Goal: Task Accomplishment & Management: Manage account settings

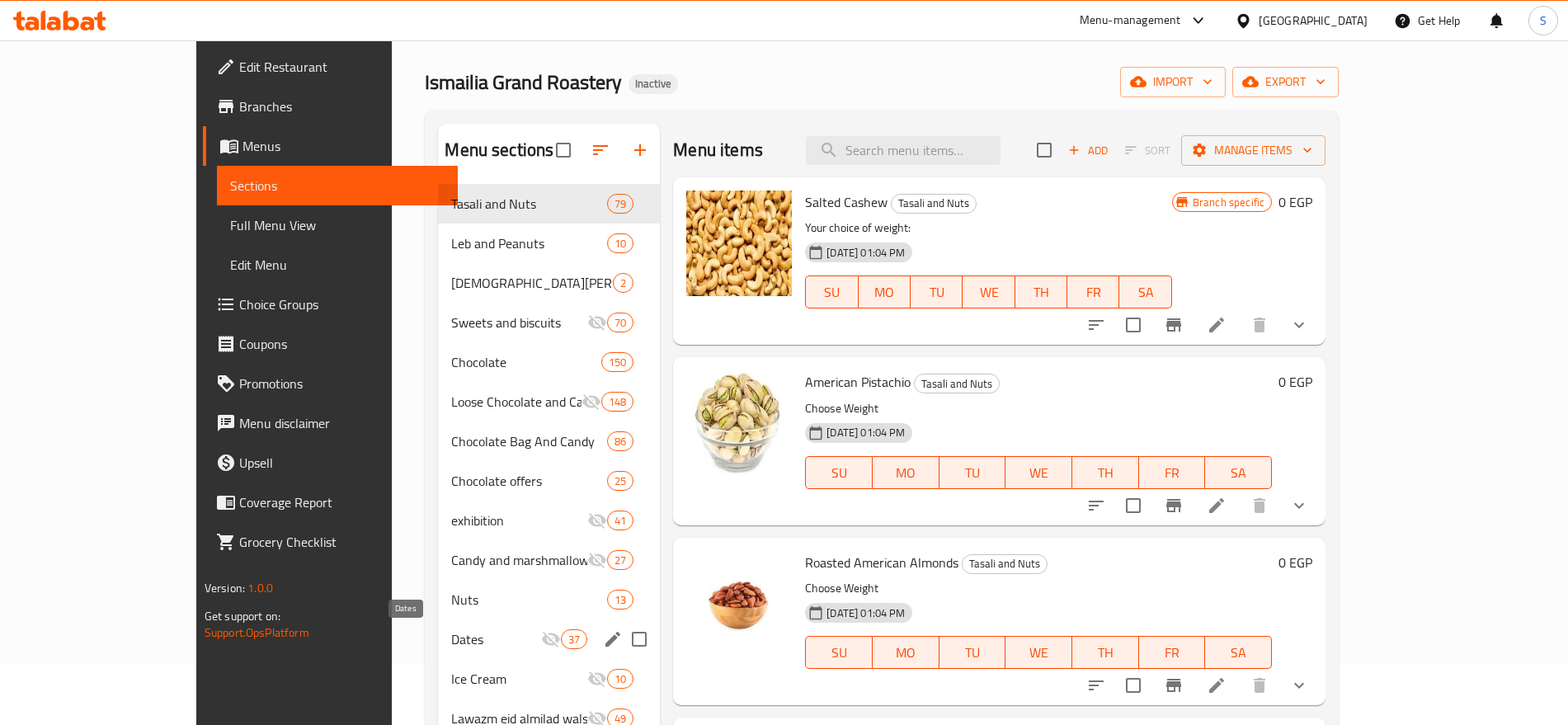
scroll to position [206, 0]
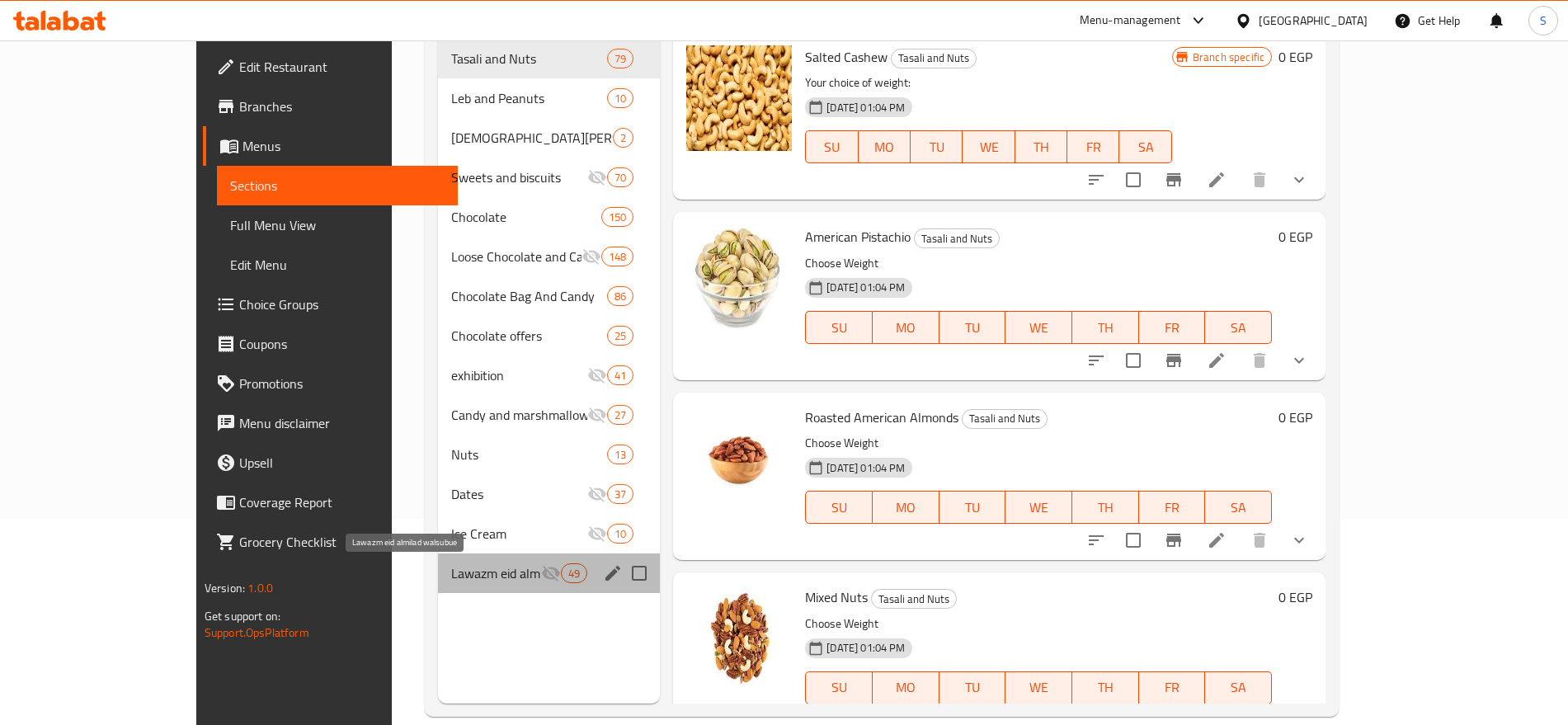
click at [452, 573] on span "Lawazm eid almilad walsubue" at bounding box center [497, 573] width 90 height 20
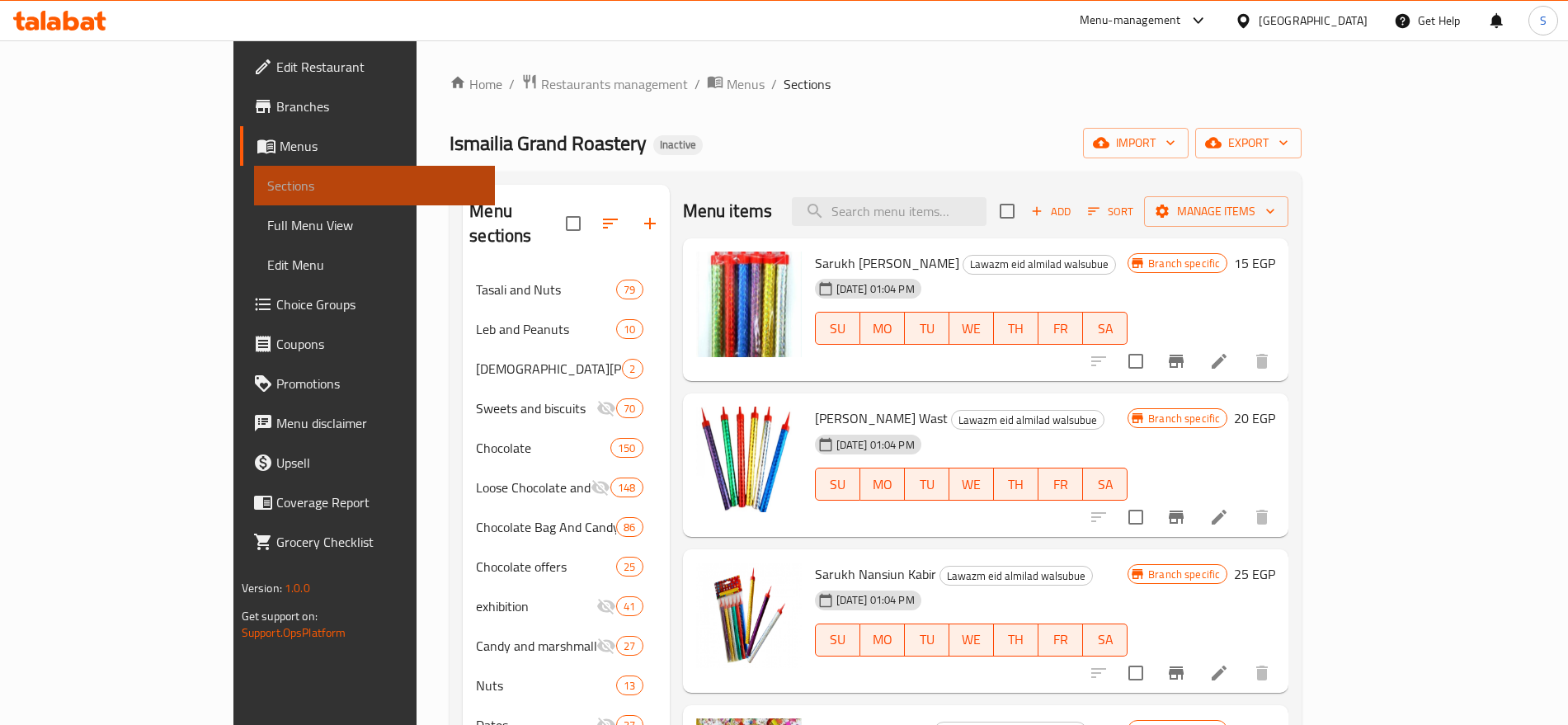
click at [268, 190] on span "Sections" at bounding box center [375, 185] width 215 height 20
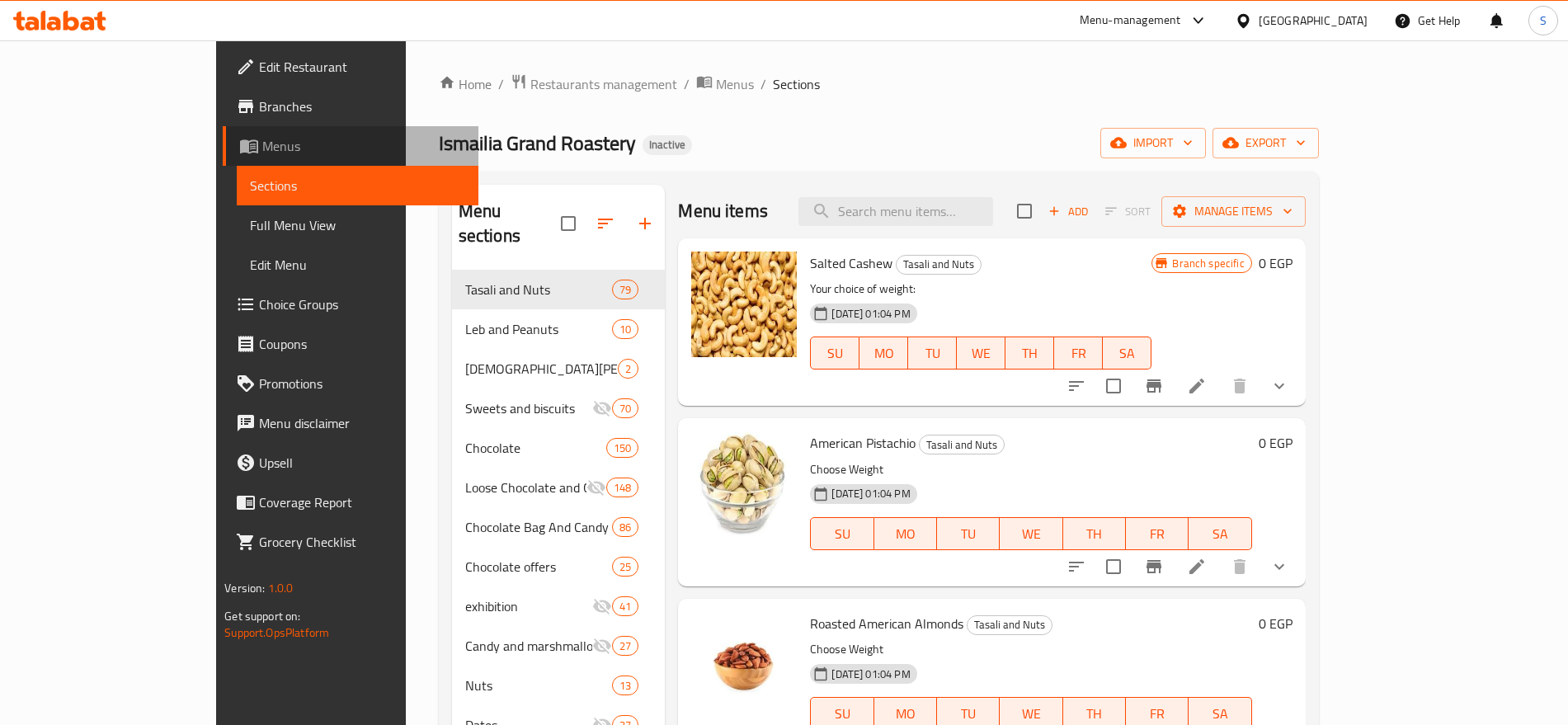
click at [222, 156] on link "Menus" at bounding box center [349, 146] width 255 height 39
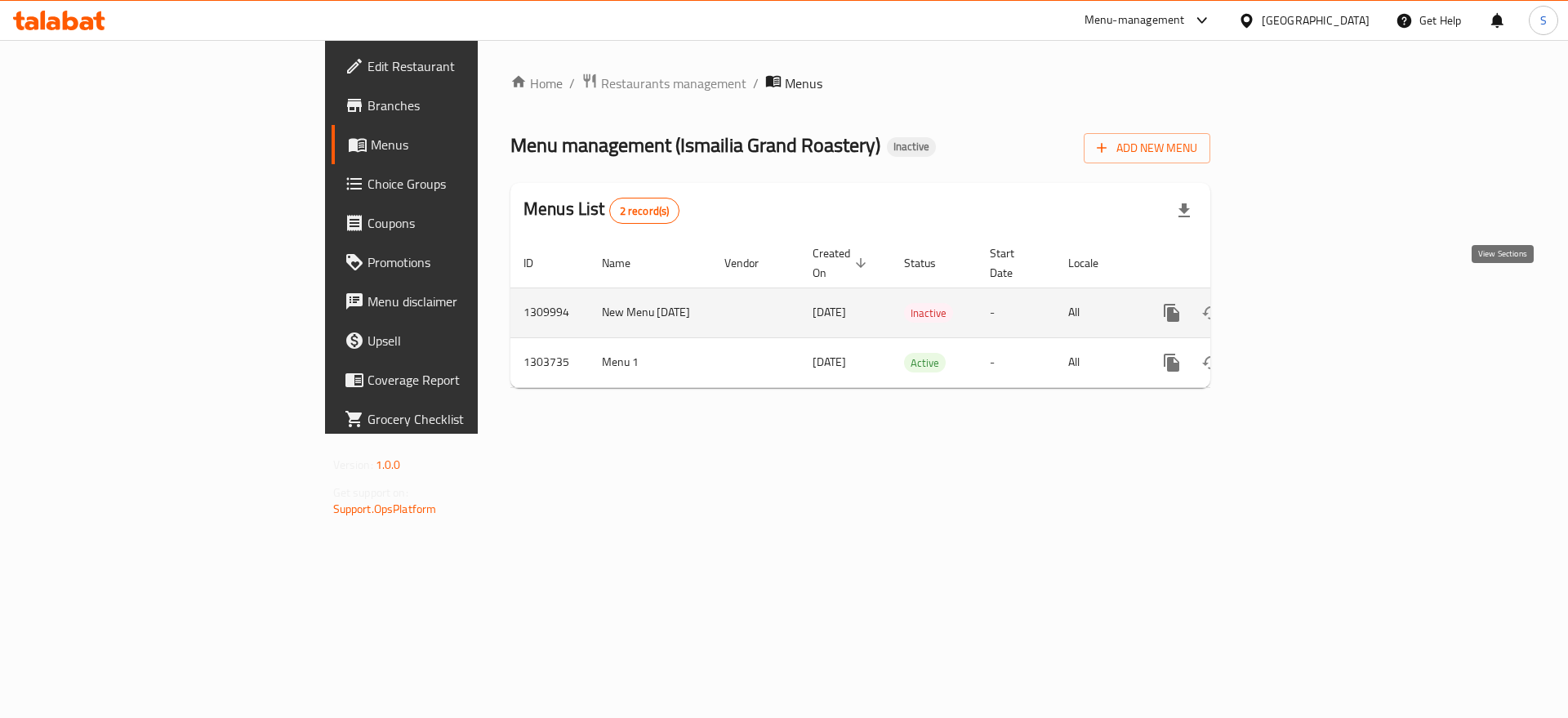
click at [1296, 305] on icon "enhanced table" at bounding box center [1289, 312] width 14 height 14
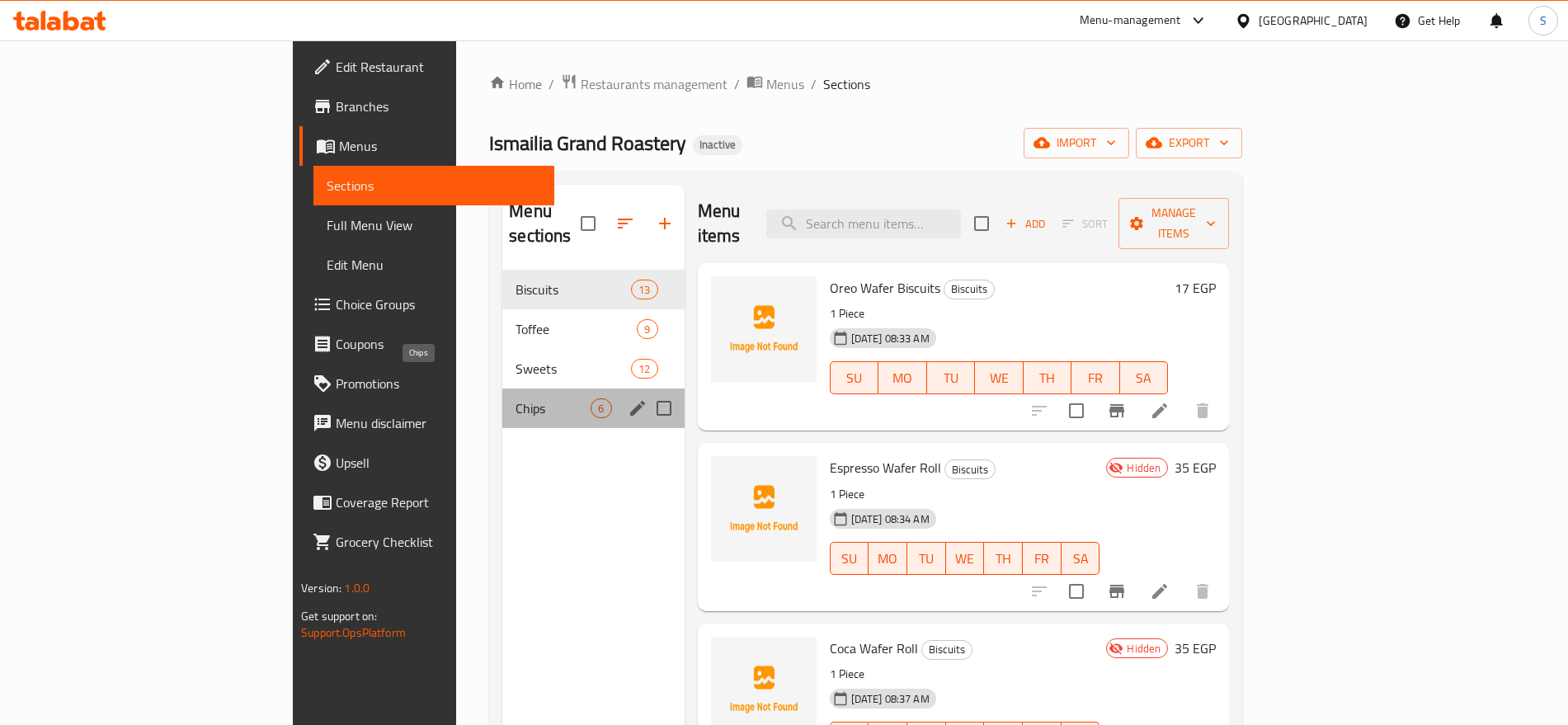
click at [516, 399] on span "Chips" at bounding box center [553, 408] width 75 height 20
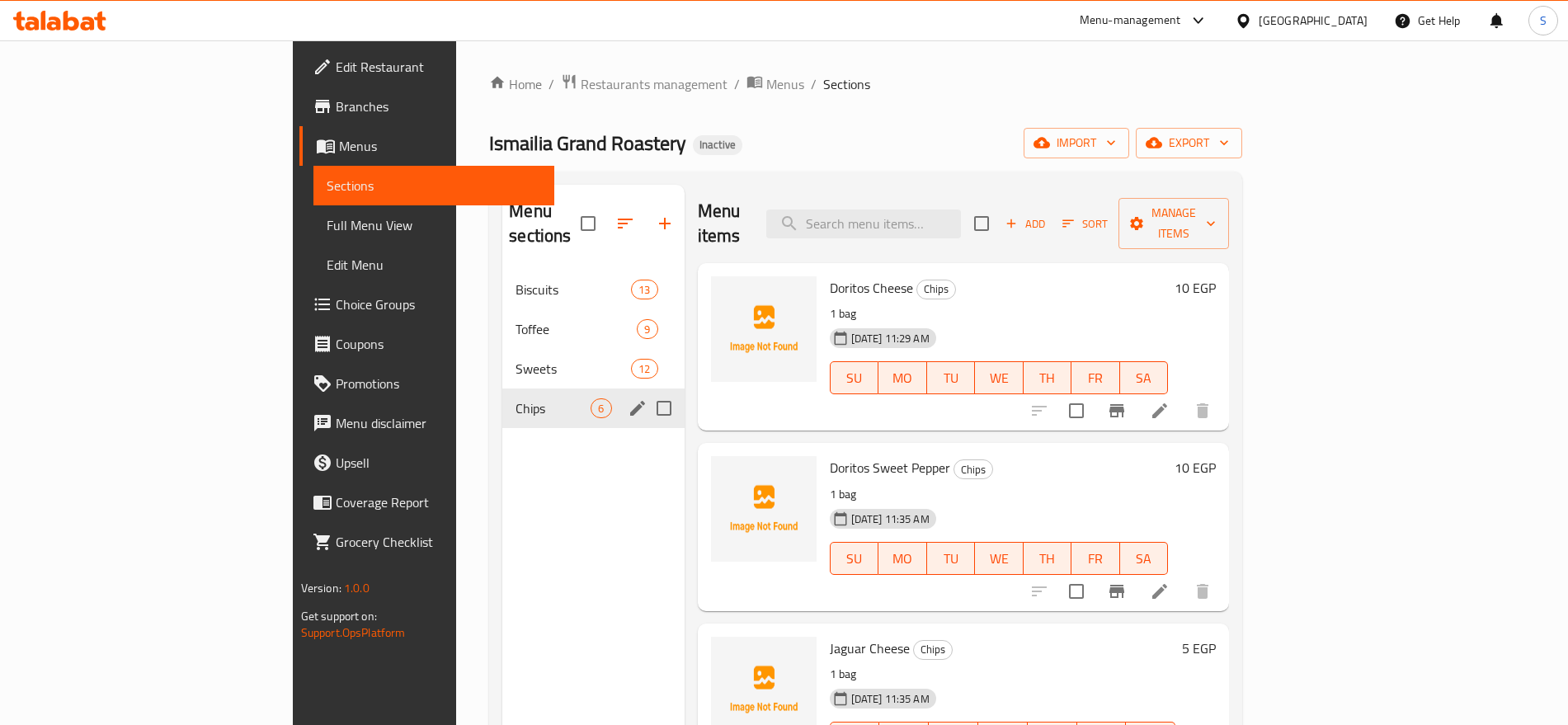
click at [516, 399] on span "Chips" at bounding box center [553, 408] width 75 height 20
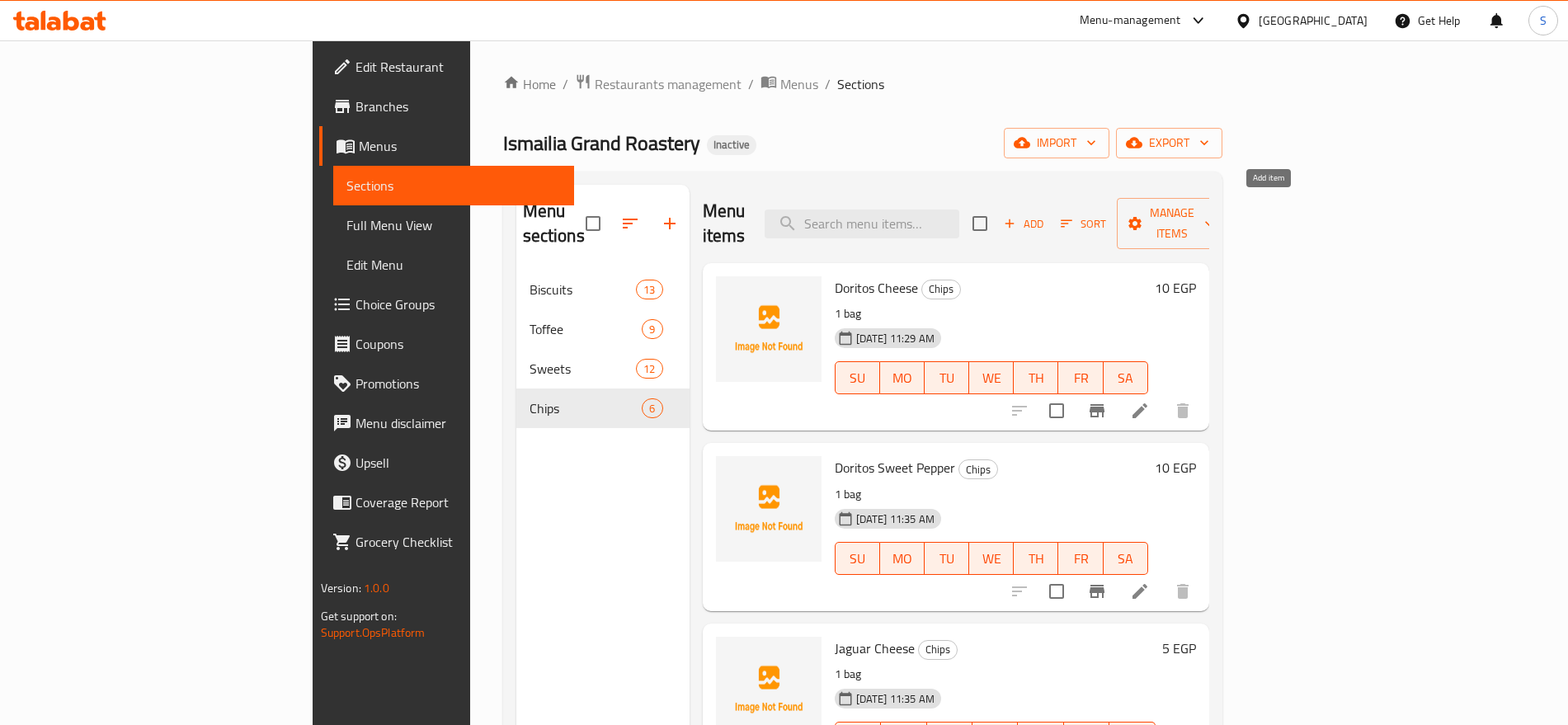
click at [1017, 217] on icon "button" at bounding box center [1009, 223] width 14 height 14
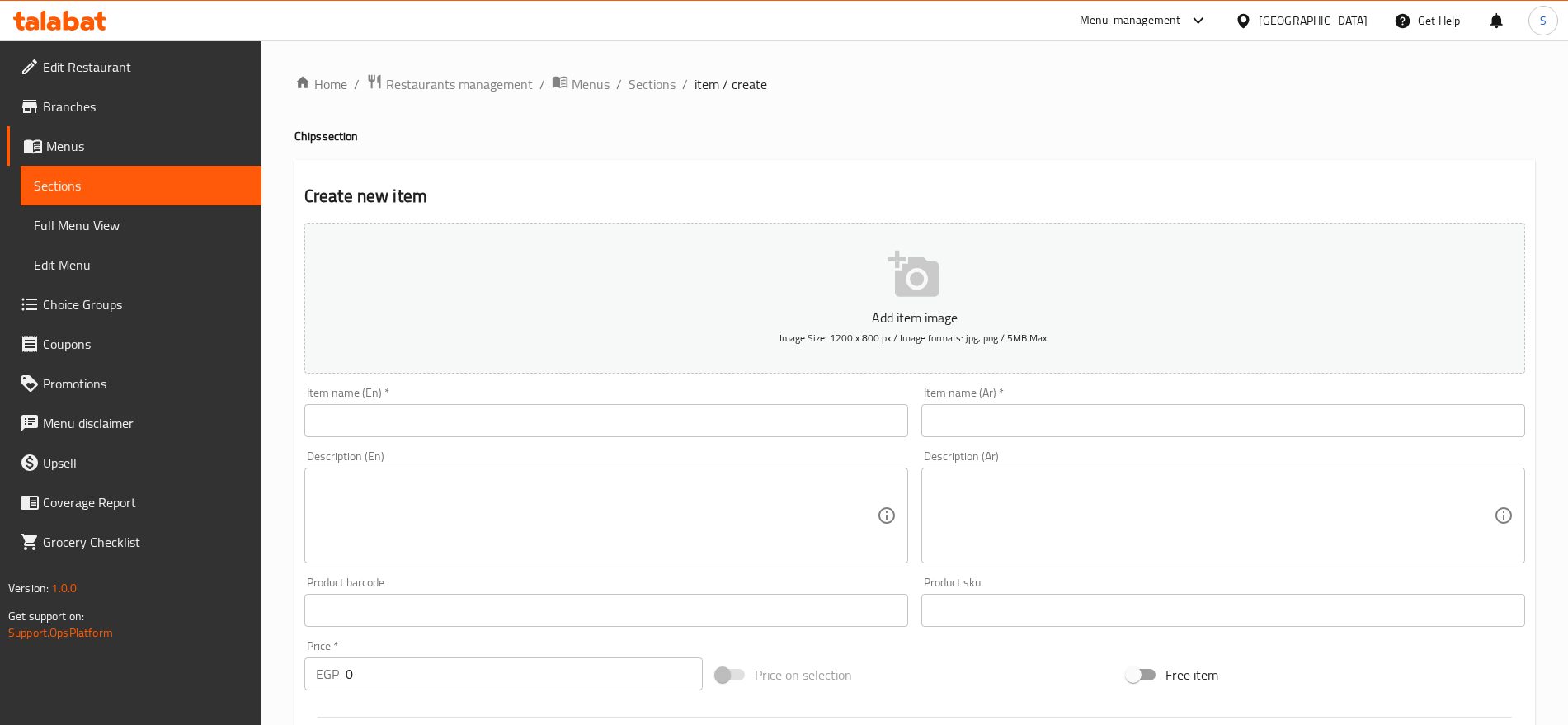
click at [1100, 424] on input "text" at bounding box center [1223, 420] width 604 height 33
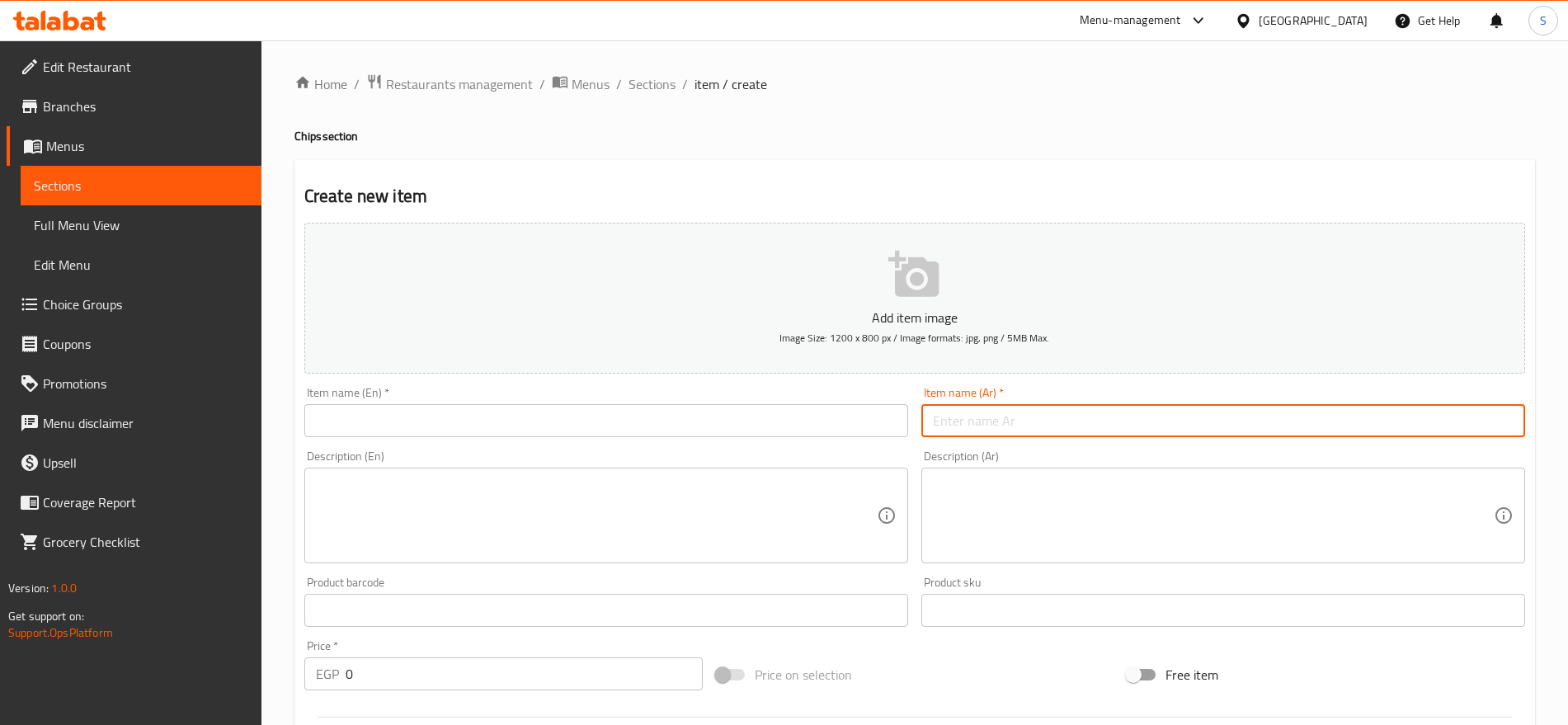
paste input "ويندوز"
type input "ويندوز"
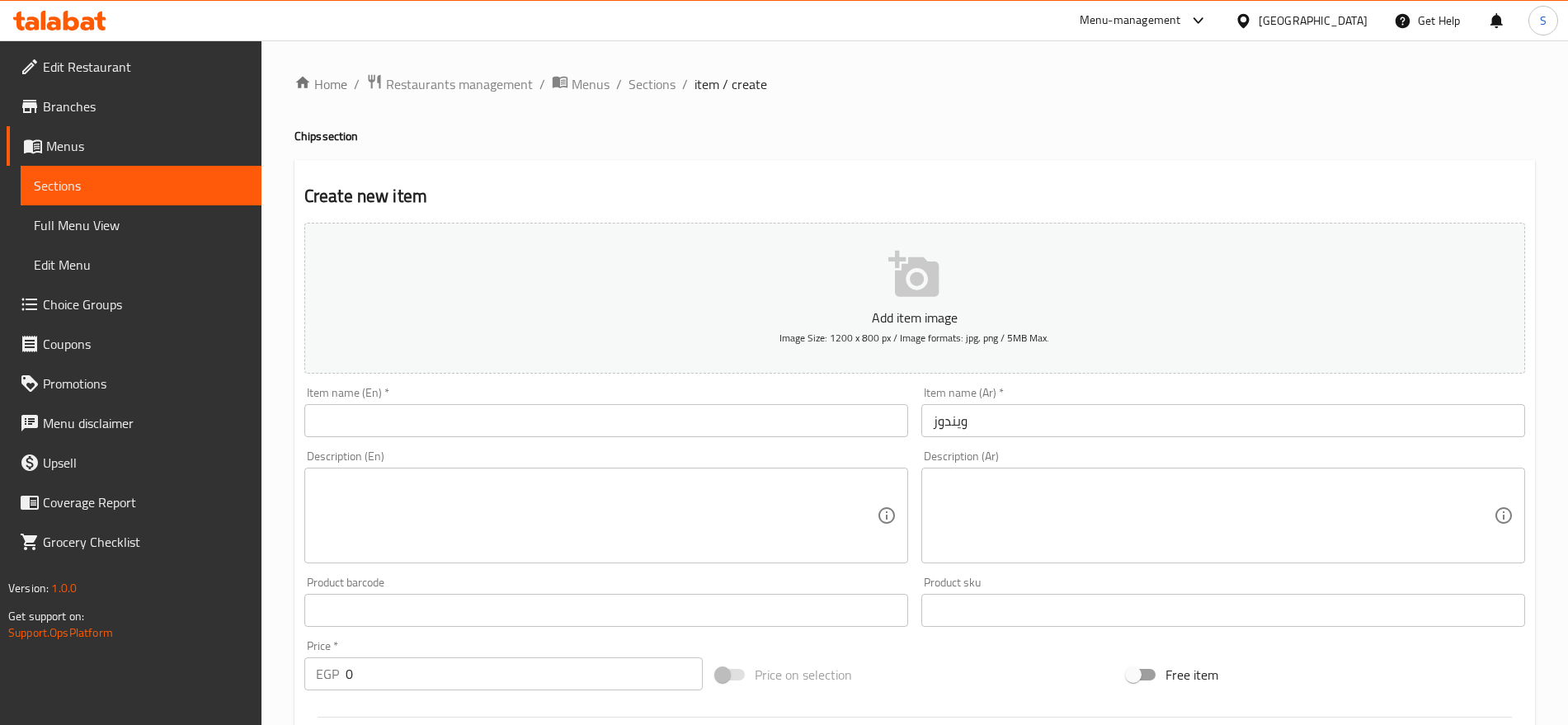
click at [412, 438] on div "Item name (En)   * Item name (En) *" at bounding box center [606, 411] width 617 height 64
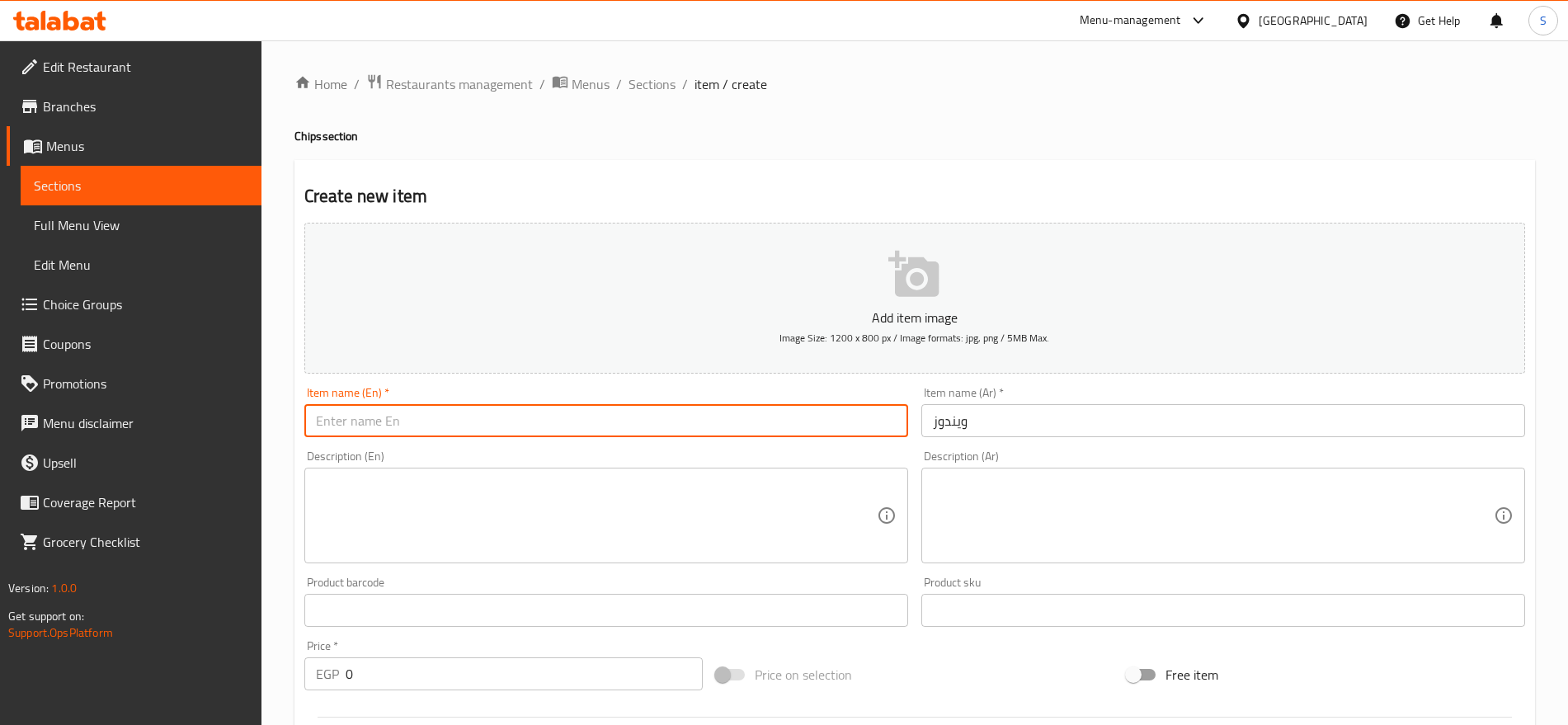
click at [439, 415] on input "text" at bounding box center [606, 420] width 604 height 33
paste input "Windows"
type input "Windows"
click at [977, 538] on textarea at bounding box center [1213, 516] width 561 height 78
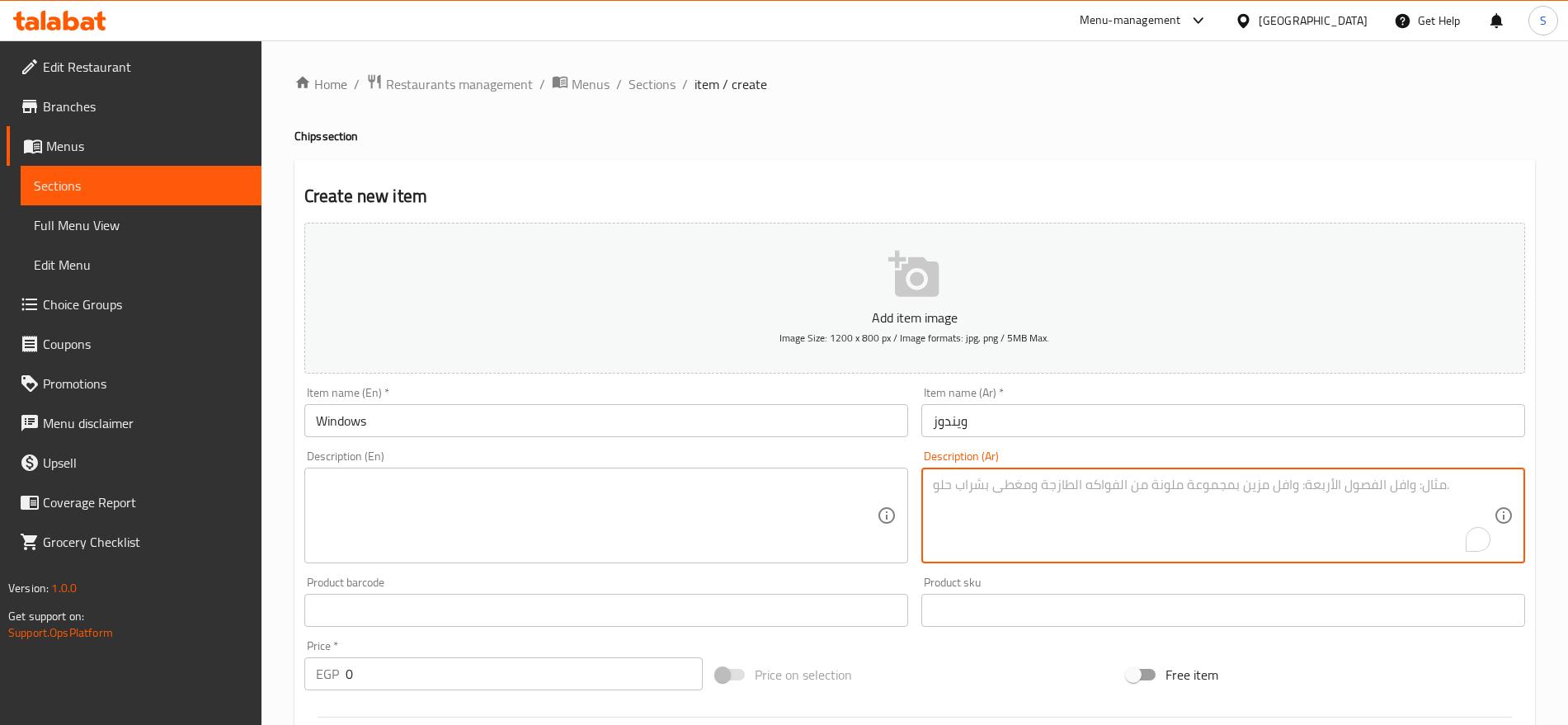
paste textarea "كيس"
type textarea "كيس"
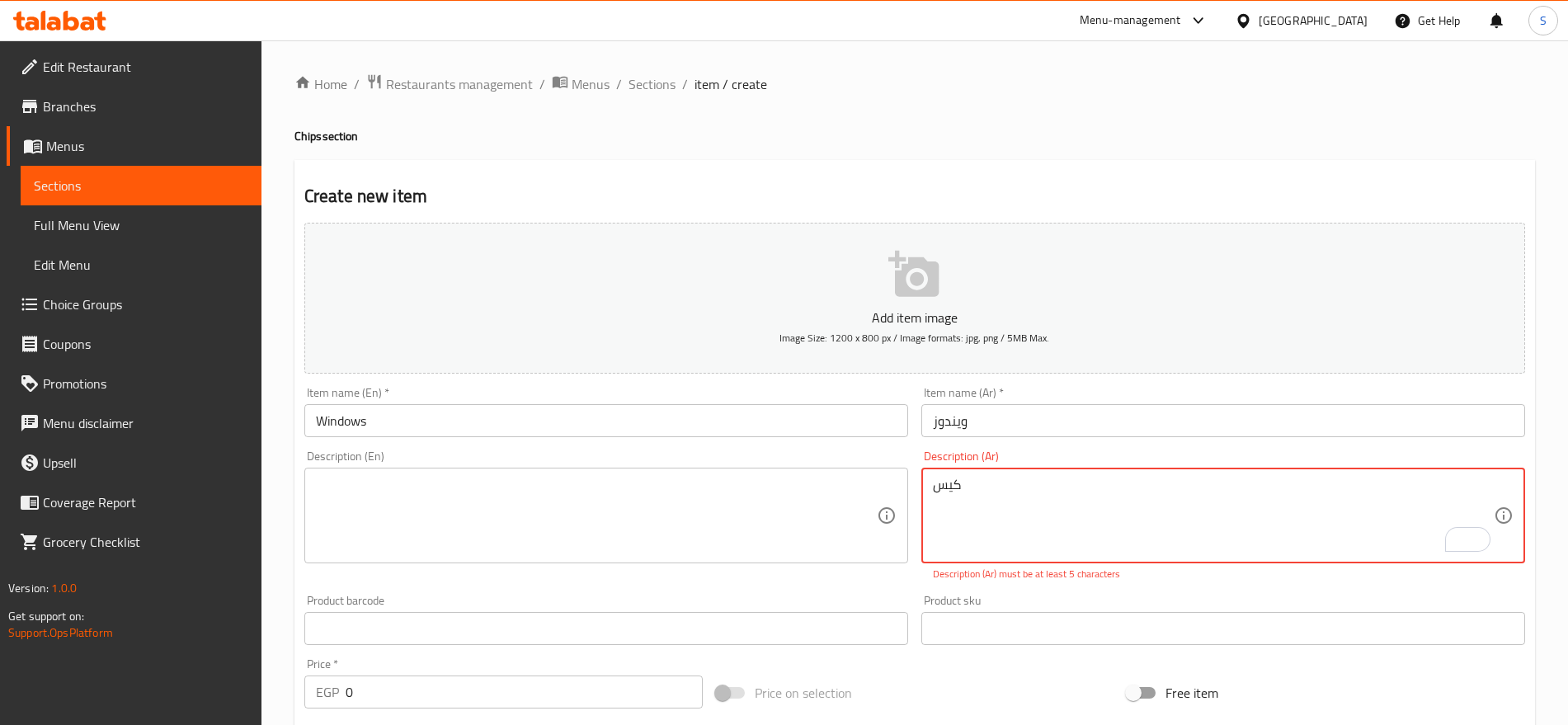
click at [581, 519] on textarea at bounding box center [597, 516] width 561 height 78
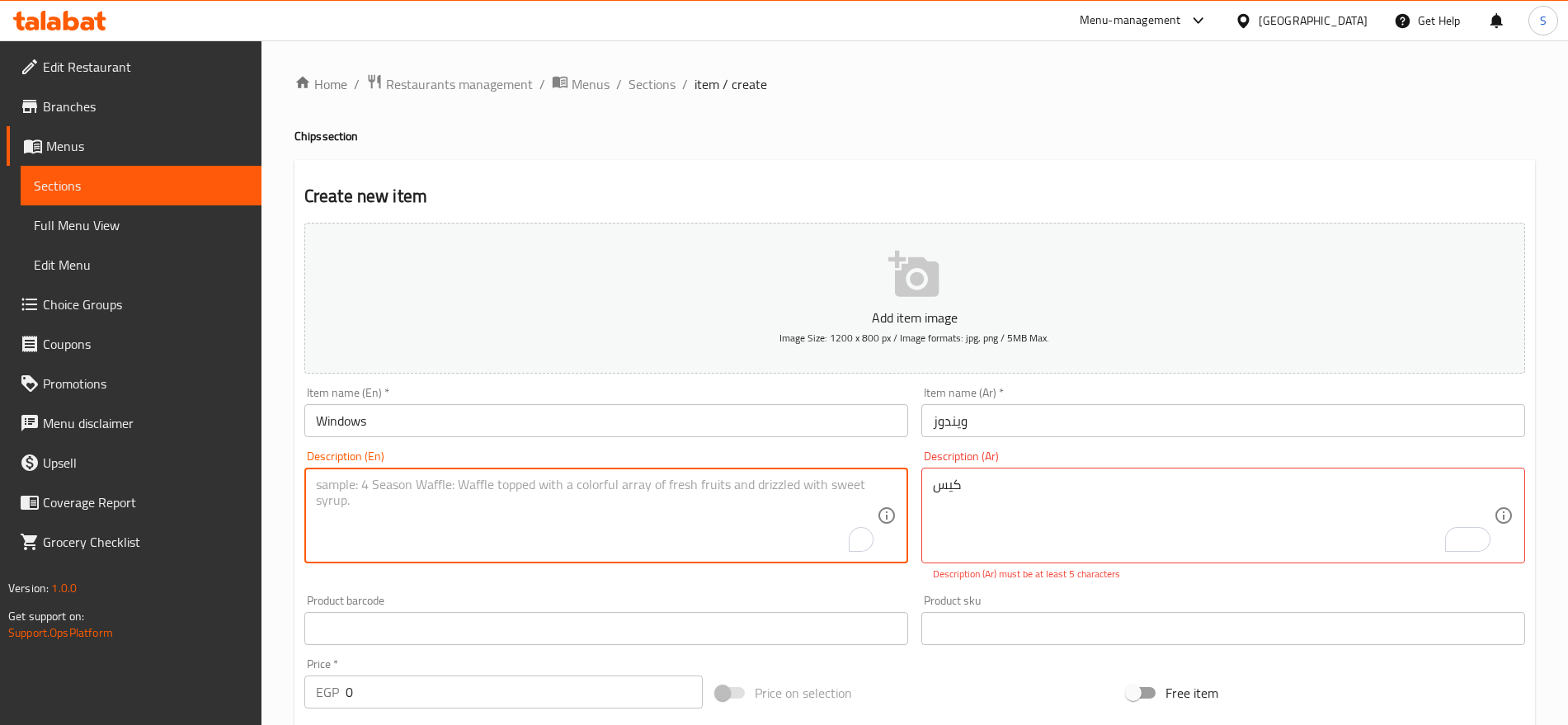
type textarea "ر"
paste textarea "pocket"
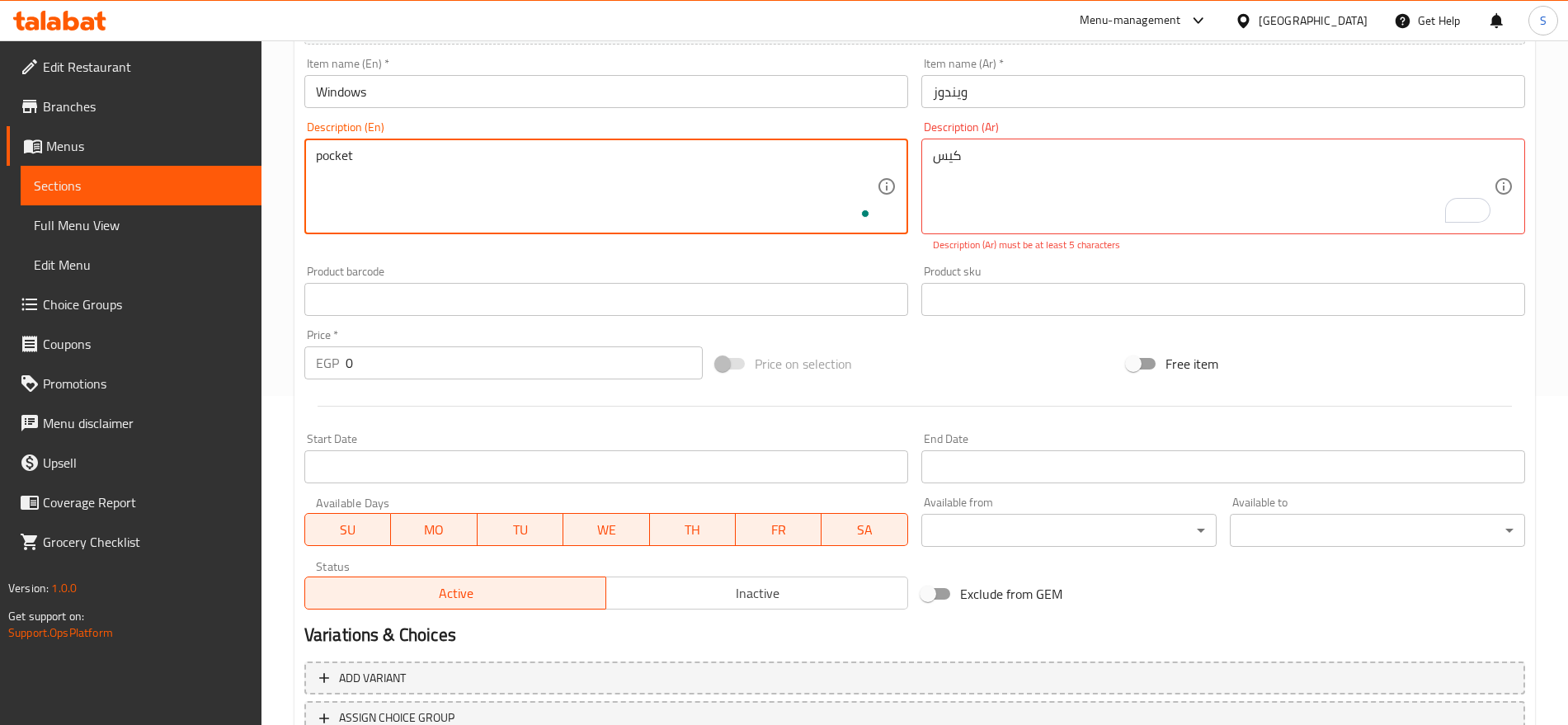
scroll to position [458, 0]
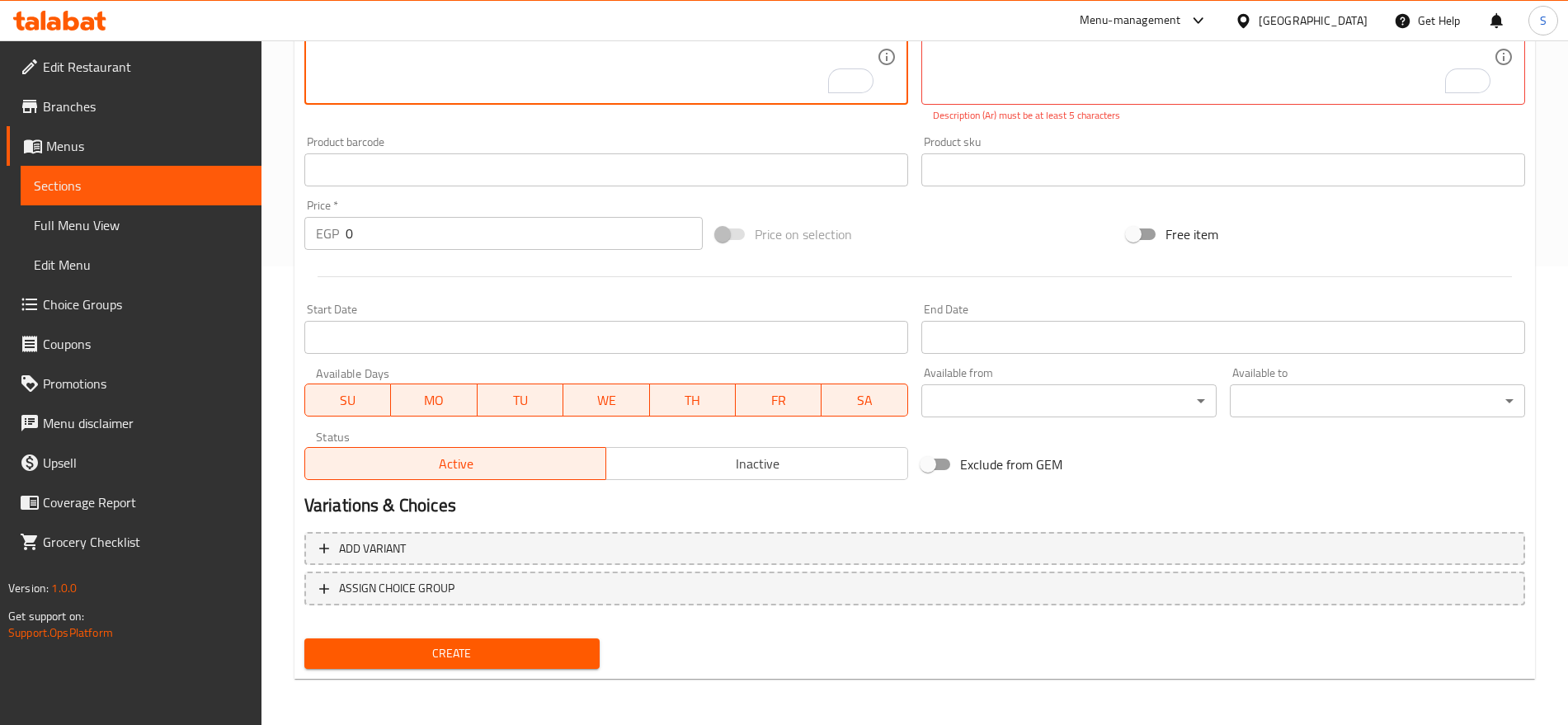
type textarea "pocket"
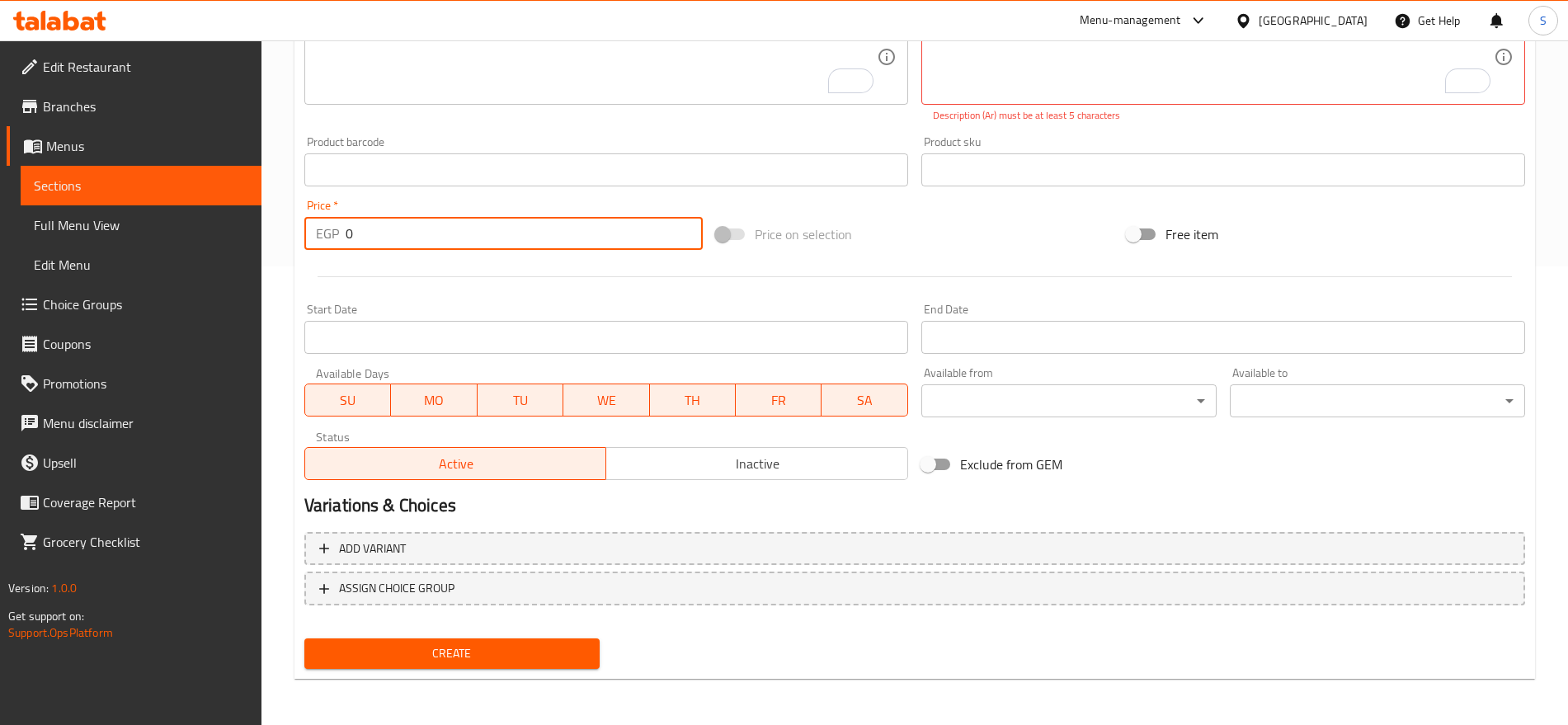
drag, startPoint x: 405, startPoint y: 243, endPoint x: 223, endPoint y: 204, distance: 186.1
click at [226, 204] on div "Edit Restaurant Branches Menus Sections Full Menu View Edit Menu Choice Groups …" at bounding box center [784, 153] width 1568 height 1143
paste input "1"
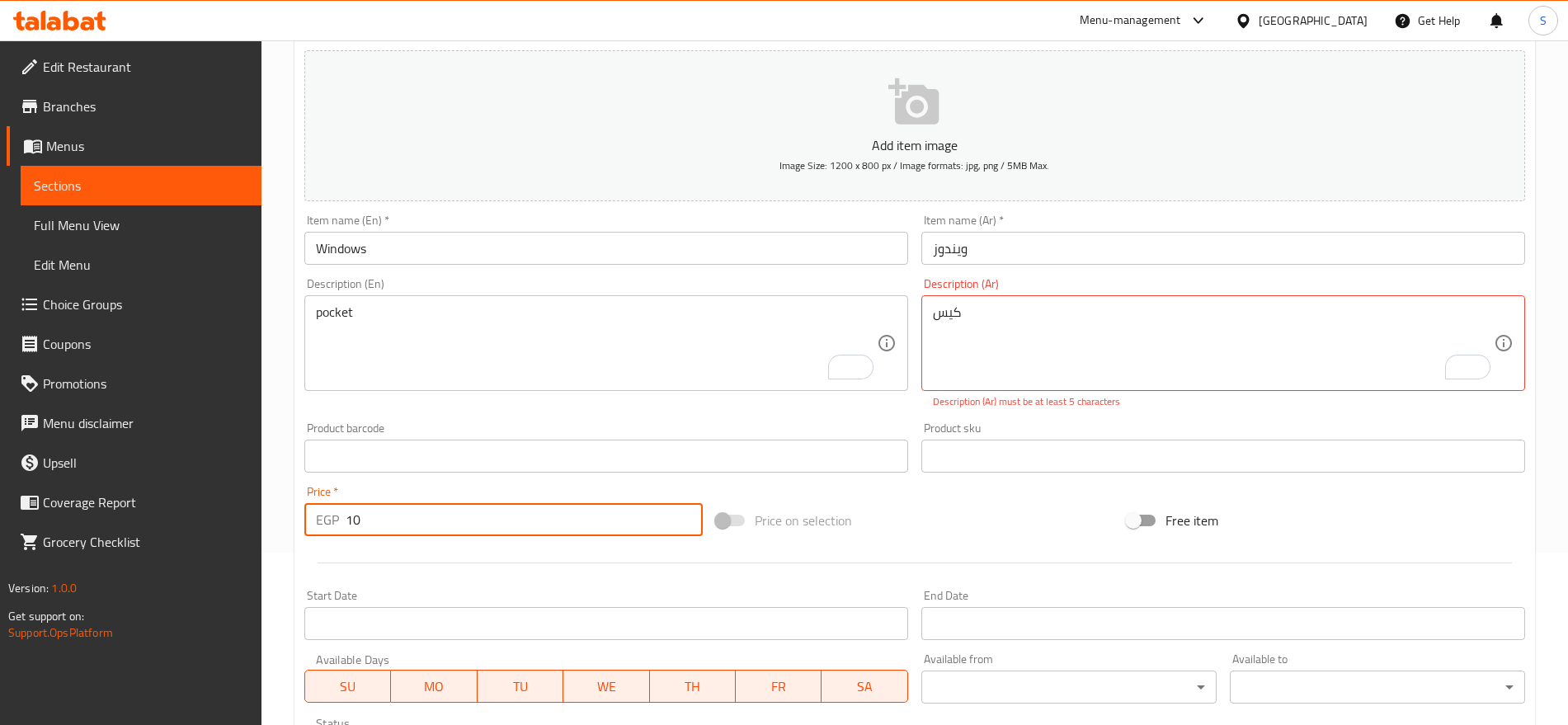
scroll to position [0, 0]
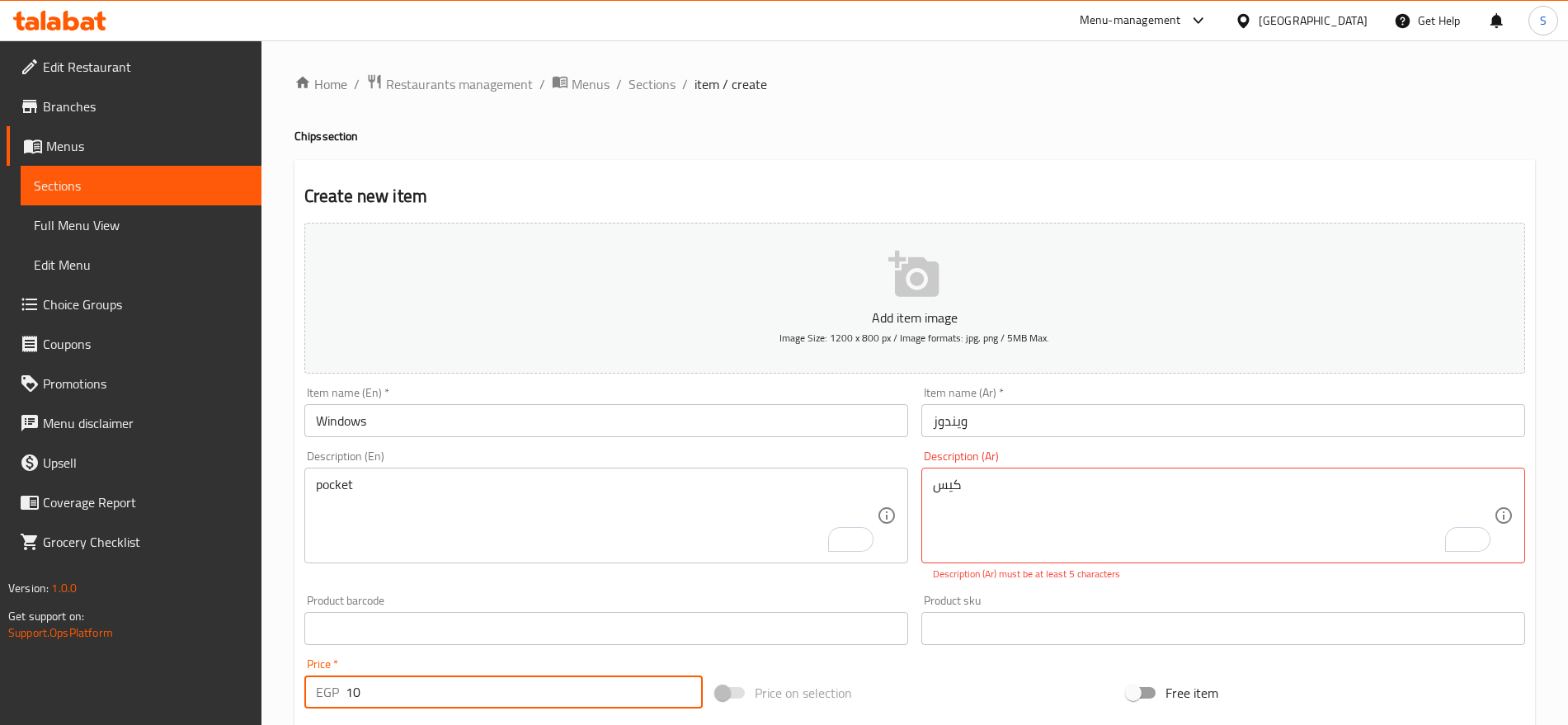
type input "10"
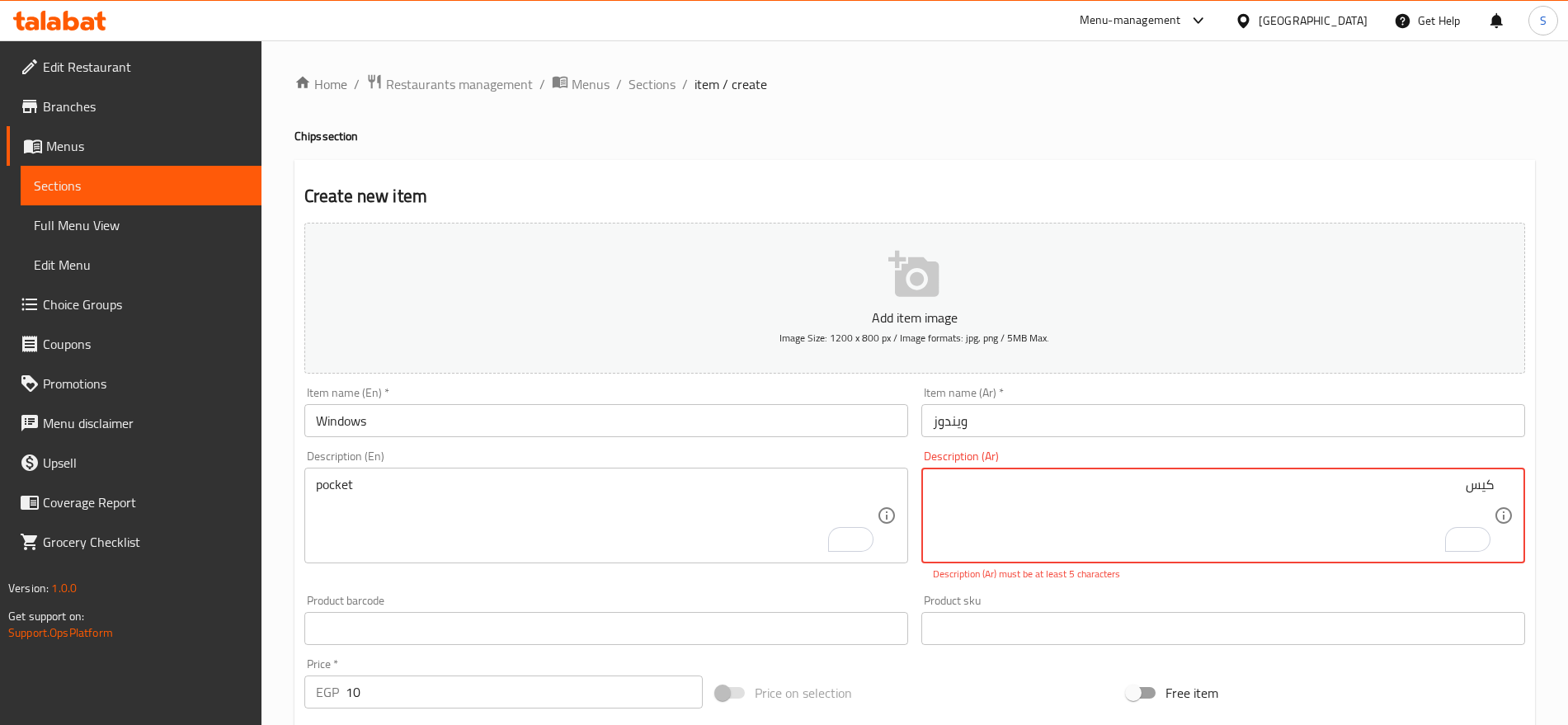
click at [1208, 556] on div "كيس Description (Ar)" at bounding box center [1223, 515] width 604 height 95
click at [1017, 581] on p "Description (Ar) must be at least 5 characters" at bounding box center [1224, 573] width 581 height 14
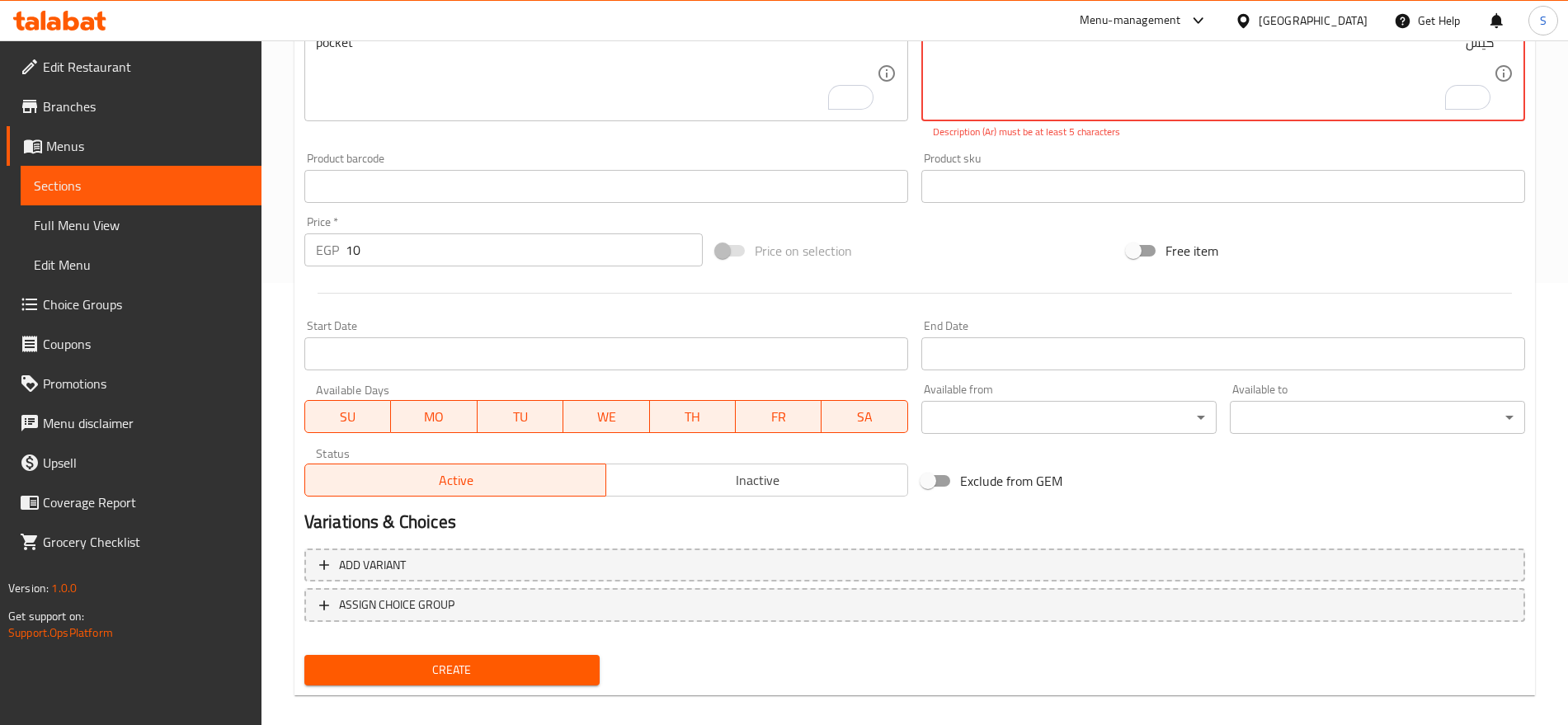
scroll to position [458, 0]
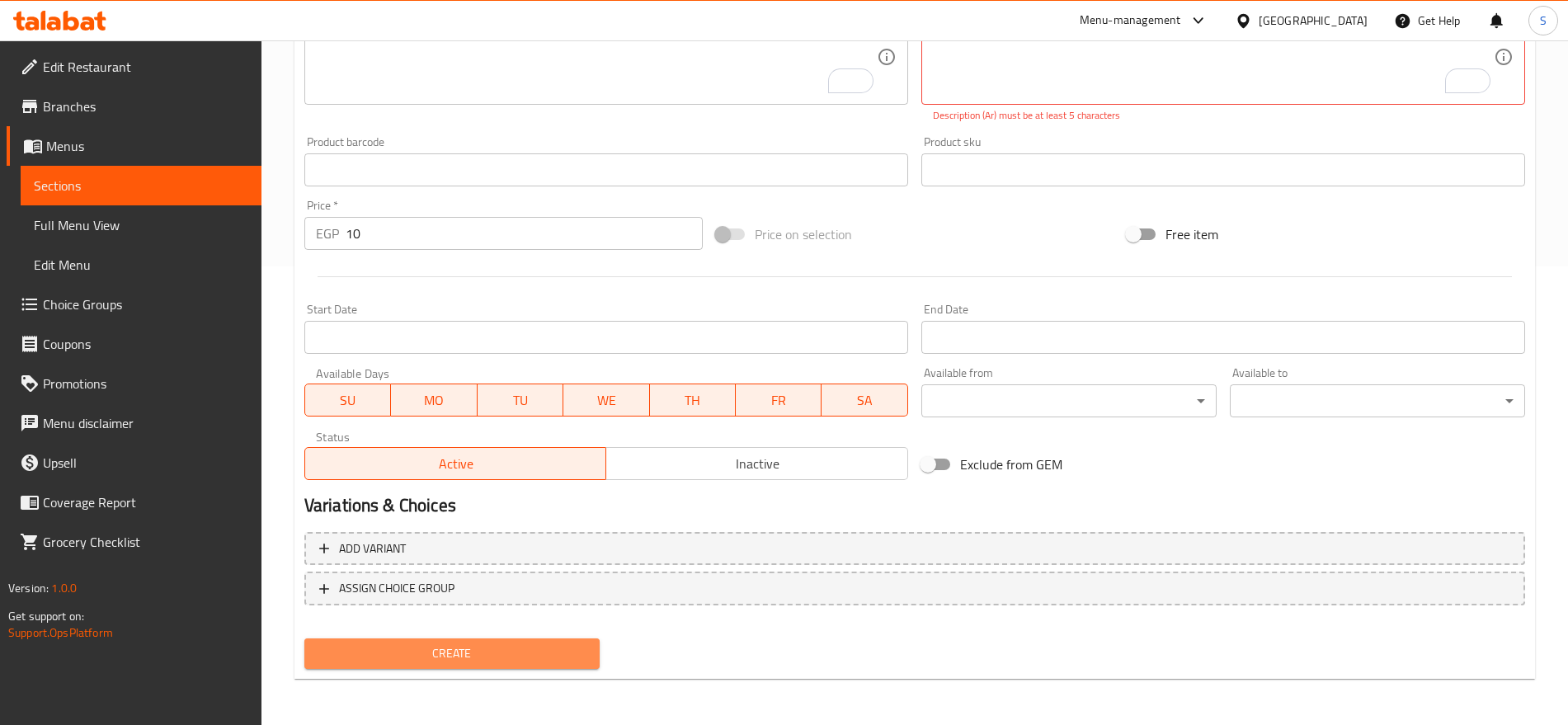
click at [467, 647] on span "Create" at bounding box center [453, 653] width 269 height 20
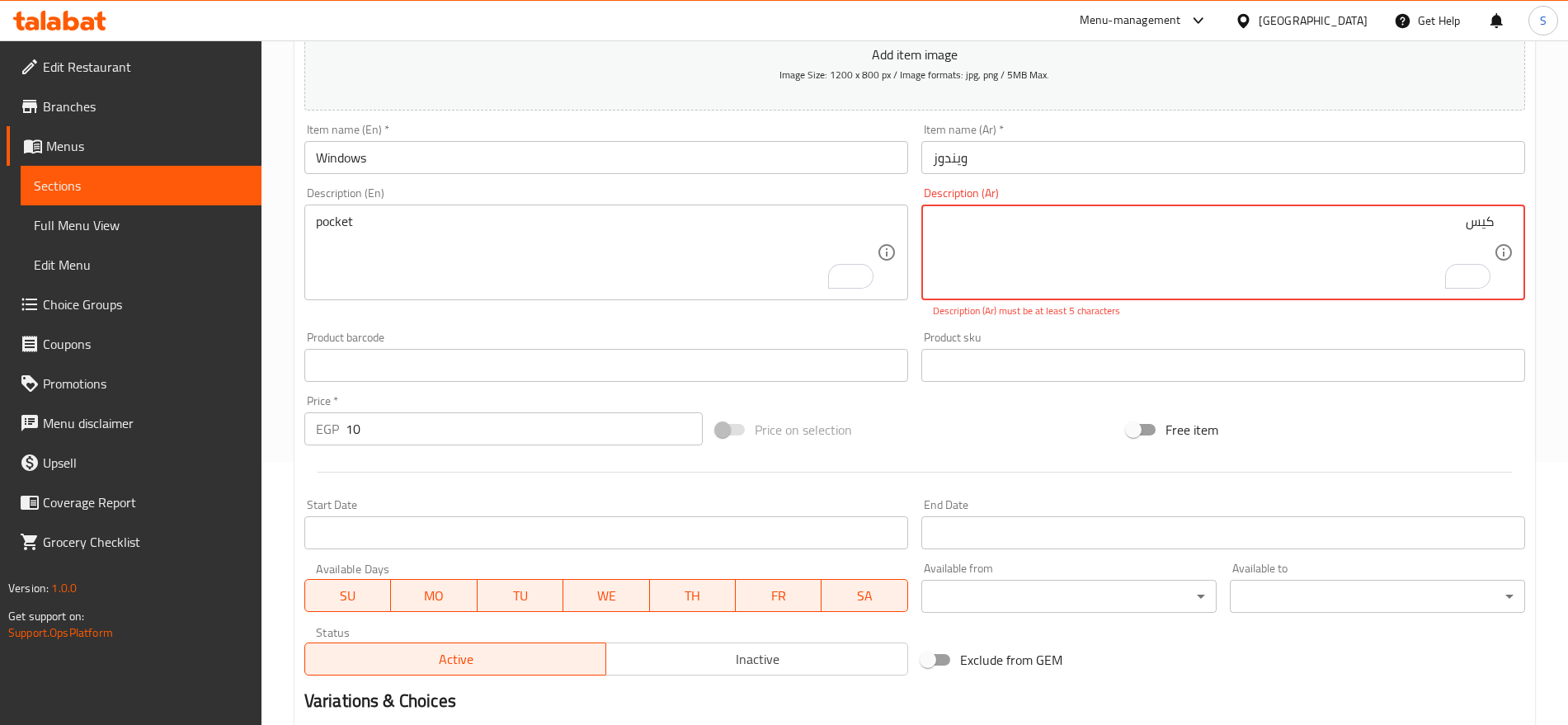
scroll to position [46, 0]
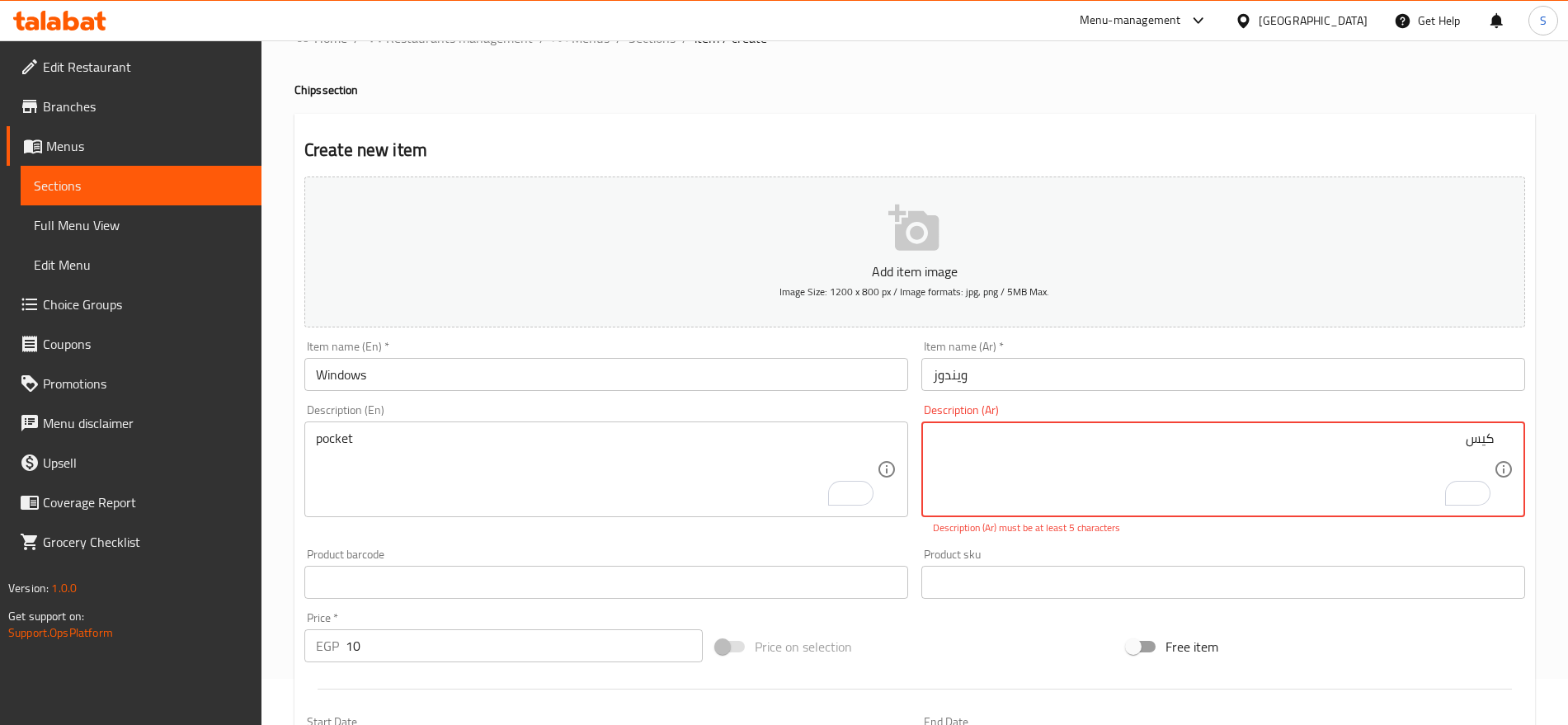
click at [1482, 438] on textarea "كيس" at bounding box center [1213, 469] width 561 height 78
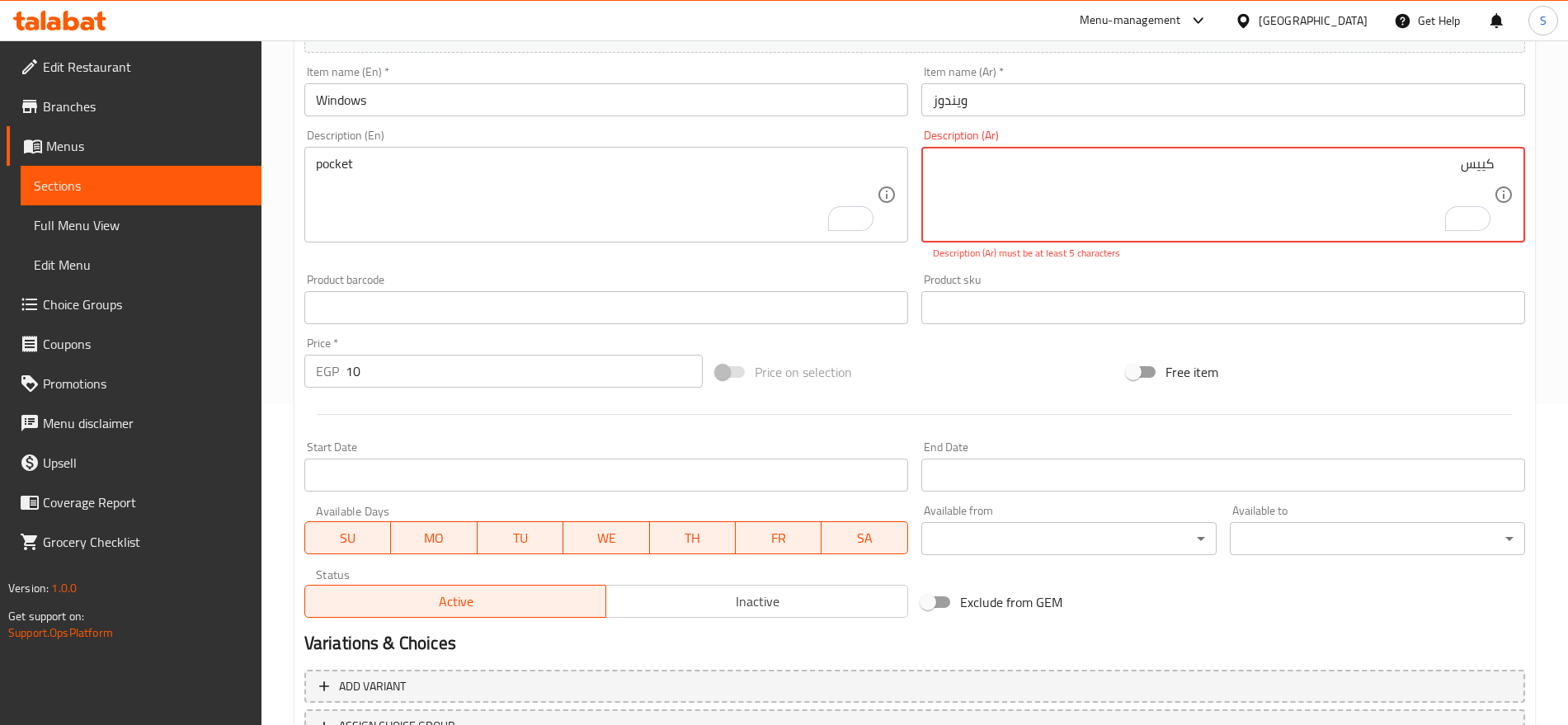
scroll to position [458, 0]
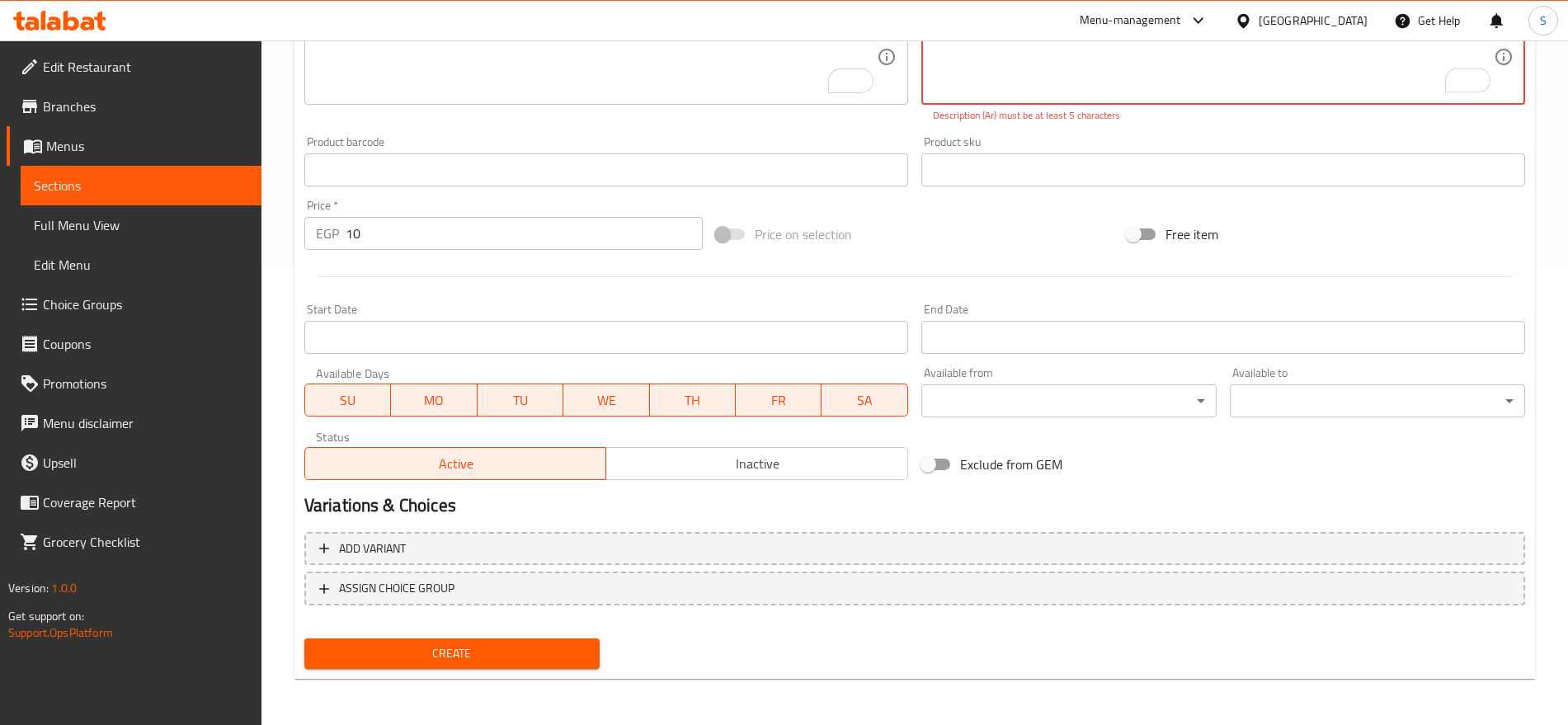
type textarea "كييس"
click at [535, 645] on span "Create" at bounding box center [453, 653] width 269 height 20
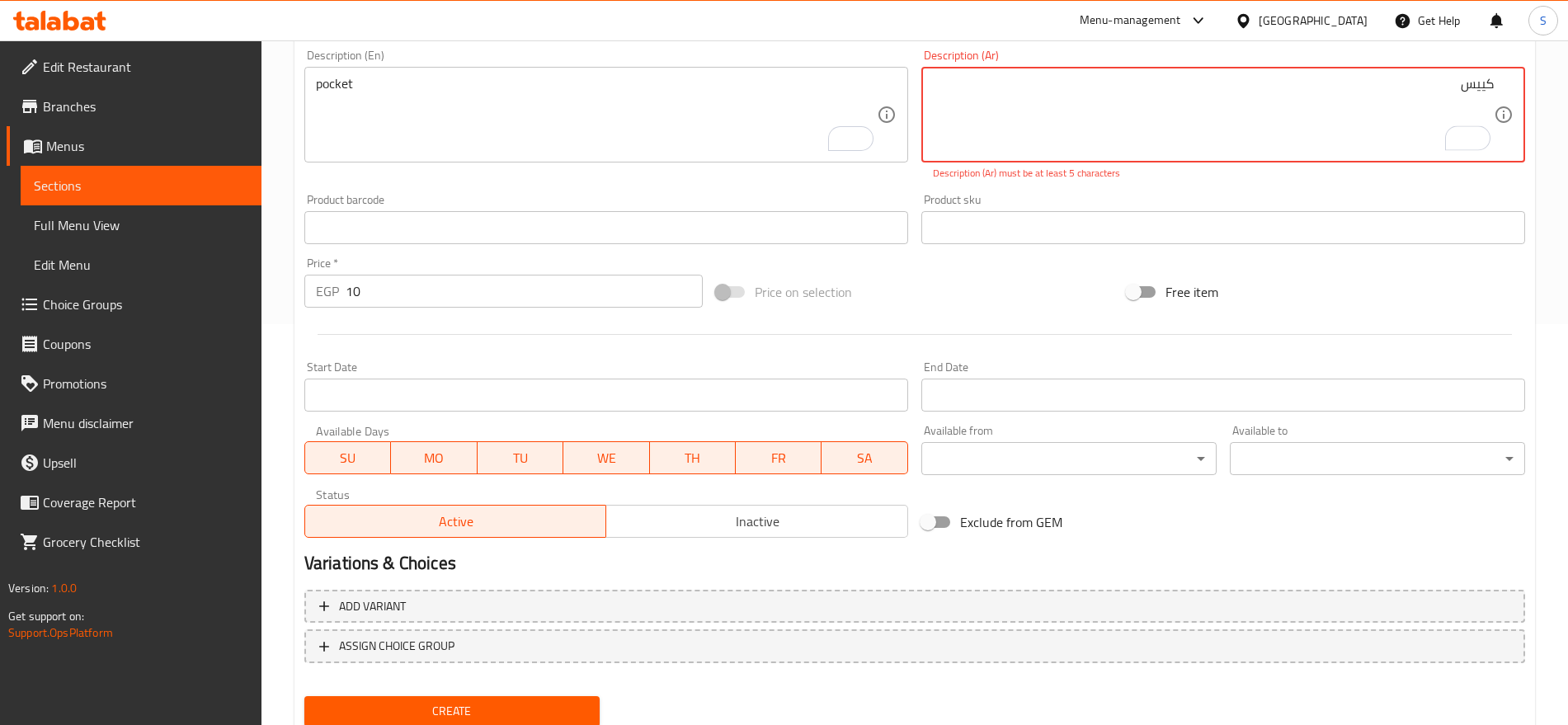
scroll to position [149, 0]
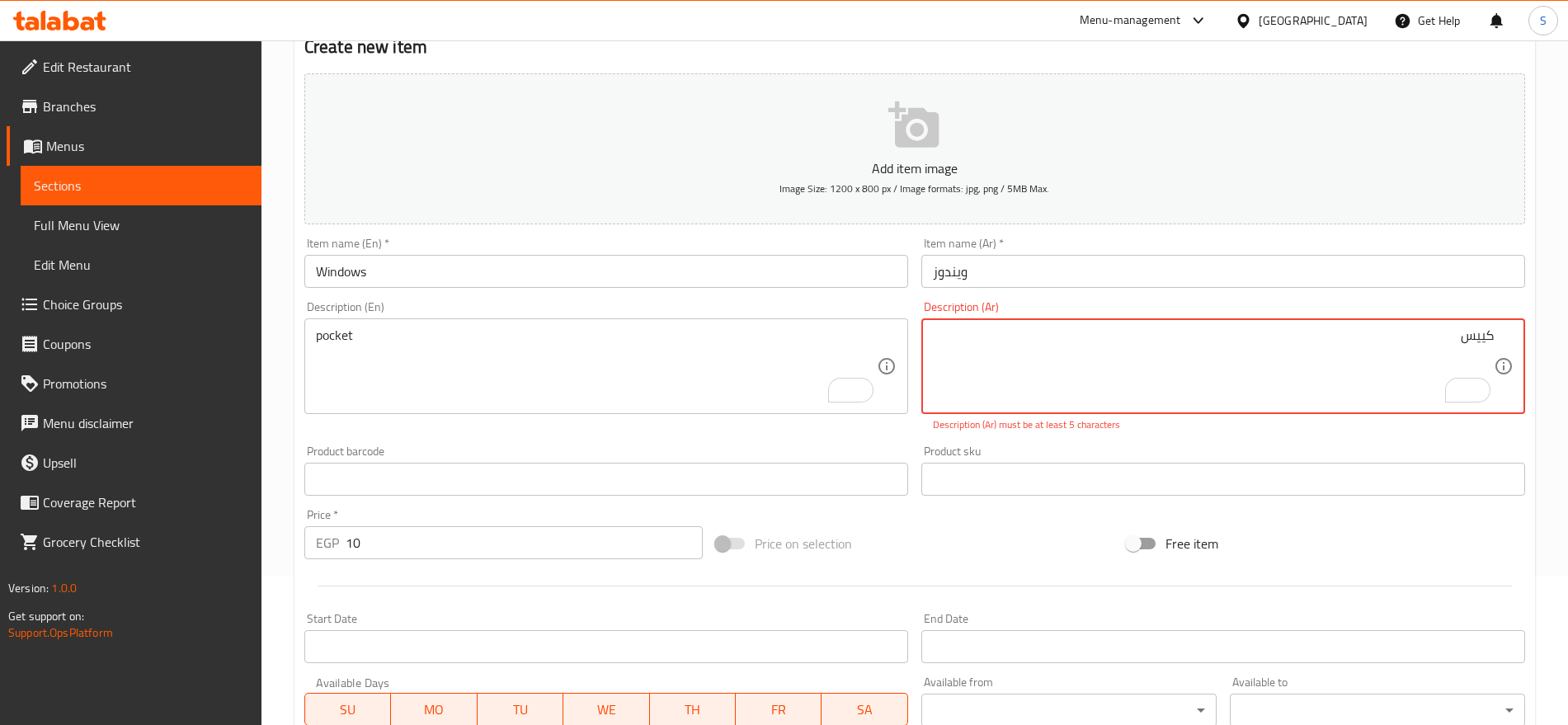
click at [1242, 379] on textarea "كييس" at bounding box center [1213, 366] width 561 height 78
click at [1242, 378] on textarea "كييس" at bounding box center [1213, 366] width 561 height 78
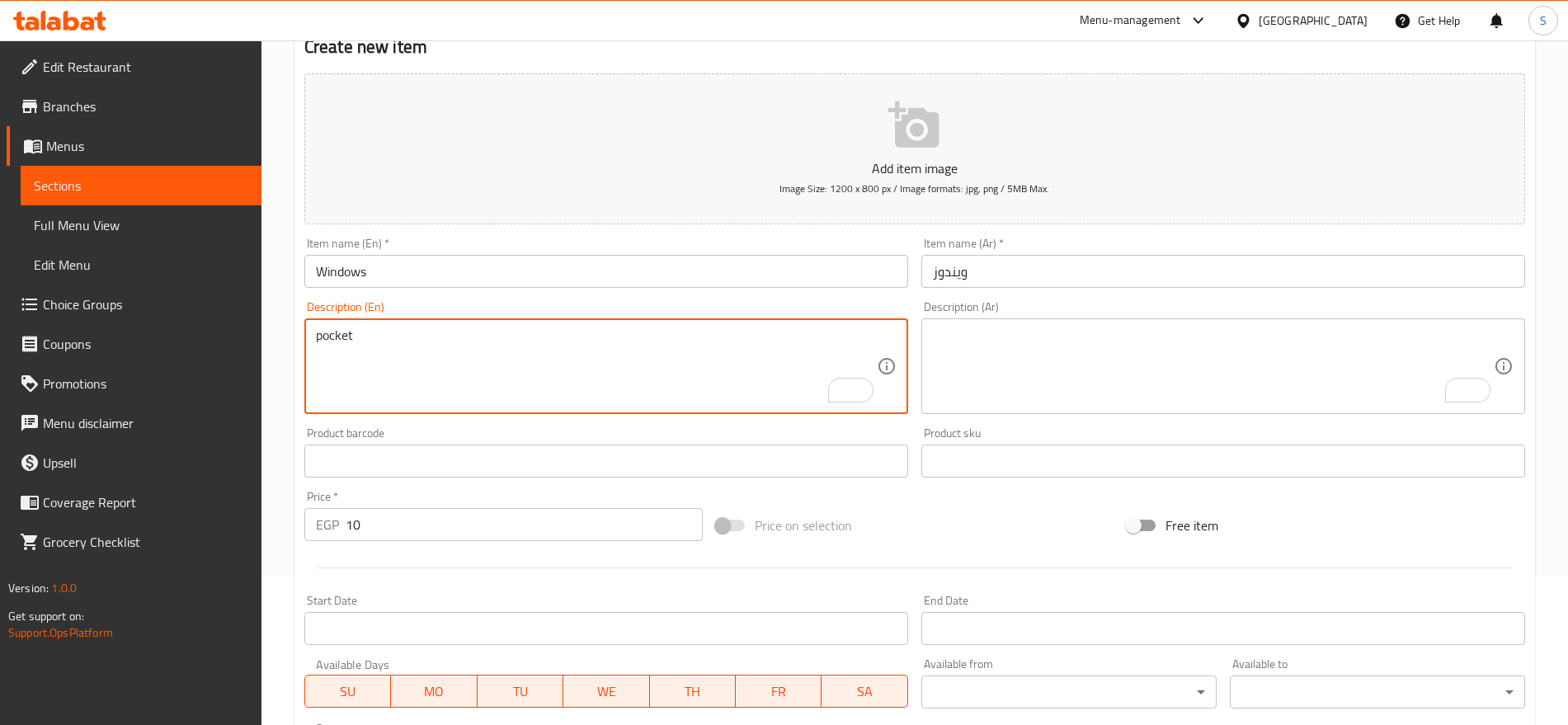
click at [353, 348] on textarea "pocket" at bounding box center [597, 366] width 561 height 78
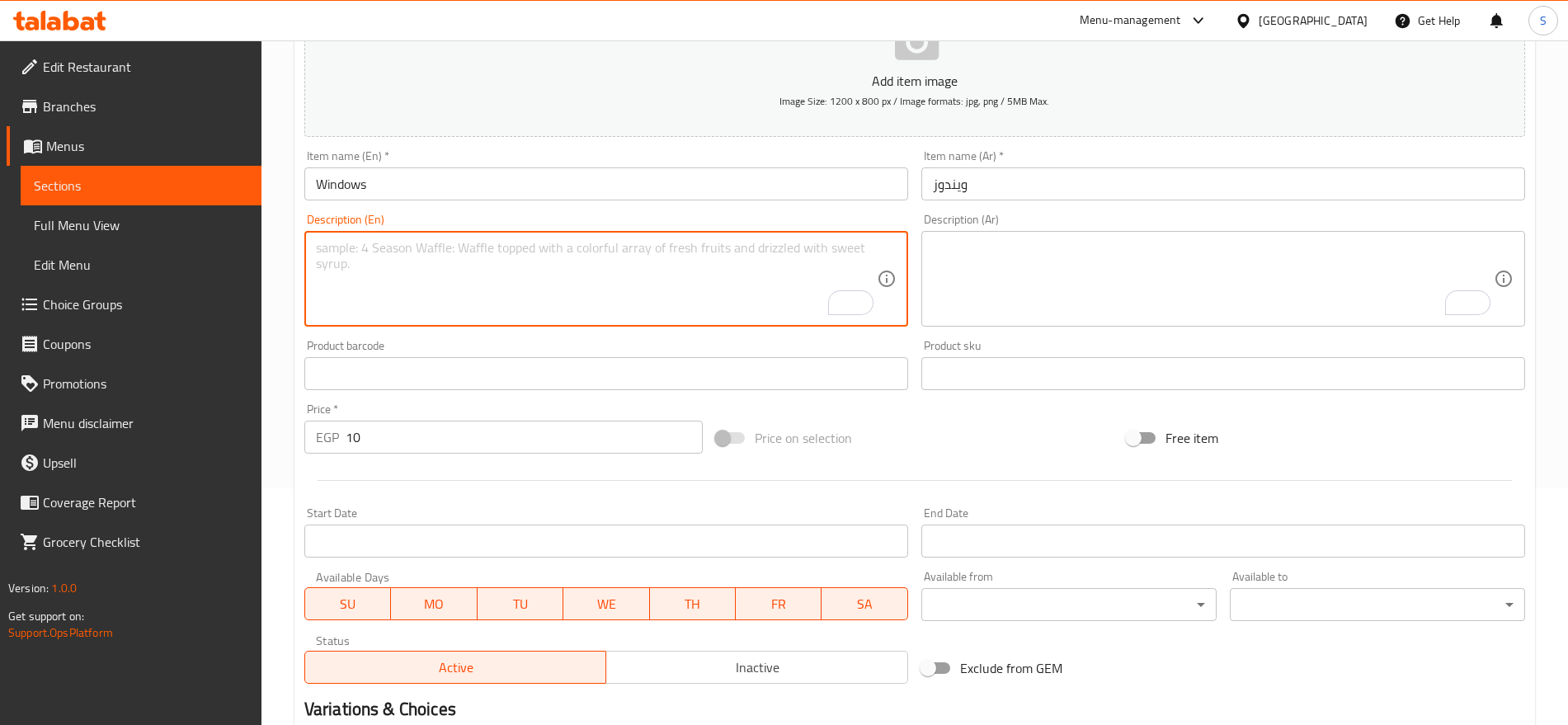
scroll to position [234, 0]
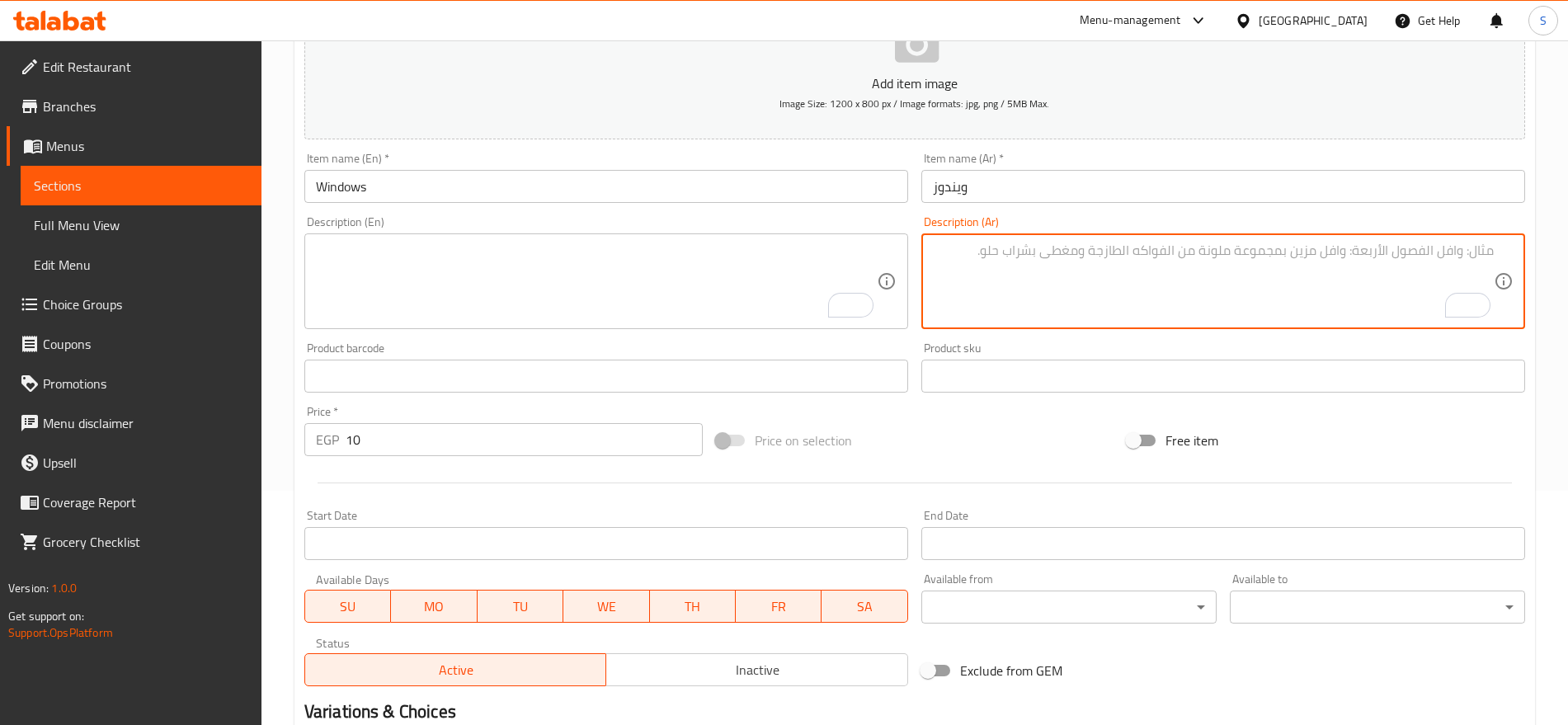
click at [1285, 314] on textarea "To enrich screen reader interactions, please activate Accessibility in Grammarl…" at bounding box center [1213, 282] width 561 height 78
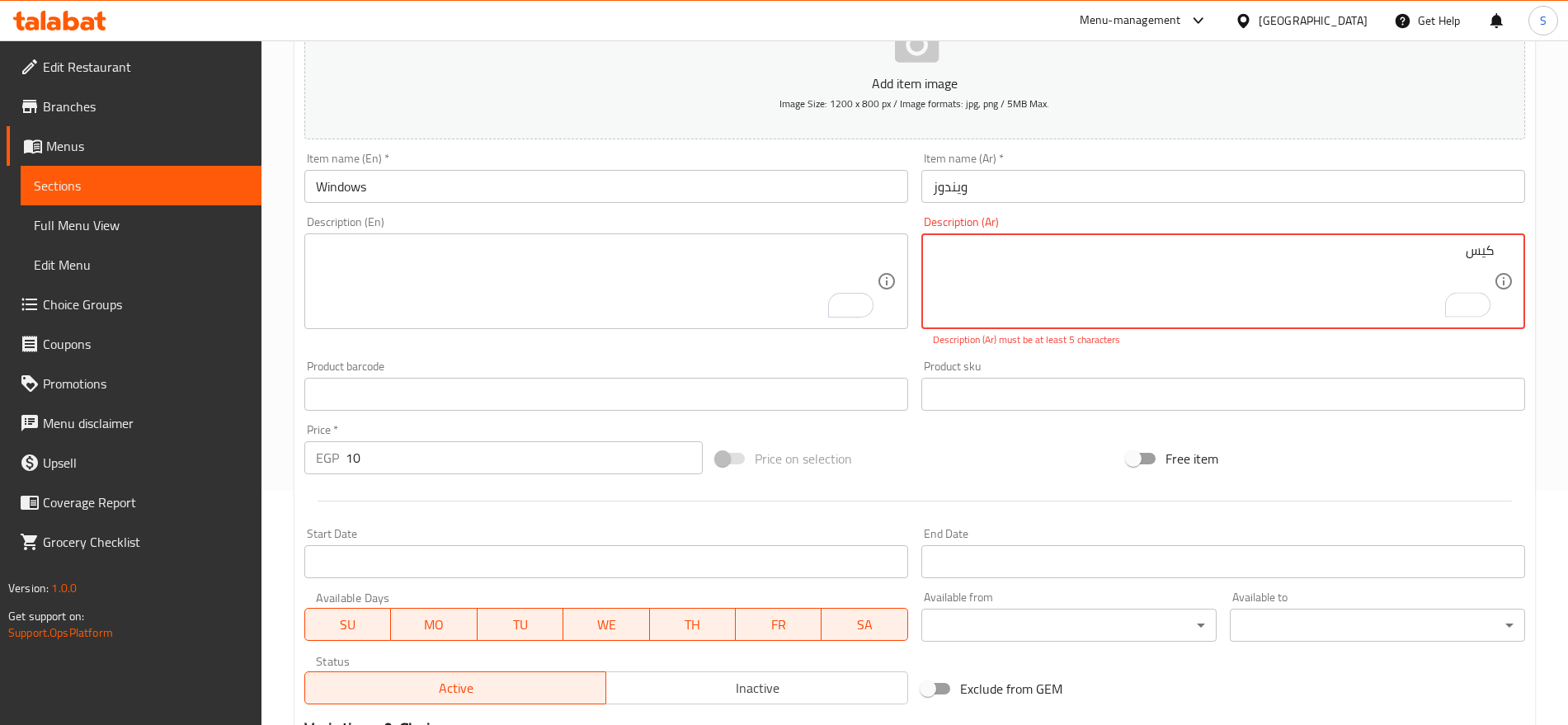
click at [1118, 274] on textarea "كيس" at bounding box center [1213, 282] width 561 height 78
click at [1490, 261] on textarea "كيس" at bounding box center [1213, 282] width 561 height 78
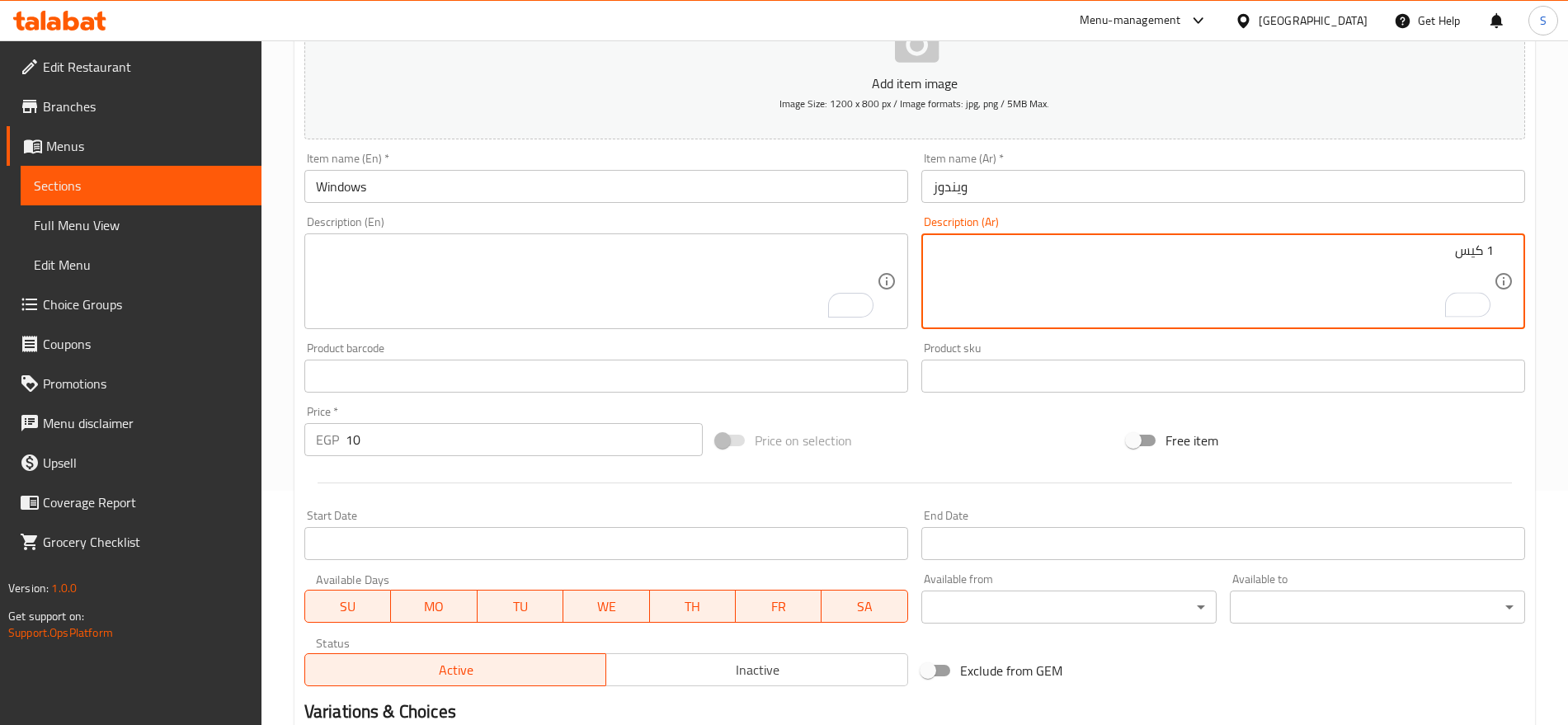
type textarea "1 كيس"
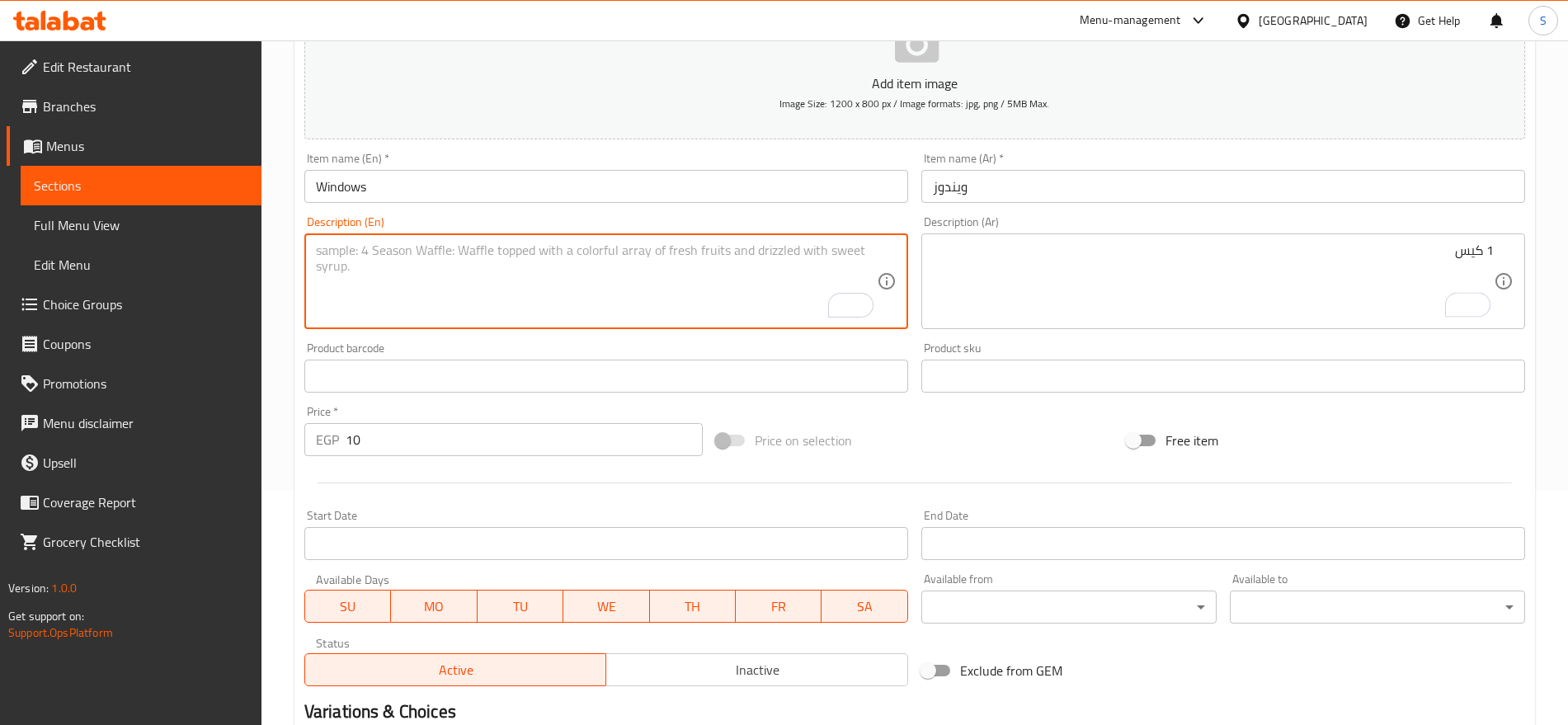
click at [429, 262] on textarea "To enrich screen reader interactions, please activate Accessibility in Grammarl…" at bounding box center [597, 282] width 561 height 78
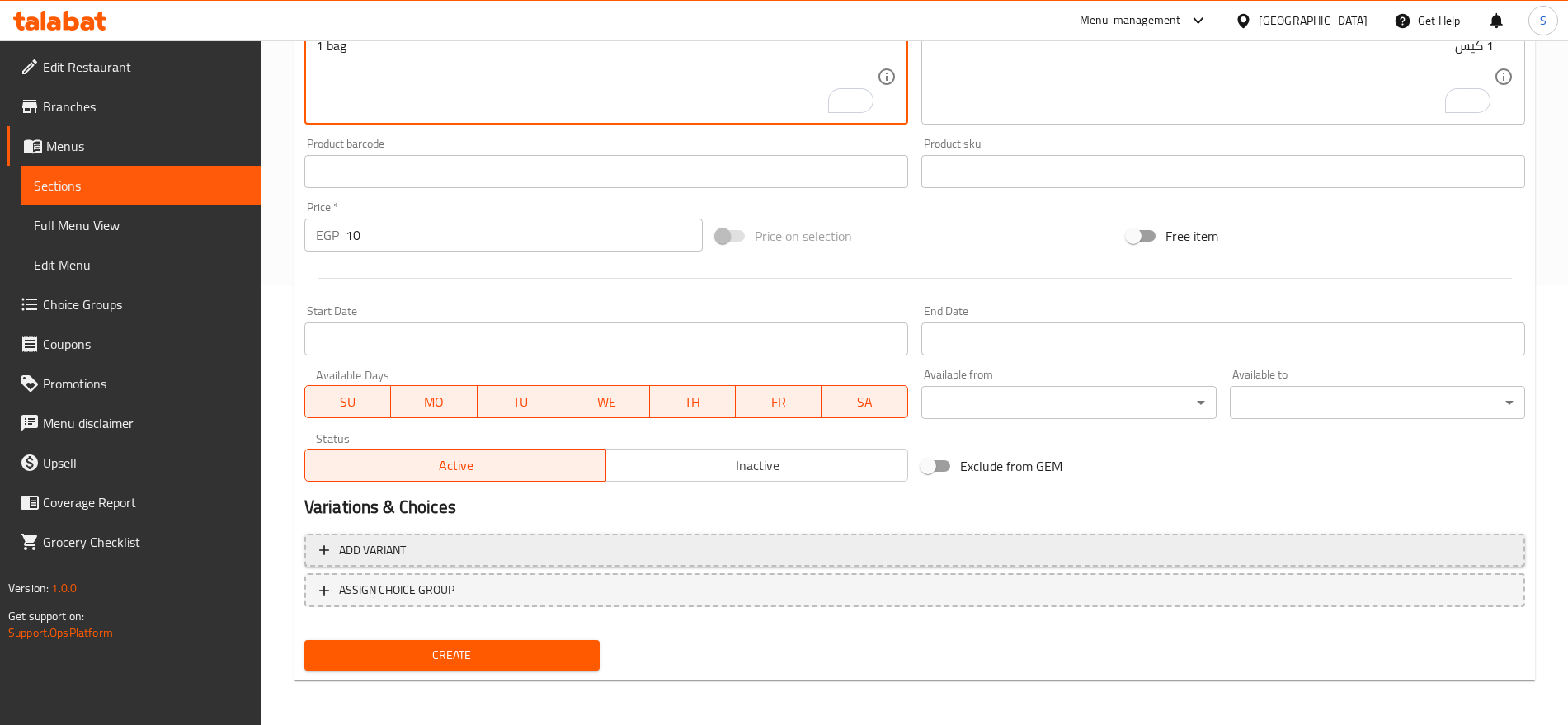
scroll to position [440, 0]
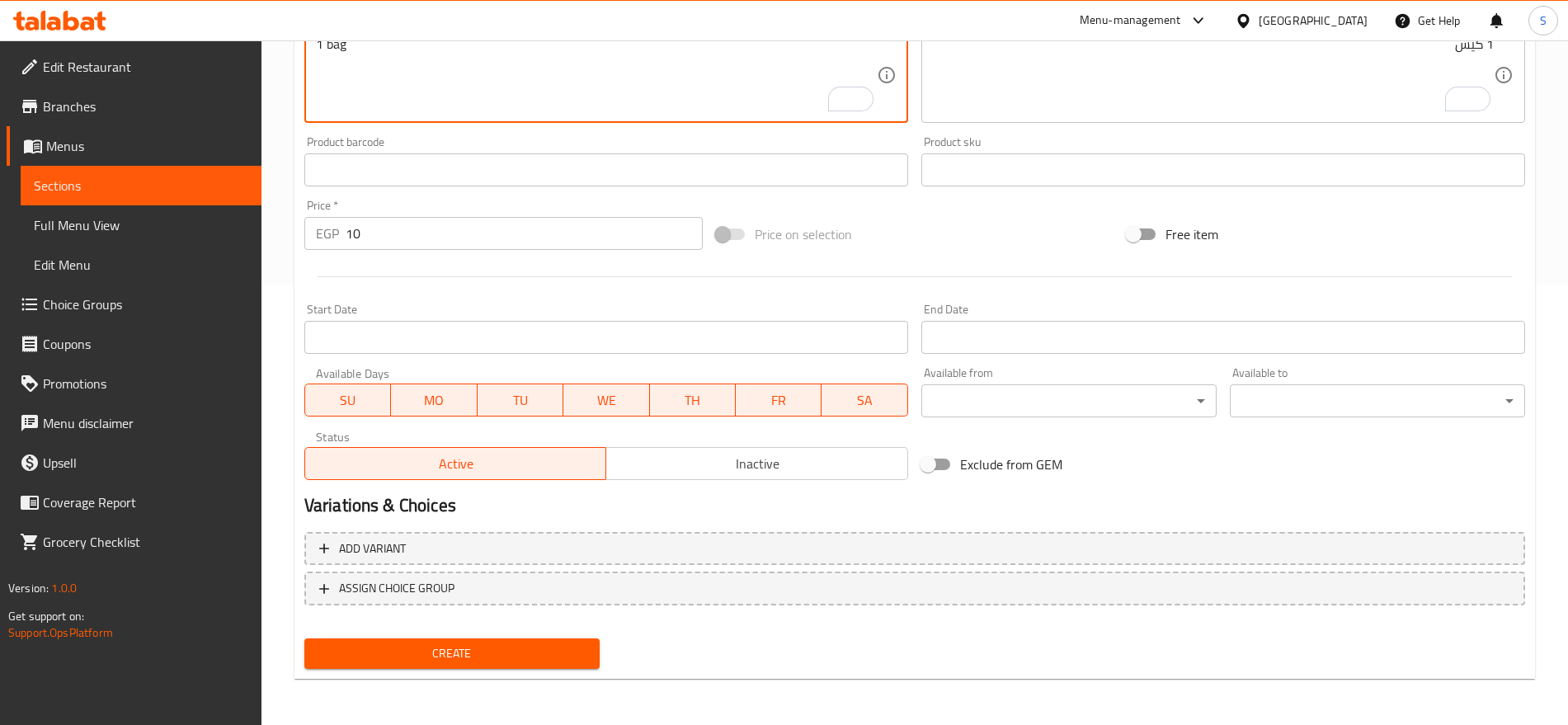
type textarea "1 bag"
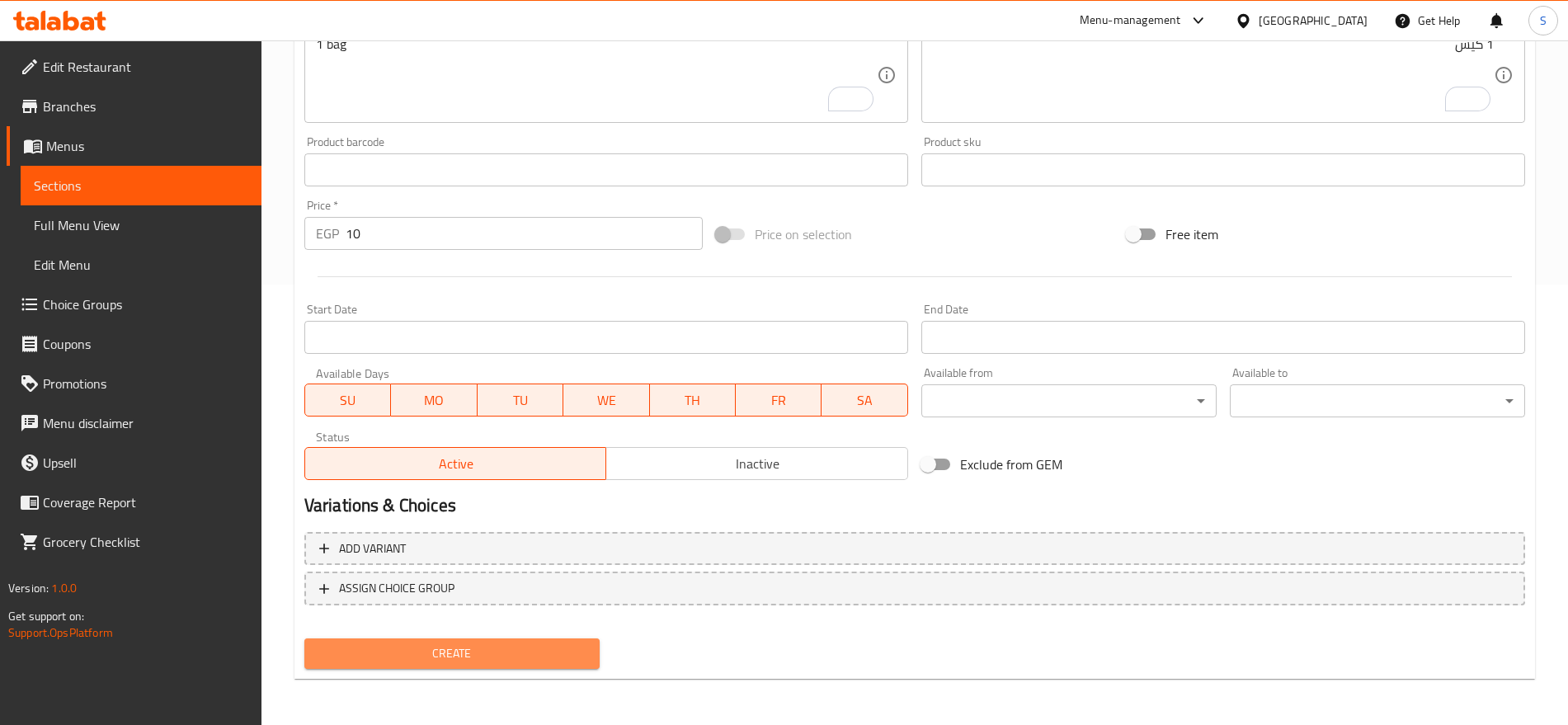
click at [389, 654] on span "Create" at bounding box center [453, 653] width 269 height 20
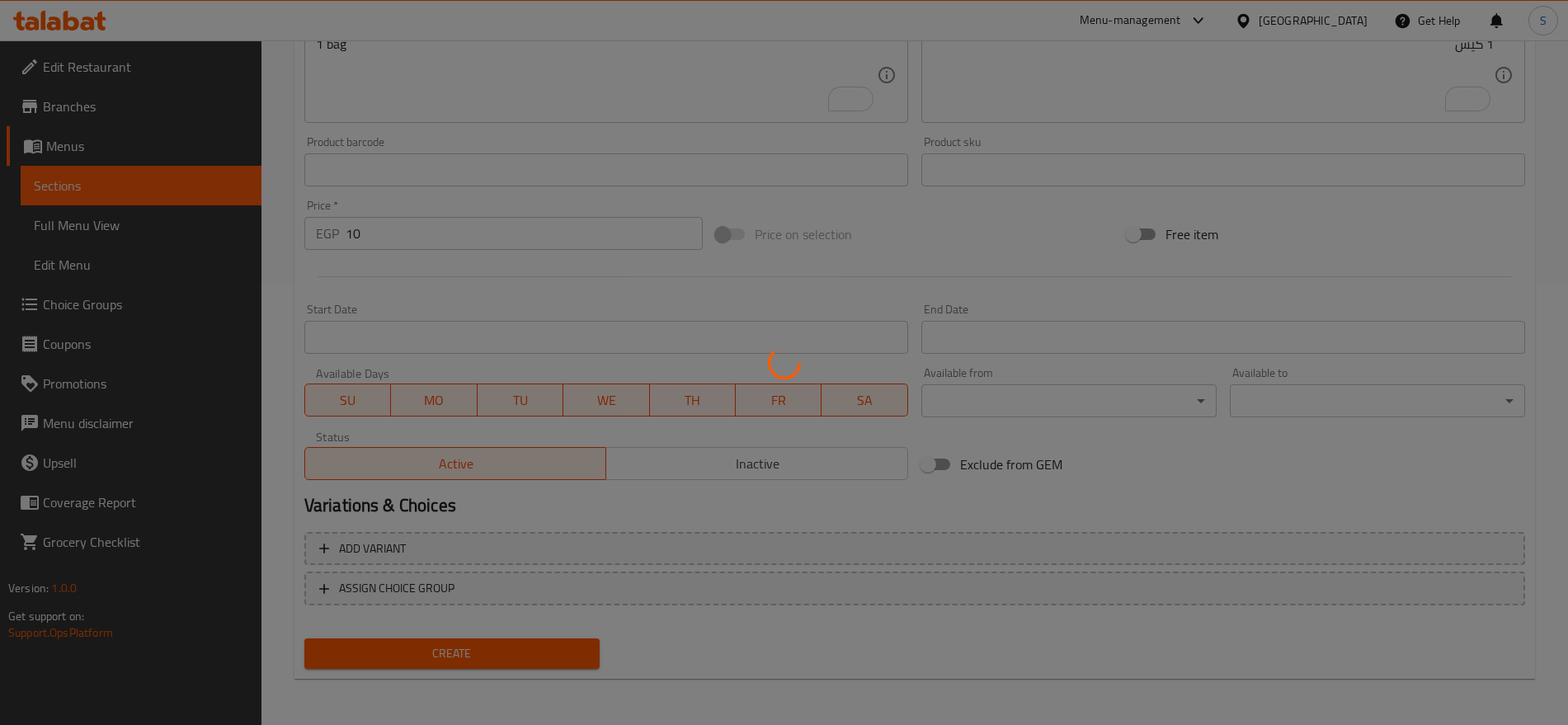
type input "0"
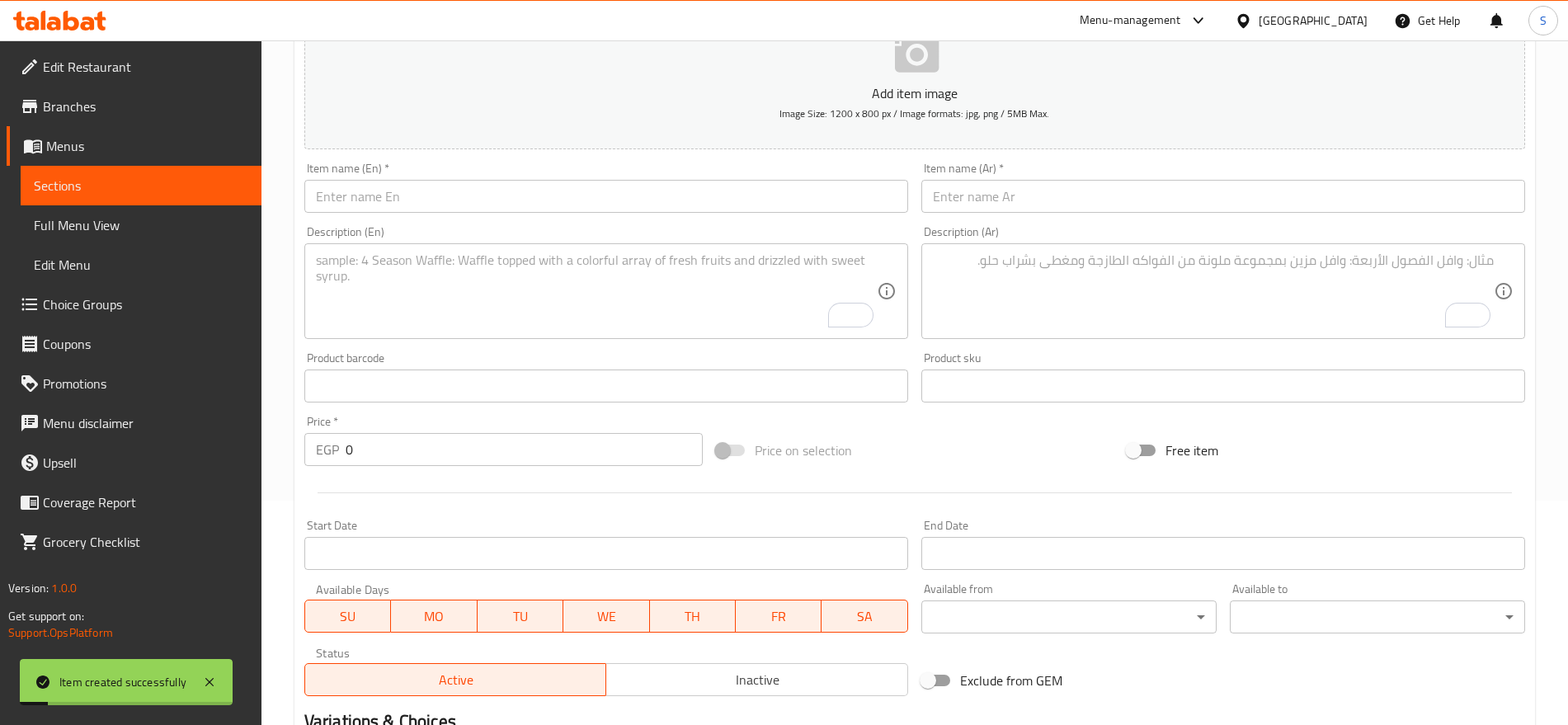
scroll to position [131, 0]
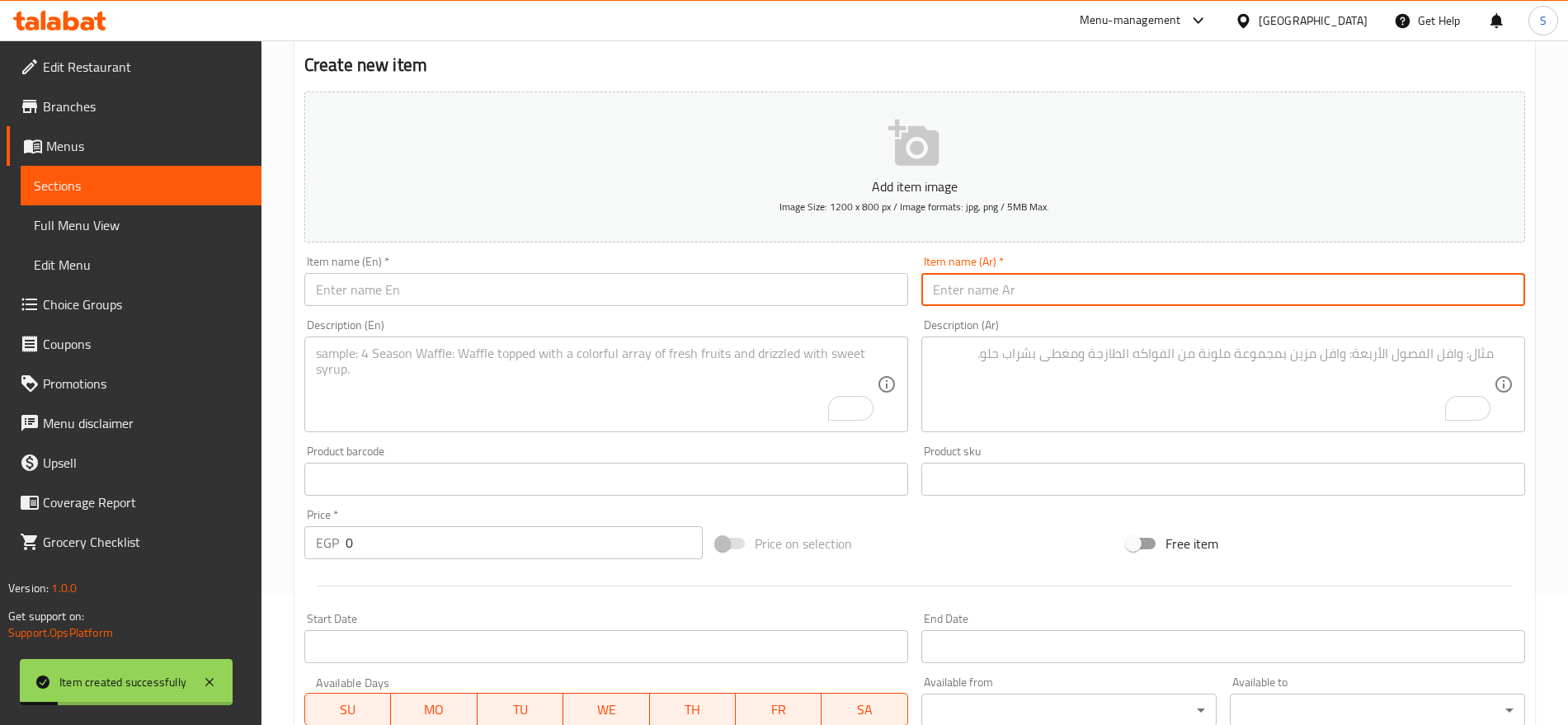
click at [1078, 277] on input "text" at bounding box center [1223, 289] width 604 height 33
paste input "شيتوس شطه"
type input "شيتوس شطه"
click at [991, 350] on textarea "To enrich screen reader interactions, please activate Accessibility in Grammarl…" at bounding box center [1213, 385] width 561 height 78
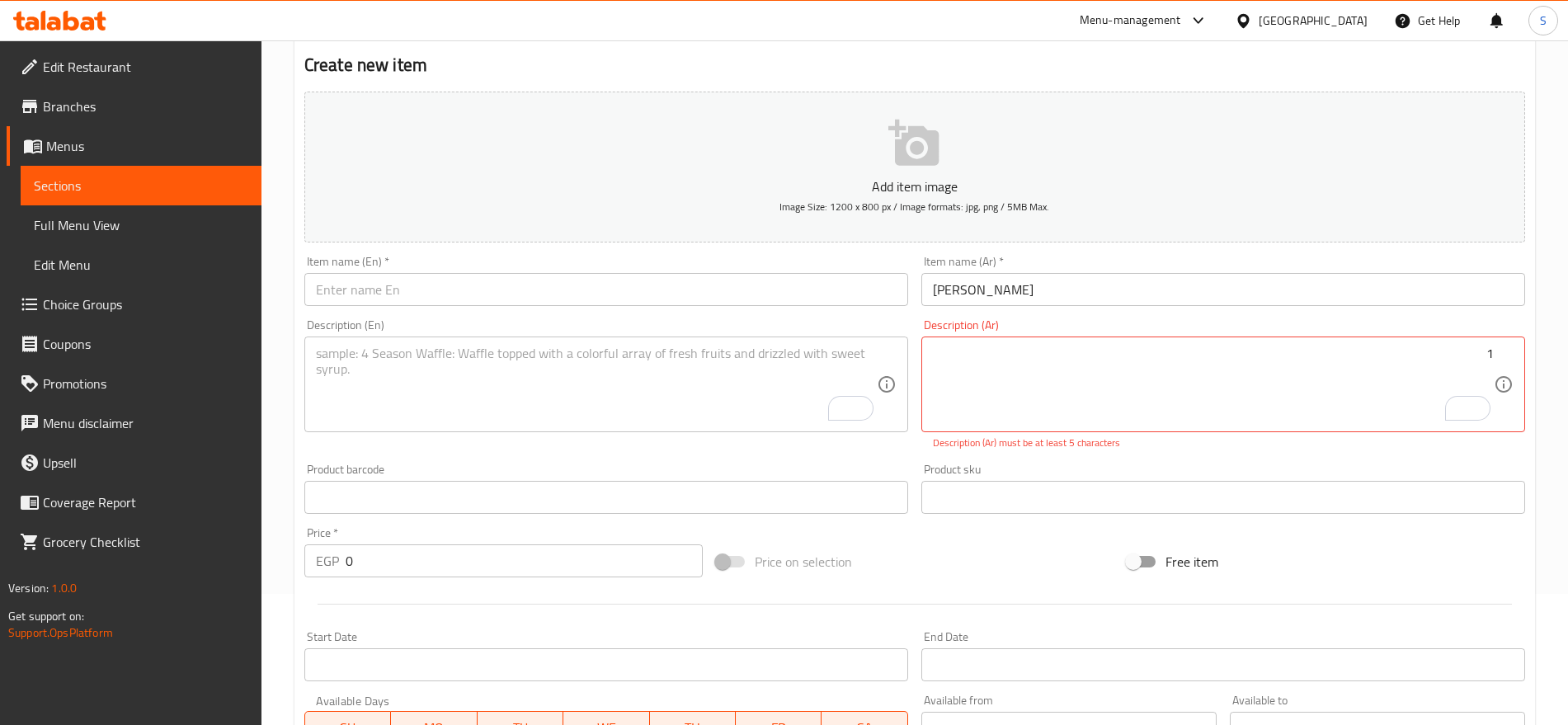
click at [931, 393] on div "1 Description (Ar)" at bounding box center [1223, 384] width 604 height 95
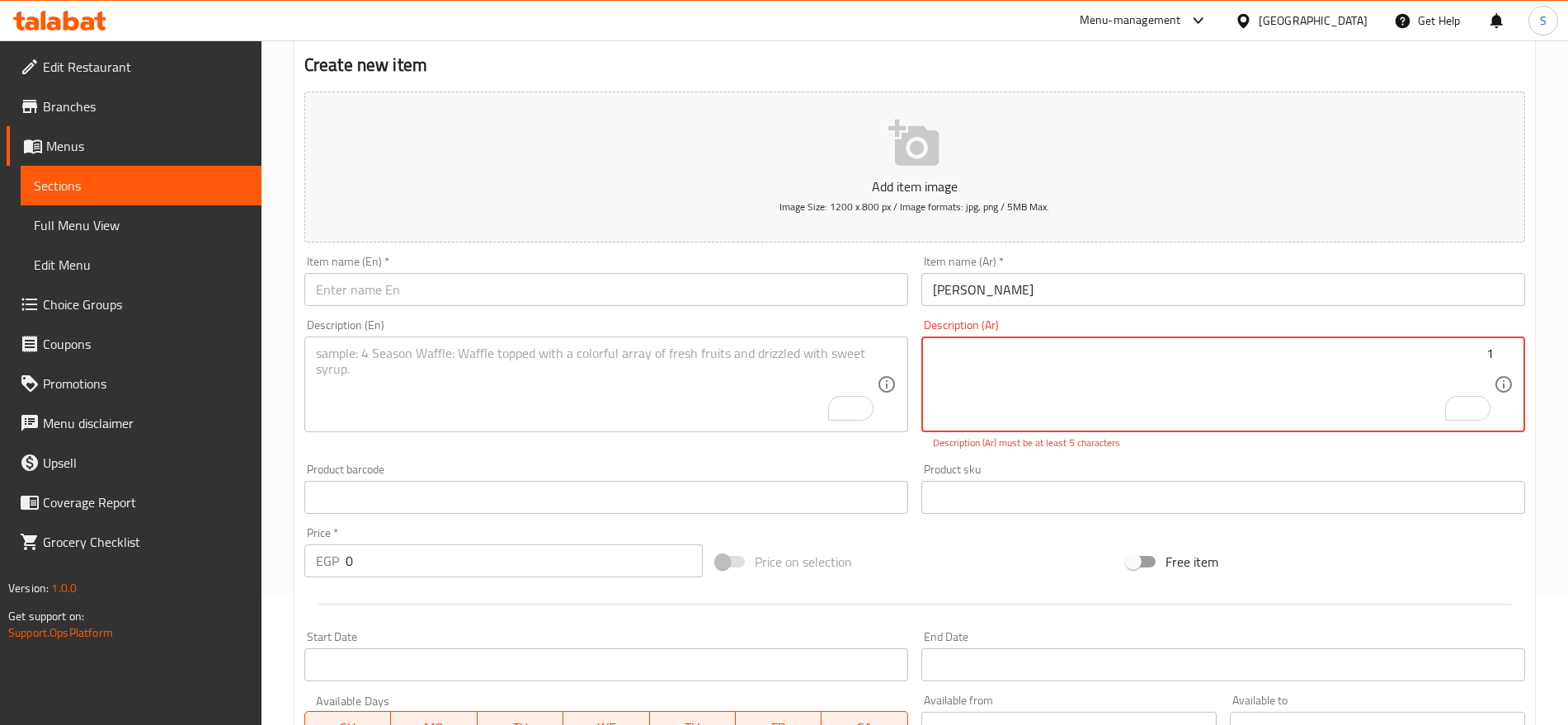
paste textarea "1 كيس"
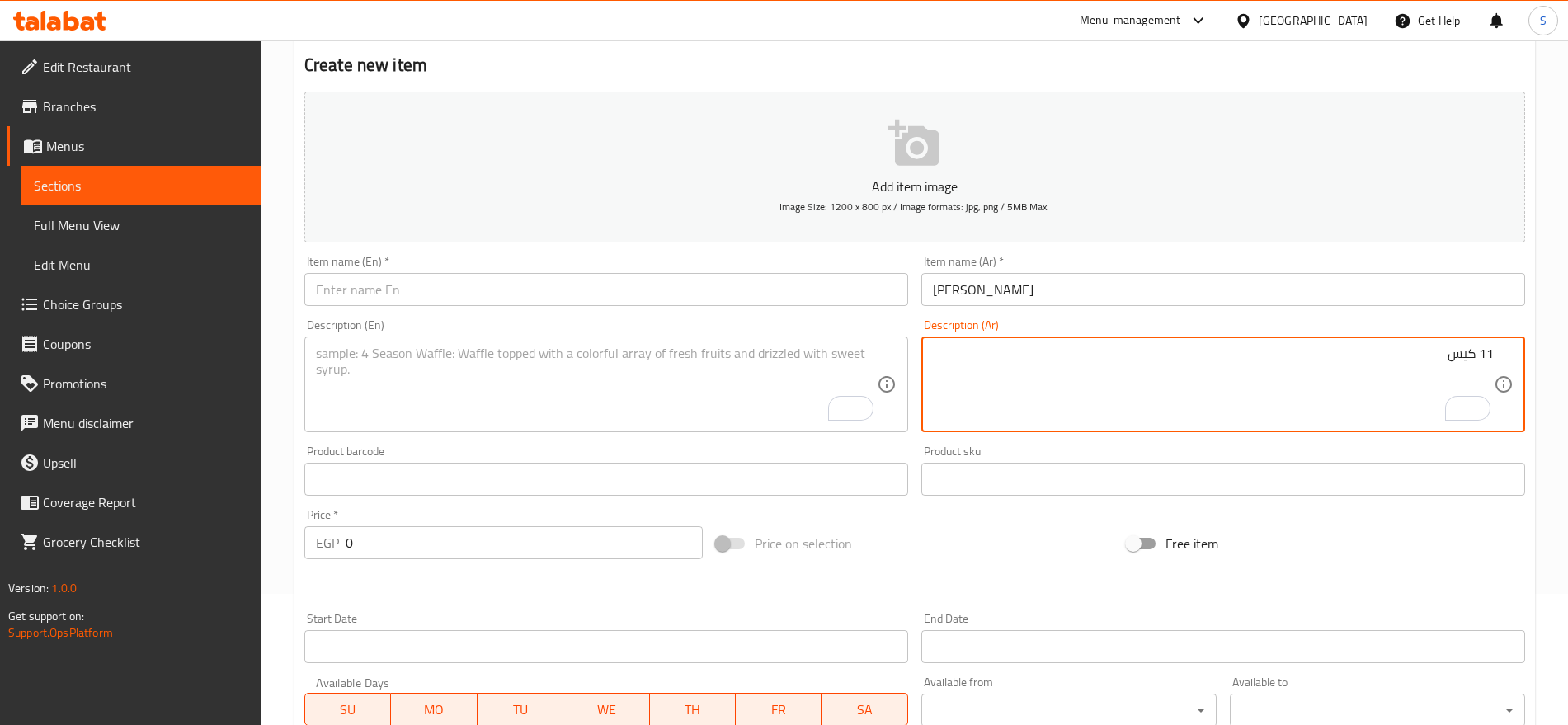
drag, startPoint x: 1486, startPoint y: 348, endPoint x: 1583, endPoint y: 348, distance: 97.0
click at [1568, 349] on html "​ Menu-management Egypt Get Help S Edit Restaurant Branches Menus Sections Full…" at bounding box center [784, 231] width 1568 height 725
type textarea "1 كيس"
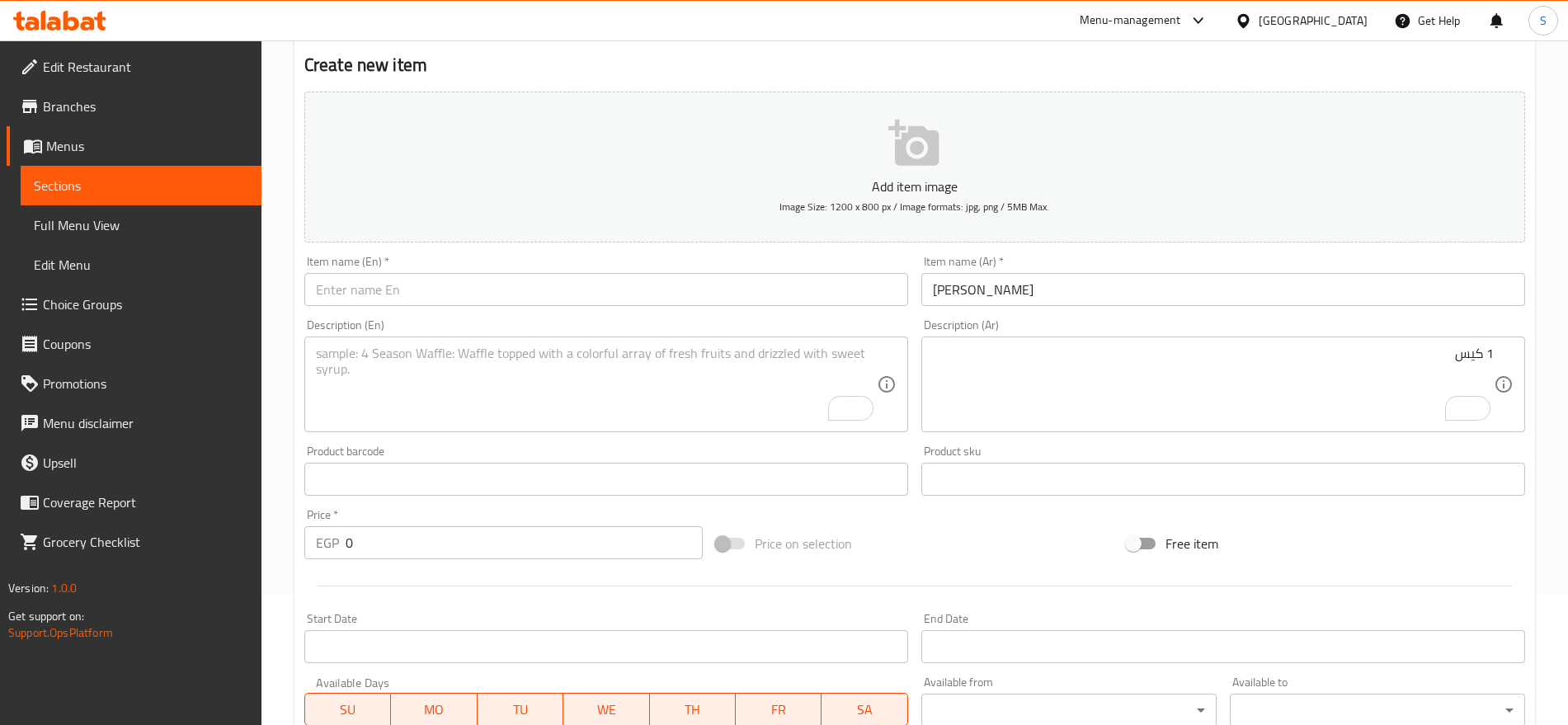
click at [499, 352] on textarea "To enrich screen reader interactions, please activate Accessibility in Grammarl…" at bounding box center [597, 385] width 561 height 78
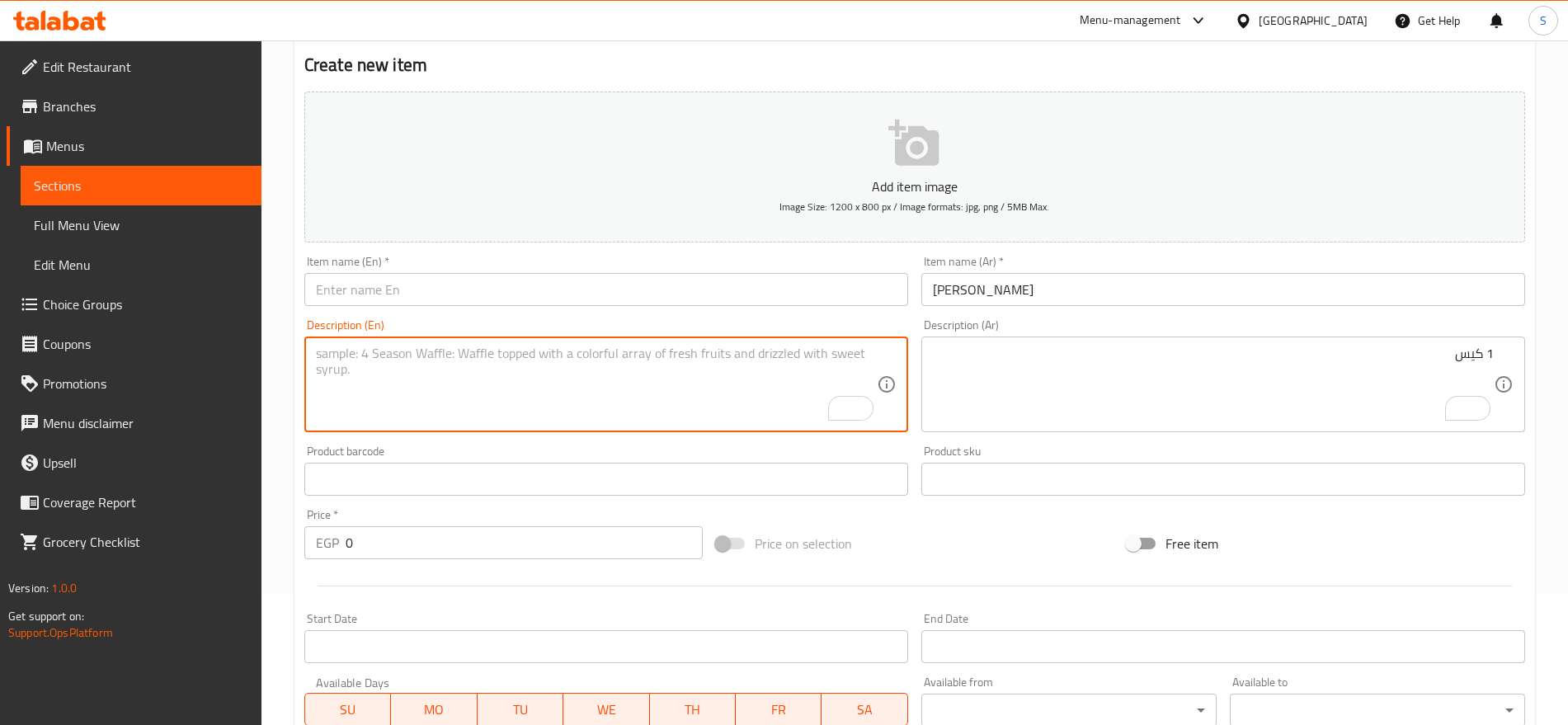
paste textarea "1 bag"
type textarea "1 bag"
click at [971, 292] on input "شيتوس شطه" at bounding box center [1223, 289] width 604 height 33
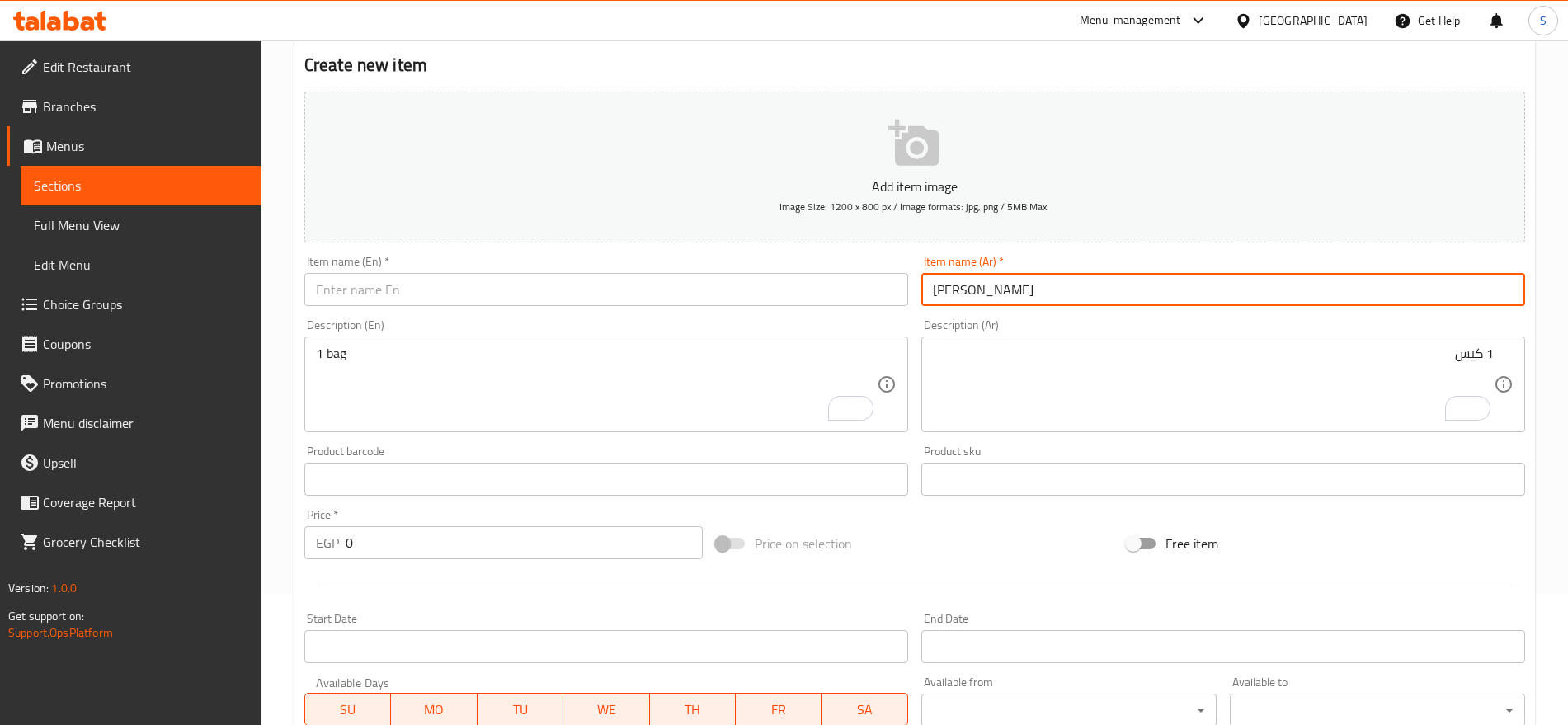
click at [971, 292] on input "شيتوس شطه" at bounding box center [1223, 289] width 604 height 33
click at [400, 294] on input "text" at bounding box center [606, 289] width 604 height 33
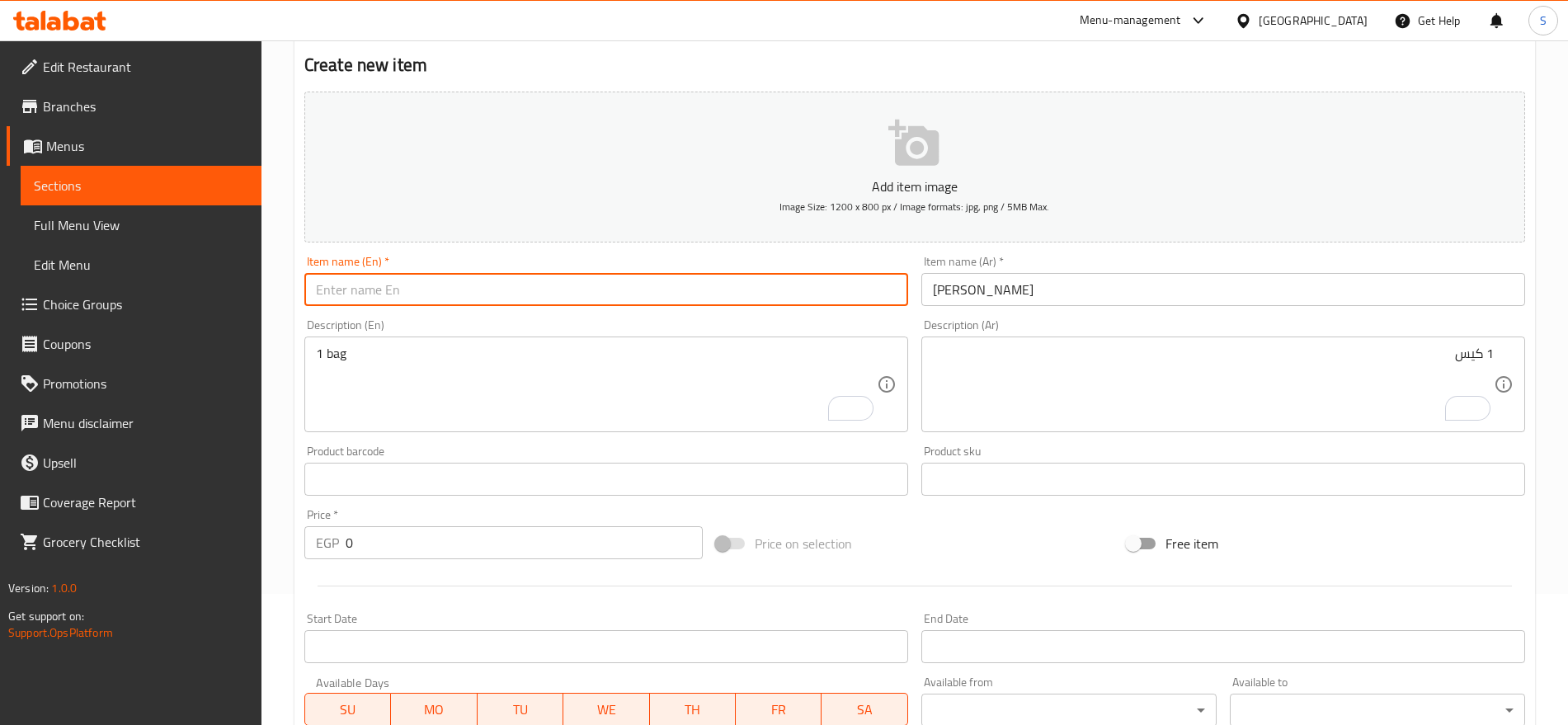
paste input "Cheetos hot sauce"
click at [398, 290] on input "Cheetos hot sauce" at bounding box center [606, 289] width 604 height 33
type input "Cheetos hot"
drag, startPoint x: 358, startPoint y: 547, endPoint x: 313, endPoint y: 532, distance: 47.4
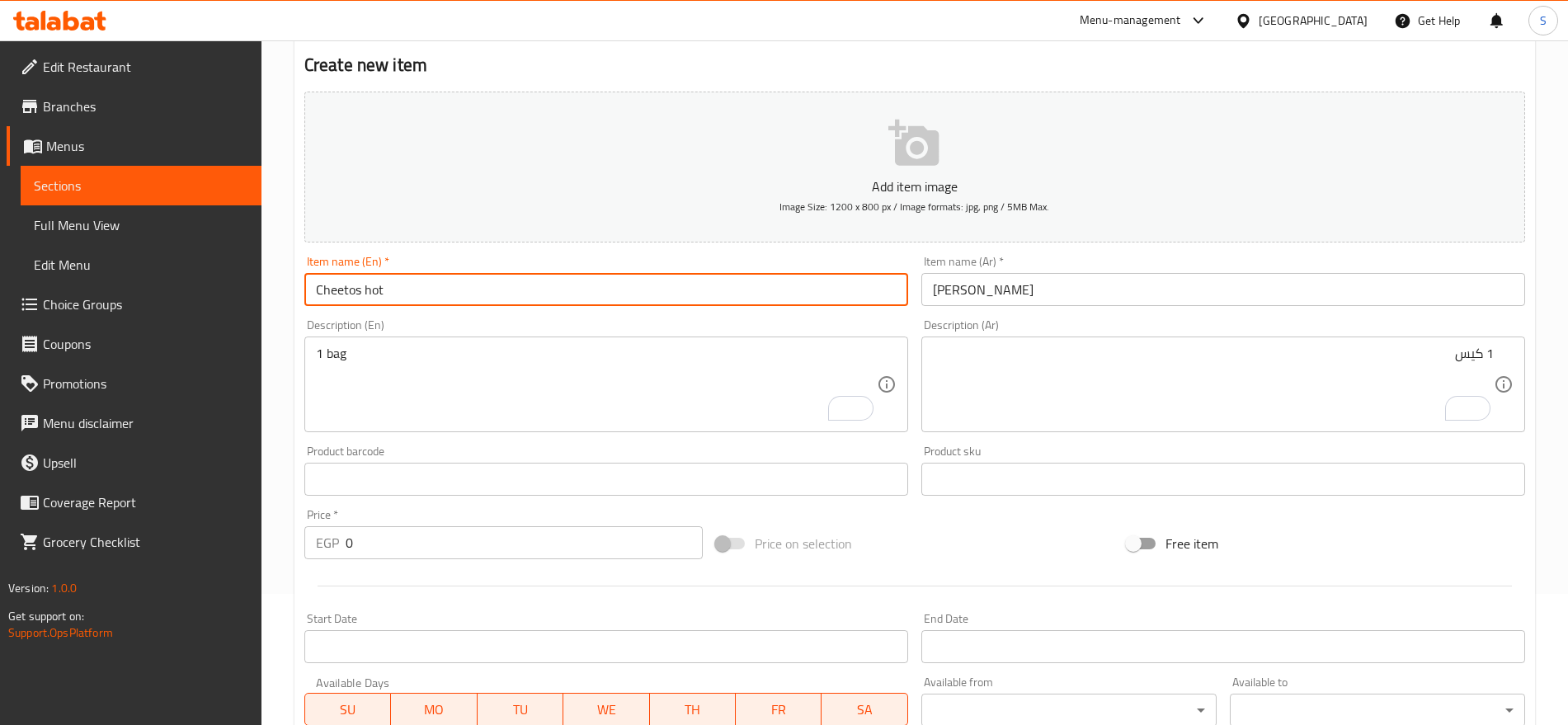
click at [315, 532] on div "EGP 0 Price *" at bounding box center [504, 543] width 399 height 33
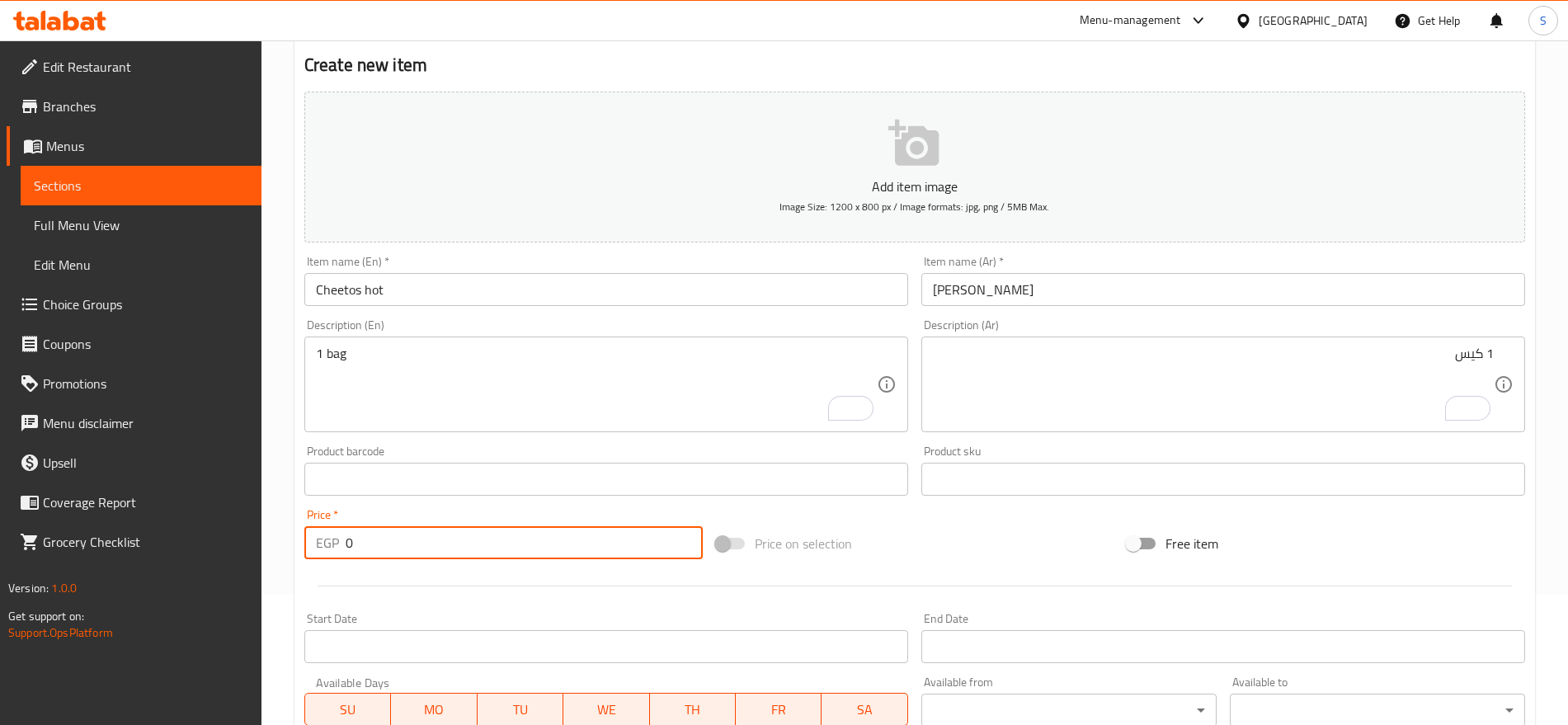
paste input "1"
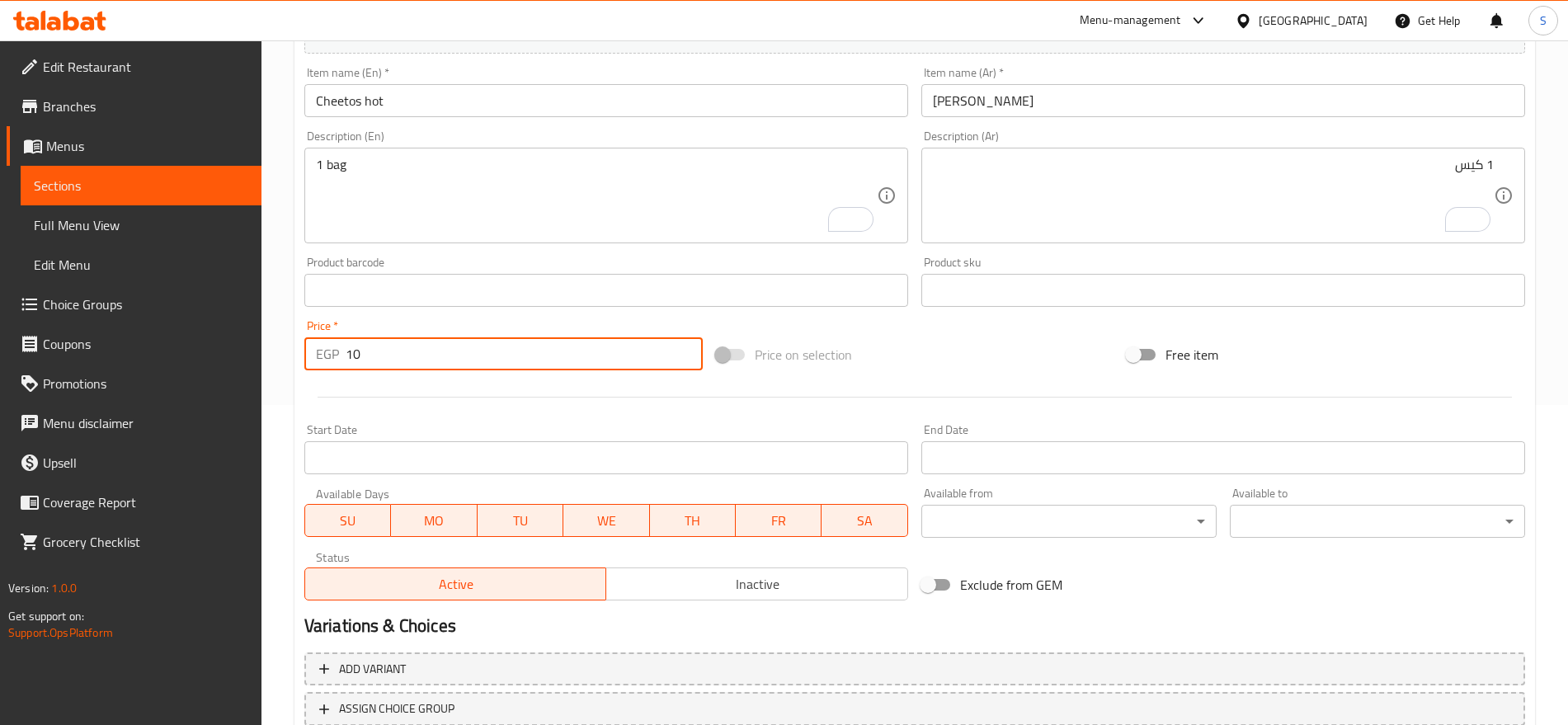
scroll to position [440, 0]
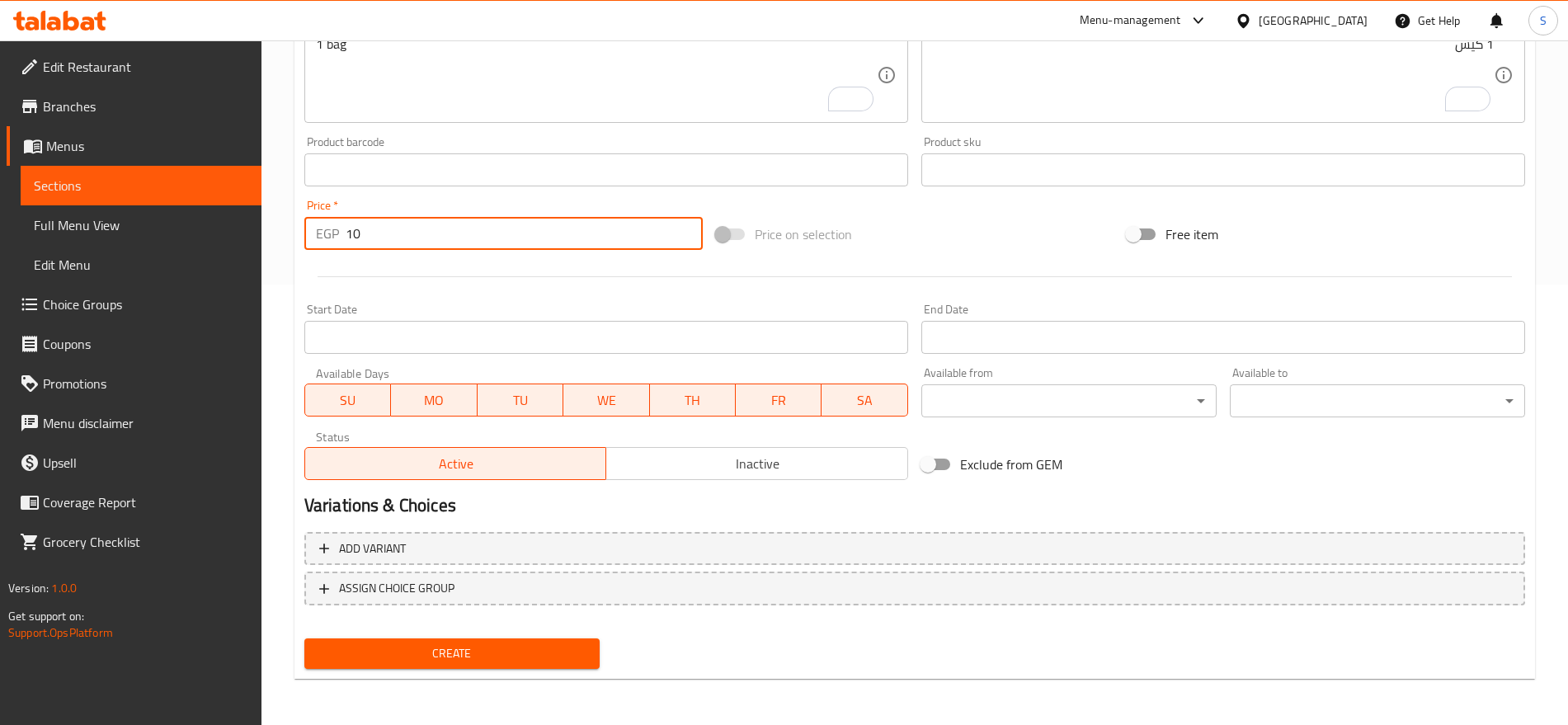
type input "10"
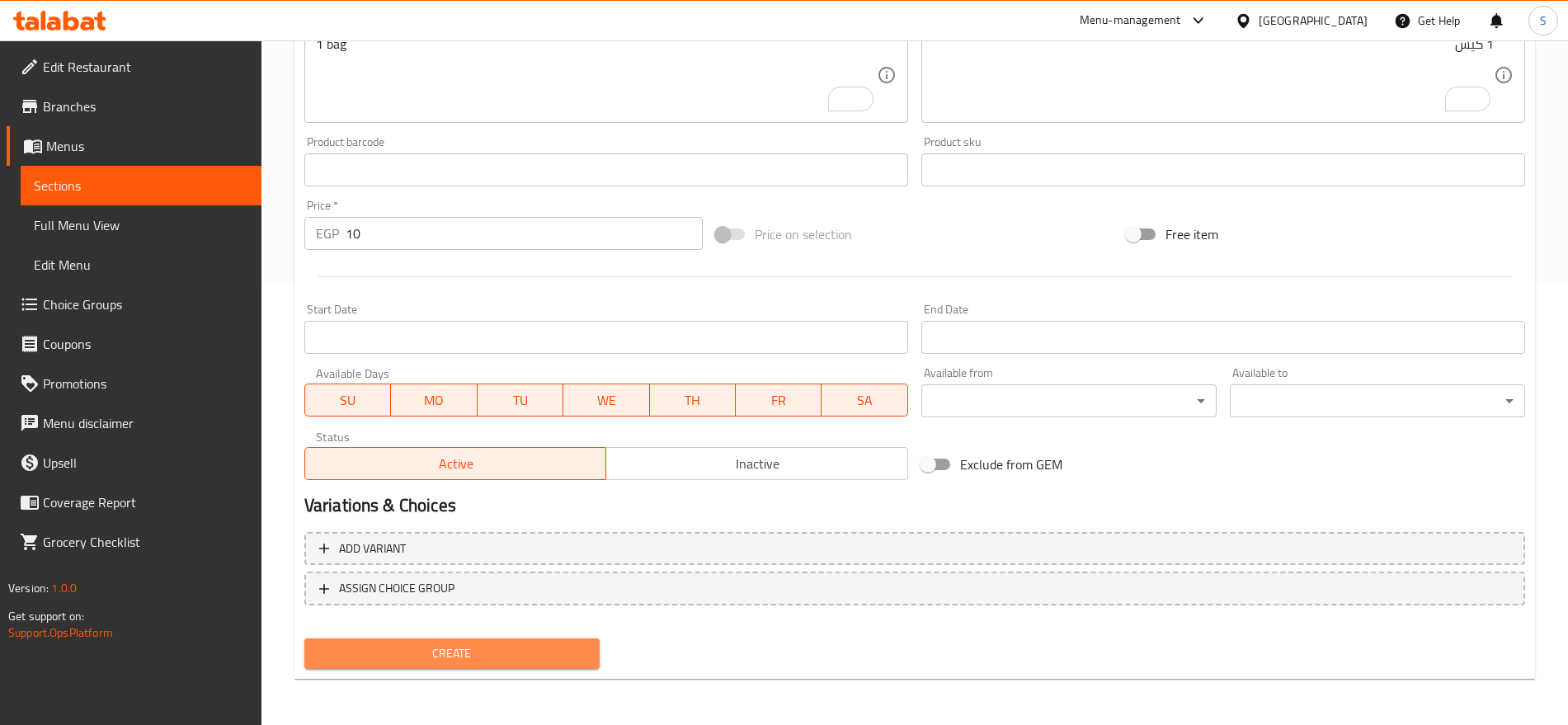
click at [477, 647] on span "Create" at bounding box center [453, 653] width 269 height 20
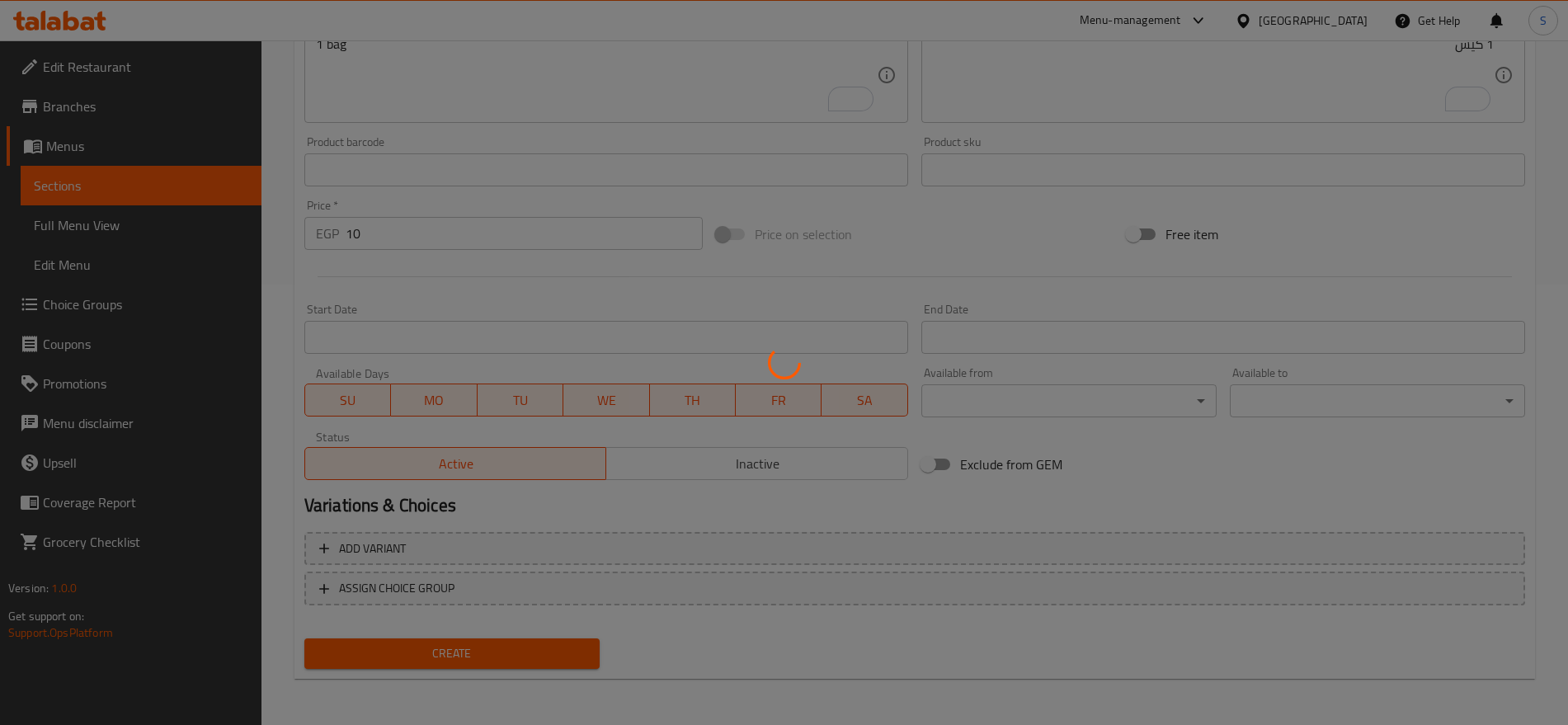
type input "0"
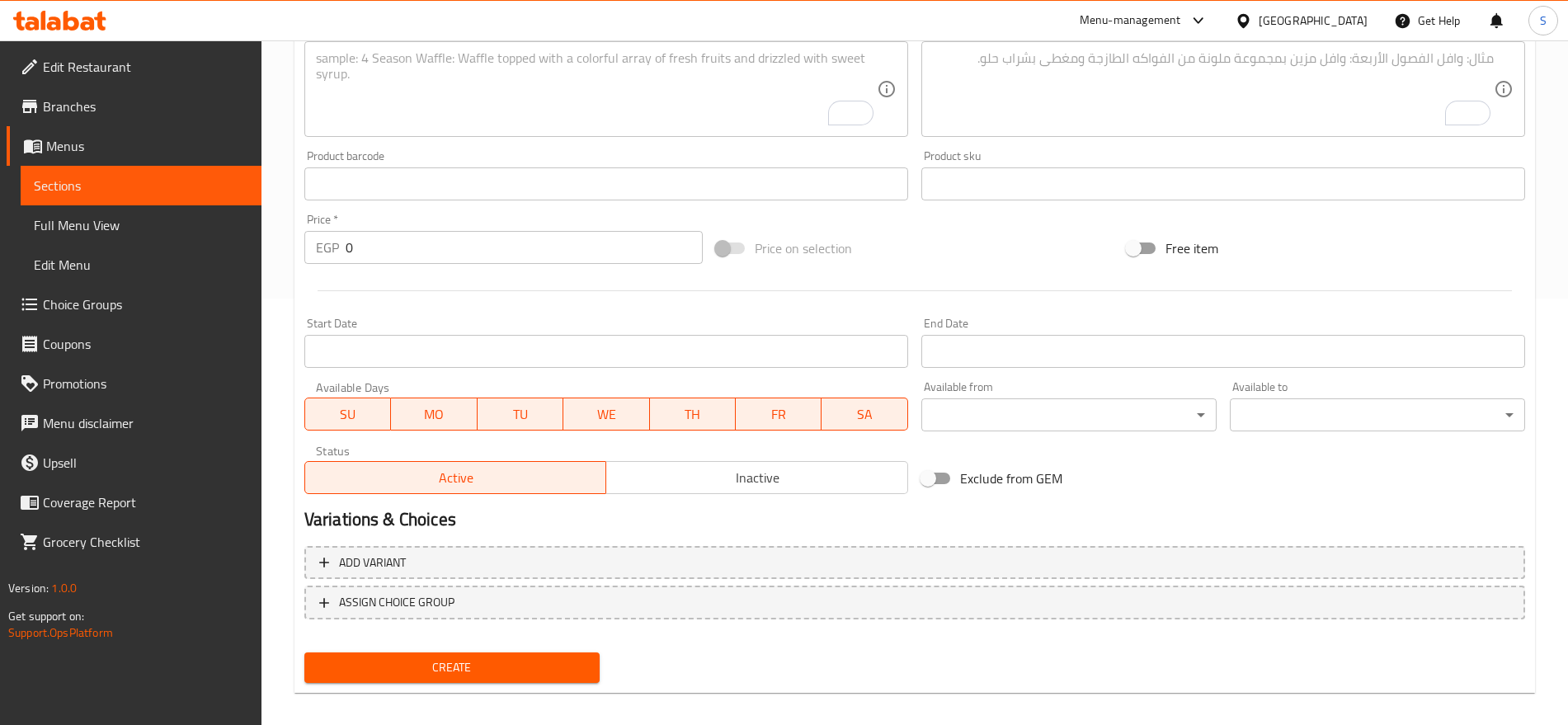
scroll to position [234, 0]
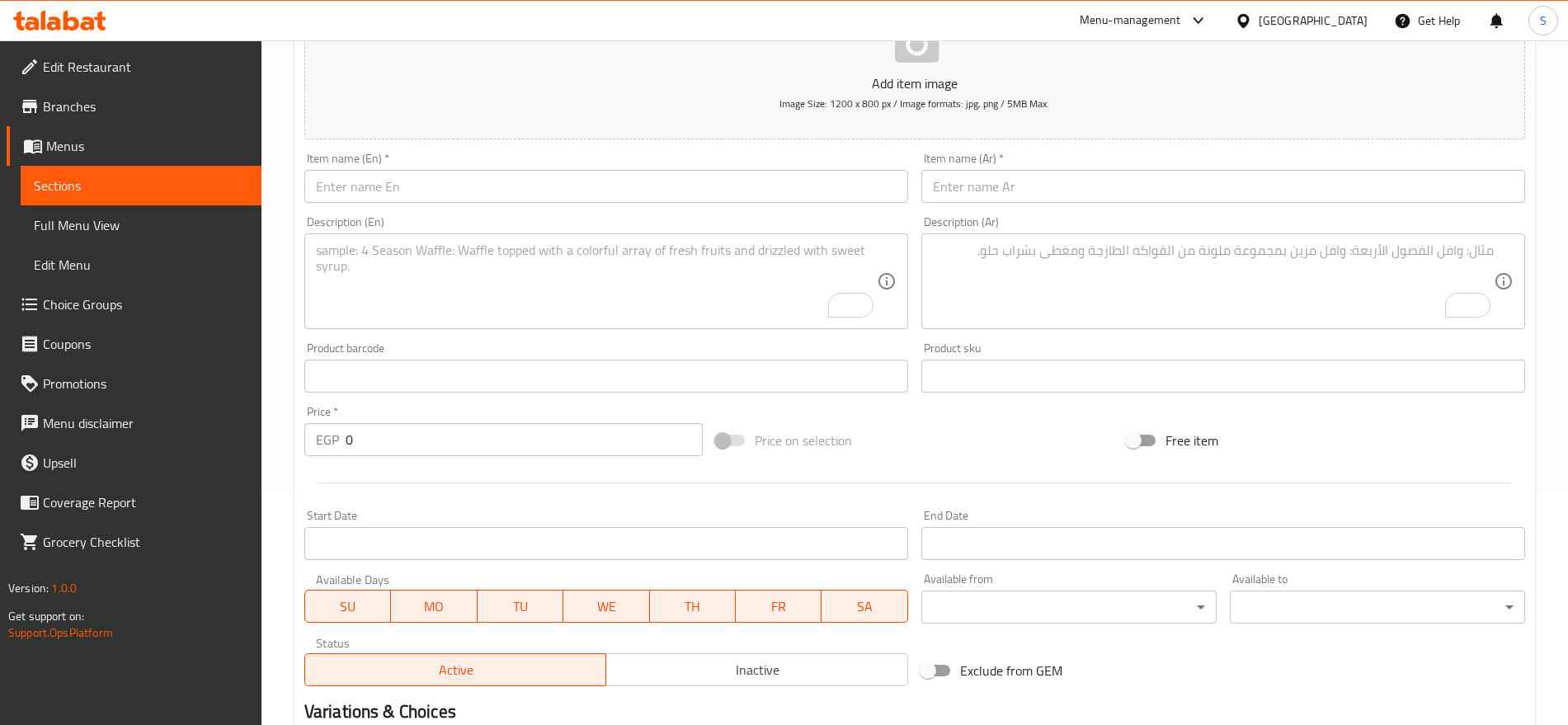
click at [1223, 232] on div "Description (Ar) Description (Ar)" at bounding box center [1223, 273] width 604 height 113
click at [1286, 197] on input "text" at bounding box center [1223, 186] width 604 height 33
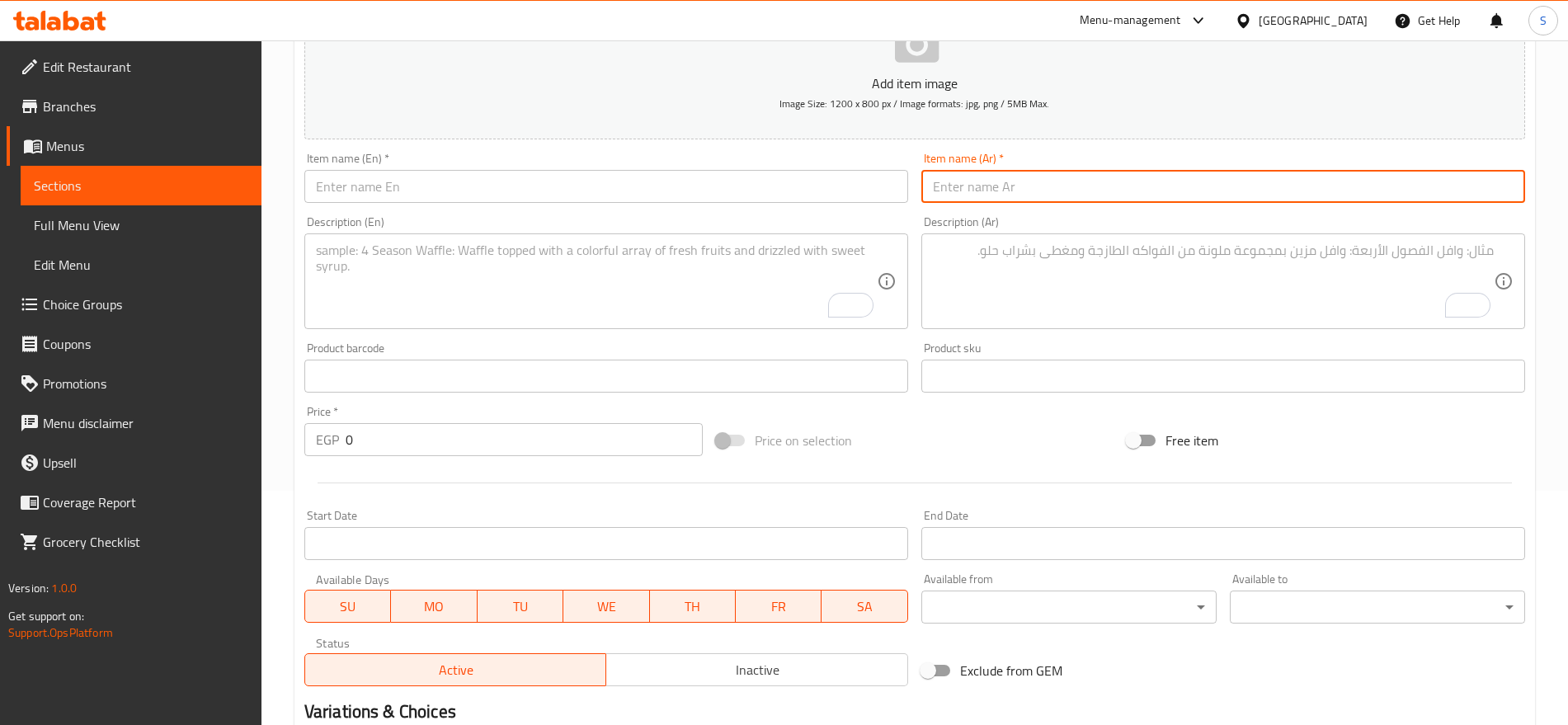
paste input "شيتوس جبنه"
type input "شيتوس جبنه"
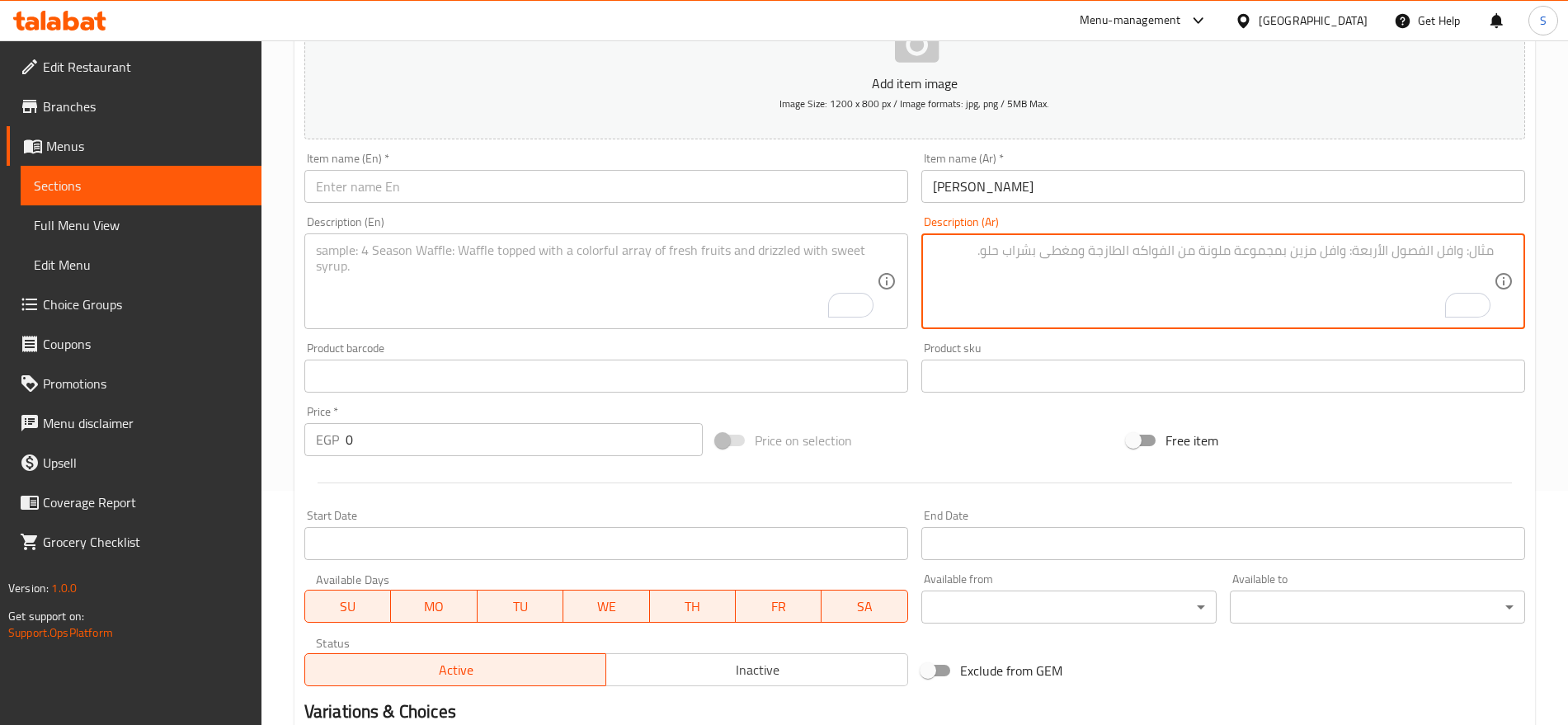
click at [1257, 279] on textarea "To enrich screen reader interactions, please activate Accessibility in Grammarl…" at bounding box center [1213, 282] width 561 height 78
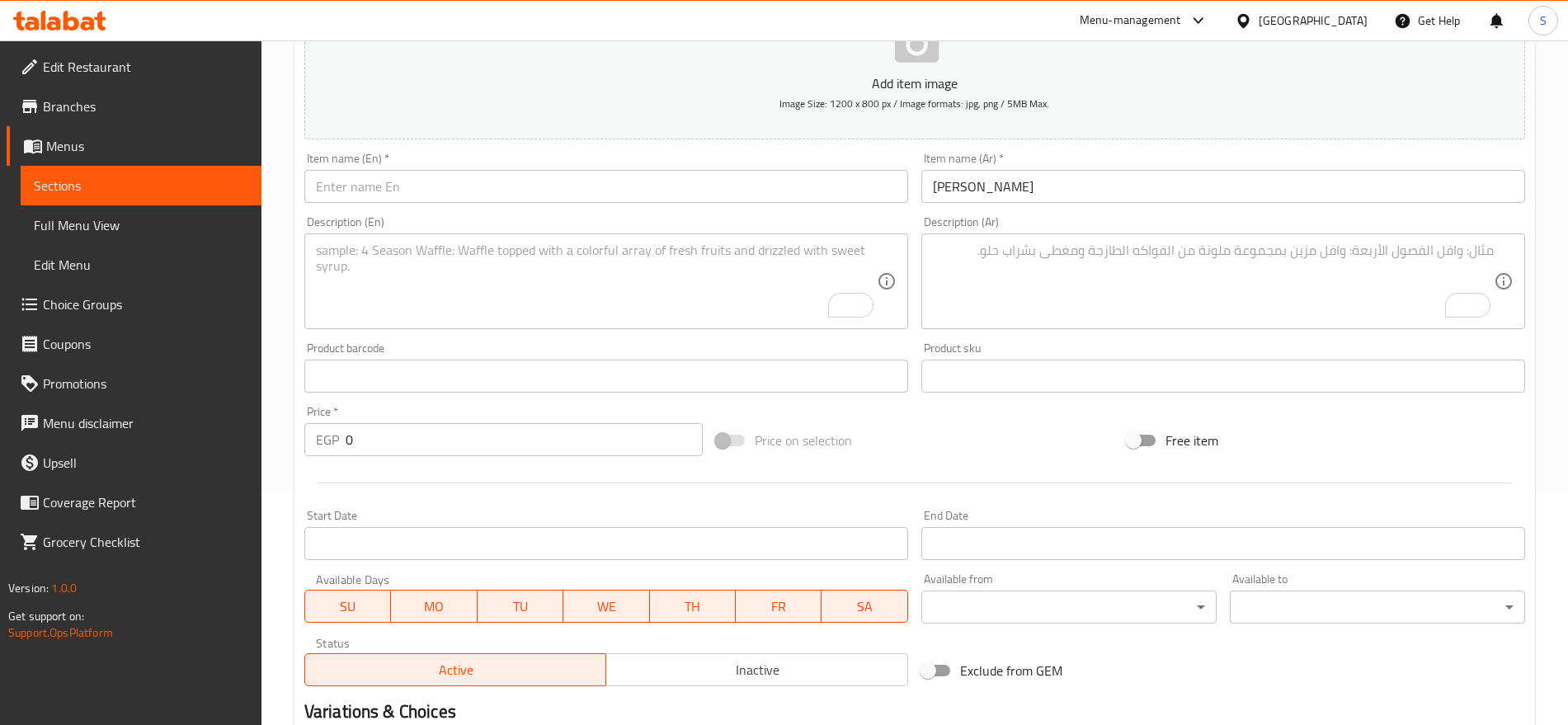
click at [948, 274] on textarea "To enrich screen reader interactions, please activate Accessibility in Grammarl…" at bounding box center [1213, 282] width 561 height 78
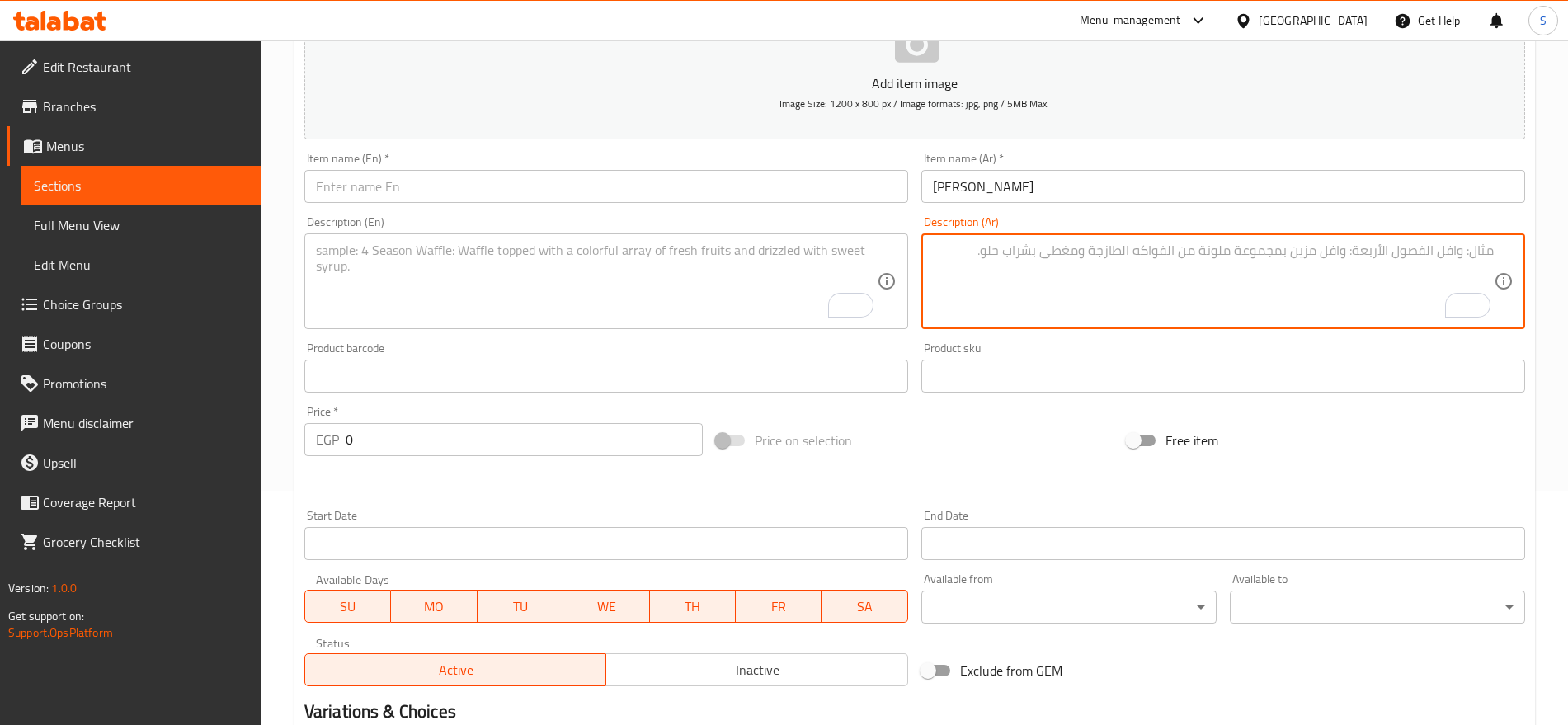
paste textarea "1 كيس"
type textarea "1 كيس"
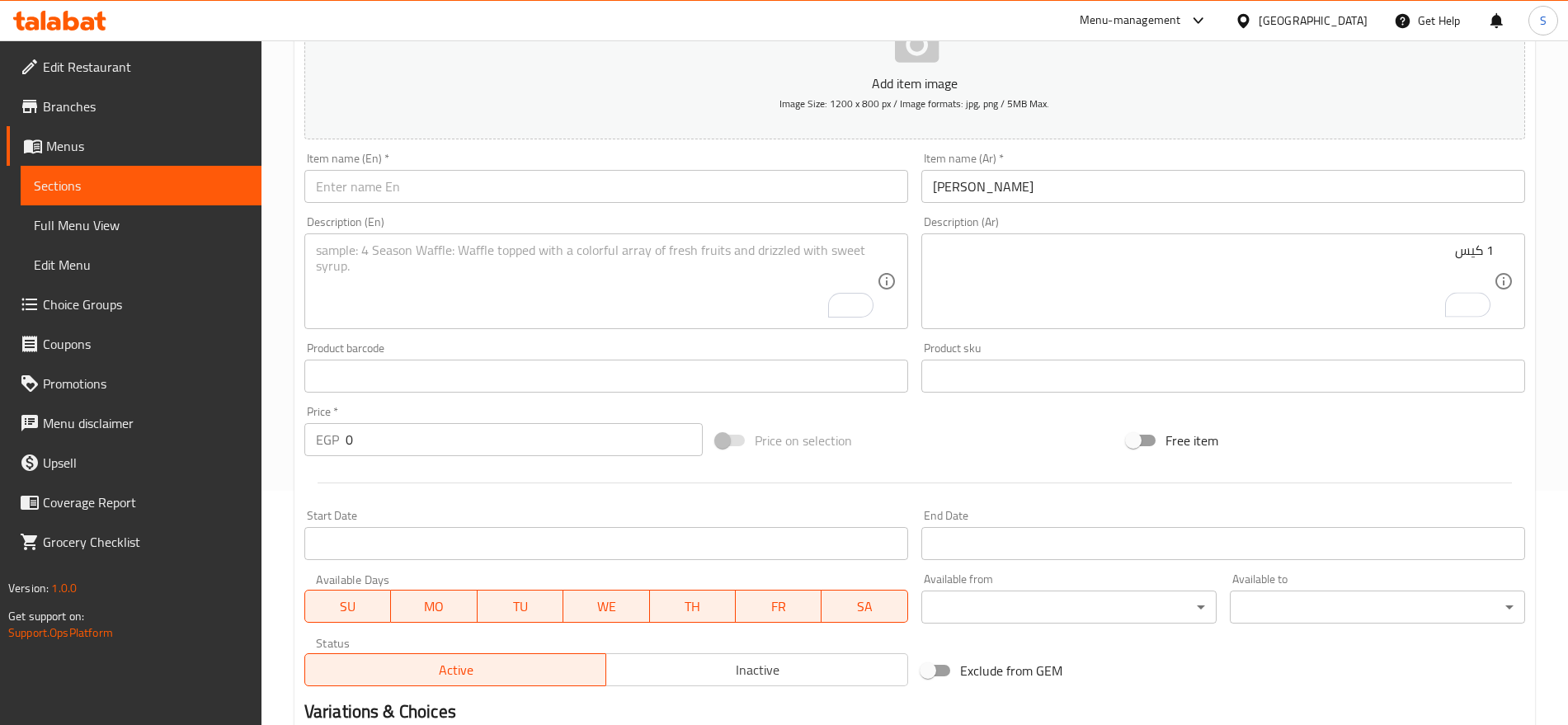
click at [447, 271] on textarea "To enrich screen reader interactions, please activate Accessibility in Grammarl…" at bounding box center [597, 282] width 561 height 78
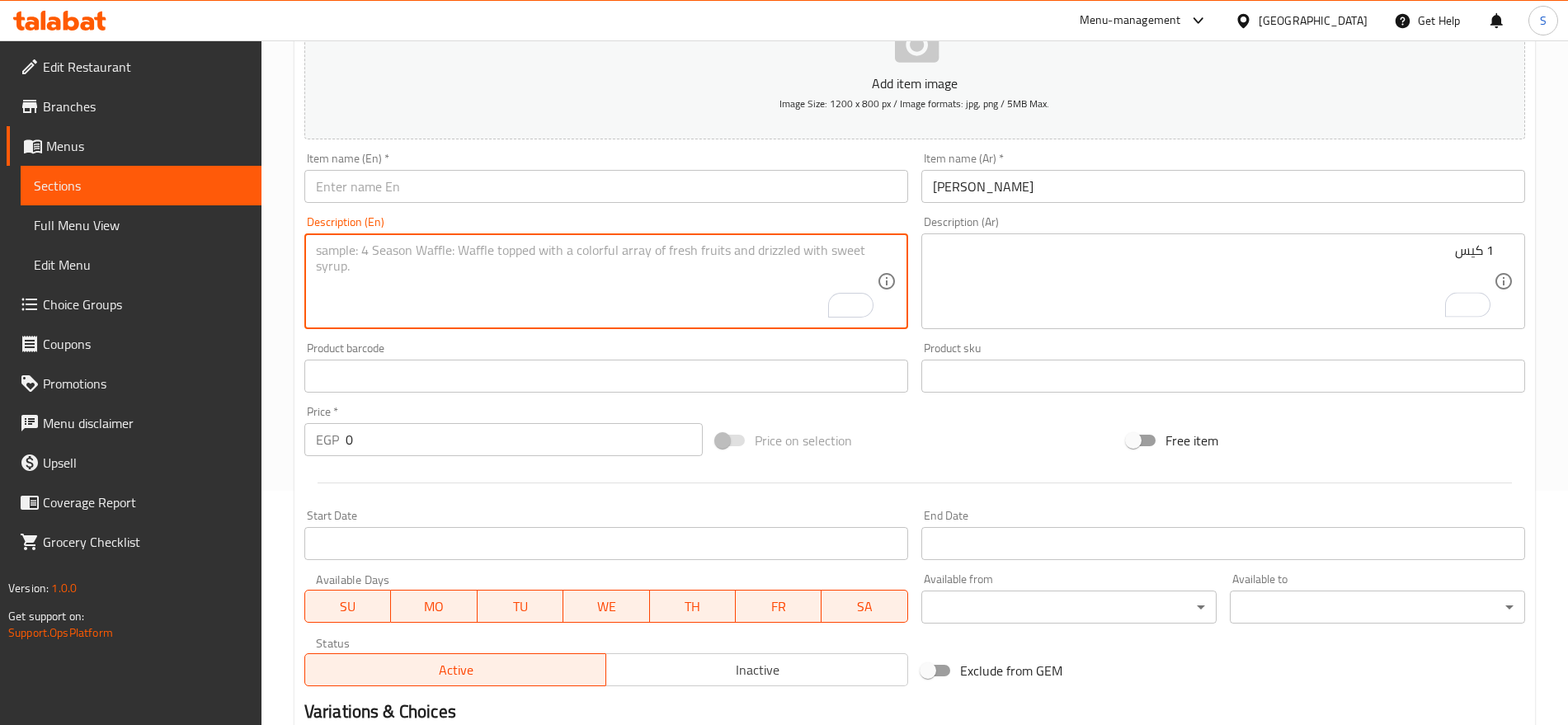
paste textarea "1 bag"
type textarea "1 bag"
click at [1208, 176] on input "شيتوس جبنه" at bounding box center [1223, 186] width 604 height 33
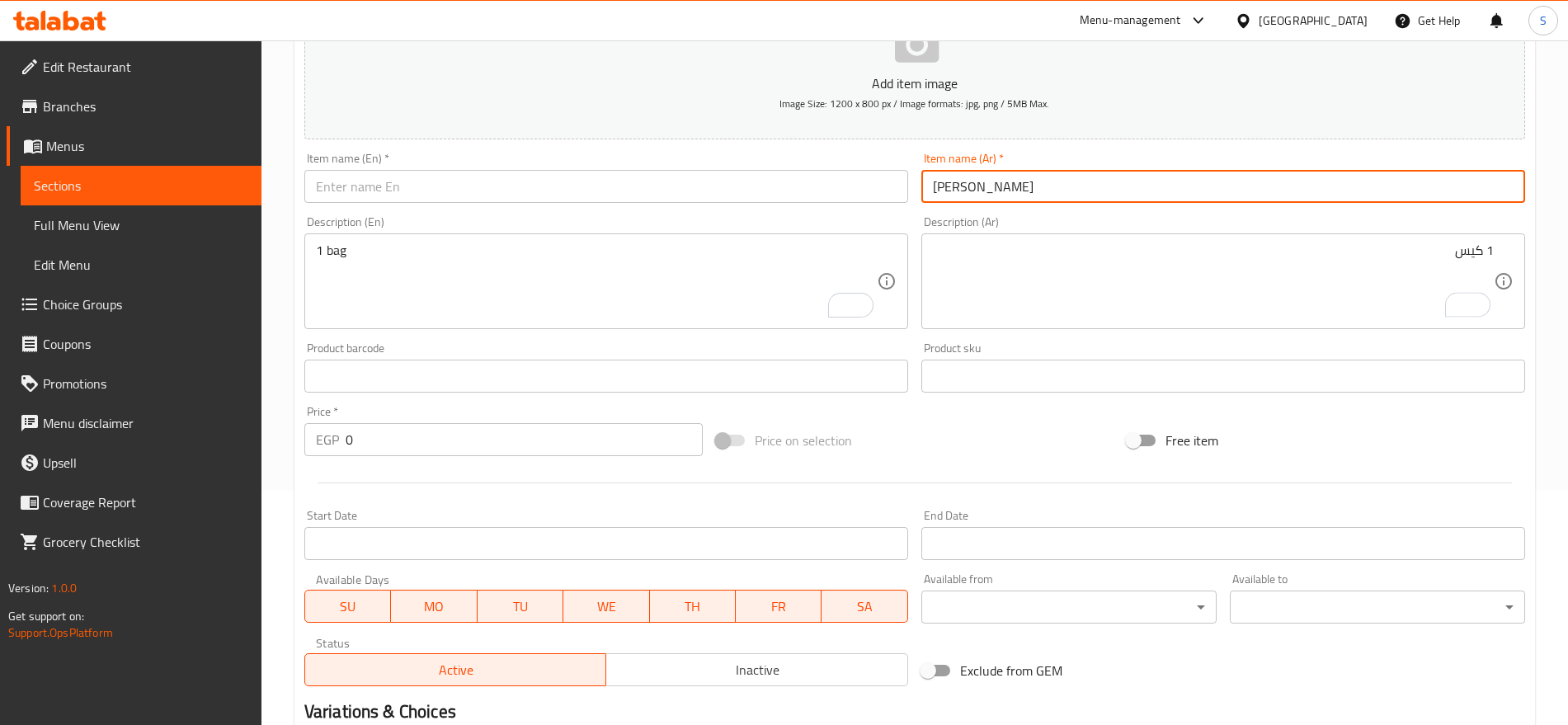
click at [1208, 176] on input "شيتوس جبنه" at bounding box center [1223, 186] width 604 height 33
click at [410, 193] on input "text" at bounding box center [606, 186] width 604 height 33
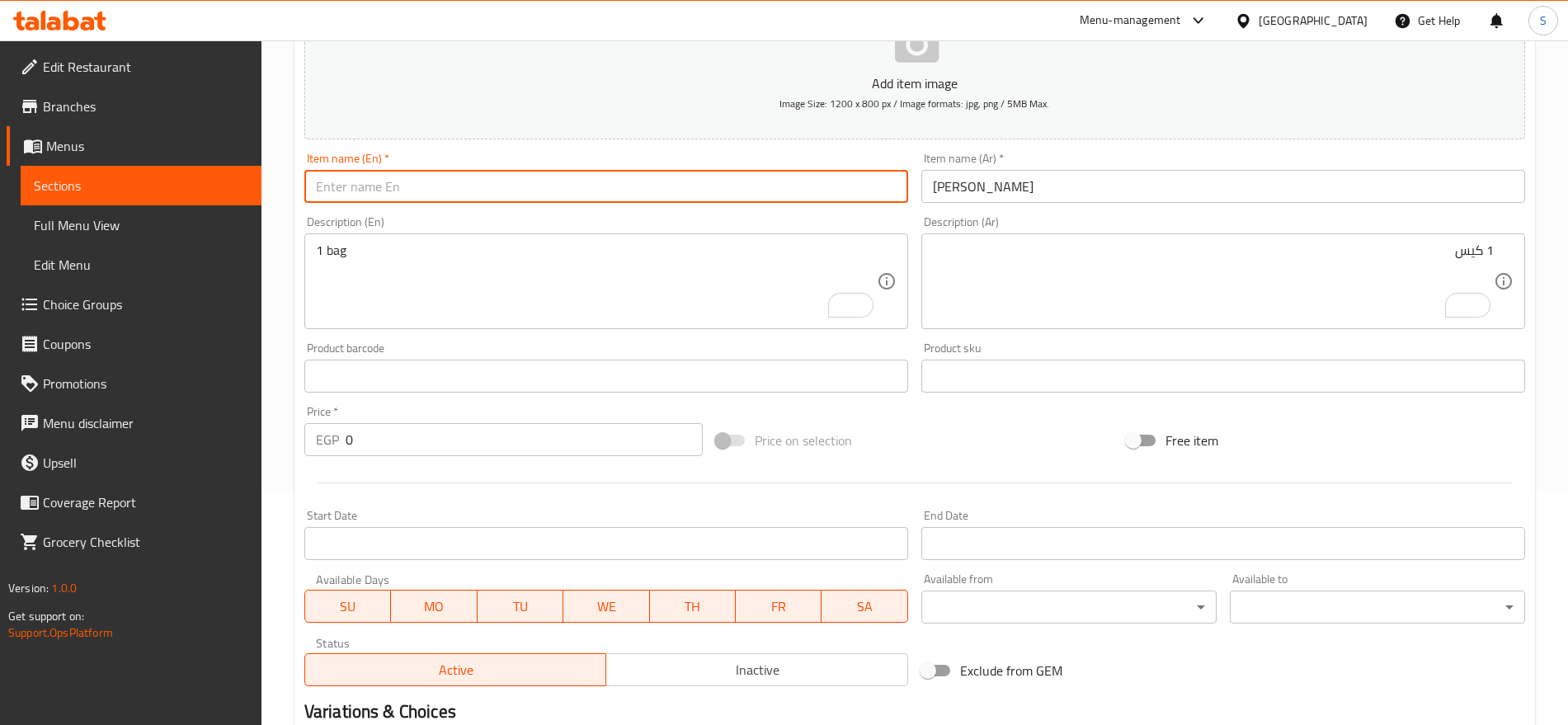
paste input "Cheetos cheese"
type input "Cheetos cheese"
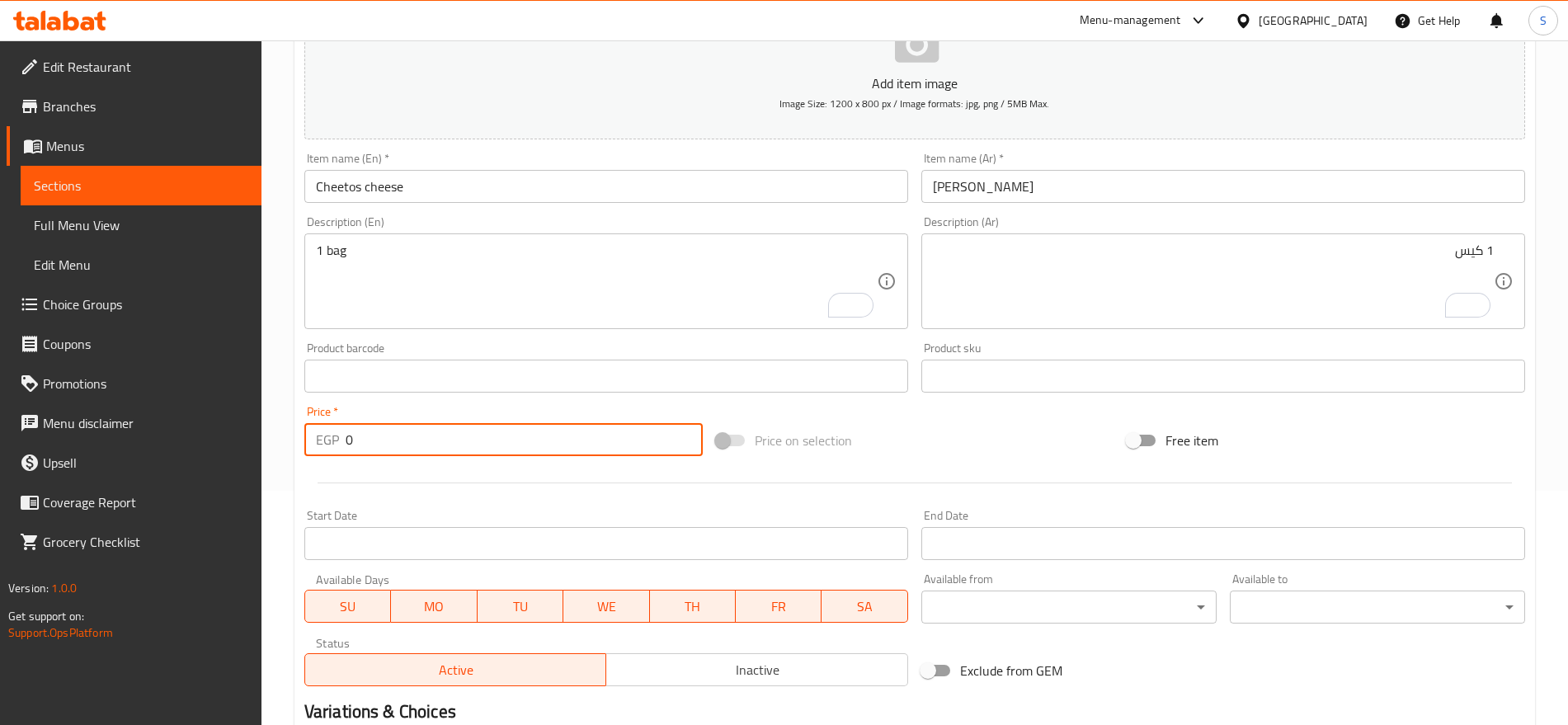
drag, startPoint x: 368, startPoint y: 442, endPoint x: 318, endPoint y: 445, distance: 50.1
click at [318, 445] on div "EGP 0 Price *" at bounding box center [504, 440] width 399 height 33
type input "10"
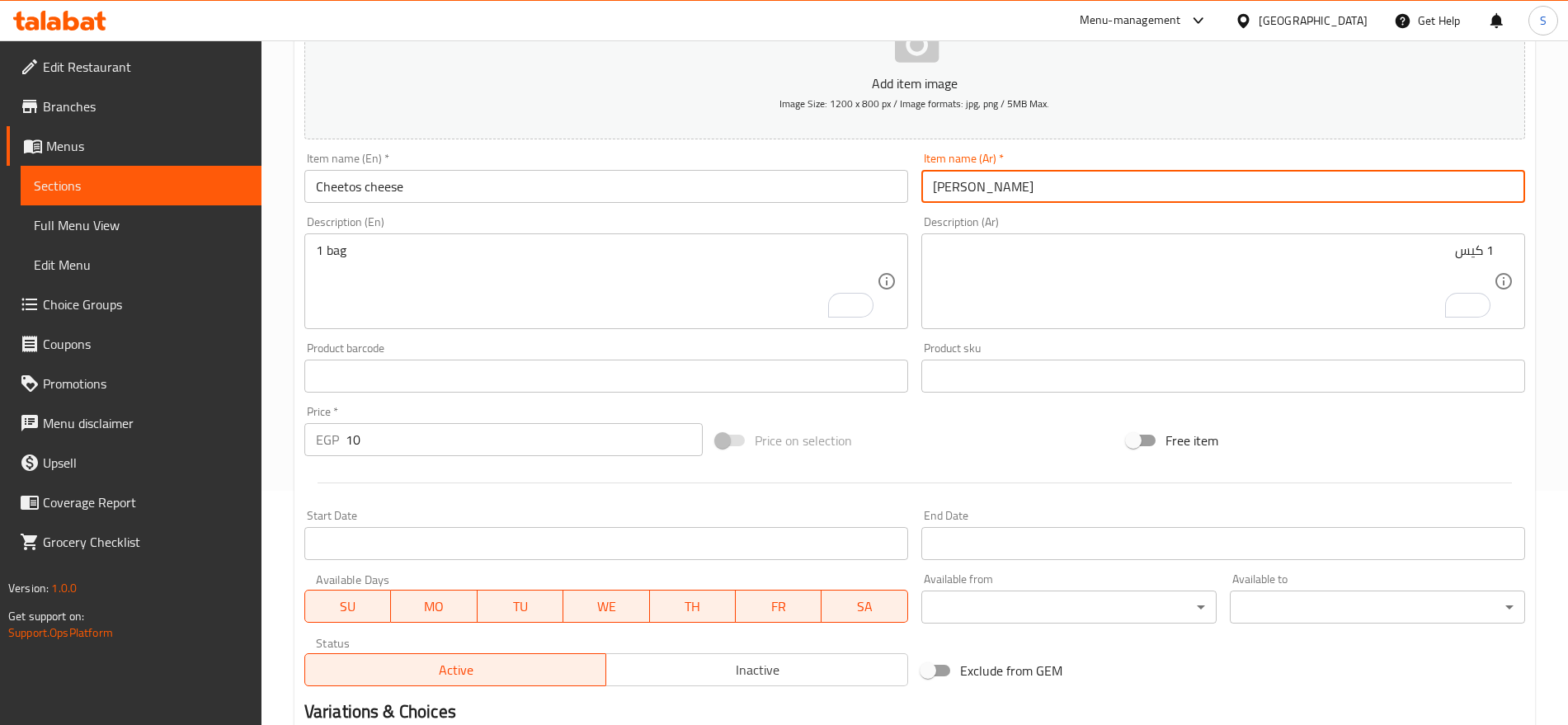
click at [1027, 198] on input "شيتوس جبنه" at bounding box center [1223, 186] width 604 height 33
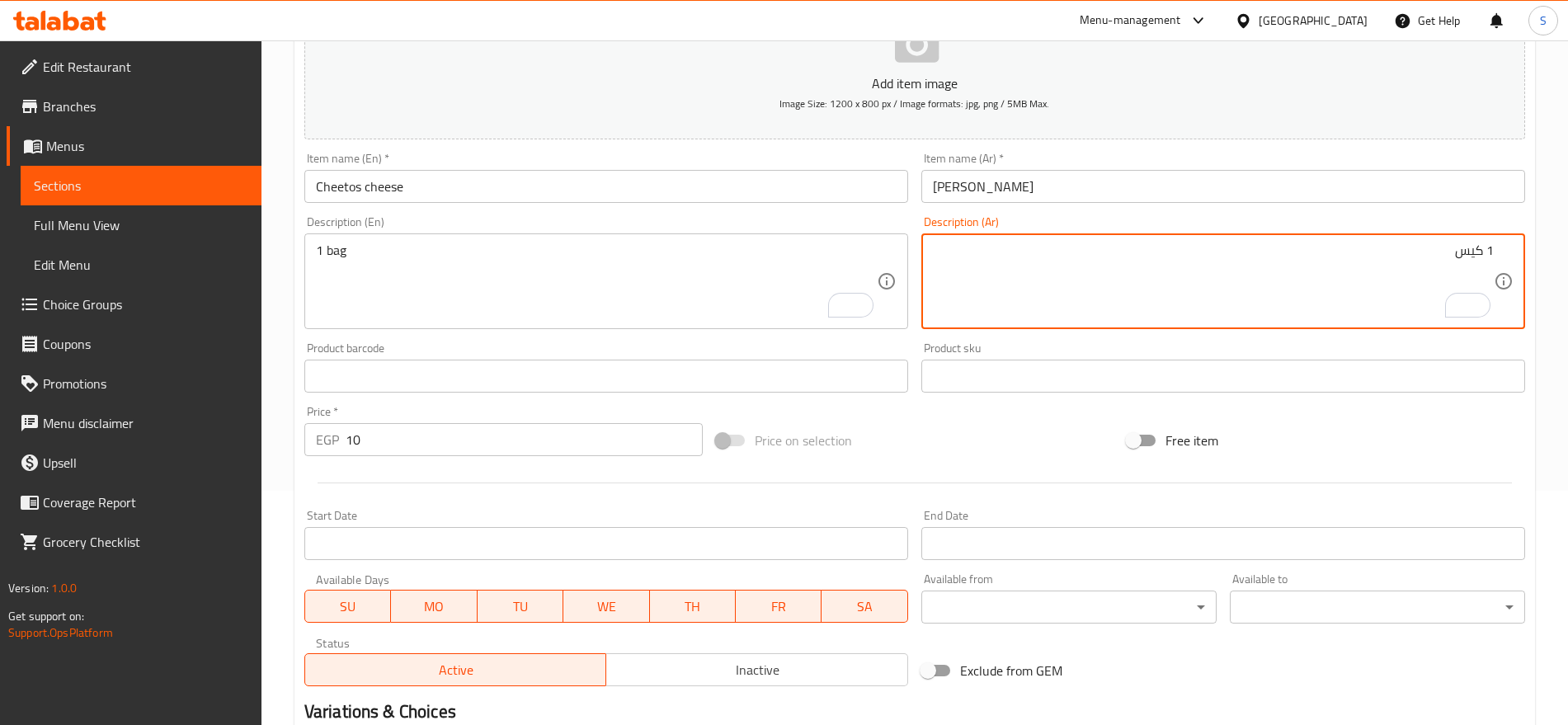
click at [581, 193] on input "Cheetos cheese" at bounding box center [606, 186] width 604 height 33
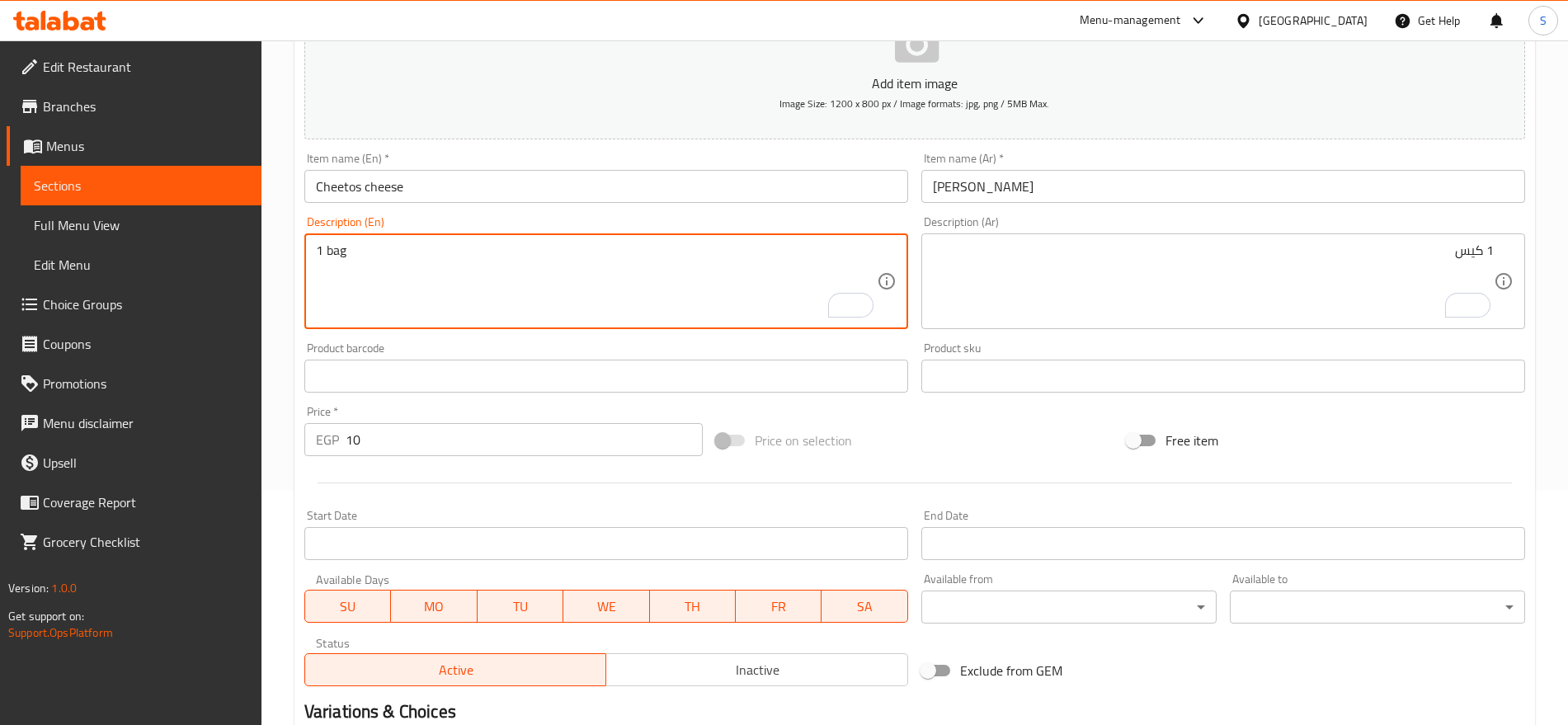
click at [421, 396] on div "Product barcode Product barcode" at bounding box center [606, 367] width 617 height 64
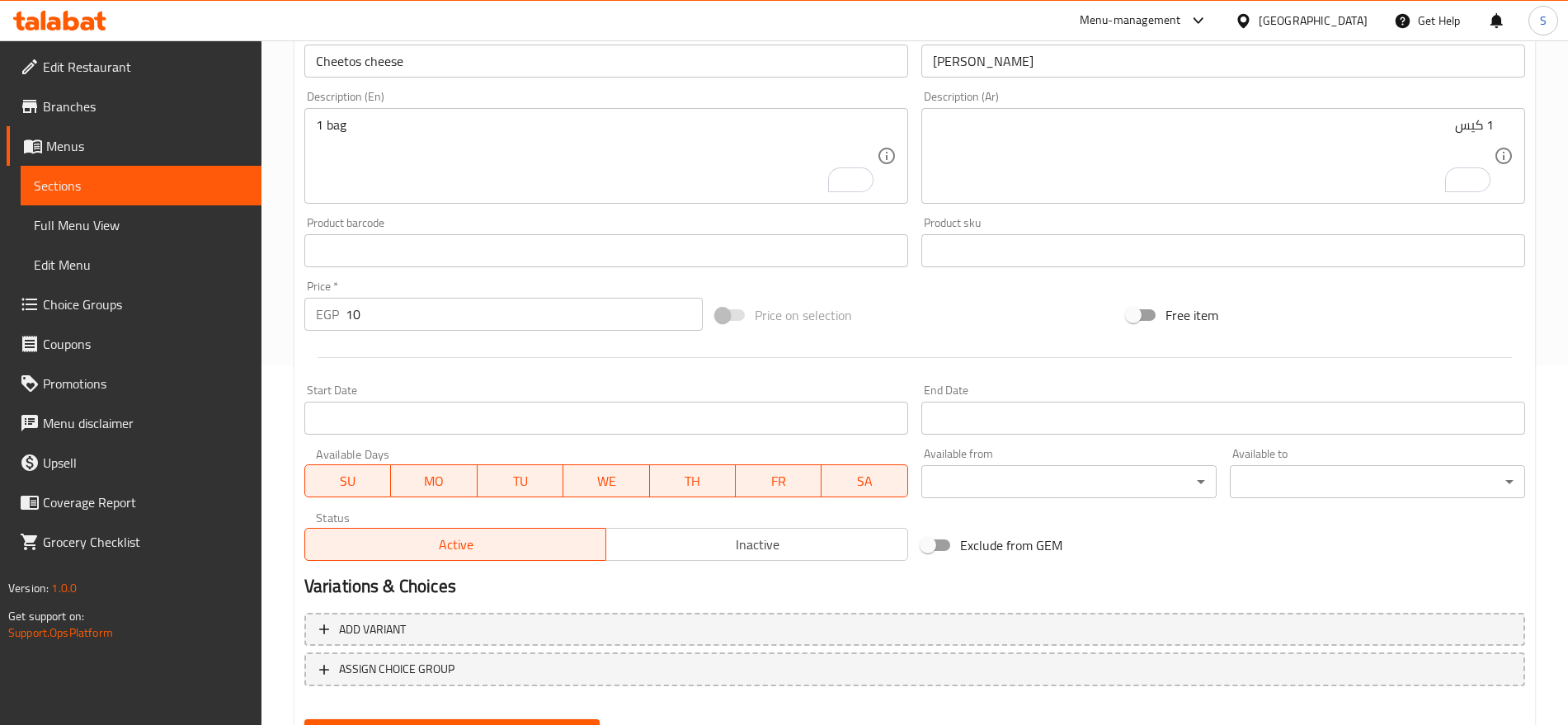
scroll to position [440, 0]
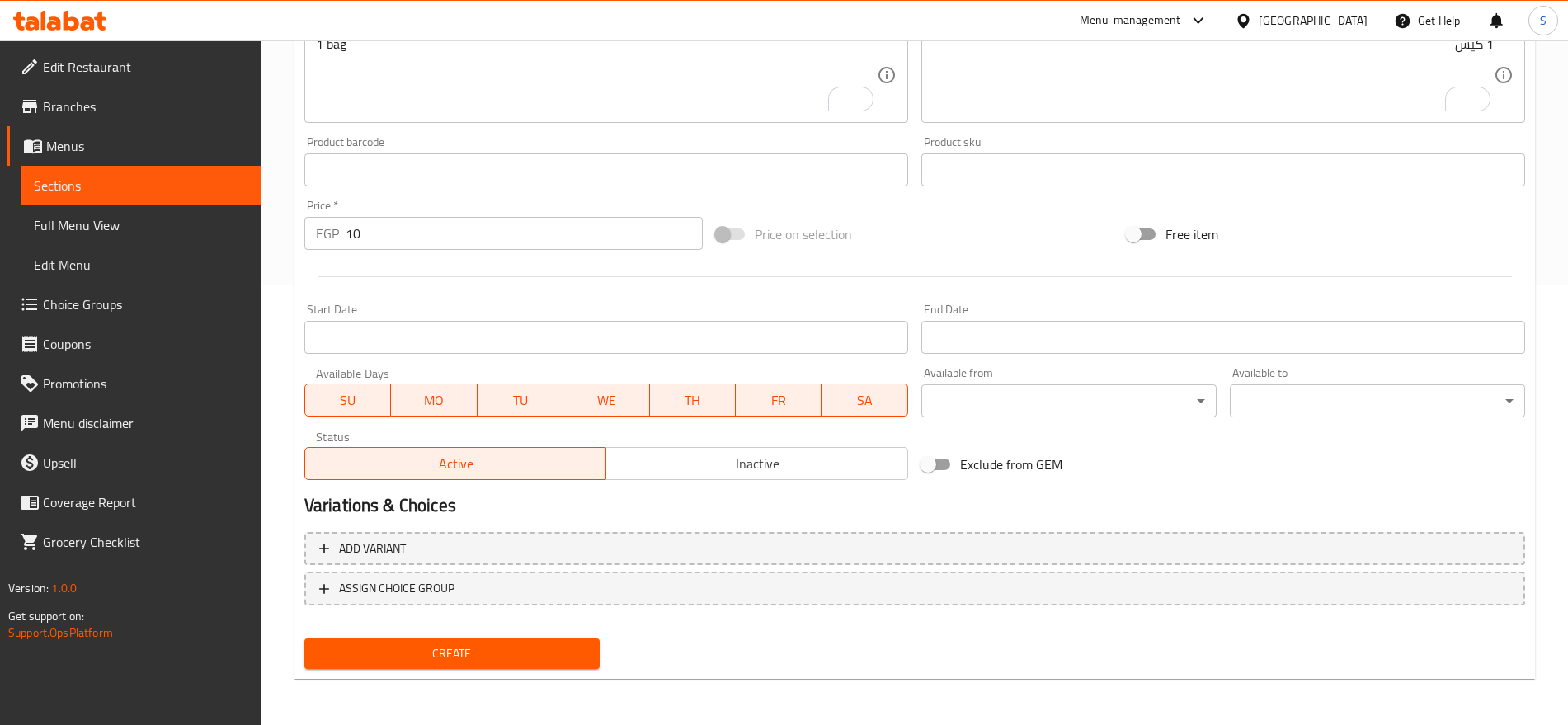
click at [527, 638] on button "Create" at bounding box center [452, 653] width 296 height 31
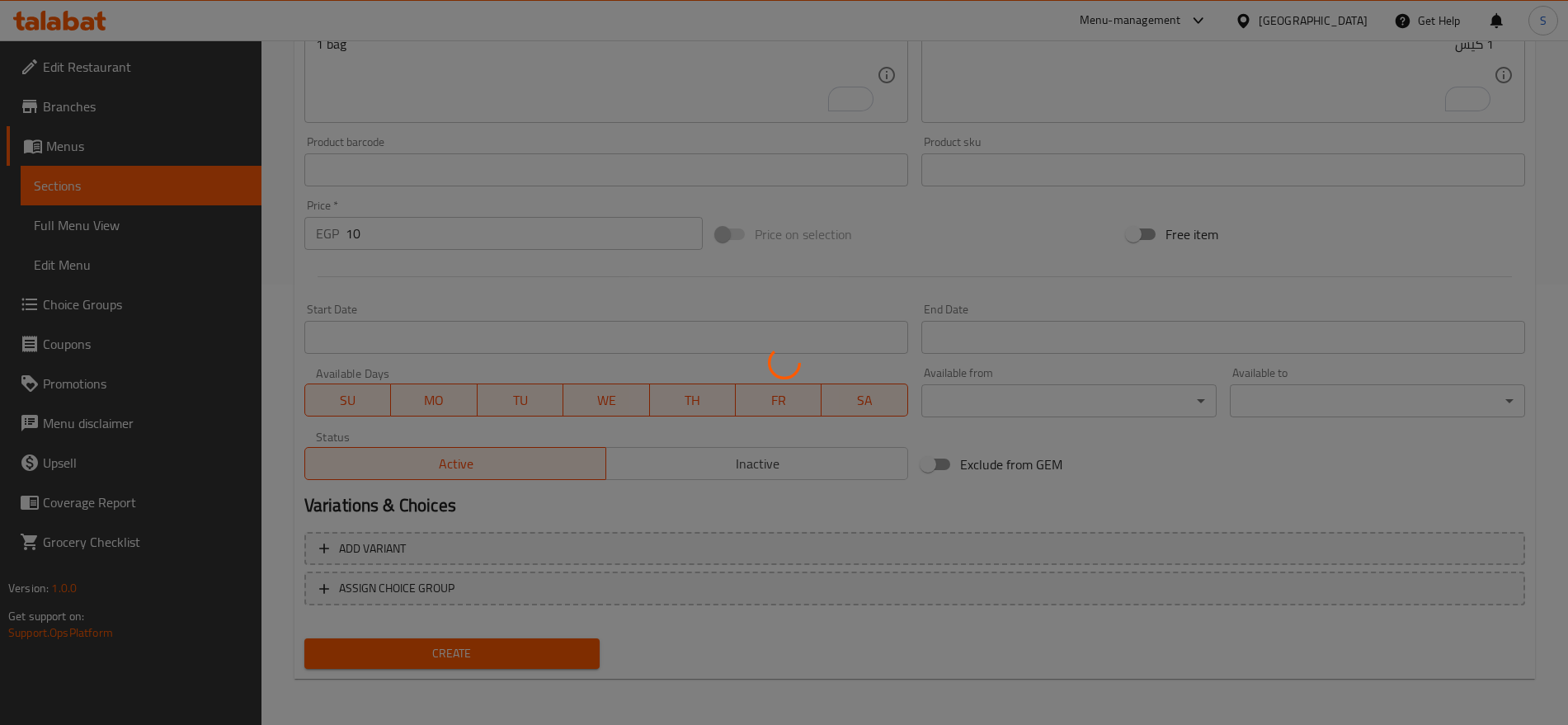
type input "0"
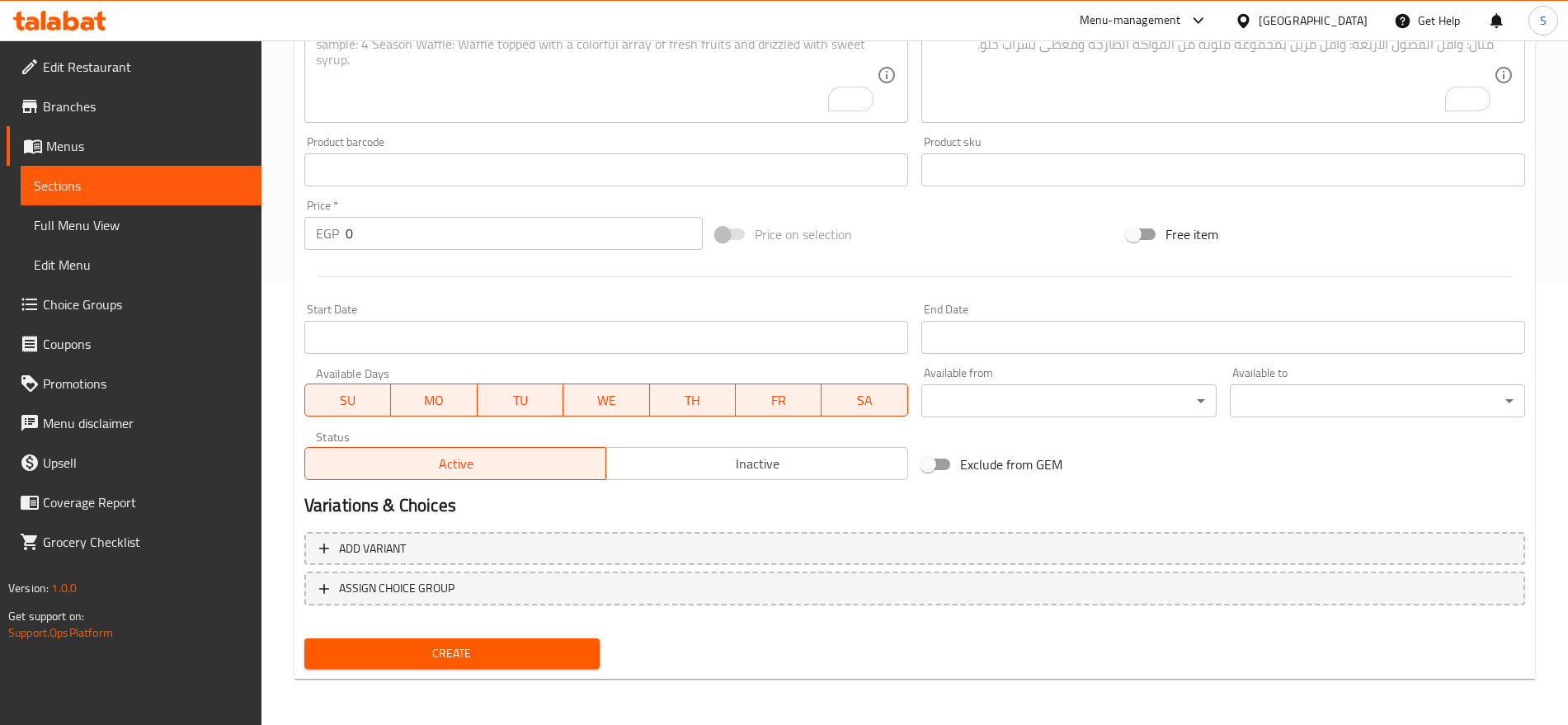
click at [211, 191] on span "Sections" at bounding box center [141, 185] width 215 height 20
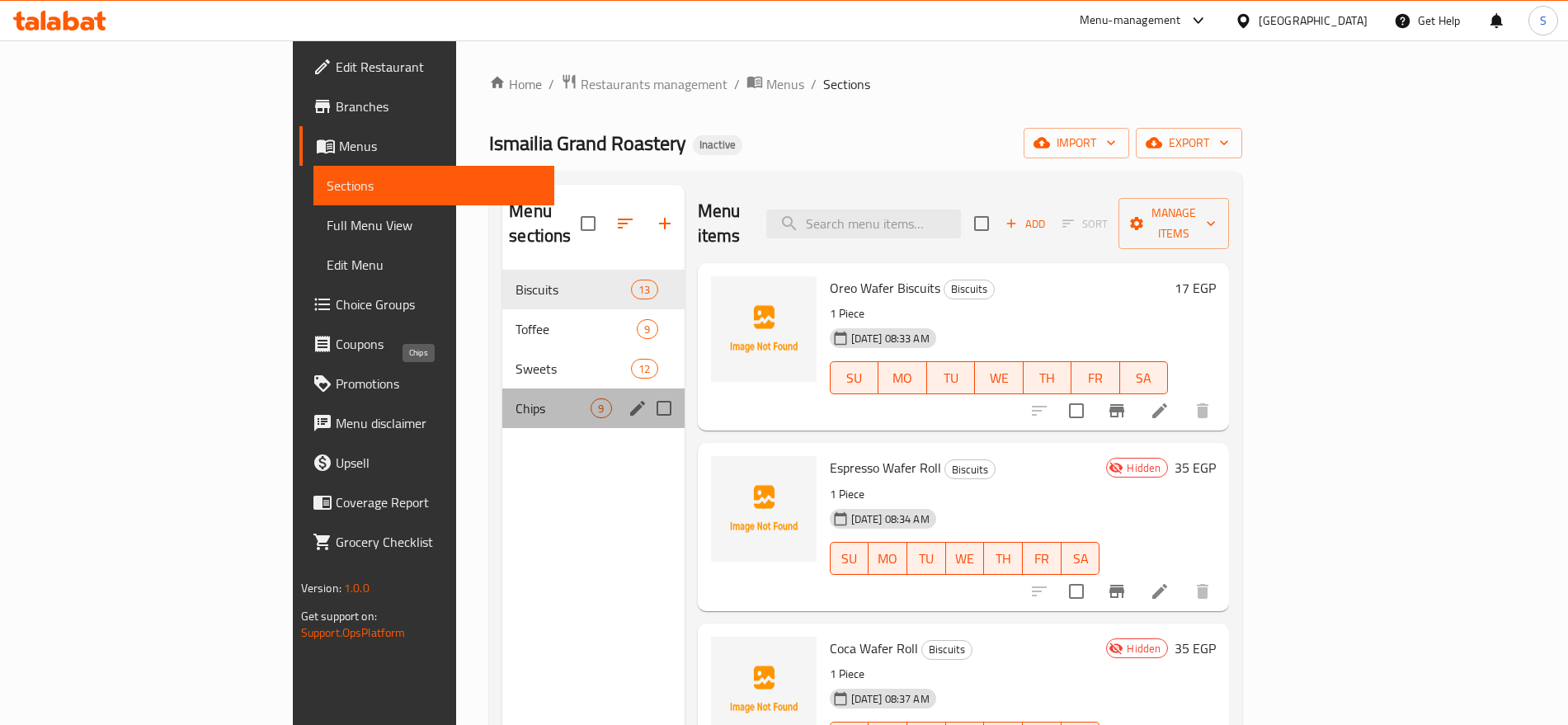
click at [516, 399] on span "Chips" at bounding box center [553, 408] width 75 height 20
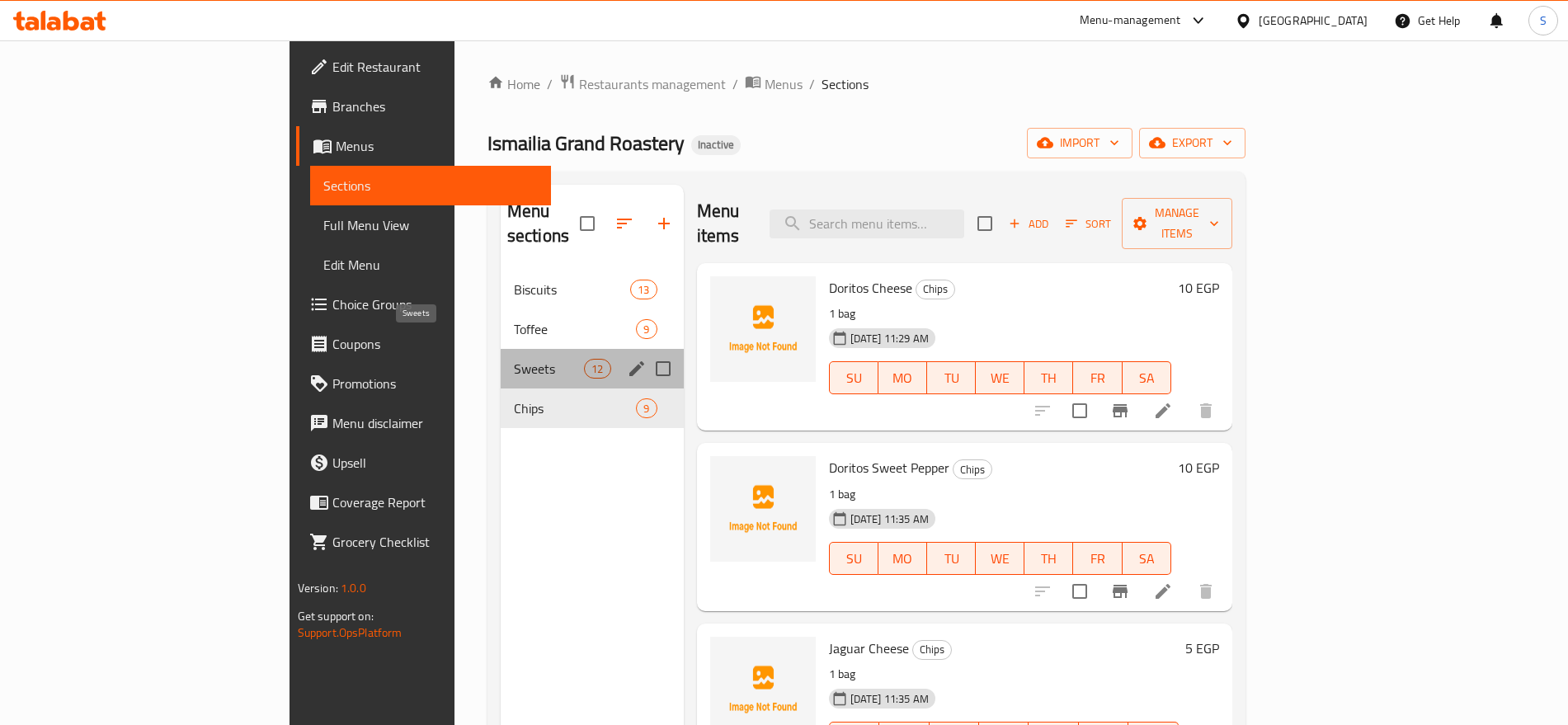
click at [514, 359] on span "Sweets" at bounding box center [549, 368] width 70 height 20
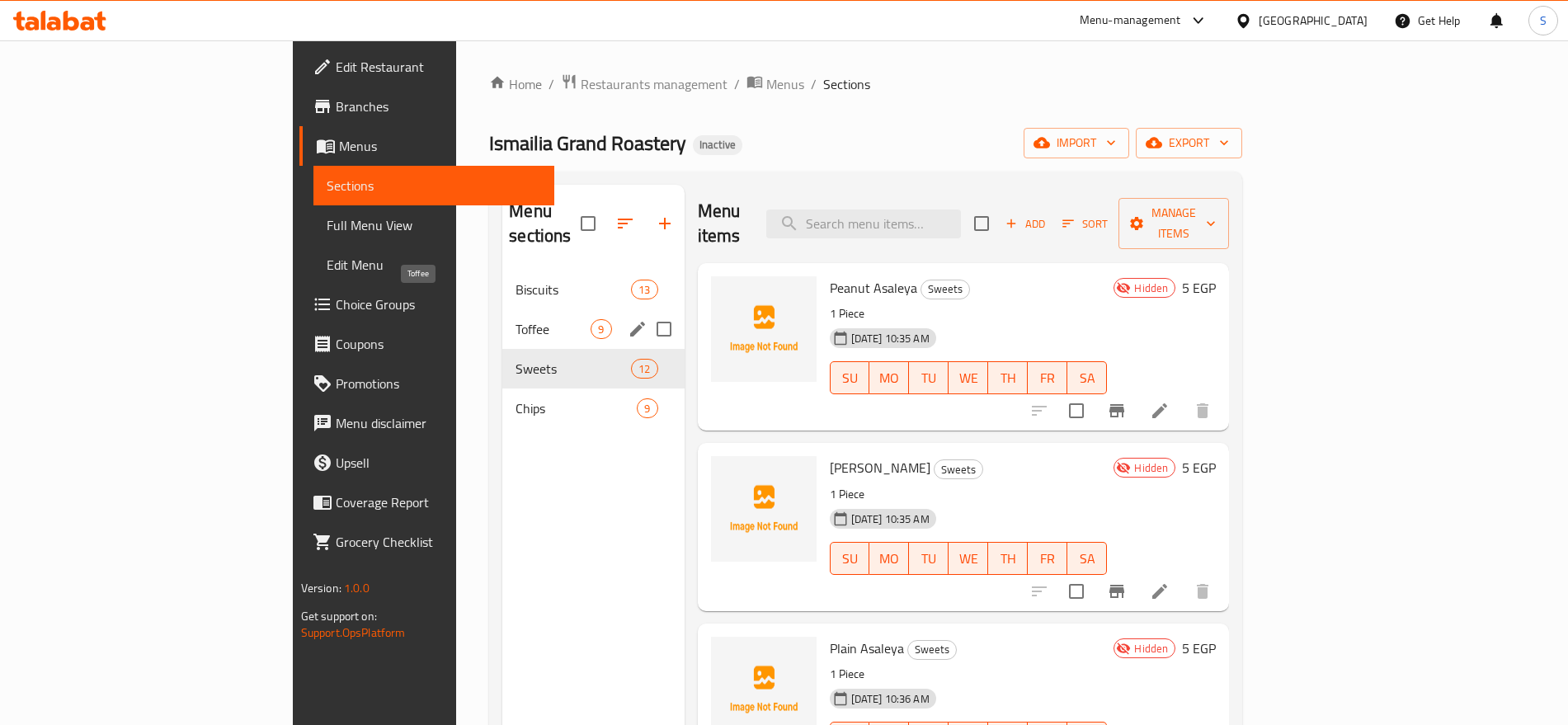
click at [516, 319] on span "Toffee" at bounding box center [553, 329] width 75 height 20
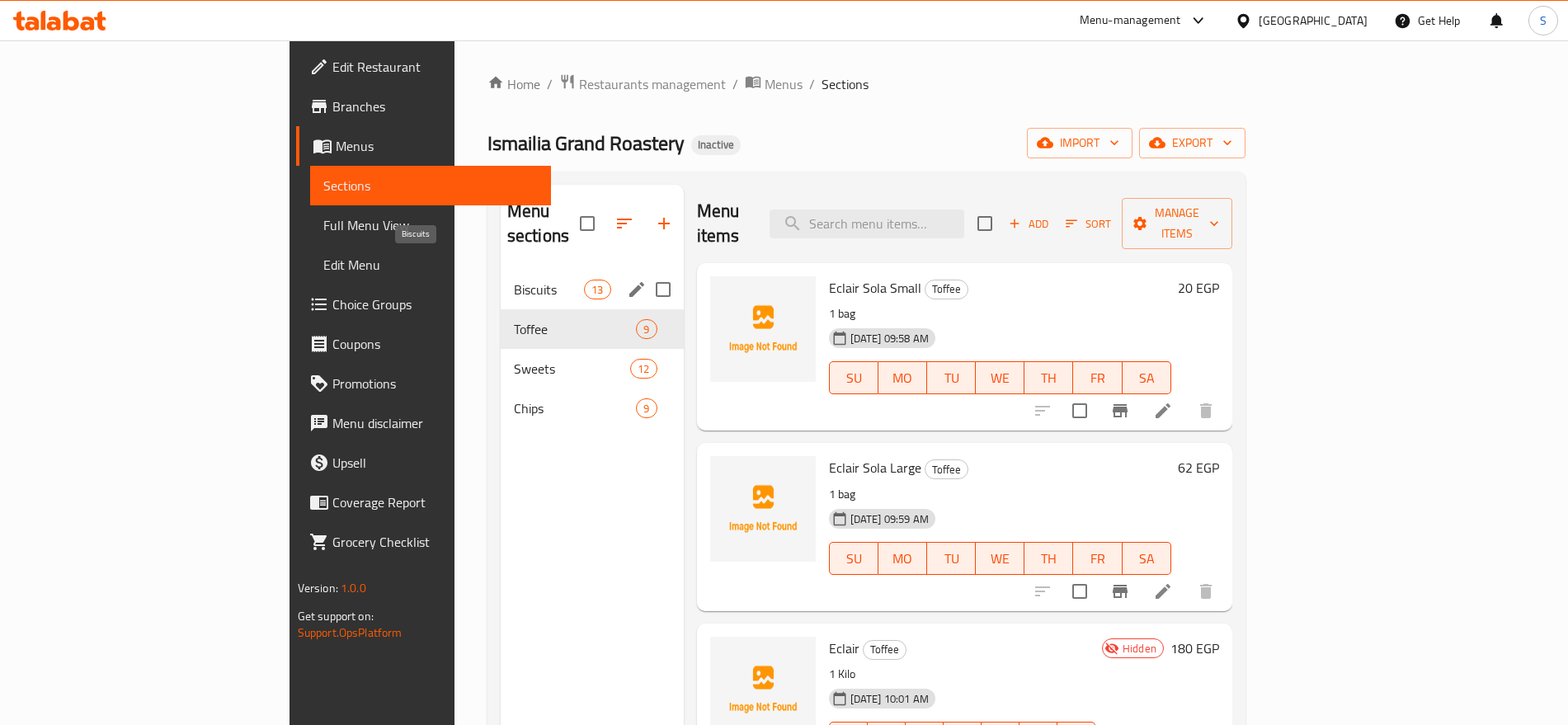
click at [514, 279] on span "Biscuits" at bounding box center [549, 289] width 70 height 20
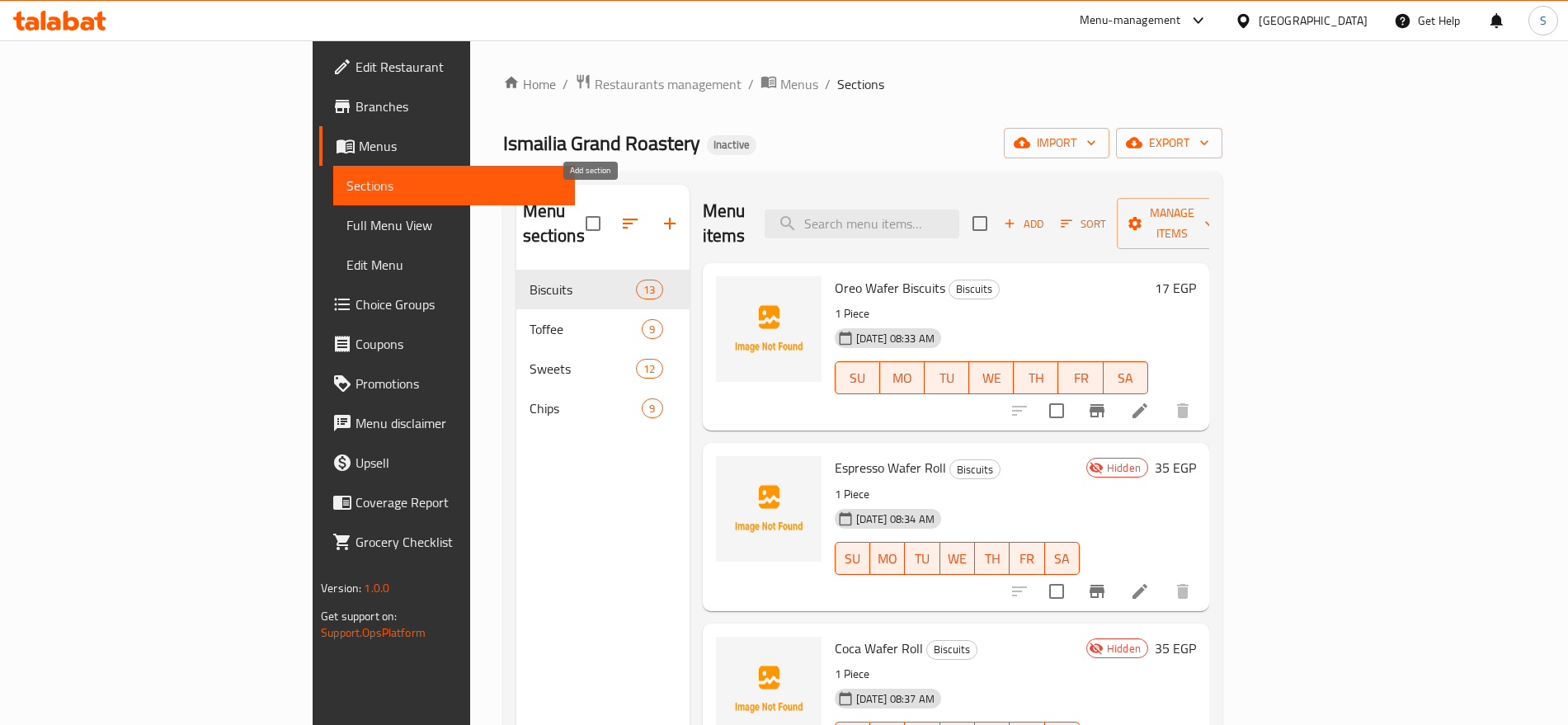
click at [650, 216] on button "button" at bounding box center [670, 223] width 39 height 39
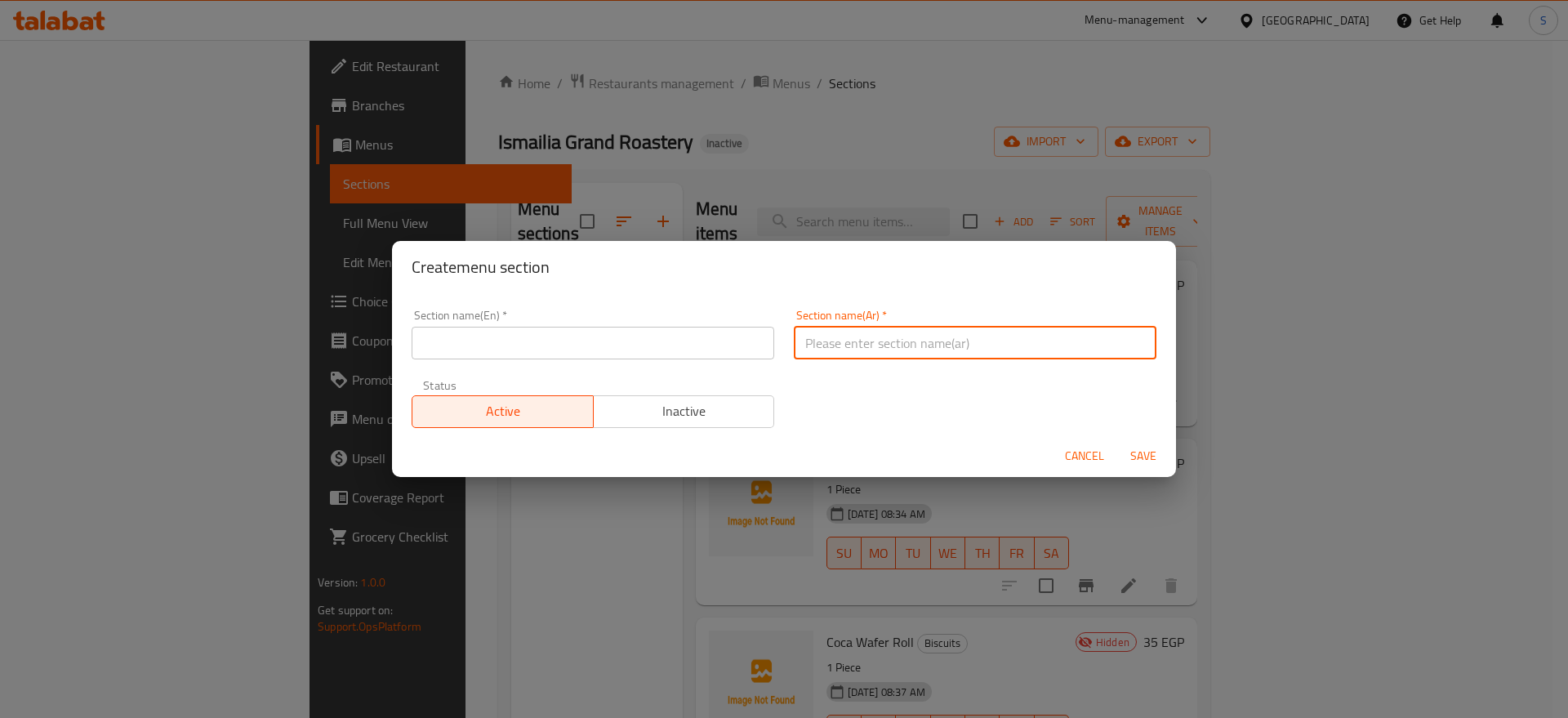
click at [810, 355] on input "text" at bounding box center [975, 343] width 363 height 33
paste input "مشروب غازى"
type input "مشروب غازى"
click at [525, 323] on div "Section name(En)   * Section name(En) *" at bounding box center [593, 334] width 363 height 50
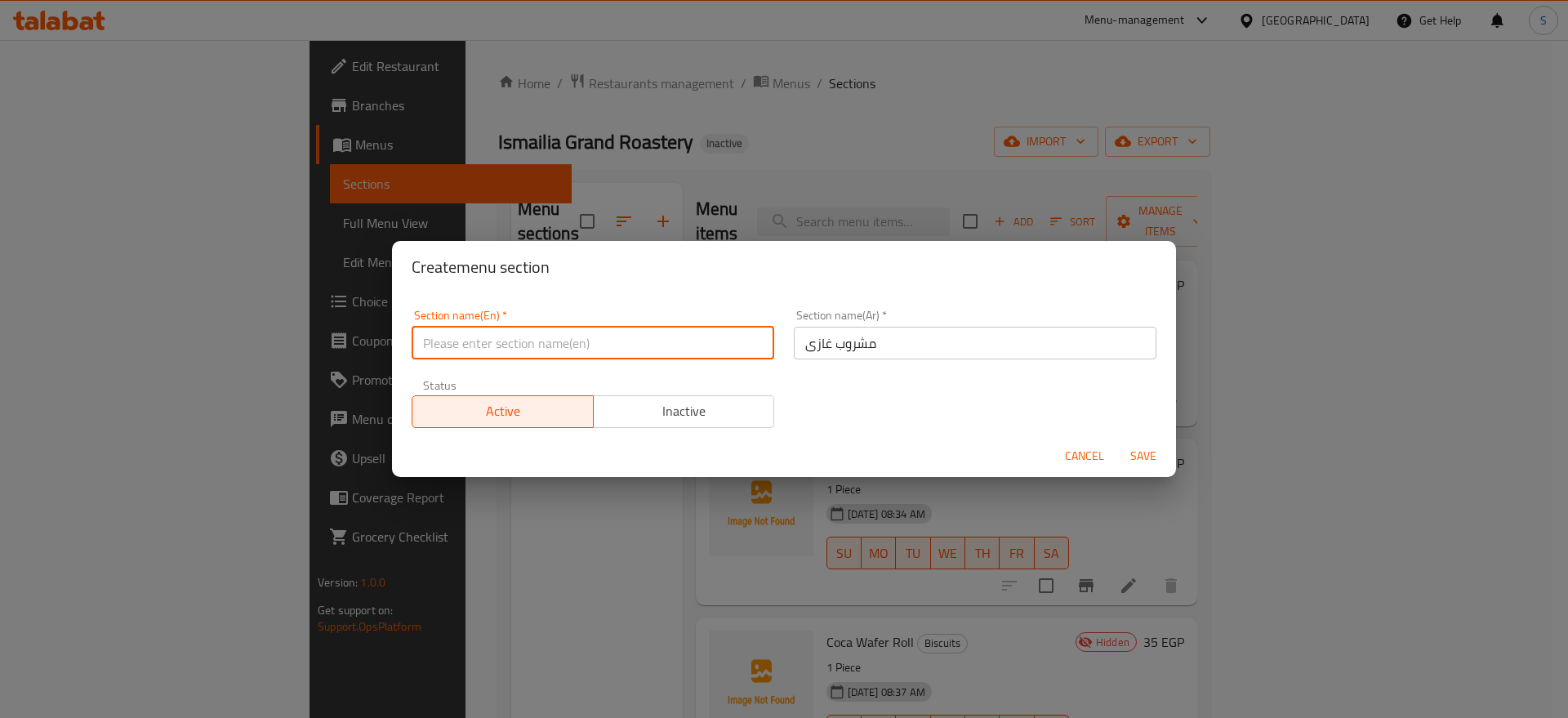
click at [513, 344] on input "text" at bounding box center [593, 343] width 363 height 33
paste input "soft drink"
type input "soft drink"
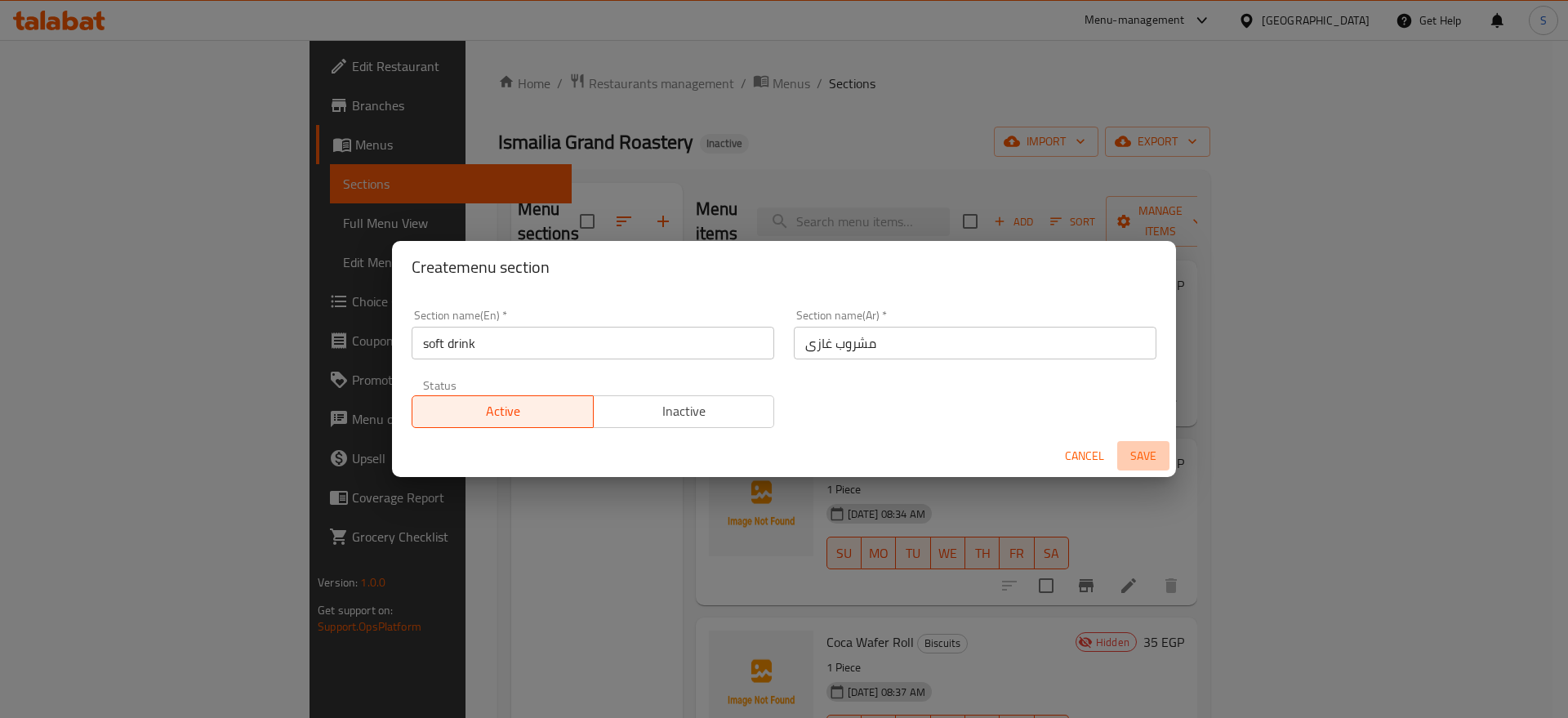
click at [1139, 450] on span "Save" at bounding box center [1143, 456] width 39 height 20
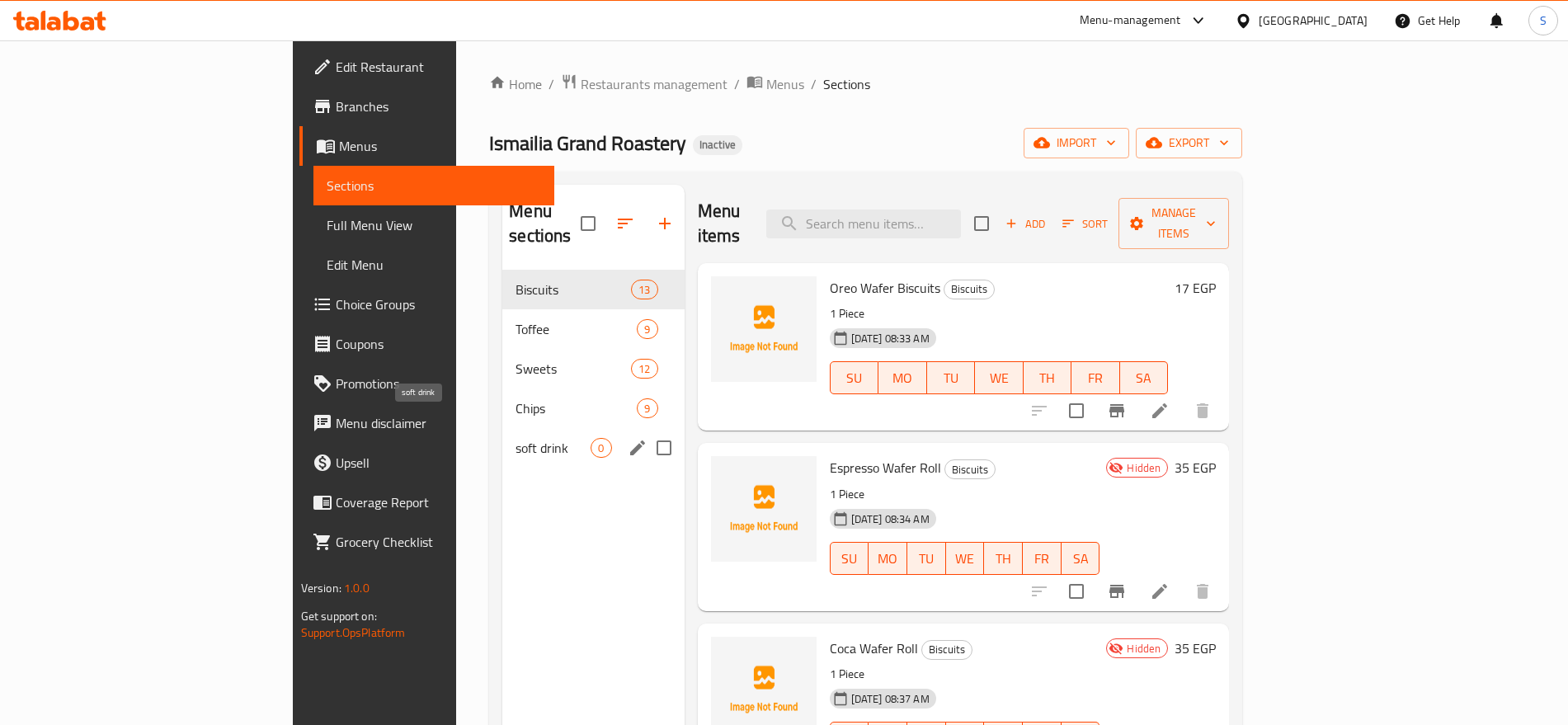
click at [516, 438] on span "soft drink" at bounding box center [553, 447] width 75 height 20
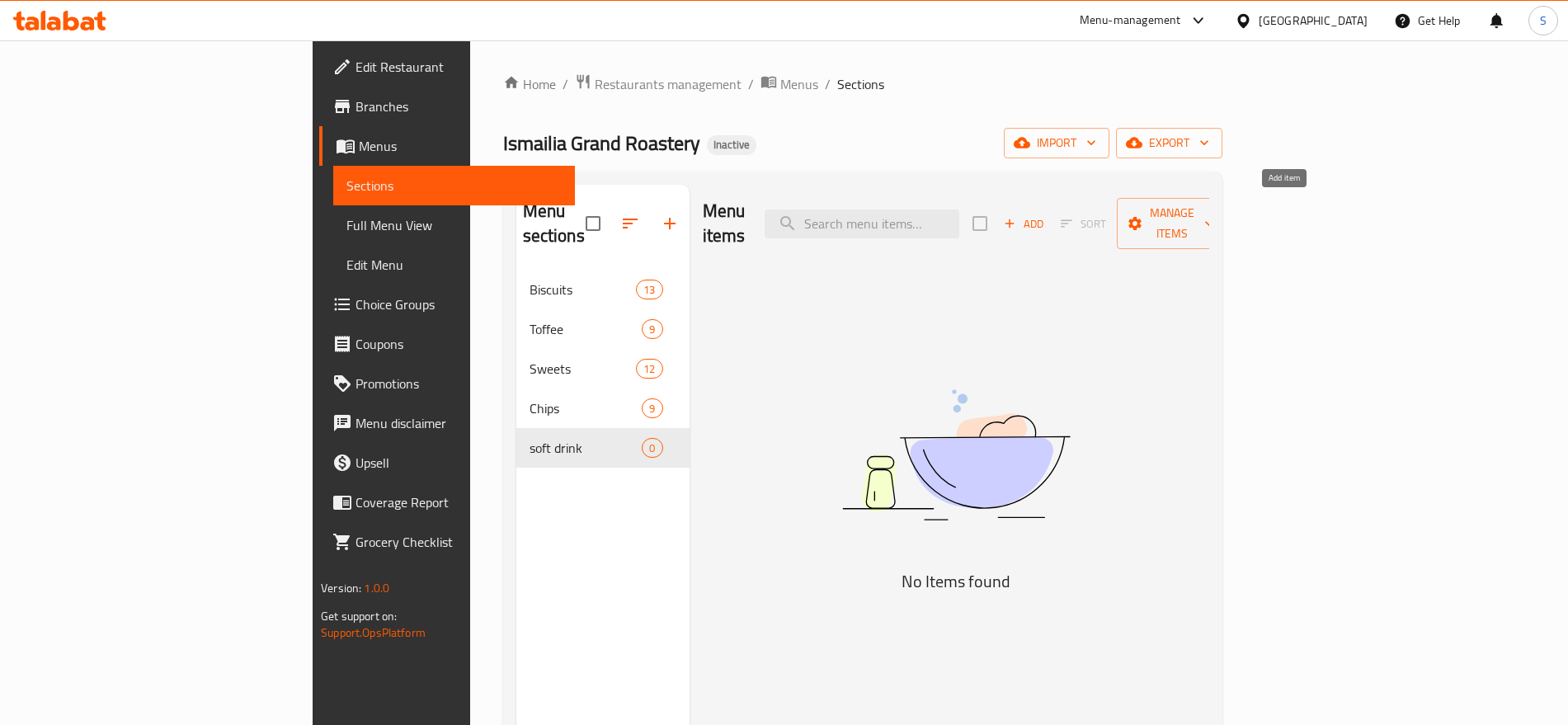
click at [1017, 216] on icon "button" at bounding box center [1009, 223] width 14 height 14
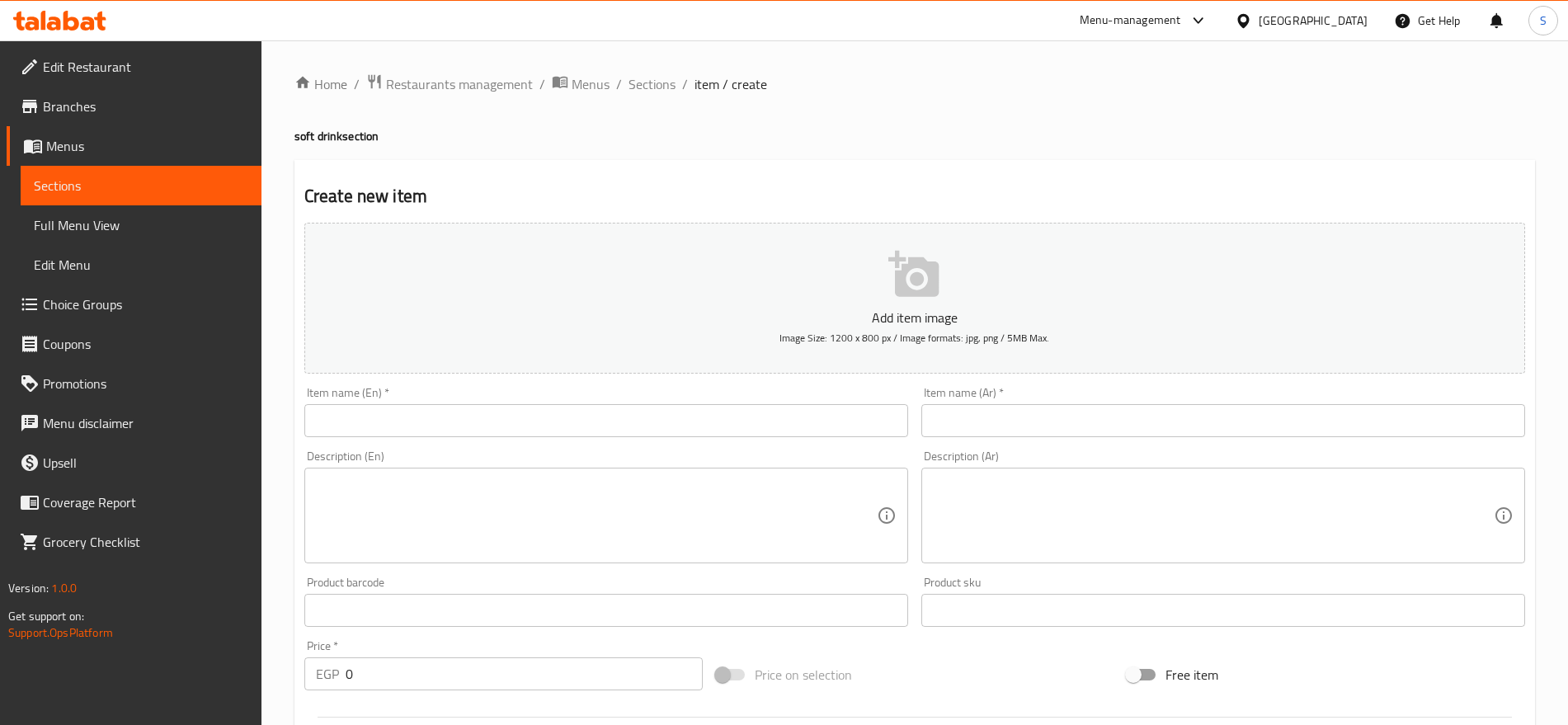
click at [1090, 398] on div "Item name (Ar)   * Item name (Ar) *" at bounding box center [1223, 411] width 604 height 50
click at [1083, 412] on input "text" at bounding box center [1223, 420] width 604 height 33
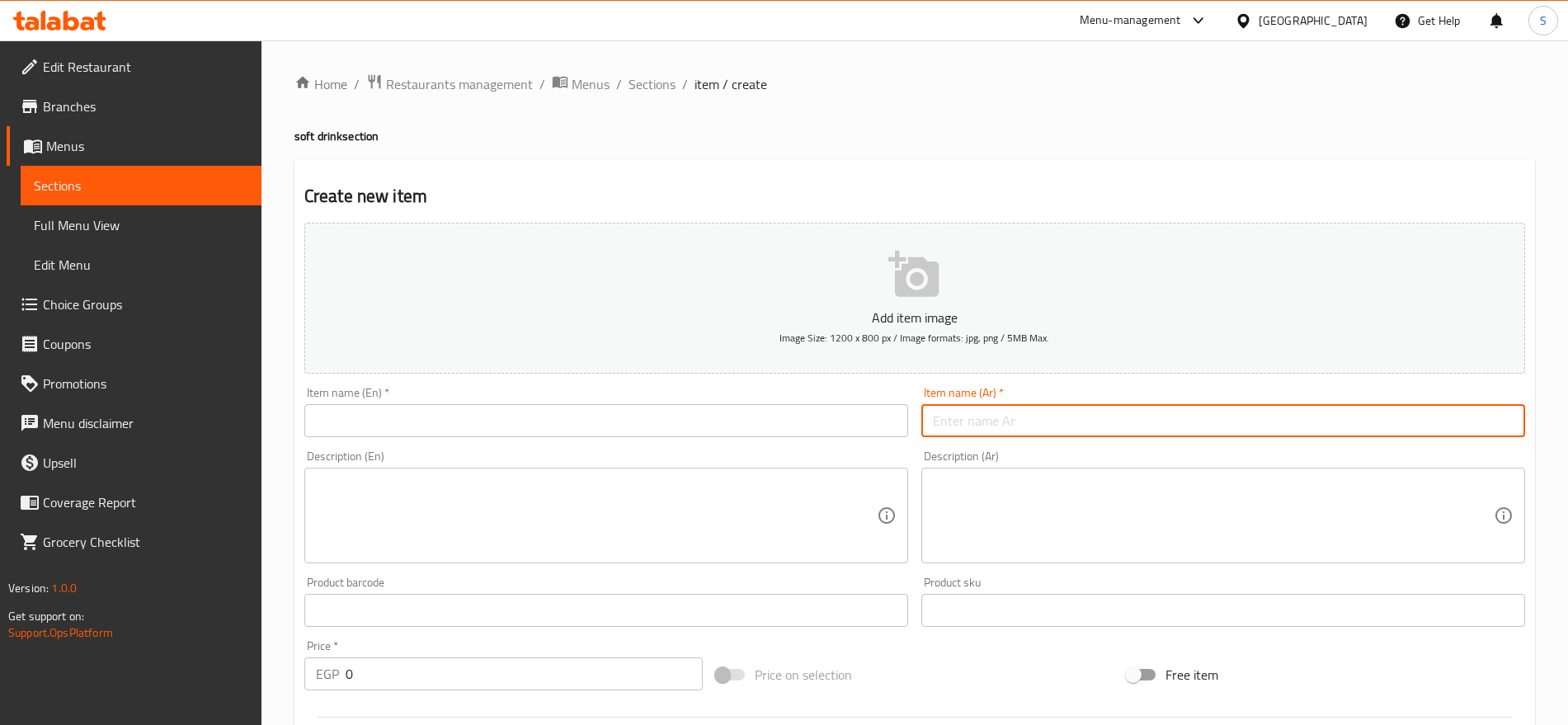
paste input "ميرندا برتقال 2 لتر"
drag, startPoint x: 955, startPoint y: 422, endPoint x: 931, endPoint y: 427, distance: 24.5
click at [931, 427] on input "ميرندا برتقال 2 لتر" at bounding box center [1223, 420] width 604 height 33
click at [943, 425] on input "ميرندا برتقال 2 لتر" at bounding box center [1223, 420] width 604 height 33
type input "ميرندا برتقال 2 لتر"
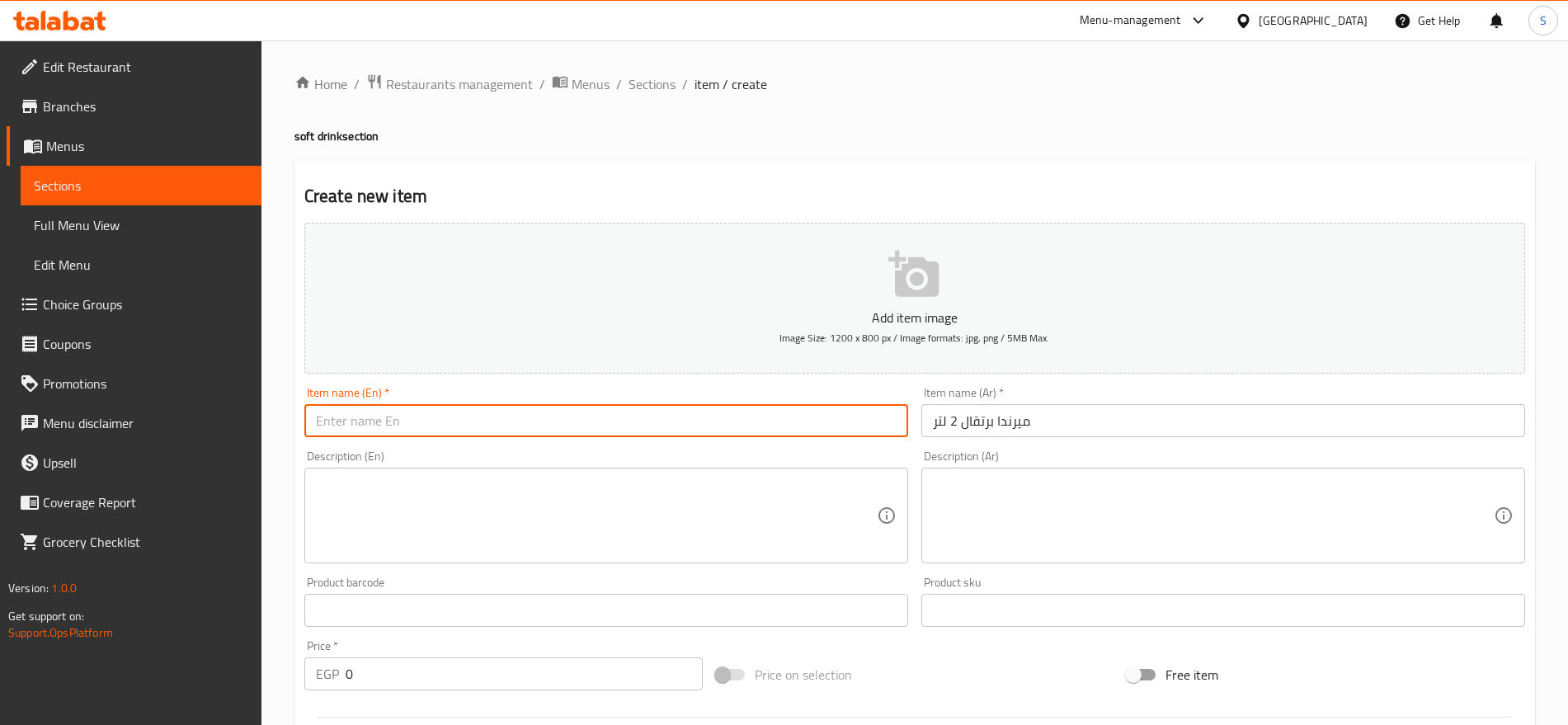
click at [395, 406] on input "text" at bounding box center [606, 420] width 604 height 33
paste input "Miranda Orange 2L"
type input "Miranda Orange 2L"
click at [1157, 504] on textarea at bounding box center [1213, 516] width 561 height 78
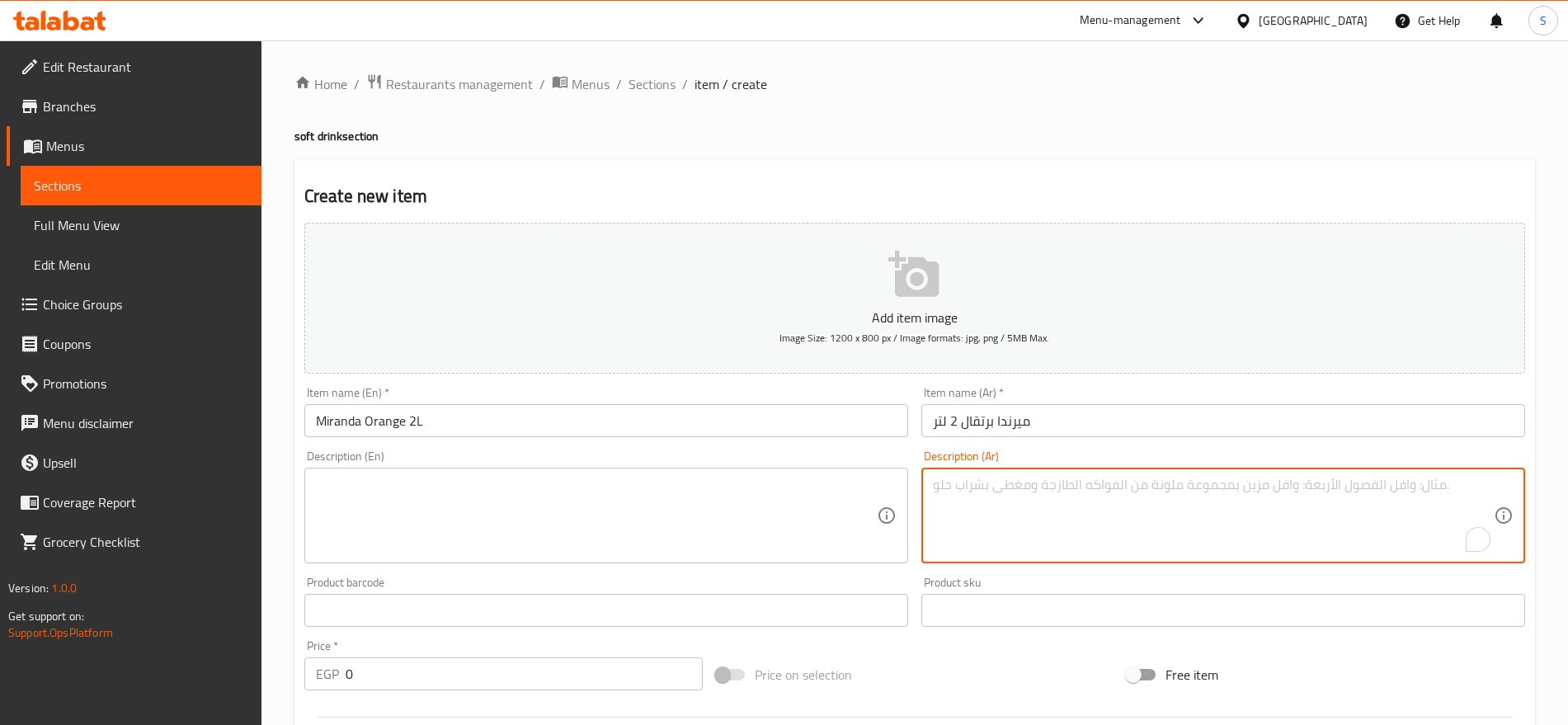
paste textarea "قطعة"
type textarea "قطعة"
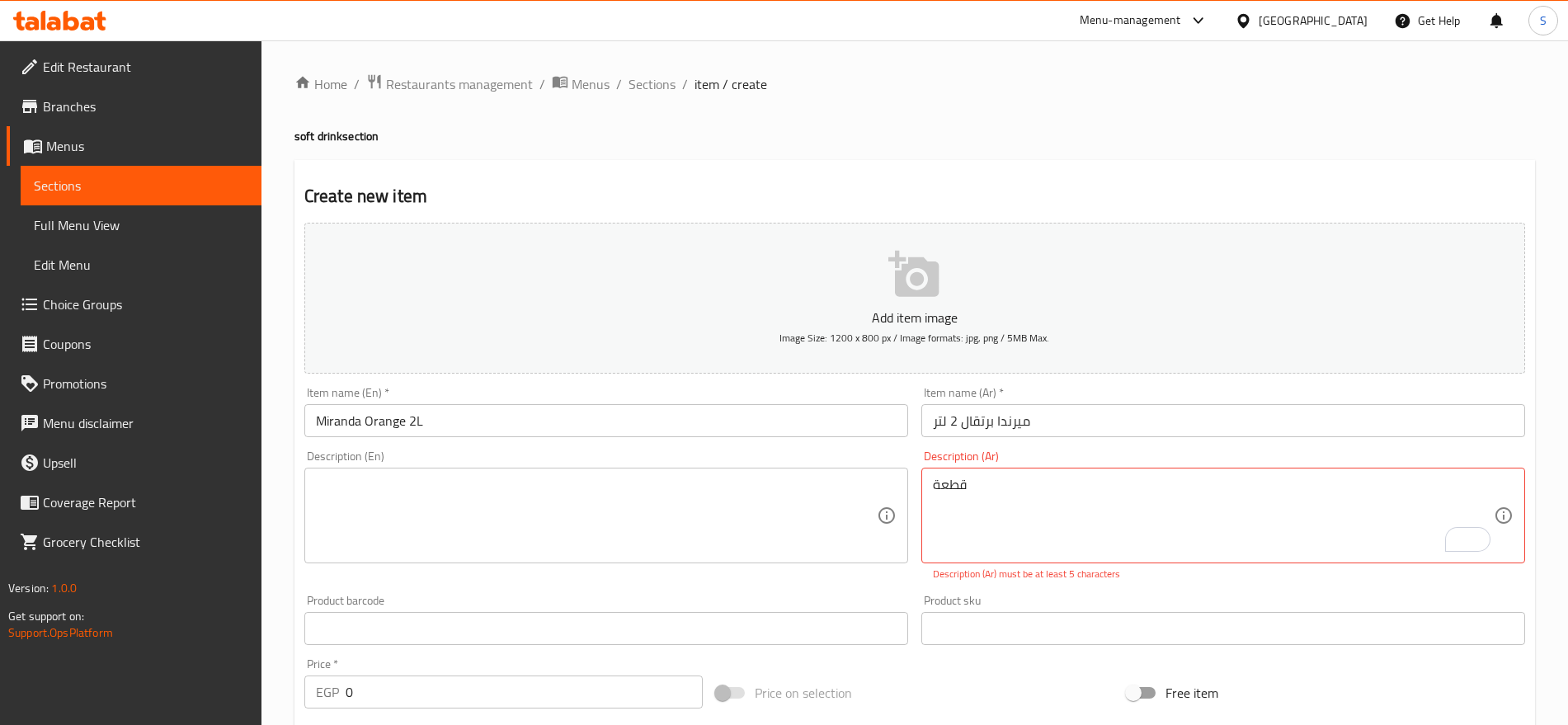
drag, startPoint x: 452, startPoint y: 533, endPoint x: 450, endPoint y: 526, distance: 7.3
click at [452, 533] on textarea at bounding box center [597, 516] width 561 height 78
paste textarea "1pcs"
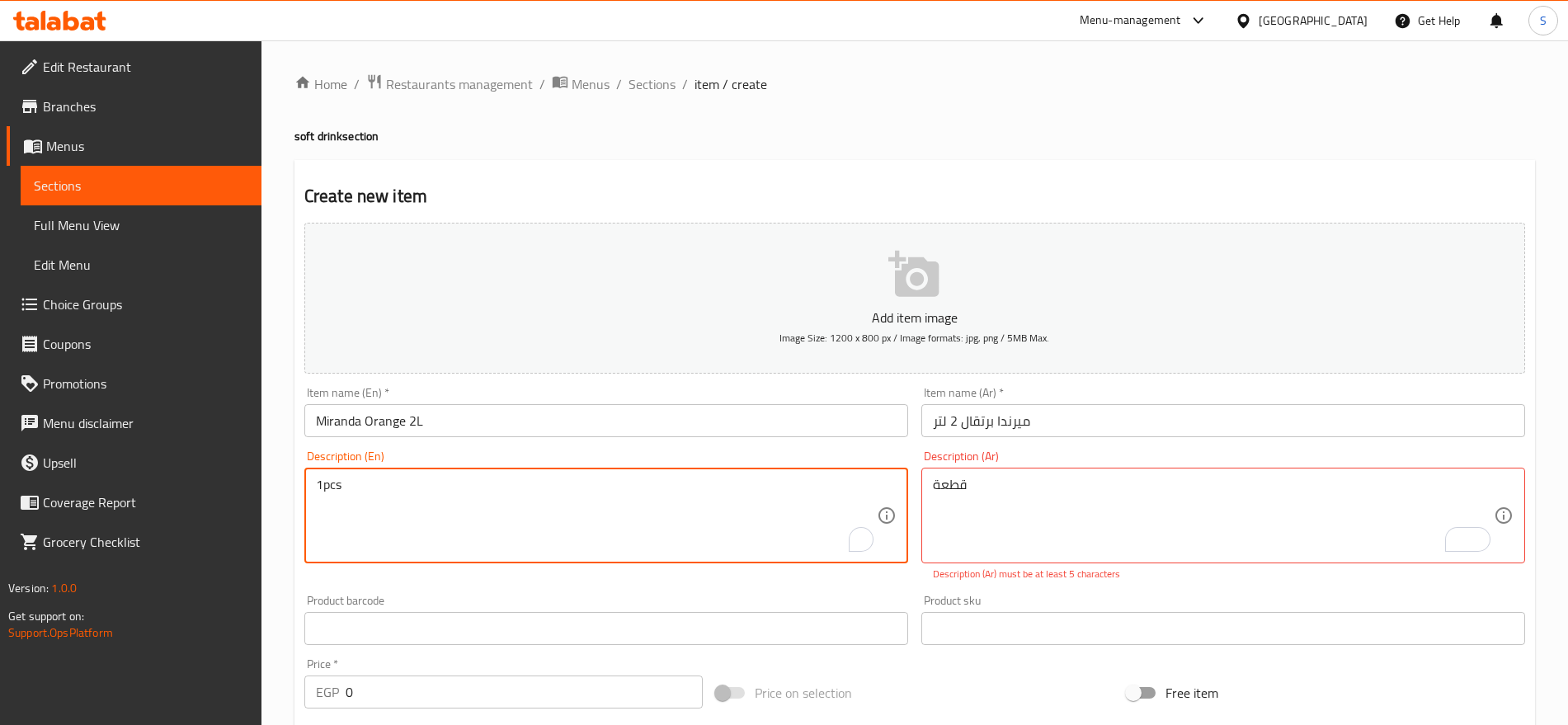
type textarea "1pcs"
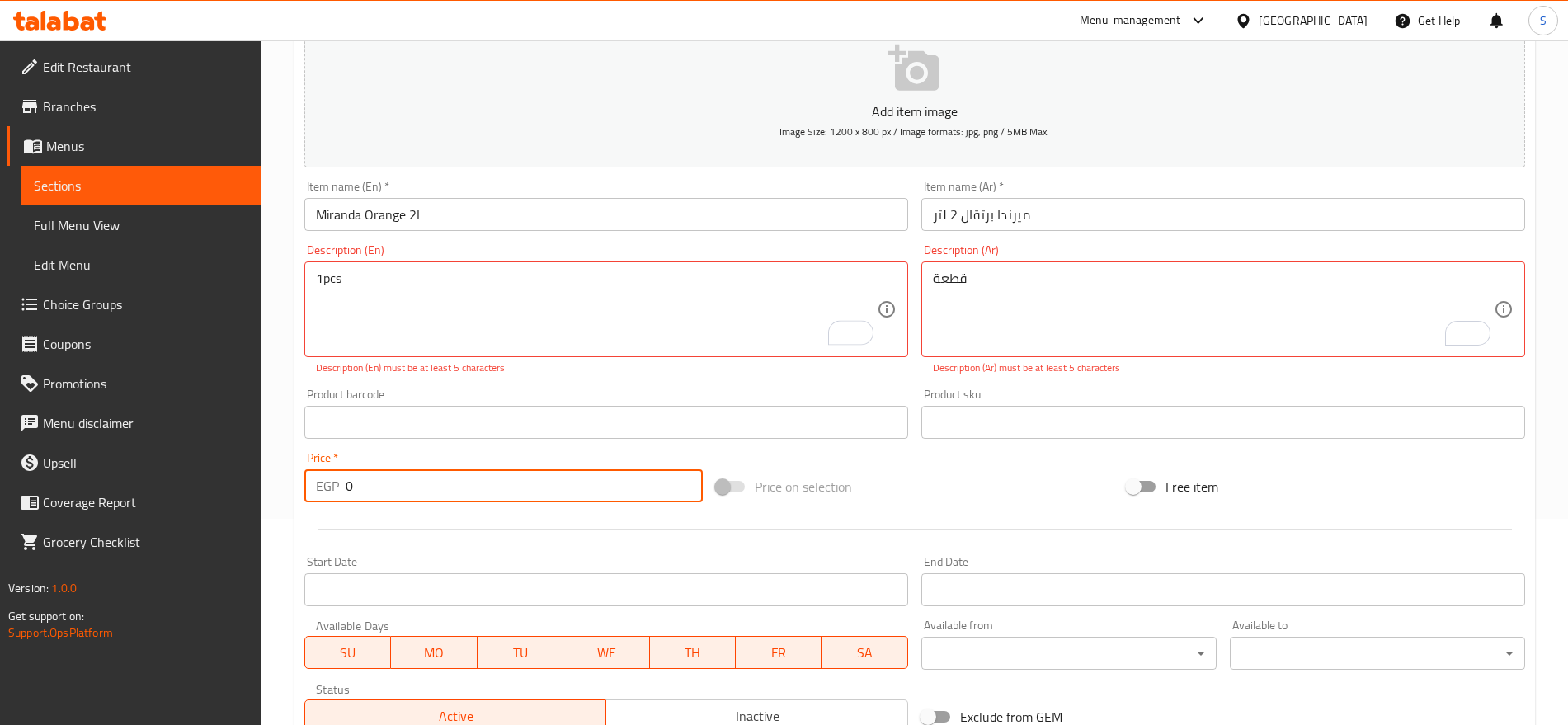
drag, startPoint x: 366, startPoint y: 482, endPoint x: 313, endPoint y: 477, distance: 53.2
click at [313, 477] on div "EGP 0 Price *" at bounding box center [504, 486] width 399 height 33
paste input "35"
type input "35"
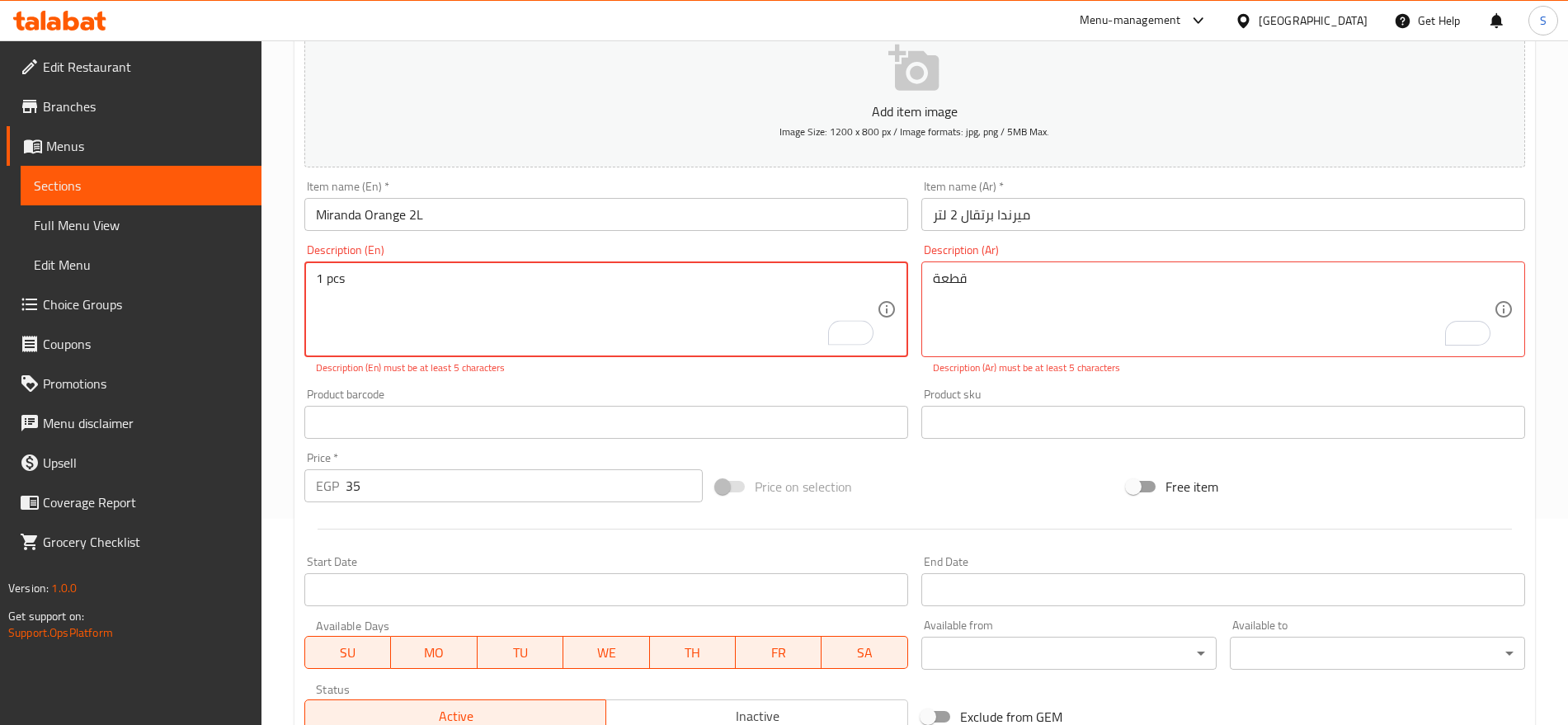
type textarea "1 pcs"
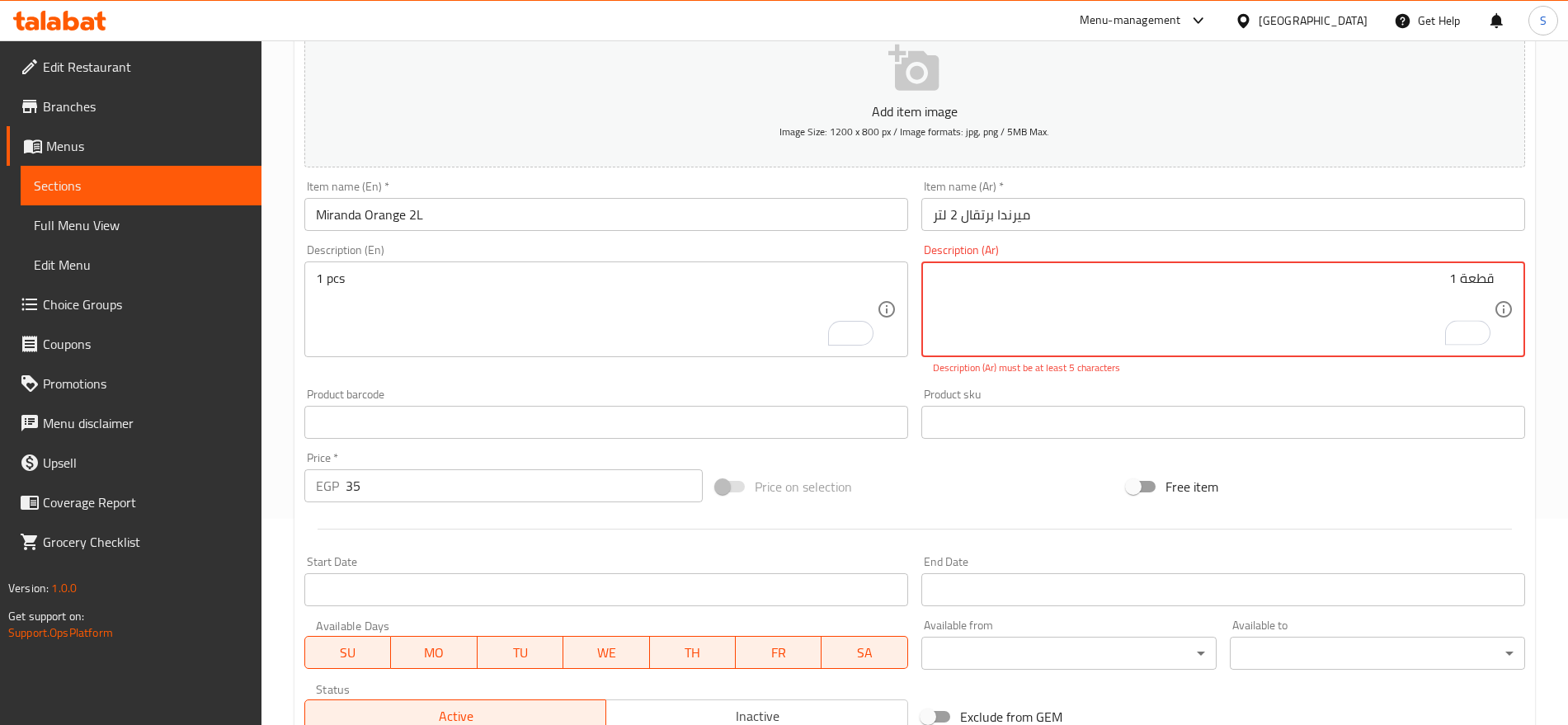
click at [1462, 277] on textarea "قطعة 1" at bounding box center [1213, 310] width 561 height 78
type textarea "قطعة 1"
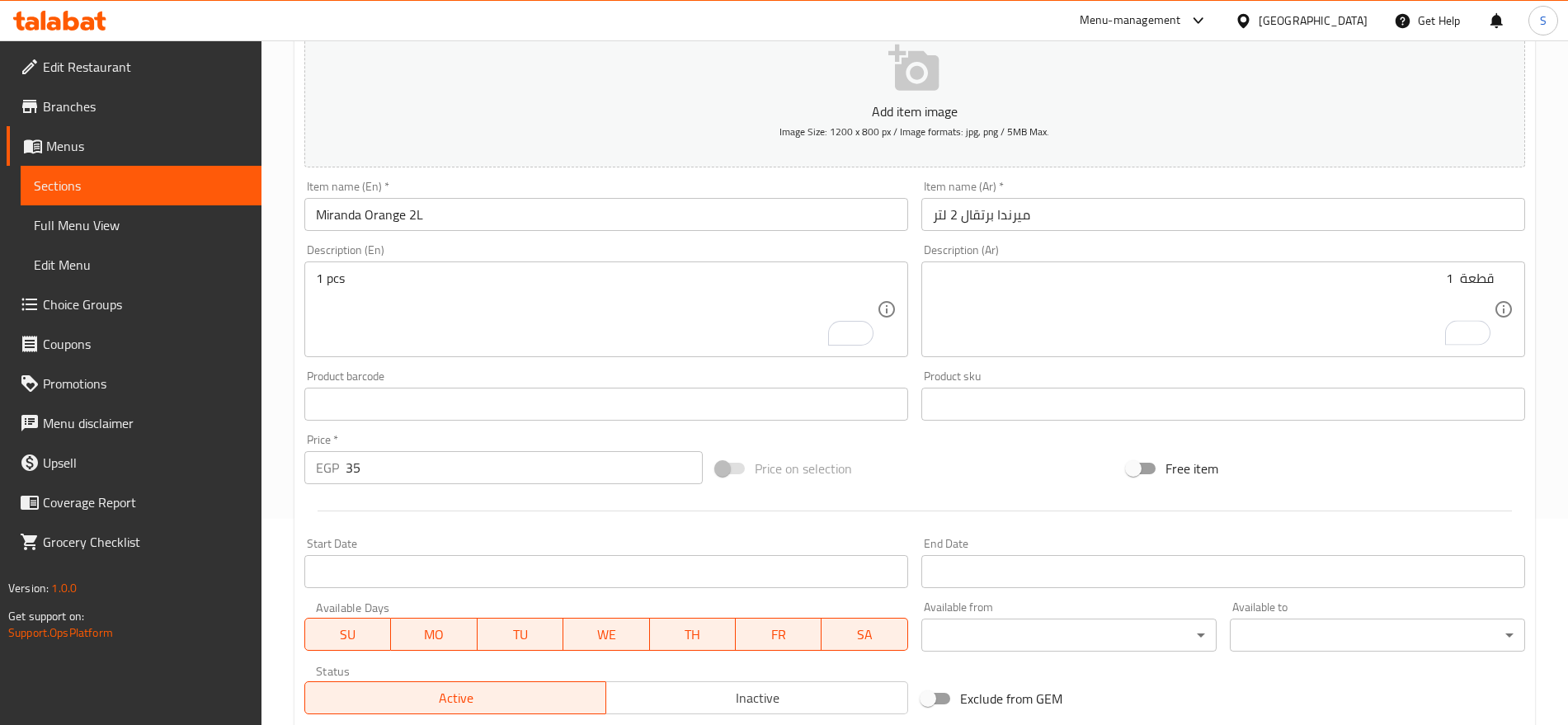
drag, startPoint x: 994, startPoint y: 368, endPoint x: 1046, endPoint y: 396, distance: 59.1
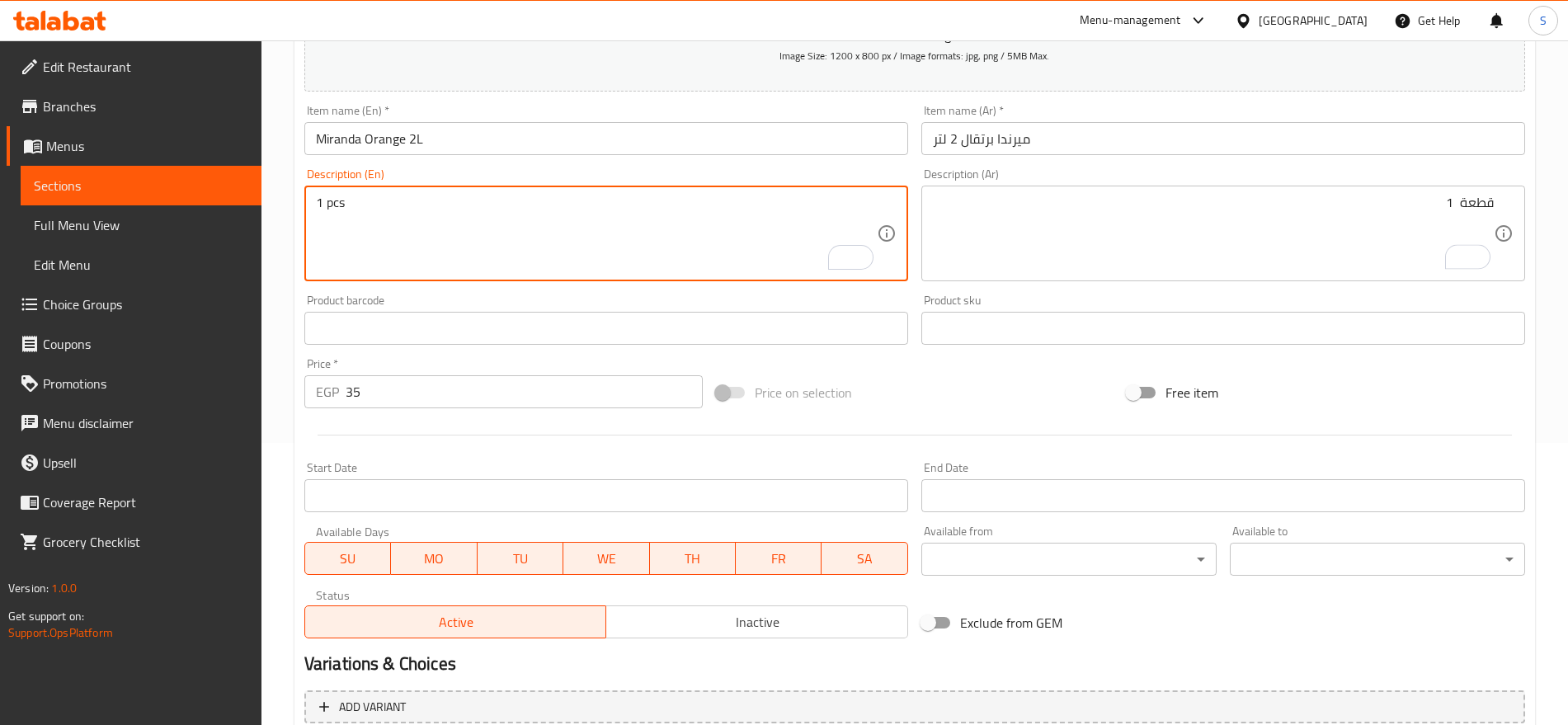
scroll to position [440, 0]
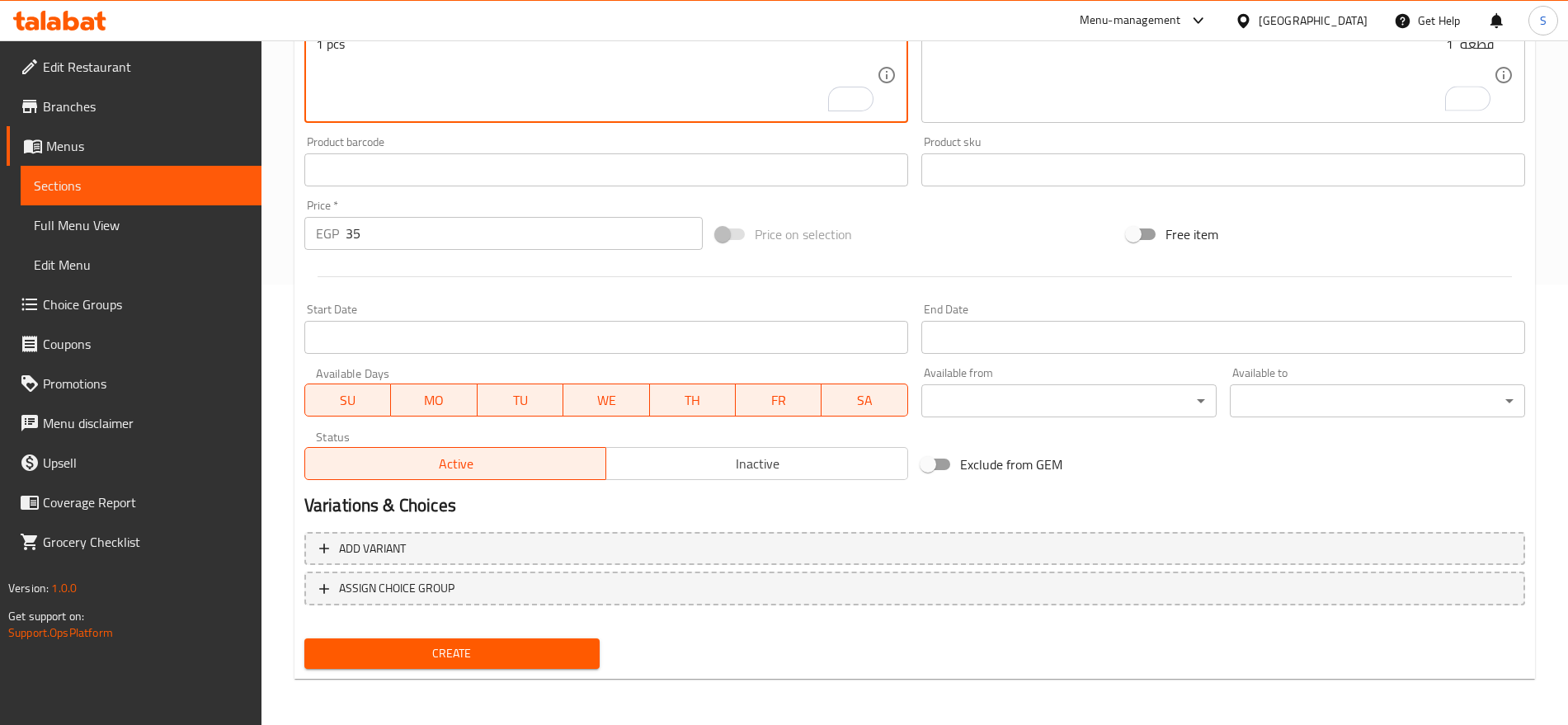
click at [384, 640] on button "Create" at bounding box center [452, 653] width 296 height 31
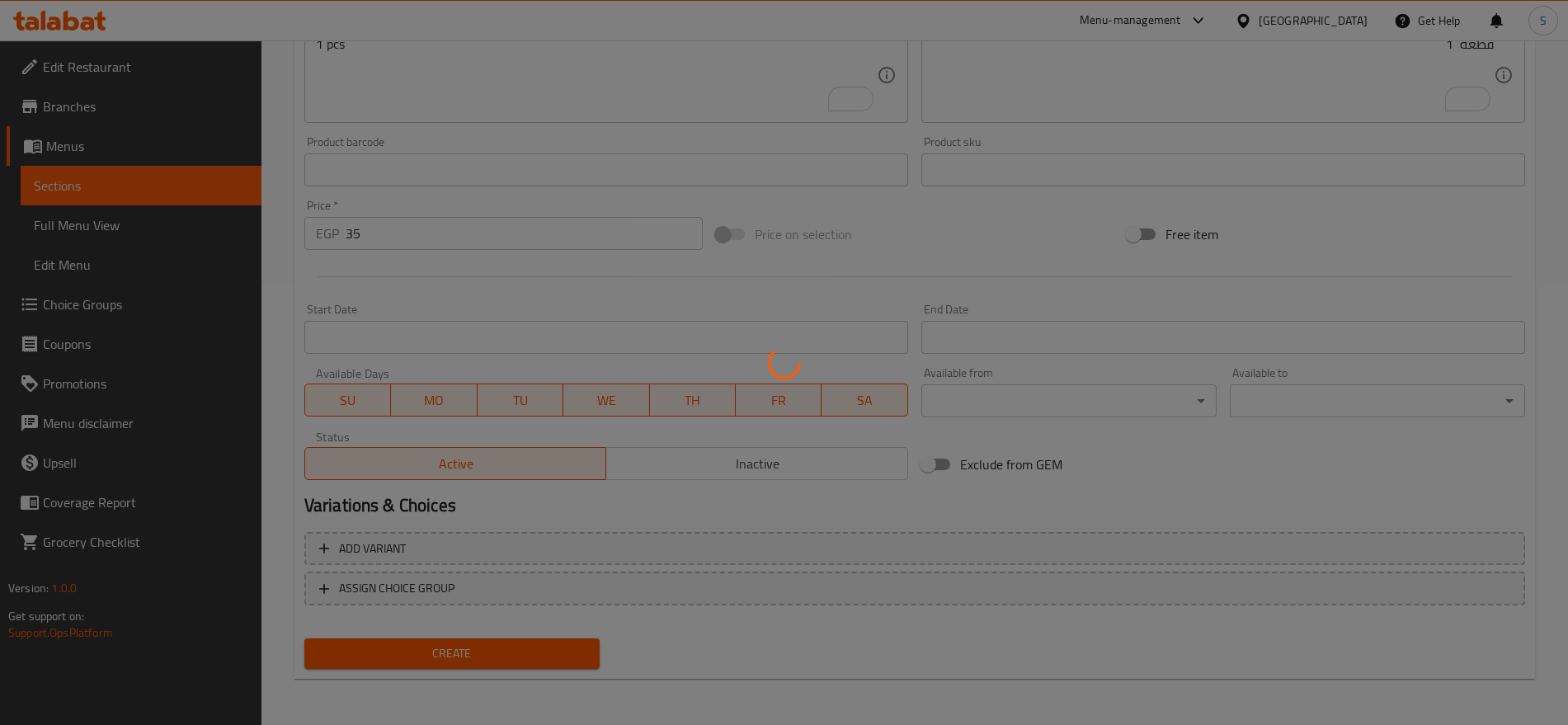
type input "0"
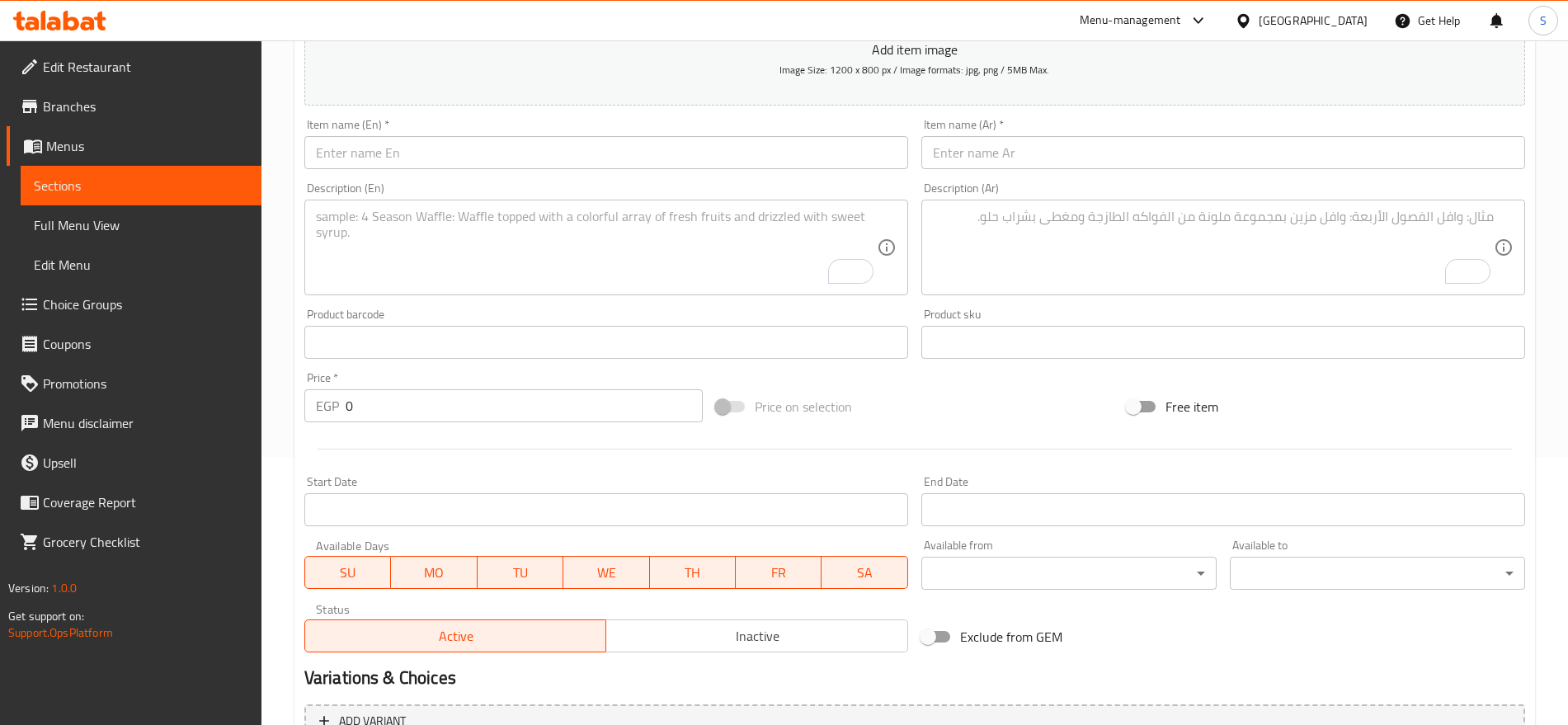
scroll to position [28, 0]
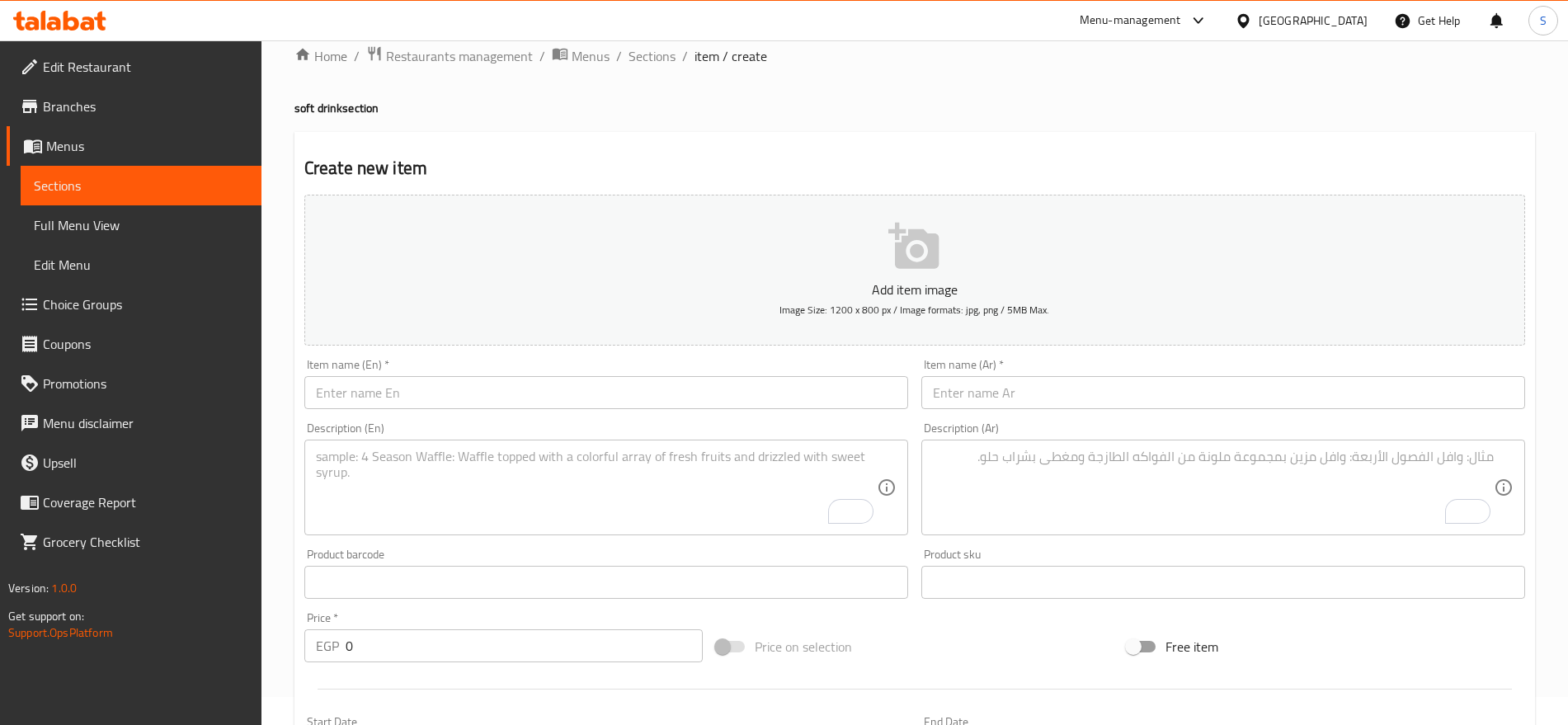
click at [1054, 400] on input "text" at bounding box center [1223, 392] width 604 height 33
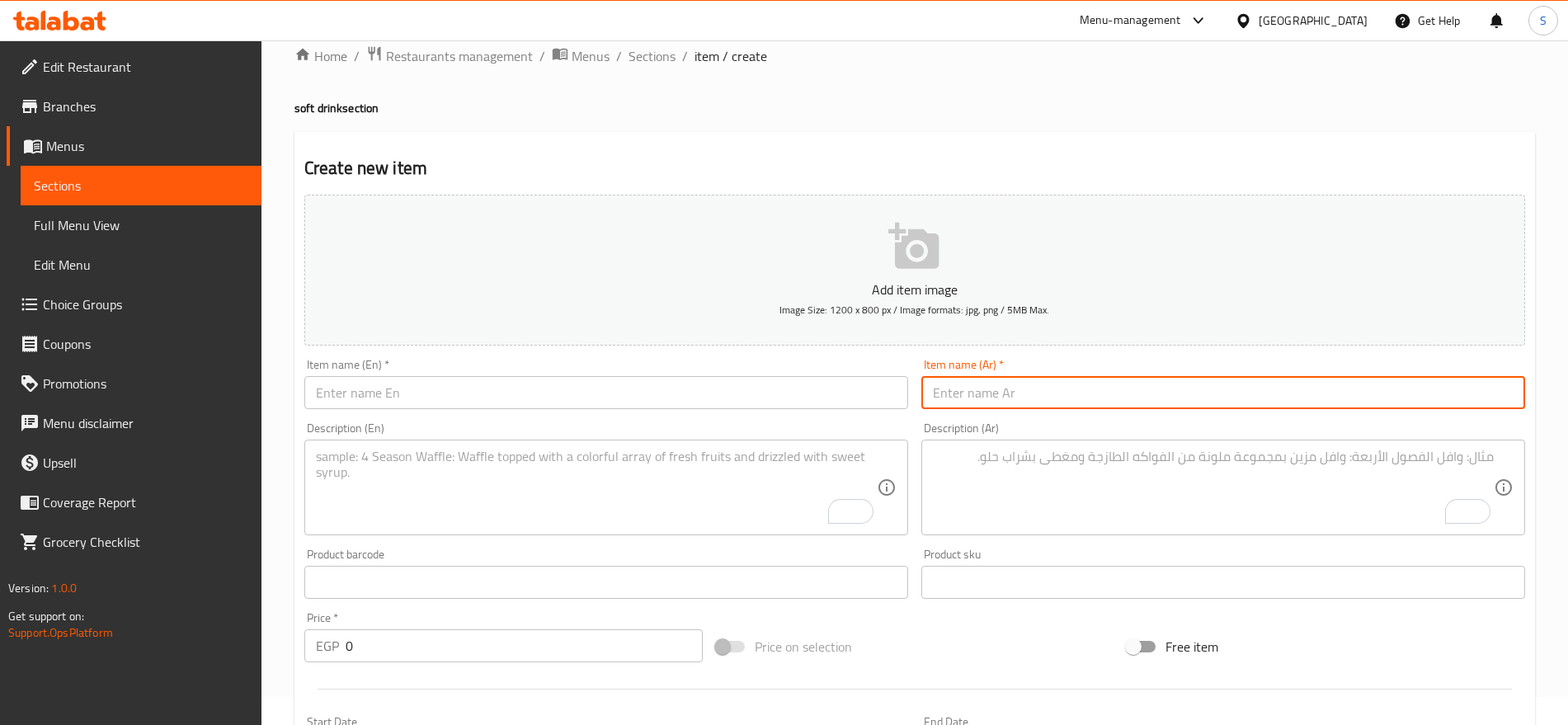
paste input "ميرندا برتقال 1.5 لتر"
type input "ميرندا برتقال 1.5 لتر"
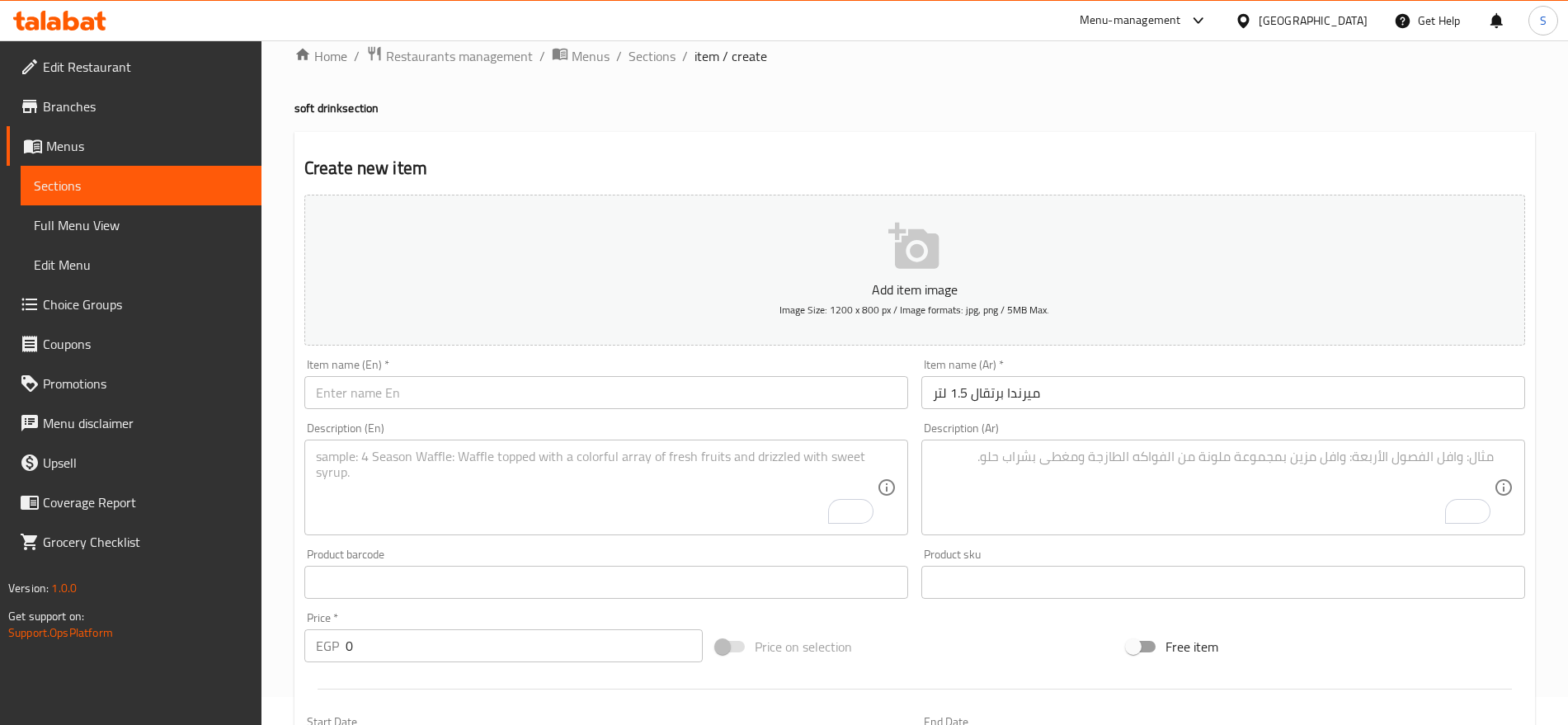
click at [396, 371] on div "Item name (En)   * Item name (En) *" at bounding box center [606, 383] width 604 height 50
click at [393, 380] on input "text" at bounding box center [606, 392] width 604 height 33
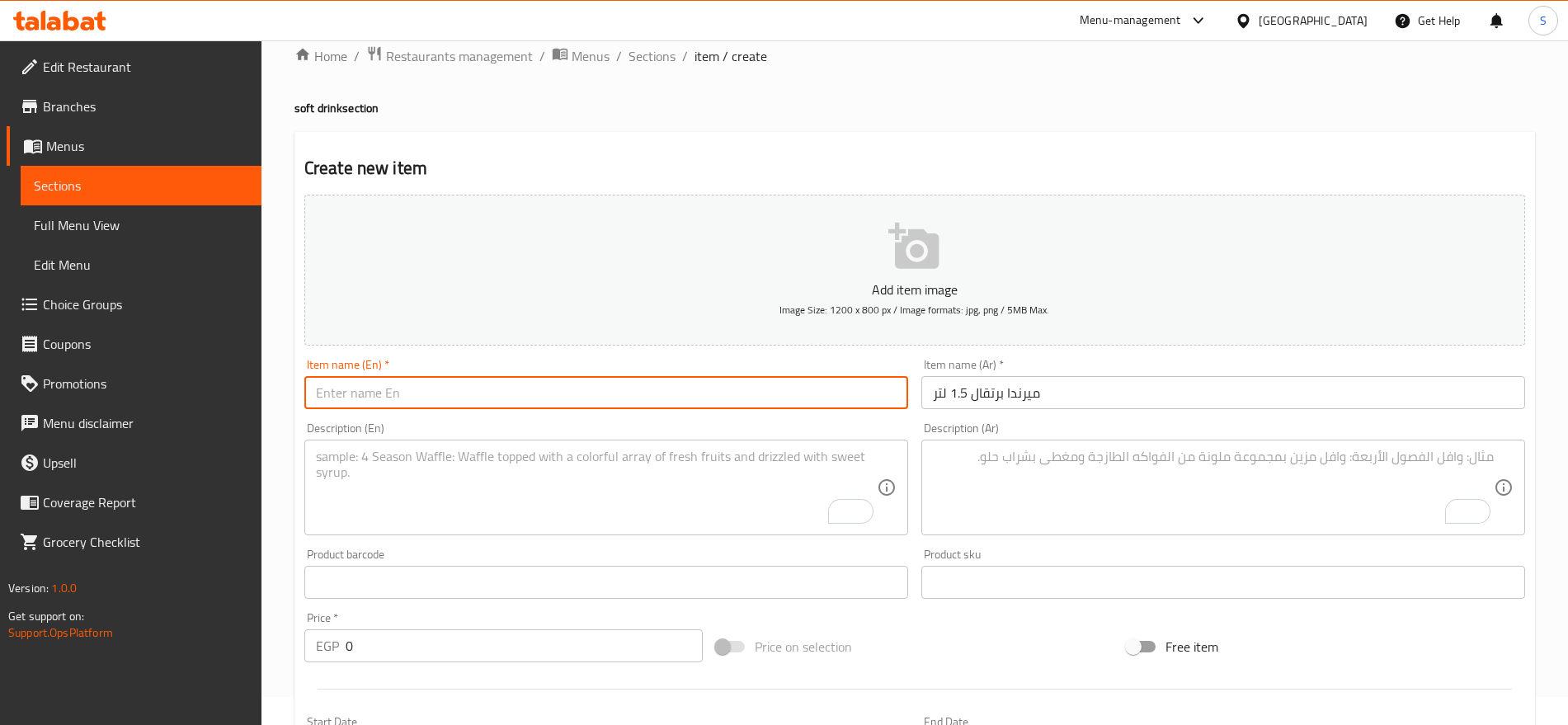
paste input "Miranda Orange 1.5L"
type input "Miranda Orange 1.5L"
click at [428, 506] on textarea "To enrich screen reader interactions, please activate Accessibility in Grammarl…" at bounding box center [597, 488] width 561 height 78
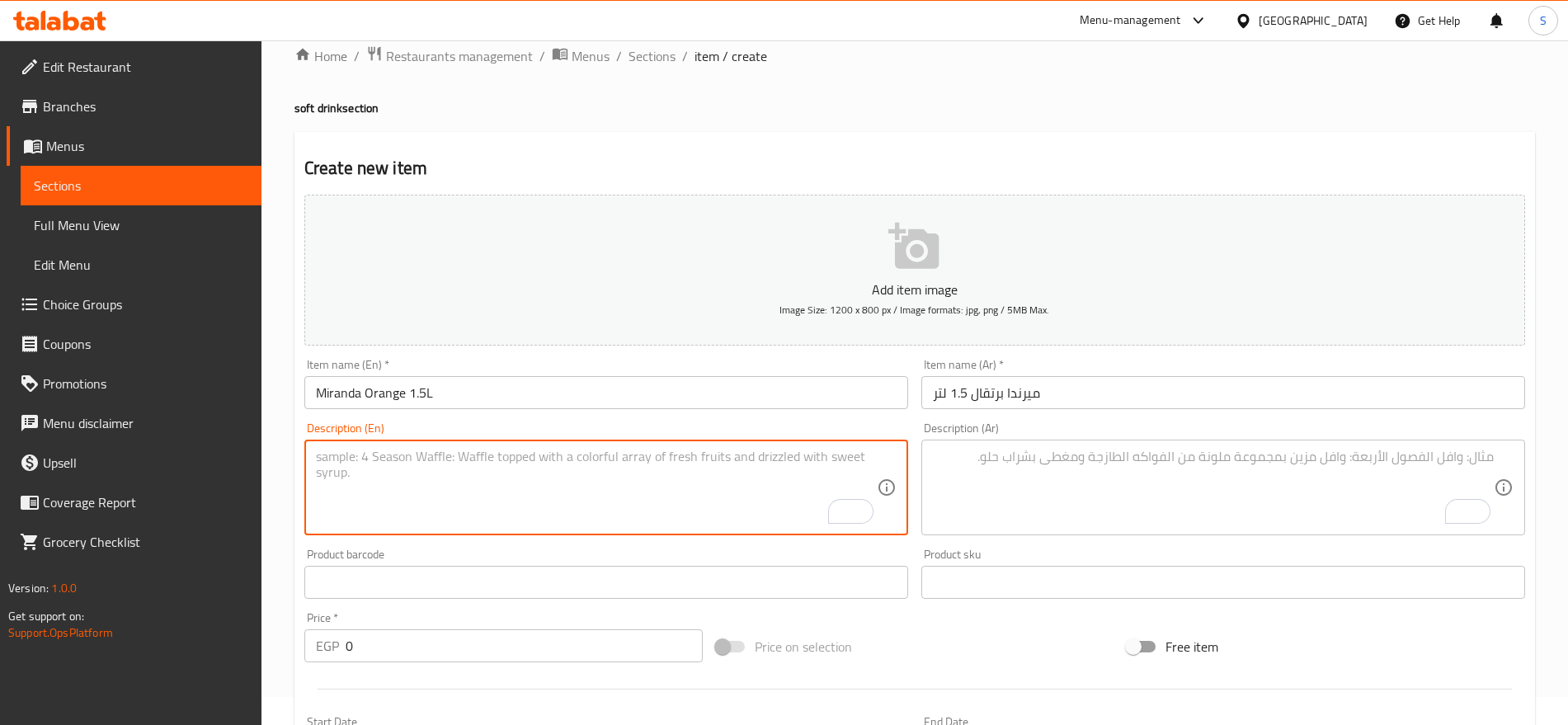
paste textarea "1pcs"
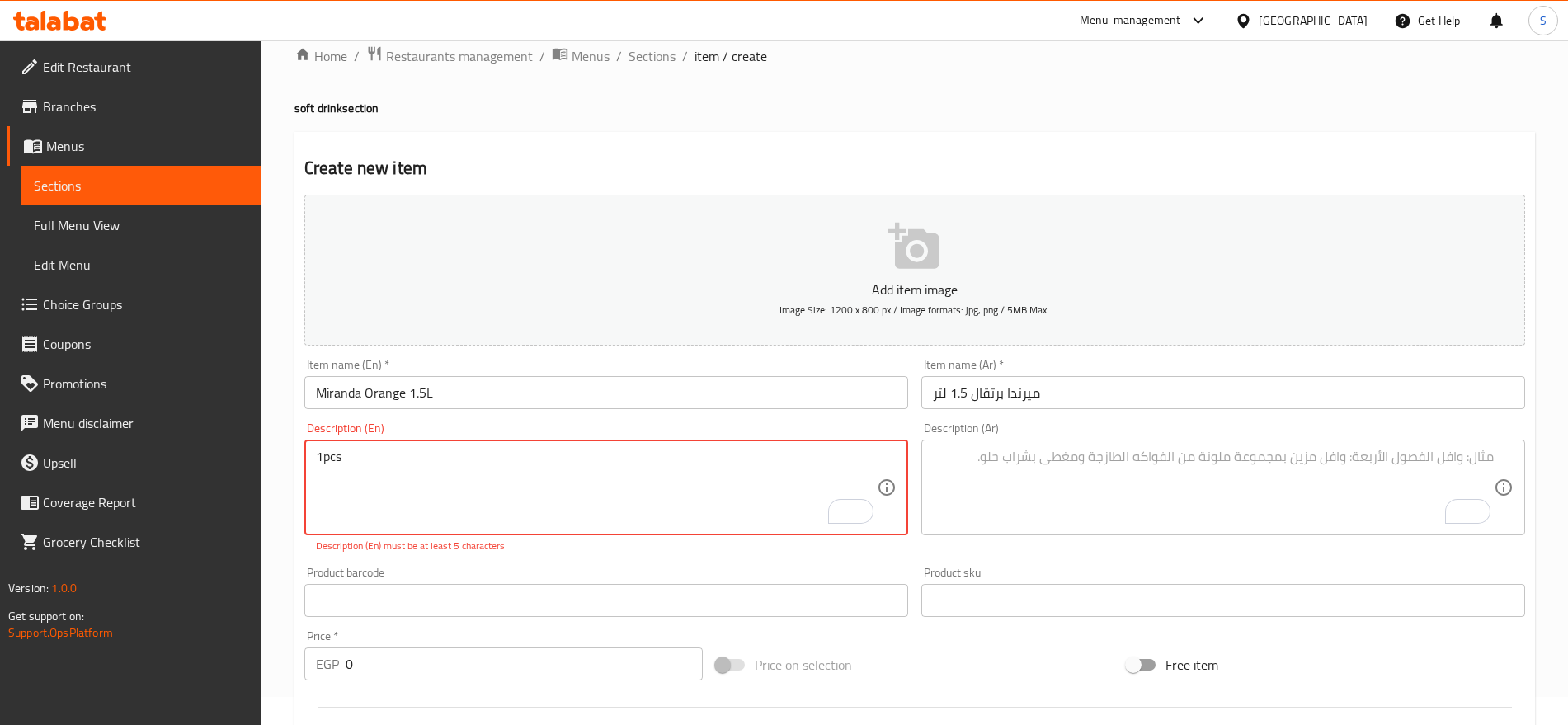
click at [325, 454] on textarea "1pcs" at bounding box center [597, 488] width 561 height 78
type textarea "1 pcs"
click at [1127, 504] on textarea "To enrich screen reader interactions, please activate Accessibility in Grammarl…" at bounding box center [1213, 488] width 561 height 78
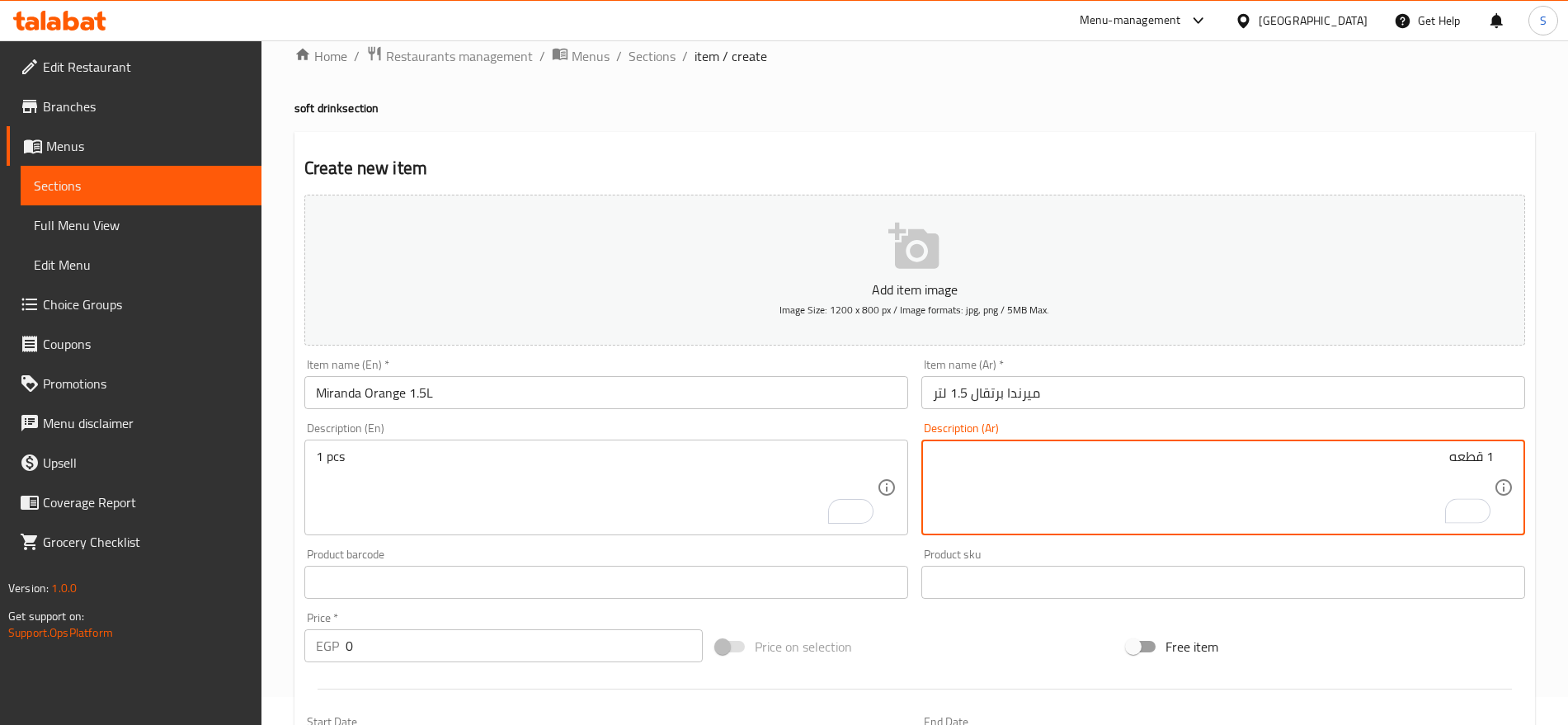
click at [1461, 452] on textarea "1 قطعه" at bounding box center [1213, 488] width 561 height 78
type textarea "1 قطعه"
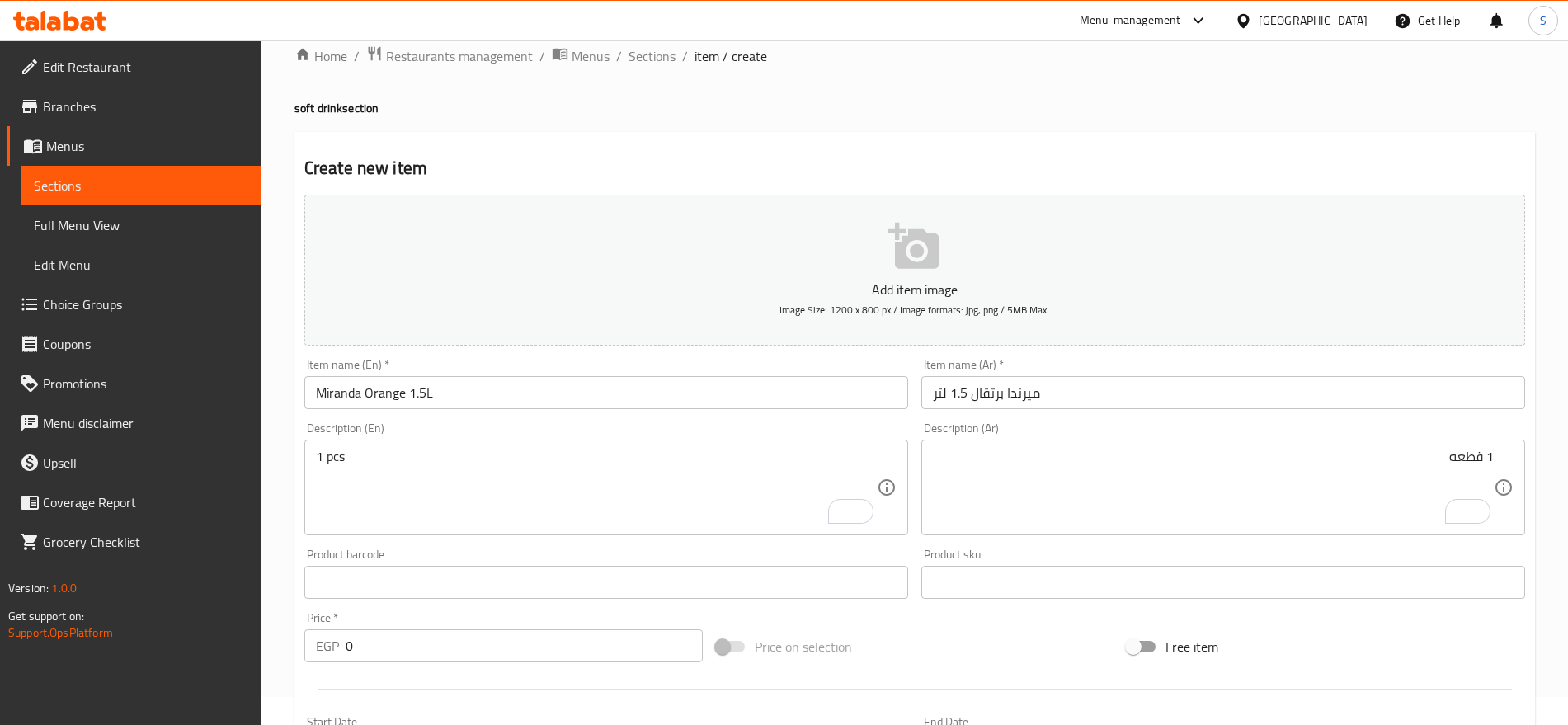
click at [577, 297] on p "Add item image" at bounding box center [914, 289] width 1170 height 20
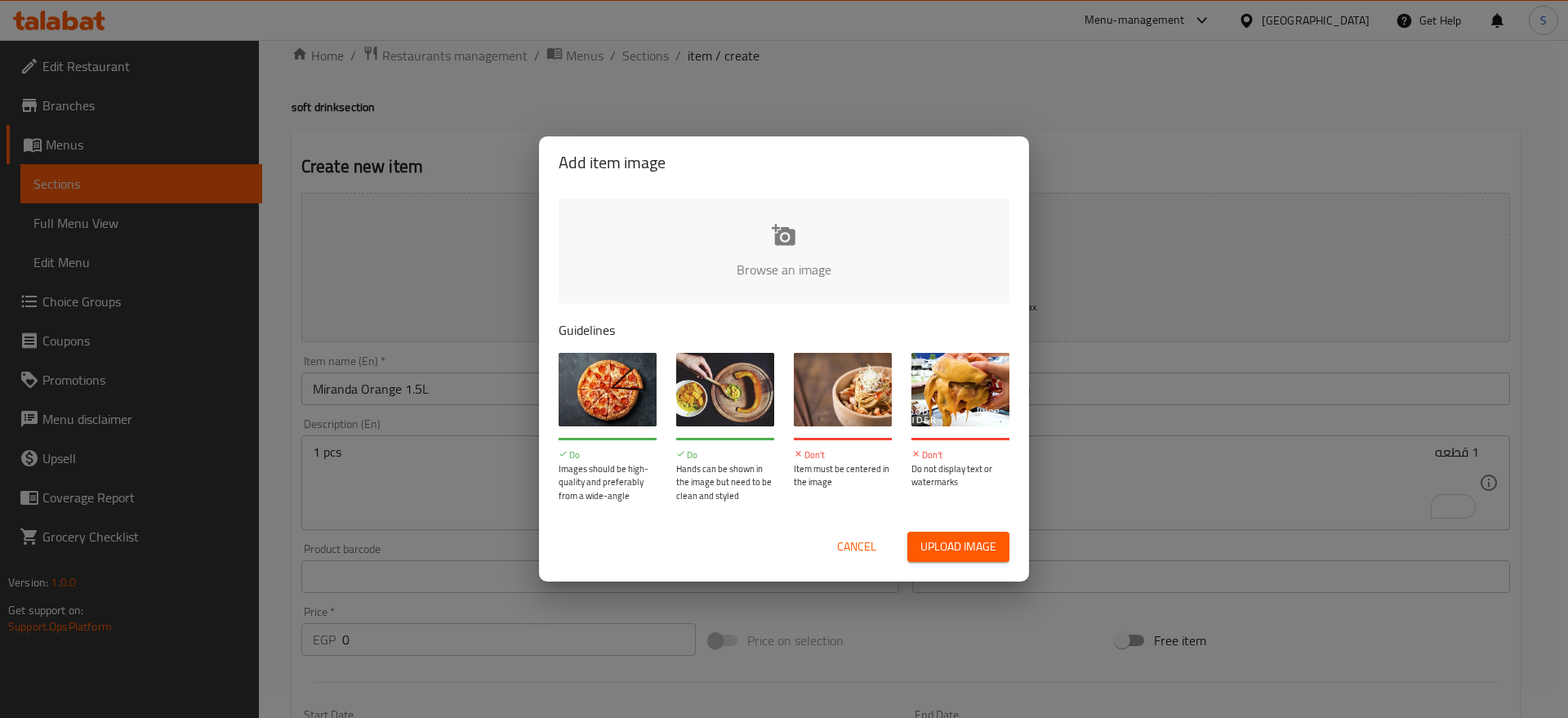
click at [865, 542] on span "Cancel" at bounding box center [856, 547] width 39 height 20
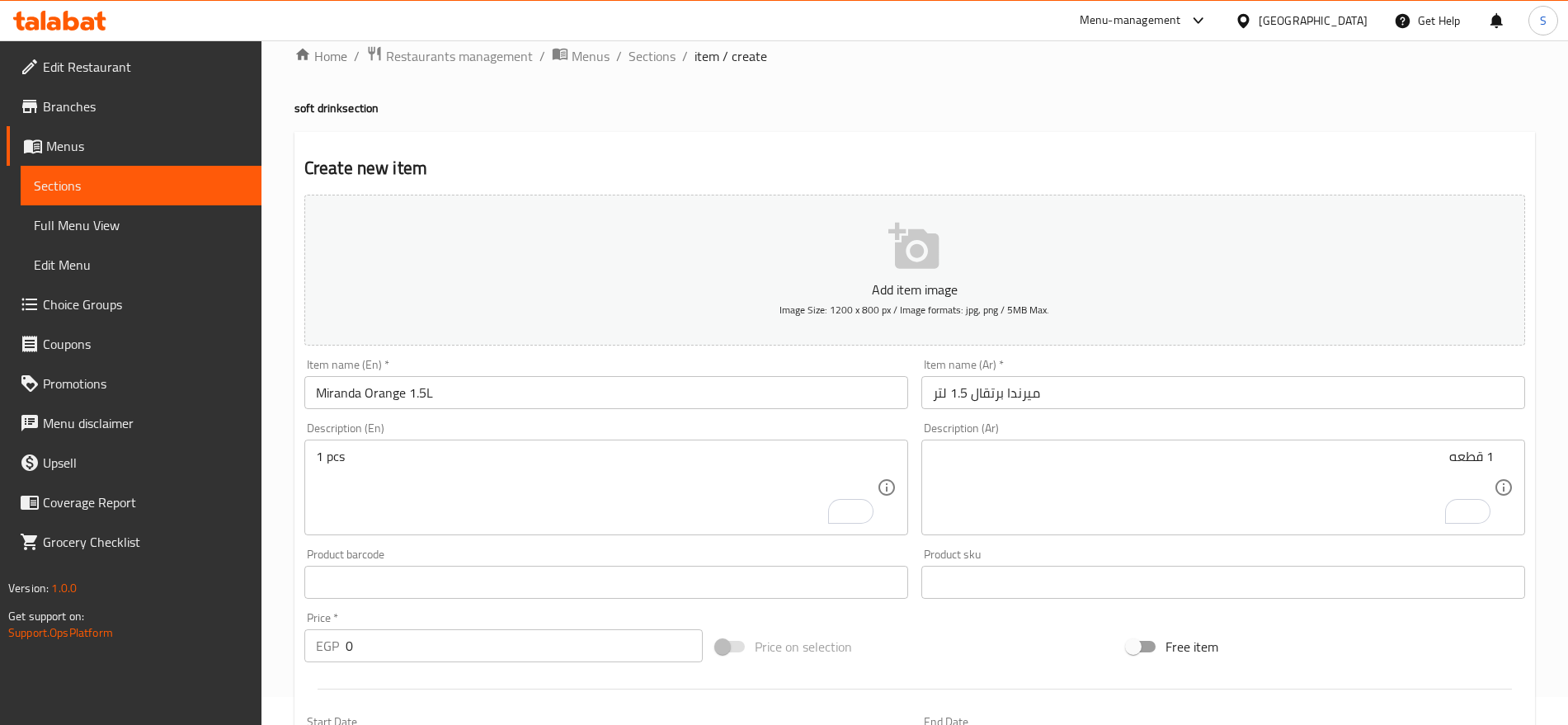
drag, startPoint x: 362, startPoint y: 648, endPoint x: 291, endPoint y: 632, distance: 72.8
click at [291, 632] on div "Home / Restaurants management / Menus / Sections / item / create soft drink sec…" at bounding box center [914, 575] width 1306 height 1125
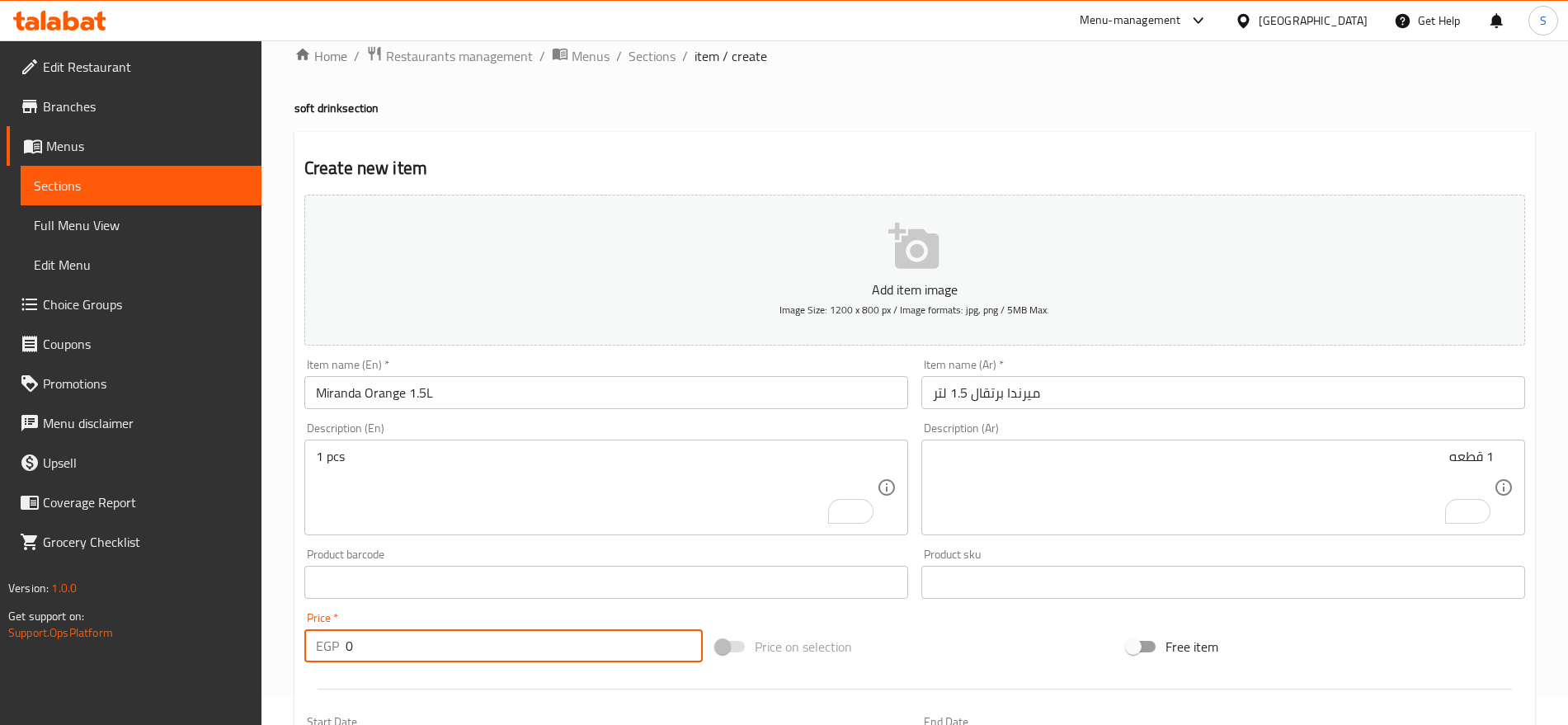
paste input "3"
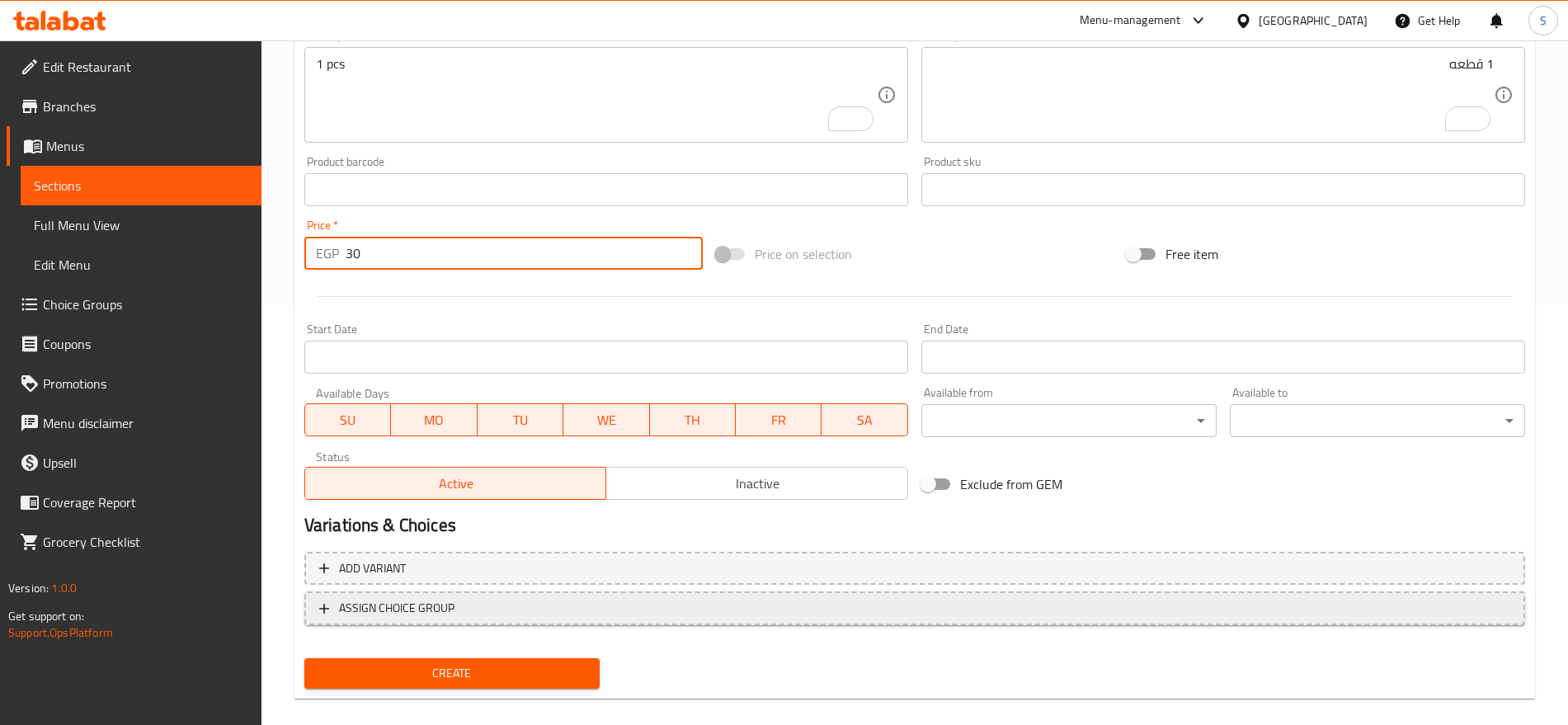
scroll to position [440, 0]
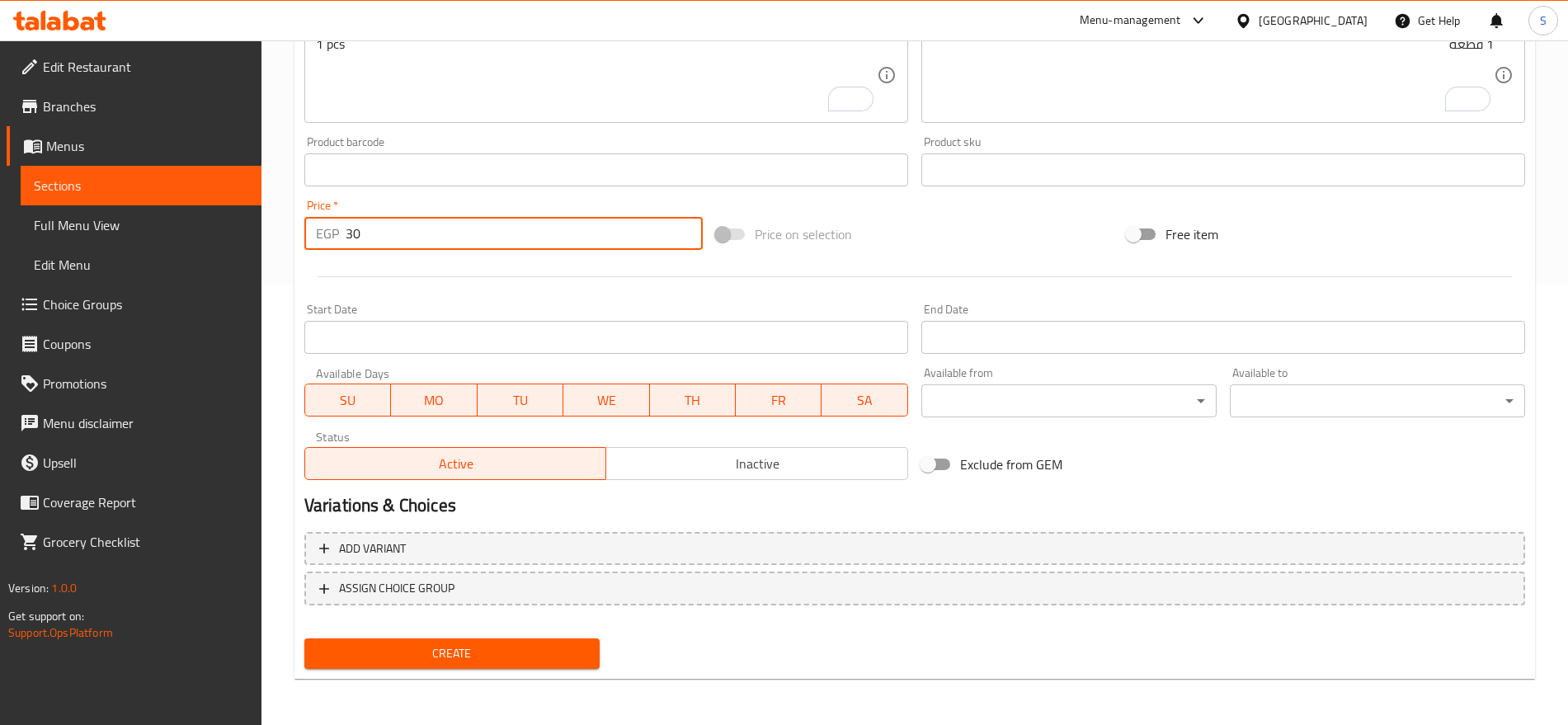
type input "30"
click at [372, 666] on button "Create" at bounding box center [452, 653] width 296 height 31
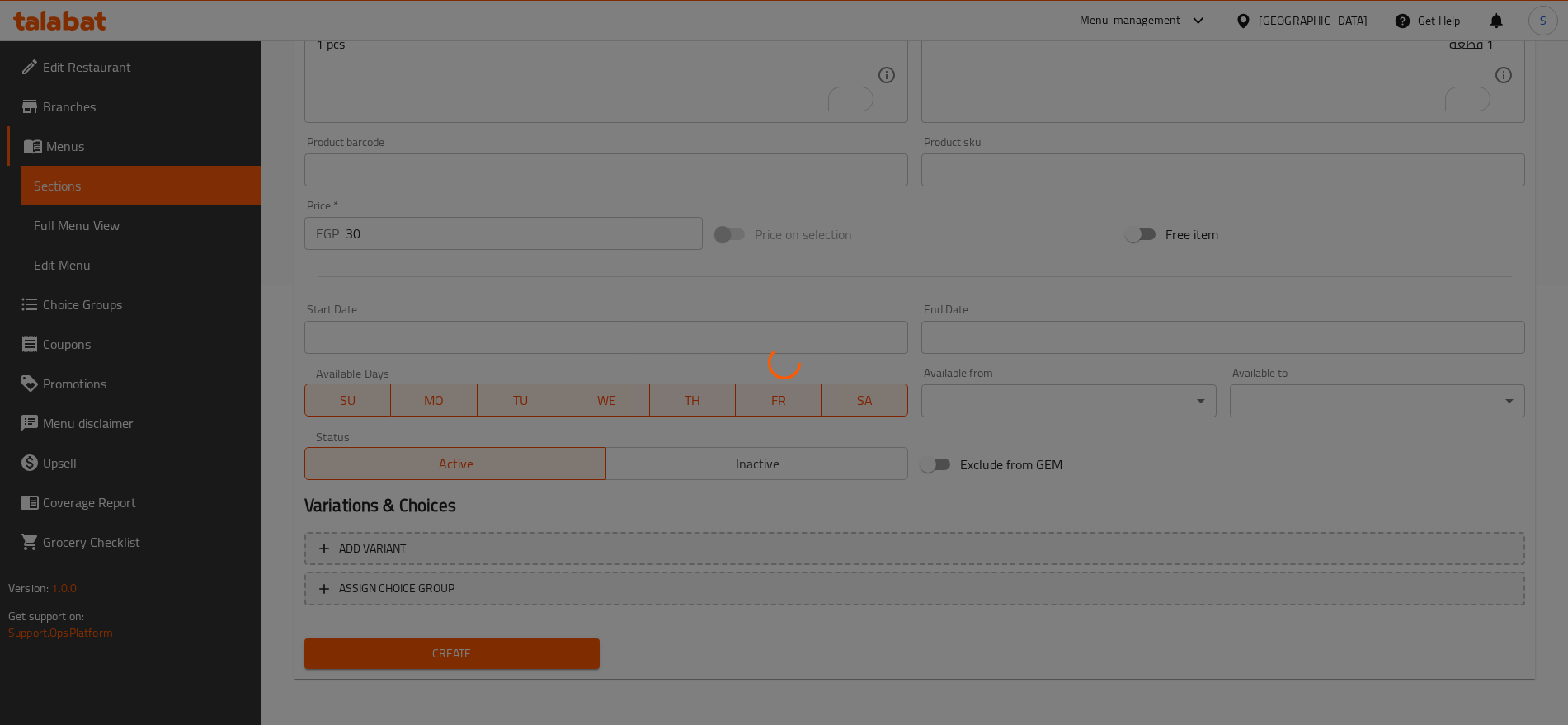
type input "0"
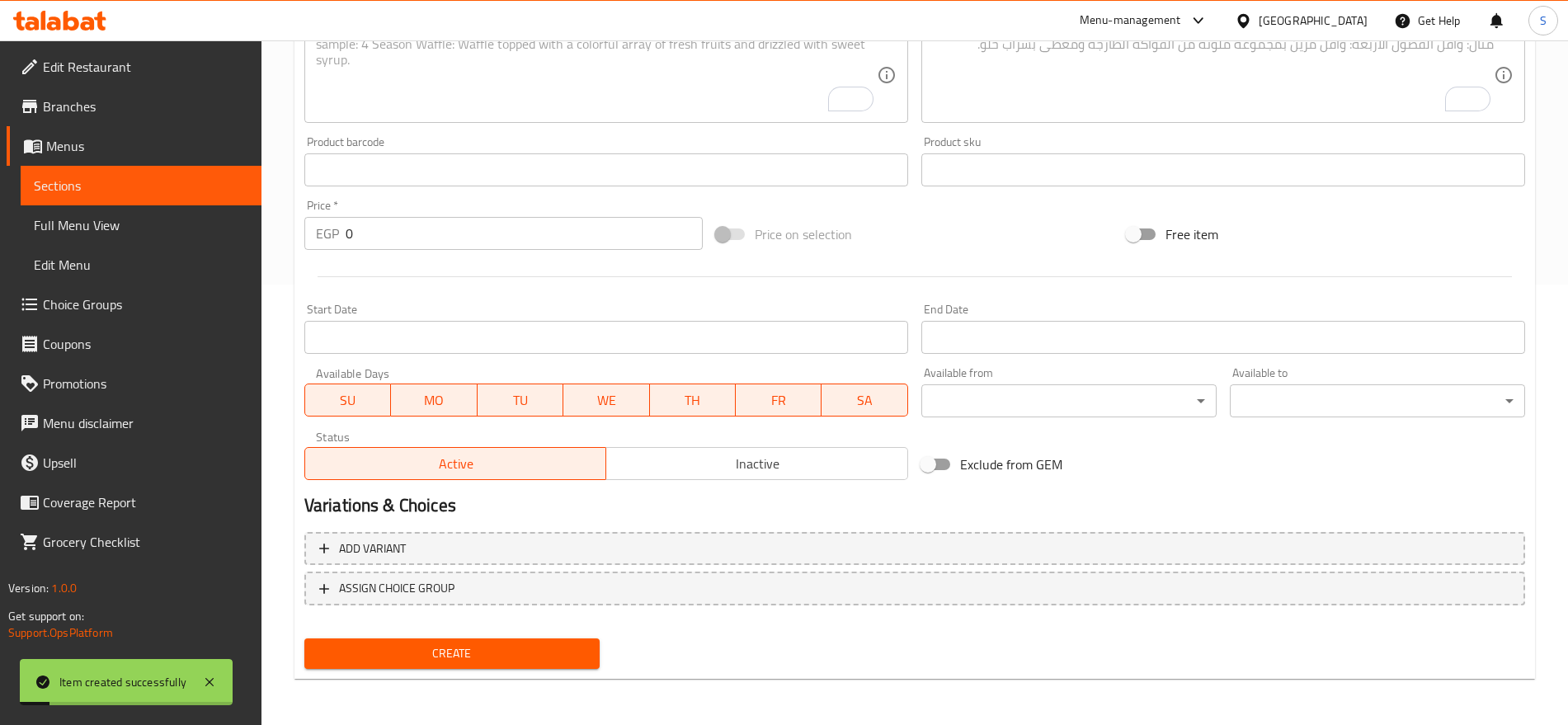
scroll to position [131, 0]
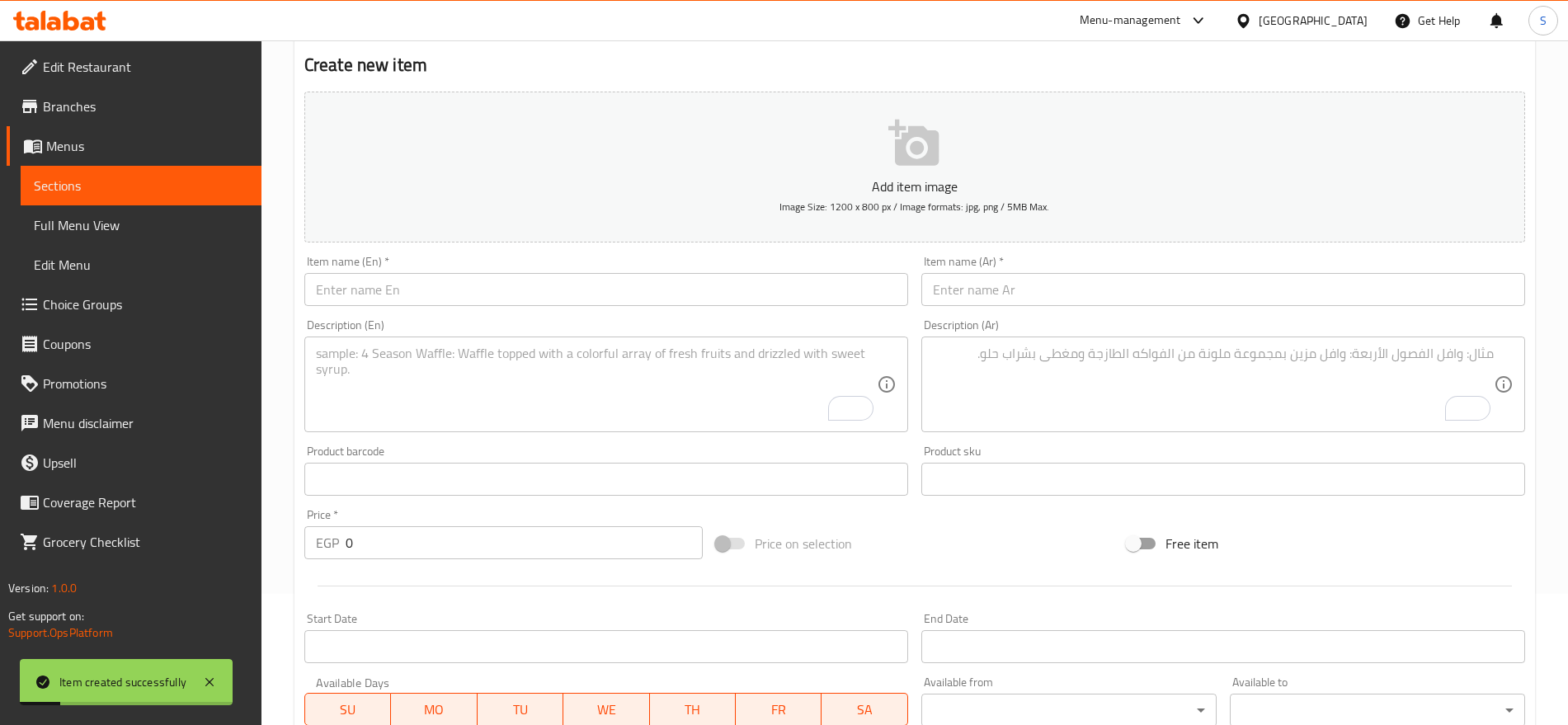
click at [1178, 291] on input "text" at bounding box center [1223, 289] width 604 height 33
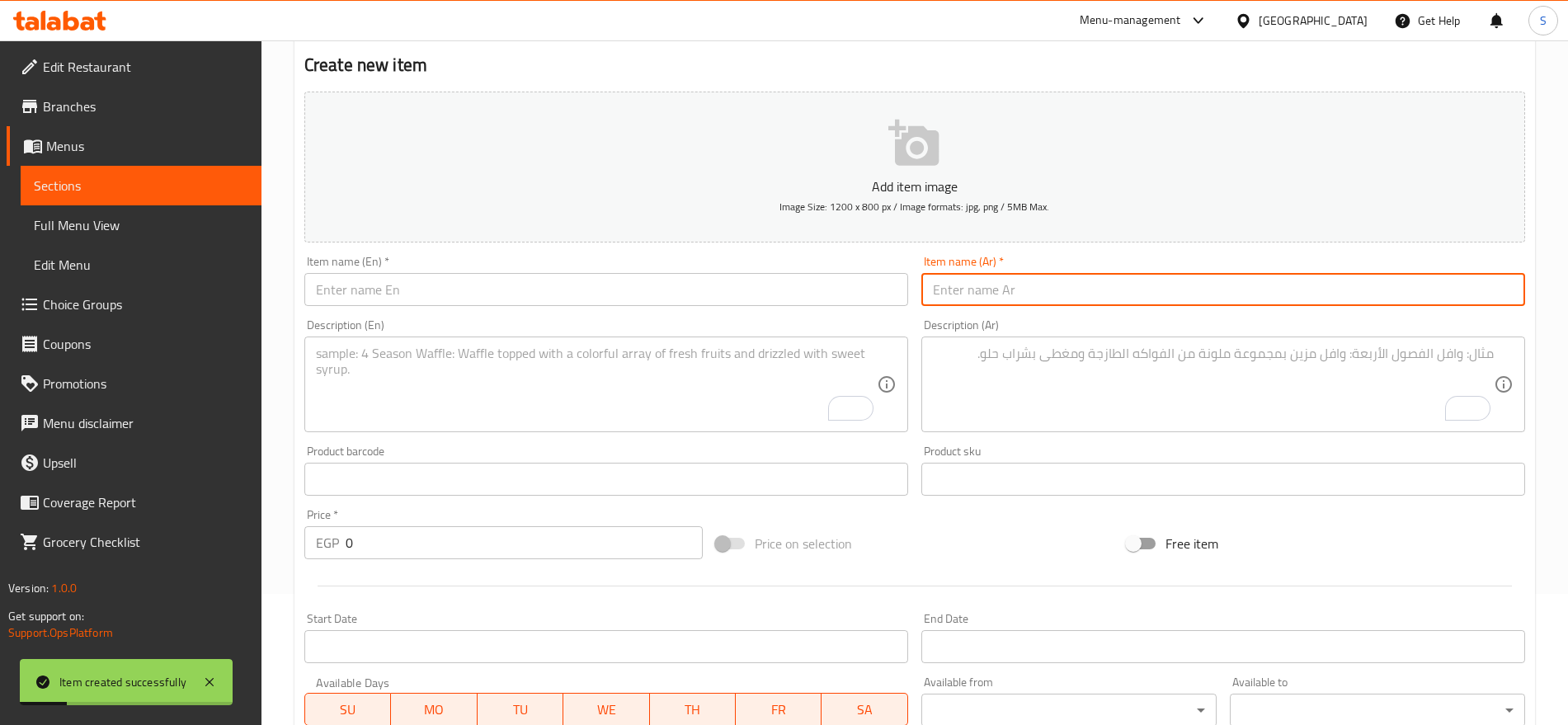
paste input "بيبسي 1.5لتر"
type input "بيبسي 1.5لتر"
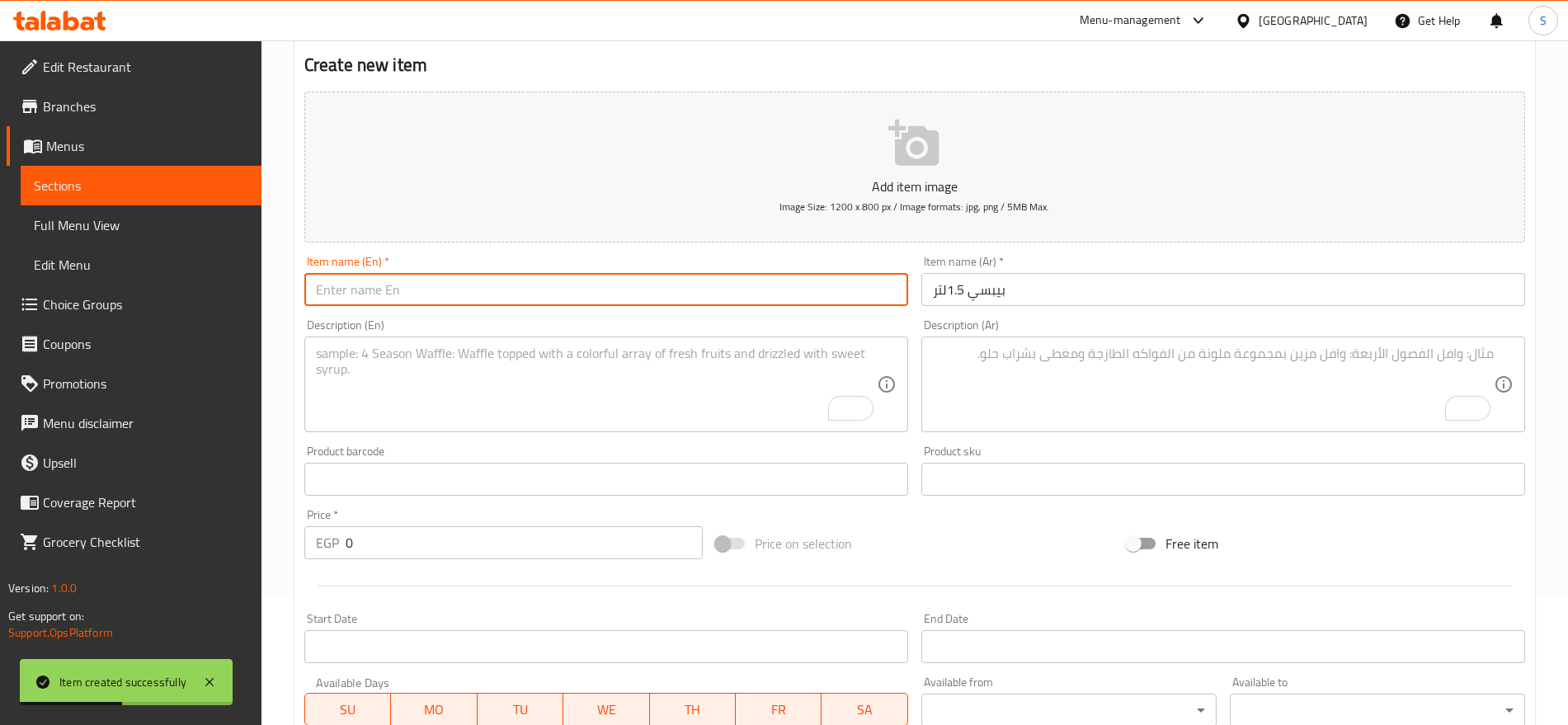
click at [415, 291] on input "text" at bounding box center [606, 289] width 604 height 33
paste input "Pepsi 1.5L"
type input "Pepsi 1.5L"
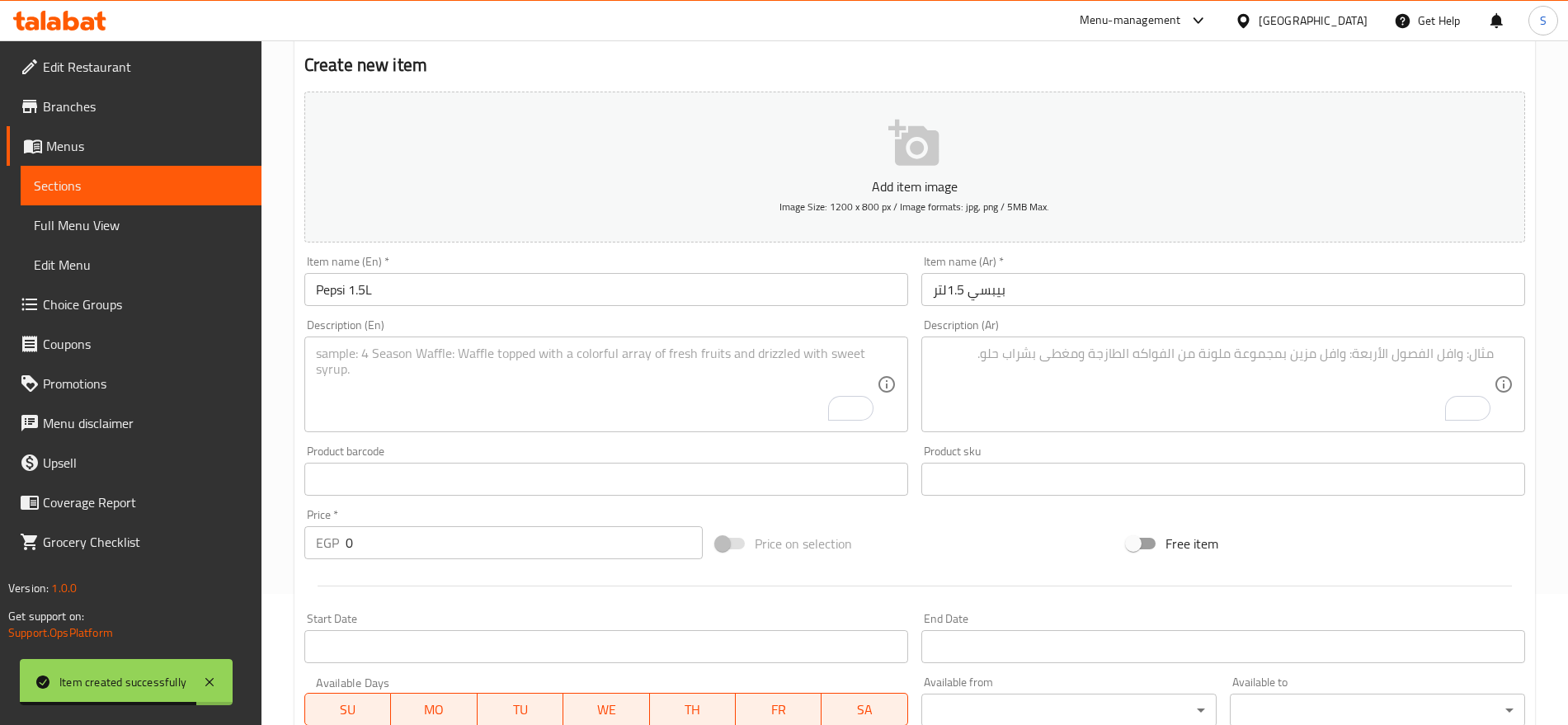
click at [1041, 389] on textarea "To enrich screen reader interactions, please activate Accessibility in Grammarl…" at bounding box center [1213, 385] width 561 height 78
paste textarea "1 قطعه"
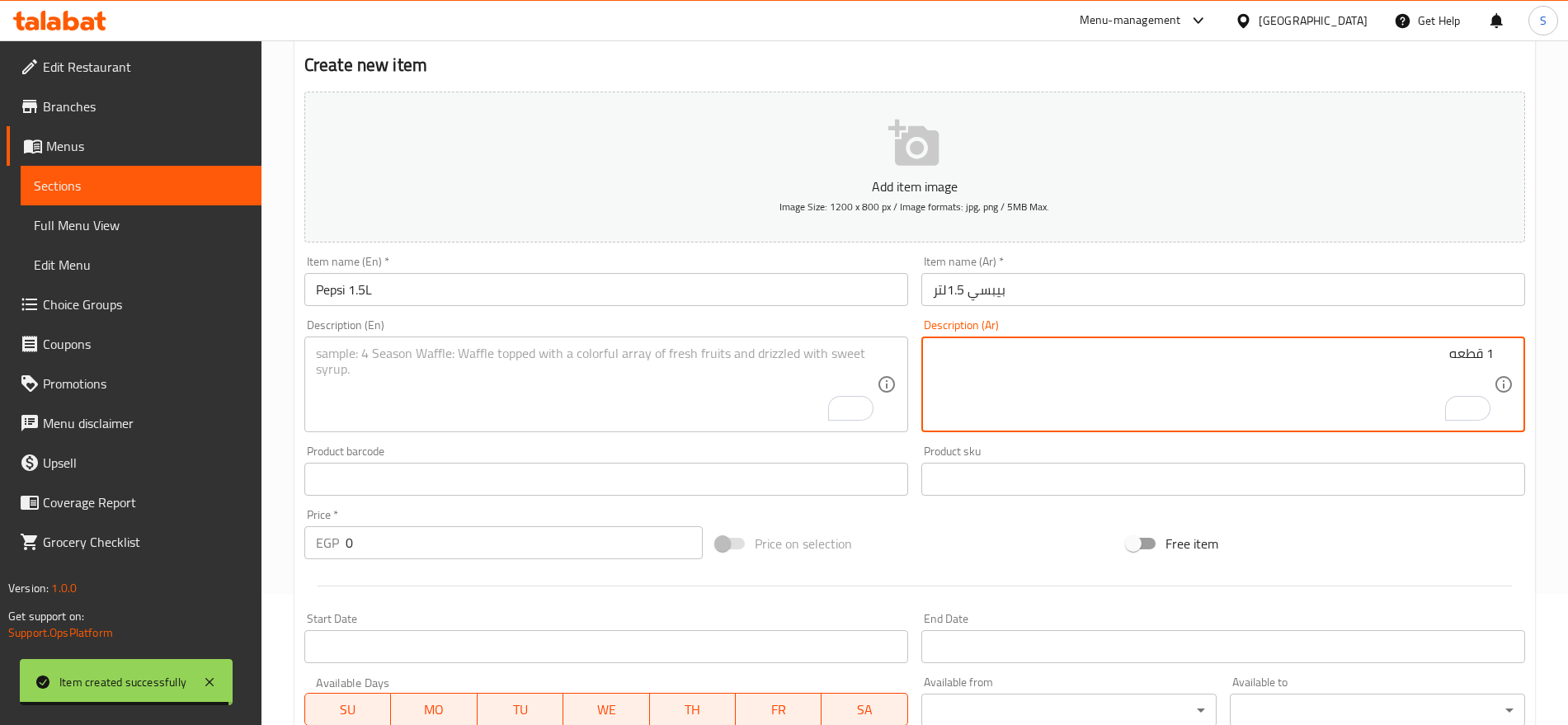
type textarea "1 قطعه"
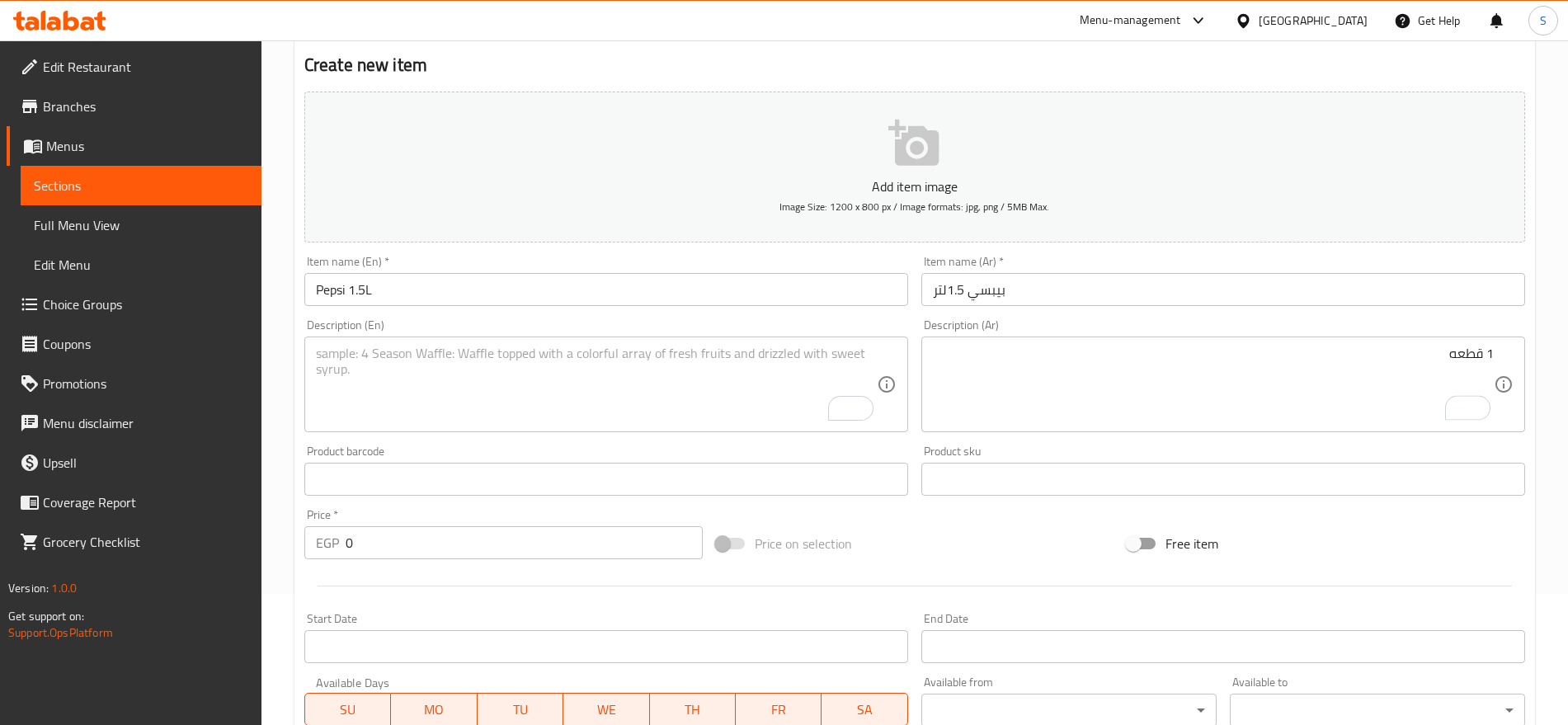
click at [555, 386] on textarea "To enrich screen reader interactions, please activate Accessibility in Grammarl…" at bounding box center [597, 385] width 561 height 78
paste textarea "1 pcs"
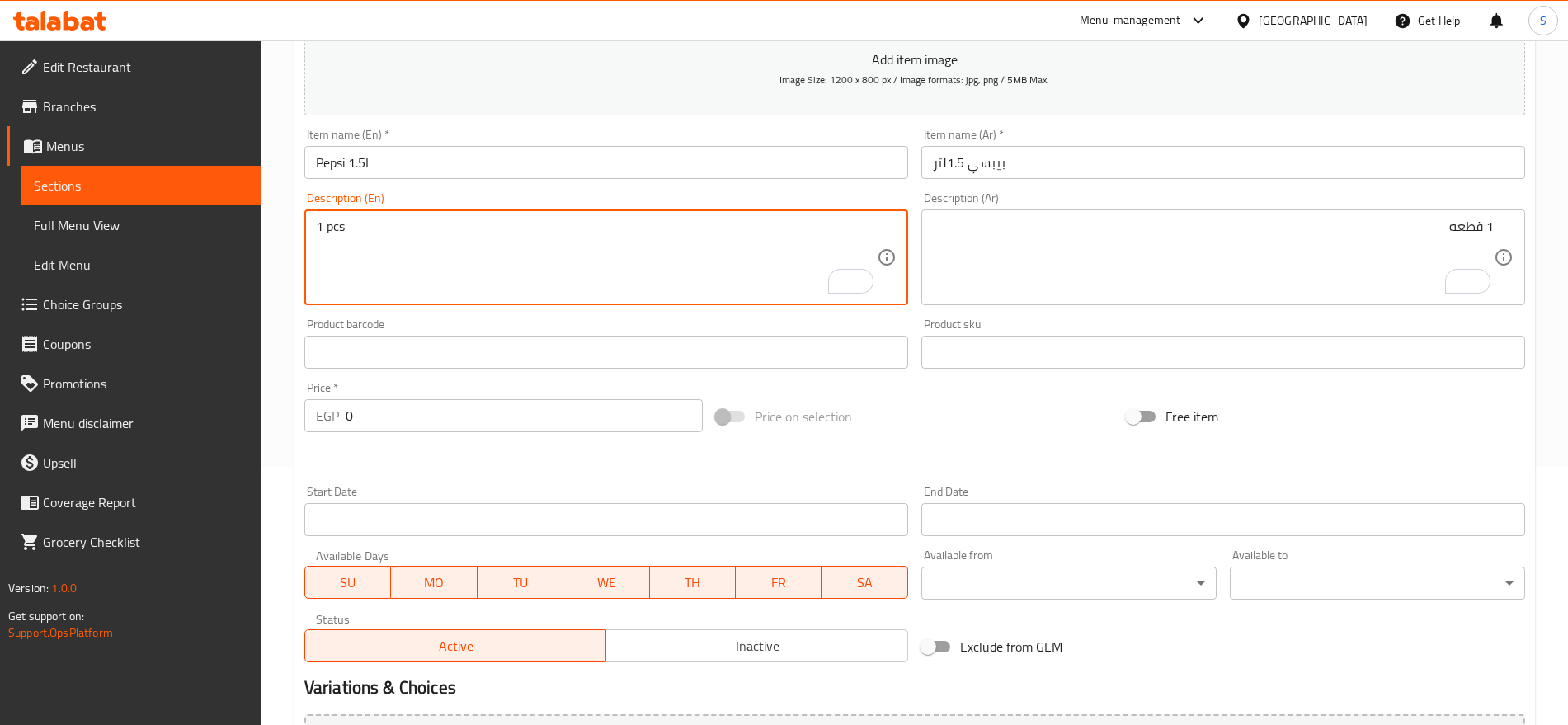
scroll to position [337, 0]
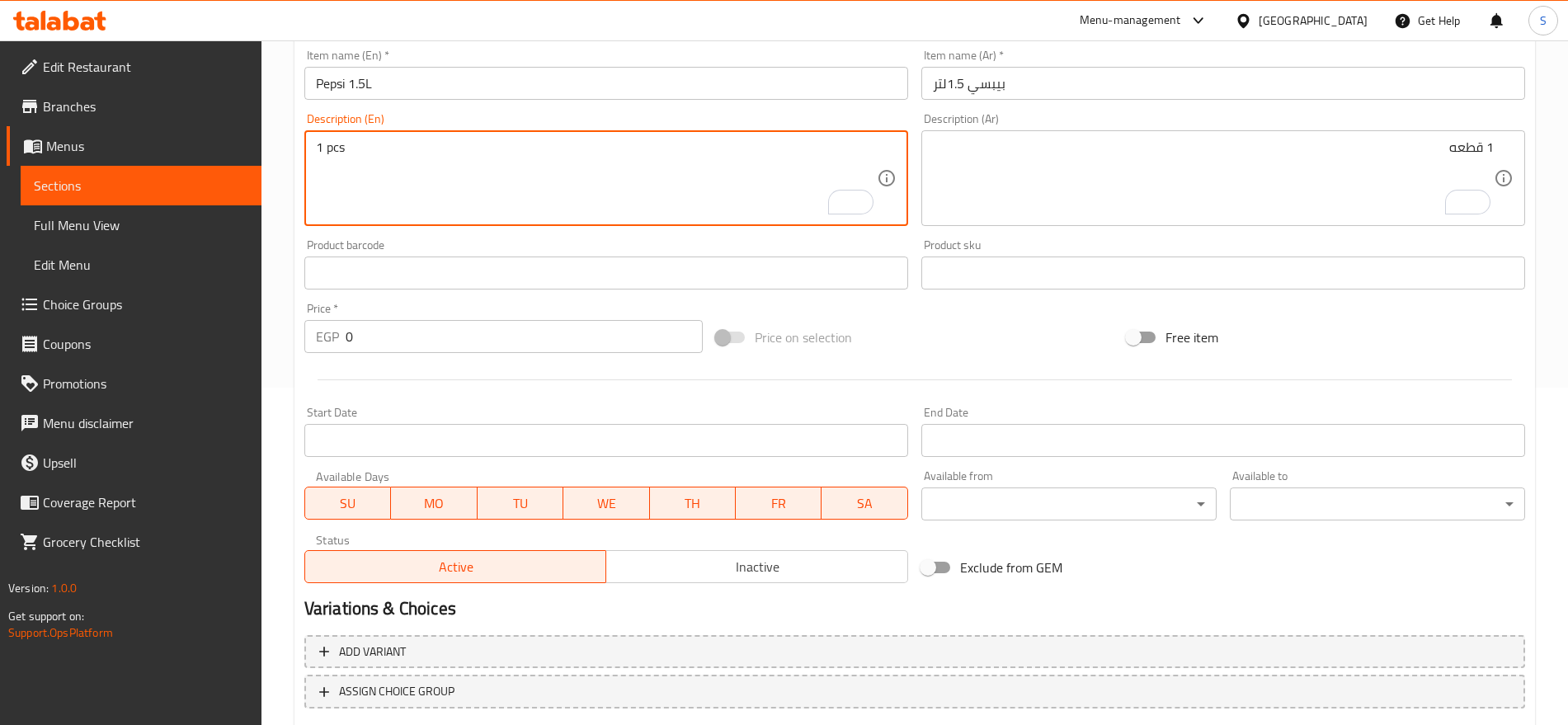
type textarea "1 pcs"
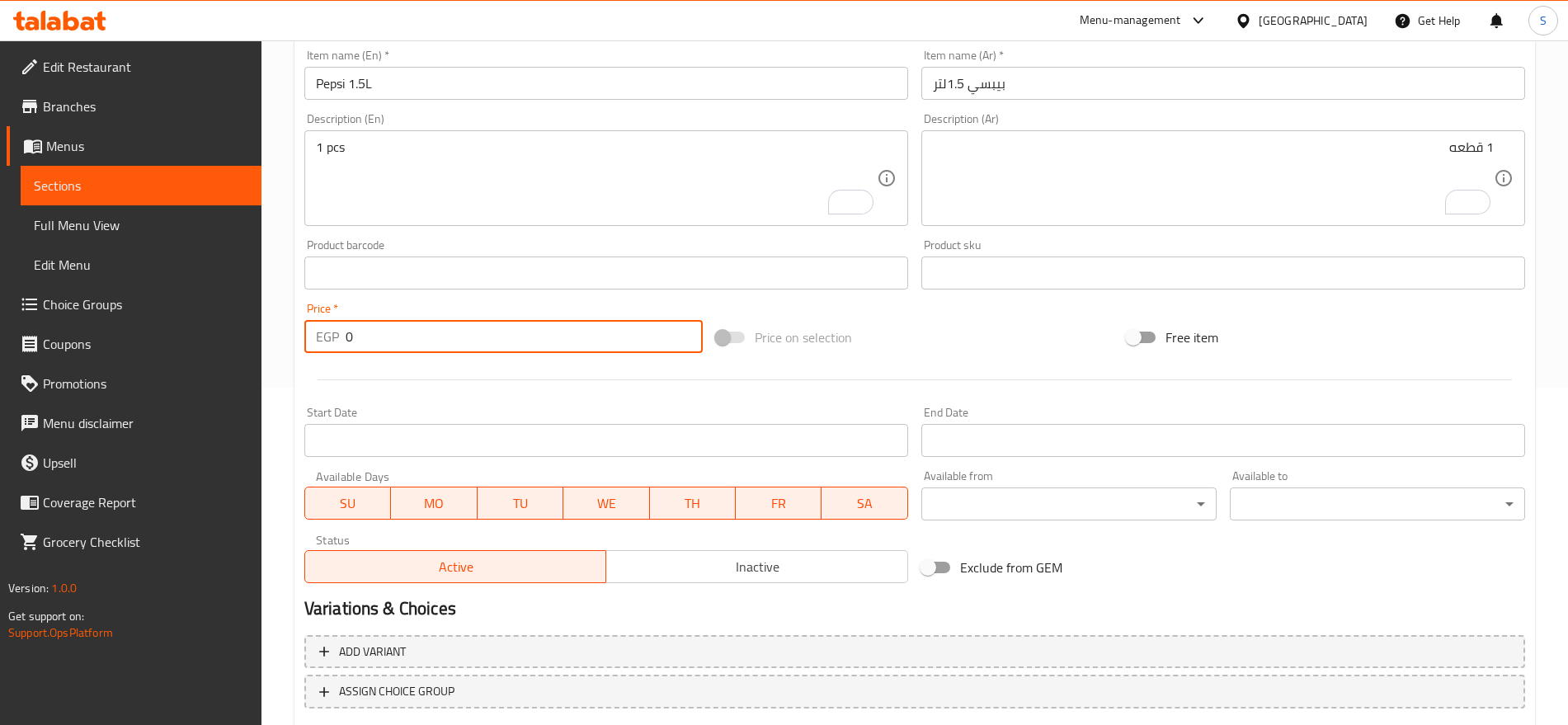
drag, startPoint x: 373, startPoint y: 348, endPoint x: 320, endPoint y: 341, distance: 53.5
click at [323, 342] on div "EGP 0 Price *" at bounding box center [504, 337] width 399 height 33
paste input "3"
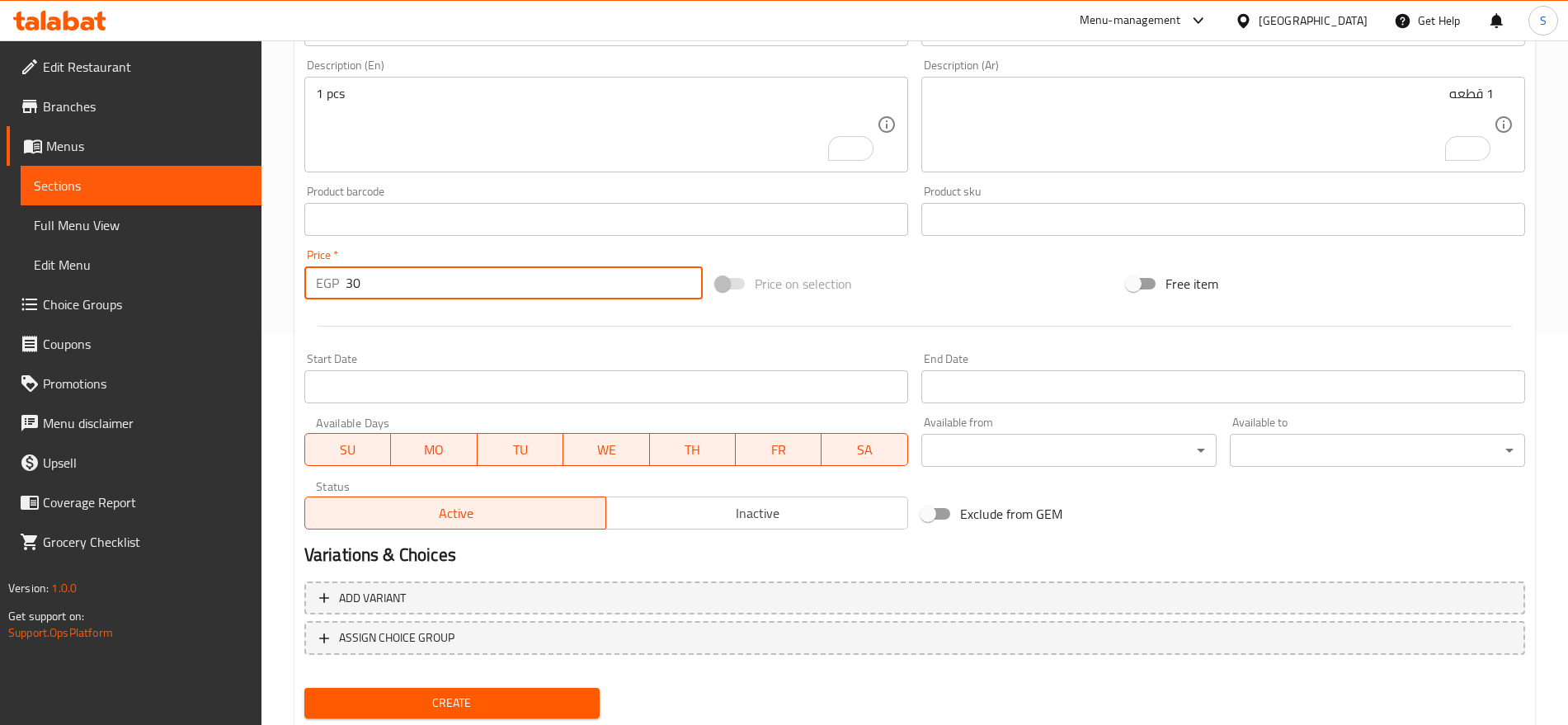
scroll to position [440, 0]
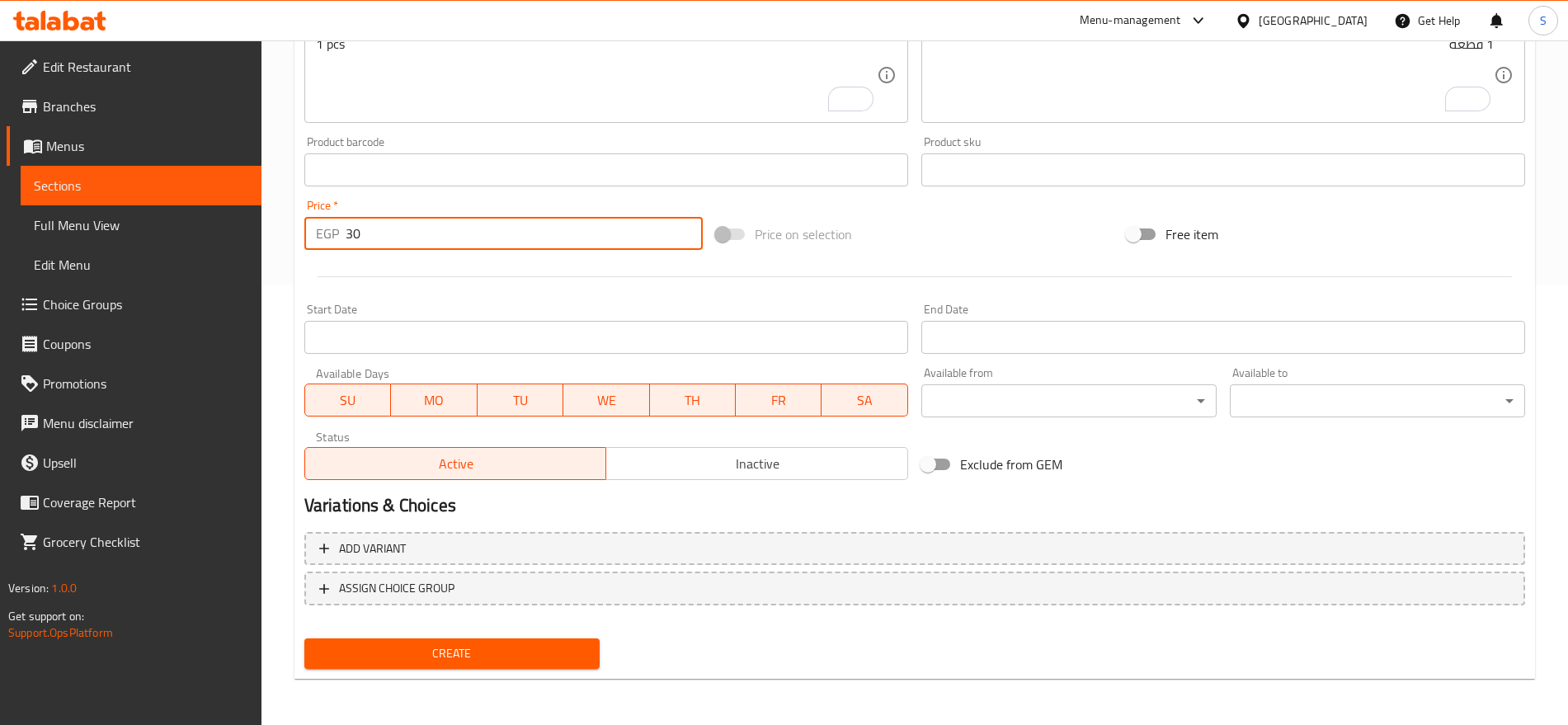
type input "30"
click at [536, 651] on span "Create" at bounding box center [453, 653] width 269 height 20
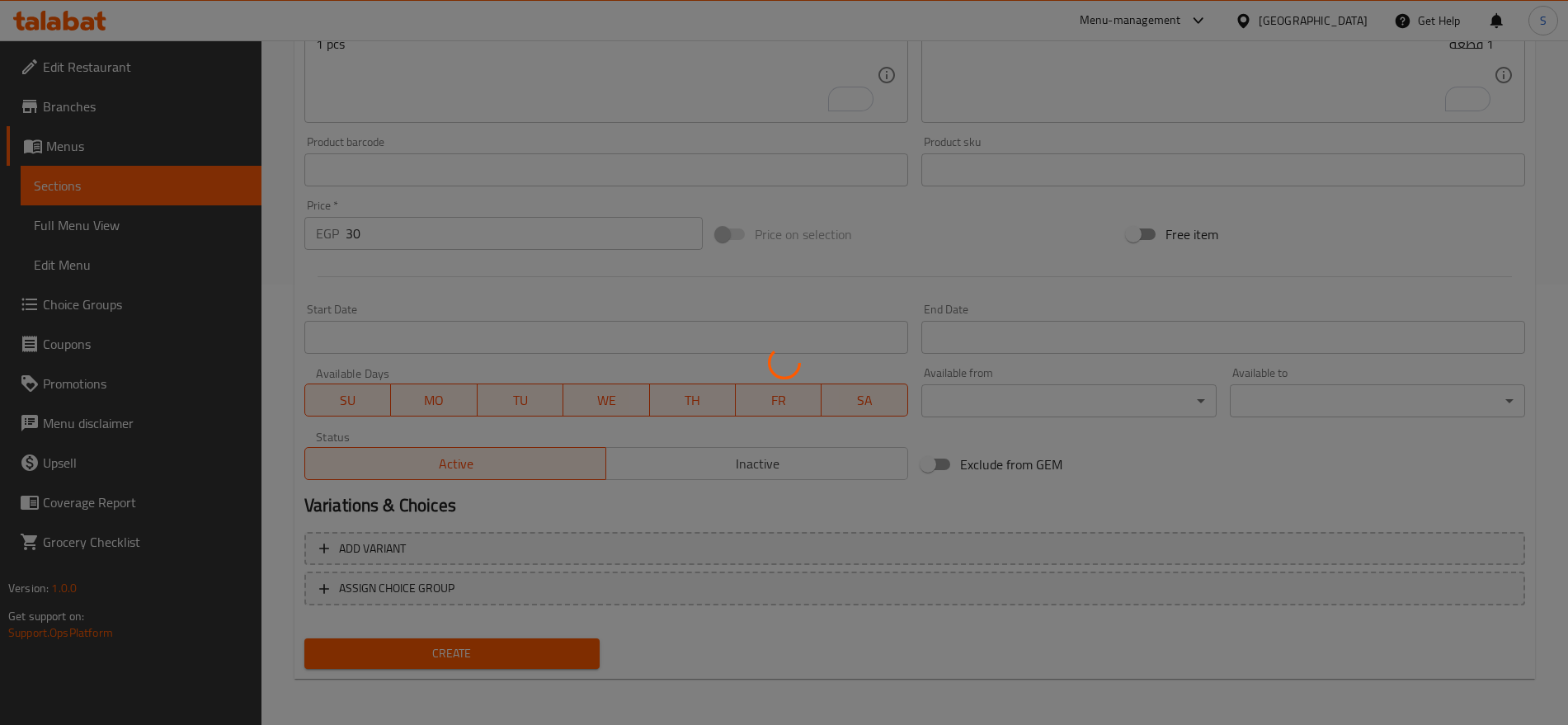
type input "0"
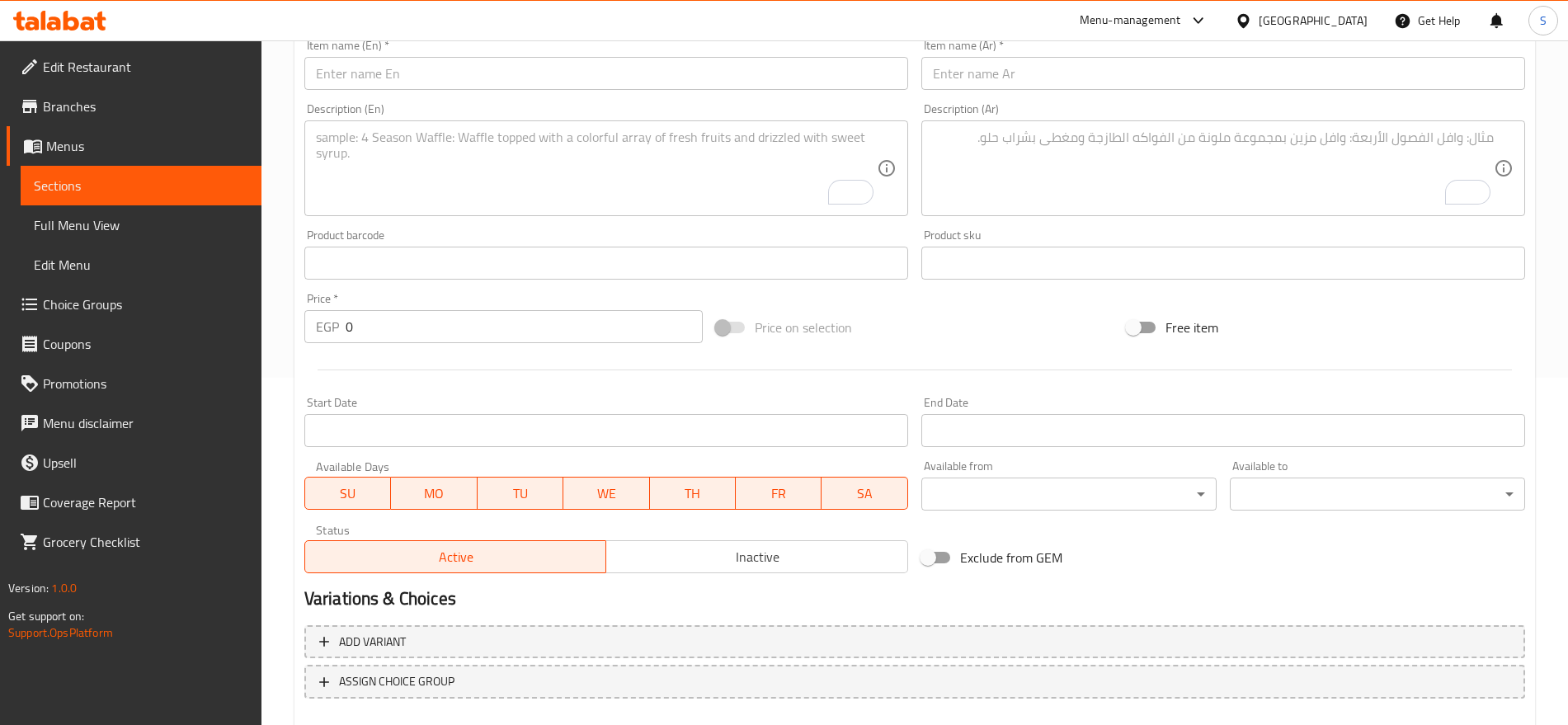
scroll to position [131, 0]
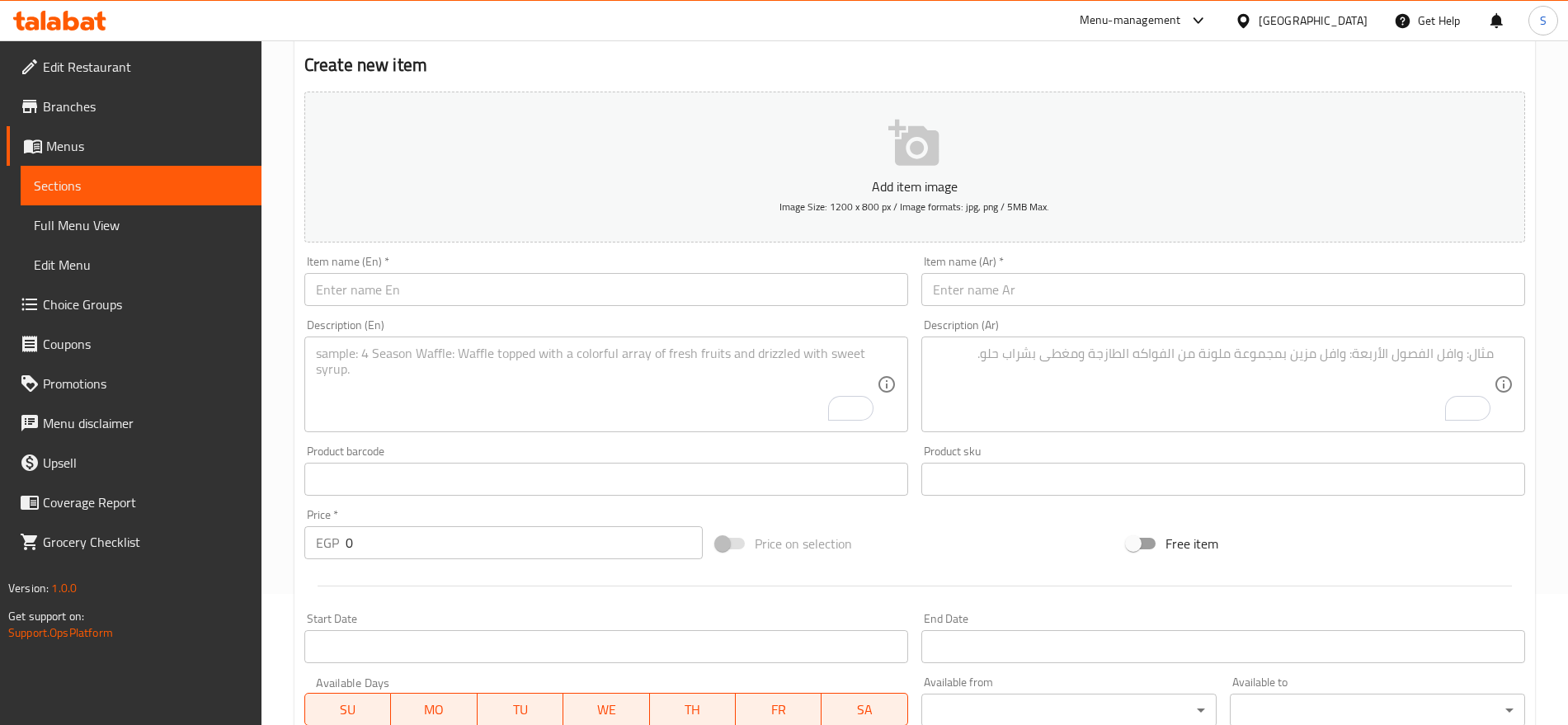
click at [1164, 307] on div "Item name (Ar)   * Item name (Ar) *" at bounding box center [1224, 280] width 617 height 64
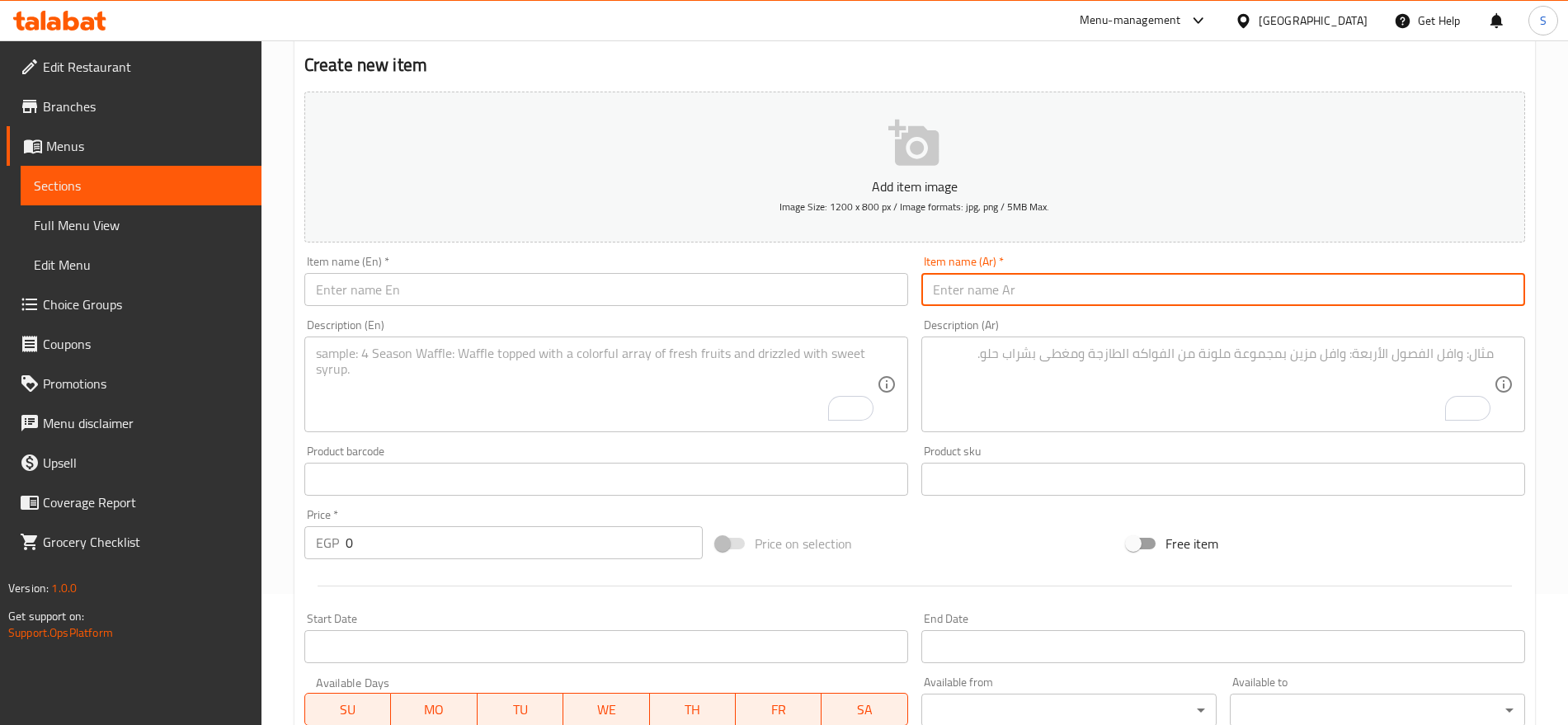
click at [1177, 291] on input "text" at bounding box center [1223, 289] width 604 height 33
paste input "شويبس رمان لتر"
type input "شويبس رمان لتر"
click at [378, 380] on textarea "To enrich screen reader interactions, please activate Accessibility in Grammarl…" at bounding box center [597, 385] width 561 height 78
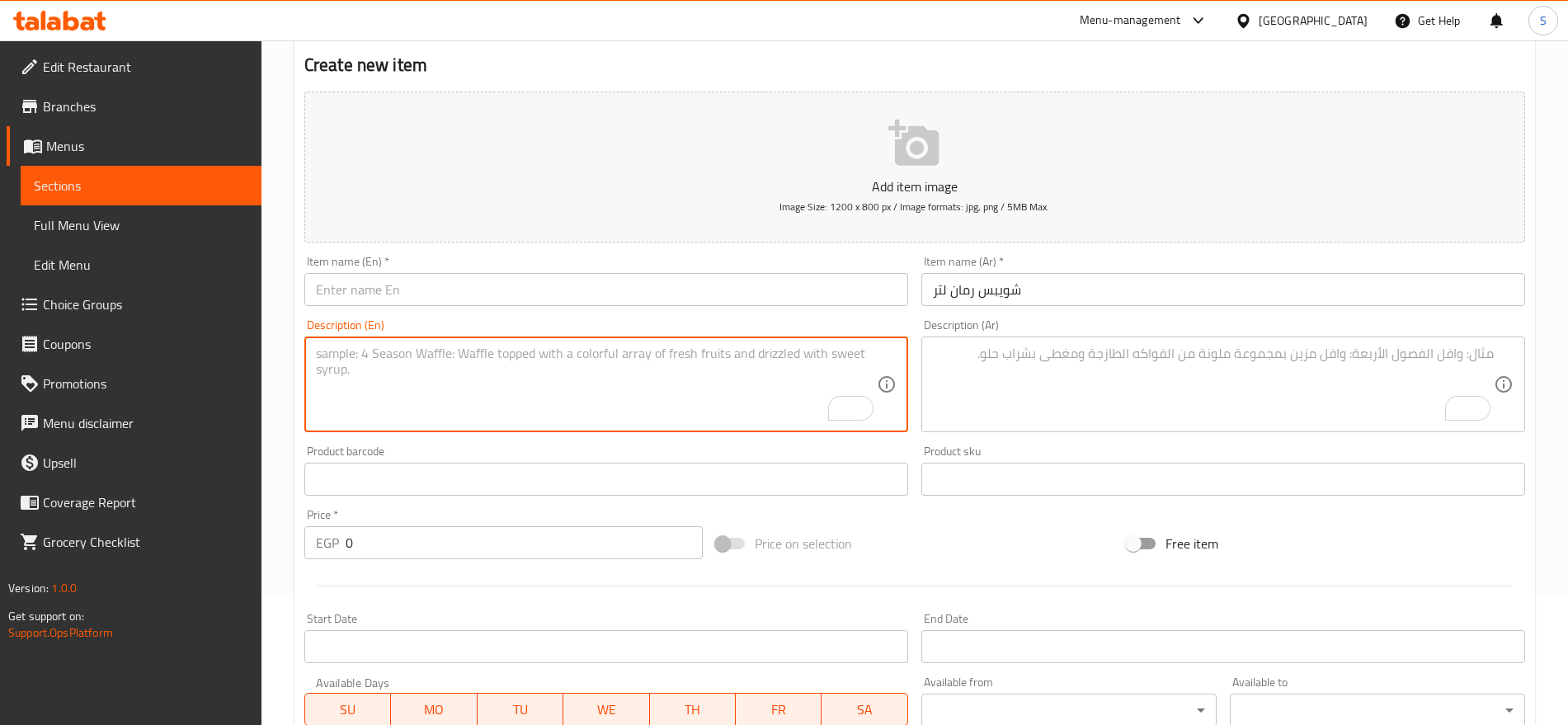
paste textarea "1 pcs"
type textarea "1 pcs"
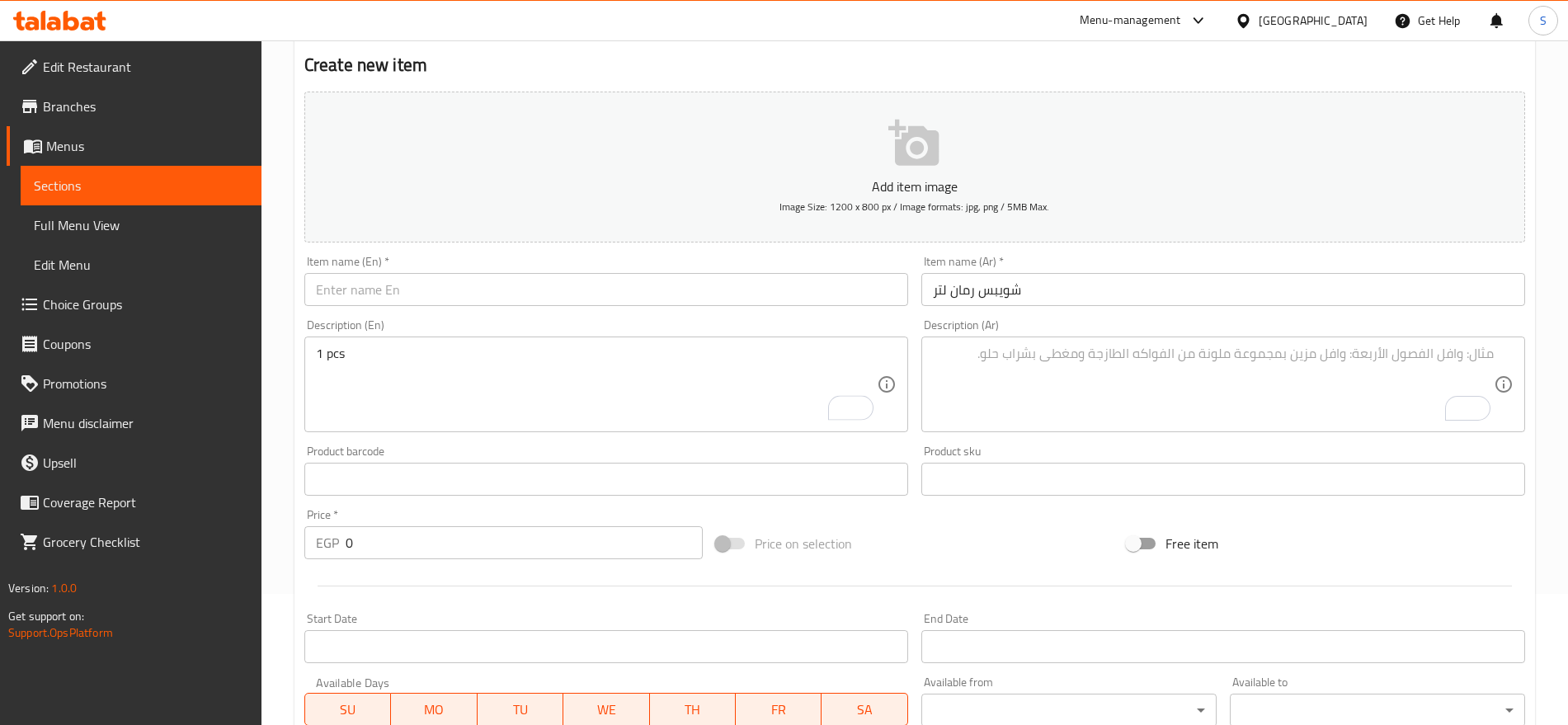
click at [969, 391] on textarea "To enrich screen reader interactions, please activate Accessibility in Grammarl…" at bounding box center [1213, 385] width 561 height 78
paste textarea "1 قطعه"
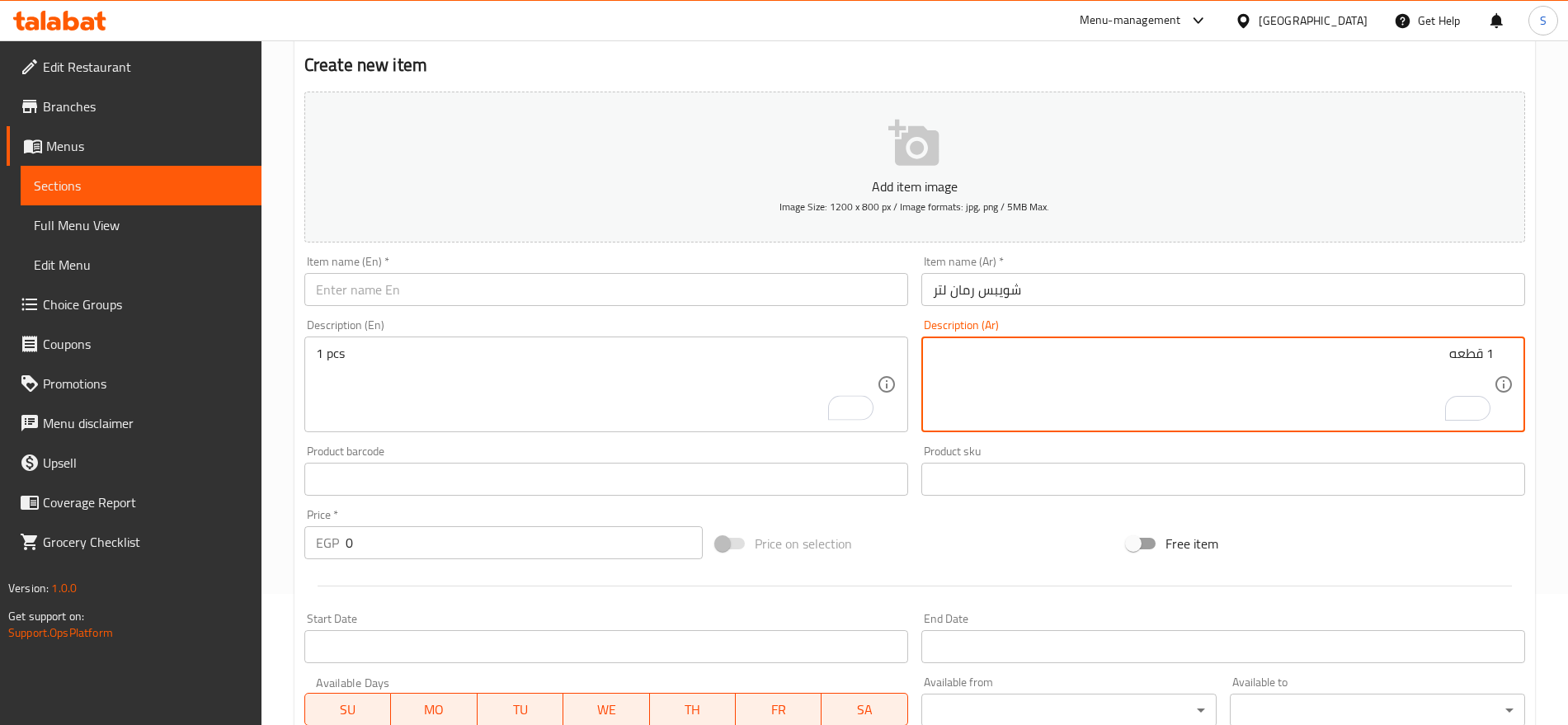
type textarea "1 قطعه"
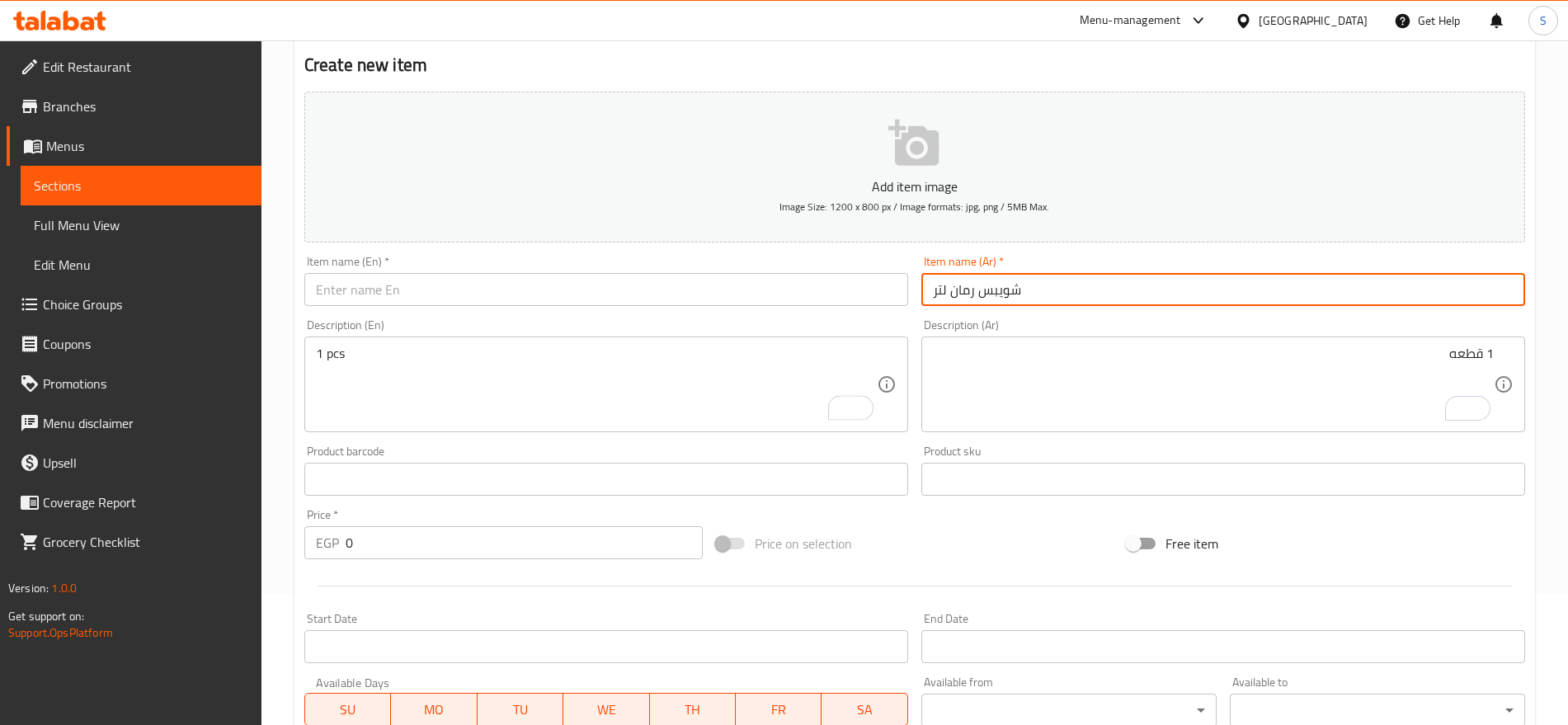
click at [989, 285] on input "شويبس رمان لتر" at bounding box center [1223, 289] width 604 height 33
click at [546, 287] on input "text" at bounding box center [606, 289] width 604 height 33
paste input "Schweppes Pomegranate 1 liter"
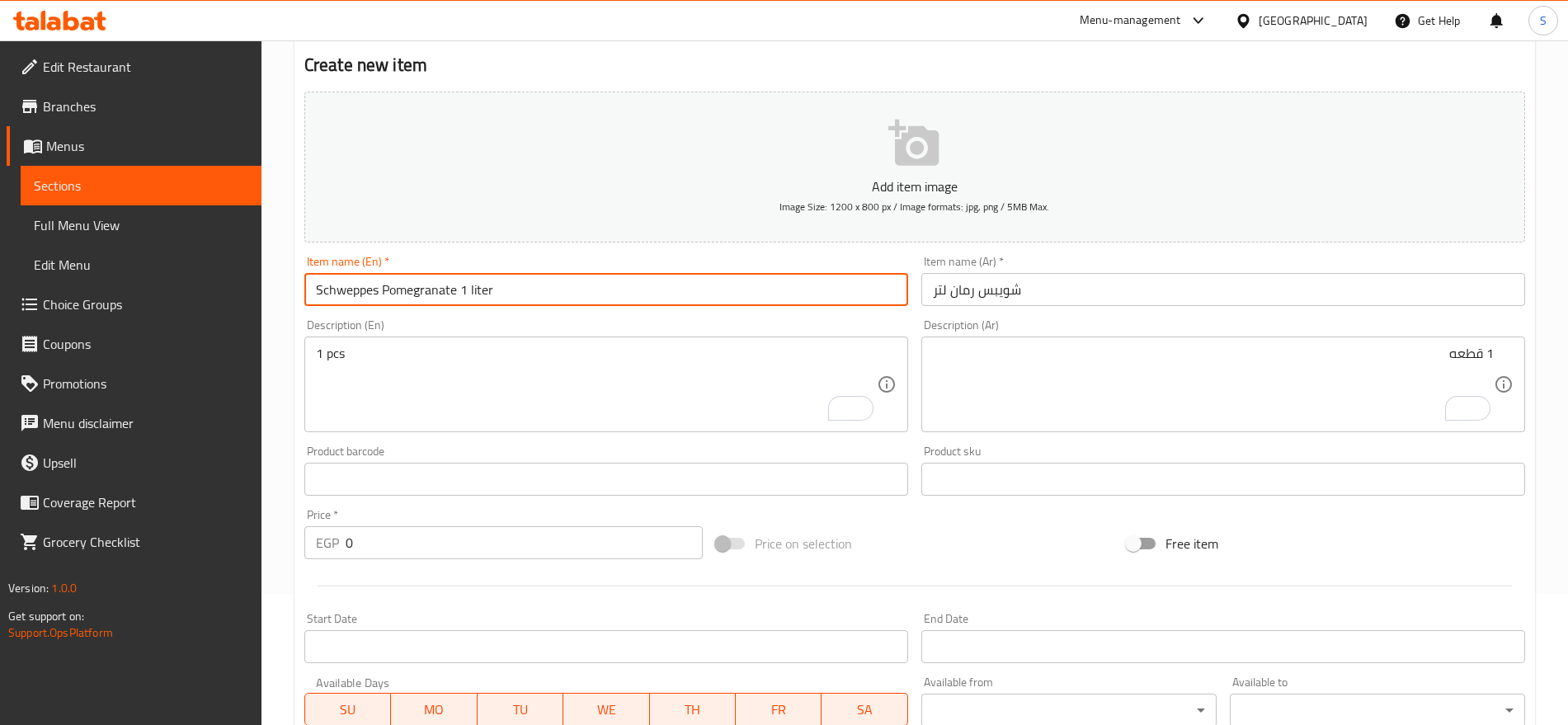
type input "Schweppes Pomegranate 1 liter"
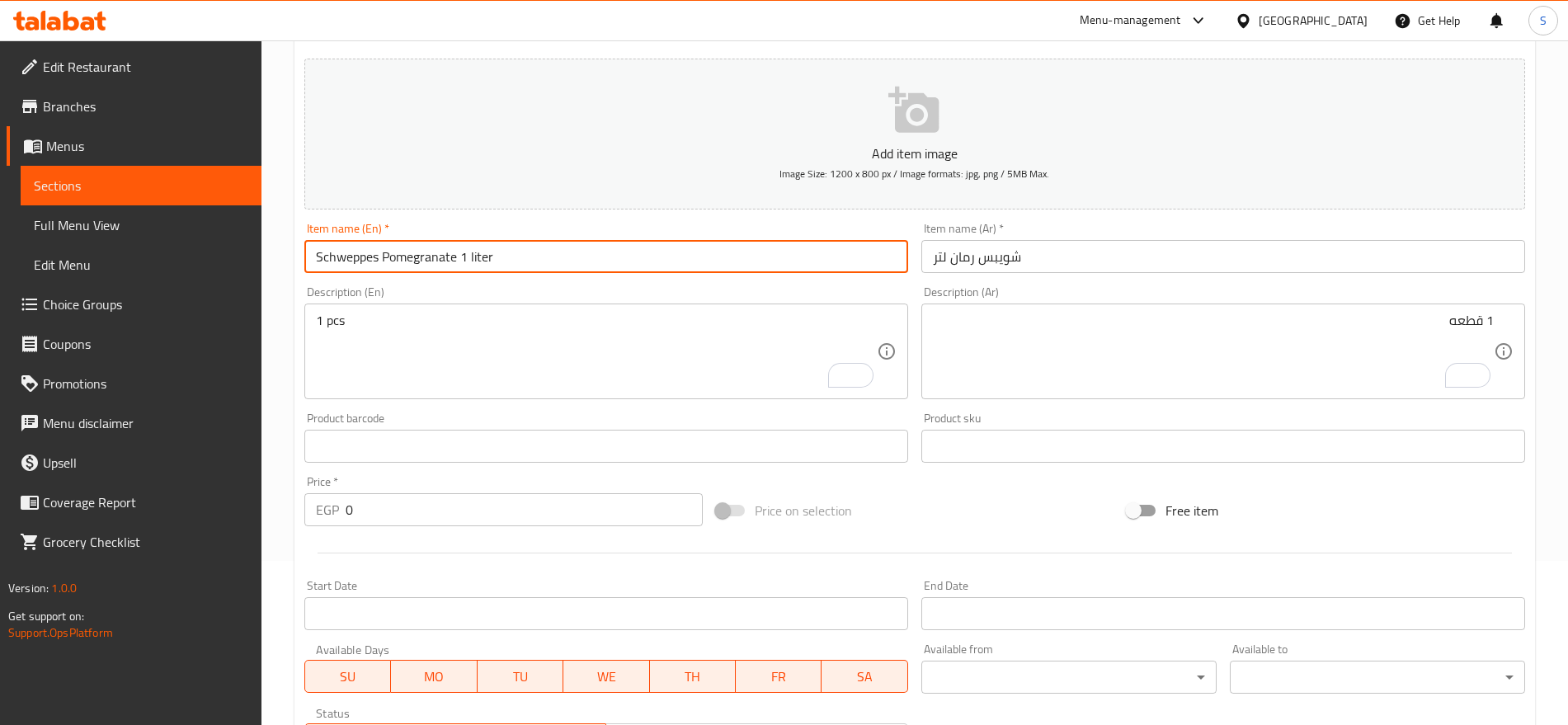
scroll to position [337, 0]
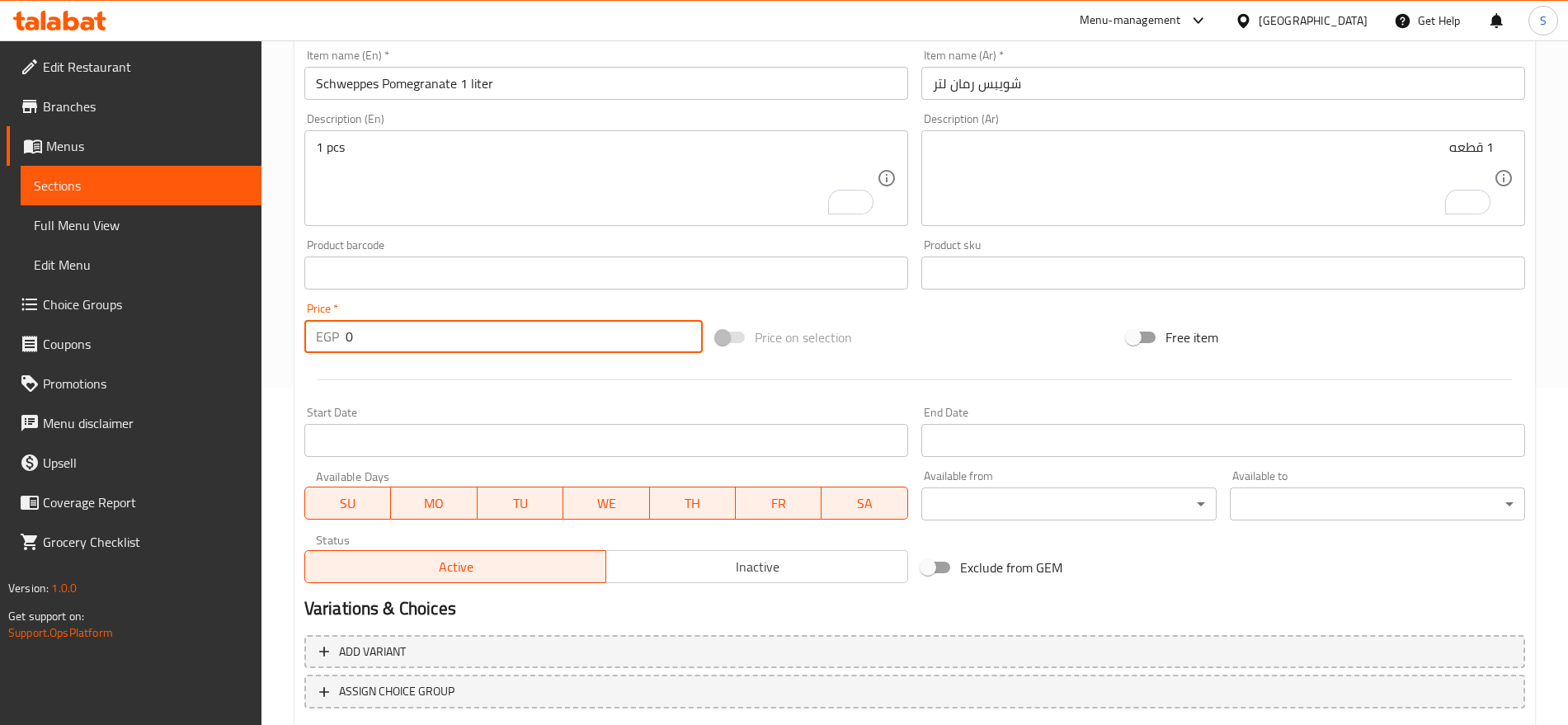
drag, startPoint x: 362, startPoint y: 342, endPoint x: 279, endPoint y: 329, distance: 84.0
click at [280, 330] on div "Home / Restaurants management / Menus / Sections / item / create soft drink sec…" at bounding box center [914, 266] width 1306 height 1125
paste input "3"
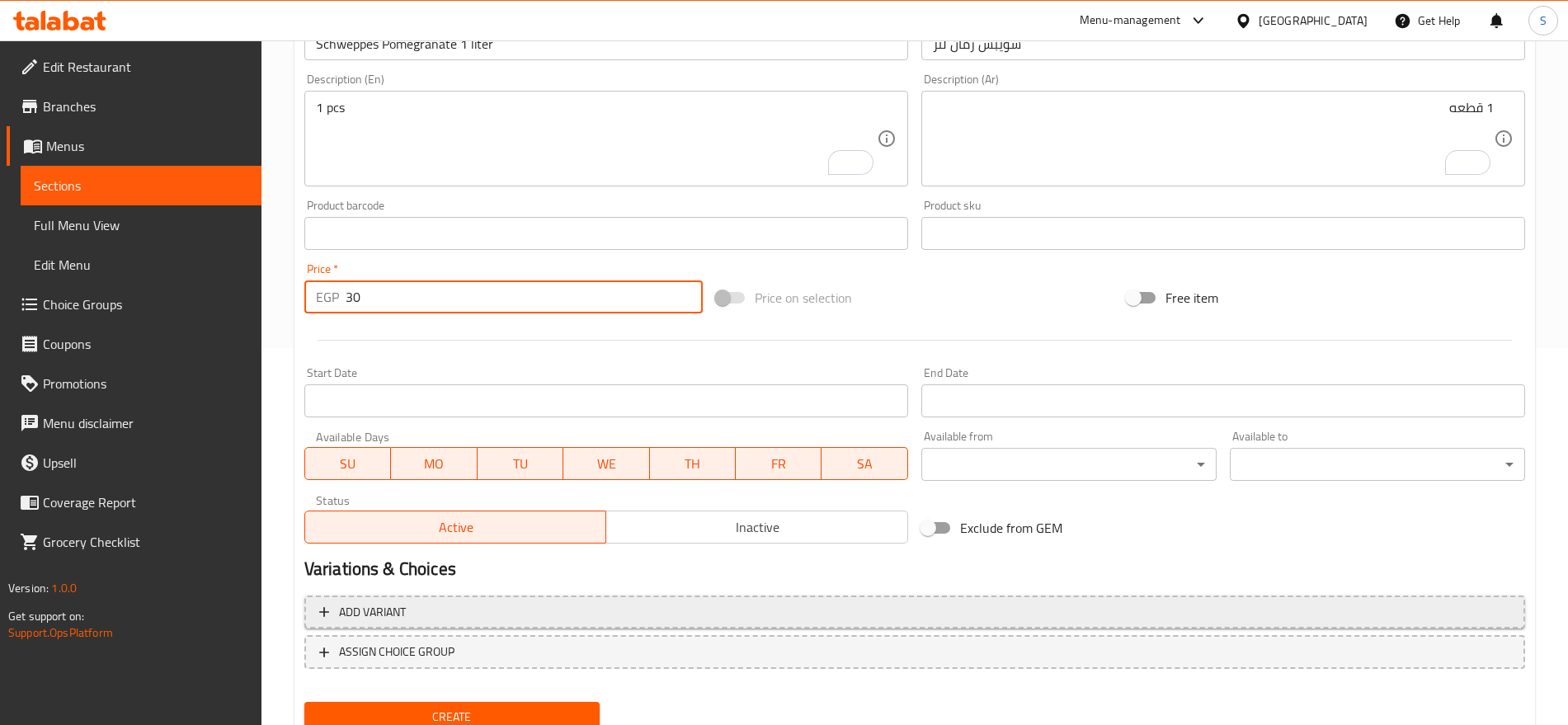
scroll to position [440, 0]
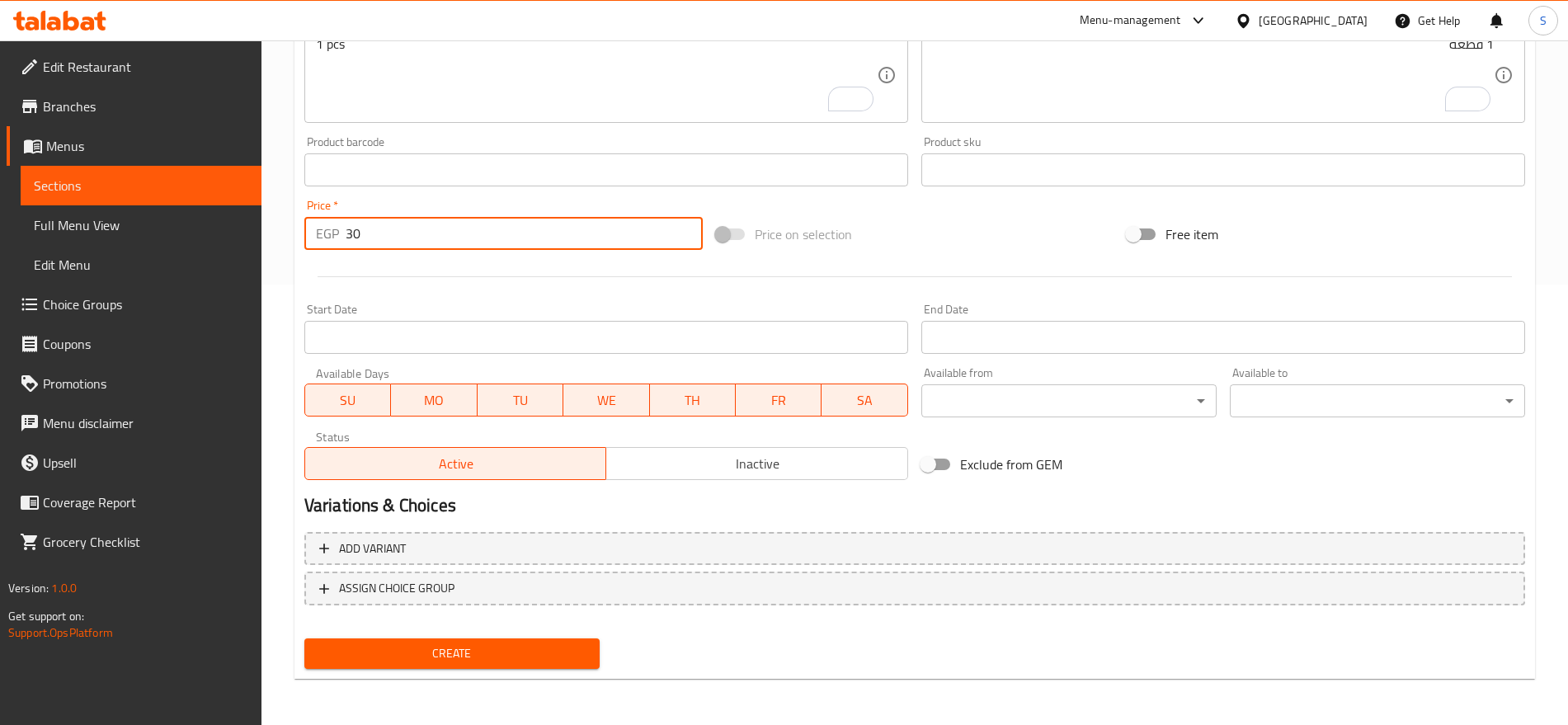
type input "30"
click at [452, 643] on span "Create" at bounding box center [453, 653] width 269 height 20
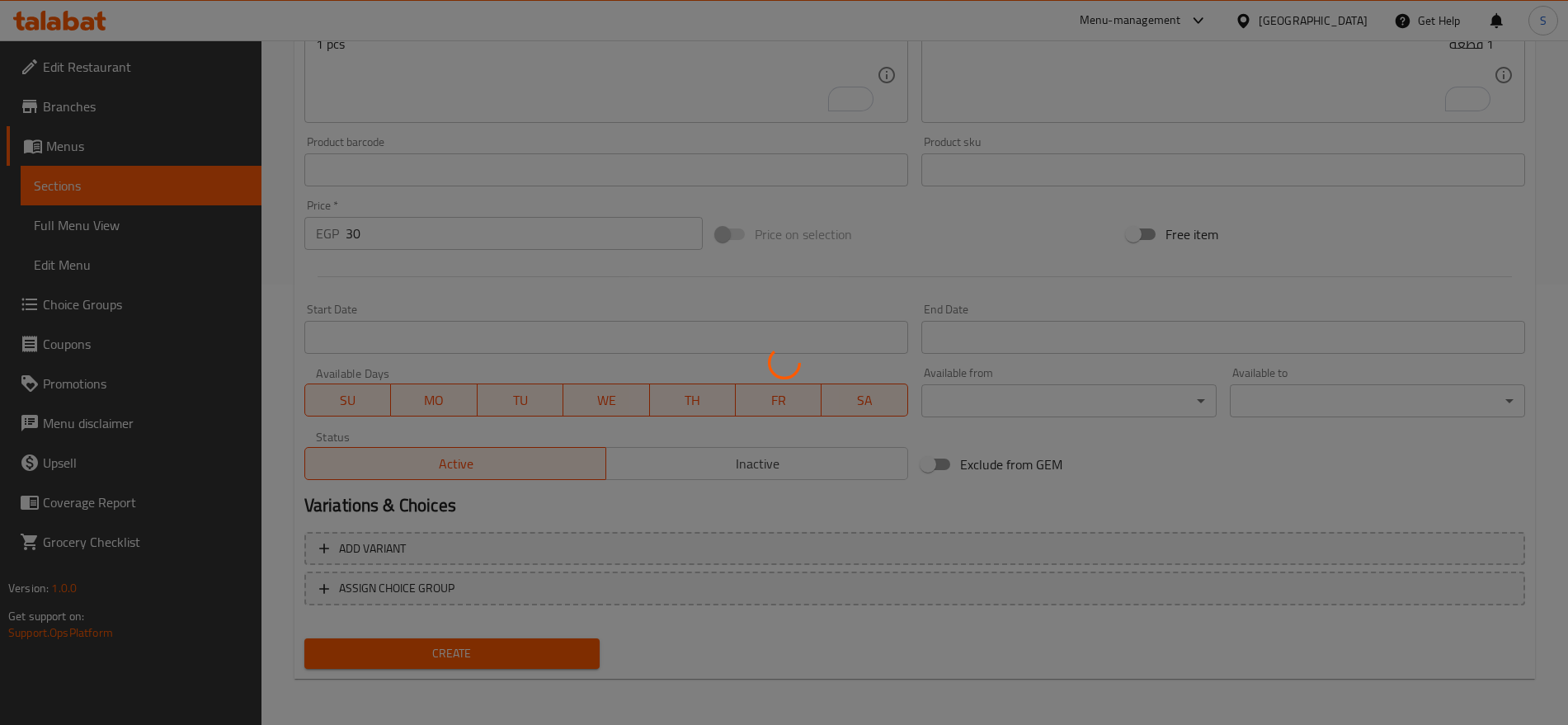
type input "0"
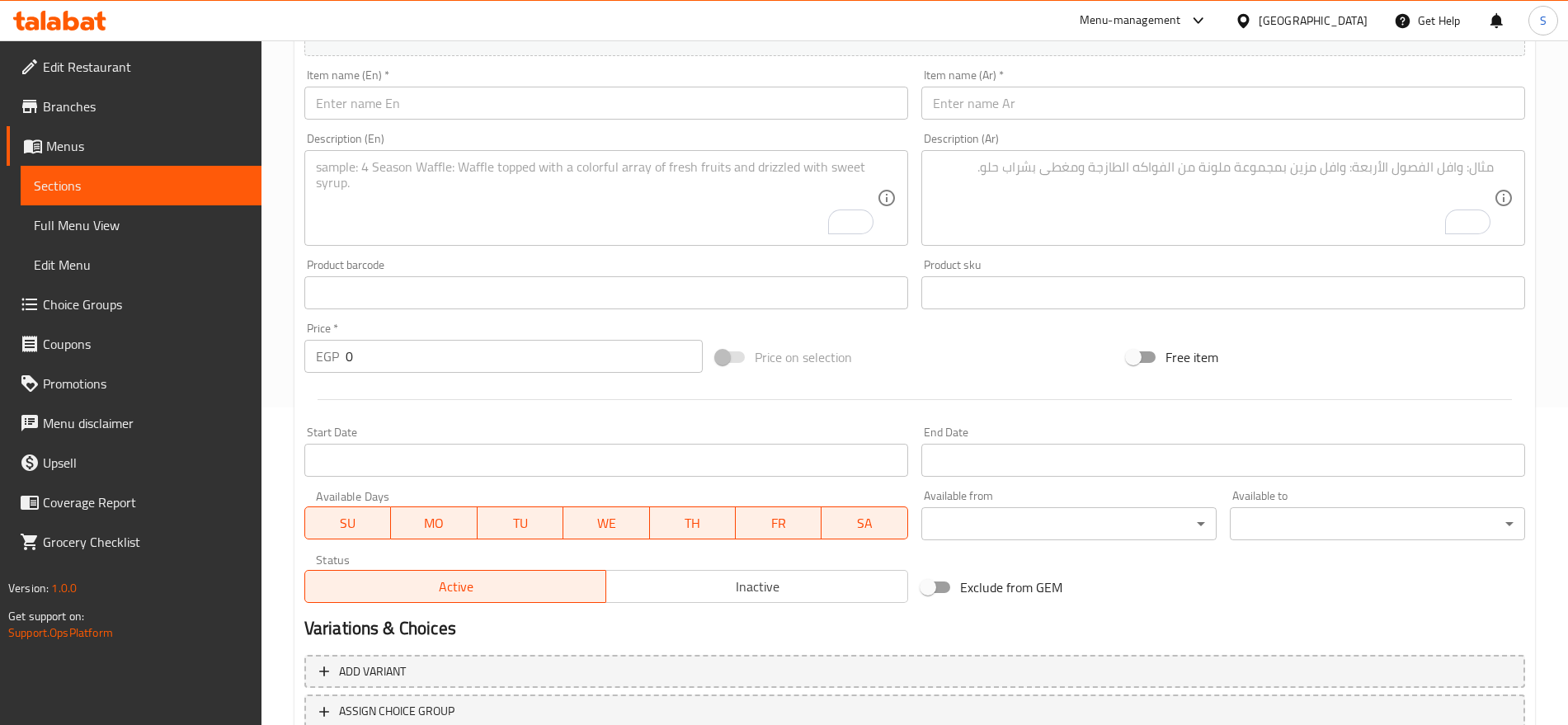
scroll to position [28, 0]
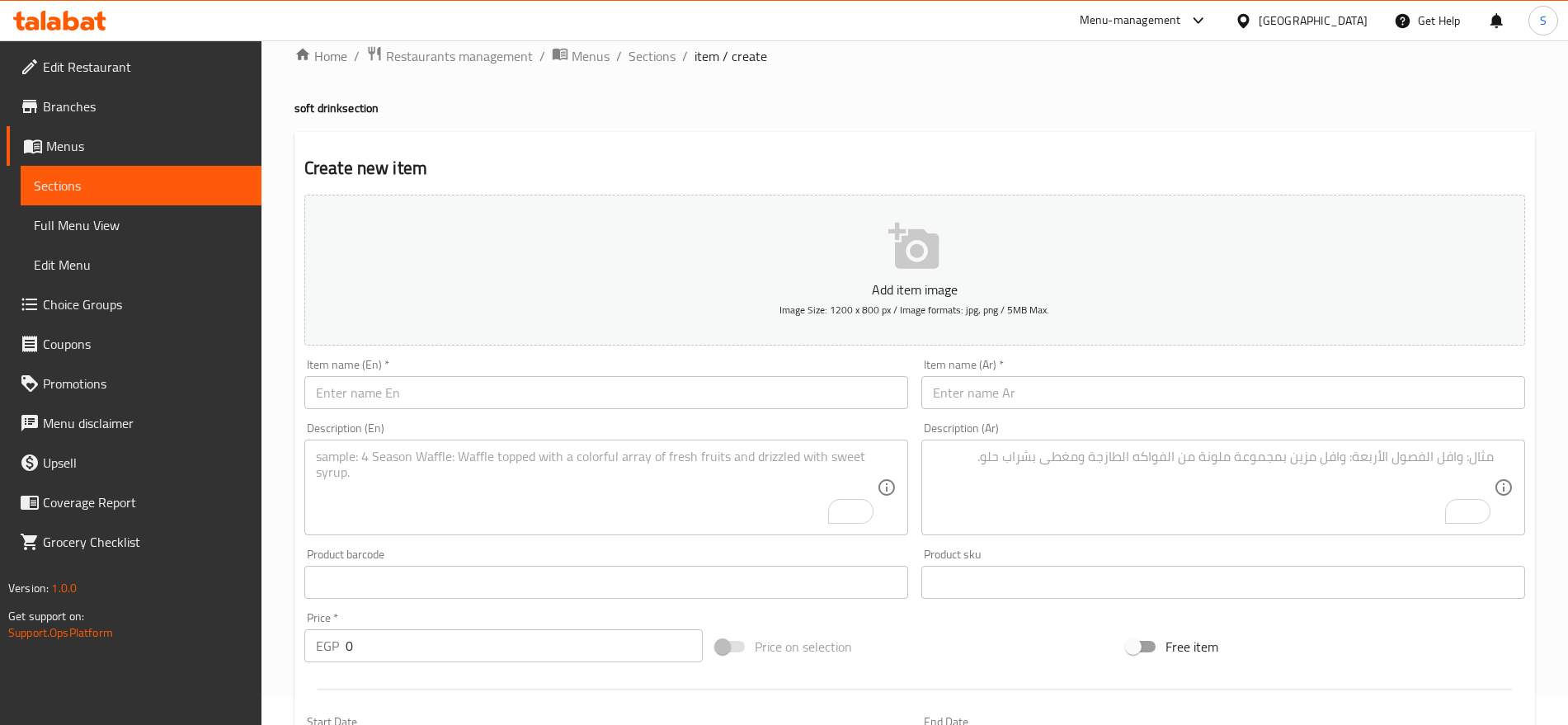
click at [1144, 376] on input "text" at bounding box center [1223, 392] width 604 height 33
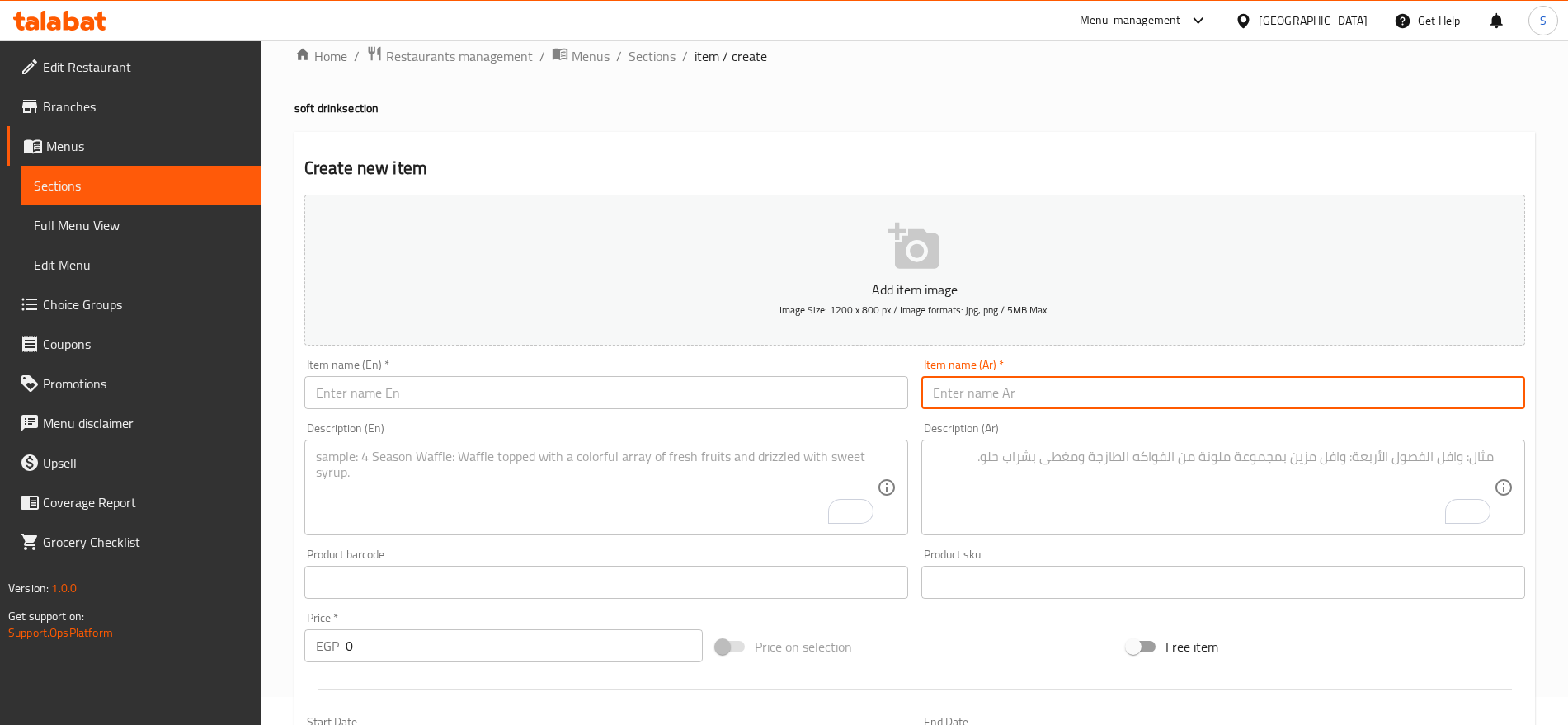
paste input "شويبس اناناس لتر"
type input "شويبس اناناس لتر"
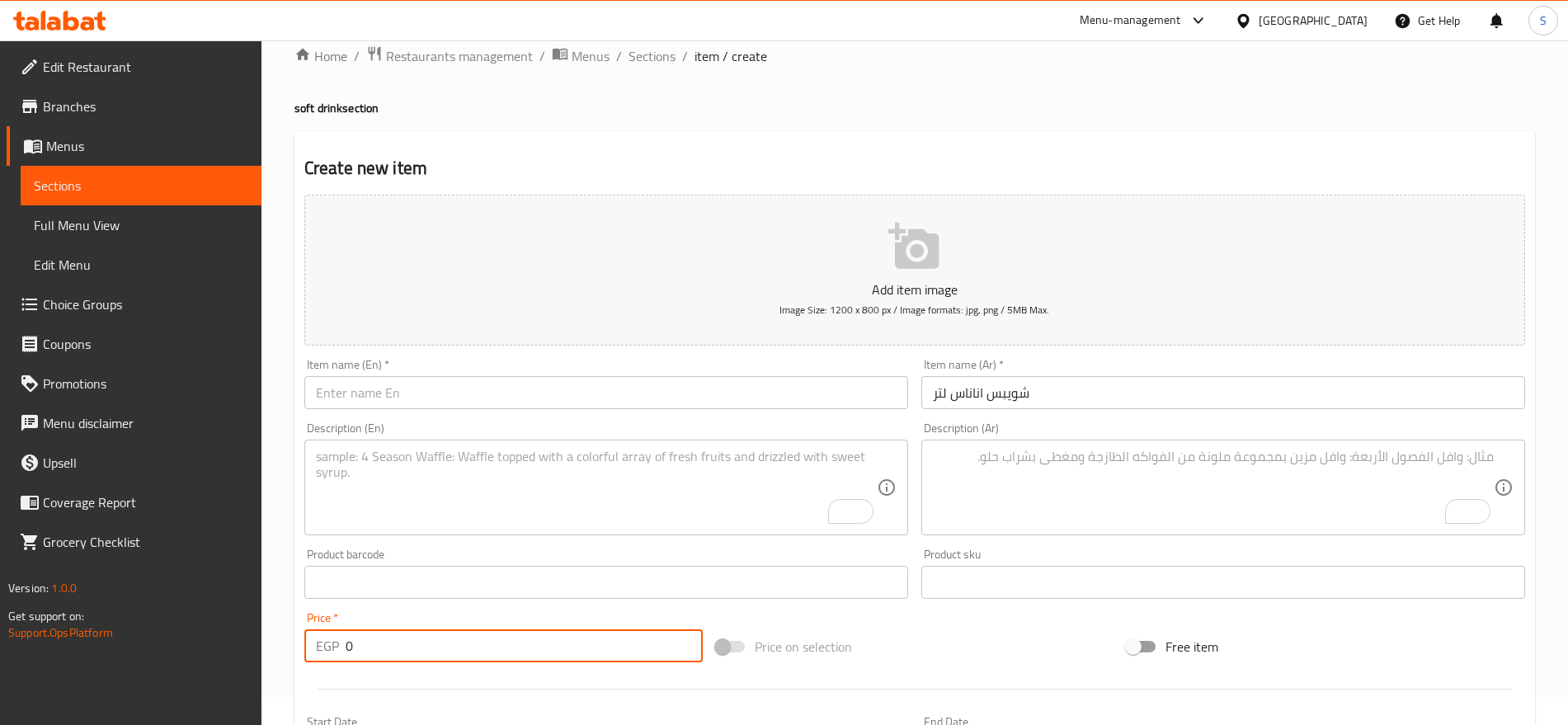
drag, startPoint x: 353, startPoint y: 646, endPoint x: 312, endPoint y: 648, distance: 41.0
click at [312, 648] on div "EGP 0 Price *" at bounding box center [504, 646] width 399 height 33
paste input "3"
type input "30"
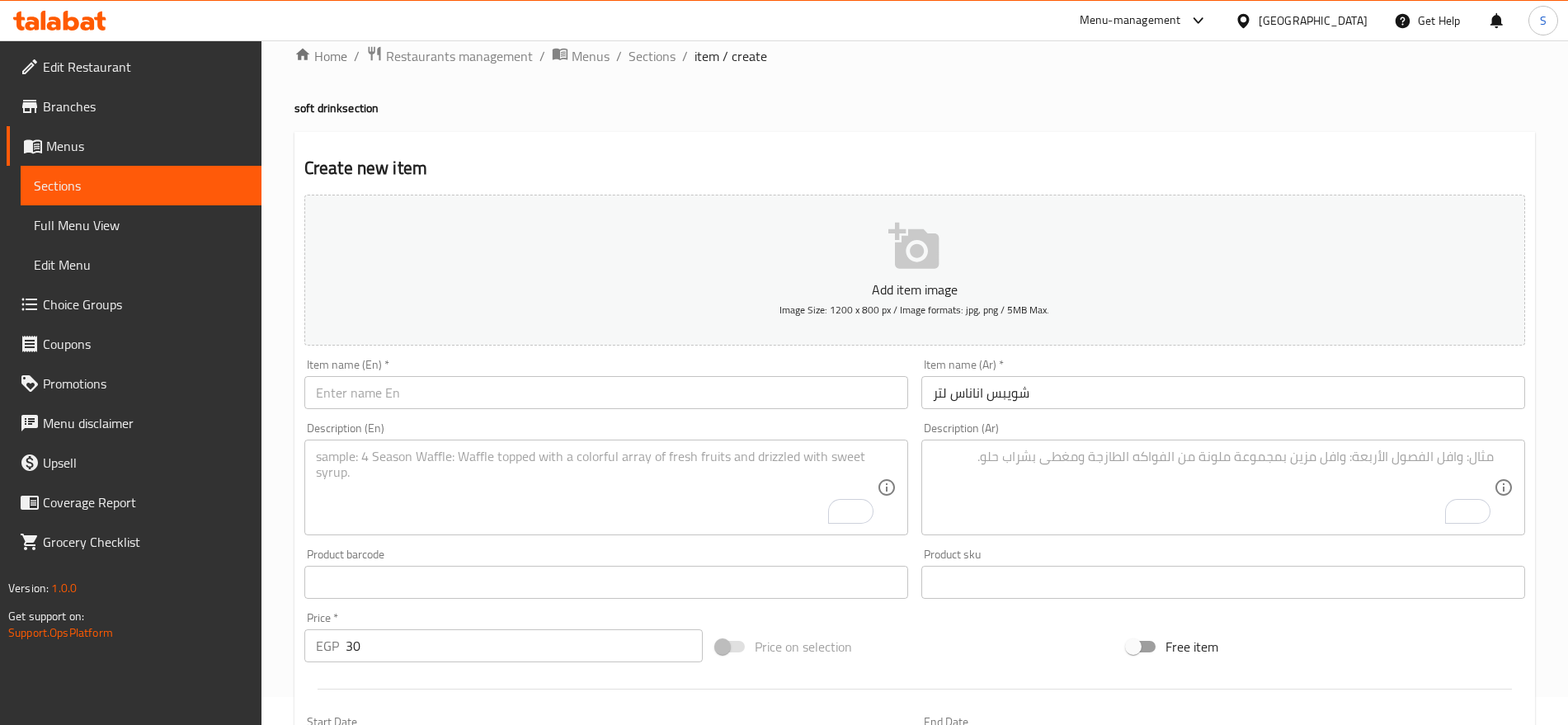
click at [519, 486] on textarea "To enrich screen reader interactions, please activate Accessibility in Grammarl…" at bounding box center [597, 488] width 561 height 78
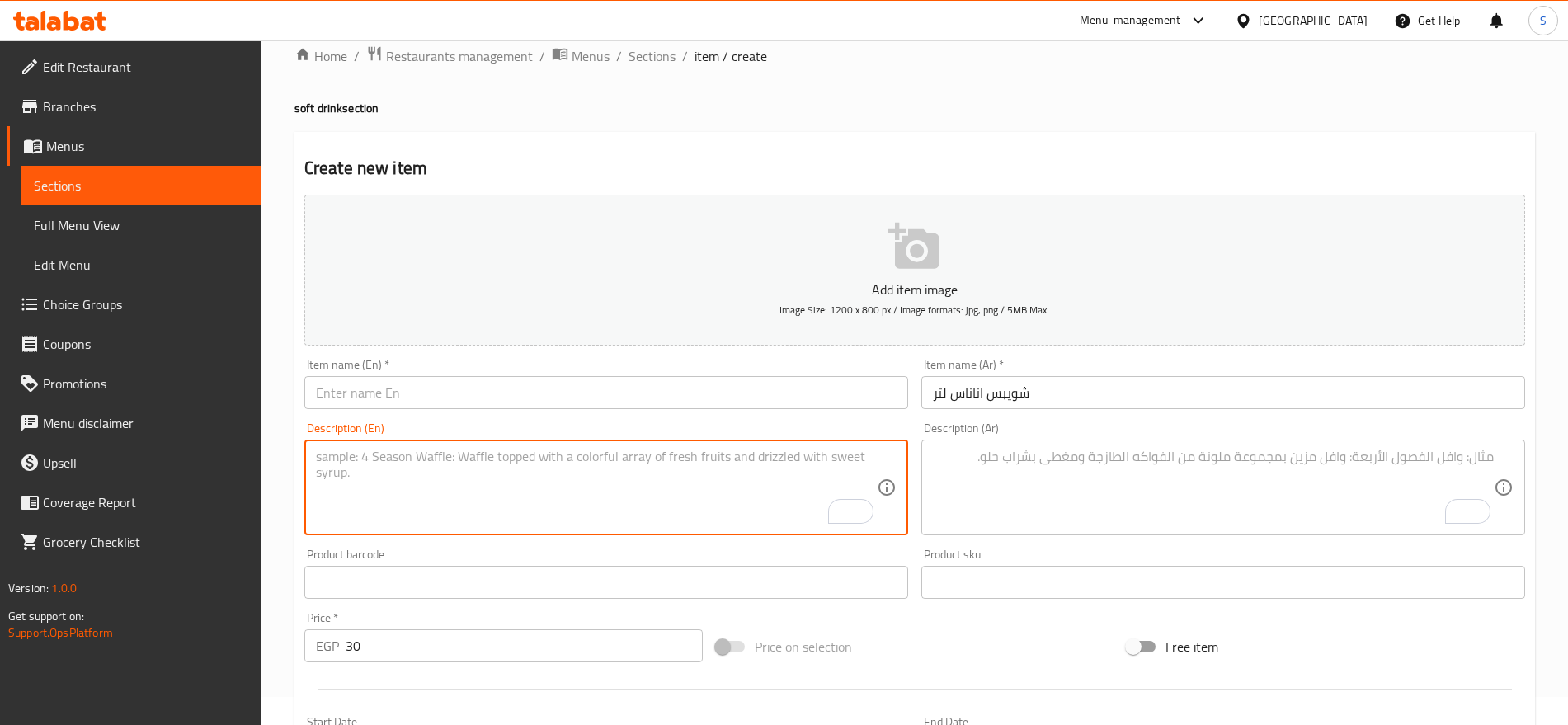
paste textarea "1 pcs"
type textarea "1 pcs"
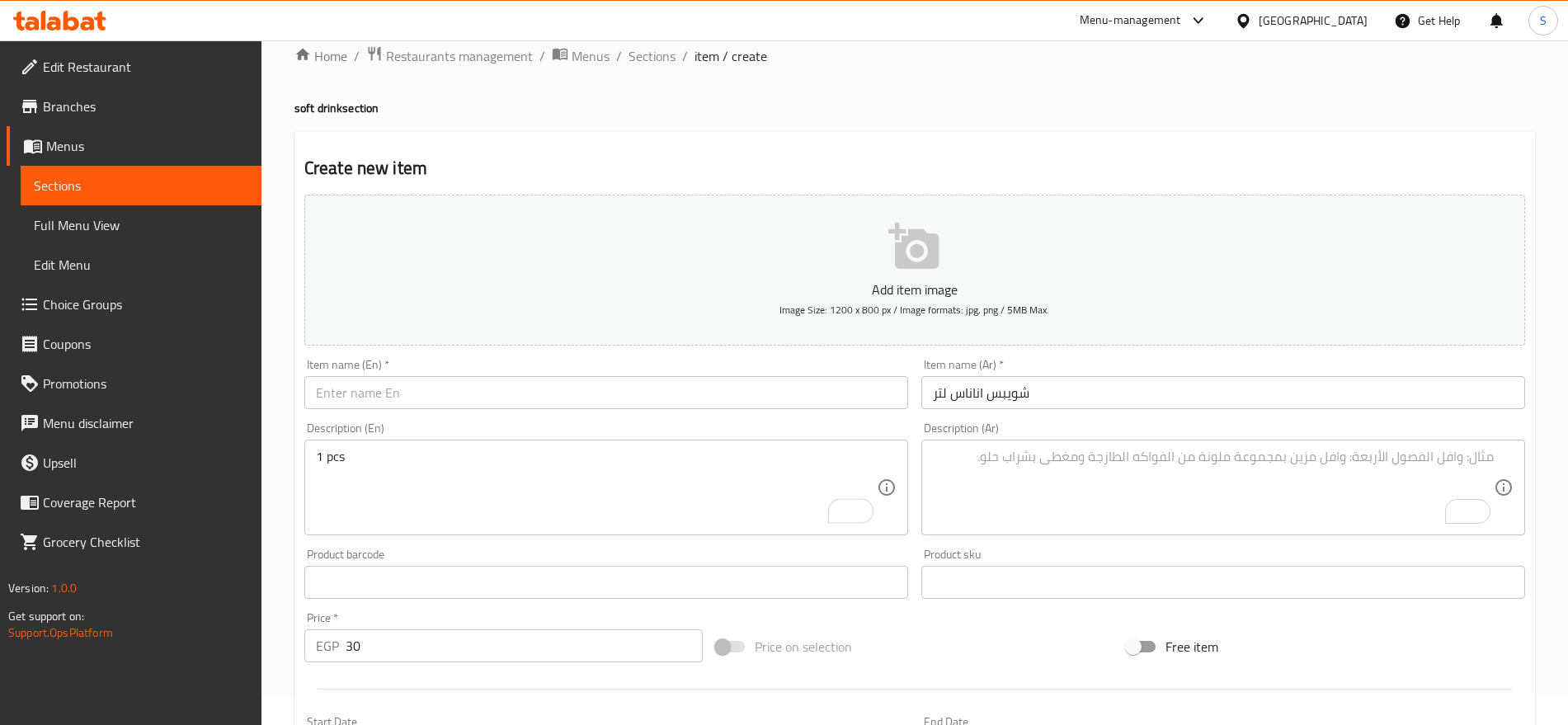
click at [1035, 472] on textarea "To enrich screen reader interactions, please activate Accessibility in Grammarl…" at bounding box center [1213, 488] width 561 height 78
paste textarea "1 قطعه"
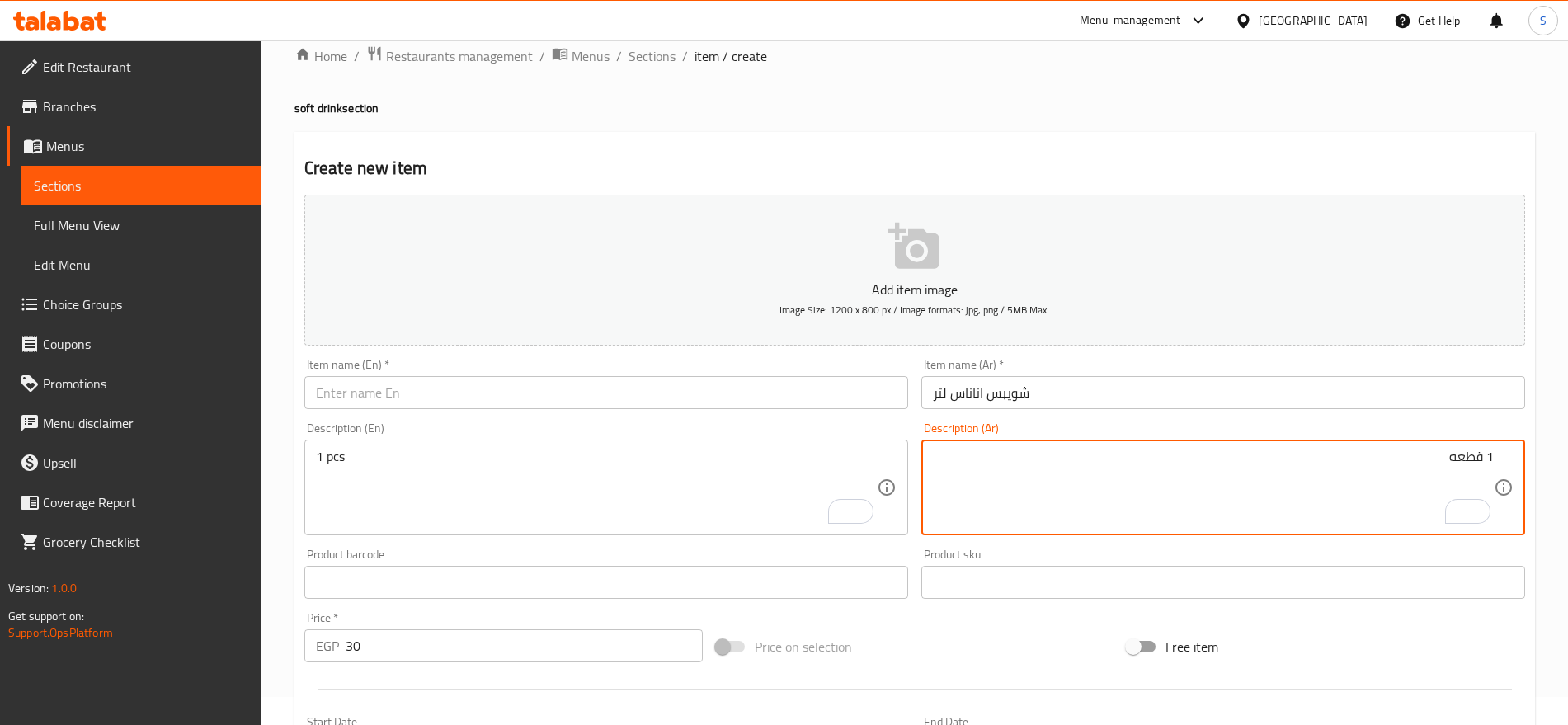
type textarea "1 قطعه"
click at [1058, 398] on input "شويبس اناناس لتر" at bounding box center [1223, 392] width 604 height 33
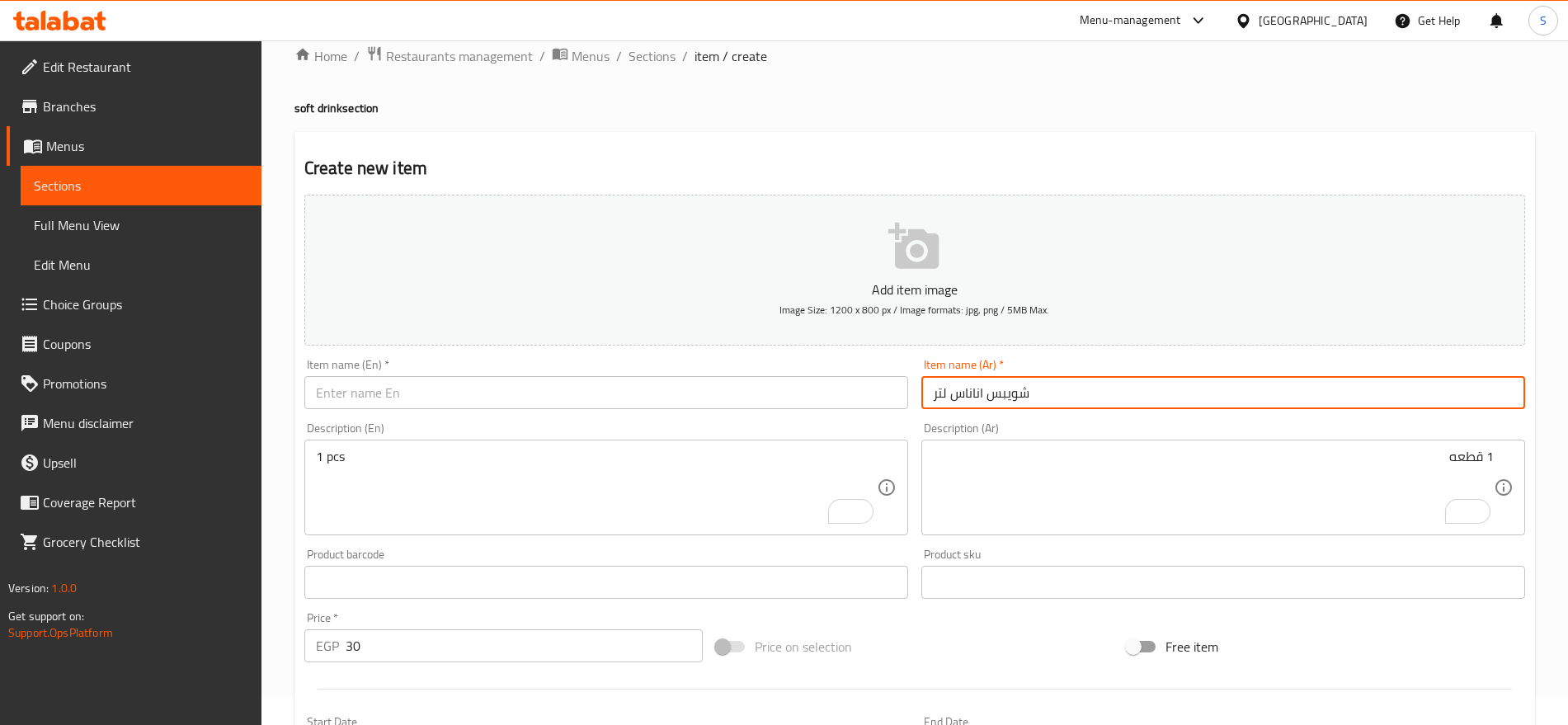
click at [1058, 398] on input "شويبس اناناس لتر" at bounding box center [1223, 392] width 604 height 33
click at [418, 406] on input "text" at bounding box center [606, 392] width 604 height 33
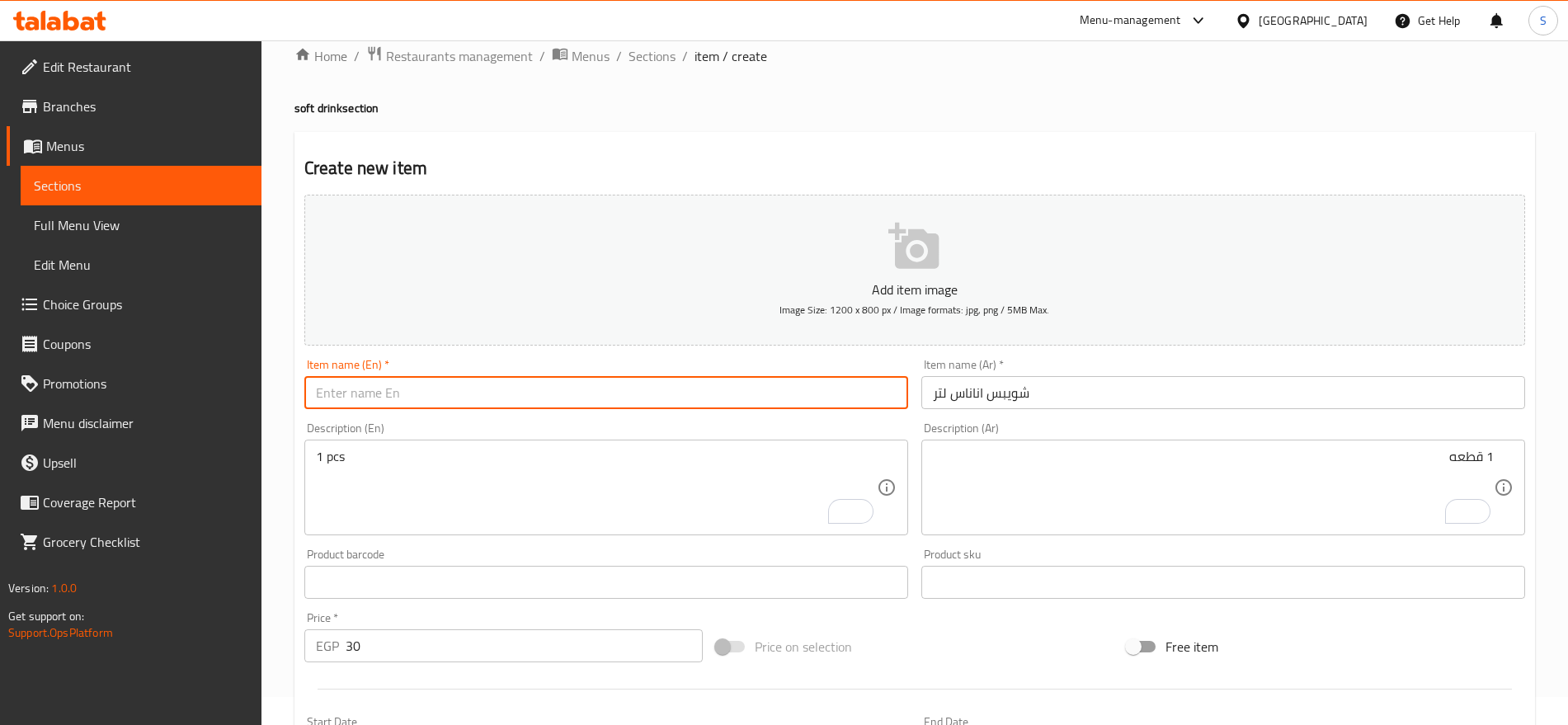
paste input "Schweppes Pineapple Liter"
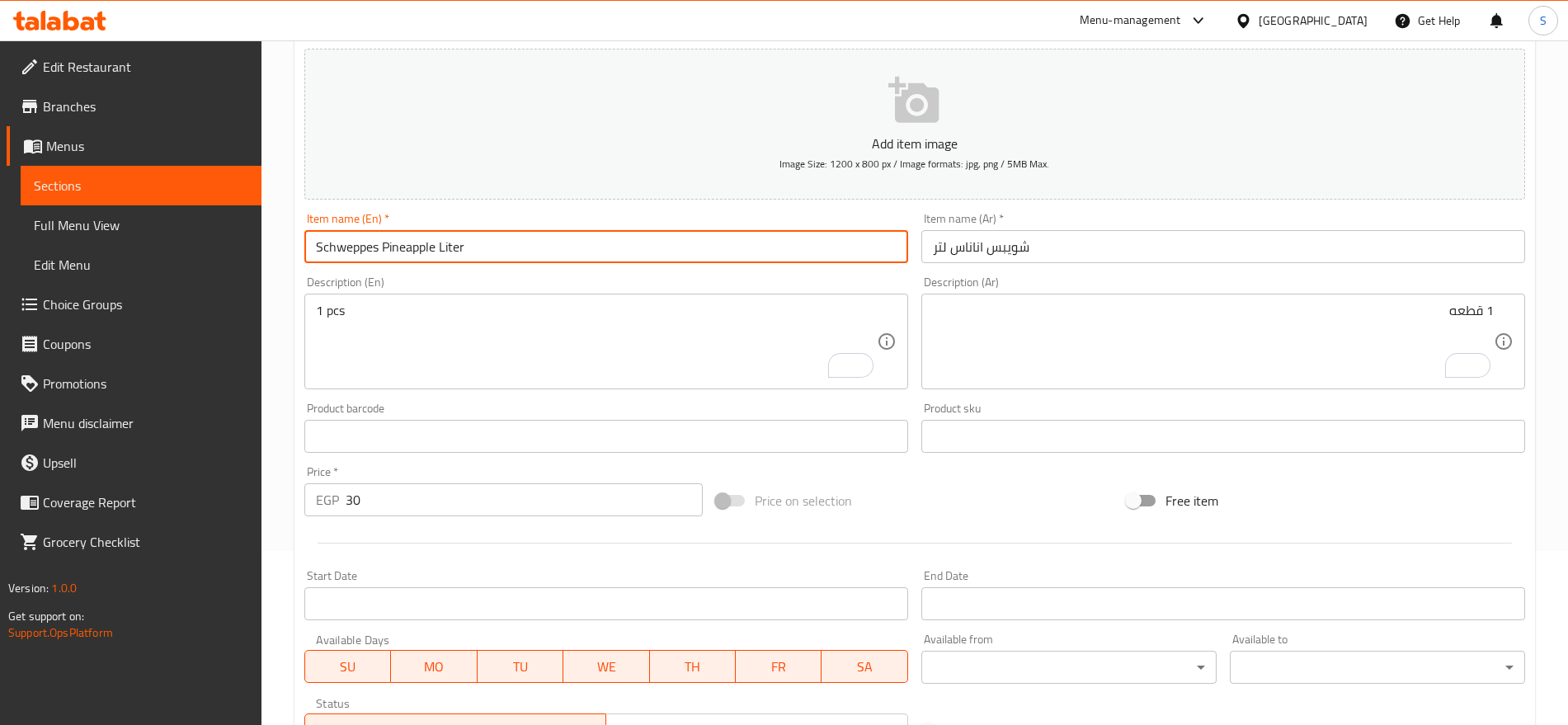
scroll to position [440, 0]
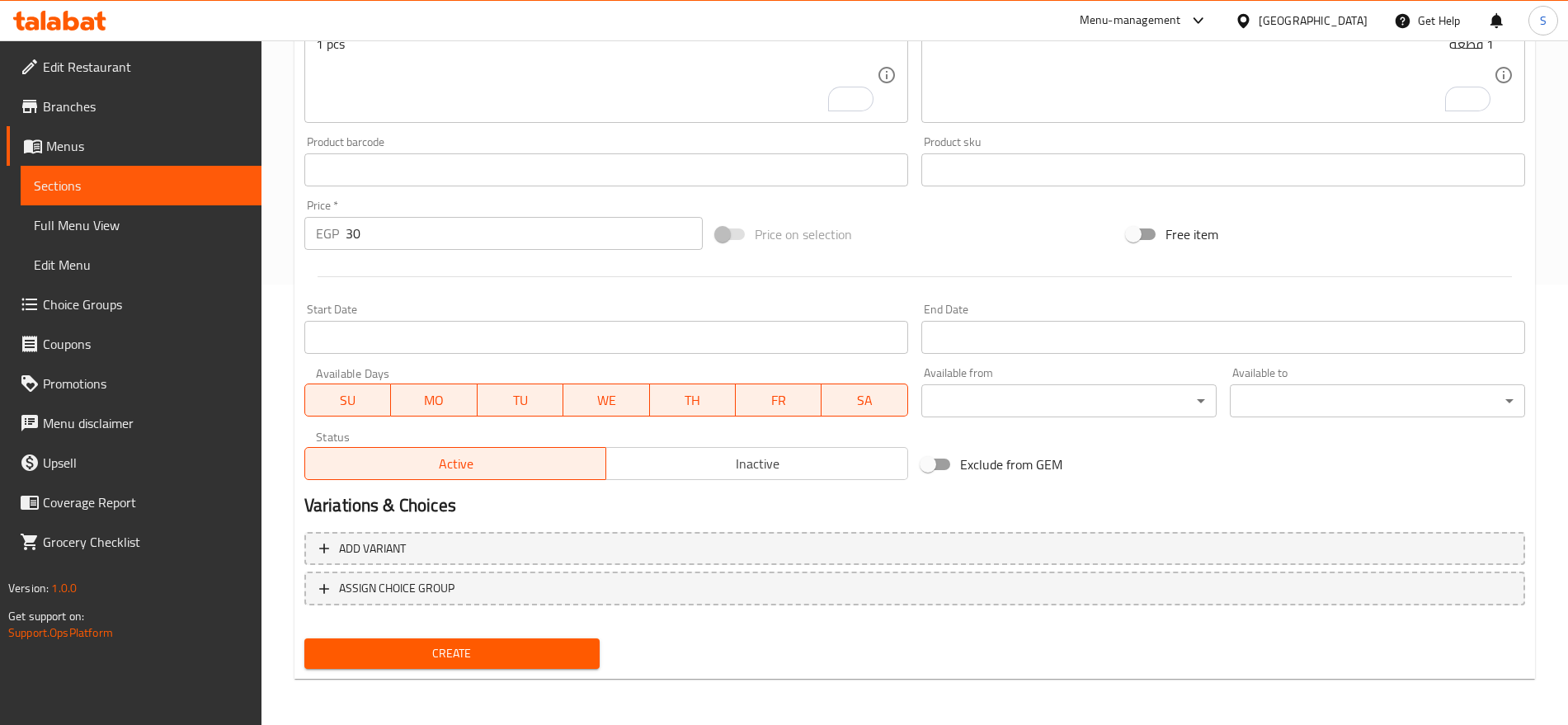
type input "Schweppes Pineapple Liter"
click at [454, 644] on span "Create" at bounding box center [453, 653] width 269 height 20
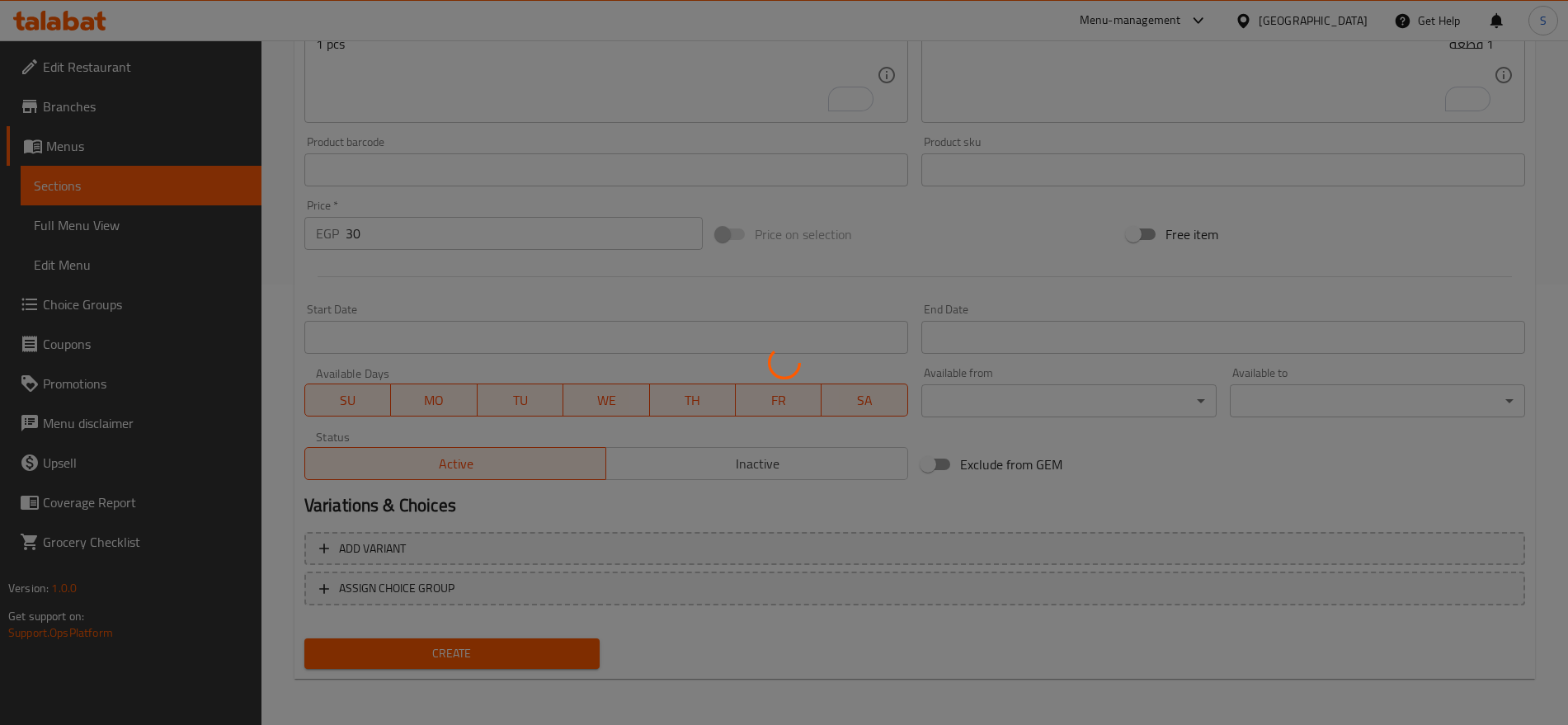
type input "0"
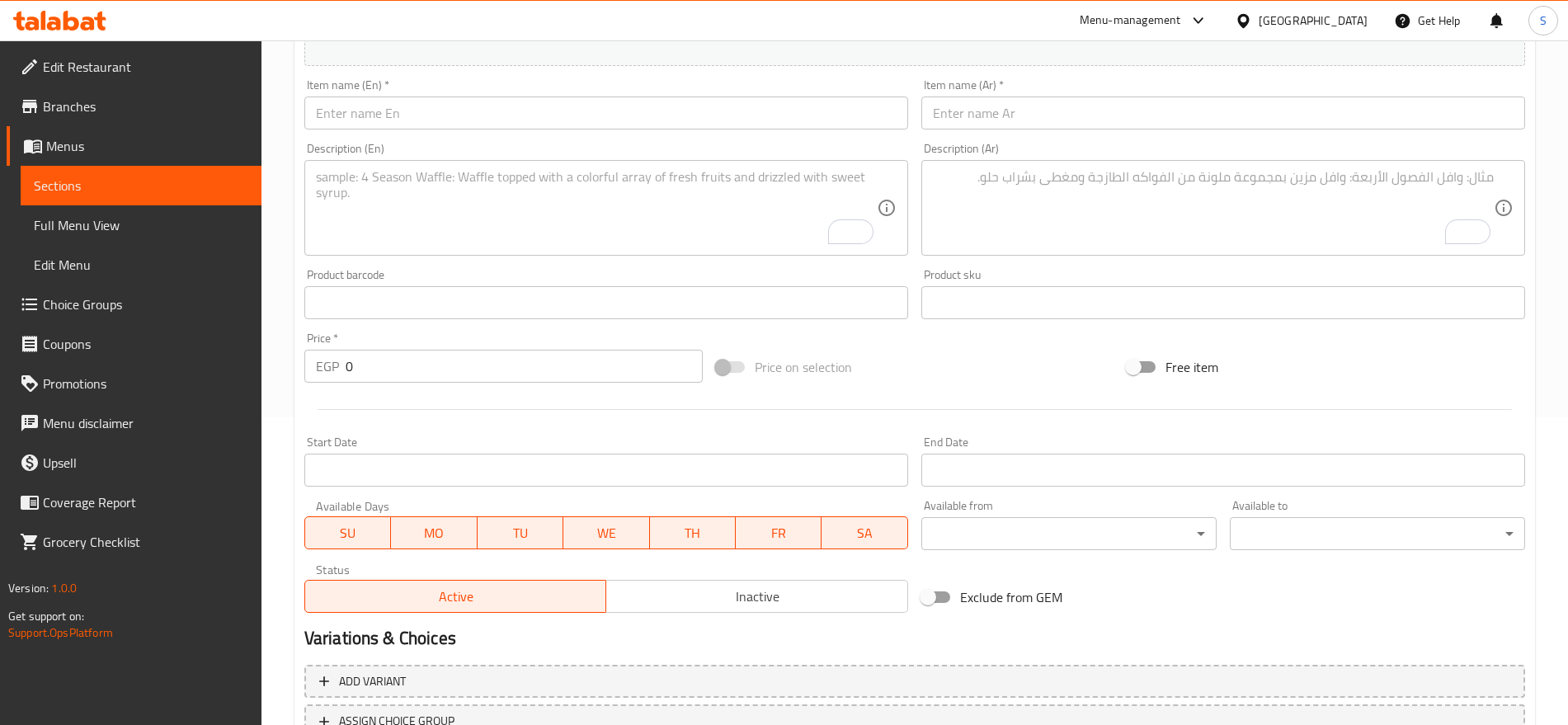
scroll to position [131, 0]
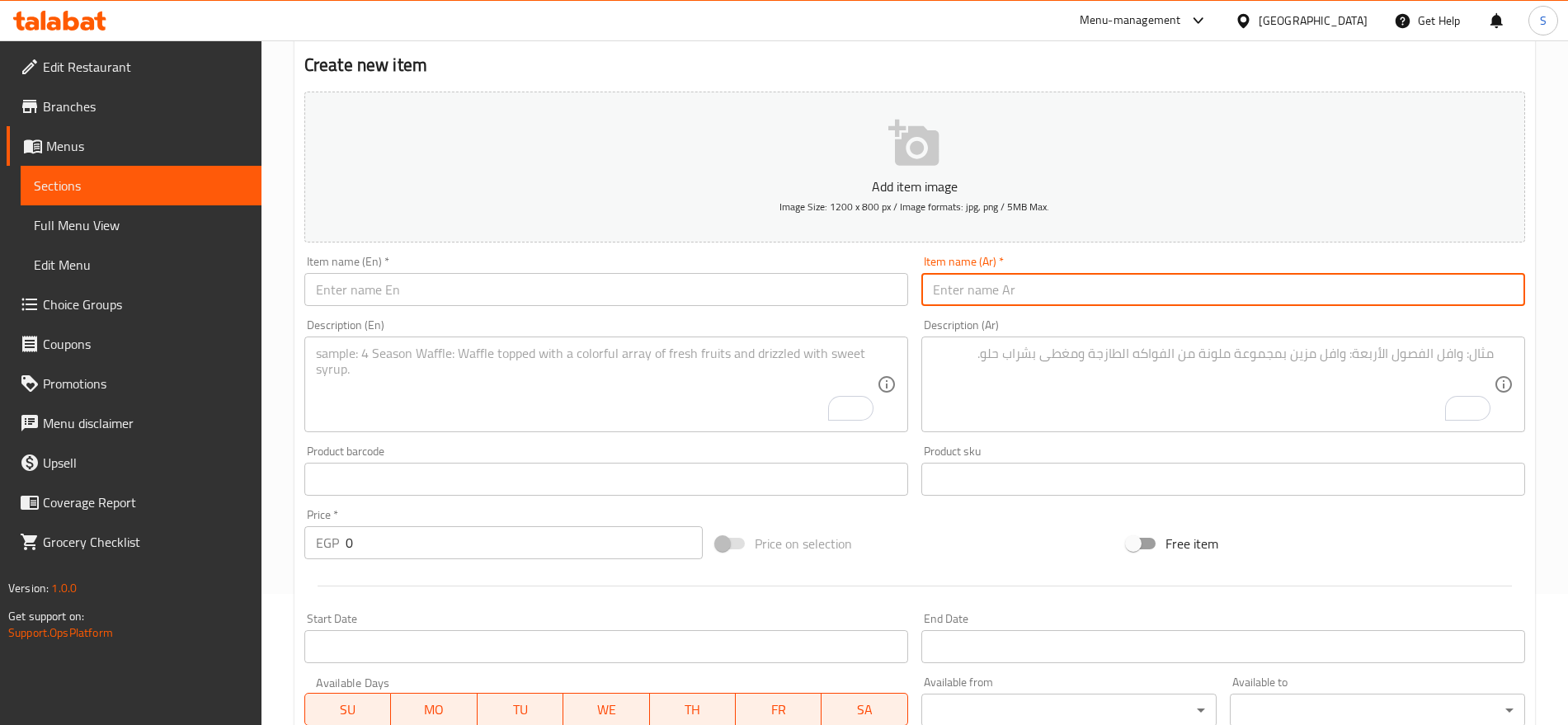
click at [1058, 280] on input "text" at bounding box center [1223, 289] width 604 height 33
paste input "فولت كانز"
type input "فولت كانز"
click at [418, 287] on input "text" at bounding box center [606, 289] width 604 height 33
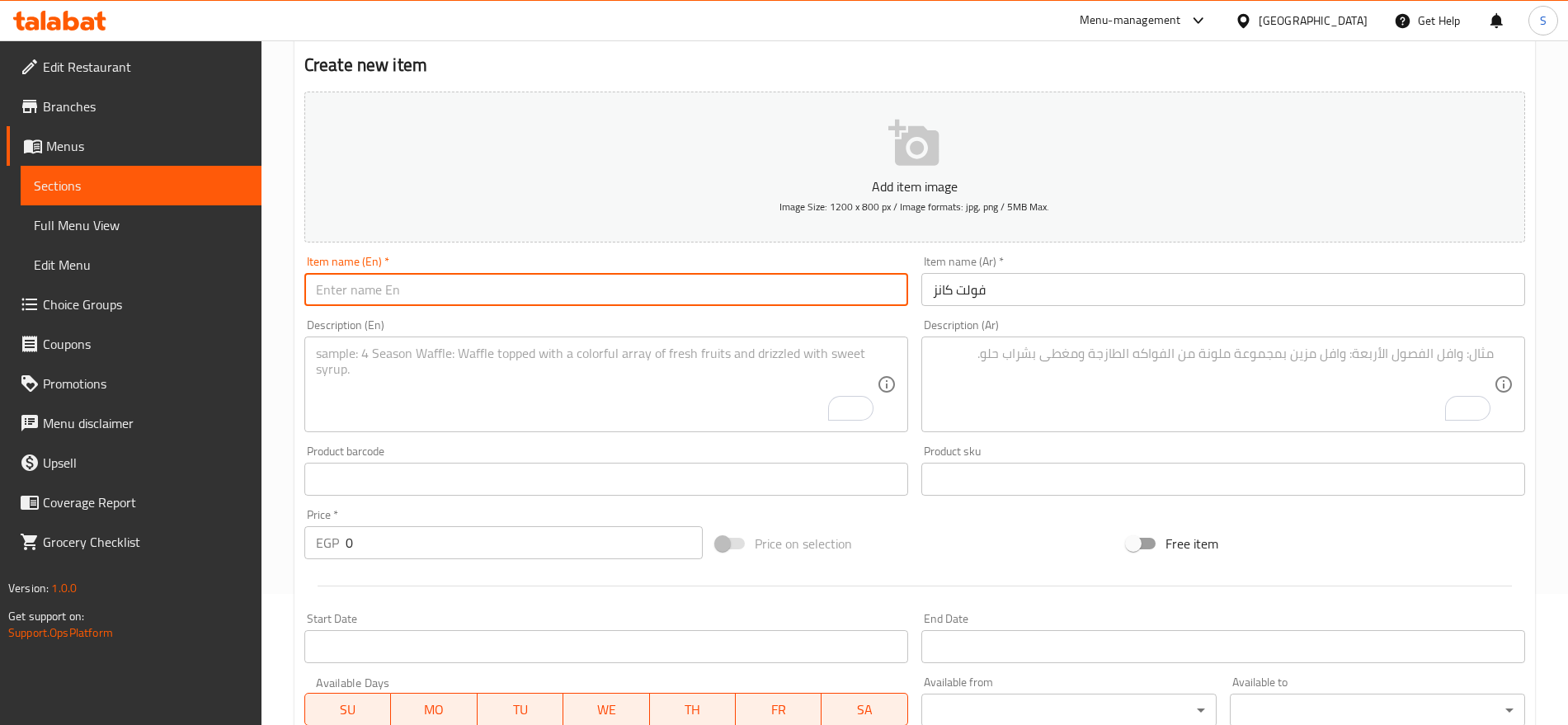
paste input "Volt Cans"
type input "Volt Cans"
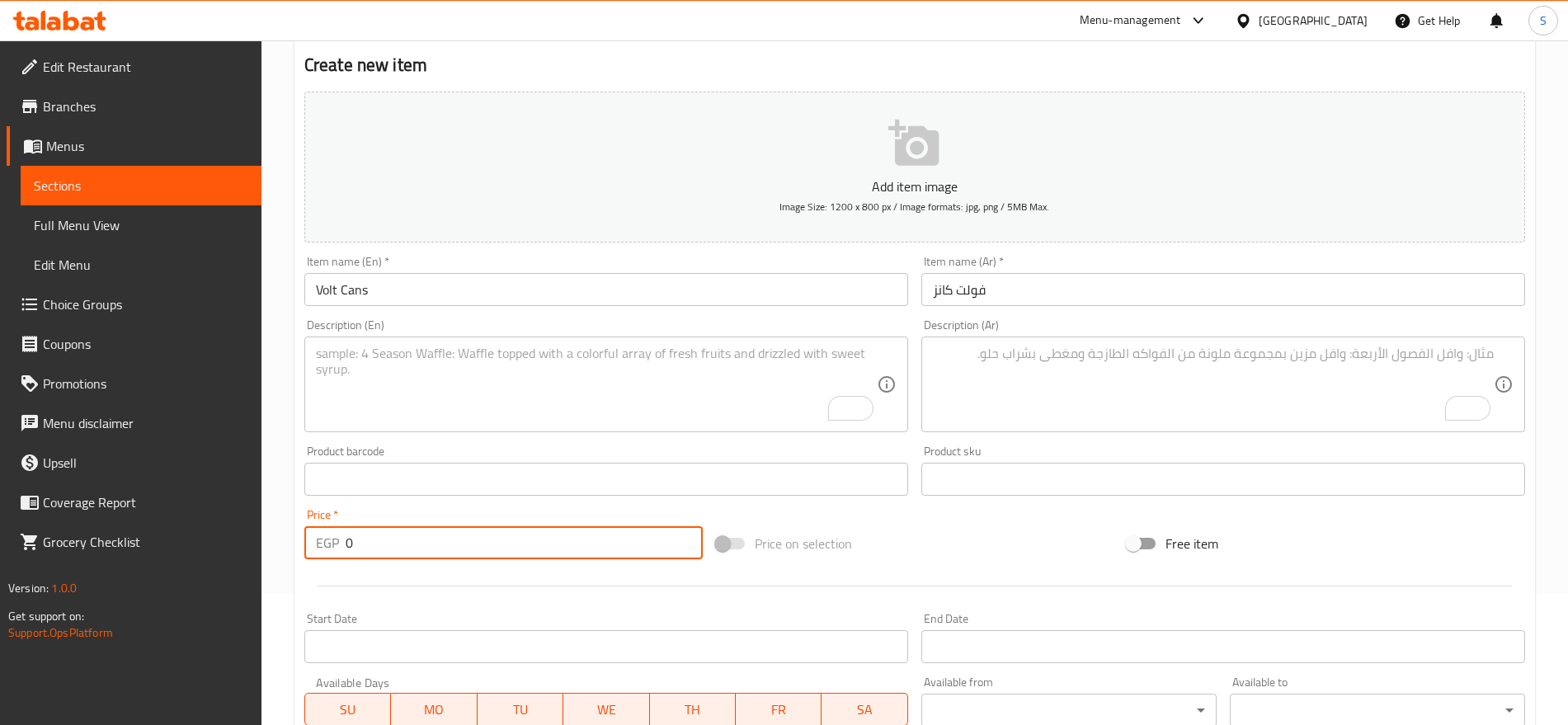
drag, startPoint x: 359, startPoint y: 545, endPoint x: 305, endPoint y: 534, distance: 55.1
click at [305, 534] on div "EGP 0 Price *" at bounding box center [504, 543] width 399 height 33
paste input "15"
type input "15"
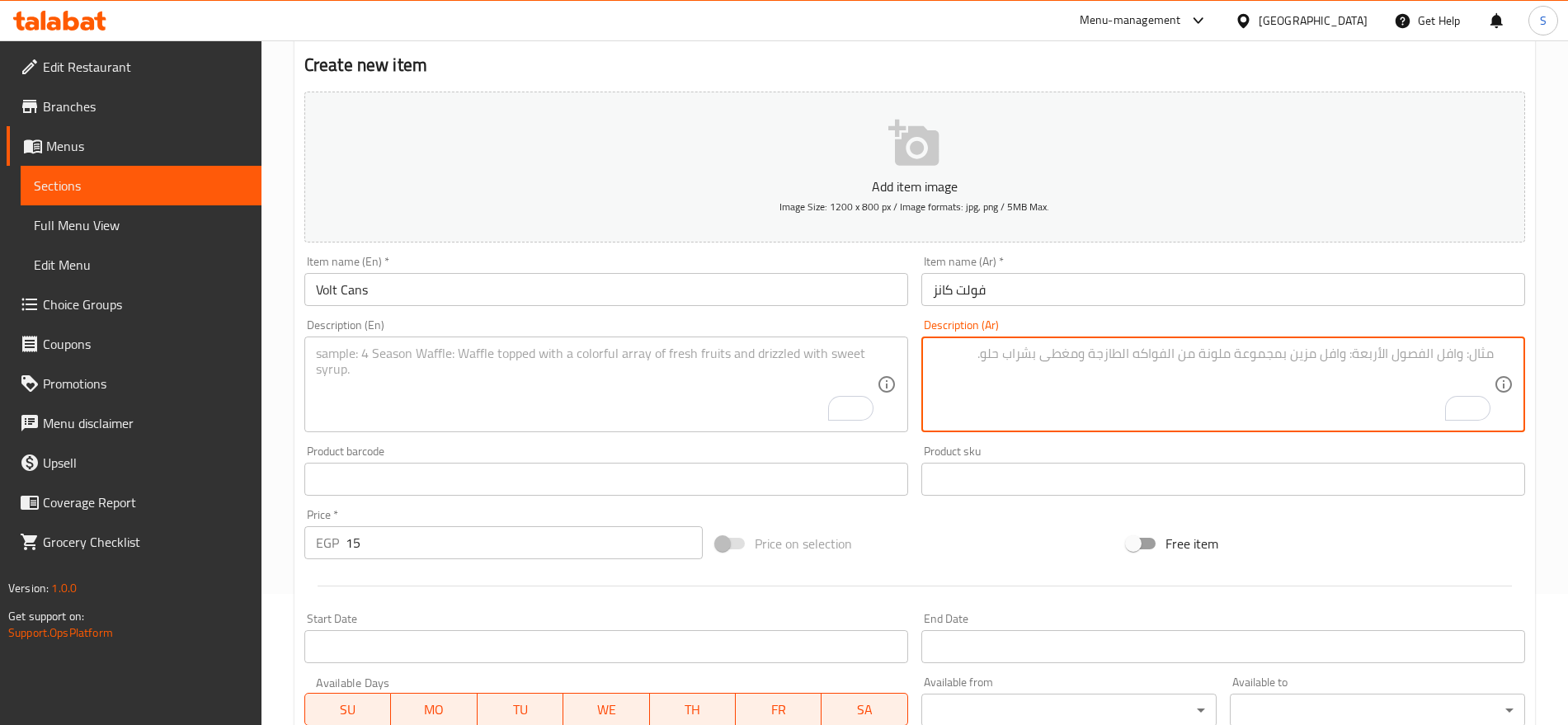
click at [994, 381] on textarea "To enrich screen reader interactions, please activate Accessibility in Grammarl…" at bounding box center [1213, 385] width 561 height 78
paste textarea "1 قطعه"
type textarea "1 قطعه"
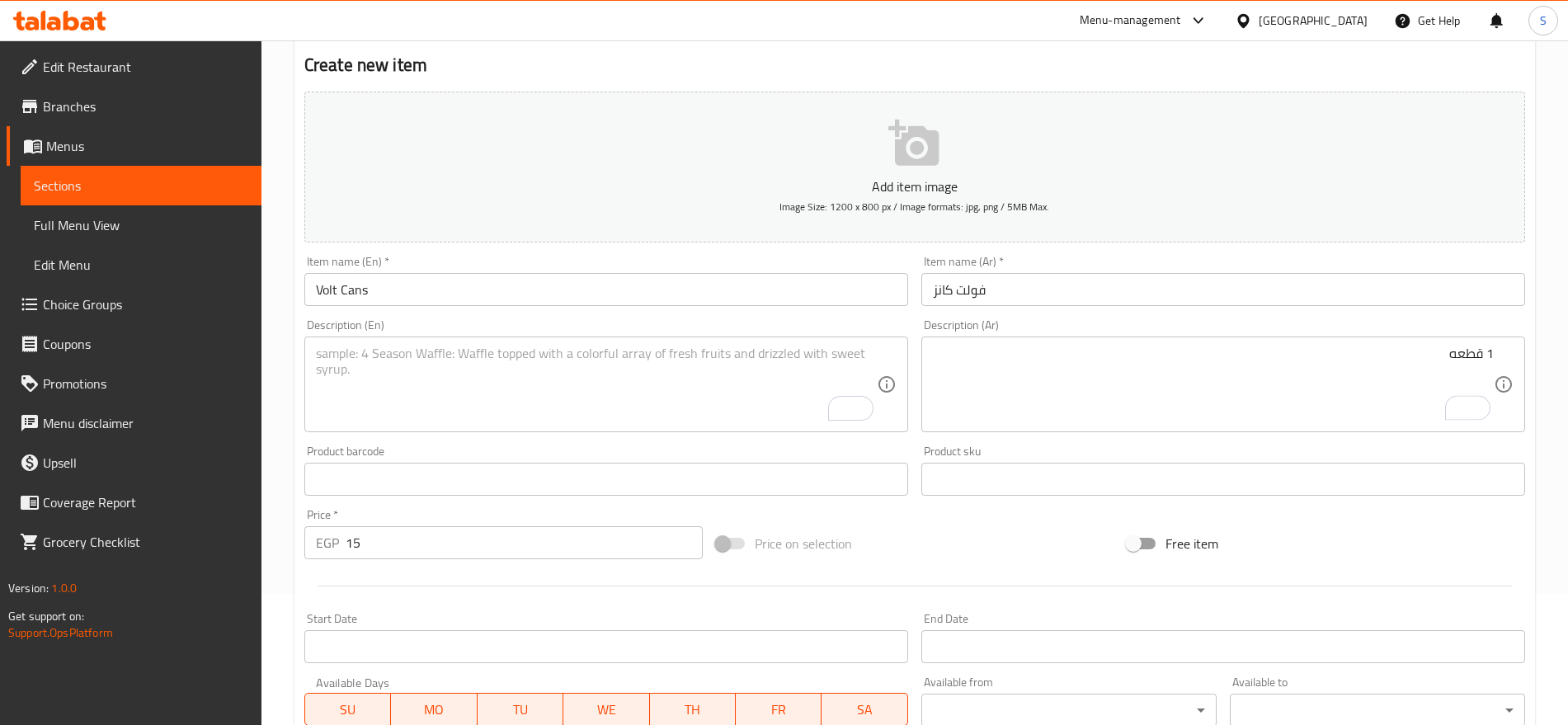
click at [433, 394] on textarea "To enrich screen reader interactions, please activate Accessibility in Grammarl…" at bounding box center [597, 385] width 561 height 78
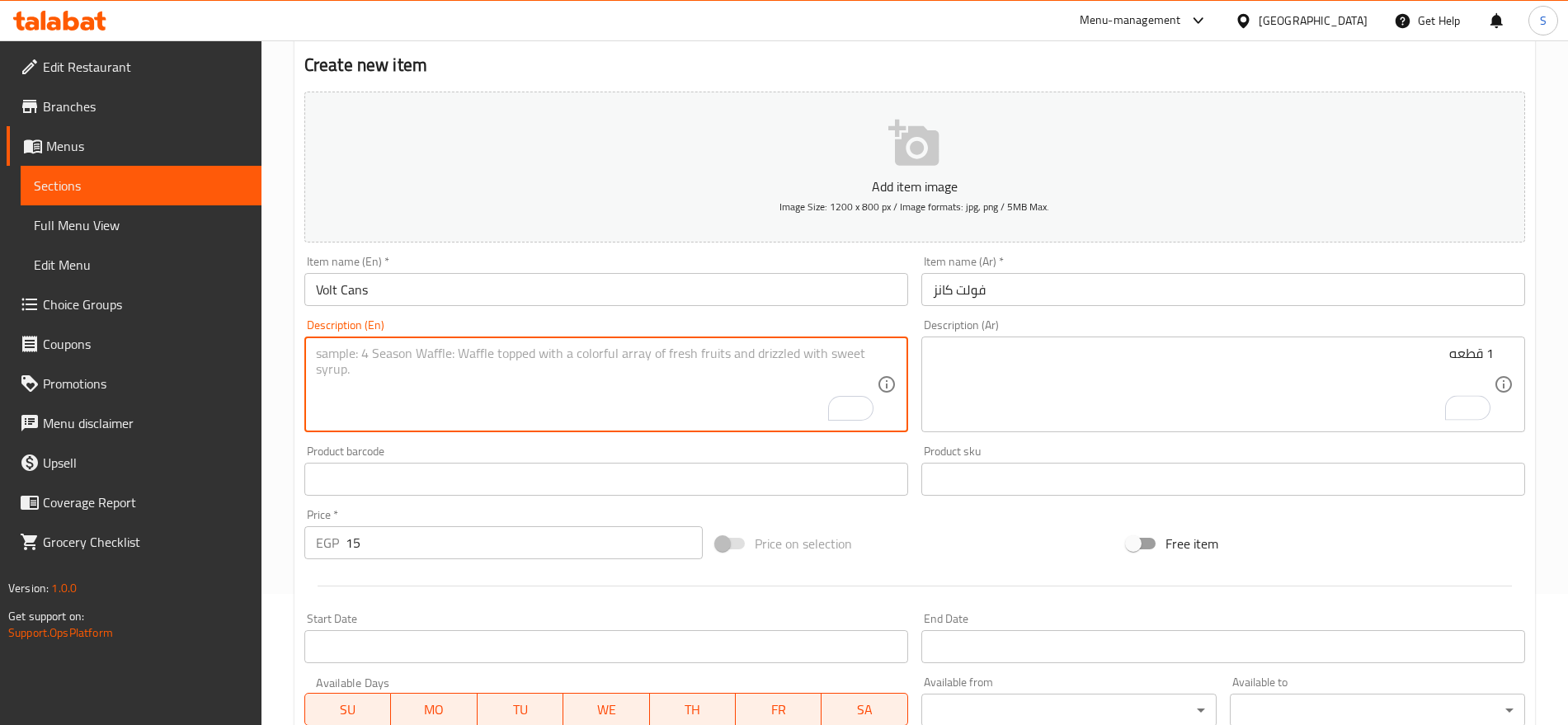
paste textarea "1 pcs"
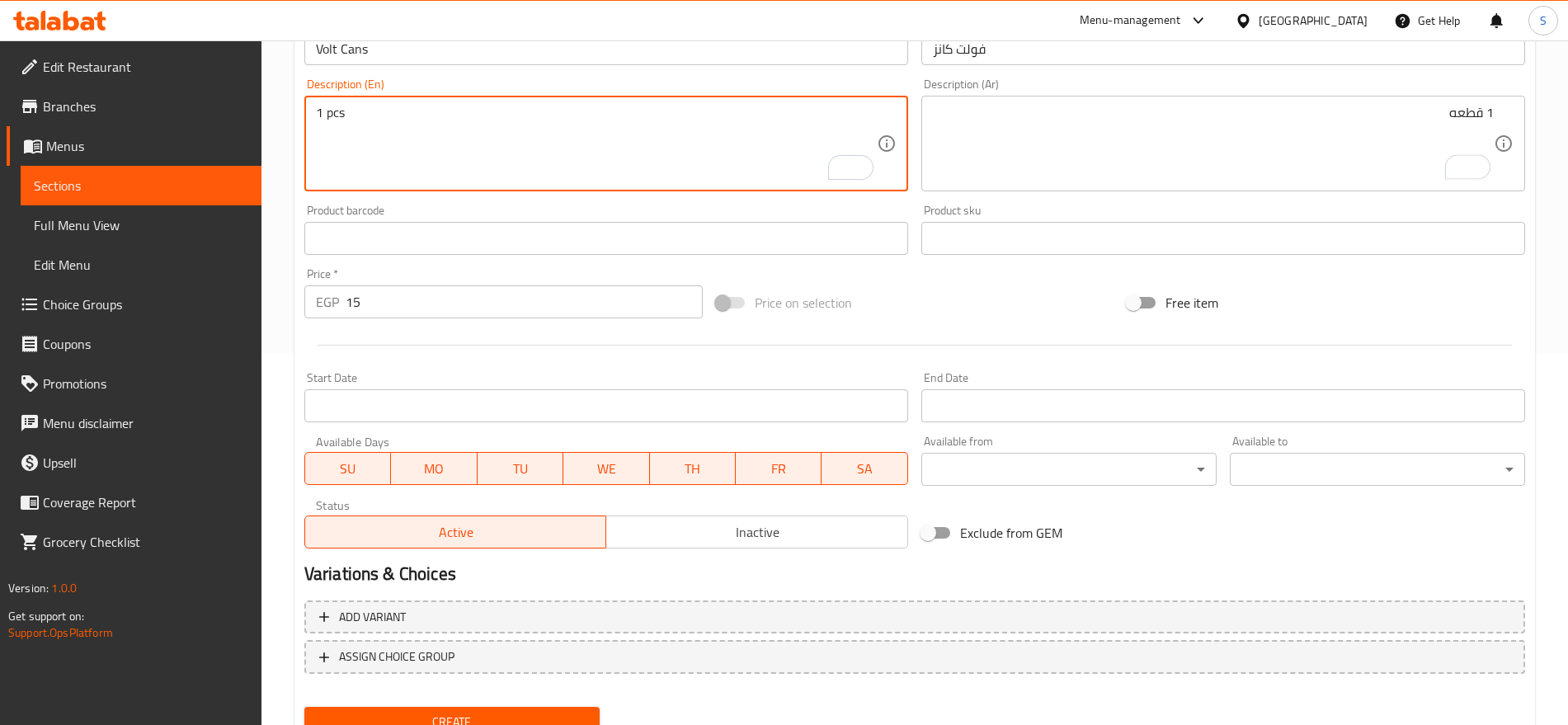
scroll to position [440, 0]
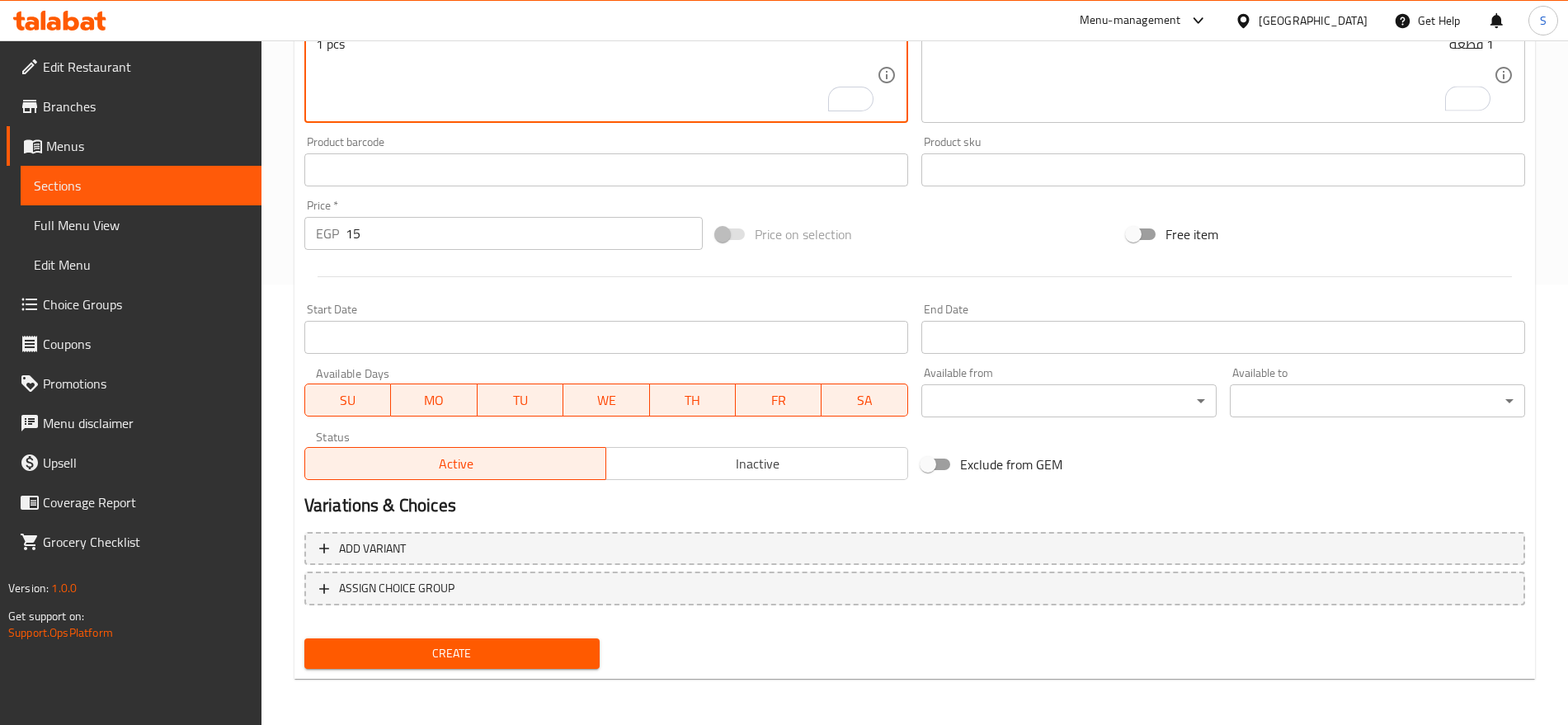
type textarea "1 pcs"
click at [406, 630] on div "Add variant ASSIGN CHOICE GROUP" at bounding box center [914, 579] width 1234 height 107
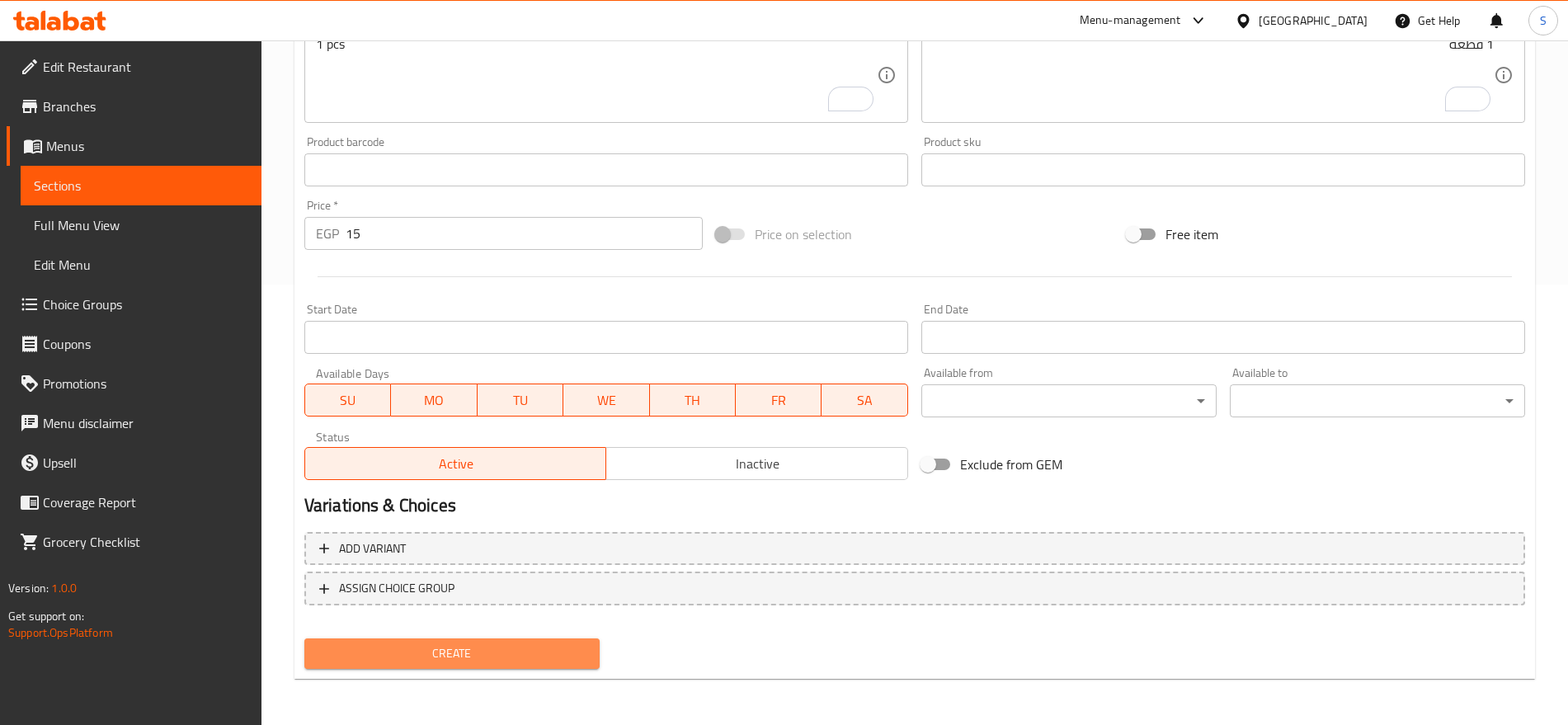
click at [425, 643] on span "Create" at bounding box center [453, 653] width 269 height 20
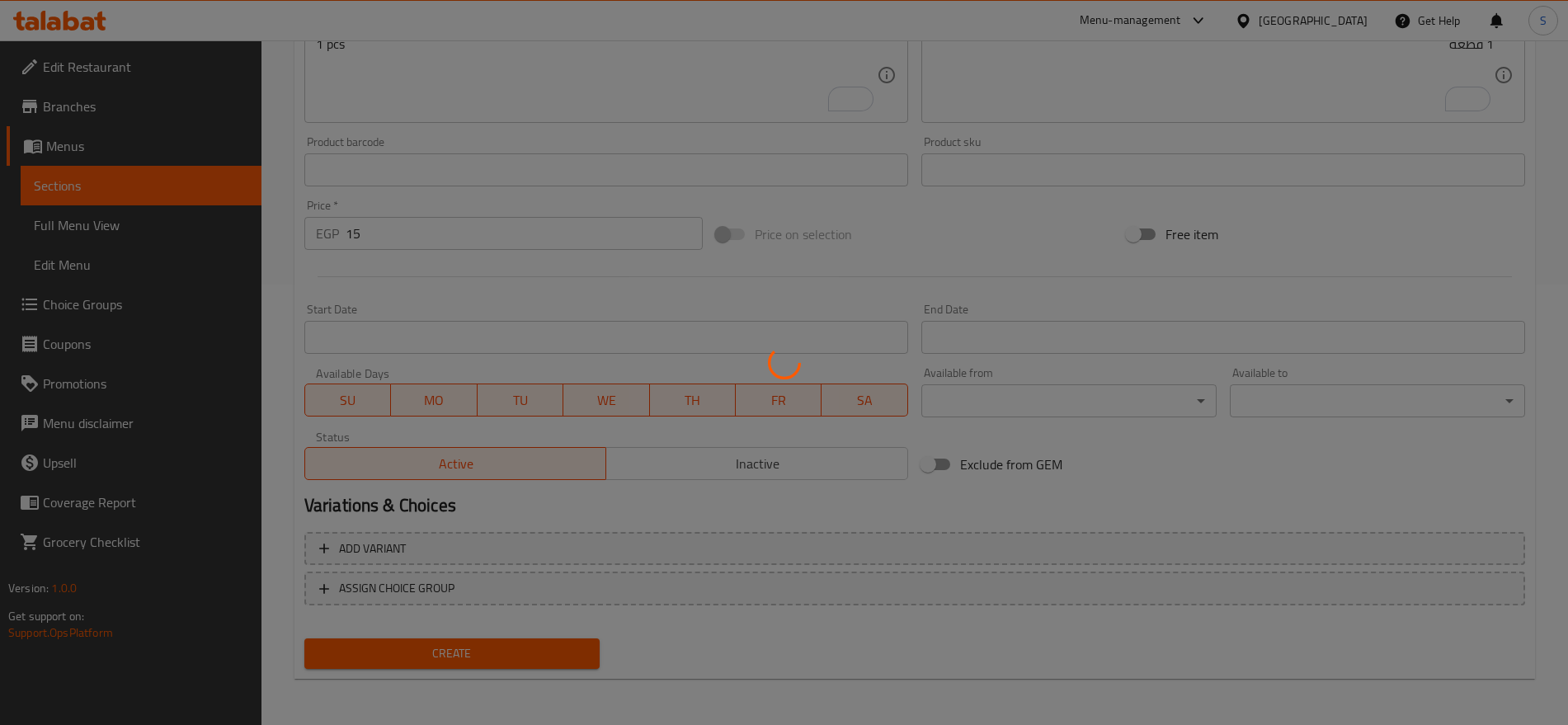
type input "0"
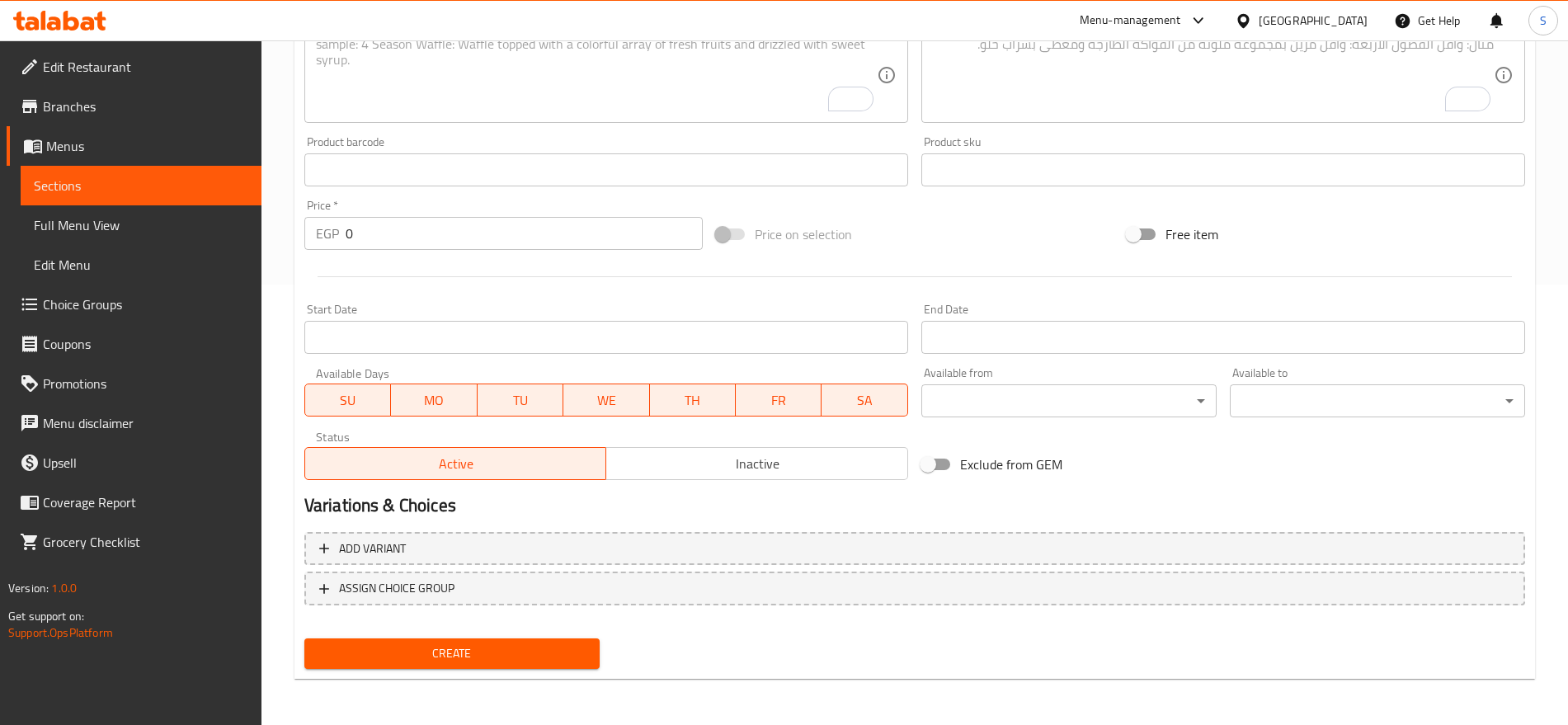
scroll to position [234, 0]
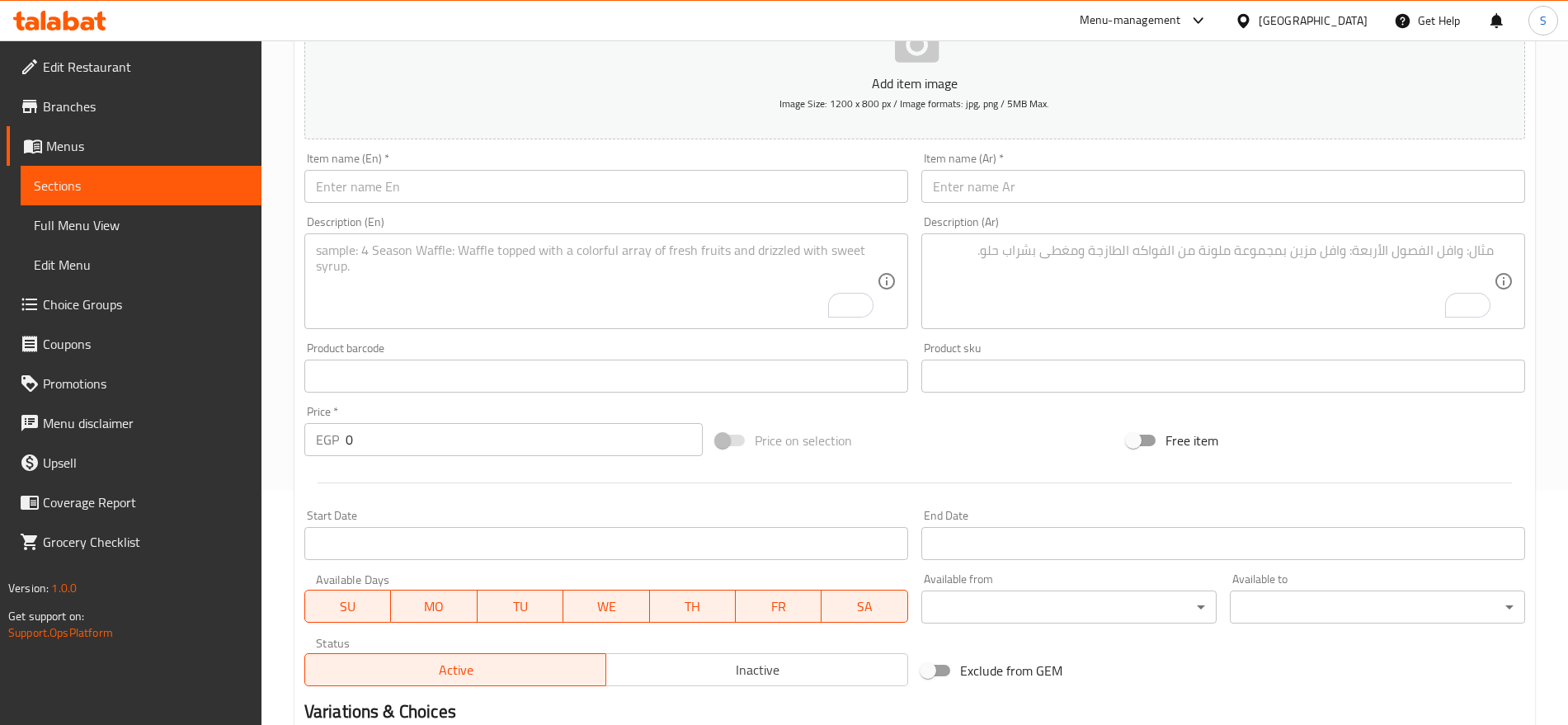
drag, startPoint x: 1072, startPoint y: 220, endPoint x: 1090, endPoint y: 193, distance: 32.4
click at [1075, 215] on div "Description (Ar) Description (Ar)" at bounding box center [1224, 273] width 617 height 126
click at [1090, 193] on input "text" at bounding box center [1223, 186] width 604 height 33
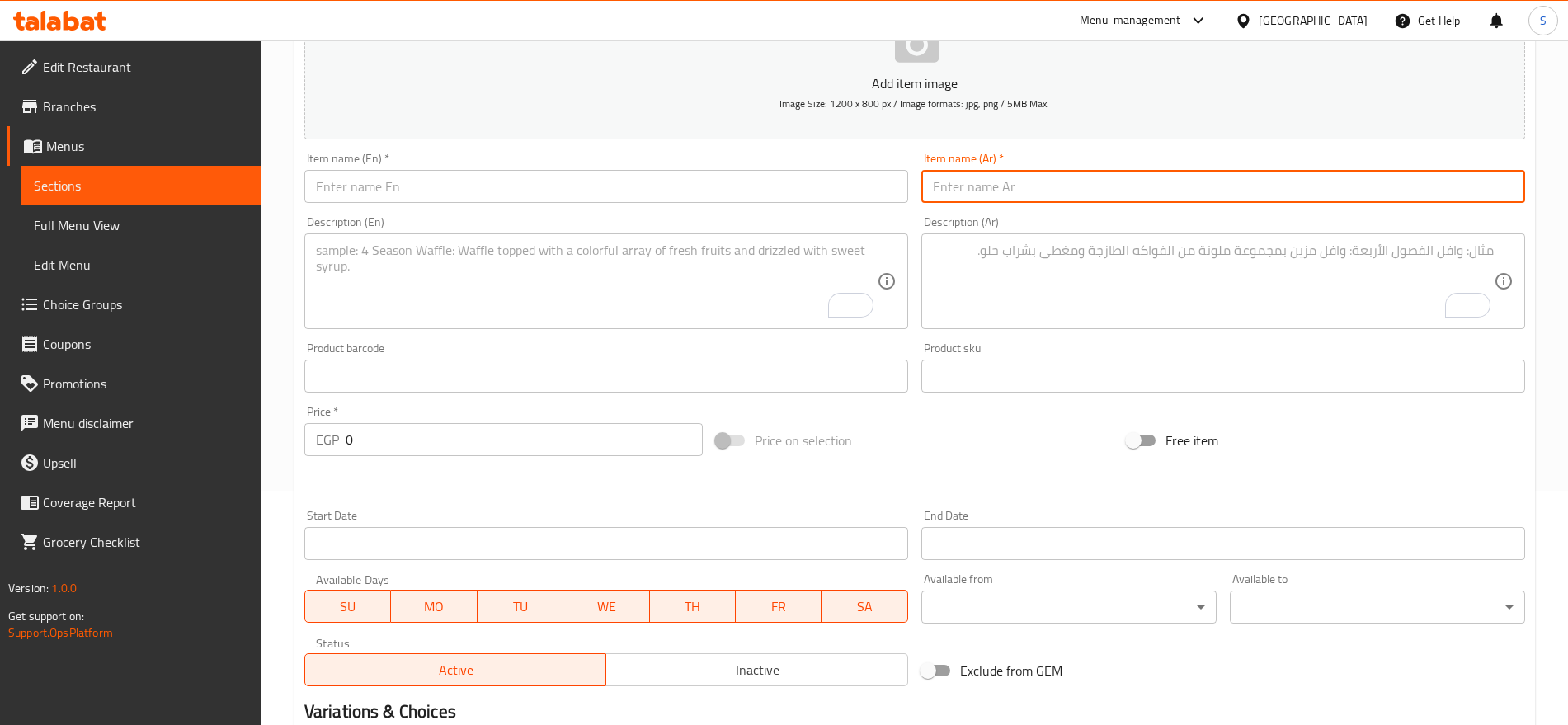
paste input "تويست كانز"
type input "تويست كانز"
click at [499, 187] on input "text" at bounding box center [606, 186] width 604 height 33
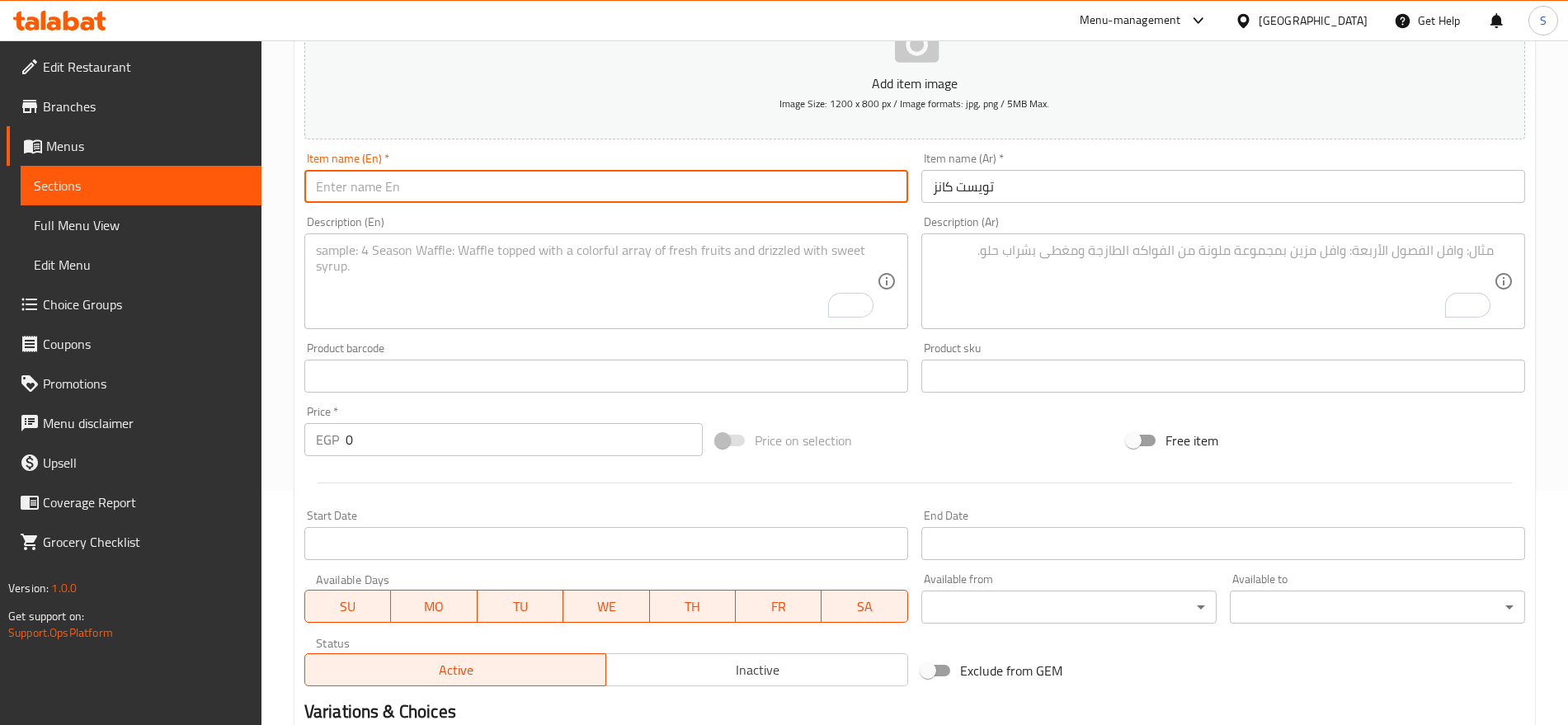
paste input "Twist Cans"
type input "Twist Cans"
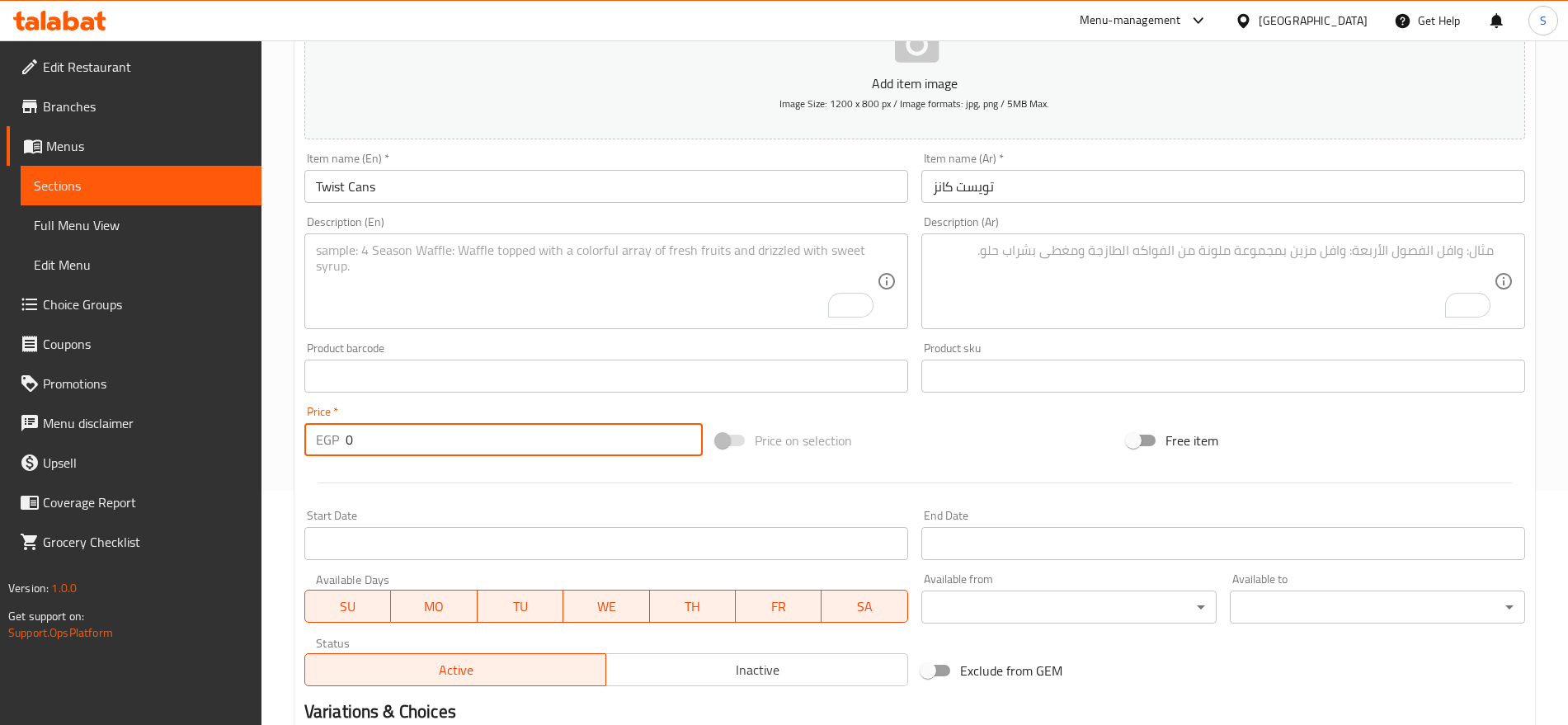
drag, startPoint x: 380, startPoint y: 451, endPoint x: 309, endPoint y: 420, distance: 77.5
click at [310, 423] on div "EGP 0 Price *" at bounding box center [504, 440] width 399 height 33
paste input "15"
type input "15"
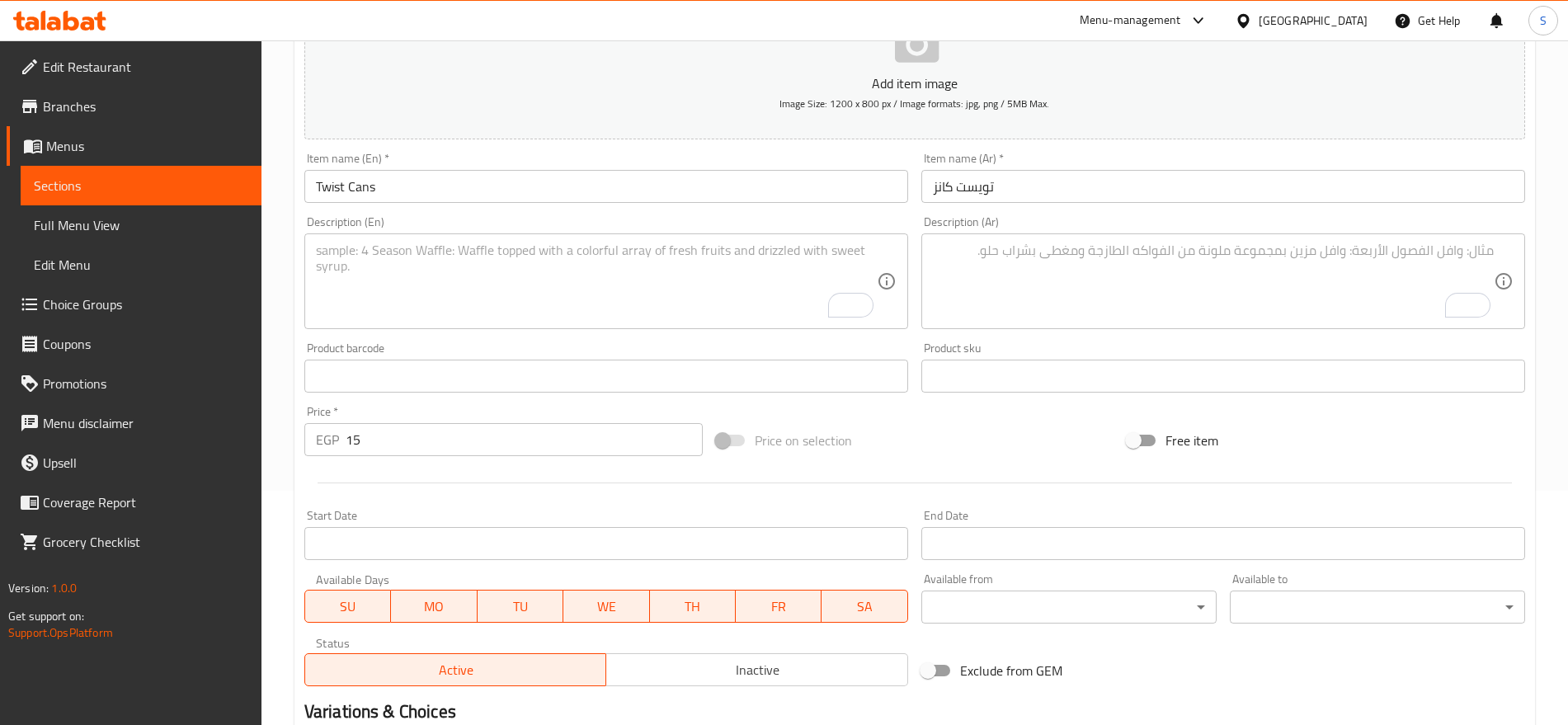
click at [1061, 304] on textarea "To enrich screen reader interactions, please activate Accessibility in Grammarl…" at bounding box center [1213, 282] width 561 height 78
paste textarea "1 قطعه"
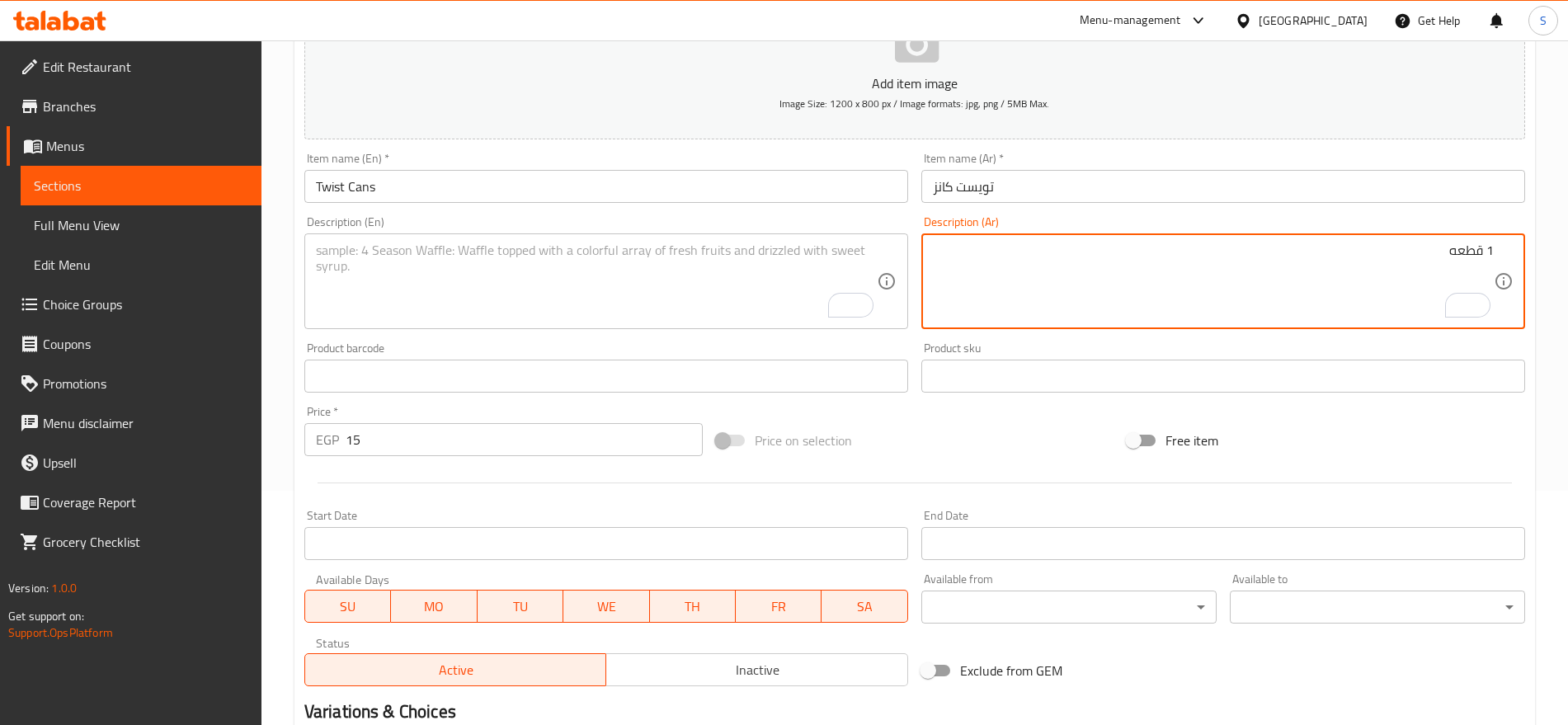
type textarea "1 قطعه"
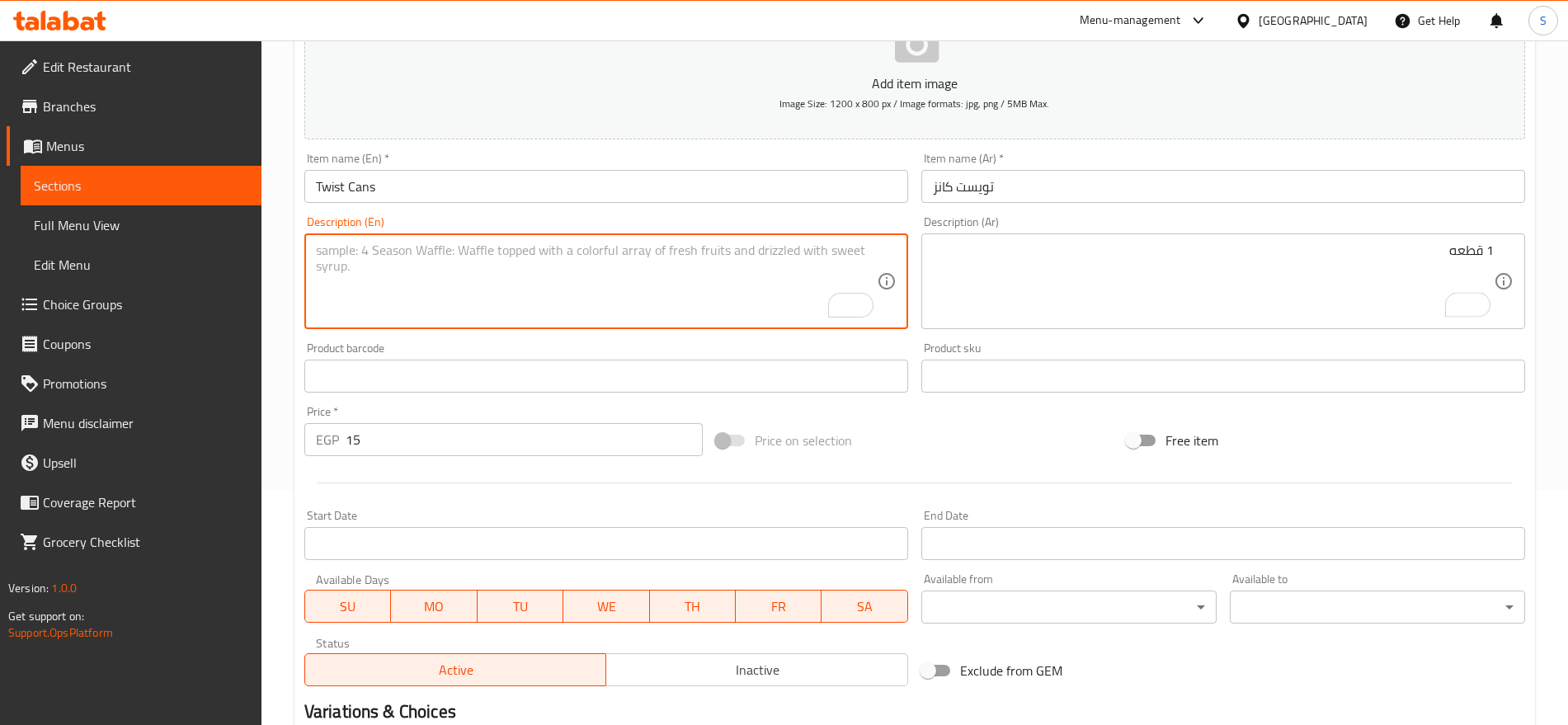
click at [620, 293] on textarea "To enrich screen reader interactions, please activate Accessibility in Grammarl…" at bounding box center [597, 282] width 561 height 78
paste textarea "1 pcs"
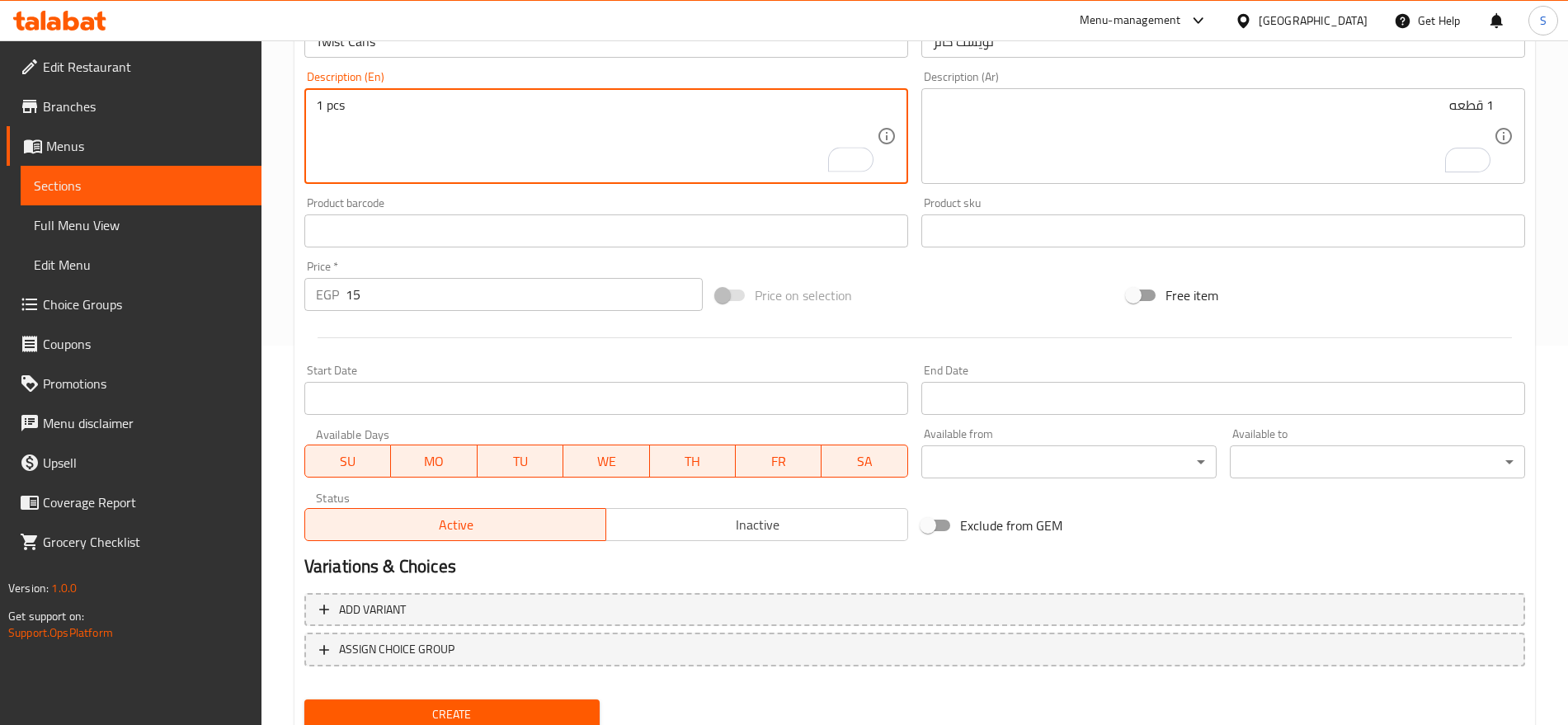
scroll to position [440, 0]
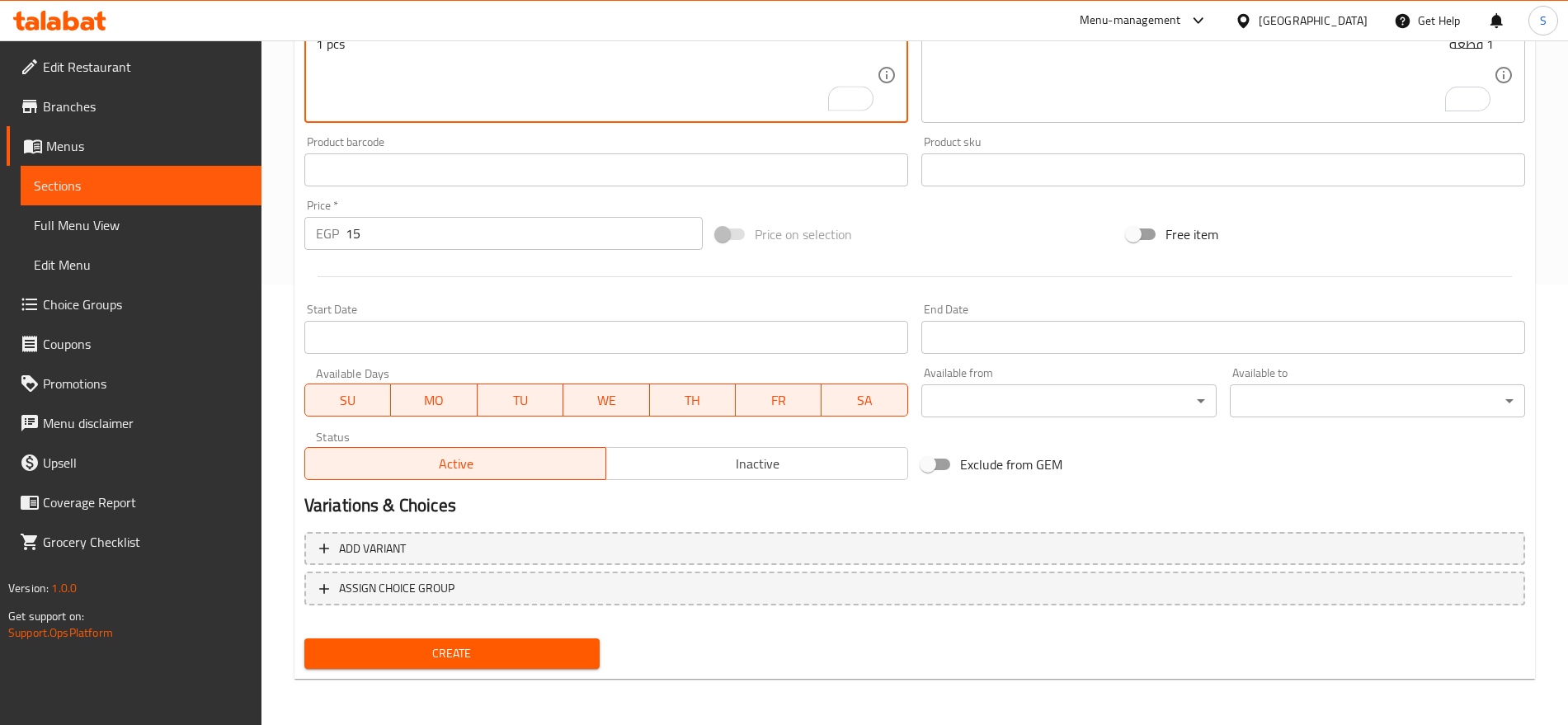
type textarea "1 pcs"
click at [443, 651] on span "Create" at bounding box center [453, 653] width 269 height 20
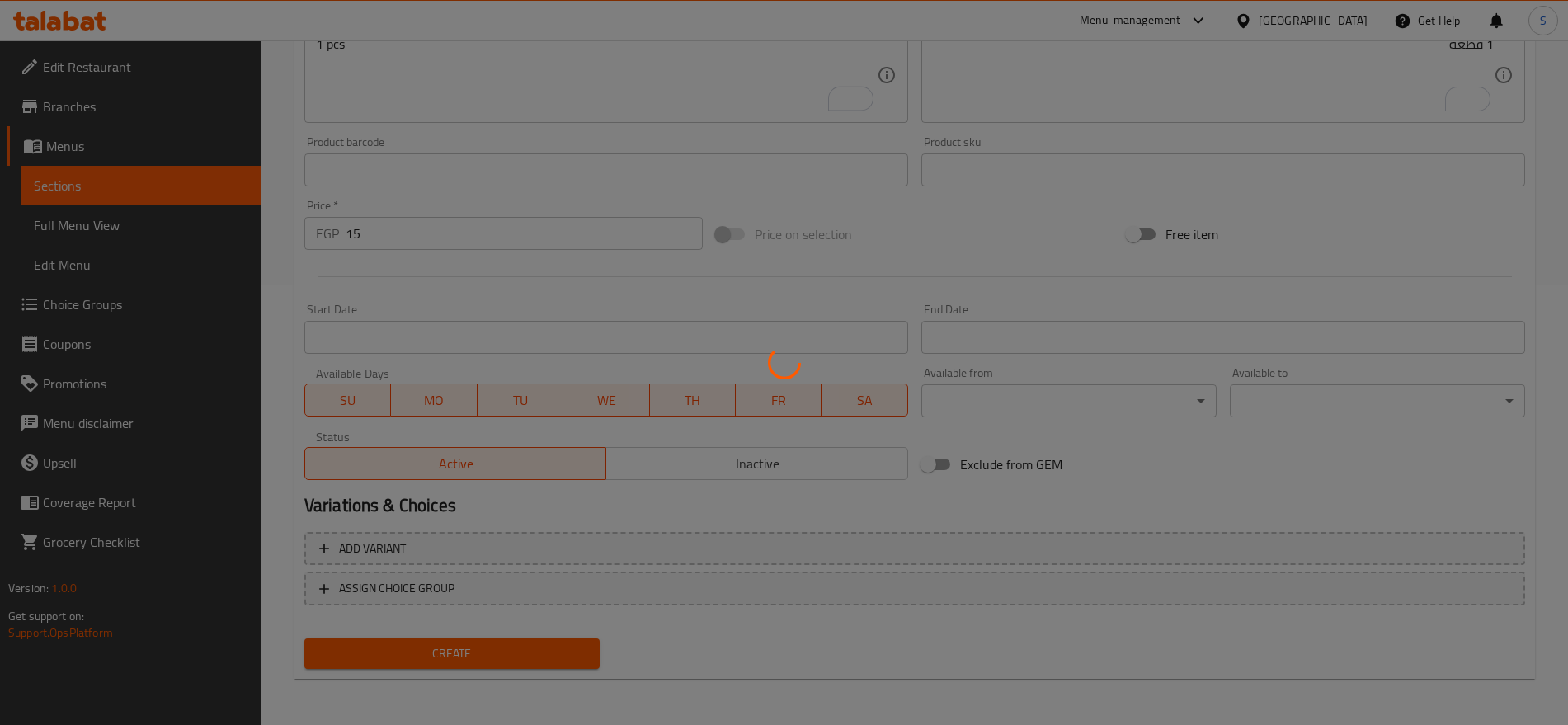
type input "0"
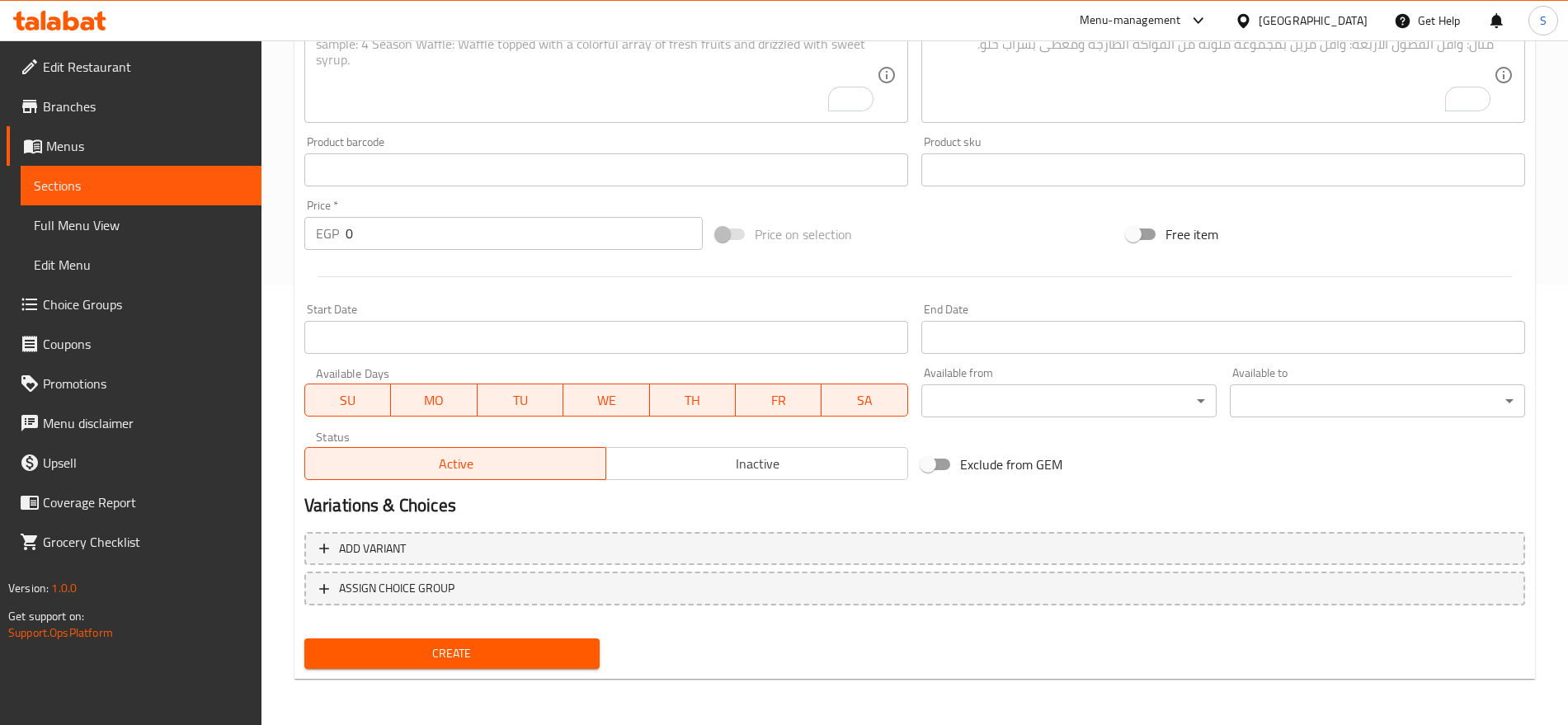
scroll to position [28, 0]
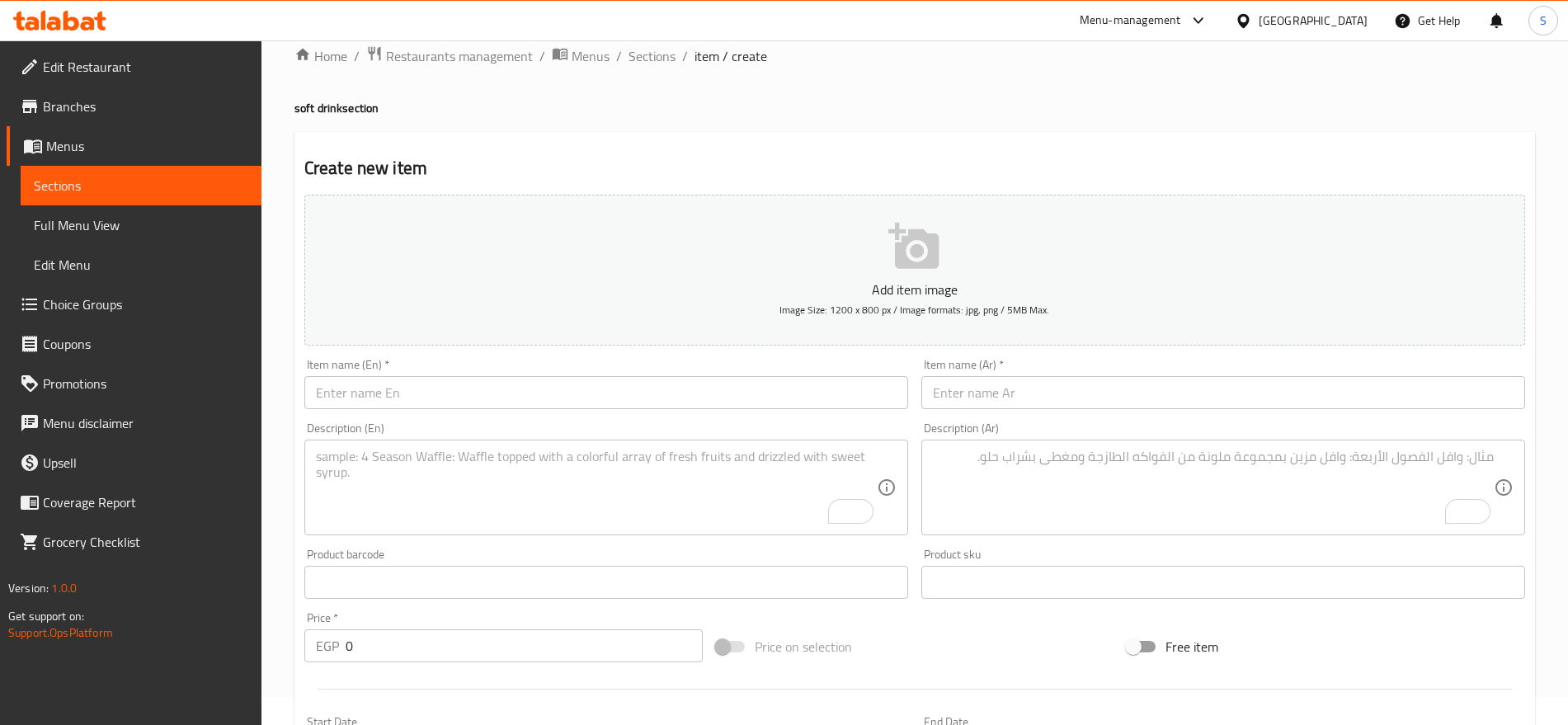
click at [1043, 391] on input "text" at bounding box center [1223, 392] width 604 height 33
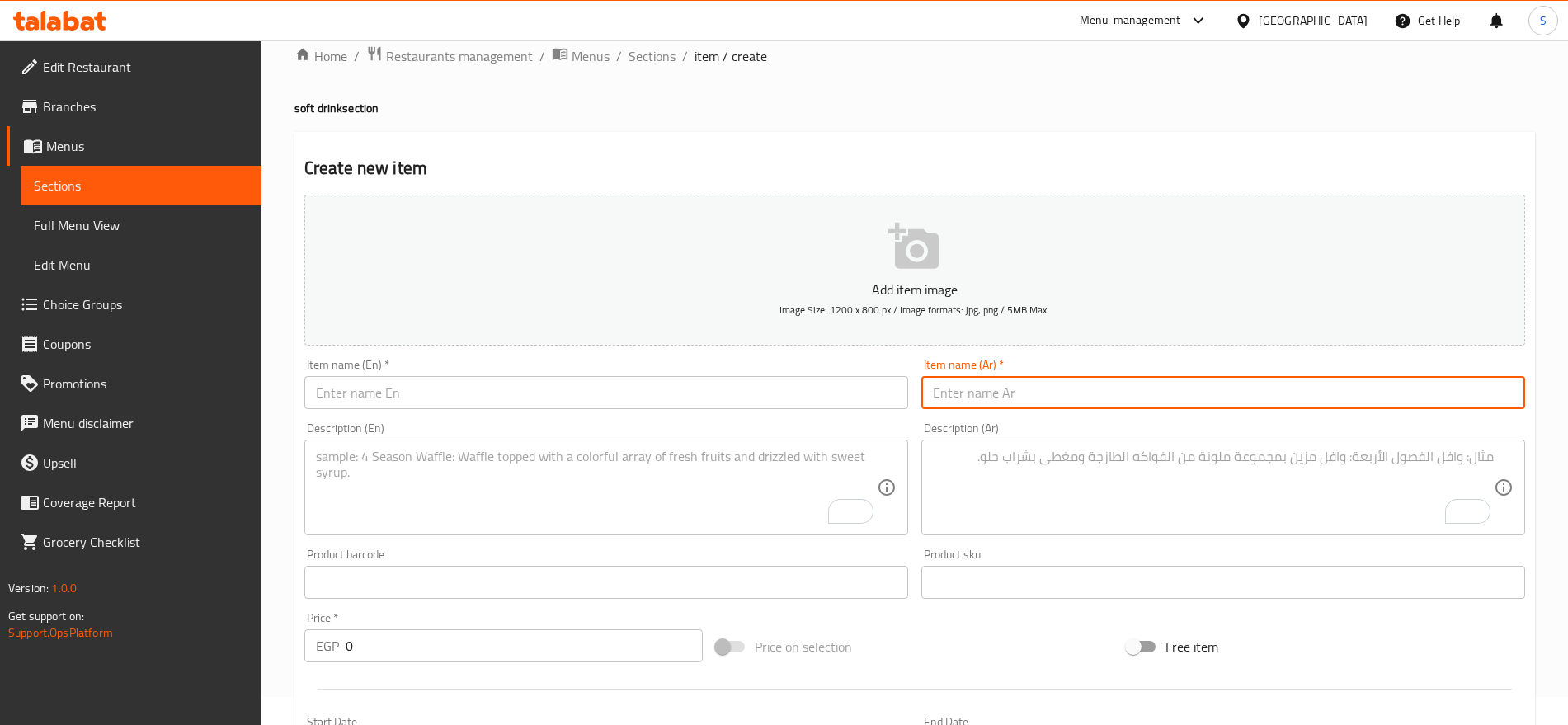
paste input "بيبسي دايت كانز"
type input "بيبسي دايت كانز"
click at [393, 380] on input "text" at bounding box center [606, 392] width 604 height 33
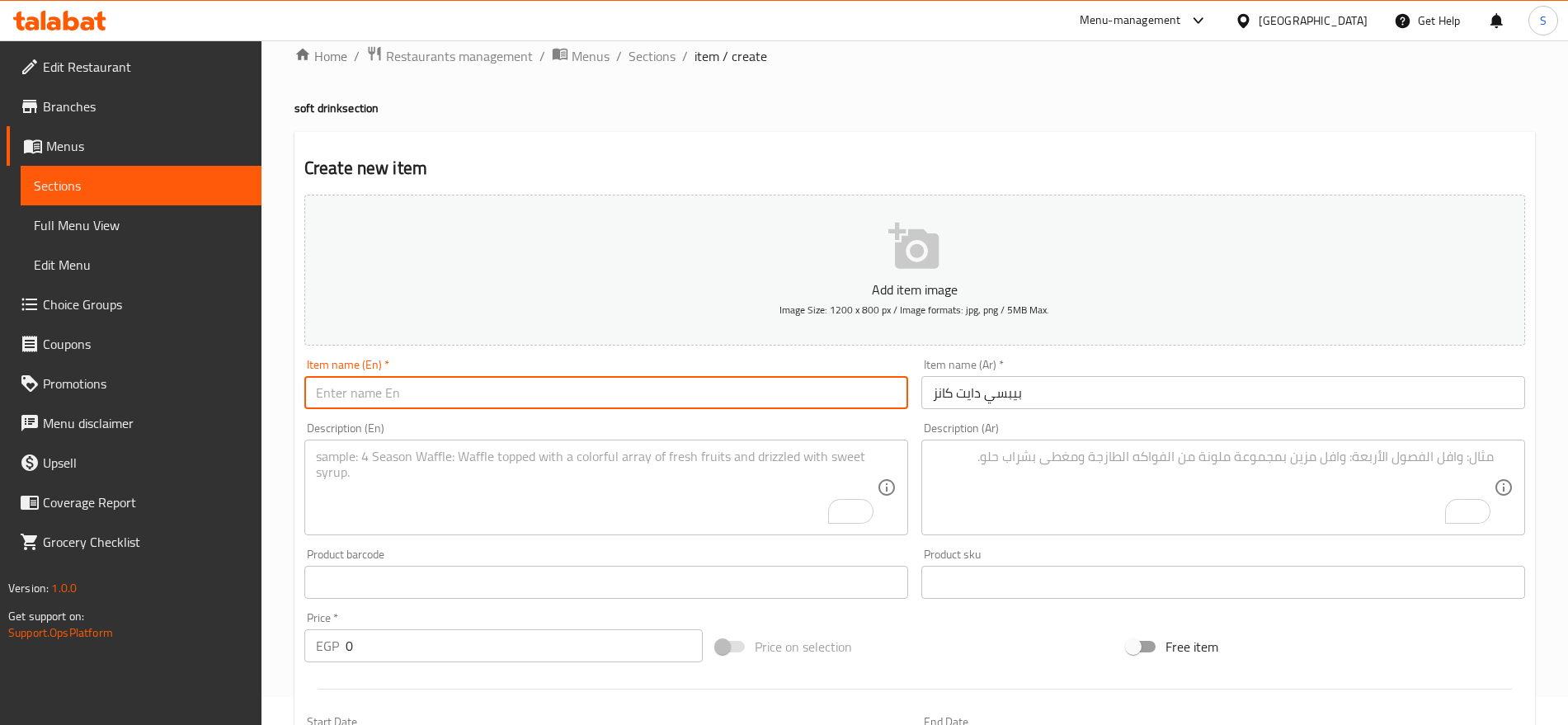
paste input "Pepsi Diet Cans"
type input "Pepsi Diet Cans"
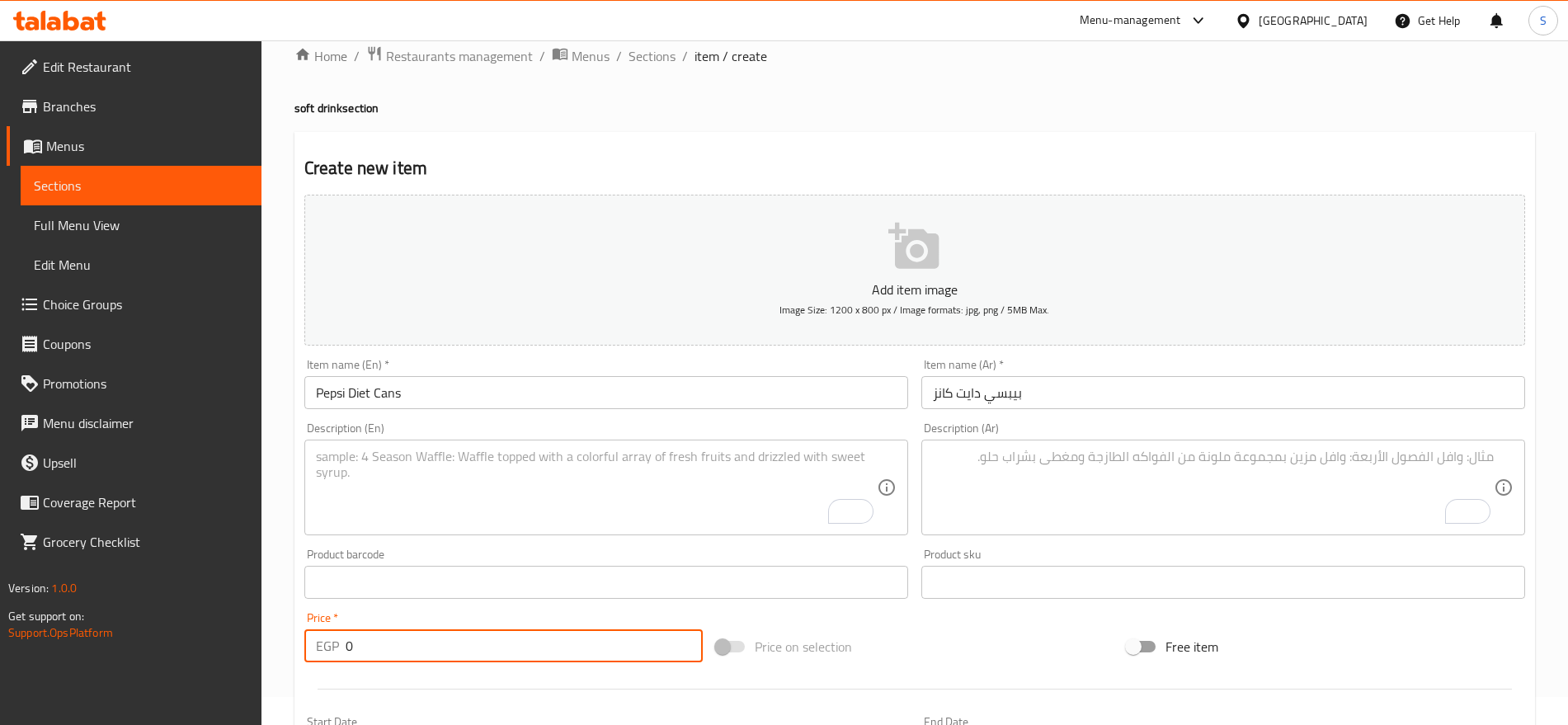
drag, startPoint x: 355, startPoint y: 653, endPoint x: 287, endPoint y: 627, distance: 72.8
click at [302, 633] on div "Price   * EGP 0 Price *" at bounding box center [503, 637] width 412 height 64
paste input "15"
type input "15"
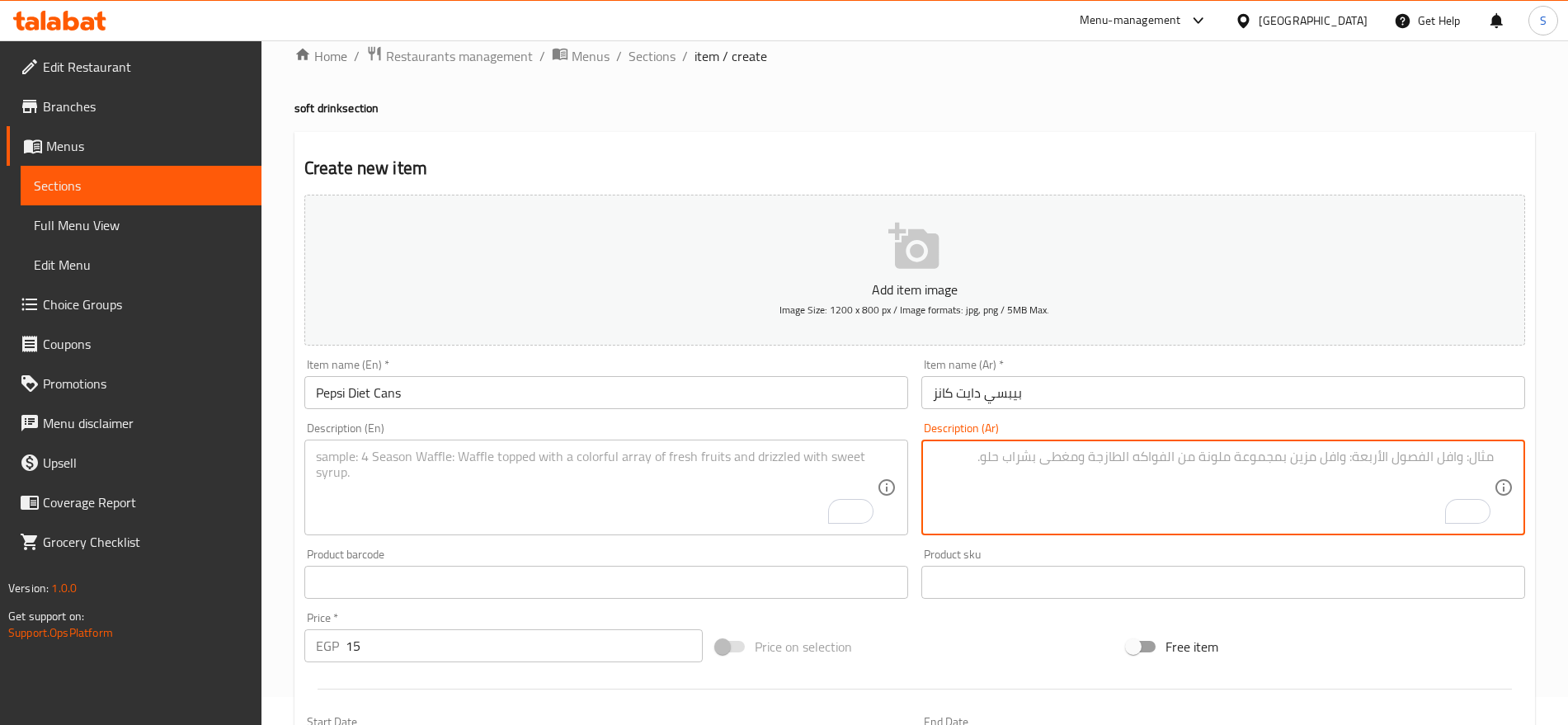
click at [1054, 476] on textarea "To enrich screen reader interactions, please activate Accessibility in Grammarl…" at bounding box center [1213, 488] width 561 height 78
paste textarea "1 قطعه"
type textarea "1 قطعه"
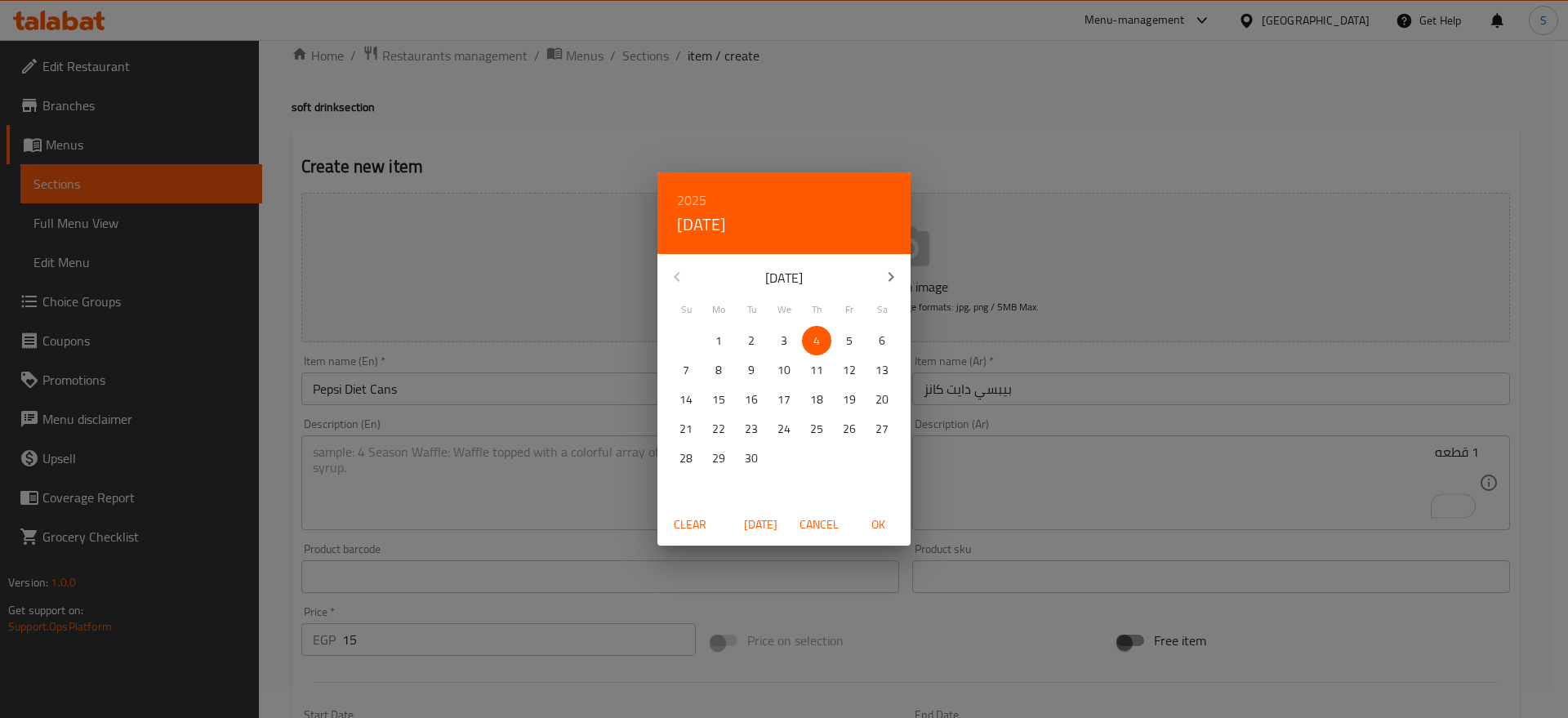
click at [972, 524] on div "2025 Thu, Sep 4 September 2025 Su Mo Tu We Th Fr Sa 31 1 2 3 4 5 6 7 8 9 10 11 …" at bounding box center [784, 359] width 1568 height 718
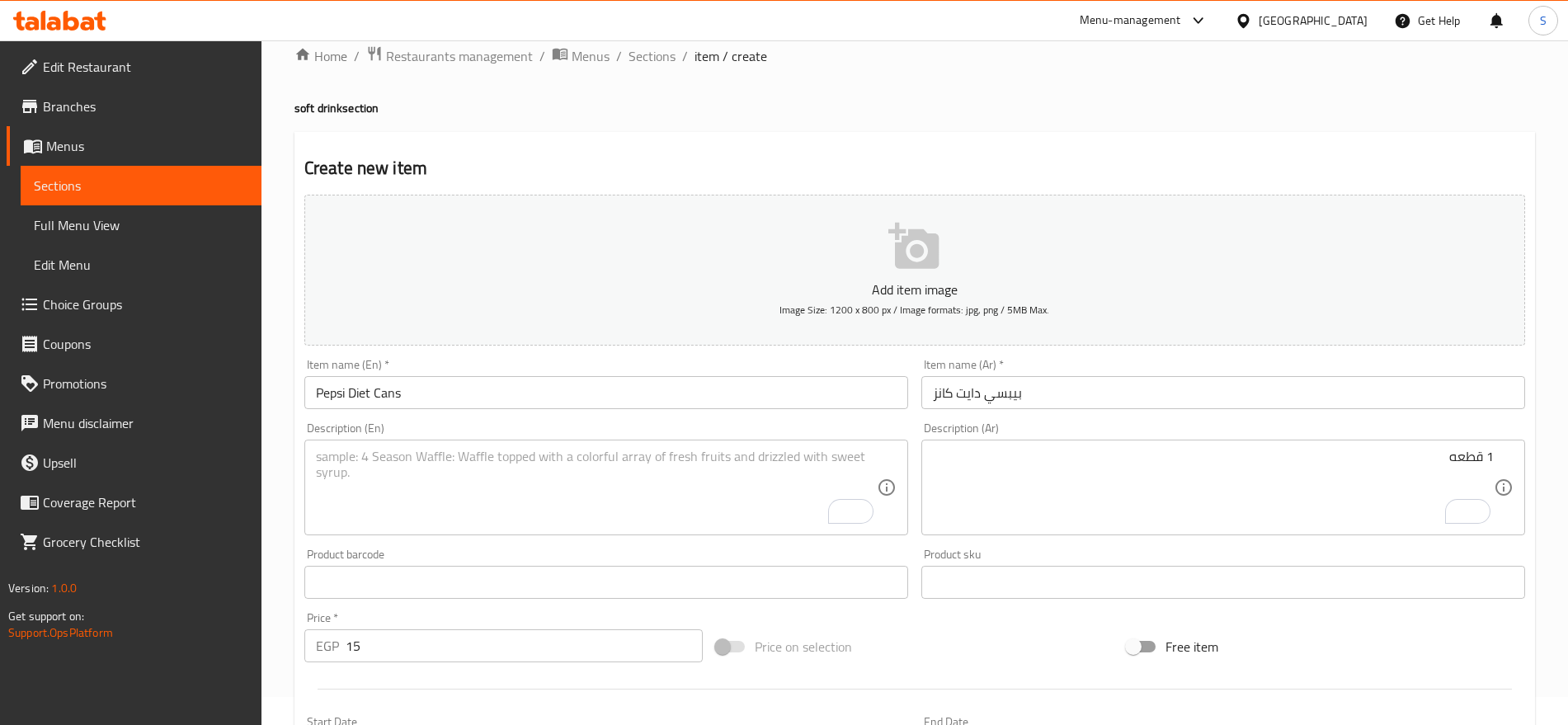
click at [499, 503] on textarea "To enrich screen reader interactions, please activate Accessibility in Grammarl…" at bounding box center [597, 488] width 561 height 78
paste textarea "1 pcs"
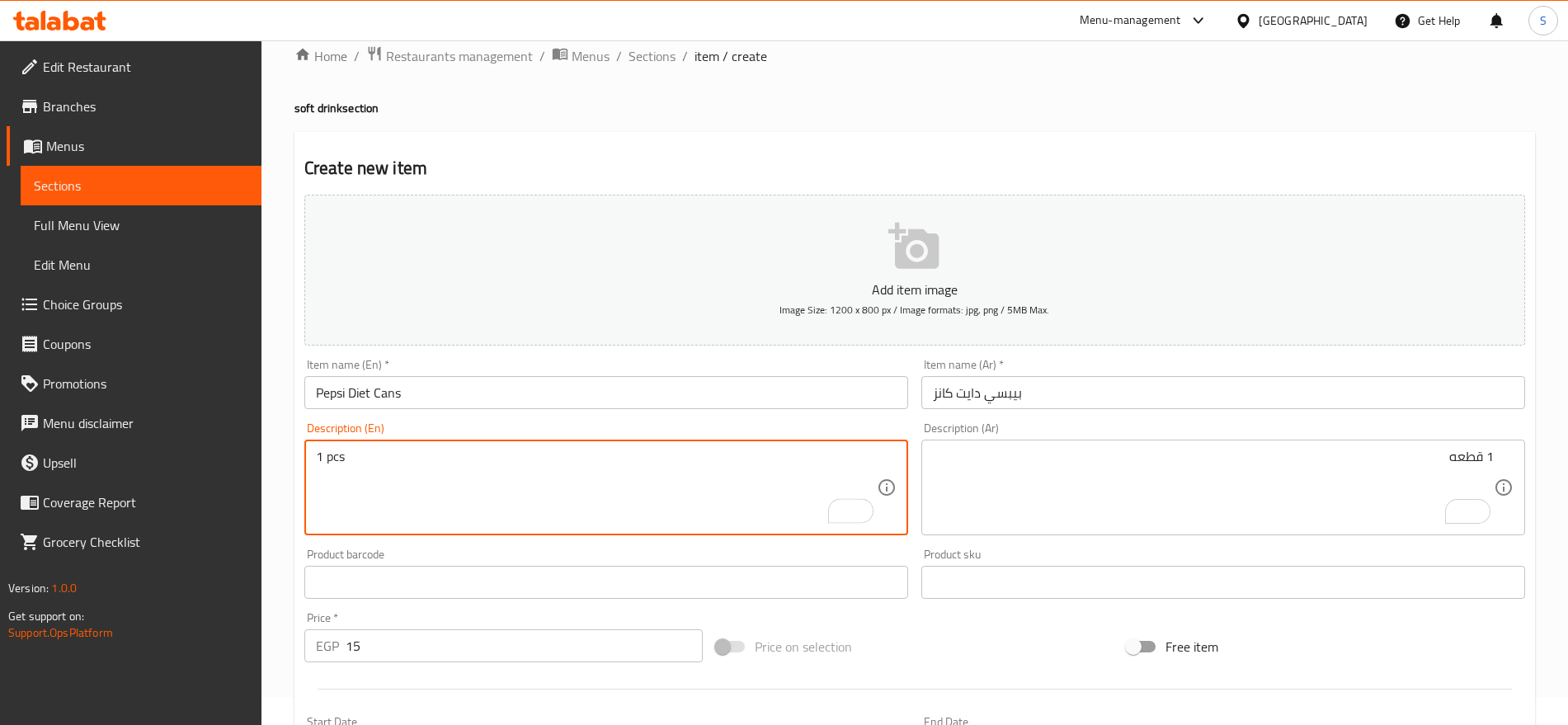
type textarea "1 pcs"
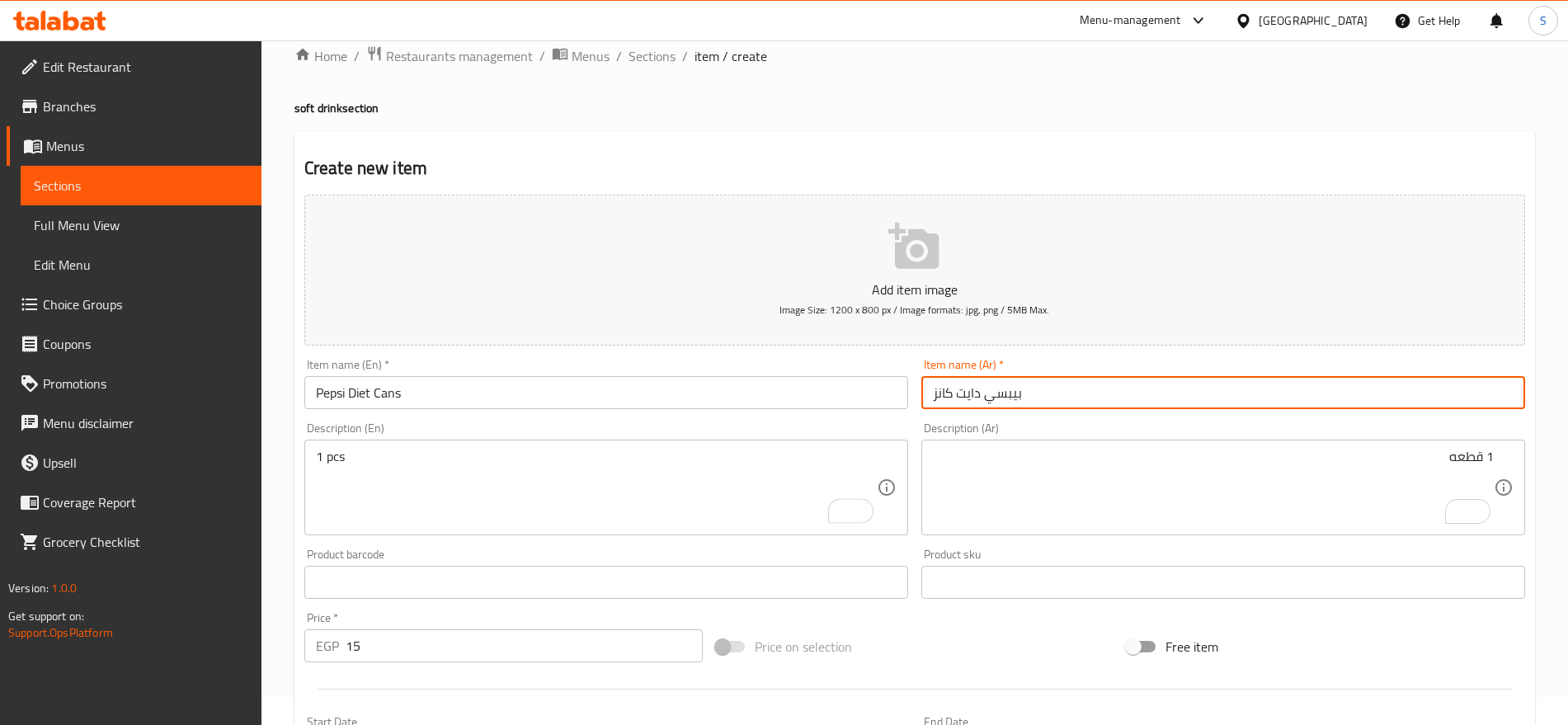
click at [1039, 394] on input "بيبسي دايت كانز" at bounding box center [1223, 392] width 604 height 33
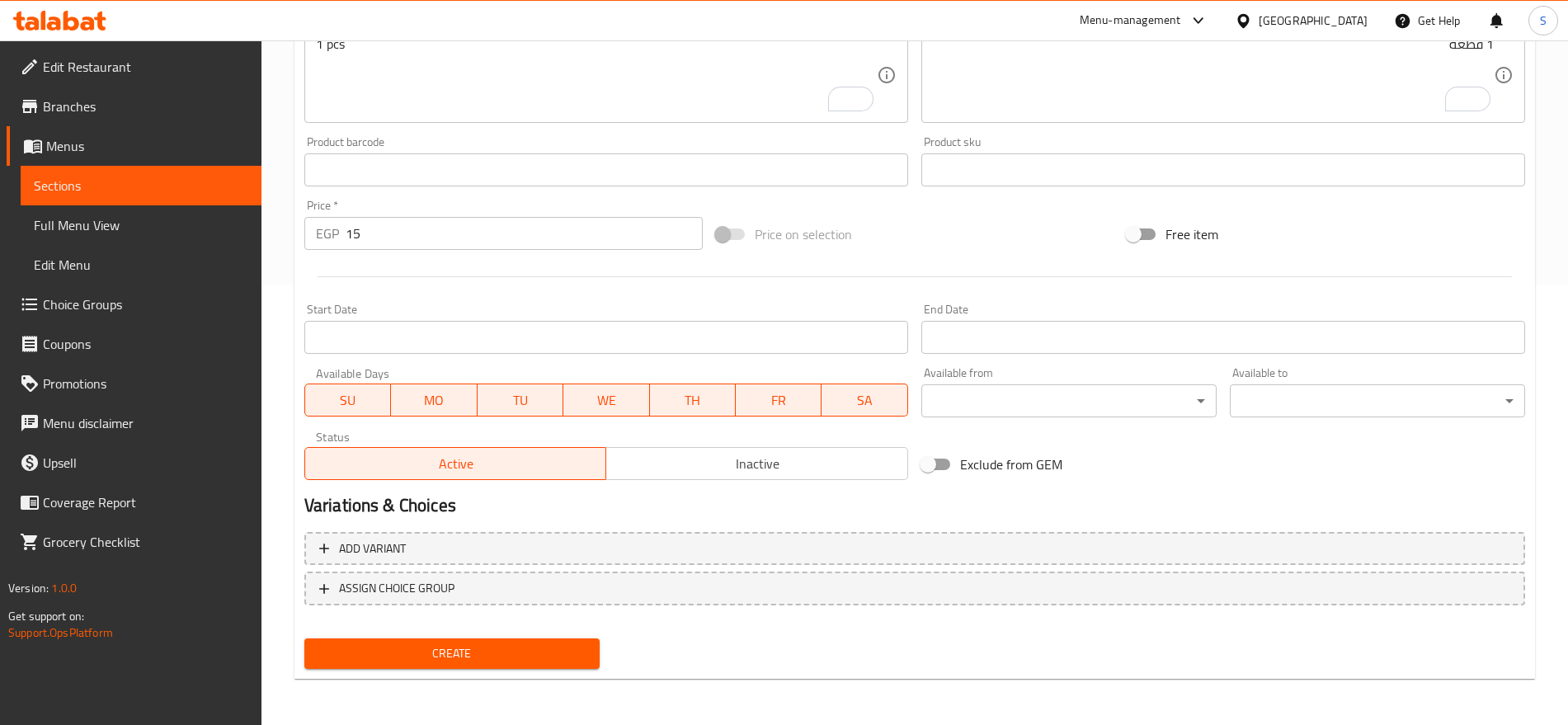
click at [413, 668] on button "Create" at bounding box center [452, 653] width 296 height 31
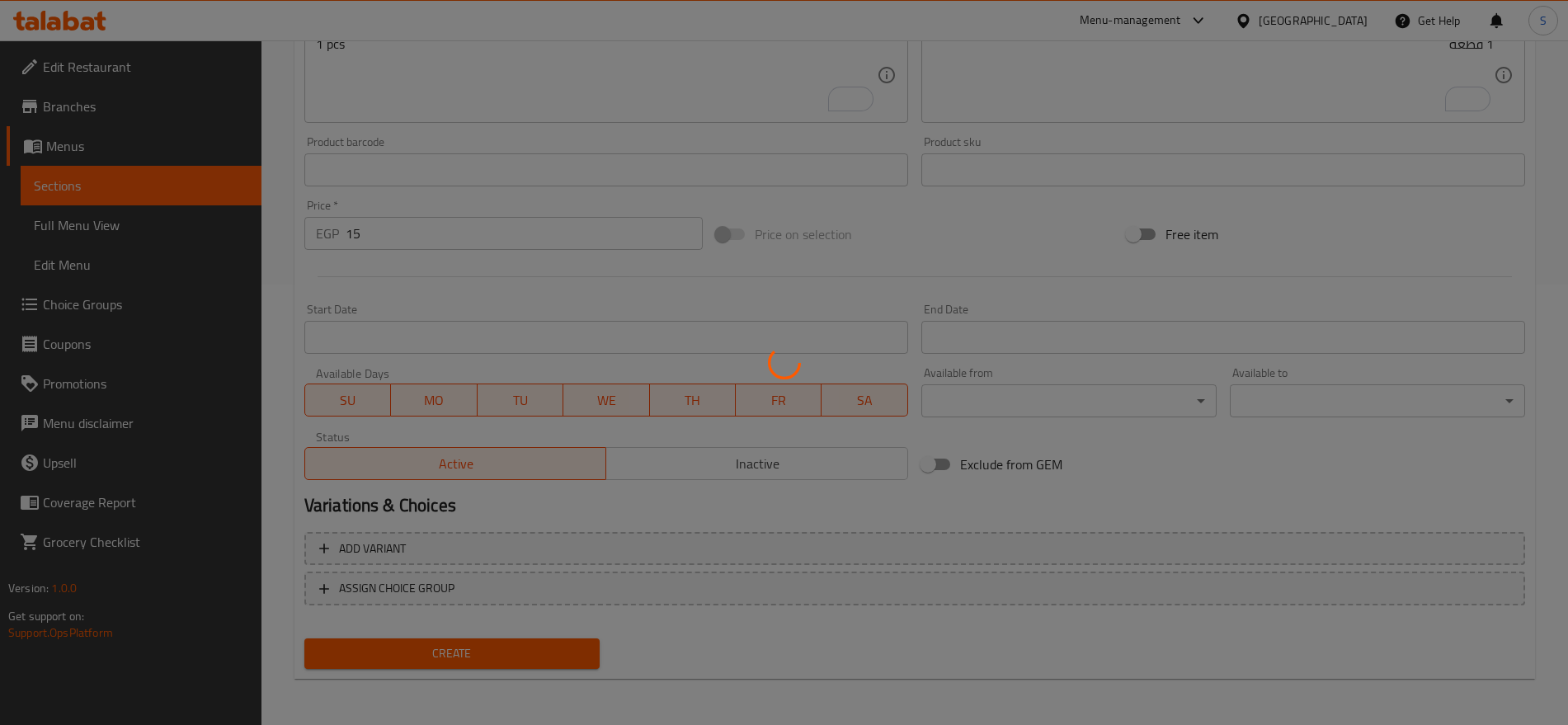
type input "0"
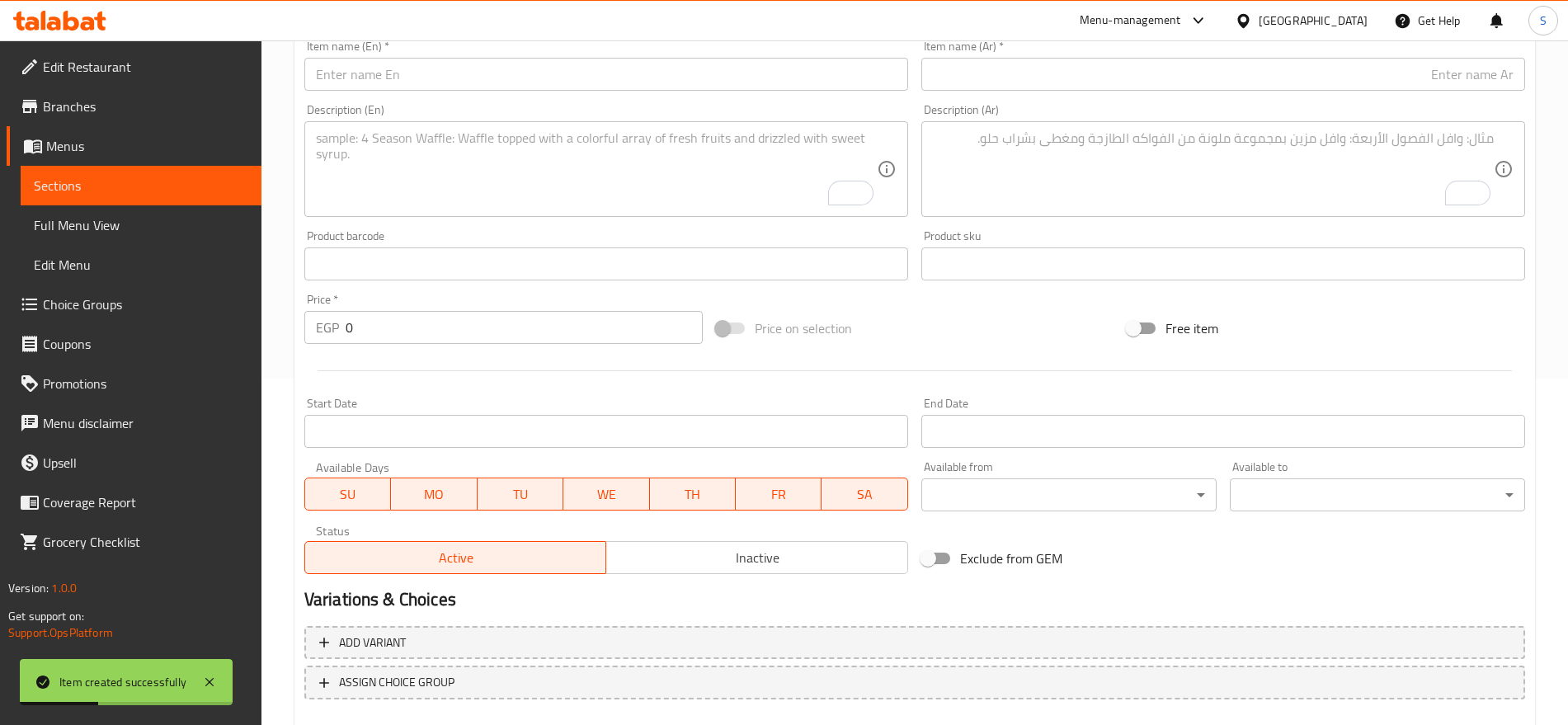
scroll to position [234, 0]
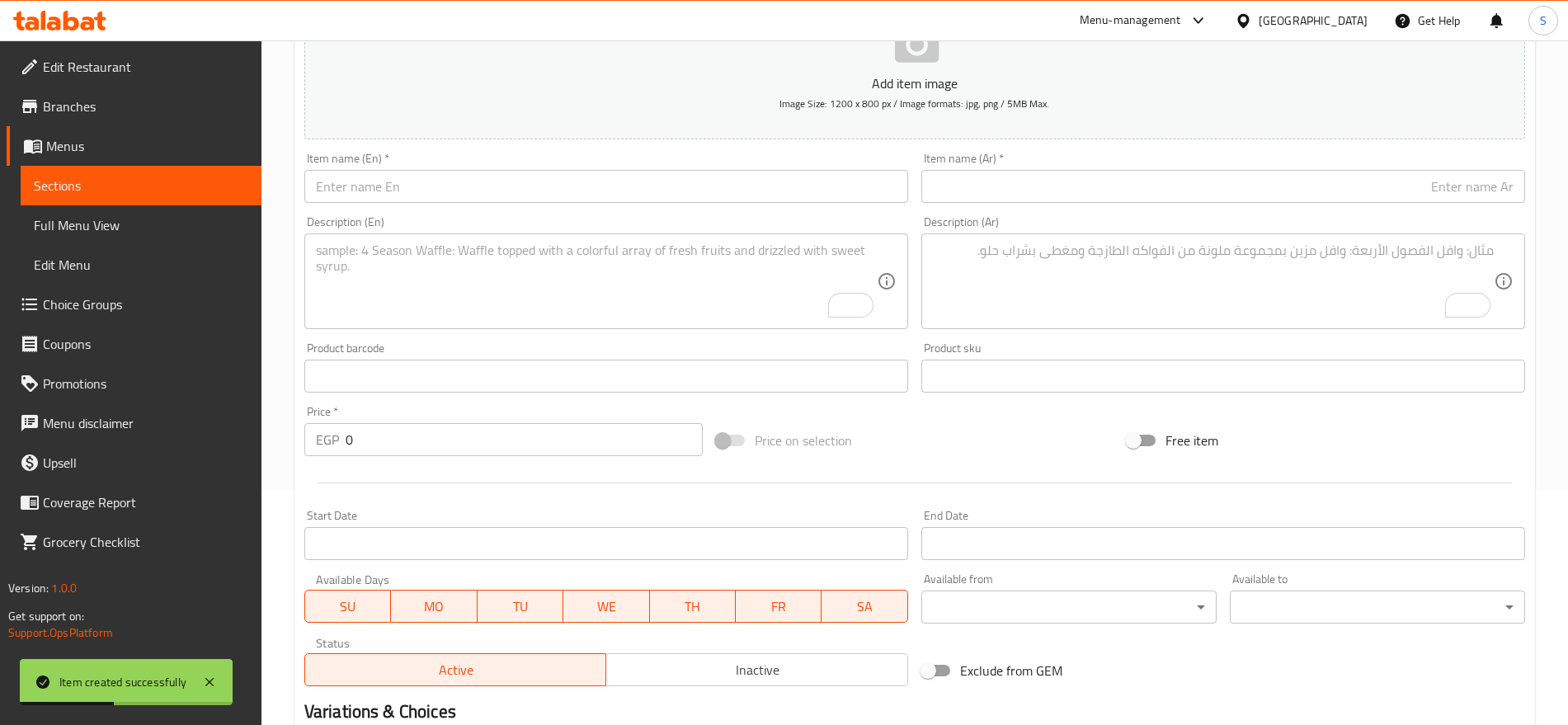
click at [1237, 211] on div "Description (Ar) Description (Ar)" at bounding box center [1224, 273] width 617 height 126
click at [1265, 201] on input "text" at bounding box center [1223, 186] width 604 height 33
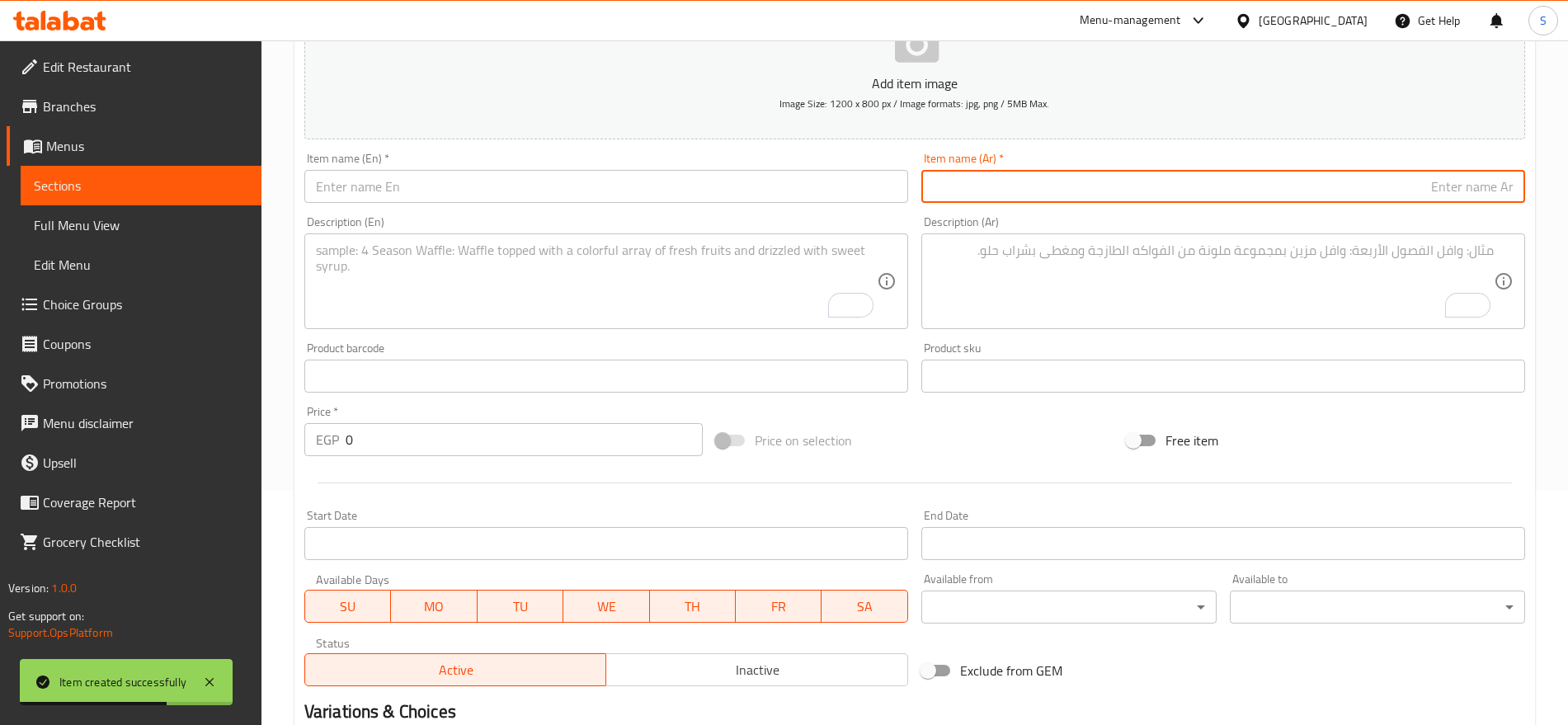
paste input "بيريل كانز"
type input "بيريل كانز"
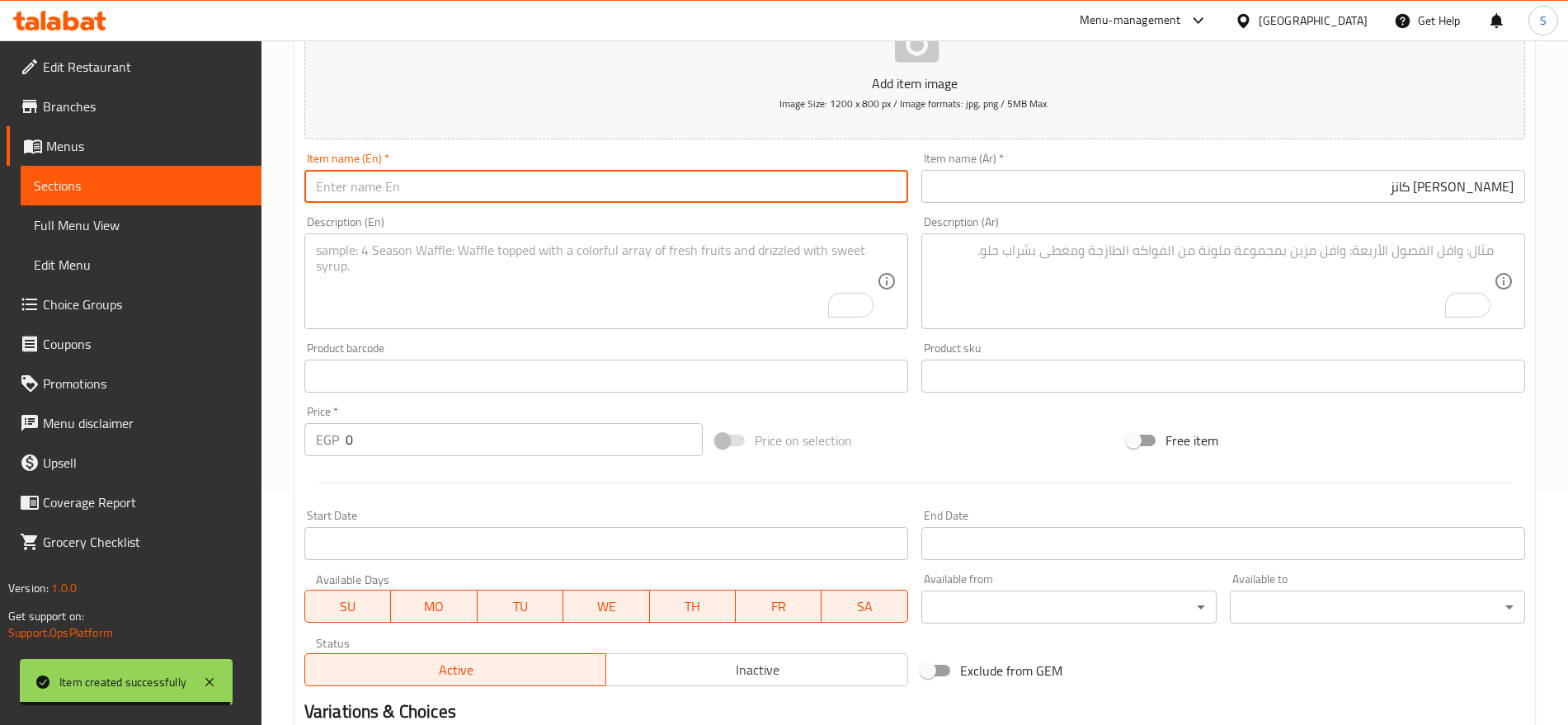
click at [462, 187] on input "text" at bounding box center [606, 186] width 604 height 33
paste input "Beryl Cans"
type input "Beryl Cans"
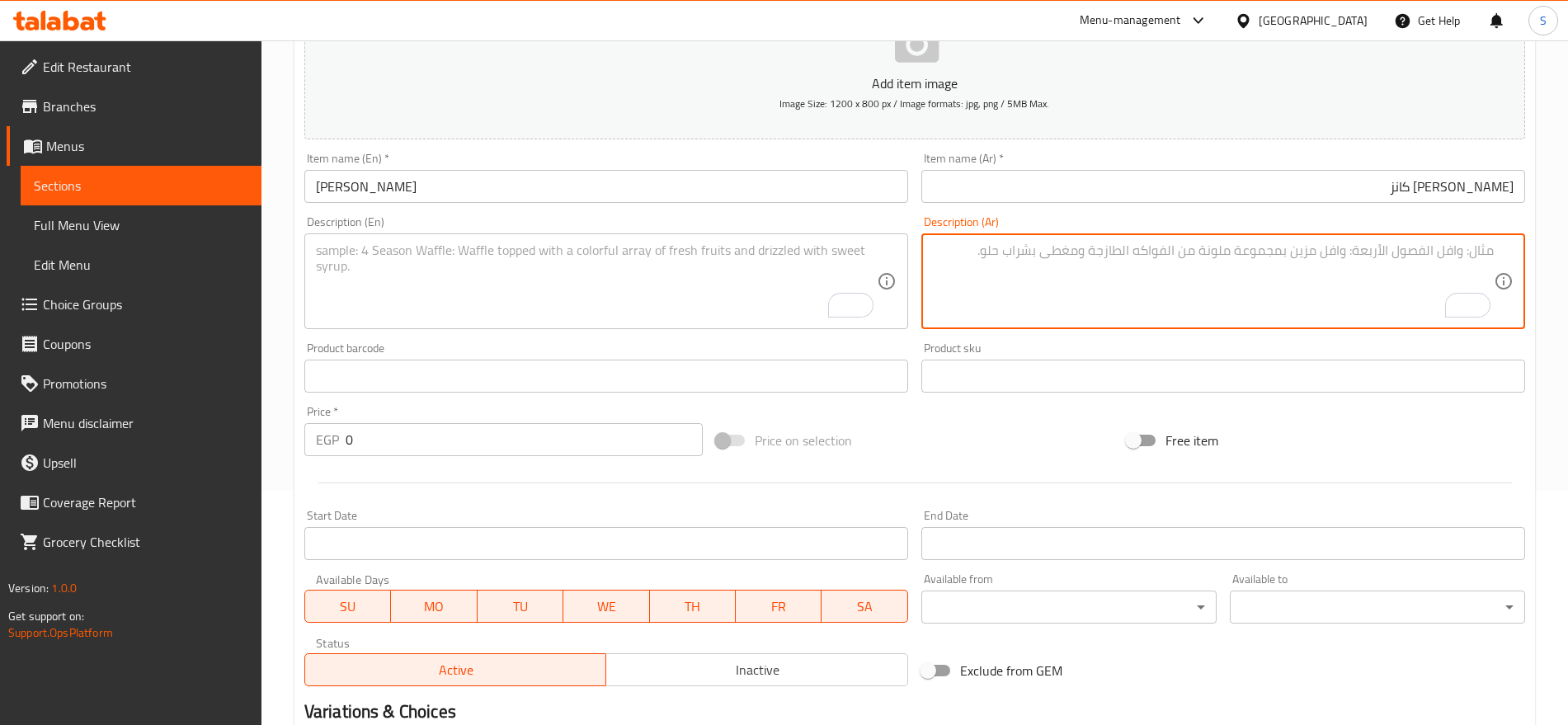
click at [1022, 283] on textarea "To enrich screen reader interactions, please activate Accessibility in Grammarl…" at bounding box center [1213, 282] width 561 height 78
paste textarea "1 قطعه"
type textarea "1 قطعه"
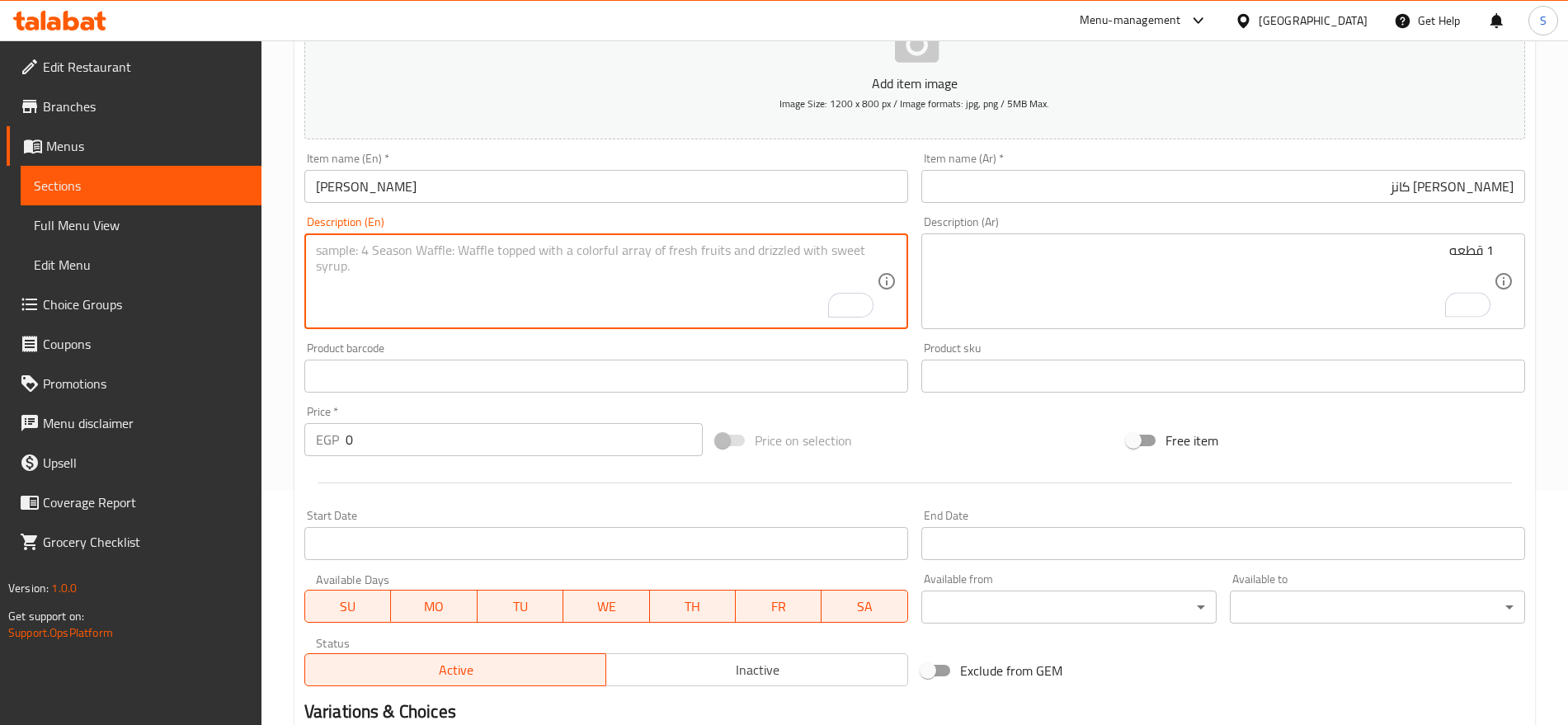
click at [514, 319] on textarea "To enrich screen reader interactions, please activate Accessibility in Grammarl…" at bounding box center [597, 282] width 561 height 78
paste textarea "1 pcs"
type textarea "1 pcs"
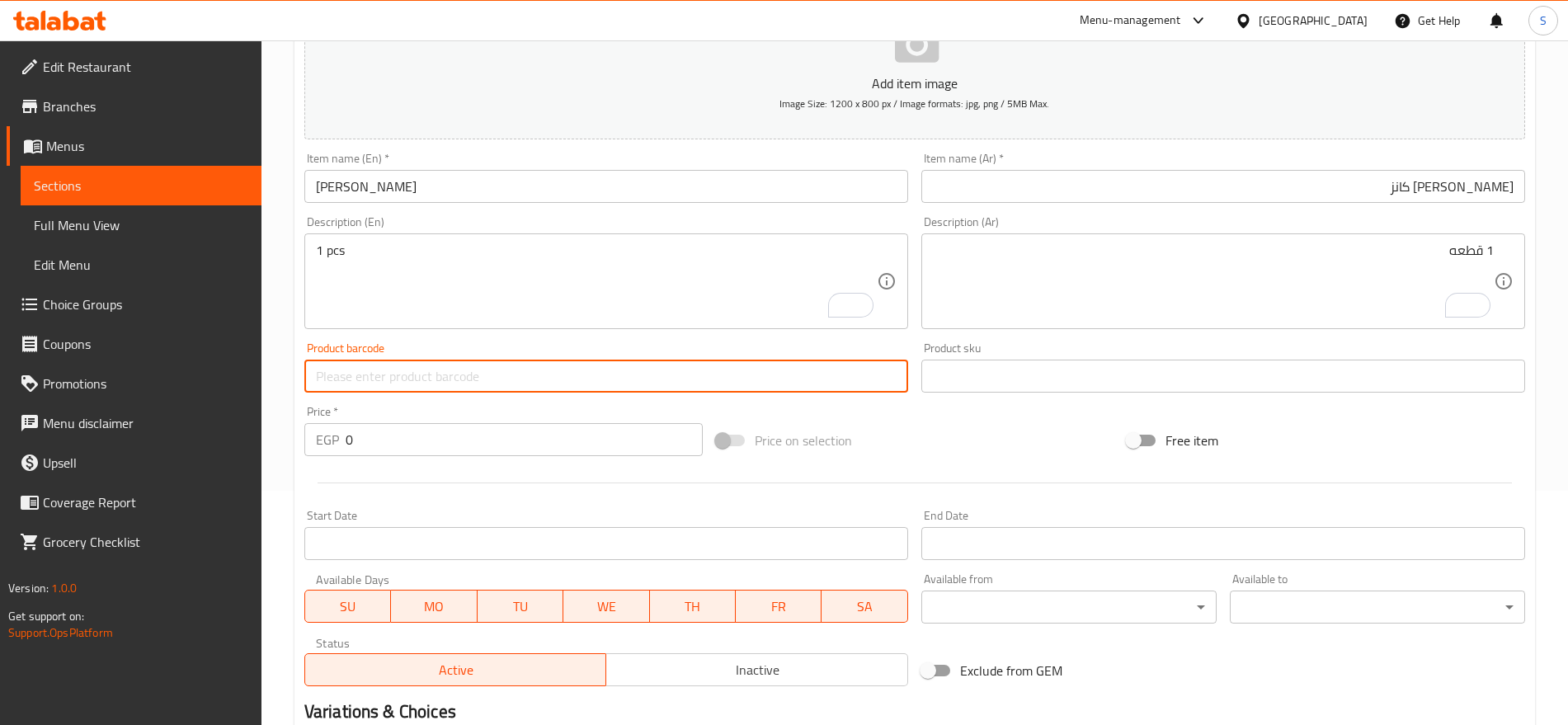
paste input "15"
drag, startPoint x: 349, startPoint y: 382, endPoint x: 326, endPoint y: 376, distance: 23.8
click at [326, 376] on input "text" at bounding box center [606, 376] width 604 height 33
type input "15"
click at [375, 434] on input "0" at bounding box center [524, 440] width 357 height 33
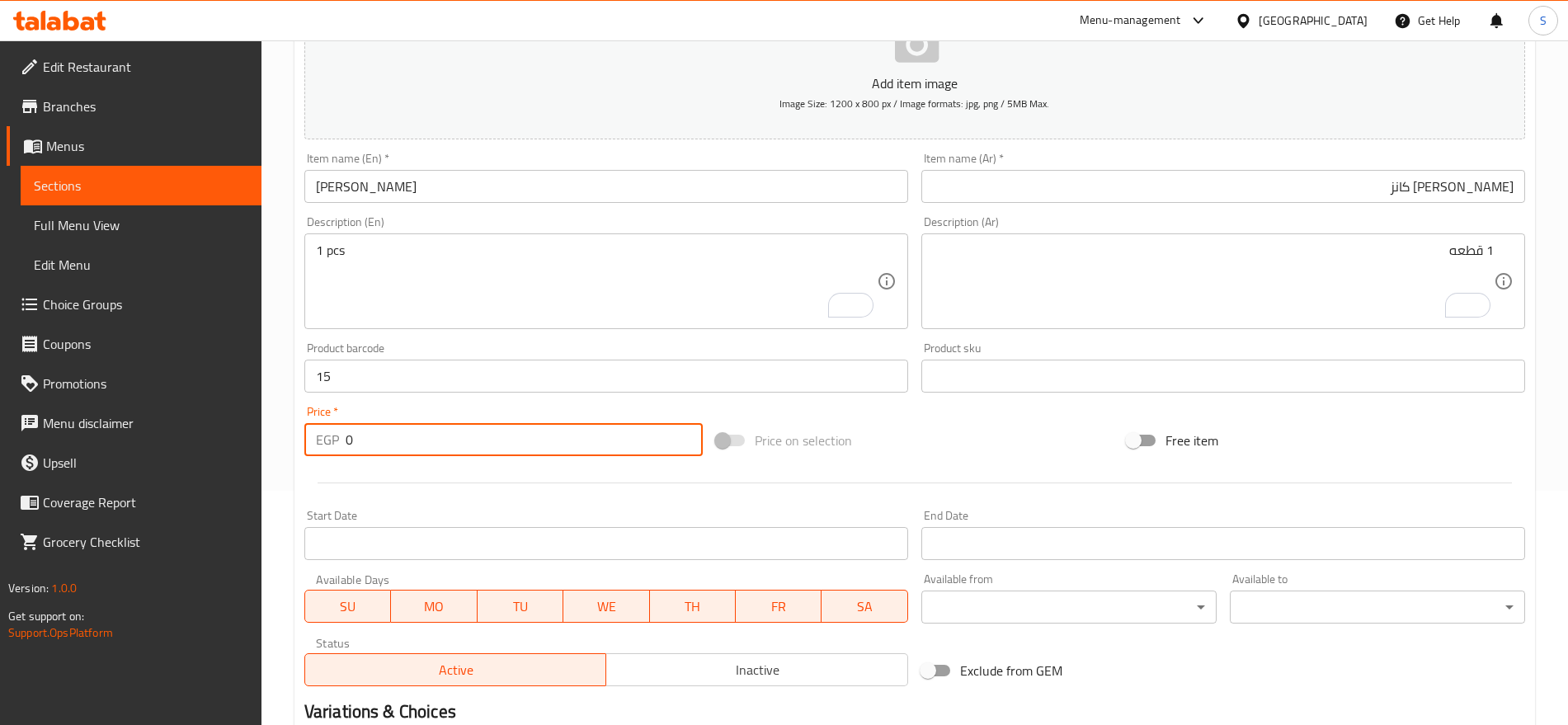
drag, startPoint x: 227, startPoint y: 440, endPoint x: 119, endPoint y: 439, distance: 108.0
click at [97, 440] on div "Edit Restaurant Branches Menus Sections Full Menu View Edit Menu Choice Groups …" at bounding box center [784, 369] width 1568 height 1125
paste input "15"
type input "15"
click at [346, 379] on input "15" at bounding box center [606, 376] width 604 height 33
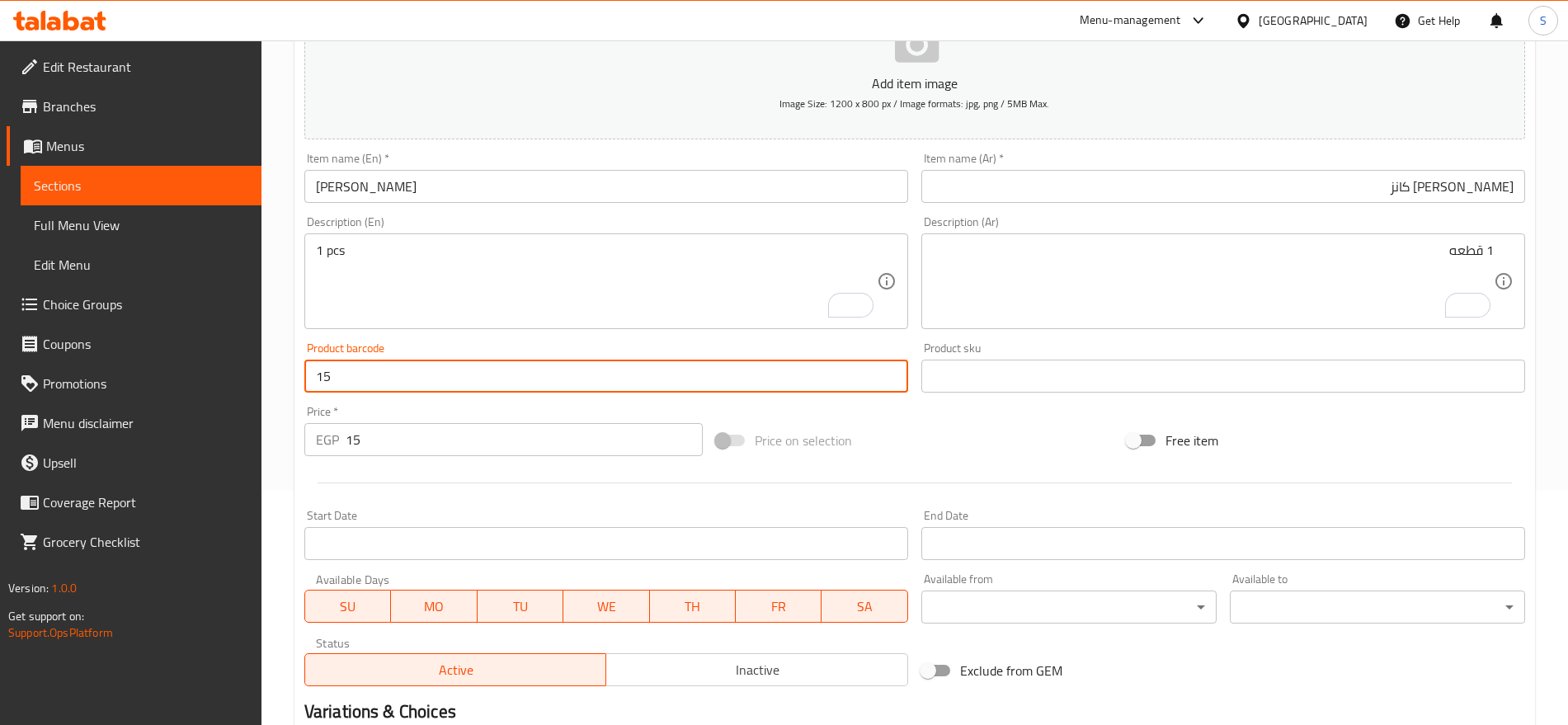
click at [346, 379] on input "15" at bounding box center [606, 376] width 604 height 33
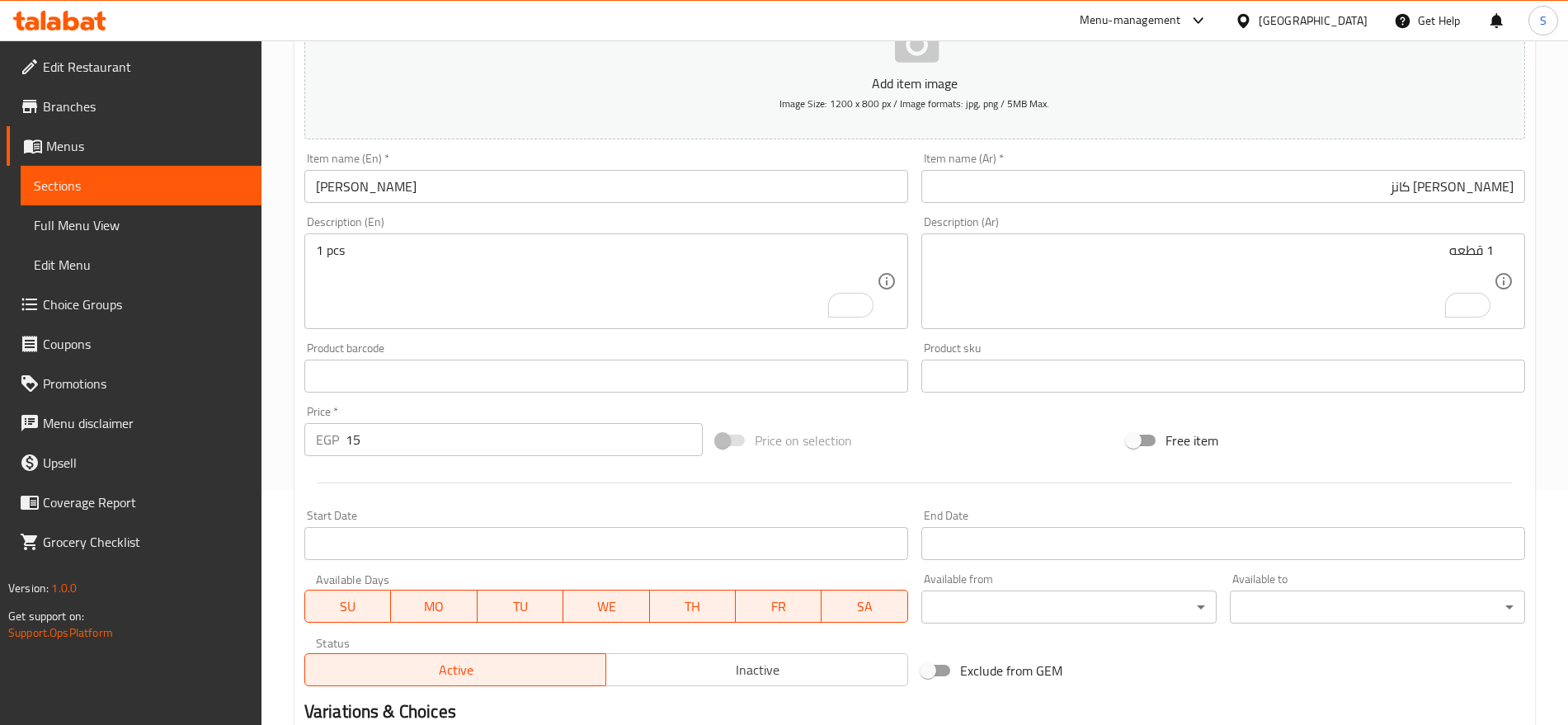
click at [1040, 234] on div "1 قطعه Description (Ar)" at bounding box center [1223, 281] width 604 height 95
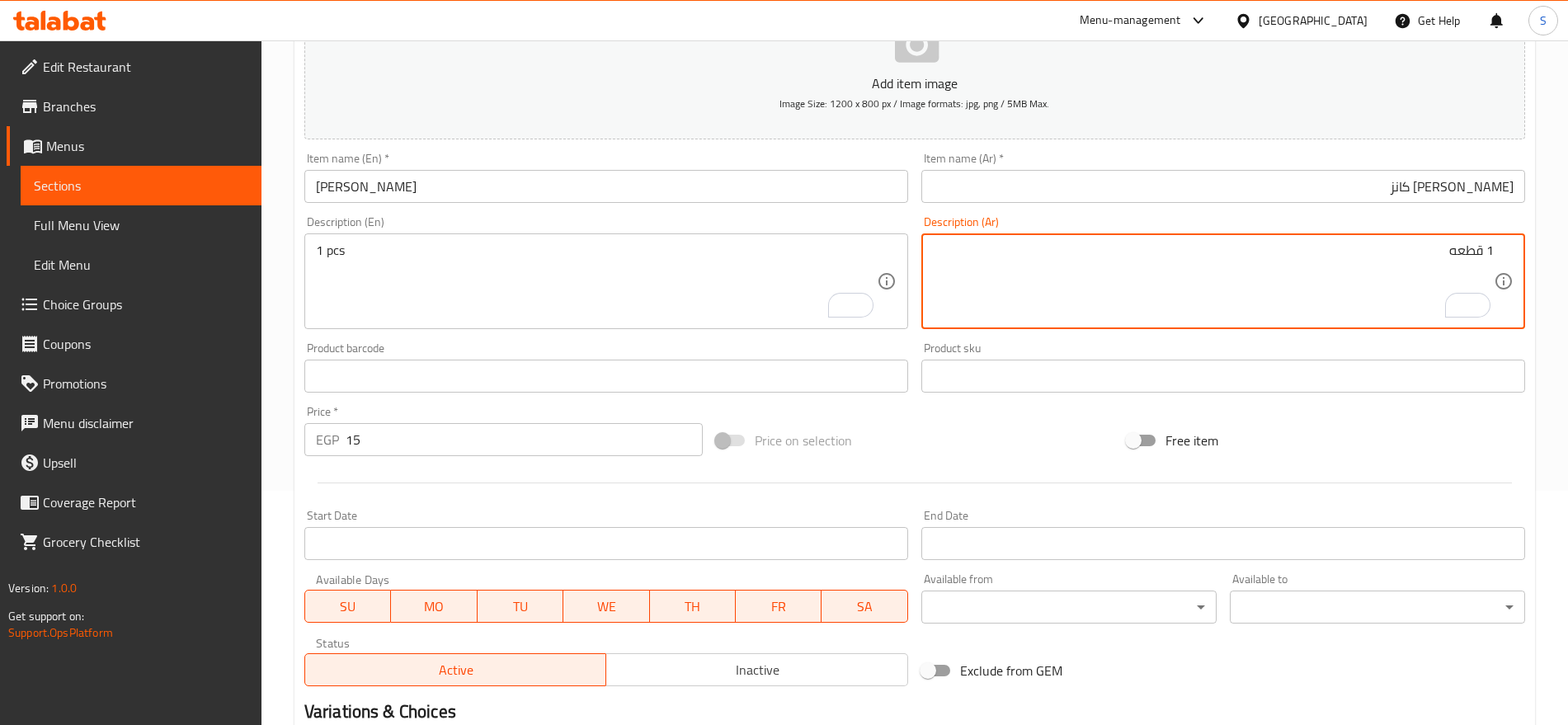
paste textarea "1 قطعه"
drag, startPoint x: 1352, startPoint y: 256, endPoint x: 1446, endPoint y: 255, distance: 94.0
click at [1446, 255] on textarea "1 قطعه1 قطعه" at bounding box center [1213, 282] width 561 height 78
type textarea "1 قطعه"
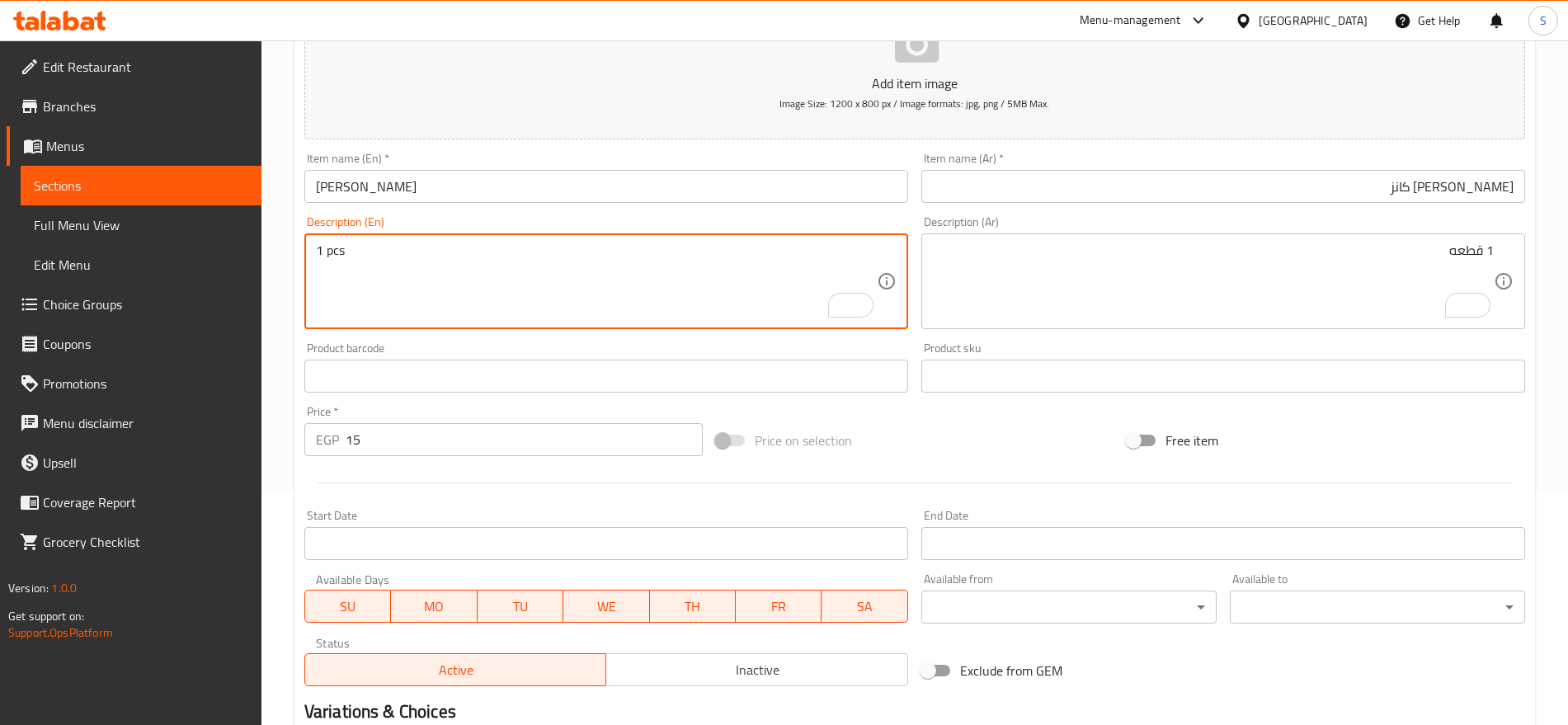
click at [401, 278] on textarea "1 pcs" at bounding box center [597, 282] width 561 height 78
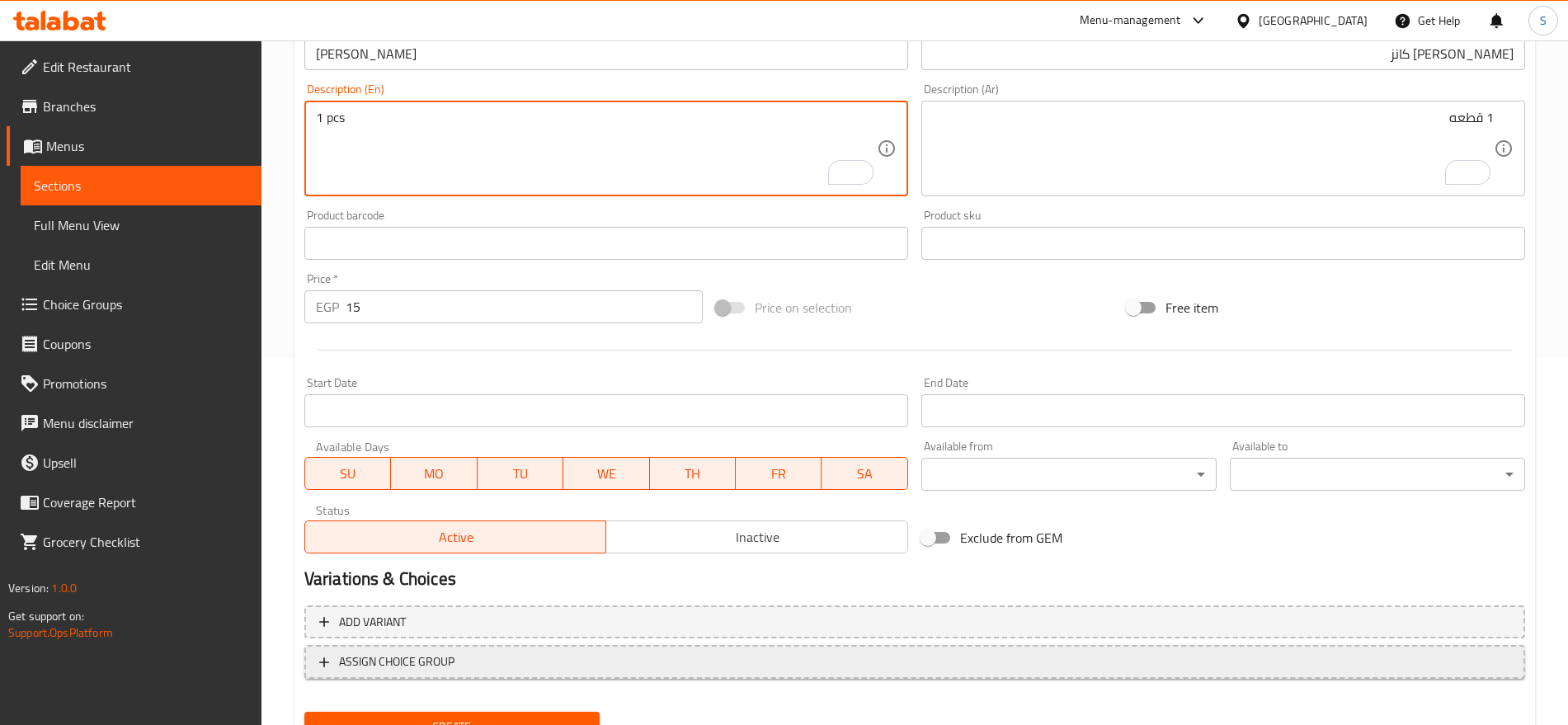
scroll to position [440, 0]
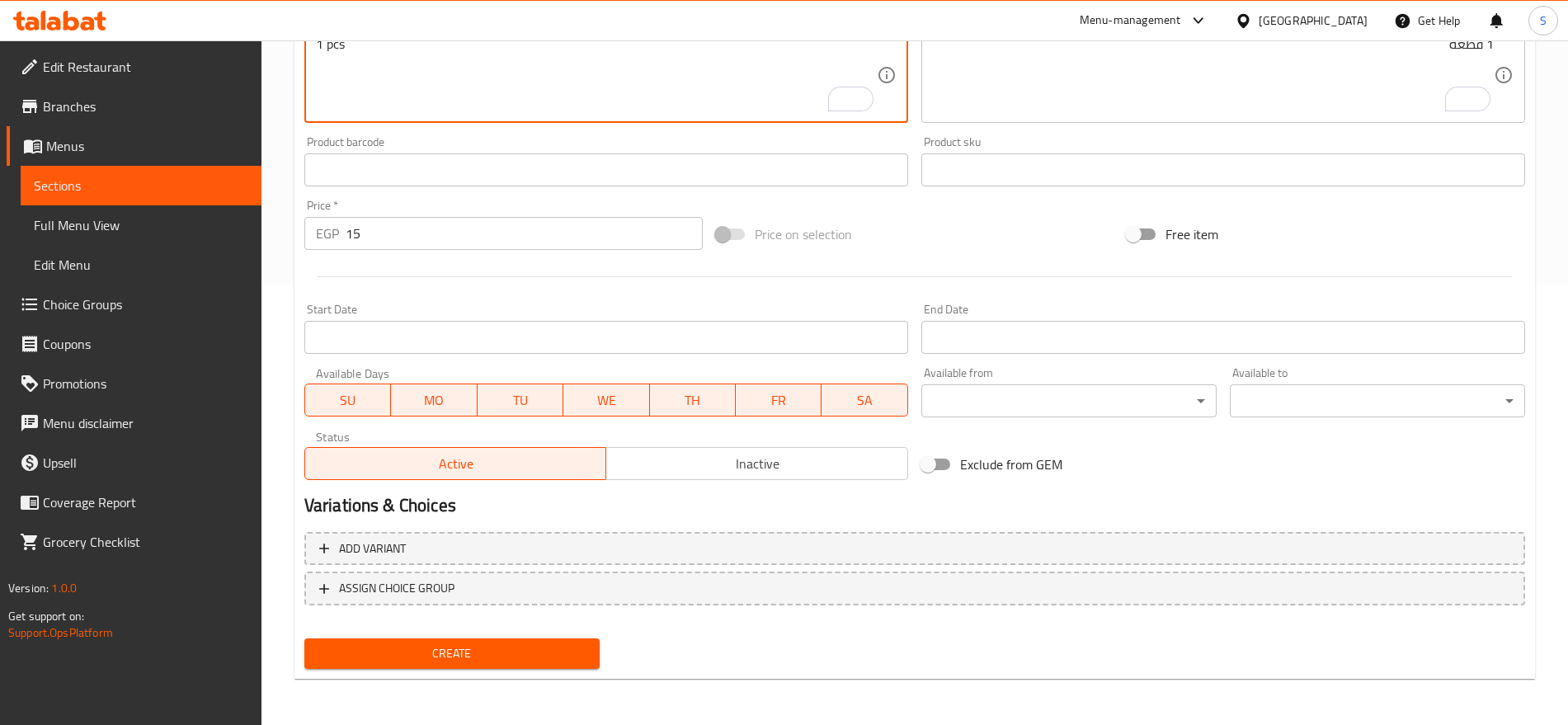
click at [383, 647] on span "Create" at bounding box center [453, 653] width 269 height 20
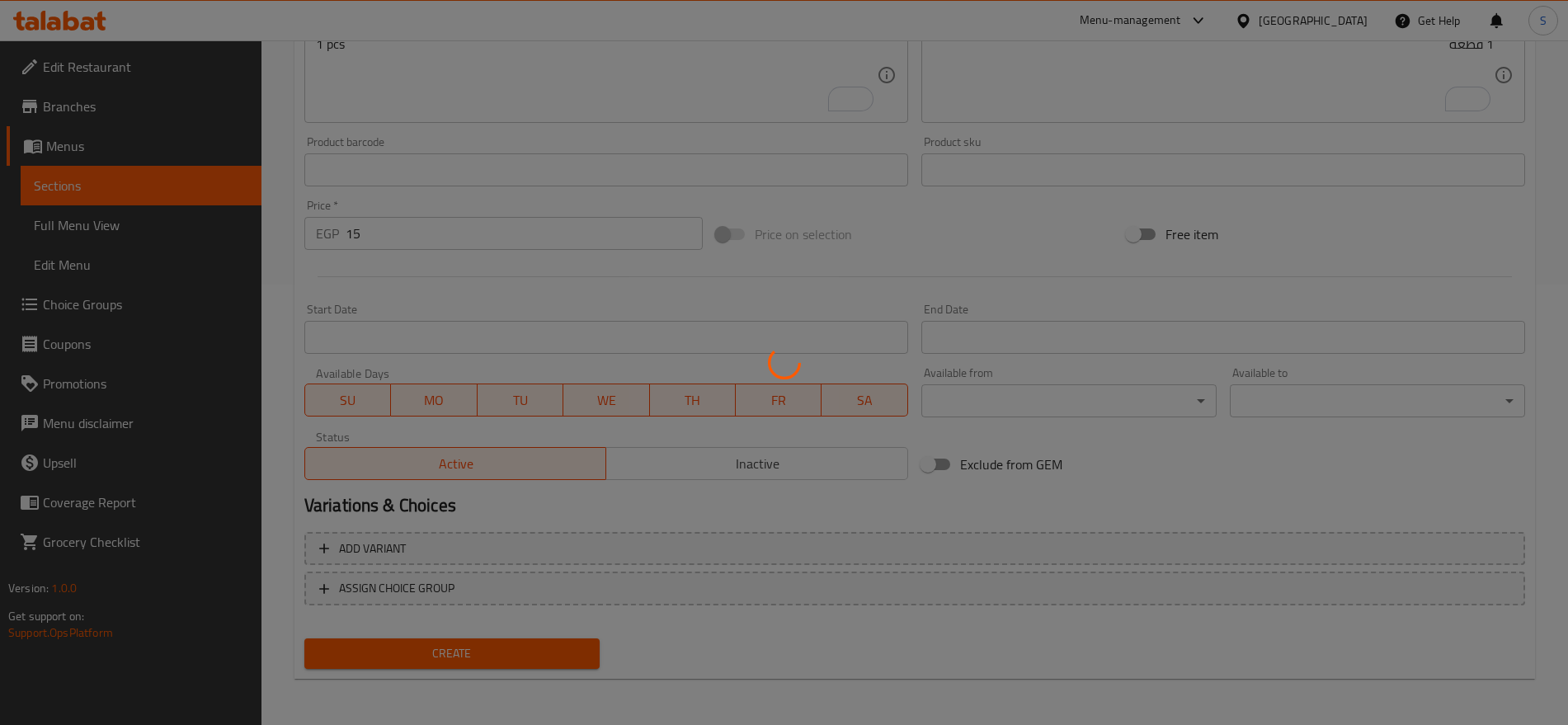
type input "0"
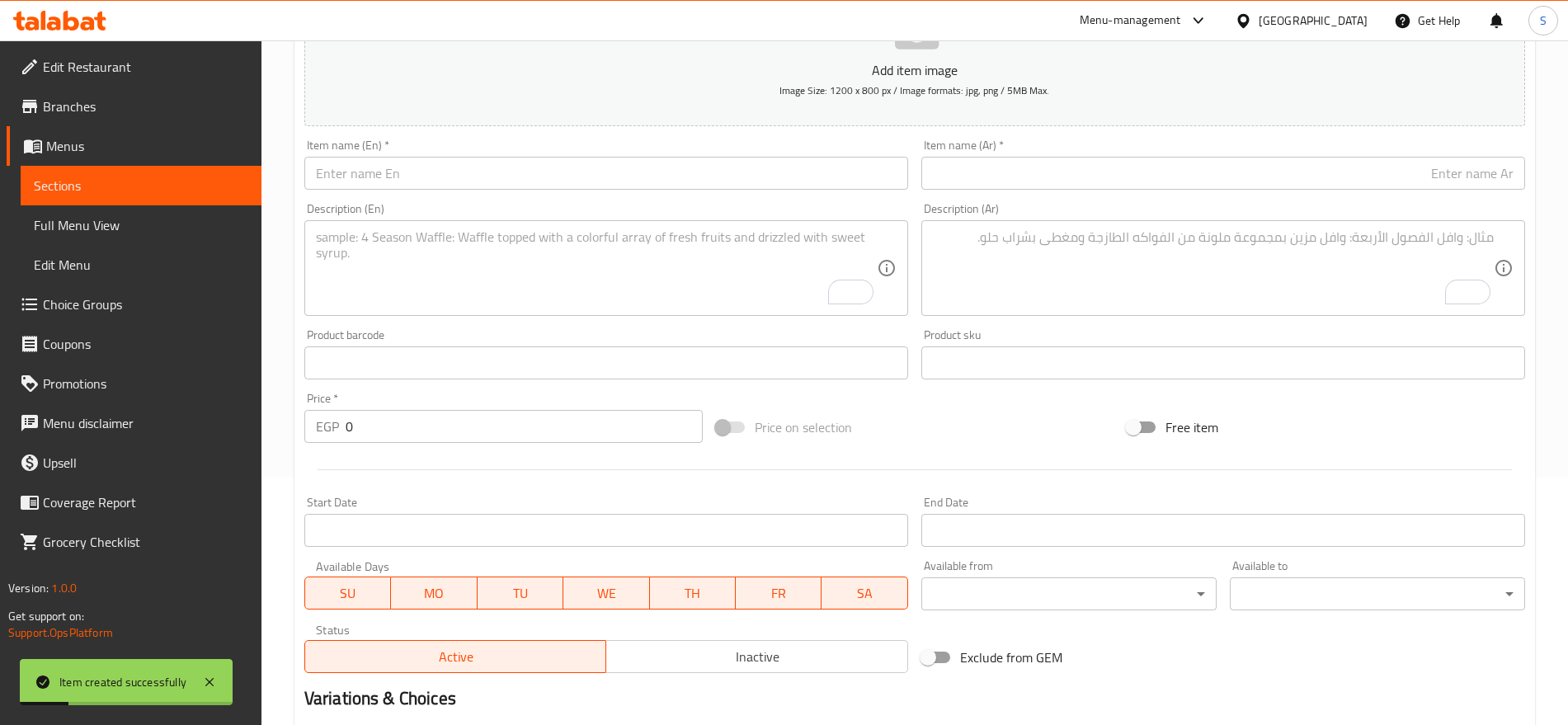
scroll to position [234, 0]
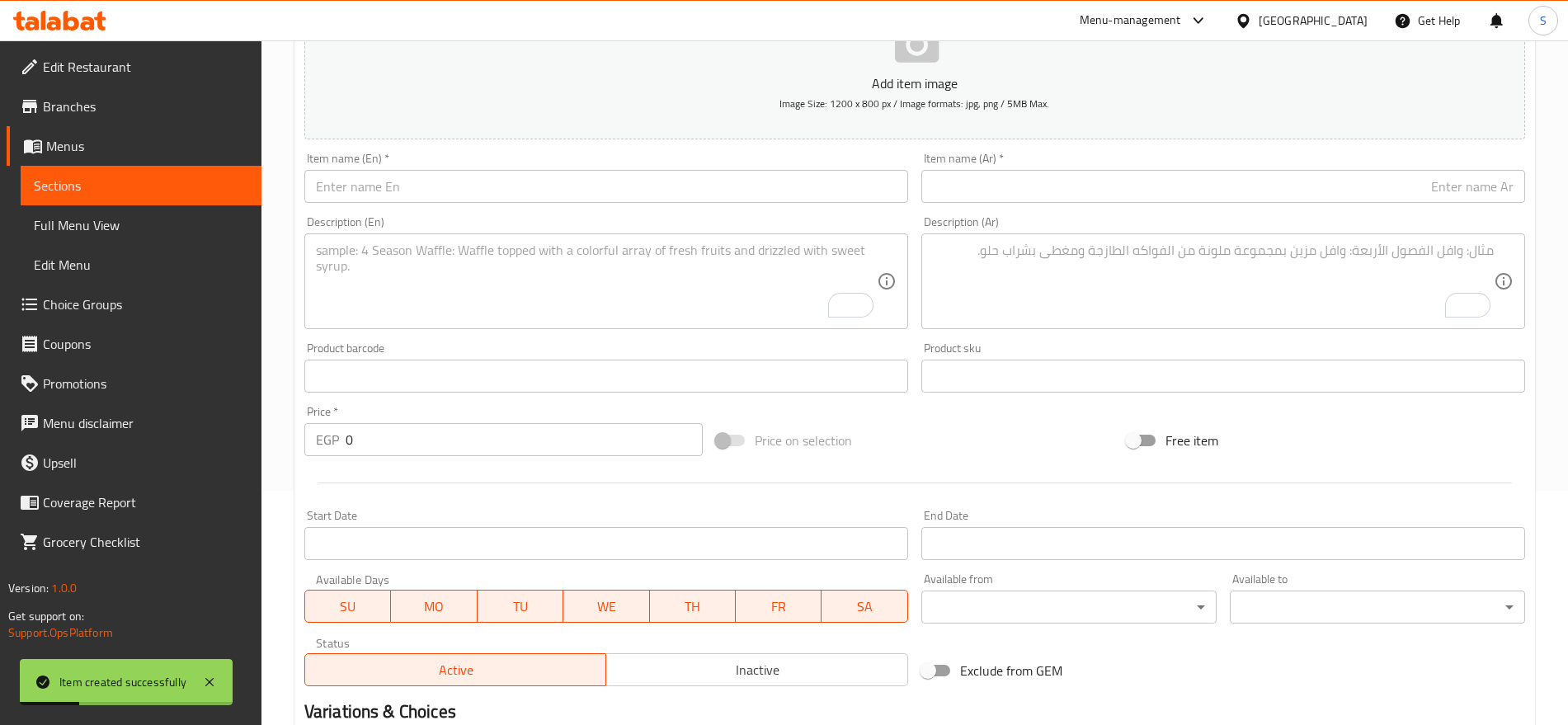
click at [1022, 211] on div "Description (Ar) Description (Ar)" at bounding box center [1224, 273] width 617 height 126
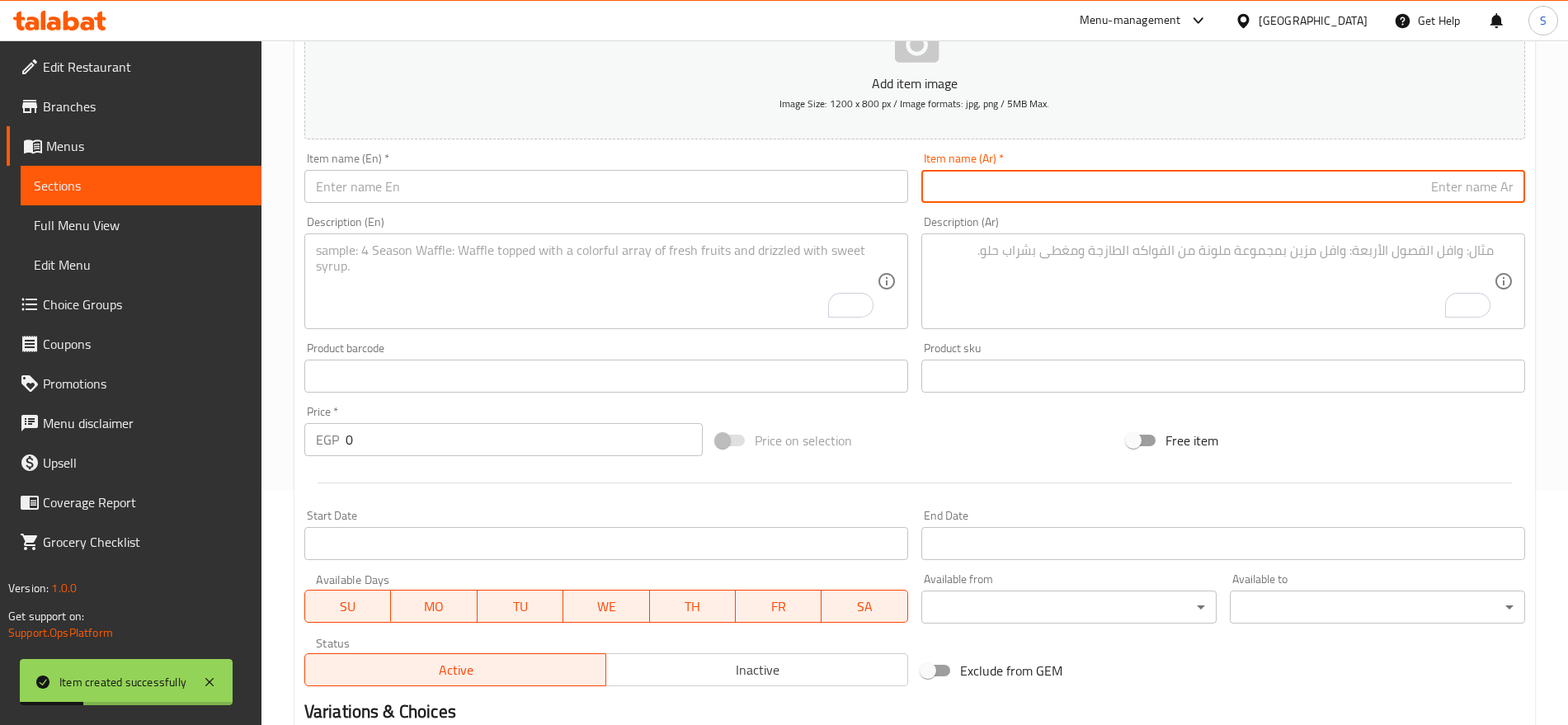
click at [1032, 174] on input "text" at bounding box center [1223, 186] width 604 height 33
paste input "فيروز كانز"
type input "فيروز كانز"
click at [441, 190] on input "text" at bounding box center [606, 186] width 604 height 33
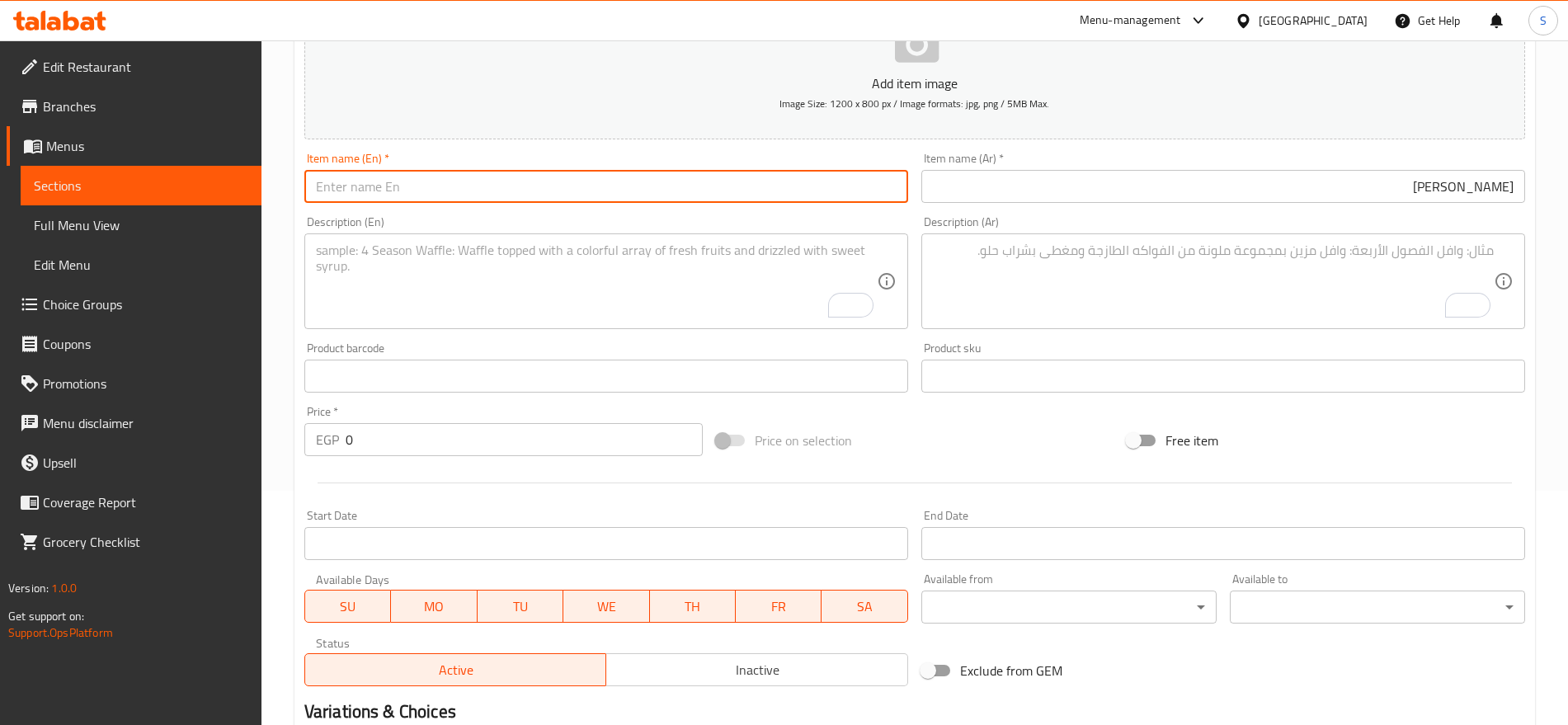
paste input "Fairuz Kanz"
type input "Fairuz Kanz"
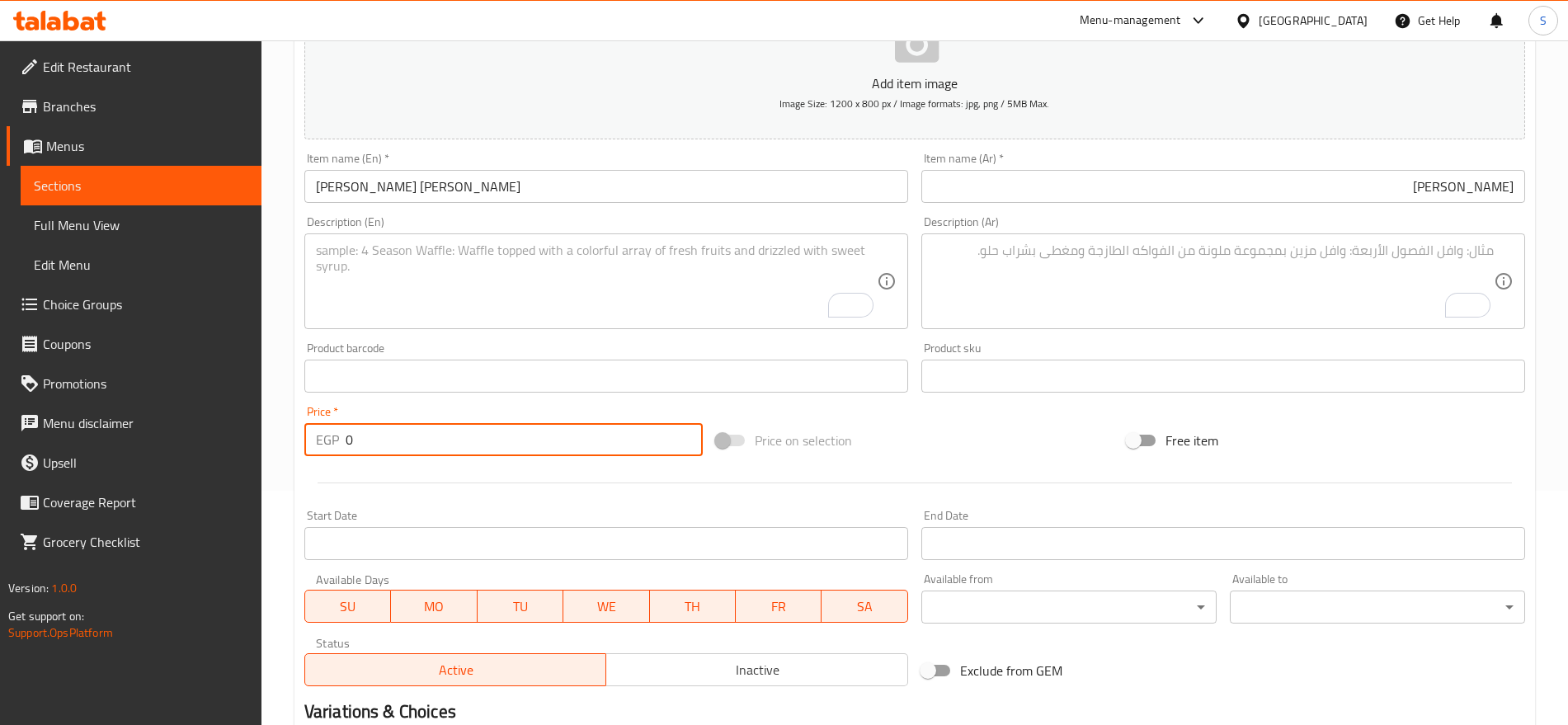
drag, startPoint x: 357, startPoint y: 440, endPoint x: 257, endPoint y: 414, distance: 103.3
click at [257, 414] on div "Edit Restaurant Branches Menus Sections Full Menu View Edit Menu Choice Groups …" at bounding box center [784, 369] width 1568 height 1125
paste input "15"
type input "15"
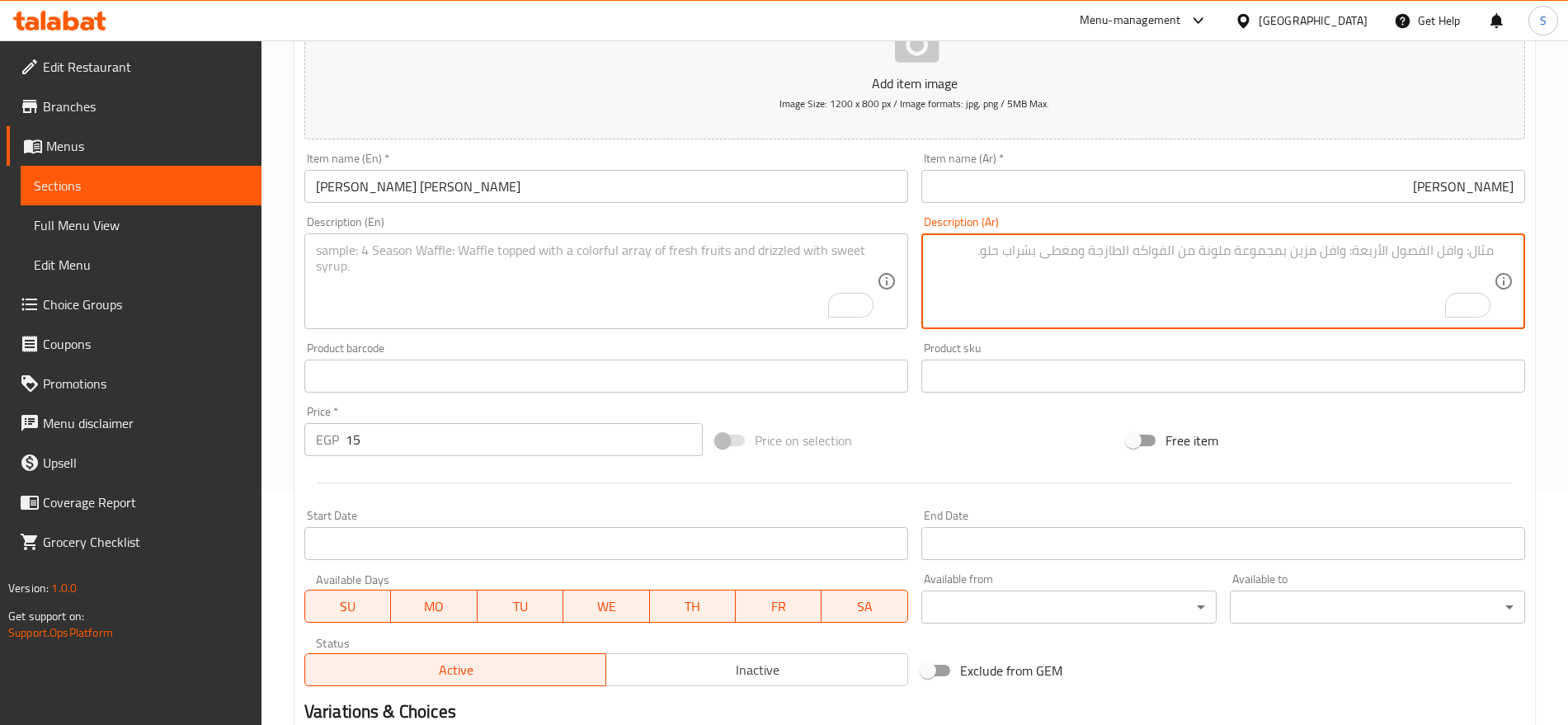
click at [1046, 281] on textarea "To enrich screen reader interactions, please activate Accessibility in Grammarl…" at bounding box center [1213, 282] width 561 height 78
paste textarea "1 قطعه"
type textarea "1 قطعه"
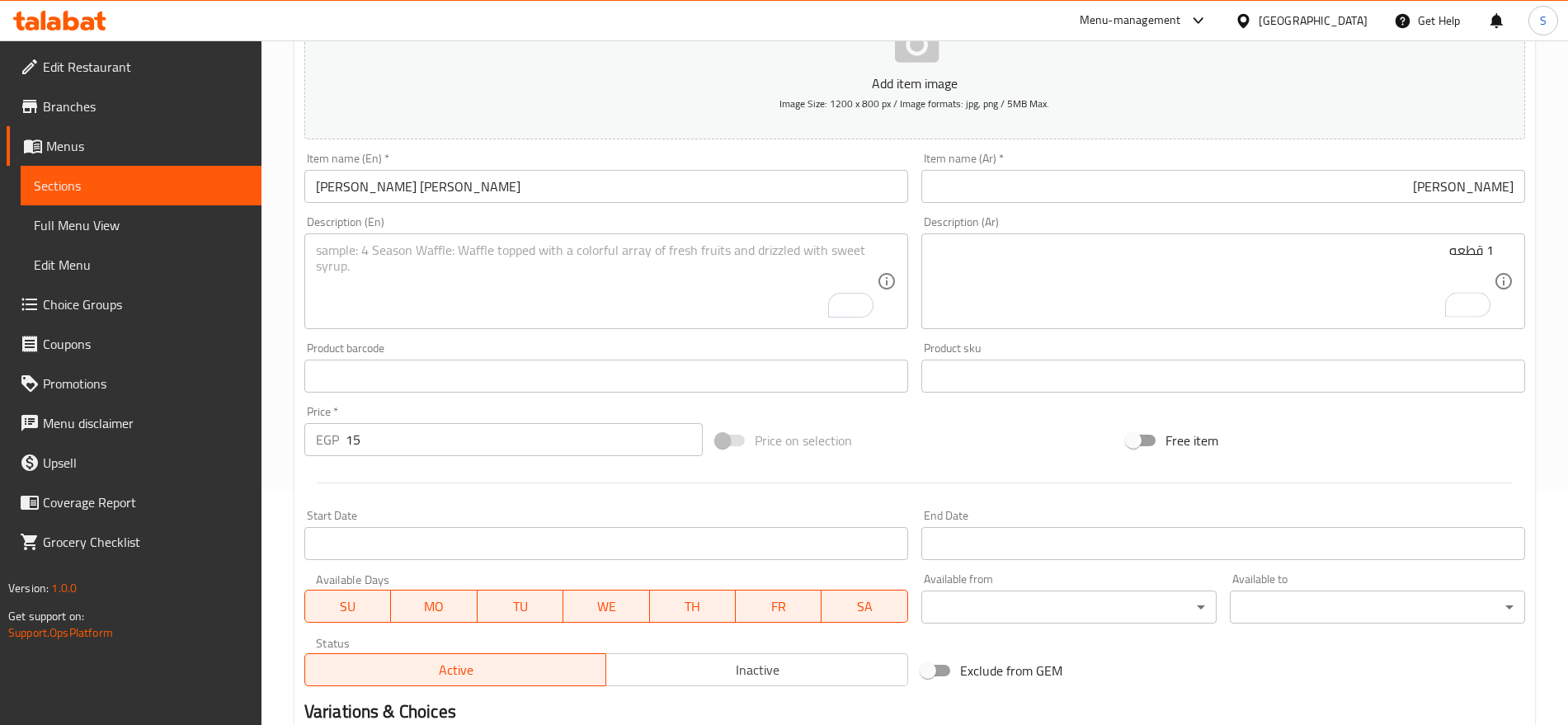
click at [582, 270] on textarea "To enrich screen reader interactions, please activate Accessibility in Grammarl…" at bounding box center [597, 282] width 561 height 78
paste textarea "1 pcs"
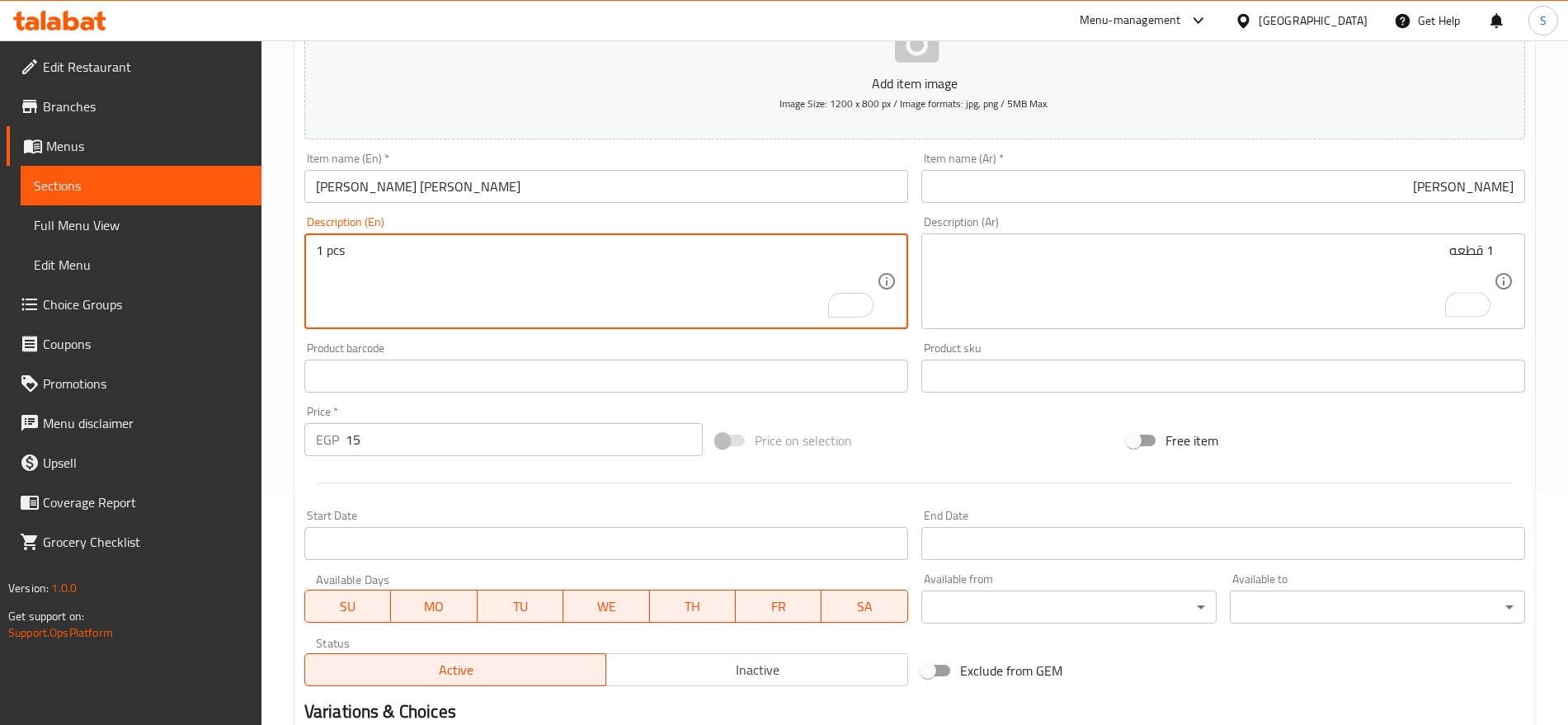
type textarea "1 pcs"
click at [402, 407] on div "Price   * EGP 15 Price *" at bounding box center [504, 430] width 399 height 50
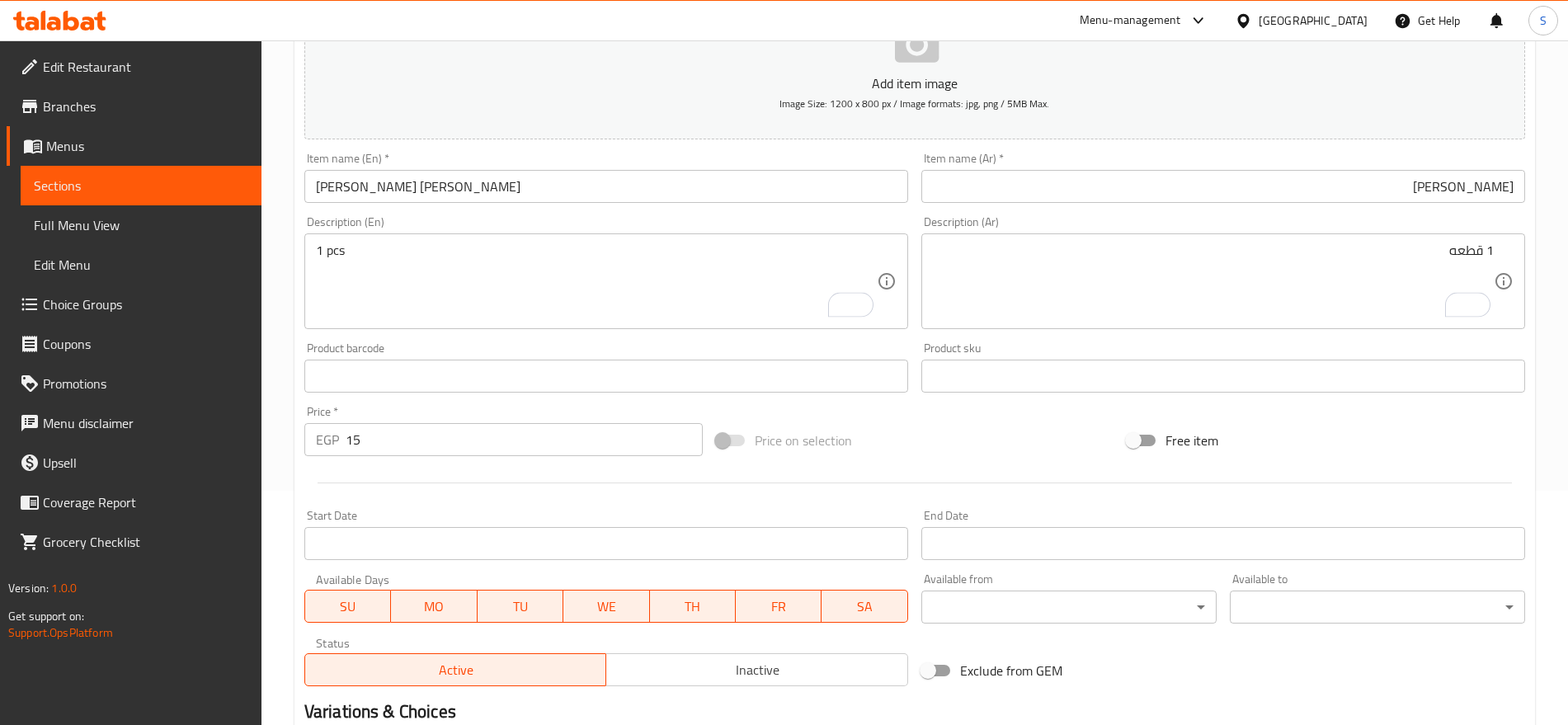
click at [395, 455] on input "15" at bounding box center [524, 440] width 357 height 33
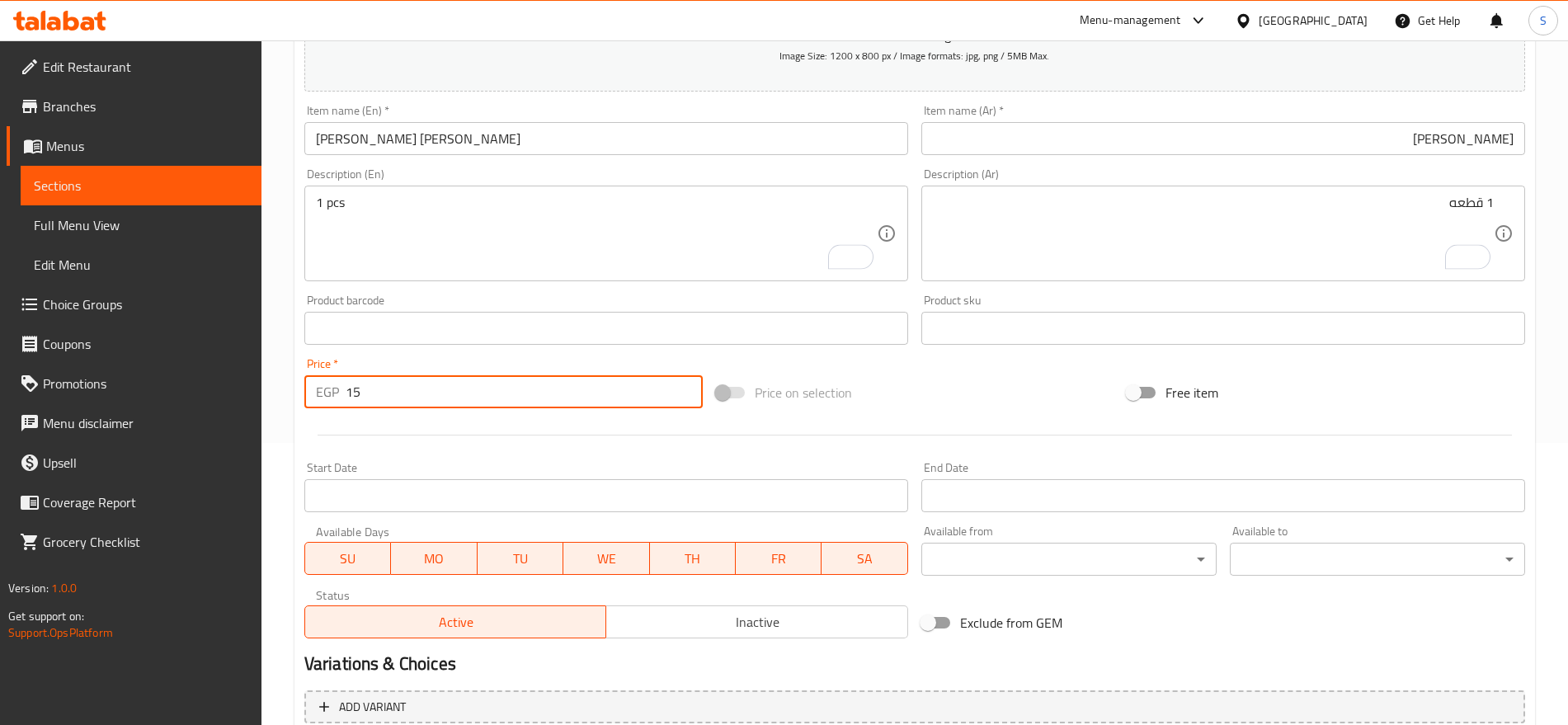
scroll to position [440, 0]
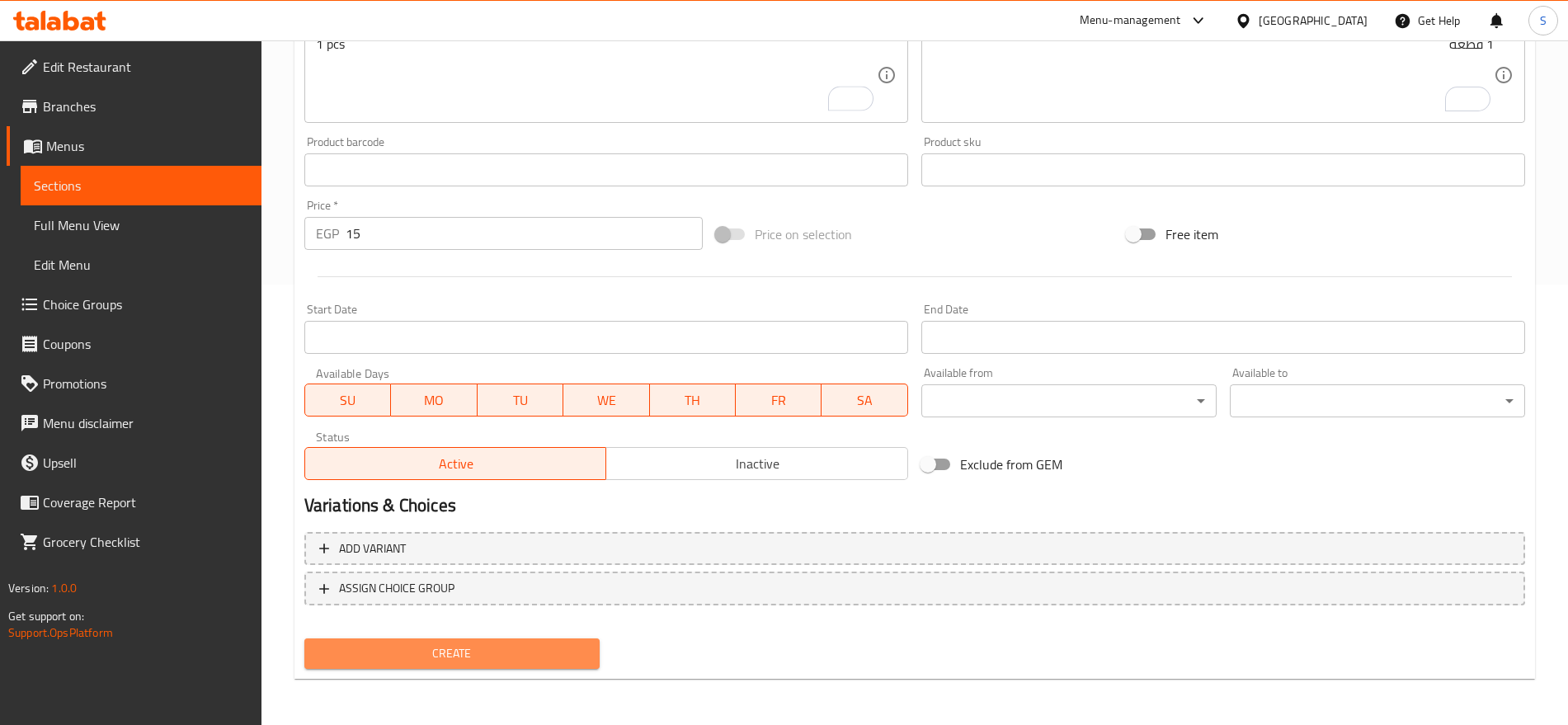
click at [446, 647] on span "Create" at bounding box center [453, 653] width 269 height 20
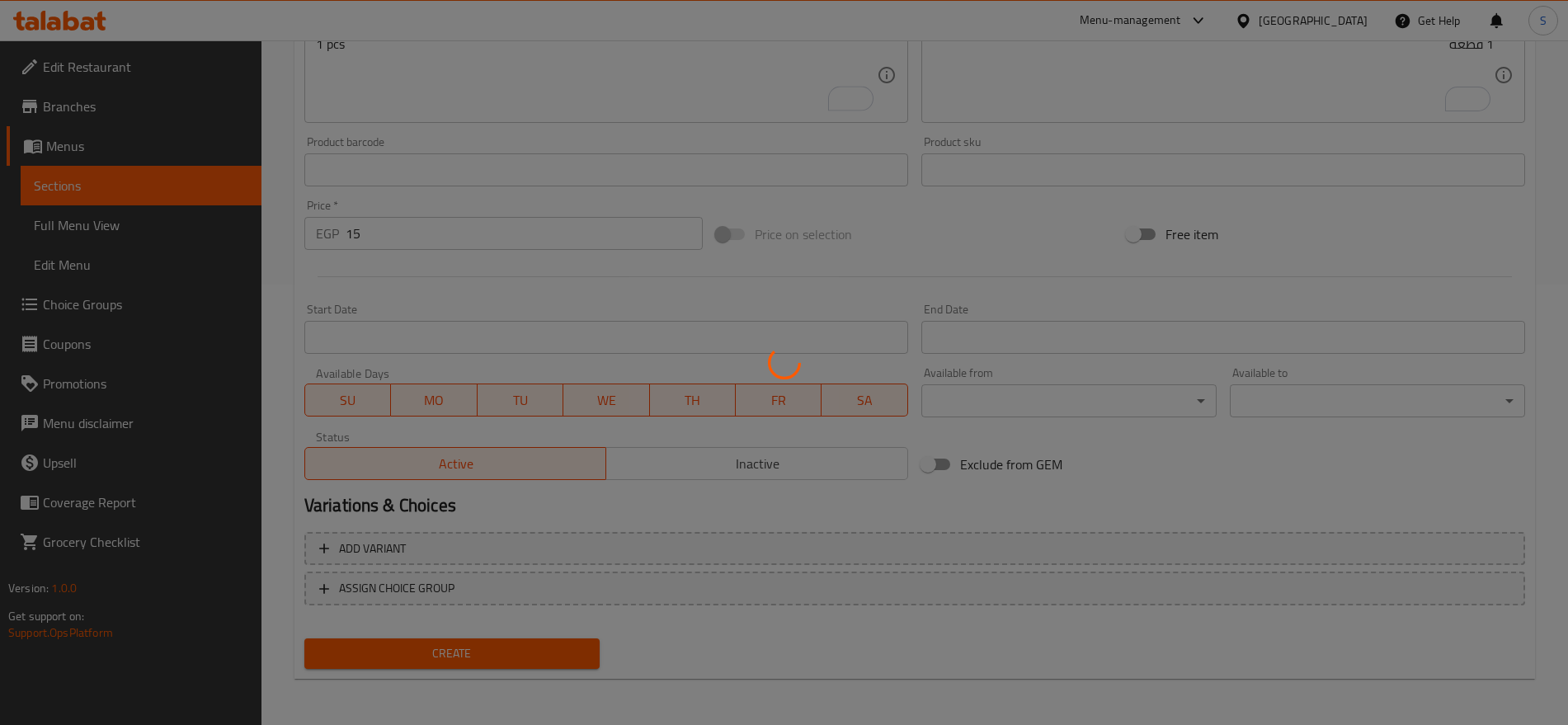
type input "0"
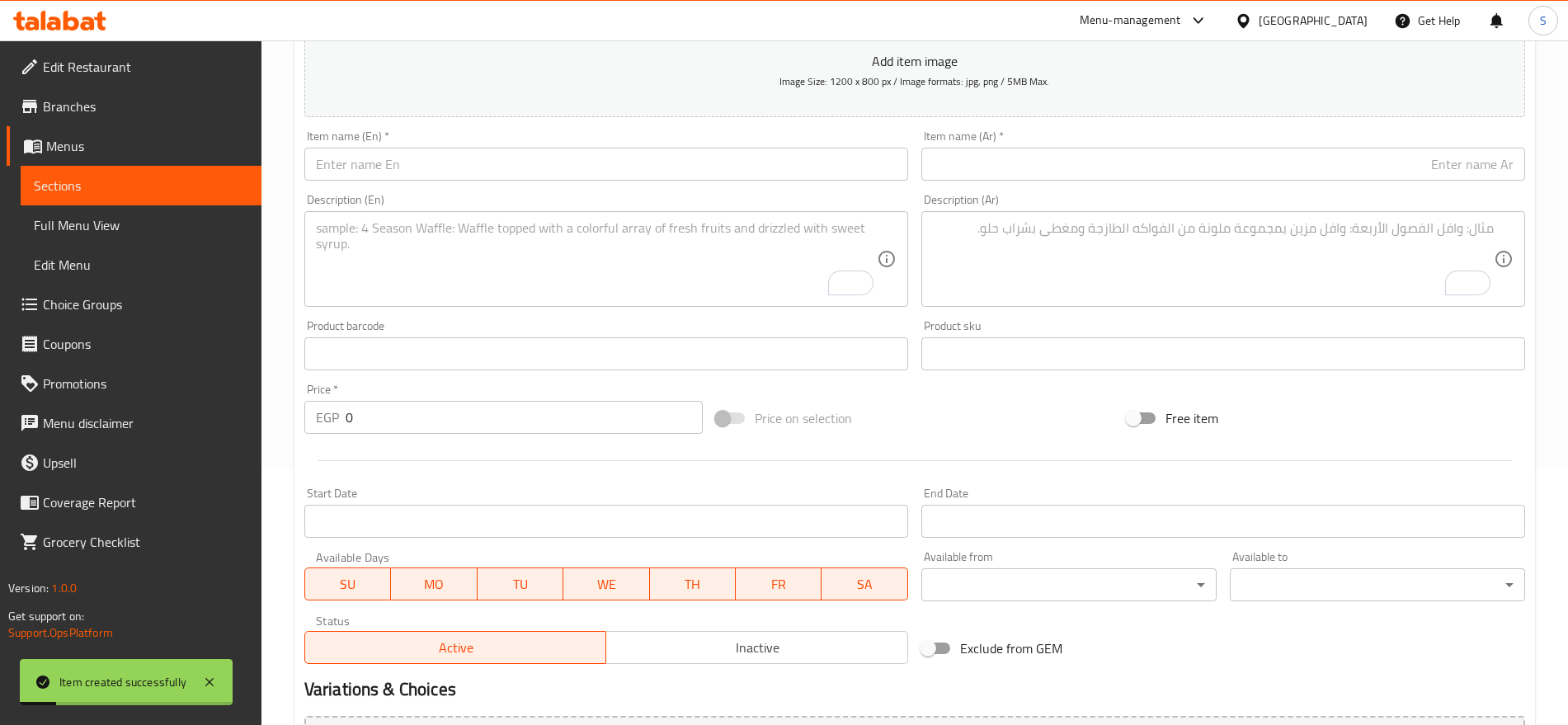
scroll to position [131, 0]
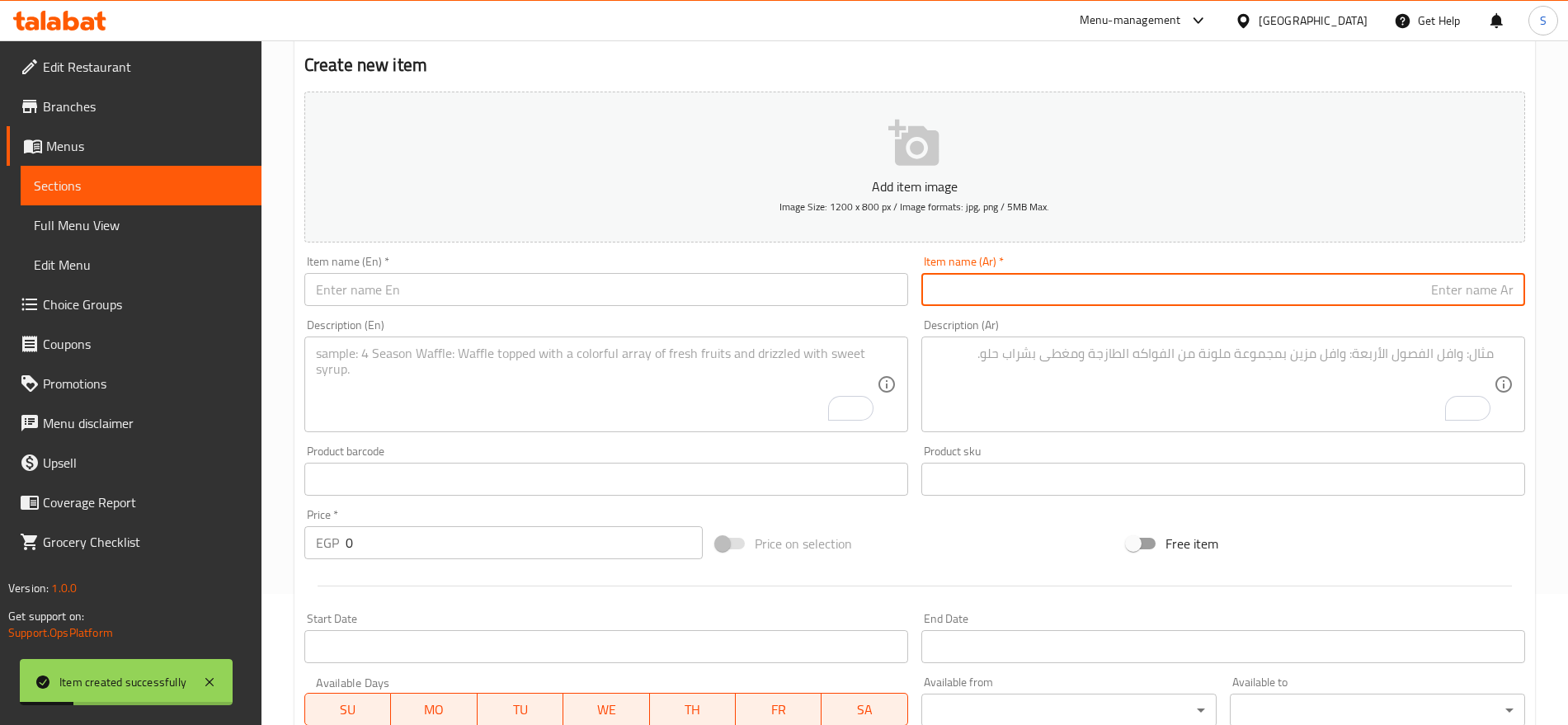
click at [1249, 296] on input "text" at bounding box center [1223, 289] width 604 height 33
paste input "ميرندا كانز"
type input "ميرندا كانز"
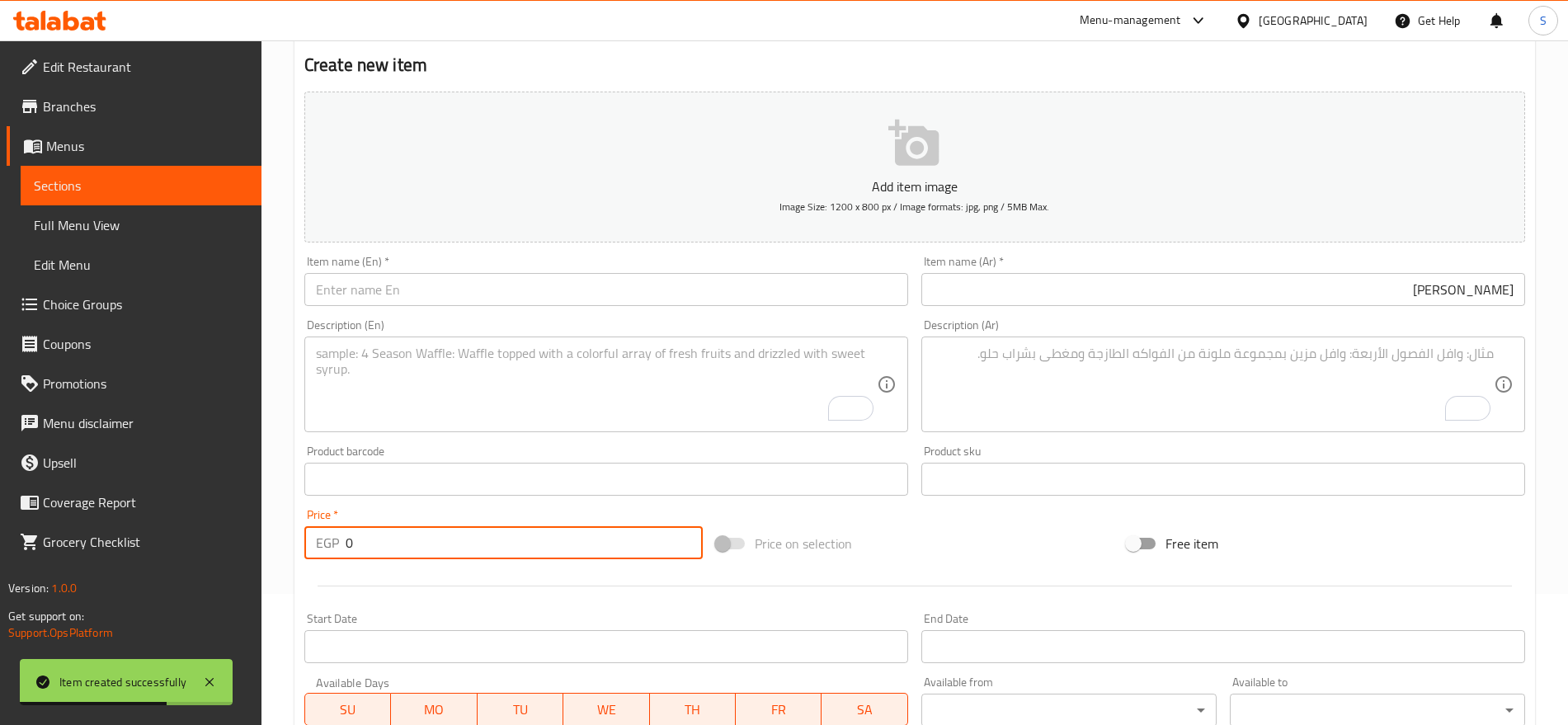
drag, startPoint x: 360, startPoint y: 550, endPoint x: 323, endPoint y: 538, distance: 38.9
click at [323, 538] on div "EGP 0 Price *" at bounding box center [504, 543] width 399 height 33
paste input "15"
type input "15"
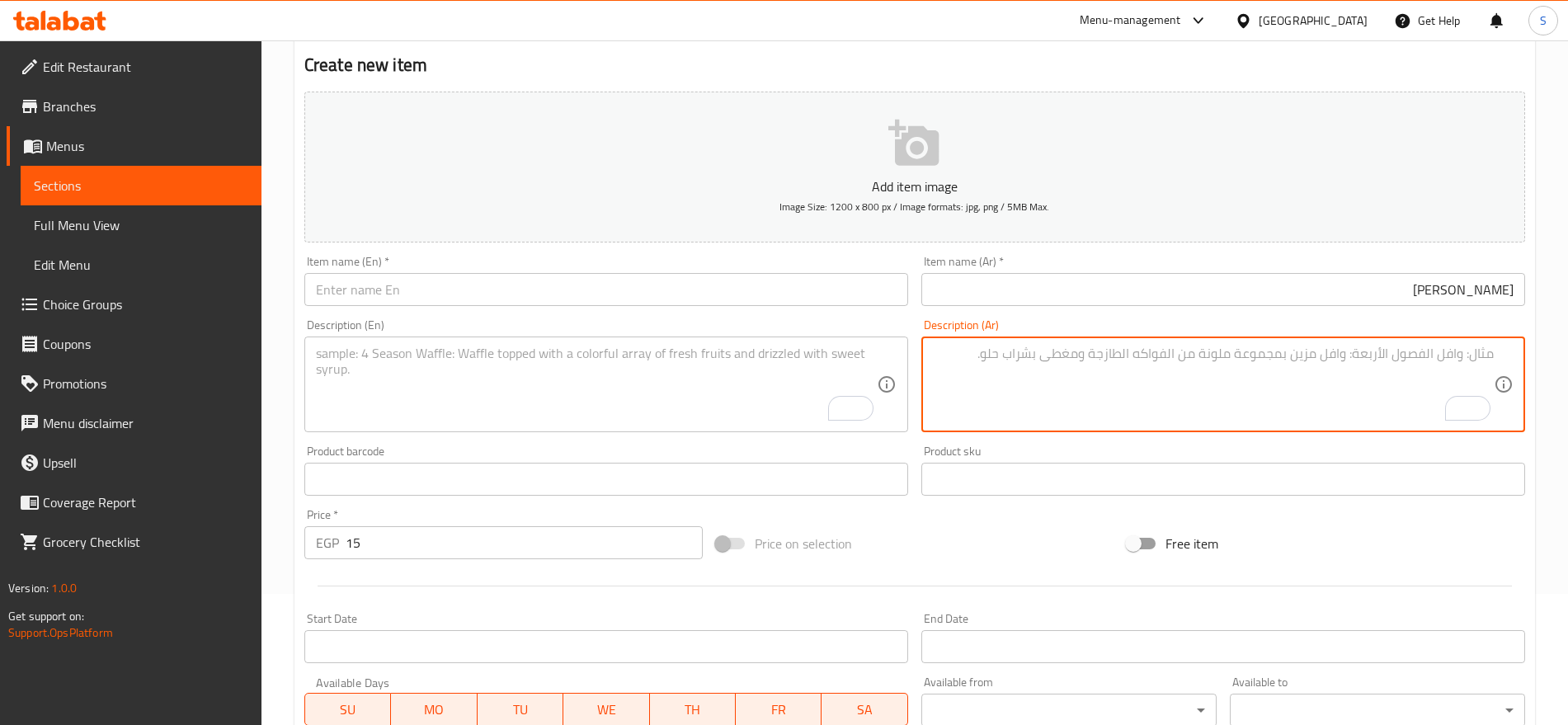
click at [1044, 373] on textarea "To enrich screen reader interactions, please activate Accessibility in Grammarl…" at bounding box center [1213, 385] width 561 height 78
paste textarea "1 قطعه"
type textarea "1 قطعه"
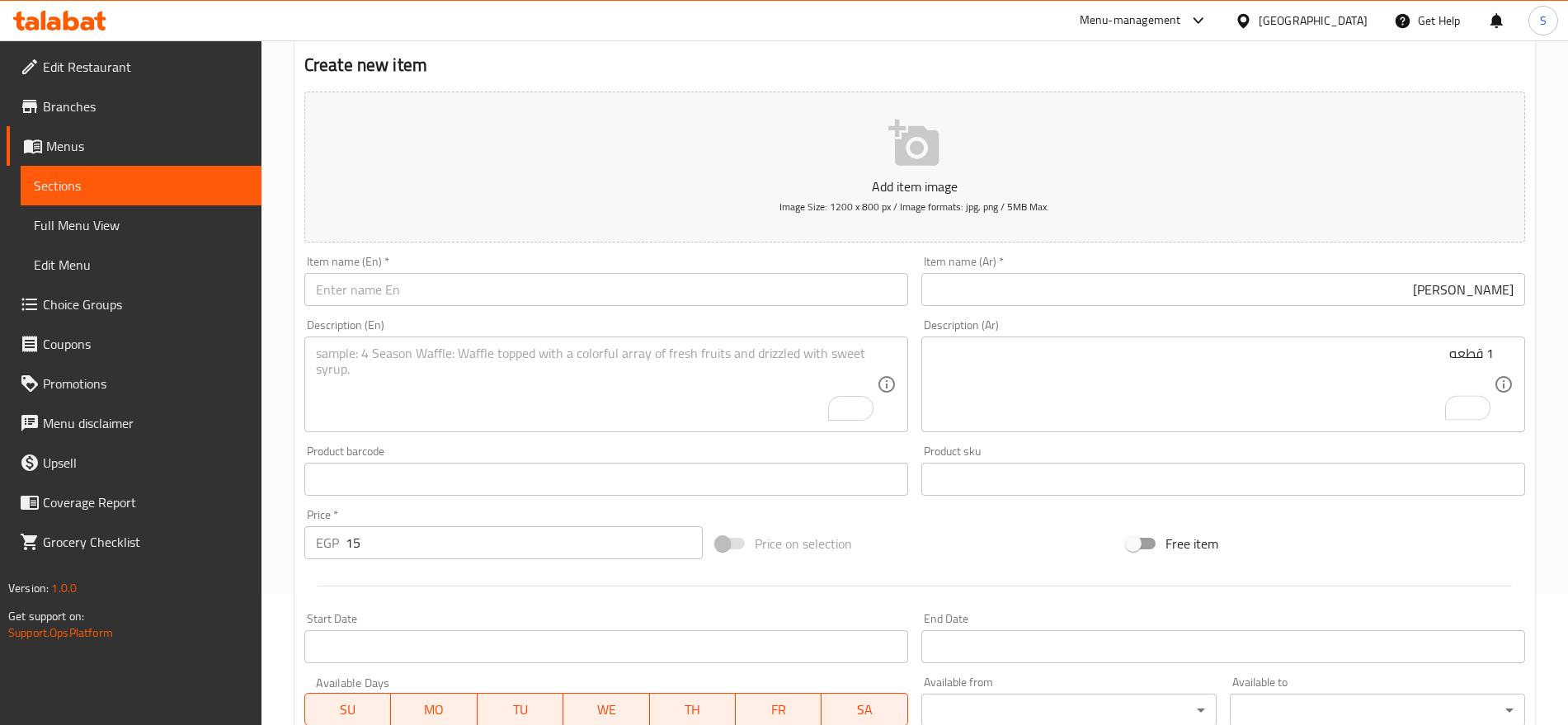
click at [393, 400] on textarea "To enrich screen reader interactions, please activate Accessibility in Grammarl…" at bounding box center [597, 385] width 561 height 78
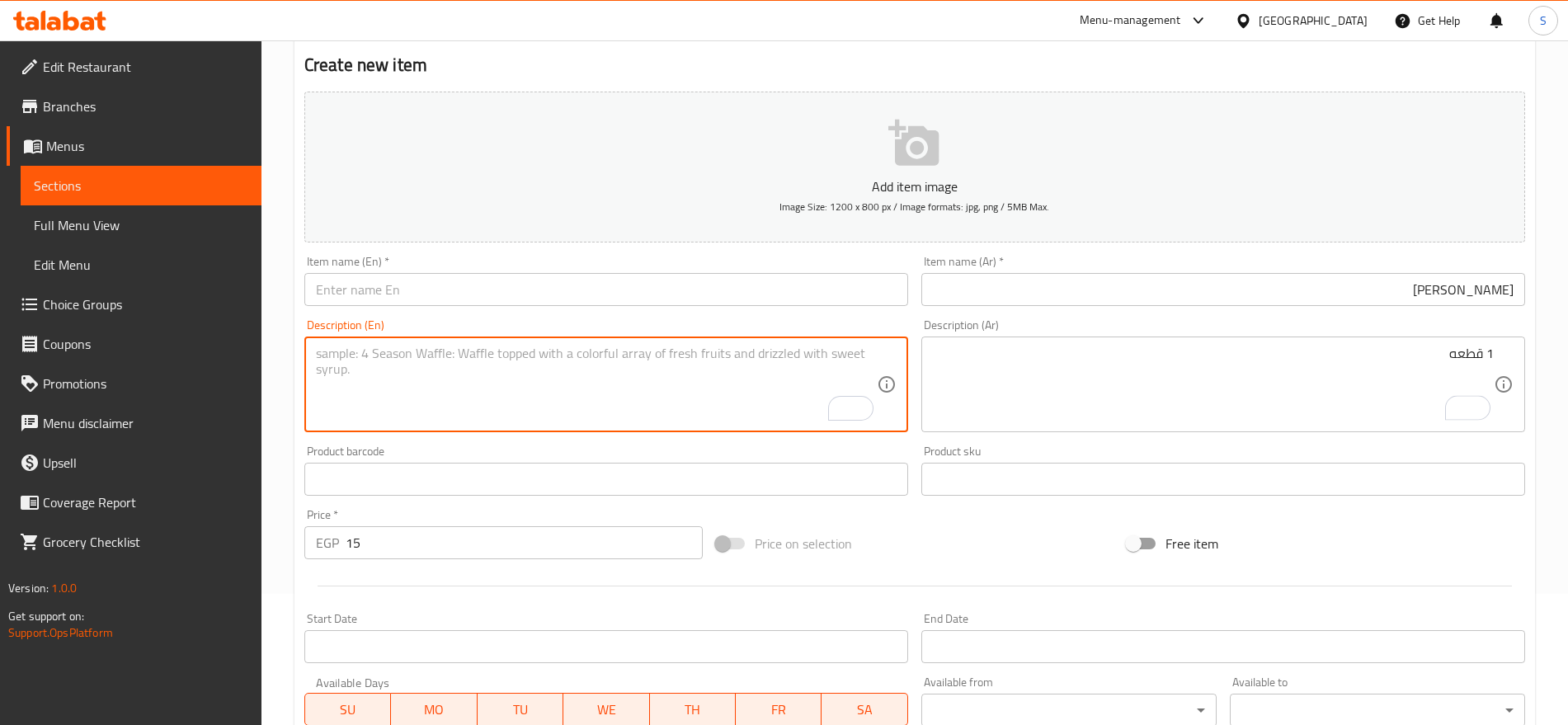
paste textarea "1 pcs"
type textarea "1 pcs"
click at [1433, 287] on input "ميرندا كانز" at bounding box center [1223, 289] width 604 height 33
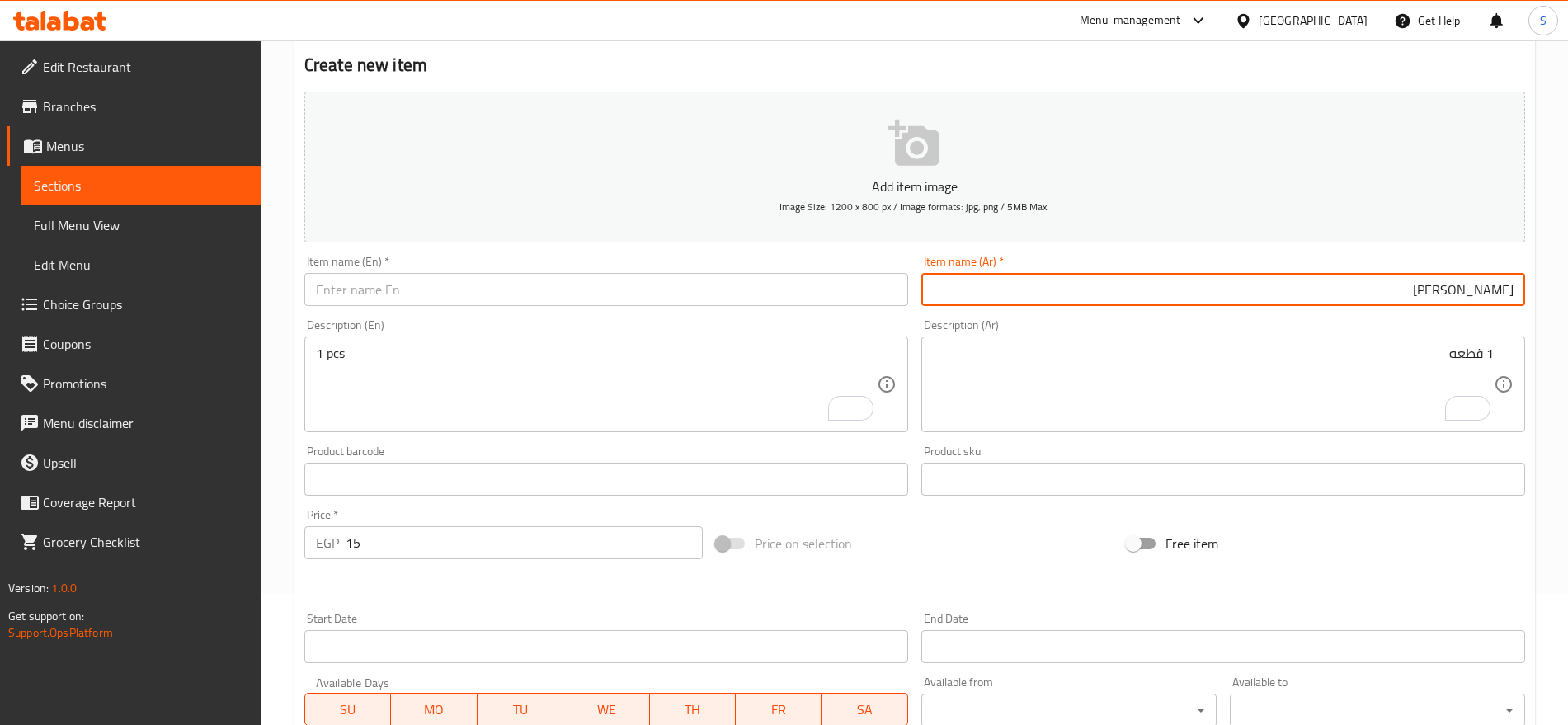
click at [1433, 287] on input "ميرندا كانز" at bounding box center [1223, 289] width 604 height 33
click at [669, 287] on input "text" at bounding box center [606, 289] width 604 height 33
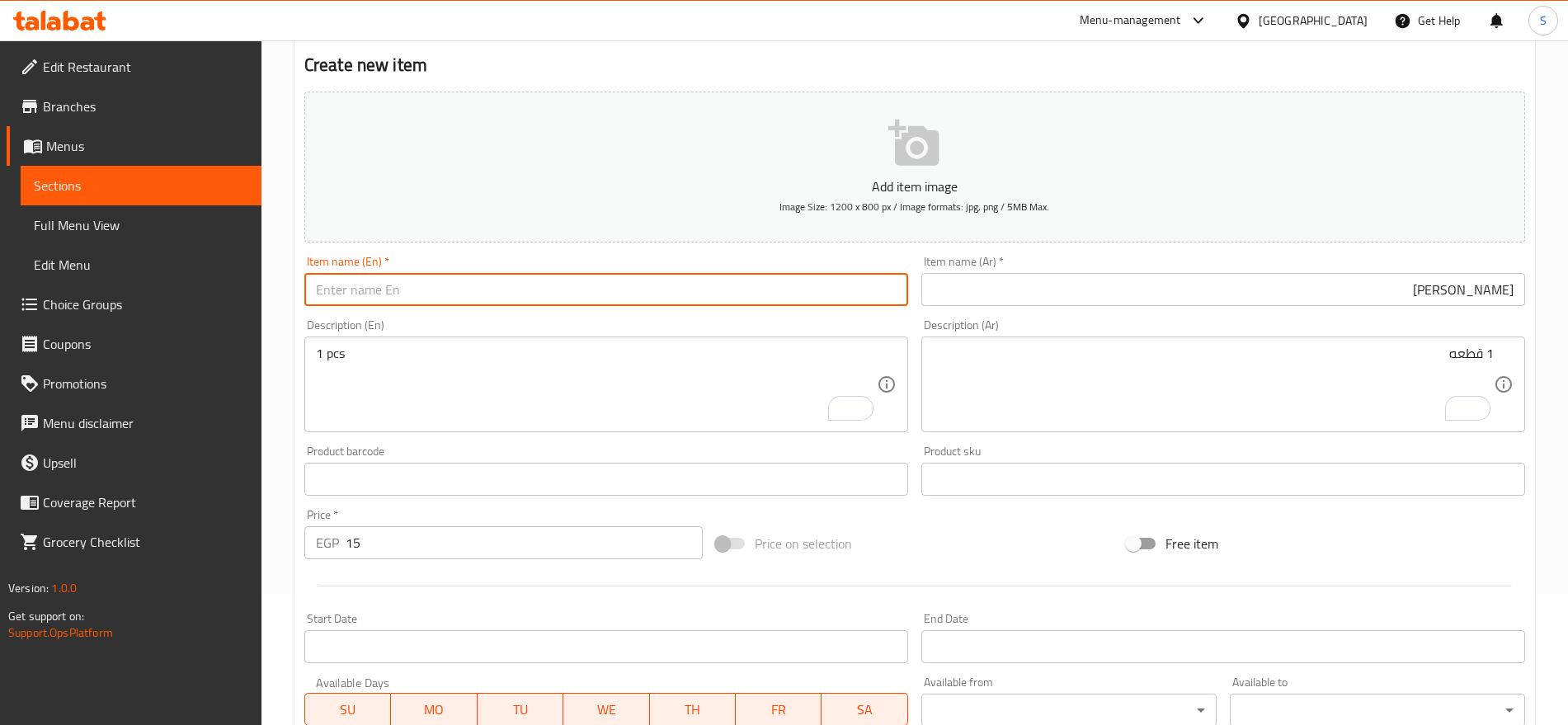
paste input "Miranda Canes"
type input "Miranda Canes"
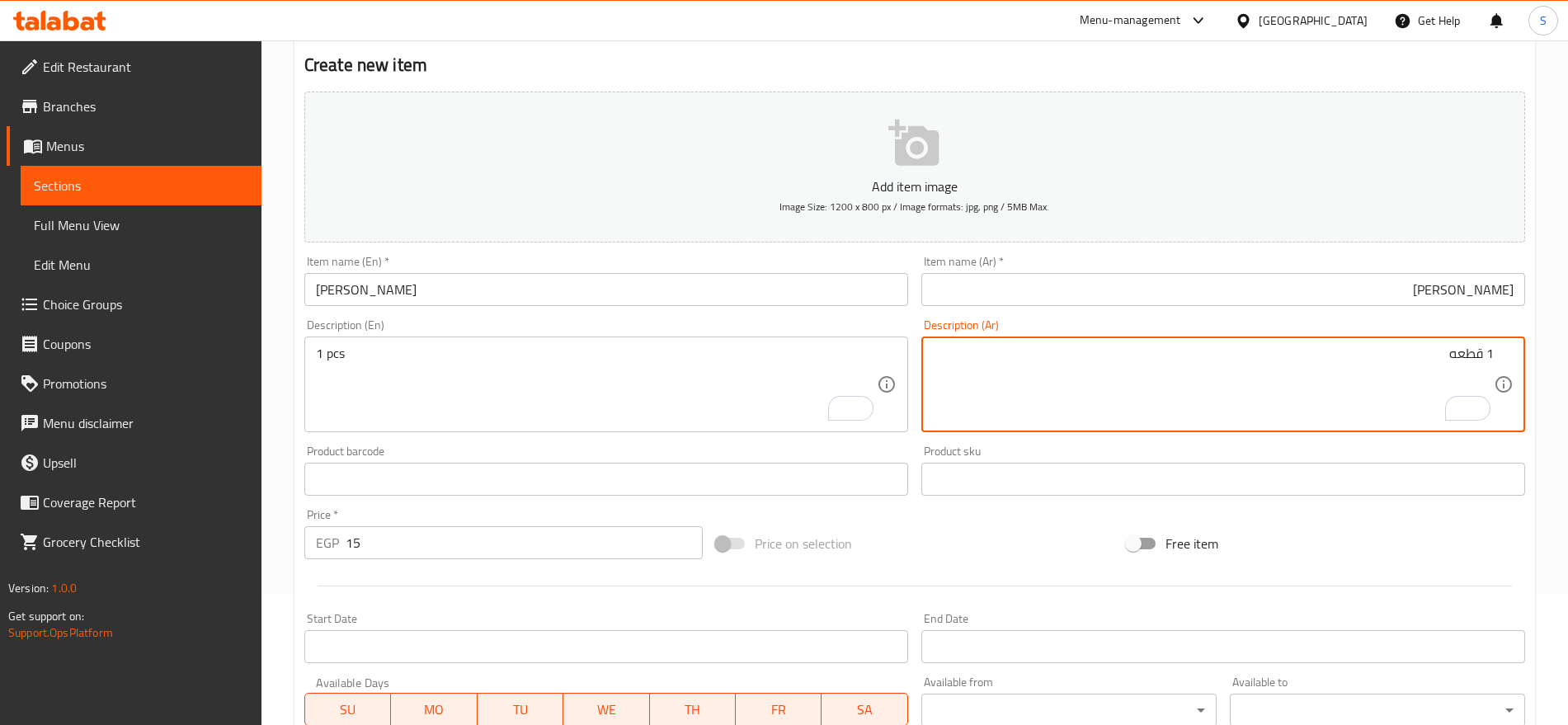
click at [1196, 360] on textarea "1 قطعه" at bounding box center [1213, 385] width 561 height 78
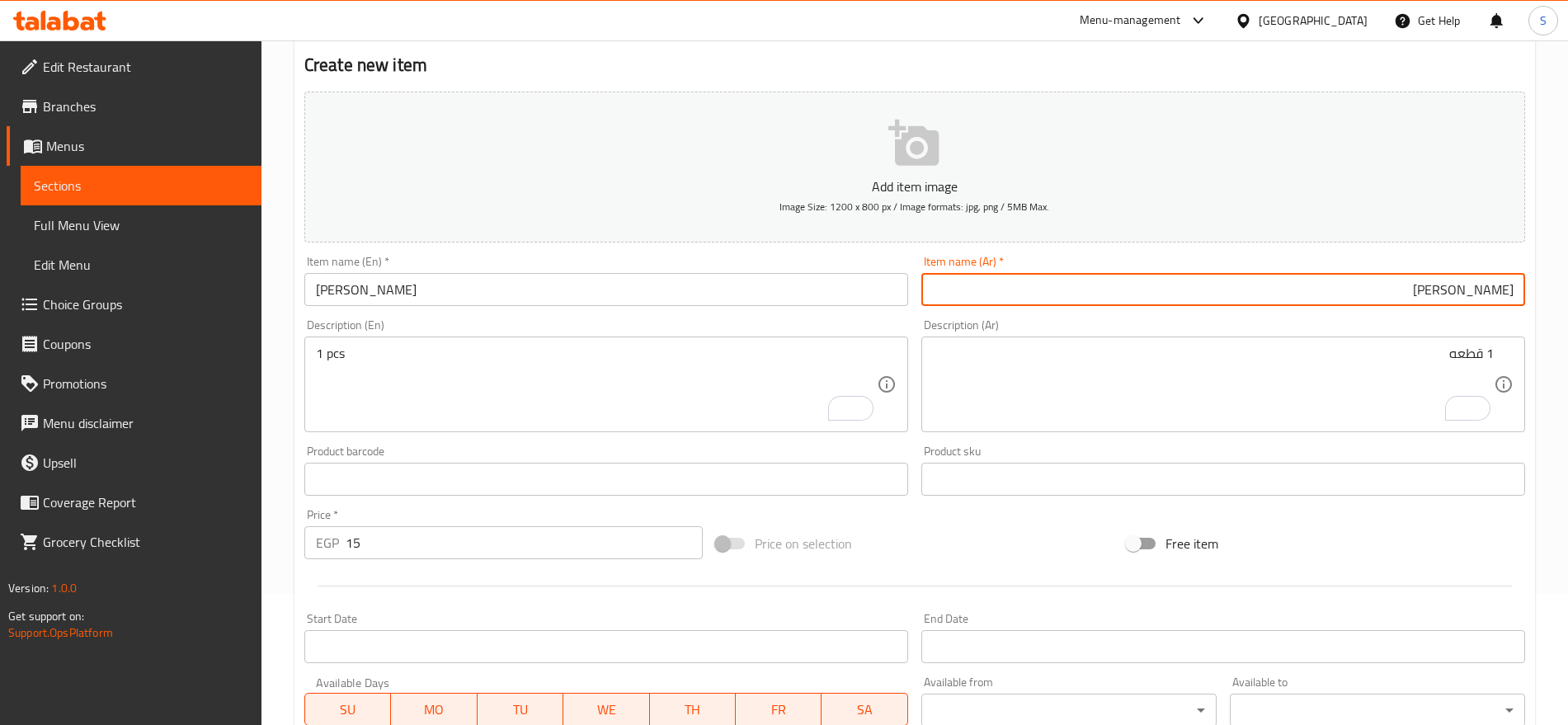
click at [1141, 292] on input "ميرندا كانز" at bounding box center [1223, 289] width 604 height 33
click at [529, 276] on input "Miranda Canes" at bounding box center [606, 289] width 604 height 33
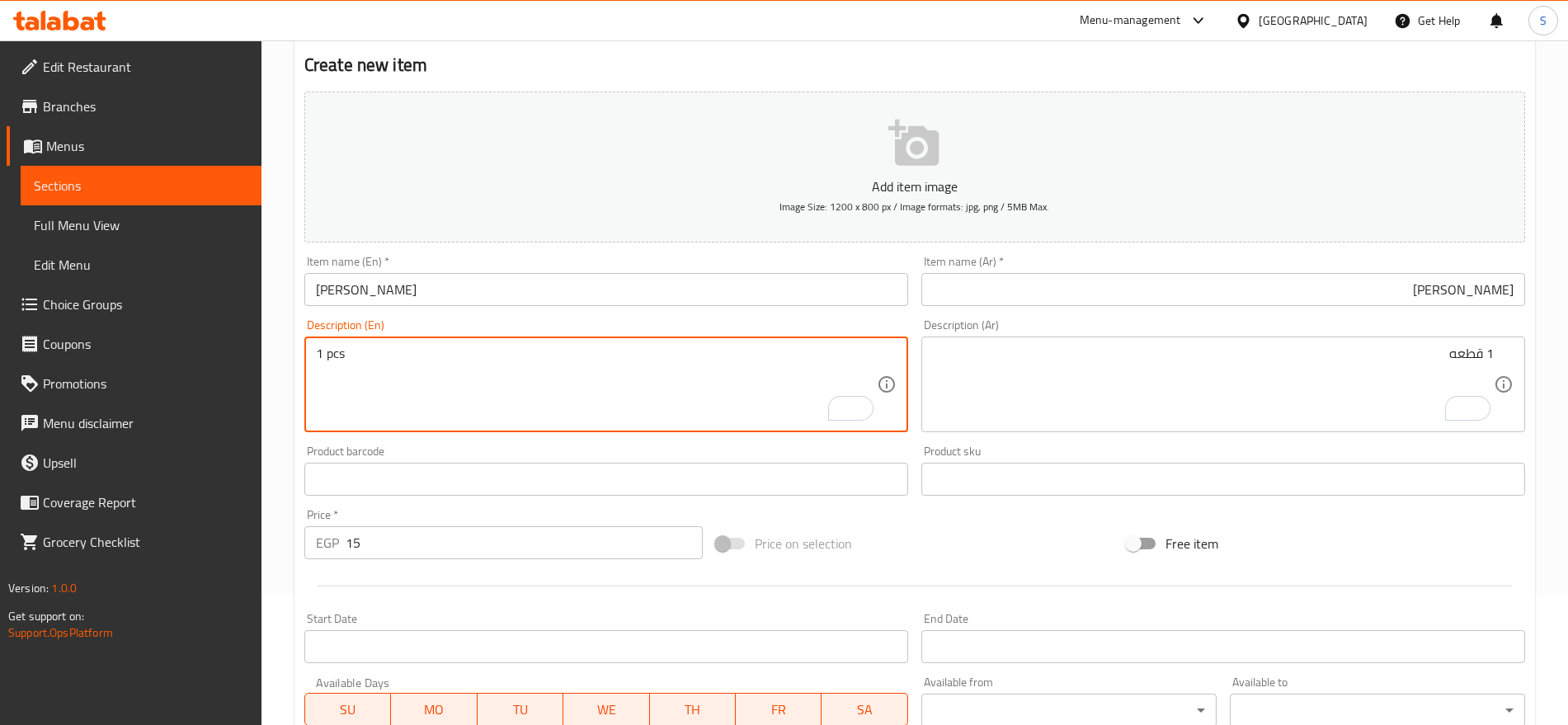
click at [388, 545] on input "15" at bounding box center [524, 543] width 357 height 33
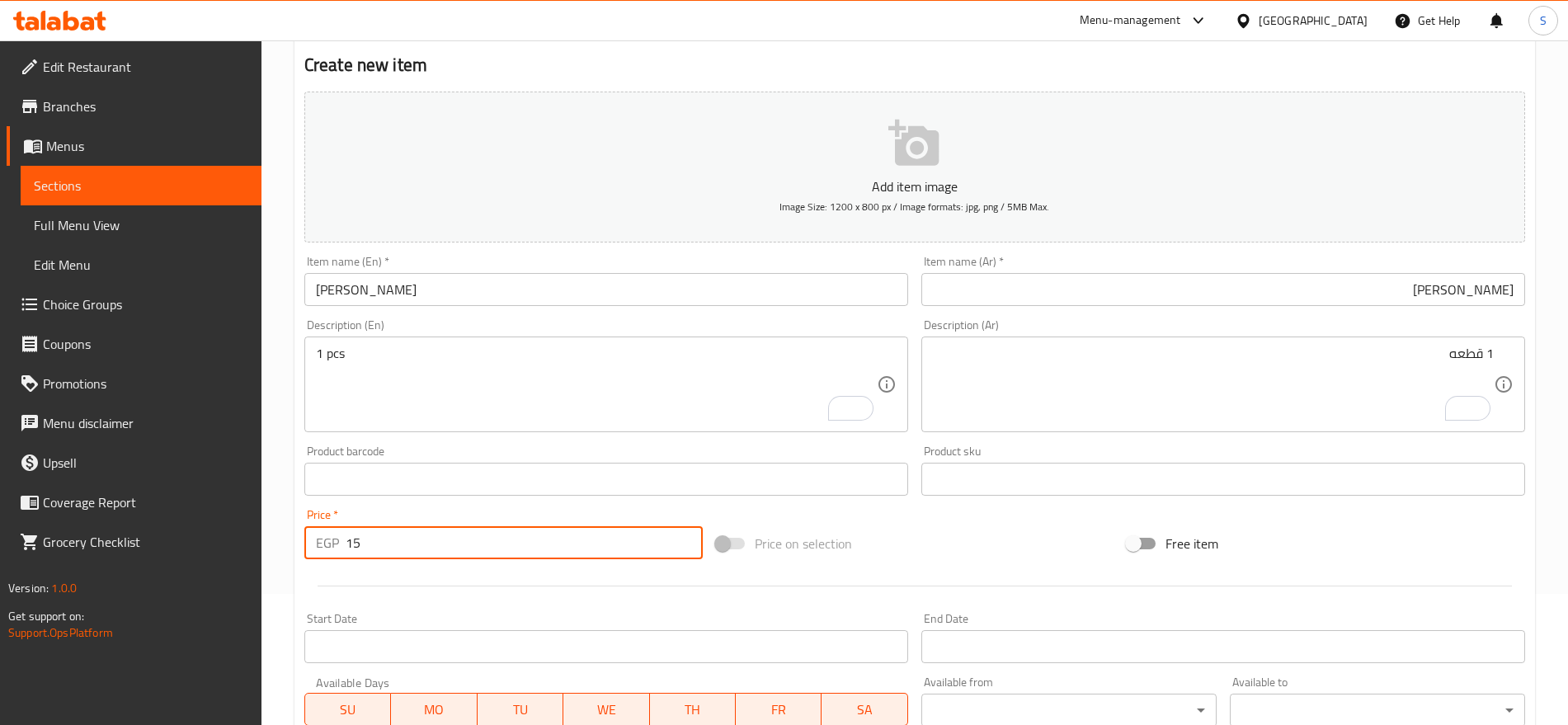
scroll to position [440, 0]
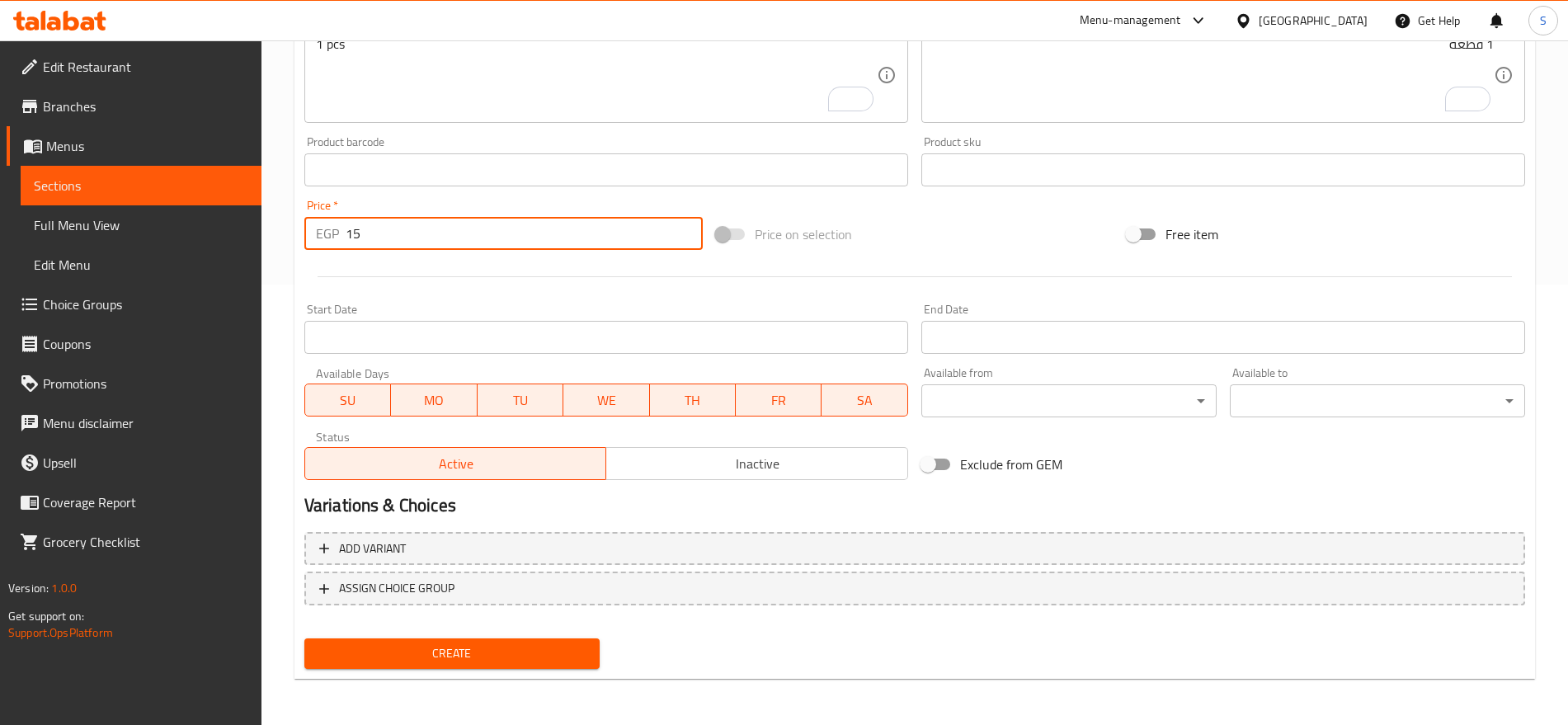
click at [450, 653] on span "Create" at bounding box center [453, 653] width 269 height 20
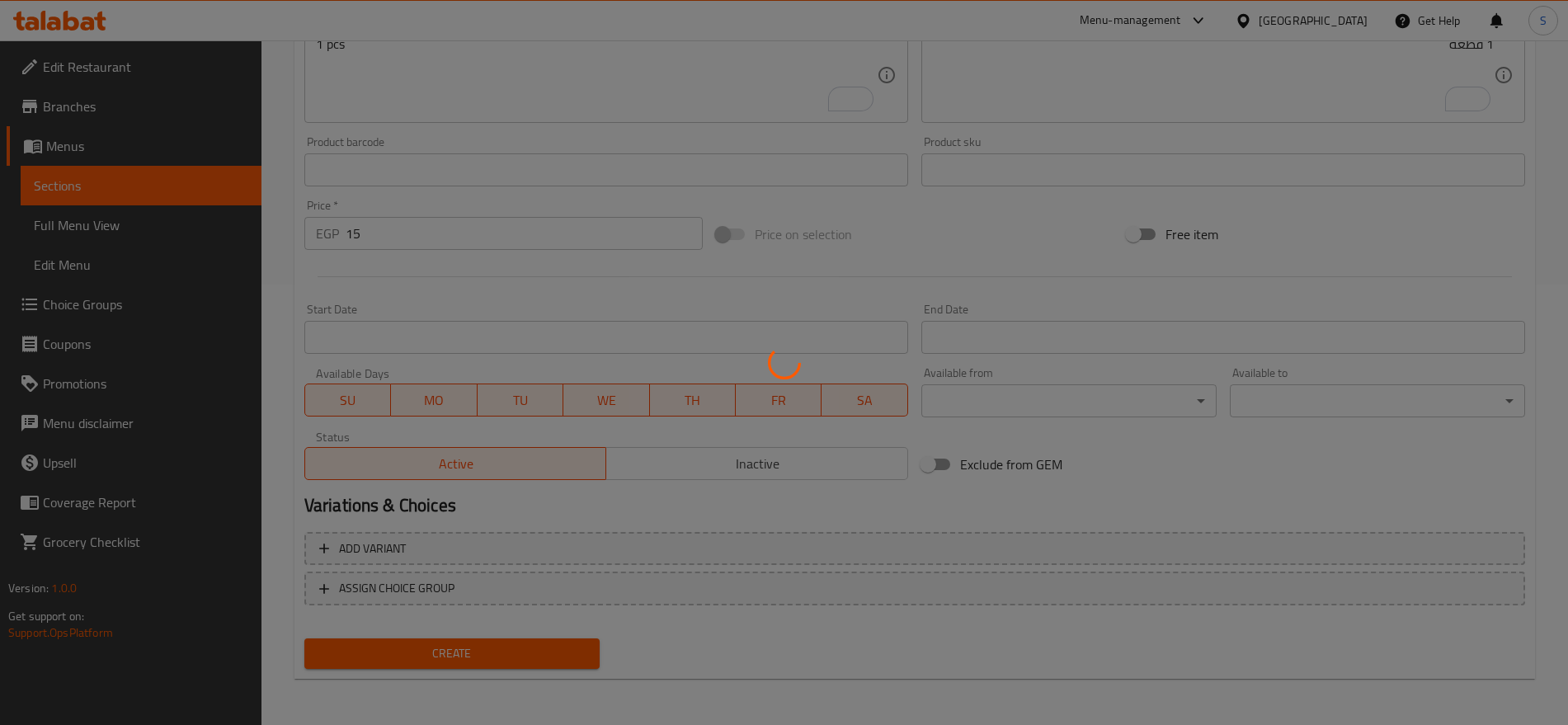
type input "0"
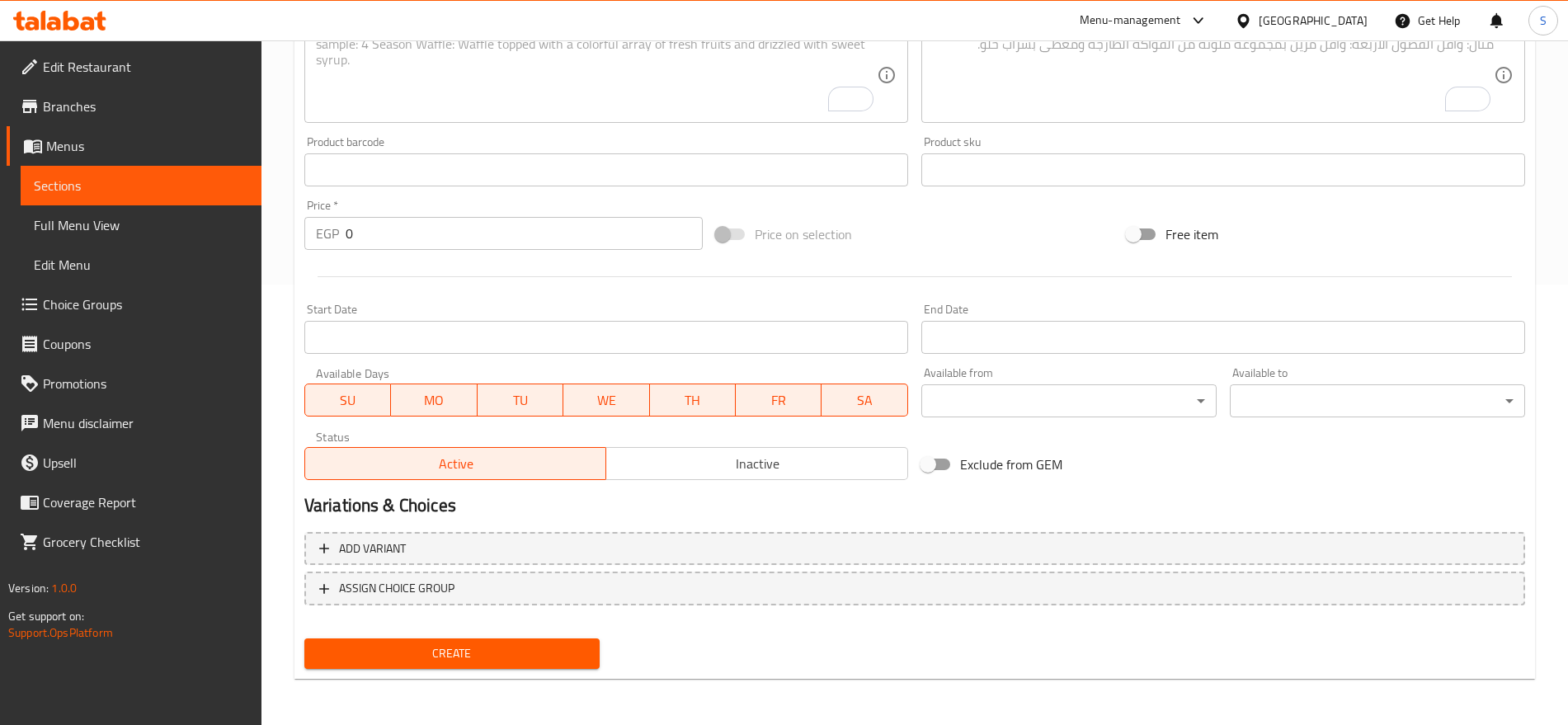
scroll to position [234, 0]
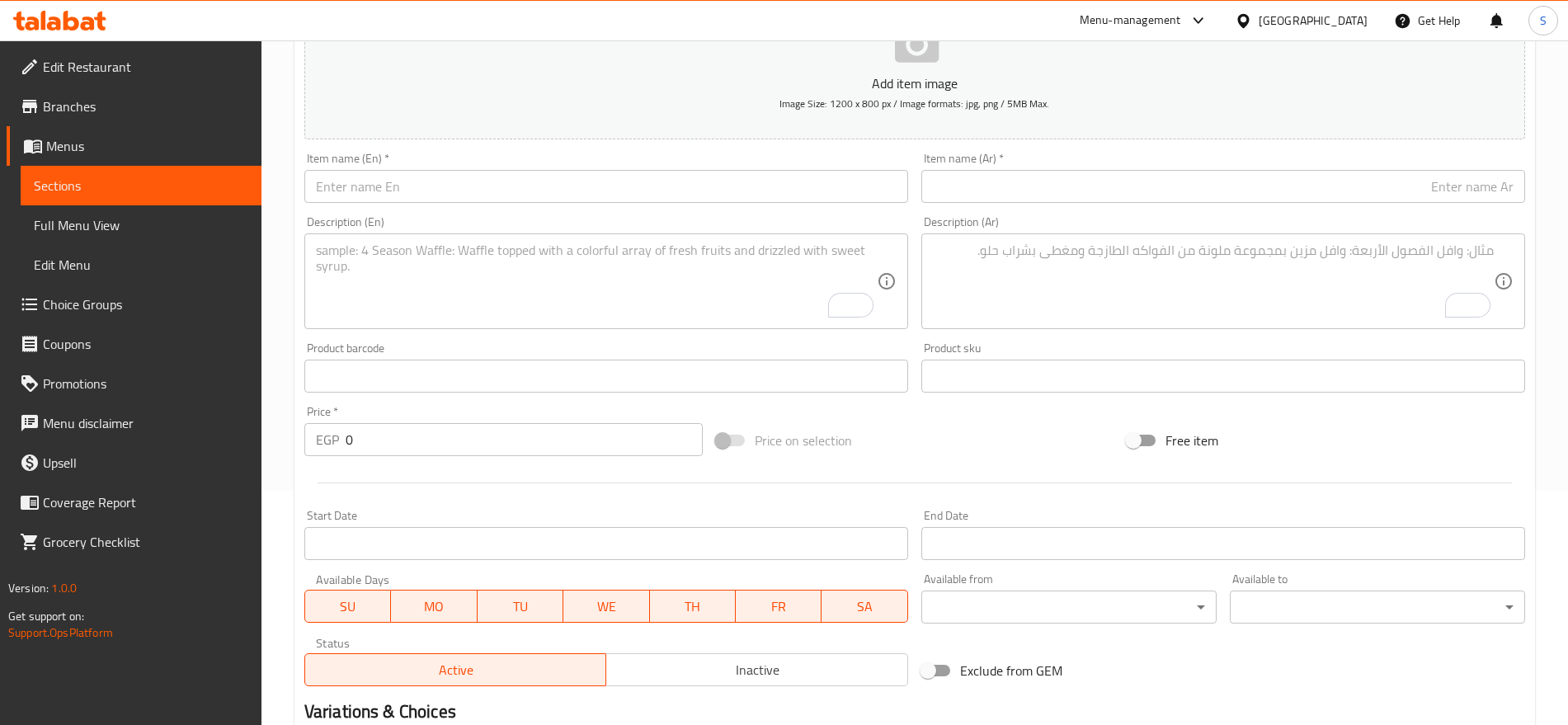
click at [1030, 190] on input "text" at bounding box center [1223, 186] width 604 height 33
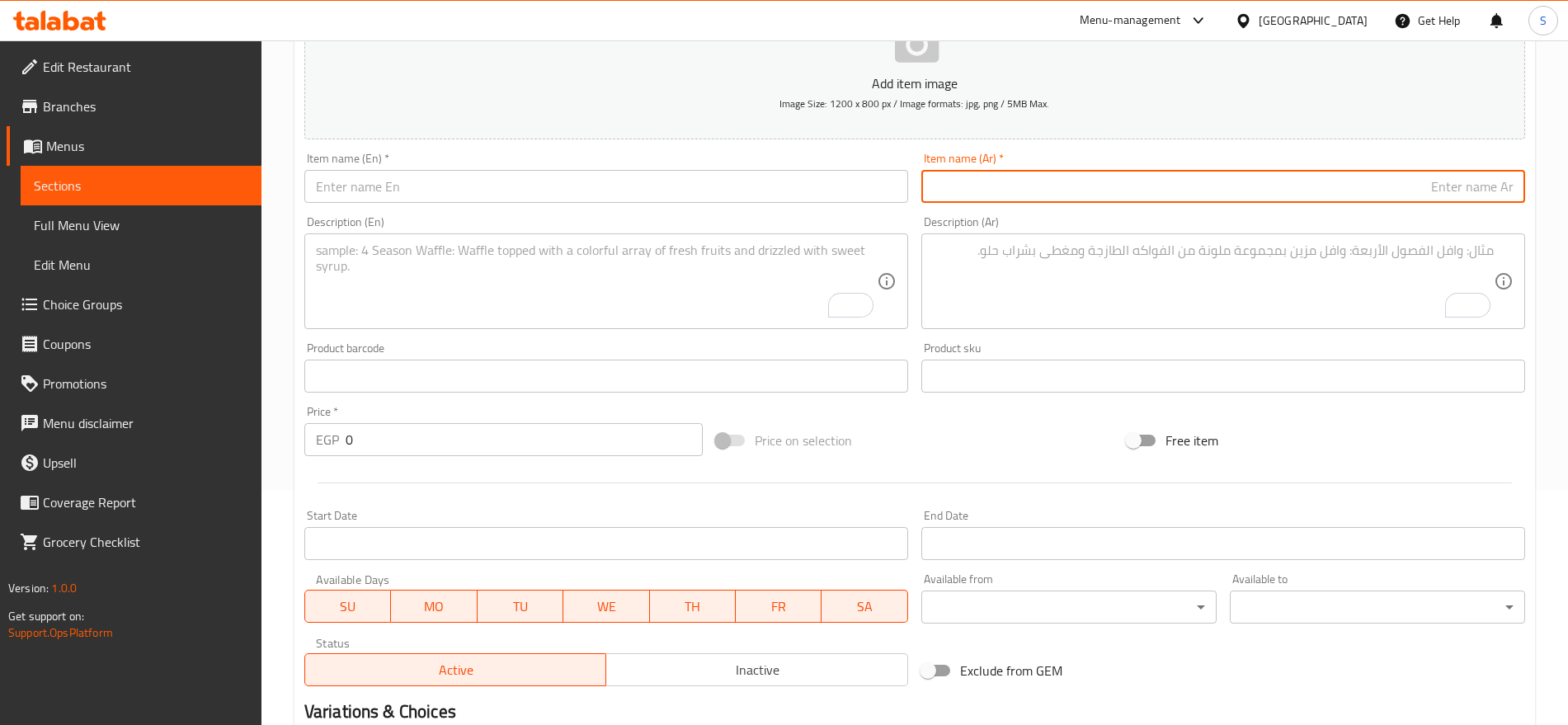
paste input "سفن كانز"
type input "سفن كانز"
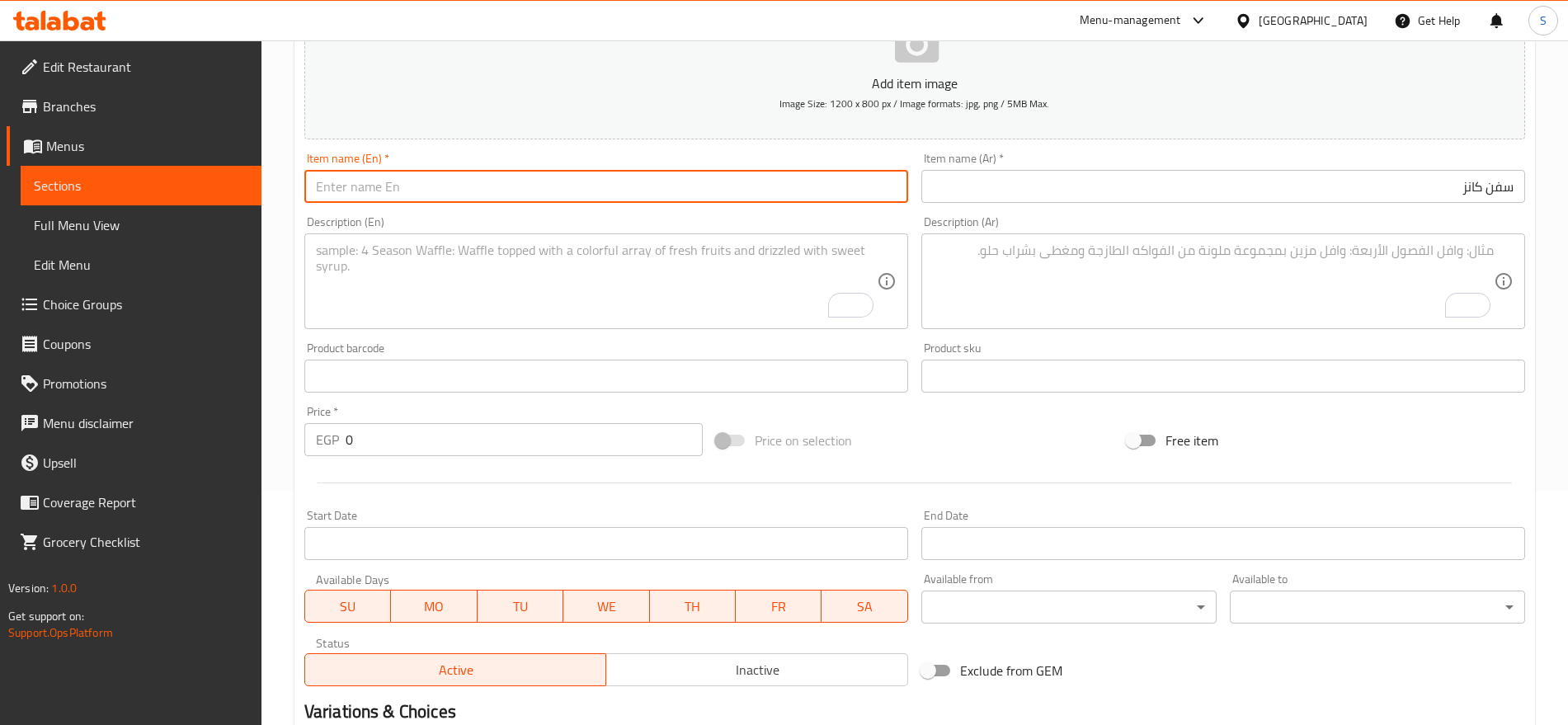
click at [487, 188] on input "text" at bounding box center [606, 186] width 604 height 33
paste input "Cans"
type input "7Cans"
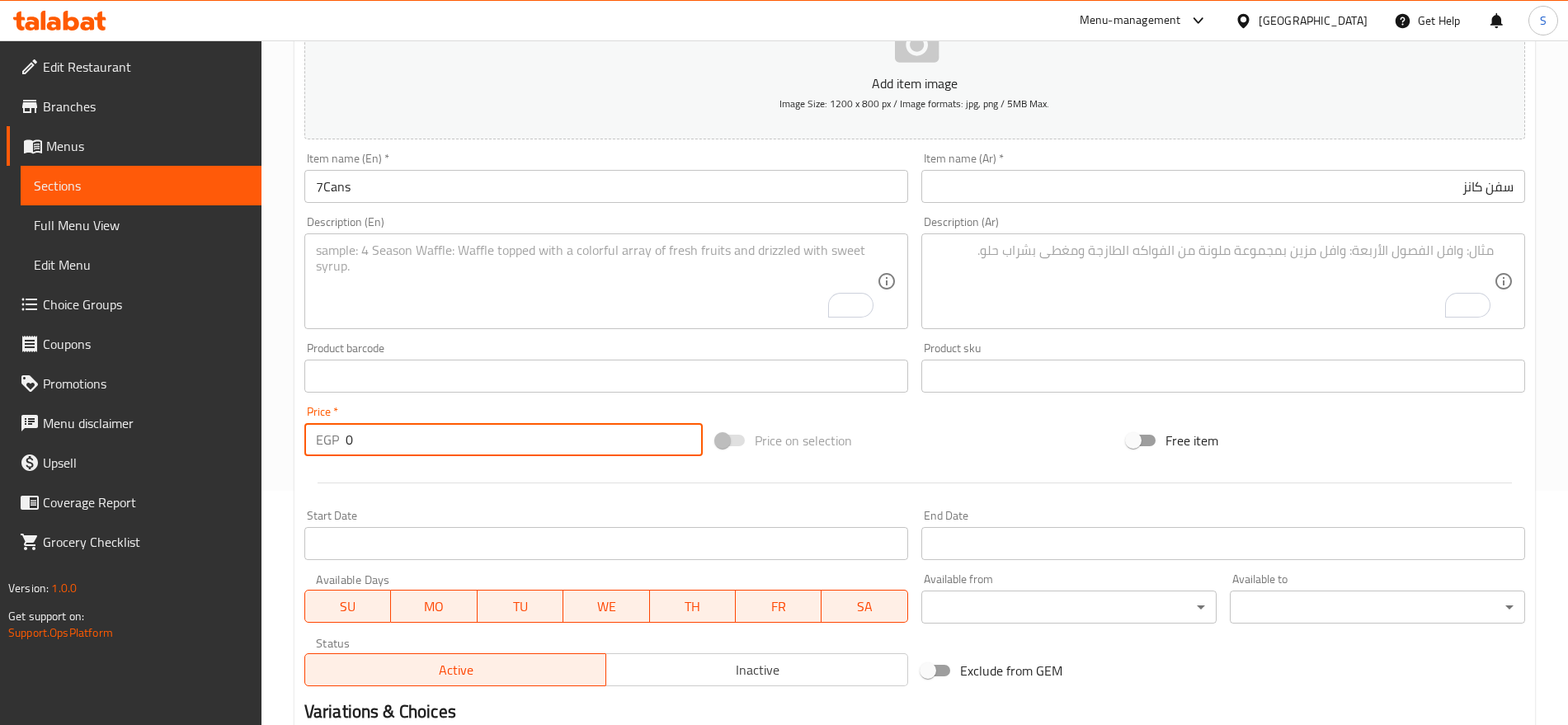
drag, startPoint x: 401, startPoint y: 426, endPoint x: 295, endPoint y: 411, distance: 107.1
click at [310, 423] on div "EGP 0 Price *" at bounding box center [504, 440] width 399 height 33
paste input "15"
type input "15"
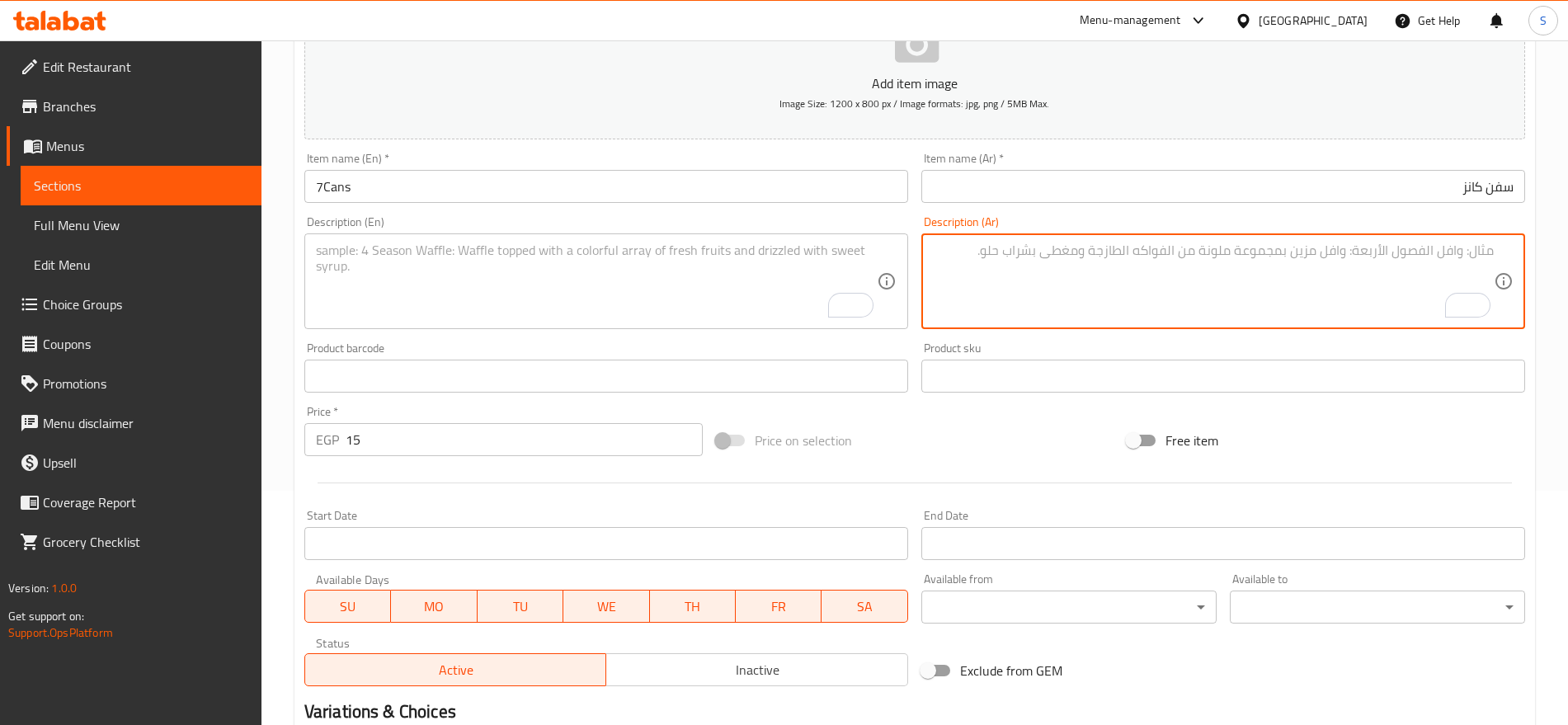
click at [1046, 290] on textarea "To enrich screen reader interactions, please activate Accessibility in Grammarl…" at bounding box center [1213, 282] width 561 height 78
paste textarea "1 قطعه"
type textarea "1 قطعه"
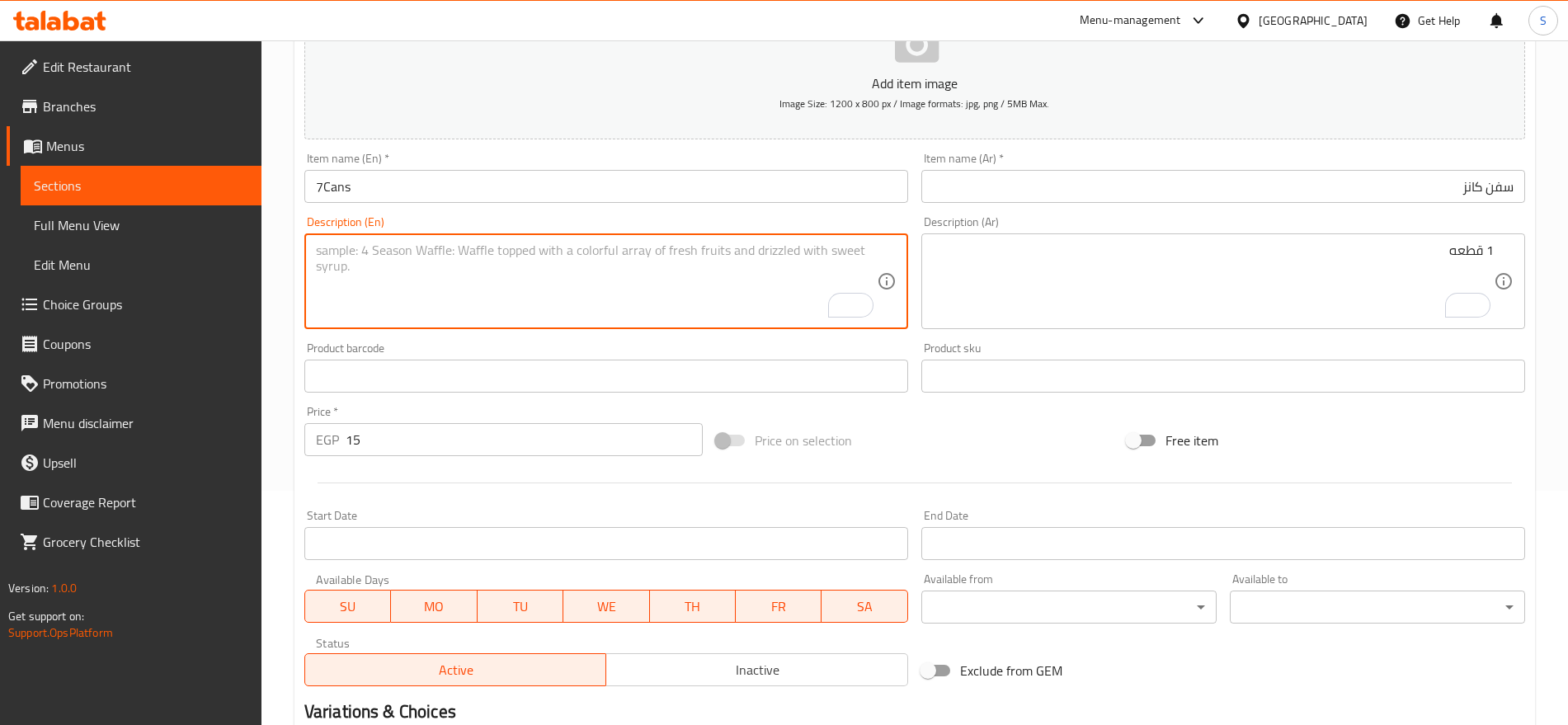
click at [601, 281] on textarea "To enrich screen reader interactions, please activate Accessibility in Grammarl…" at bounding box center [597, 282] width 561 height 78
paste textarea "1 pcs"
type textarea "1 pcs"
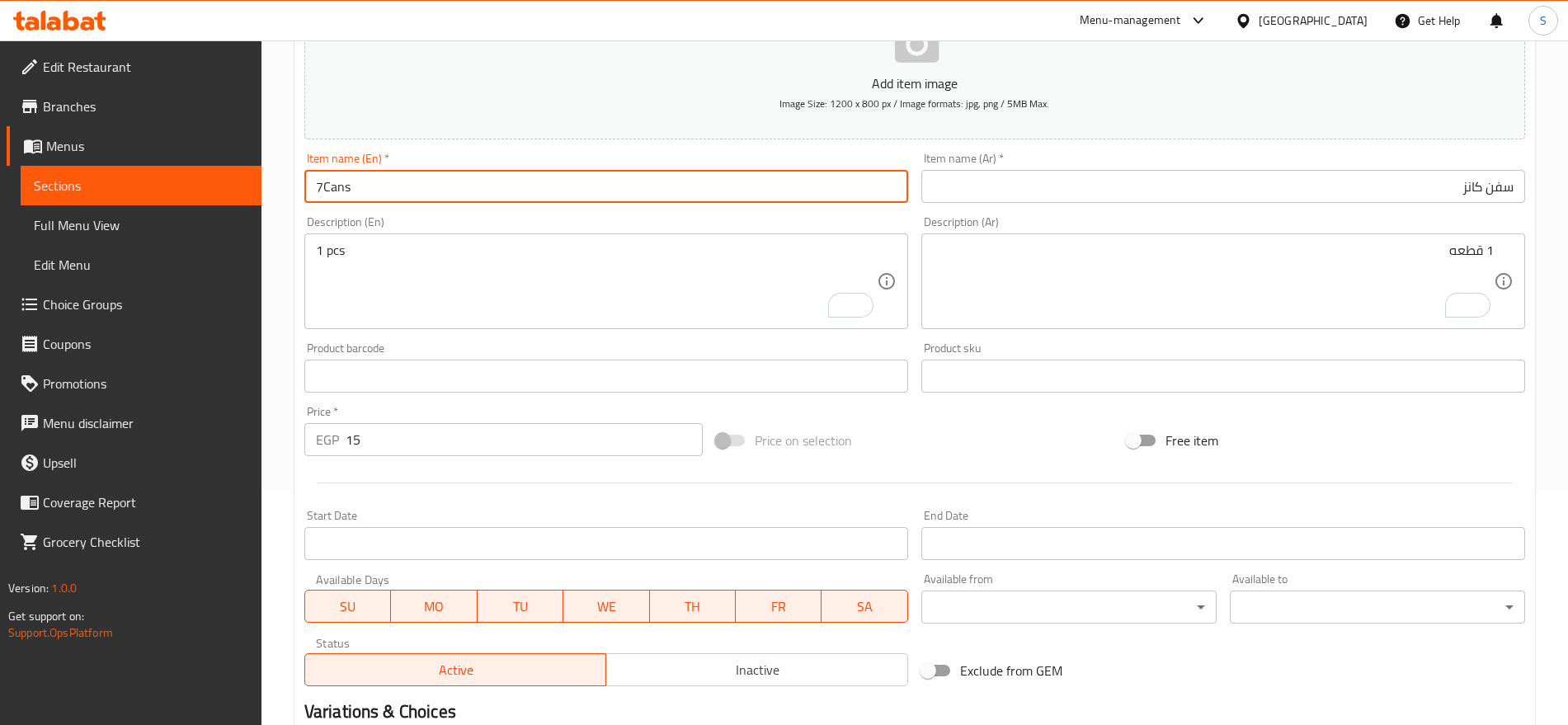
click at [527, 170] on input "7Cans" at bounding box center [606, 186] width 604 height 33
click at [1216, 180] on input "سفن كانز" at bounding box center [1223, 186] width 604 height 33
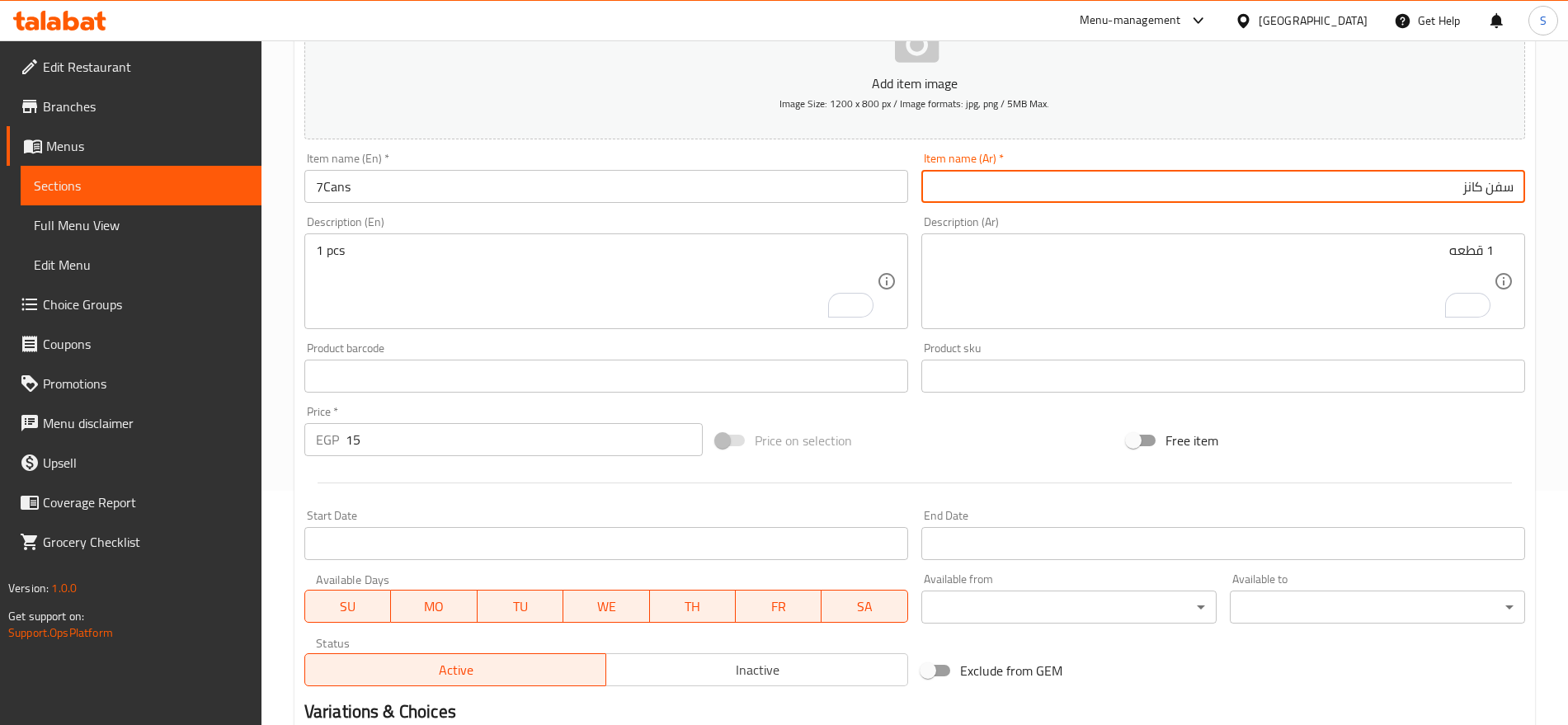
click at [326, 181] on input "7Cans" at bounding box center [606, 186] width 604 height 33
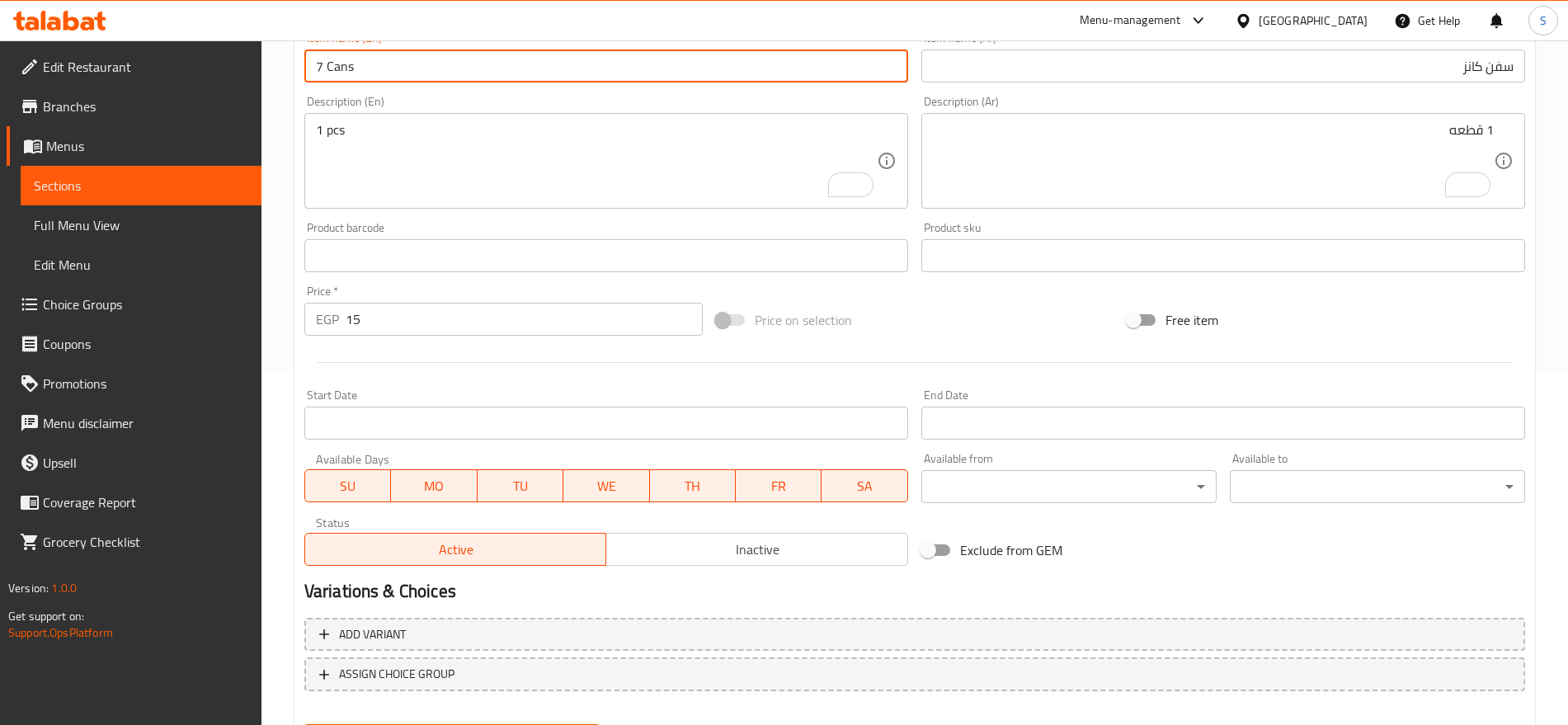
scroll to position [440, 0]
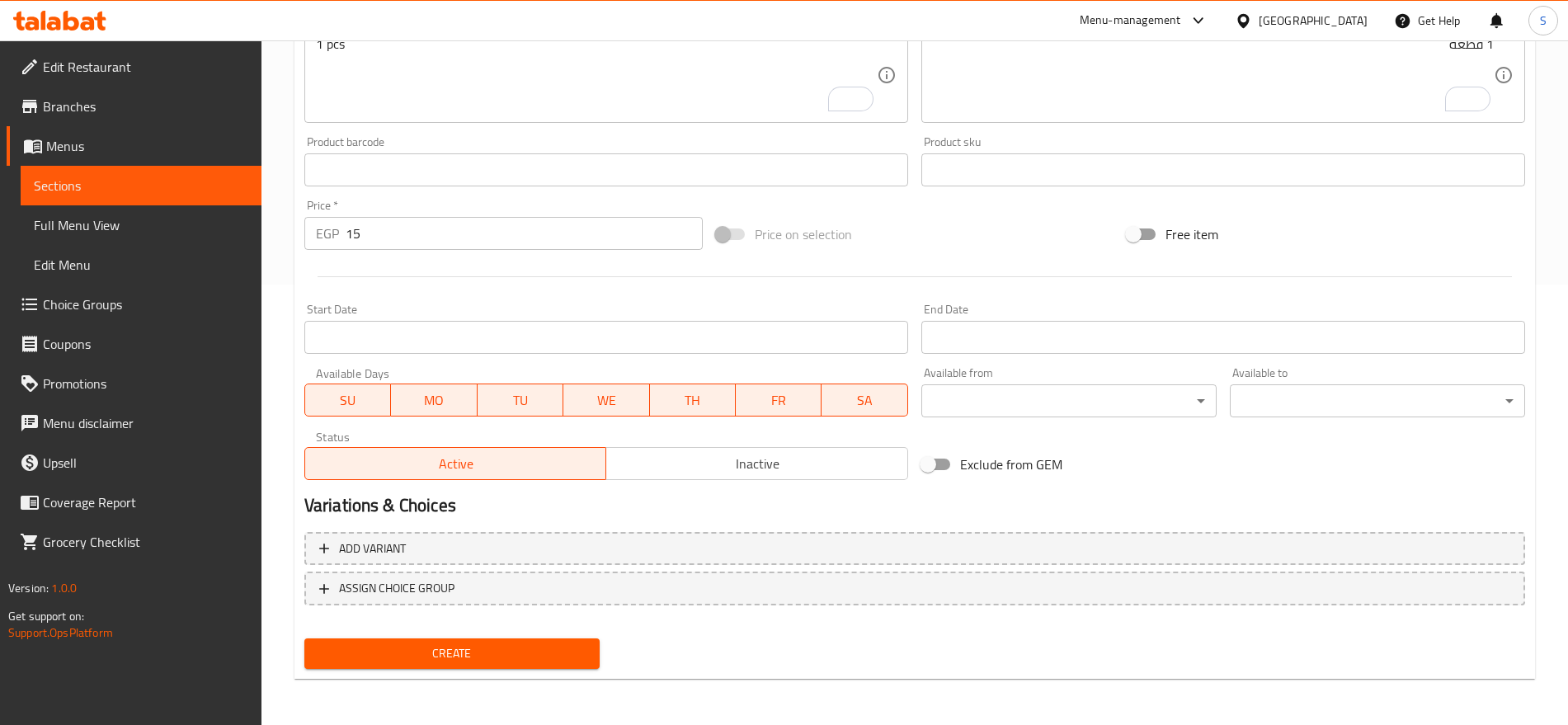
type input "7 Cans"
click at [468, 650] on span "Create" at bounding box center [453, 653] width 269 height 20
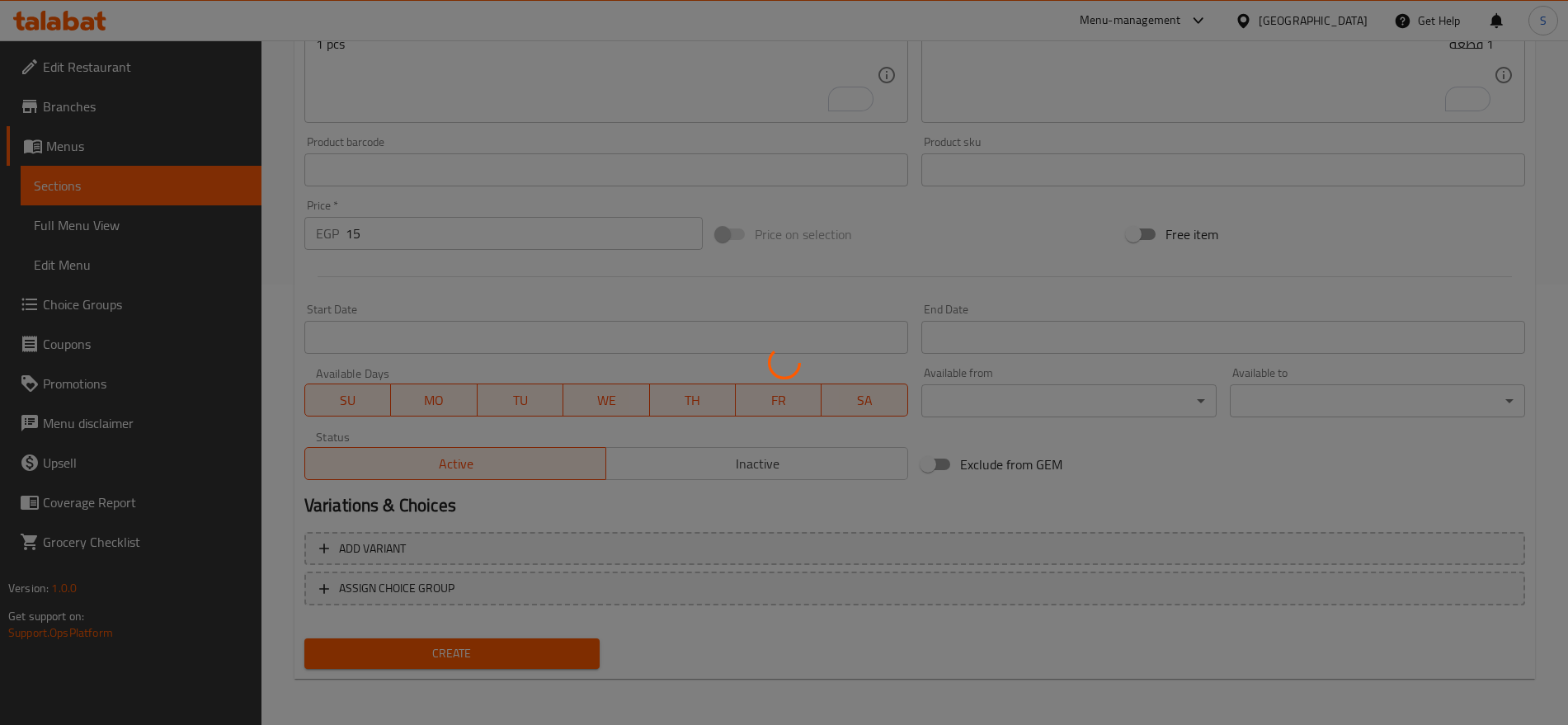
type input "0"
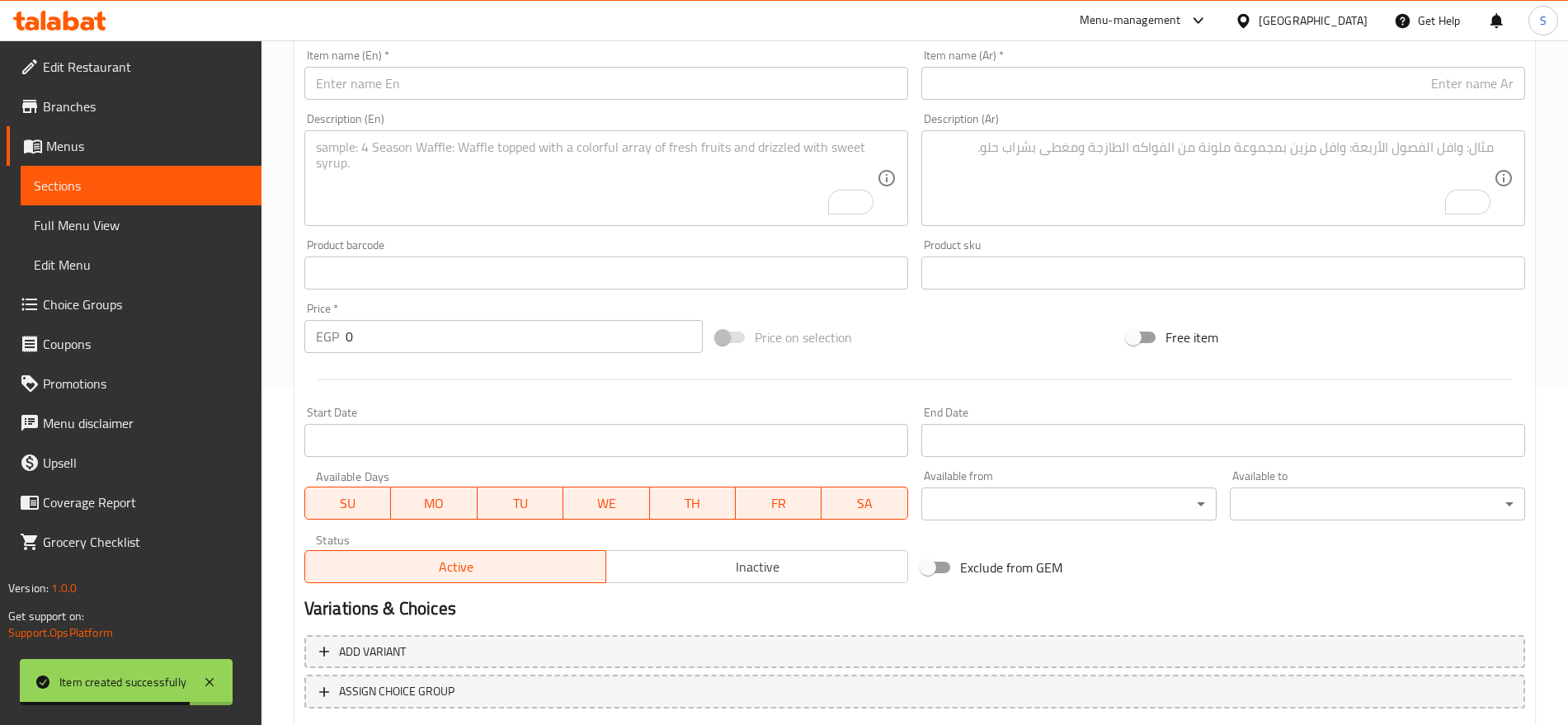
scroll to position [131, 0]
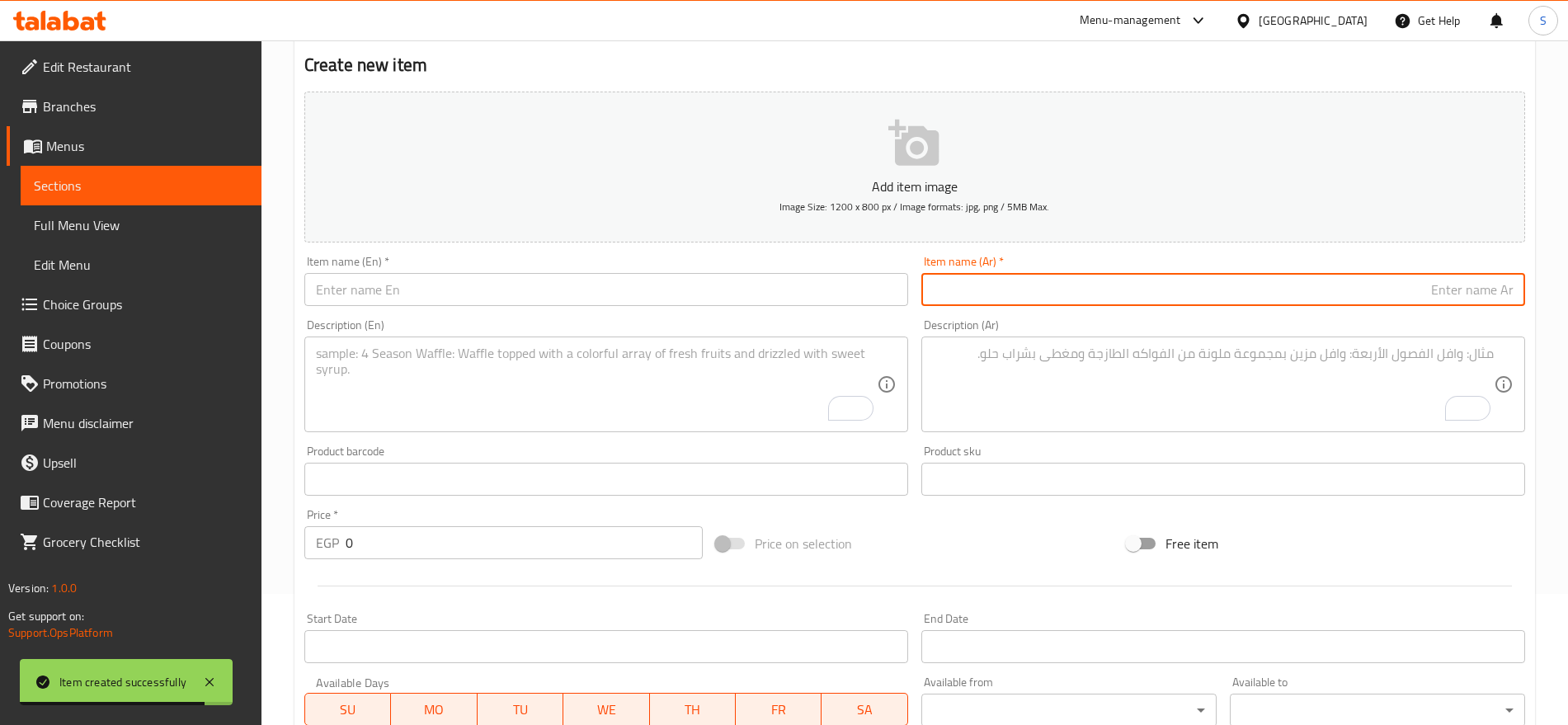
click at [1079, 283] on input "text" at bounding box center [1223, 289] width 604 height 33
paste input "بيبسي كانز"
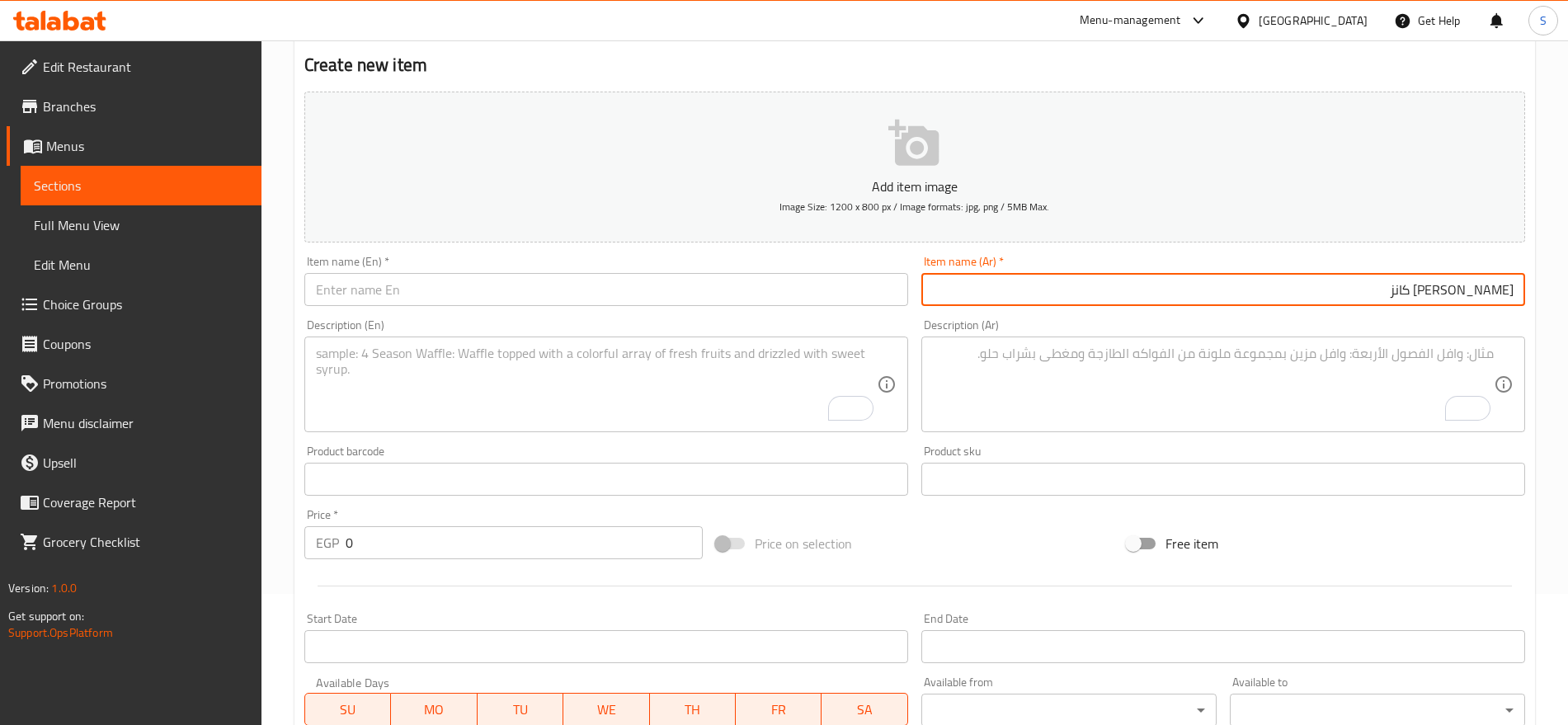
type input "بيبسي كانز"
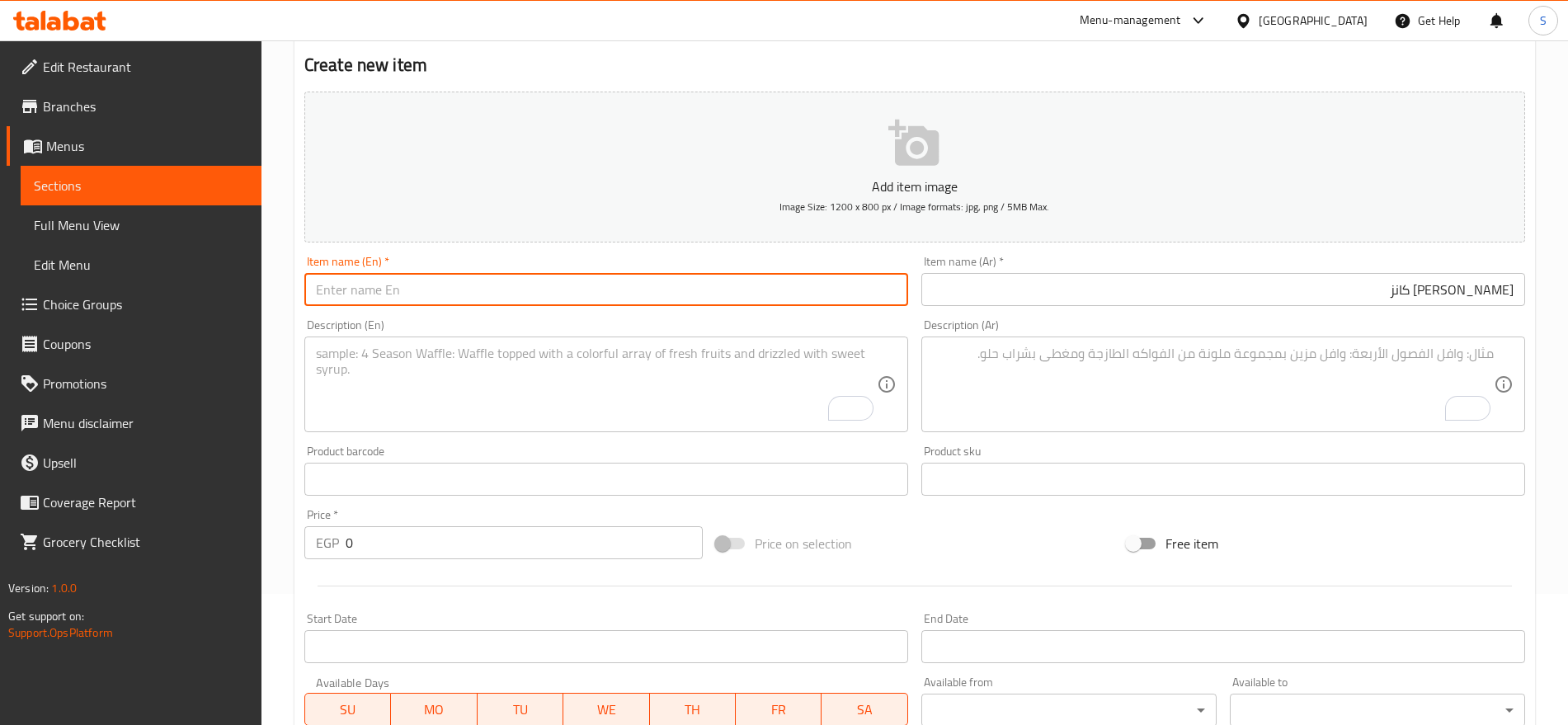
click at [675, 288] on input "text" at bounding box center [606, 289] width 604 height 33
paste input "Pepsi cans"
type input "Pepsi cans"
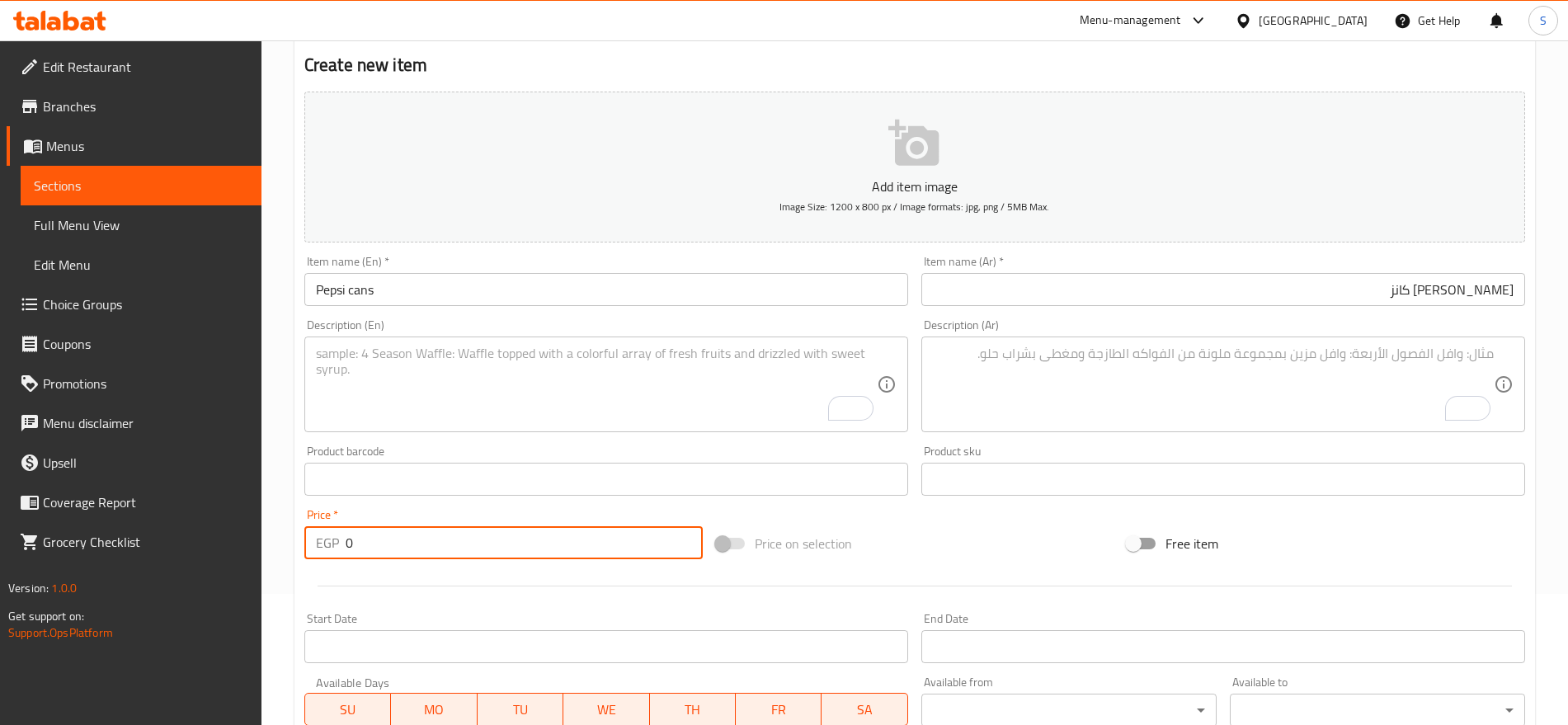
drag, startPoint x: 359, startPoint y: 541, endPoint x: 236, endPoint y: 523, distance: 124.3
click at [236, 523] on div "Edit Restaurant Branches Menus Sections Full Menu View Edit Menu Choice Groups …" at bounding box center [784, 472] width 1568 height 1125
paste input "15"
type input "15"
drag, startPoint x: 399, startPoint y: 532, endPoint x: 279, endPoint y: 540, distance: 120.3
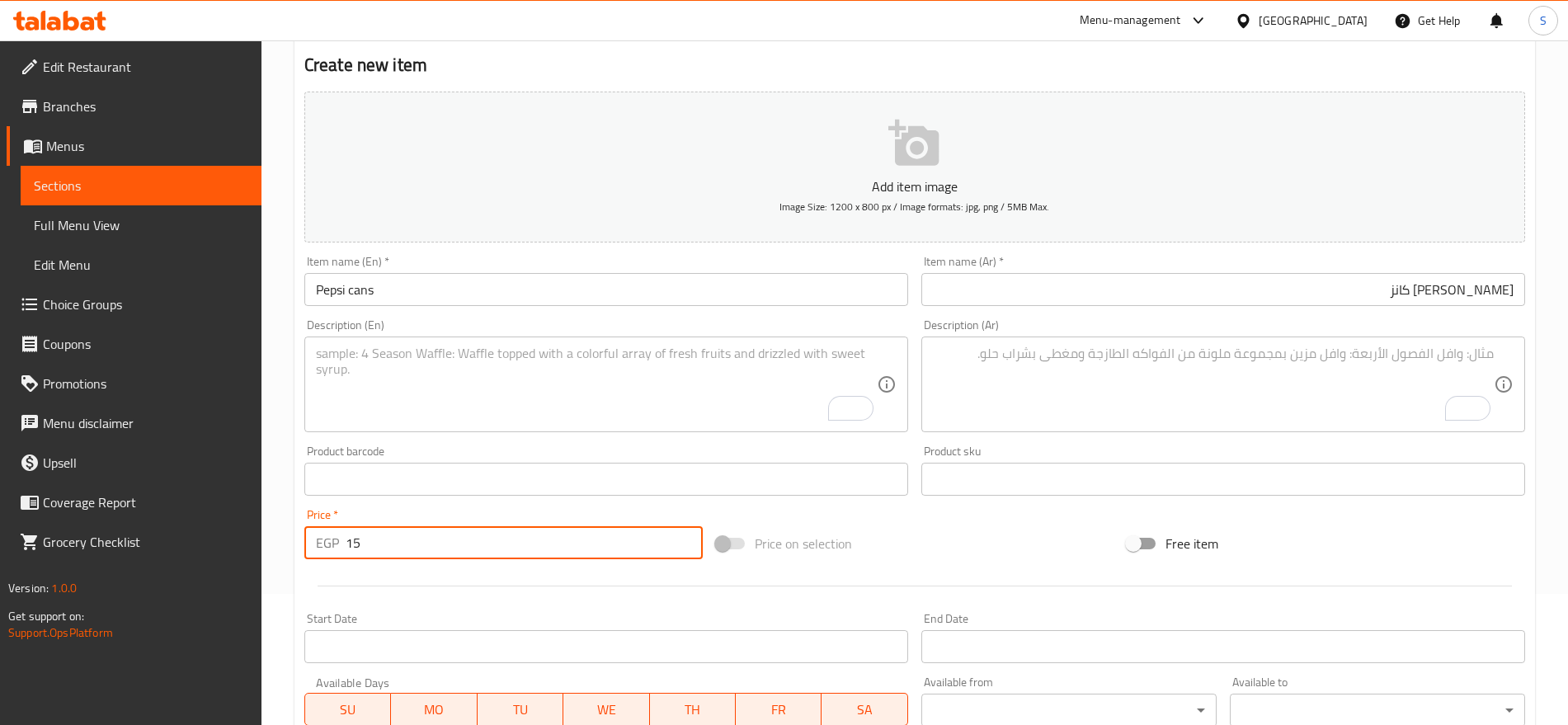
click at [279, 540] on div "Home / Restaurants management / Menus / Sections / item / create soft drink sec…" at bounding box center [914, 472] width 1306 height 1125
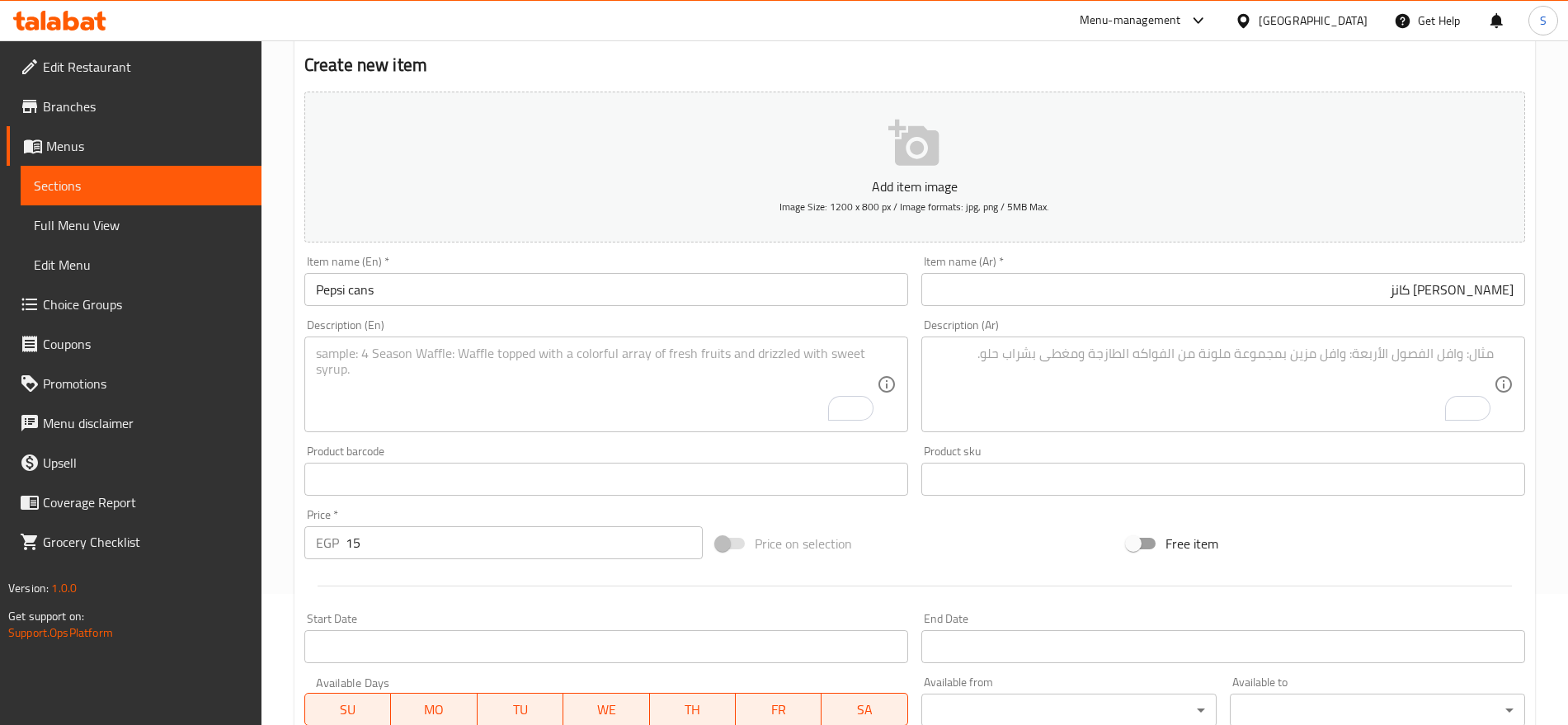
click at [1046, 379] on textarea "To enrich screen reader interactions, please activate Accessibility in Grammarl…" at bounding box center [1213, 385] width 561 height 78
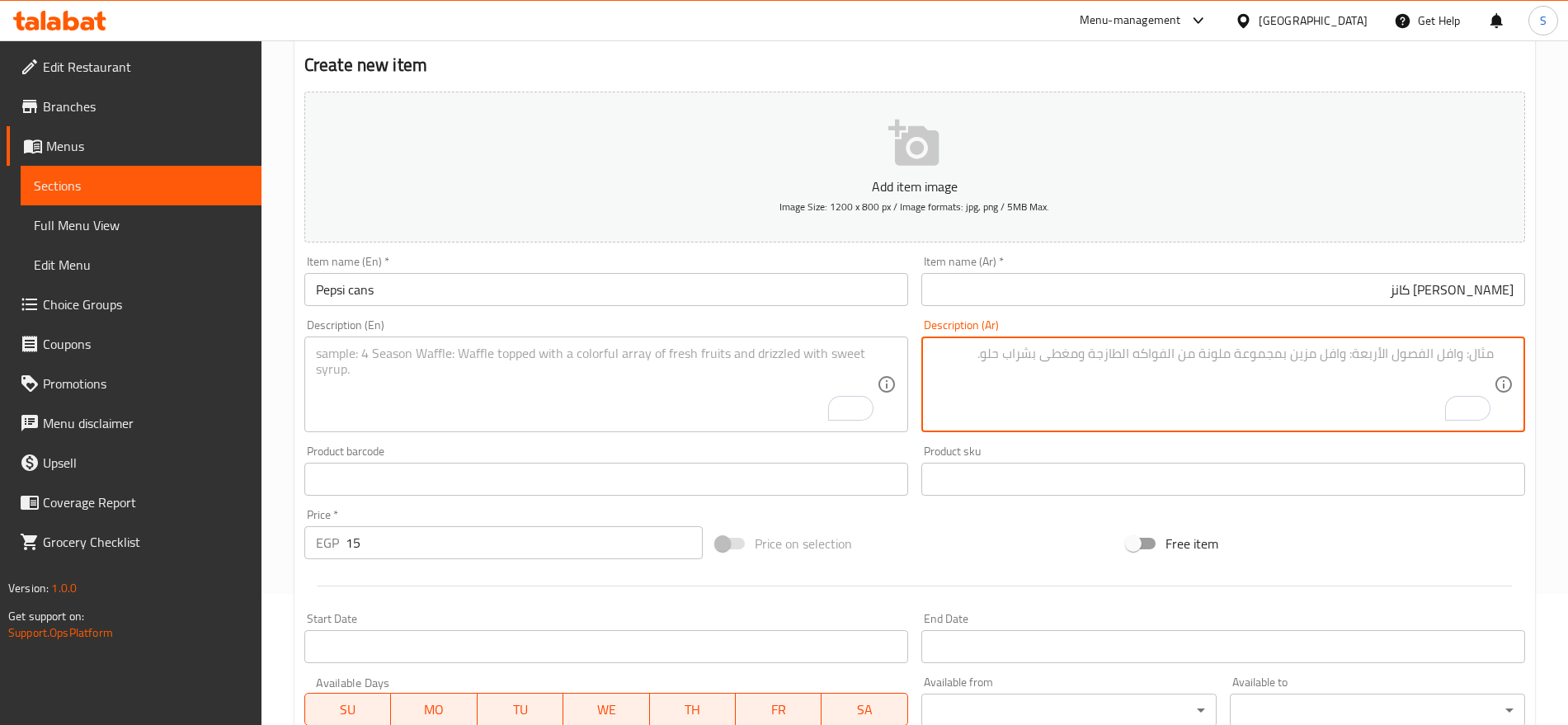
paste textarea "1 قطعه"
type textarea "1 قطعه"
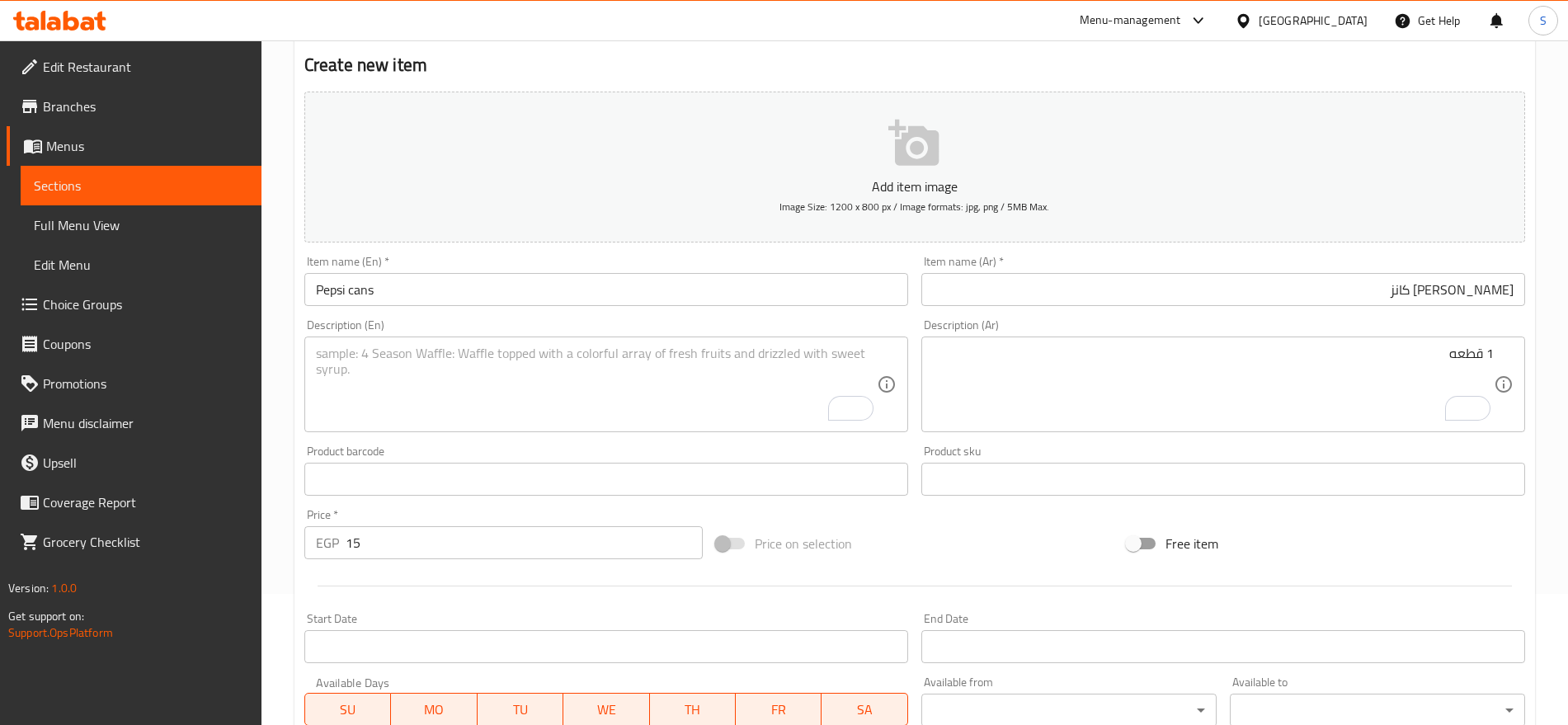
click at [491, 390] on textarea "To enrich screen reader interactions, please activate Accessibility in Grammarl…" at bounding box center [597, 385] width 561 height 78
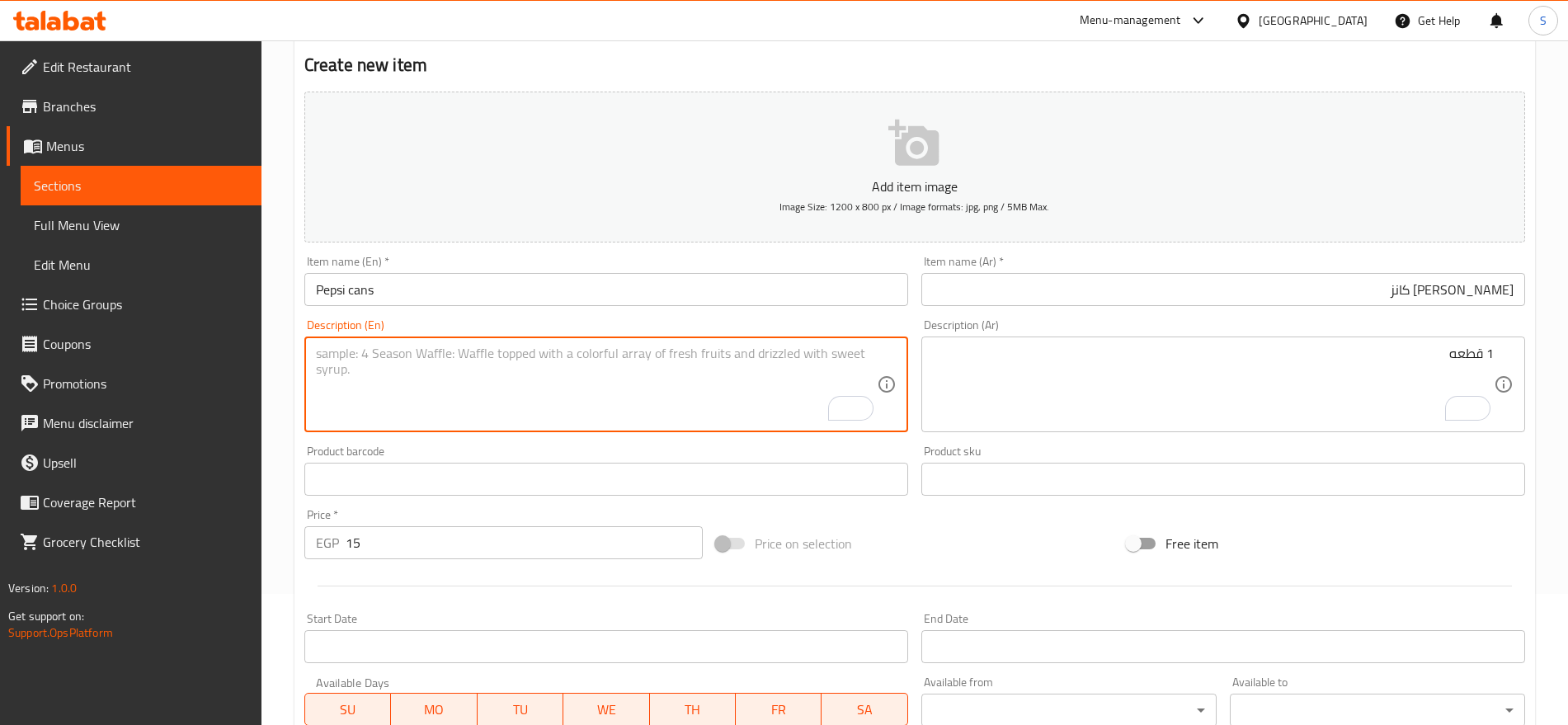
paste textarea "1 pcs"
type textarea "1 pcs"
click at [1355, 285] on input "بيبسي كانز" at bounding box center [1223, 289] width 604 height 33
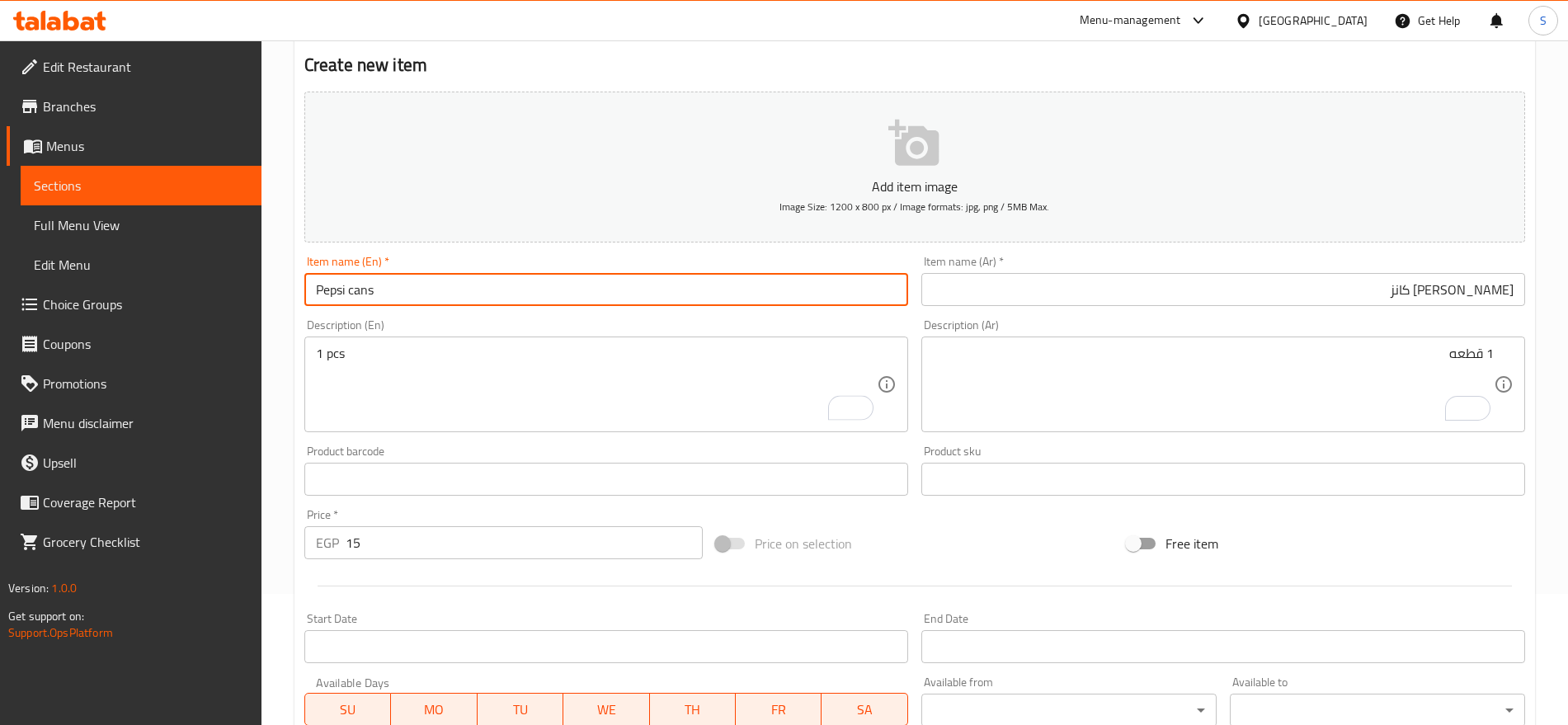
click at [521, 277] on input "Pepsi cans" at bounding box center [606, 289] width 604 height 33
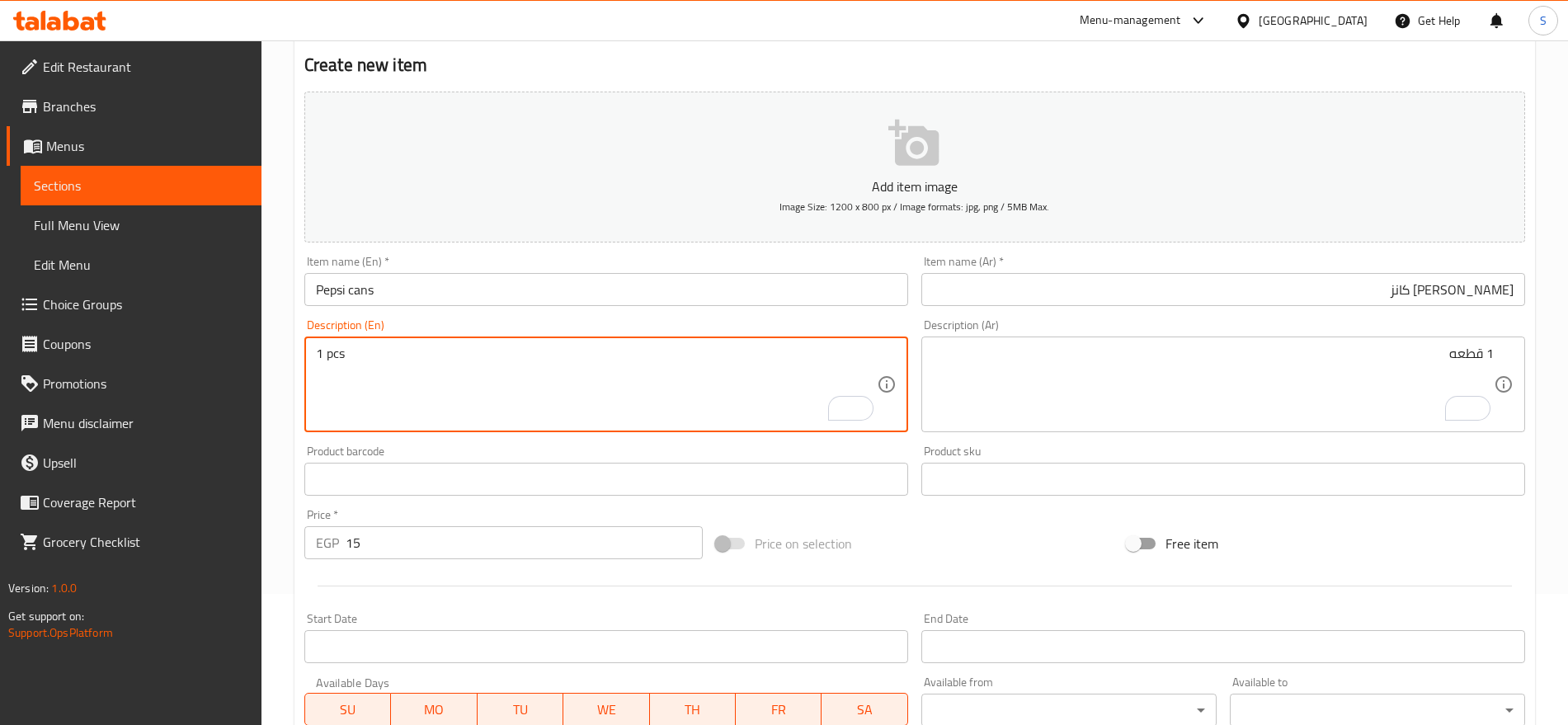
scroll to position [234, 0]
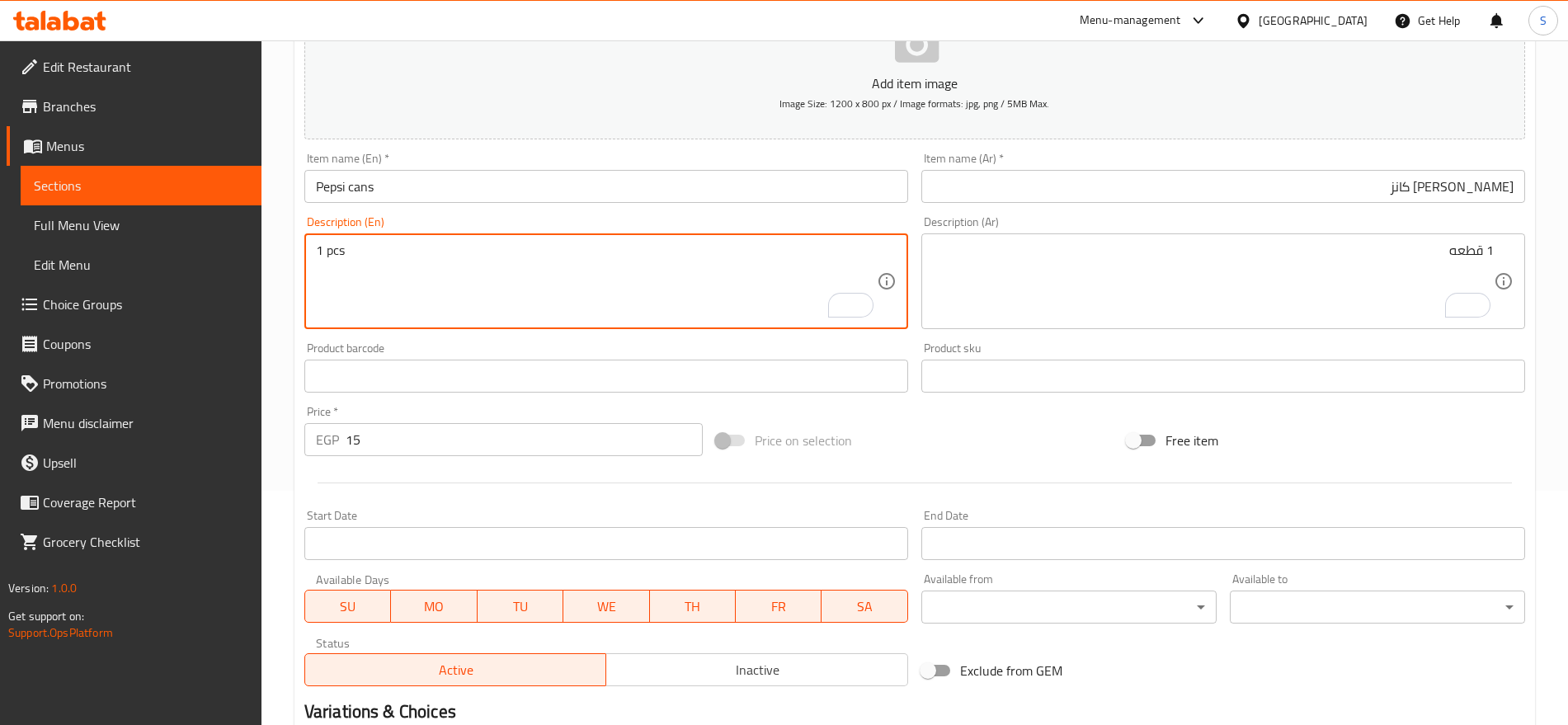
click at [406, 436] on input "15" at bounding box center [524, 440] width 357 height 33
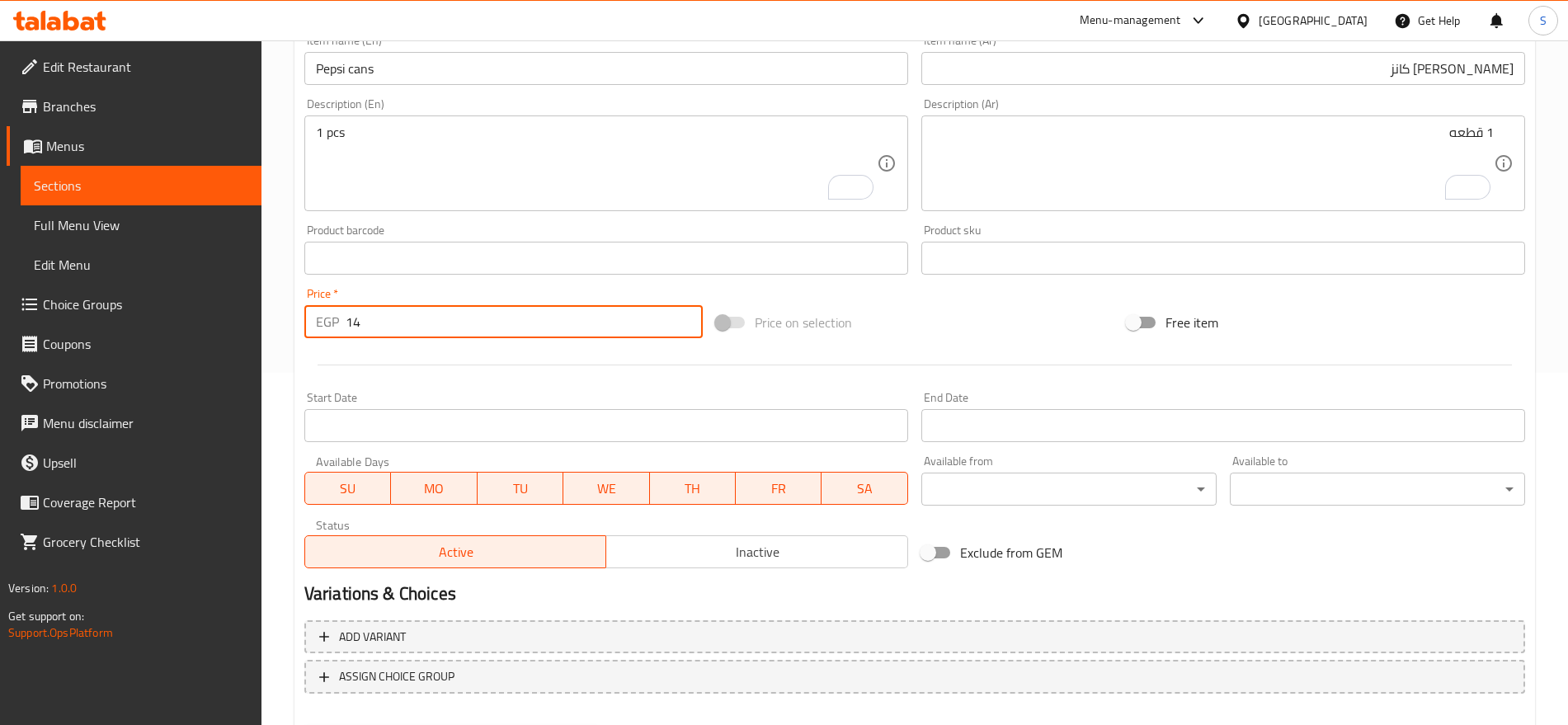
scroll to position [440, 0]
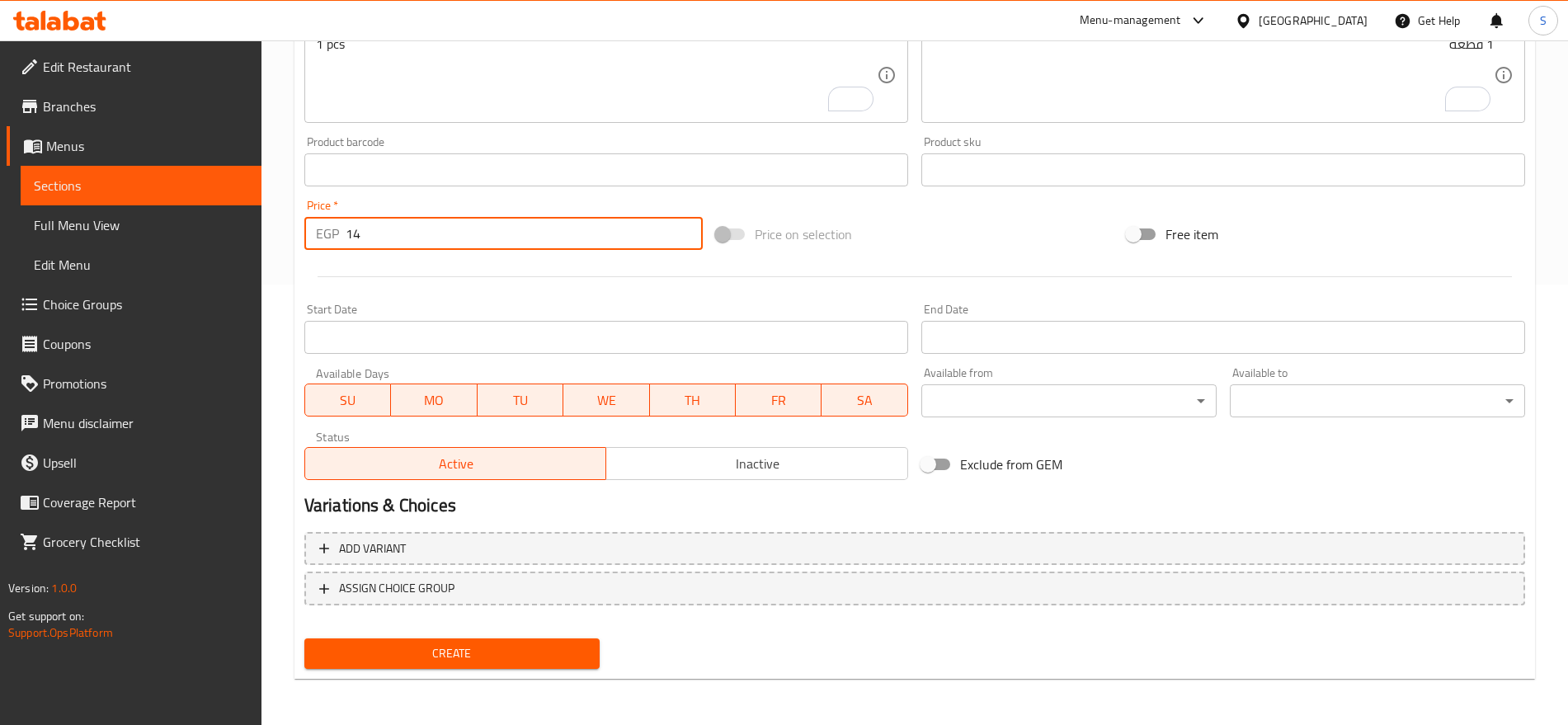
type input "14"
click at [510, 632] on div "Create" at bounding box center [452, 653] width 308 height 43
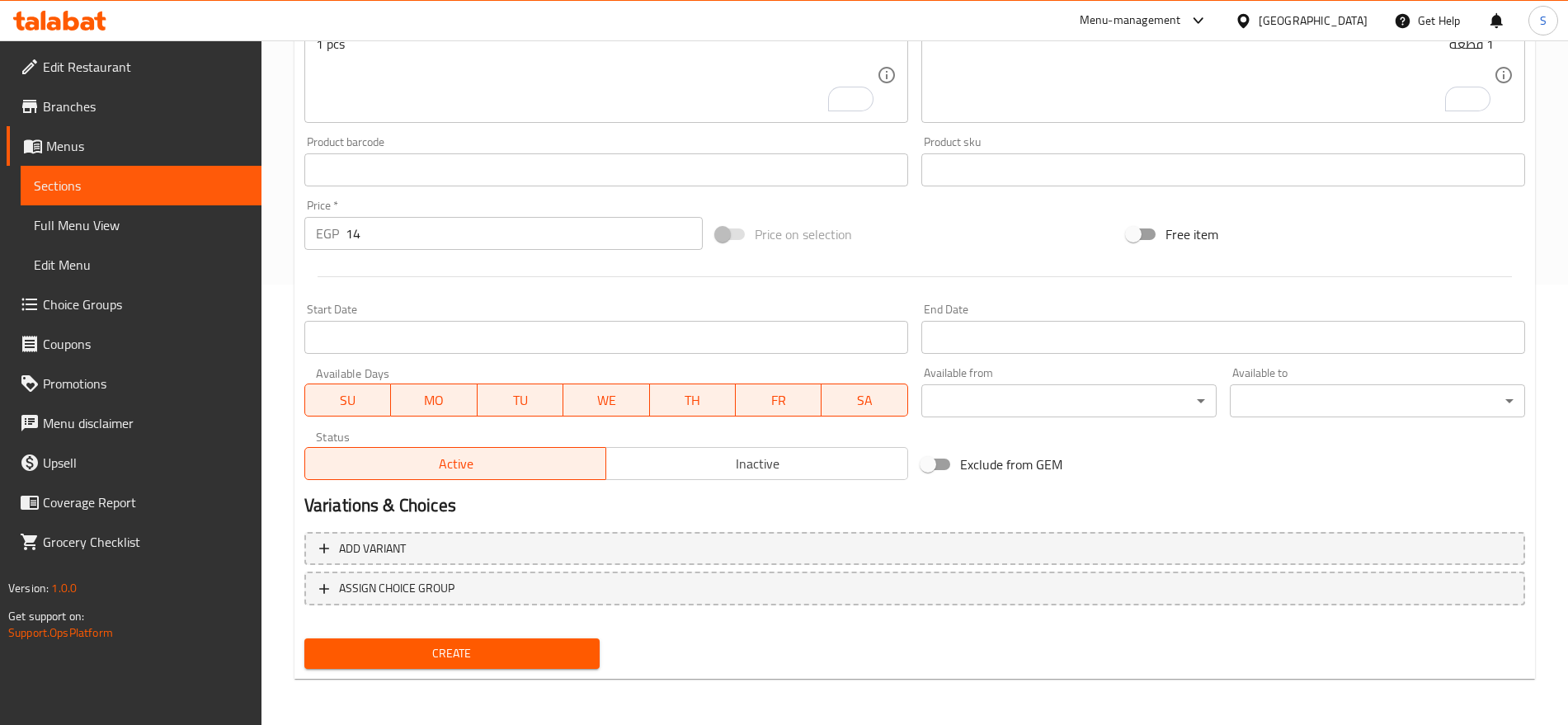
click at [505, 645] on span "Create" at bounding box center [453, 653] width 269 height 20
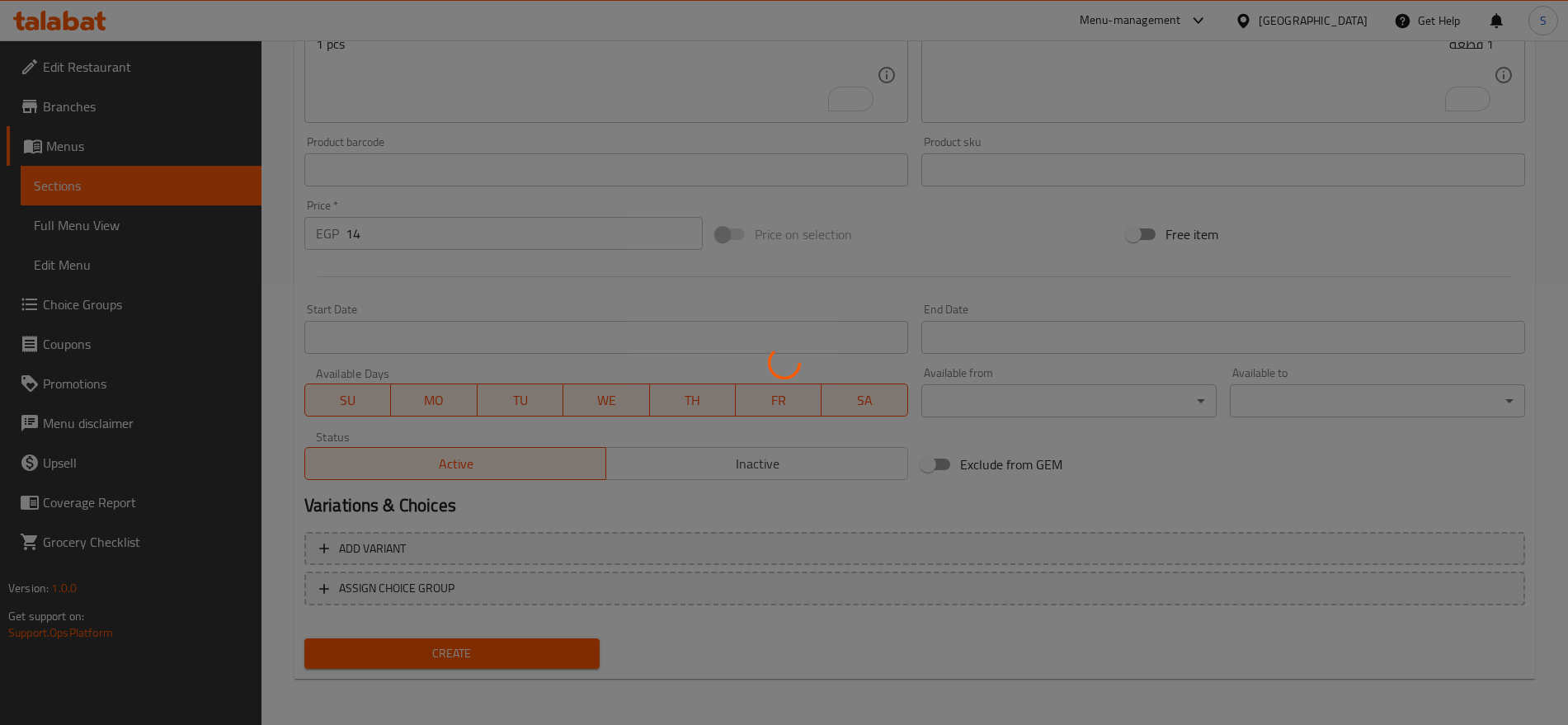
type input "0"
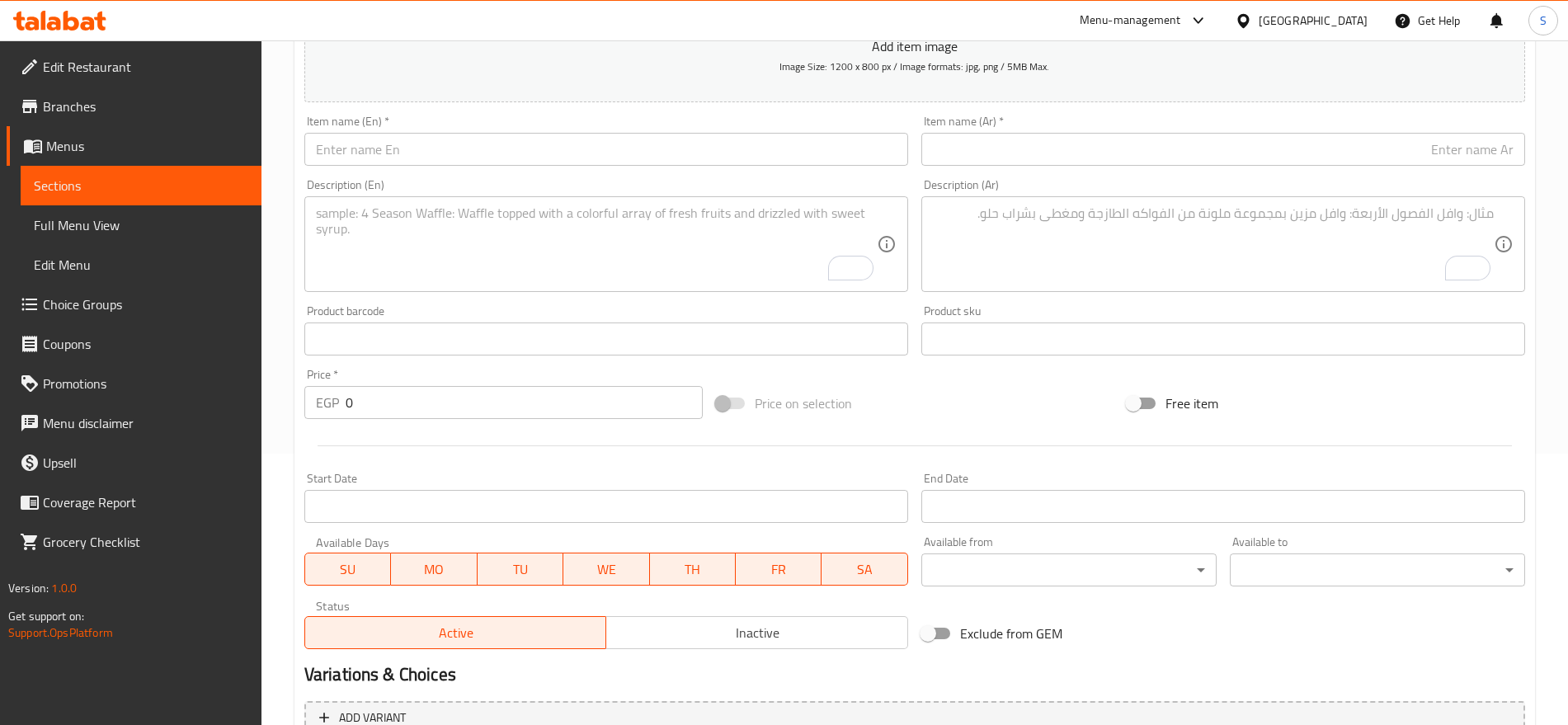
scroll to position [131, 0]
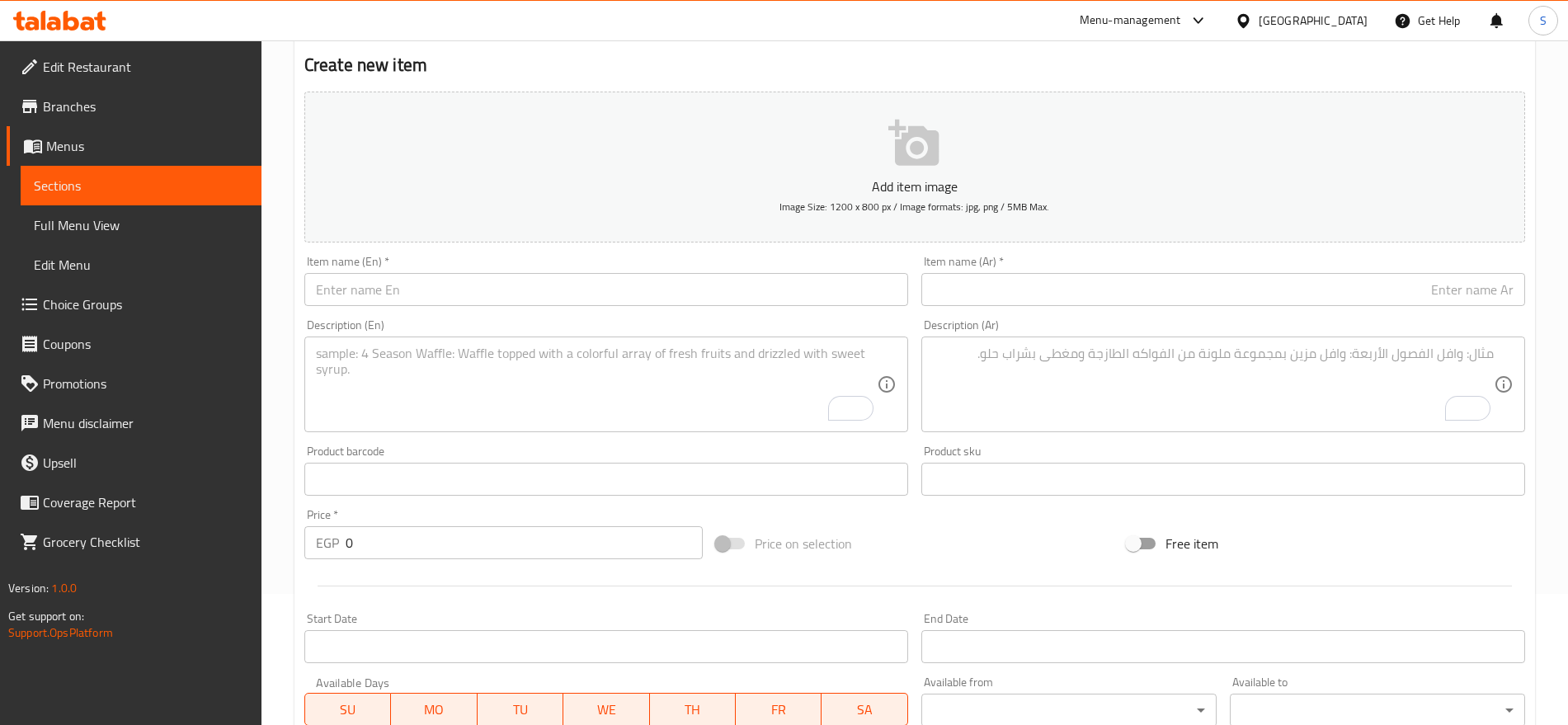
click at [1128, 279] on input "text" at bounding box center [1223, 289] width 604 height 33
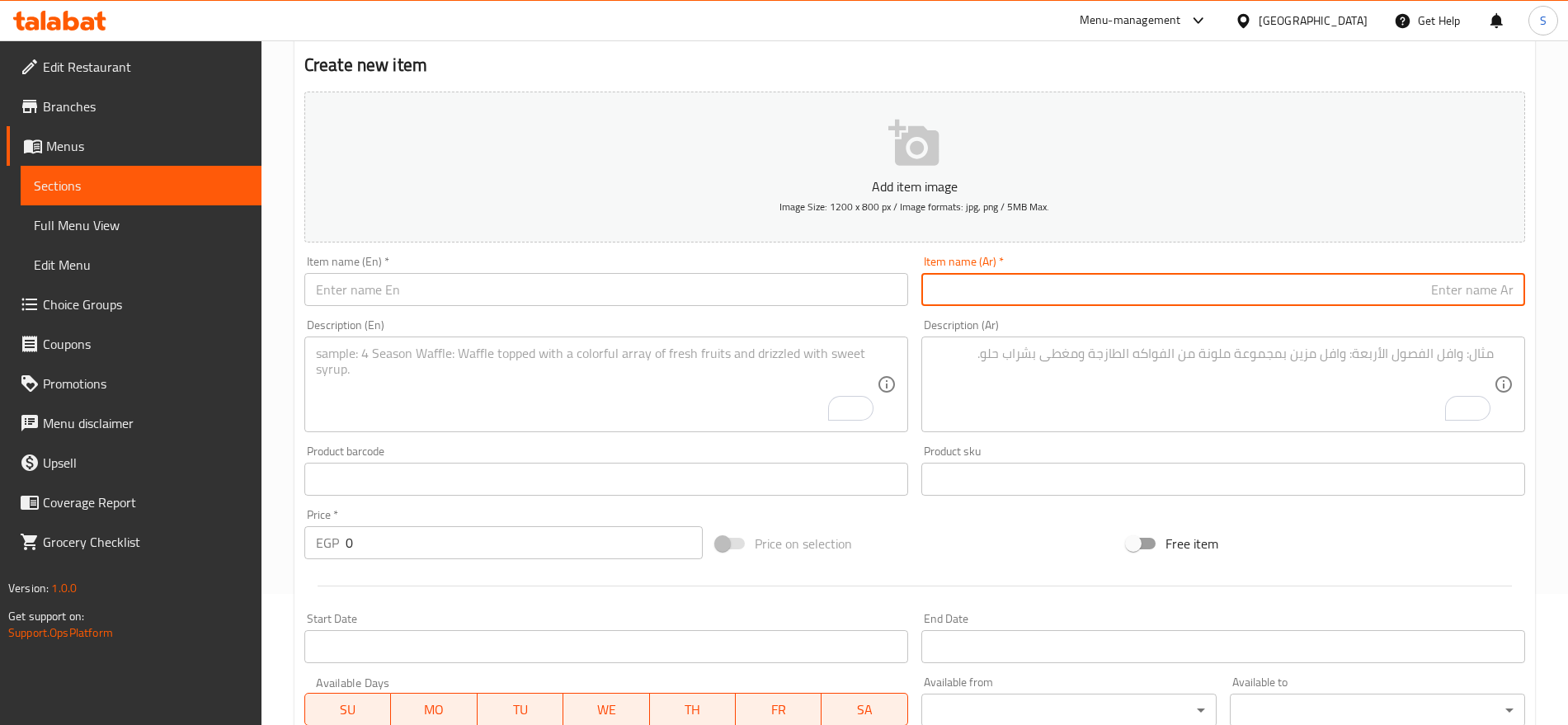
paste input "ميرندا برتقال اكشن"
type input "ميرندا برتقال اكشن"
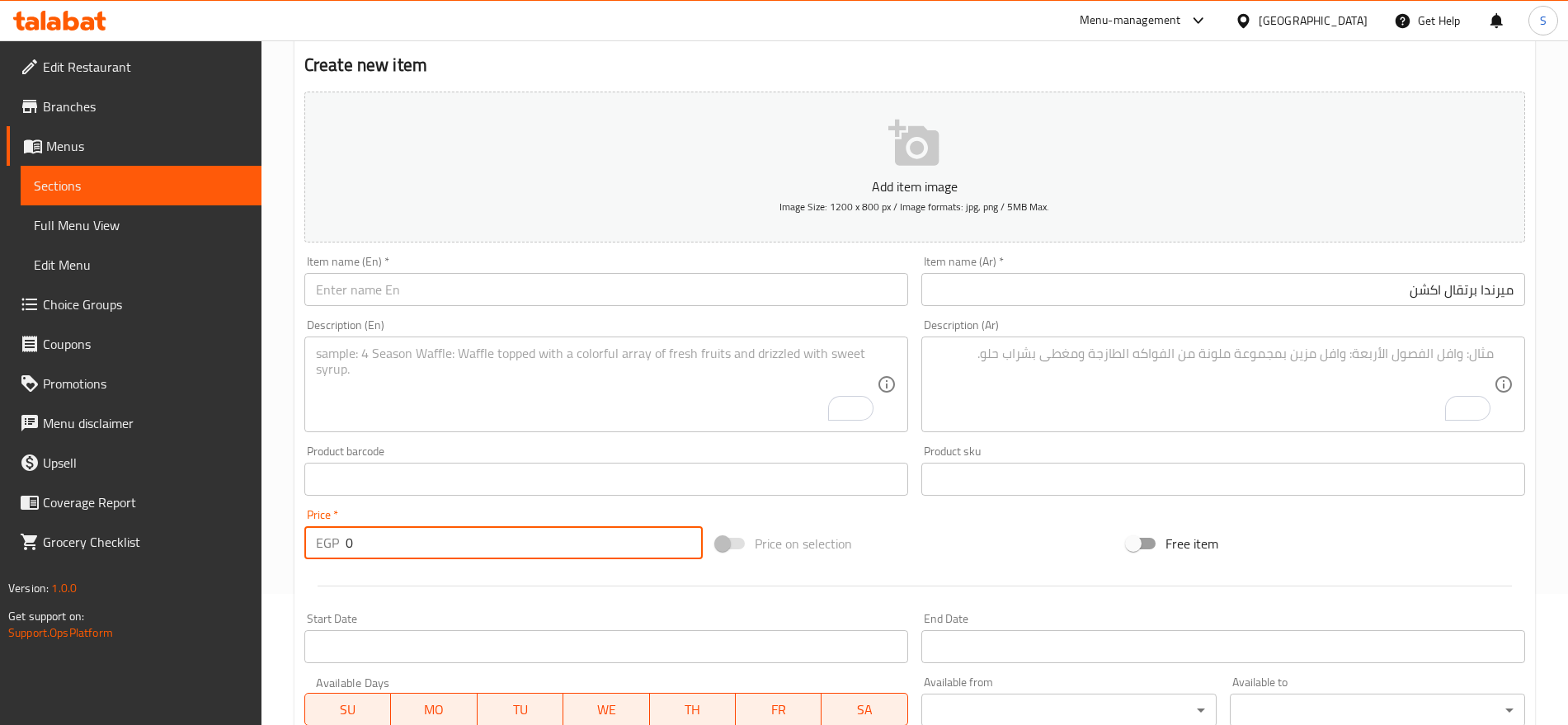
drag, startPoint x: 326, startPoint y: 537, endPoint x: 309, endPoint y: 529, distance: 18.8
click at [309, 529] on div "EGP 0 Price *" at bounding box center [504, 543] width 399 height 33
paste input "13.0"
type input "13.00"
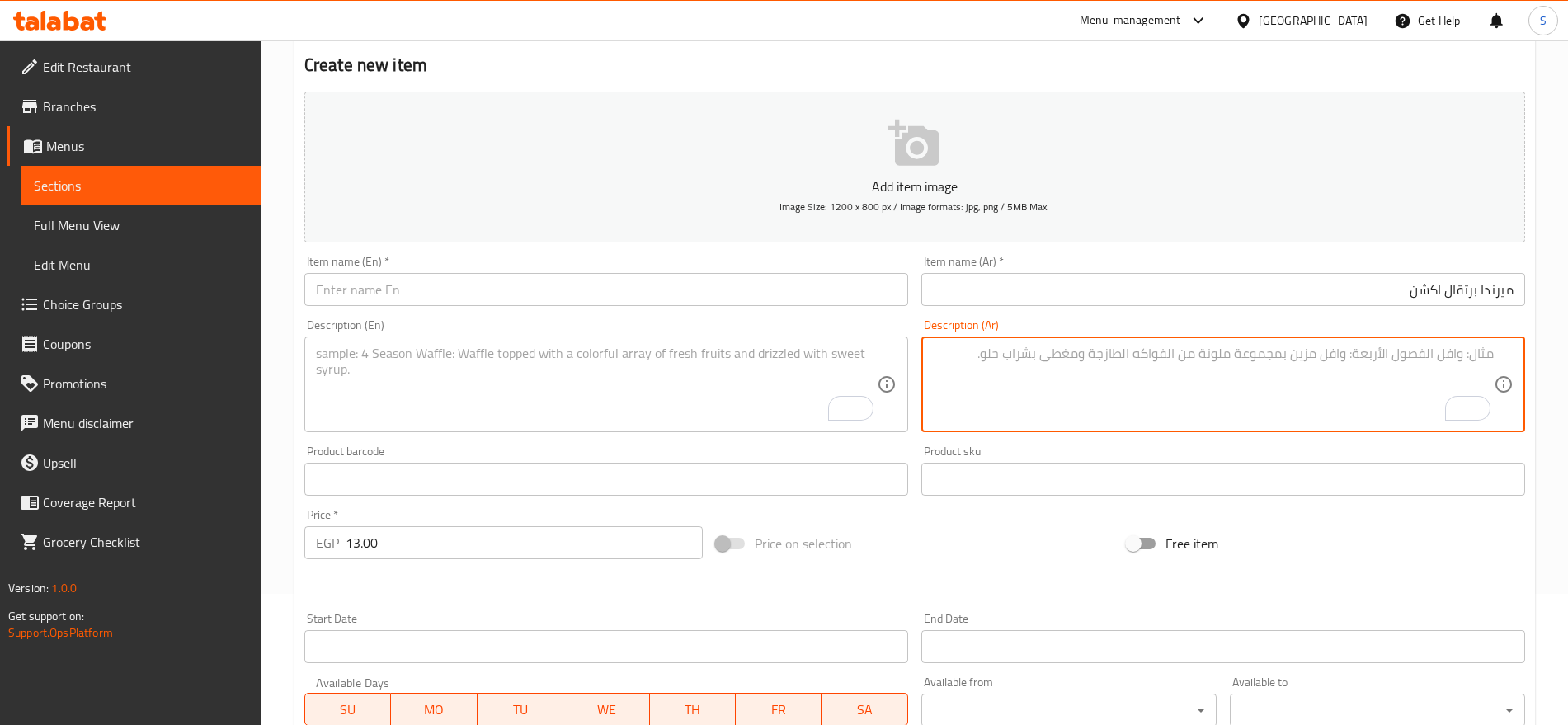
click at [1165, 350] on textarea "To enrich screen reader interactions, please activate Accessibility in Grammarl…" at bounding box center [1213, 385] width 561 height 78
paste textarea "1 قطعه"
type textarea "1 قطعه"
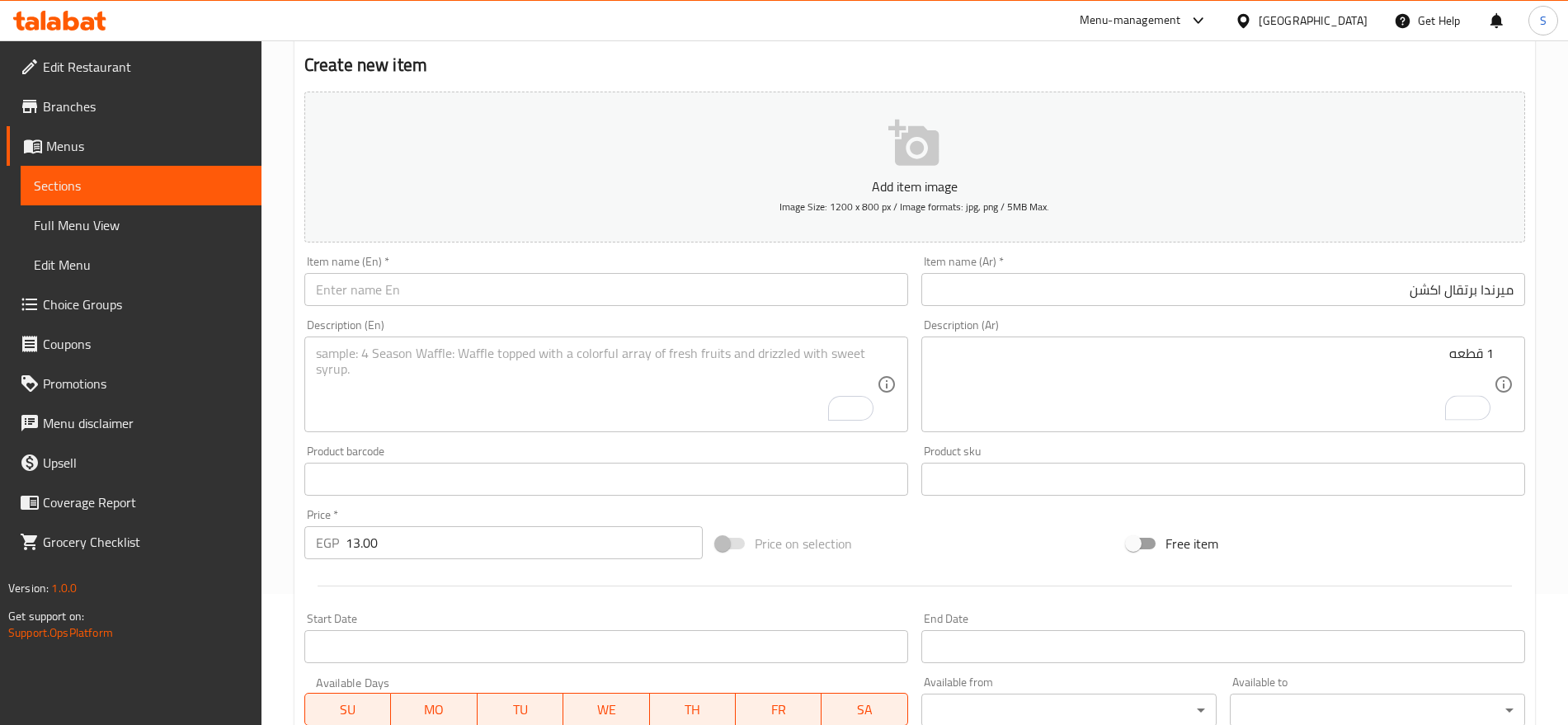
click at [527, 409] on textarea "To enrich screen reader interactions, please activate Accessibility in Grammarl…" at bounding box center [597, 385] width 561 height 78
paste textarea "1 pcs"
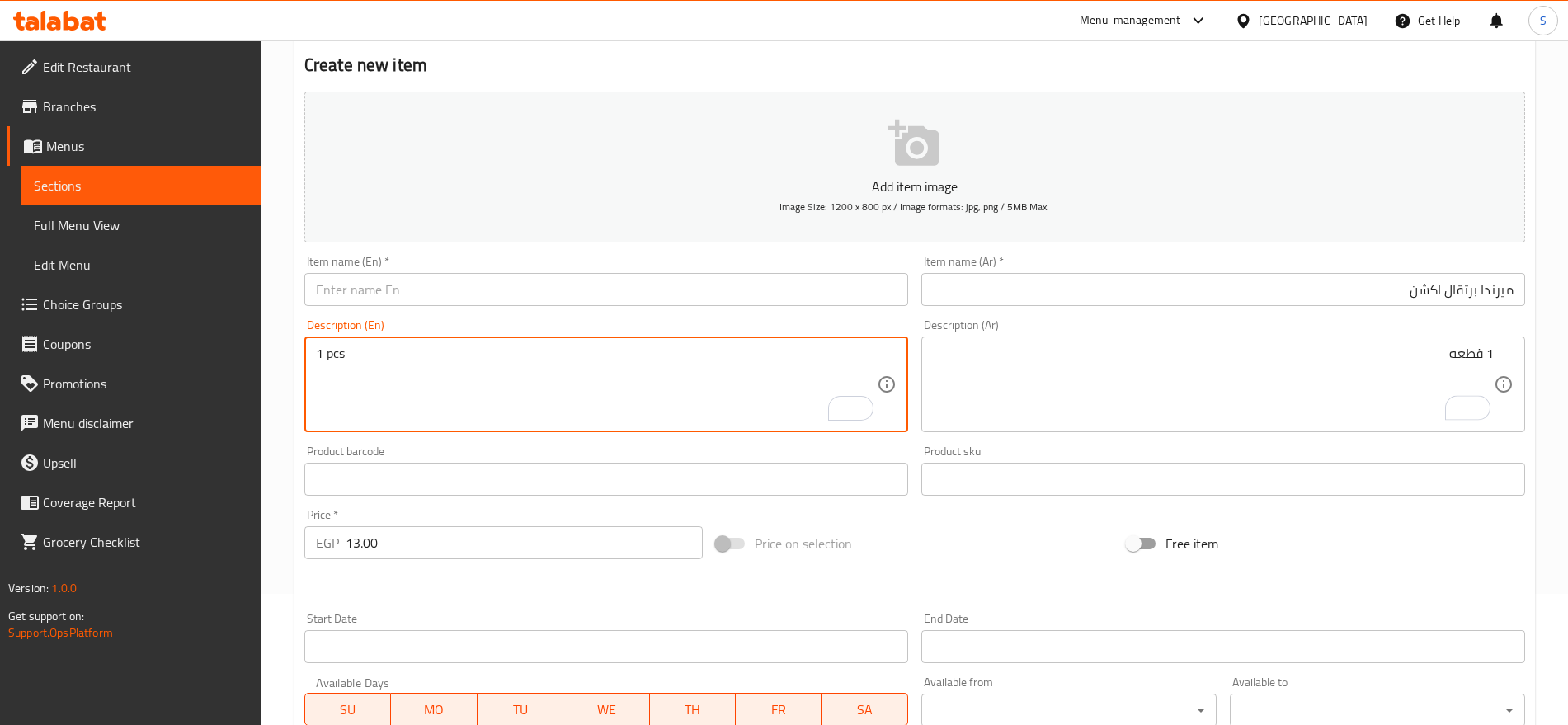
type textarea "1 pcs"
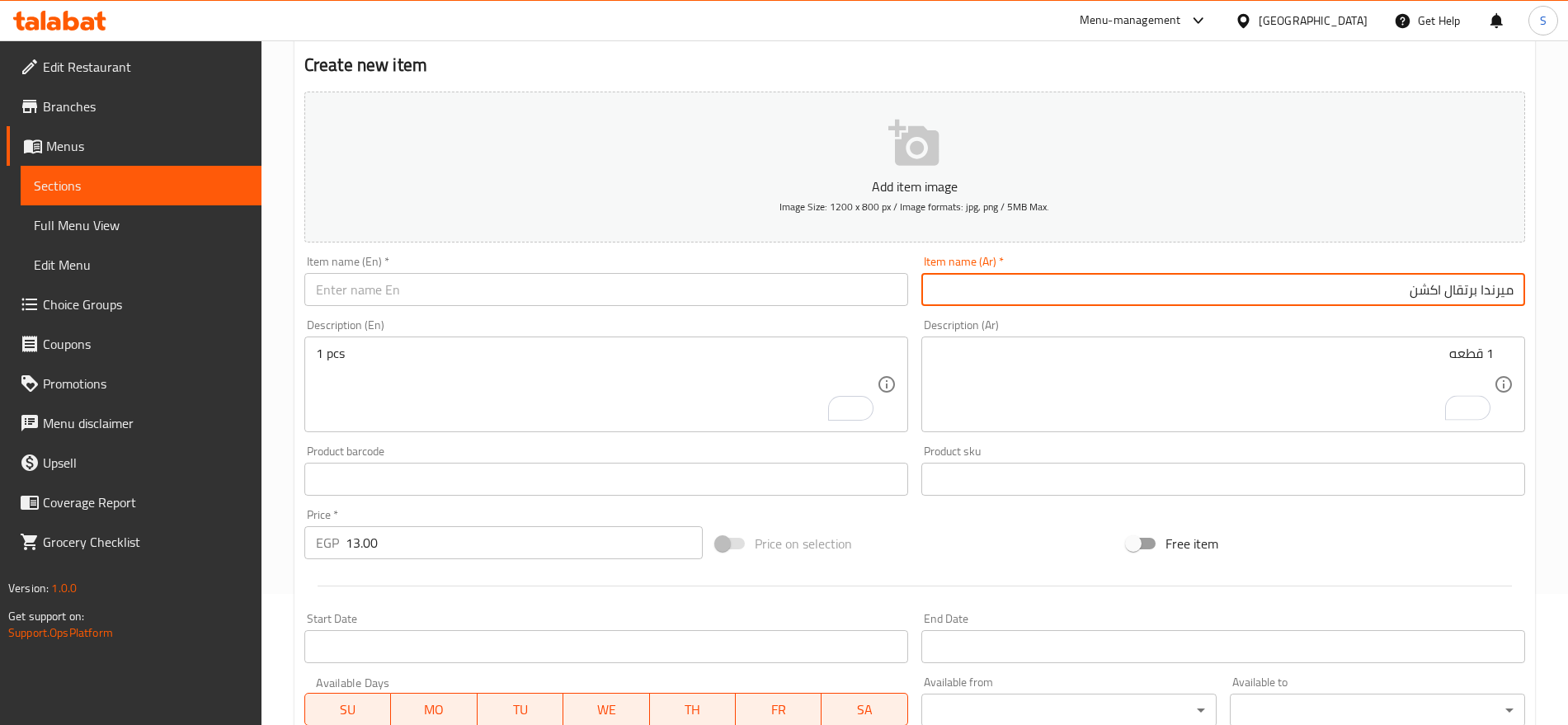
click at [1456, 296] on input "ميرندا برتقال اكشن" at bounding box center [1223, 289] width 604 height 33
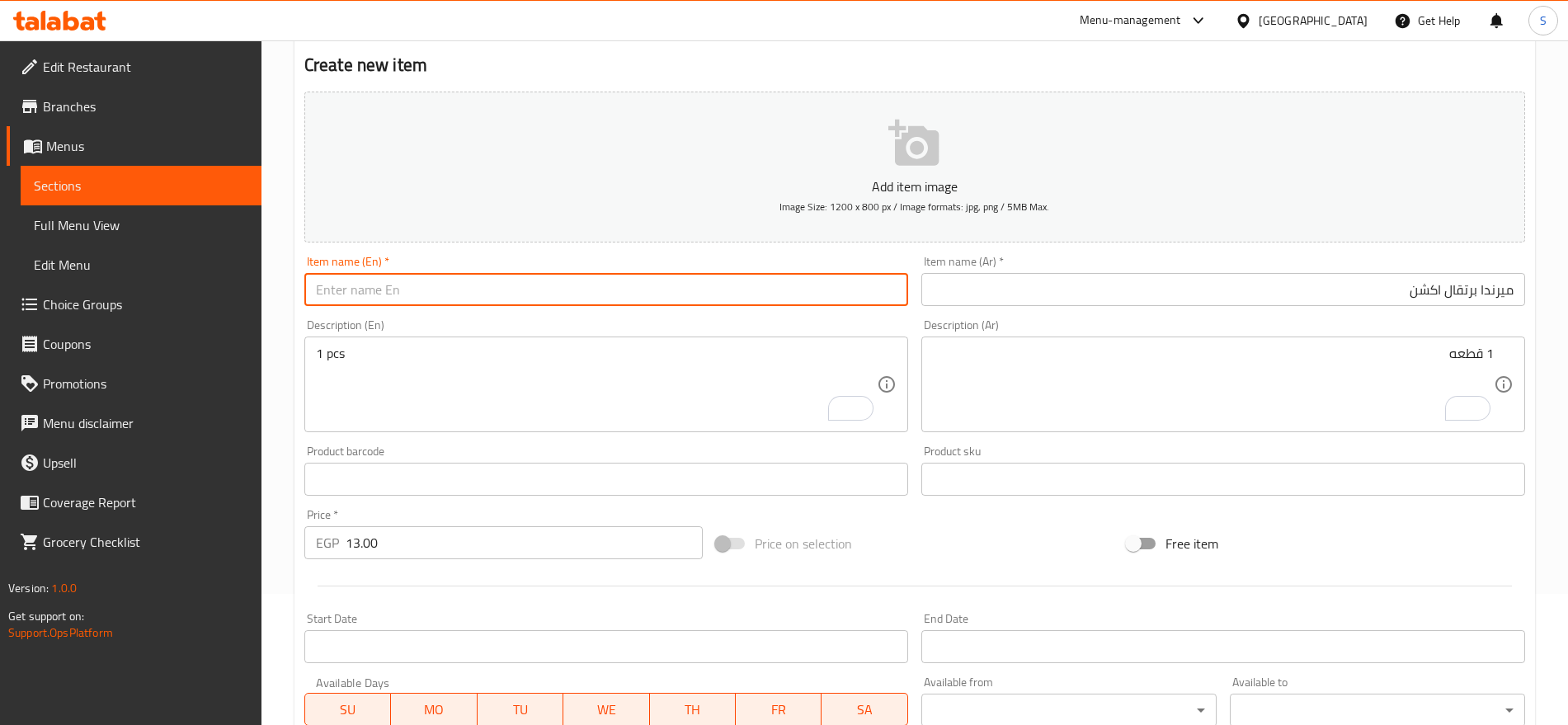
click at [447, 296] on input "text" at bounding box center [606, 289] width 604 height 33
paste input "Miranda Orange Action"
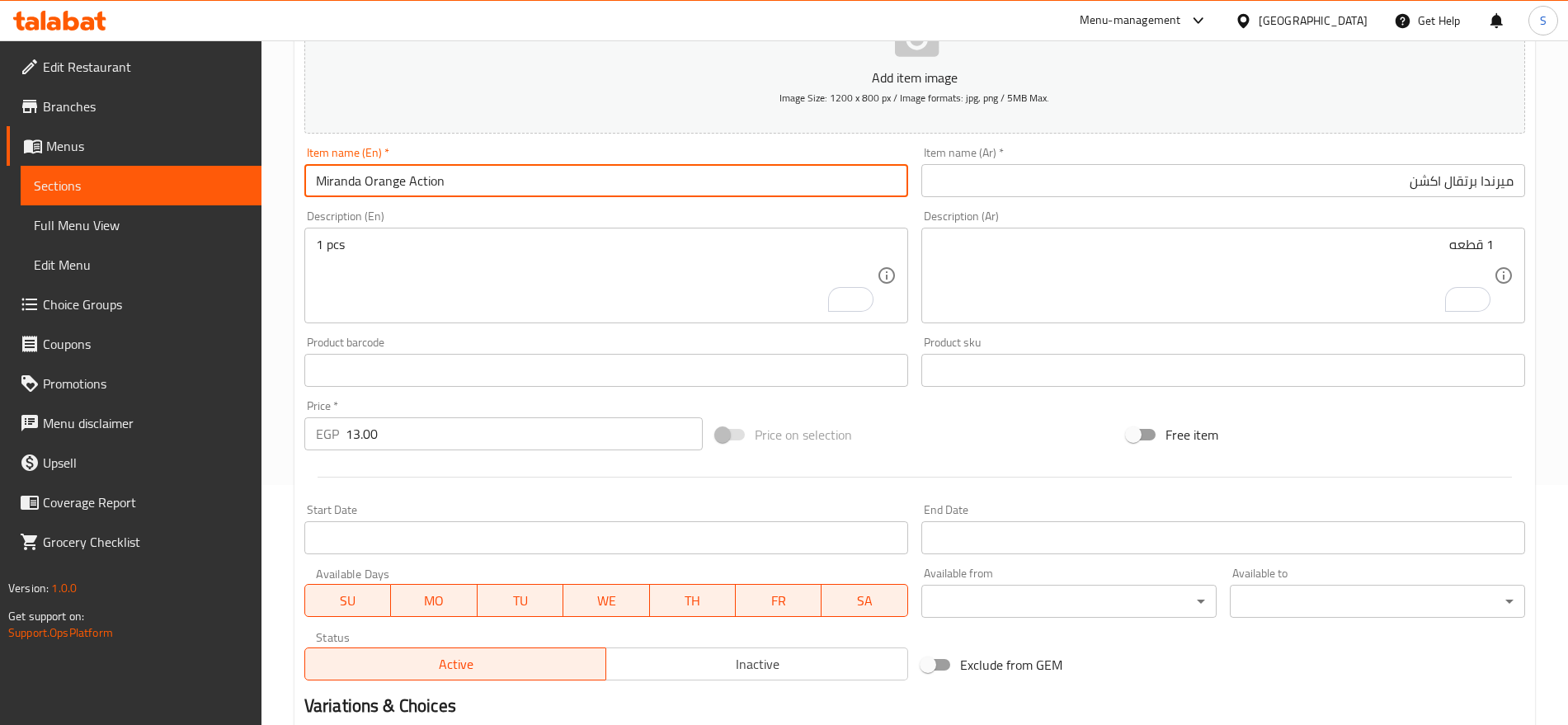
scroll to position [440, 0]
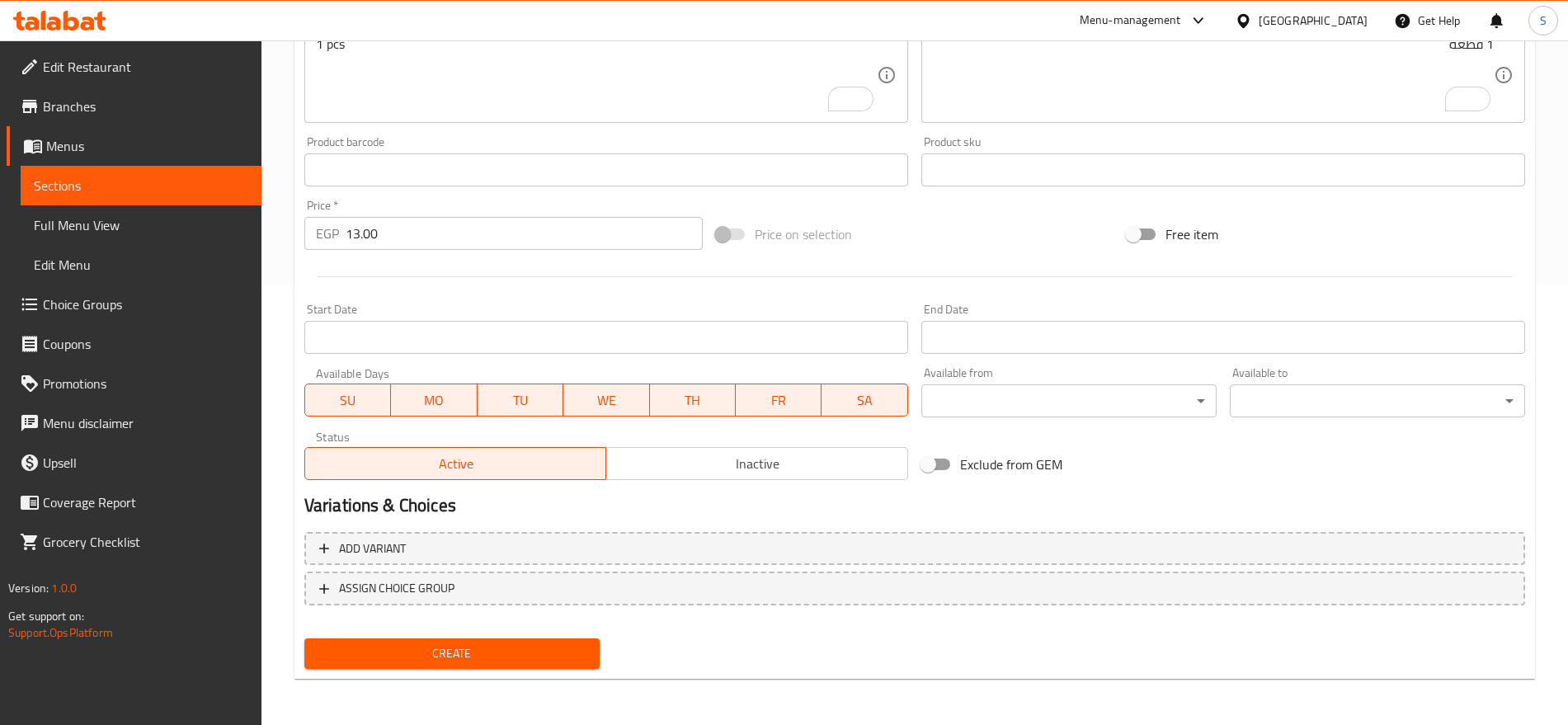
type input "Miranda Orange Action"
click at [467, 653] on span "Create" at bounding box center [453, 653] width 269 height 20
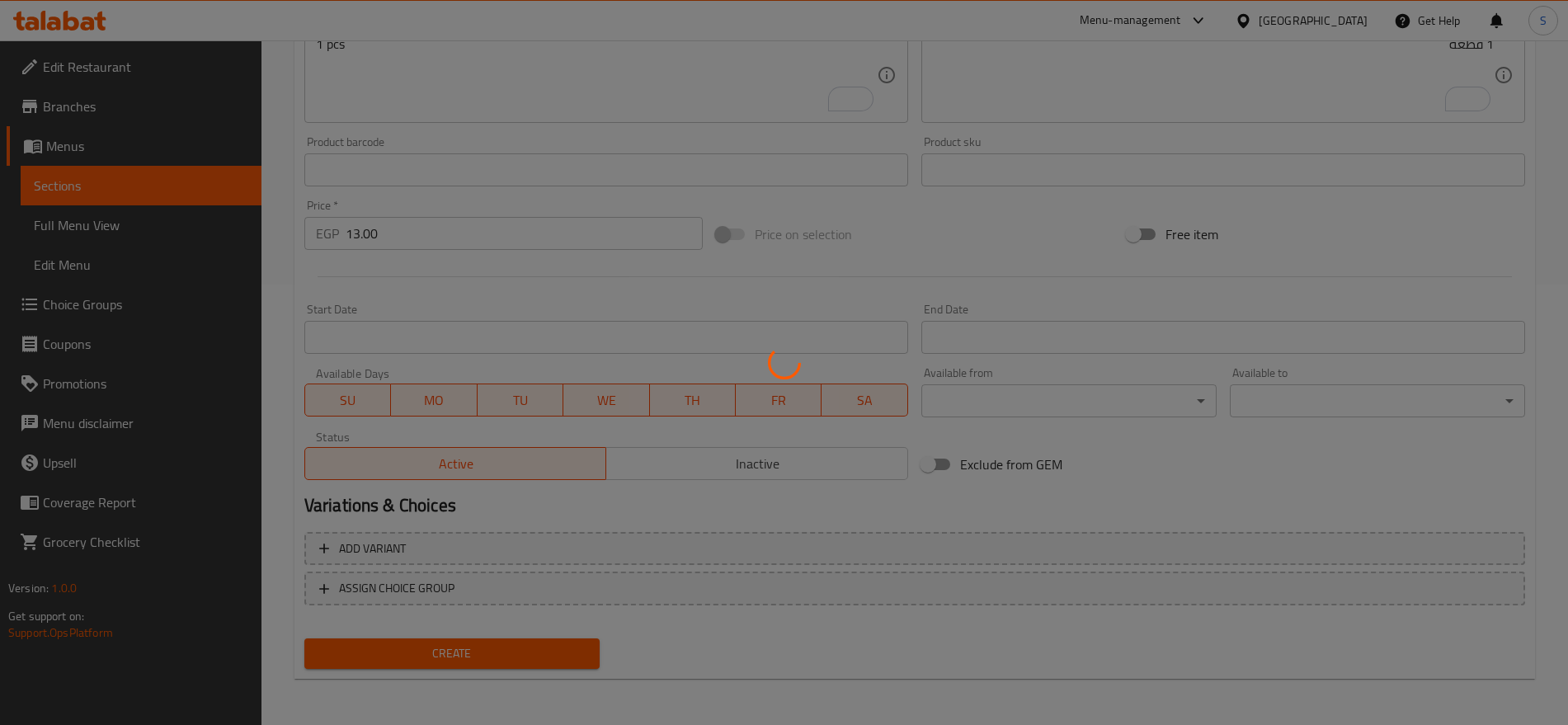
type input "0"
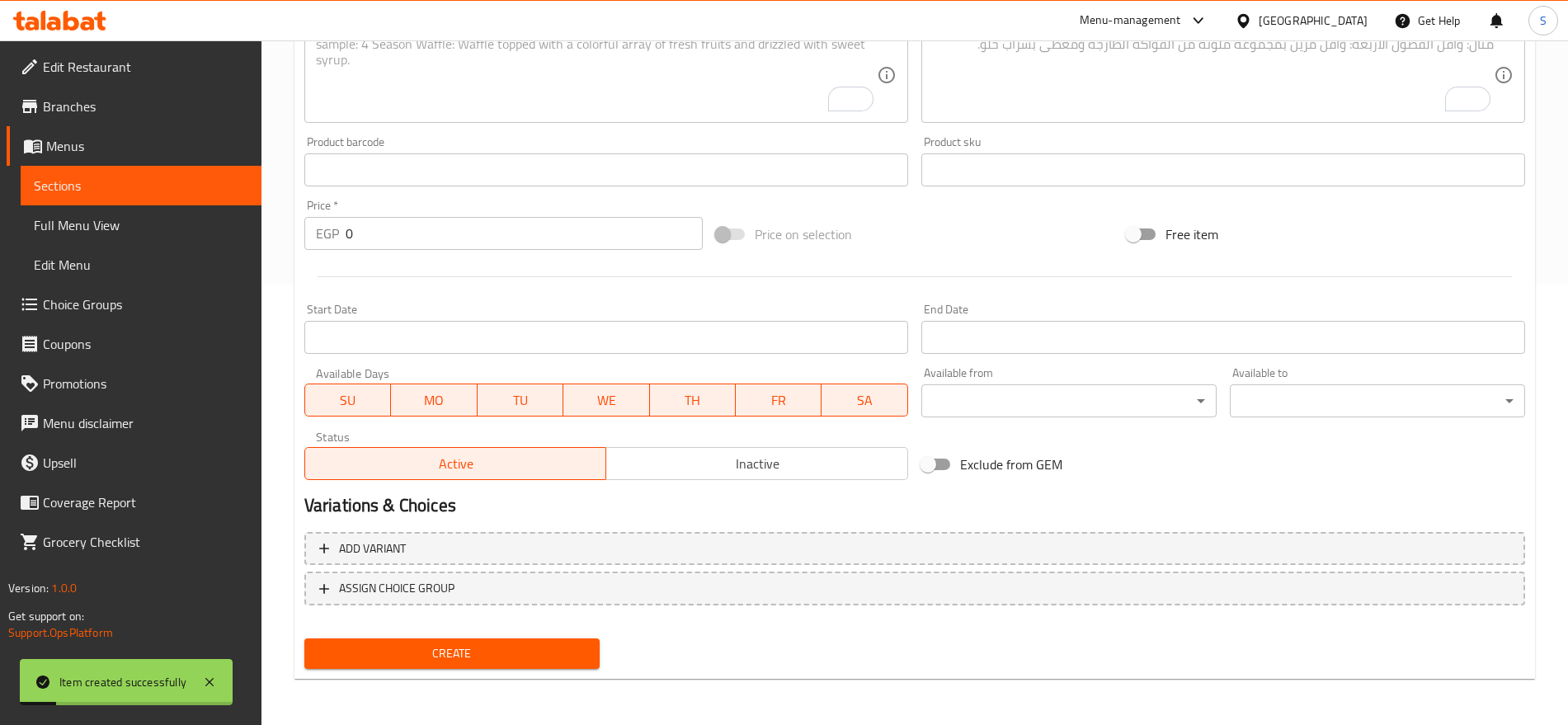
scroll to position [131, 0]
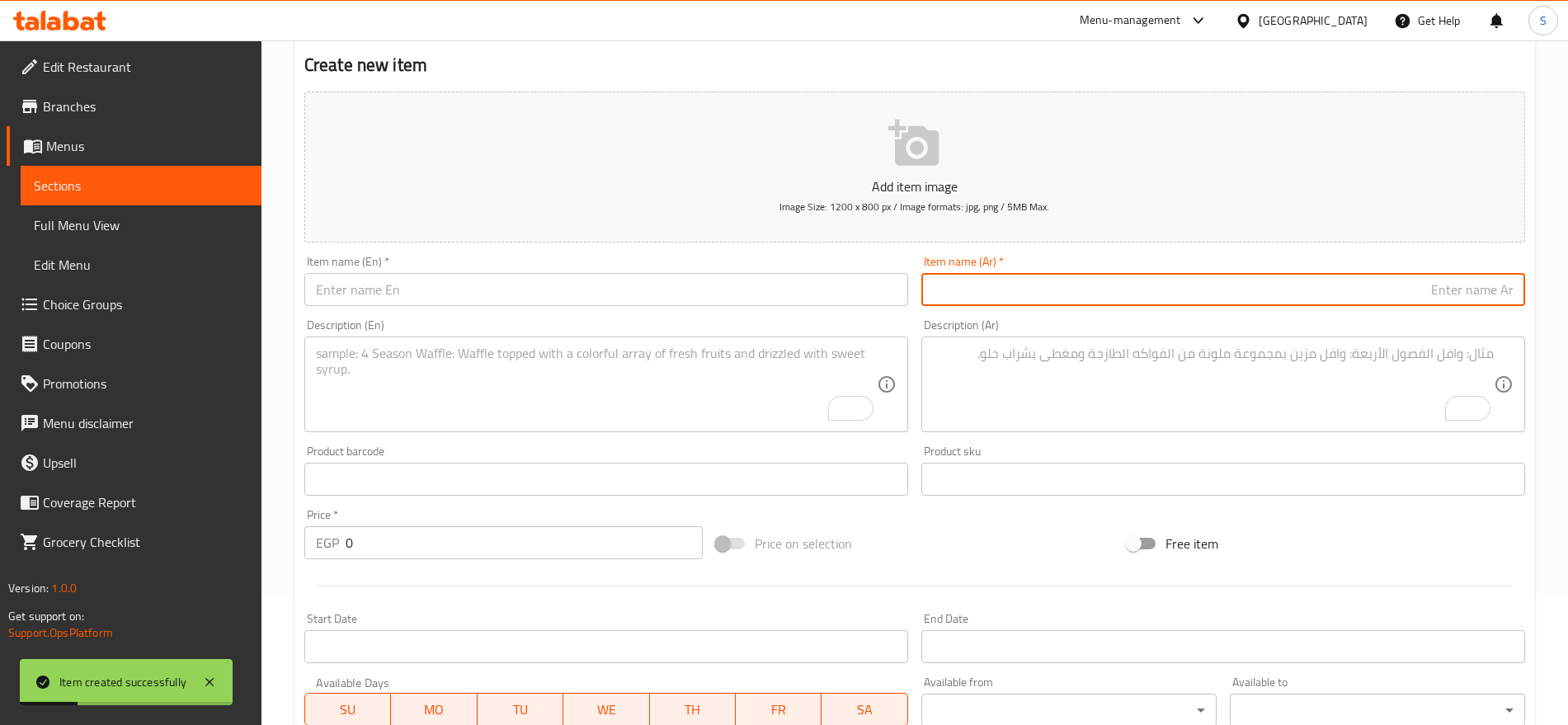
click at [1323, 284] on input "text" at bounding box center [1223, 289] width 604 height 33
paste input "مشروب شعير اناناس"
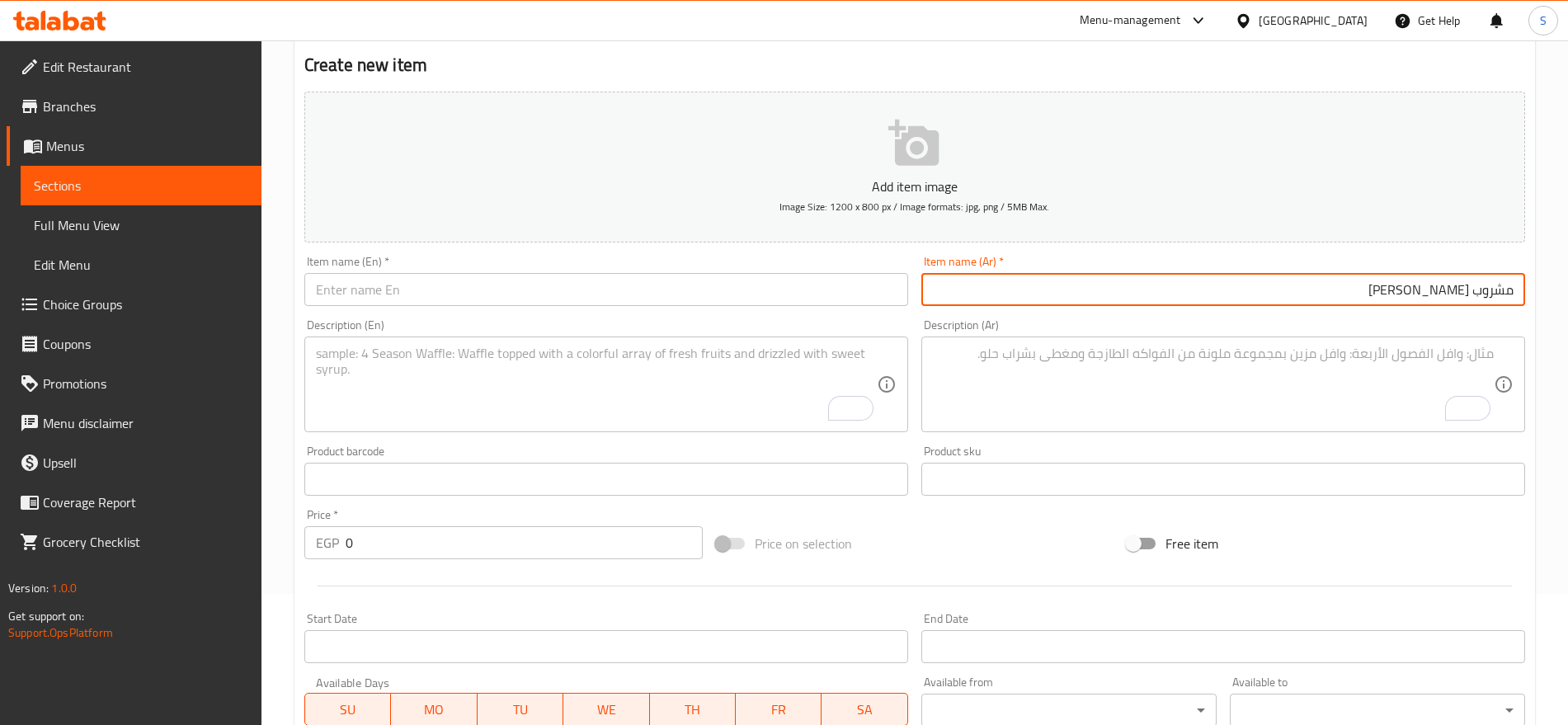
type input "مشروب شعير اناناس"
click at [452, 311] on div "Item name (En)   * Item name (En) *" at bounding box center [606, 280] width 617 height 64
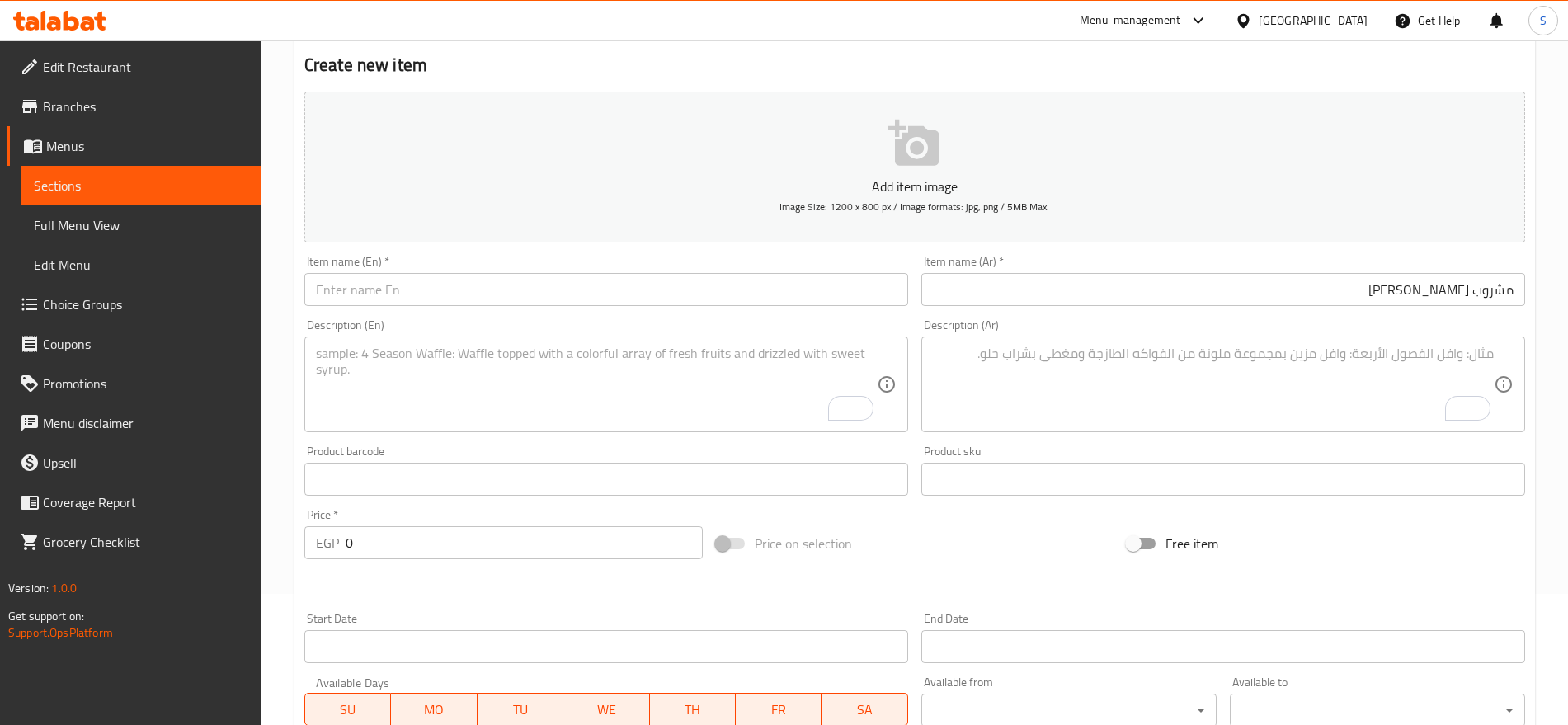
click at [462, 287] on input "text" at bounding box center [606, 289] width 604 height 33
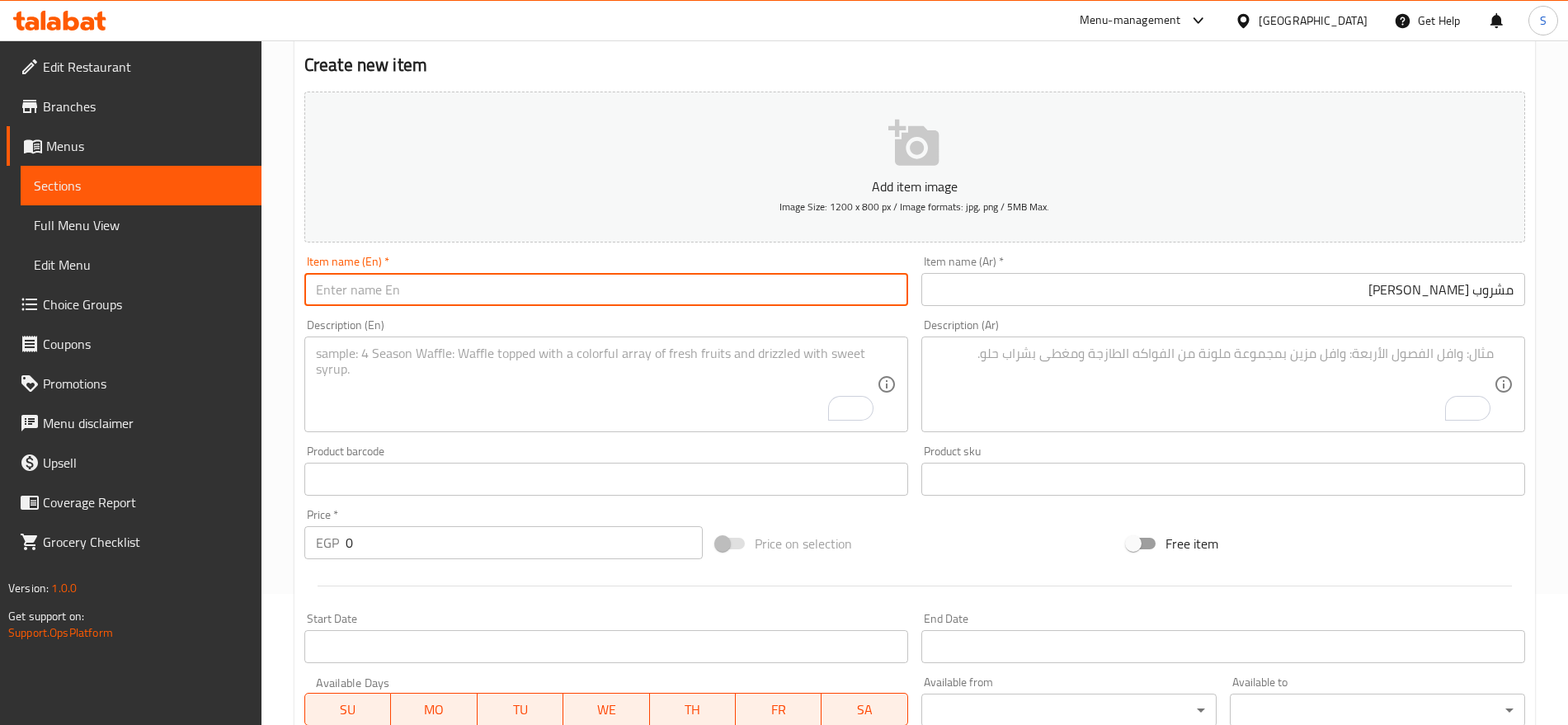
paste input "pineapple barley drink"
type input "pineapple barley drink"
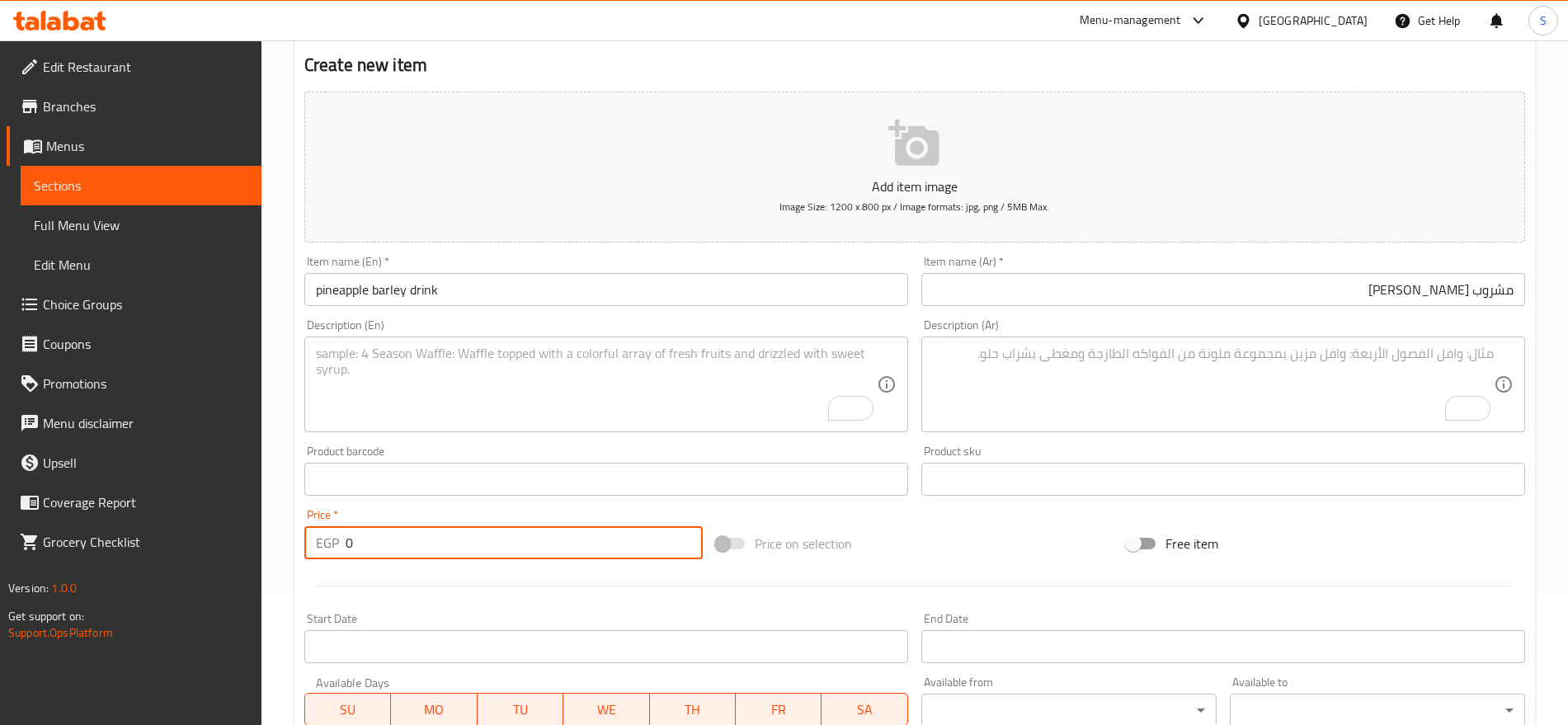
drag, startPoint x: 352, startPoint y: 526, endPoint x: 358, endPoint y: 538, distance: 13.4
click at [352, 529] on input "0" at bounding box center [524, 543] width 357 height 33
drag, startPoint x: 360, startPoint y: 542, endPoint x: 301, endPoint y: 546, distance: 59.1
click at [301, 546] on div "Price   * EGP 0 Price *" at bounding box center [503, 534] width 412 height 64
paste input "15.0"
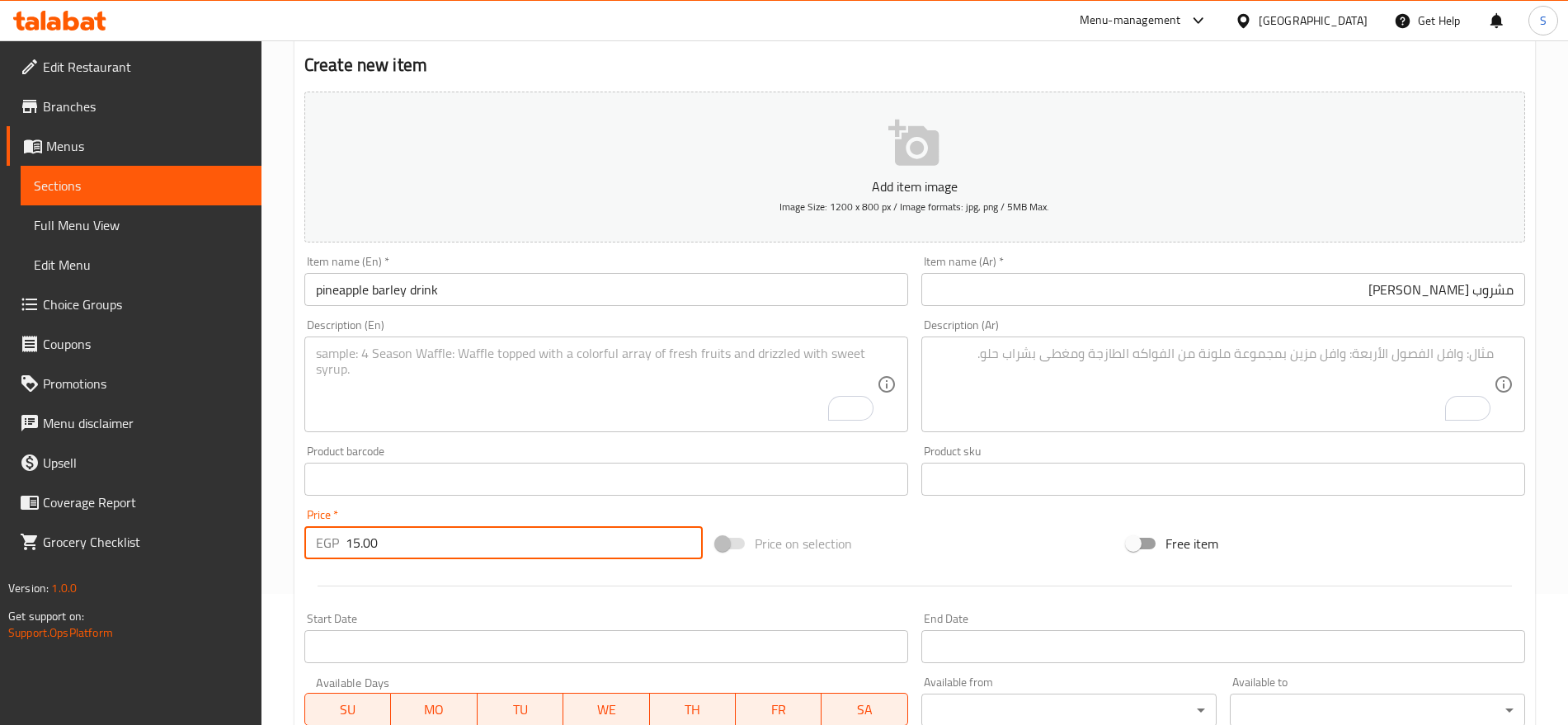
type input "15.00"
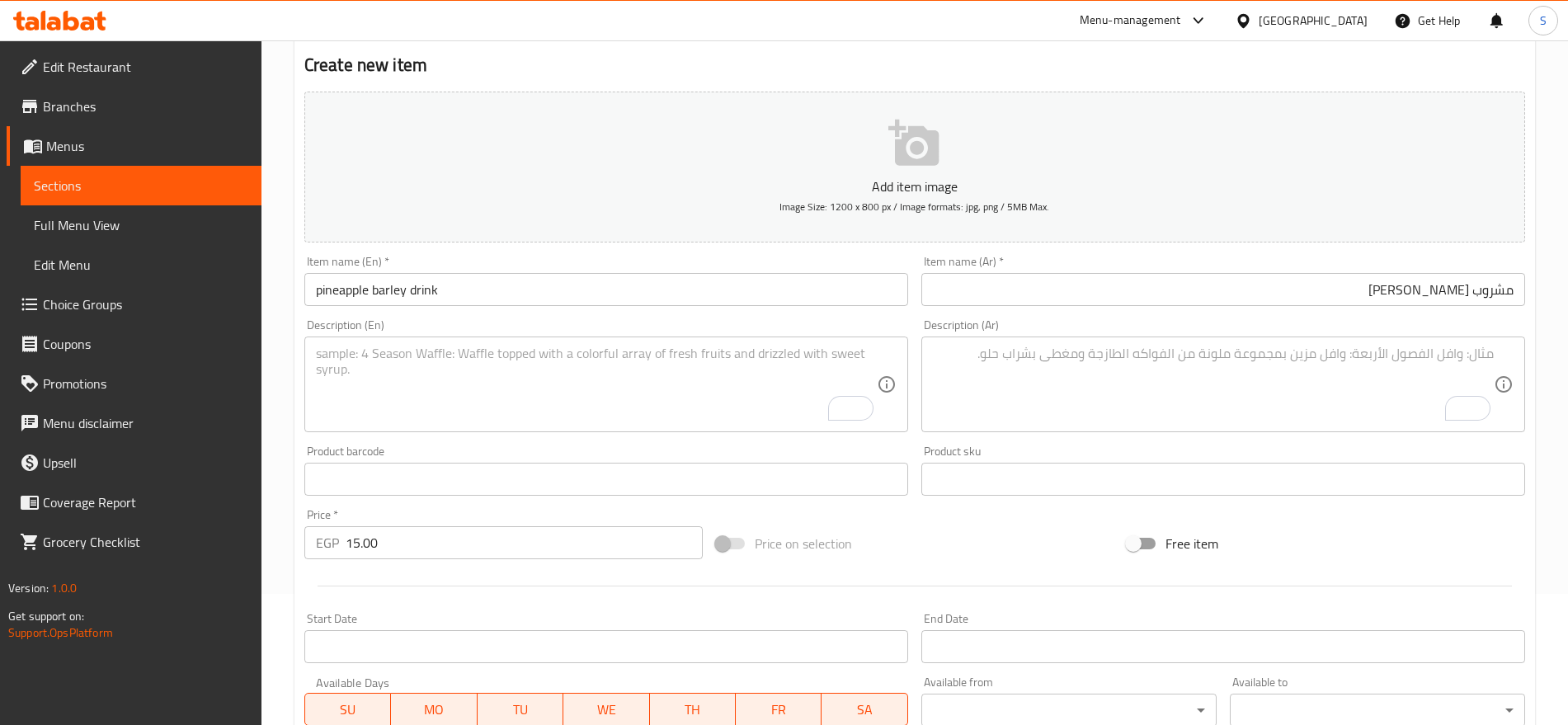
click at [517, 403] on textarea "To enrich screen reader interactions, please activate Accessibility in Grammarl…" at bounding box center [597, 385] width 561 height 78
paste textarea "1 pcs"
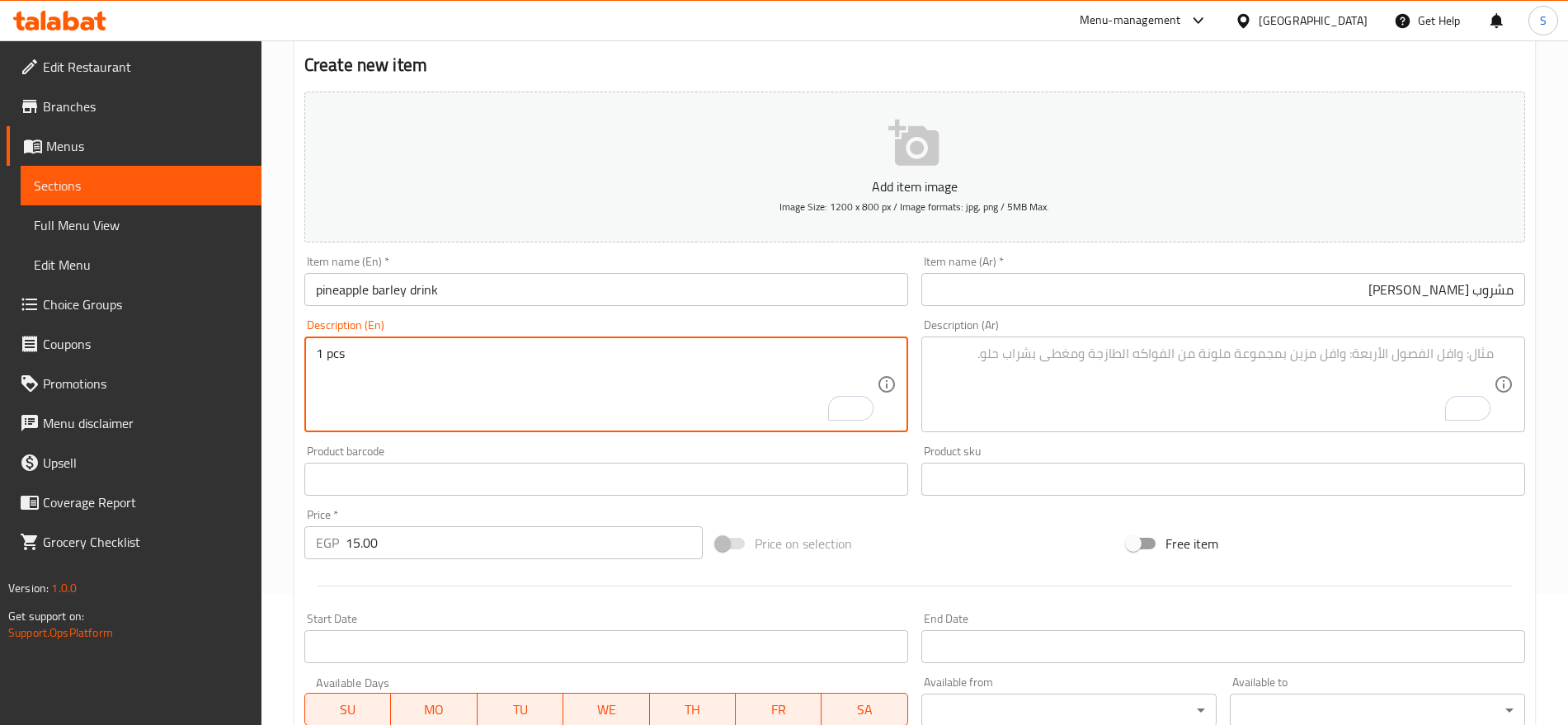
type textarea "1 pcs"
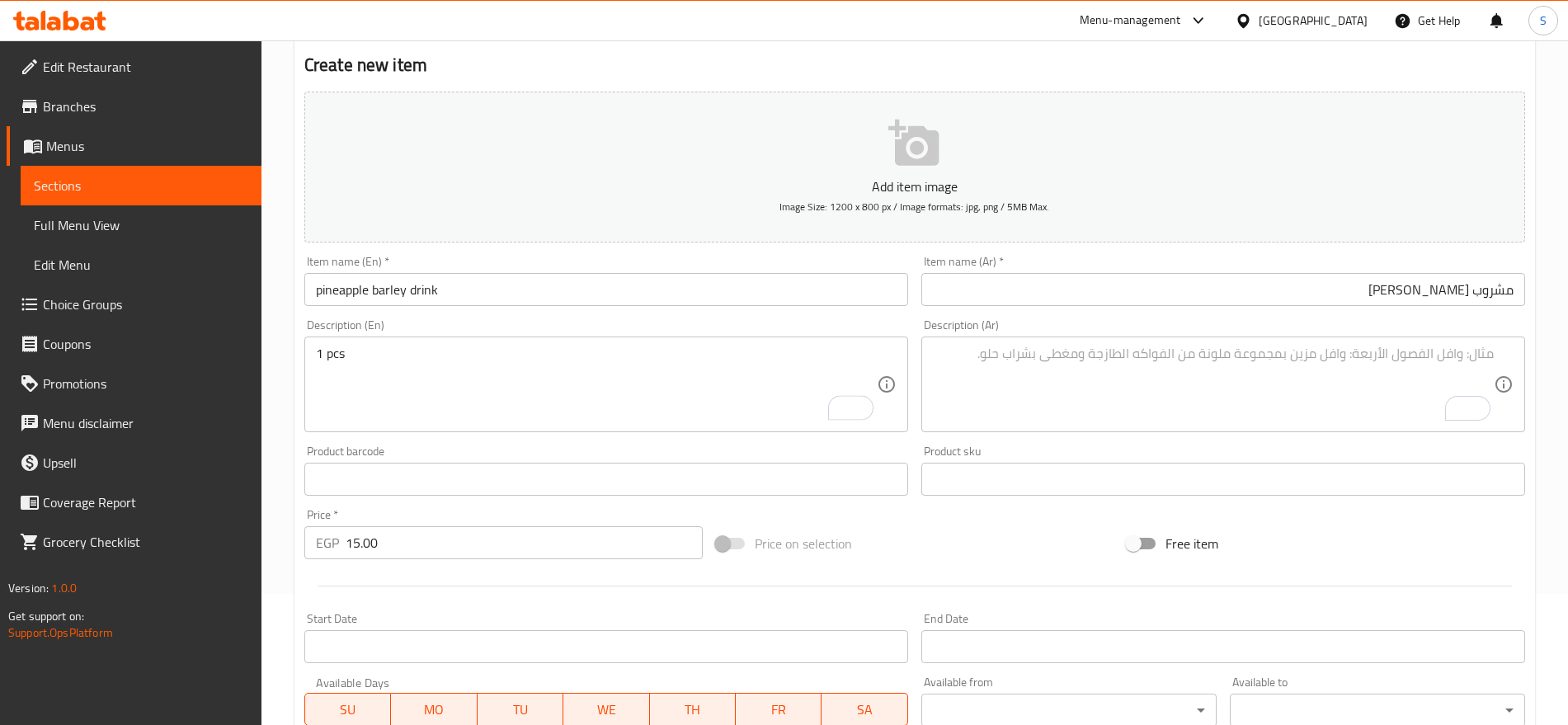
drag, startPoint x: 908, startPoint y: 351, endPoint x: 915, endPoint y: 355, distance: 8.1
click at [908, 351] on div "1 pcs Description (En)" at bounding box center [606, 384] width 604 height 95
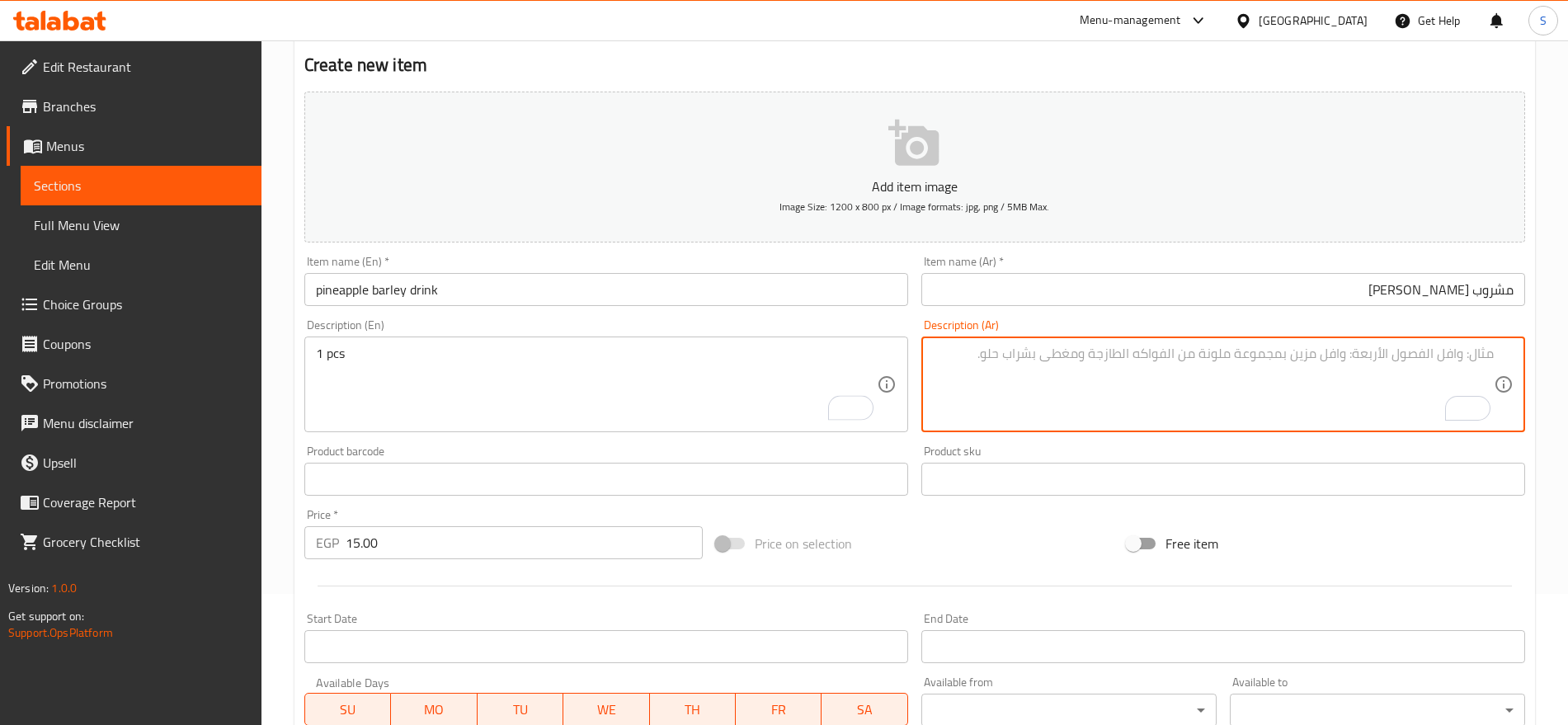
click at [940, 362] on textarea "To enrich screen reader interactions, please activate Accessibility in Grammarl…" at bounding box center [1213, 385] width 561 height 78
paste textarea "1 قطعه"
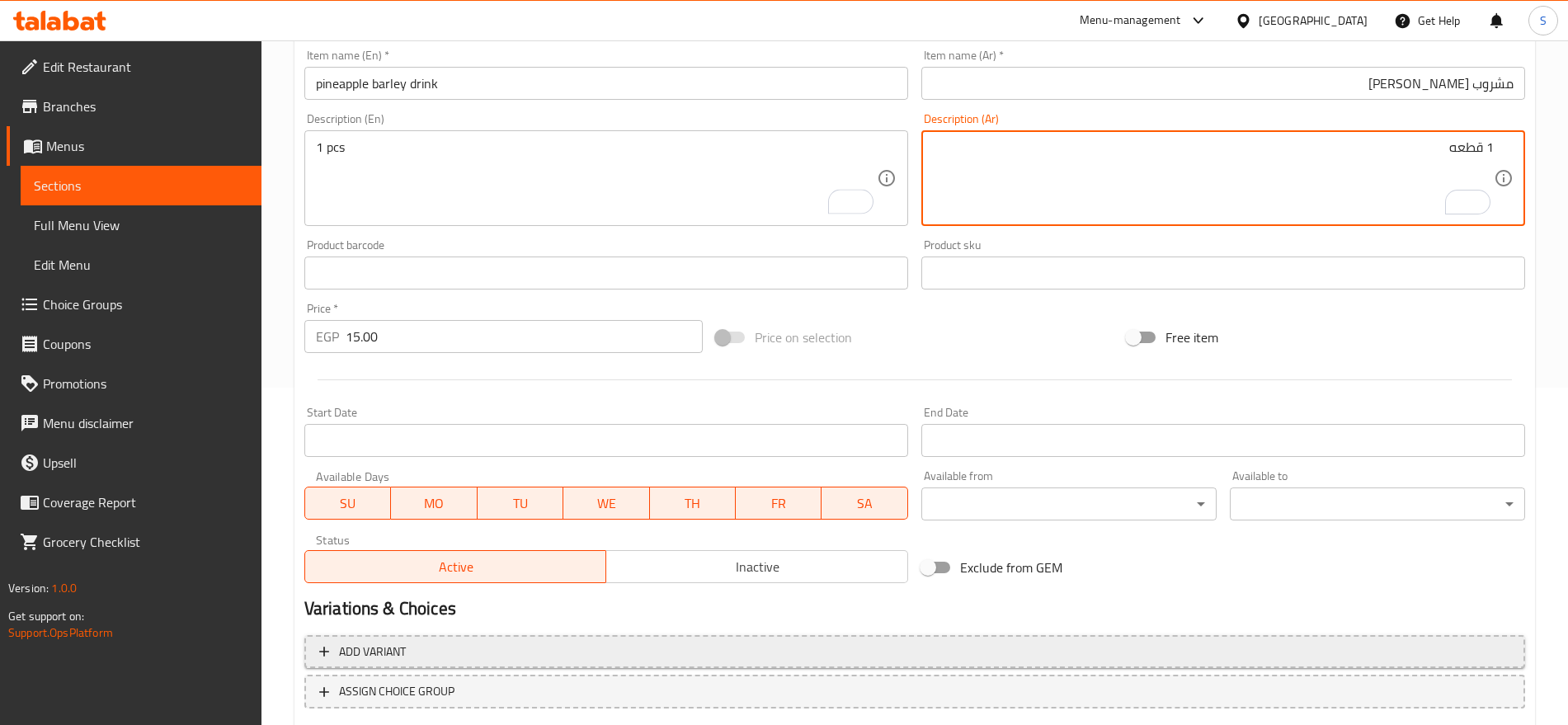
scroll to position [440, 0]
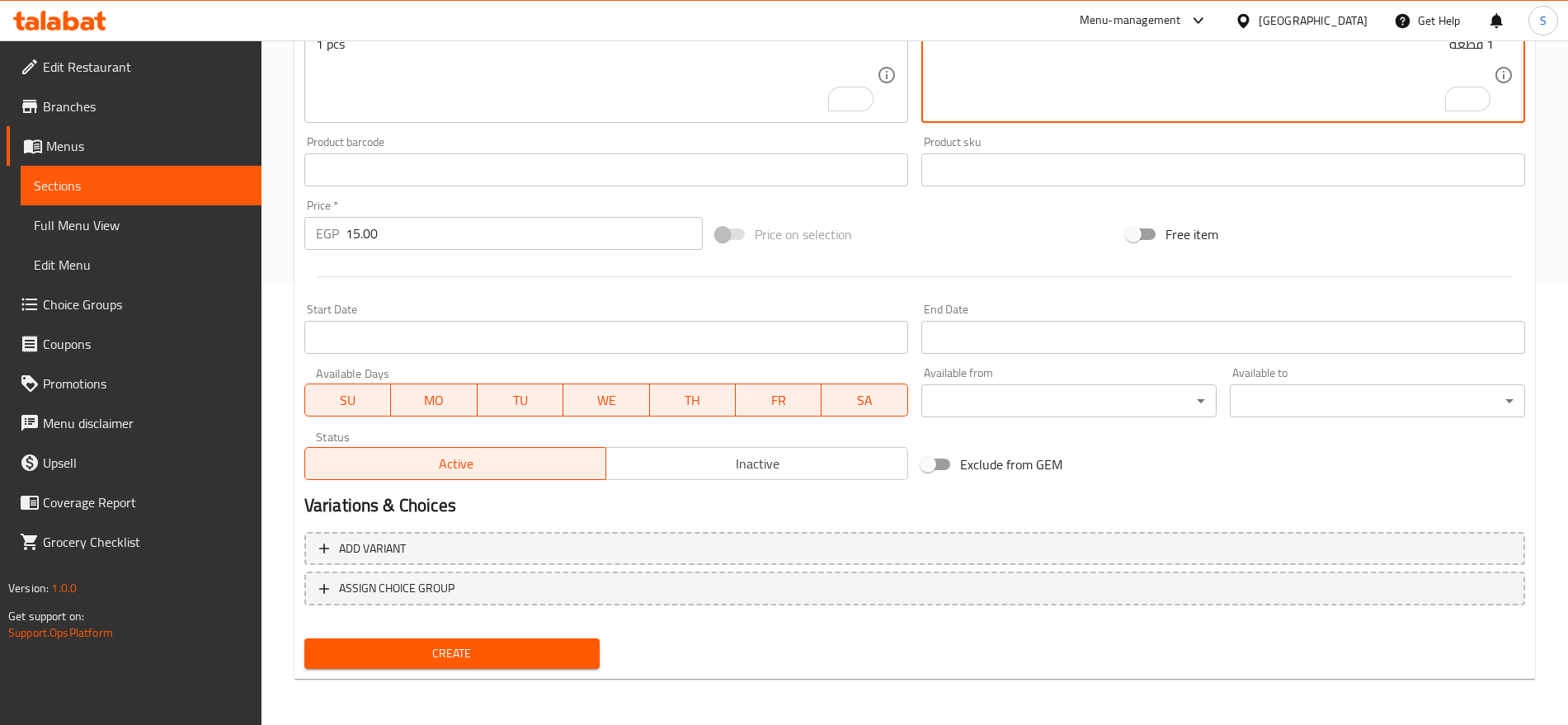
type textarea "1 قطعه"
click at [445, 665] on button "Create" at bounding box center [452, 653] width 296 height 31
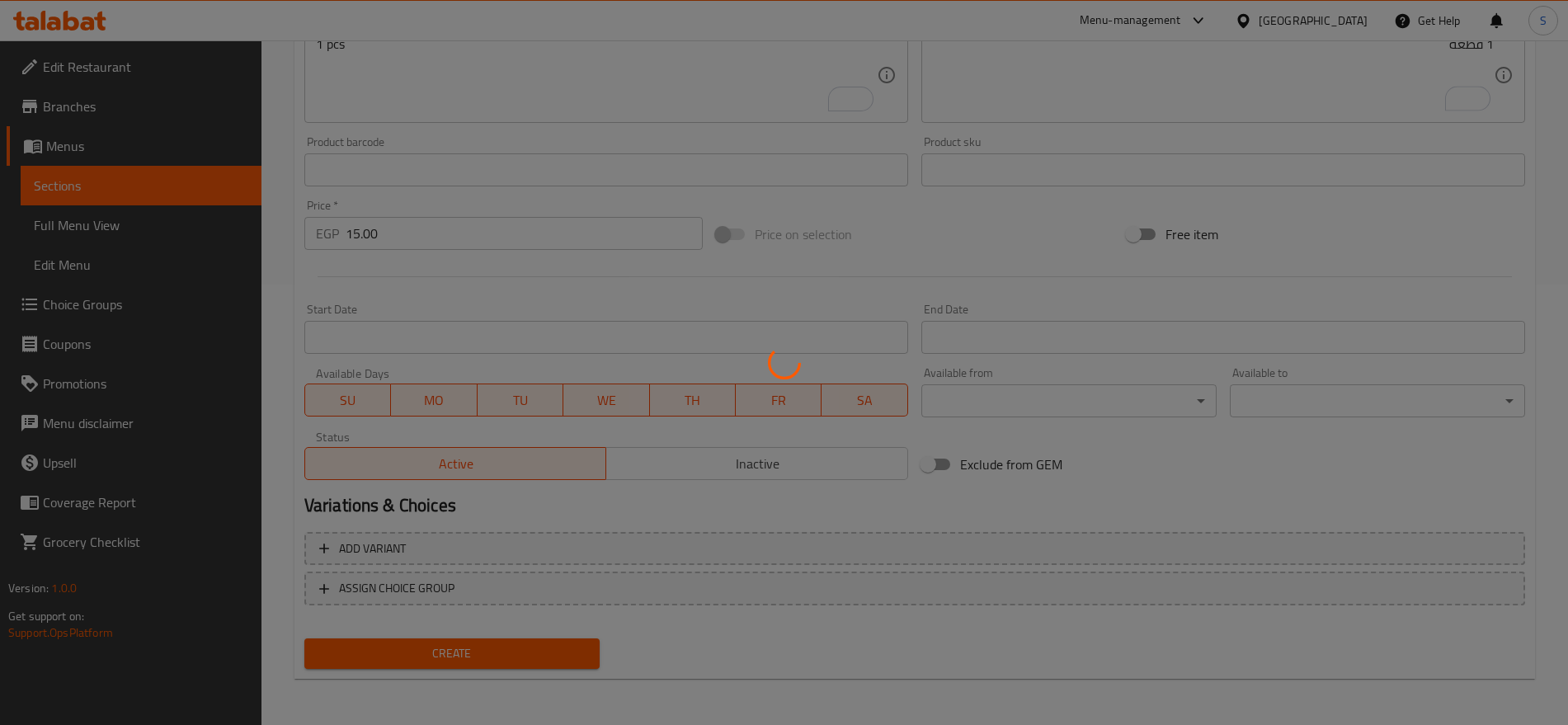
type input "0"
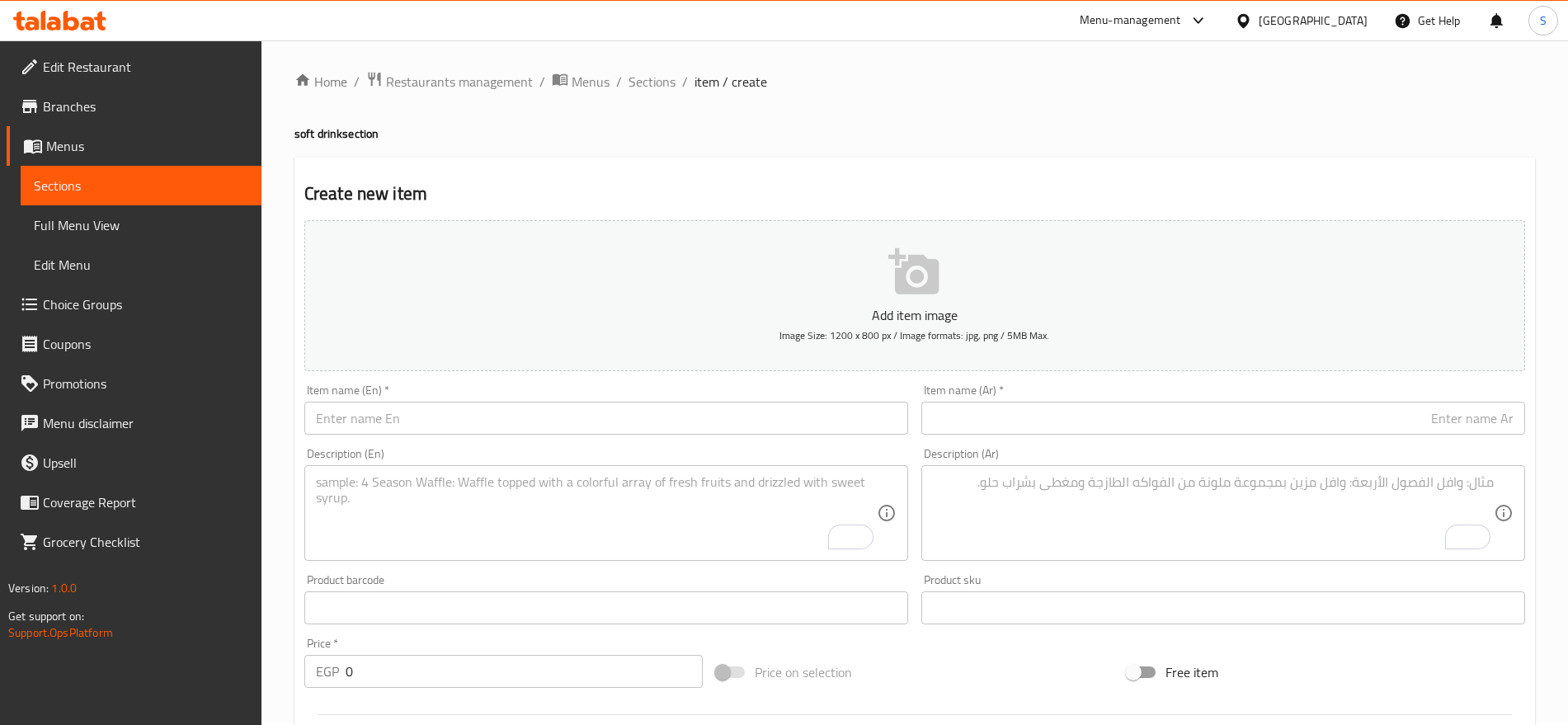
scroll to position [0, 0]
click at [1133, 442] on div "Add item image Image Size: 1200 x 800 px / Image formats: jpg, png / 5MB Max. I…" at bounding box center [914, 572] width 1234 height 711
click at [1173, 416] on input "text" at bounding box center [1223, 420] width 604 height 33
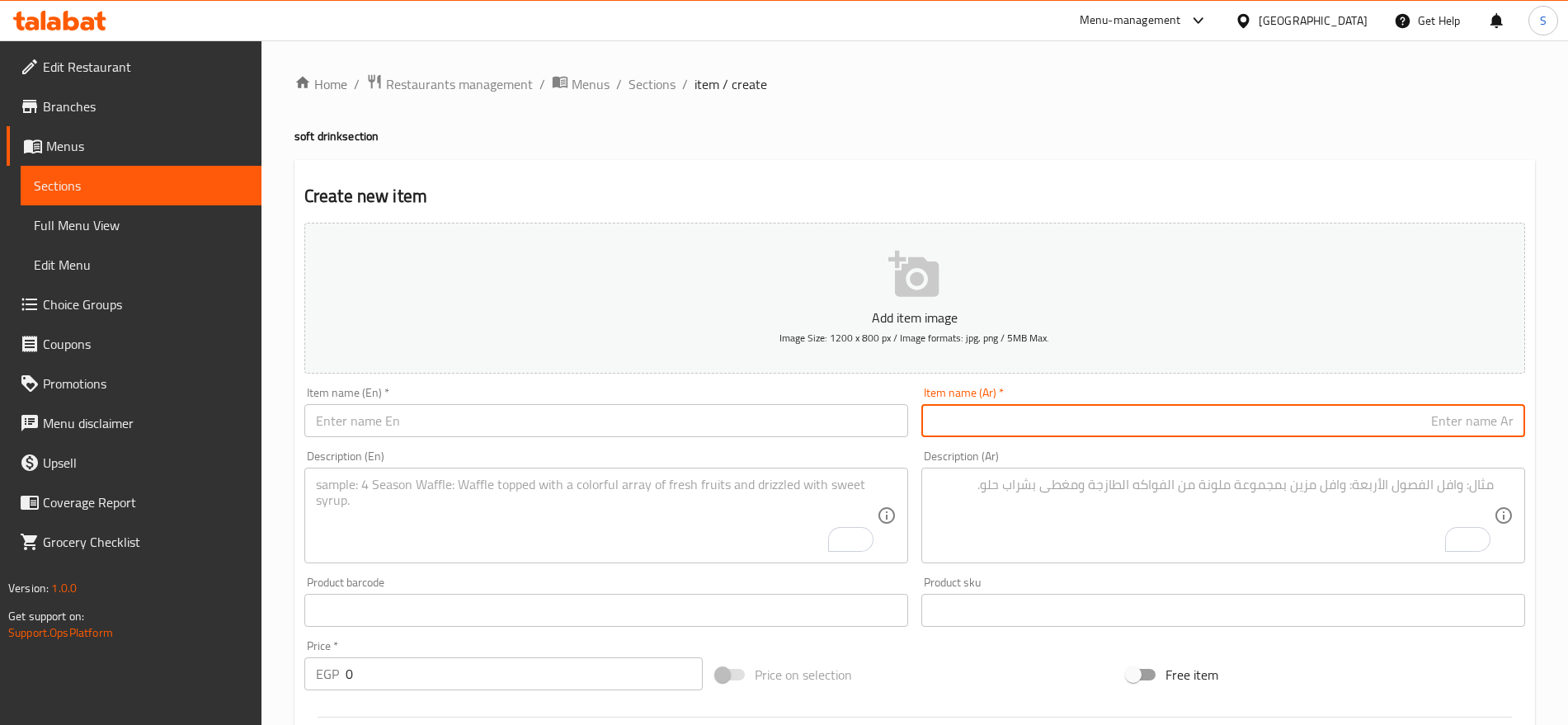
paste input "مشروب استنج 250مل"
type input "مشروب استنج 250مل"
click at [389, 413] on input "text" at bounding box center [606, 420] width 604 height 33
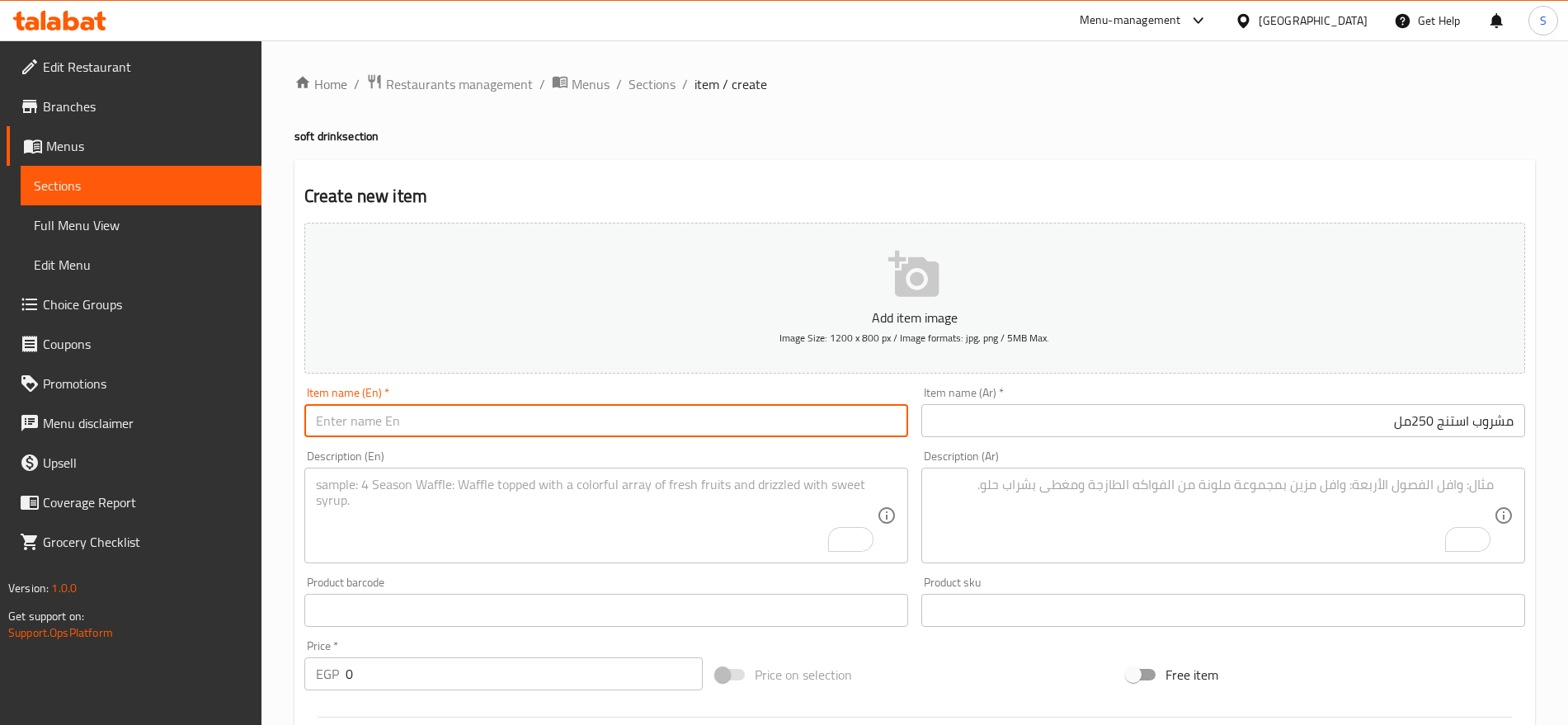
paste input "Sting drink 250ml"
type input "Sting drink 250ml"
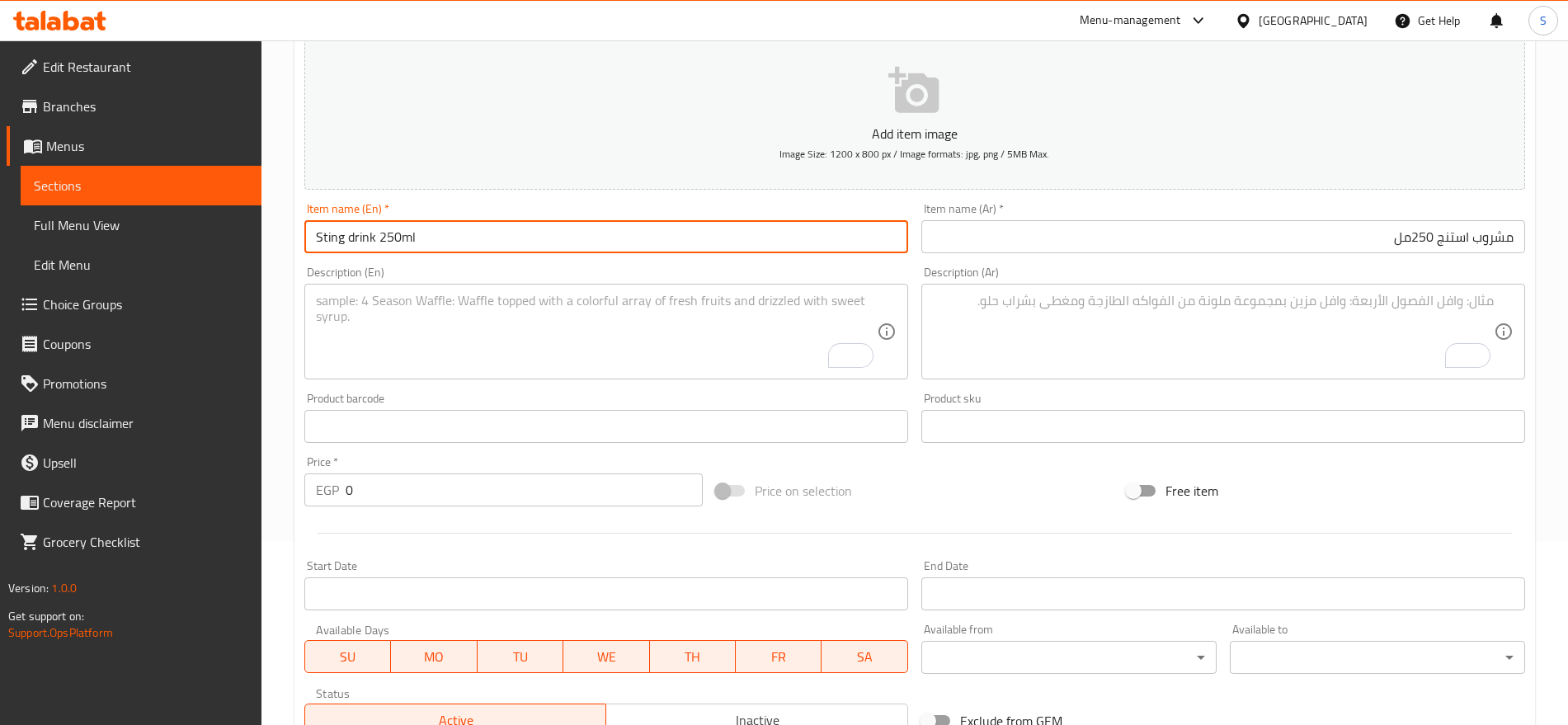
scroll to position [309, 0]
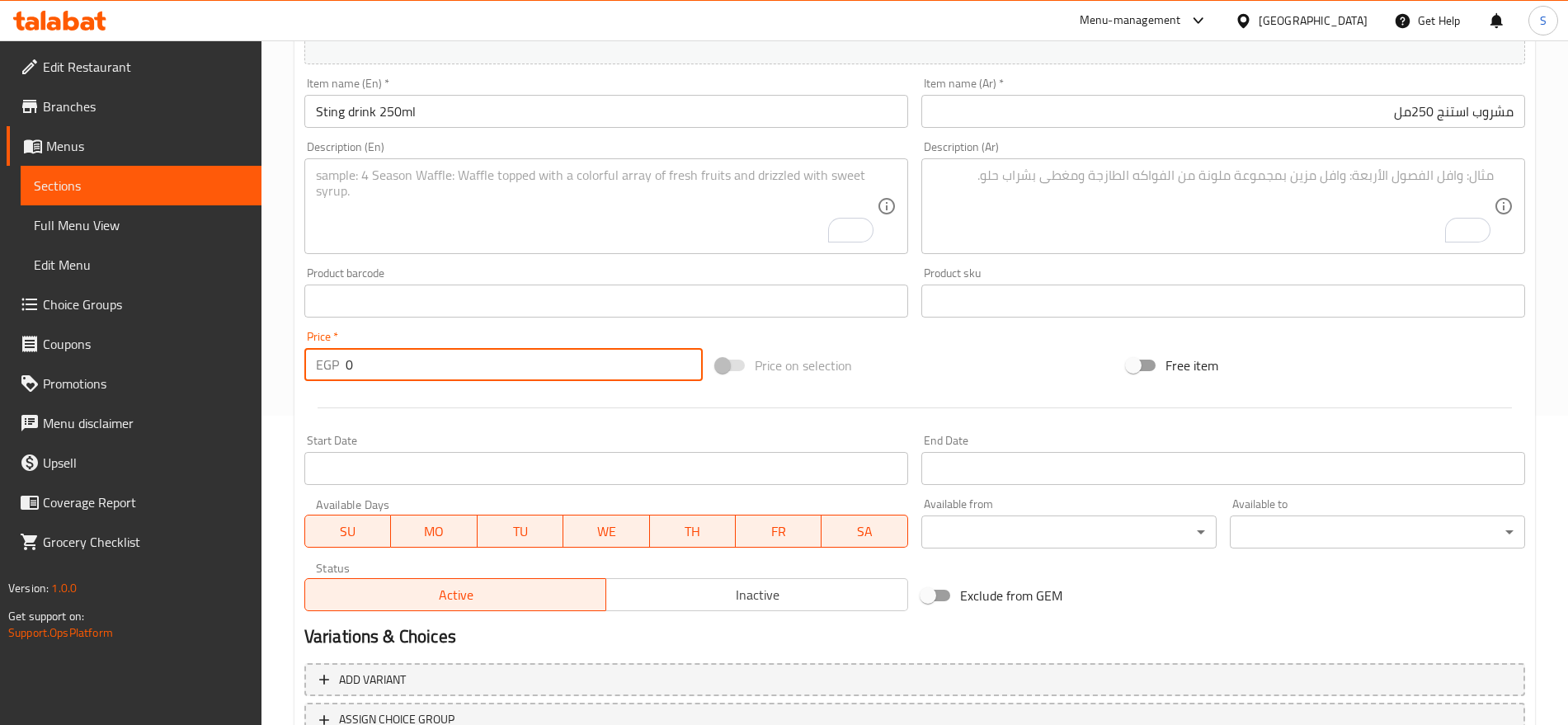
drag, startPoint x: 359, startPoint y: 362, endPoint x: 291, endPoint y: 353, distance: 68.6
click at [291, 353] on div "Home / Restaurants management / Menus / Sections / item / create soft drink sec…" at bounding box center [914, 293] width 1306 height 1125
paste input "10.0"
type input "10.00"
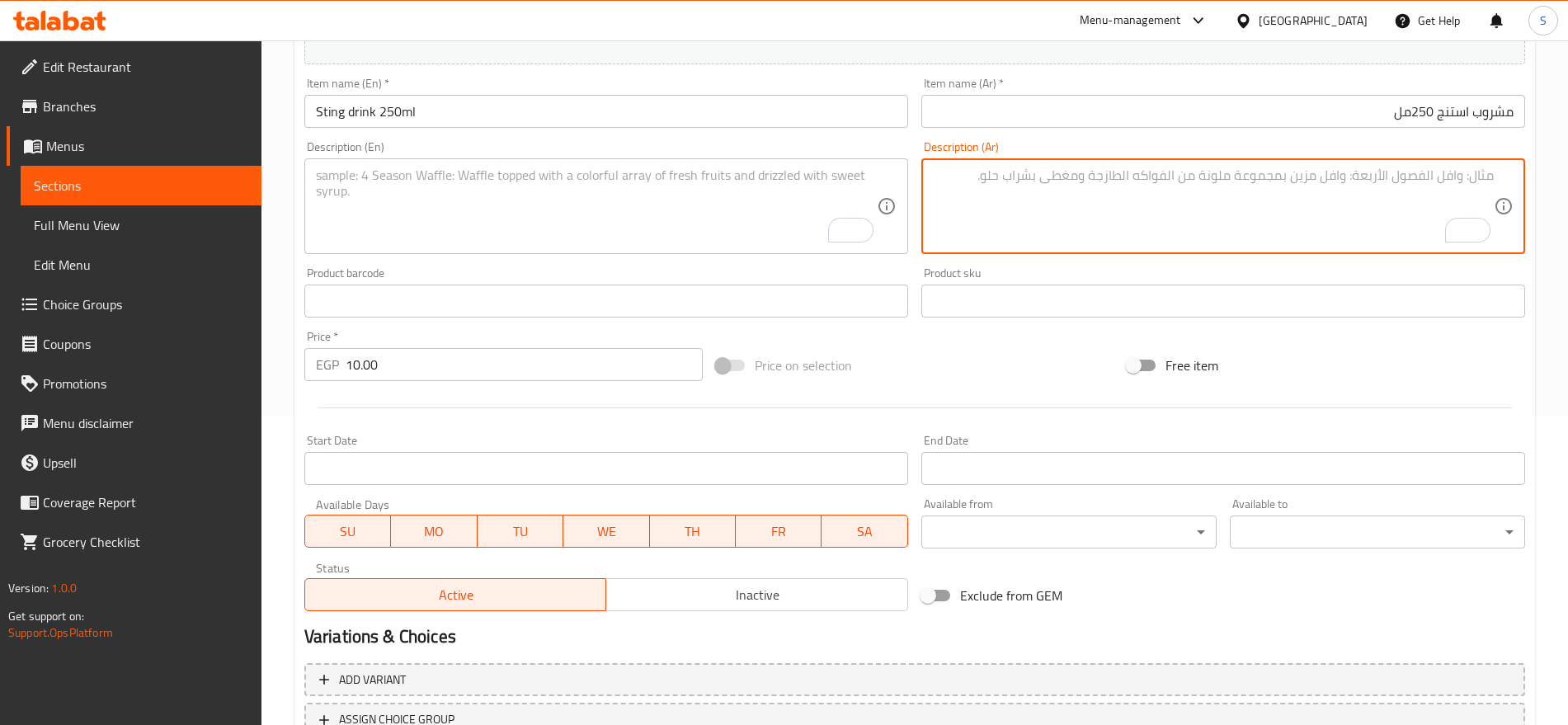
click at [1030, 216] on textarea "To enrich screen reader interactions, please activate Accessibility in Grammarl…" at bounding box center [1213, 207] width 561 height 78
paste textarea "1 قطعه"
type textarea "1 قطعه"
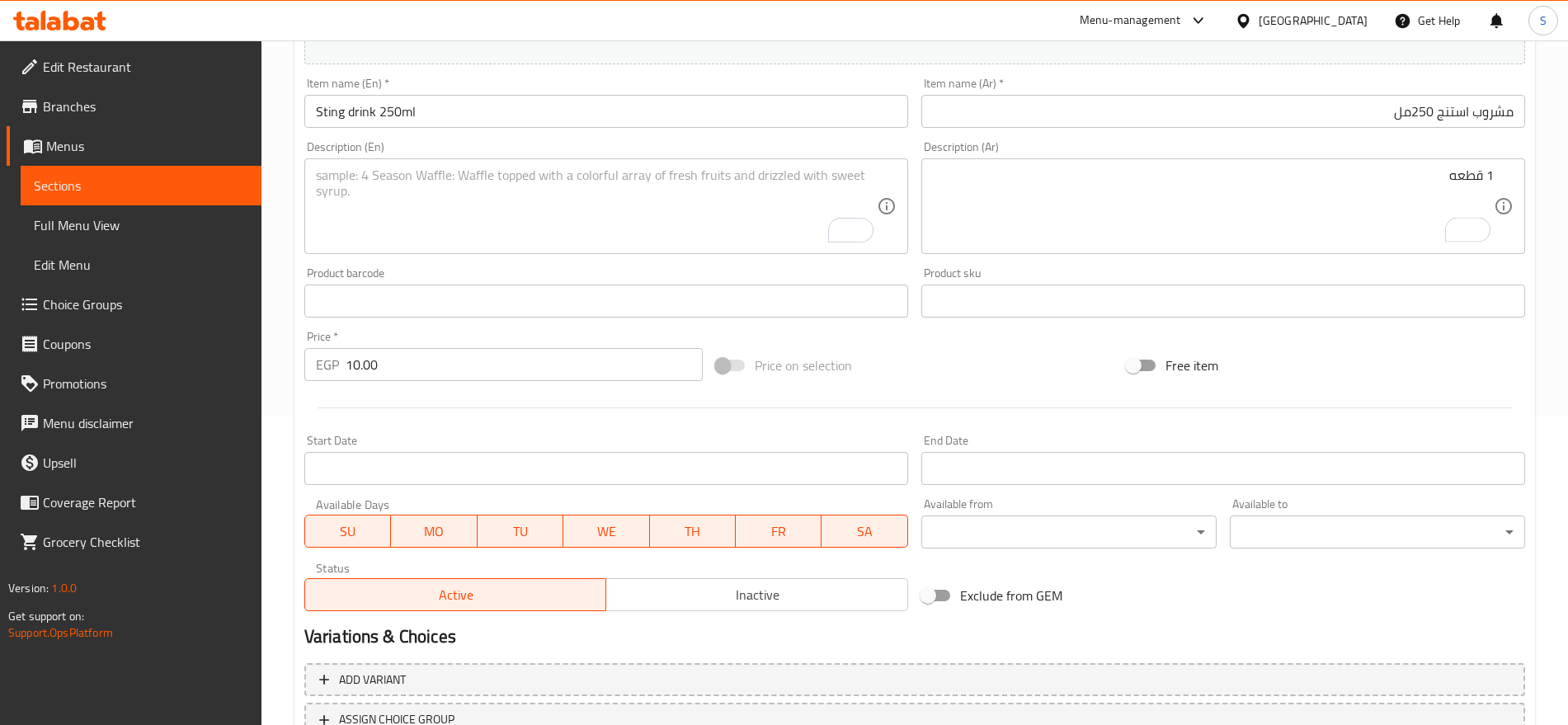
click at [553, 211] on textarea "To enrich screen reader interactions, please activate Accessibility in Grammarl…" at bounding box center [597, 207] width 561 height 78
paste textarea "1 pcs"
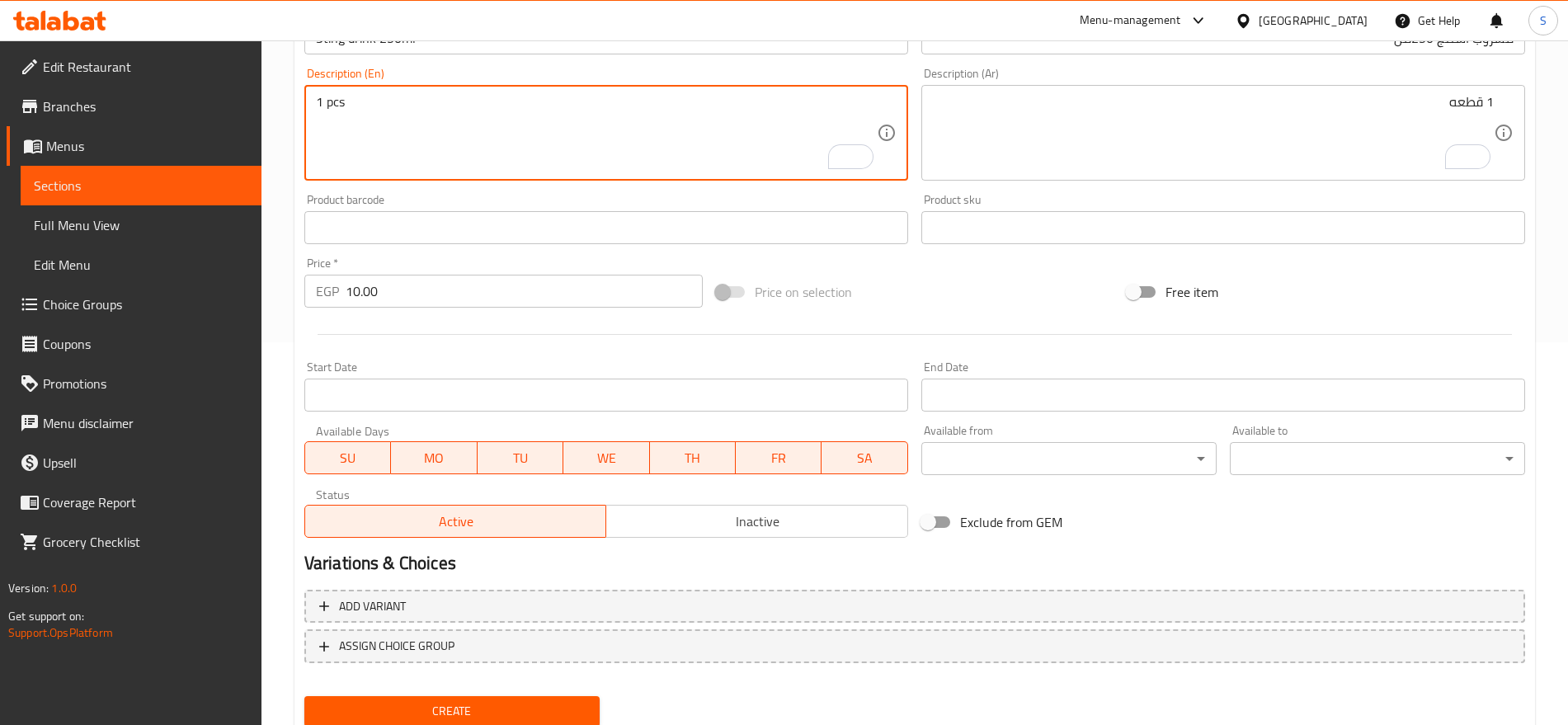
scroll to position [440, 0]
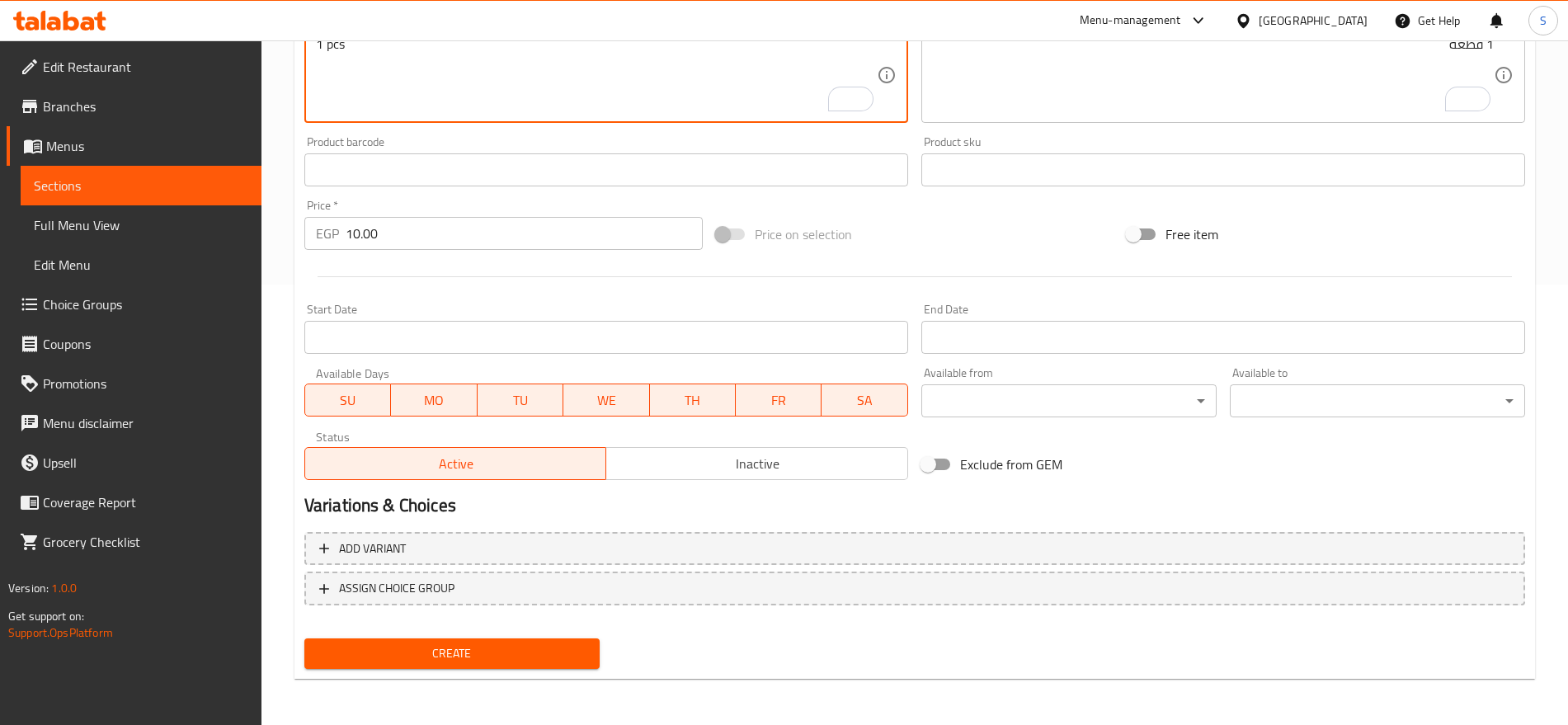
type textarea "1 pcs"
click at [401, 649] on span "Create" at bounding box center [453, 653] width 269 height 20
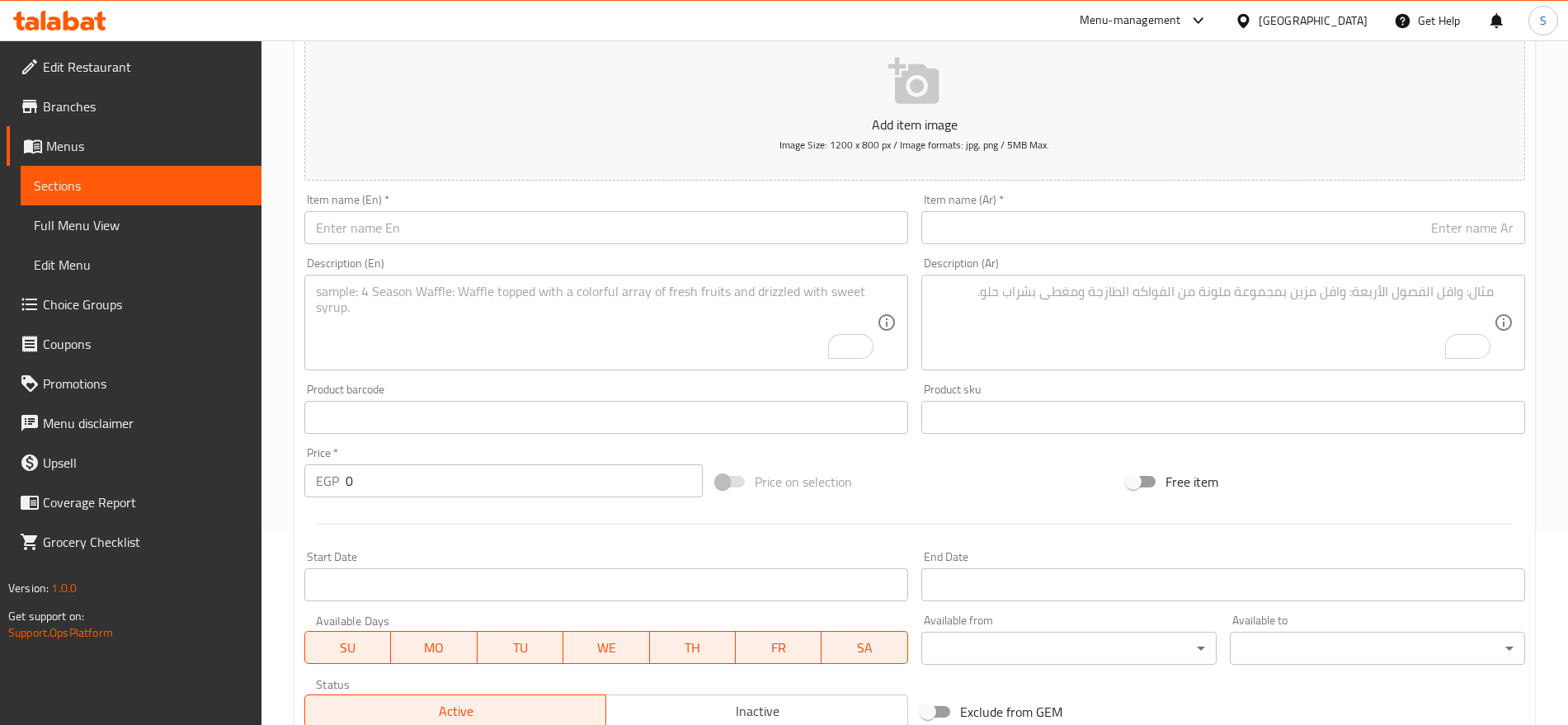
scroll to position [28, 0]
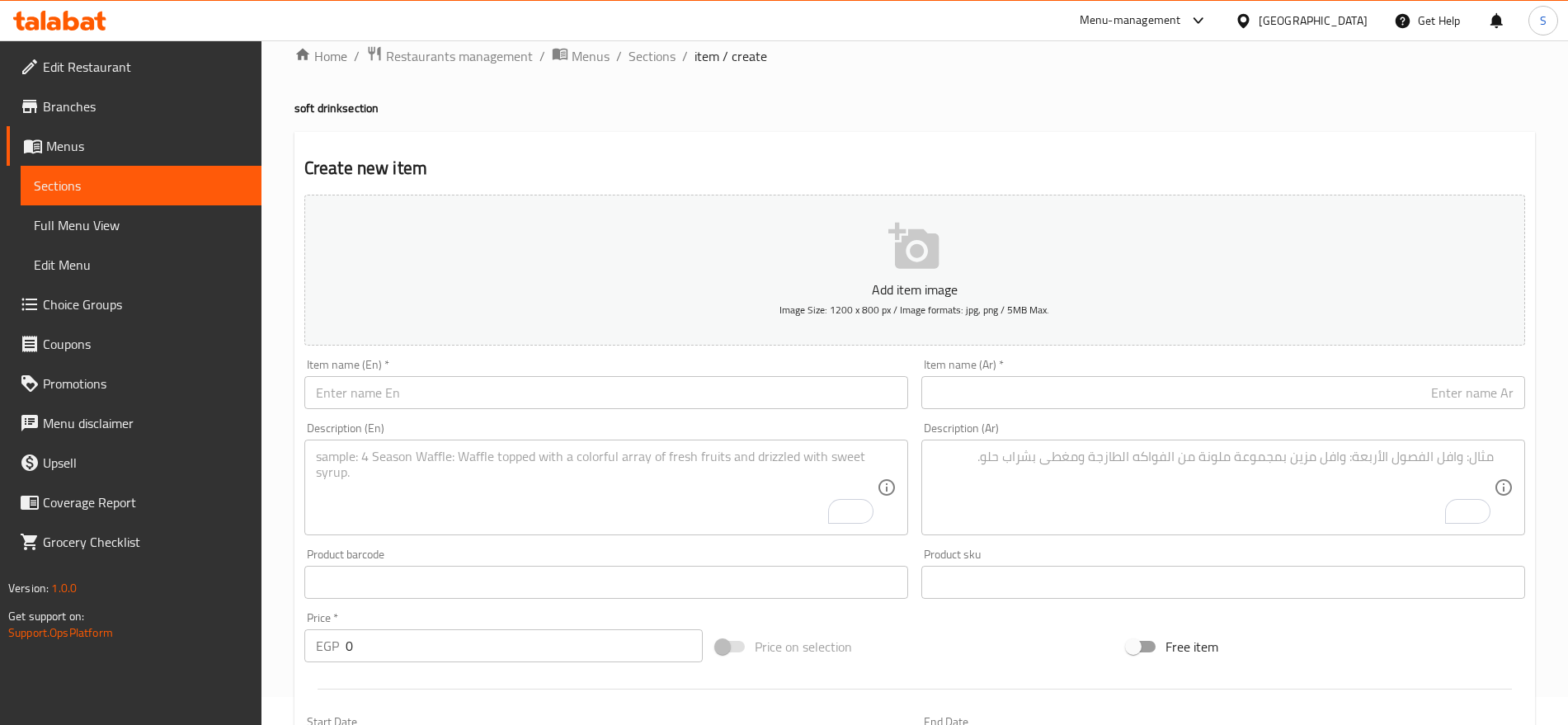
click at [677, 374] on div "Item name (En)   * Item name (En) *" at bounding box center [606, 383] width 604 height 50
click at [664, 385] on input "text" at bounding box center [606, 392] width 604 height 33
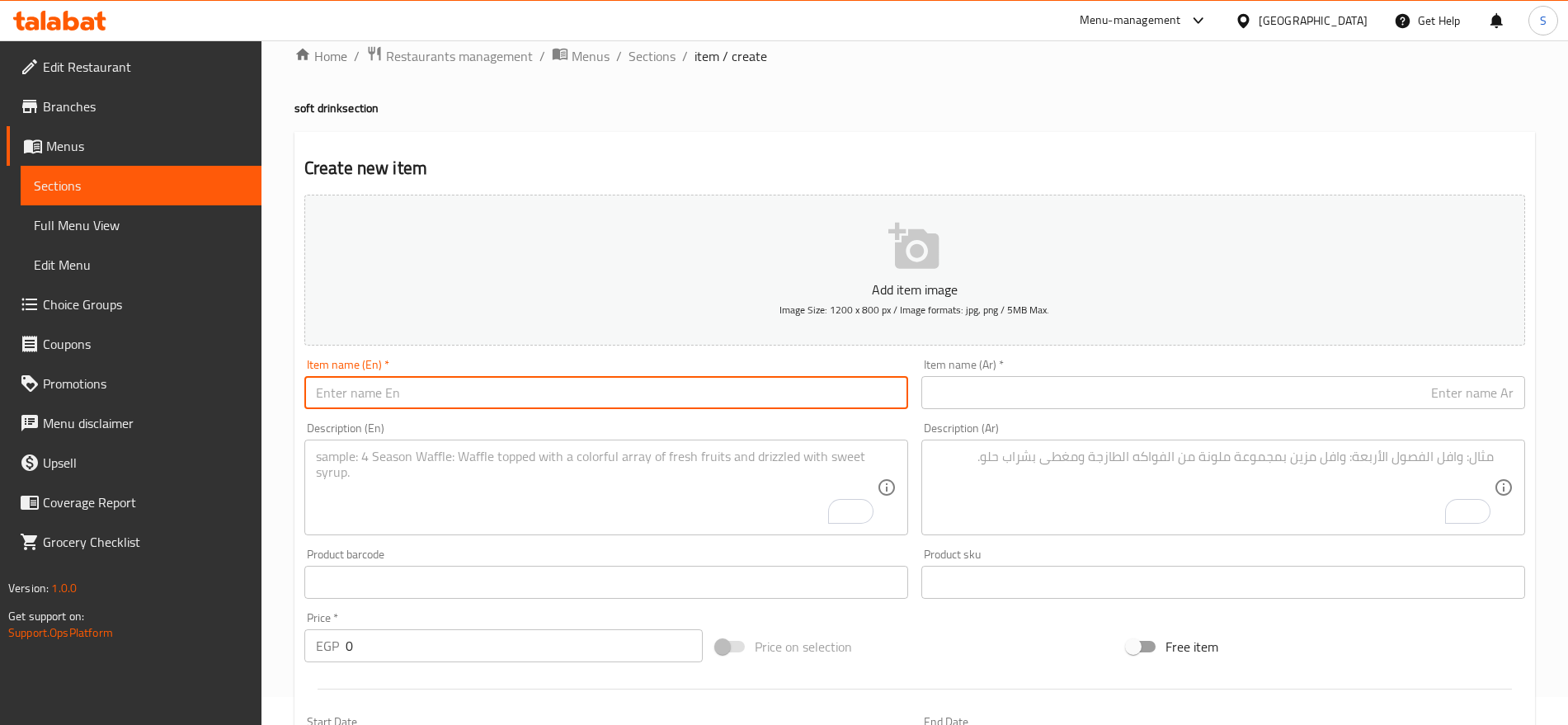
paste input "Mountain Dew Action"
click at [1191, 399] on input "text" at bounding box center [1223, 392] width 604 height 33
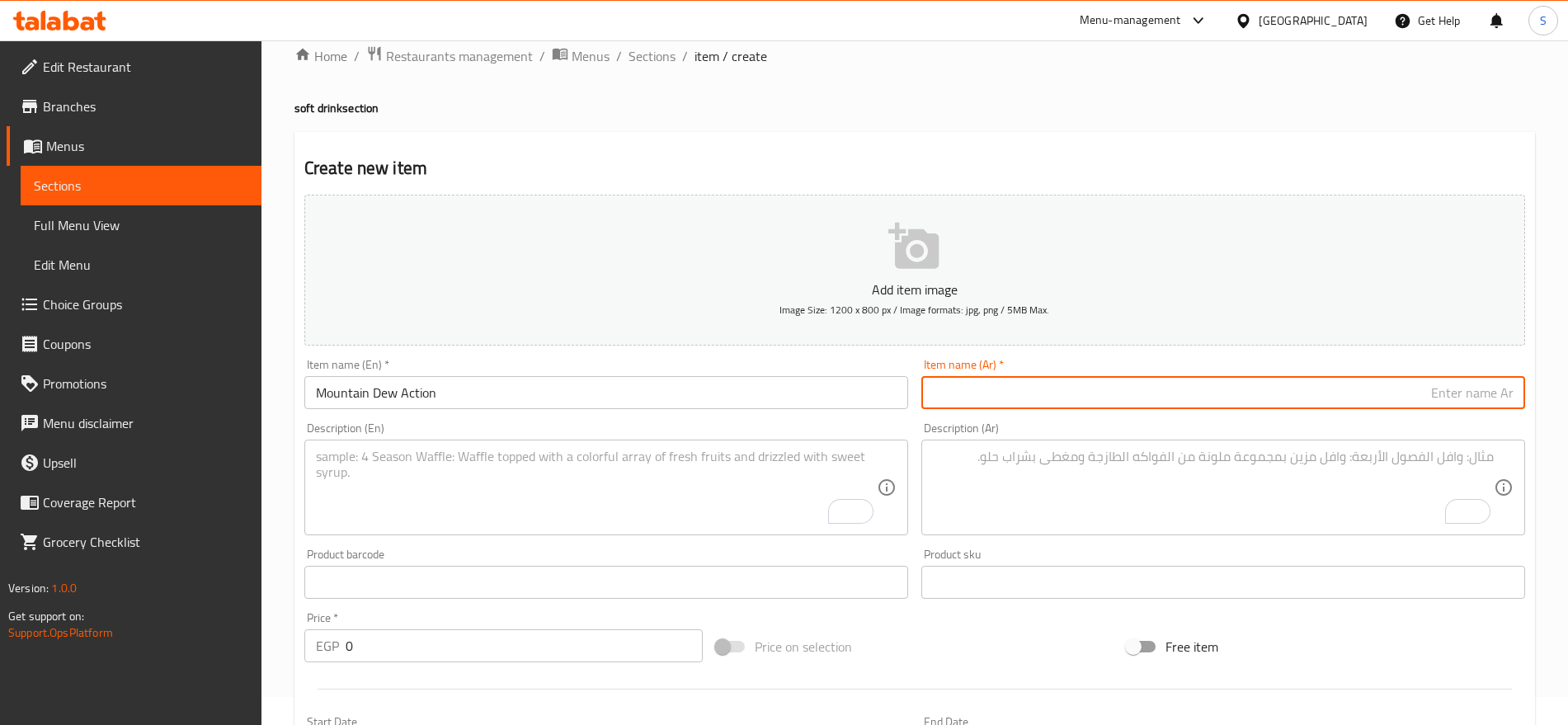
paste input "ماونتن ديو اكشن"
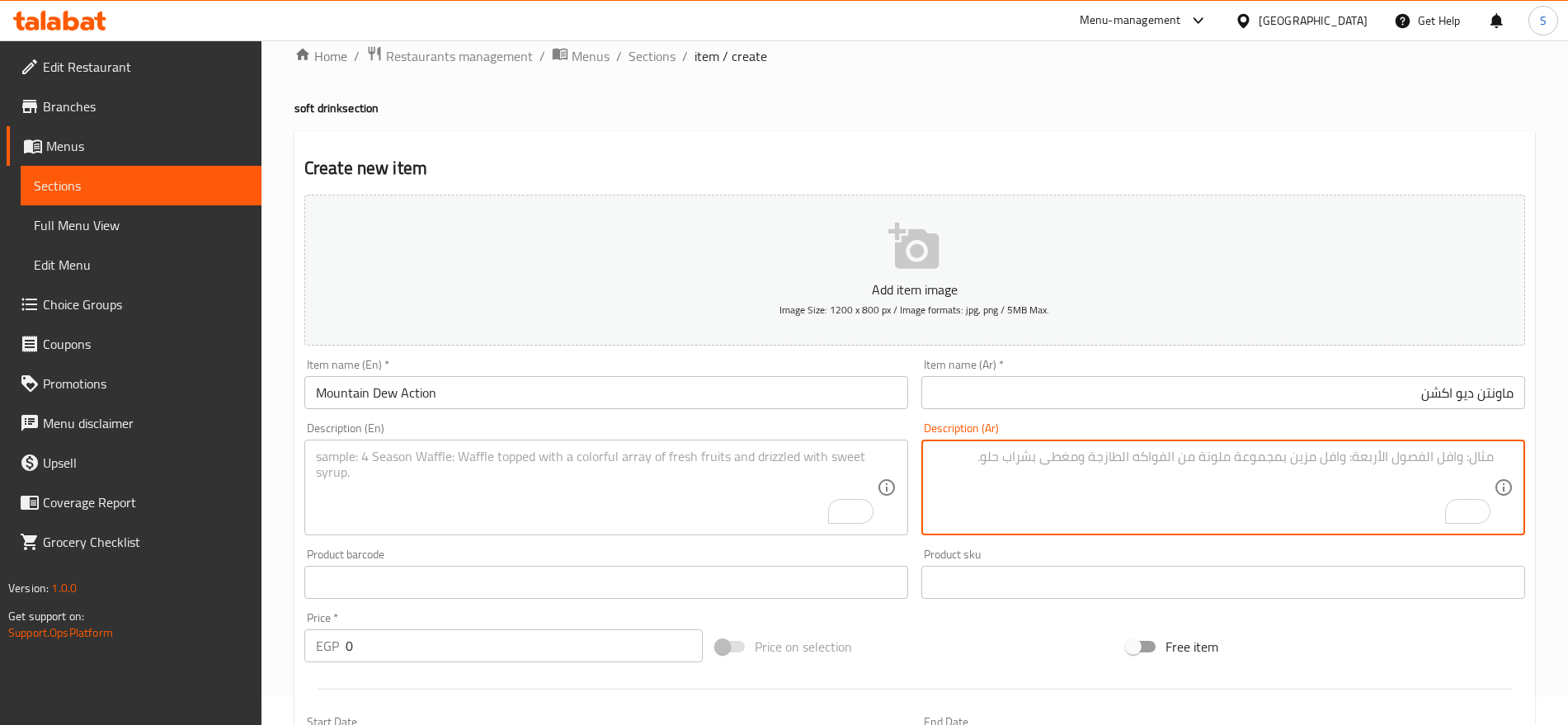
paste textarea "1 قطعه"
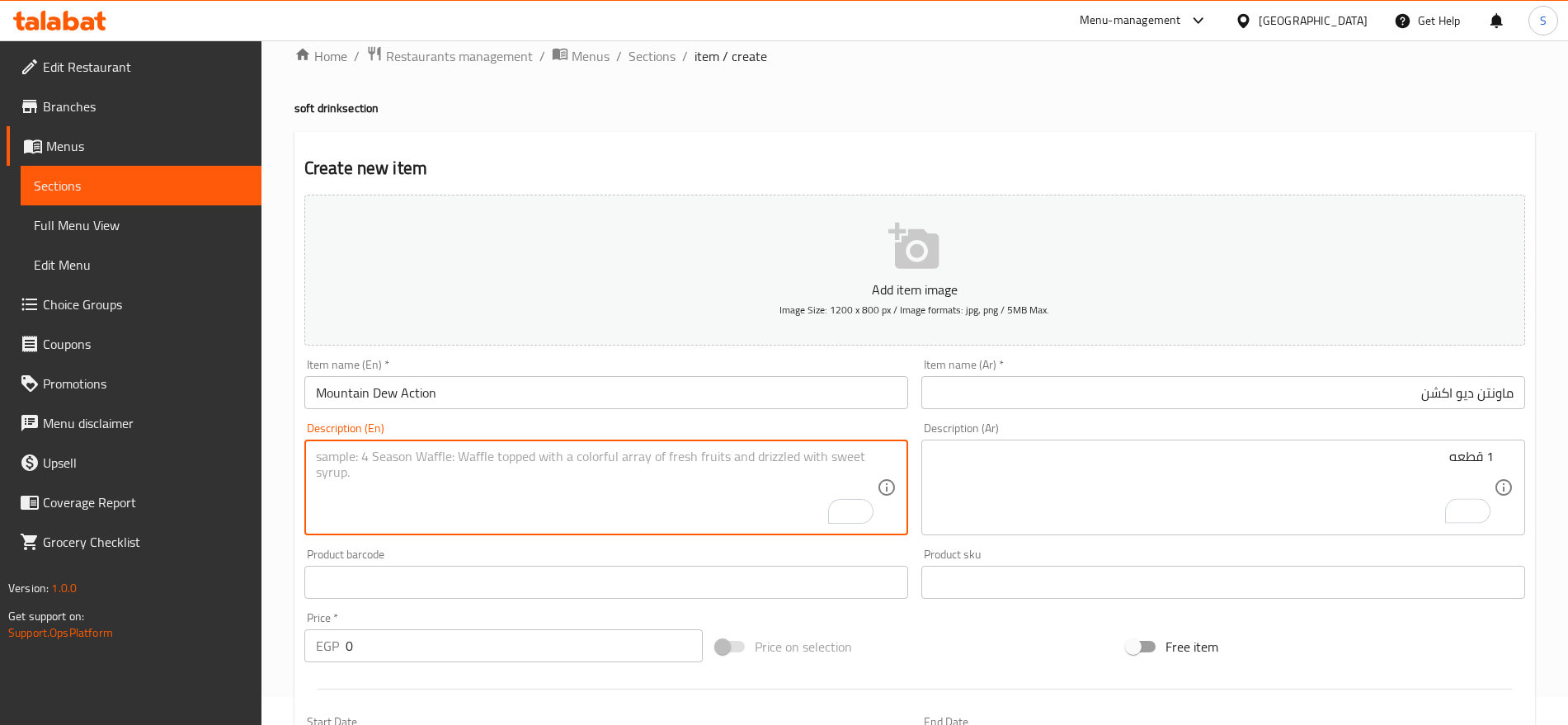
click at [426, 514] on textarea "To enrich screen reader interactions, please activate Accessibility in Grammarl…" at bounding box center [597, 488] width 561 height 78
paste
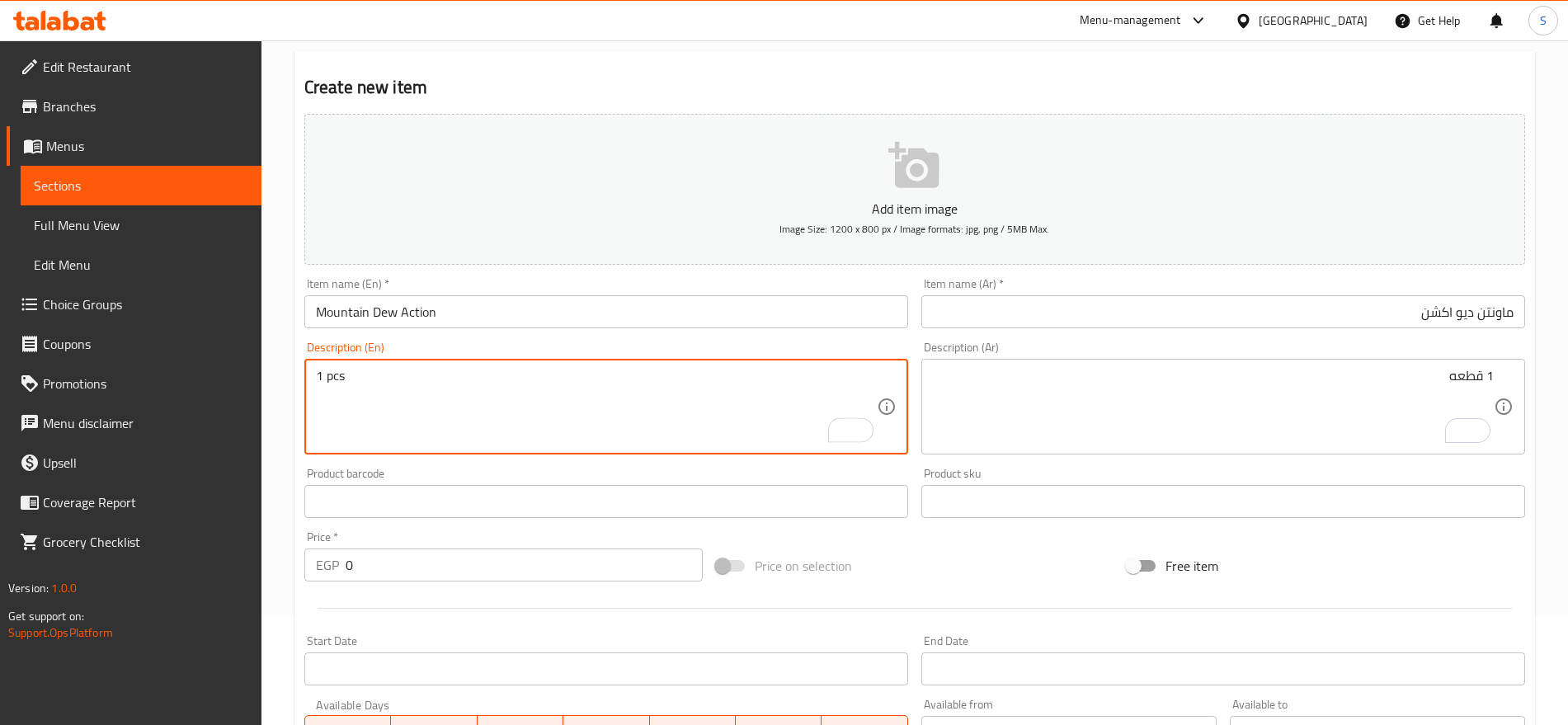
scroll to position [131, 0]
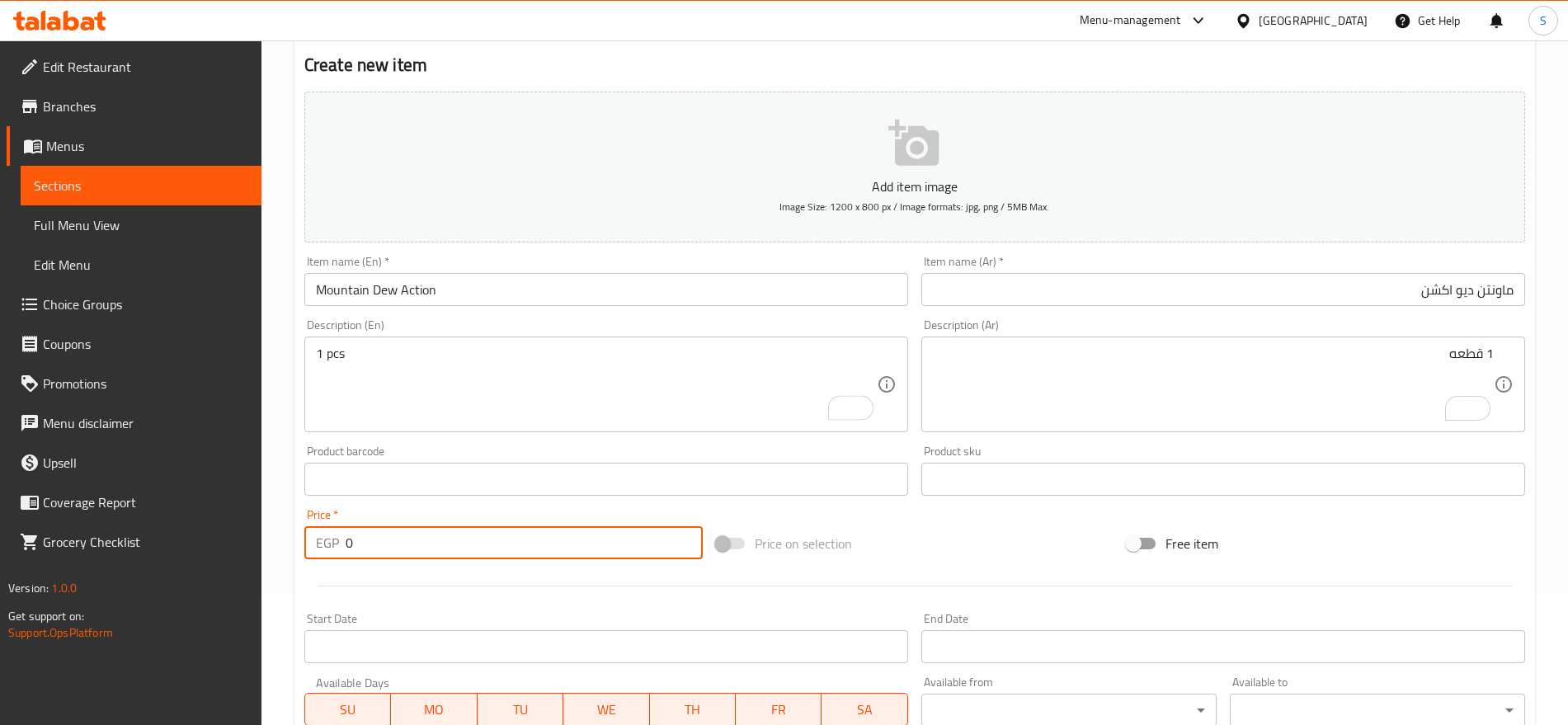
drag, startPoint x: 365, startPoint y: 547, endPoint x: 297, endPoint y: 532, distance: 69.6
click at [297, 532] on div "Create new item Add item image Image Size: 1200 x 800 px / Image formats: jpg, …" at bounding box center [915, 509] width 1241 height 960
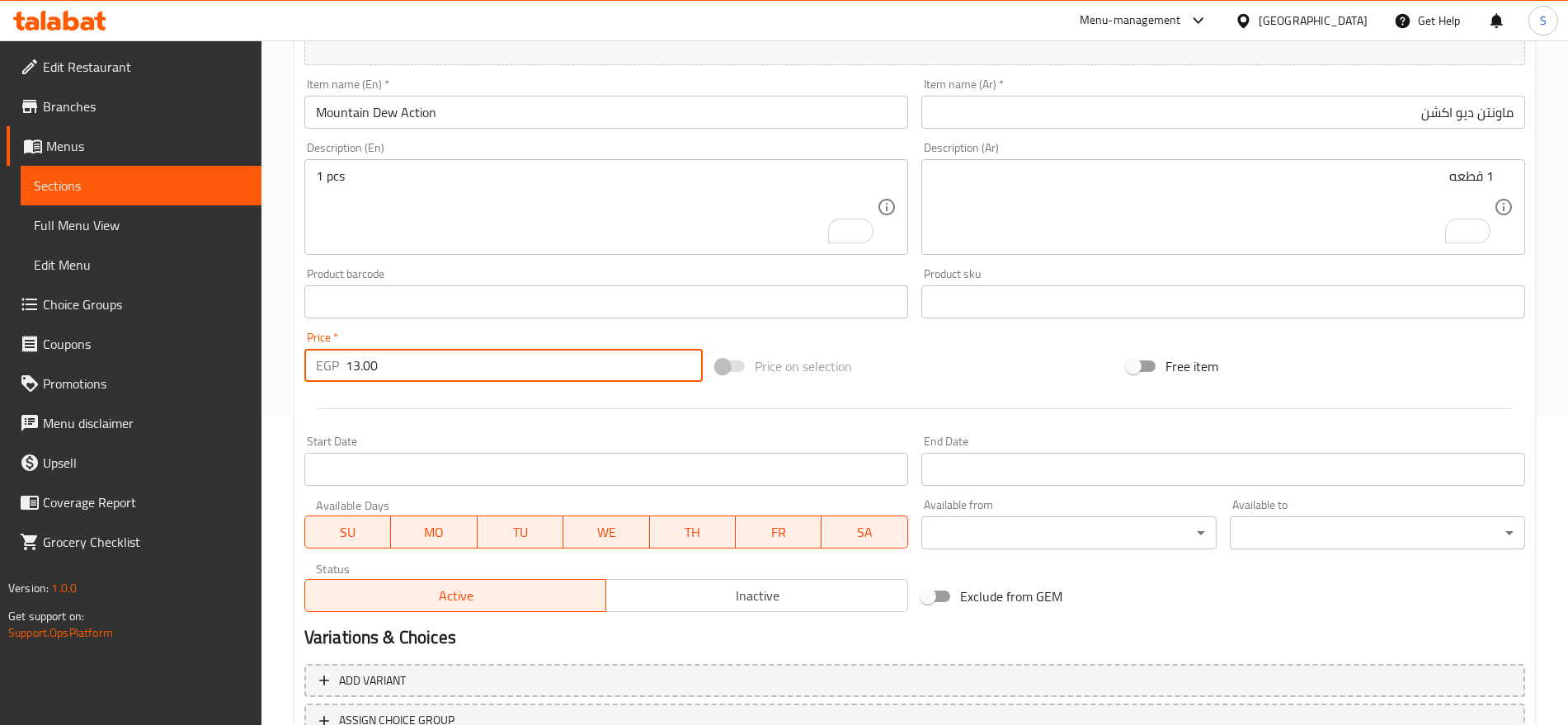
scroll to position [440, 0]
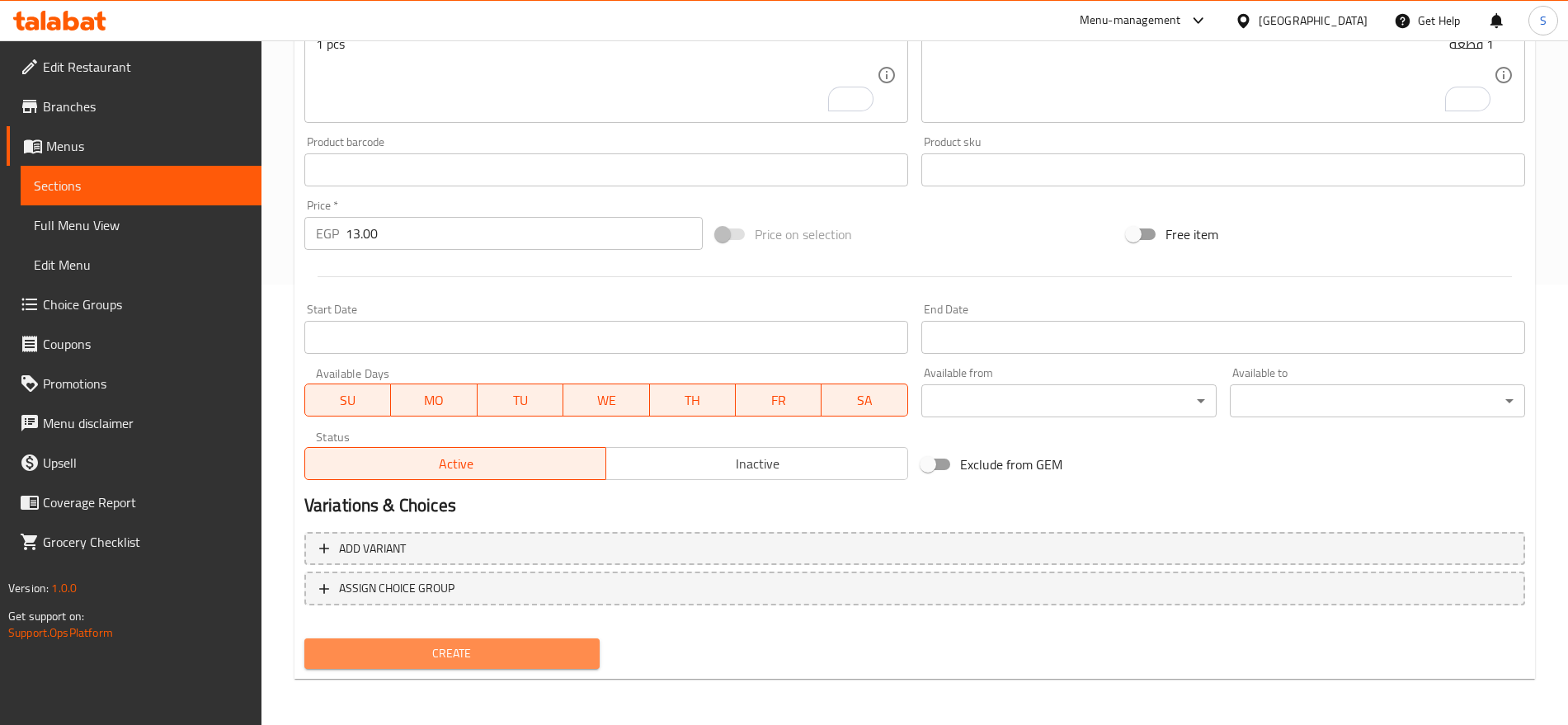
click at [365, 647] on span "Create" at bounding box center [453, 653] width 269 height 20
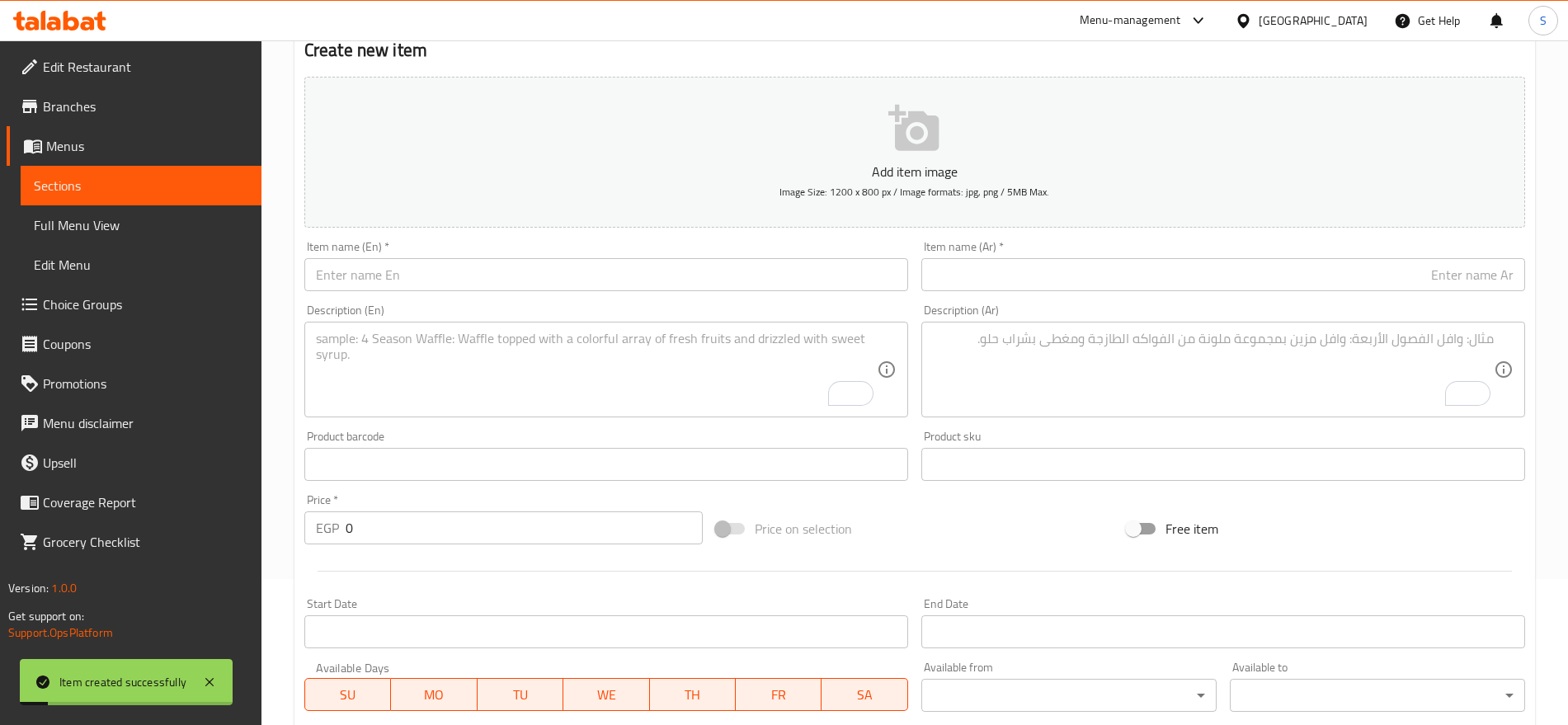
scroll to position [28, 0]
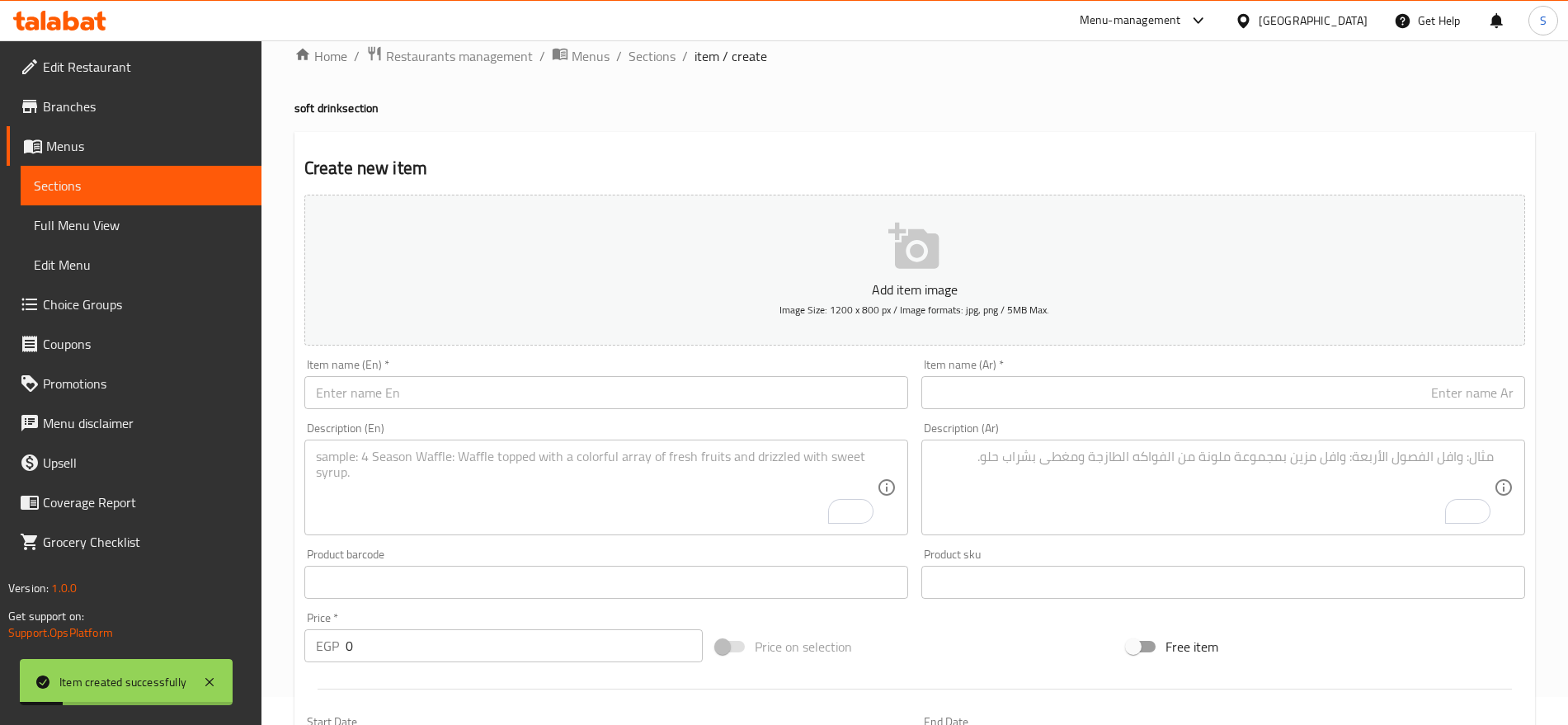
click at [1126, 411] on div "Item name (Ar)   * Item name (Ar) *" at bounding box center [1224, 383] width 617 height 64
click at [1139, 388] on input "text" at bounding box center [1223, 392] width 604 height 33
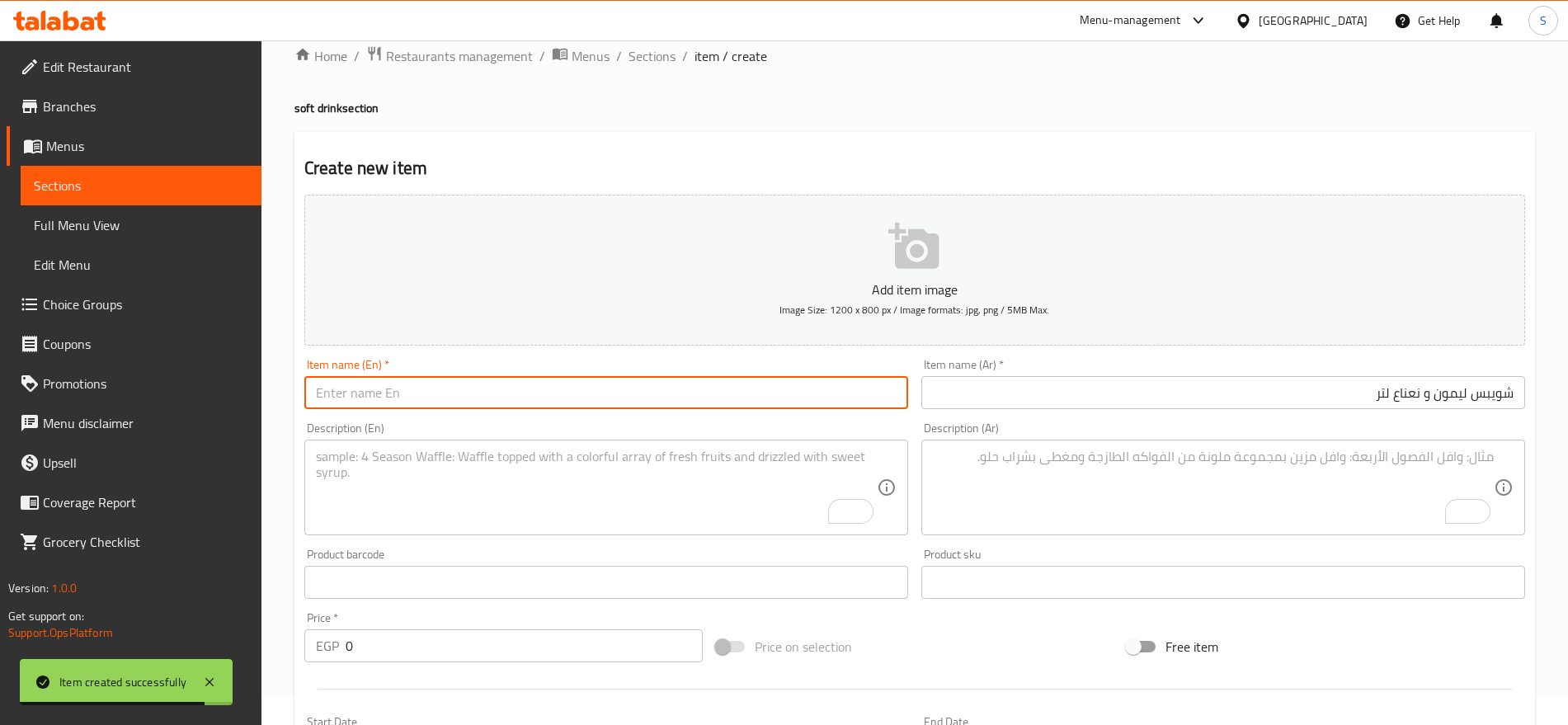
click at [514, 407] on input "text" at bounding box center [606, 392] width 604 height 33
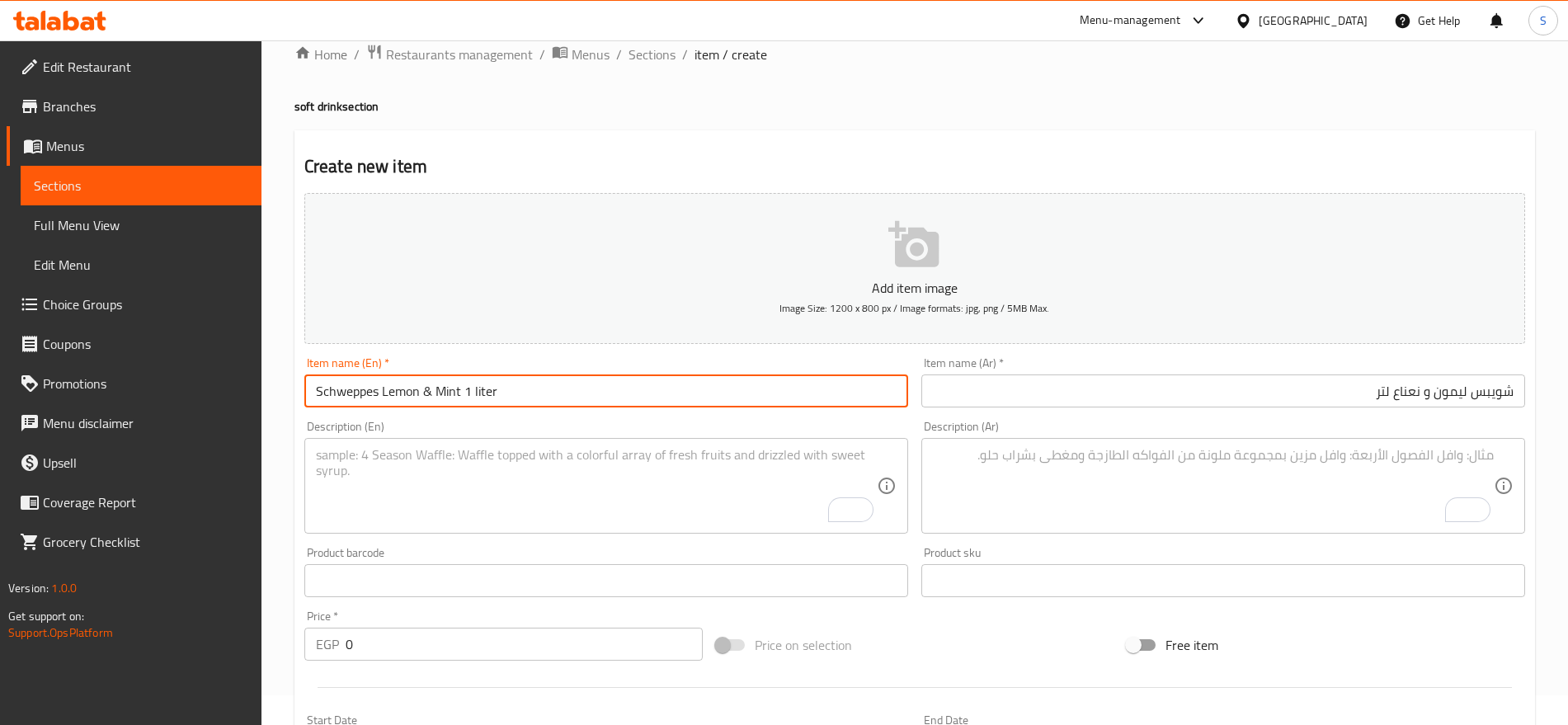
scroll to position [131, 0]
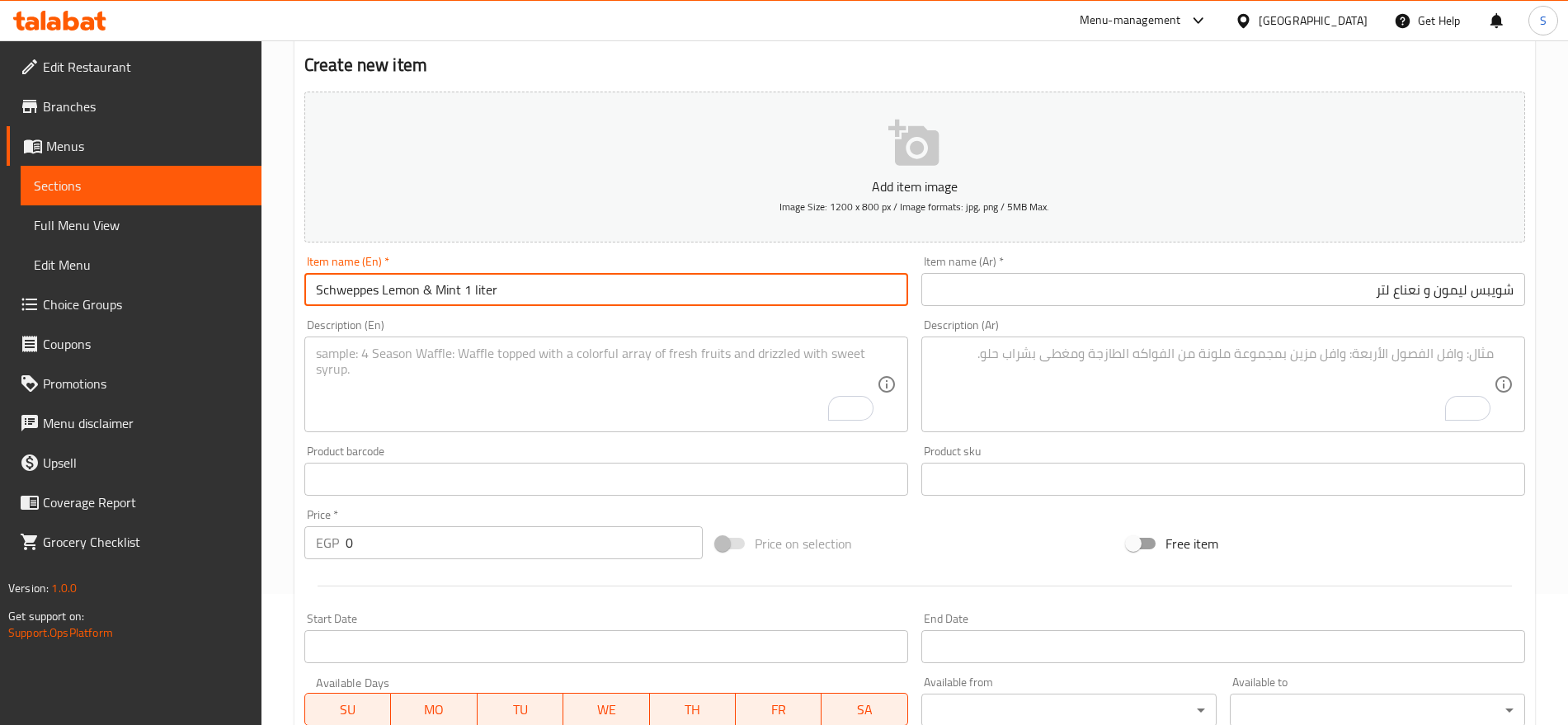
drag, startPoint x: 402, startPoint y: 546, endPoint x: 308, endPoint y: 535, distance: 94.6
click at [308, 535] on div "EGP 0 Price *" at bounding box center [504, 543] width 399 height 33
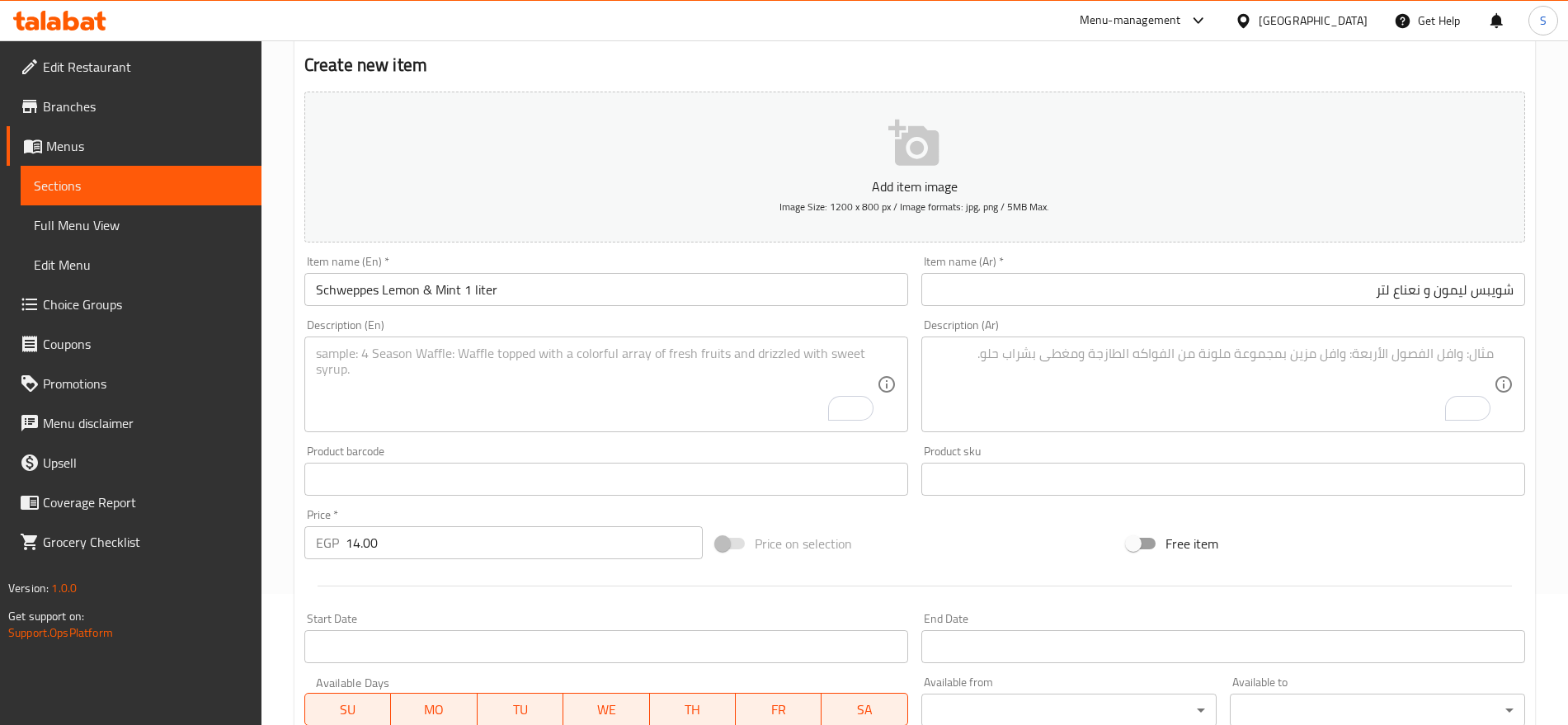
click at [1097, 325] on div "Description (Ar) Description (Ar)" at bounding box center [1223, 376] width 604 height 113
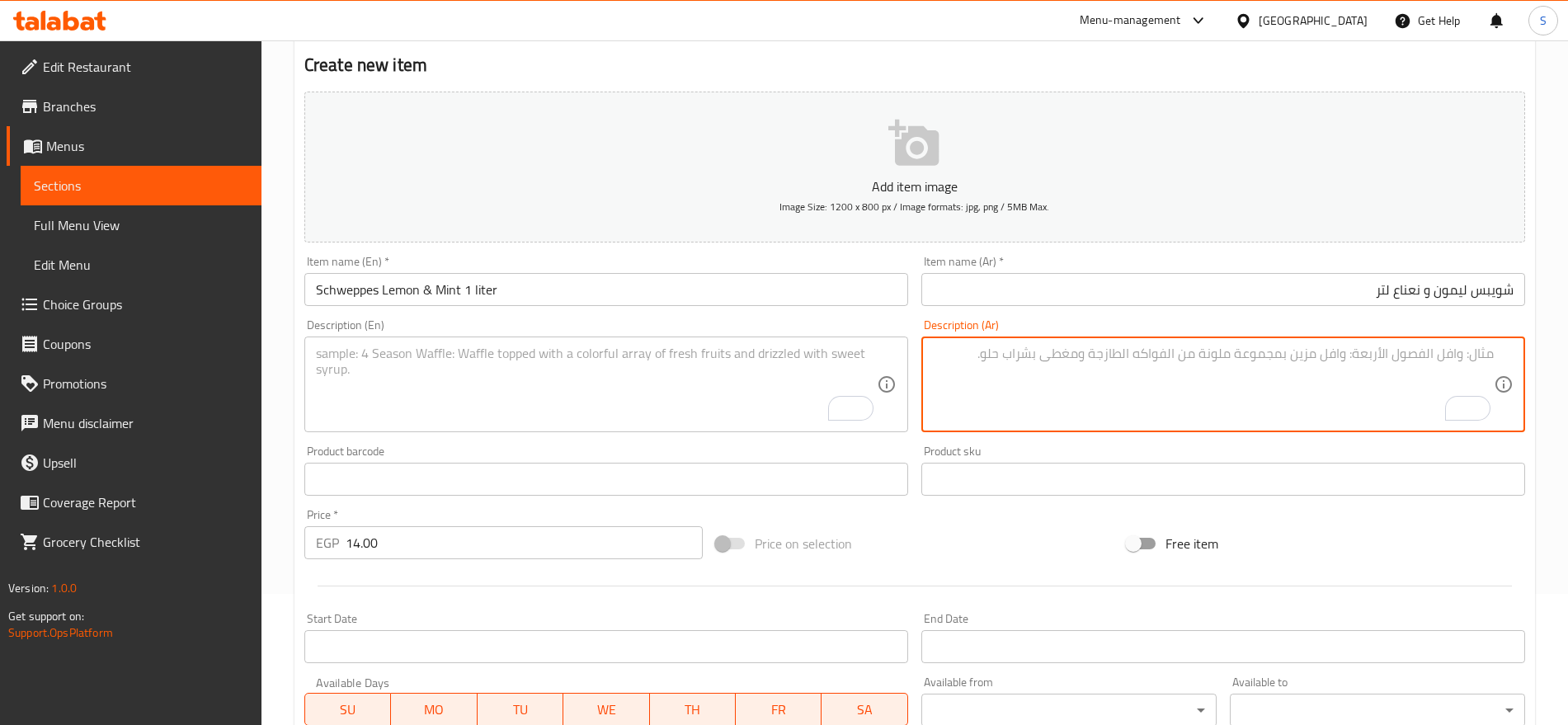
click at [1081, 357] on textarea "To enrich screen reader interactions, please activate Accessibility in Grammarl…" at bounding box center [1213, 385] width 561 height 78
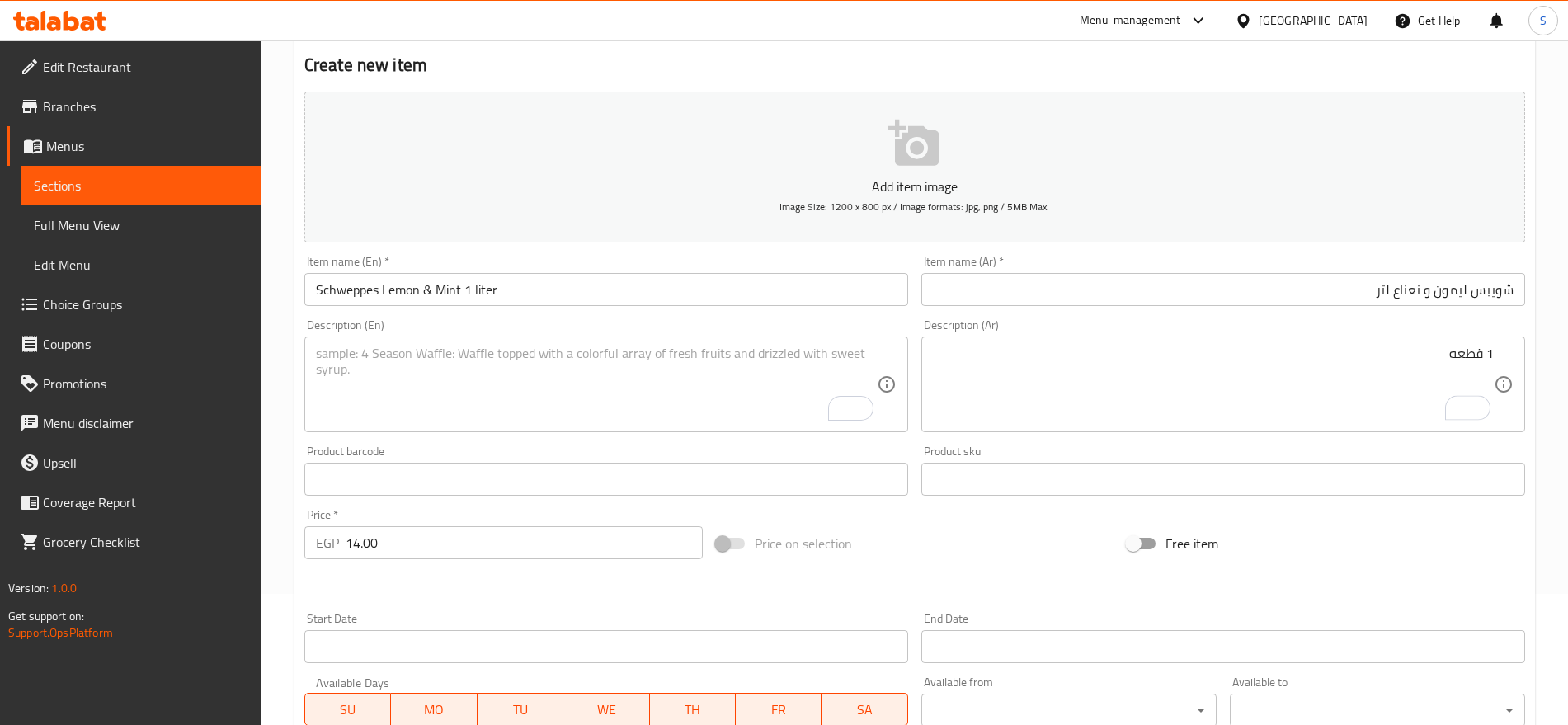
click at [688, 372] on textarea "To enrich screen reader interactions, please activate Accessibility in Grammarl…" at bounding box center [597, 385] width 561 height 78
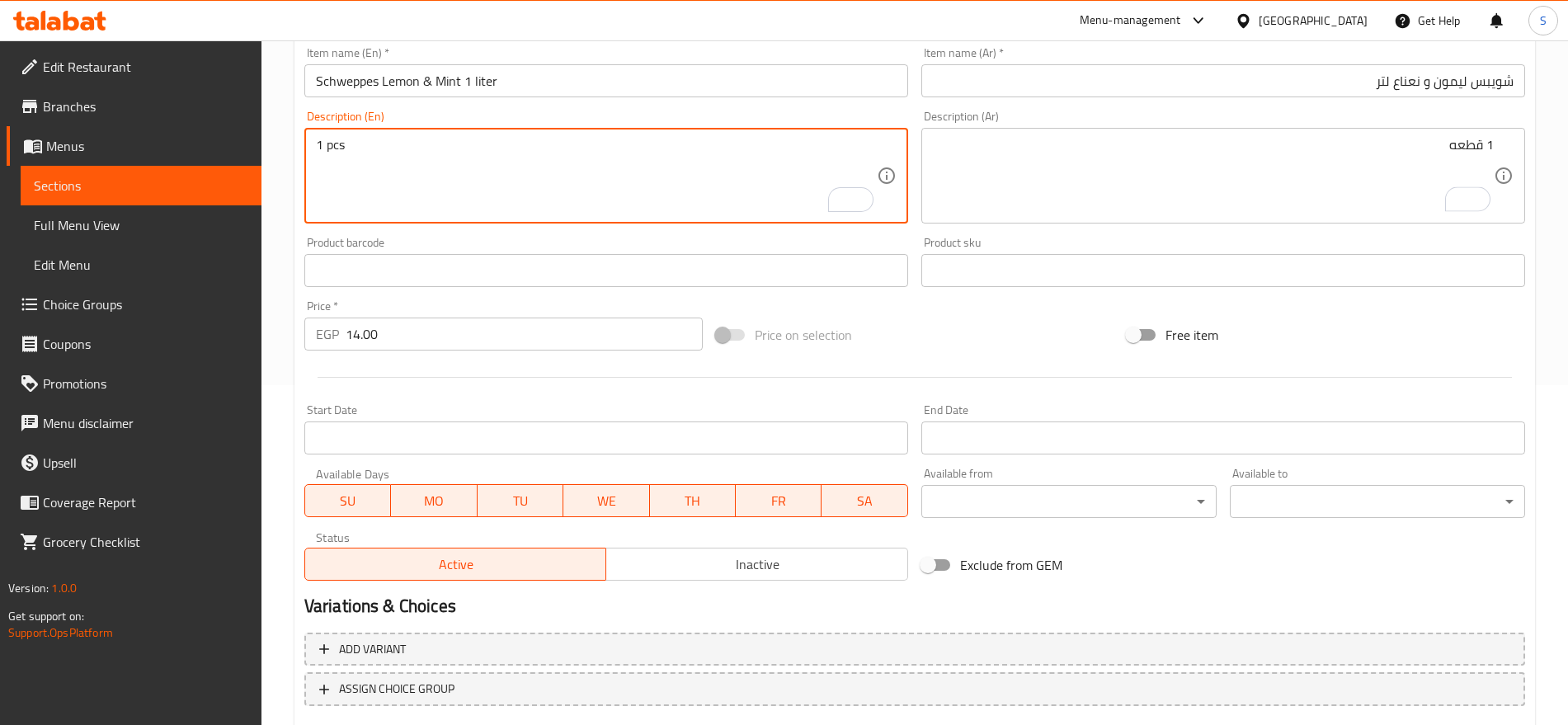
scroll to position [440, 0]
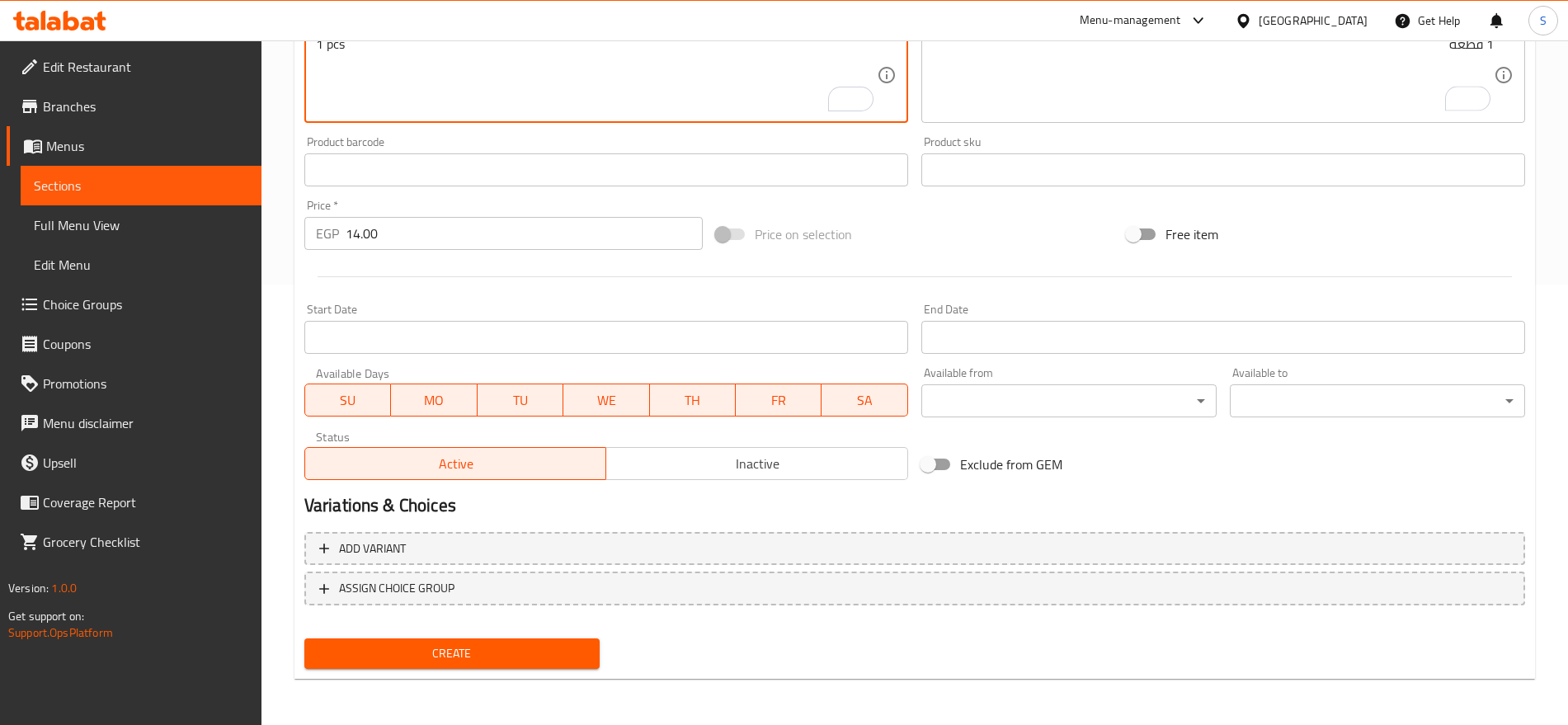
click at [447, 665] on button "Create" at bounding box center [452, 653] width 296 height 31
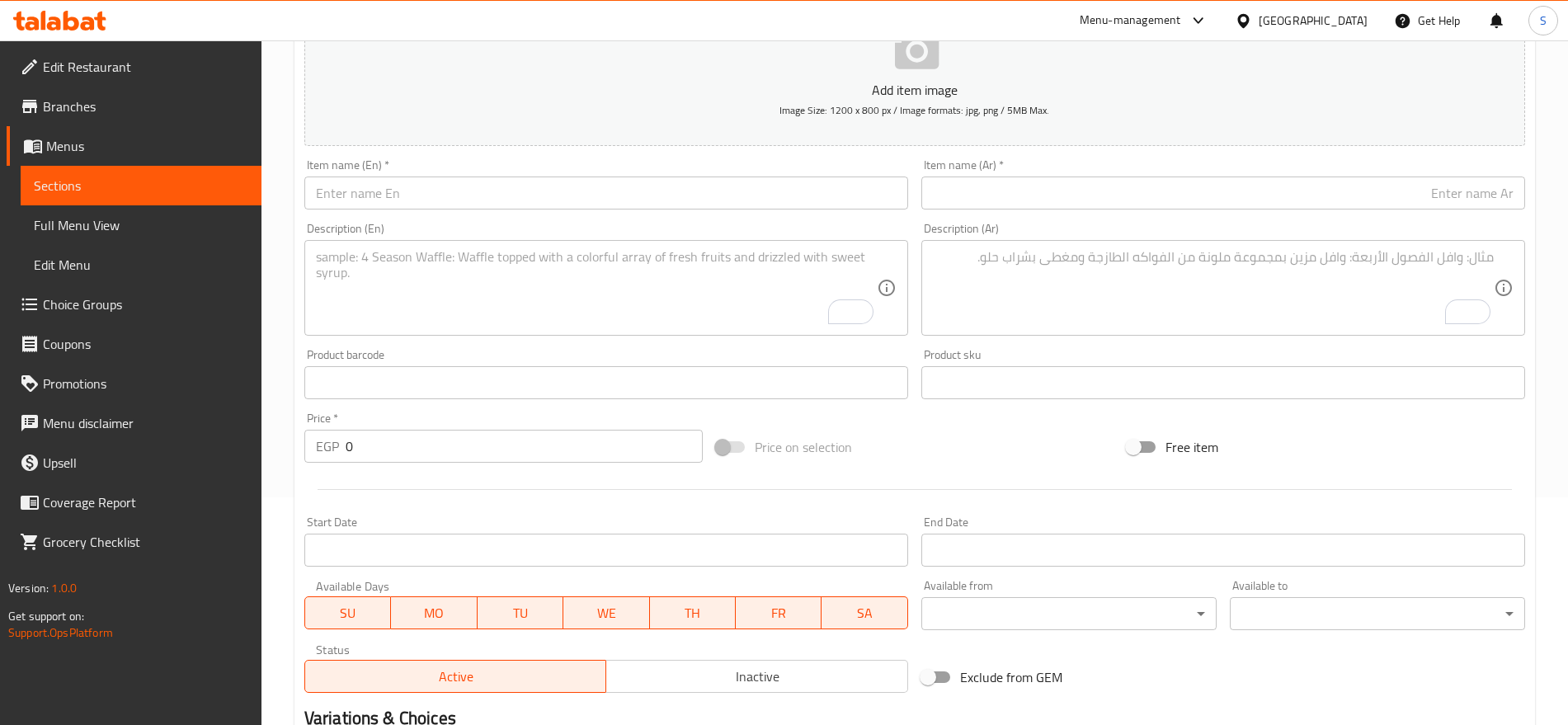
scroll to position [131, 0]
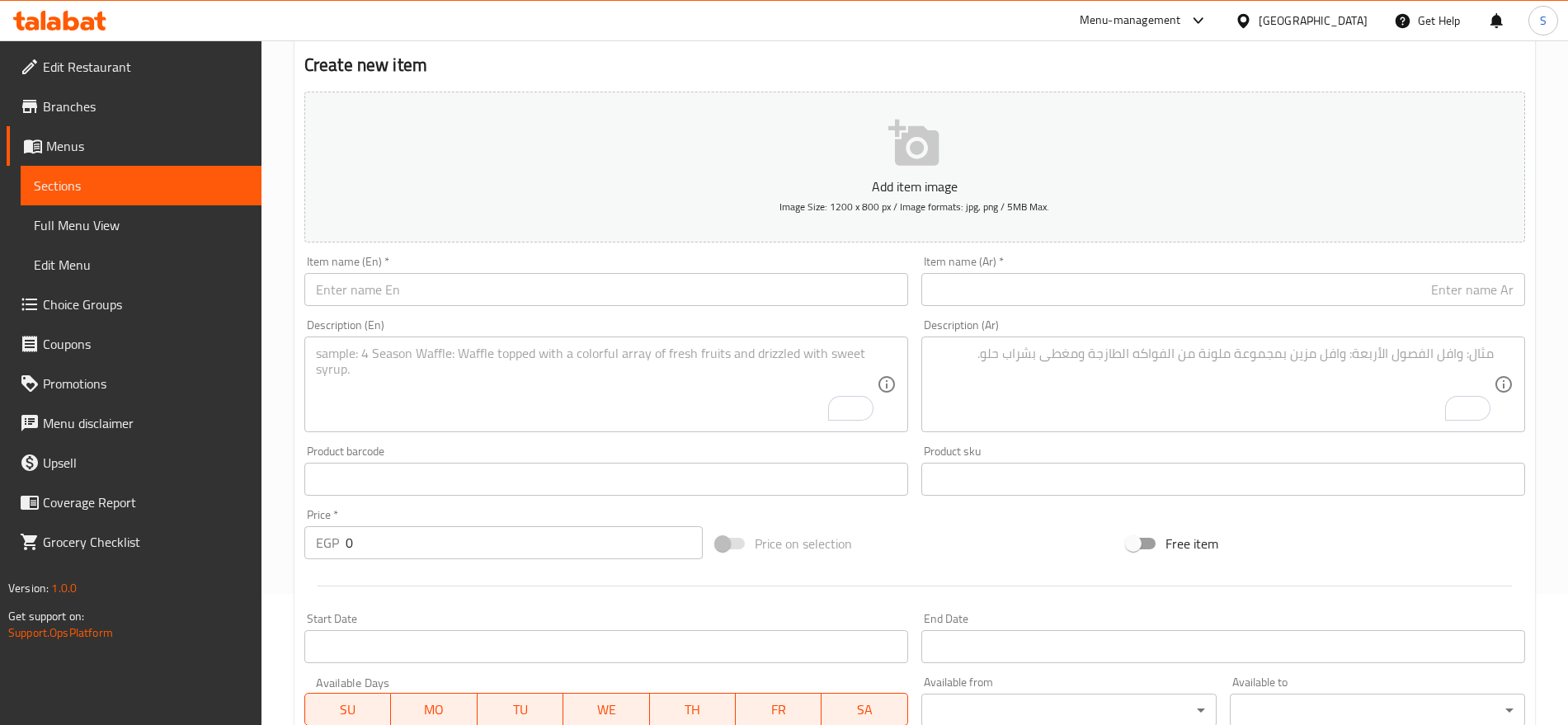
click at [1005, 271] on div "Item name (Ar)   * Item name (Ar) *" at bounding box center [1223, 280] width 604 height 50
click at [1132, 304] on input "text" at bounding box center [1223, 289] width 604 height 33
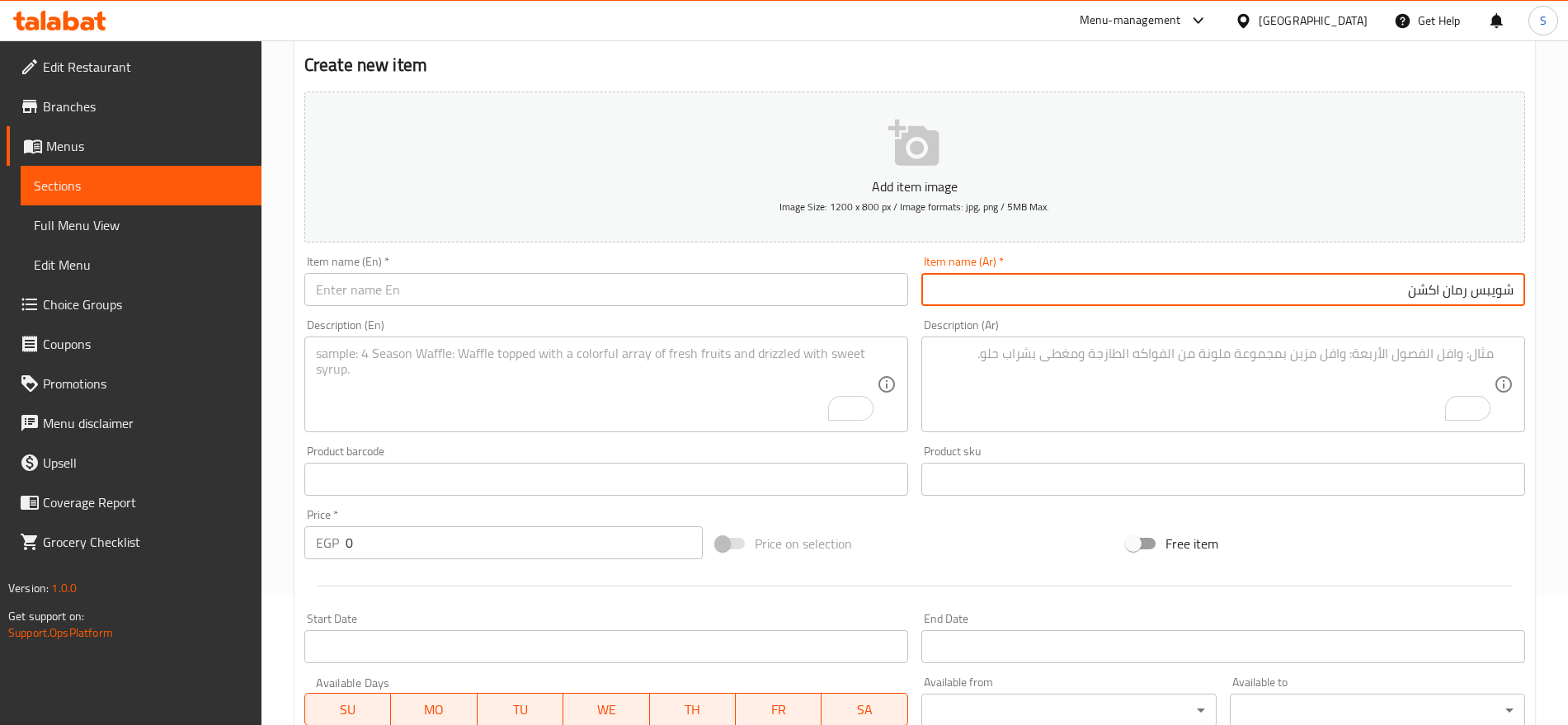
drag, startPoint x: 372, startPoint y: 548, endPoint x: 304, endPoint y: 538, distance: 68.7
click at [305, 538] on div "EGP 0 Price *" at bounding box center [504, 543] width 399 height 33
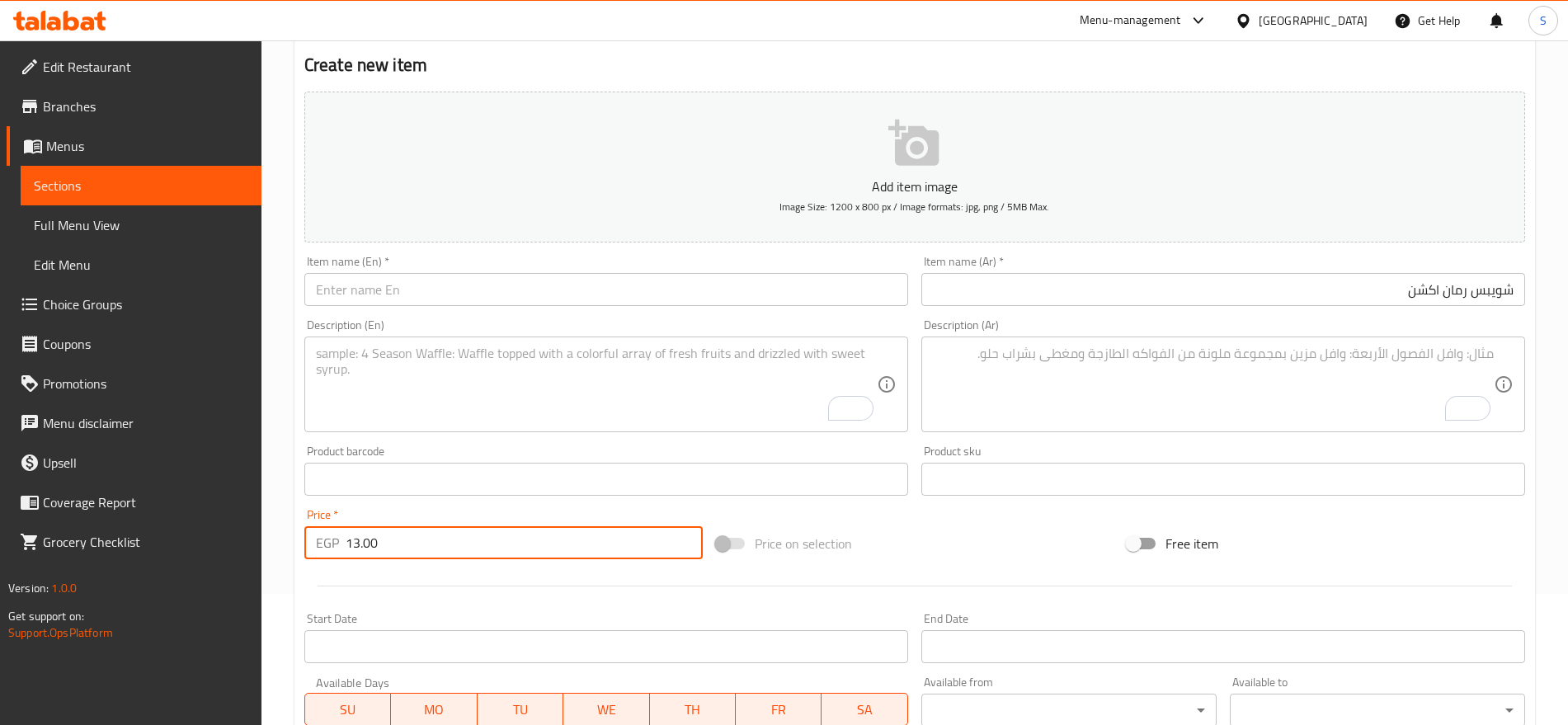
click at [388, 250] on div "Item name (En)   * Item name (En) *" at bounding box center [606, 280] width 617 height 64
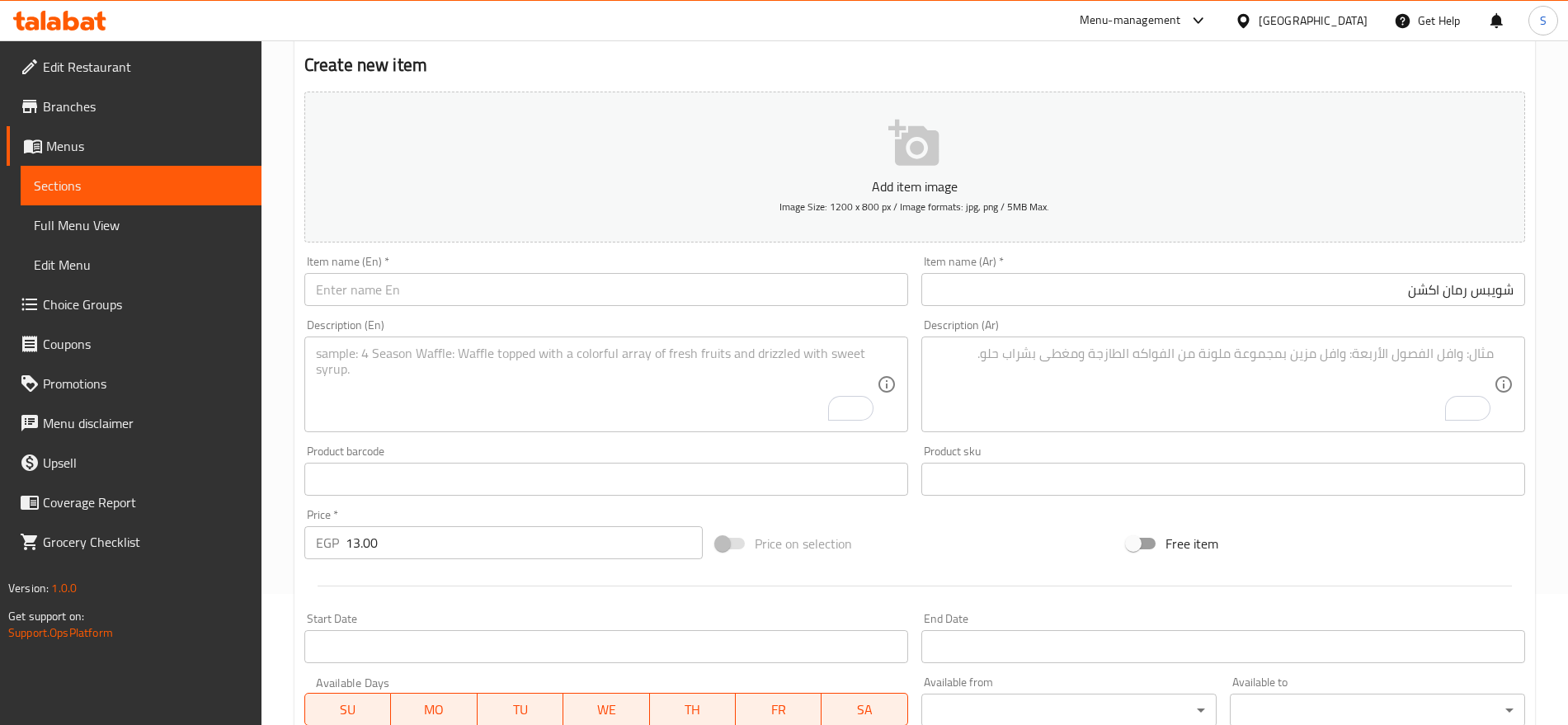
click at [1077, 371] on textarea "To enrich screen reader interactions, please activate Accessibility in Grammarl…" at bounding box center [1213, 385] width 561 height 78
click at [636, 705] on span "WE" at bounding box center [606, 710] width 72 height 24
click at [608, 709] on span "WE" at bounding box center [606, 710] width 72 height 24
click at [608, 404] on textarea "To enrich screen reader interactions, please activate Accessibility in Grammarl…" at bounding box center [597, 385] width 561 height 78
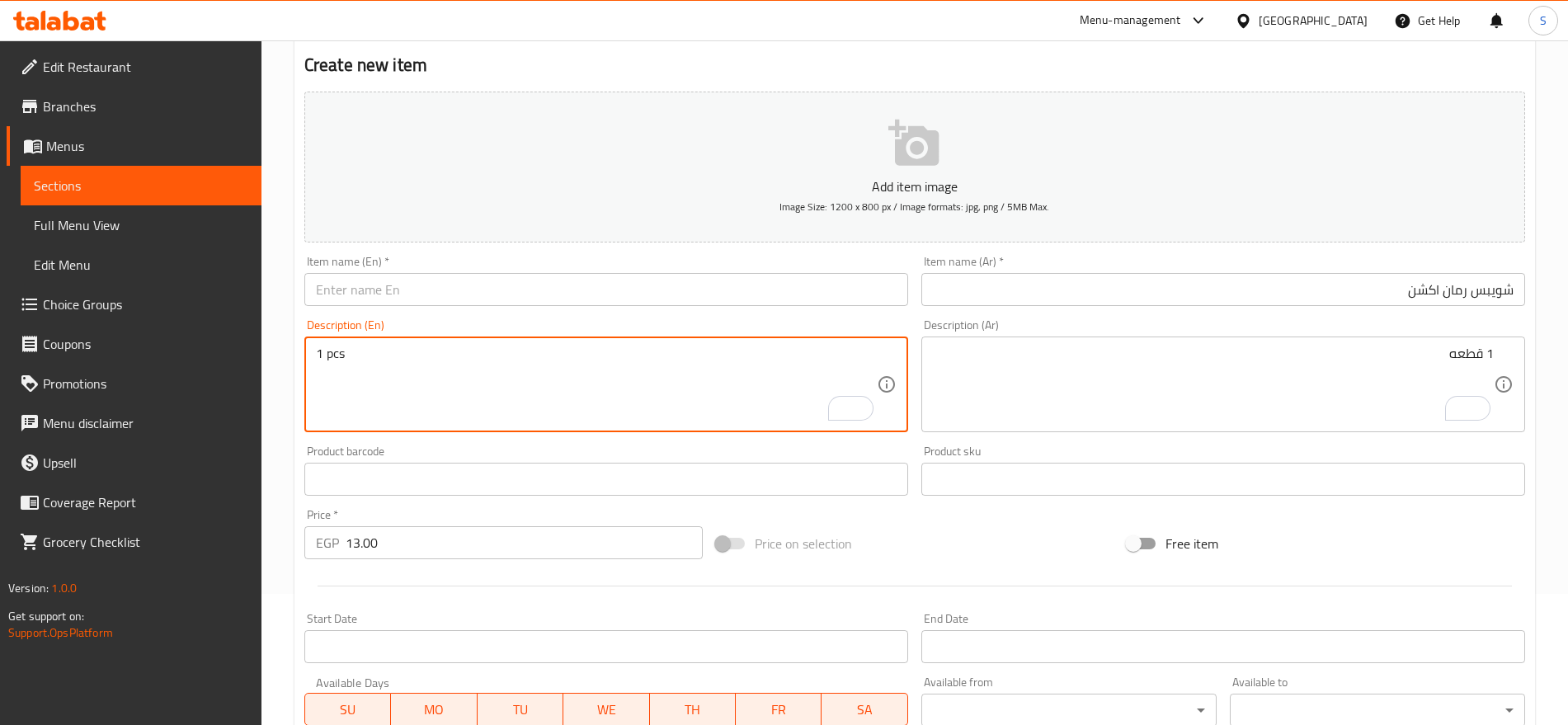
click at [1467, 309] on div "Item name (Ar)   * شويبس رمان اكشن Item name (Ar) *" at bounding box center [1224, 280] width 617 height 64
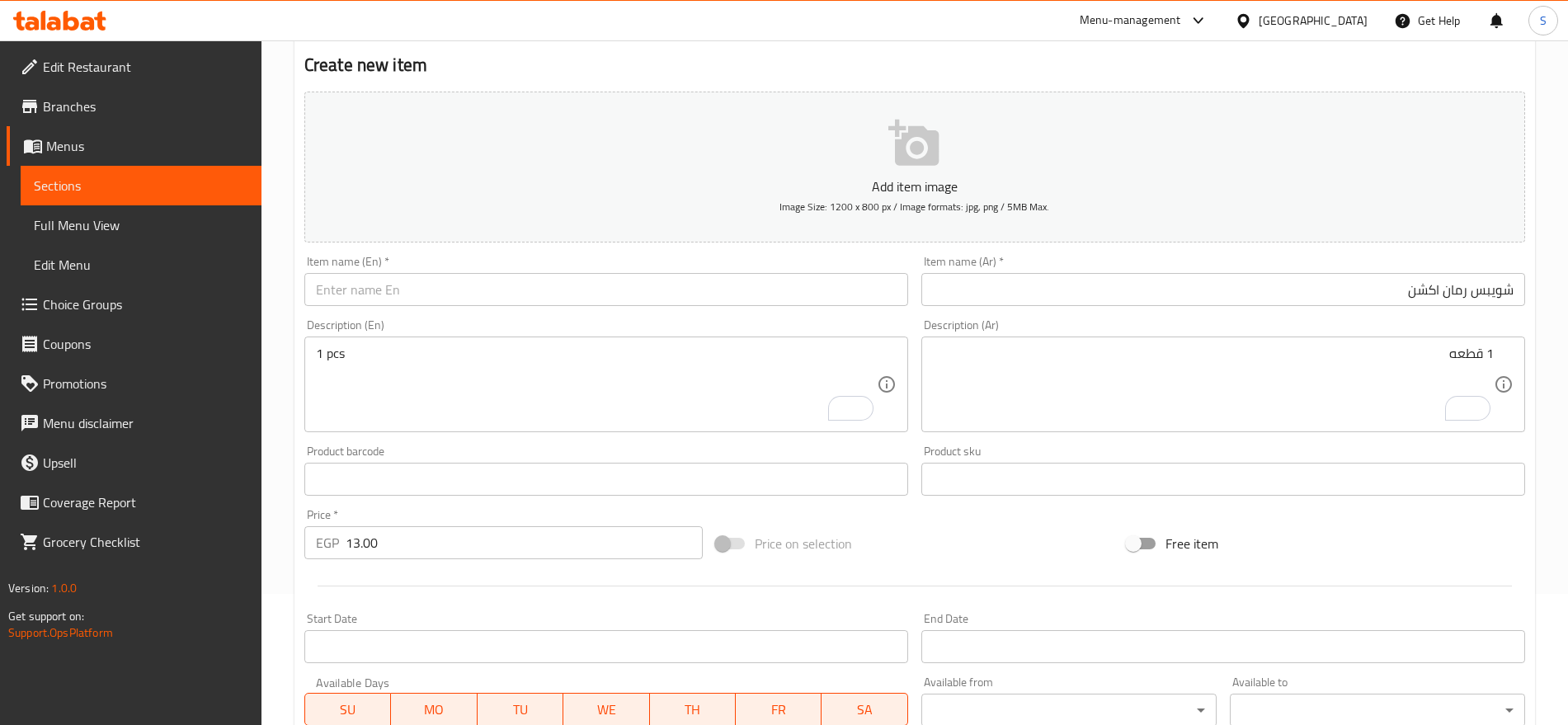
click at [1469, 296] on input "شويبس رمان اكشن" at bounding box center [1223, 289] width 604 height 33
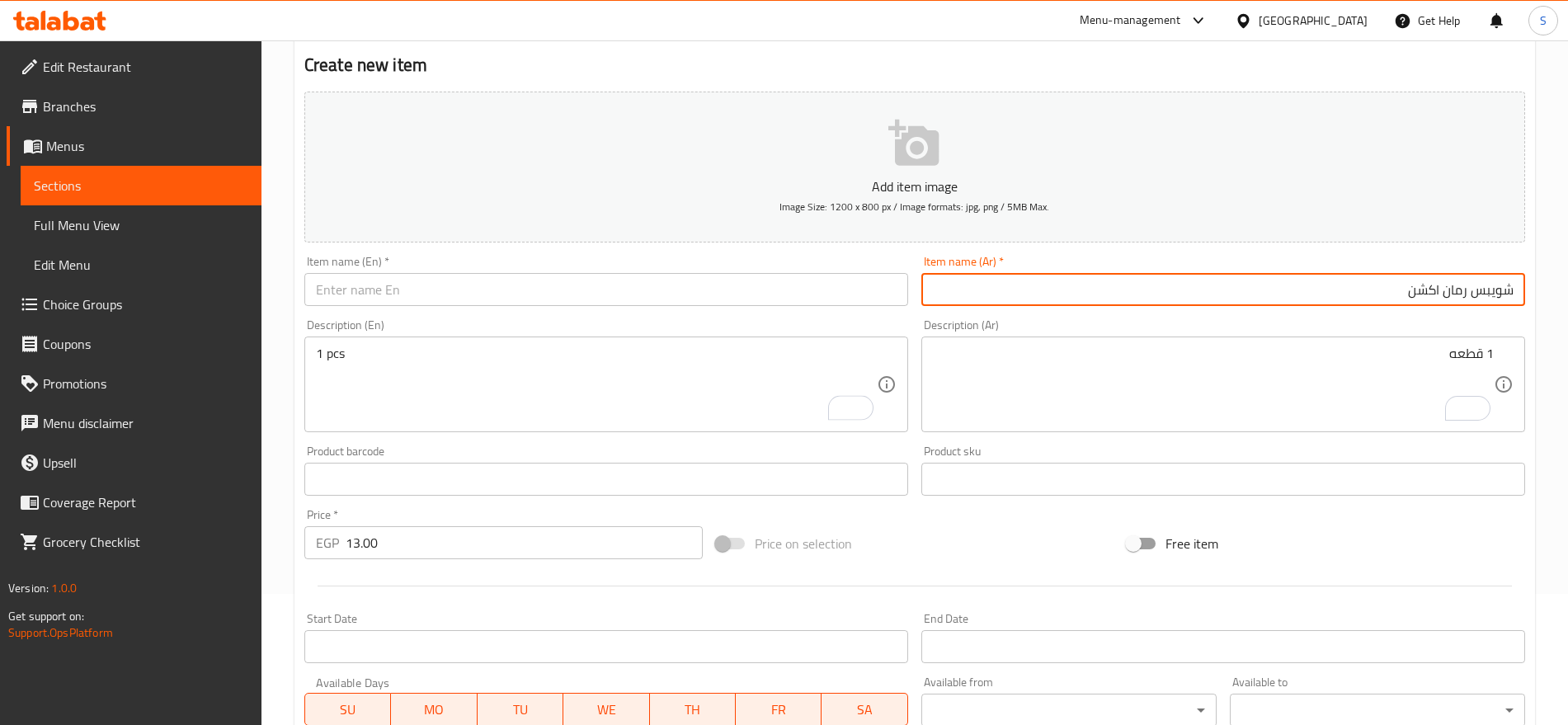
click at [1469, 296] on input "شويبس رمان اكشن" at bounding box center [1223, 289] width 604 height 33
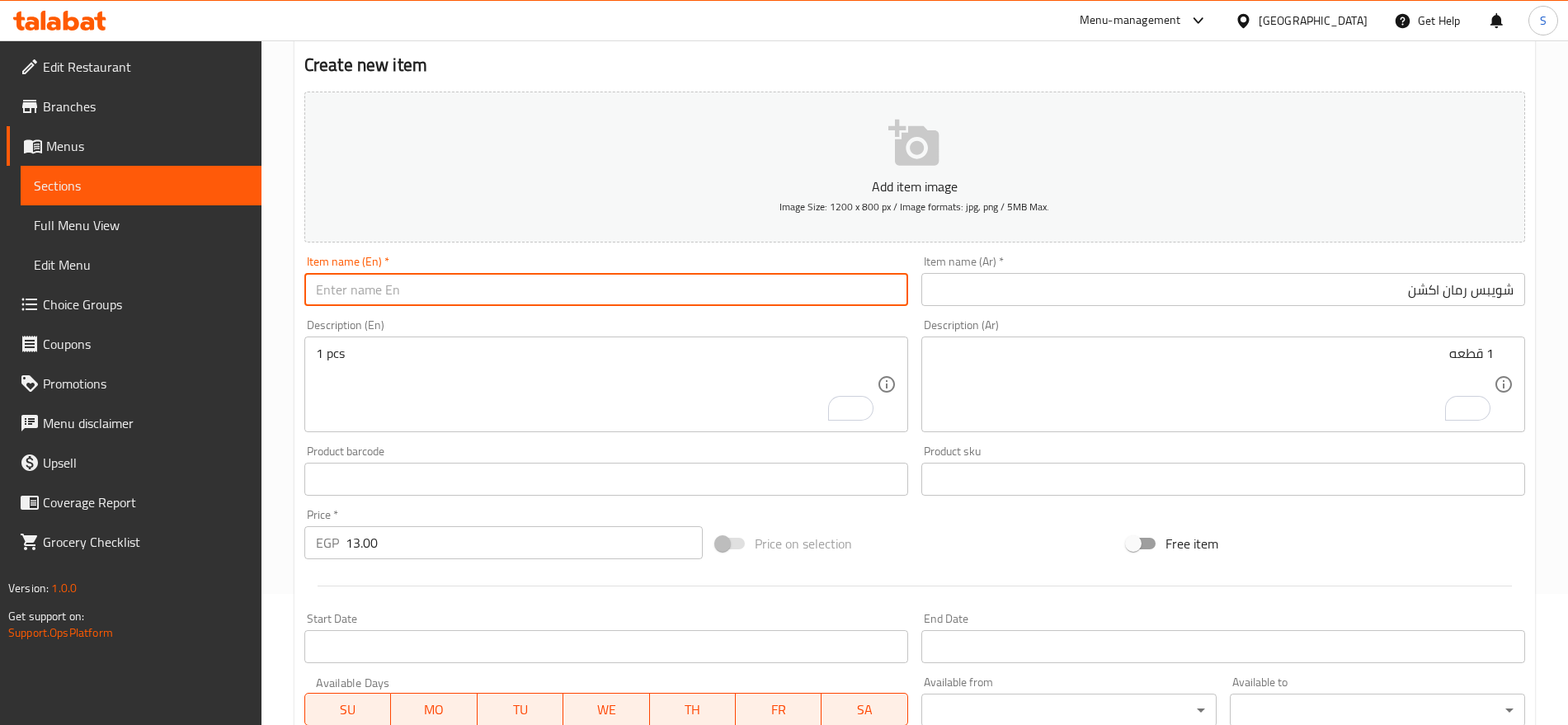
click at [479, 294] on input "text" at bounding box center [606, 289] width 604 height 33
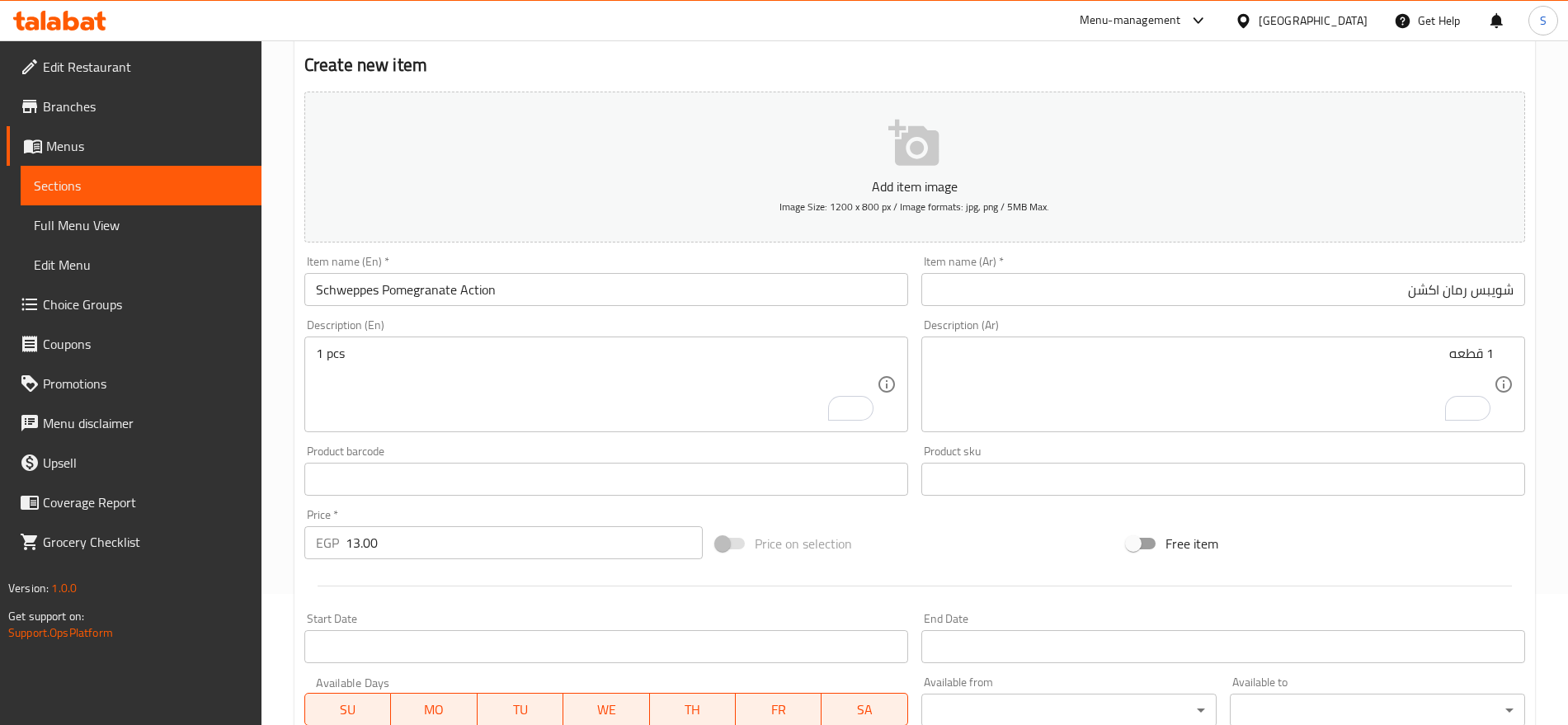
click at [1186, 245] on div "Add item image Image Size: 1200 x 800 px / Image formats: jpg, png / 5MB Max." at bounding box center [914, 167] width 1234 height 164
click at [1196, 273] on input "شويبس رمان اكشن" at bounding box center [1223, 289] width 604 height 33
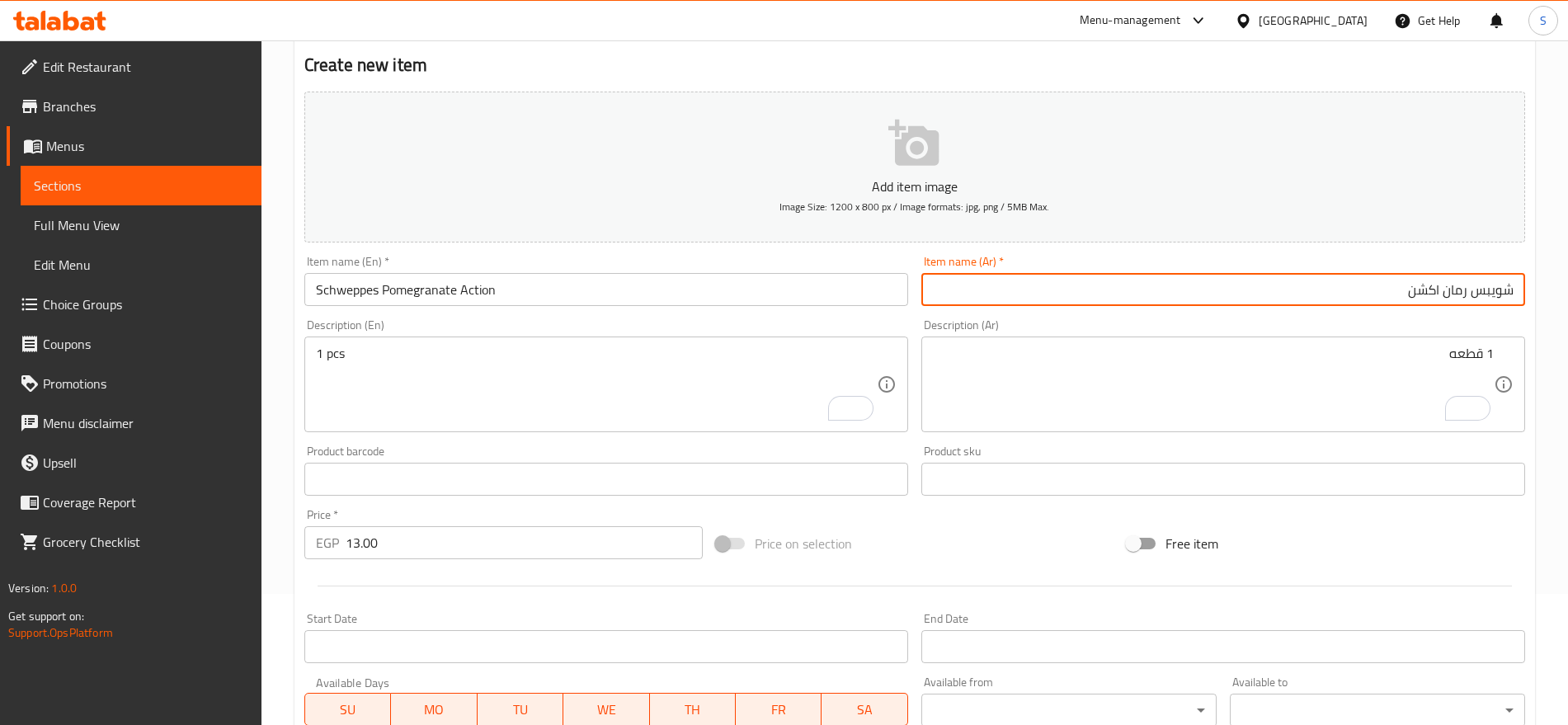
click at [695, 285] on input "Schweppes Pomegranate Action" at bounding box center [606, 289] width 604 height 33
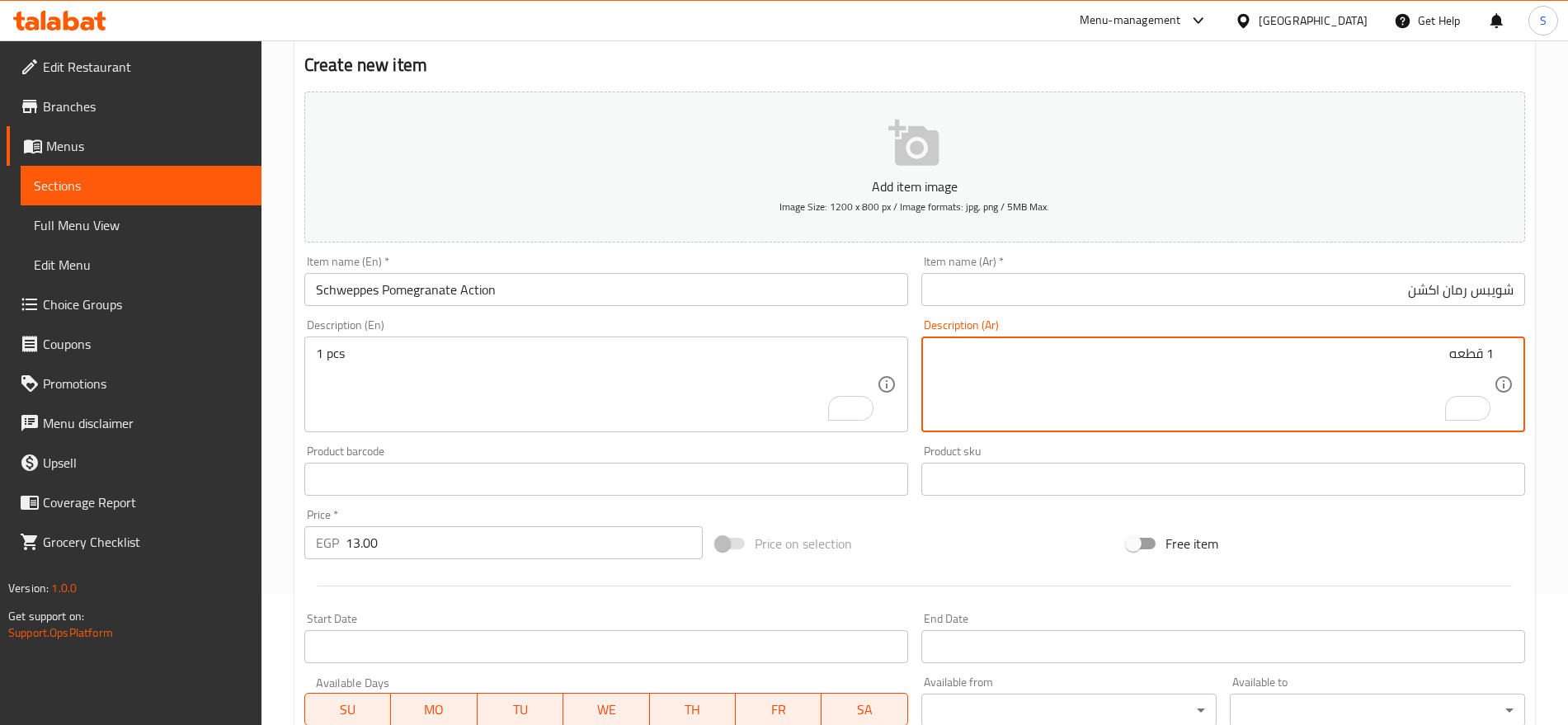
click at [1262, 283] on input "شويبس رمان اكشن" at bounding box center [1223, 289] width 604 height 33
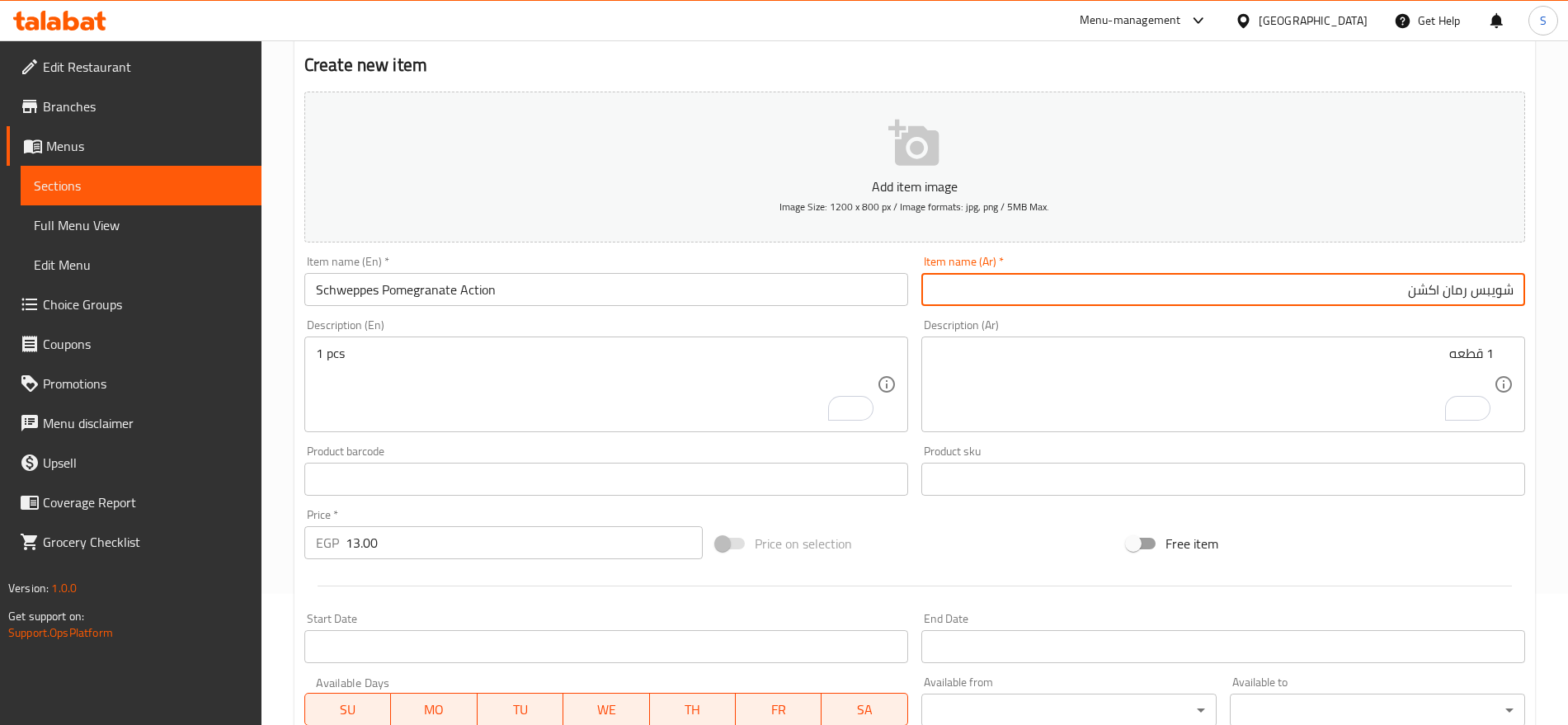
click at [539, 296] on input "Schweppes Pomegranate Action" at bounding box center [606, 289] width 604 height 33
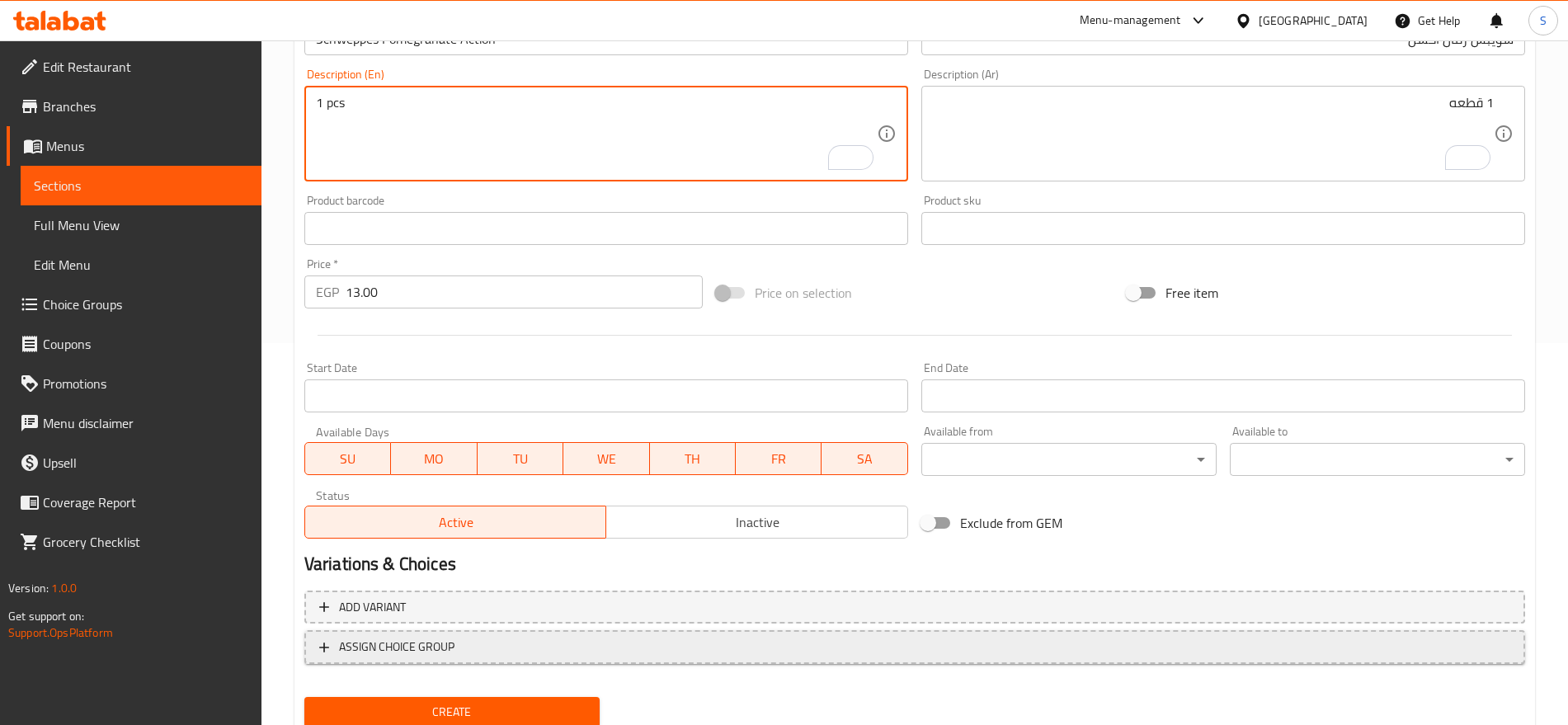
scroll to position [440, 0]
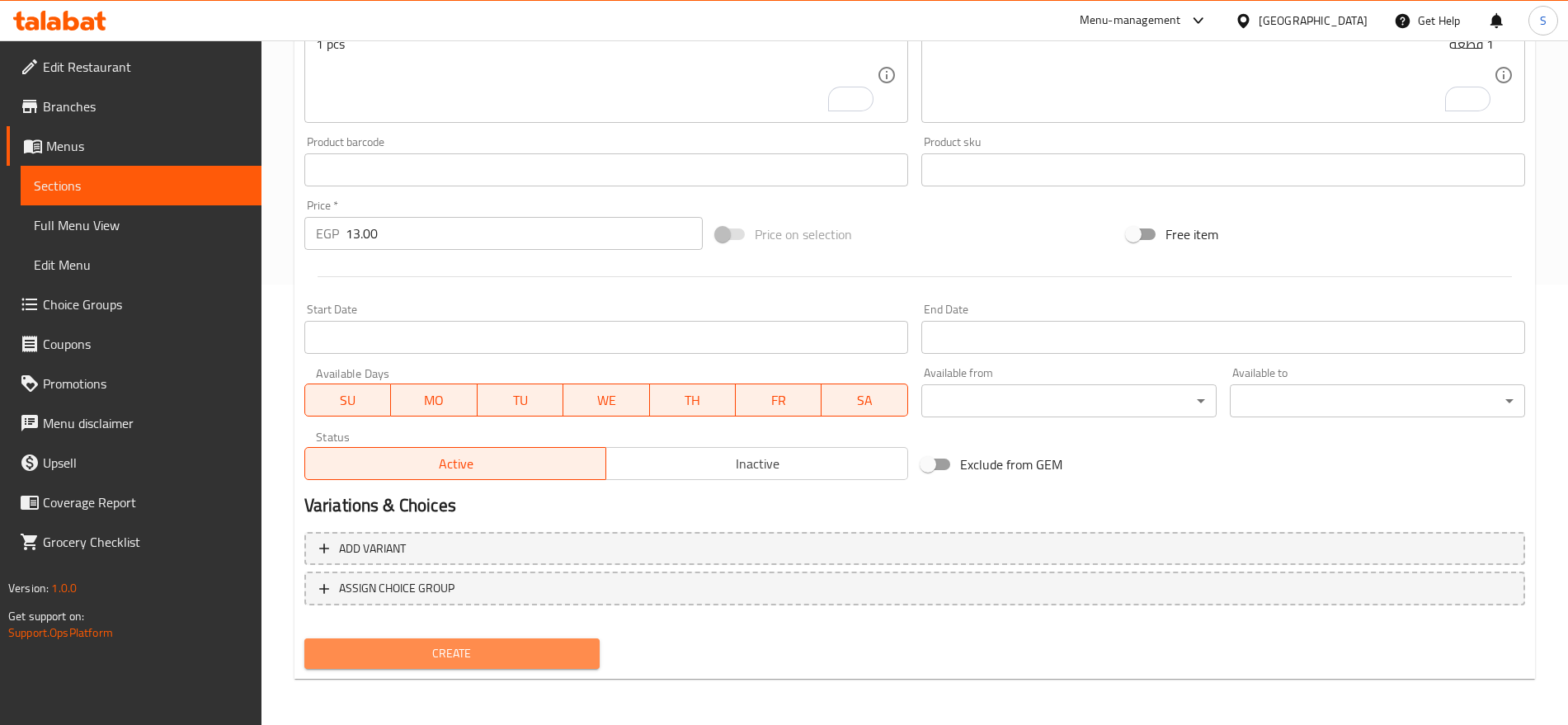
click at [439, 655] on span "Create" at bounding box center [453, 653] width 269 height 20
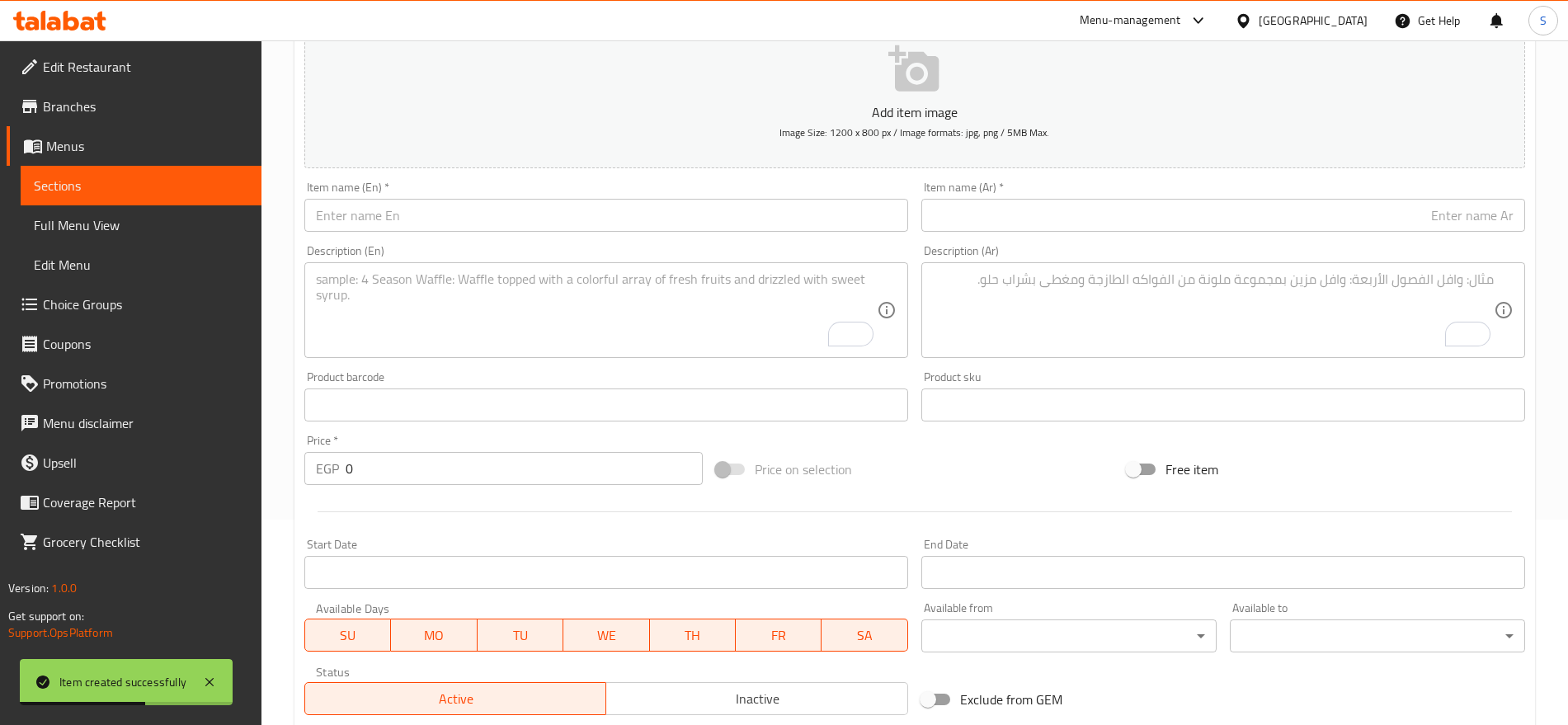
scroll to position [28, 0]
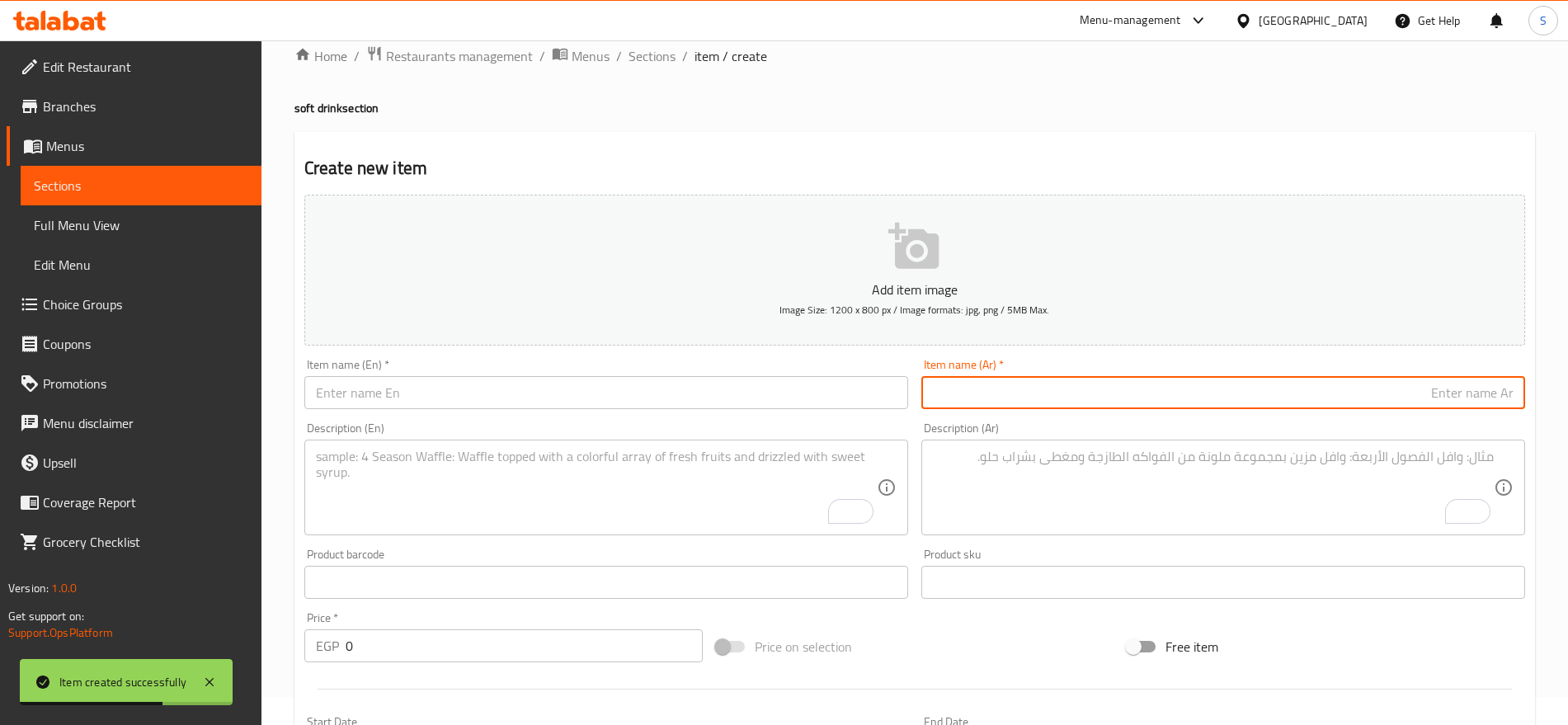
click at [1081, 388] on input "text" at bounding box center [1223, 392] width 604 height 33
click at [1285, 386] on input "text" at bounding box center [1223, 392] width 604 height 33
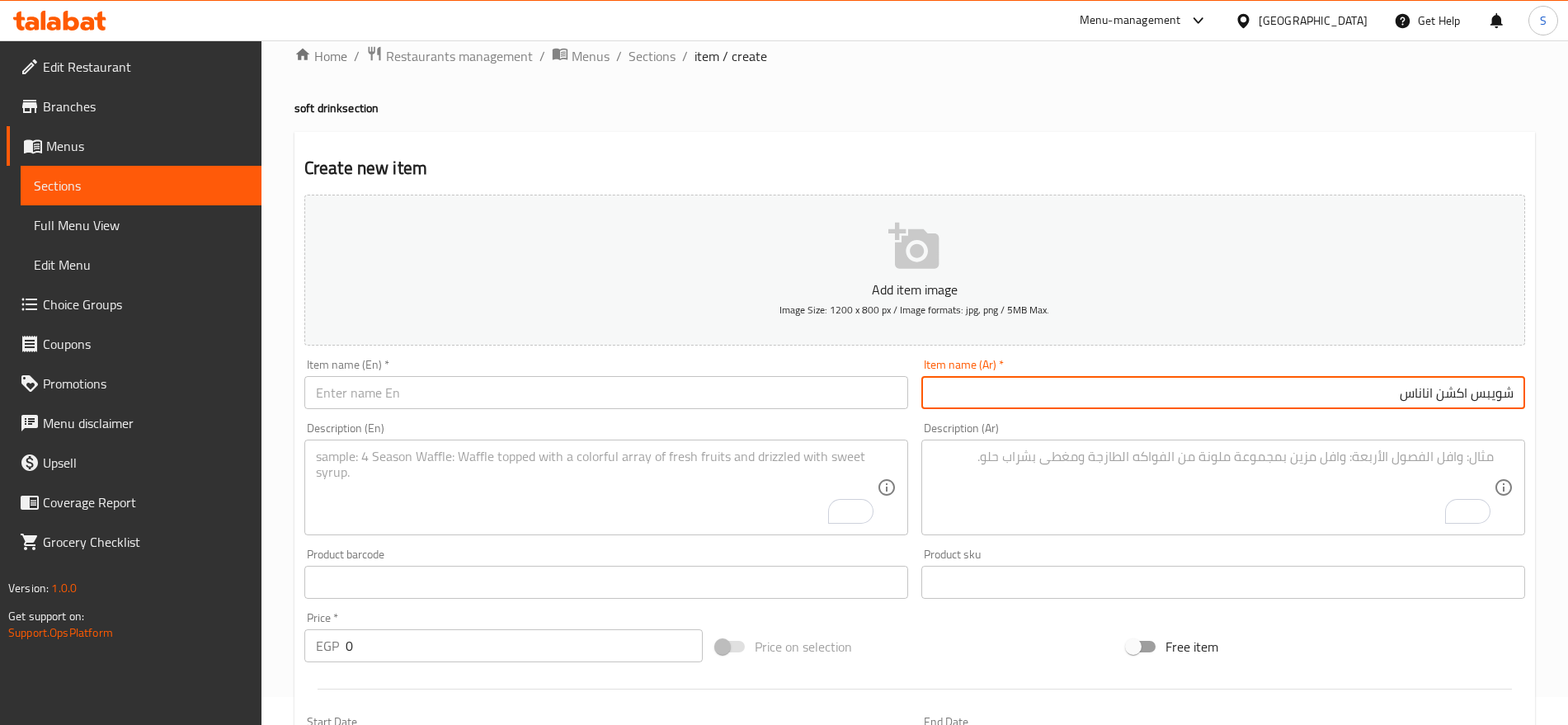
click at [418, 388] on input "text" at bounding box center [606, 392] width 604 height 33
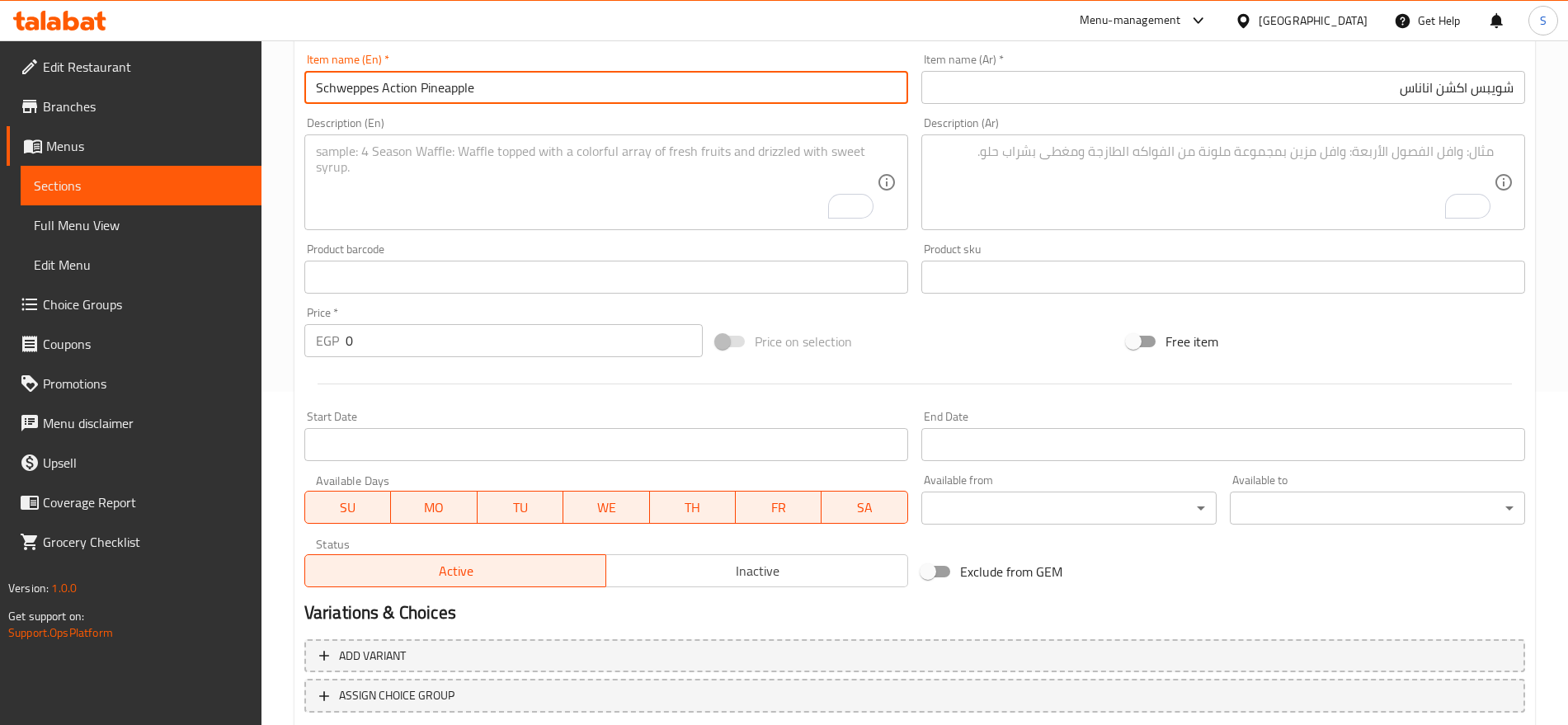
scroll to position [337, 0]
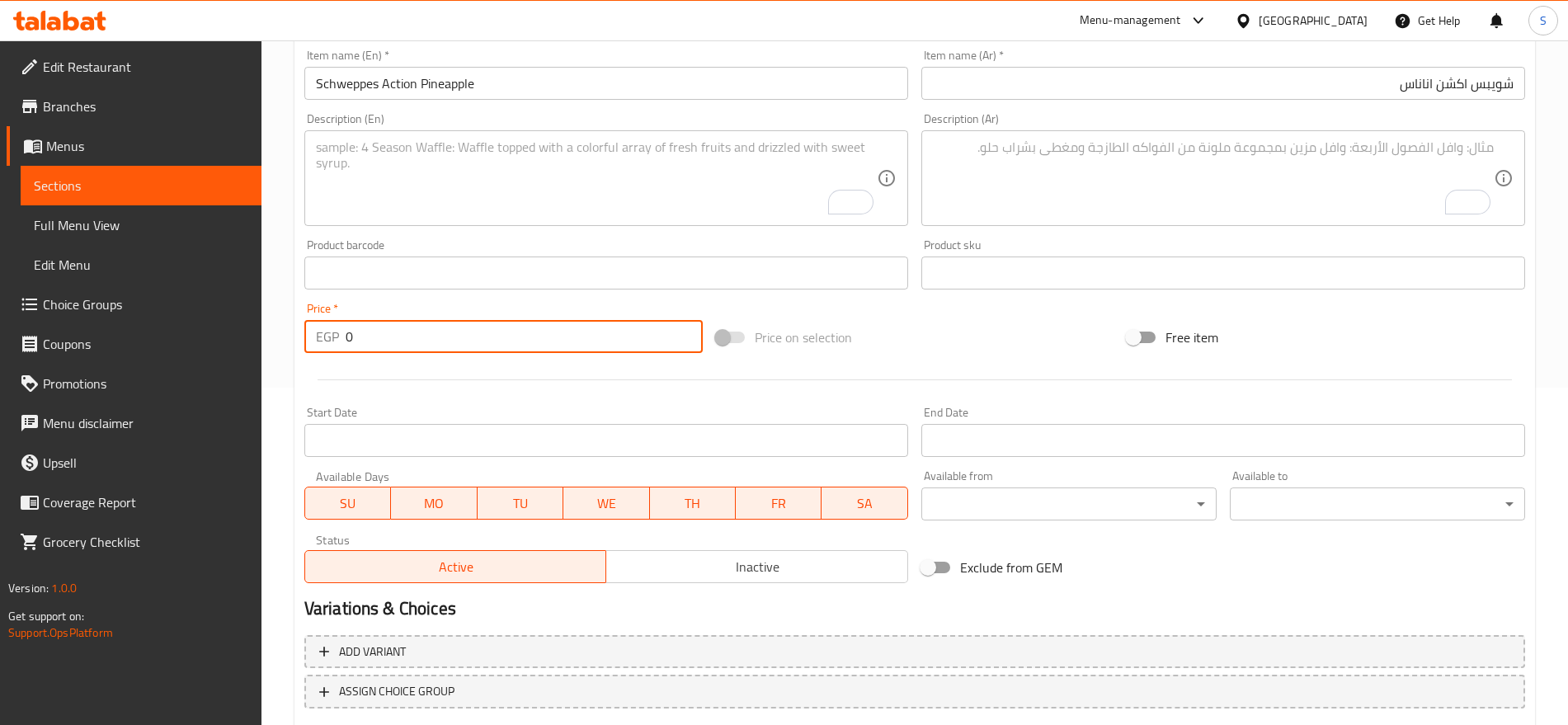
drag, startPoint x: 368, startPoint y: 336, endPoint x: 280, endPoint y: 342, distance: 88.2
click at [280, 343] on div "Home / Restaurants management / Menus / Sections / item / create soft drink sec…" at bounding box center [914, 266] width 1306 height 1125
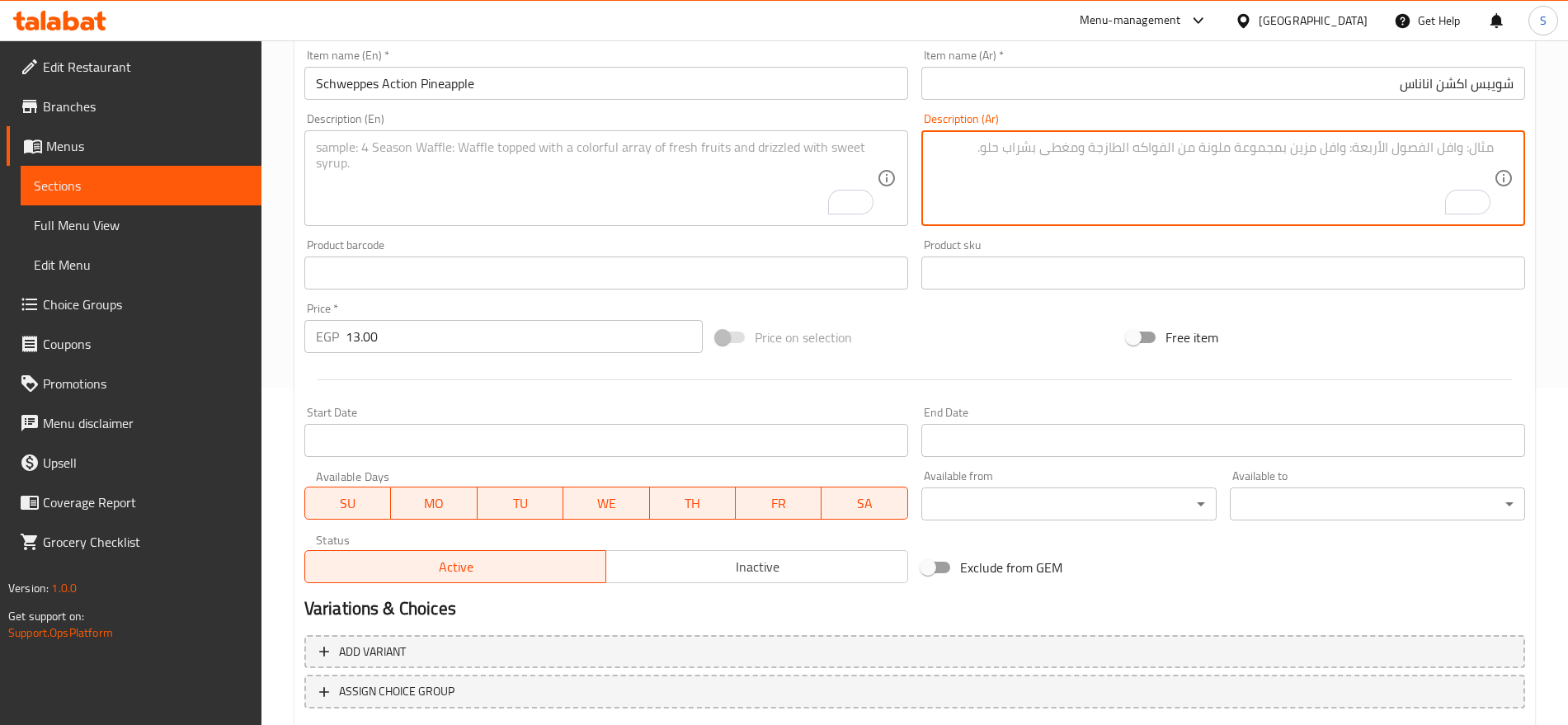
click at [1177, 188] on textarea "To enrich screen reader interactions, please activate Accessibility in Grammarl…" at bounding box center [1213, 179] width 561 height 78
click at [542, 170] on textarea "To enrich screen reader interactions, please activate Accessibility in Grammarl…" at bounding box center [597, 179] width 561 height 78
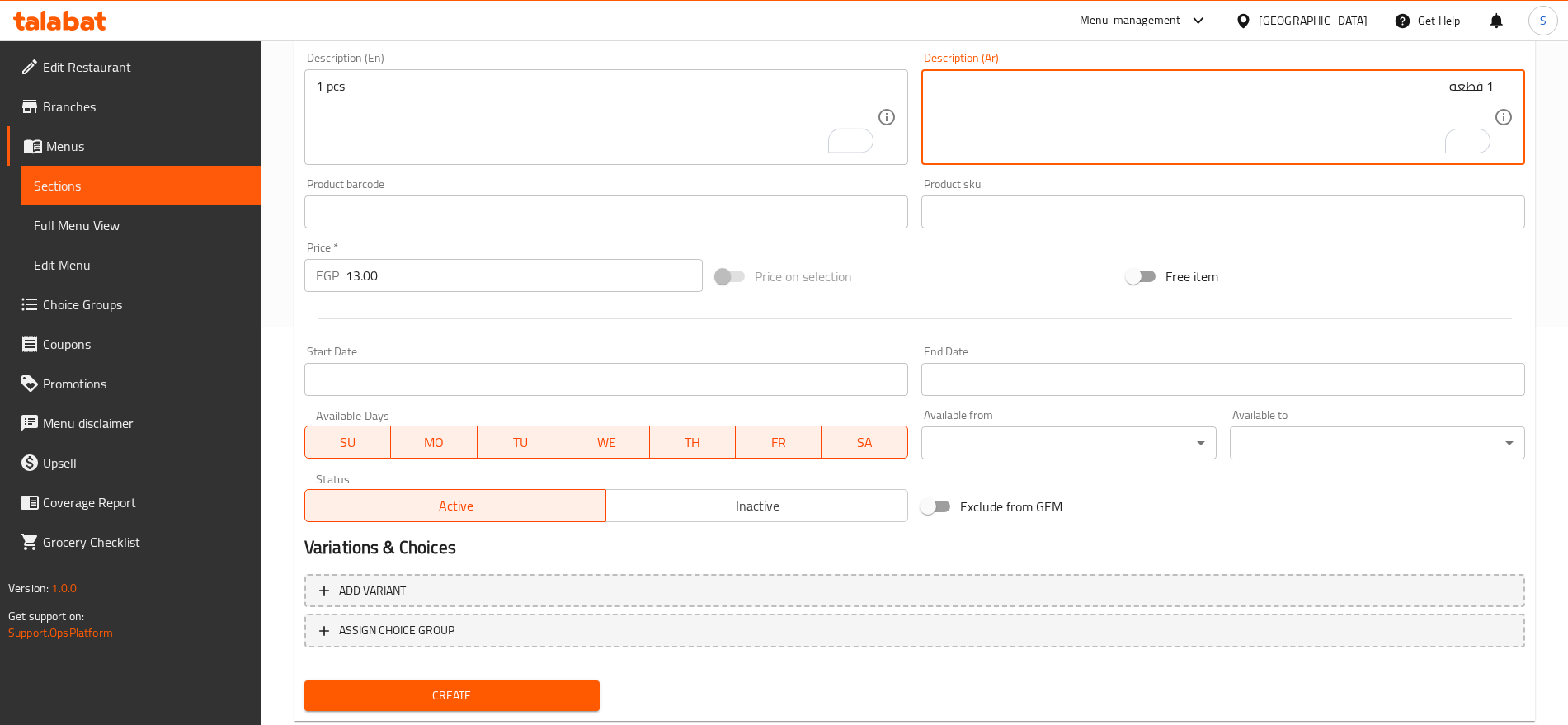
scroll to position [440, 0]
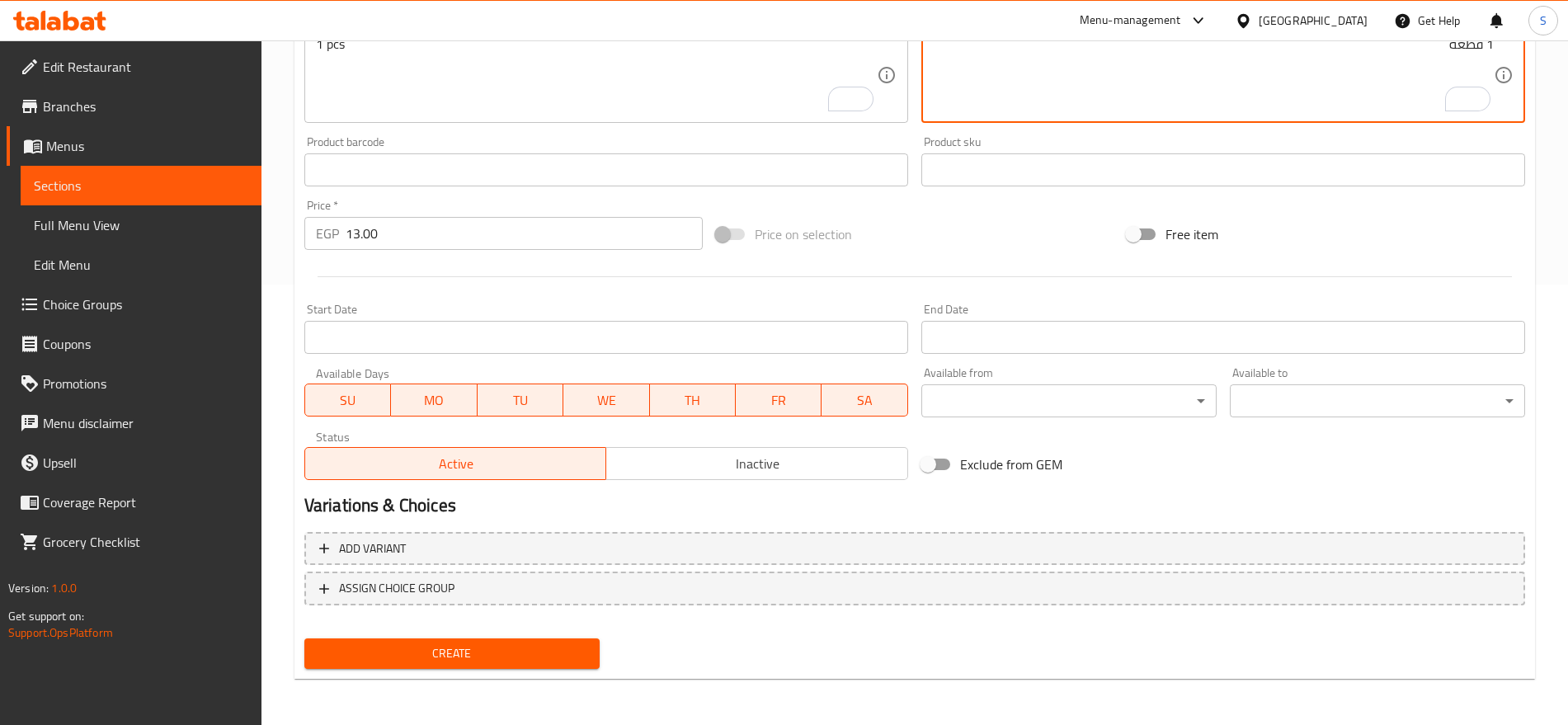
click at [490, 663] on span "Create" at bounding box center [453, 653] width 269 height 20
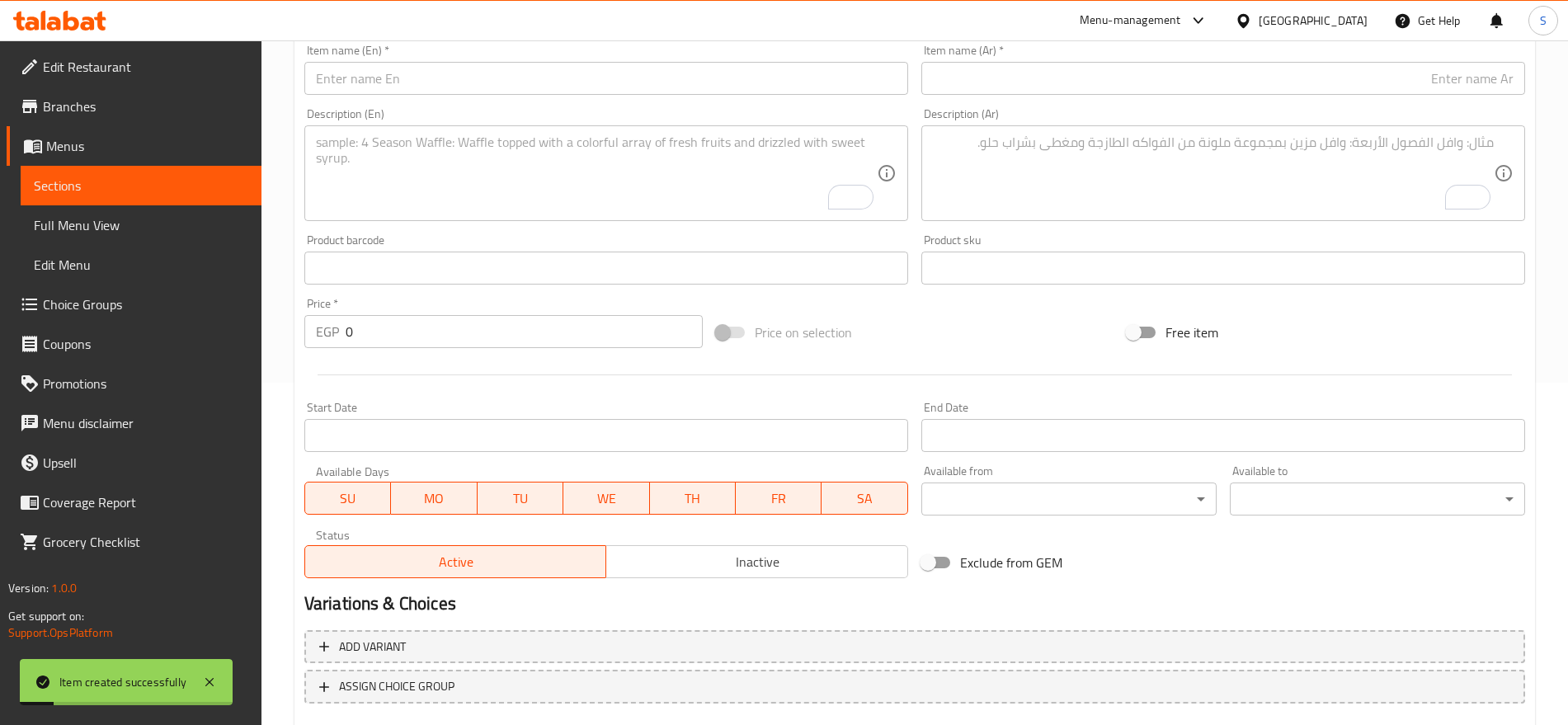
scroll to position [234, 0]
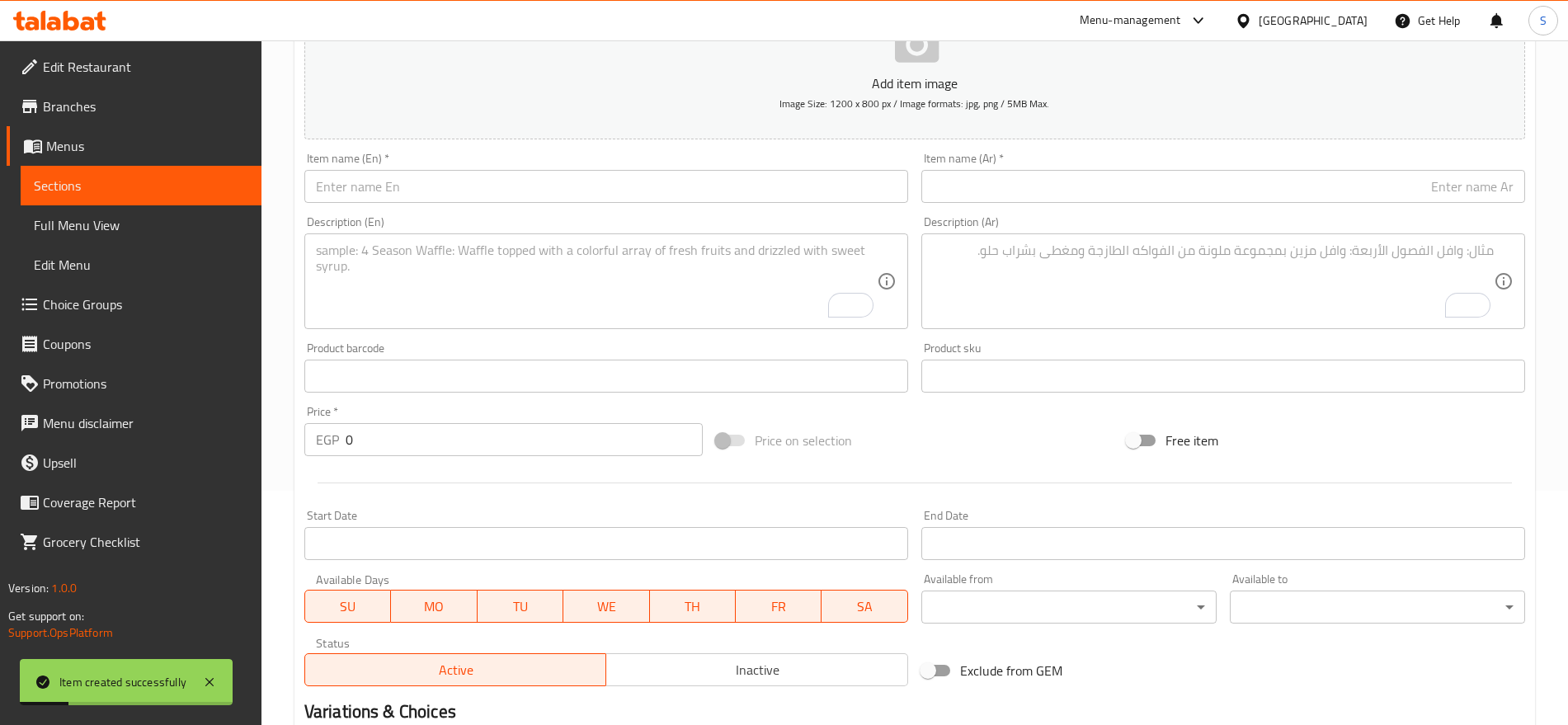
click at [1227, 183] on input "text" at bounding box center [1223, 186] width 604 height 33
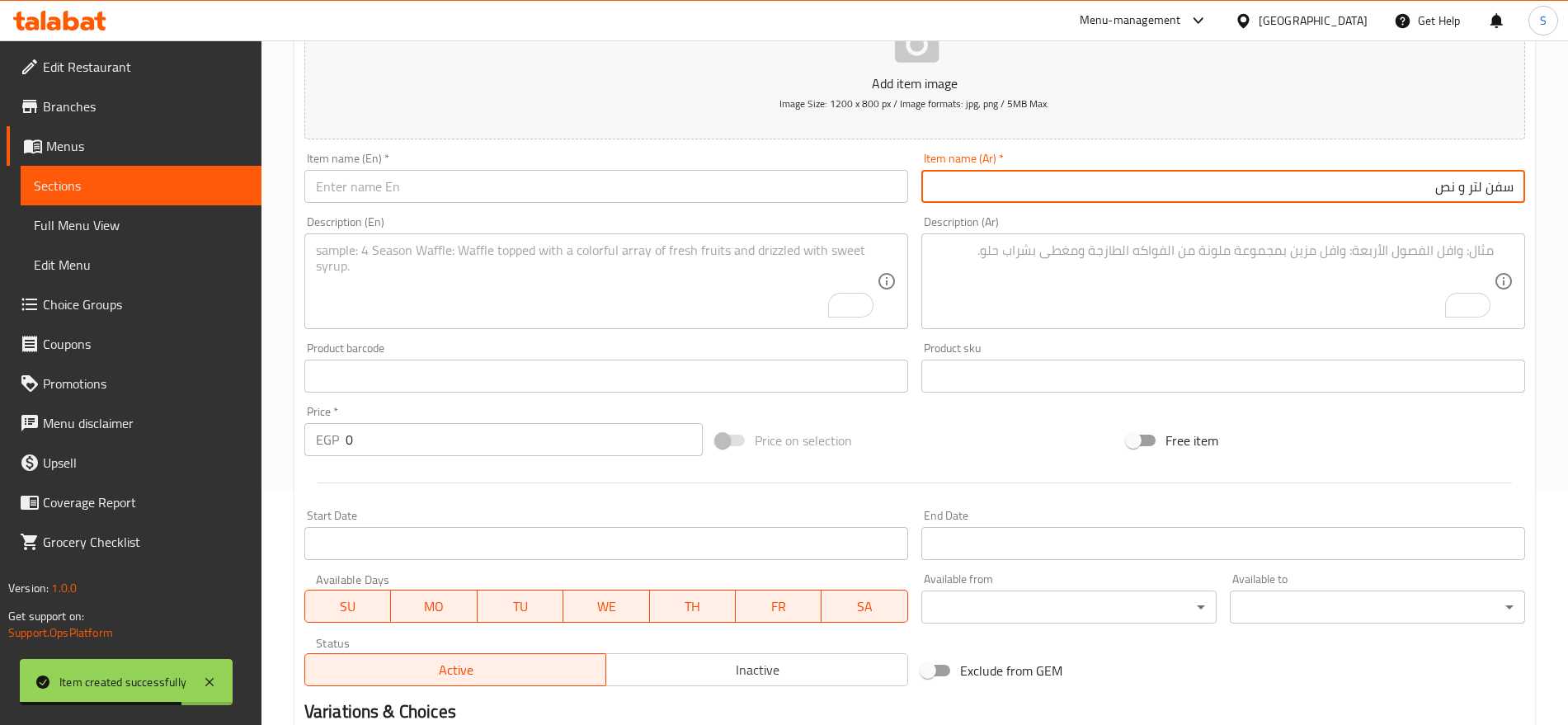
click at [641, 194] on input "text" at bounding box center [606, 186] width 604 height 33
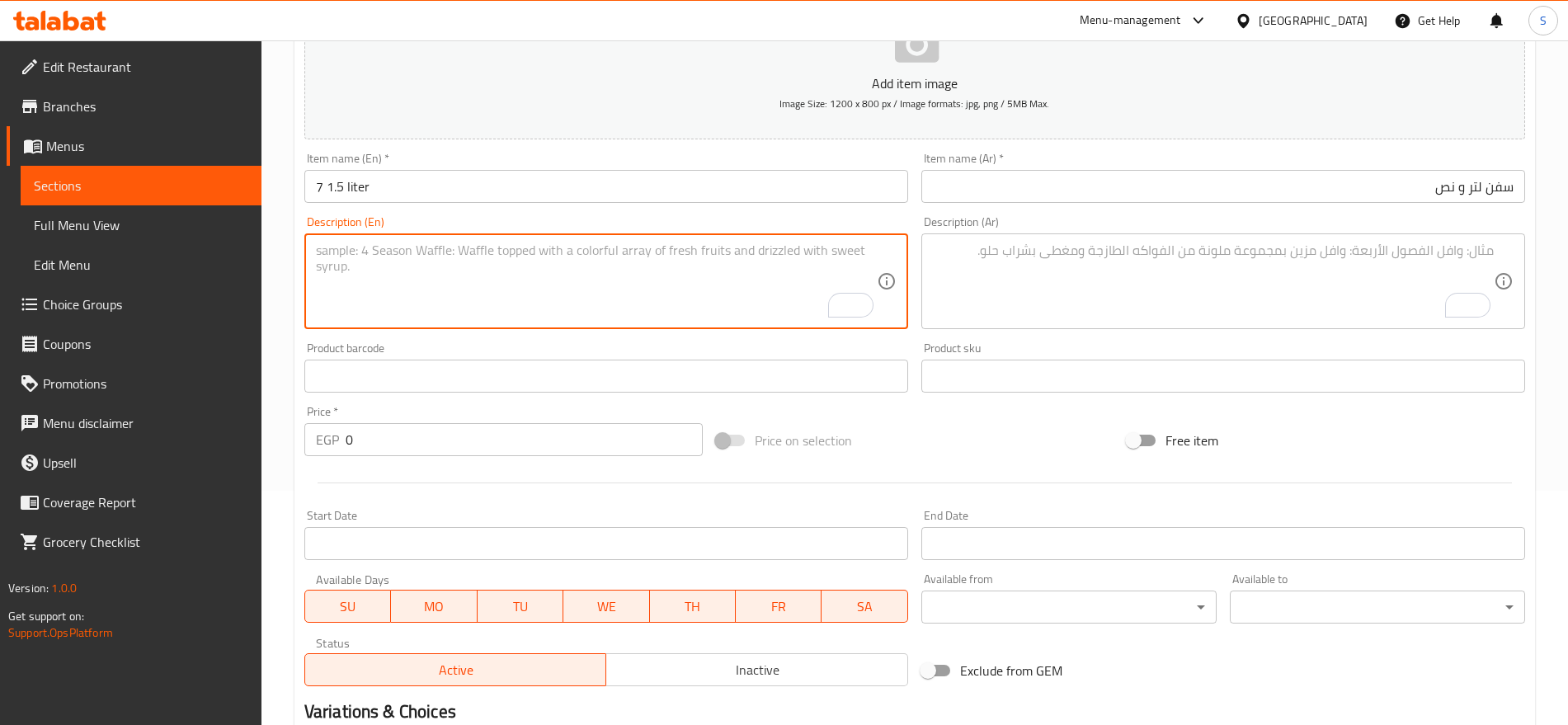
click at [595, 279] on textarea "To enrich screen reader interactions, please activate Accessibility in Grammarl…" at bounding box center [597, 282] width 561 height 78
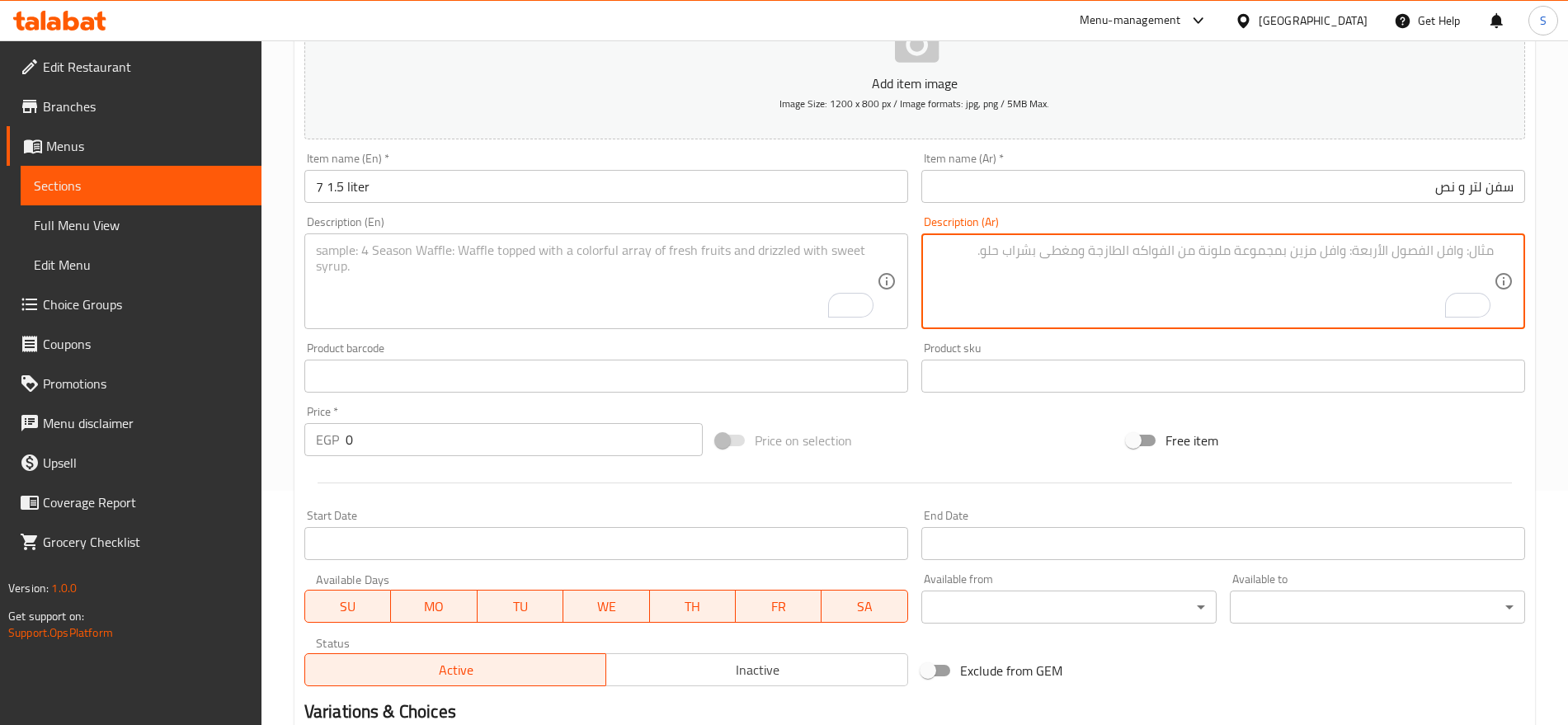
click at [1176, 299] on textarea "To enrich screen reader interactions, please activate Accessibility in Grammarl…" at bounding box center [1213, 282] width 561 height 78
click at [392, 194] on input "7 1.5 liter" at bounding box center [606, 186] width 604 height 33
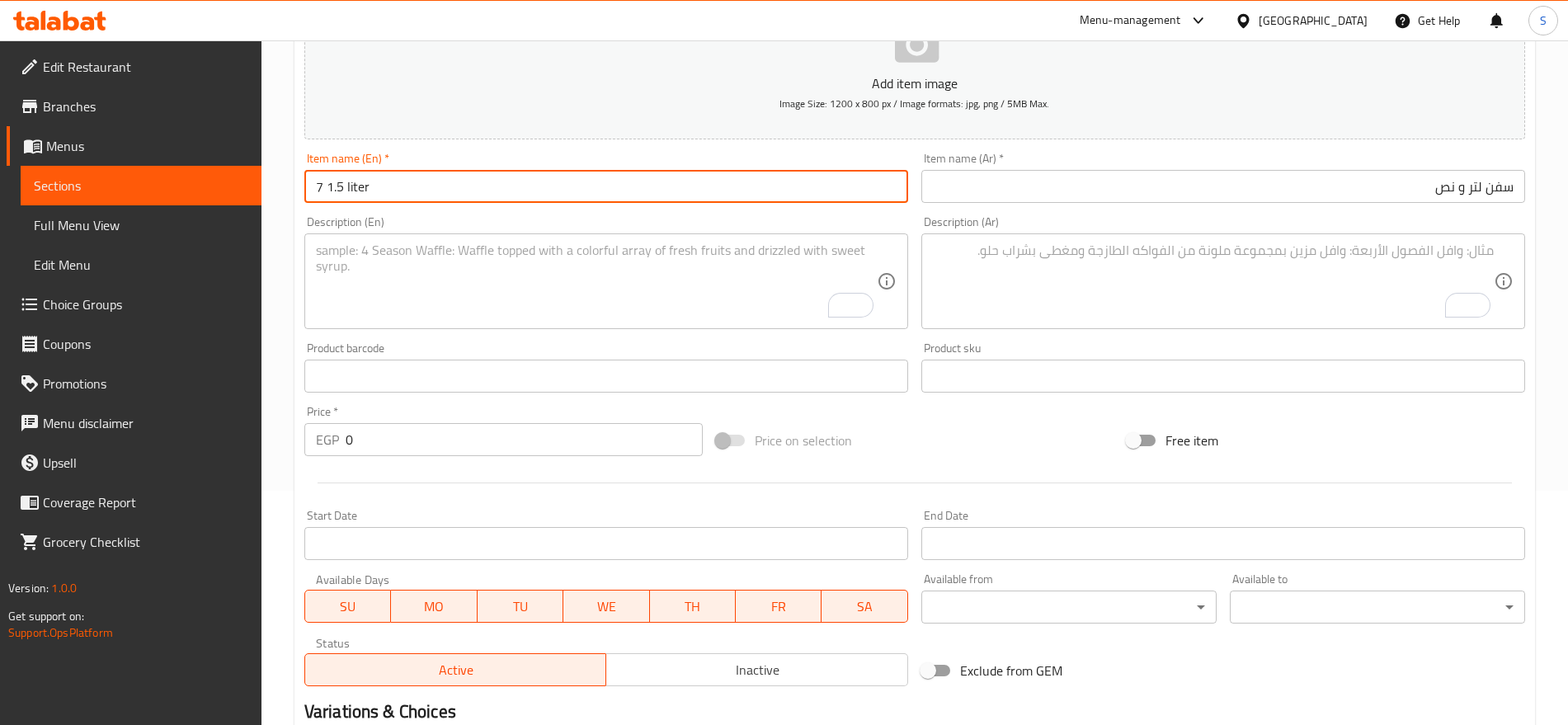
click at [392, 194] on input "7 1.5 liter" at bounding box center [606, 186] width 604 height 33
click at [452, 187] on input "7 1.5 liter" at bounding box center [606, 186] width 604 height 33
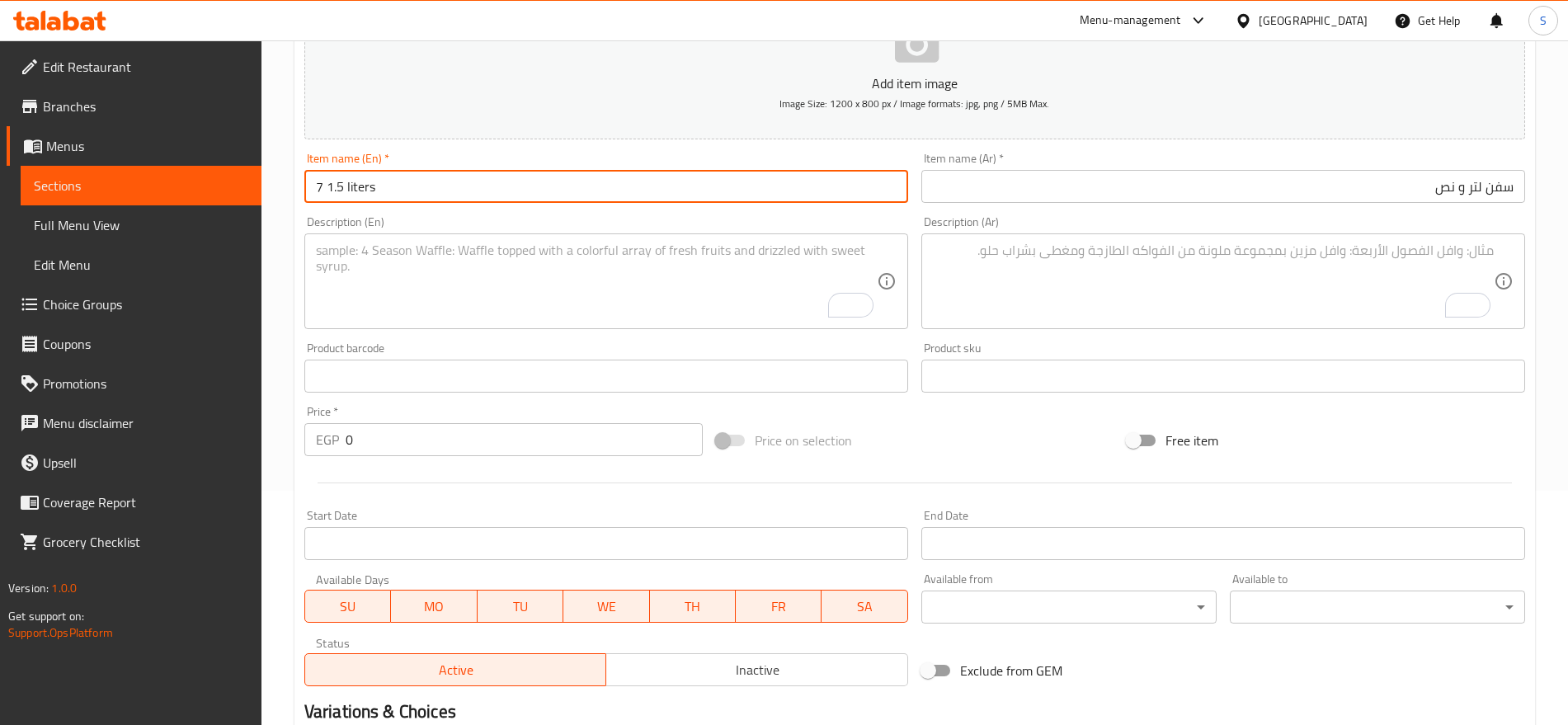
drag, startPoint x: 343, startPoint y: 184, endPoint x: 328, endPoint y: 188, distance: 15.5
click at [328, 188] on input "7 1.5 liters" at bounding box center [606, 186] width 604 height 33
click at [403, 193] on input "7 liters" at bounding box center [606, 186] width 604 height 33
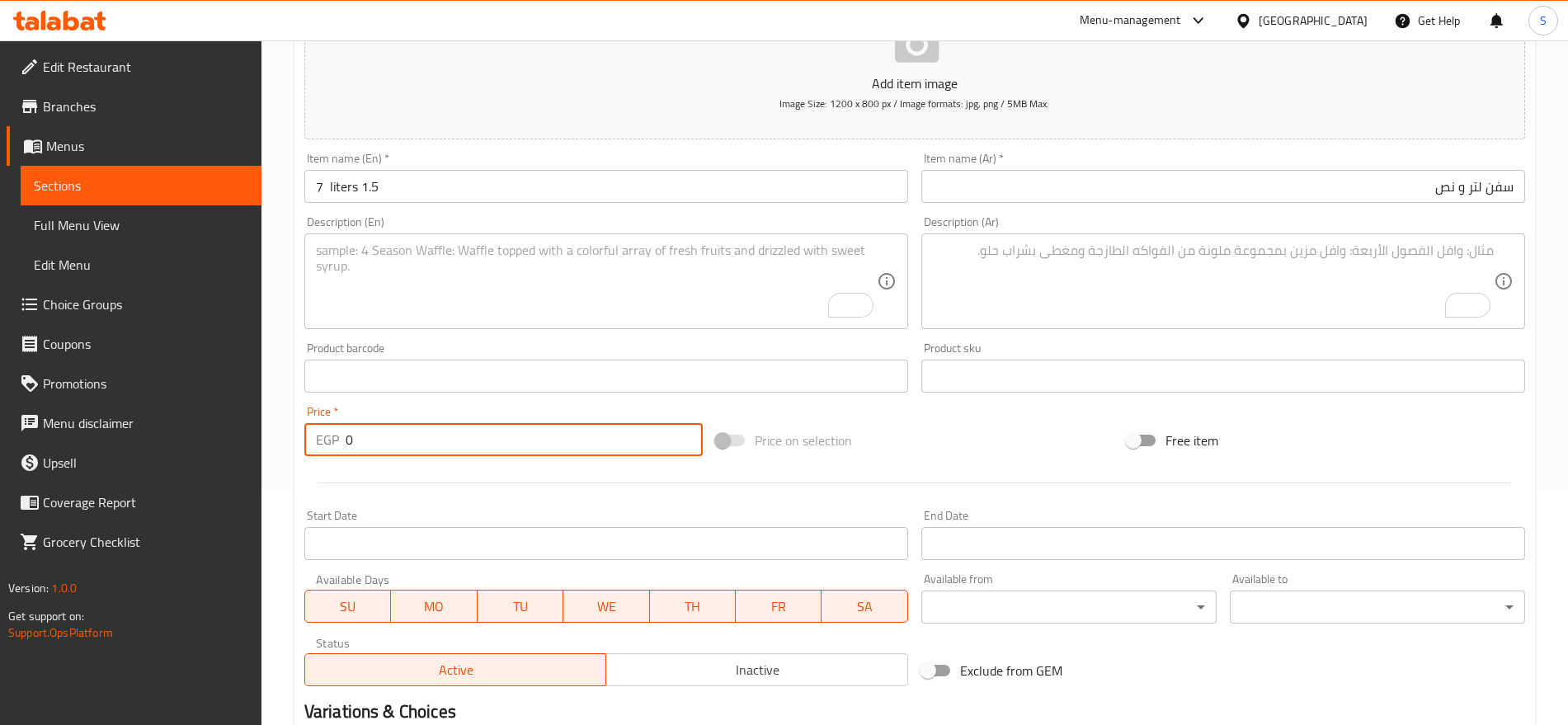
drag, startPoint x: 347, startPoint y: 434, endPoint x: 405, endPoint y: 445, distance: 59.0
click at [405, 445] on input "0" at bounding box center [524, 440] width 357 height 33
click at [1371, 274] on textarea "To enrich screen reader interactions, please activate Accessibility in Grammarl…" at bounding box center [1213, 282] width 561 height 78
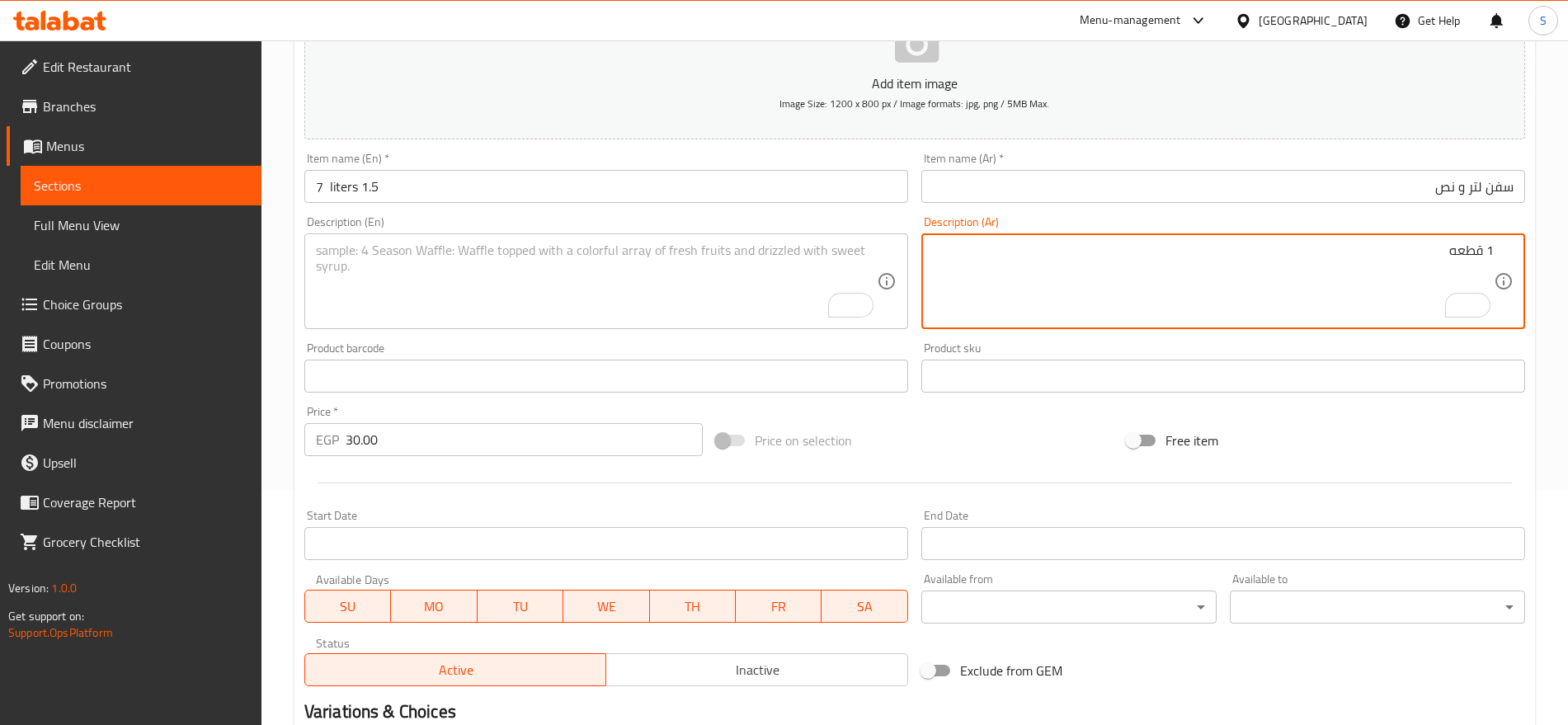
click at [640, 296] on textarea "To enrich screen reader interactions, please activate Accessibility in Grammarl…" at bounding box center [597, 282] width 561 height 78
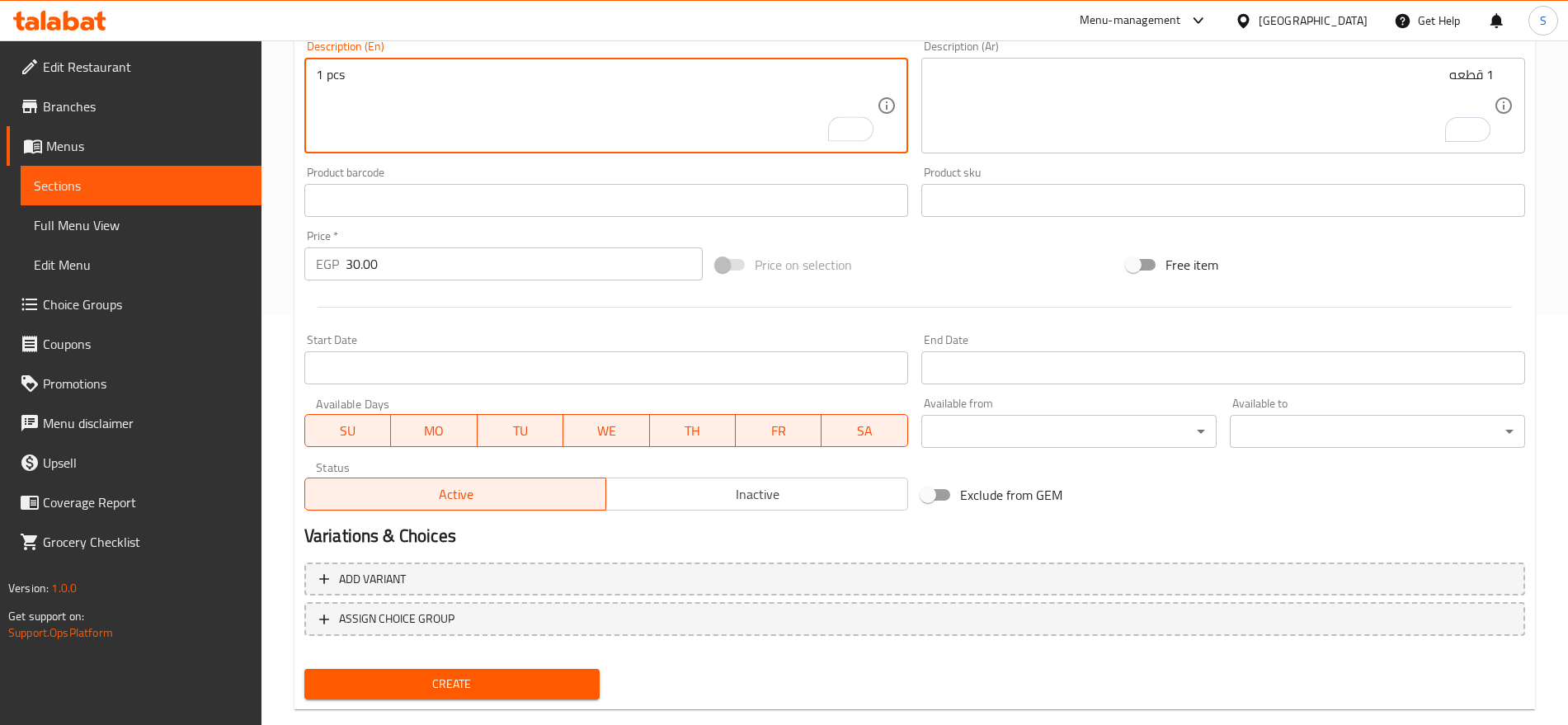
scroll to position [440, 0]
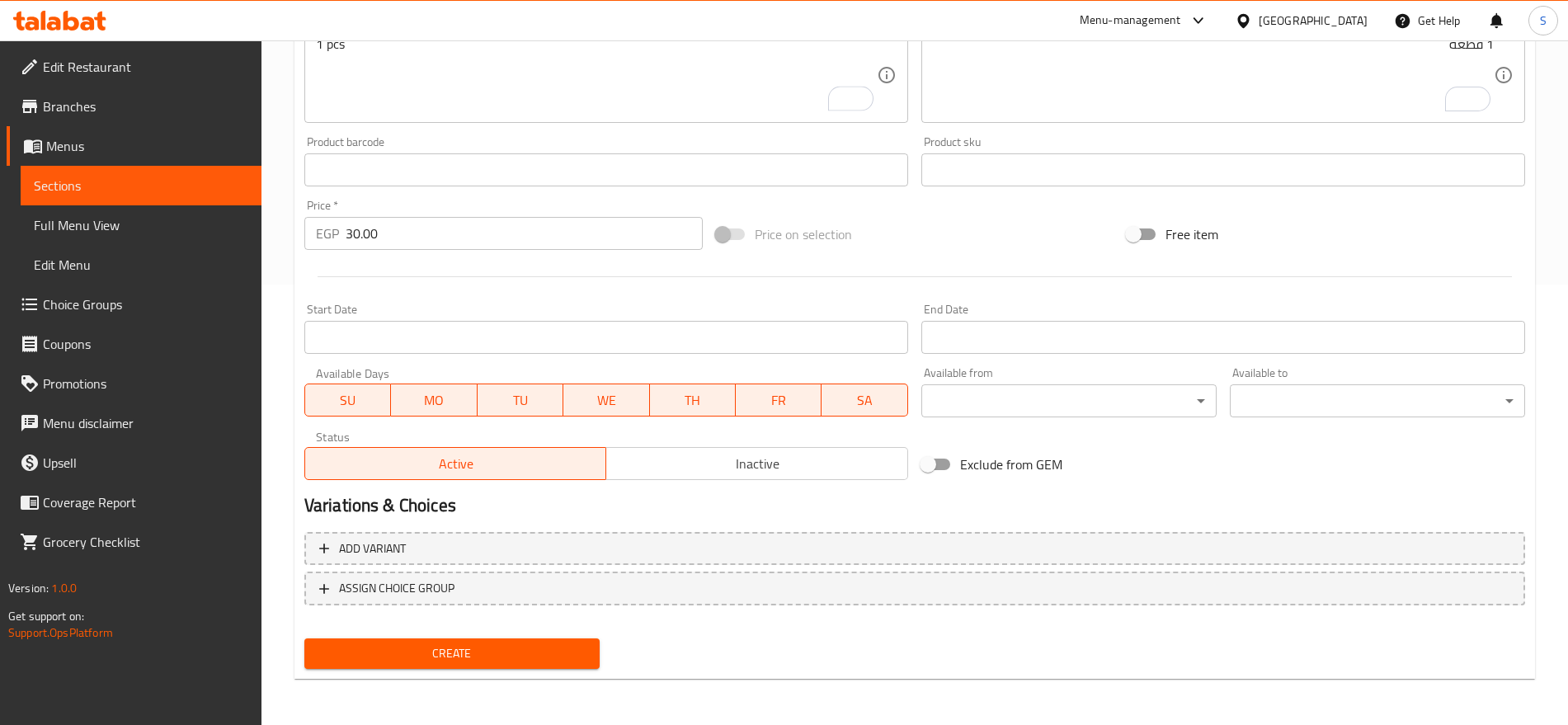
click at [465, 618] on nav at bounding box center [914, 618] width 1221 height 13
click at [459, 657] on span "Create" at bounding box center [453, 653] width 269 height 20
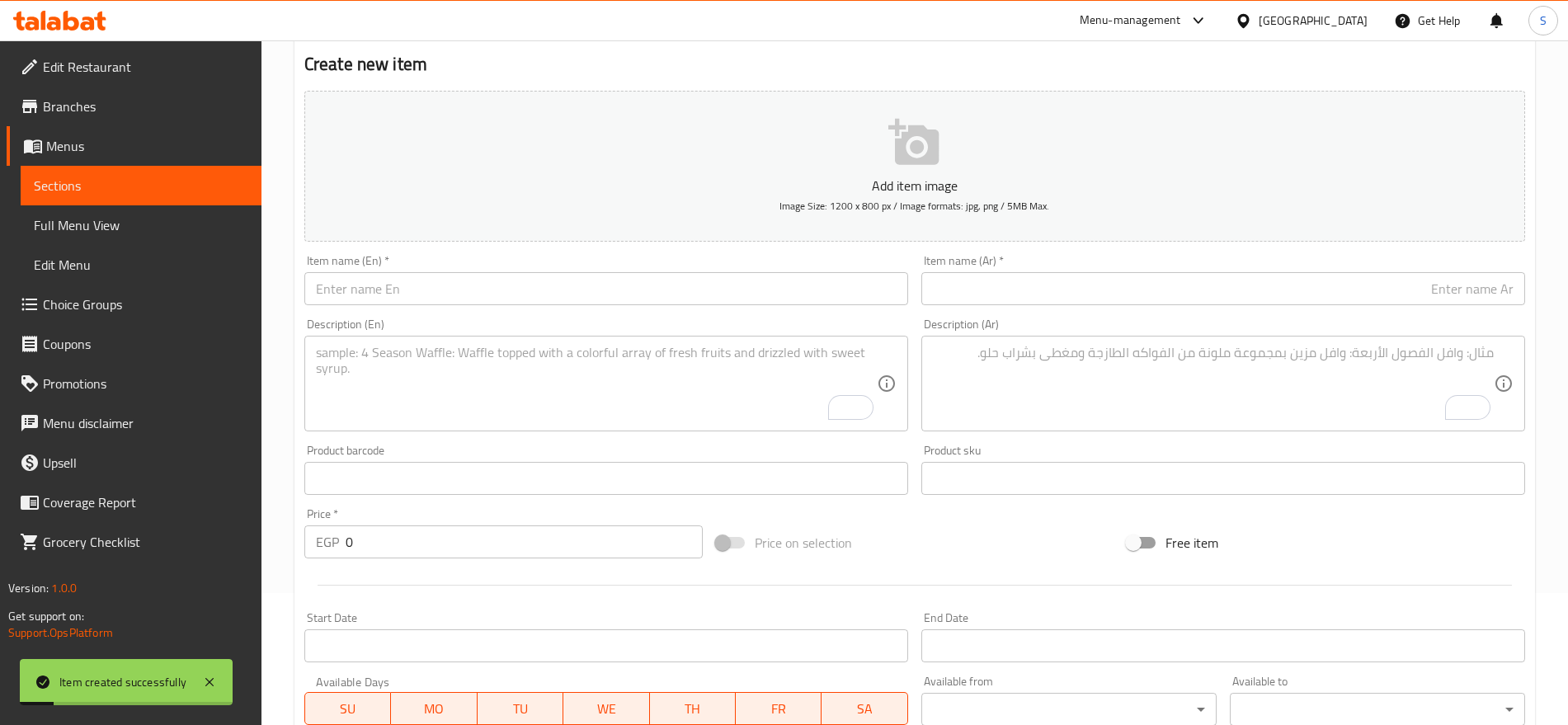
scroll to position [131, 0]
click at [1240, 254] on div "Item name (Ar)   * Item name (Ar) *" at bounding box center [1224, 280] width 617 height 64
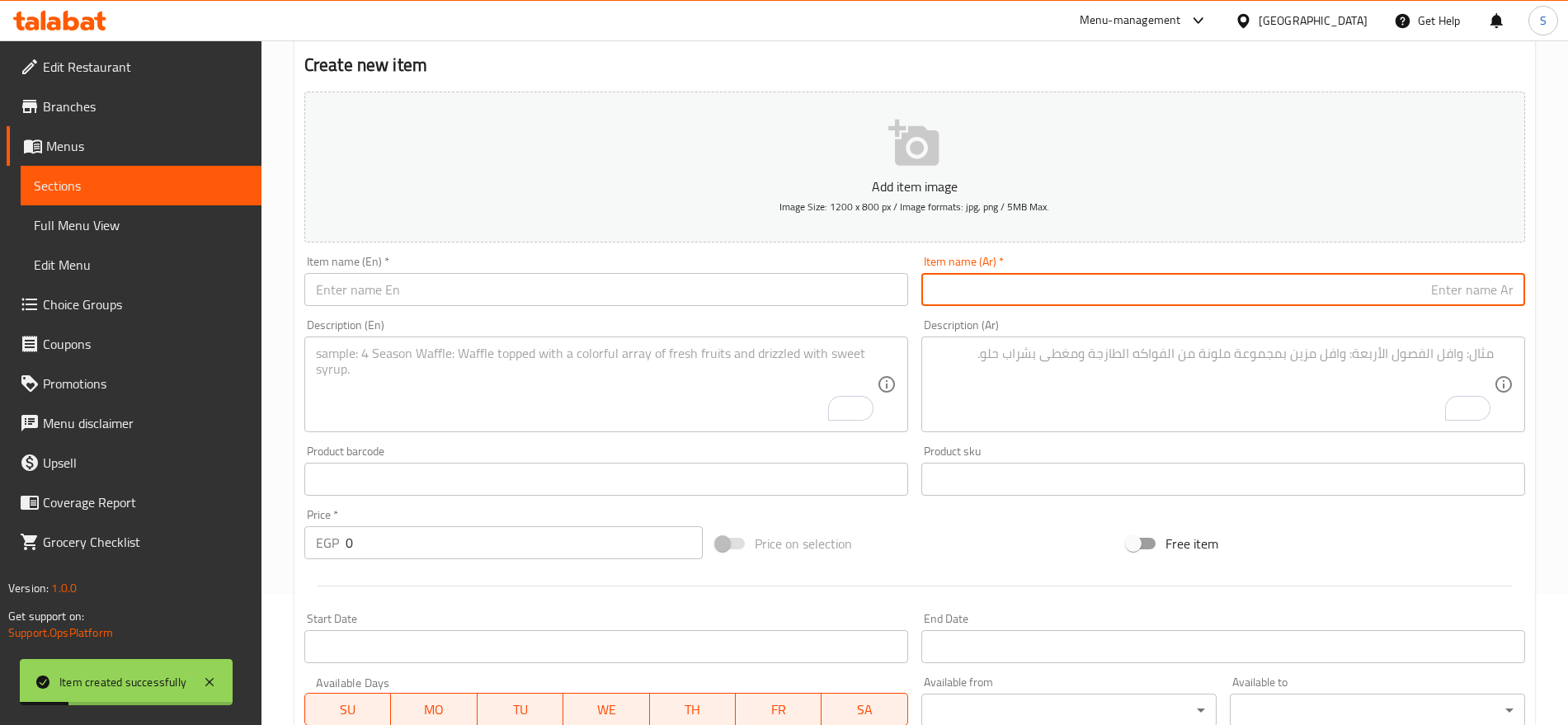
click at [1228, 280] on input "text" at bounding box center [1223, 289] width 604 height 33
click at [331, 268] on div "Item name (En)   * Item name (En) *" at bounding box center [606, 280] width 604 height 50
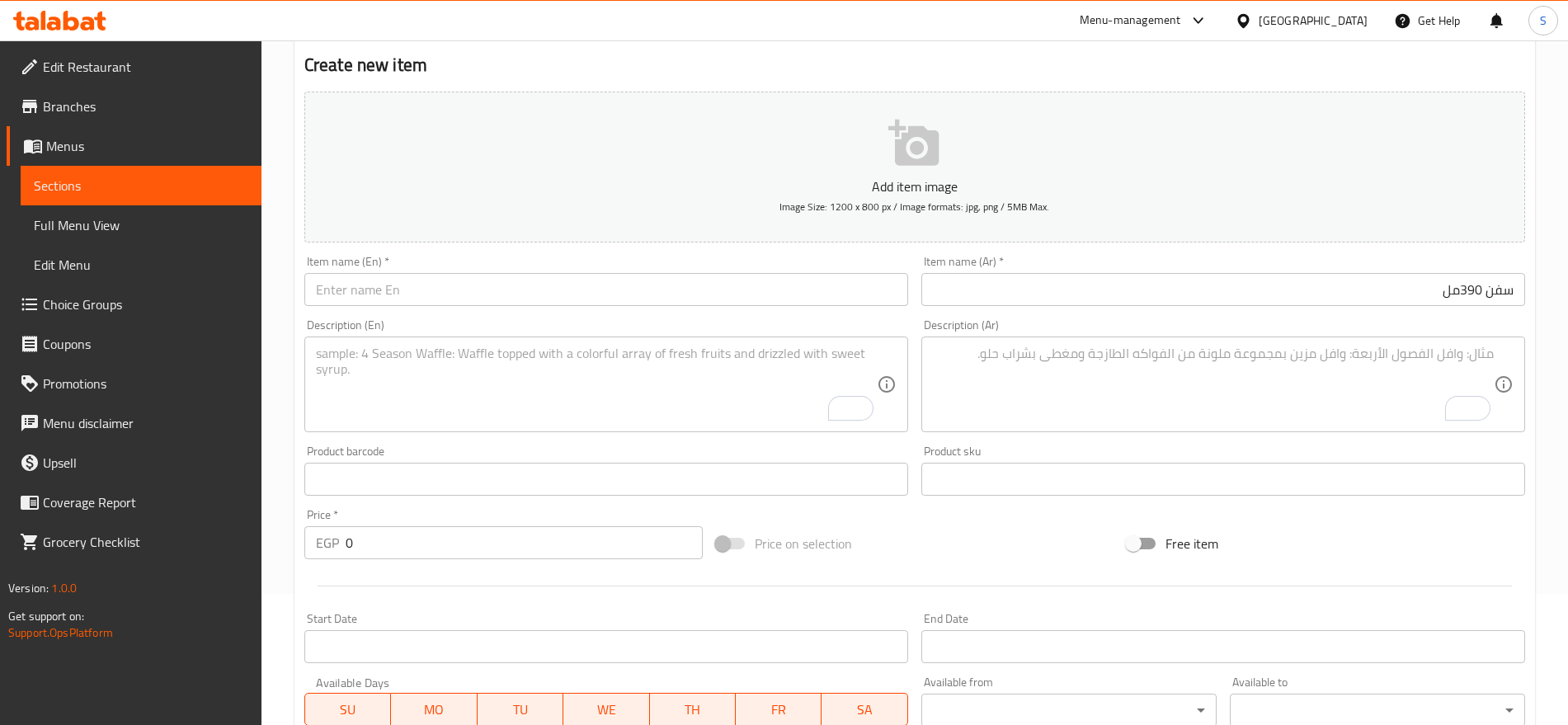
click at [324, 307] on div "Item name (En)   * Item name (En) *" at bounding box center [606, 280] width 617 height 64
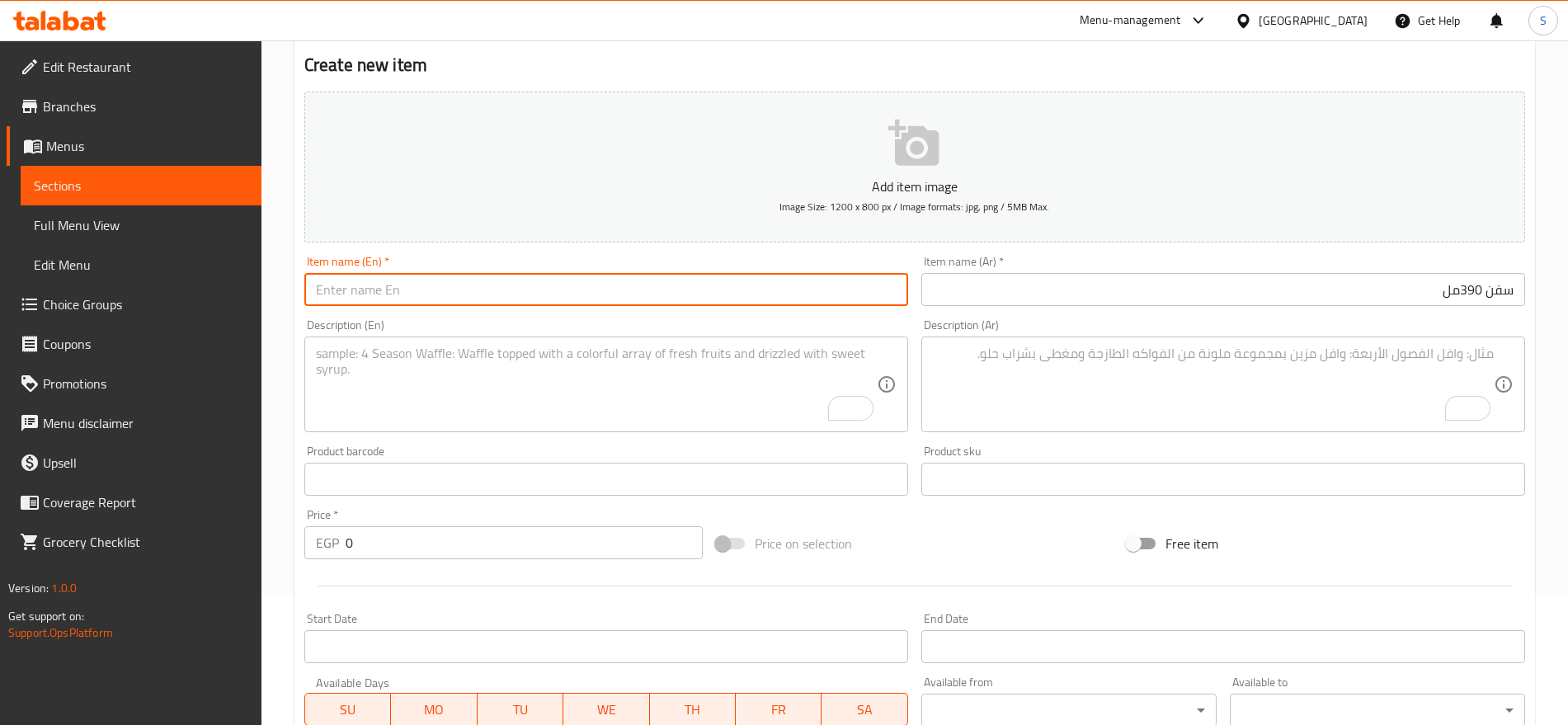
click at [346, 291] on input "text" at bounding box center [606, 289] width 604 height 33
click at [326, 290] on input "7390ml" at bounding box center [606, 289] width 604 height 33
click at [380, 338] on div "Description (En)" at bounding box center [606, 384] width 604 height 95
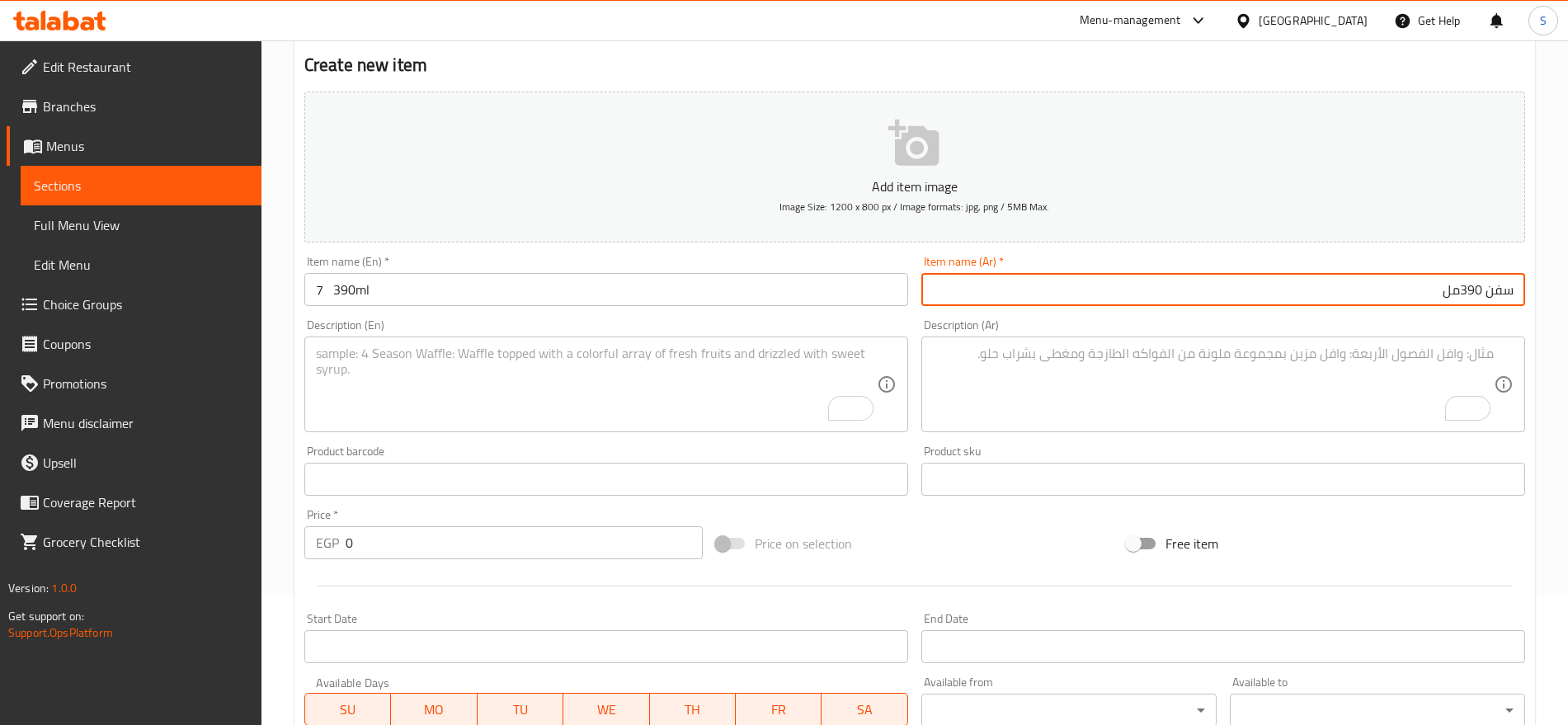
click at [1237, 292] on input "سفن 390مل" at bounding box center [1223, 289] width 604 height 33
click at [1250, 406] on textarea "To enrich screen reader interactions, please activate Accessibility in Grammarl…" at bounding box center [1213, 385] width 561 height 78
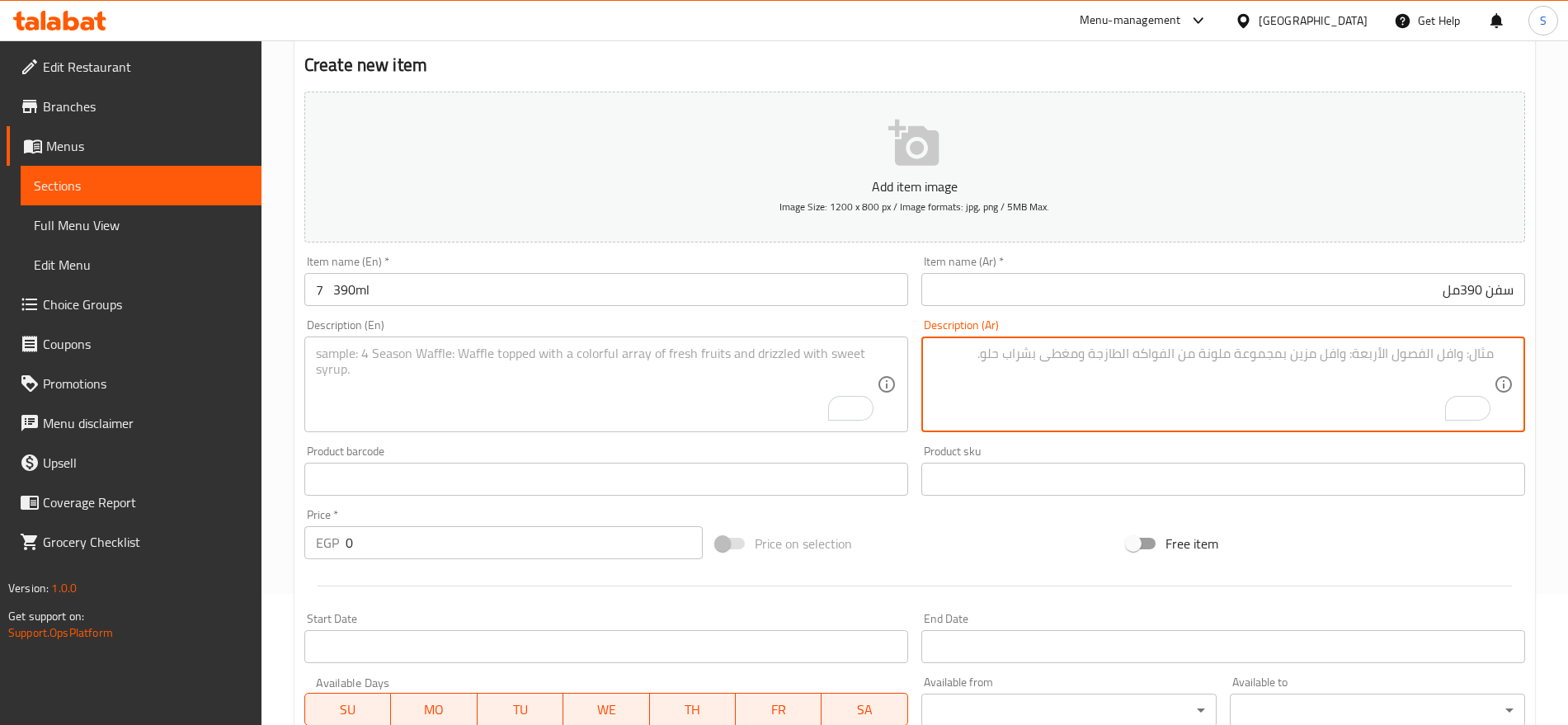
click at [1516, 293] on input "سفن 390مل" at bounding box center [1223, 289] width 604 height 33
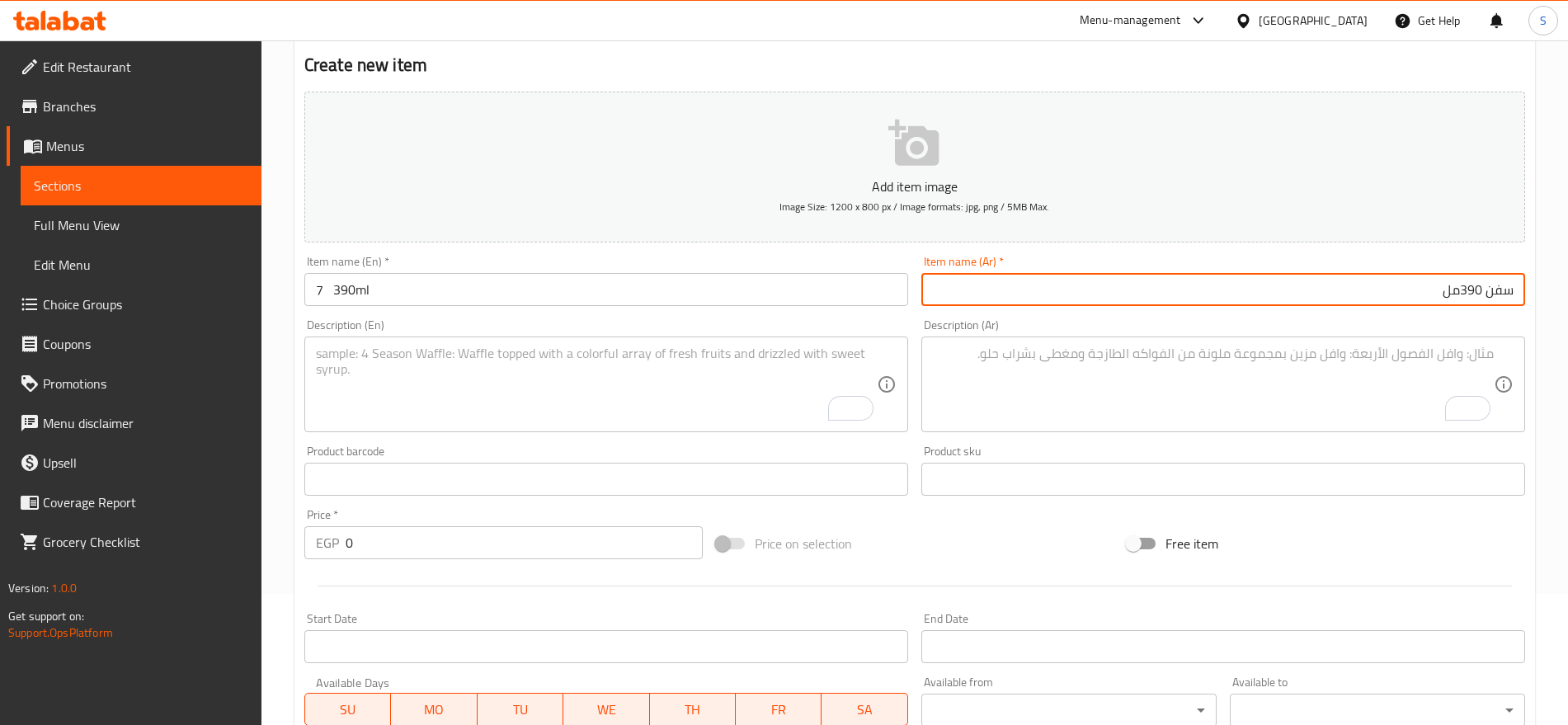
click at [1168, 317] on div "Description (Ar) Description (Ar)" at bounding box center [1224, 376] width 617 height 126
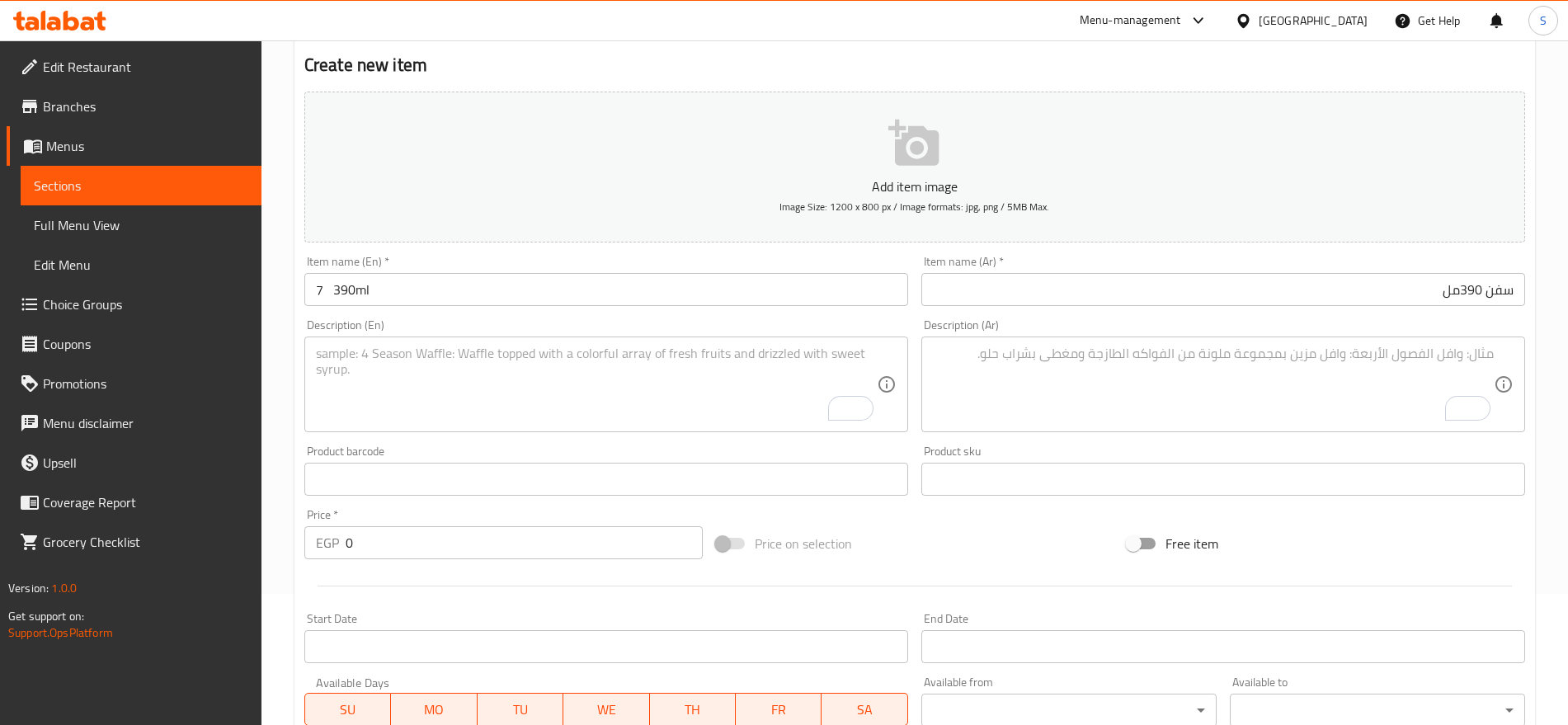
click at [437, 300] on input "7 390ml" at bounding box center [606, 289] width 604 height 33
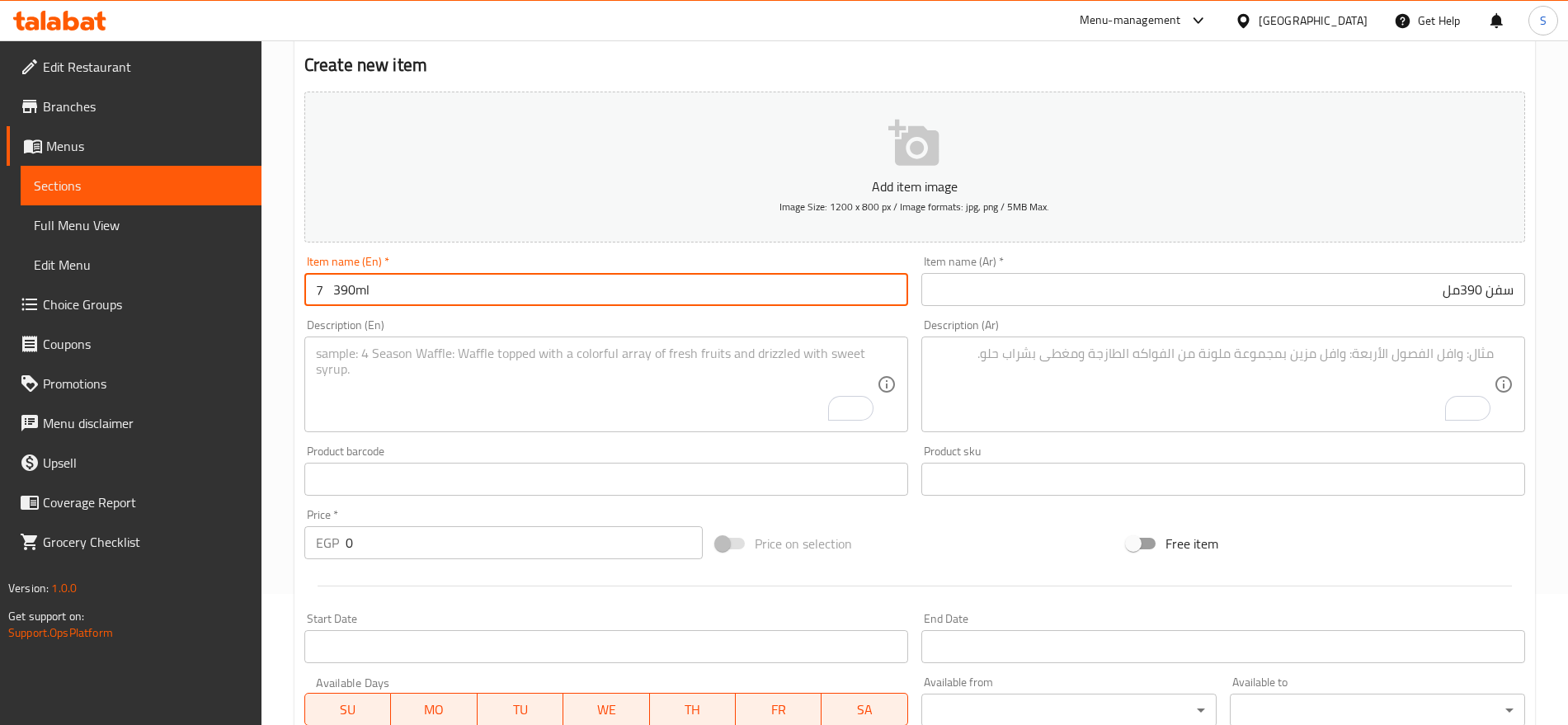
click at [379, 350] on textarea "To enrich screen reader interactions, please activate Accessibility in Grammarl…" at bounding box center [597, 385] width 561 height 78
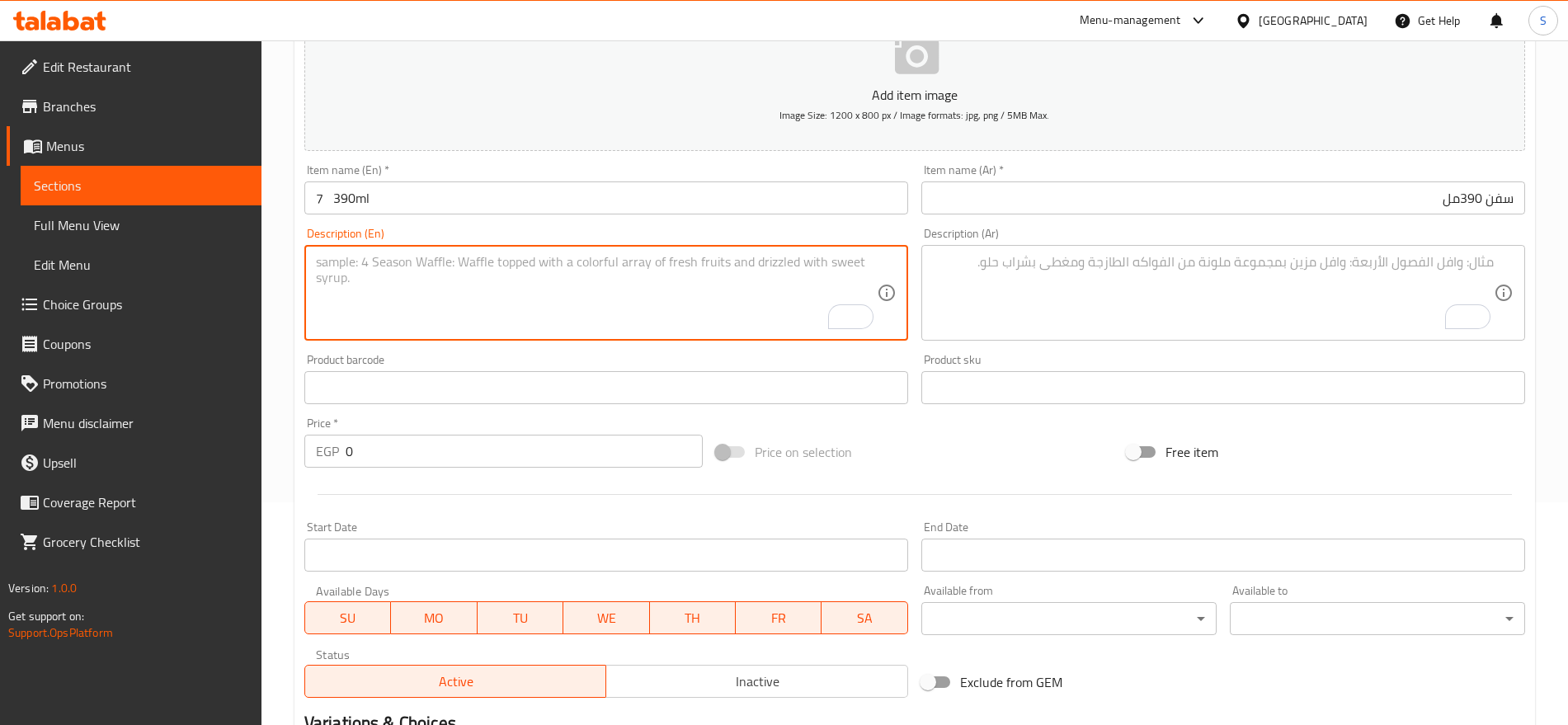
scroll to position [337, 0]
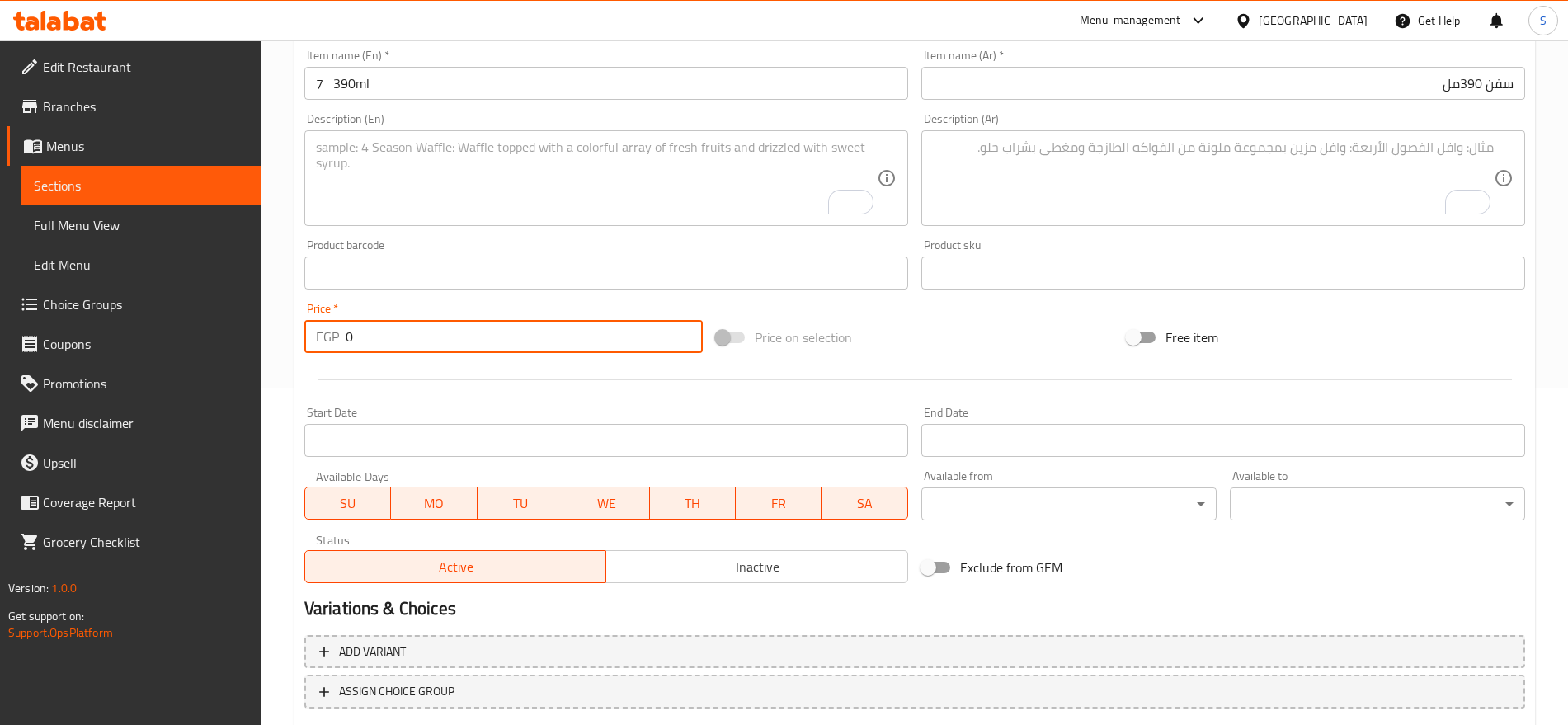
drag, startPoint x: 356, startPoint y: 331, endPoint x: 308, endPoint y: 340, distance: 48.8
click at [308, 340] on div "EGP 0 Price *" at bounding box center [504, 337] width 399 height 33
click at [1038, 171] on textarea "To enrich screen reader interactions, please activate Accessibility in Grammarl…" at bounding box center [1213, 179] width 561 height 78
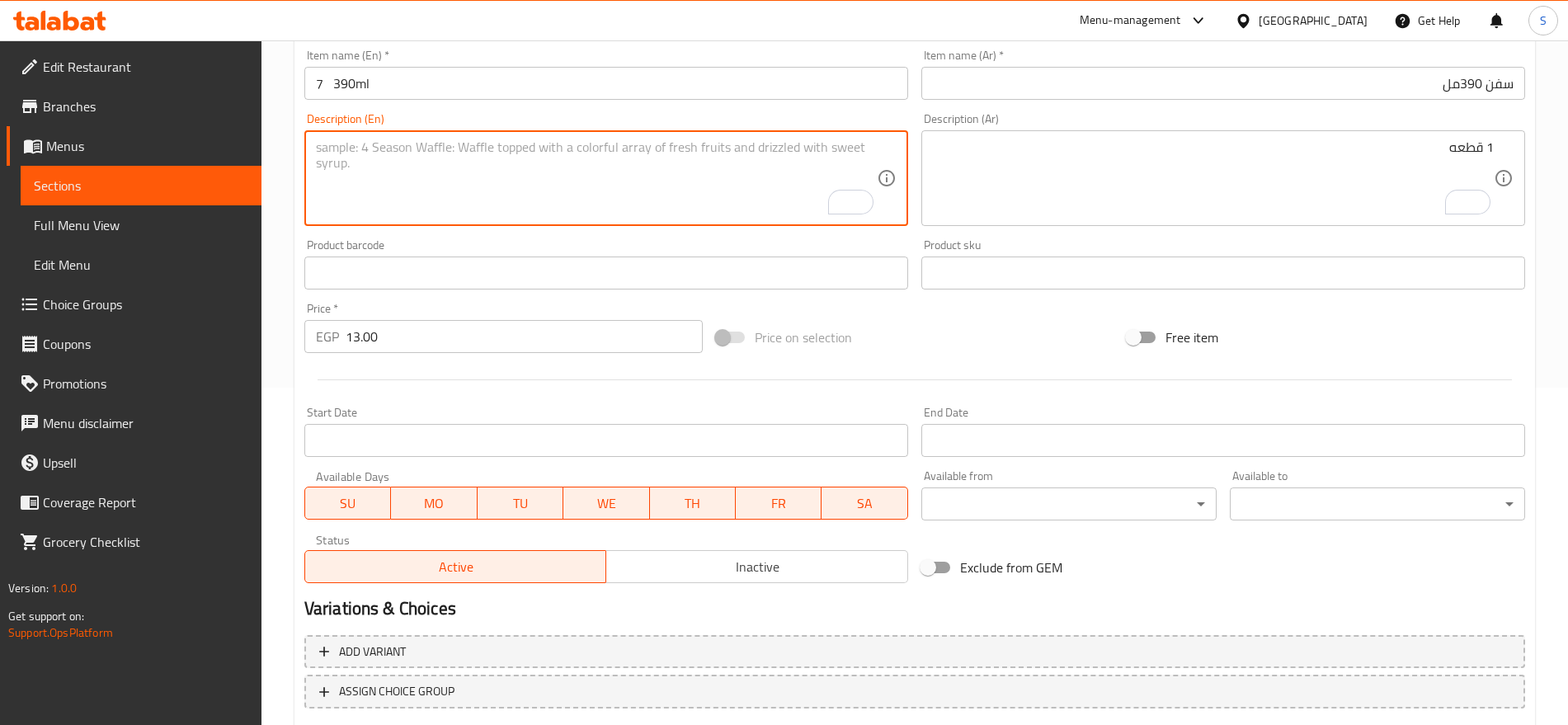
click at [355, 193] on textarea "To enrich screen reader interactions, please activate Accessibility in Grammarl…" at bounding box center [597, 179] width 561 height 78
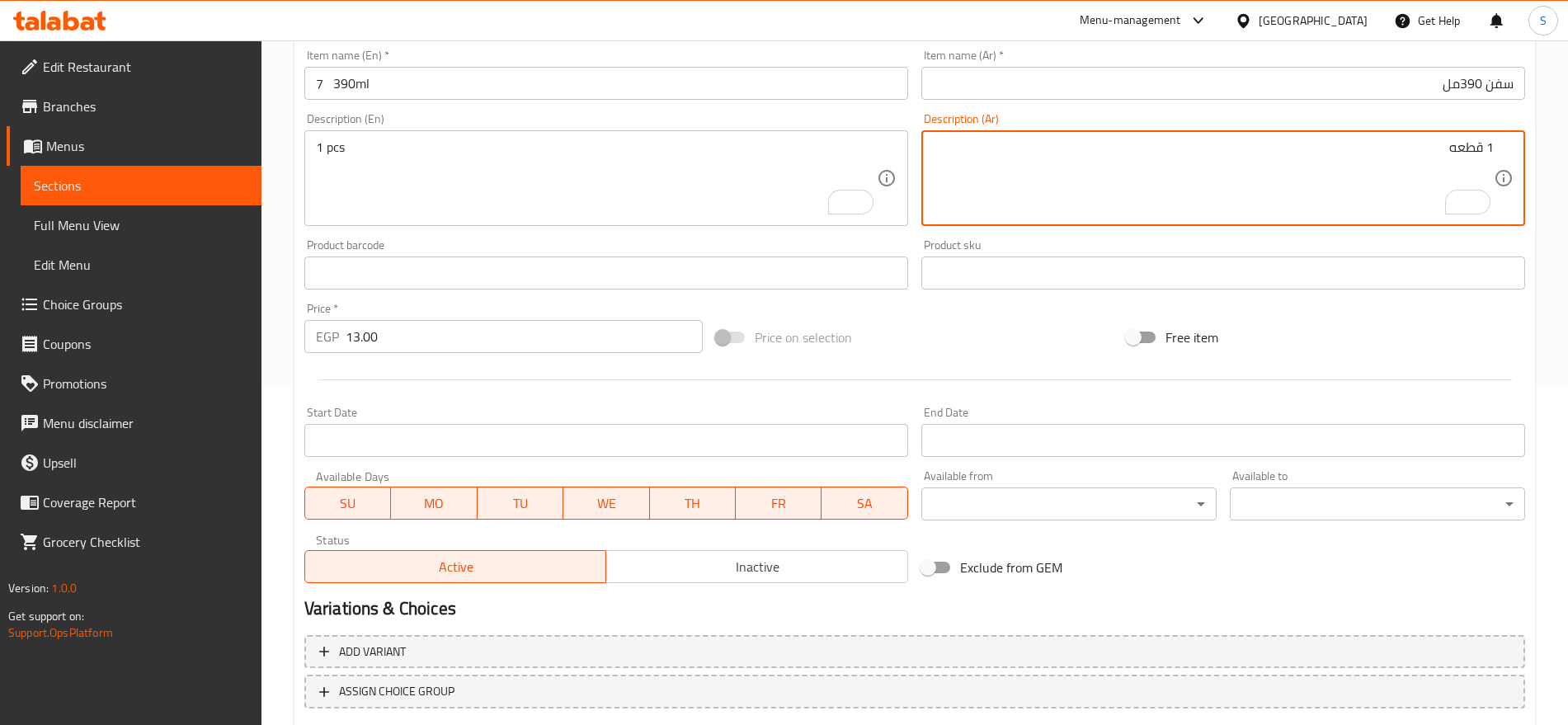
click at [1404, 91] on input "سفن 390مل" at bounding box center [1223, 83] width 604 height 33
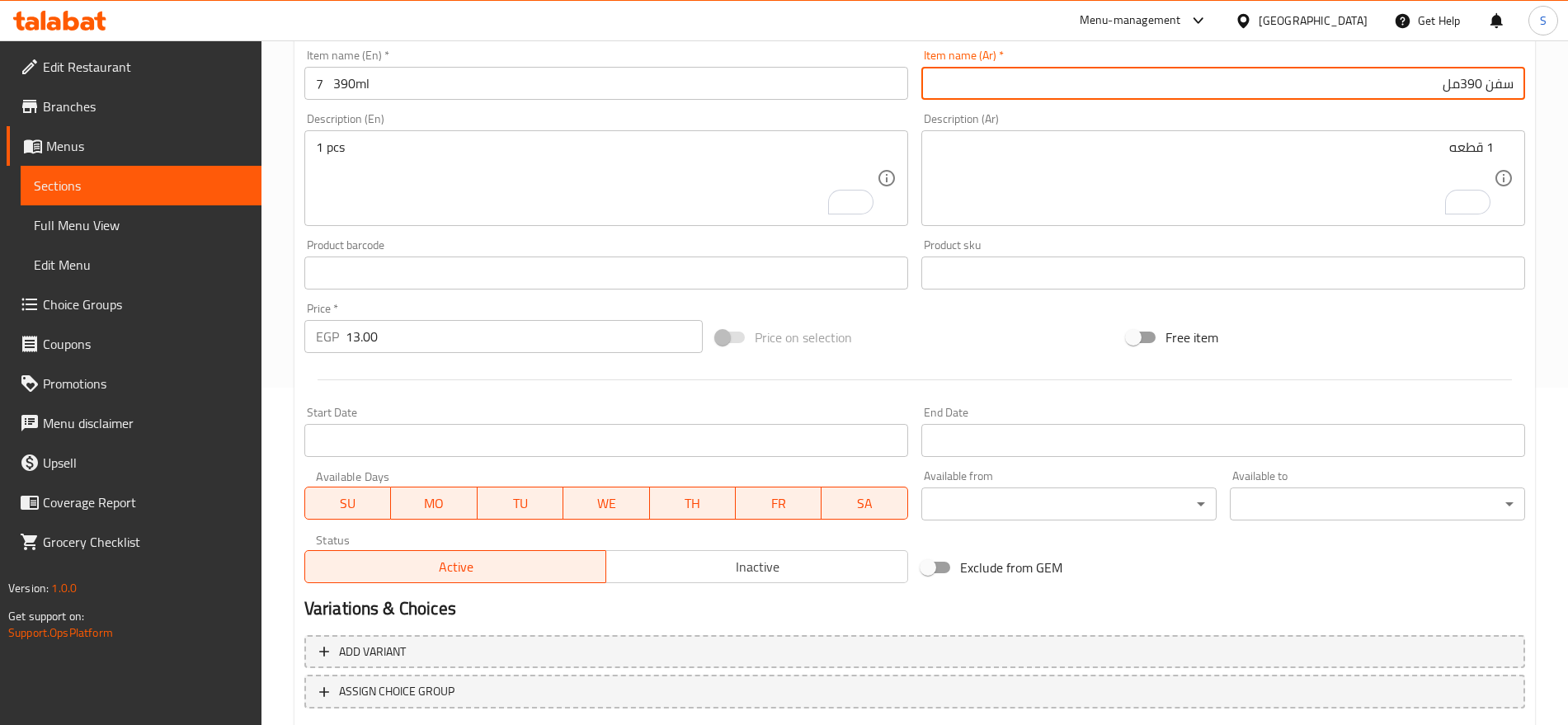
click at [1461, 83] on input "سفن 390مل" at bounding box center [1223, 83] width 604 height 33
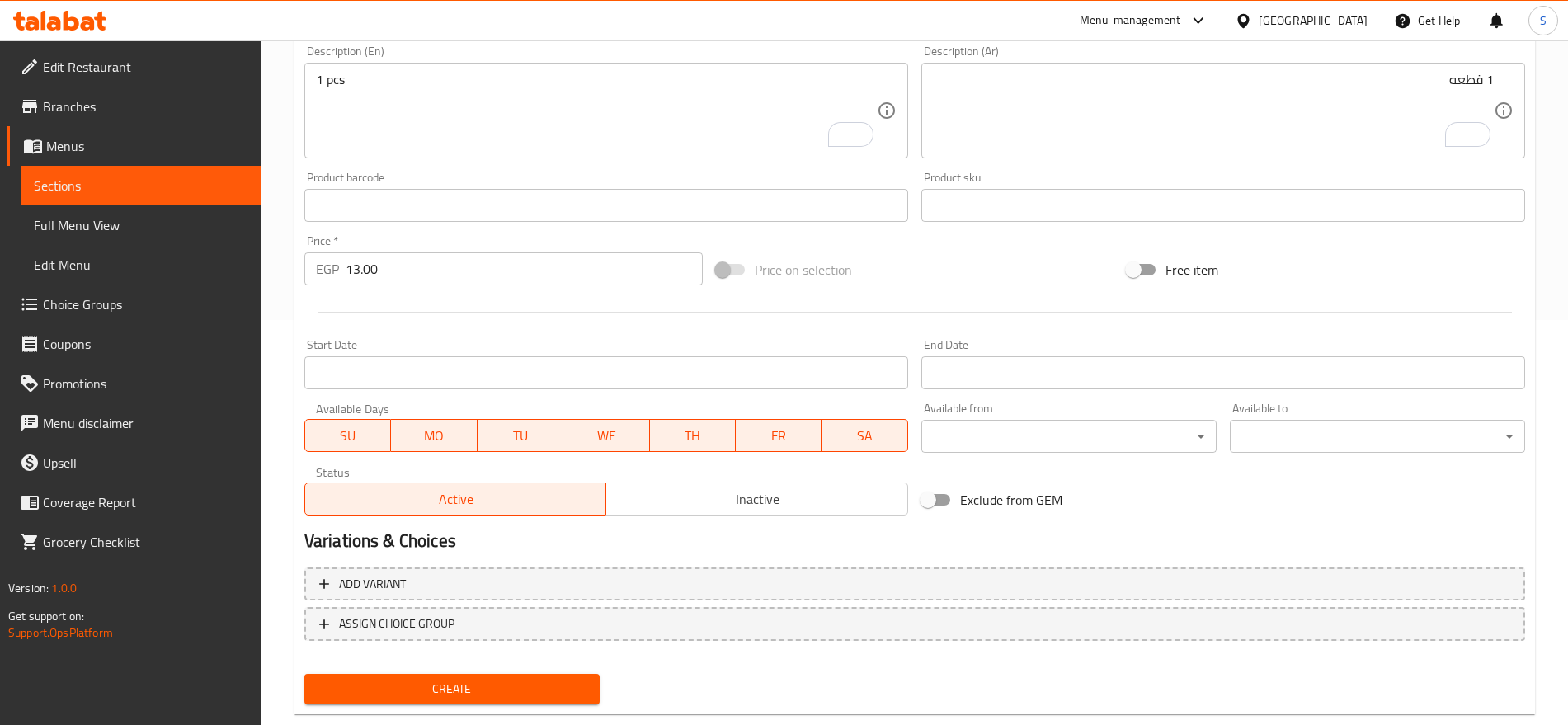
scroll to position [440, 0]
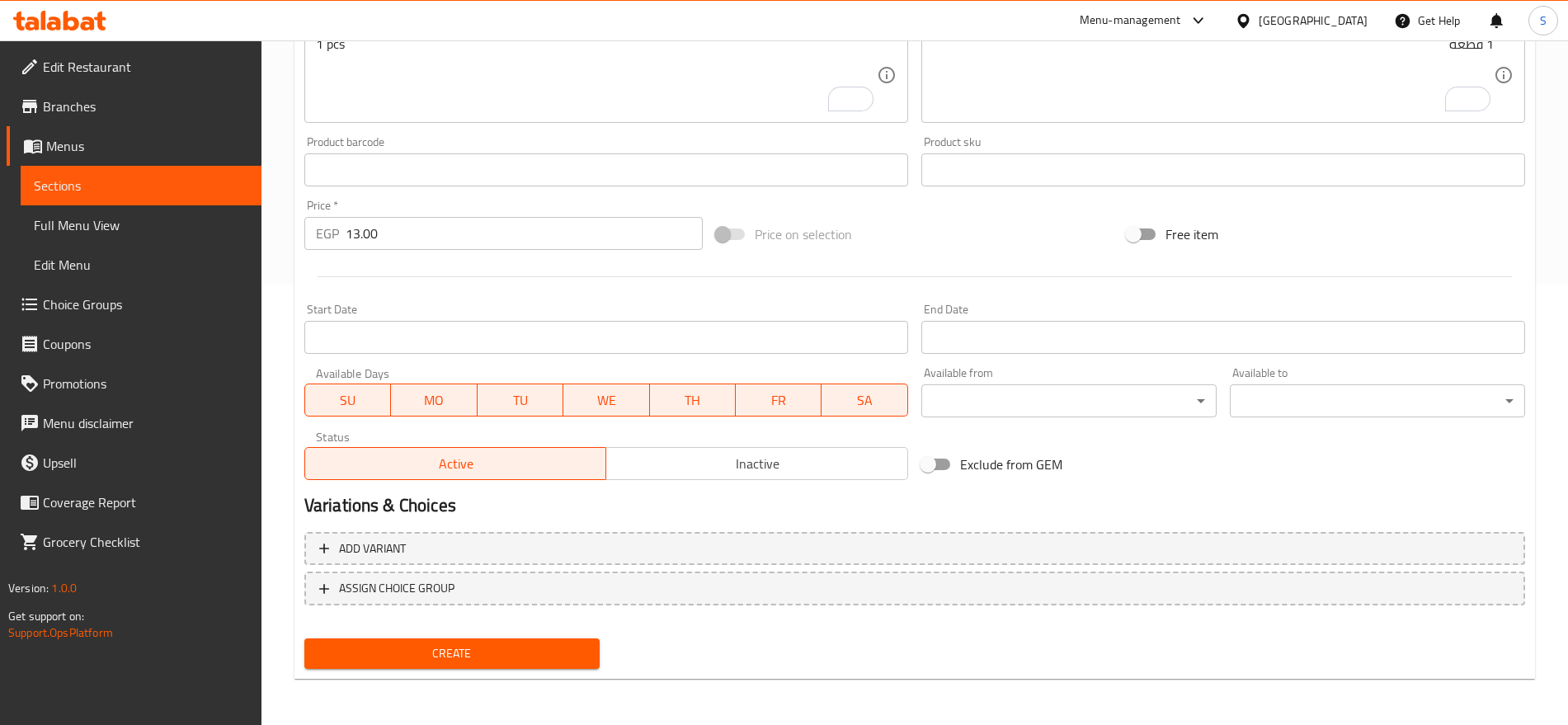
click at [446, 648] on span "Create" at bounding box center [453, 653] width 269 height 20
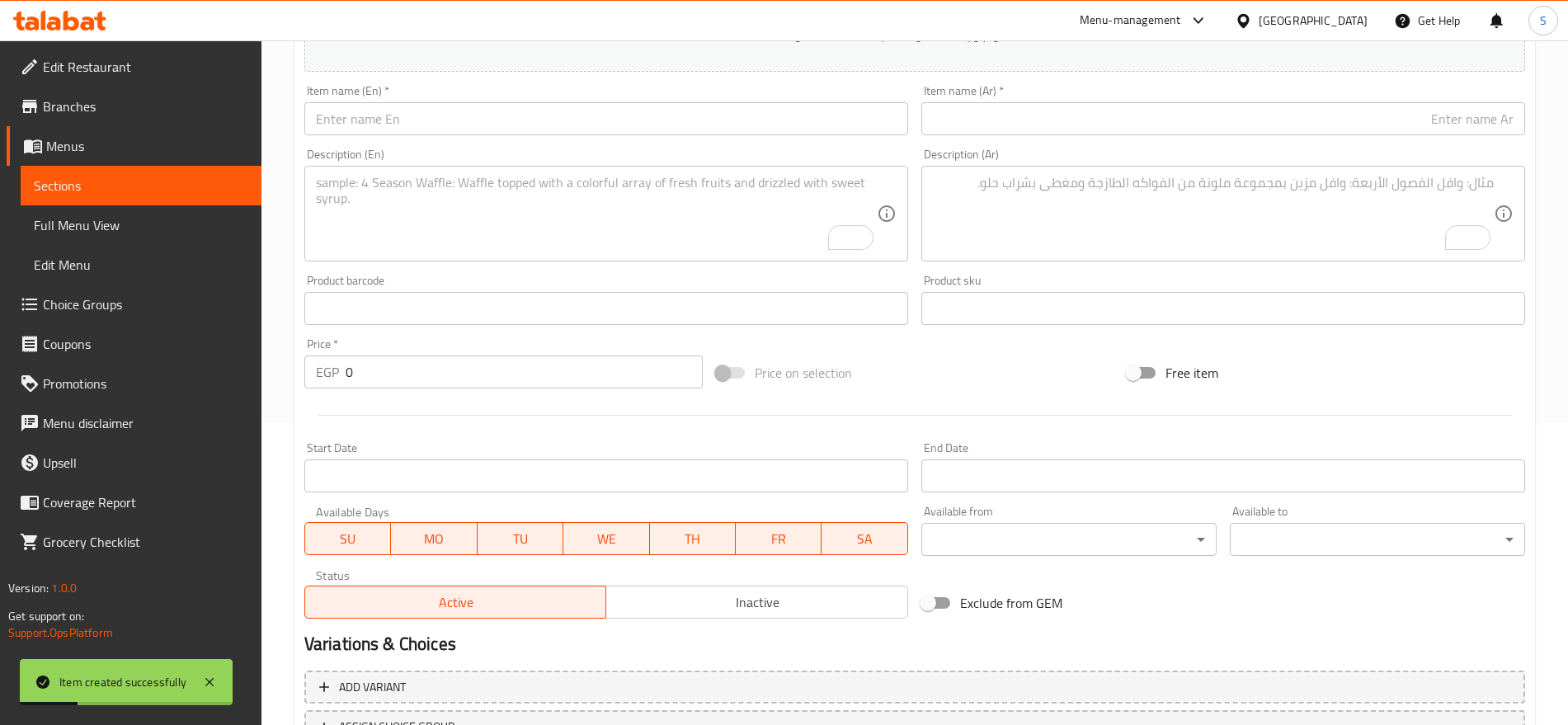
scroll to position [234, 0]
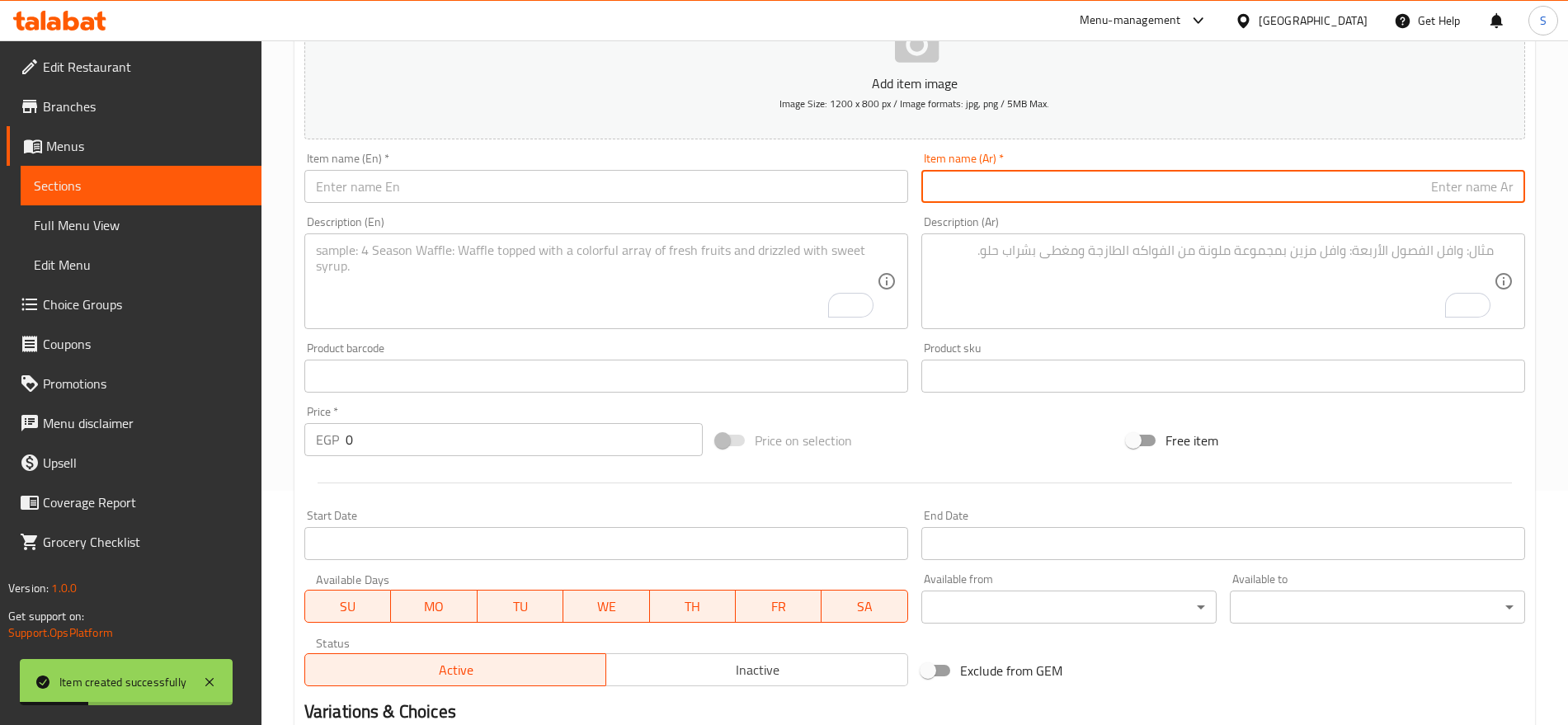
click at [1066, 184] on input "text" at bounding box center [1223, 186] width 604 height 33
click at [582, 193] on input "text" at bounding box center [606, 186] width 604 height 33
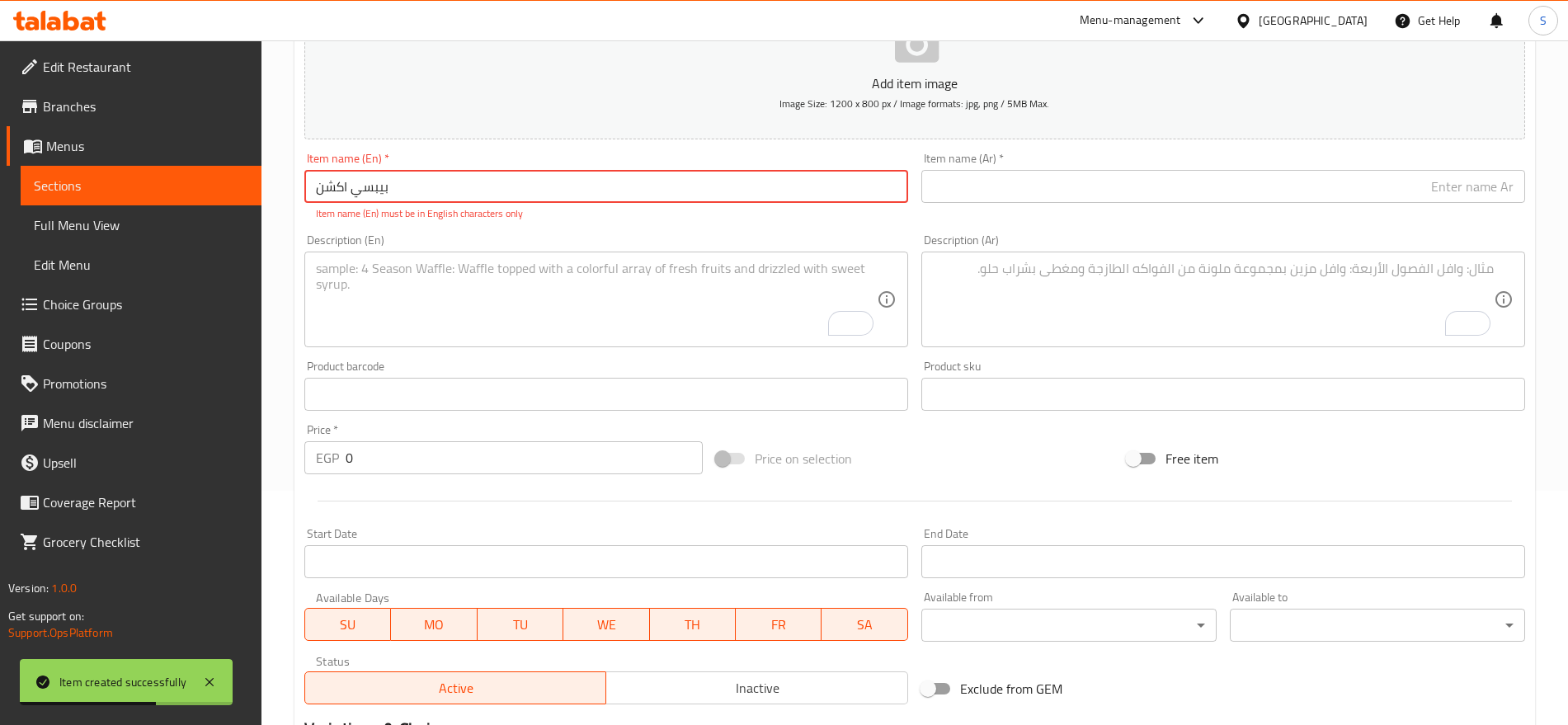
click at [973, 181] on input "text" at bounding box center [1223, 186] width 604 height 33
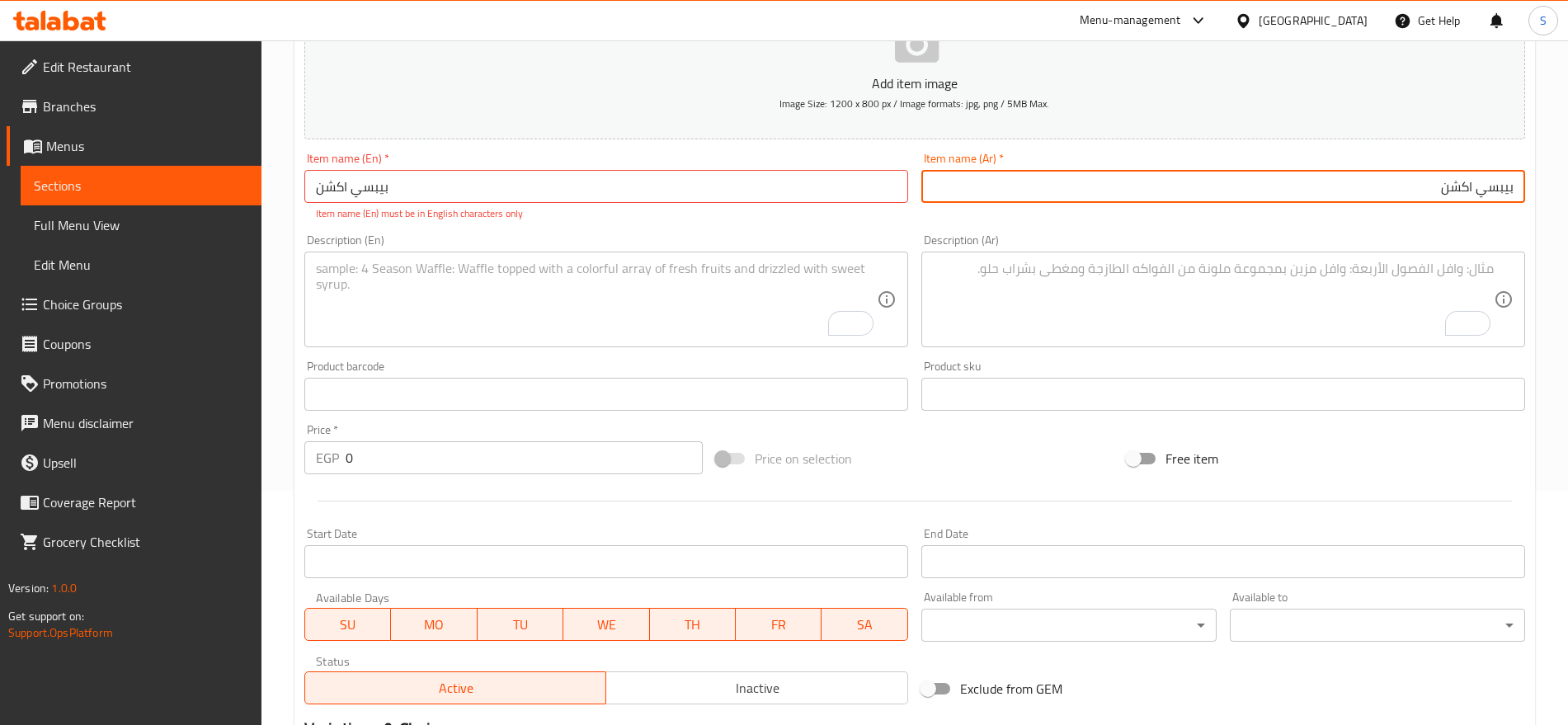
click at [386, 191] on input "بيبسي اكشن" at bounding box center [606, 186] width 604 height 33
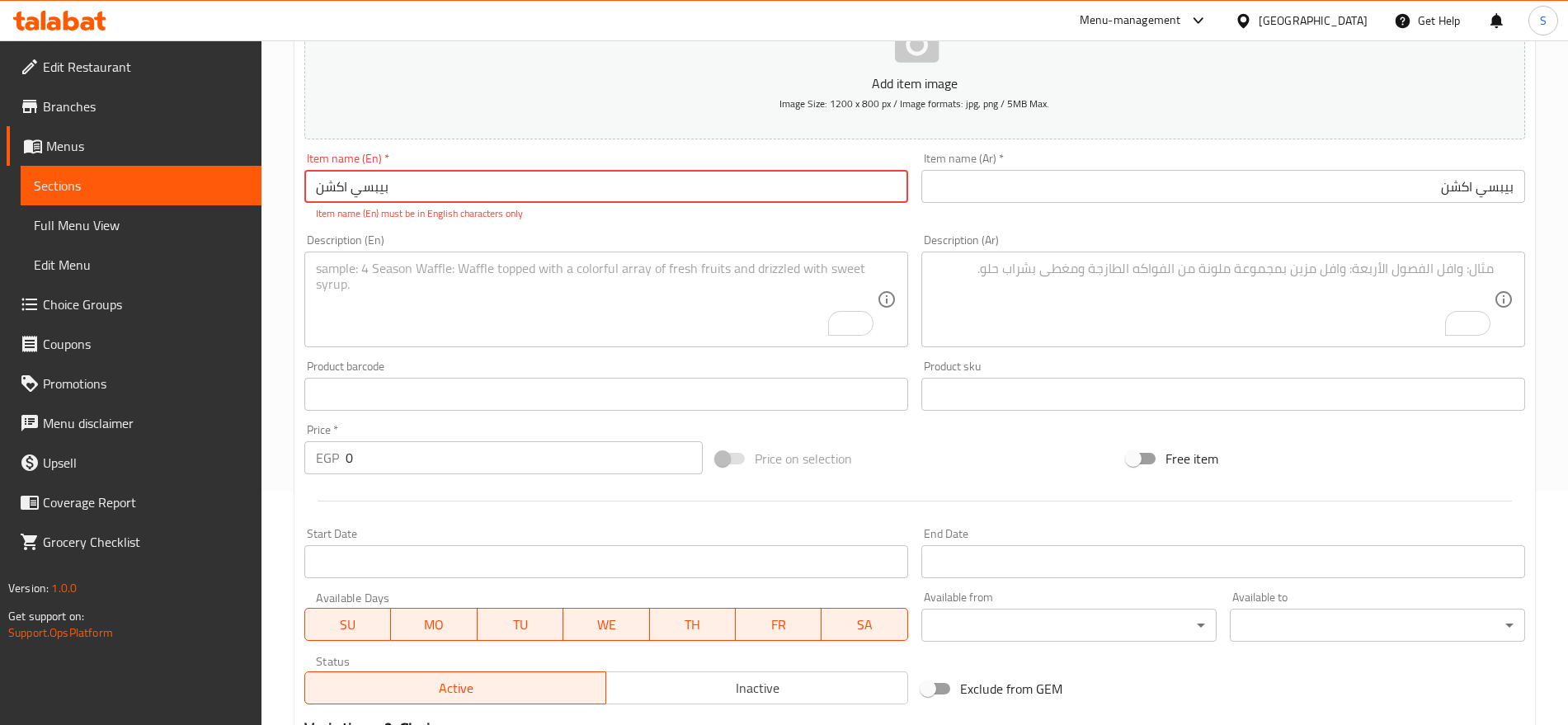
click at [386, 191] on input "بيبسي اكشن" at bounding box center [606, 186] width 604 height 33
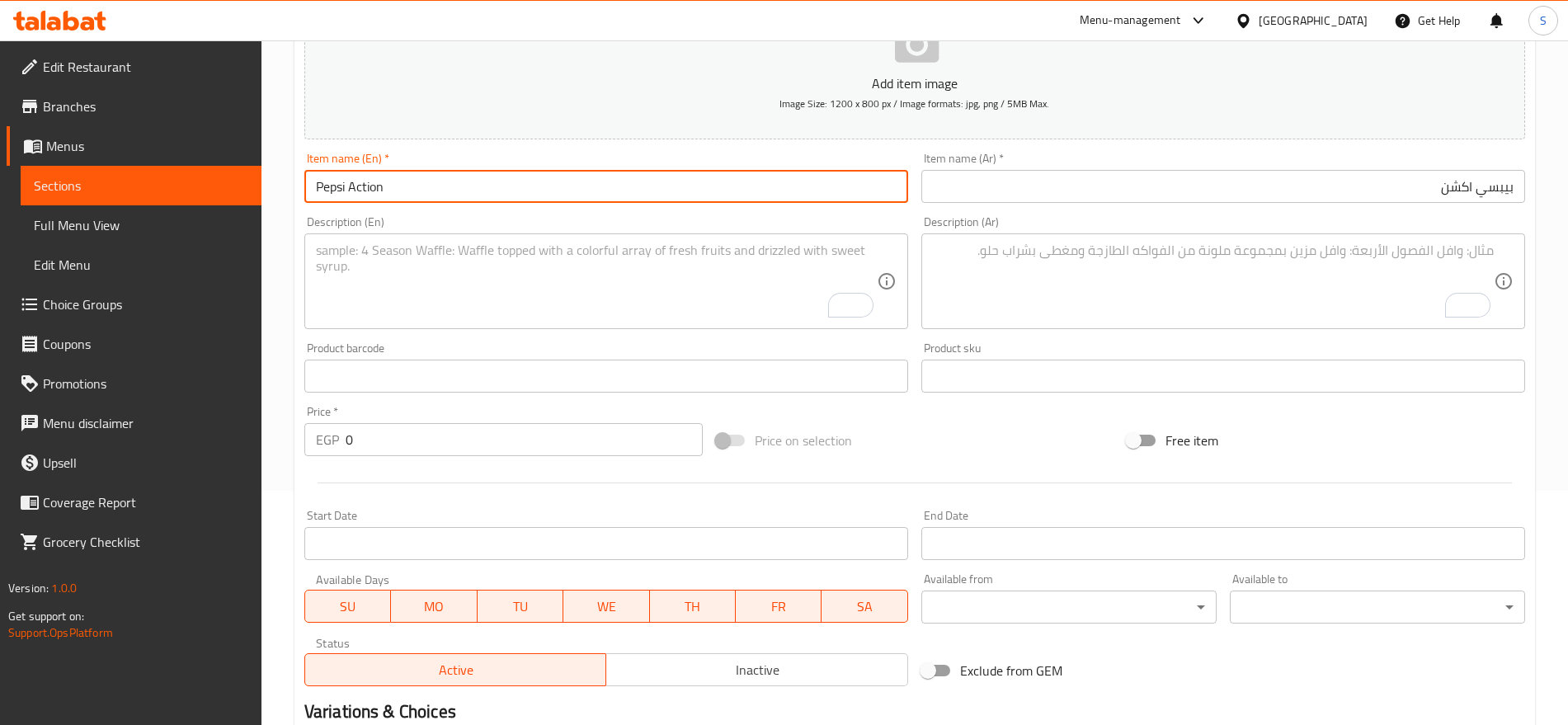
click at [1046, 222] on div "Description (Ar) Description (Ar)" at bounding box center [1223, 273] width 604 height 113
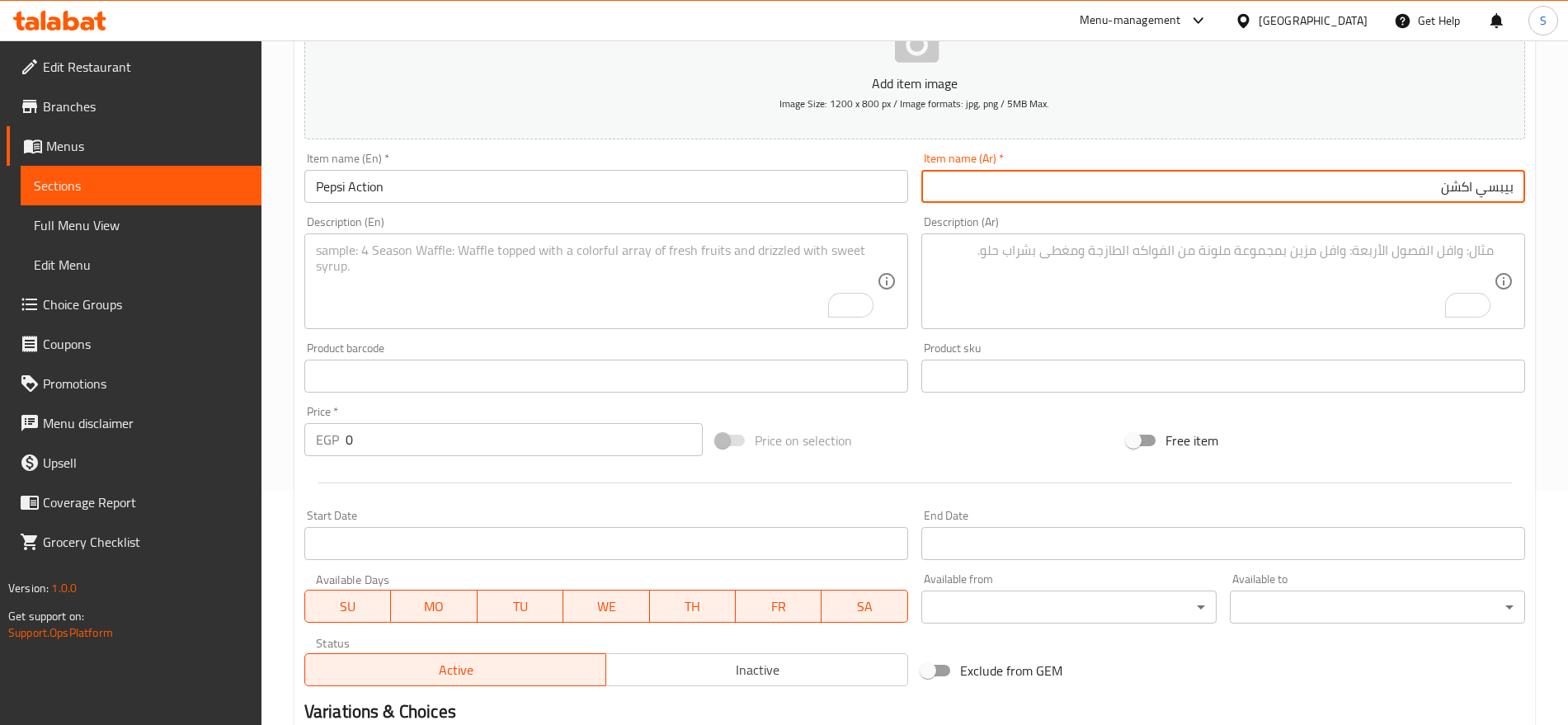
click at [1069, 175] on input "بيبسي اكشن" at bounding box center [1223, 186] width 604 height 33
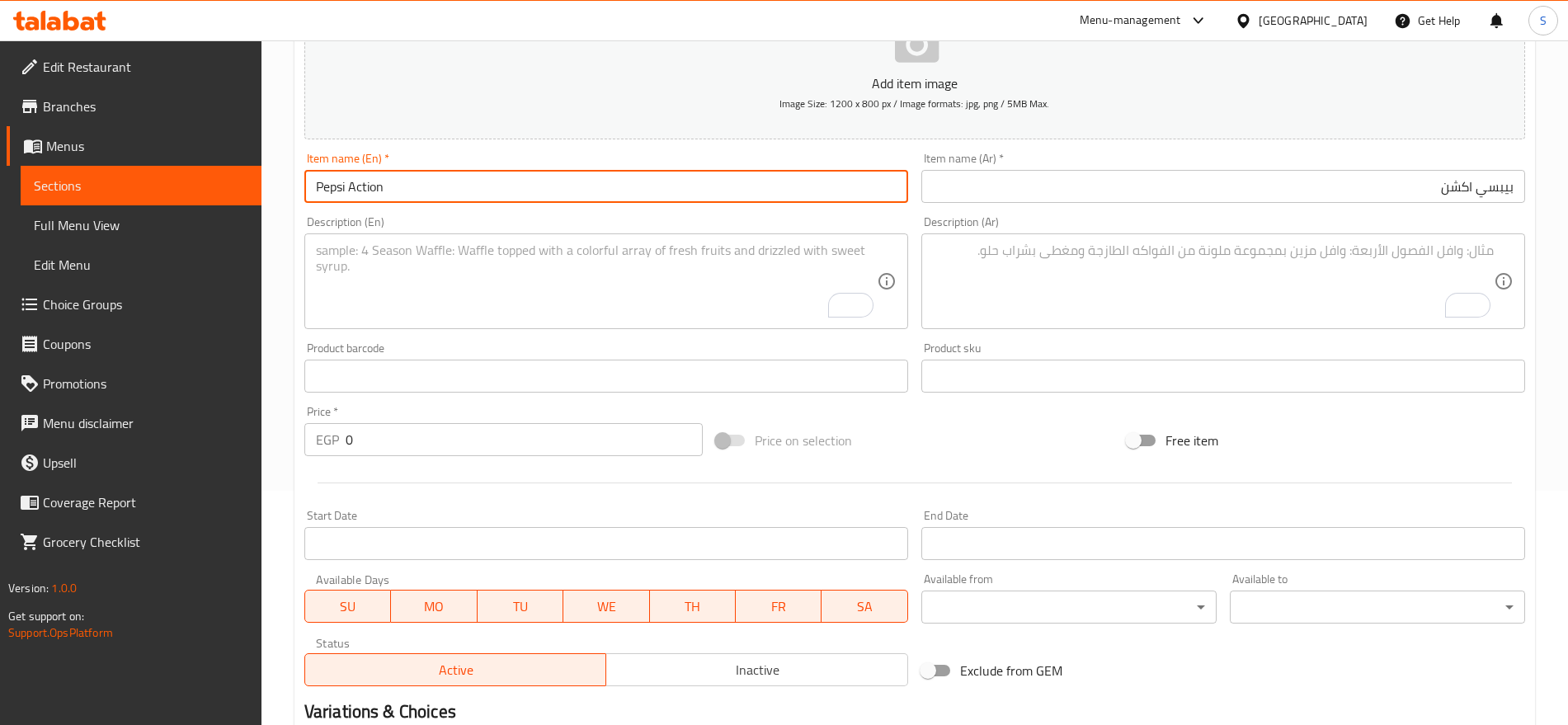
click at [800, 181] on input "Pepsi Action" at bounding box center [606, 186] width 604 height 33
click at [622, 333] on div "Description (En) Description (En)" at bounding box center [606, 273] width 617 height 126
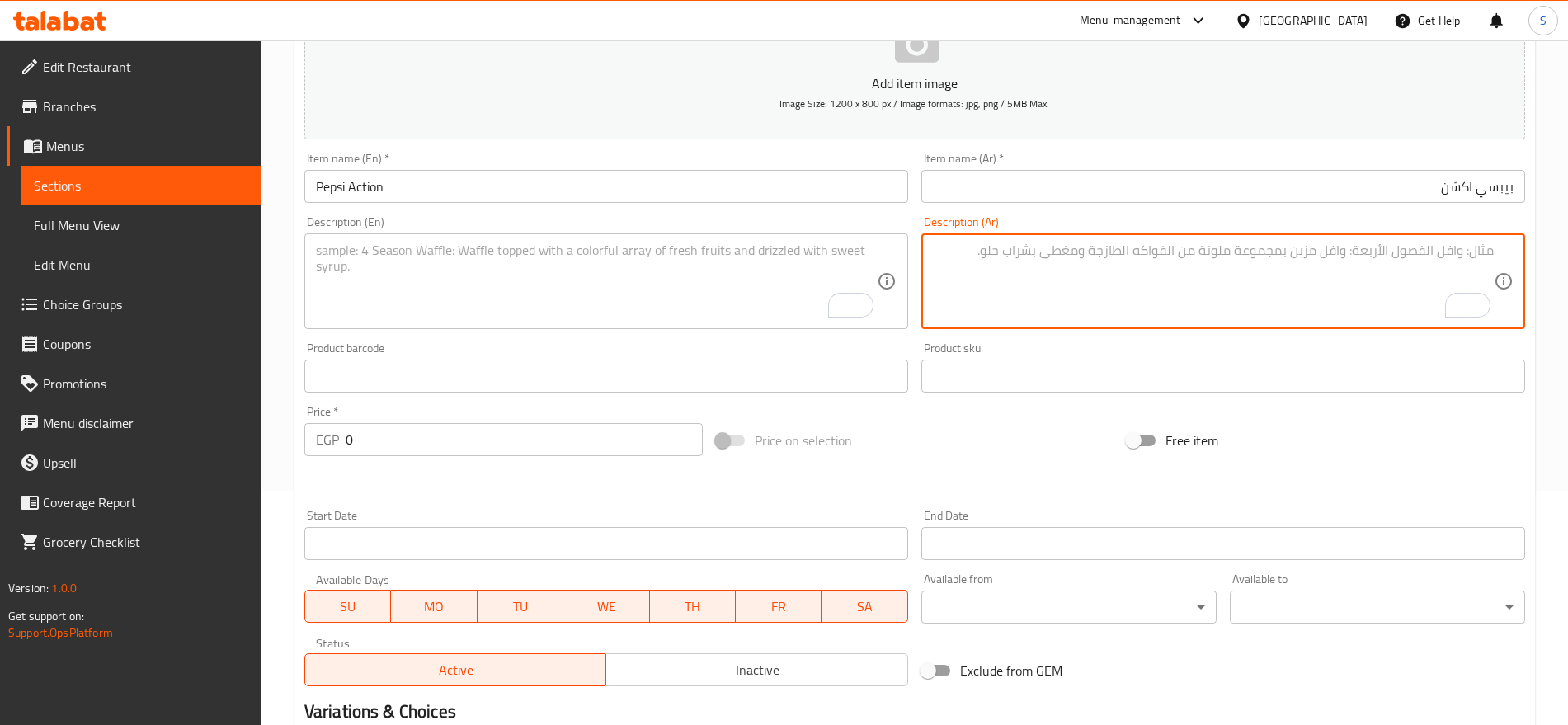
click at [1186, 270] on textarea "To enrich screen reader interactions, please activate Accessibility in Grammarl…" at bounding box center [1213, 282] width 561 height 78
click at [1182, 262] on textarea "To enrich screen reader interactions, please activate Accessibility in Grammarl…" at bounding box center [1213, 282] width 561 height 78
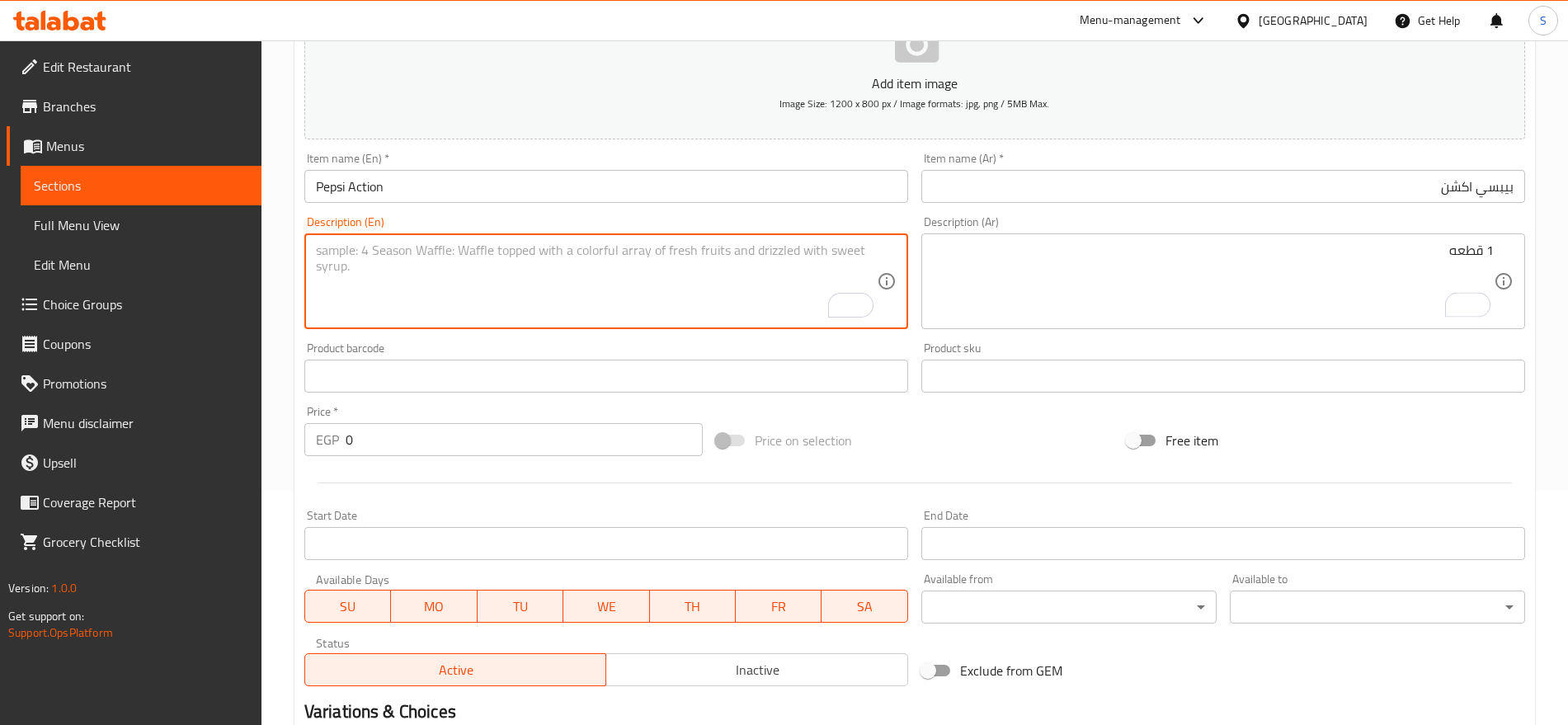
click at [412, 271] on textarea "To enrich screen reader interactions, please activate Accessibility in Grammarl…" at bounding box center [597, 282] width 561 height 78
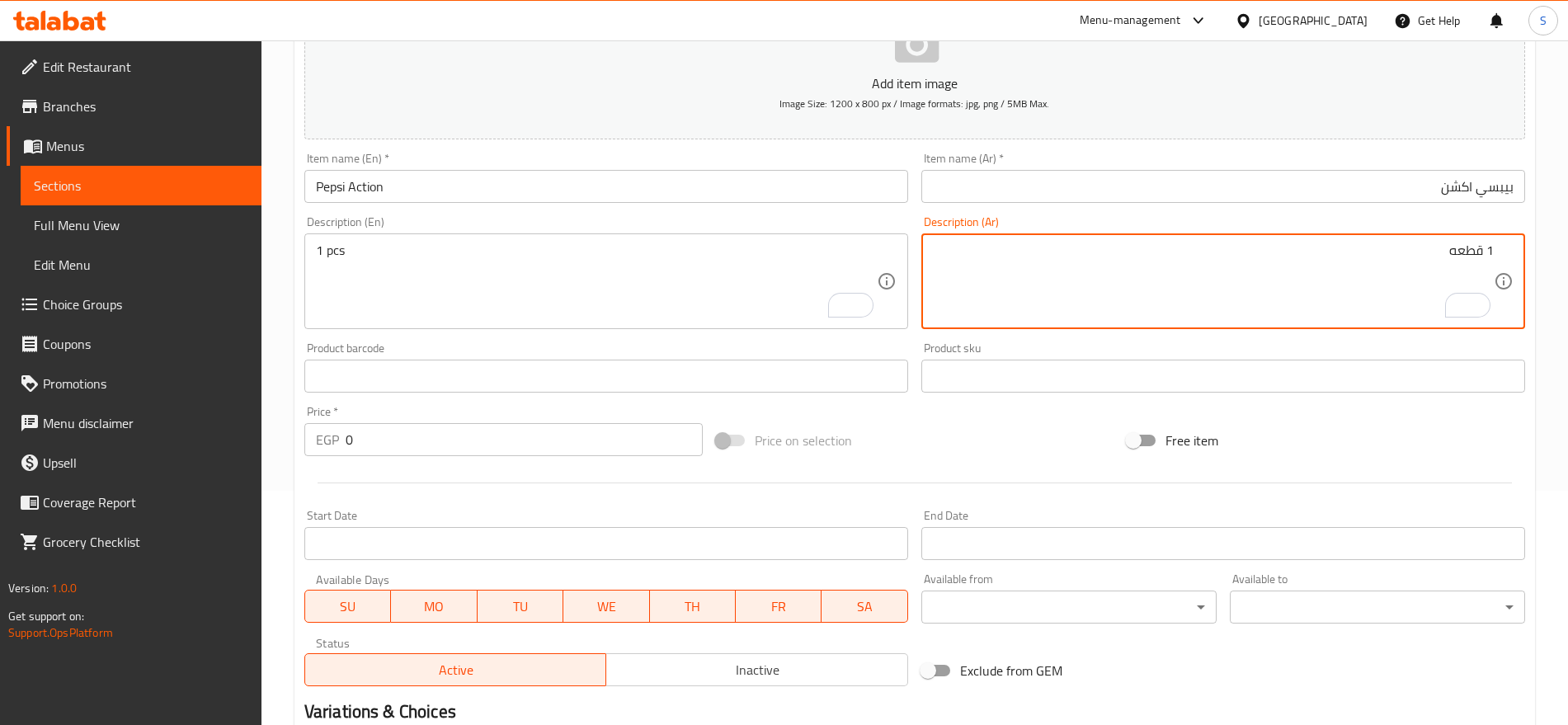
click at [1378, 264] on textarea "1 قطعه" at bounding box center [1213, 282] width 561 height 78
click at [1438, 282] on textarea "1 قطعه" at bounding box center [1213, 282] width 561 height 78
click at [1332, 199] on input "بيبسي اكشن" at bounding box center [1223, 186] width 604 height 33
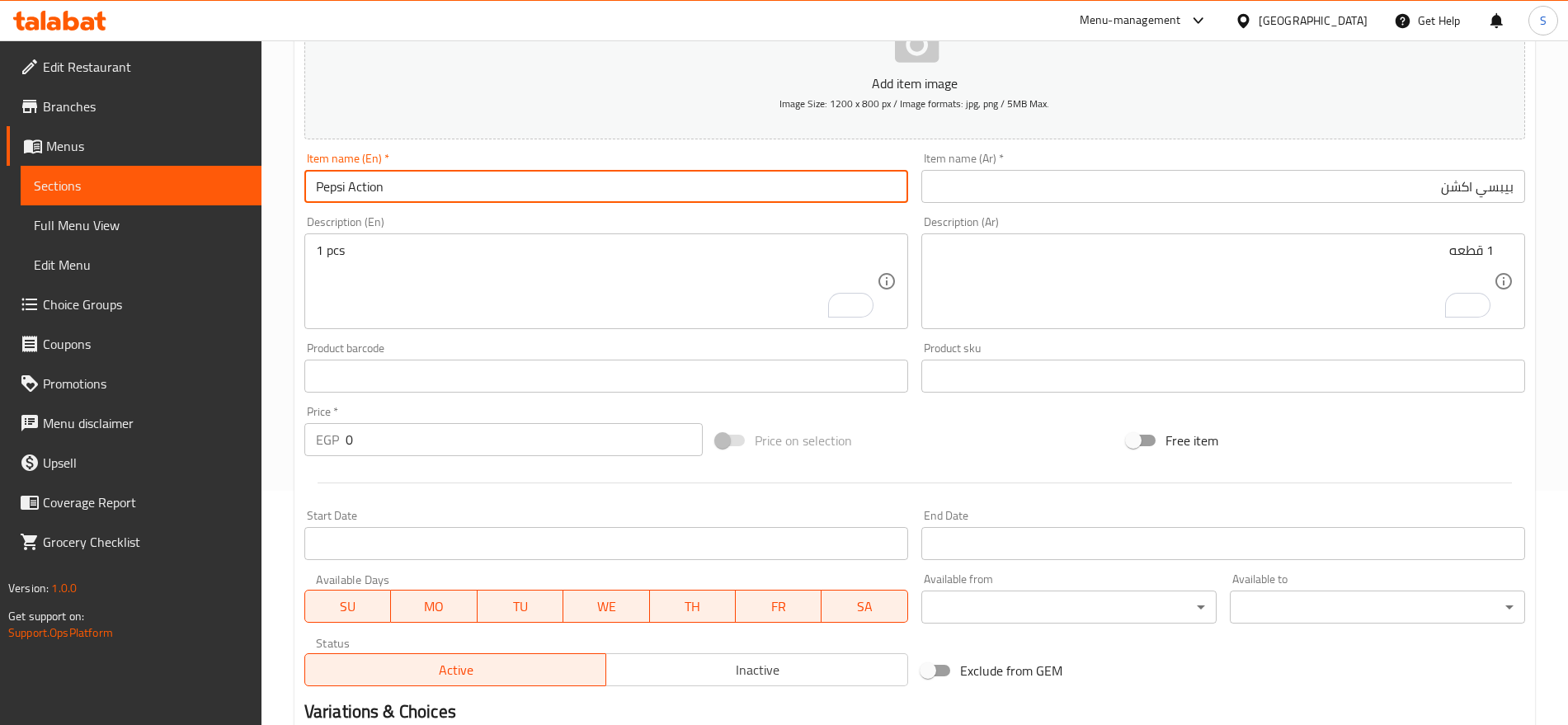
click at [556, 201] on input "Pepsi Action" at bounding box center [606, 186] width 604 height 33
click at [1295, 187] on input "بيبسي اكشن" at bounding box center [1223, 186] width 604 height 33
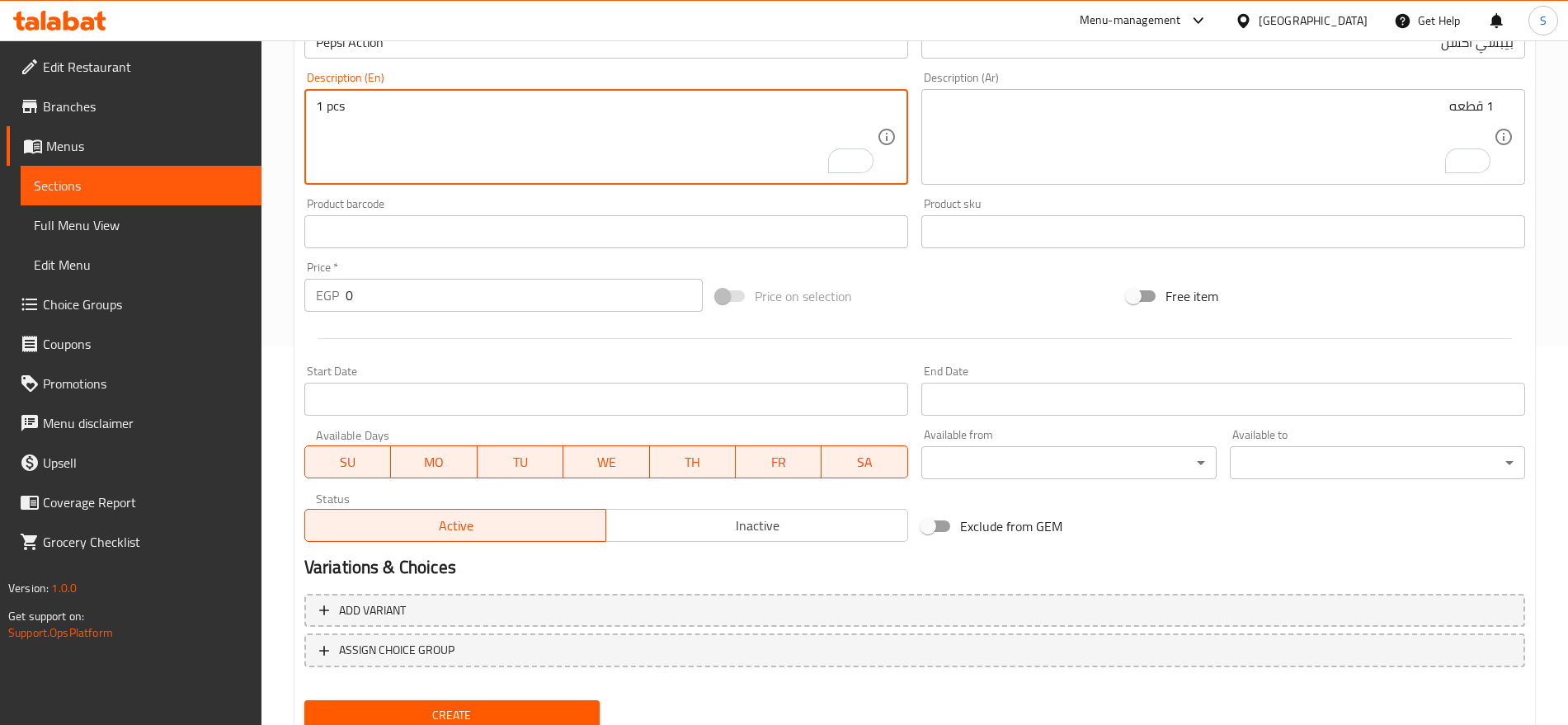
scroll to position [440, 0]
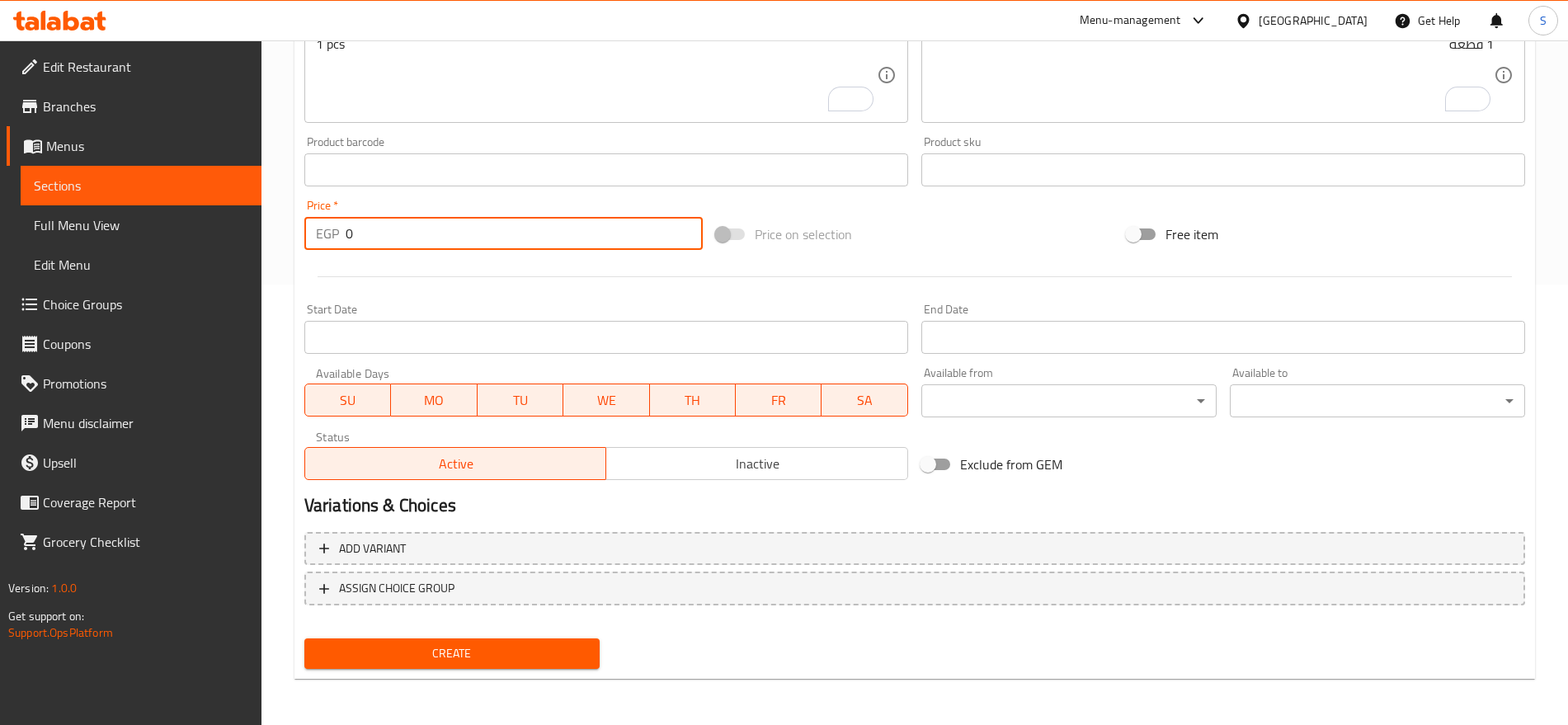
drag, startPoint x: 363, startPoint y: 222, endPoint x: 315, endPoint y: 228, distance: 48.4
click at [315, 228] on div "EGP 0 Price *" at bounding box center [504, 233] width 399 height 33
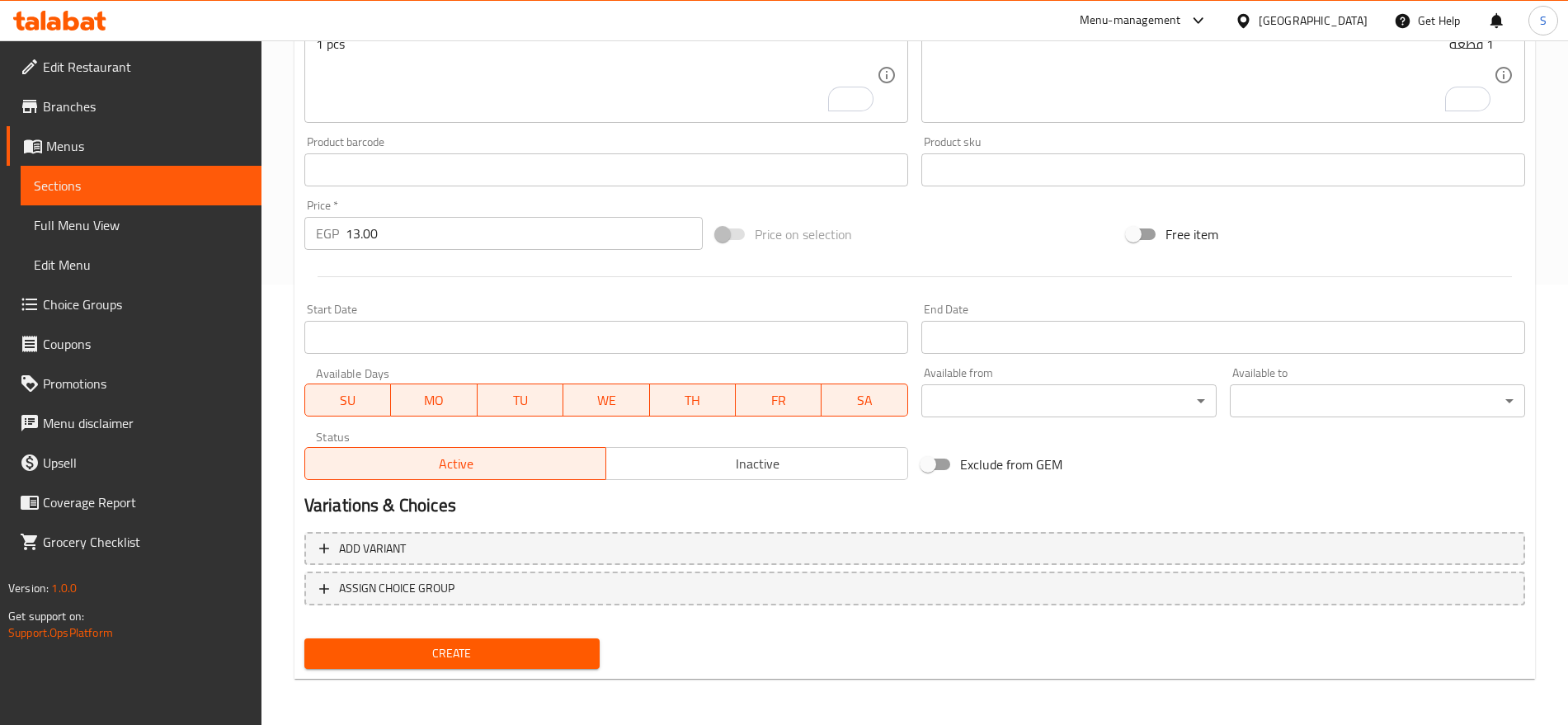
click at [408, 636] on div "Create" at bounding box center [452, 653] width 308 height 43
click at [393, 659] on span "Create" at bounding box center [453, 653] width 269 height 20
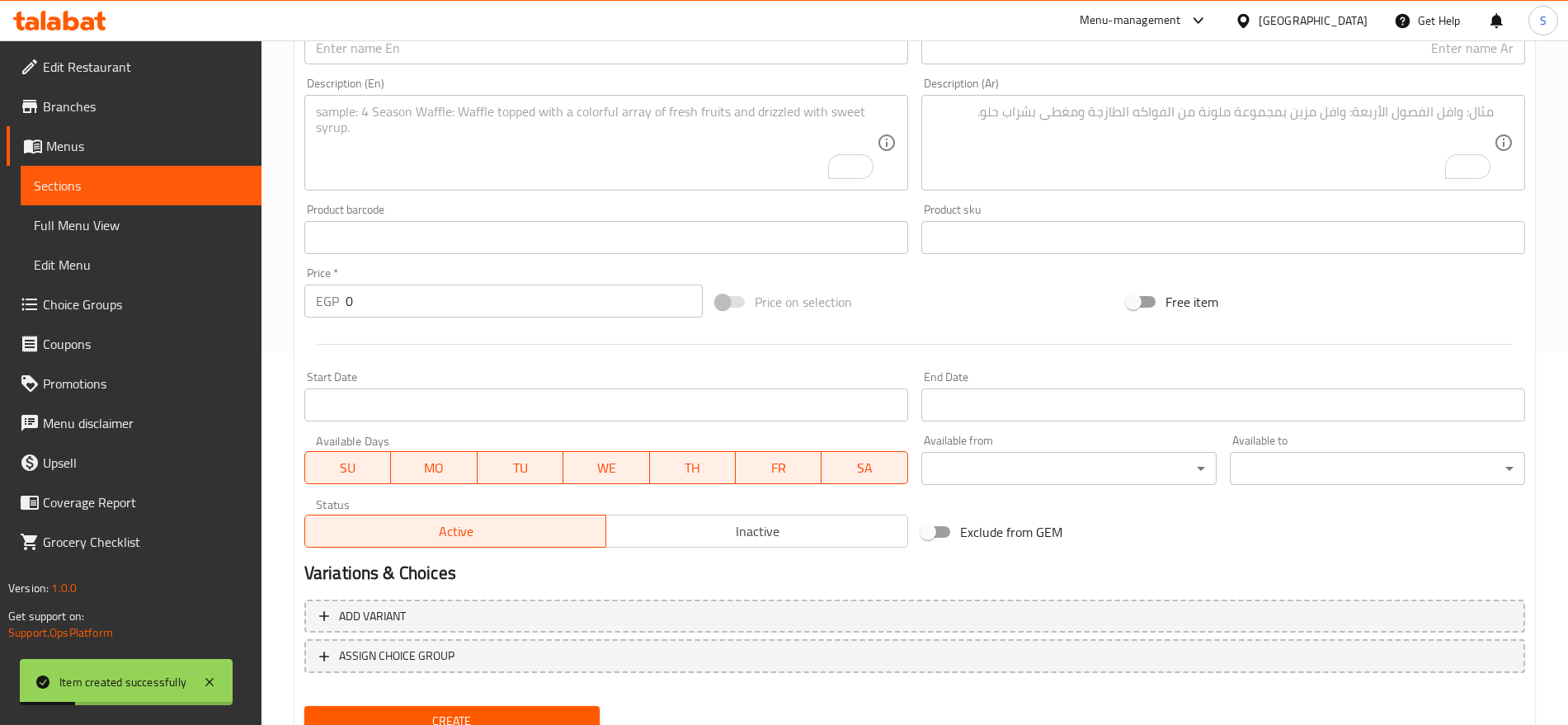
scroll to position [337, 0]
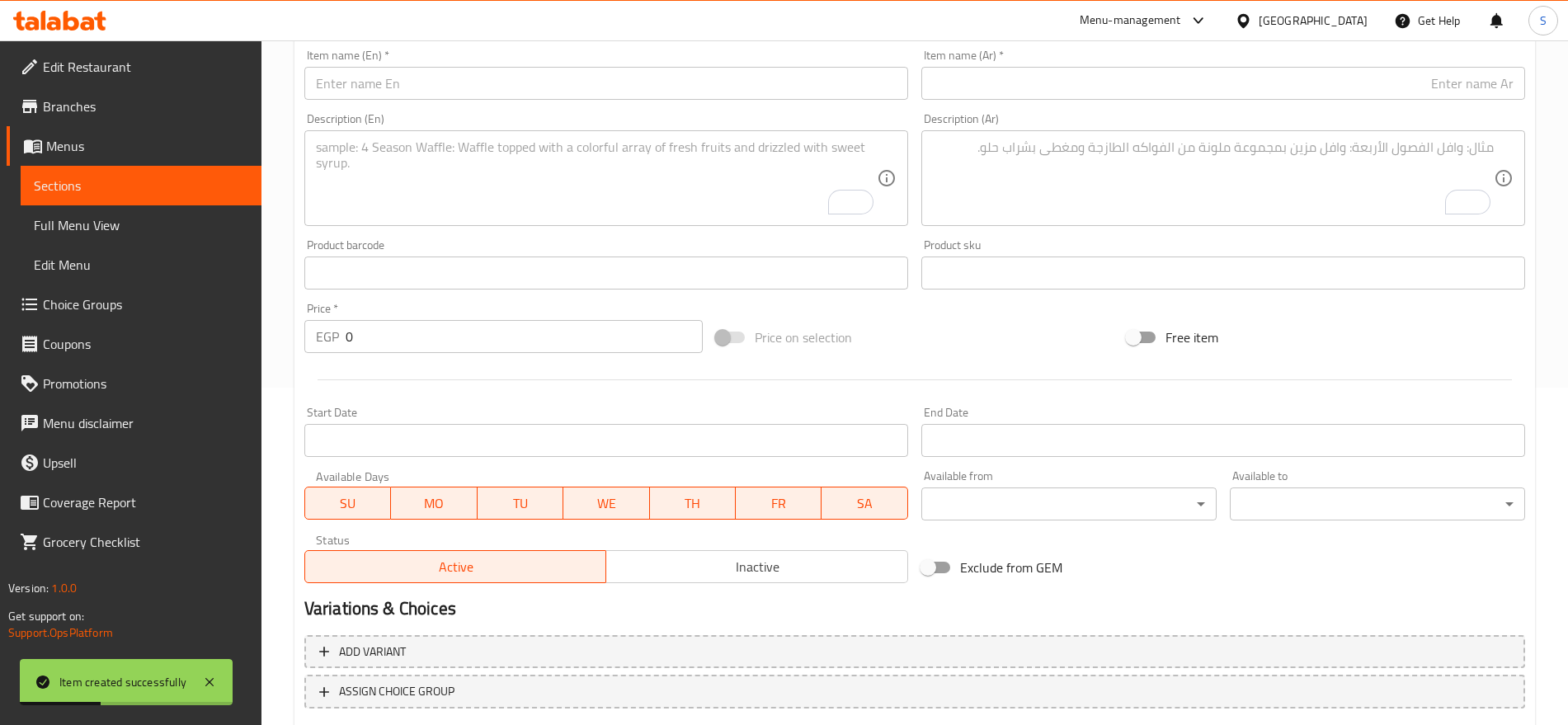
click at [1286, 106] on div "Description (Ar) Description (Ar)" at bounding box center [1224, 170] width 617 height 126
click at [1304, 89] on input "text" at bounding box center [1223, 83] width 604 height 33
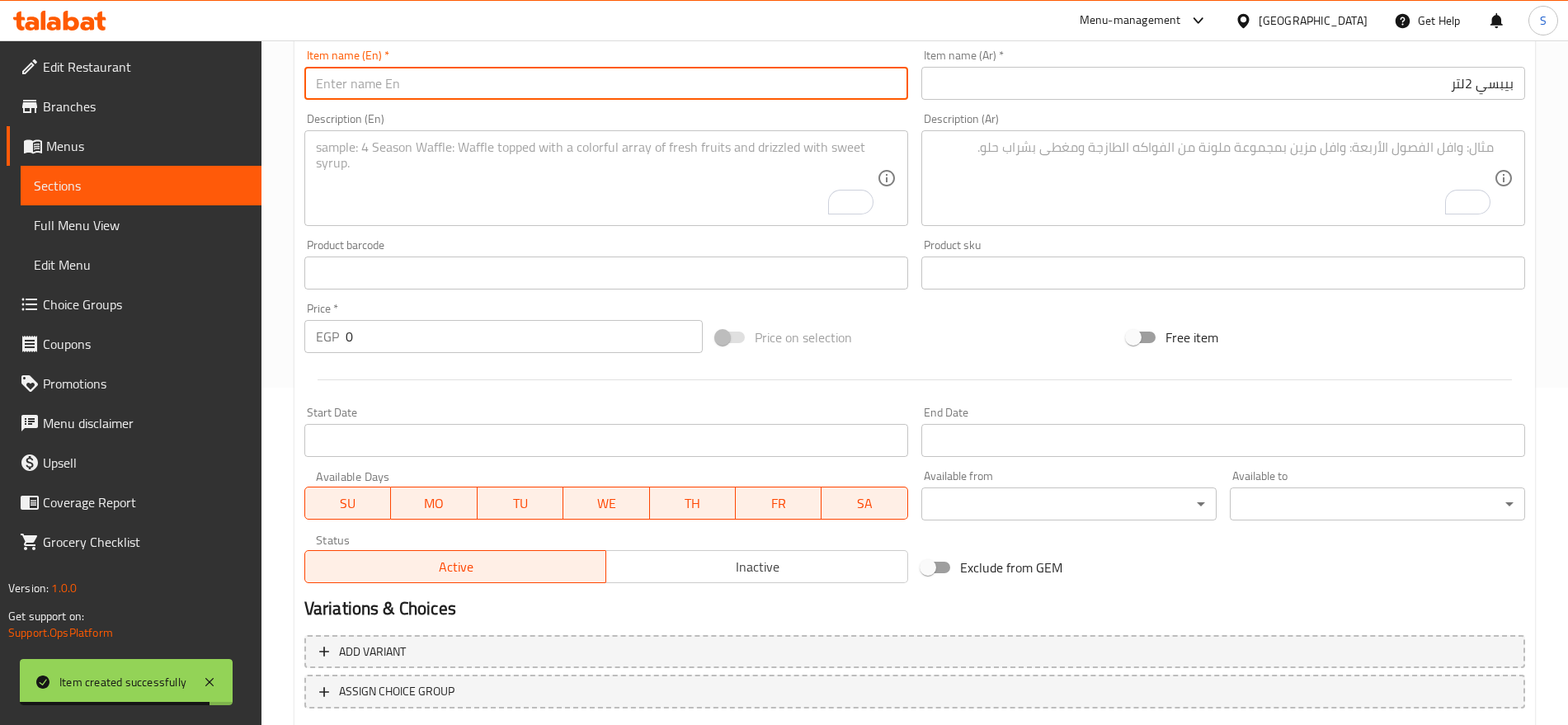
click at [415, 97] on input "text" at bounding box center [606, 83] width 604 height 33
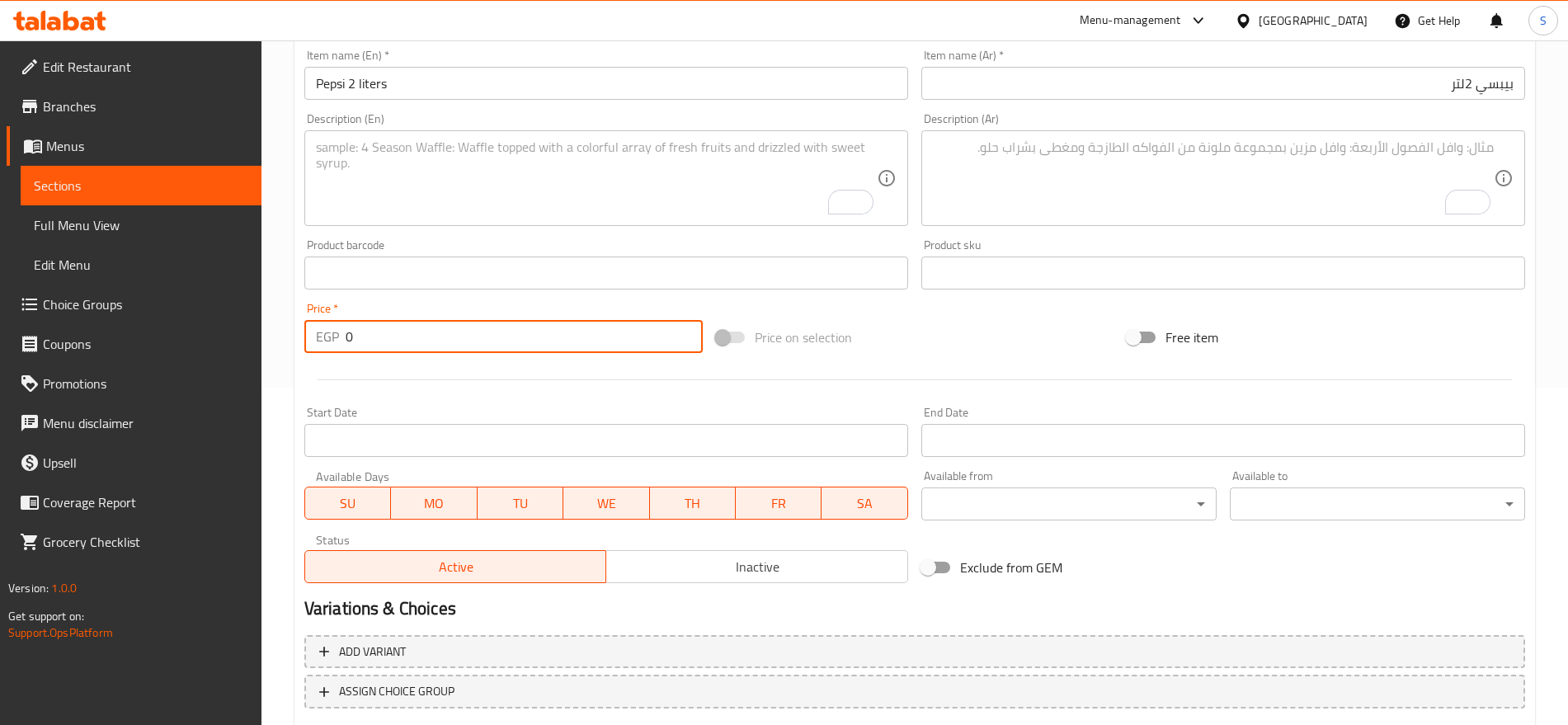
drag, startPoint x: 345, startPoint y: 347, endPoint x: 383, endPoint y: 351, distance: 38.2
click at [383, 351] on input "0" at bounding box center [524, 337] width 357 height 33
drag, startPoint x: 374, startPoint y: 339, endPoint x: 280, endPoint y: 352, distance: 94.9
click at [291, 355] on div "Home / Restaurants management / Menus / Sections / item / create soft drink sec…" at bounding box center [914, 266] width 1306 height 1125
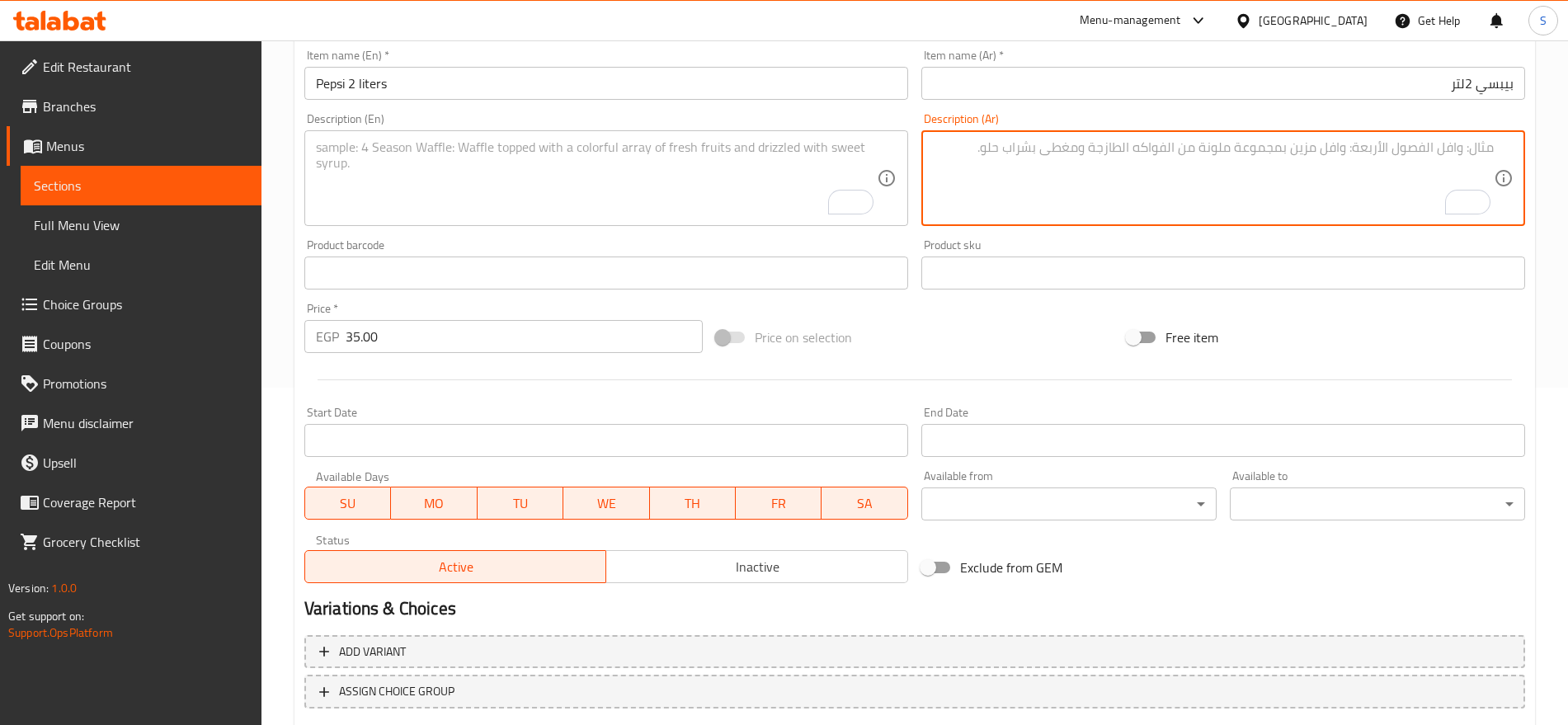
click at [1366, 158] on textarea "To enrich screen reader interactions, please activate Accessibility in Grammarl…" at bounding box center [1213, 179] width 561 height 78
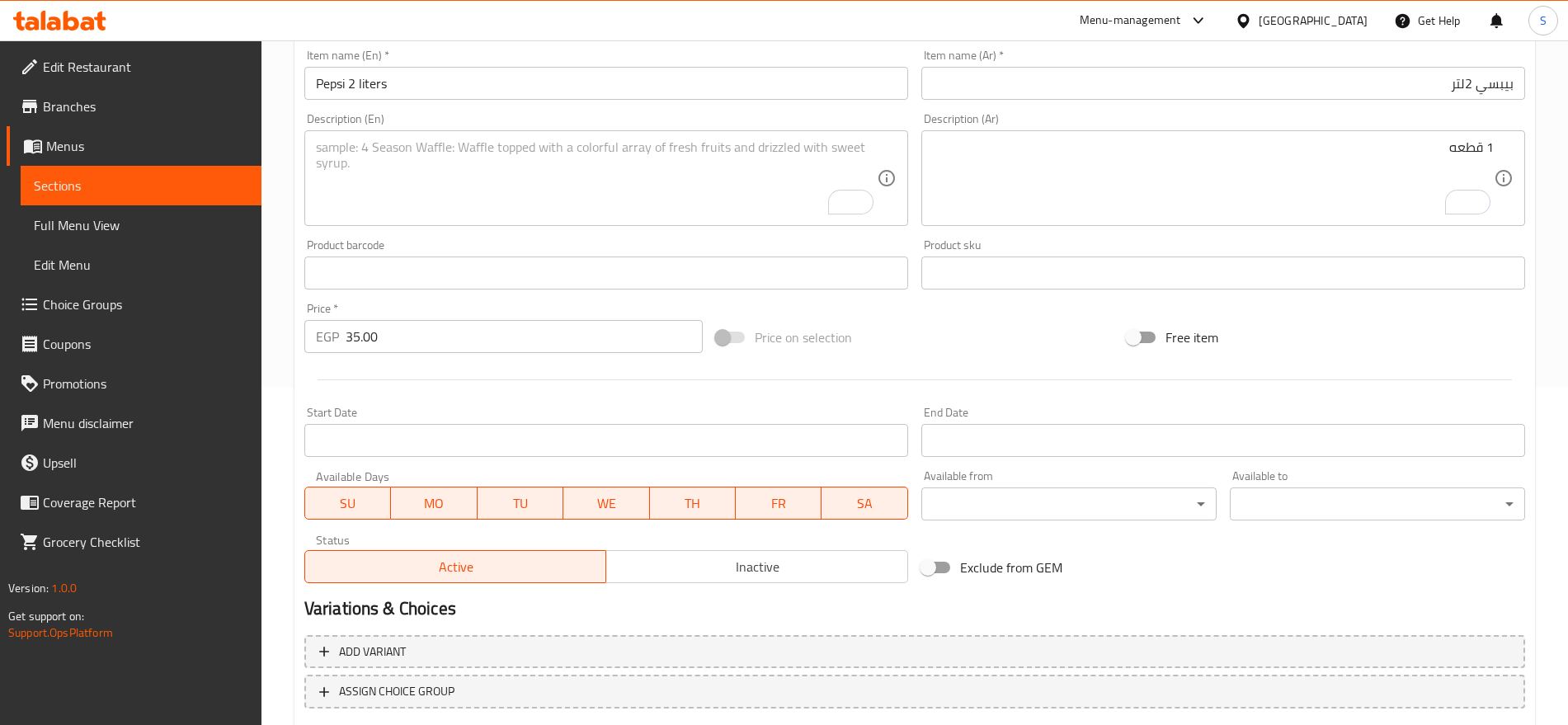
click at [451, 158] on textarea "To enrich screen reader interactions, please activate Accessibility in Grammarl…" at bounding box center [597, 179] width 561 height 78
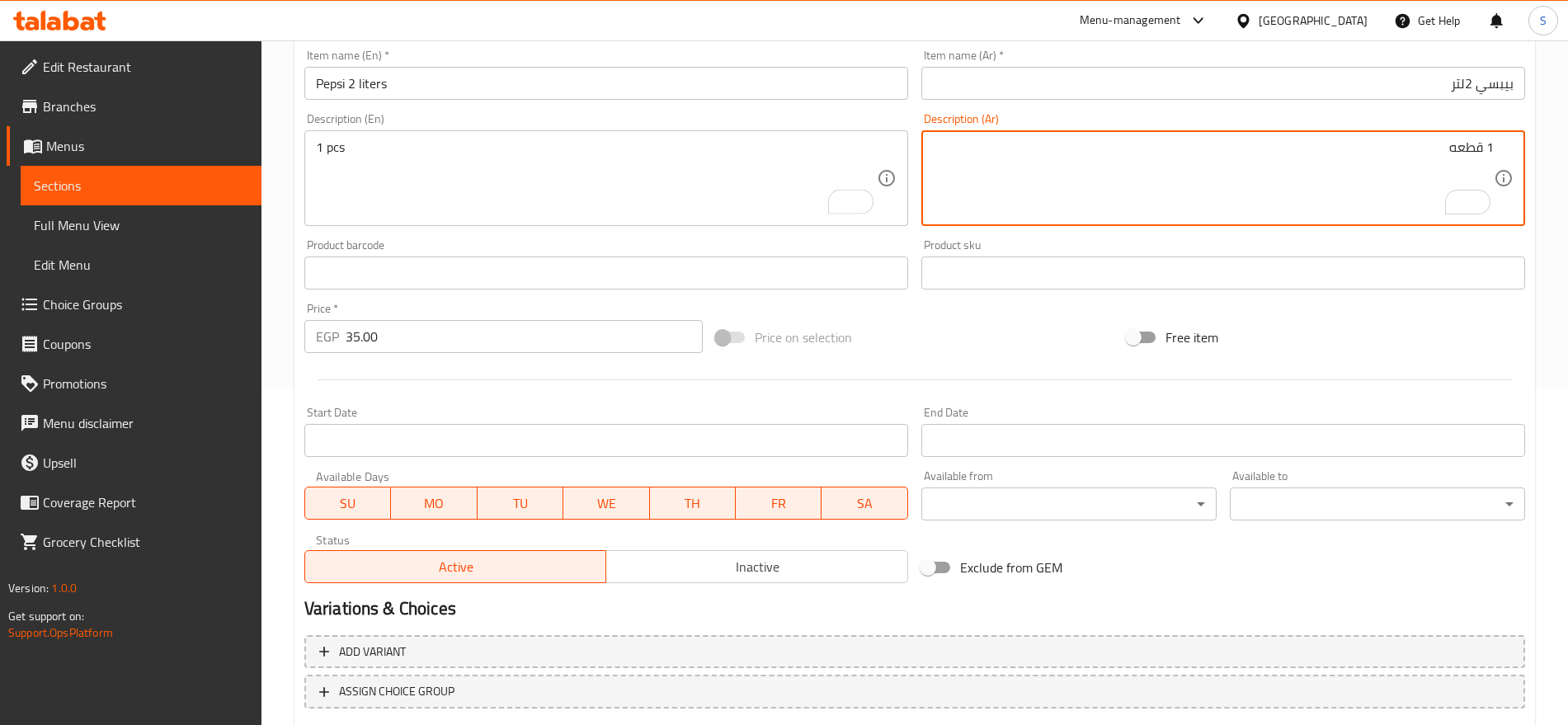
drag, startPoint x: 1493, startPoint y: 145, endPoint x: 1583, endPoint y: 164, distance: 92.0
click at [1568, 164] on html "​ Menu-management Egypt Get Help S Edit Restaurant Branches Menus Sections Full…" at bounding box center [784, 25] width 1568 height 725
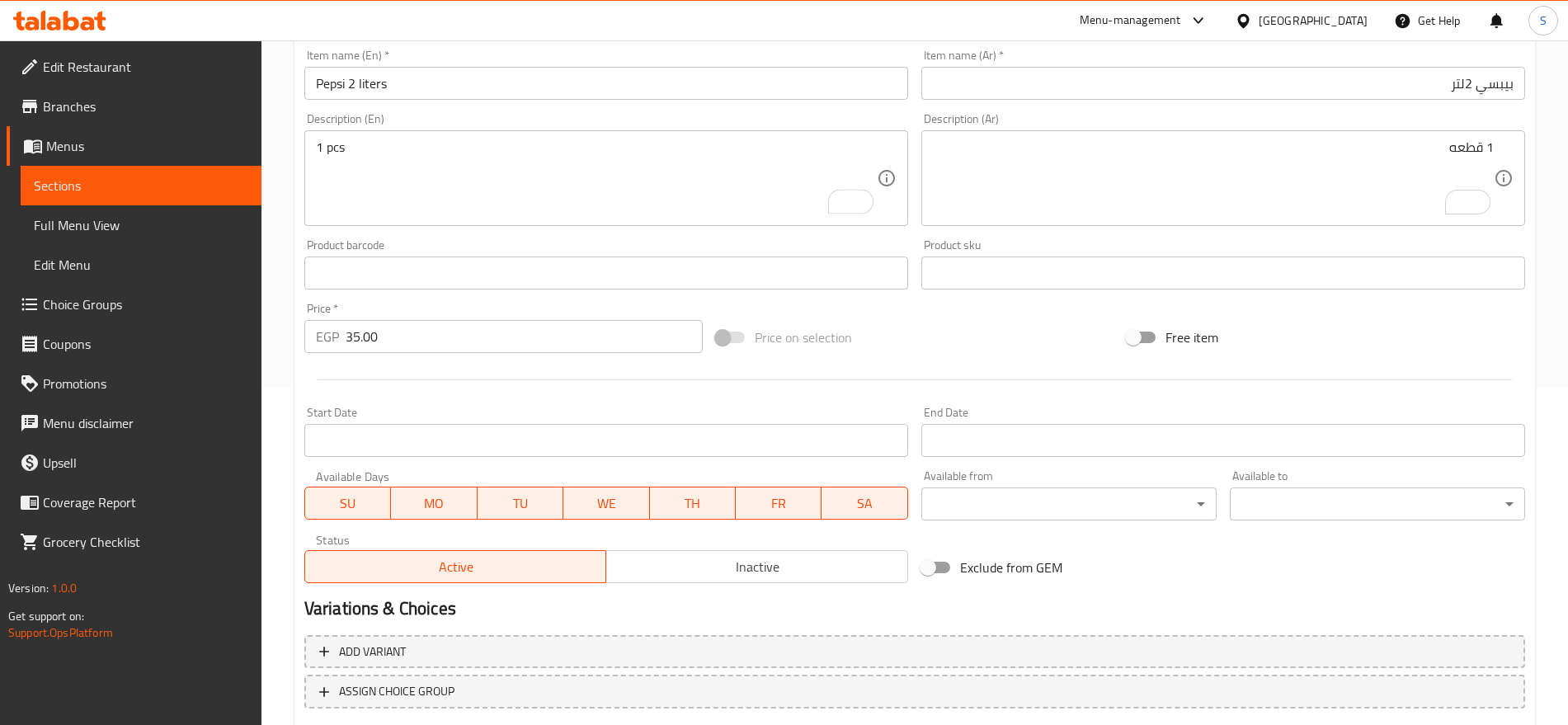
click at [583, 113] on div "Description (En) 1 pcs Description (En)" at bounding box center [606, 170] width 604 height 113
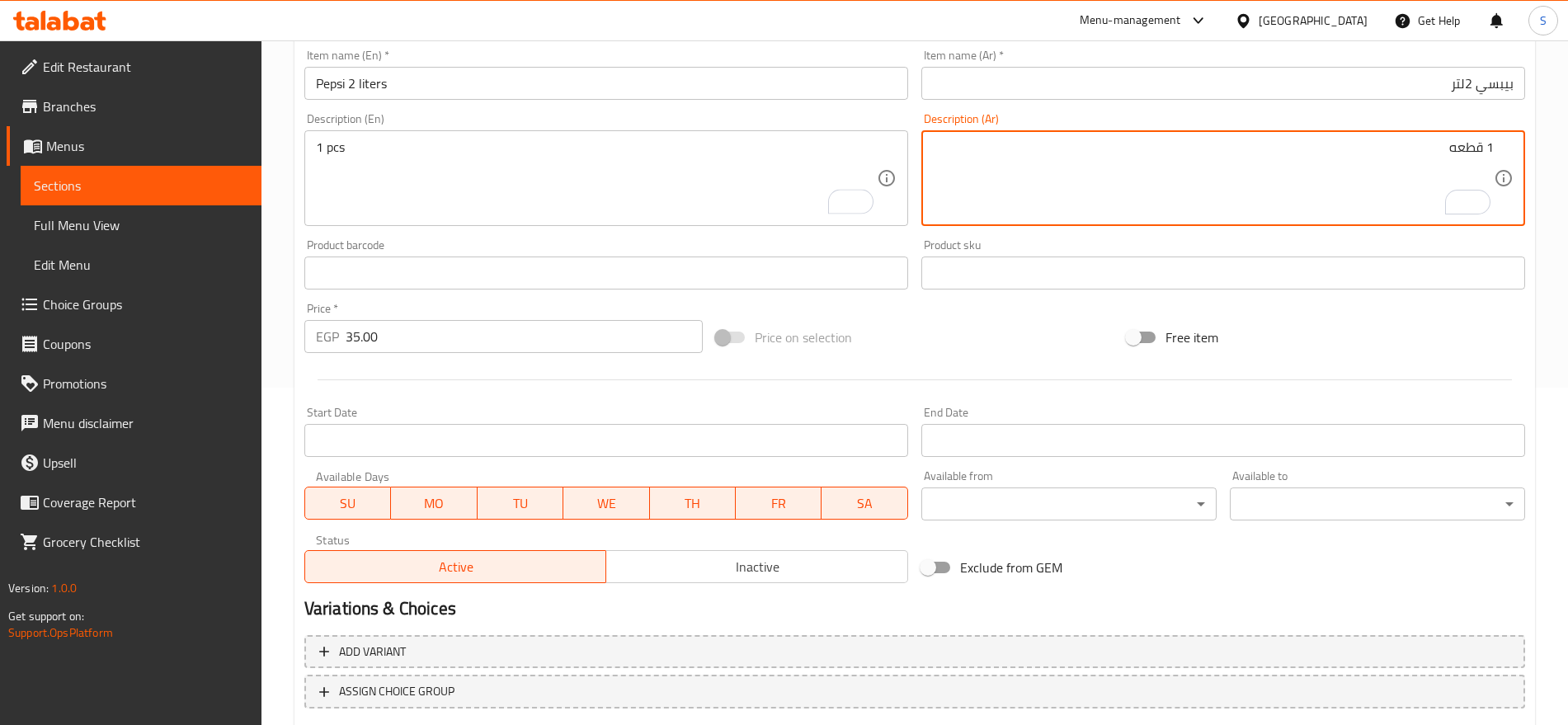
click at [1358, 72] on input "بيبسي 2لتر" at bounding box center [1223, 83] width 604 height 33
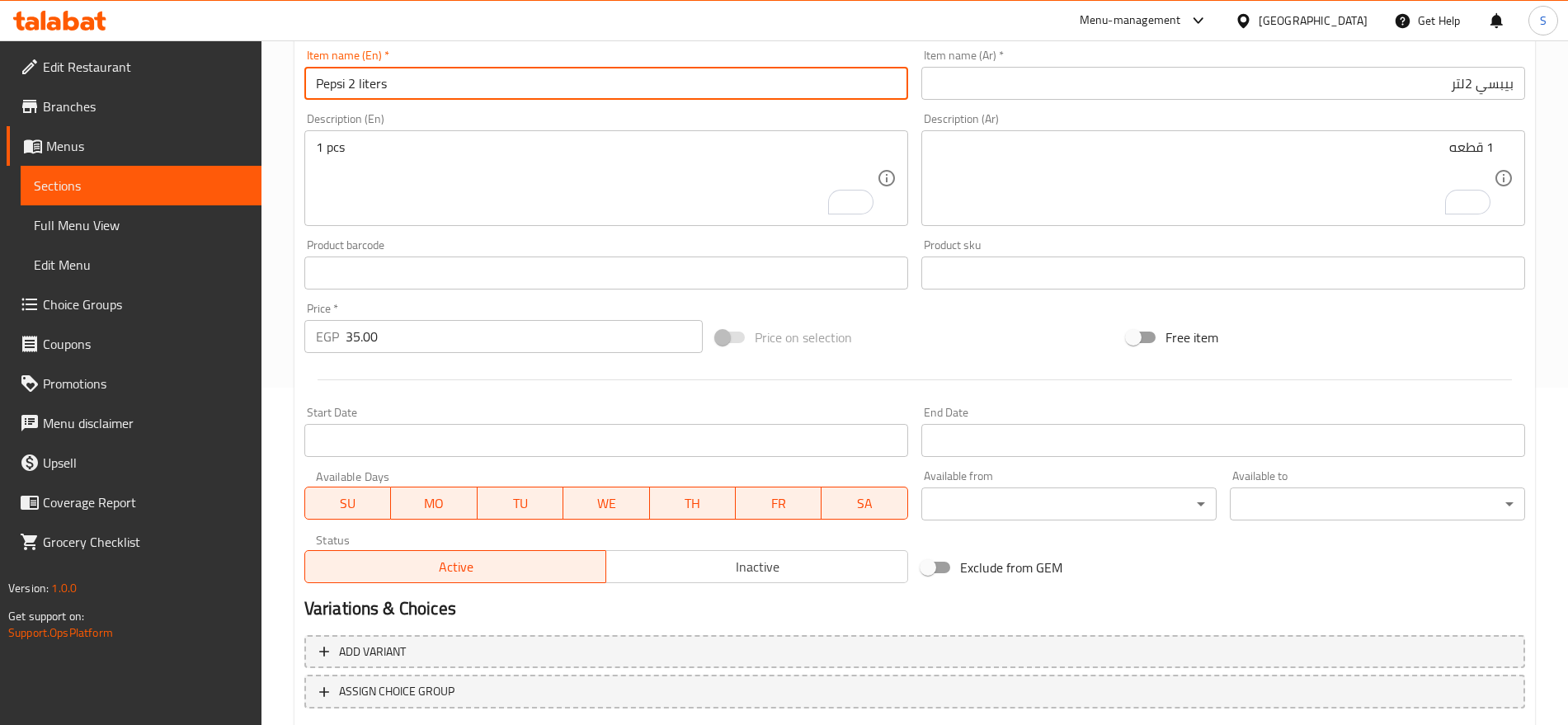
click at [522, 99] on input "Pepsi 2 liters" at bounding box center [606, 83] width 604 height 33
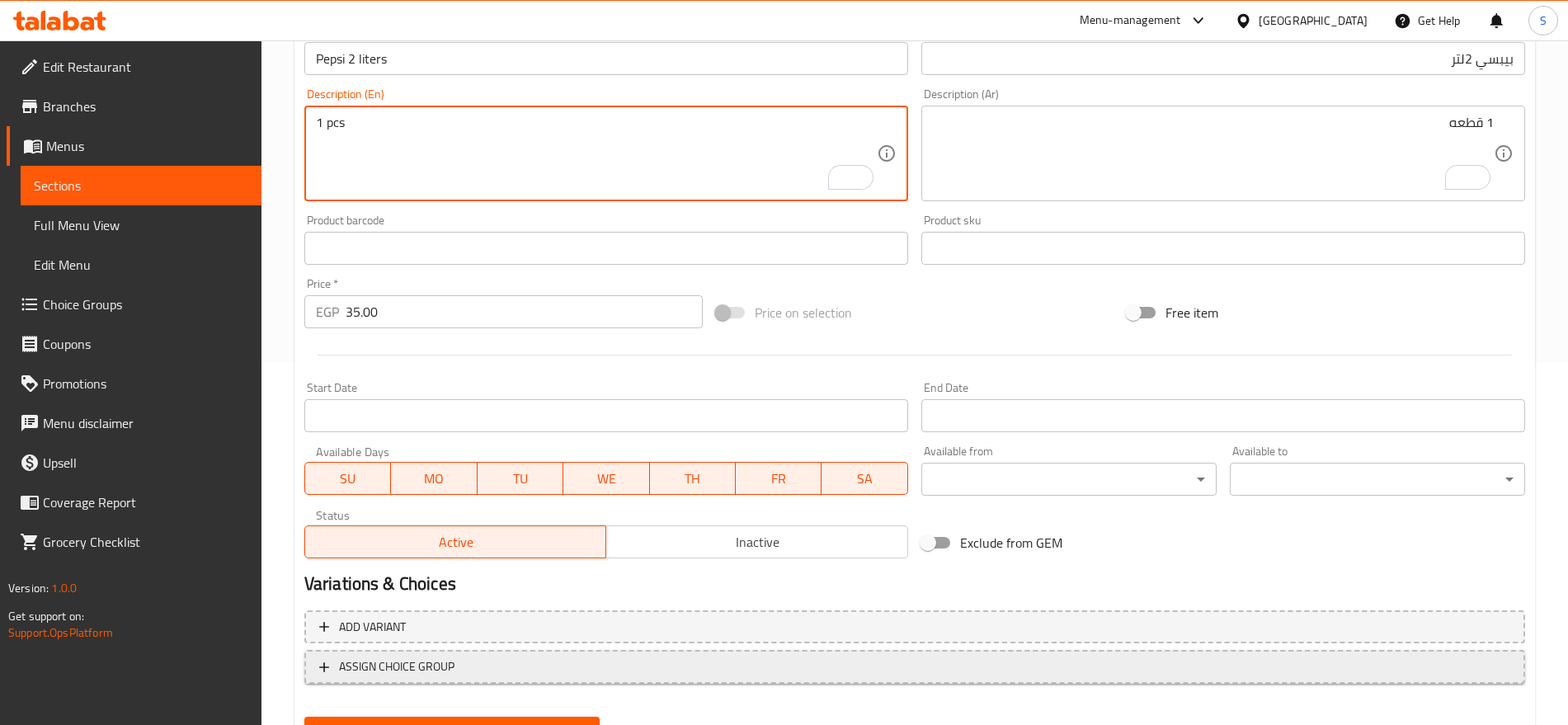
scroll to position [440, 0]
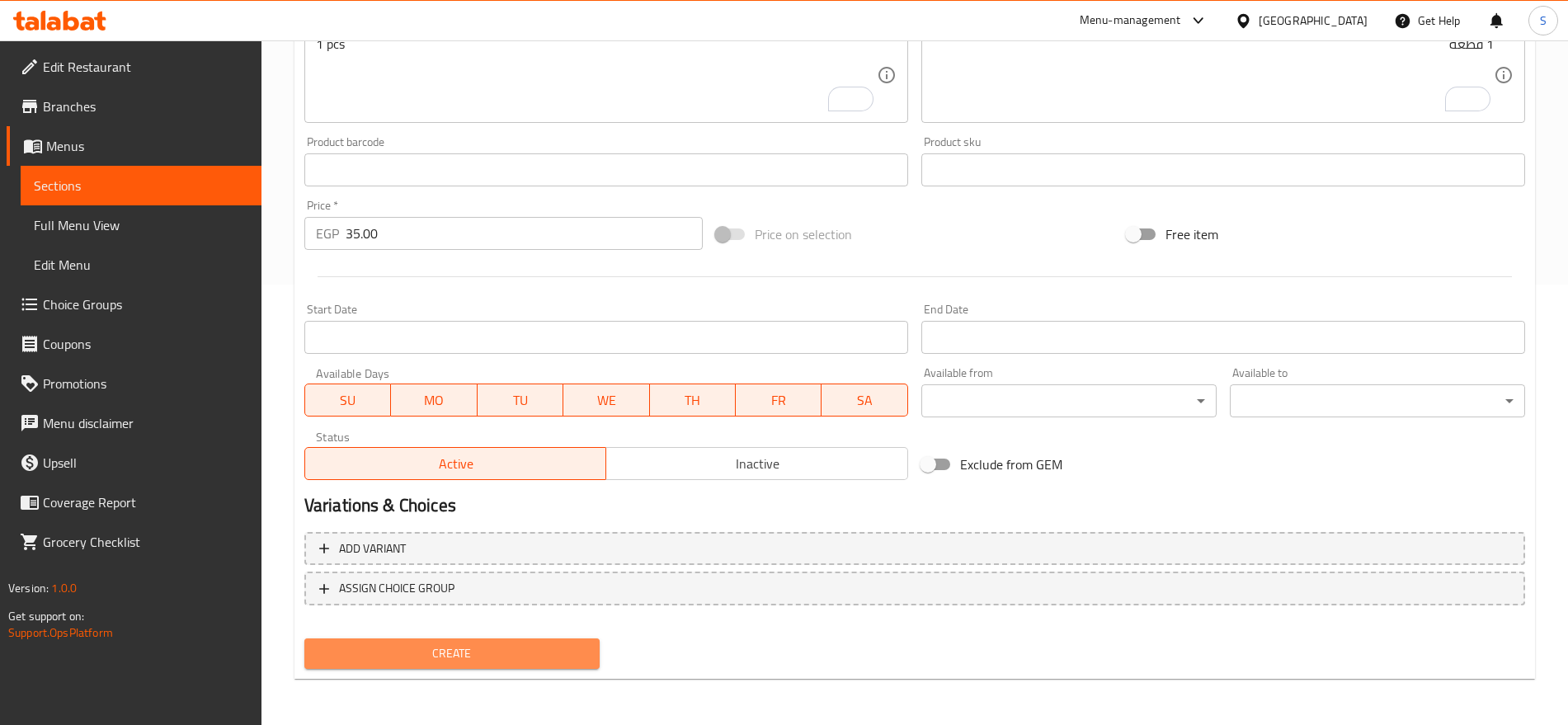
click at [504, 655] on span "Create" at bounding box center [453, 653] width 269 height 20
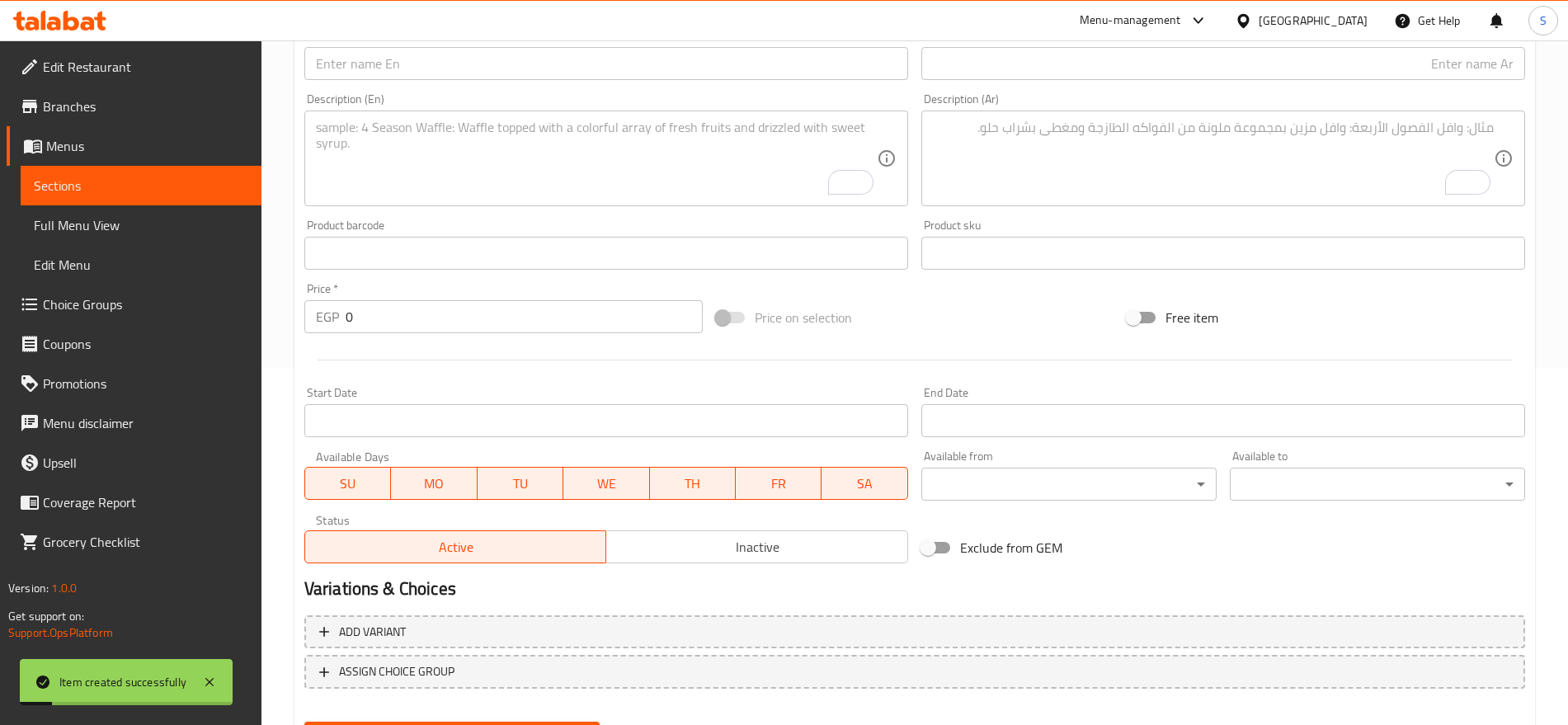
scroll to position [234, 0]
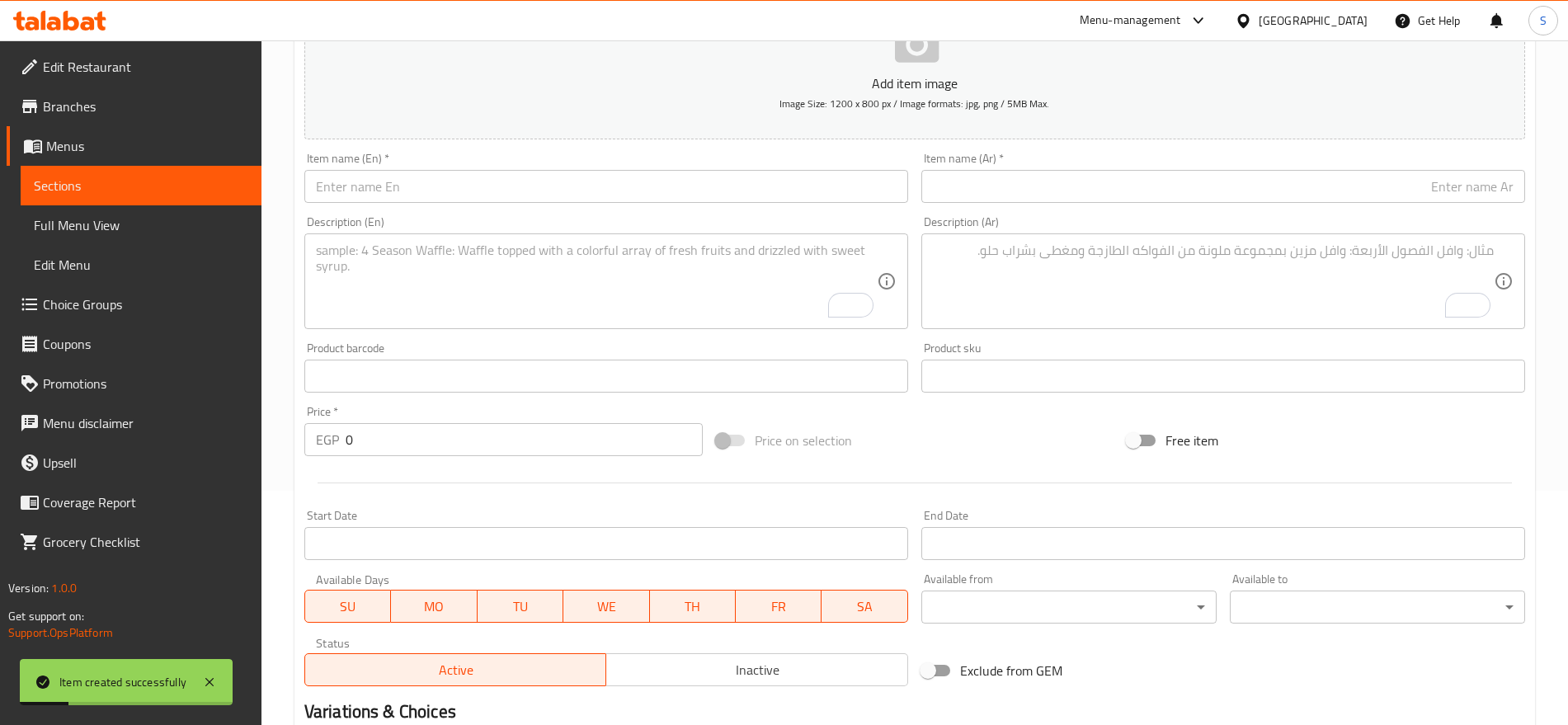
click at [1300, 170] on input "text" at bounding box center [1223, 186] width 604 height 33
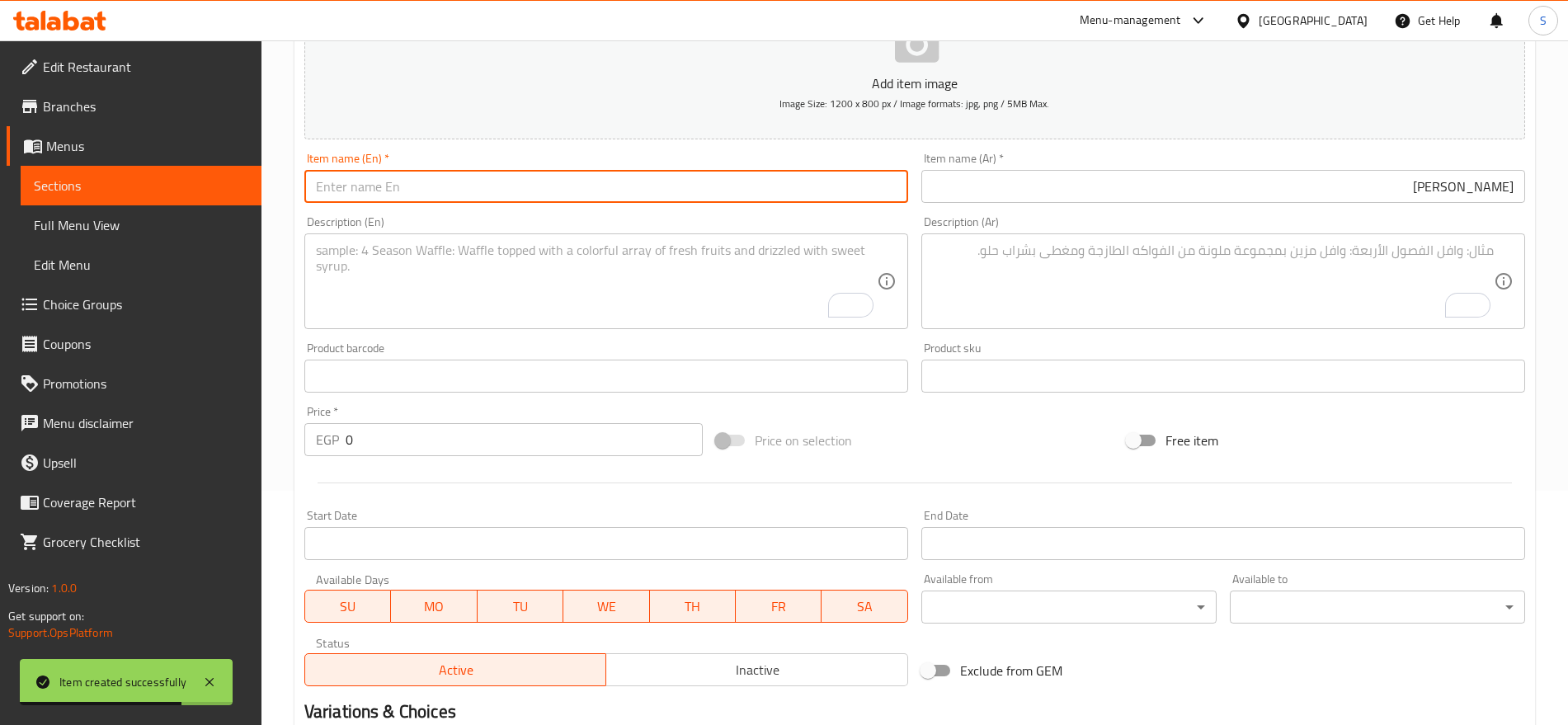
click at [548, 188] on input "text" at bounding box center [606, 186] width 604 height 33
drag, startPoint x: 376, startPoint y: 448, endPoint x: 289, endPoint y: 423, distance: 90.5
click at [297, 426] on div "Create new item Add item image Image Size: 1200 x 800 px / Image formats: jpg, …" at bounding box center [915, 406] width 1241 height 960
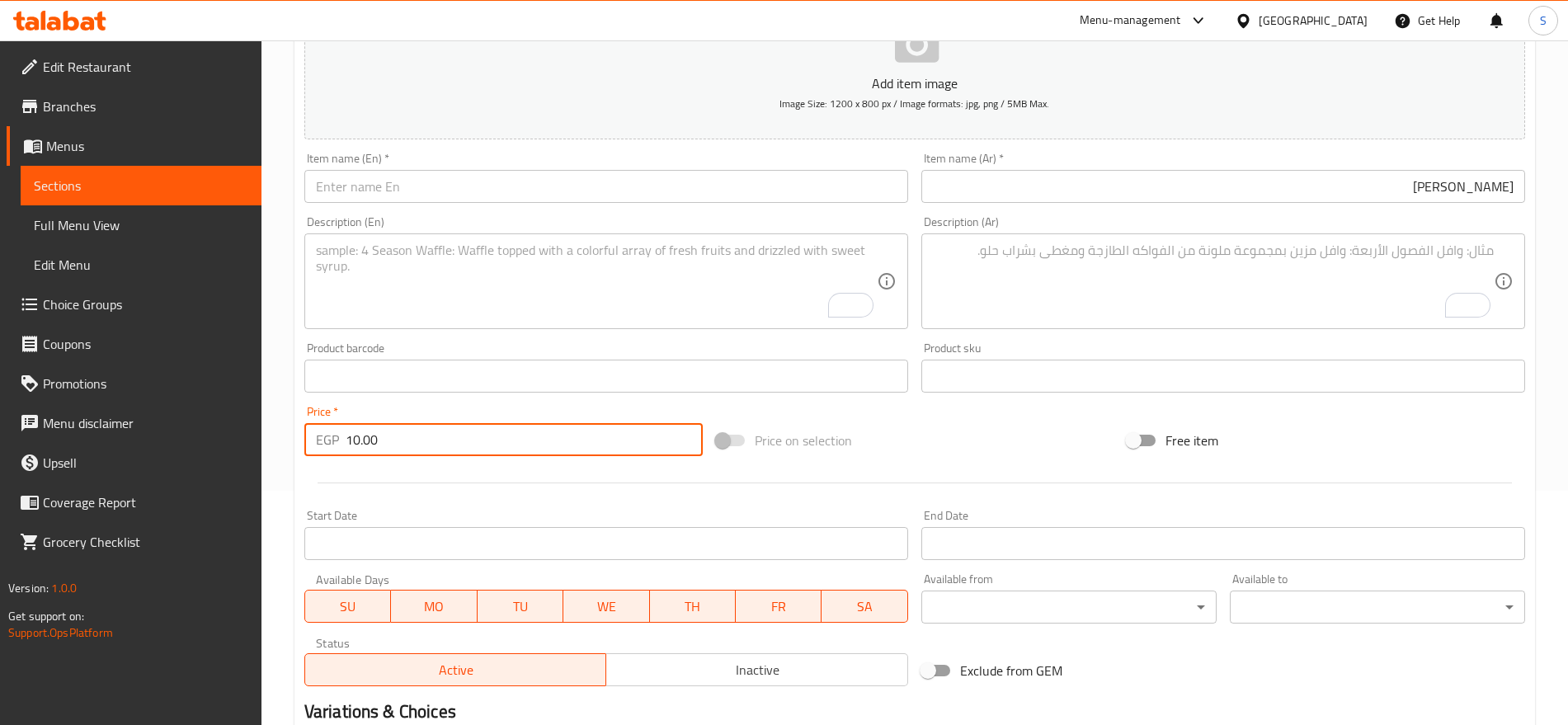
click at [1458, 194] on input "بلانكو ليمون" at bounding box center [1223, 186] width 604 height 33
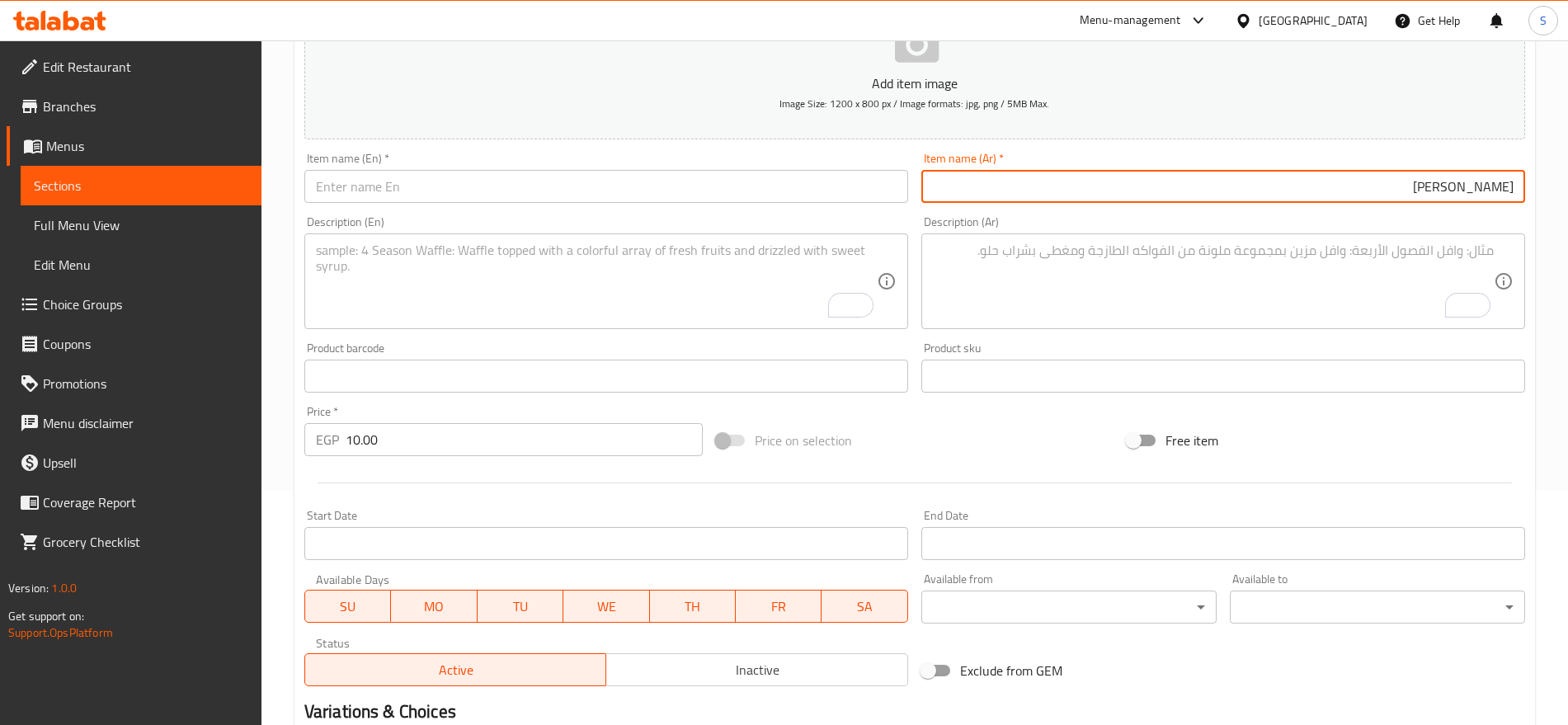
click at [1458, 194] on input "بلانكو ليمون" at bounding box center [1223, 186] width 604 height 33
click at [334, 187] on input "text" at bounding box center [606, 186] width 604 height 33
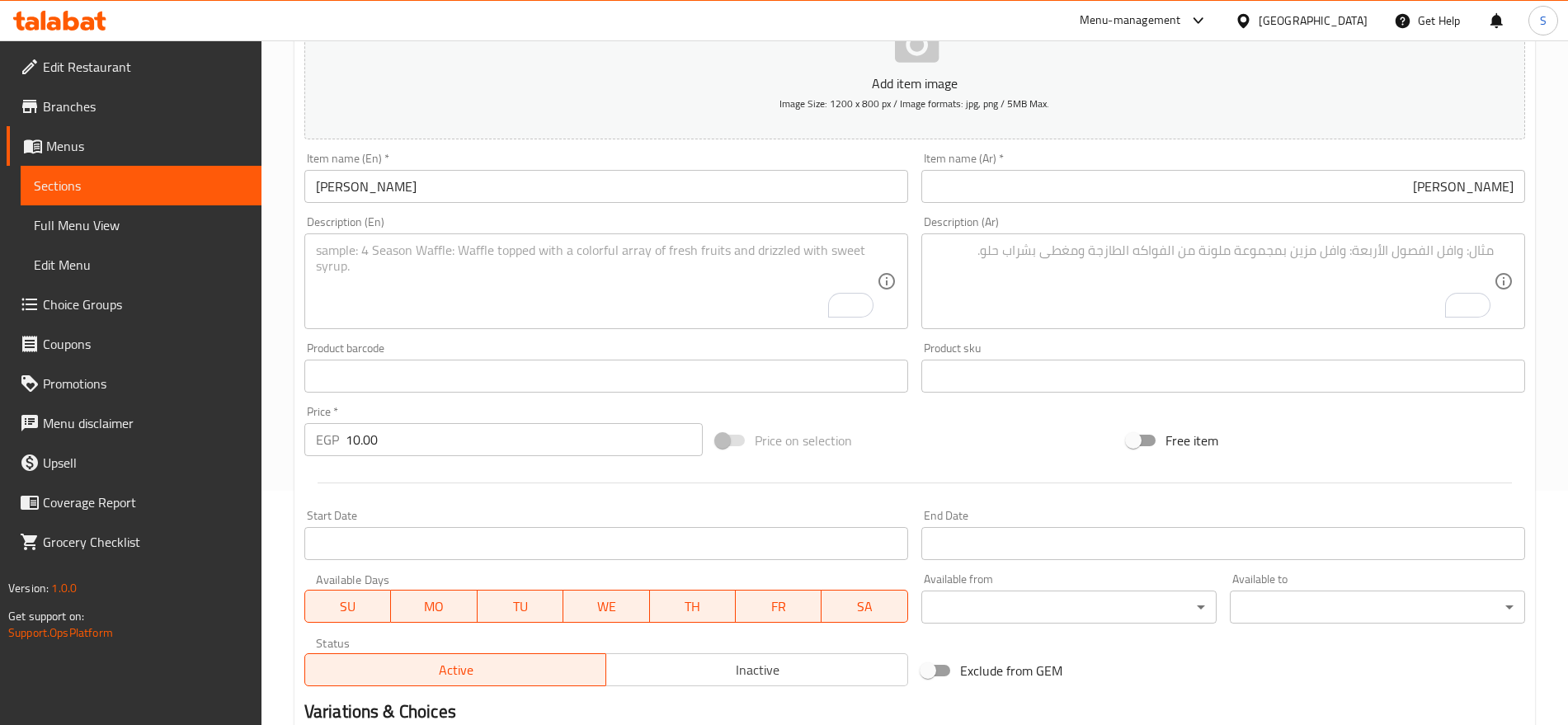
click at [1342, 167] on div "Item name (Ar)   * بلانكو ليمون Item name (Ar) *" at bounding box center [1223, 177] width 604 height 50
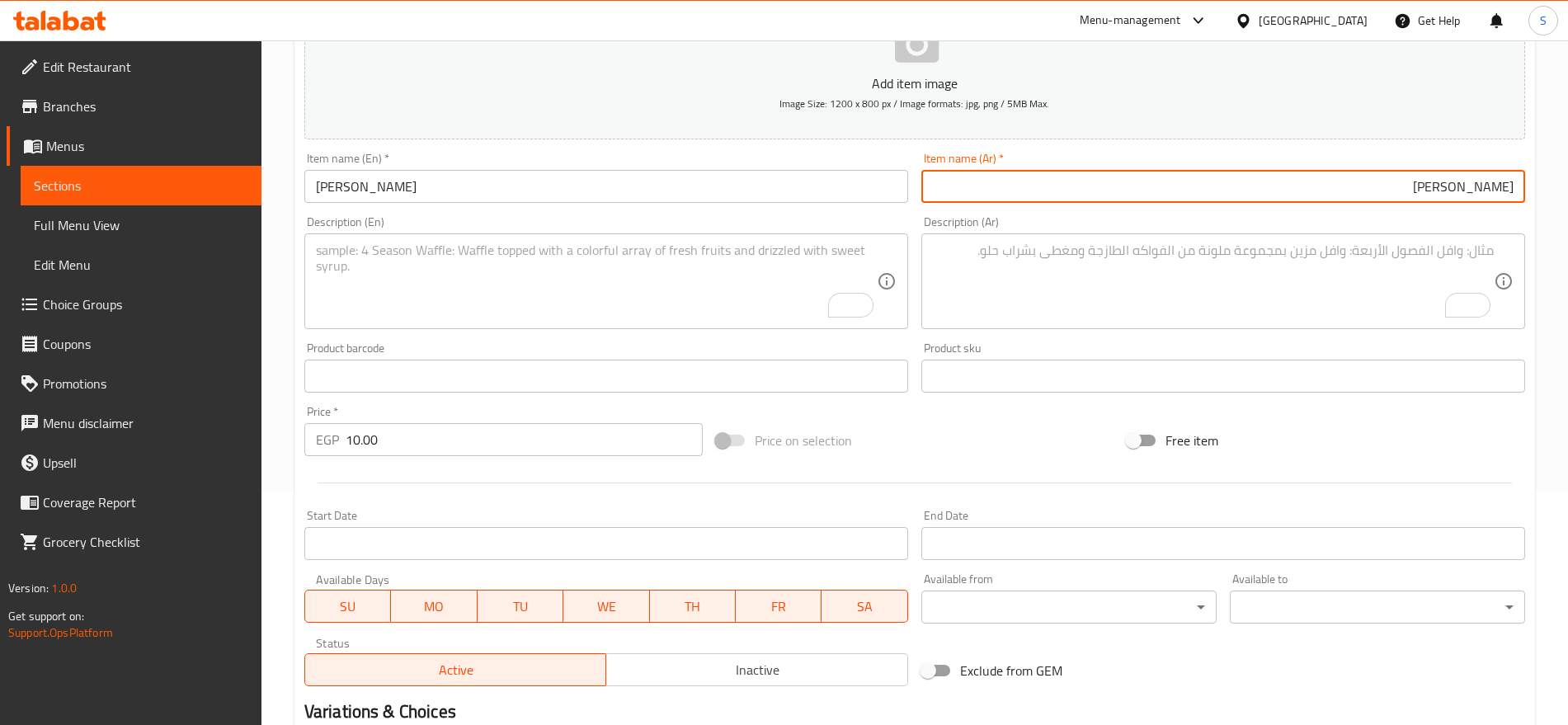
click at [1342, 175] on input "بلانكو ليمون" at bounding box center [1223, 186] width 604 height 33
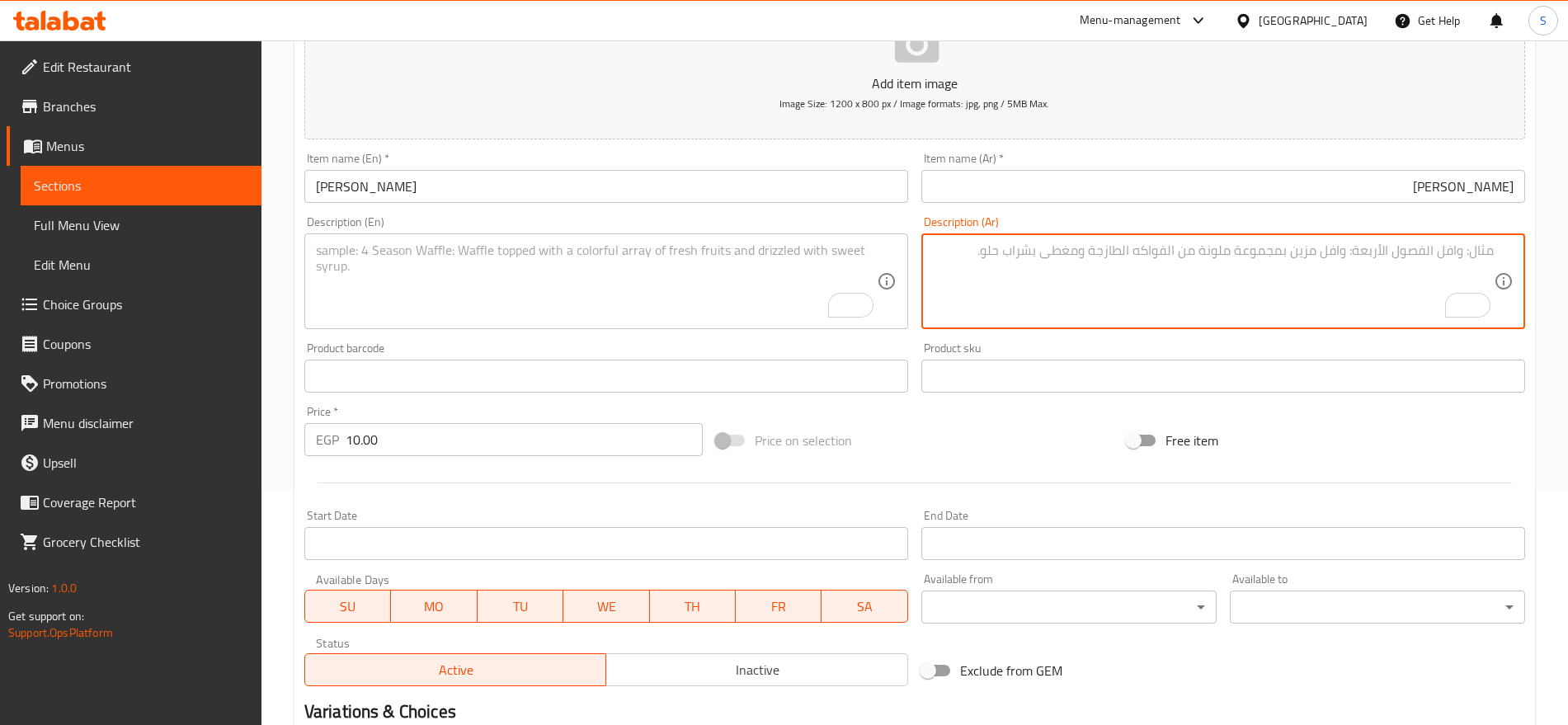
click at [1316, 255] on textarea "To enrich screen reader interactions, please activate Accessibility in Grammarl…" at bounding box center [1213, 282] width 561 height 78
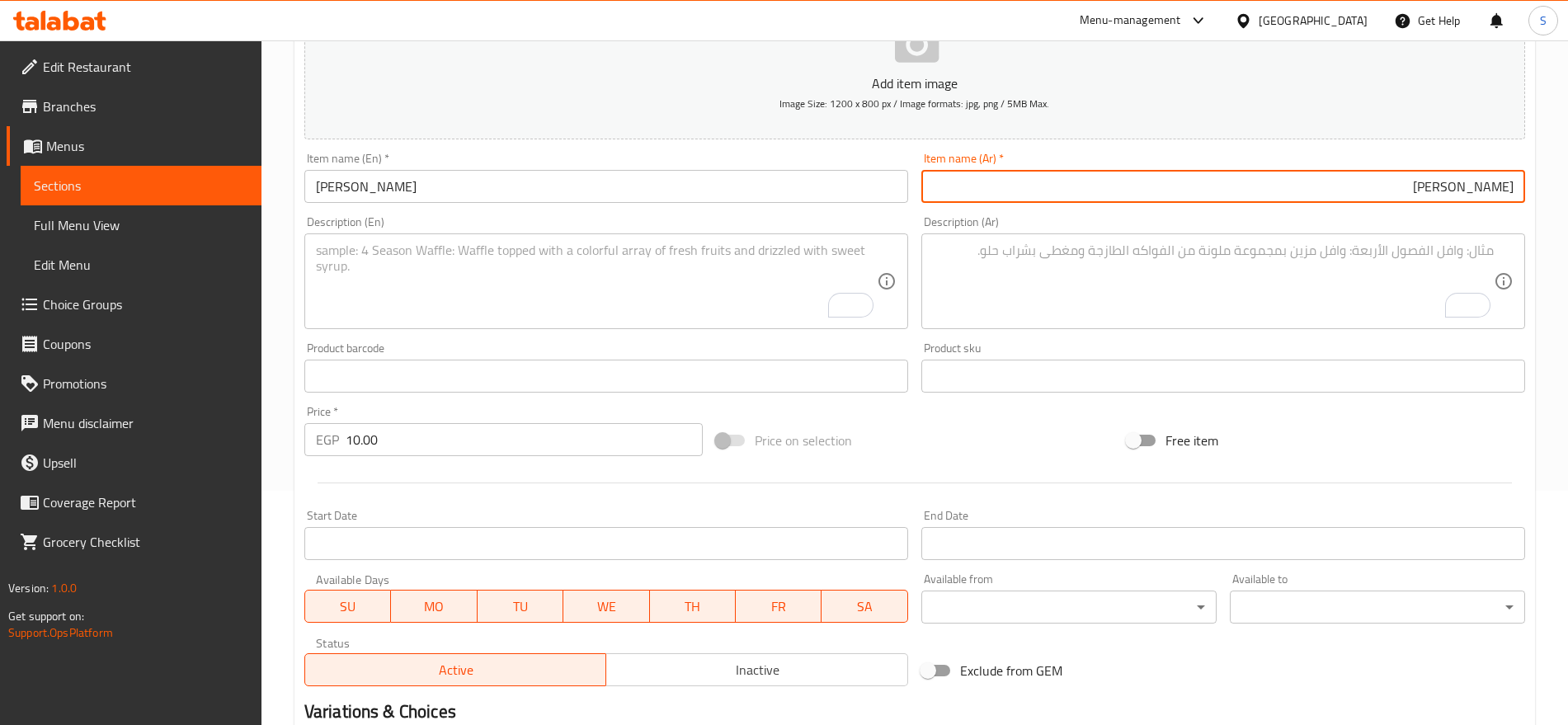
click at [1413, 189] on input "بلانكو ليمون" at bounding box center [1223, 186] width 604 height 33
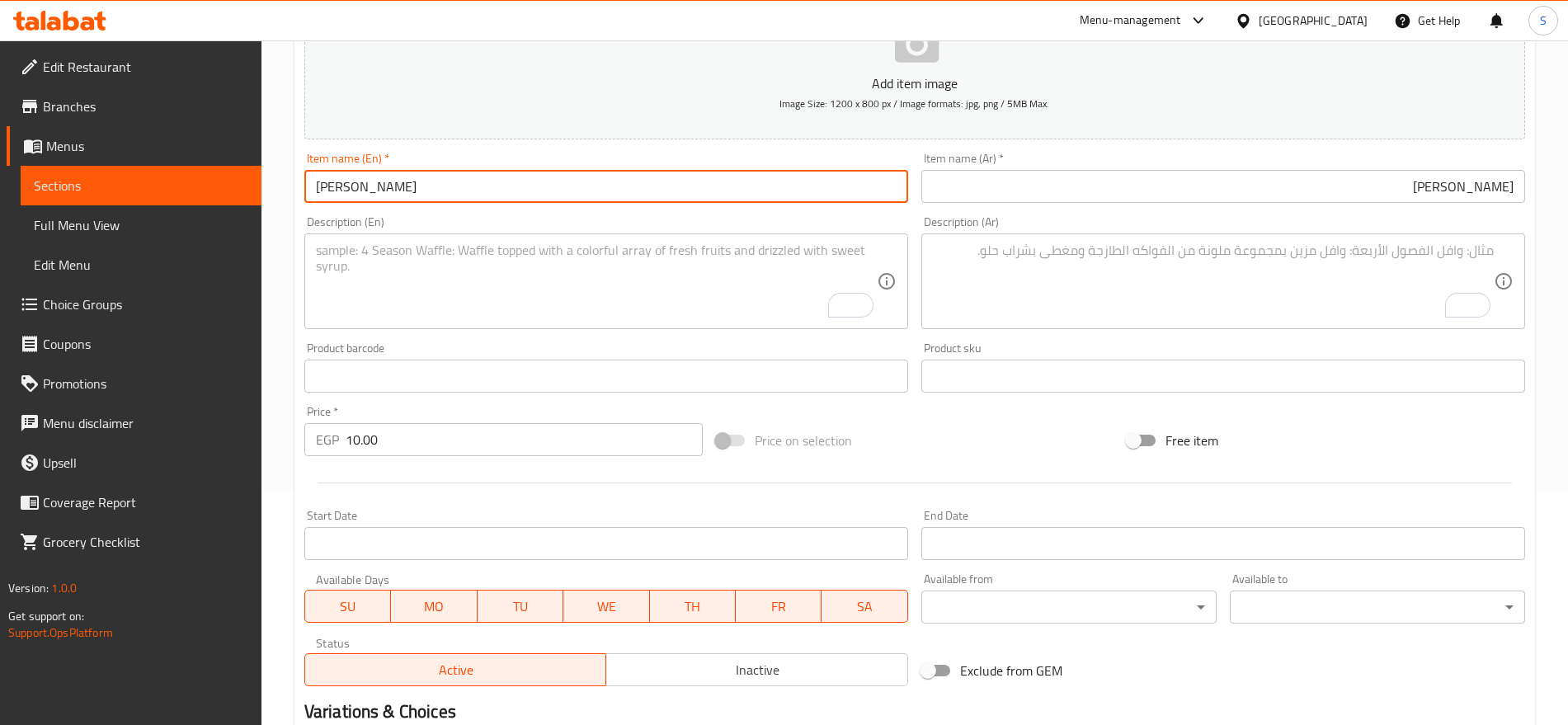
click at [660, 188] on input "Blanco Lemon" at bounding box center [606, 186] width 604 height 33
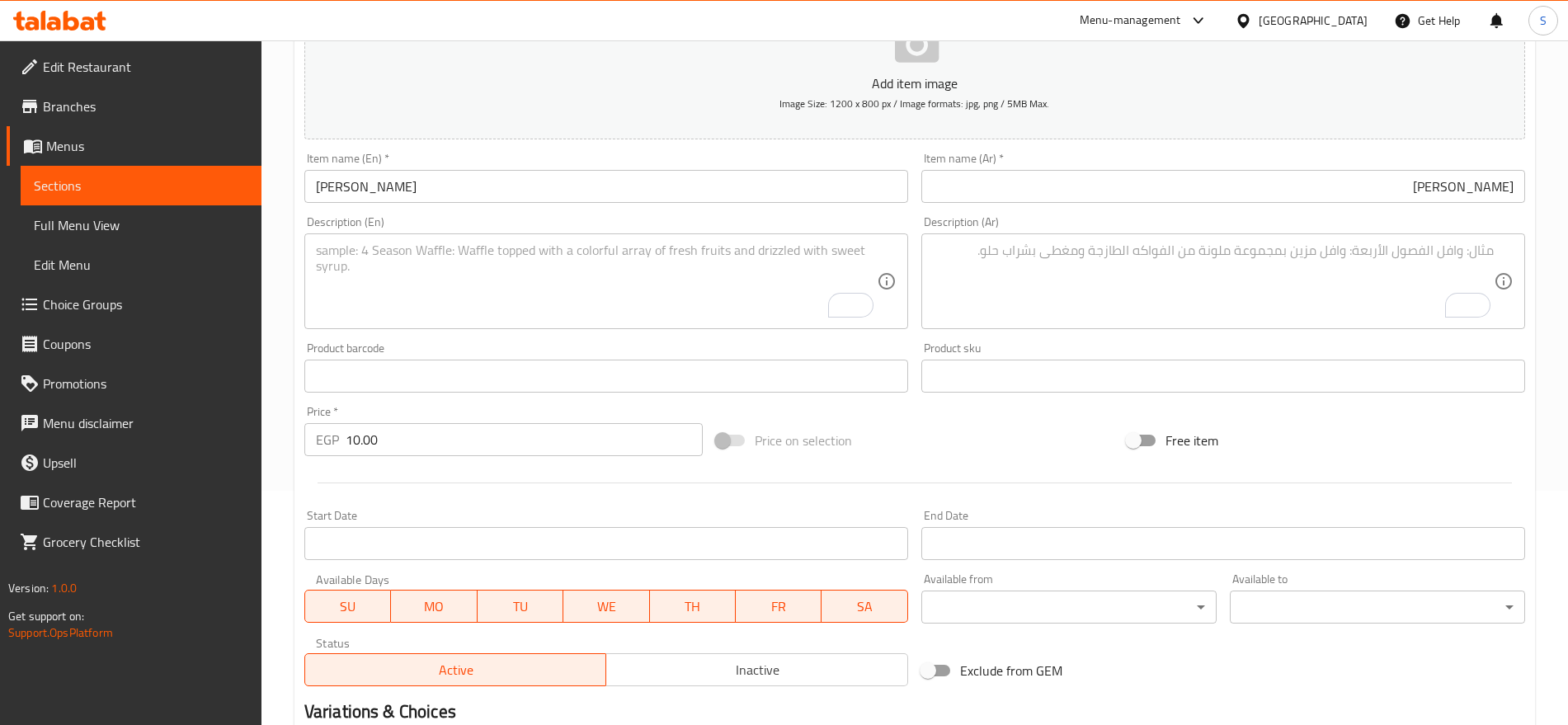
click at [1027, 291] on textarea "To enrich screen reader interactions, please activate Accessibility in Grammarl…" at bounding box center [1213, 282] width 561 height 78
click at [526, 270] on textarea "To enrich screen reader interactions, please activate Accessibility in Grammarl…" at bounding box center [597, 282] width 561 height 78
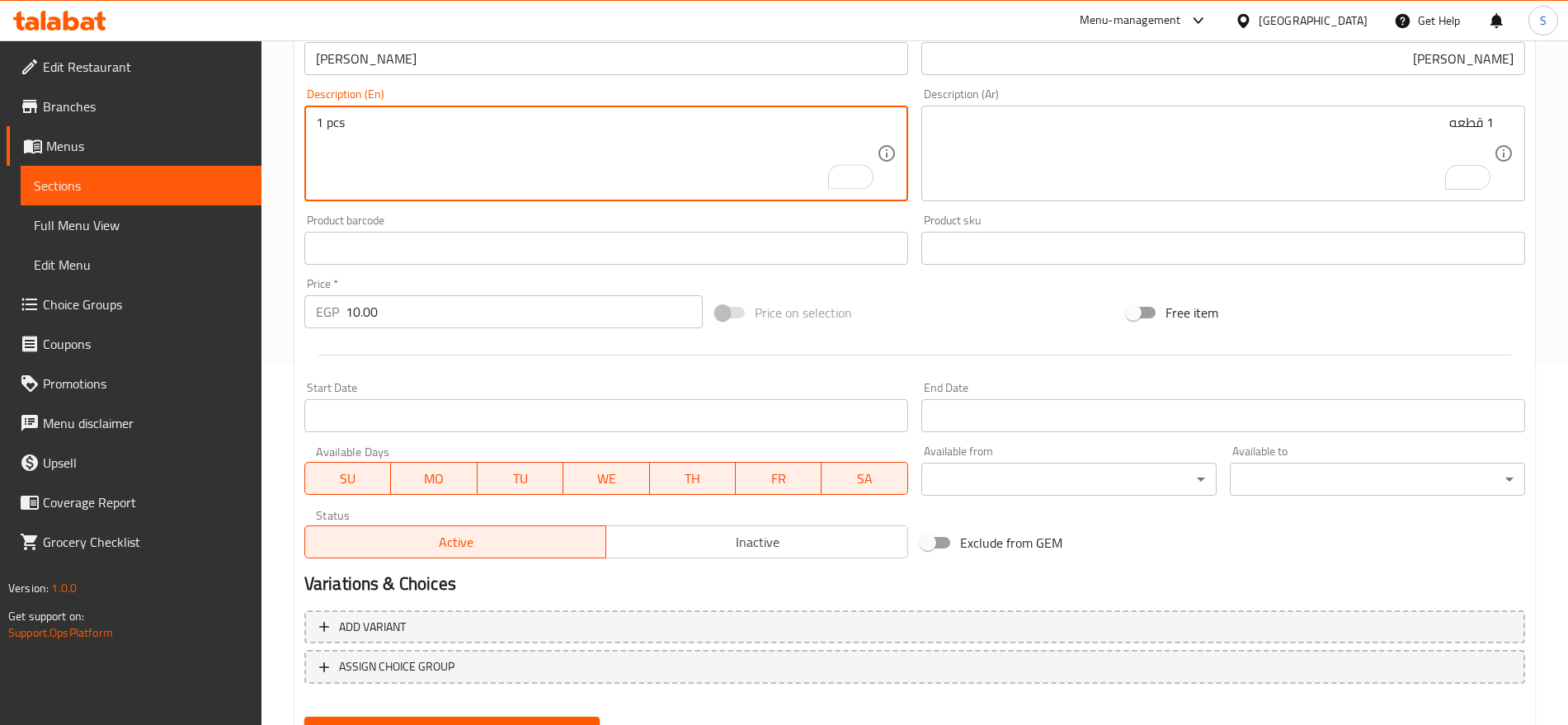
scroll to position [440, 0]
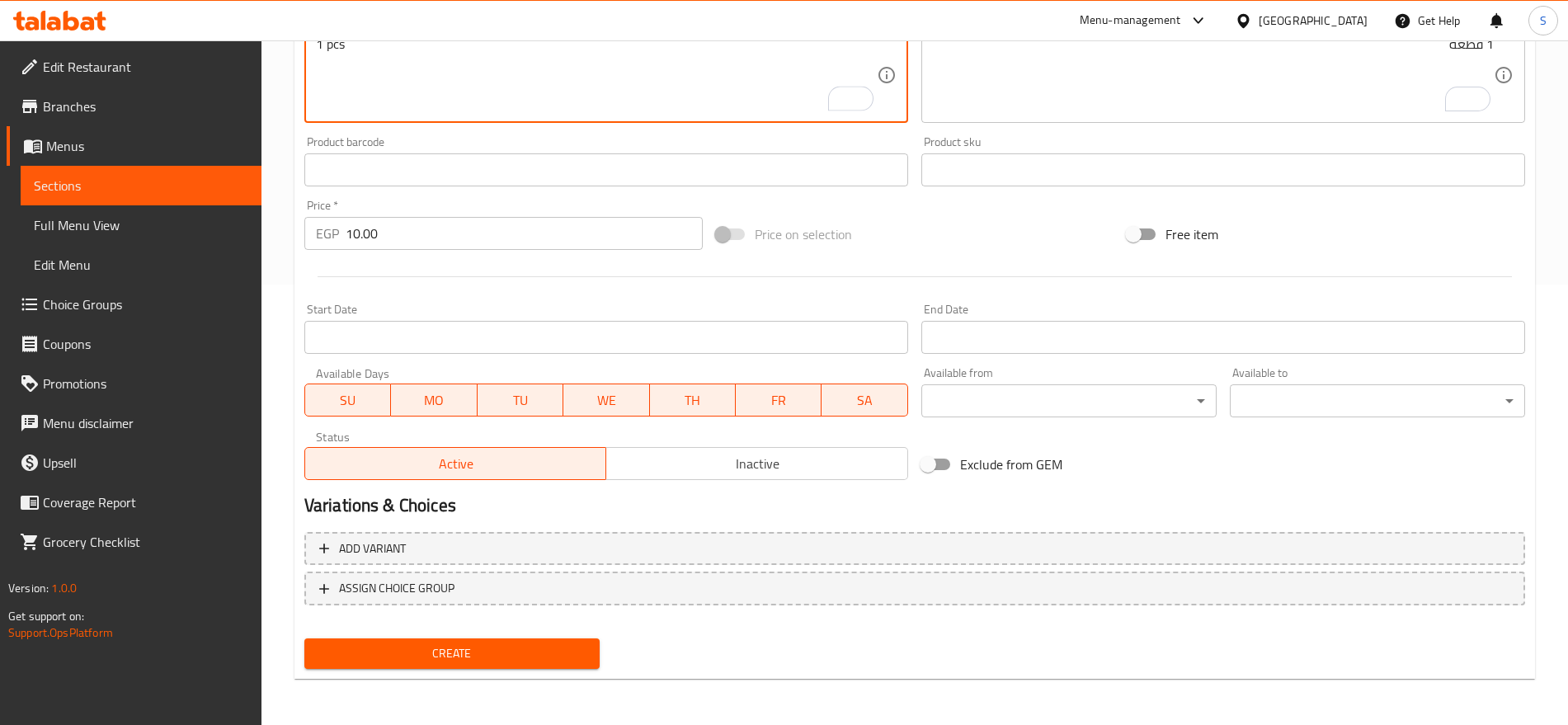
click at [481, 650] on span "Create" at bounding box center [453, 653] width 269 height 20
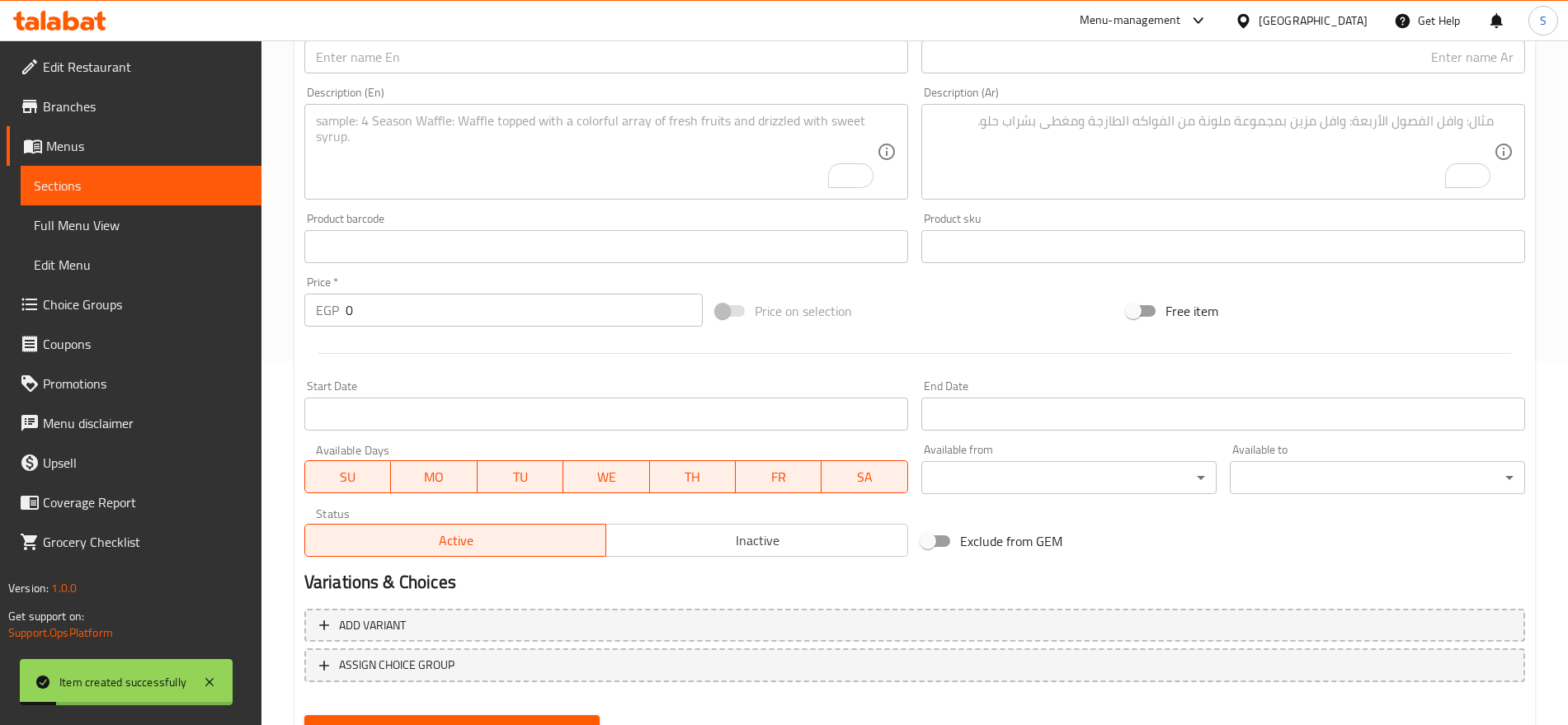
scroll to position [234, 0]
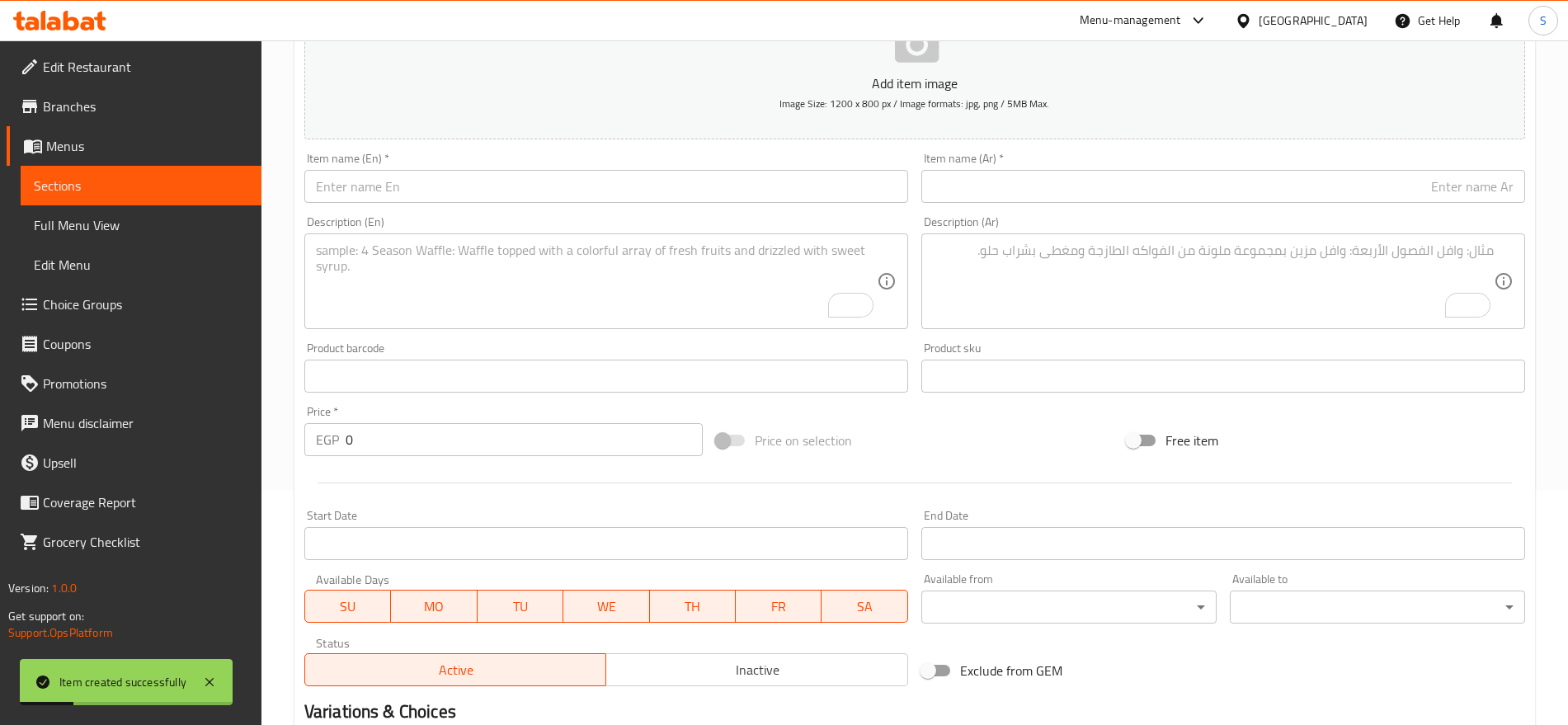
click at [370, 176] on input "text" at bounding box center [606, 186] width 604 height 33
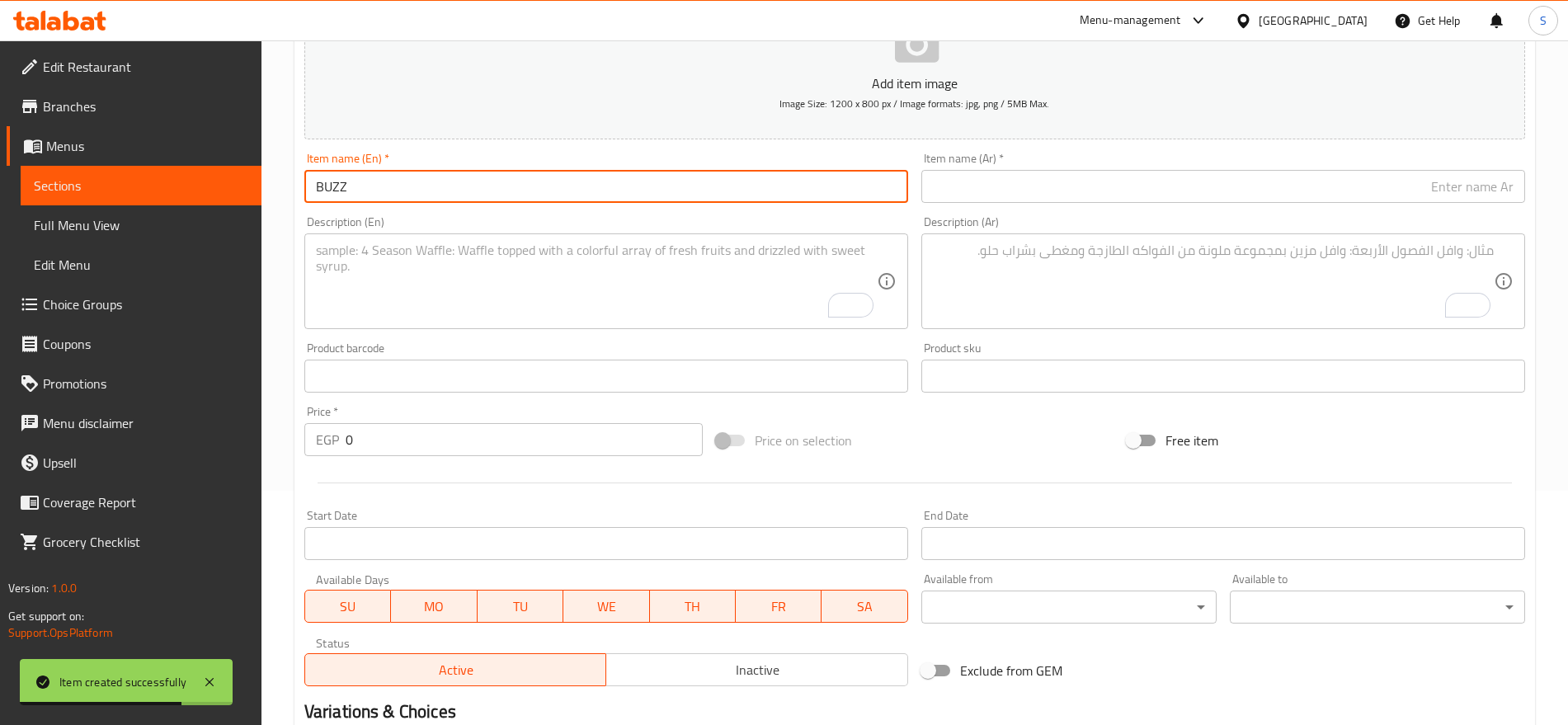
click at [1350, 184] on input "text" at bounding box center [1223, 186] width 604 height 33
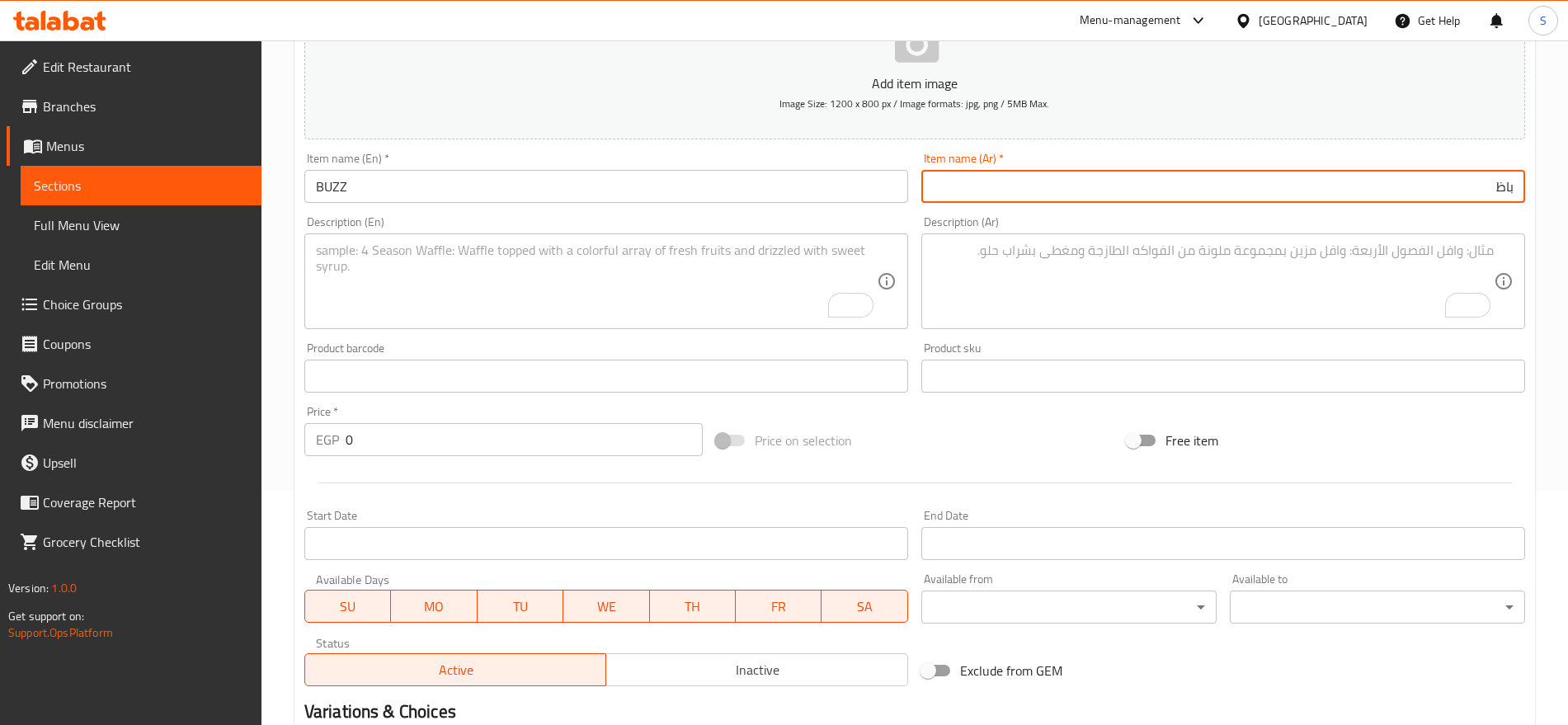
click at [1306, 300] on textarea "To enrich screen reader interactions, please activate Accessibility in Grammarl…" at bounding box center [1213, 282] width 561 height 78
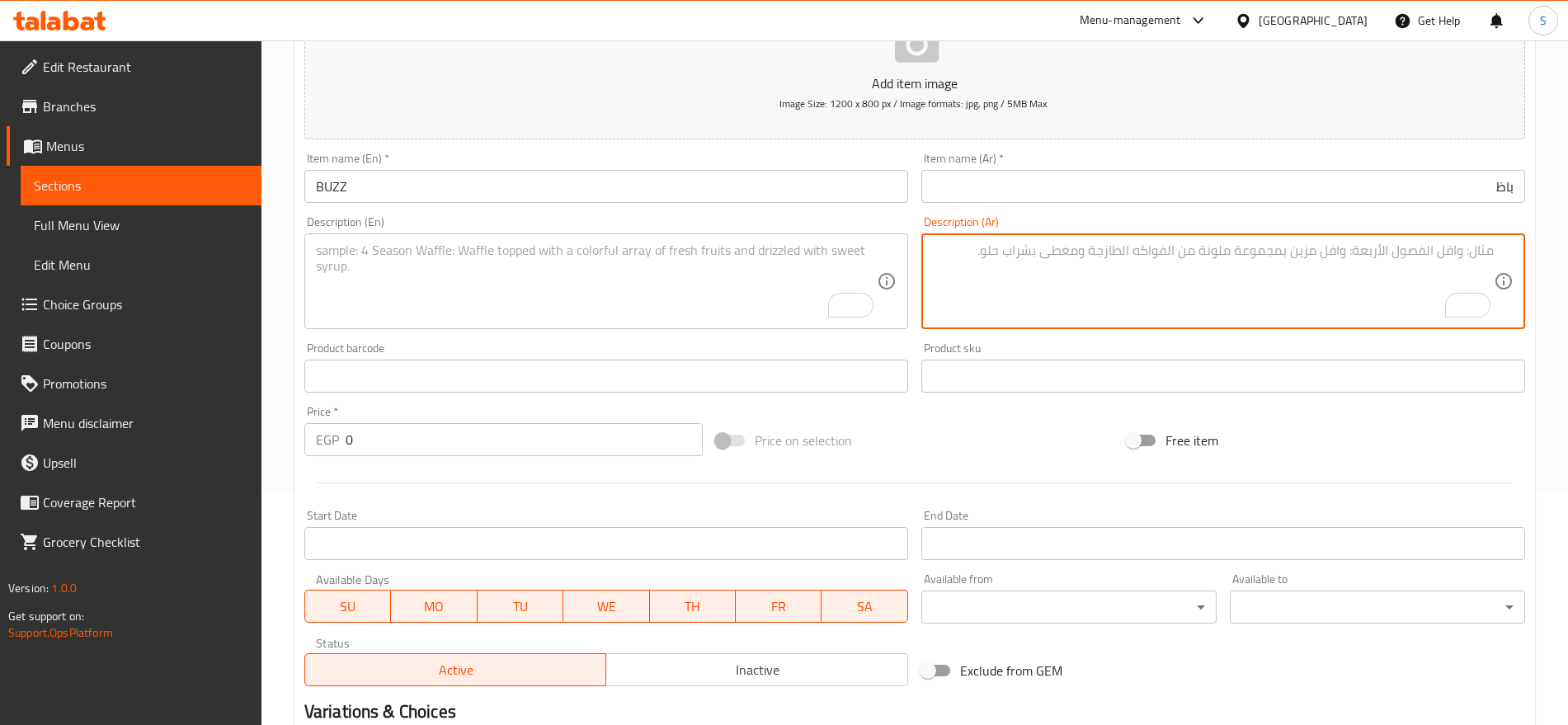
drag, startPoint x: 386, startPoint y: 447, endPoint x: 314, endPoint y: 456, distance: 72.6
click at [314, 456] on div "Price   * EGP 0 Price *" at bounding box center [503, 431] width 412 height 64
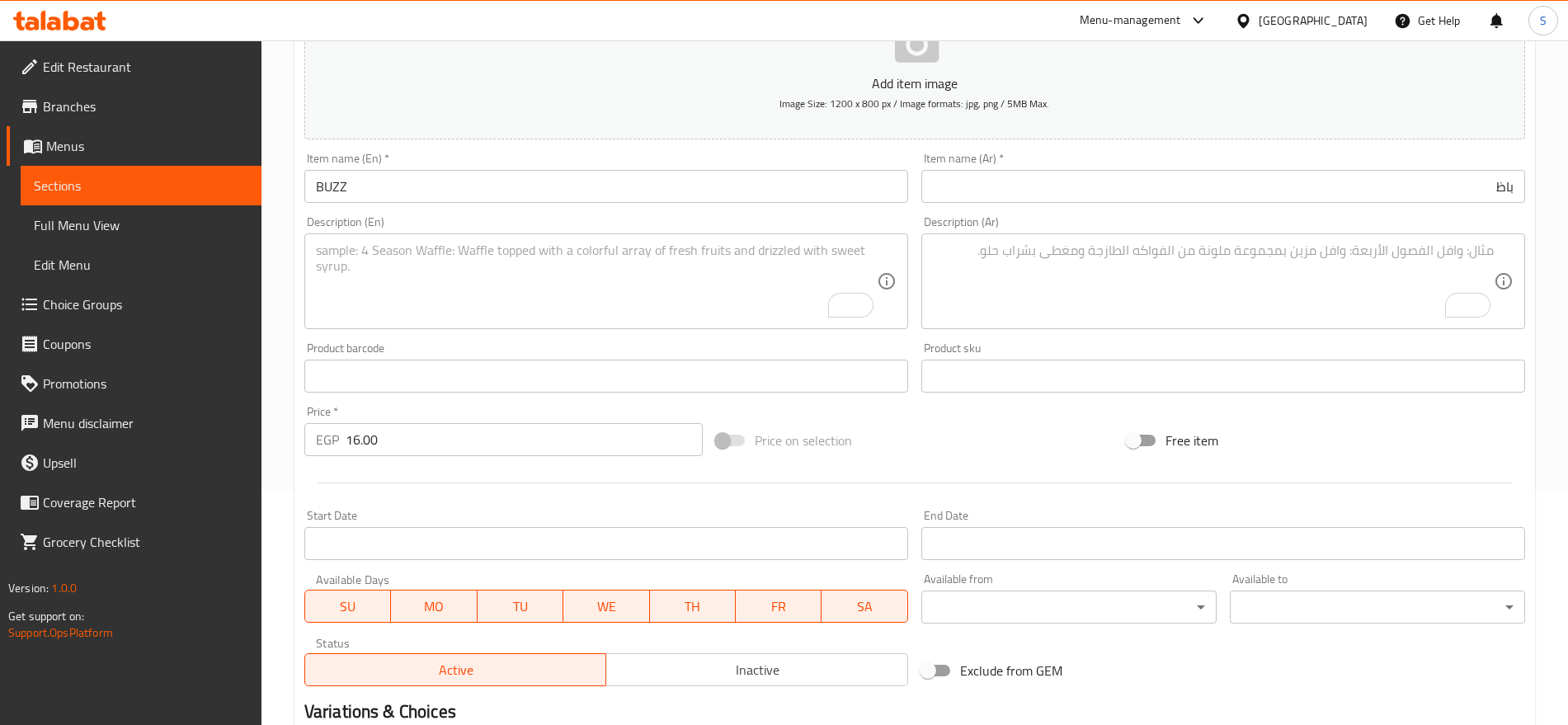
click at [1070, 282] on textarea "To enrich screen reader interactions, please activate Accessibility in Grammarl…" at bounding box center [1213, 282] width 561 height 78
click at [581, 275] on textarea "To enrich screen reader interactions, please activate Accessibility in Grammarl…" at bounding box center [597, 282] width 561 height 78
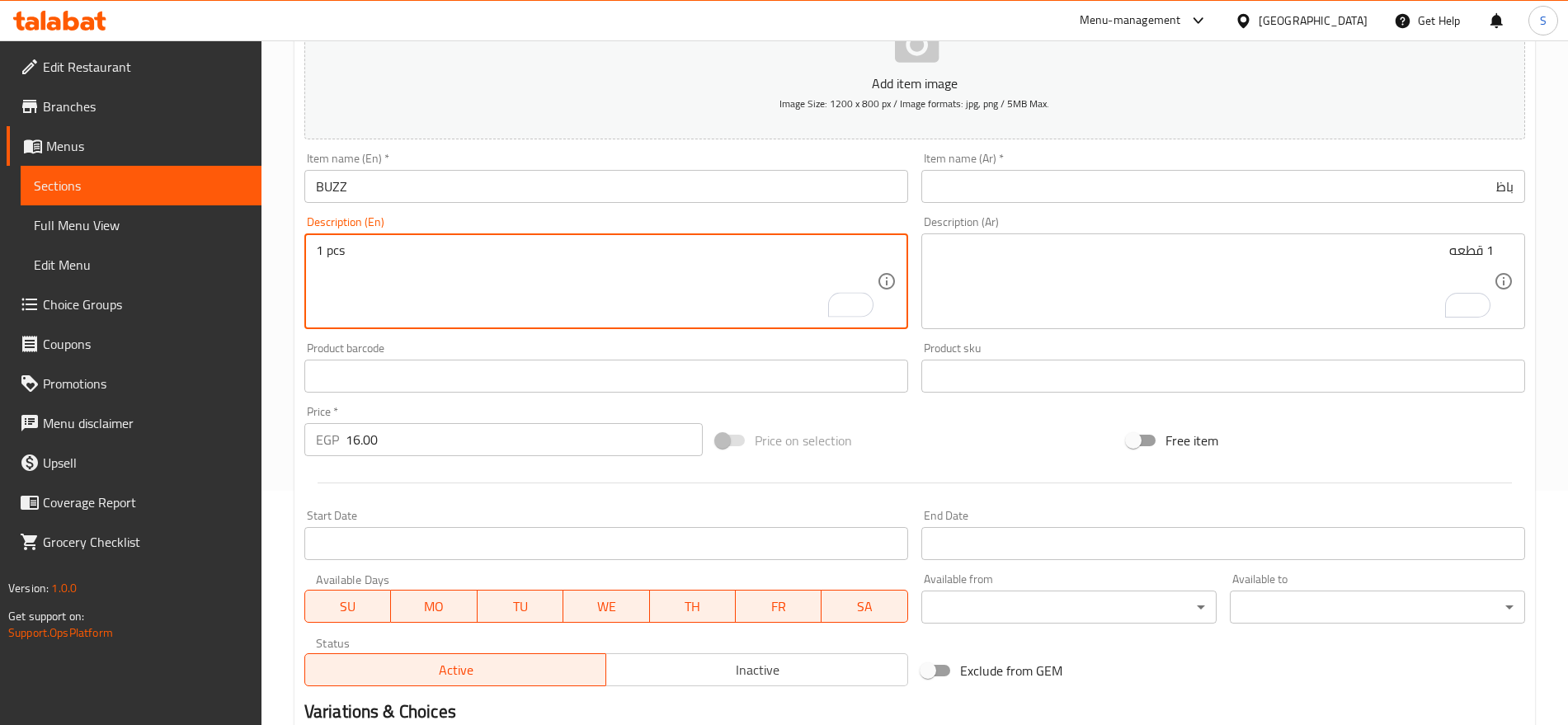
click at [1218, 212] on div "Description (Ar) 1 قطعه Description (Ar)" at bounding box center [1224, 273] width 617 height 126
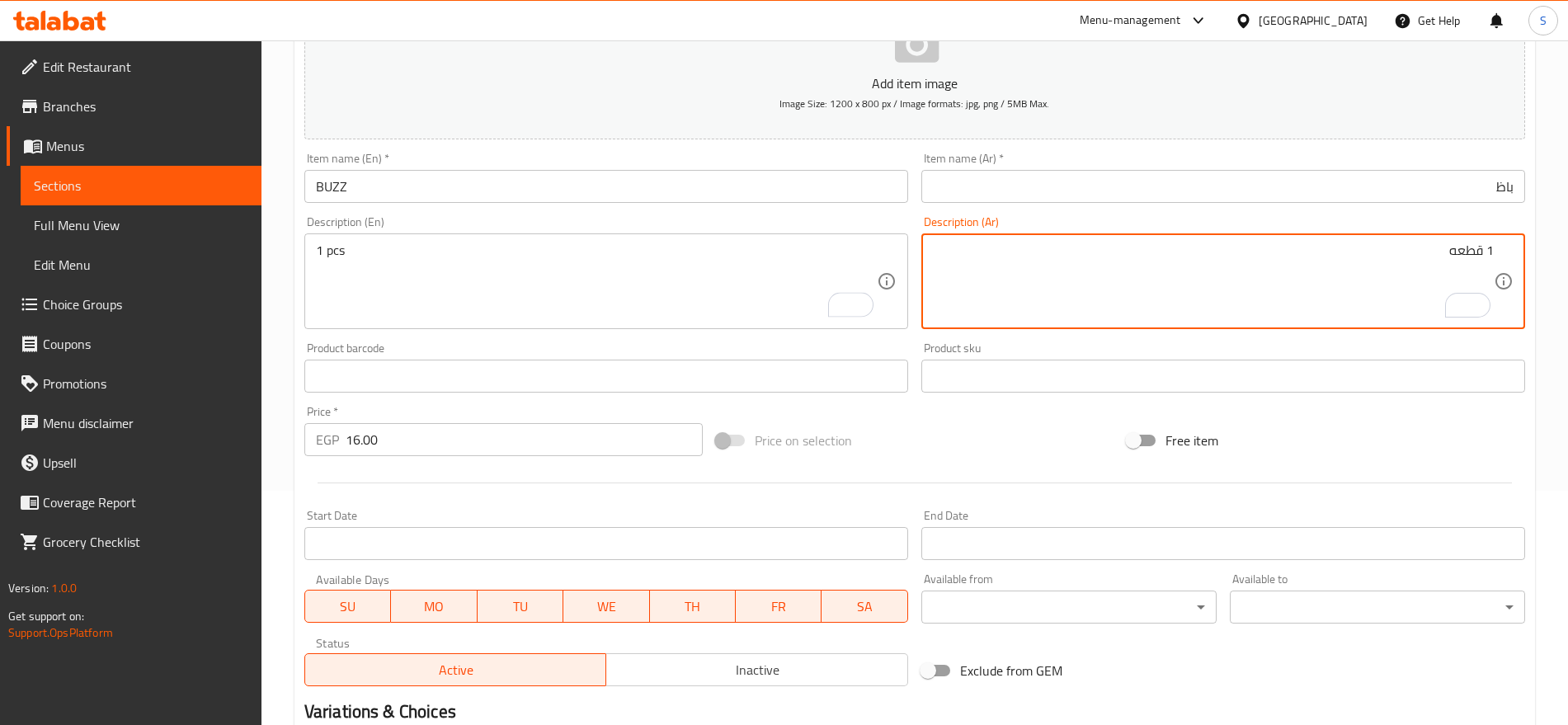
click at [1384, 181] on input "باظ" at bounding box center [1223, 186] width 604 height 33
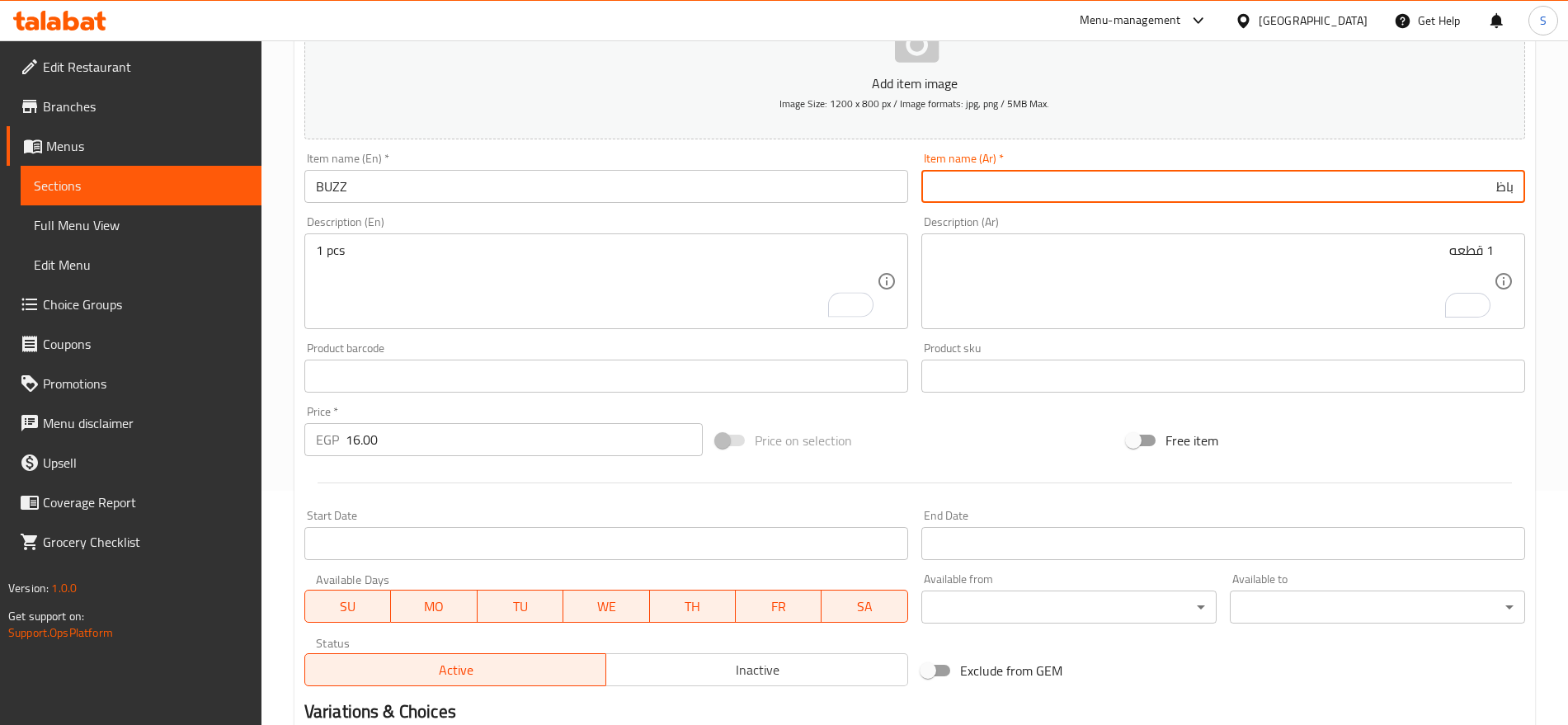
click at [677, 222] on div "Description (En) 1 pcs Description (En)" at bounding box center [606, 273] width 604 height 113
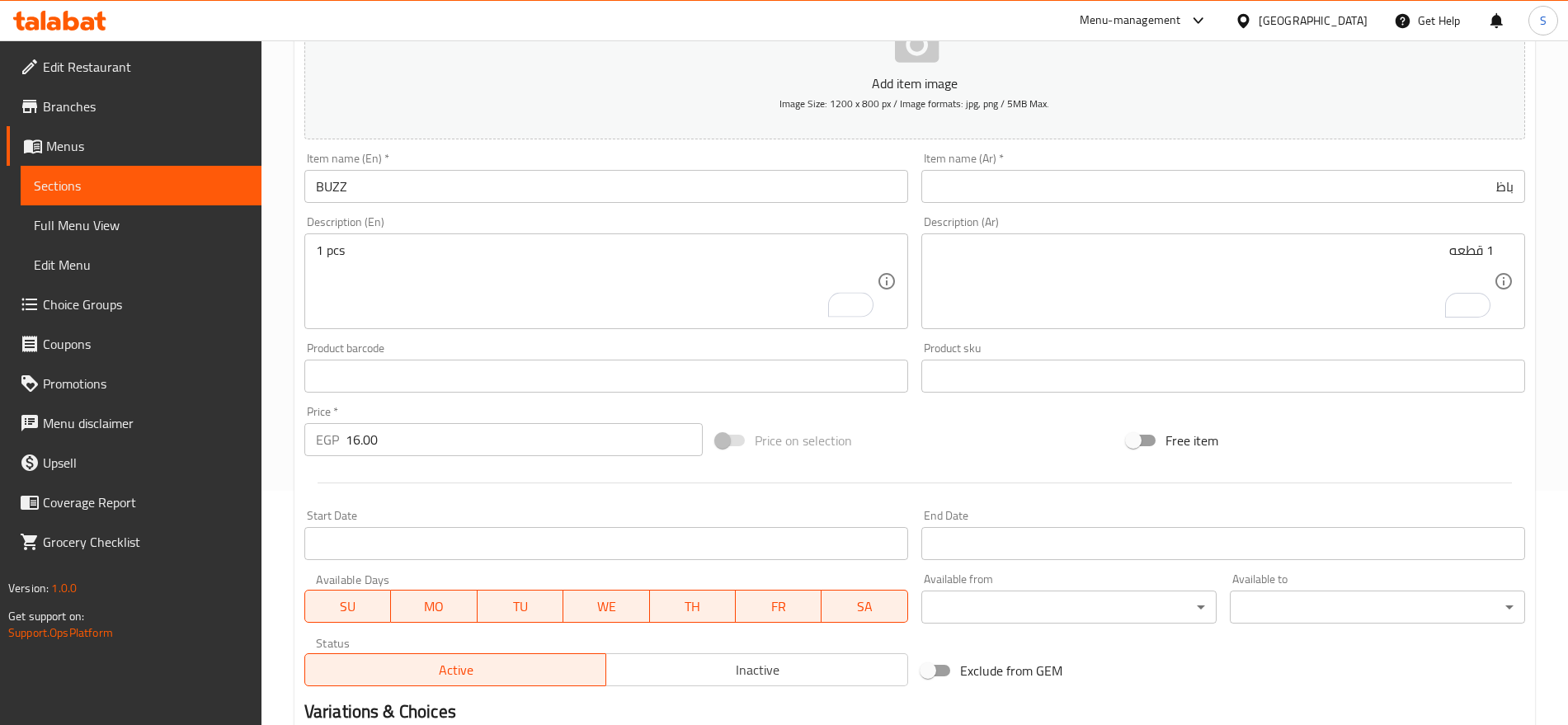
click at [664, 197] on input "BUZZ" at bounding box center [606, 186] width 604 height 33
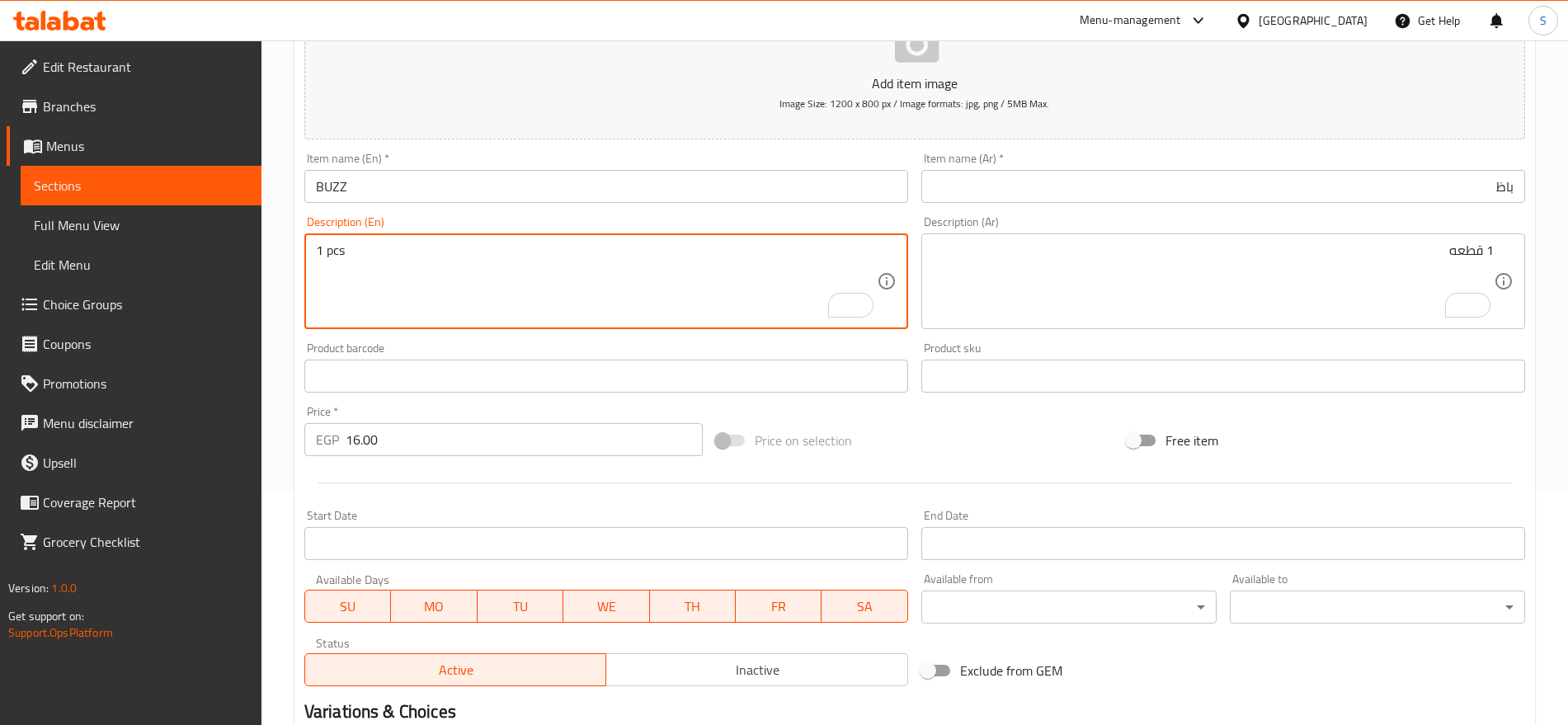
click at [462, 426] on input "16.00" at bounding box center [524, 440] width 357 height 33
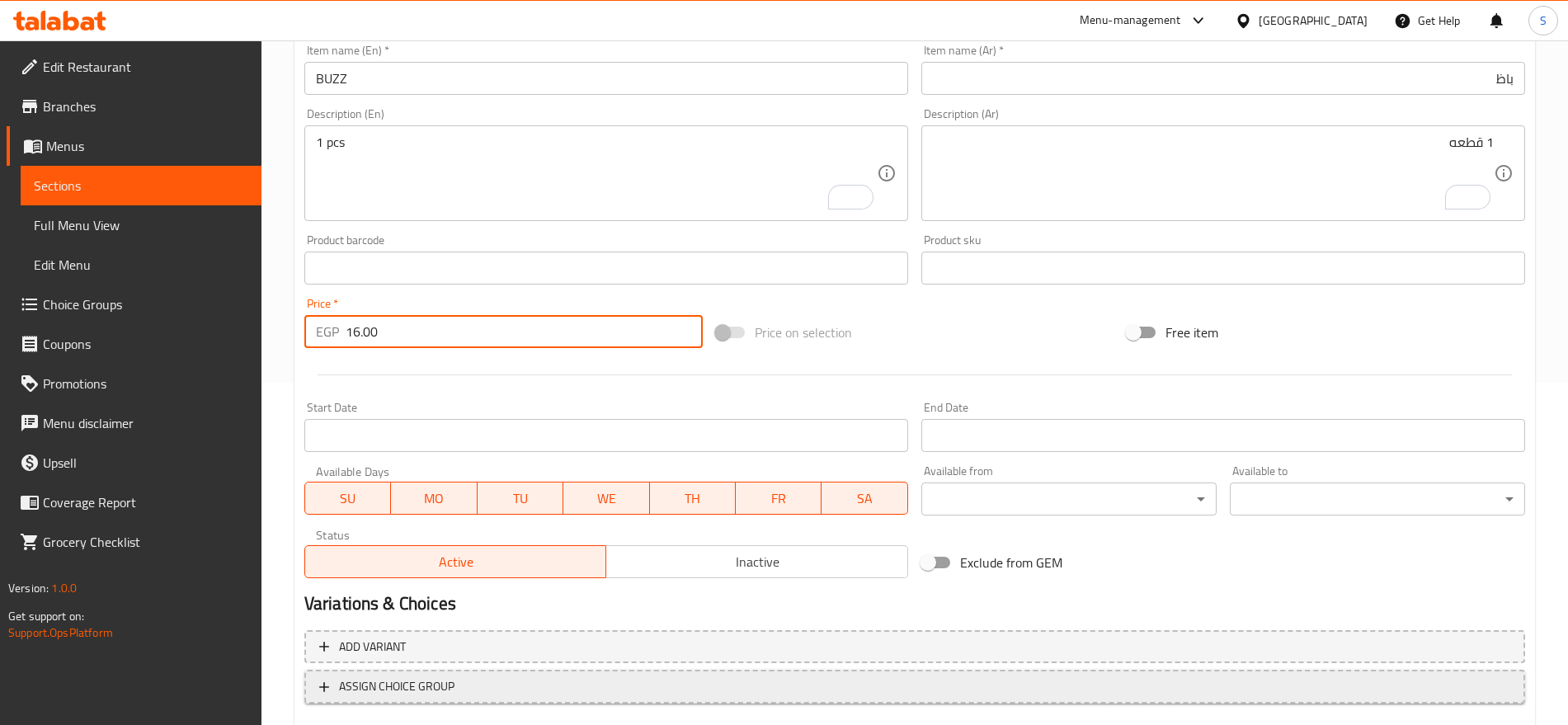
scroll to position [440, 0]
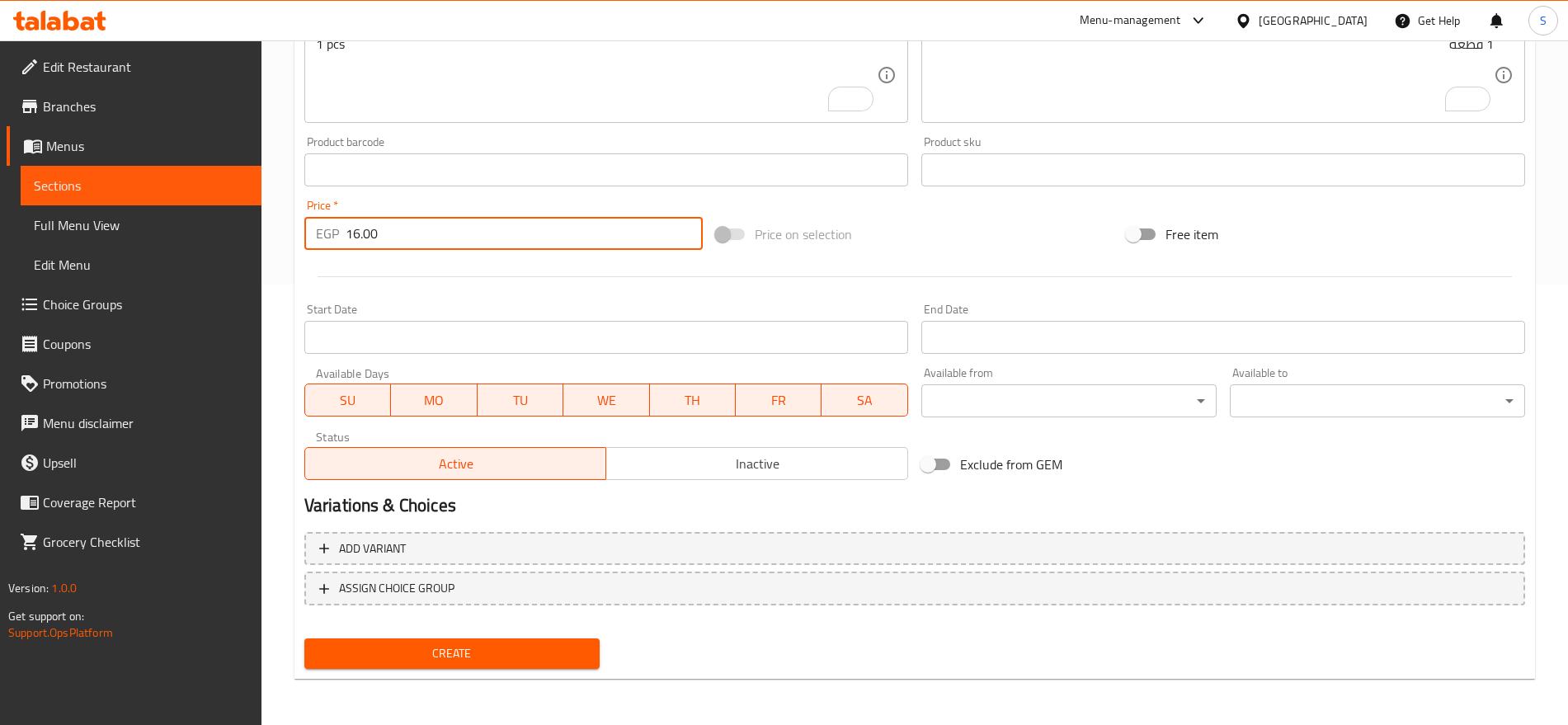
click at [521, 629] on div "Add variant ASSIGN CHOICE GROUP" at bounding box center [914, 579] width 1234 height 107
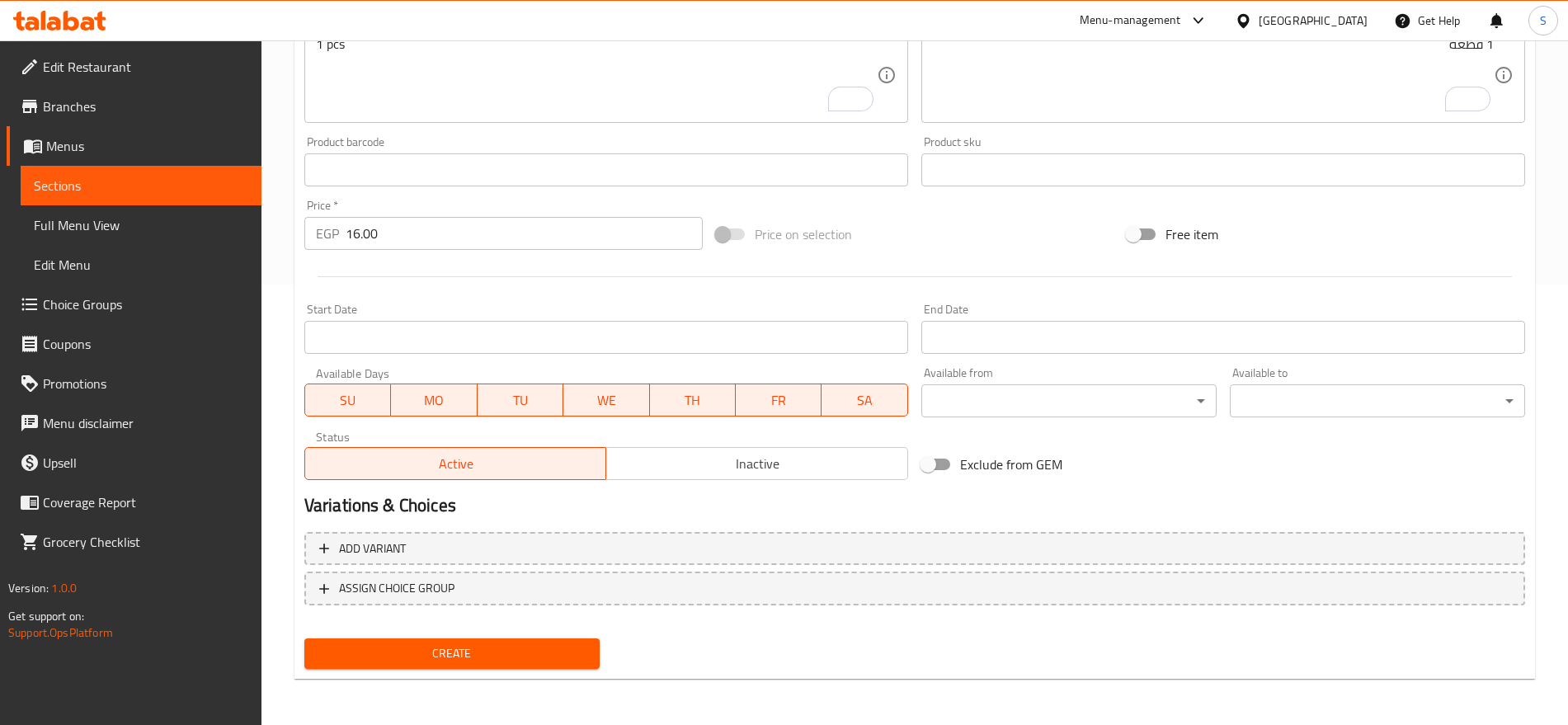
click at [516, 658] on span "Create" at bounding box center [453, 653] width 269 height 20
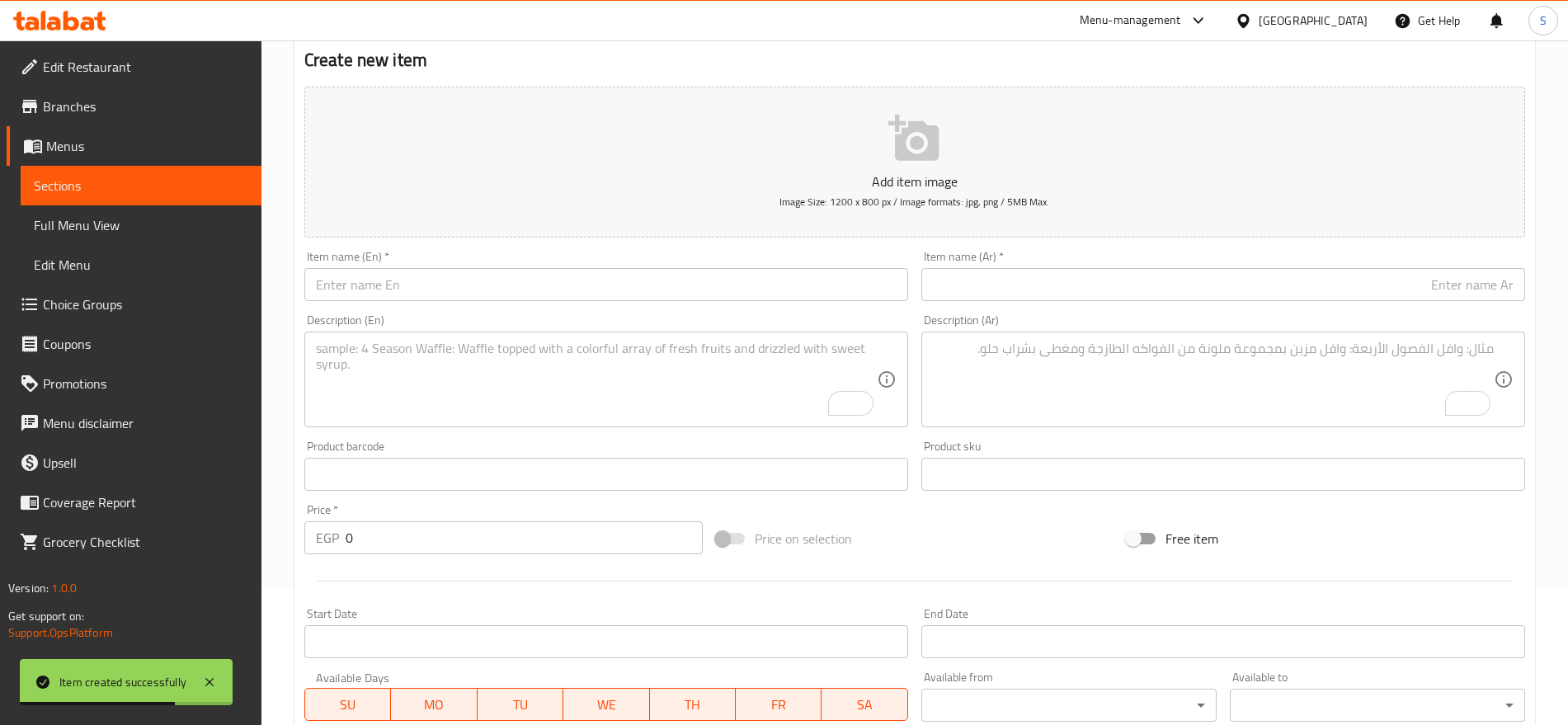
scroll to position [131, 0]
click at [1078, 285] on input "text" at bounding box center [1223, 289] width 604 height 33
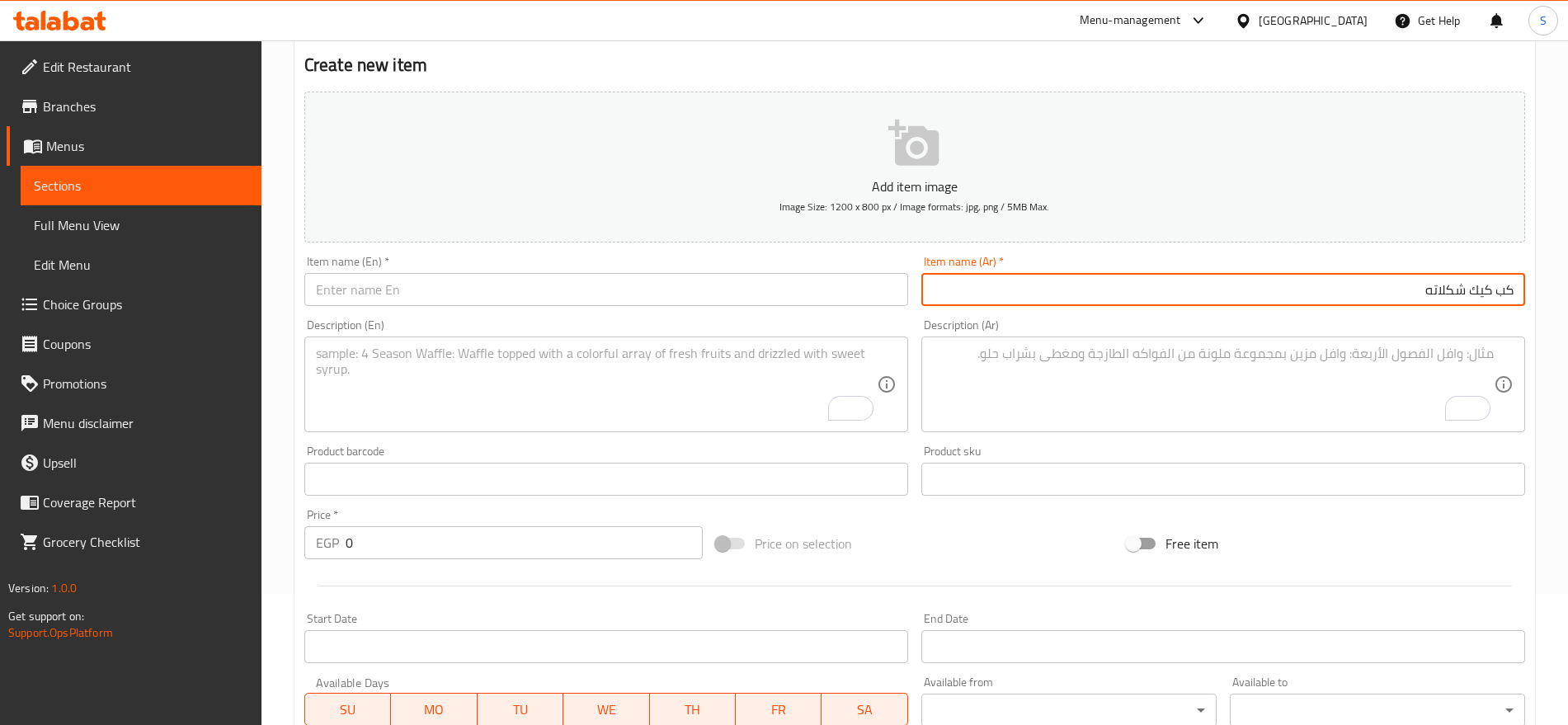
click at [584, 302] on input "text" at bounding box center [606, 289] width 604 height 33
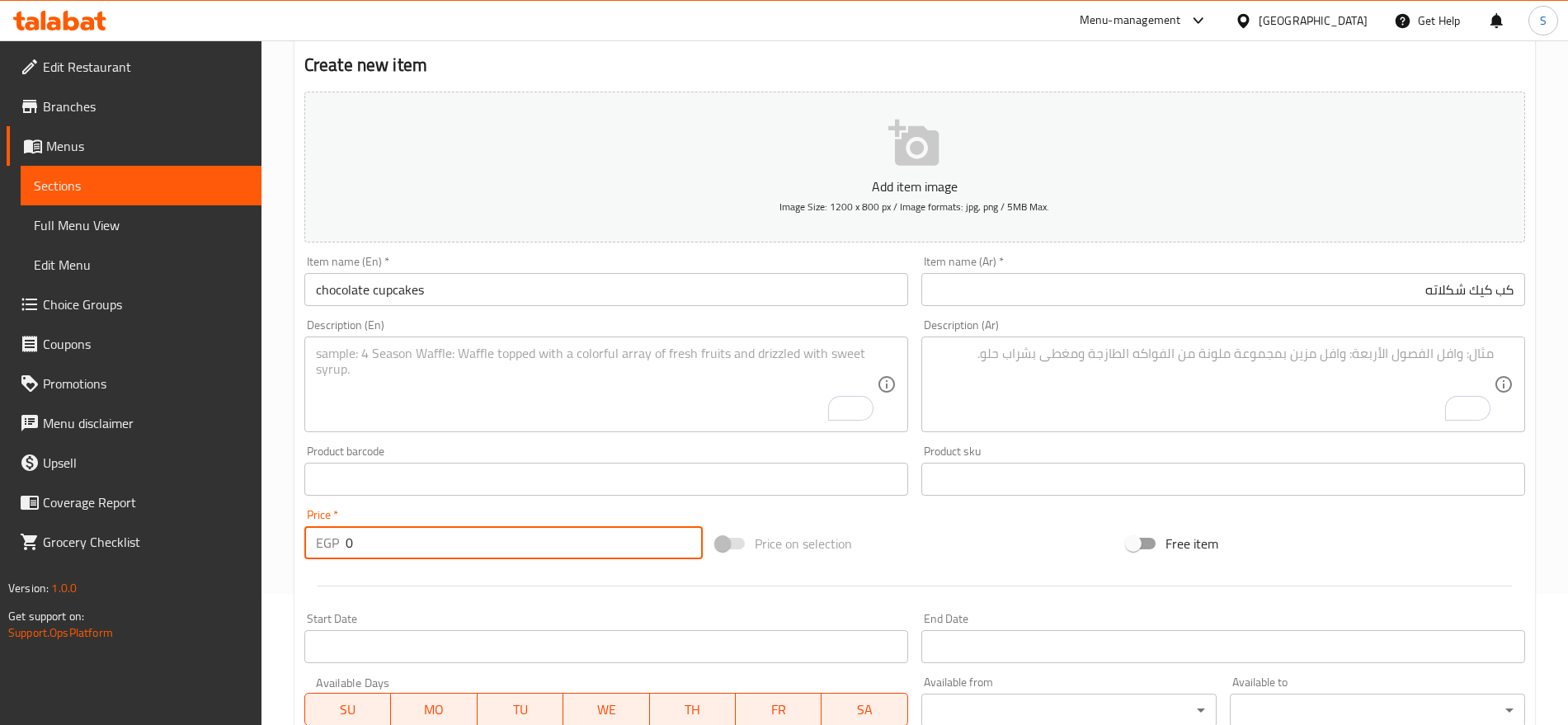
drag, startPoint x: 372, startPoint y: 529, endPoint x: 332, endPoint y: 533, distance: 40.2
click at [332, 533] on div "EGP 0 Price *" at bounding box center [504, 543] width 399 height 33
click at [1038, 362] on textarea "To enrich screen reader interactions, please activate Accessibility in Grammarl…" at bounding box center [1213, 385] width 561 height 78
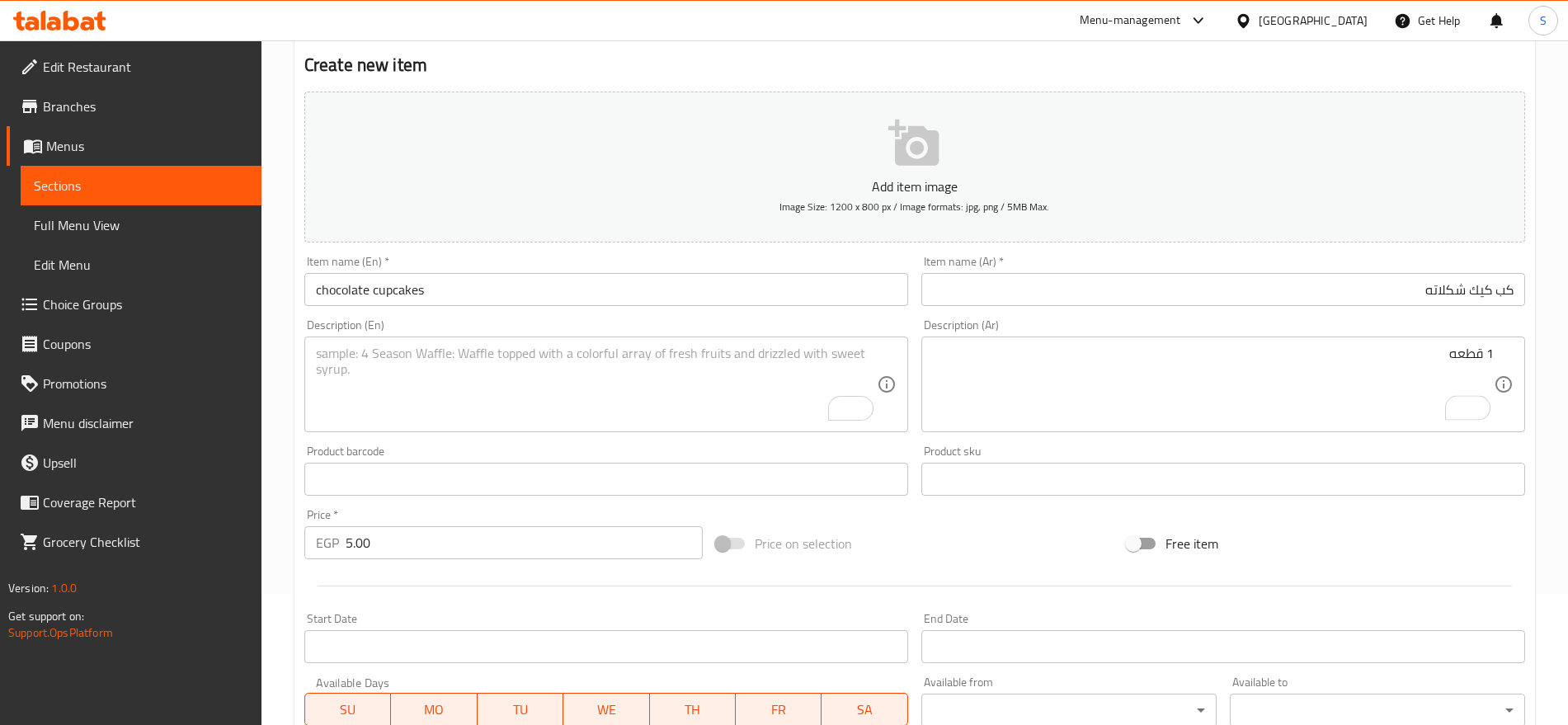
click at [370, 398] on textarea "To enrich screen reader interactions, please activate Accessibility in Grammarl…" at bounding box center [597, 385] width 561 height 78
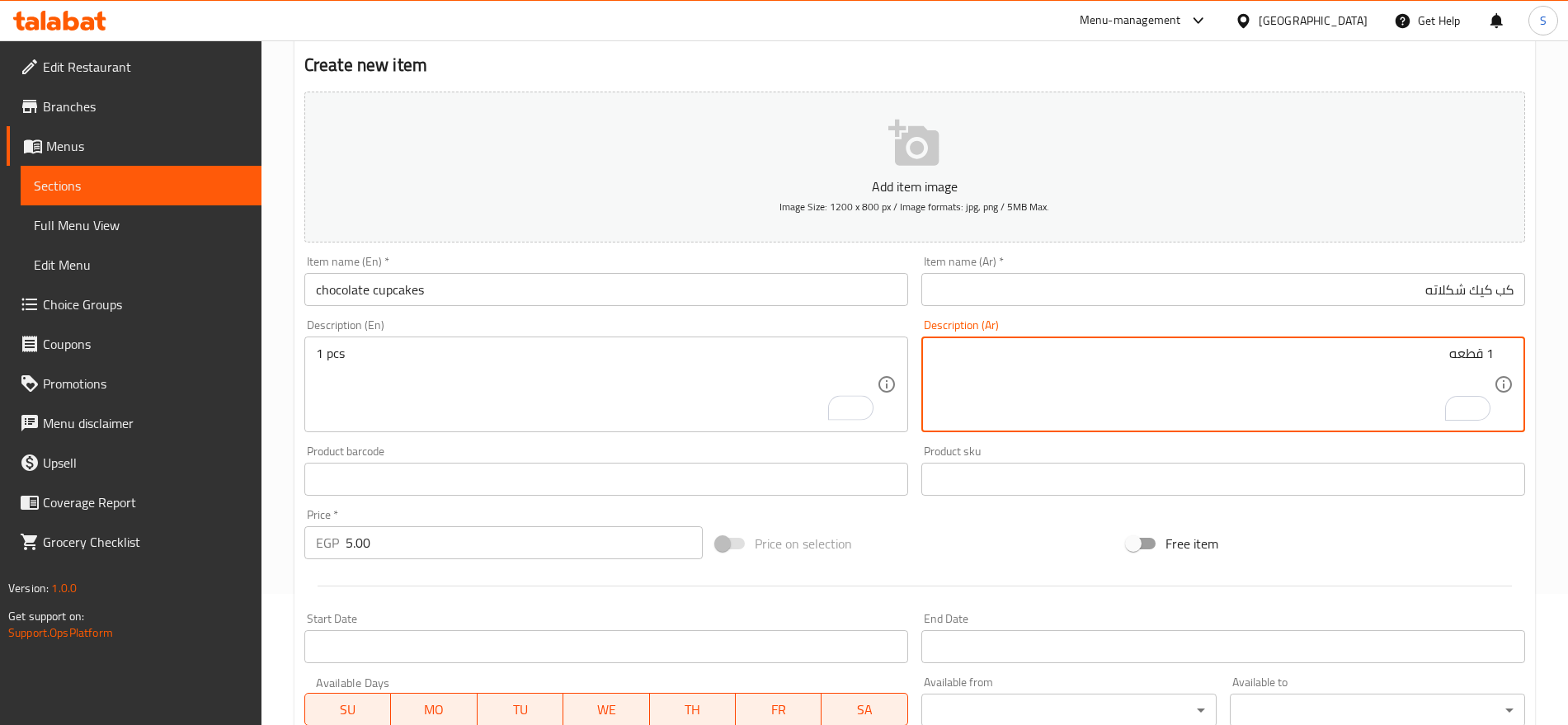
click at [1371, 285] on input "كب كيك شكلاته" at bounding box center [1223, 289] width 604 height 33
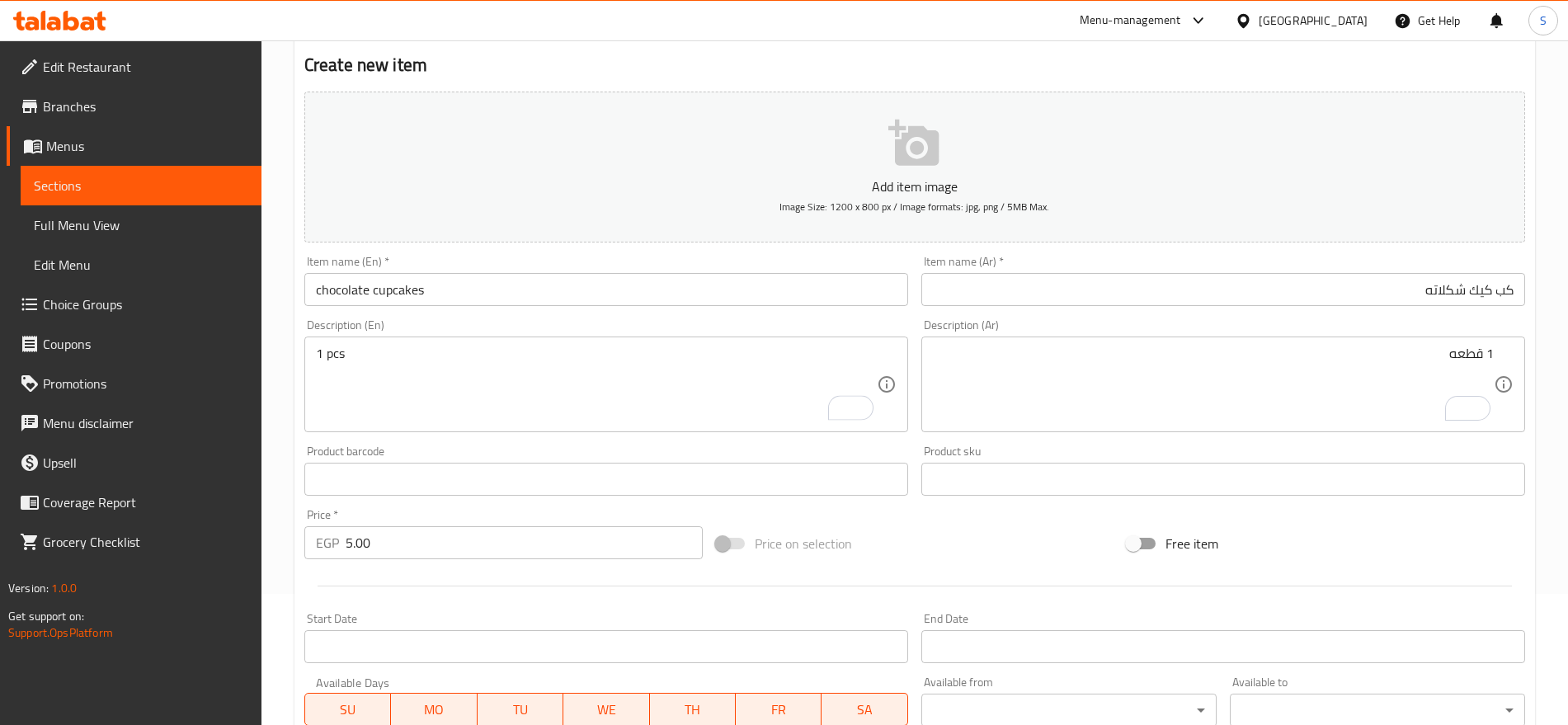
click at [544, 323] on div "Description (En) 1 pcs Description (En)" at bounding box center [606, 376] width 604 height 113
click at [534, 298] on input "chocolate cupcakes" at bounding box center [606, 289] width 604 height 33
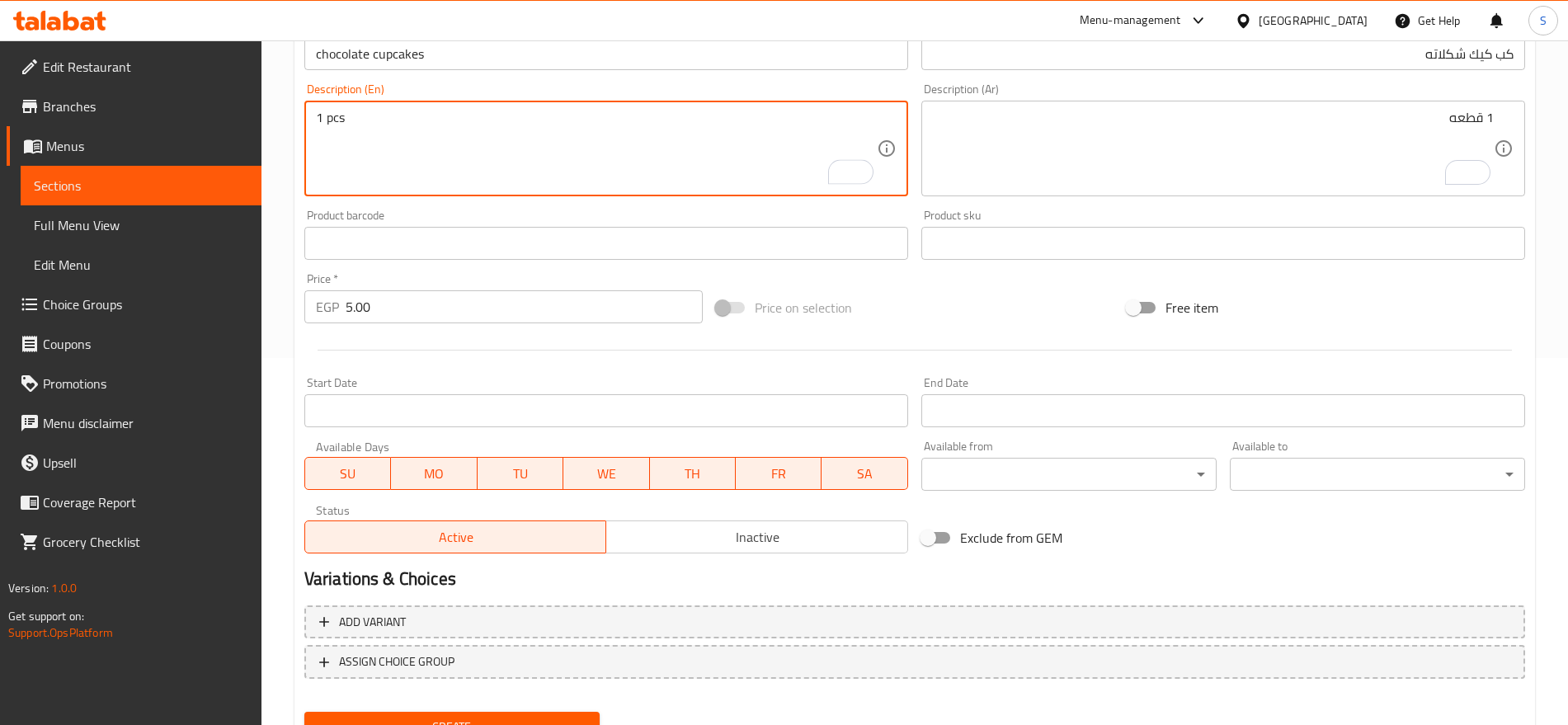
scroll to position [440, 0]
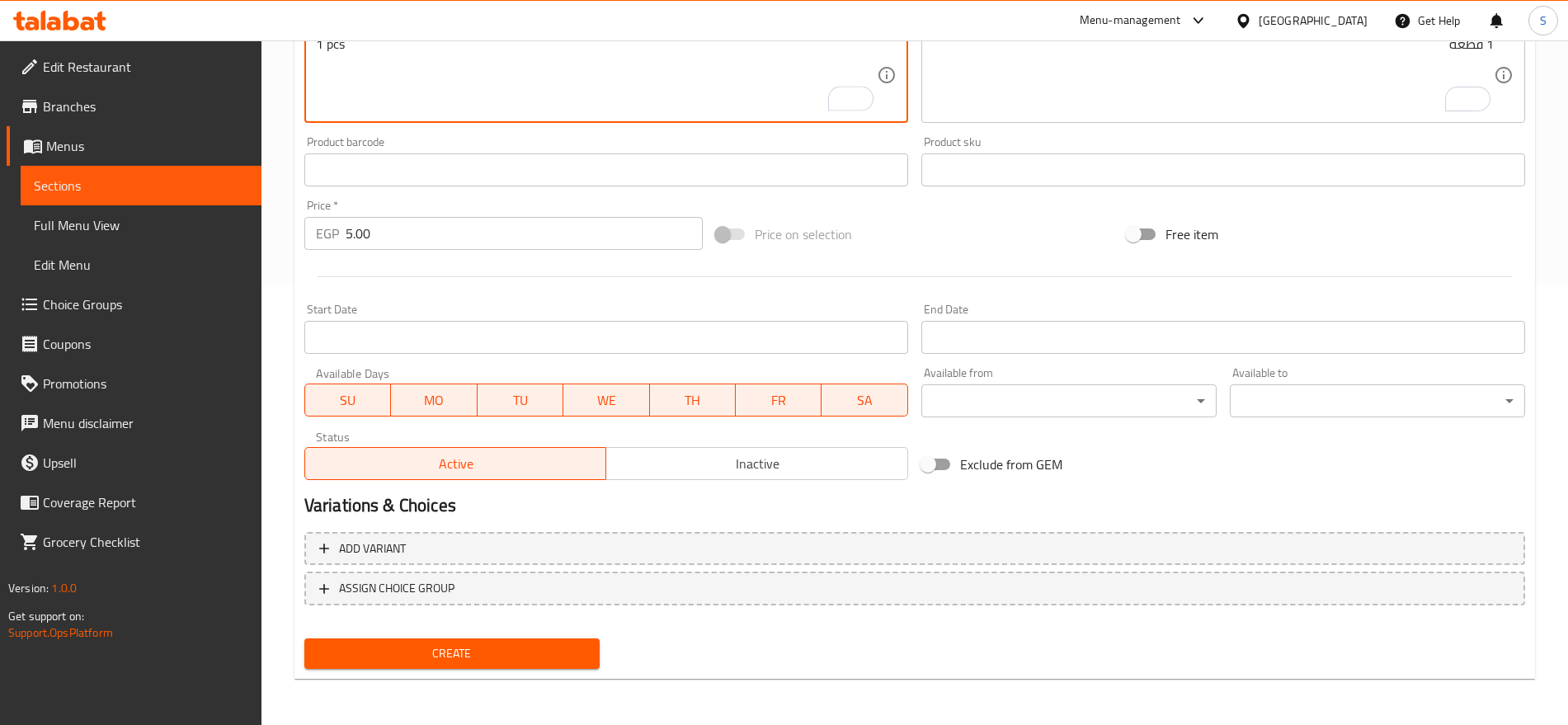
click at [500, 658] on span "Create" at bounding box center [453, 653] width 269 height 20
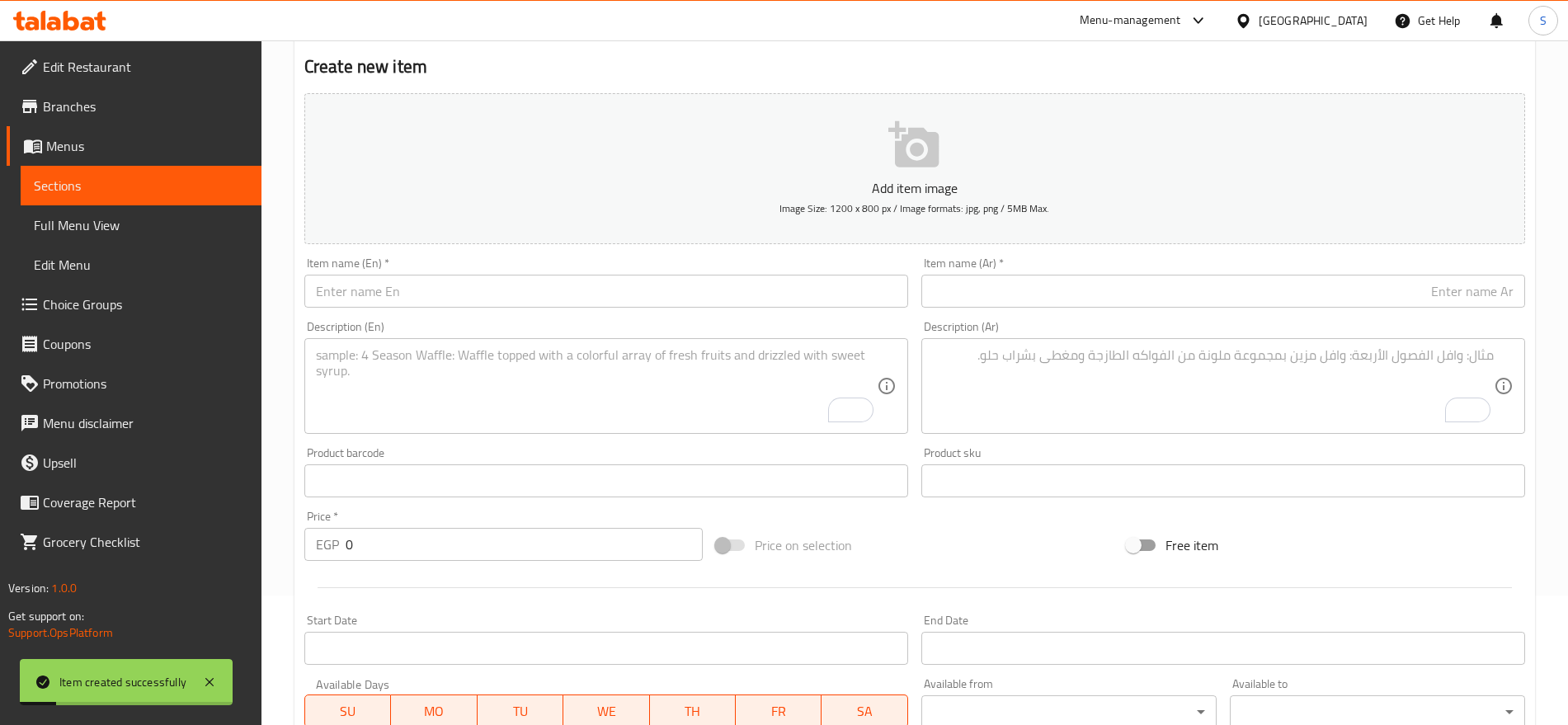
scroll to position [28, 0]
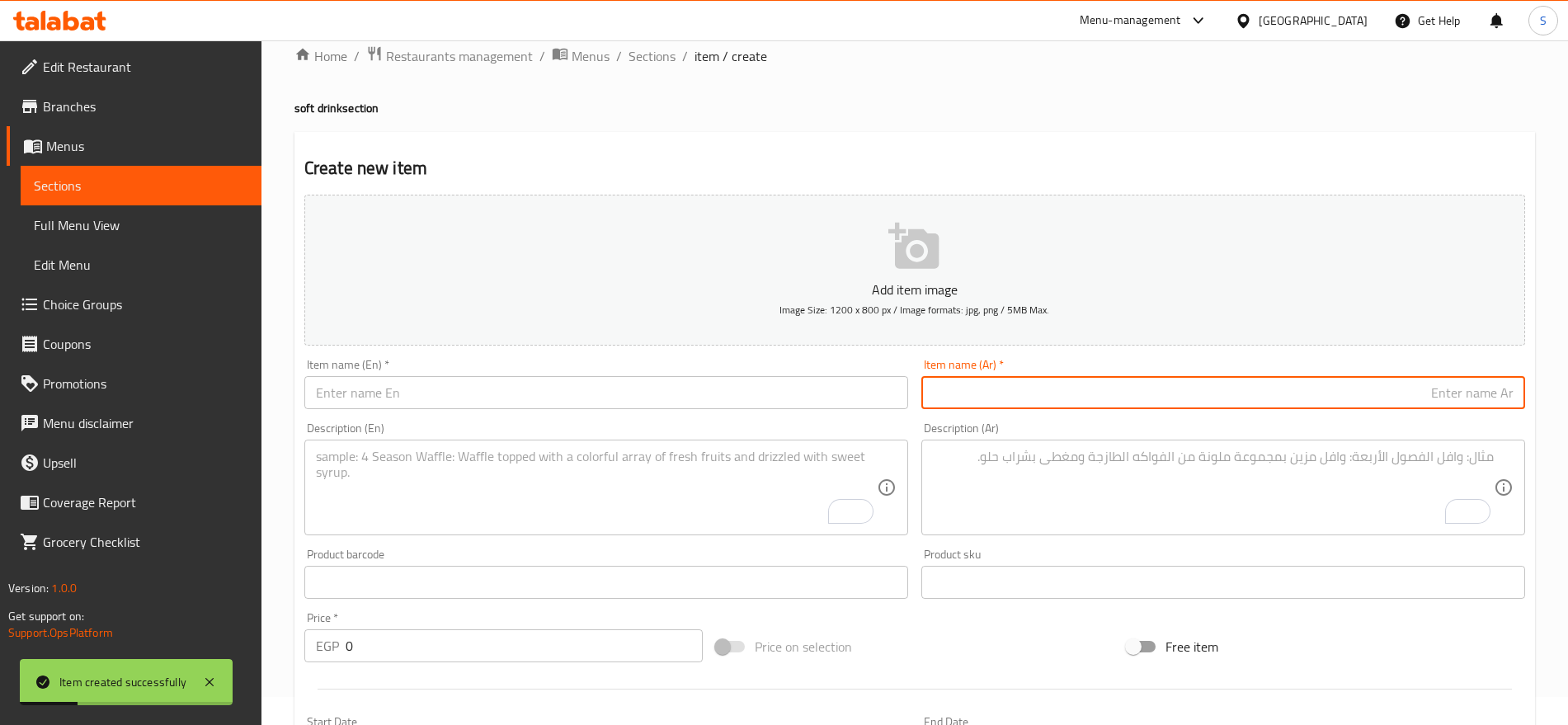
click at [1112, 396] on input "text" at bounding box center [1223, 392] width 604 height 33
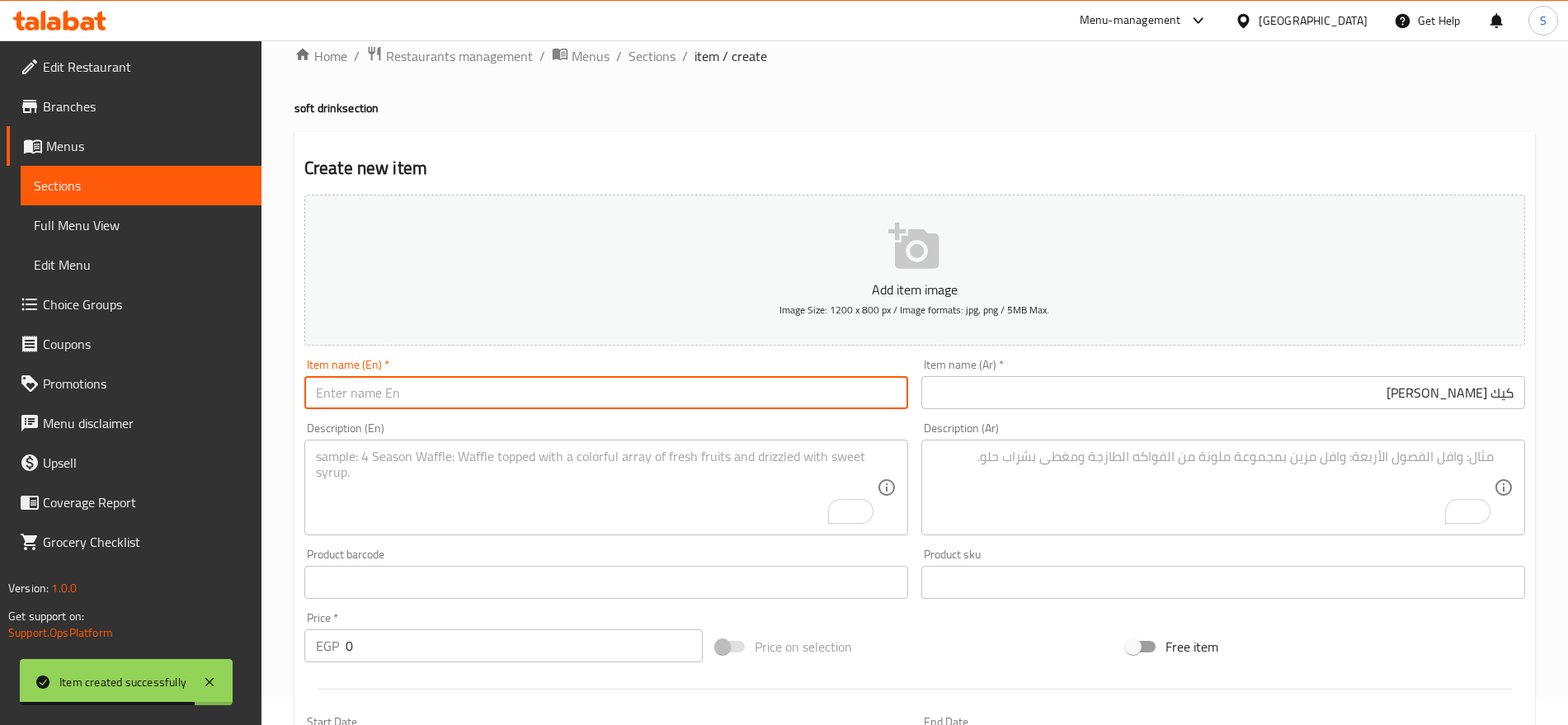
click at [475, 406] on input "text" at bounding box center [606, 392] width 604 height 33
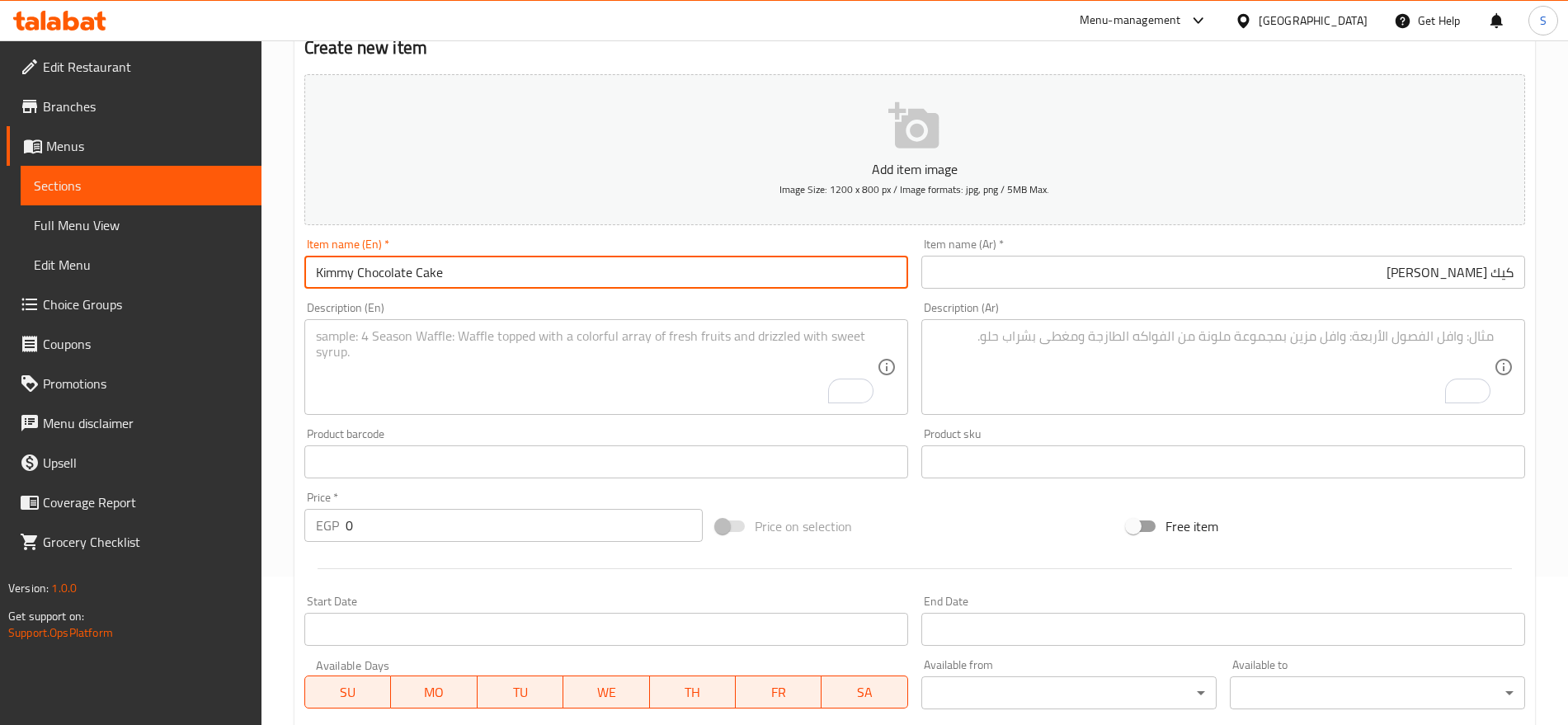
scroll to position [337, 0]
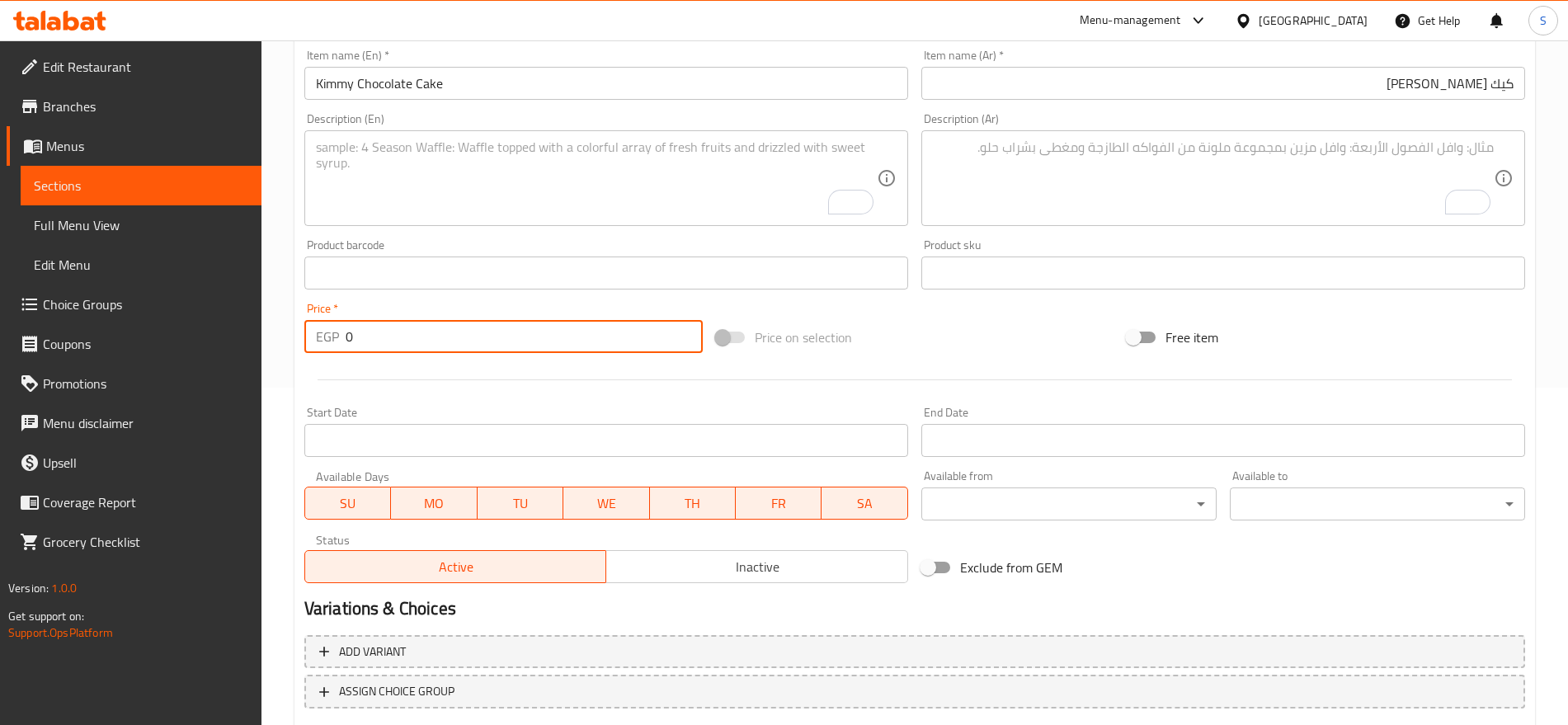
drag, startPoint x: 407, startPoint y: 342, endPoint x: 288, endPoint y: 329, distance: 119.7
click at [297, 340] on div "Create new item Add item image Image Size: 1200 x 800 px / Image formats: jpg, …" at bounding box center [915, 302] width 1241 height 960
click at [915, 175] on div "Description (Ar) Description (Ar)" at bounding box center [1224, 170] width 617 height 126
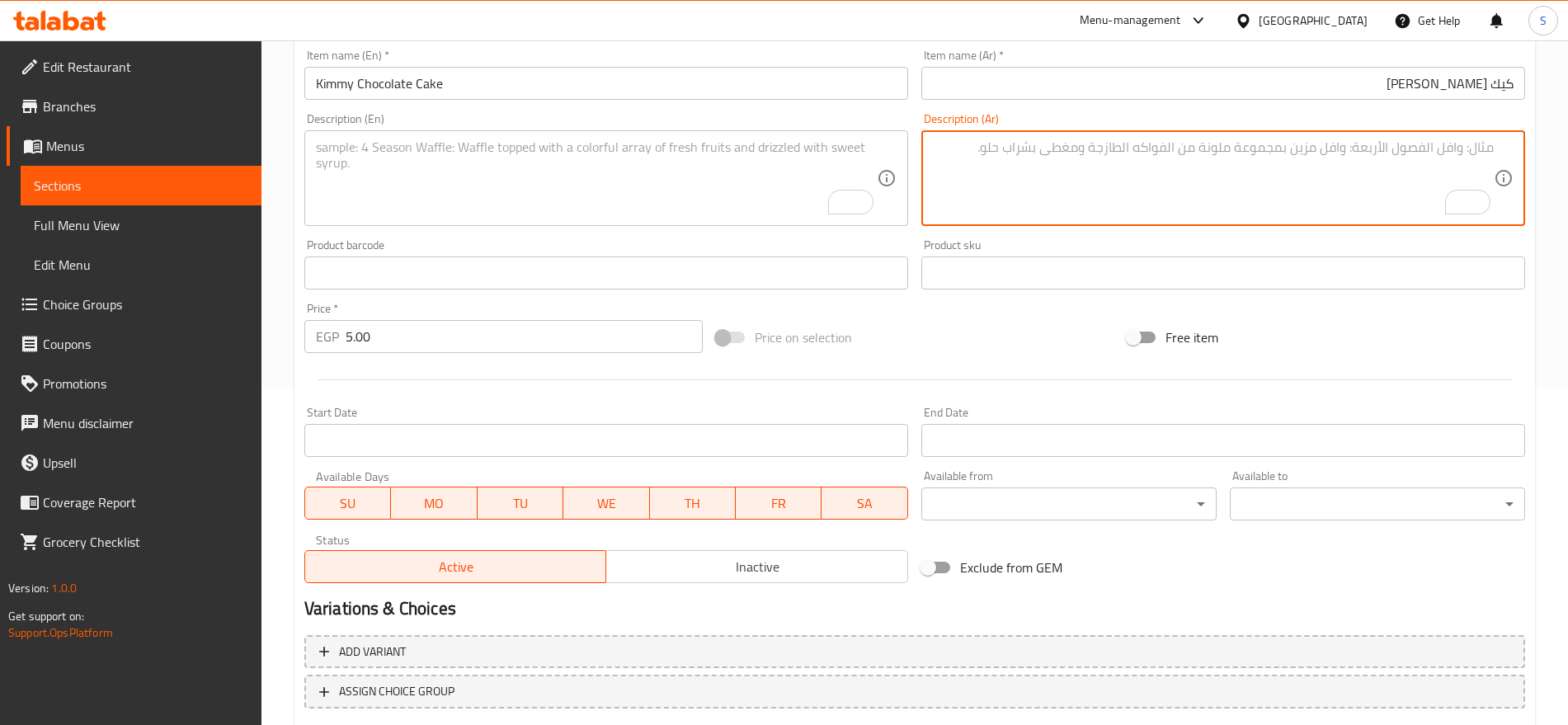
click at [984, 164] on textarea "To enrich screen reader interactions, please activate Accessibility in Grammarl…" at bounding box center [1213, 179] width 561 height 78
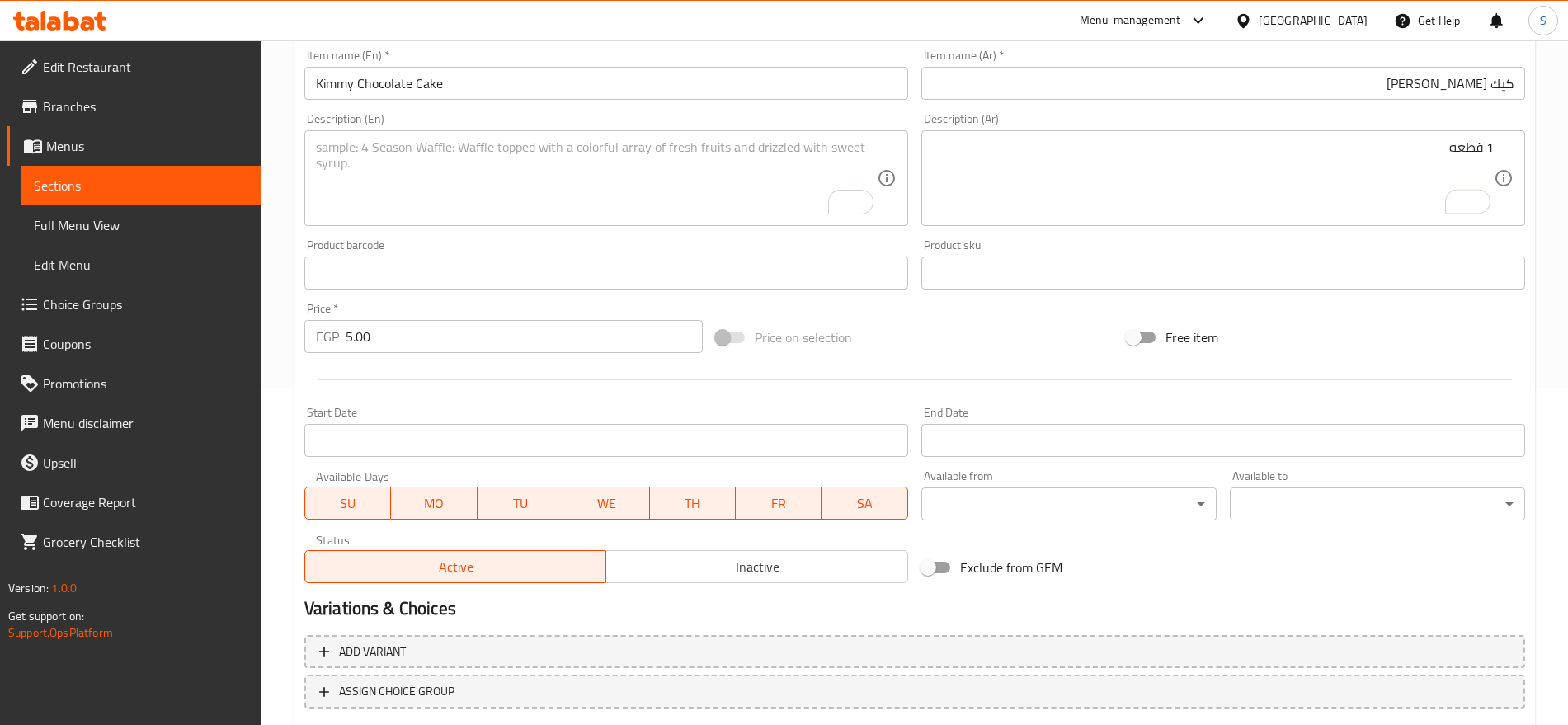
click at [450, 158] on textarea "To enrich screen reader interactions, please activate Accessibility in Grammarl…" at bounding box center [597, 179] width 561 height 78
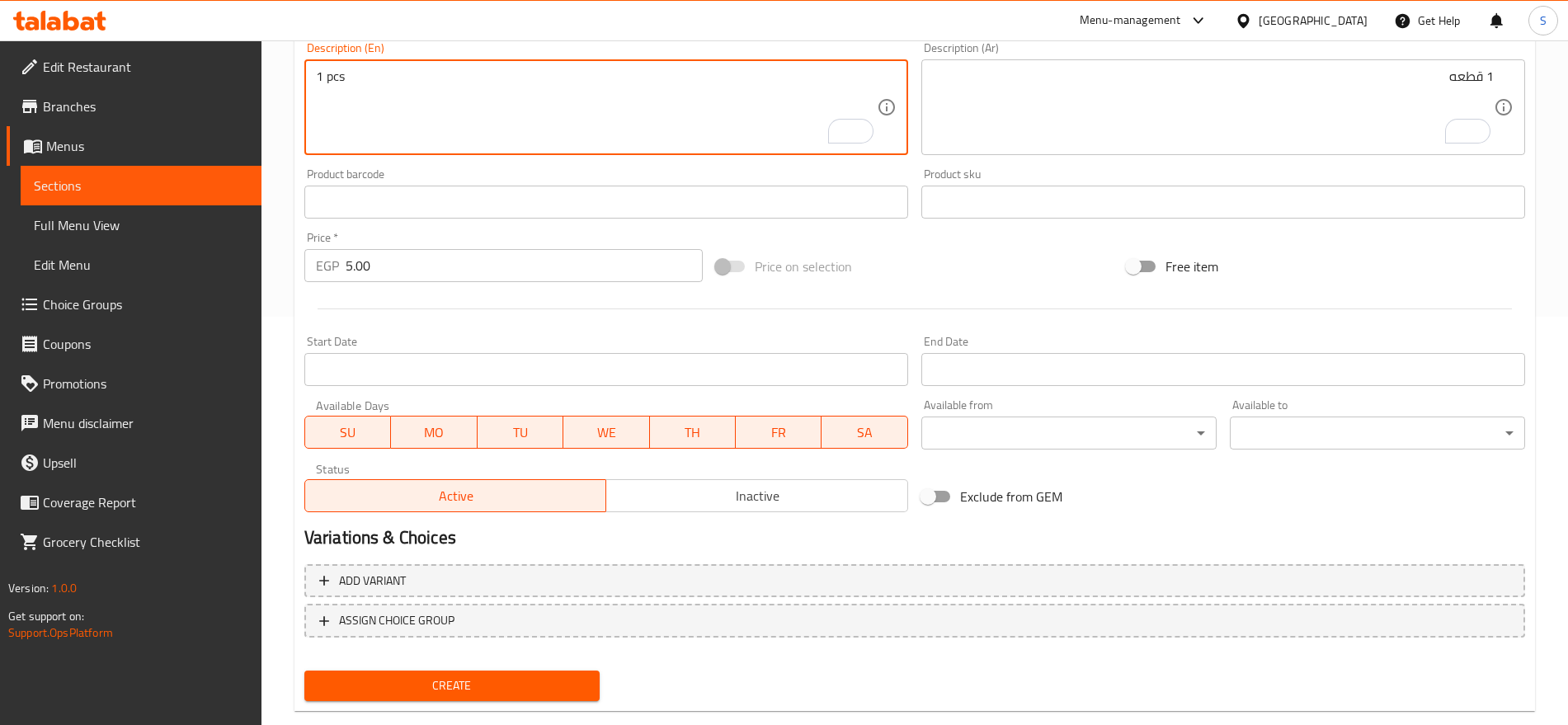
scroll to position [440, 0]
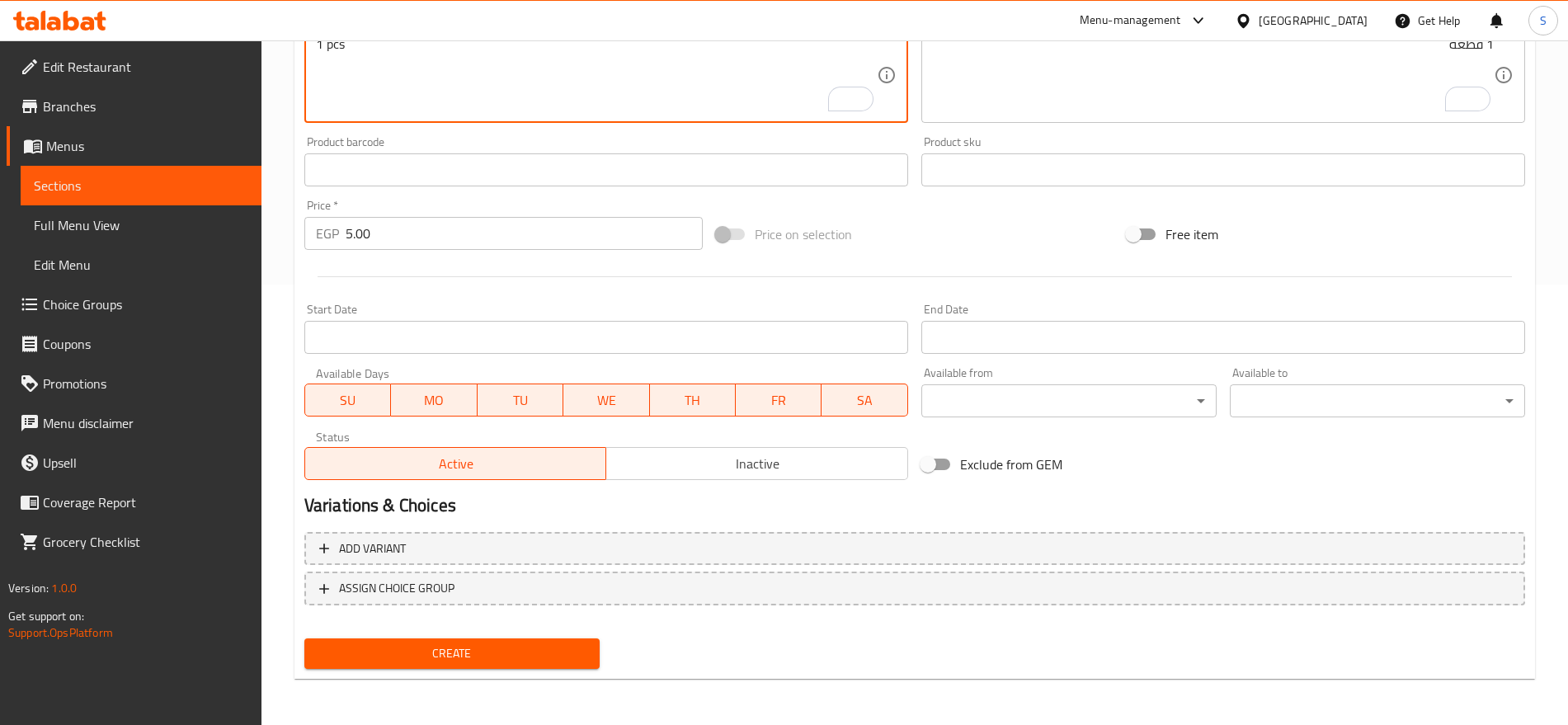
click at [476, 646] on span "Create" at bounding box center [453, 653] width 269 height 20
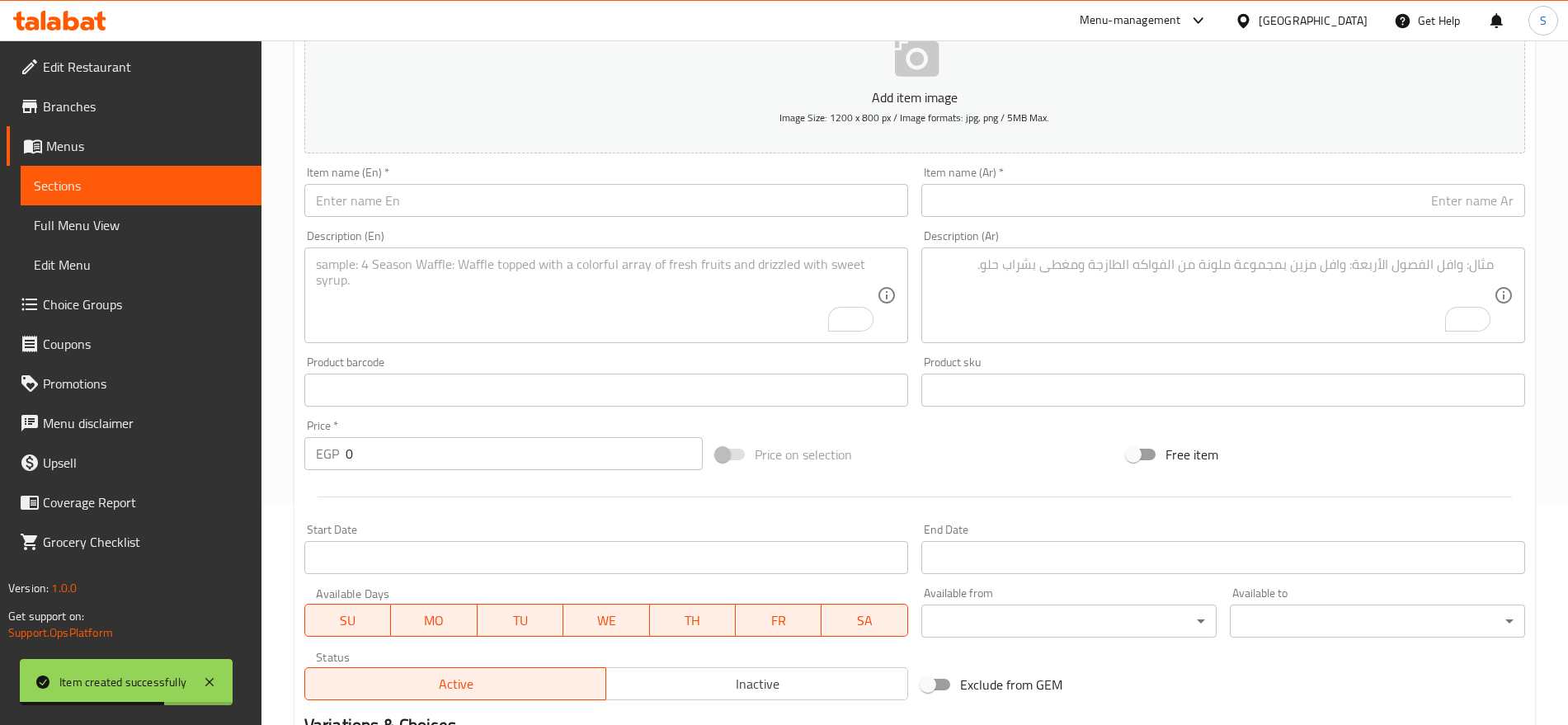
scroll to position [28, 0]
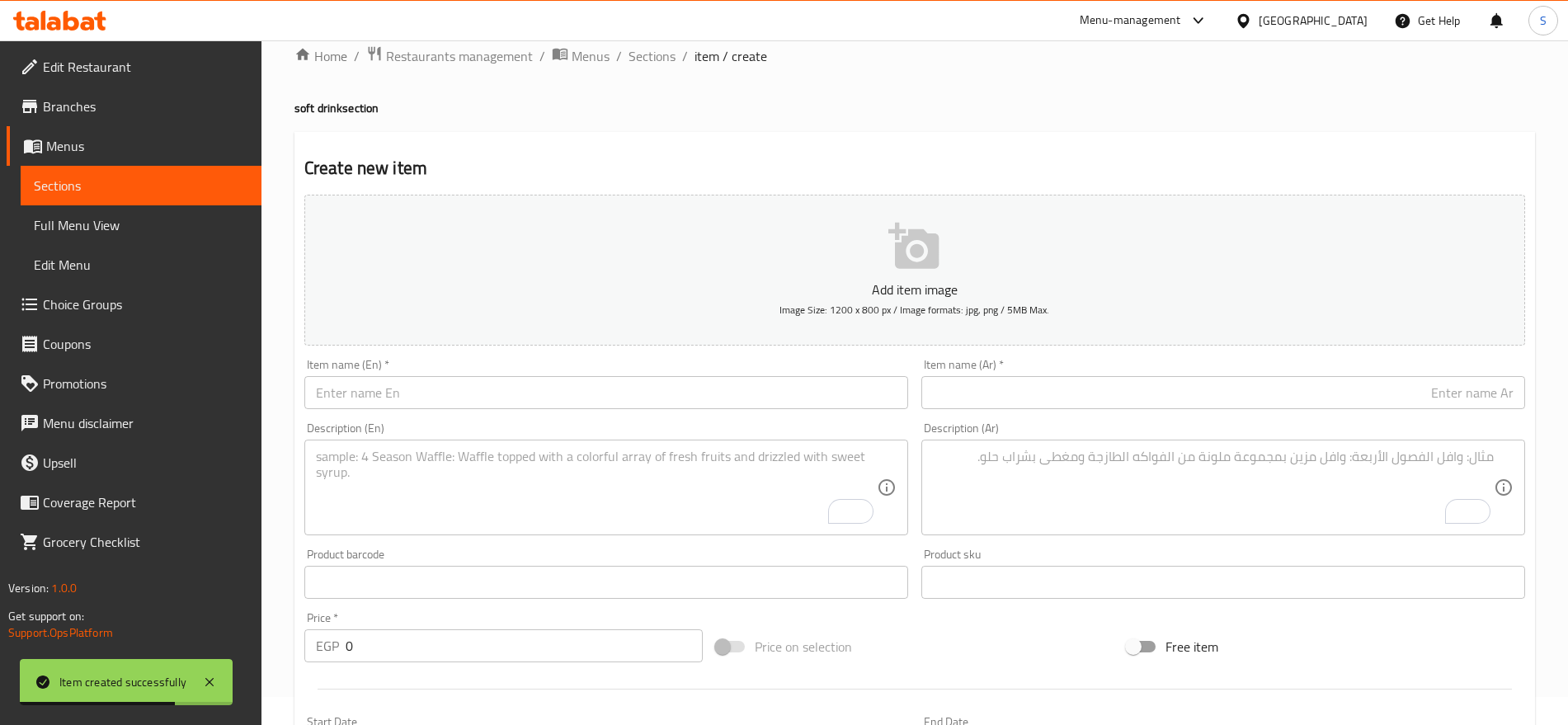
click at [1017, 386] on input "text" at bounding box center [1223, 392] width 604 height 33
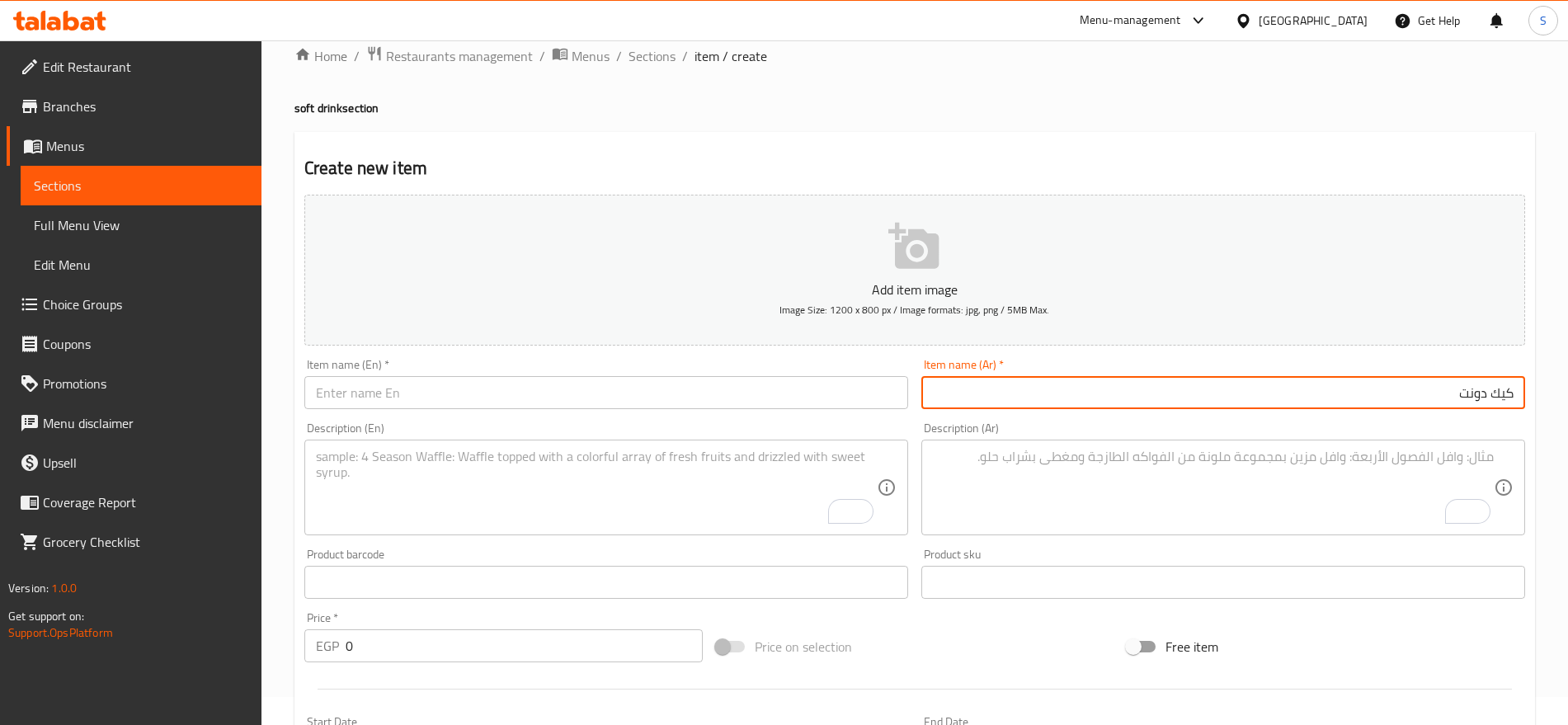
click at [492, 374] on div "Item name (En)   * Item name (En) *" at bounding box center [606, 383] width 604 height 50
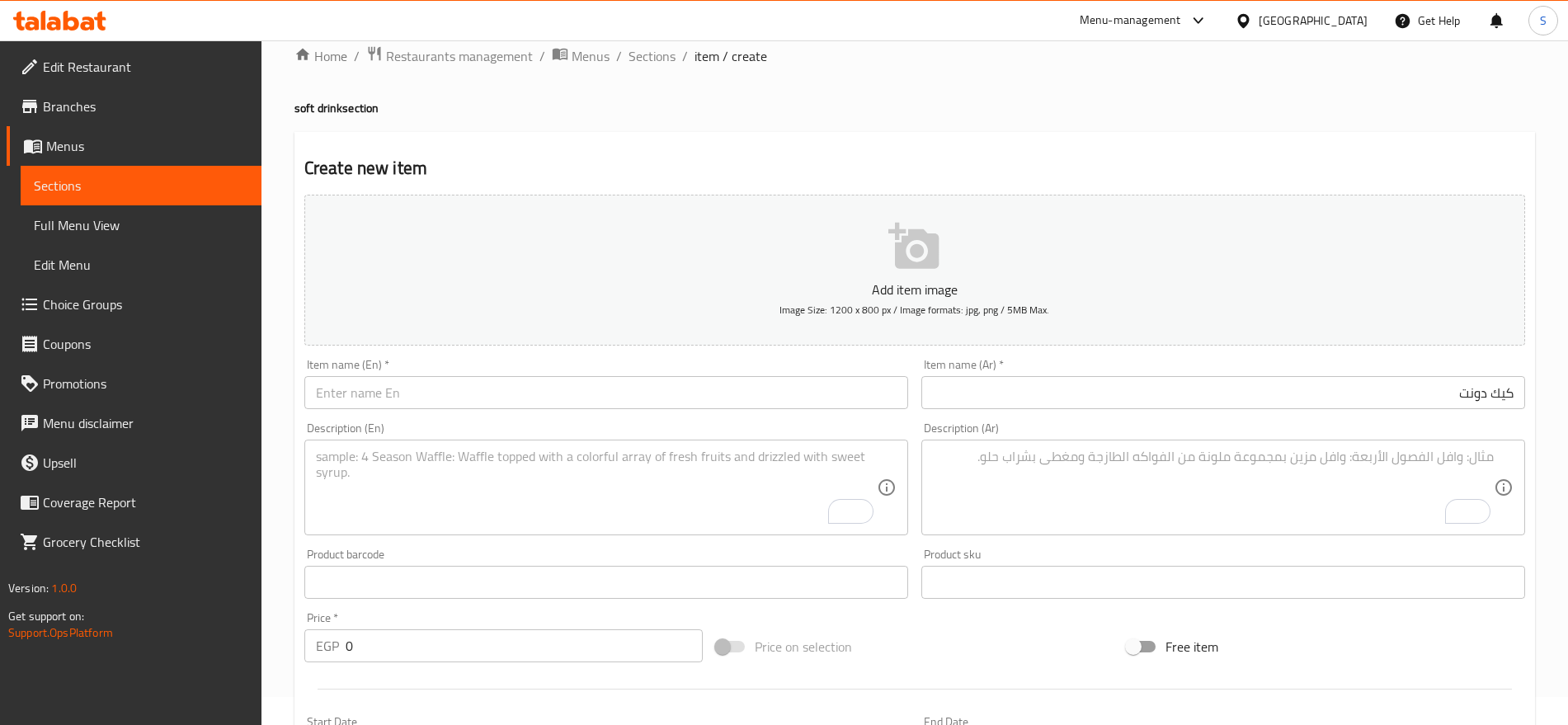
click at [459, 390] on input "text" at bounding box center [606, 392] width 604 height 33
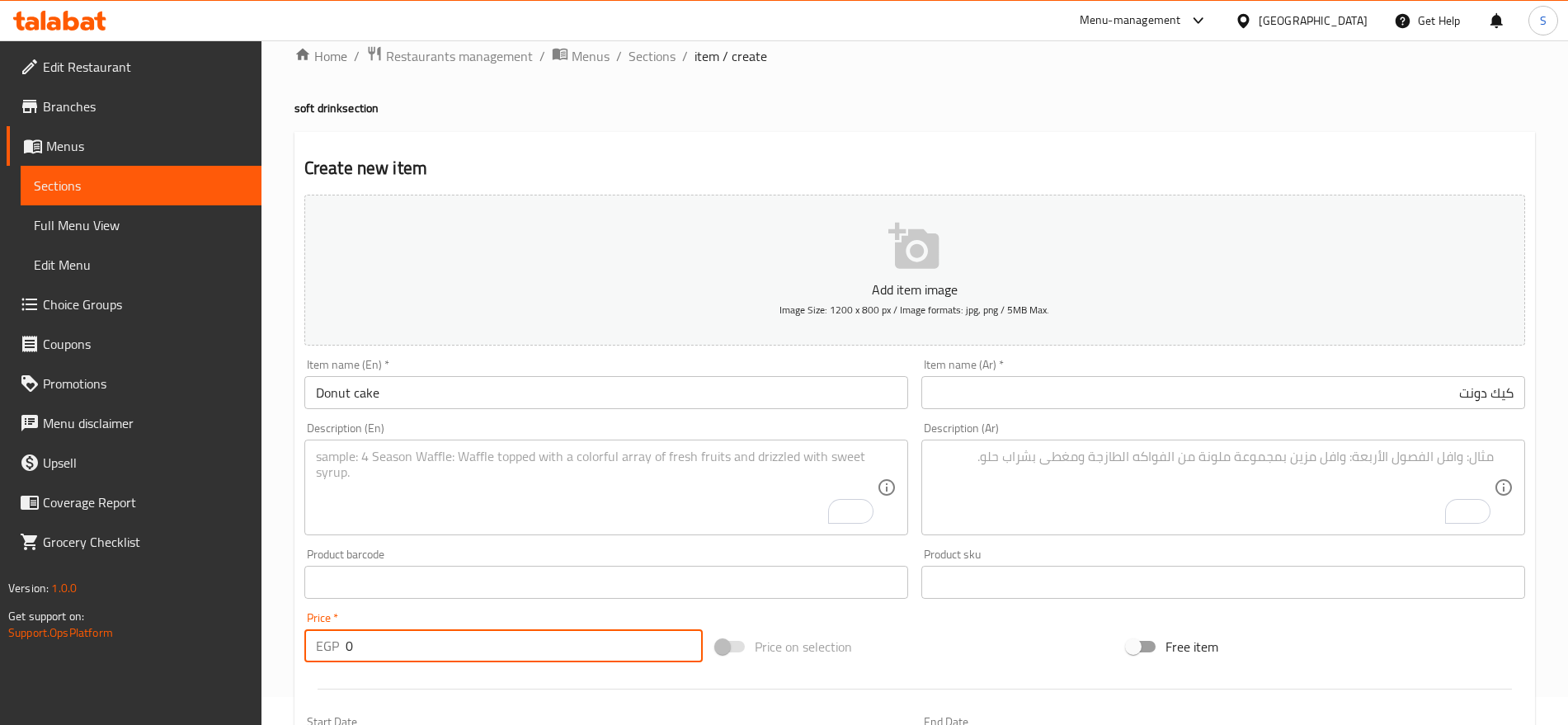
drag, startPoint x: 346, startPoint y: 656, endPoint x: 395, endPoint y: 655, distance: 49.0
click at [395, 655] on input "0" at bounding box center [524, 646] width 357 height 33
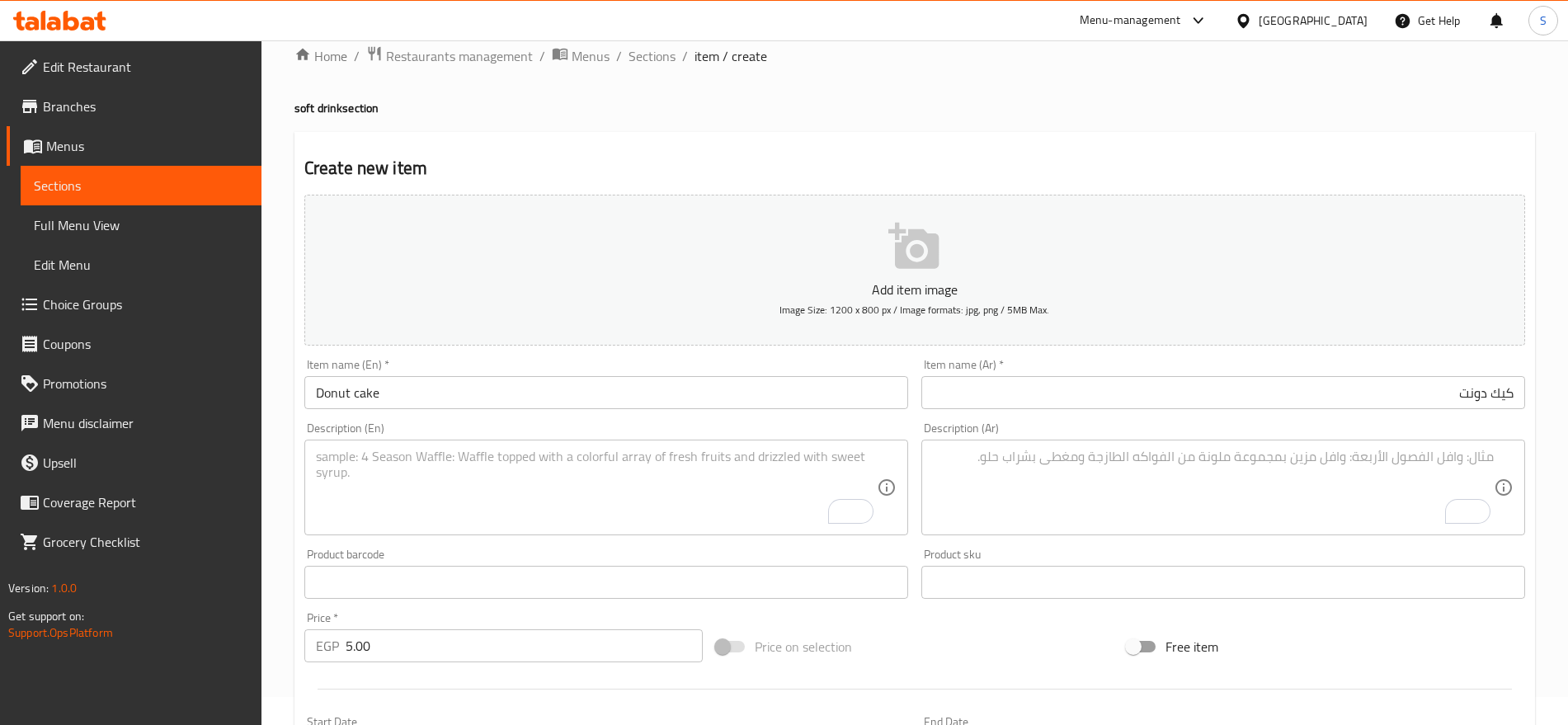
click at [999, 513] on textarea "To enrich screen reader interactions, please activate Accessibility in Grammarl…" at bounding box center [1213, 488] width 561 height 78
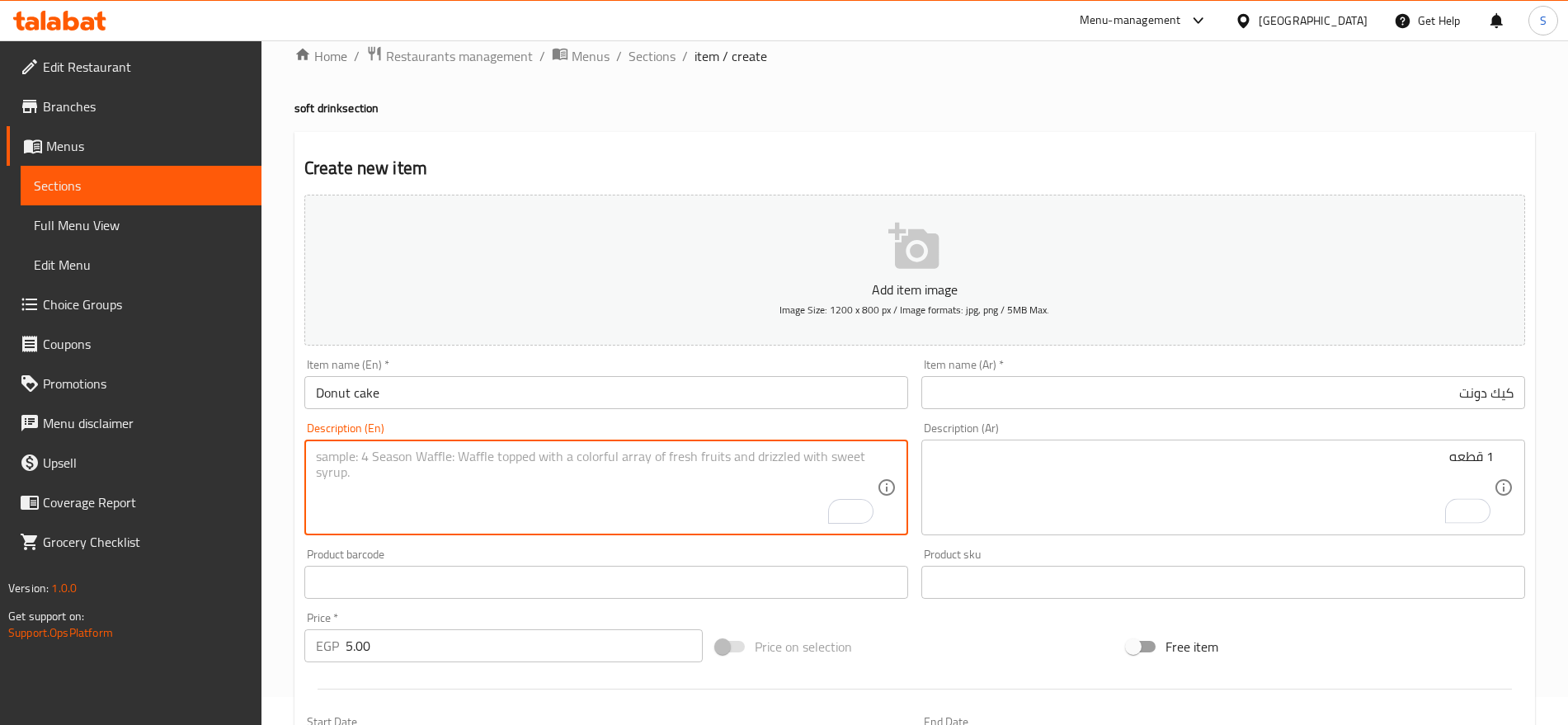
click at [383, 477] on textarea "To enrich screen reader interactions, please activate Accessibility in Grammarl…" at bounding box center [597, 488] width 561 height 78
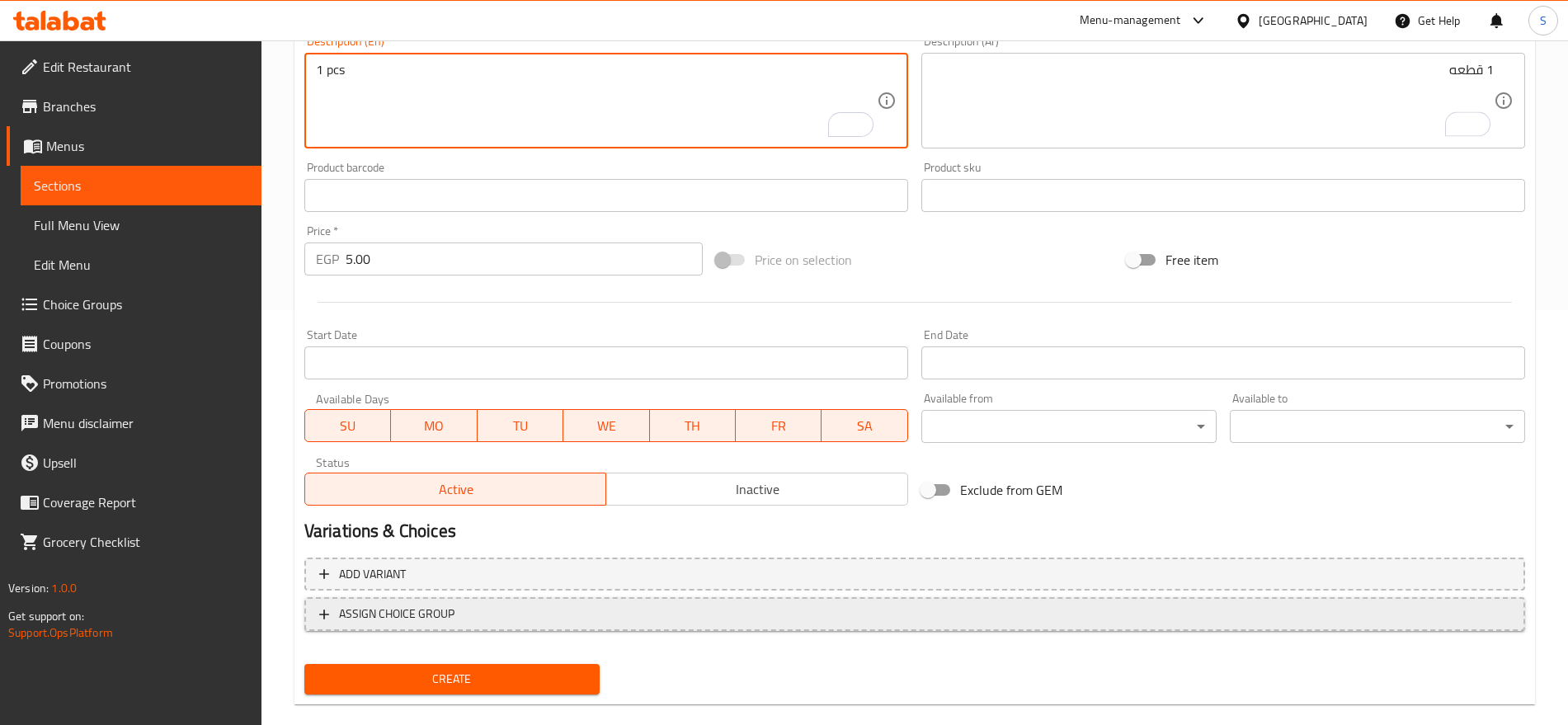
scroll to position [440, 0]
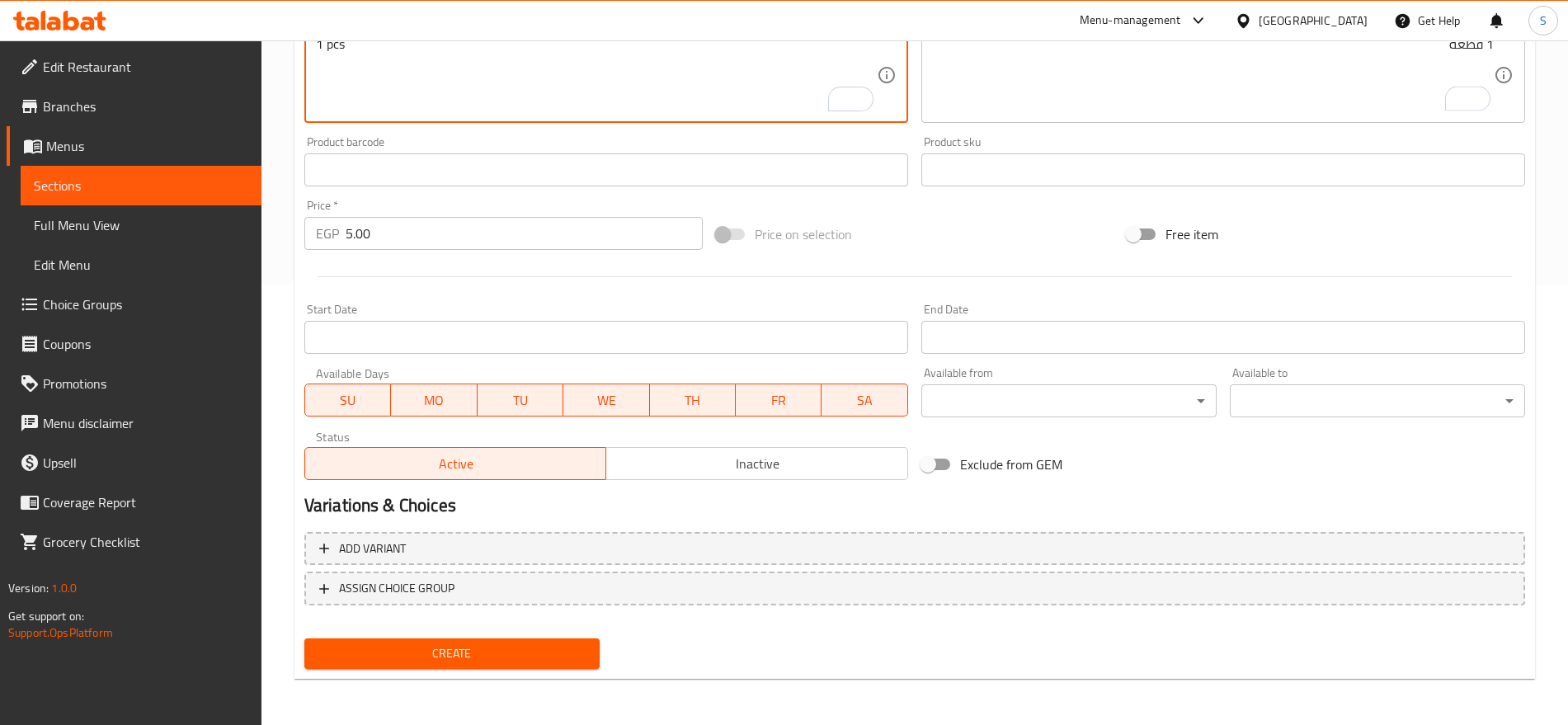
click at [519, 641] on button "Create" at bounding box center [452, 653] width 296 height 31
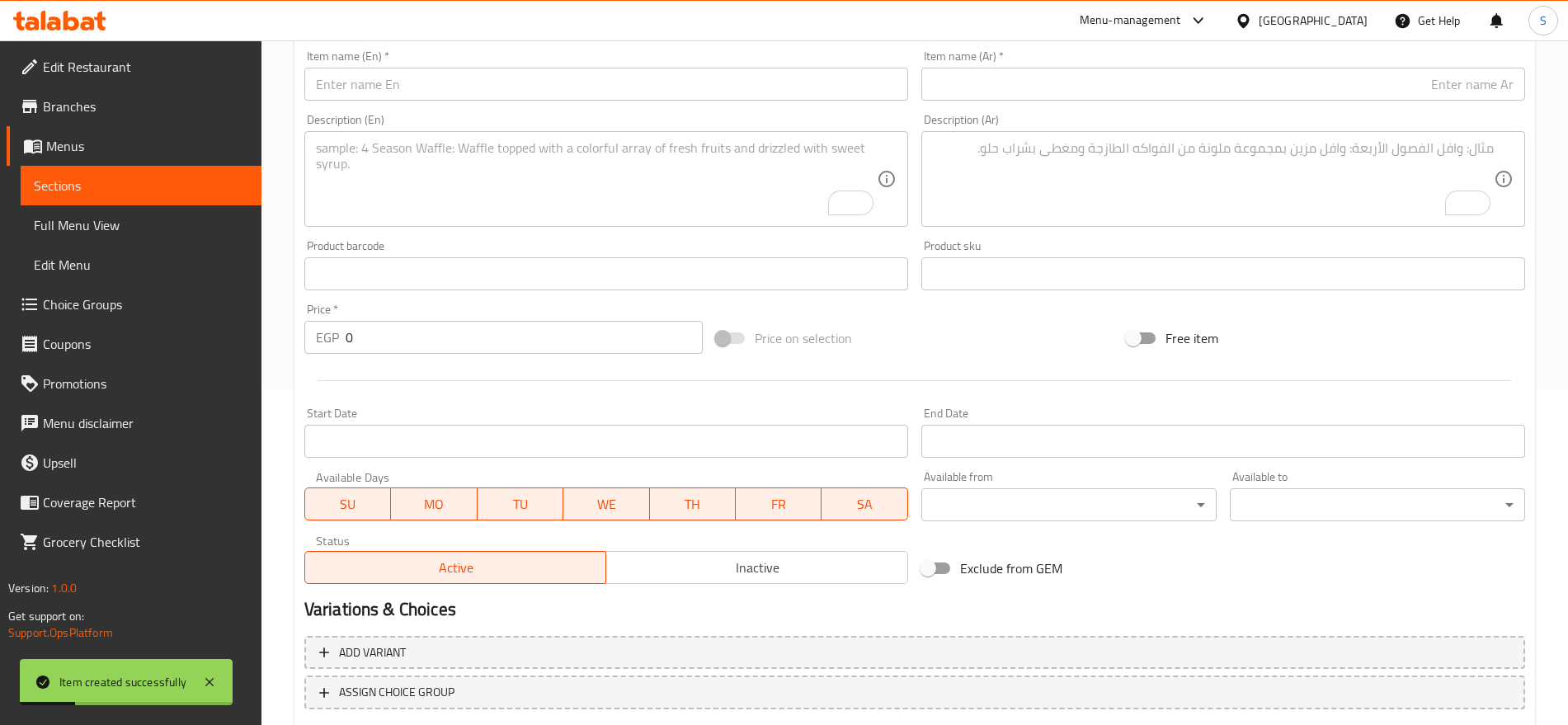
scroll to position [234, 0]
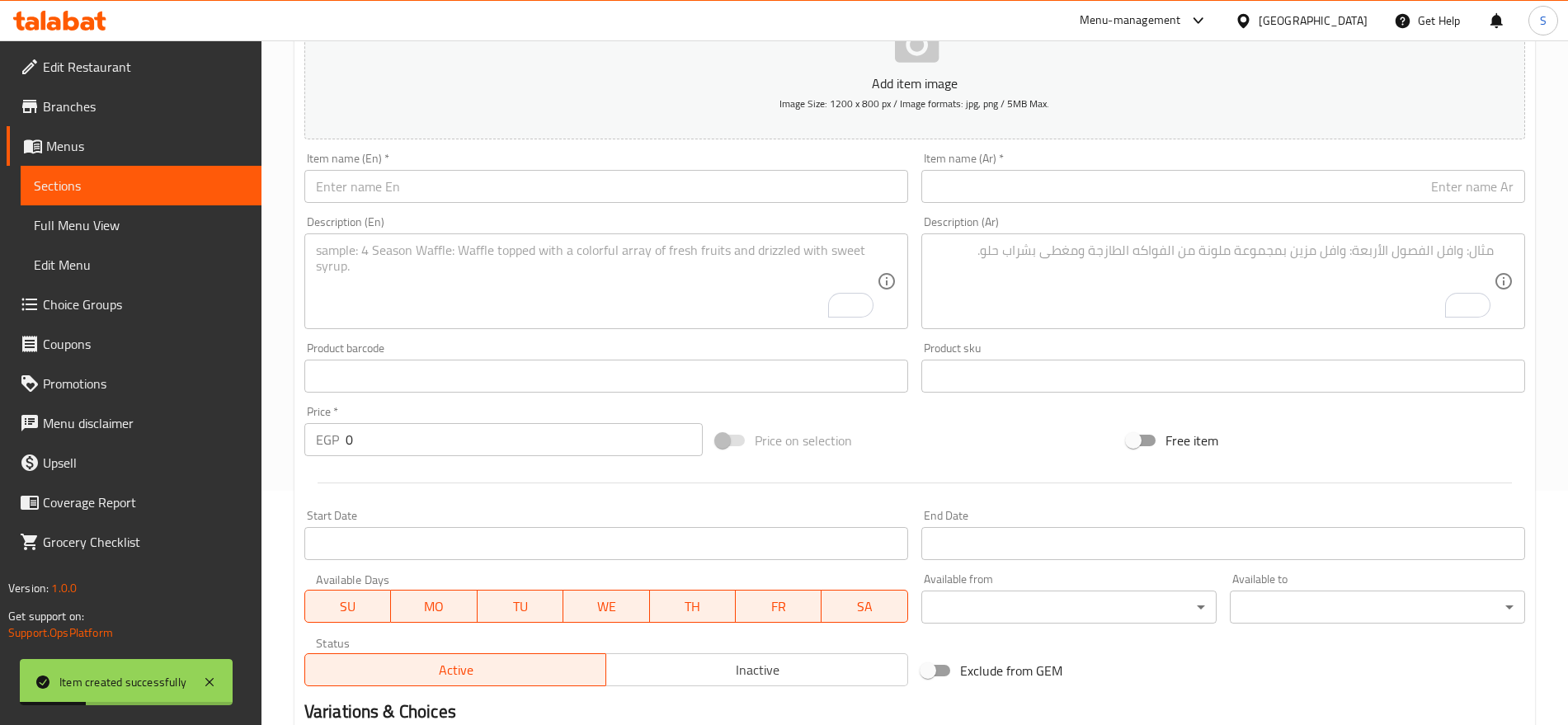
click at [1124, 195] on input "text" at bounding box center [1223, 186] width 604 height 33
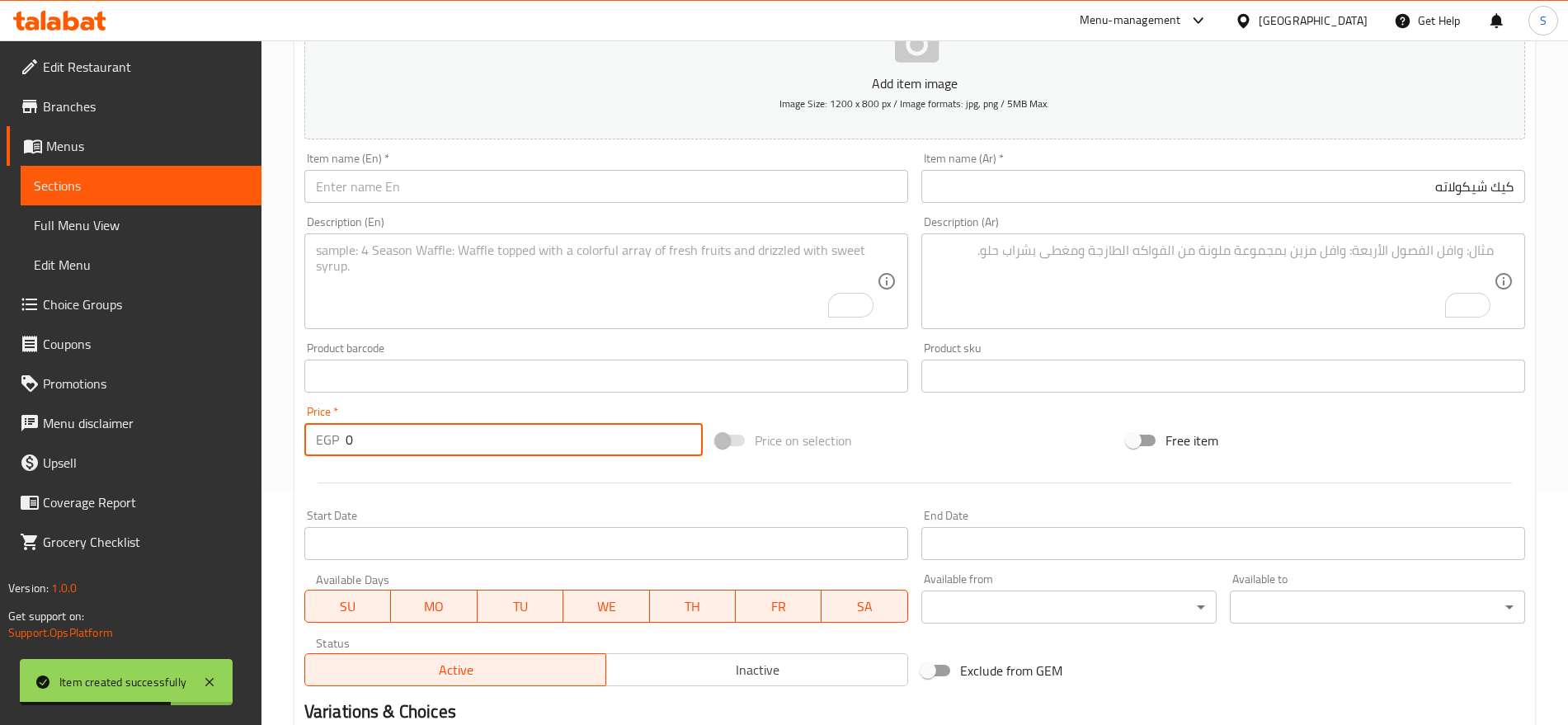
drag, startPoint x: 360, startPoint y: 440, endPoint x: 274, endPoint y: 411, distance: 90.8
click at [292, 421] on div "Home / Restaurants management / Menus / Sections / item / create soft drink sec…" at bounding box center [914, 369] width 1306 height 1125
click at [1087, 286] on textarea "To enrich screen reader interactions, please activate Accessibility in Grammarl…" at bounding box center [1213, 282] width 561 height 78
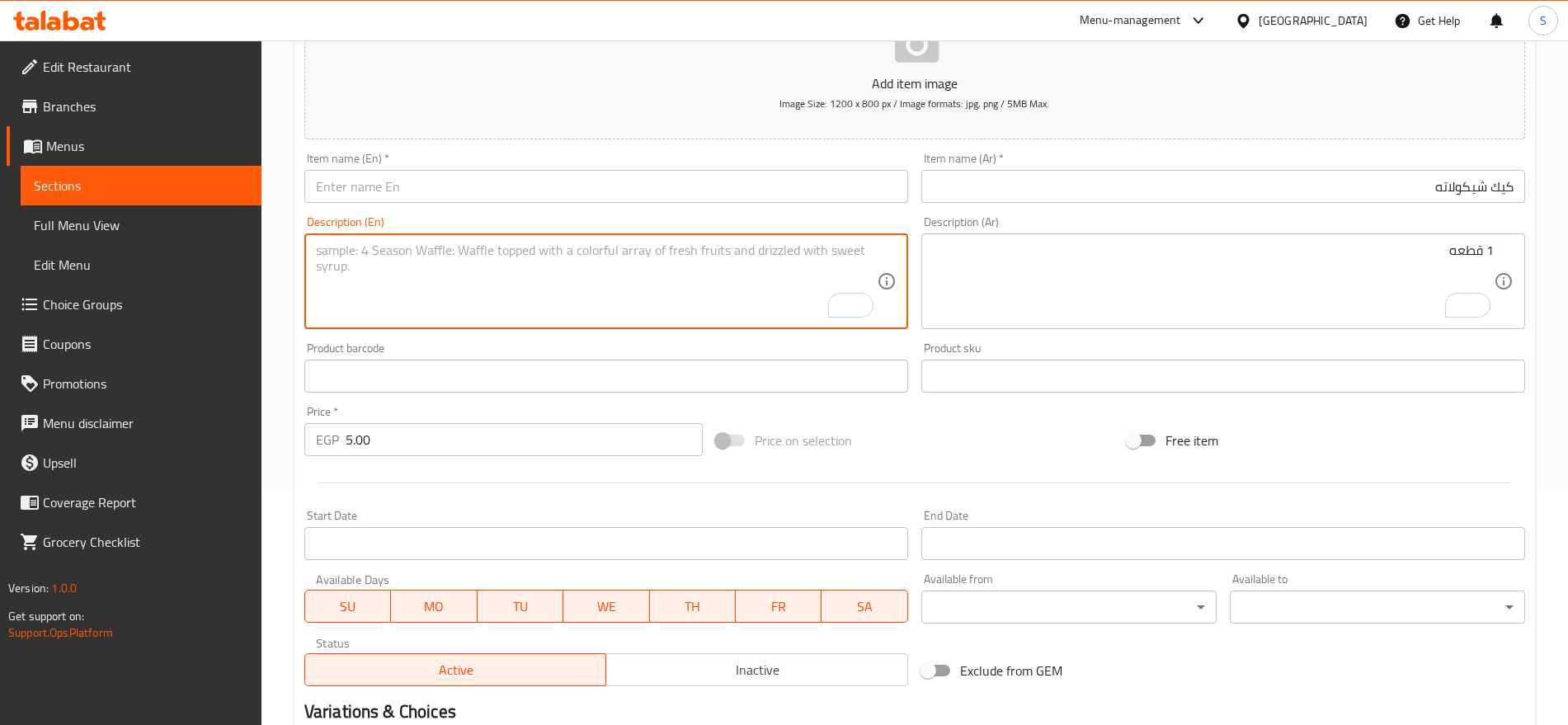
click at [451, 302] on textarea "To enrich screen reader interactions, please activate Accessibility in Grammarl…" at bounding box center [597, 282] width 561 height 78
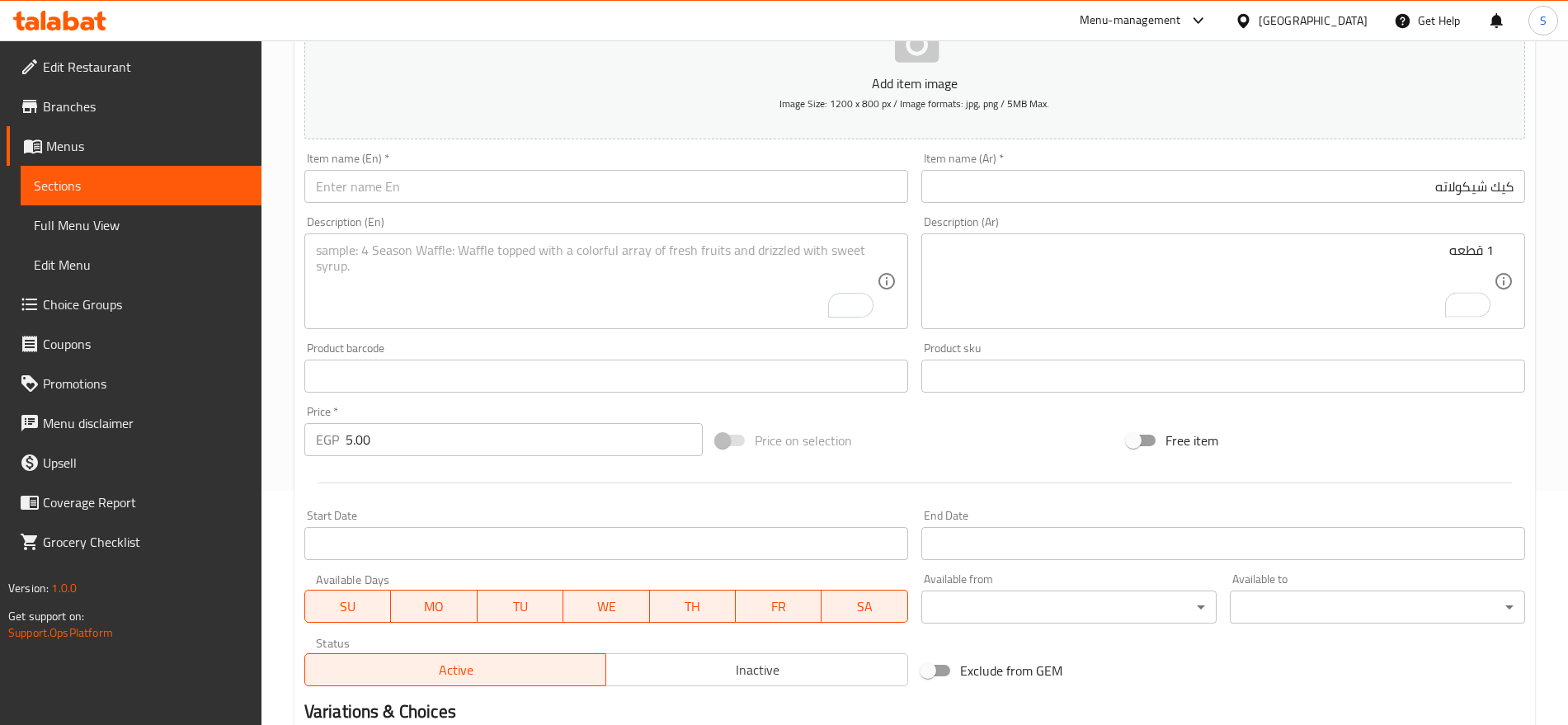
click at [576, 248] on textarea "To enrich screen reader interactions, please activate Accessibility in Grammarl…" at bounding box center [597, 282] width 561 height 78
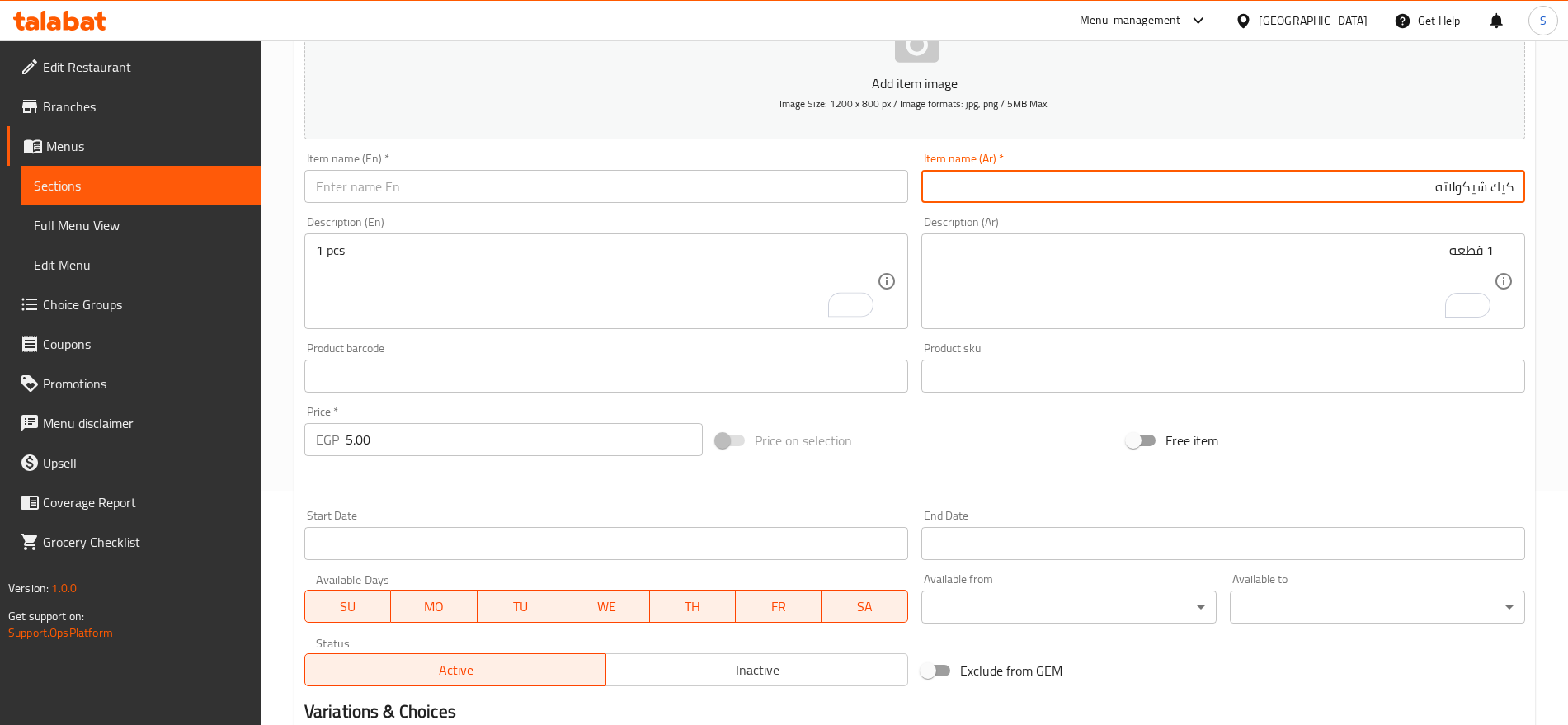
click at [1489, 186] on input "كيك شيكولاته" at bounding box center [1223, 186] width 604 height 33
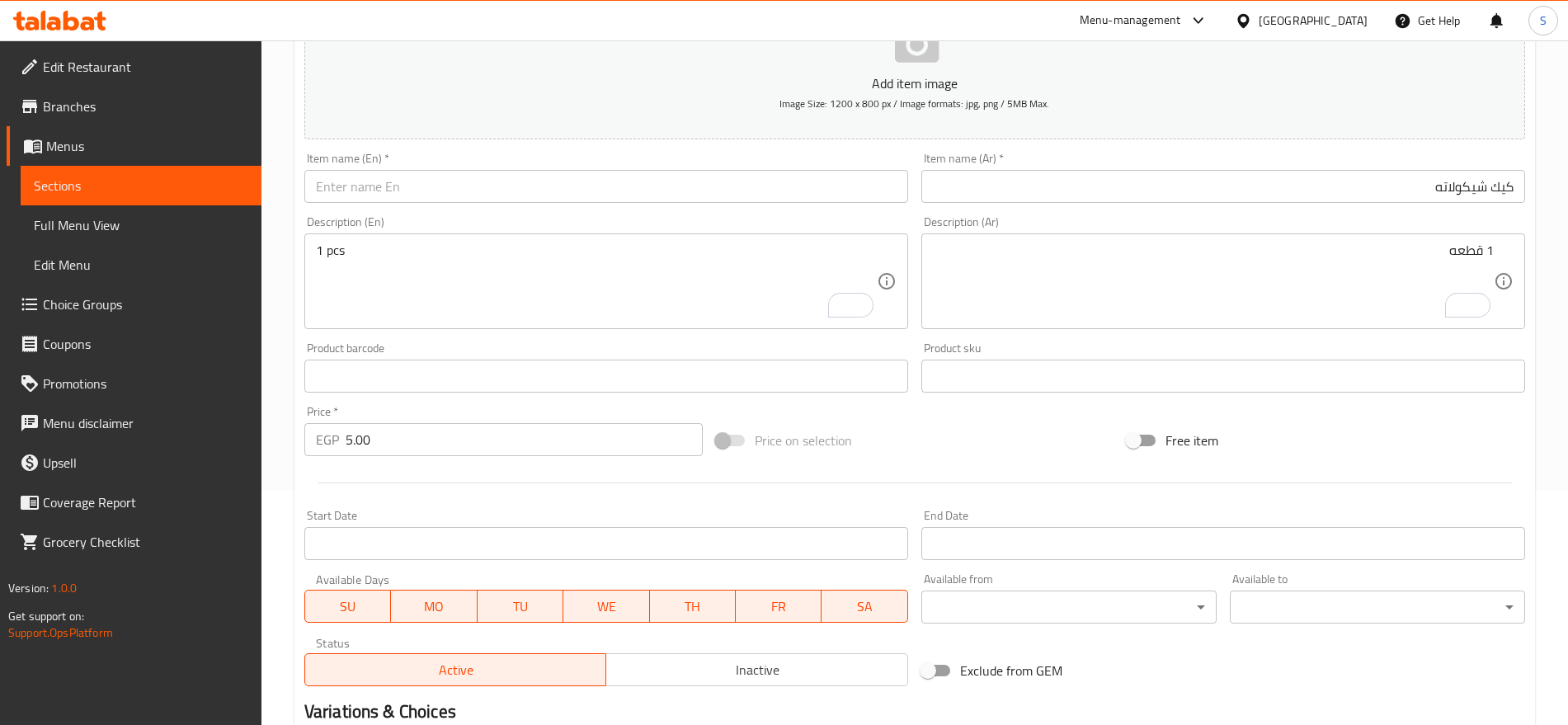
click at [399, 207] on div "Item name (En)   * Item name (En) *" at bounding box center [606, 177] width 617 height 64
click at [419, 184] on input "text" at bounding box center [606, 186] width 604 height 33
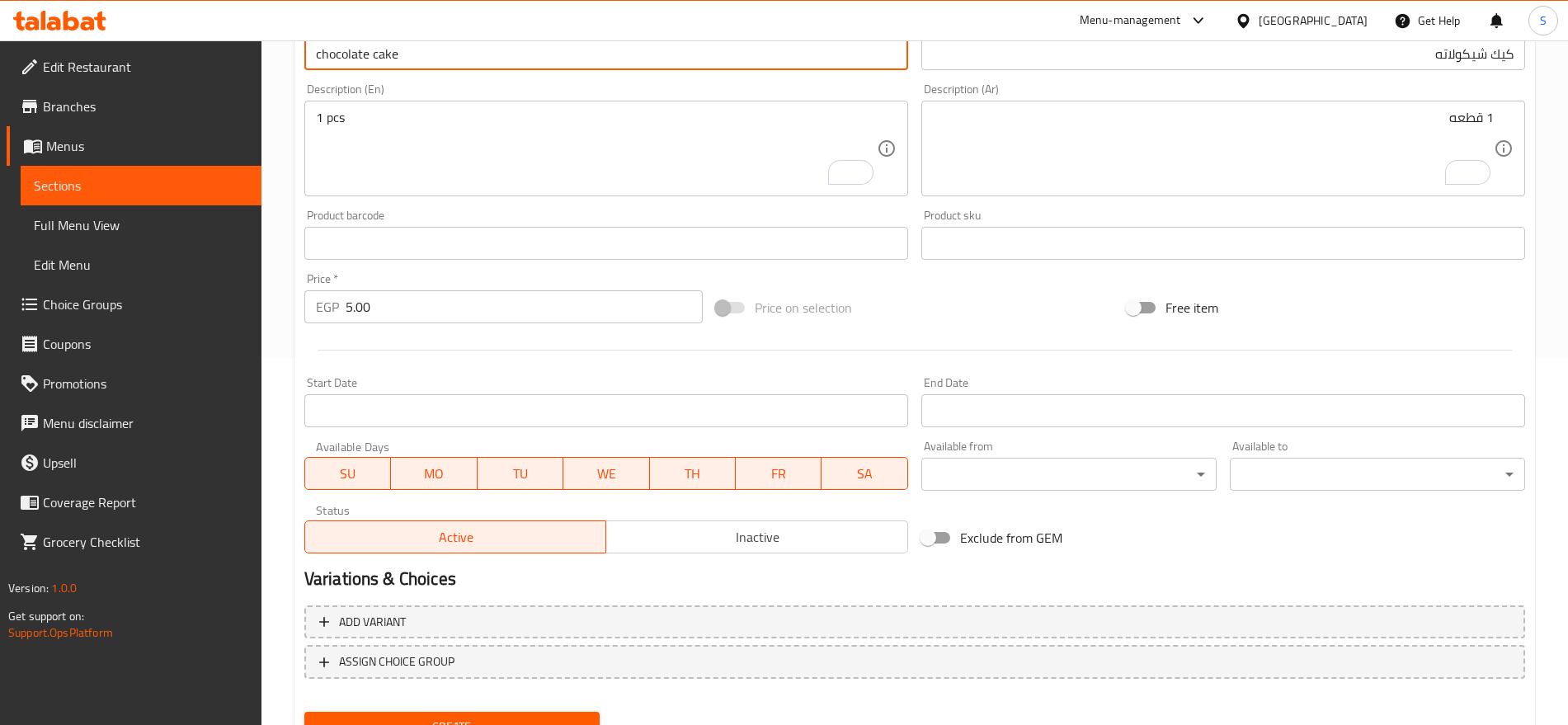
scroll to position [440, 0]
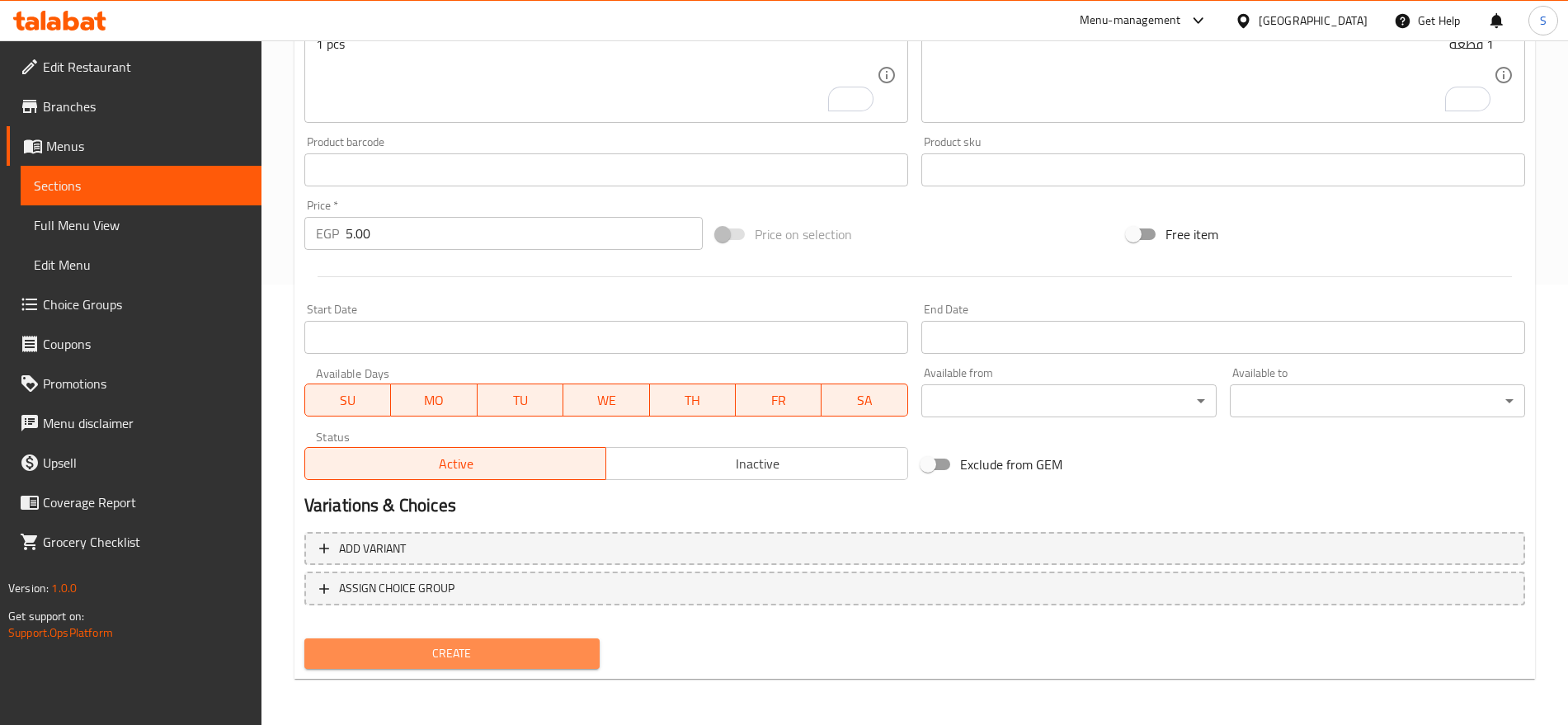
click at [508, 656] on span "Create" at bounding box center [453, 653] width 269 height 20
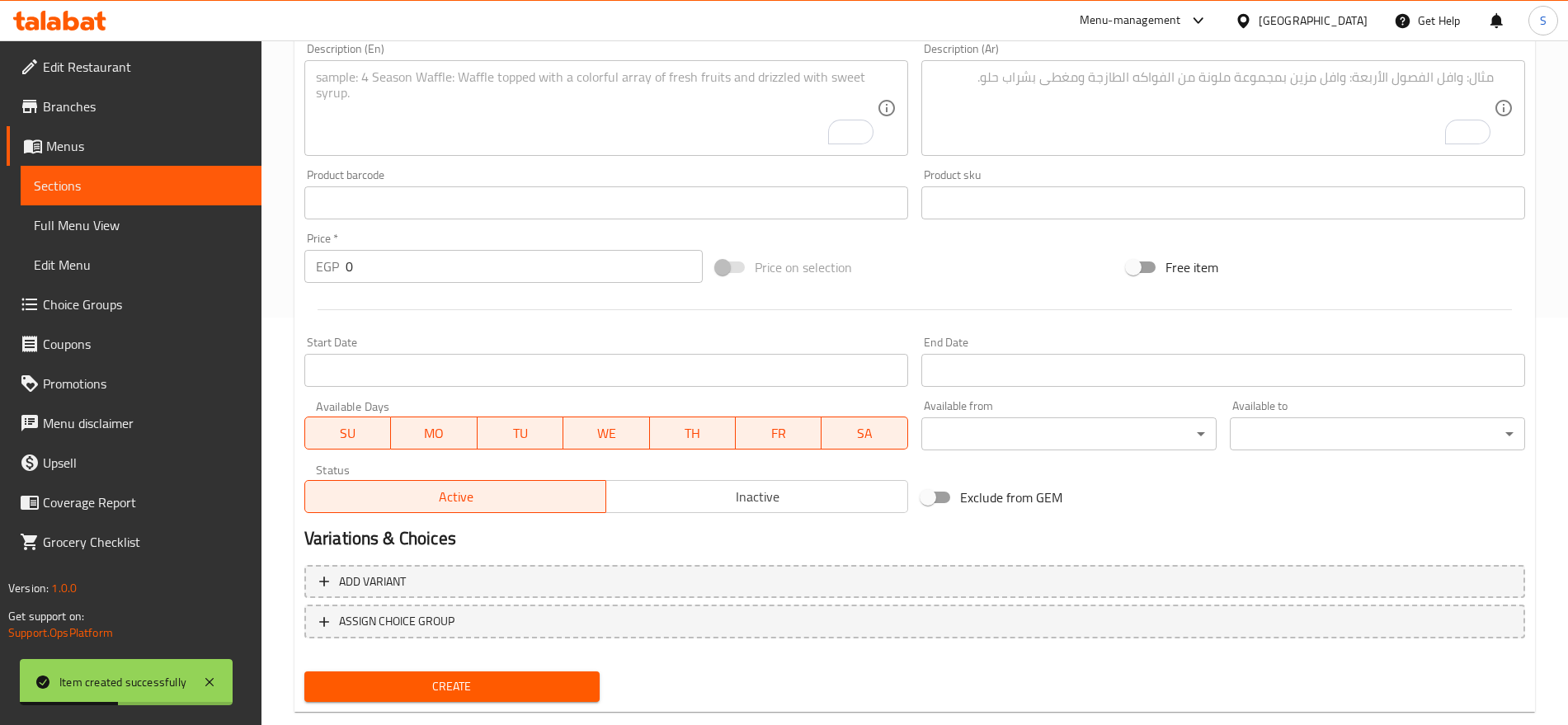
scroll to position [131, 0]
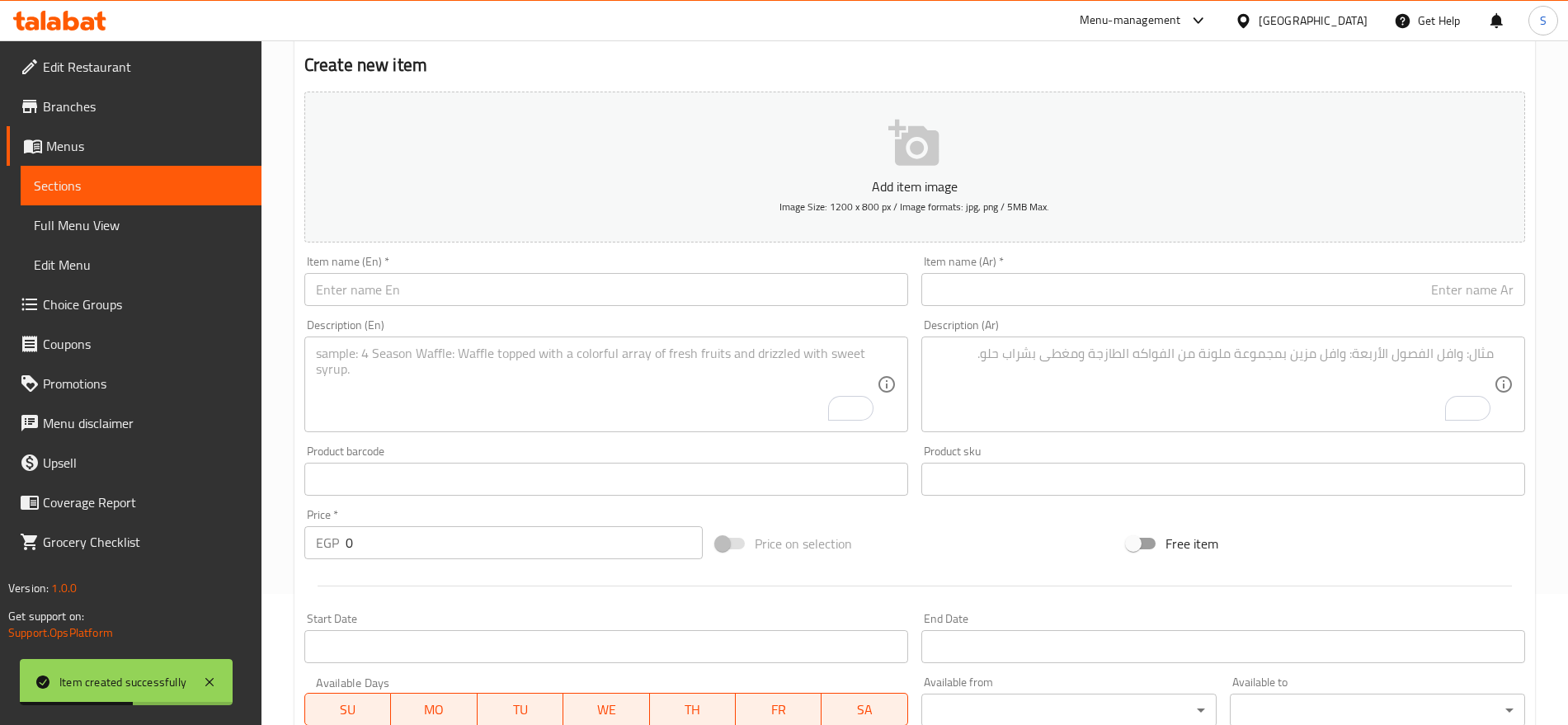
click at [1163, 280] on input "text" at bounding box center [1223, 289] width 604 height 33
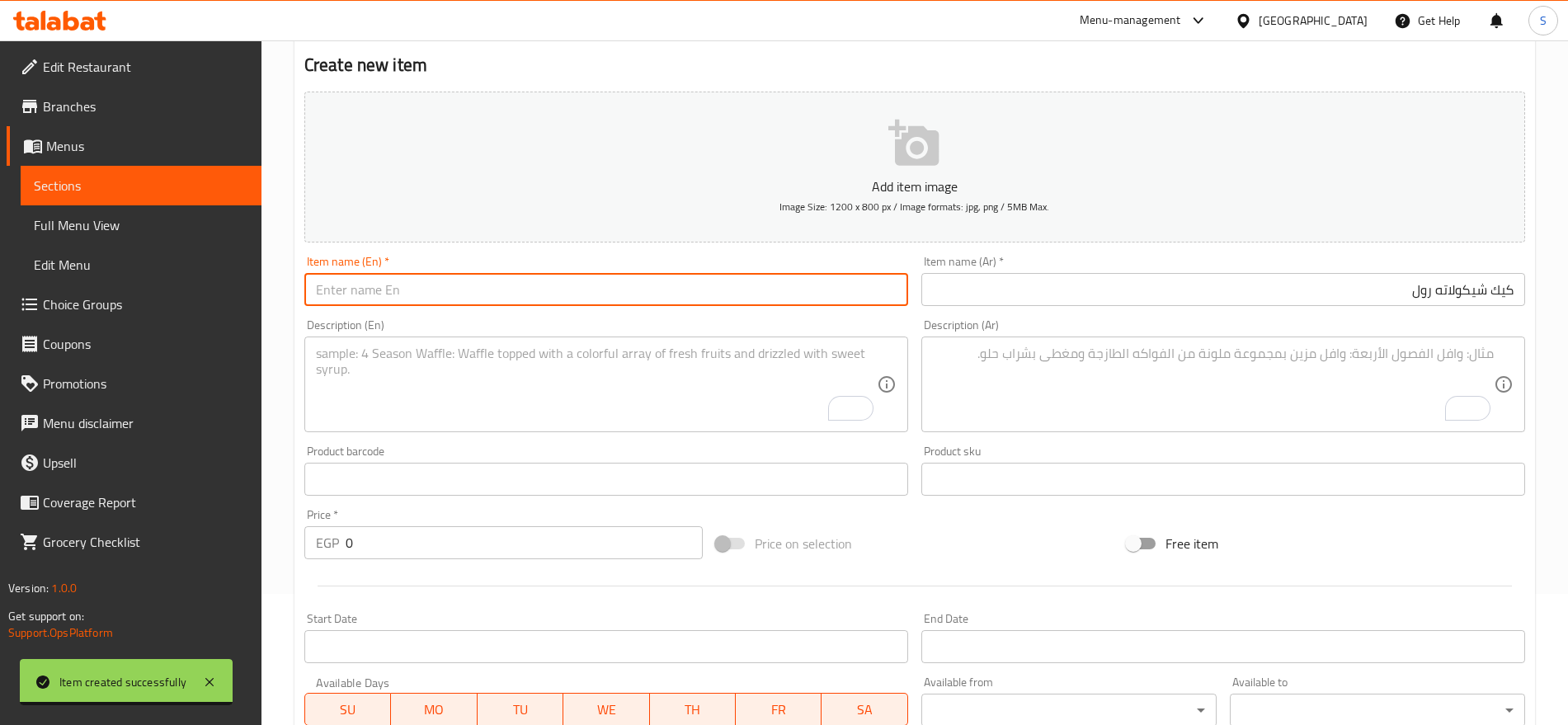
click at [578, 281] on input "text" at bounding box center [606, 289] width 604 height 33
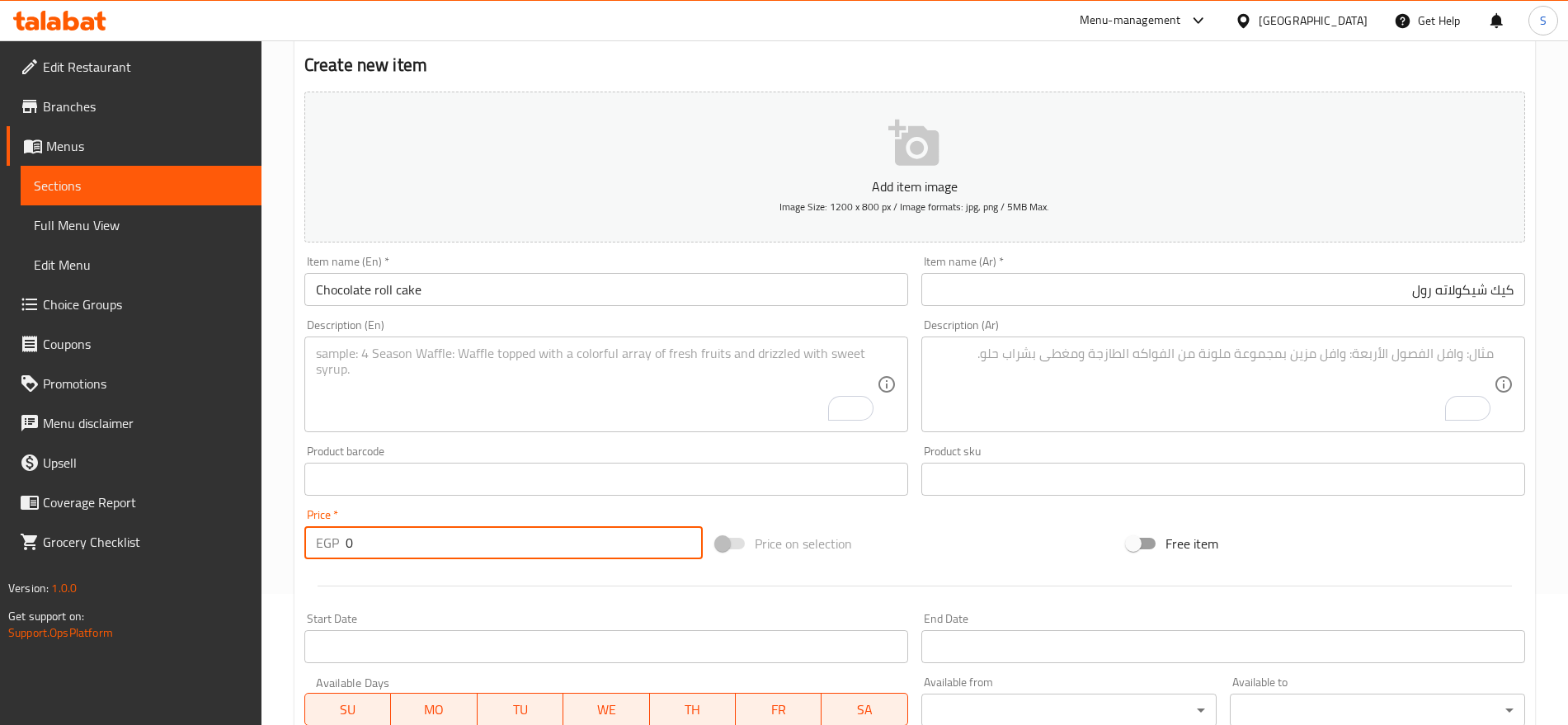
drag, startPoint x: 354, startPoint y: 545, endPoint x: 268, endPoint y: 526, distance: 88.1
click at [268, 526] on div "Home / Restaurants management / Menus / Sections / item / create soft drink sec…" at bounding box center [914, 472] width 1306 height 1125
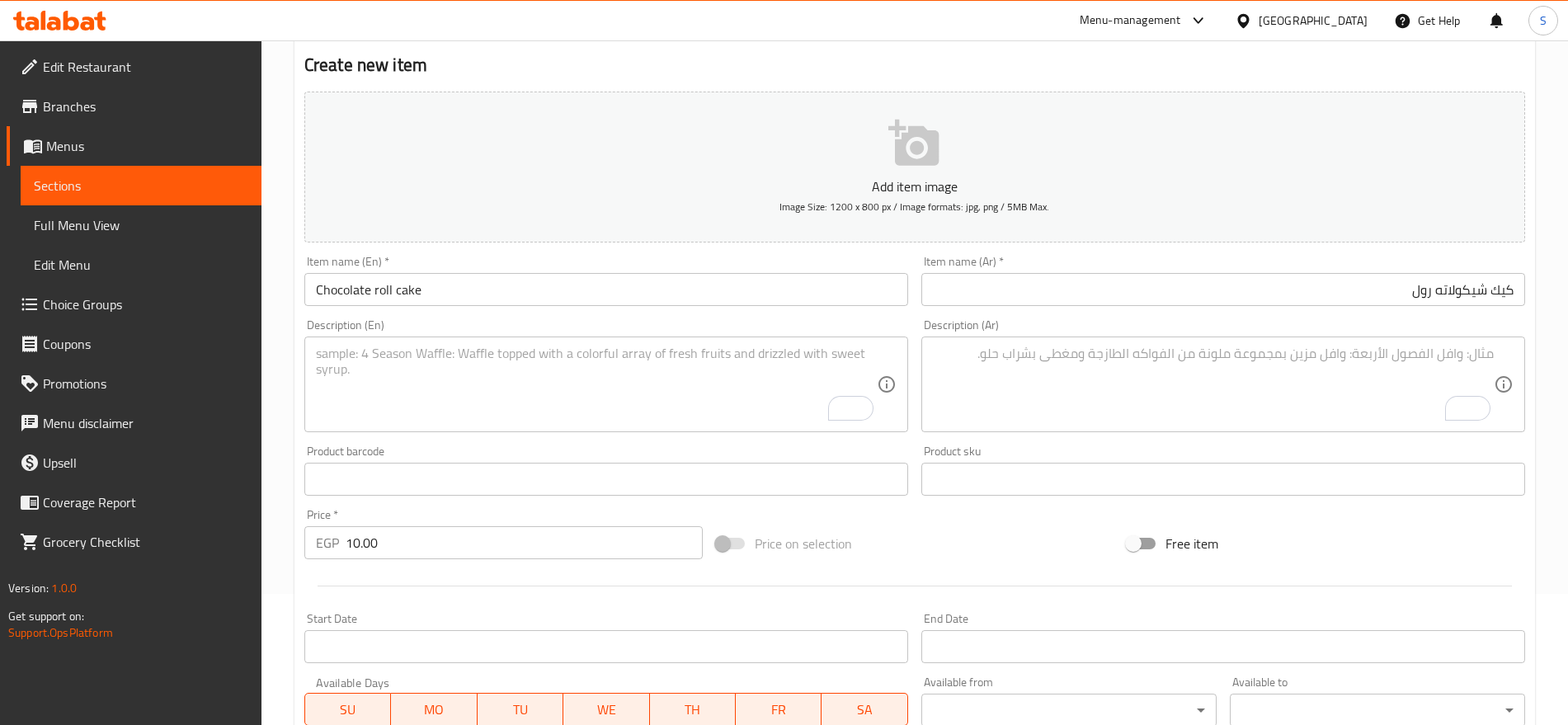
click at [960, 360] on textarea "To enrich screen reader interactions, please activate Accessibility in Grammarl…" at bounding box center [1213, 385] width 561 height 78
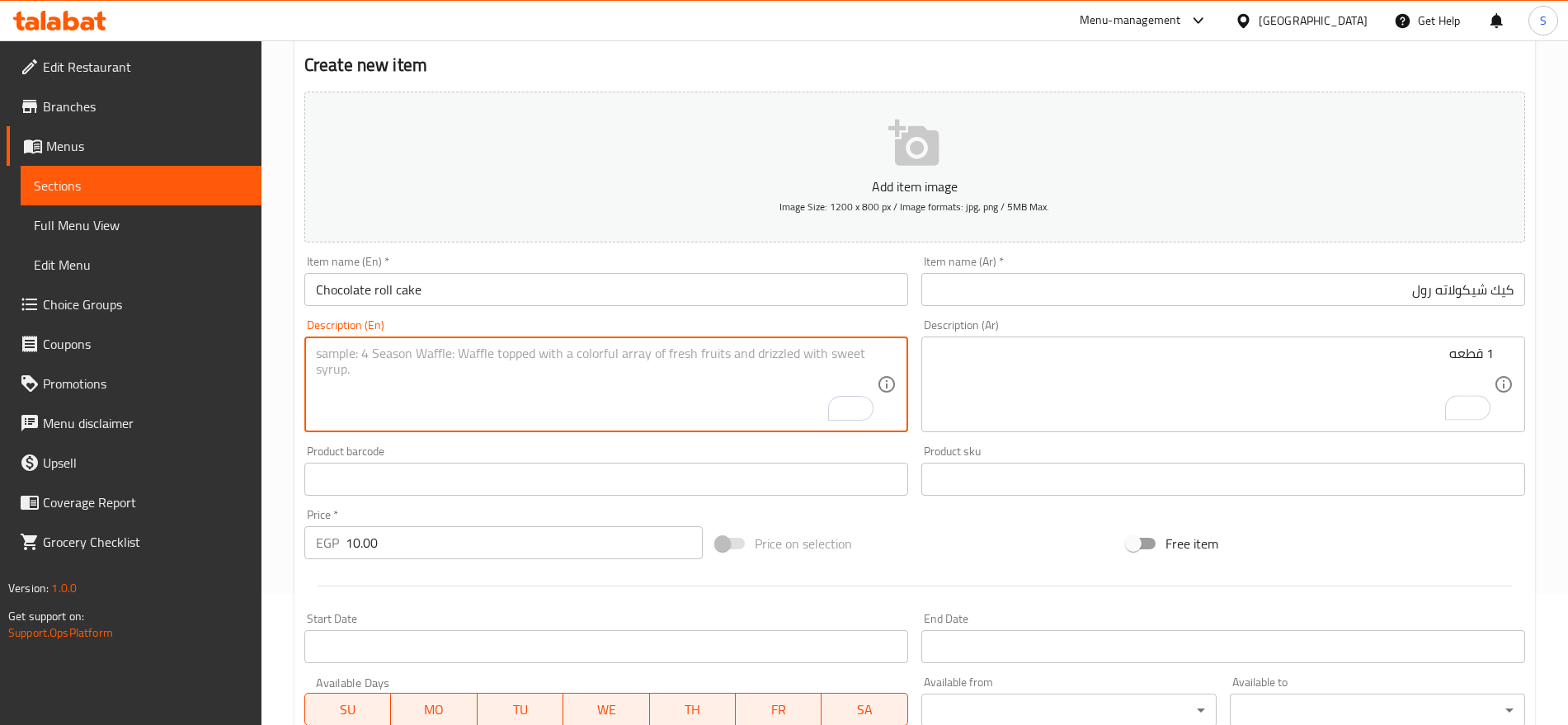
click at [393, 354] on textarea "To enrich screen reader interactions, please activate Accessibility in Grammarl…" at bounding box center [597, 385] width 561 height 78
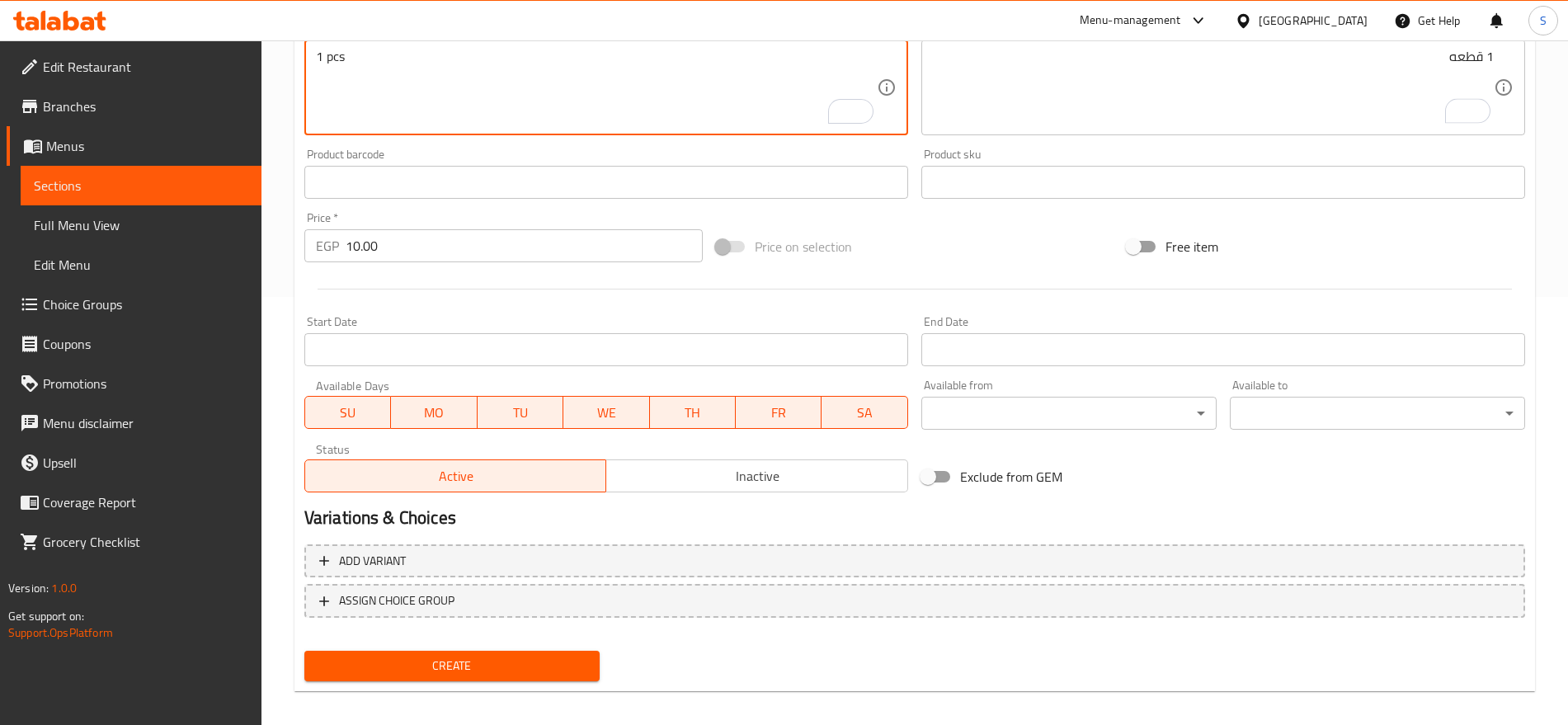
scroll to position [440, 0]
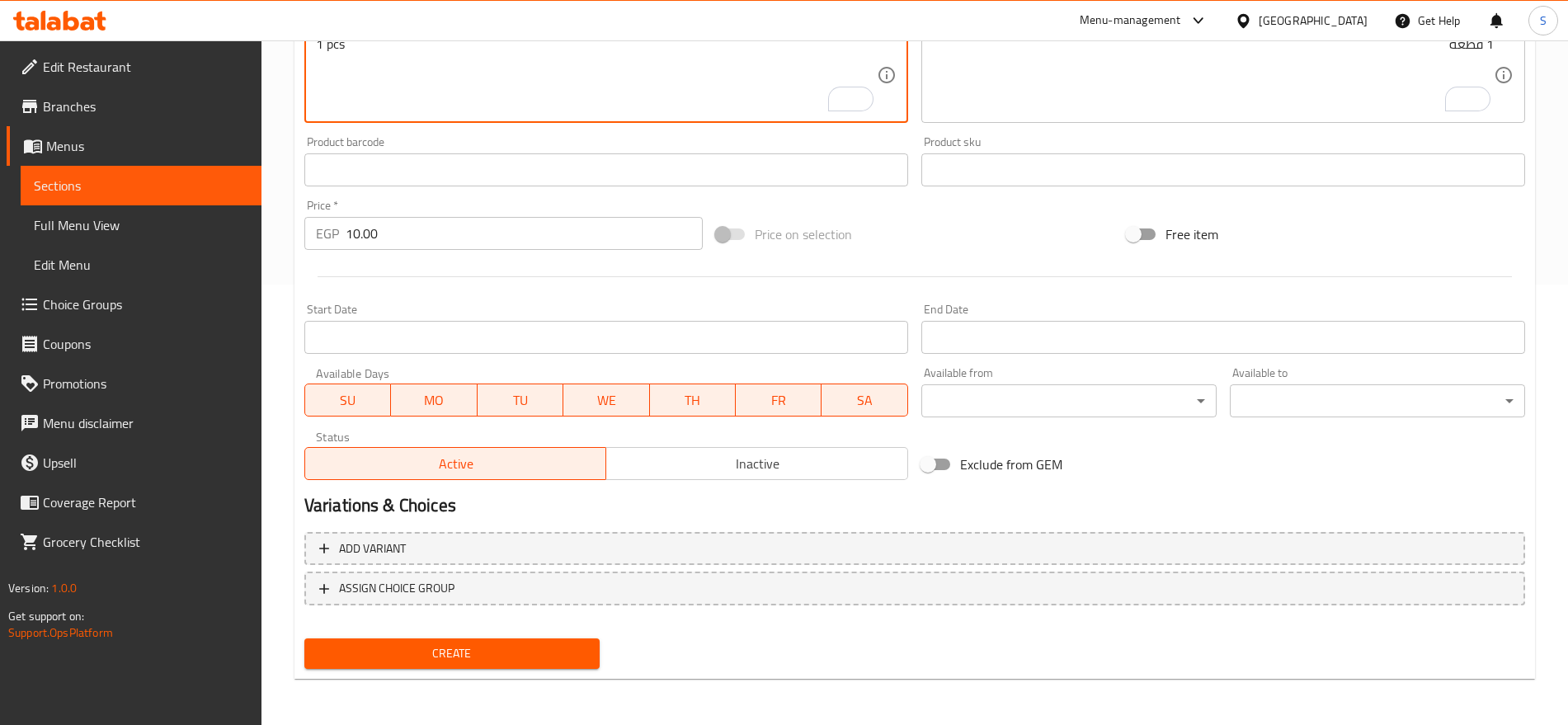
click at [404, 659] on span "Create" at bounding box center [453, 653] width 269 height 20
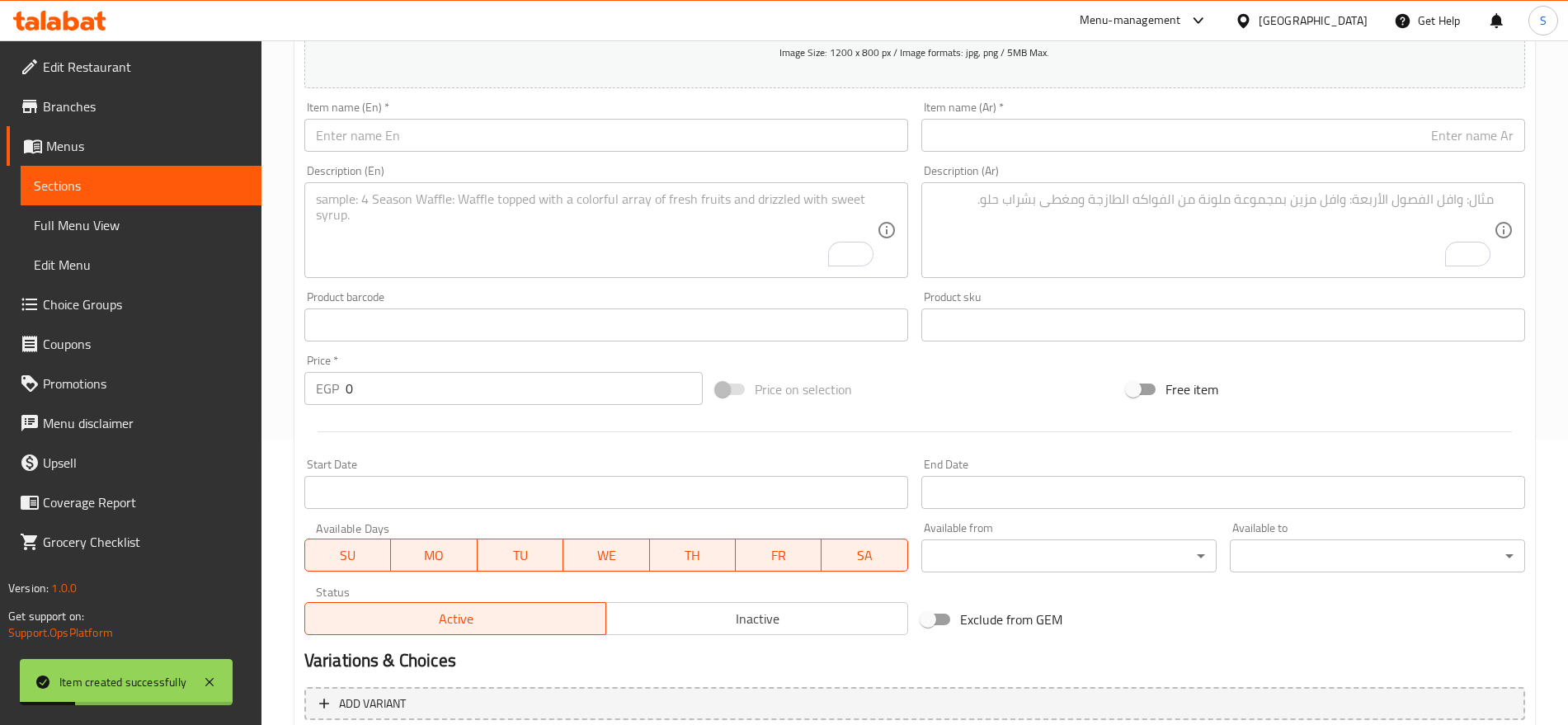
scroll to position [131, 0]
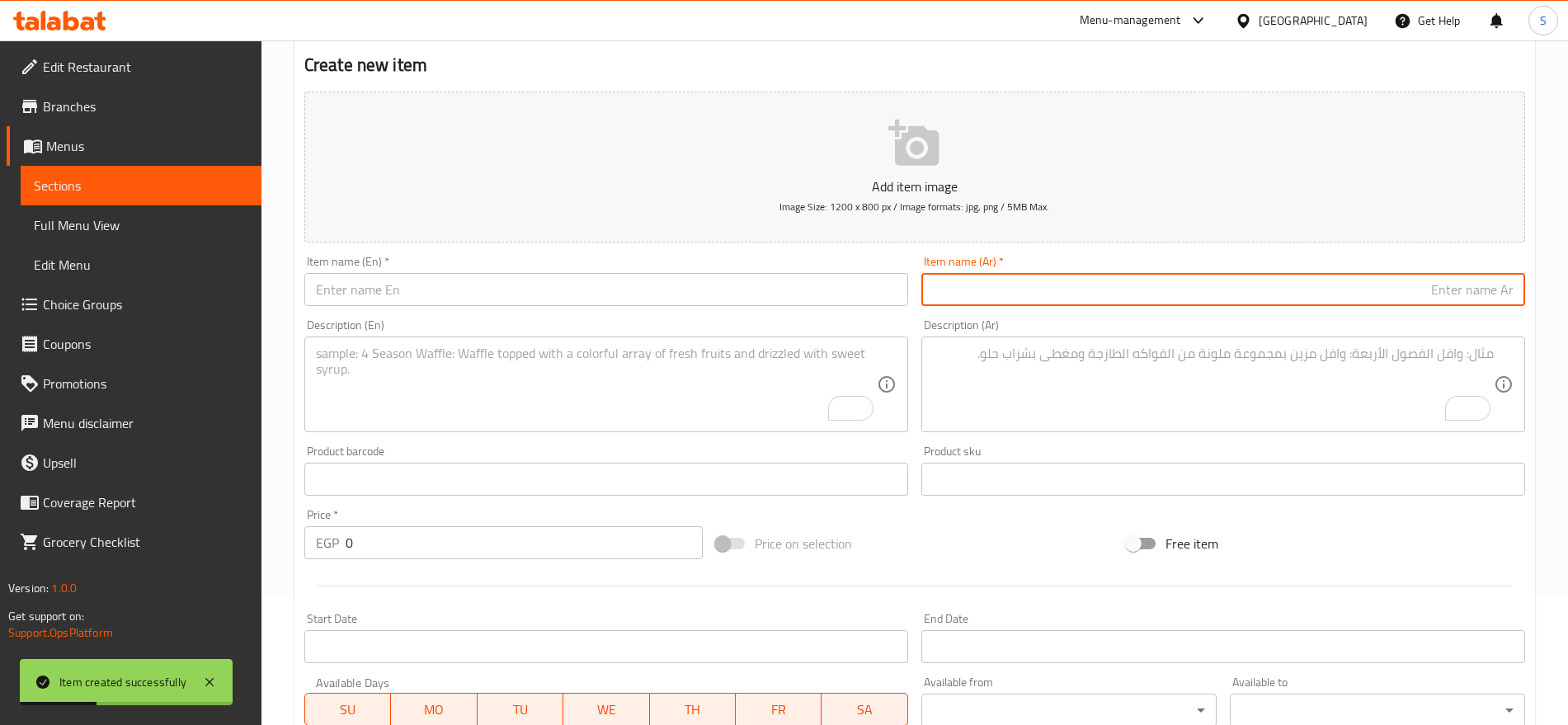
click at [1266, 284] on input "text" at bounding box center [1223, 289] width 604 height 33
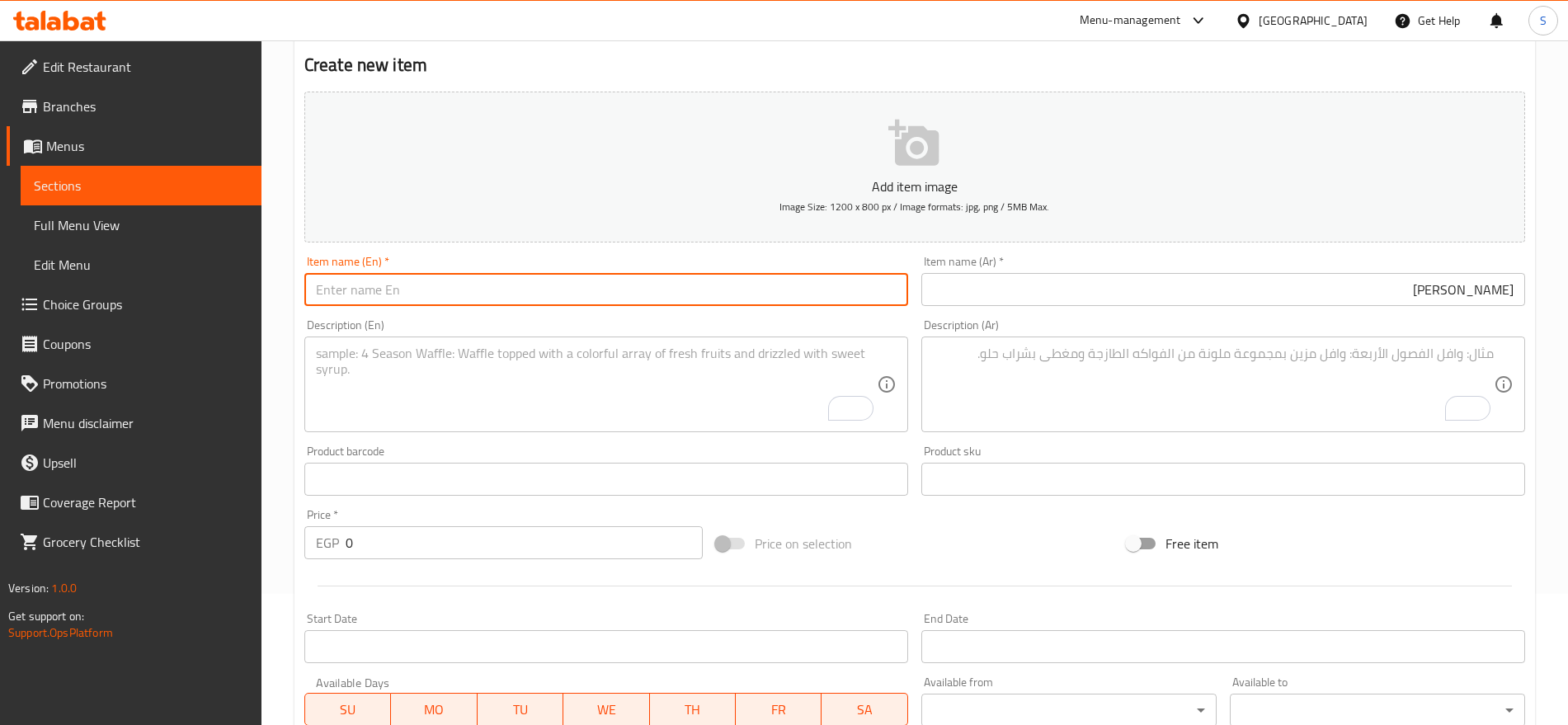
click at [500, 281] on input "text" at bounding box center [606, 289] width 604 height 33
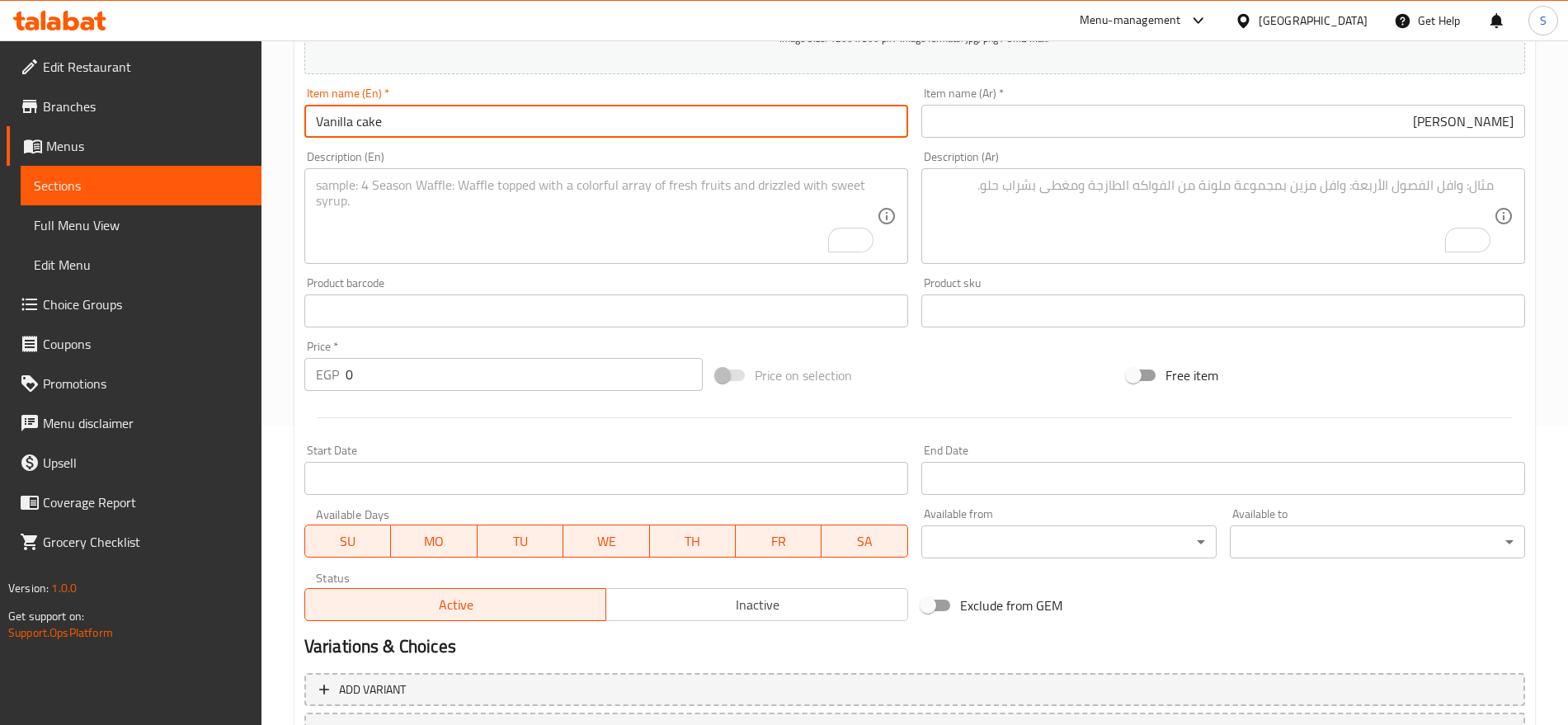
scroll to position [440, 0]
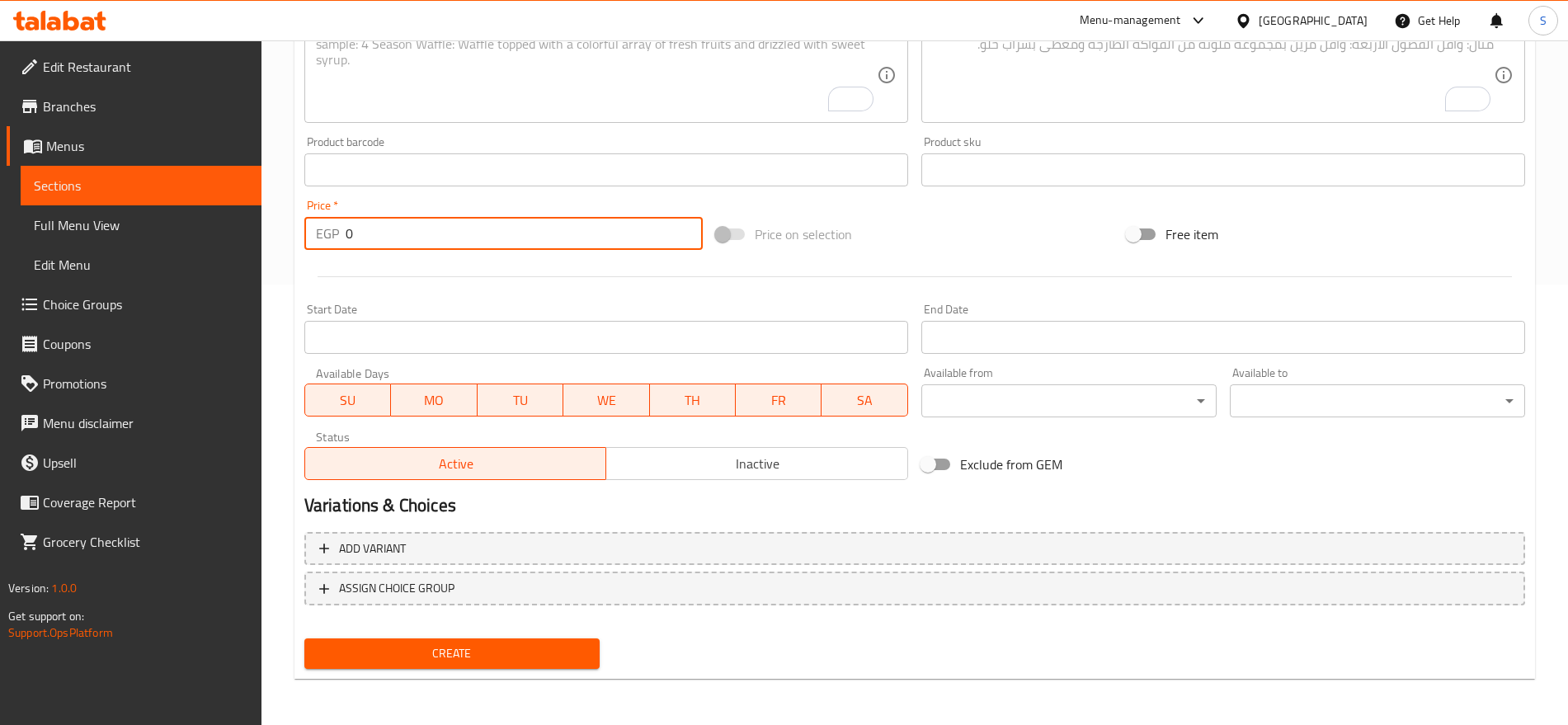
drag, startPoint x: 362, startPoint y: 229, endPoint x: 296, endPoint y: 217, distance: 67.1
click at [296, 217] on div "Create new item Add item image Image Size: 1200 x 800 px / Image formats: jpg, …" at bounding box center [915, 199] width 1241 height 960
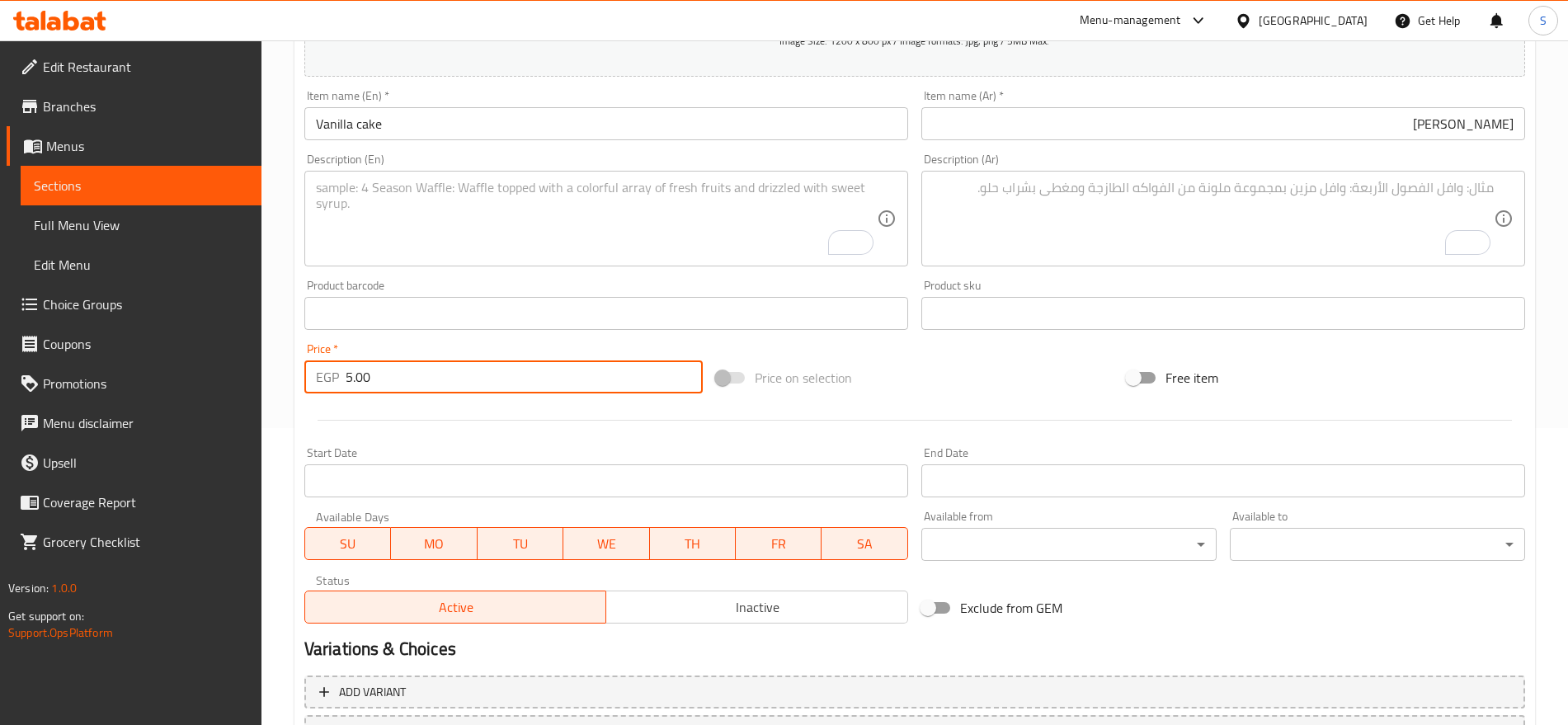
scroll to position [131, 0]
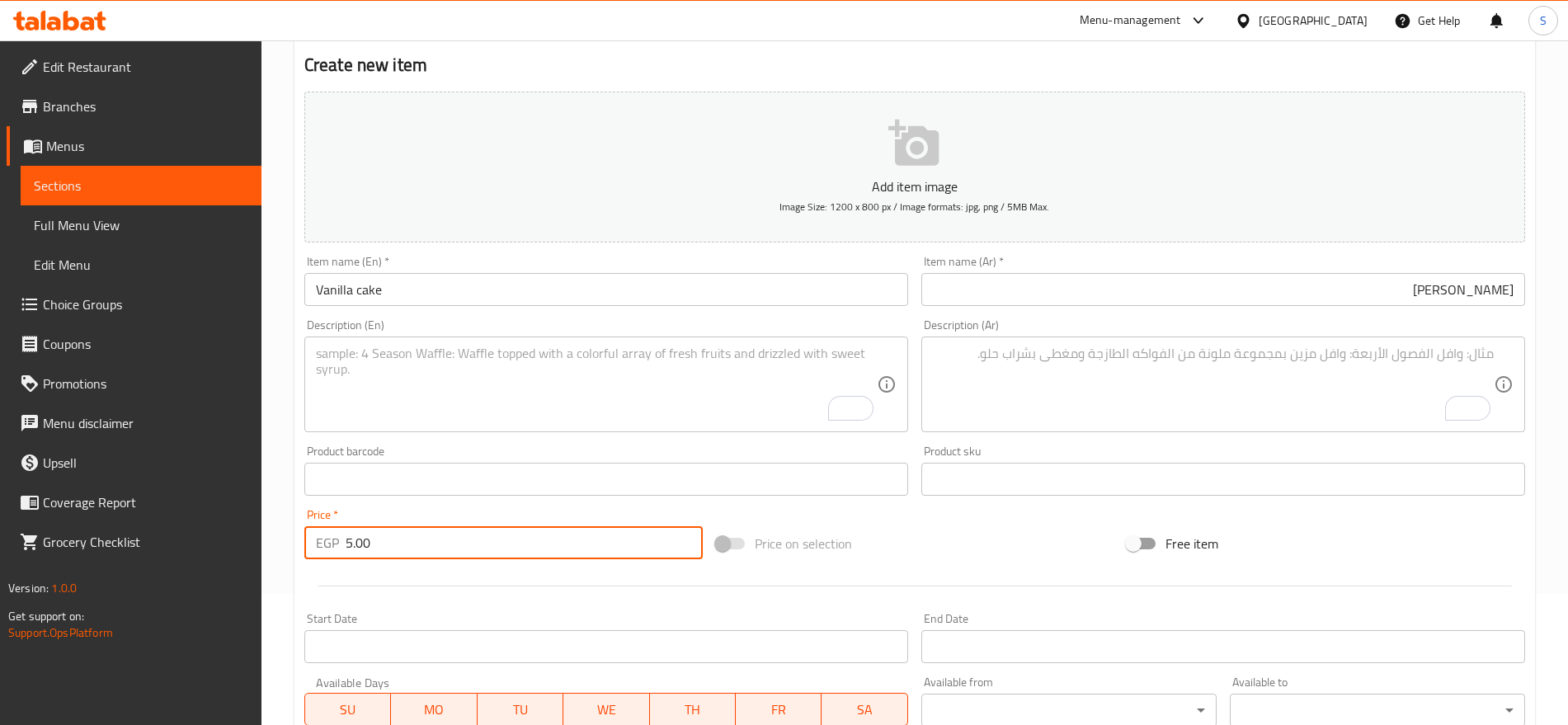
click at [1118, 369] on textarea "To enrich screen reader interactions, please activate Accessibility in Grammarl…" at bounding box center [1213, 385] width 561 height 78
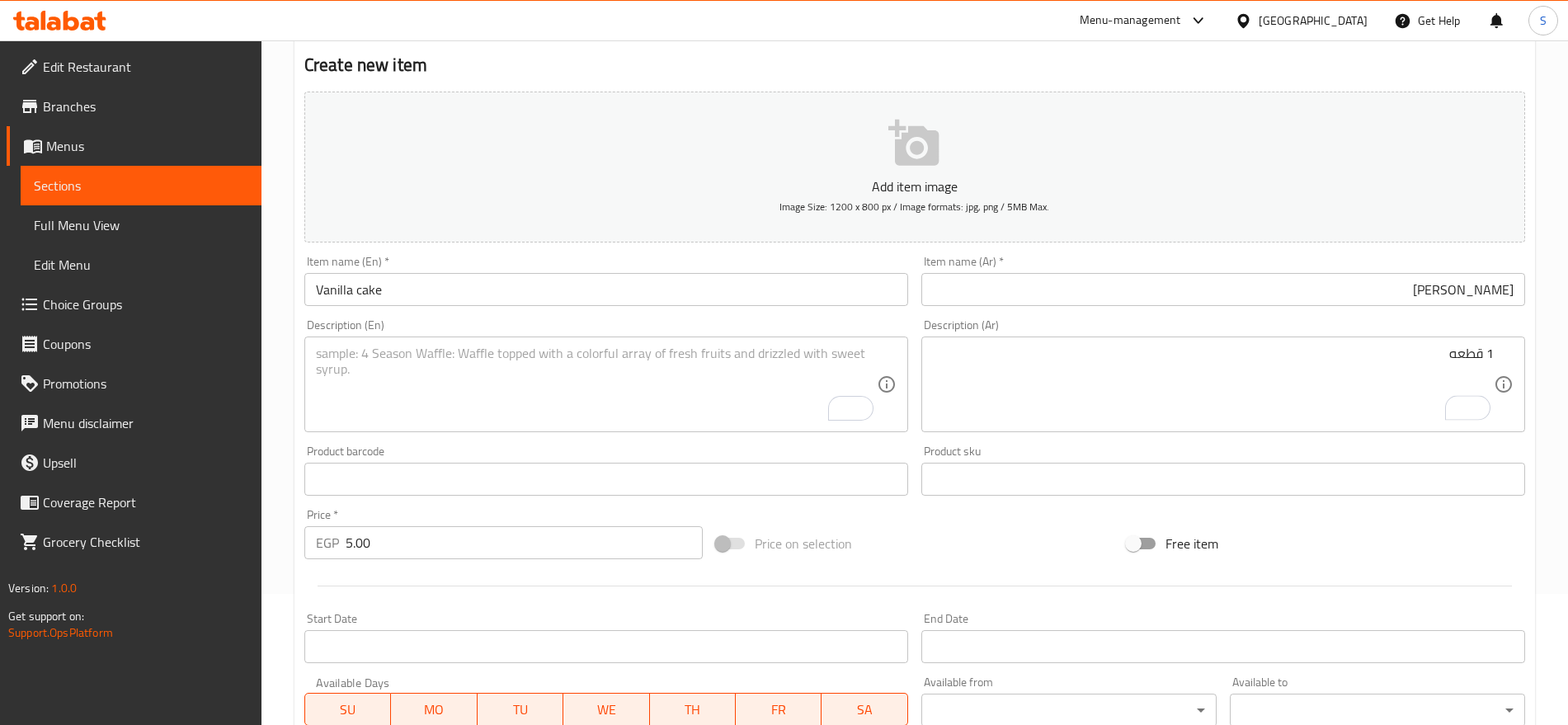
click at [426, 355] on textarea "To enrich screen reader interactions, please activate Accessibility in Grammarl…" at bounding box center [597, 385] width 561 height 78
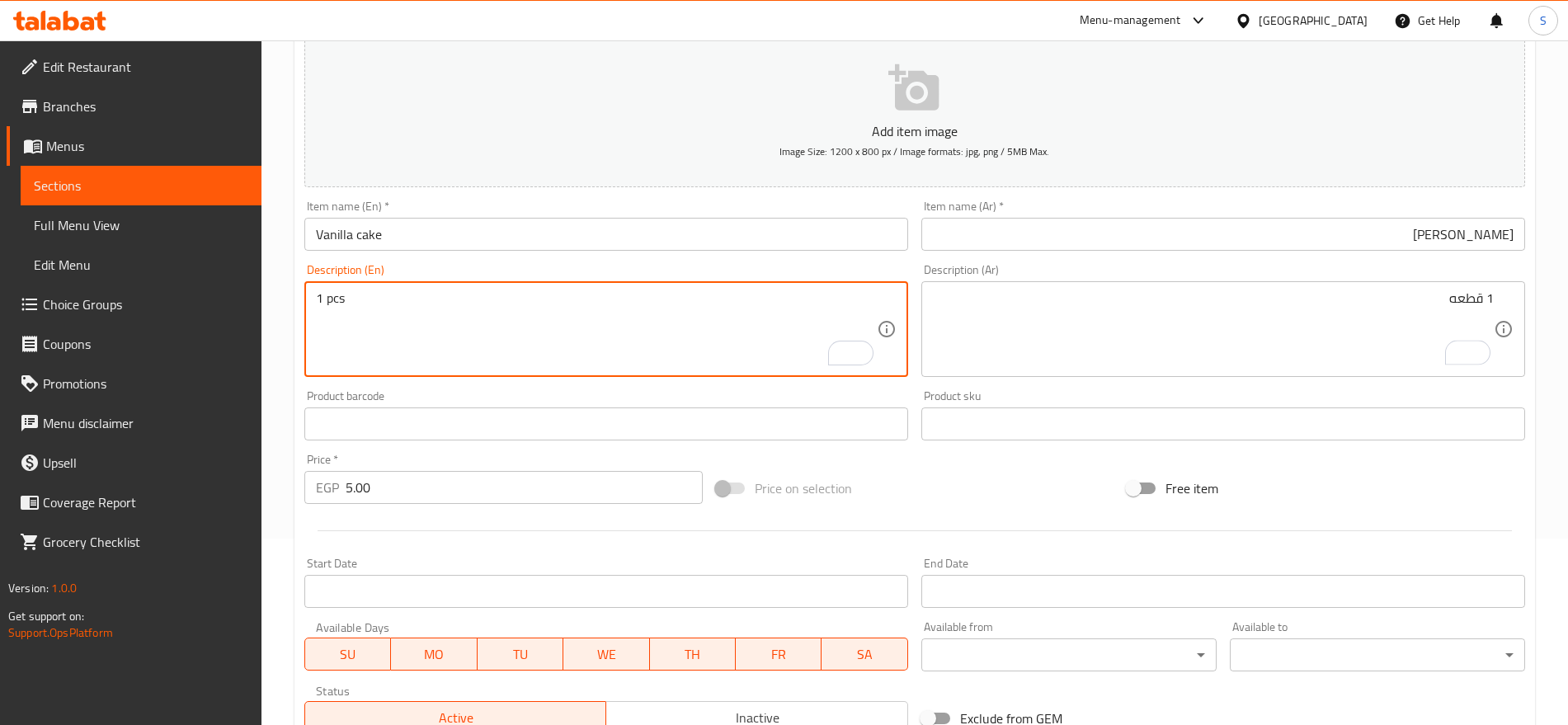
scroll to position [440, 0]
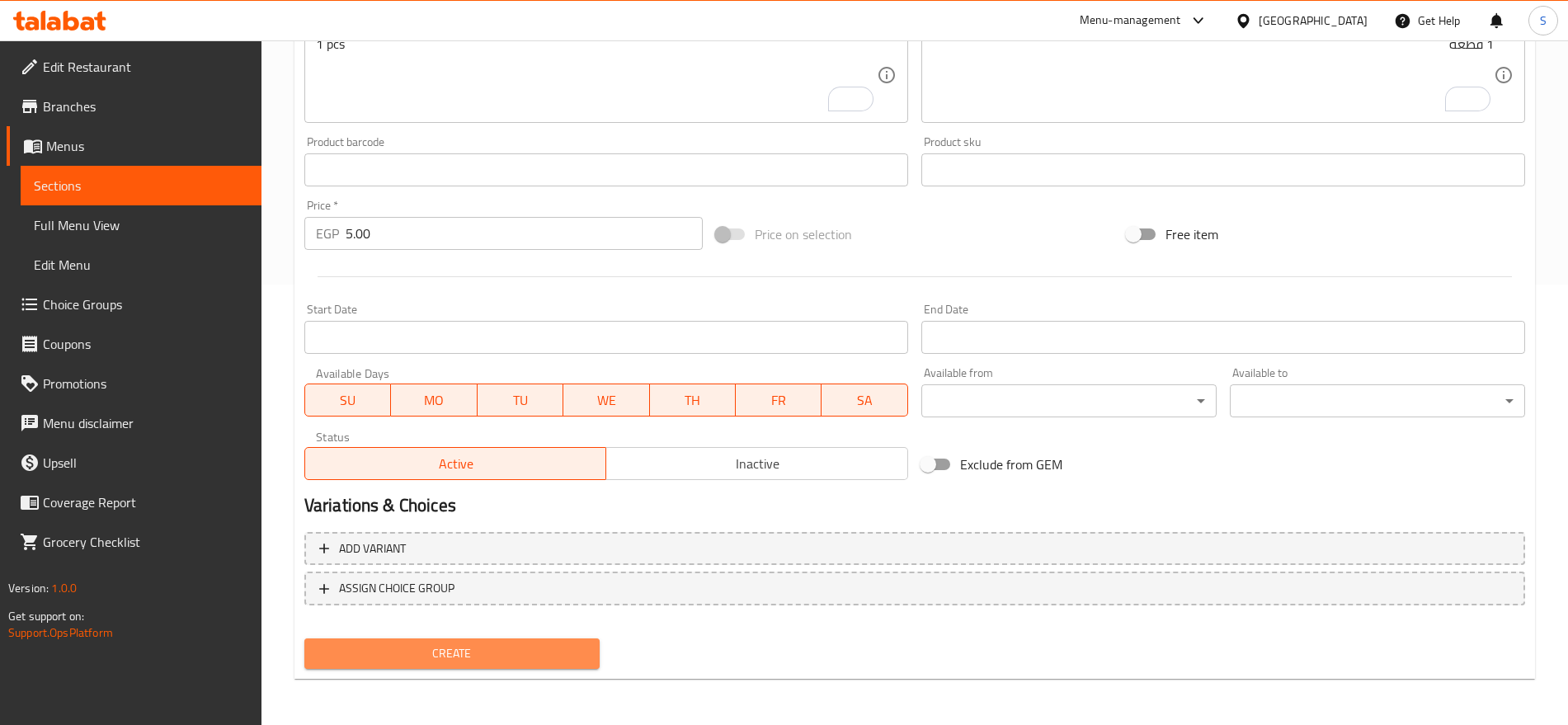
click at [461, 651] on span "Create" at bounding box center [453, 653] width 269 height 20
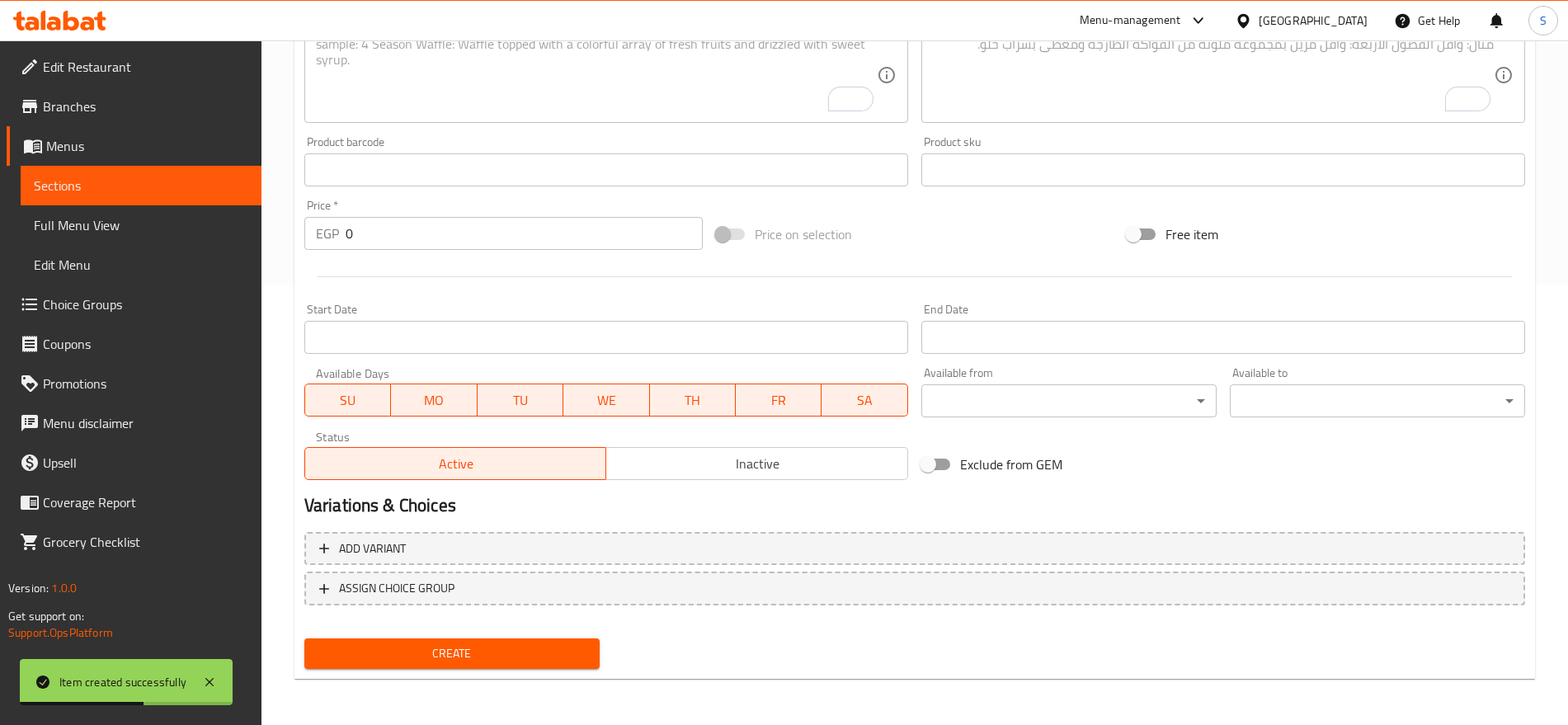
scroll to position [131, 0]
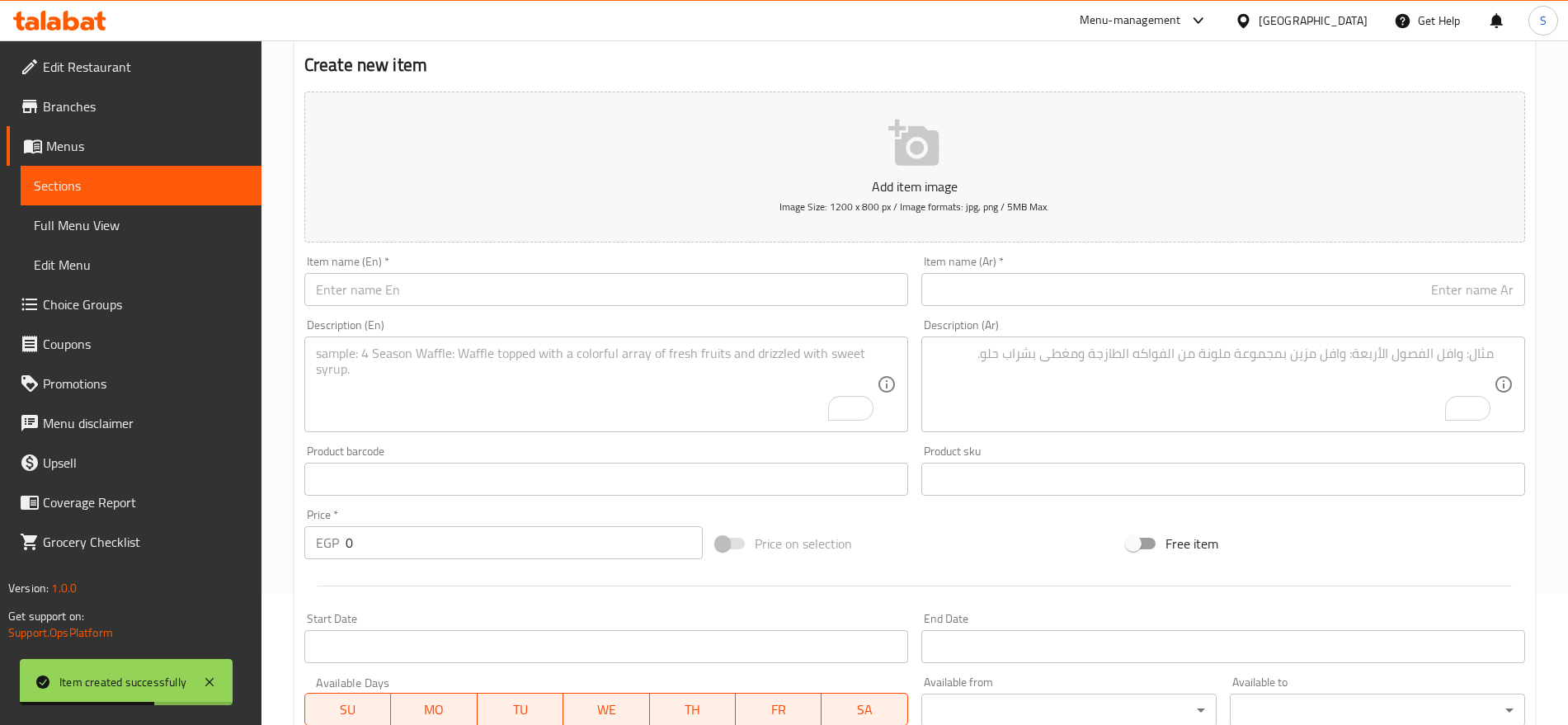
click at [1231, 296] on input "text" at bounding box center [1223, 289] width 604 height 33
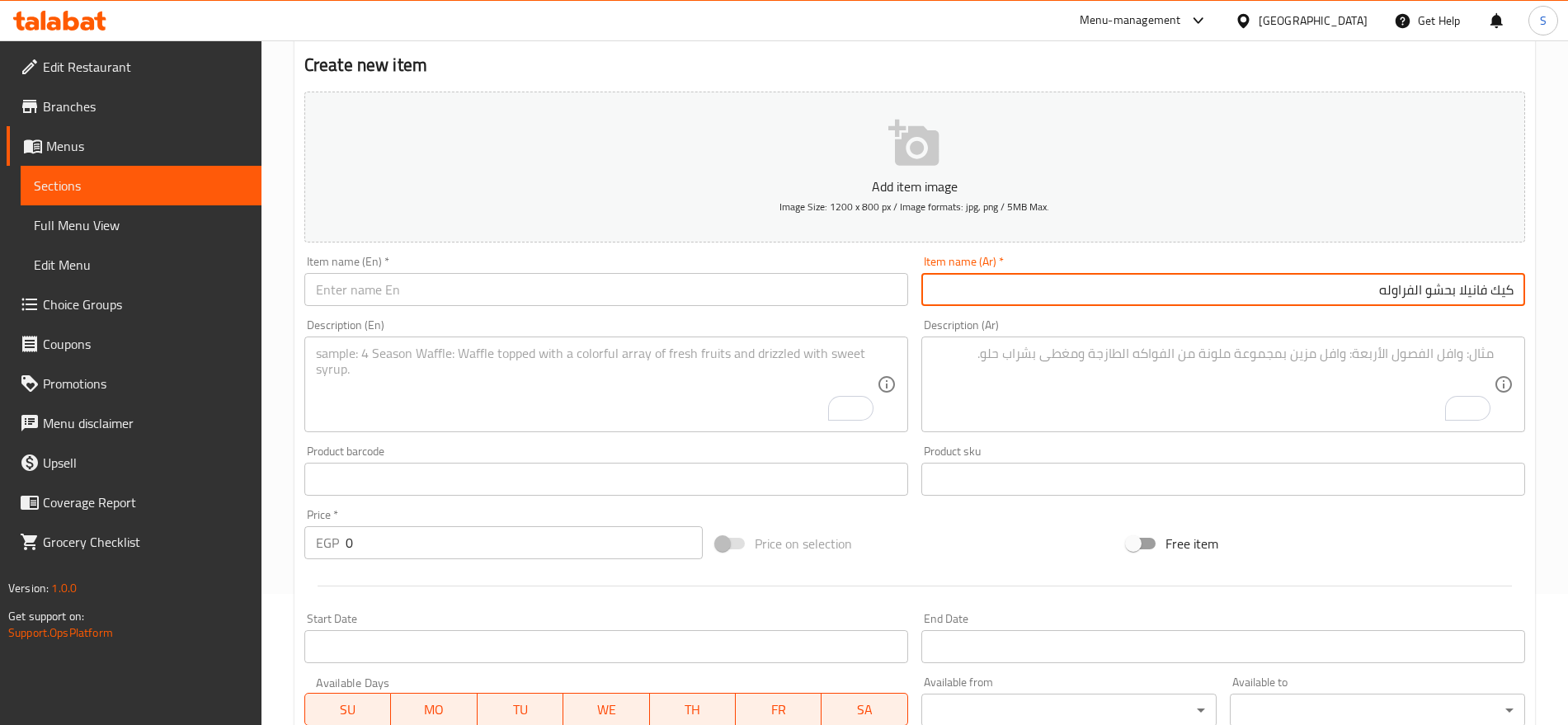
click at [360, 304] on input "text" at bounding box center [606, 289] width 604 height 33
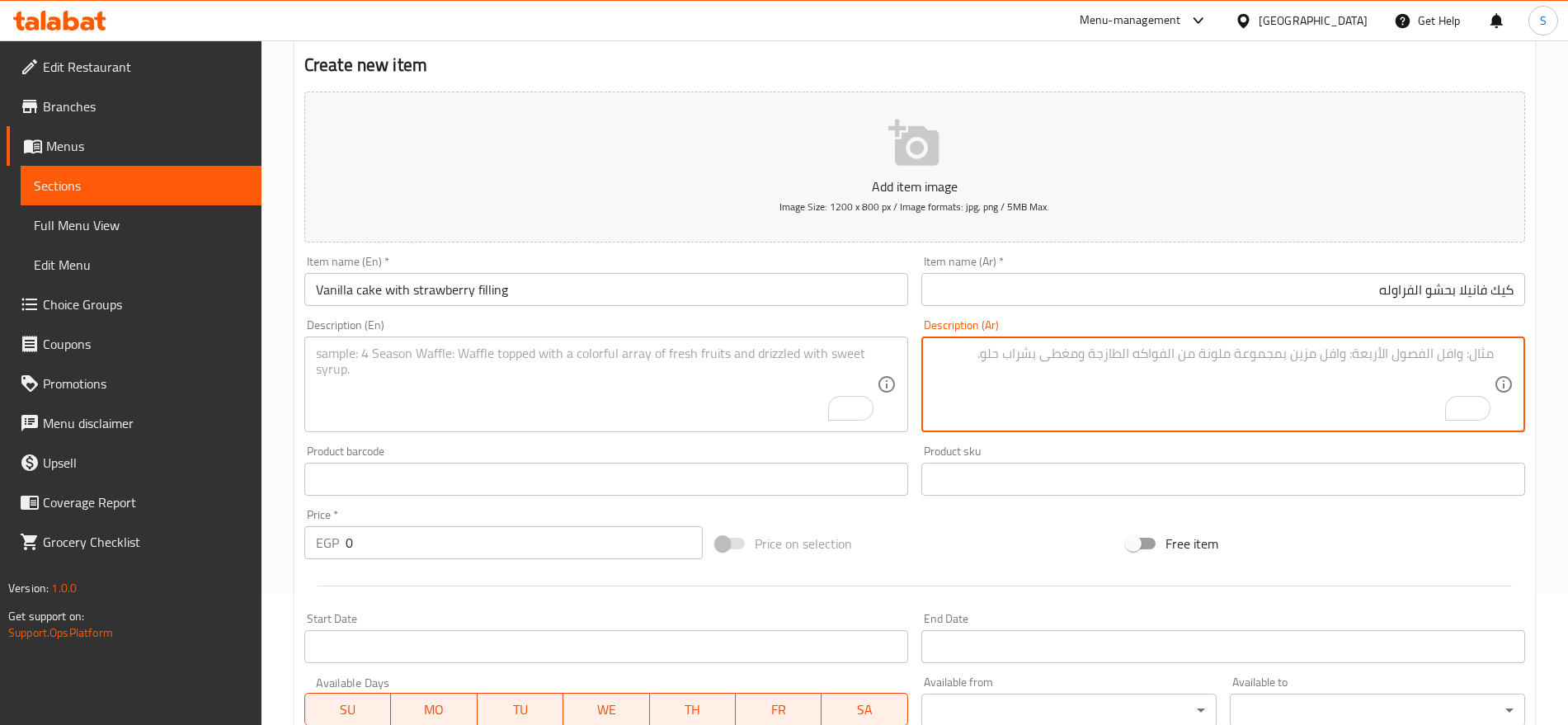
click at [1418, 363] on textarea "To enrich screen reader interactions, please activate Accessibility in Grammarl…" at bounding box center [1213, 385] width 561 height 78
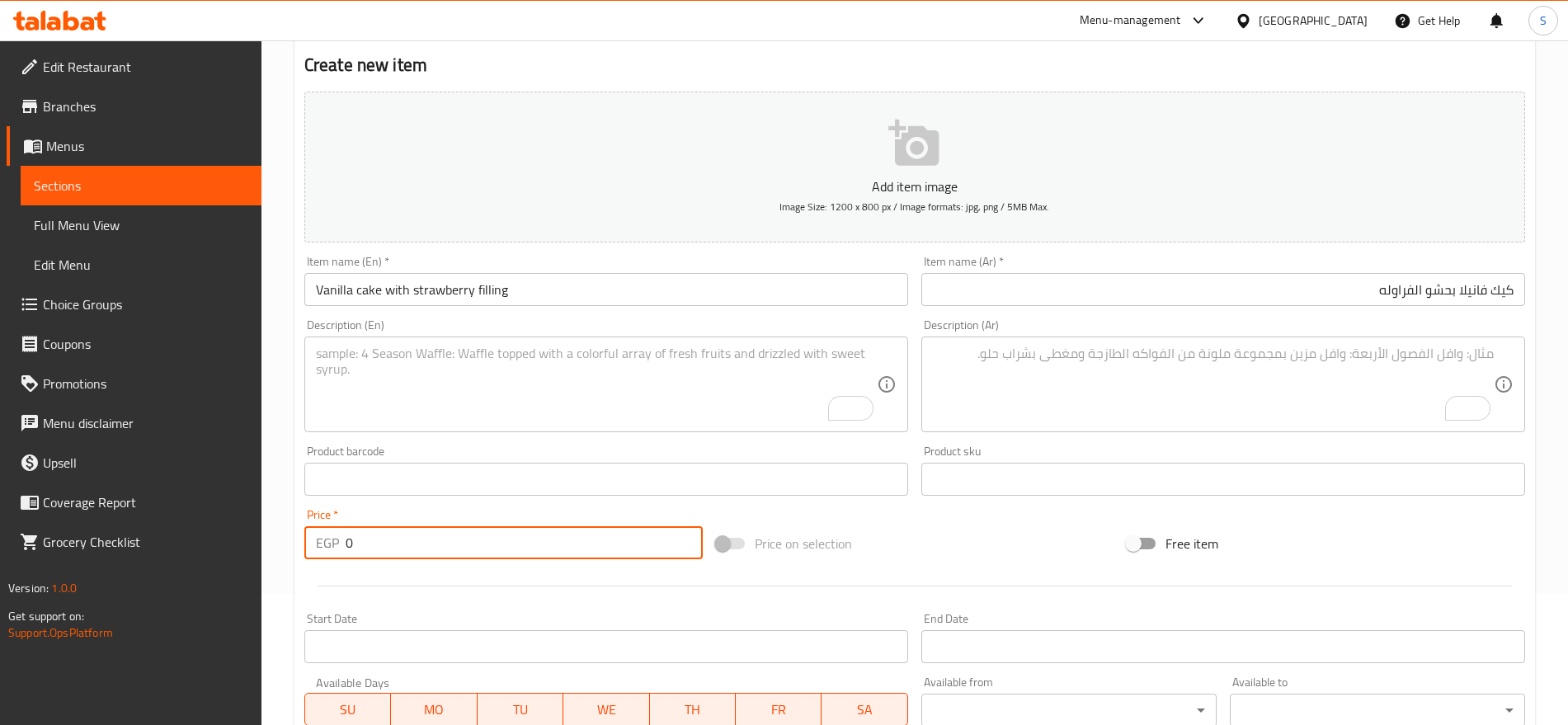
drag, startPoint x: 360, startPoint y: 543, endPoint x: 347, endPoint y: 554, distance: 17.0
click at [347, 554] on input "0" at bounding box center [524, 543] width 357 height 33
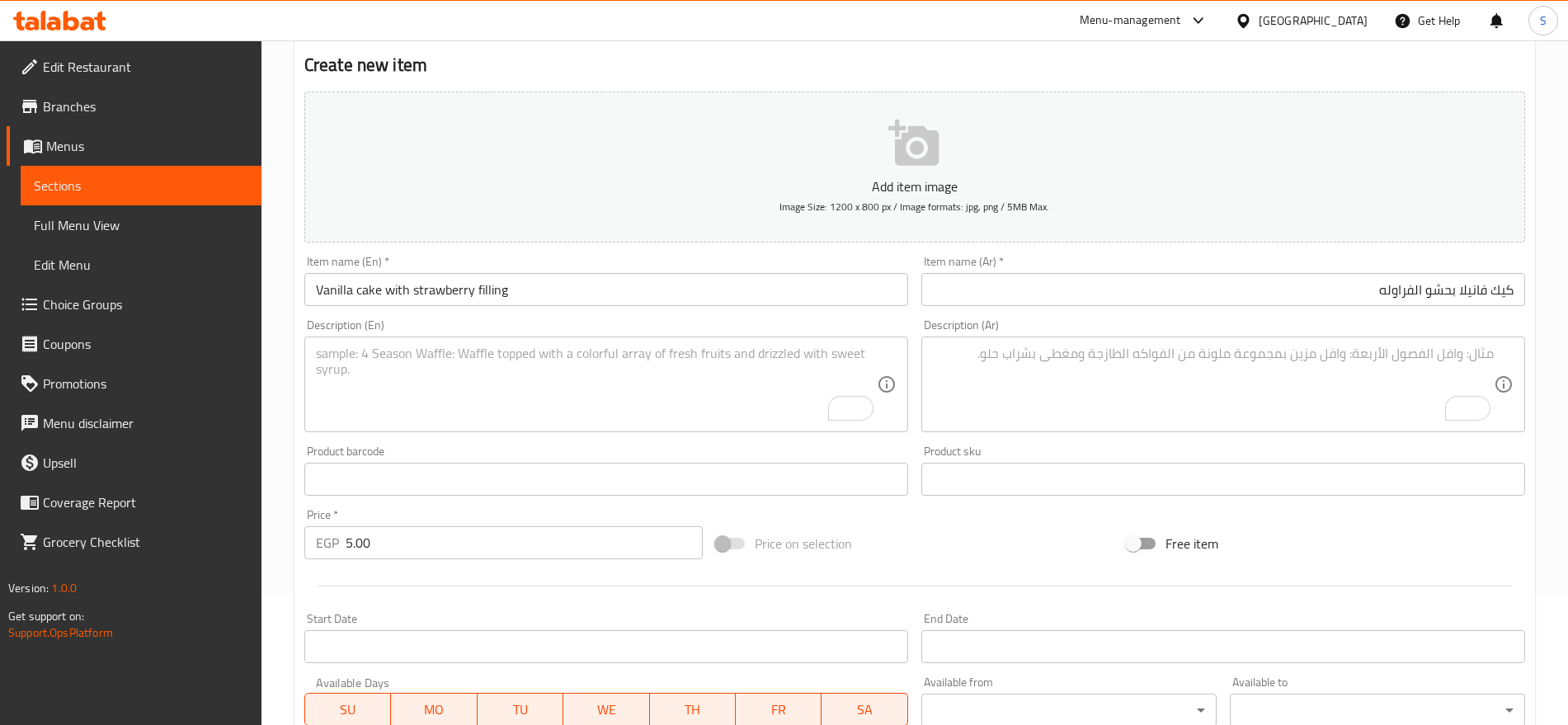
click at [984, 412] on textarea "To enrich screen reader interactions, please activate Accessibility in Grammarl…" at bounding box center [1213, 385] width 561 height 78
click at [429, 409] on textarea "To enrich screen reader interactions, please activate Accessibility in Grammarl…" at bounding box center [597, 385] width 561 height 78
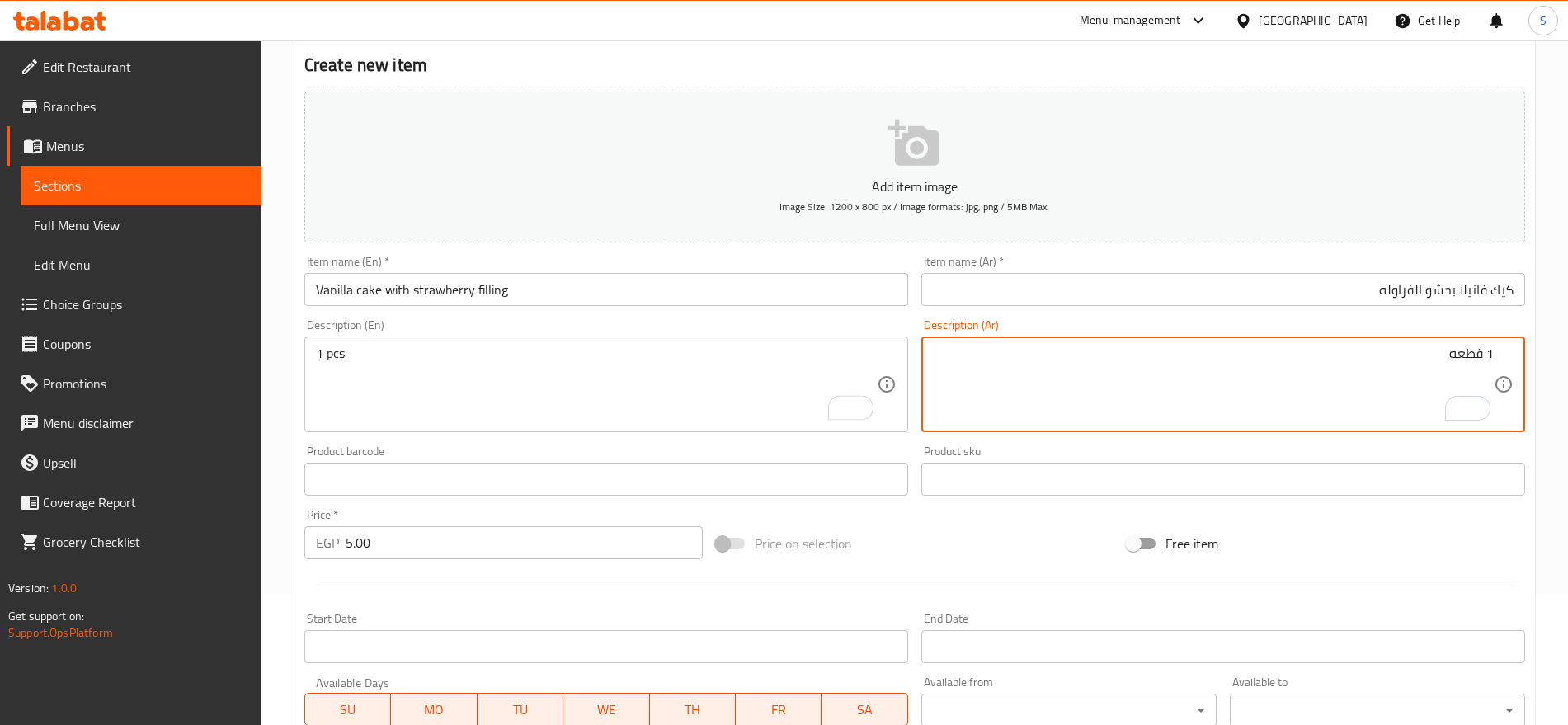
click at [1314, 259] on div "Item name (Ar)   * كيك فانيلا بحشو الفراوله Item name (Ar) *" at bounding box center [1223, 280] width 604 height 50
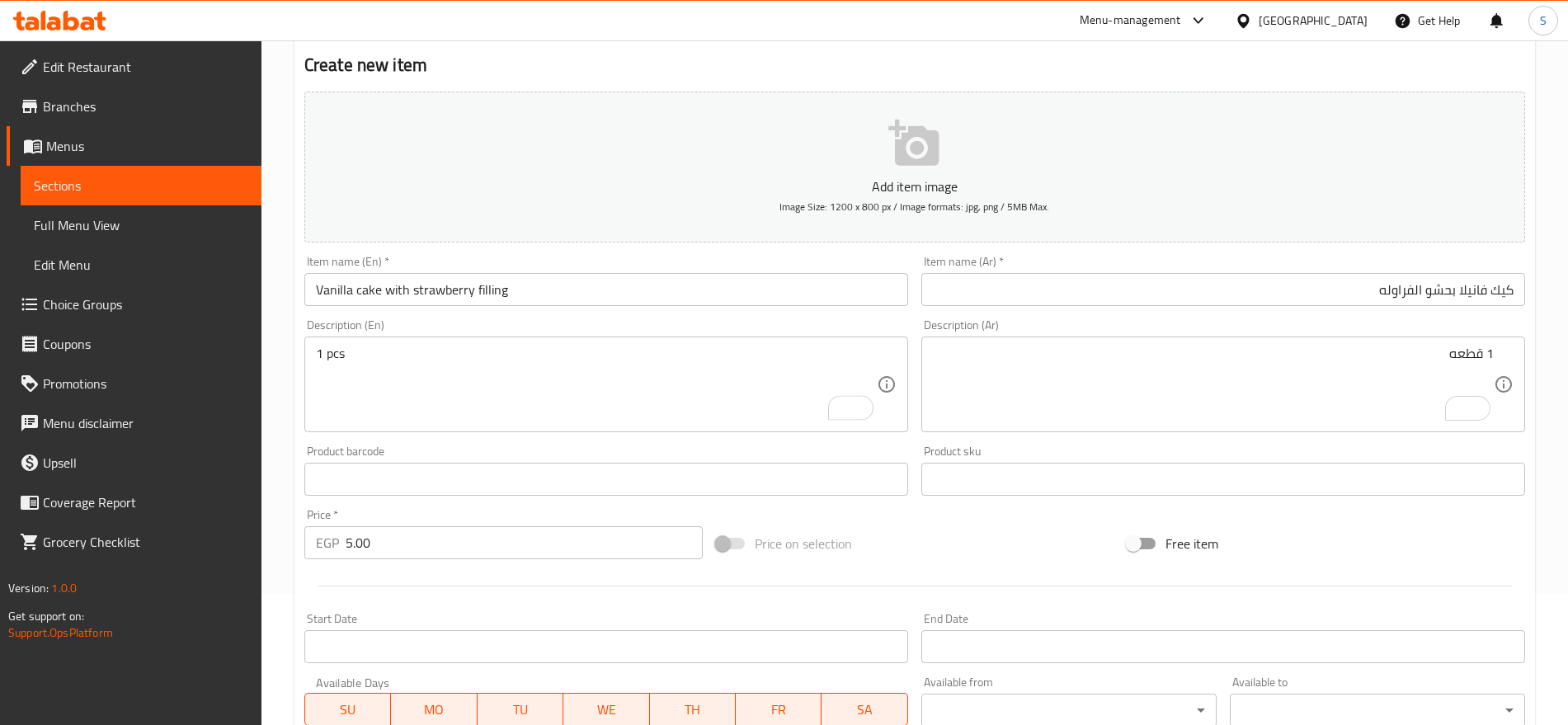
click at [1300, 287] on input "كيك فانيلا بحشو الفراوله" at bounding box center [1223, 289] width 604 height 33
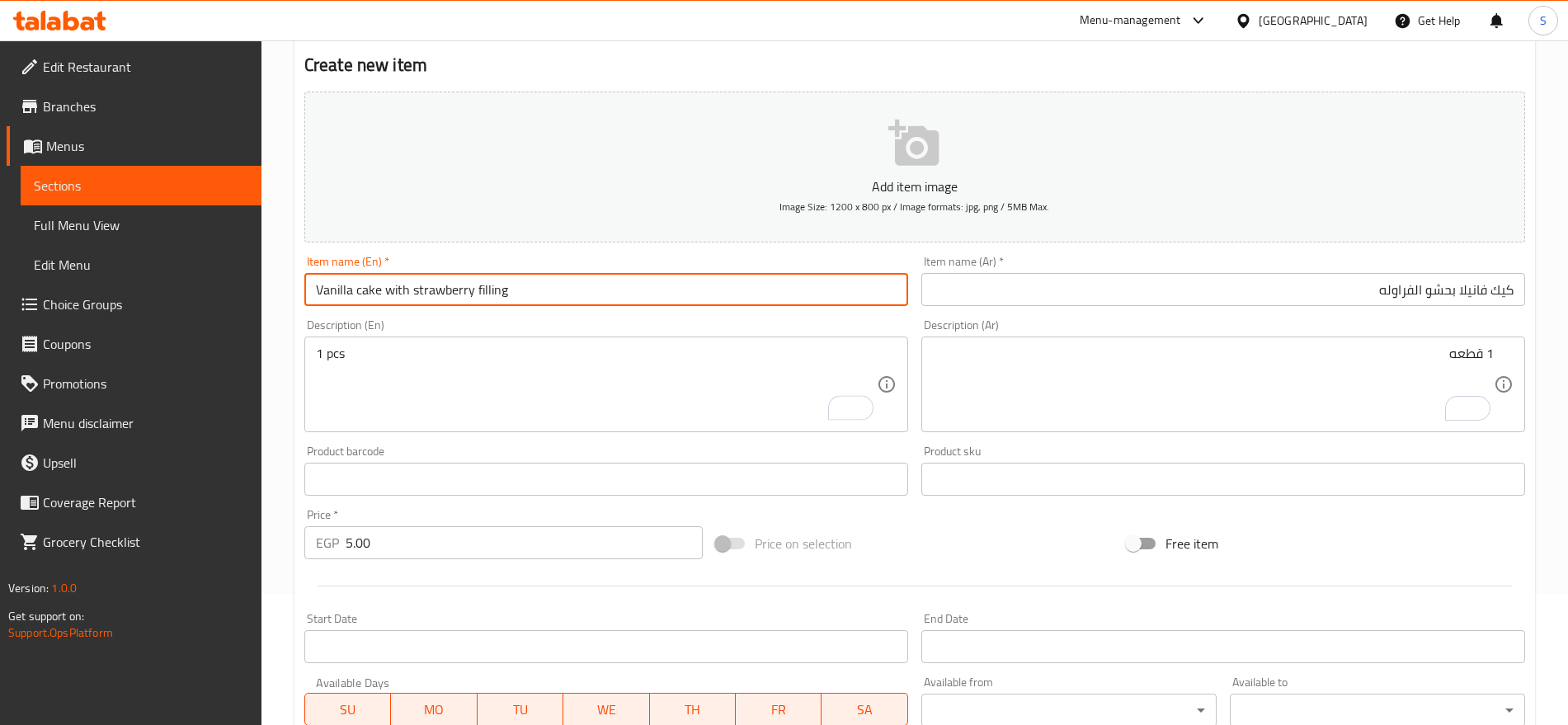
click at [626, 291] on input "Vanilla cake with strawberry filling" at bounding box center [606, 289] width 604 height 33
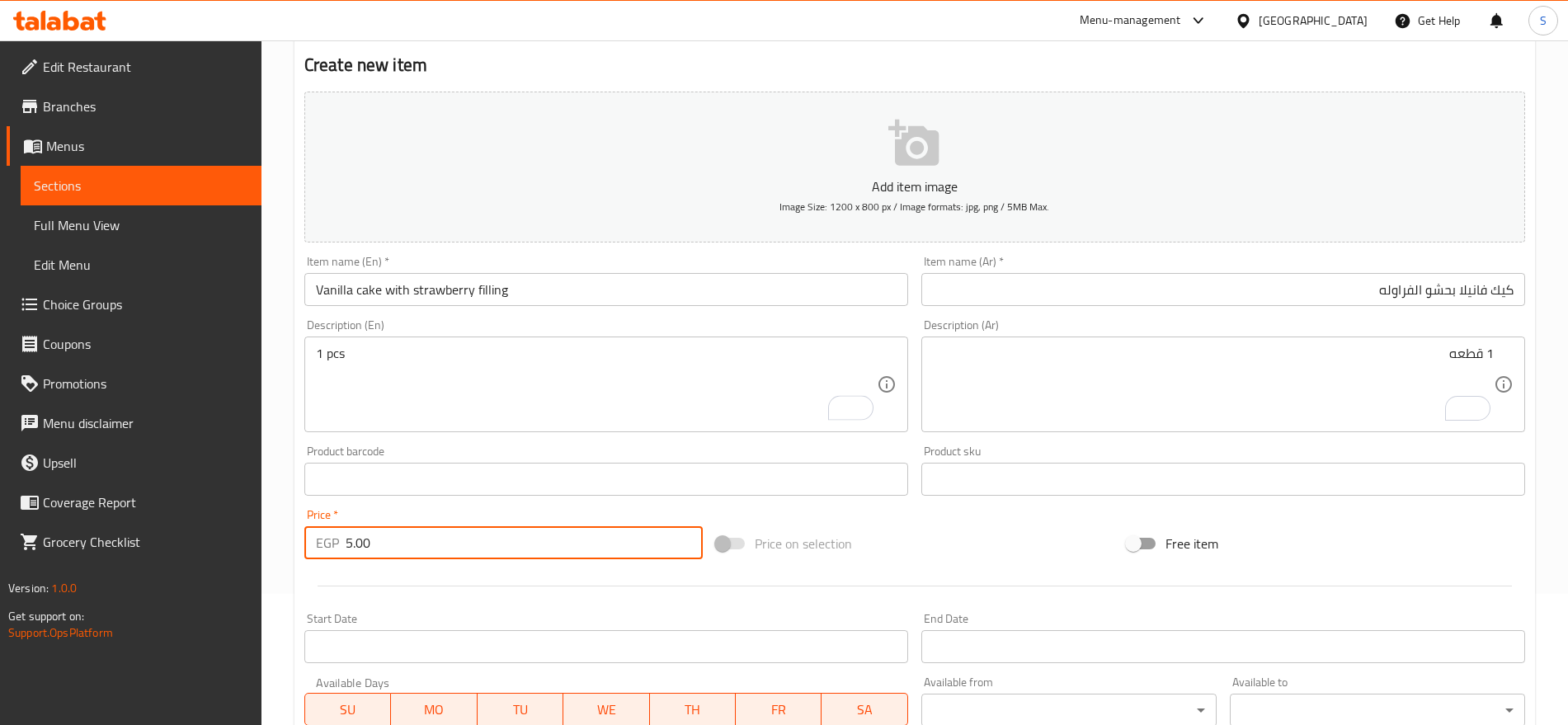
click at [415, 554] on input "5.00" at bounding box center [524, 543] width 357 height 33
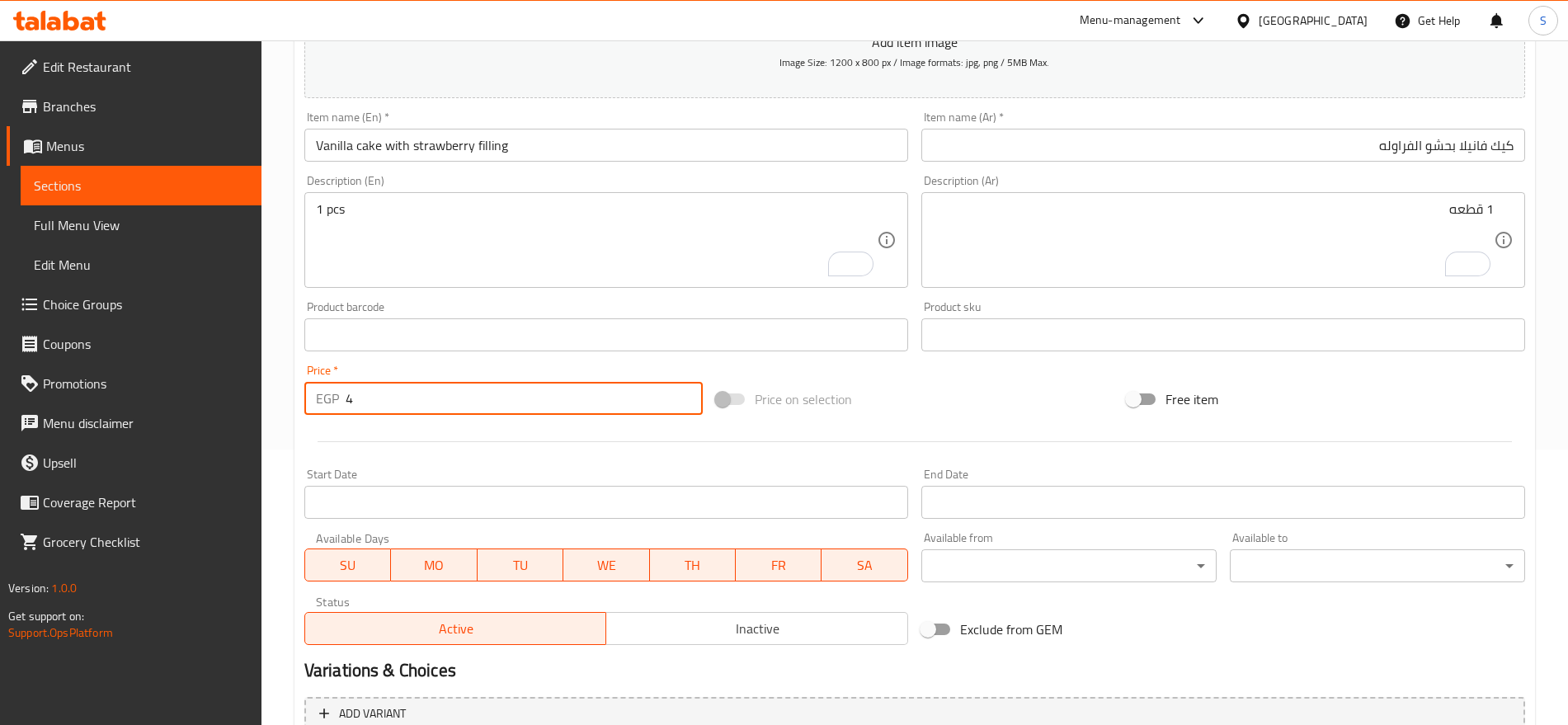
scroll to position [440, 0]
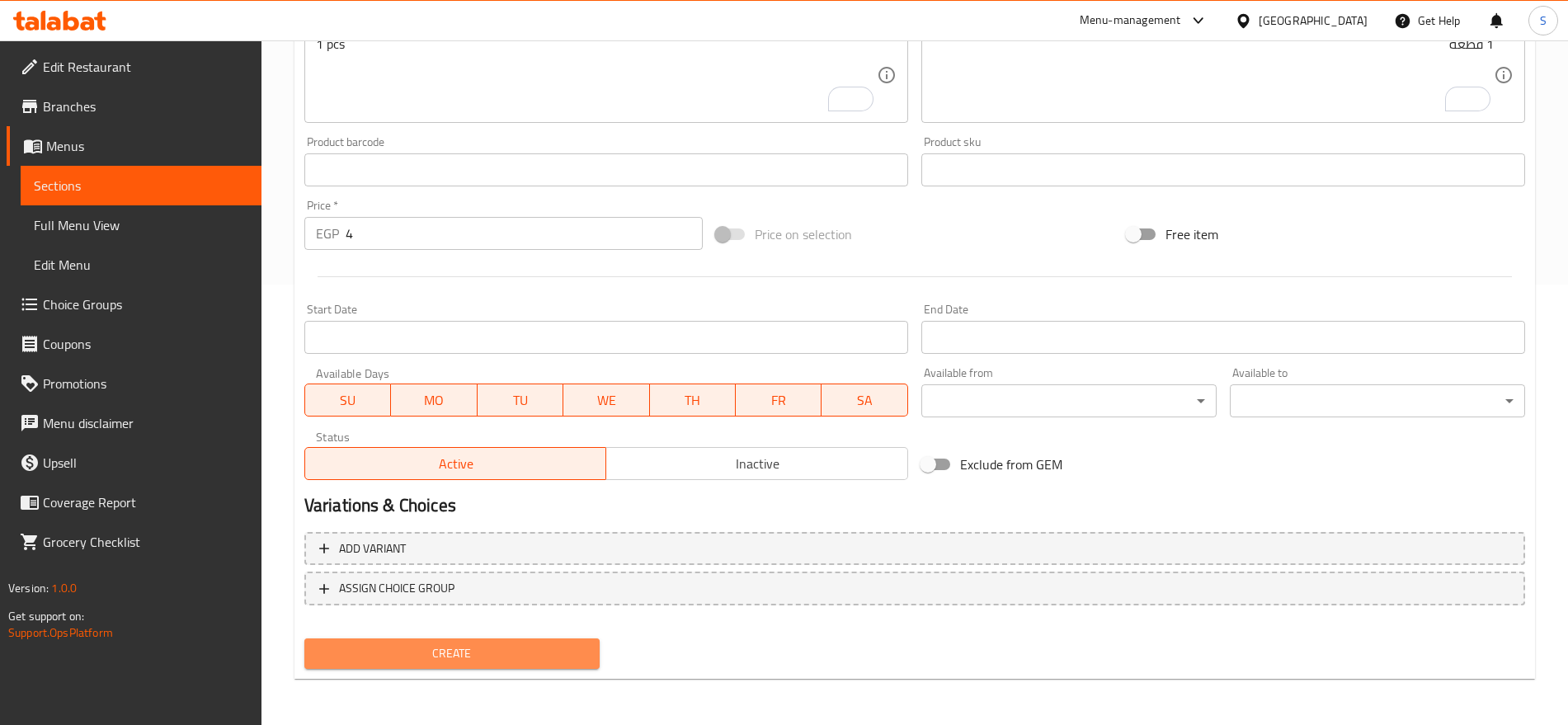
click at [468, 664] on button "Create" at bounding box center [452, 653] width 296 height 31
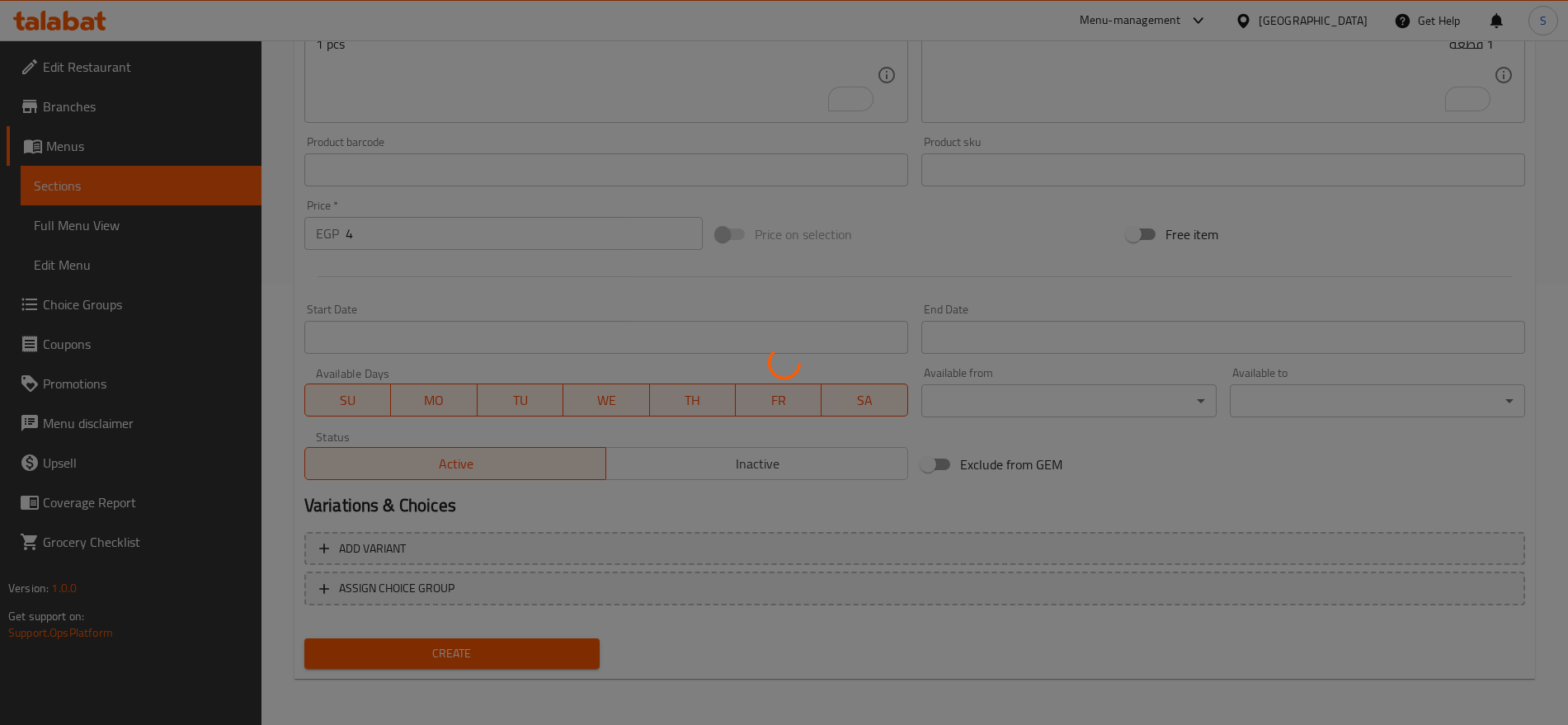
click at [730, 365] on div at bounding box center [784, 362] width 1568 height 725
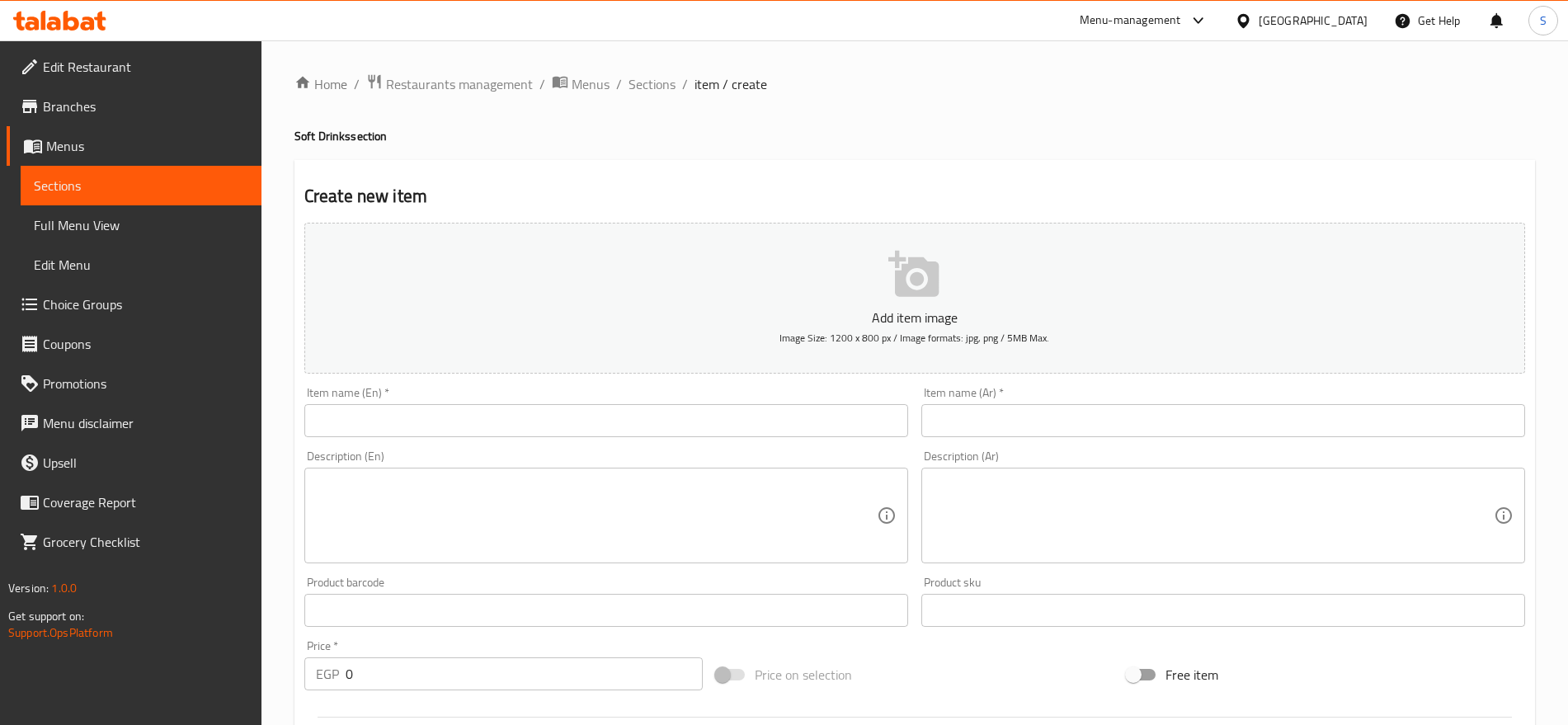
click at [77, 175] on span "Sections" at bounding box center [141, 185] width 215 height 20
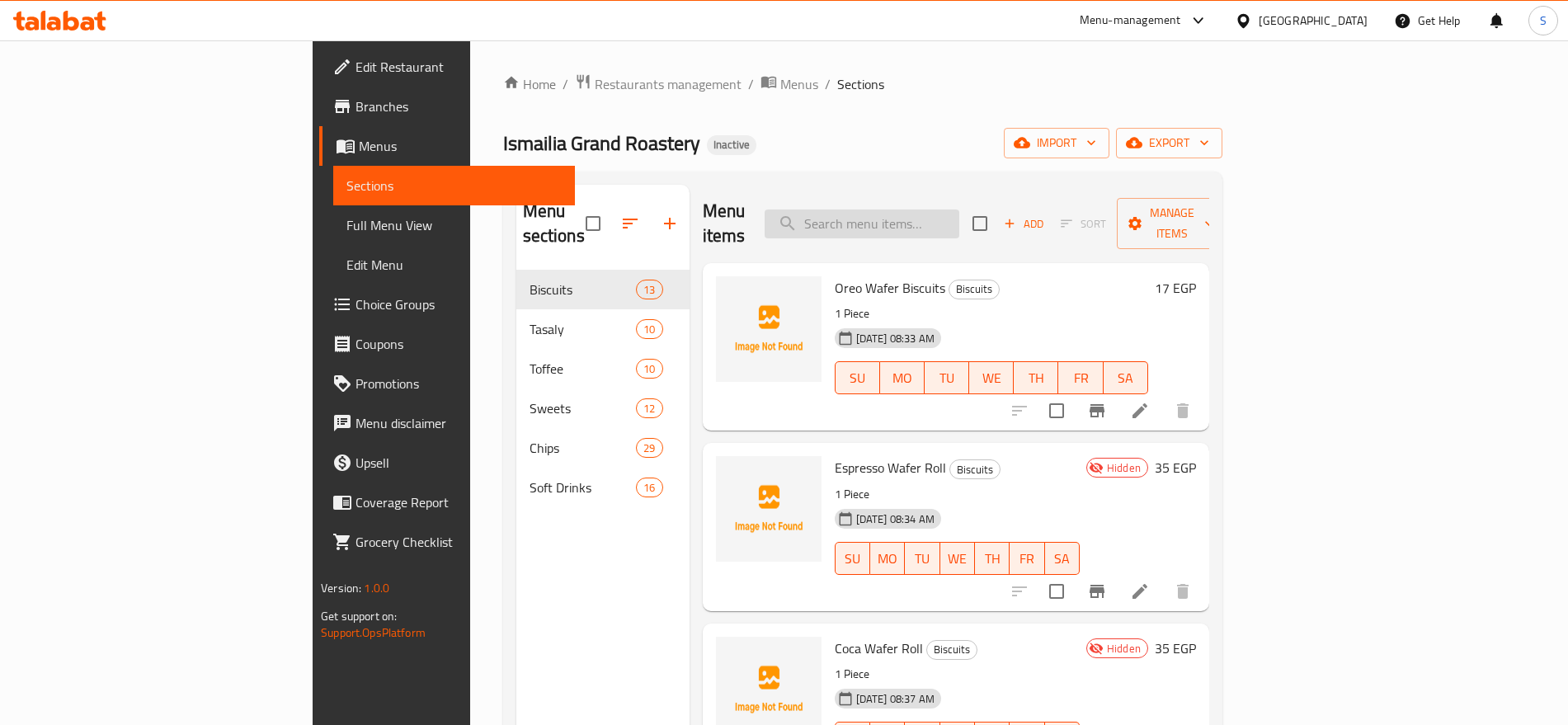
click at [934, 210] on input "search" at bounding box center [862, 224] width 194 height 29
paste input "ماونتن ديو اكشن"
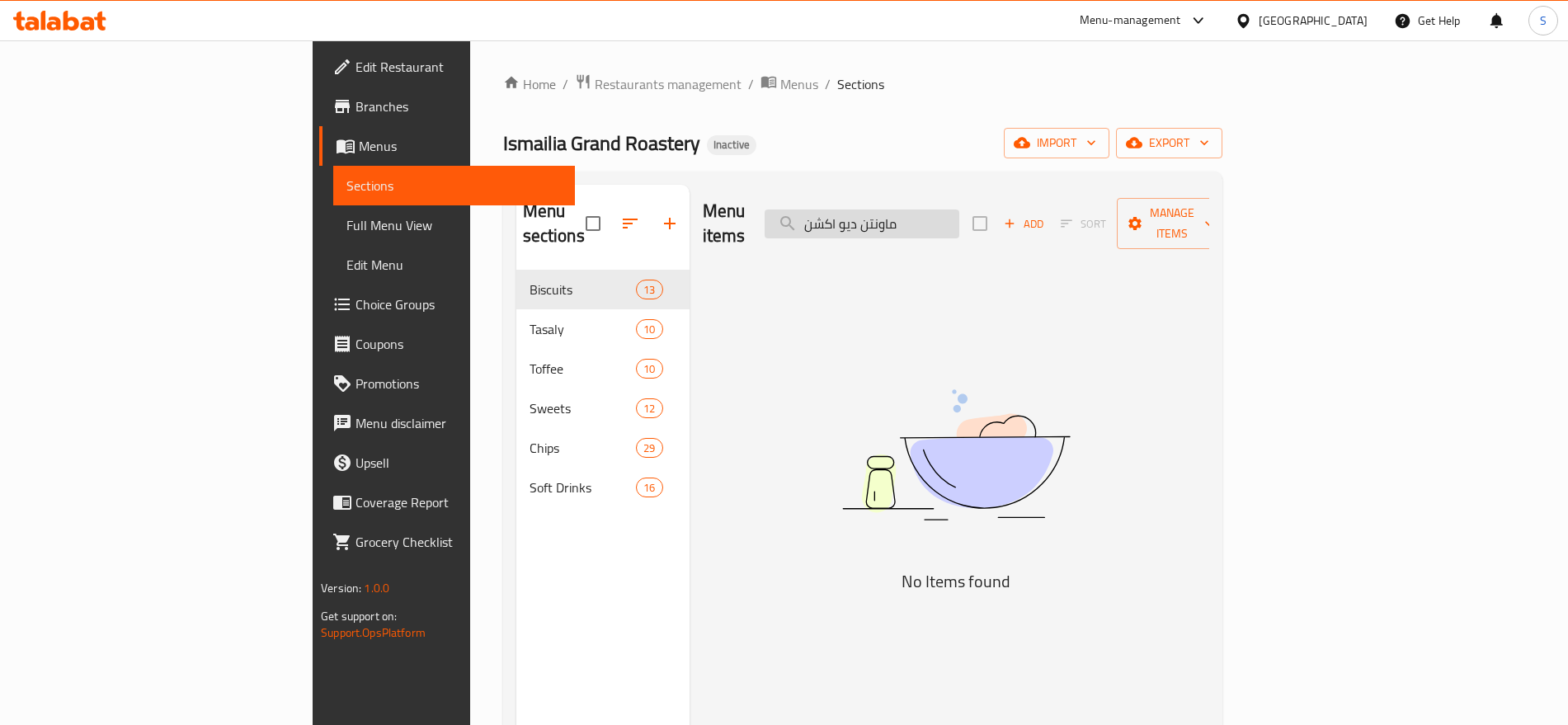
click at [923, 211] on input "ماونتن ديو اكشن" at bounding box center [862, 224] width 194 height 29
paste input "Mountain Dew Action"
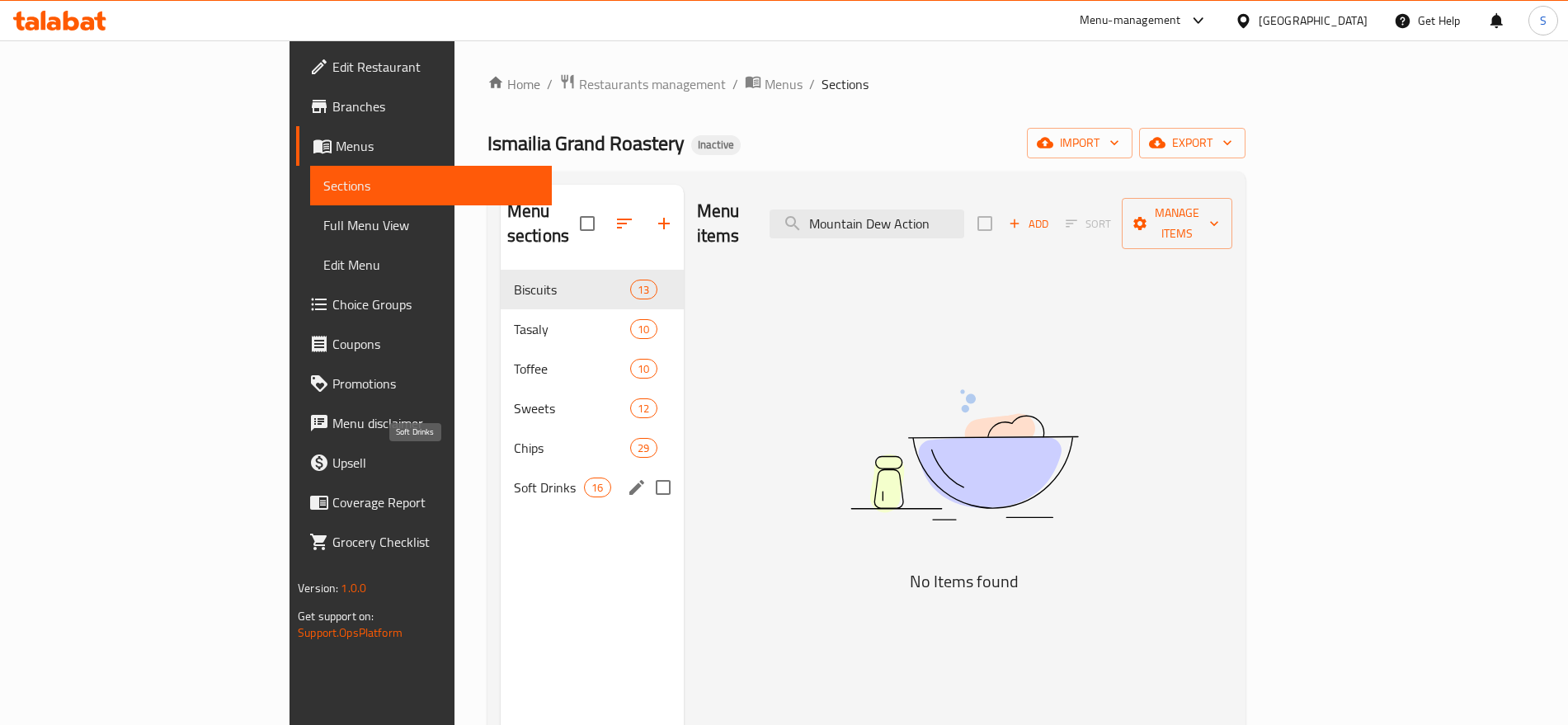
type input "Mountain Dew Action"
click at [514, 477] on span "Soft Drinks" at bounding box center [549, 486] width 70 height 20
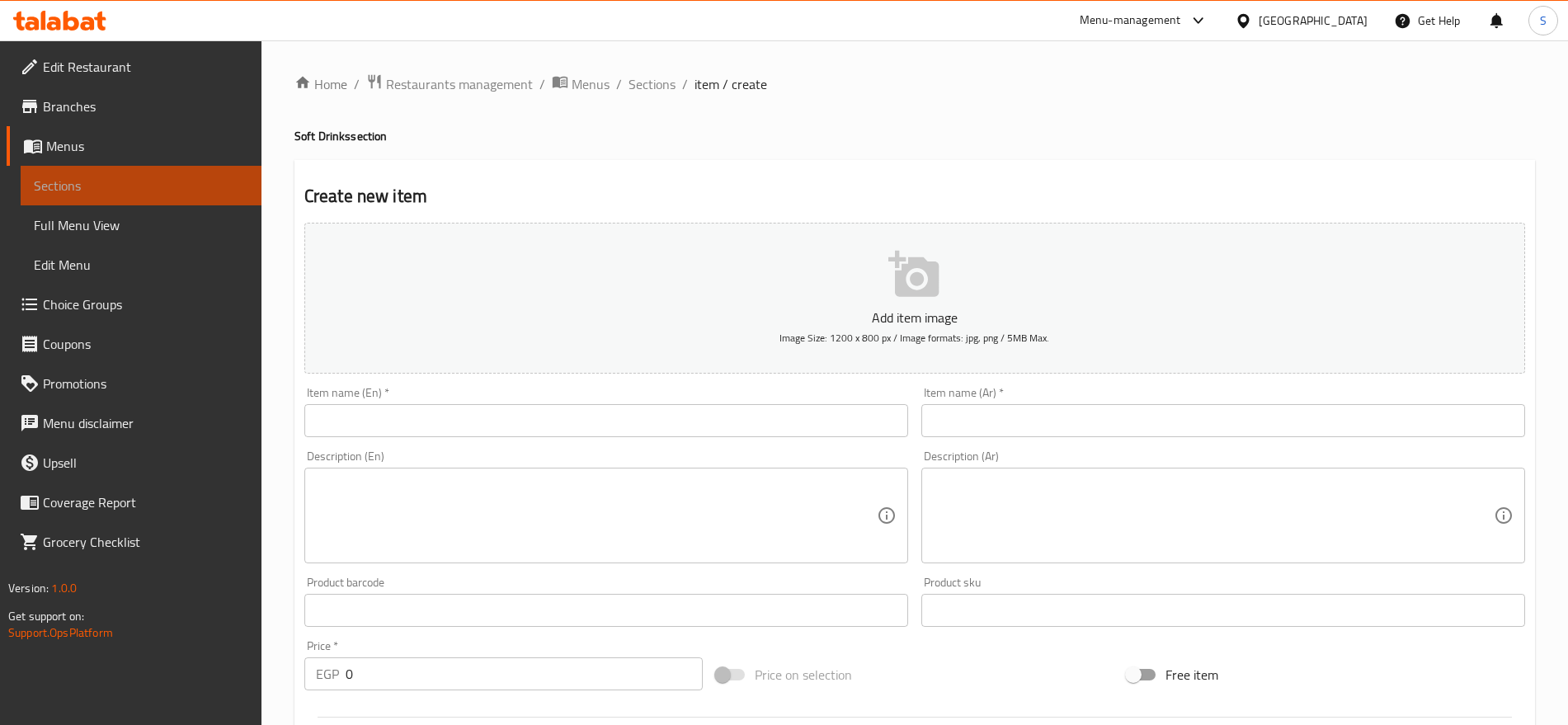
click at [93, 183] on span "Sections" at bounding box center [141, 185] width 215 height 20
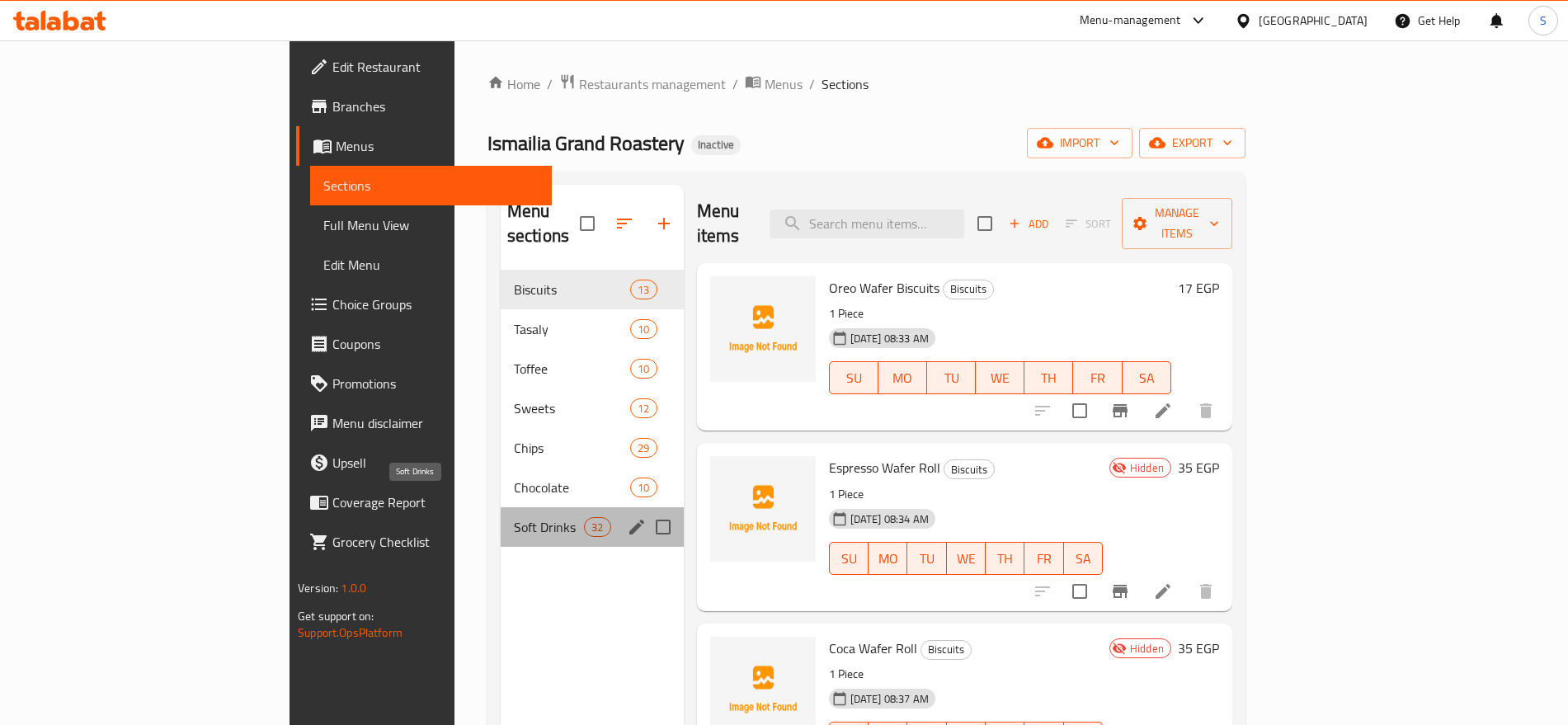
click at [514, 517] on span "Soft Drinks" at bounding box center [549, 526] width 70 height 20
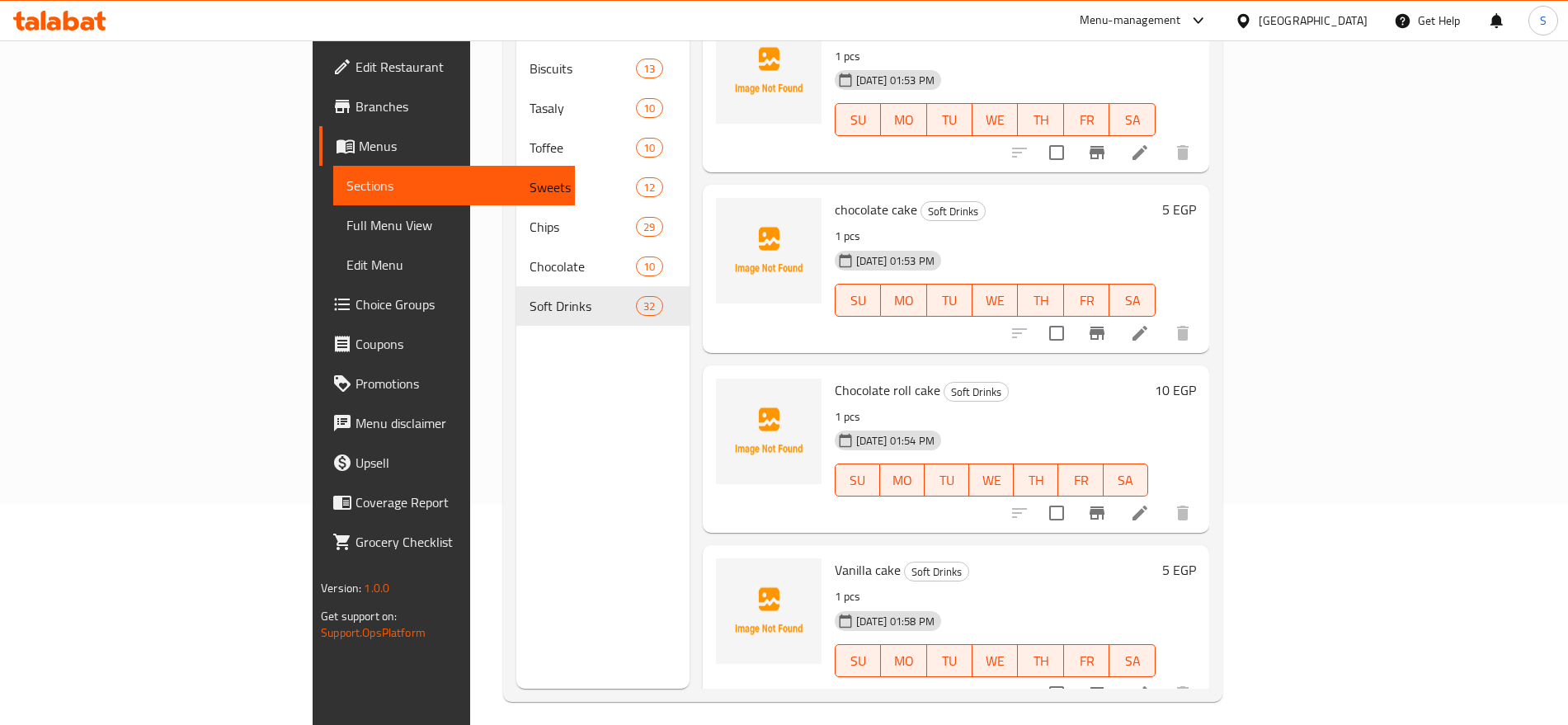
scroll to position [231, 0]
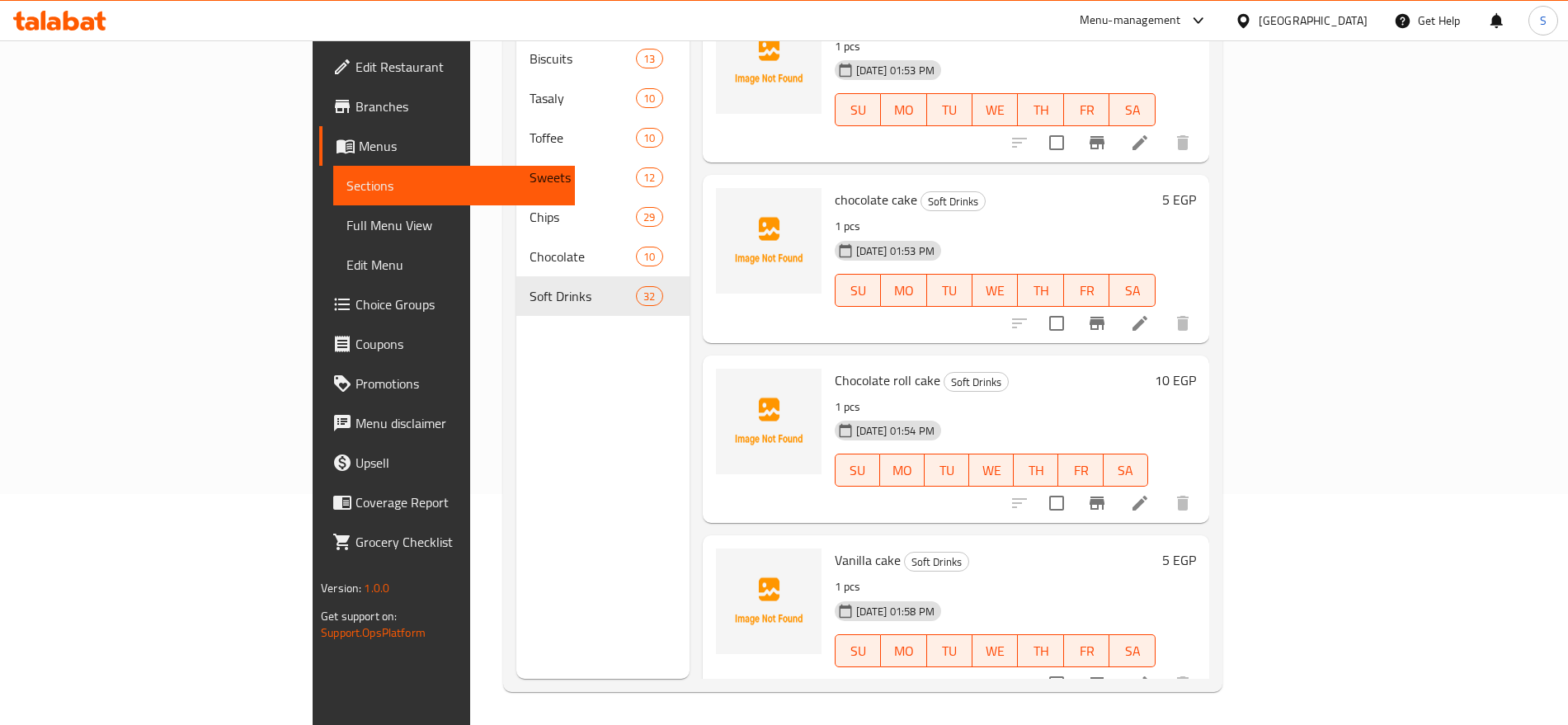
click at [516, 452] on div "Menu sections Biscuits 13 Tasaly 10 Toffee 10 Sweets 12 Chips 29 Chocolate 10 S…" at bounding box center [602, 316] width 173 height 725
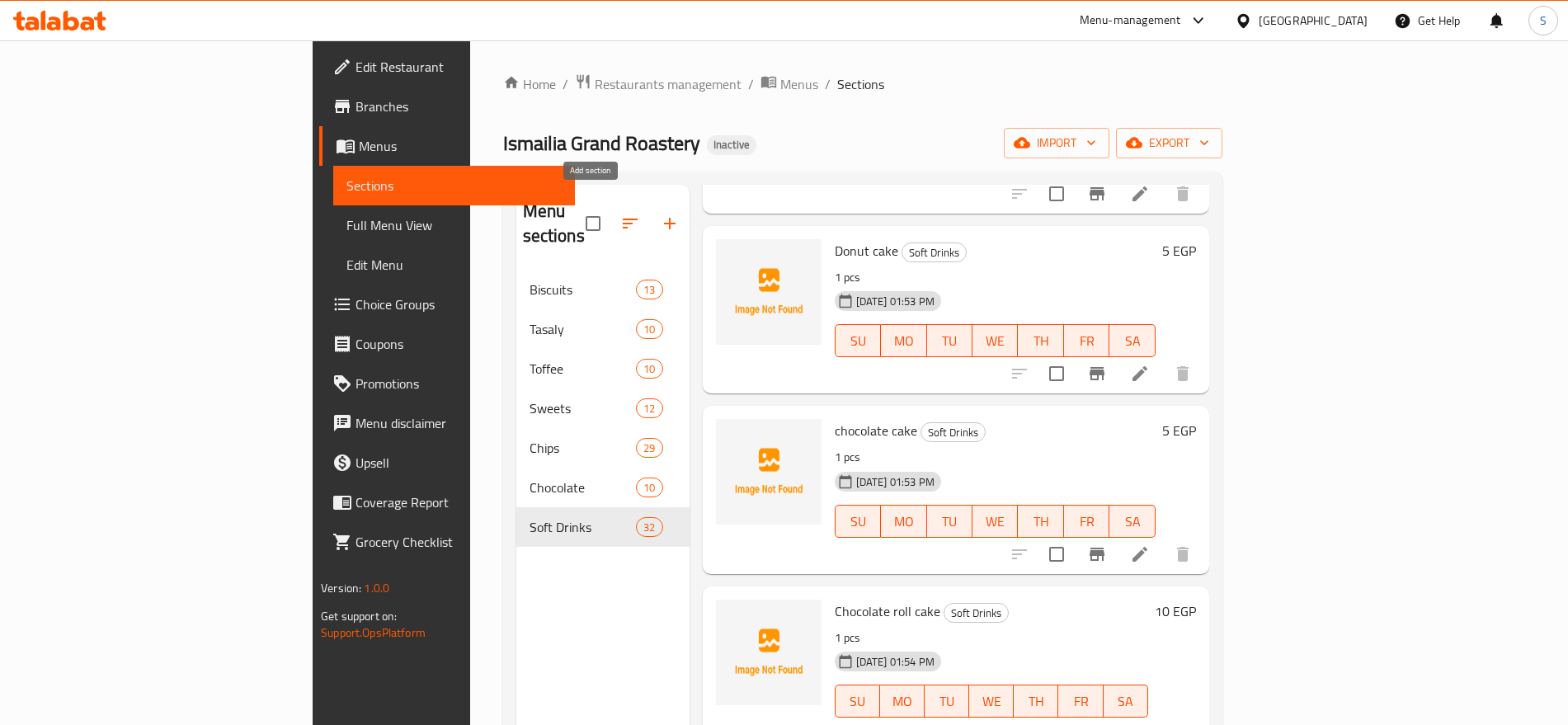
click at [660, 214] on icon "button" at bounding box center [669, 223] width 20 height 20
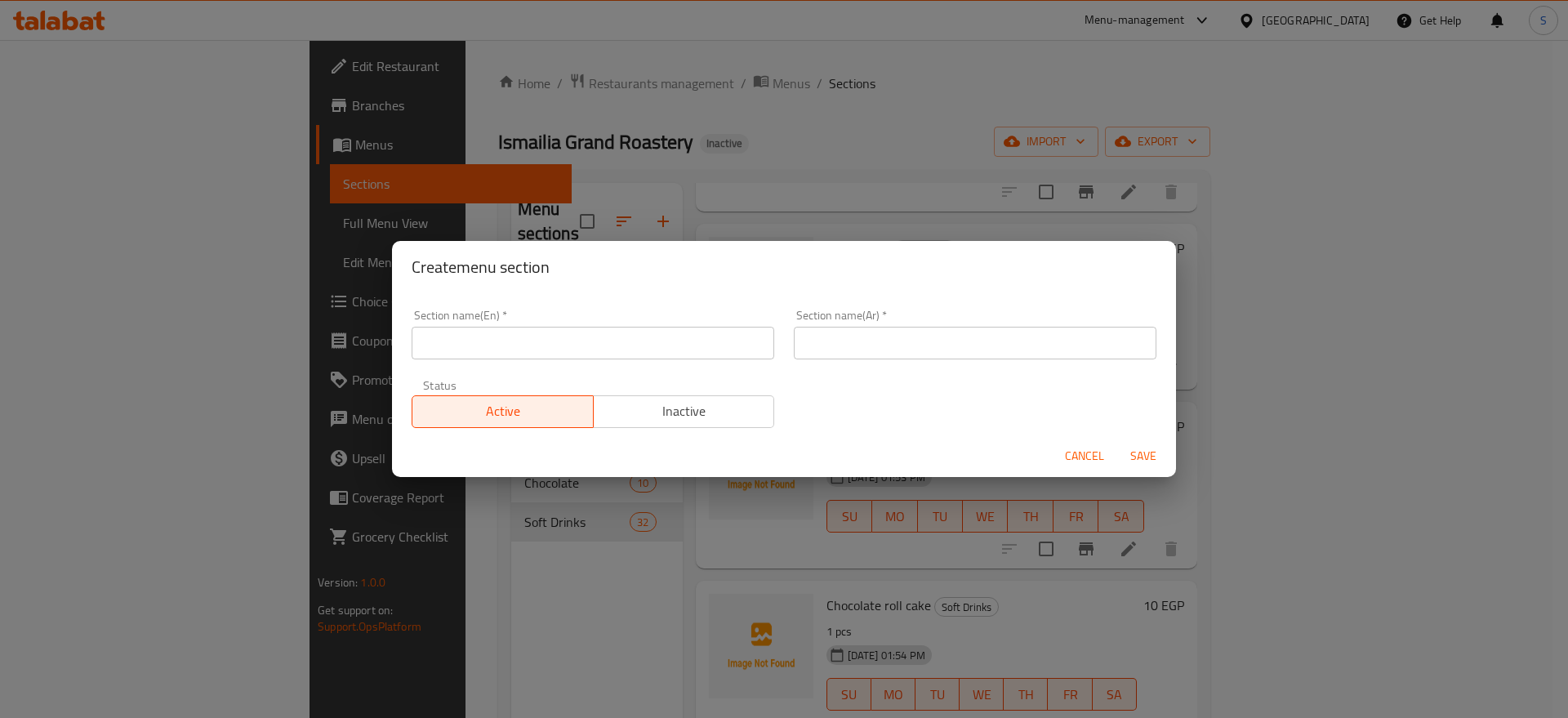
click at [936, 353] on input "text" at bounding box center [975, 343] width 363 height 33
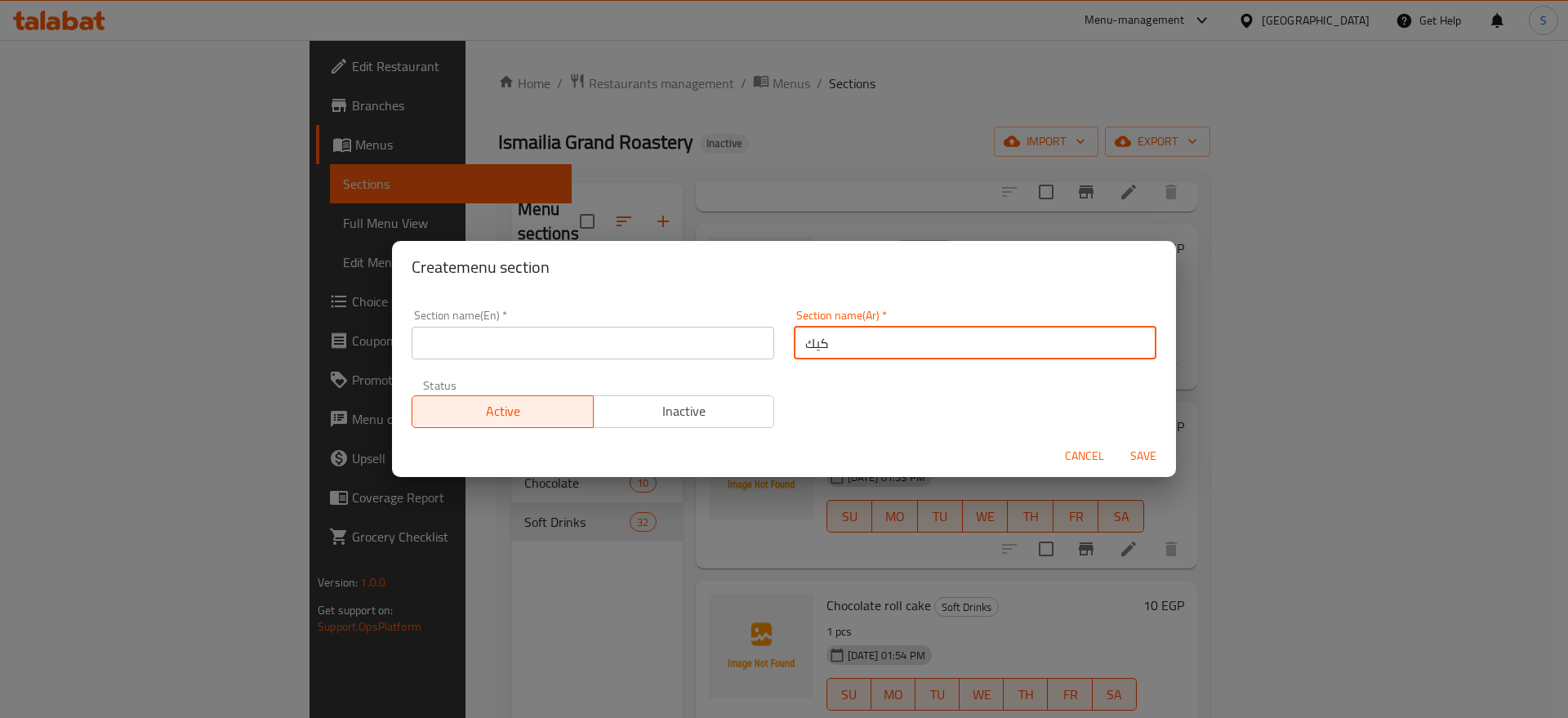
type input "كيك"
click at [738, 364] on div "Section name(En)   * Section name(En) *" at bounding box center [592, 334] width 382 height 69
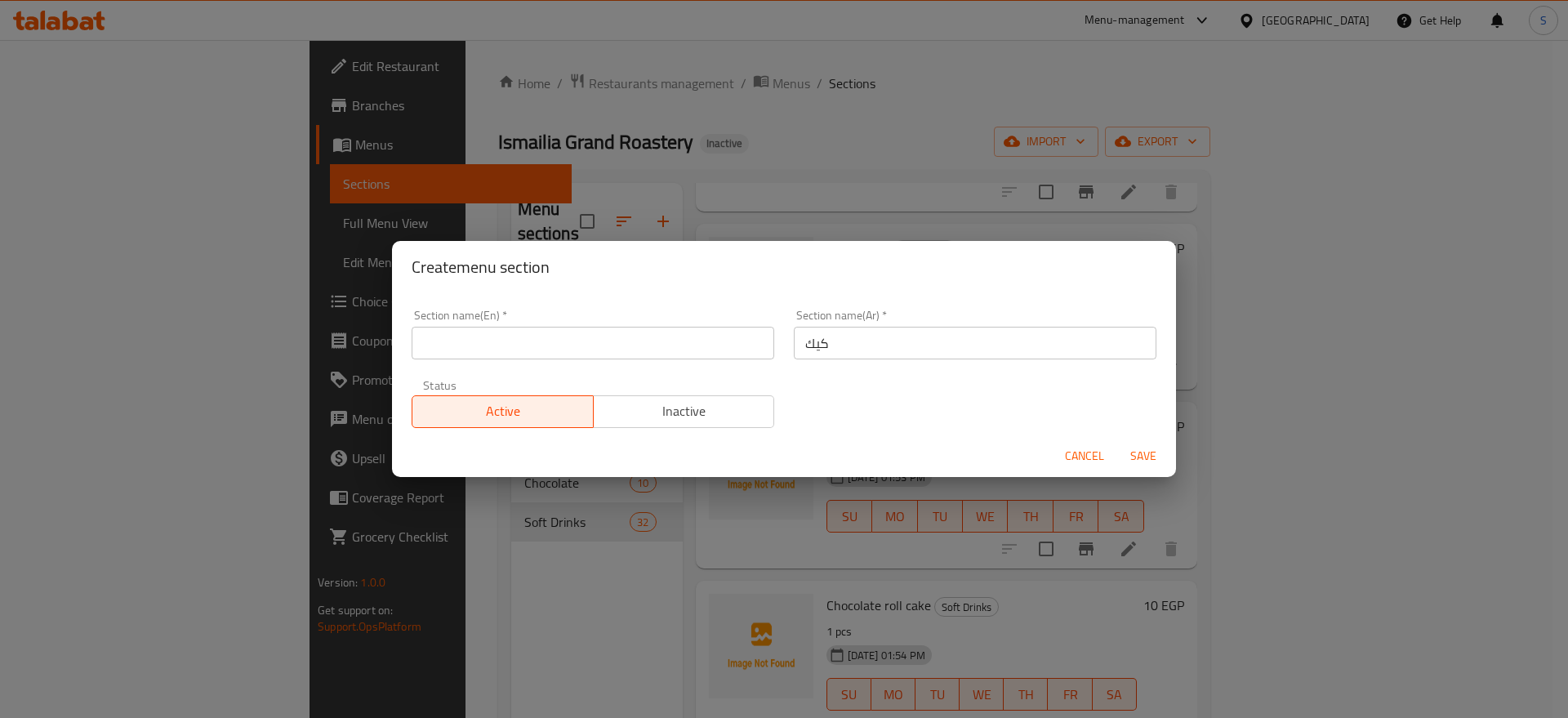
click at [744, 347] on input "text" at bounding box center [593, 343] width 363 height 33
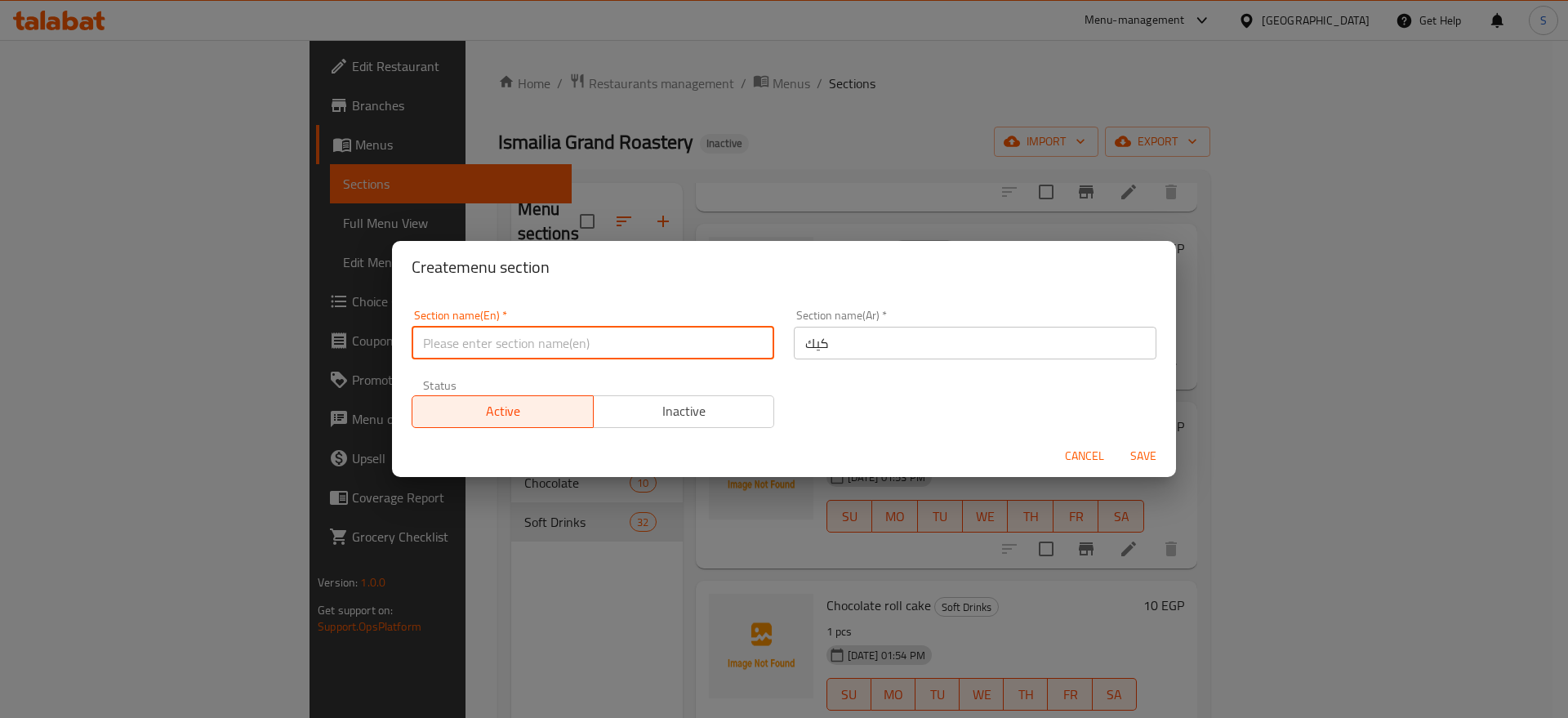
type input "ؤ"
type input "cake"
click at [1129, 446] on span "Save" at bounding box center [1143, 456] width 39 height 20
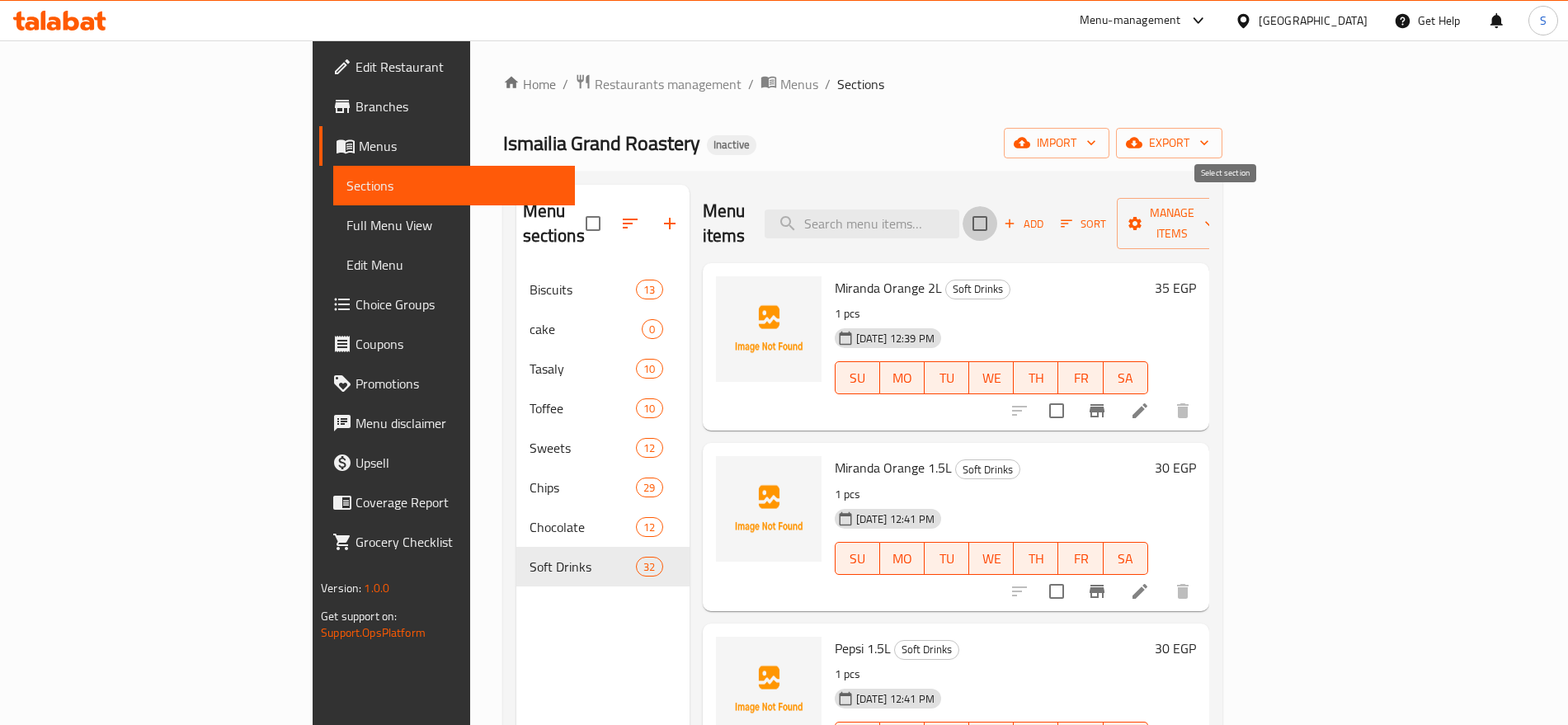
click at [997, 216] on input "checkbox" at bounding box center [980, 223] width 35 height 35
checkbox input "true"
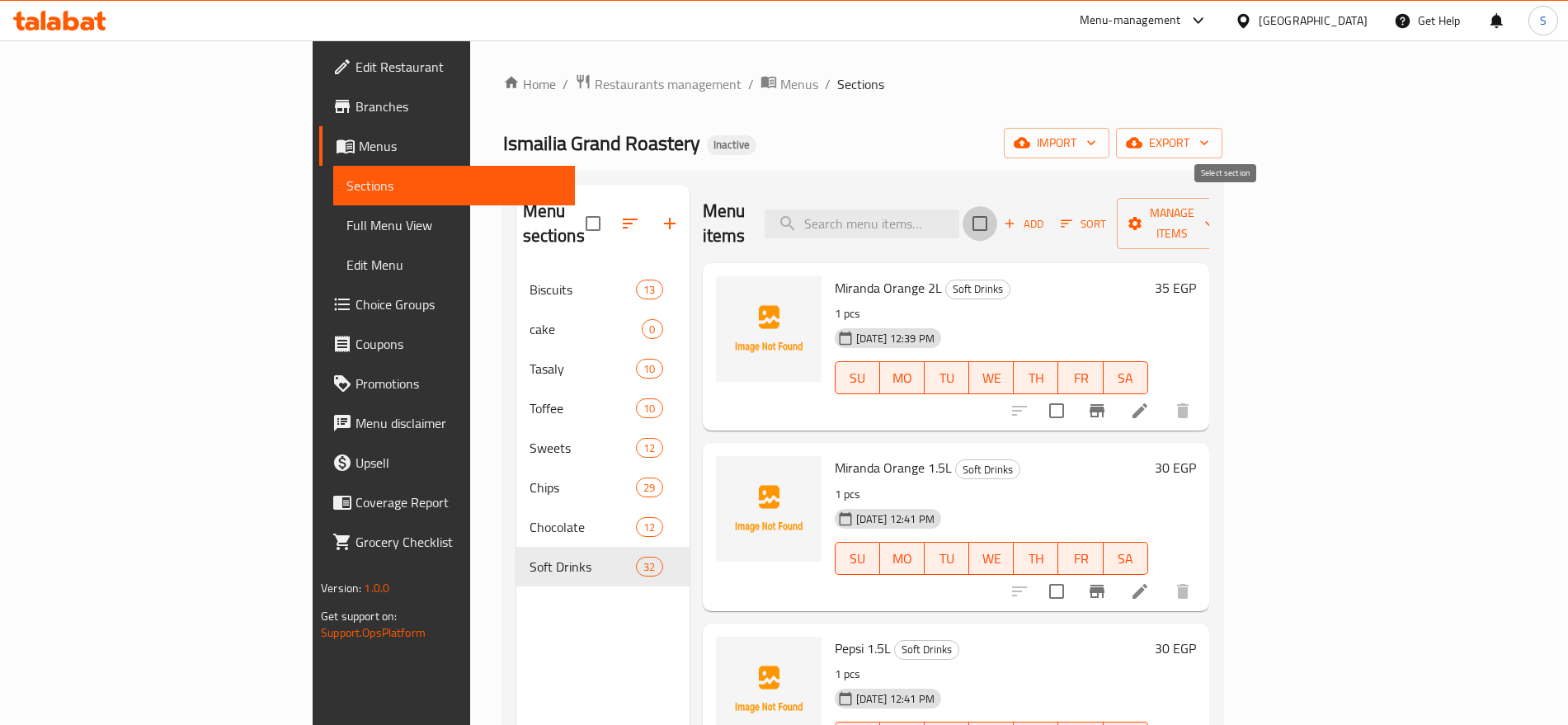
checkbox input "true"
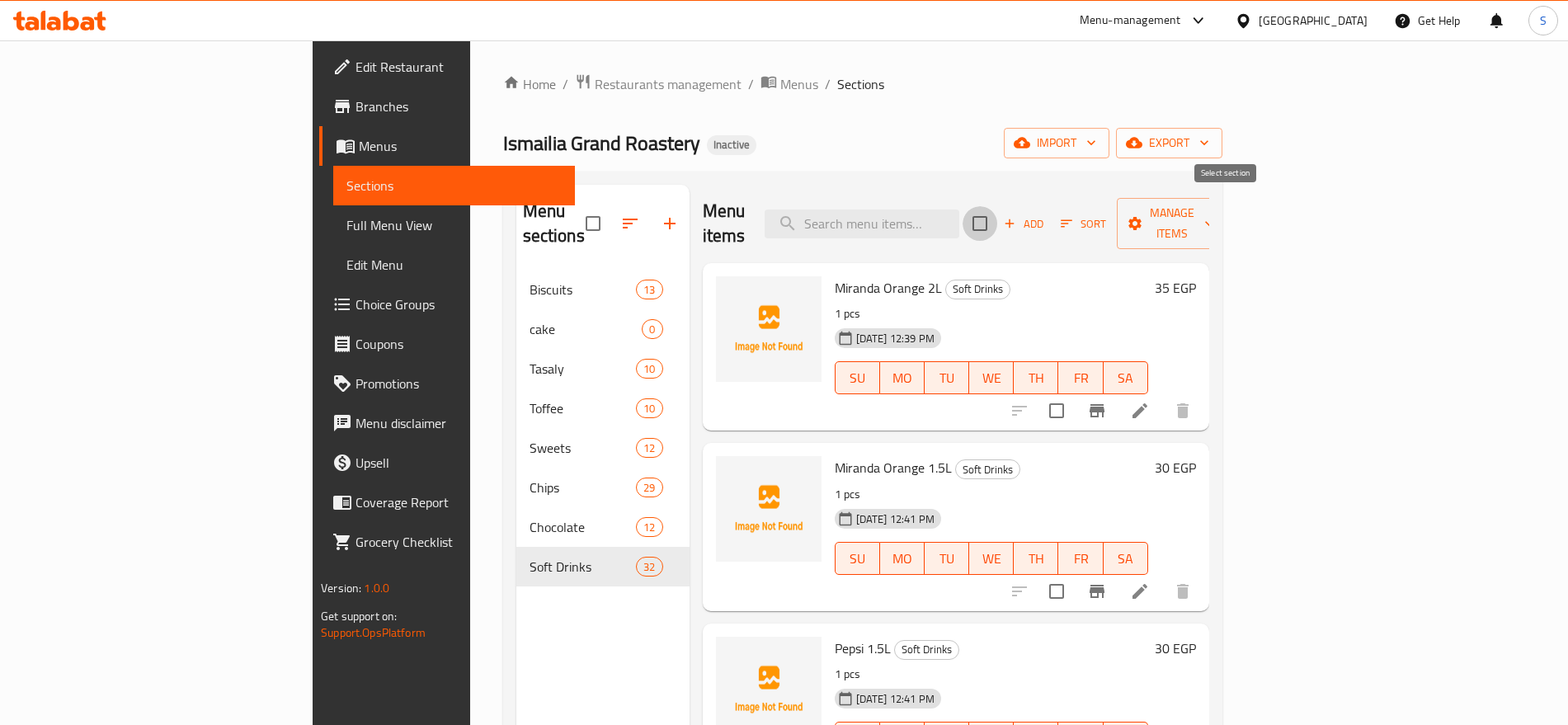
checkbox input "true"
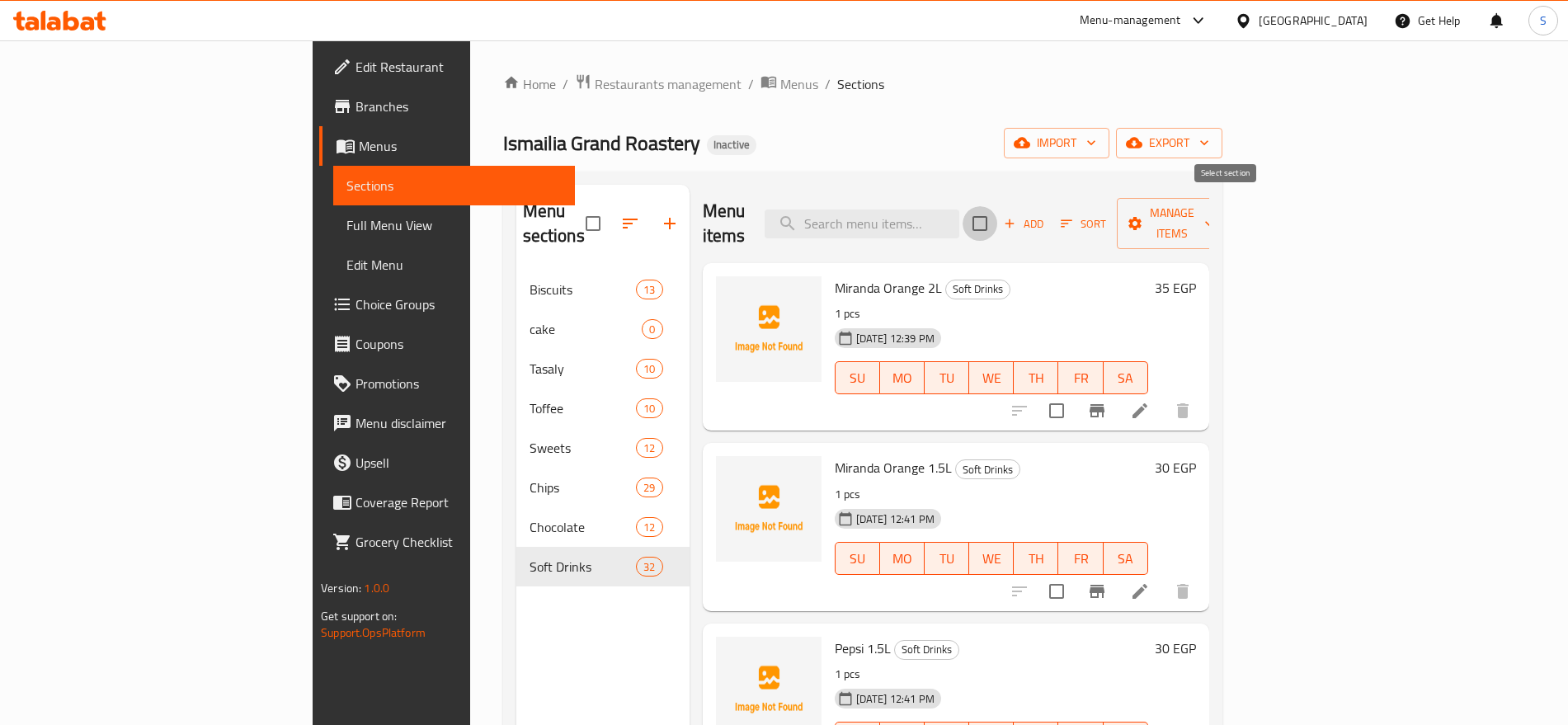
checkbox input "true"
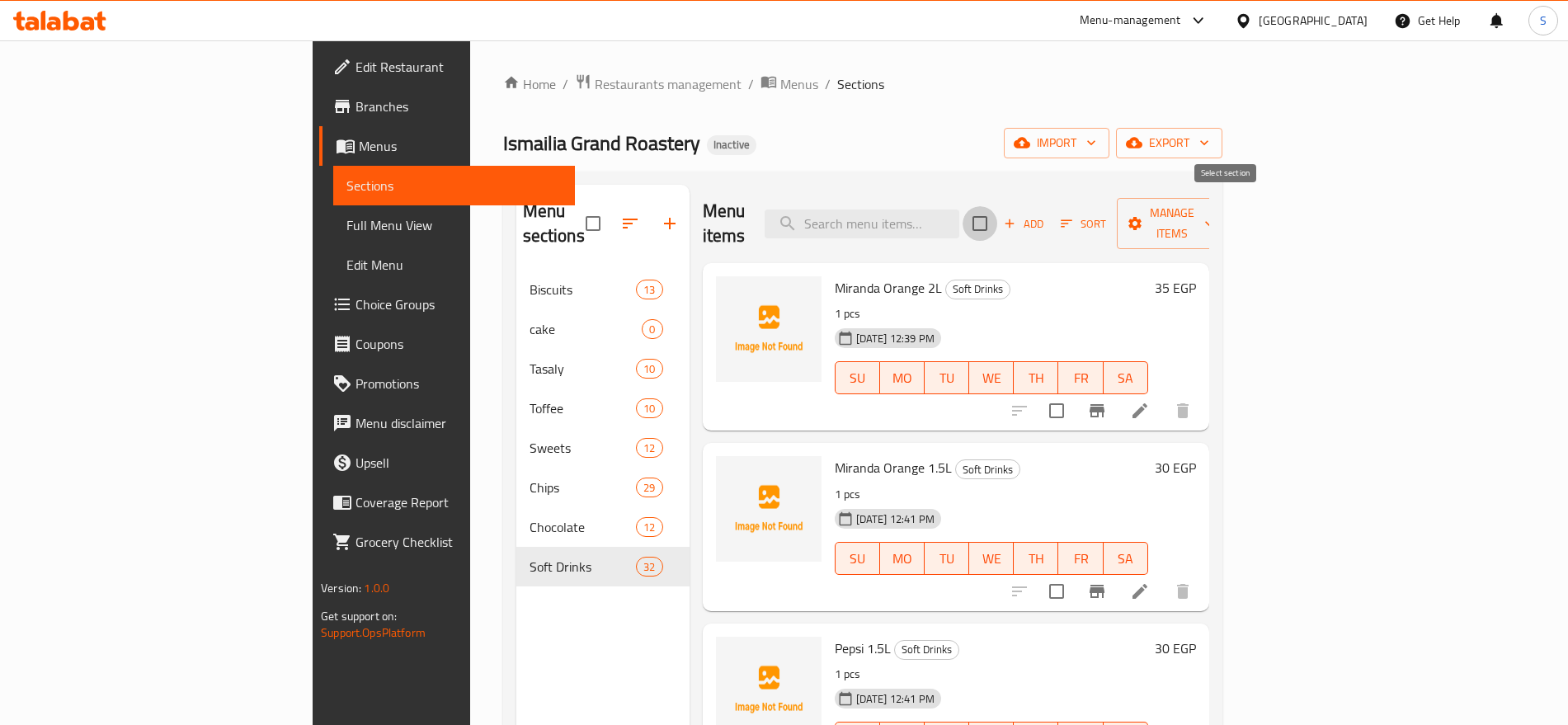
checkbox input "true"
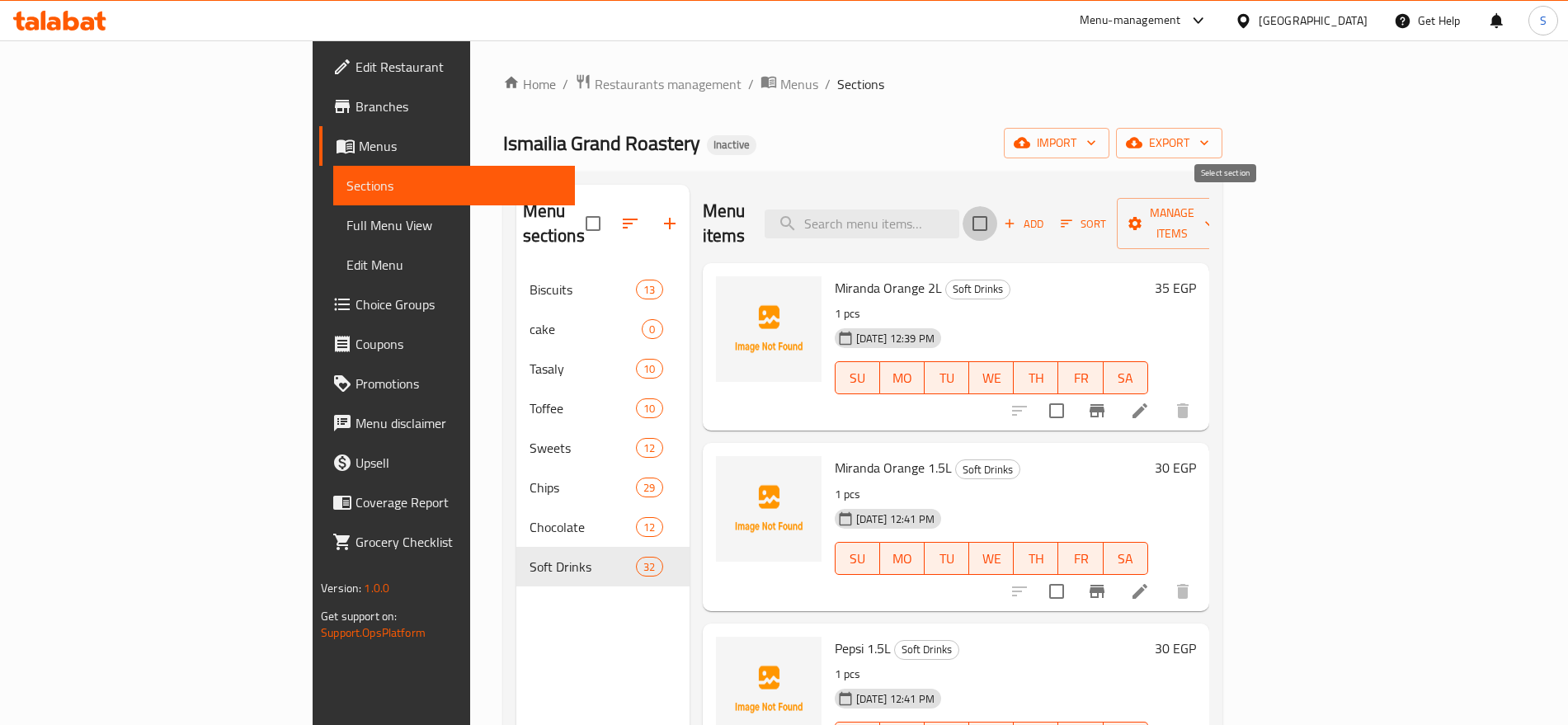
checkbox input "true"
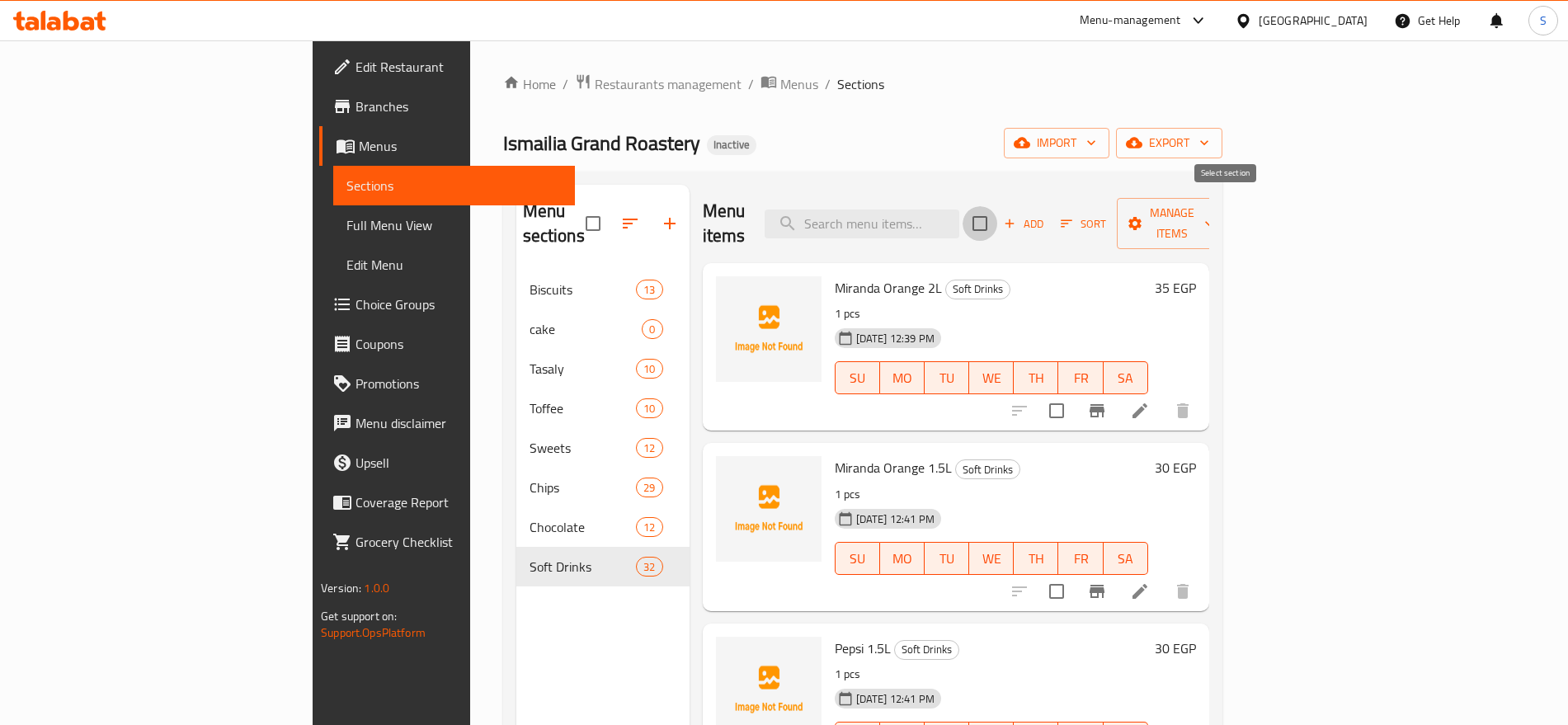
checkbox input "true"
click at [997, 216] on input "checkbox" at bounding box center [980, 223] width 35 height 35
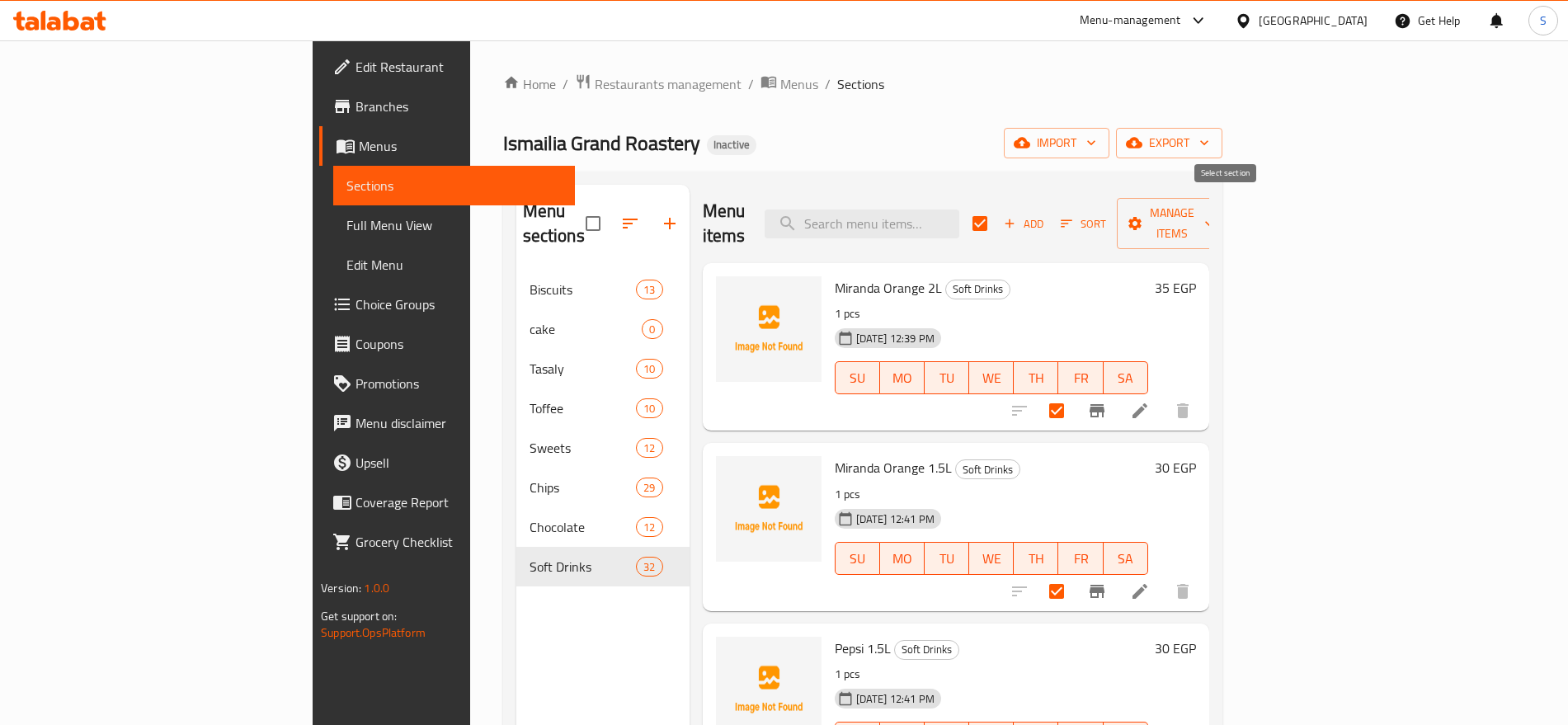
checkbox input "false"
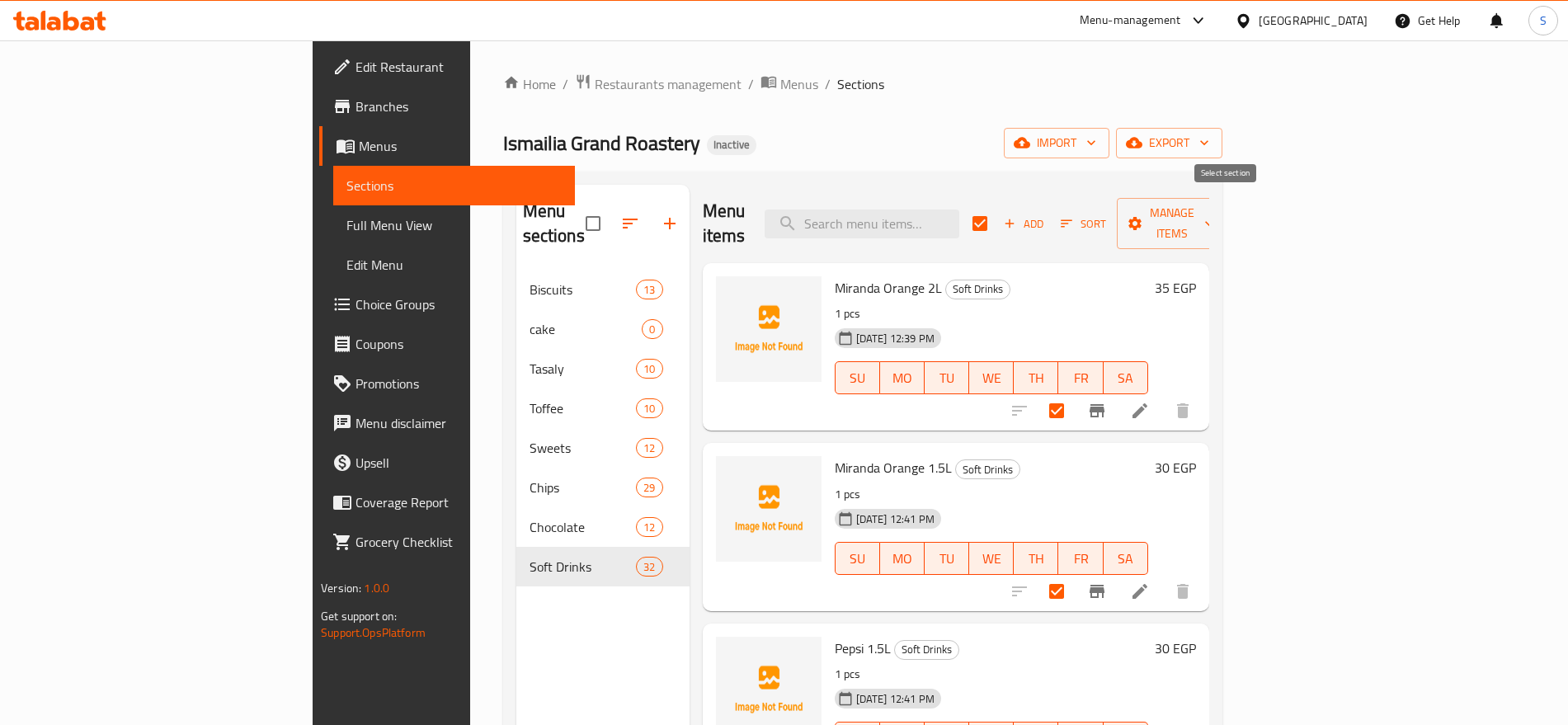
checkbox input "false"
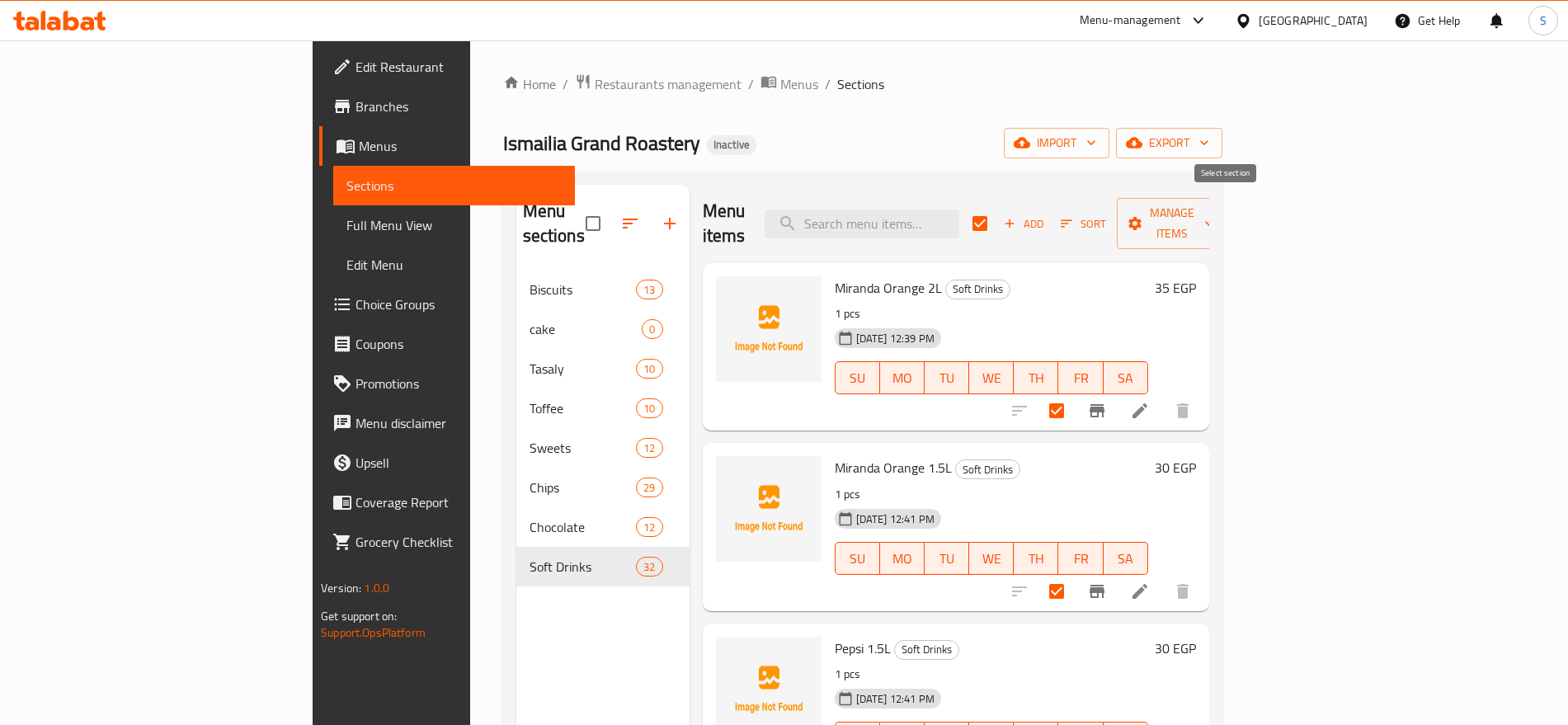
checkbox input "false"
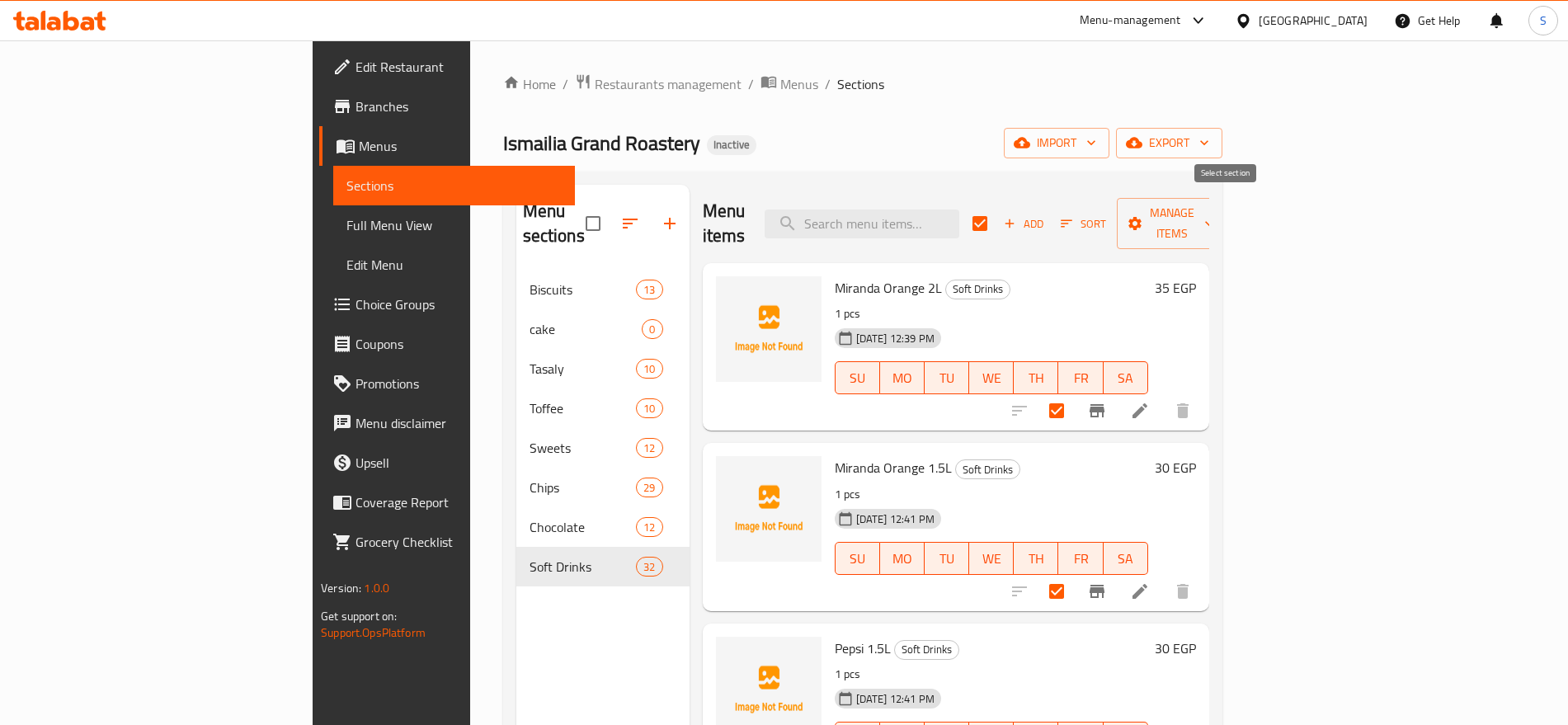
checkbox input "false"
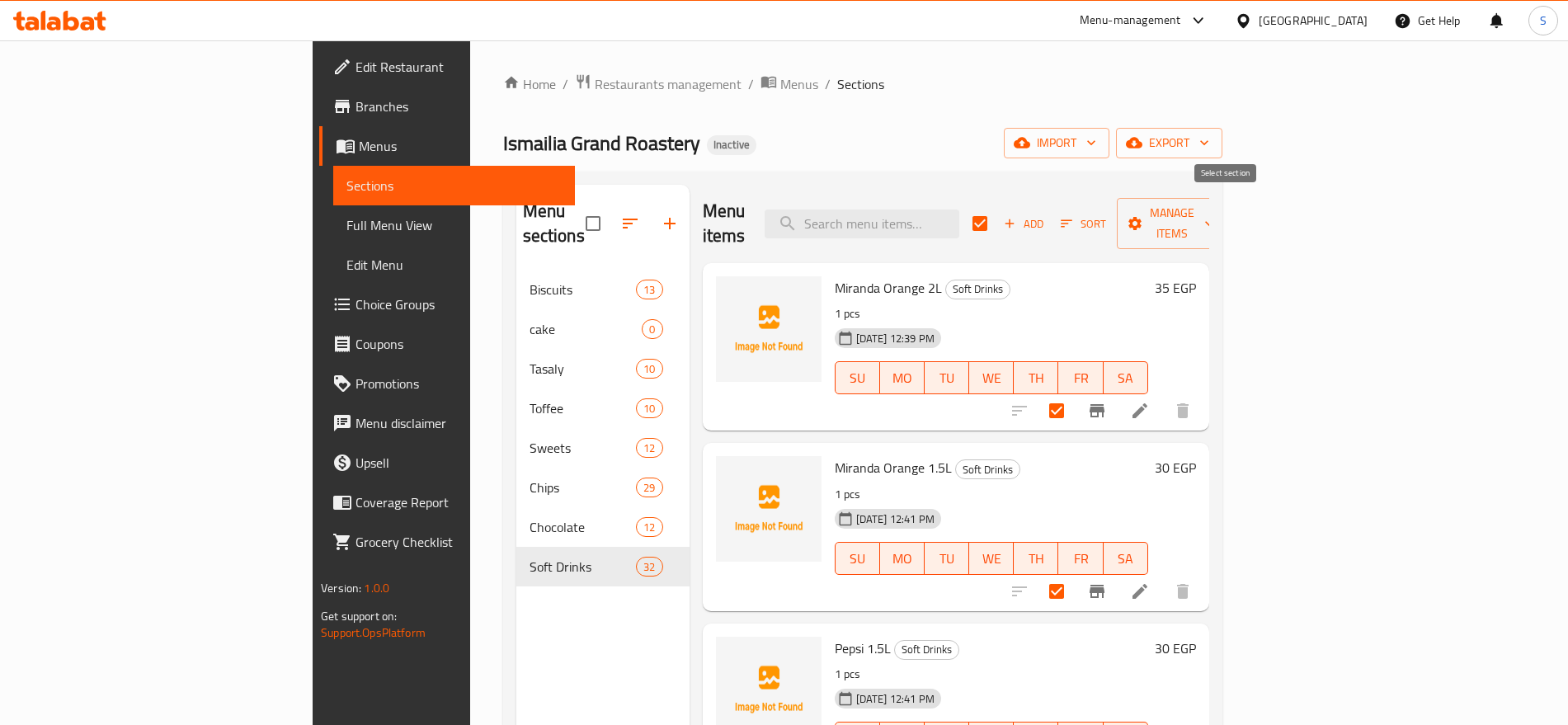
checkbox input "false"
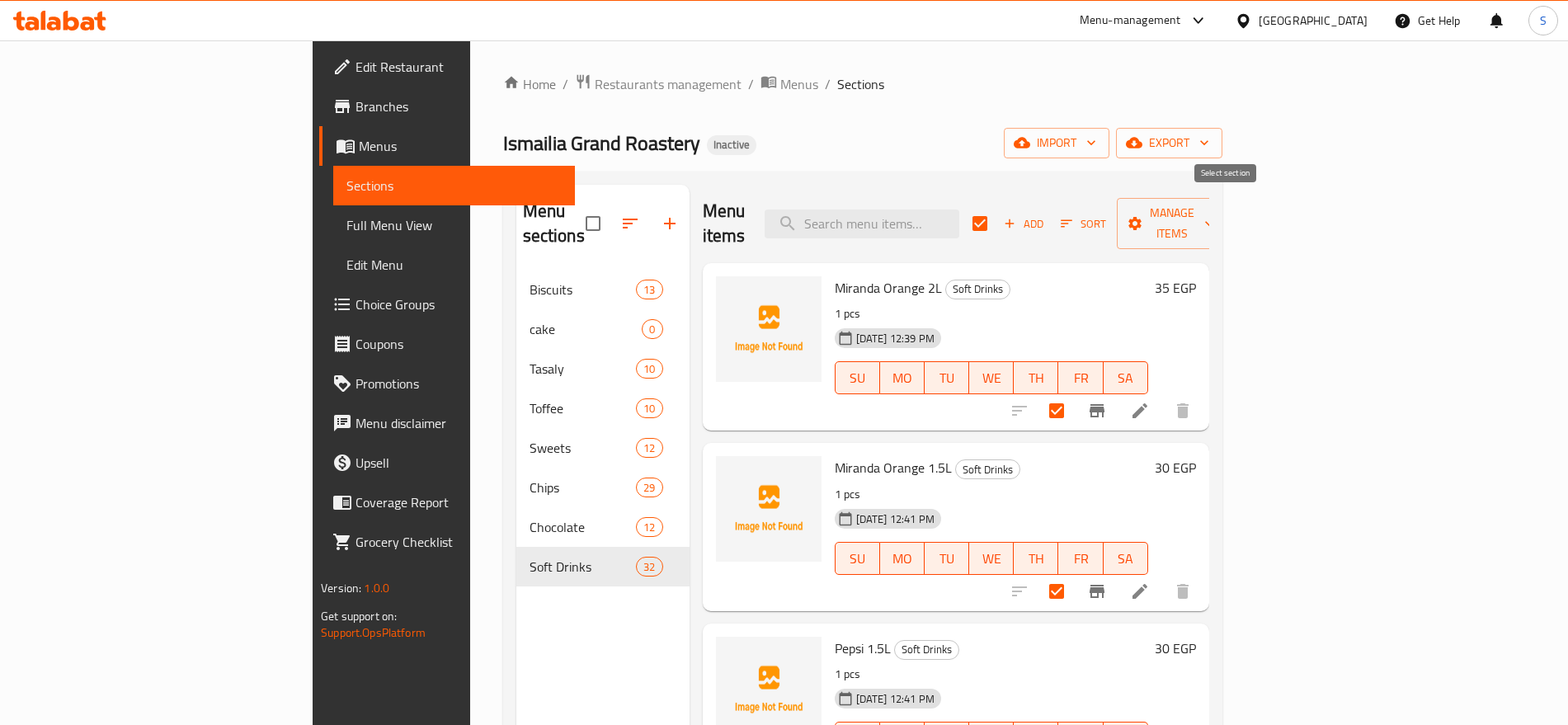
checkbox input "false"
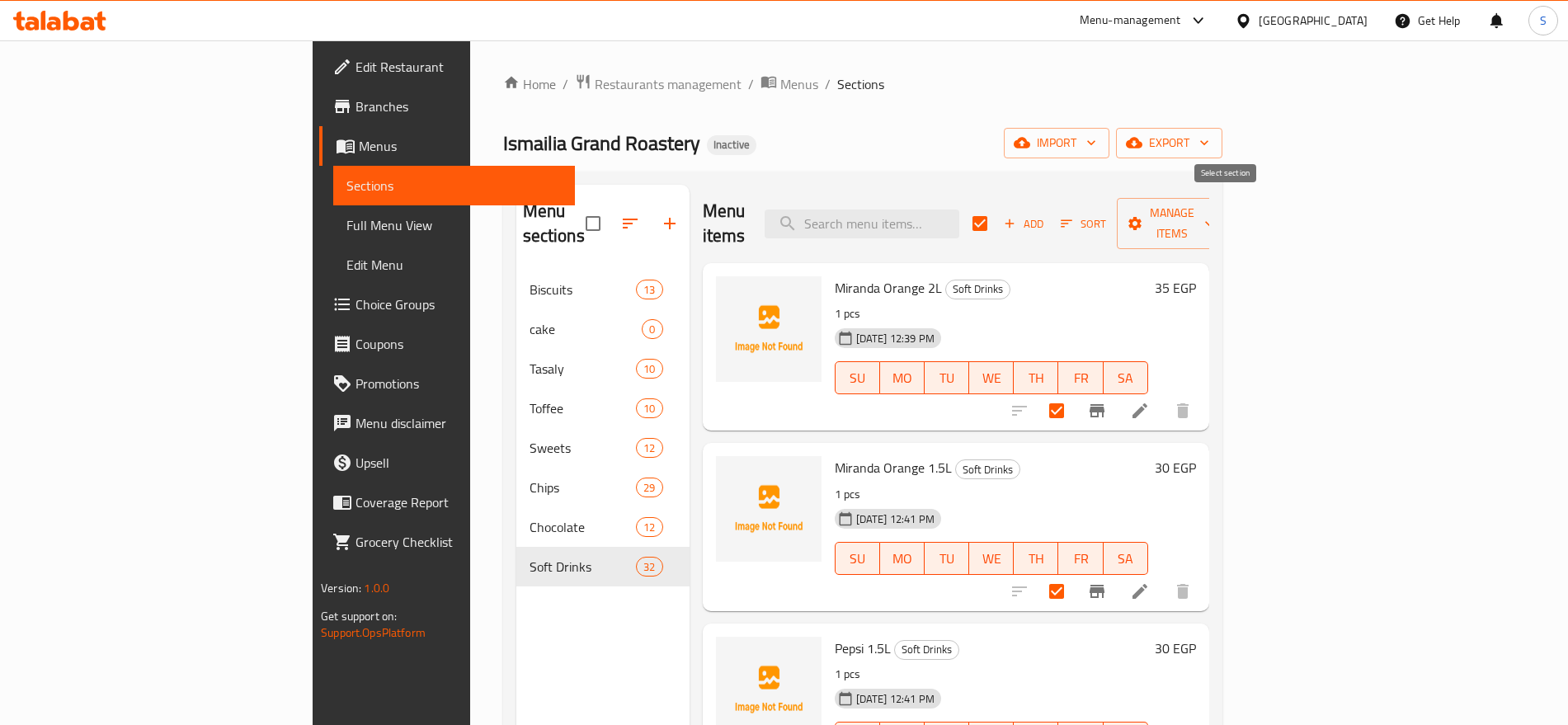
checkbox input "false"
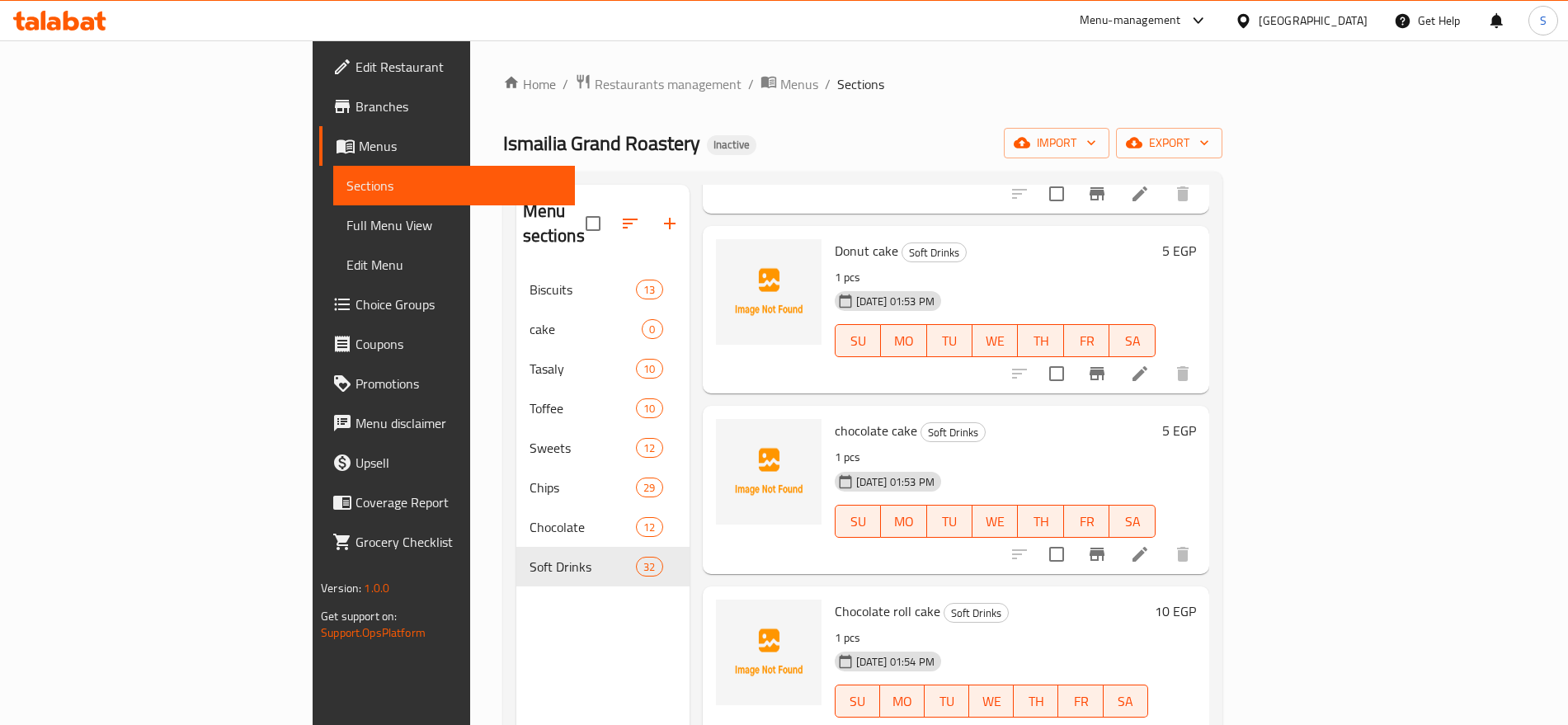
scroll to position [231, 0]
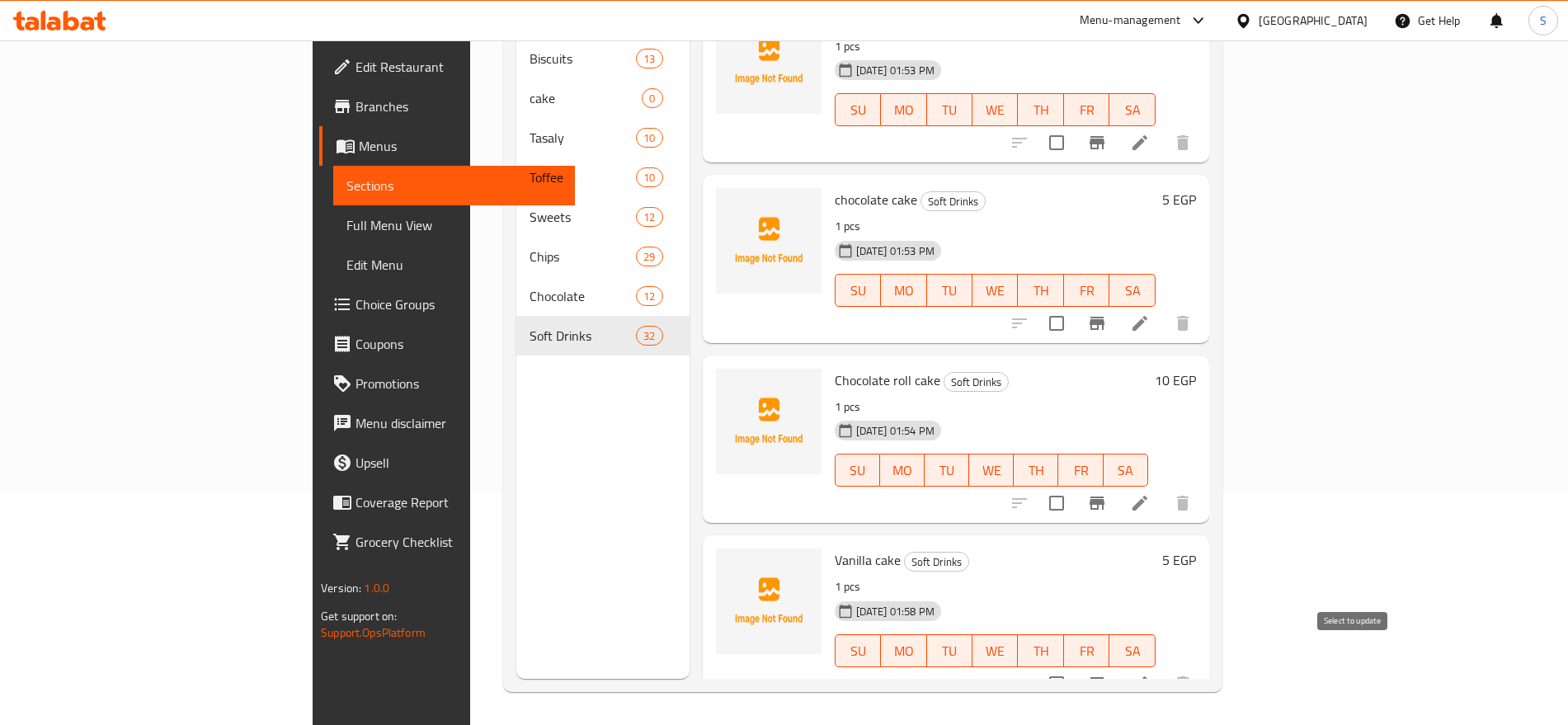
click at [1074, 666] on input "checkbox" at bounding box center [1057, 683] width 35 height 35
checkbox input "true"
click at [1074, 486] on input "checkbox" at bounding box center [1057, 503] width 35 height 35
checkbox input "true"
click at [1074, 306] on input "checkbox" at bounding box center [1057, 323] width 35 height 35
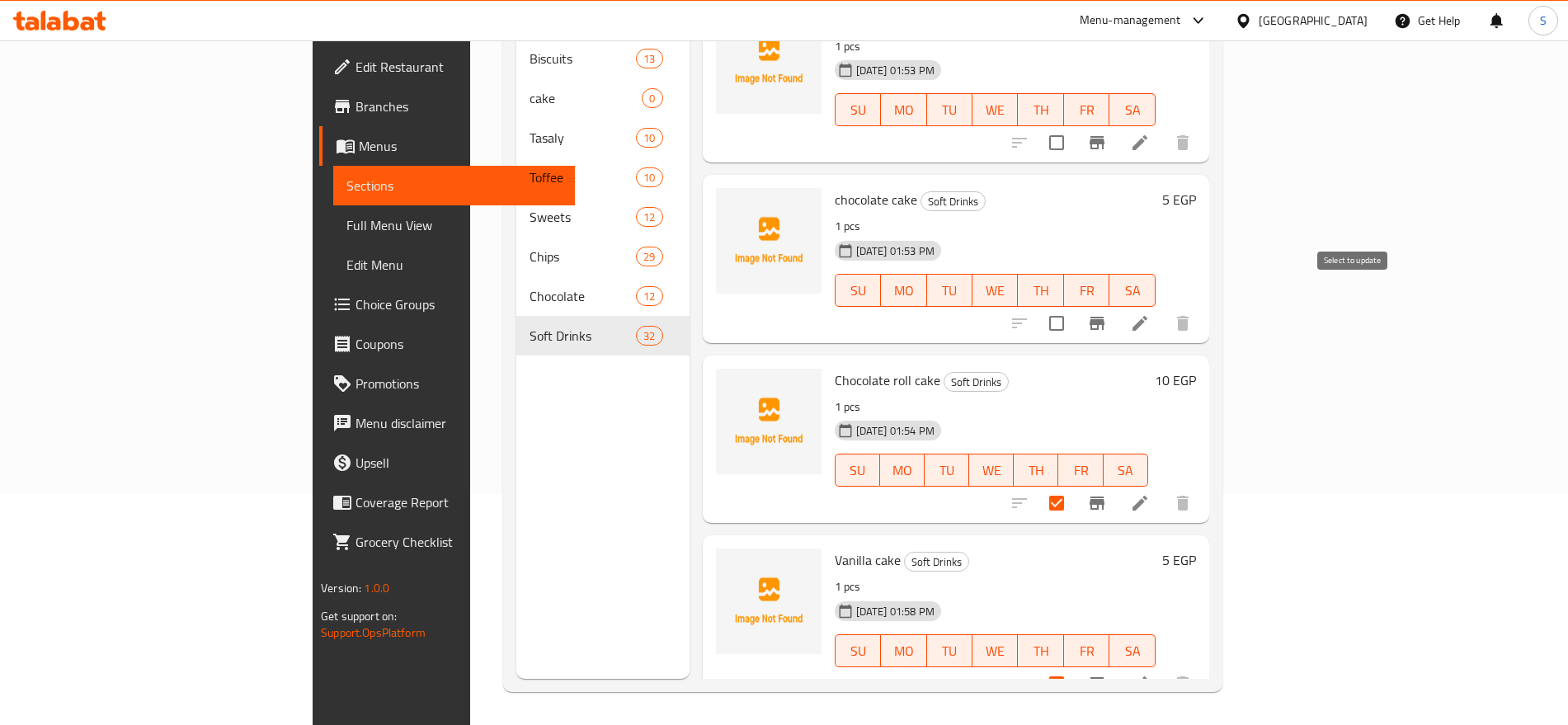
checkbox input "true"
click at [1074, 125] on input "checkbox" at bounding box center [1057, 142] width 35 height 35
checkbox input "true"
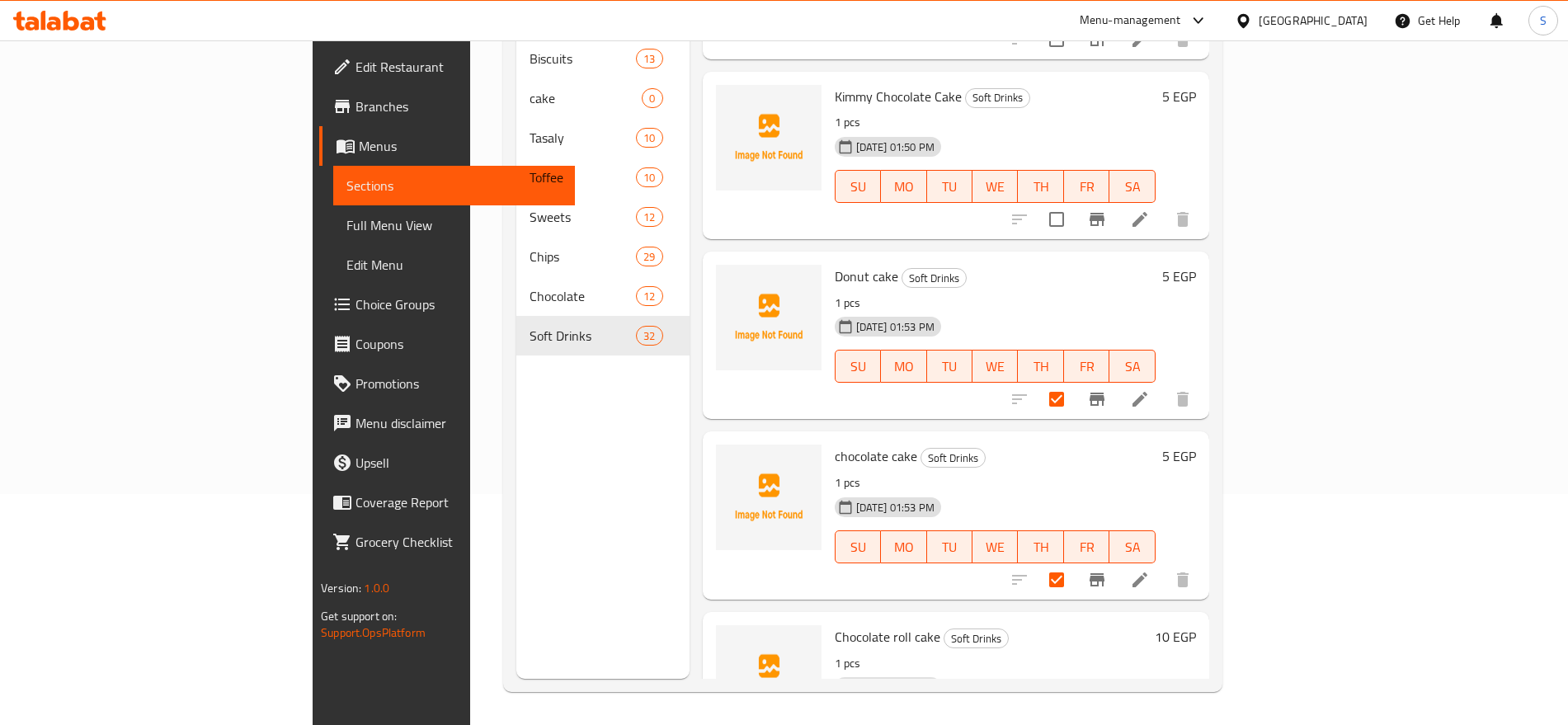
scroll to position [4773, 0]
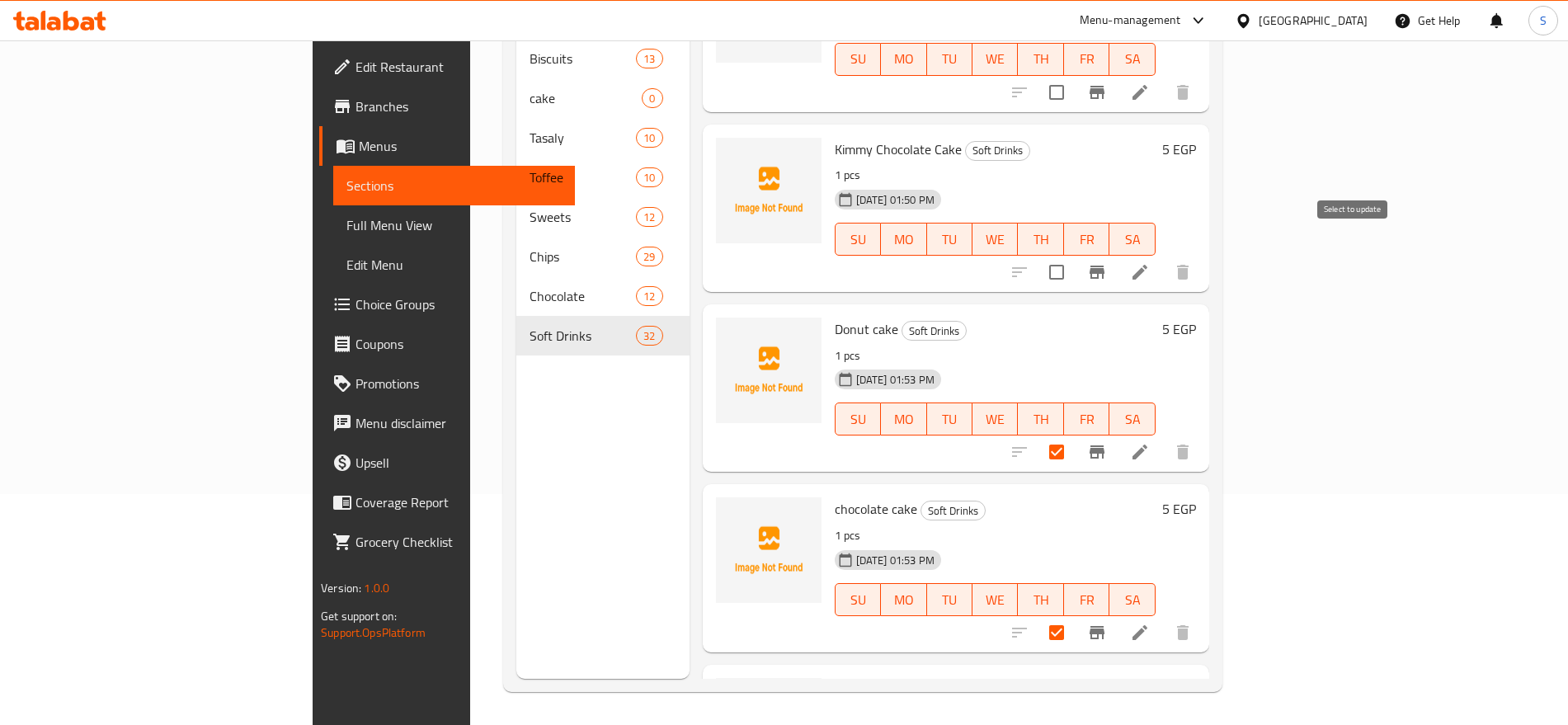
click at [1074, 255] on input "checkbox" at bounding box center [1057, 272] width 35 height 35
checkbox input "true"
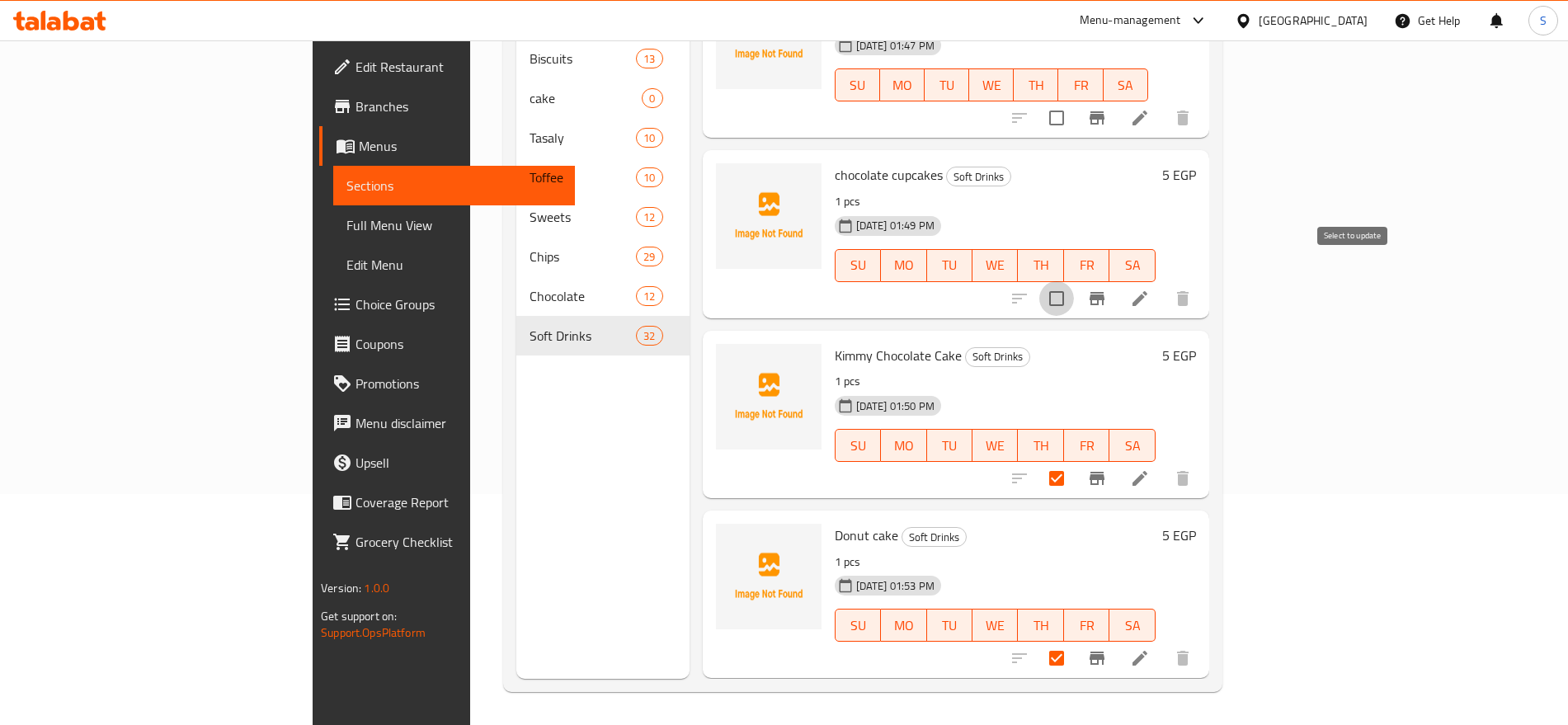
click at [1074, 281] on input "checkbox" at bounding box center [1057, 298] width 35 height 35
checkbox input "true"
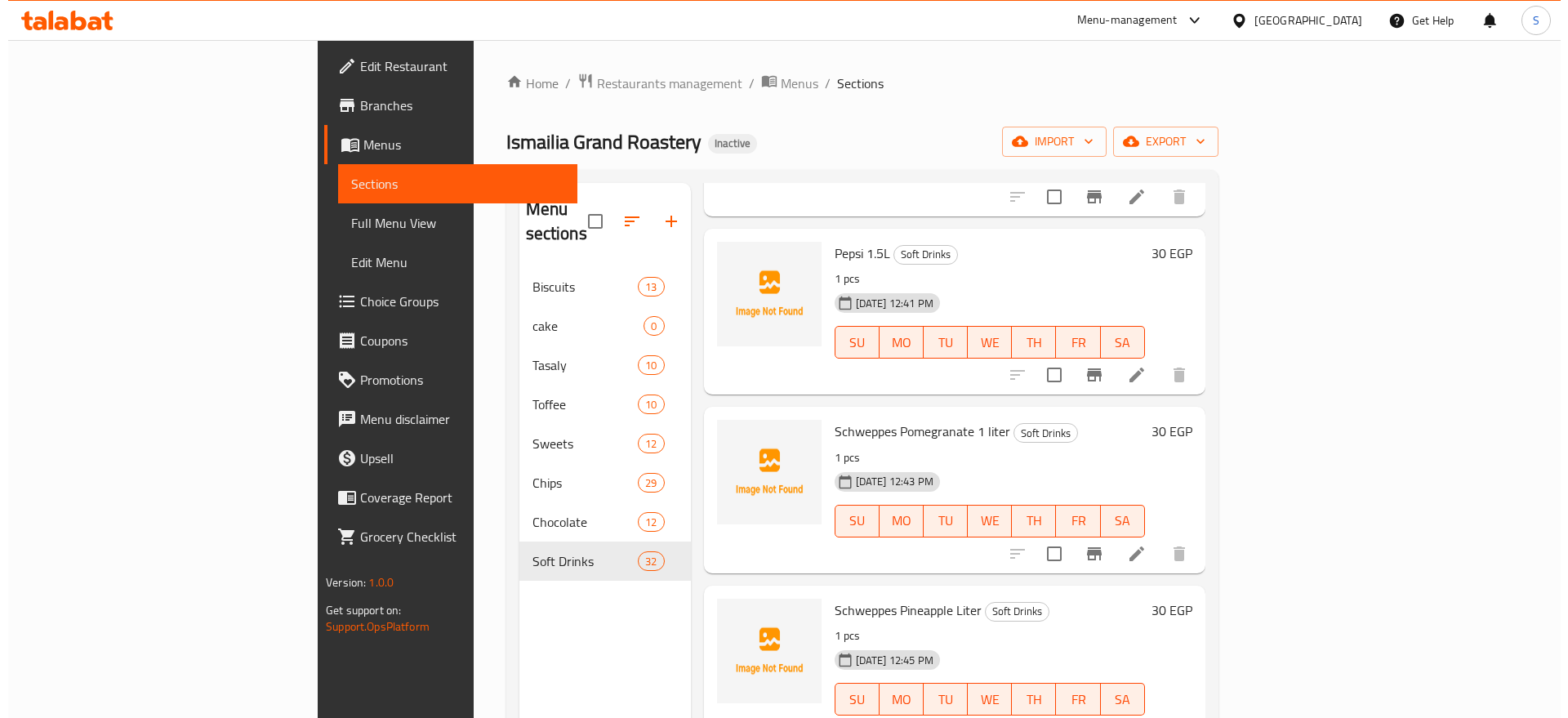
scroll to position [0, 0]
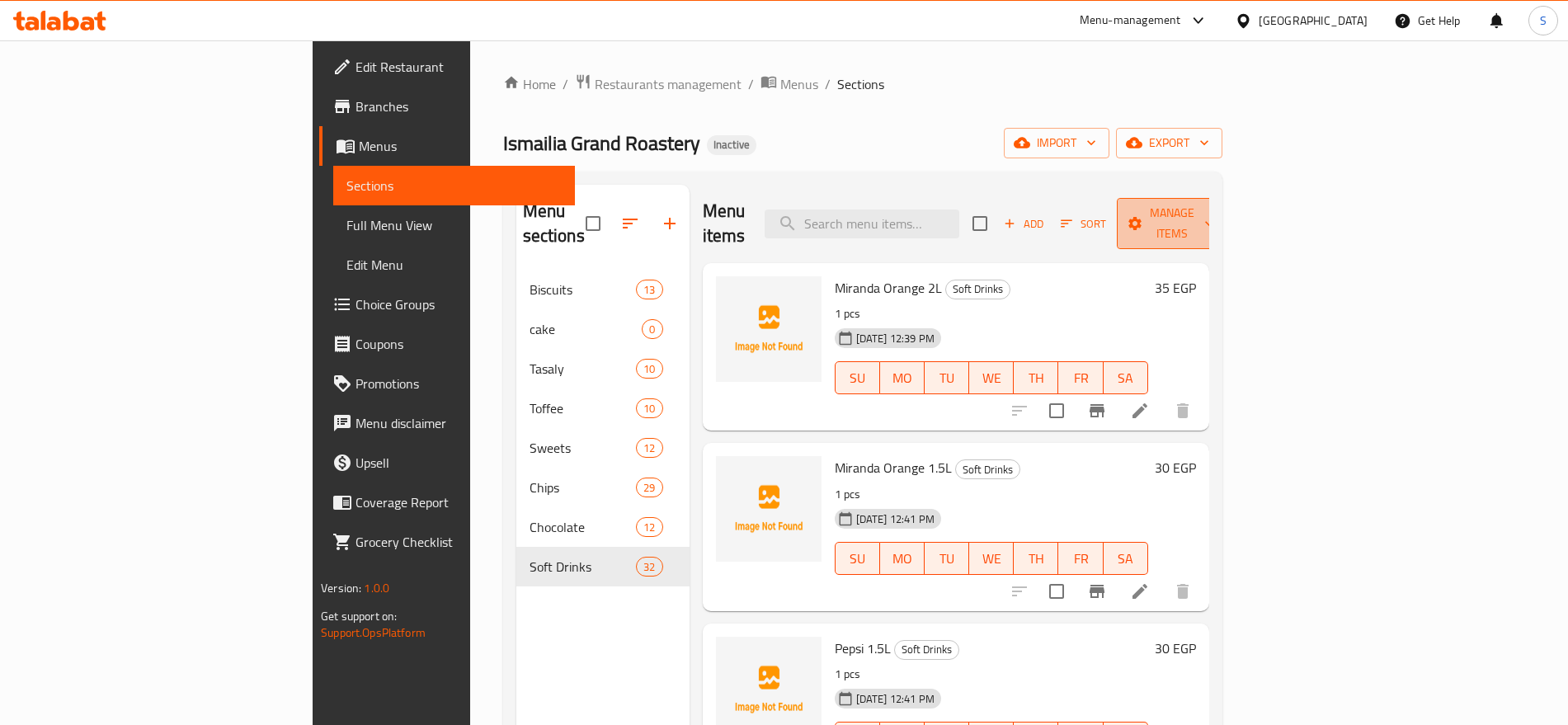
click at [1227, 198] on button "Manage items" at bounding box center [1173, 223] width 111 height 51
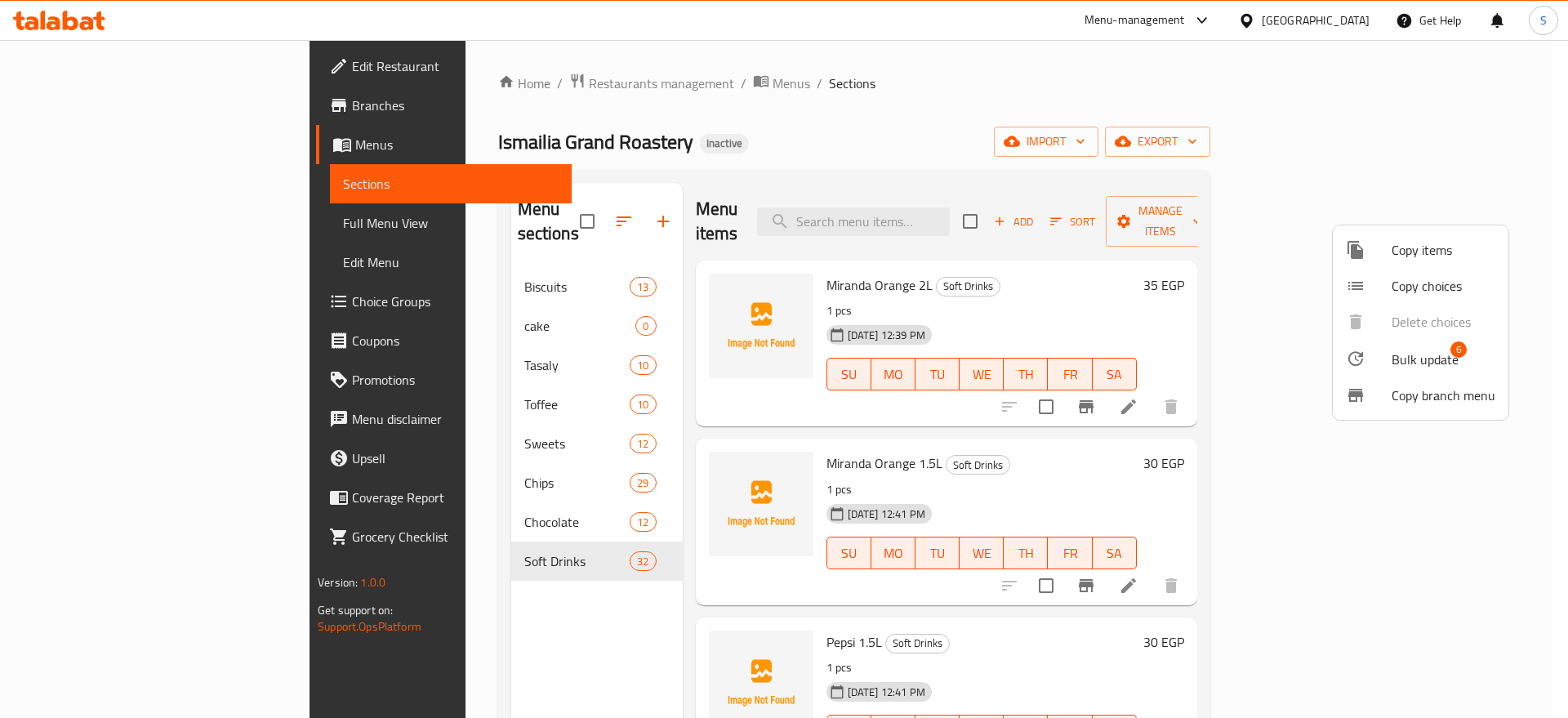
click at [1377, 252] on div at bounding box center [1368, 250] width 46 height 19
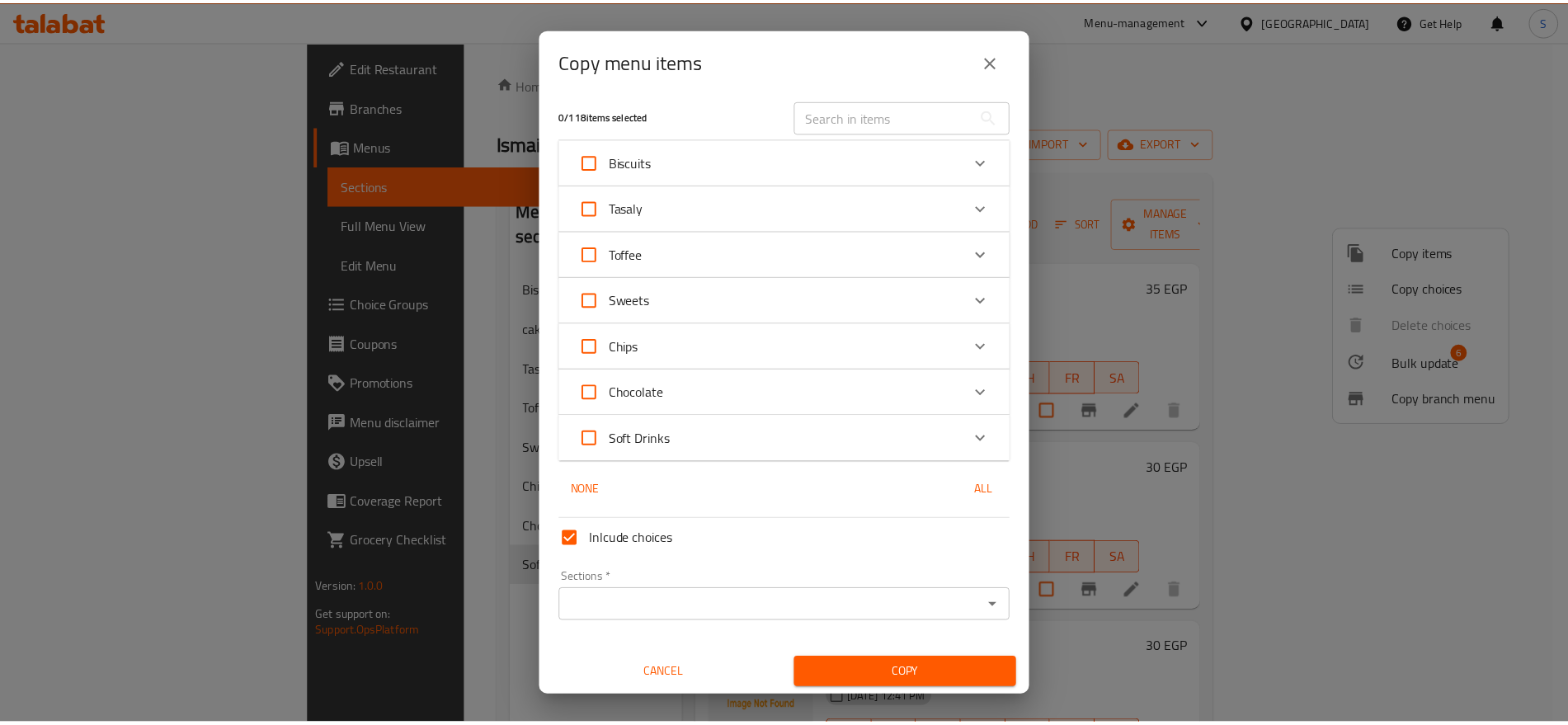
scroll to position [10, 0]
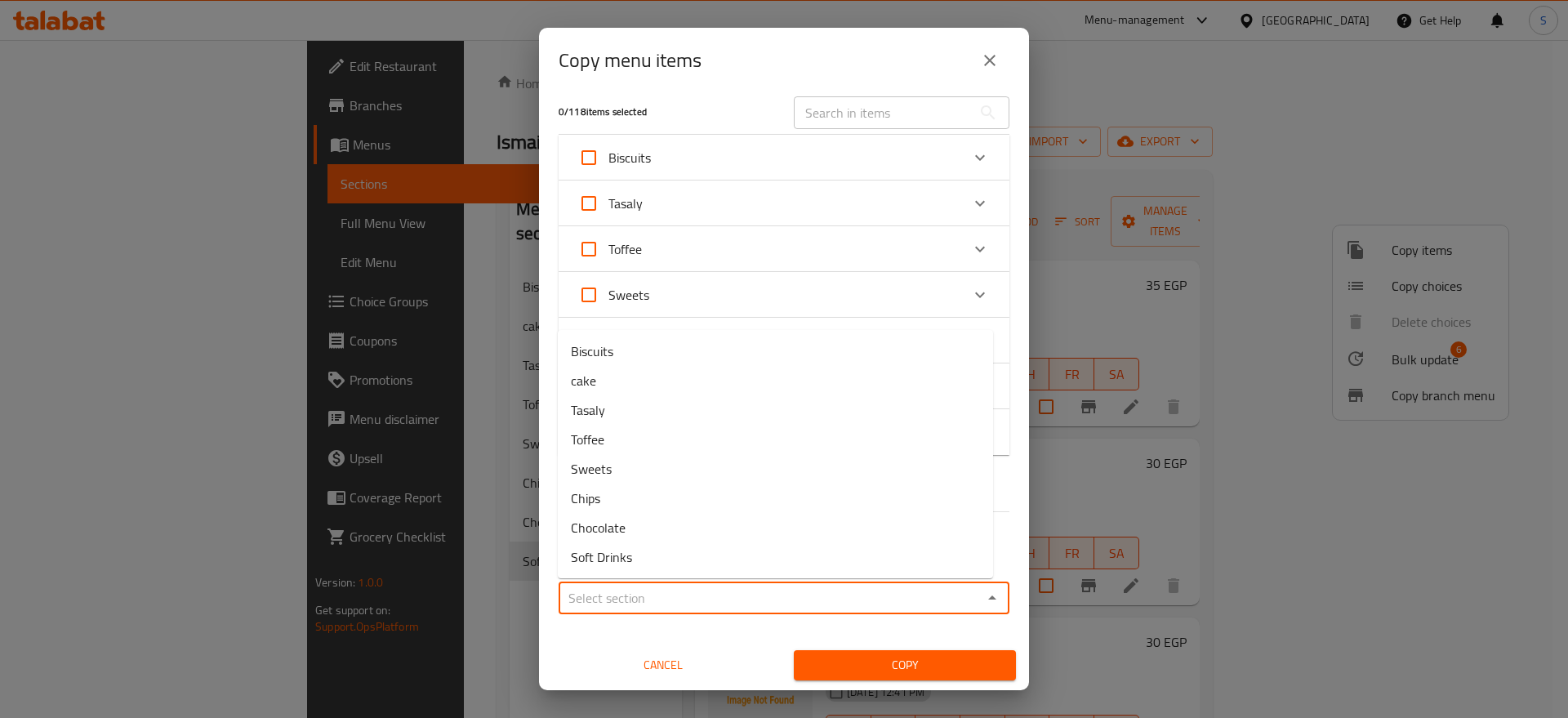
click at [626, 589] on input "Sections   *" at bounding box center [770, 597] width 414 height 23
click at [629, 375] on li "cake" at bounding box center [775, 381] width 435 height 30
type input "cake"
click at [892, 656] on span "Copy" at bounding box center [904, 665] width 196 height 20
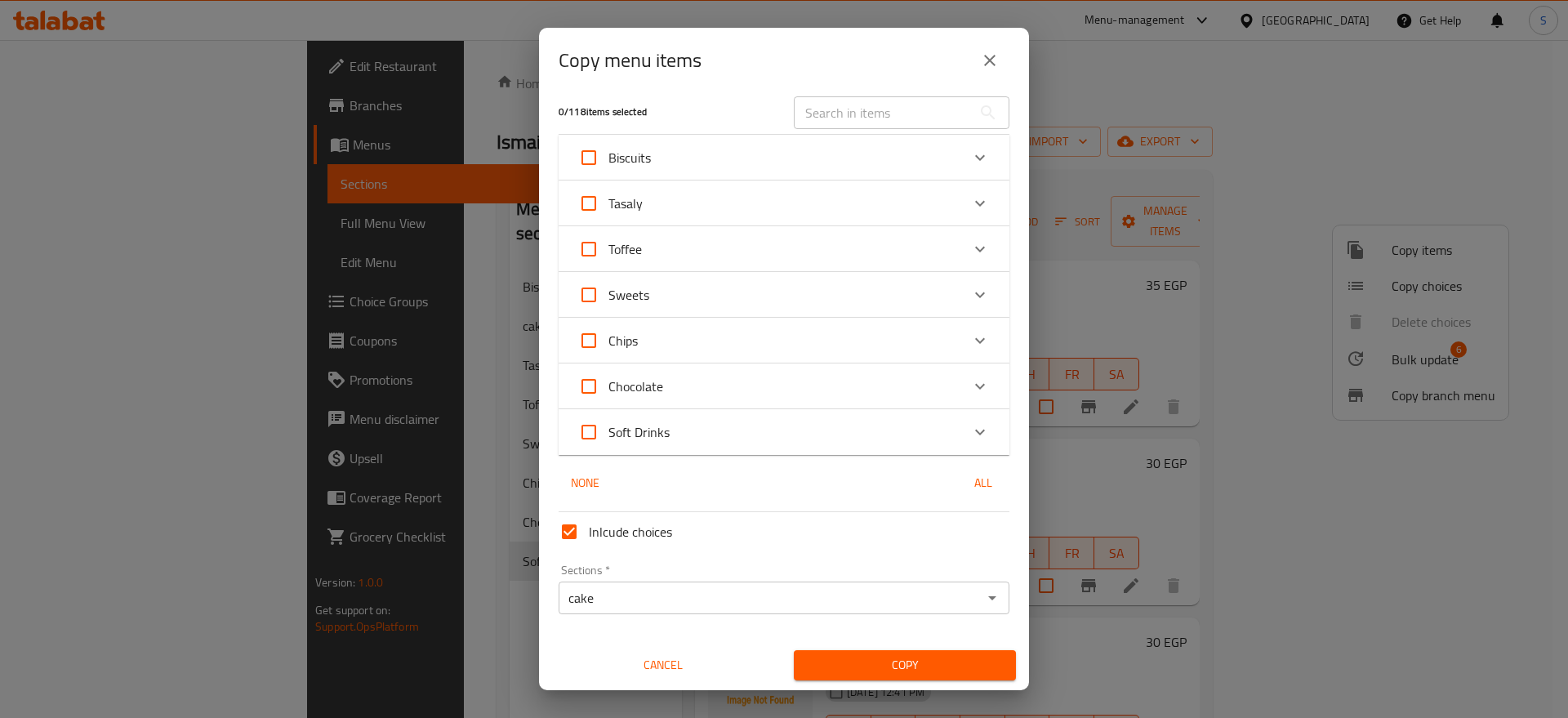
click at [931, 661] on span "Copy" at bounding box center [904, 665] width 196 height 20
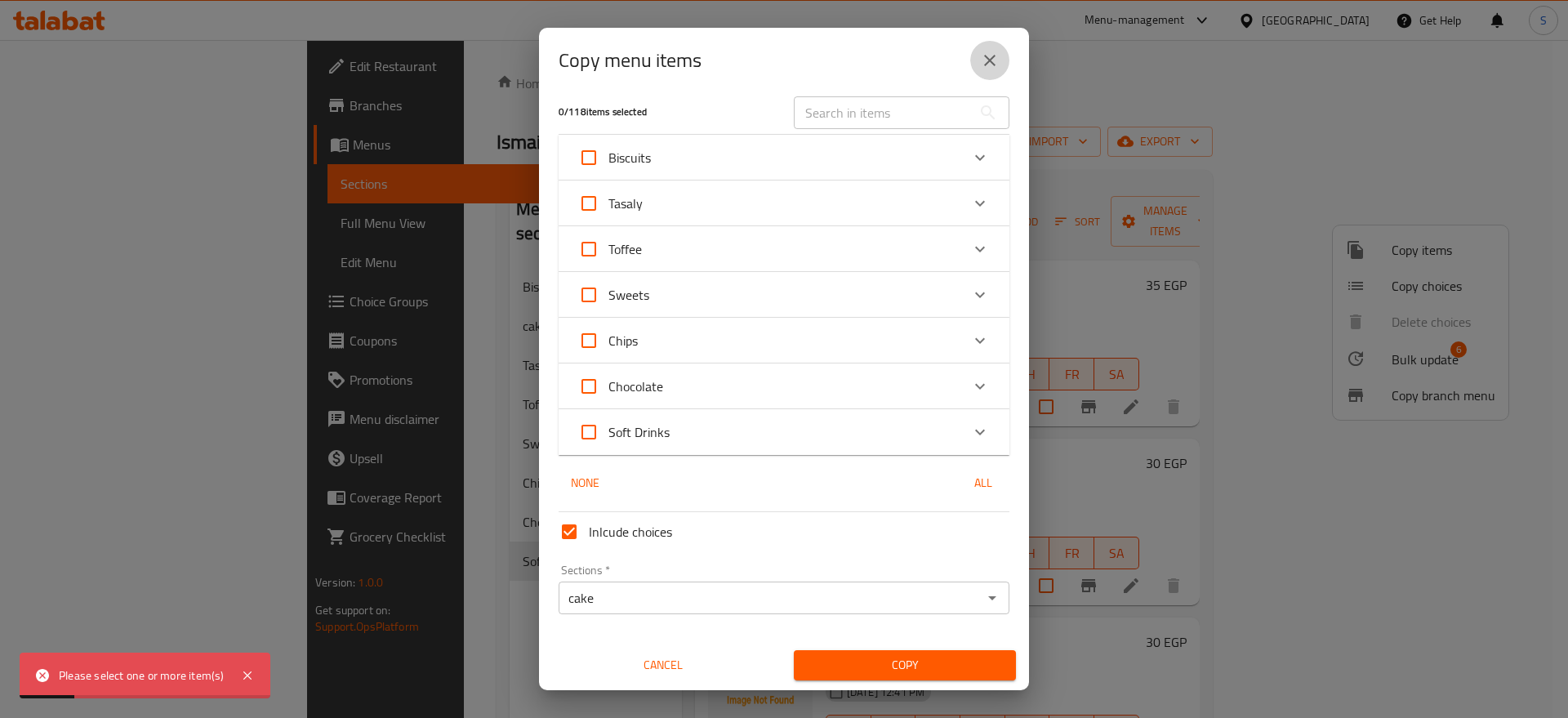
click at [996, 53] on icon "close" at bounding box center [989, 60] width 19 height 19
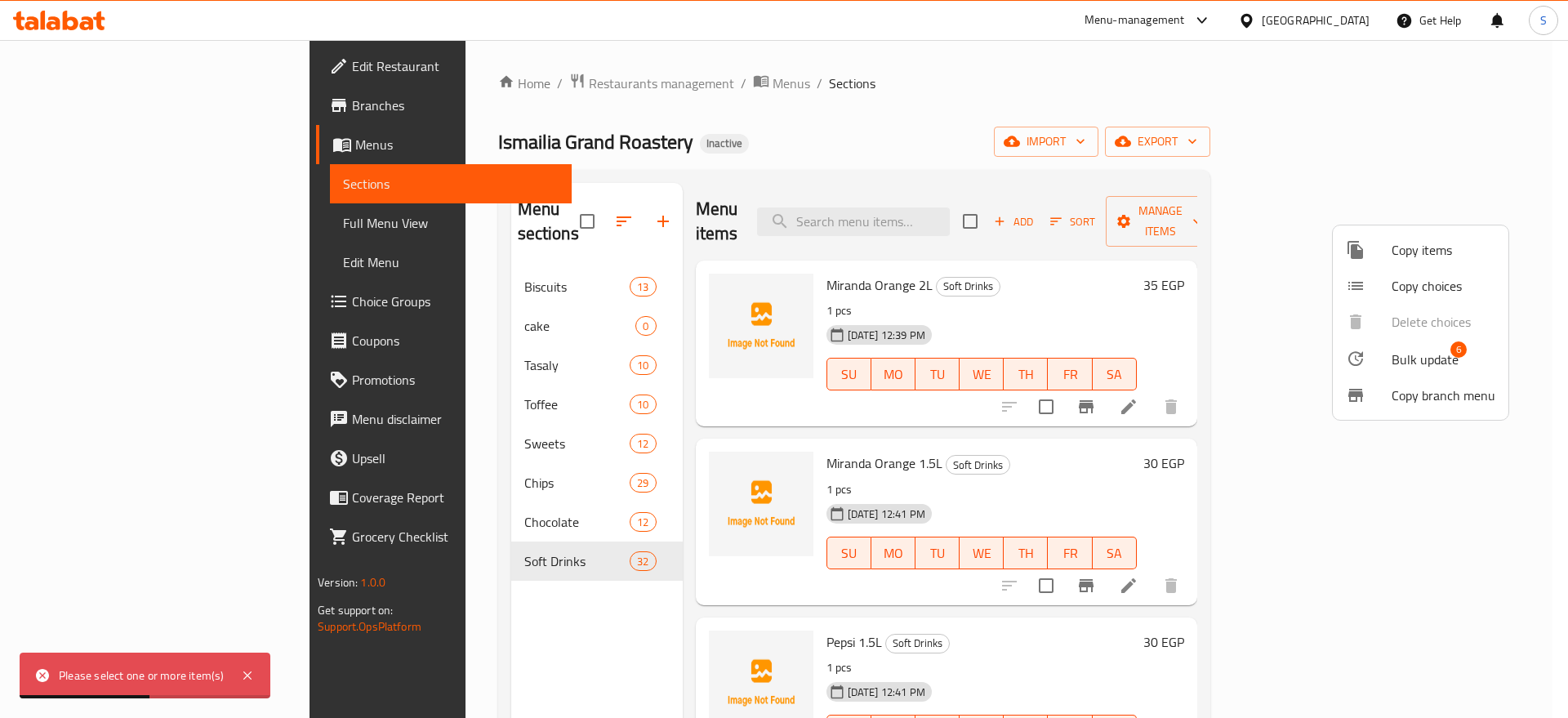
click at [336, 306] on div at bounding box center [784, 359] width 1568 height 718
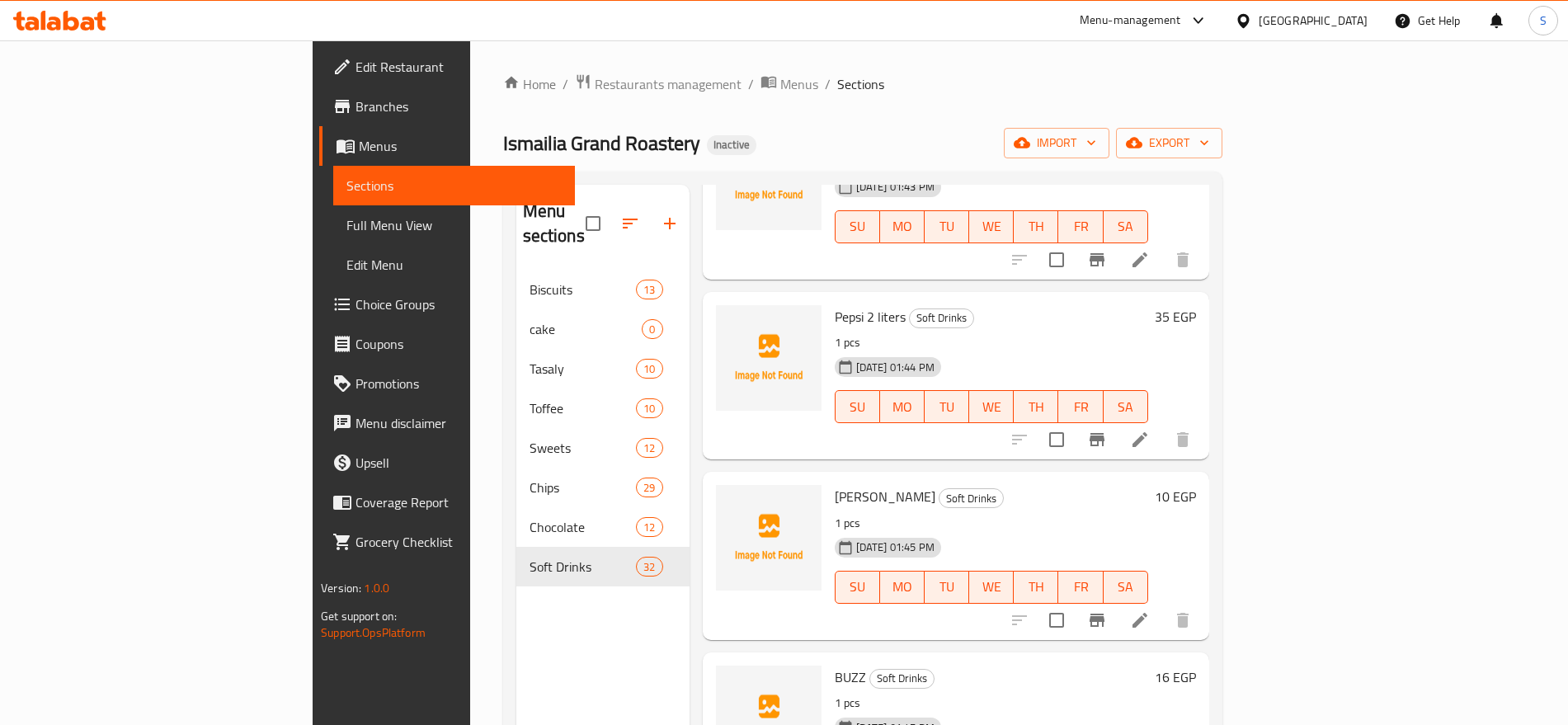
scroll to position [4226, 0]
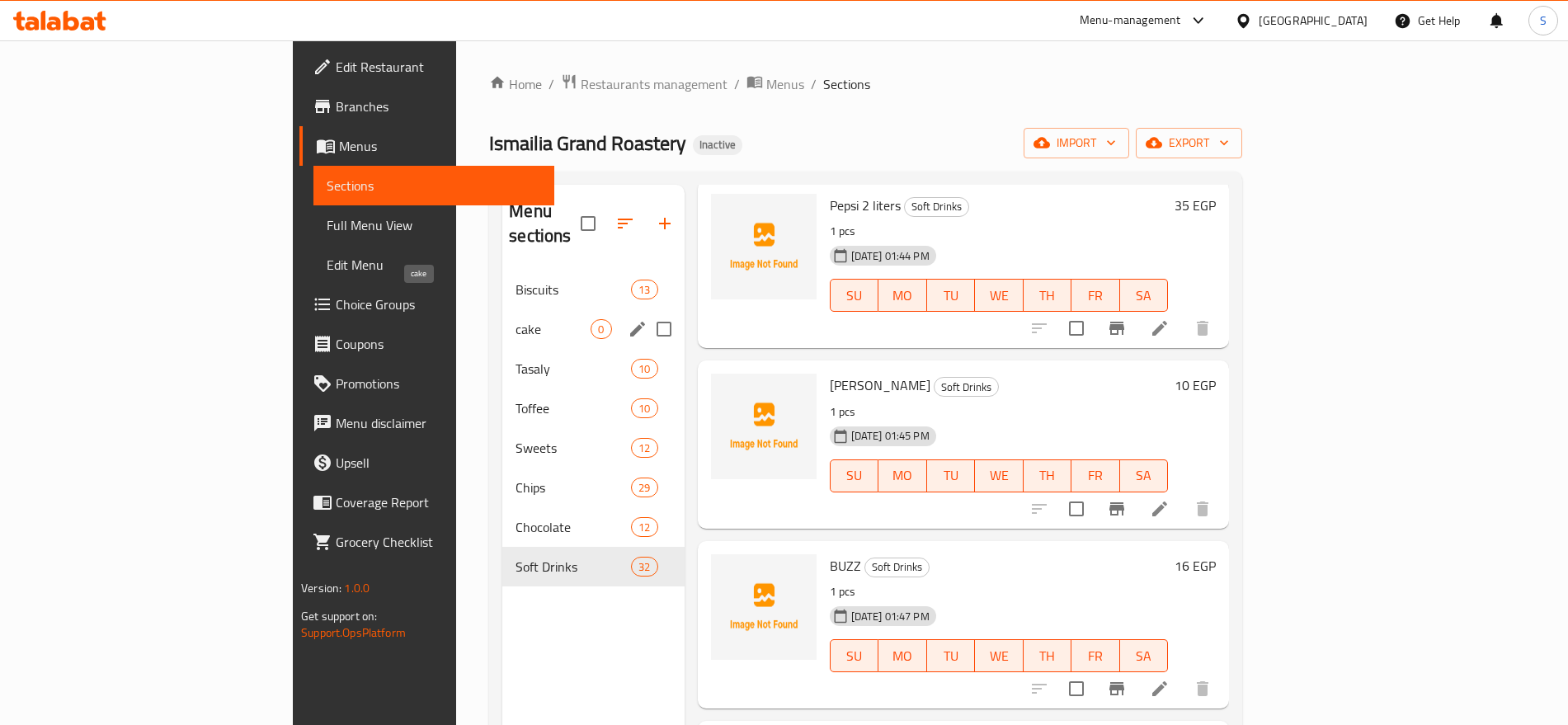
click at [516, 319] on span "cake" at bounding box center [553, 329] width 75 height 20
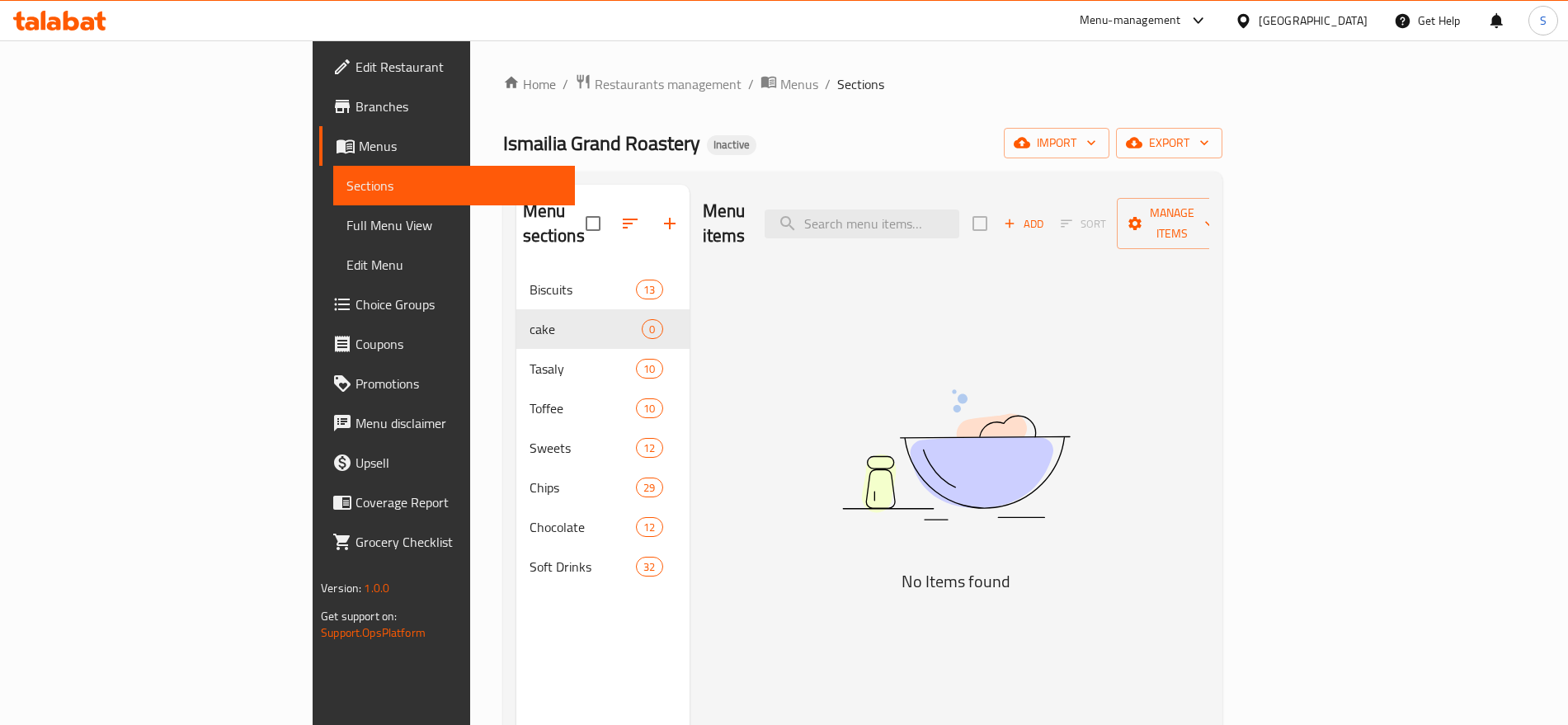
click at [1209, 376] on div "Menu items Add Sort Manage items No Items found" at bounding box center [949, 547] width 520 height 725
click at [1214, 211] on span "Manage items" at bounding box center [1172, 223] width 84 height 41
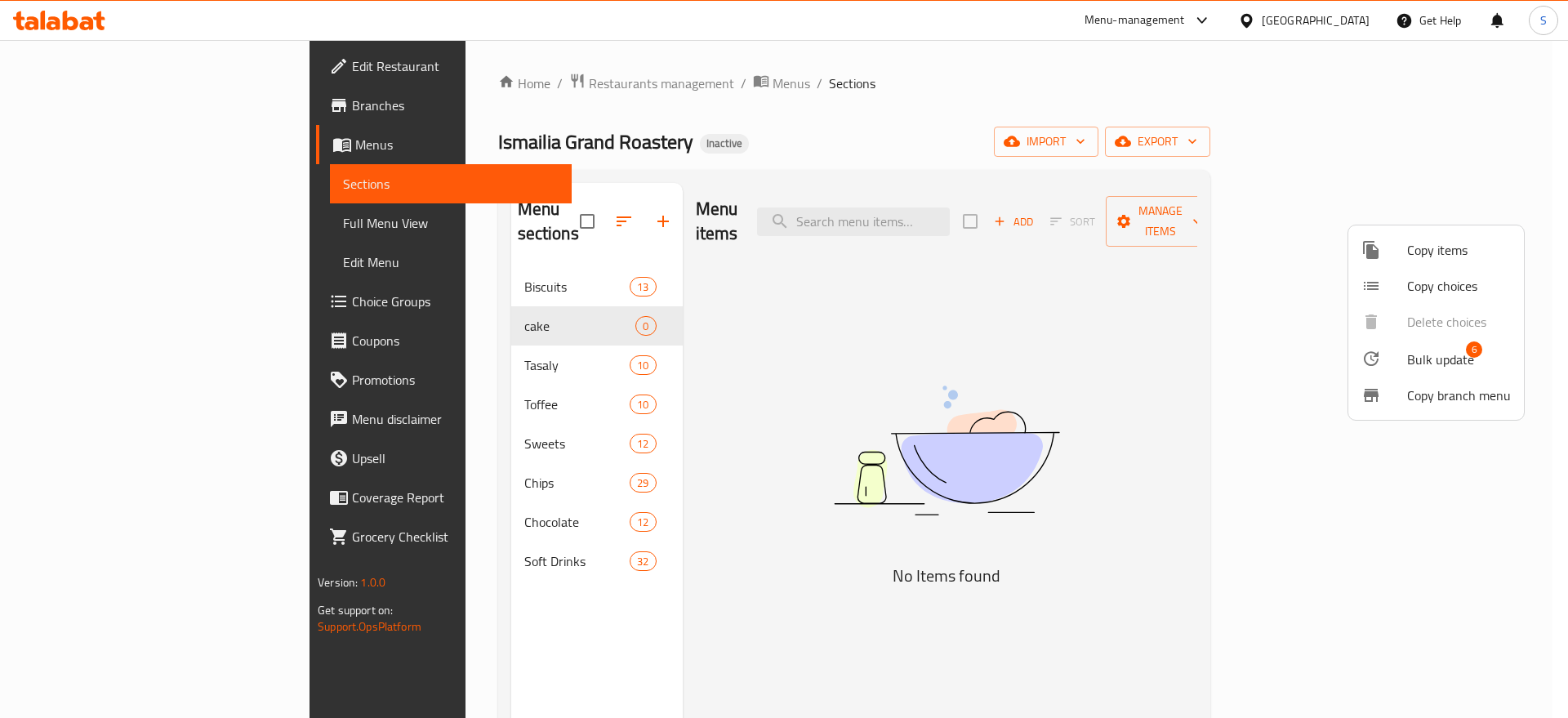
click at [1423, 354] on span "Bulk update" at bounding box center [1440, 359] width 67 height 19
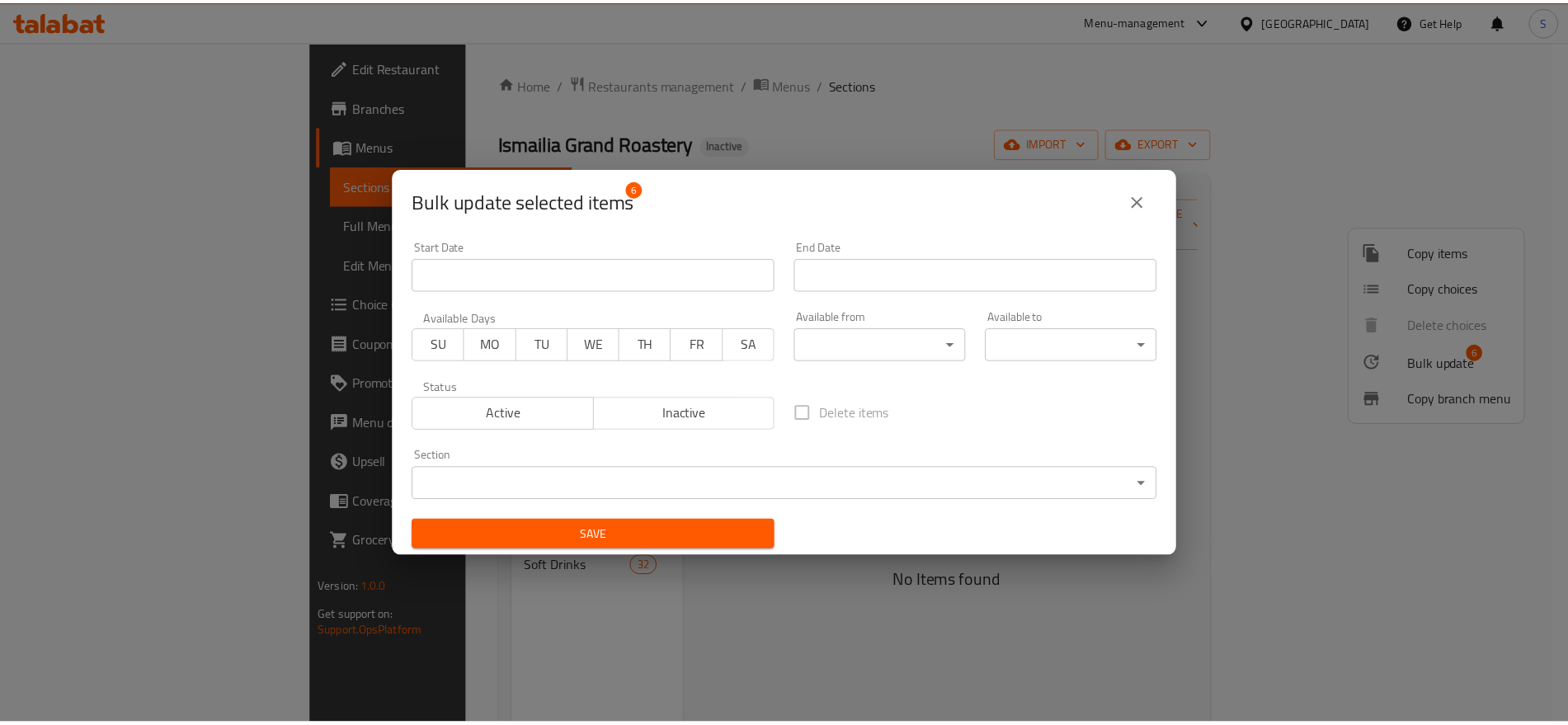
scroll to position [3, 0]
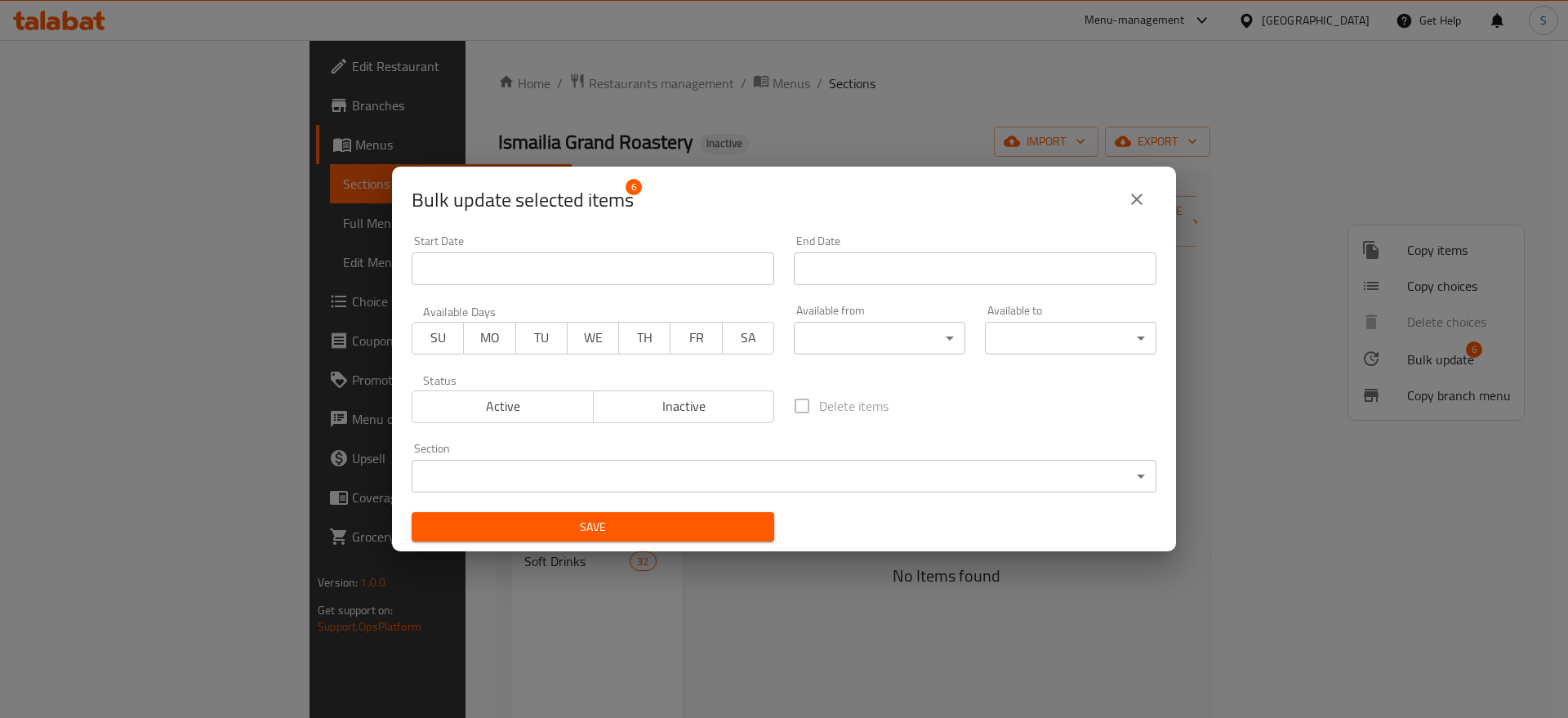
click at [490, 418] on span "Active" at bounding box center [503, 407] width 168 height 24
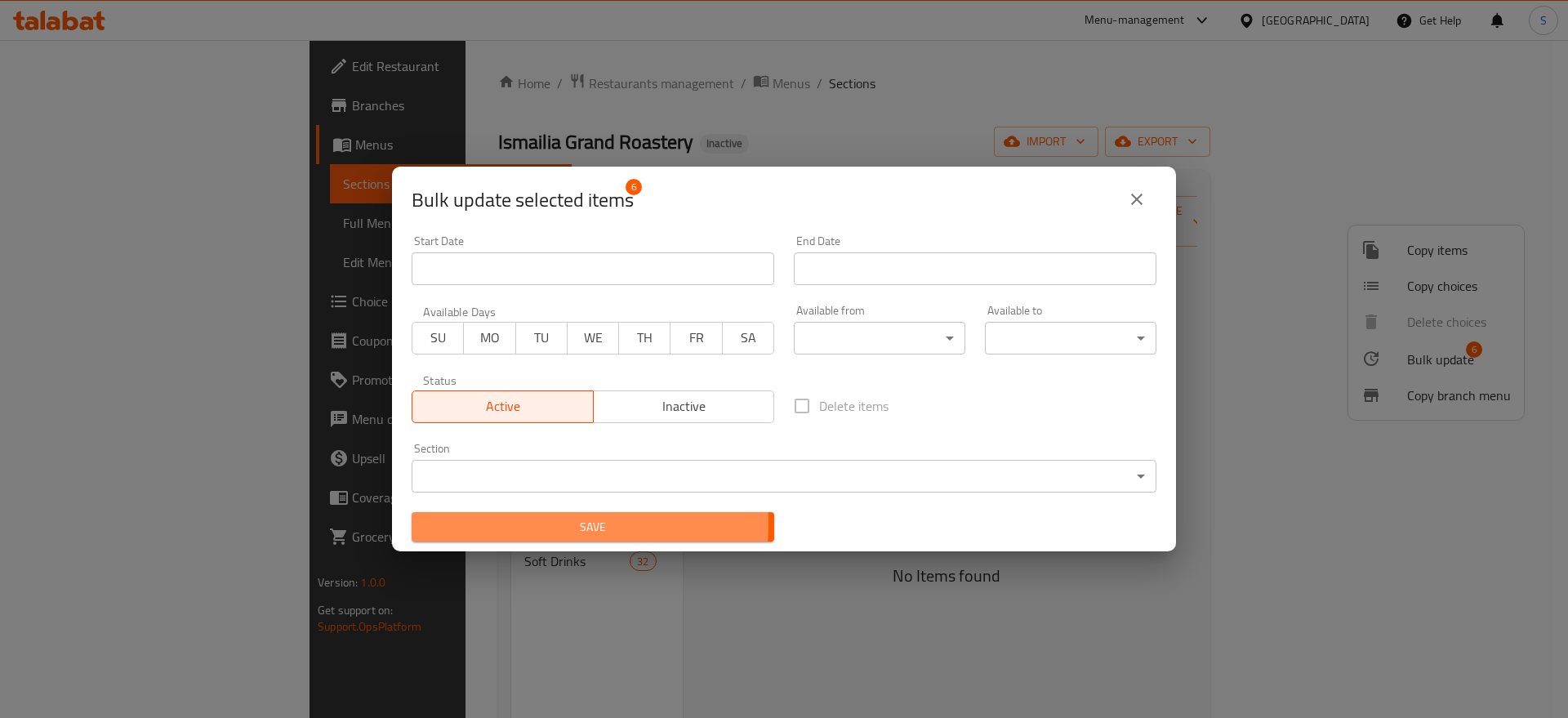
click at [560, 524] on span "Save" at bounding box center [592, 527] width 337 height 20
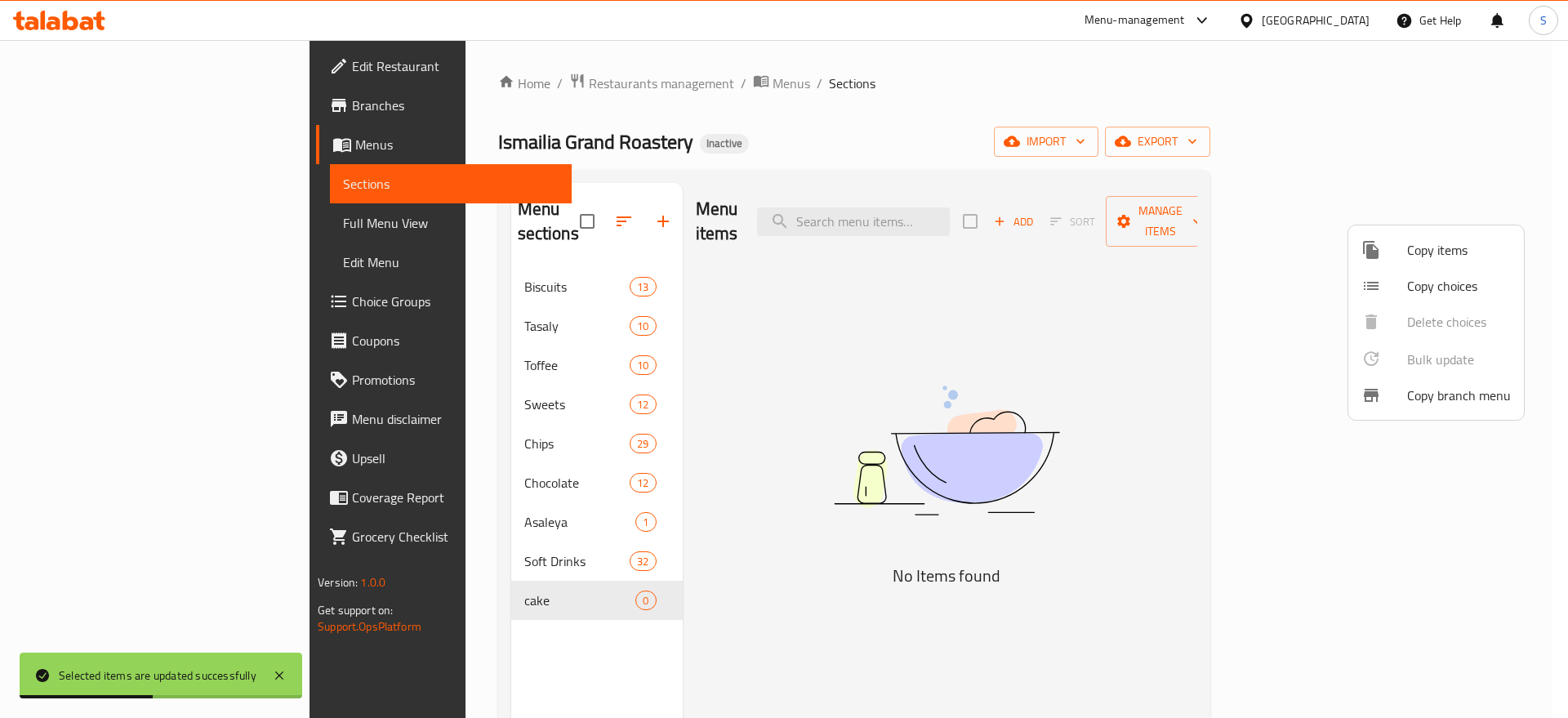
click at [441, 575] on div at bounding box center [784, 359] width 1568 height 718
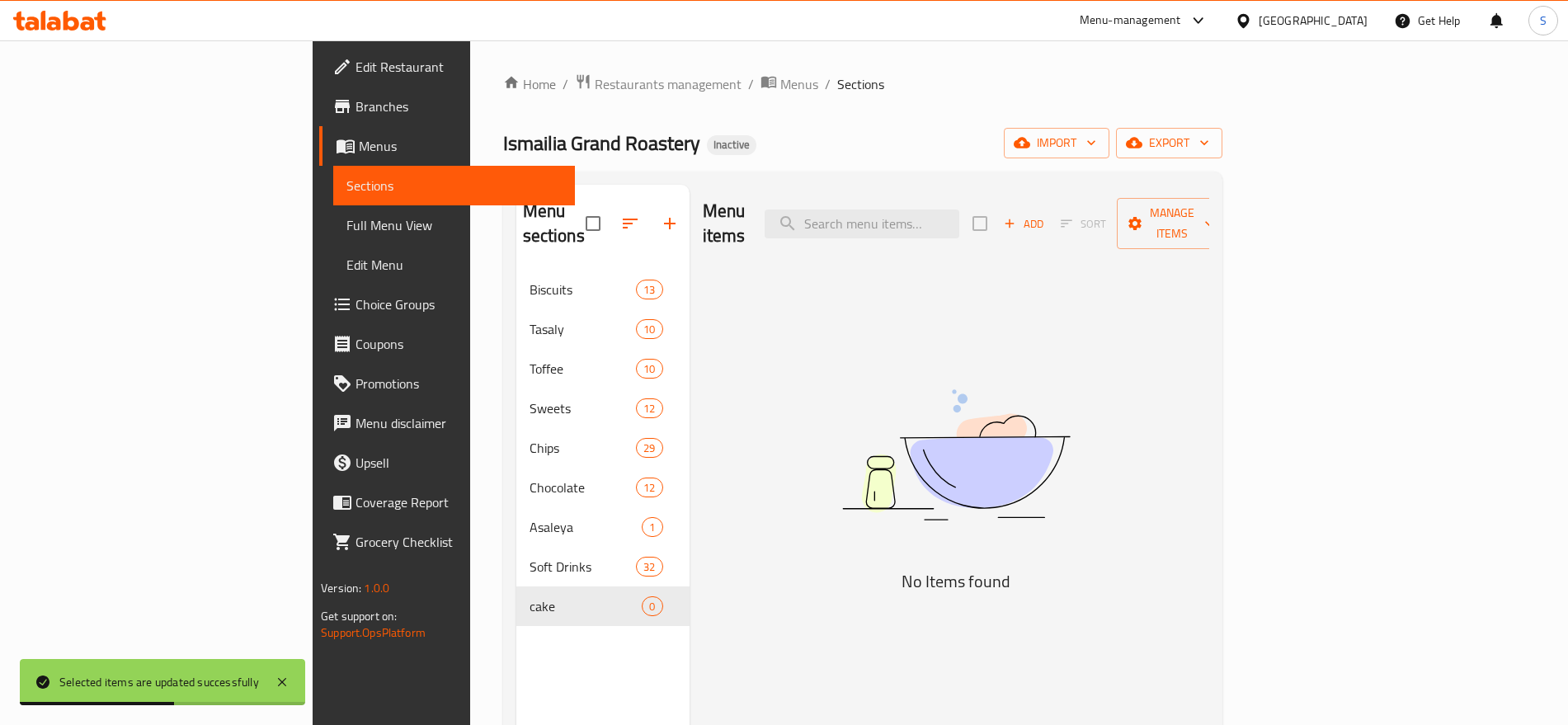
click at [1209, 530] on div "Menu items Add Sort Manage items No Items found" at bounding box center [949, 547] width 520 height 725
click at [1227, 222] on button "Manage items" at bounding box center [1173, 223] width 111 height 51
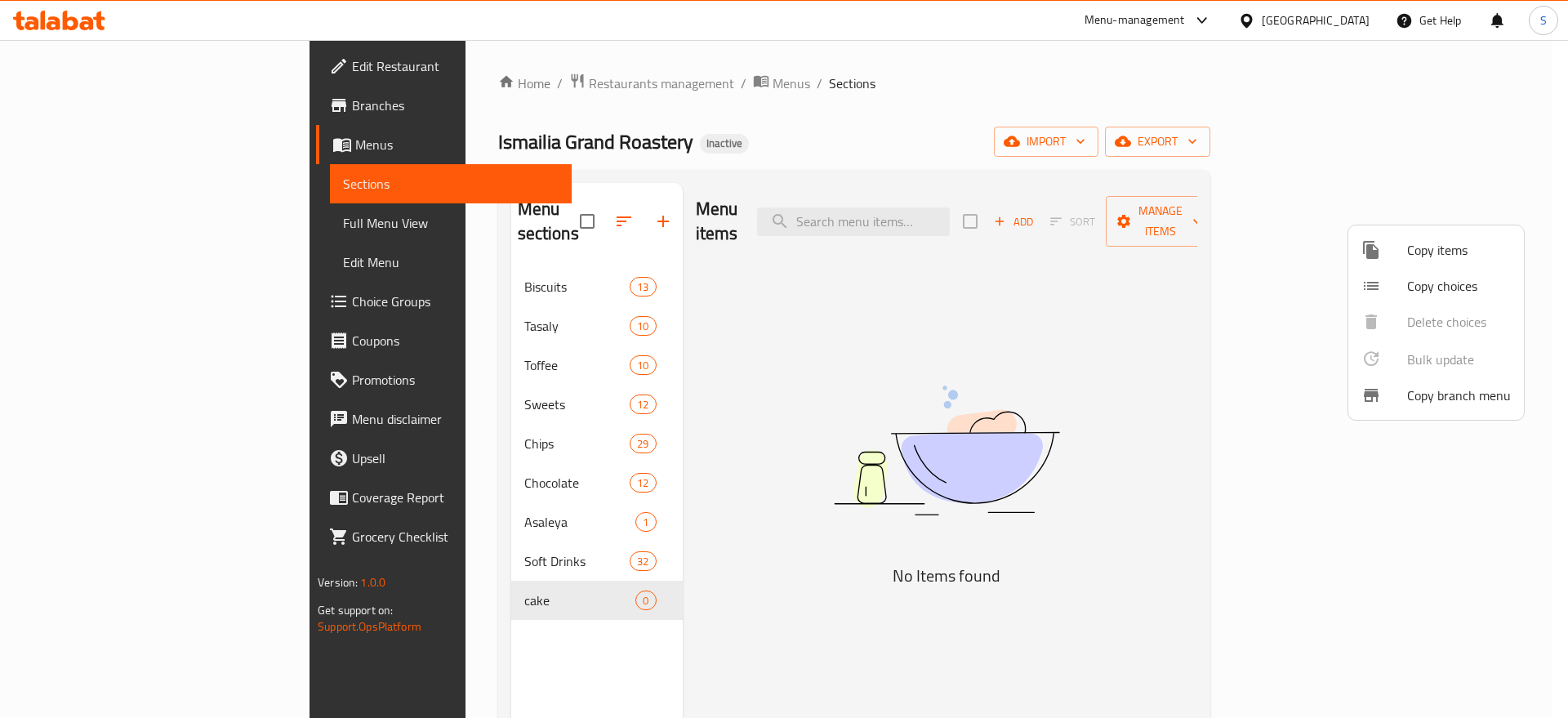
click at [1264, 215] on div at bounding box center [784, 359] width 1568 height 718
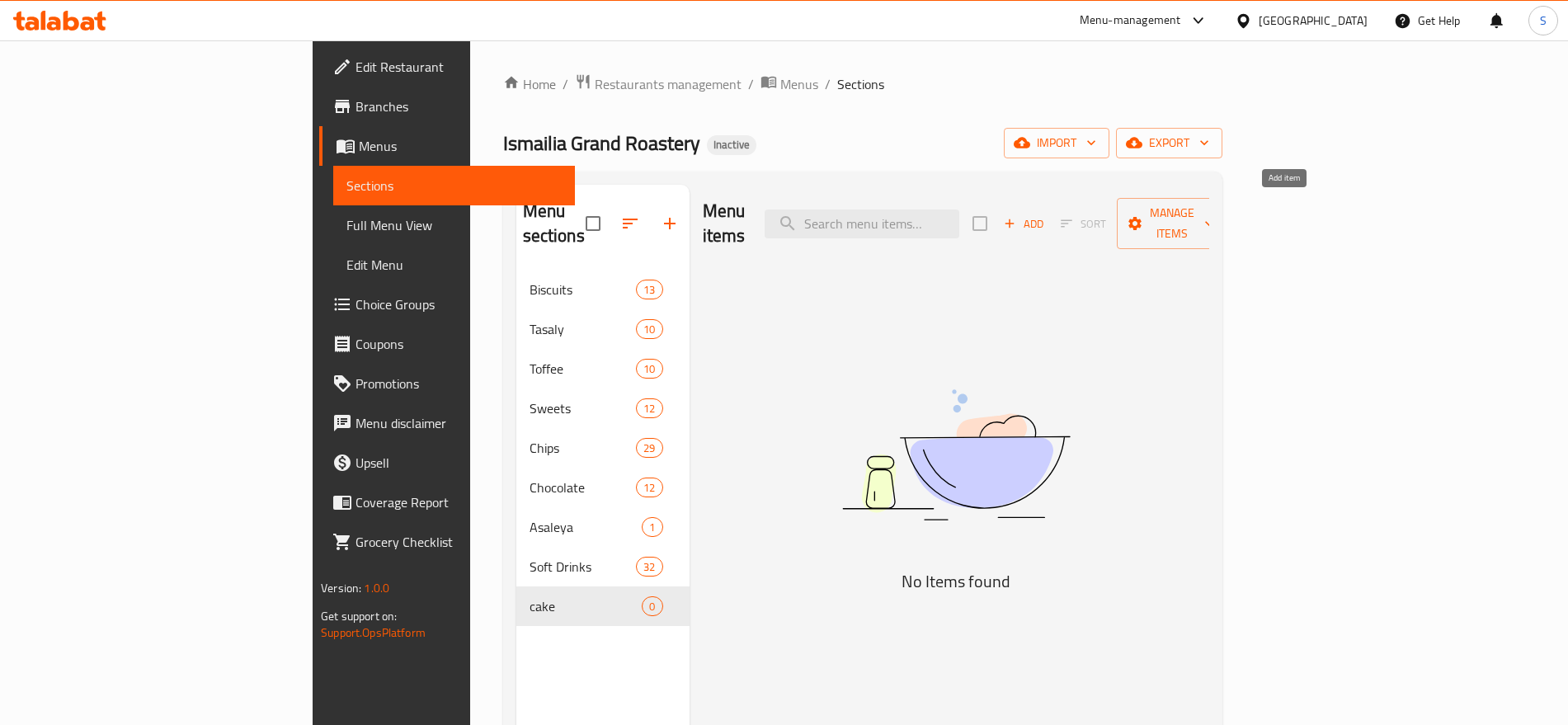
click at [1017, 216] on icon "button" at bounding box center [1009, 223] width 14 height 14
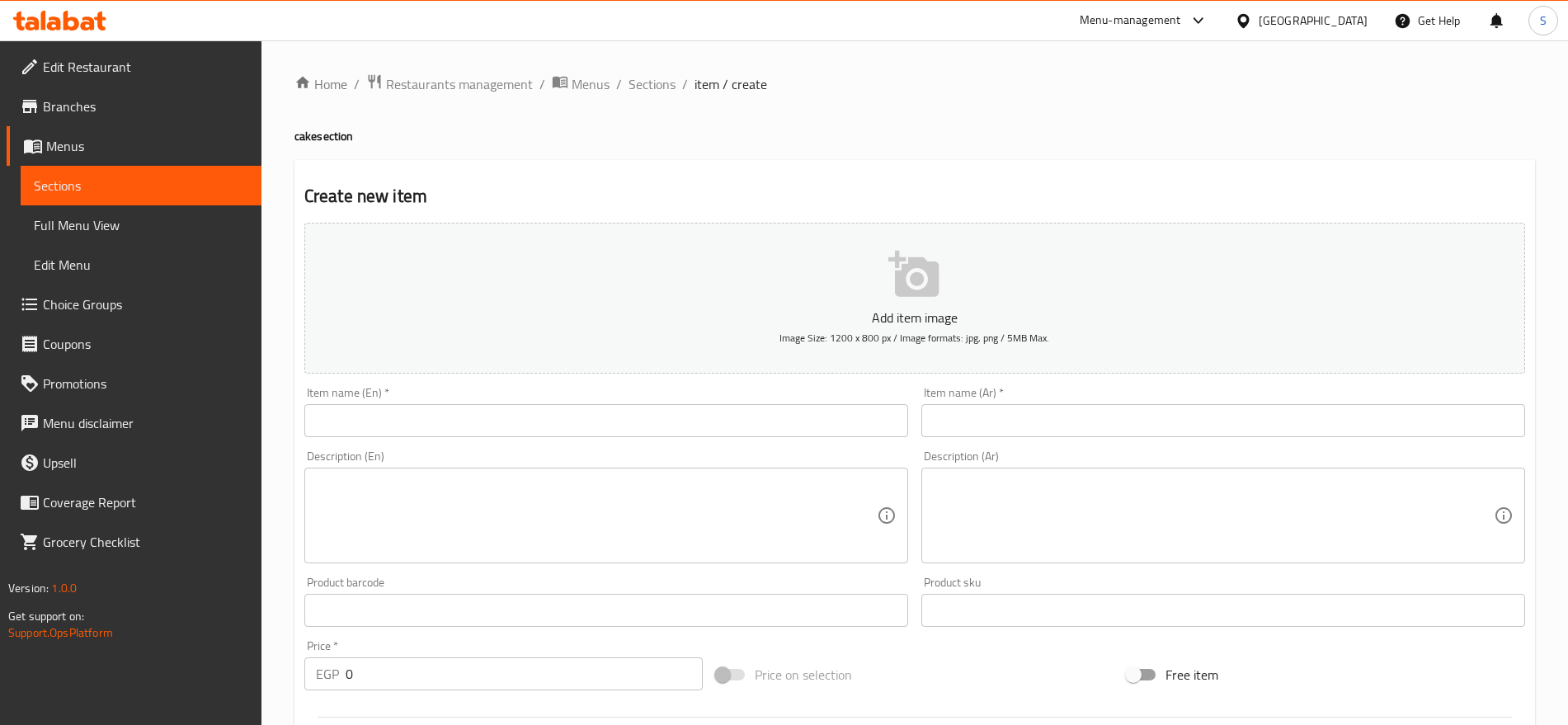
click at [143, 178] on span "Sections" at bounding box center [141, 185] width 215 height 20
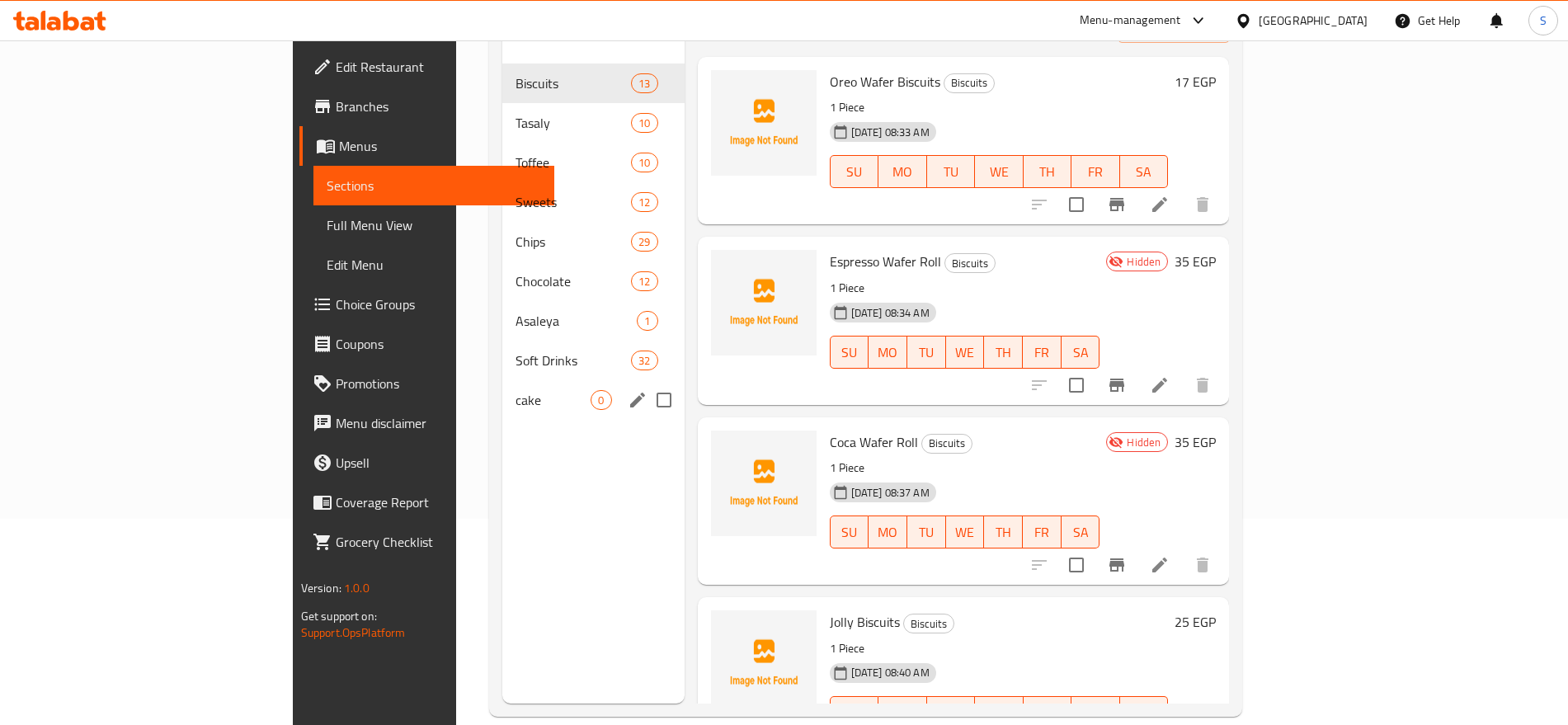
scroll to position [103, 0]
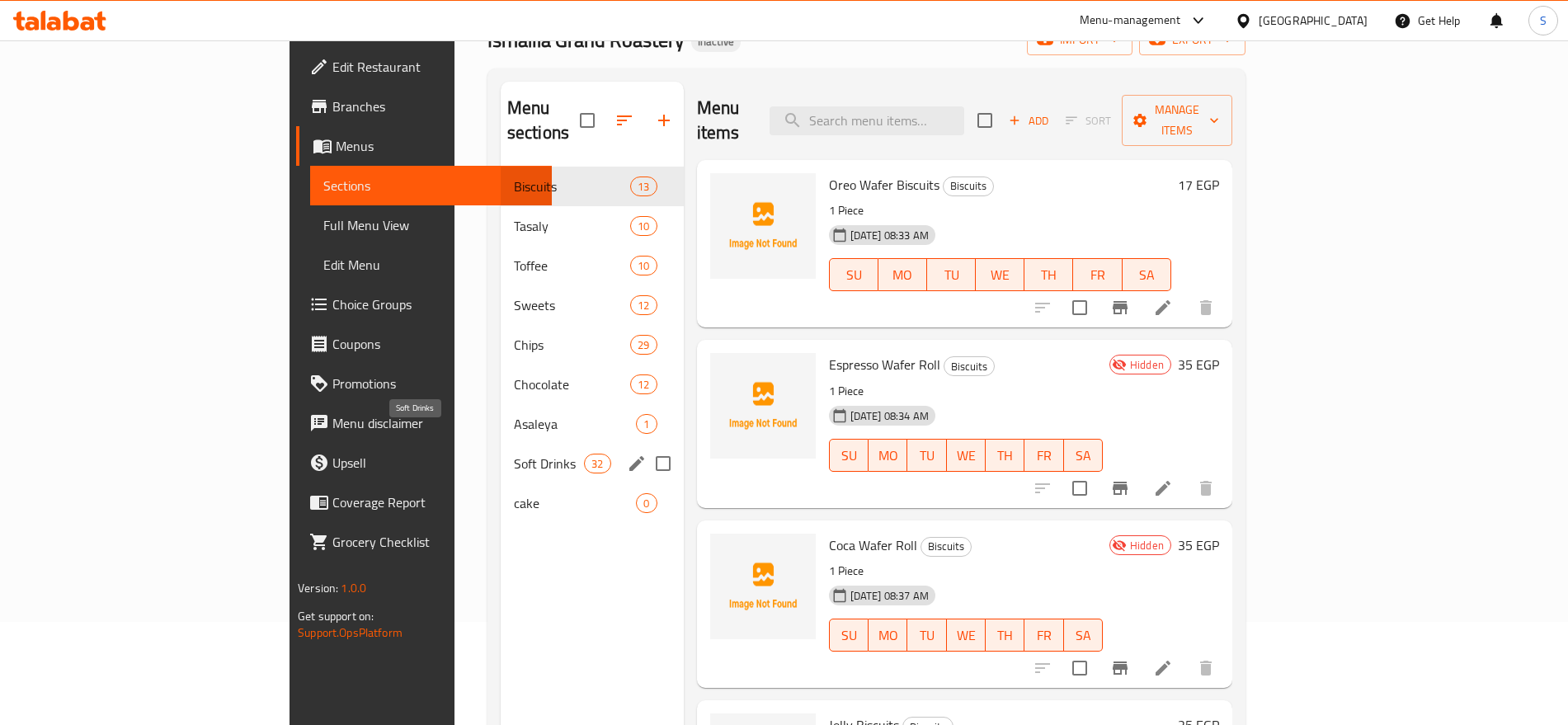
click at [514, 453] on span "Soft Drinks" at bounding box center [549, 463] width 70 height 20
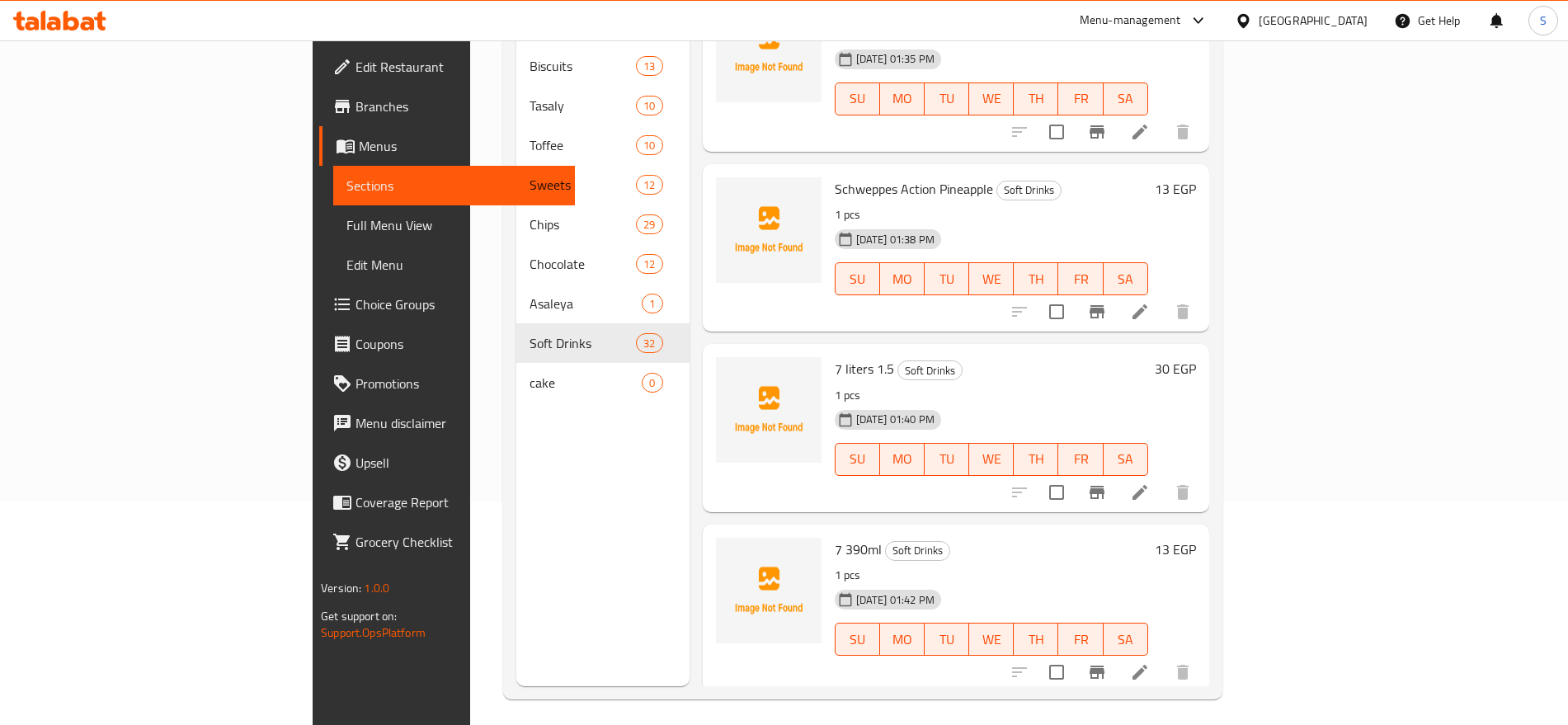
scroll to position [231, 0]
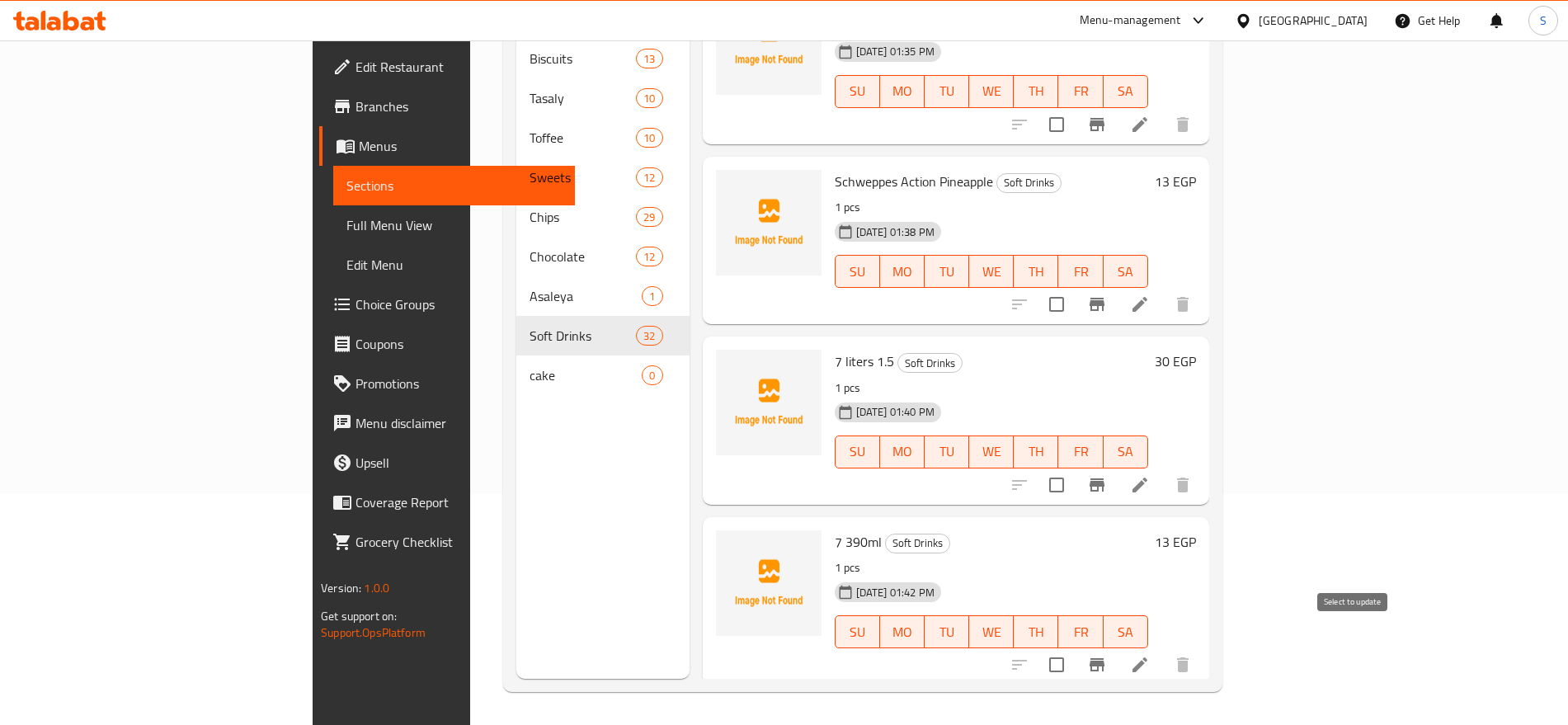
click at [1074, 647] on input "checkbox" at bounding box center [1057, 665] width 35 height 35
checkbox input "false"
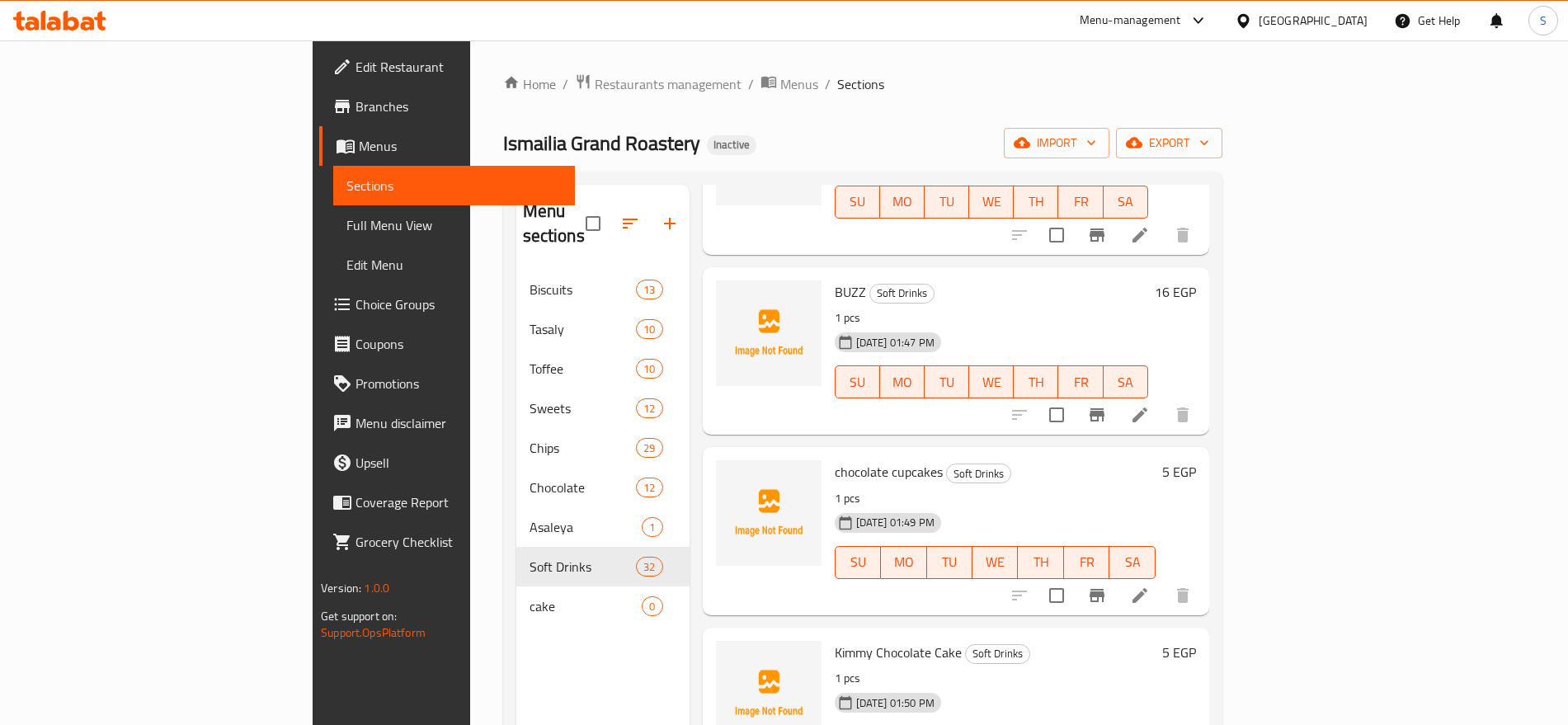
scroll to position [4536, 0]
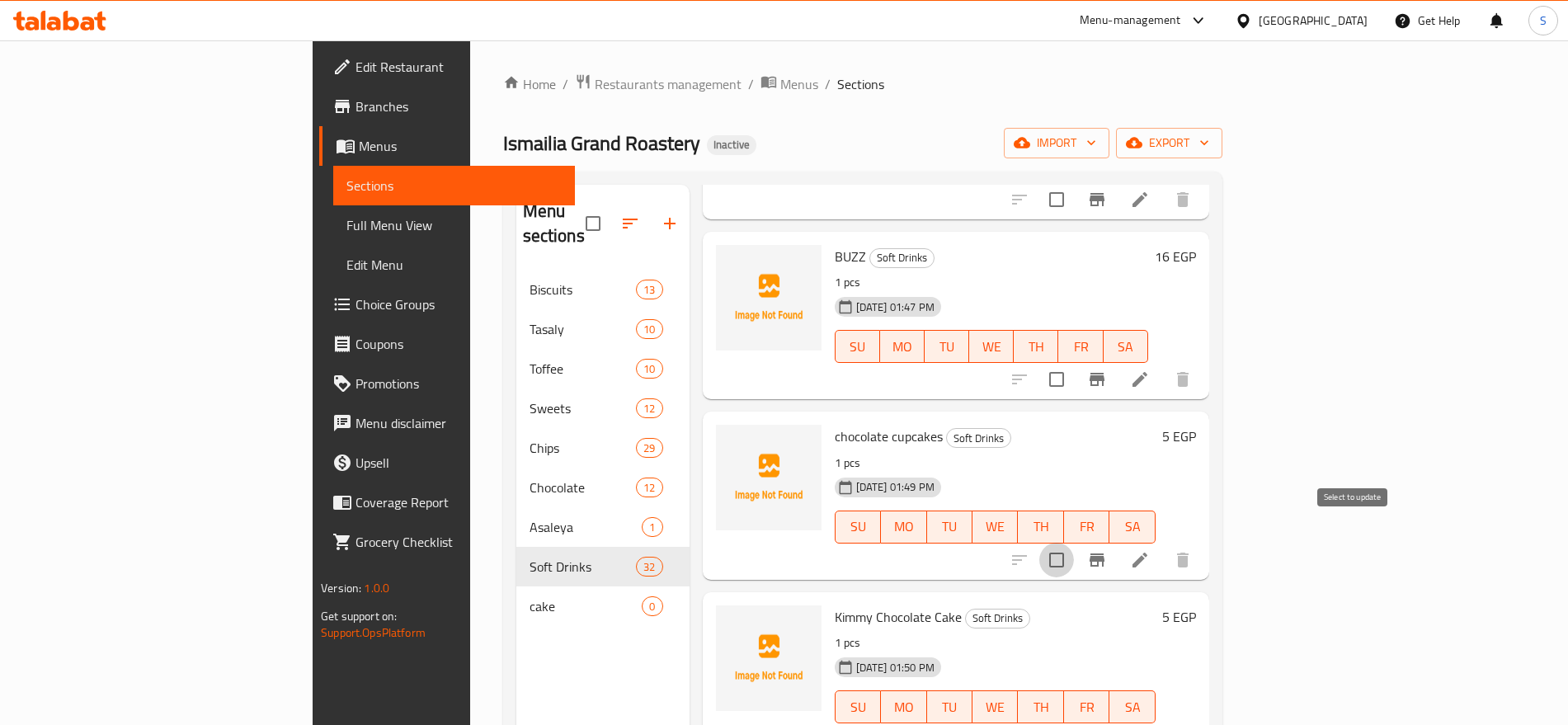
click at [1074, 543] on input "checkbox" at bounding box center [1057, 560] width 35 height 35
checkbox input "true"
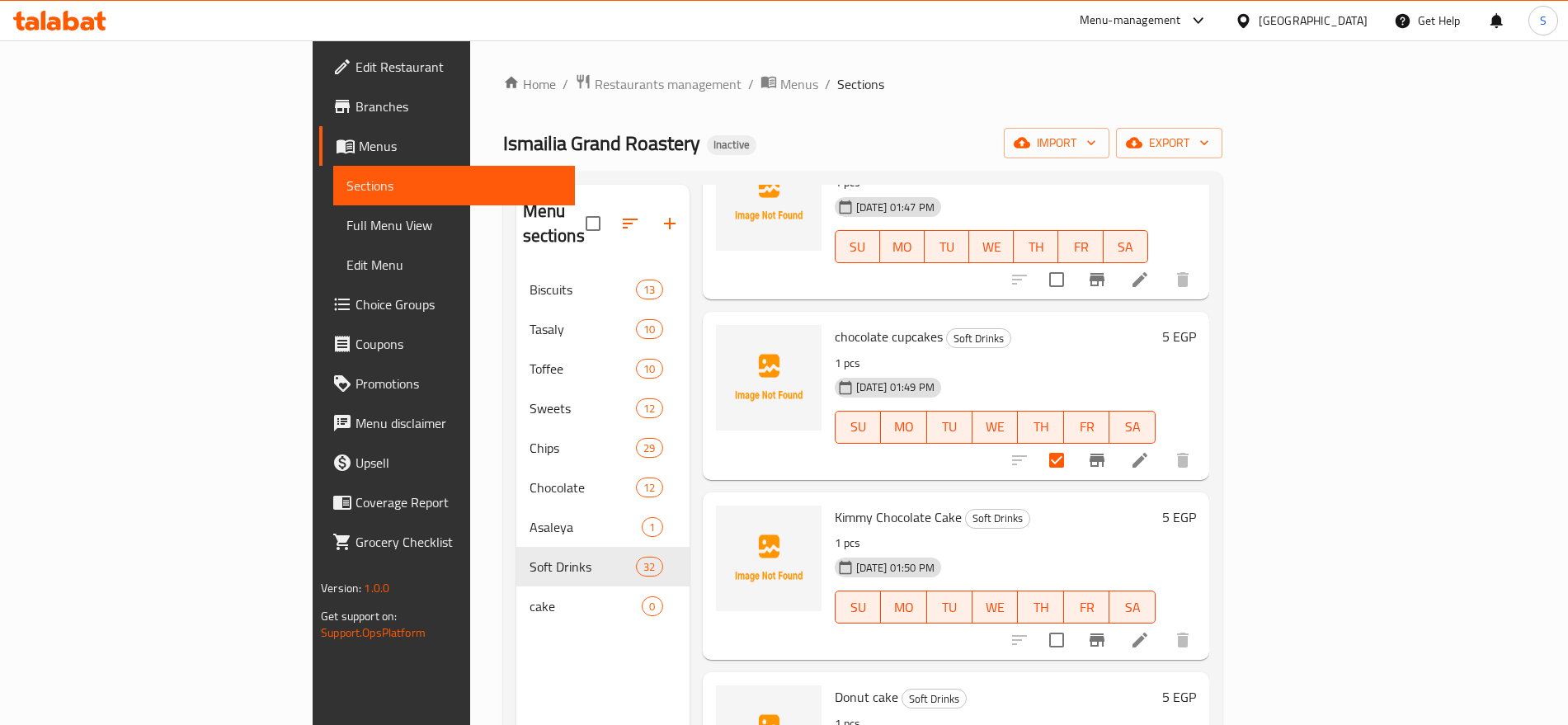
scroll to position [4742, 0]
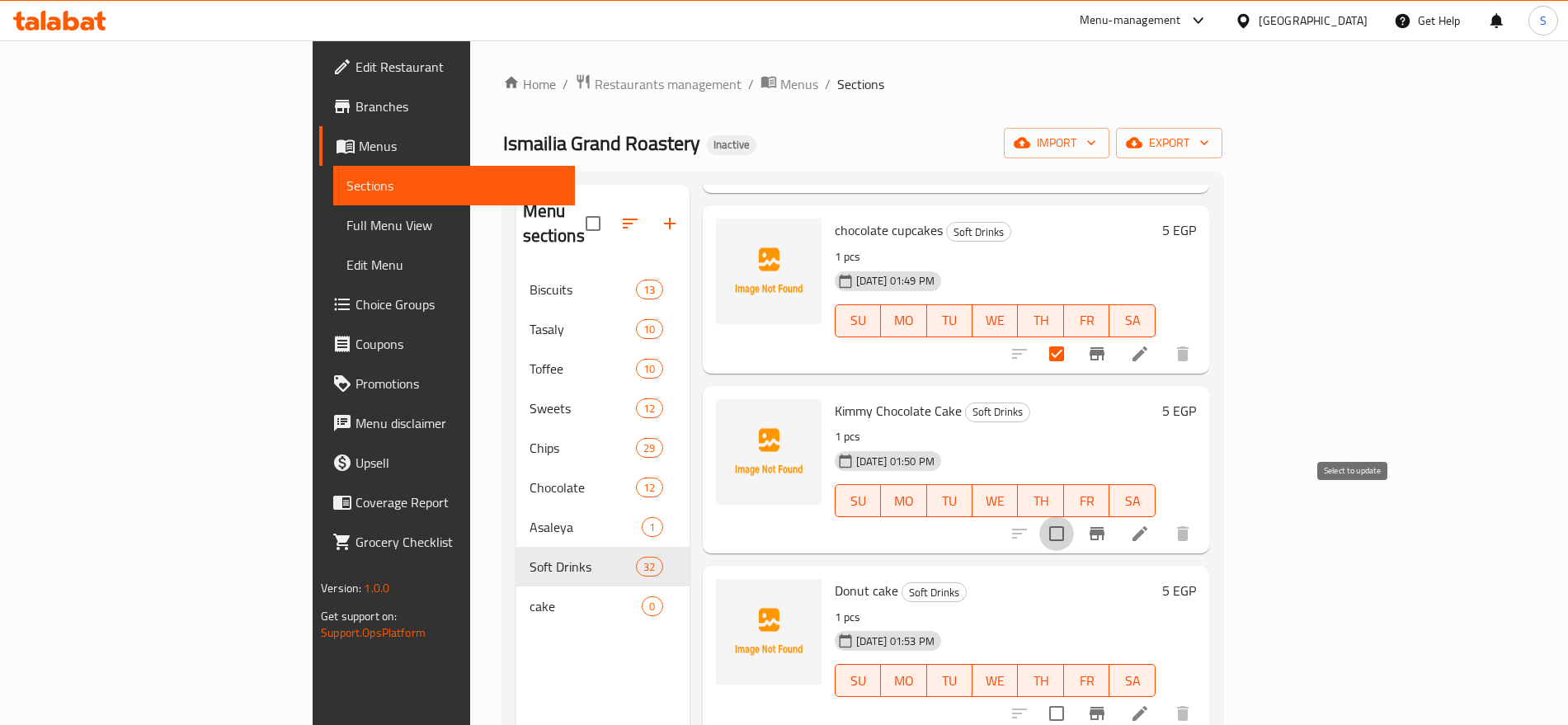
click at [1074, 516] on input "checkbox" at bounding box center [1057, 533] width 35 height 35
checkbox input "true"
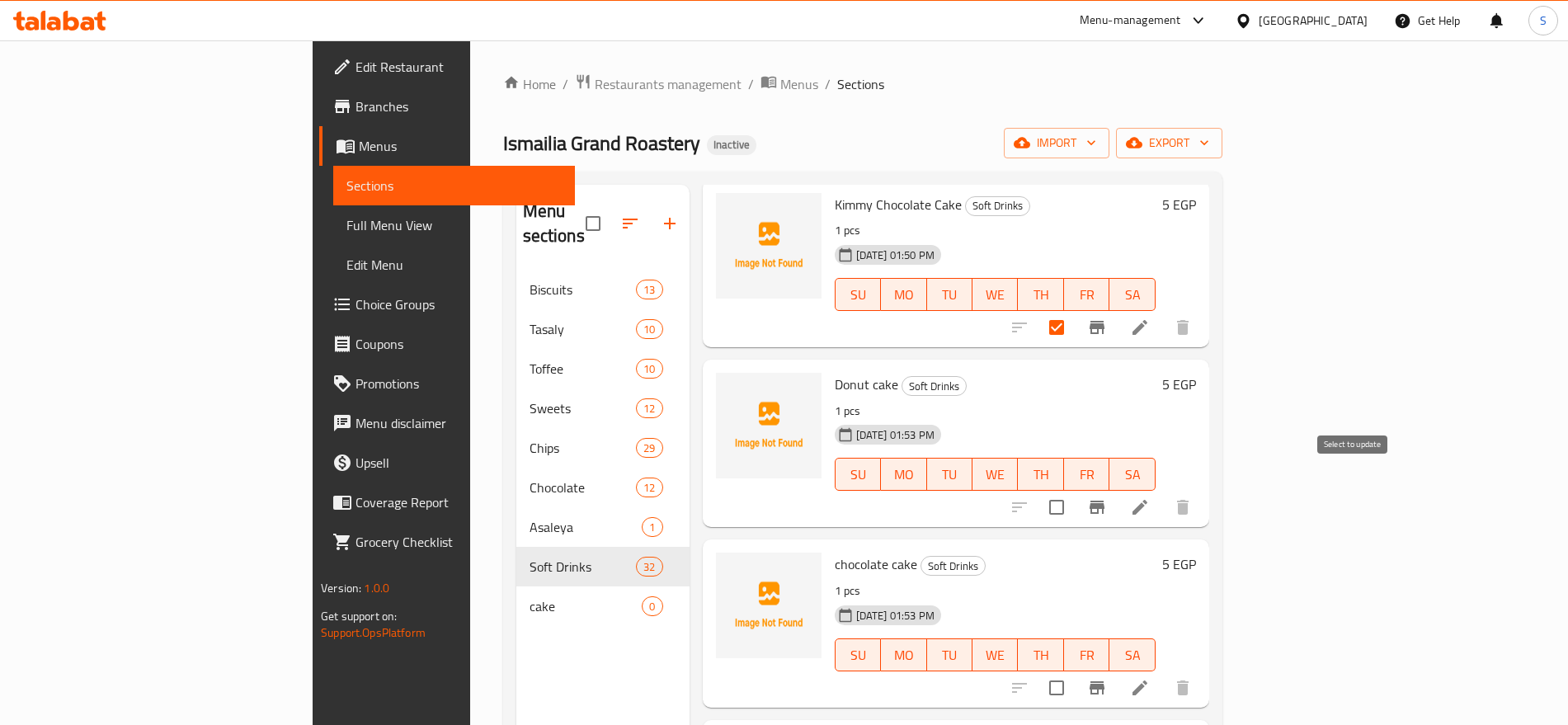
click at [1074, 490] on input "checkbox" at bounding box center [1057, 507] width 35 height 35
checkbox input "true"
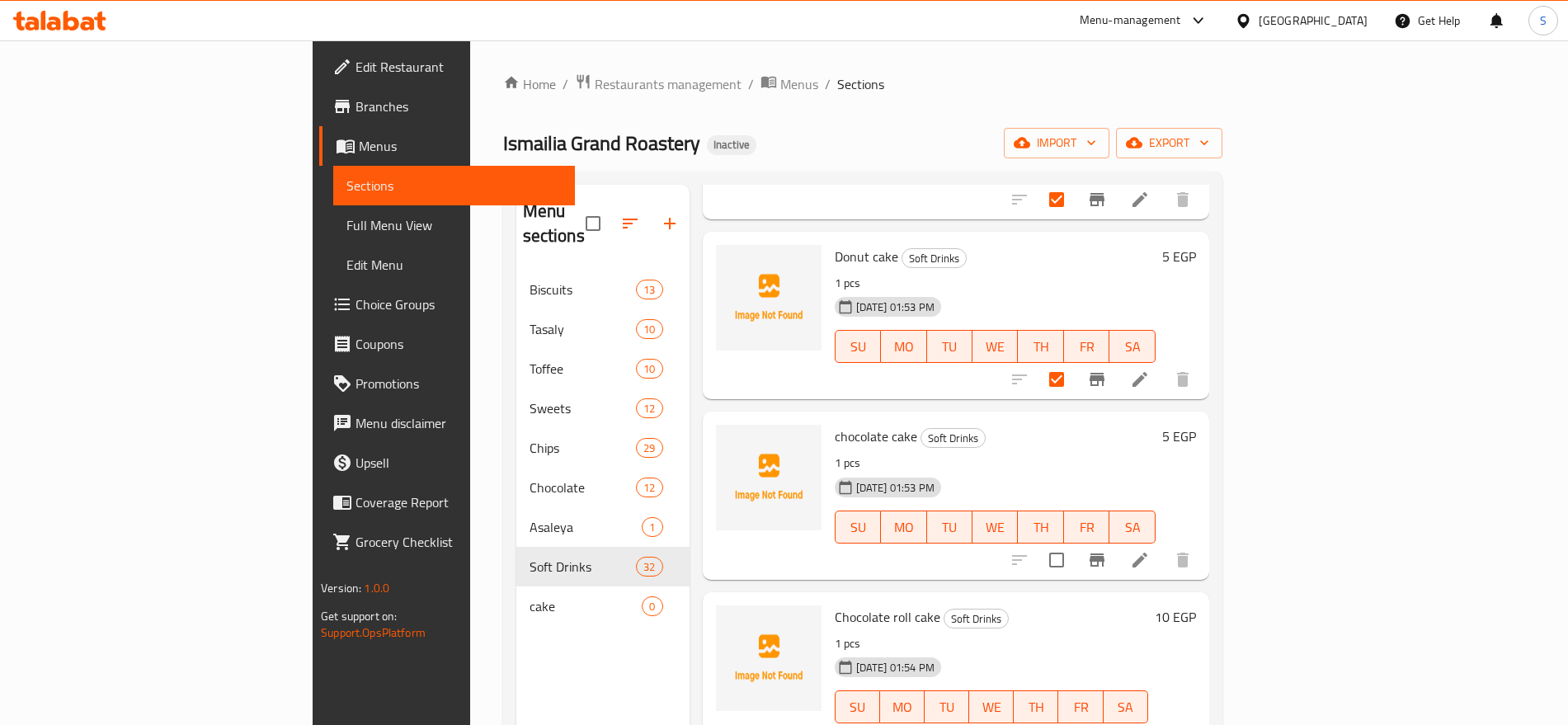
scroll to position [5082, 0]
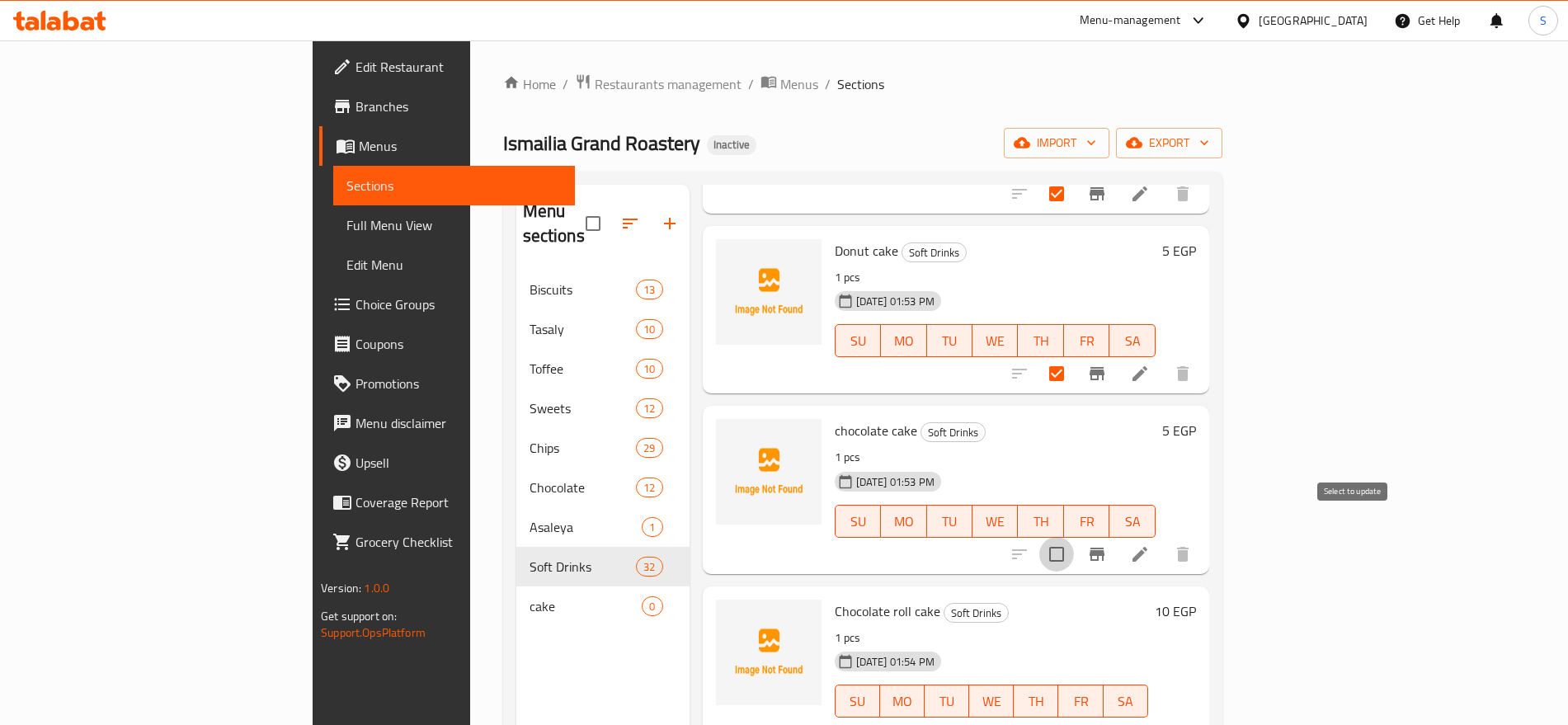
click at [1074, 537] on input "checkbox" at bounding box center [1057, 554] width 35 height 35
checkbox input "true"
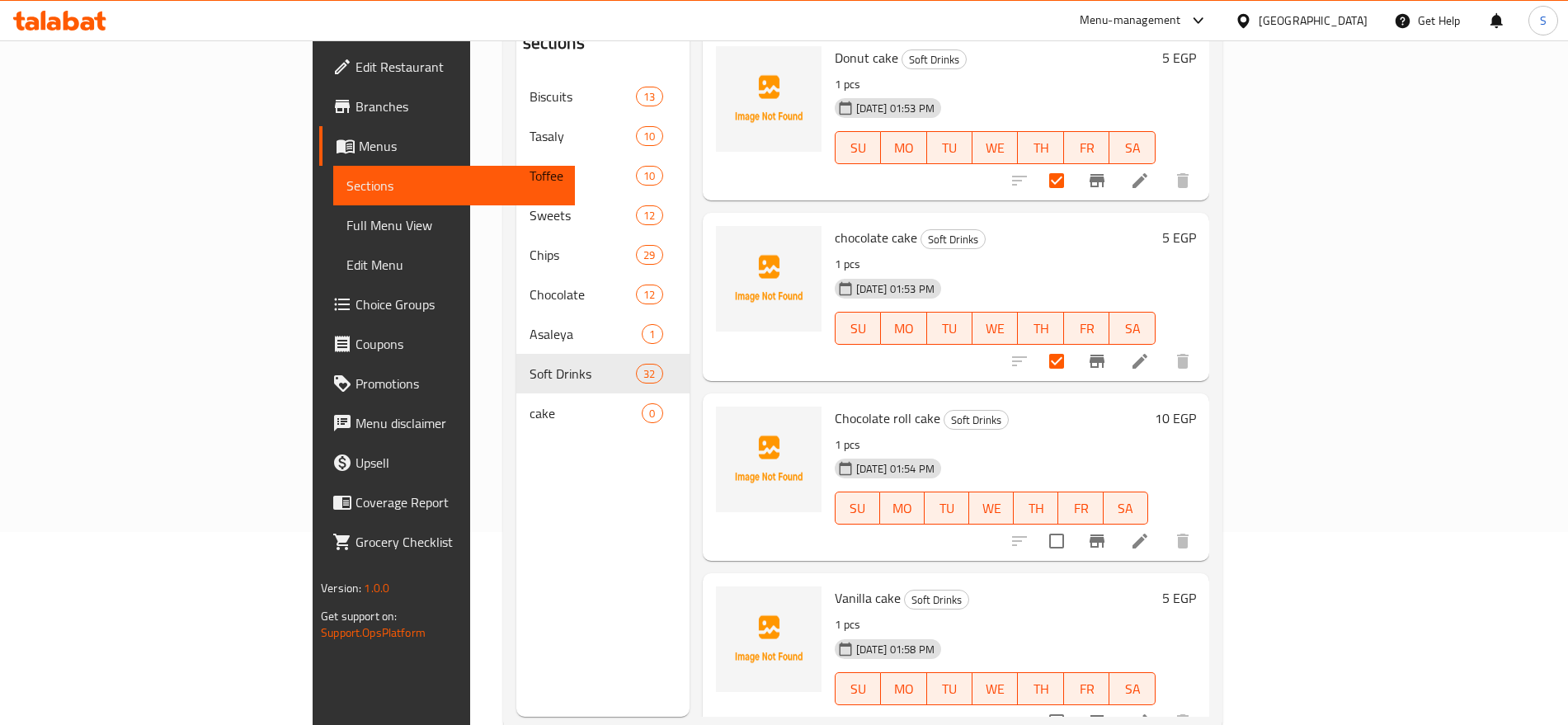
scroll to position [206, 0]
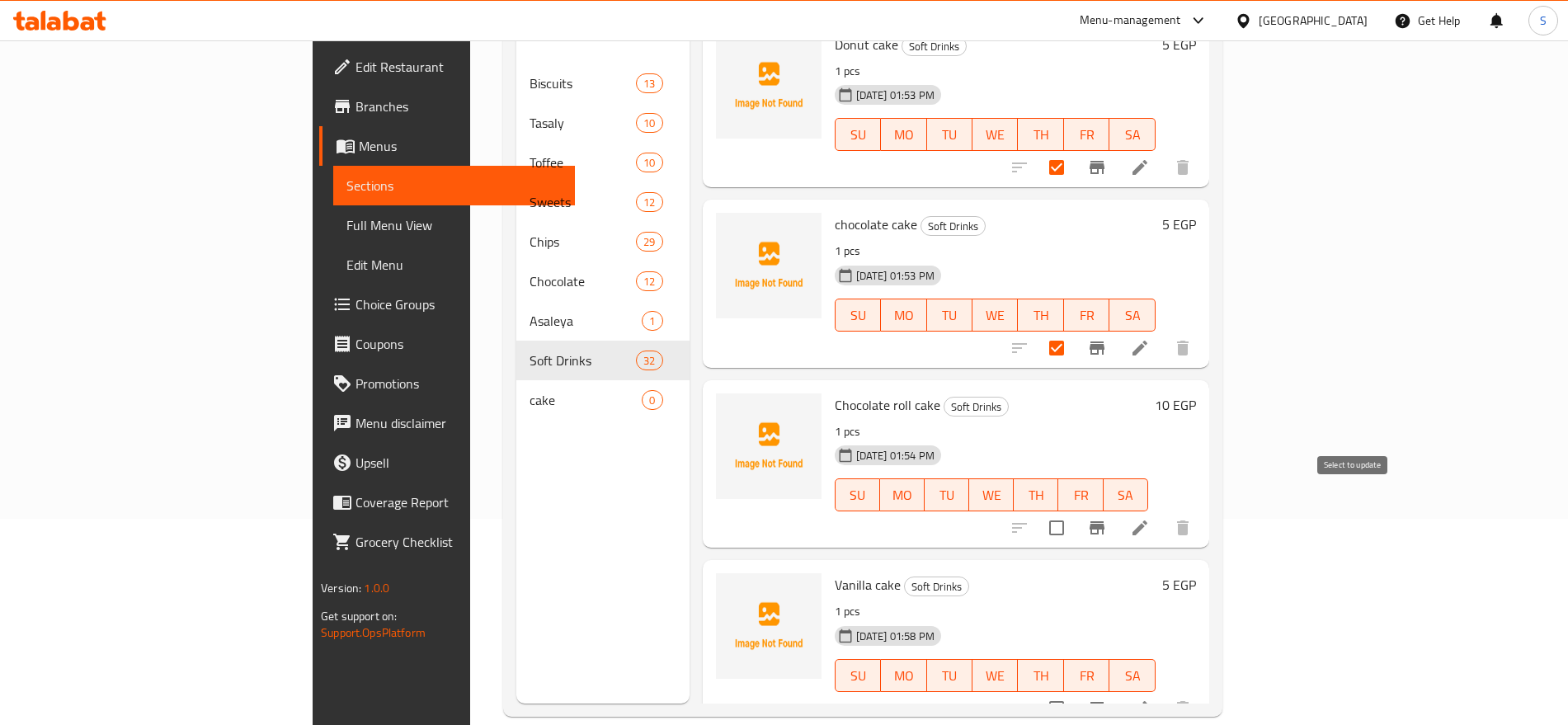
click at [1074, 510] on input "checkbox" at bounding box center [1057, 527] width 35 height 35
checkbox input "true"
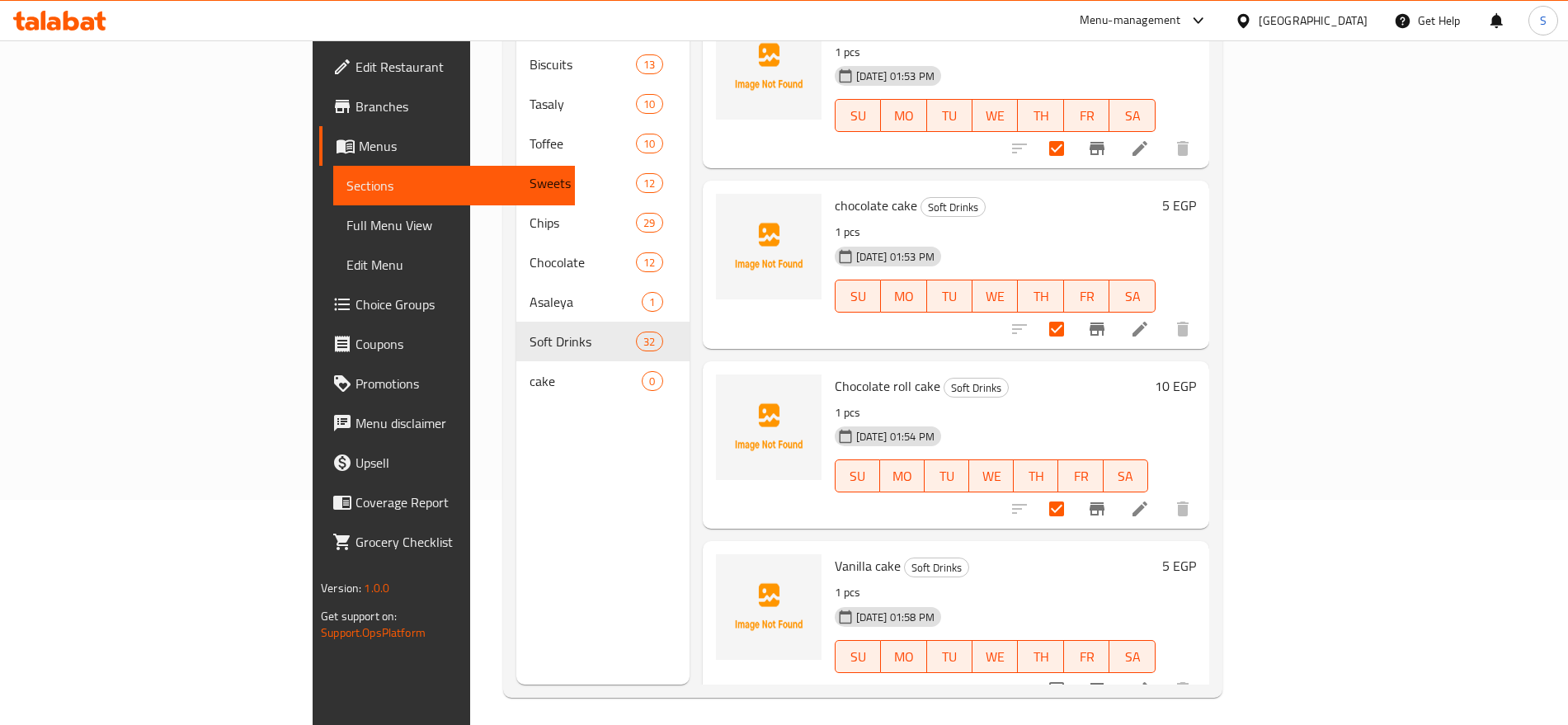
scroll to position [231, 0]
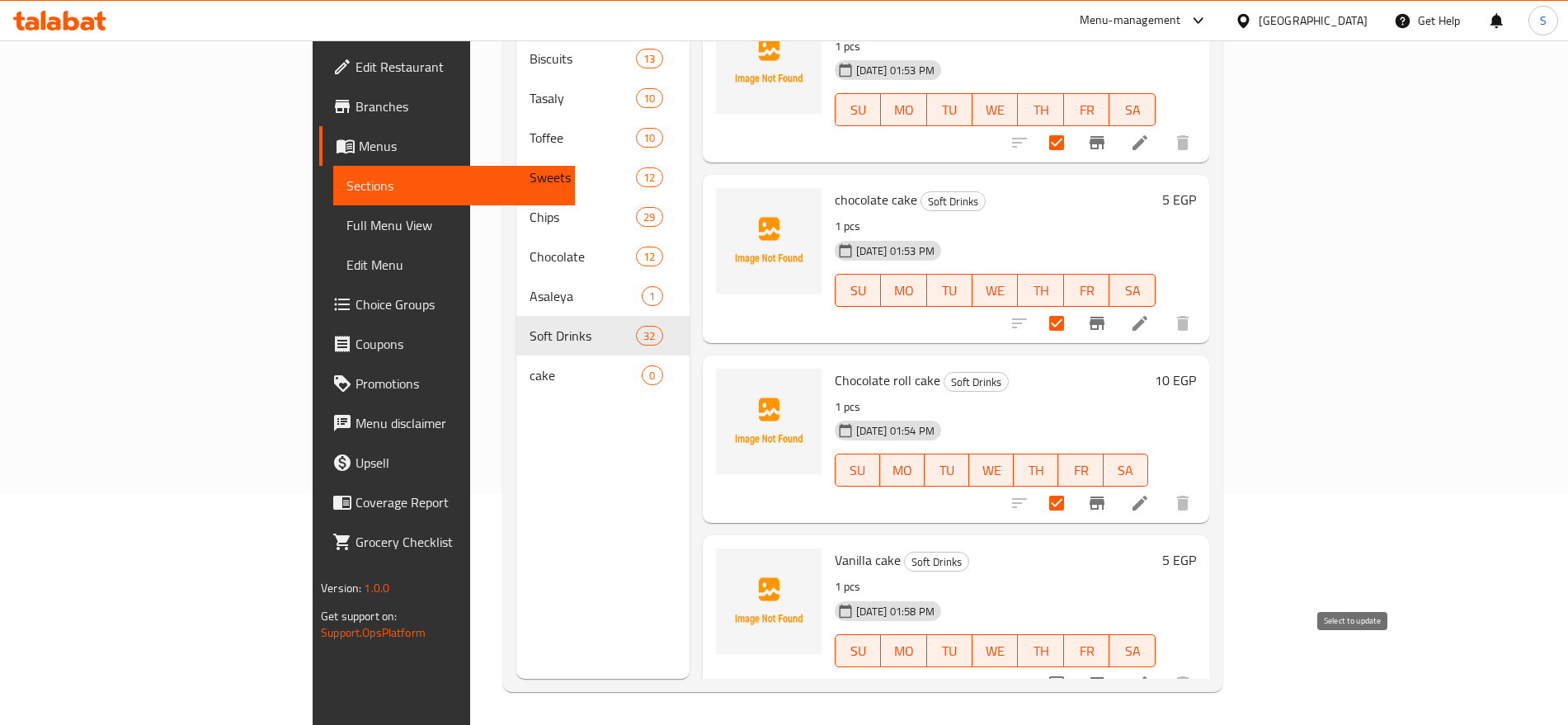
click at [1074, 667] on input "checkbox" at bounding box center [1057, 683] width 35 height 35
checkbox input "true"
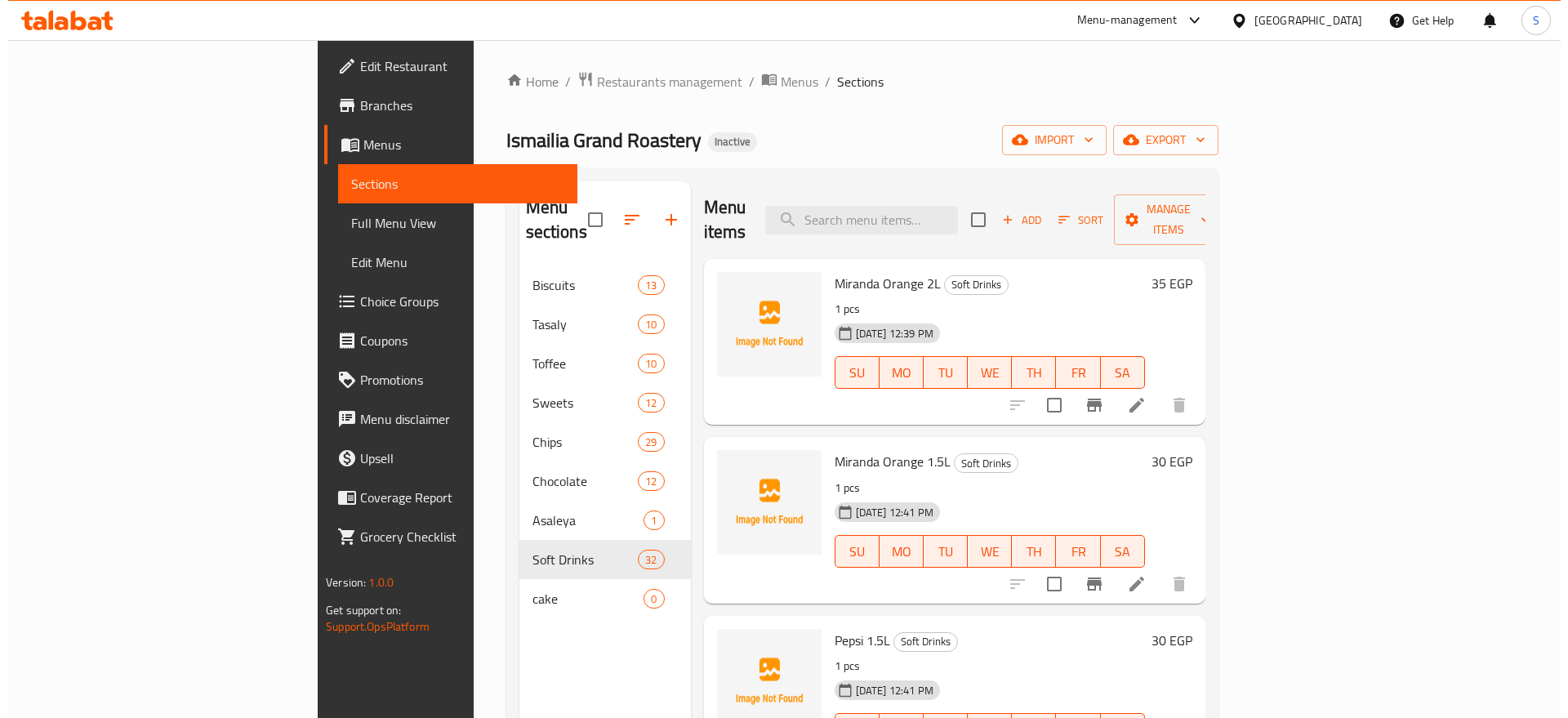
scroll to position [0, 0]
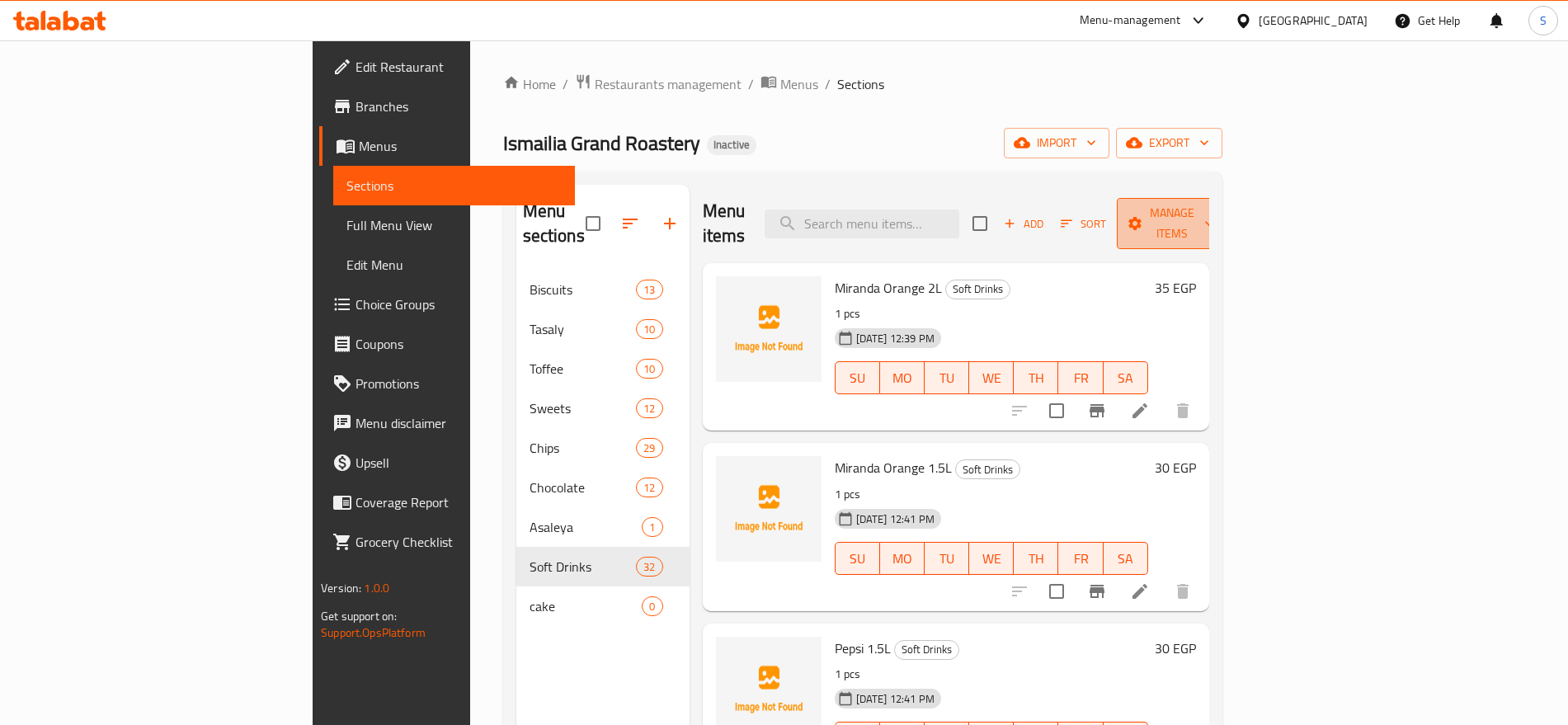
click at [1214, 220] on span "Manage items" at bounding box center [1172, 223] width 84 height 41
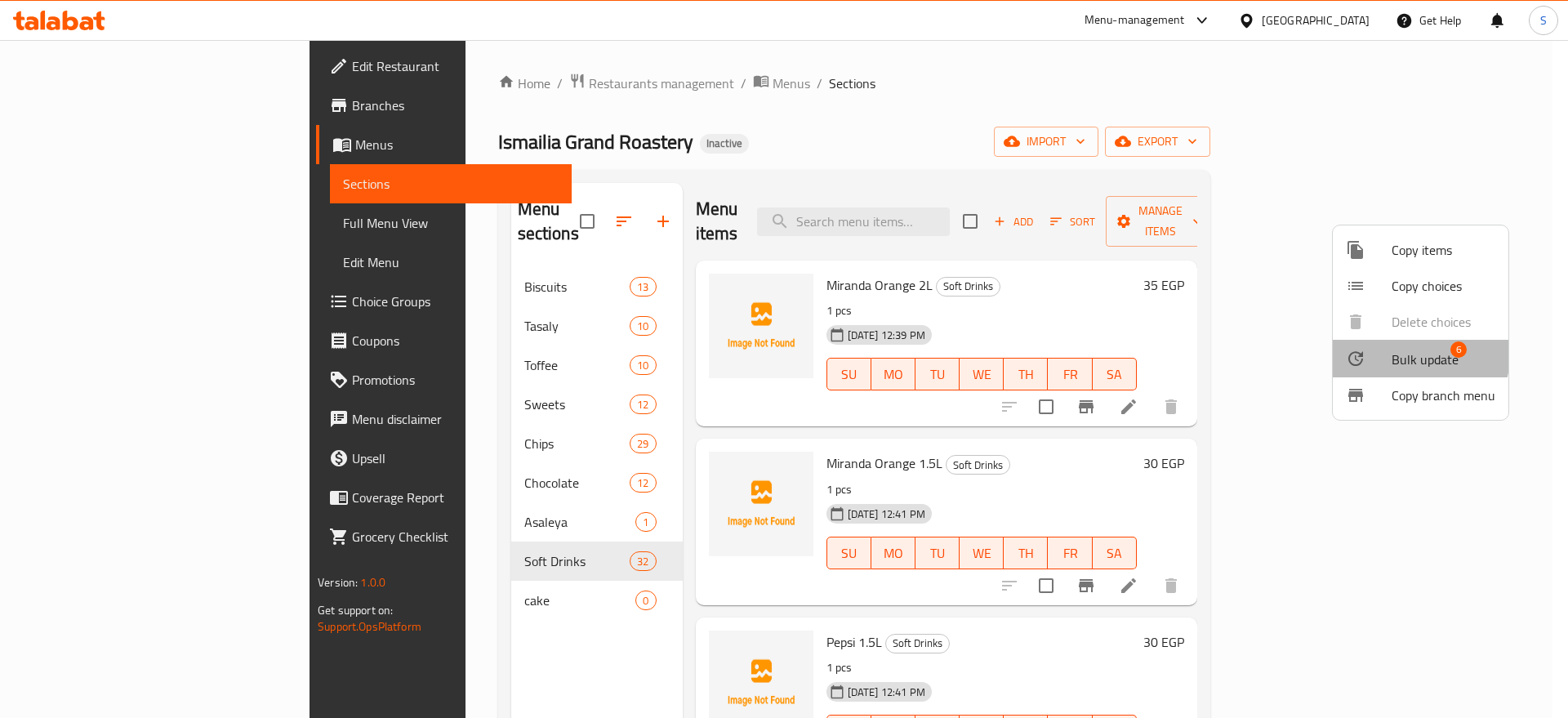
click at [1401, 354] on span "Bulk update" at bounding box center [1425, 359] width 67 height 19
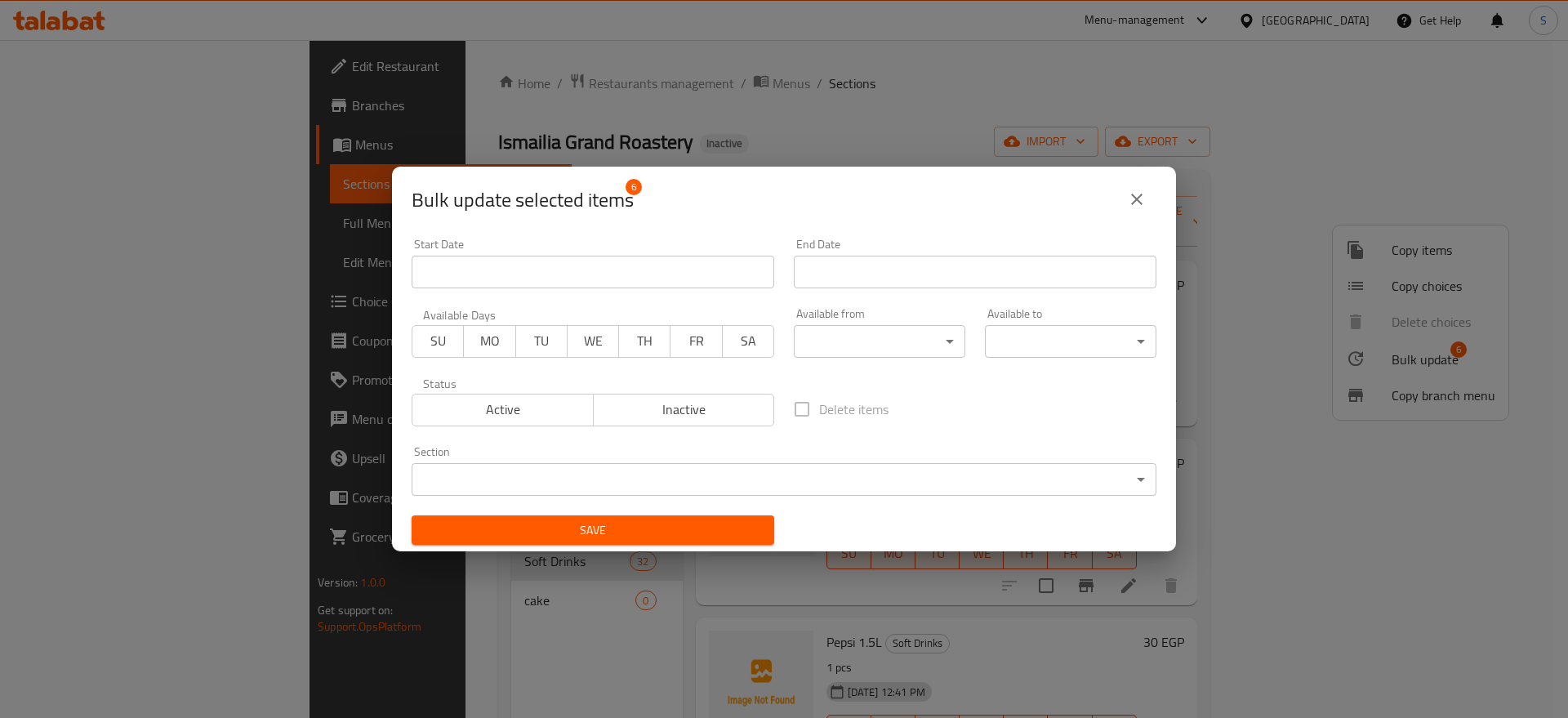
click at [1127, 196] on icon "close" at bounding box center [1136, 199] width 19 height 19
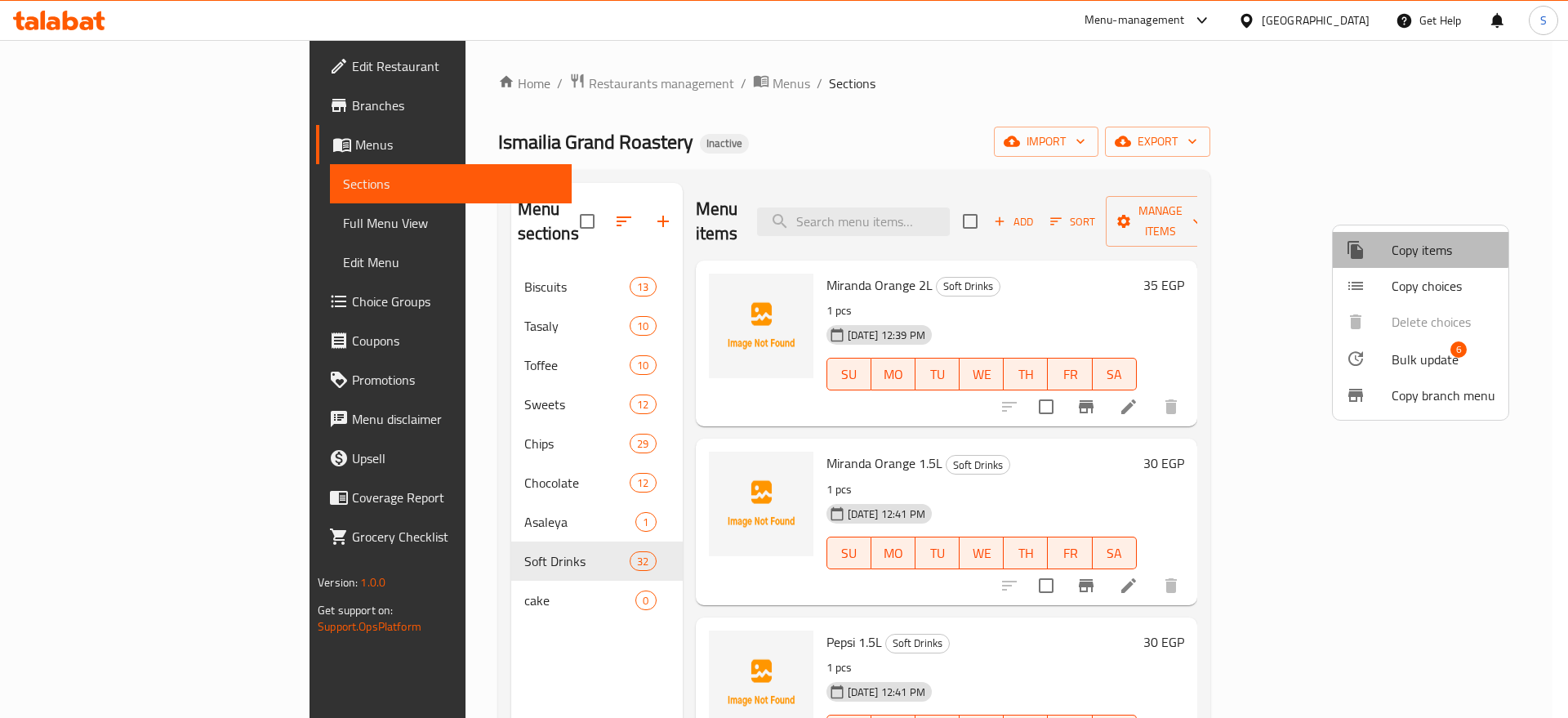
click at [1419, 249] on span "Copy items" at bounding box center [1443, 250] width 104 height 19
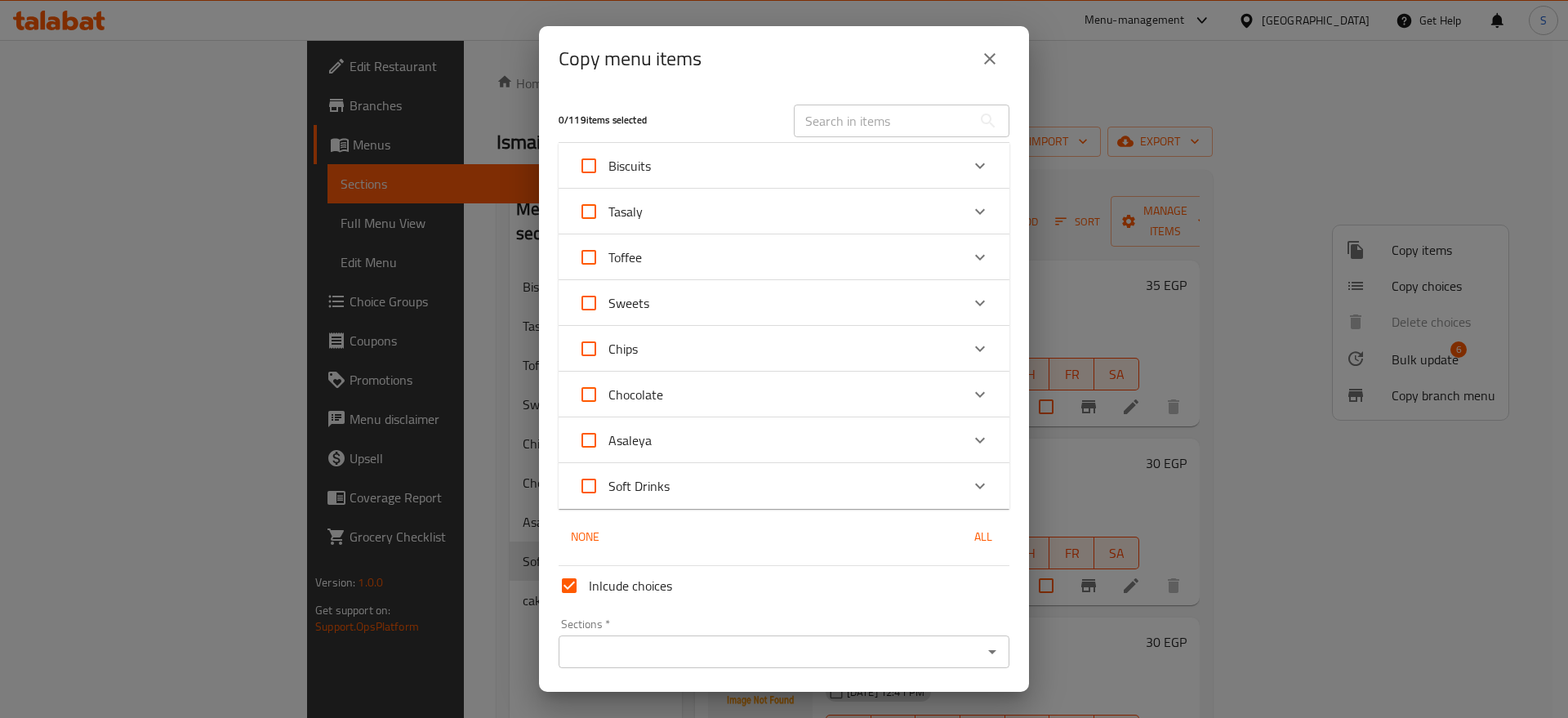
click at [738, 489] on div "Soft Drinks" at bounding box center [768, 486] width 382 height 39
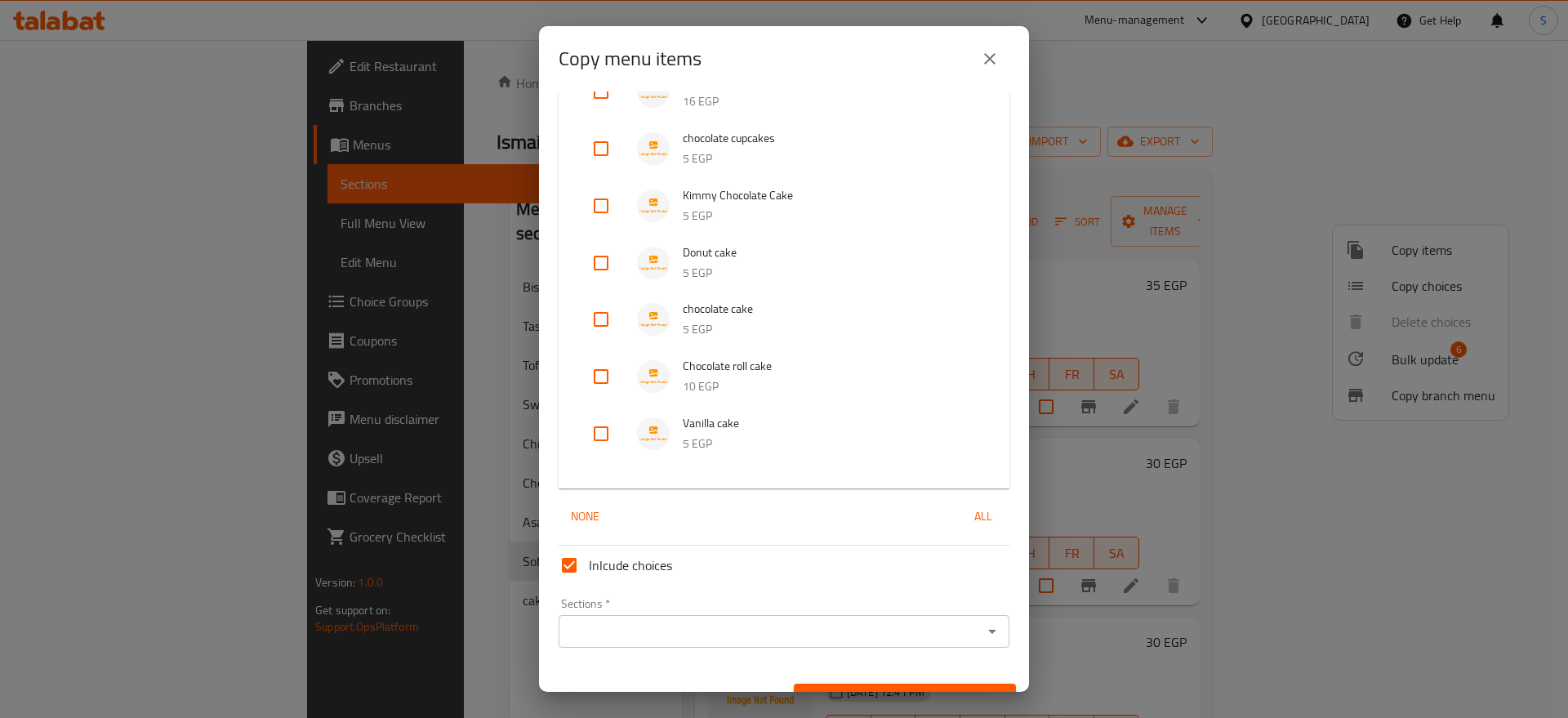
scroll to position [1940, 0]
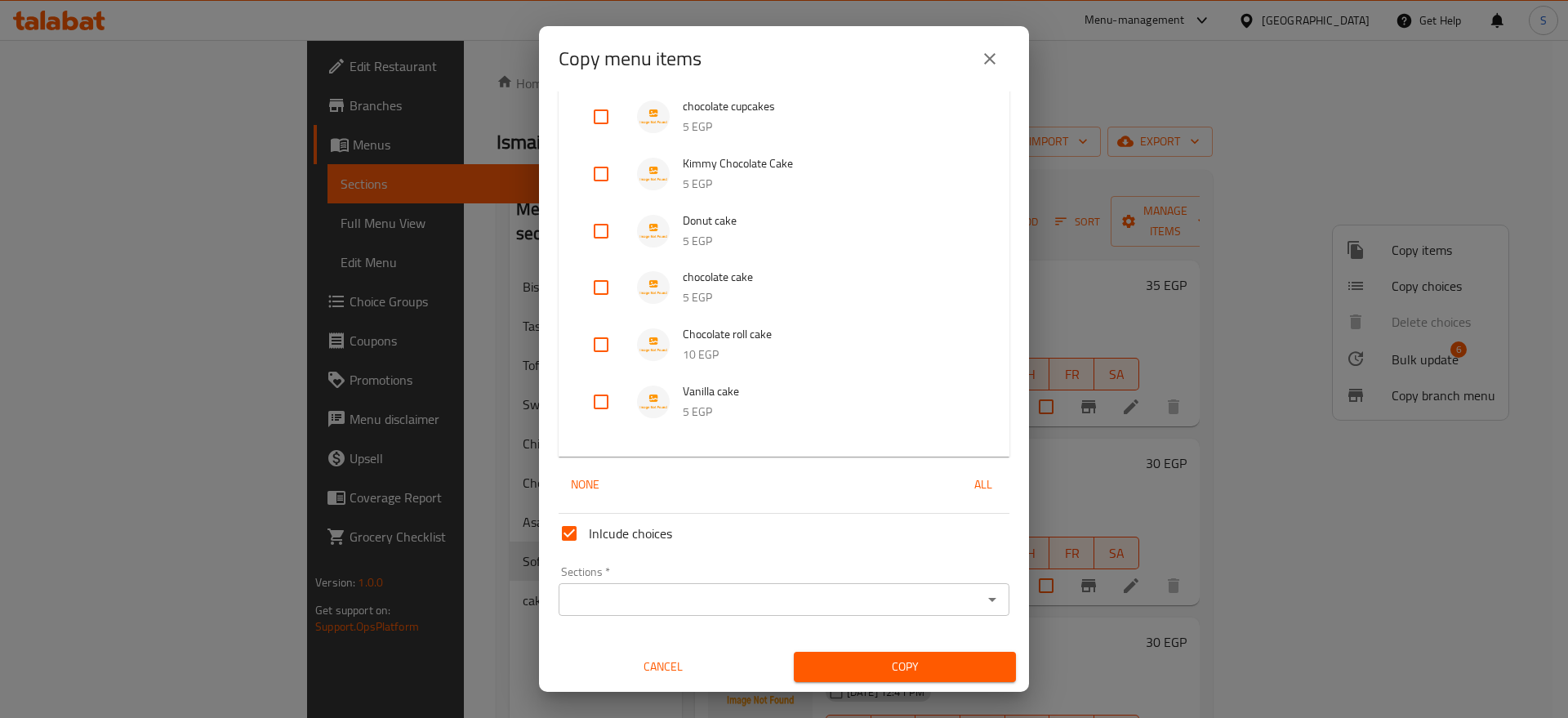
click at [703, 414] on p "5 EGP" at bounding box center [829, 412] width 294 height 20
click at [597, 397] on input "checkbox" at bounding box center [601, 402] width 39 height 39
checkbox input "true"
click at [604, 345] on input "checkbox" at bounding box center [601, 344] width 39 height 39
checkbox input "true"
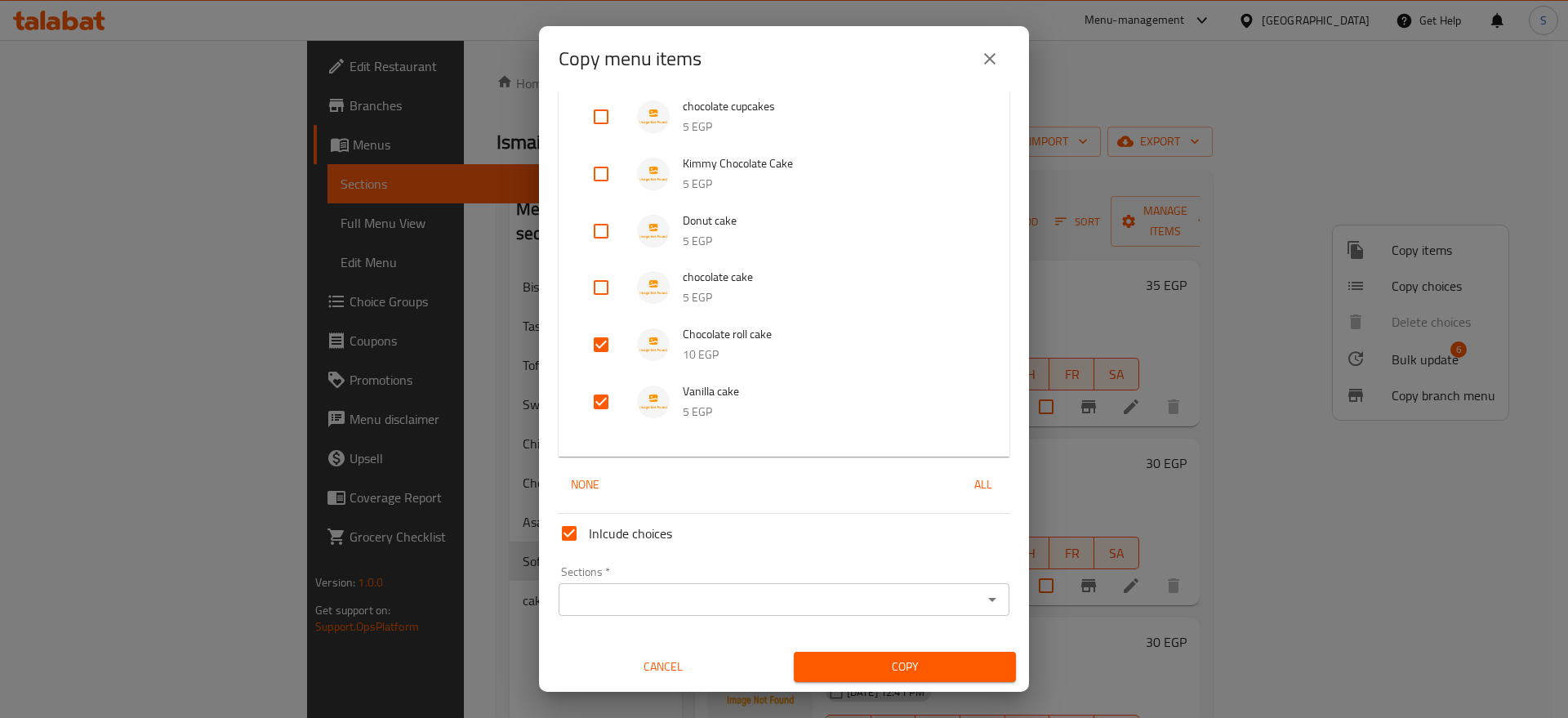
click at [605, 280] on input "checkbox" at bounding box center [601, 288] width 39 height 39
checkbox input "true"
click at [598, 226] on input "checkbox" at bounding box center [601, 231] width 39 height 39
checkbox input "true"
click at [597, 175] on input "checkbox" at bounding box center [601, 174] width 39 height 39
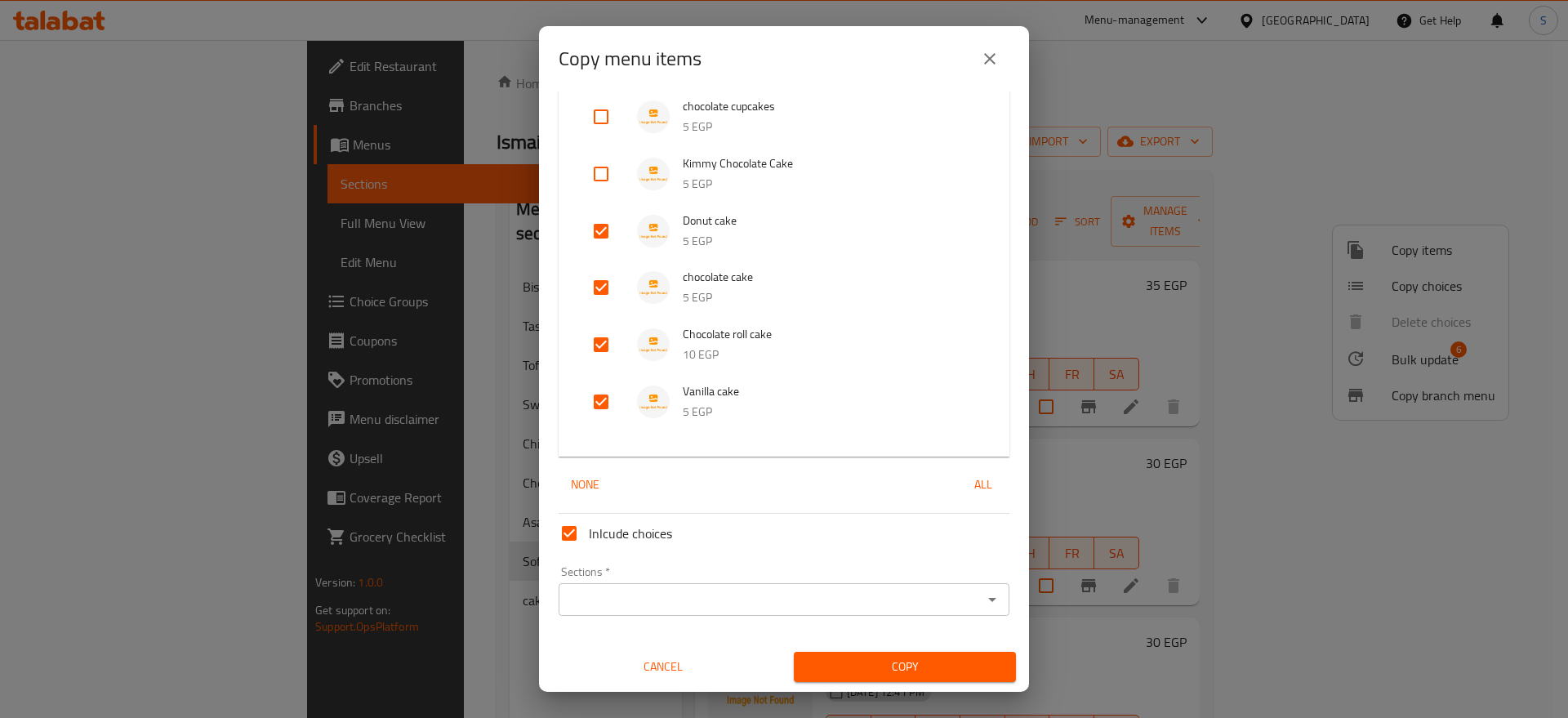
checkbox input "true"
click at [595, 116] on input "checkbox" at bounding box center [601, 116] width 39 height 39
checkbox input "true"
click at [714, 597] on input "Sections   *" at bounding box center [770, 599] width 414 height 23
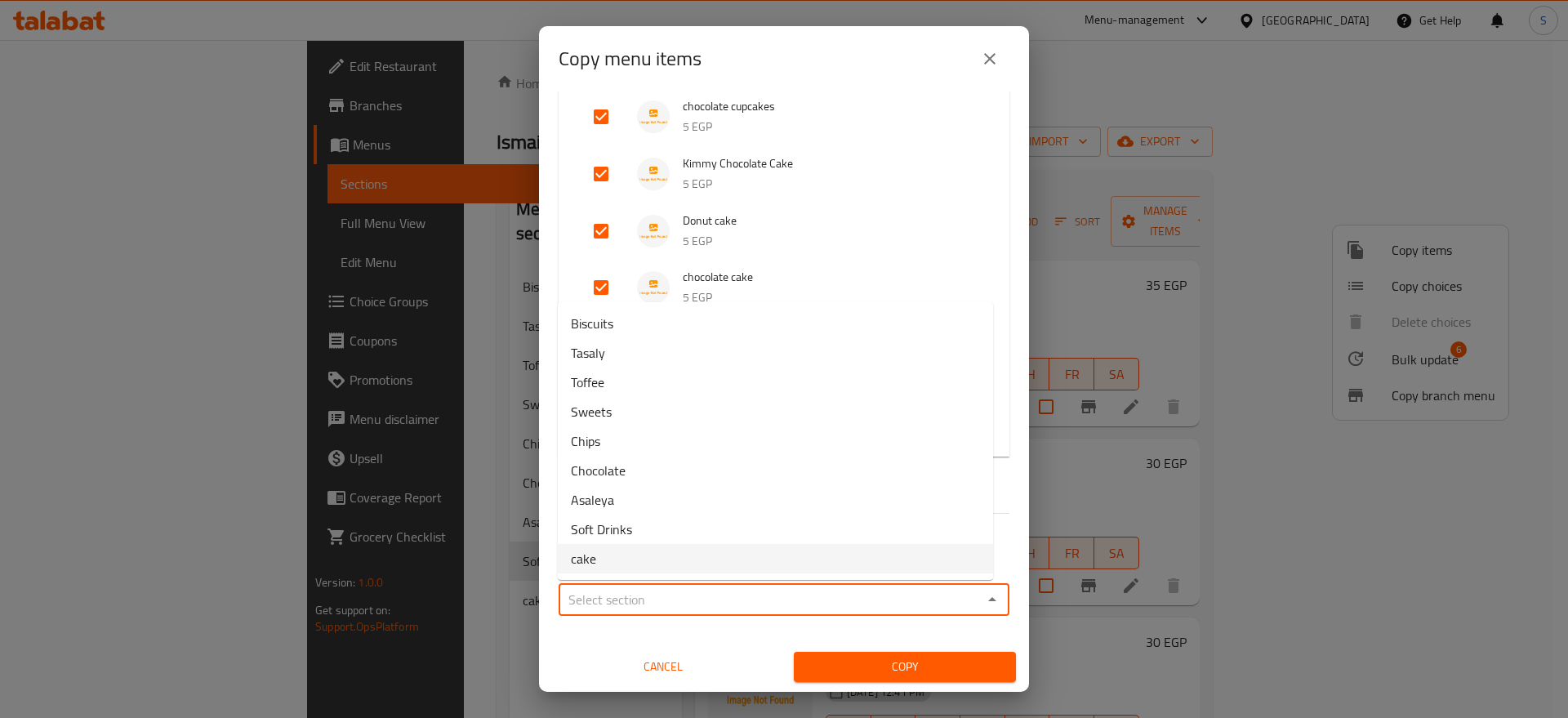
click at [601, 551] on li "cake" at bounding box center [775, 559] width 435 height 30
type input "cake"
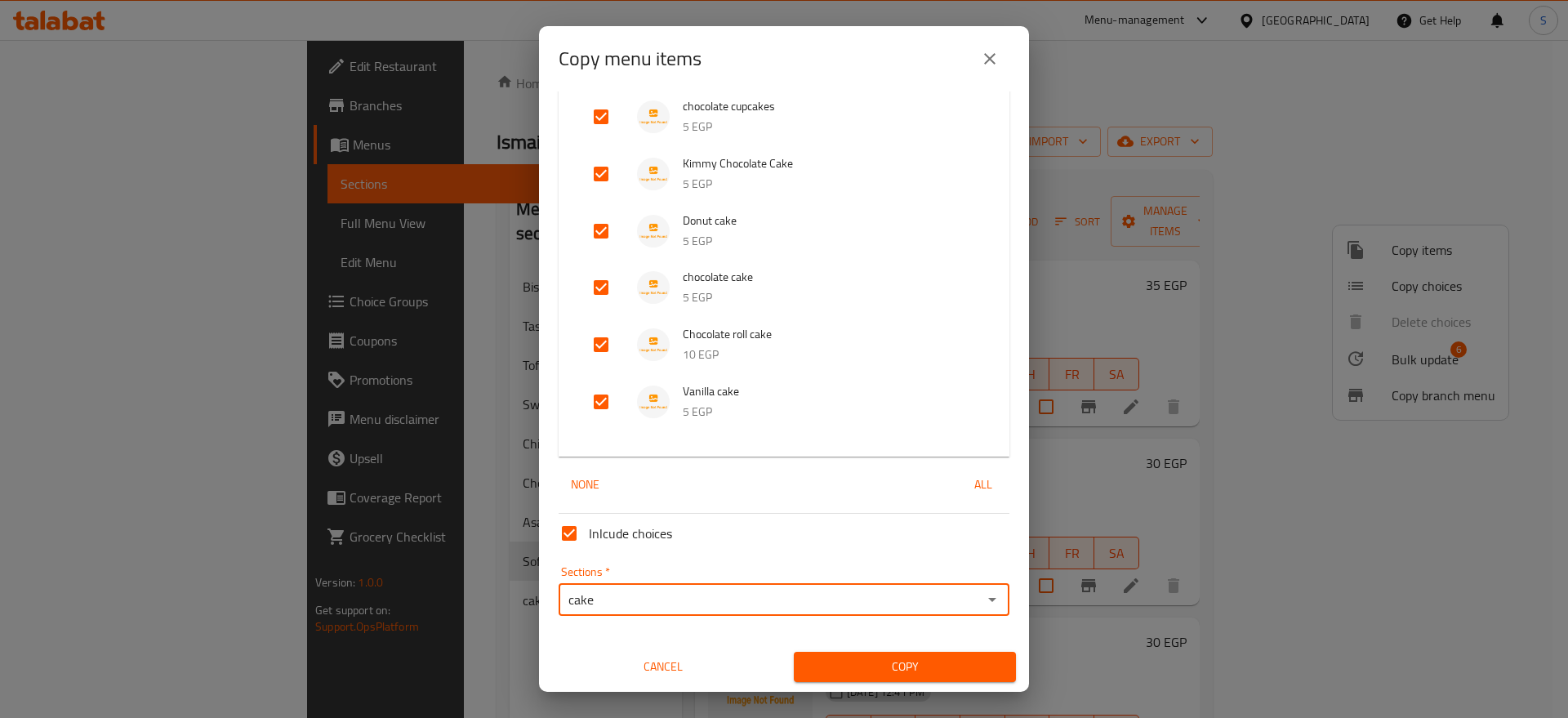
click at [897, 656] on span "Copy" at bounding box center [904, 667] width 196 height 20
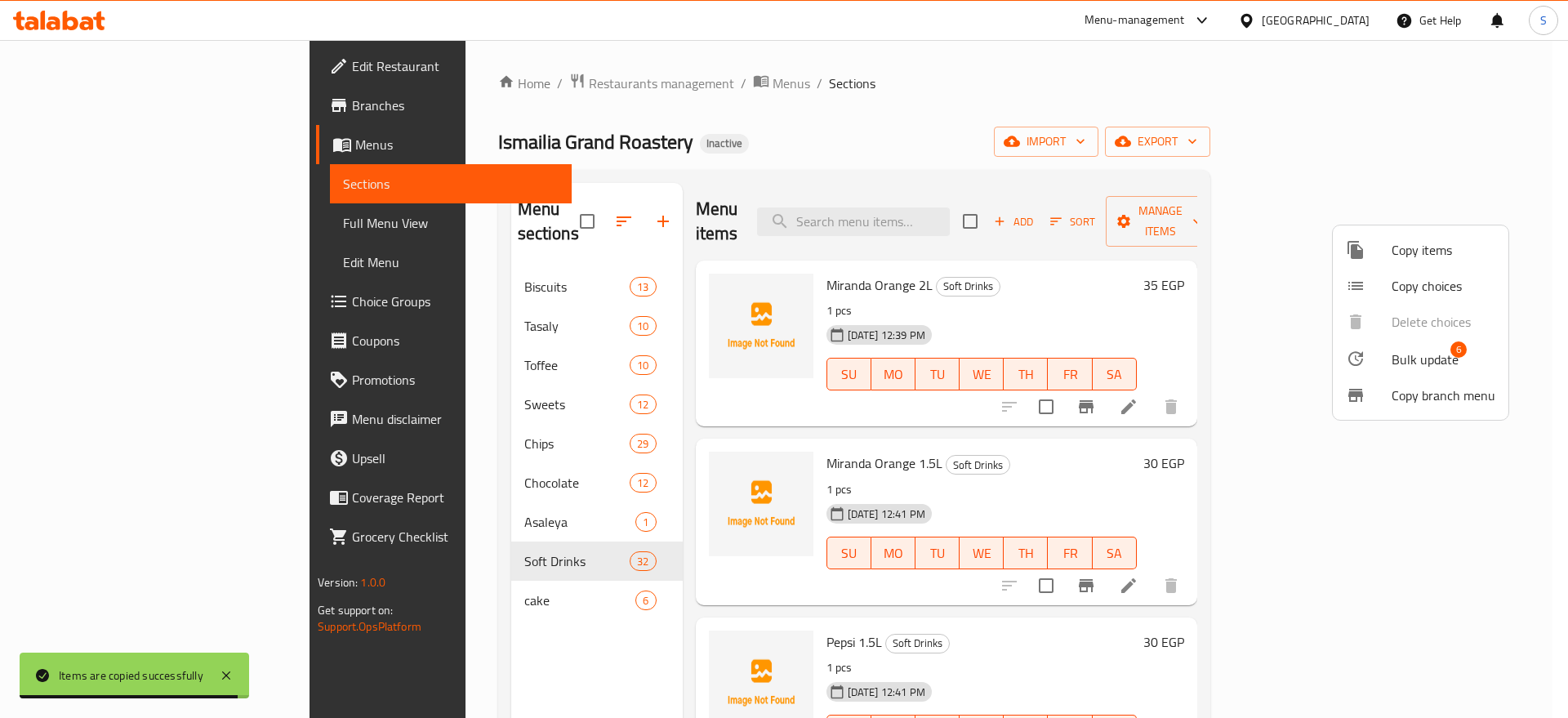
click at [422, 598] on div at bounding box center [784, 359] width 1568 height 718
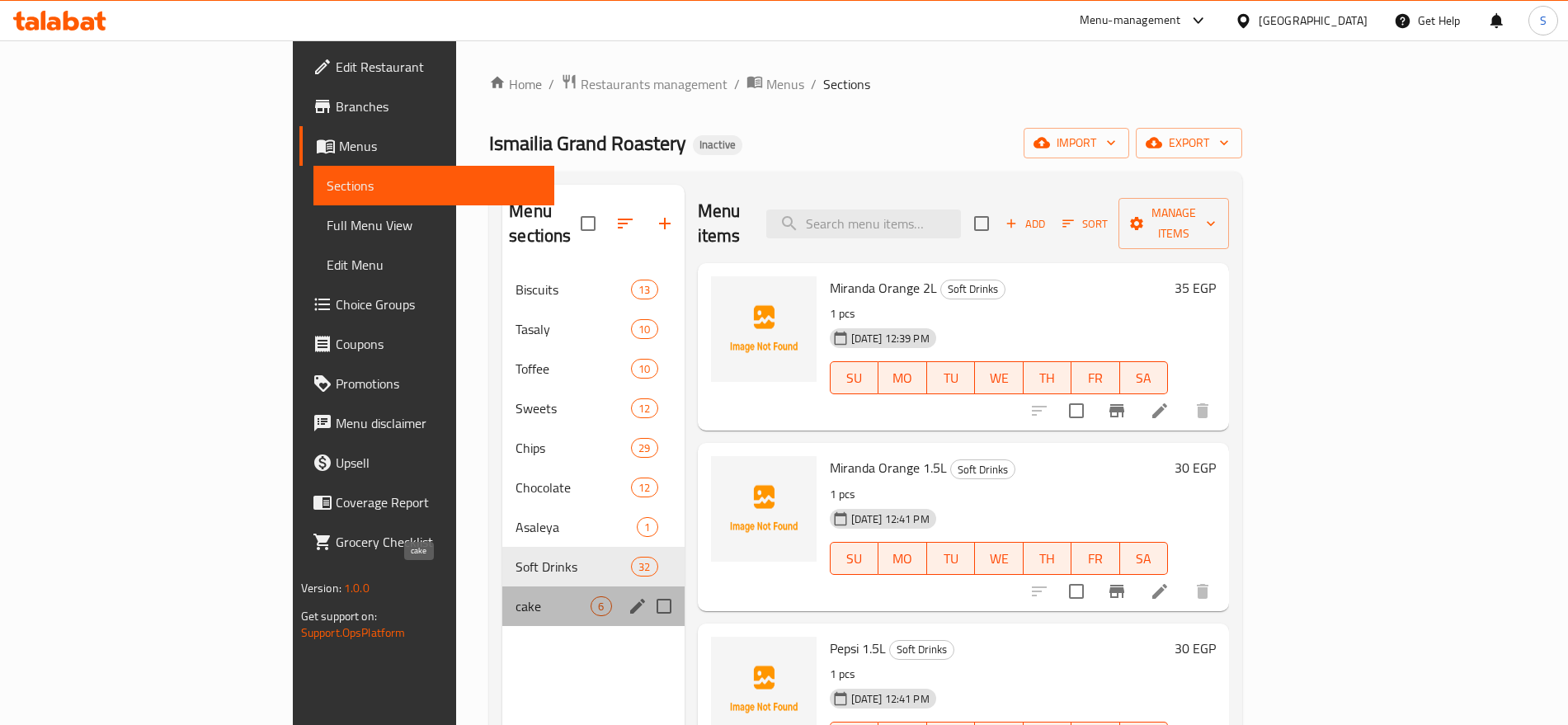
click at [516, 596] on span "cake" at bounding box center [553, 606] width 75 height 20
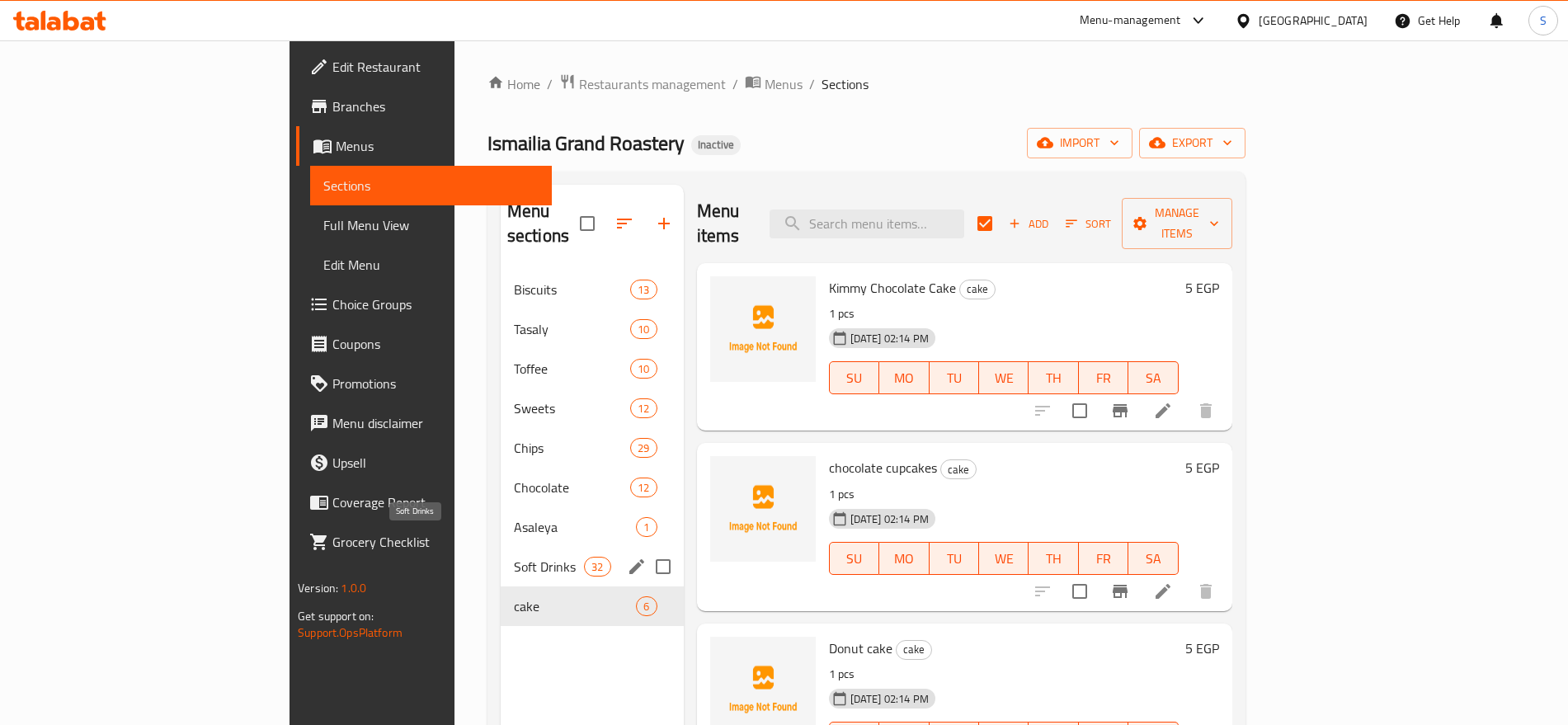
click at [514, 556] on span "Soft Drinks" at bounding box center [549, 566] width 70 height 20
checkbox input "false"
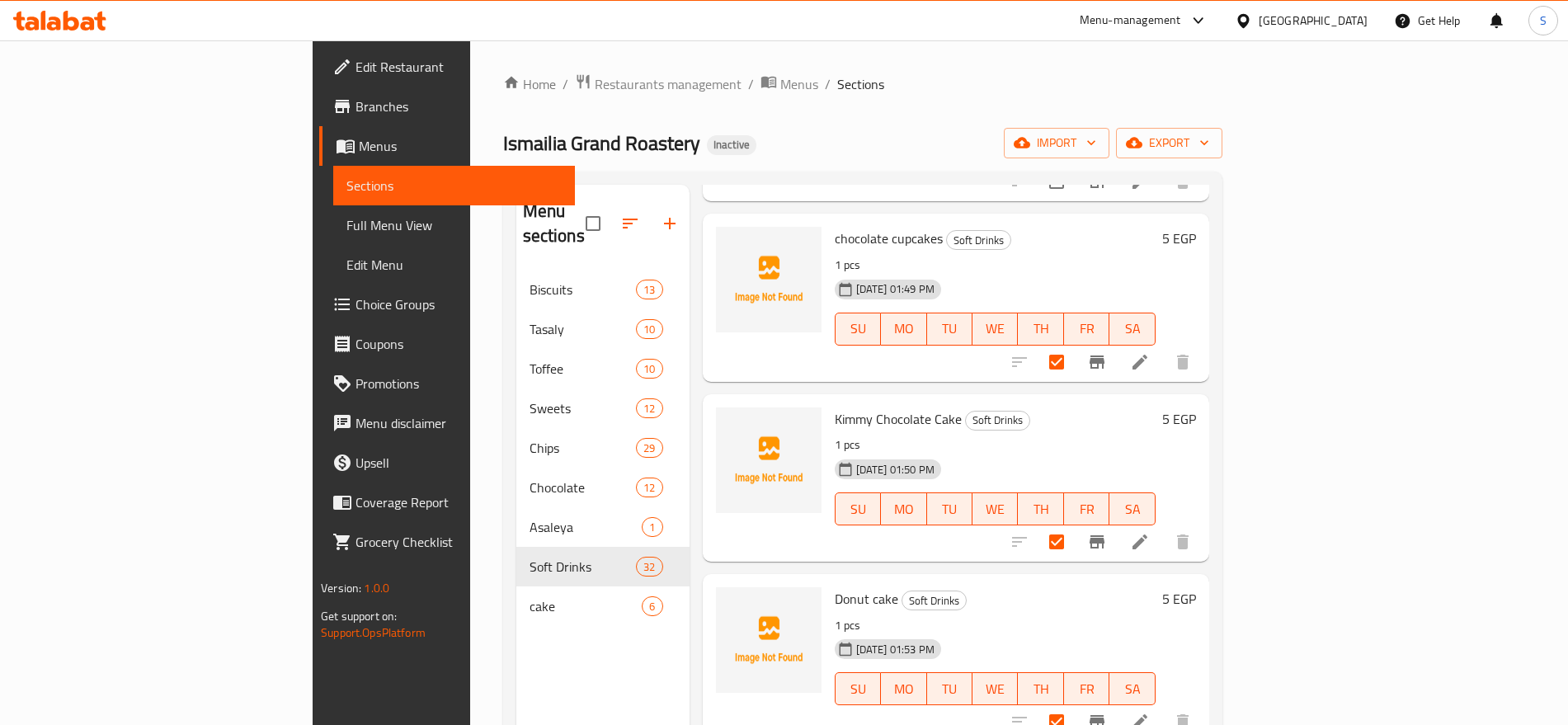
scroll to position [4742, 0]
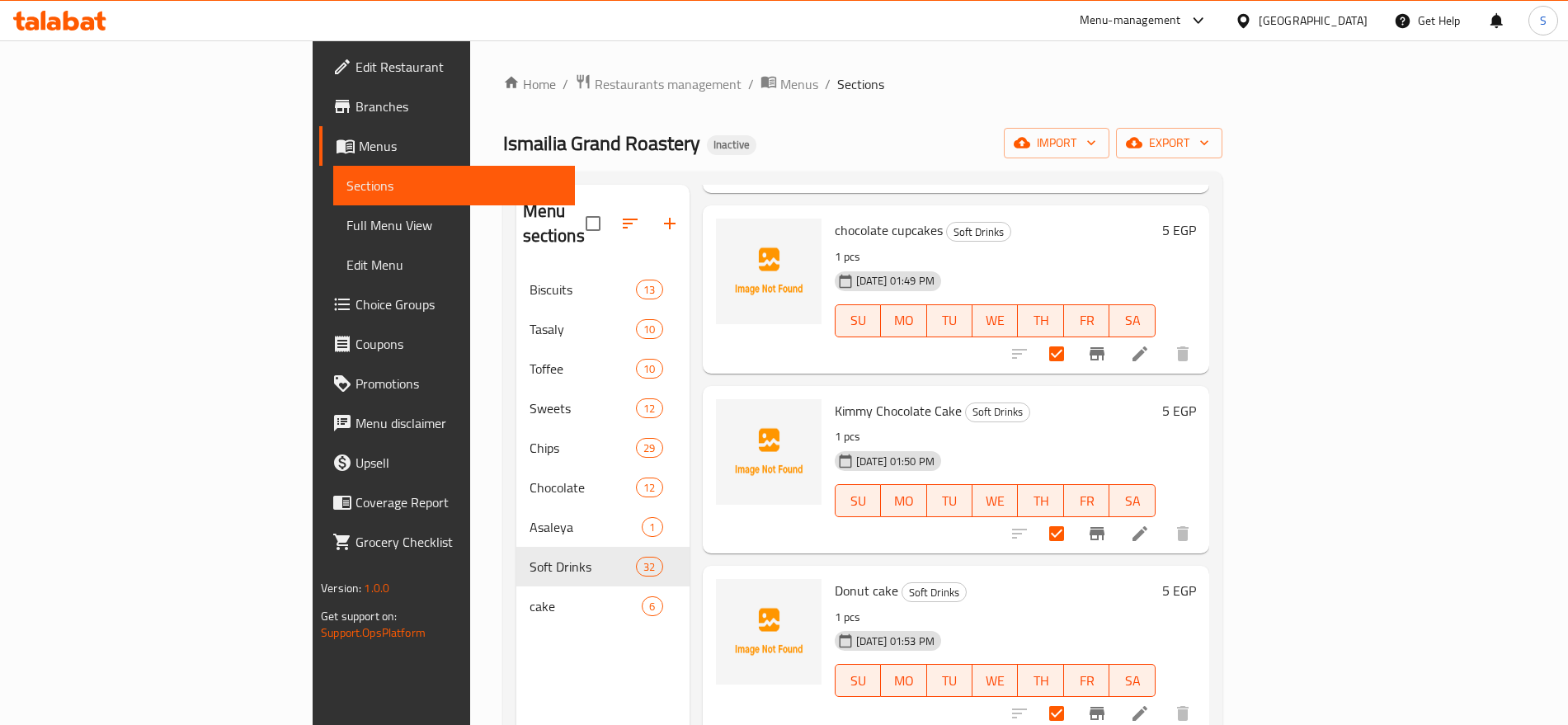
click at [1018, 158] on div "Home / Restaurants management / Menus / Sections Ismailia Grand Roastery Inacti…" at bounding box center [863, 498] width 719 height 849
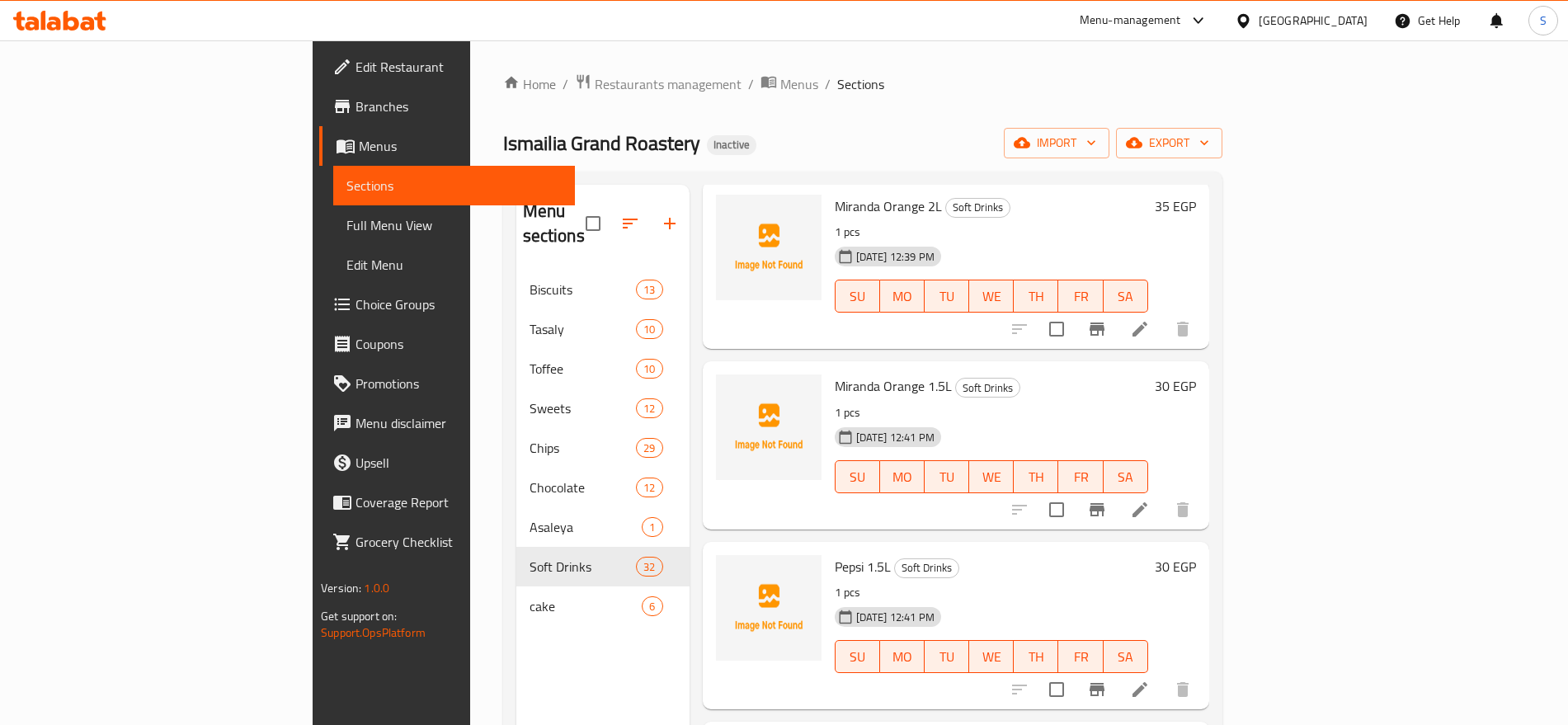
scroll to position [0, 0]
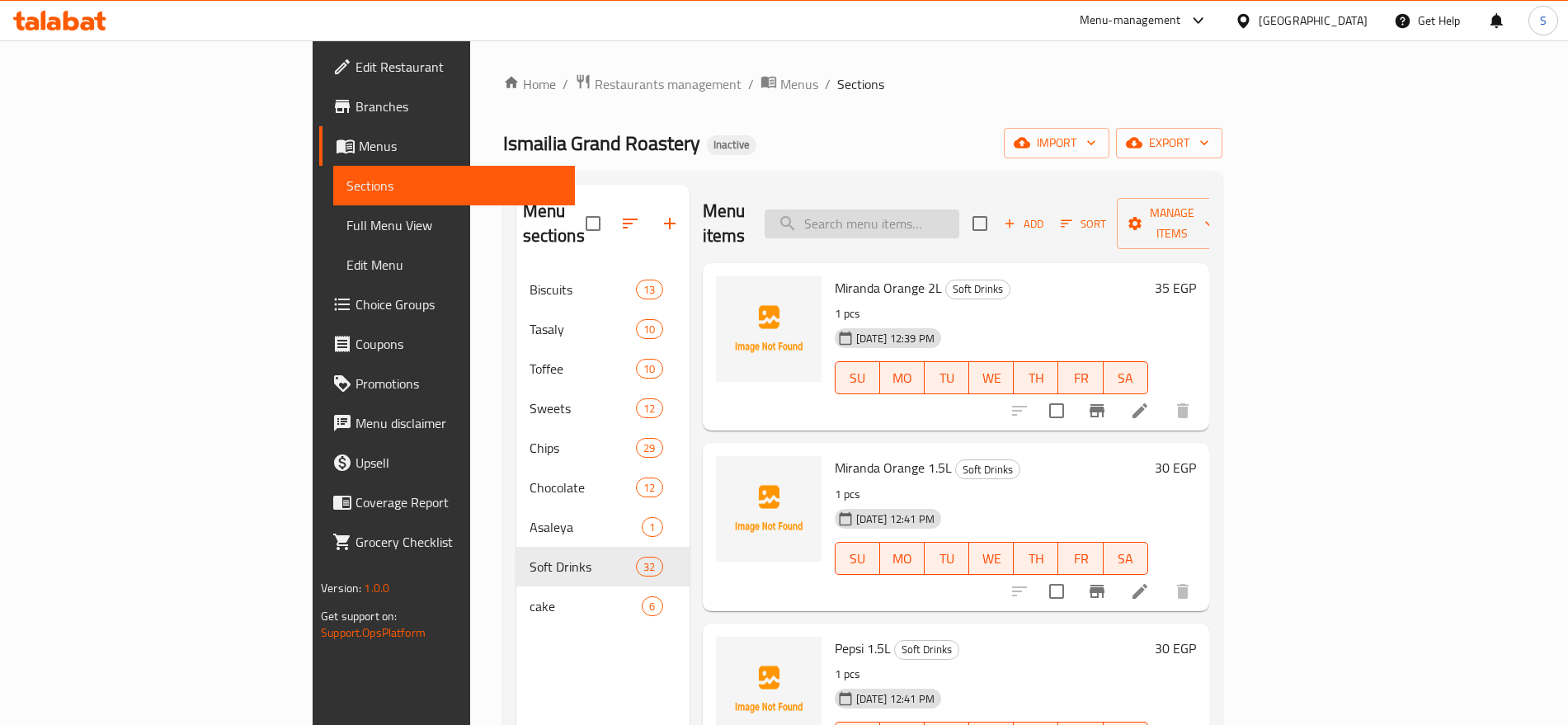
click at [960, 217] on input "search" at bounding box center [862, 224] width 194 height 29
paste input "Strawberry cake"
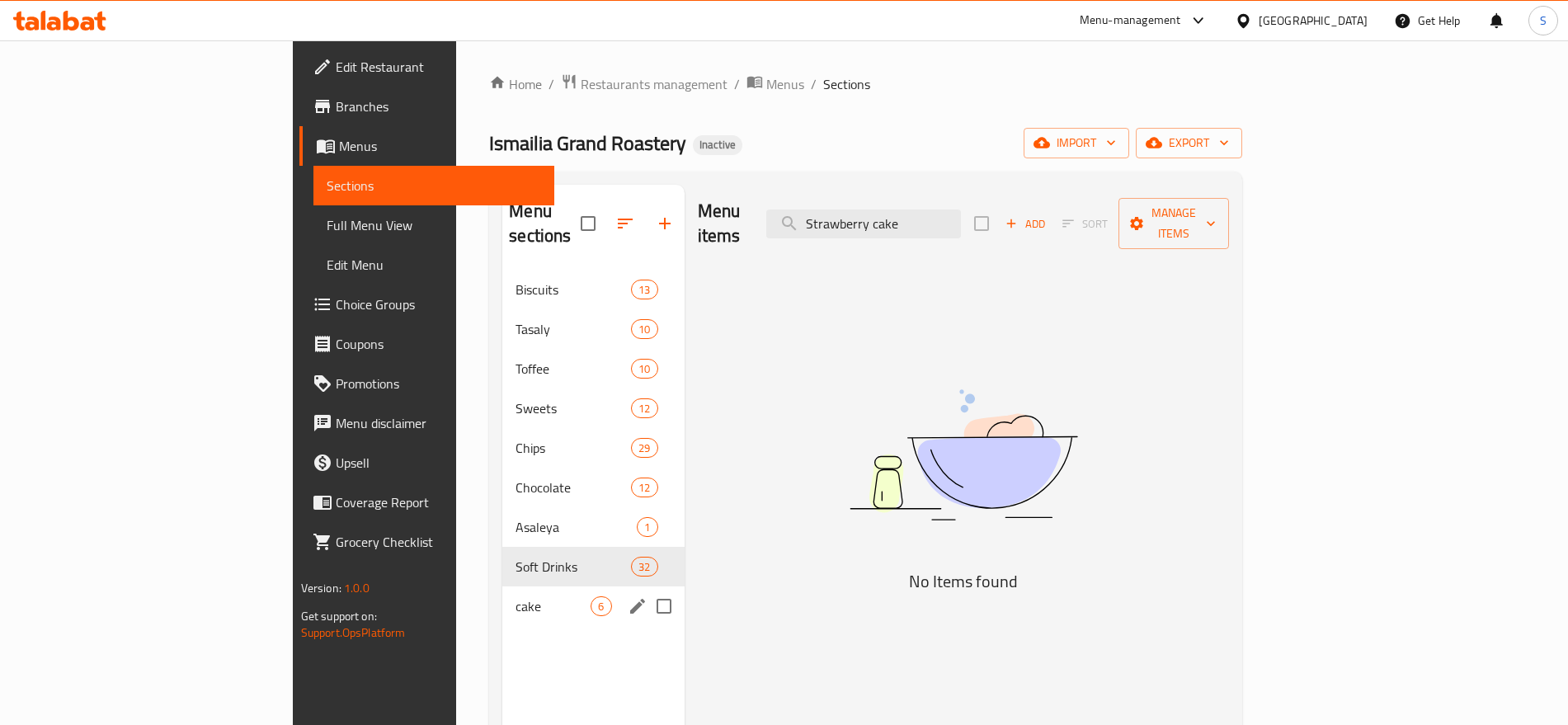
type input "Strawberry cake"
click at [503, 586] on div "cake 6" at bounding box center [593, 606] width 182 height 39
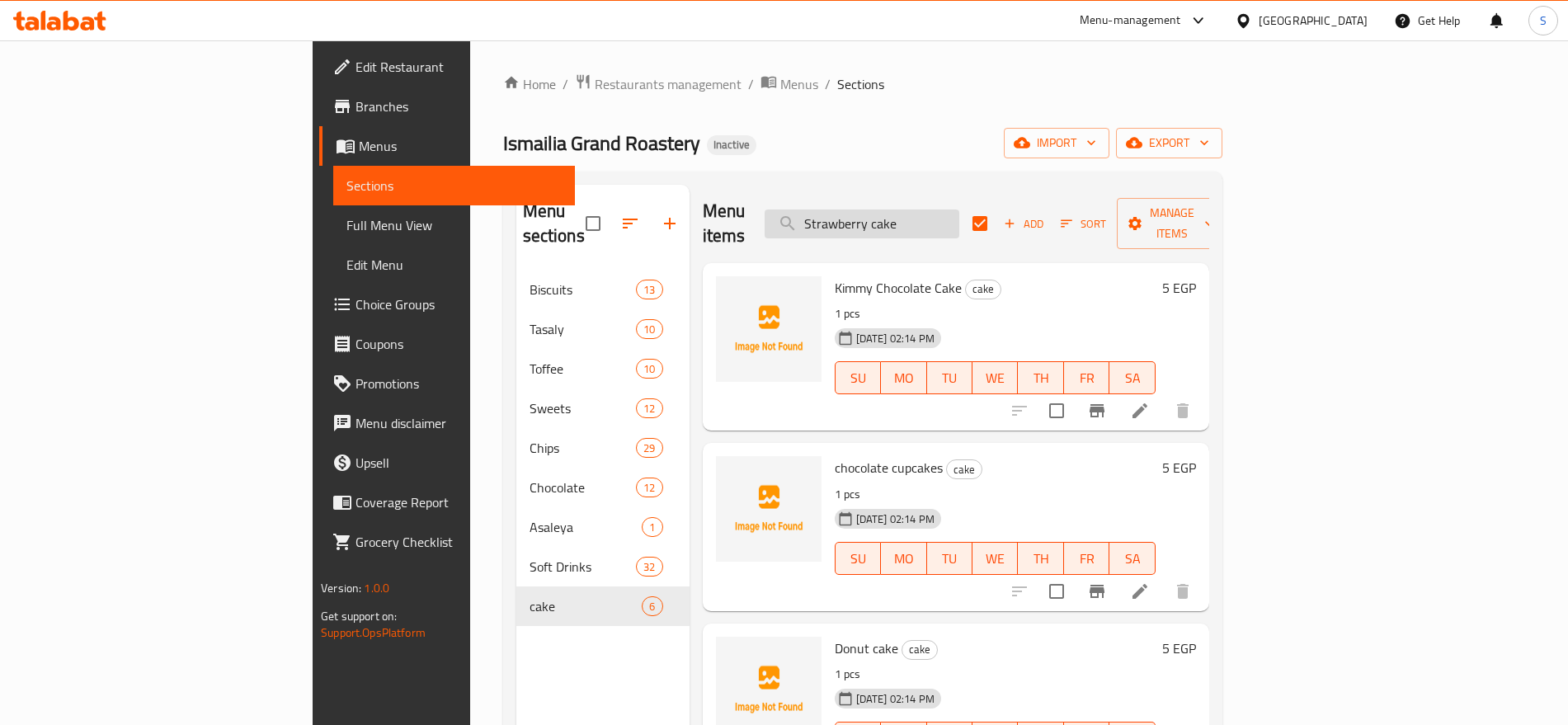
click at [960, 214] on input "Strawberry cake" at bounding box center [862, 224] width 194 height 29
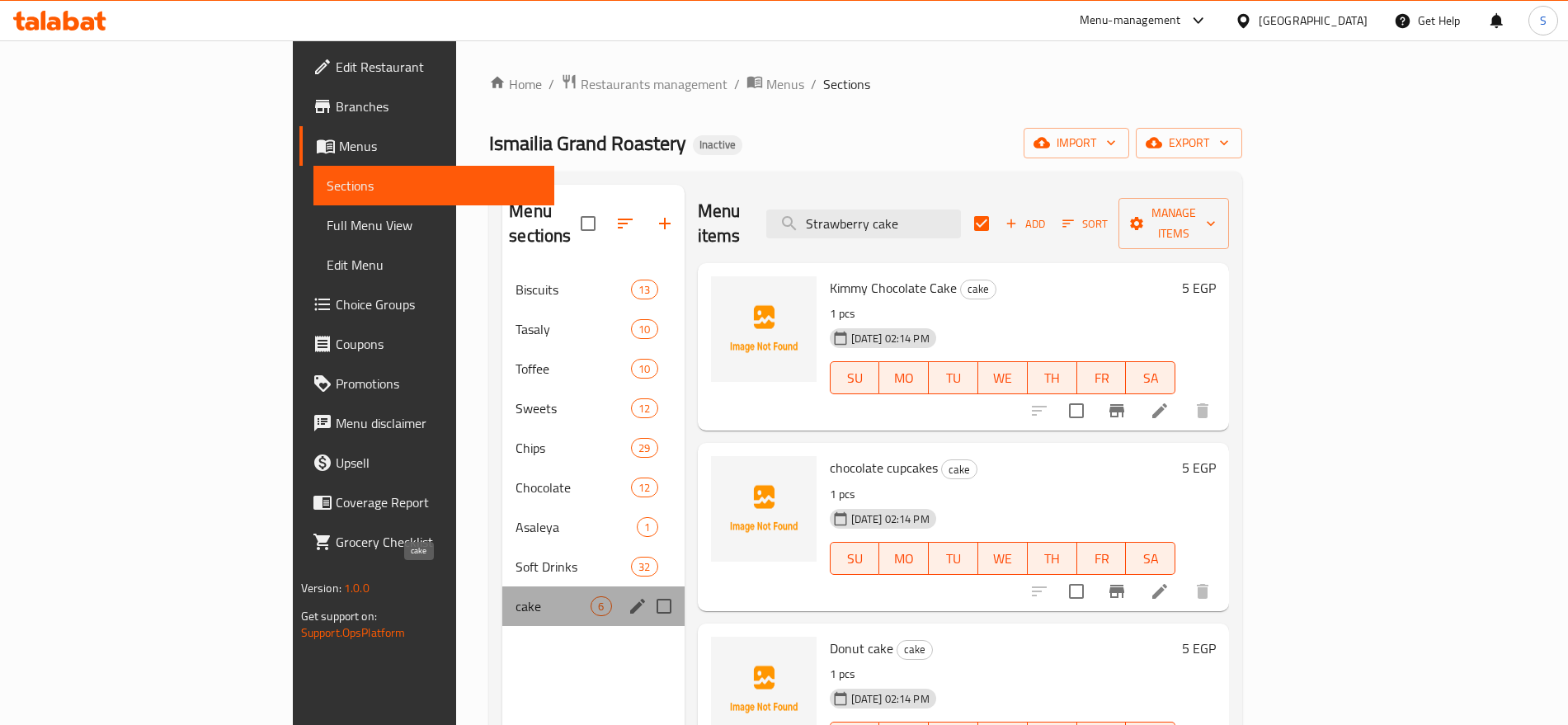
click at [516, 596] on span "cake" at bounding box center [553, 606] width 75 height 20
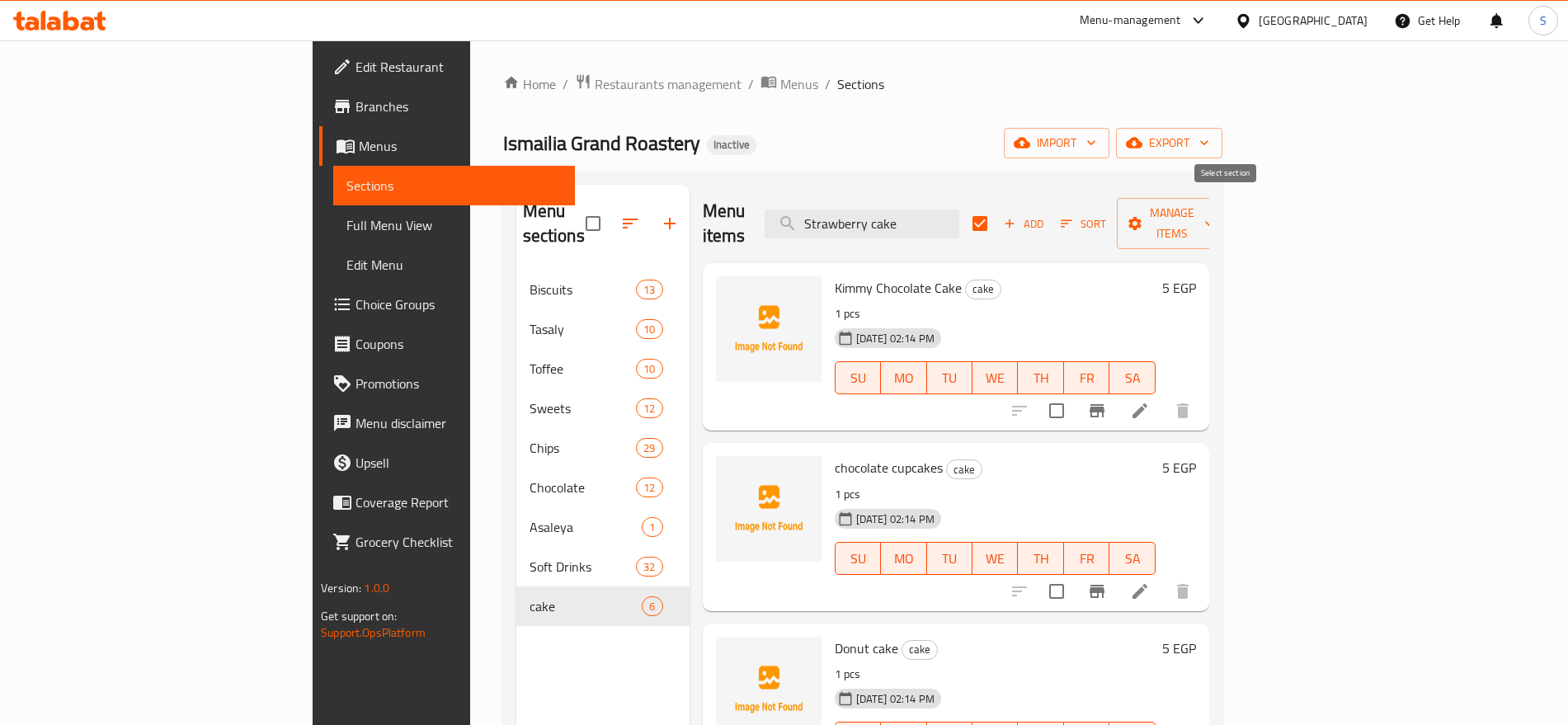
click at [997, 209] on input "checkbox" at bounding box center [980, 223] width 35 height 35
checkbox input "false"
click at [1046, 215] on span "Add" at bounding box center [1023, 224] width 44 height 19
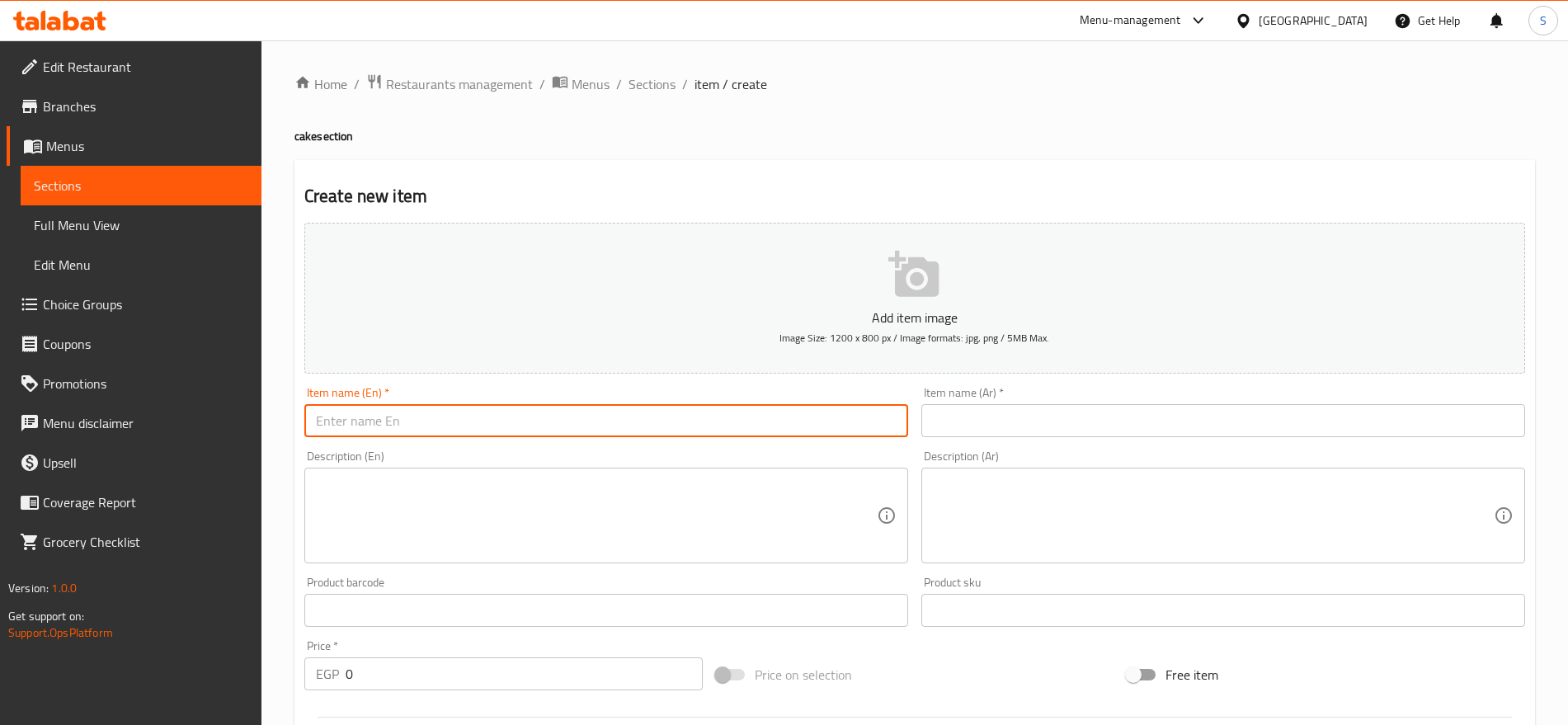
click at [808, 428] on input "text" at bounding box center [606, 420] width 604 height 33
paste input "Strawberry cake"
type input "Strawberry cake"
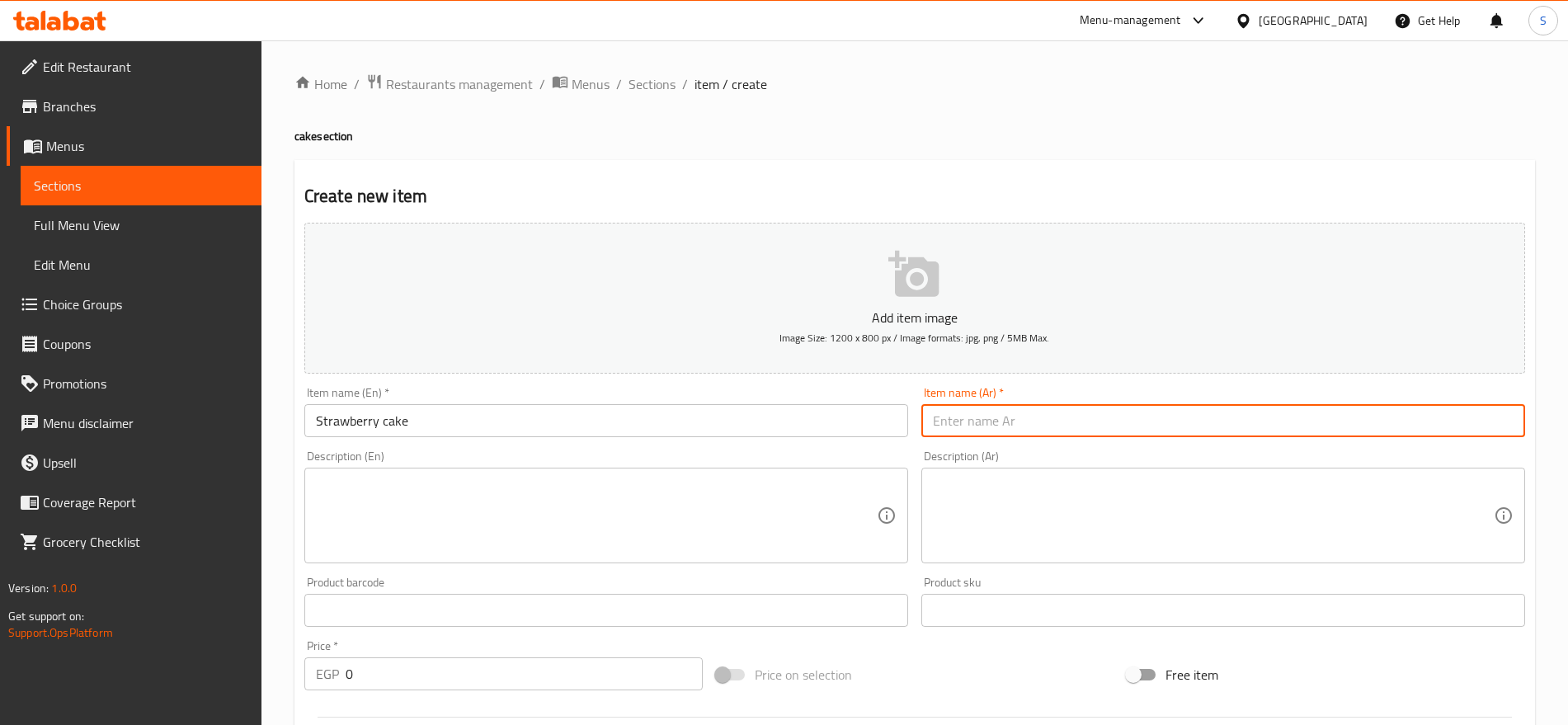
click at [1001, 412] on input "text" at bounding box center [1223, 420] width 604 height 33
paste input "كيك فراوله"
type input "كيك فراوله"
click at [985, 601] on input "text" at bounding box center [1223, 610] width 604 height 33
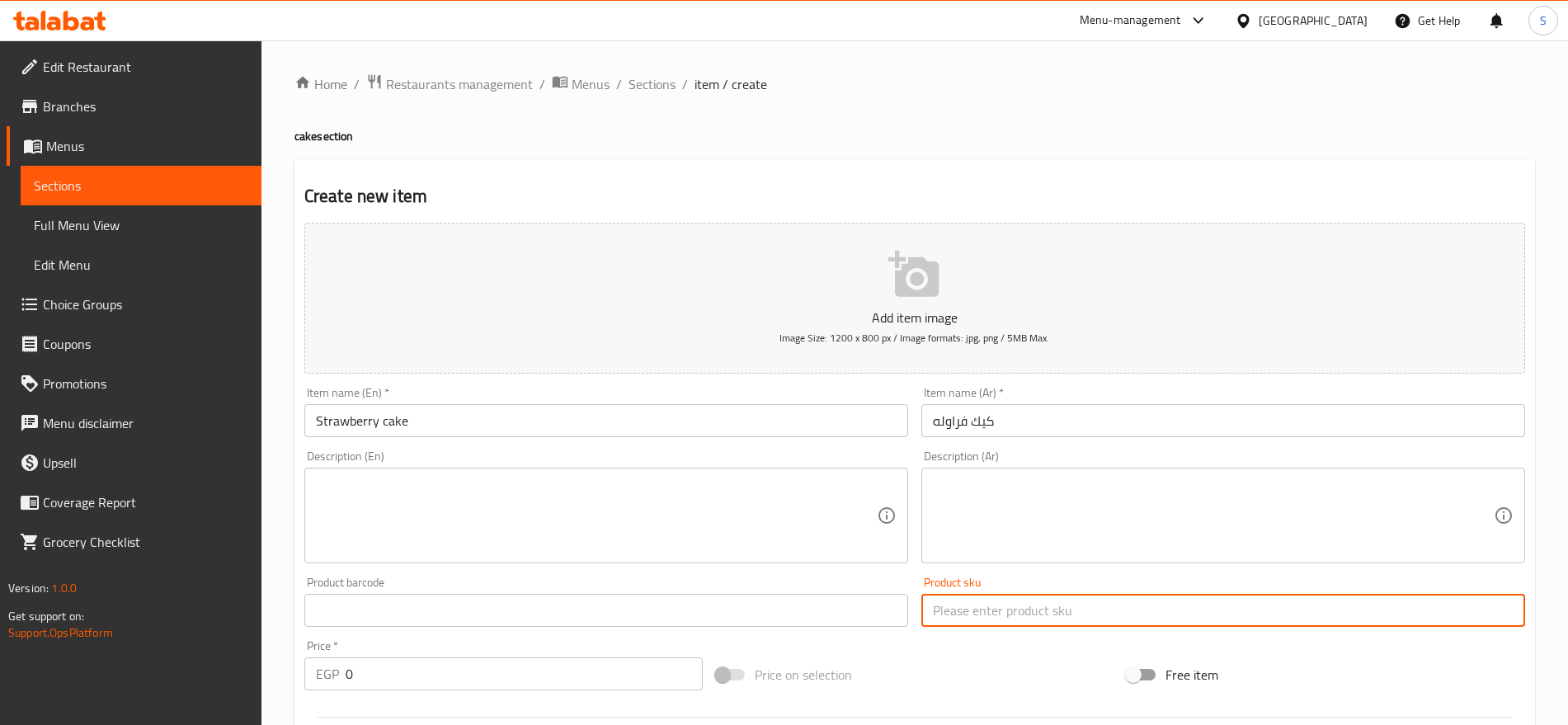
click at [1002, 512] on textarea at bounding box center [1213, 516] width 561 height 78
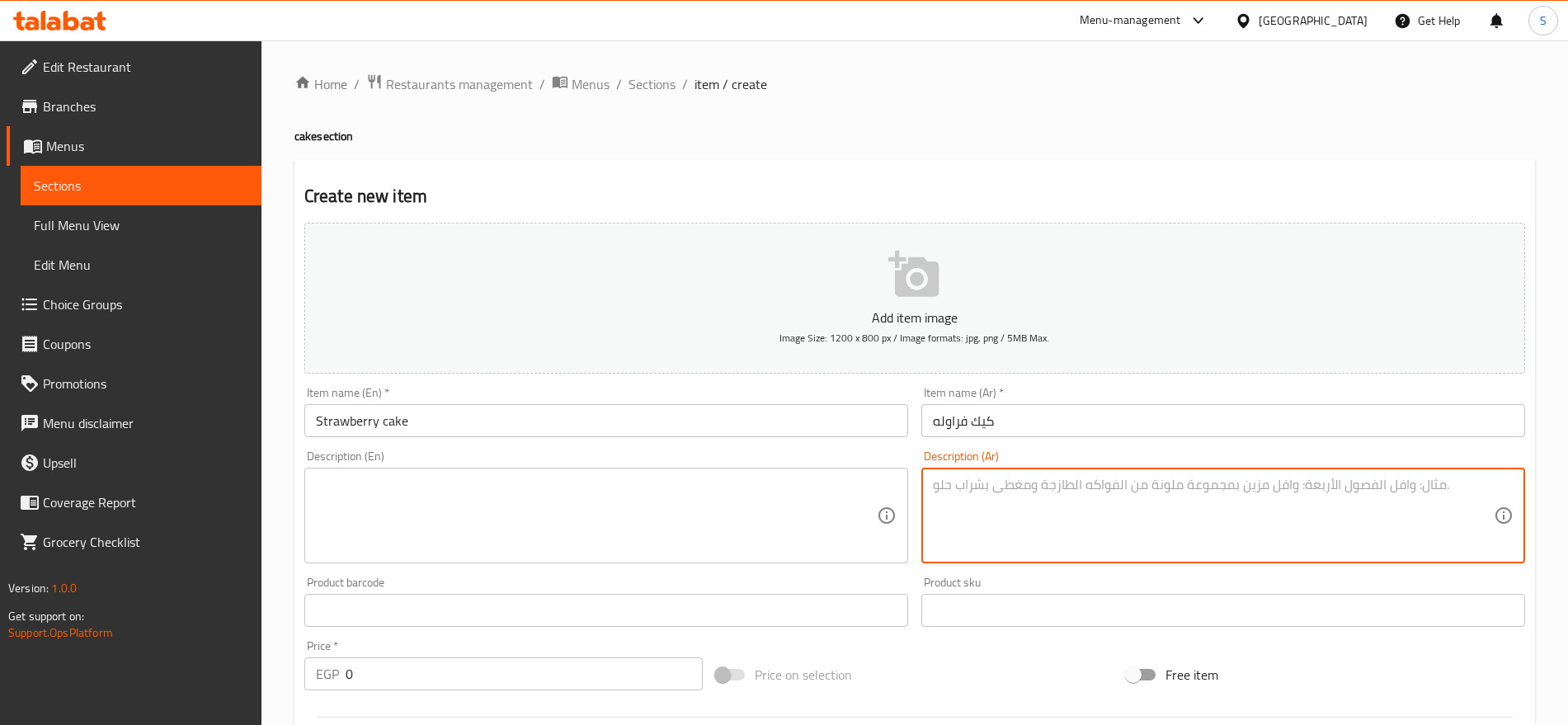
paste textarea "1 قطعه"
type textarea "1 قطعه"
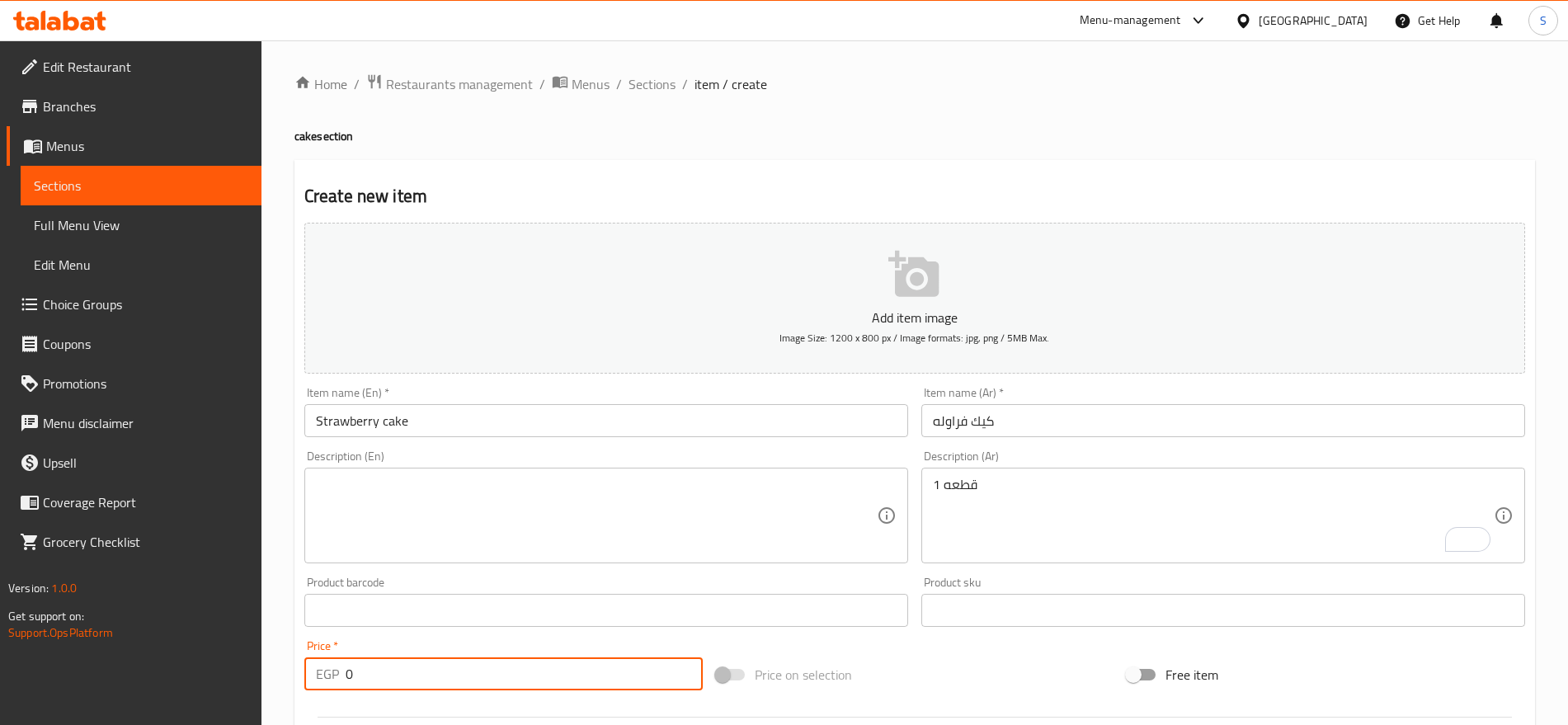
drag, startPoint x: 370, startPoint y: 666, endPoint x: 325, endPoint y: 670, distance: 45.2
click at [325, 670] on div "EGP 0 Price *" at bounding box center [504, 674] width 399 height 33
paste input "5.0"
type input "5.00"
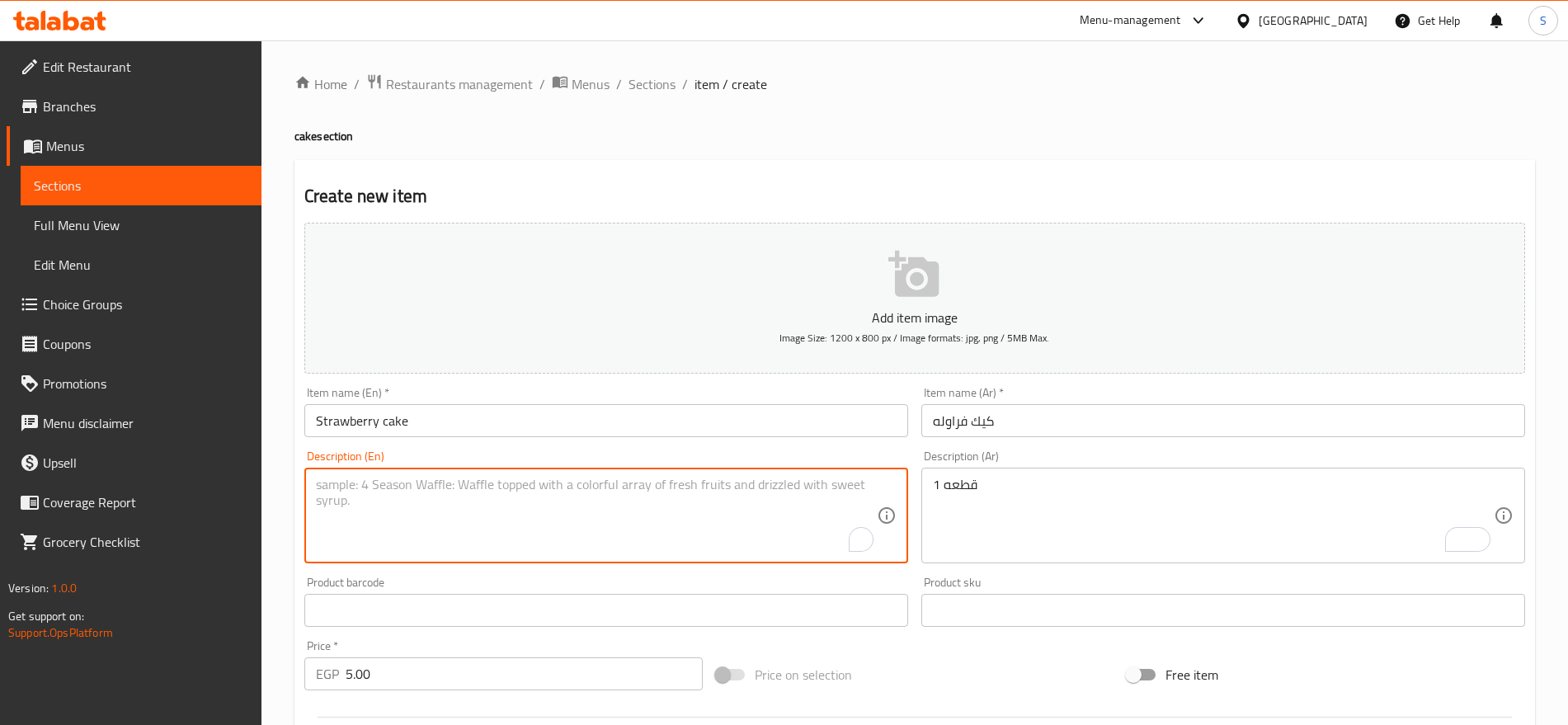
click at [716, 514] on textarea "To enrich screen reader interactions, please activate Accessibility in Grammarl…" at bounding box center [597, 516] width 561 height 78
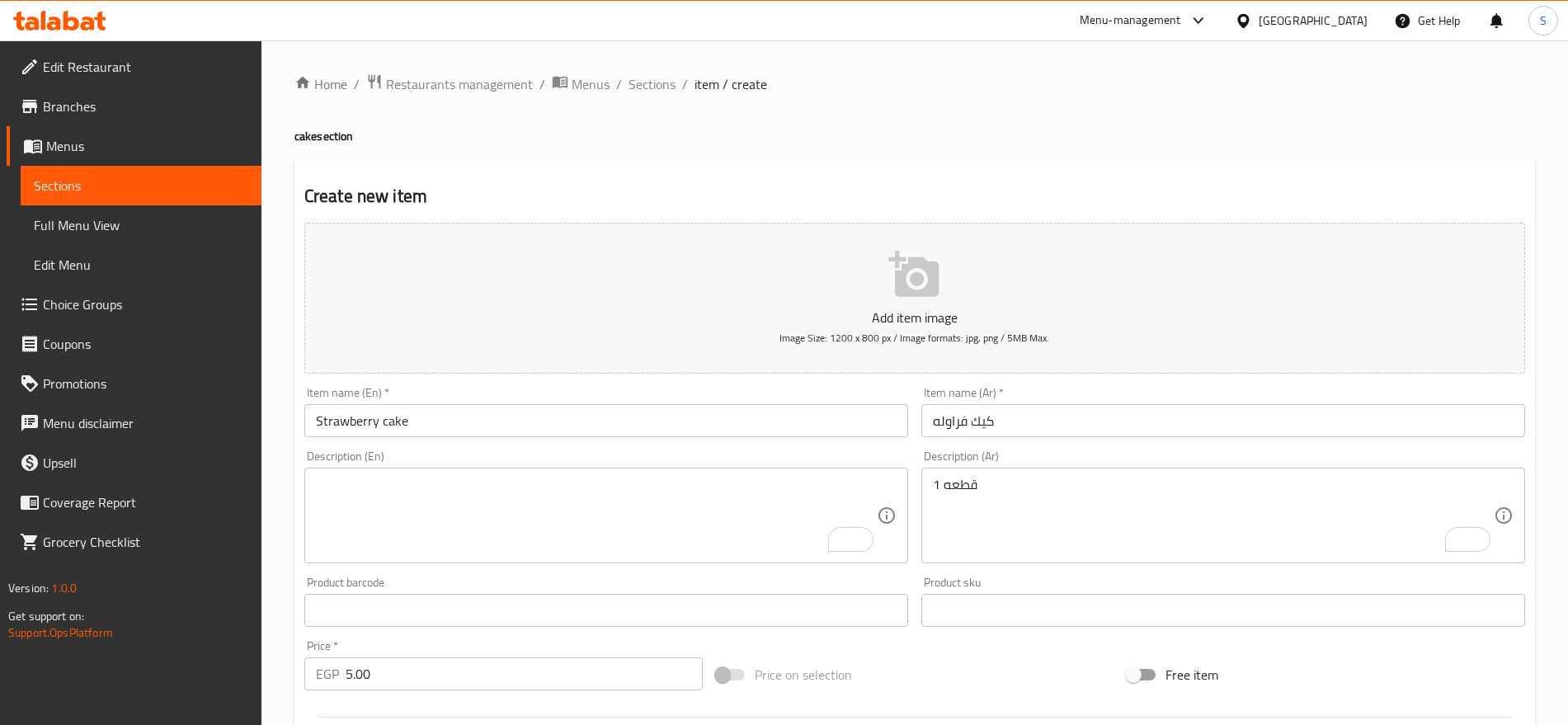
paste textarea "1 pcs"
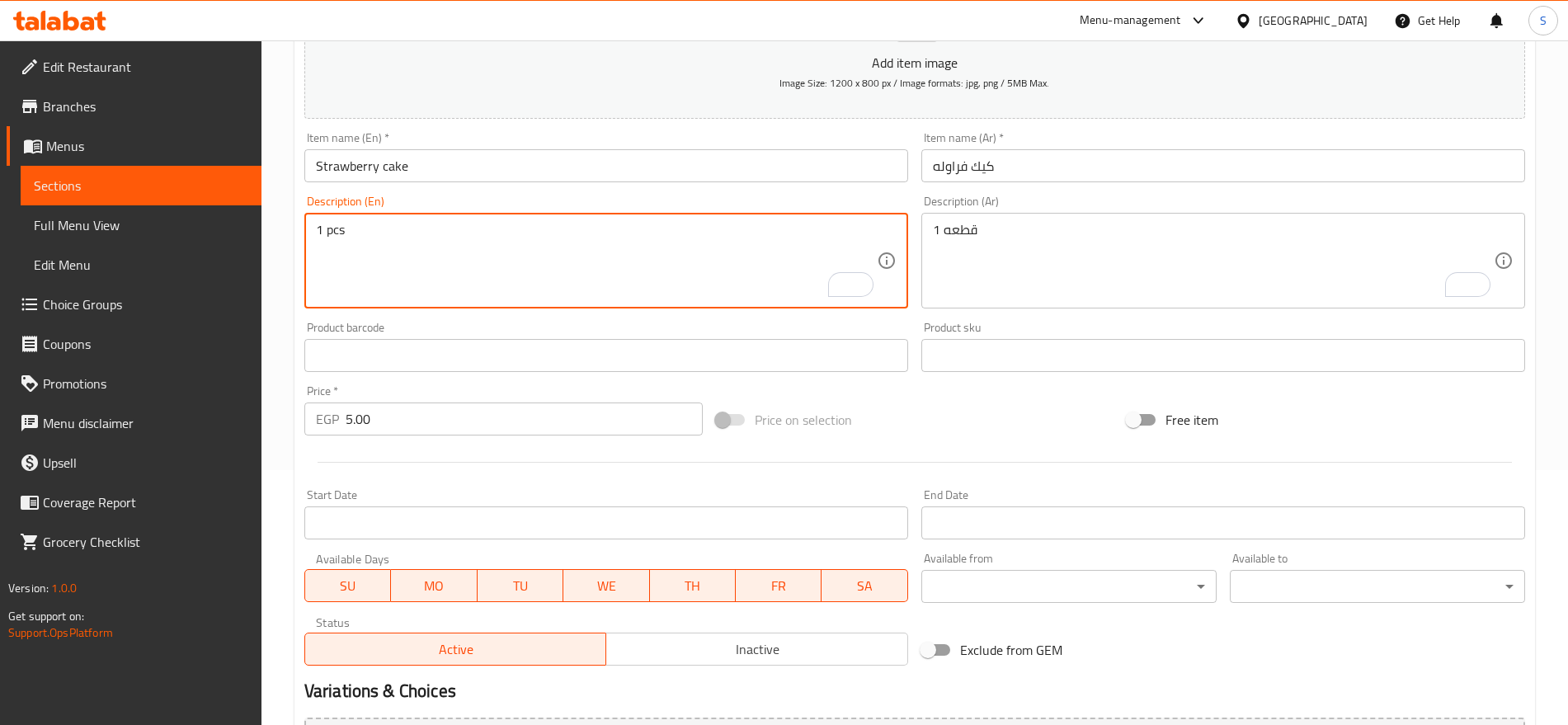
scroll to position [440, 0]
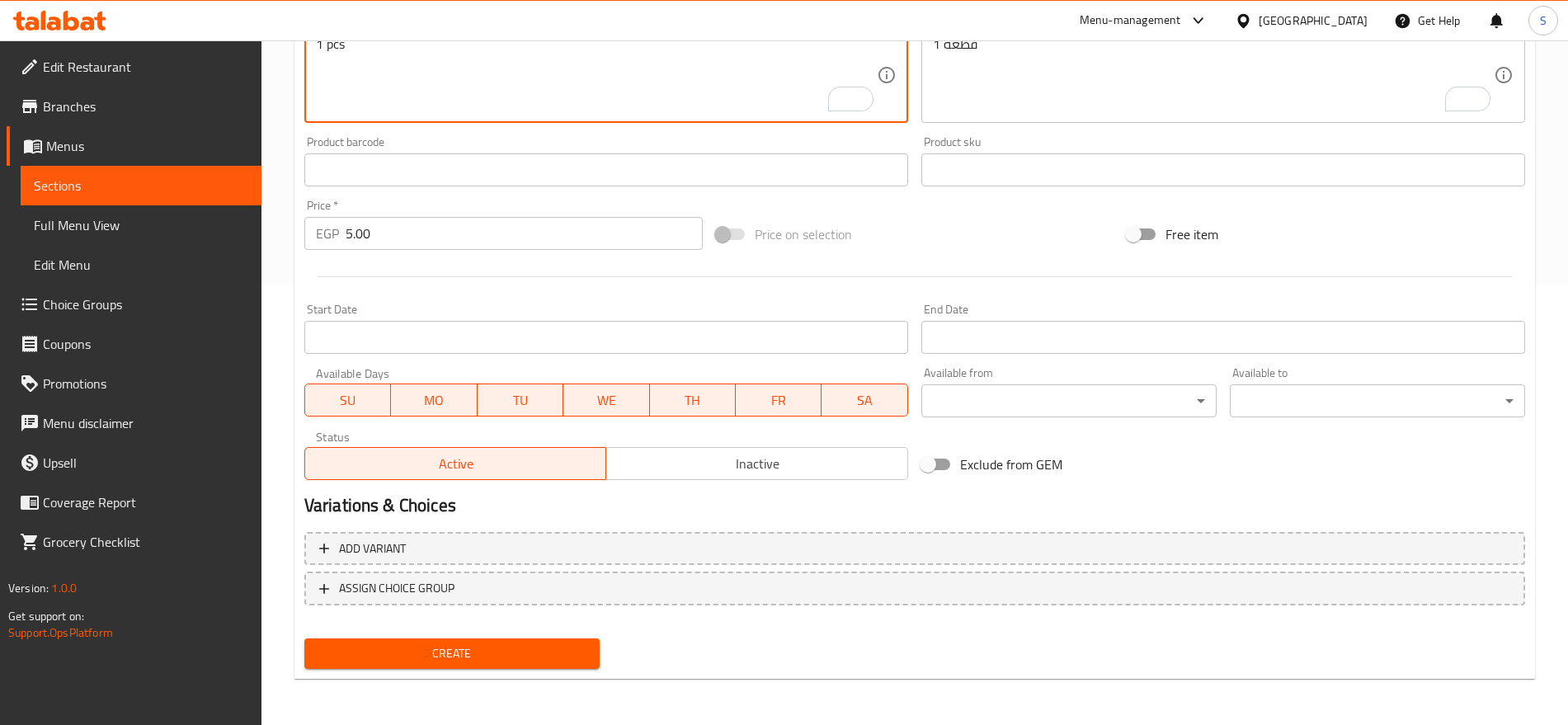
type textarea "1 pcs"
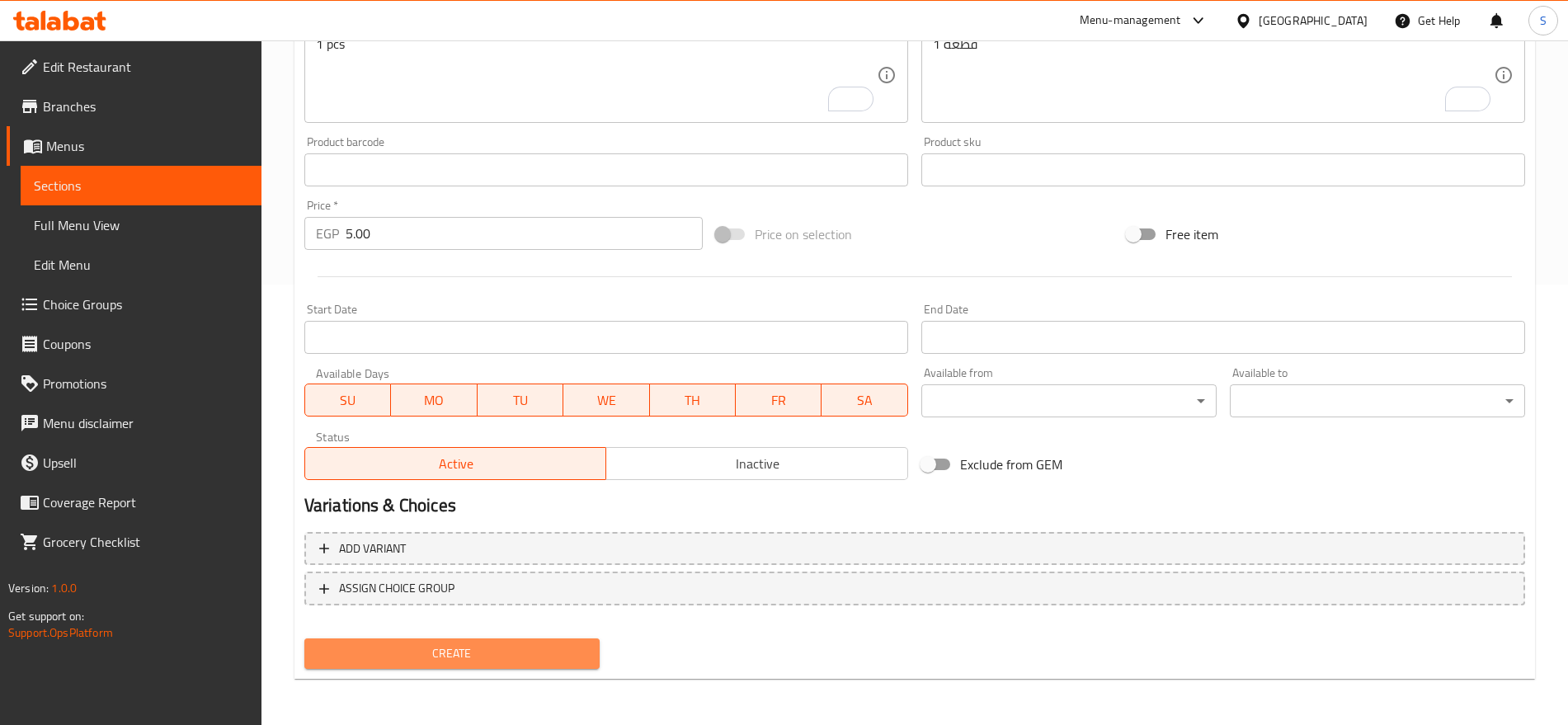
click at [452, 660] on span "Create" at bounding box center [453, 653] width 269 height 20
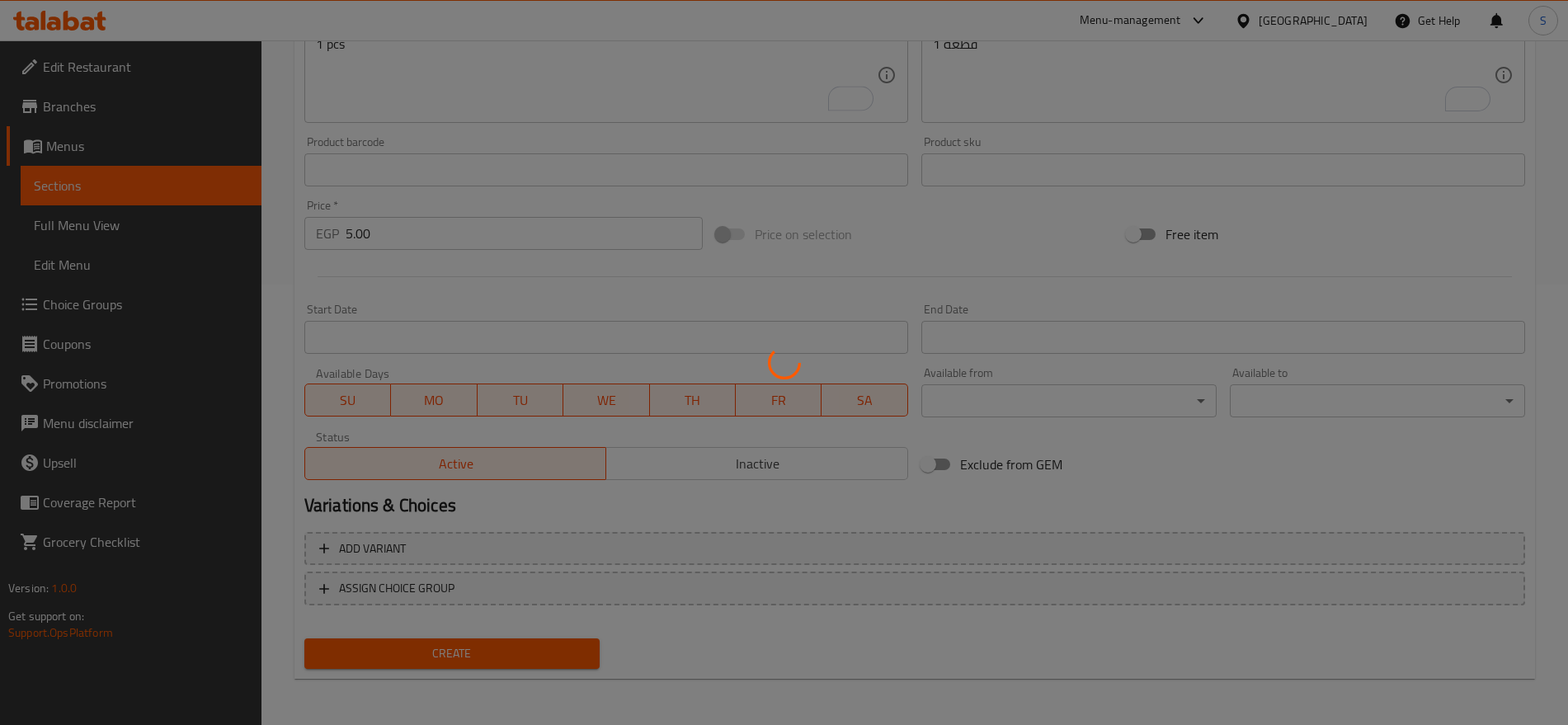
type input "0"
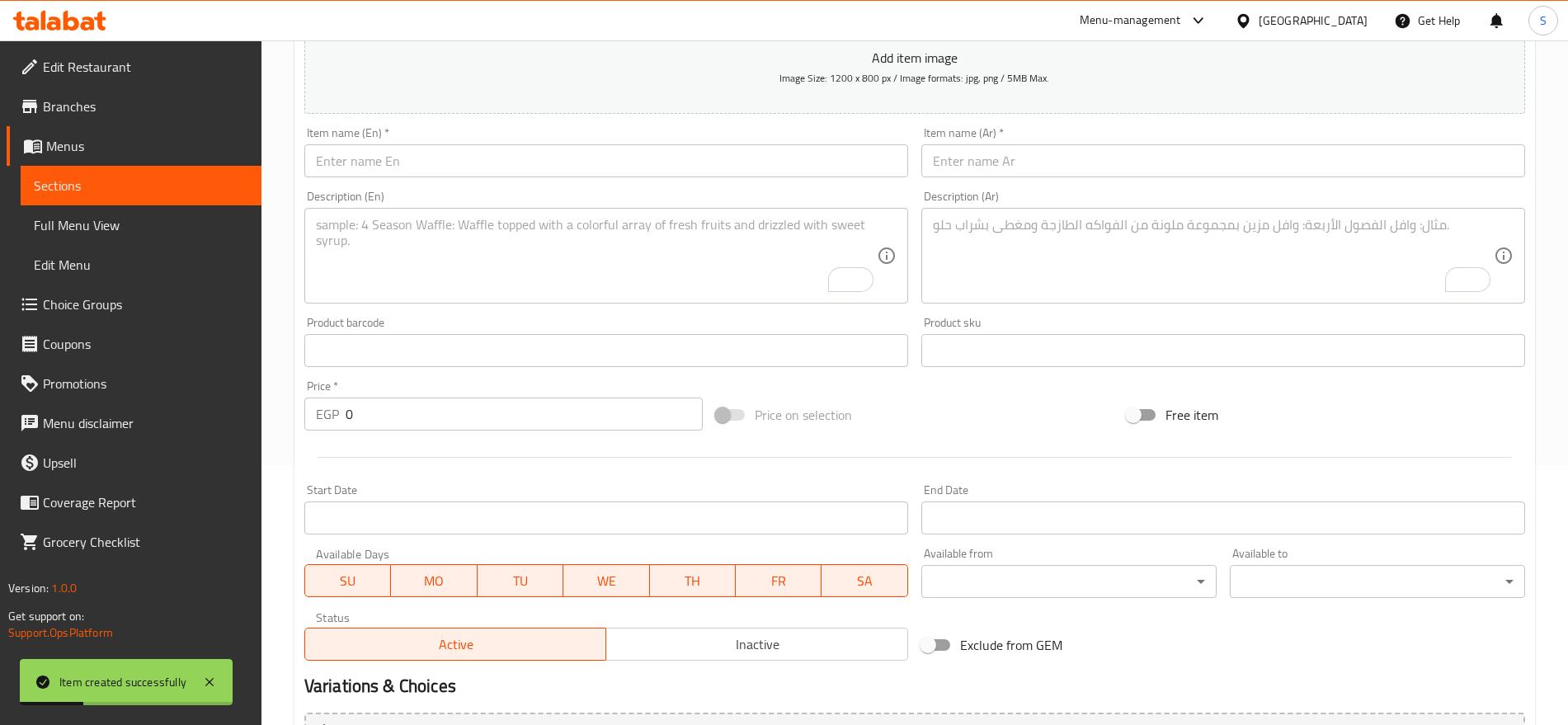
scroll to position [131, 0]
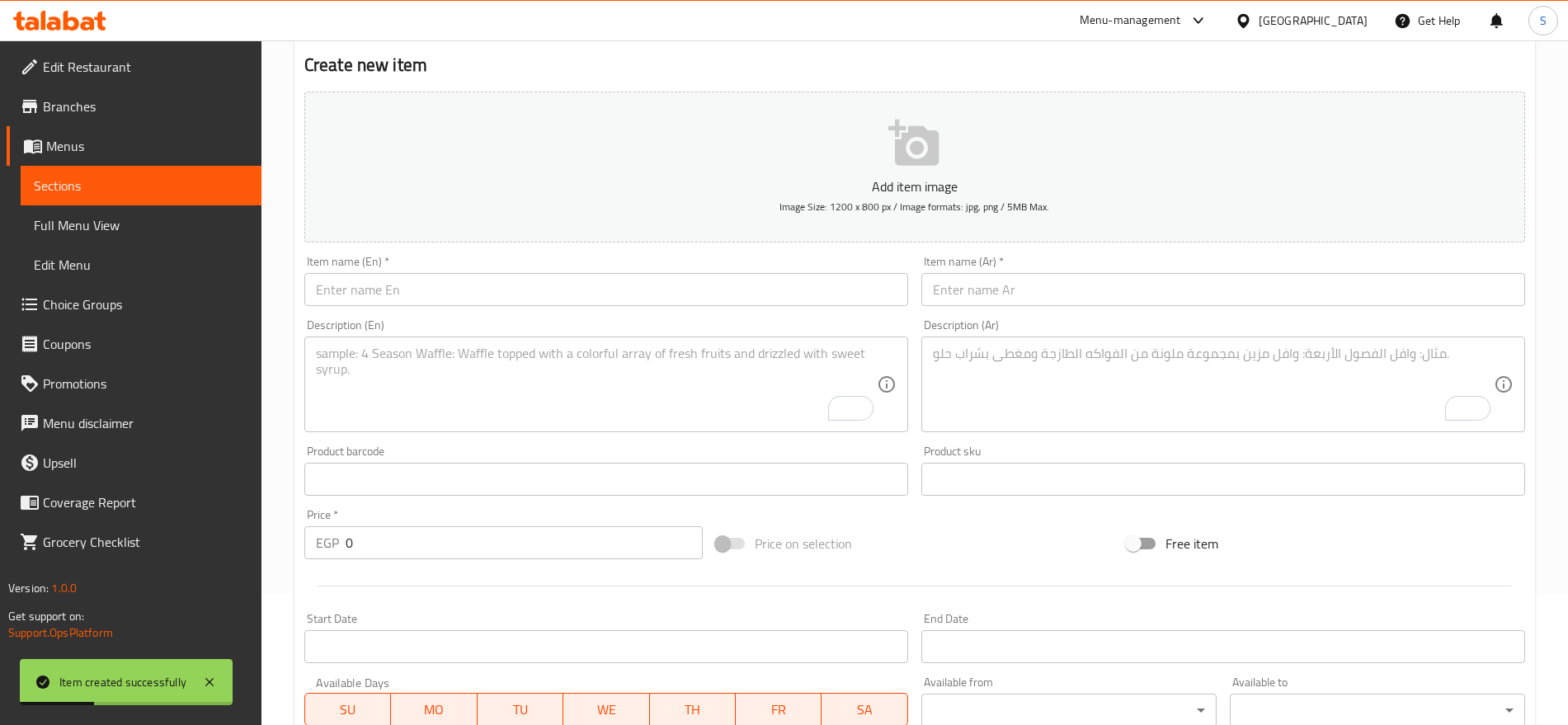
click at [1131, 334] on div "Description (Ar) Description (Ar)" at bounding box center [1223, 376] width 604 height 113
click at [1131, 318] on div "Description (Ar) Description (Ar)" at bounding box center [1224, 376] width 617 height 126
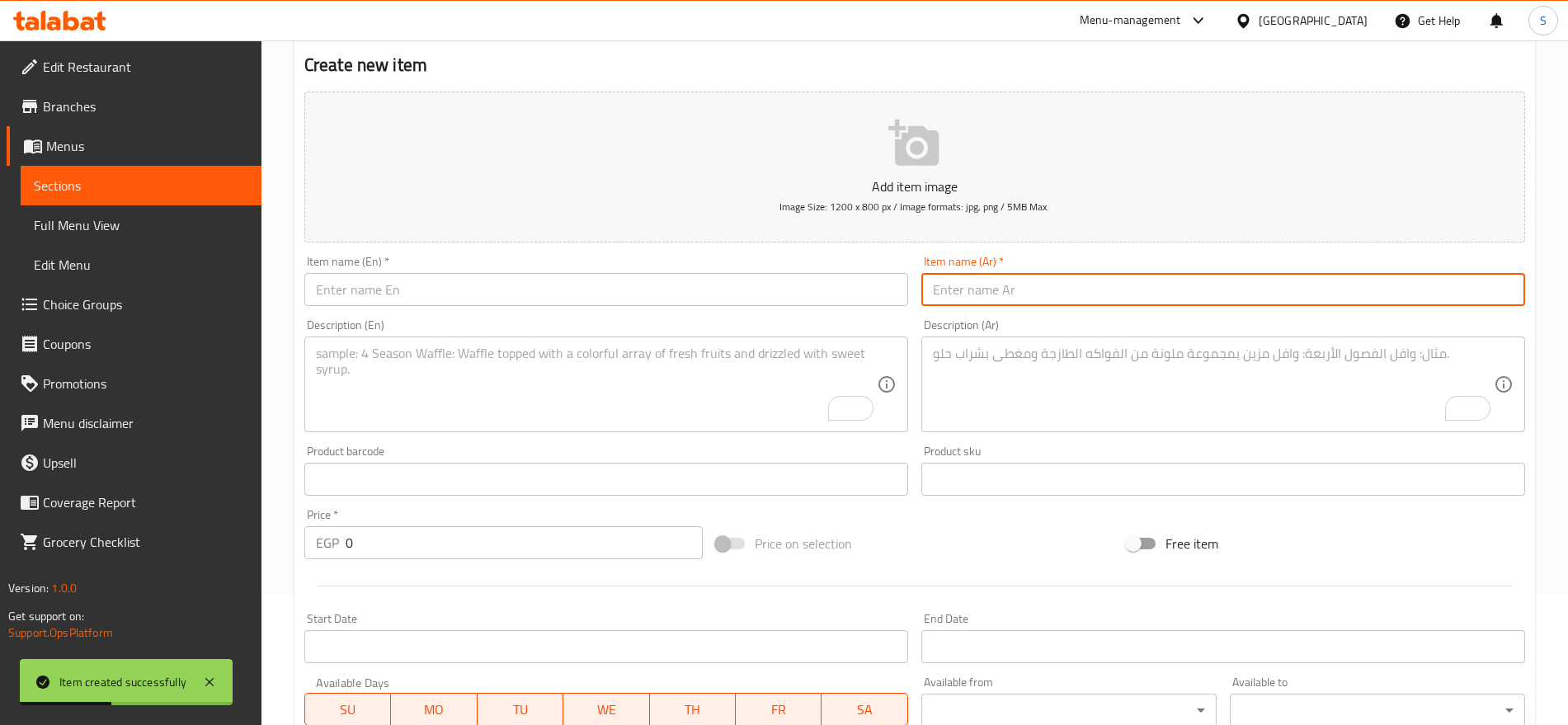
click at [1139, 301] on input "text" at bounding box center [1223, 289] width 604 height 33
paste input "كيك فراوله رول"
type input "كيك فراوله رول"
click at [431, 273] on input "text" at bounding box center [606, 289] width 604 height 33
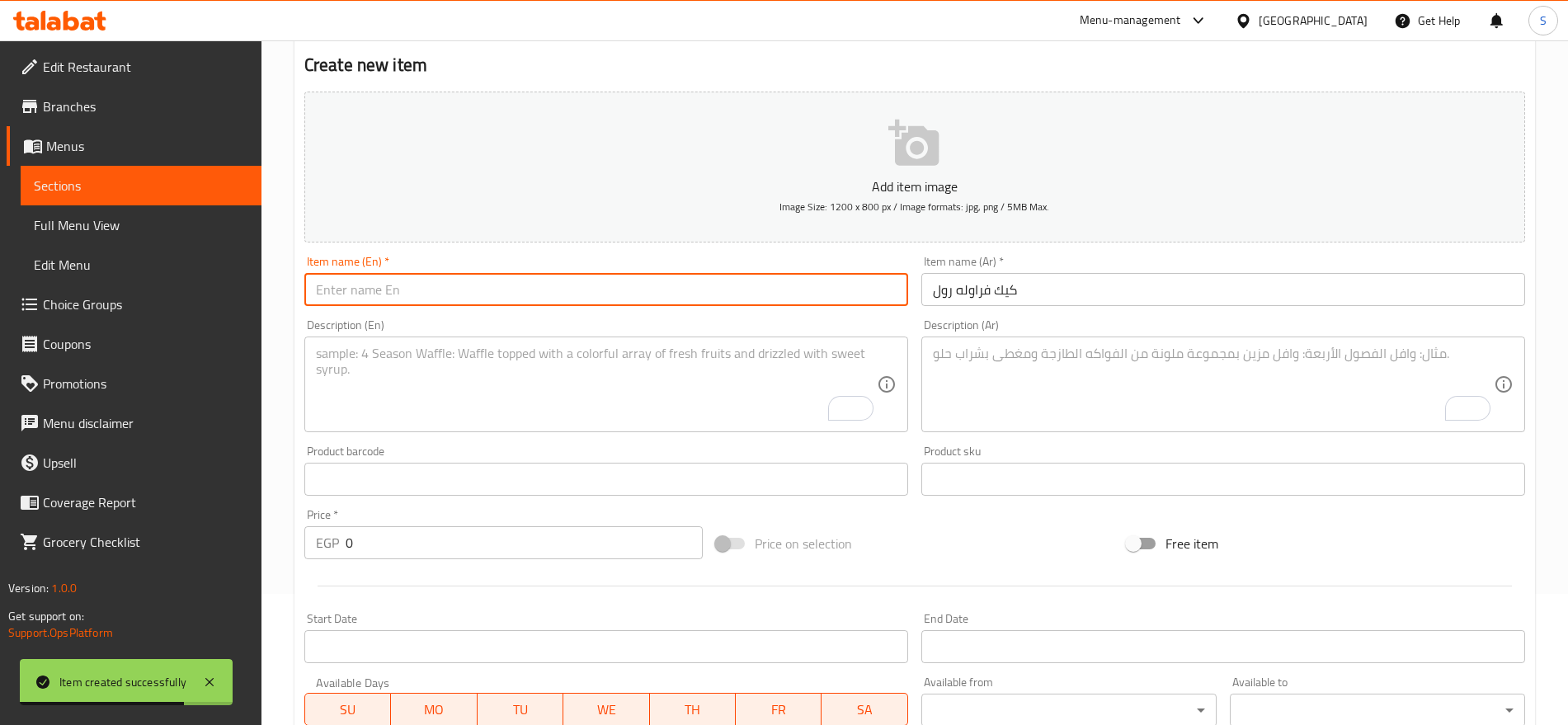
paste input "Strawberry roll cake"
type input "Strawberry roll cake"
drag, startPoint x: 355, startPoint y: 544, endPoint x: 326, endPoint y: 535, distance: 30.4
click at [331, 538] on div "EGP 0 Price *" at bounding box center [504, 543] width 399 height 33
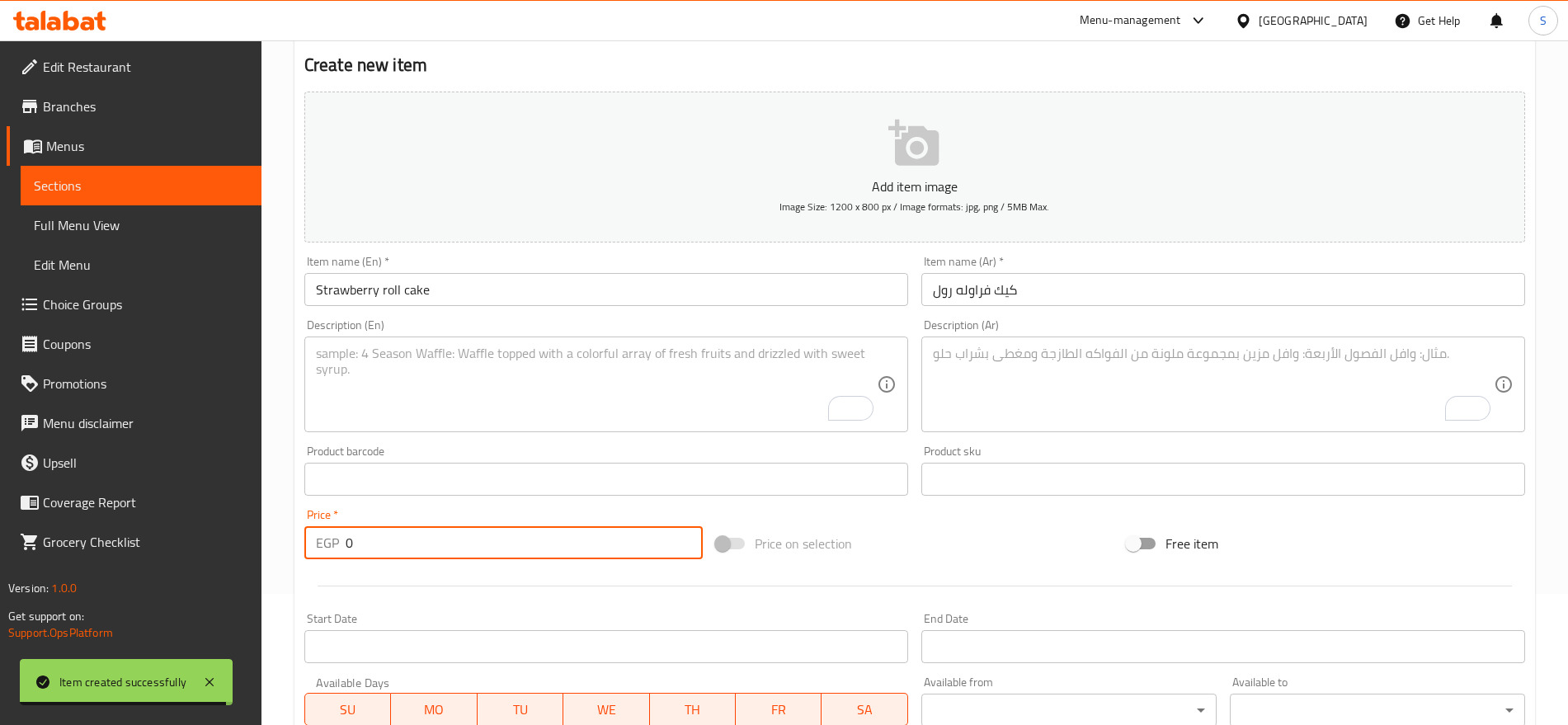
paste input "5.0"
type input "5.00"
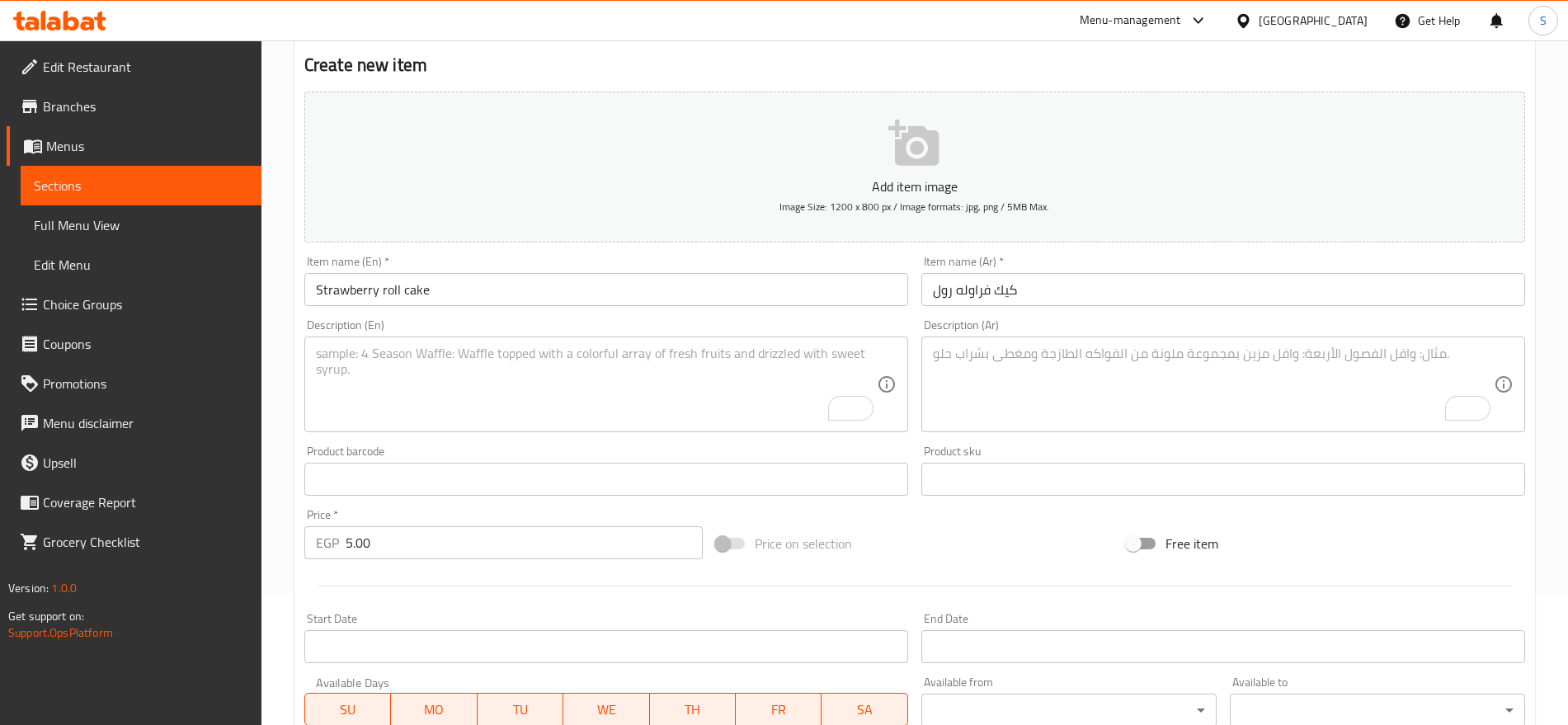
click at [1063, 396] on textarea "To enrich screen reader interactions, please activate Accessibility in Grammarl…" at bounding box center [1213, 385] width 561 height 78
paste textarea "1 قطعه"
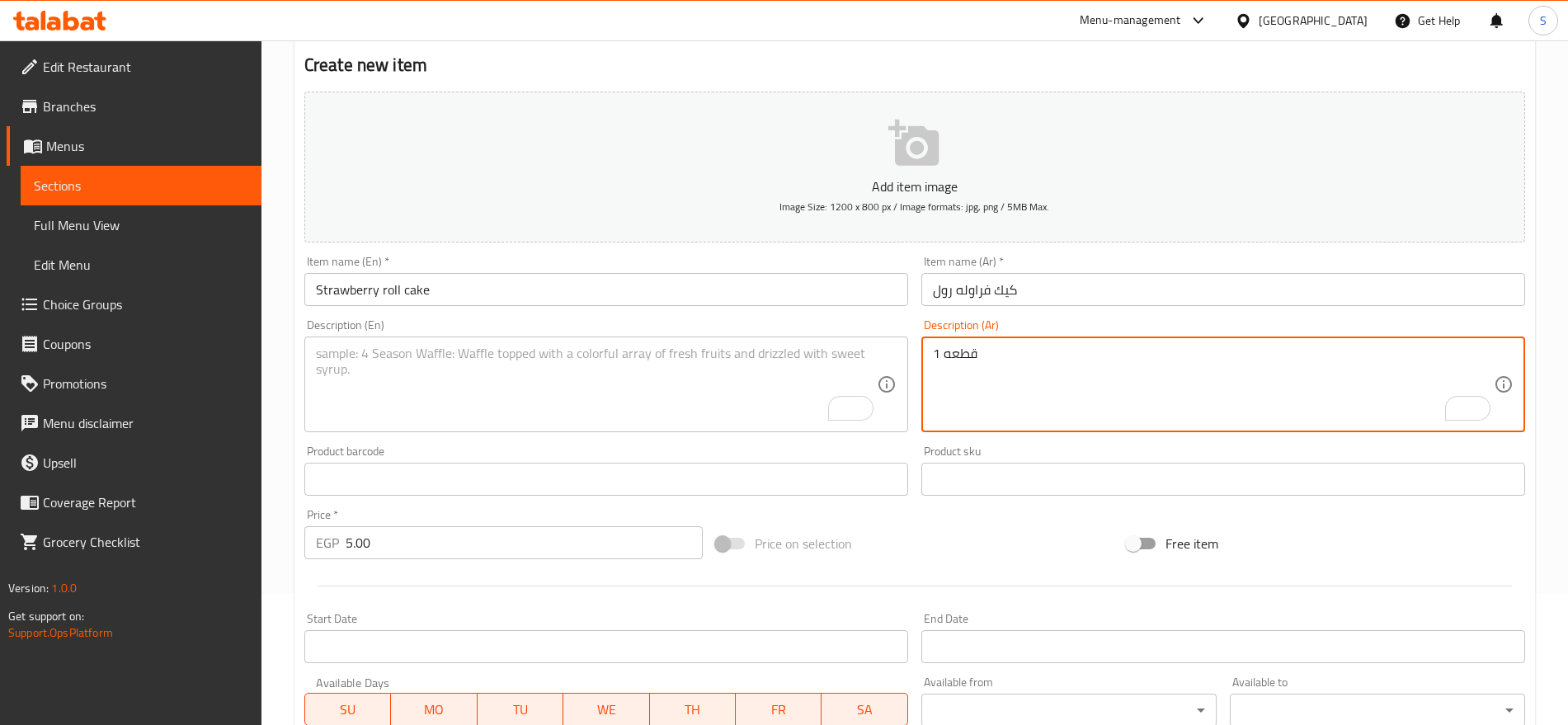
type textarea "1 قطعه"
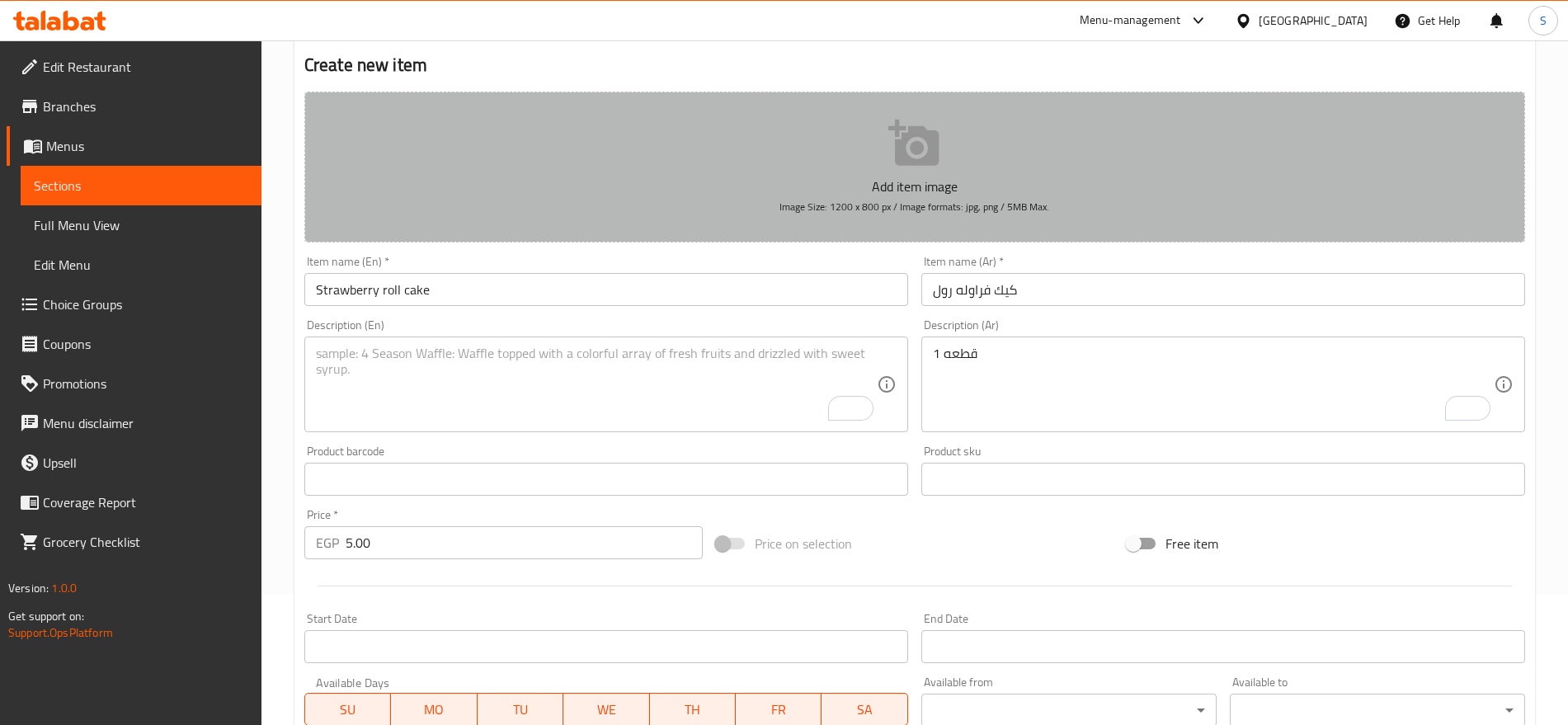
drag, startPoint x: 1159, startPoint y: 250, endPoint x: 548, endPoint y: 220, distance: 611.7
click at [548, 220] on button "Add item image Image Size: 1200 x 800 px / Image formats: jpg, png / 5MB Max." at bounding box center [914, 166] width 1221 height 151
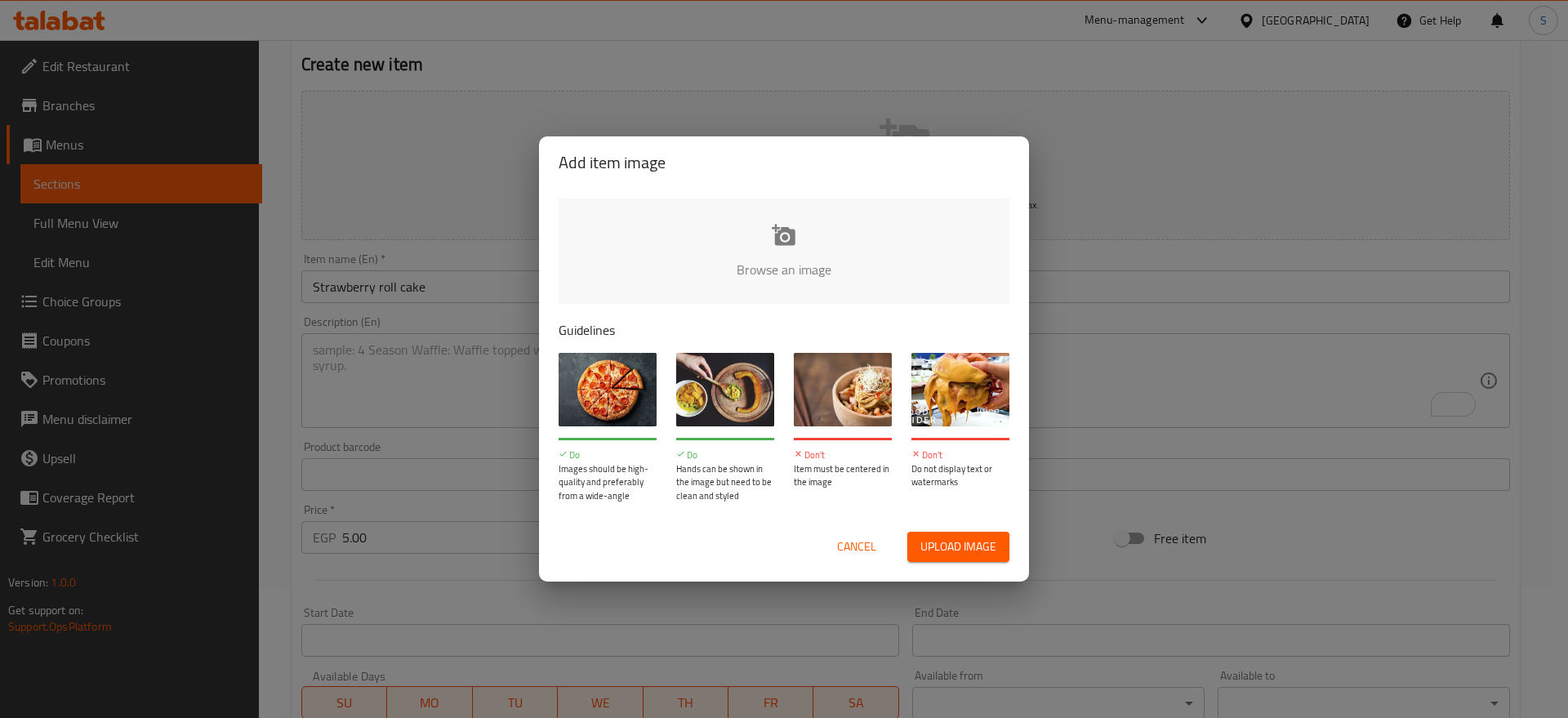
click at [835, 549] on button "Cancel" at bounding box center [857, 547] width 52 height 30
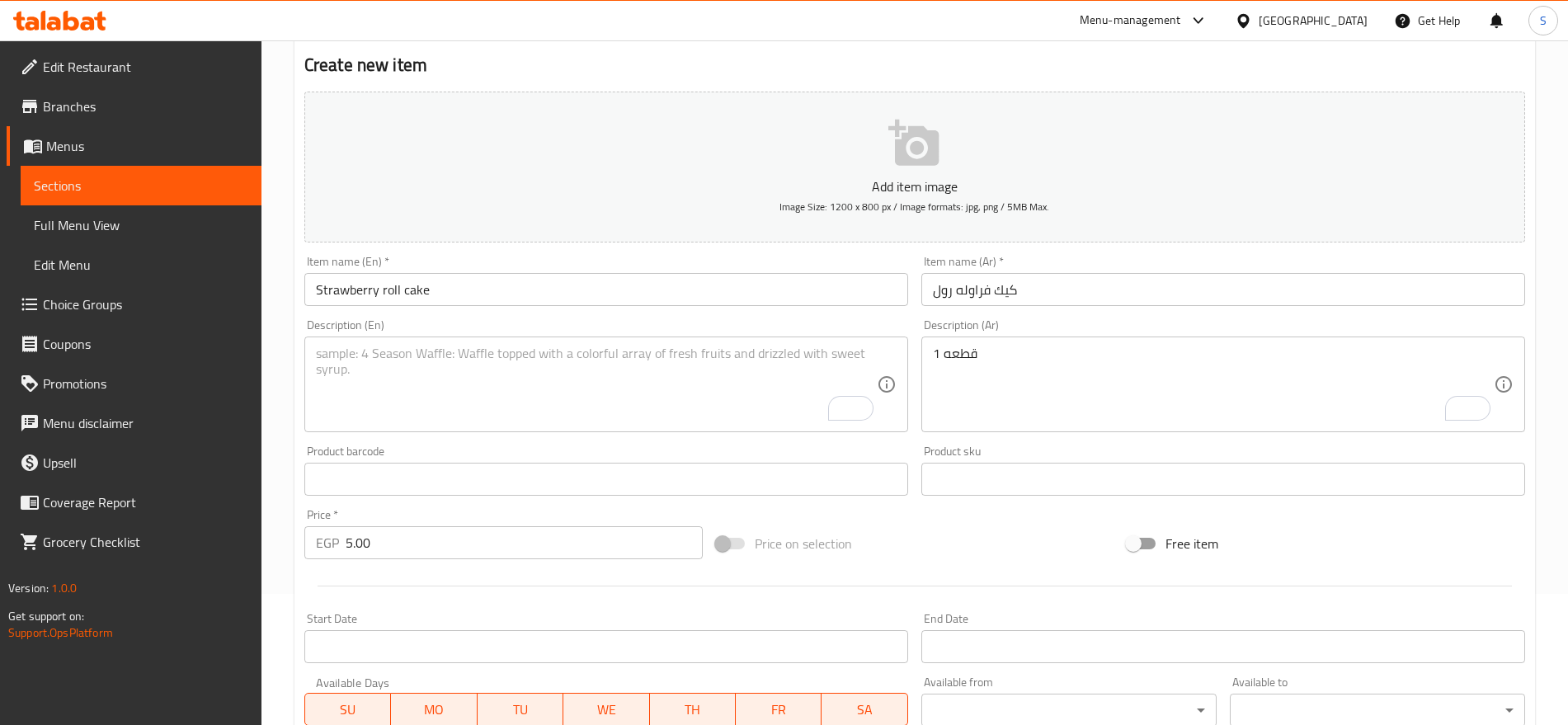
click at [380, 374] on textarea "To enrich screen reader interactions, please activate Accessibility in Grammarl…" at bounding box center [597, 385] width 561 height 78
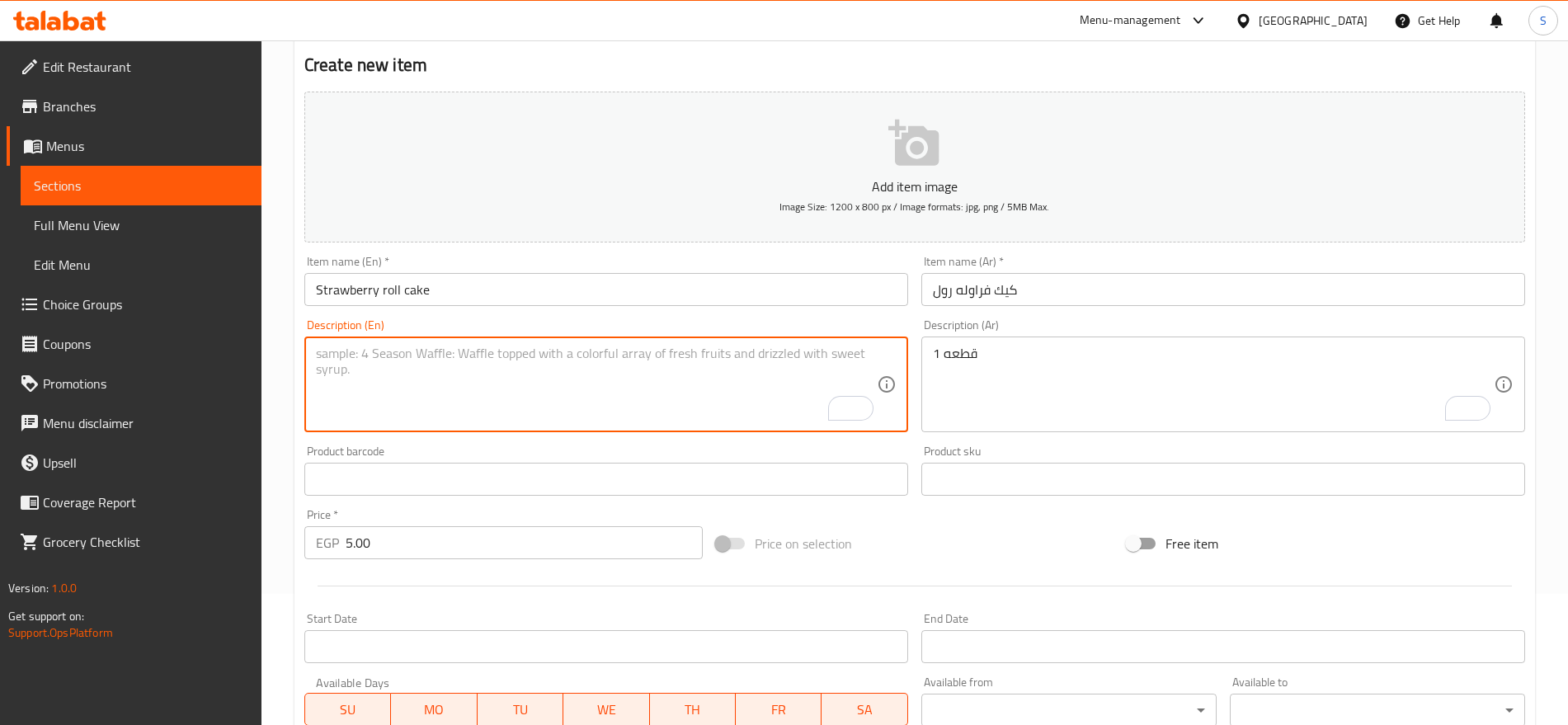
paste textarea "1 قطعه"
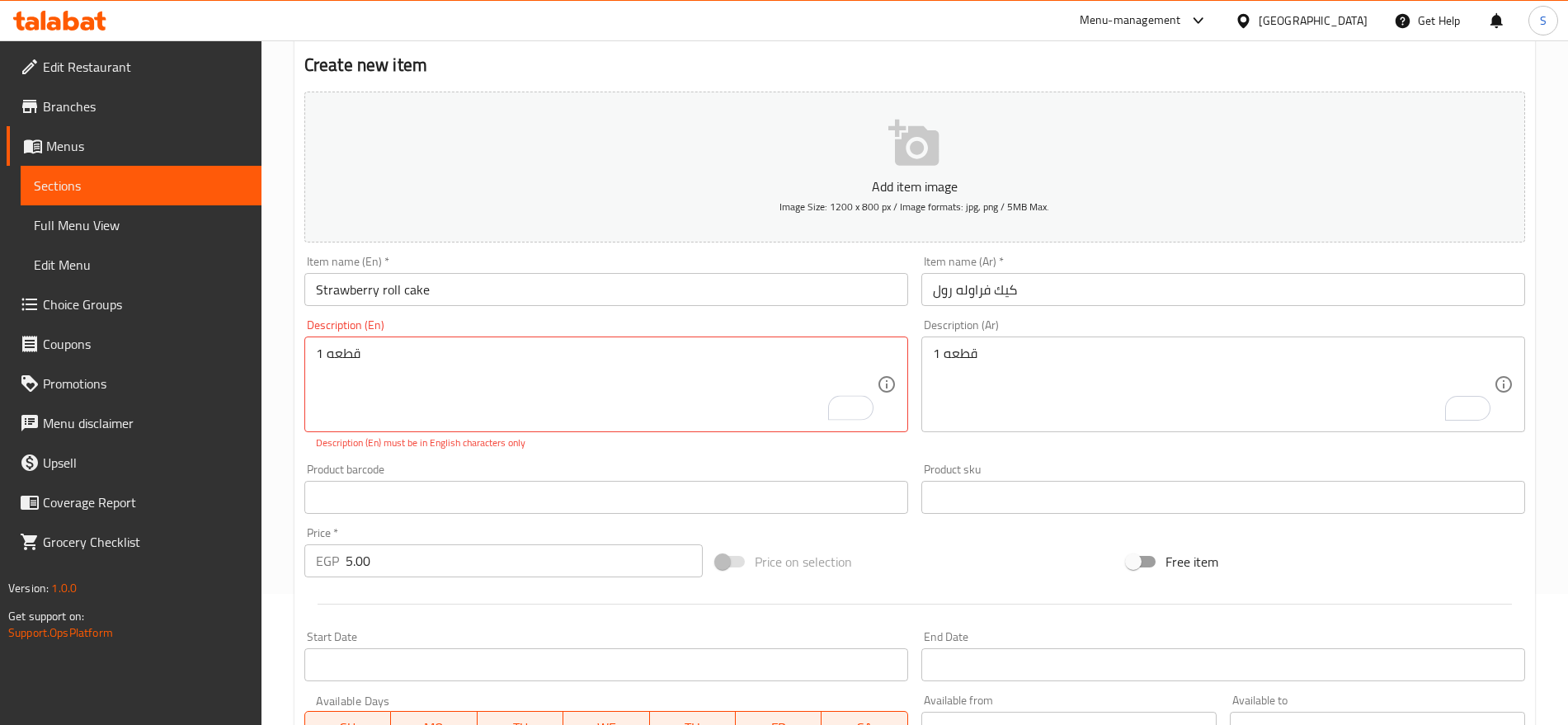
click at [435, 362] on textarea "1 قطعه" at bounding box center [597, 385] width 561 height 78
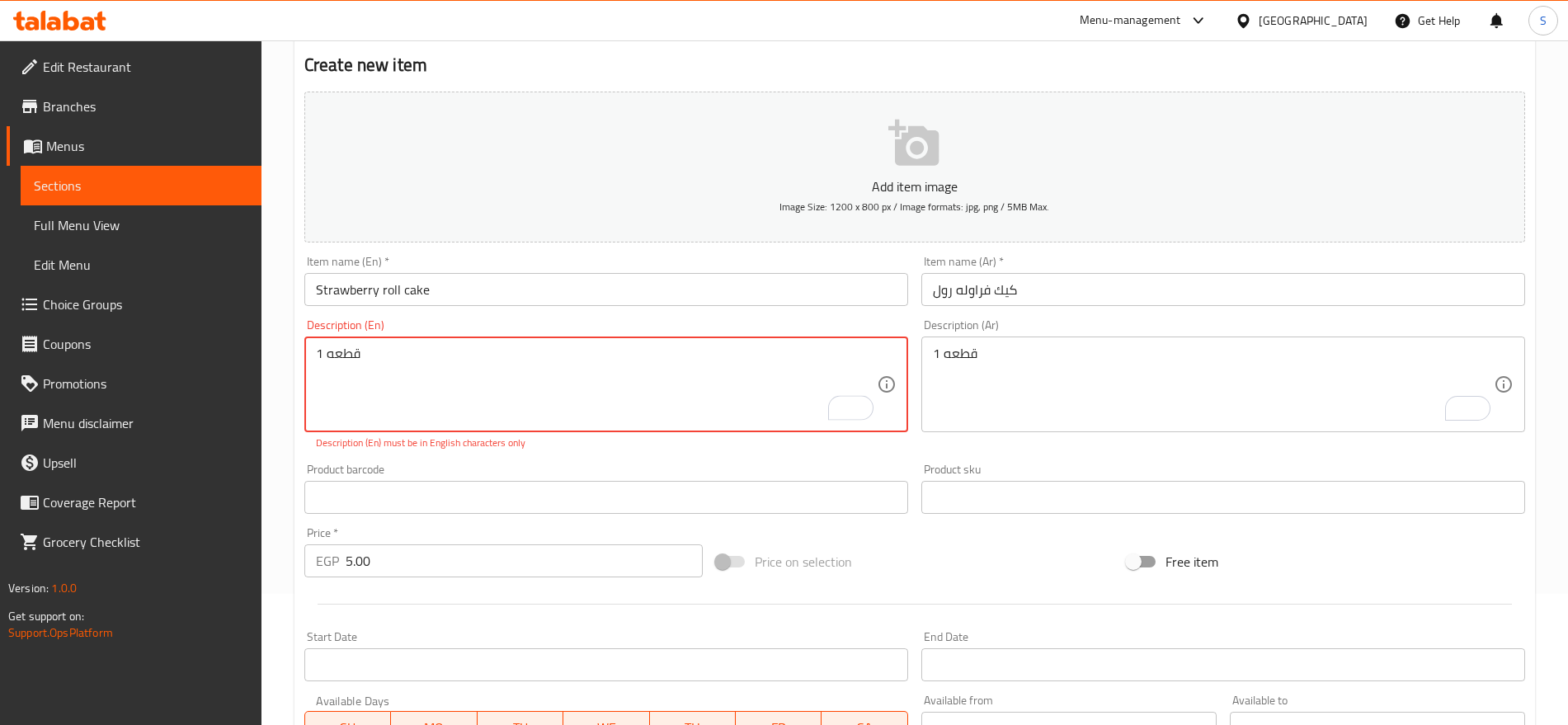
click at [435, 362] on textarea "1 قطعه" at bounding box center [597, 385] width 561 height 78
paste textarea "pcs"
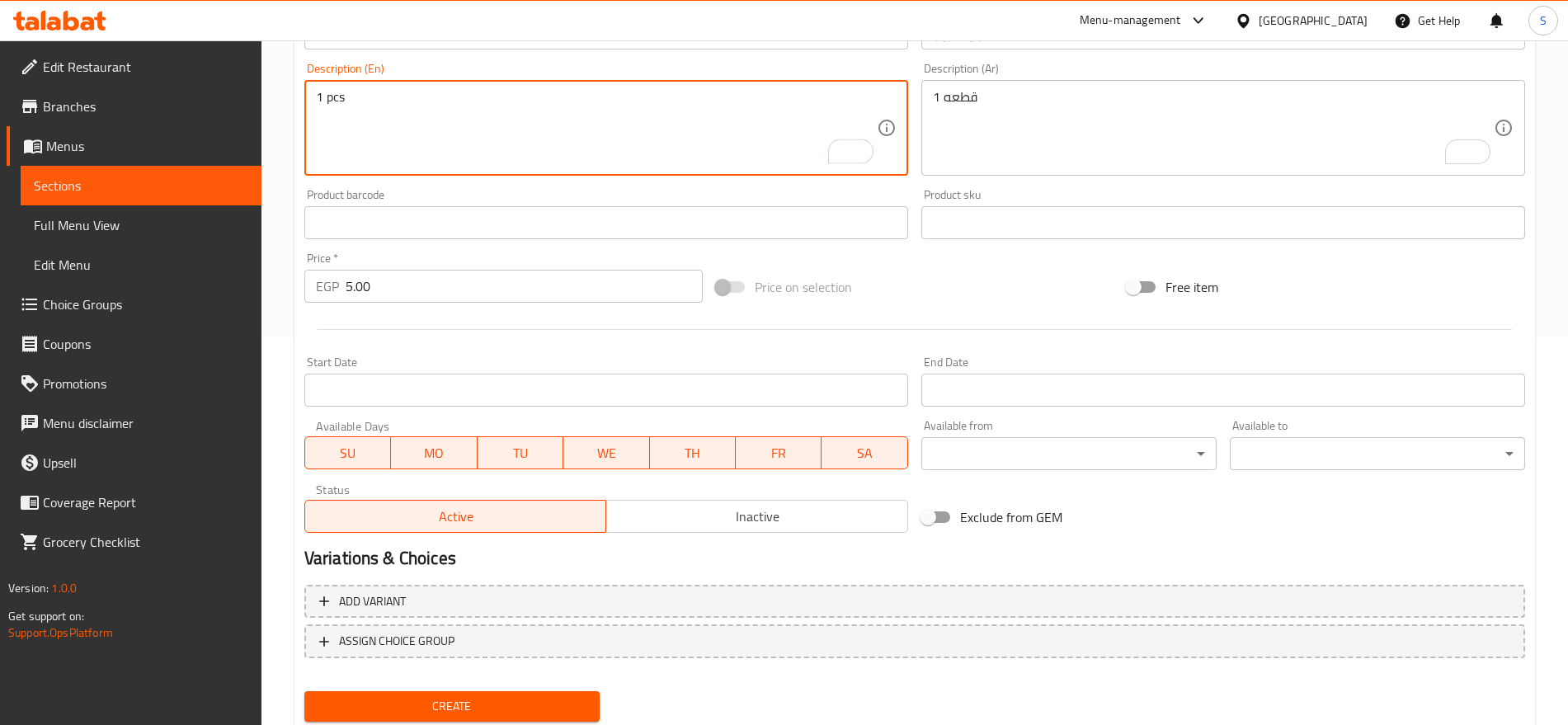
scroll to position [440, 0]
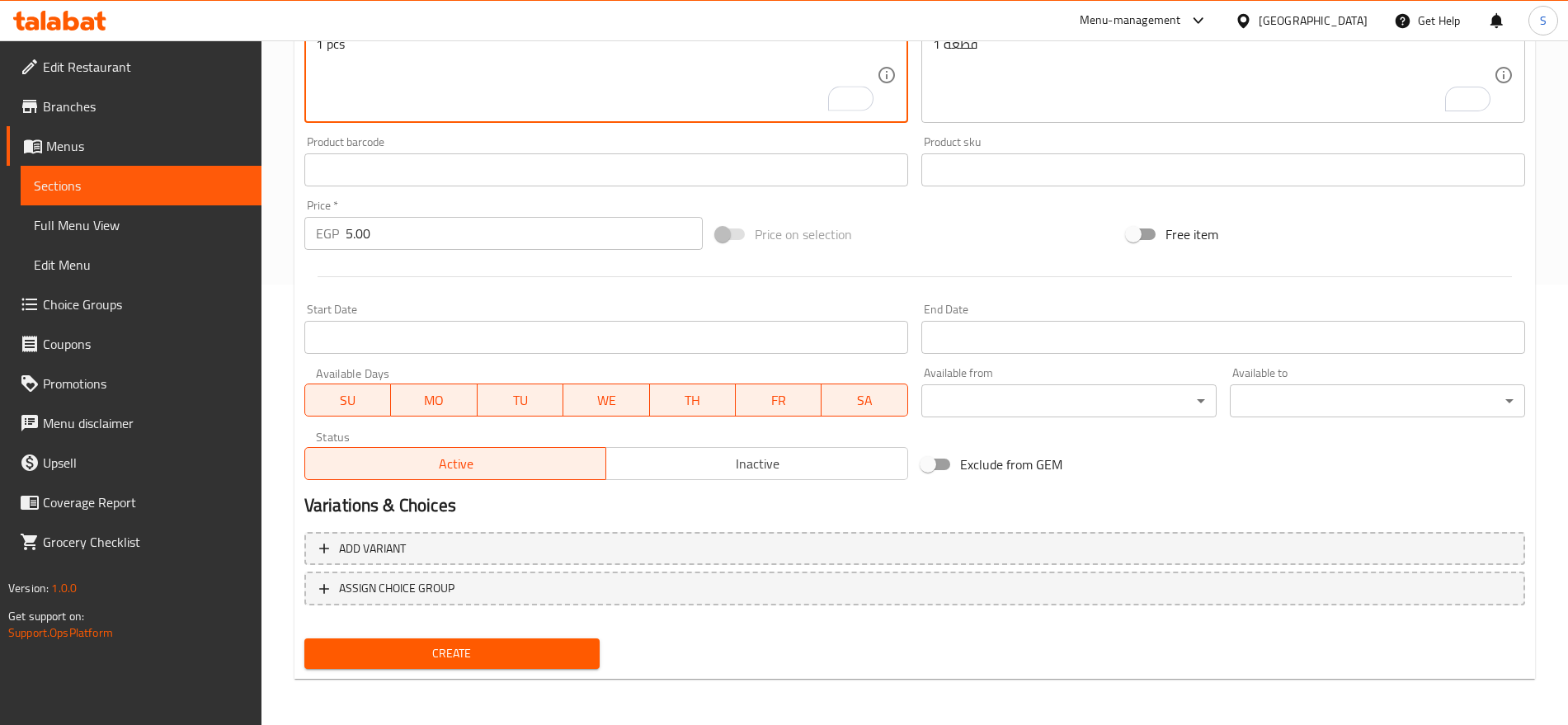
type textarea "1 pcs"
click at [401, 651] on span "Create" at bounding box center [453, 653] width 269 height 20
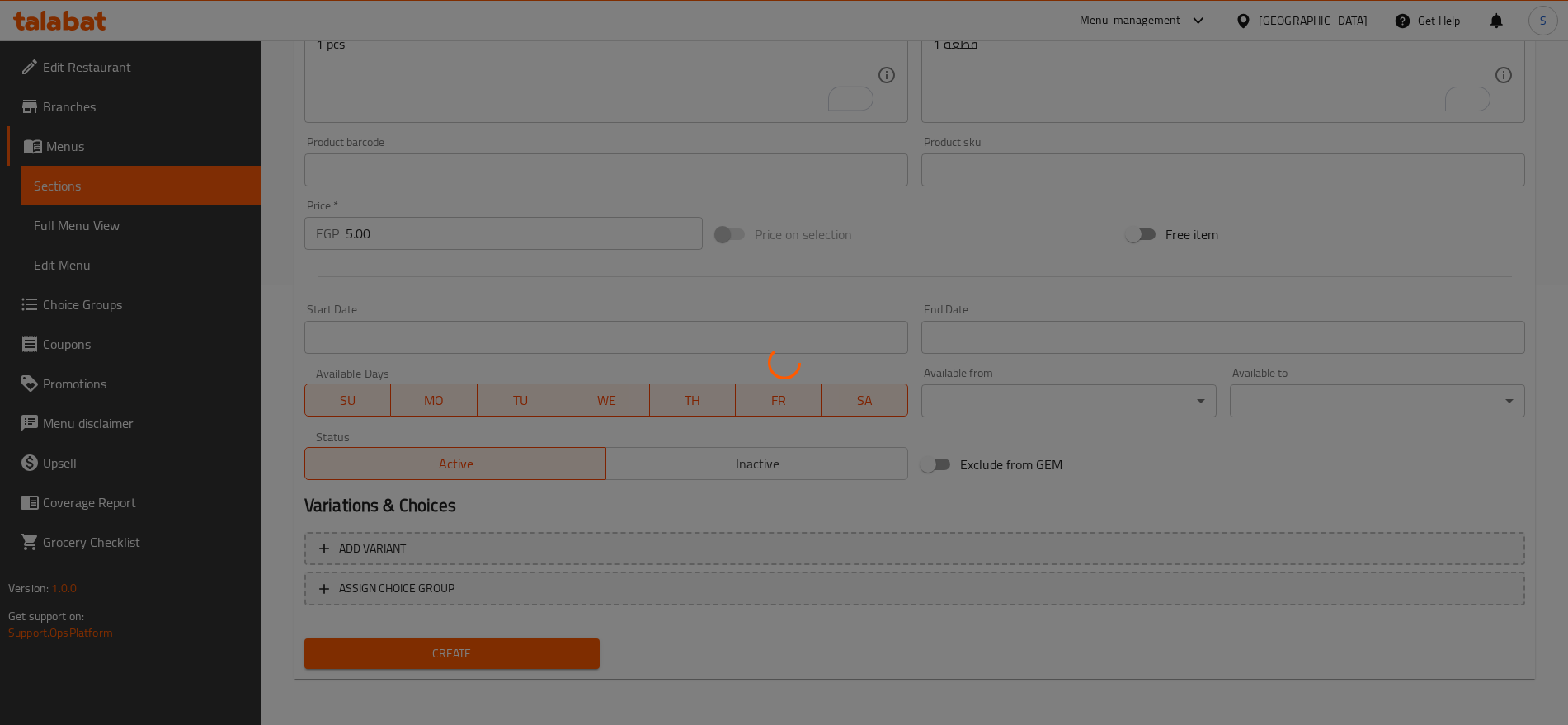
type input "0"
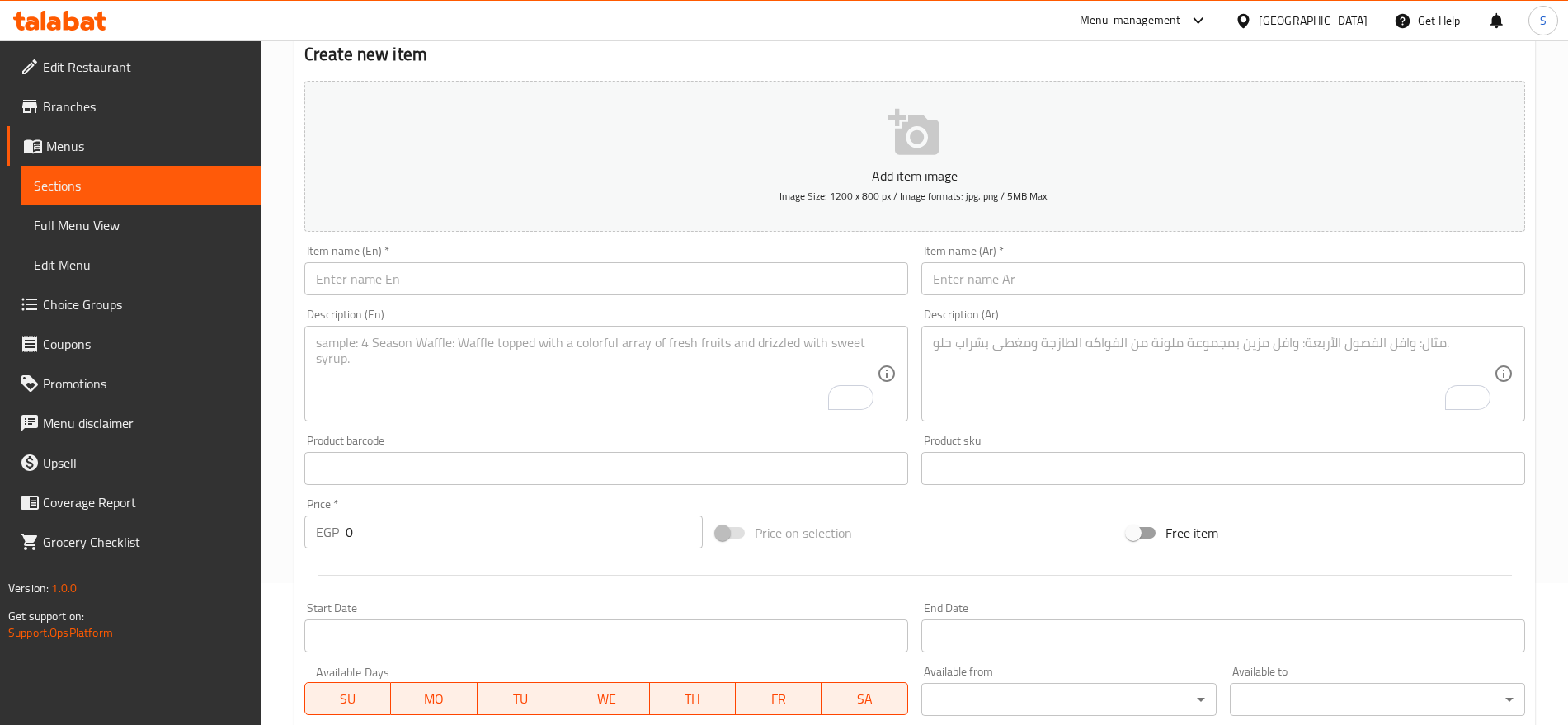
scroll to position [131, 0]
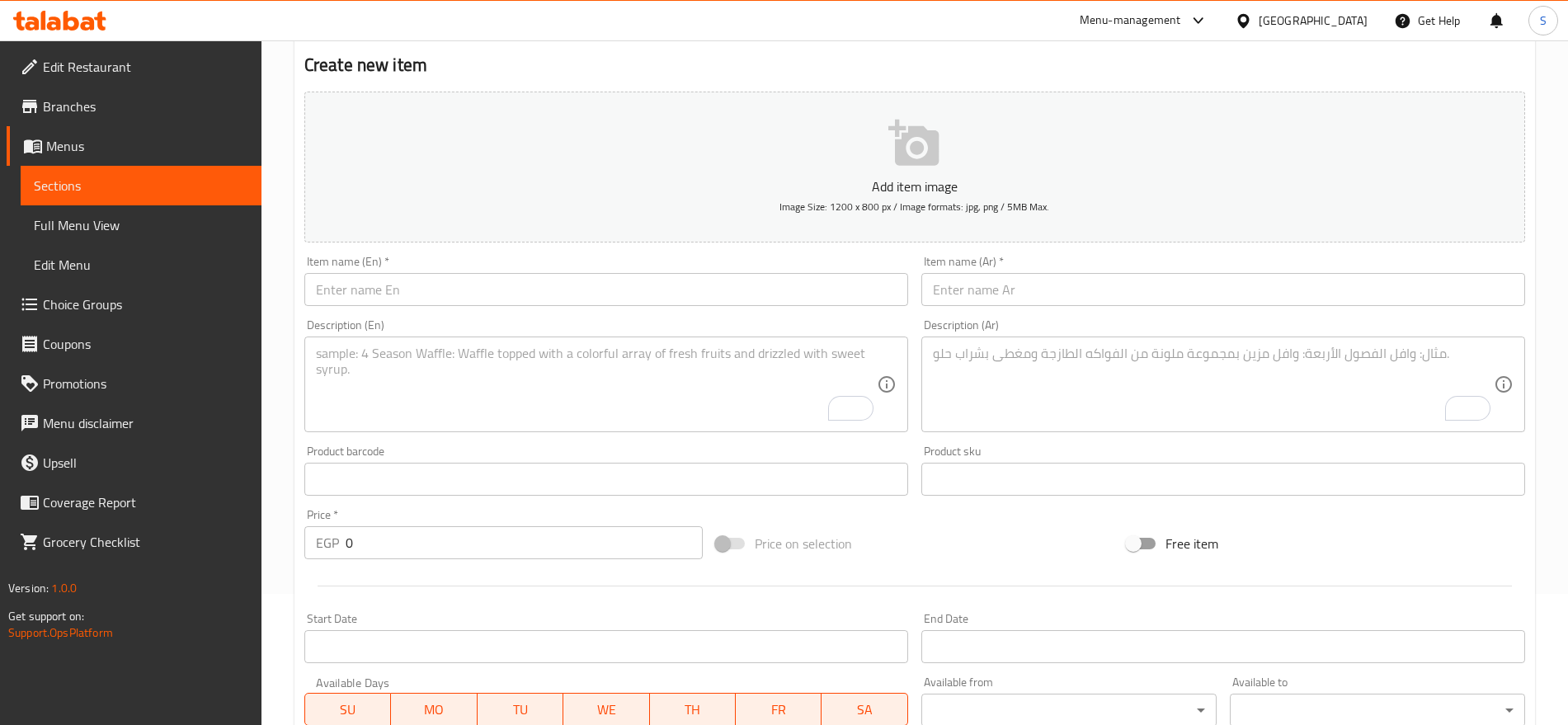
click at [1163, 269] on div "Item name (Ar)   * Item name (Ar) *" at bounding box center [1223, 280] width 604 height 50
click at [1156, 281] on input "text" at bounding box center [1223, 289] width 604 height 33
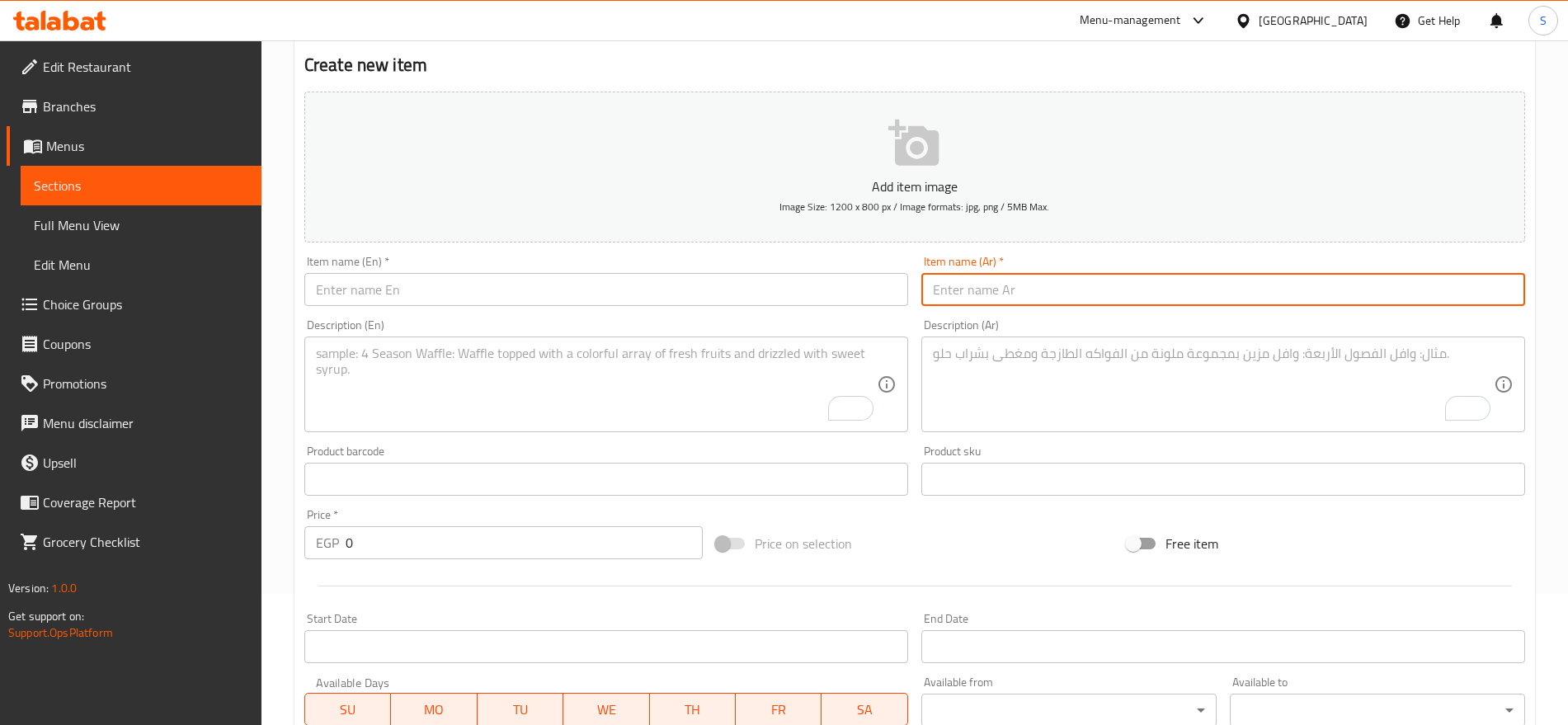
paste input "كيك كيمي فانيلا"
type input "كيك كيمي فانيلا"
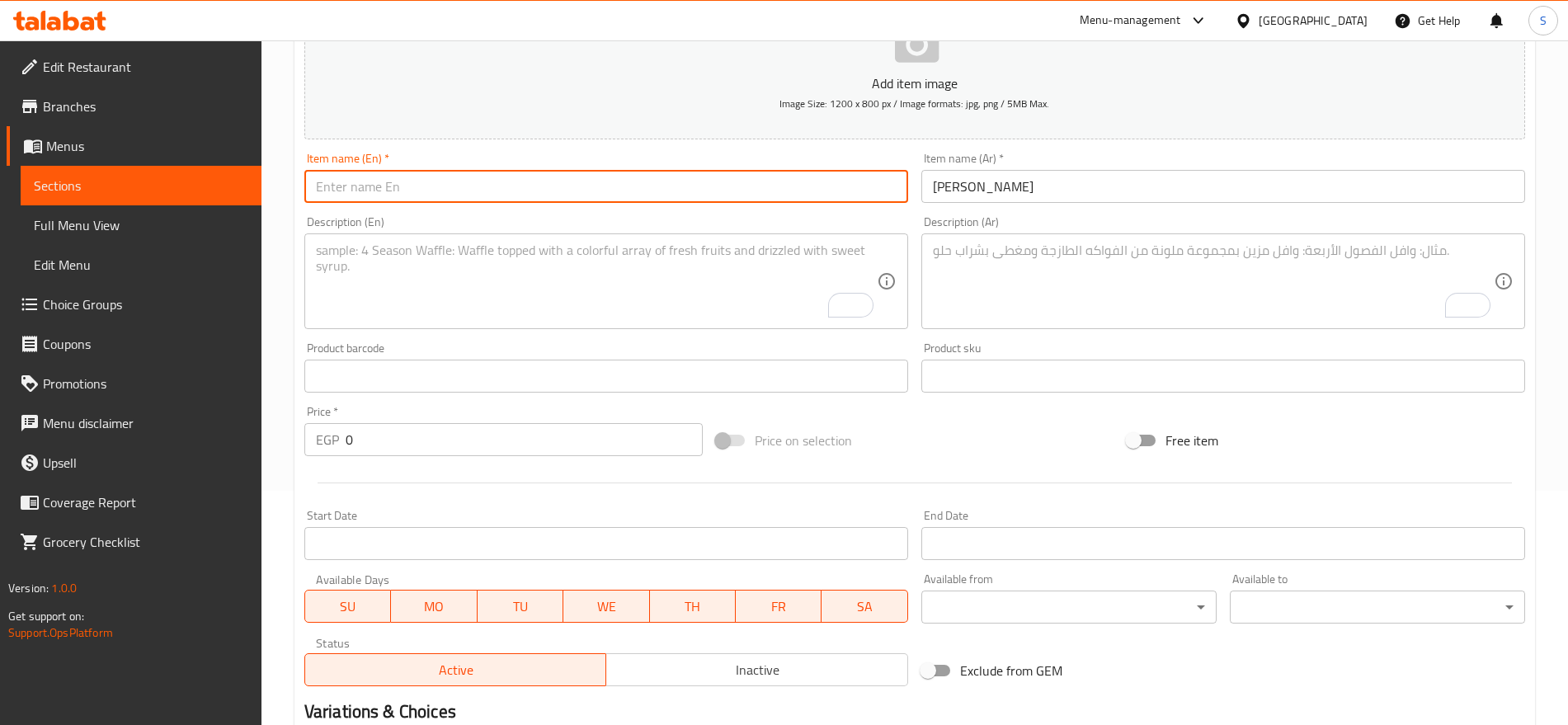
click at [441, 199] on input "text" at bounding box center [606, 186] width 604 height 33
paste input "Kimmy Vanilla Cake"
type input "Kimmy Vanilla Cake"
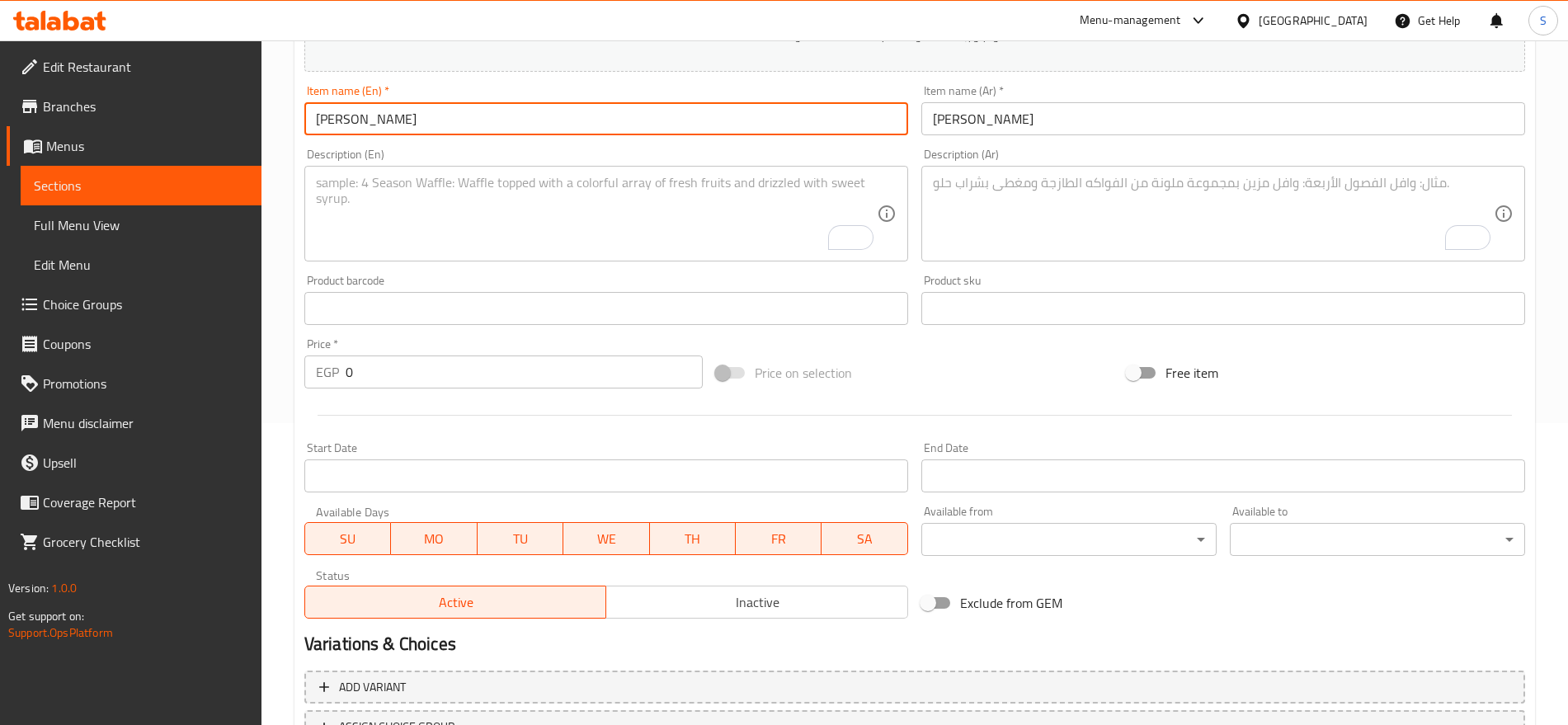
scroll to position [337, 0]
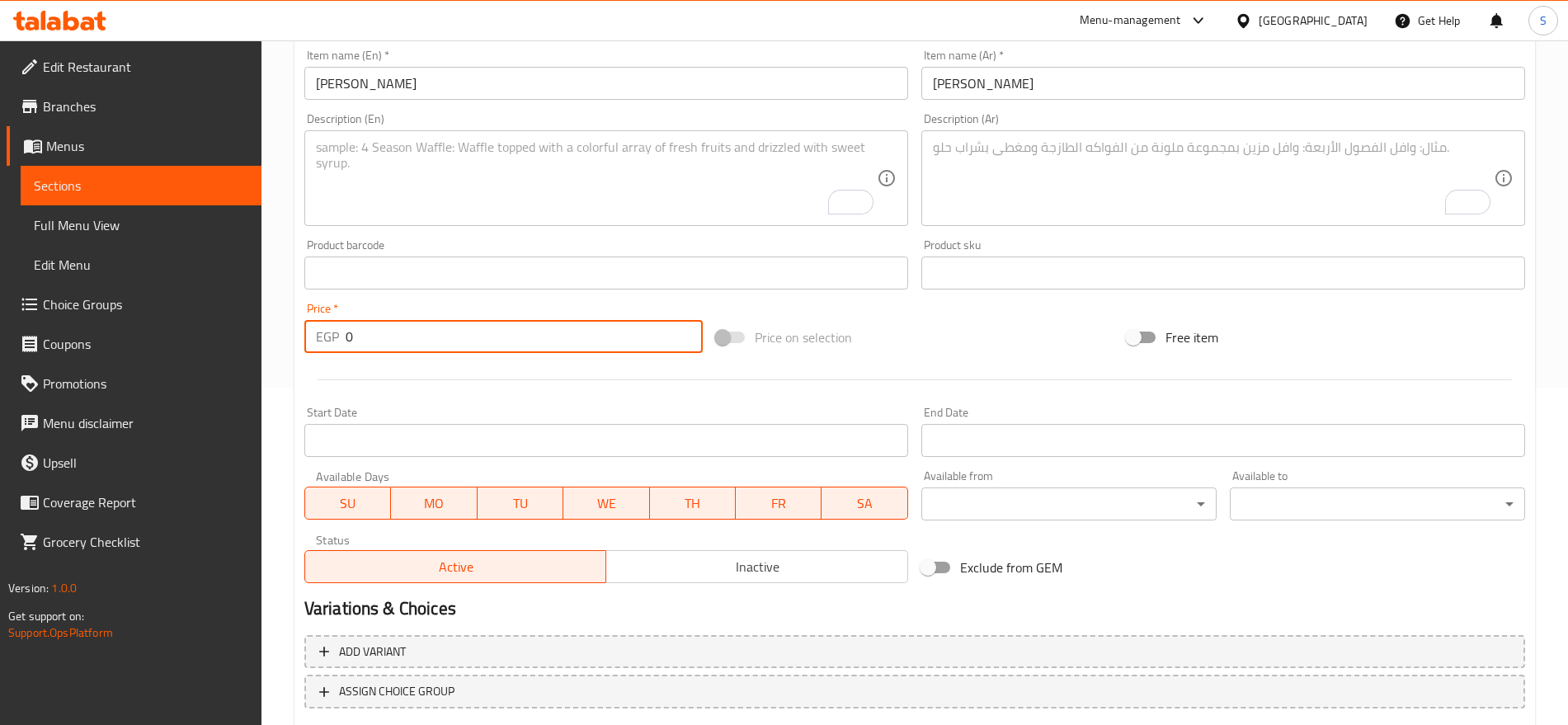
drag, startPoint x: 390, startPoint y: 331, endPoint x: 312, endPoint y: 337, distance: 78.2
click at [312, 337] on div "EGP 0 Price *" at bounding box center [504, 337] width 399 height 33
paste input "5.0"
type input "5.00"
click at [637, 722] on nav at bounding box center [914, 721] width 1221 height 13
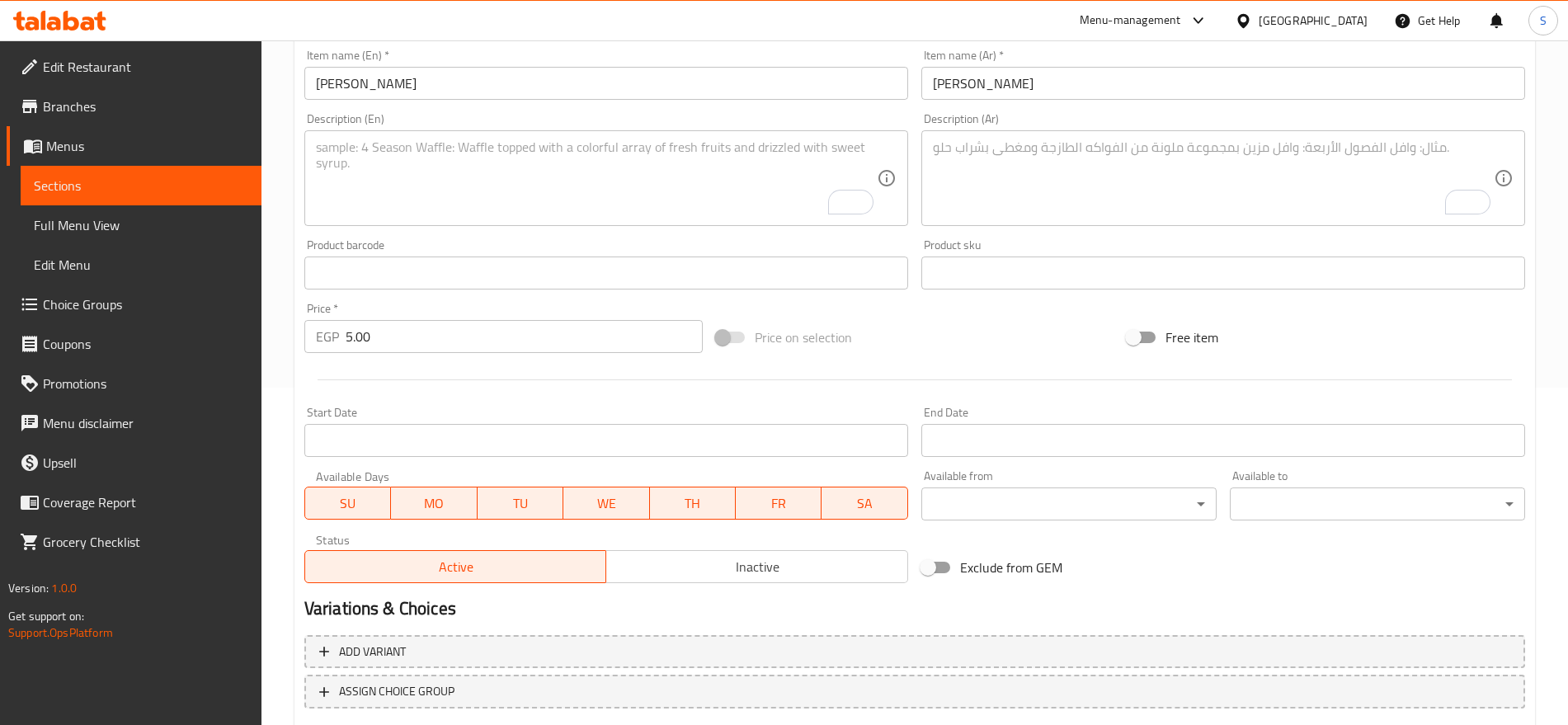
click at [1075, 267] on input "text" at bounding box center [1223, 273] width 604 height 33
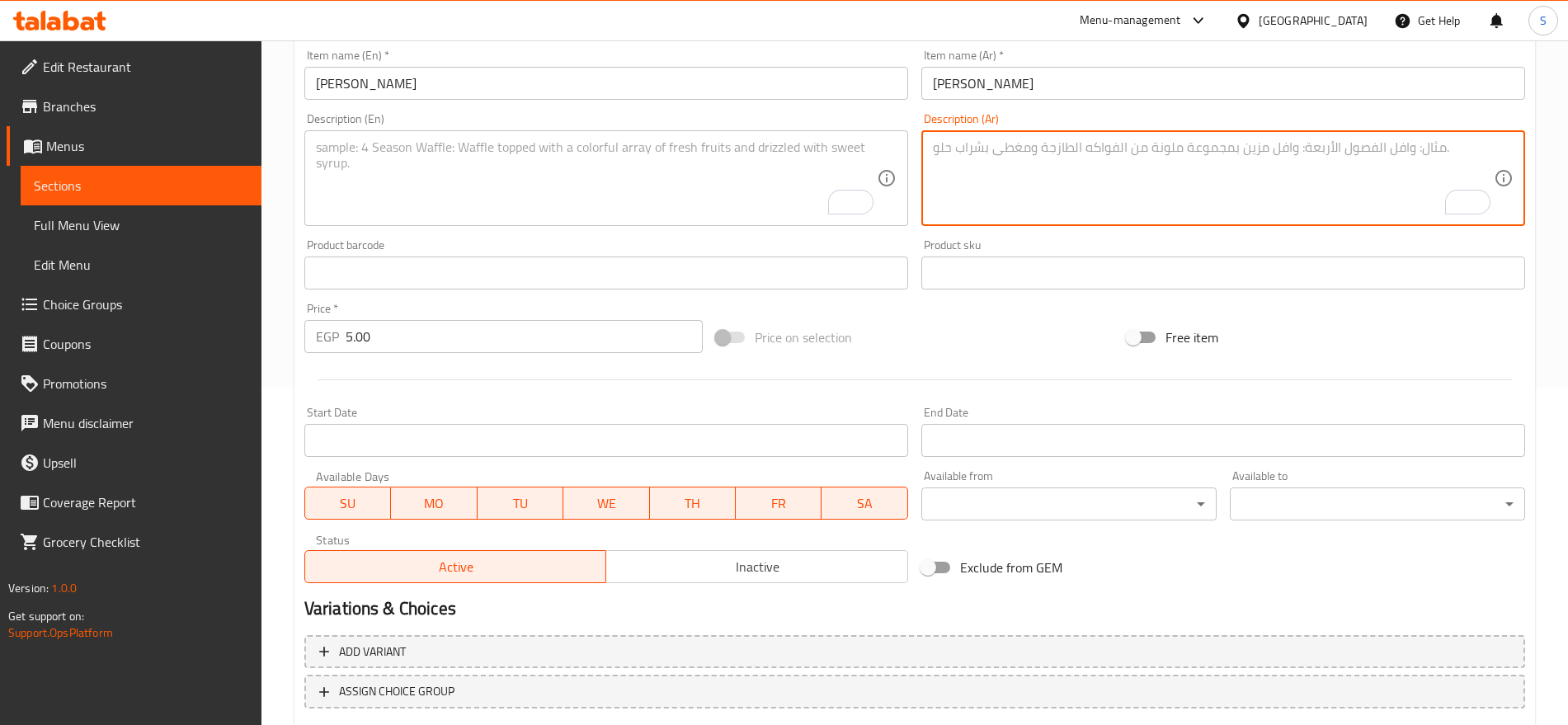
click at [1191, 193] on textarea "To enrich screen reader interactions, please activate Accessibility in Grammarl…" at bounding box center [1213, 179] width 561 height 78
paste textarea "1 قطعه"
type textarea "1 قطعه"
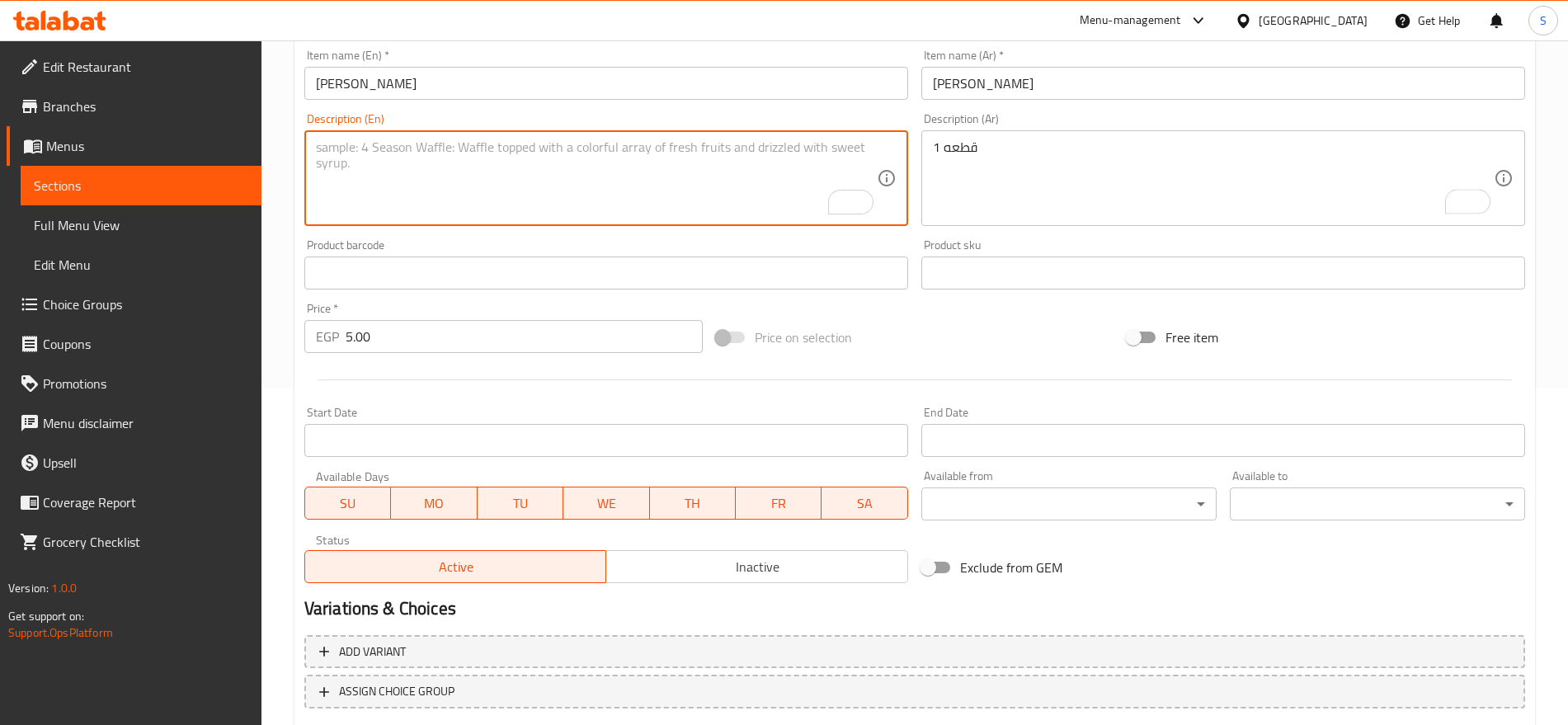
click at [493, 187] on textarea "To enrich screen reader interactions, please activate Accessibility in Grammarl…" at bounding box center [597, 179] width 561 height 78
paste textarea "1 pcs"
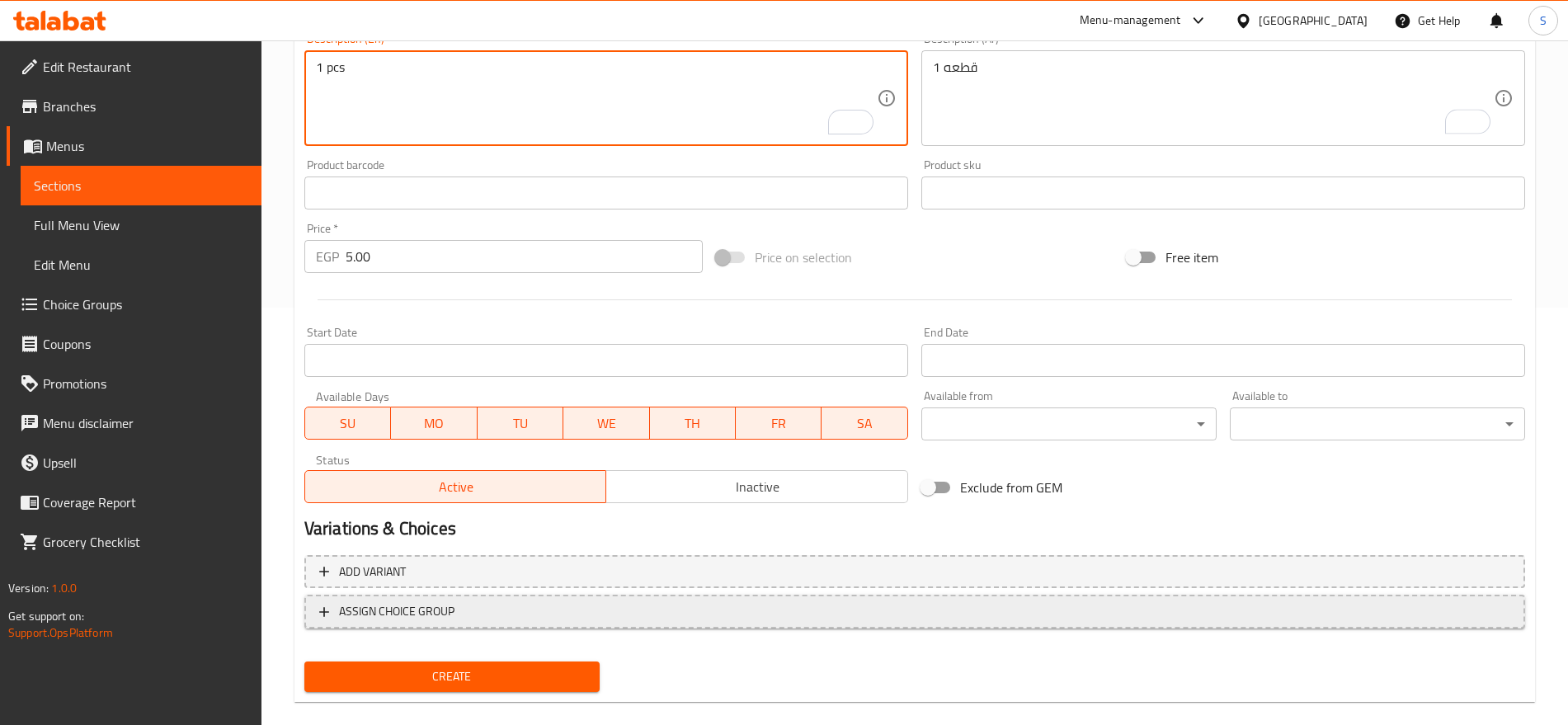
scroll to position [440, 0]
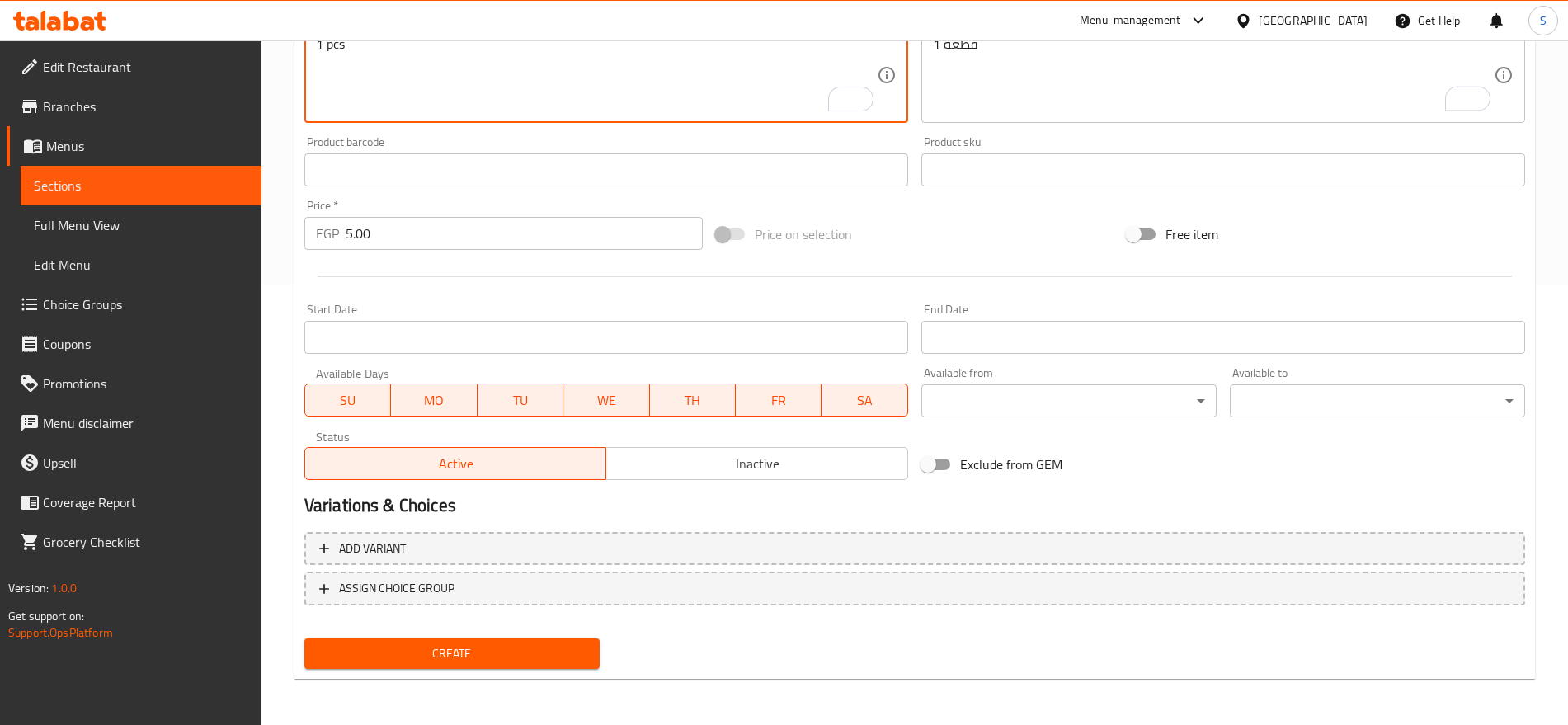
type textarea "1 pcs"
click at [418, 653] on span "Create" at bounding box center [453, 653] width 269 height 20
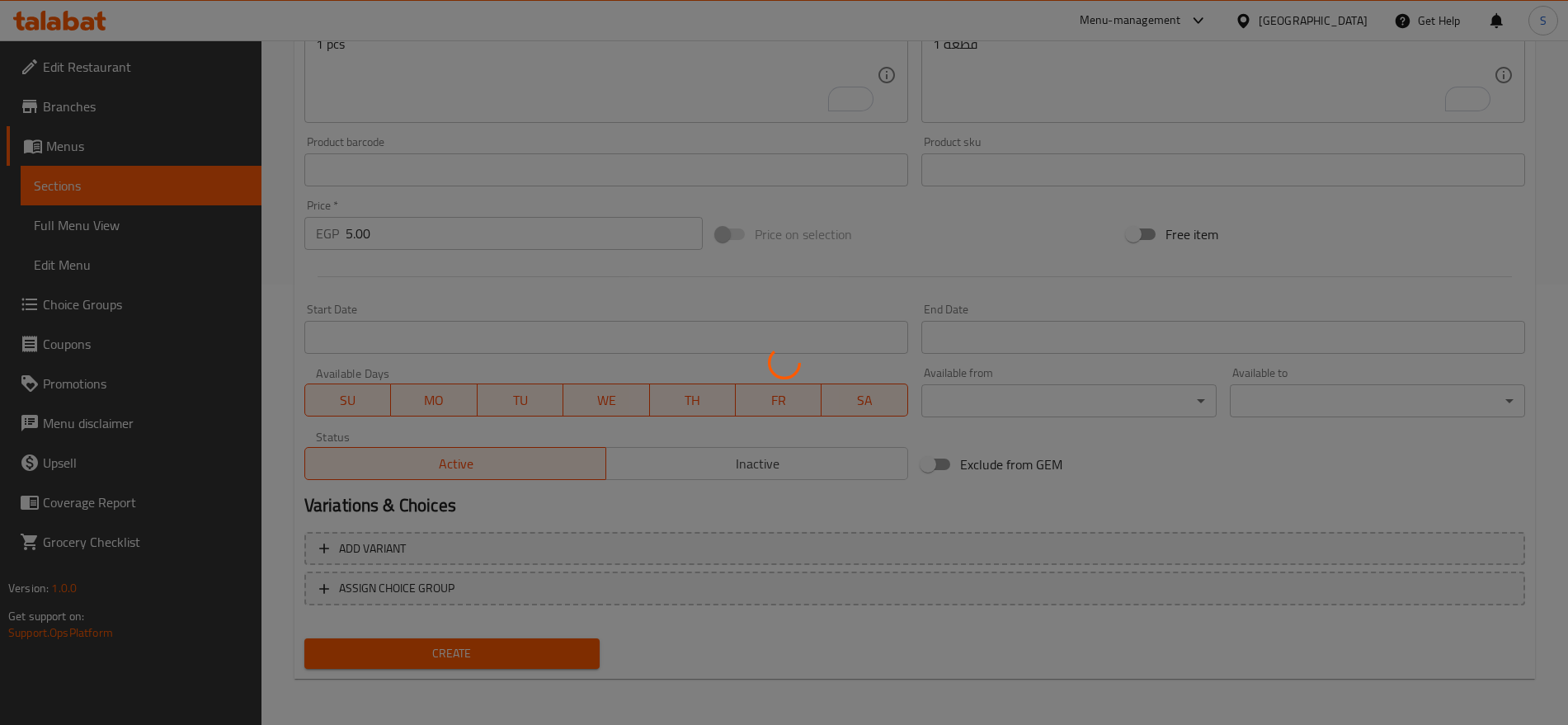
type input "0"
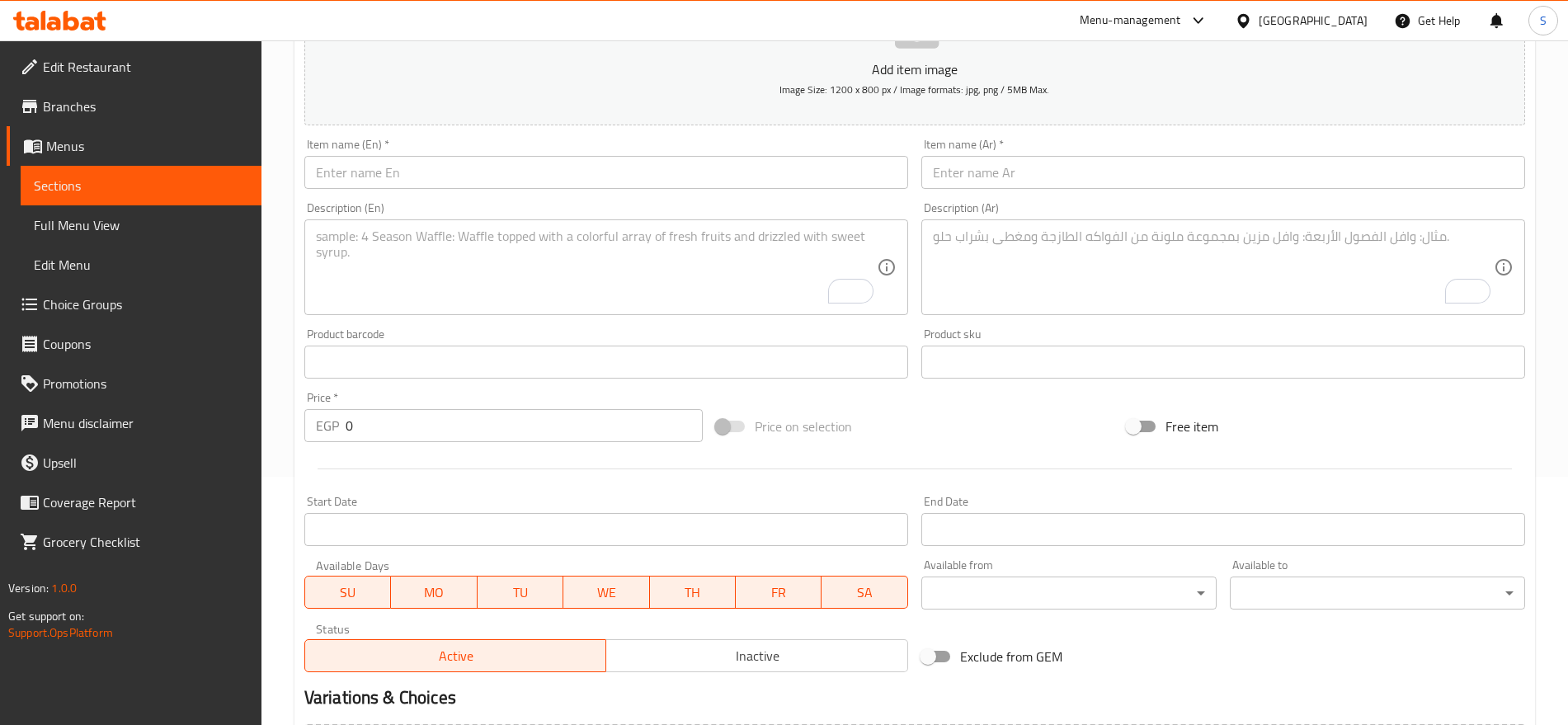
scroll to position [131, 0]
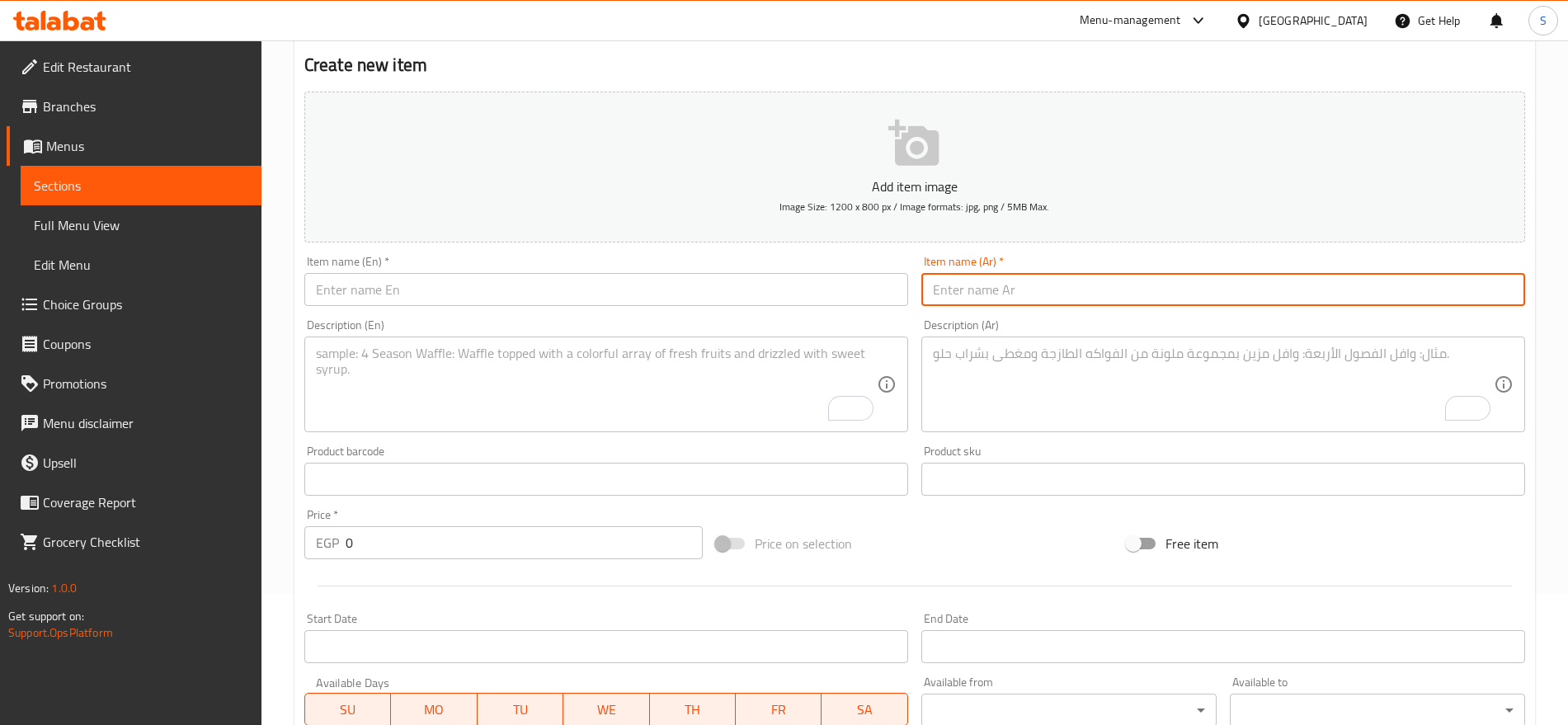
click at [1195, 290] on input "text" at bounding box center [1223, 289] width 604 height 33
paste input "ذره فيشار"
type input "ذره فيشار"
click at [784, 276] on input "text" at bounding box center [606, 289] width 604 height 33
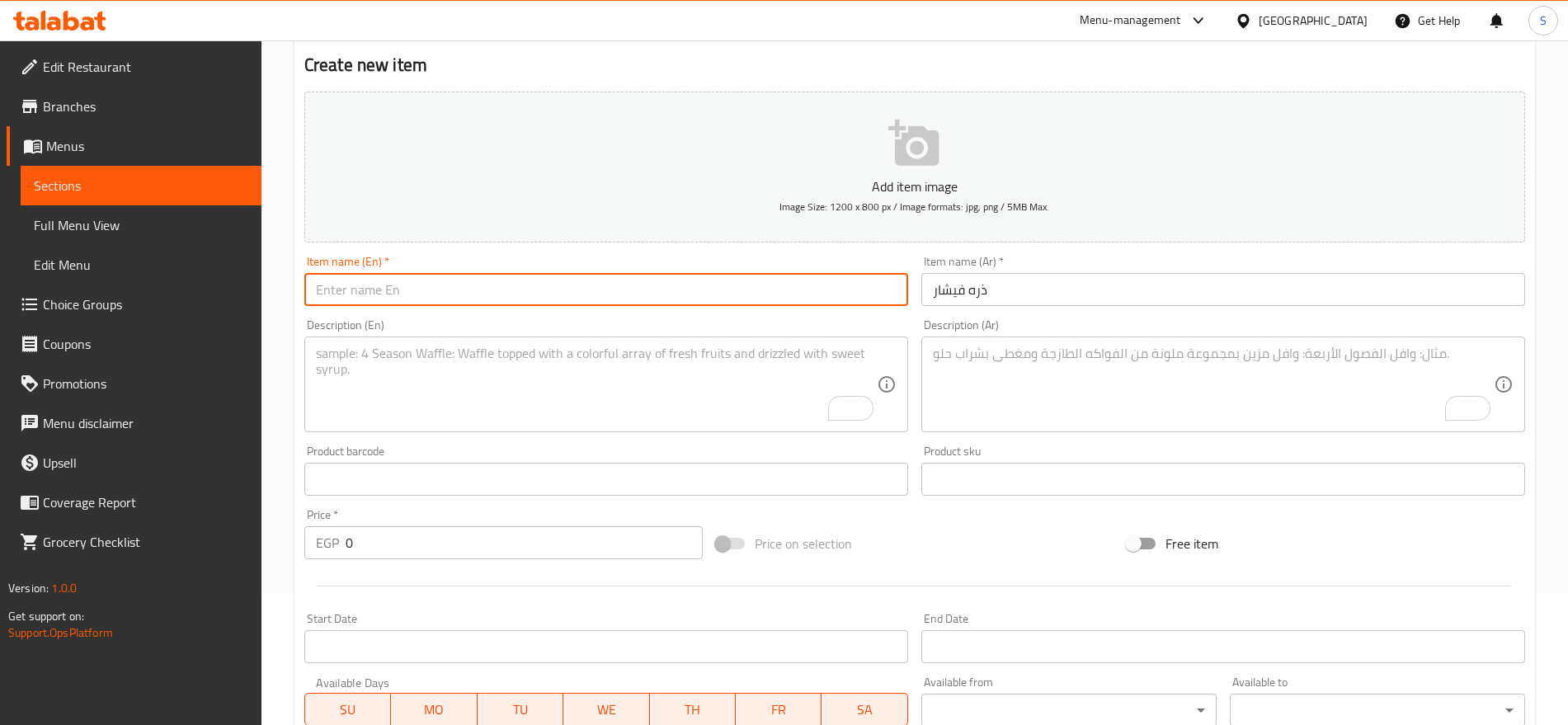
paste input "popcorn"
type input "popcorn"
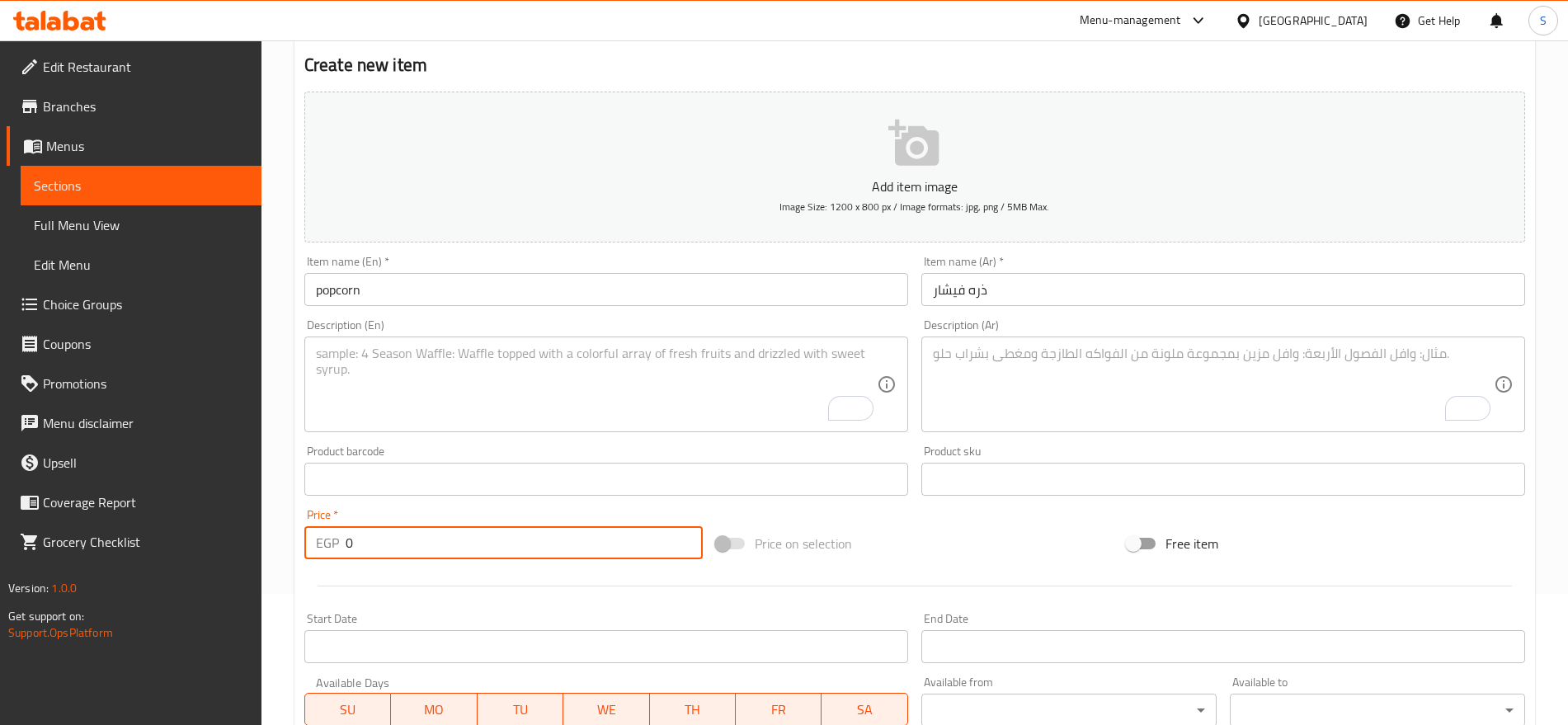
drag, startPoint x: 362, startPoint y: 537, endPoint x: 288, endPoint y: 535, distance: 74.0
click at [291, 536] on div "Home / Restaurants management / Menus / Sections / item / create cake section C…" at bounding box center [914, 472] width 1306 height 1125
paste input "80.0"
type input "80.00"
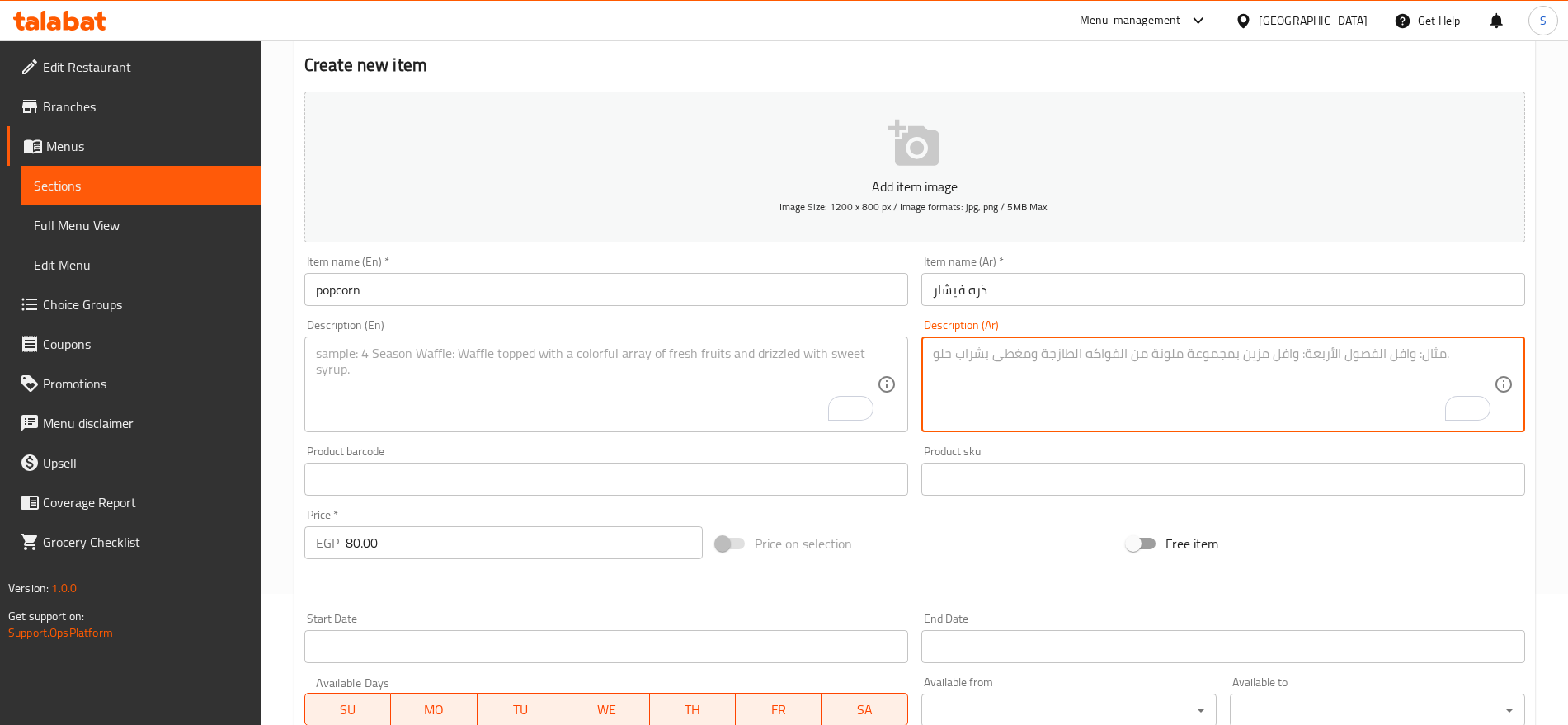
click at [1104, 387] on textarea "To enrich screen reader interactions, please activate Accessibility in Grammarl…" at bounding box center [1213, 385] width 561 height 78
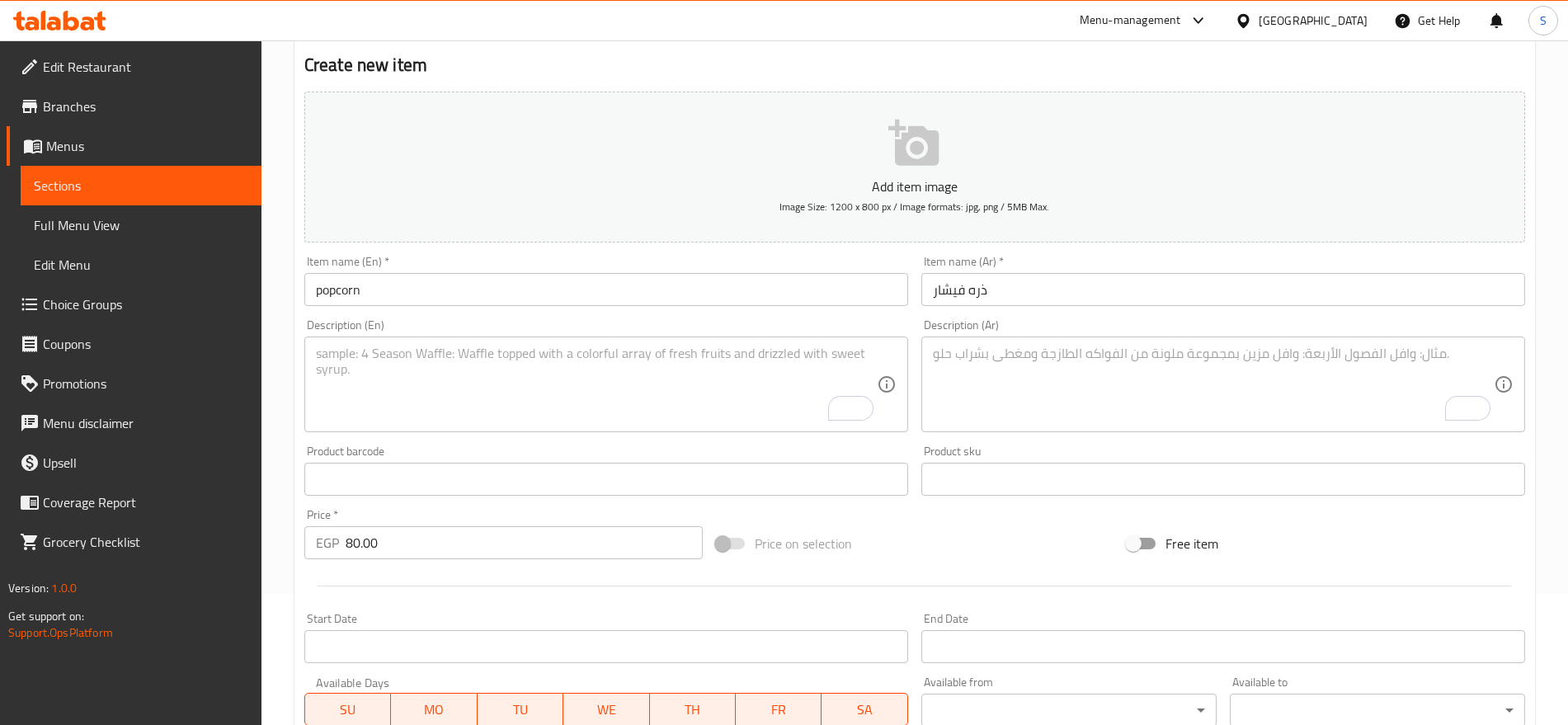
click at [1033, 362] on textarea "To enrich screen reader interactions, please activate Accessibility in Grammarl…" at bounding box center [1213, 385] width 561 height 78
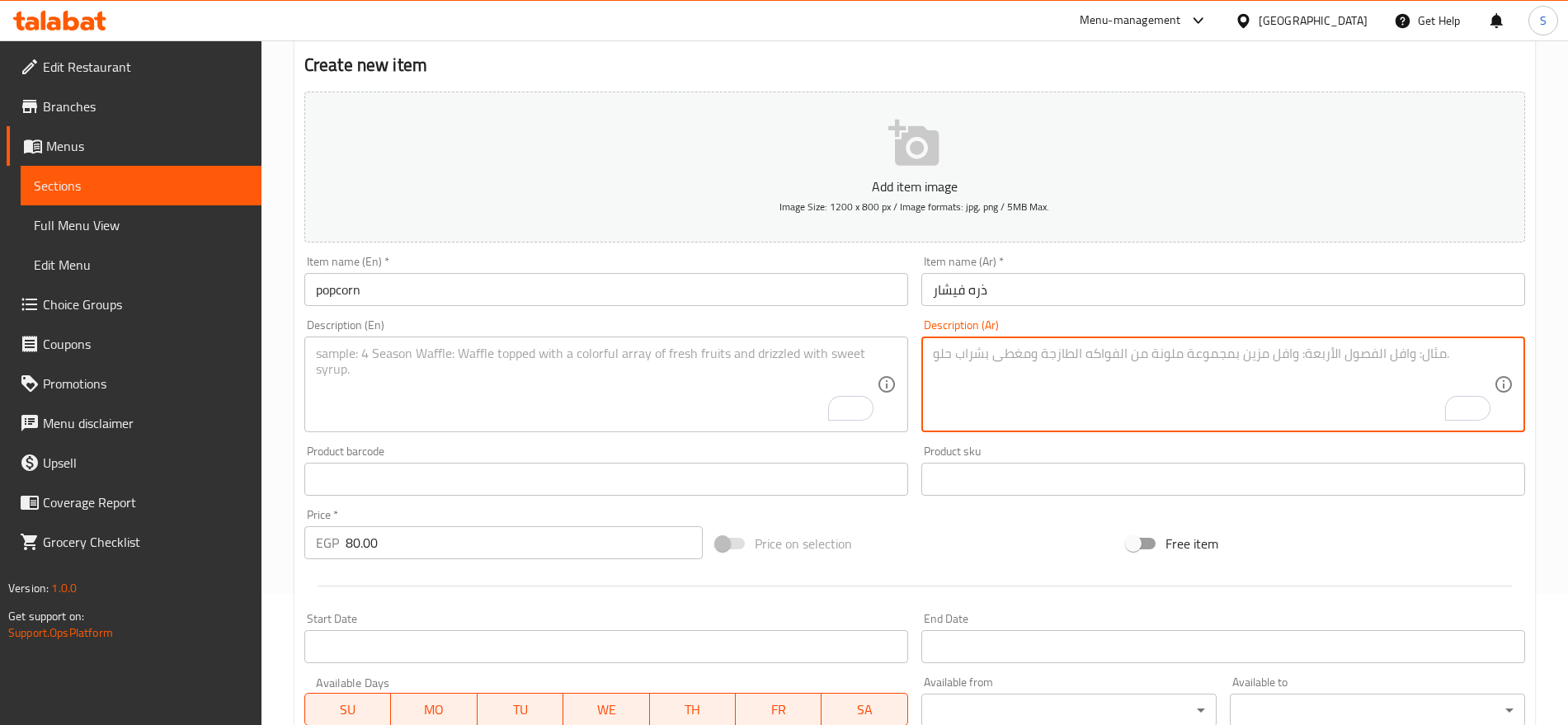
paste textarea "كيلو"
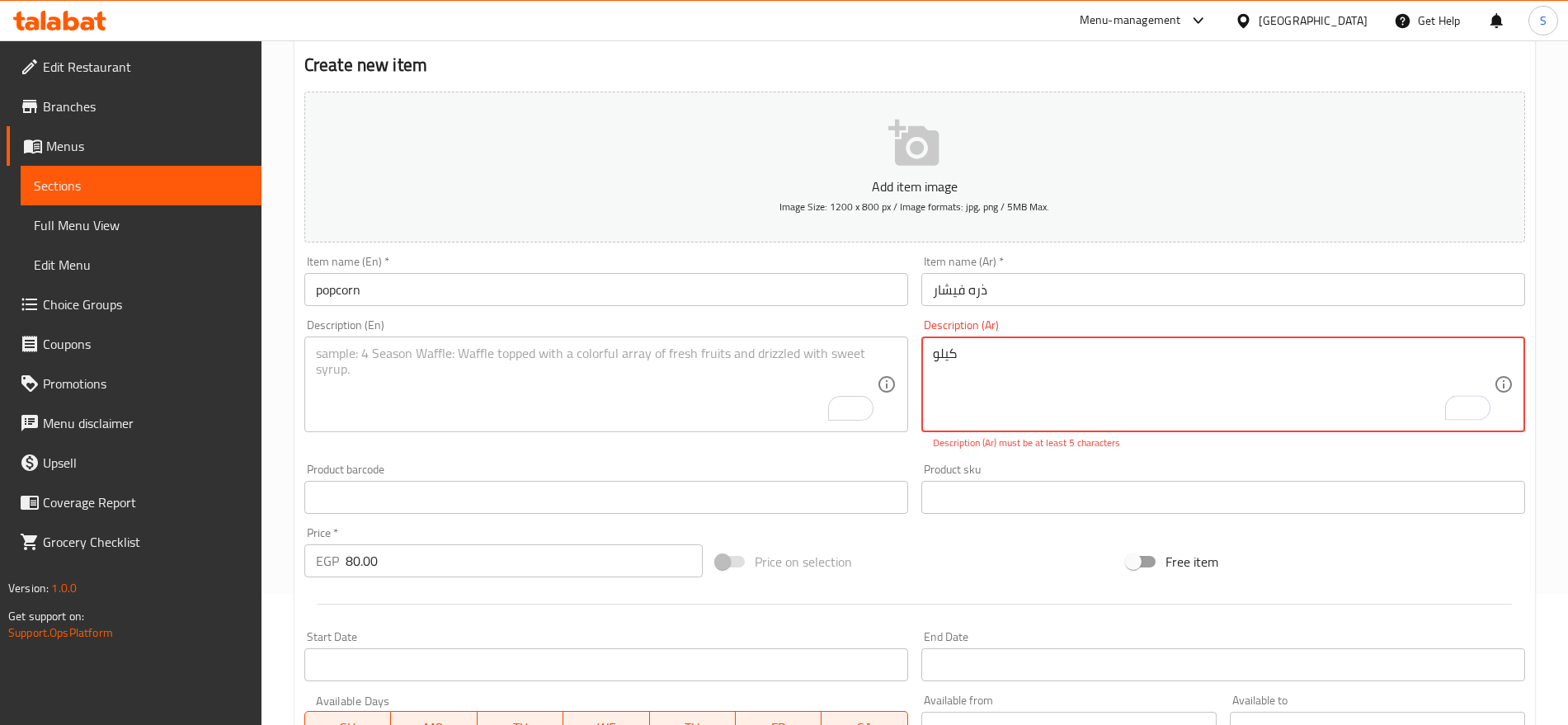
type textarea "كيلو"
click at [531, 376] on textarea "To enrich screen reader interactions, please activate Accessibility in Grammarl…" at bounding box center [597, 385] width 561 height 78
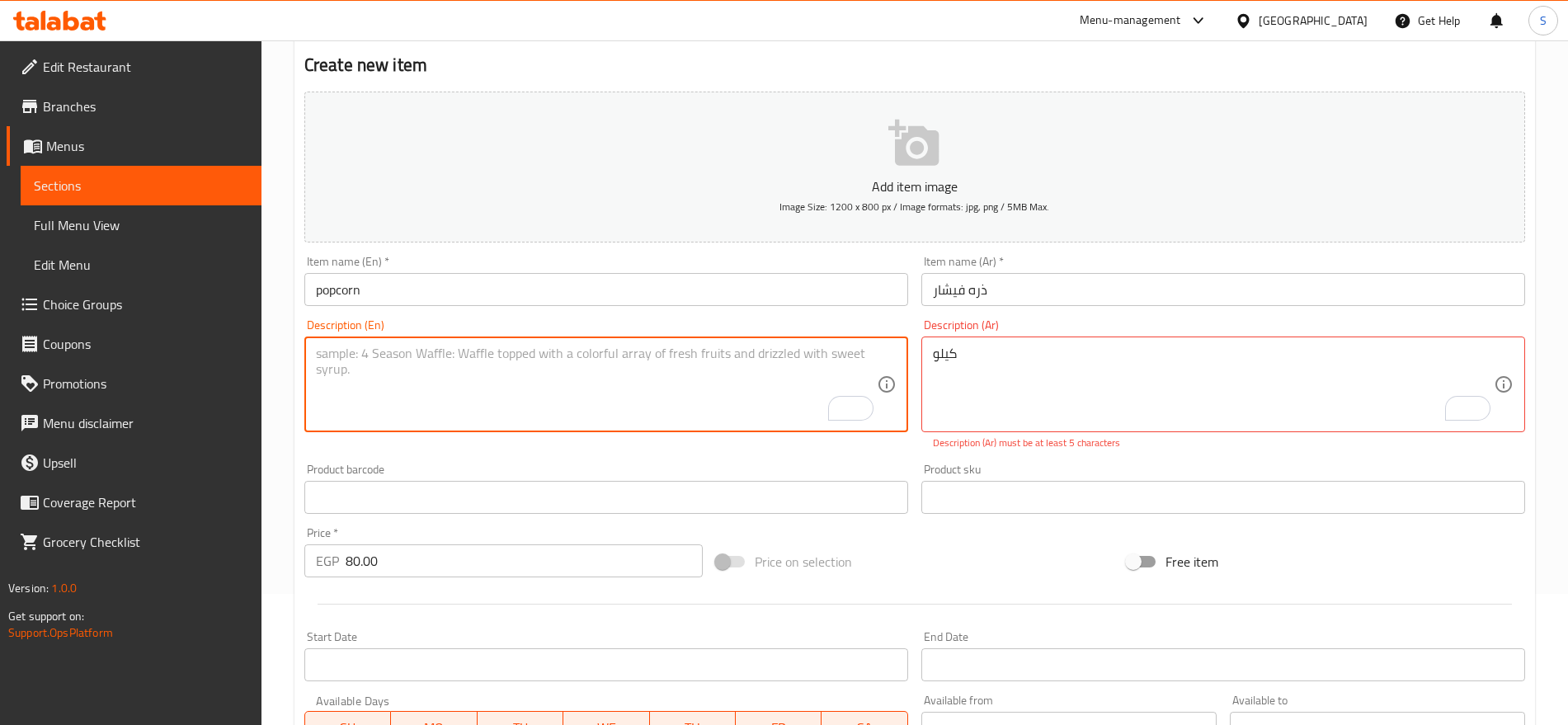
paste textarea "kilo"
click at [311, 350] on div "kilo Description (En)" at bounding box center [606, 384] width 604 height 95
drag, startPoint x: 357, startPoint y: 356, endPoint x: 333, endPoint y: 360, distance: 24.3
click at [333, 360] on textarea "kilo1" at bounding box center [597, 385] width 561 height 78
type textarea "1 kilo"
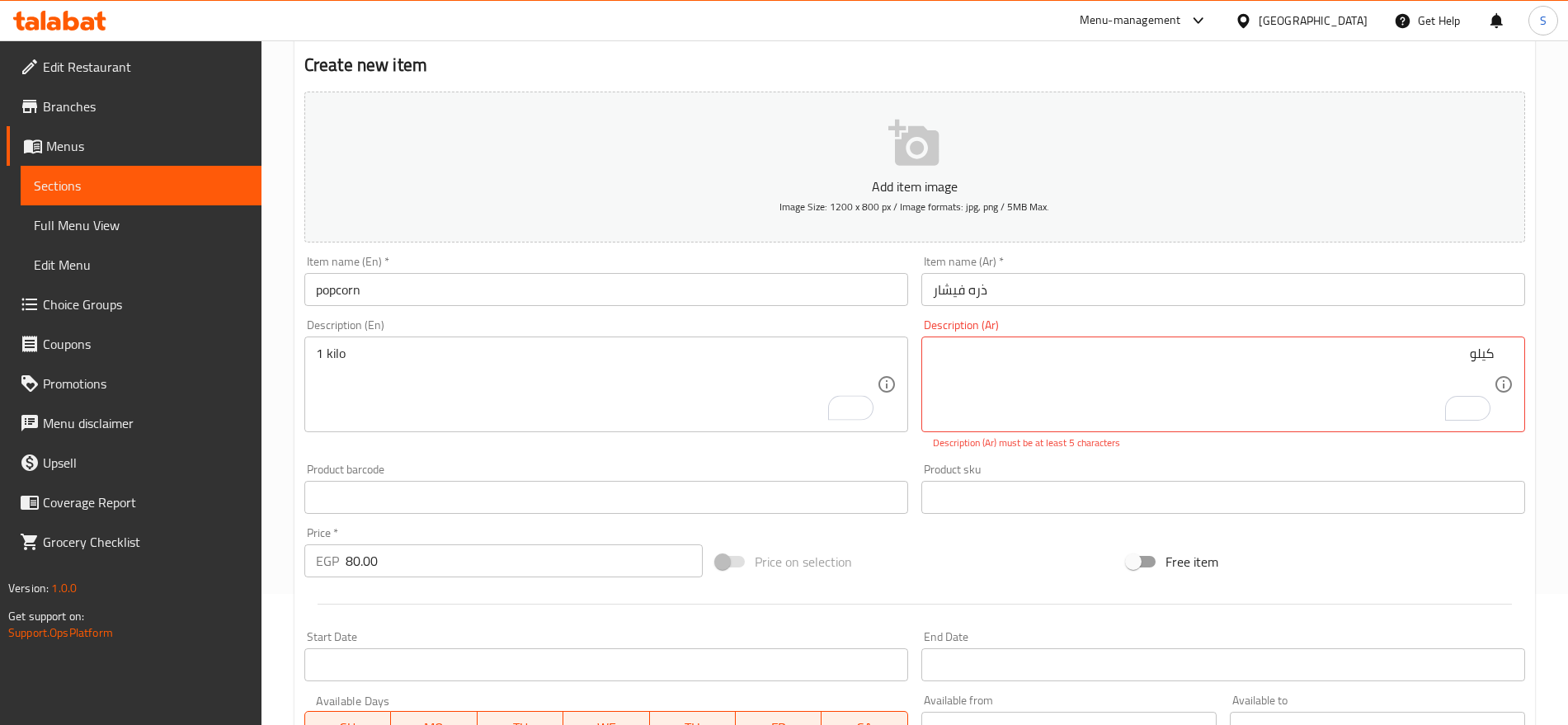
click at [1502, 349] on div "كيلو Description (Ar)" at bounding box center [1223, 384] width 604 height 95
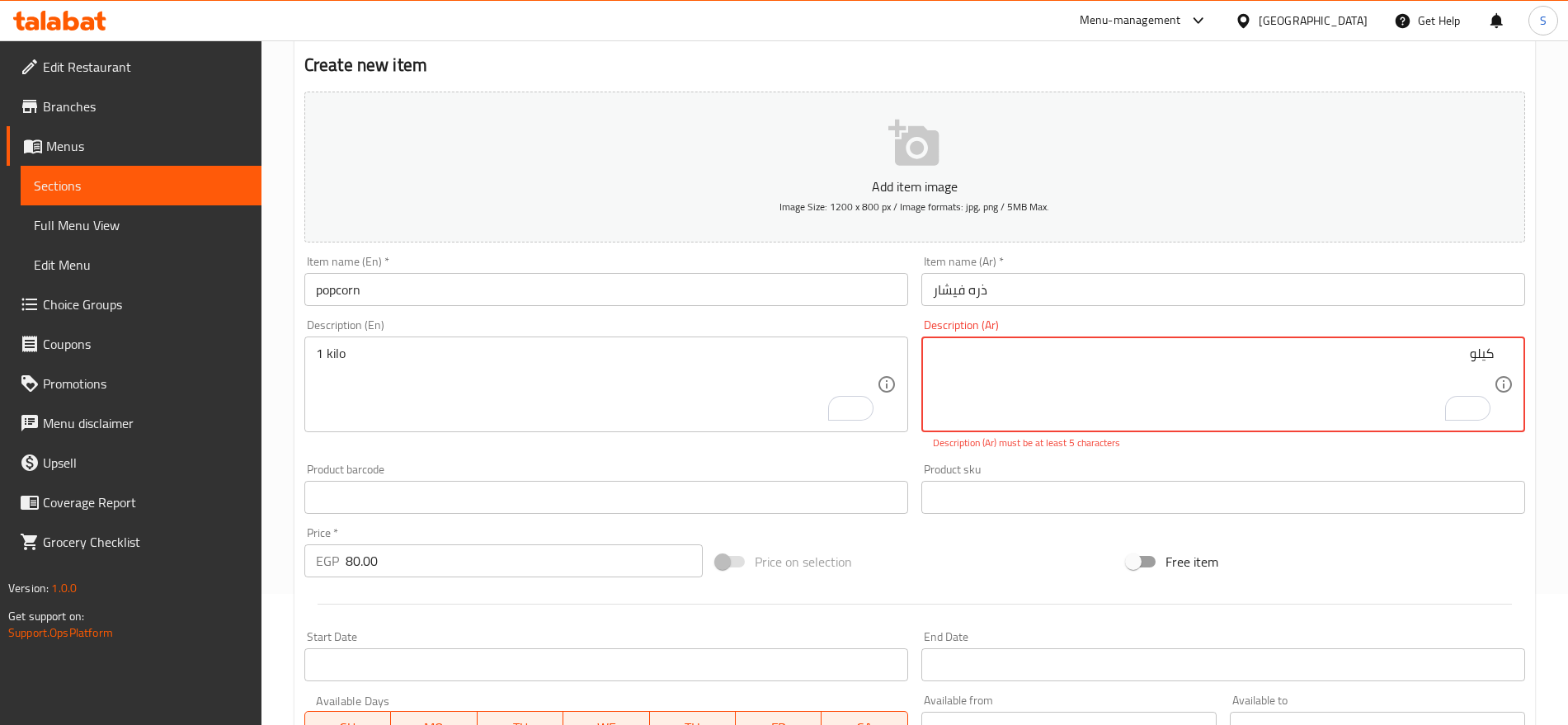
click at [1502, 359] on div "كيلو Description (Ar)" at bounding box center [1223, 384] width 604 height 95
click at [1496, 355] on div "كيلو Description (Ar)" at bounding box center [1223, 384] width 604 height 95
click at [1493, 354] on textarea "كيلو" at bounding box center [1213, 385] width 561 height 78
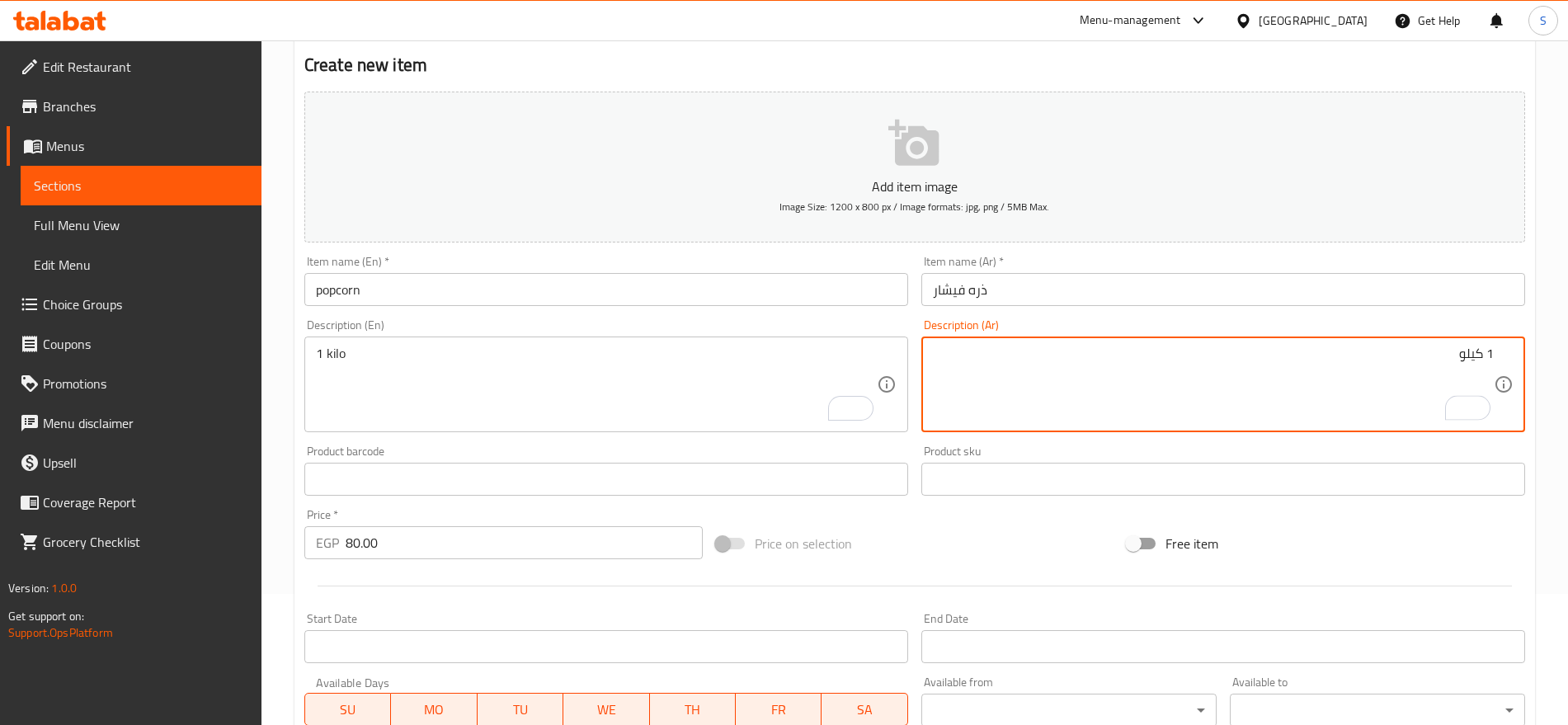
type textarea "1 كيلو"
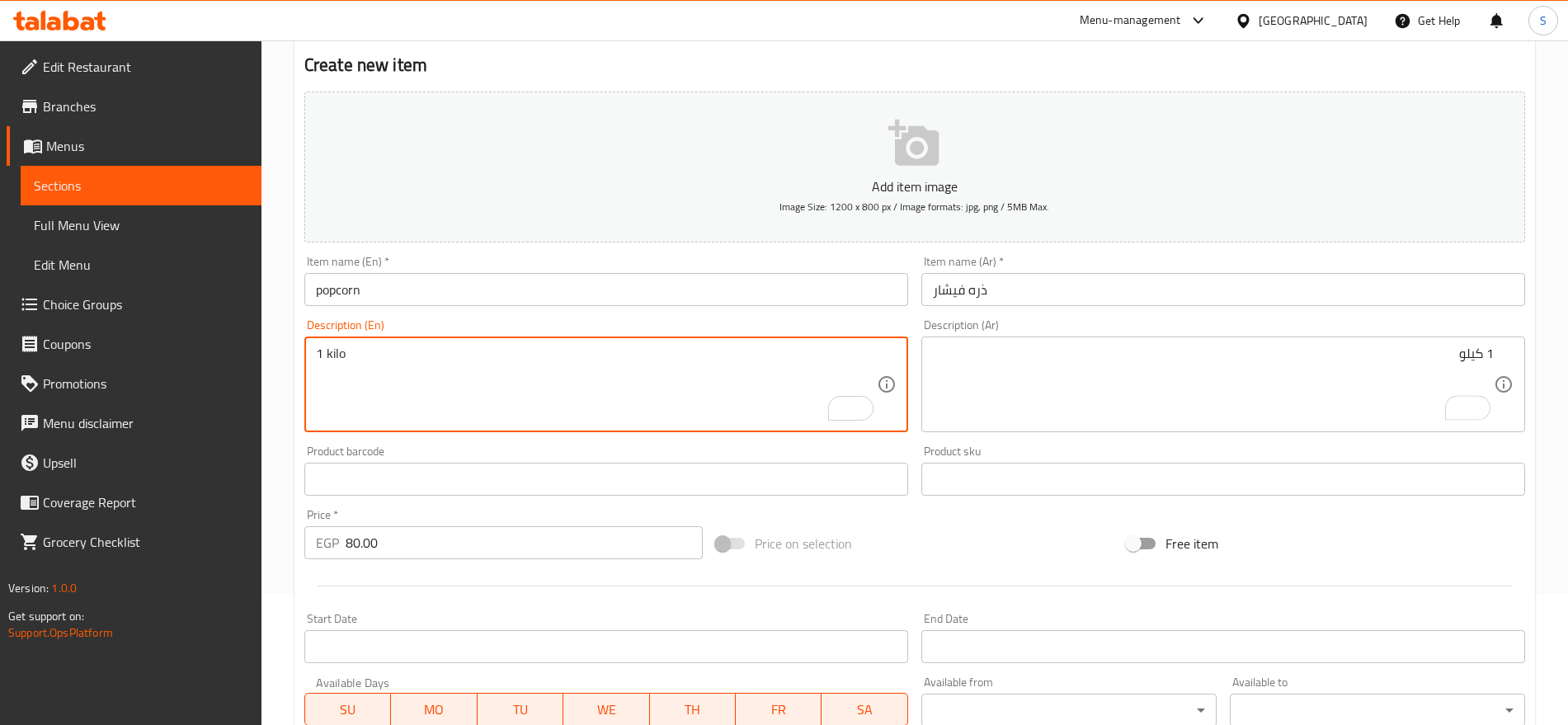
click at [332, 356] on textarea "1 kilo" at bounding box center [597, 385] width 561 height 78
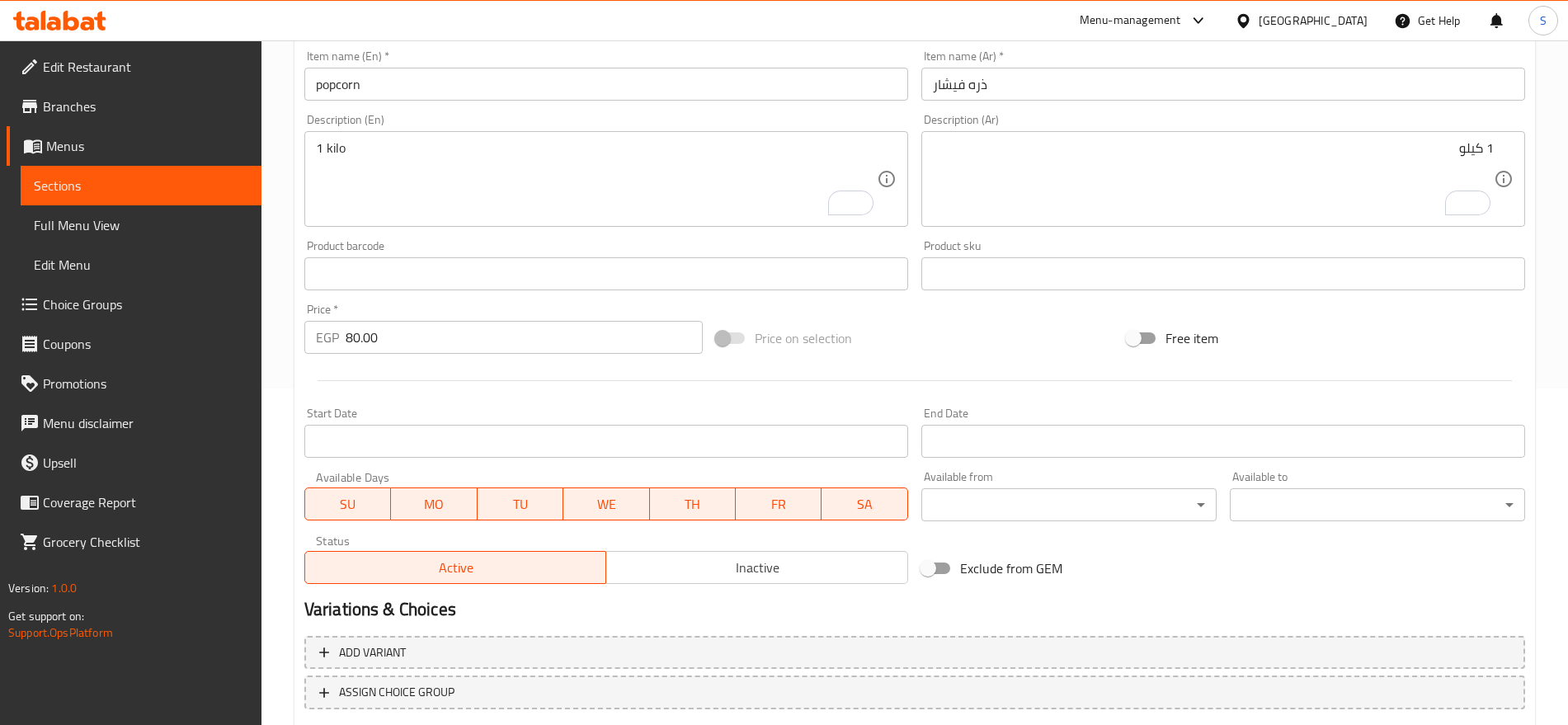
scroll to position [440, 0]
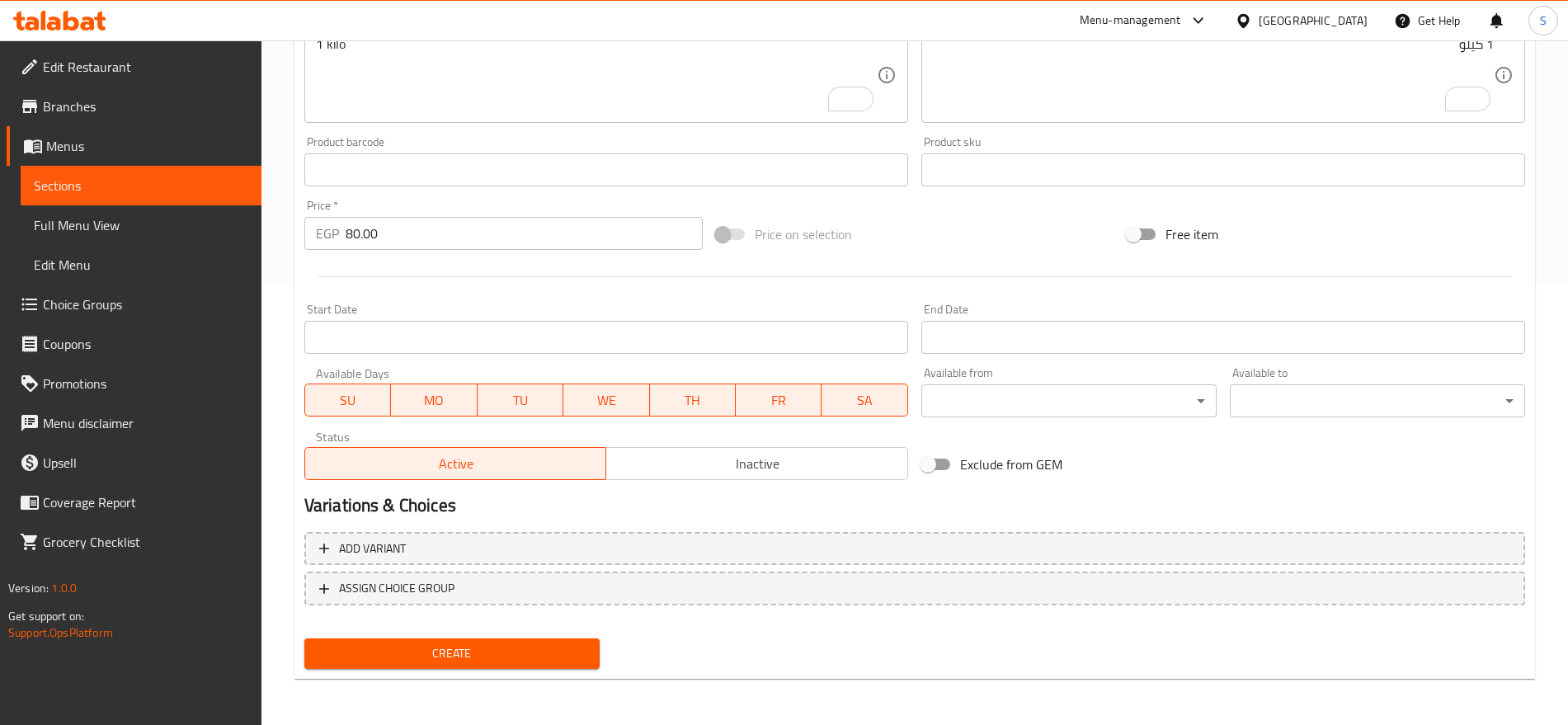
click at [440, 643] on span "Create" at bounding box center [453, 653] width 269 height 20
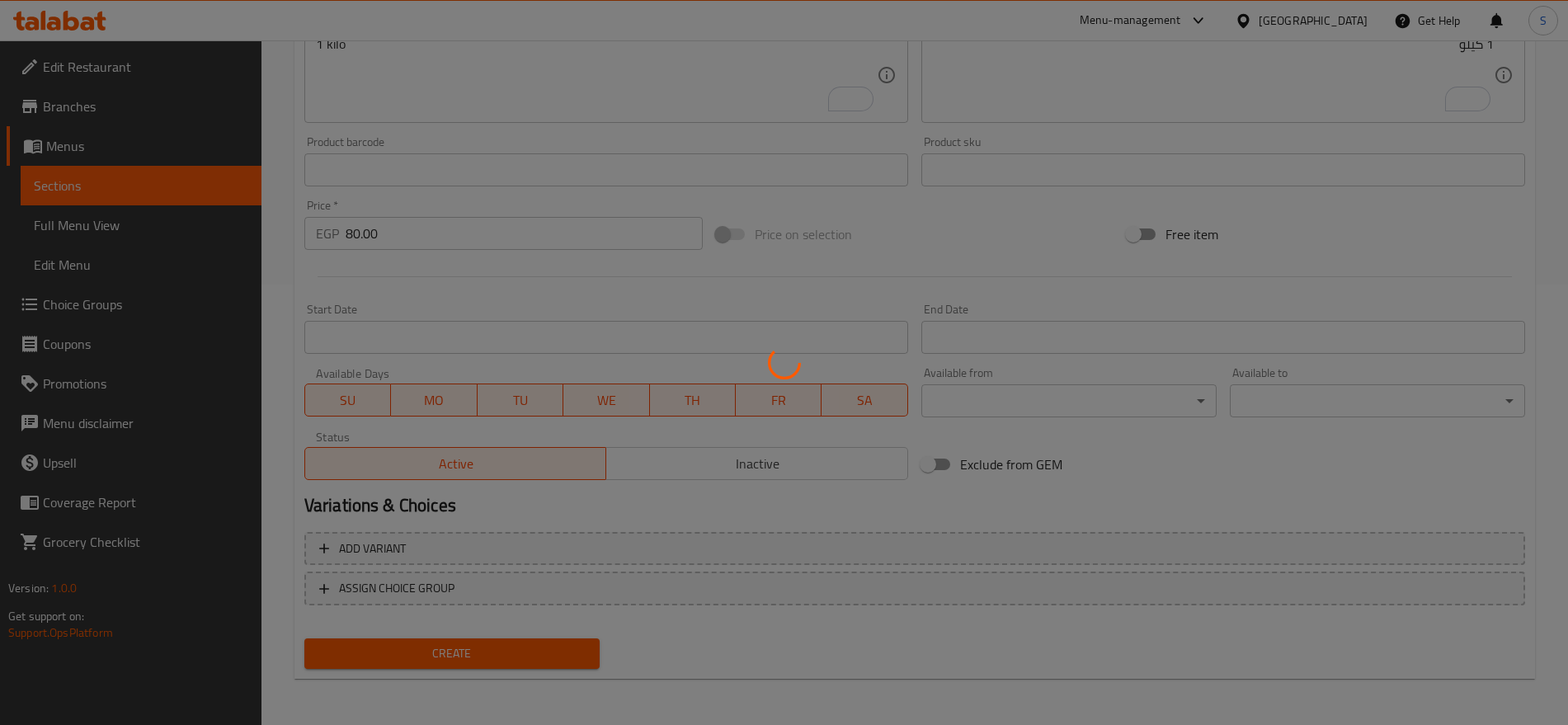
type input "0"
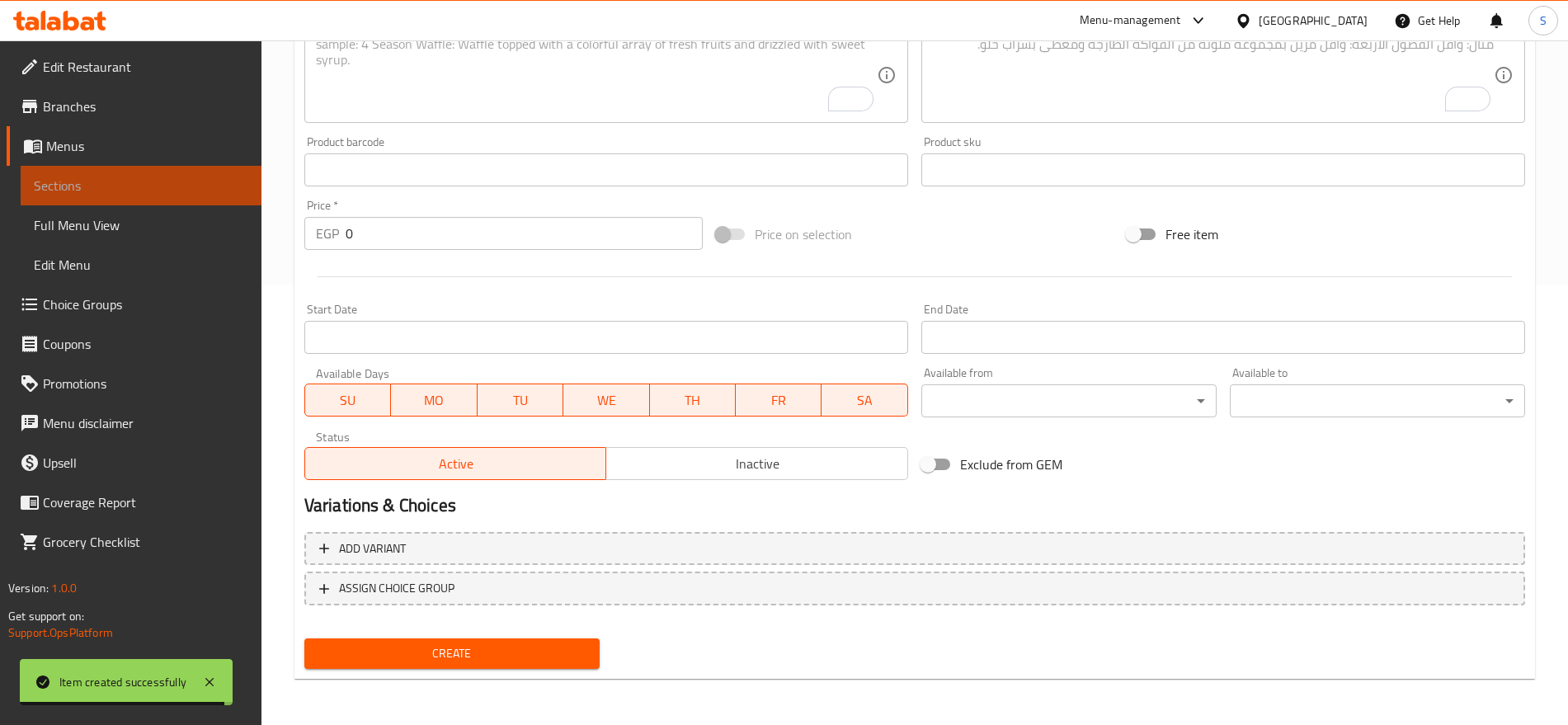
click at [195, 182] on span "Sections" at bounding box center [141, 185] width 215 height 20
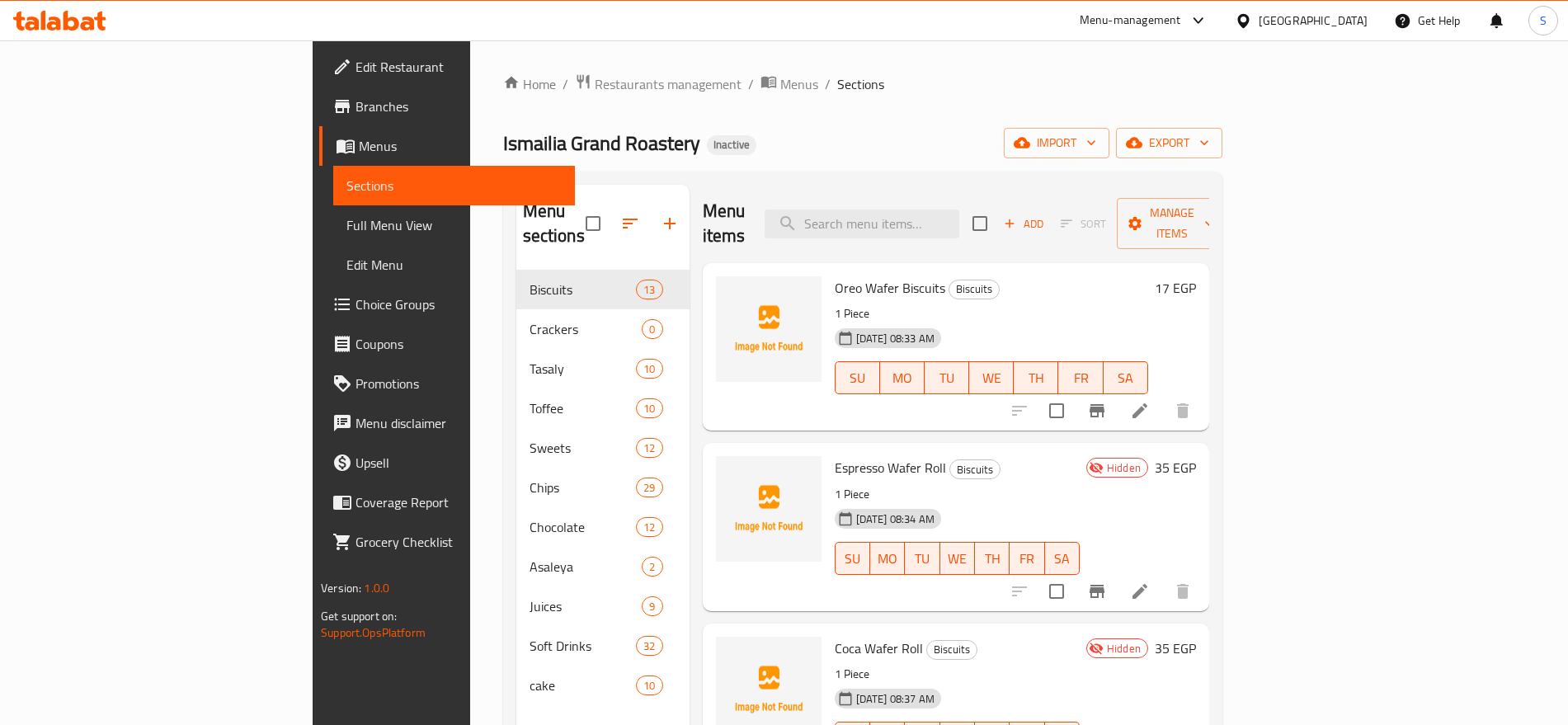
click at [919, 193] on div "Menu items Add Sort Manage items" at bounding box center [956, 224] width 506 height 78
click at [916, 210] on input "search" at bounding box center [862, 224] width 194 height 29
paste input "Spanish corn"
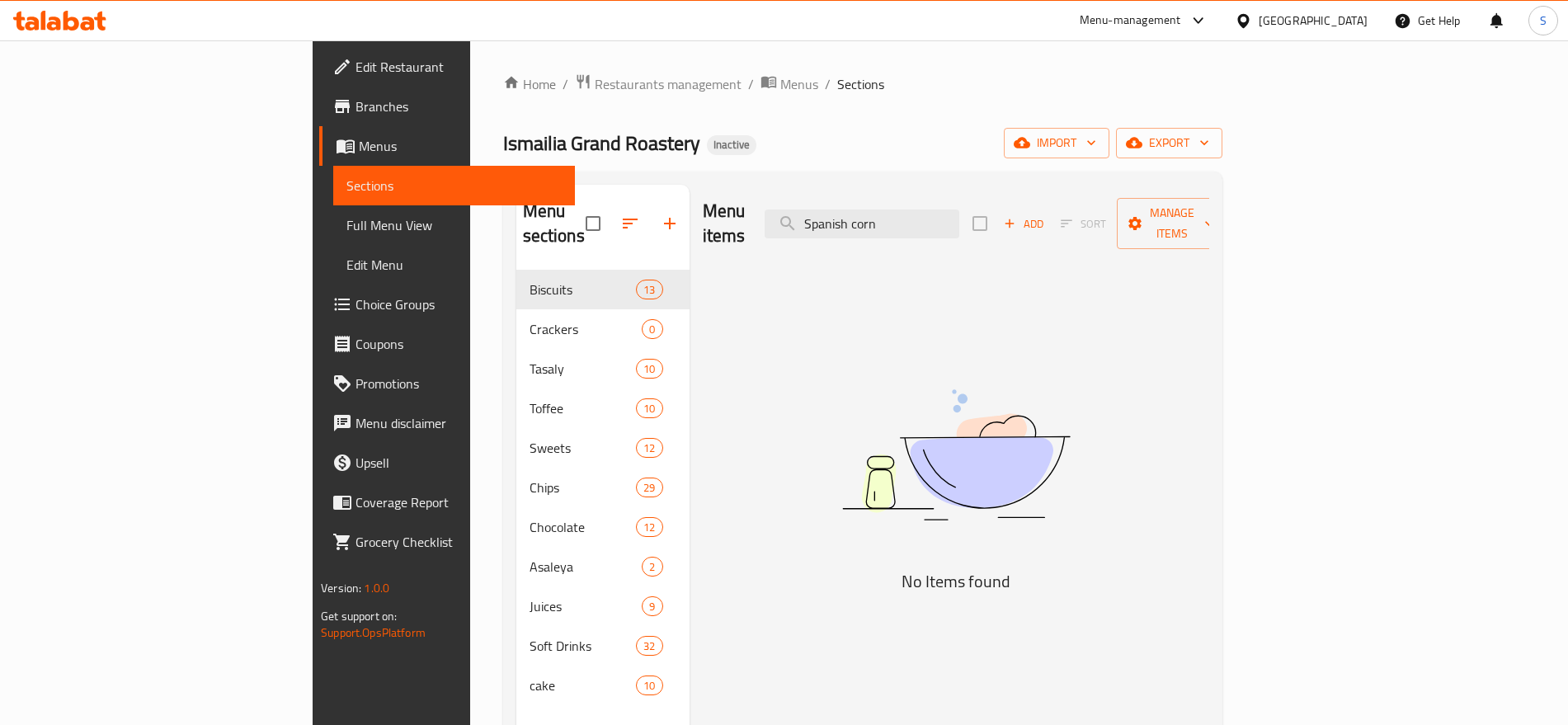
type input "Spanish corn"
click at [1162, 436] on img at bounding box center [956, 455] width 412 height 219
click at [1035, 493] on img at bounding box center [956, 455] width 412 height 219
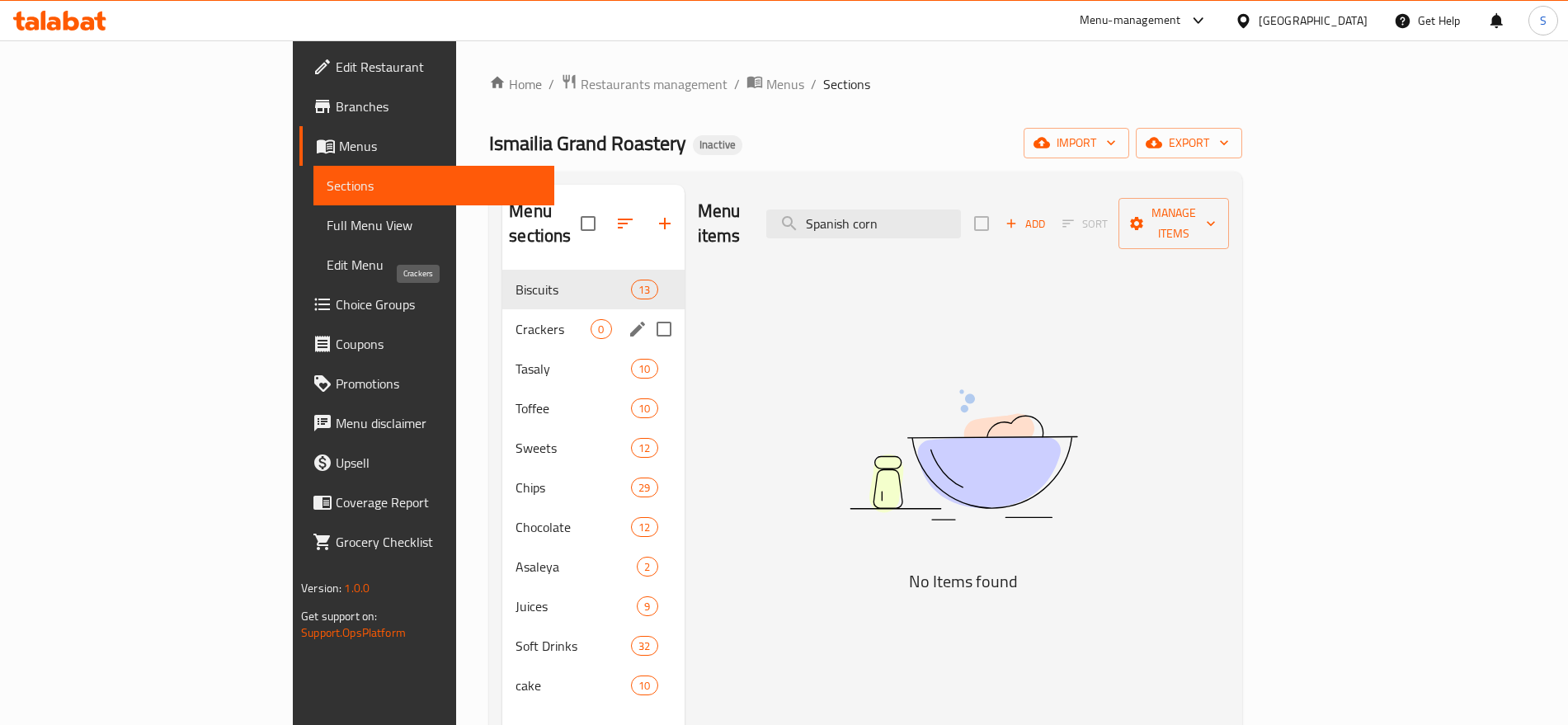
click at [516, 319] on span "Crackers" at bounding box center [553, 329] width 75 height 20
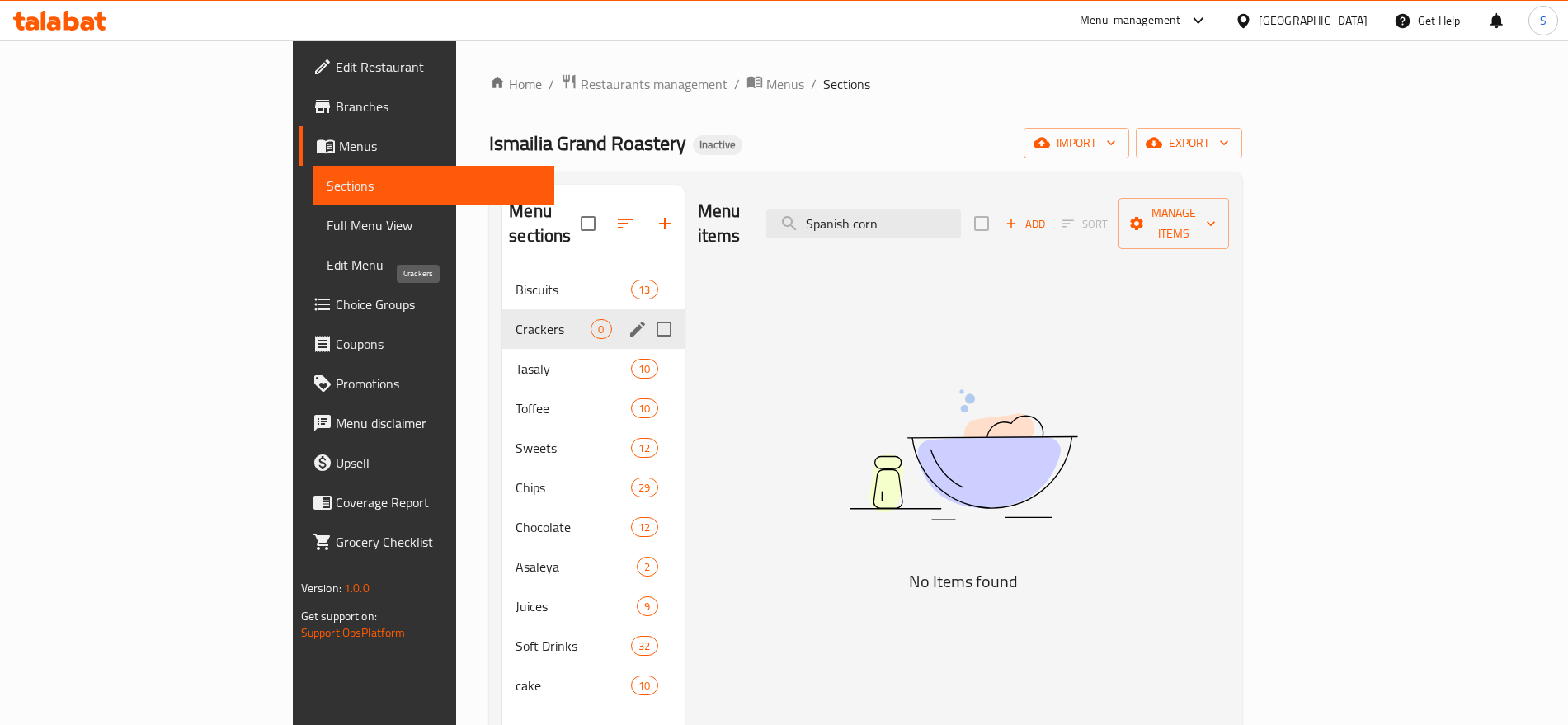
click at [516, 319] on span "Crackers" at bounding box center [553, 329] width 75 height 20
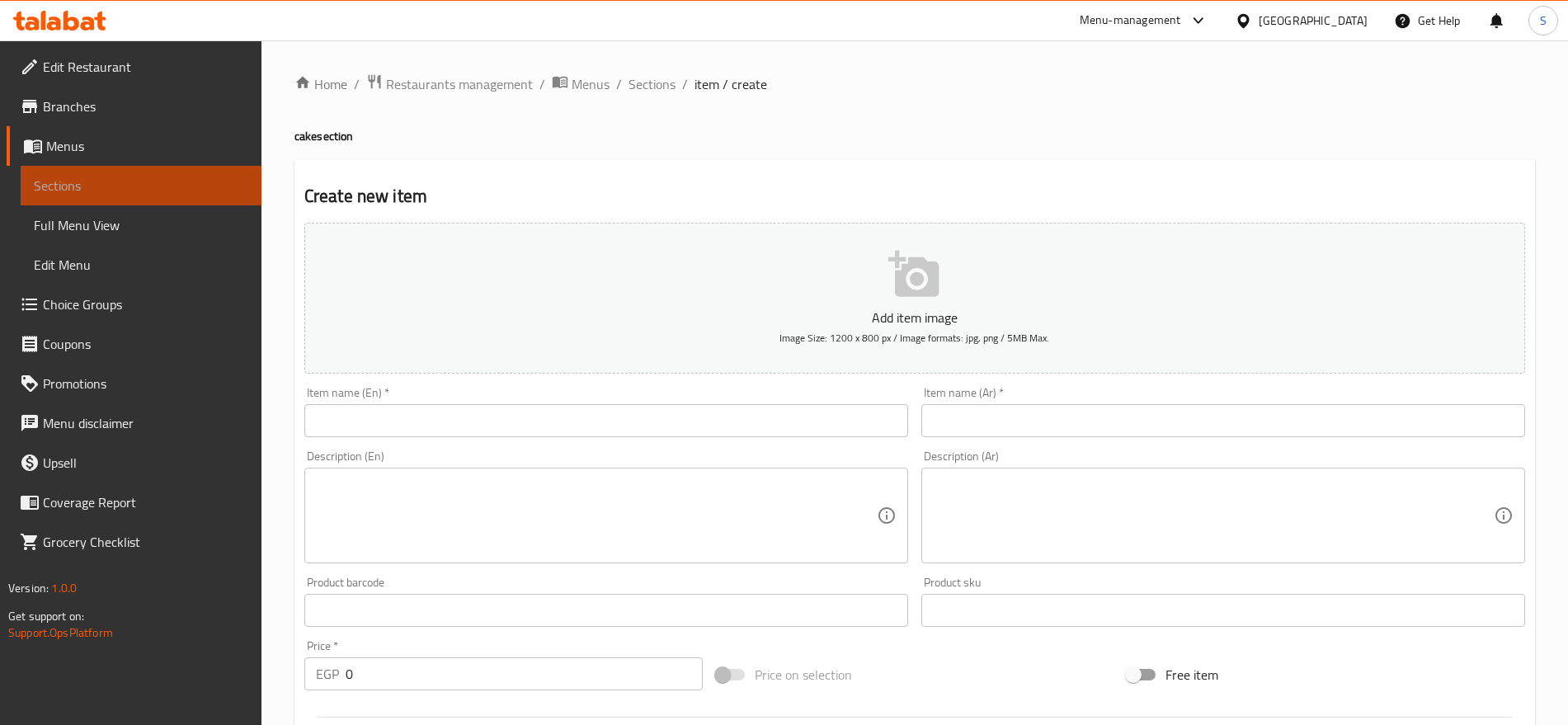
click at [157, 187] on span "Sections" at bounding box center [141, 185] width 215 height 20
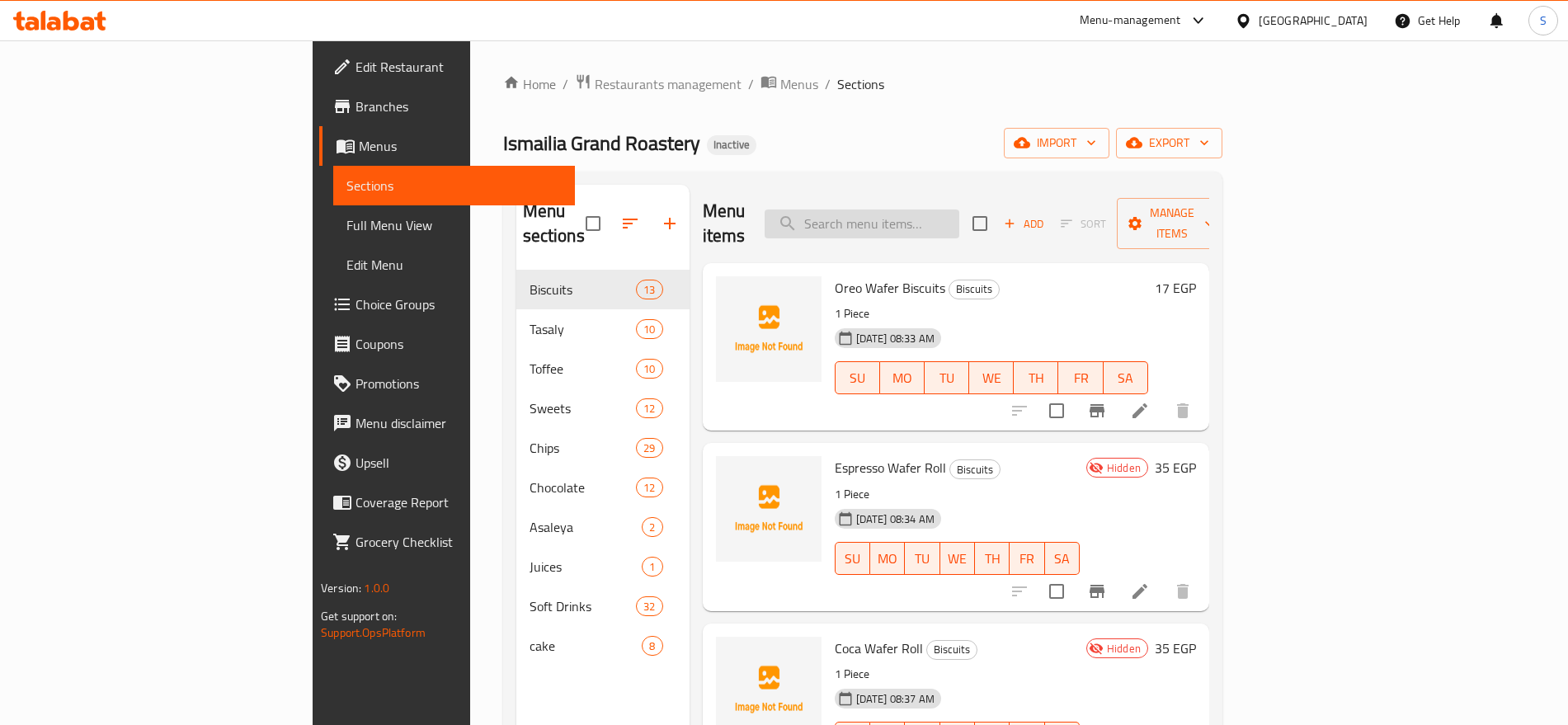
click at [942, 215] on input "search" at bounding box center [862, 224] width 194 height 29
paste input "كيك فراوله رول"
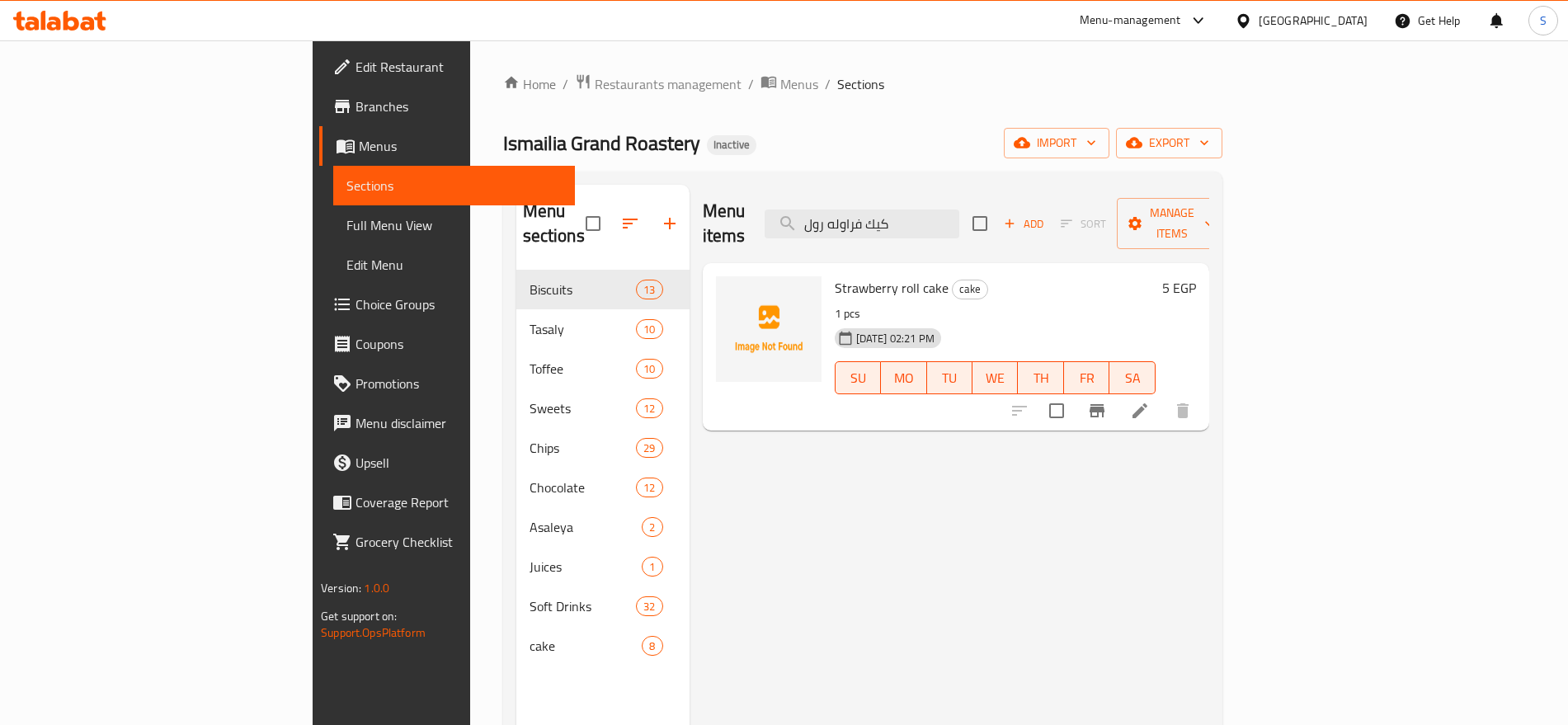
type input "كيك فراوله رول"
click at [960, 218] on input "كيك فراوله رول" at bounding box center [862, 224] width 194 height 29
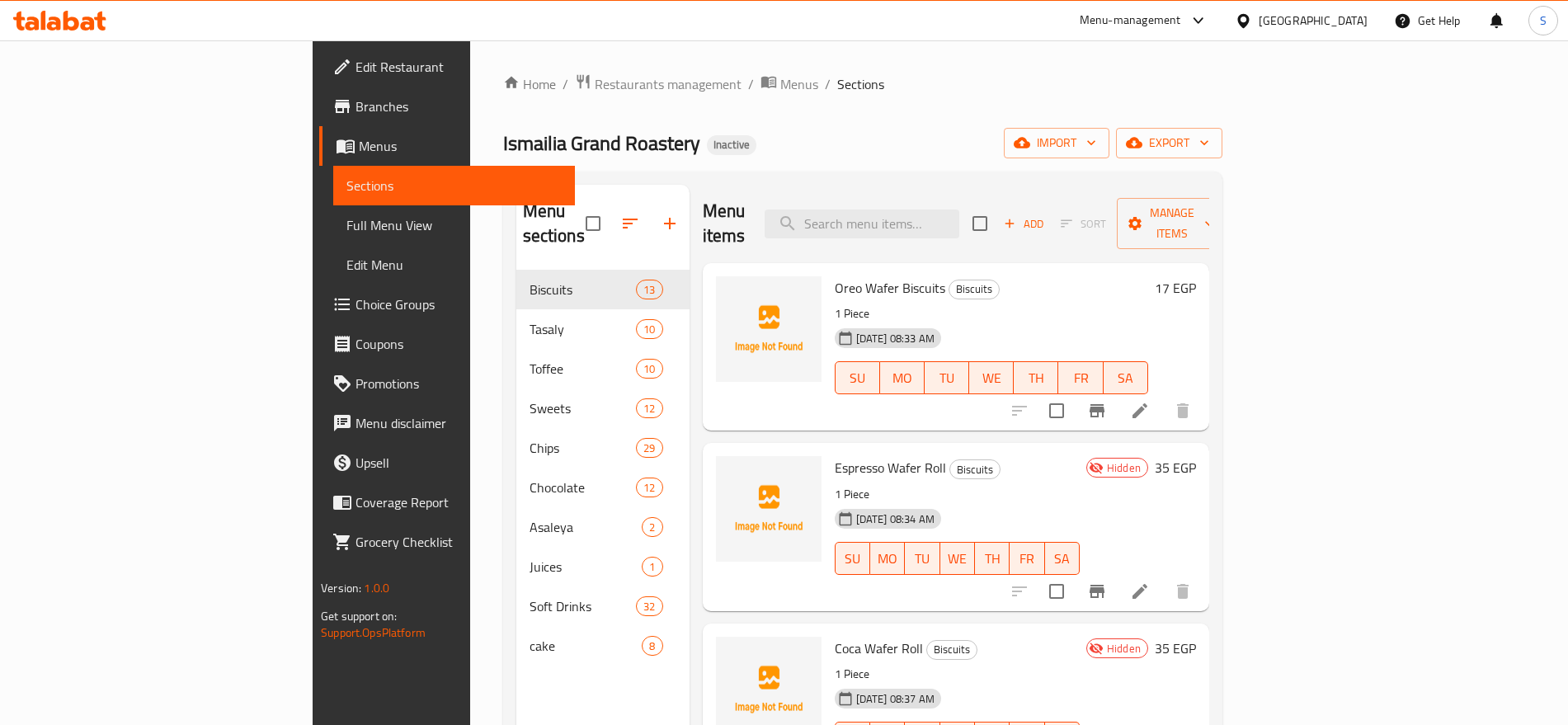
click at [650, 216] on button "button" at bounding box center [670, 223] width 39 height 39
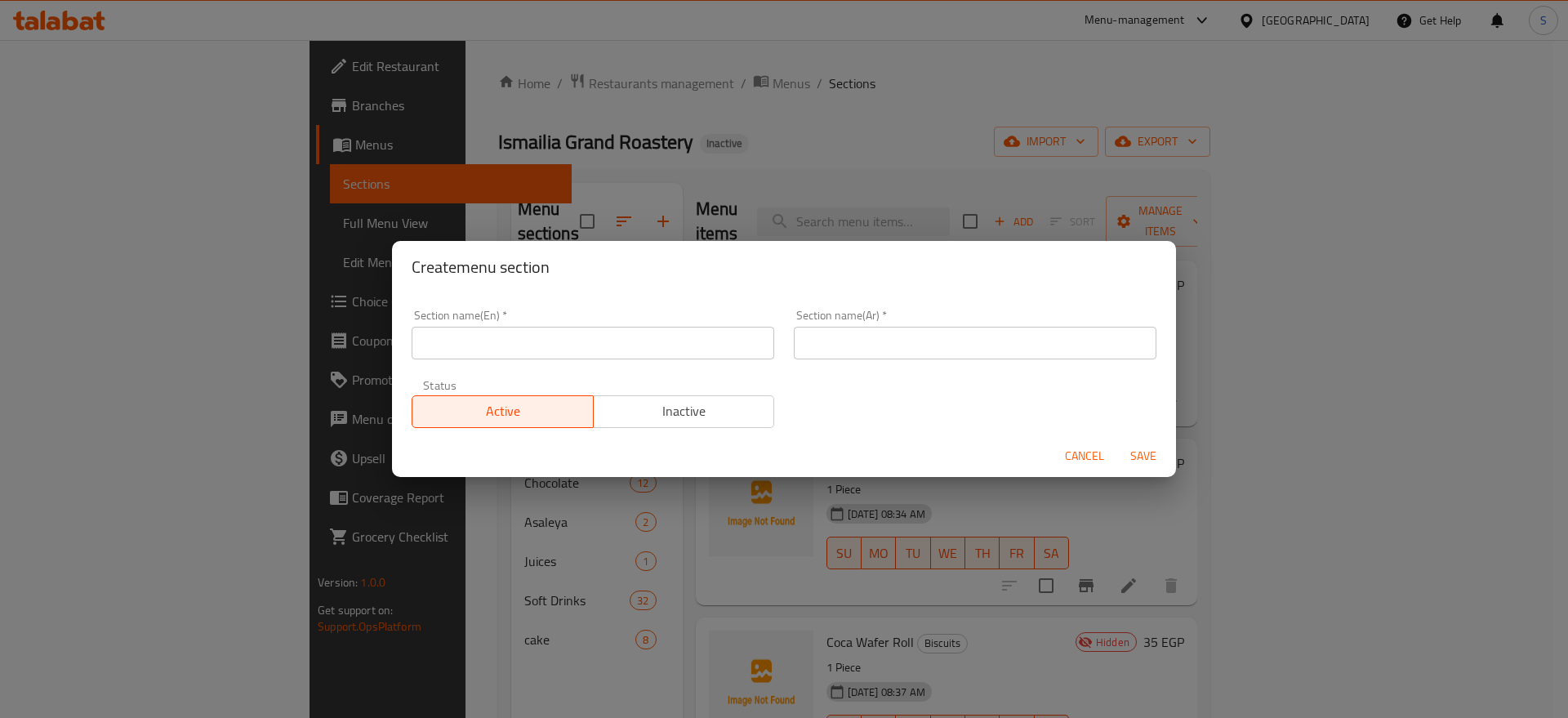
click at [1002, 359] on div "Section name(Ar)   * Section name(Ar) *" at bounding box center [974, 334] width 382 height 69
click at [998, 349] on input "text" at bounding box center [975, 343] width 363 height 33
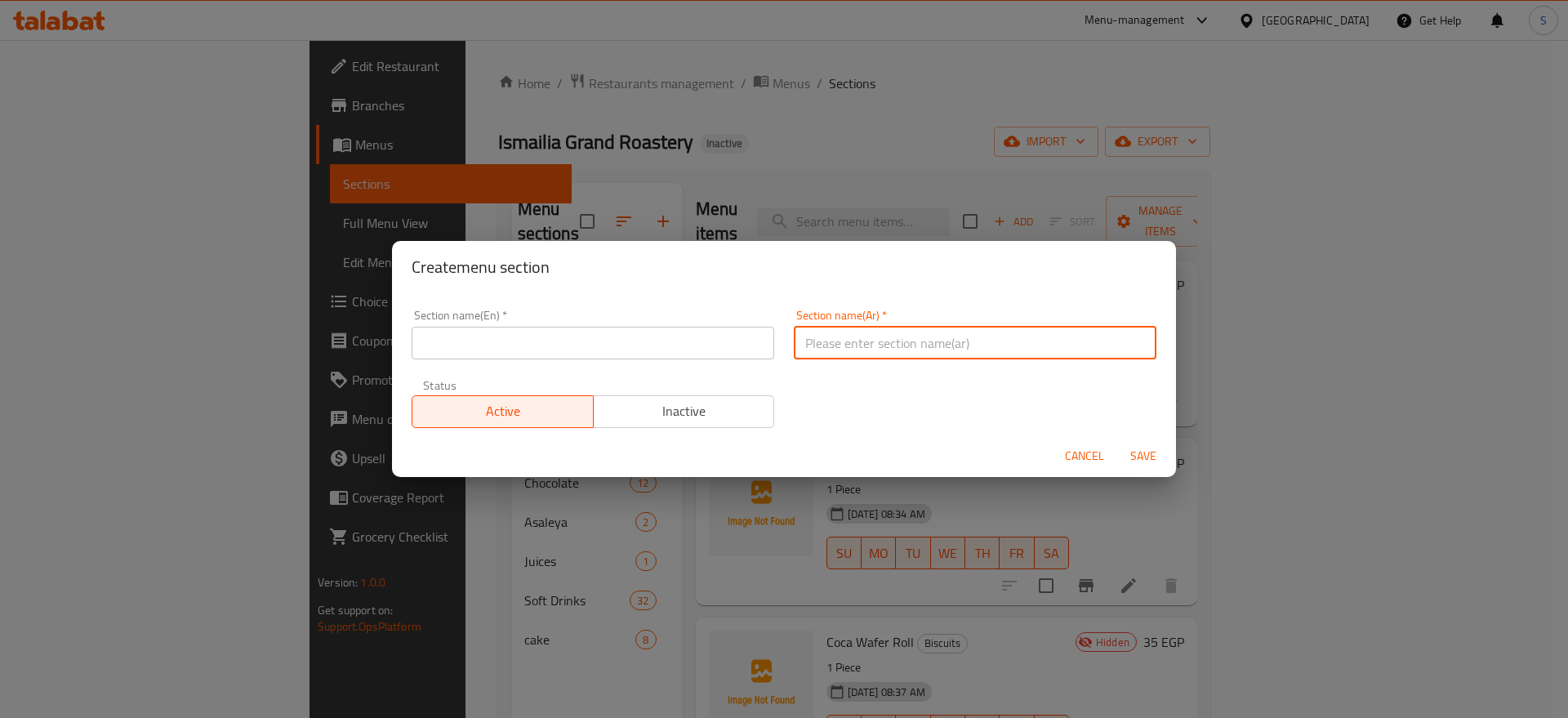
type input "l"
click at [861, 345] on input "مقرمشات" at bounding box center [975, 343] width 363 height 33
type input "مقرمشات"
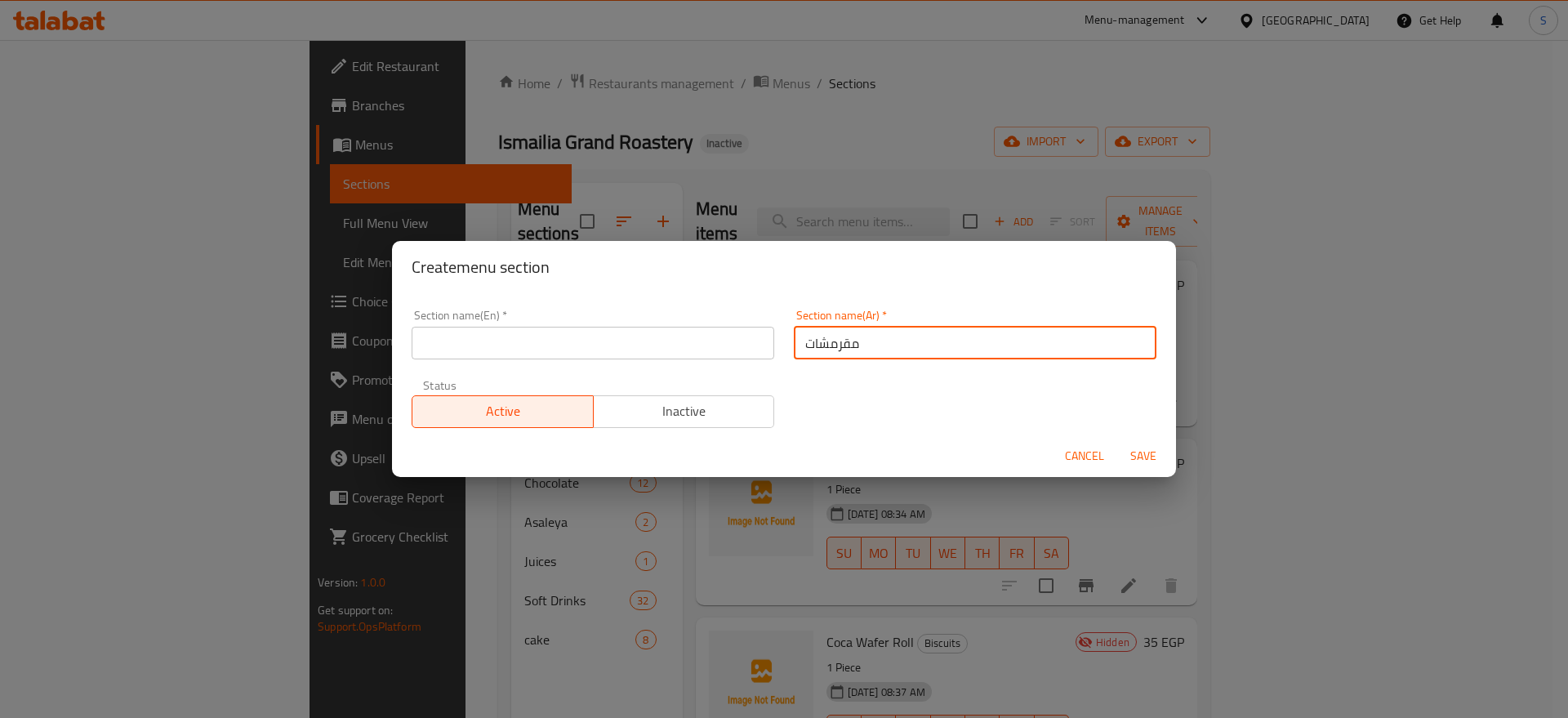
click at [536, 359] on div "Section name(En)   * Section name(En) *" at bounding box center [592, 334] width 382 height 69
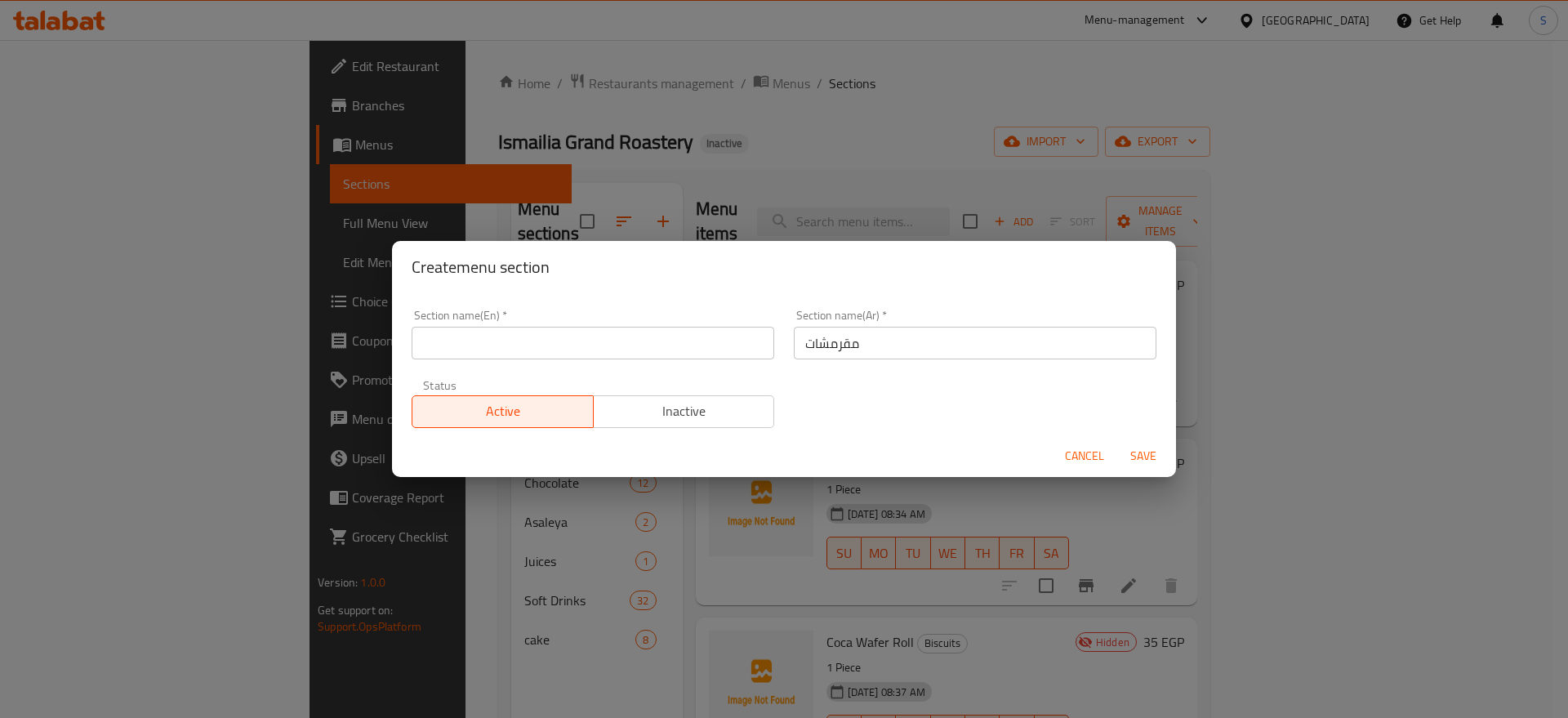
click at [558, 348] on input "text" at bounding box center [593, 343] width 363 height 33
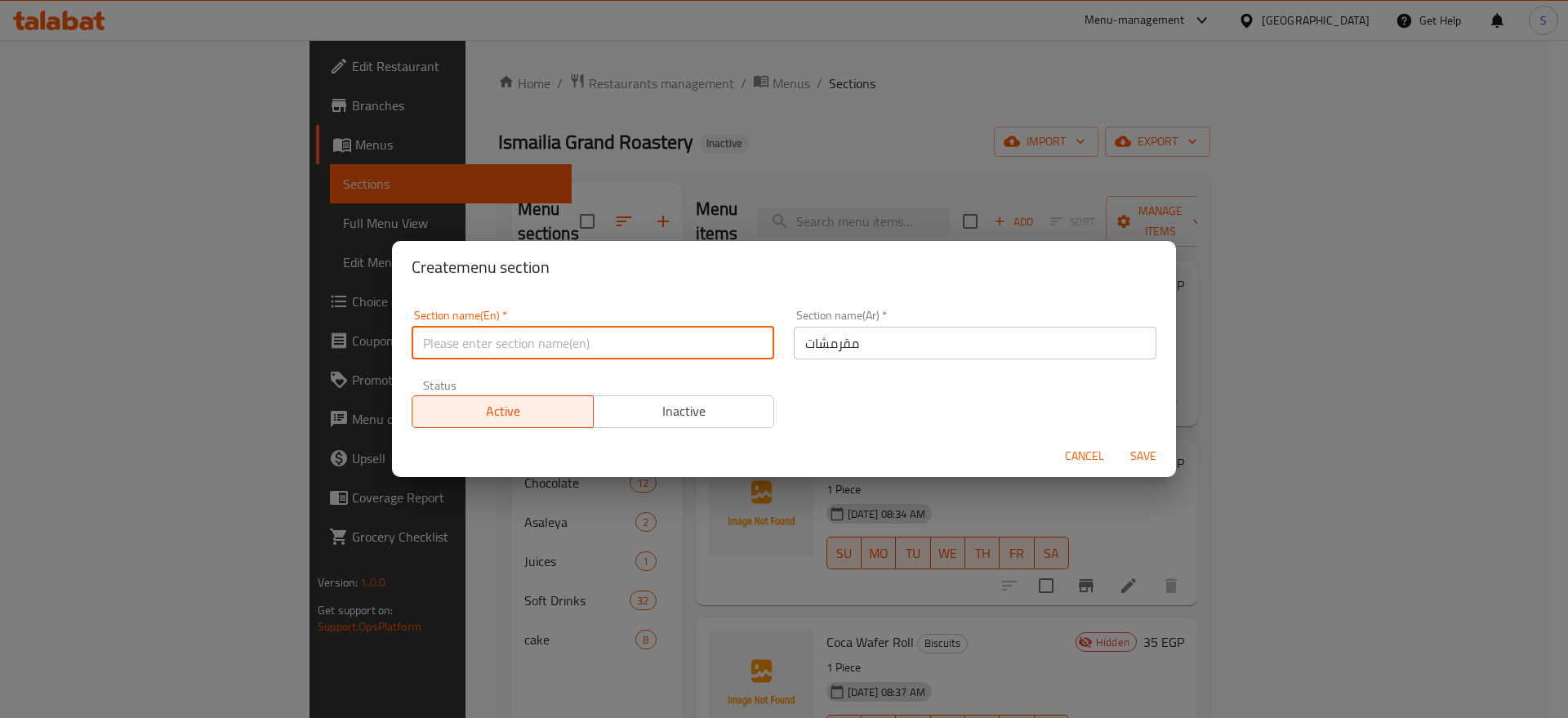
paste input "Crackers"
type input "Crackers"
click at [1137, 458] on span "Save" at bounding box center [1143, 456] width 39 height 20
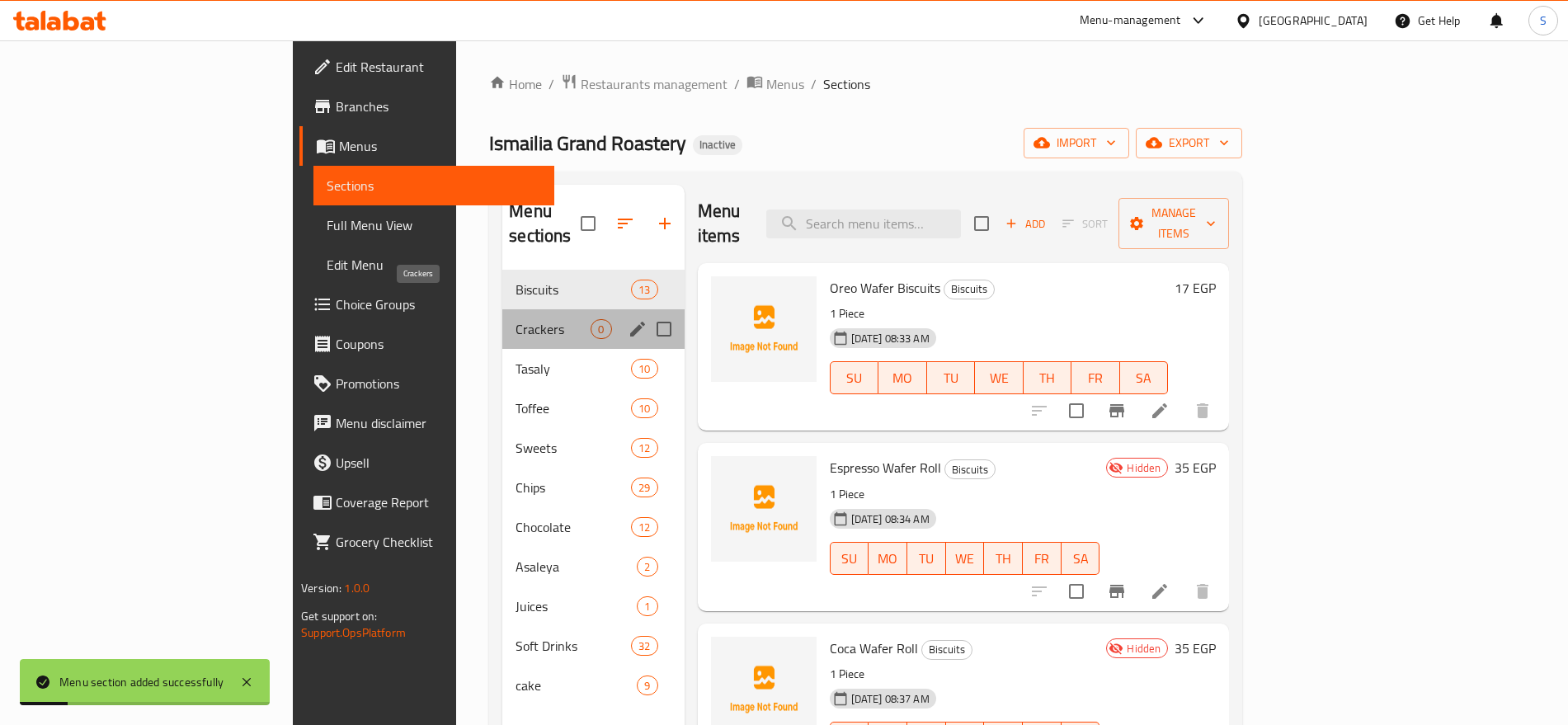
click at [516, 319] on span "Crackers" at bounding box center [553, 329] width 75 height 20
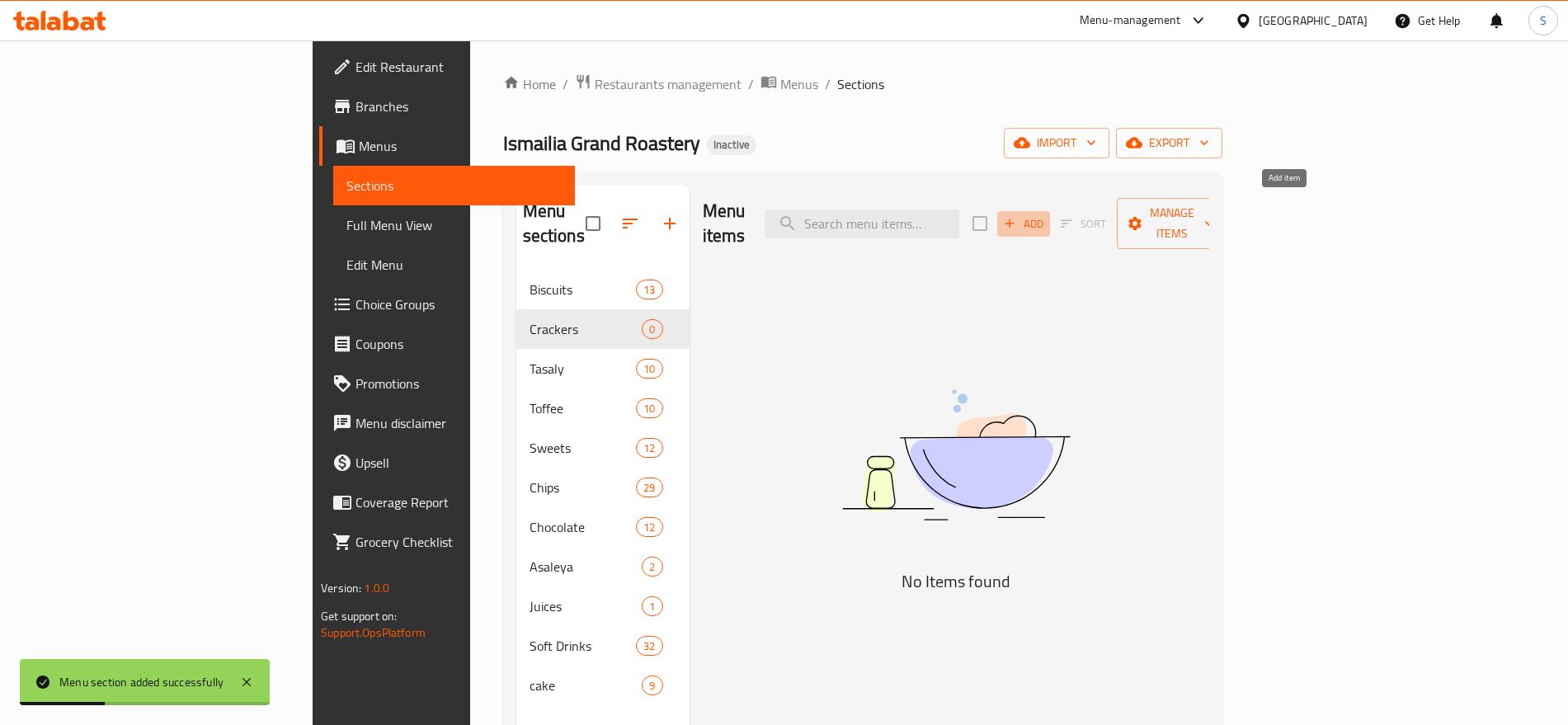
click at [1050, 216] on button "Add" at bounding box center [1023, 224] width 53 height 26
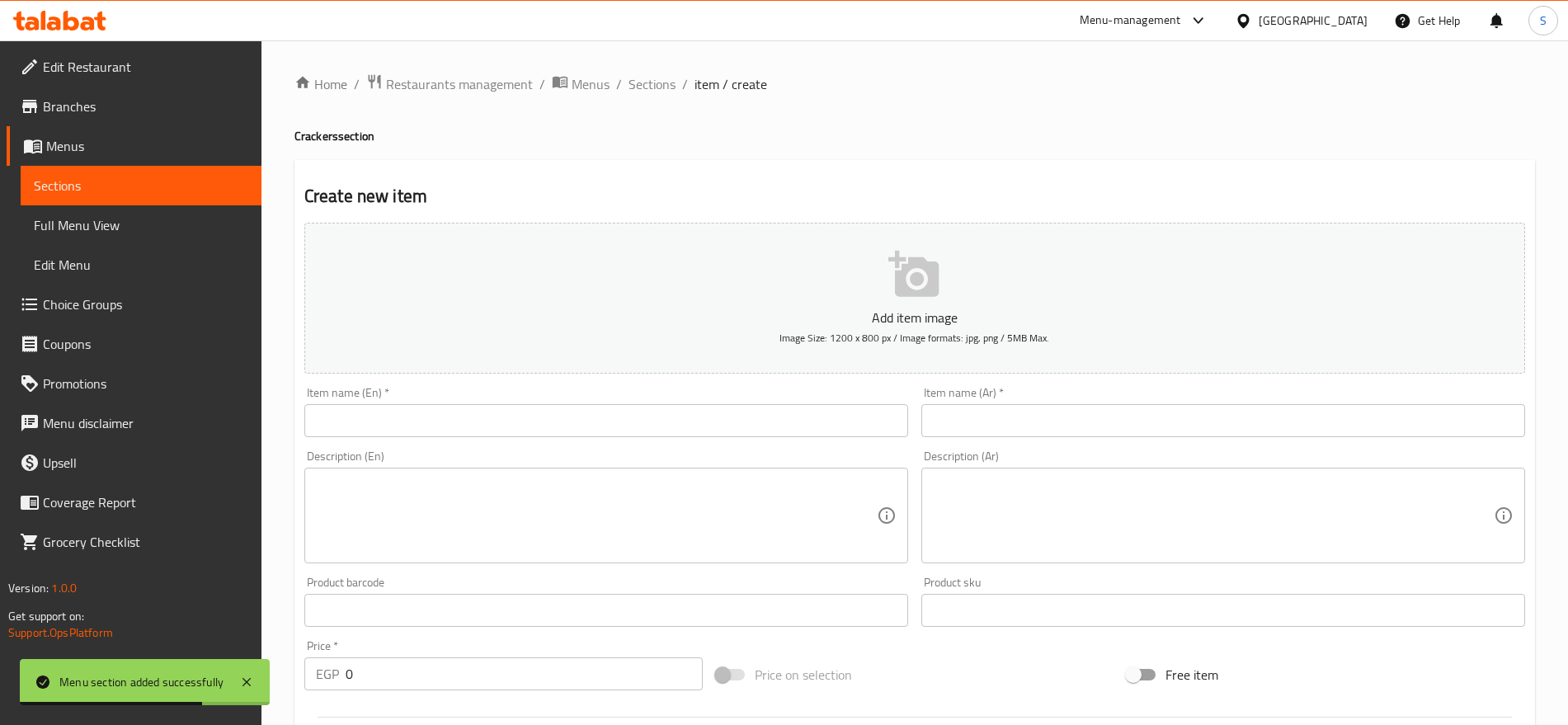
click at [1181, 414] on input "text" at bounding box center [1223, 420] width 604 height 33
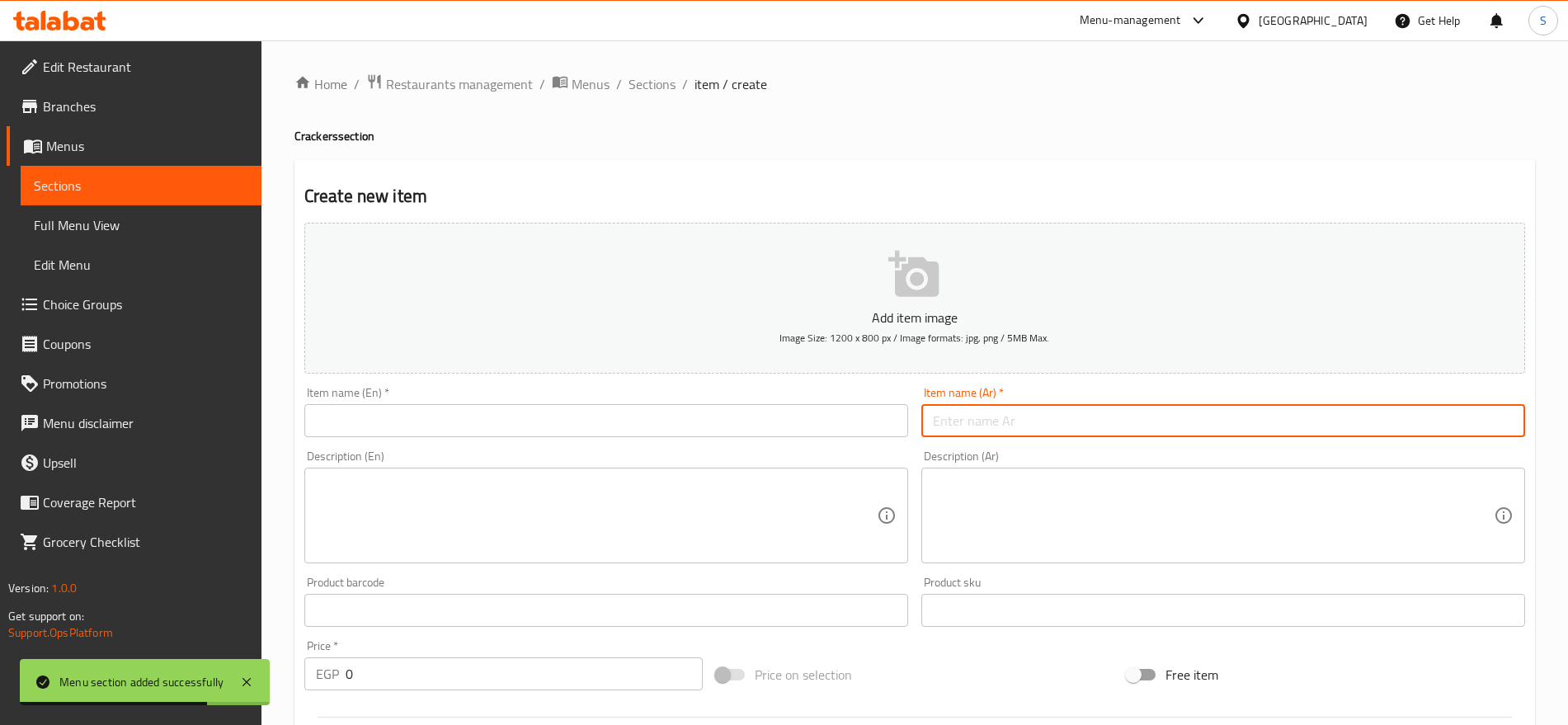
paste input "ذره اسباني"
type input "ذره اسباني"
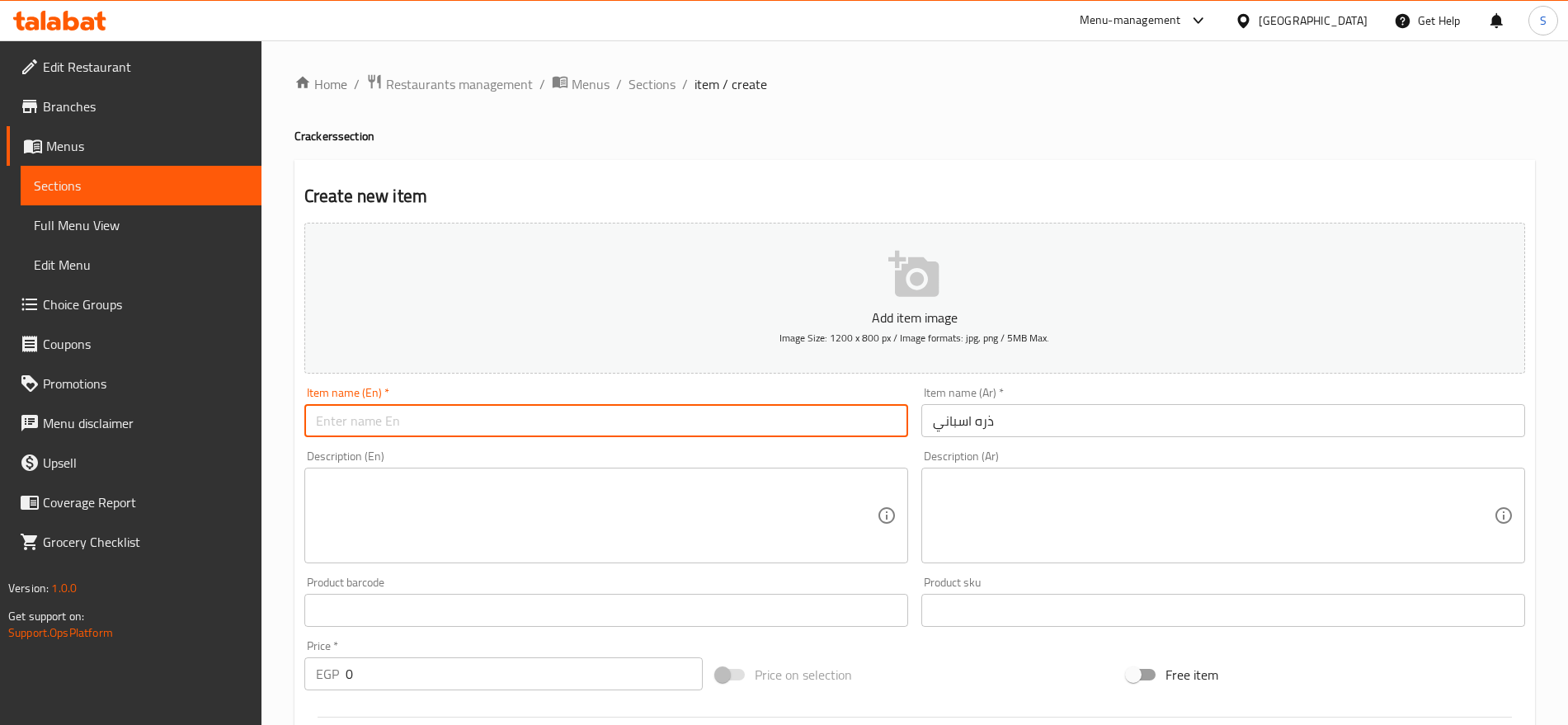
click at [536, 429] on input "text" at bounding box center [606, 420] width 604 height 33
paste input "Spanish corn"
type input "Spanish corn"
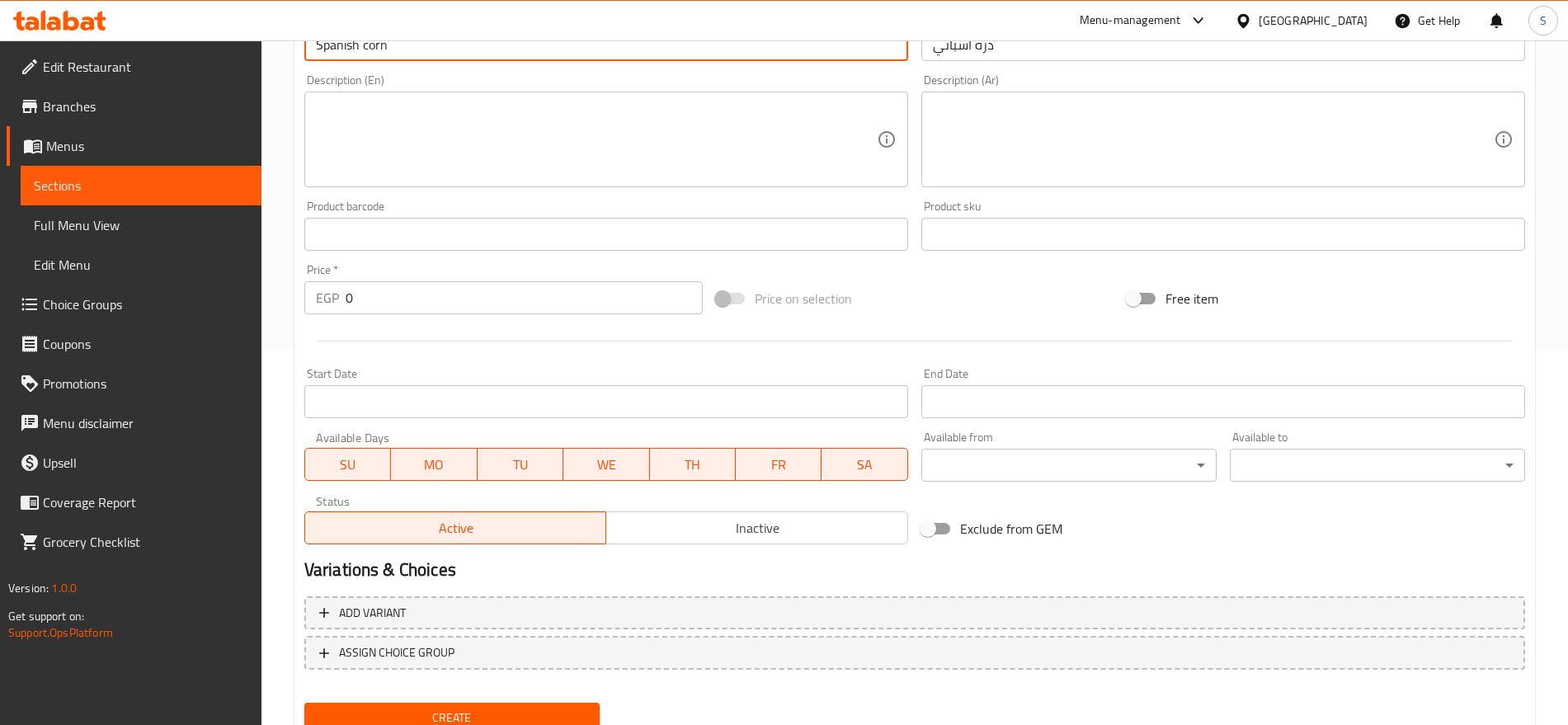
scroll to position [412, 0]
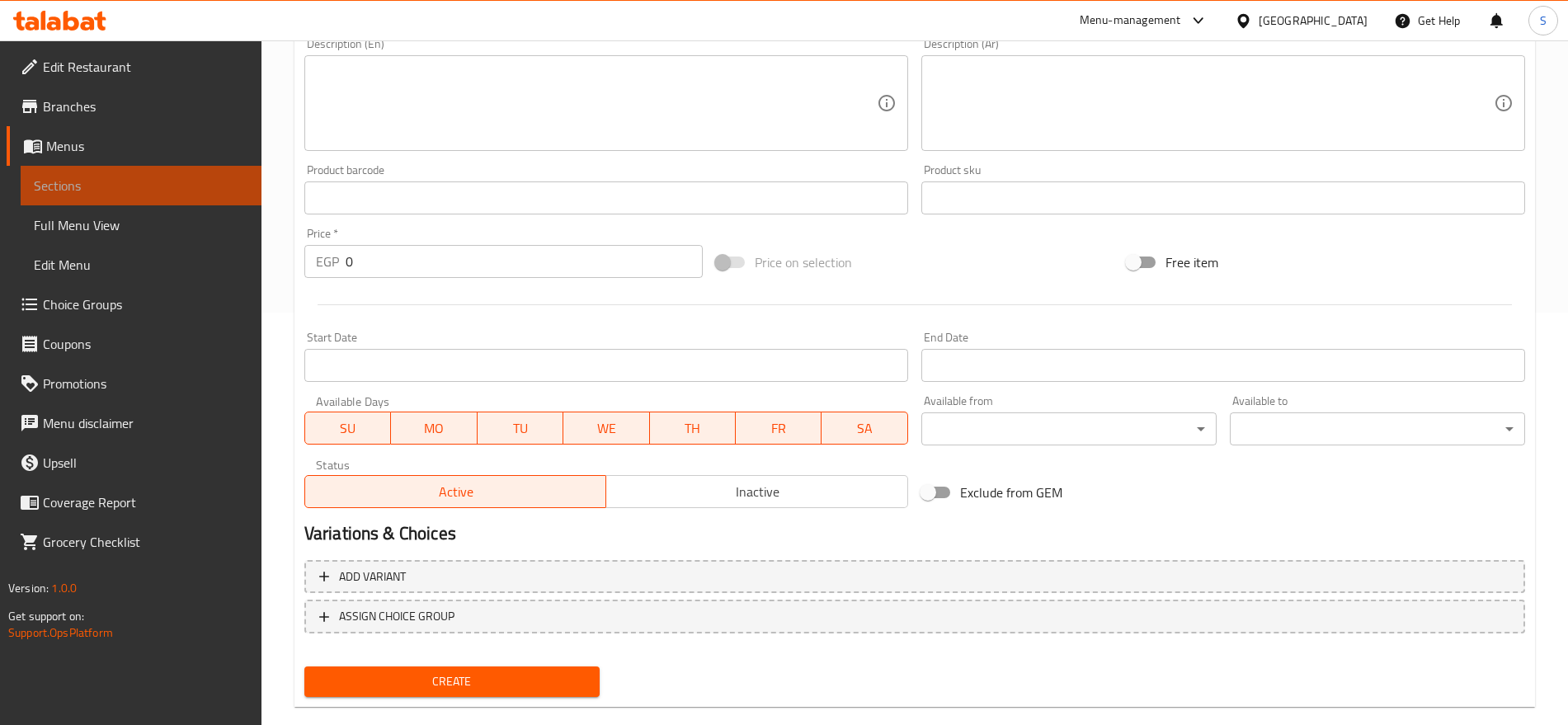
click at [109, 183] on span "Sections" at bounding box center [141, 185] width 215 height 20
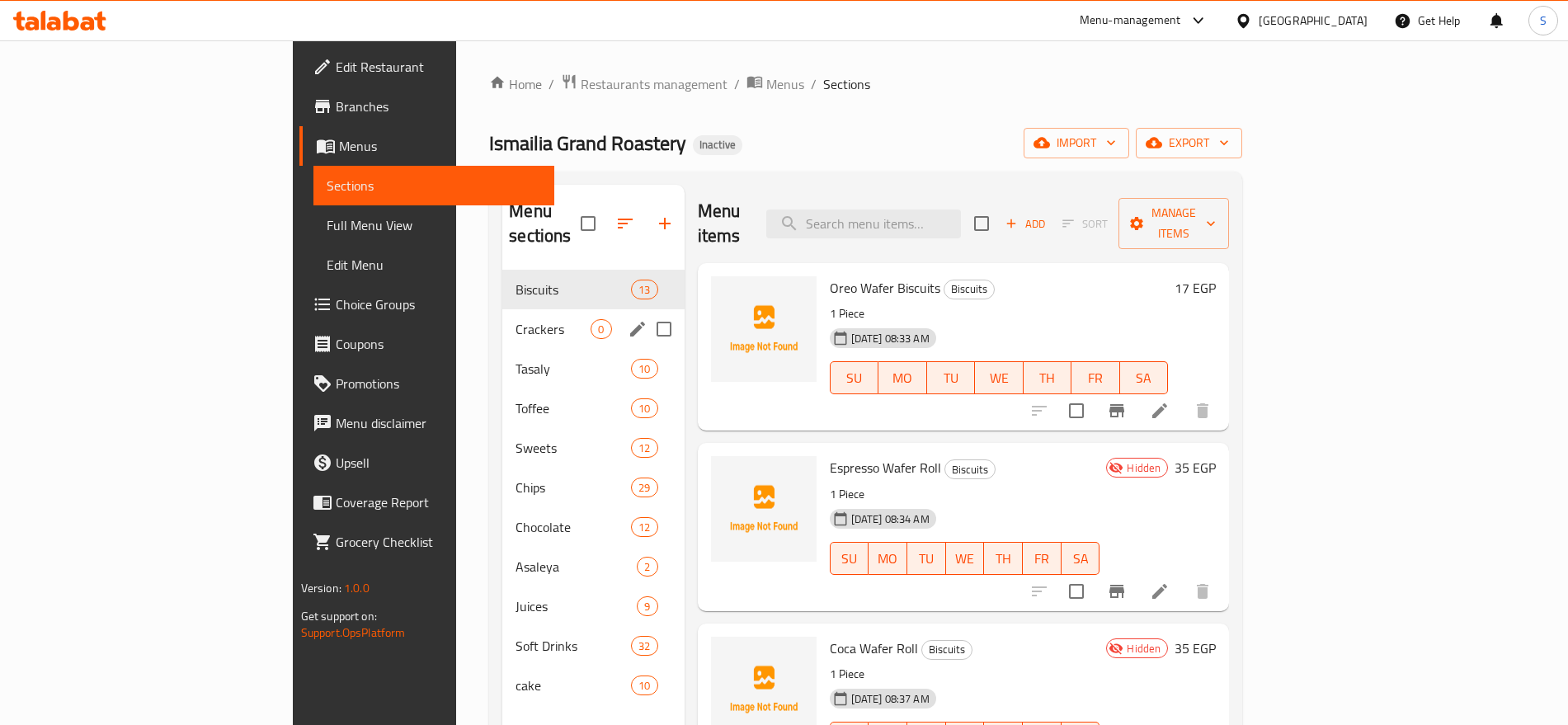
click at [516, 319] on span "Crackers" at bounding box center [553, 329] width 75 height 20
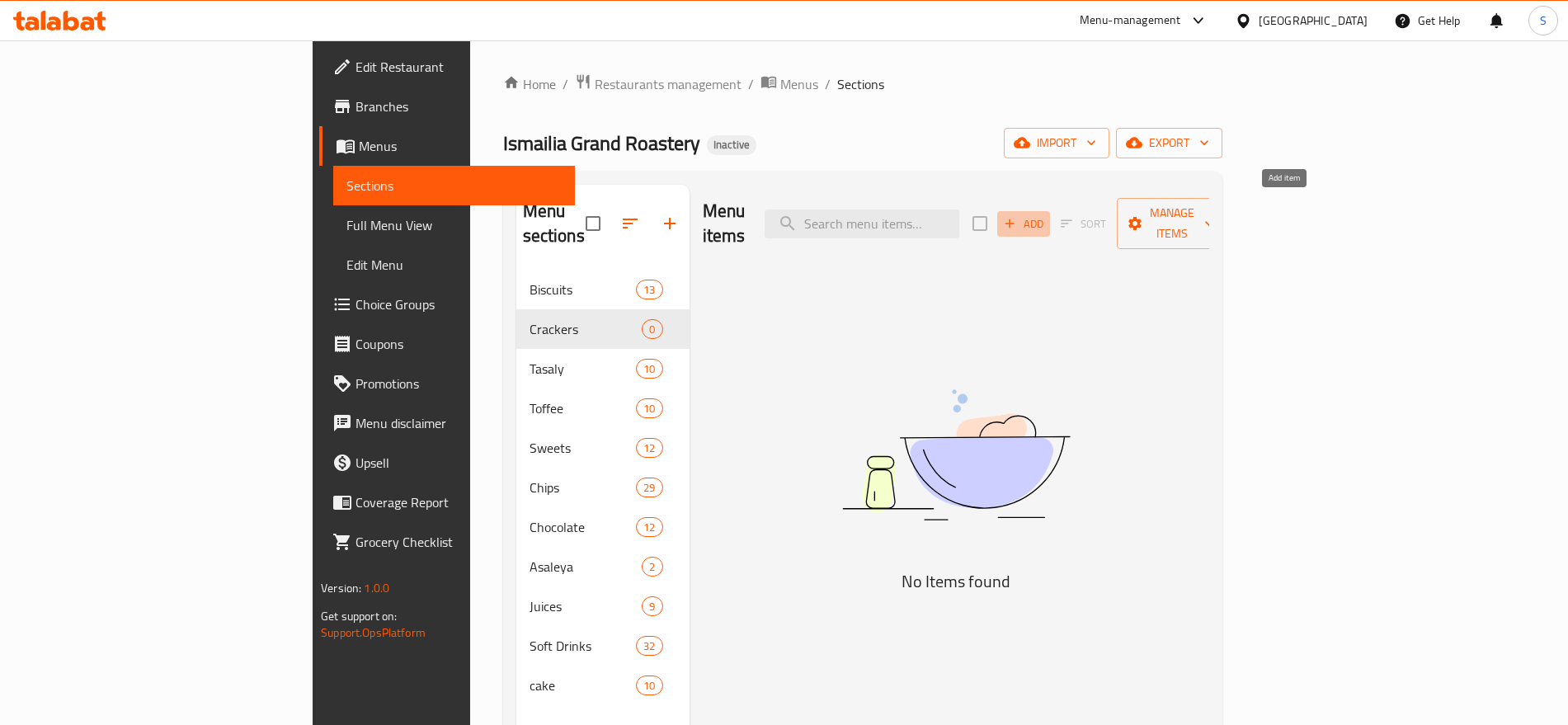
click at [1050, 211] on button "Add" at bounding box center [1023, 224] width 53 height 26
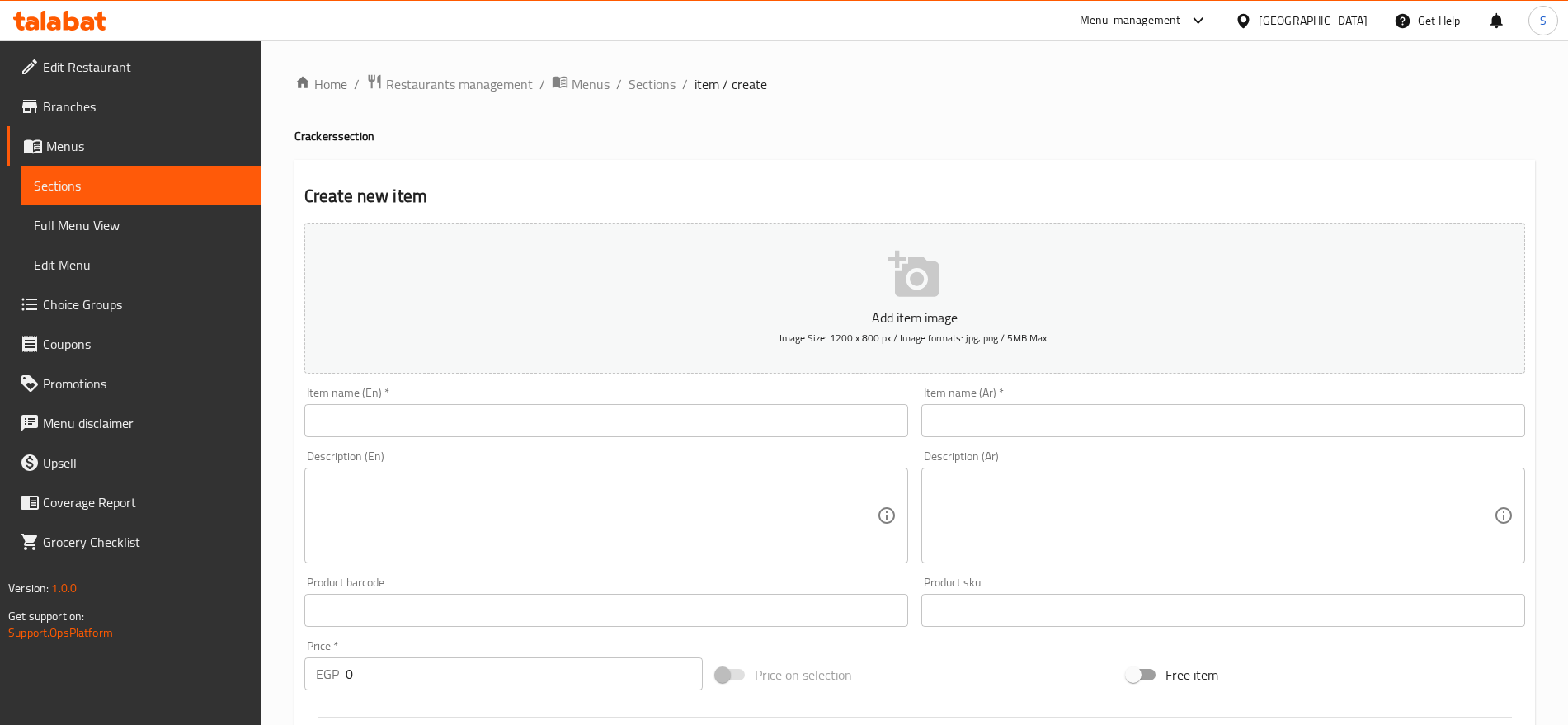
click at [1058, 382] on div "Item name (Ar)   * Item name (Ar) *" at bounding box center [1224, 411] width 617 height 64
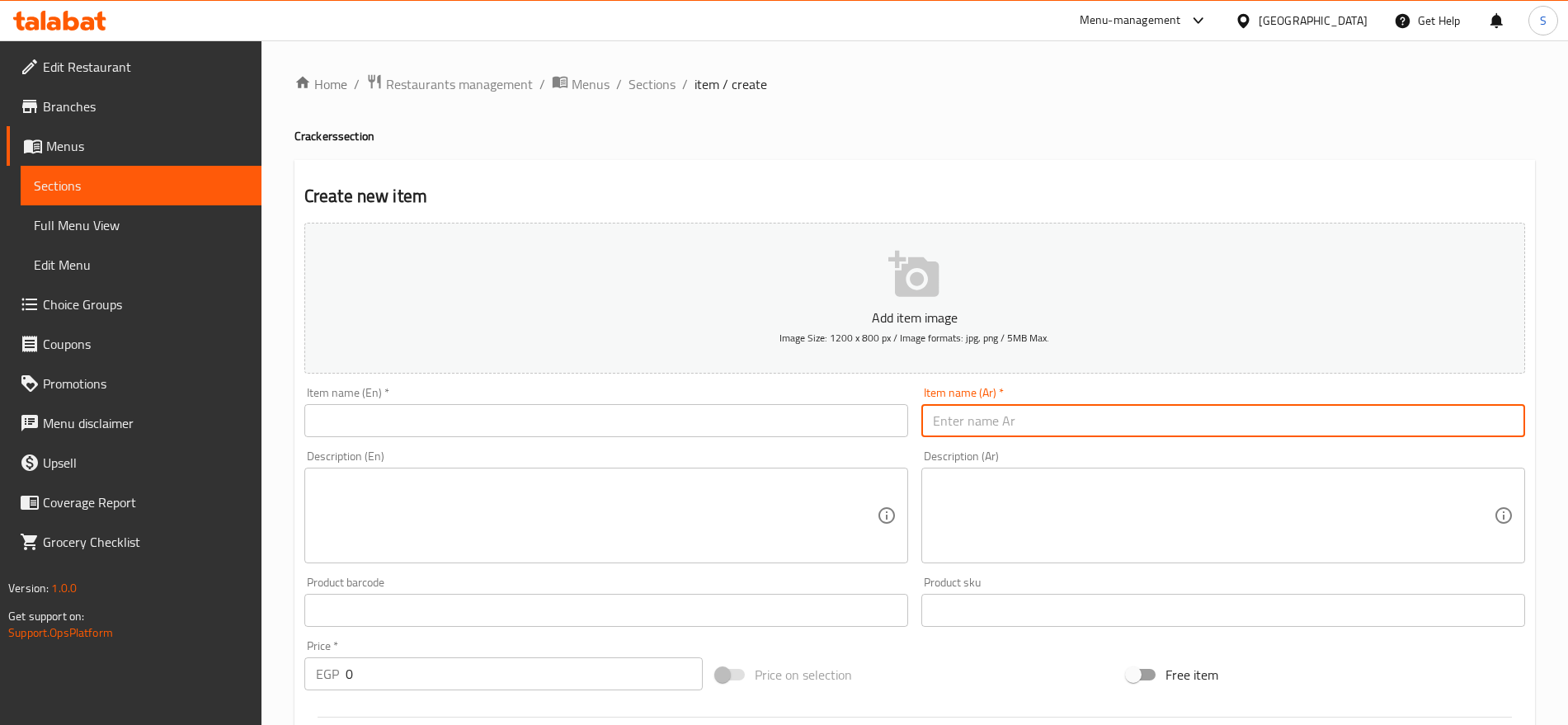
click at [1029, 406] on input "text" at bounding box center [1223, 420] width 604 height 33
paste input "Spanish corn"
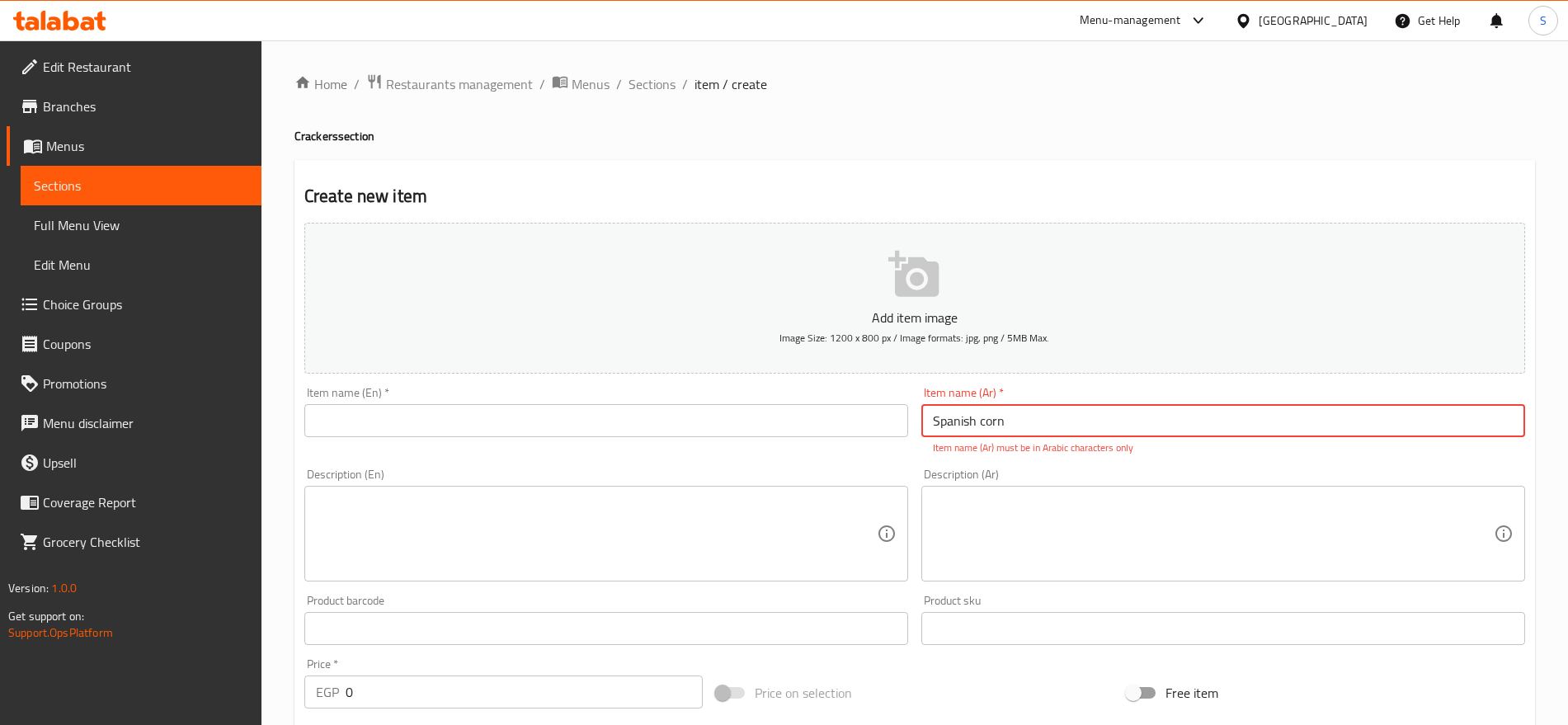
click at [446, 425] on input "text" at bounding box center [606, 420] width 604 height 33
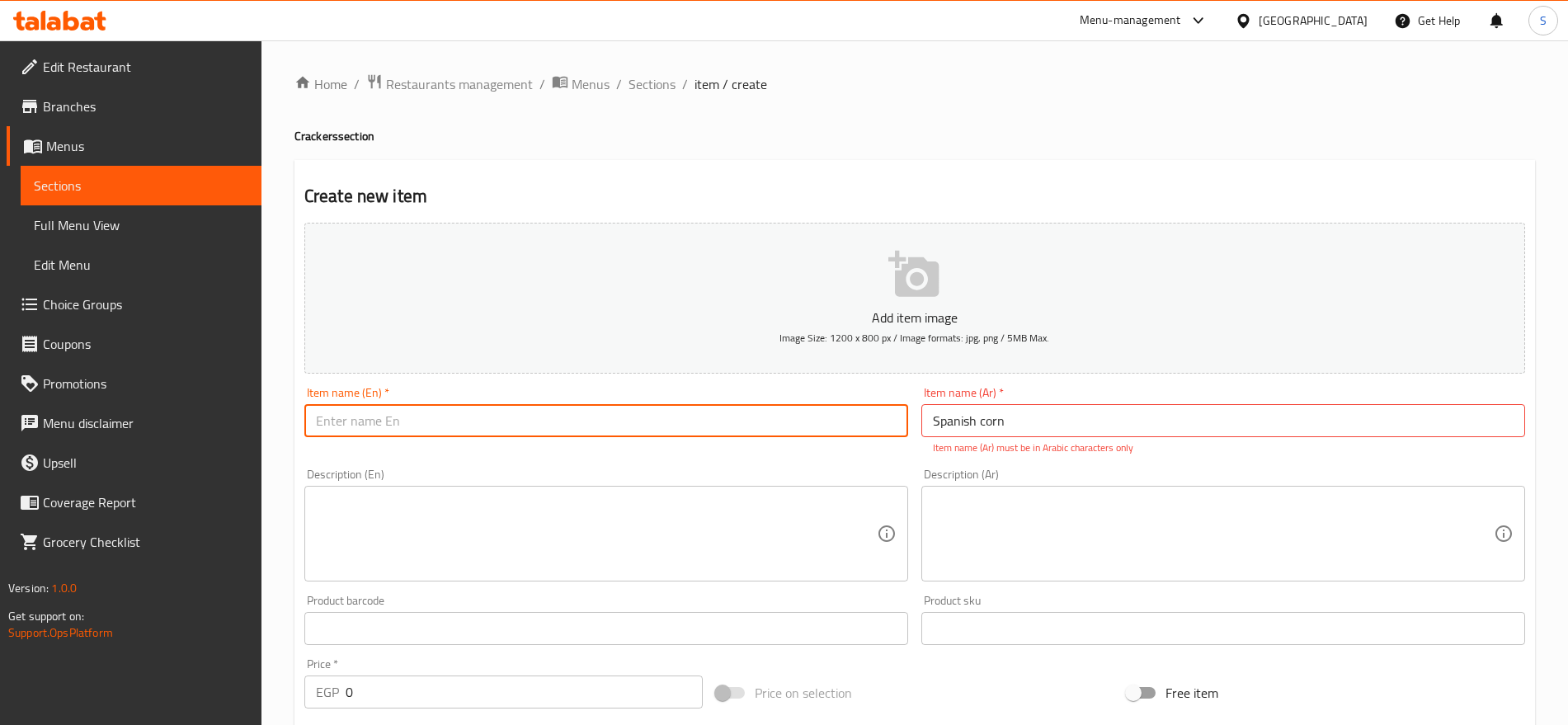
click at [1044, 431] on input "Spanish corn" at bounding box center [1223, 420] width 604 height 33
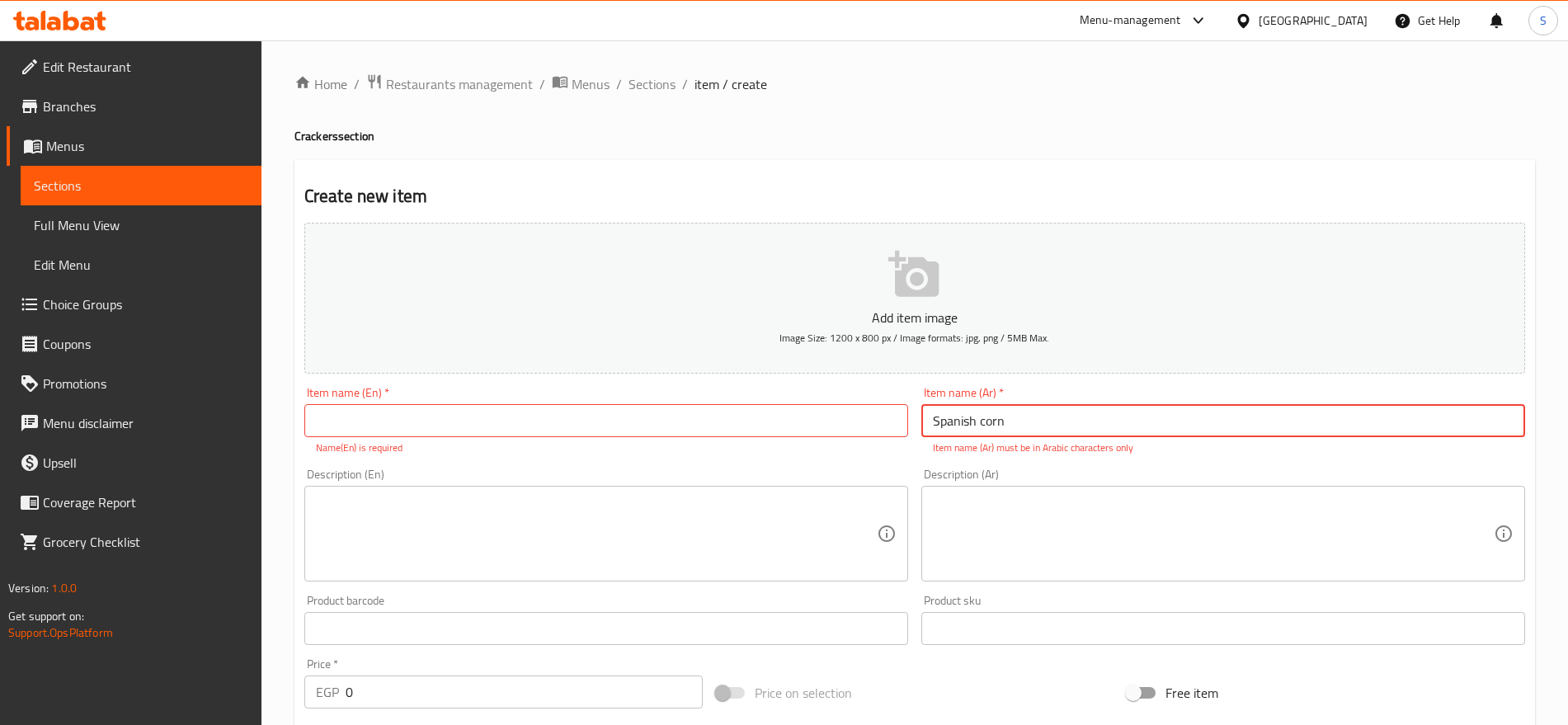
click at [1044, 431] on input "Spanish corn" at bounding box center [1223, 420] width 604 height 33
paste input "ذره اسباني"
type input "ذره اسباني"
click at [422, 418] on input "text" at bounding box center [606, 420] width 604 height 33
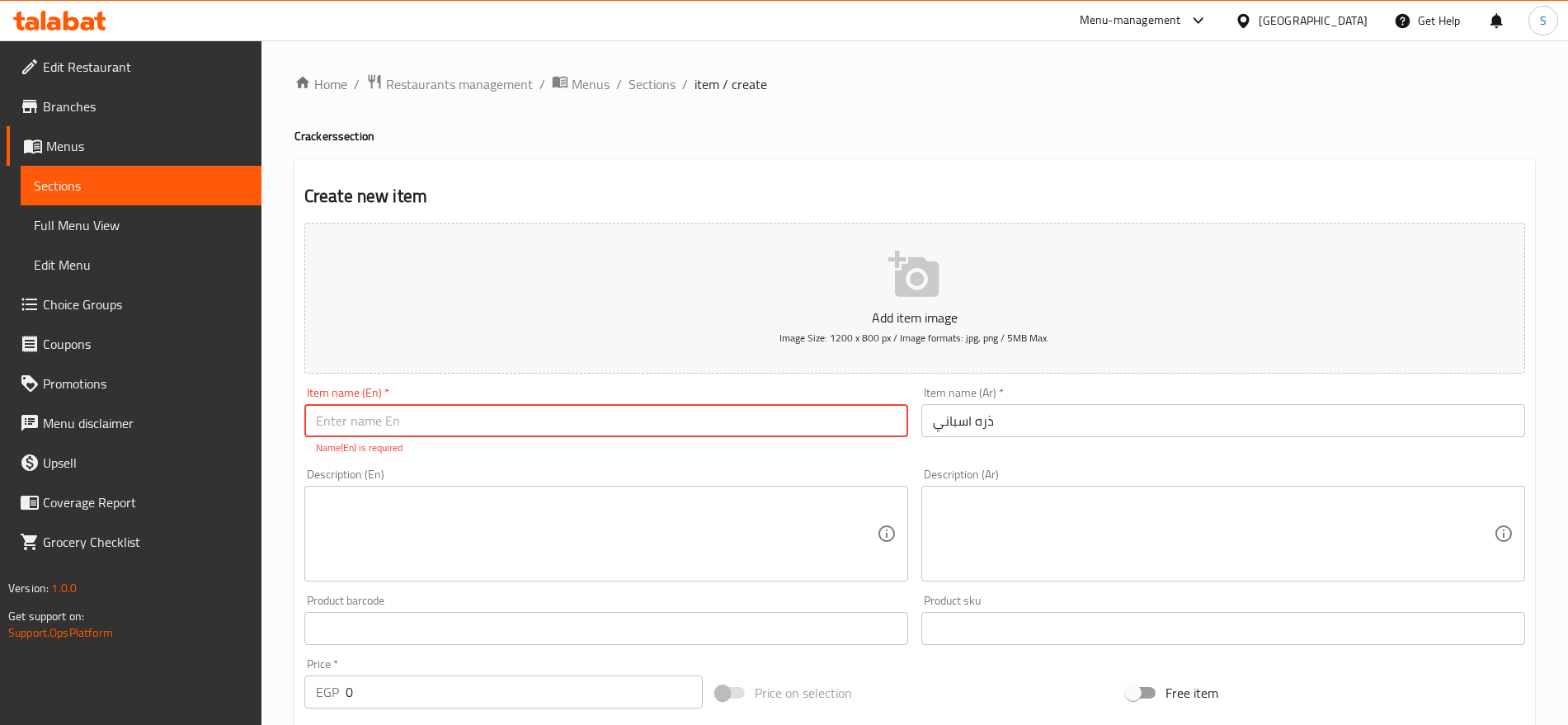
paste input "Spanish corn"
type input "Spanish corn"
click at [953, 525] on textarea at bounding box center [1213, 516] width 561 height 78
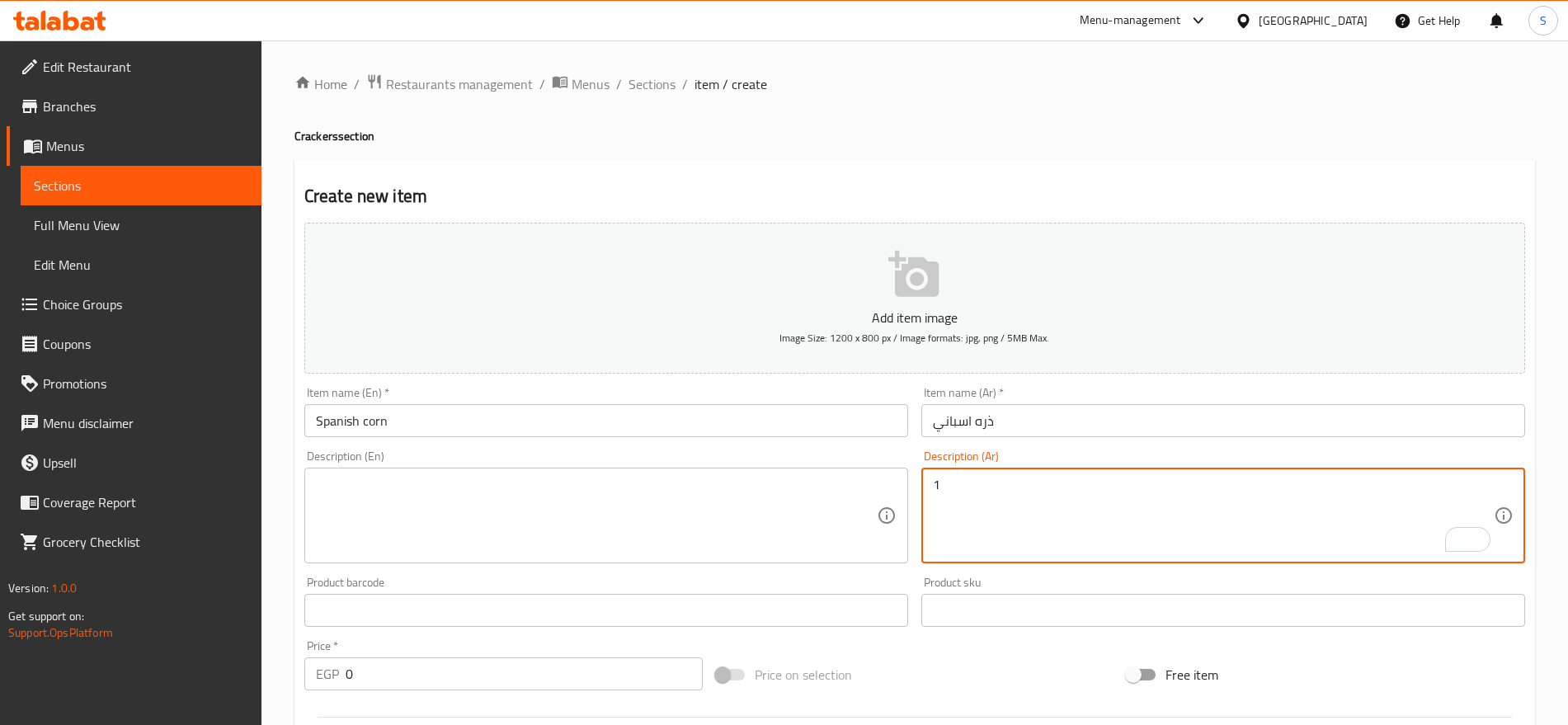
paste textarea "كيلو"
type textarea "1كيلو"
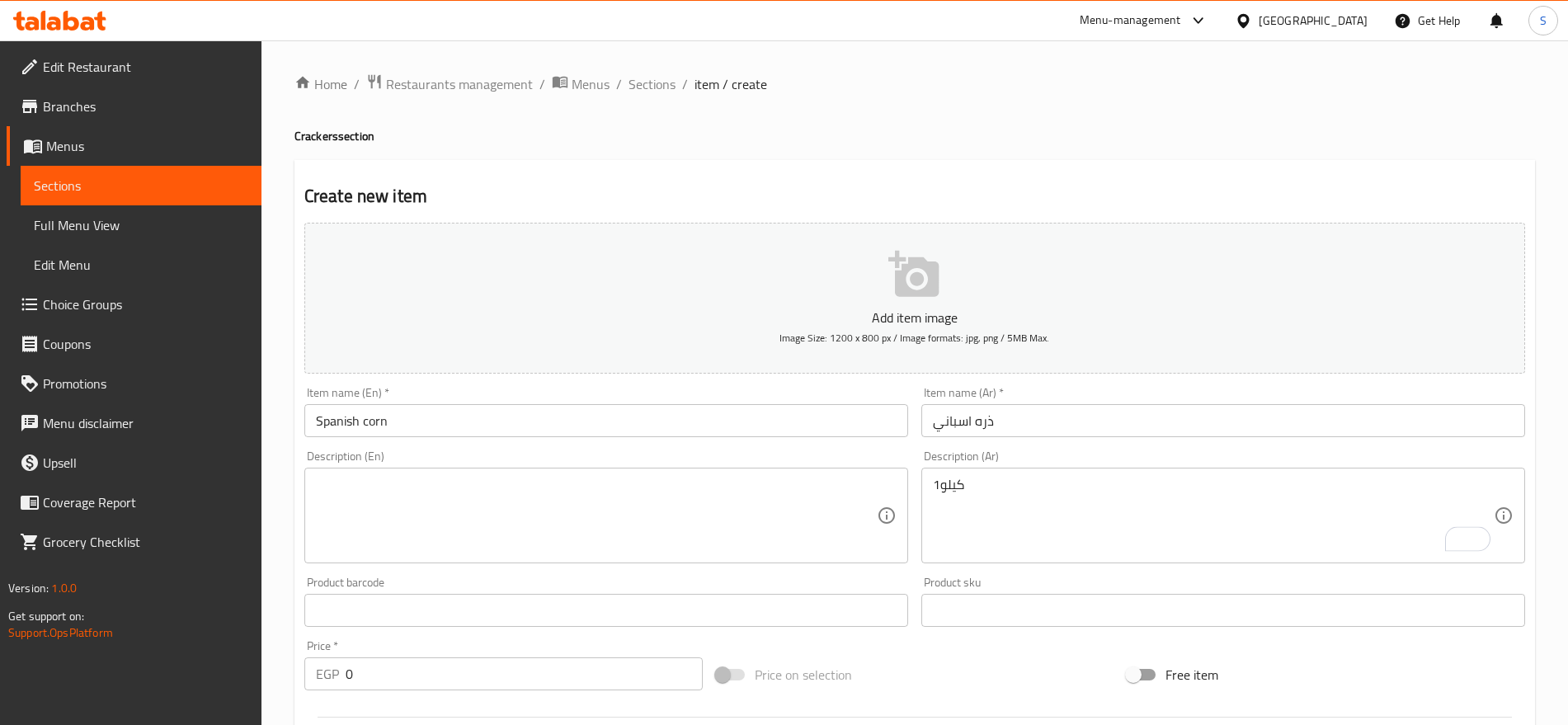
click at [378, 508] on textarea at bounding box center [597, 516] width 561 height 78
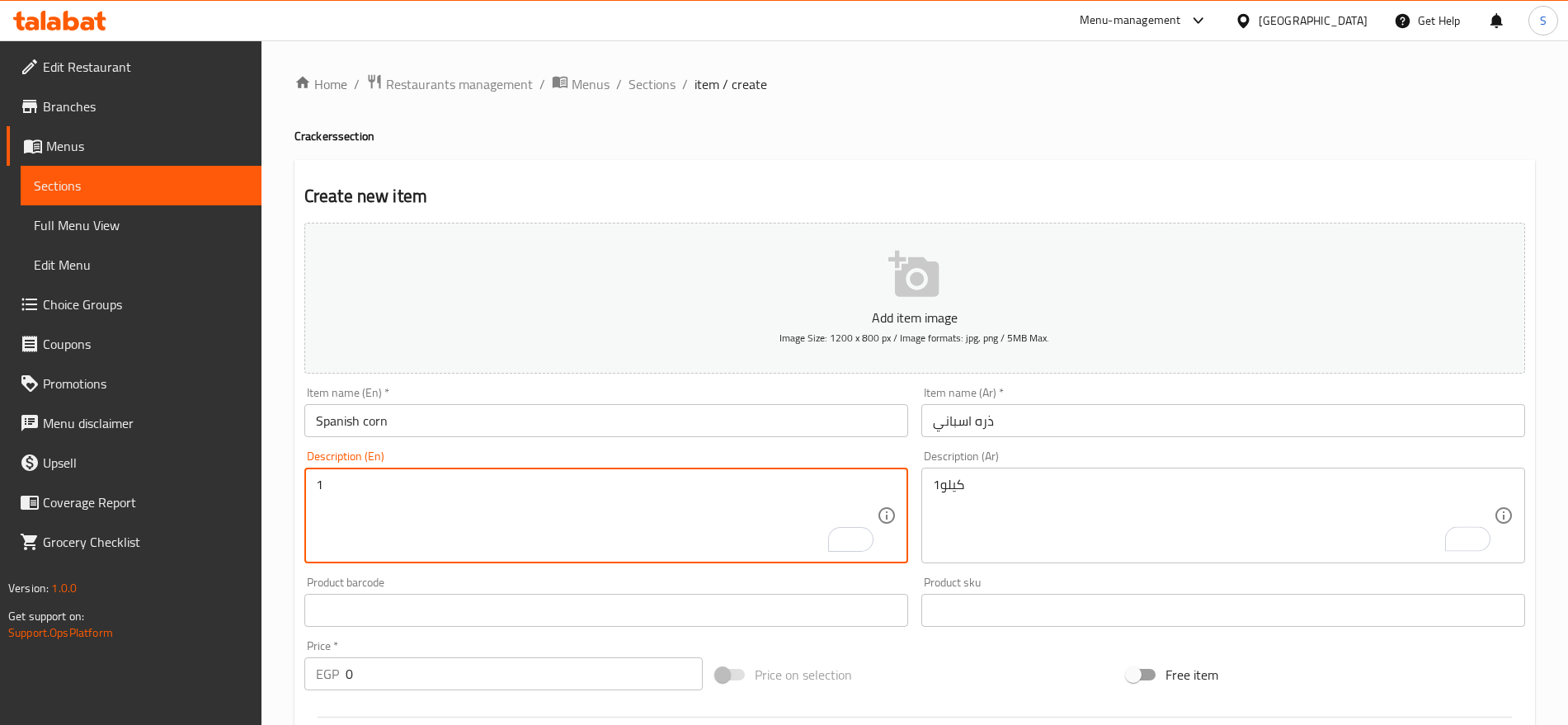
paste textarea "kilo"
type textarea "1kilo"
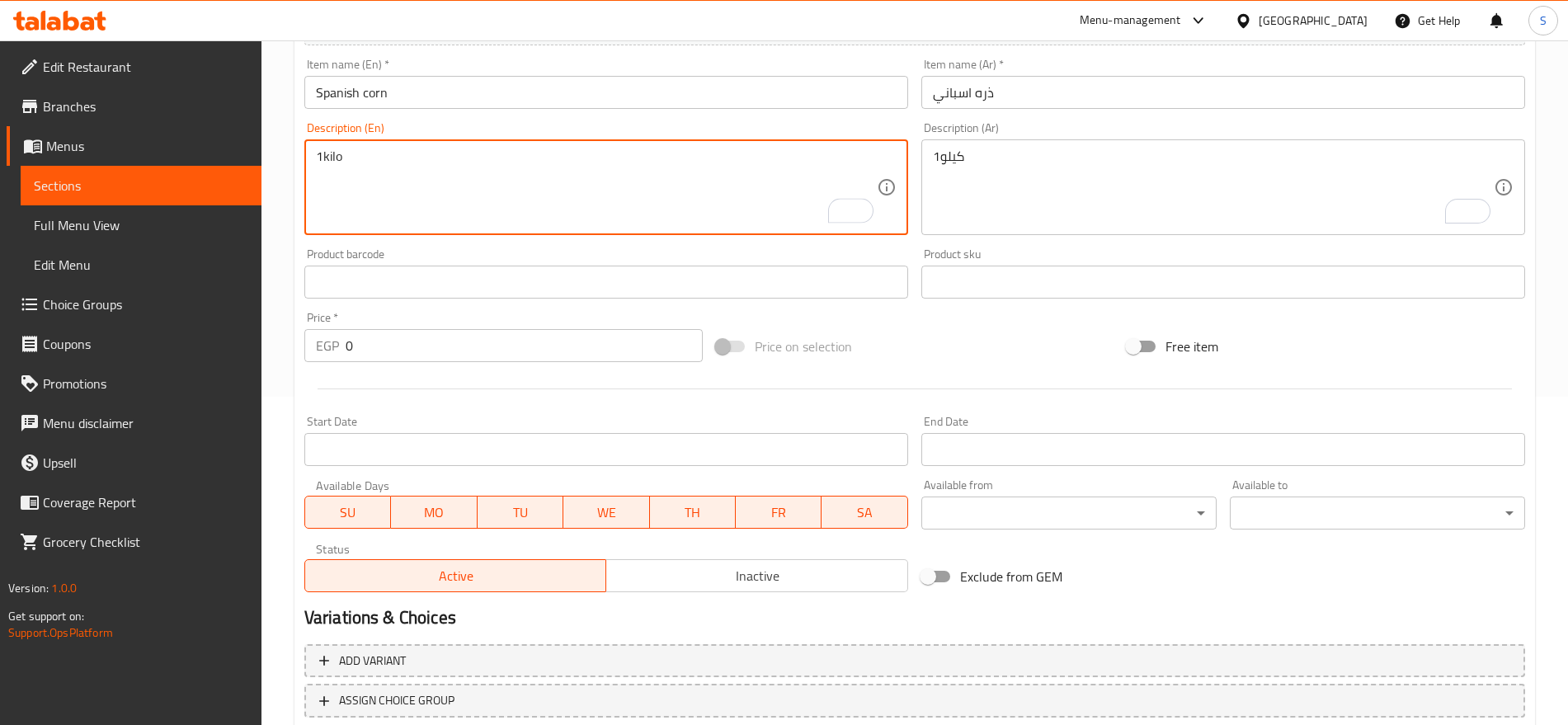
scroll to position [412, 0]
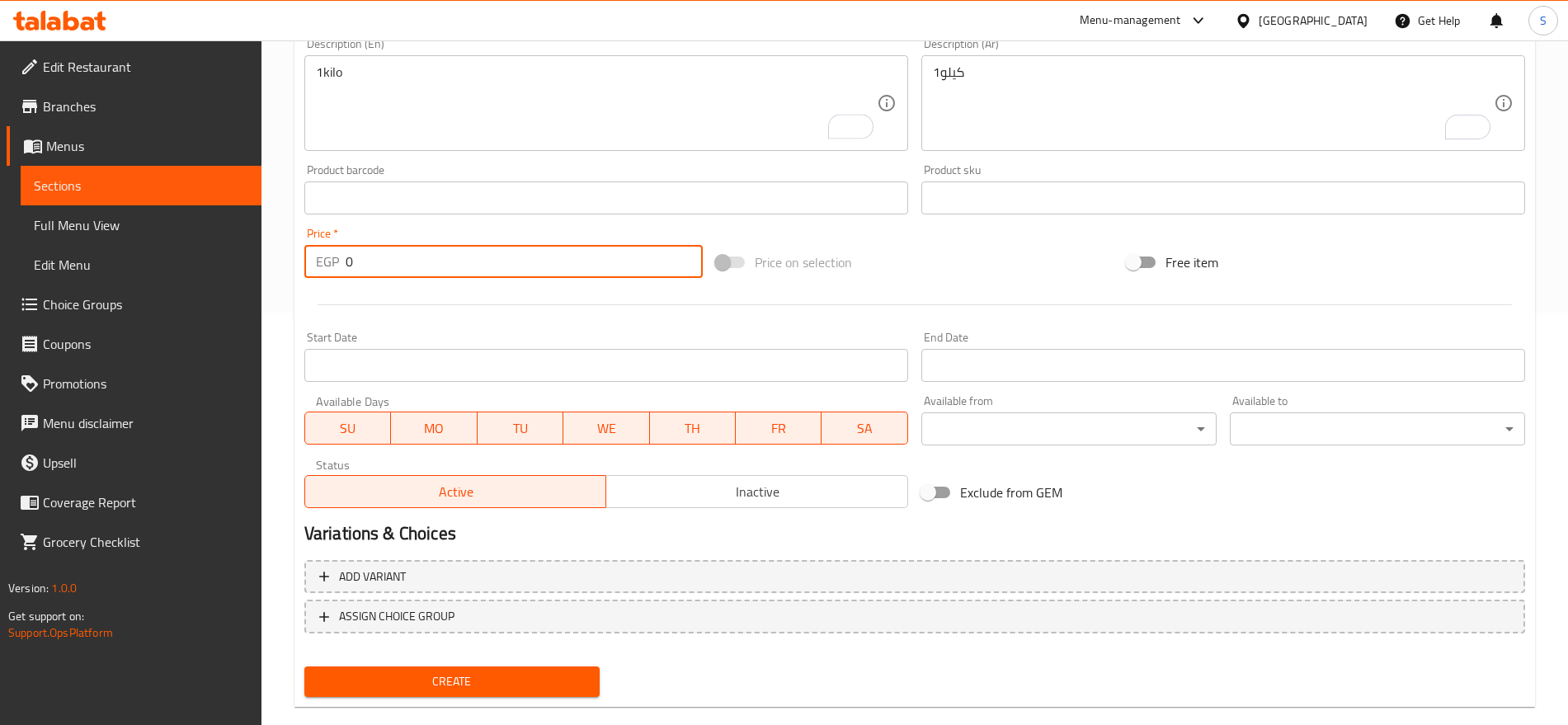
drag, startPoint x: 379, startPoint y: 264, endPoint x: 285, endPoint y: 258, distance: 94.2
click at [285, 258] on div "Home / Restaurants management / Menus / Sections / item / create Crackers secti…" at bounding box center [914, 190] width 1306 height 1125
paste input "220.0"
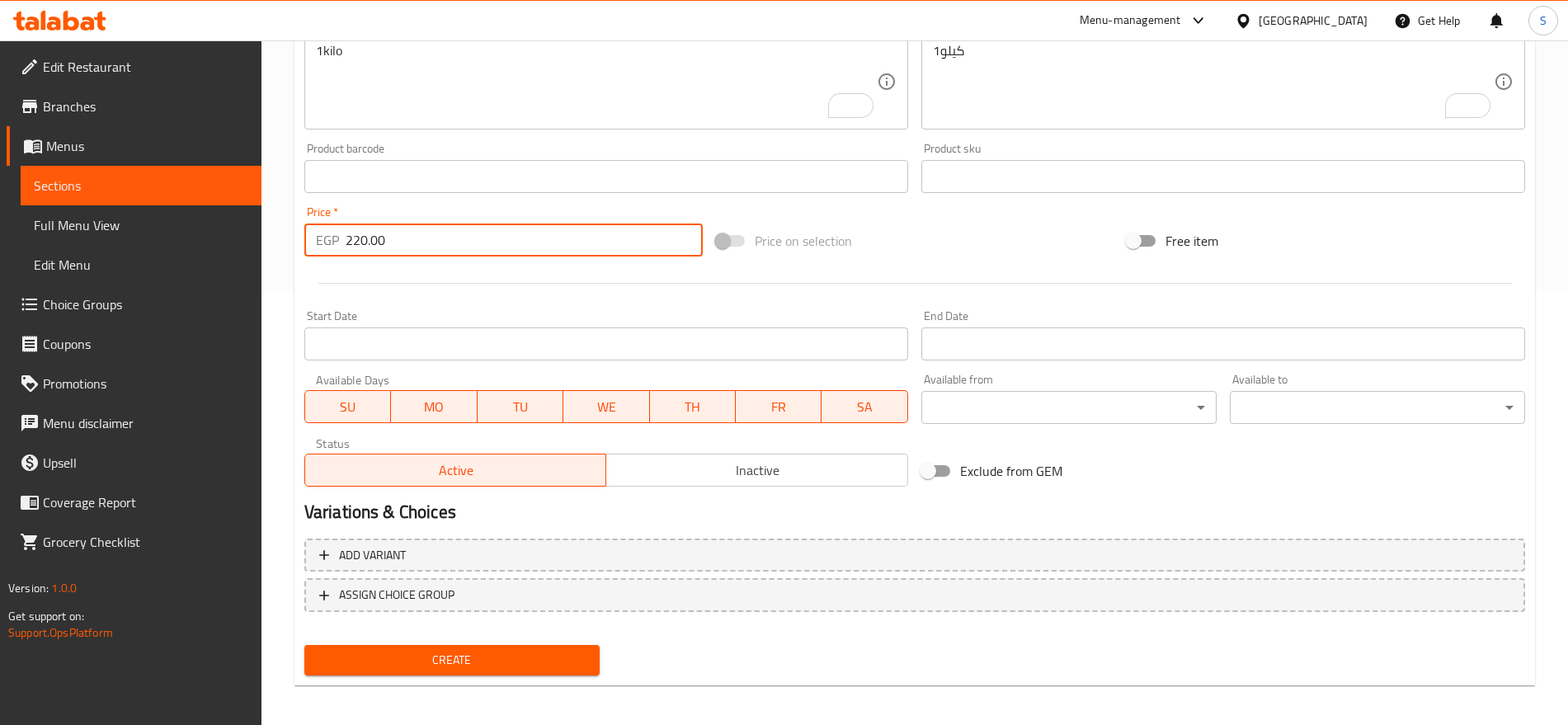
scroll to position [440, 0]
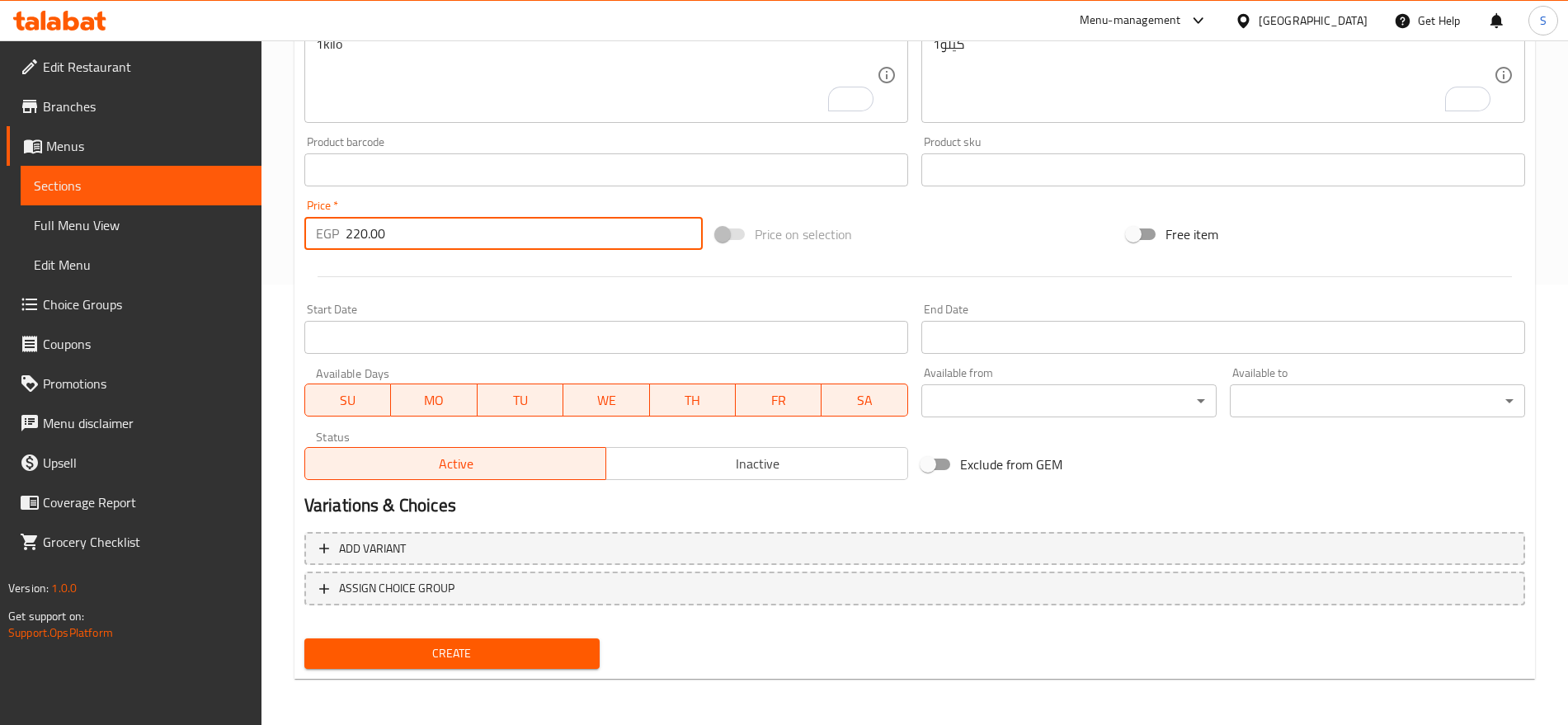
type input "220.00"
click at [447, 647] on span "Create" at bounding box center [453, 653] width 269 height 20
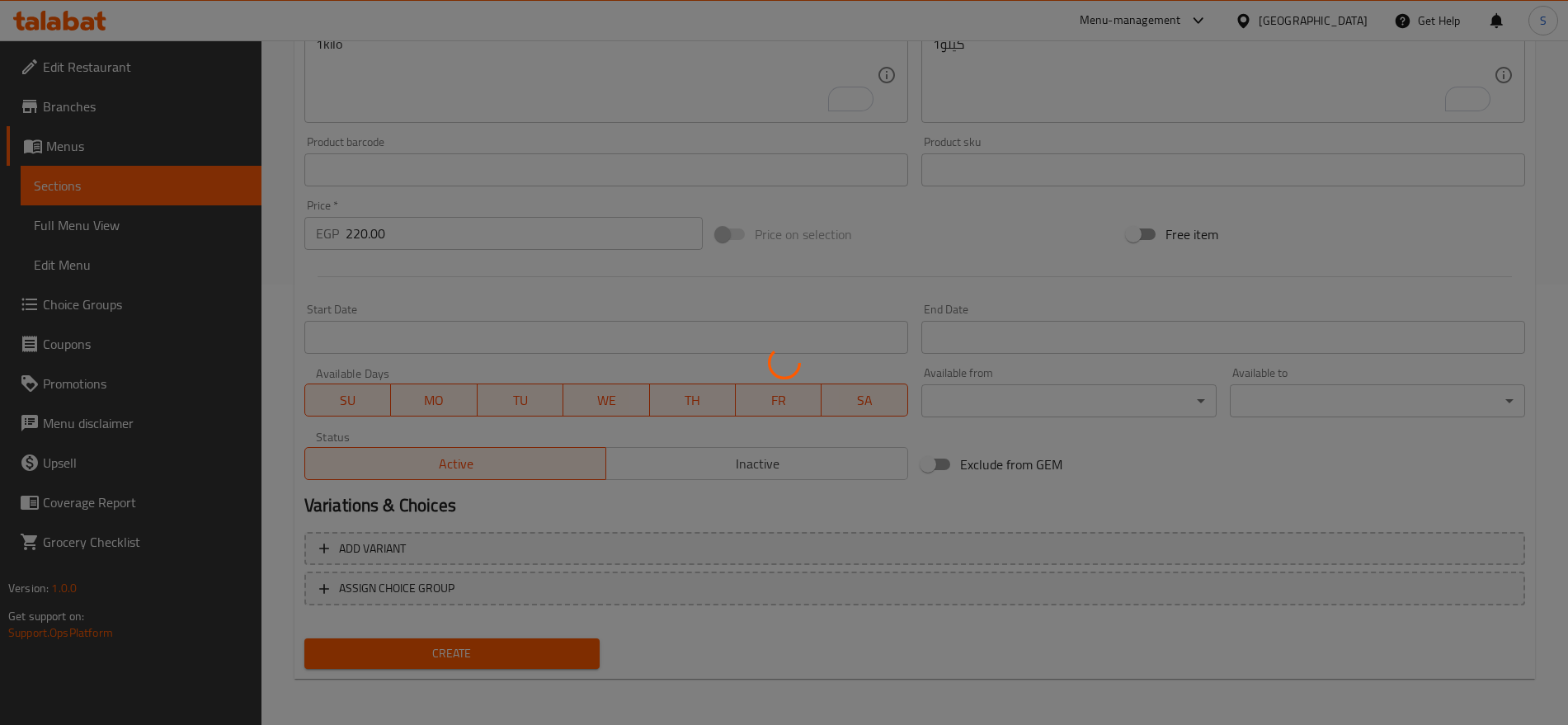
type input "0"
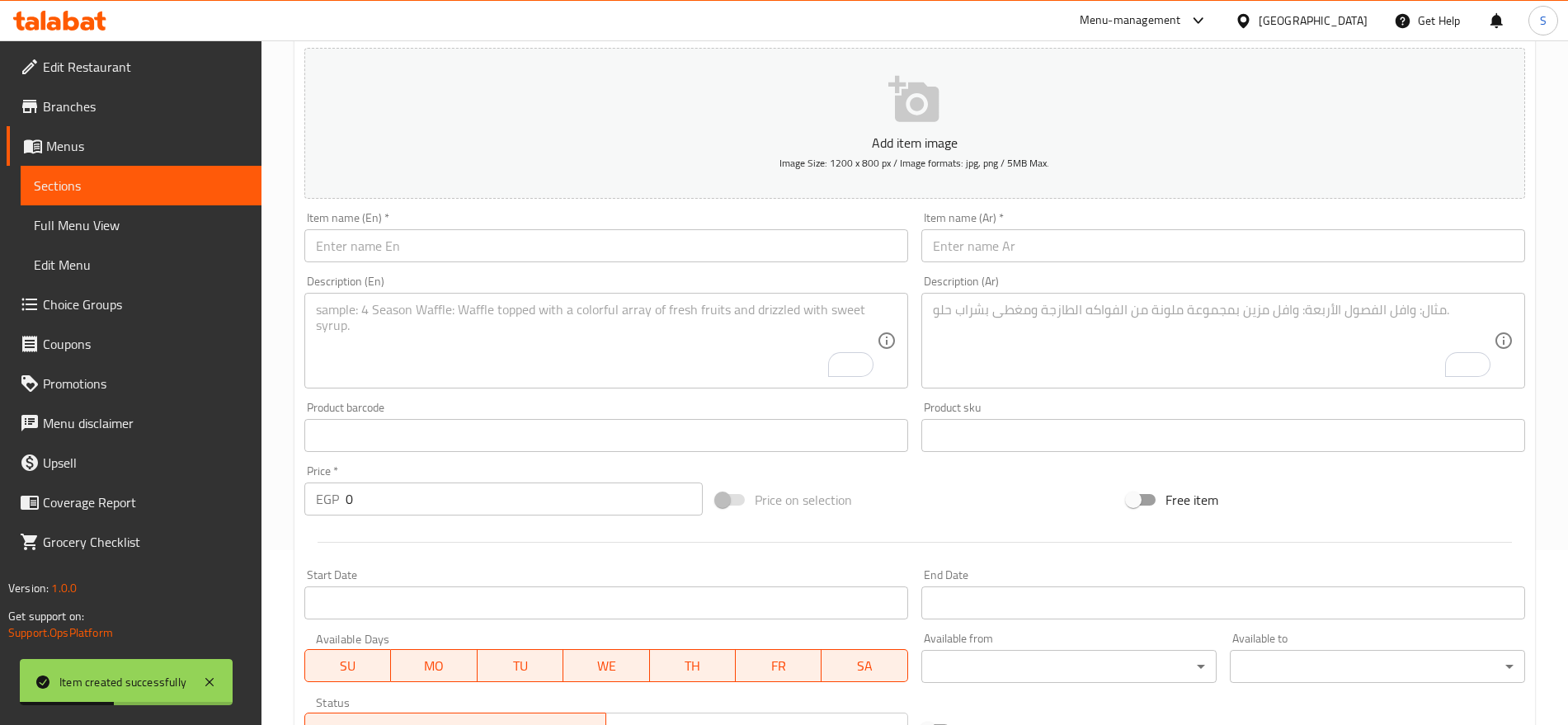
scroll to position [28, 0]
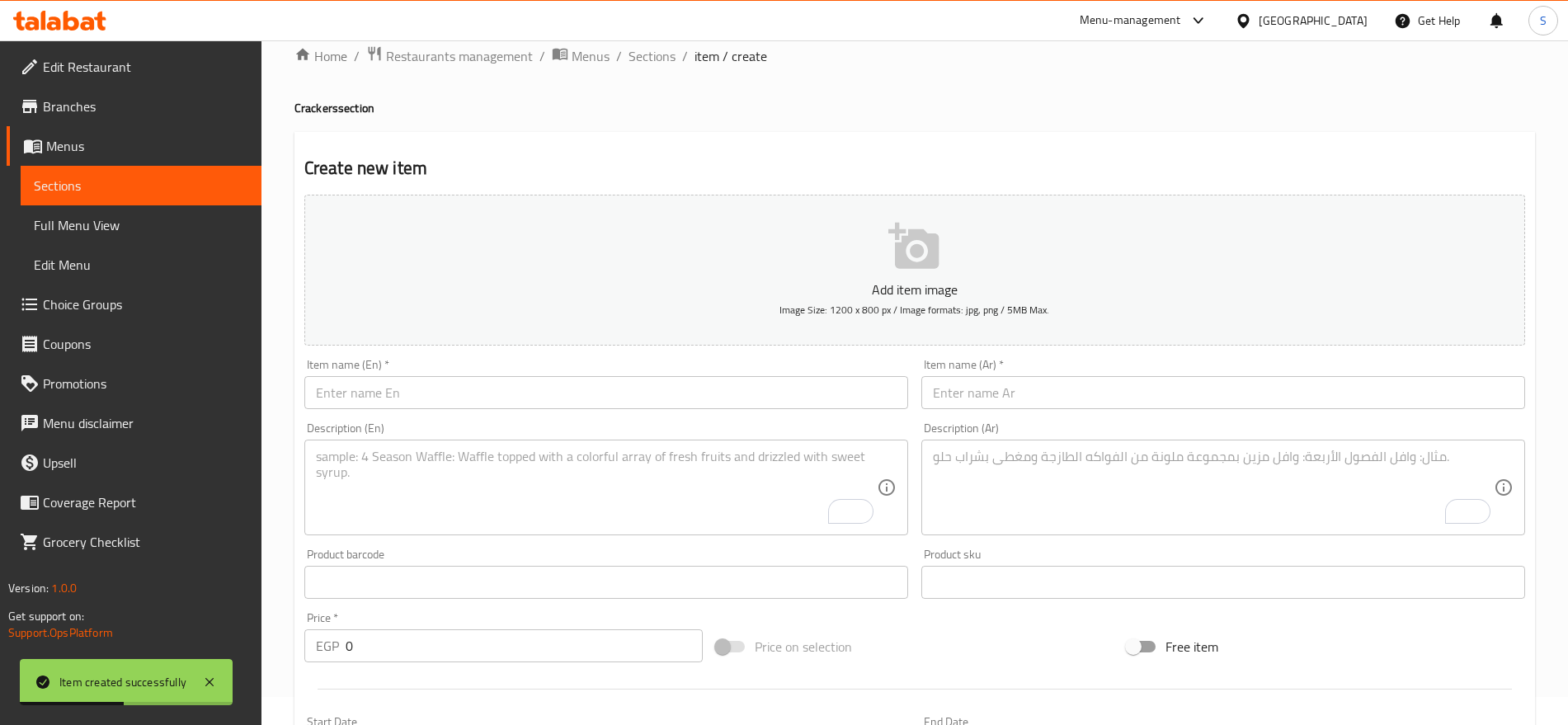
click at [1170, 406] on input "text" at bounding box center [1223, 392] width 604 height 33
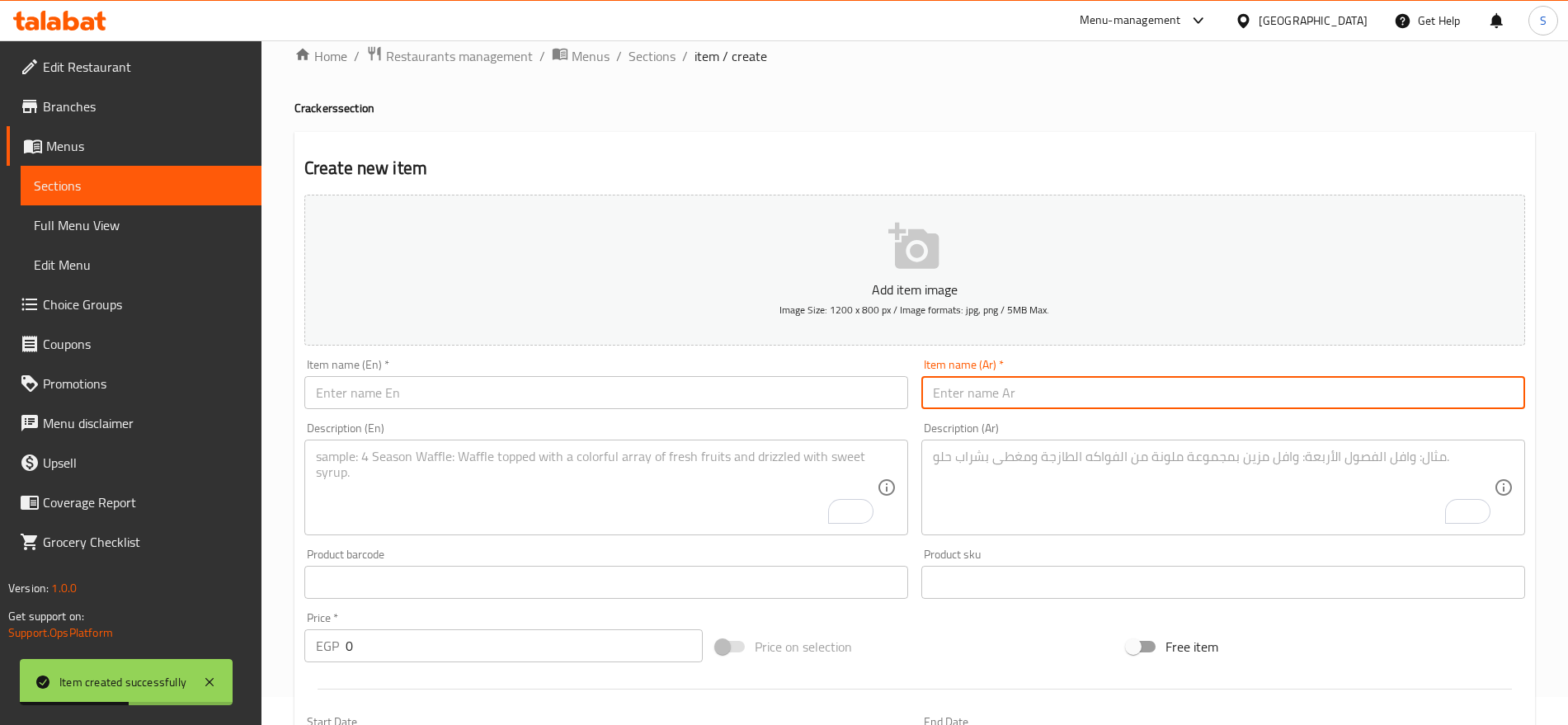
paste input "ذره فيشار"
type input "ذره فيشار"
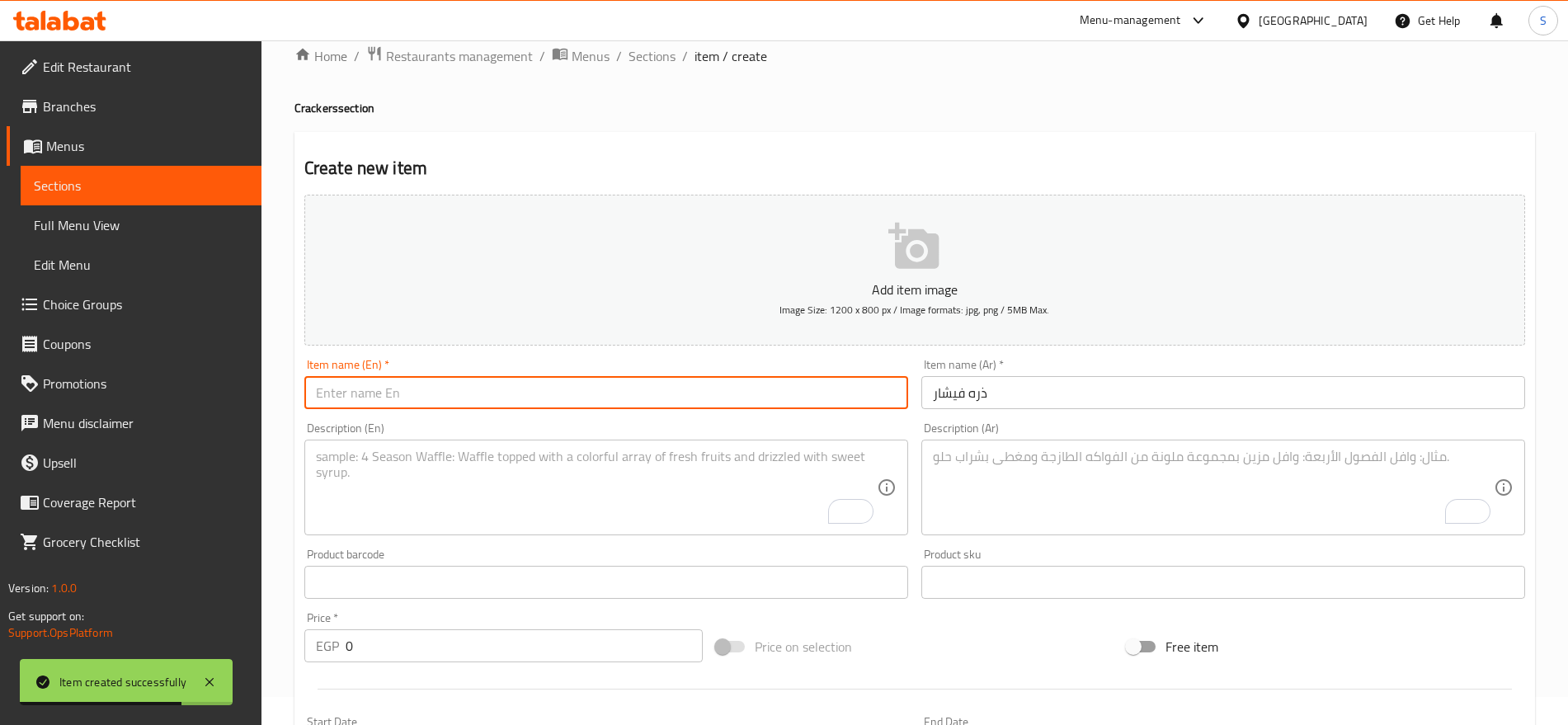
click at [587, 394] on input "text" at bounding box center [606, 392] width 604 height 33
paste input "popcorn"
type input "popcorn"
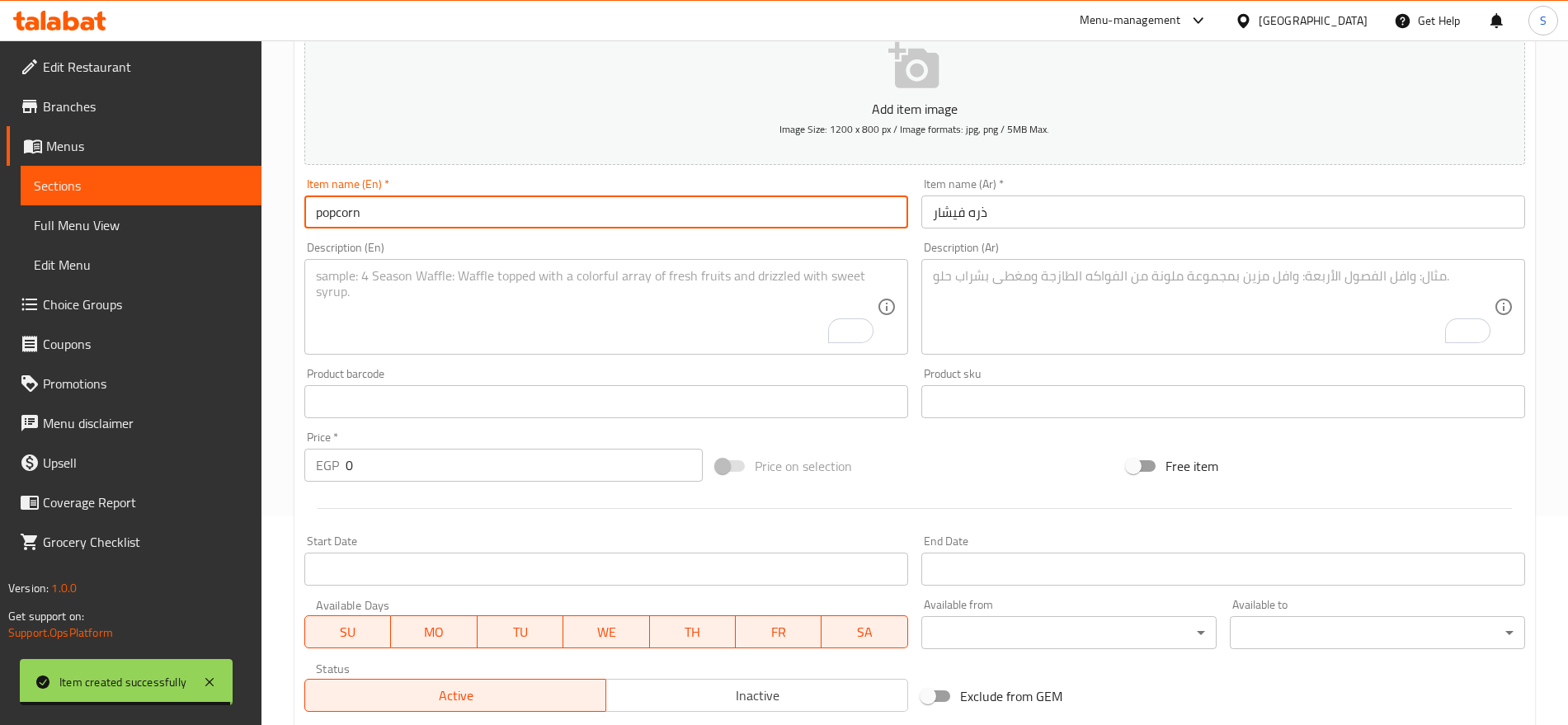
scroll to position [337, 0]
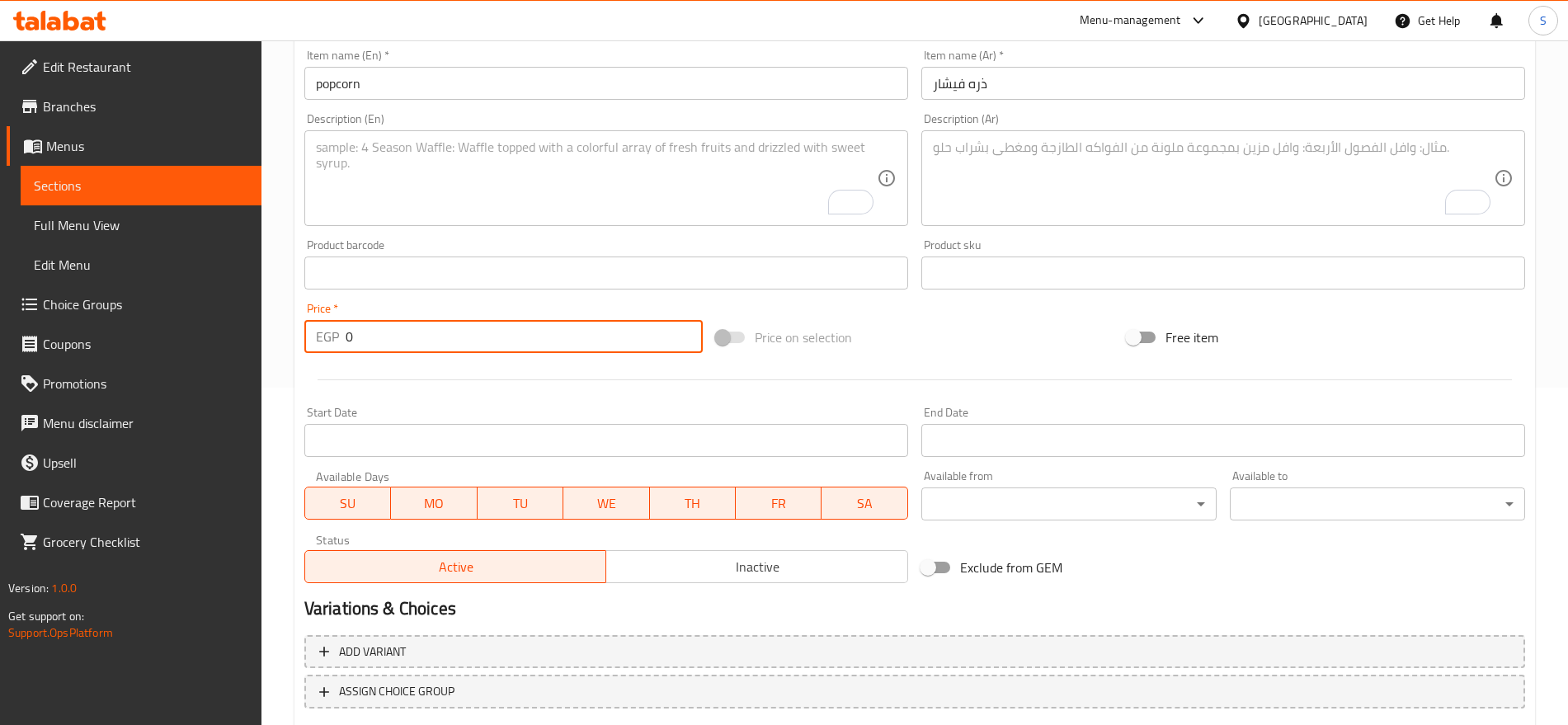
drag, startPoint x: 360, startPoint y: 341, endPoint x: 330, endPoint y: 344, distance: 30.1
click at [330, 344] on div "EGP 0 Price *" at bounding box center [504, 337] width 399 height 33
paste input "80.0"
type input "80.00"
click at [954, 180] on textarea "To enrich screen reader interactions, please activate Accessibility in Grammarl…" at bounding box center [1213, 179] width 561 height 78
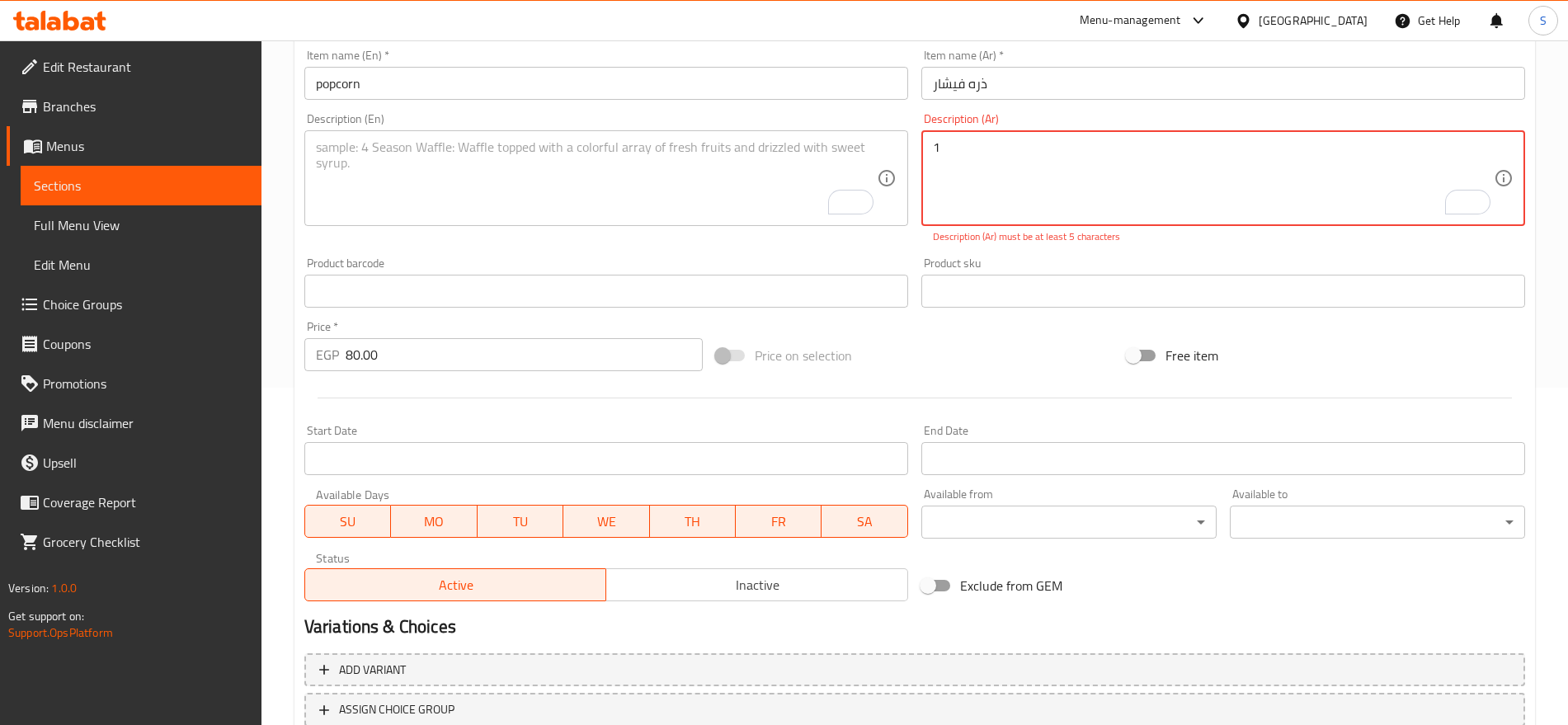
paste textarea "كيلو"
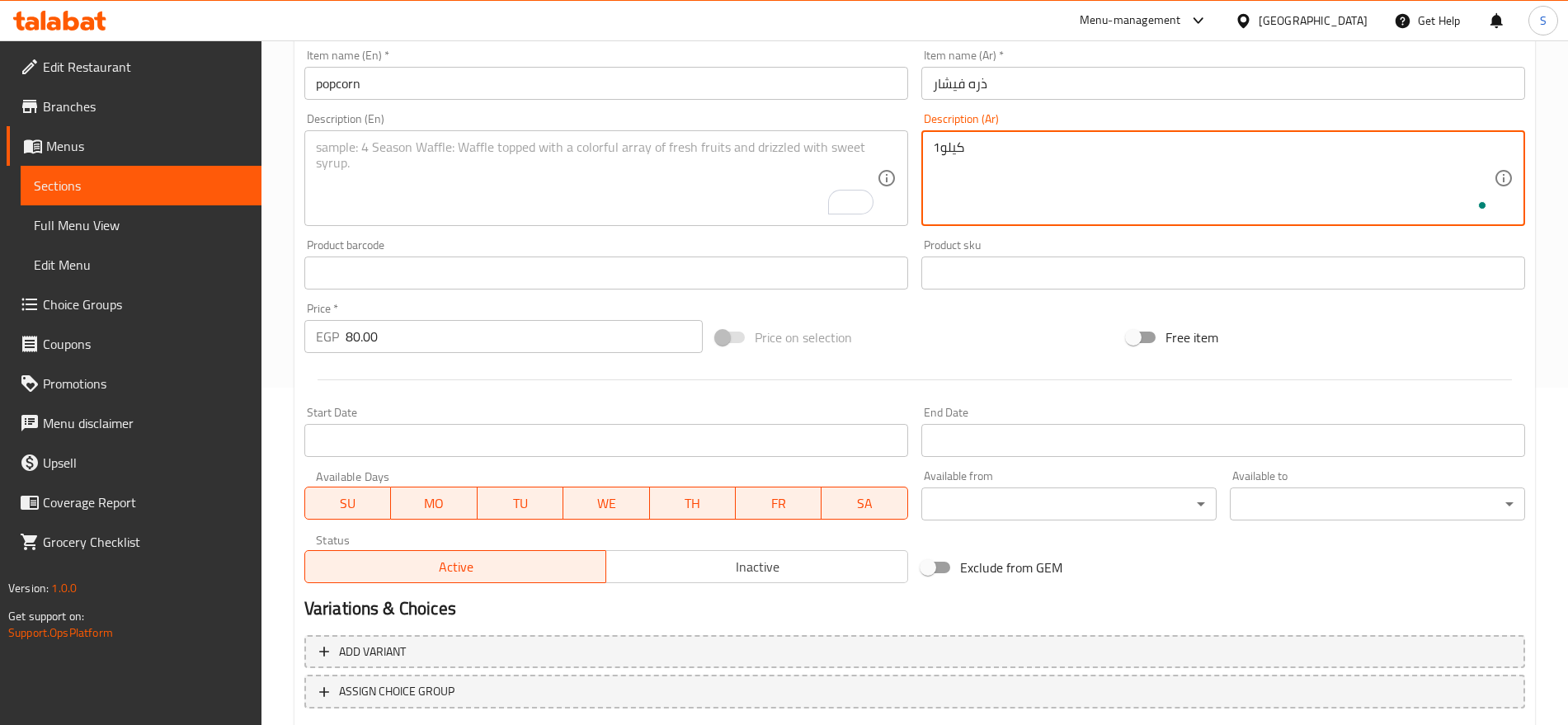
type textarea "1كيلو"
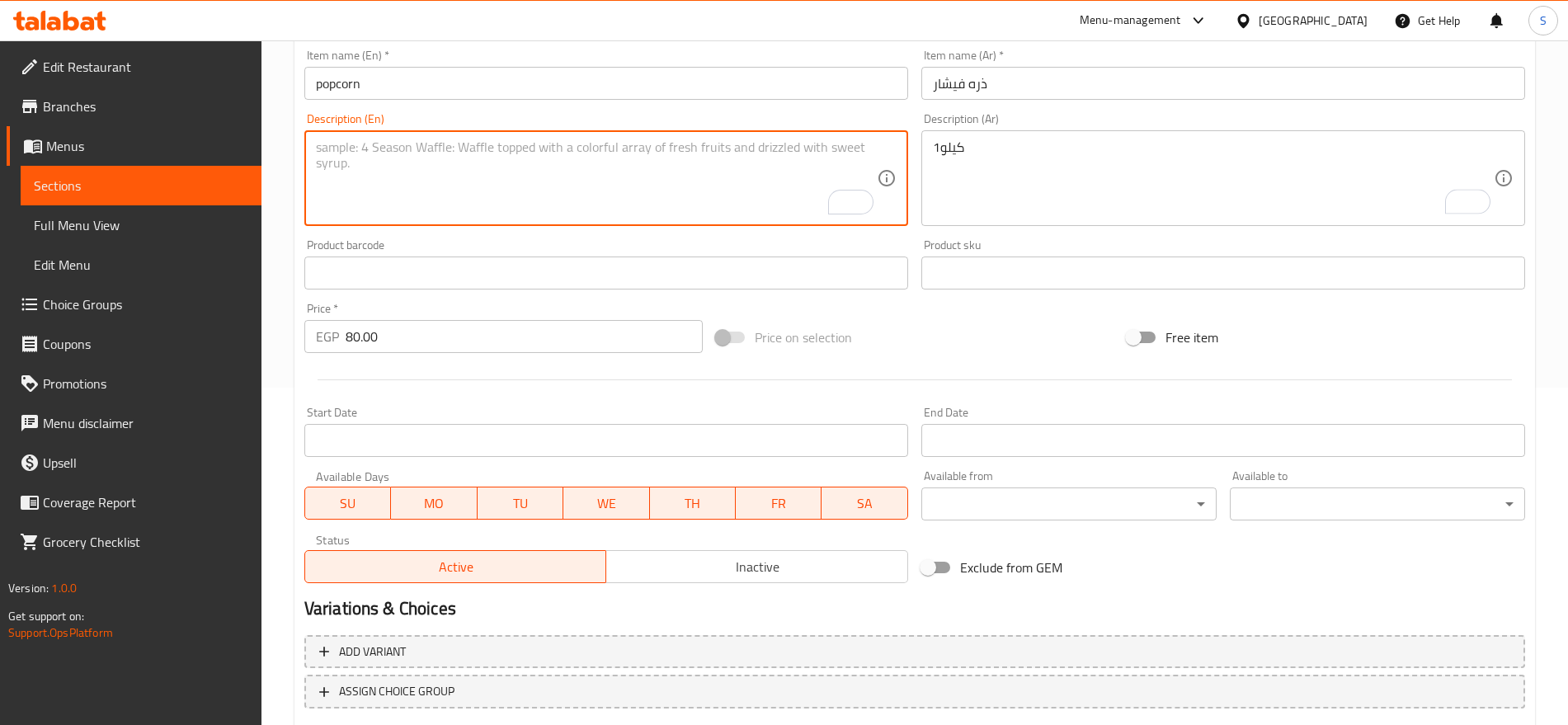
click at [515, 181] on textarea "To enrich screen reader interactions, please activate Accessibility in Grammarl…" at bounding box center [597, 179] width 561 height 78
click at [699, 157] on textarea "To enrich screen reader interactions, please activate Accessibility in Grammarl…" at bounding box center [597, 179] width 561 height 78
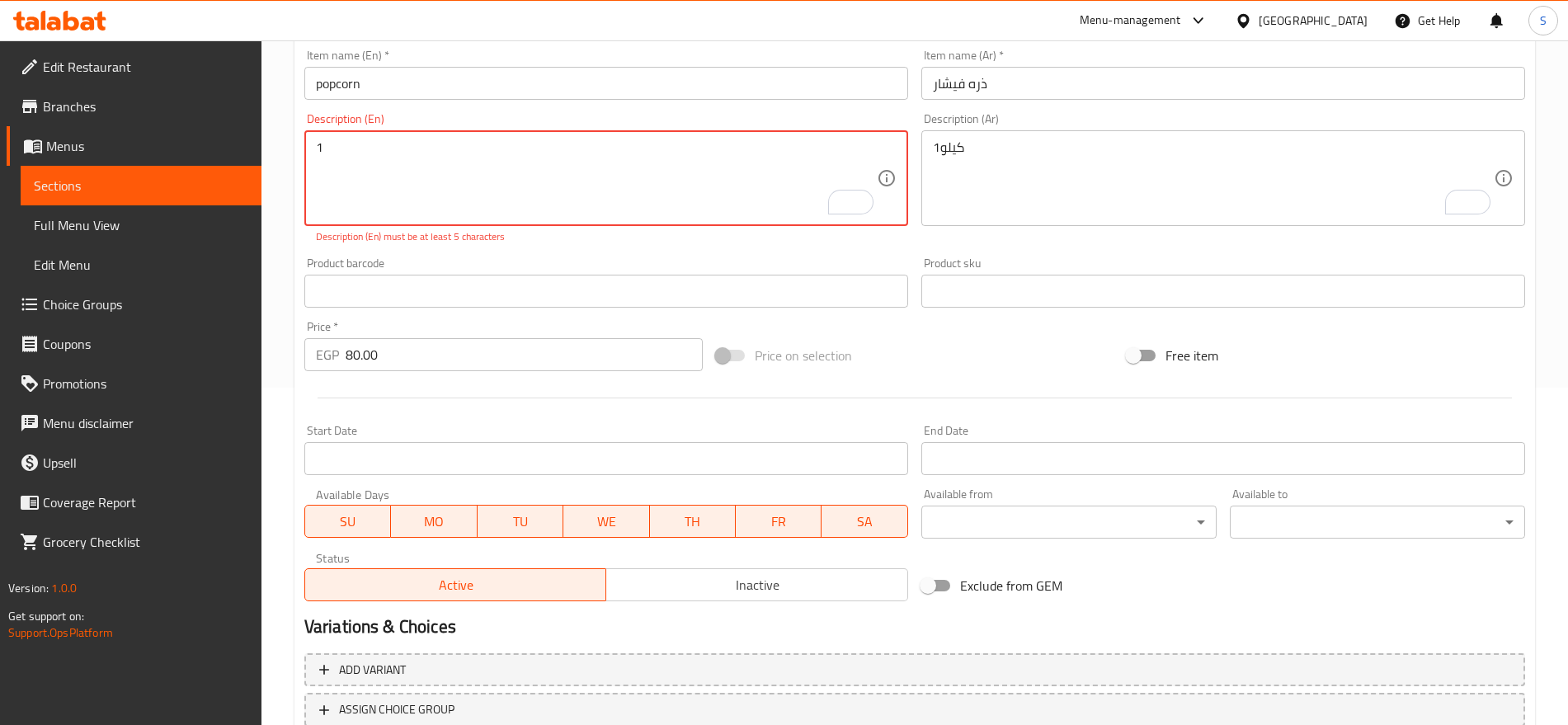
paste textarea "kilo"
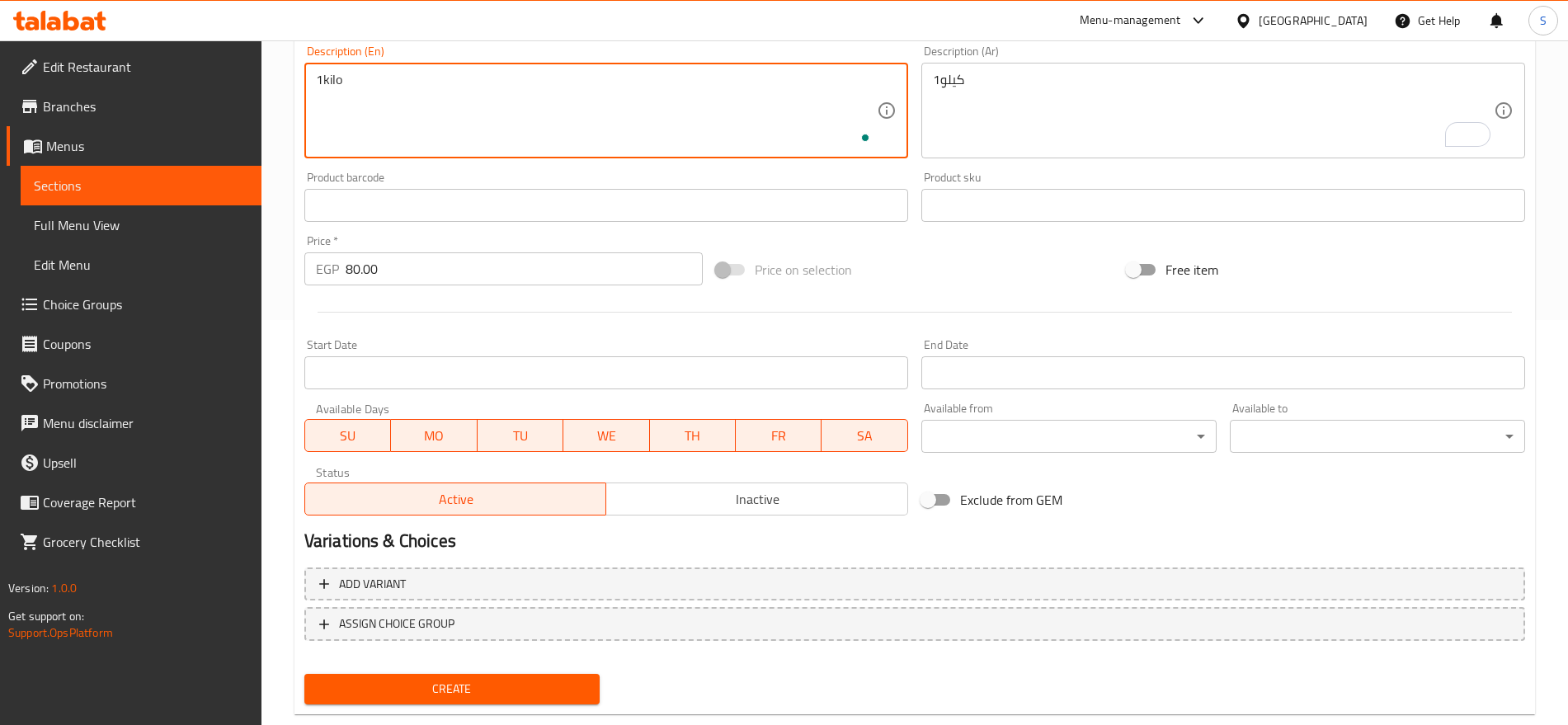
scroll to position [440, 0]
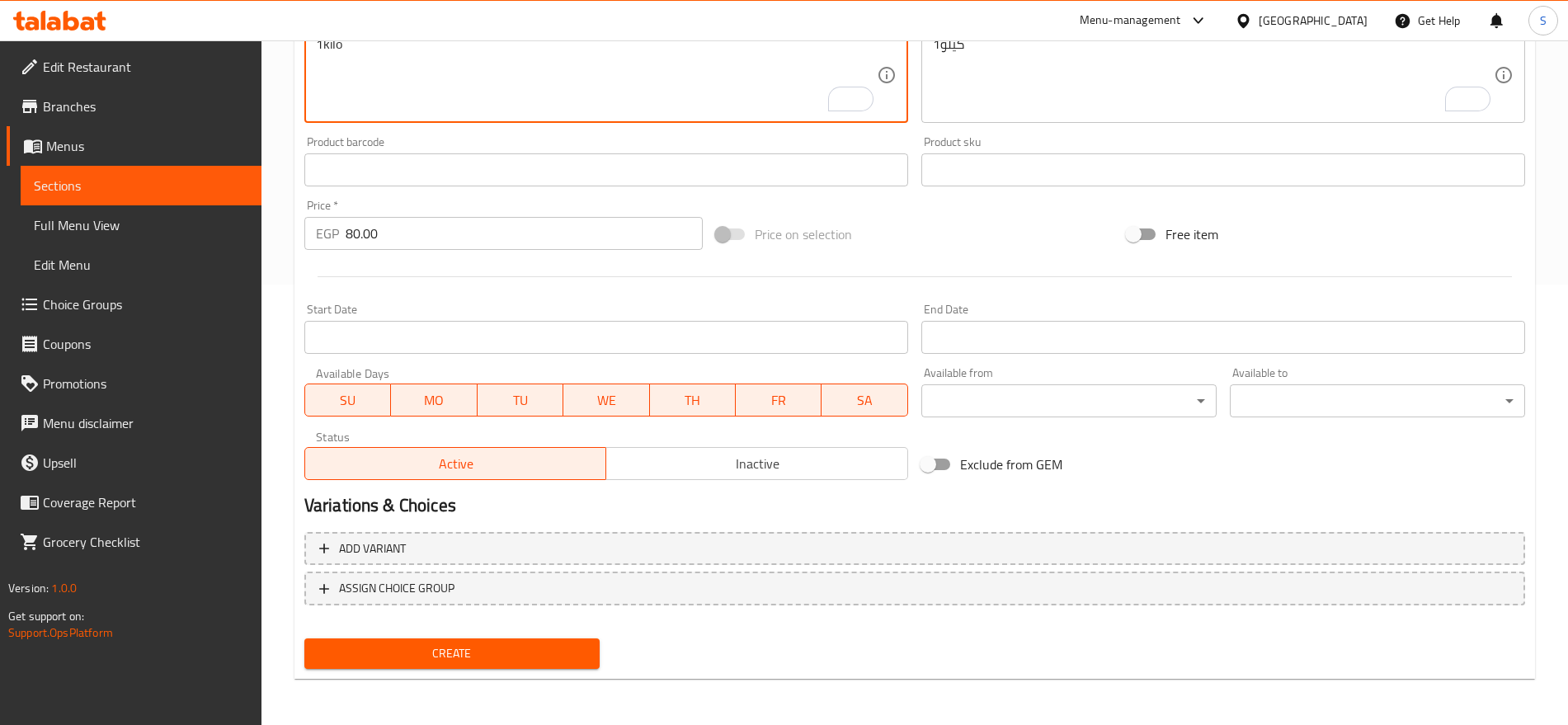
type textarea "1kilo"
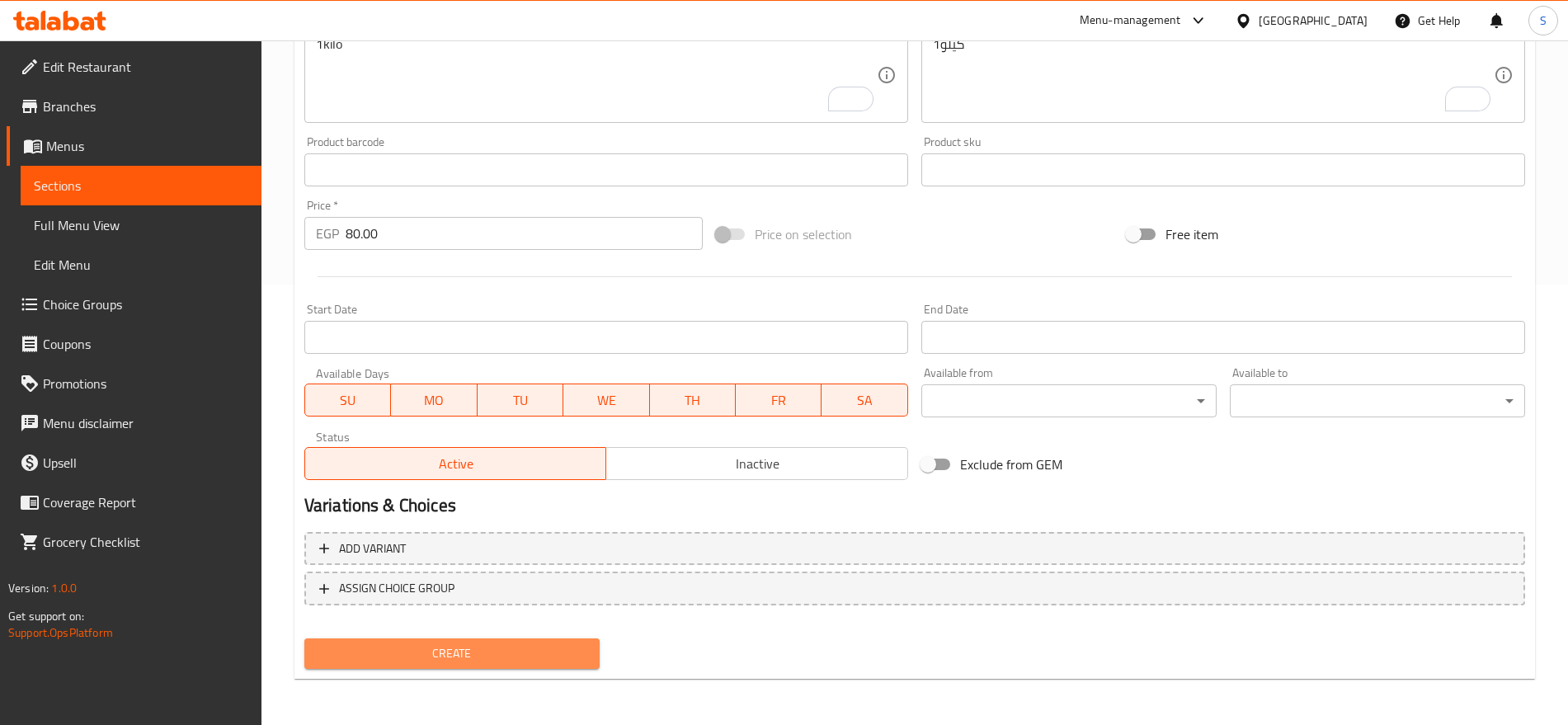
click at [452, 638] on button "Create" at bounding box center [452, 653] width 296 height 31
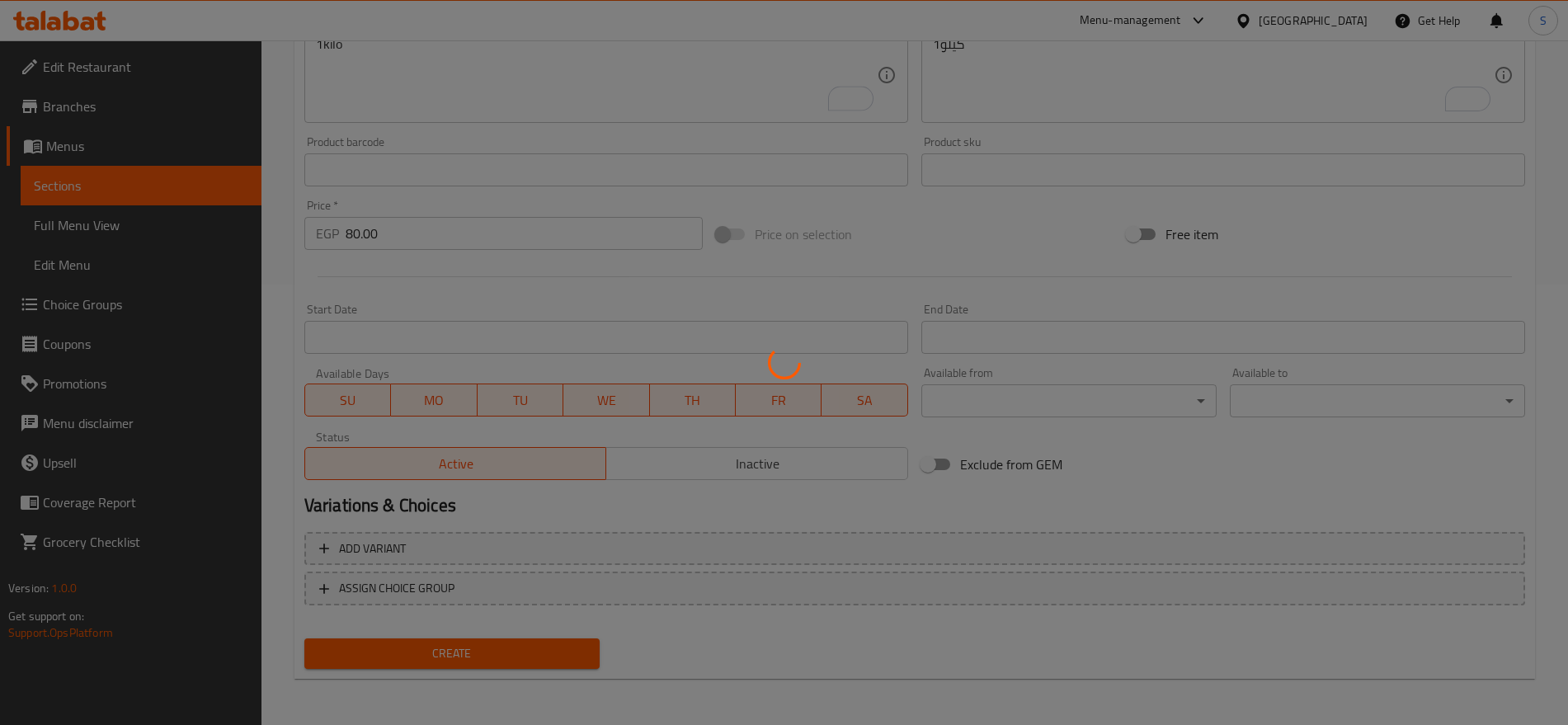
type input "0"
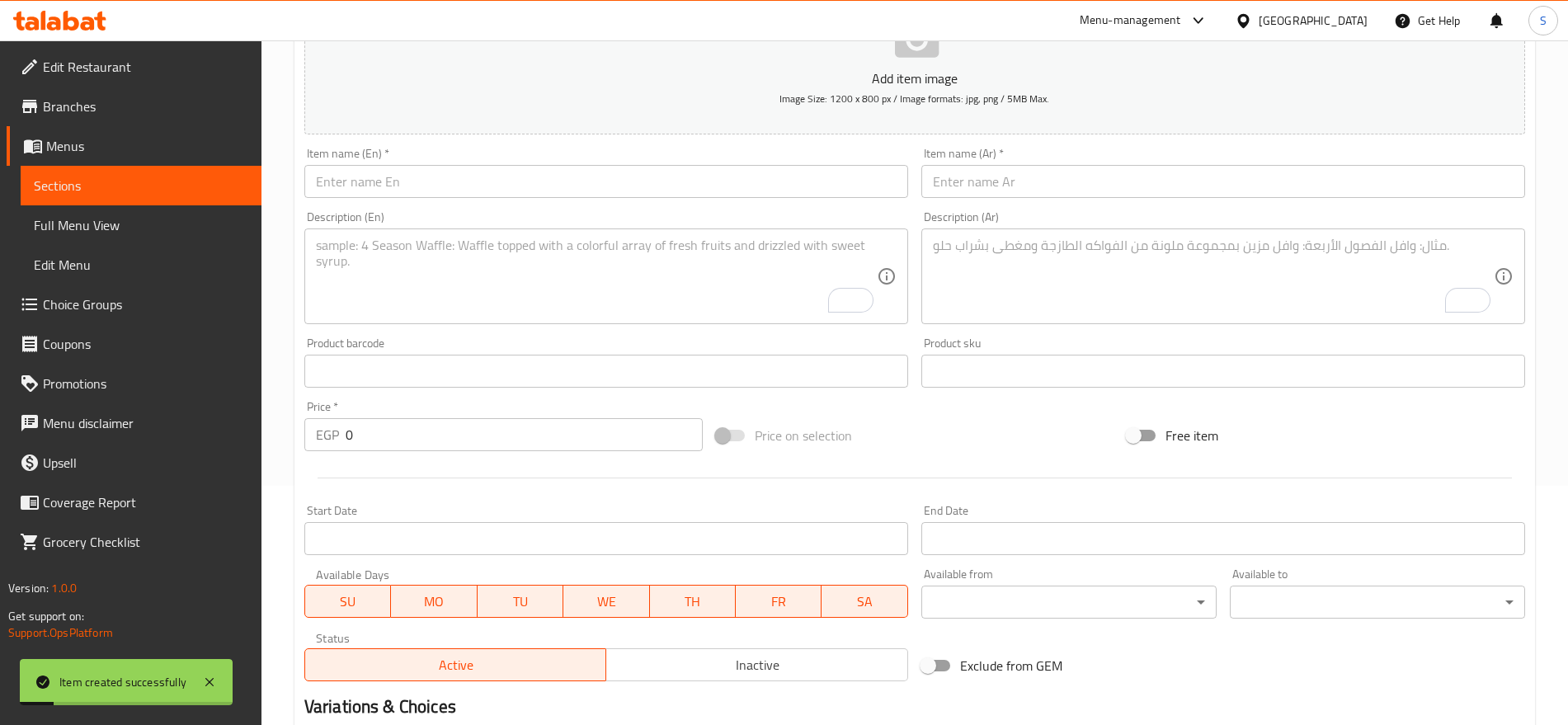
scroll to position [131, 0]
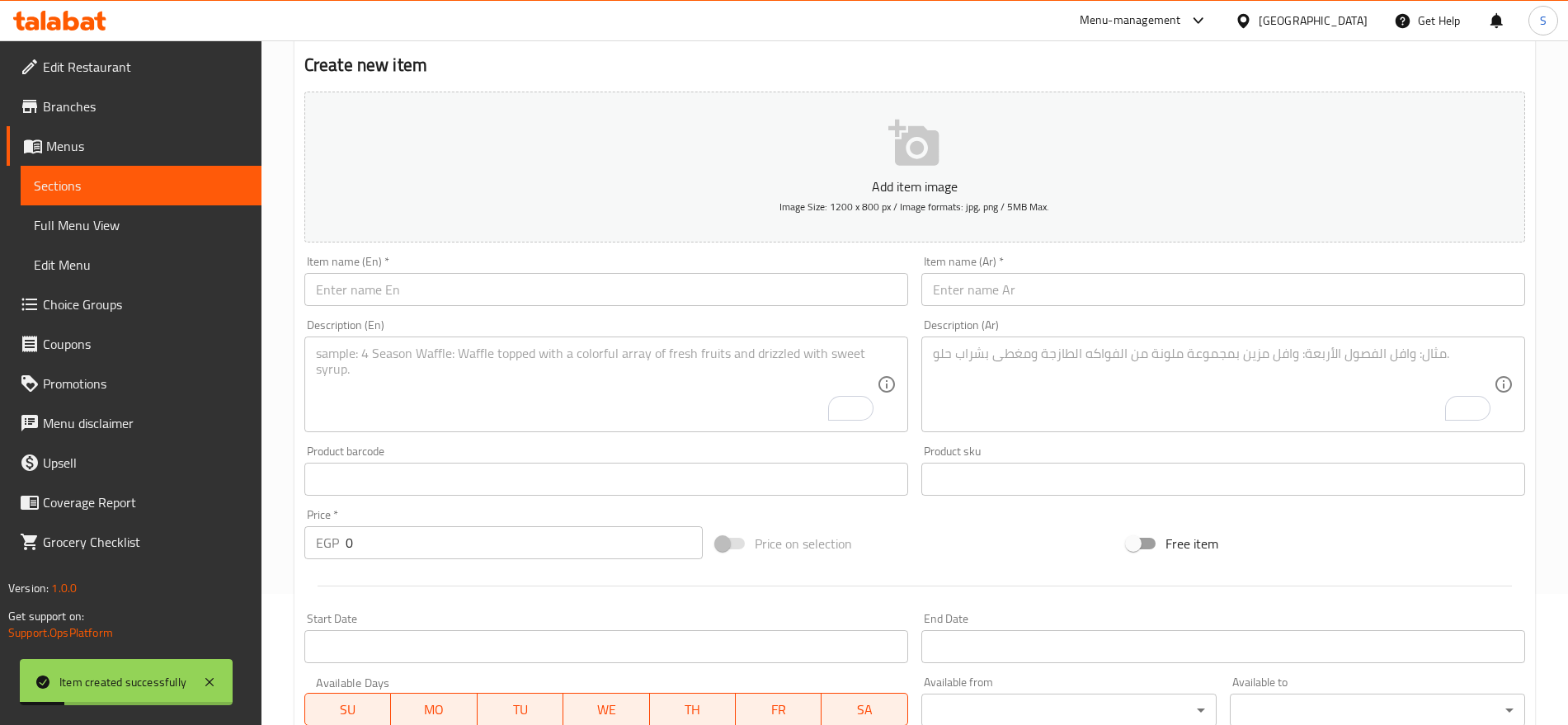
click at [1111, 291] on input "text" at bounding box center [1223, 289] width 604 height 33
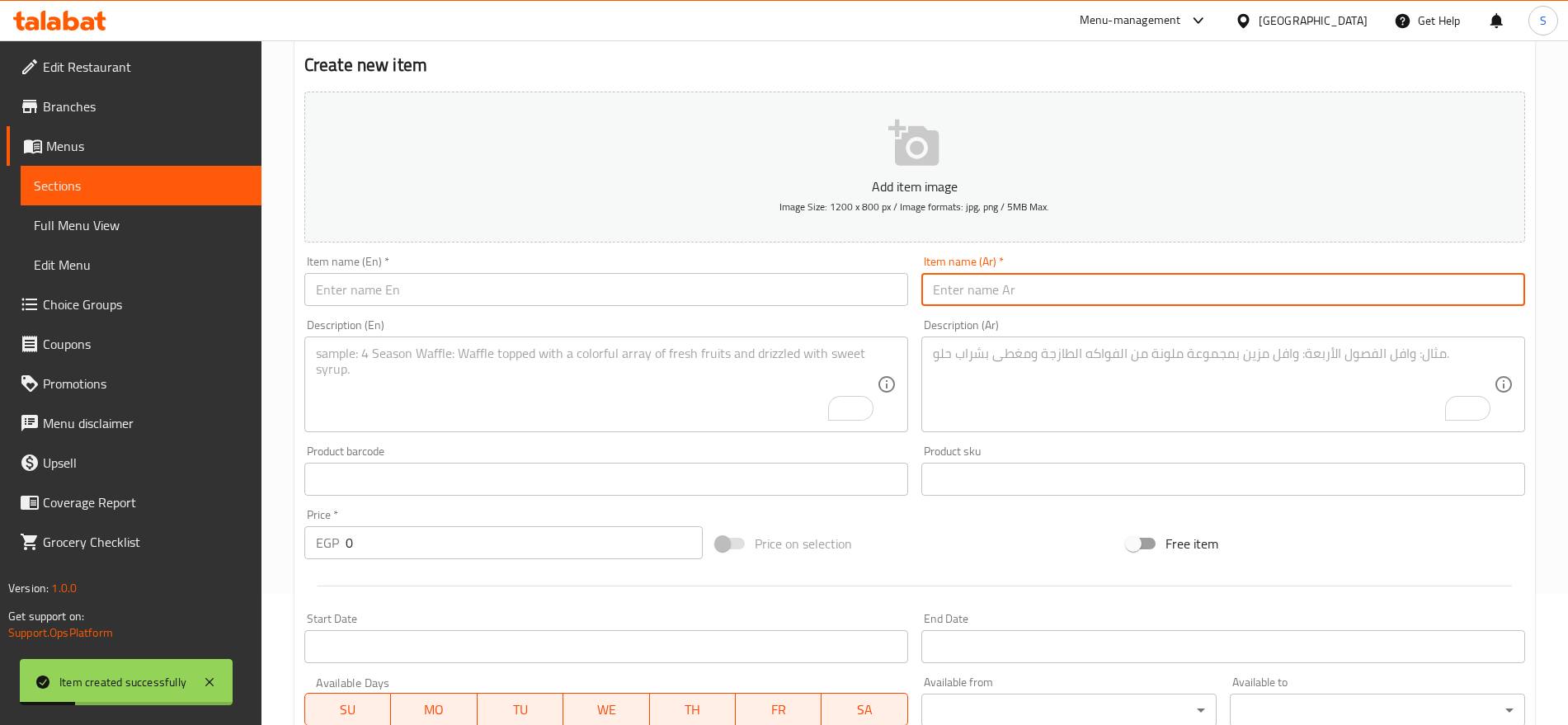
type input "v"
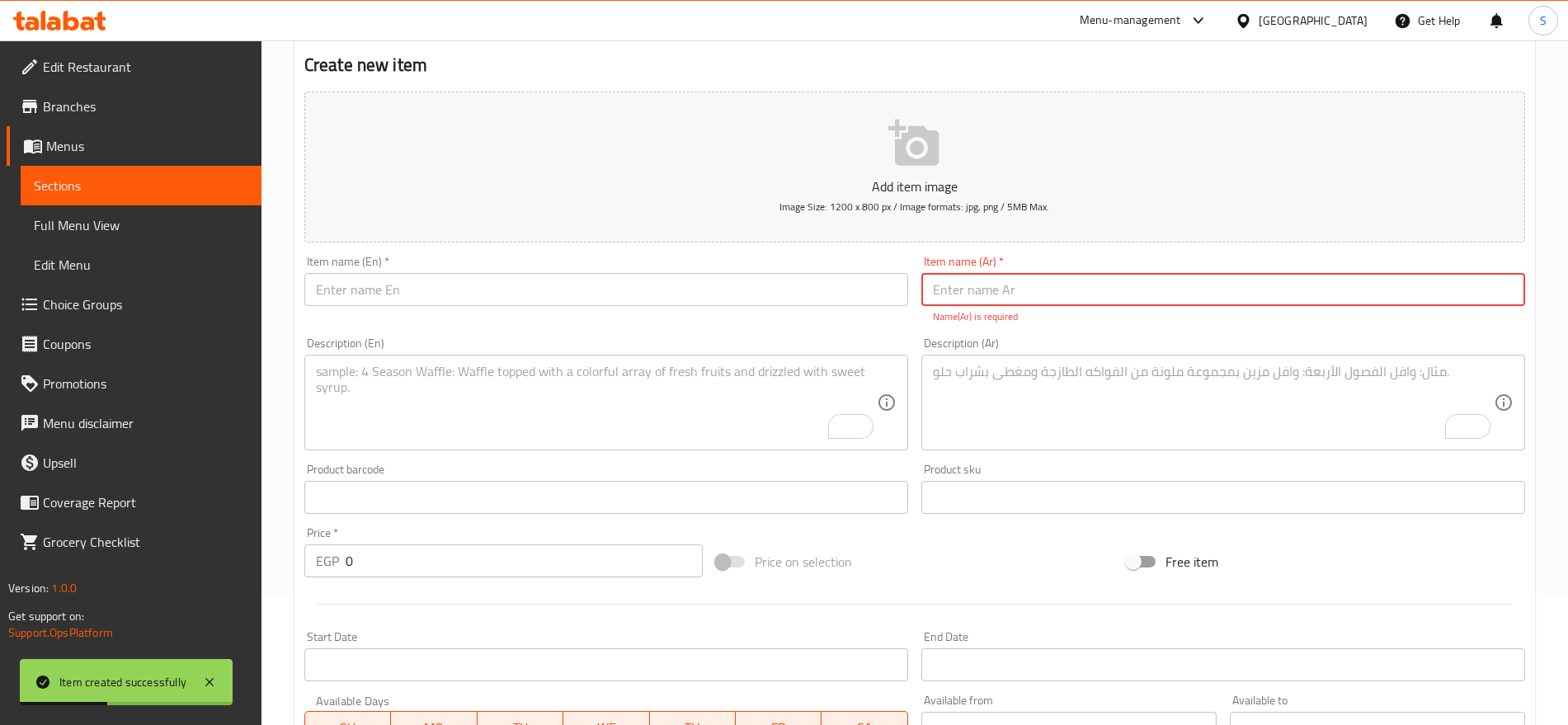
paste input "فول لبناني"
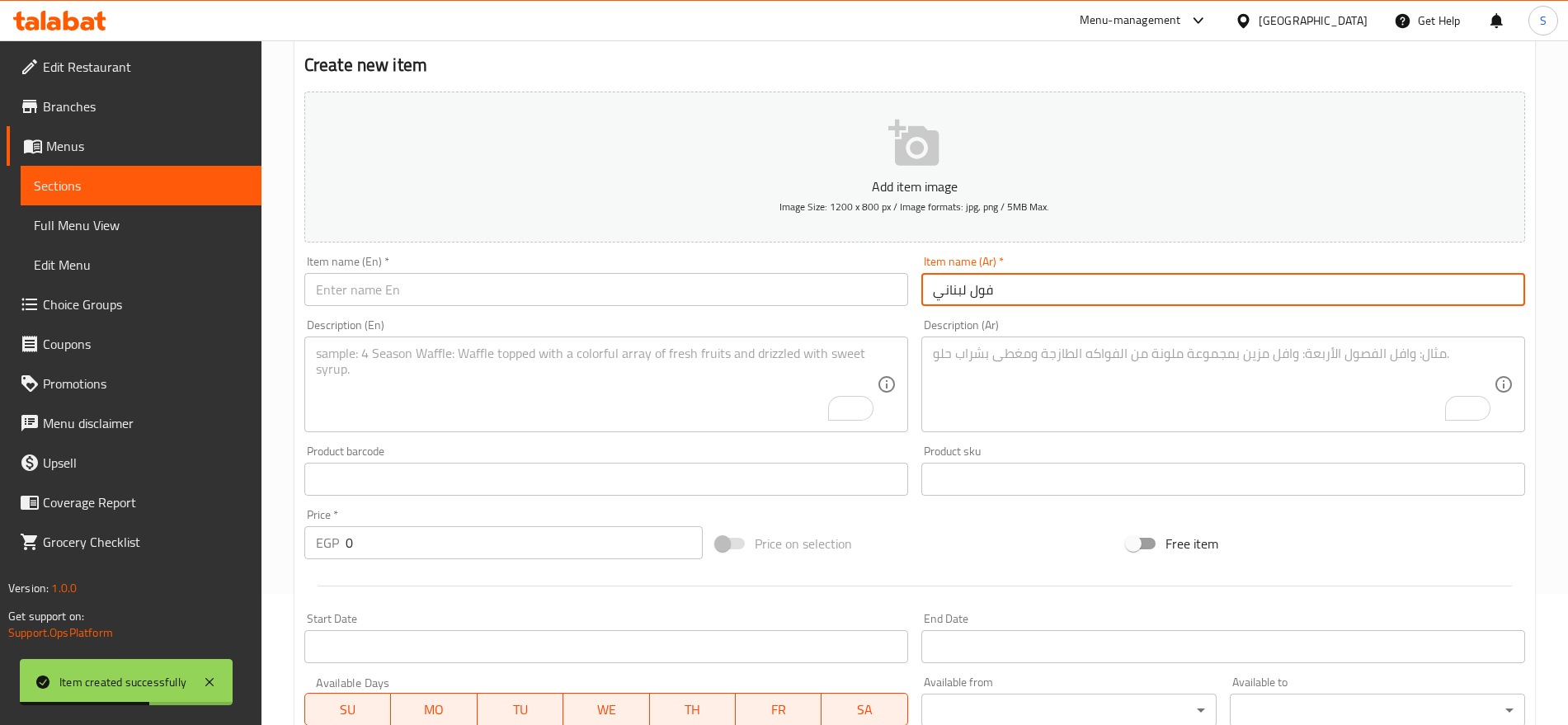
type input "فول لبناني"
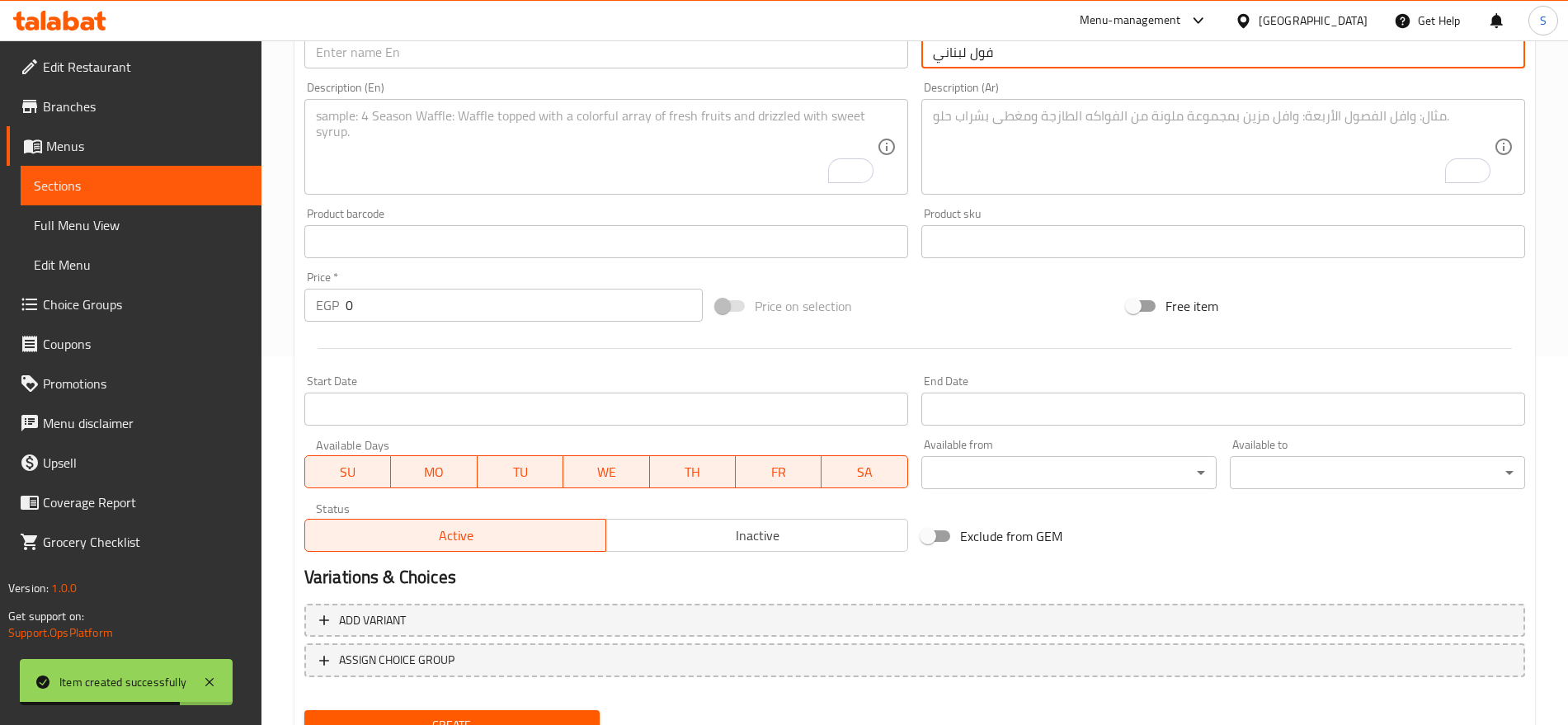
scroll to position [440, 0]
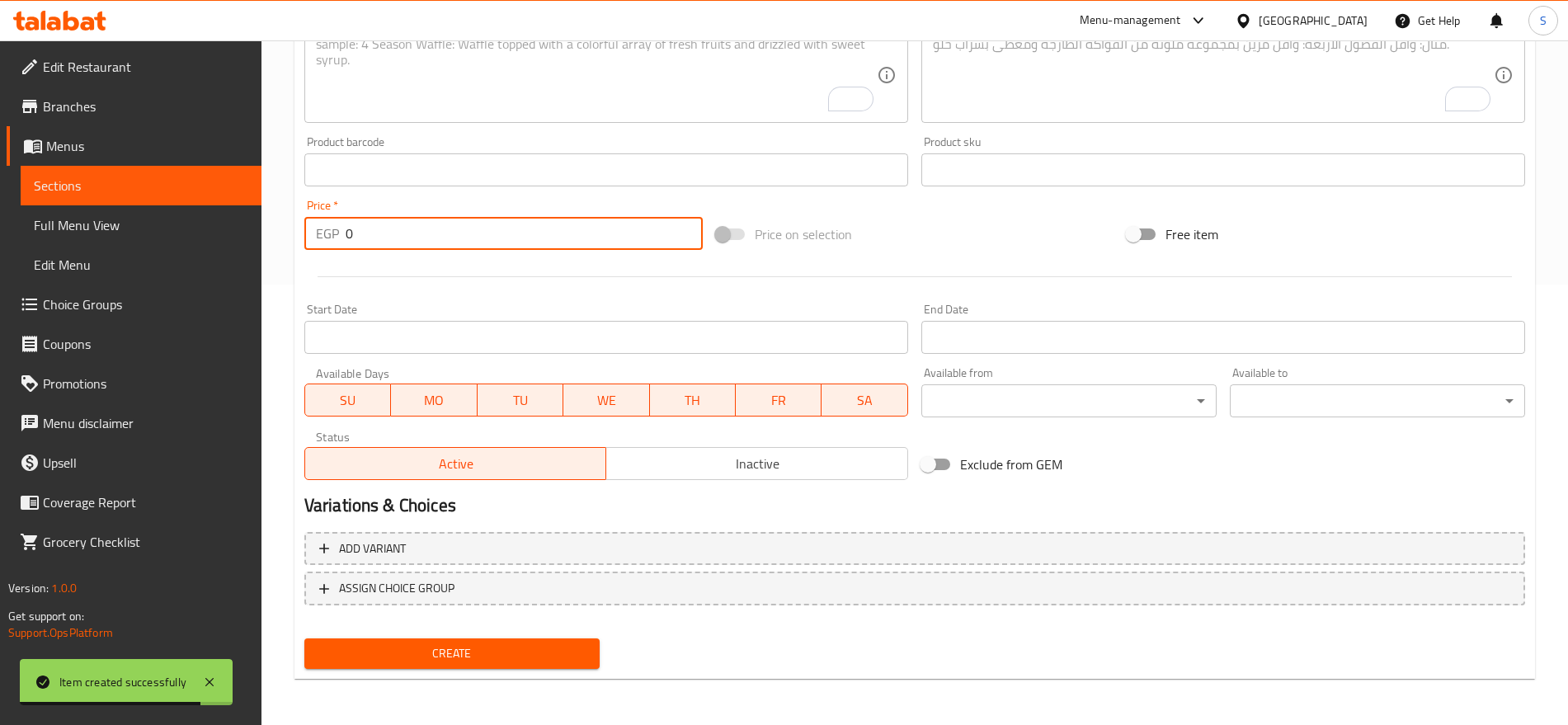
drag, startPoint x: 355, startPoint y: 236, endPoint x: 268, endPoint y: 233, distance: 87.1
click at [268, 233] on div "Home / Restaurants management / Menus / Sections / item / create Crackers secti…" at bounding box center [914, 162] width 1306 height 1125
paste input "140.0"
type input "140.00"
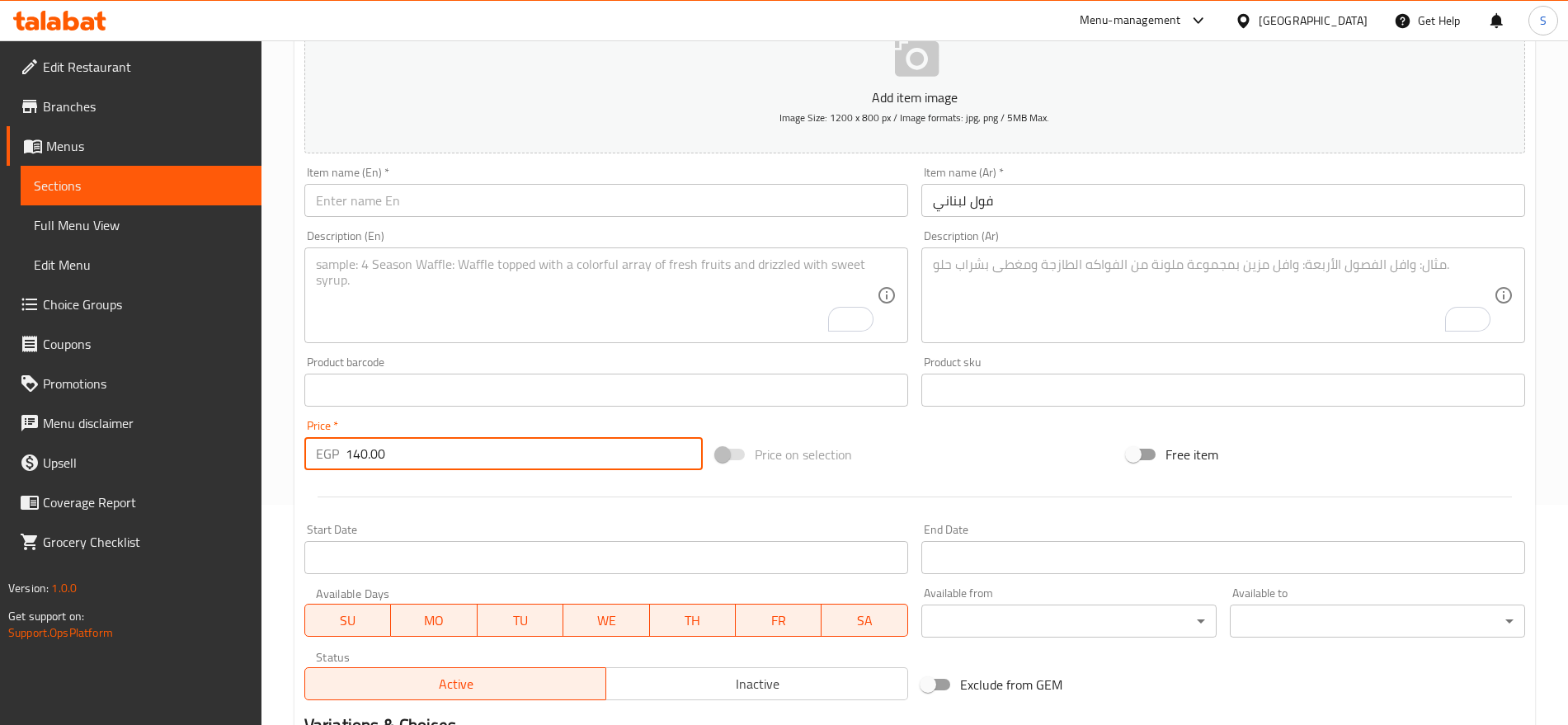
scroll to position [28, 0]
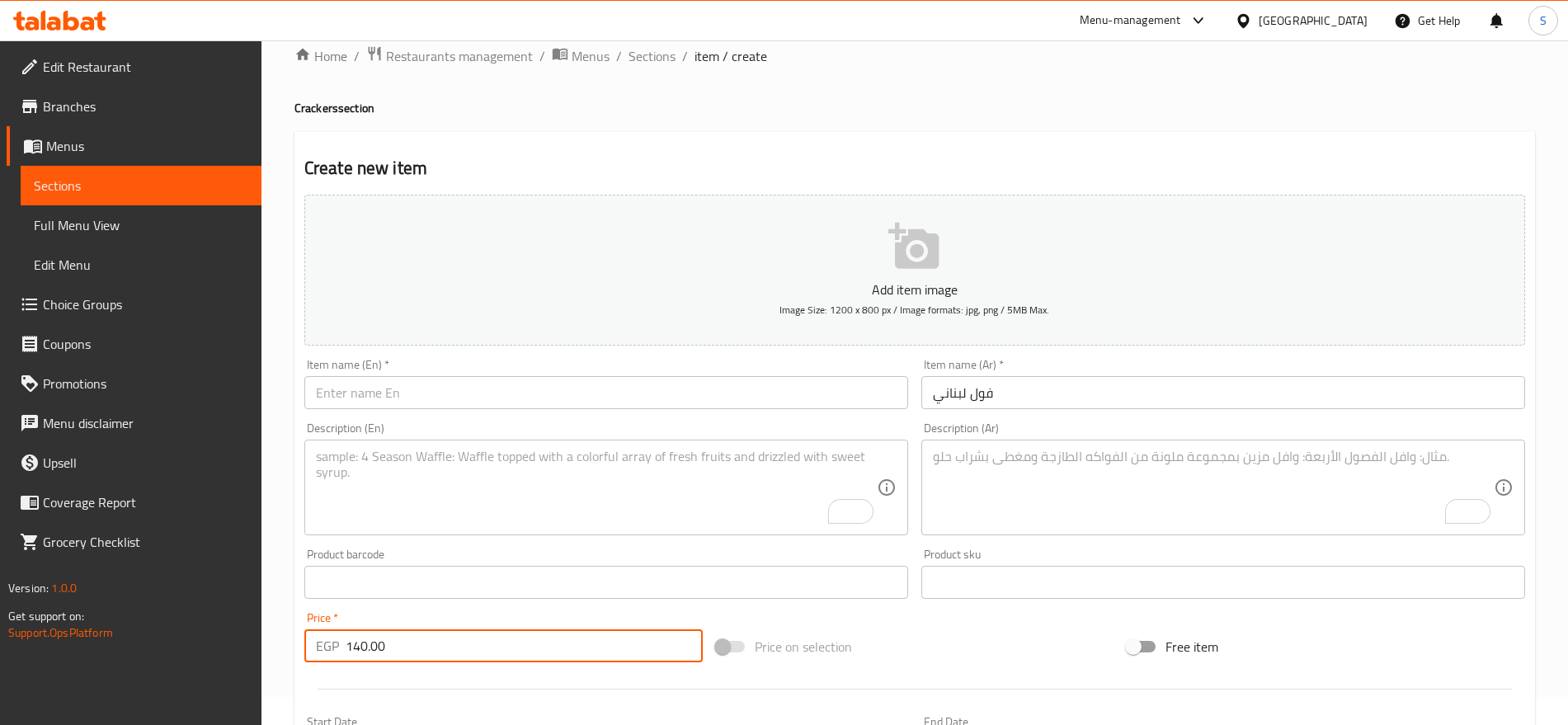
click at [412, 394] on input "text" at bounding box center [606, 392] width 604 height 33
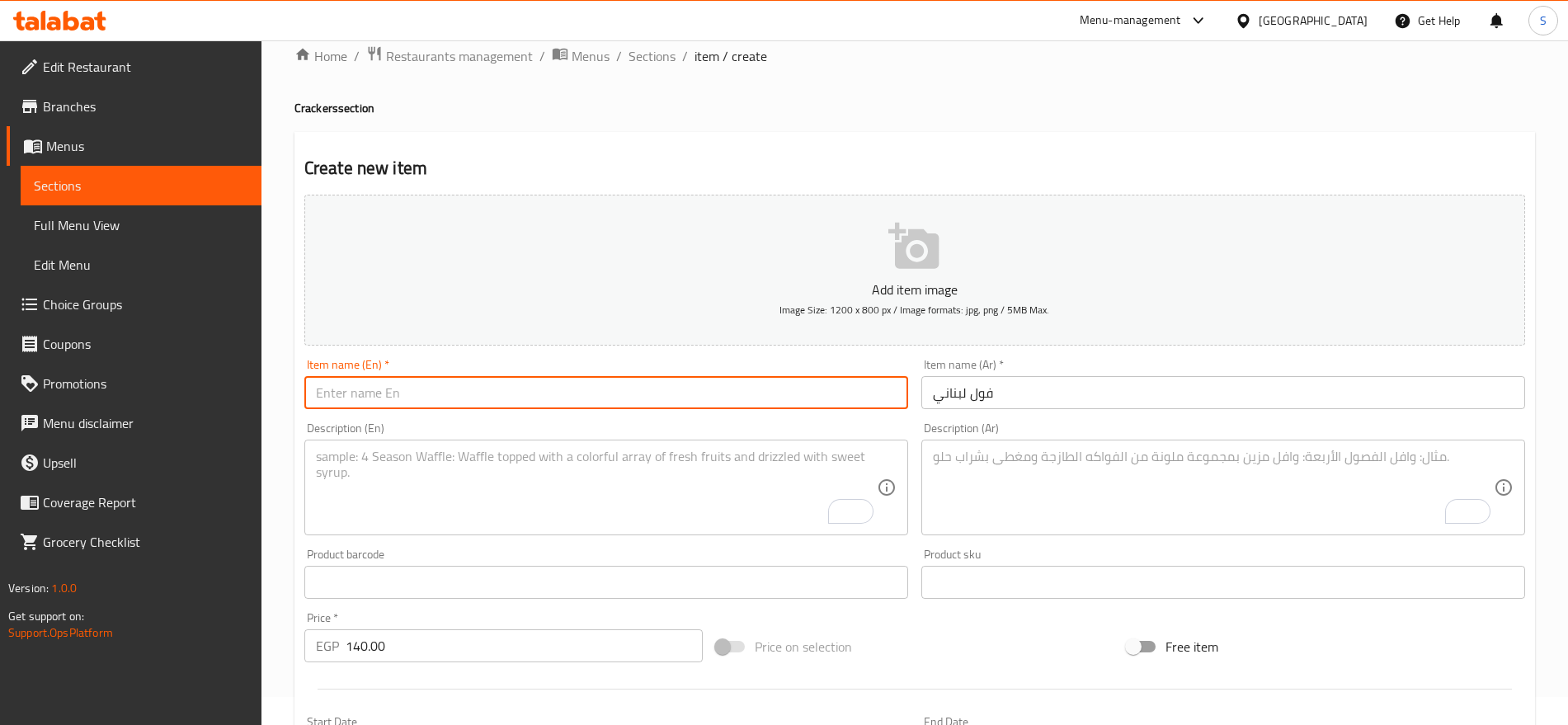
paste input "Lebanese fava beans"
click at [389, 395] on input "Lebanese fava beans" at bounding box center [606, 392] width 604 height 33
type input "Lebanese beans"
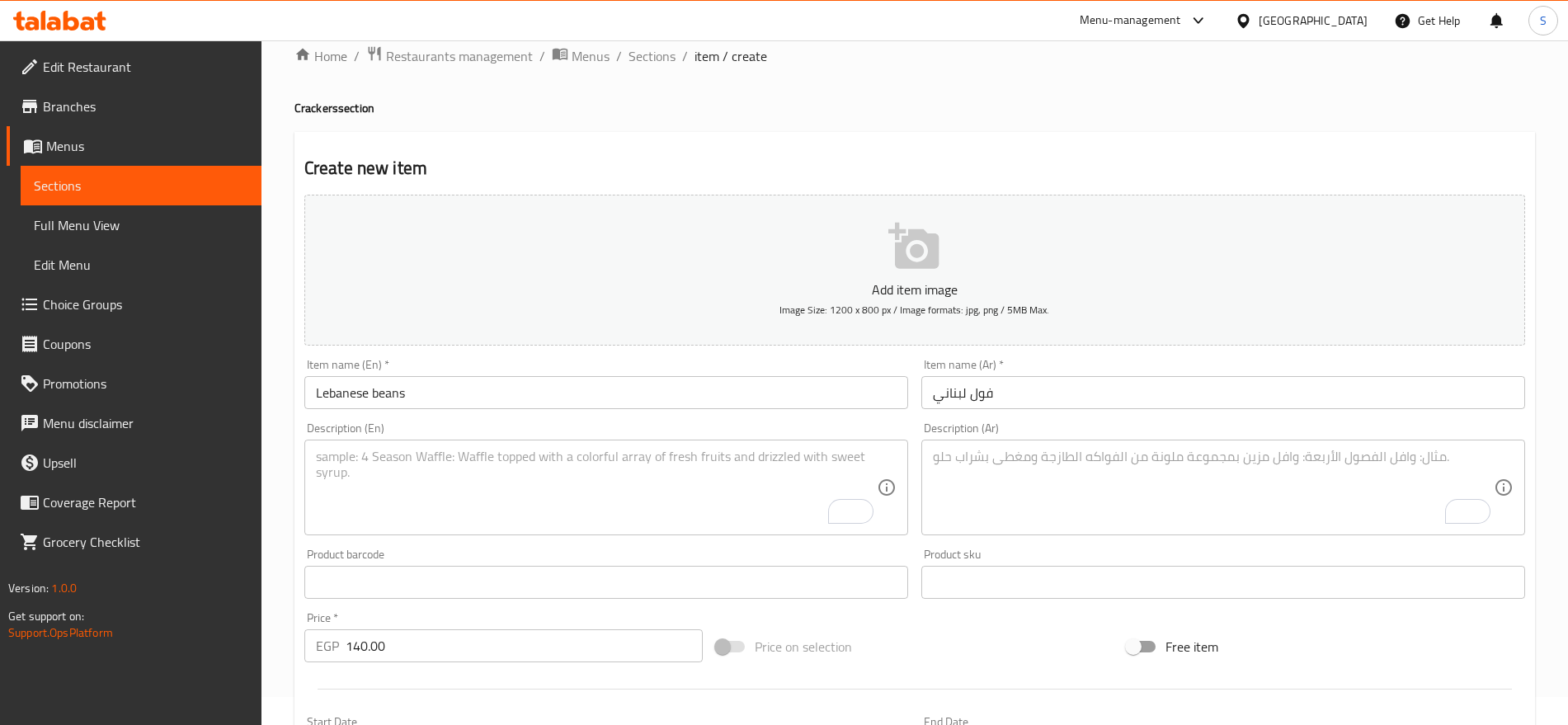
click at [954, 509] on textarea "To enrich screen reader interactions, please activate Accessibility in Grammarl…" at bounding box center [1213, 488] width 561 height 78
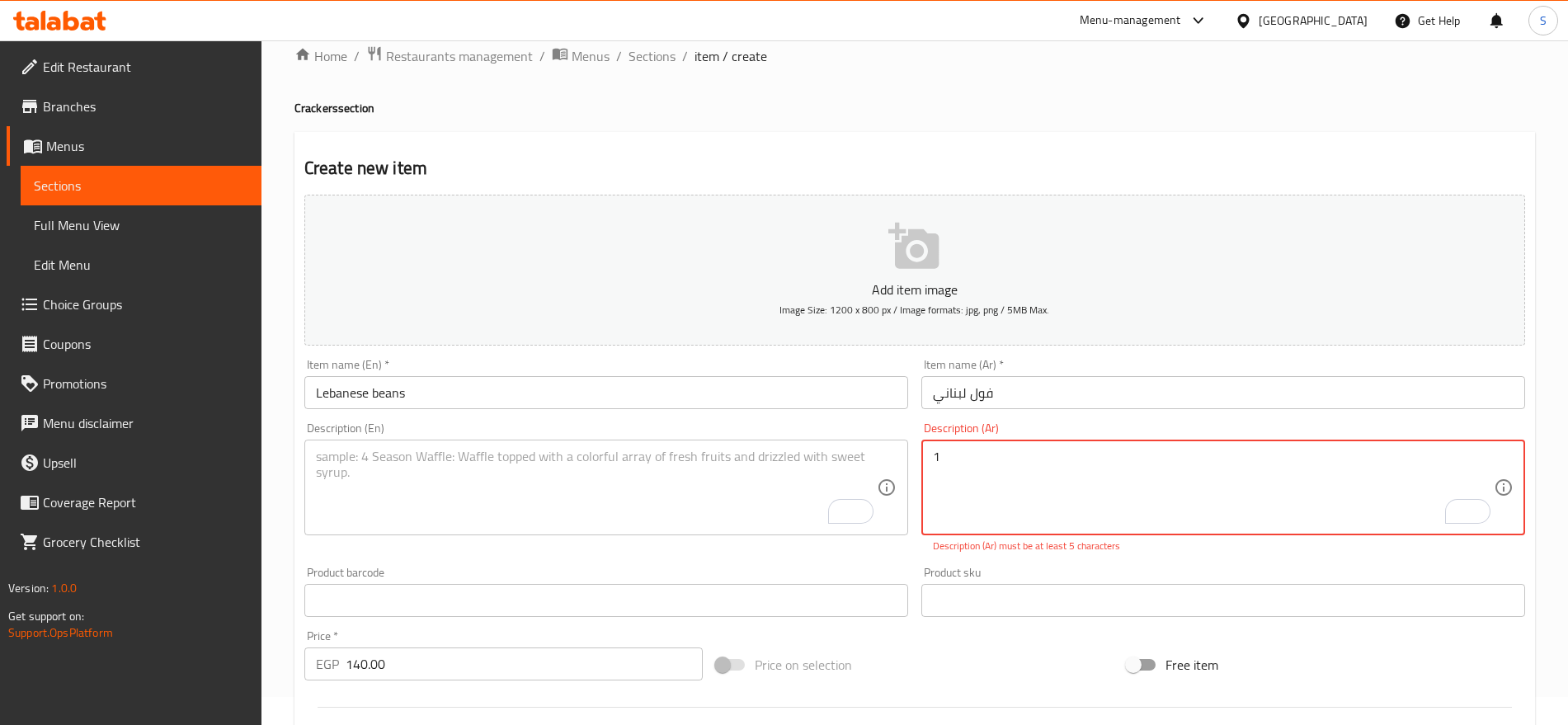
paste textarea "كيلو"
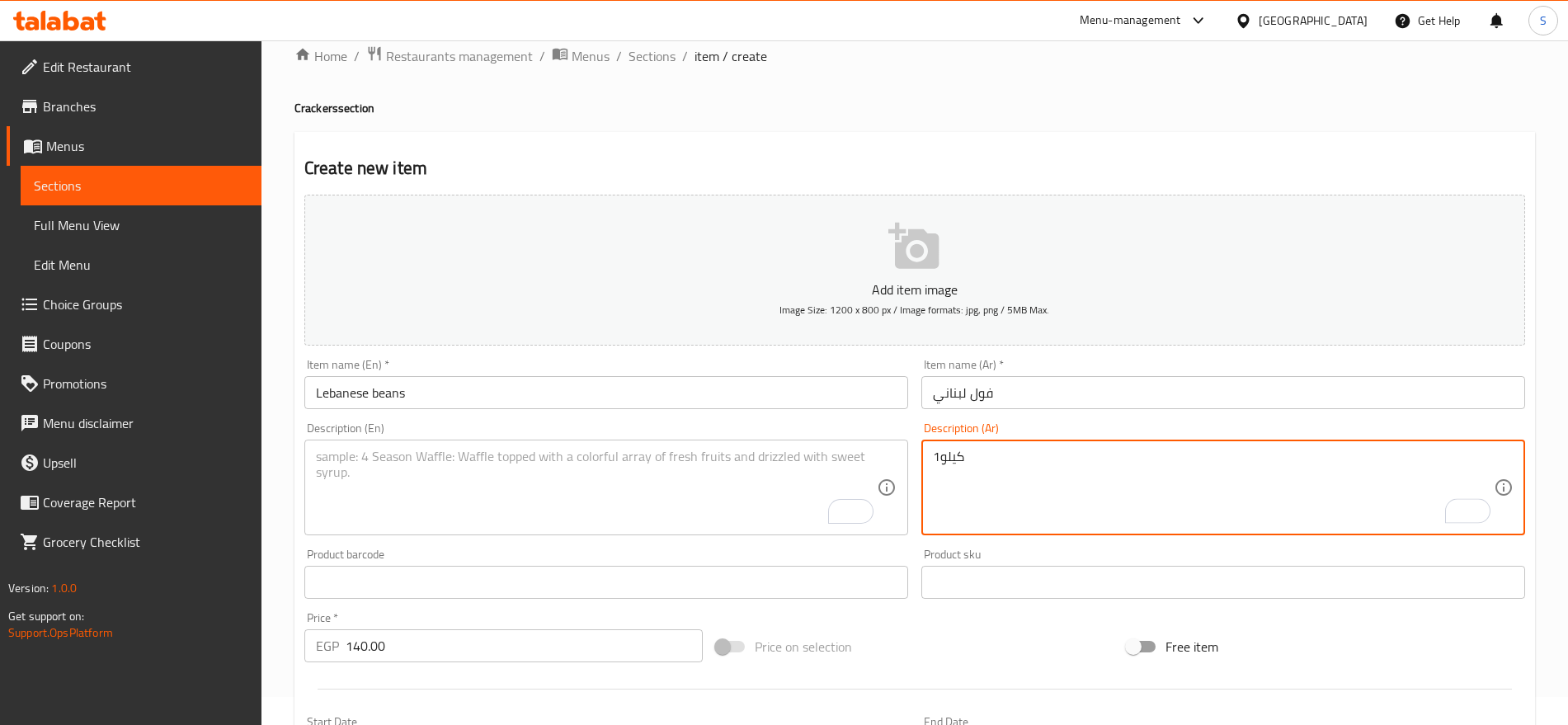
type textarea "1كيلو"
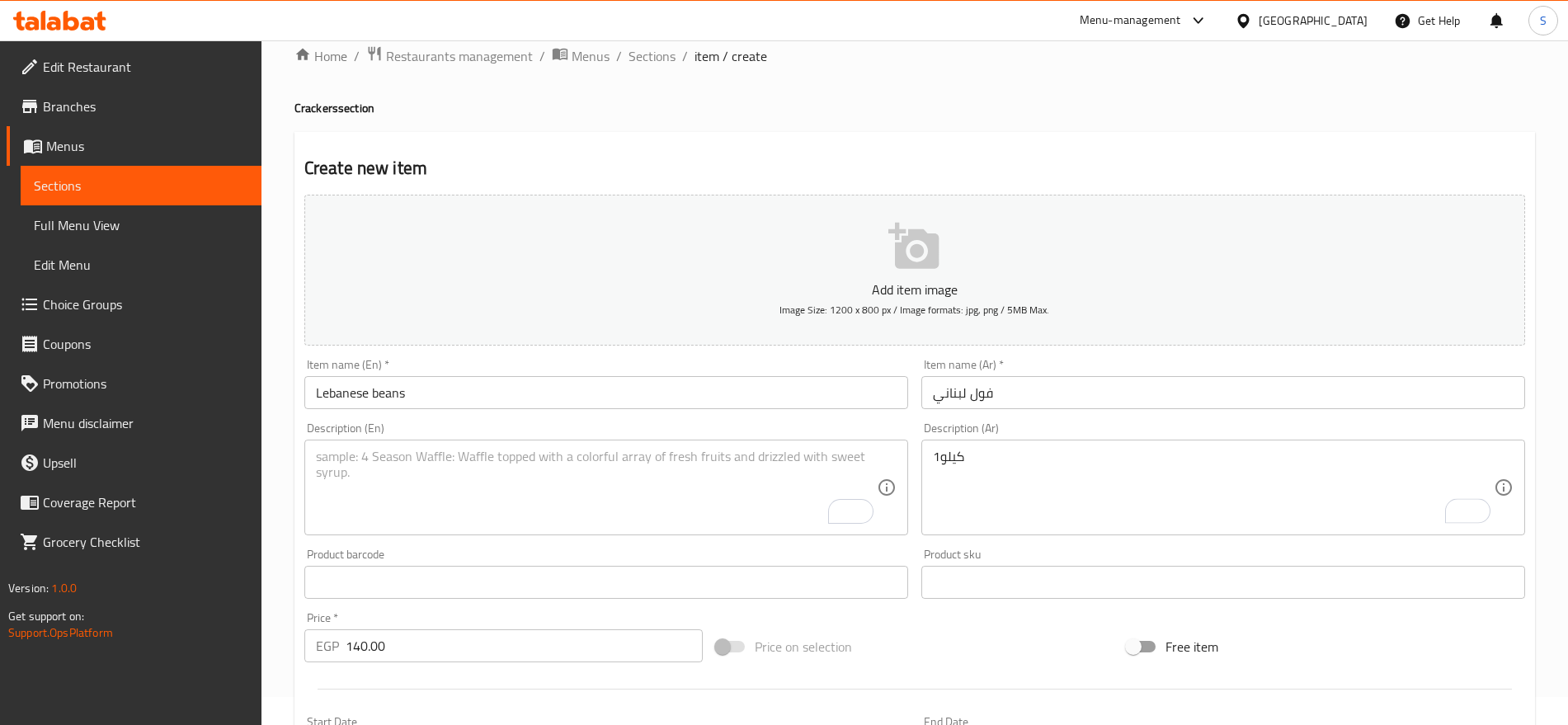
click at [529, 465] on textarea "To enrich screen reader interactions, please activate Accessibility in Grammarl…" at bounding box center [597, 488] width 561 height 78
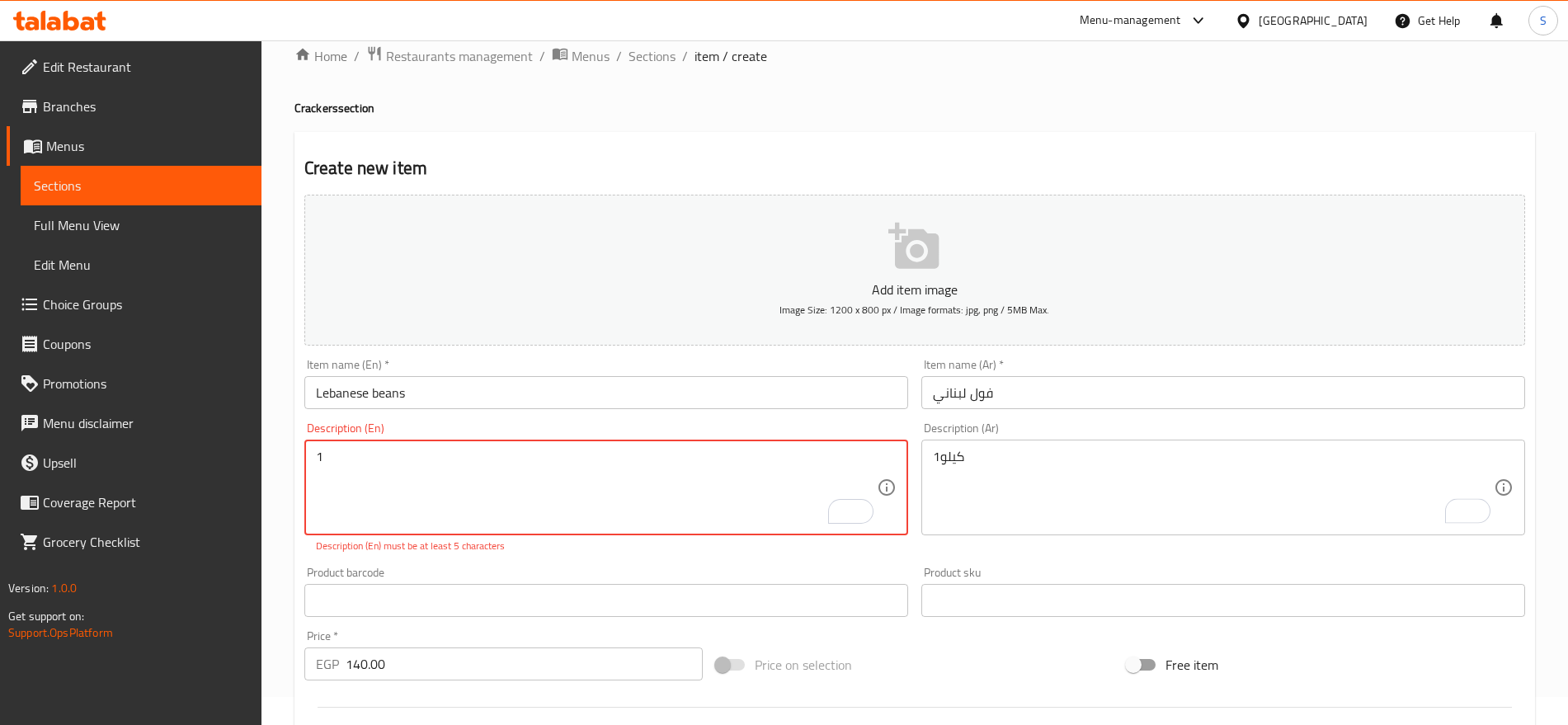
paste textarea "kilo"
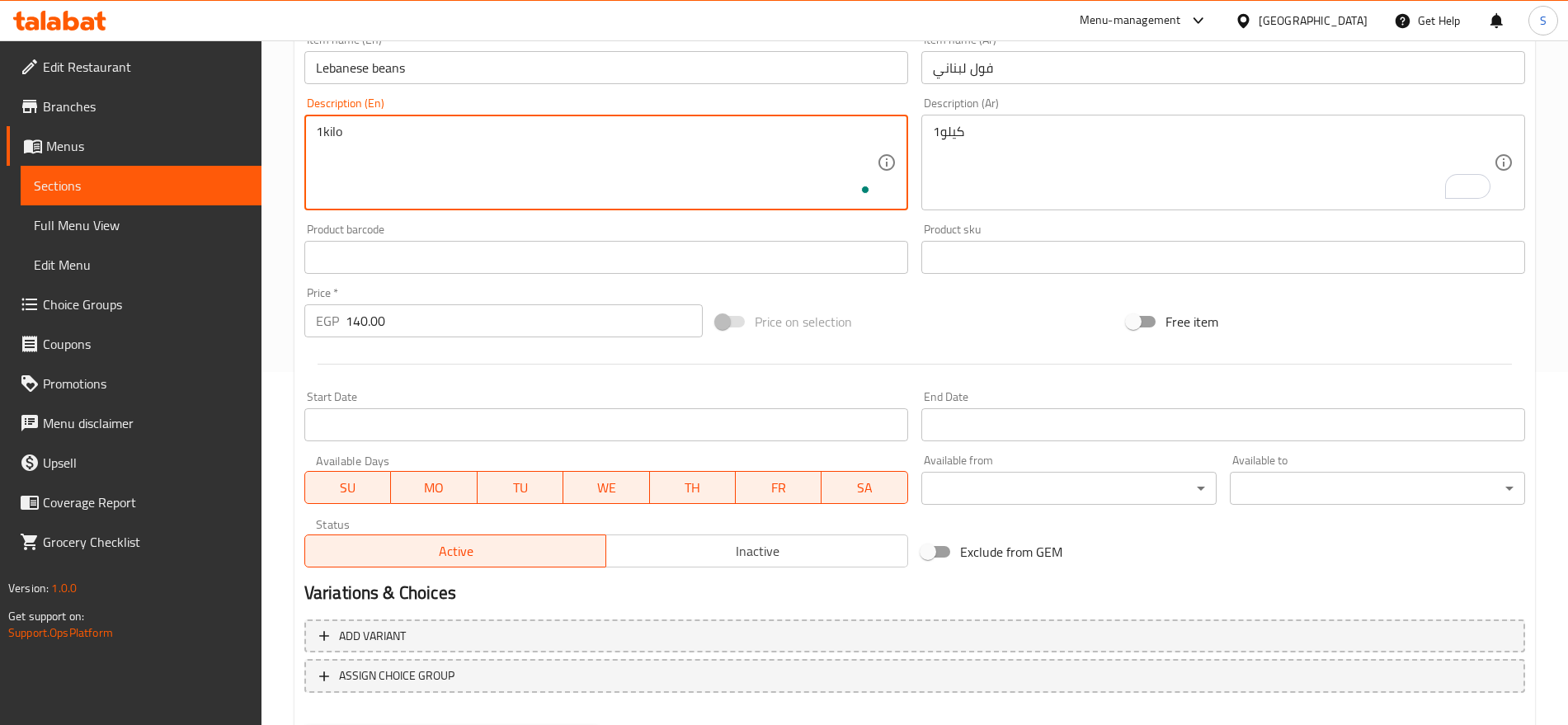
scroll to position [440, 0]
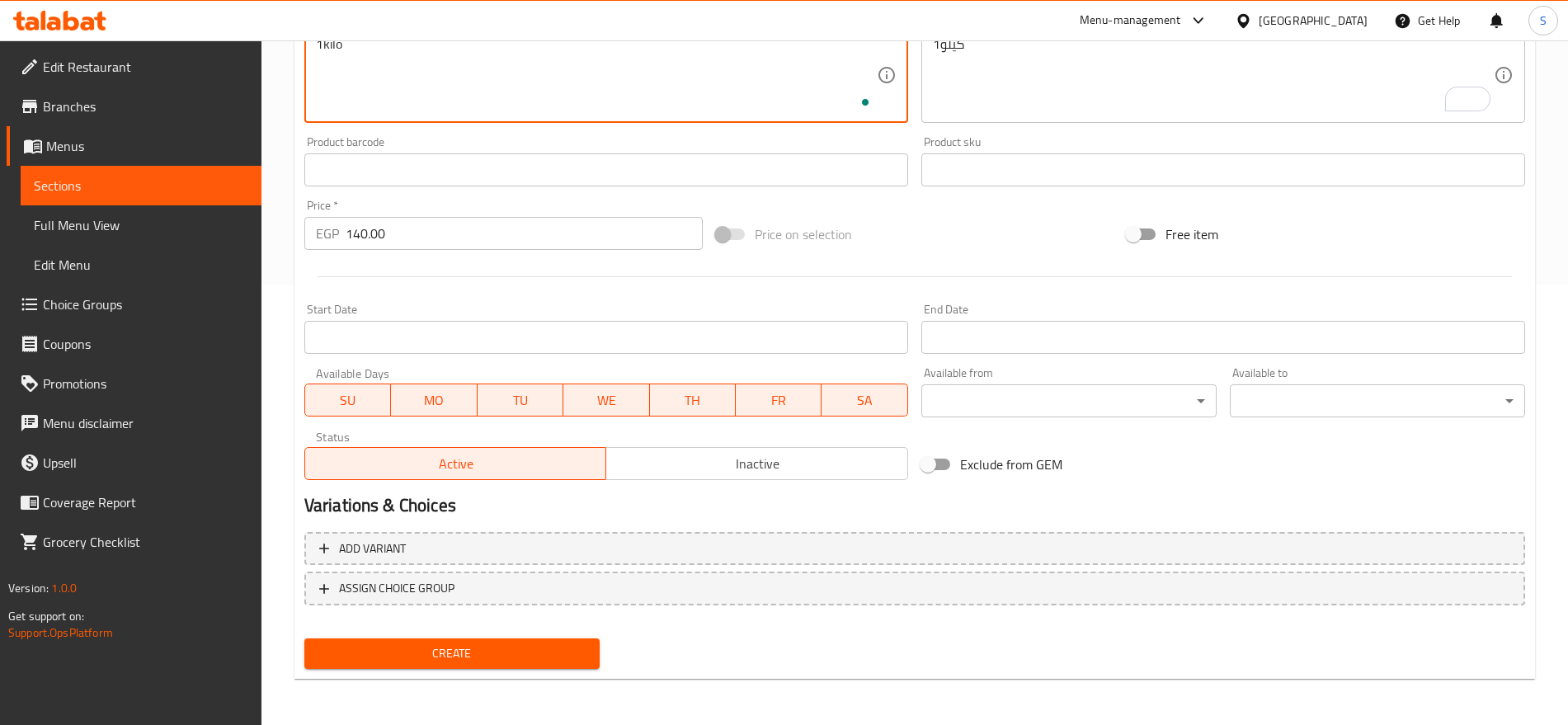
type textarea "1kilo"
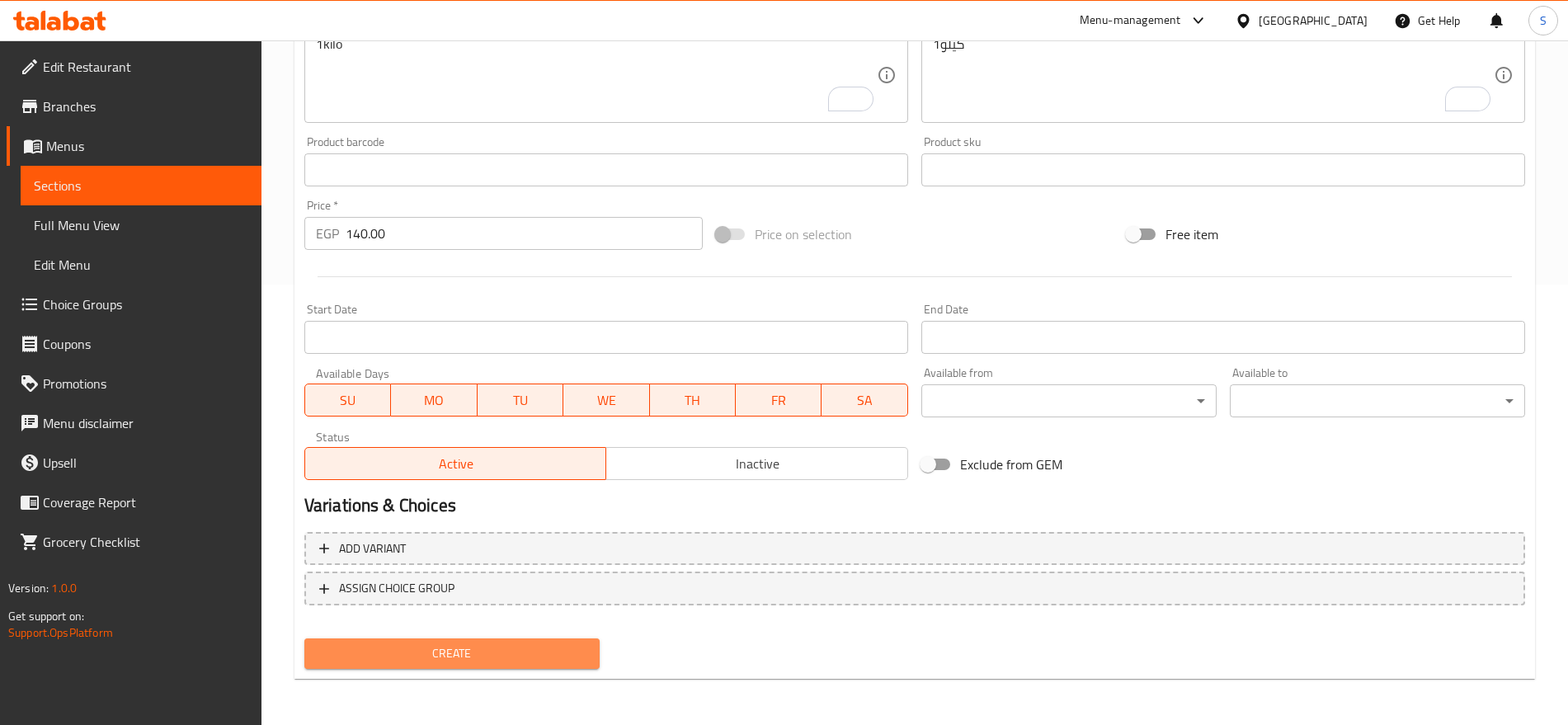
click at [371, 655] on span "Create" at bounding box center [453, 653] width 269 height 20
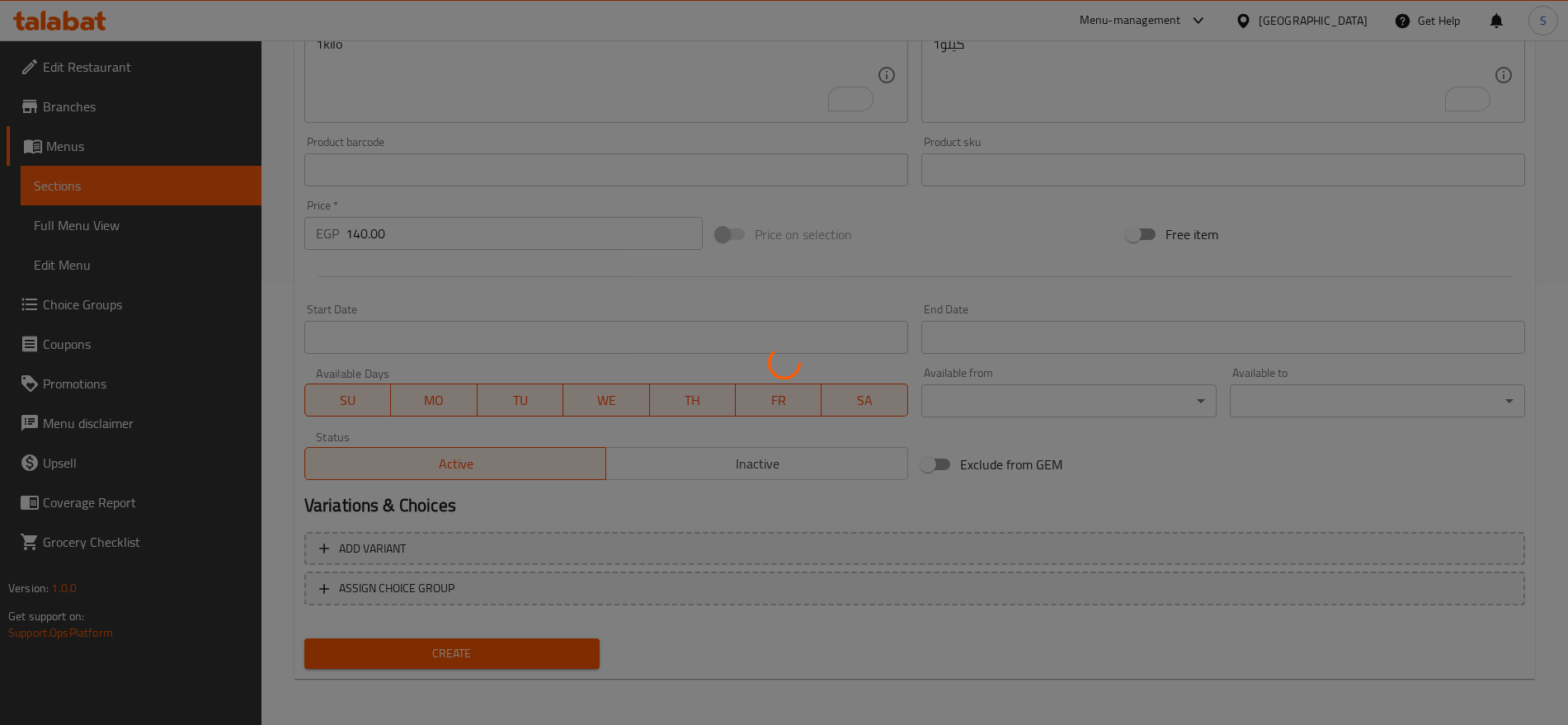
type input "0"
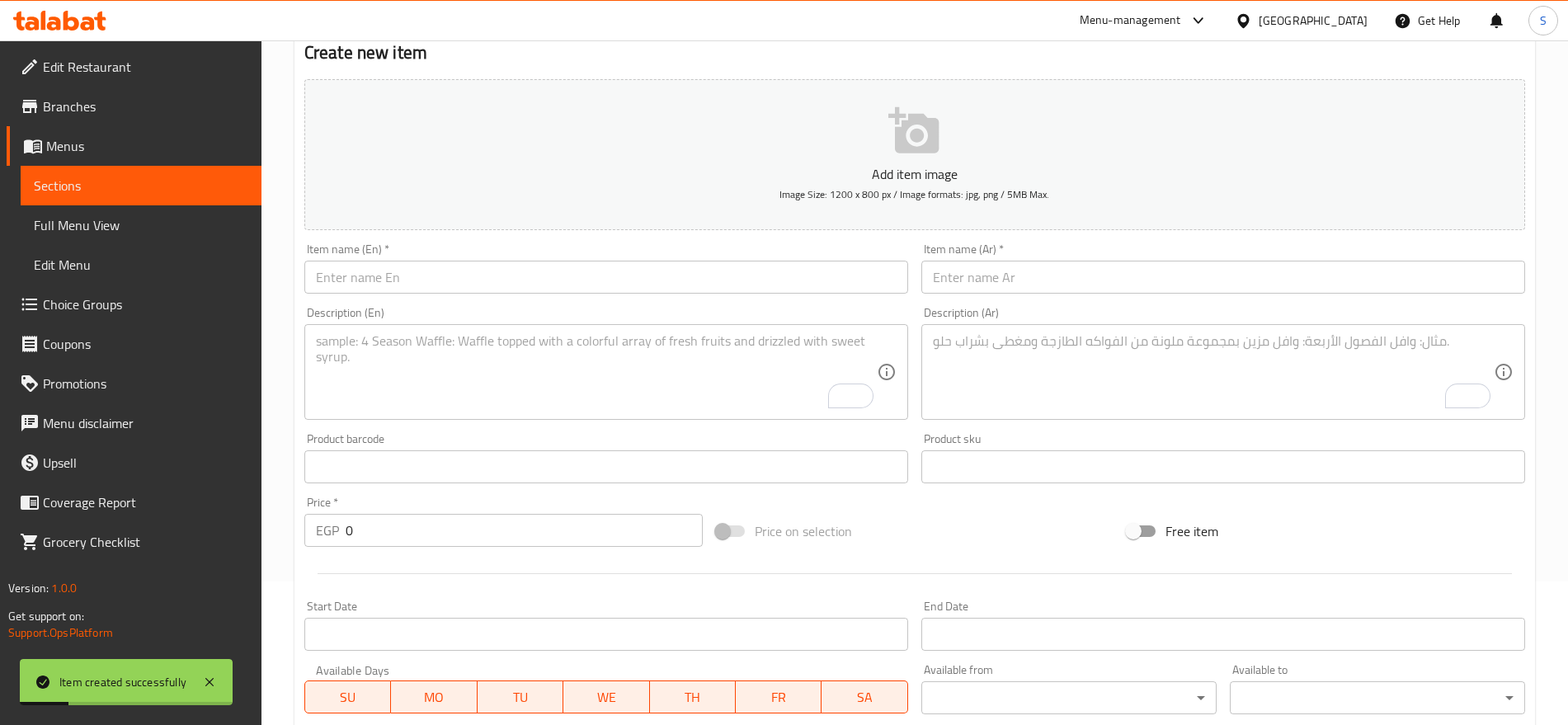
scroll to position [131, 0]
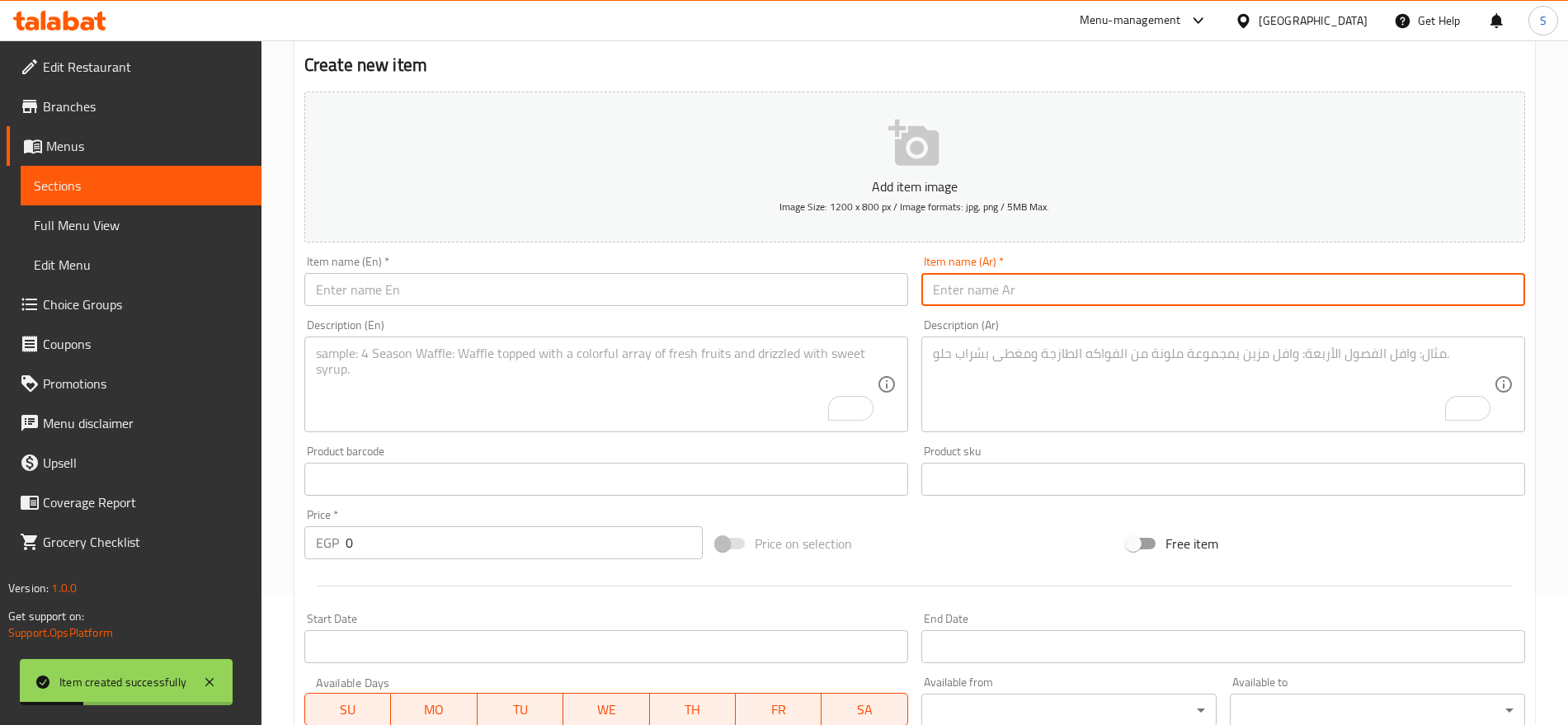
click at [1291, 289] on input "text" at bounding box center [1223, 289] width 604 height 33
paste input "فول بالخلطه الفلسطينية"
type input "فول بالخلطه الفلسطينية"
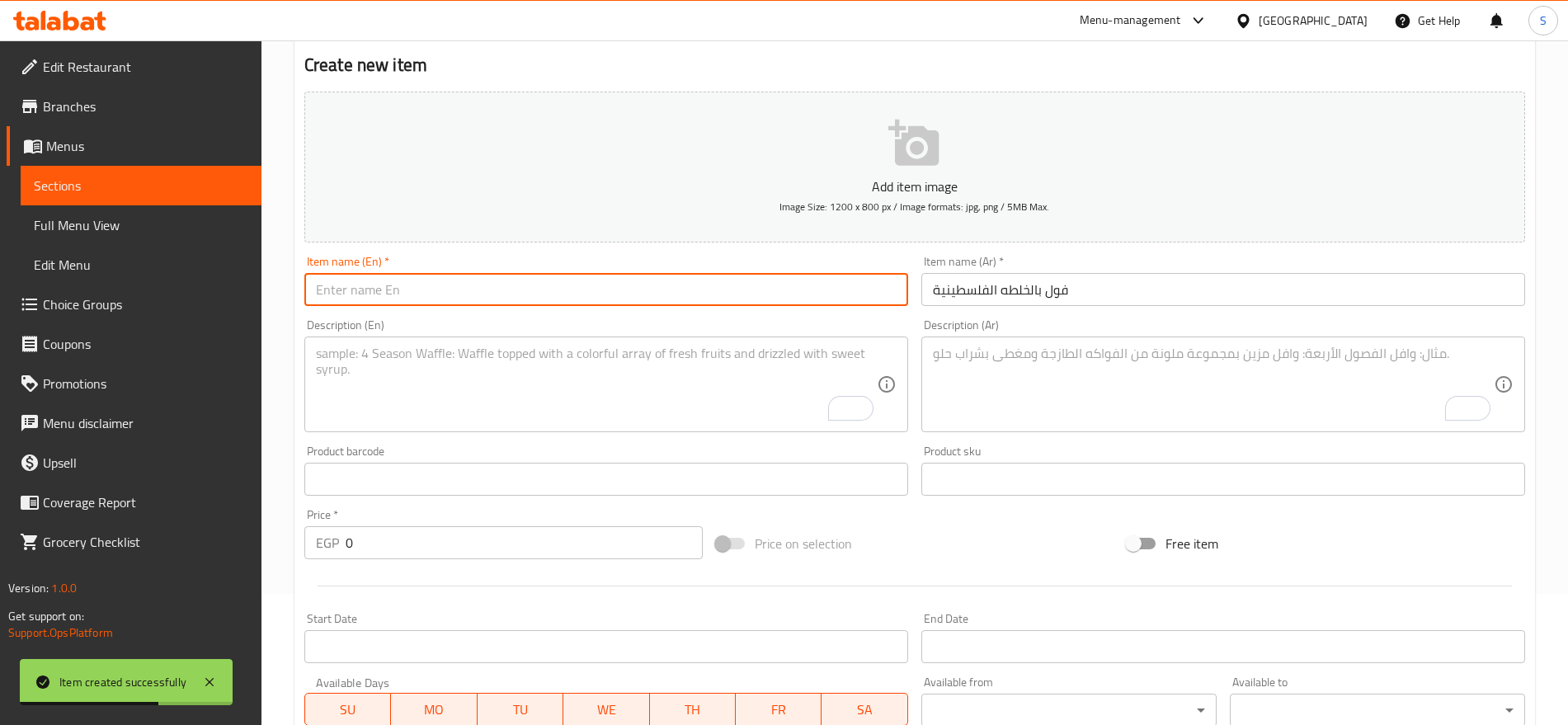
click at [579, 295] on input "text" at bounding box center [606, 289] width 604 height 33
paste input "Fava beans with Palestinian sauce"
drag, startPoint x: 344, startPoint y: 284, endPoint x: 205, endPoint y: 269, distance: 139.8
click at [206, 270] on div "Edit Restaurant Branches Menus Sections Full Menu View Edit Menu Choice Groups …" at bounding box center [784, 472] width 1568 height 1125
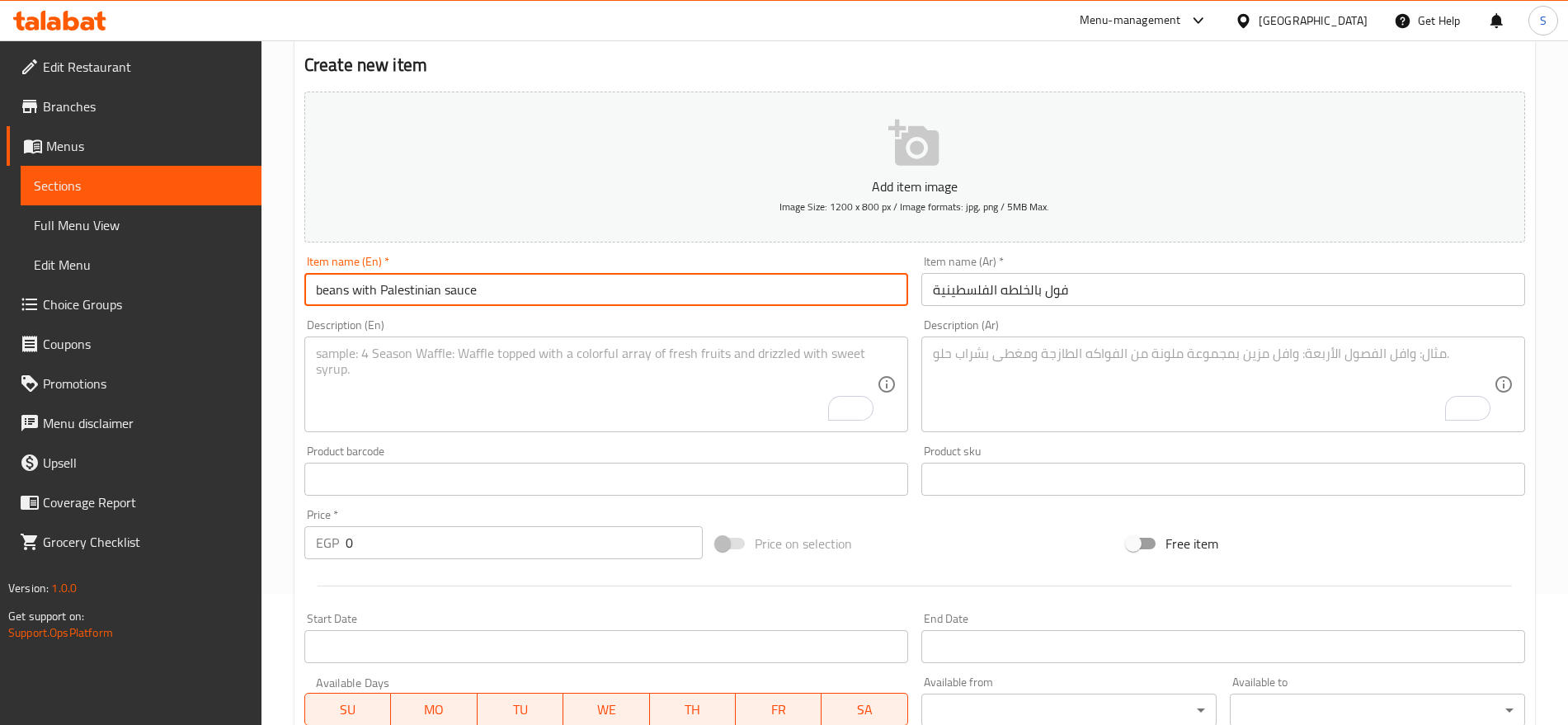
type input "beans with Palestinian sauce"
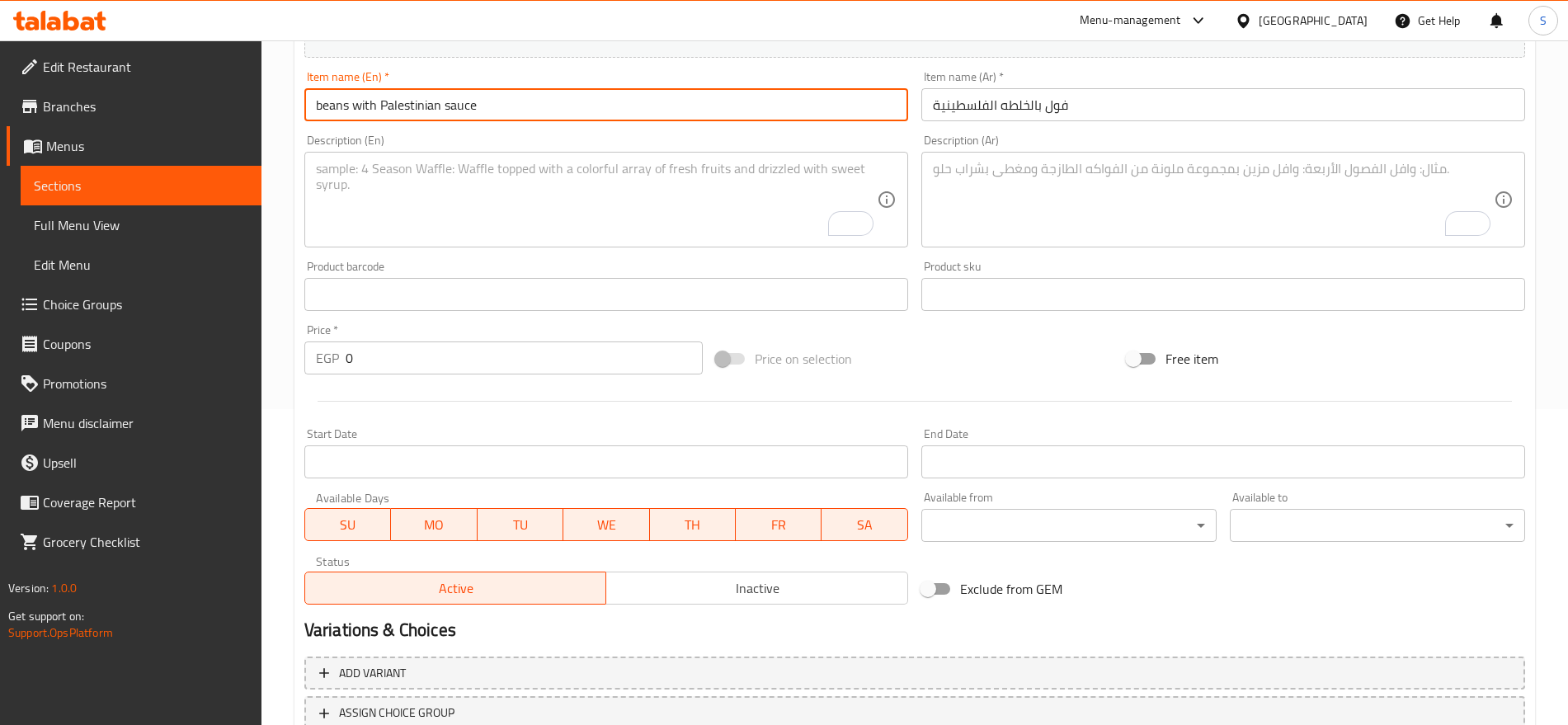
scroll to position [440, 0]
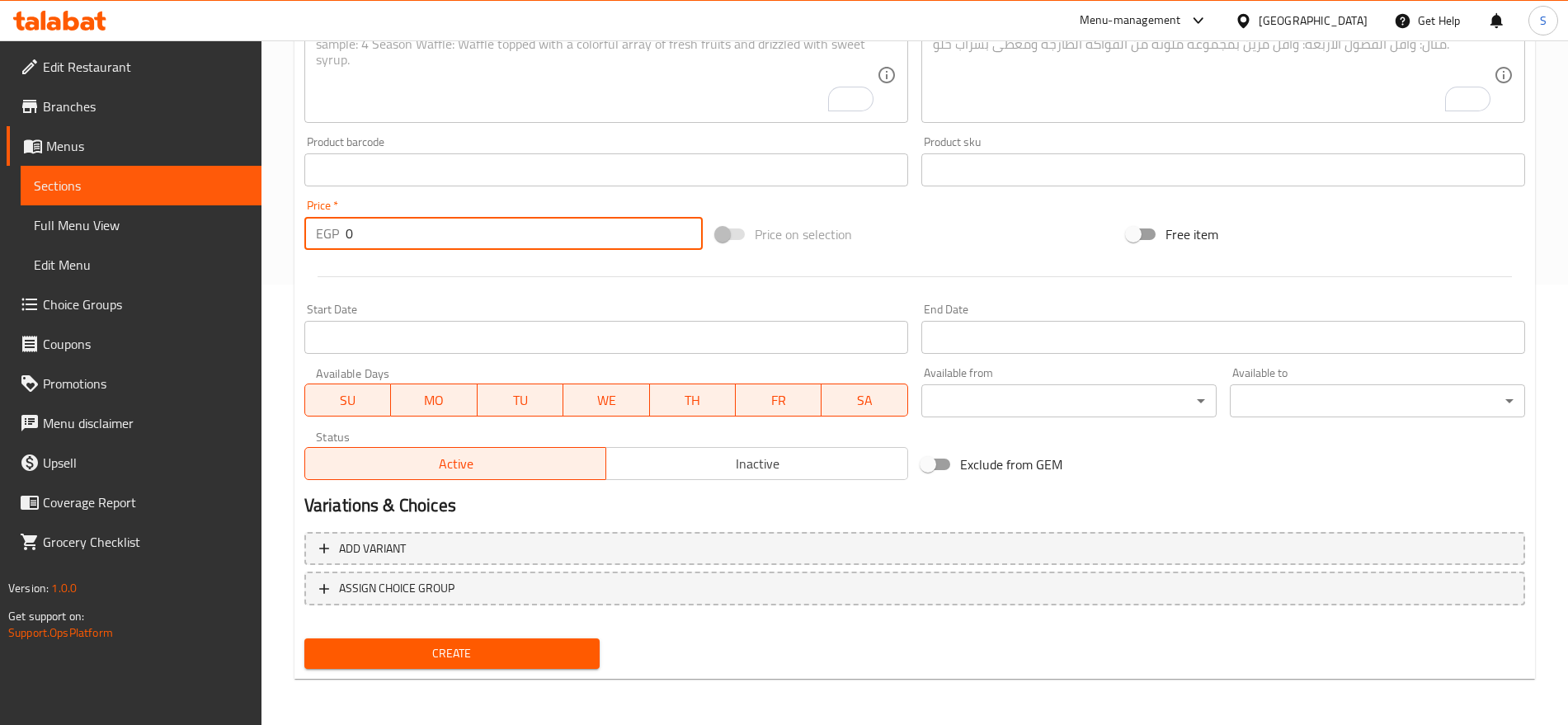
drag, startPoint x: 359, startPoint y: 242, endPoint x: 252, endPoint y: 240, distance: 107.0
click at [271, 240] on div "Home / Restaurants management / Menus / Sections / item / create Crackers secti…" at bounding box center [914, 162] width 1306 height 1125
paste input "200.0"
type input "200.00"
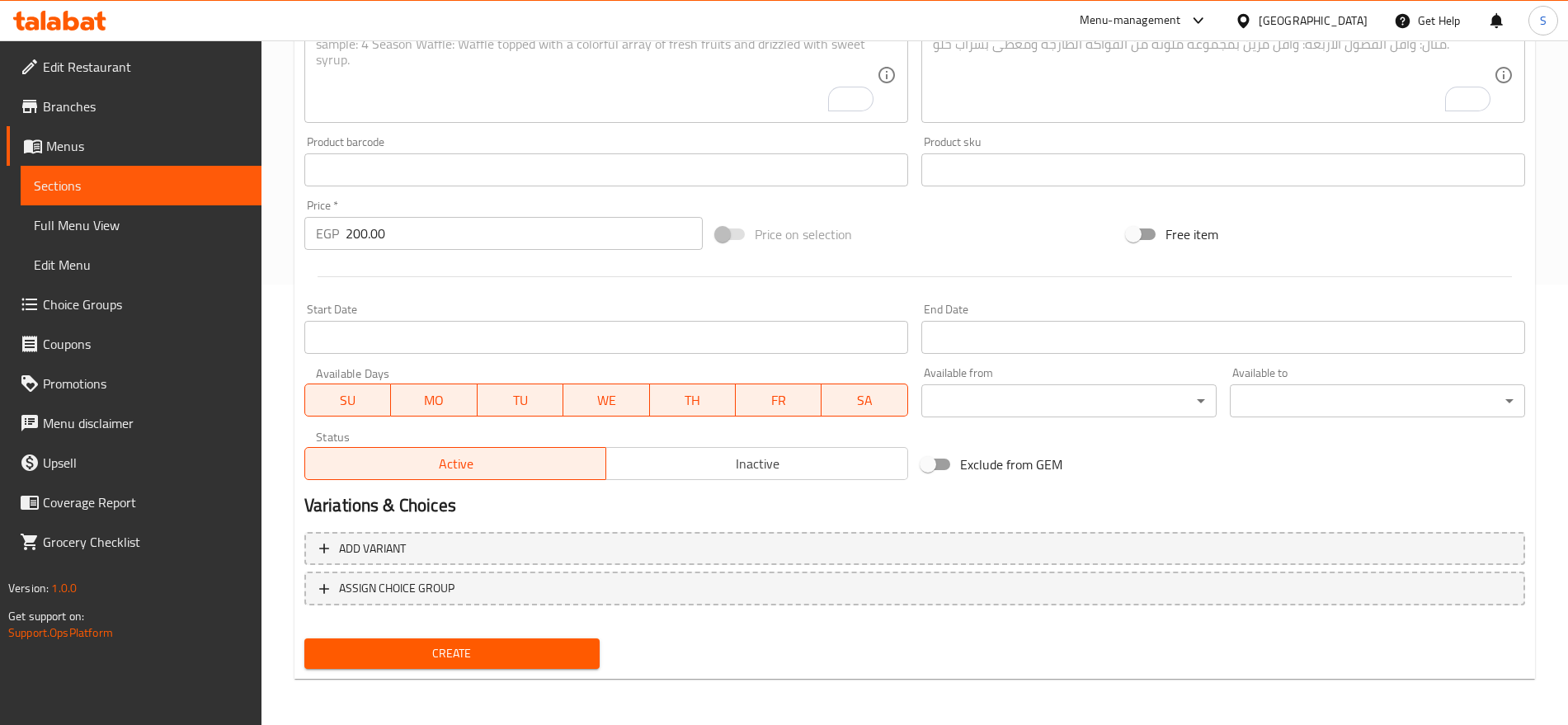
click at [1046, 100] on textarea "To enrich screen reader interactions, please activate Accessibility in Grammarl…" at bounding box center [1213, 76] width 561 height 78
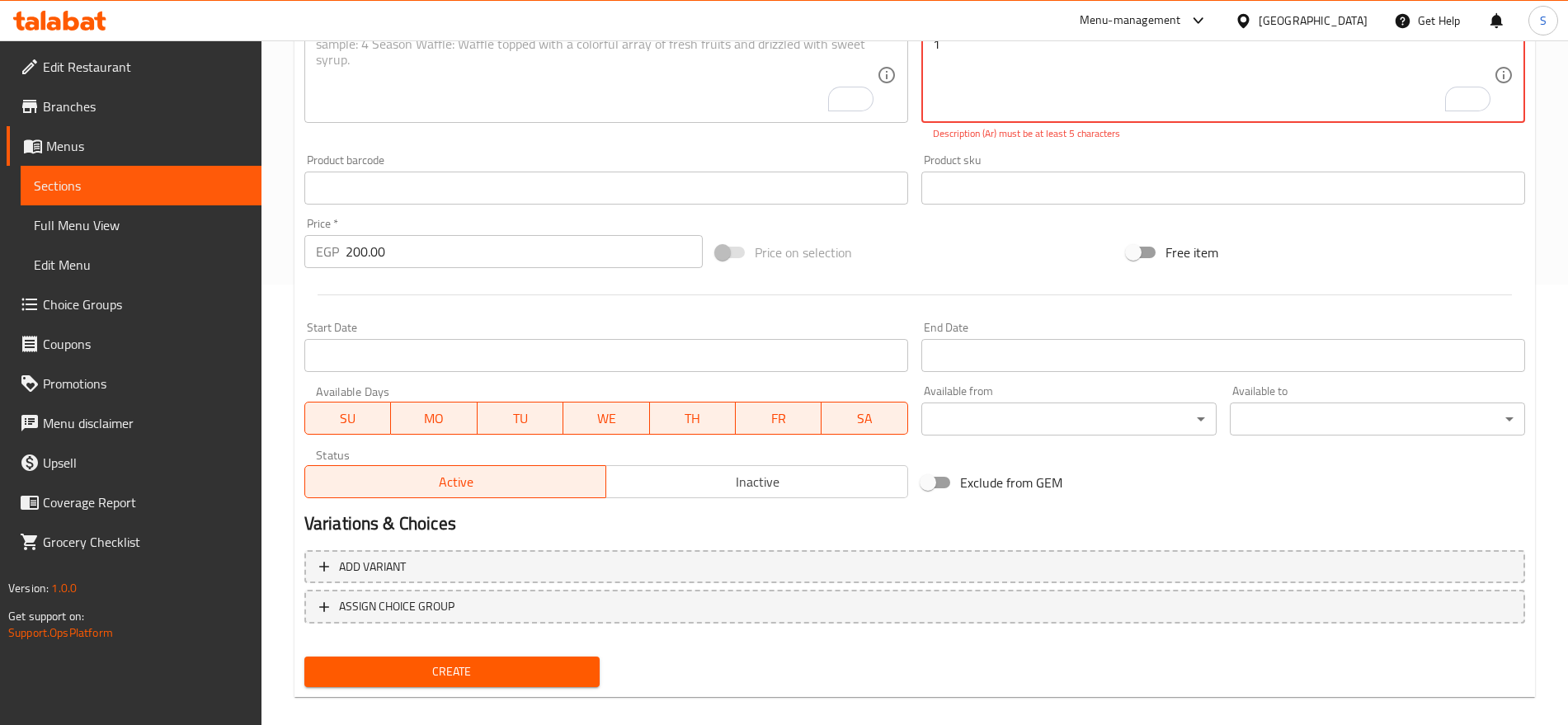
paste textarea "كيلو"
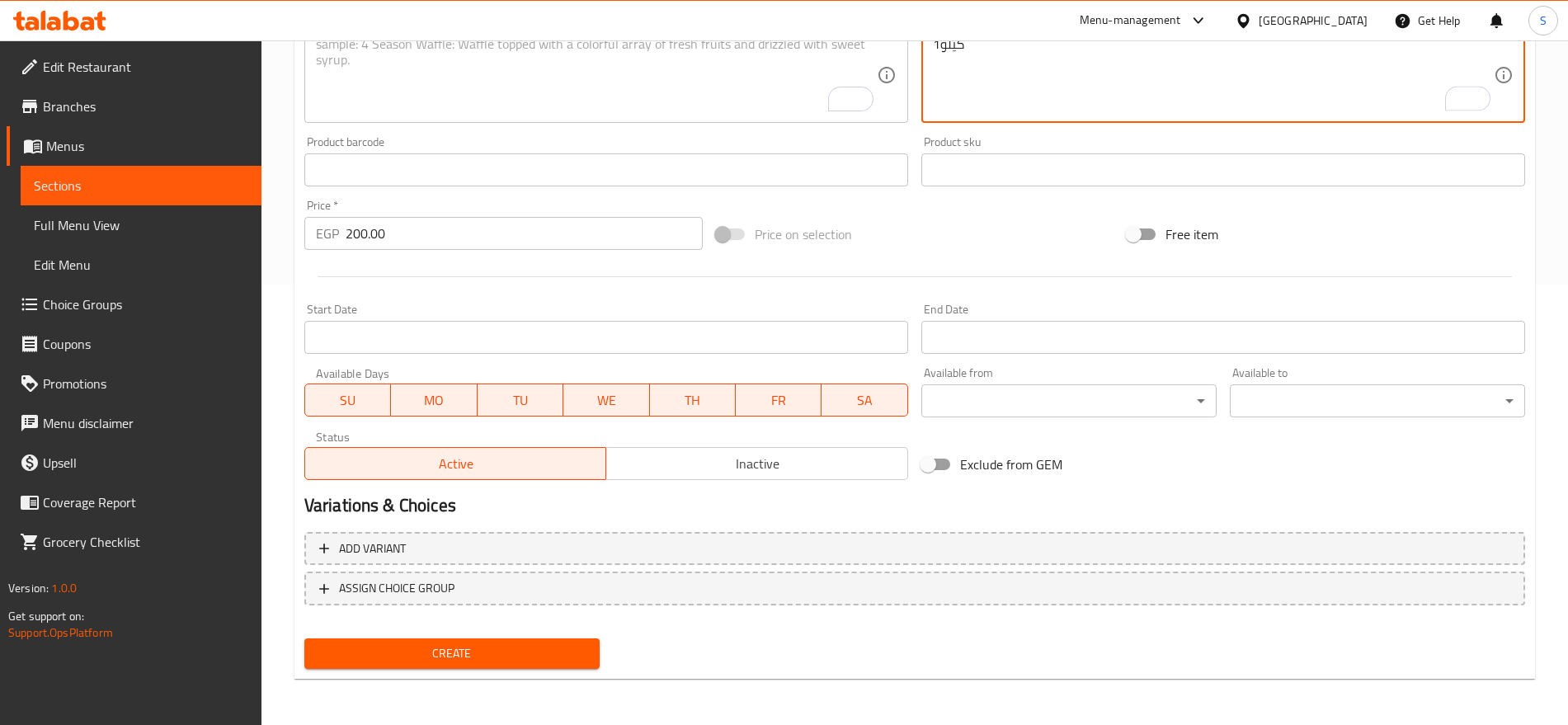
type textarea "1كيلو"
click at [457, 78] on textarea "To enrich screen reader interactions, please activate Accessibility in Grammarl…" at bounding box center [597, 76] width 561 height 78
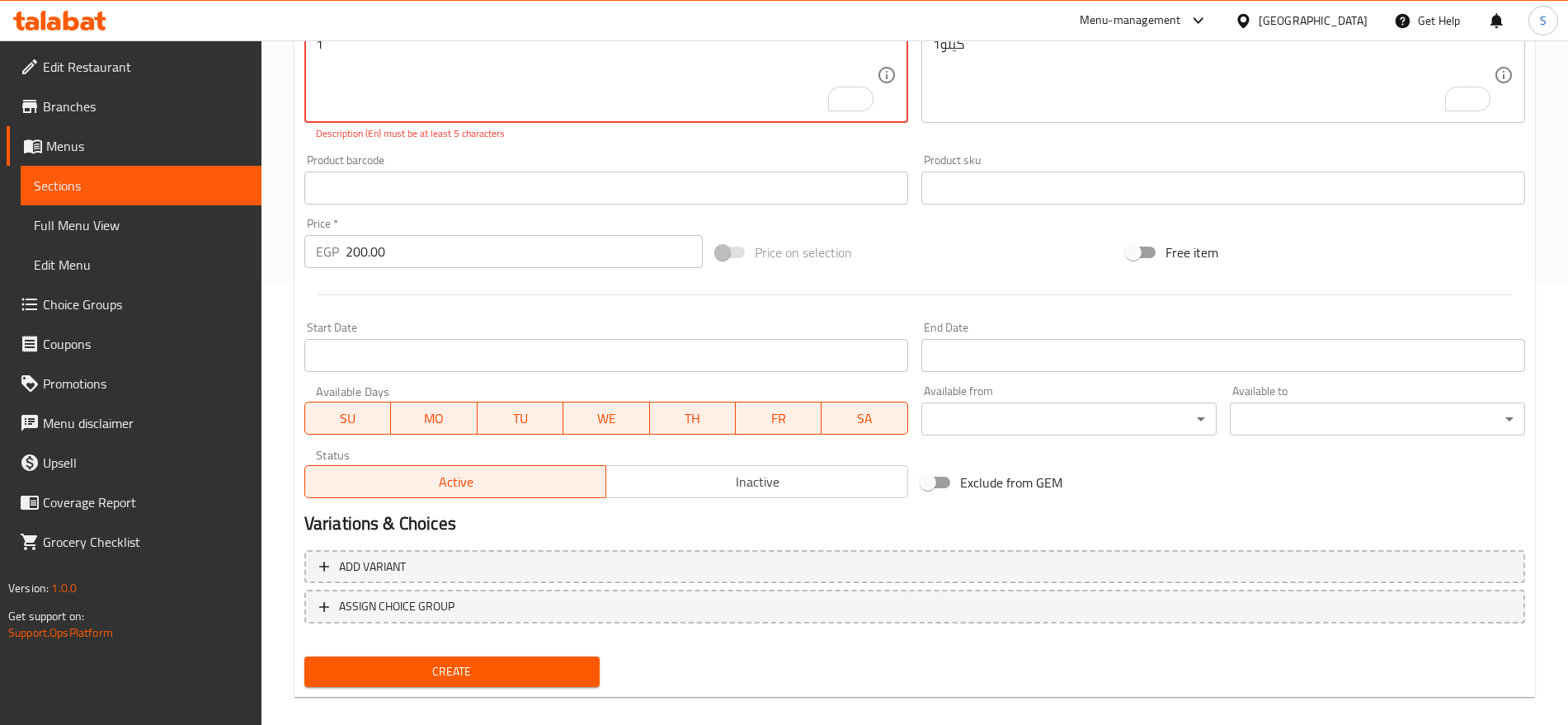
paste textarea "kilo"
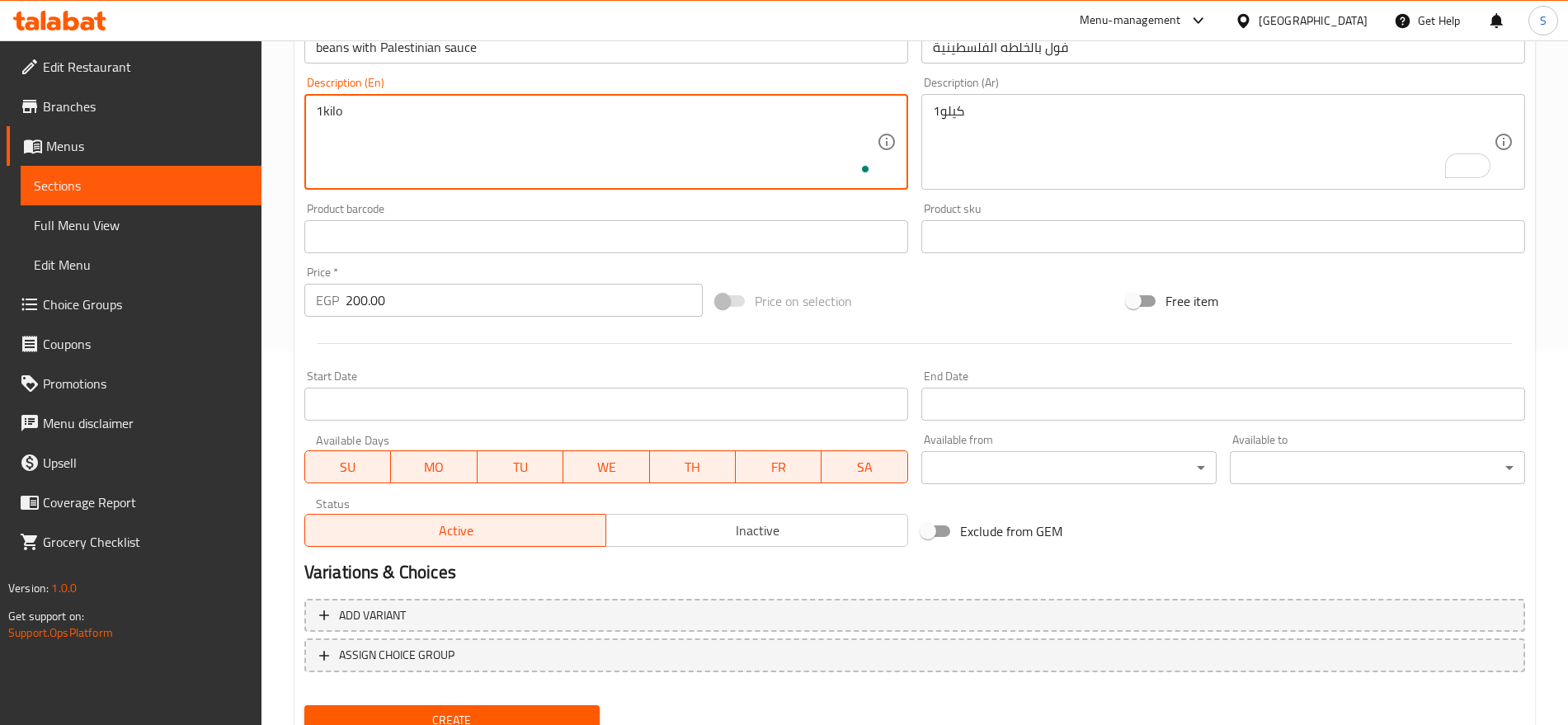
scroll to position [337, 0]
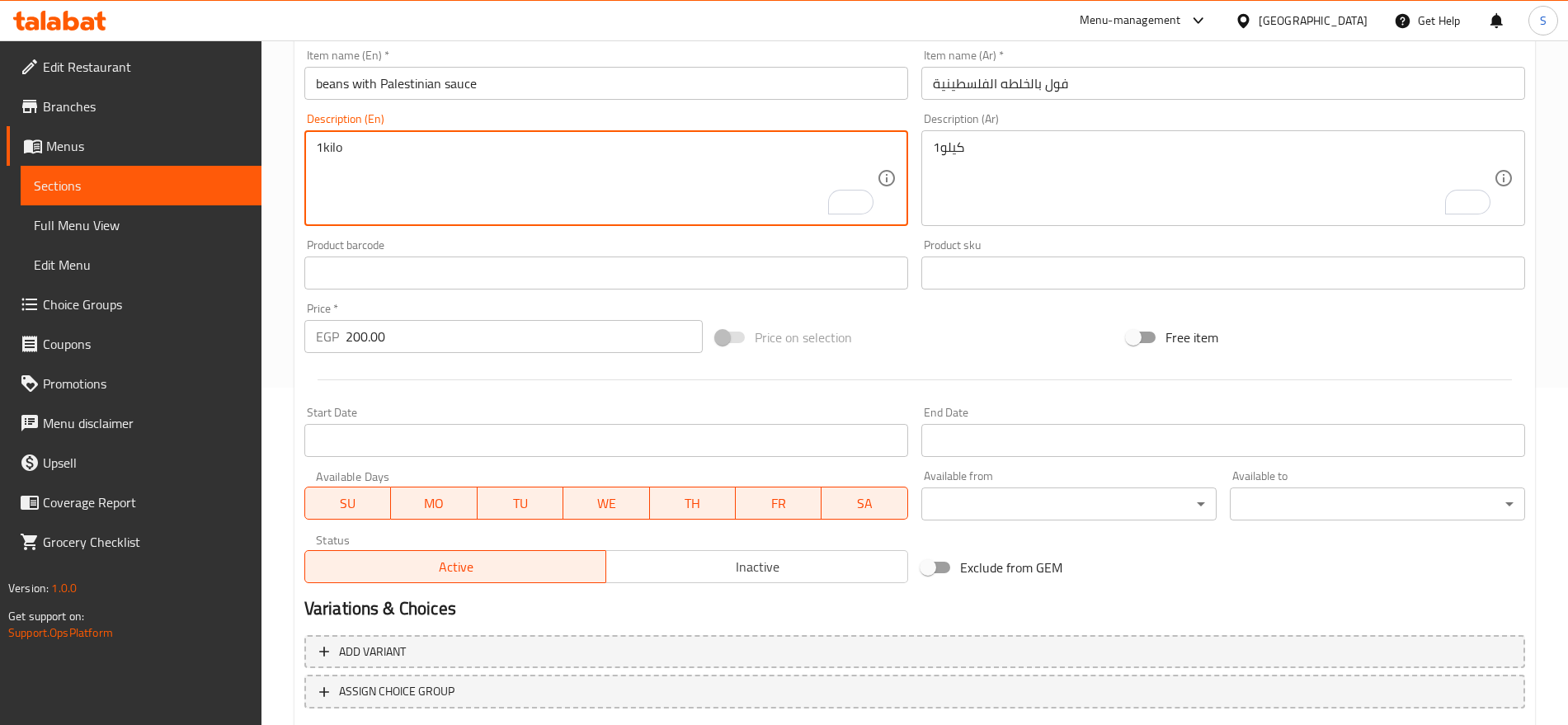
type textarea "1kilo"
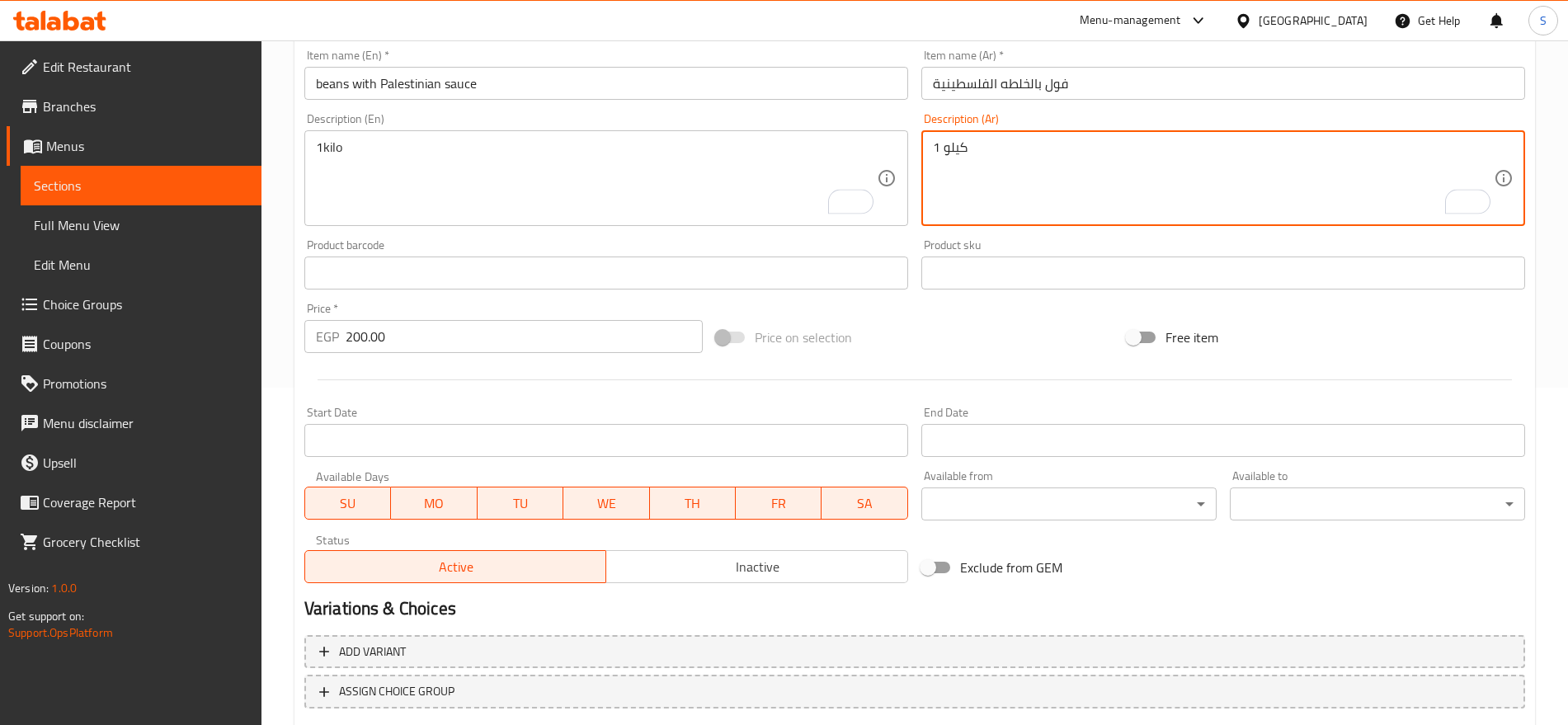
type textarea "1 كيلو"
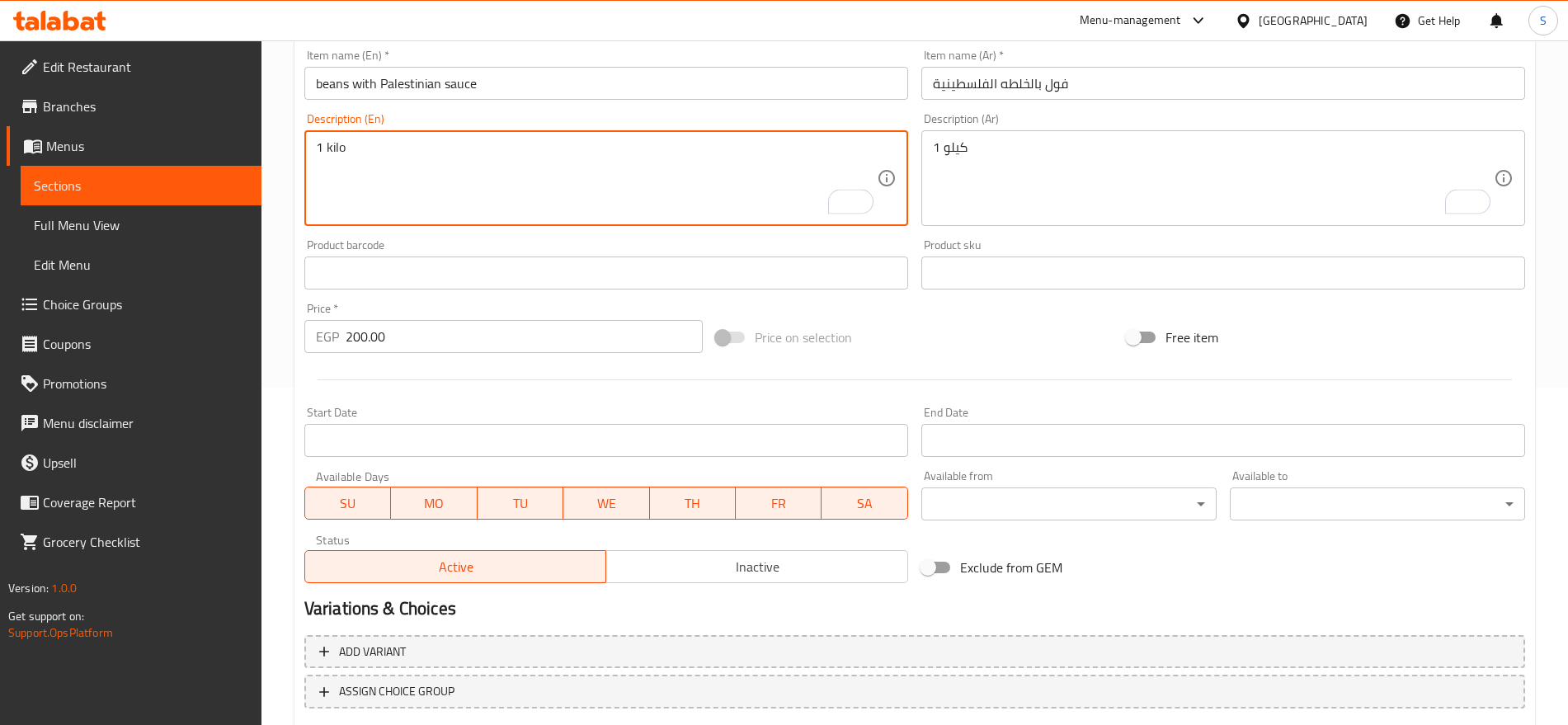
click at [418, 167] on textarea "1 kilo" at bounding box center [597, 179] width 561 height 78
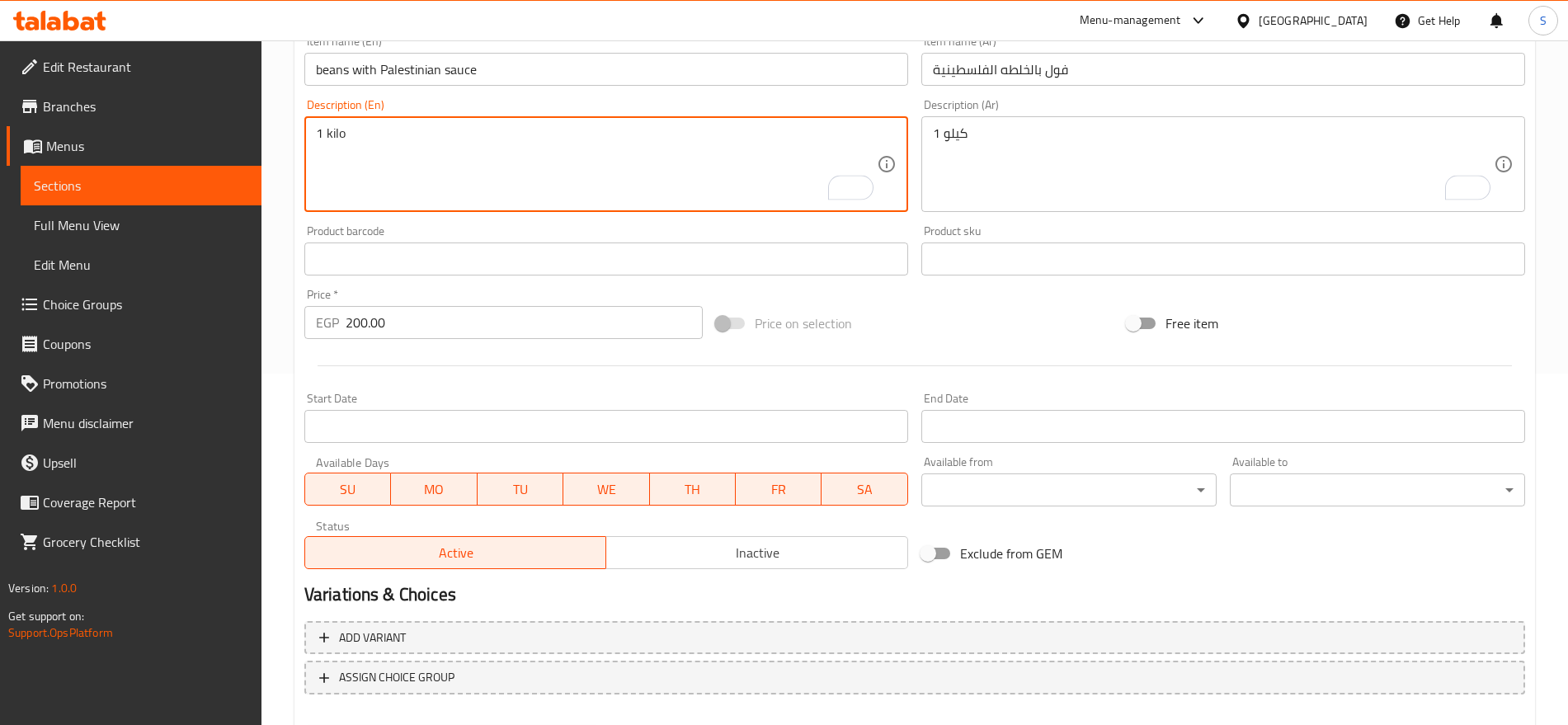
scroll to position [440, 0]
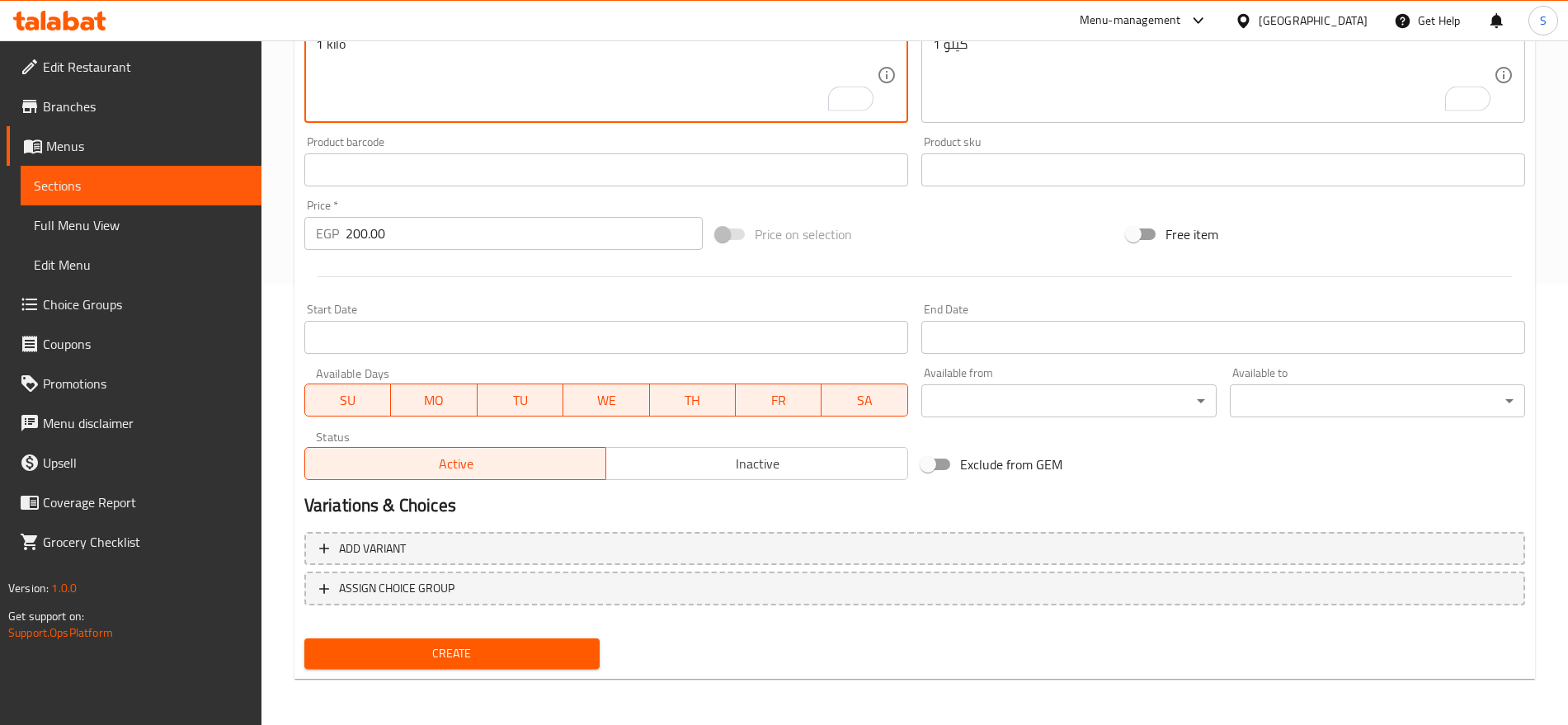
type textarea "1 kilo"
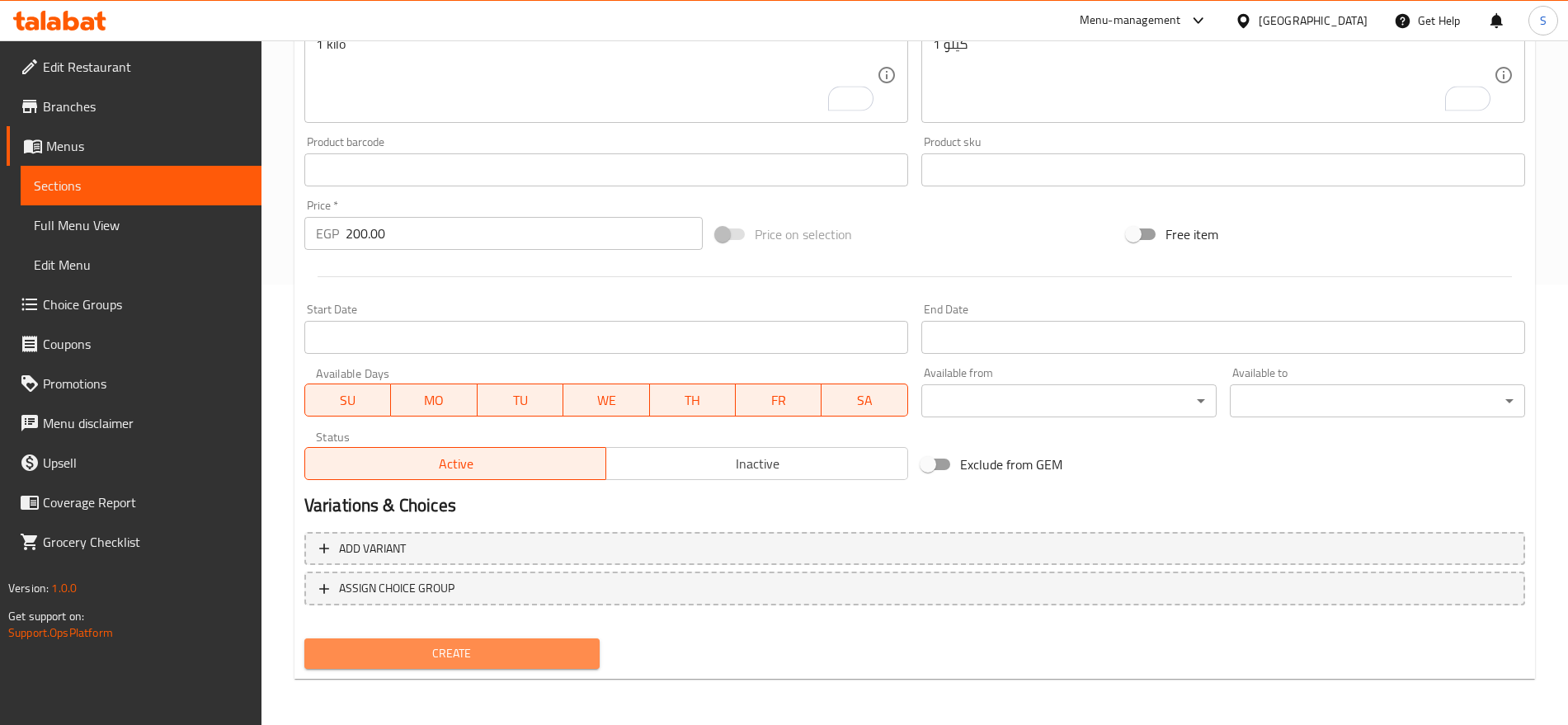
click at [465, 653] on span "Create" at bounding box center [453, 653] width 269 height 20
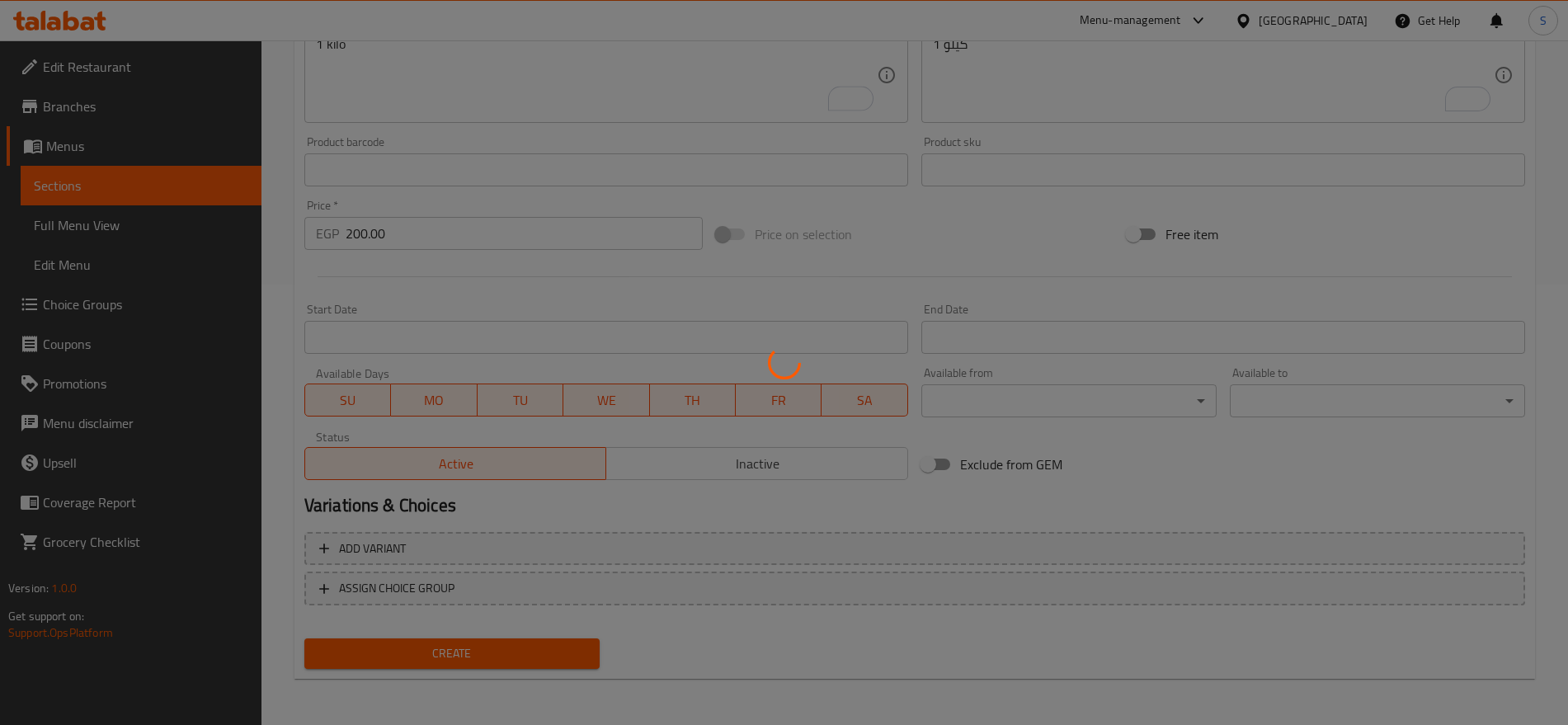
type input "0"
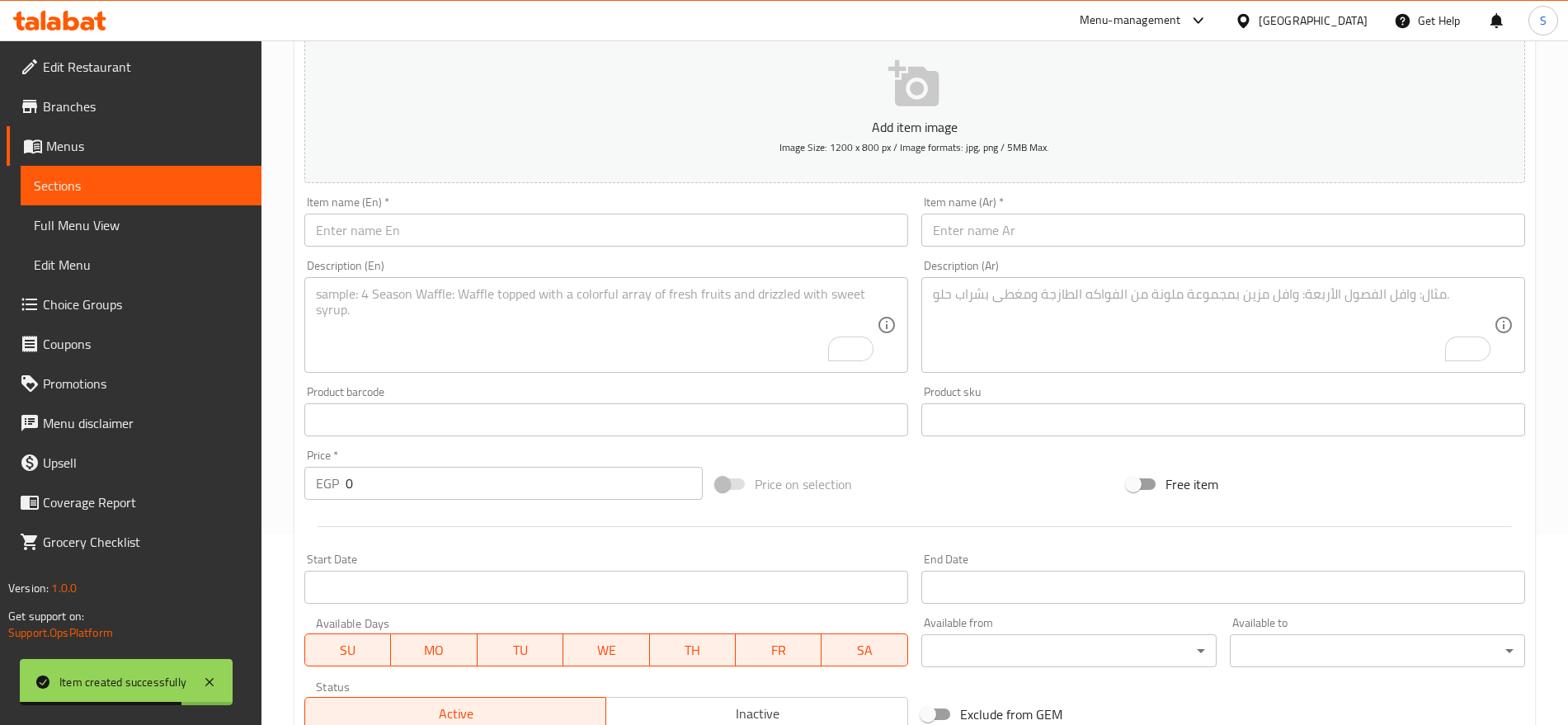
scroll to position [28, 0]
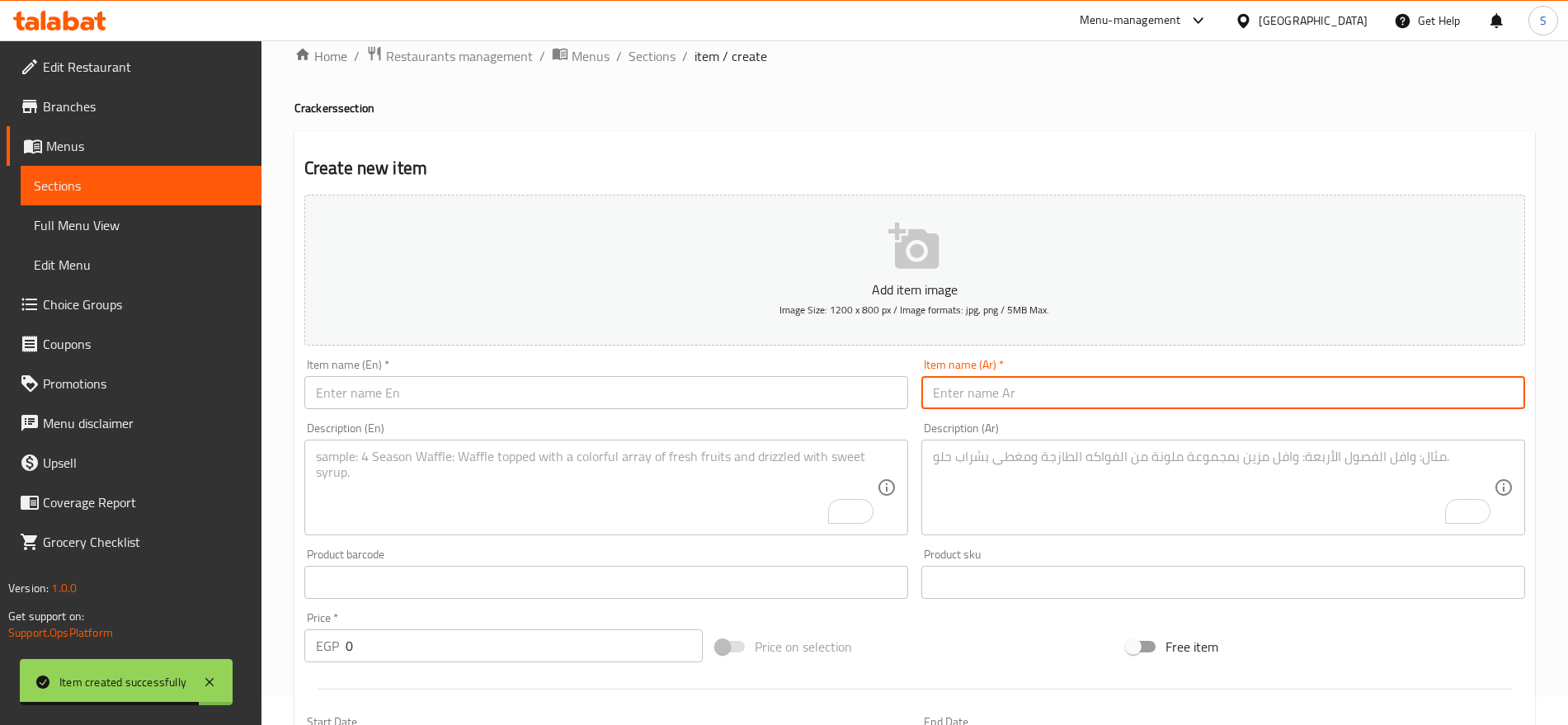
click at [1083, 382] on input "text" at bounding box center [1223, 392] width 604 height 33
paste input "كاجو محمص"
type input "كاجو محمص"
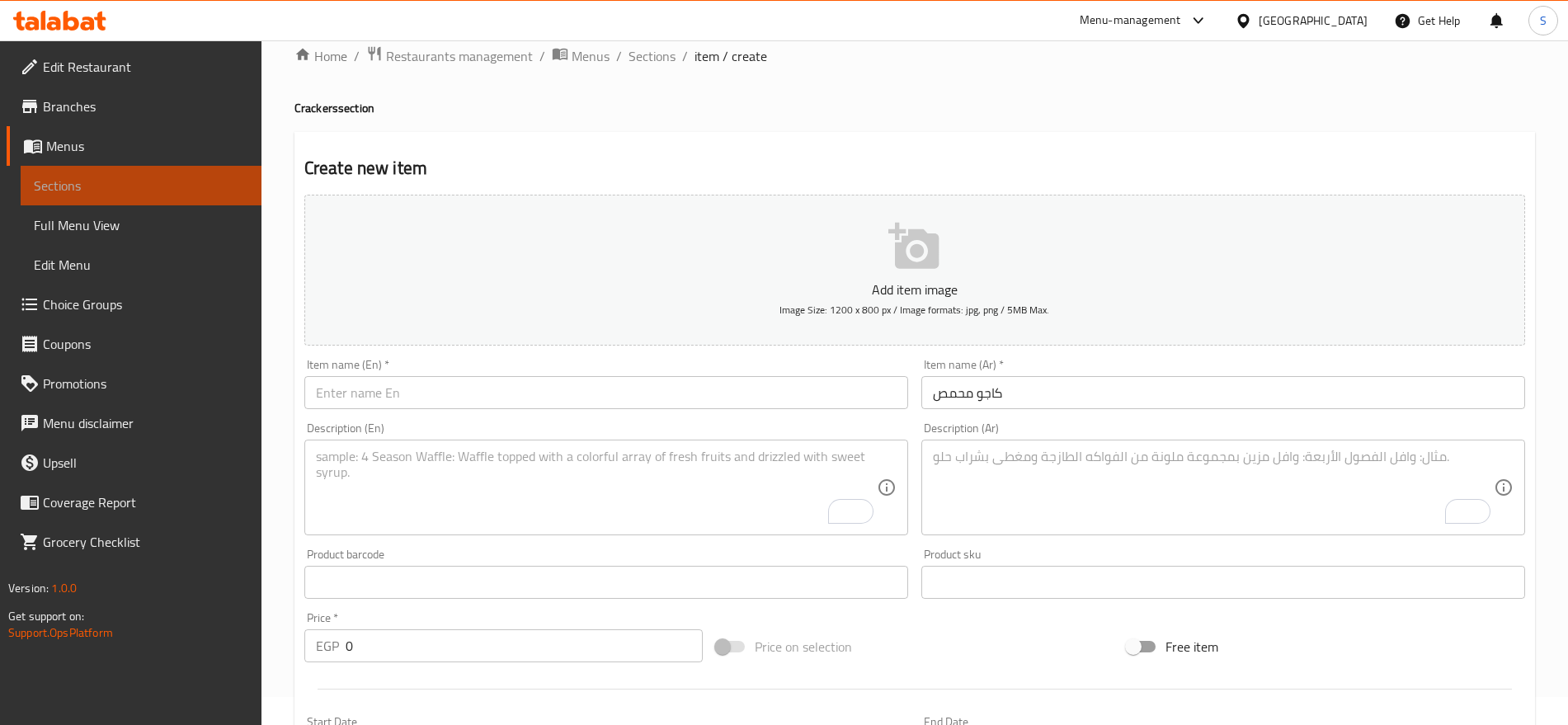
click at [156, 183] on span "Sections" at bounding box center [141, 185] width 215 height 20
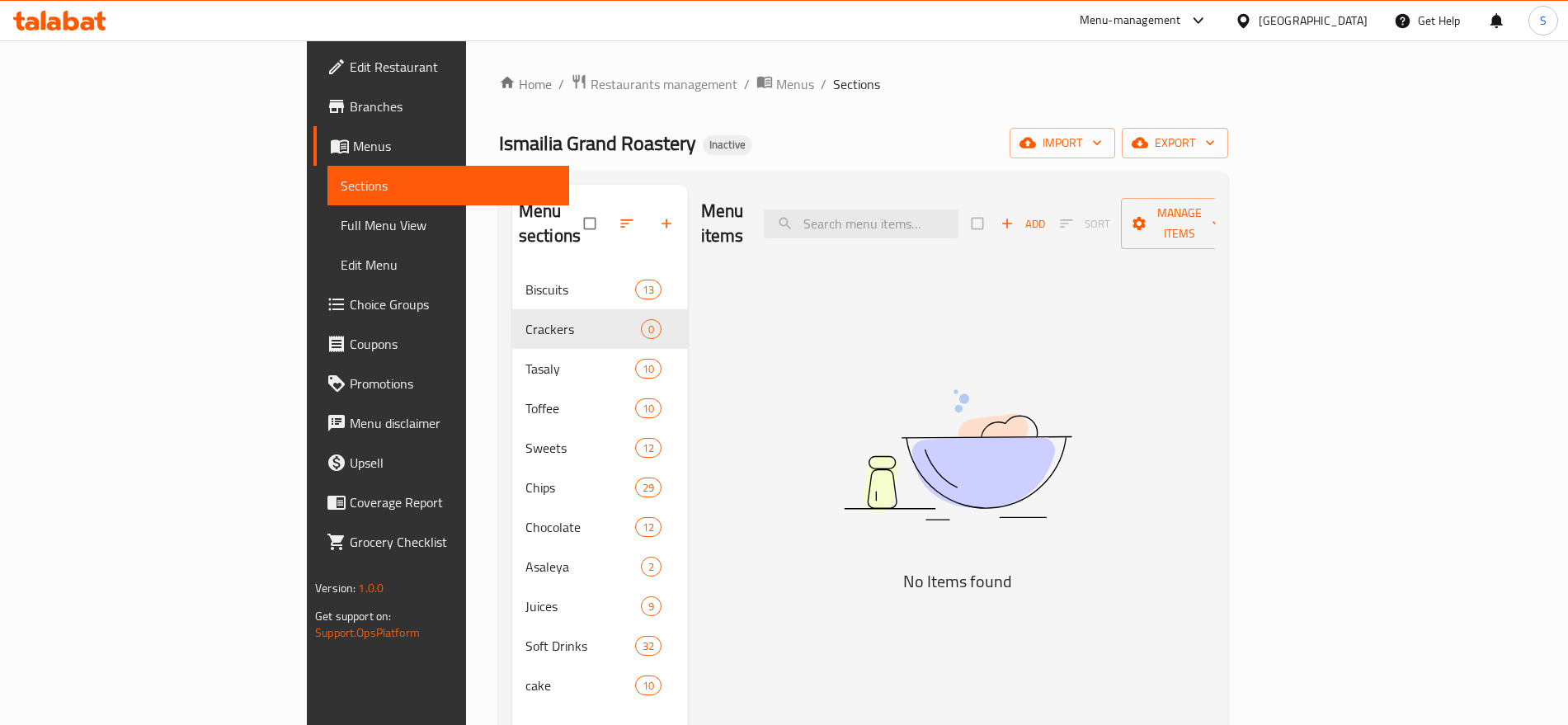
click at [957, 228] on div "Menu items Add Sort Manage items" at bounding box center [958, 224] width 514 height 78
click at [959, 222] on input "search" at bounding box center [861, 224] width 194 height 29
paste input "Spanish corn"
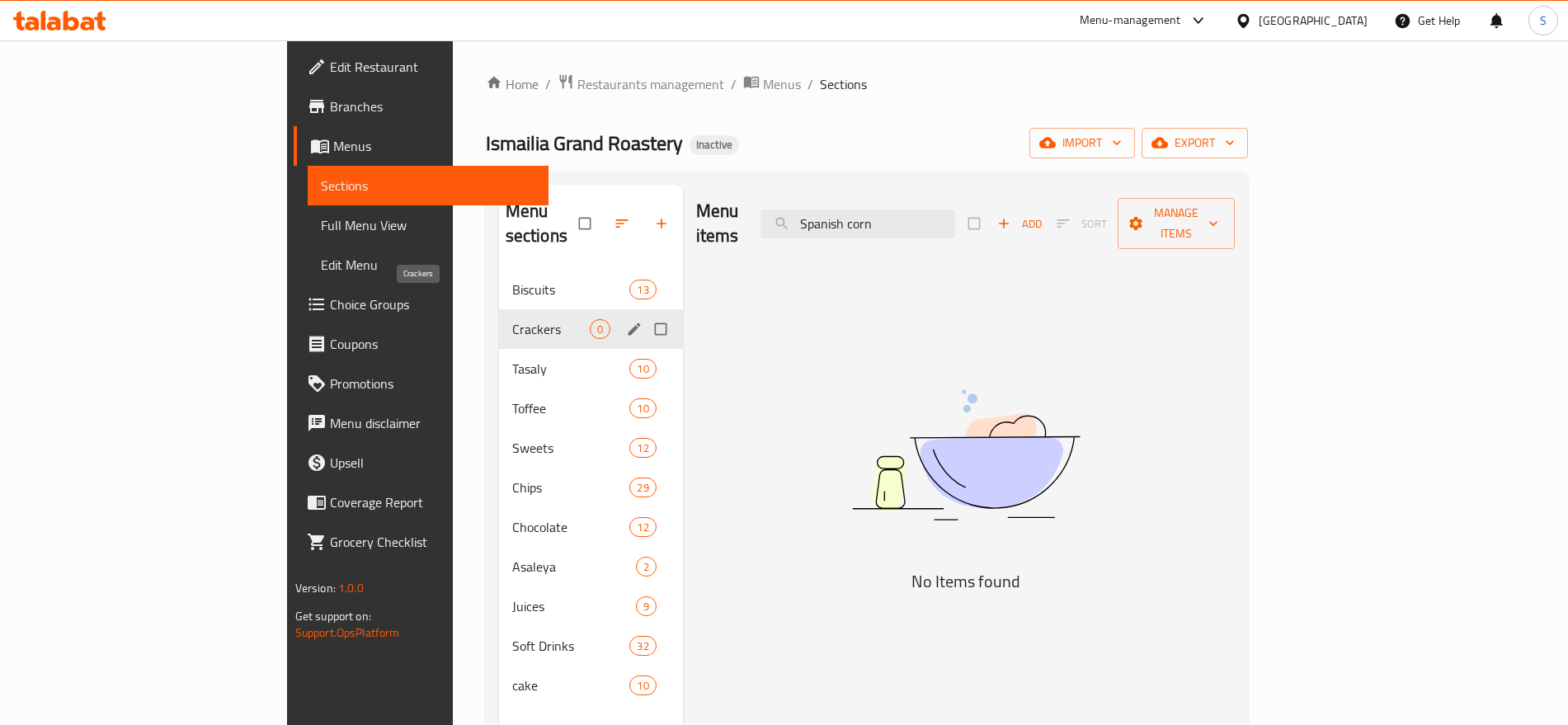
type input "Spanish corn"
click at [512, 319] on span "Crackers" at bounding box center [551, 329] width 78 height 20
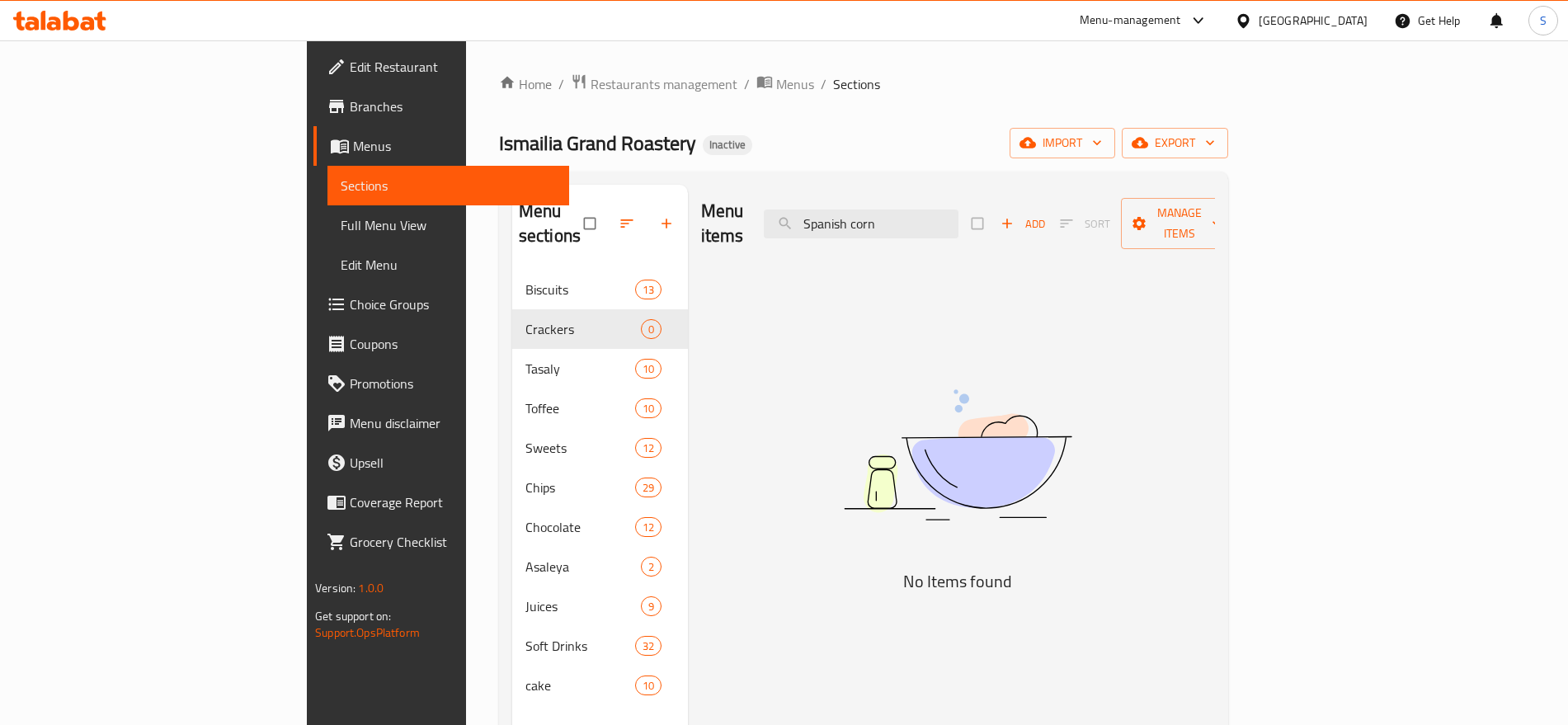
click at [925, 360] on img at bounding box center [958, 455] width 412 height 219
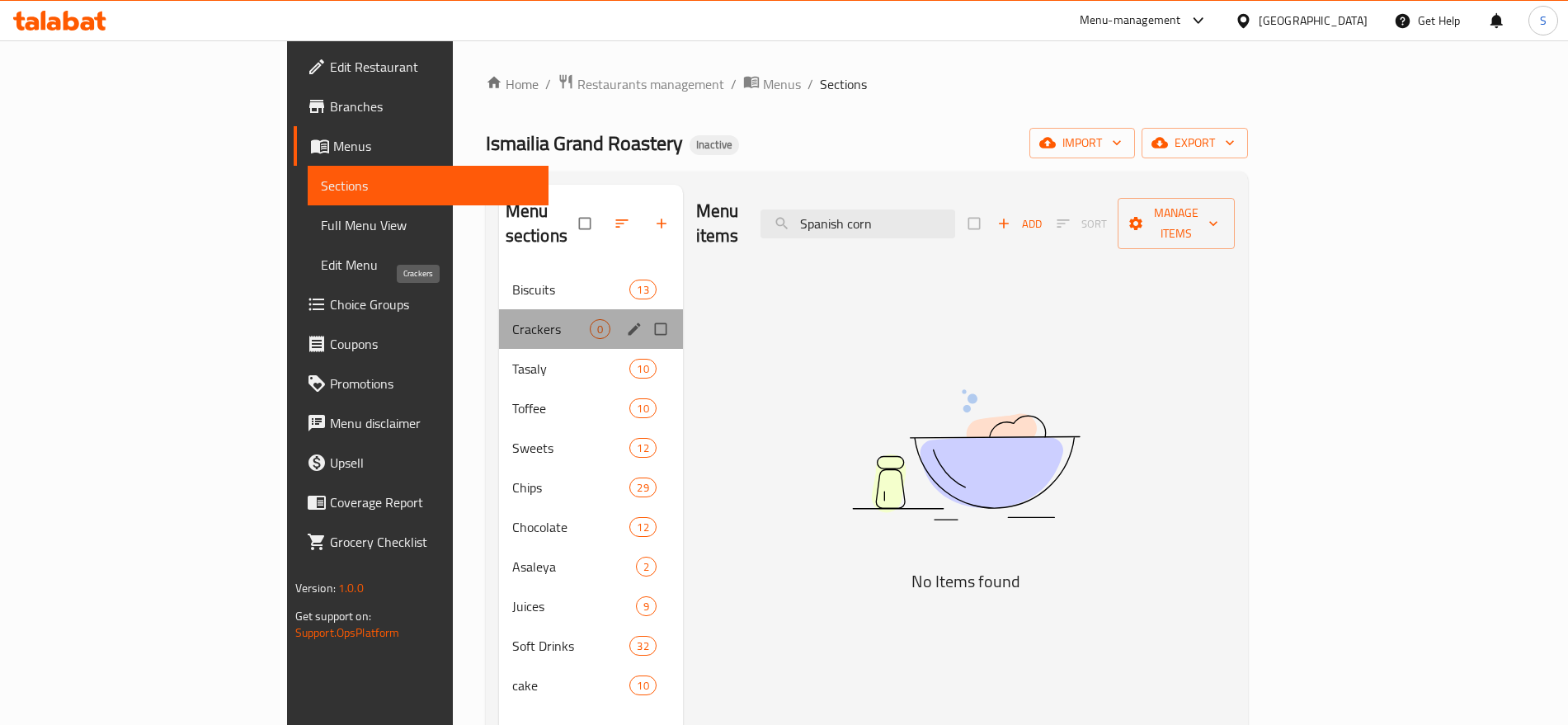
click at [512, 319] on span "Crackers" at bounding box center [551, 329] width 78 height 20
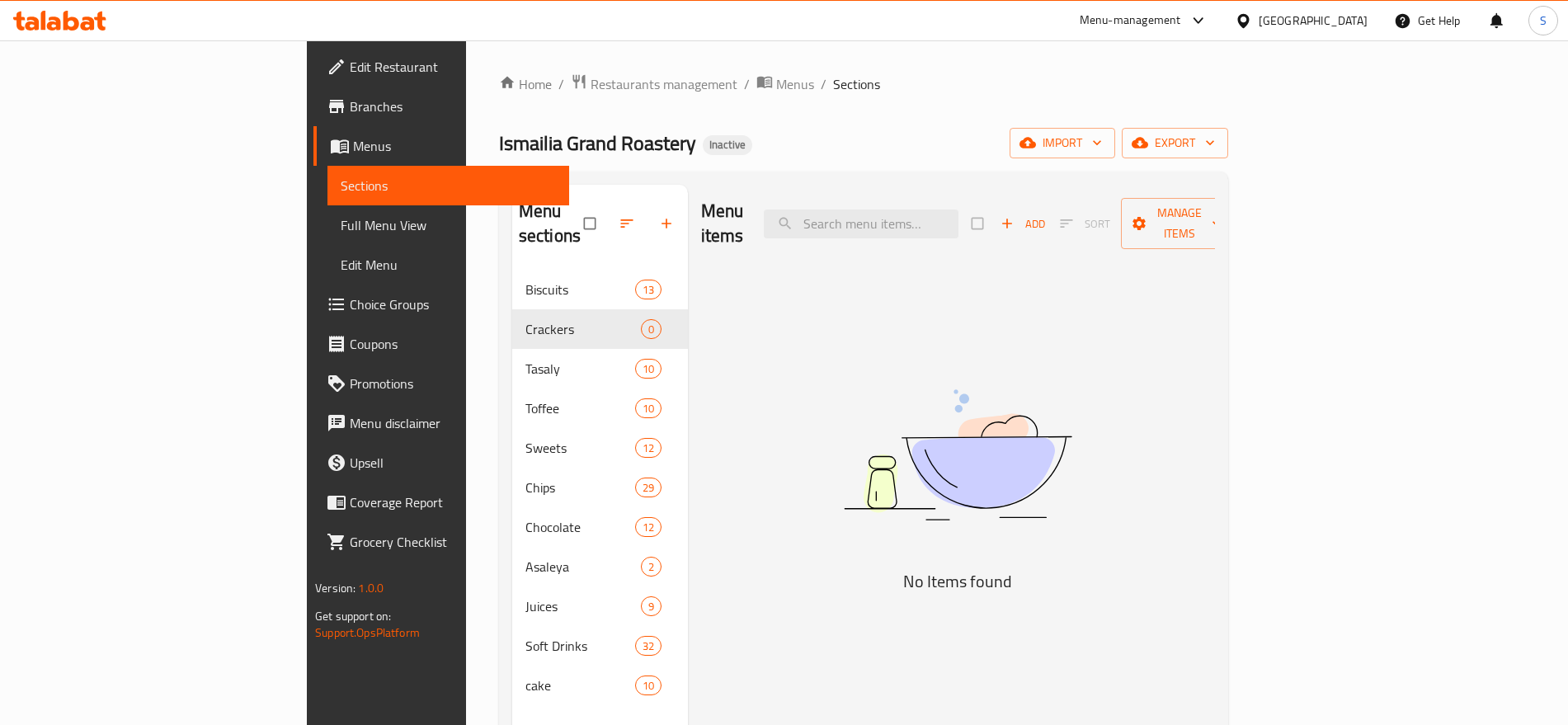
click at [752, 440] on div "Menu items Add Sort Manage items No Items found" at bounding box center [951, 547] width 527 height 725
click at [341, 186] on span "Sections" at bounding box center [448, 185] width 215 height 20
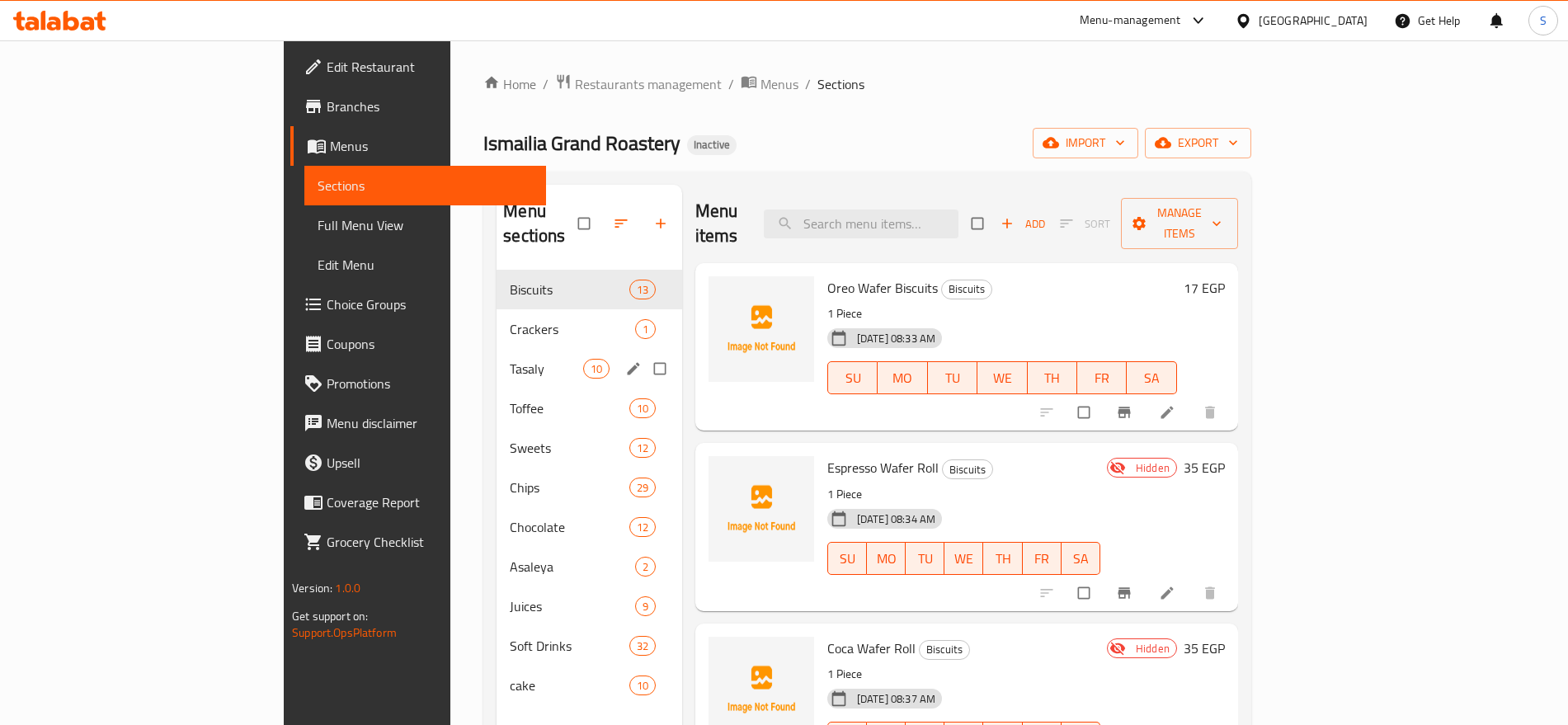
click at [510, 319] on span "Crackers" at bounding box center [572, 329] width 125 height 20
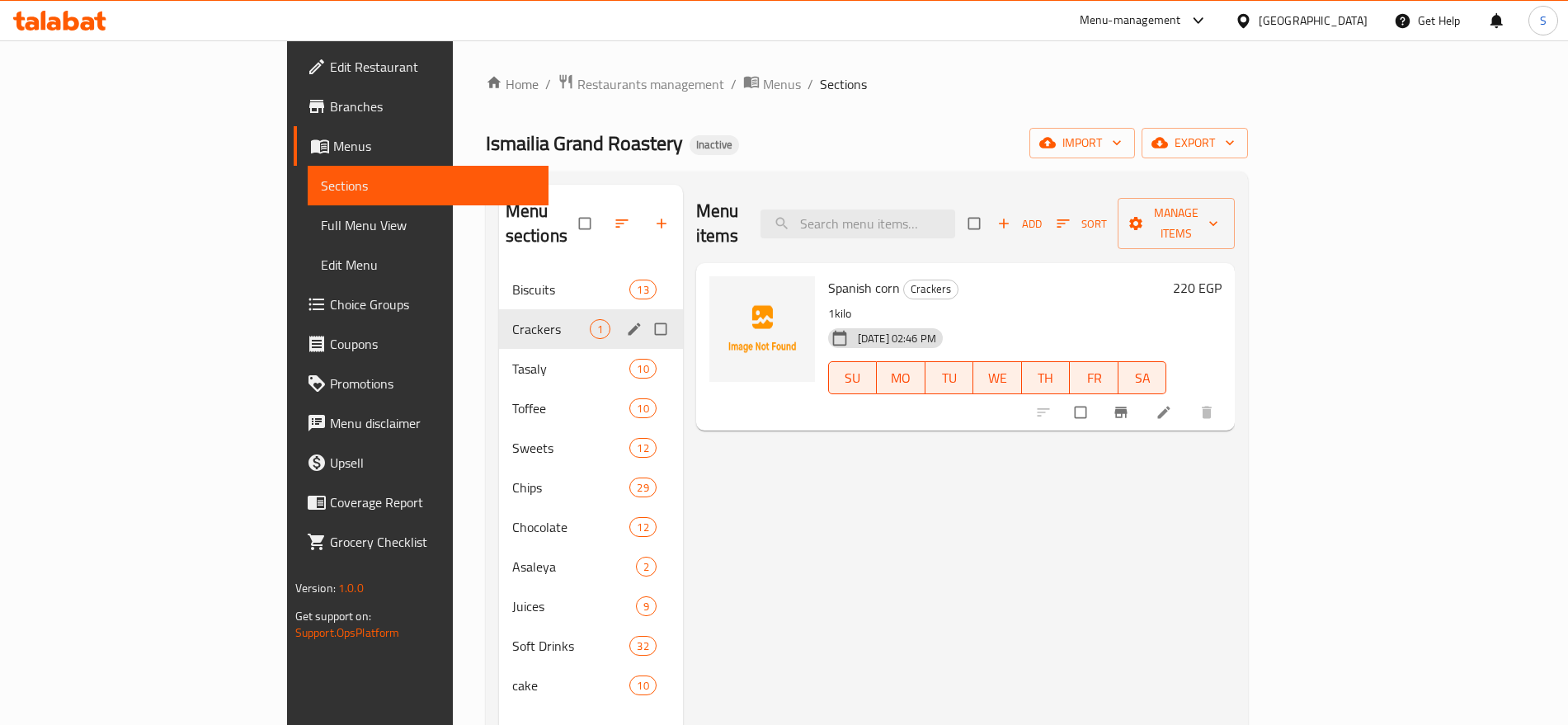
click at [512, 319] on span "Crackers" at bounding box center [551, 329] width 78 height 20
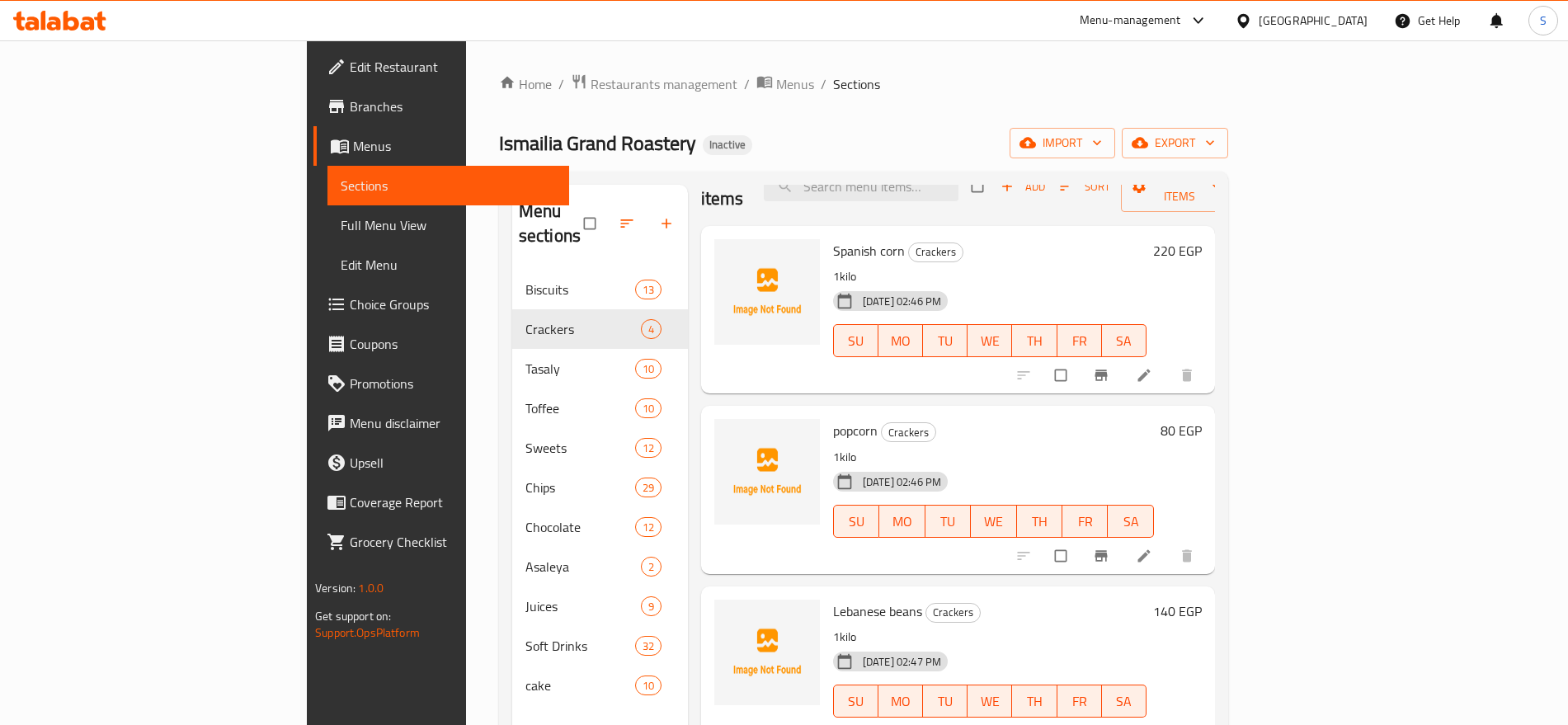
click at [659, 216] on icon "button" at bounding box center [666, 223] width 16 height 16
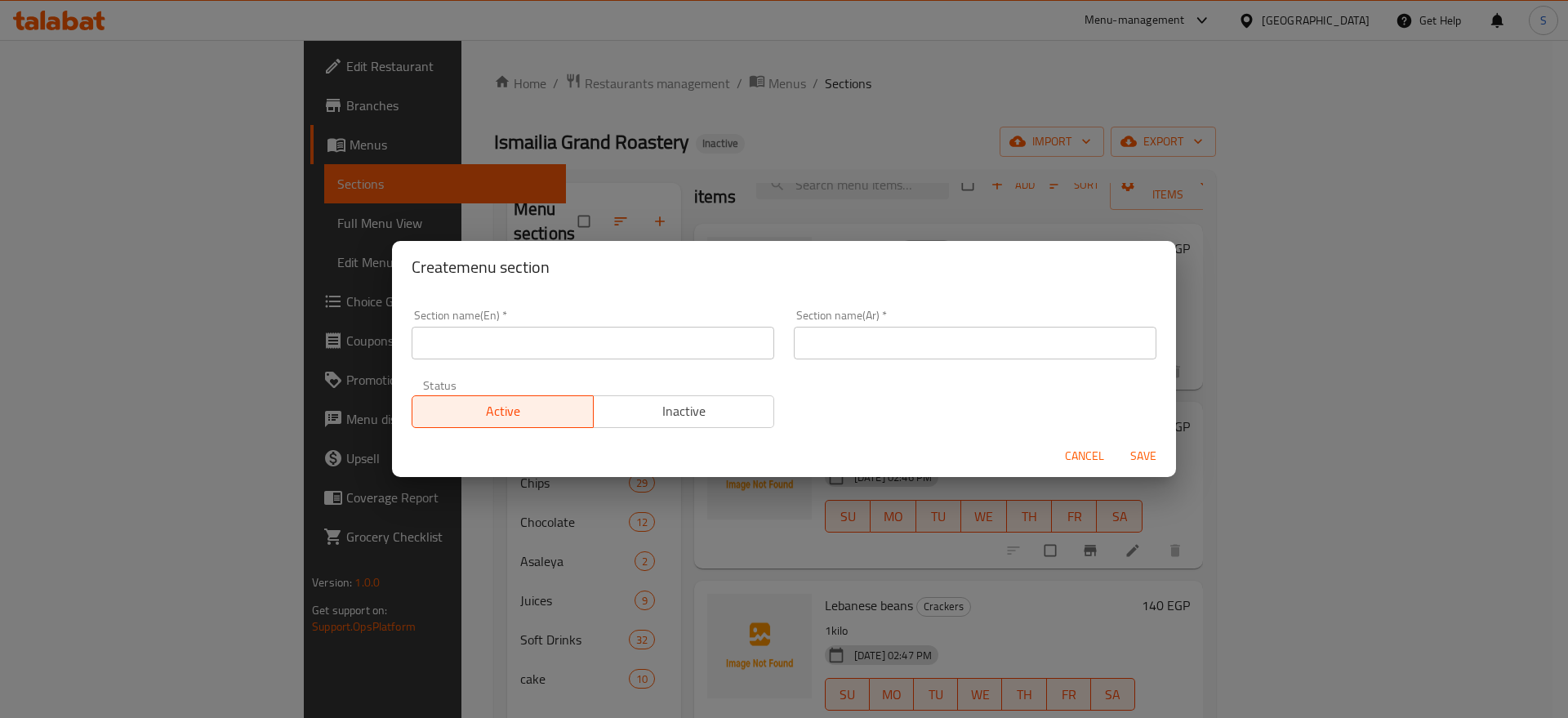
click at [881, 316] on div "Section name(Ar)   * Section name(Ar) *" at bounding box center [975, 334] width 363 height 50
click at [866, 329] on input "text" at bounding box center [975, 343] width 363 height 33
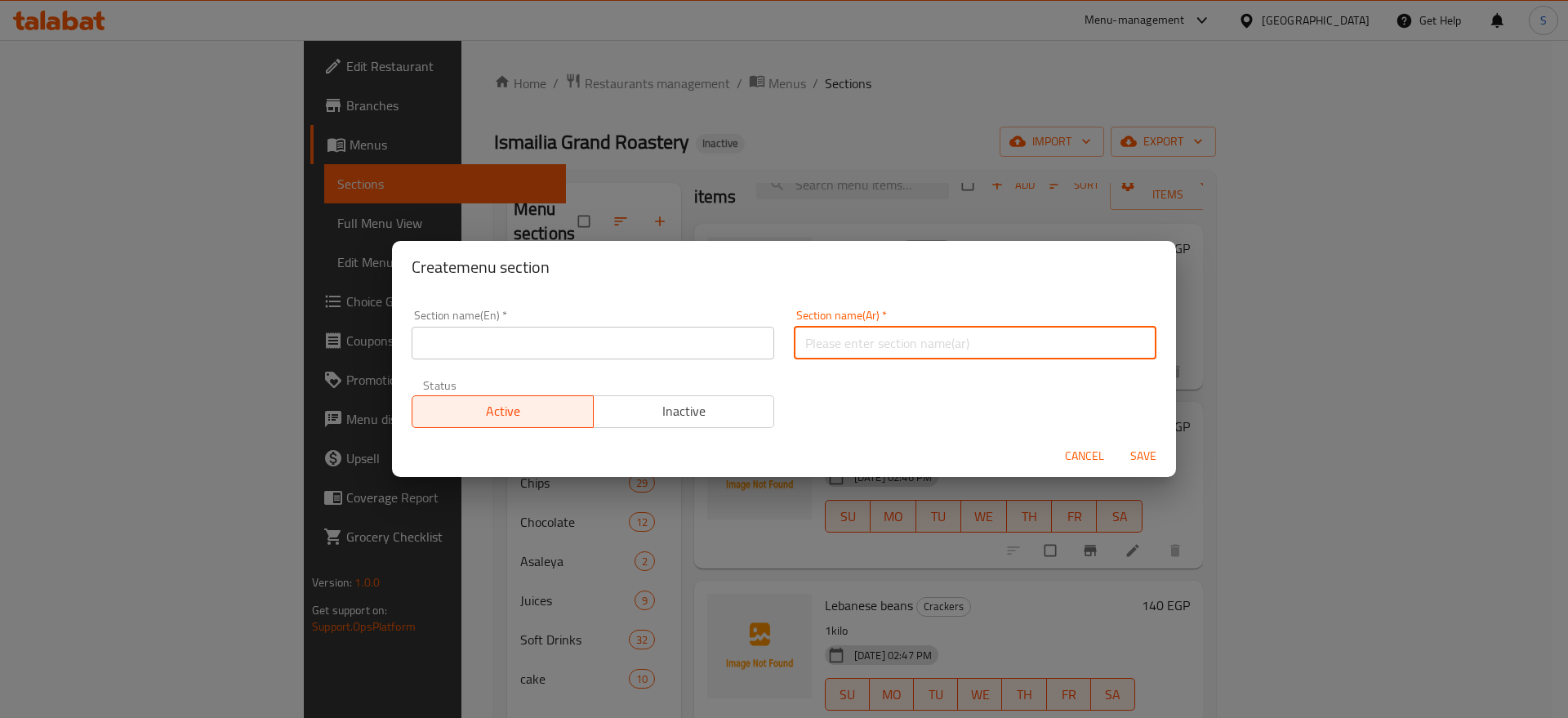
paste input "مكسرات"
type input "مكسرات"
click at [462, 330] on input "text" at bounding box center [593, 343] width 363 height 33
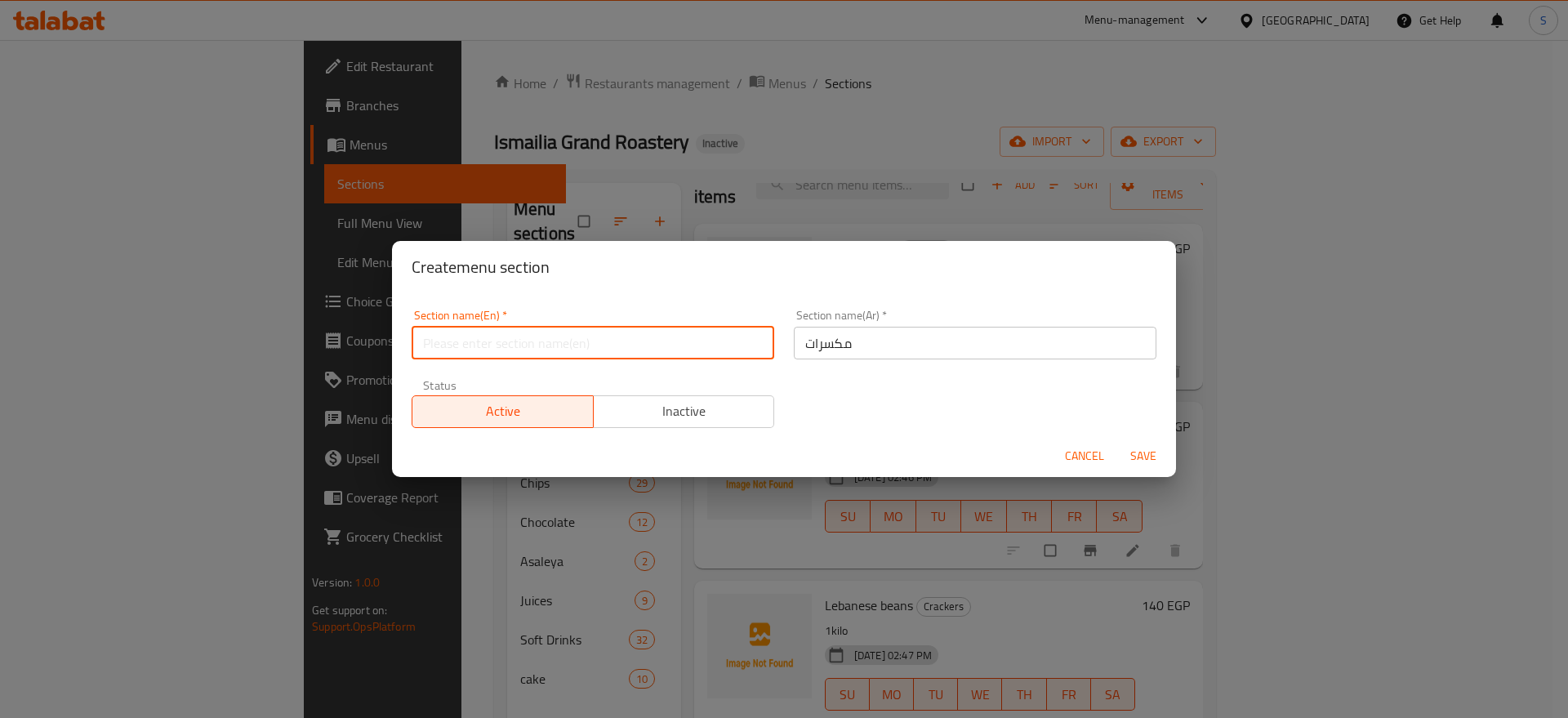
paste input "Nuts"
type input "Nuts"
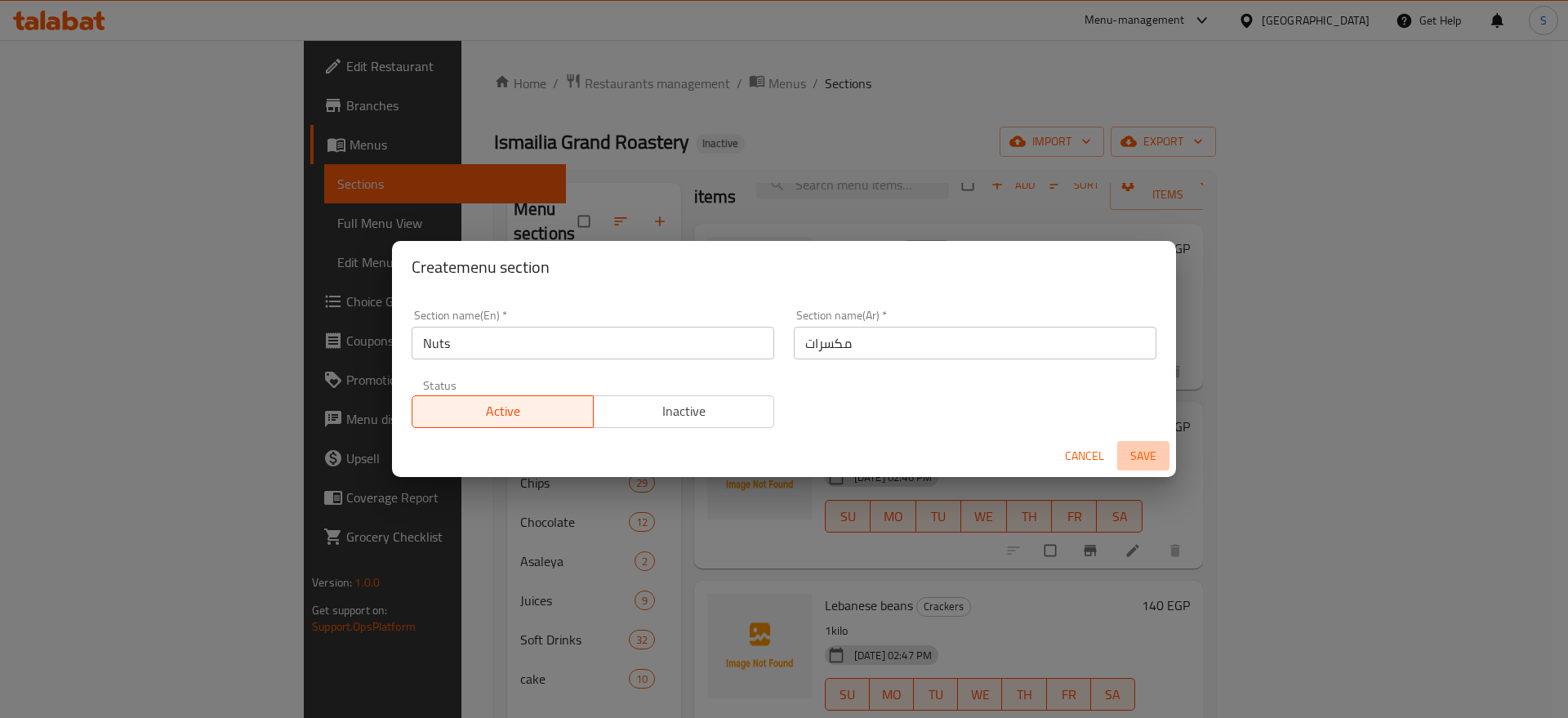
click at [1130, 454] on span "Save" at bounding box center [1143, 456] width 39 height 20
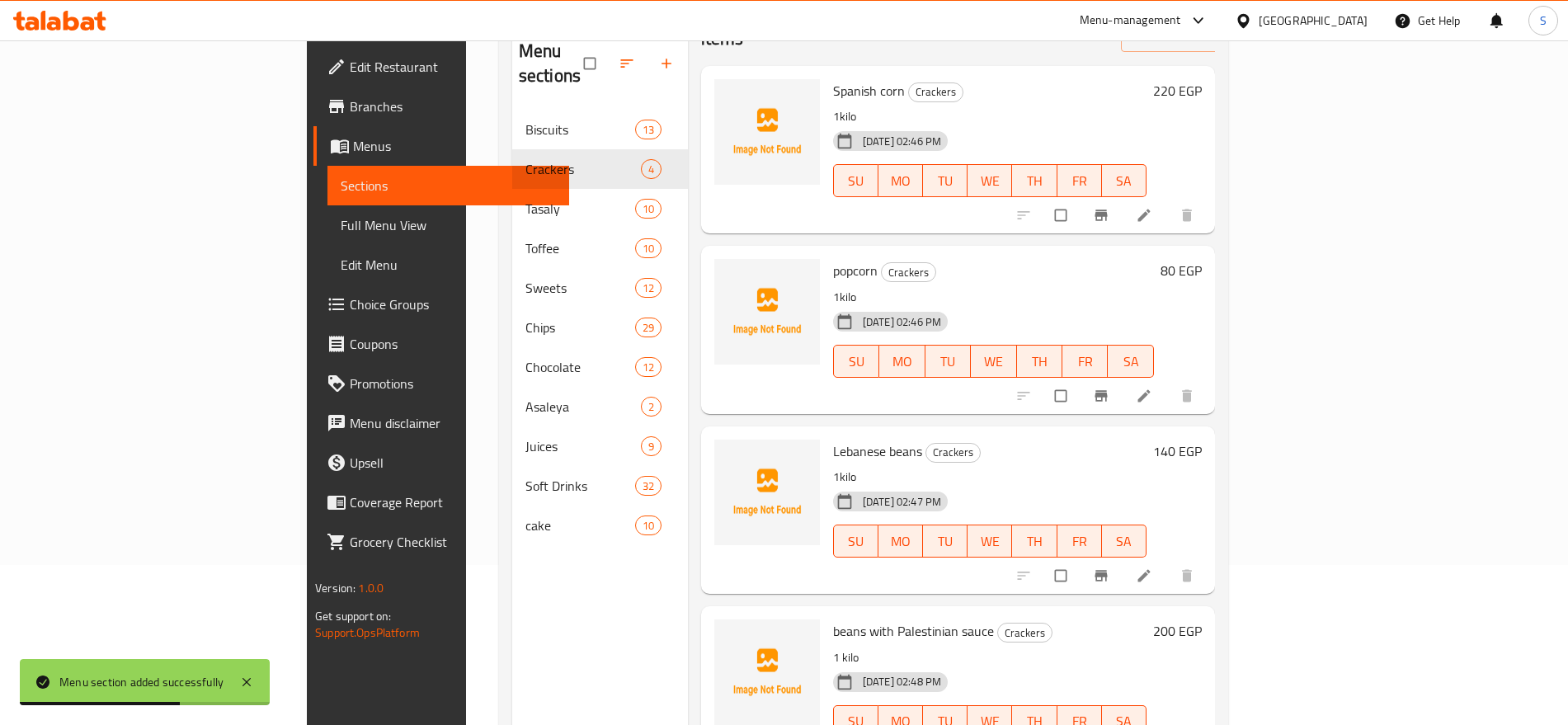
scroll to position [206, 0]
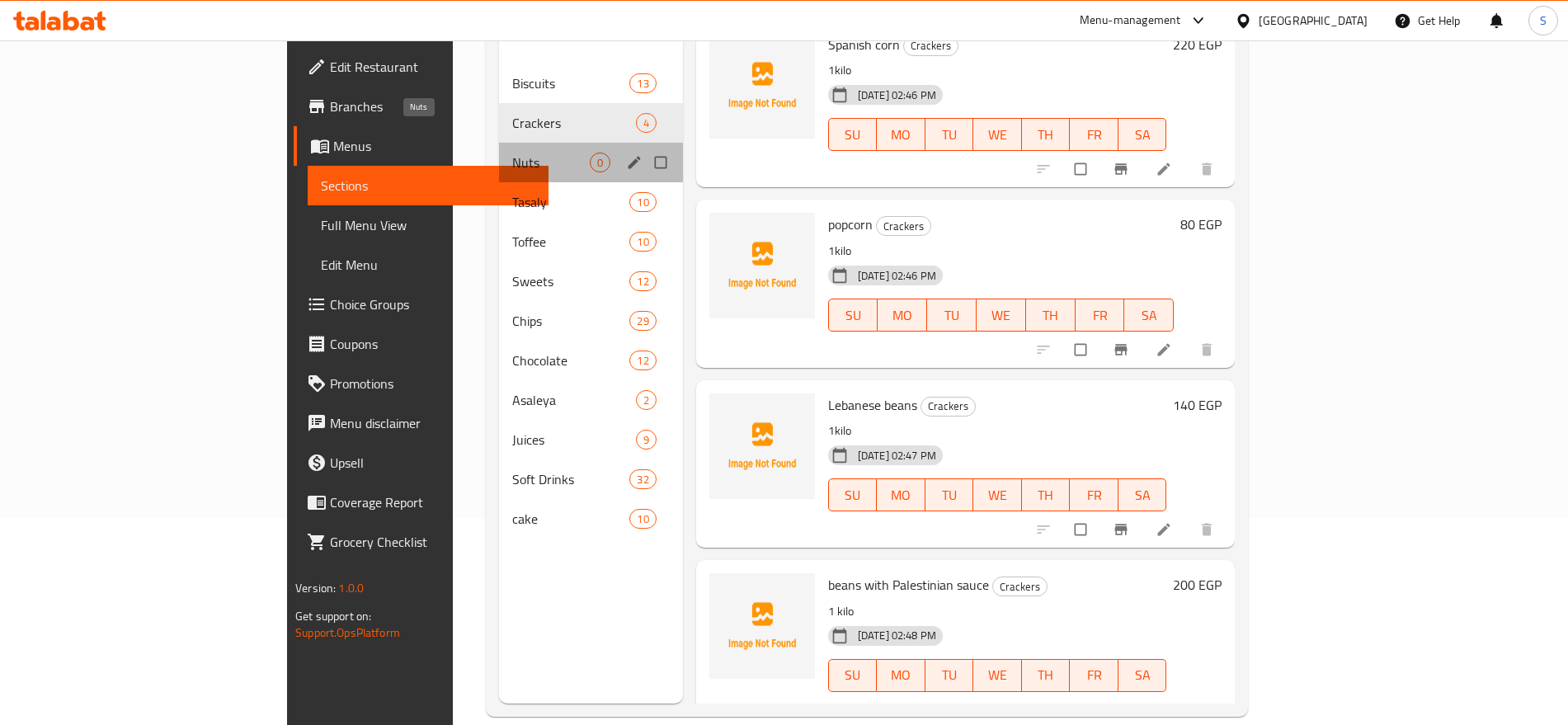
click at [512, 152] on span "Nuts" at bounding box center [551, 162] width 78 height 20
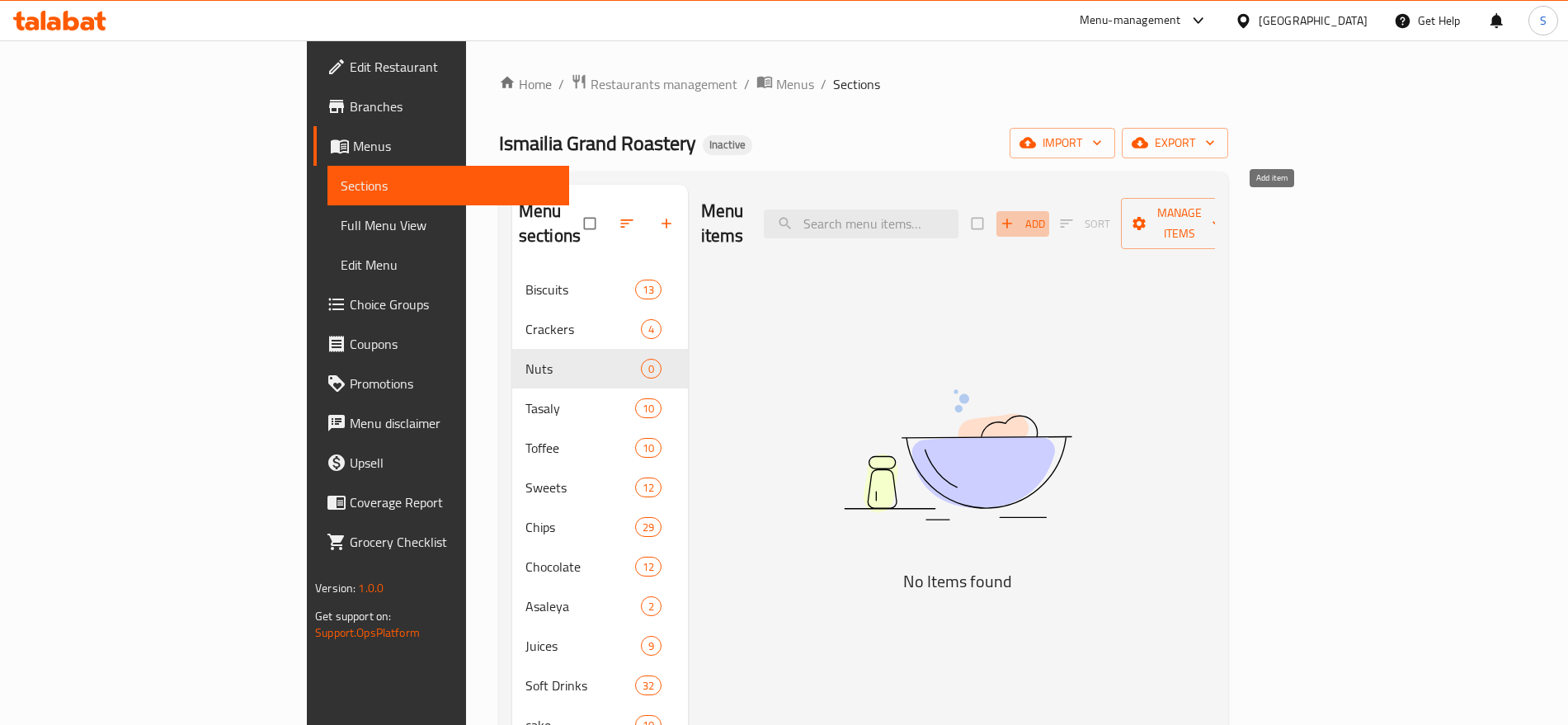
click at [1046, 215] on span "Add" at bounding box center [1023, 224] width 44 height 19
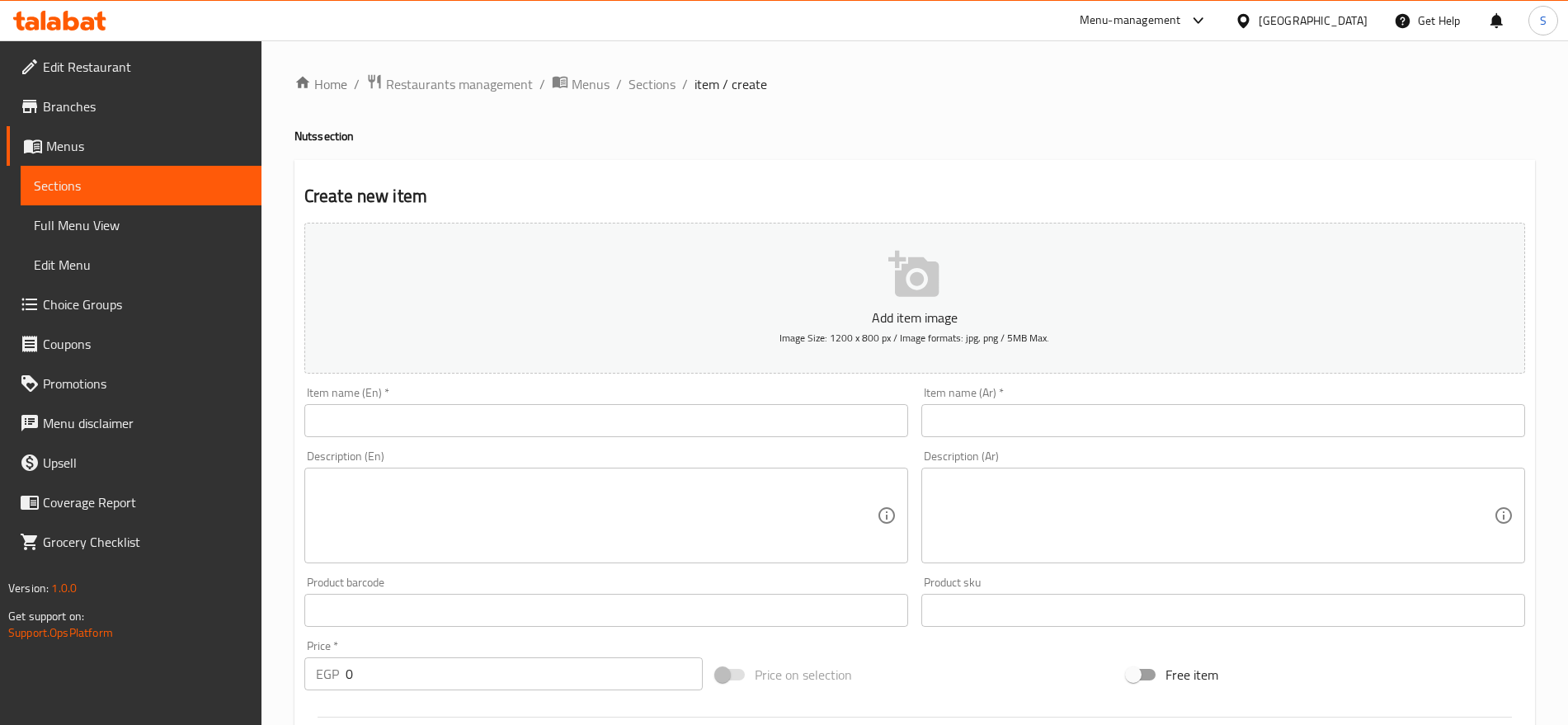
click at [1048, 89] on ol "Home / Restaurants management / Menus / Sections / item / create" at bounding box center [915, 83] width 1241 height 21
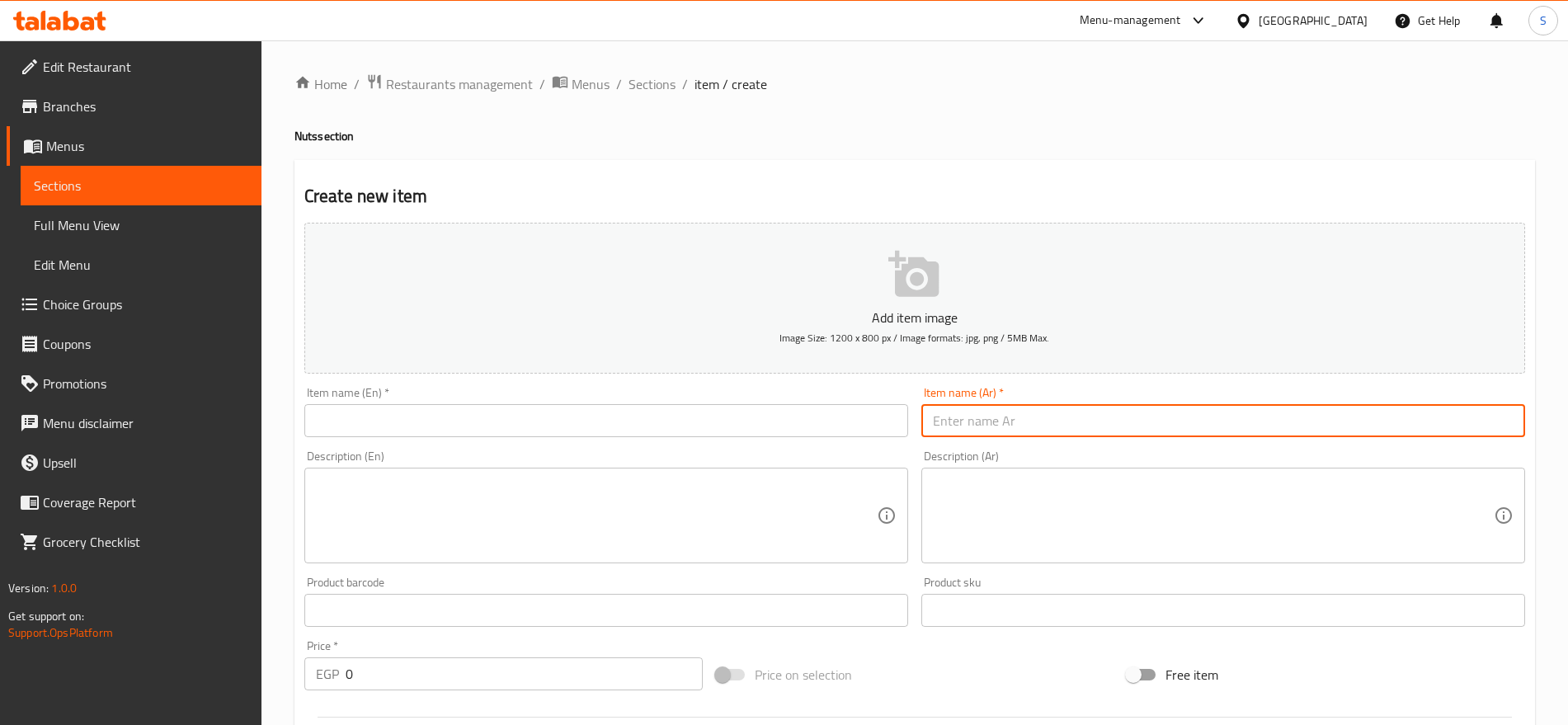
click at [973, 427] on input "text" at bounding box center [1223, 420] width 604 height 33
paste input "عين جمل مقشر أمريكي"
type input "عين جمل مقشر أمريكي"
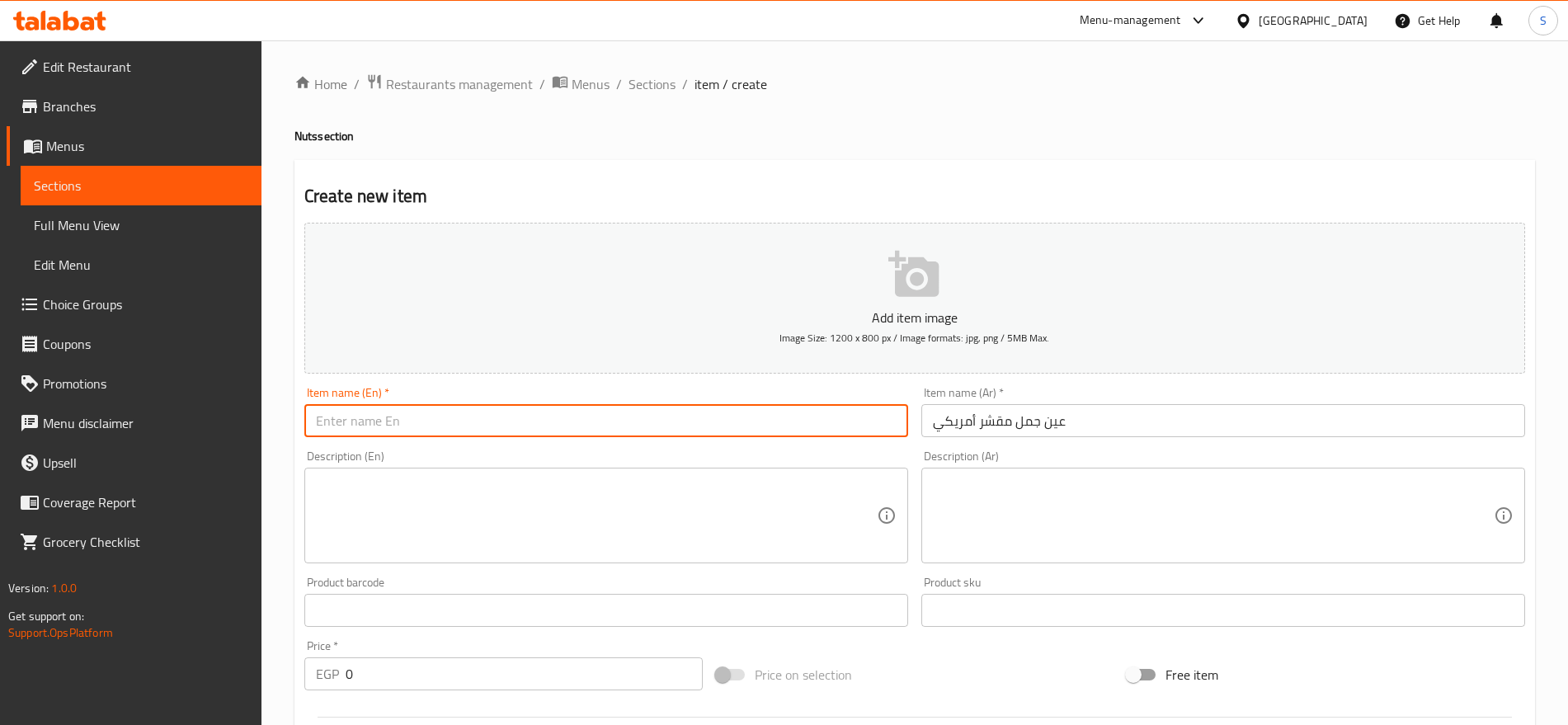
click at [673, 429] on input "text" at bounding box center [606, 420] width 604 height 33
paste input "American peeled walnuts"
type input "American peeled walnuts"
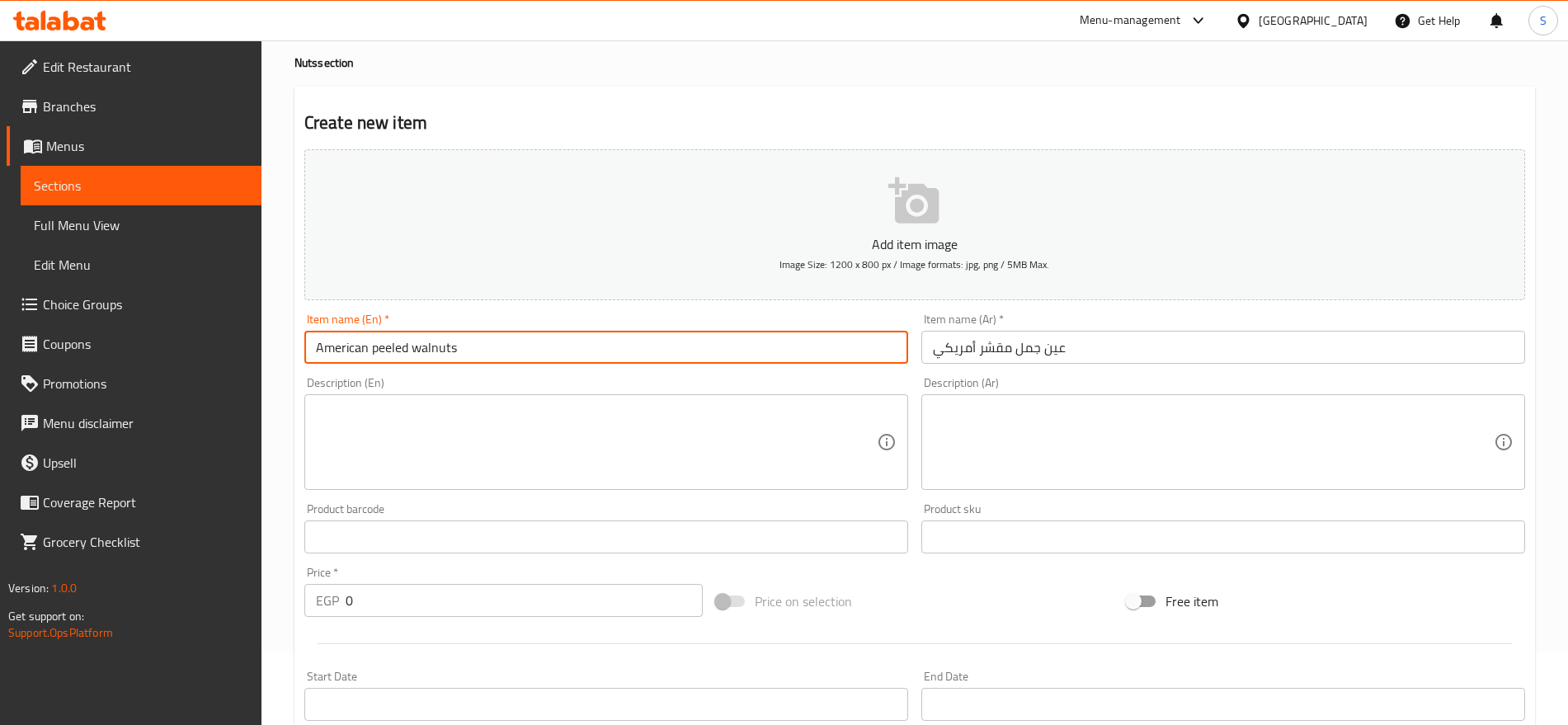
scroll to position [206, 0]
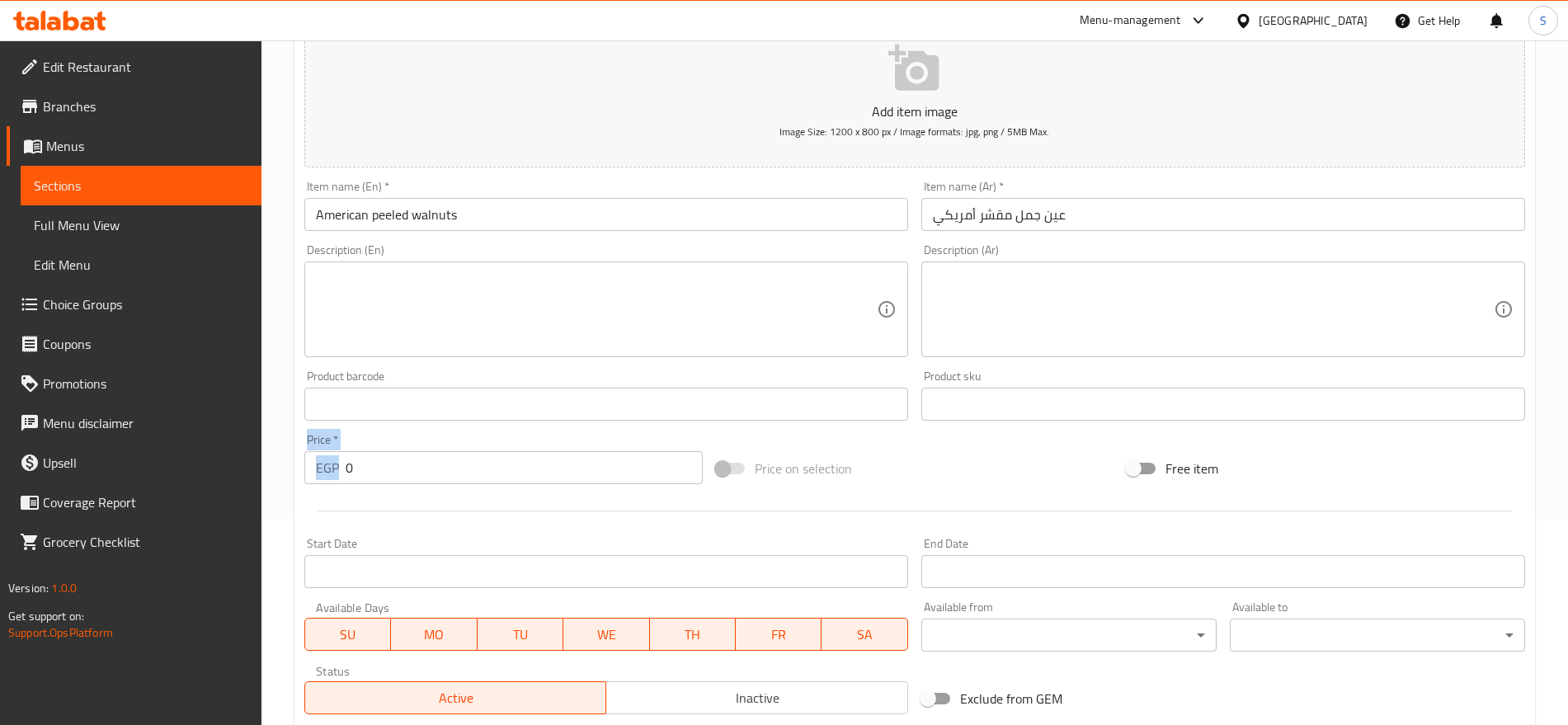
drag, startPoint x: 389, startPoint y: 485, endPoint x: 296, endPoint y: 440, distance: 103.3
click at [296, 440] on div "Create new item Add item image Image Size: 1200 x 800 px / Image formats: jpg, …" at bounding box center [915, 434] width 1241 height 960
click at [393, 484] on div "Price   * EGP 0 Price *" at bounding box center [503, 458] width 412 height 64
drag, startPoint x: 411, startPoint y: 472, endPoint x: 210, endPoint y: 425, distance: 206.4
click at [210, 425] on div "Edit Restaurant Branches Menus Sections Full Menu View Edit Menu Choice Groups …" at bounding box center [784, 396] width 1568 height 1125
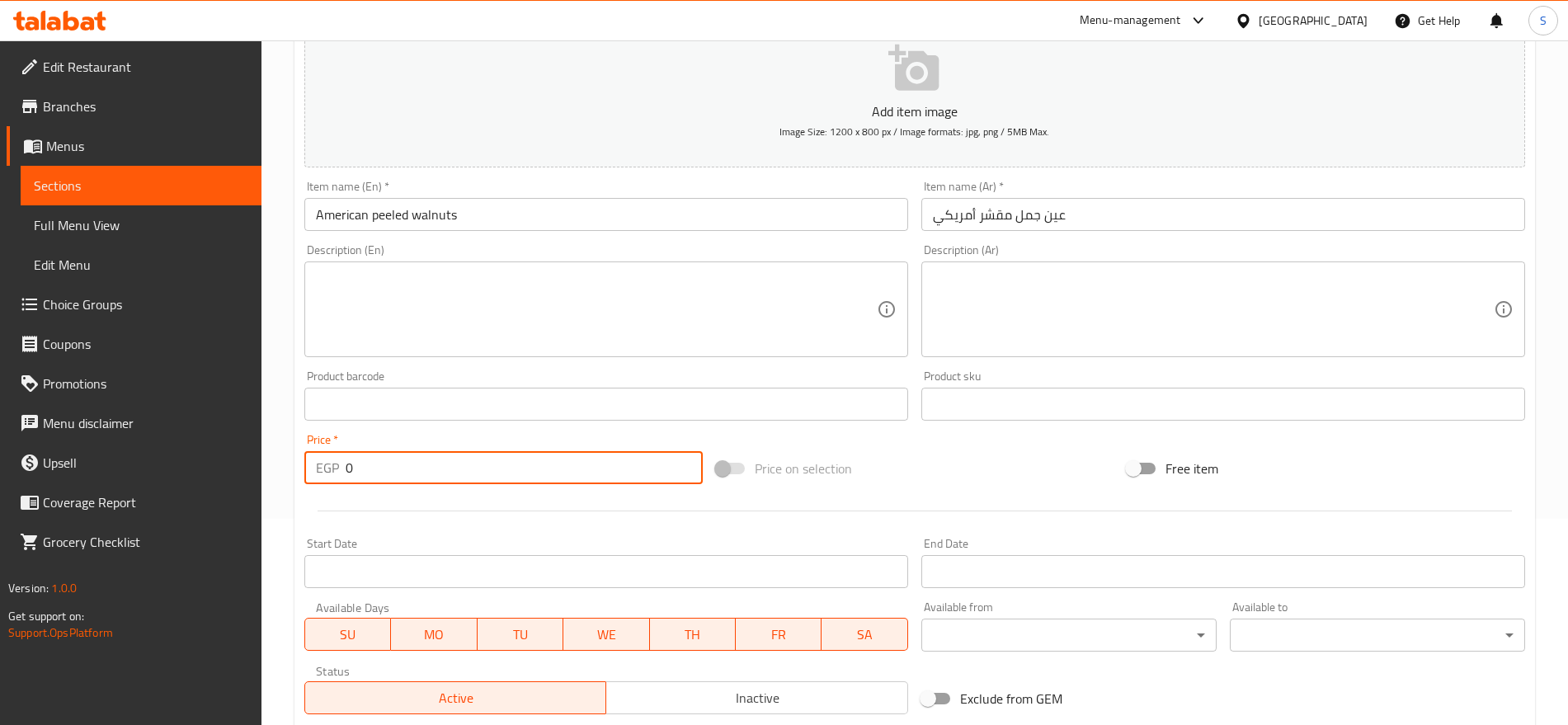
paste input "660.0"
type input "660.00"
click at [998, 374] on div "Product sku Product sku" at bounding box center [1223, 395] width 604 height 50
click at [1012, 322] on textarea at bounding box center [1213, 310] width 561 height 78
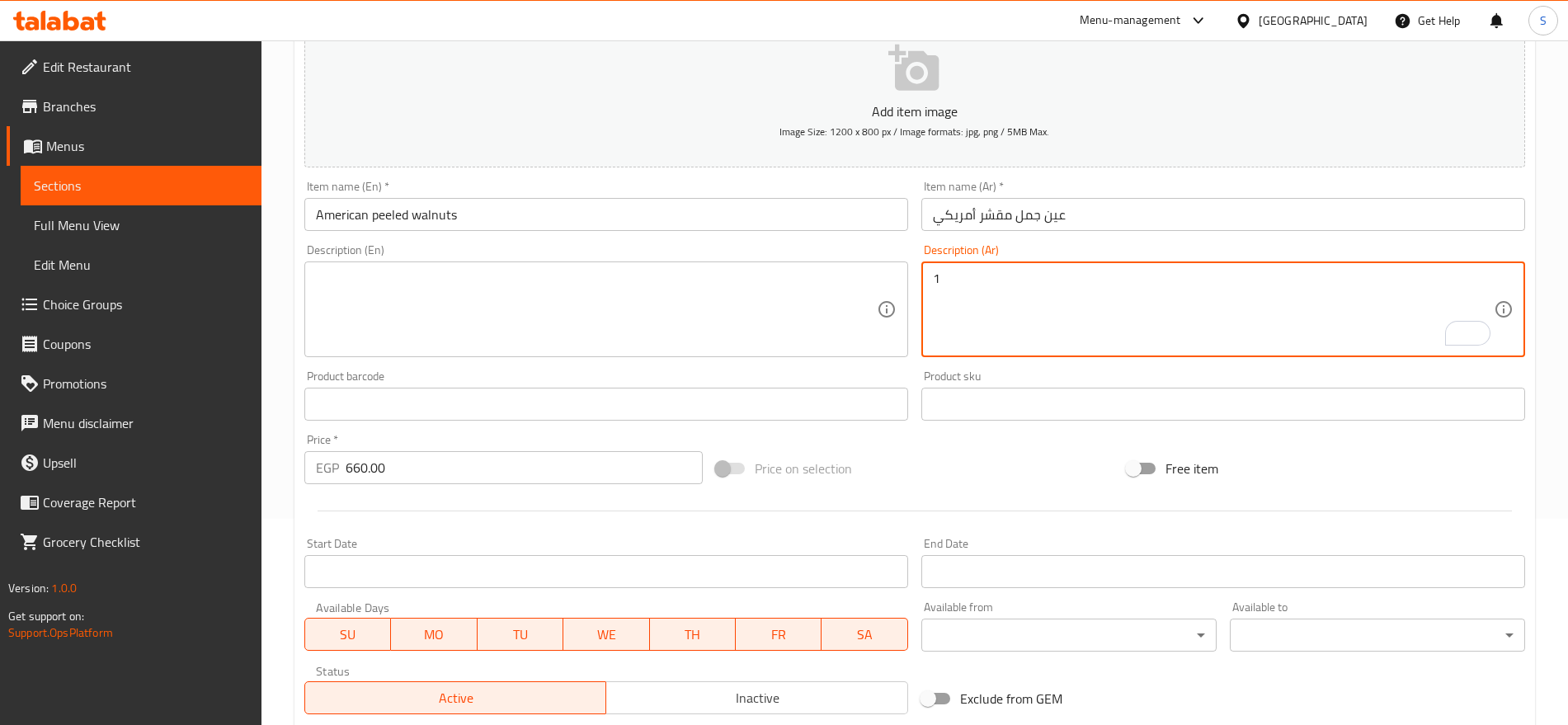
paste textarea "كيلو"
type textarea "1كيلو"
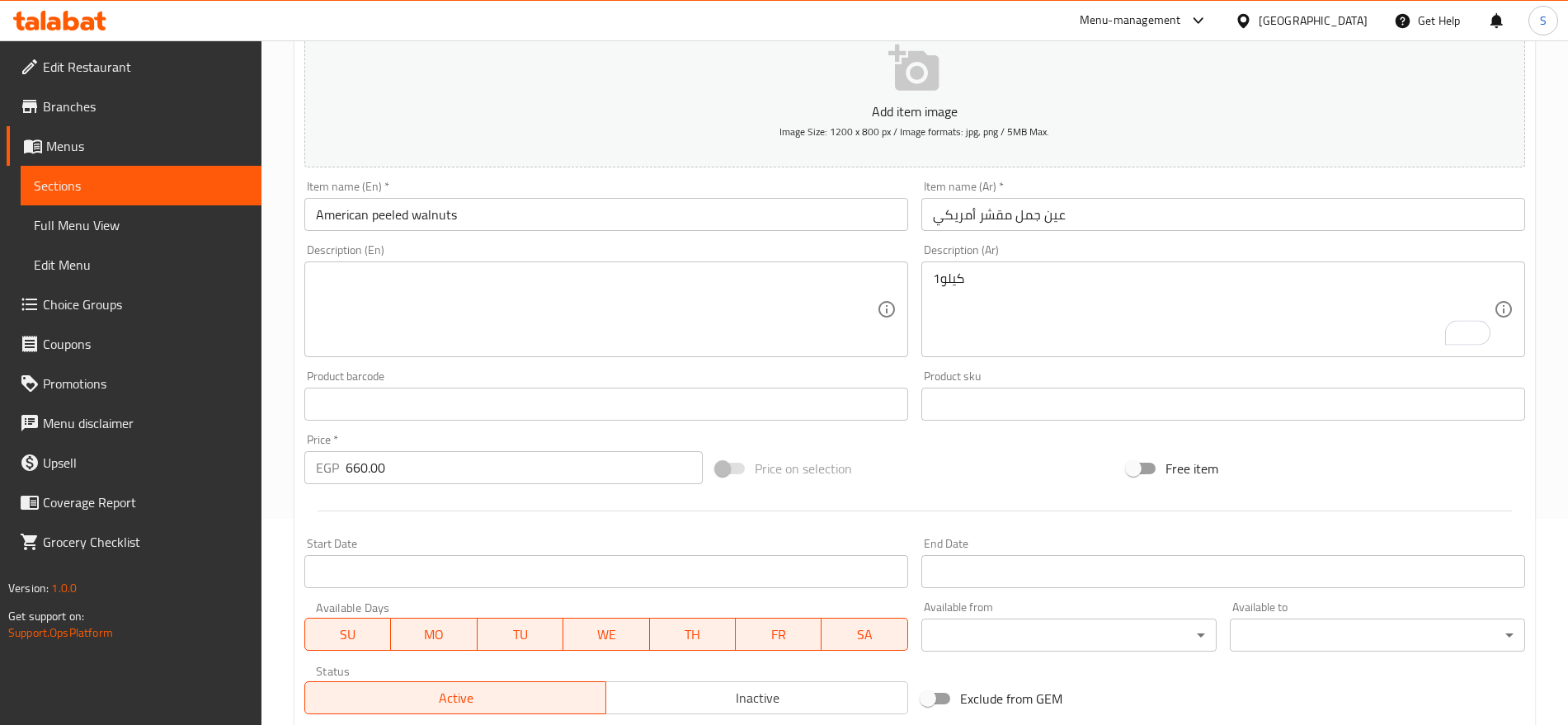
click at [518, 283] on textarea at bounding box center [597, 310] width 561 height 78
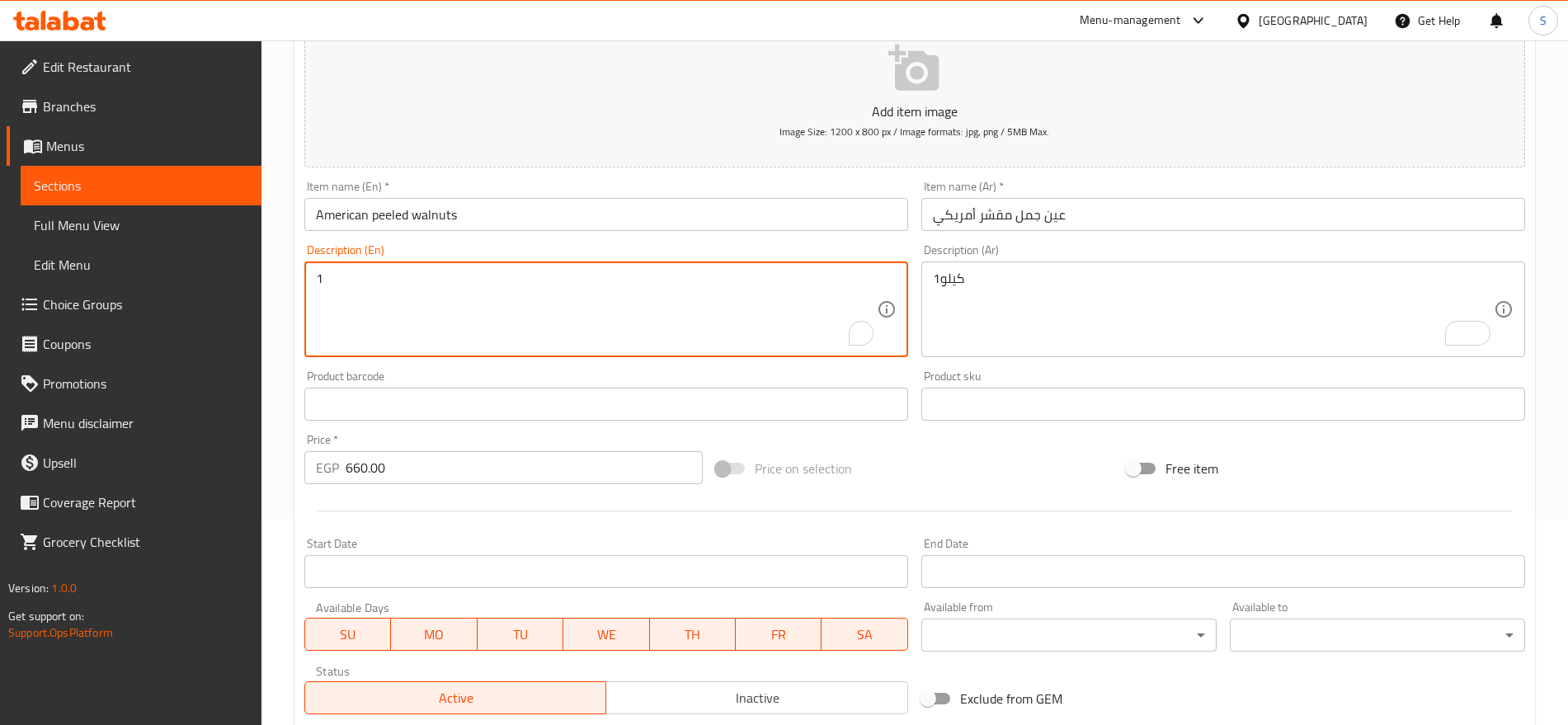
paste textarea "kilo"
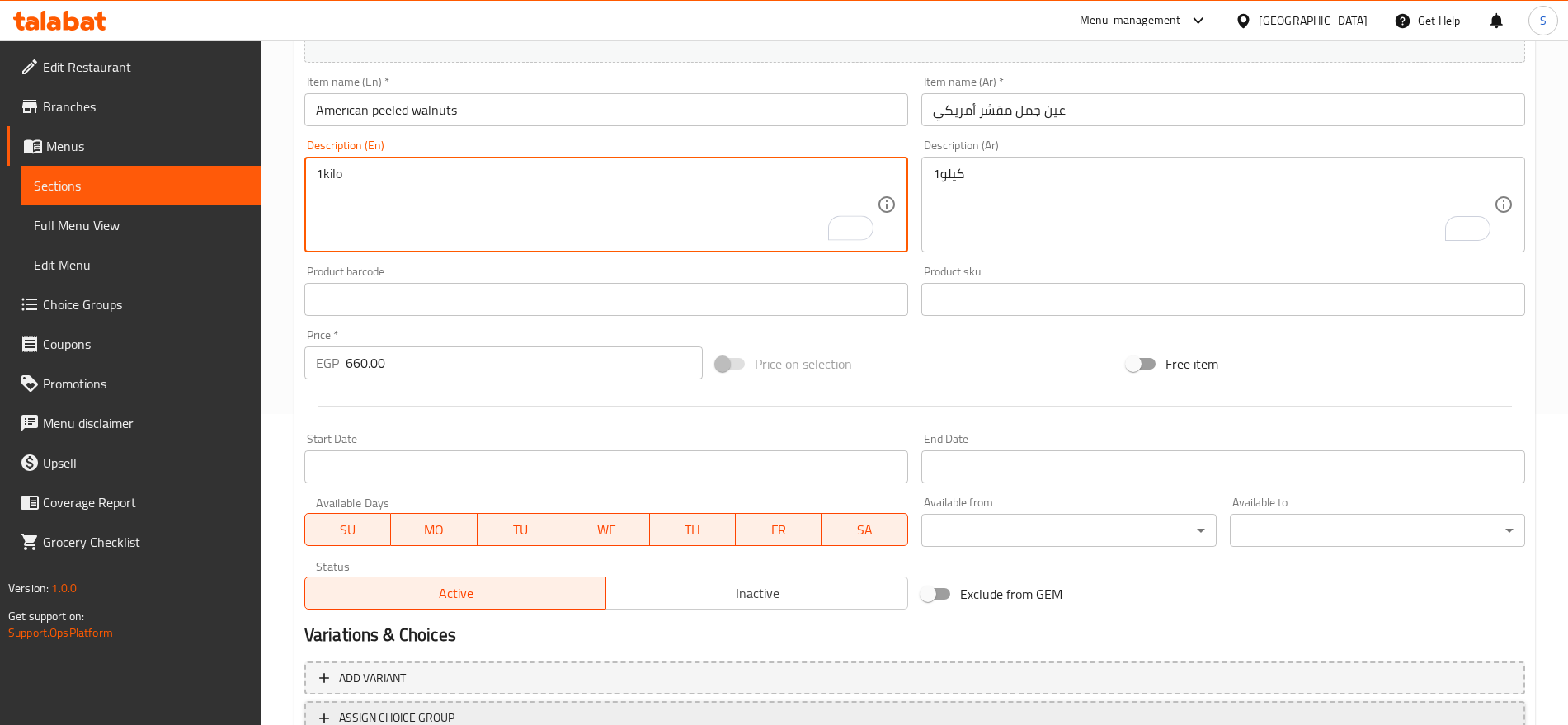
scroll to position [440, 0]
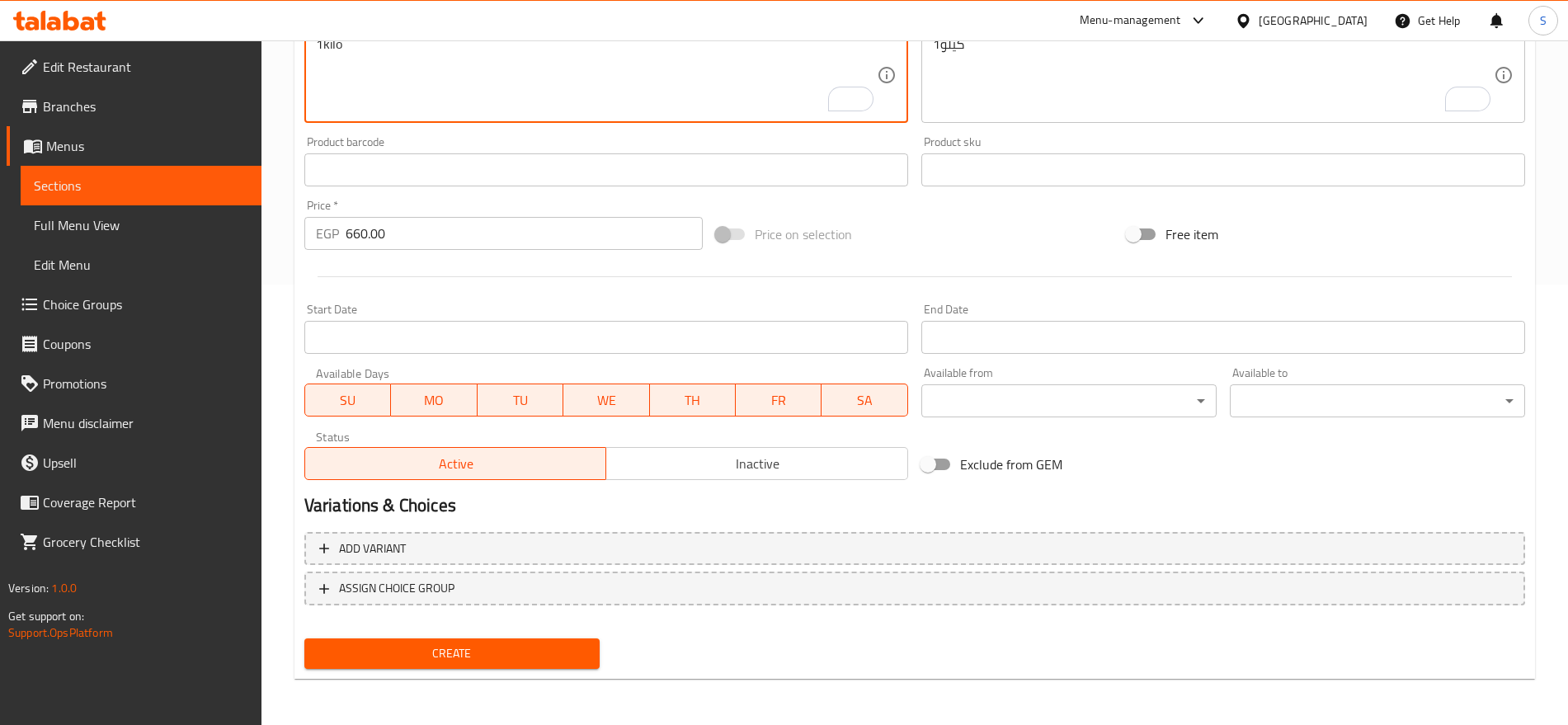
type textarea "1kilo"
click at [511, 630] on div "Add variant ASSIGN CHOICE GROUP" at bounding box center [914, 579] width 1234 height 107
click at [510, 648] on span "Create" at bounding box center [453, 653] width 269 height 20
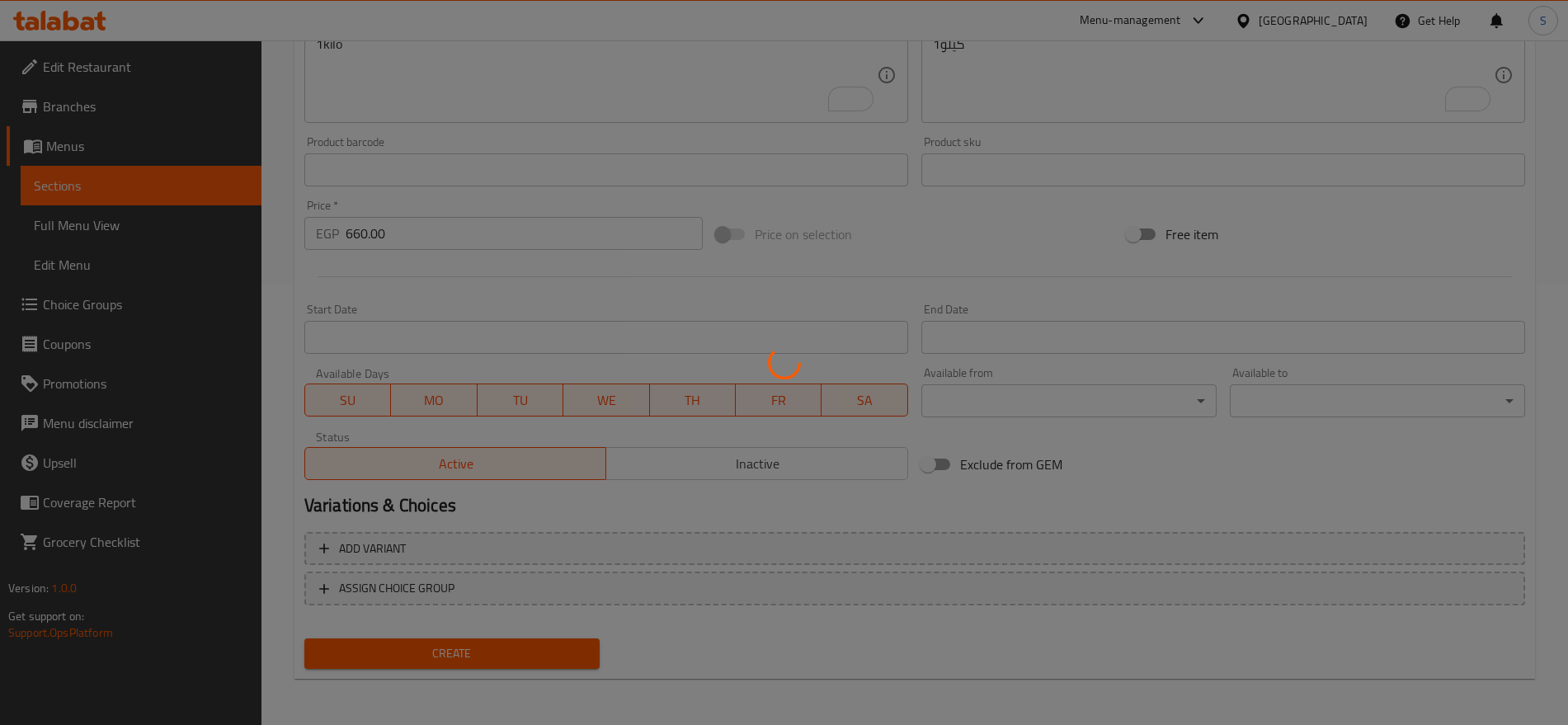
type input "0"
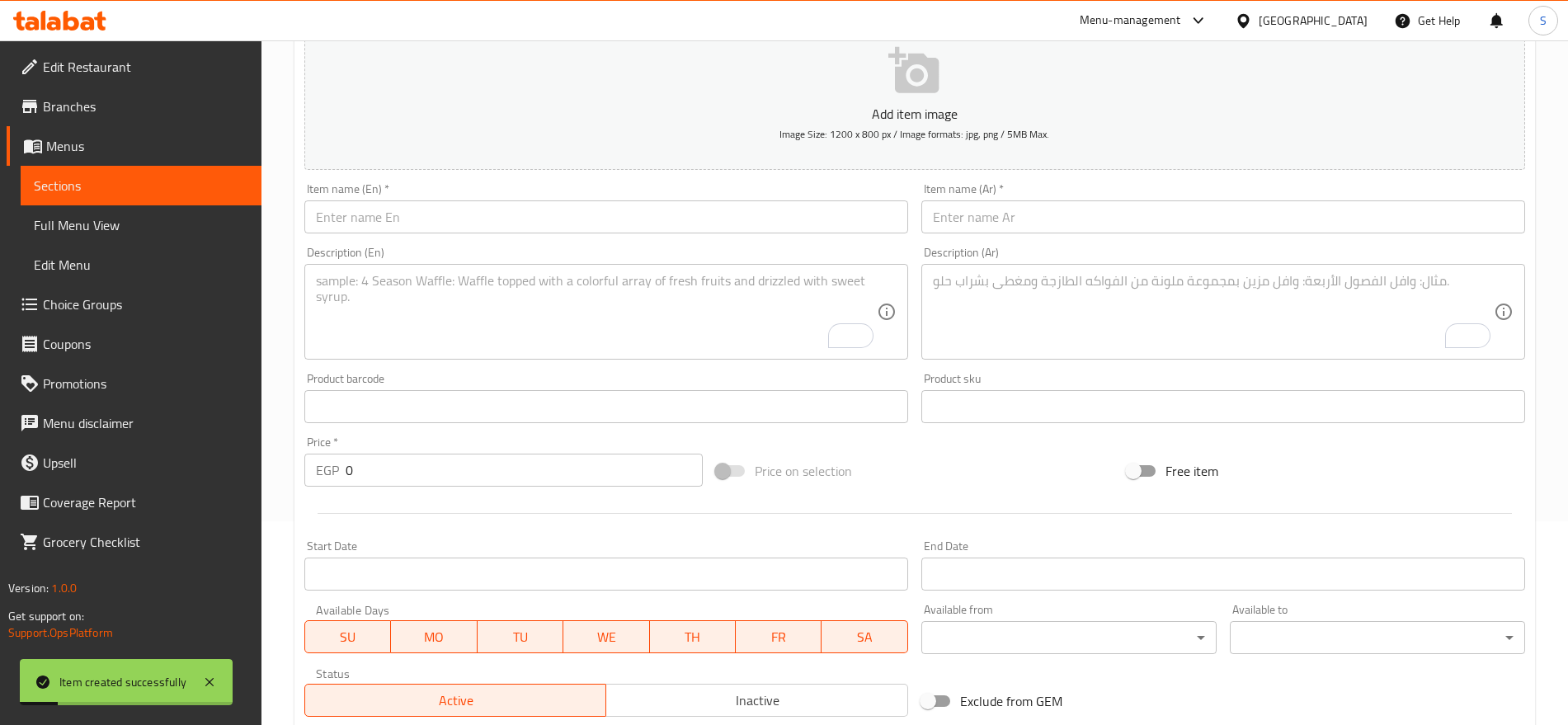
scroll to position [28, 0]
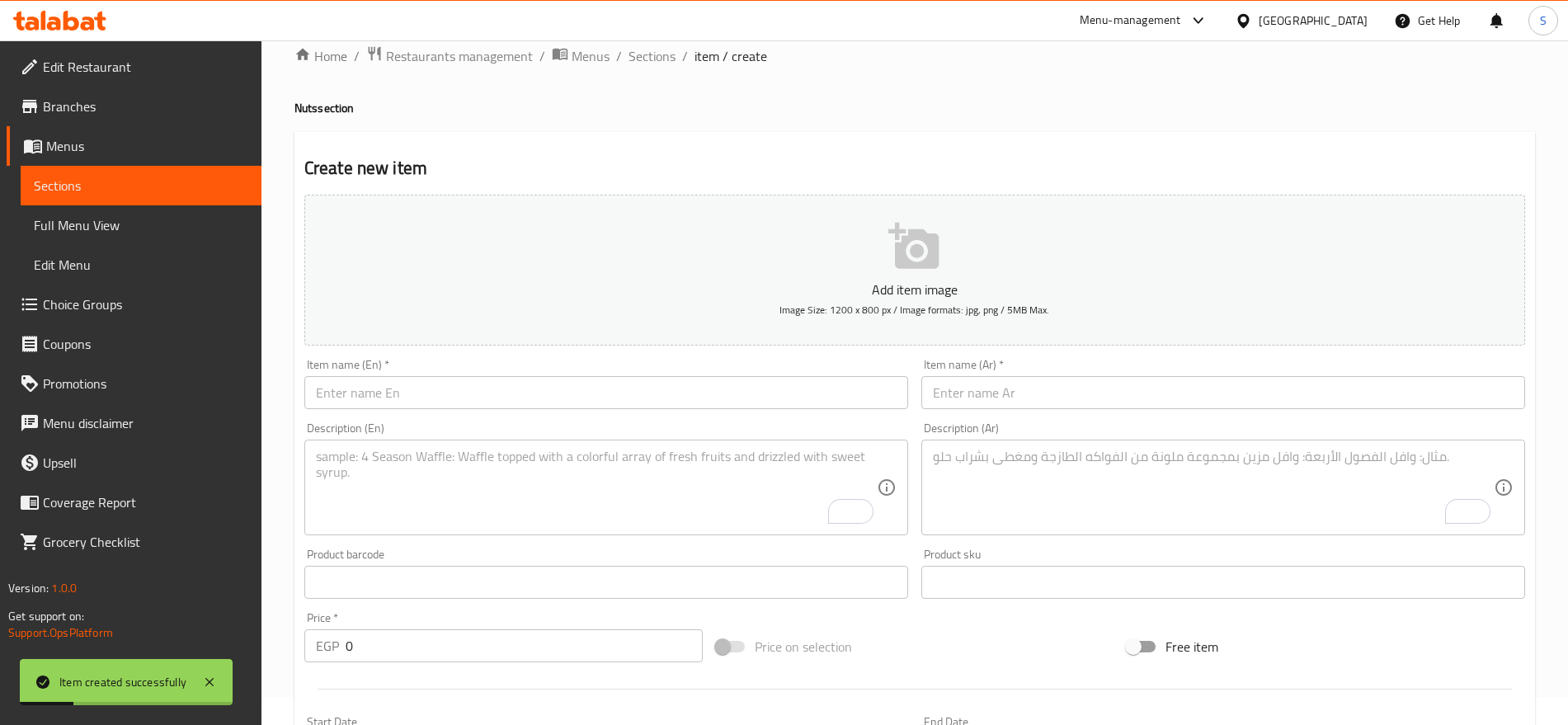
click at [1136, 390] on input "text" at bounding box center [1223, 392] width 604 height 33
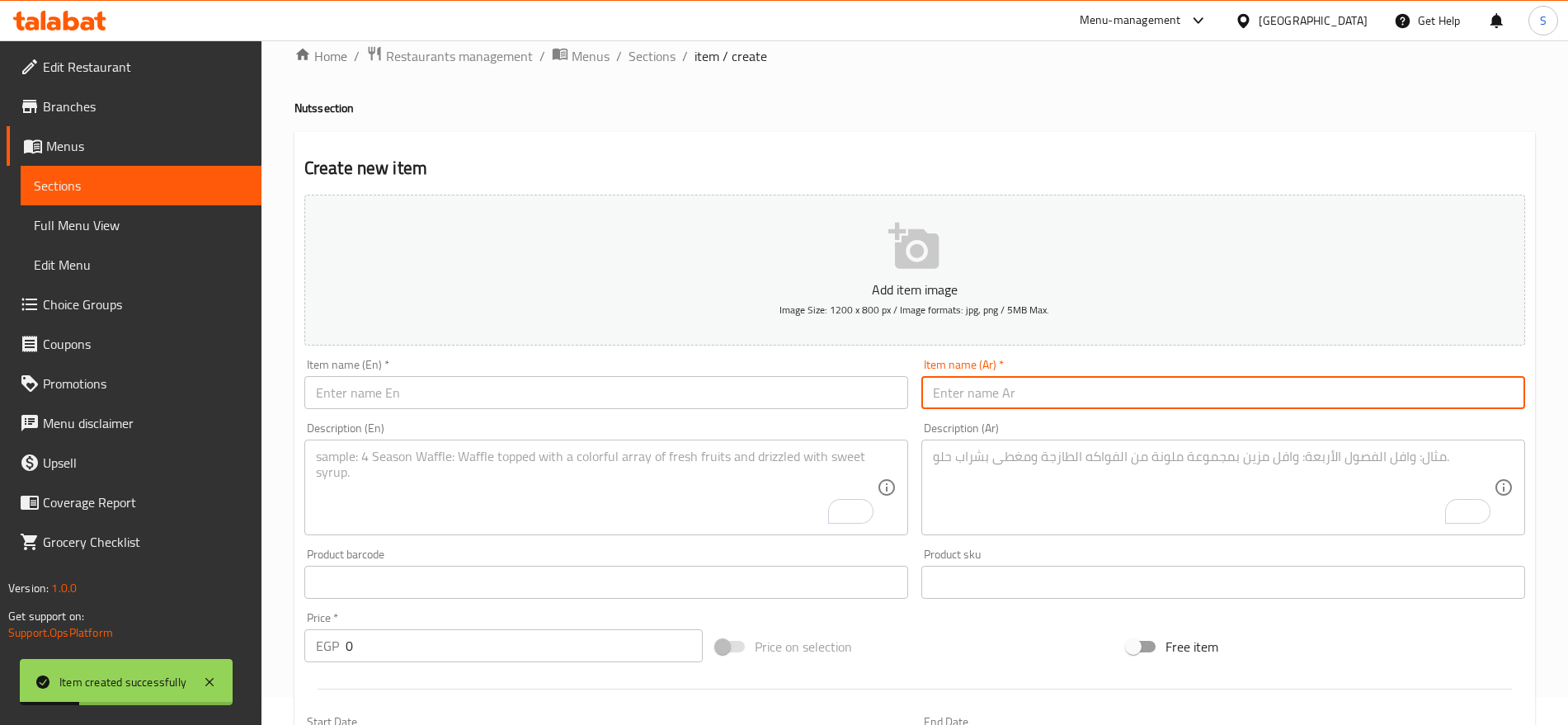
paste input "فستق امريكي"
type input "فستق امريكي"
click at [504, 404] on input "text" at bounding box center [606, 392] width 604 height 33
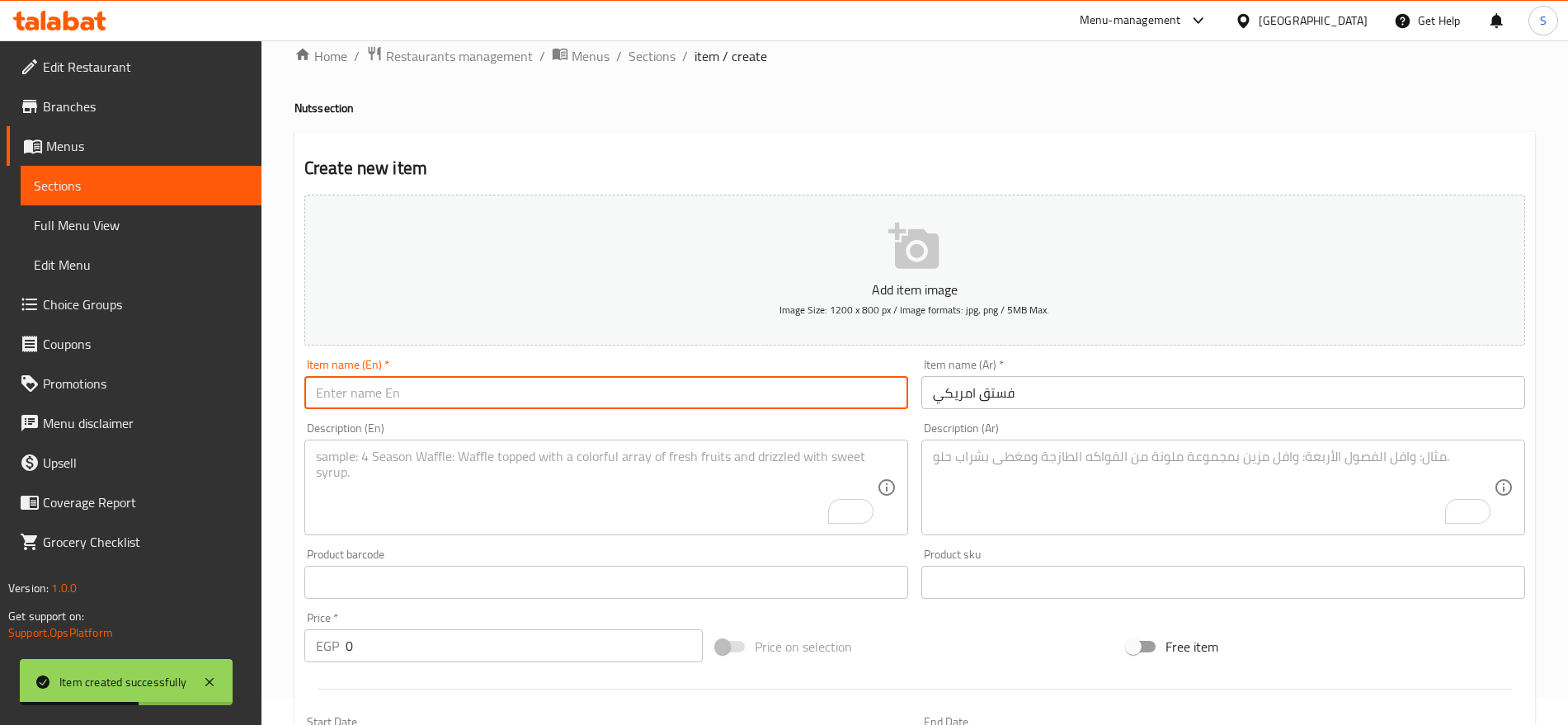
paste input "American pistachios"
type input "American pistachios"
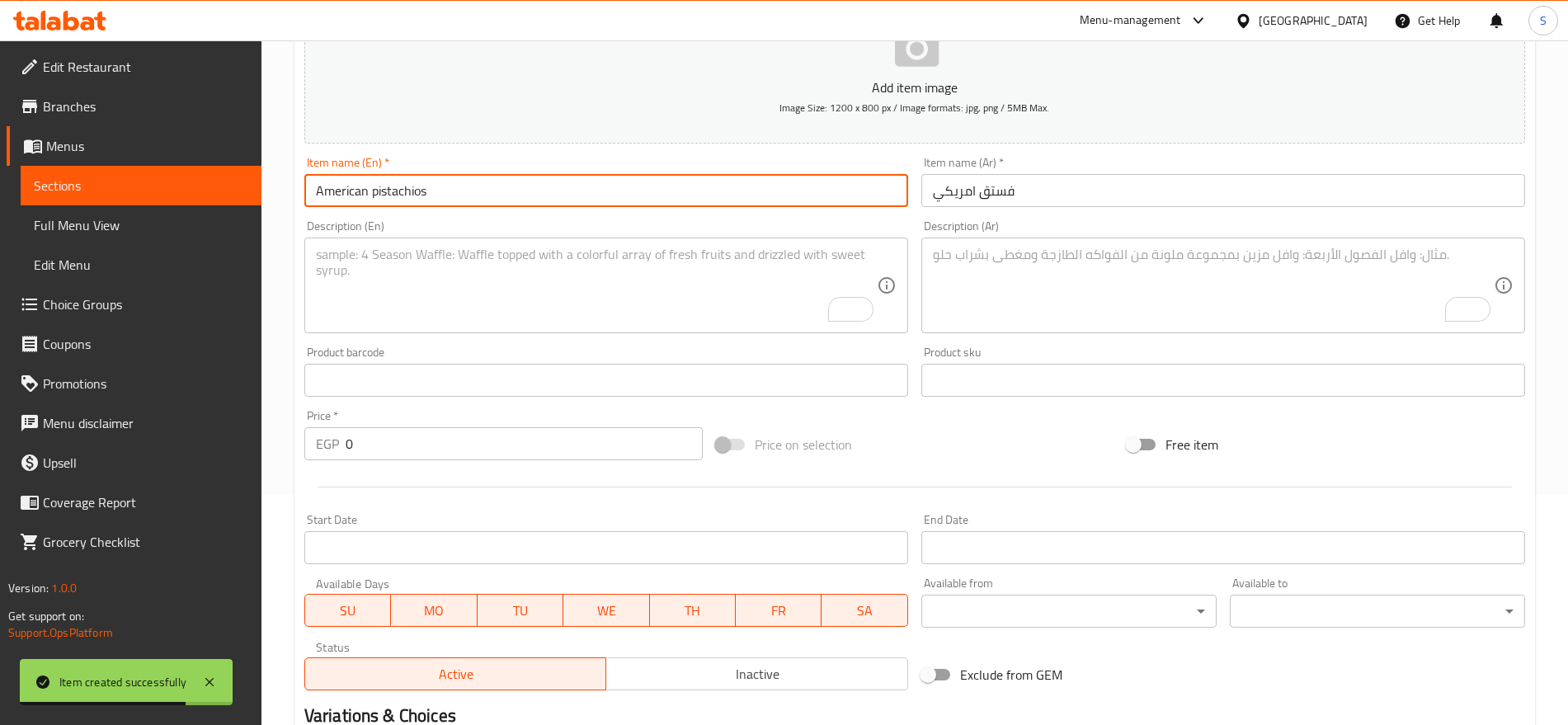
scroll to position [337, 0]
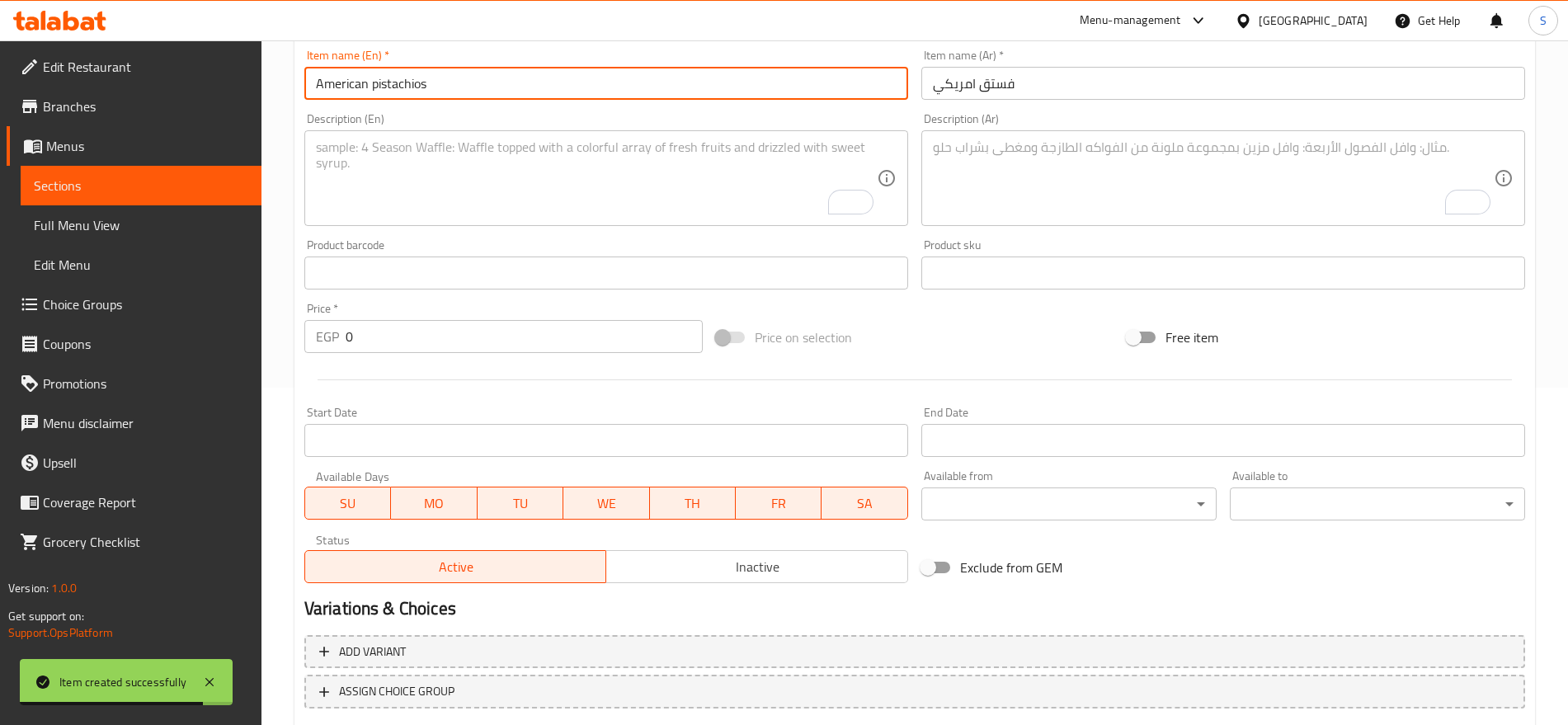
drag, startPoint x: 355, startPoint y: 340, endPoint x: 266, endPoint y: 351, distance: 89.7
click at [266, 351] on div "Home / Restaurants management / Menus / Sections / item / create Nuts section C…" at bounding box center [914, 266] width 1306 height 1125
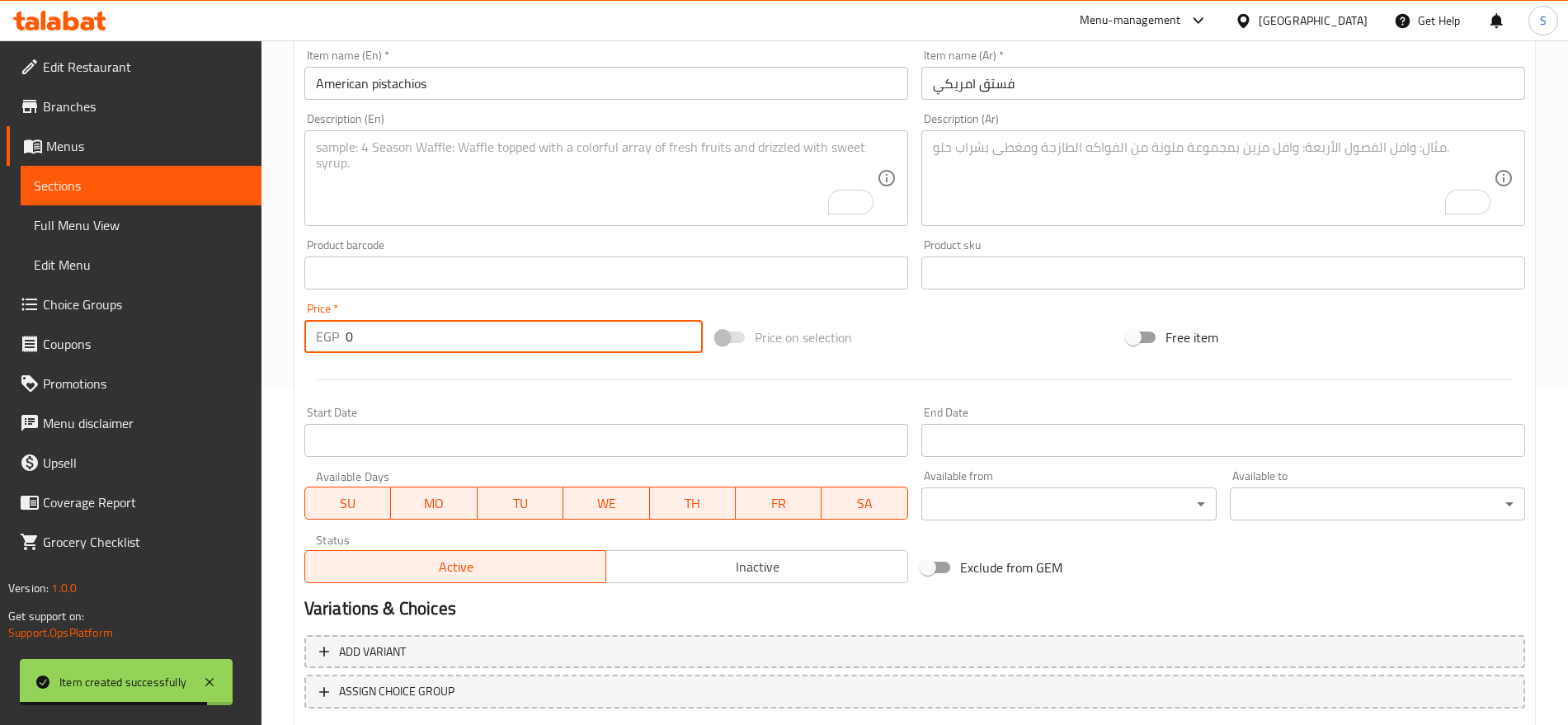
paste input "850.0"
type input "850.00"
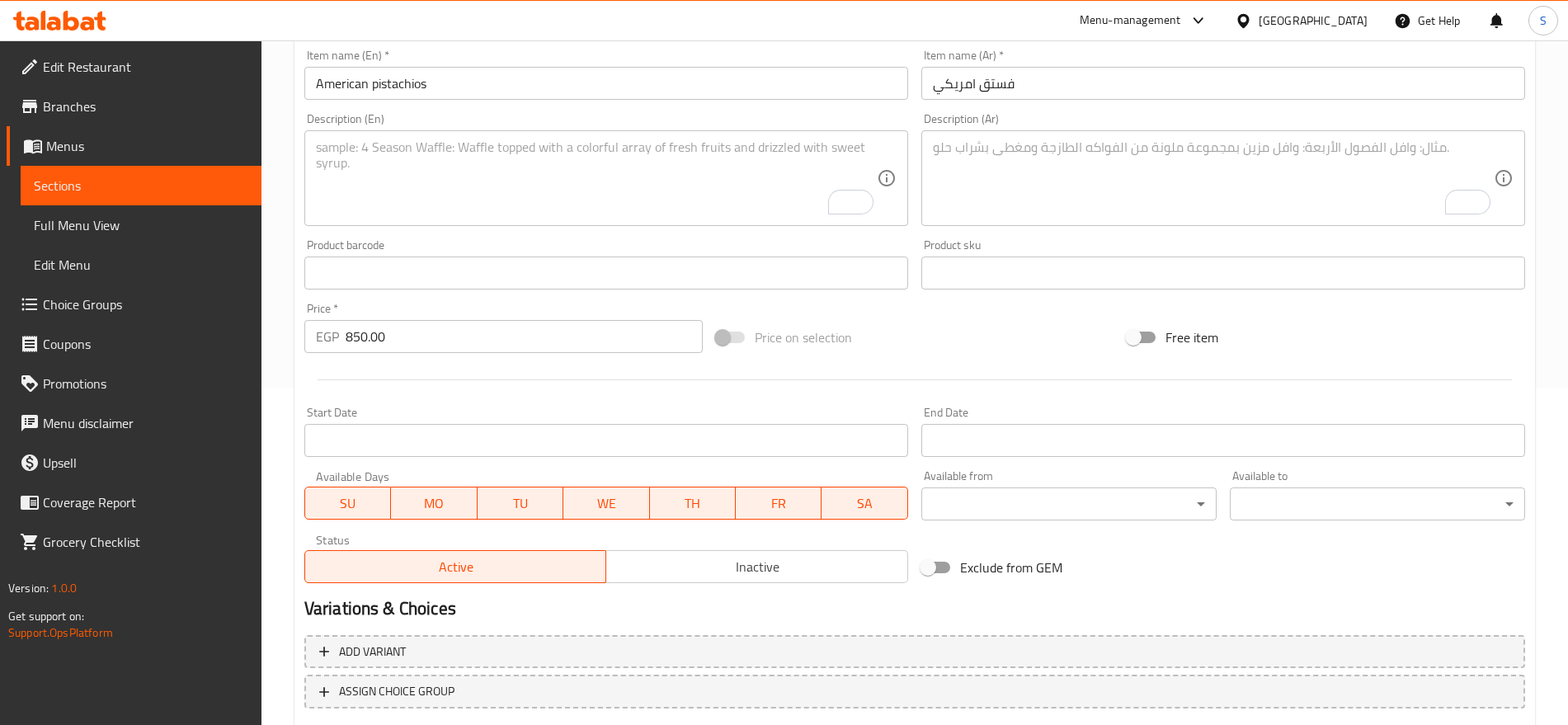
click at [1031, 147] on textarea "To enrich screen reader interactions, please activate Accessibility in Grammarl…" at bounding box center [1213, 179] width 561 height 78
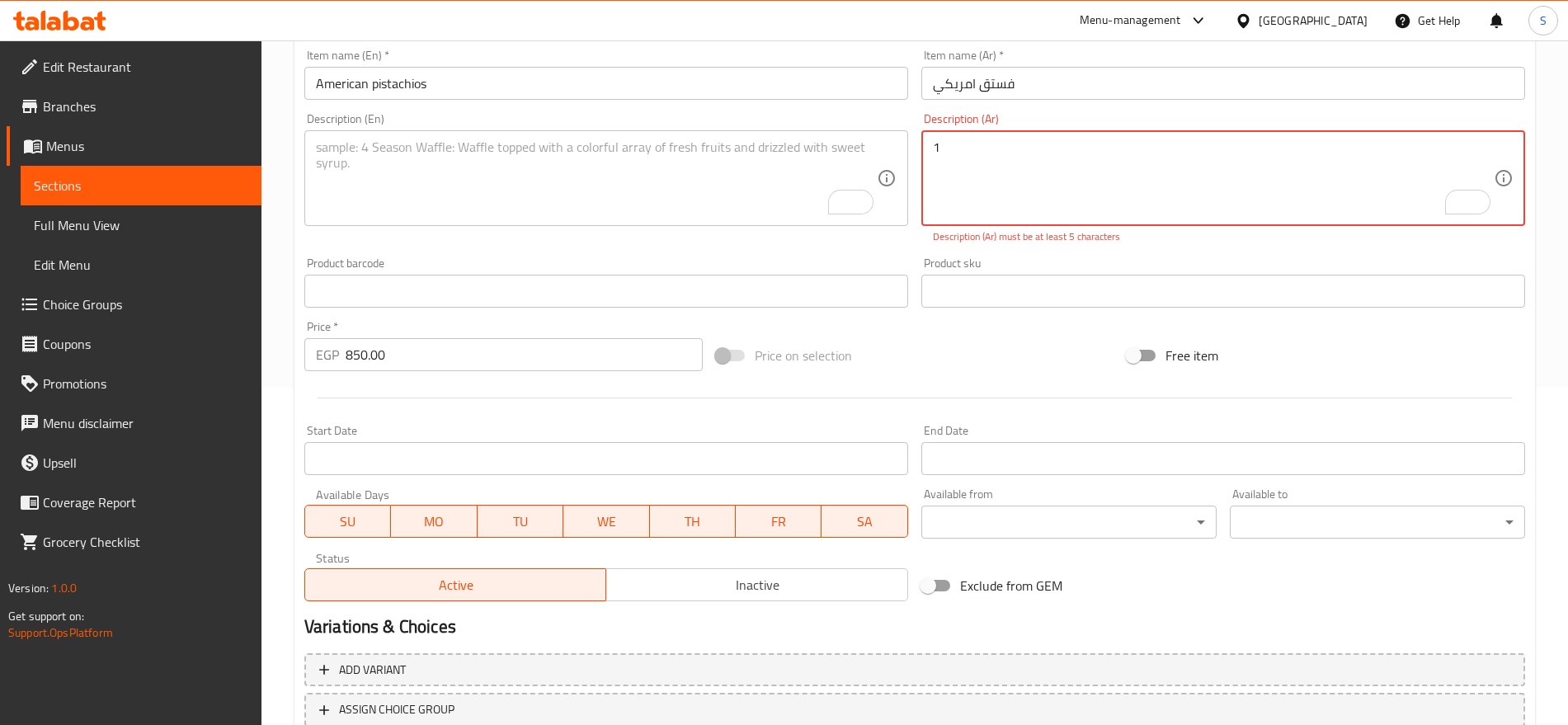
paste textarea "كيلو"
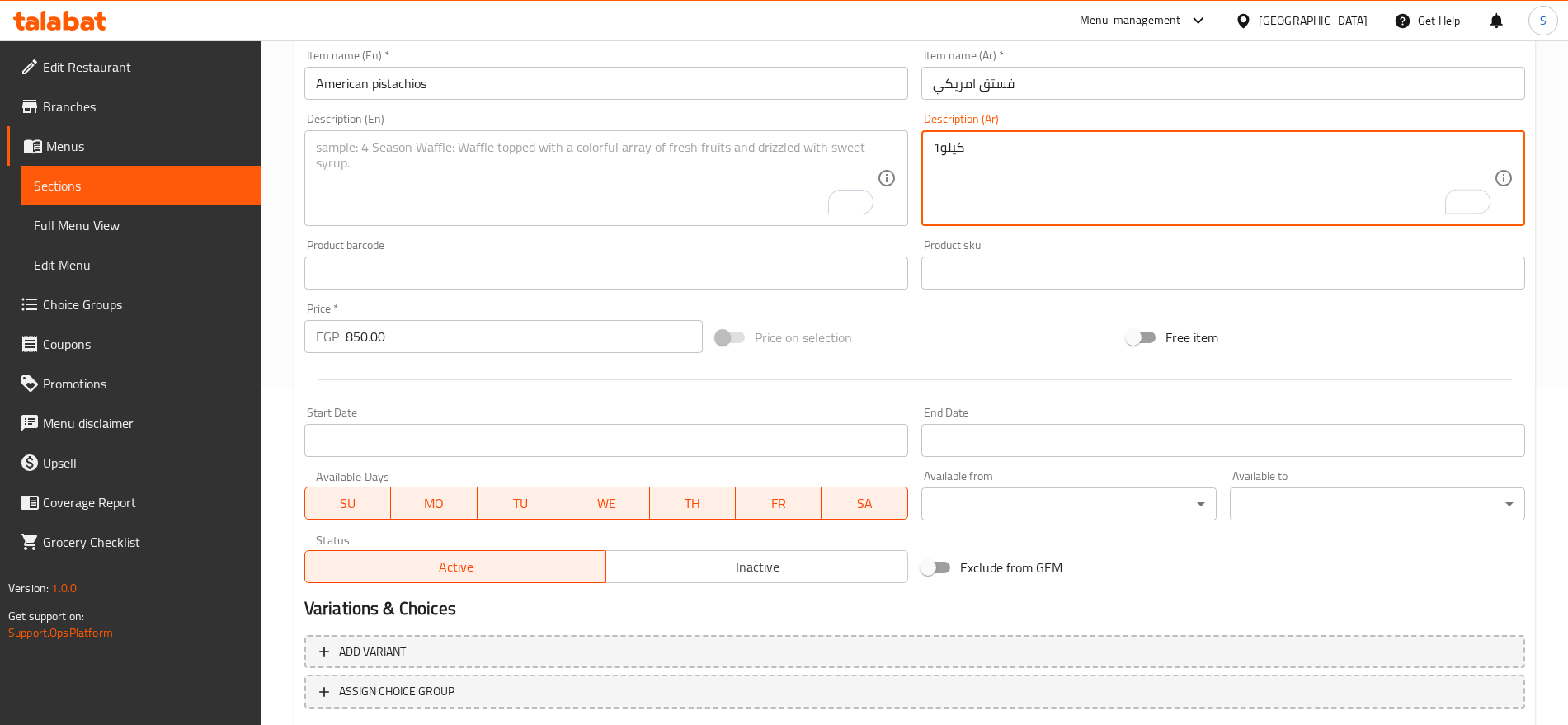
type textarea "1كيلو"
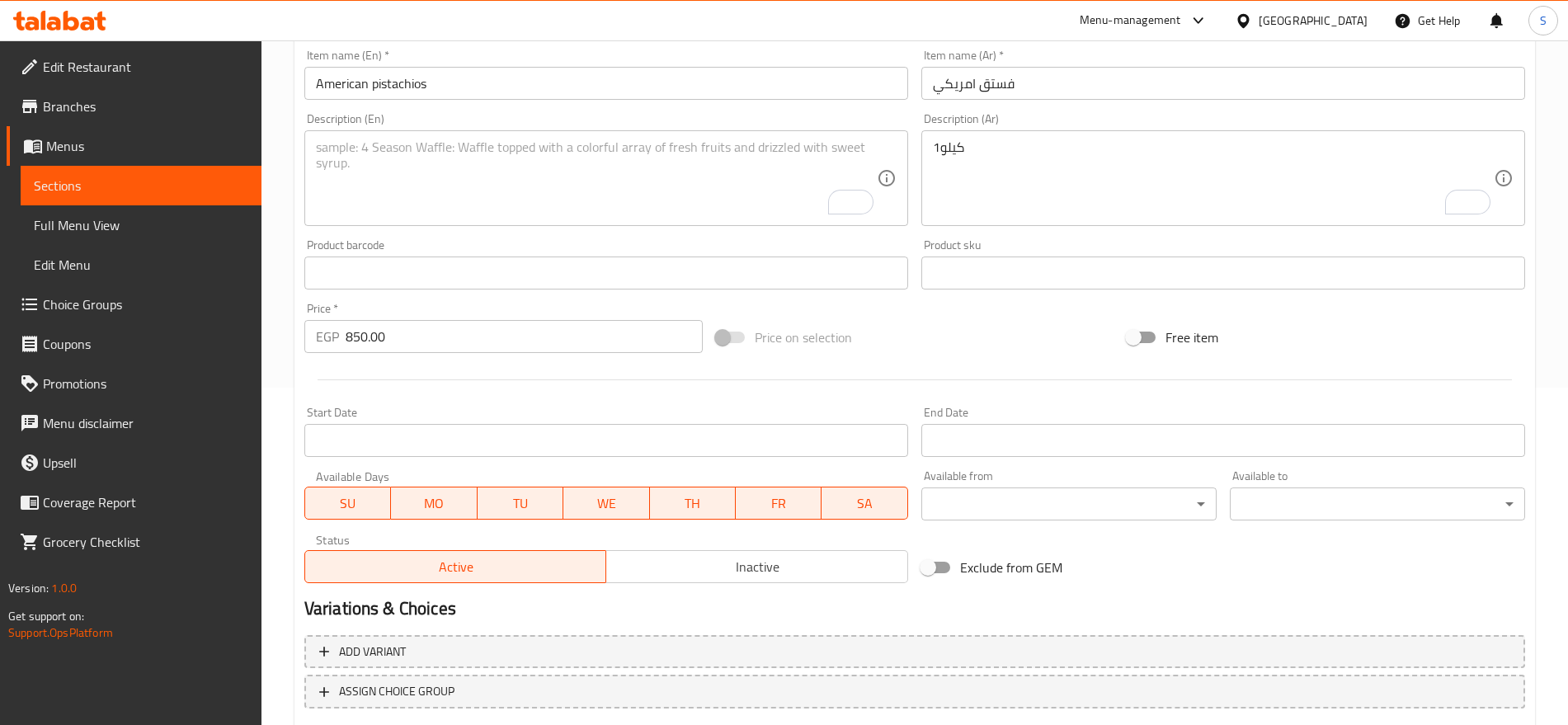
click at [683, 152] on textarea "To enrich screen reader interactions, please activate Accessibility in Grammarl…" at bounding box center [597, 179] width 561 height 78
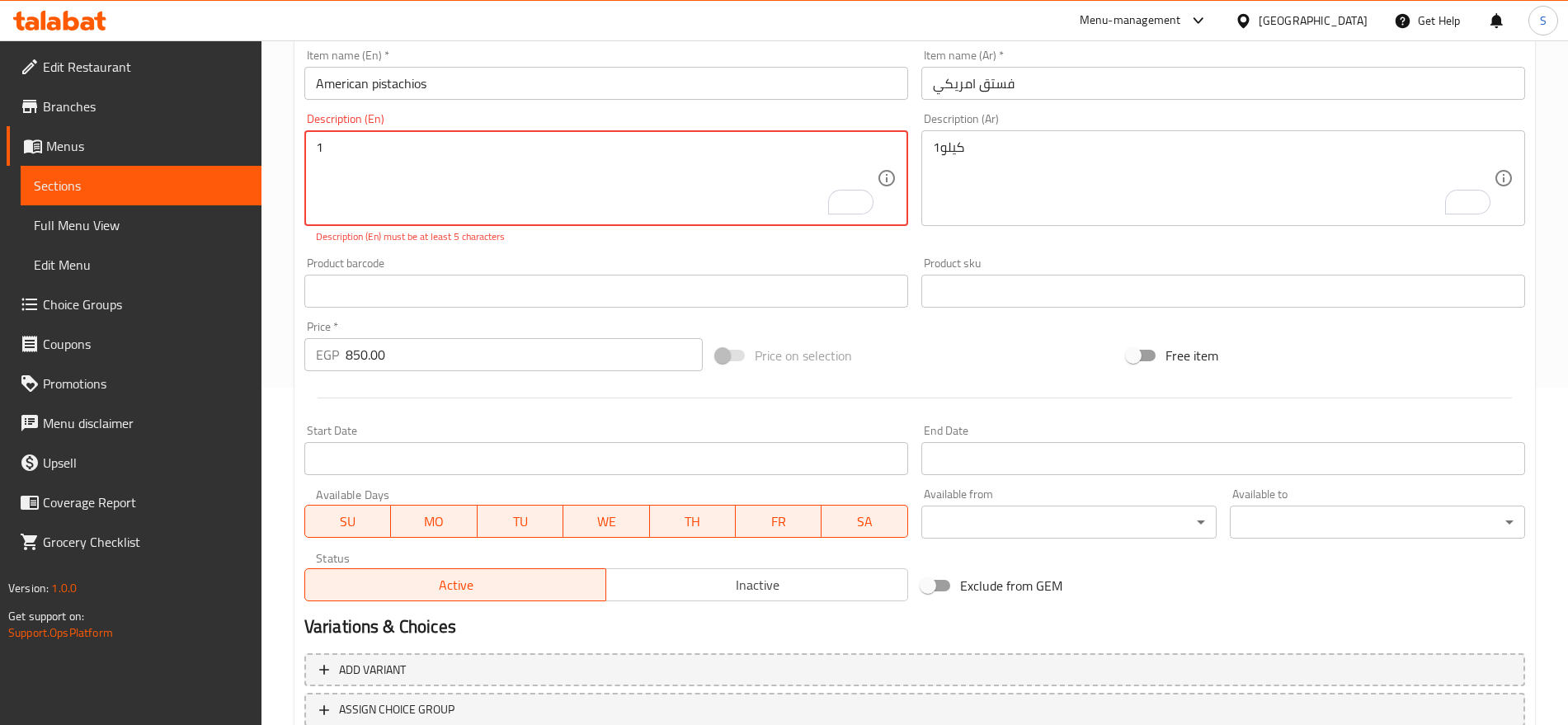
paste textarea "kilo"
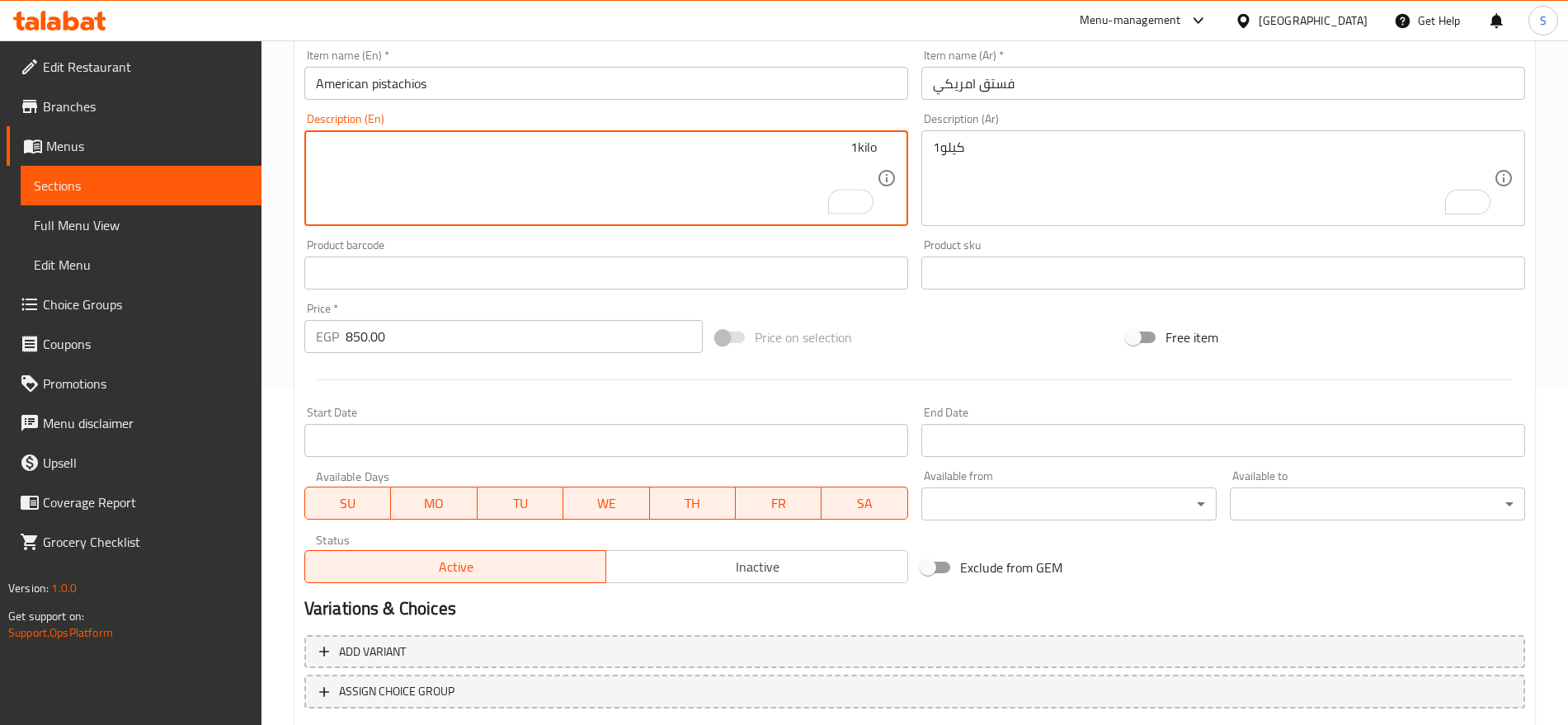
click at [774, 191] on textarea "1kilo" at bounding box center [597, 179] width 561 height 78
type textarea "1kilo"
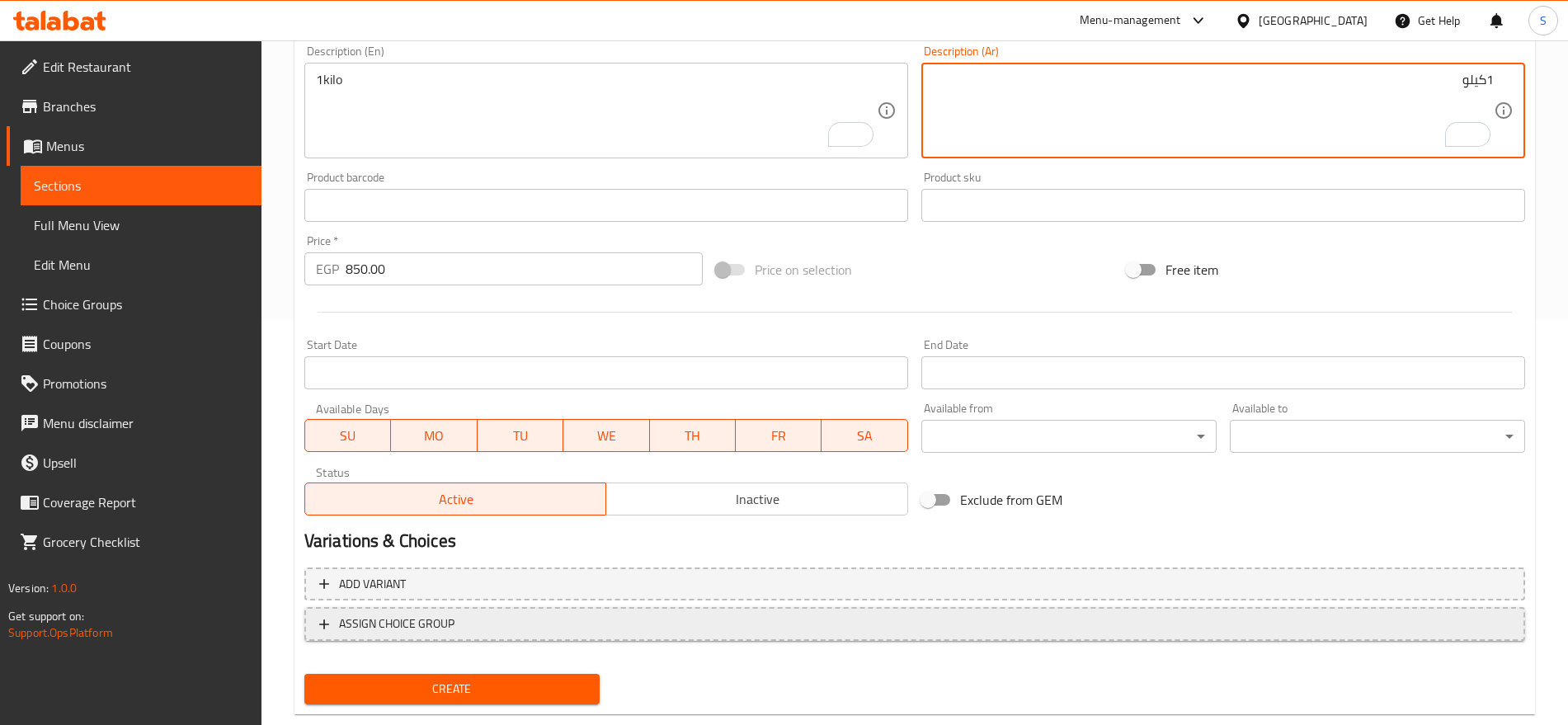
scroll to position [440, 0]
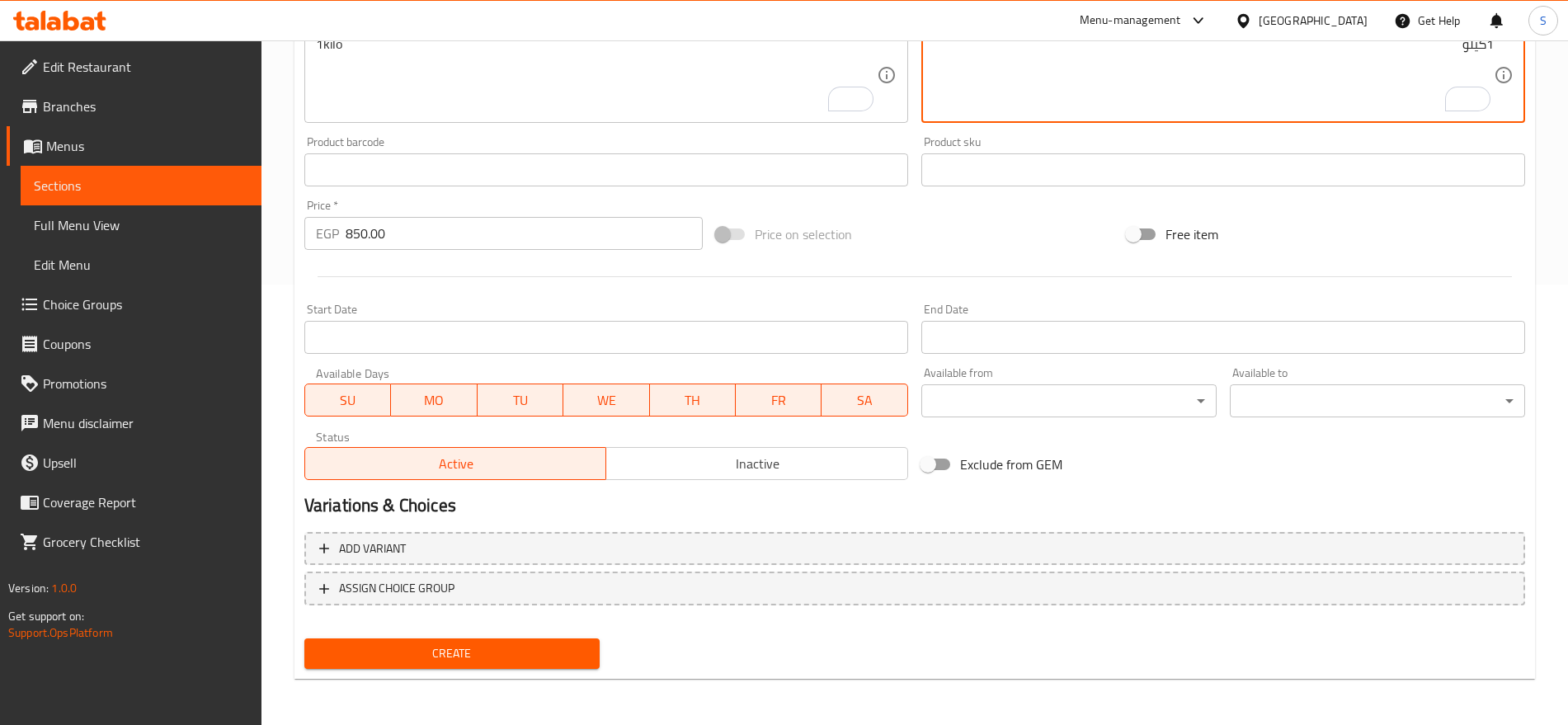
click at [444, 653] on span "Create" at bounding box center [453, 653] width 269 height 20
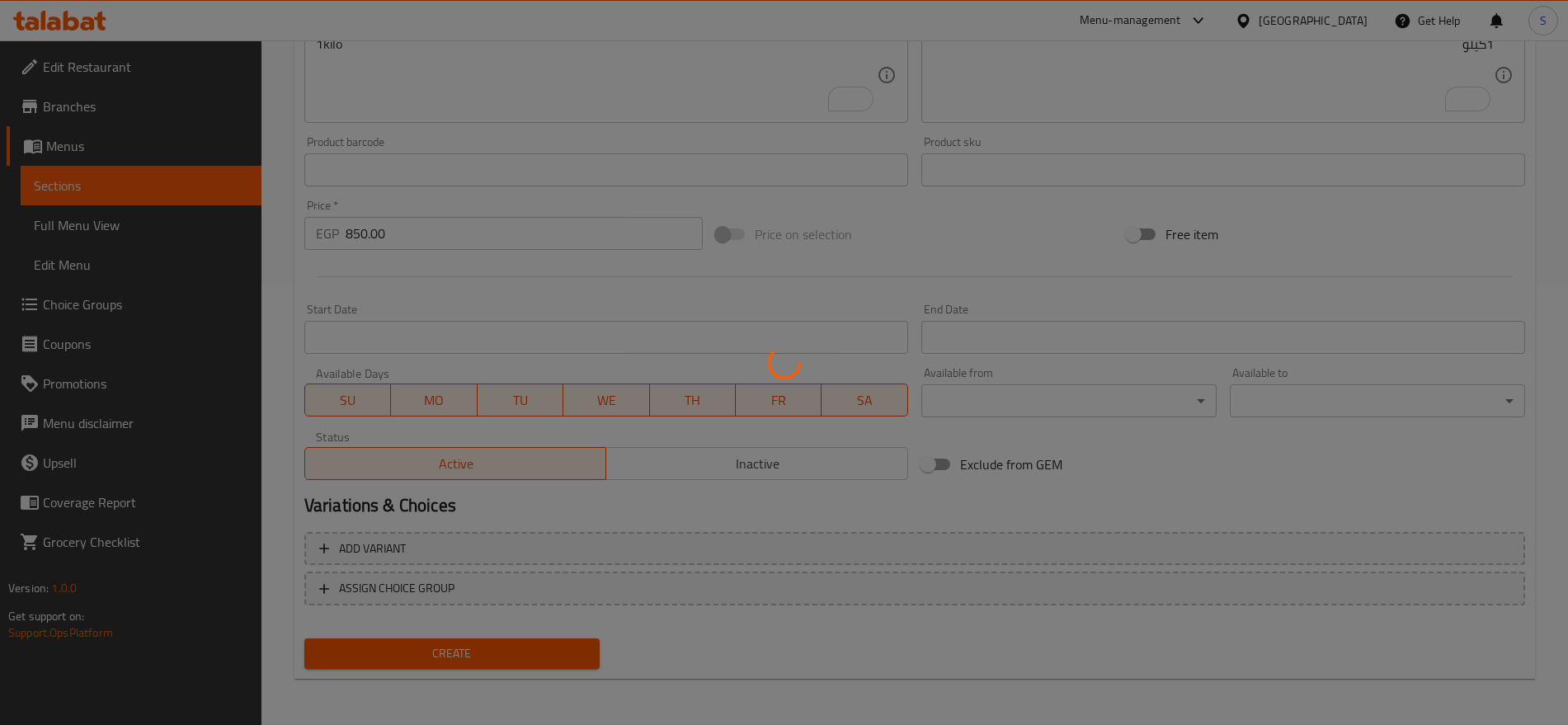
type input "0"
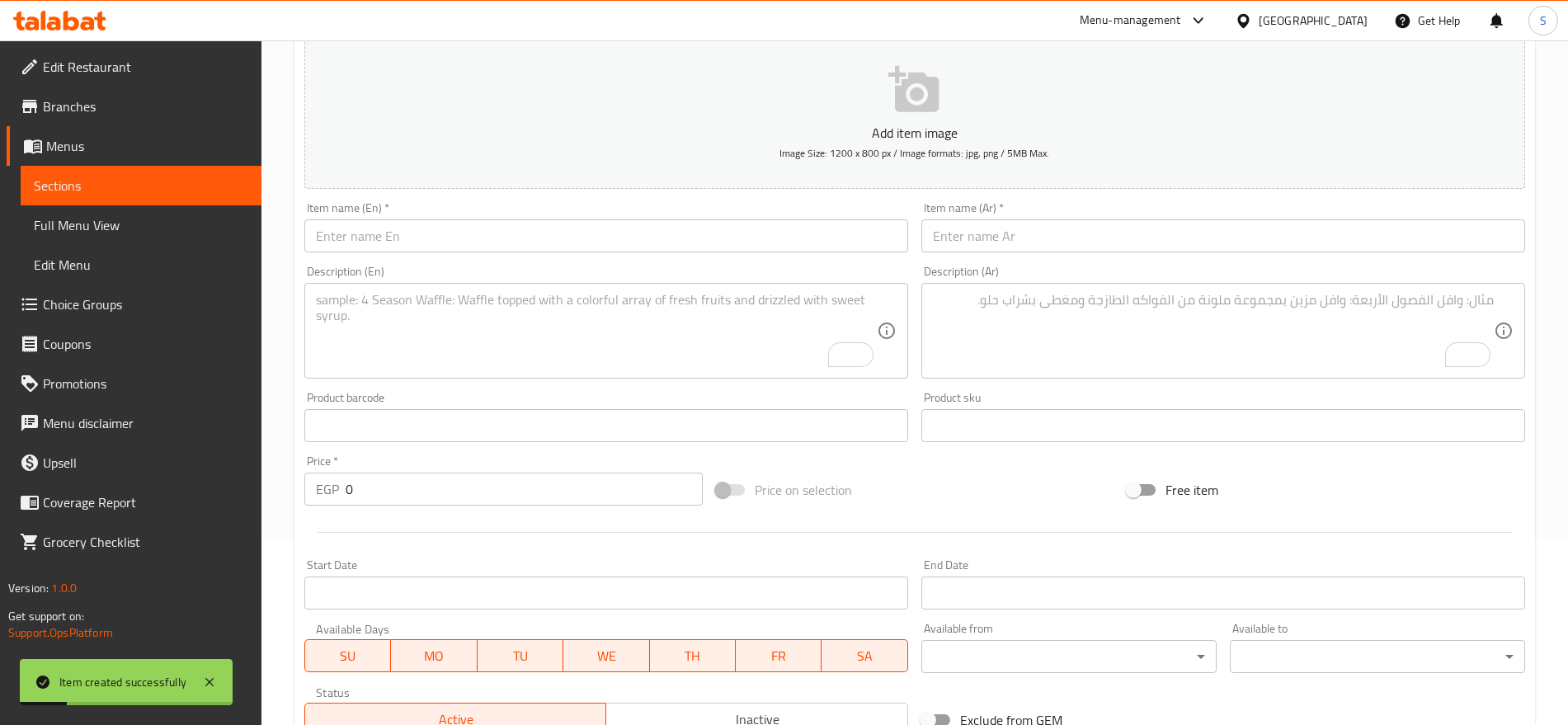
scroll to position [0, 0]
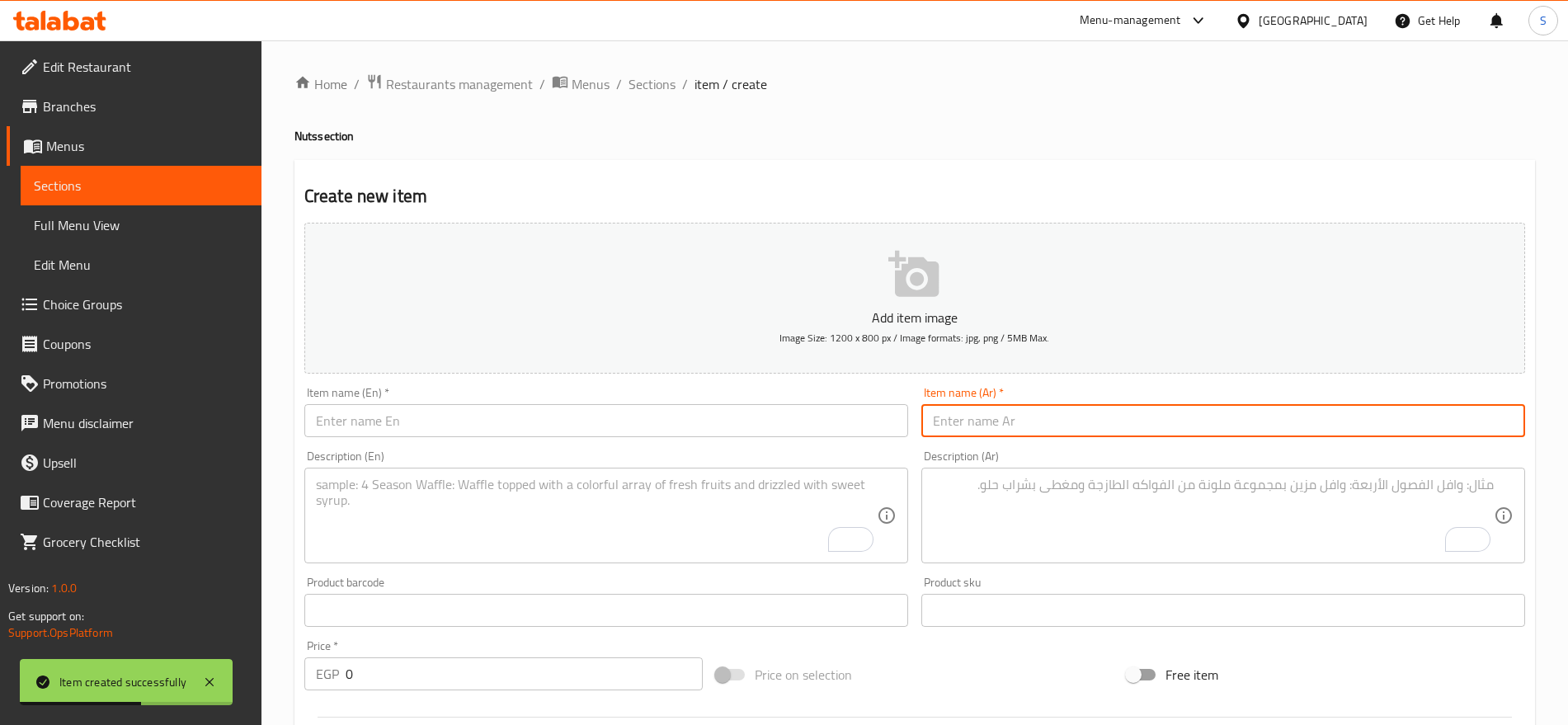
click at [1046, 427] on input "text" at bounding box center [1223, 420] width 604 height 33
paste input "كاجو محمص"
type input "كاجو محمص"
click at [521, 437] on div "Item name (En)   * Item name (En) *" at bounding box center [606, 411] width 617 height 64
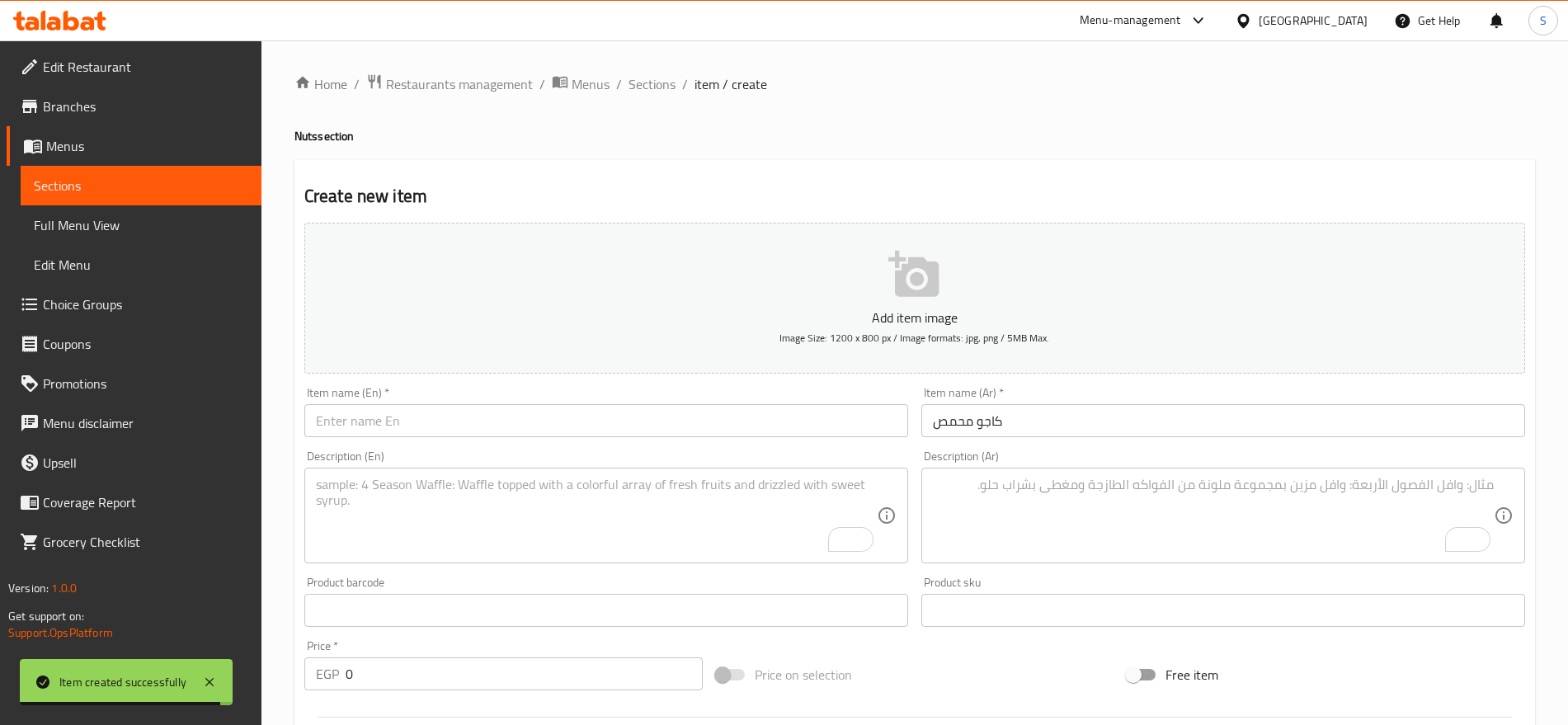
click at [515, 417] on input "text" at bounding box center [606, 420] width 604 height 33
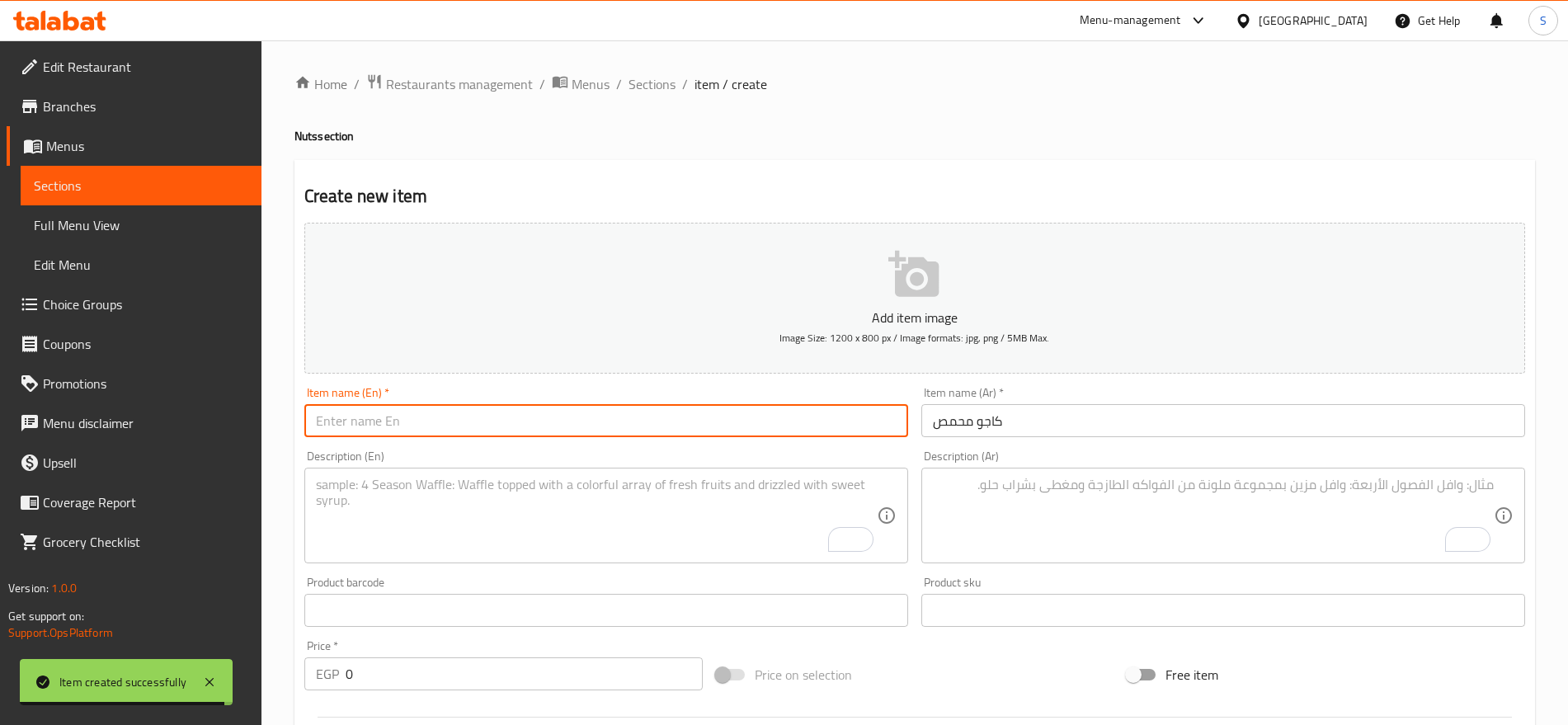
paste input "roasted cashews"
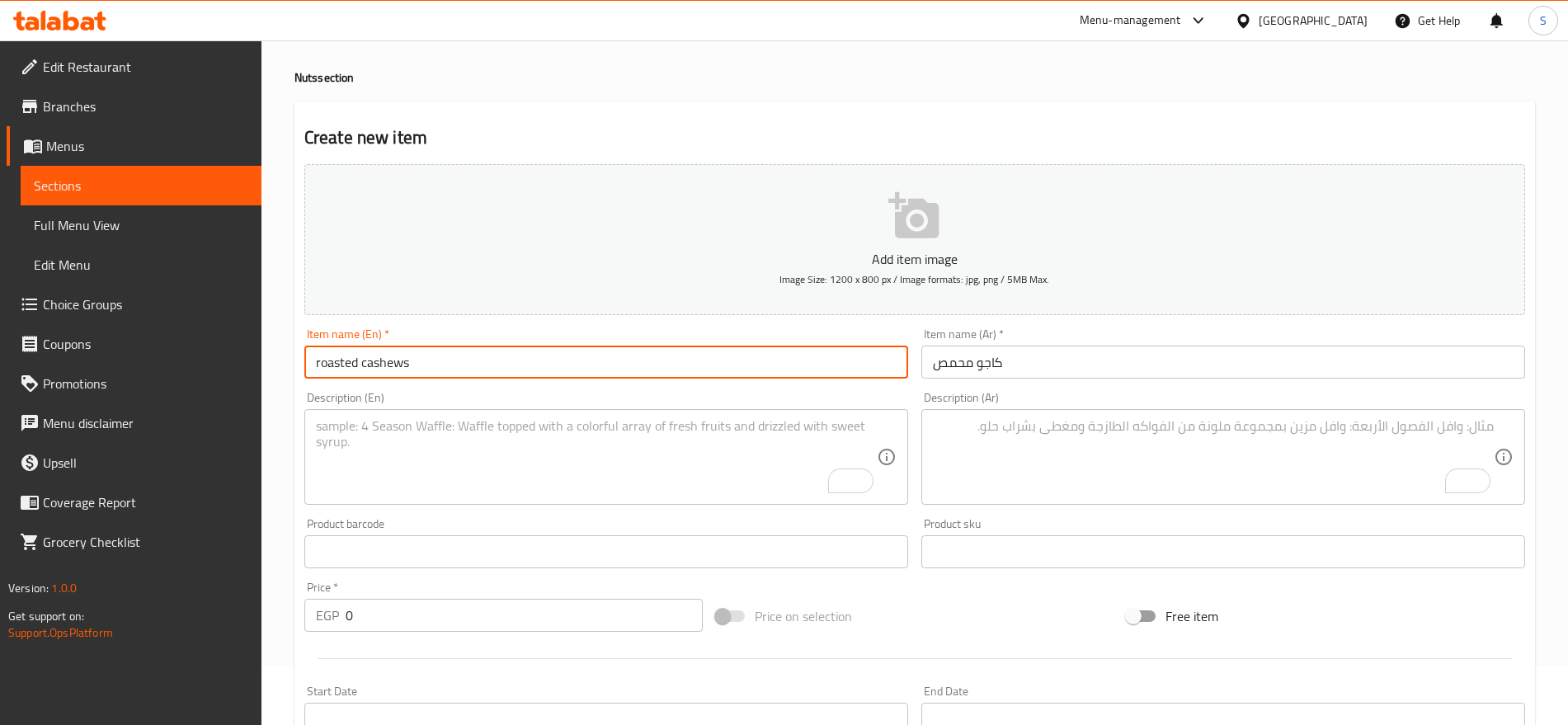
scroll to position [206, 0]
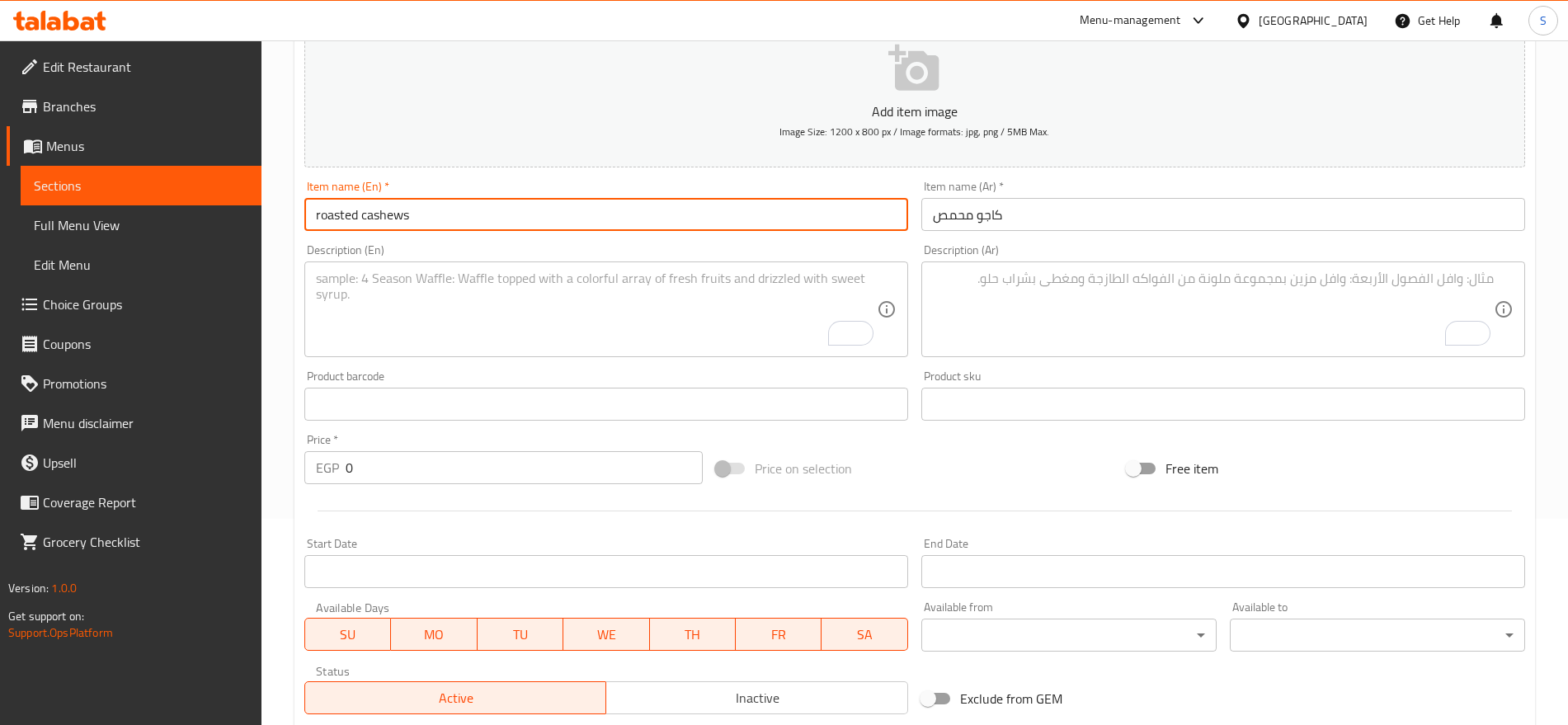
type input "roasted cashews"
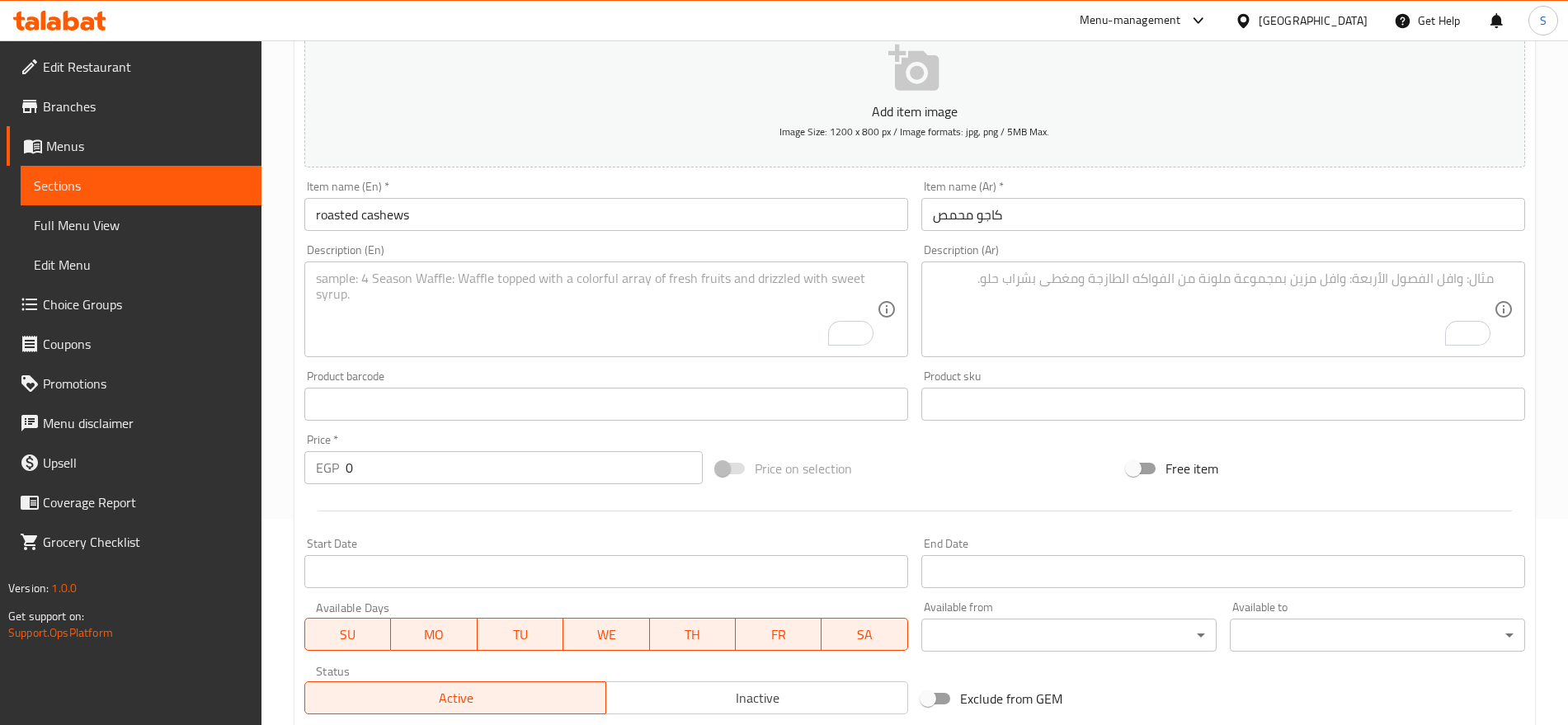
drag, startPoint x: 529, startPoint y: 444, endPoint x: 318, endPoint y: 458, distance: 211.5
click at [318, 458] on div "EGP 0 Price *" at bounding box center [504, 468] width 399 height 33
paste input "number"
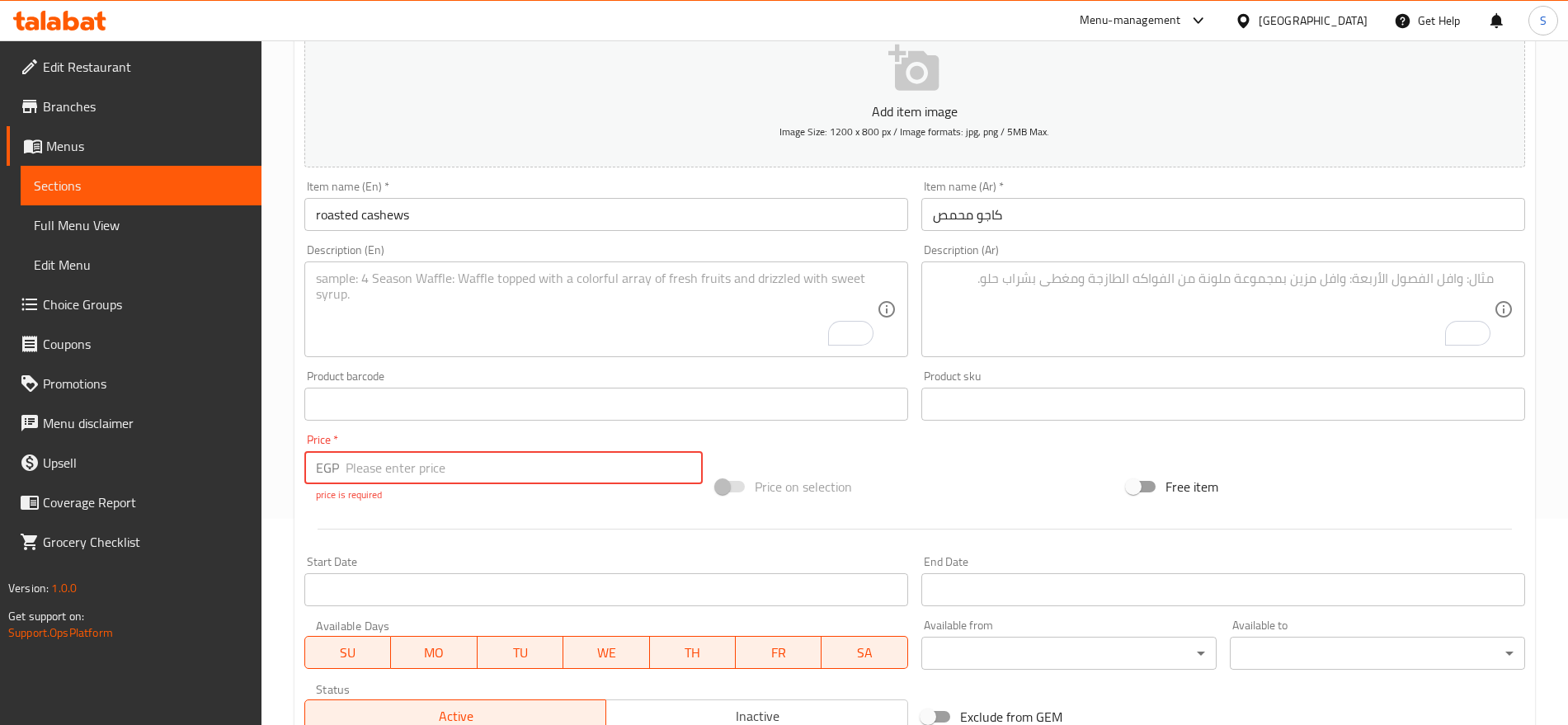
drag, startPoint x: 366, startPoint y: 469, endPoint x: 271, endPoint y: 469, distance: 95.0
click at [271, 469] on div "Home / Restaurants management / Menus / Sections / item / create Nuts section C…" at bounding box center [914, 406] width 1306 height 1143
paste input "770.00"
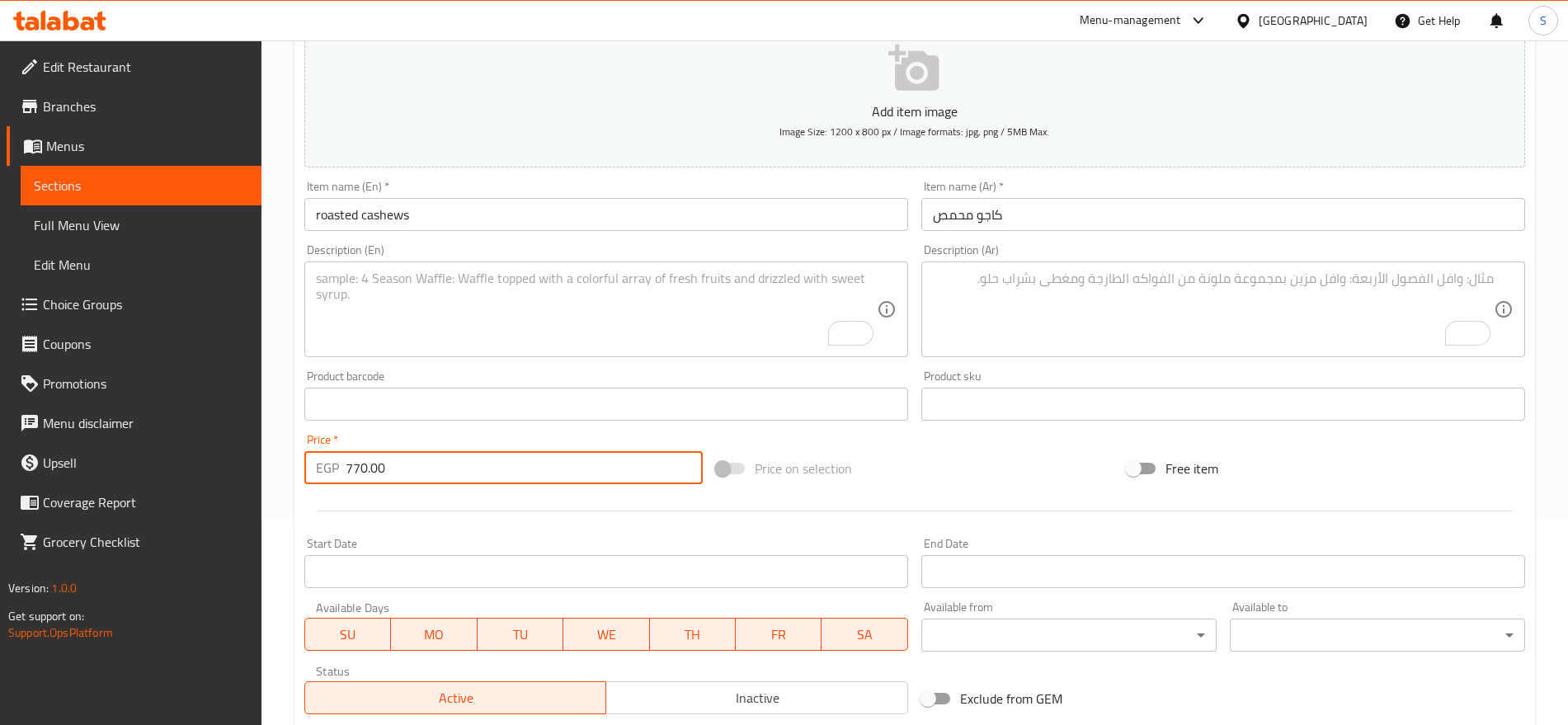
type input "770.00"
click at [941, 330] on textarea "To enrich screen reader interactions, please activate Accessibility in Grammarl…" at bounding box center [1213, 310] width 561 height 78
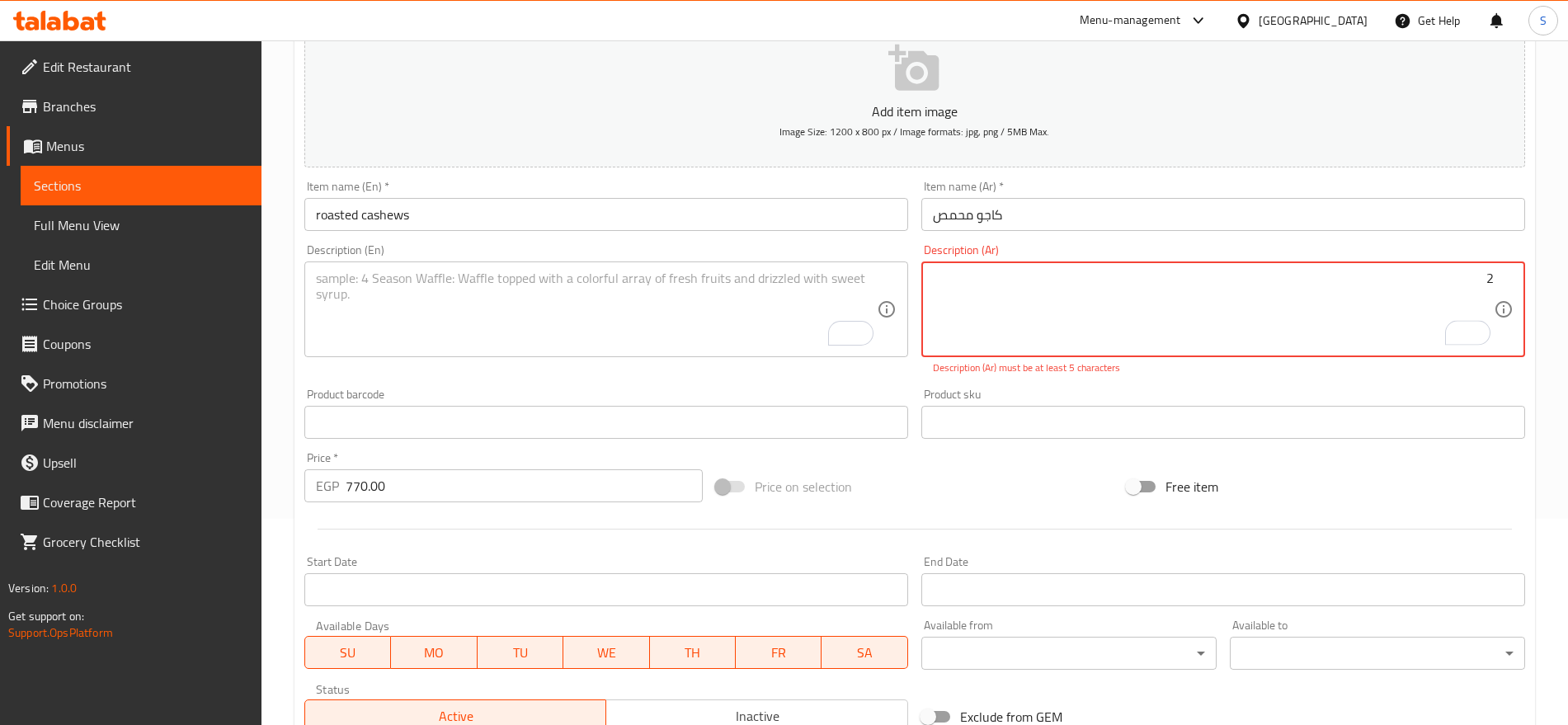
paste textarea "كيلو"
type textarea "2"
paste textarea "كيلو"
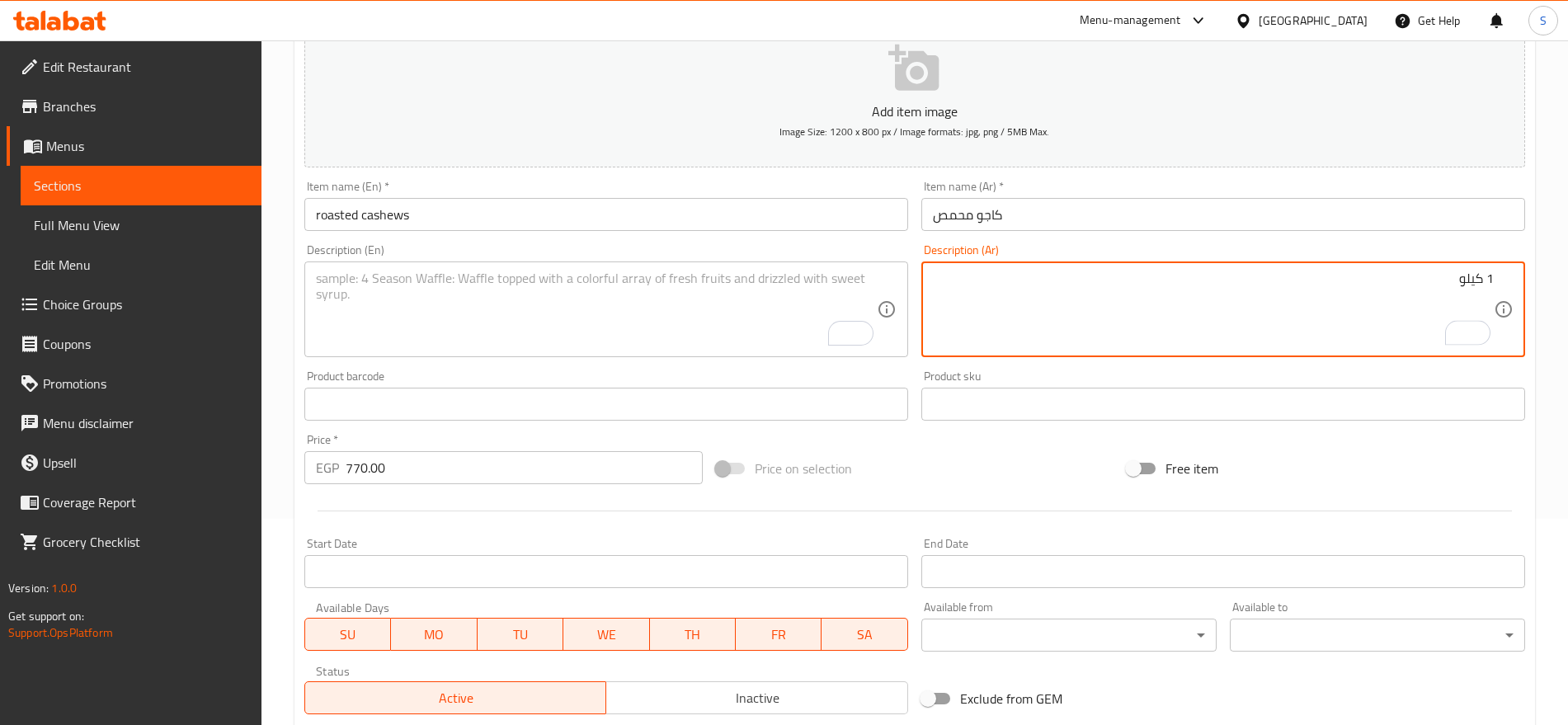
type textarea "1 كيلو"
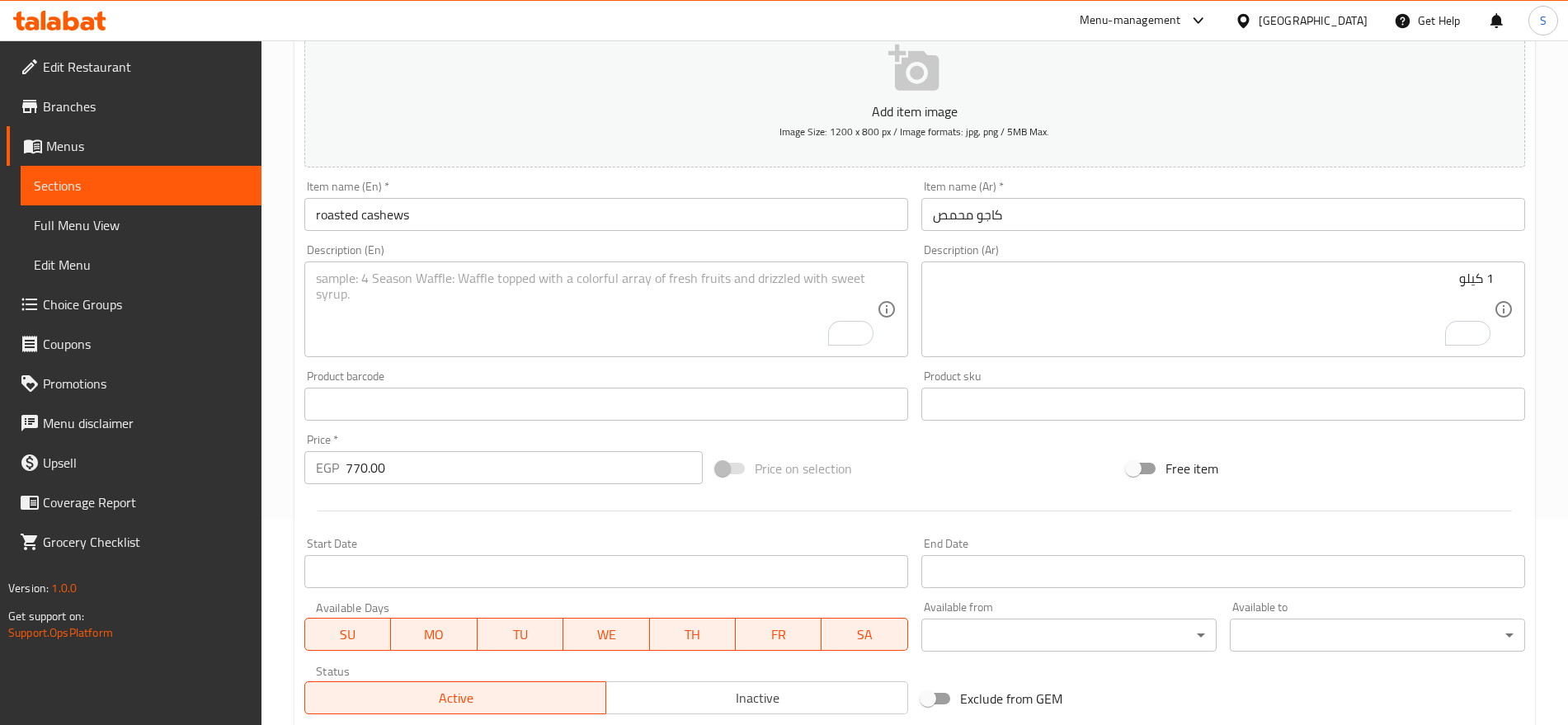
click at [716, 290] on textarea "To enrich screen reader interactions, please activate Accessibility in Grammarl…" at bounding box center [597, 310] width 561 height 78
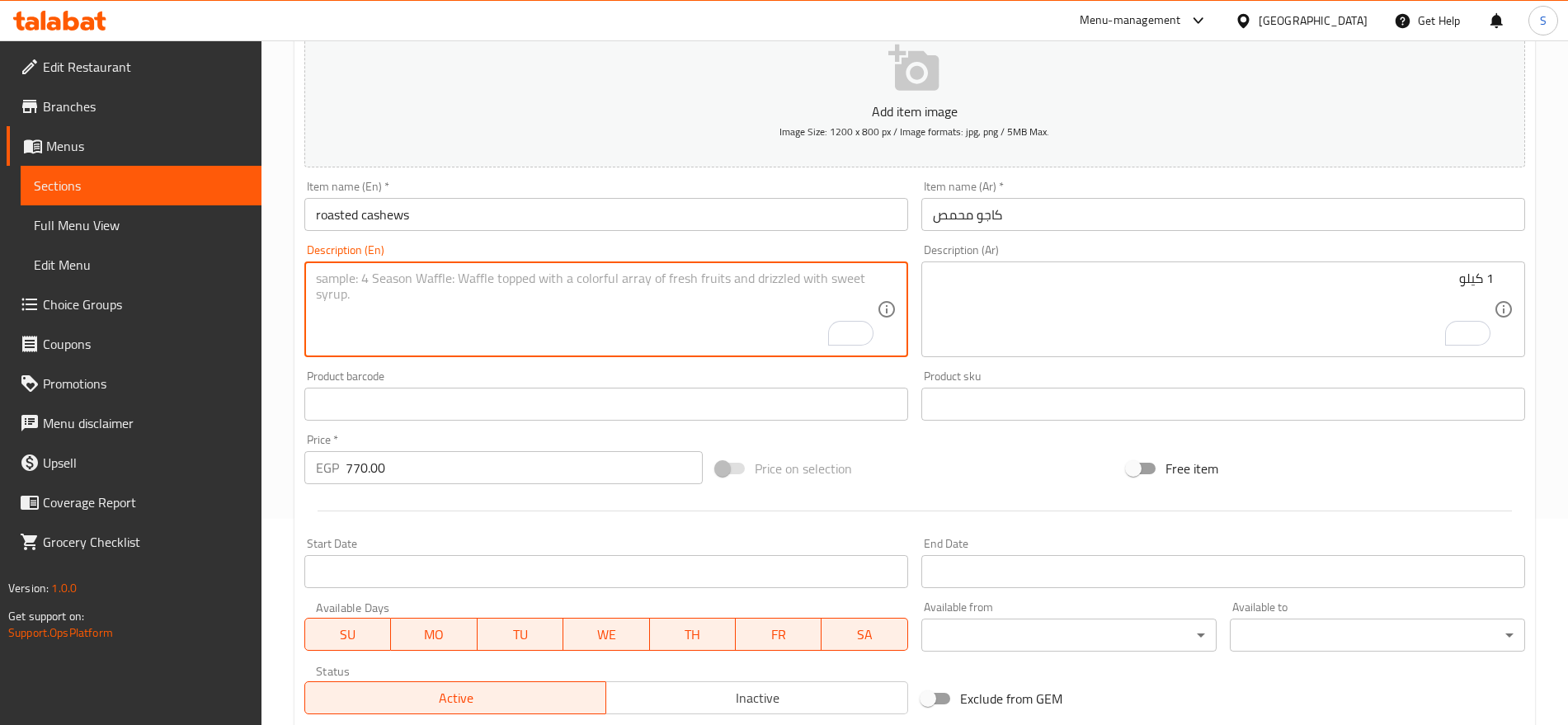
paste textarea "kilo"
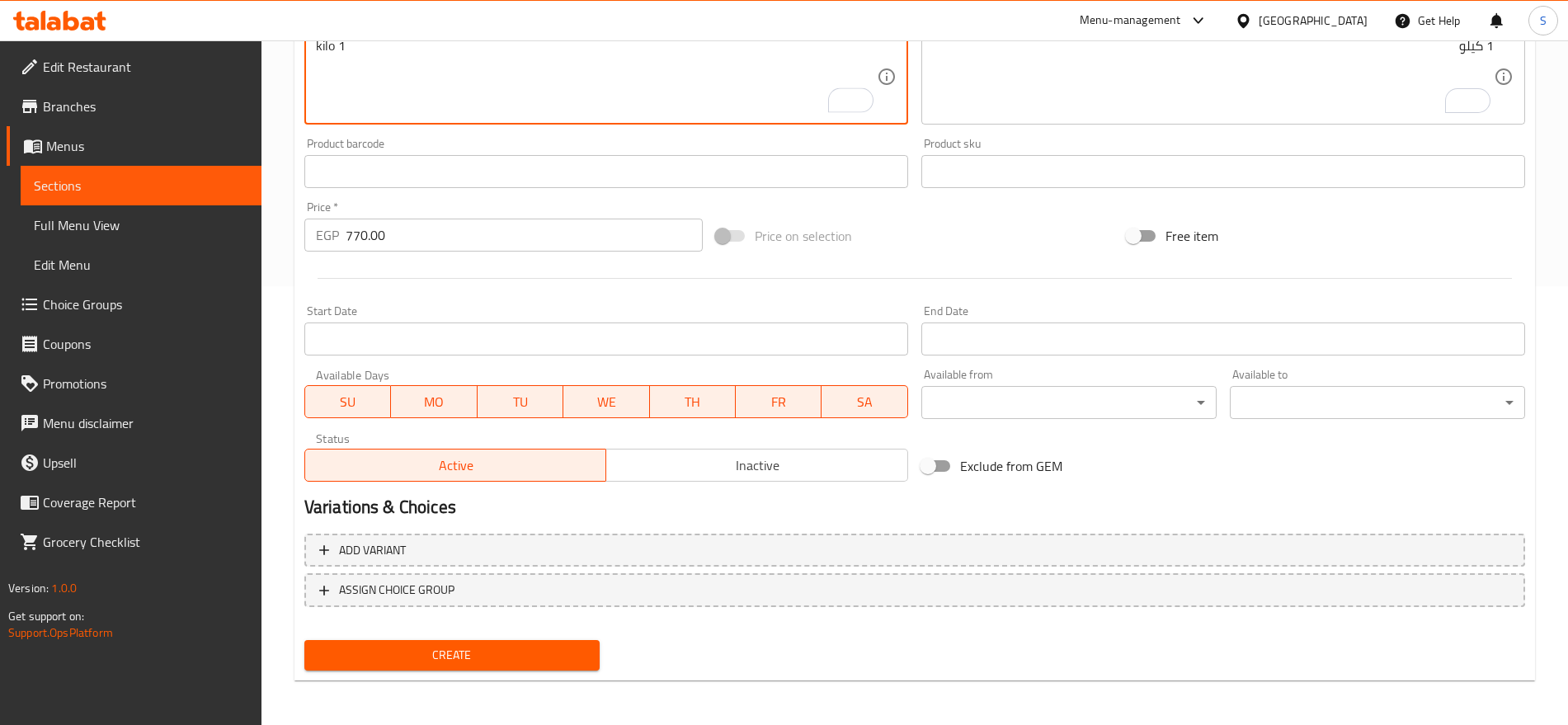
scroll to position [440, 0]
type textarea "kilo 1"
click at [616, 688] on div "Home / Restaurants management / Menus / Sections / item / create Nuts section C…" at bounding box center [915, 162] width 1241 height 1059
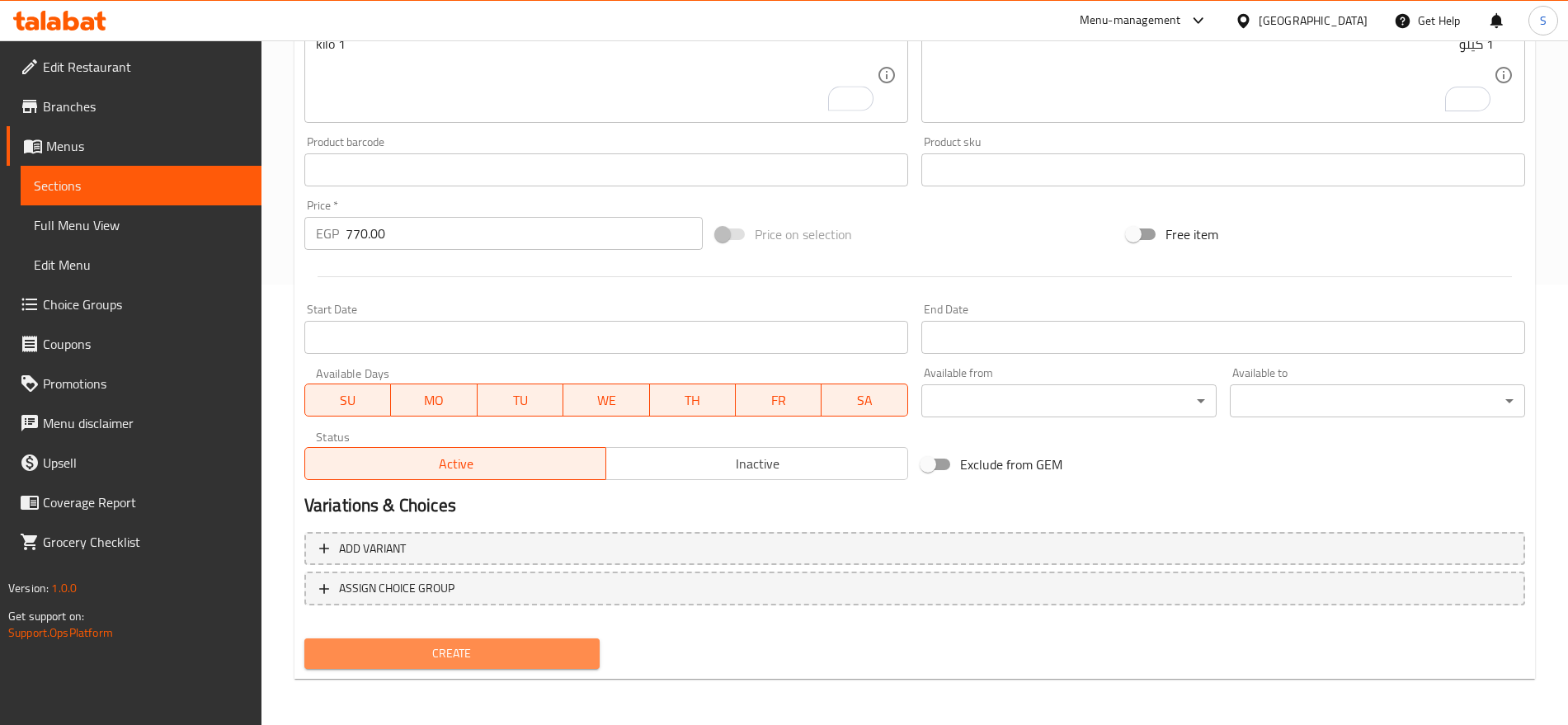
click at [593, 660] on button "Create" at bounding box center [452, 653] width 296 height 31
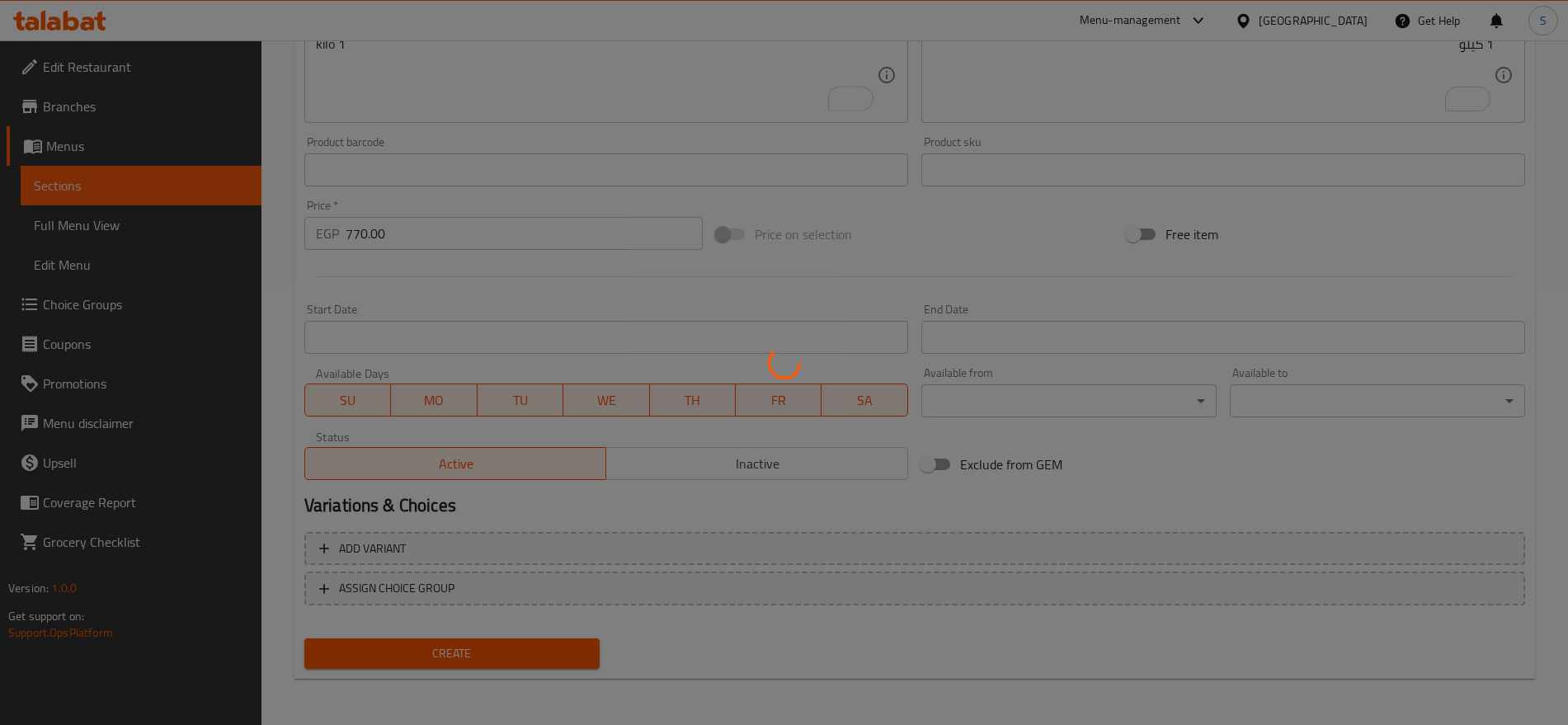
type input "0"
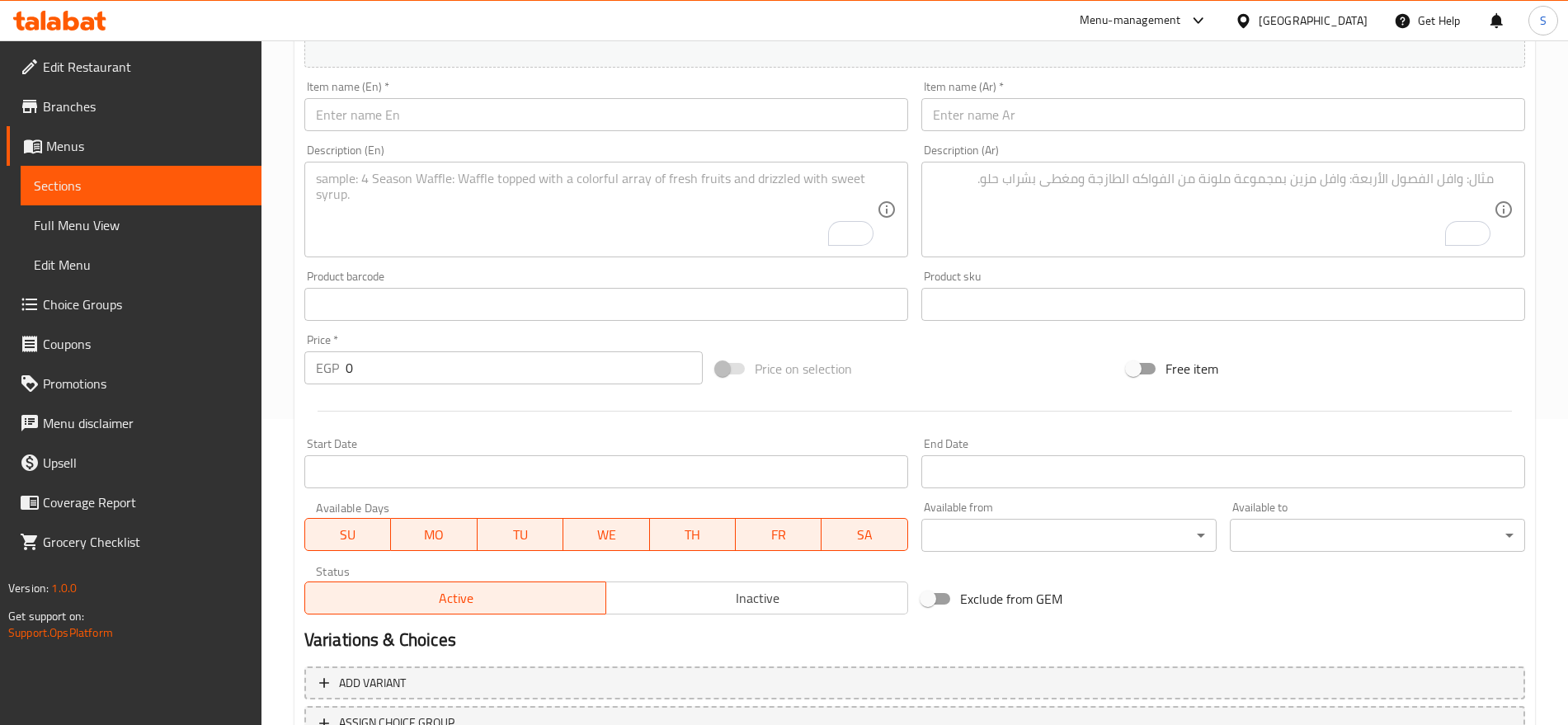
scroll to position [28, 0]
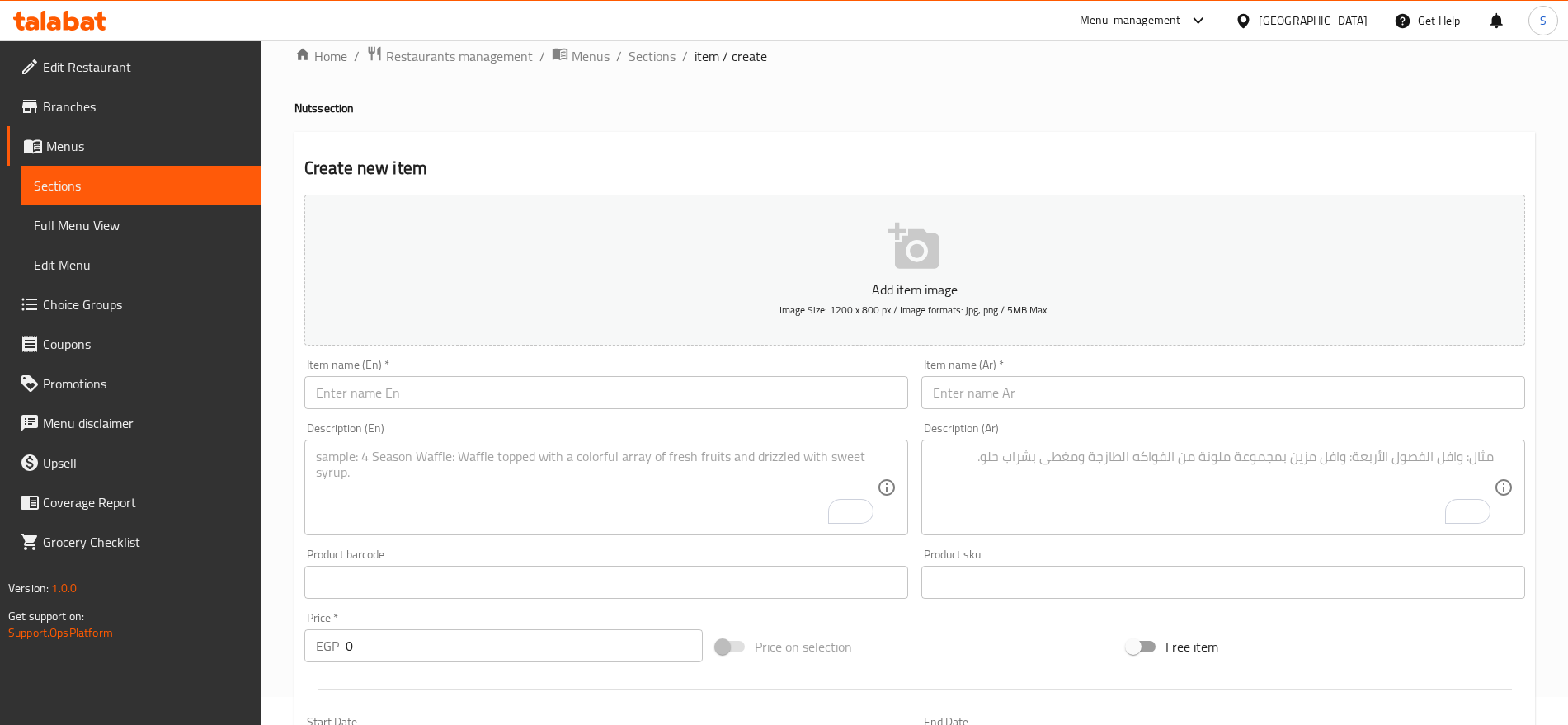
click at [972, 384] on input "text" at bounding box center [1223, 392] width 604 height 33
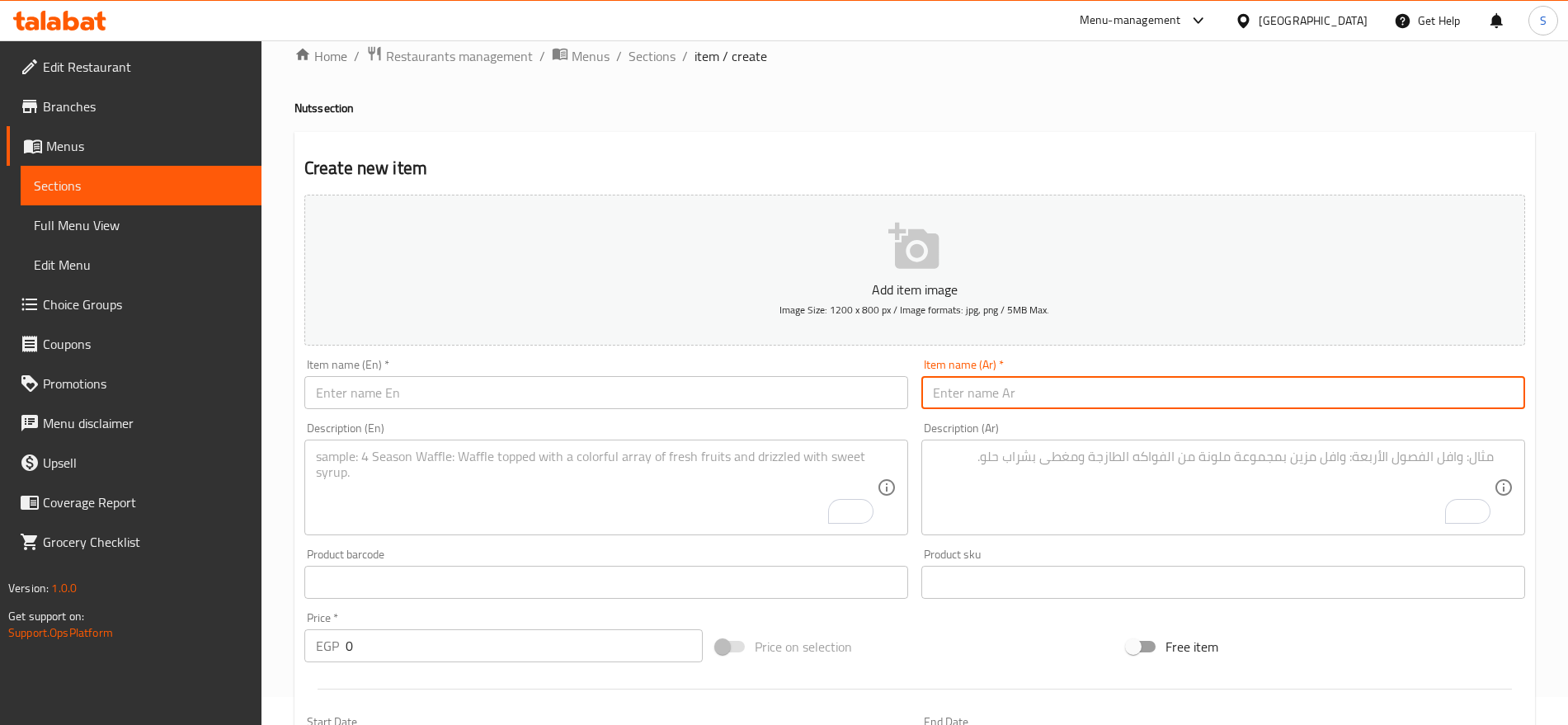
paste input "Raw almonds"
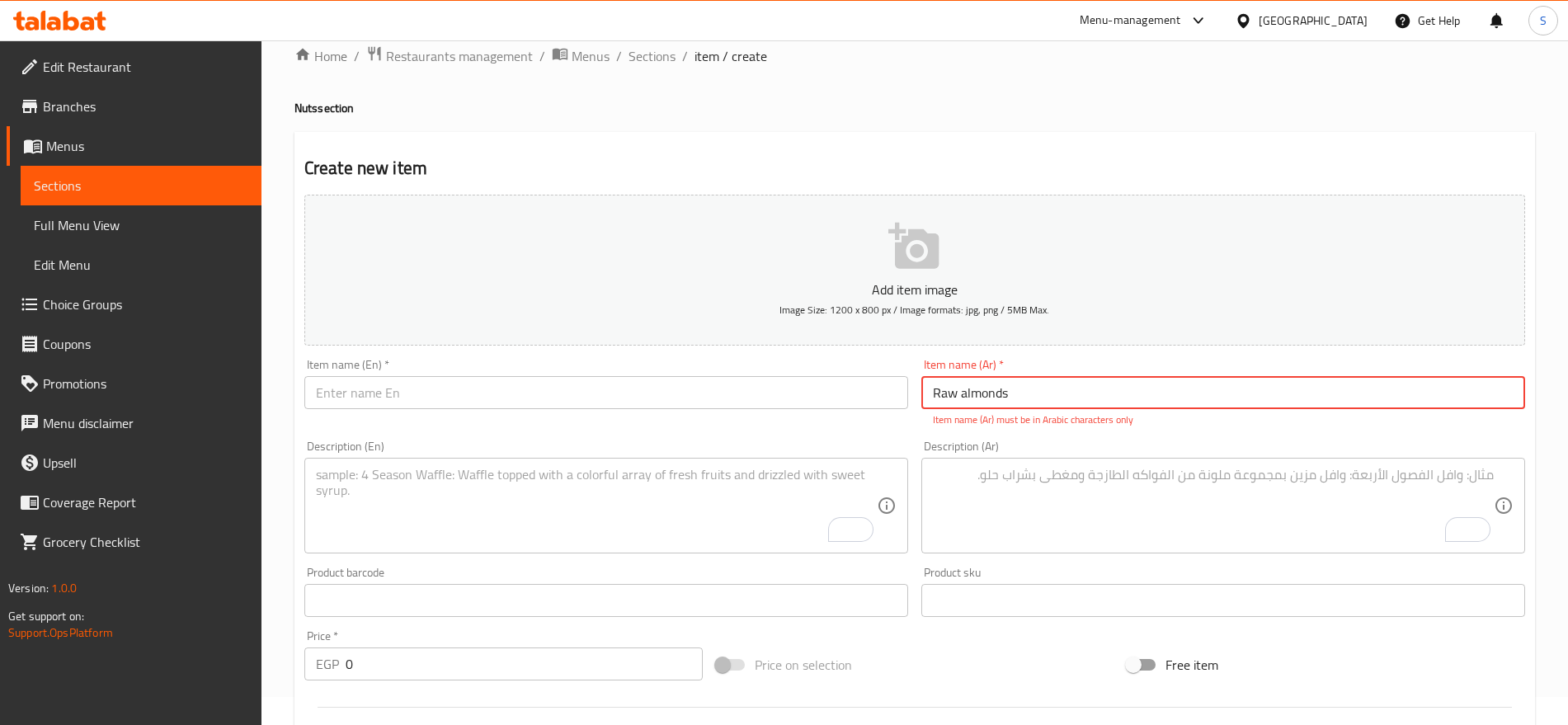
type input "Raw almonds"
click at [323, 367] on div "Item name (En)   * Item name (En) *" at bounding box center [606, 383] width 604 height 50
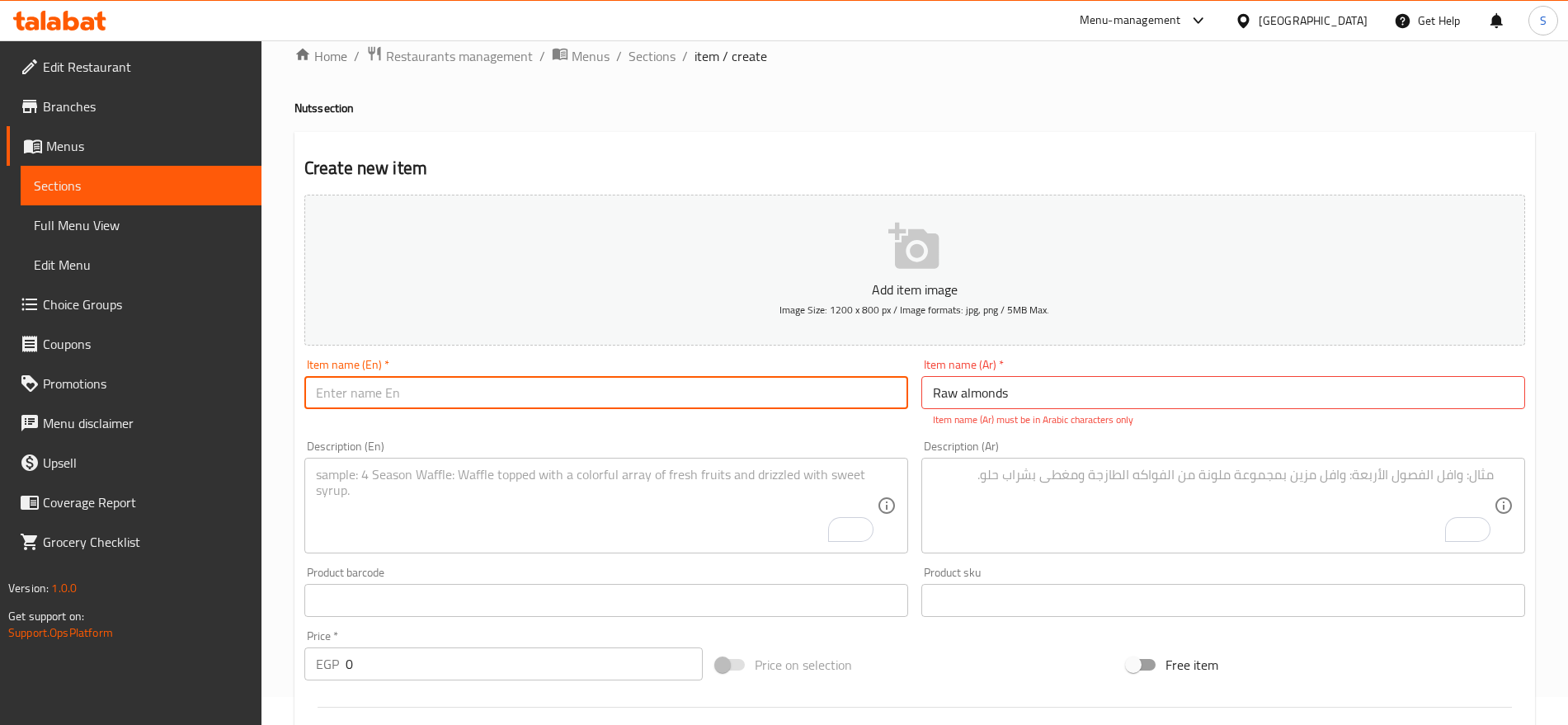
click at [324, 398] on input "text" at bounding box center [606, 392] width 604 height 33
paste input "Raw almonds"
type input "Raw almonds"
click at [523, 359] on div "Item name (En)   * Raw almonds Item name (En) *" at bounding box center [606, 383] width 604 height 50
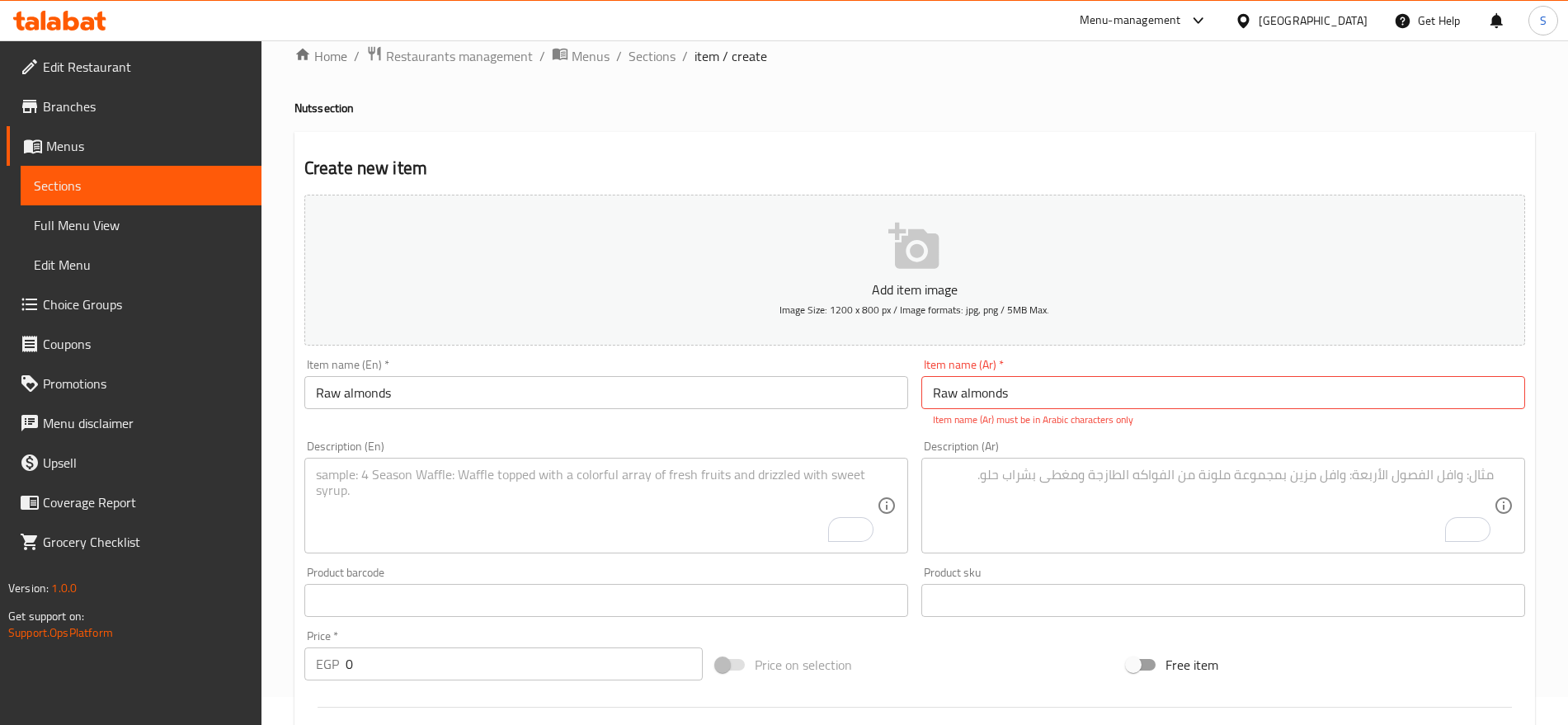
click at [1058, 395] on input "Raw almonds" at bounding box center [1223, 392] width 604 height 33
click at [1046, 486] on textarea "To enrich screen reader interactions, please activate Accessibility in Grammarl…" at bounding box center [1213, 506] width 561 height 78
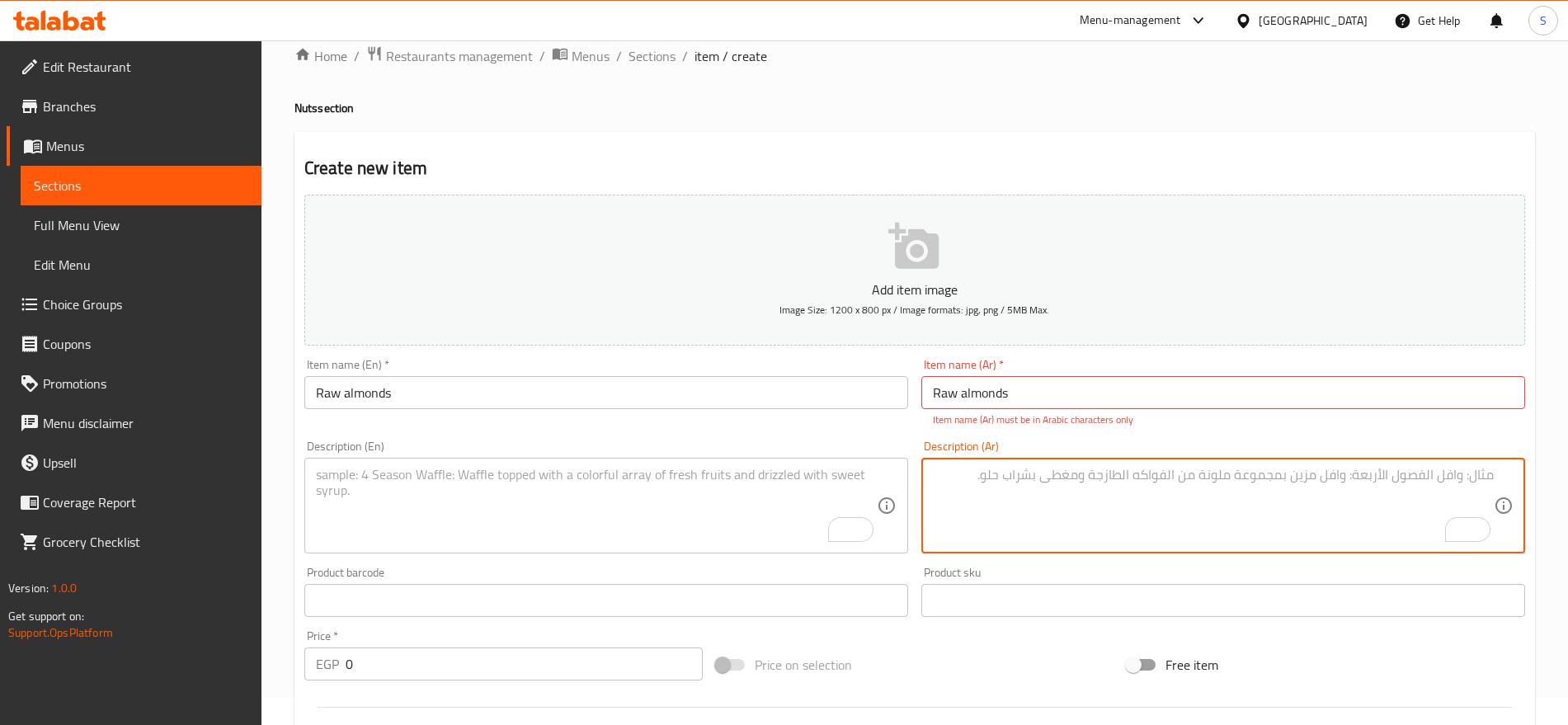
click at [631, 476] on textarea "To enrich screen reader interactions, please activate Accessibility in Grammarl…" at bounding box center [597, 506] width 561 height 78
click at [1012, 510] on textarea "To enrich screen reader interactions, please activate Accessibility in Grammarl…" at bounding box center [1213, 506] width 561 height 78
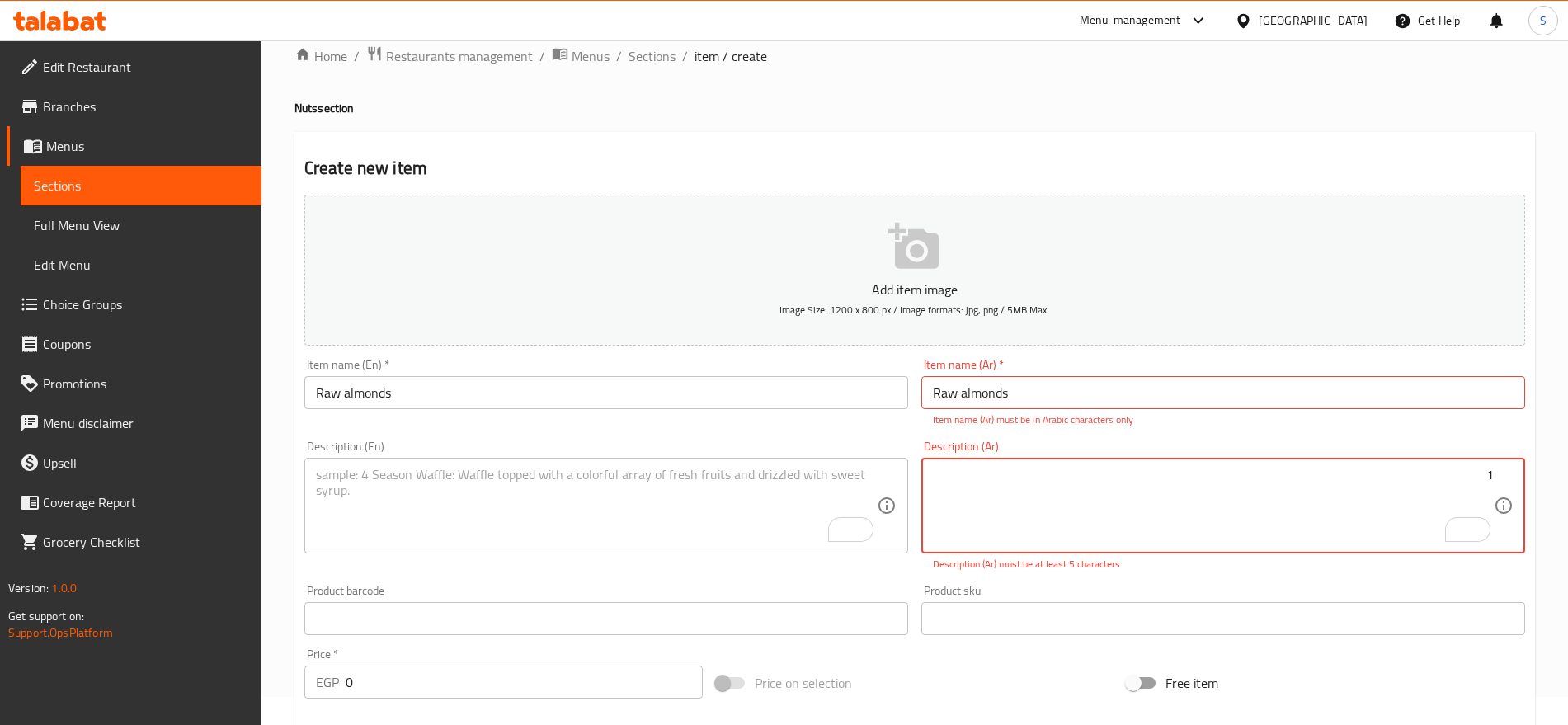
paste textarea "كيلو"
type textarea "1كيلو"
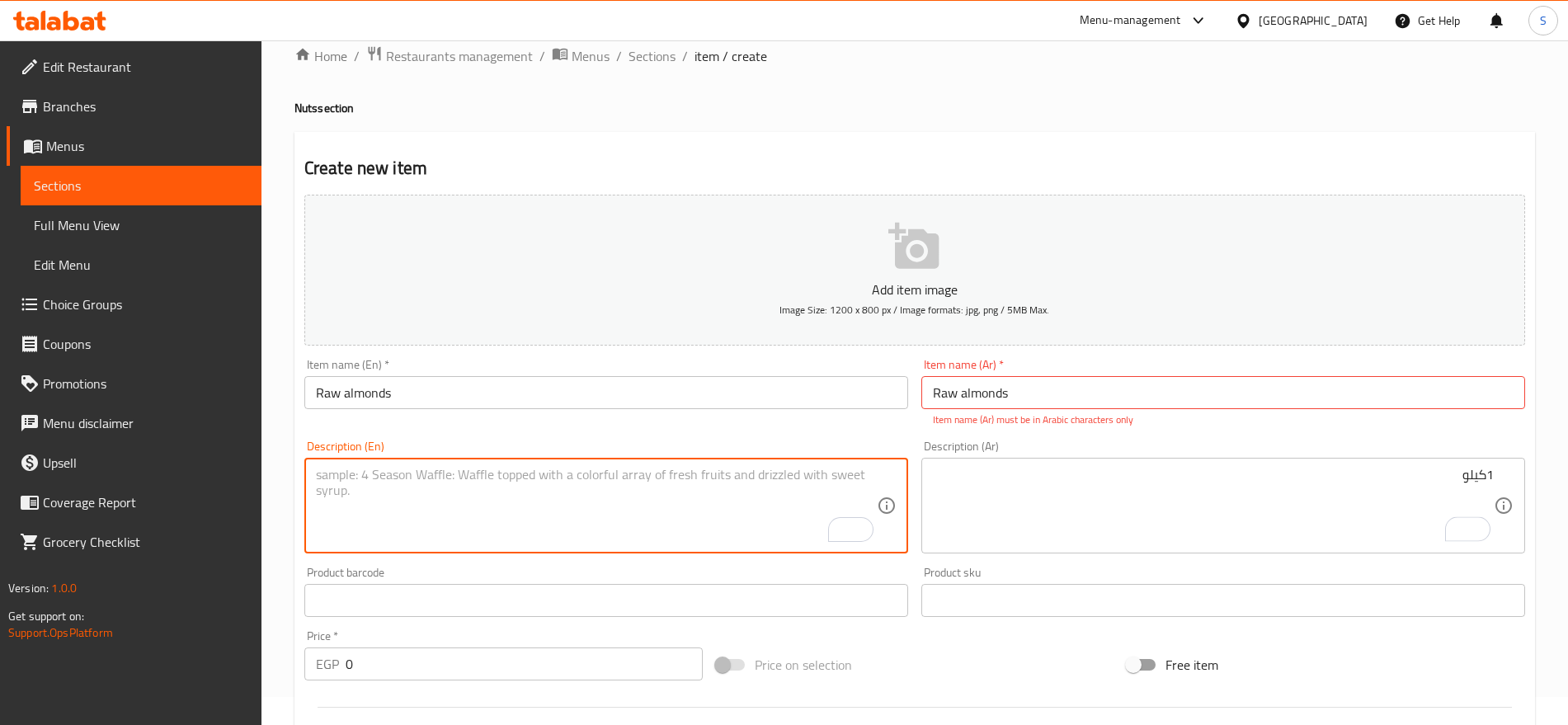
click at [375, 542] on textarea "To enrich screen reader interactions, please activate Accessibility in Grammarl…" at bounding box center [597, 506] width 561 height 78
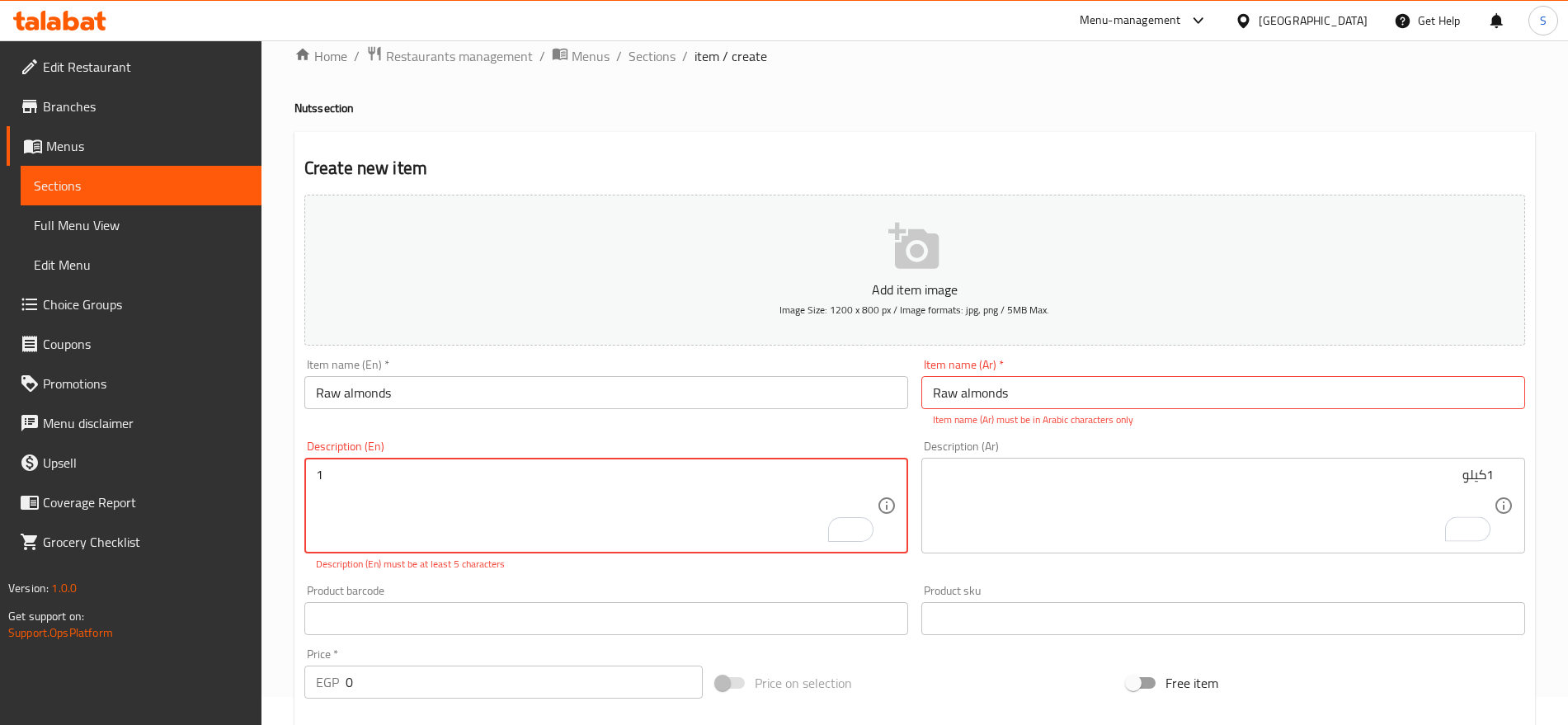
paste textarea "kilo"
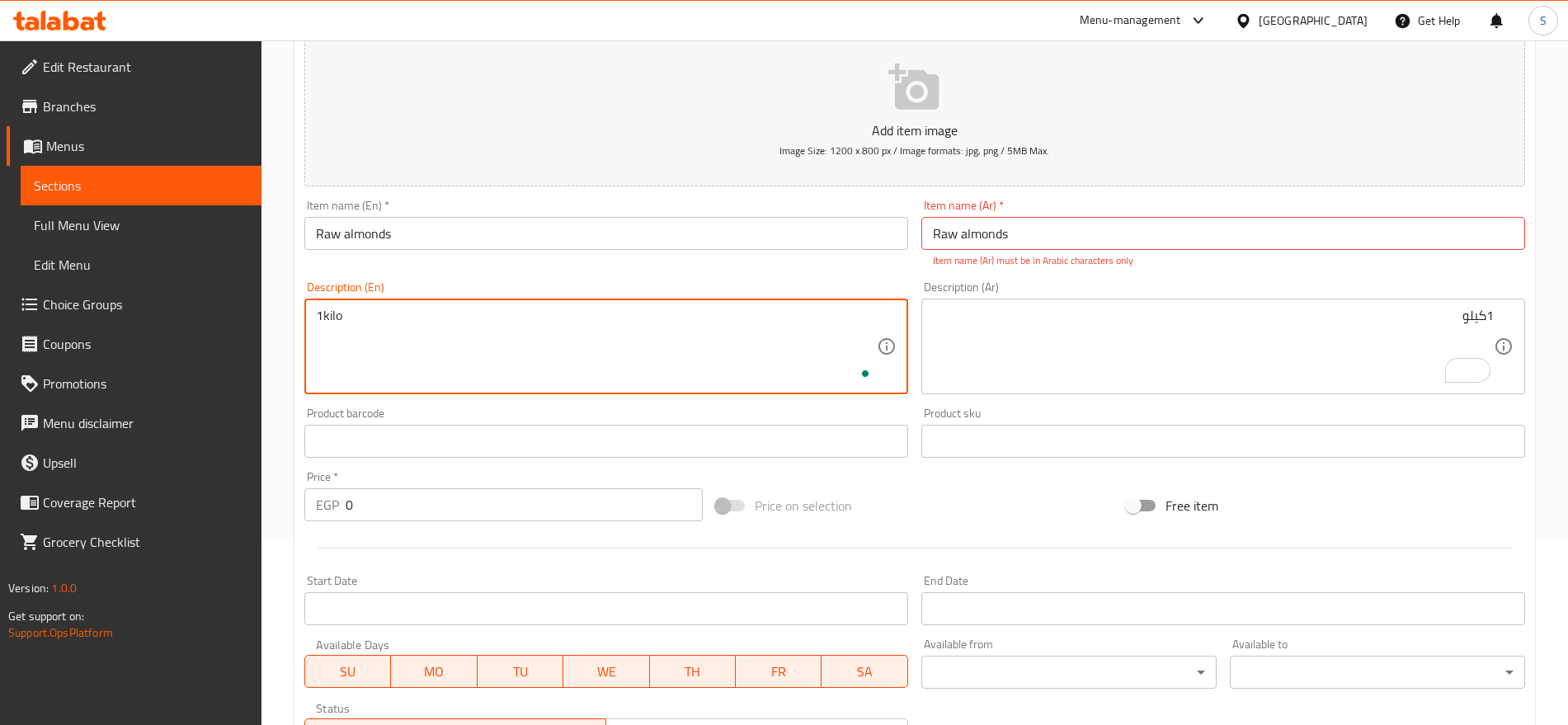
scroll to position [440, 0]
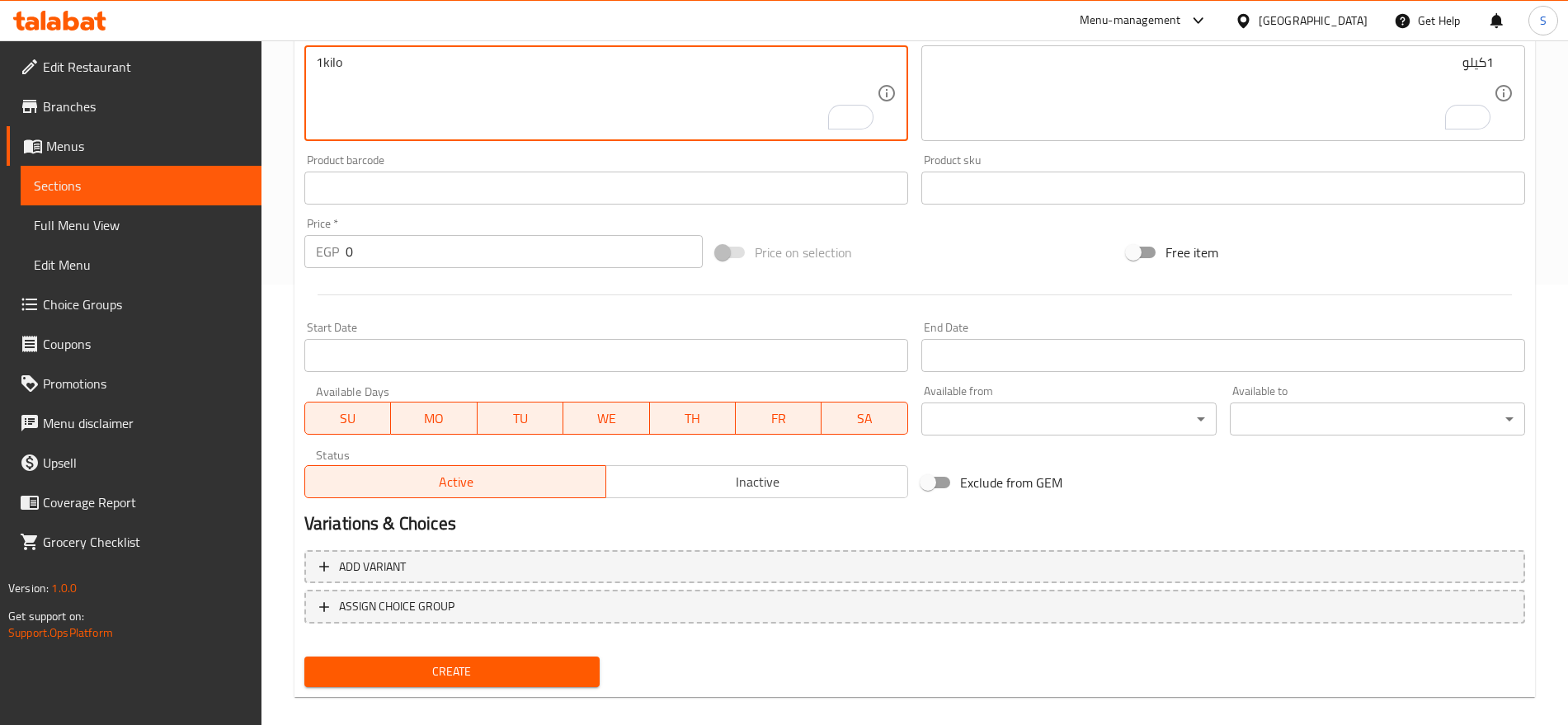
type textarea "1kilo"
drag, startPoint x: 350, startPoint y: 273, endPoint x: 355, endPoint y: 259, distance: 14.9
click at [350, 271] on div "Add item image Image Size: 1200 x 800 px / Image formats: jpg, png / 5MB Max. I…" at bounding box center [914, 141] width 1234 height 729
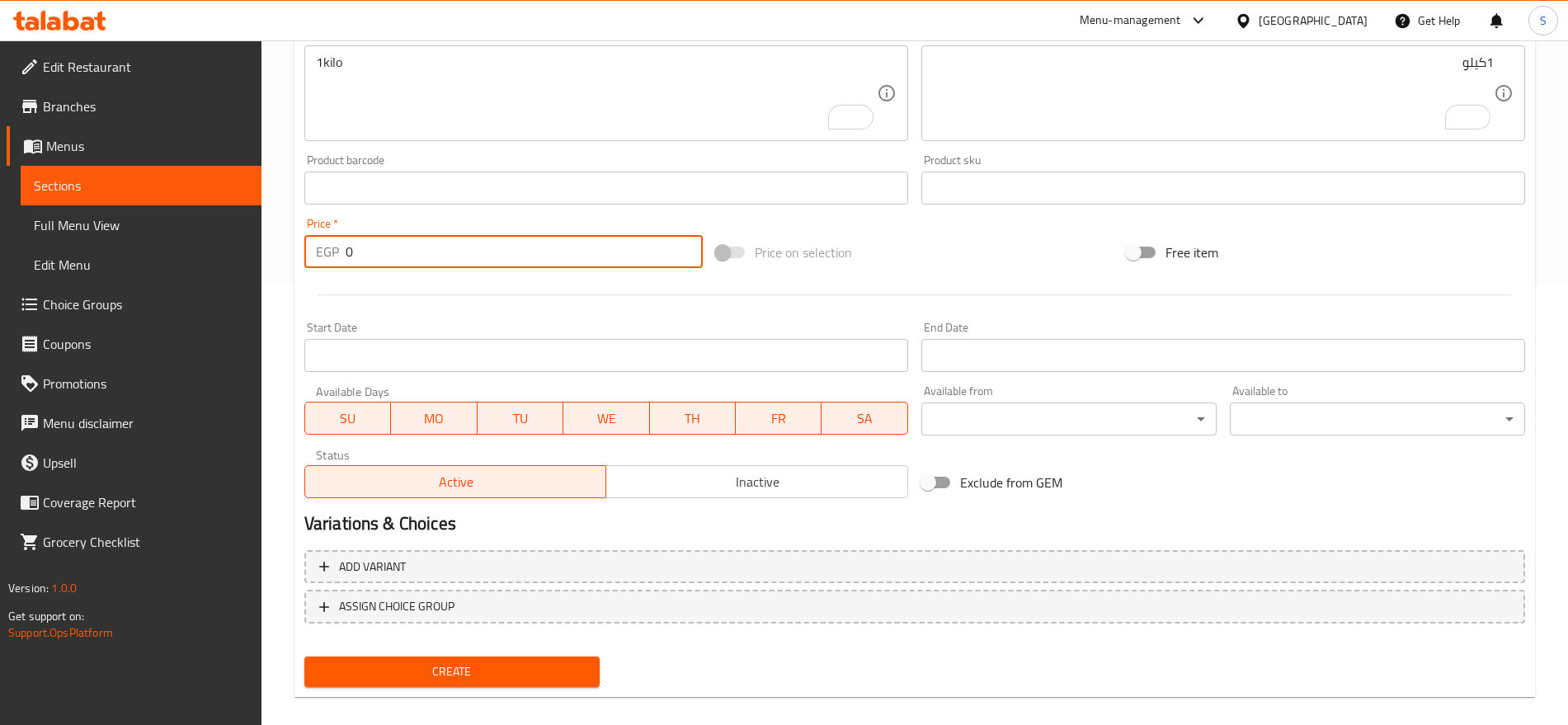
drag, startPoint x: 386, startPoint y: 245, endPoint x: 269, endPoint y: 232, distance: 117.7
click at [269, 232] on div "Home / Restaurants management / Menus / Sections / item / create Nuts section C…" at bounding box center [914, 171] width 1306 height 1143
paste input "660.0"
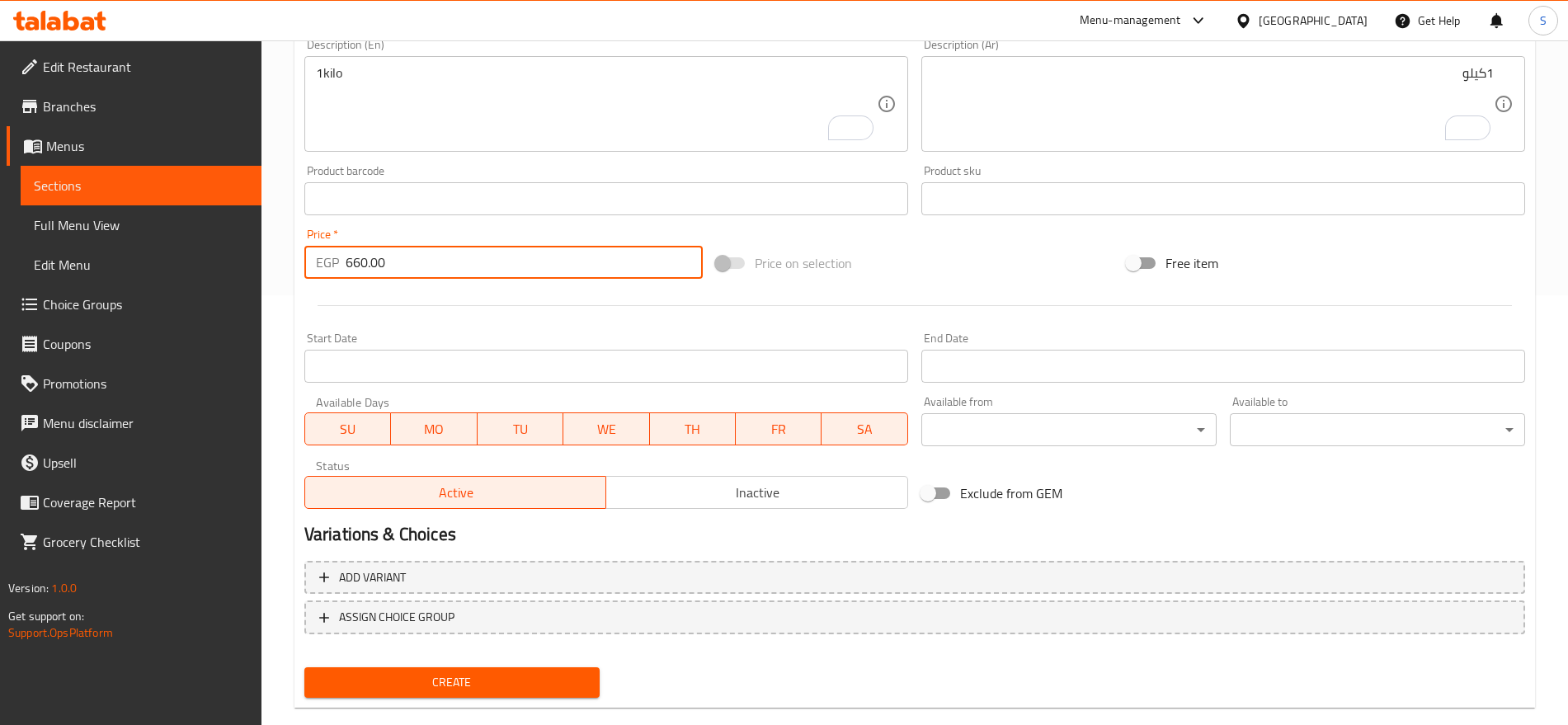
scroll to position [458, 0]
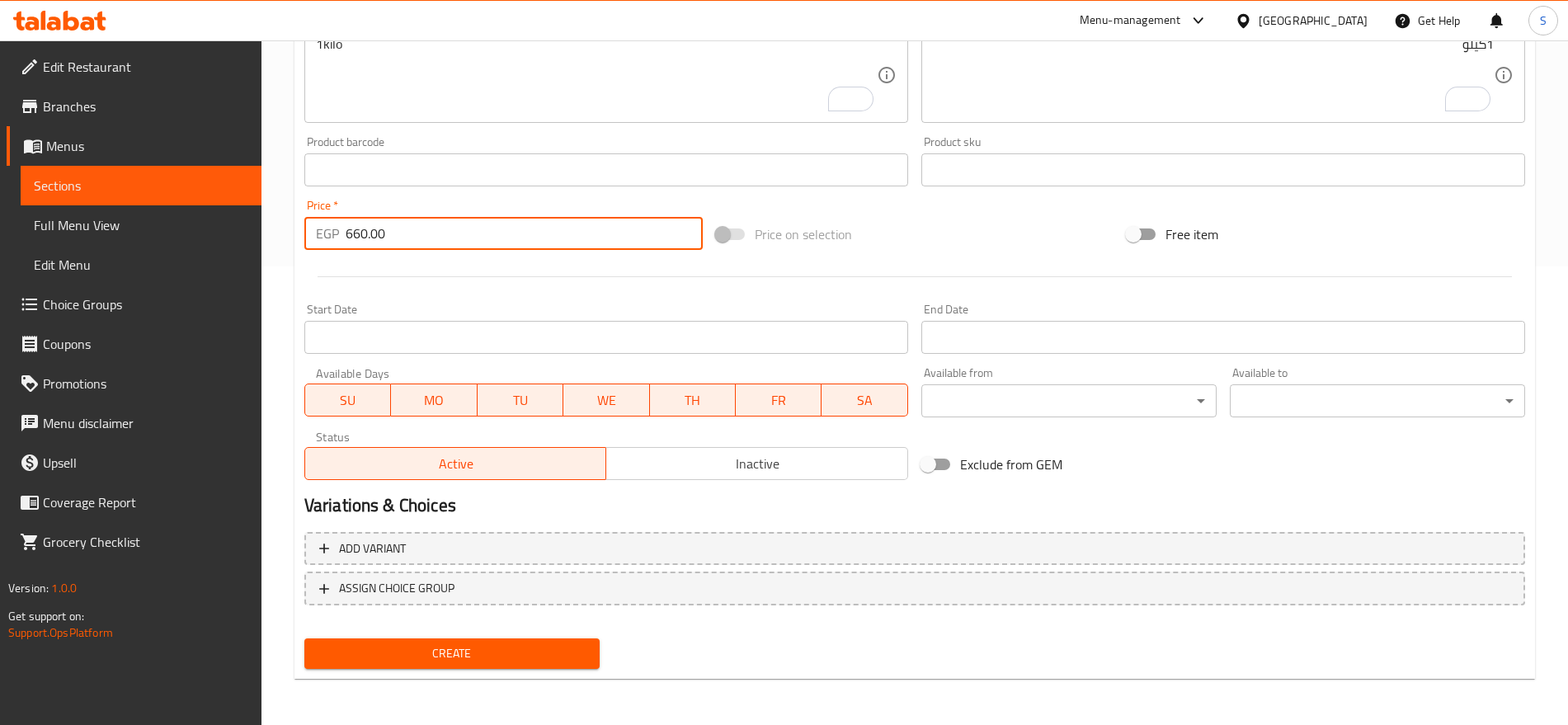
type input "660.00"
click at [481, 647] on span "Create" at bounding box center [453, 653] width 269 height 20
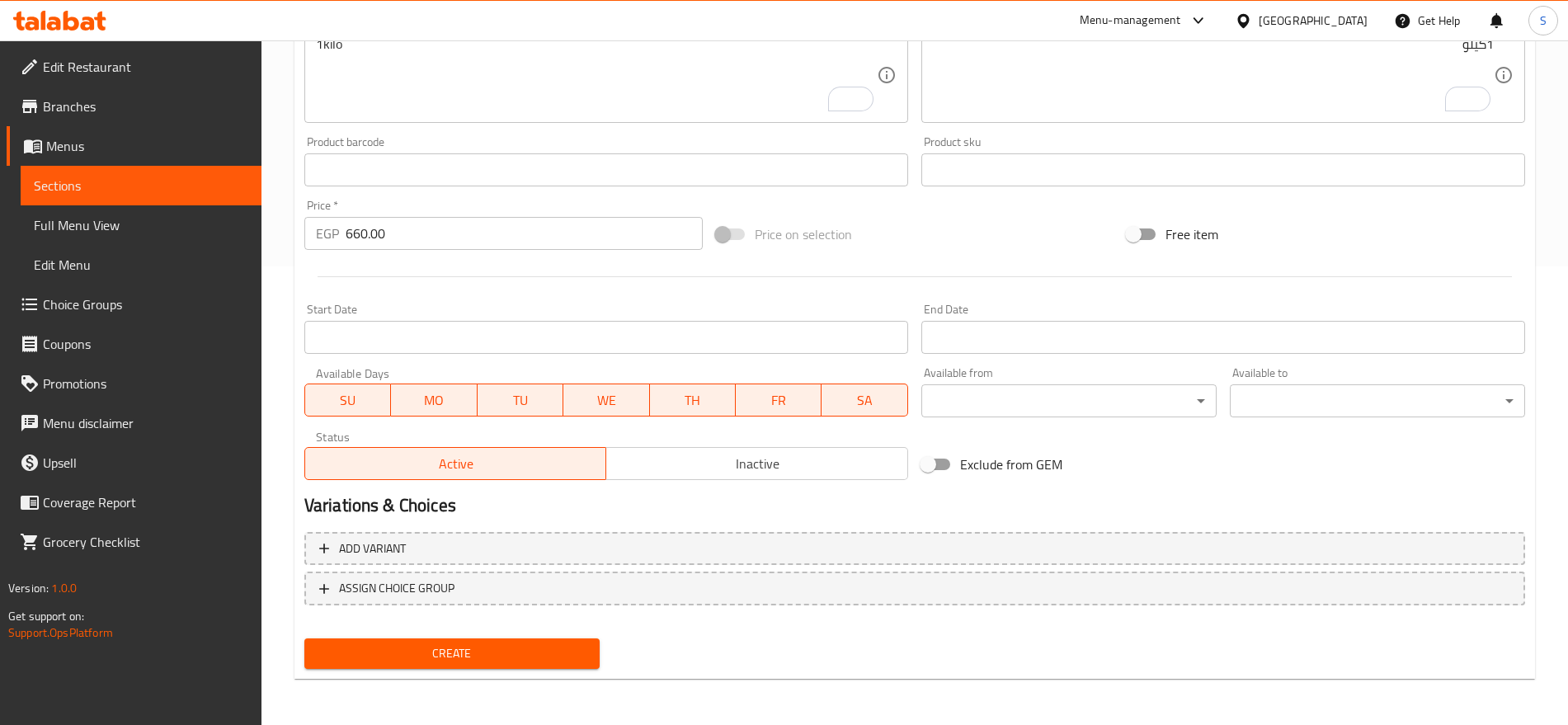
scroll to position [59, 0]
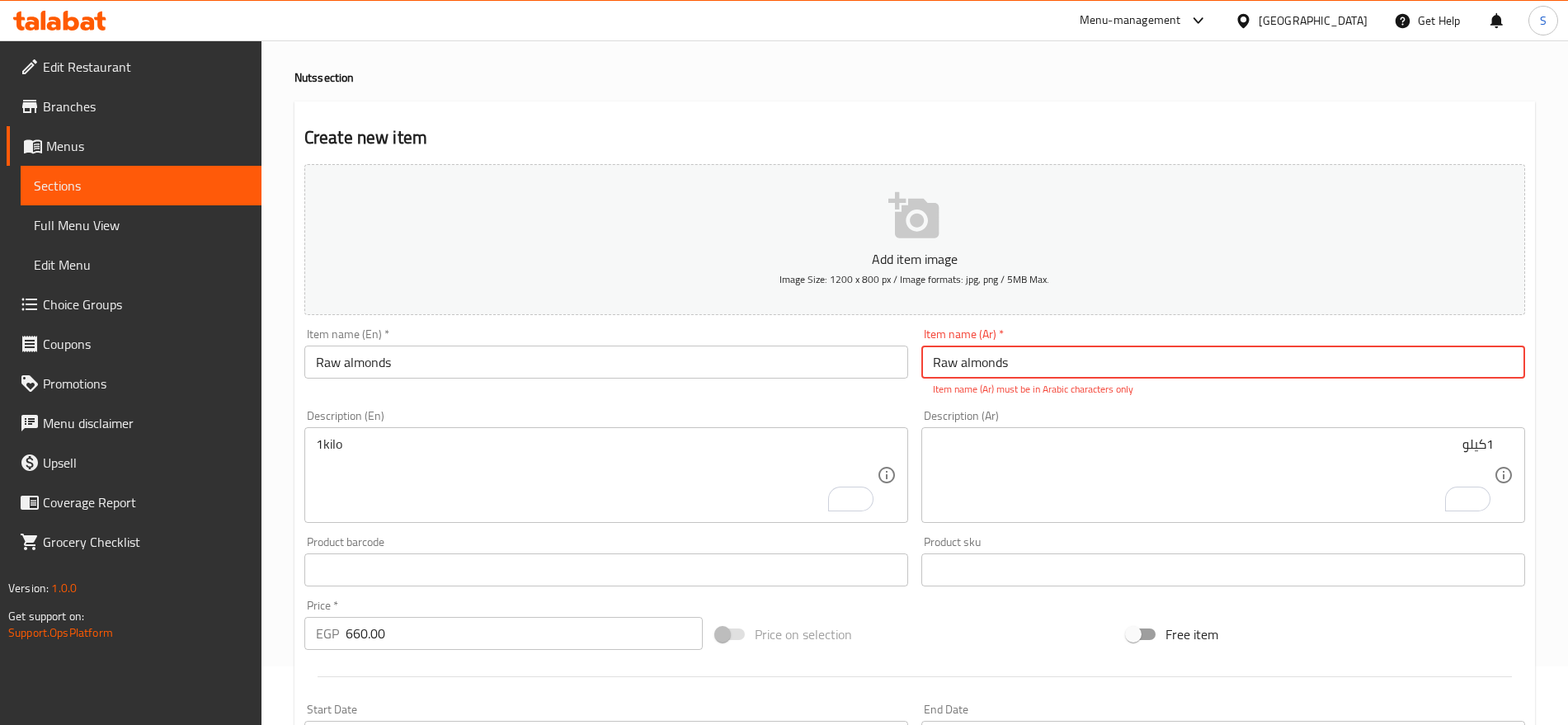
click at [1030, 335] on div "Item name (Ar)   * Raw almonds Item name (Ar) * Item name (Ar) must be in Arabi…" at bounding box center [1223, 362] width 604 height 68
click at [1115, 355] on input "Raw almonds" at bounding box center [1223, 362] width 604 height 33
paste input "لوز ني"
click at [983, 368] on input "Raw لوز ني" at bounding box center [1223, 362] width 604 height 33
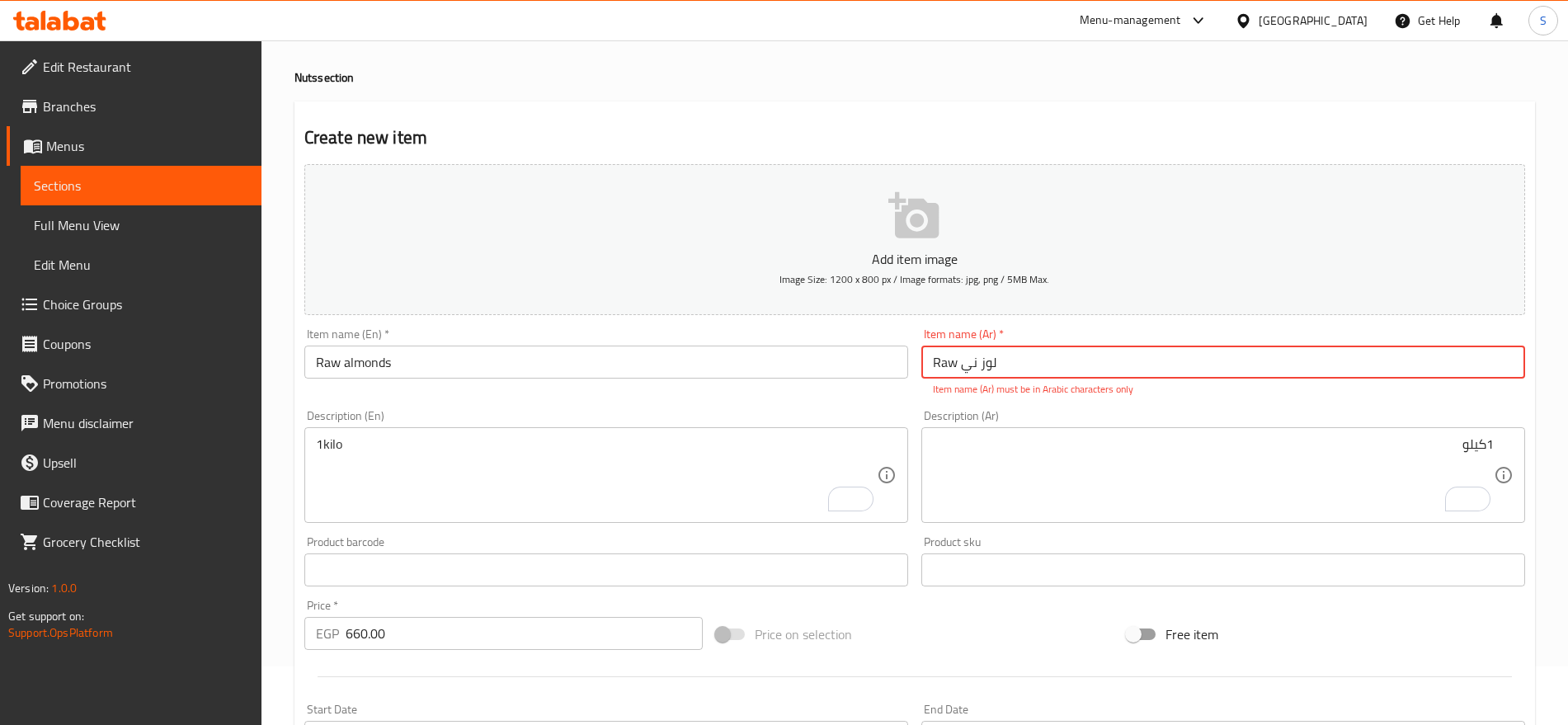
click at [983, 368] on input "Raw لوز ني" at bounding box center [1223, 362] width 604 height 33
paste input "text"
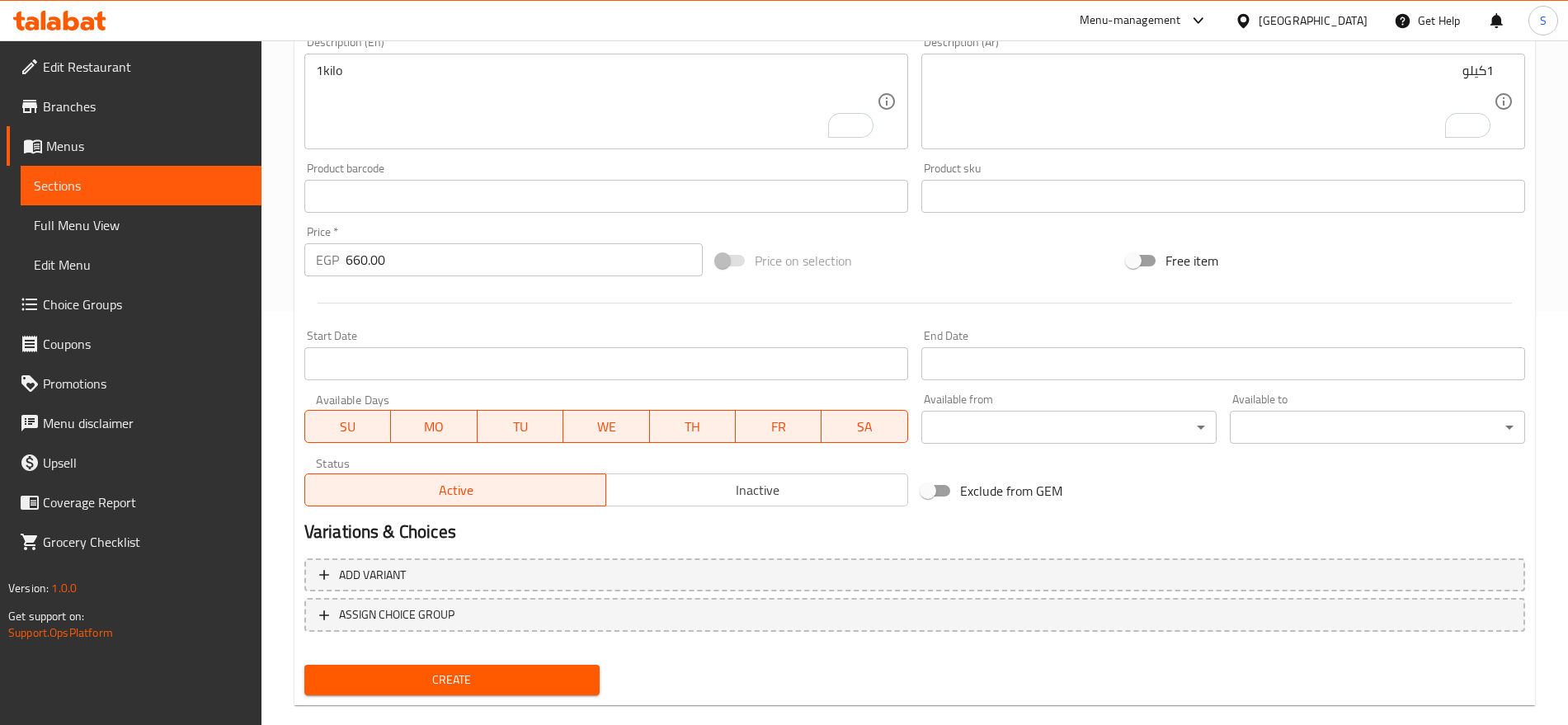
scroll to position [440, 0]
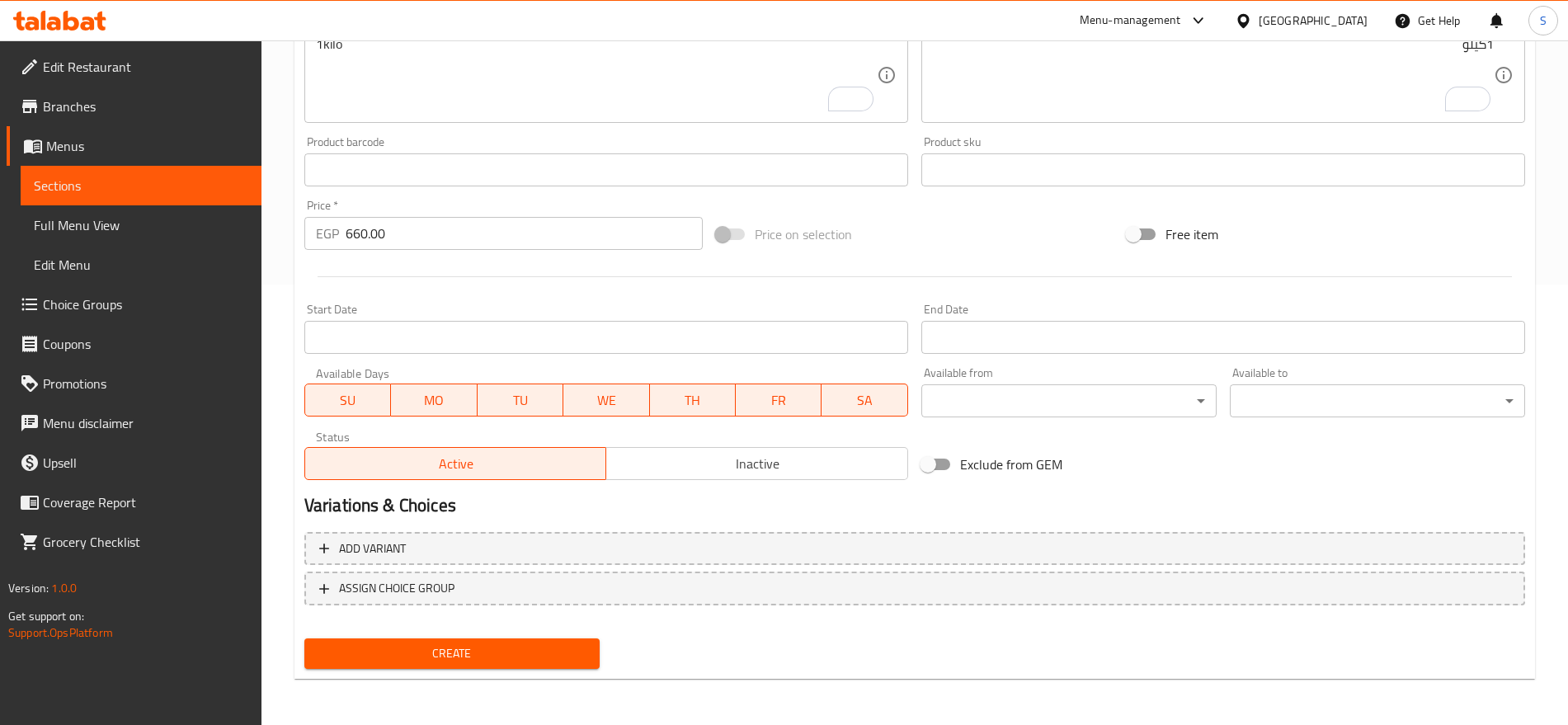
type input "لوز ني"
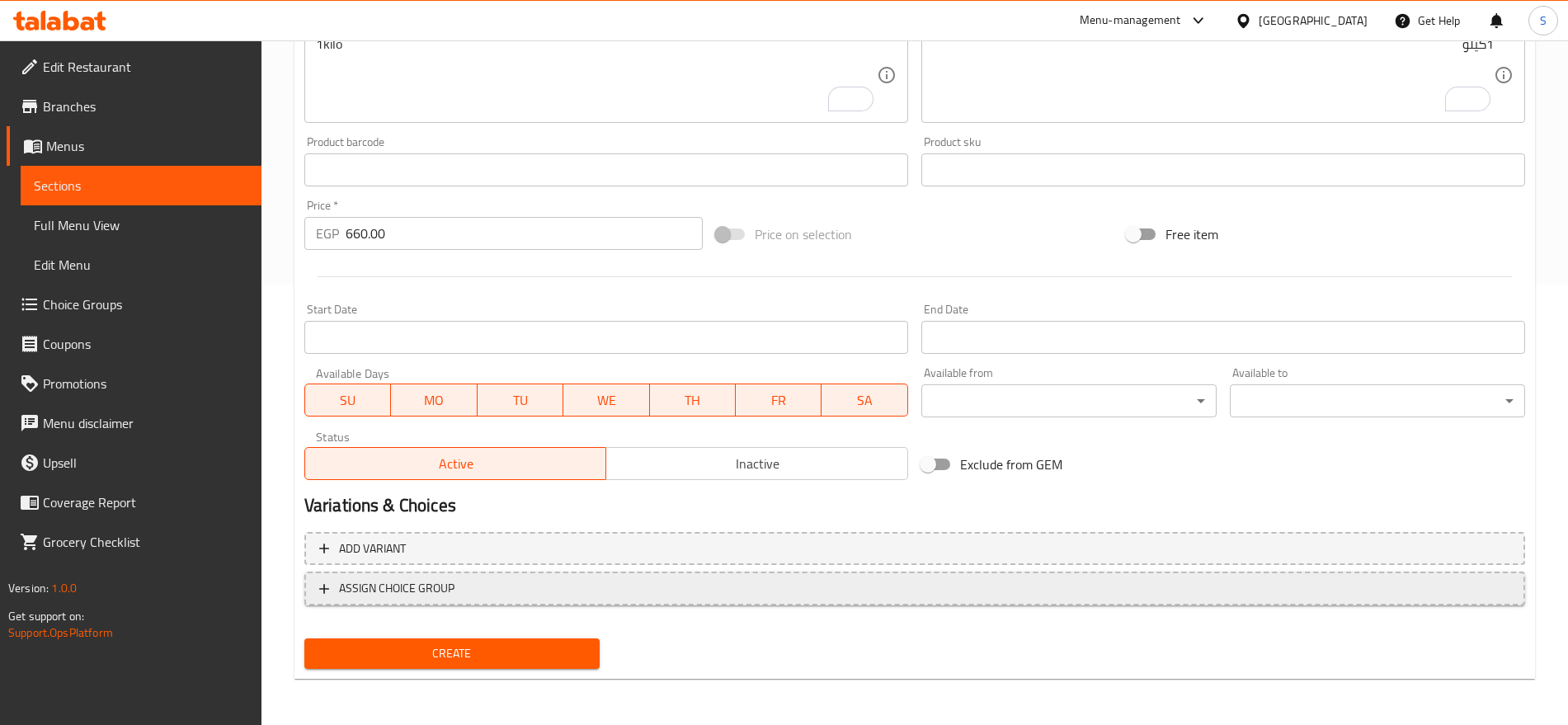
drag, startPoint x: 372, startPoint y: 649, endPoint x: 761, endPoint y: 604, distance: 391.6
click at [745, 608] on div "Add item image Image Size: 1200 x 800 px / Image formats: jpg, png / 5MB Max. I…" at bounding box center [914, 226] width 1234 height 900
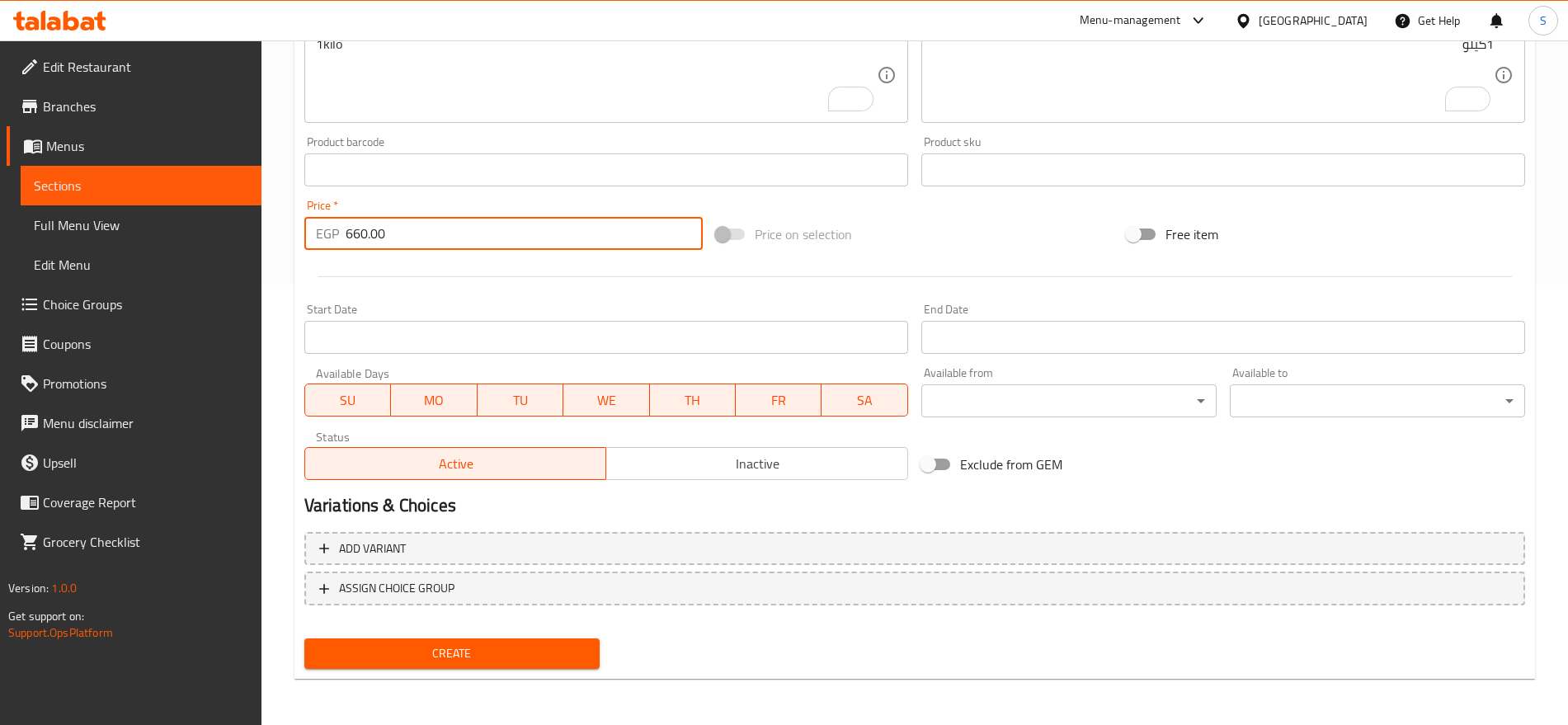
drag, startPoint x: 394, startPoint y: 230, endPoint x: 164, endPoint y: 214, distance: 230.6
click at [164, 214] on div "Edit Restaurant Branches Menus Sections Full Menu View Edit Menu Choice Groups …" at bounding box center [784, 162] width 1568 height 1125
type input "630"
click at [535, 659] on span "Create" at bounding box center [453, 653] width 269 height 20
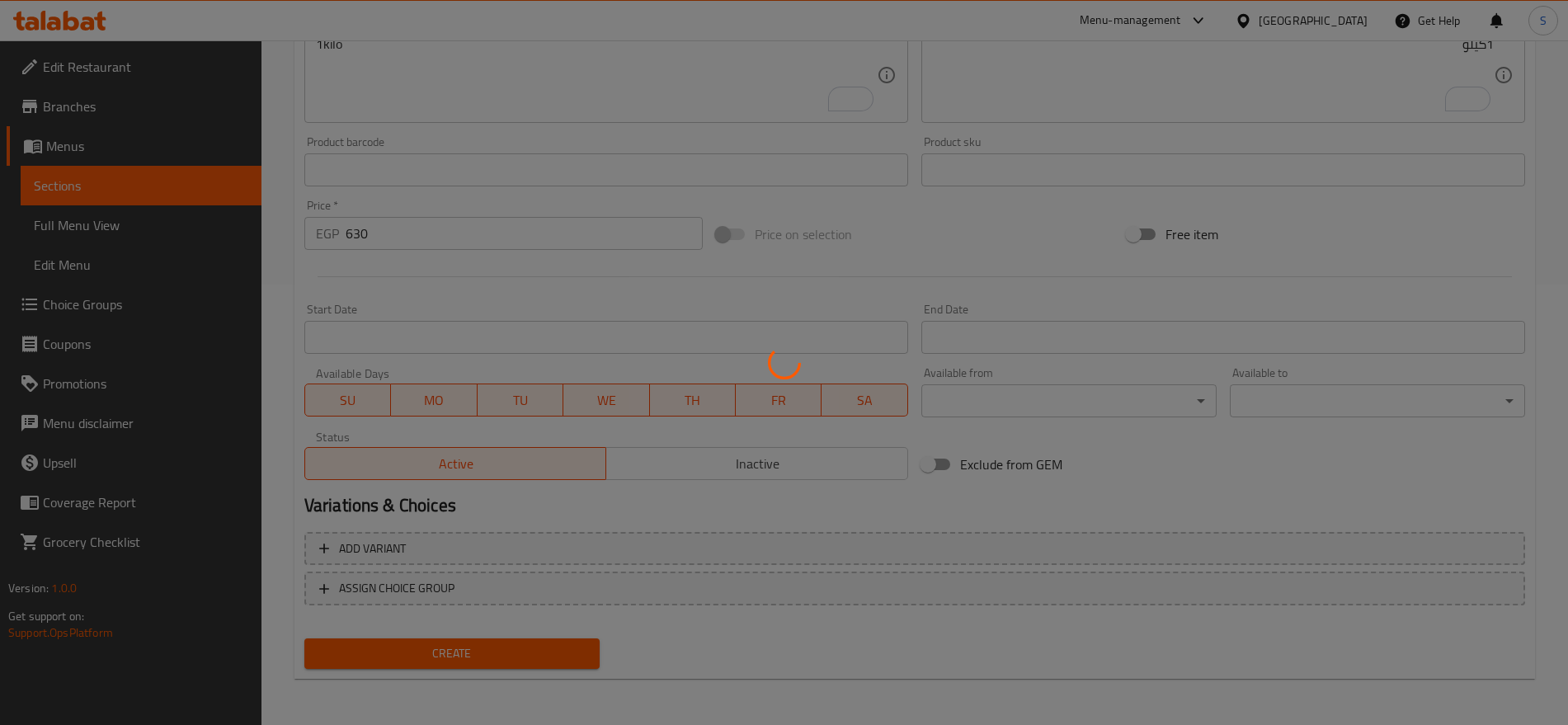
type input "0"
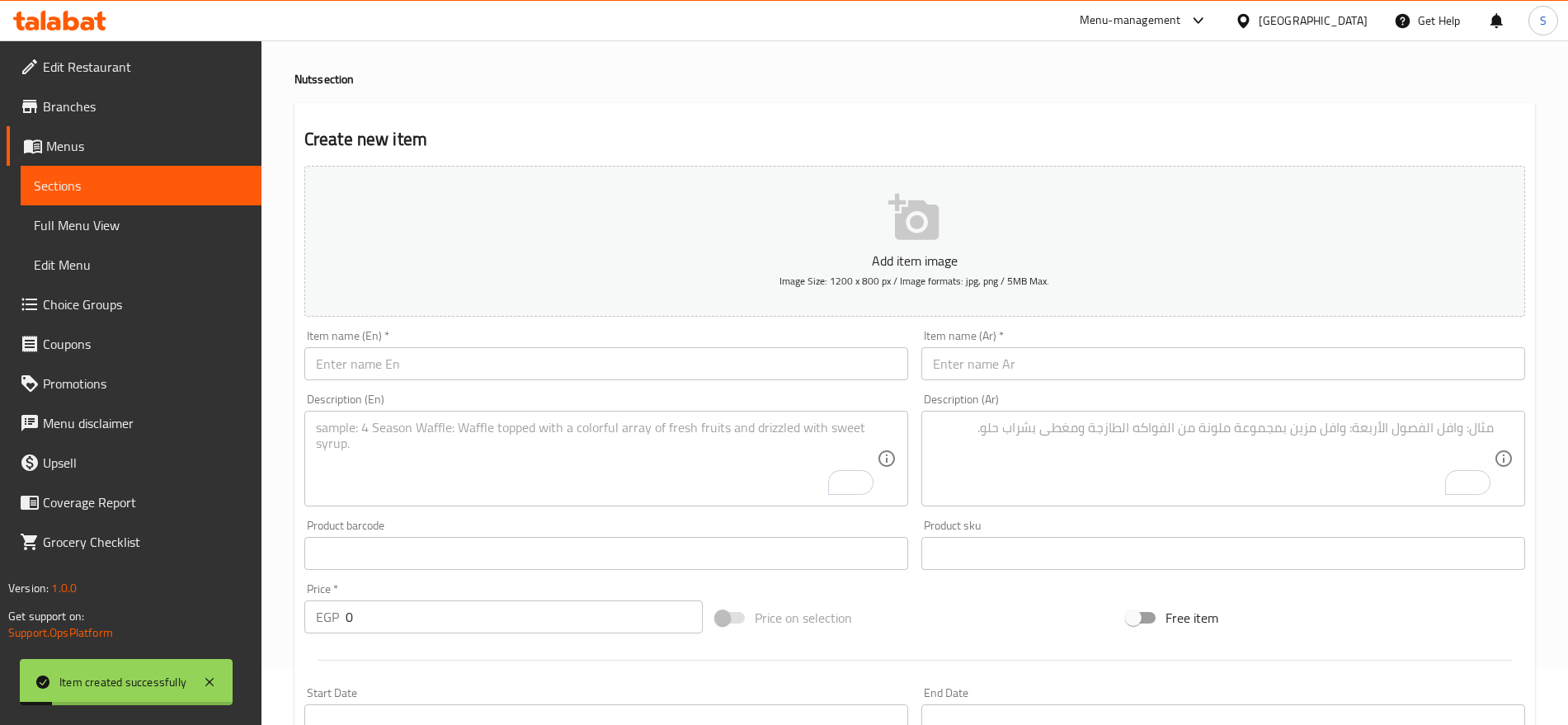
scroll to position [28, 0]
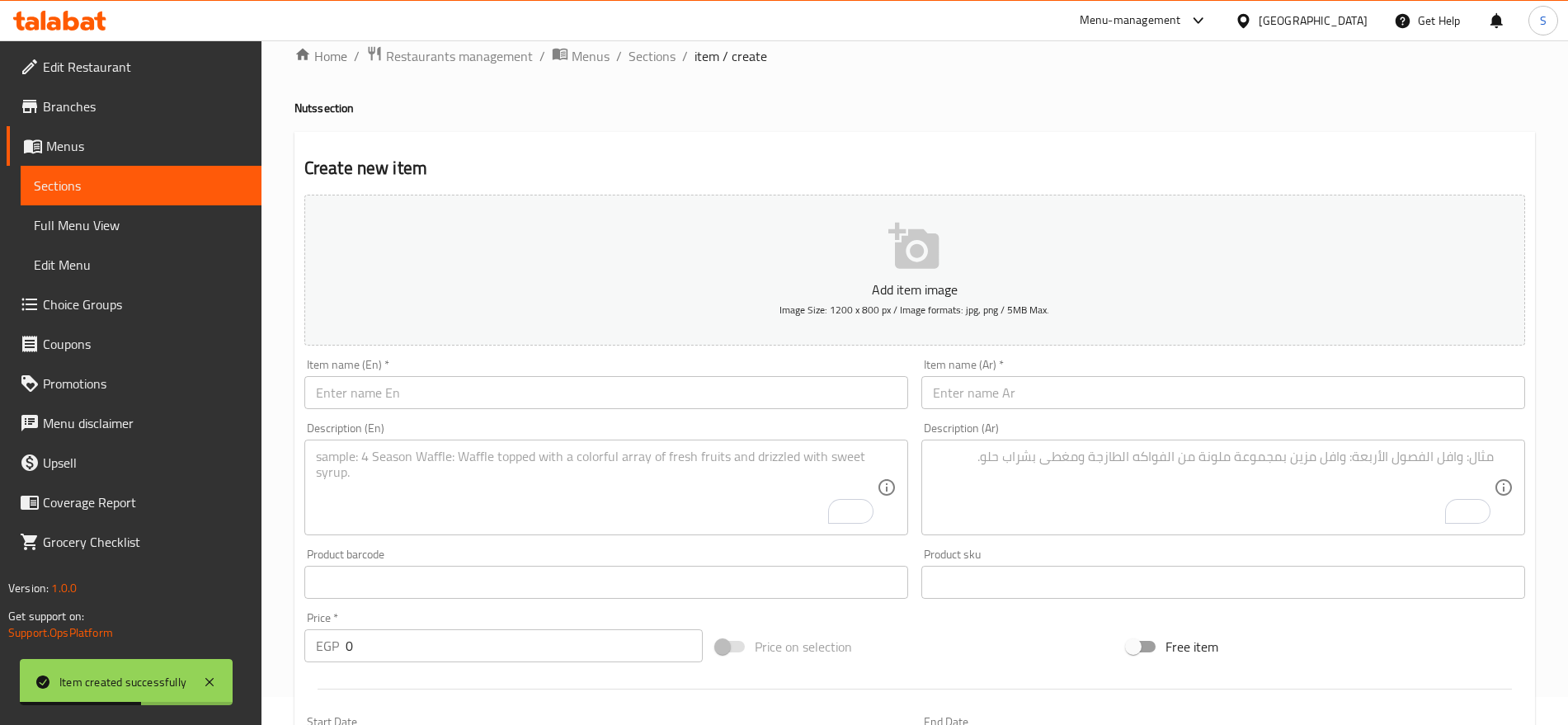
click at [1017, 412] on div "Item name (Ar)   * Item name (Ar) *" at bounding box center [1224, 383] width 617 height 64
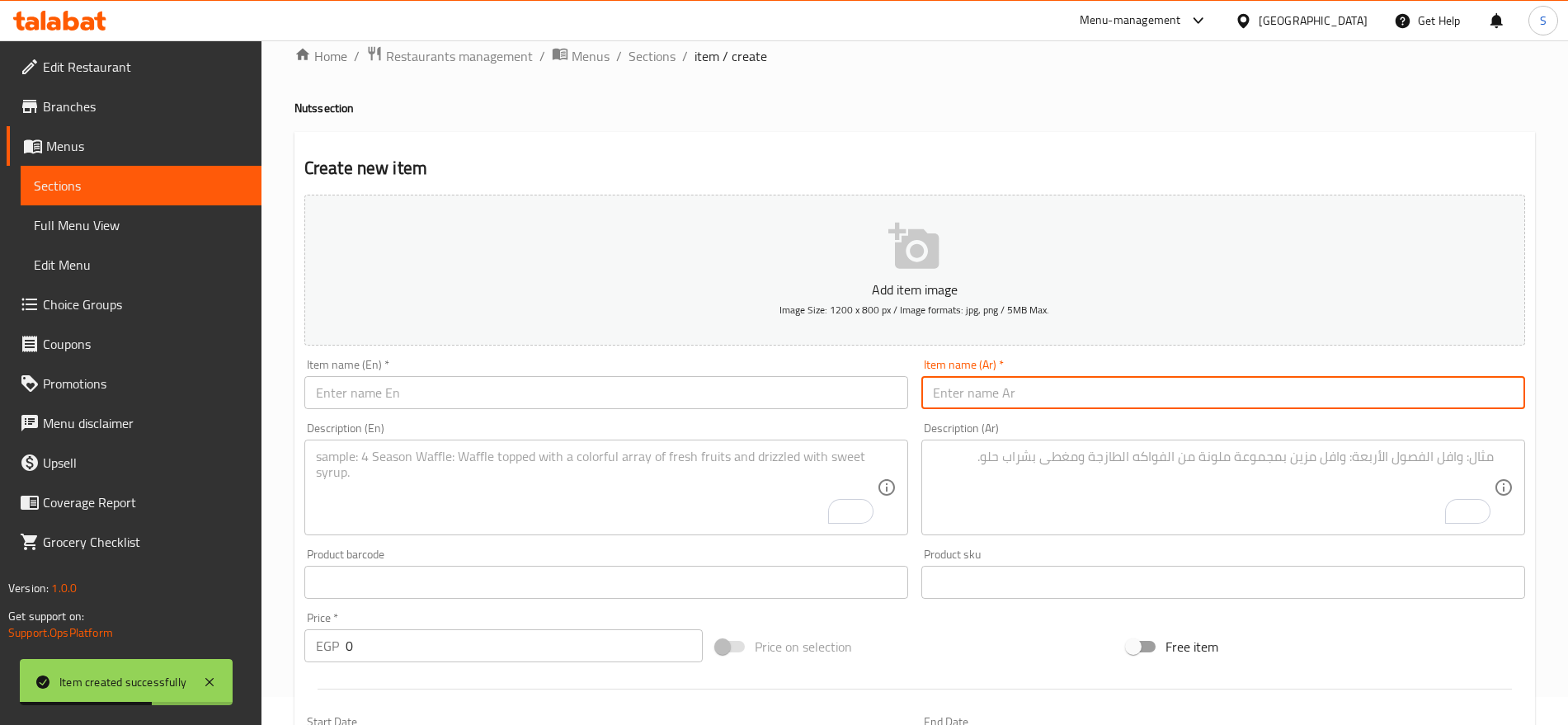
drag, startPoint x: 1028, startPoint y: 397, endPoint x: 801, endPoint y: 306, distance: 244.6
click at [1028, 397] on input "text" at bounding box center [1223, 392] width 604 height 33
paste input "لوز محمص أمريكي"
type input "لوز محمص أمريكي"
click at [418, 376] on input "text" at bounding box center [606, 392] width 604 height 33
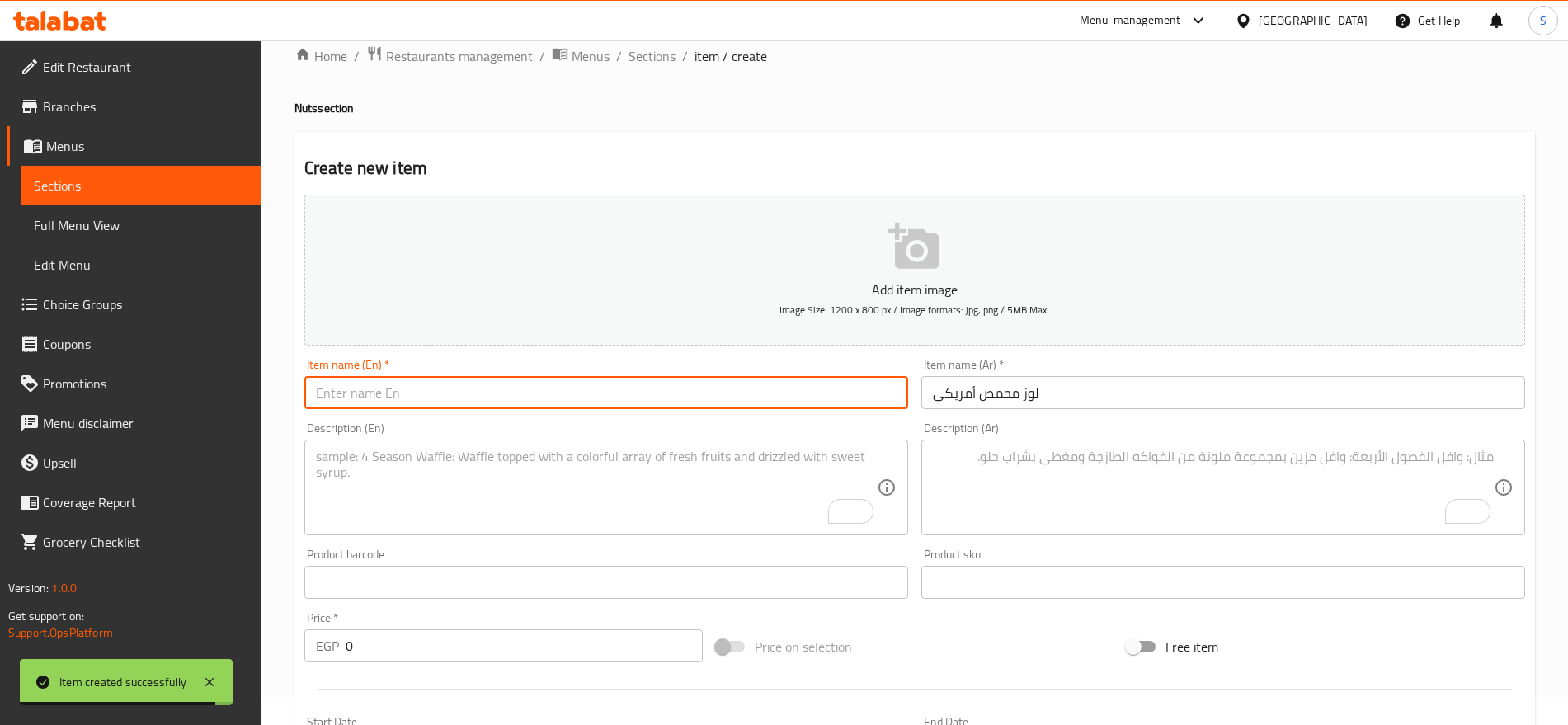
paste input "American roasted almonds"
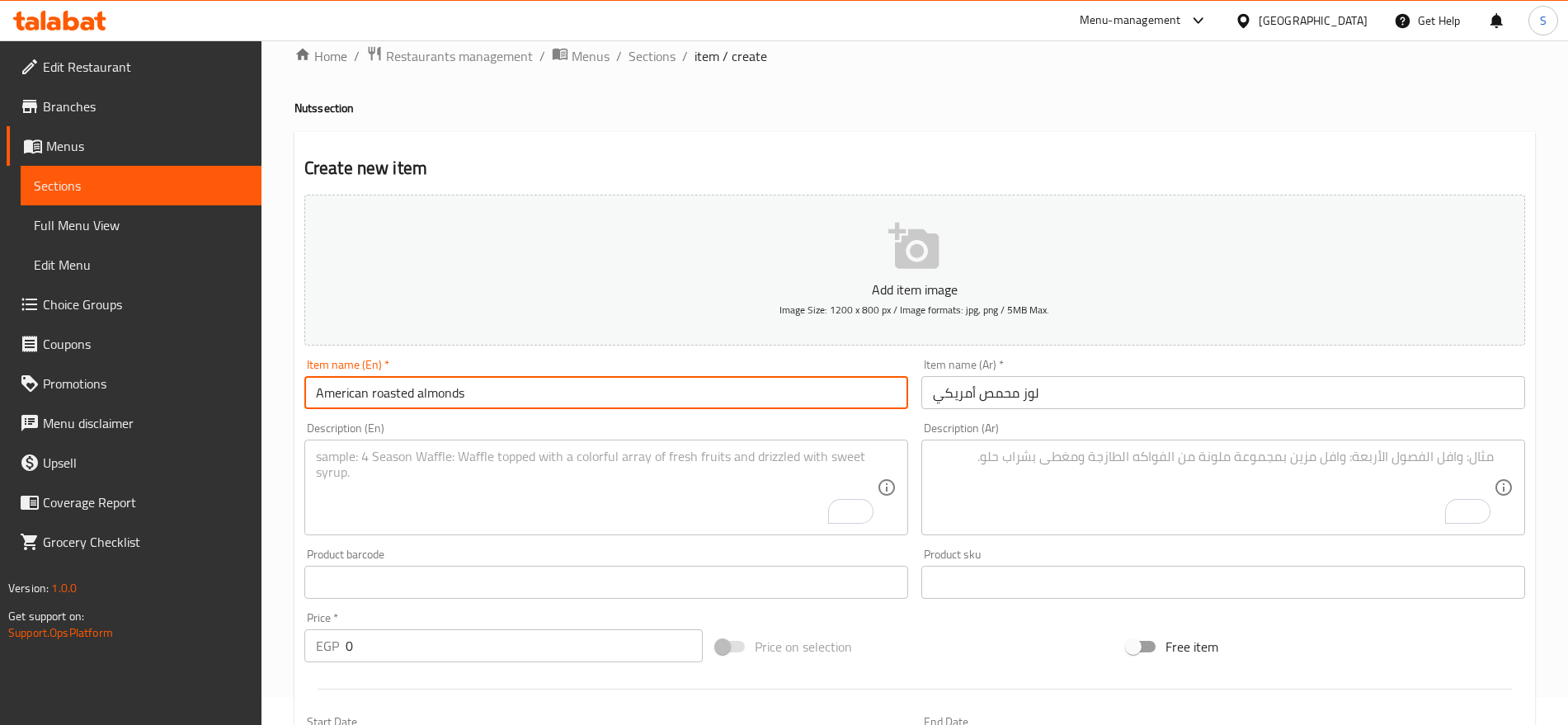
type input "American roasted almonds"
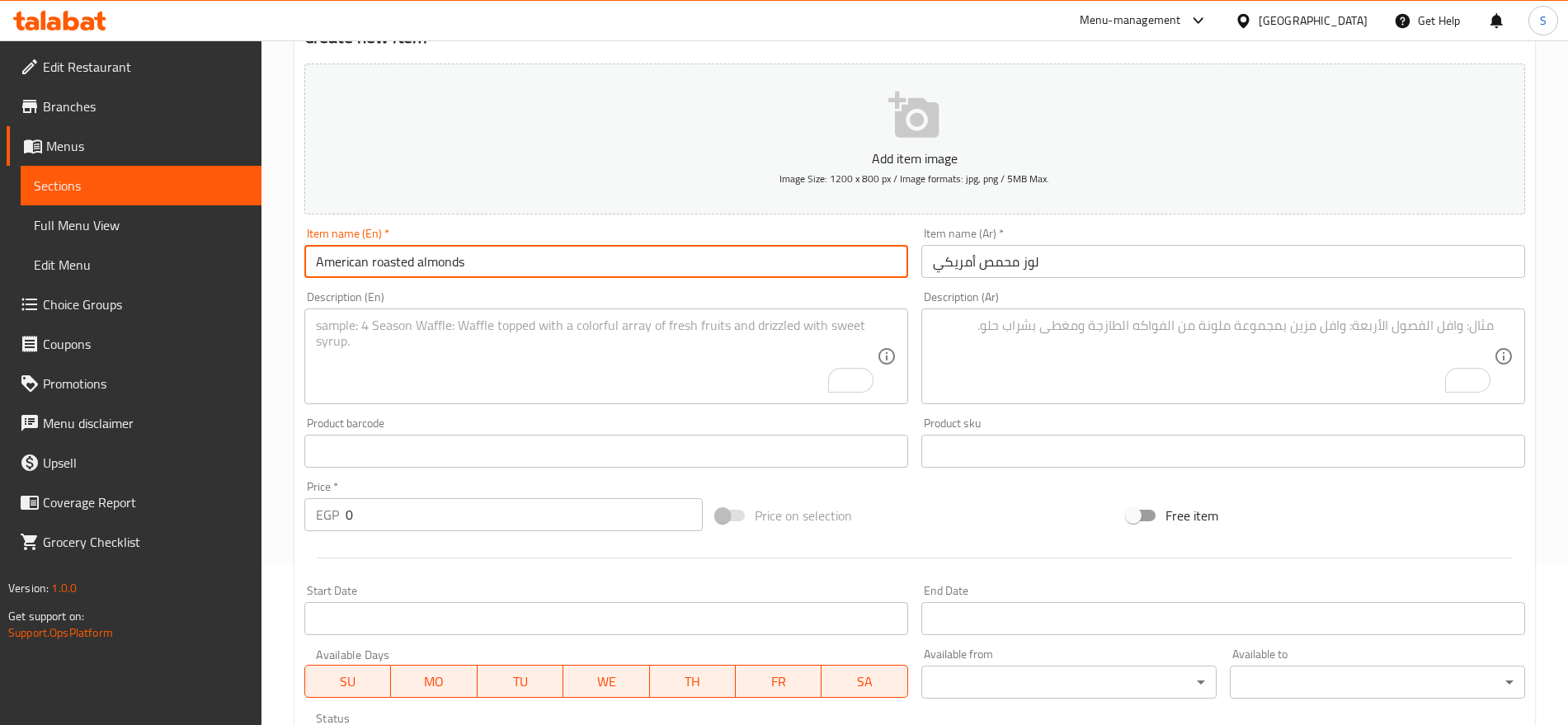
scroll to position [440, 0]
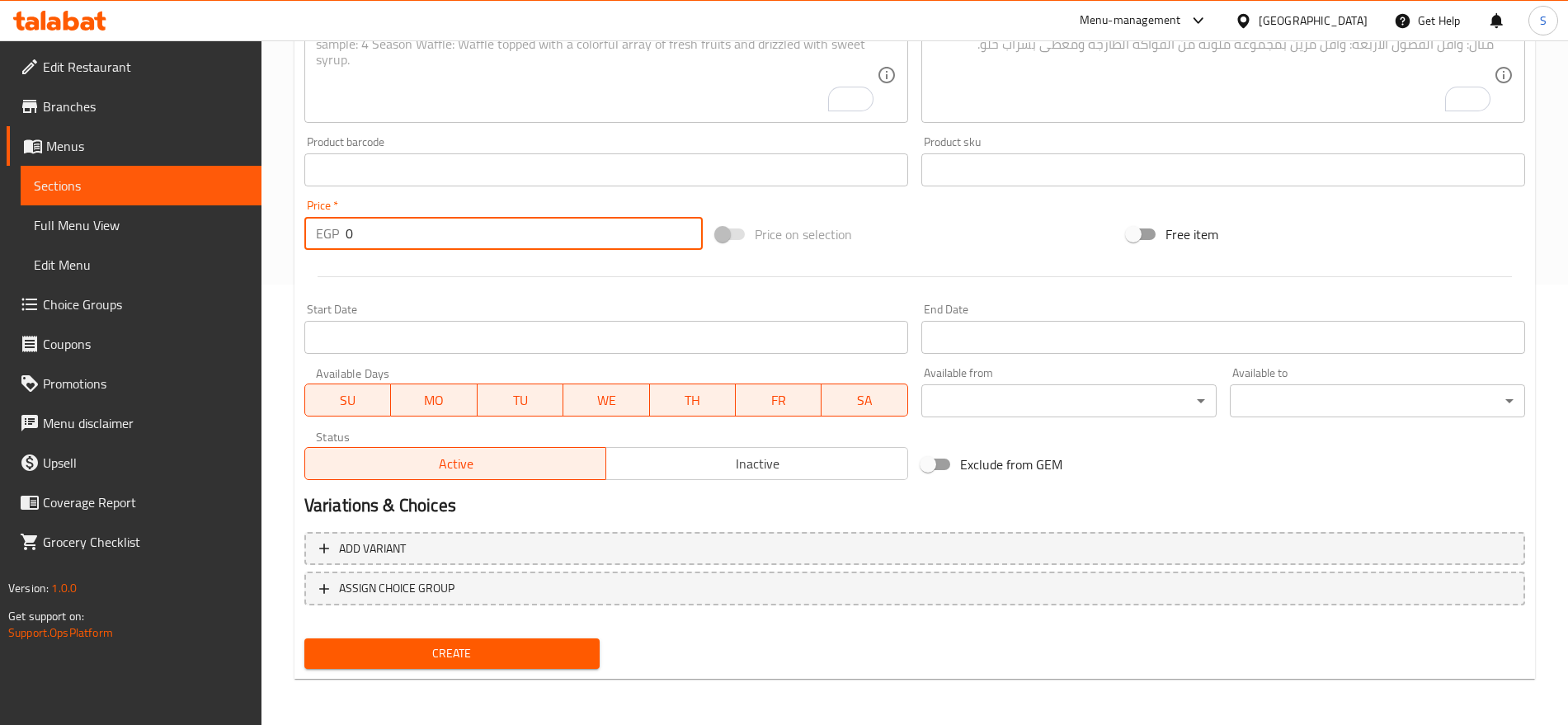
drag, startPoint x: 412, startPoint y: 220, endPoint x: 42, endPoint y: 187, distance: 371.5
click at [42, 187] on div "Edit Restaurant Branches Menus Sections Full Menu View Edit Menu Choice Groups …" at bounding box center [784, 162] width 1568 height 1125
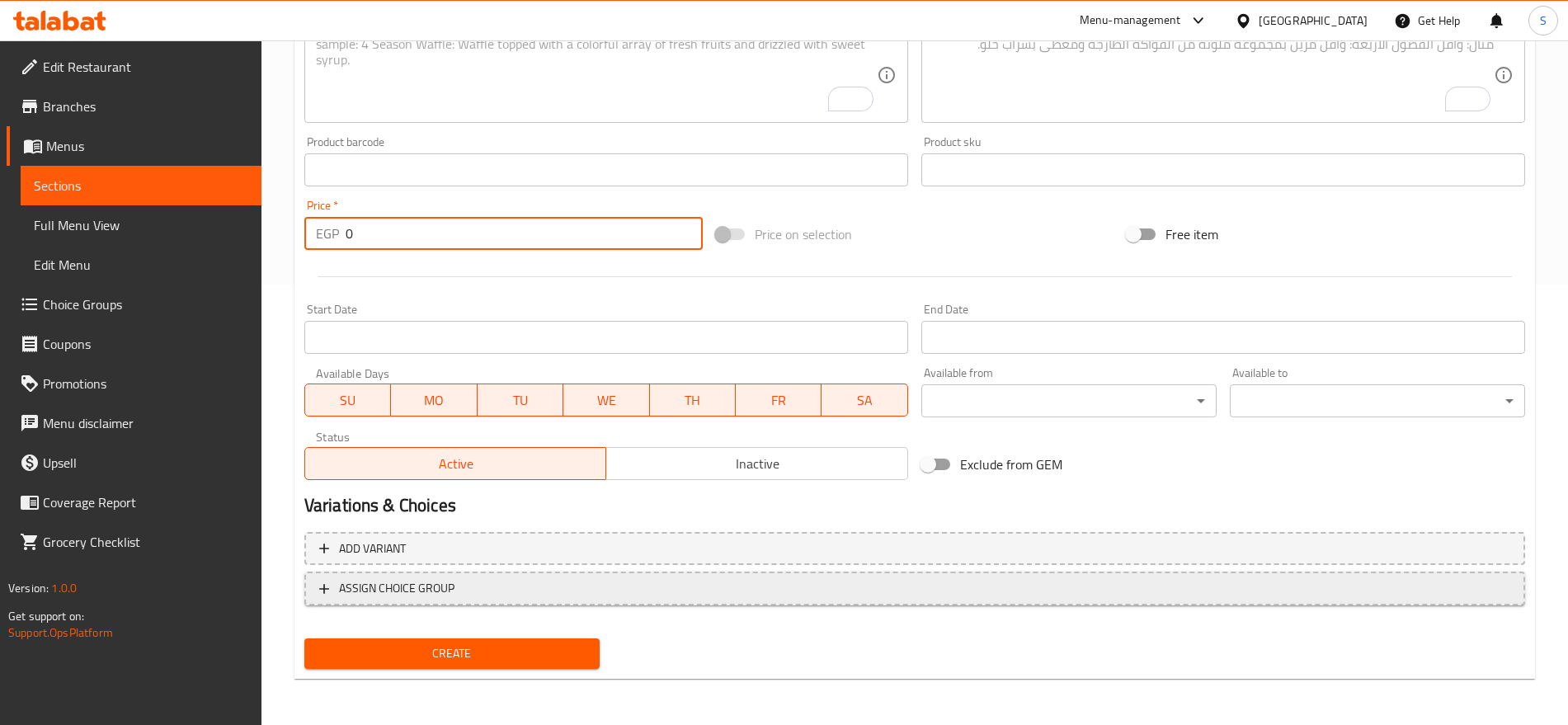
paste input "660.0"
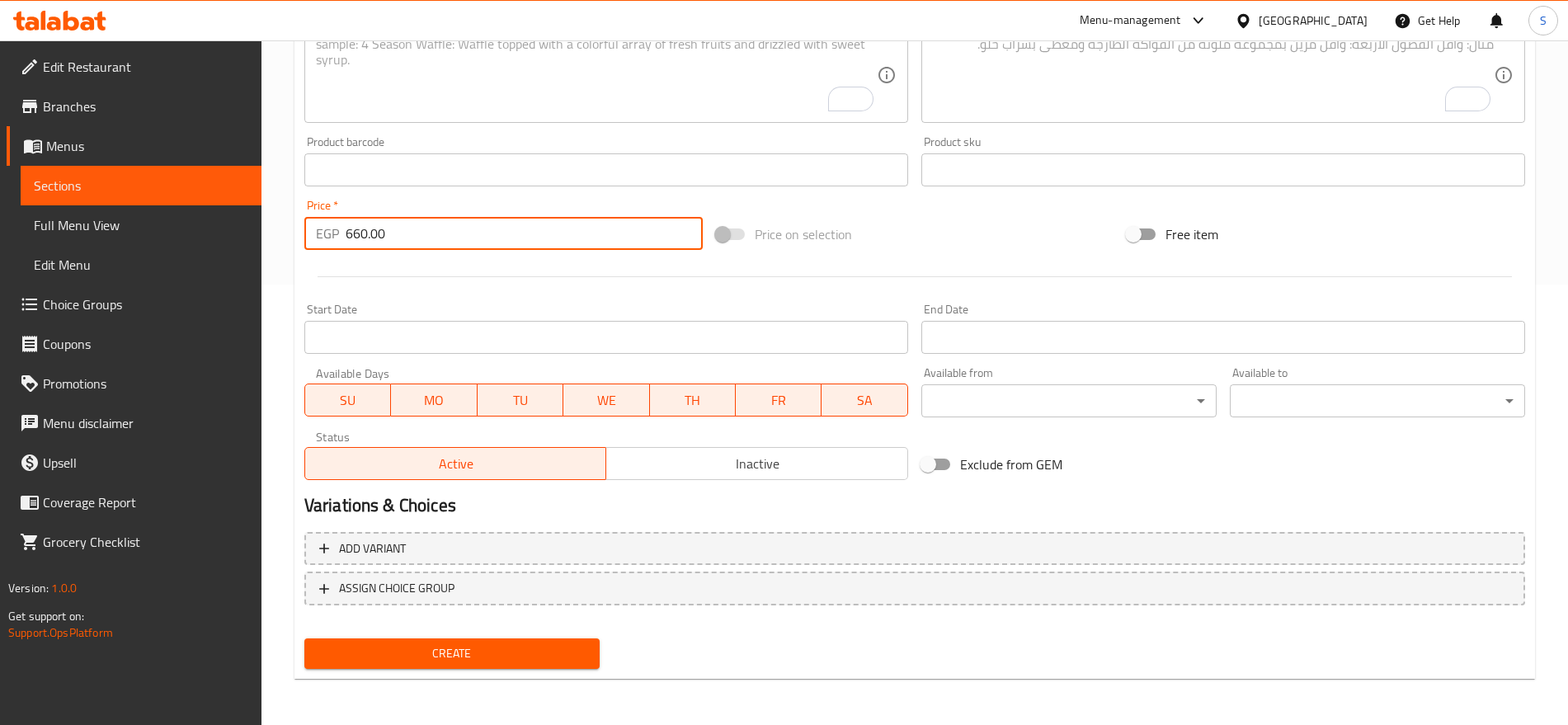
type input "660.00"
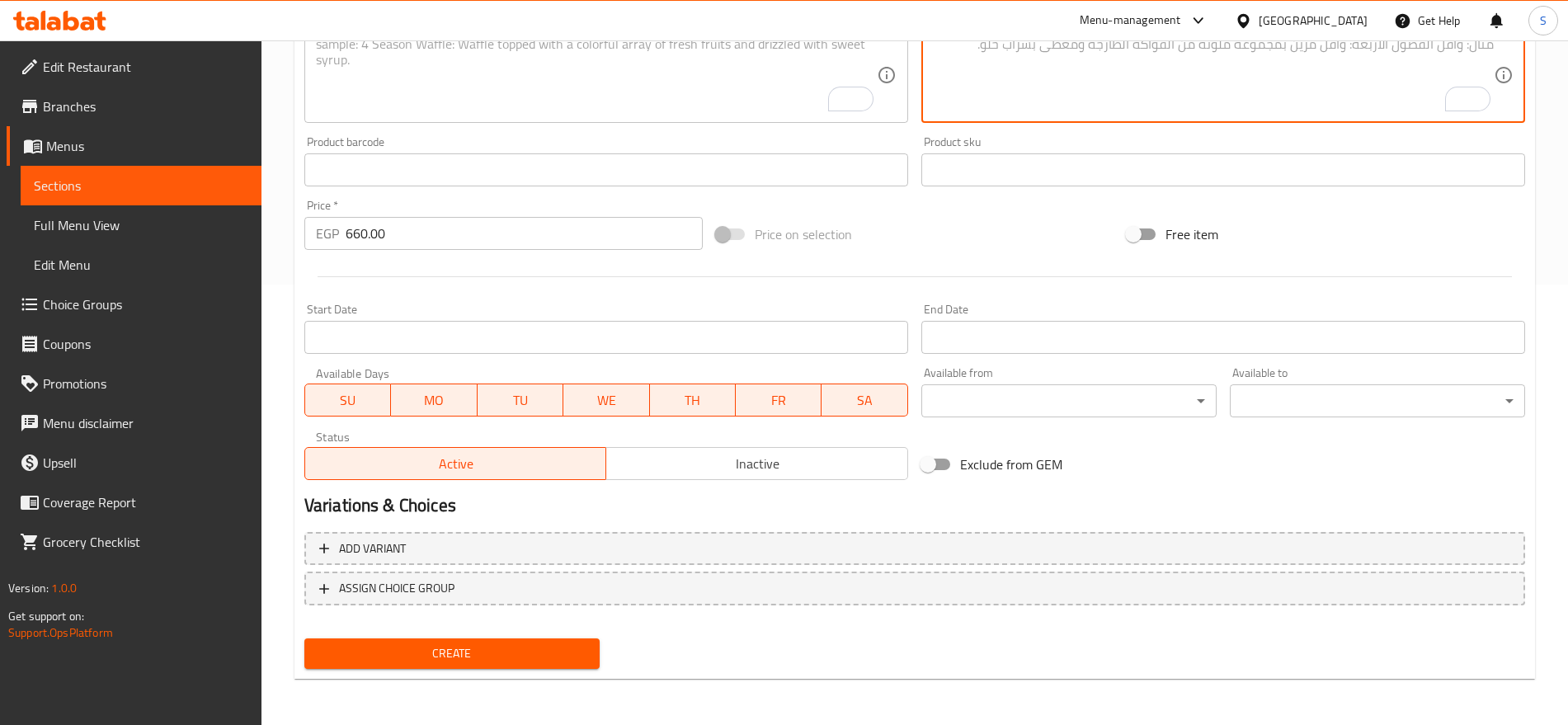
click at [1033, 50] on textarea "To enrich screen reader interactions, please activate Accessibility in Grammarl…" at bounding box center [1213, 76] width 561 height 78
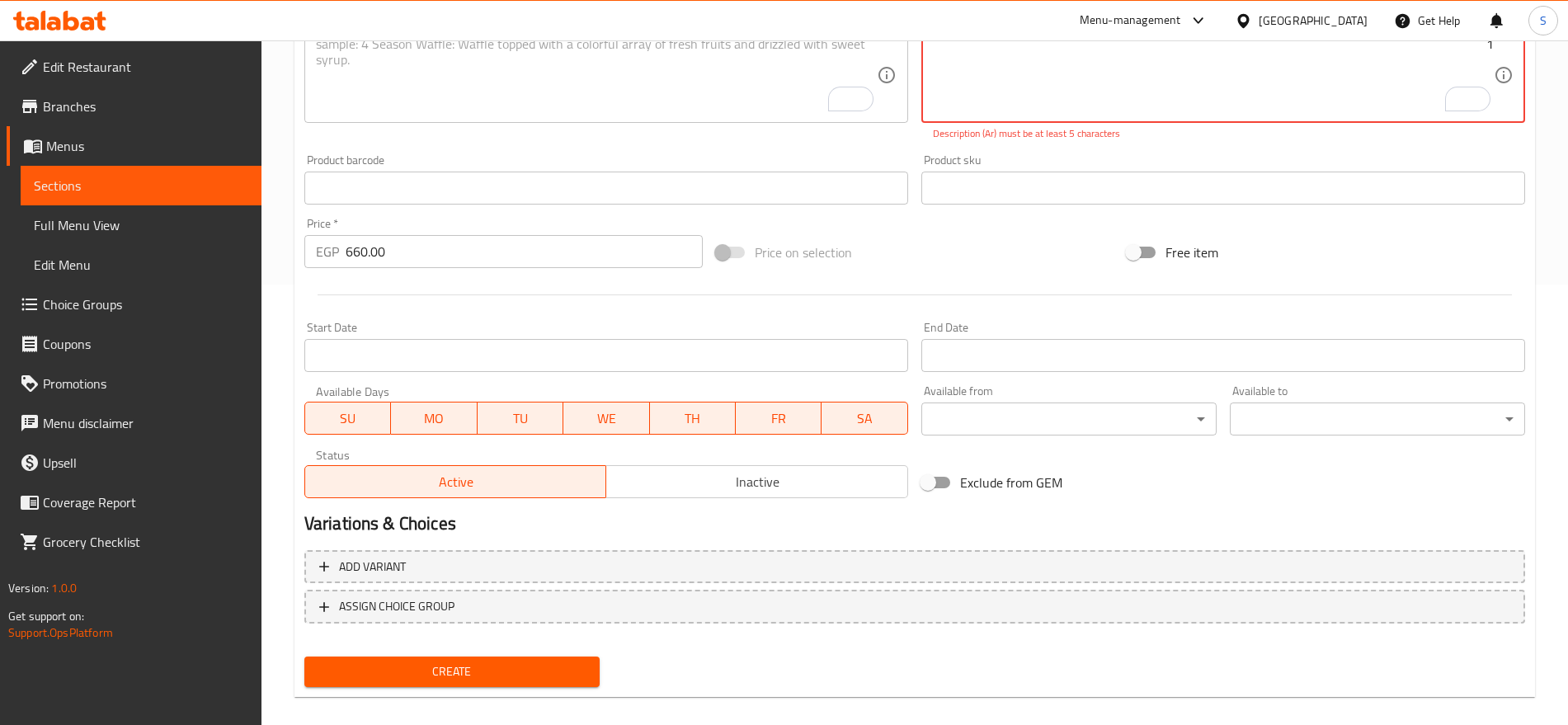
paste textarea "كيلو"
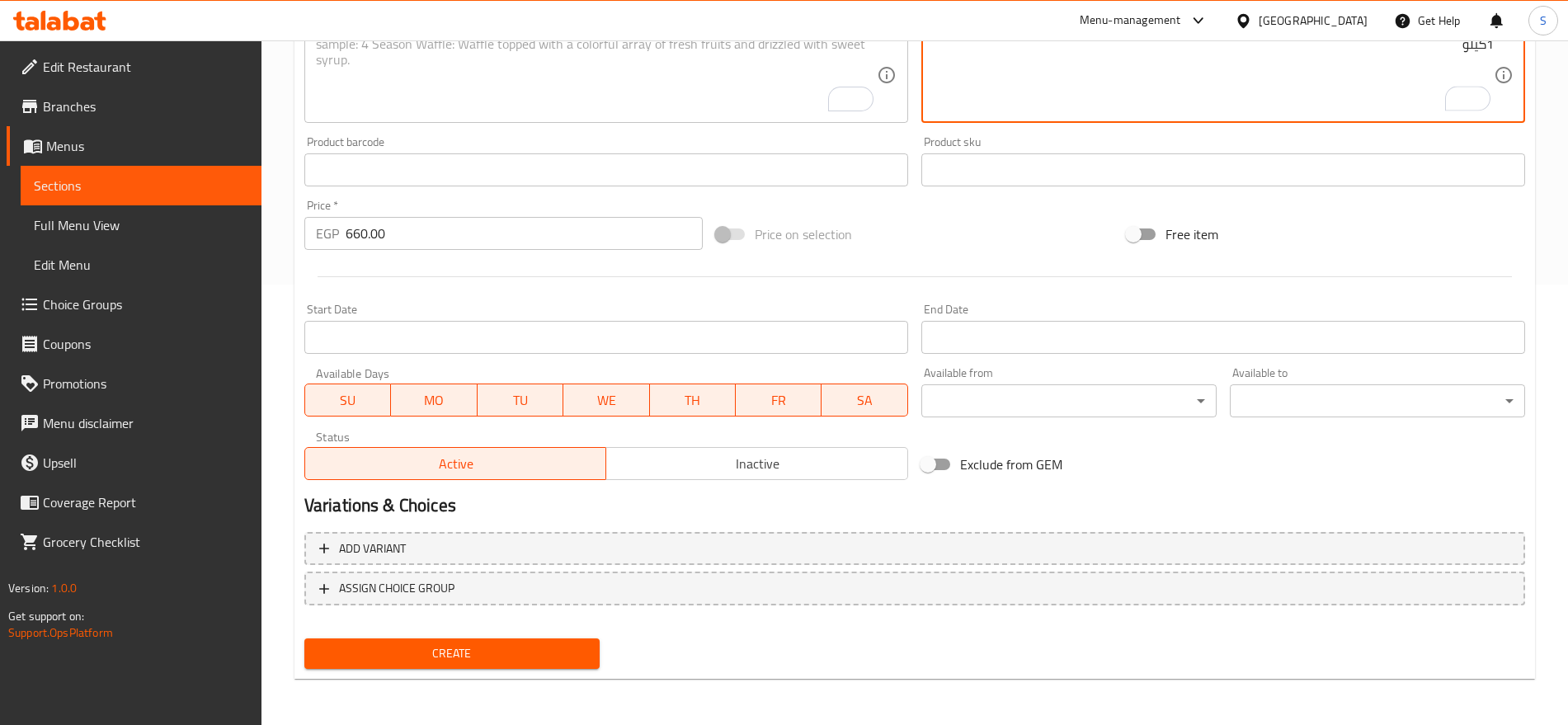
type textarea "1كيلو"
click at [420, 72] on textarea "To enrich screen reader interactions, please activate Accessibility in Grammarl…" at bounding box center [597, 76] width 561 height 78
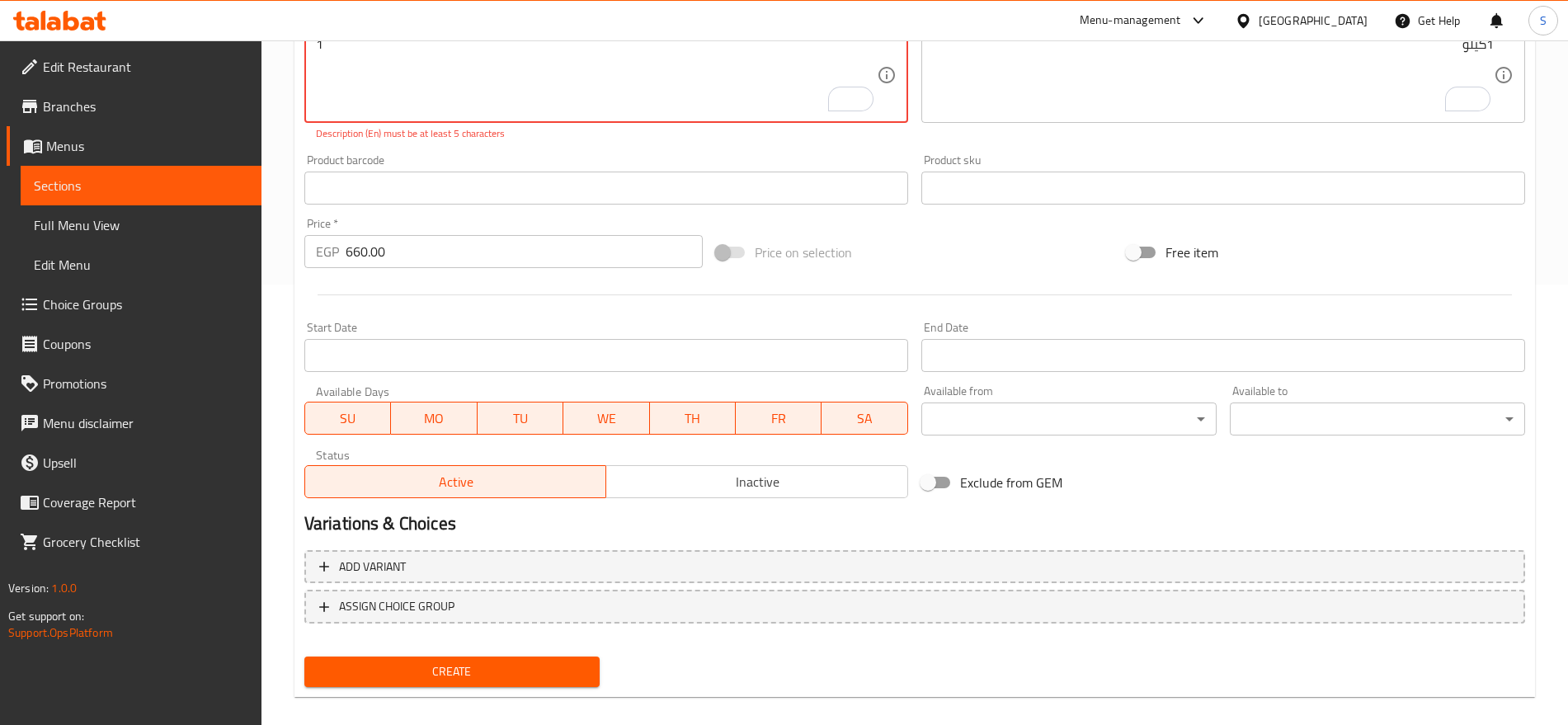
paste textarea "kilo"
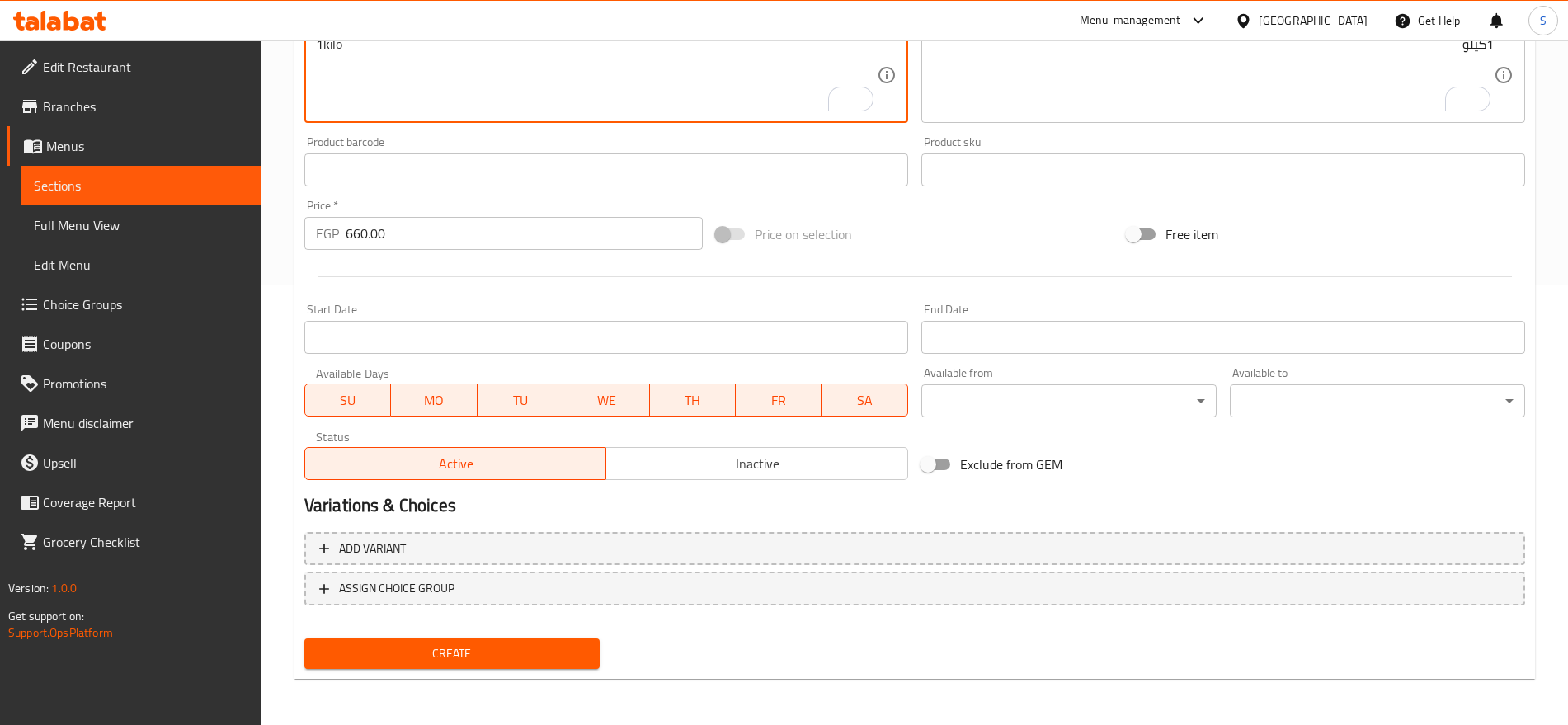
type textarea "1kilo"
click at [436, 659] on span "Create" at bounding box center [453, 653] width 269 height 20
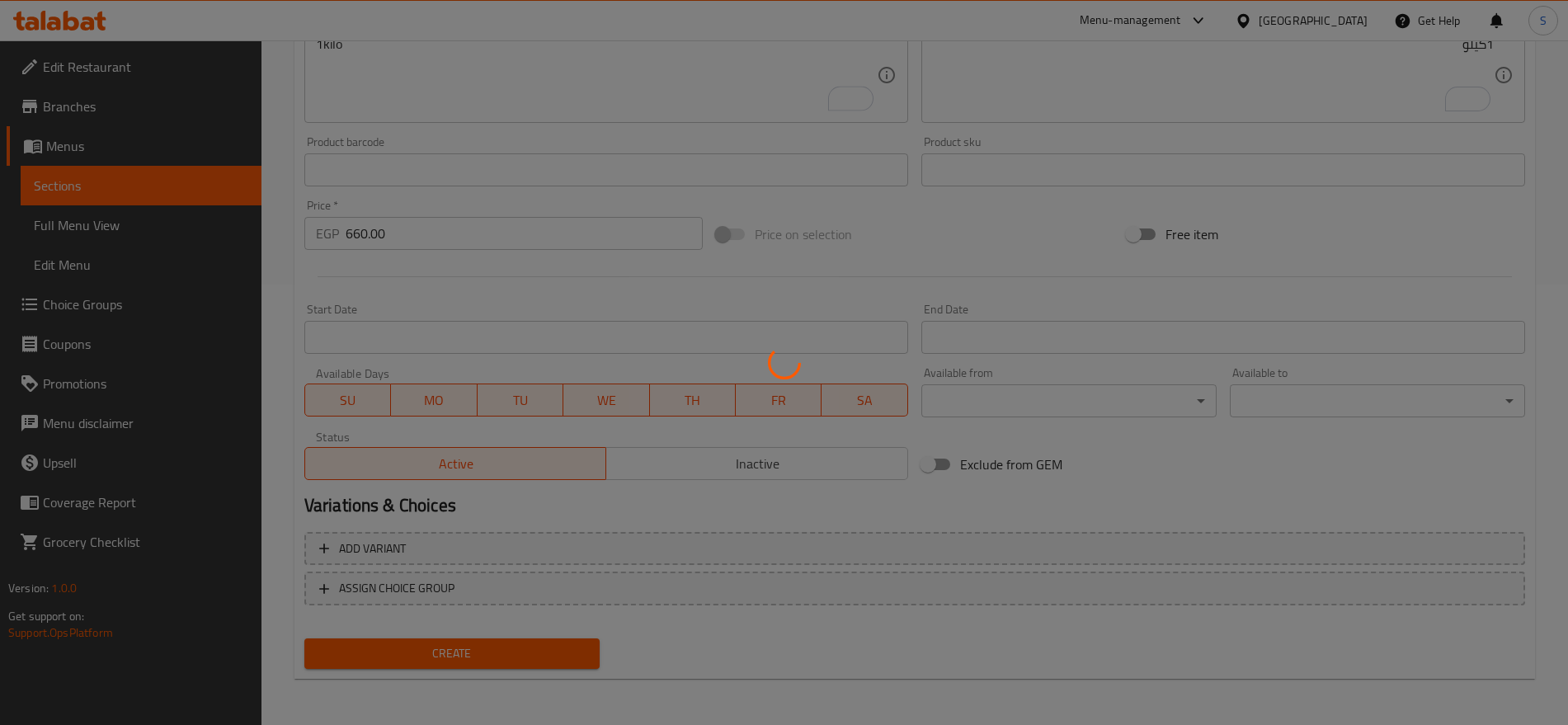
type input "0"
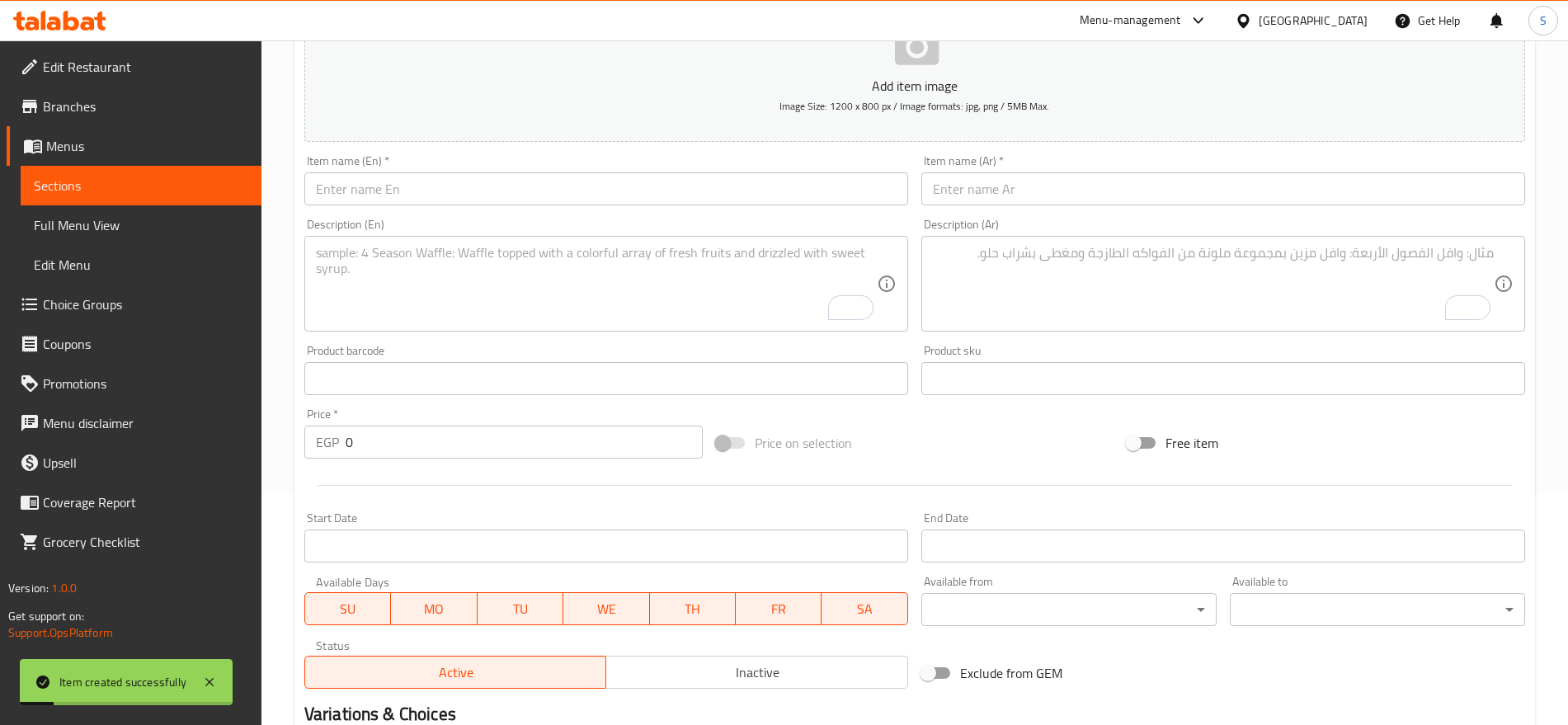
scroll to position [28, 0]
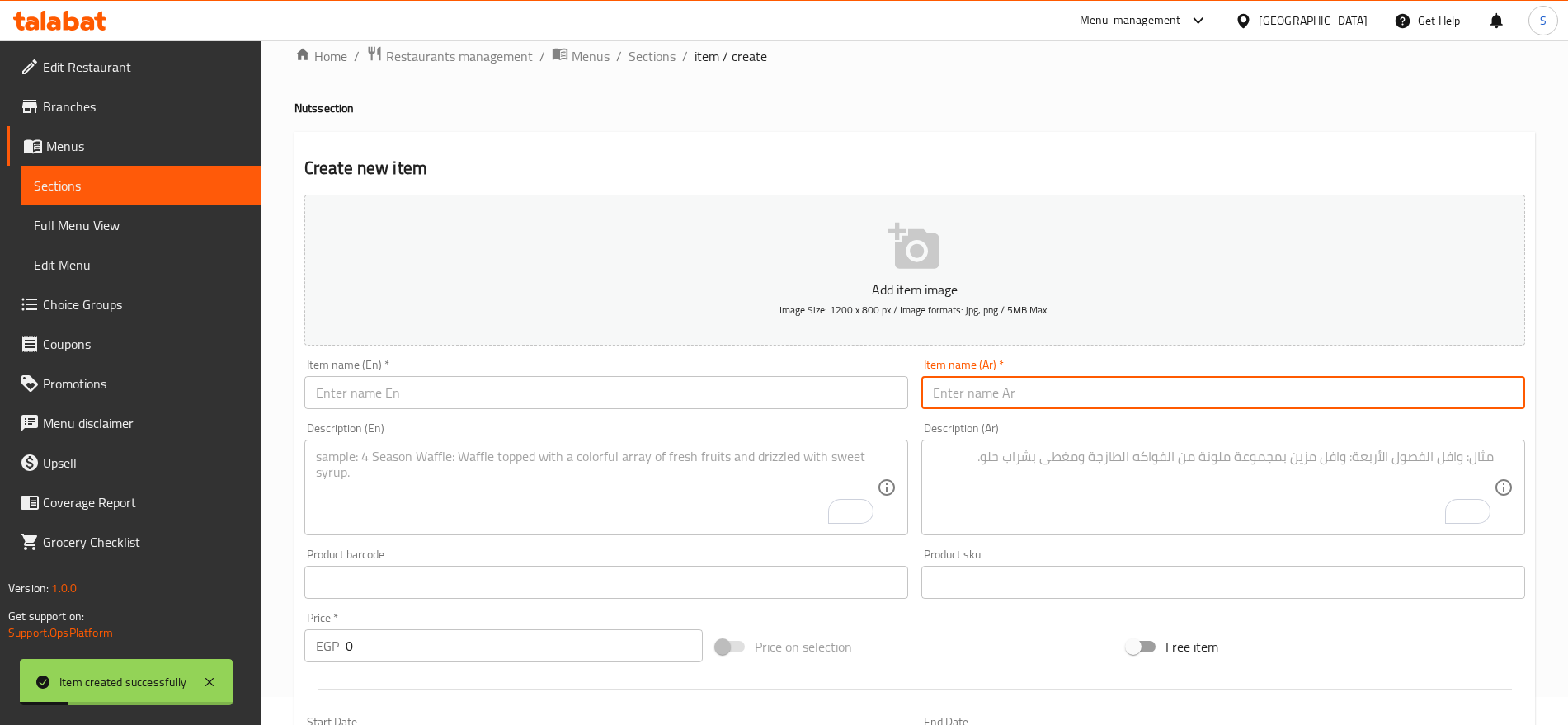
click at [1188, 378] on input "text" at bounding box center [1223, 392] width 604 height 33
paste input "مكسرات مشكله"
type input "مكسرات مشكله"
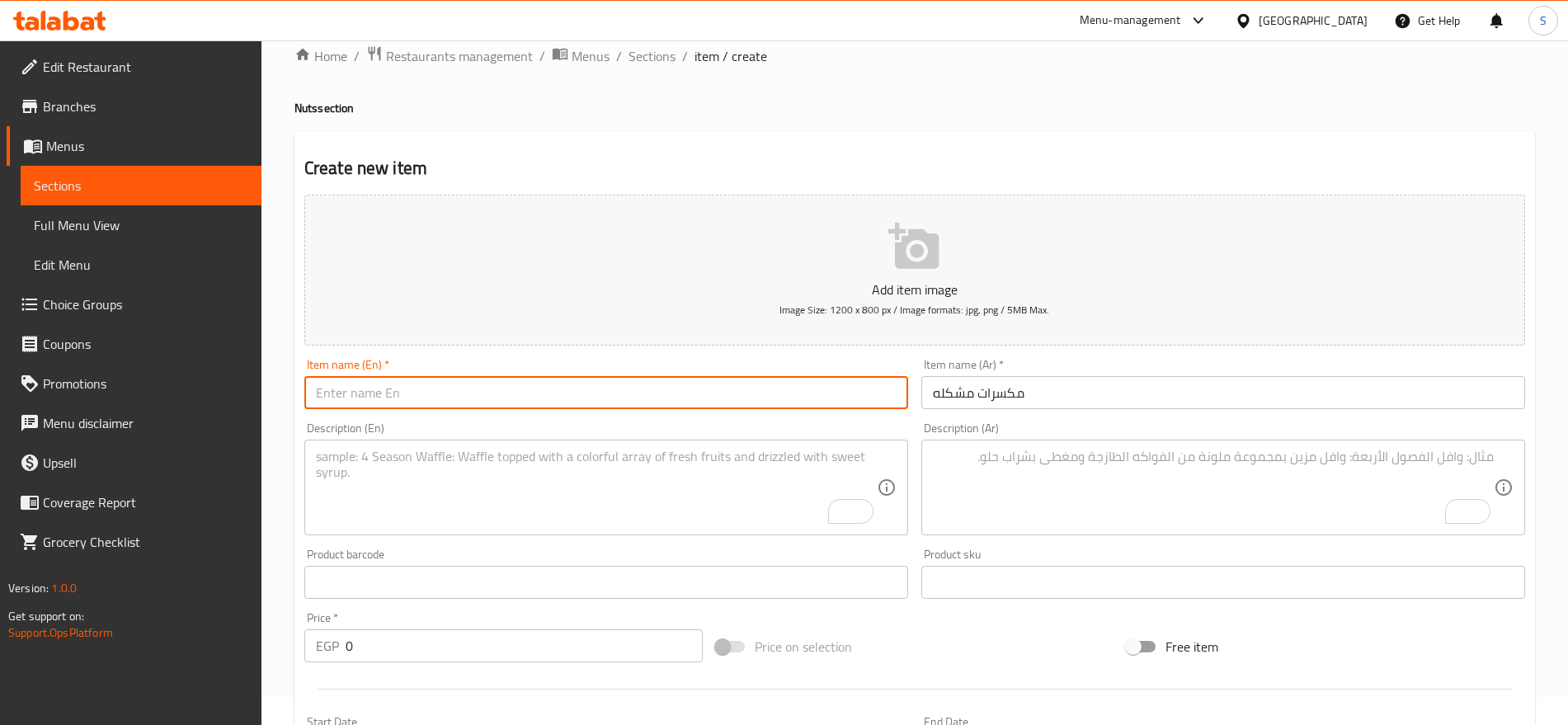
drag, startPoint x: 403, startPoint y: 384, endPoint x: 412, endPoint y: 362, distance: 23.8
click at [403, 384] on input "text" at bounding box center [606, 392] width 604 height 33
paste input "mixed nuts"
type input "mixed nuts"
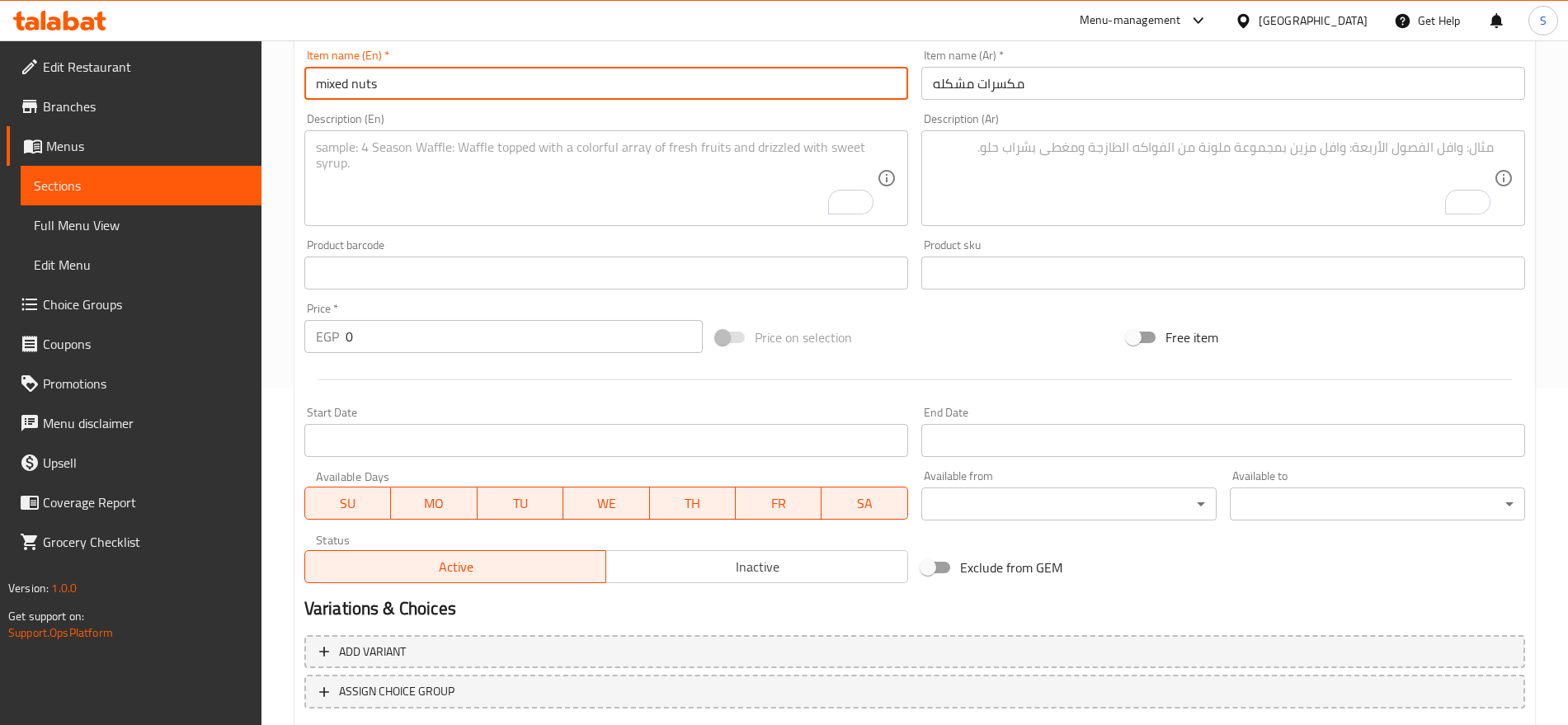
drag, startPoint x: 403, startPoint y: 331, endPoint x: 124, endPoint y: 278, distance: 284.0
click at [219, 291] on div "Edit Restaurant Branches Menus Sections Full Menu View Edit Menu Choice Groups …" at bounding box center [784, 266] width 1568 height 1125
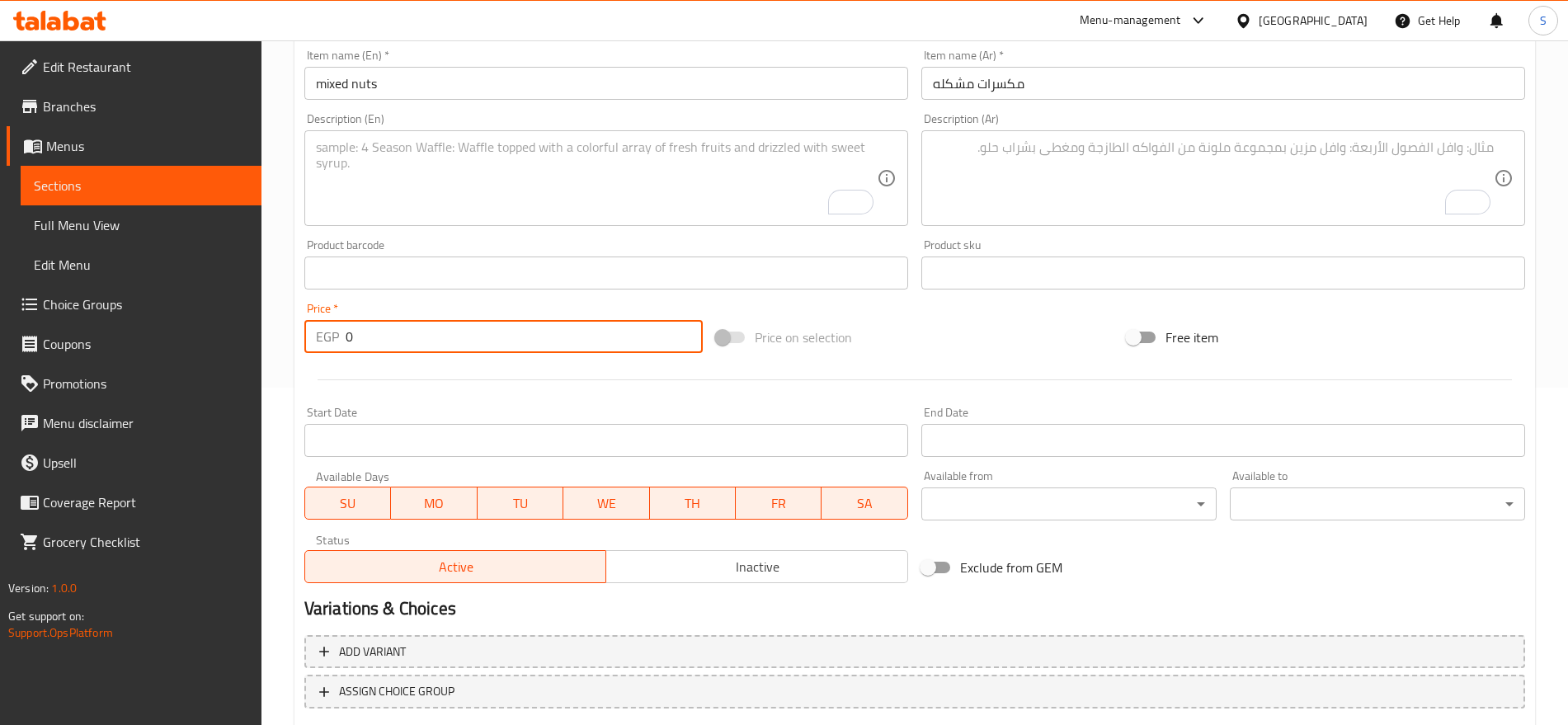
paste input "700.0"
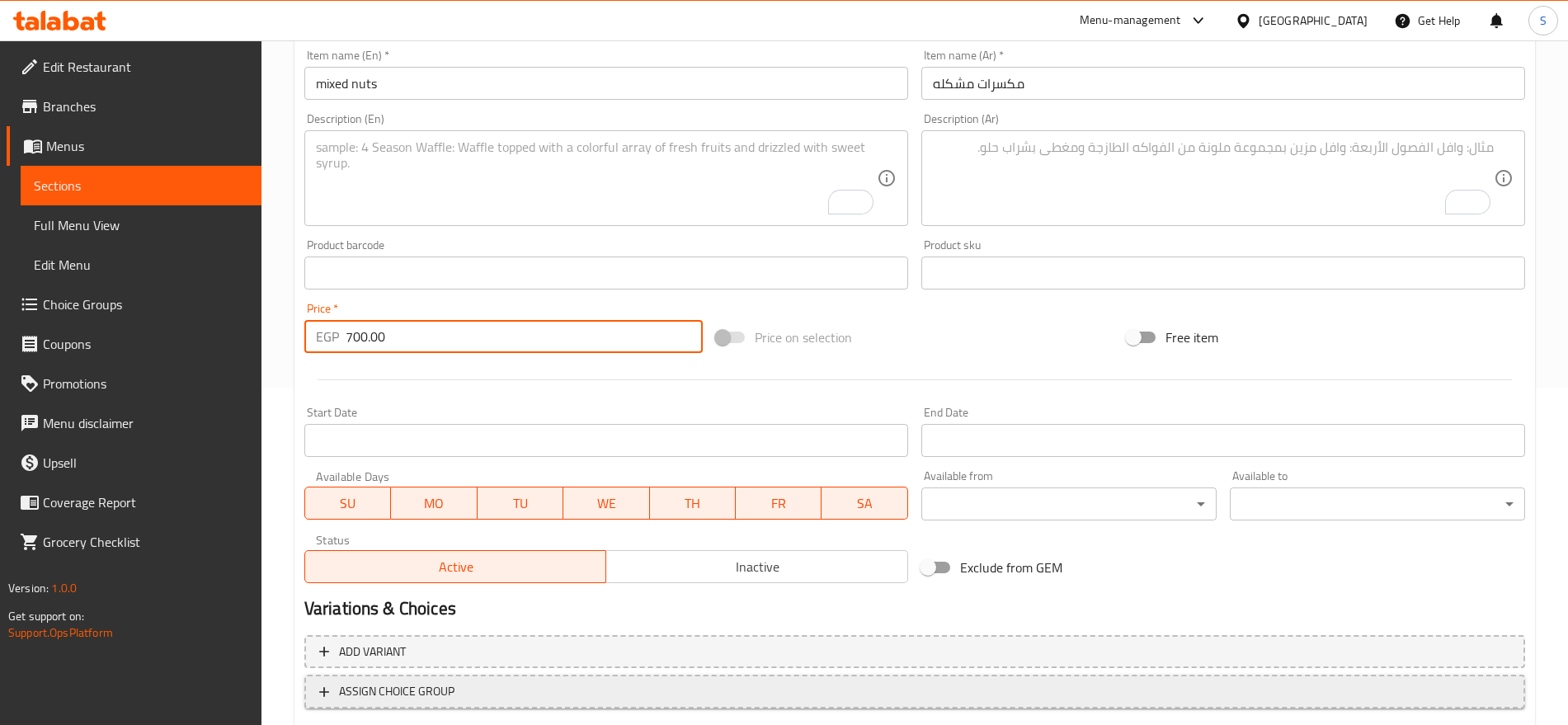
type input "700.00"
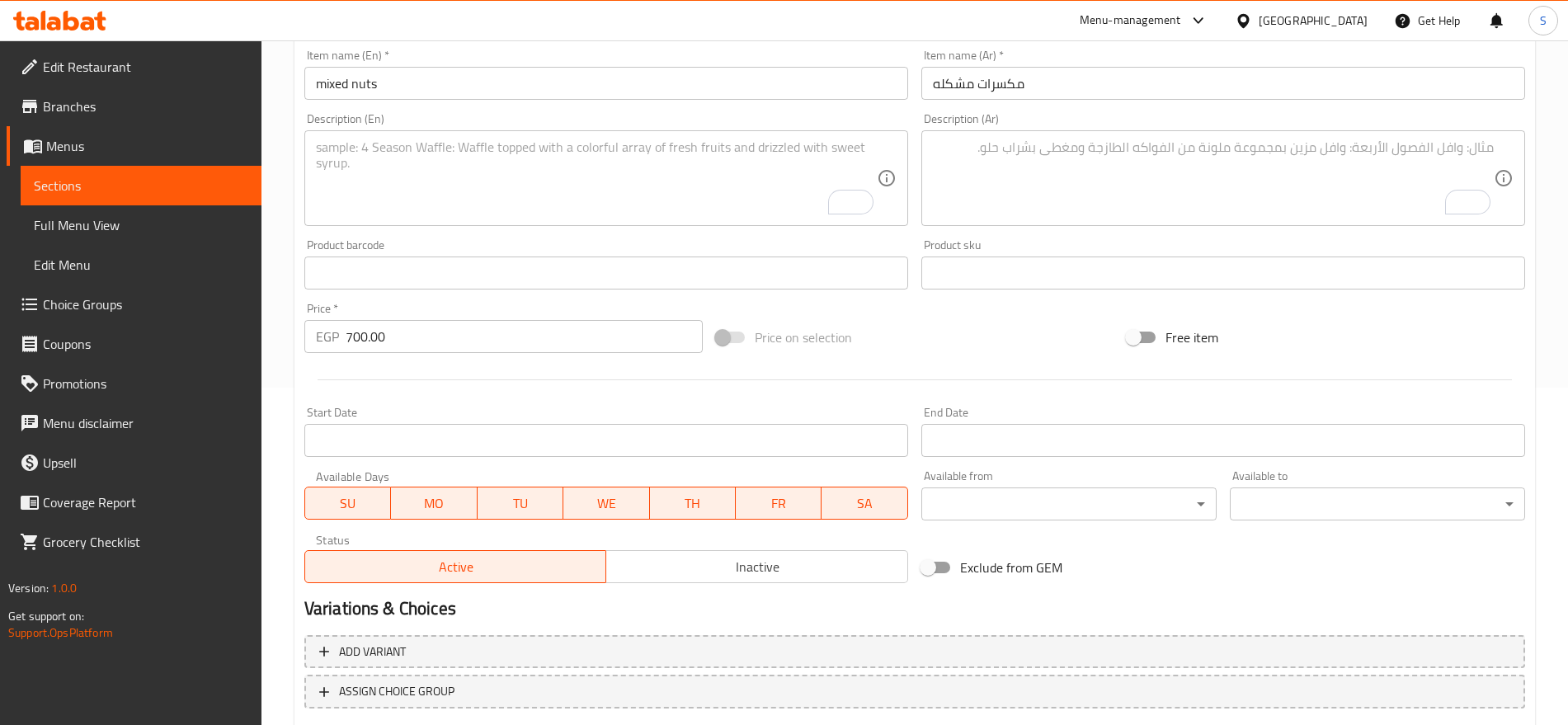
click at [1110, 189] on textarea "To enrich screen reader interactions, please activate Accessibility in Grammarl…" at bounding box center [1213, 179] width 561 height 78
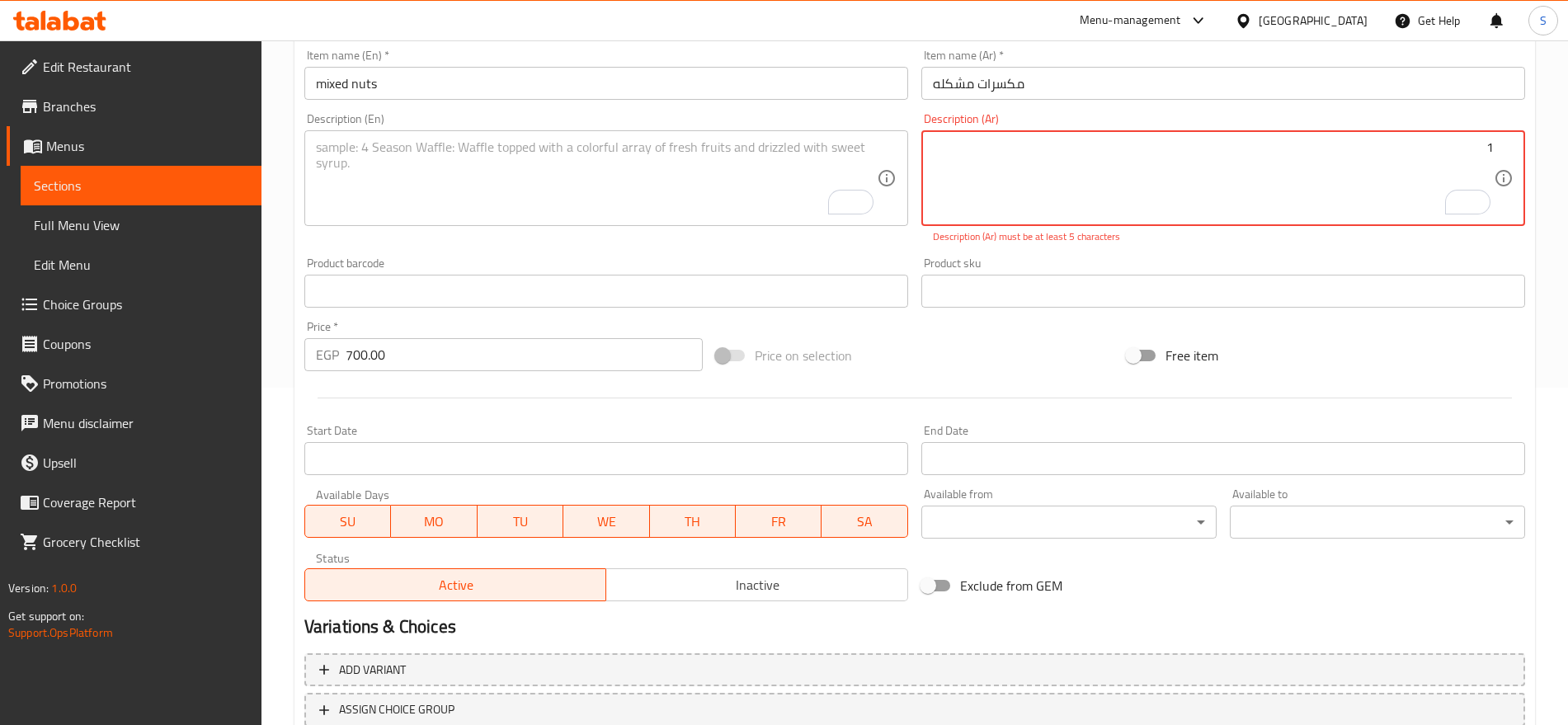
paste textarea "كيلو"
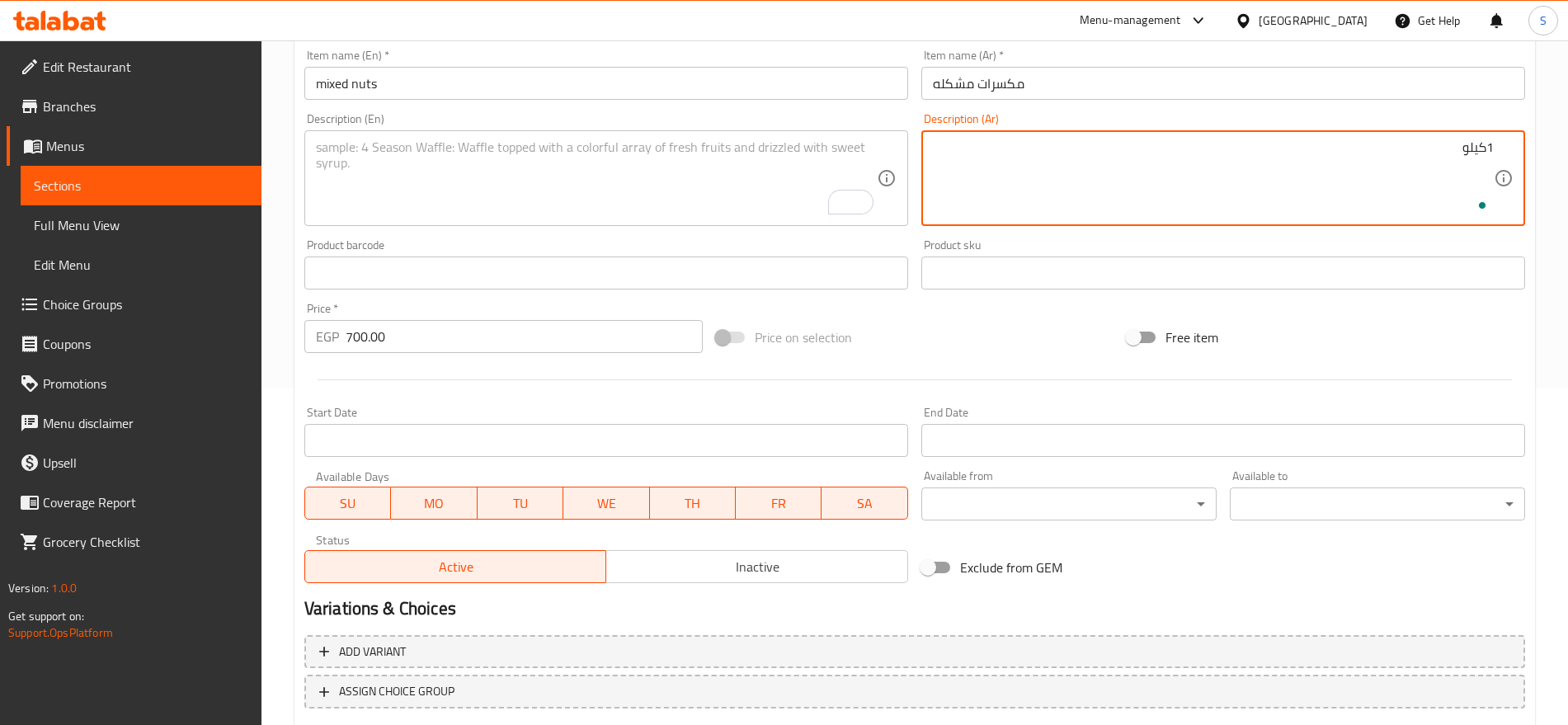
type textarea "1كيلو"
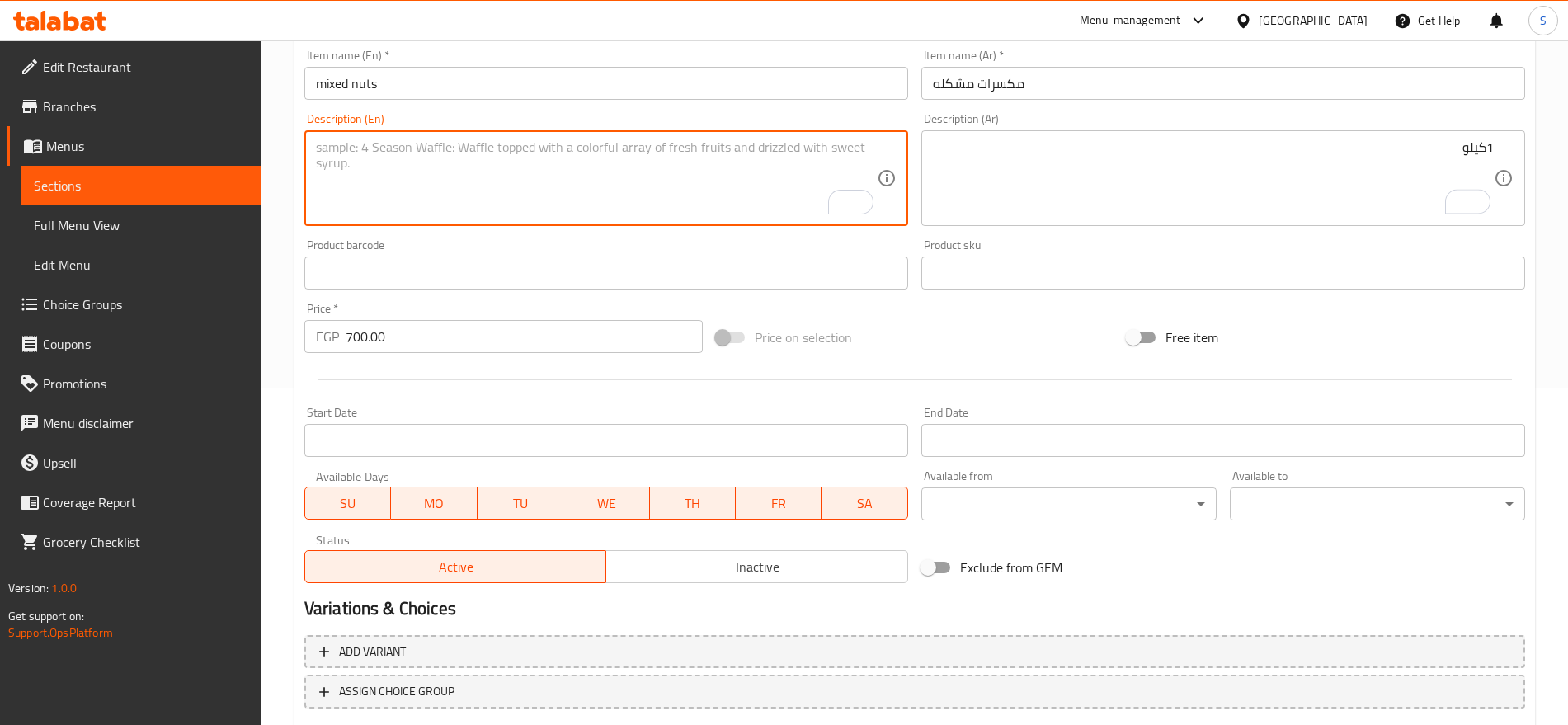
click at [417, 170] on textarea "To enrich screen reader interactions, please activate Accessibility in Grammarl…" at bounding box center [597, 179] width 561 height 78
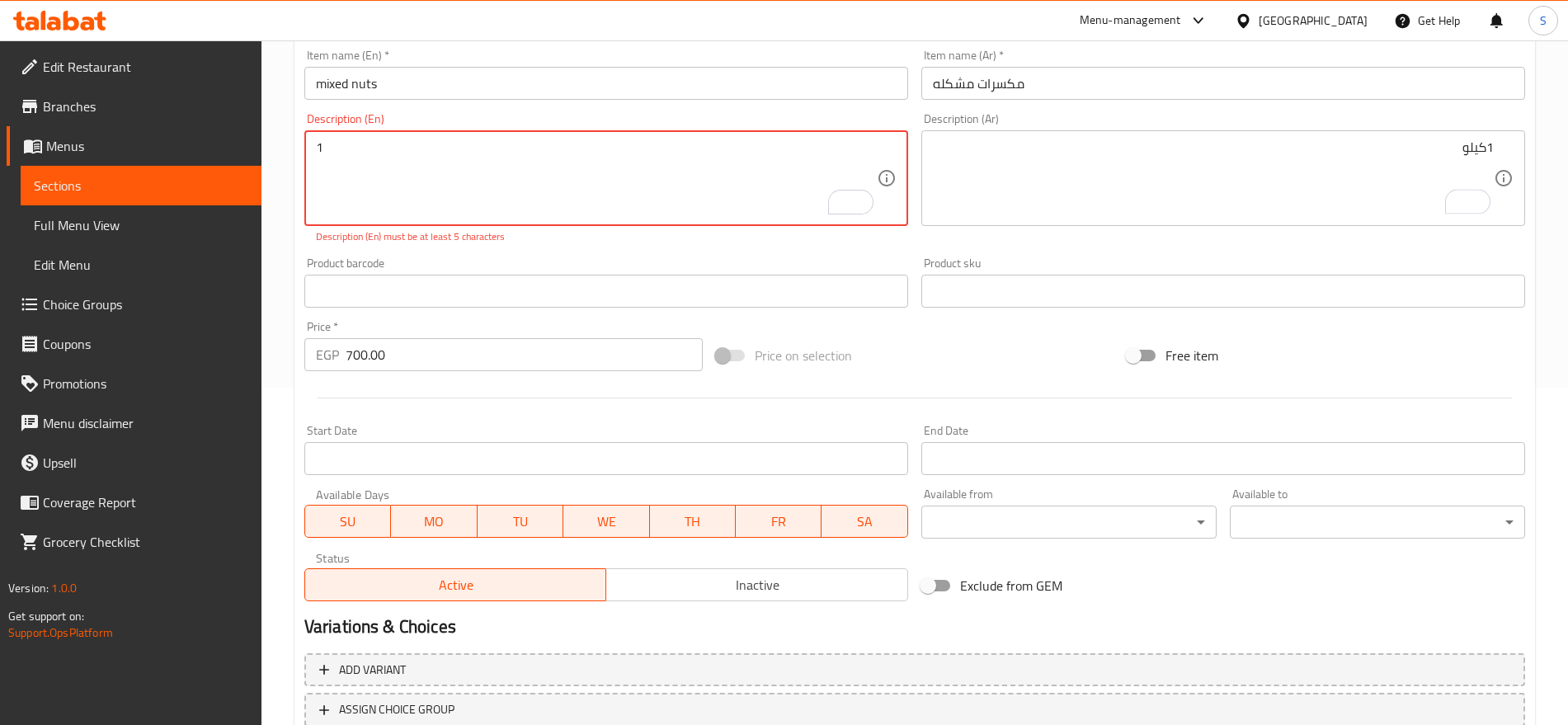
paste textarea "kilo"
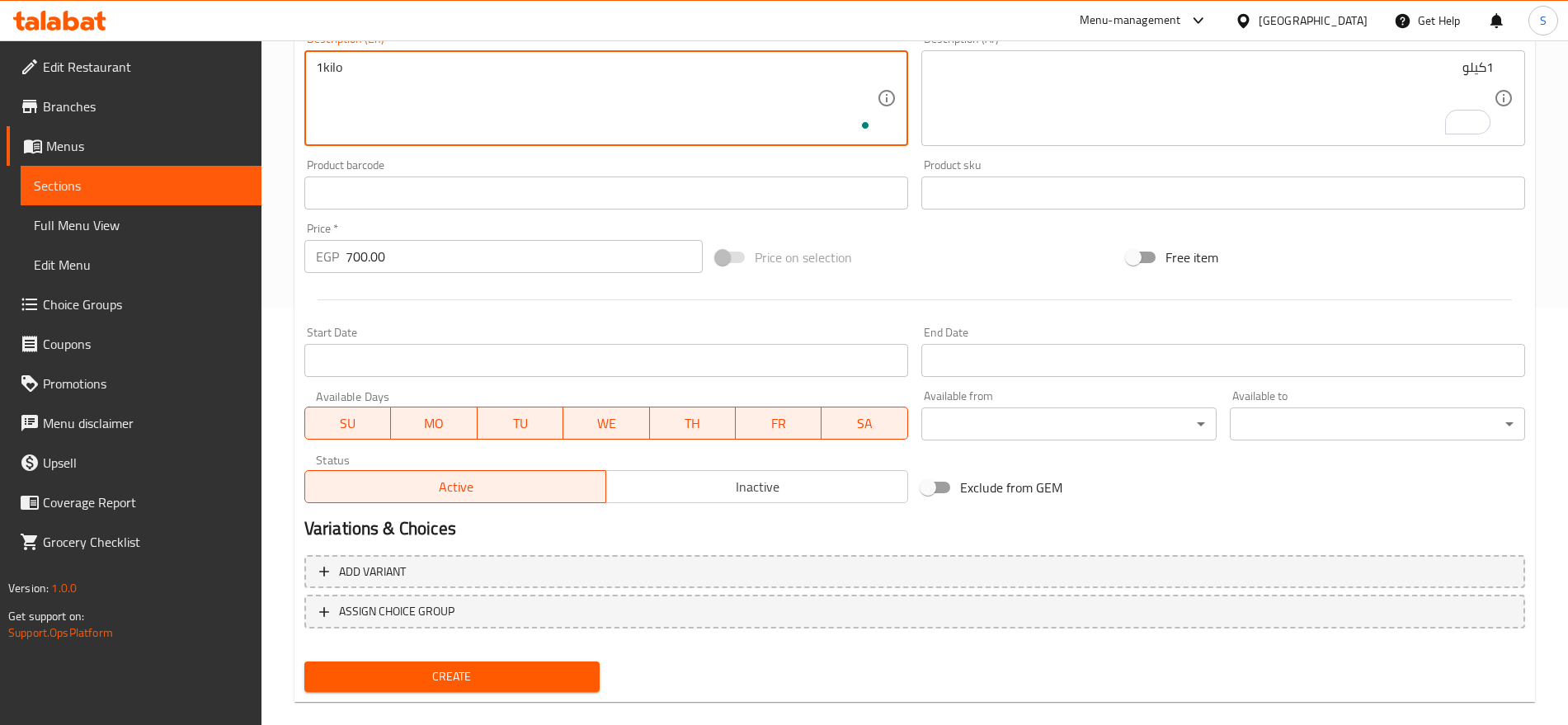
scroll to position [440, 0]
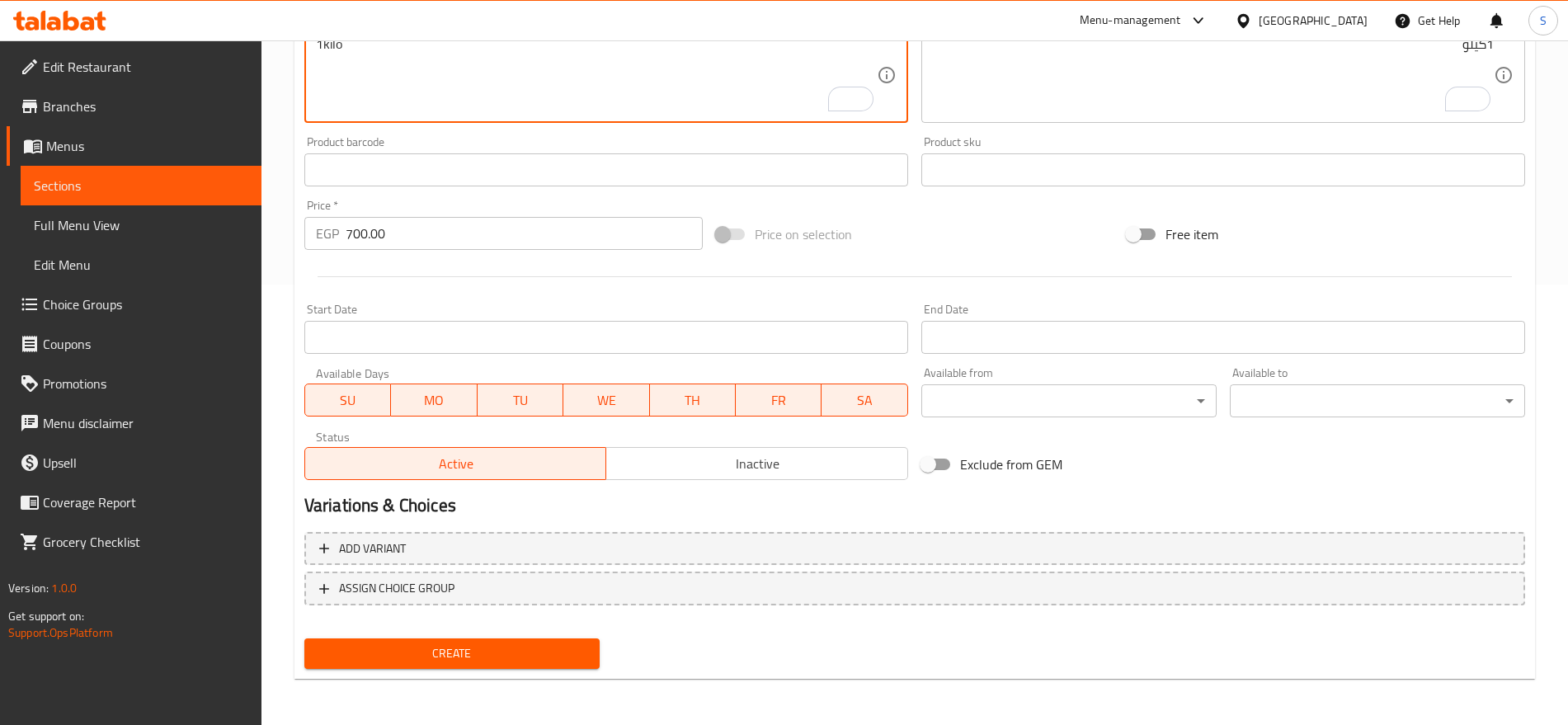
type textarea "1kilo"
click at [398, 650] on span "Create" at bounding box center [453, 653] width 269 height 20
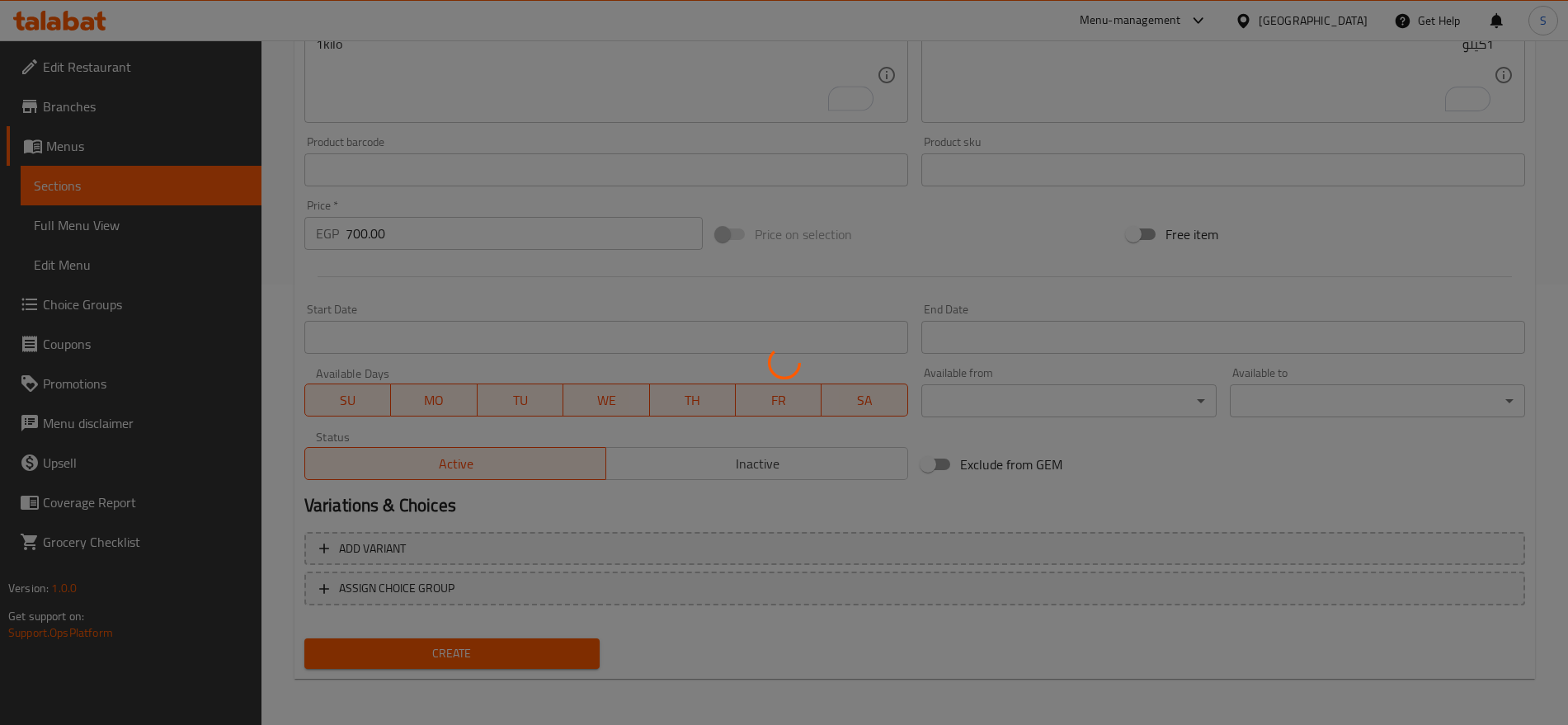
type input "0"
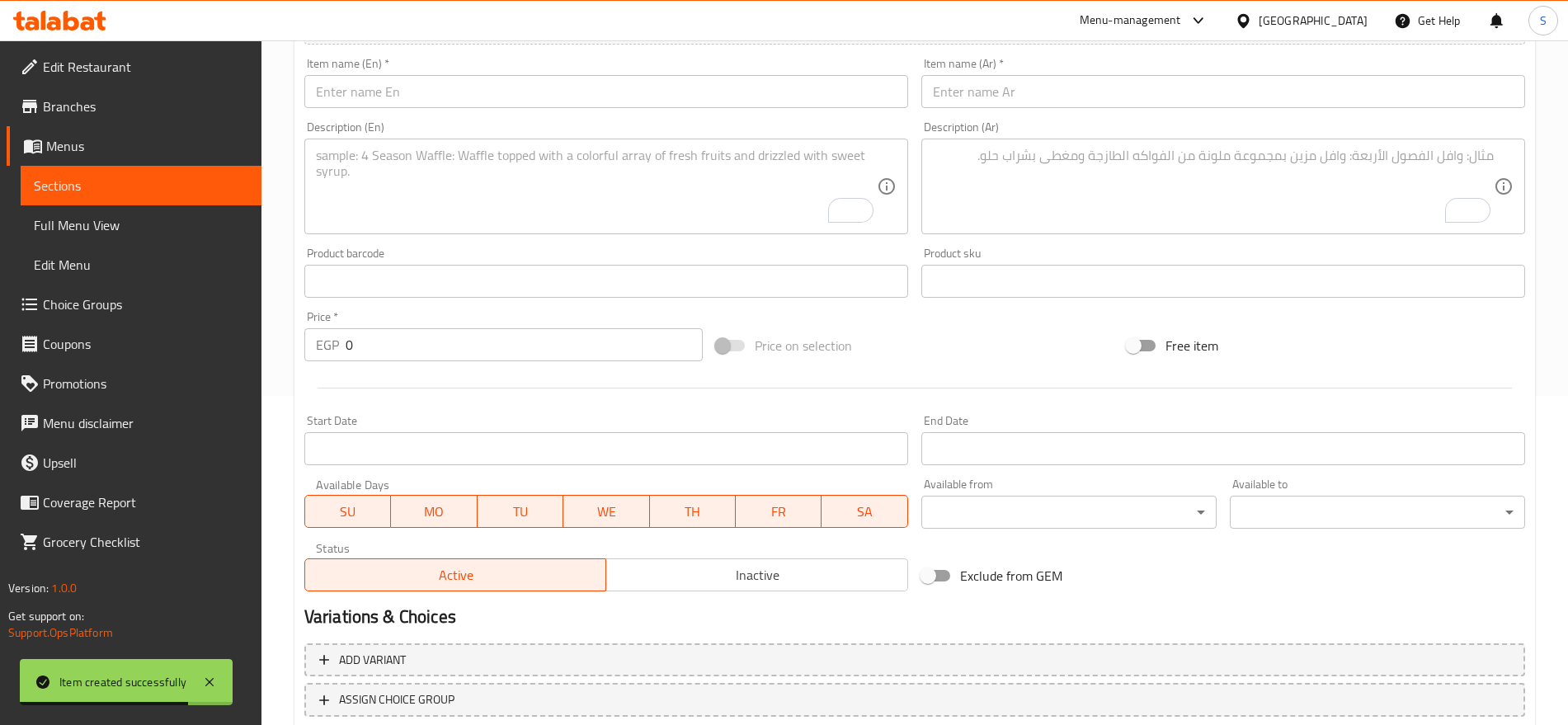
scroll to position [28, 0]
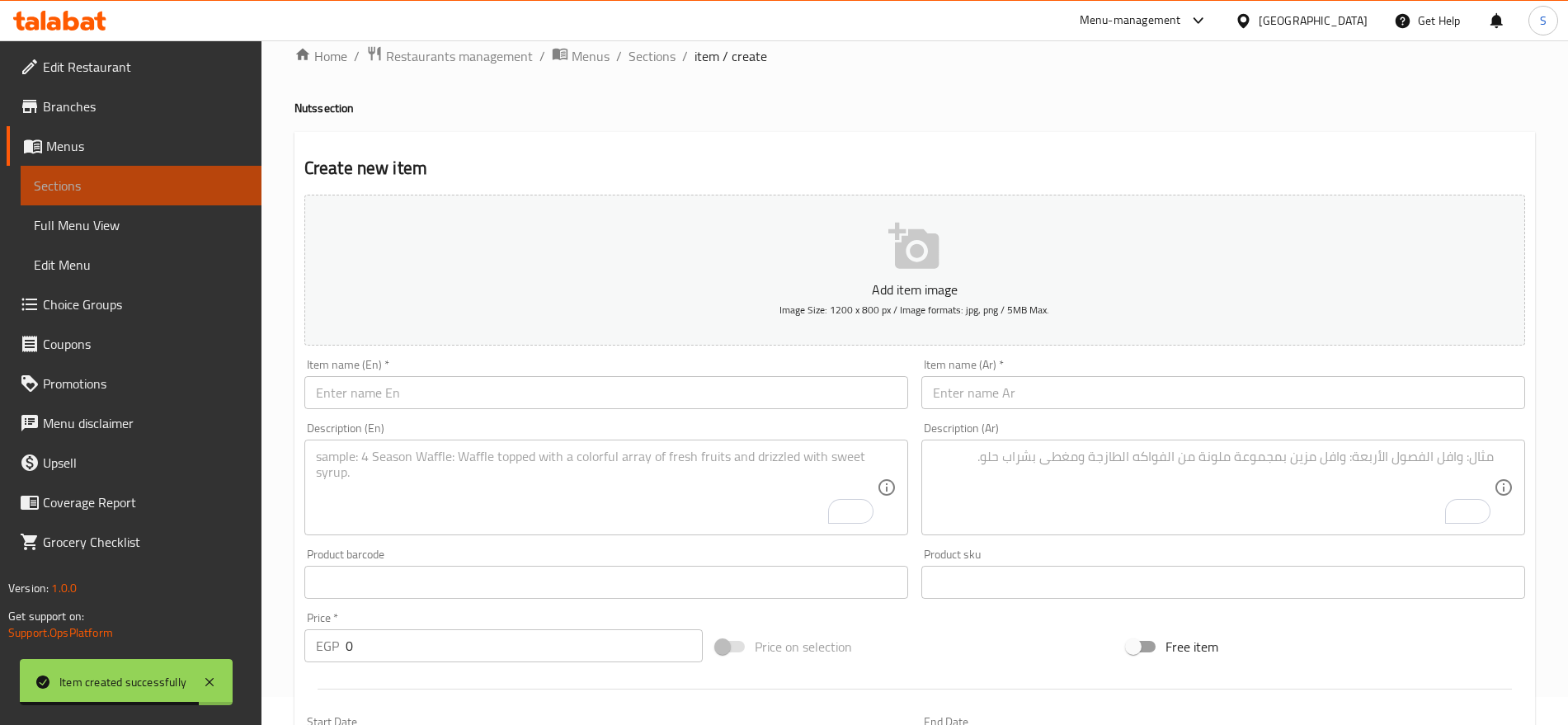
click at [111, 182] on span "Sections" at bounding box center [141, 185] width 215 height 20
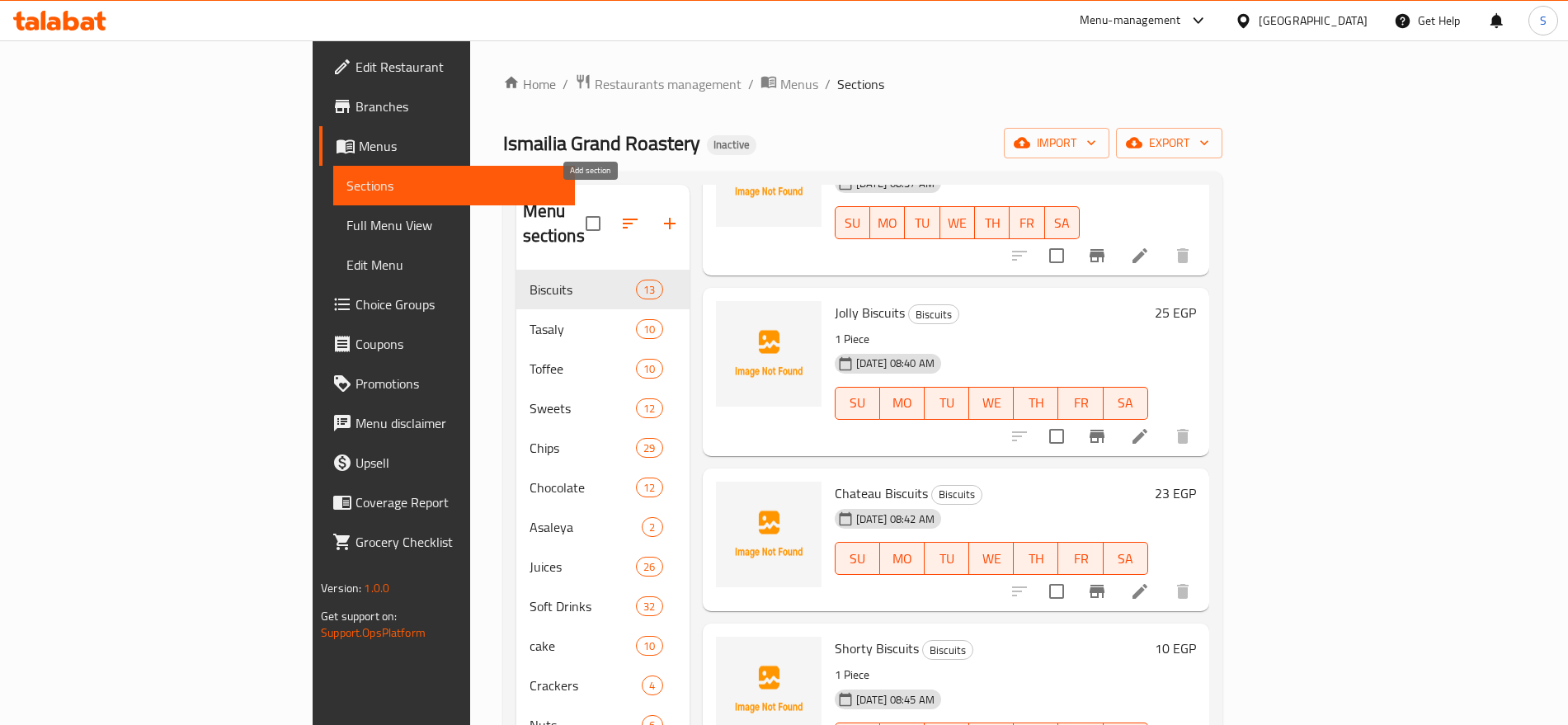
click at [660, 216] on icon "button" at bounding box center [669, 223] width 20 height 20
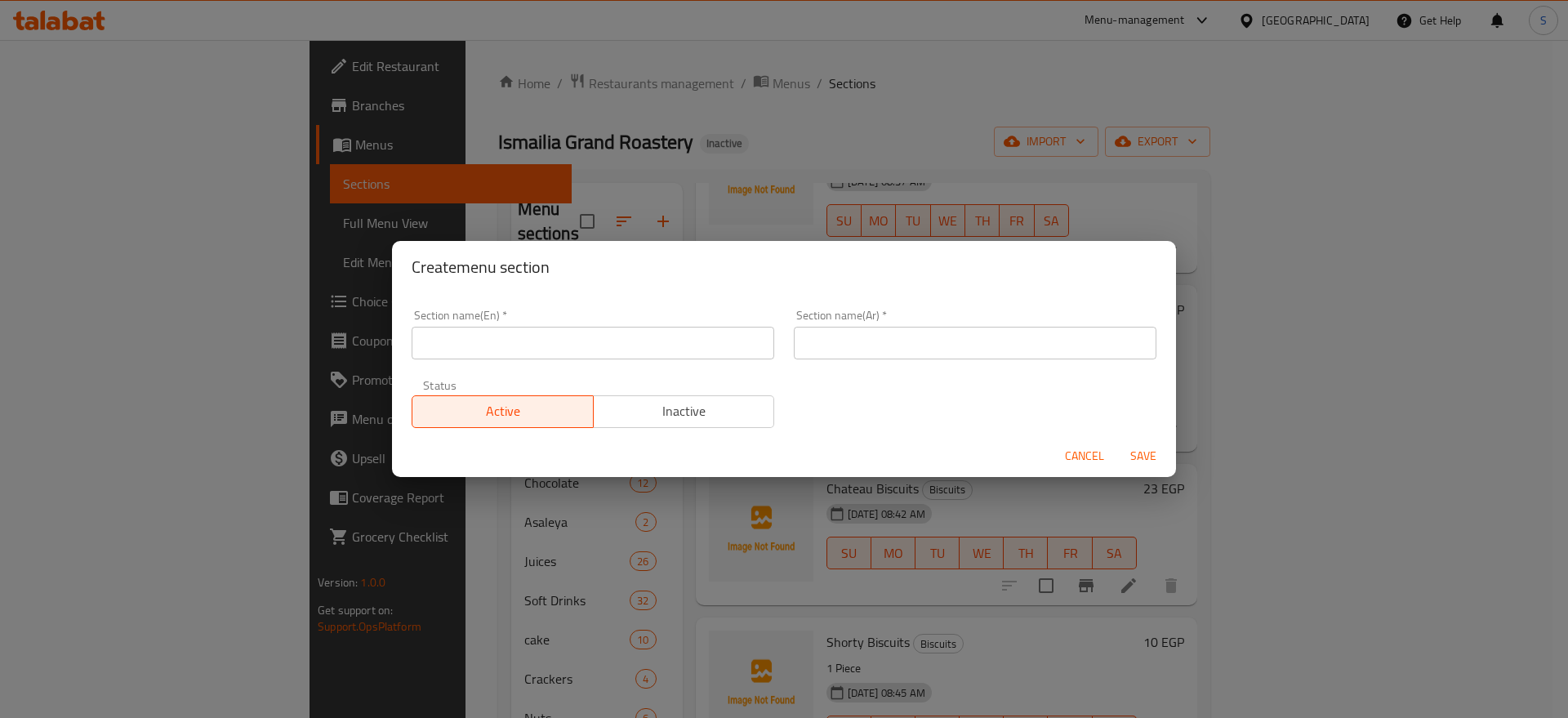
click at [900, 339] on input "text" at bounding box center [975, 343] width 363 height 33
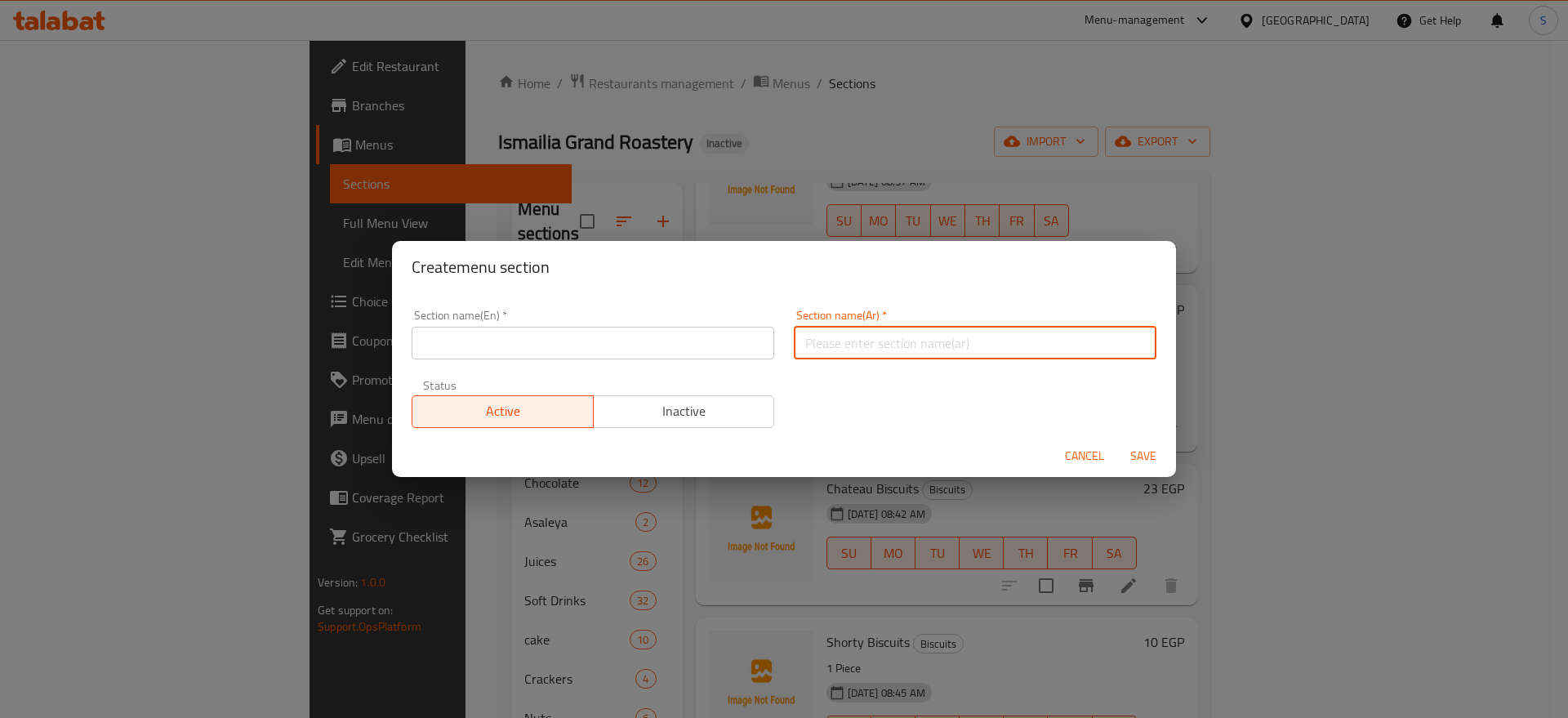
paste input "ملبس"
type input "ملبس"
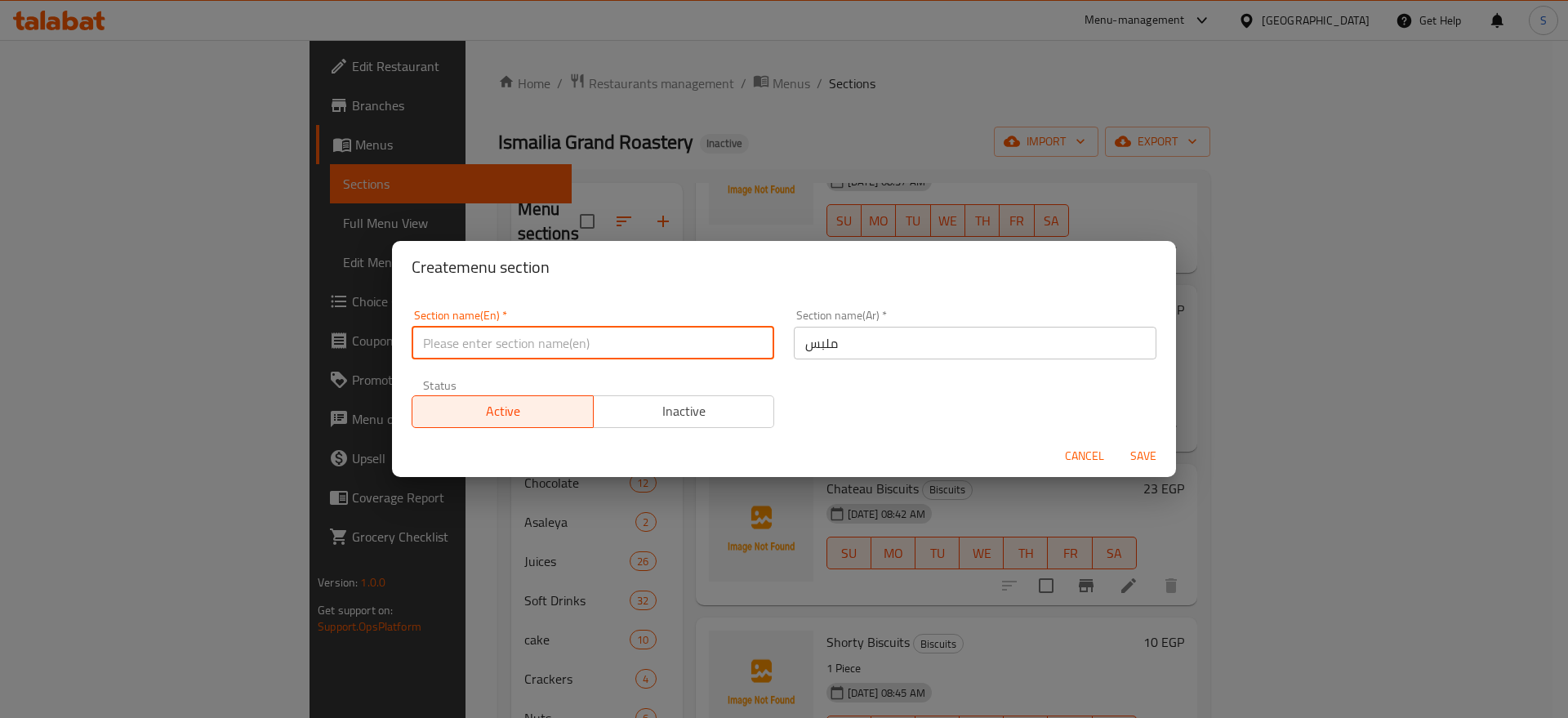
click at [554, 340] on input "text" at bounding box center [593, 343] width 363 height 33
paste input "candied"
type input "candied"
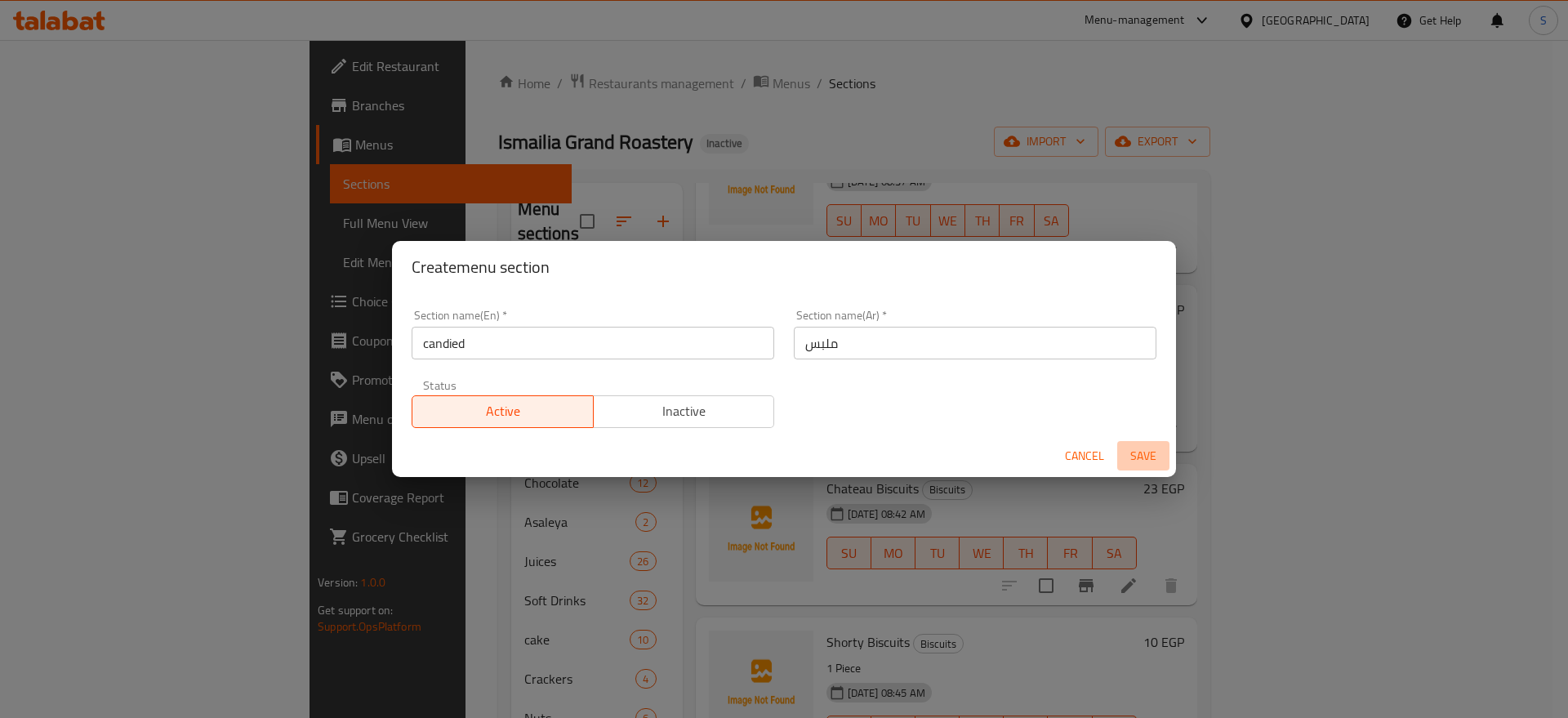
click at [1143, 461] on span "Save" at bounding box center [1143, 456] width 39 height 20
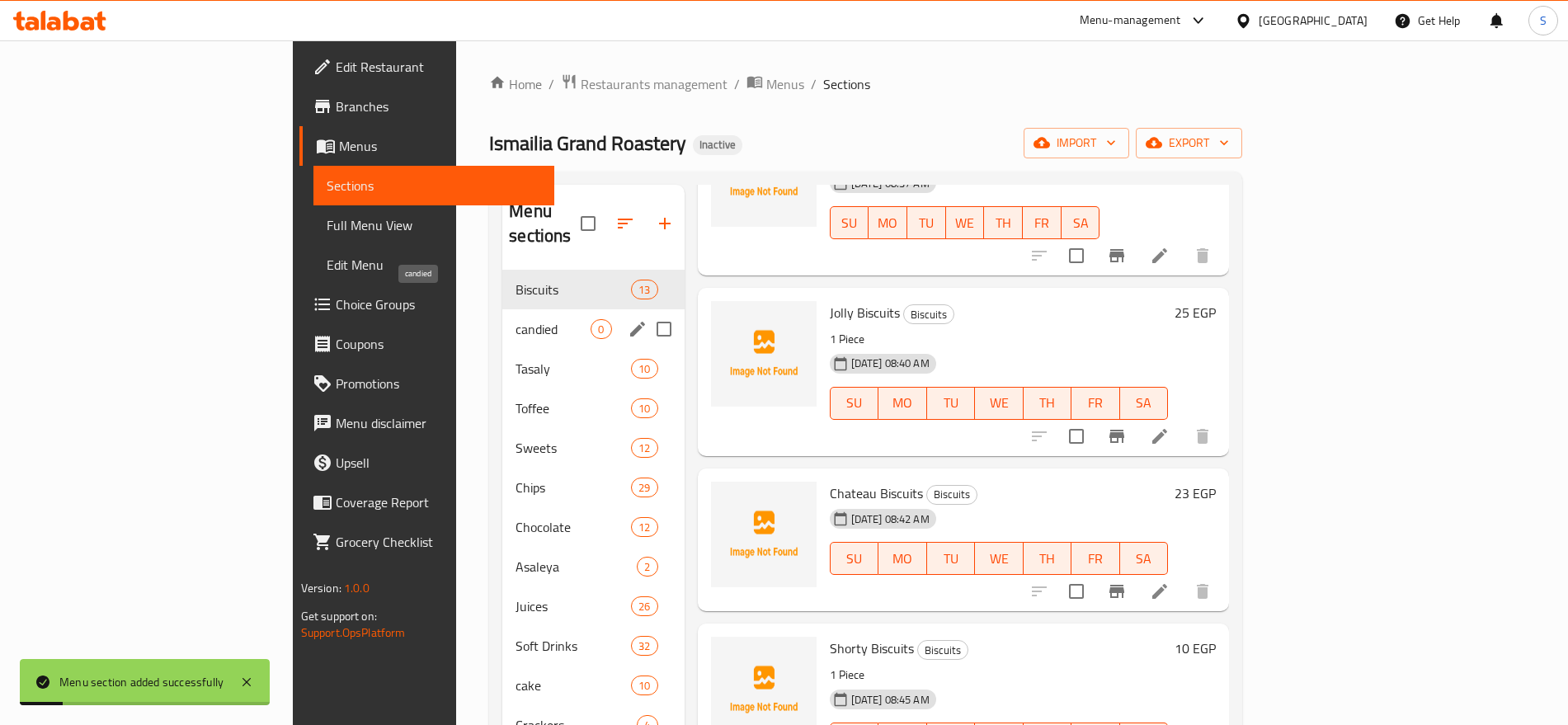
click at [516, 319] on span "candied" at bounding box center [553, 329] width 75 height 20
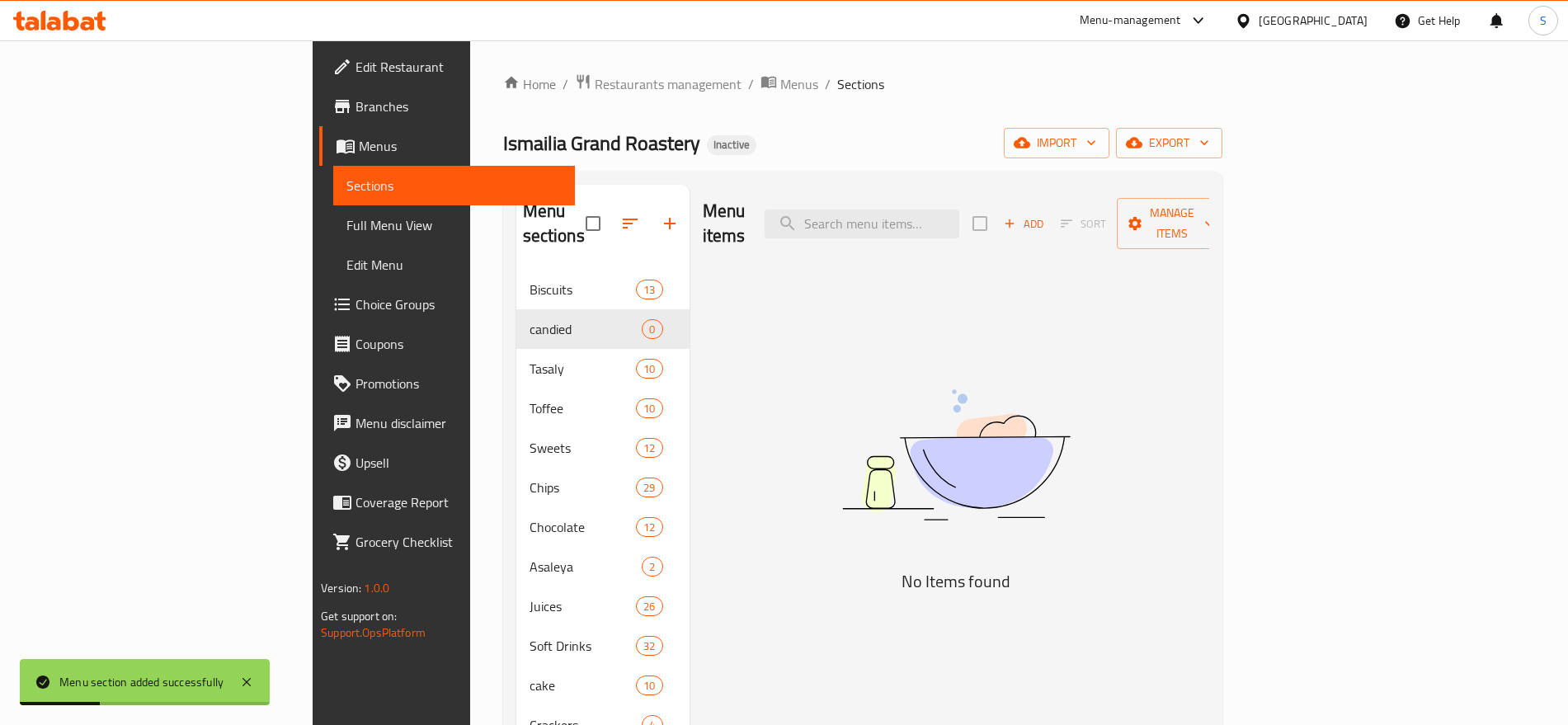
click at [1227, 198] on div "Add Sort Manage items" at bounding box center [1099, 223] width 255 height 51
click at [1046, 215] on span "Add" at bounding box center [1023, 224] width 44 height 19
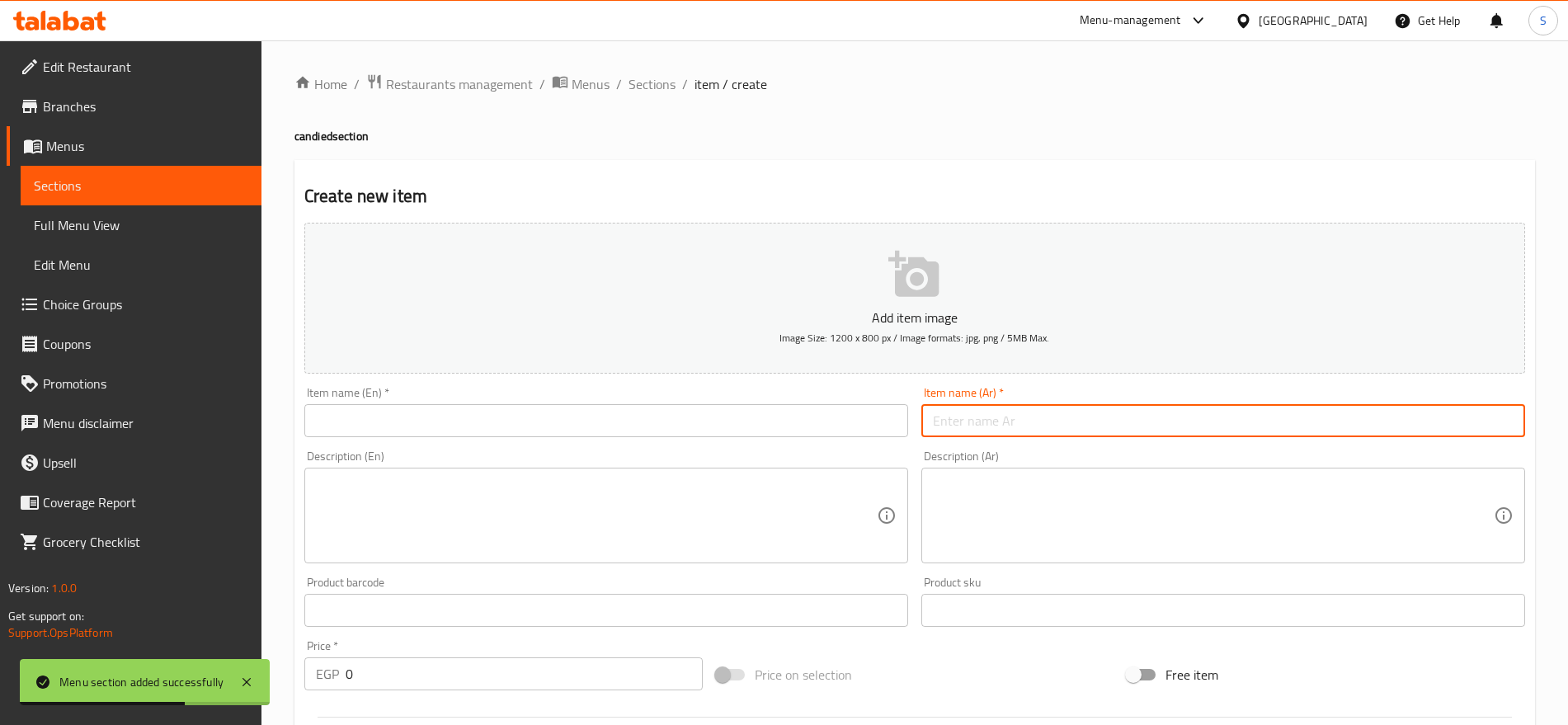
click at [1000, 432] on input "text" at bounding box center [1223, 420] width 604 height 33
paste input "بنبون ملوكي"
type input "بنبون ملوكي"
click at [416, 423] on input "text" at bounding box center [606, 420] width 604 height 33
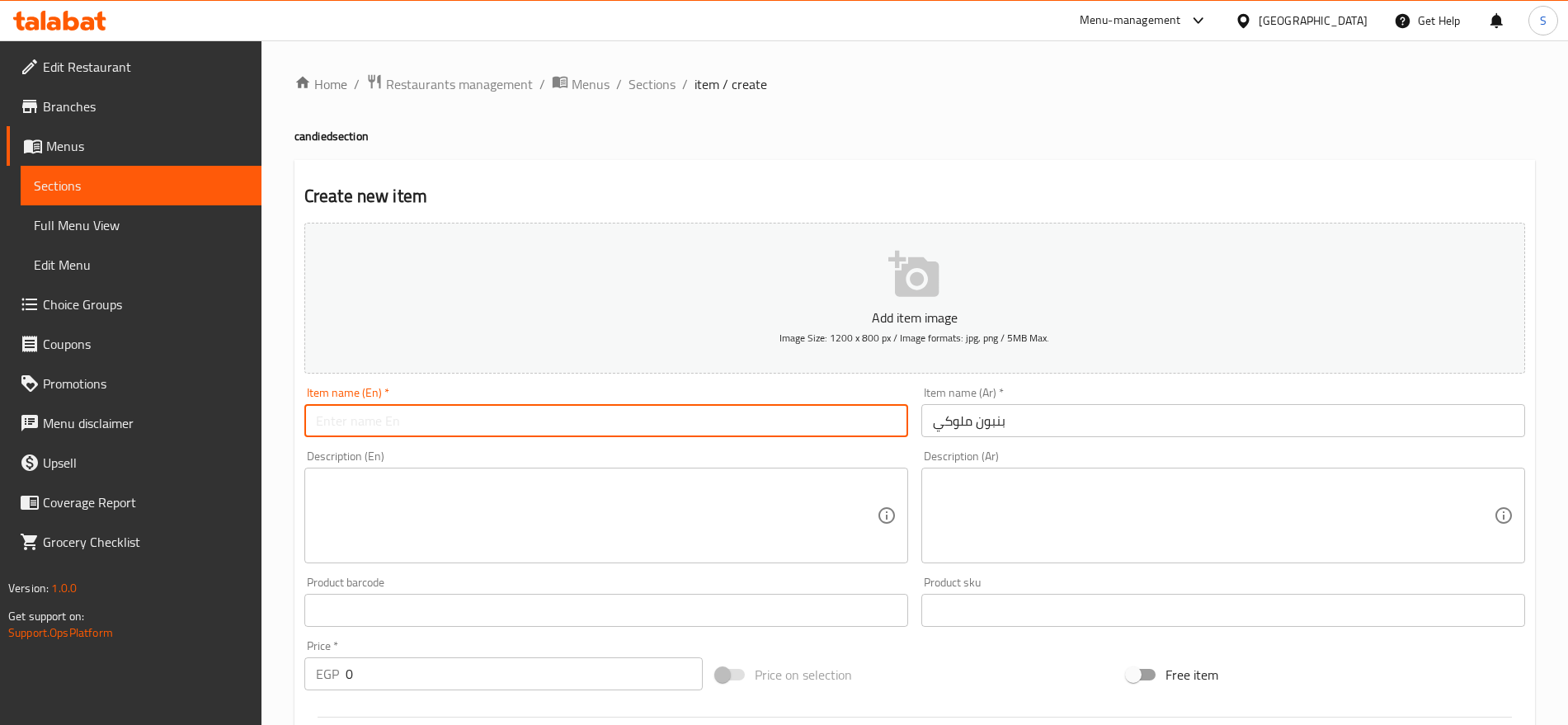
paste input "Royal bonbons"
type input "Royal bonbons"
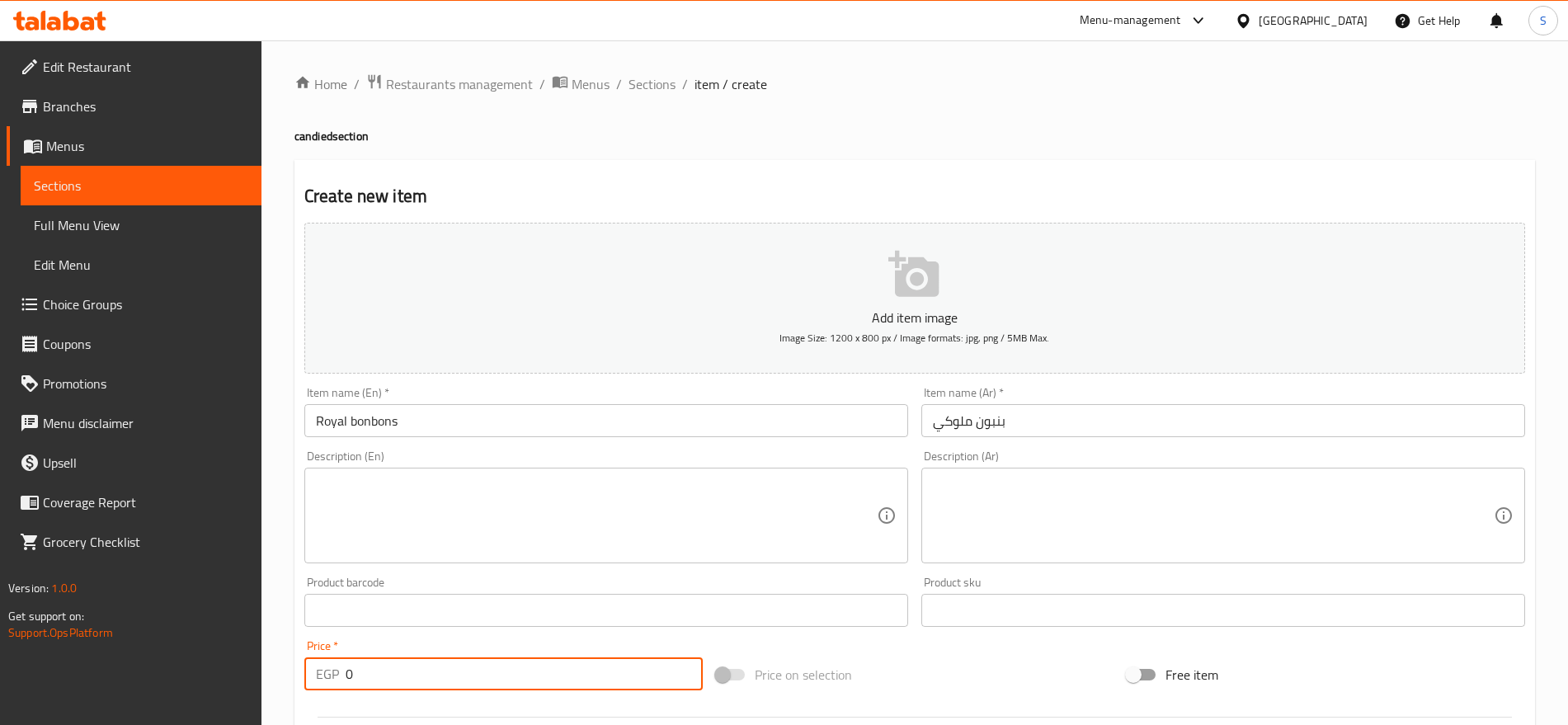
drag, startPoint x: 366, startPoint y: 673, endPoint x: 290, endPoint y: 655, distance: 78.1
click at [290, 655] on div "Home / Restaurants management / Menus / Sections / item / create candied sectio…" at bounding box center [914, 602] width 1306 height 1125
paste input "140.0"
type input "140.00"
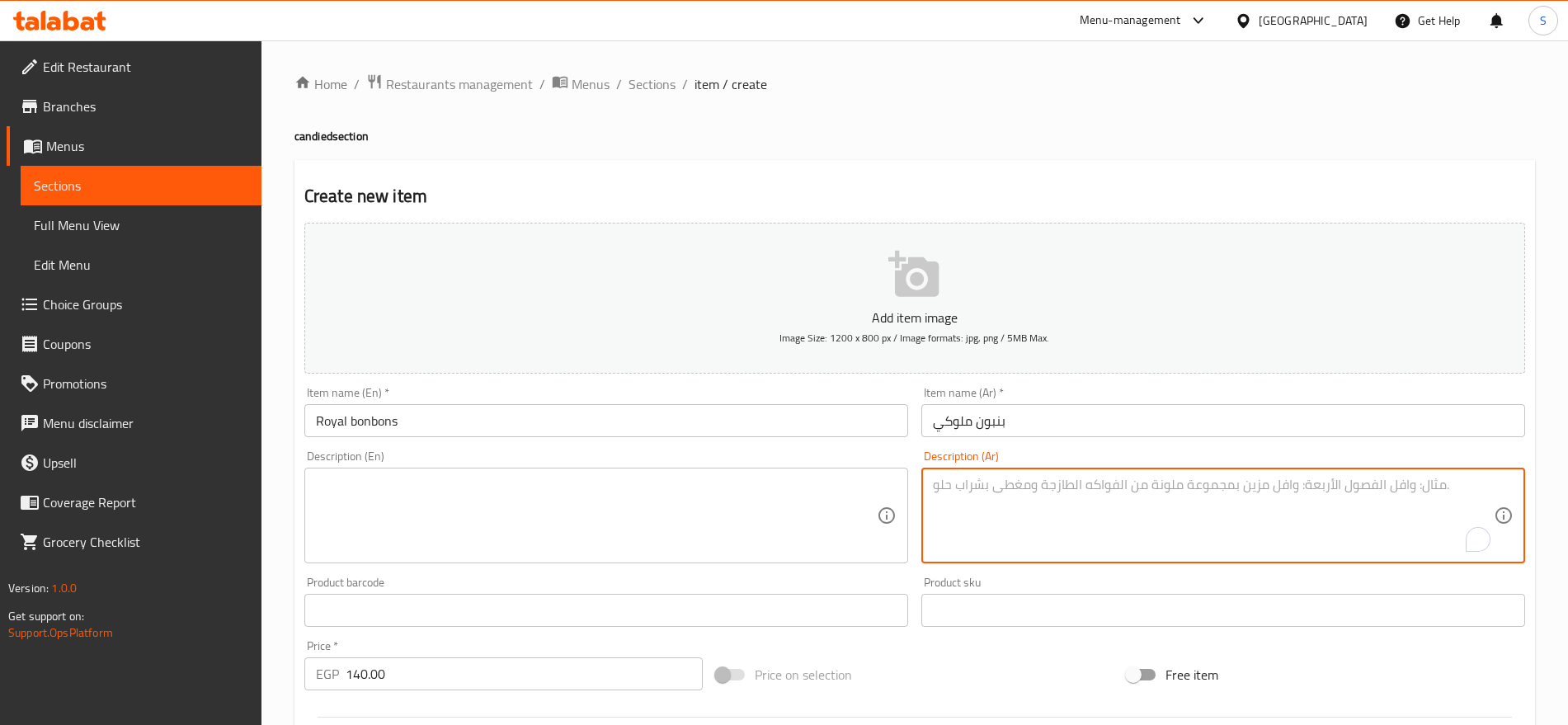
click at [971, 524] on textarea "To enrich screen reader interactions, please activate Accessibility in Grammarl…" at bounding box center [1213, 516] width 561 height 78
paste textarea "كيلو"
type textarea "1كيلو"
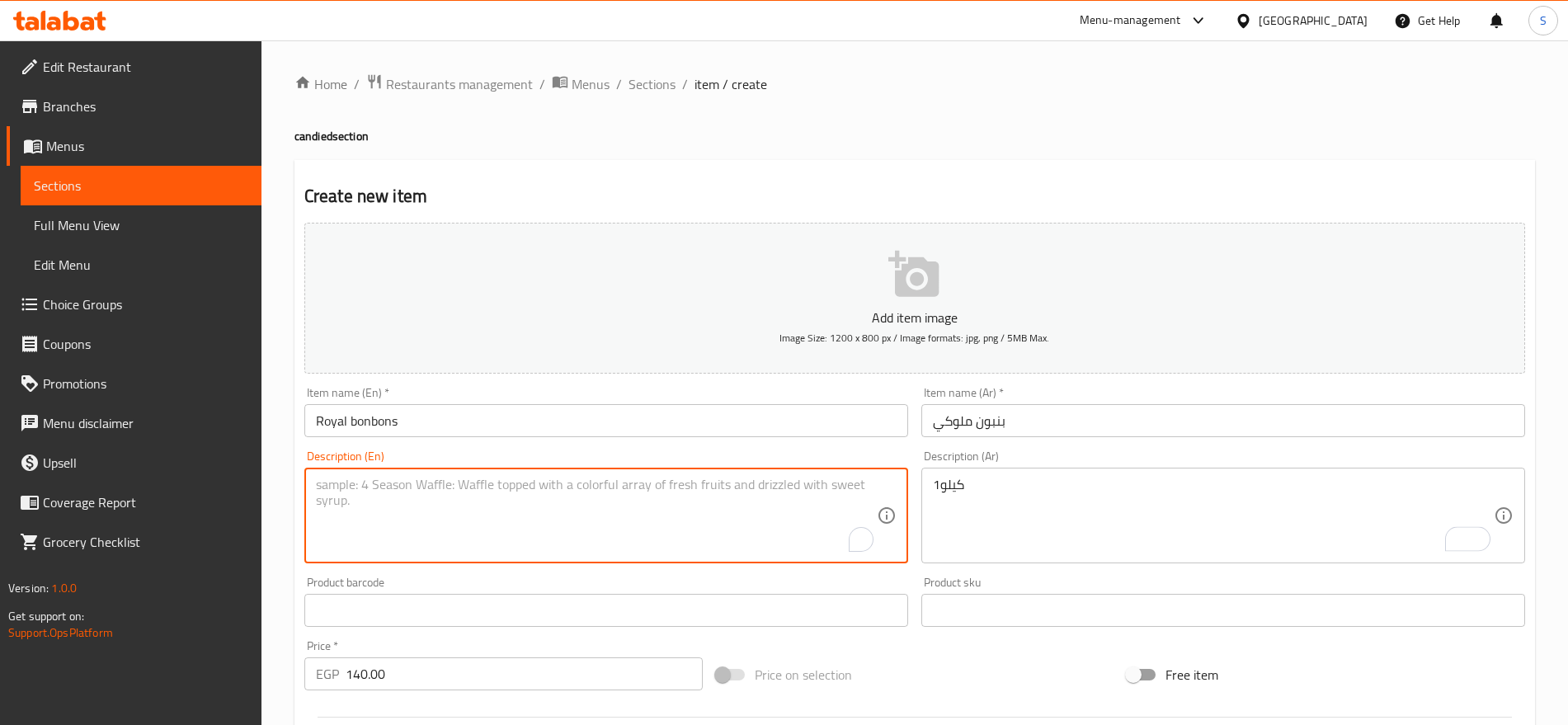
click at [437, 512] on textarea "To enrich screen reader interactions, please activate Accessibility in Grammarl…" at bounding box center [597, 516] width 561 height 78
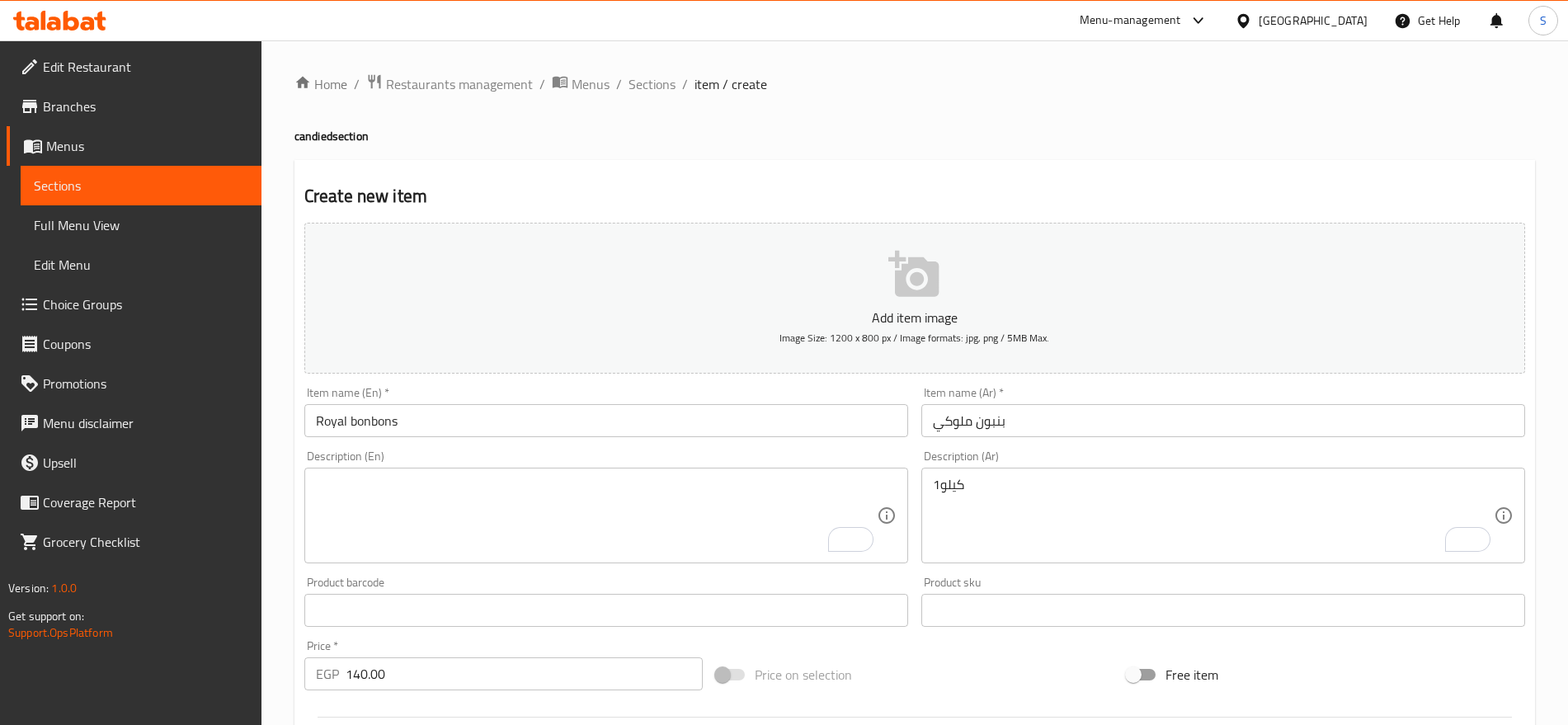
click at [404, 474] on div "Description (En)" at bounding box center [606, 515] width 604 height 95
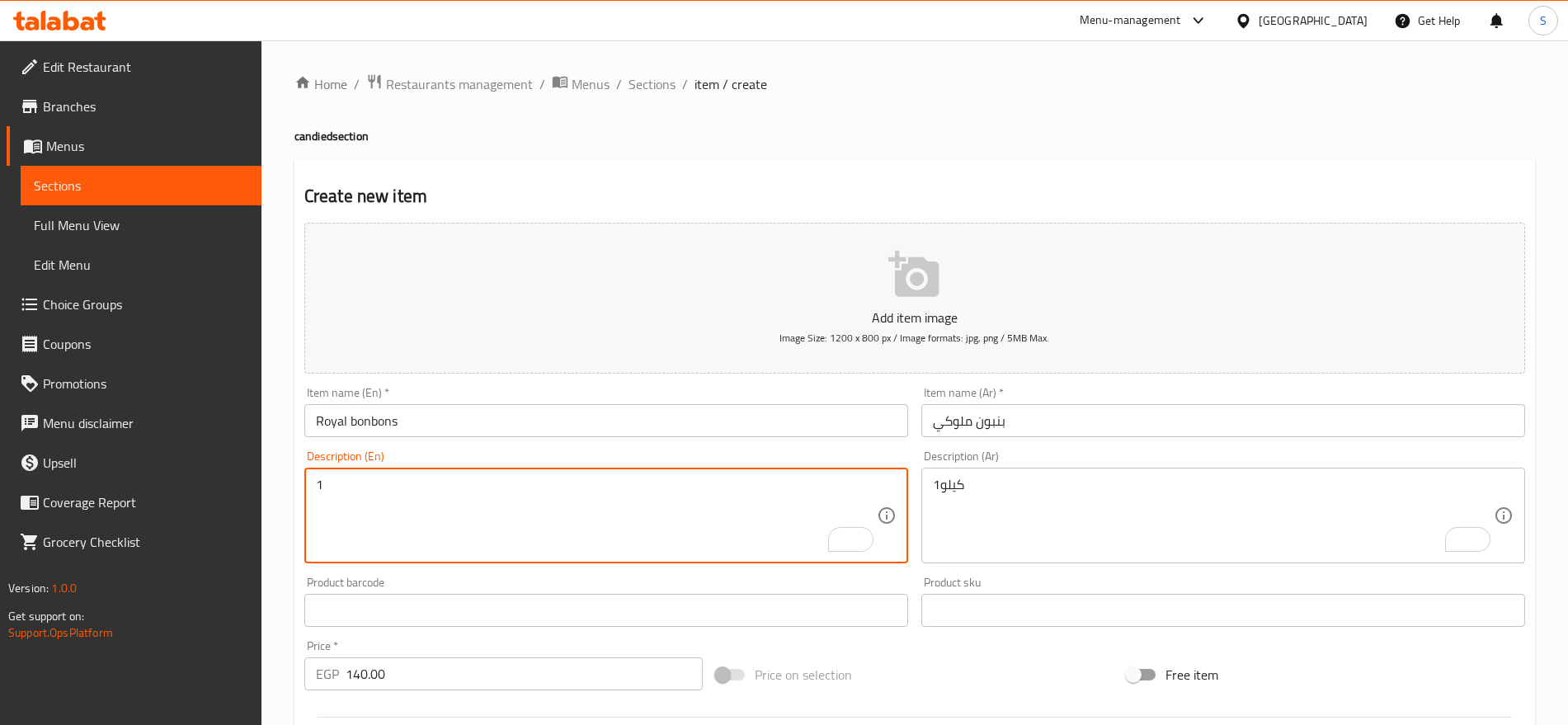
paste textarea "kilo"
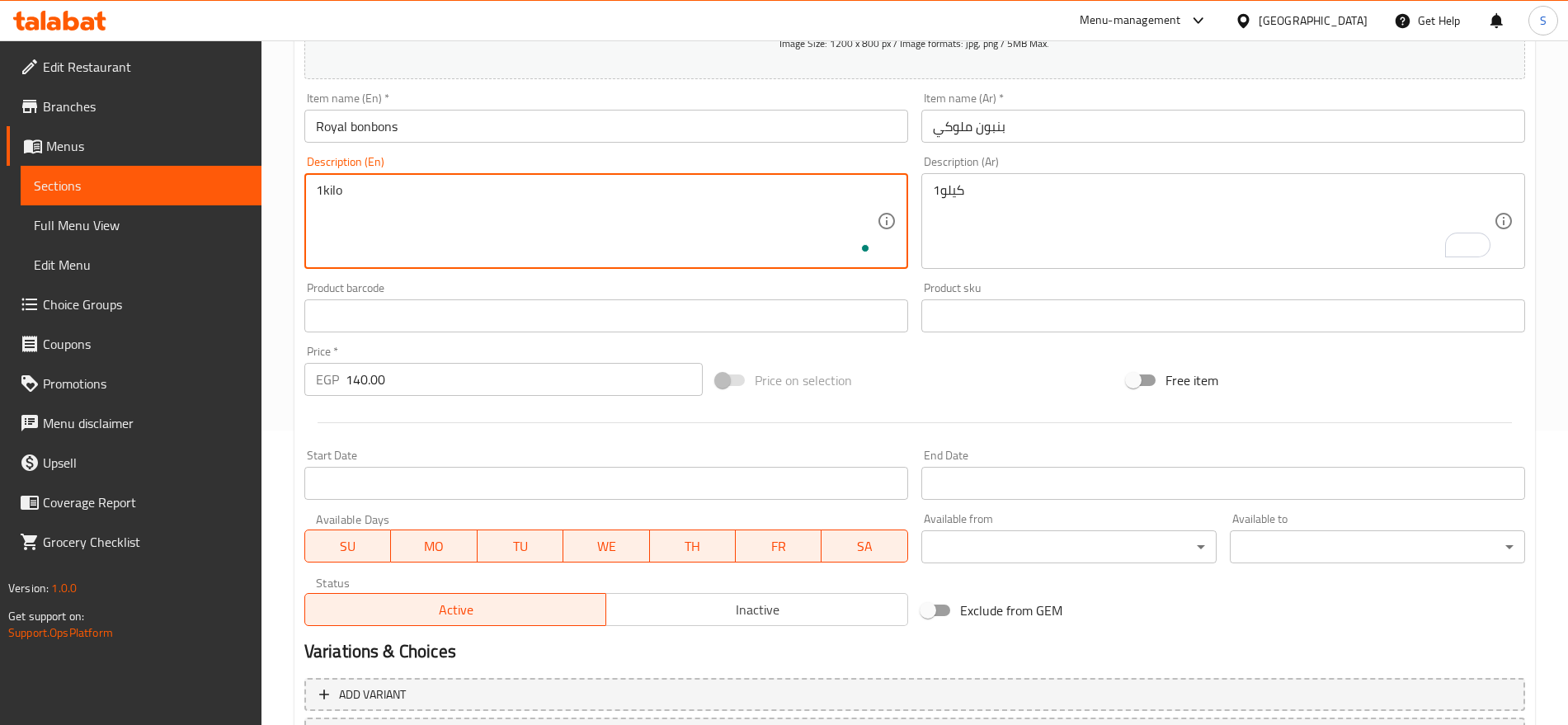
scroll to position [440, 0]
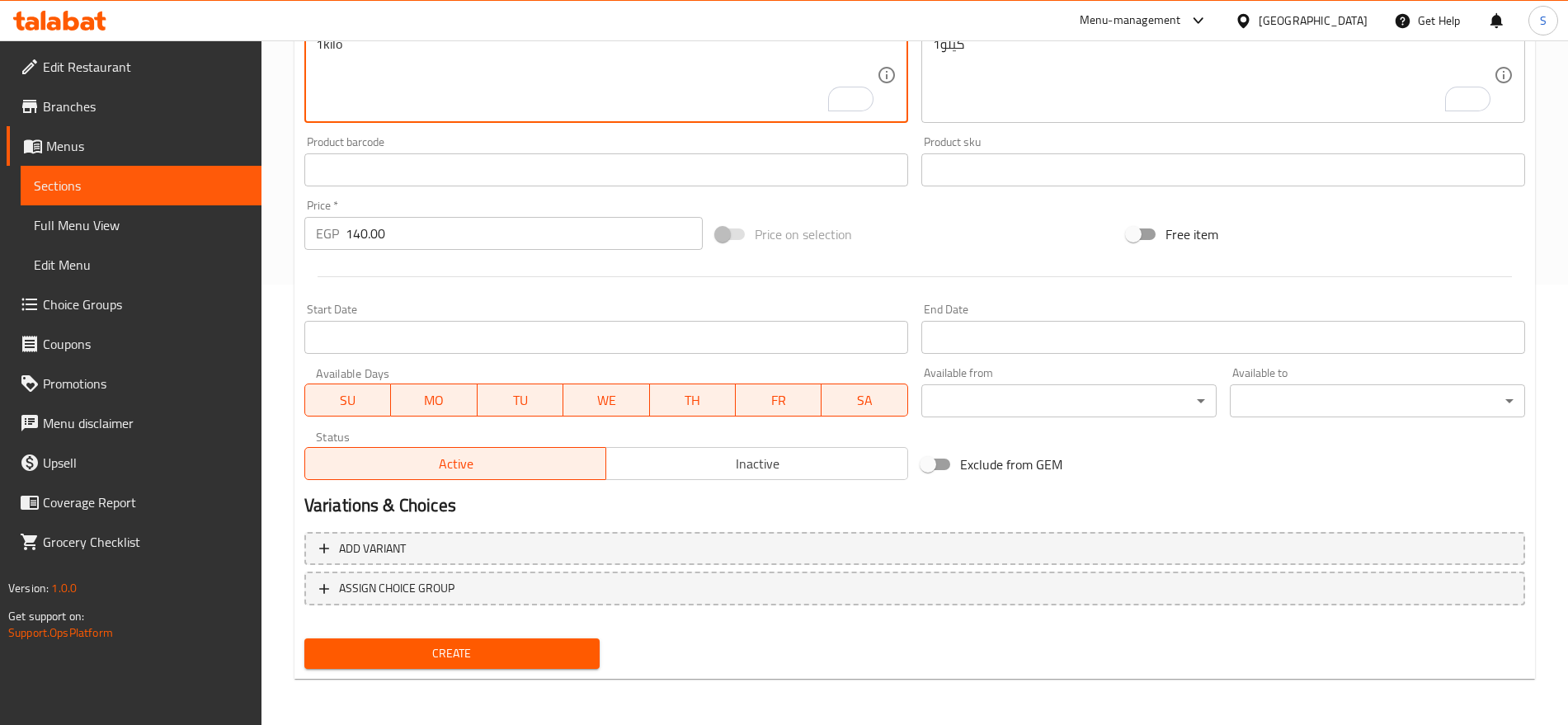
type textarea "1kilo"
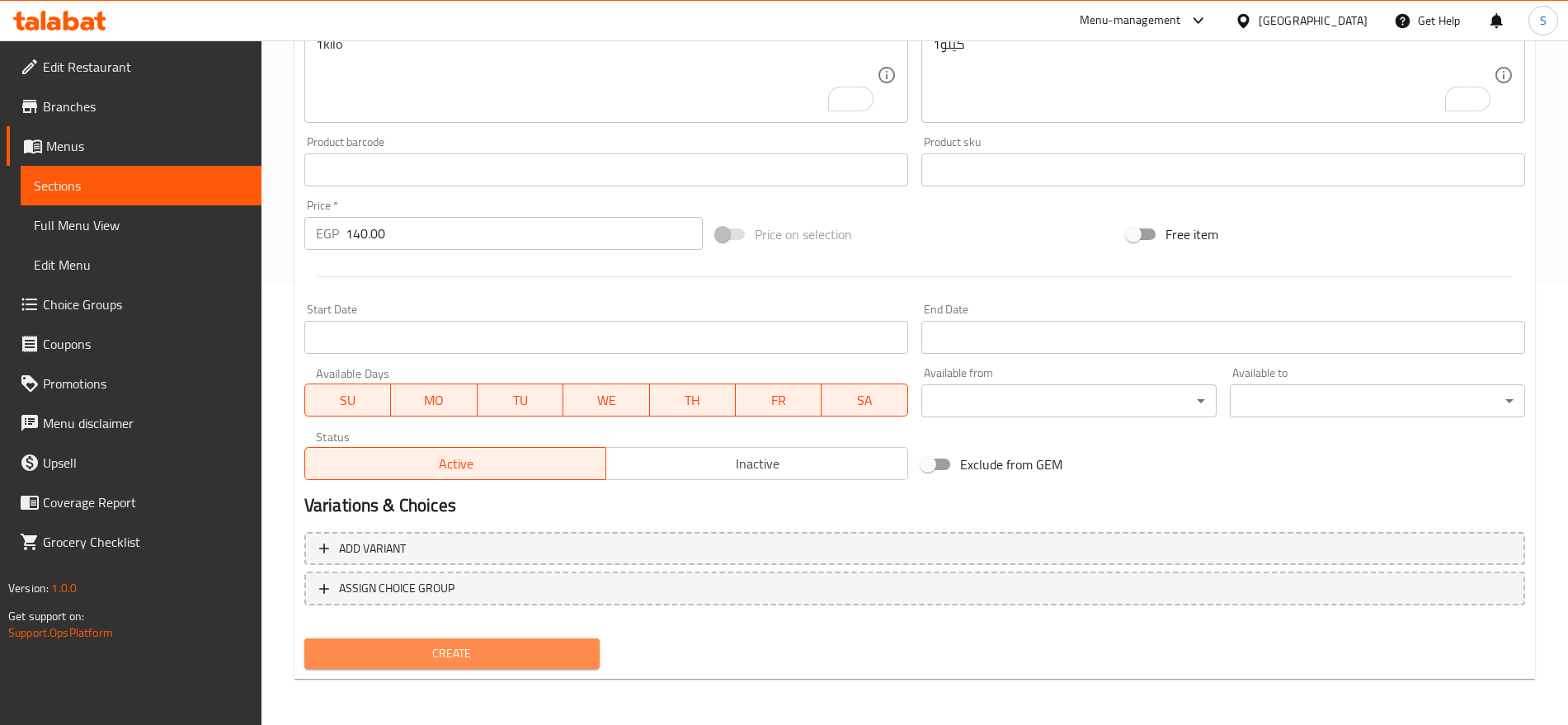
click at [565, 647] on span "Create" at bounding box center [453, 653] width 269 height 20
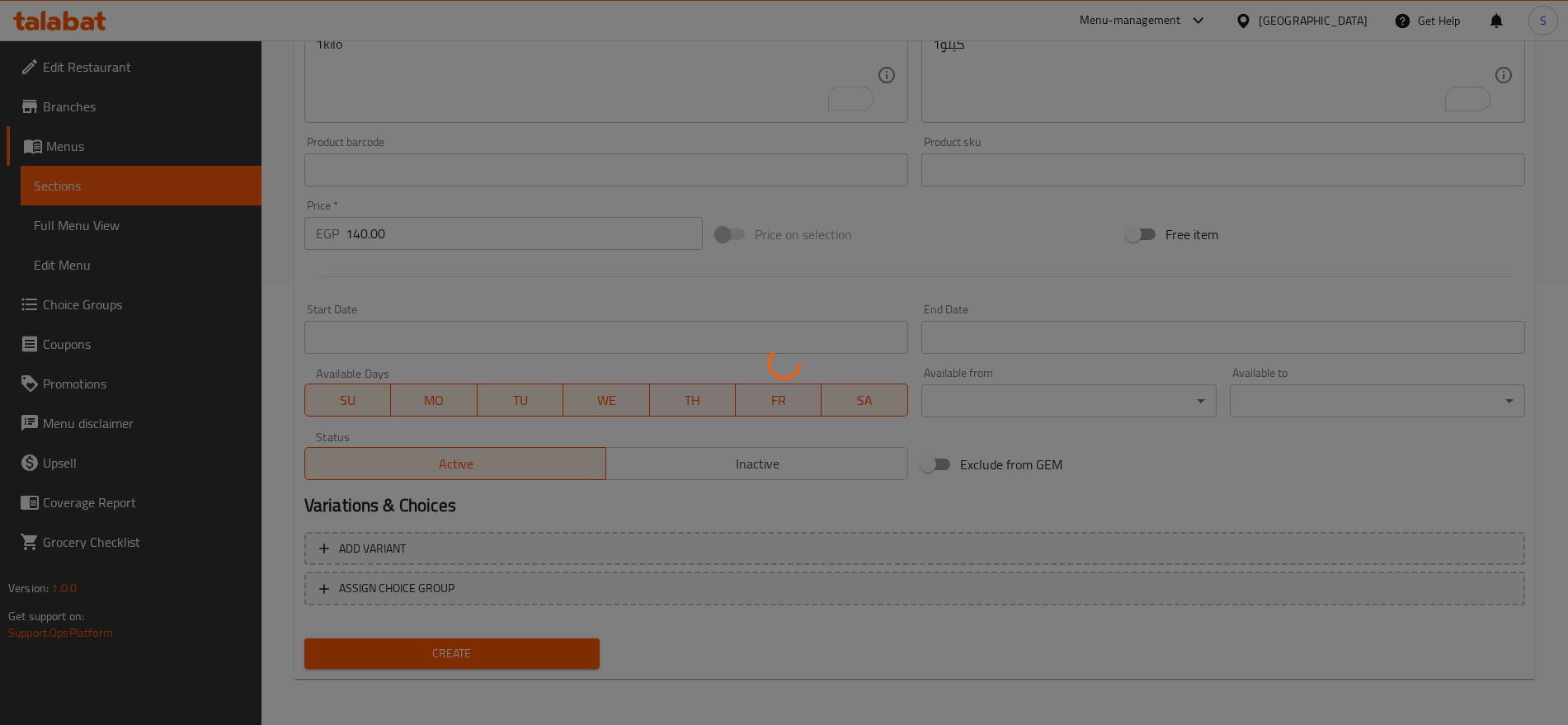
type input "0"
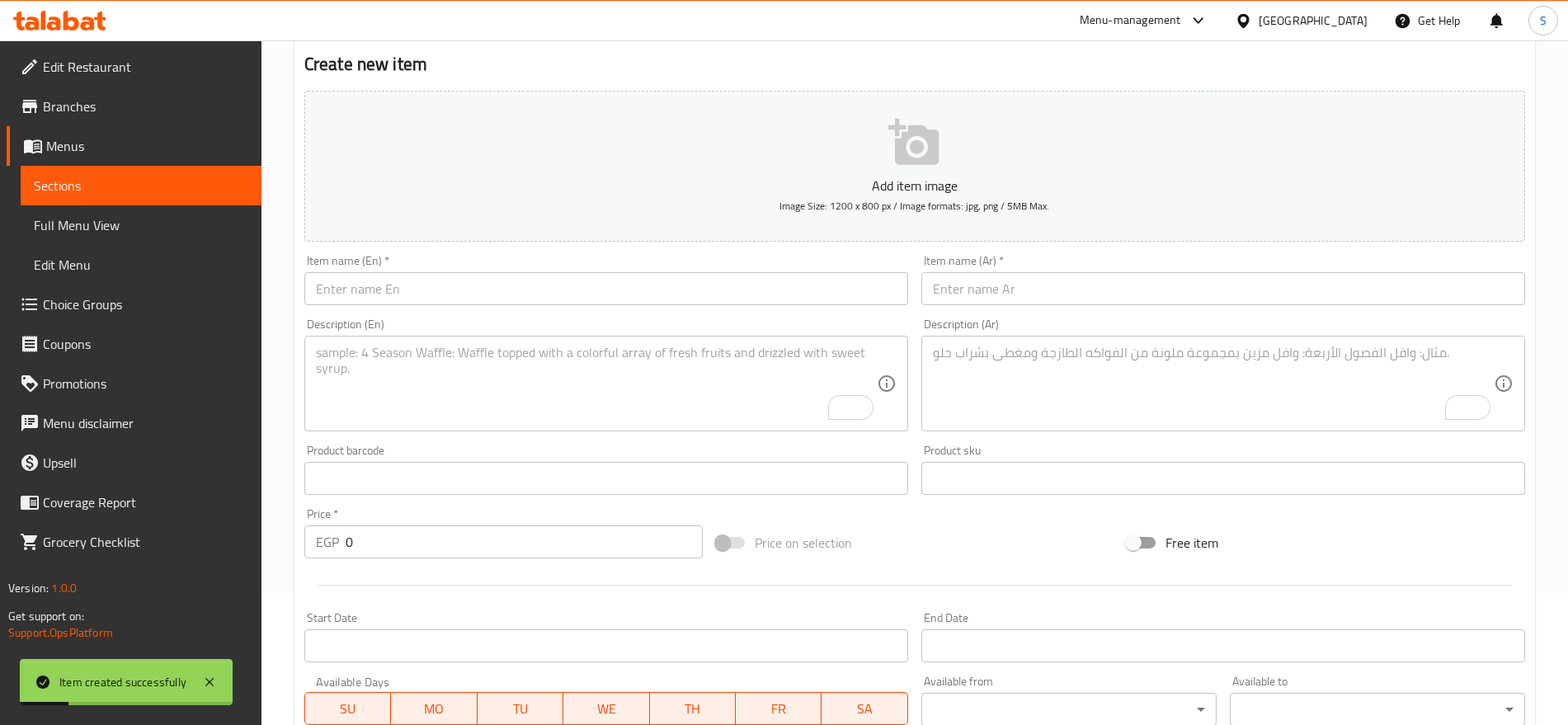
scroll to position [131, 0]
click at [1063, 284] on input "text" at bounding box center [1223, 289] width 604 height 33
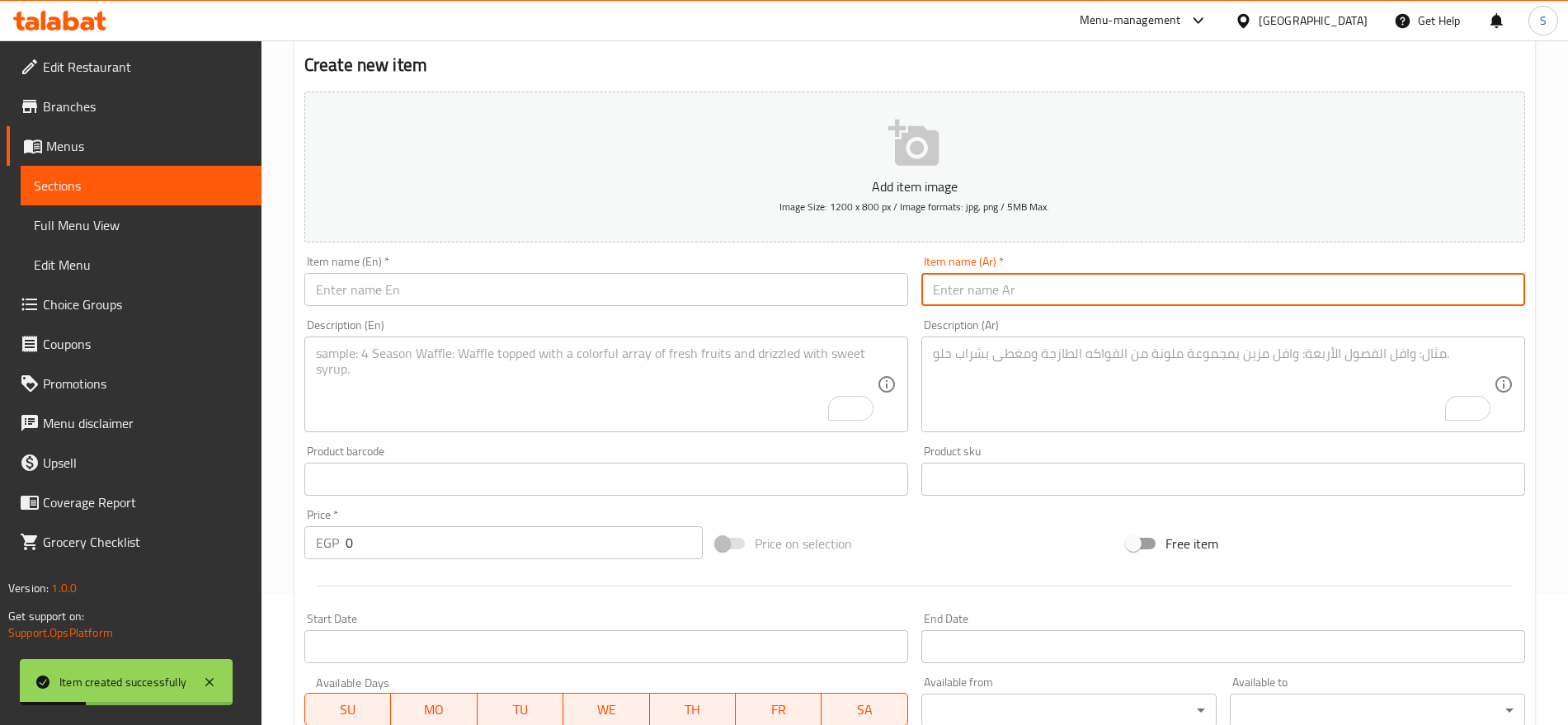
paste input "كيس زبده صغير"
type input "كيس زبده صغير"
click at [438, 289] on input "text" at bounding box center [606, 289] width 604 height 33
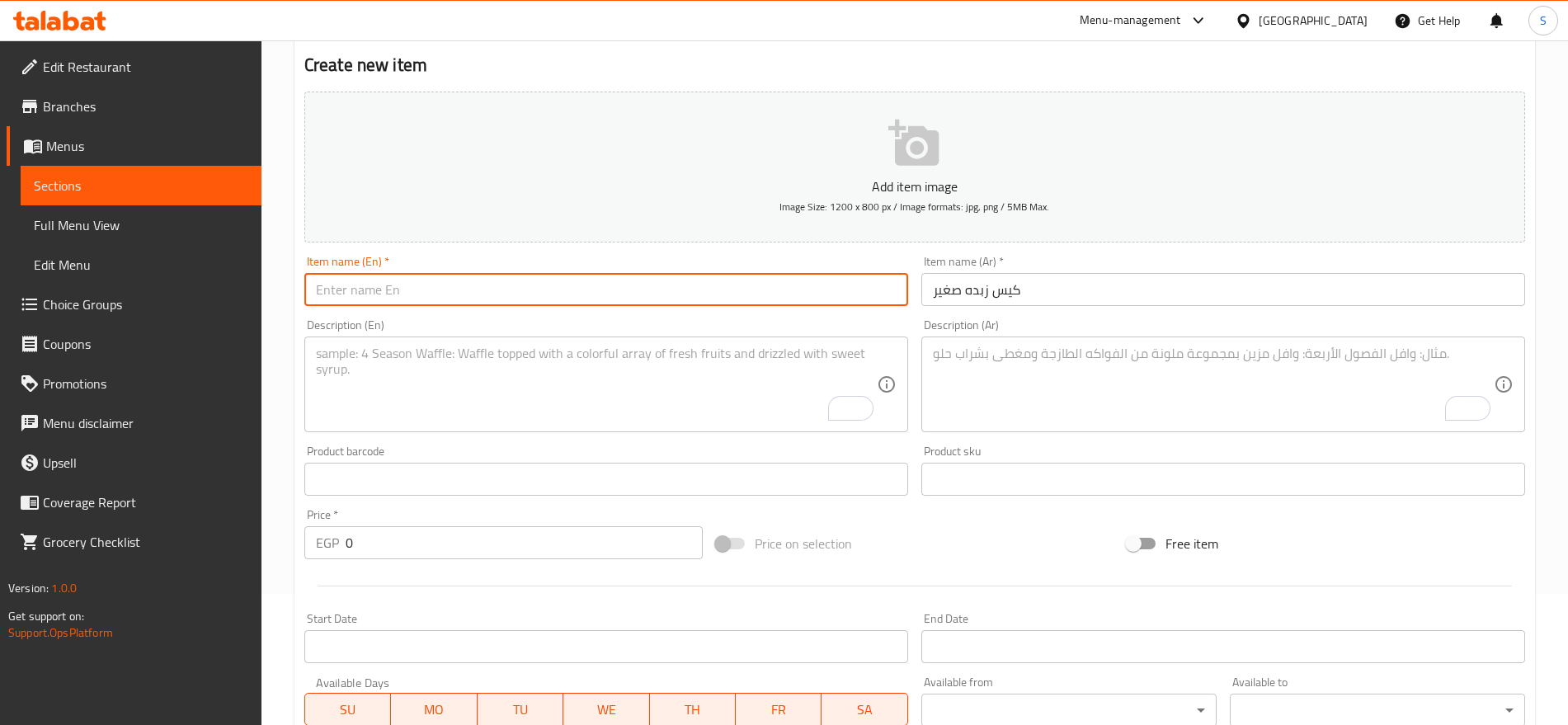
paste input "small bag of butter"
type input "small bag of butter"
click at [478, 410] on textarea "To enrich screen reader interactions, please activate Accessibility in Grammarl…" at bounding box center [597, 385] width 561 height 78
paste textarea "1 pcs"
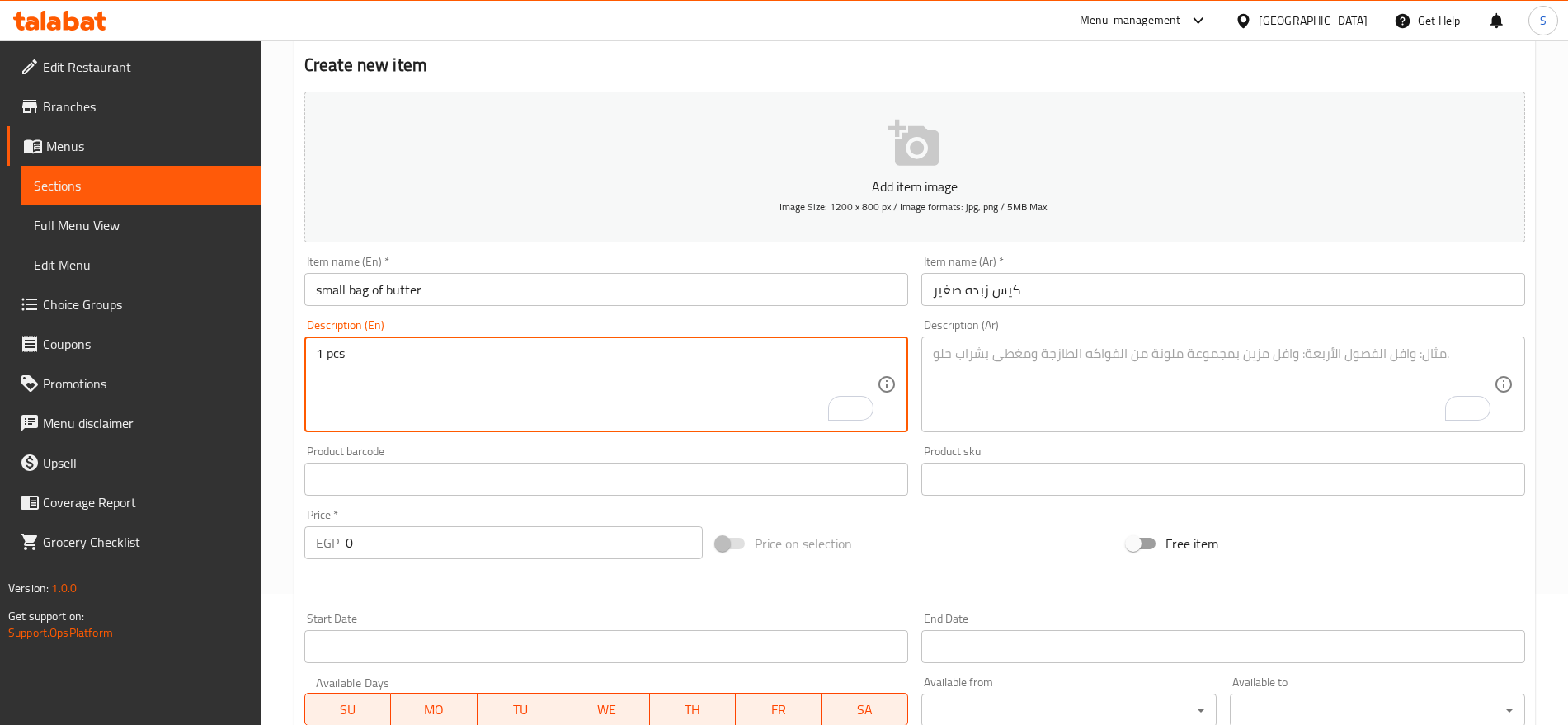
type textarea "1 pcs"
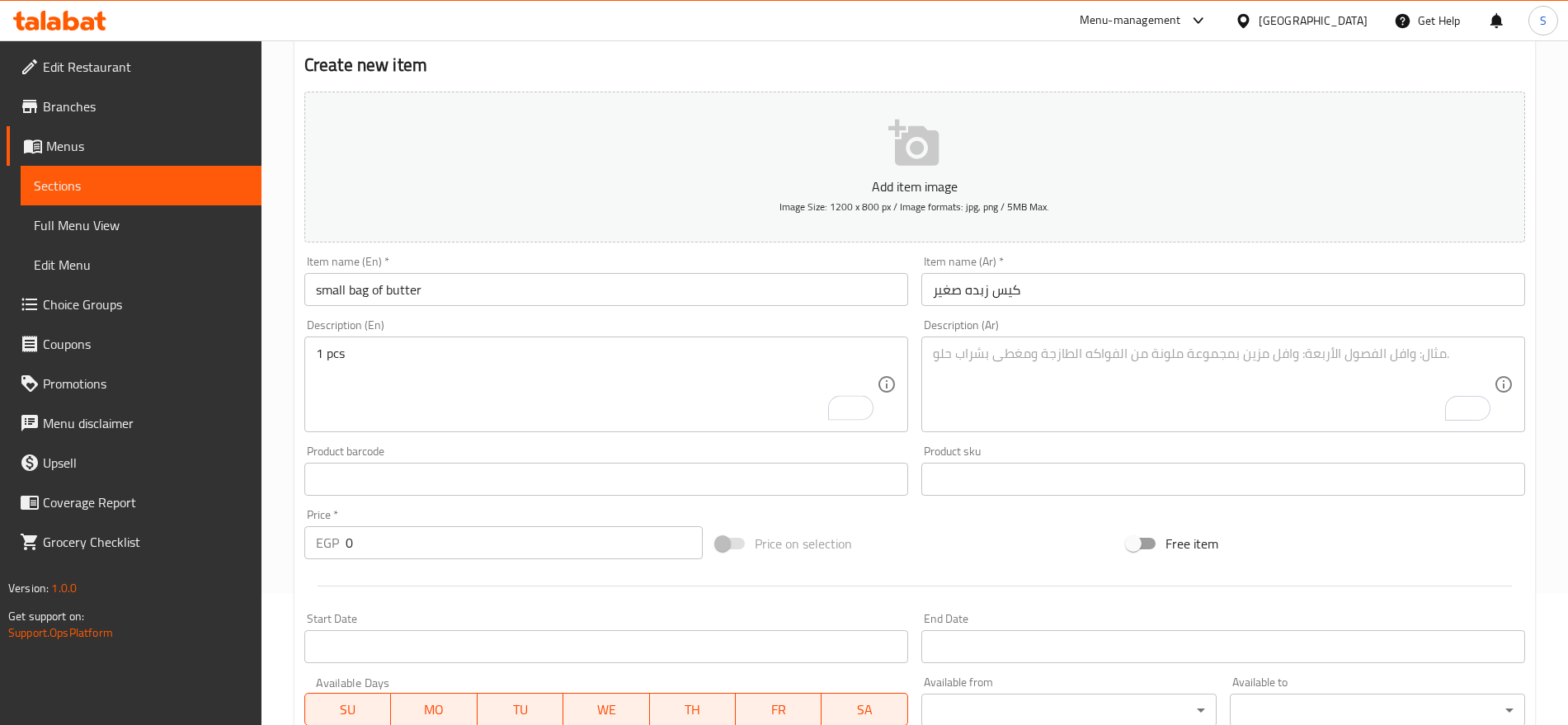
click at [999, 392] on textarea "To enrich screen reader interactions, please activate Accessibility in Grammarl…" at bounding box center [1213, 385] width 561 height 78
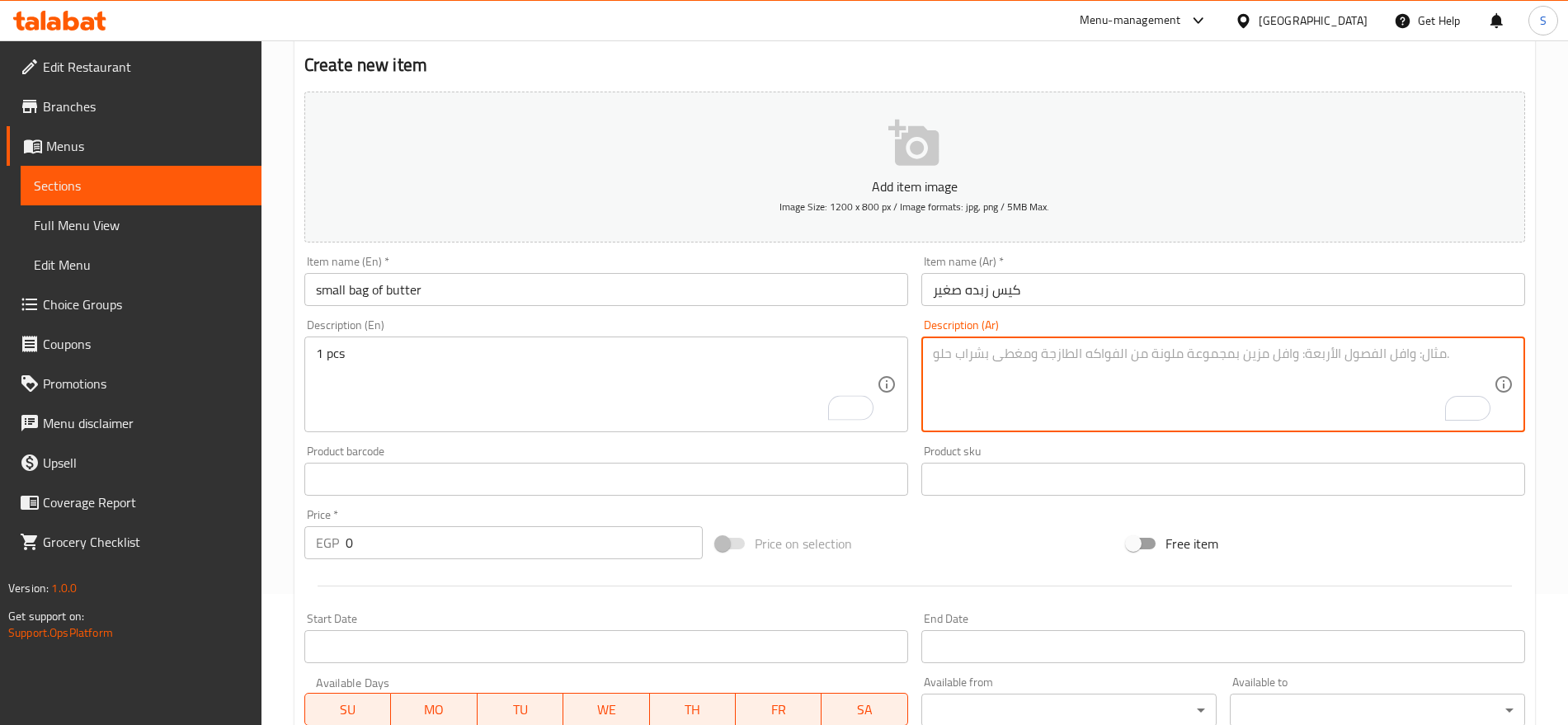
paste textarea "1 قطعه"
type textarea "1 قطعه"
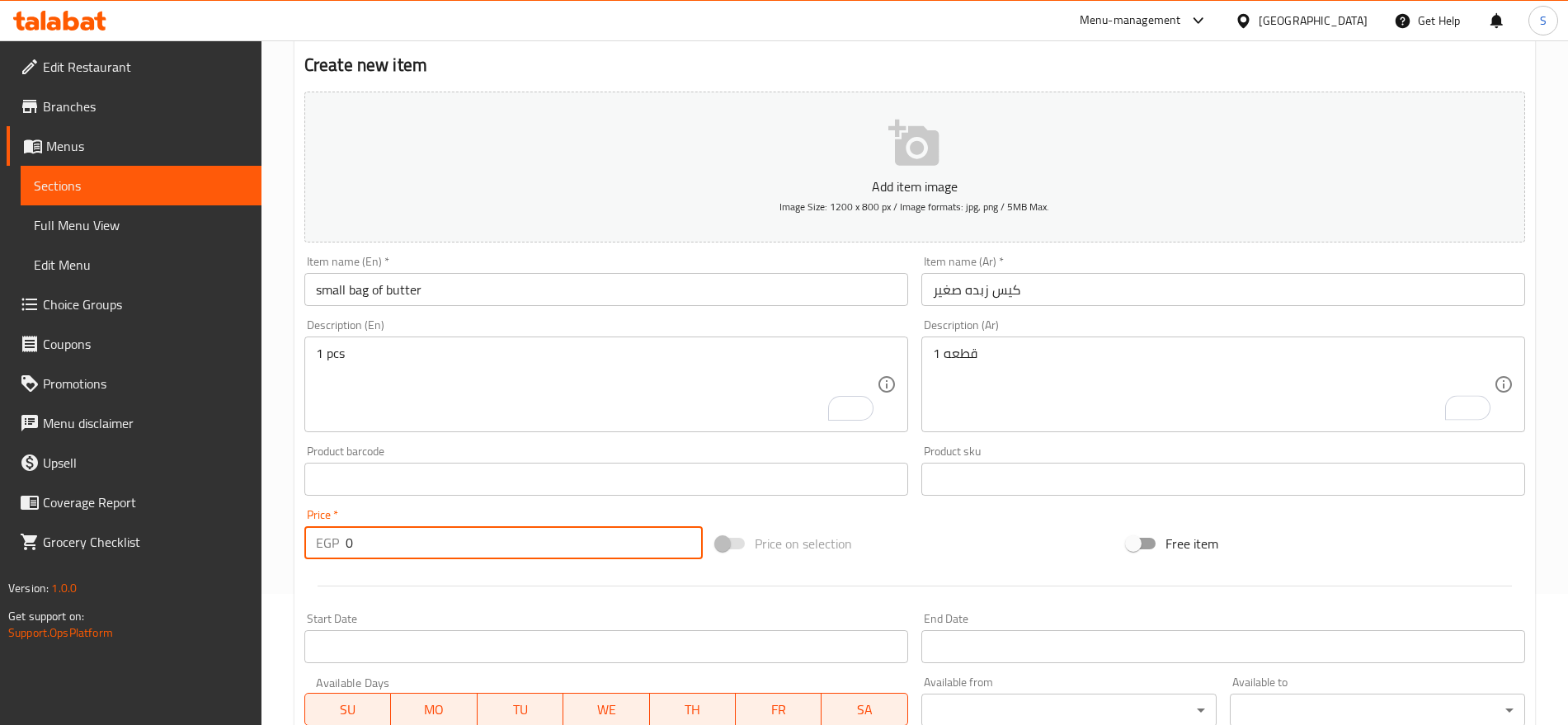
drag, startPoint x: 401, startPoint y: 550, endPoint x: 263, endPoint y: 536, distance: 138.7
click at [265, 538] on div "Home / Restaurants management / Menus / Sections / item / create candied sectio…" at bounding box center [914, 472] width 1306 height 1125
paste input "20.0"
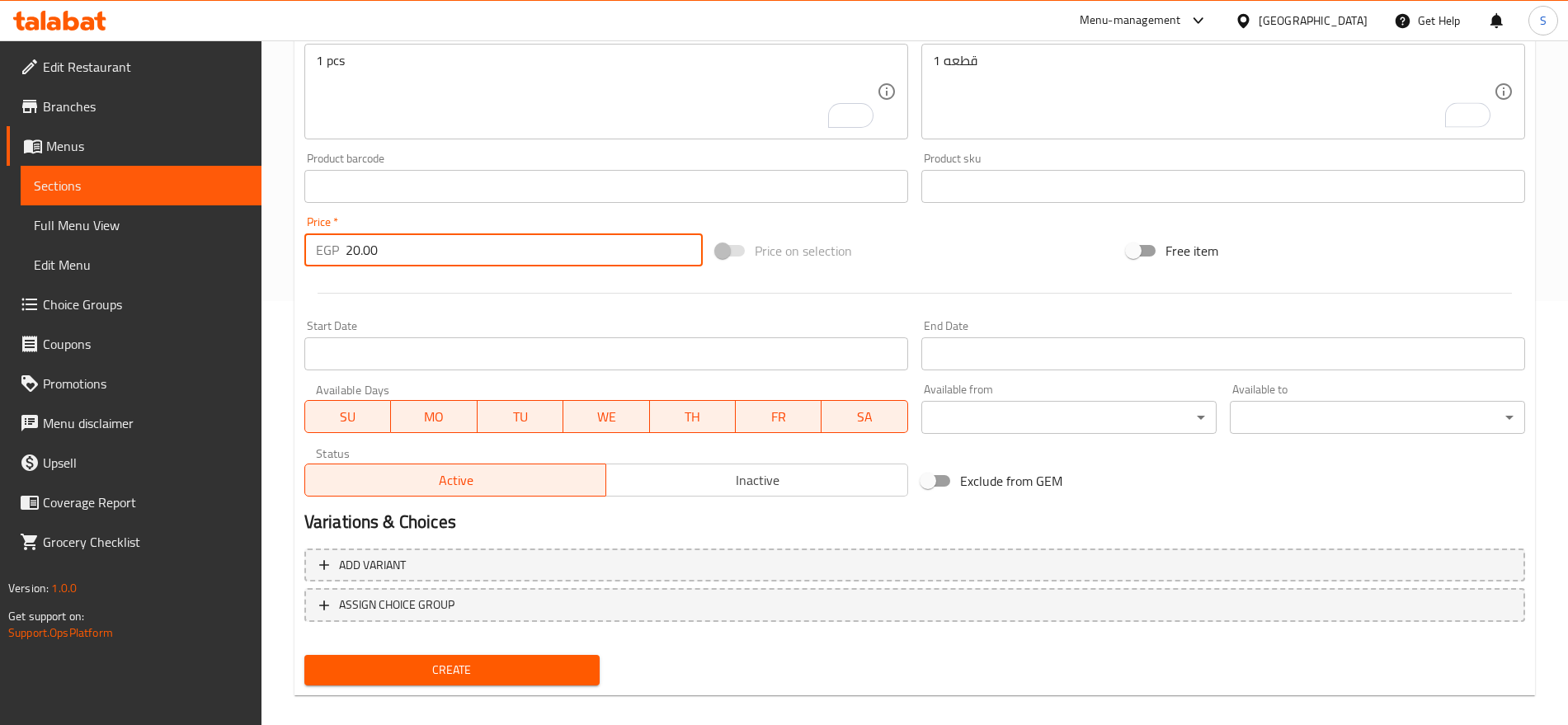
scroll to position [440, 0]
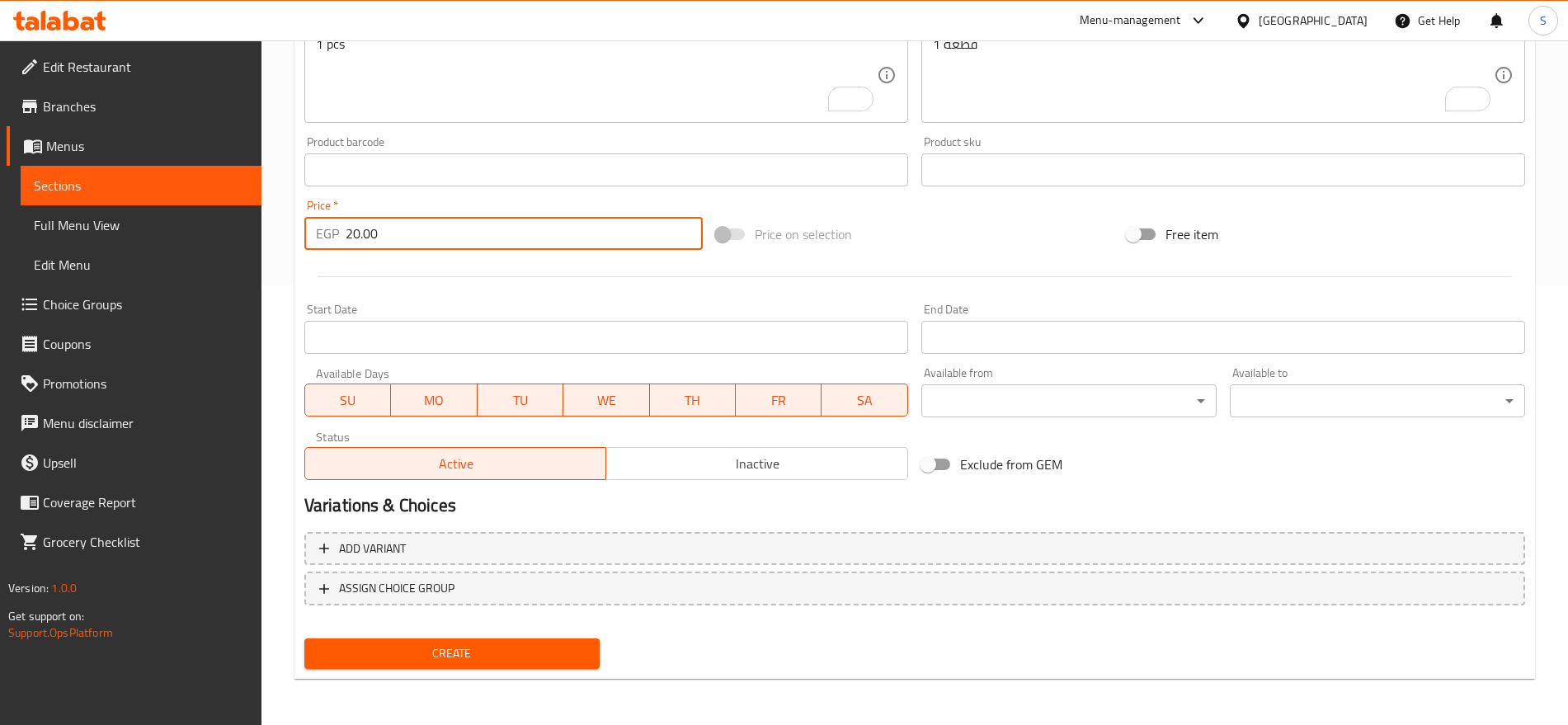
type input "20.00"
click at [541, 659] on span "Create" at bounding box center [453, 653] width 269 height 20
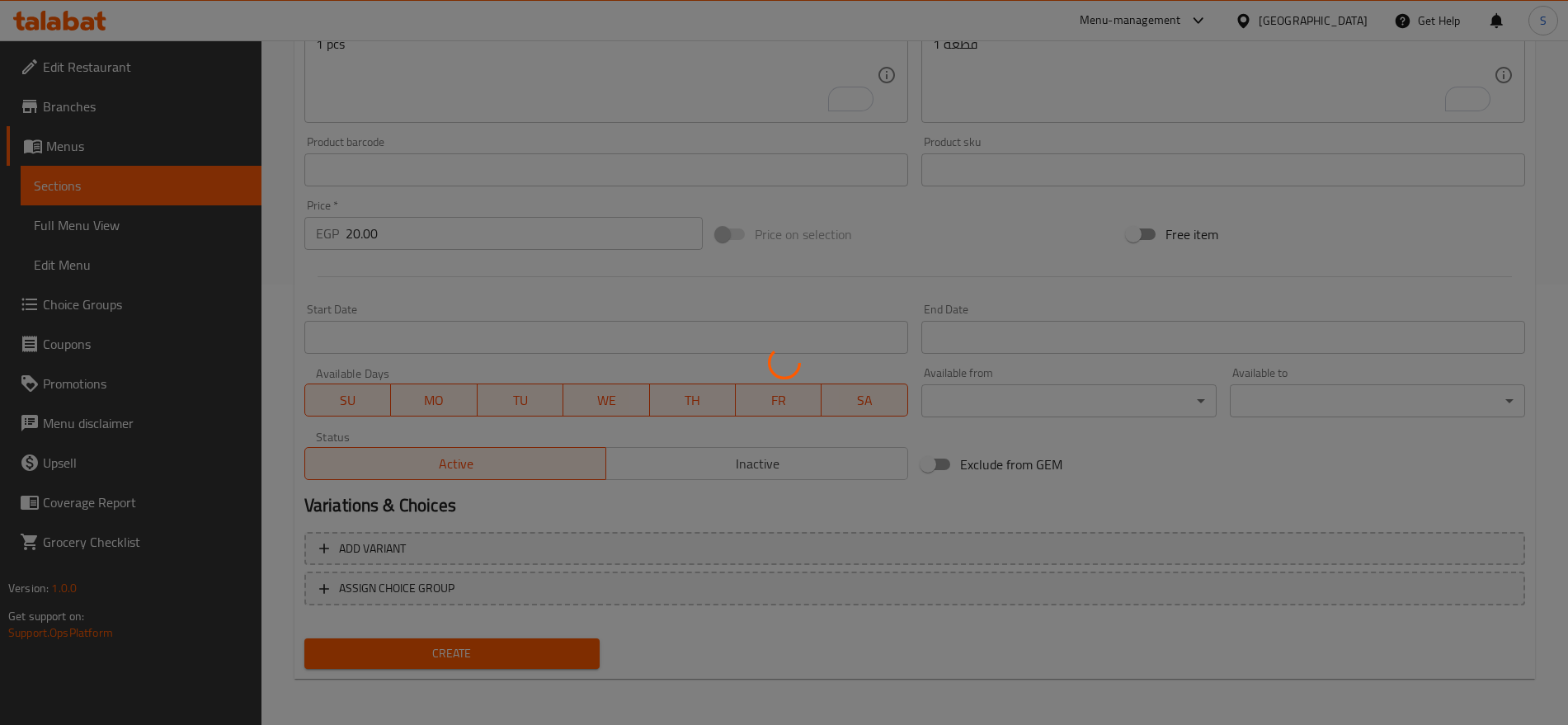
type input "0"
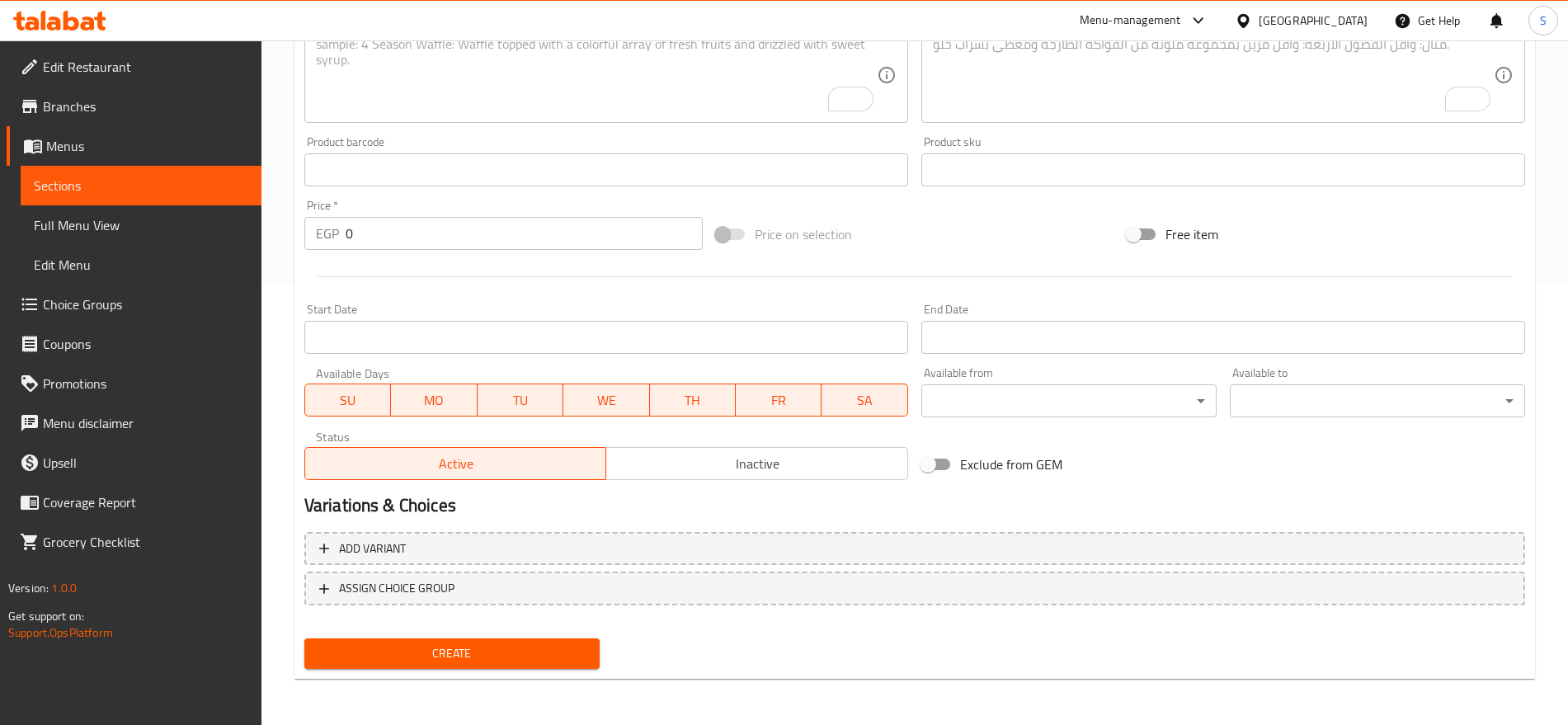
scroll to position [131, 0]
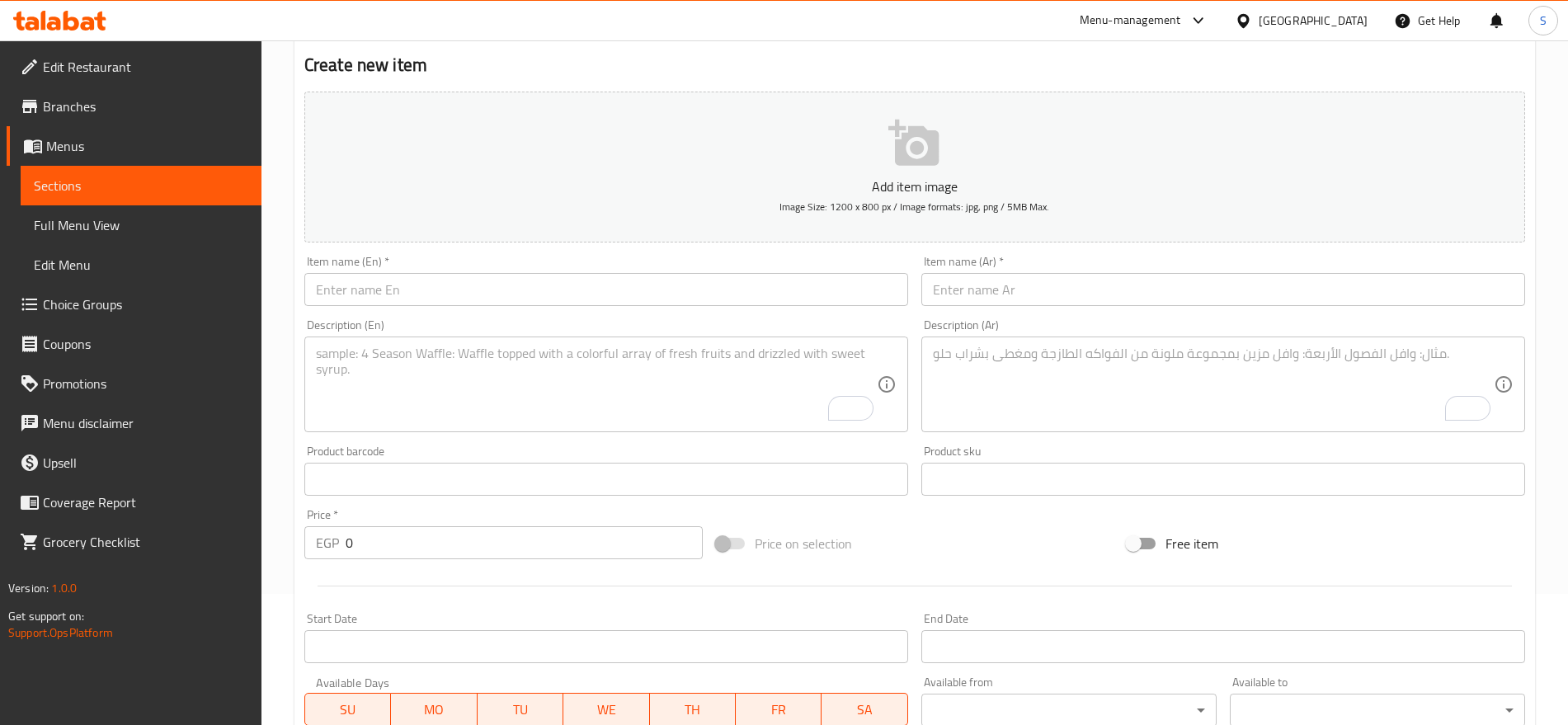
click at [1202, 296] on input "text" at bounding box center [1223, 289] width 604 height 33
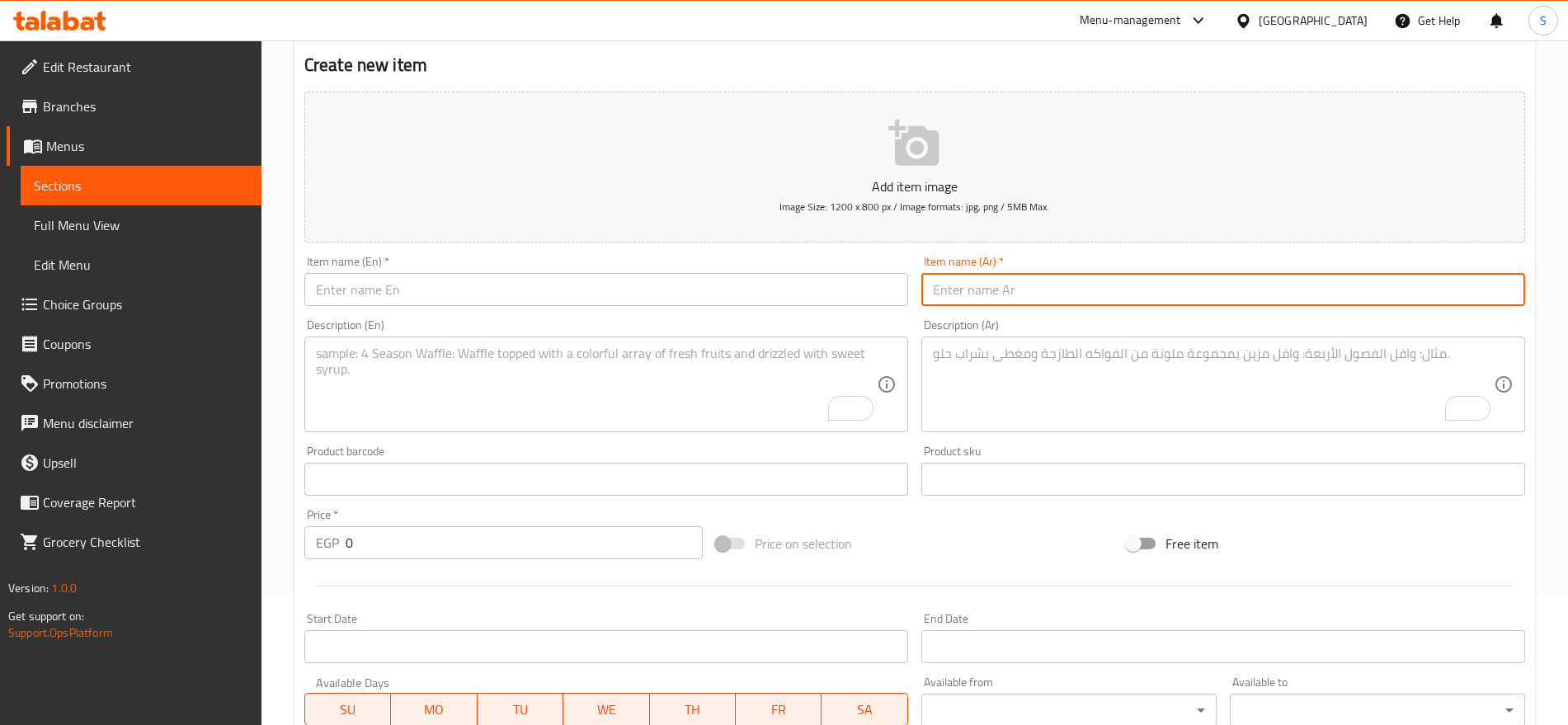
paste input "ملبس حمص"
type input "ملبس حمص"
click at [398, 275] on input "text" at bounding box center [606, 289] width 604 height 33
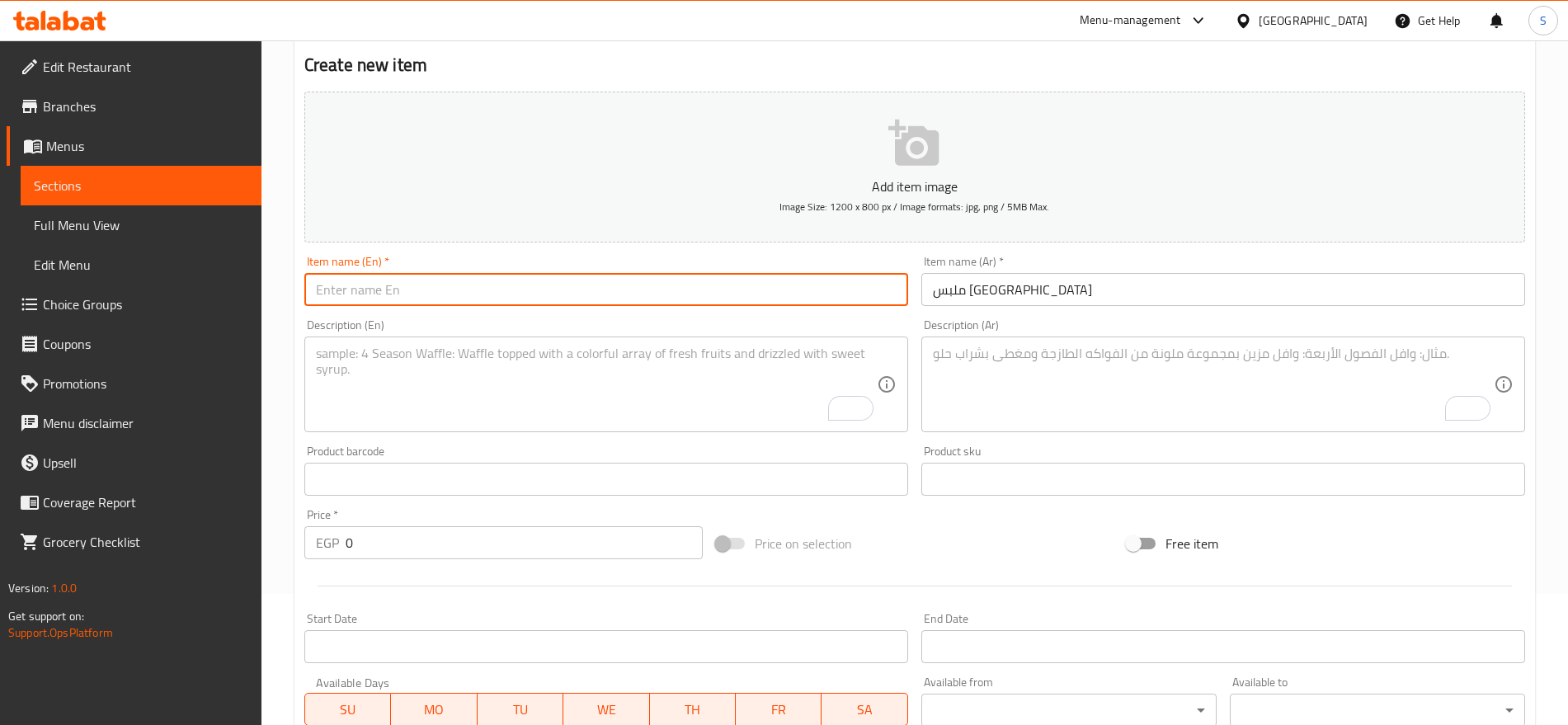
paste input "Hummus dressing"
click at [405, 285] on input "Hummus dressing" at bounding box center [606, 289] width 604 height 33
paste input "bonbons"
type input "Hummus bonbons"
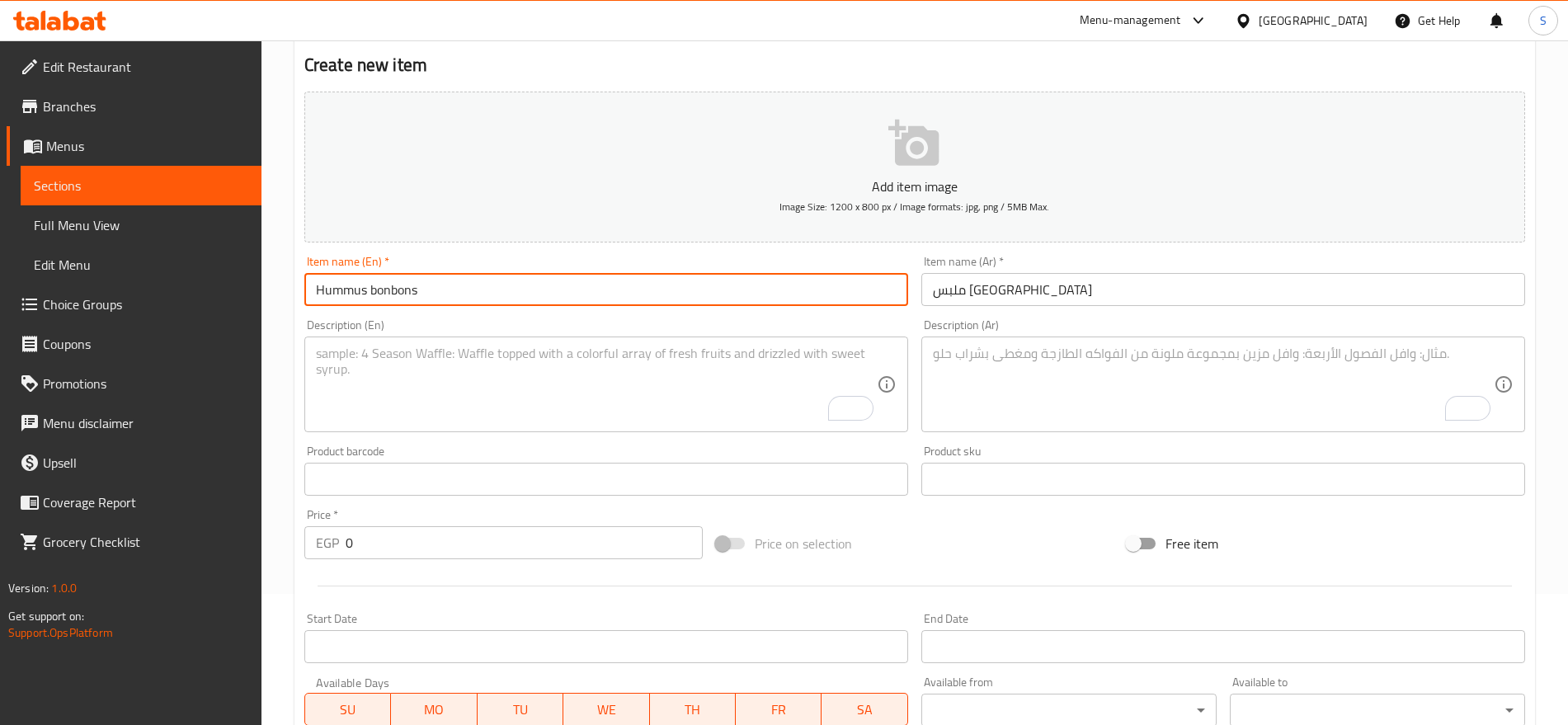
click at [1015, 311] on div "Item name (Ar)   * ملبس حمص Item name (Ar) *" at bounding box center [1224, 280] width 617 height 64
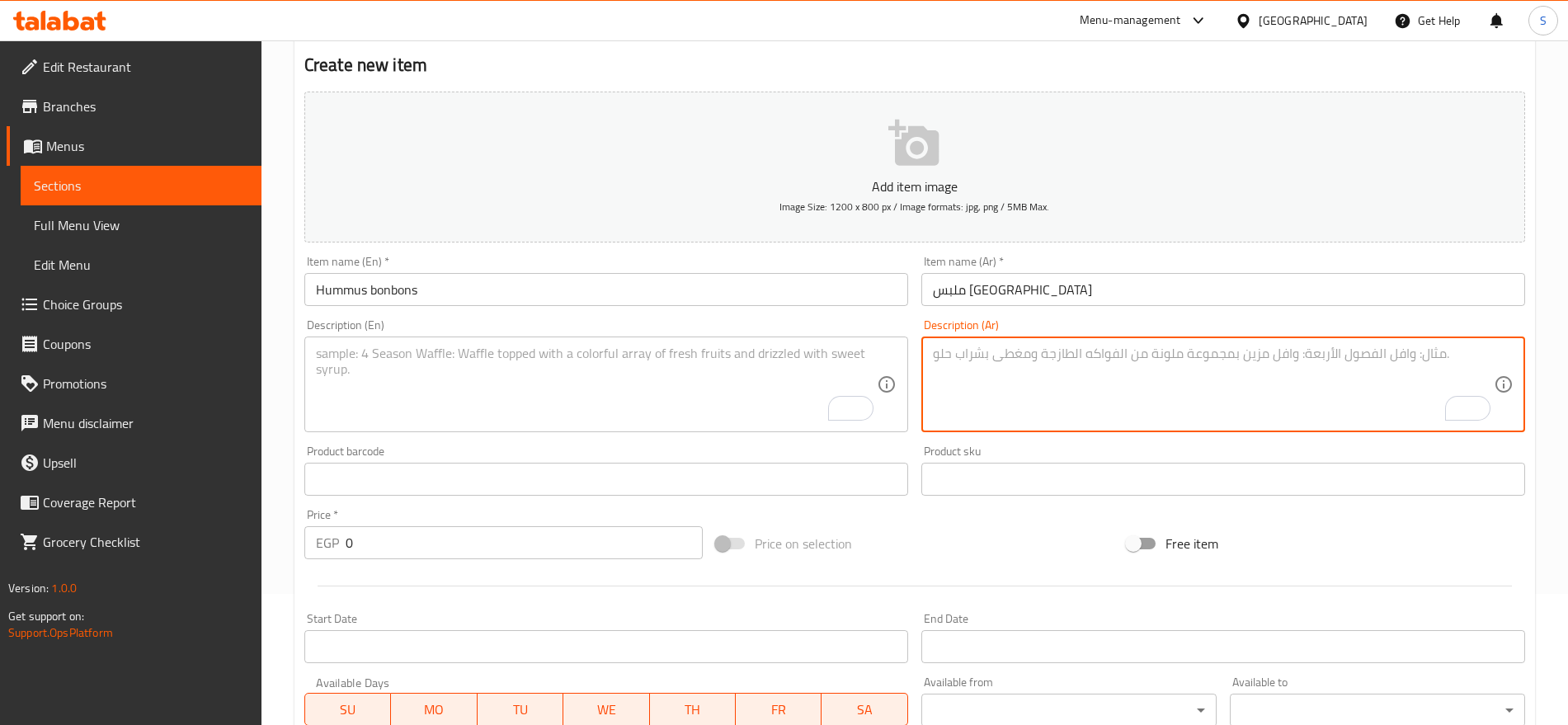
click at [1017, 354] on textarea "To enrich screen reader interactions, please activate Accessibility in Grammarl…" at bounding box center [1213, 385] width 561 height 78
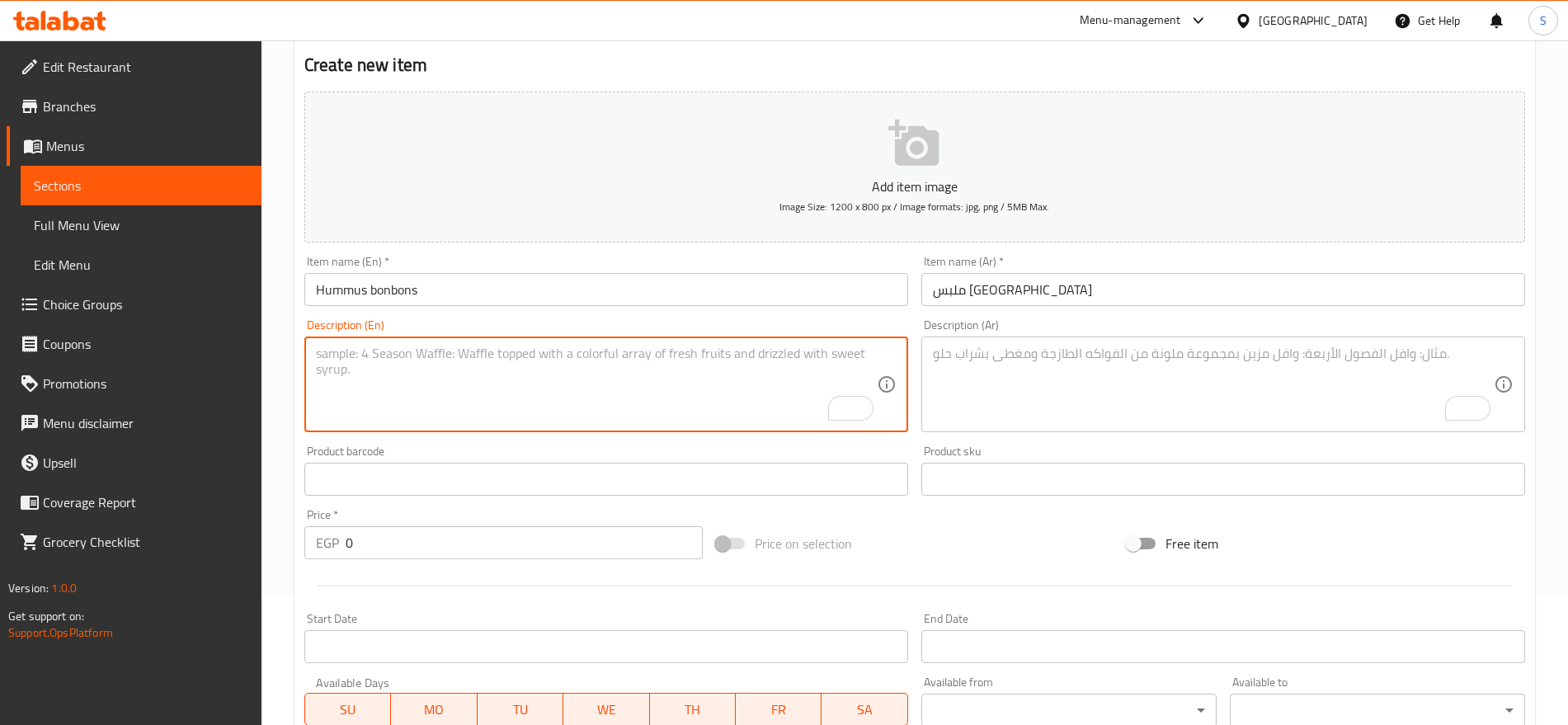
click at [677, 358] on textarea "To enrich screen reader interactions, please activate Accessibility in Grammarl…" at bounding box center [597, 385] width 561 height 78
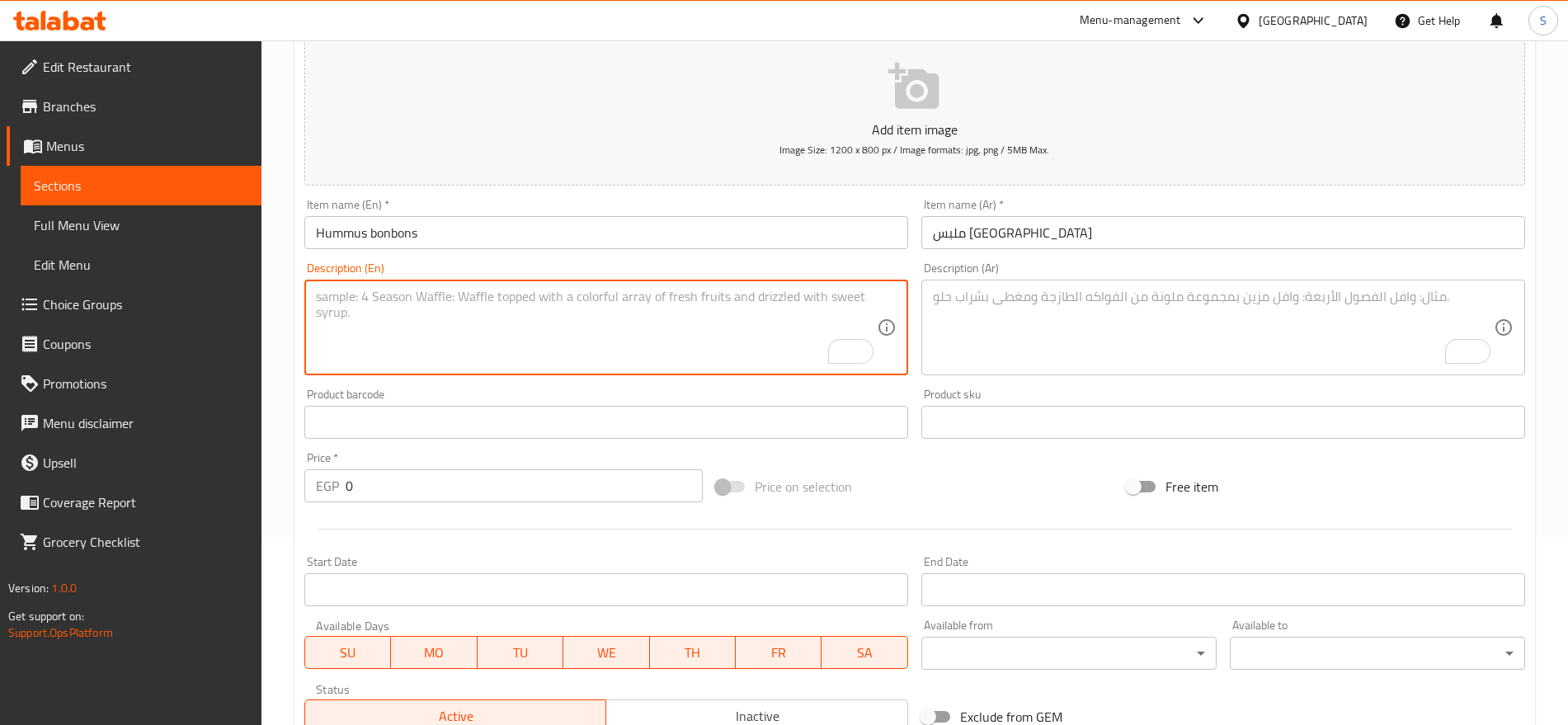
scroll to position [234, 0]
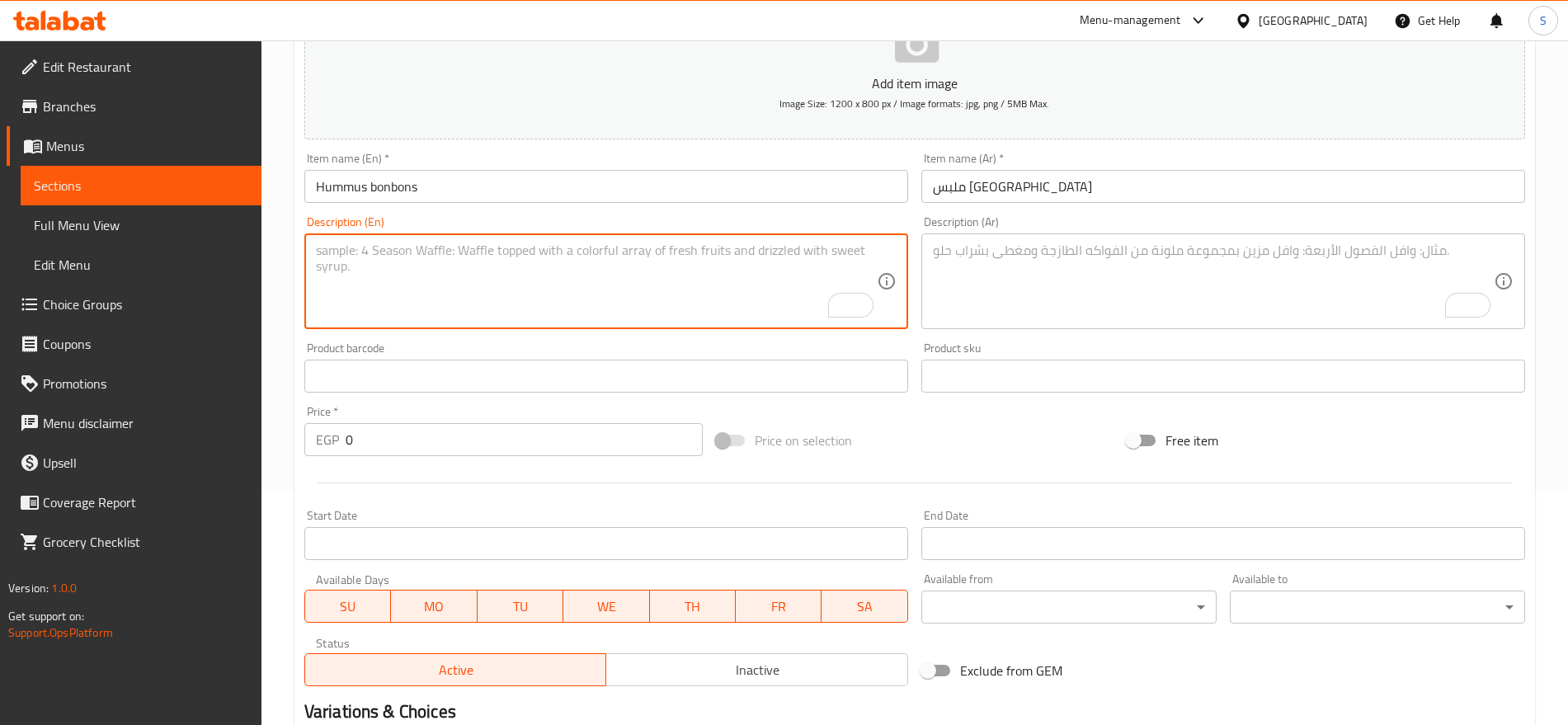
drag, startPoint x: 397, startPoint y: 445, endPoint x: 206, endPoint y: 416, distance: 193.2
click at [213, 423] on div "Edit Restaurant Branches Menus Sections Full Menu View Edit Menu Choice Groups …" at bounding box center [784, 369] width 1568 height 1125
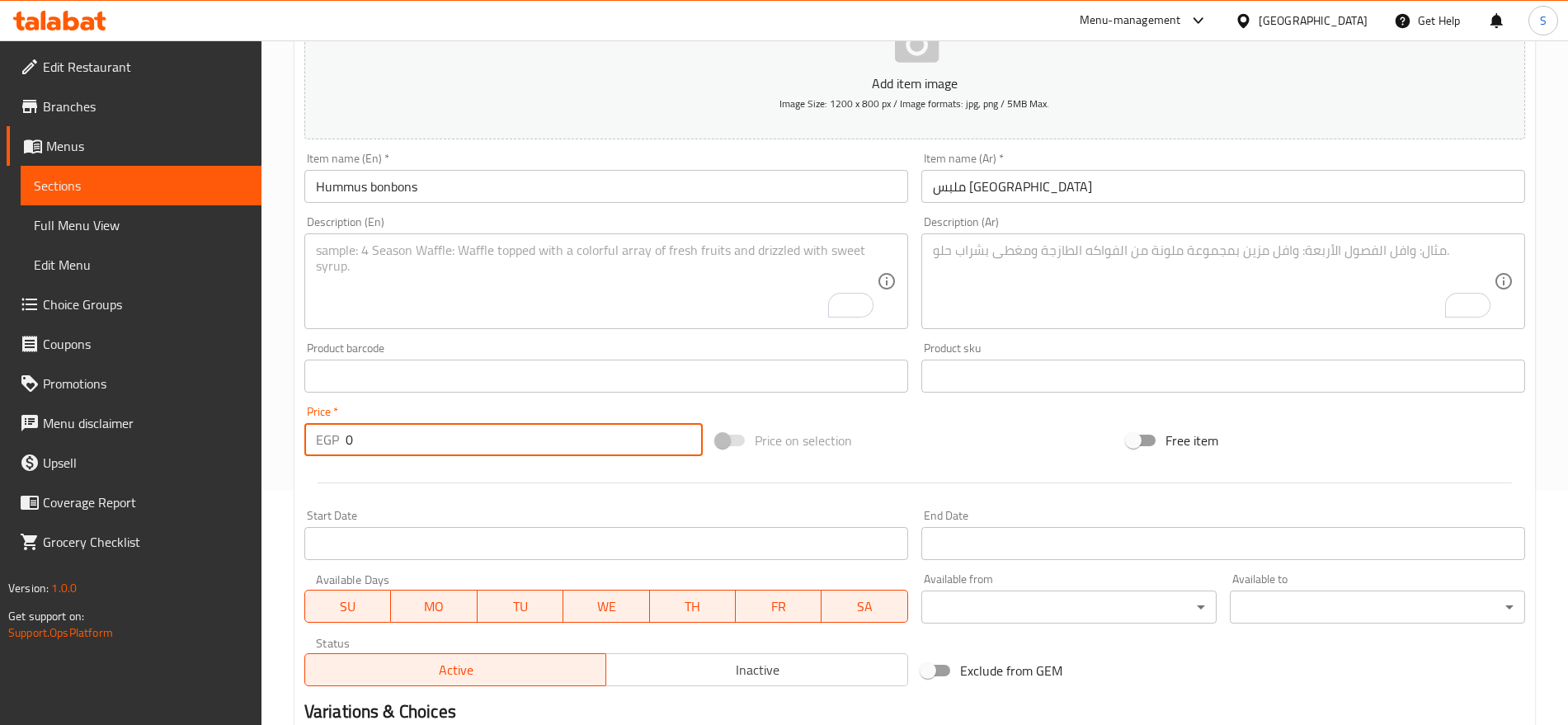
paste input "160.0"
type input "160.00"
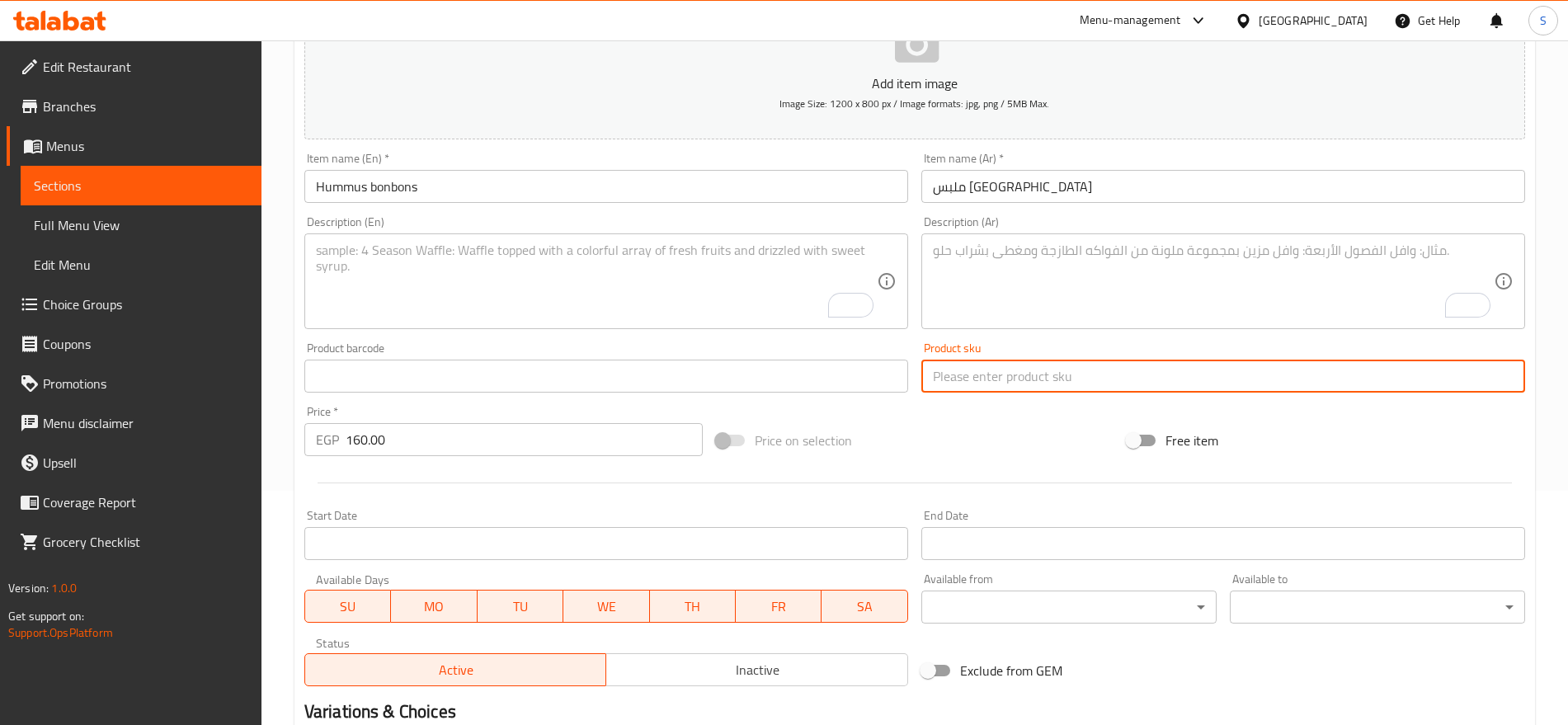
click at [1008, 386] on input "text" at bounding box center [1223, 376] width 604 height 33
paste input "كيلو"
type input "1كيلو"
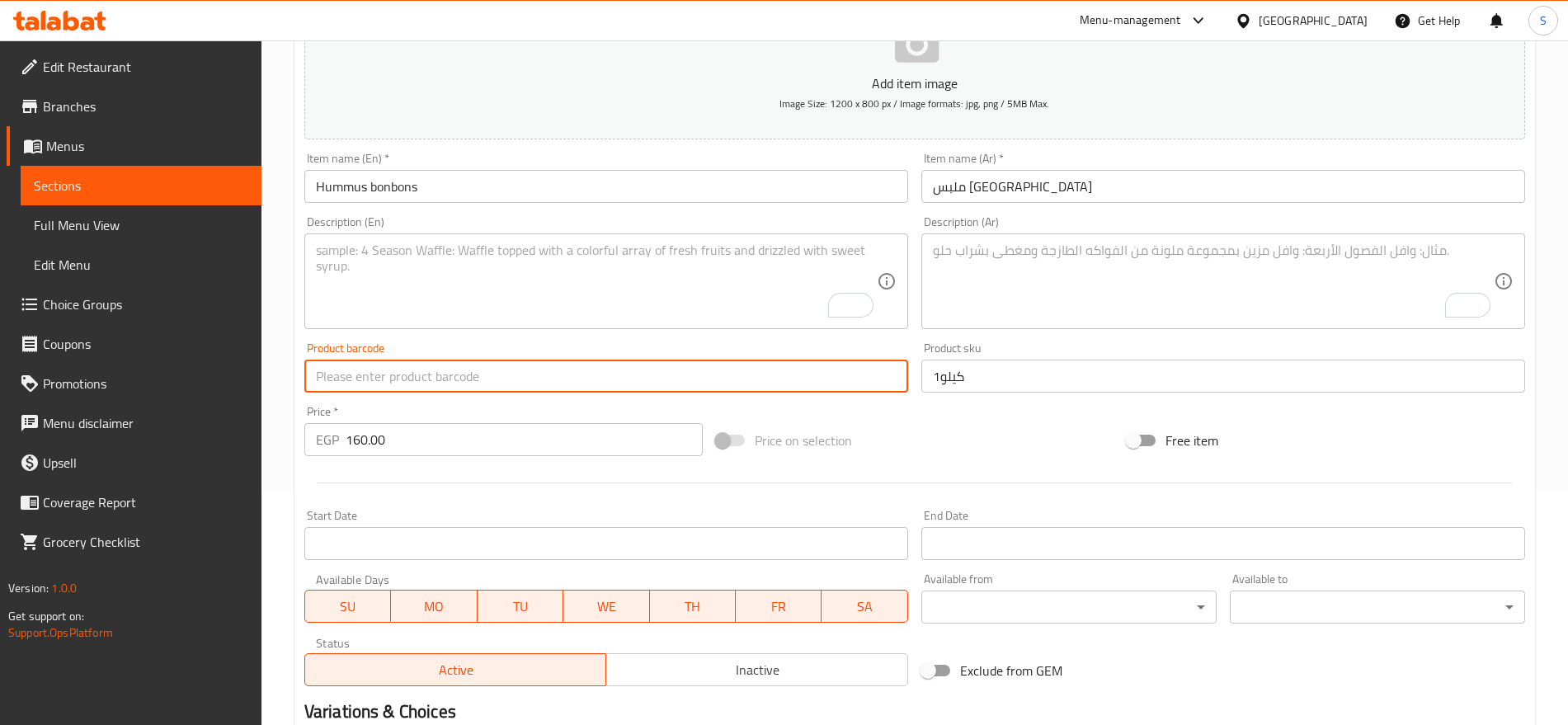
click at [382, 375] on input "text" at bounding box center [606, 376] width 604 height 33
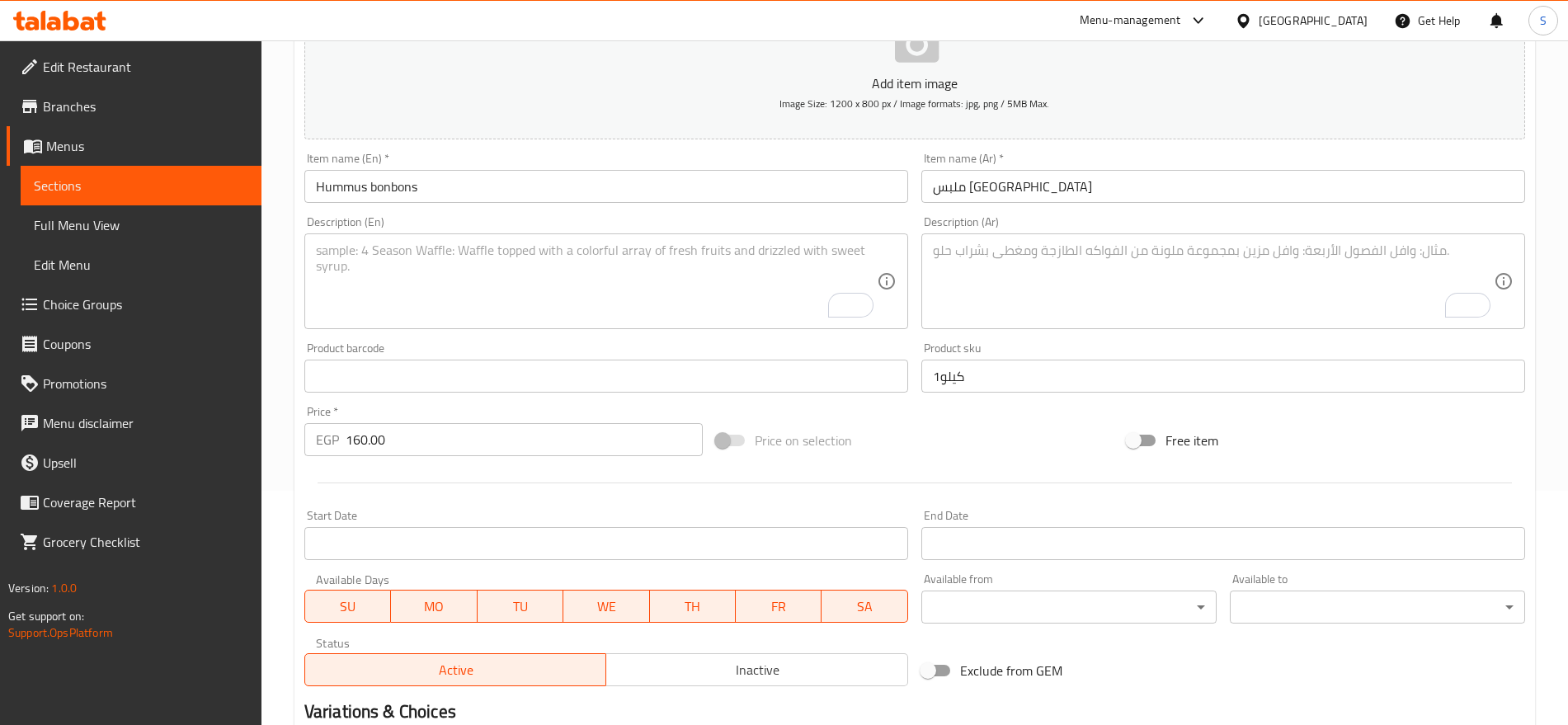
click at [488, 351] on div "Product barcode Product barcode" at bounding box center [606, 367] width 604 height 50
click at [481, 388] on input "text" at bounding box center [606, 376] width 604 height 33
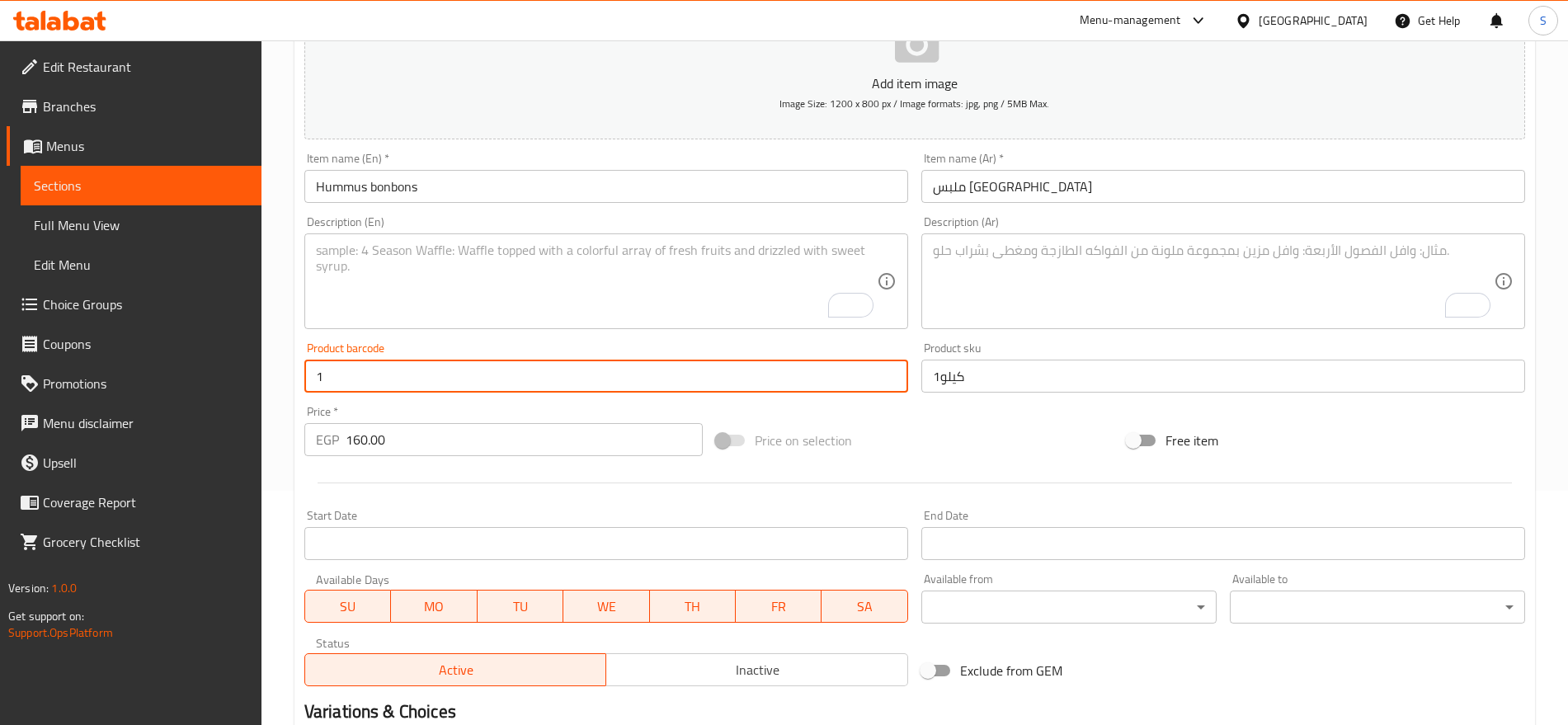
paste input "kilo"
type input "1kilo"
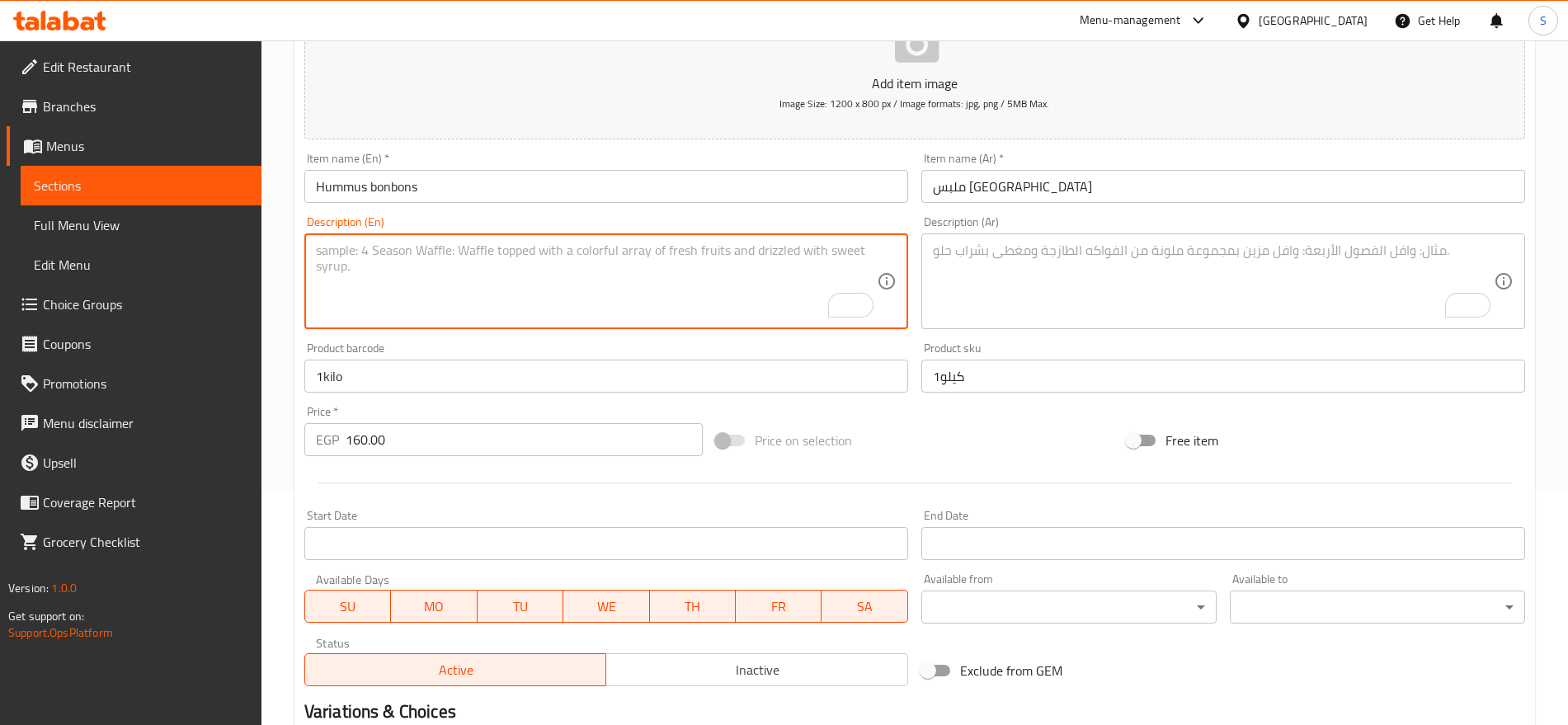
click at [596, 260] on textarea "To enrich screen reader interactions, please activate Accessibility in Grammarl…" at bounding box center [597, 282] width 561 height 78
paste textarea "kilo"
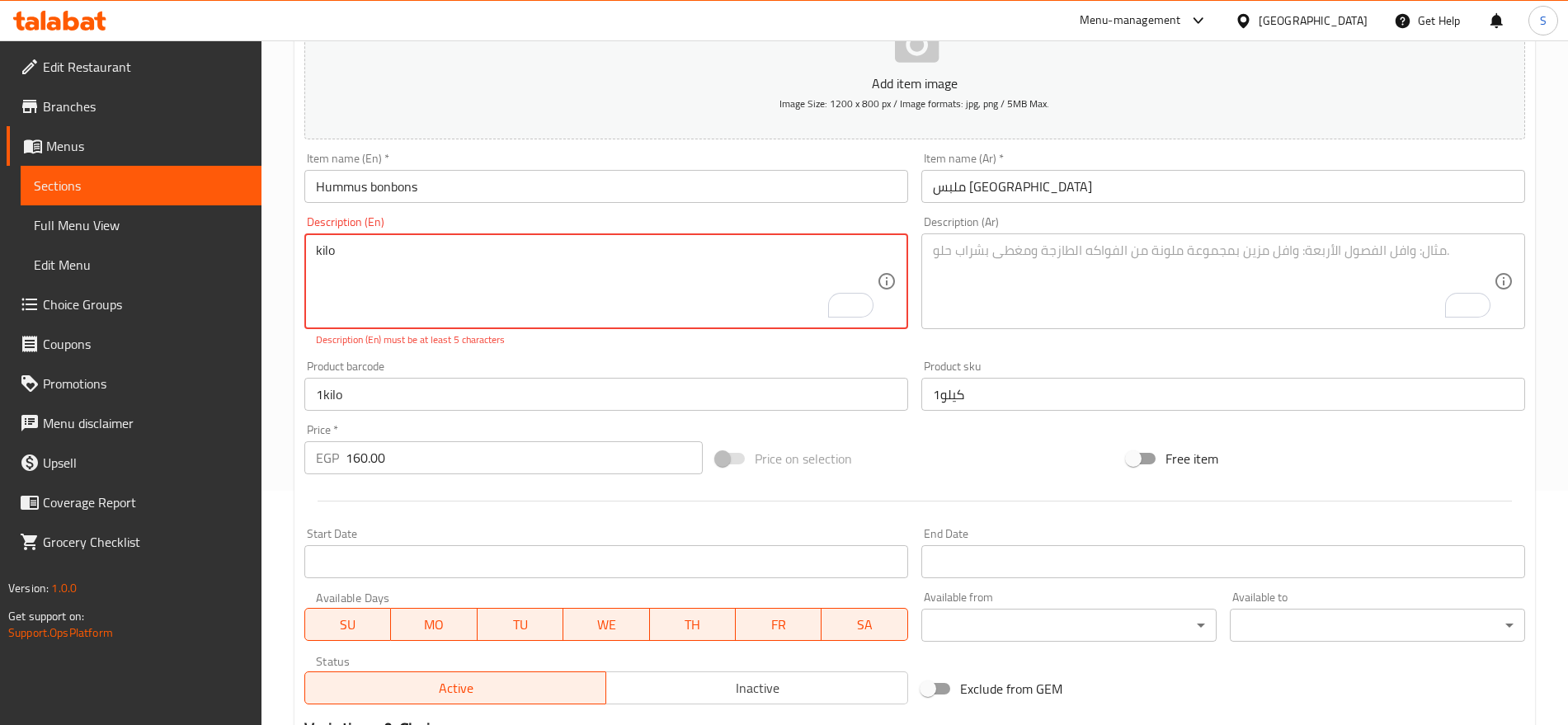
click at [317, 245] on textarea "kilo" at bounding box center [597, 282] width 561 height 78
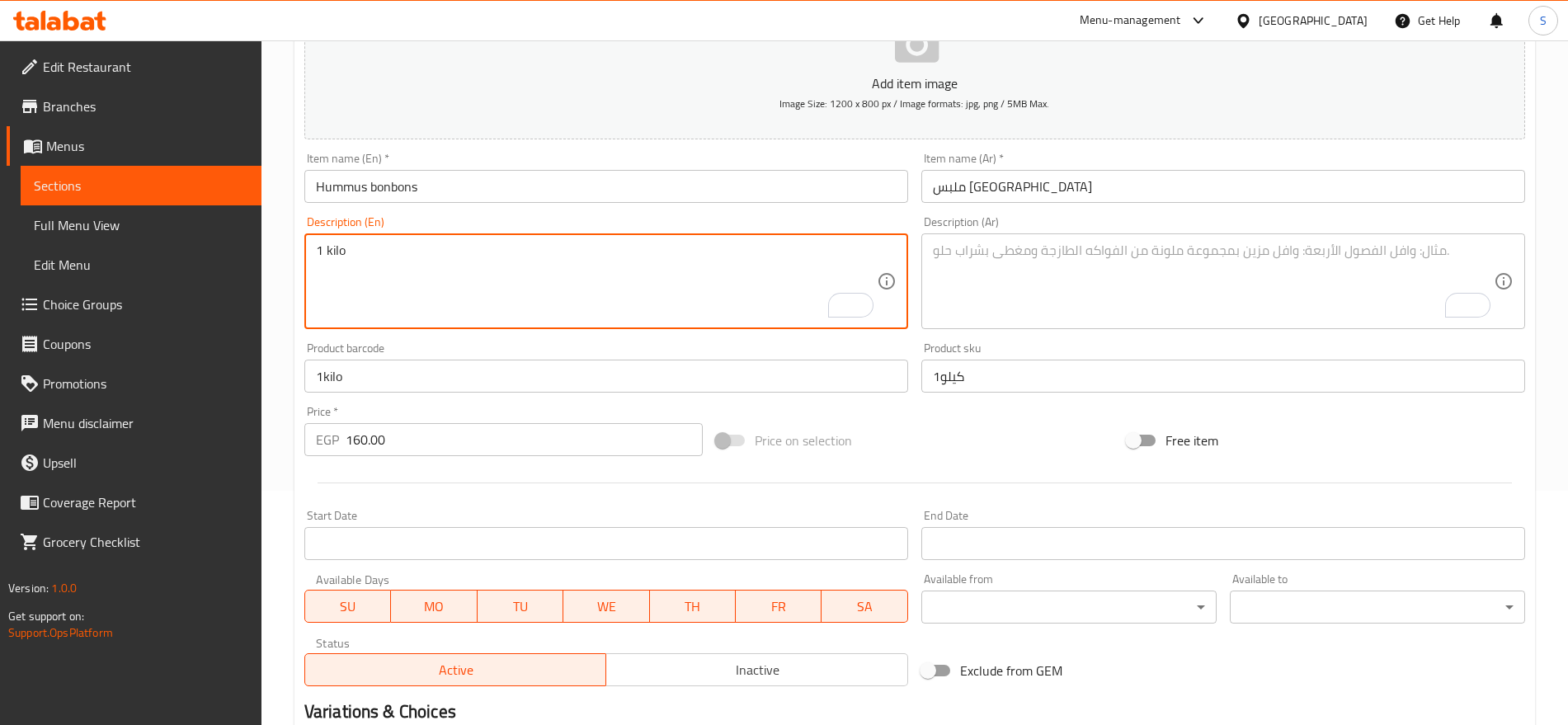
type textarea "1 kilo"
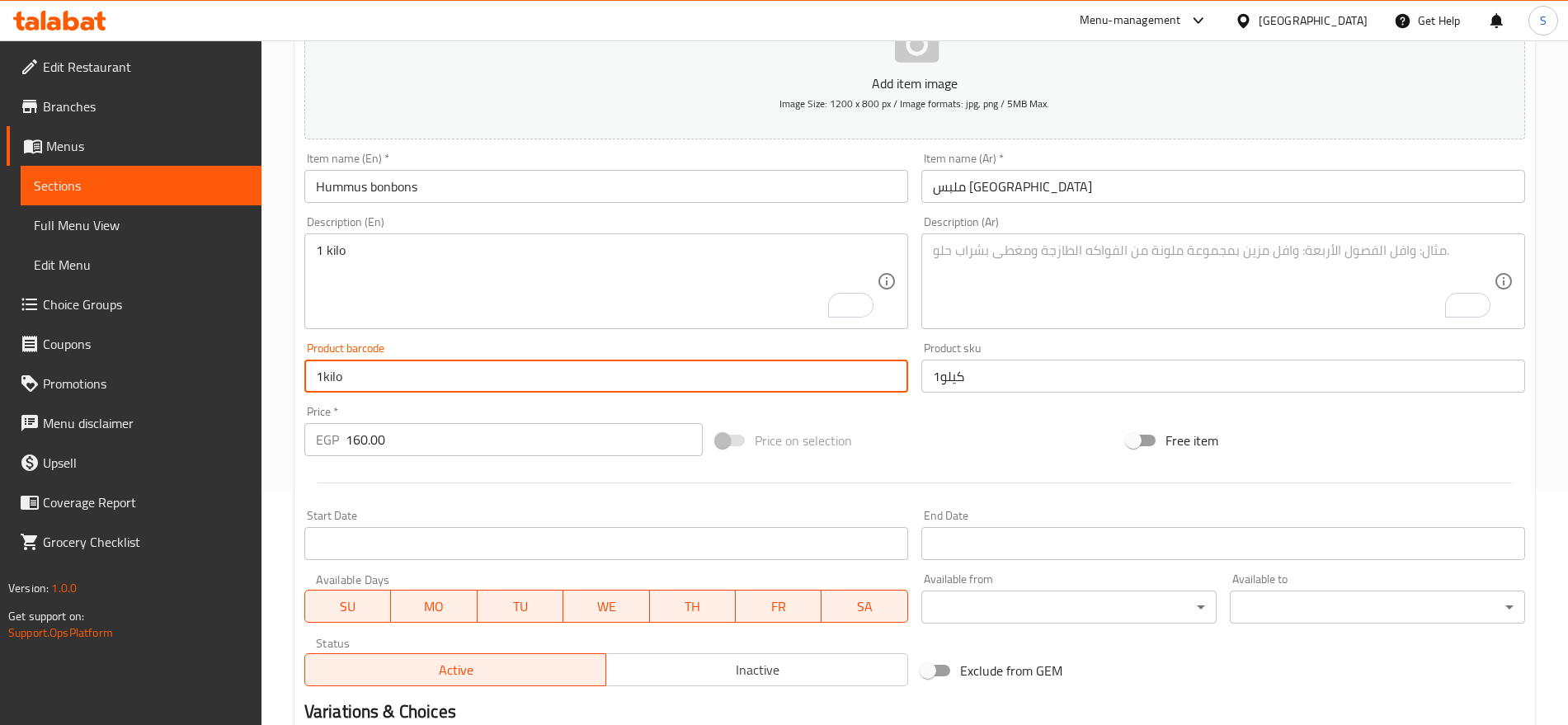
click at [350, 370] on input "1kilo" at bounding box center [606, 376] width 604 height 33
click at [993, 355] on div "Product sku 1كيلو Product sku" at bounding box center [1223, 367] width 604 height 50
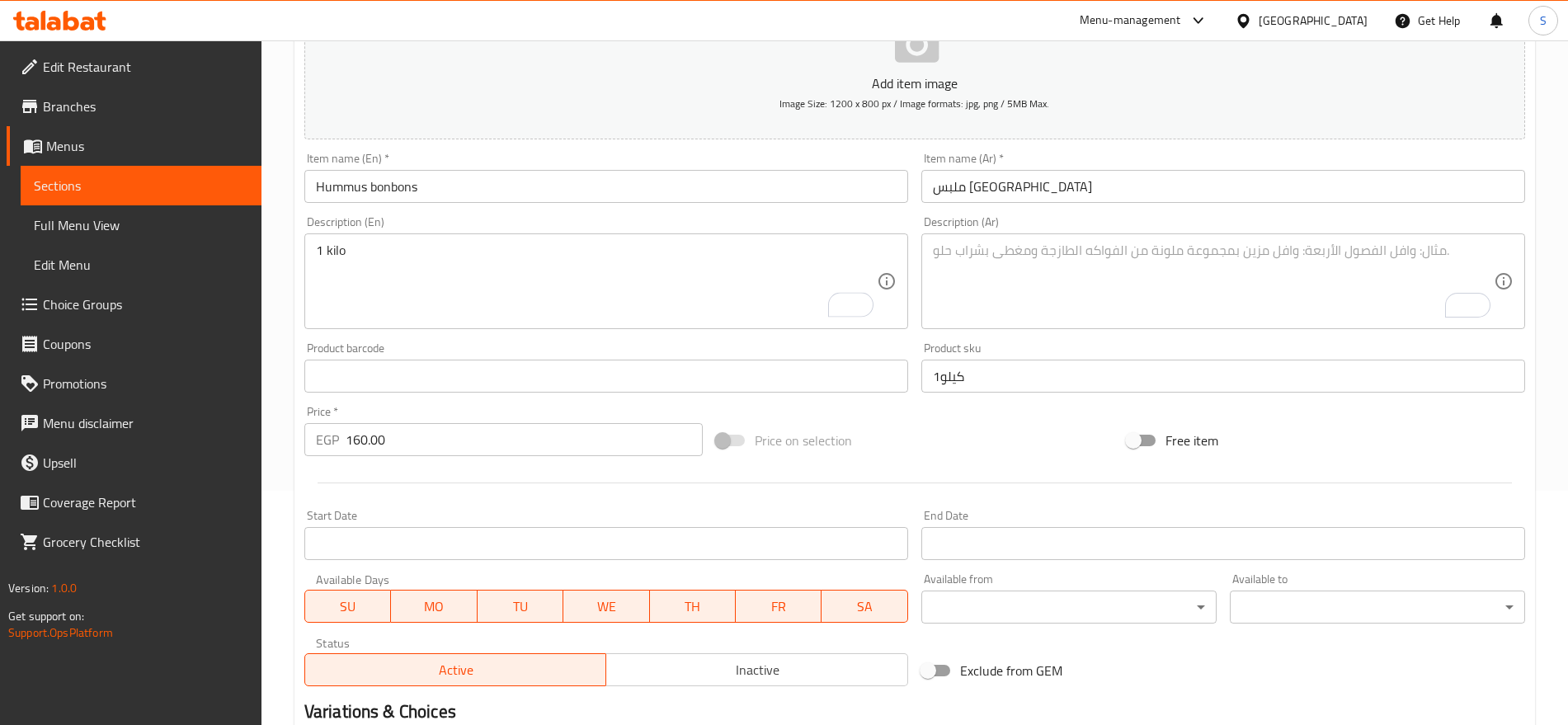
click at [970, 374] on input "1كيلو" at bounding box center [1223, 376] width 604 height 33
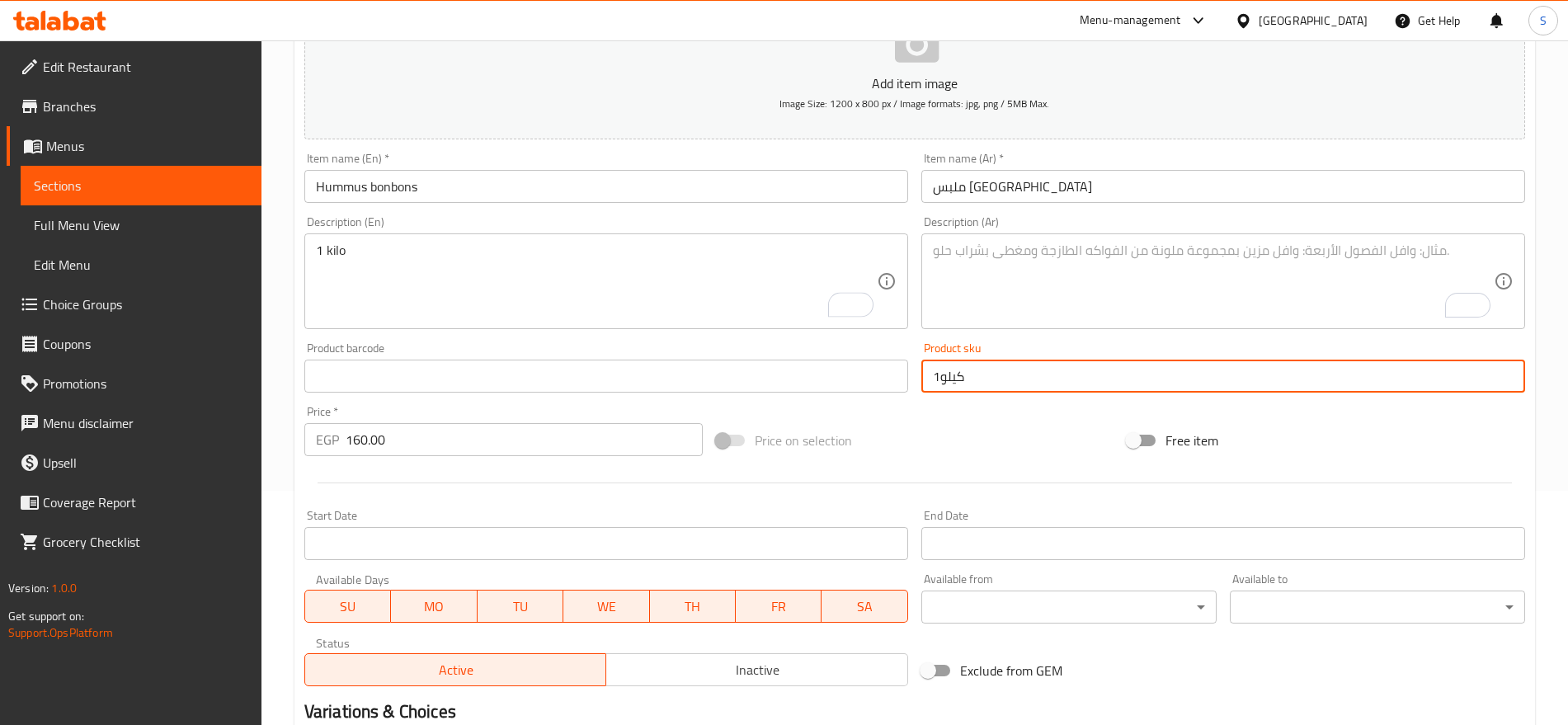
click at [970, 374] on input "1كيلو" at bounding box center [1223, 376] width 604 height 33
click at [1136, 302] on textarea "To enrich screen reader interactions, please activate Accessibility in Grammarl…" at bounding box center [1213, 282] width 561 height 78
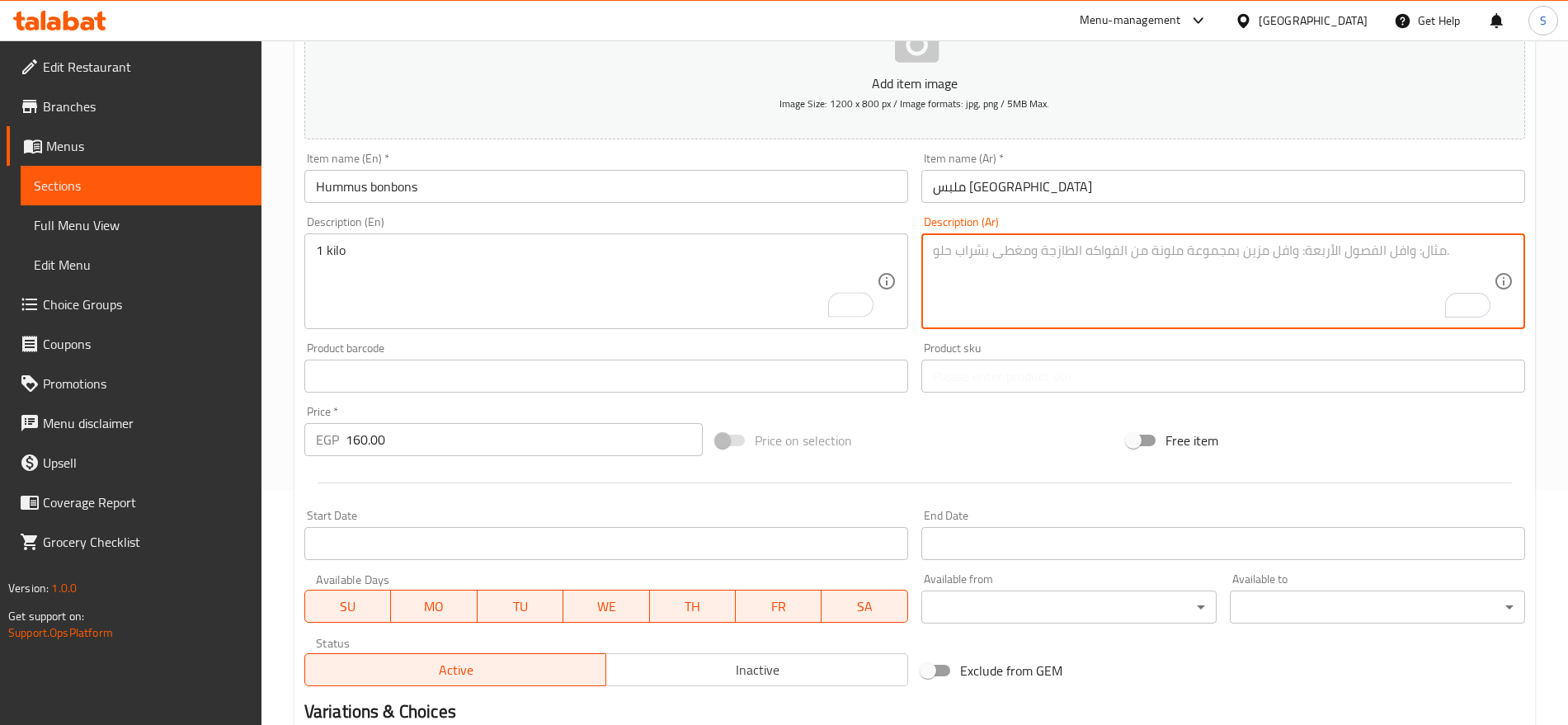
paste textarea "1كيلو"
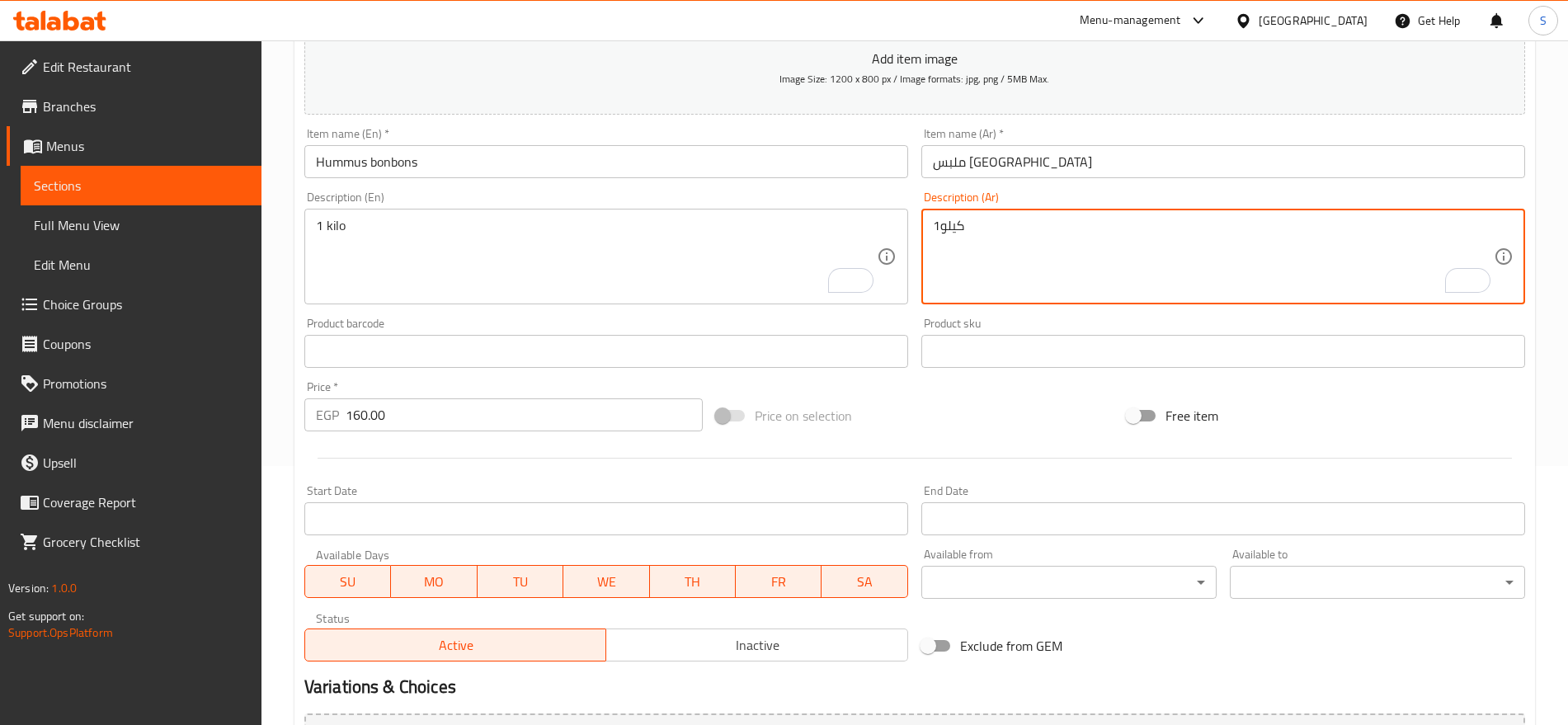
scroll to position [131, 0]
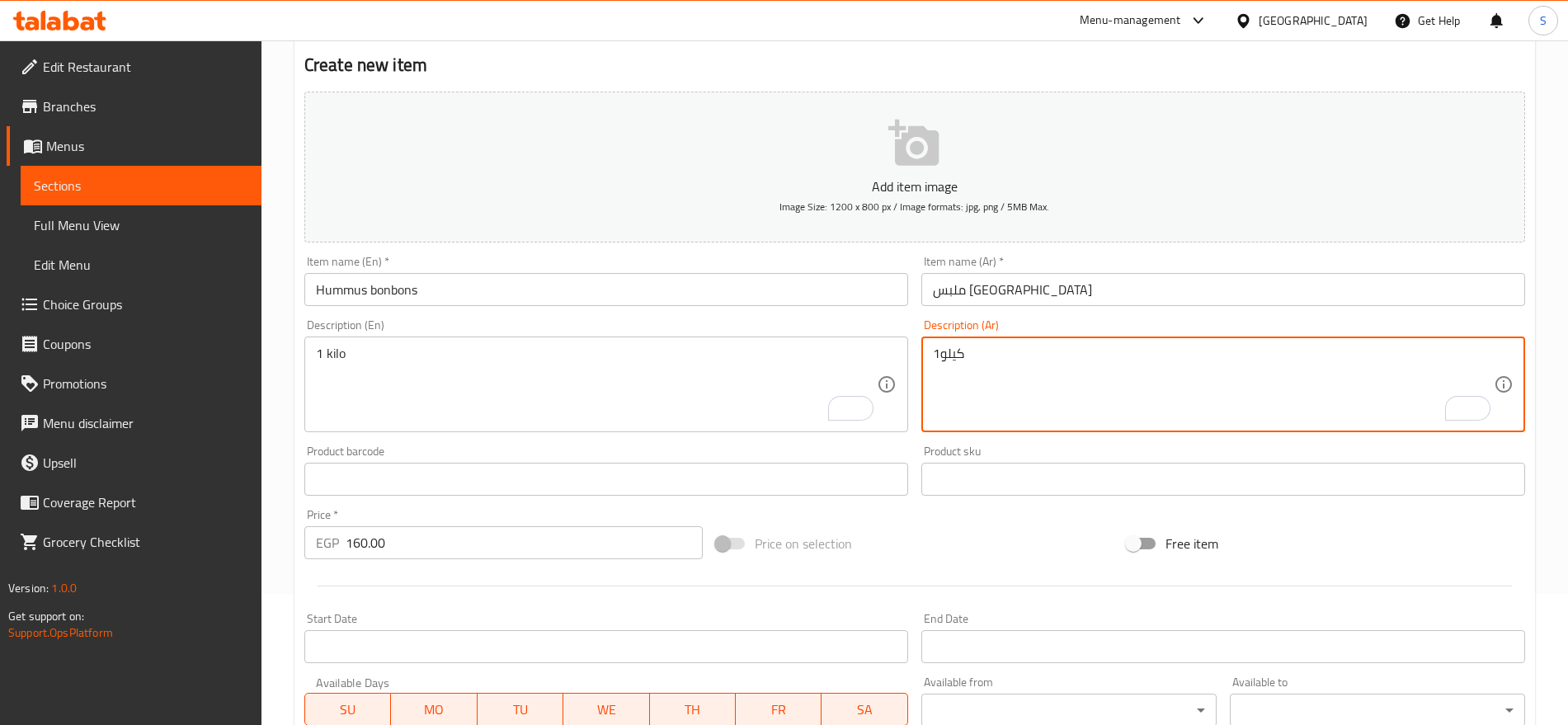
click at [948, 391] on textarea "1كيلو" at bounding box center [1213, 385] width 561 height 78
type textarea "1كيلو"
click at [625, 324] on div "Description (En) 1 kilo Description (En)" at bounding box center [606, 376] width 604 height 113
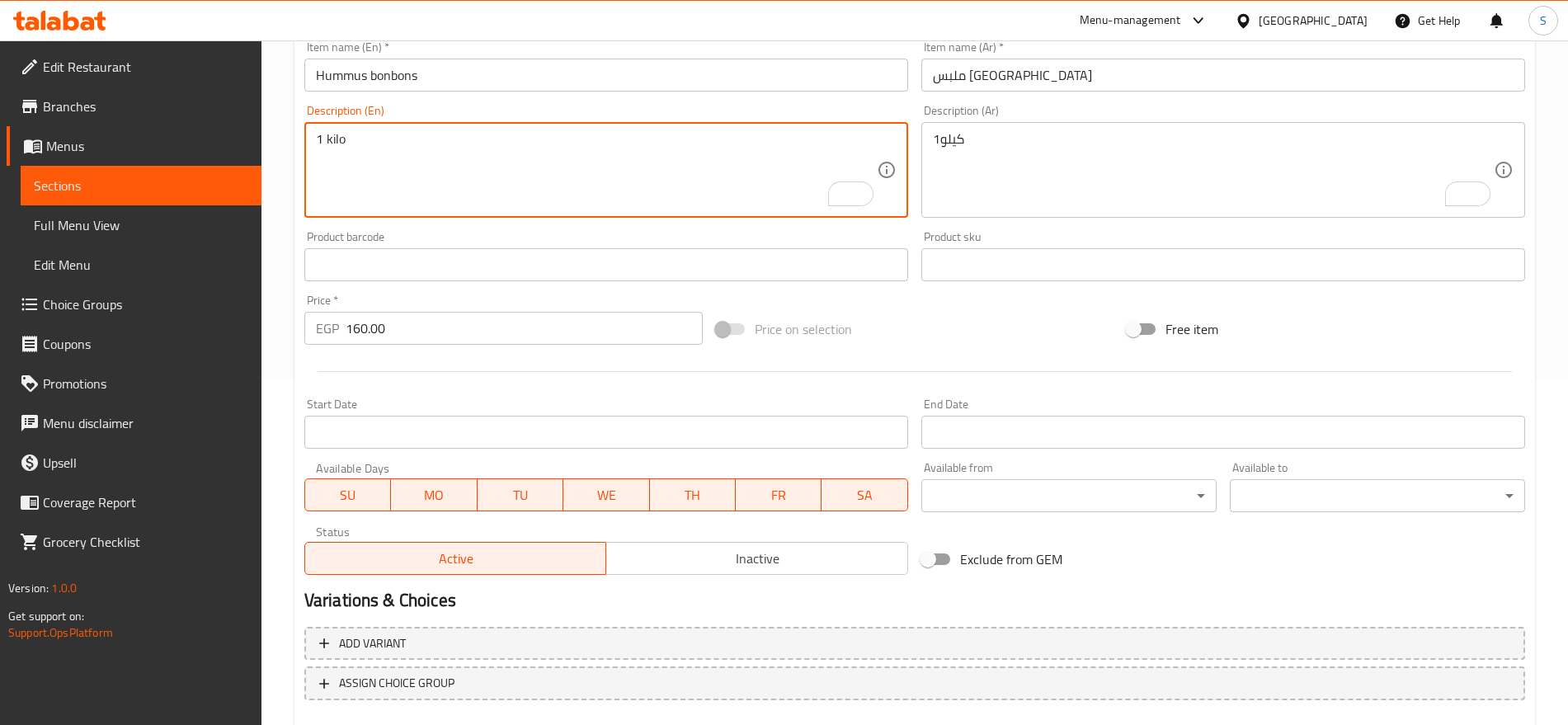
scroll to position [440, 0]
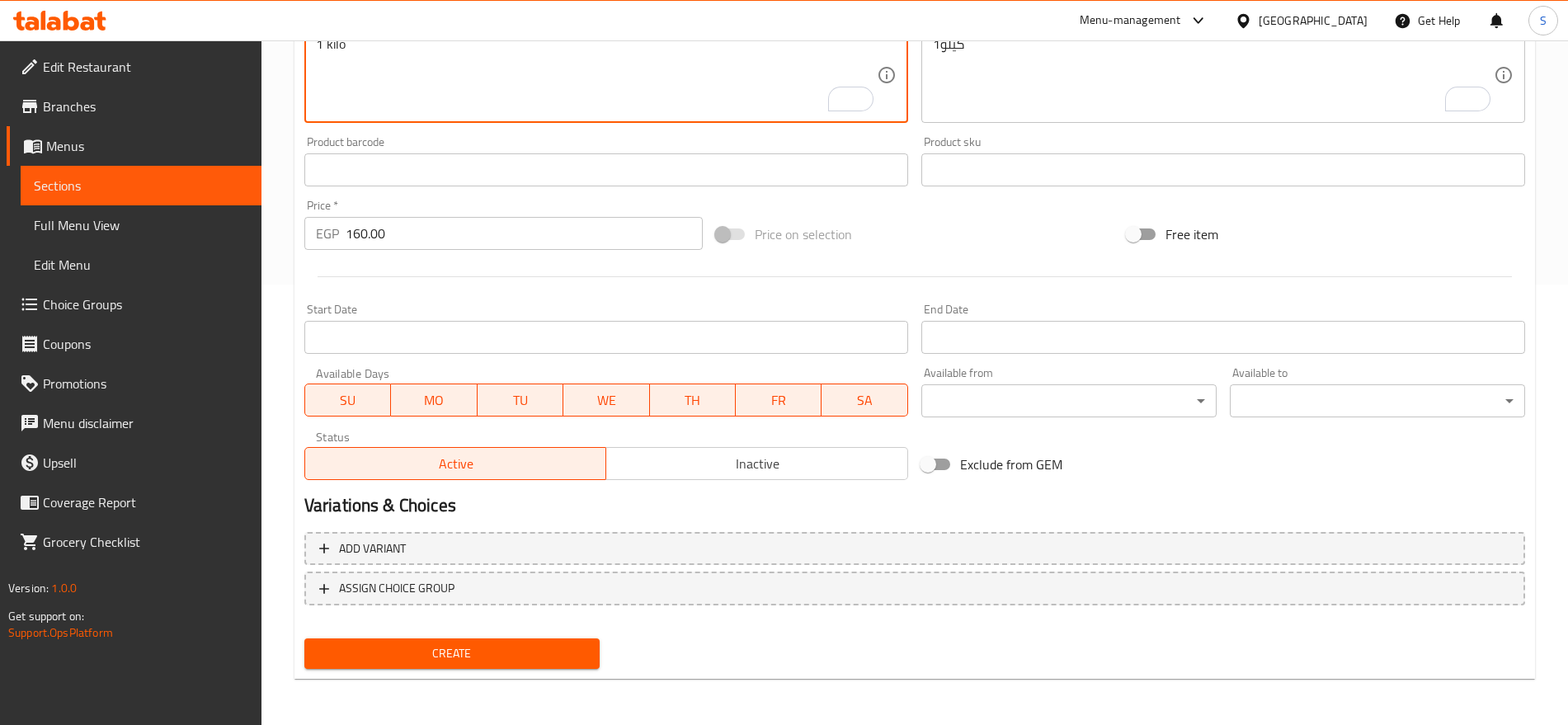
click at [527, 644] on span "Create" at bounding box center [453, 653] width 269 height 20
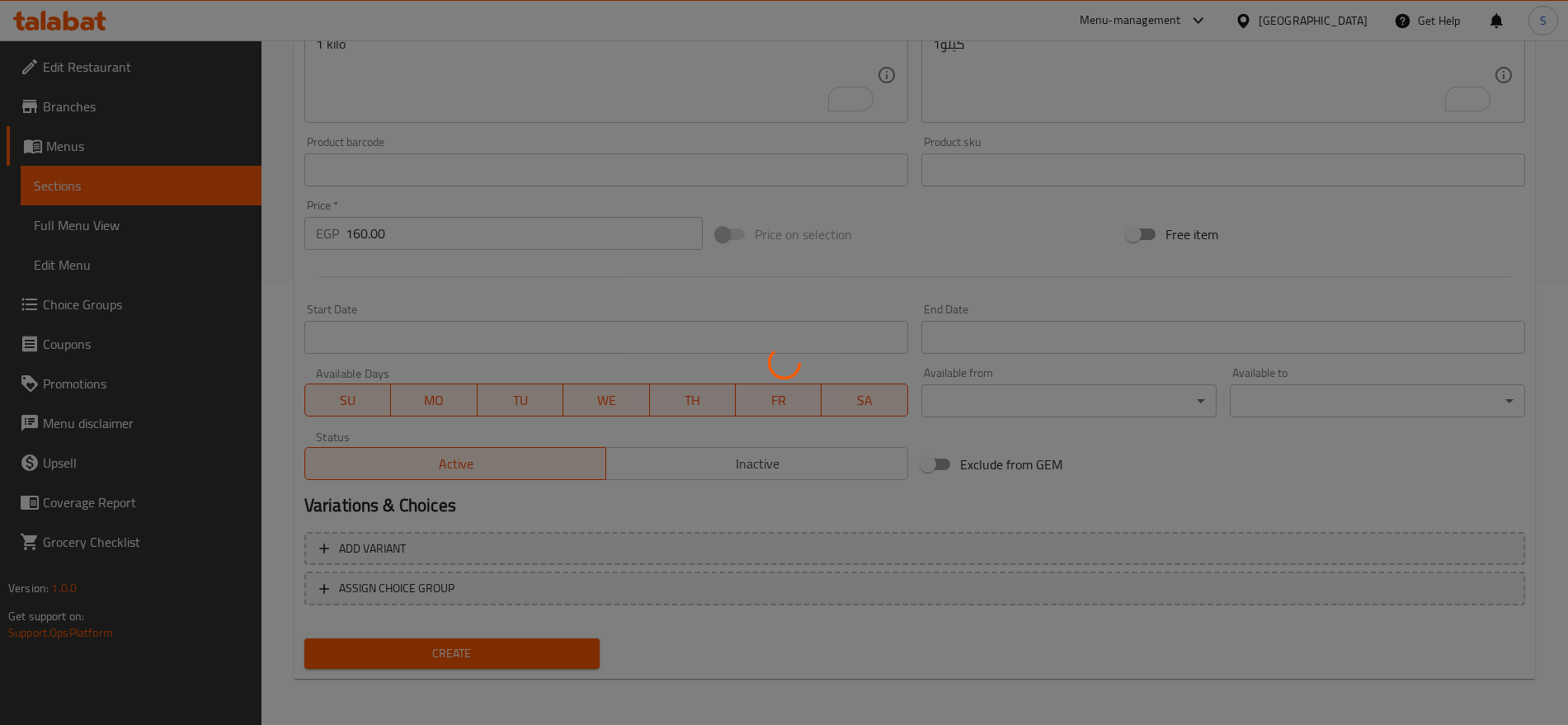
type input "0"
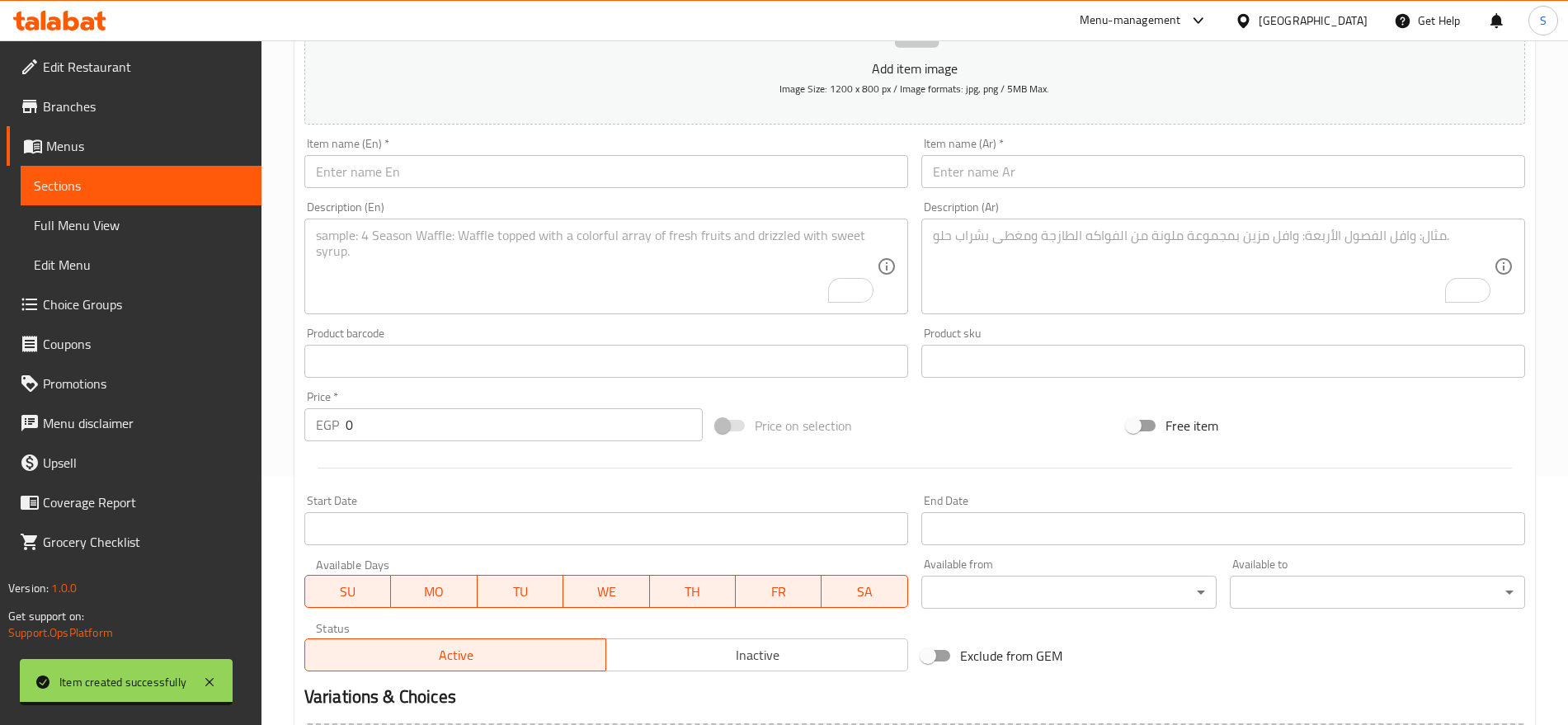
scroll to position [131, 0]
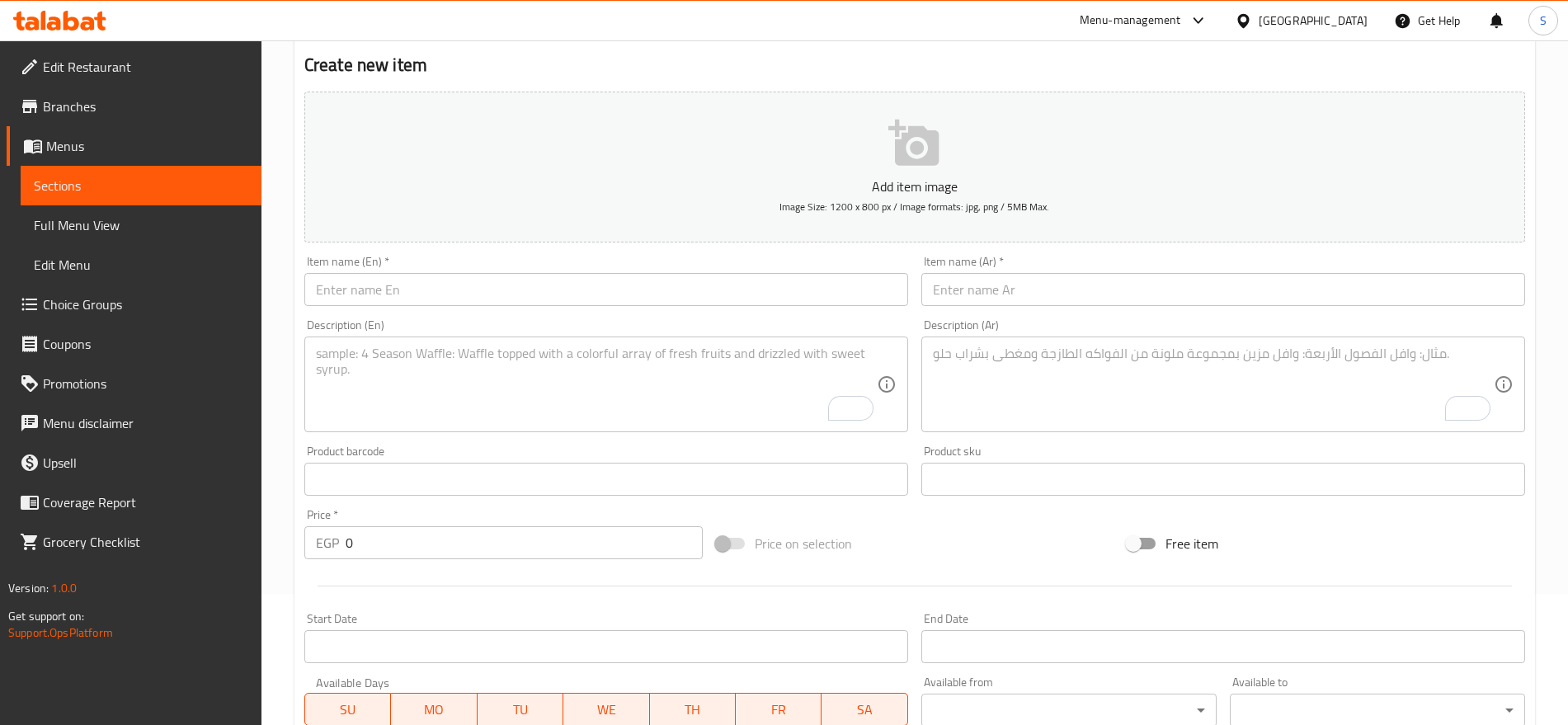
click at [1042, 284] on input "text" at bounding box center [1223, 289] width 604 height 33
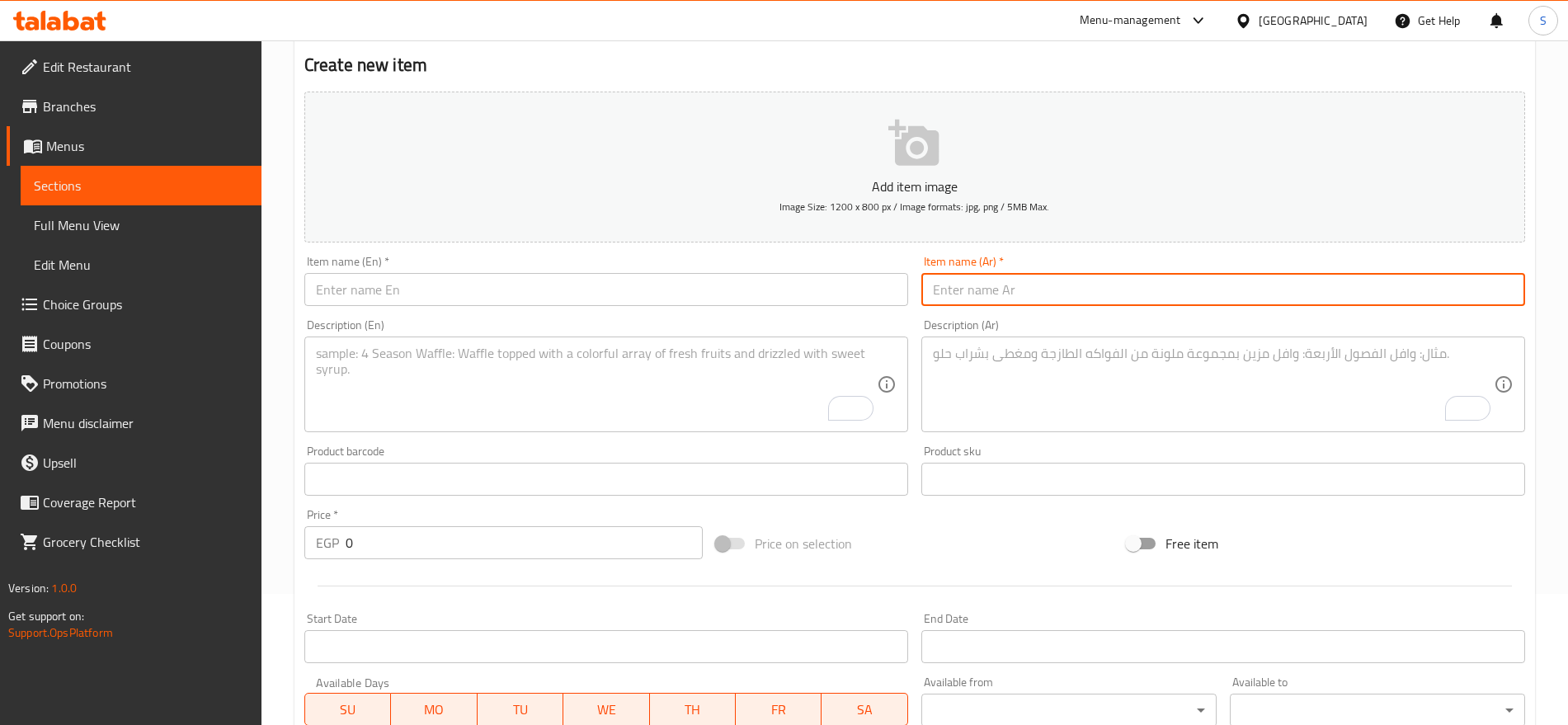
paste input "ملبس دروبس"
type input "ملبس دروبس"
click at [534, 279] on input "text" at bounding box center [606, 289] width 604 height 33
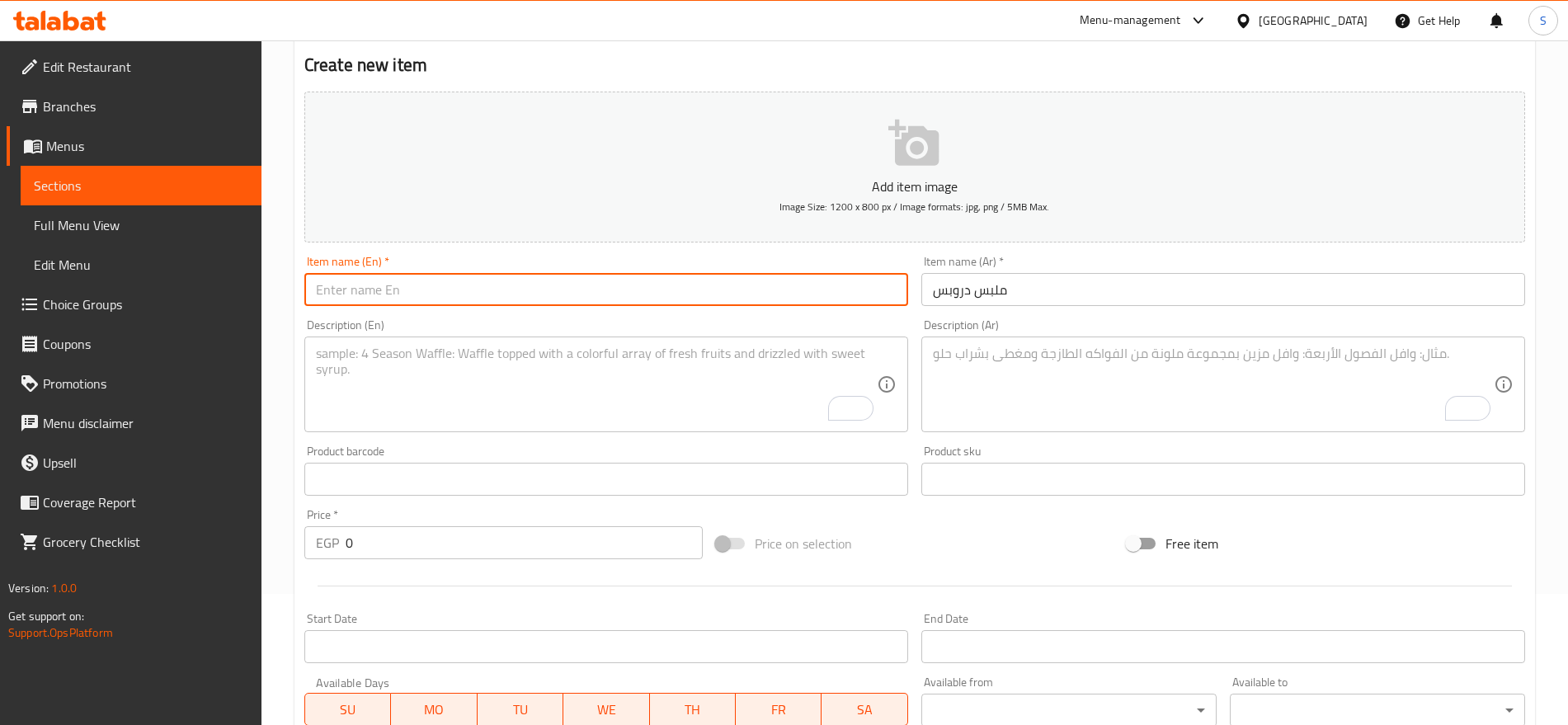
paste input "Drops"
paste input "bonbons"
type input "Drops bonbons"
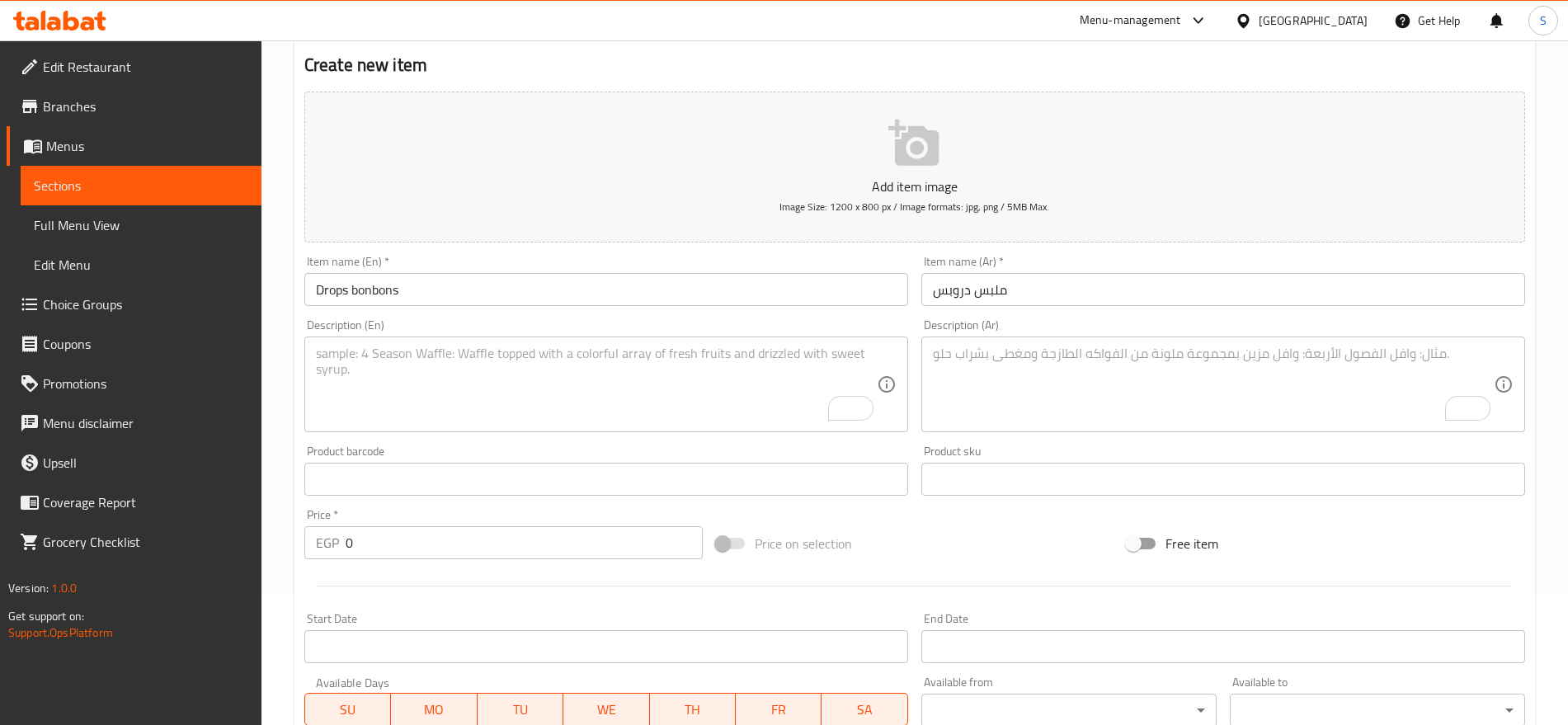
drag, startPoint x: 349, startPoint y: 544, endPoint x: 297, endPoint y: 544, distance: 52.0
click at [297, 544] on div "Create new item Add item image Image Size: 1200 x 800 px / Image formats: jpg, …" at bounding box center [915, 509] width 1241 height 960
drag, startPoint x: 336, startPoint y: 539, endPoint x: 417, endPoint y: 560, distance: 83.7
click at [416, 559] on div "Price   * EGP 0 Price *" at bounding box center [503, 534] width 412 height 64
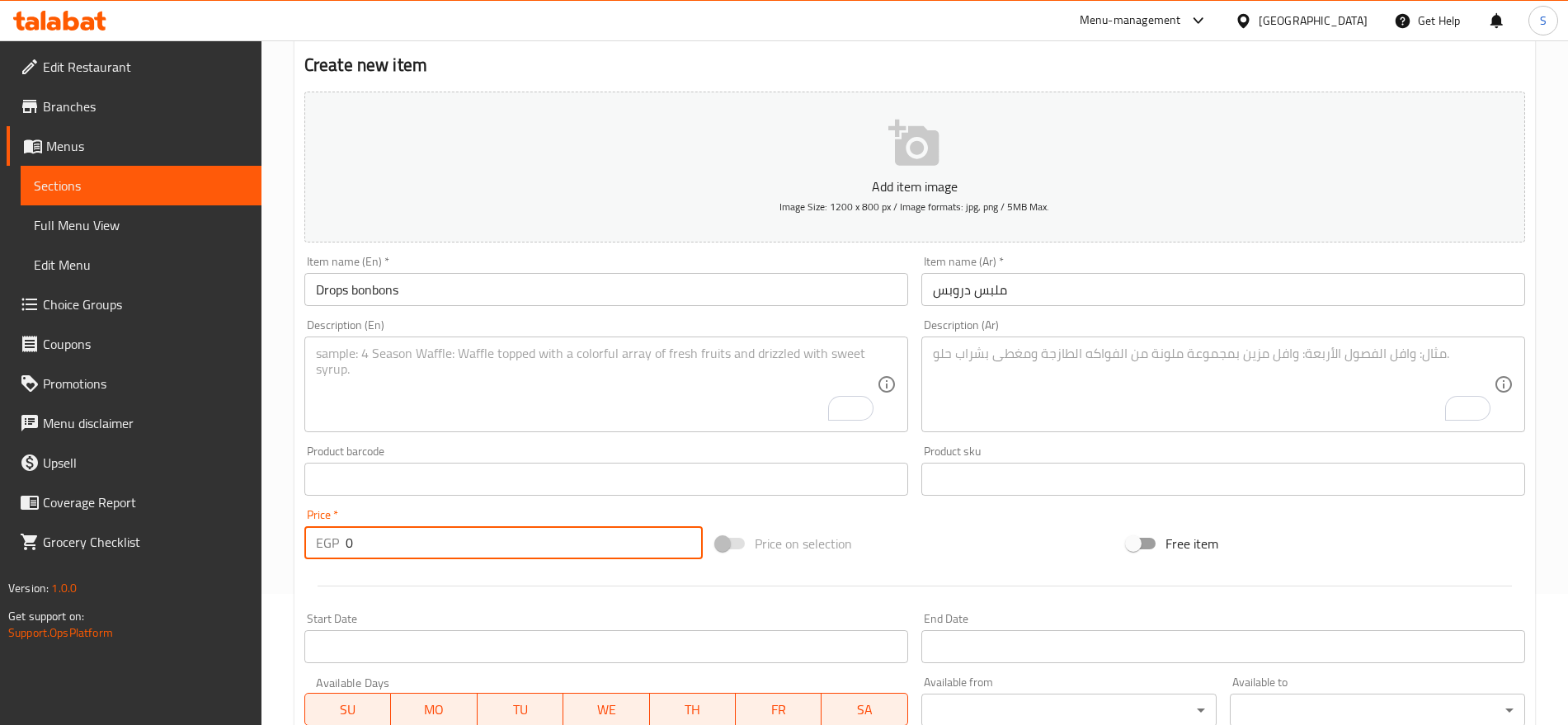
click at [393, 553] on input "0" at bounding box center [524, 543] width 357 height 33
paste input "number"
type input "140"
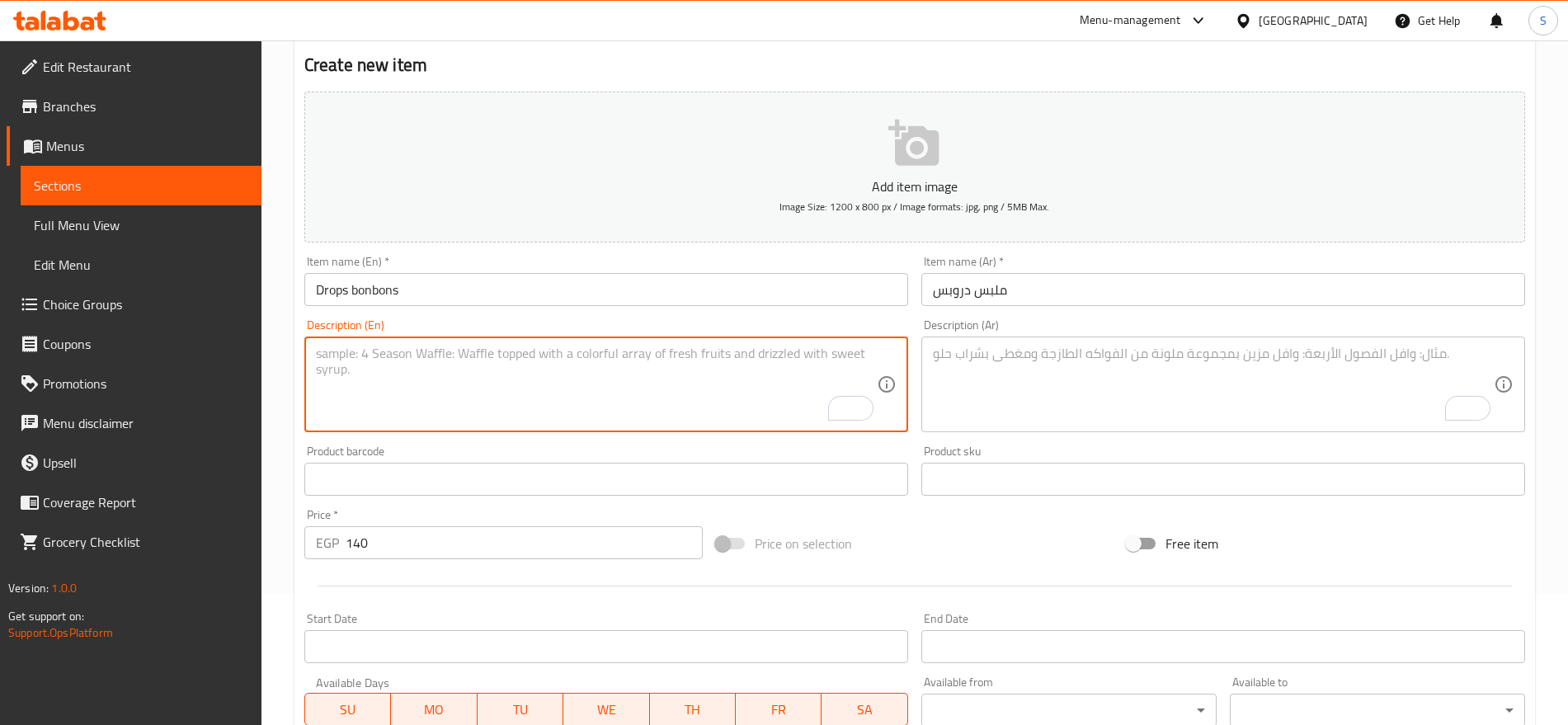
click at [614, 411] on textarea "To enrich screen reader interactions, please activate Accessibility in Grammarl…" at bounding box center [597, 385] width 561 height 78
click at [1222, 417] on textarea "To enrich screen reader interactions, please activate Accessibility in Grammarl…" at bounding box center [1213, 385] width 561 height 78
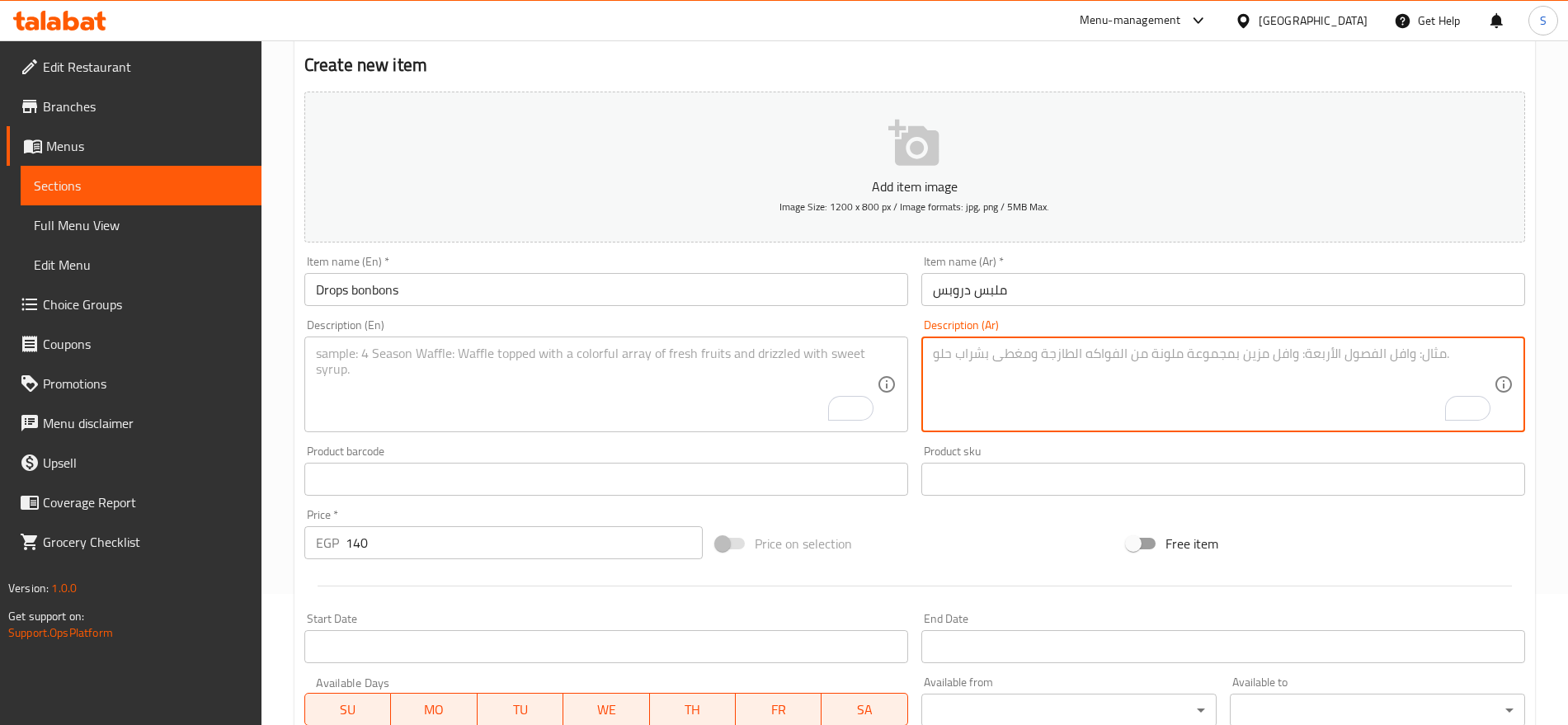
click at [640, 386] on textarea "To enrich screen reader interactions, please activate Accessibility in Grammarl…" at bounding box center [597, 385] width 561 height 78
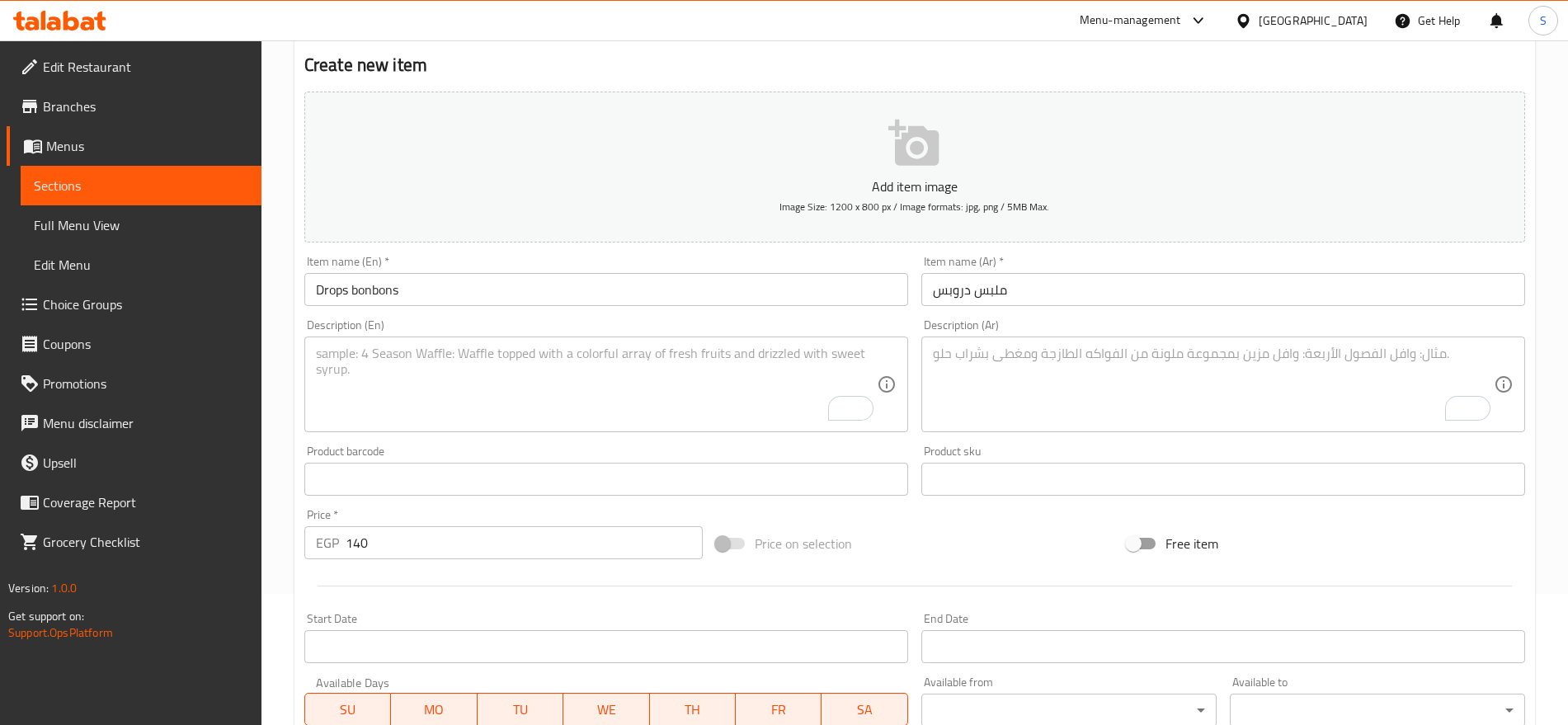
click at [1068, 351] on textarea "To enrich screen reader interactions, please activate Accessibility in Grammarl…" at bounding box center [1213, 385] width 561 height 78
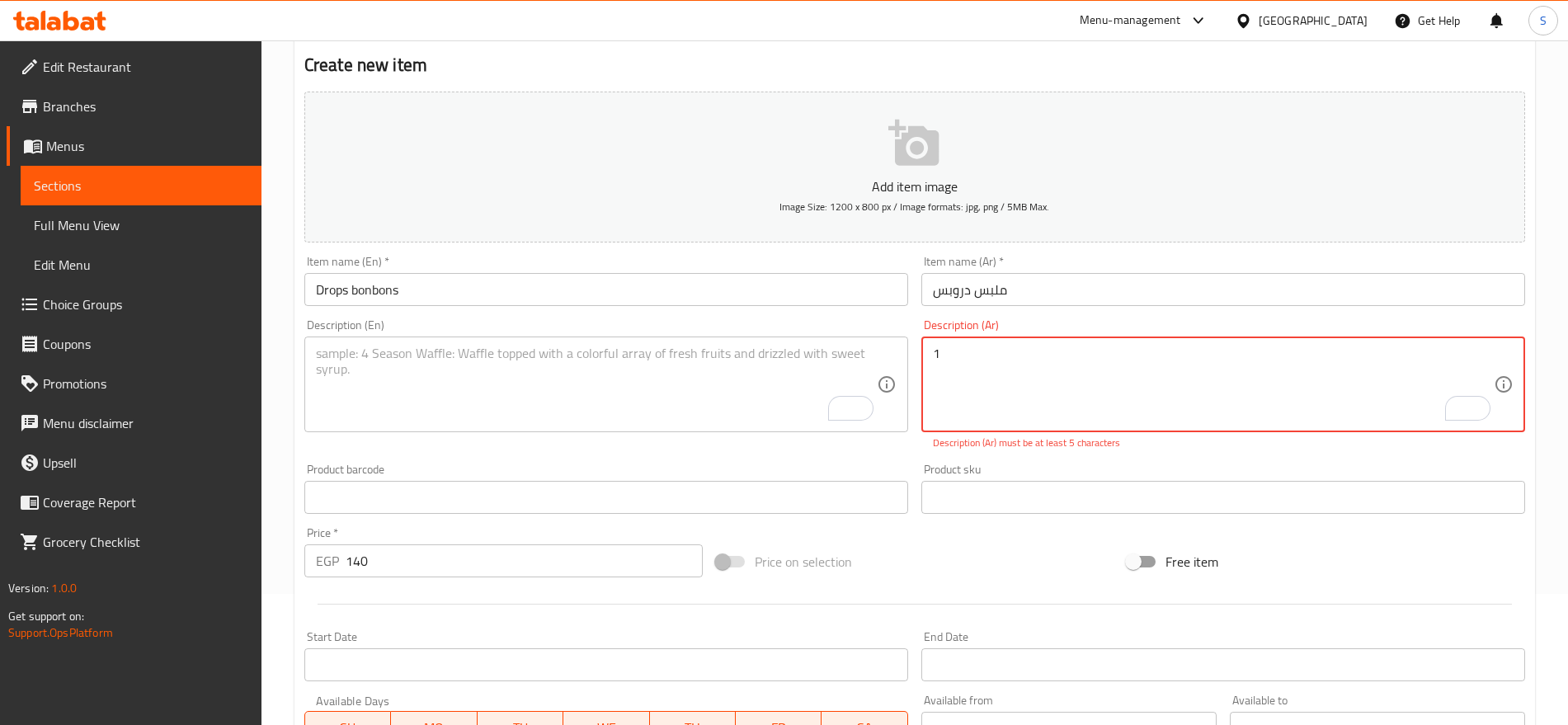
paste textarea "كيلو"
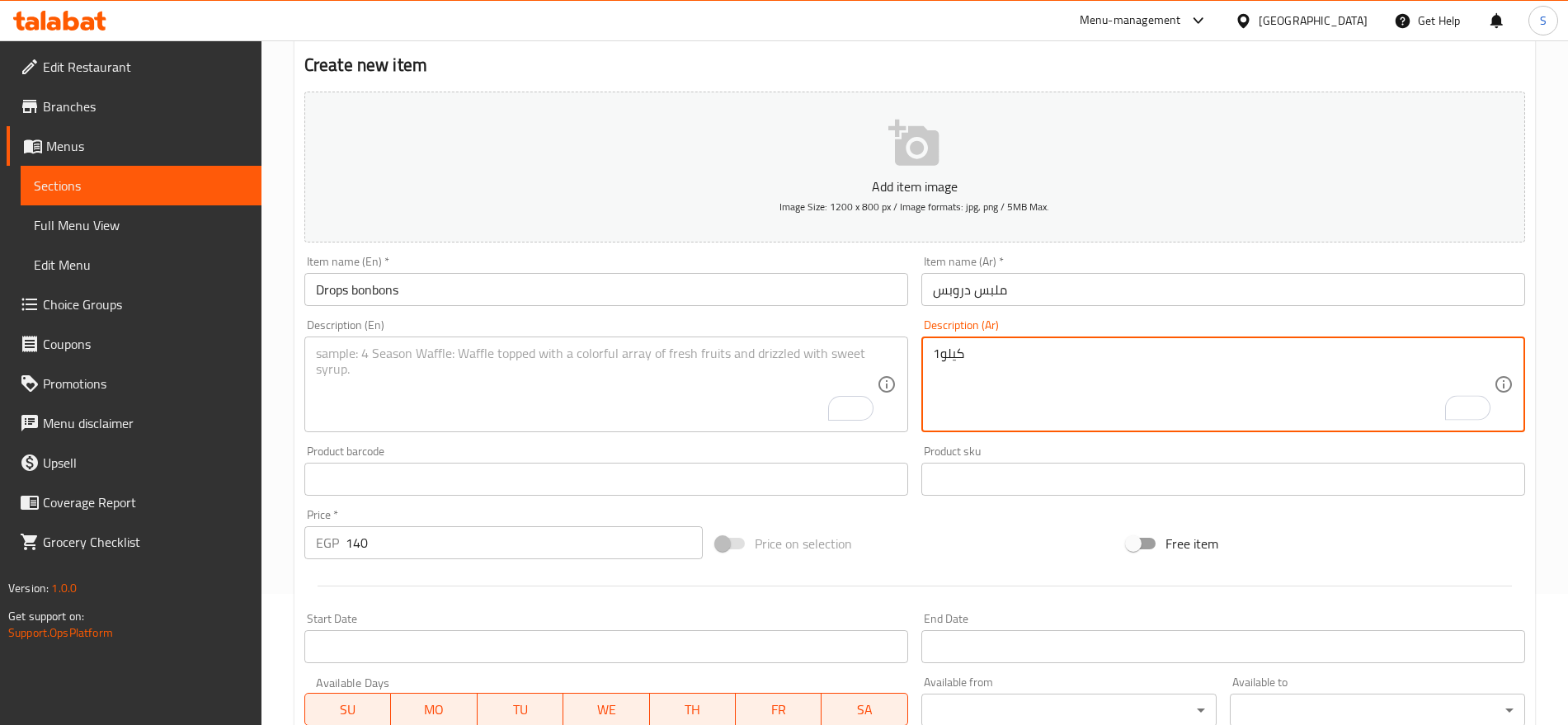
type textarea "1كيلو"
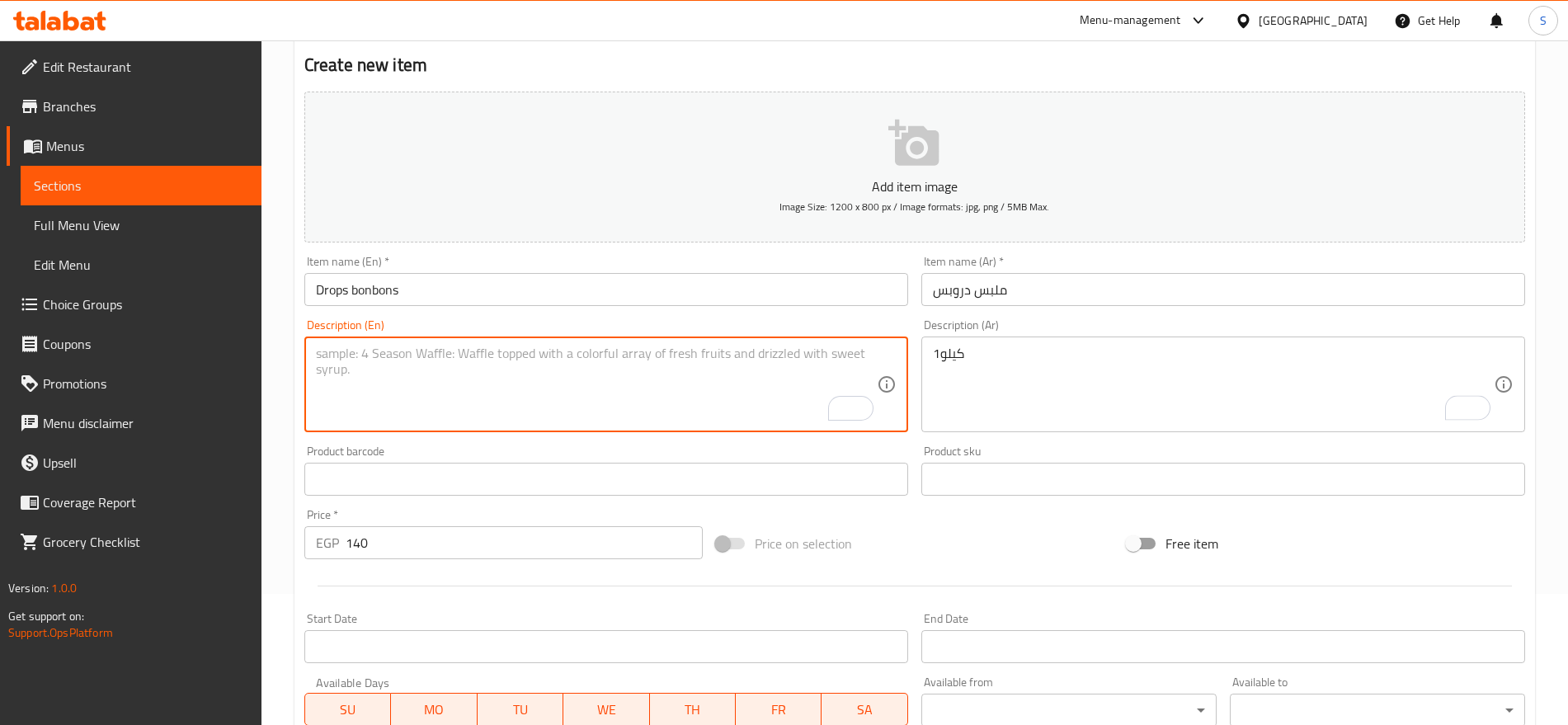
click at [415, 387] on textarea "To enrich screen reader interactions, please activate Accessibility in Grammarl…" at bounding box center [597, 385] width 561 height 78
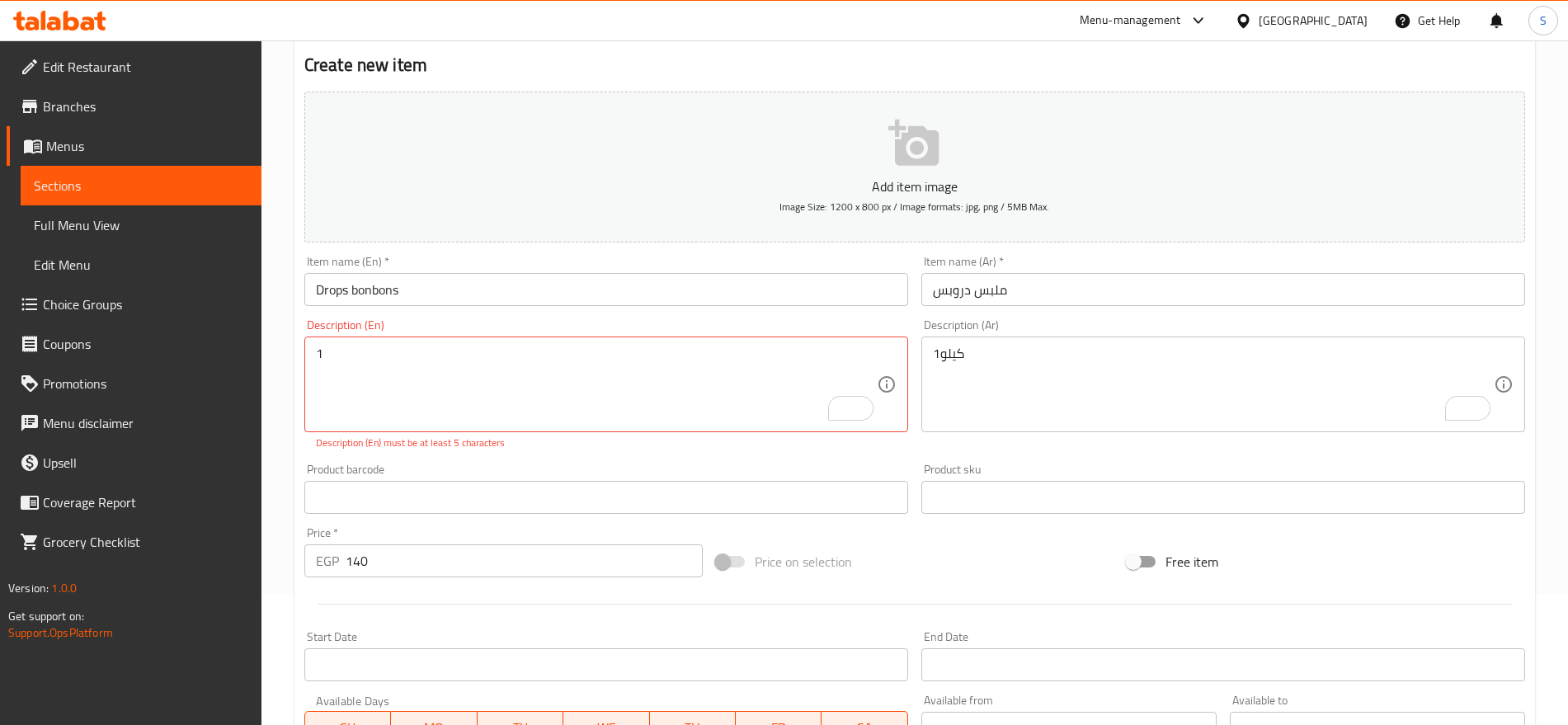
click at [717, 387] on textarea "1" at bounding box center [597, 385] width 561 height 78
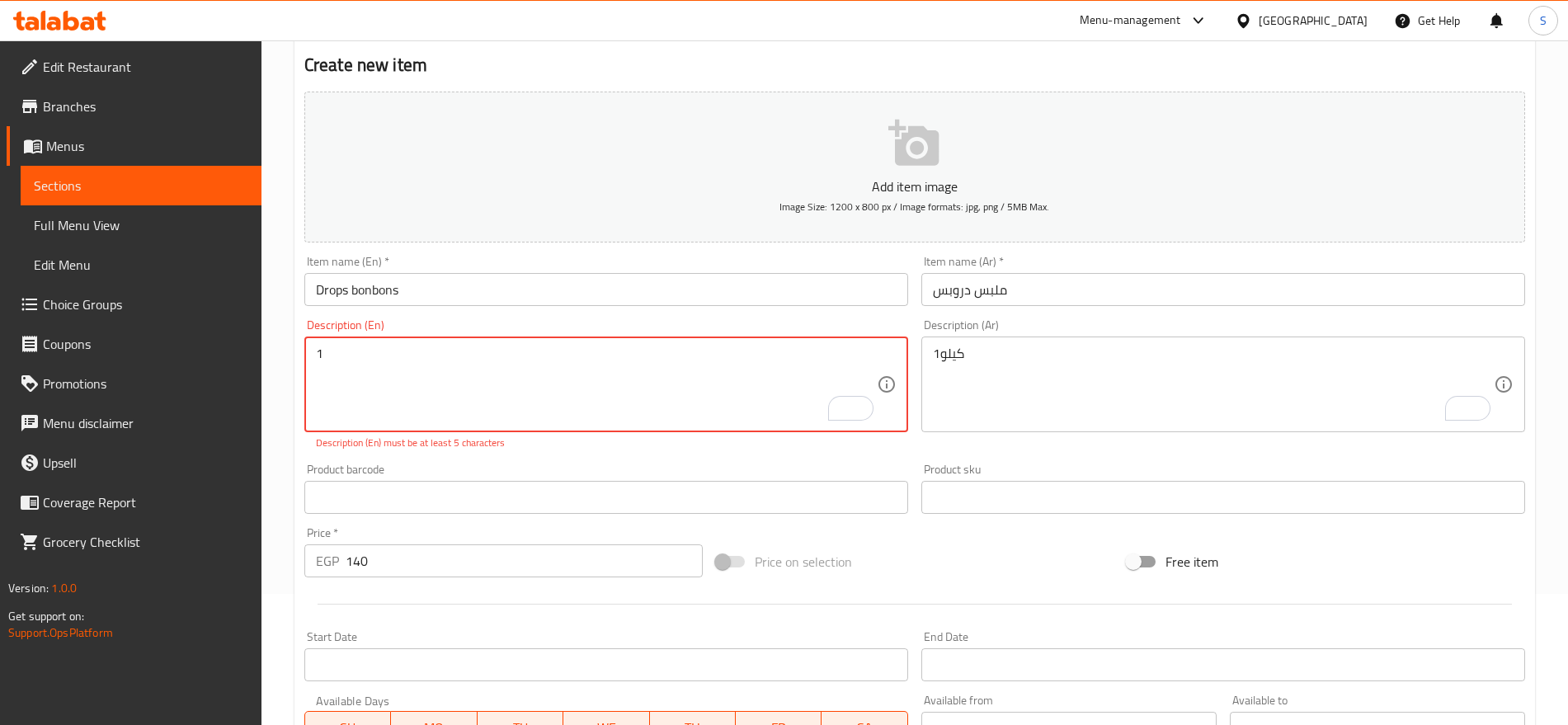
paste textarea "kilo"
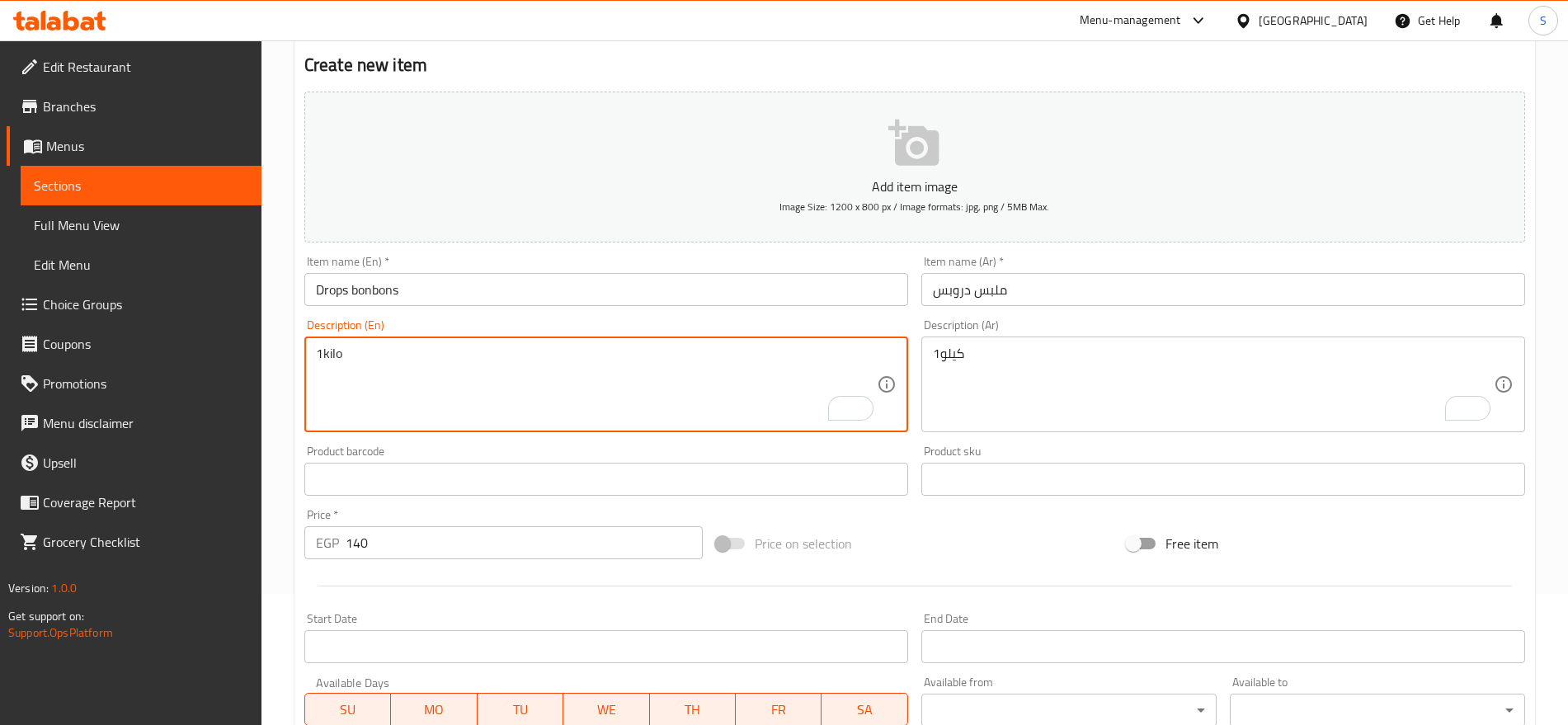
type textarea "1kilo"
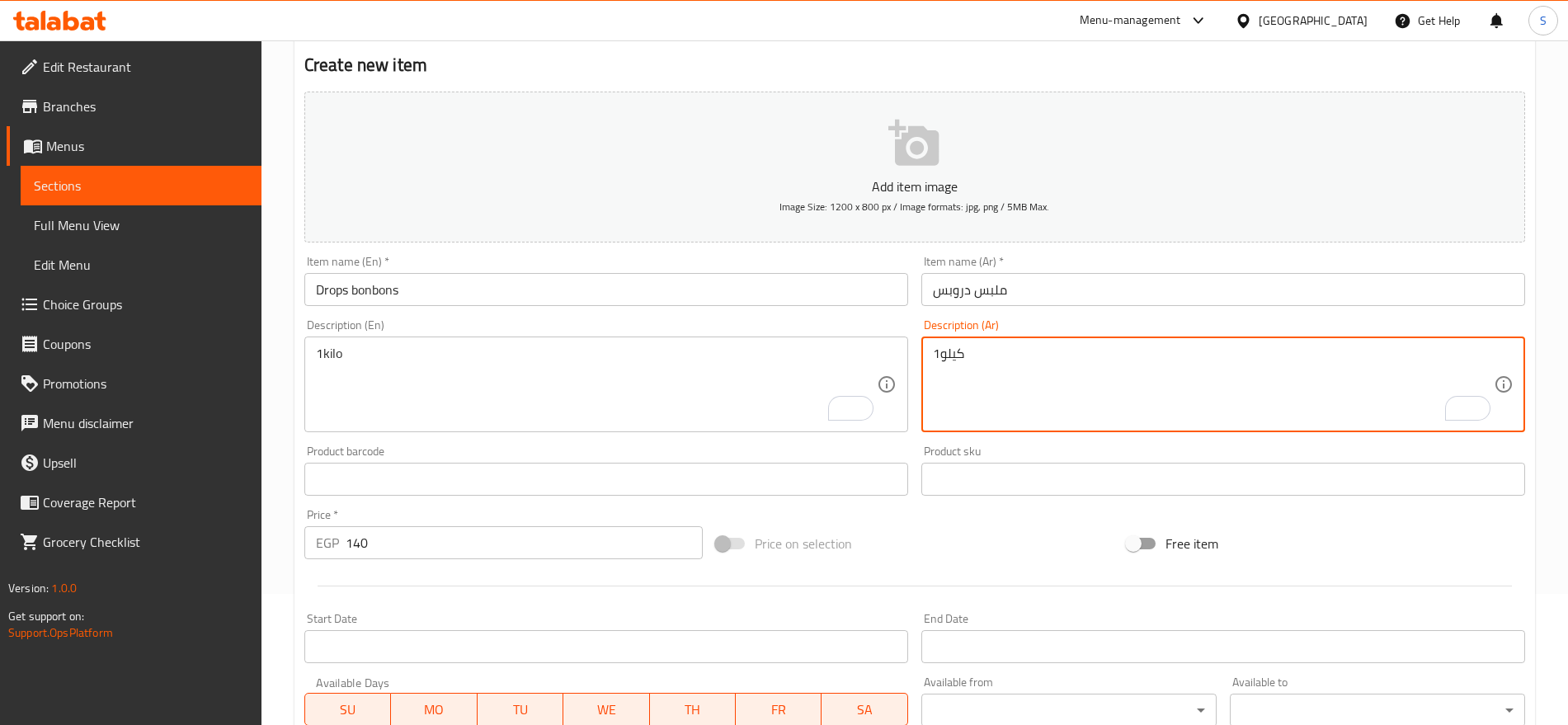
drag, startPoint x: 554, startPoint y: 412, endPoint x: 406, endPoint y: 402, distance: 148.3
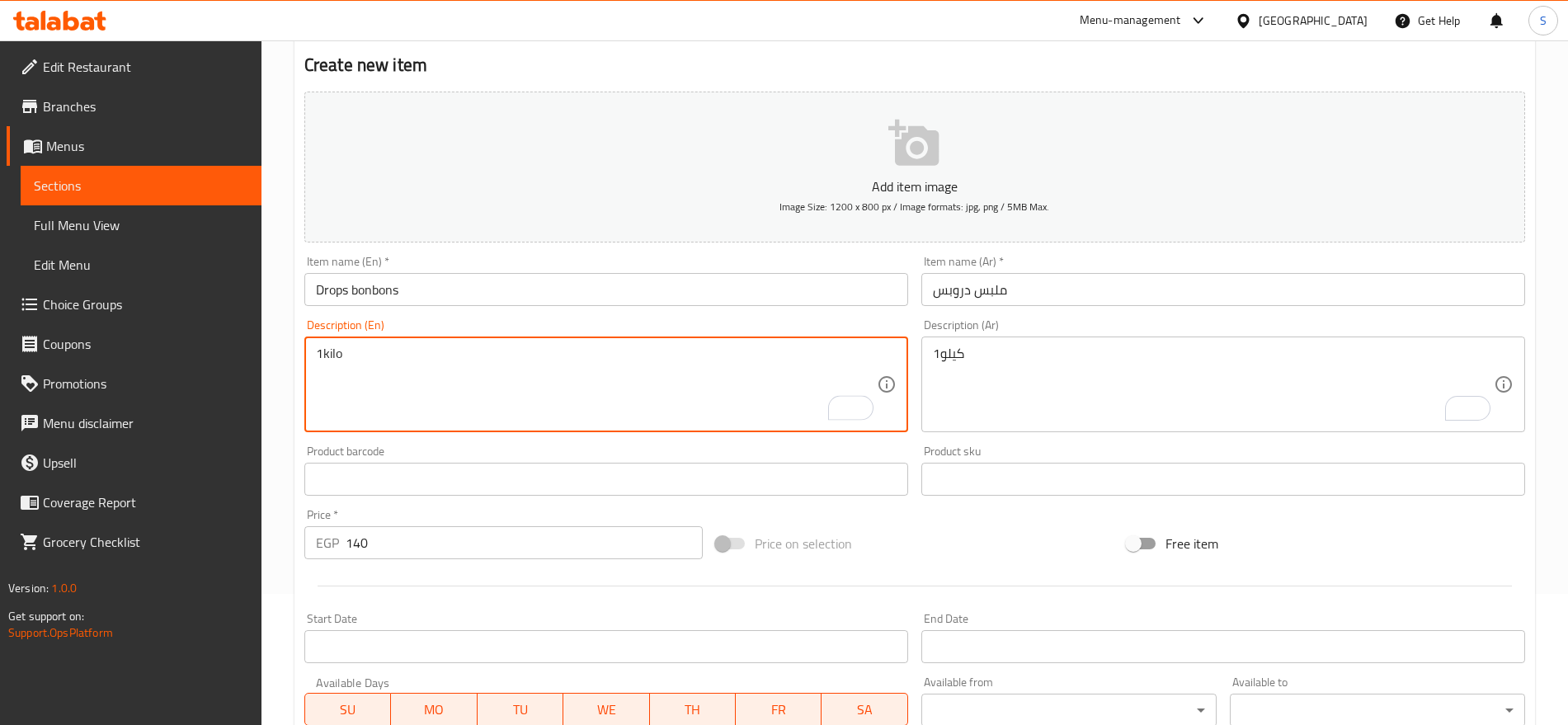
scroll to position [440, 0]
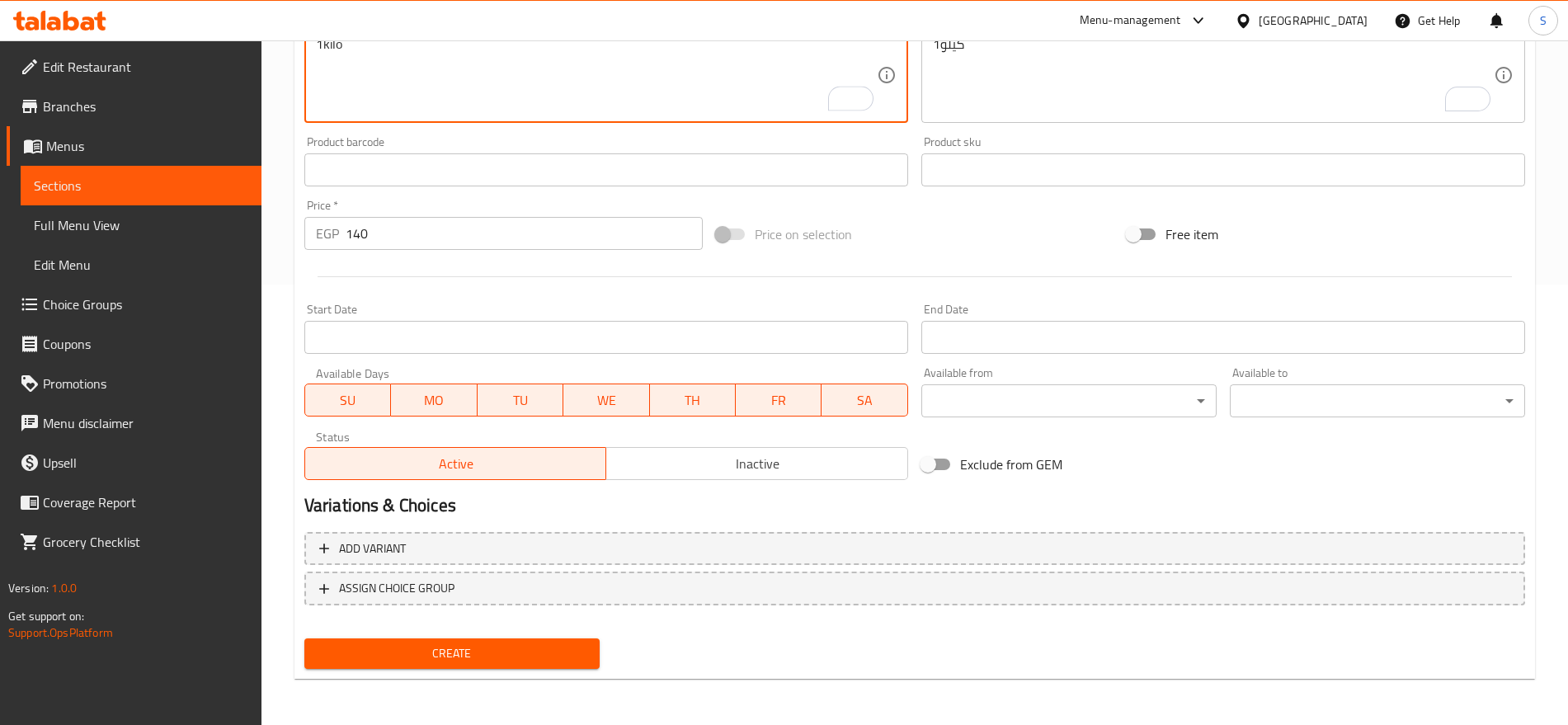
click at [362, 642] on button "Create" at bounding box center [452, 653] width 296 height 31
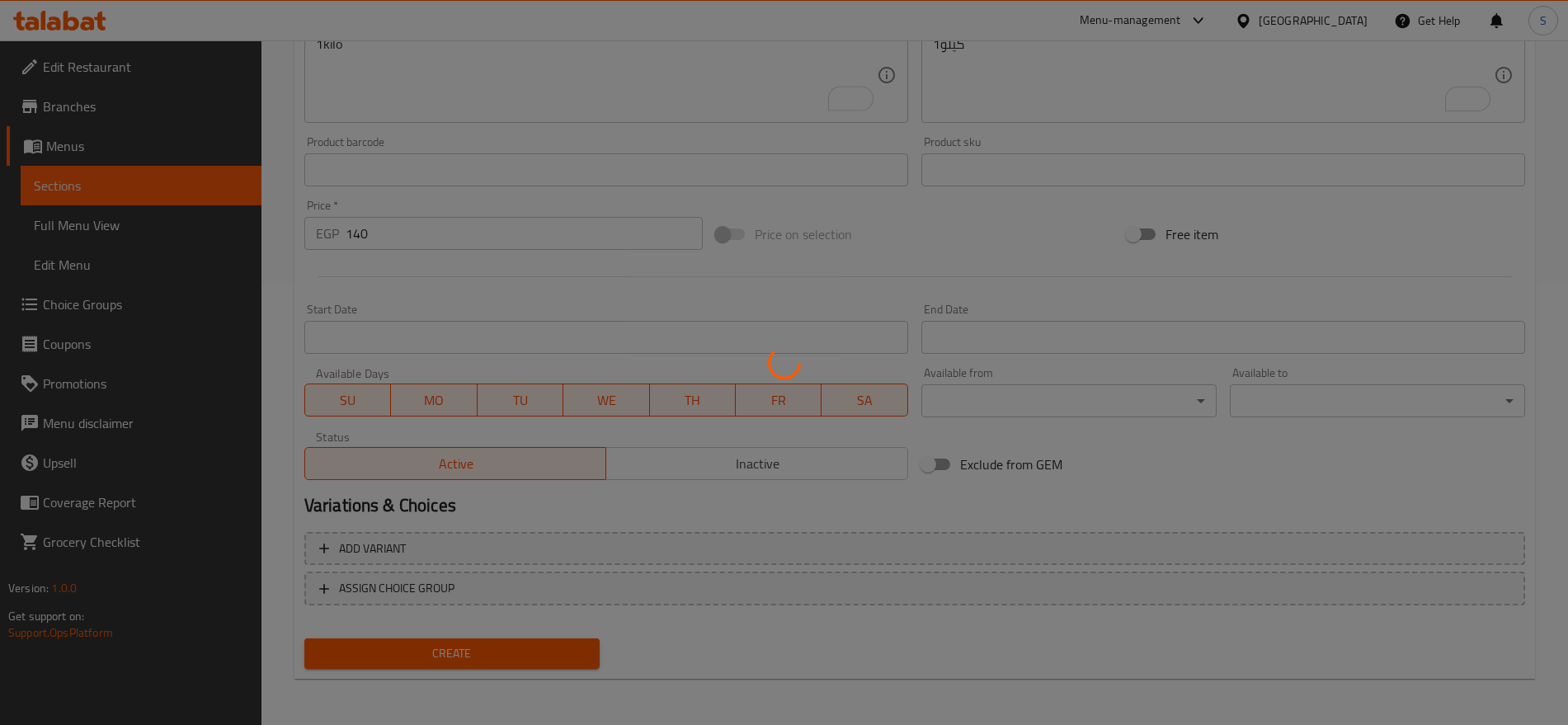
type input "0"
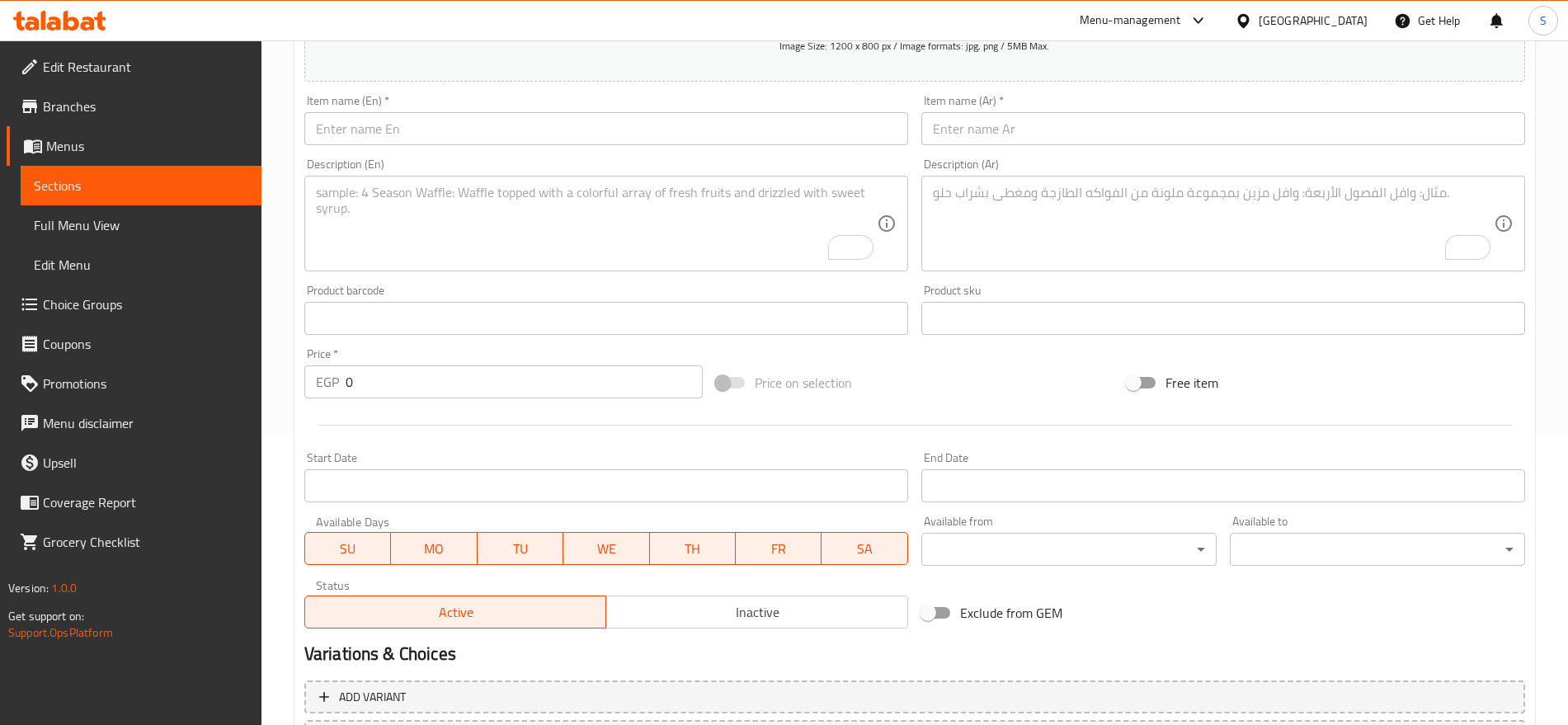
scroll to position [131, 0]
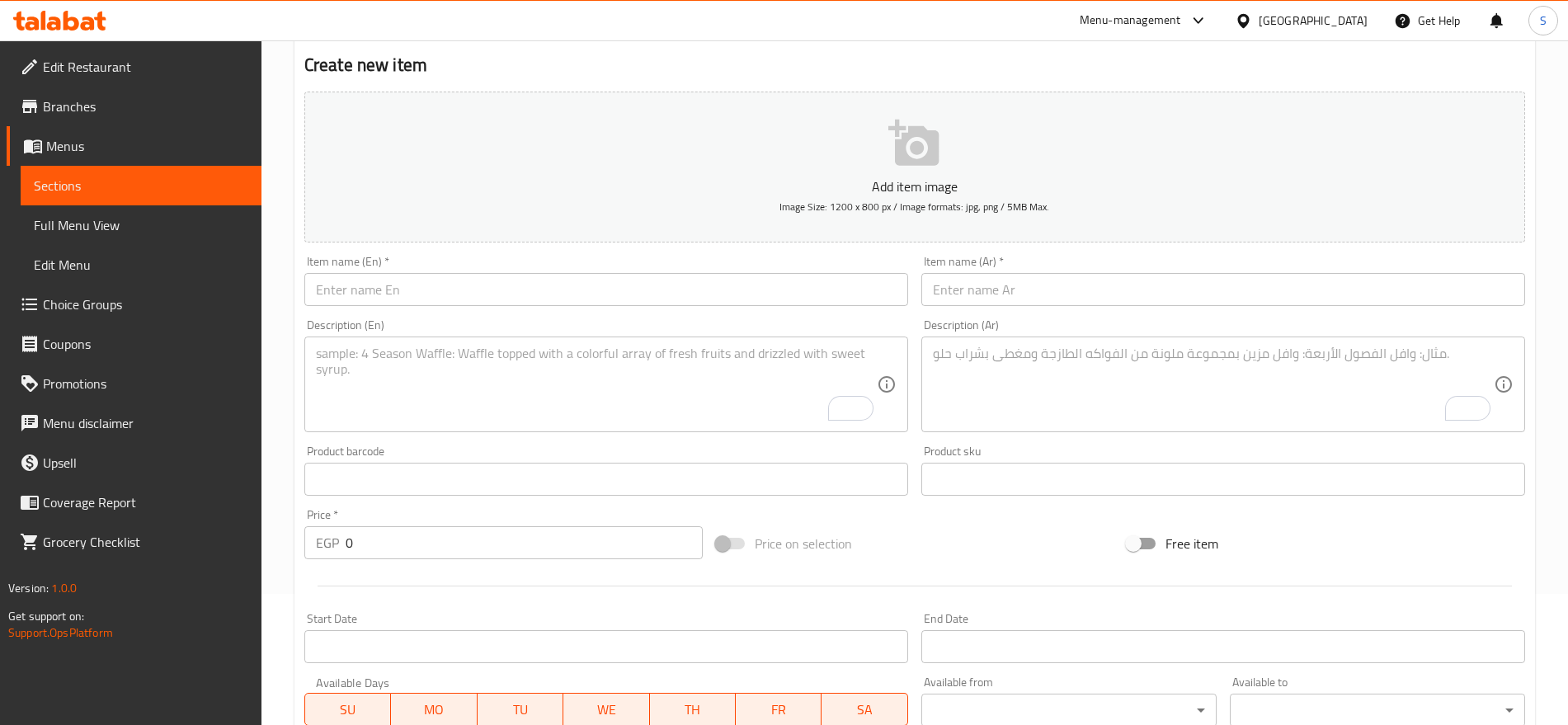
click at [1115, 286] on input "text" at bounding box center [1223, 289] width 604 height 33
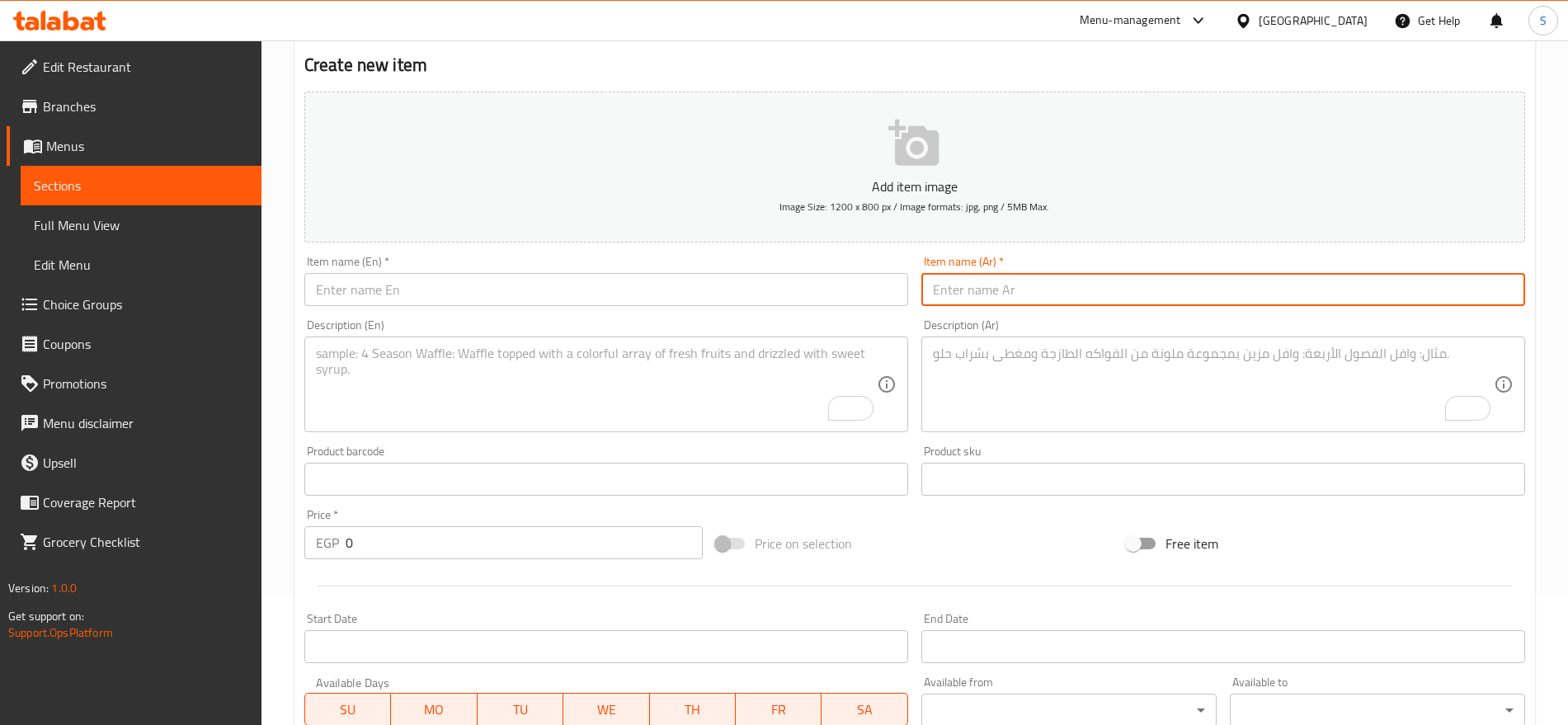
paste input "ملبس فول"
type input "ملبس فول"
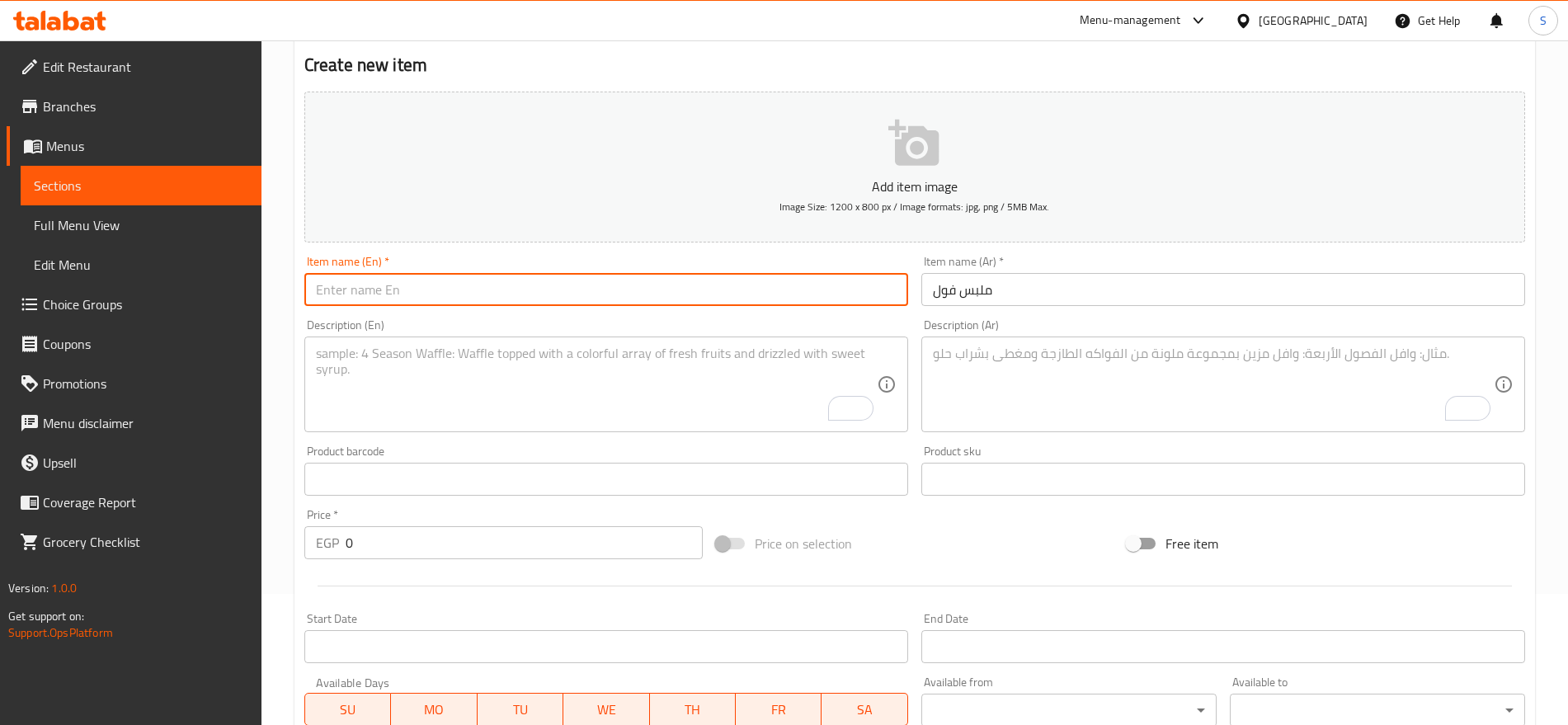
click at [401, 291] on input "text" at bounding box center [606, 289] width 604 height 33
paste input "Beans"
paste input "bonbons"
type input "Beans bonbons"
click at [1010, 408] on textarea "To enrich screen reader interactions, please activate Accessibility in Grammarl…" at bounding box center [1213, 385] width 561 height 78
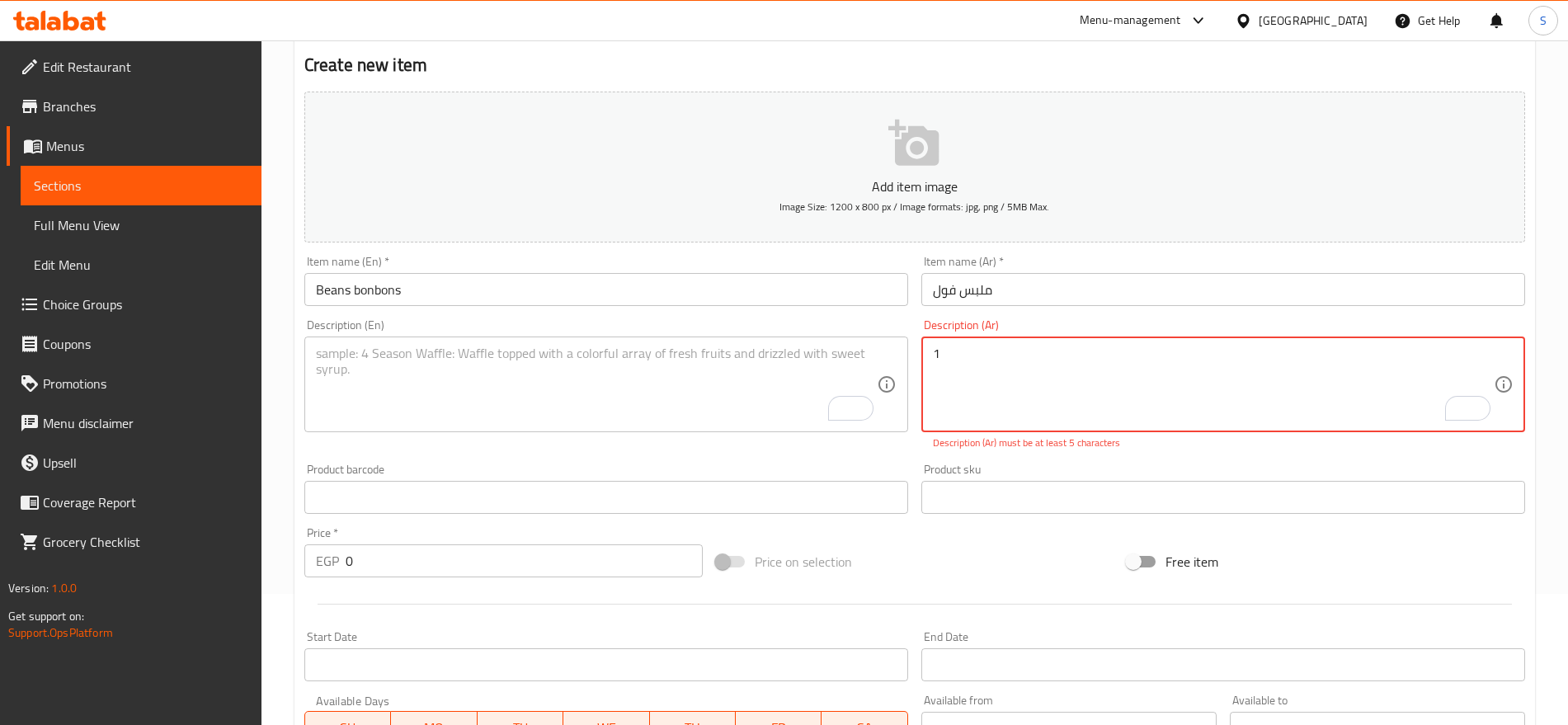
paste textarea "كيلو"
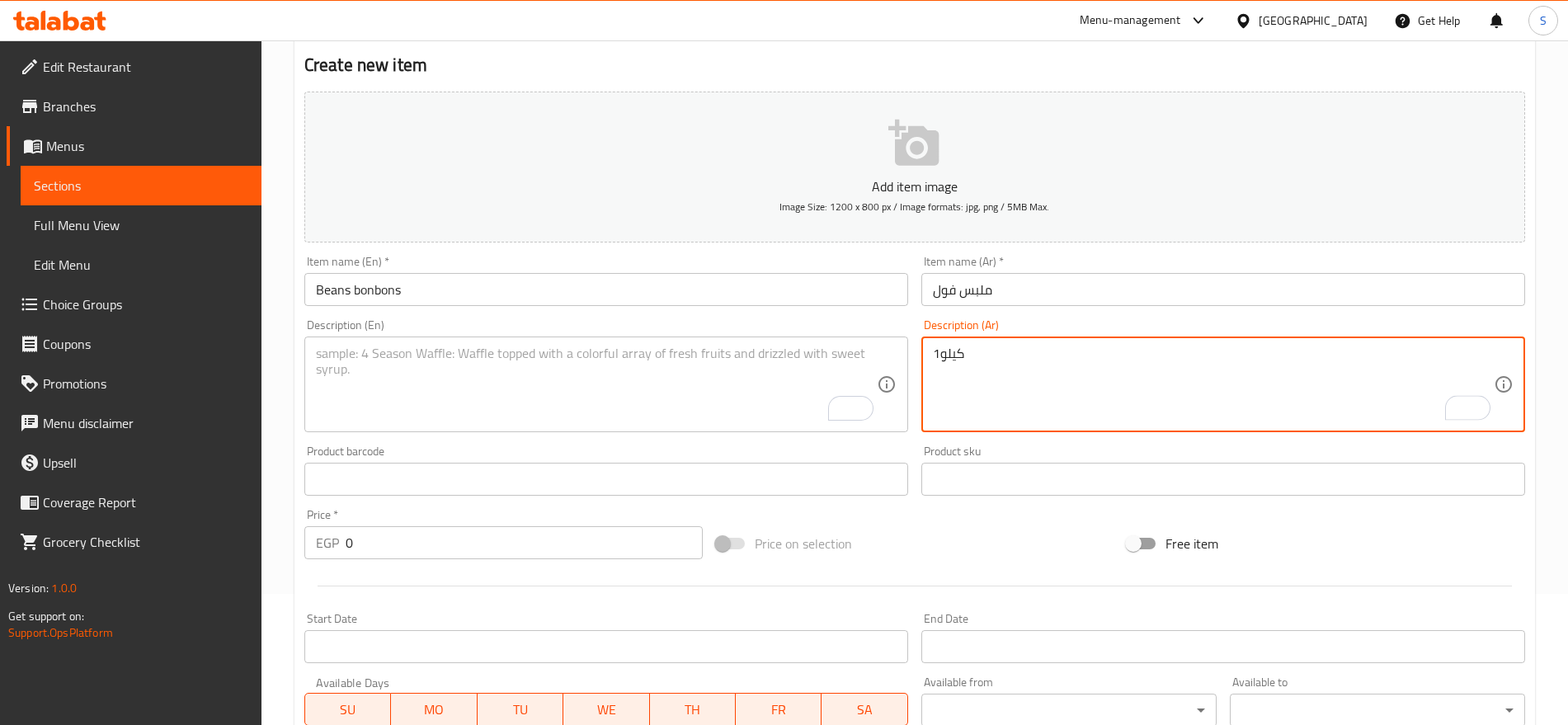
type textarea "1كيلو"
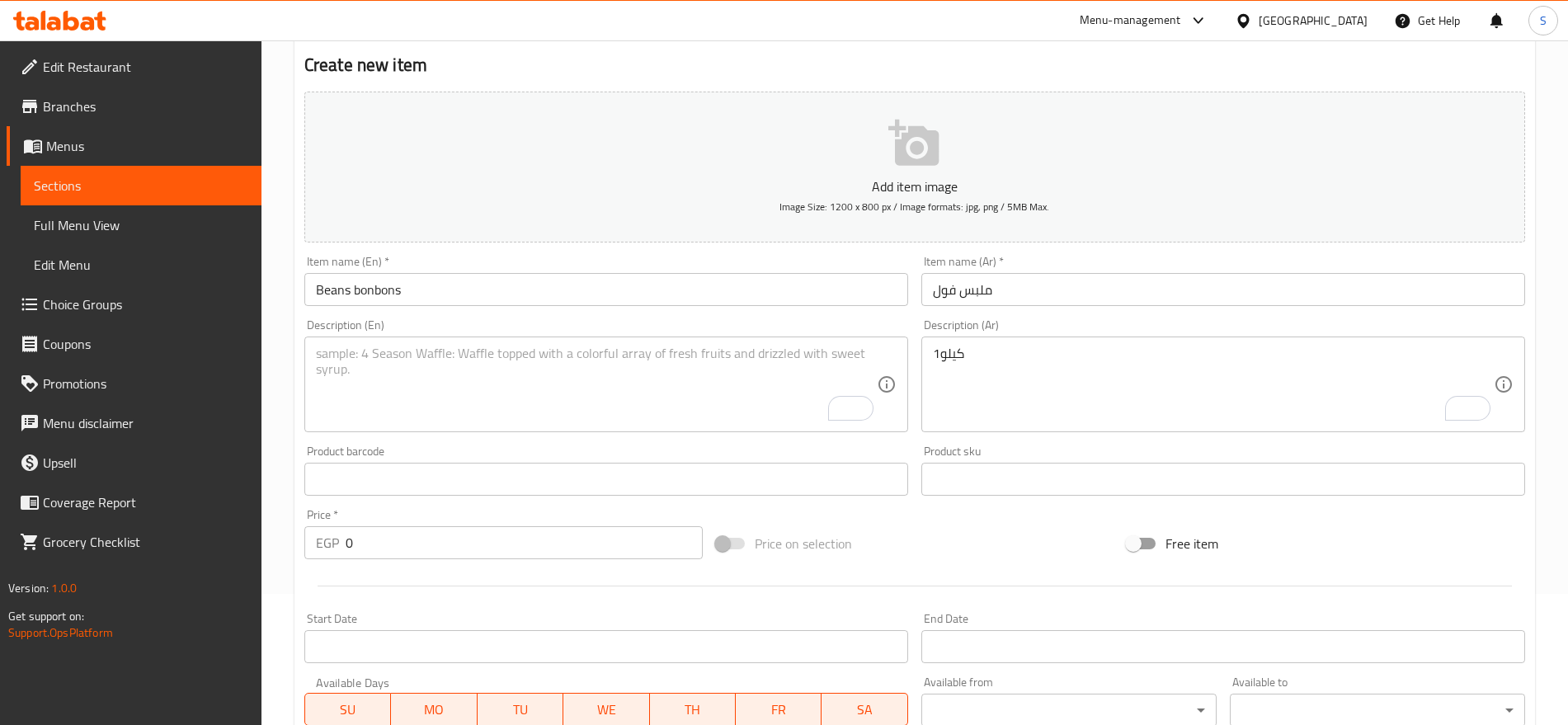
click at [522, 361] on textarea "To enrich screen reader interactions, please activate Accessibility in Grammarl…" at bounding box center [597, 385] width 561 height 78
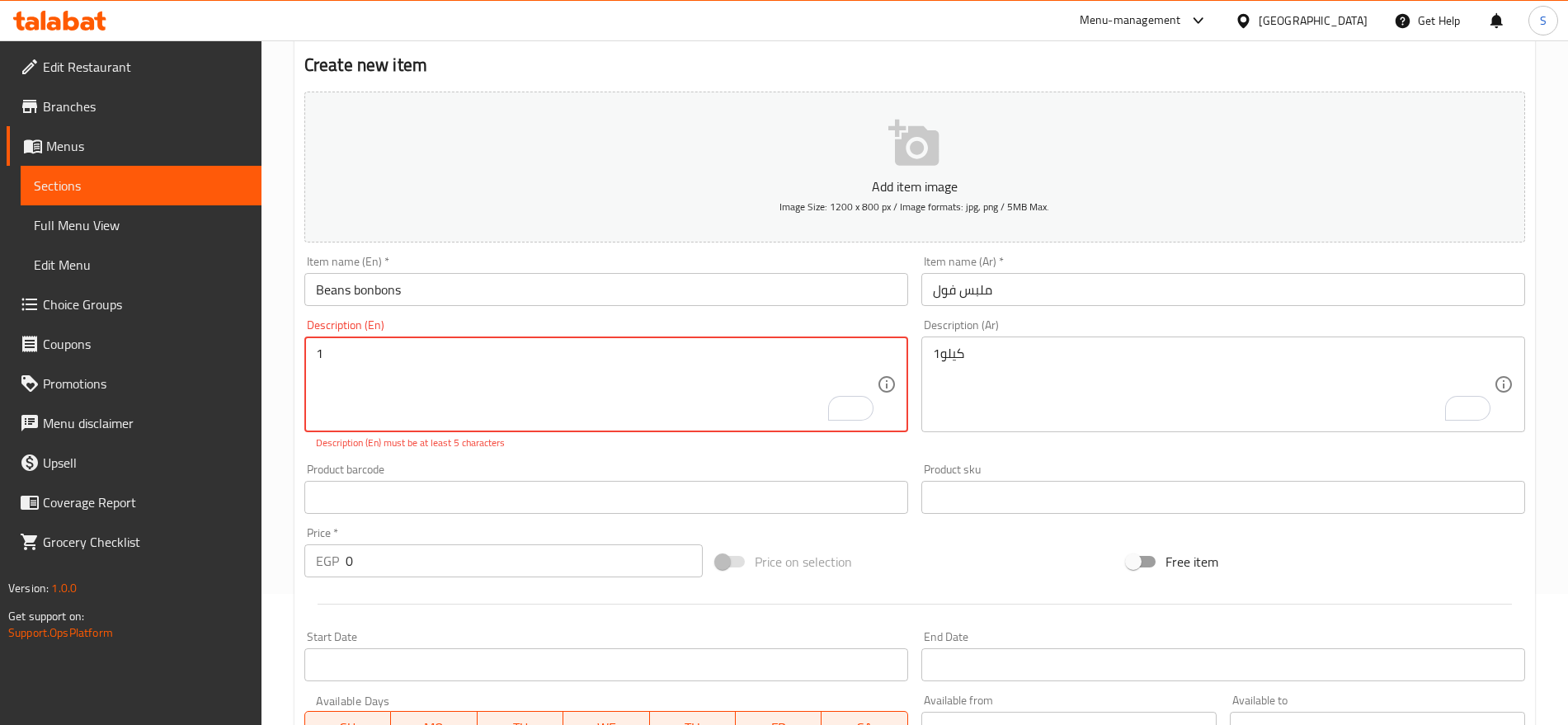
paste textarea "kilo"
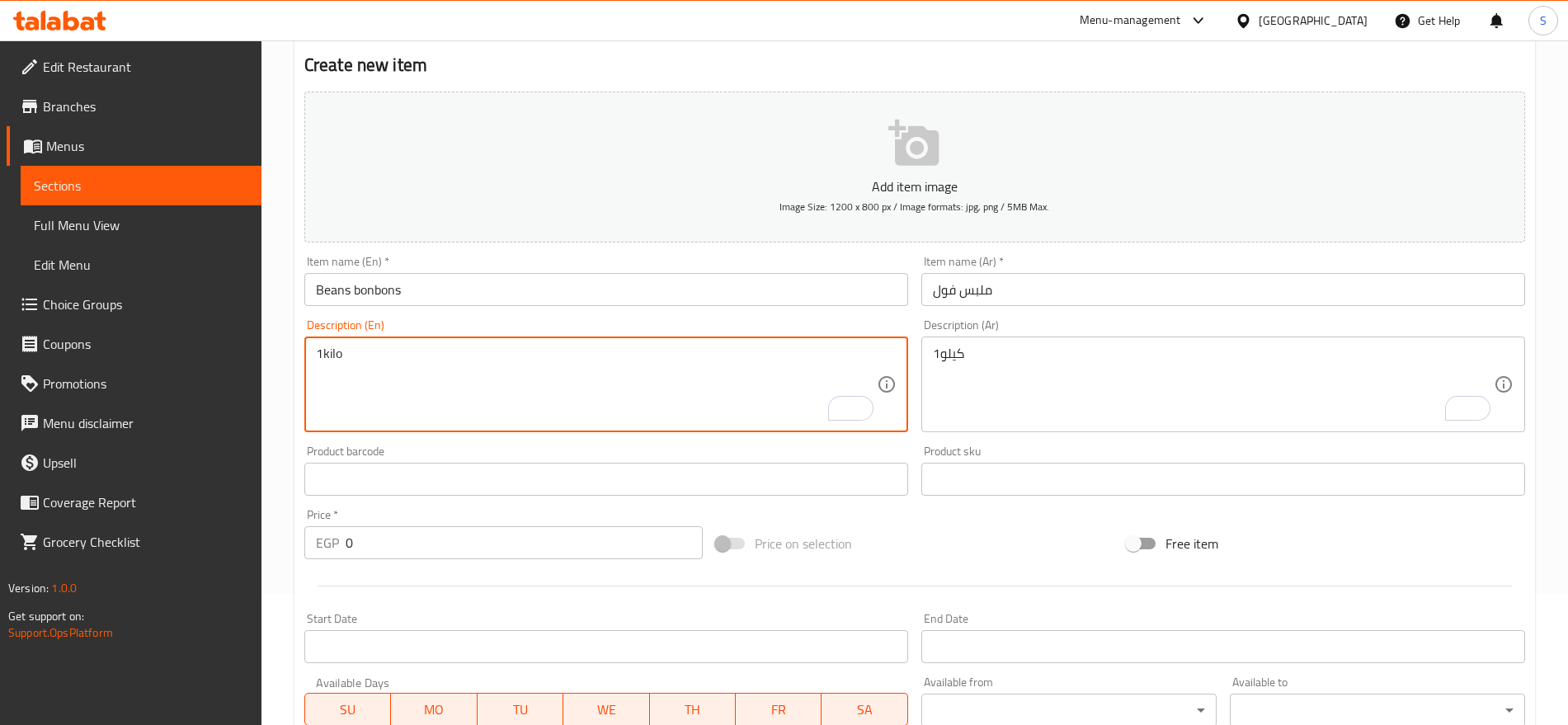
type textarea "1kilo"
click at [1027, 467] on input "text" at bounding box center [1223, 479] width 604 height 33
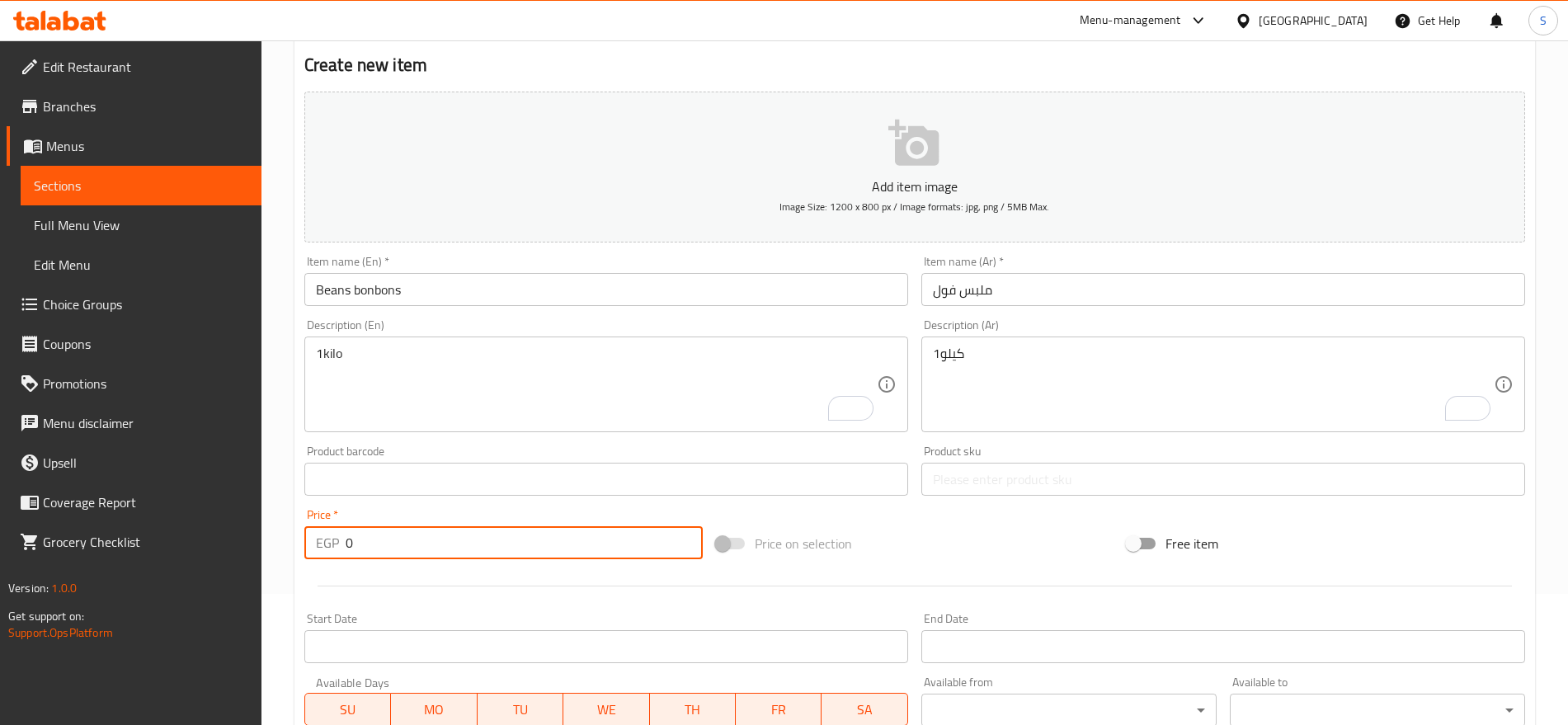
drag, startPoint x: 377, startPoint y: 551, endPoint x: 269, endPoint y: 512, distance: 114.8
click at [269, 512] on div "Home / Restaurants management / Menus / Sections / item / create candied sectio…" at bounding box center [914, 472] width 1306 height 1125
paste input "160.0"
type input "160.00"
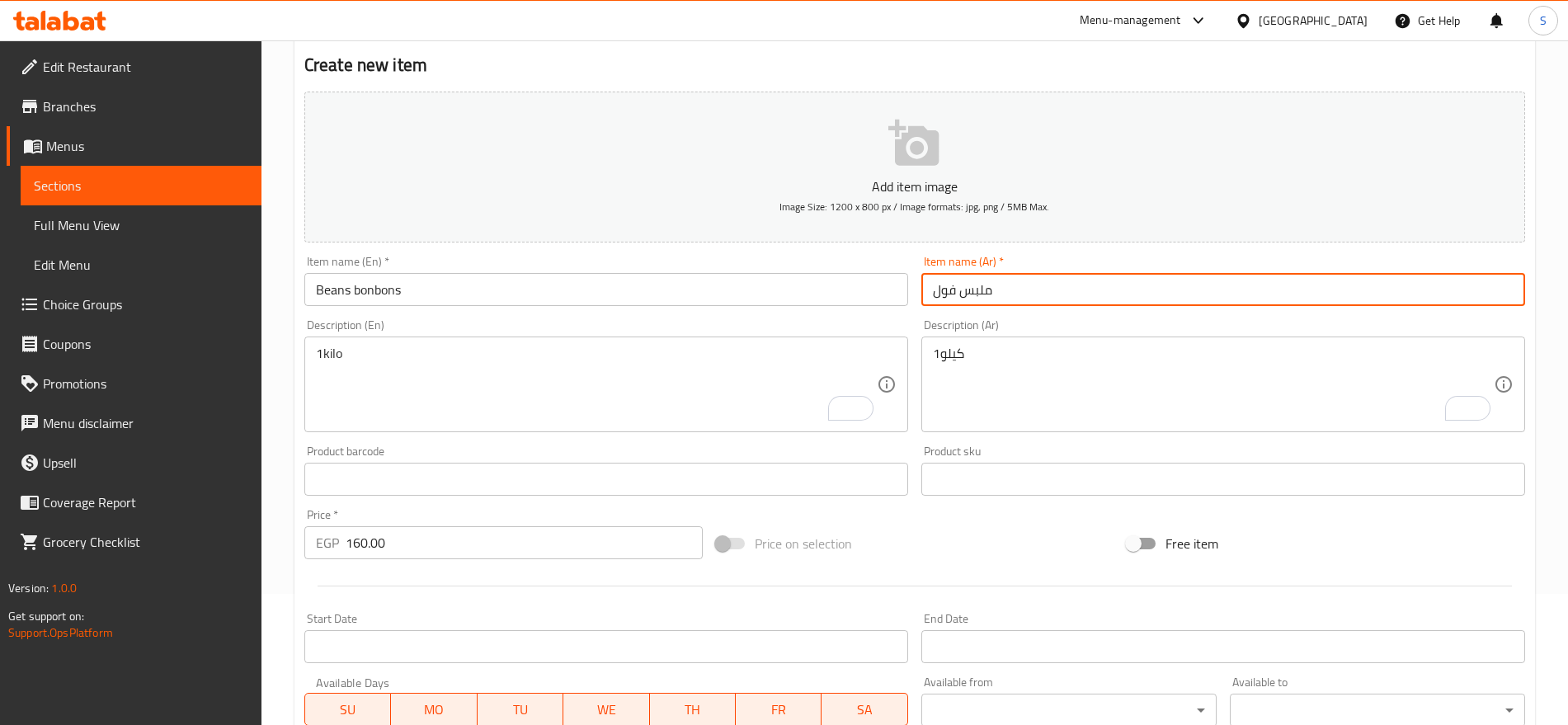
click at [1070, 278] on input "ملبس فول" at bounding box center [1223, 289] width 604 height 33
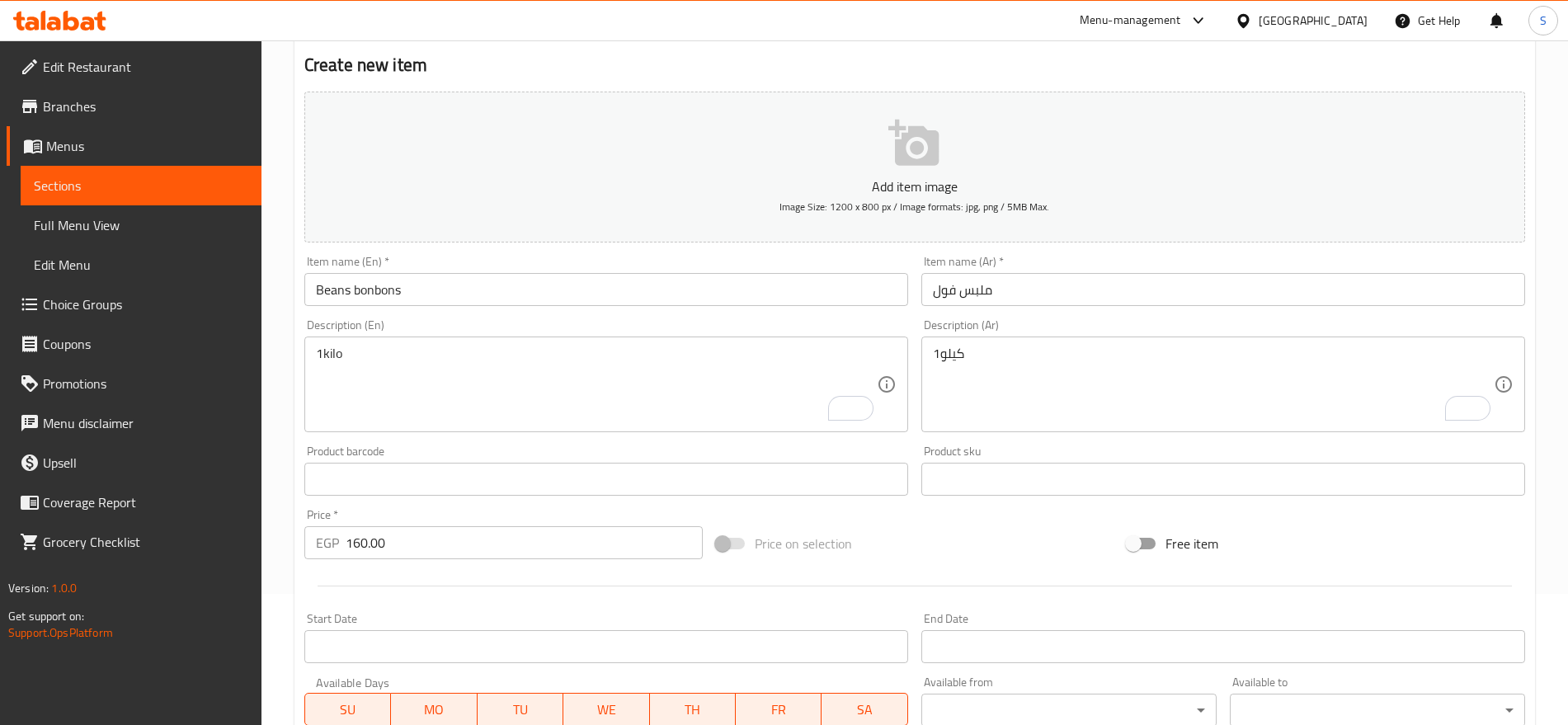
click at [590, 306] on div "Item name (En)   * Beans bonbons Item name (En) *" at bounding box center [606, 280] width 617 height 64
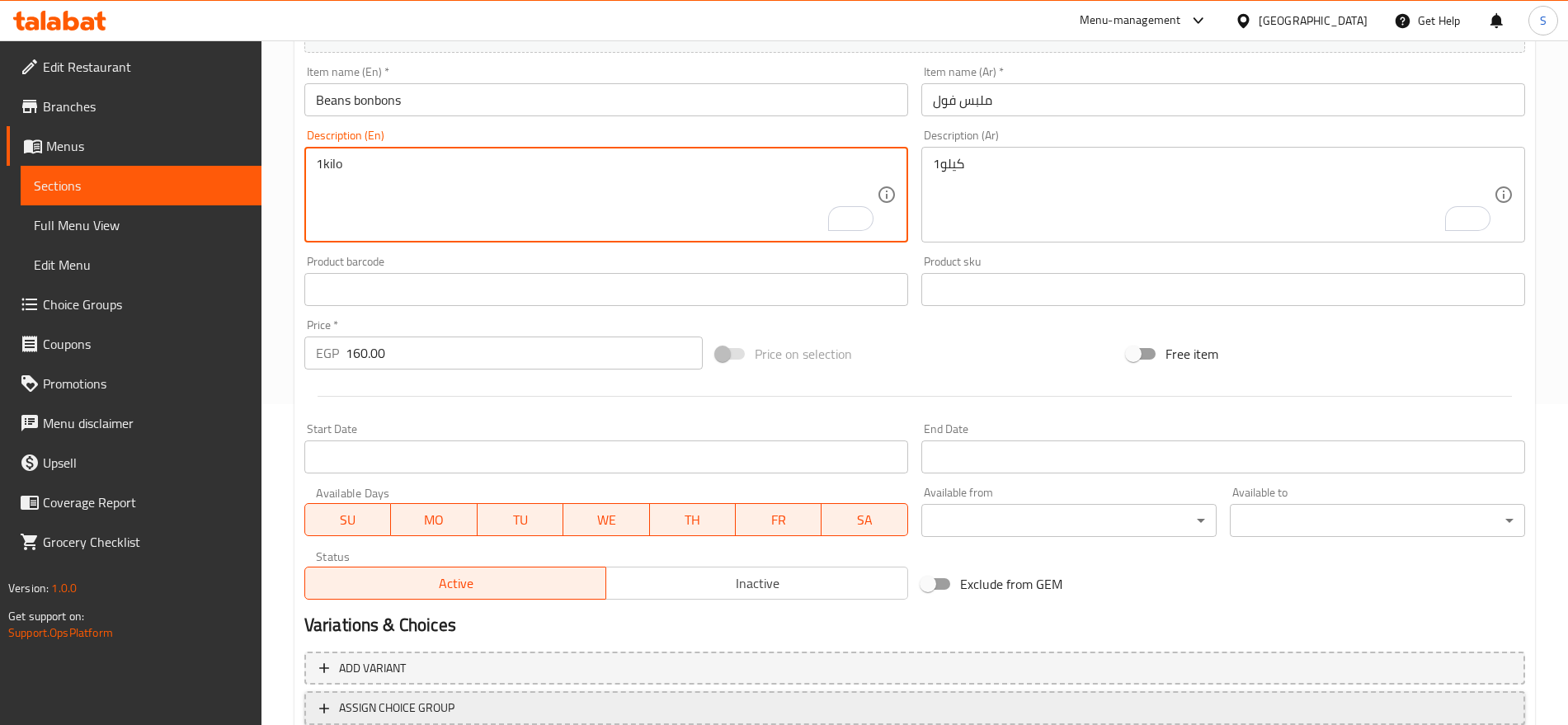
scroll to position [440, 0]
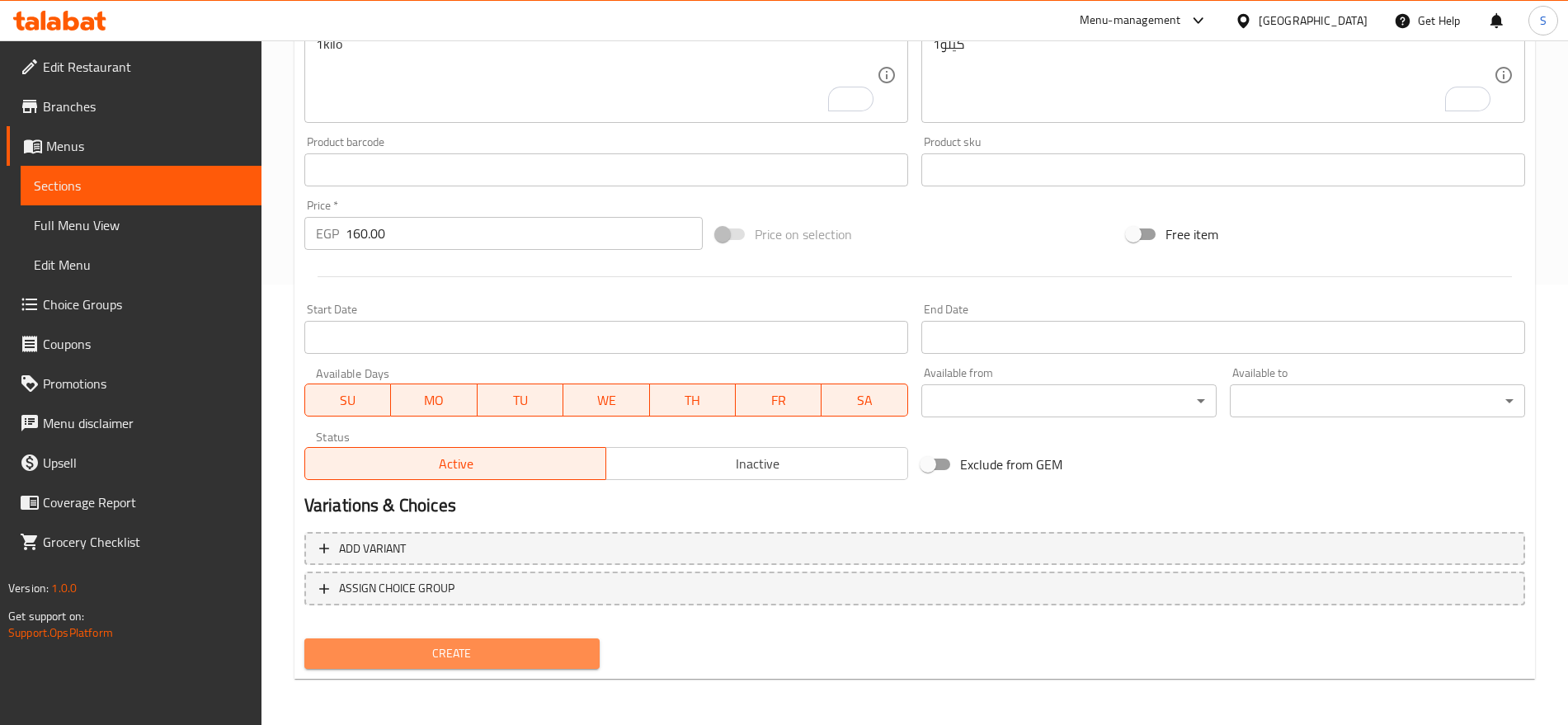
click at [393, 659] on span "Create" at bounding box center [453, 653] width 269 height 20
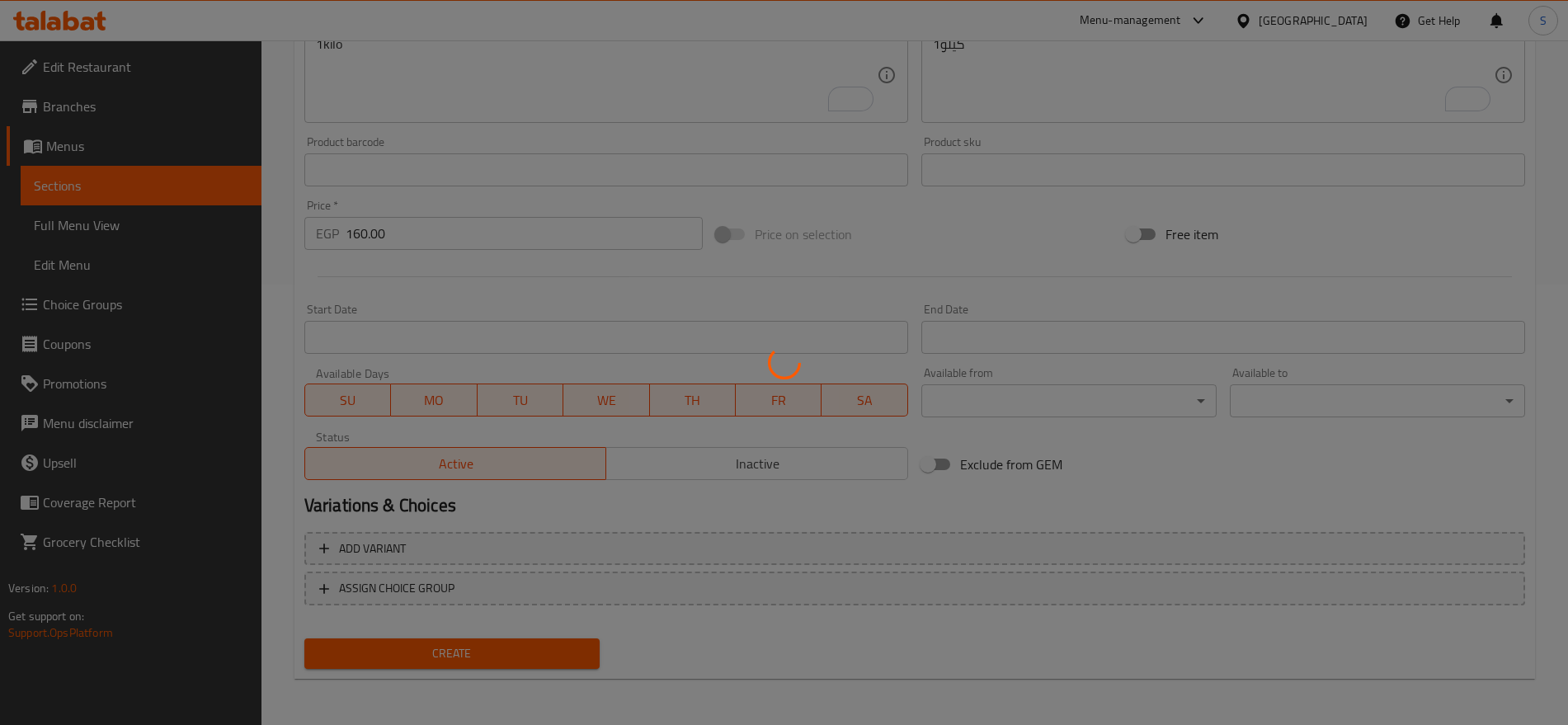
type input "0"
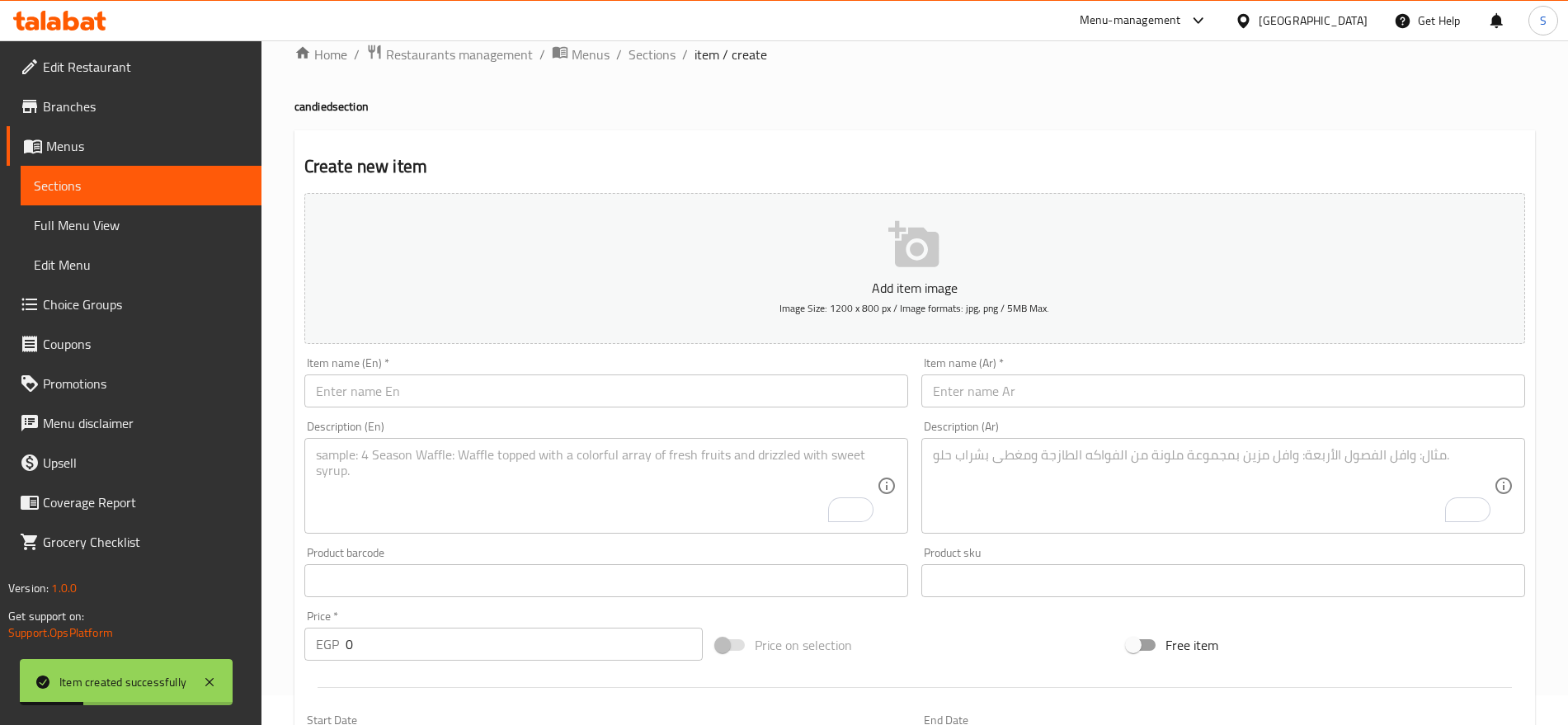
scroll to position [28, 0]
click at [968, 391] on input "text" at bounding box center [1223, 392] width 604 height 33
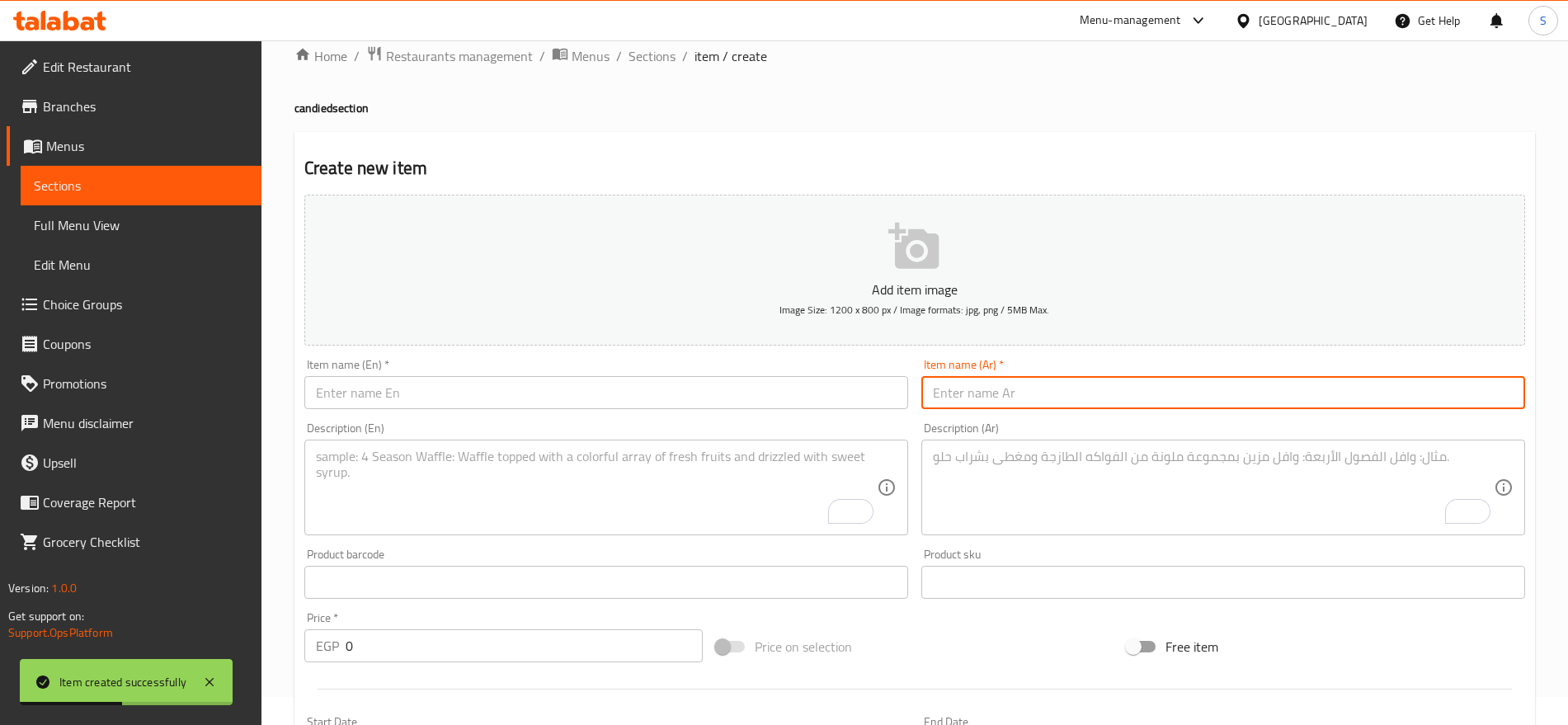
paste input "ملبس قهوه صغير"
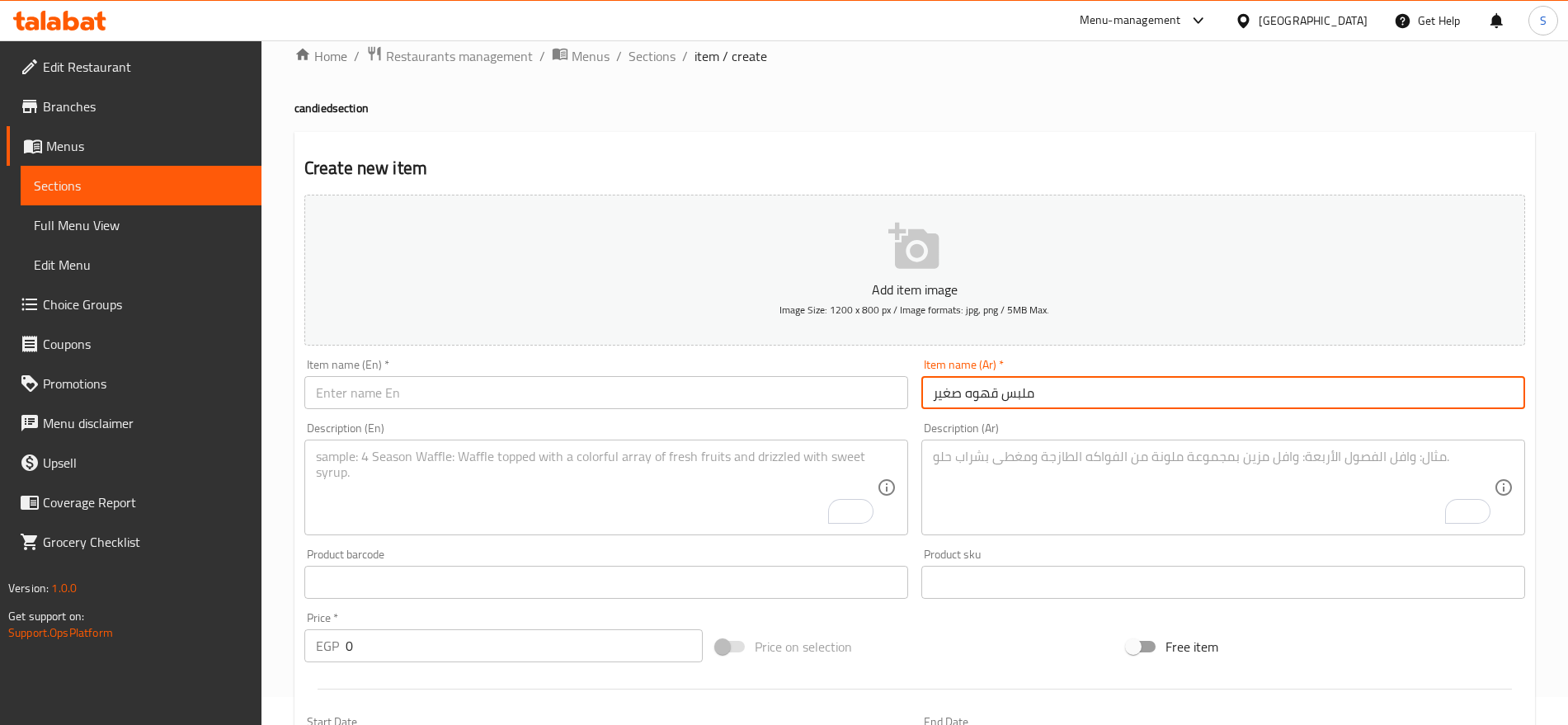
type input "ملبس قهوه صغير"
click at [547, 376] on input "text" at bounding box center [606, 392] width 604 height 33
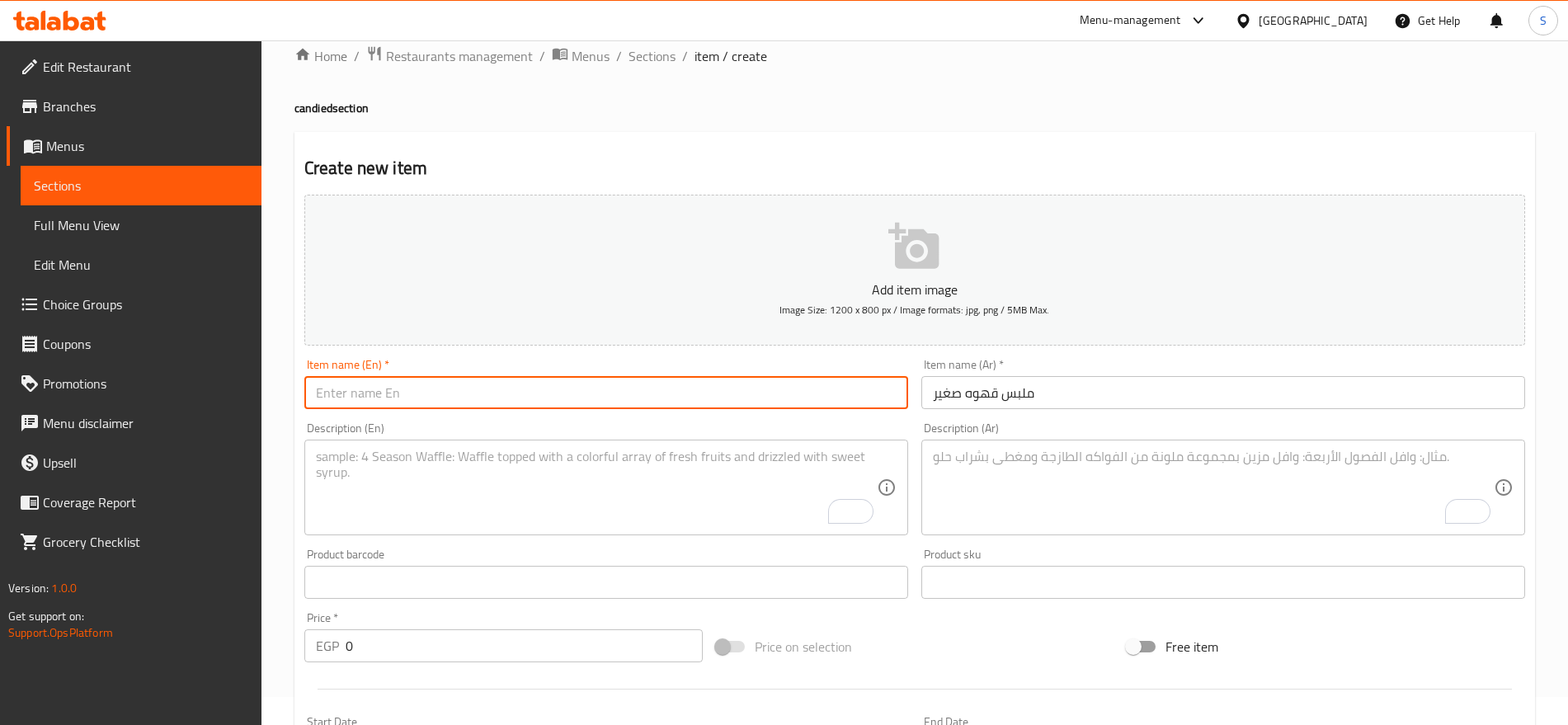
paste input "Small coffee mug"
click at [398, 394] on input "Small coffee mug" at bounding box center [606, 392] width 604 height 33
paste input "bonbons"
type input "Small coffee bonbons"
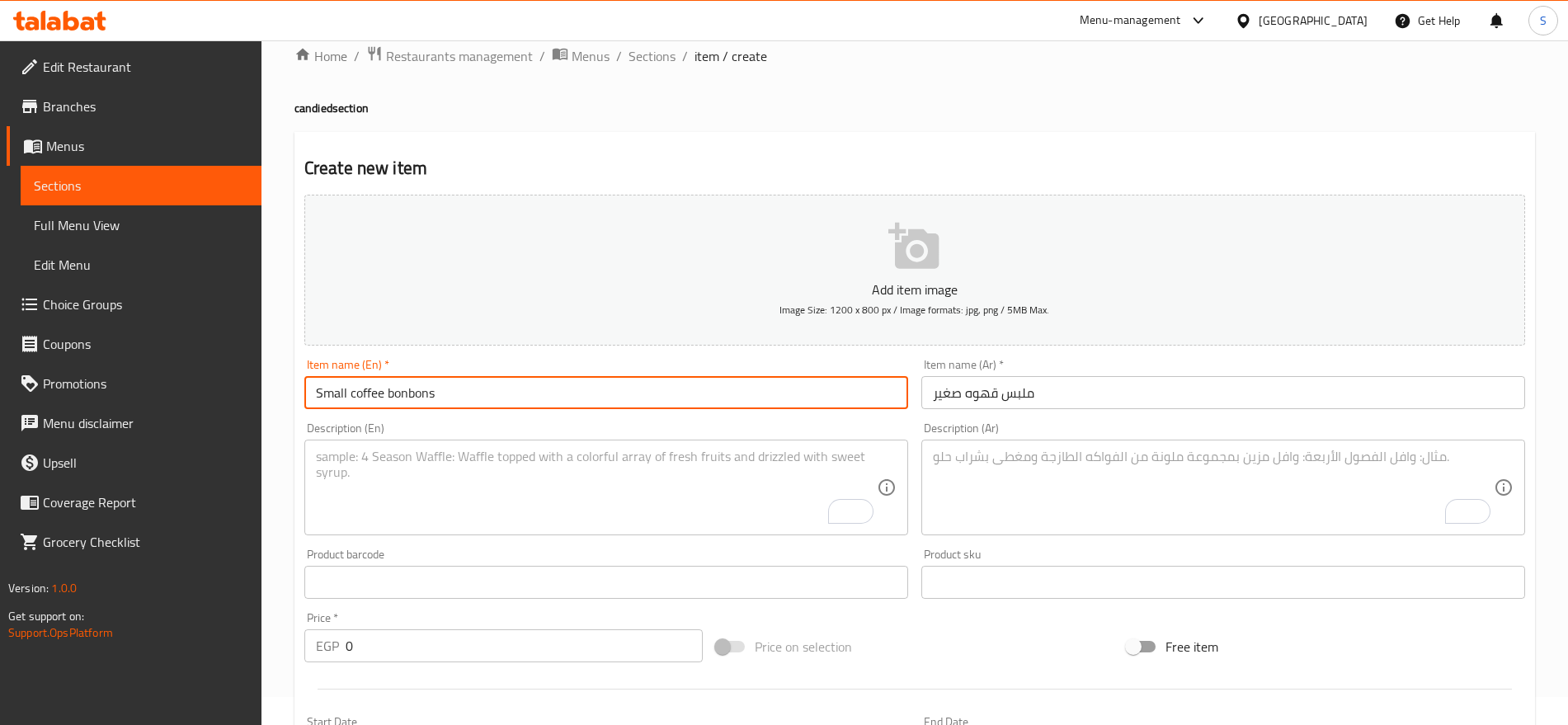
scroll to position [337, 0]
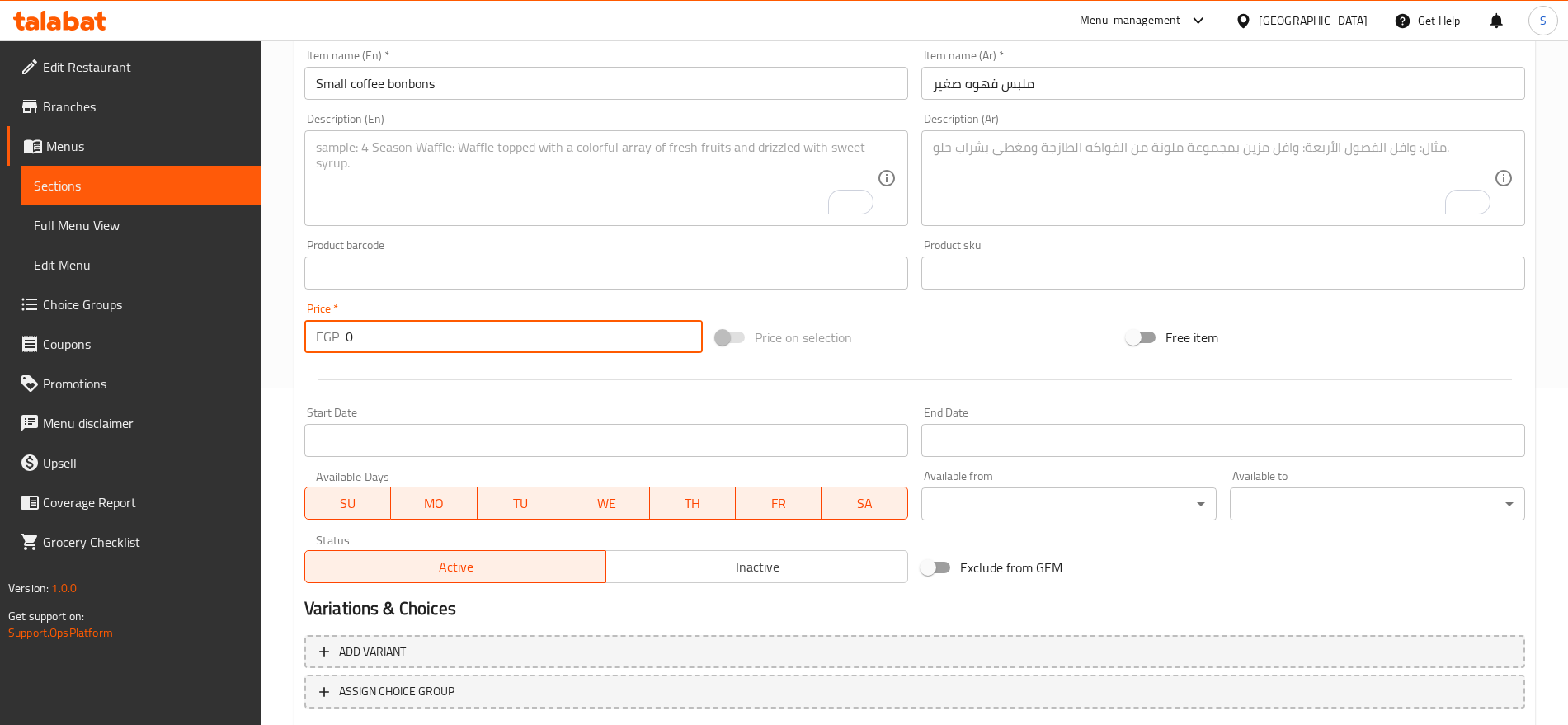
drag, startPoint x: 369, startPoint y: 335, endPoint x: 312, endPoint y: 337, distance: 57.0
click at [312, 337] on div "EGP 0 Price *" at bounding box center [504, 337] width 399 height 33
paste input "20.0"
type input "20.00"
click at [1020, 147] on textarea "To enrich screen reader interactions, please activate Accessibility in Grammarl…" at bounding box center [1213, 179] width 561 height 78
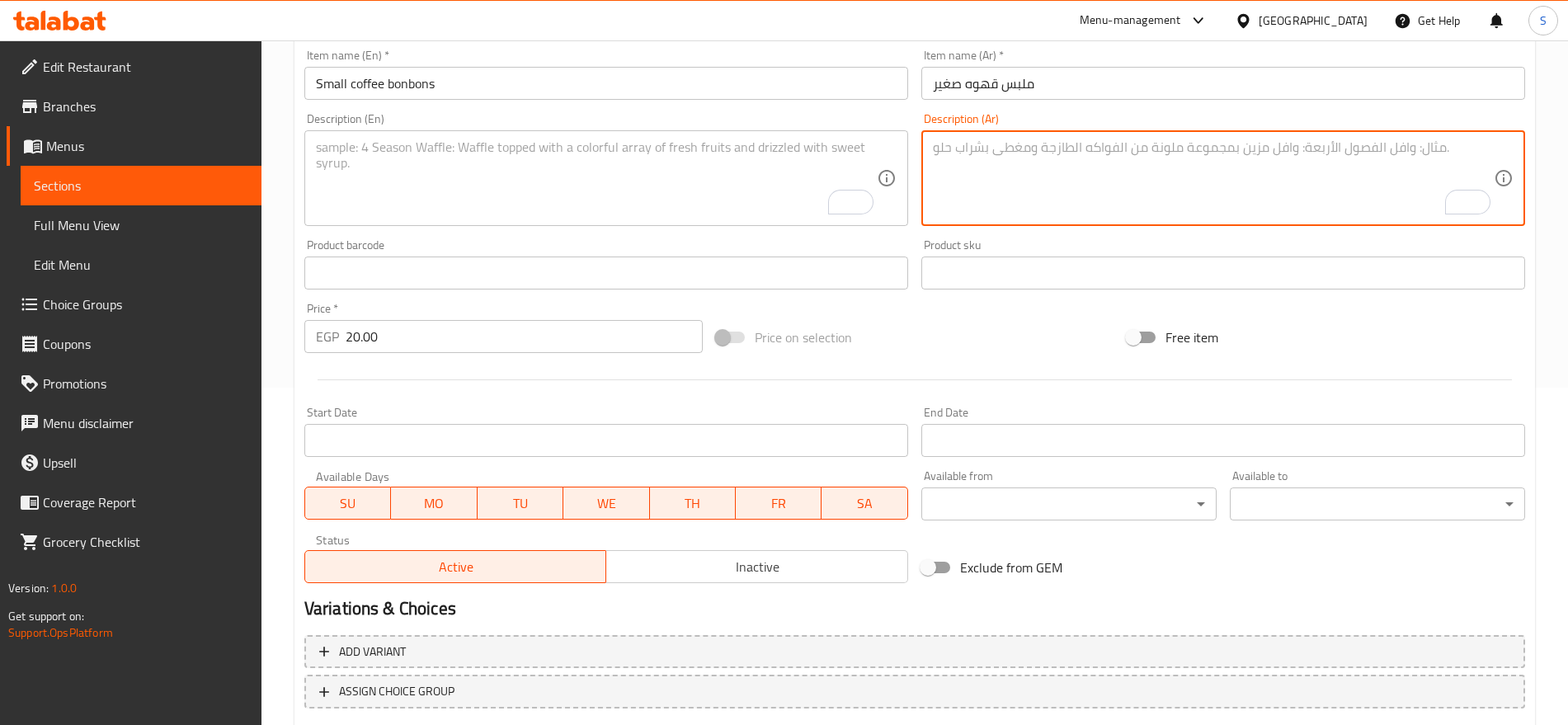
paste textarea "1 قطعه"
type textarea "1 قطعه"
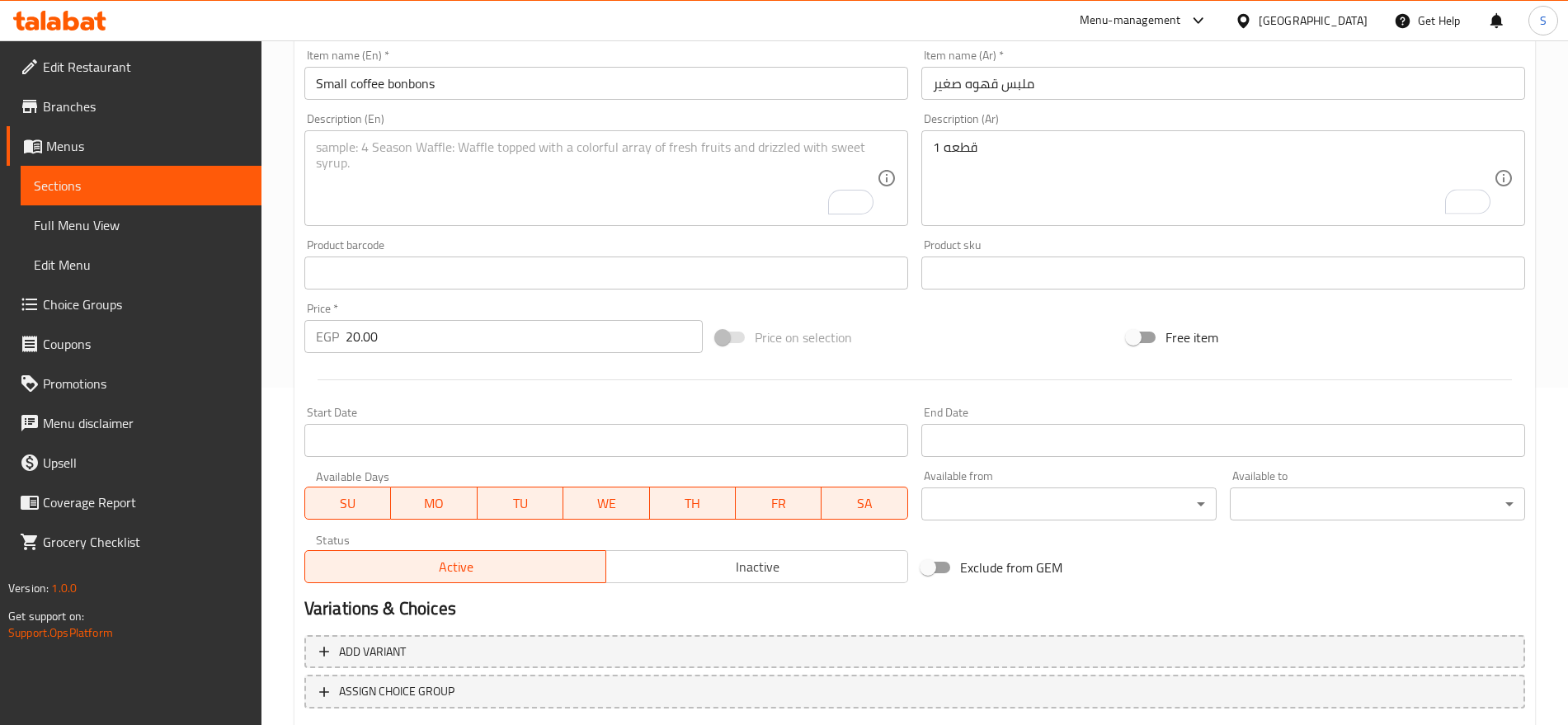
click at [569, 191] on textarea "To enrich screen reader interactions, please activate Accessibility in Grammarl…" at bounding box center [597, 179] width 561 height 78
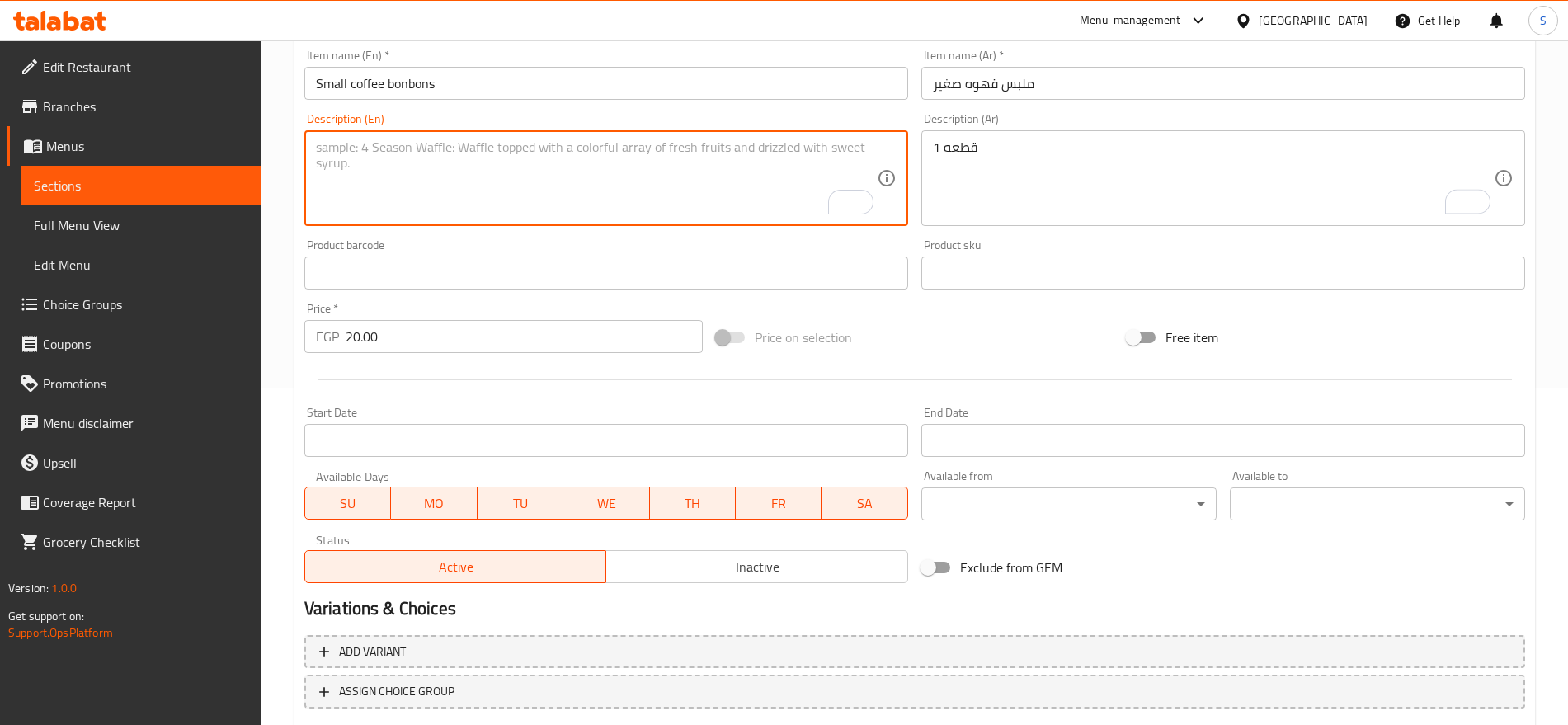
paste textarea "1 pcs"
type textarea "1 pcs"
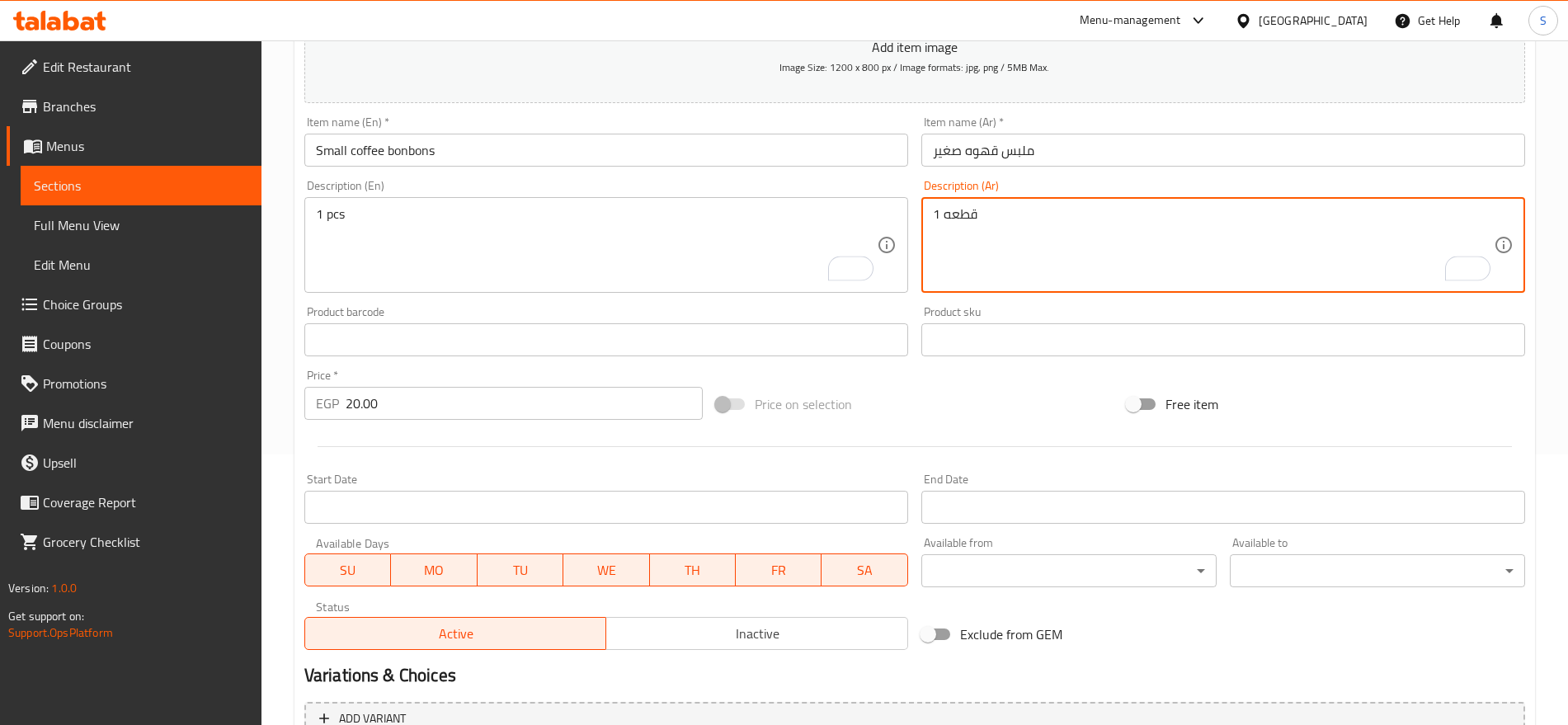
scroll to position [234, 0]
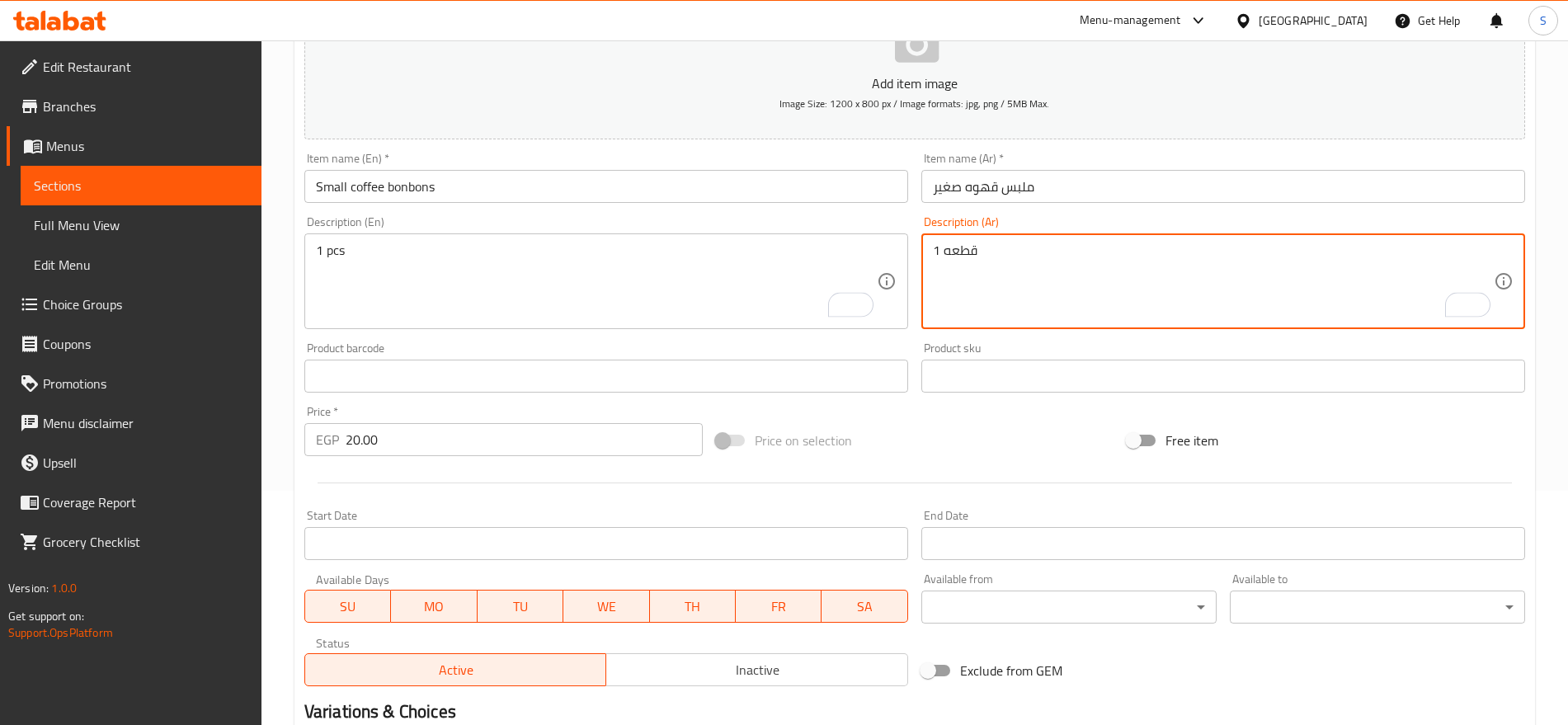
type textarea "1 قطعه"
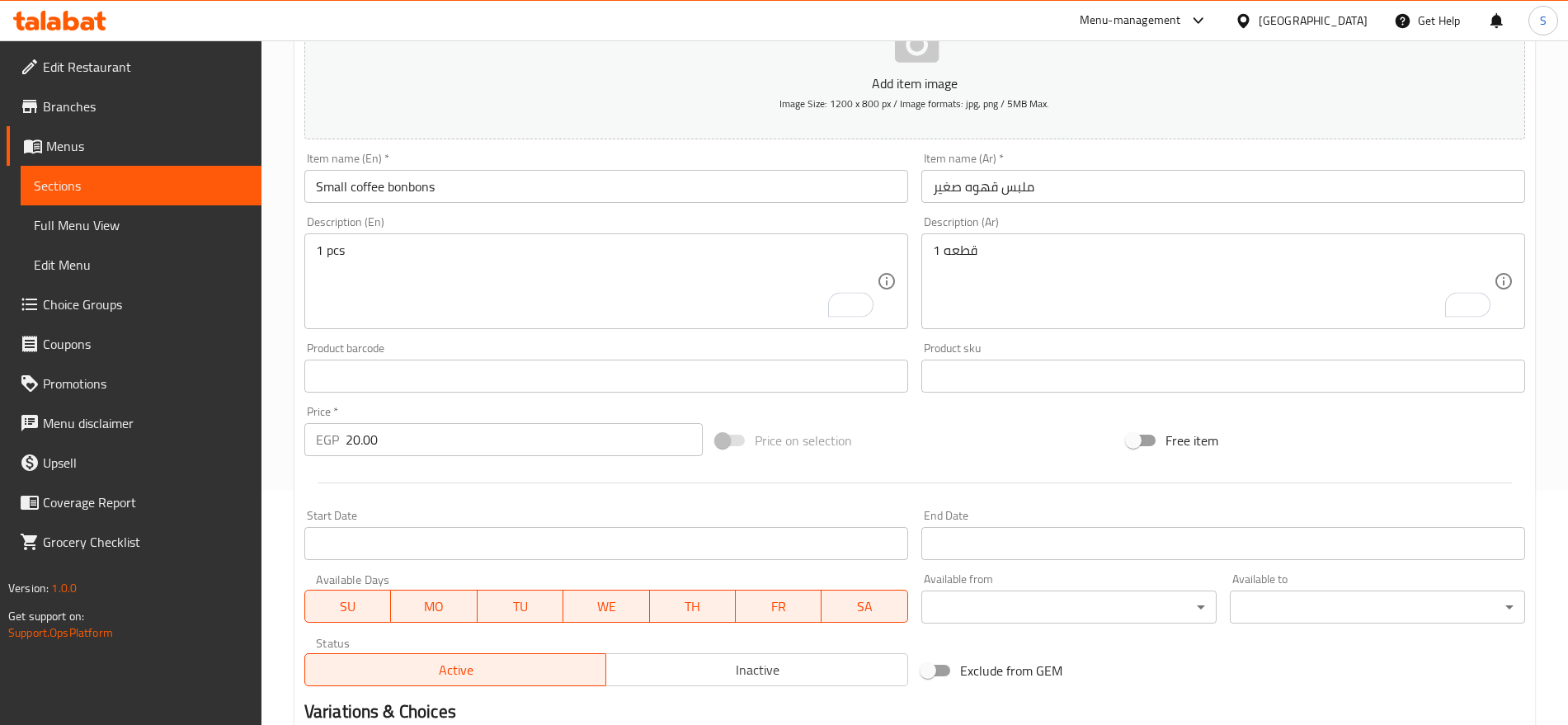
drag, startPoint x: 1028, startPoint y: 166, endPoint x: 931, endPoint y: 188, distance: 99.5
click at [1027, 168] on div "Item name (Ar)   * ملبس قهوه صغير Item name (Ar) *" at bounding box center [1223, 177] width 604 height 50
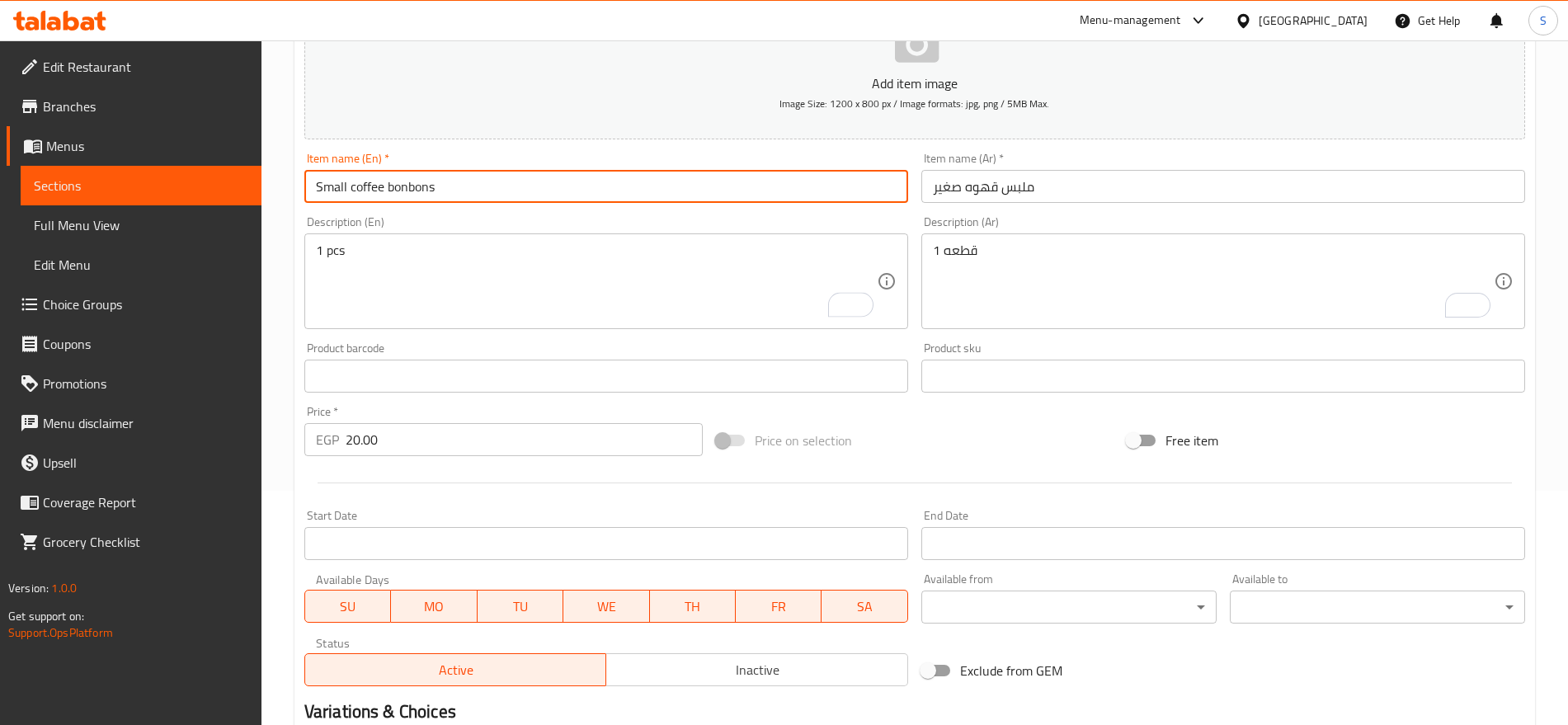
click at [640, 198] on input "Small coffee bonbons" at bounding box center [606, 186] width 604 height 33
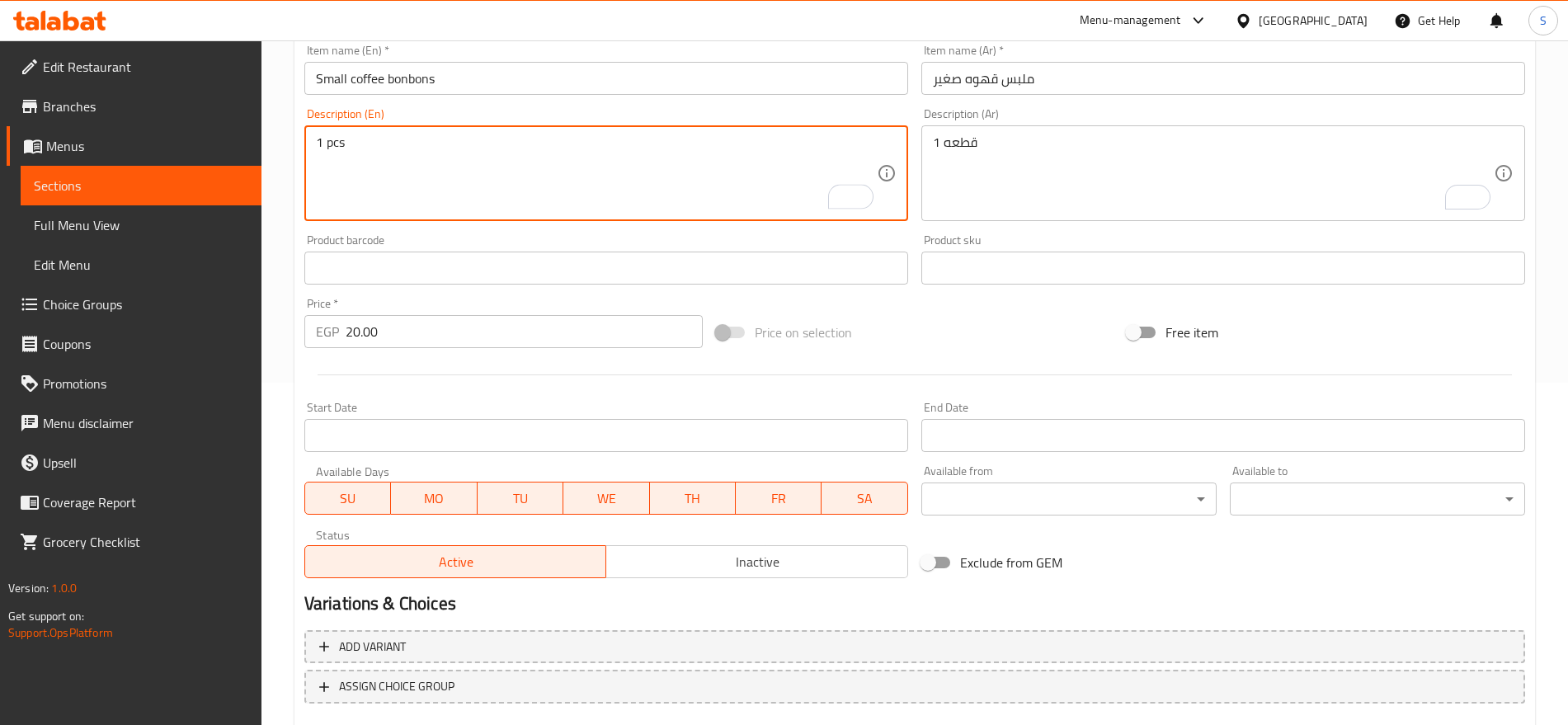
scroll to position [440, 0]
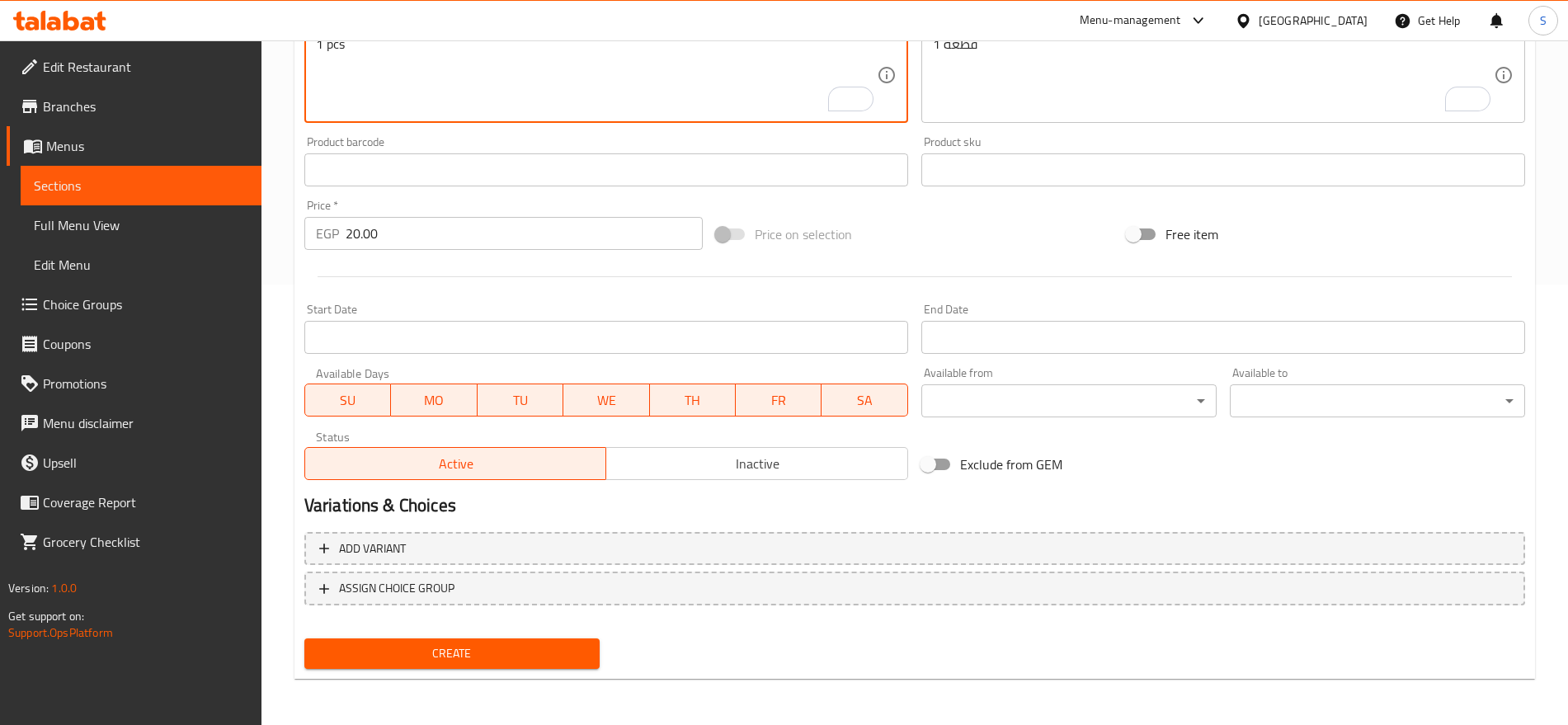
click at [462, 660] on span "Create" at bounding box center [453, 653] width 269 height 20
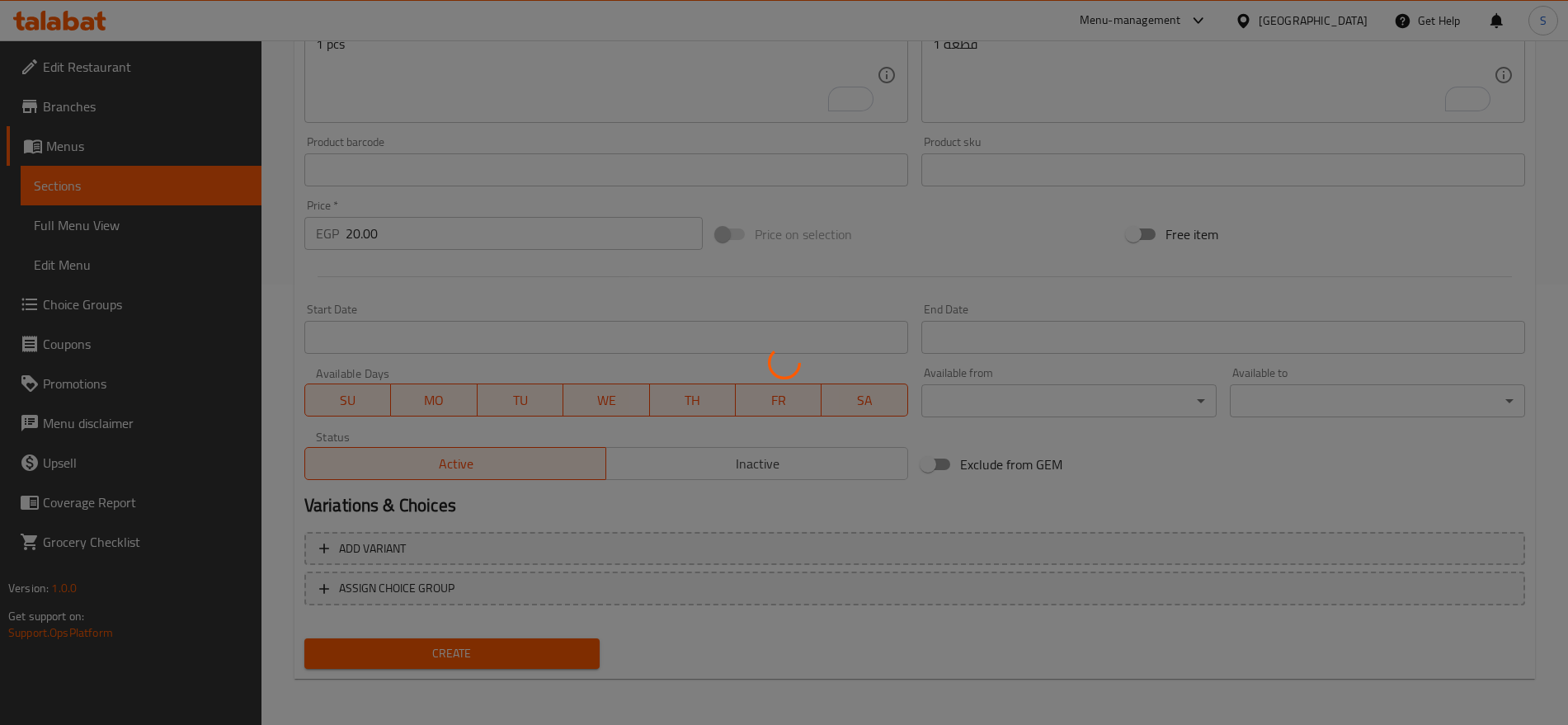
type input "0"
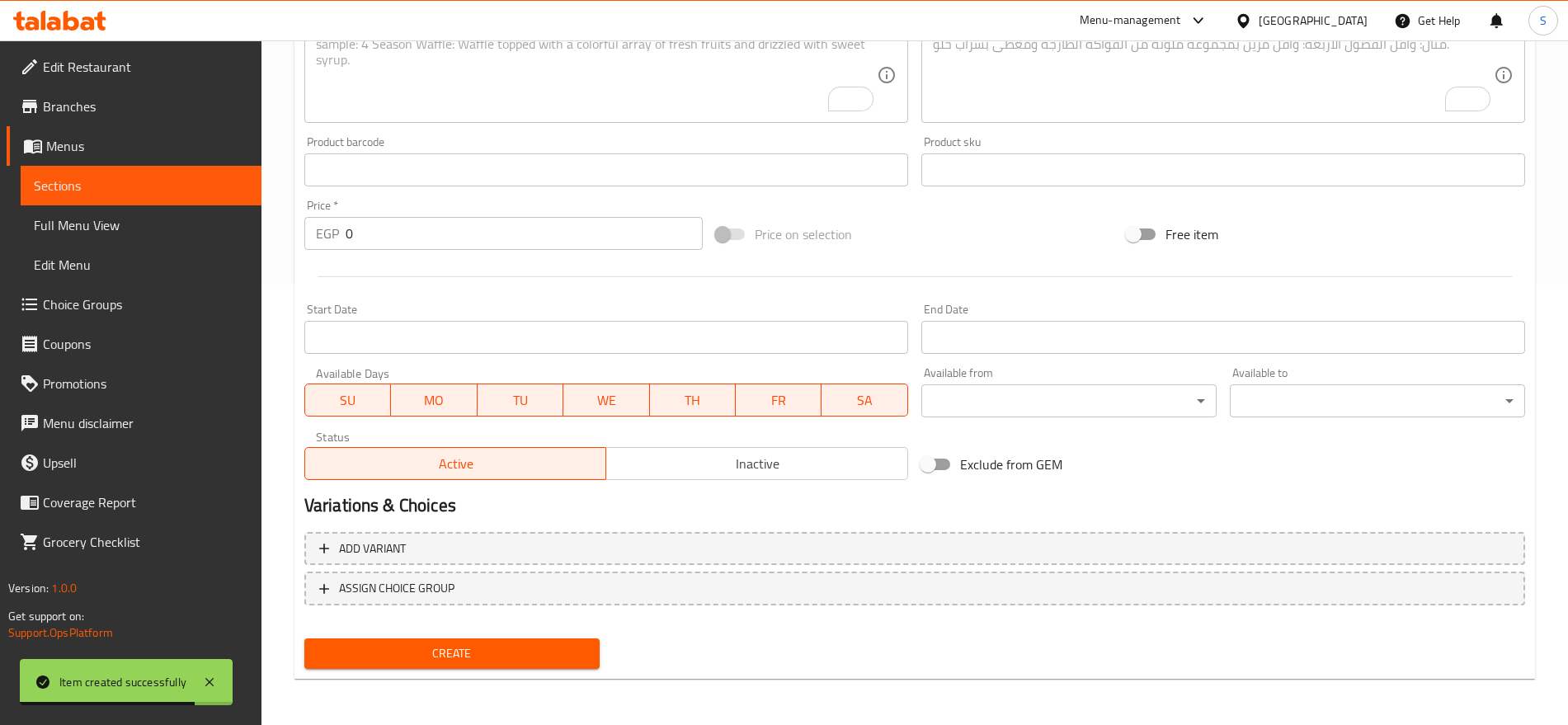
click at [128, 192] on span "Sections" at bounding box center [141, 185] width 215 height 20
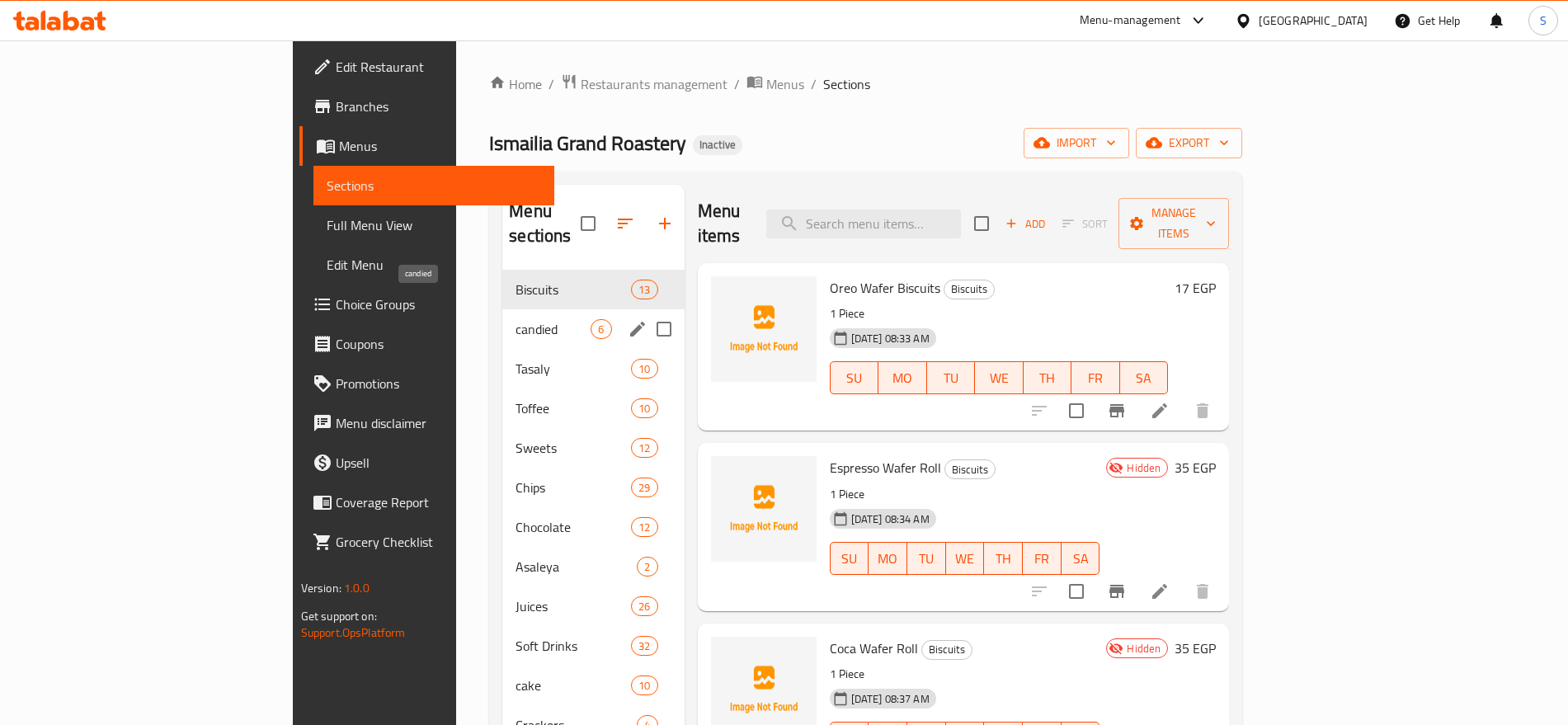
click at [516, 319] on span "candied" at bounding box center [553, 329] width 75 height 20
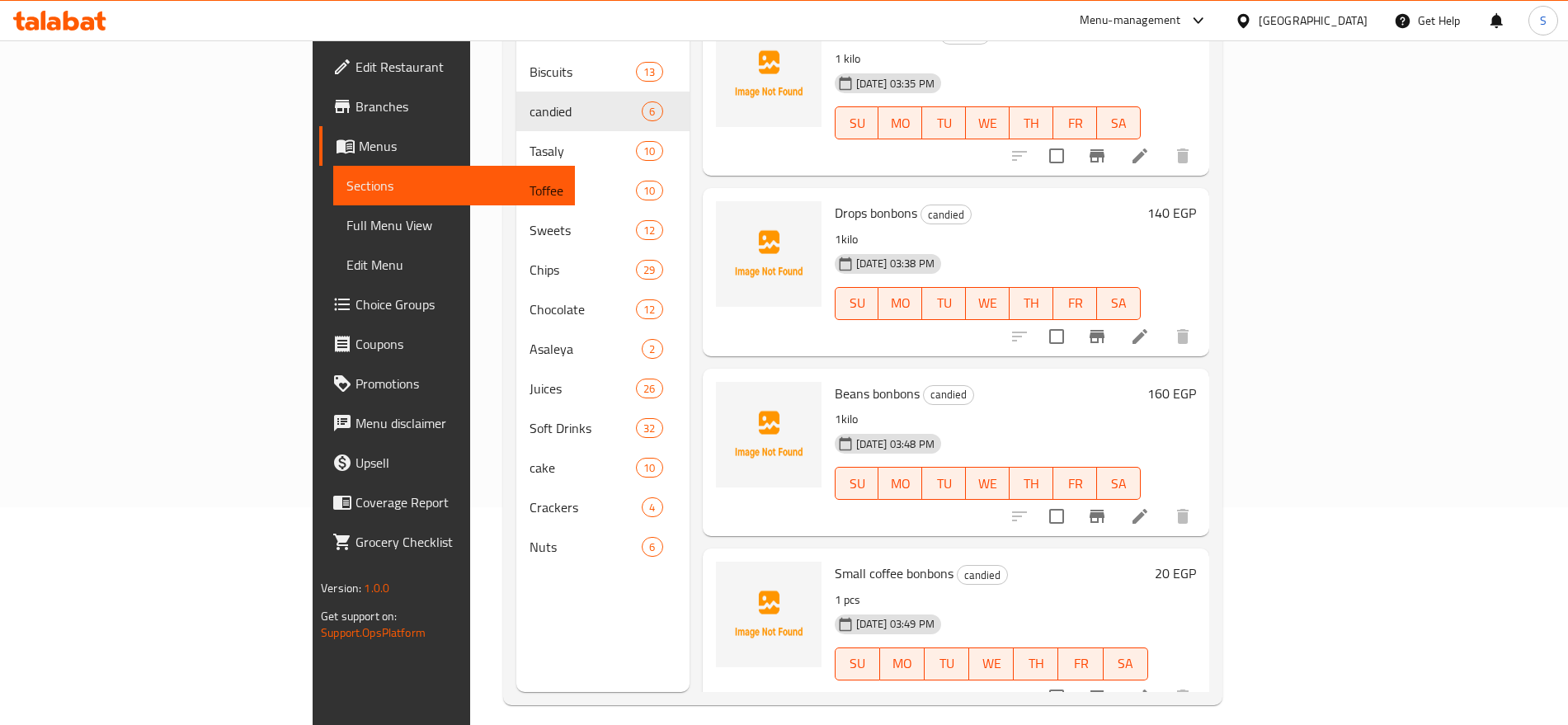
scroll to position [231, 0]
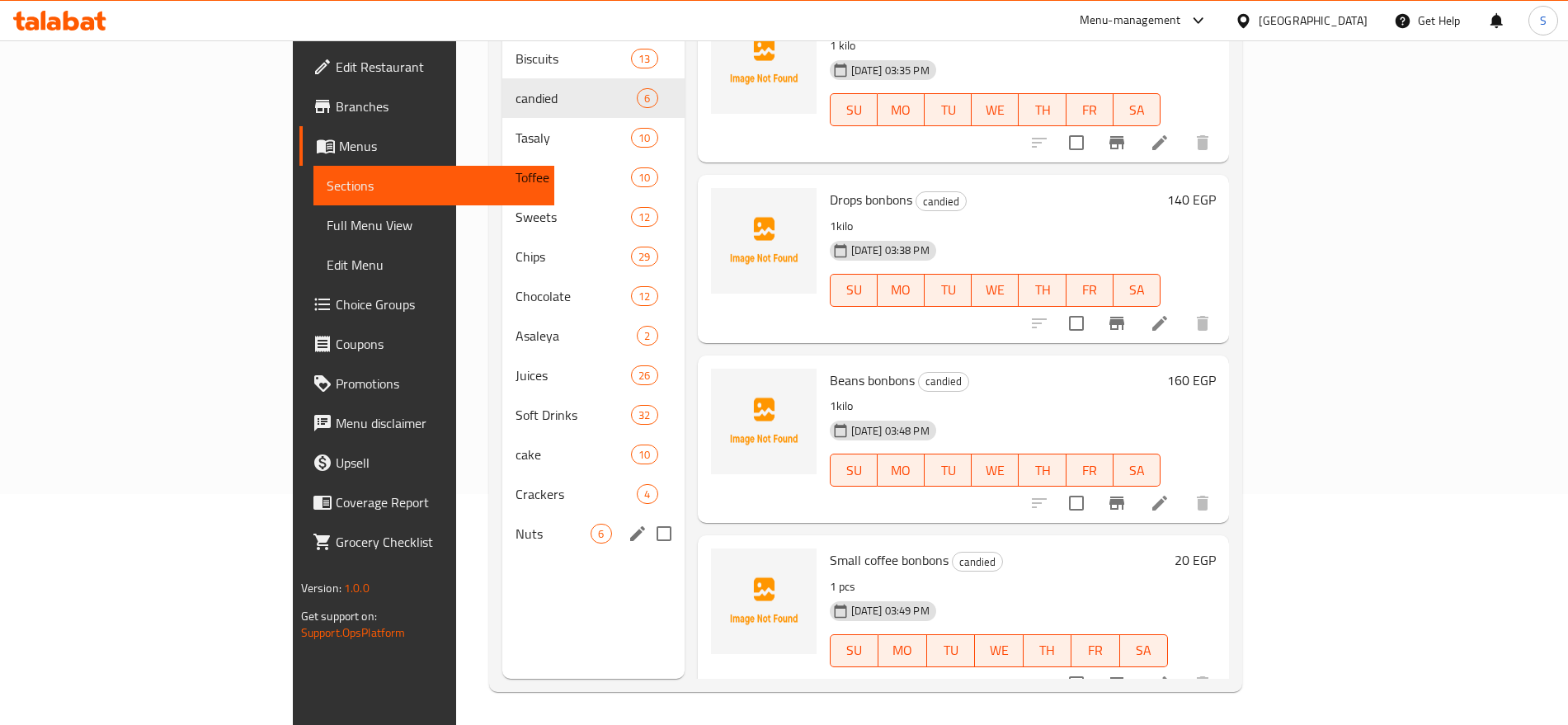
click at [503, 521] on div "Nuts 6" at bounding box center [593, 533] width 182 height 39
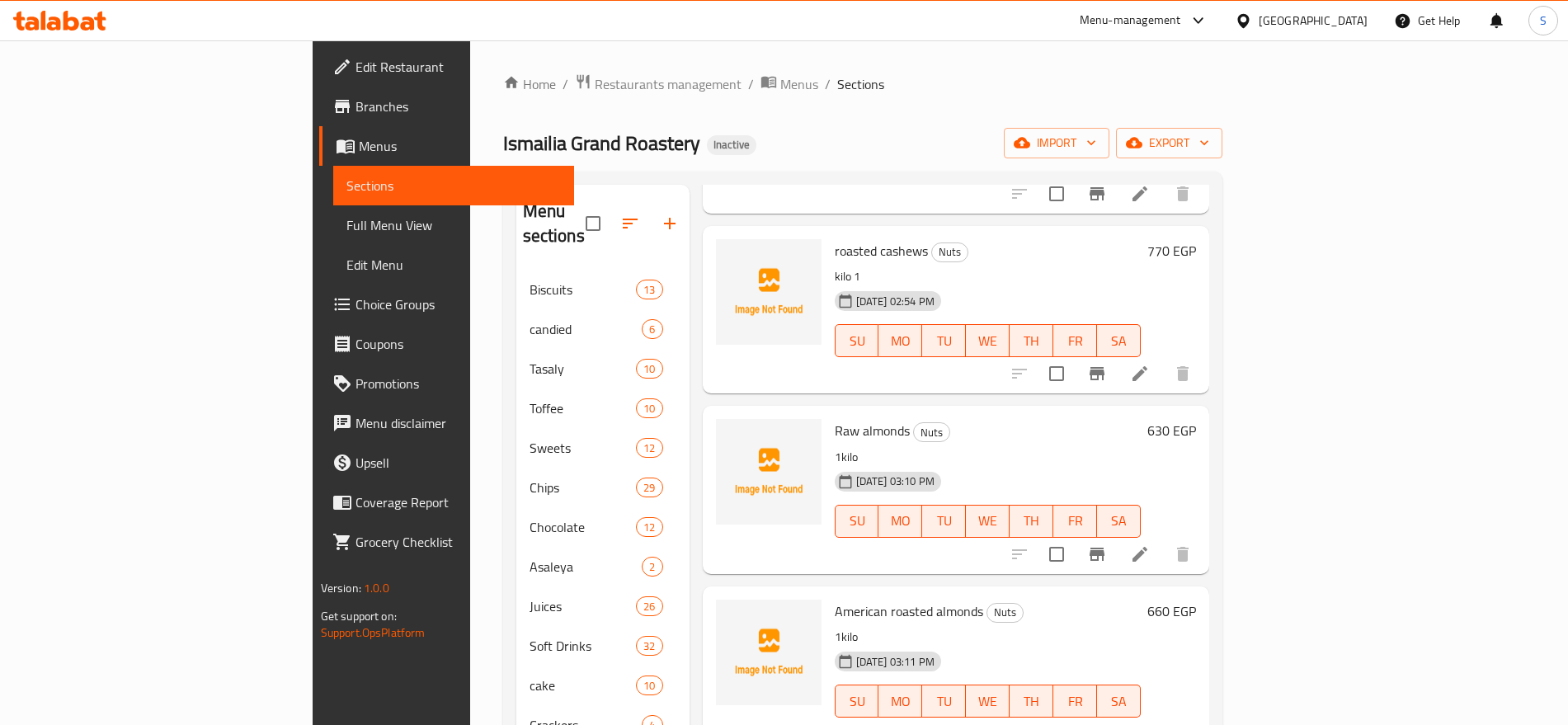
click at [660, 214] on icon "button" at bounding box center [669, 223] width 20 height 20
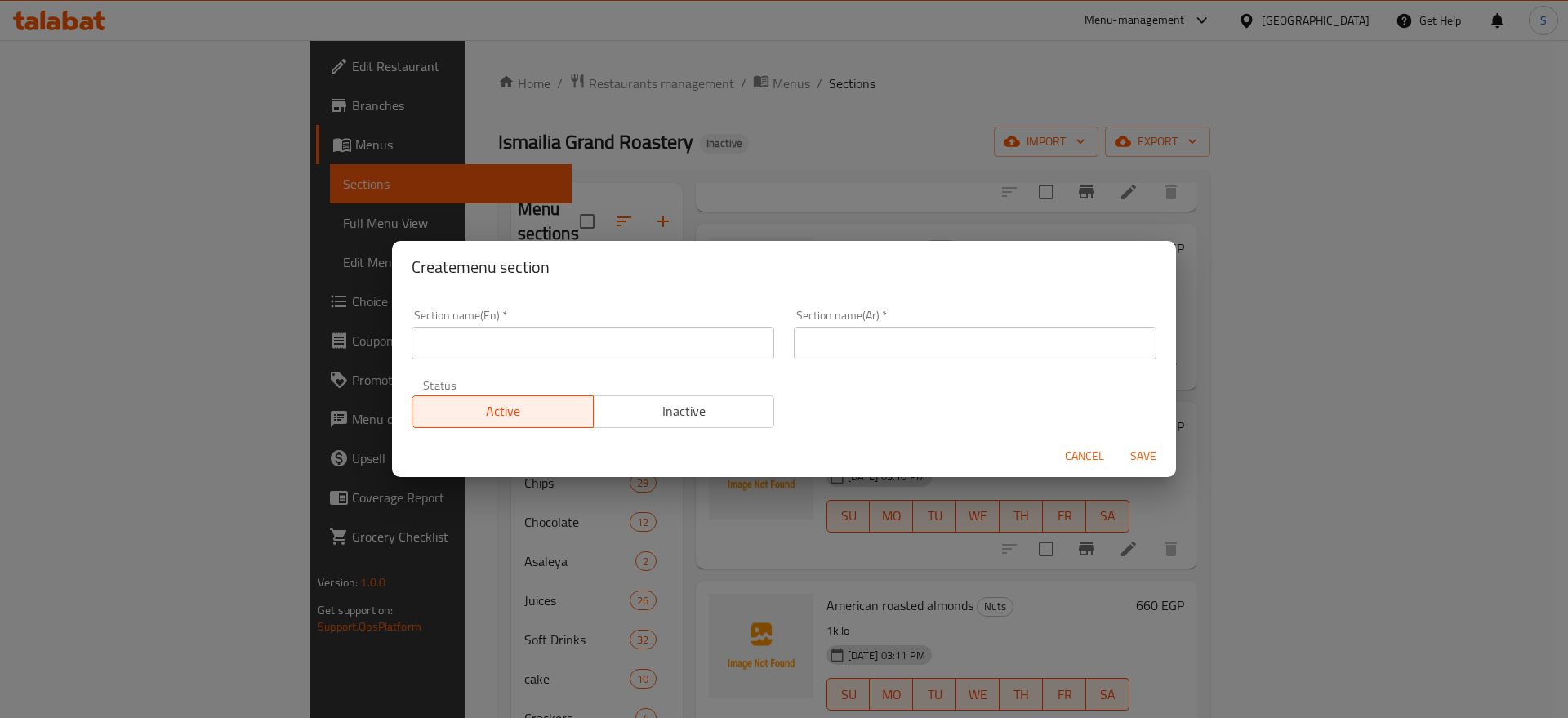
click at [923, 359] on div "Section name(Ar)   * Section name(Ar) *" at bounding box center [974, 334] width 382 height 69
click at [926, 355] on input "text" at bounding box center [975, 343] width 363 height 33
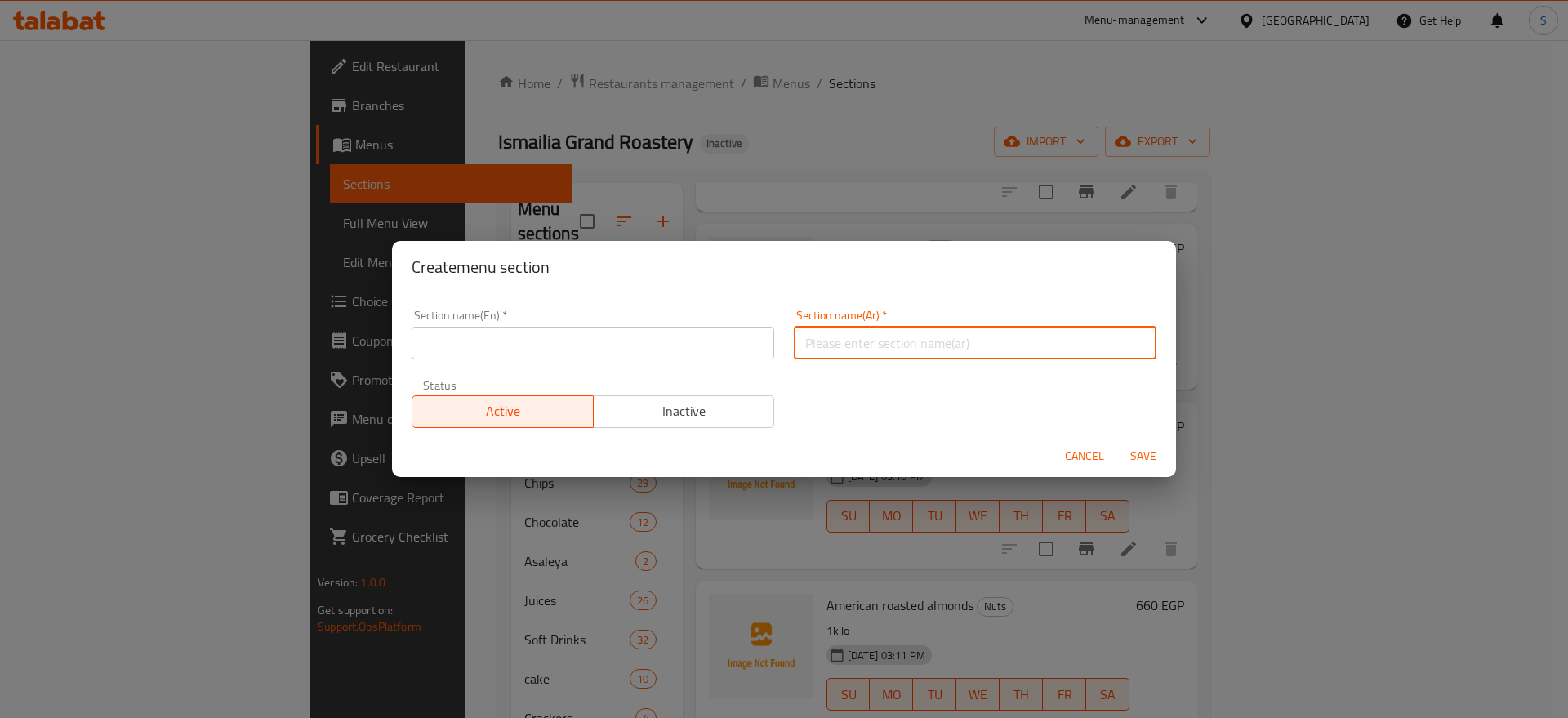
paste input "كاندى"
type input "كاندى"
click at [585, 343] on input "text" at bounding box center [593, 343] width 363 height 33
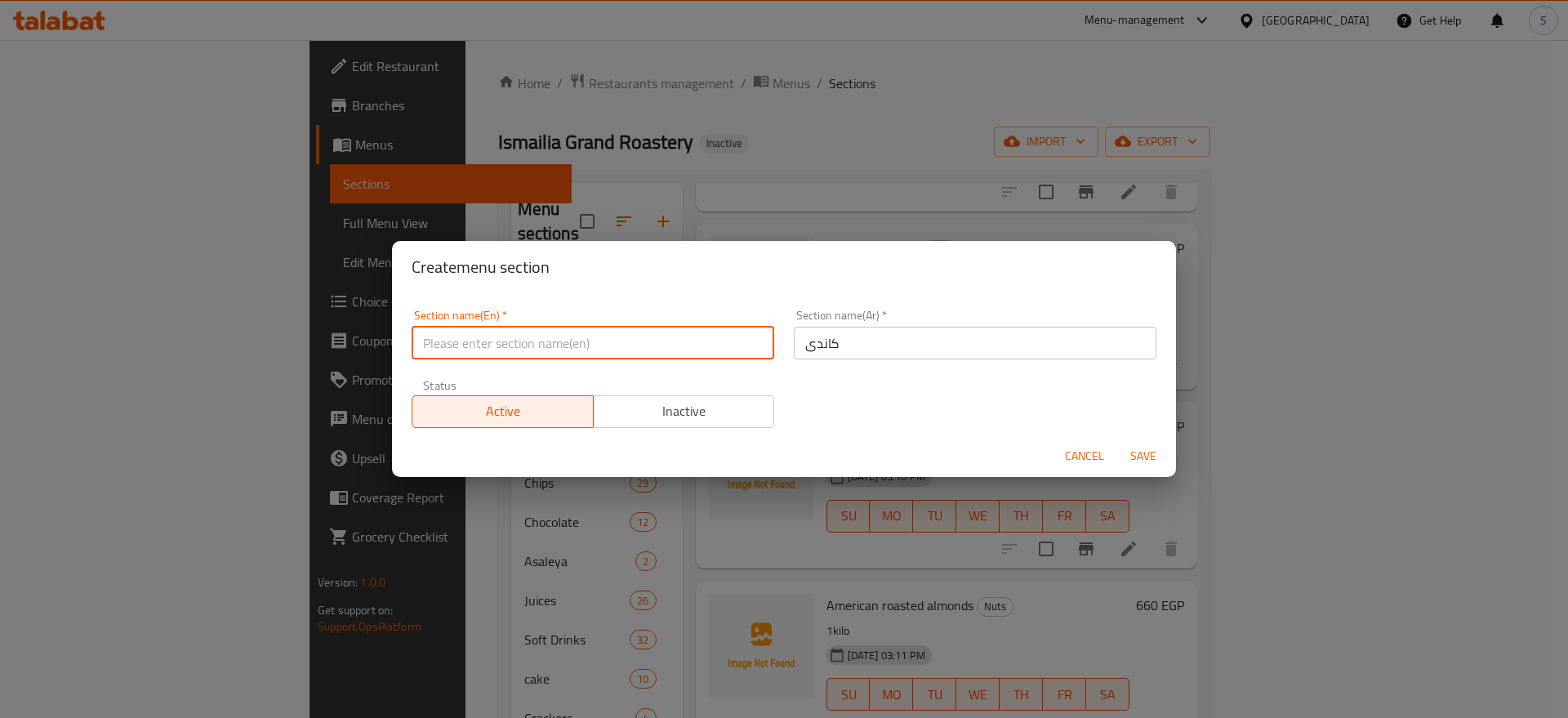
click at [585, 345] on input "text" at bounding box center [593, 343] width 363 height 33
paste input "Candy"
click at [493, 337] on input "Candy" at bounding box center [593, 343] width 363 height 33
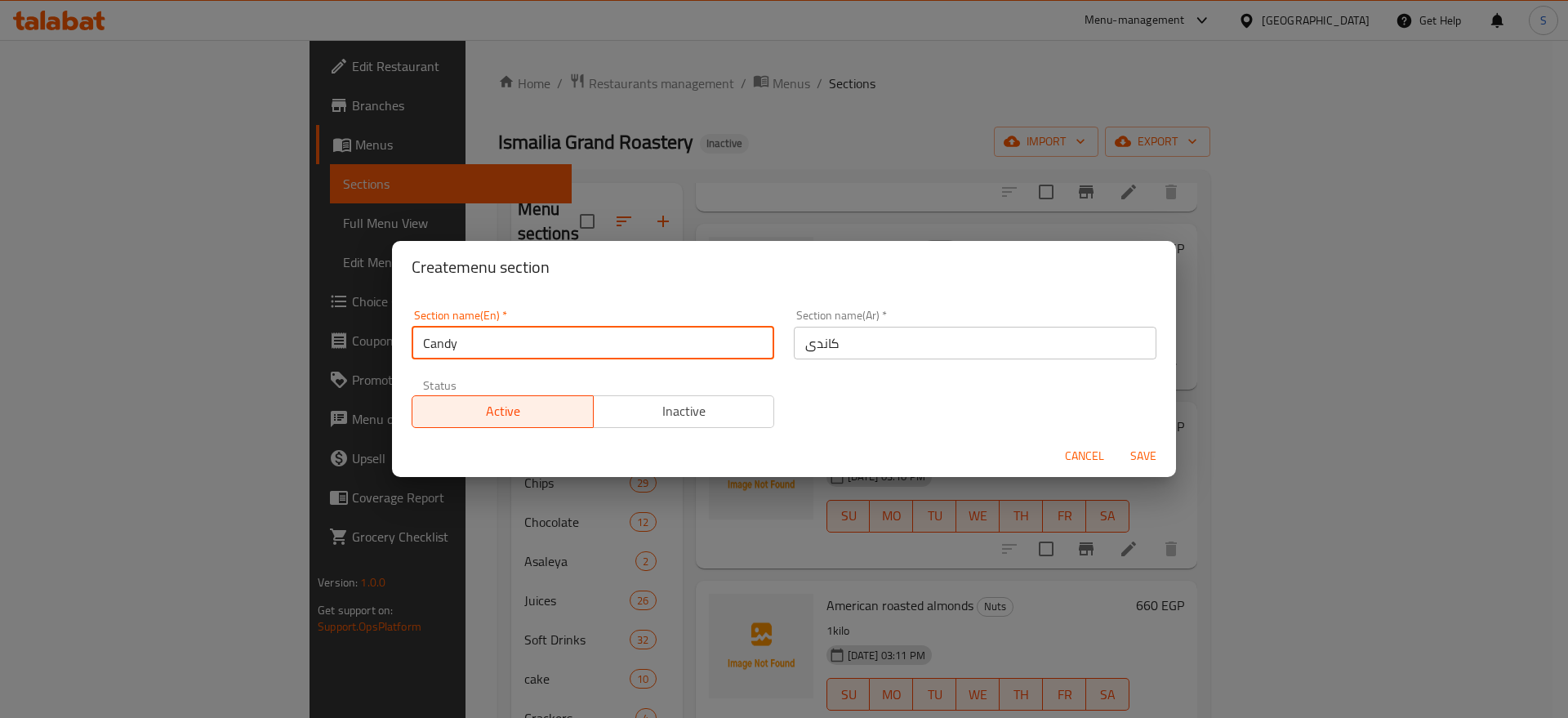
type input "Candy"
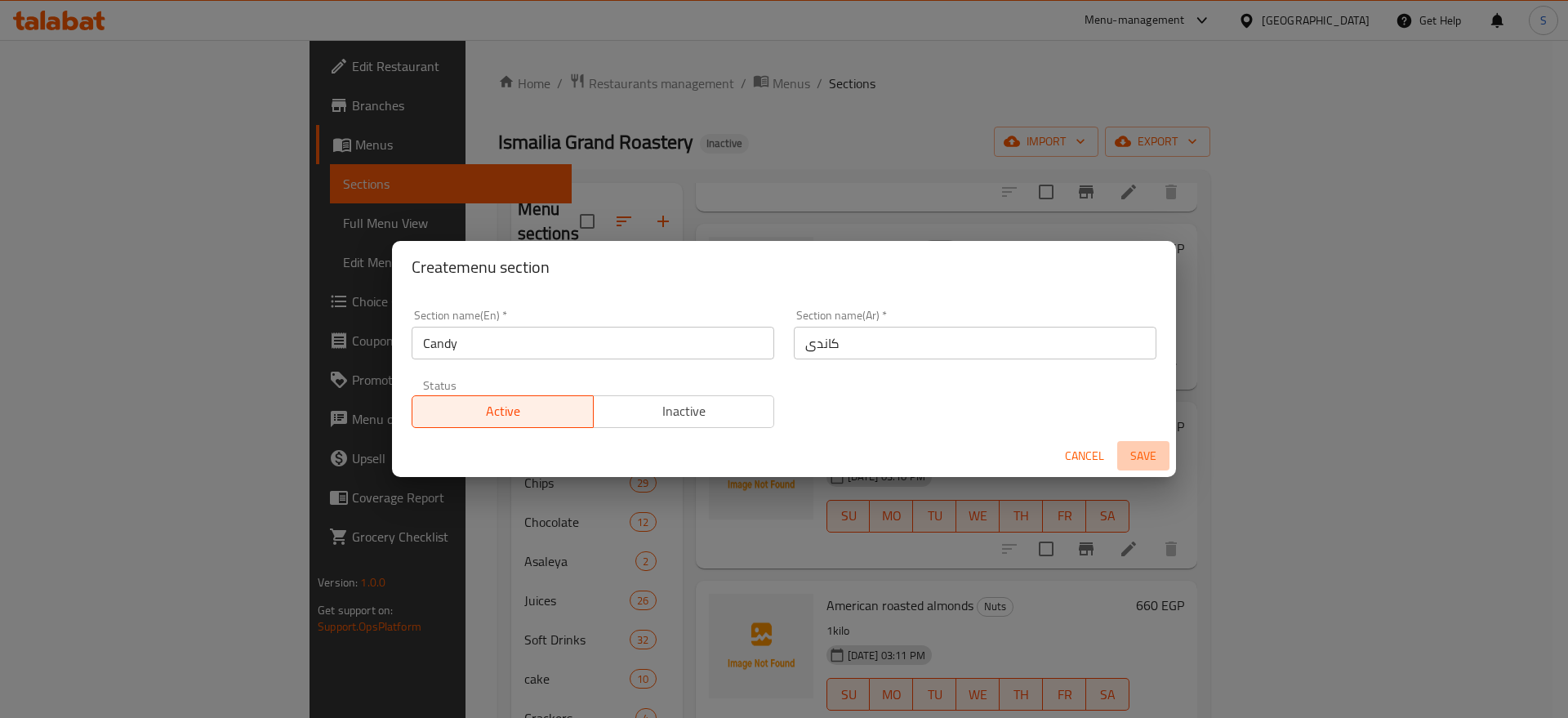
click at [1129, 457] on span "Save" at bounding box center [1143, 456] width 39 height 20
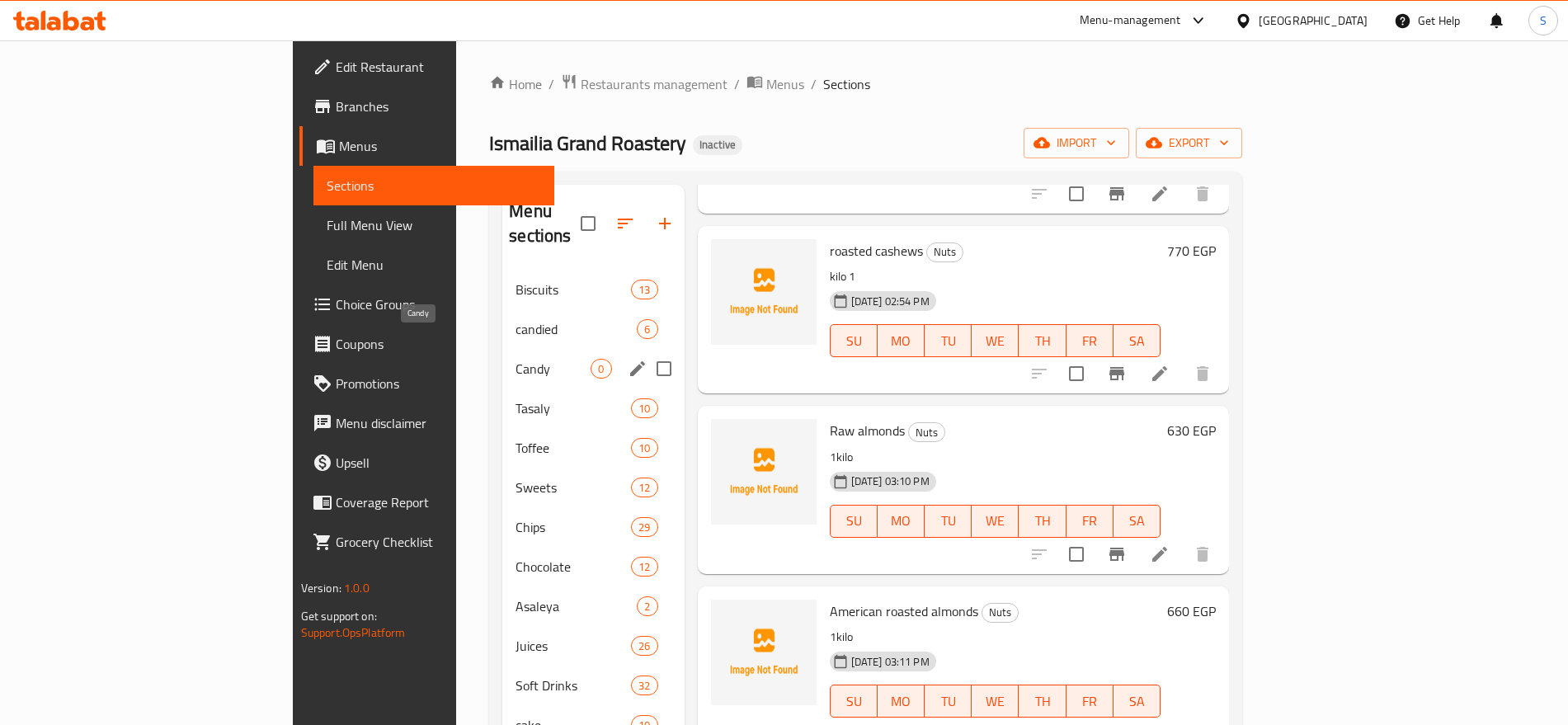
click at [516, 359] on span "Candy" at bounding box center [553, 368] width 75 height 20
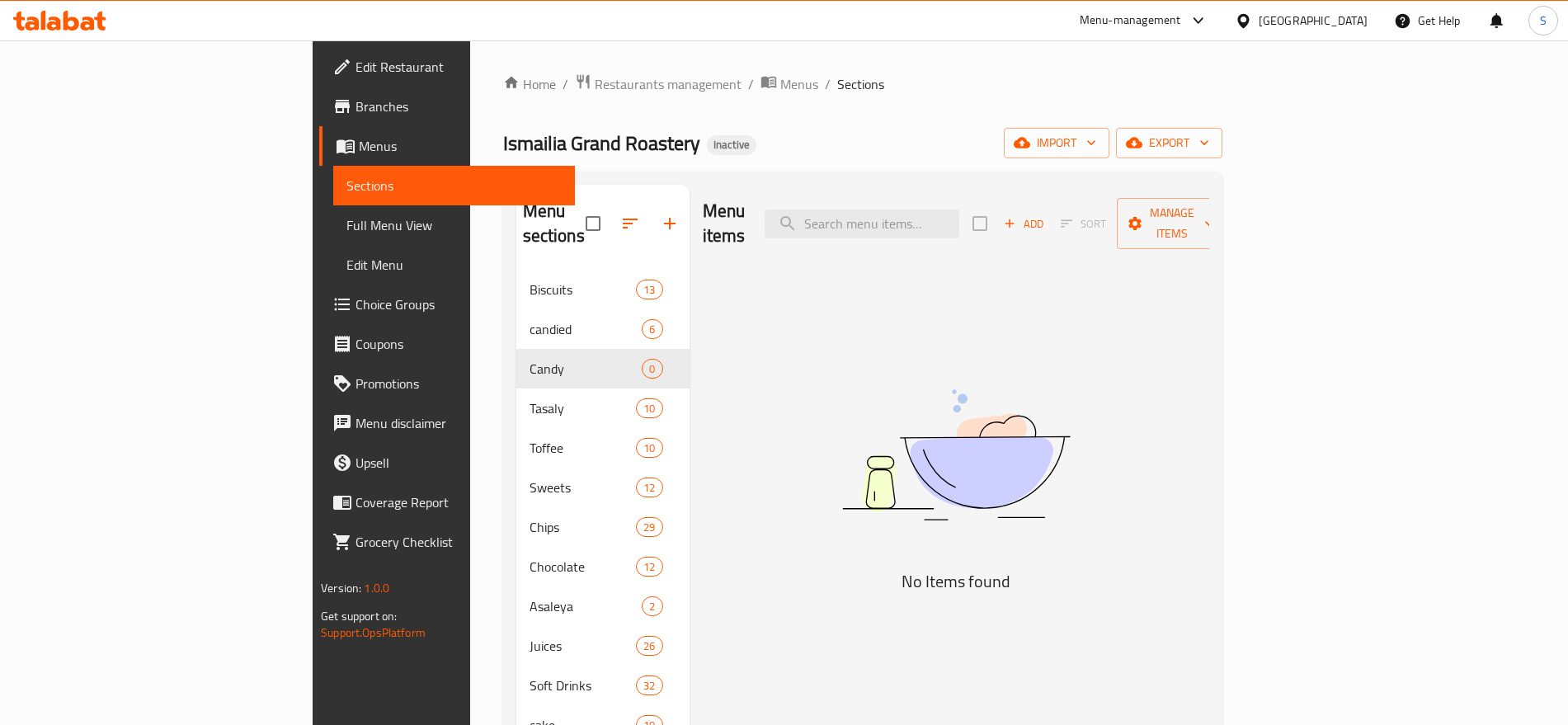
click at [1046, 215] on span "Add" at bounding box center [1023, 224] width 44 height 19
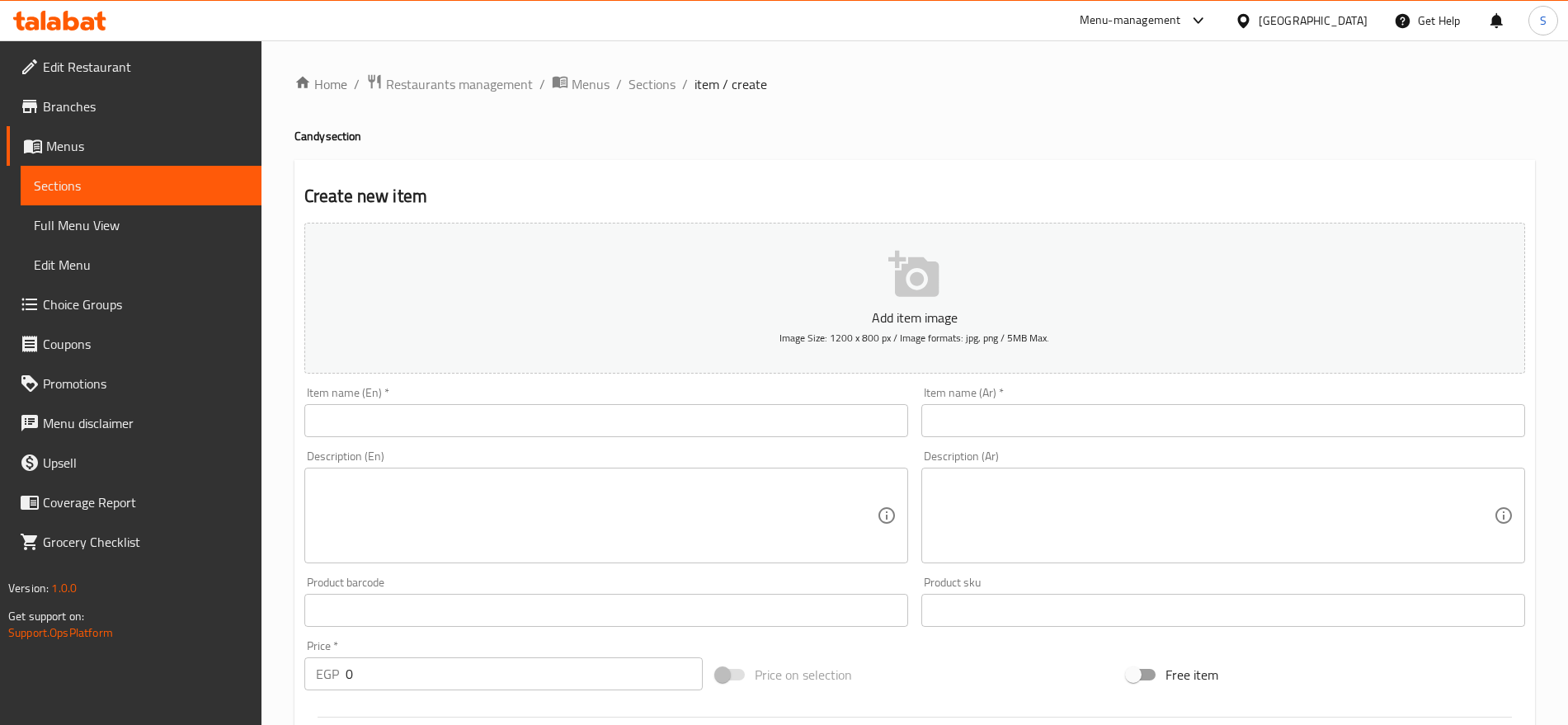
click at [1150, 391] on div "Item name (Ar)   * Item name (Ar) *" at bounding box center [1223, 411] width 604 height 50
click at [1096, 428] on input "text" at bounding box center [1223, 420] width 604 height 33
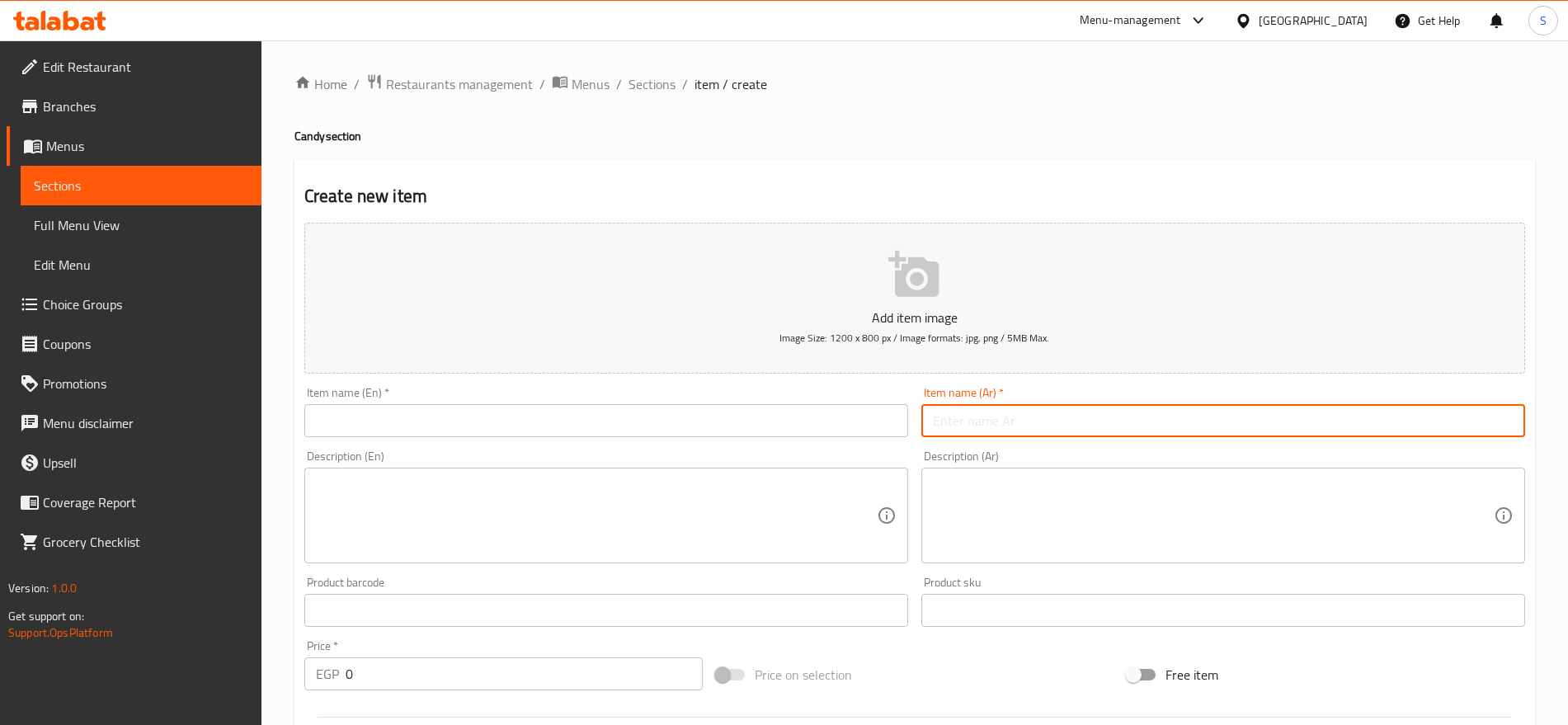
paste input "جيلى ب10."
type input "جيلى ب10."
click at [458, 422] on input "text" at bounding box center [606, 420] width 604 height 33
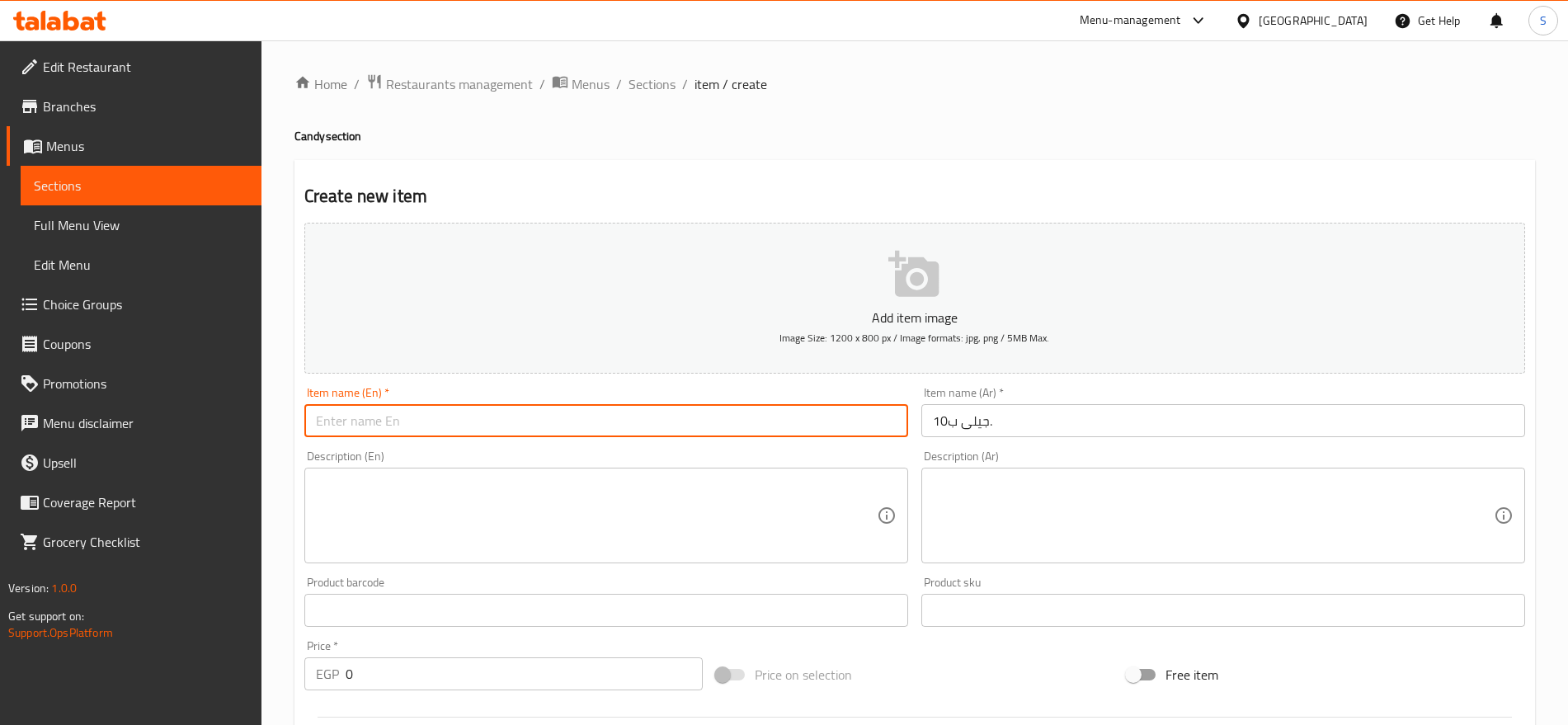
paste input "Jelly B10."
type input "Jelly B10."
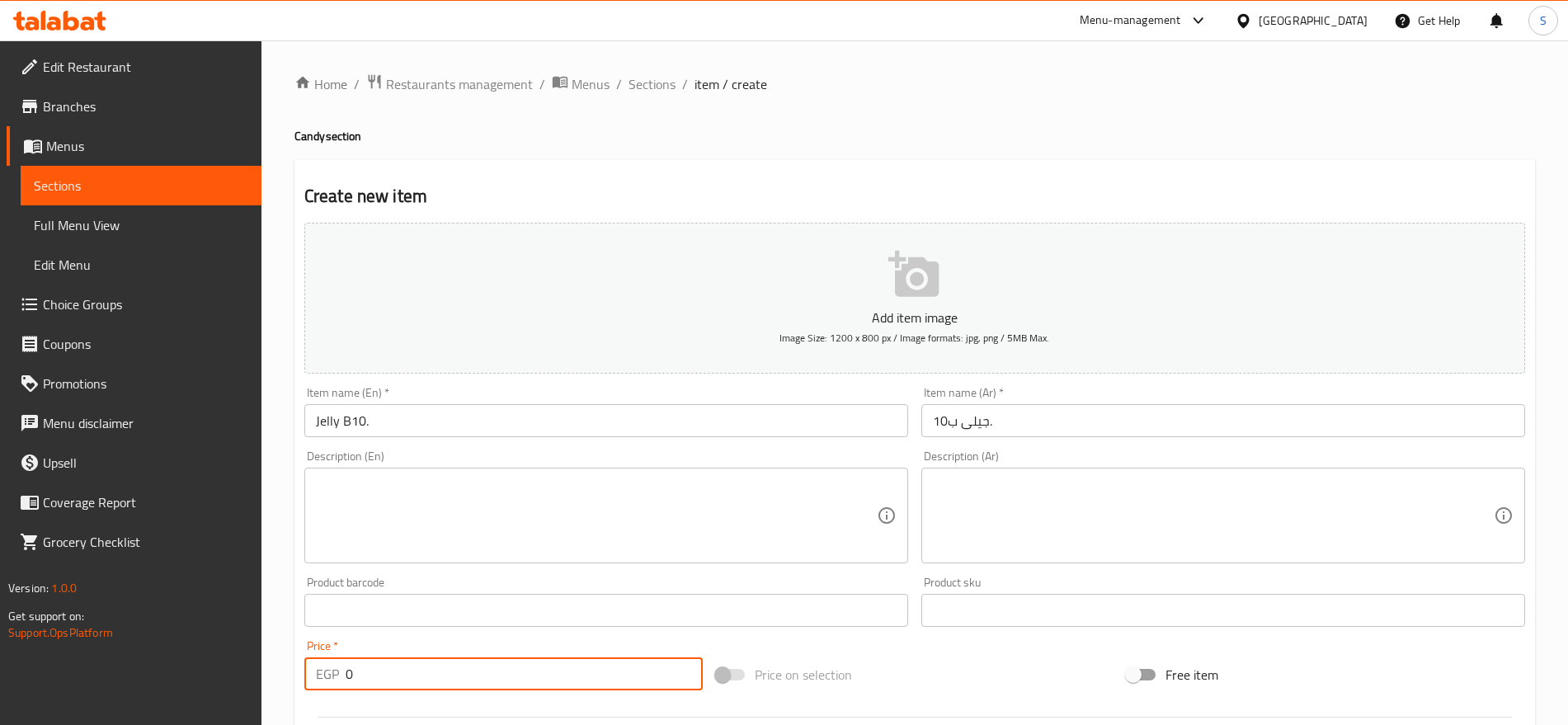
drag, startPoint x: 359, startPoint y: 670, endPoint x: 335, endPoint y: 673, distance: 24.2
click at [335, 673] on div "EGP 0 Price *" at bounding box center [504, 674] width 399 height 33
paste input "10.0"
type input "10.00"
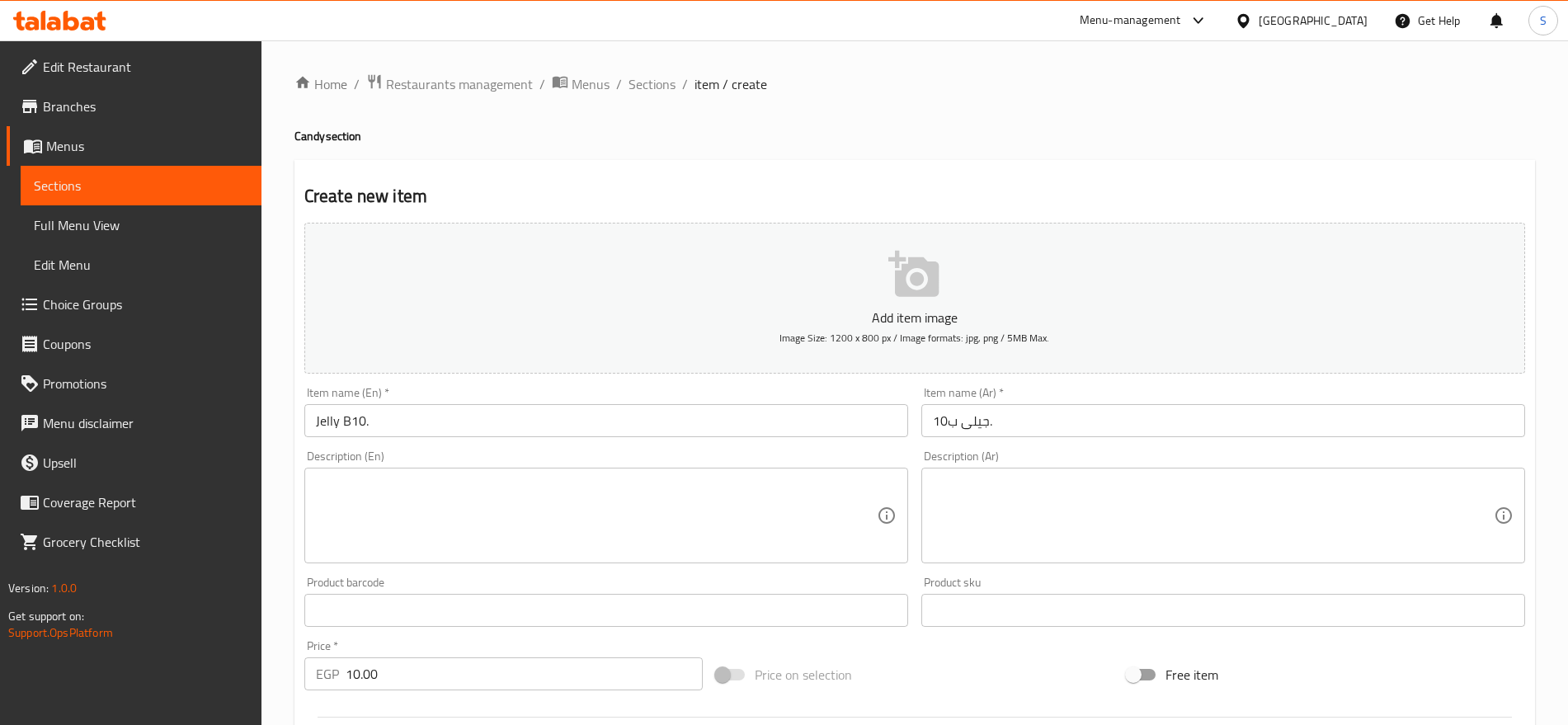
click at [404, 524] on textarea at bounding box center [597, 516] width 561 height 78
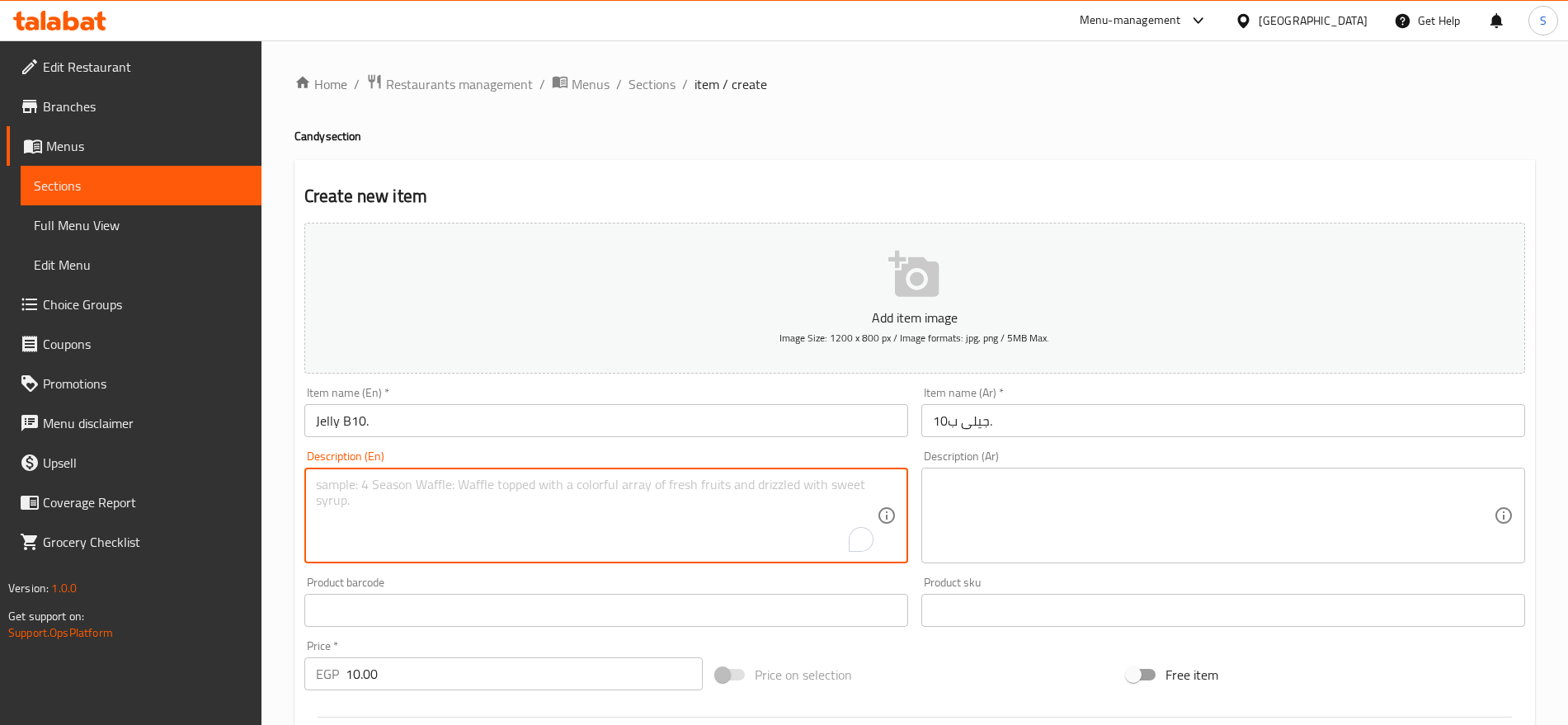
paste textarea "1 bag"
type textarea "1 bag"
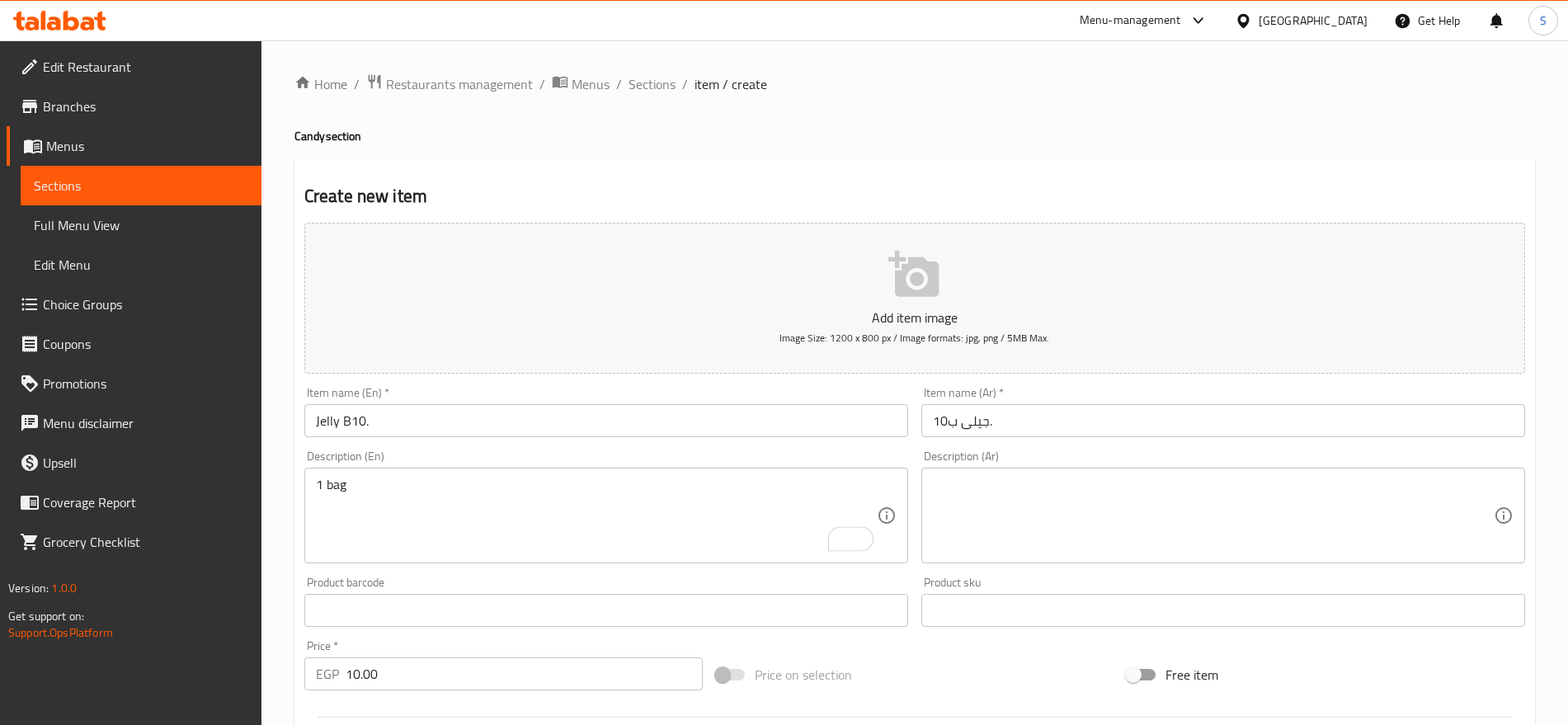
click at [1012, 526] on textarea at bounding box center [1213, 516] width 561 height 78
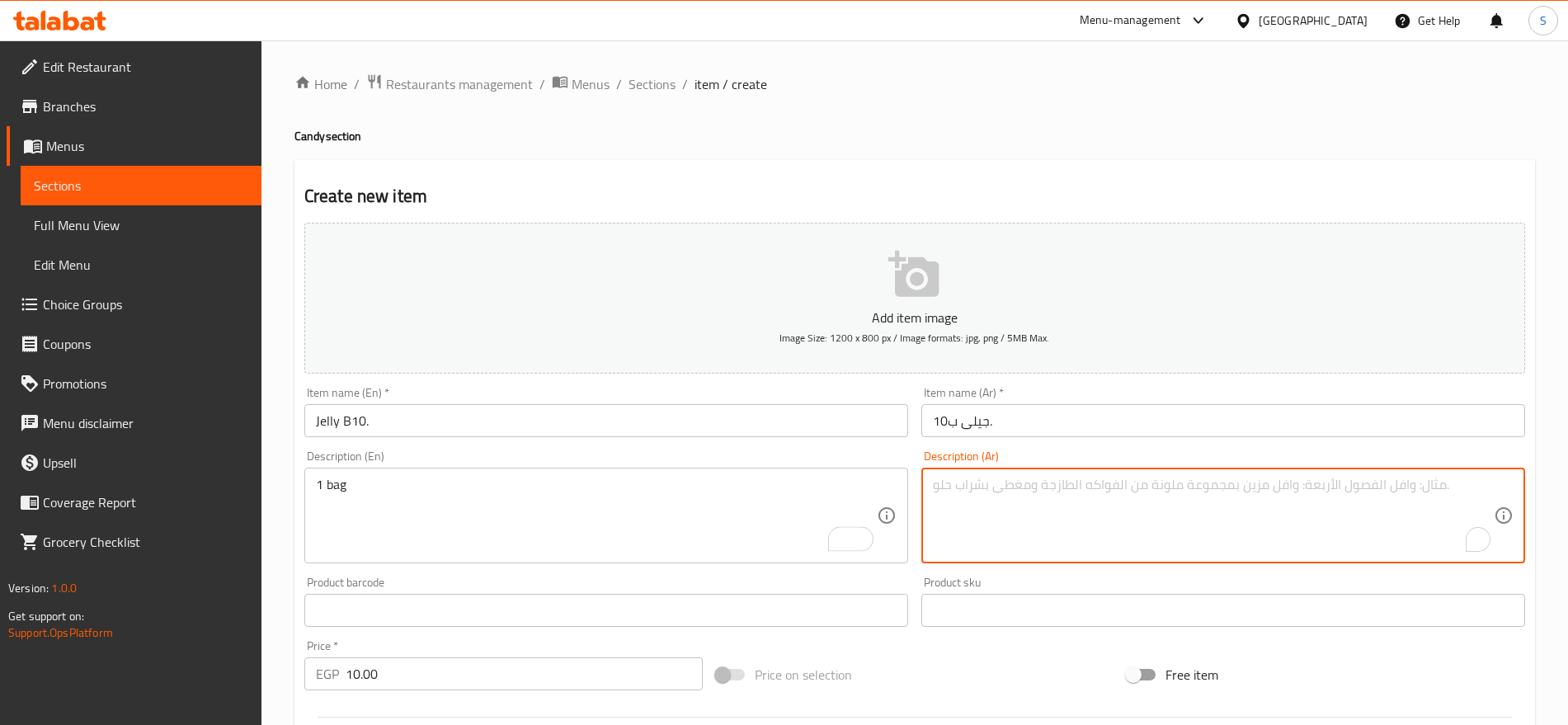
paste textarea "1 كيس"
type textarea "1 كيس"
click at [1024, 417] on input "جيلى ب10." at bounding box center [1223, 420] width 604 height 33
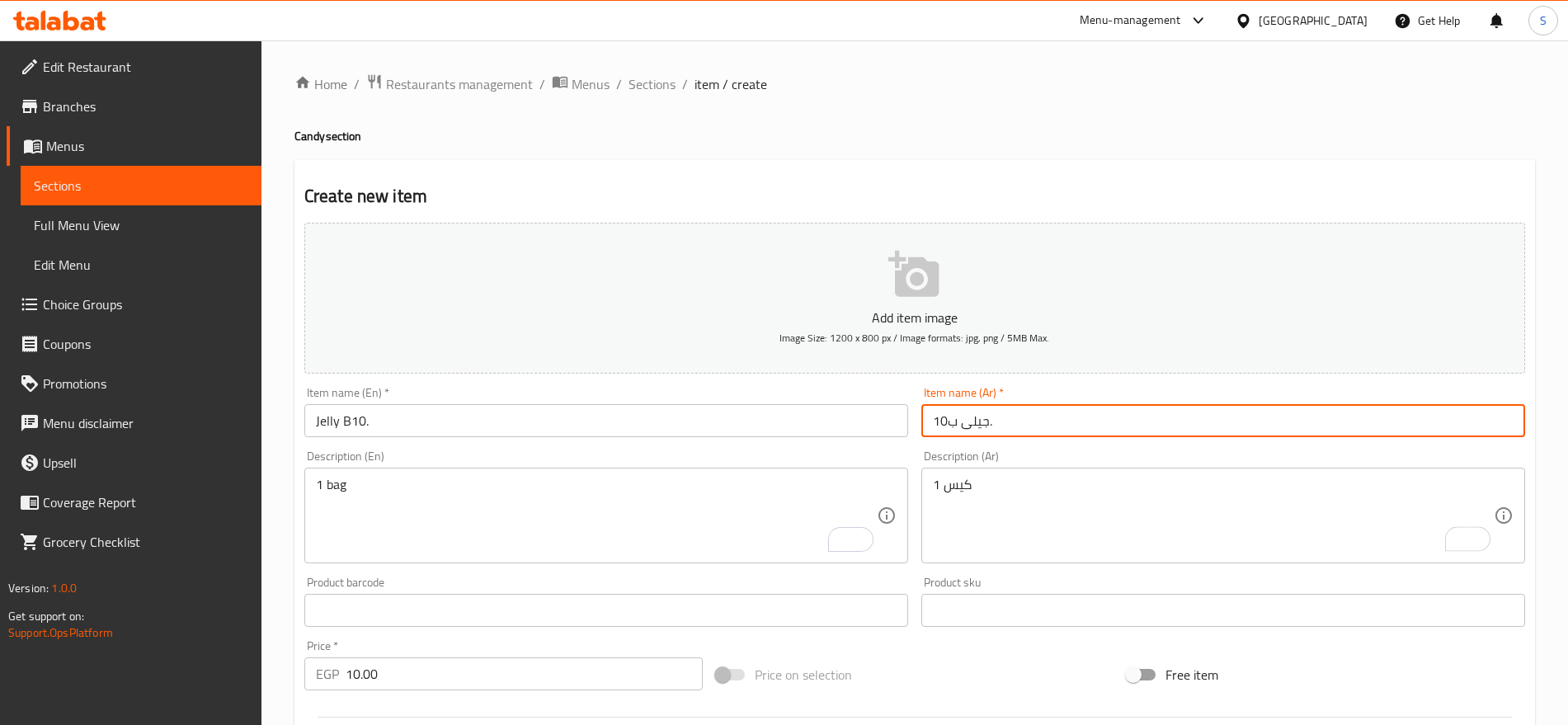
click at [668, 429] on input "Jelly B10." at bounding box center [606, 420] width 604 height 33
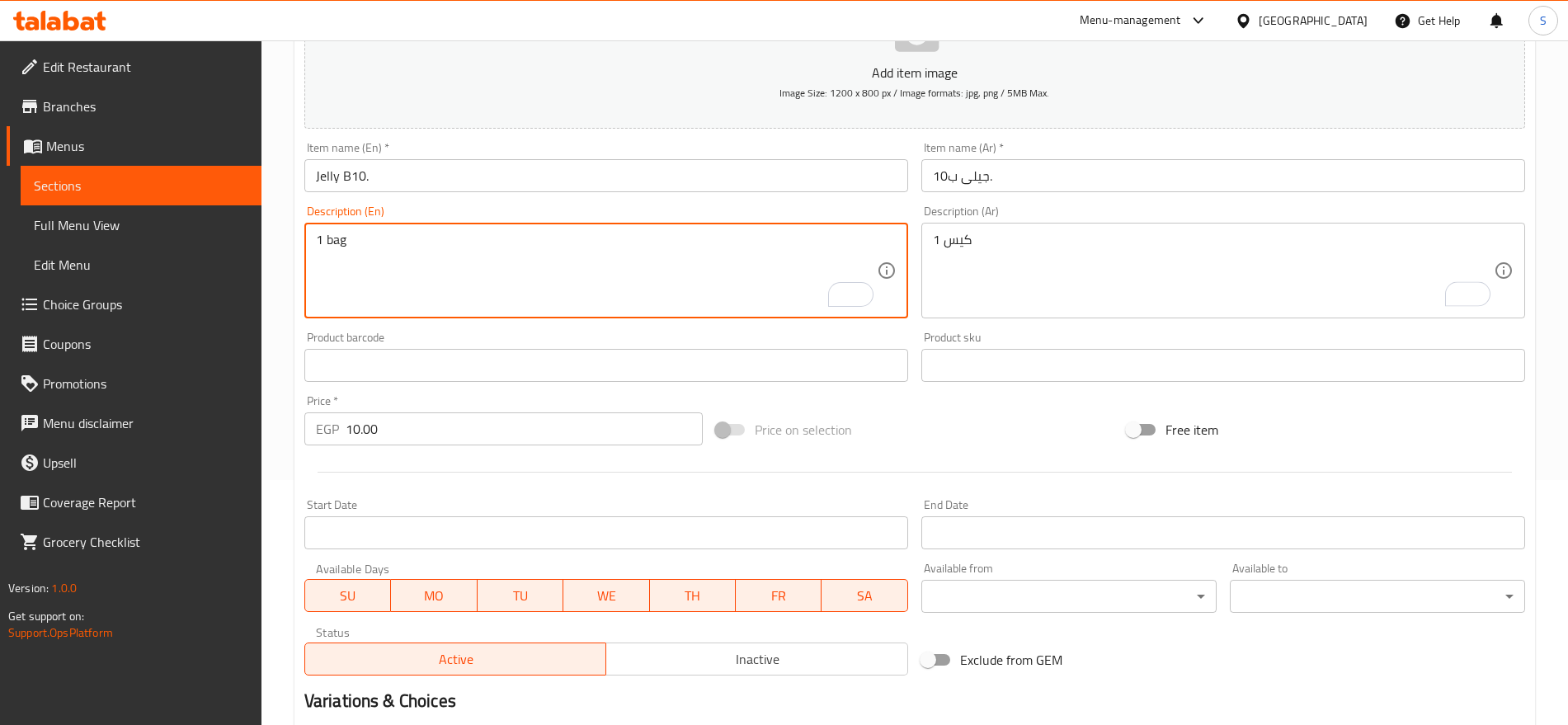
scroll to position [440, 0]
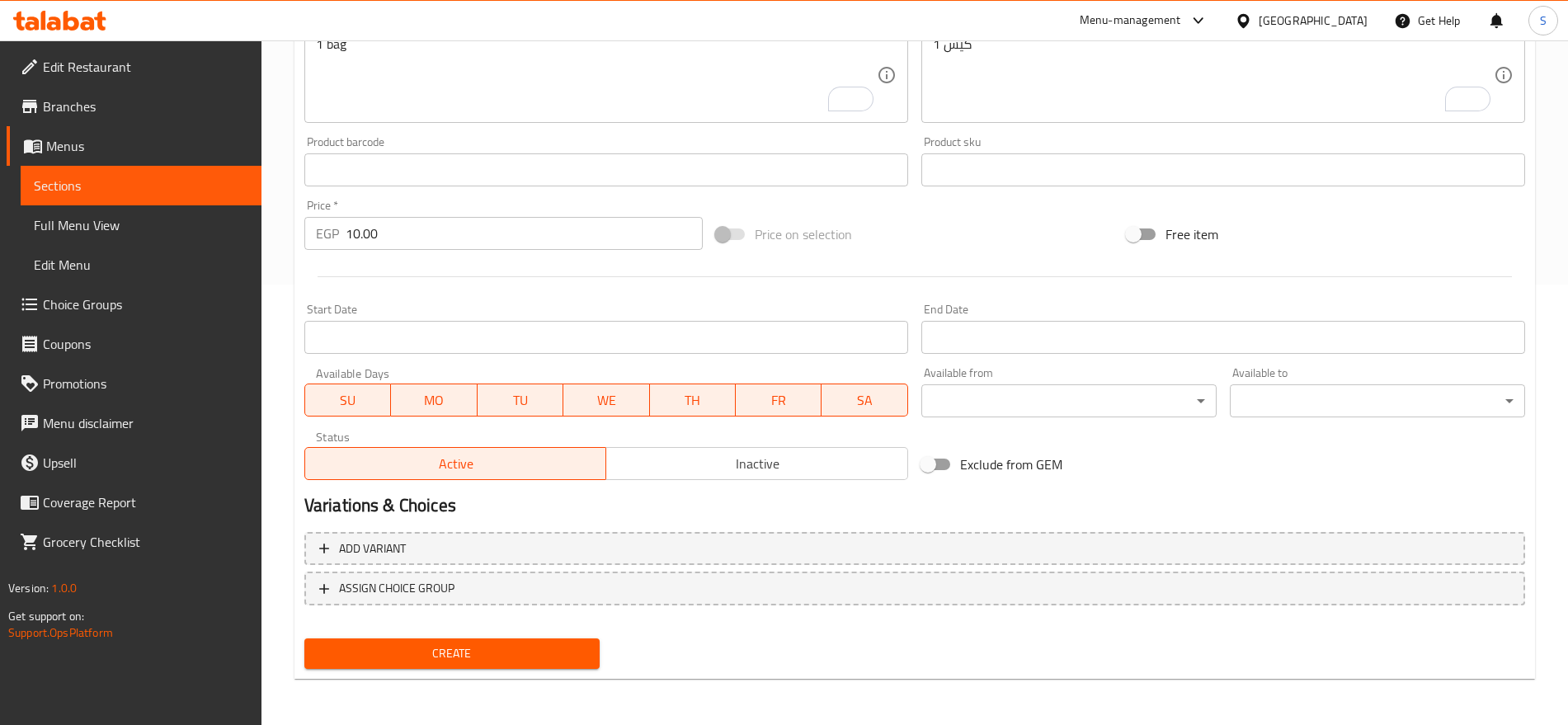
click at [493, 675] on div "Create" at bounding box center [452, 653] width 308 height 43
click at [512, 659] on span "Create" at bounding box center [453, 653] width 269 height 20
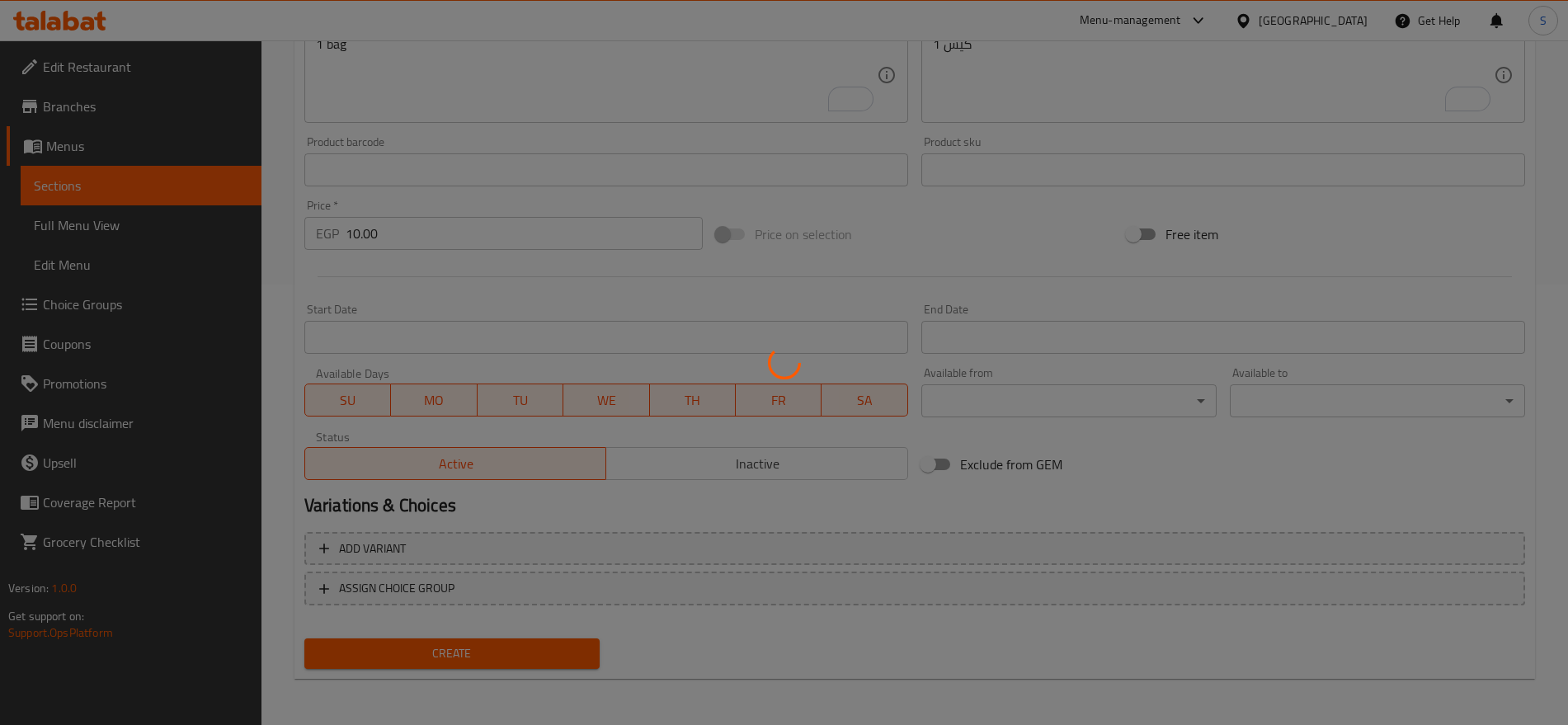
type input "0"
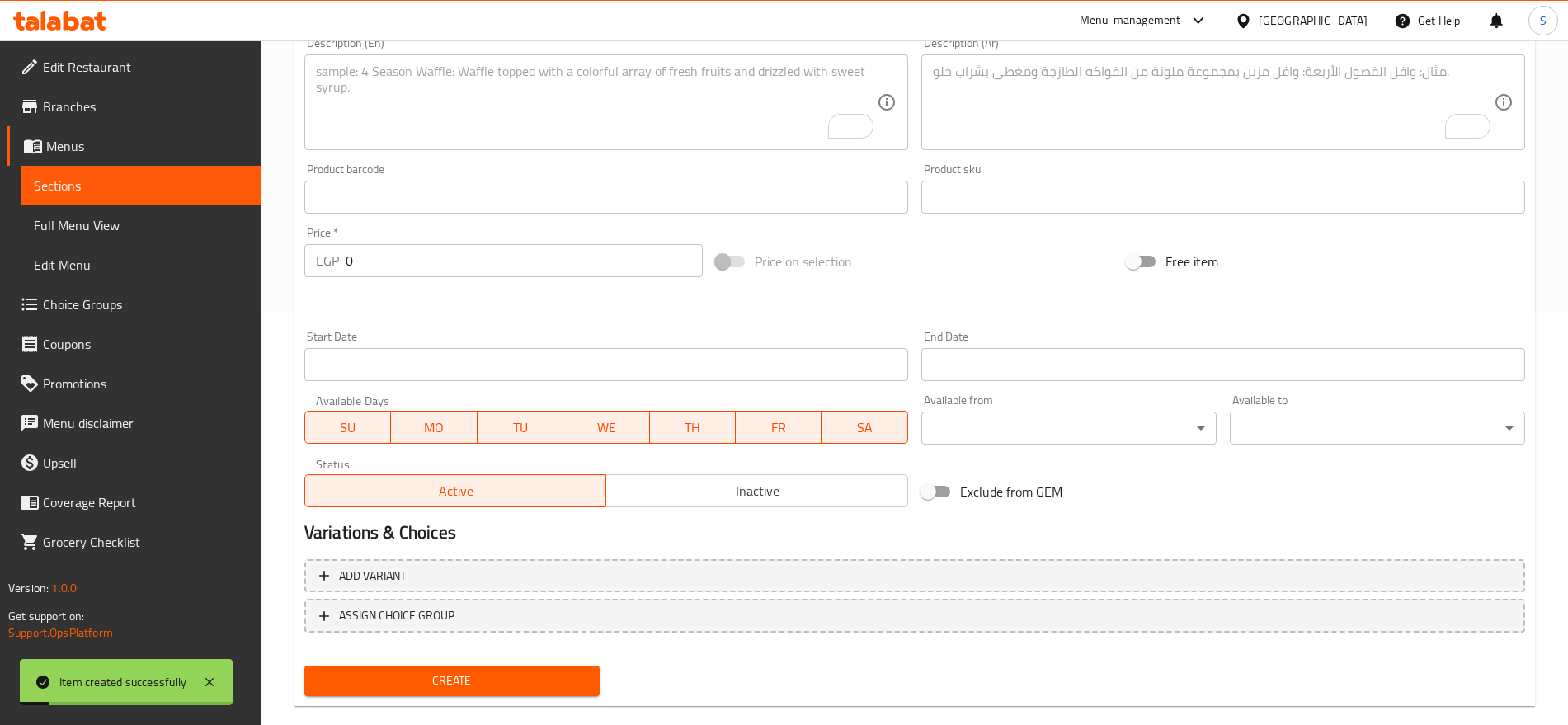
scroll to position [234, 0]
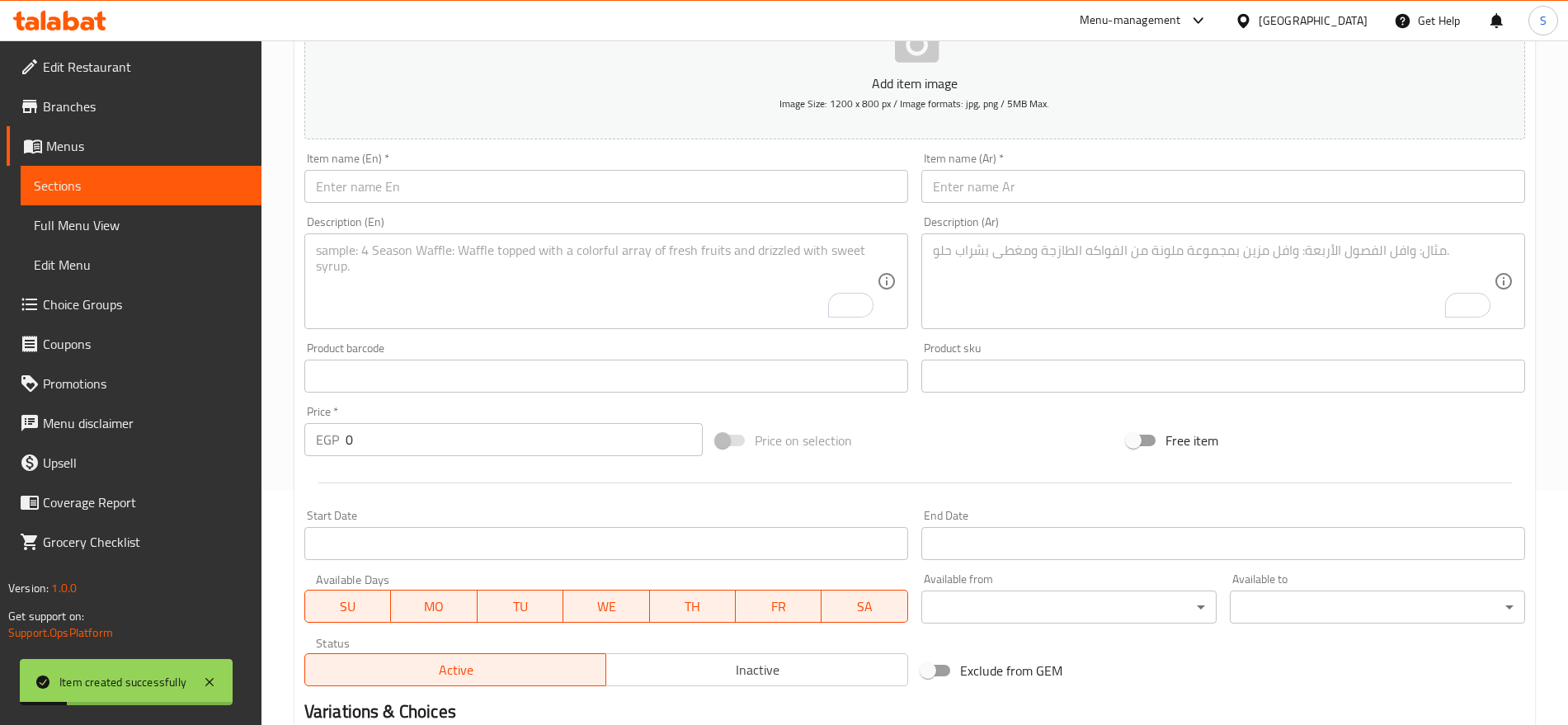
click at [1029, 170] on input "text" at bounding box center [1223, 186] width 604 height 33
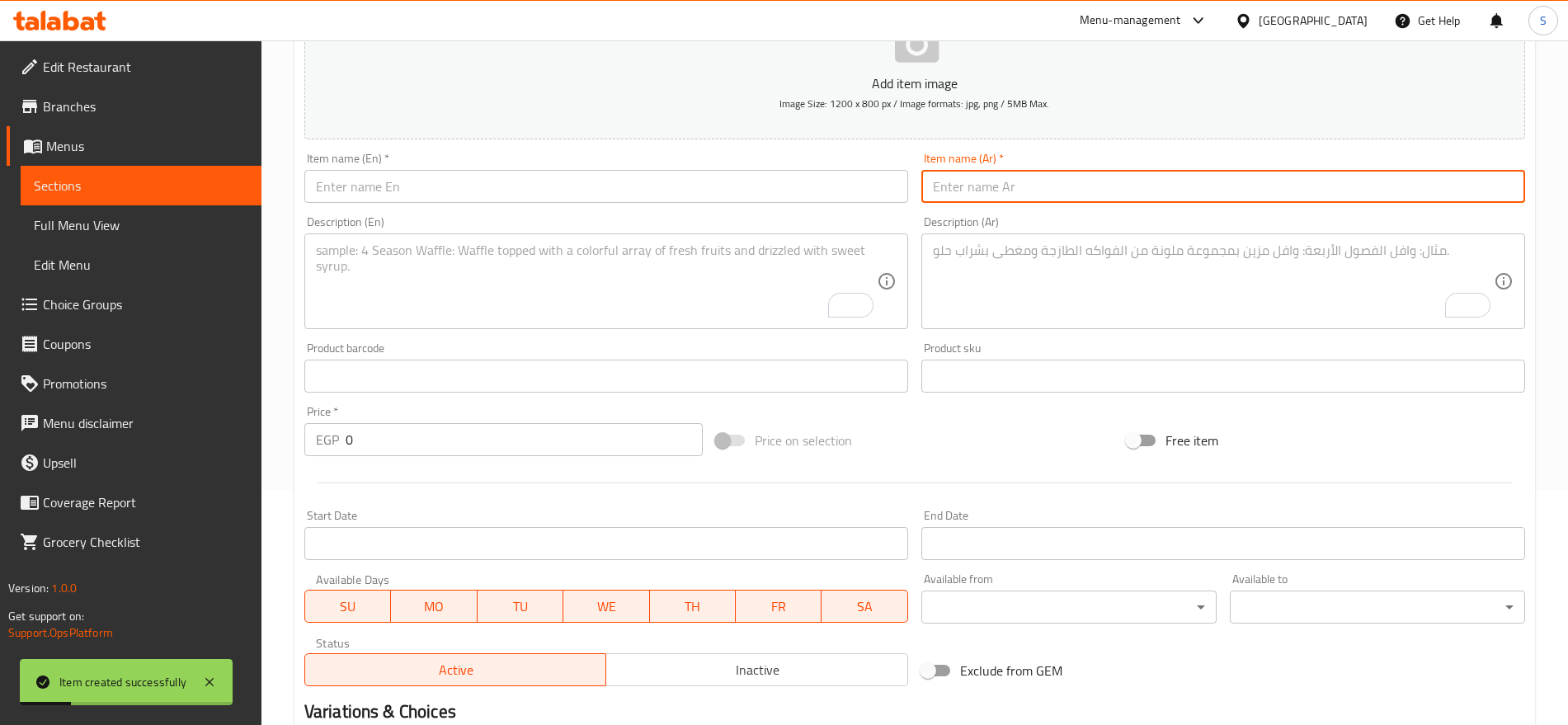
paste input "جيلى دب 6"
type input "جيلى دب 6"
click at [448, 199] on input "text" at bounding box center [606, 186] width 604 height 33
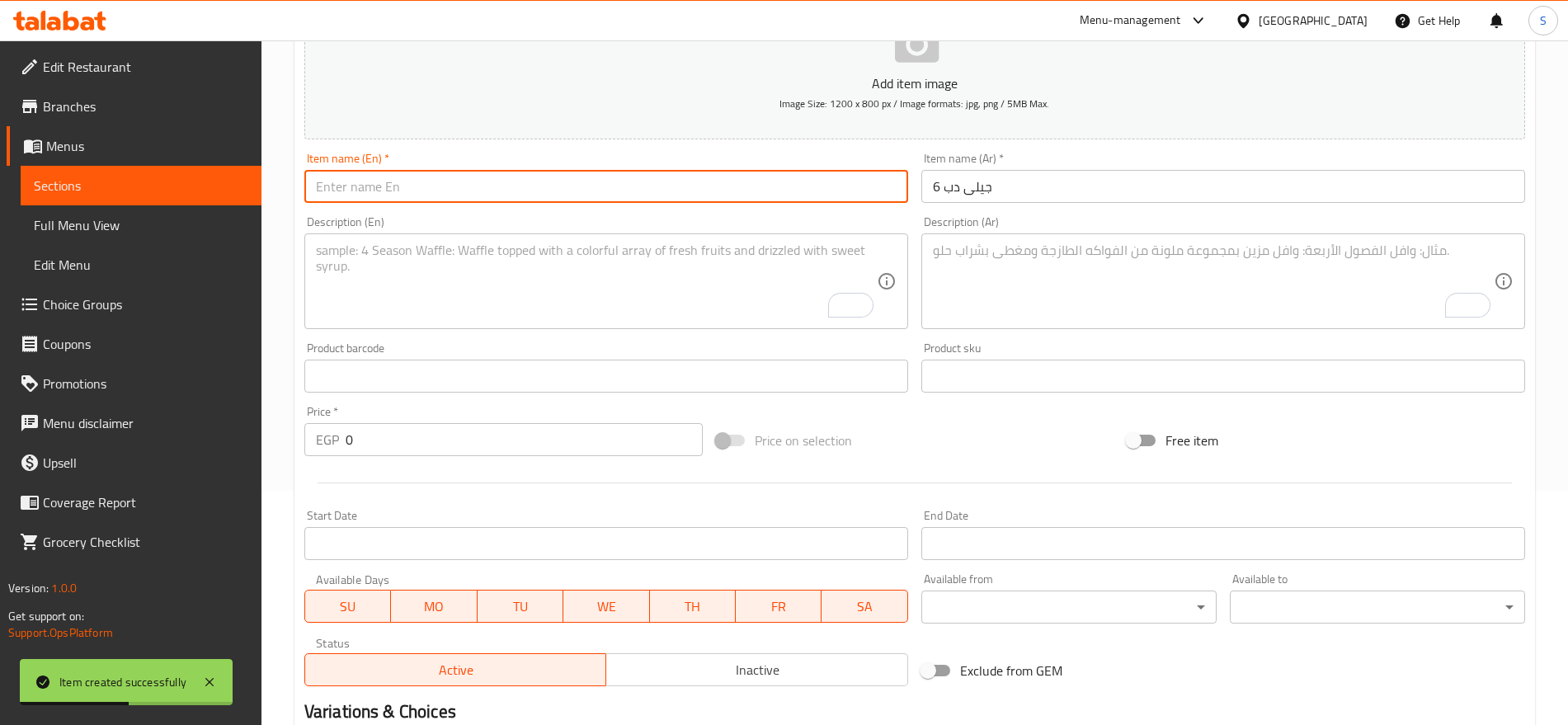
paste input "Jelly Bear 6"
type input "Jelly Bear 6"
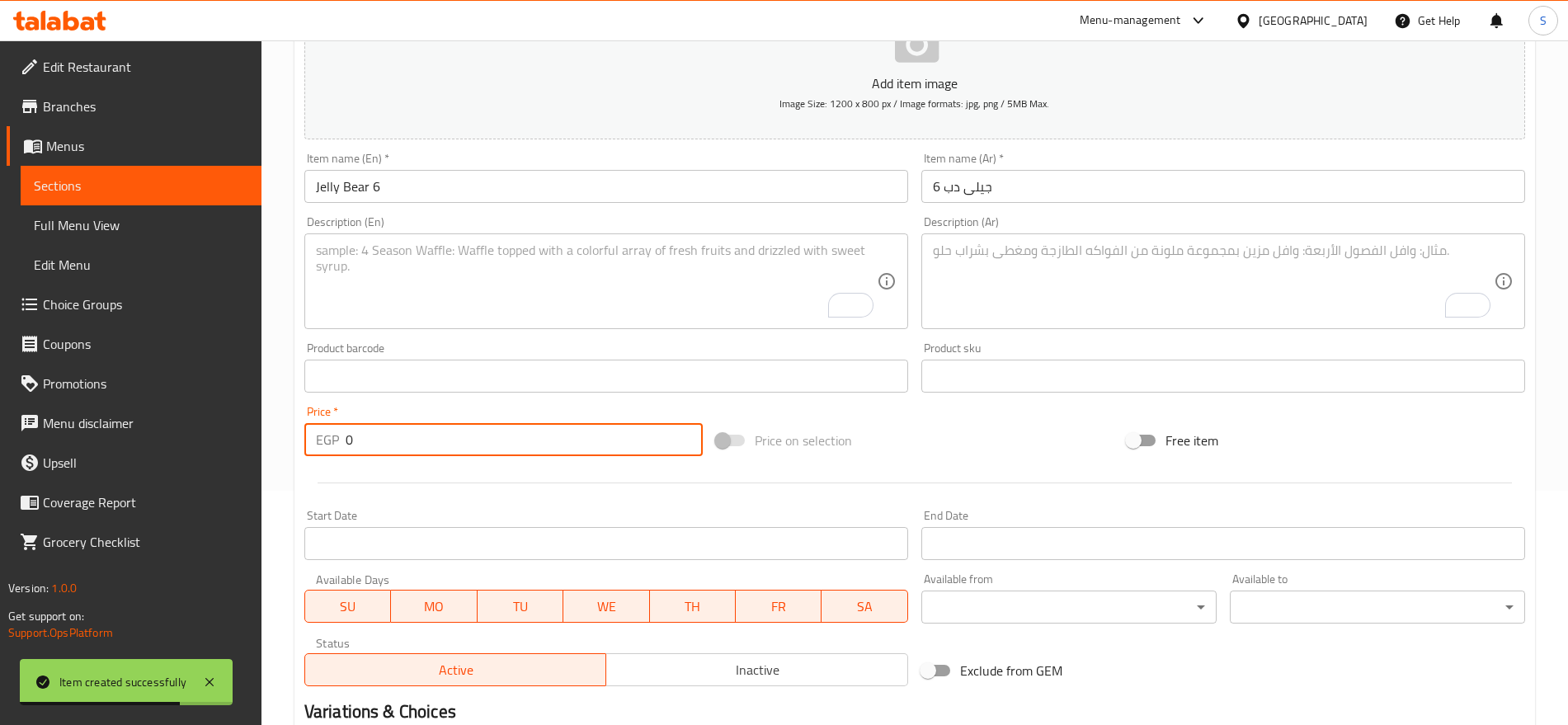
drag, startPoint x: 360, startPoint y: 439, endPoint x: 303, endPoint y: 438, distance: 57.0
click at [303, 438] on div "Price   * EGP 0 Price *" at bounding box center [503, 431] width 412 height 64
paste input "6.0"
type input "6.00"
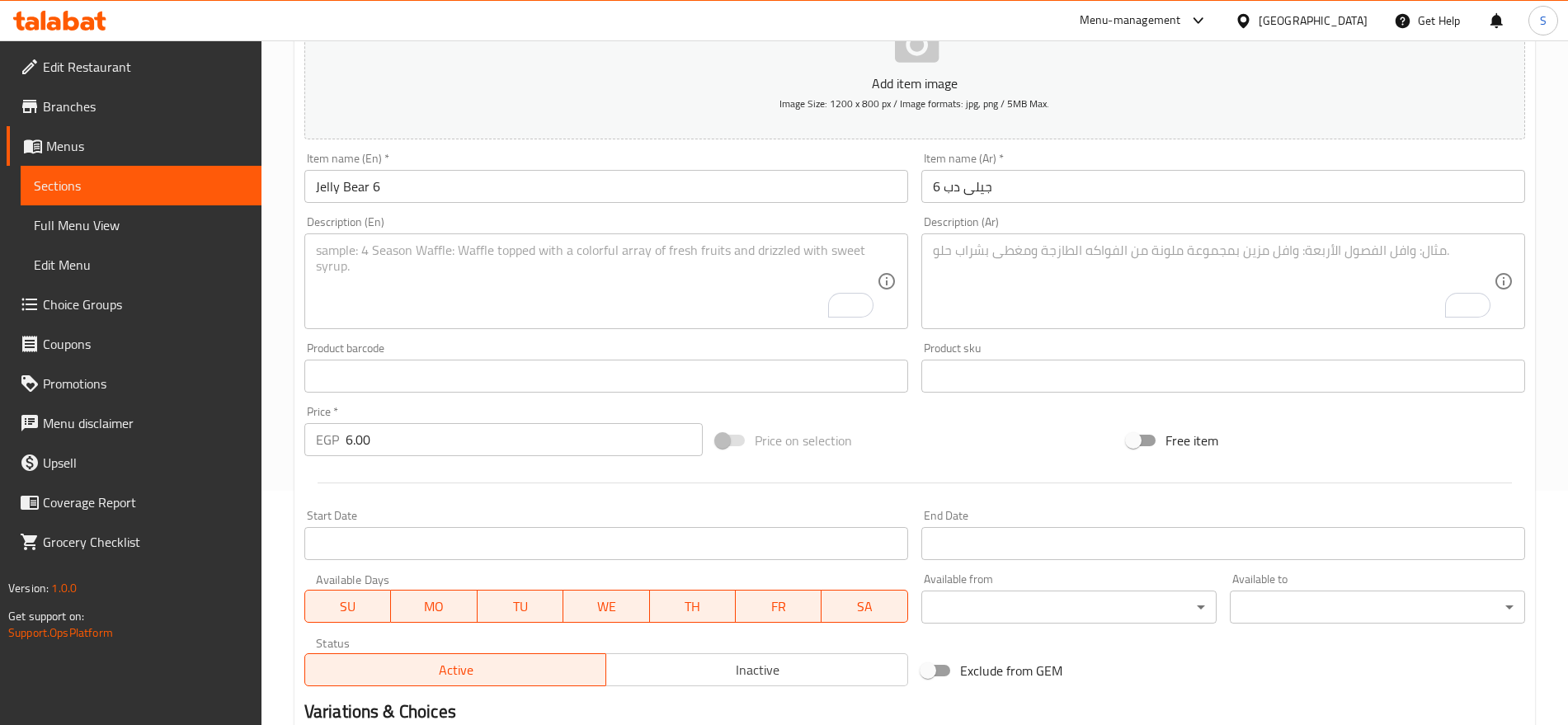
click at [477, 294] on textarea "To enrich screen reader interactions, please activate Accessibility in Grammarl…" at bounding box center [597, 282] width 561 height 78
paste textarea "1 bag"
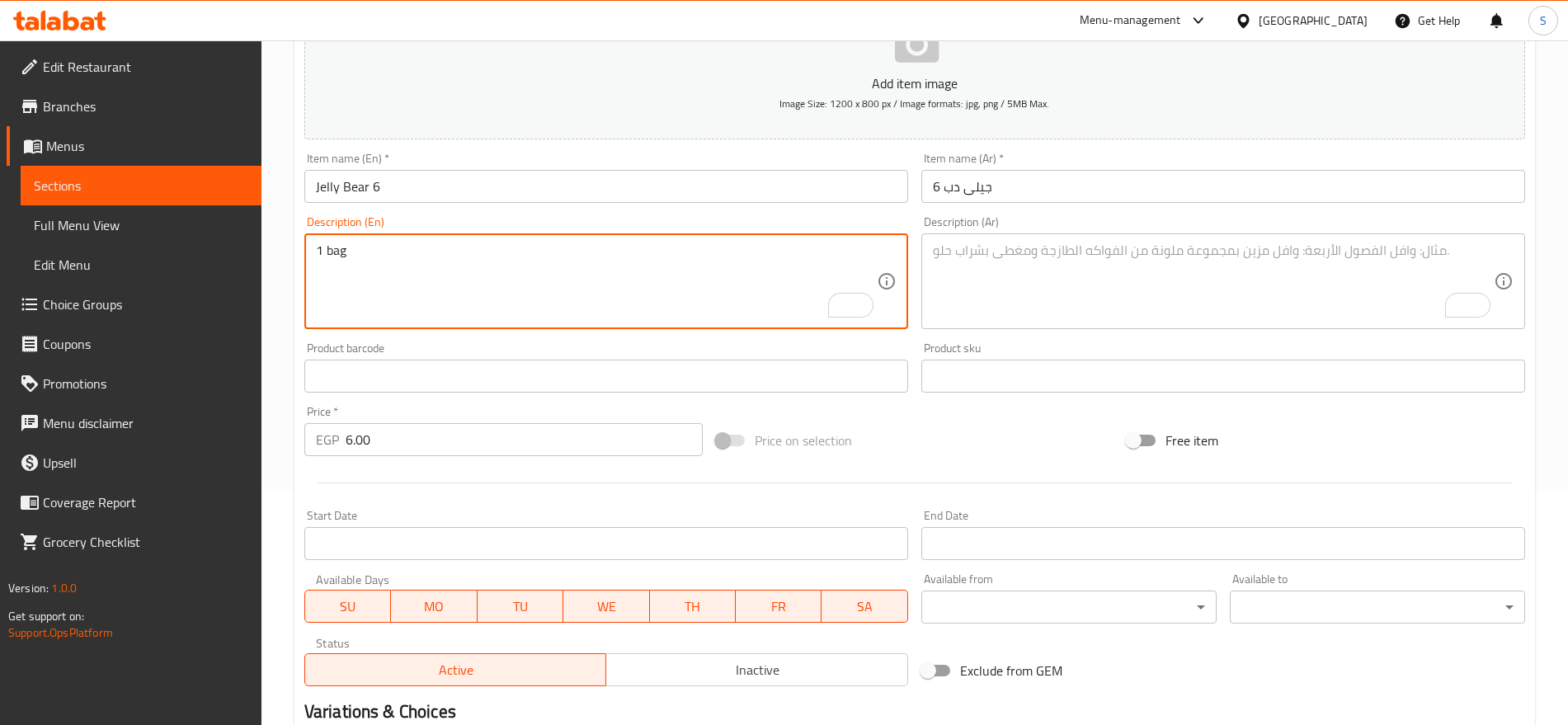
type textarea "1 bag"
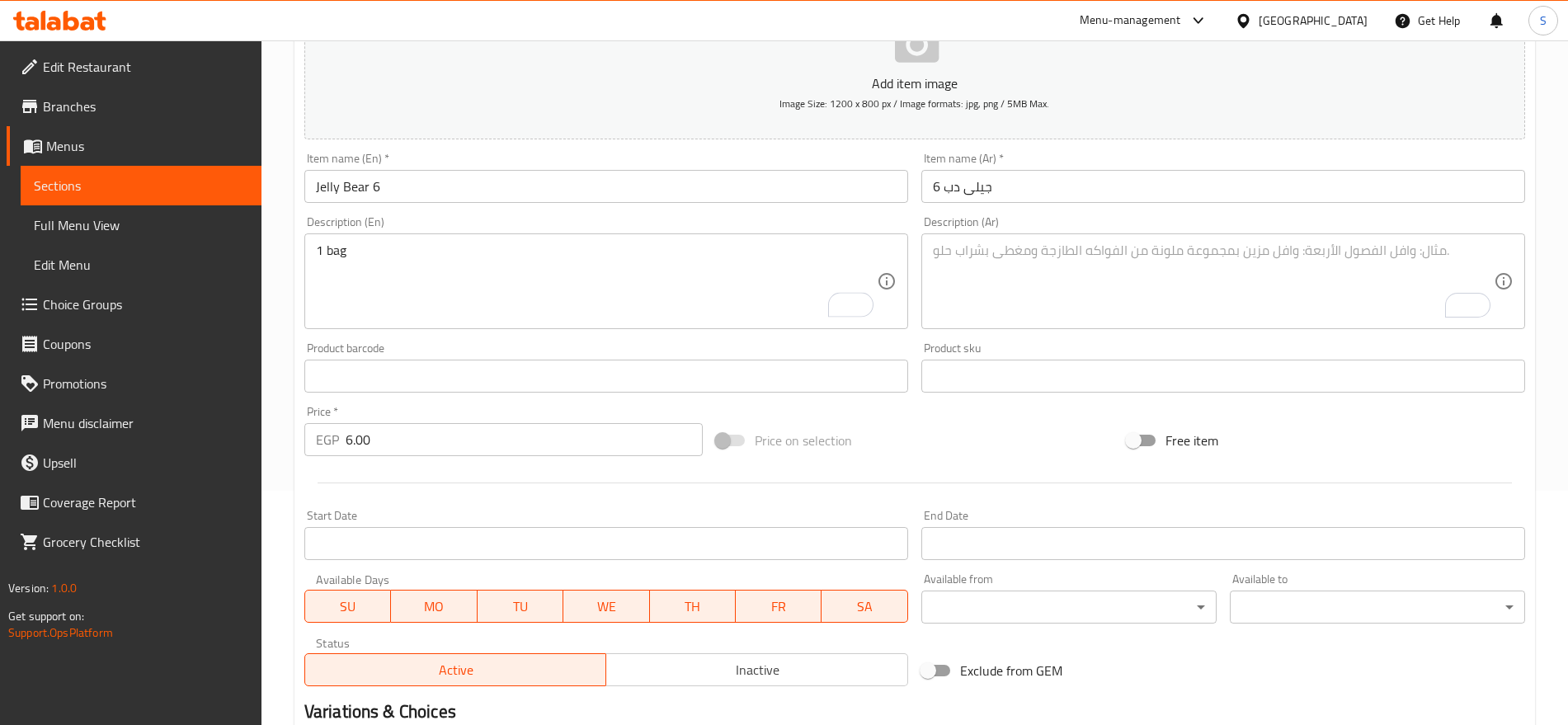
click at [1045, 284] on textarea "To enrich screen reader interactions, please activate Accessibility in Grammarl…" at bounding box center [1213, 282] width 561 height 78
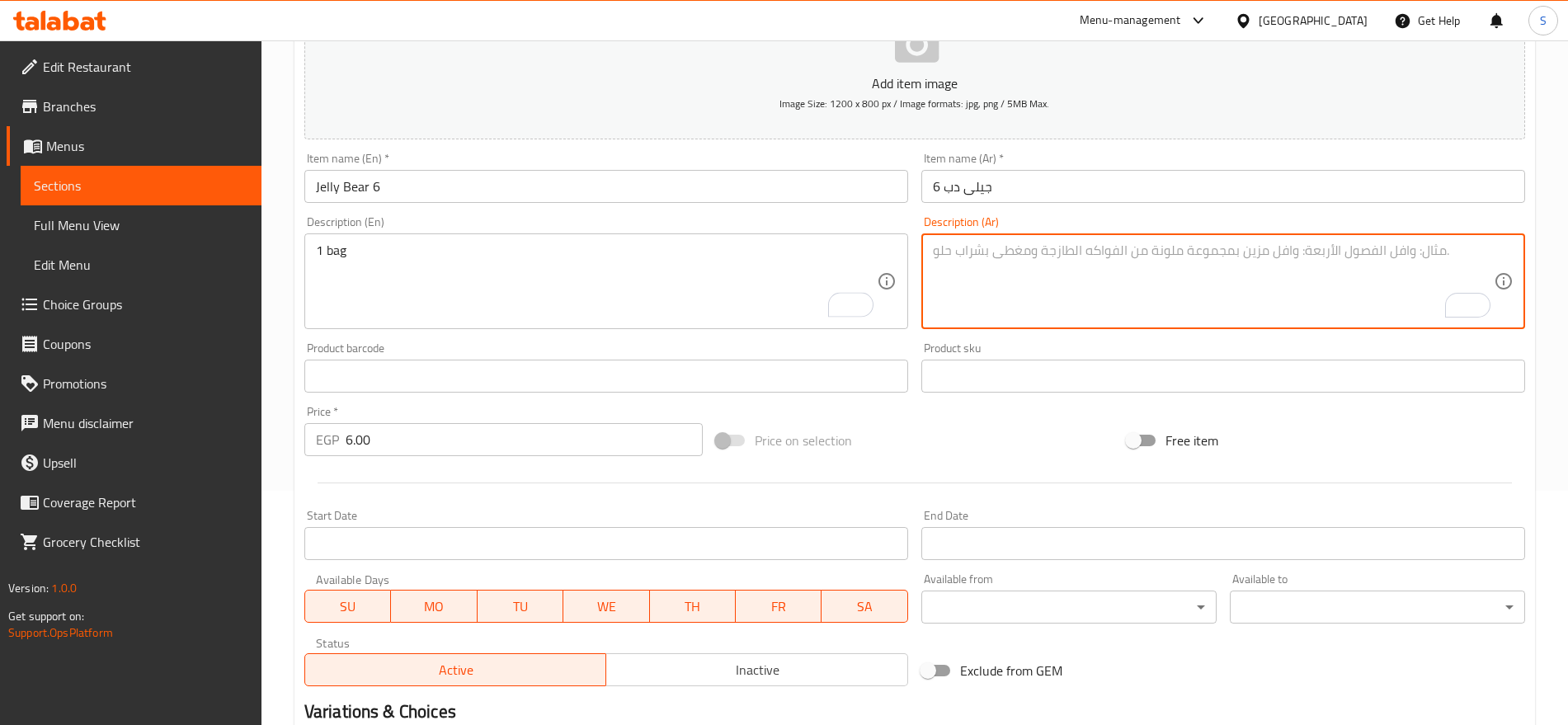
paste textarea "1 كيس"
type textarea "1 كيس"
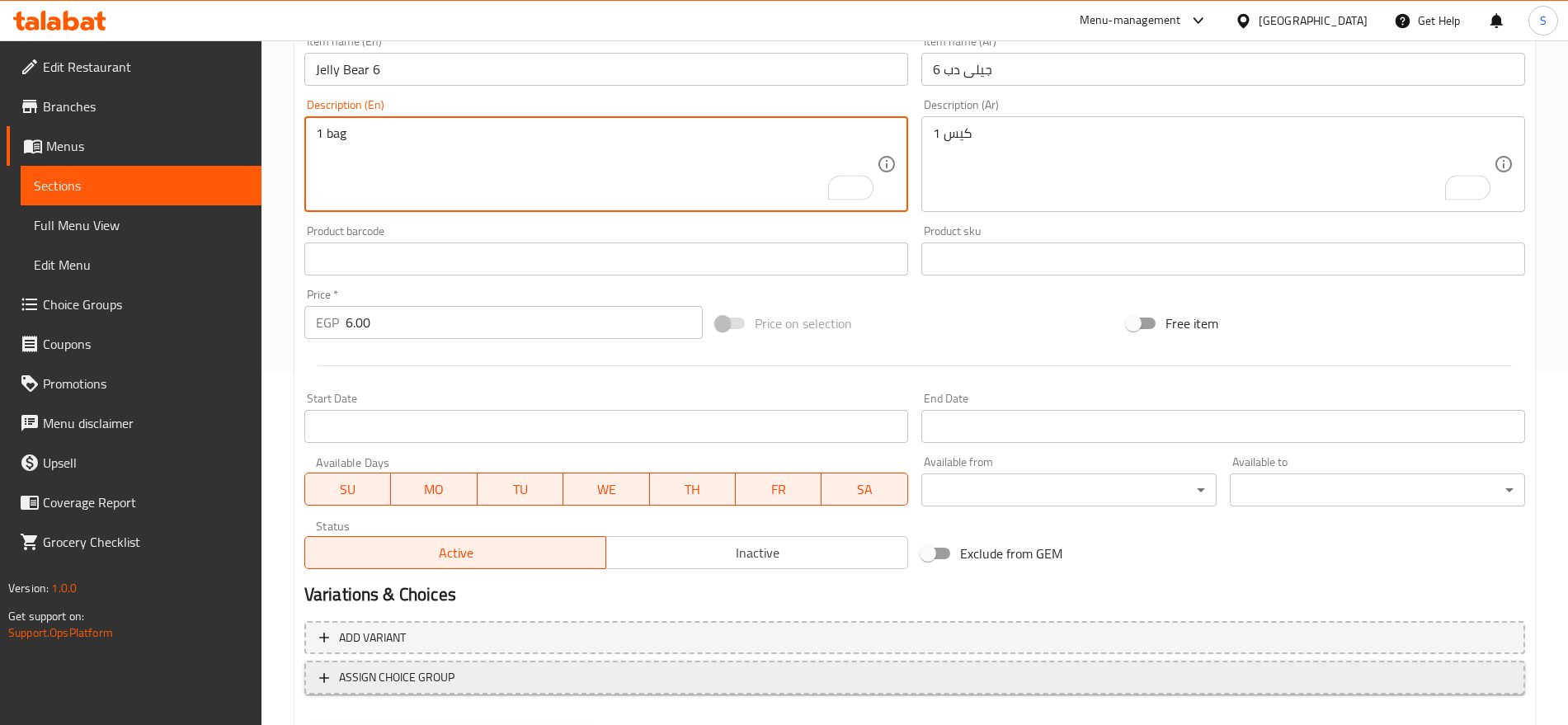
scroll to position [440, 0]
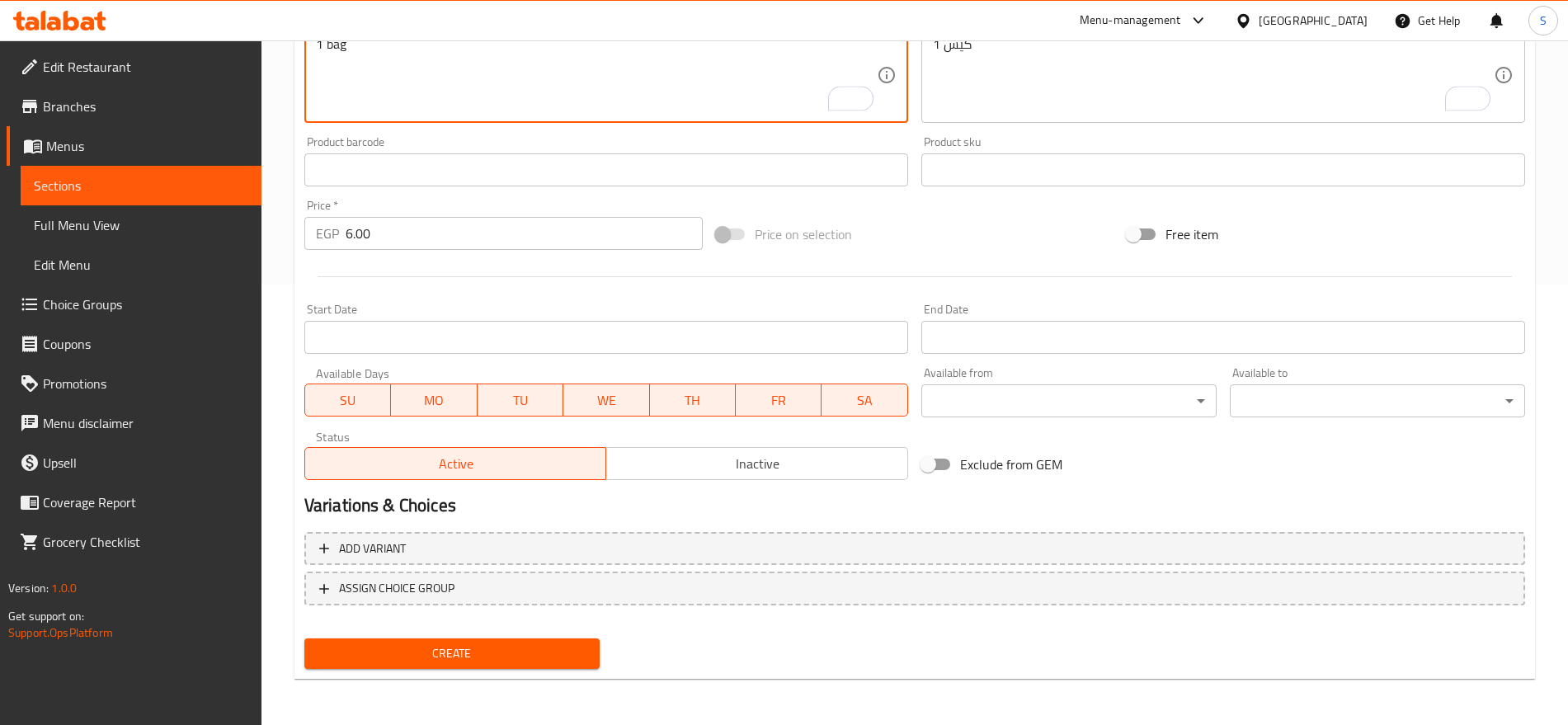
type textarea "1 bag"
click at [417, 653] on span "Create" at bounding box center [453, 653] width 269 height 20
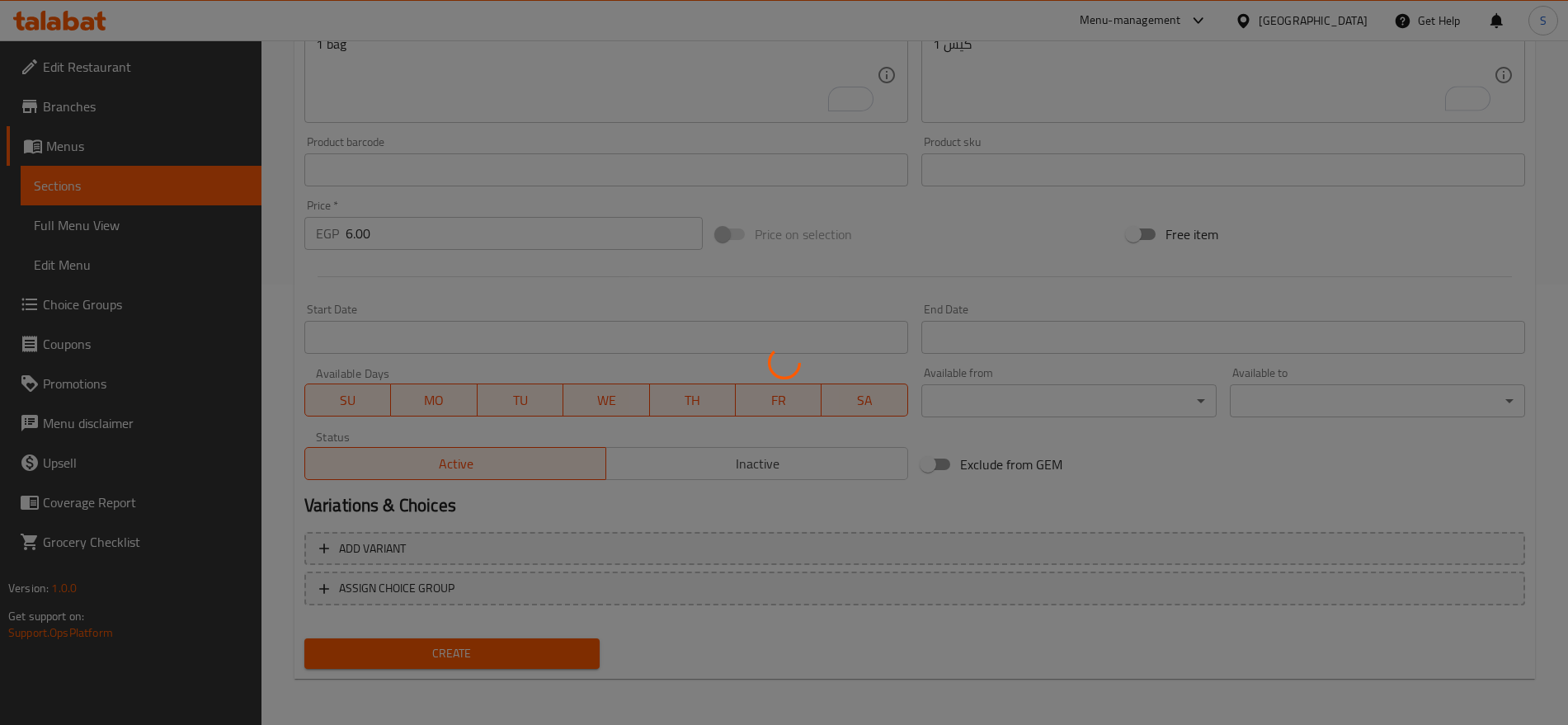
type input "0"
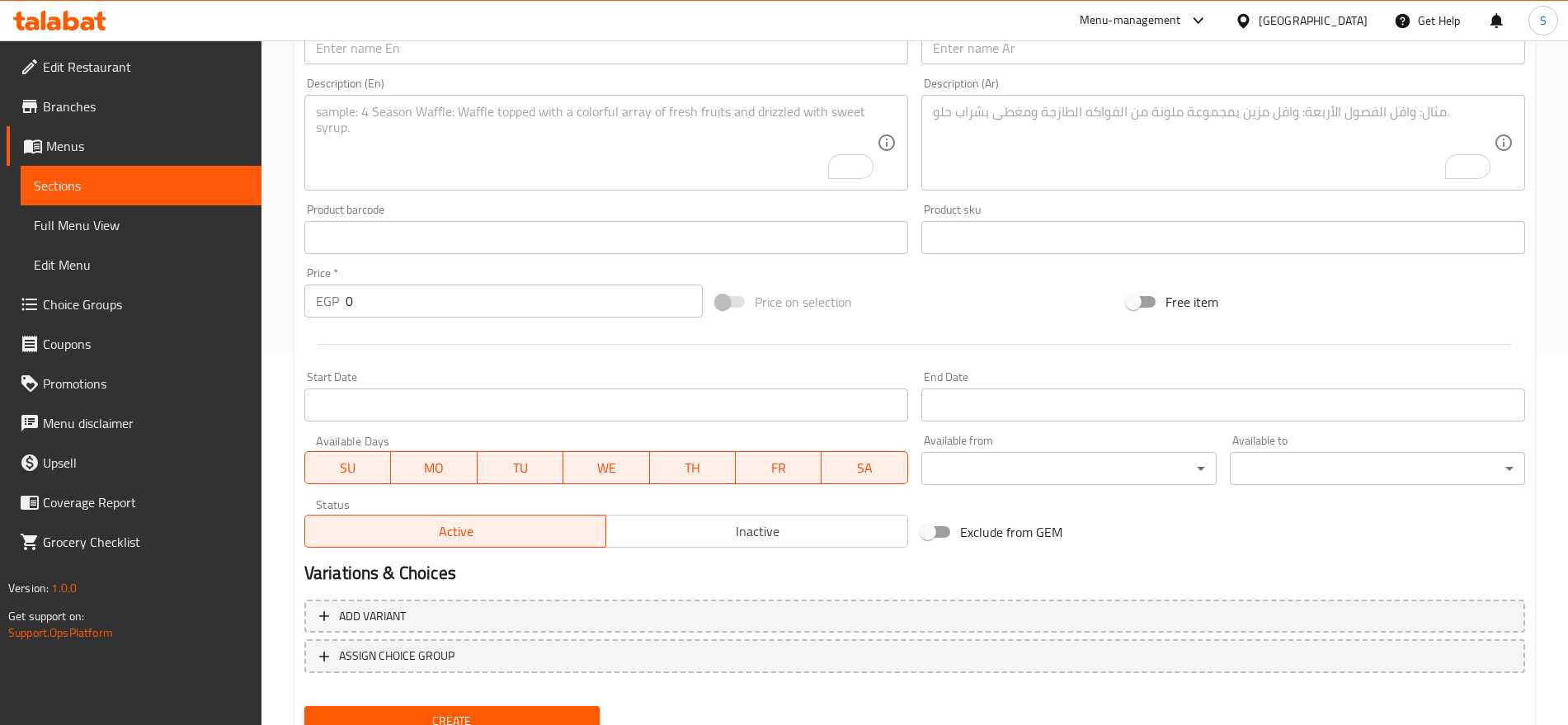
scroll to position [337, 0]
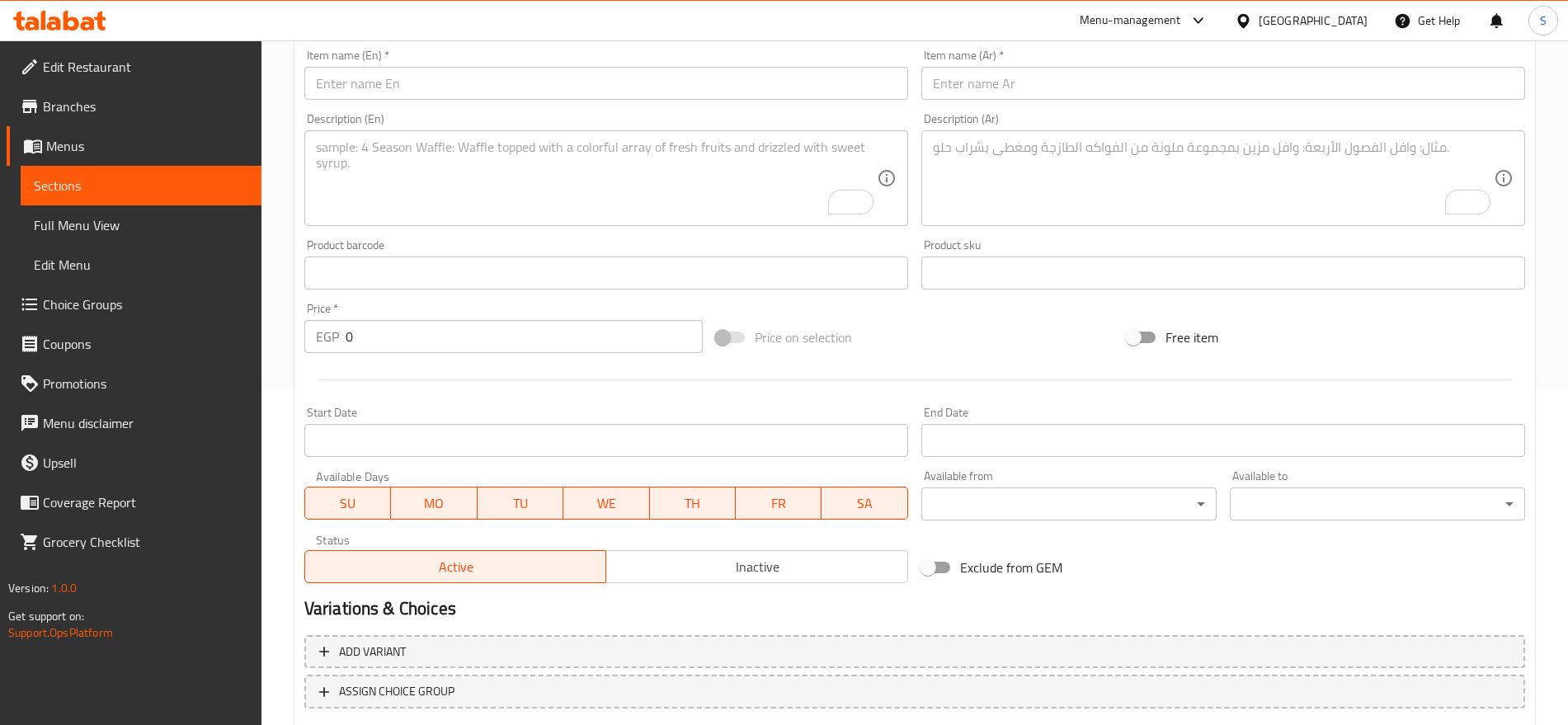
click at [1082, 80] on input "text" at bounding box center [1223, 83] width 604 height 33
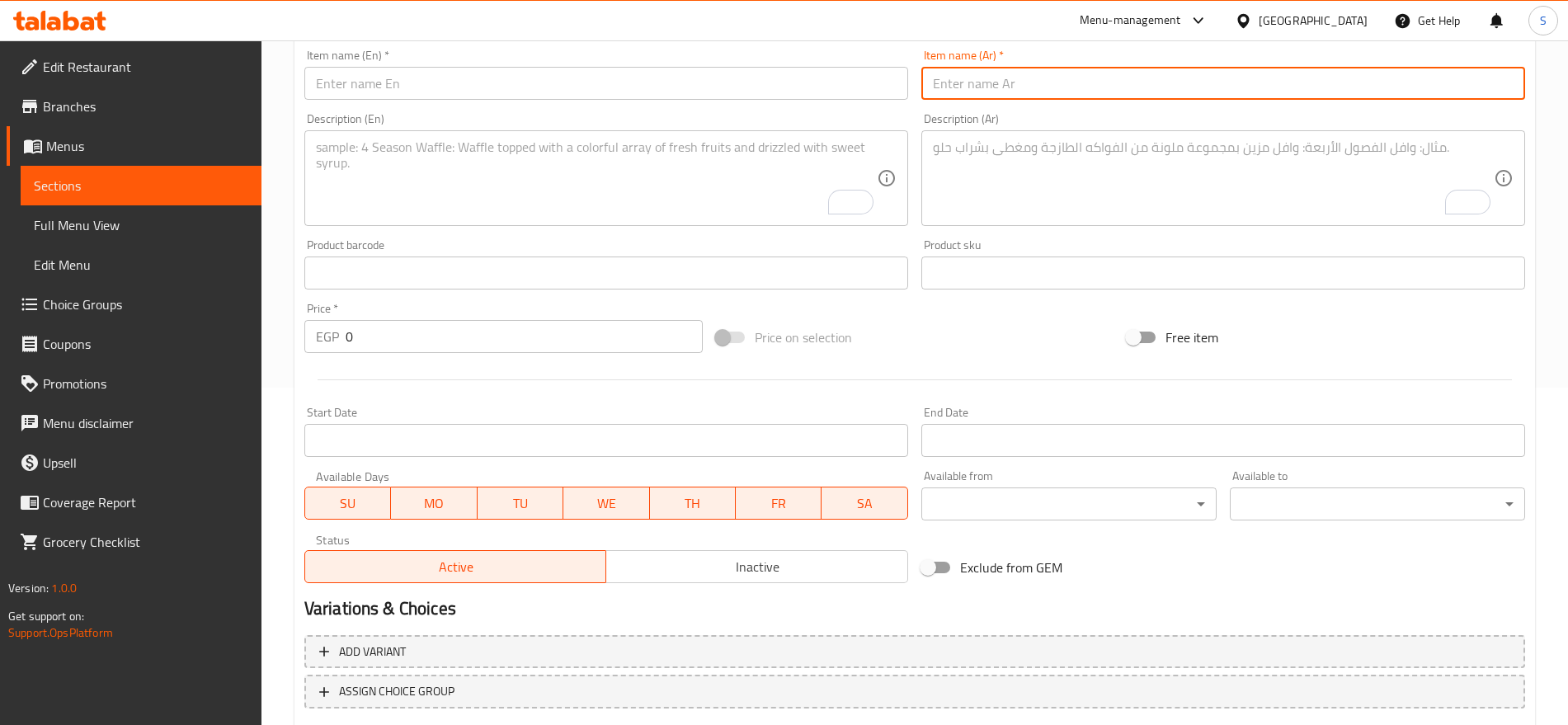
paste input "جيلى دب 6"
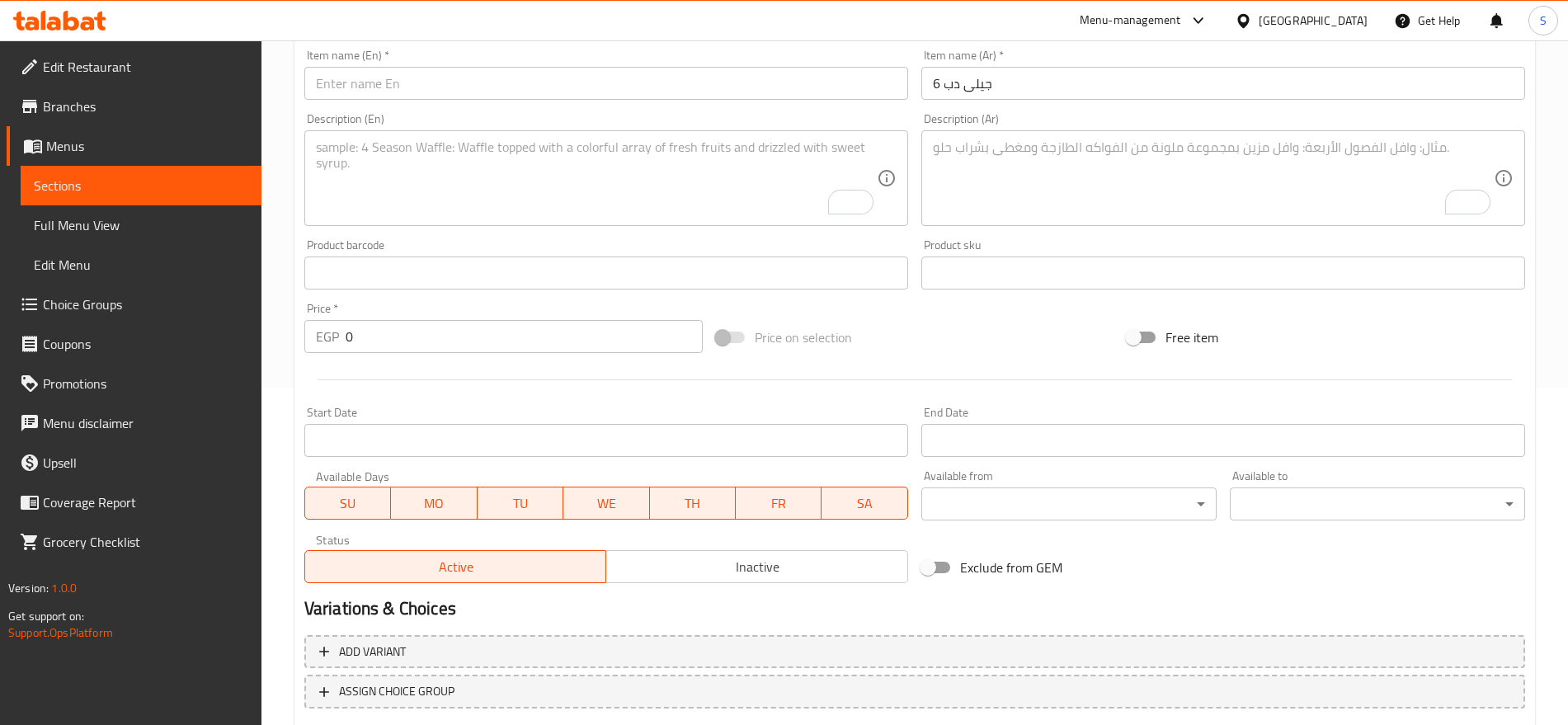
click at [1017, 102] on div "Item name (Ar)   * جيلى دب 6 Item name (Ar) *" at bounding box center [1224, 74] width 617 height 64
click at [1017, 101] on div "Item name (Ar)   * جيلى دب 6 Item name (Ar) *" at bounding box center [1224, 74] width 617 height 64
click at [1019, 93] on input "جيلى دب 6" at bounding box center [1223, 83] width 604 height 33
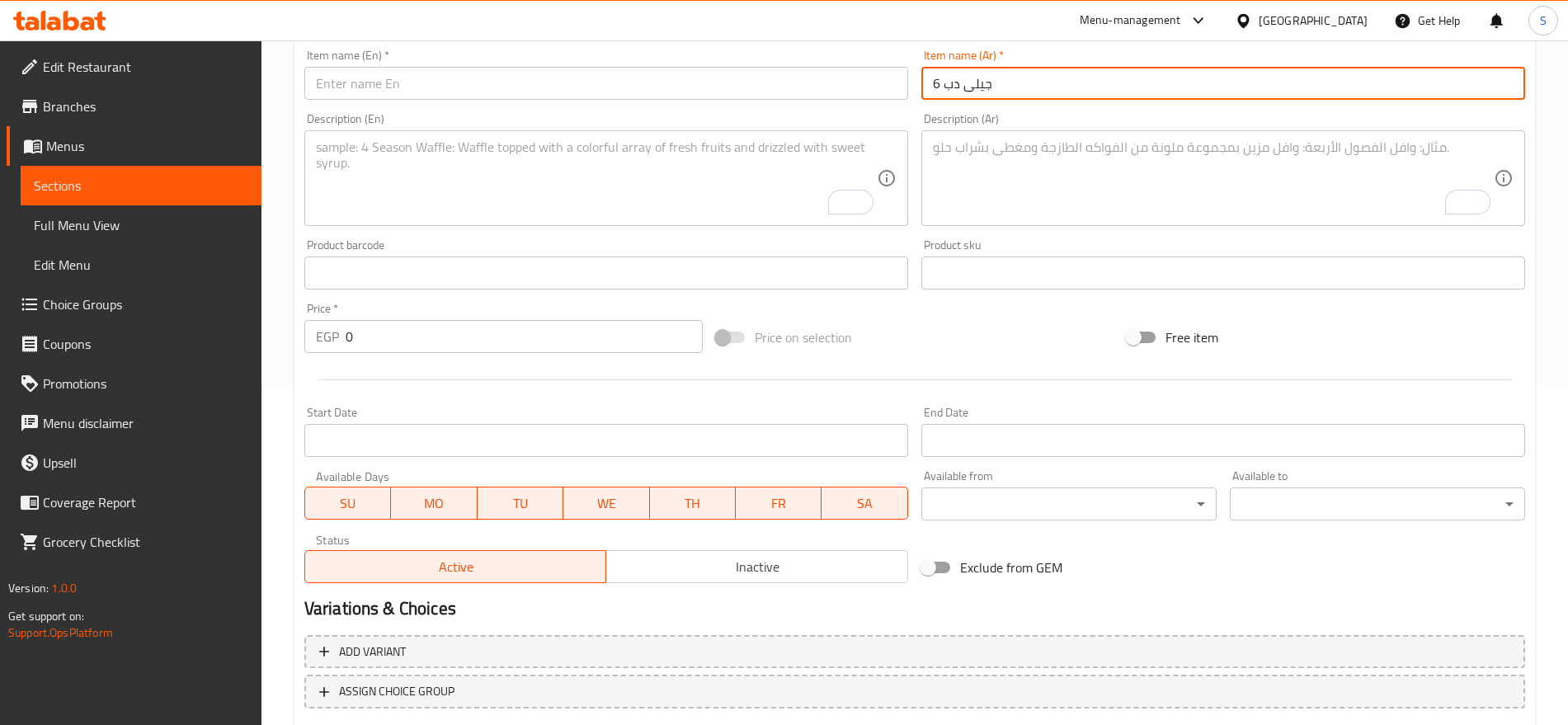
click at [1019, 93] on input "جيلى دب 6" at bounding box center [1223, 83] width 604 height 33
click at [1023, 74] on input "جيلى دب 6" at bounding box center [1223, 83] width 604 height 33
click at [980, 78] on input "جيلى دب 6" at bounding box center [1223, 83] width 604 height 33
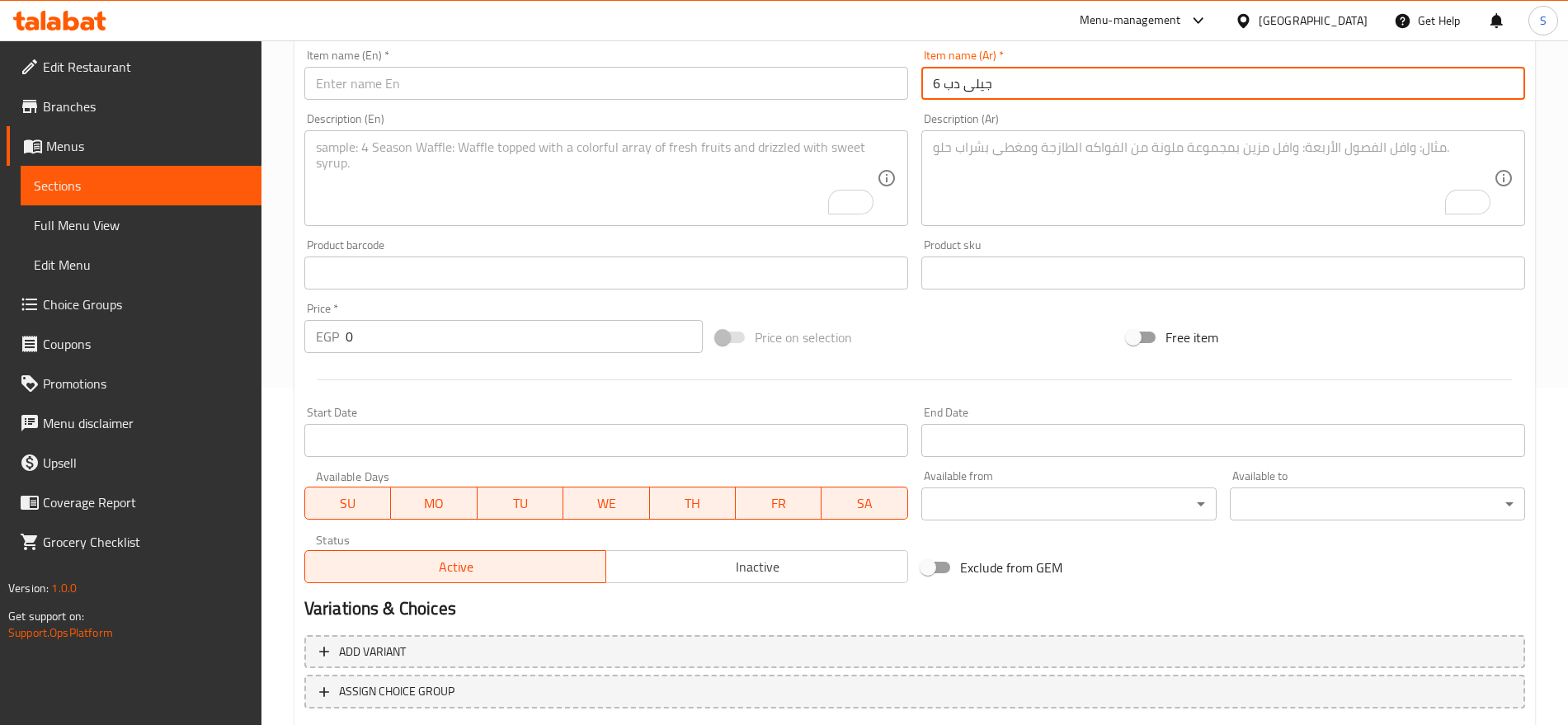
click at [980, 78] on input "جيلى دب 6" at bounding box center [1223, 83] width 604 height 33
paste input "ه ب10"
type input "جيلى دبه ب10"
click at [458, 83] on input "text" at bounding box center [606, 83] width 604 height 33
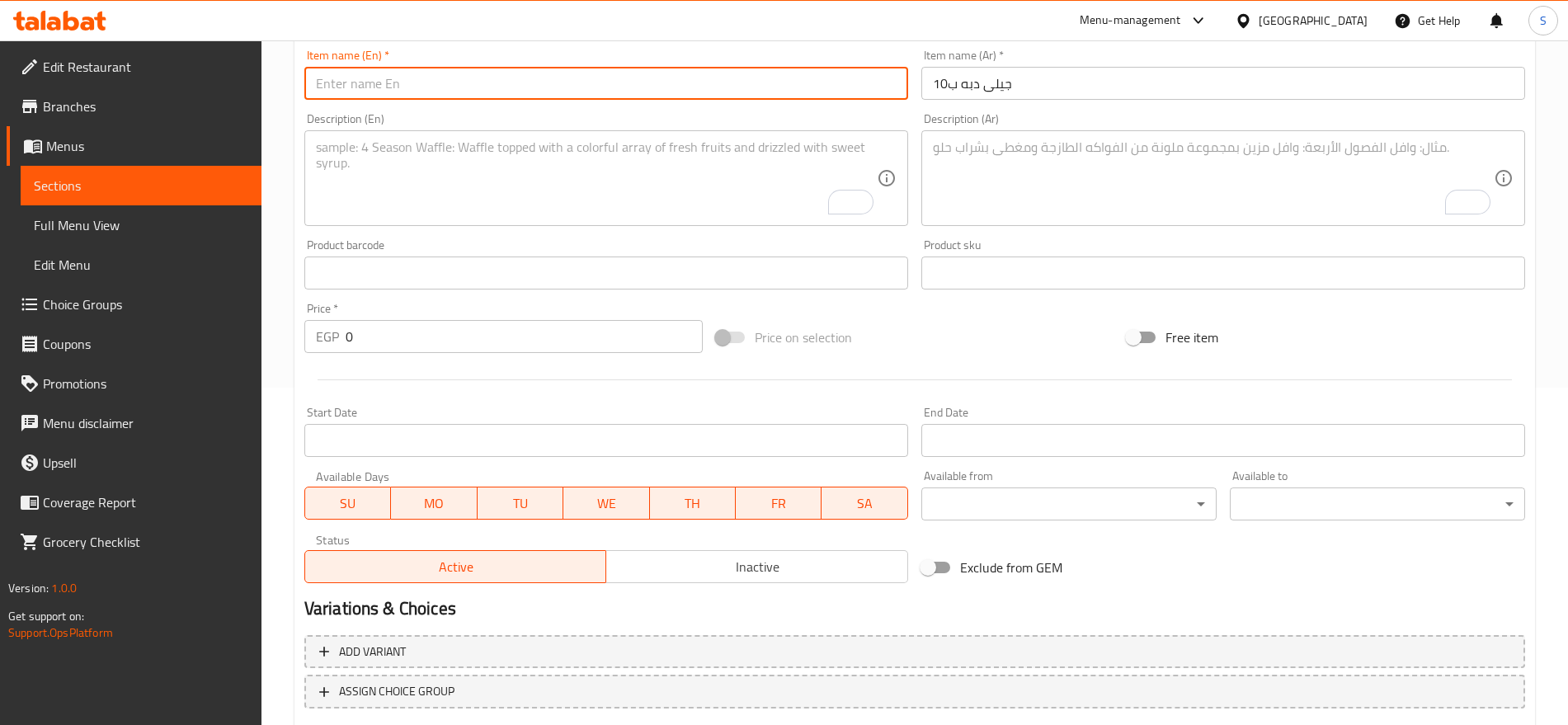
paste input "Jelly bear for 10"
drag, startPoint x: 389, startPoint y: 83, endPoint x: 370, endPoint y: 83, distance: 19.0
click at [370, 83] on input "Jelly bear for 10" at bounding box center [606, 83] width 604 height 33
type input "Jelly bear for 10"
click at [494, 195] on textarea "To enrich screen reader interactions, please activate Accessibility in Grammarl…" at bounding box center [597, 179] width 561 height 78
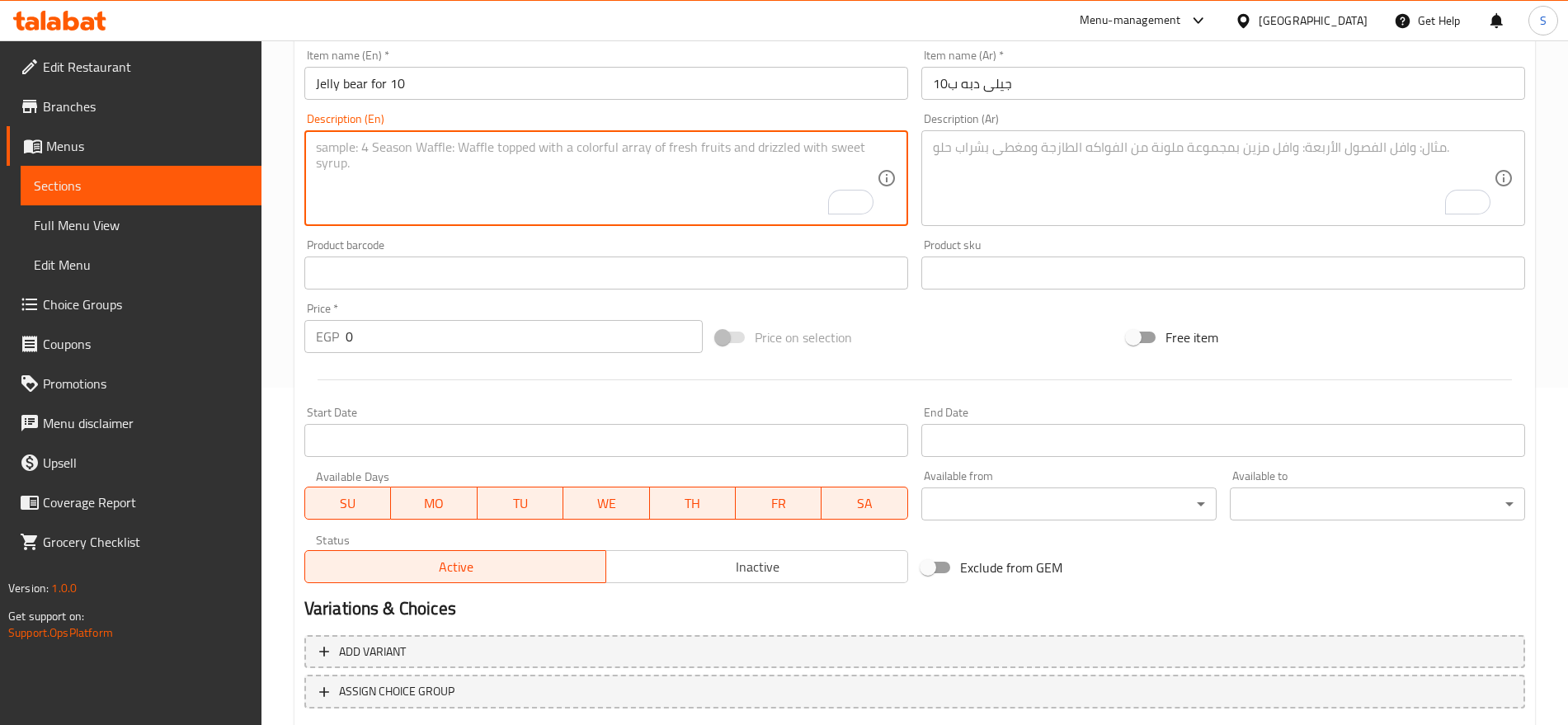
click at [948, 159] on textarea "To enrich screen reader interactions, please activate Accessibility in Grammarl…" at bounding box center [1213, 179] width 561 height 78
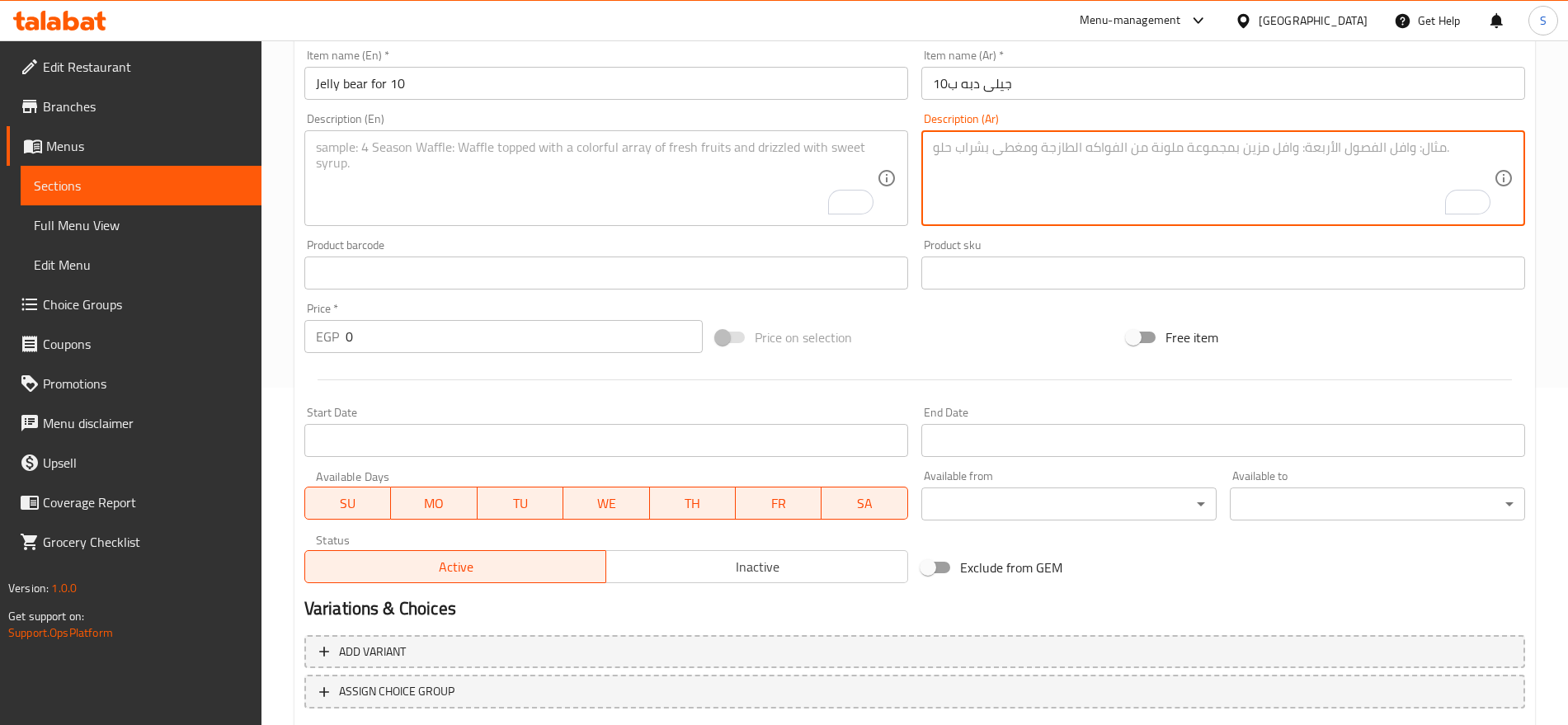
click at [1168, 191] on textarea "To enrich screen reader interactions, please activate Accessibility in Grammarl…" at bounding box center [1213, 179] width 561 height 78
click at [1130, 171] on textarea "To enrich screen reader interactions, please activate Accessibility in Grammarl…" at bounding box center [1213, 179] width 561 height 78
paste textarea "1 كيس"
type textarea "1 كيس"
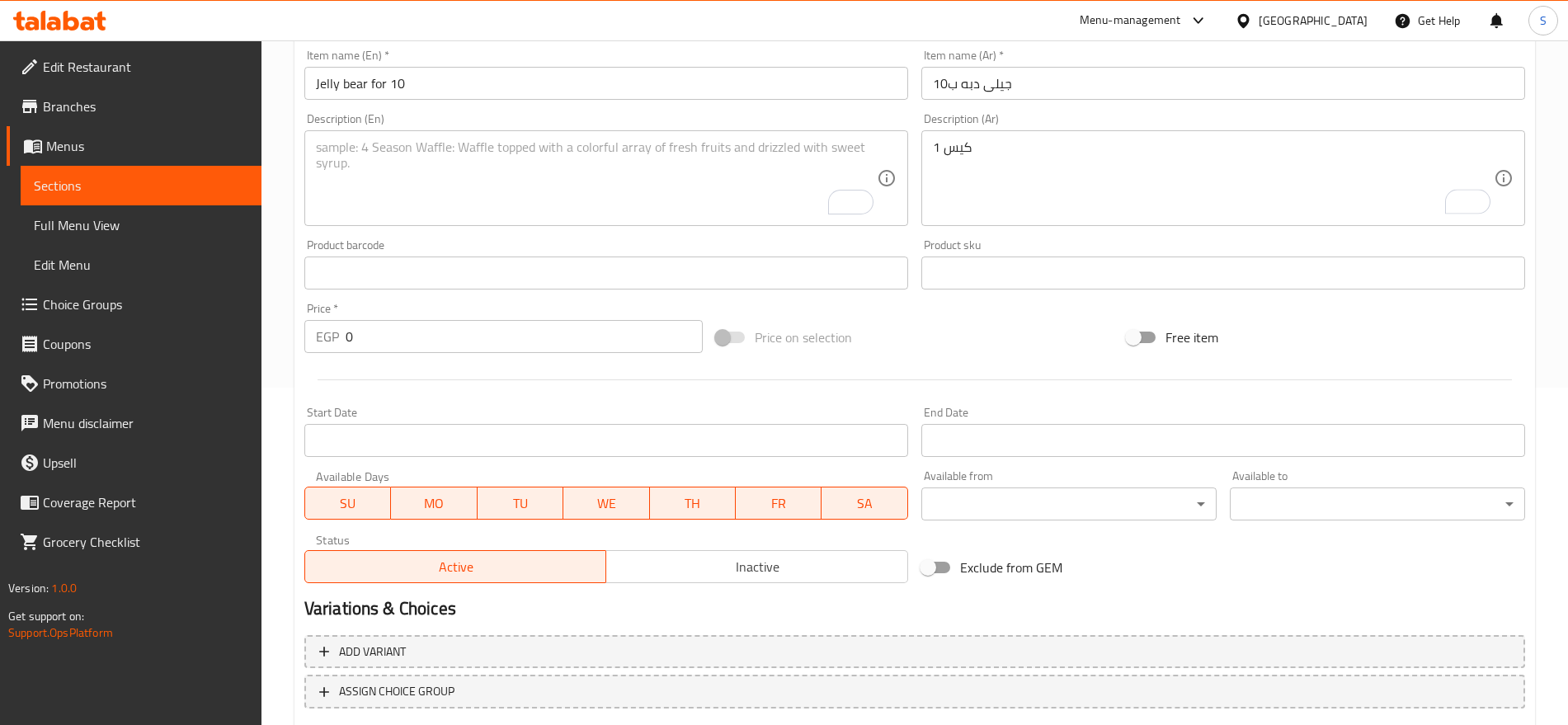
click at [677, 159] on textarea "To enrich screen reader interactions, please activate Accessibility in Grammarl…" at bounding box center [597, 179] width 561 height 78
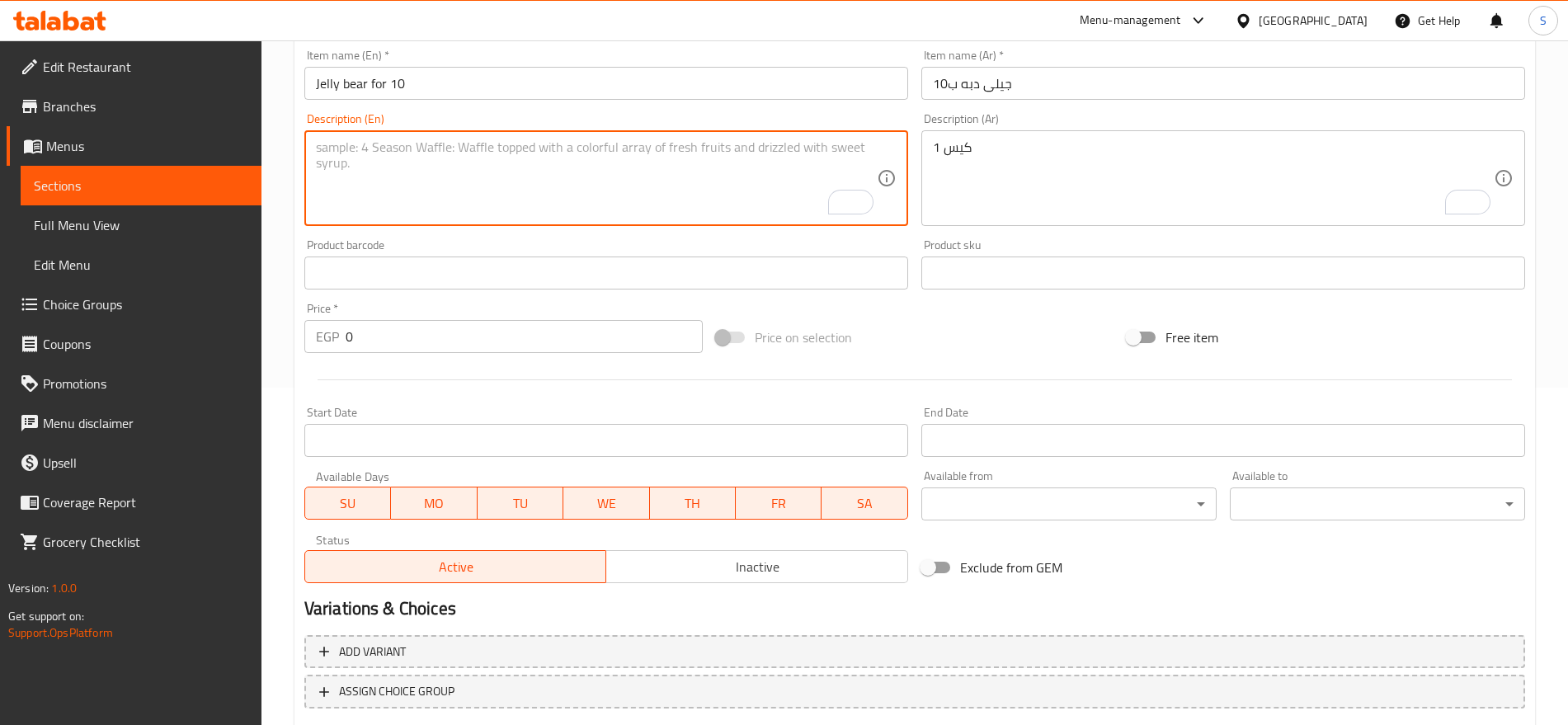
paste textarea "1 bag"
type textarea "1 bag"
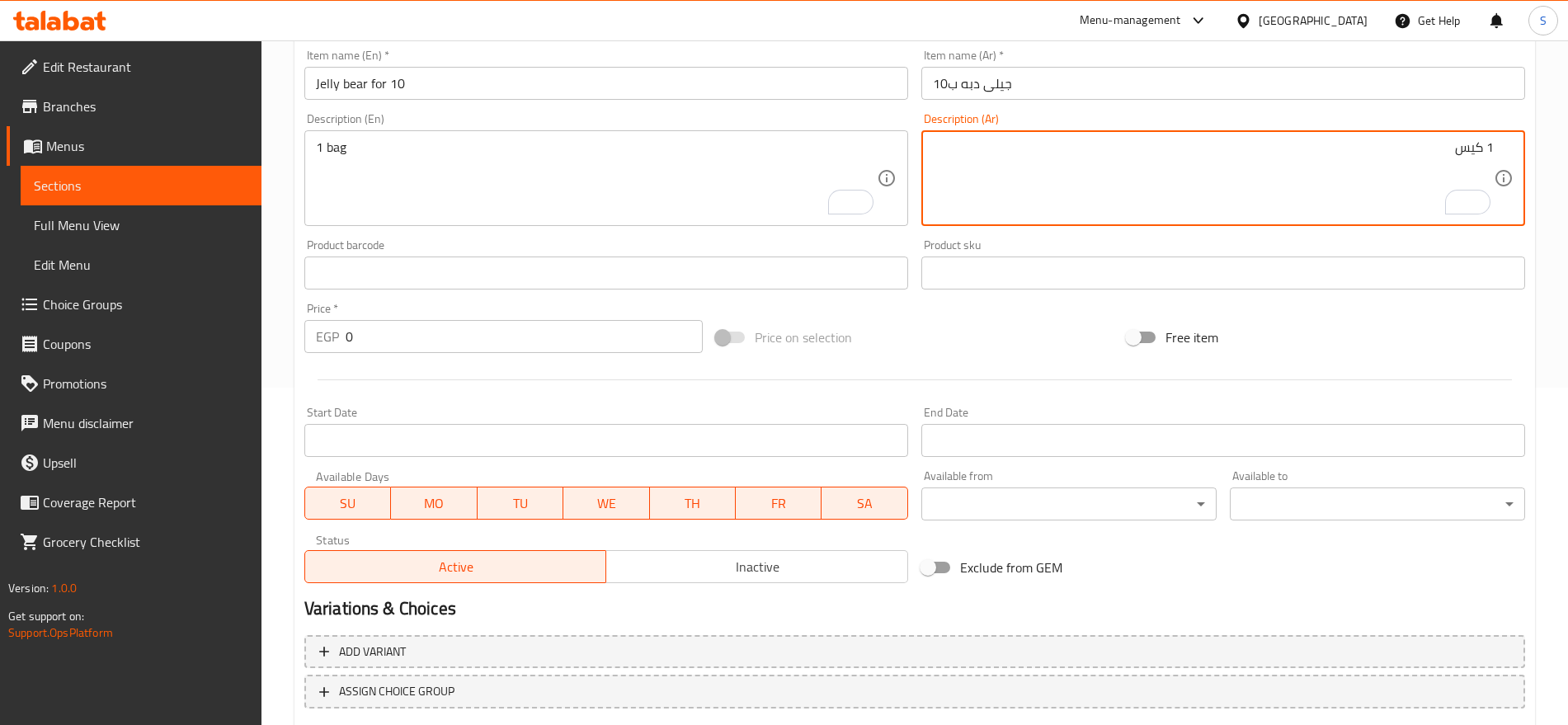
type textarea "1 كيس"
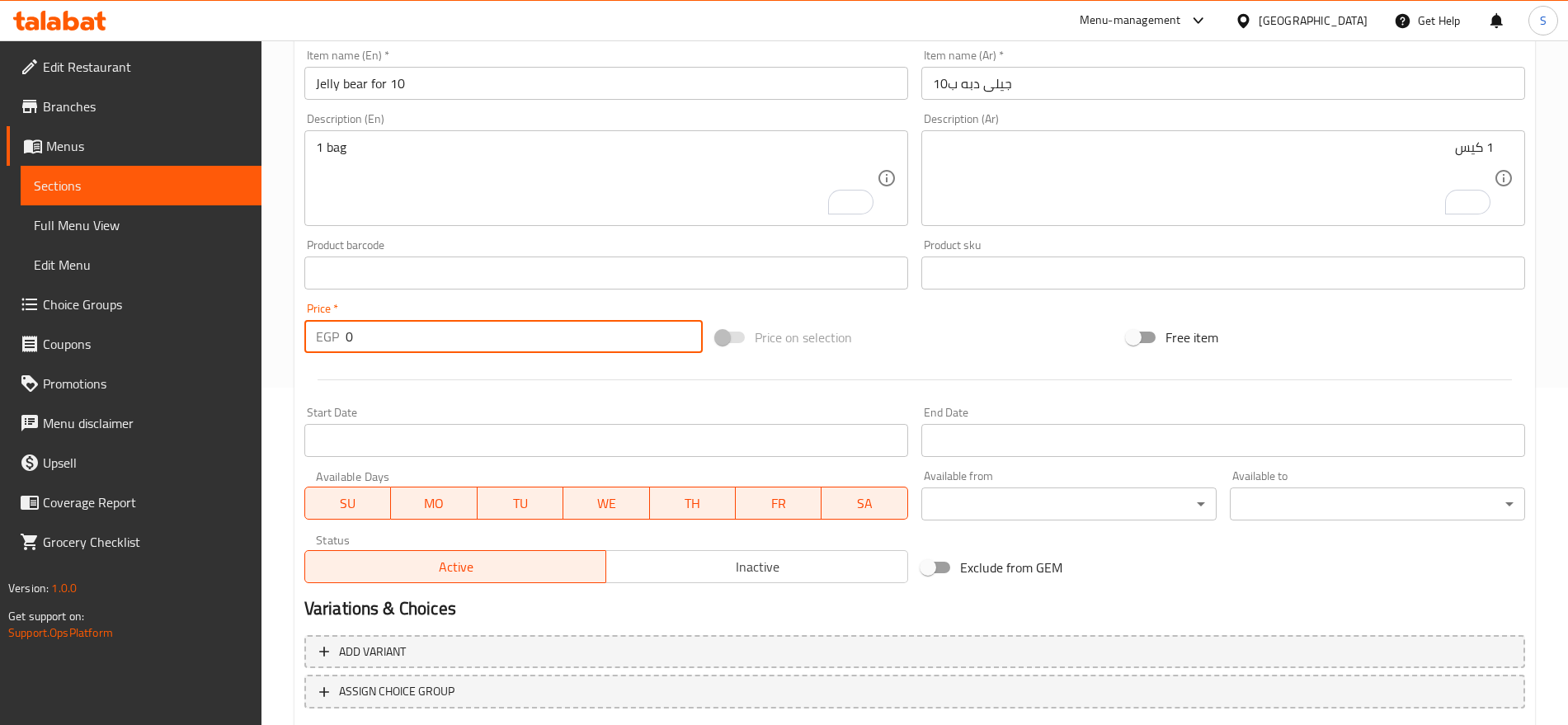
drag, startPoint x: 355, startPoint y: 342, endPoint x: 274, endPoint y: 326, distance: 82.6
click at [274, 326] on div "Home / Restaurants management / Menus / Sections / item / create Candy section …" at bounding box center [914, 266] width 1306 height 1125
paste input "10.0"
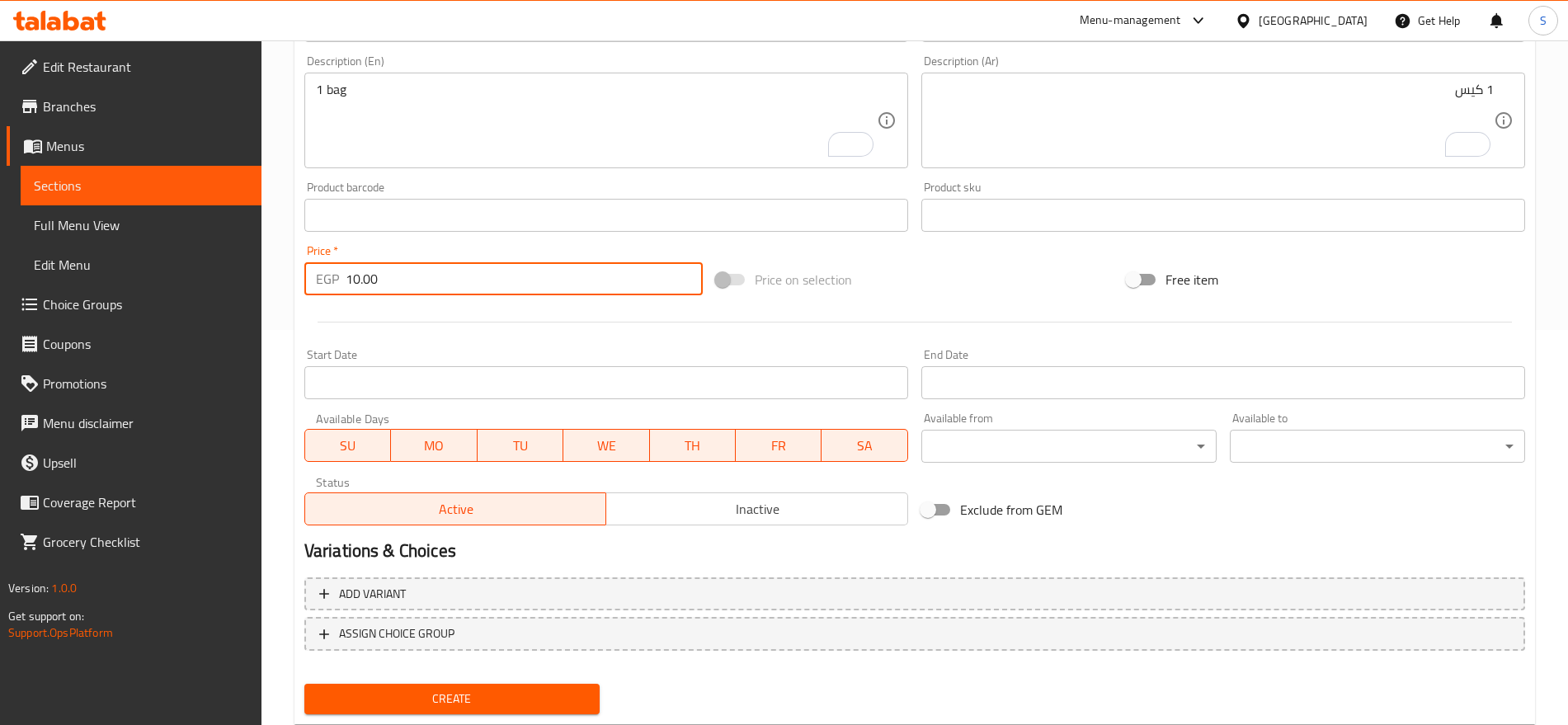
scroll to position [440, 0]
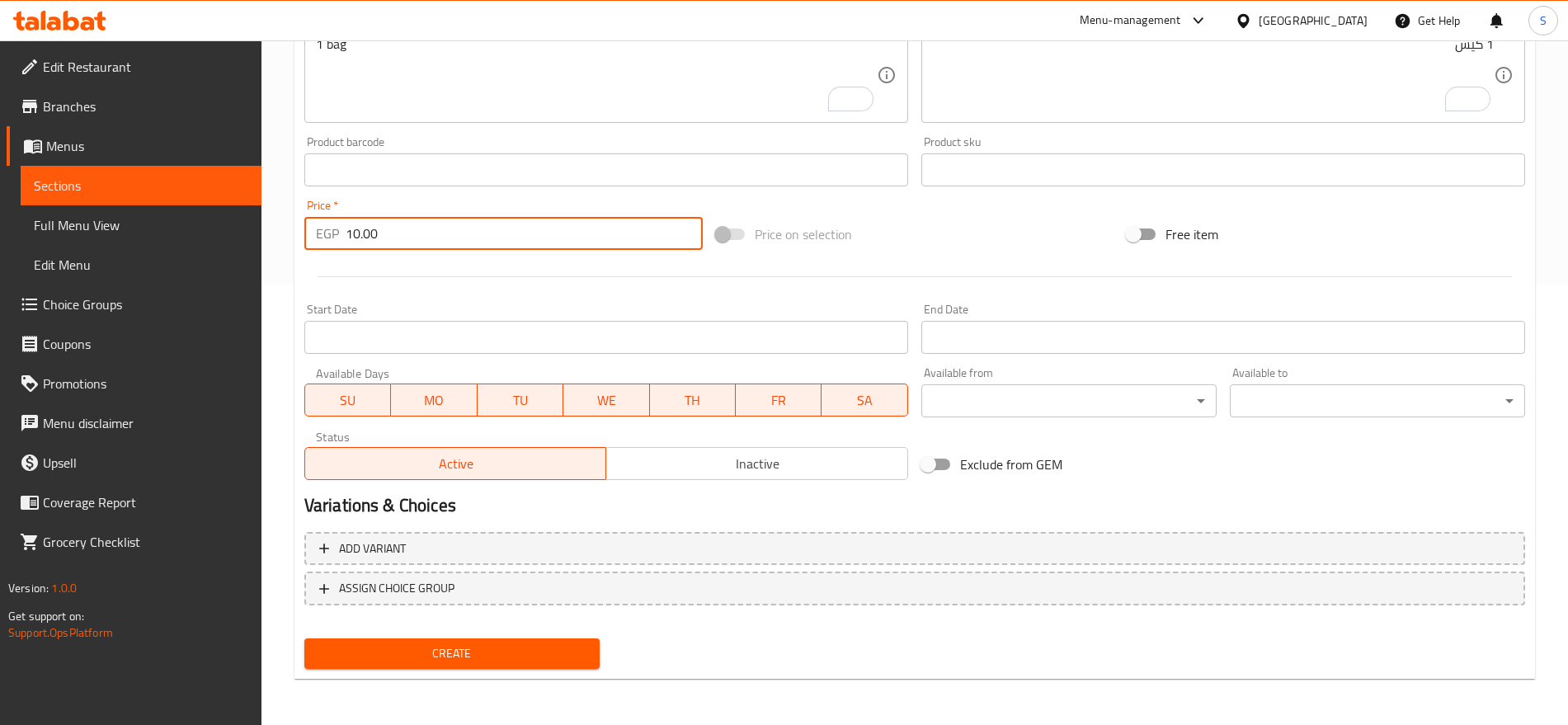
type input "10.00"
click at [420, 676] on div "Create new item Add item image Image Size: 1200 x 800 px / Image formats: jpg, …" at bounding box center [915, 199] width 1241 height 960
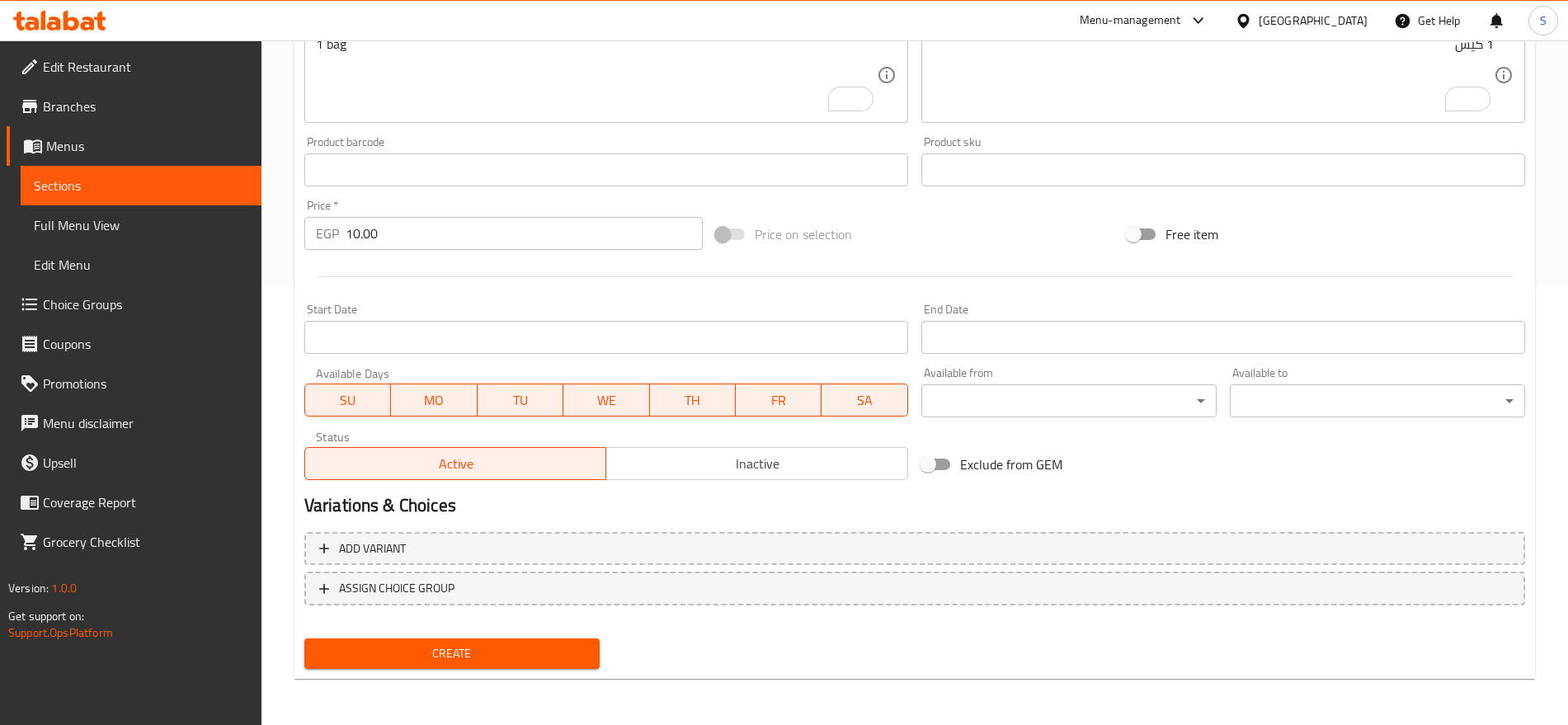
click at [426, 656] on span "Create" at bounding box center [453, 653] width 269 height 20
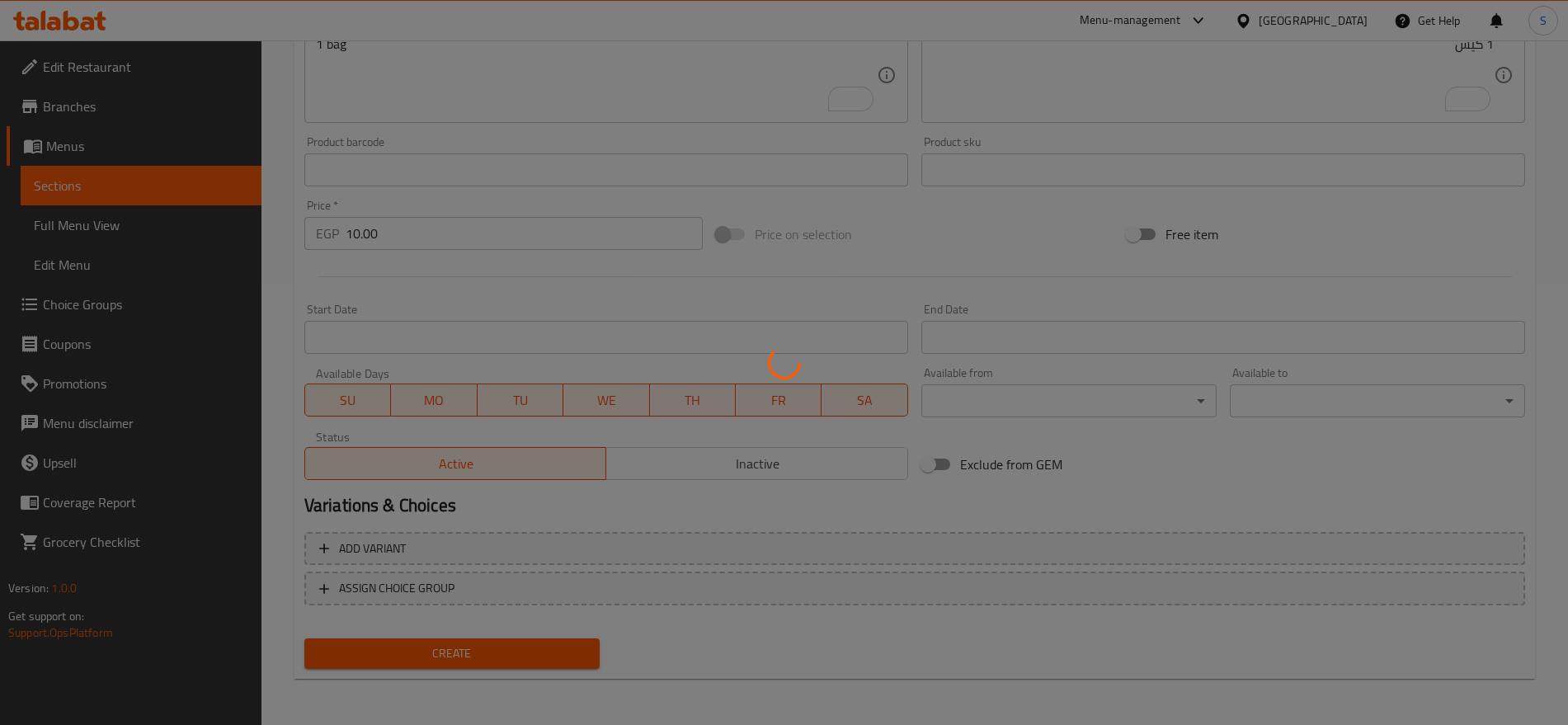
type input "0"
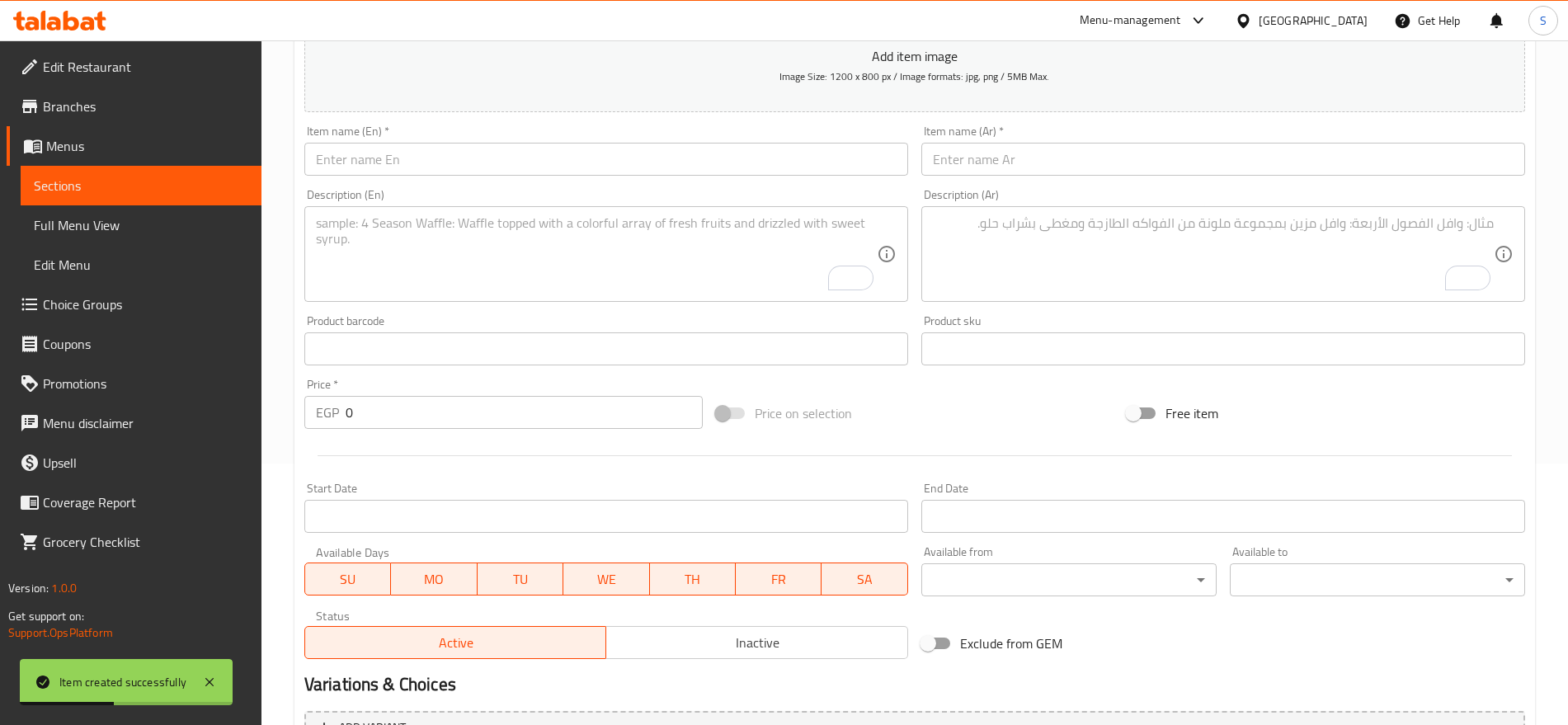
scroll to position [131, 0]
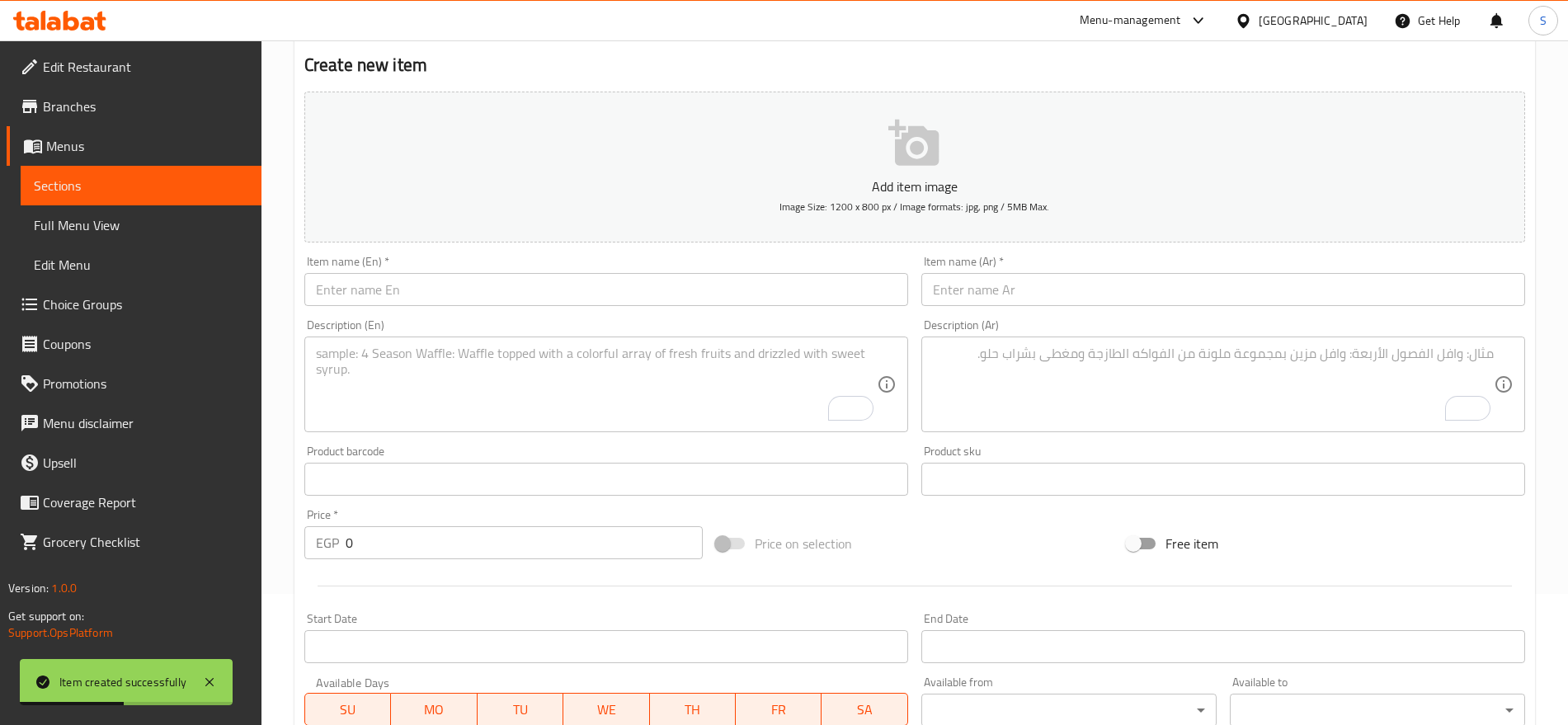
click at [1039, 284] on input "text" at bounding box center [1223, 289] width 604 height 33
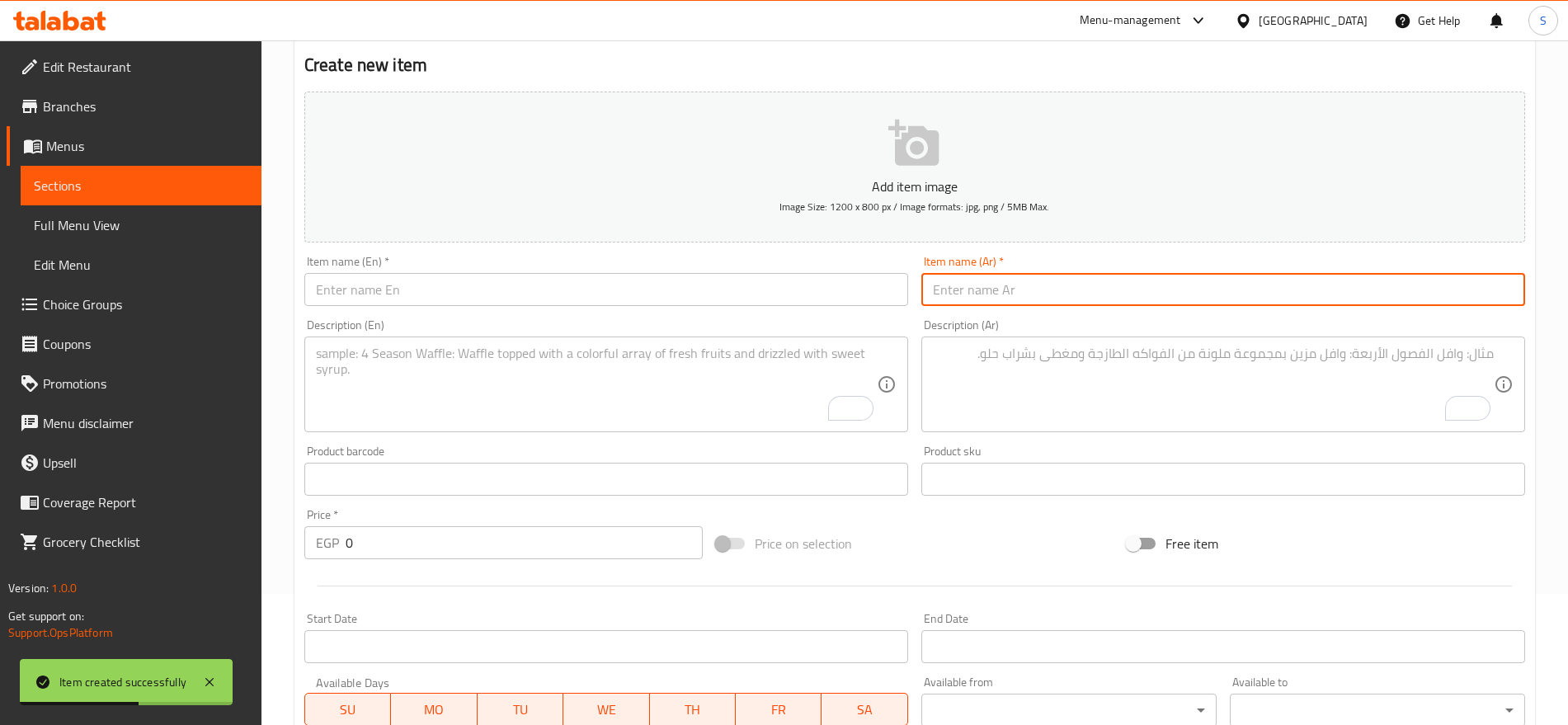
paste input "جيلى كولا 10"
type input "جيلى كولا 10"
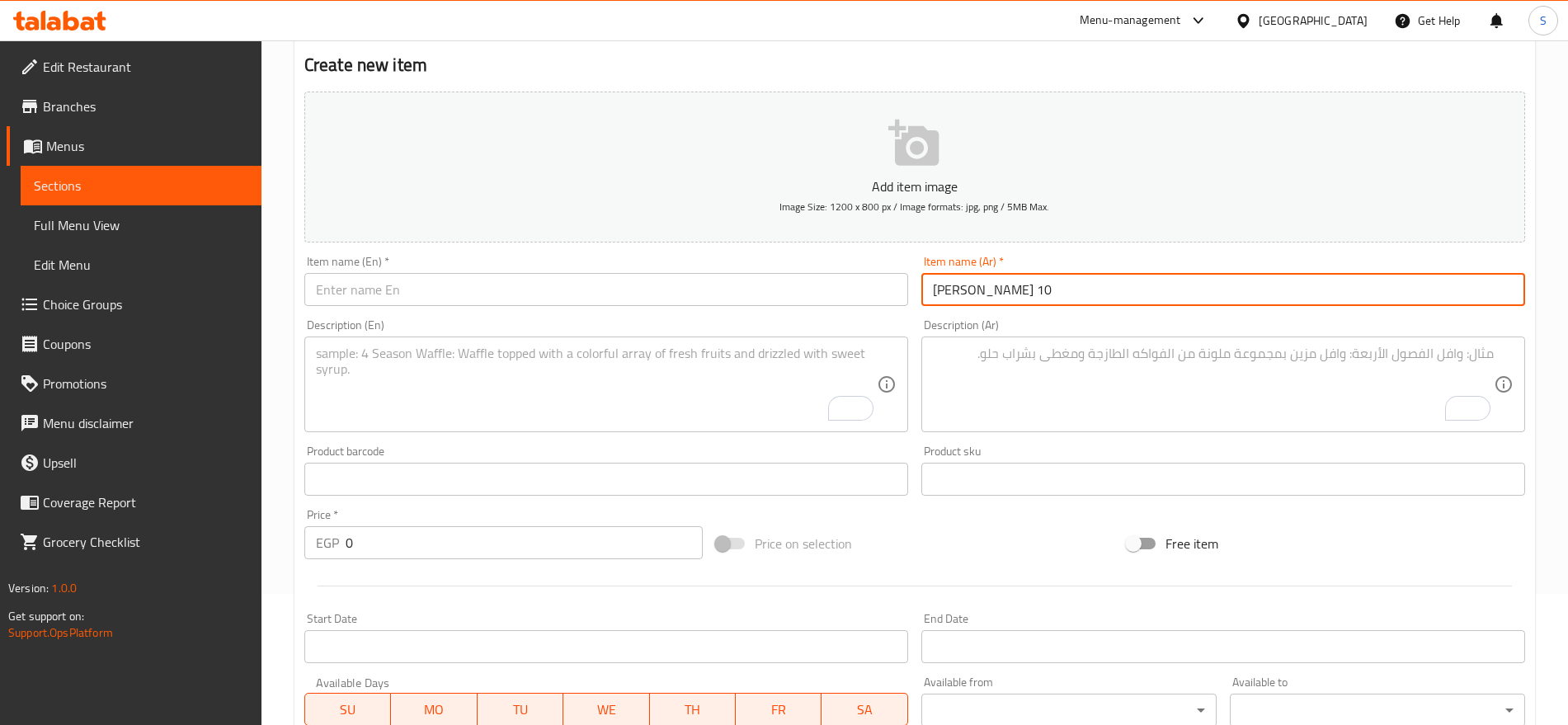
click at [517, 283] on input "text" at bounding box center [606, 289] width 604 height 33
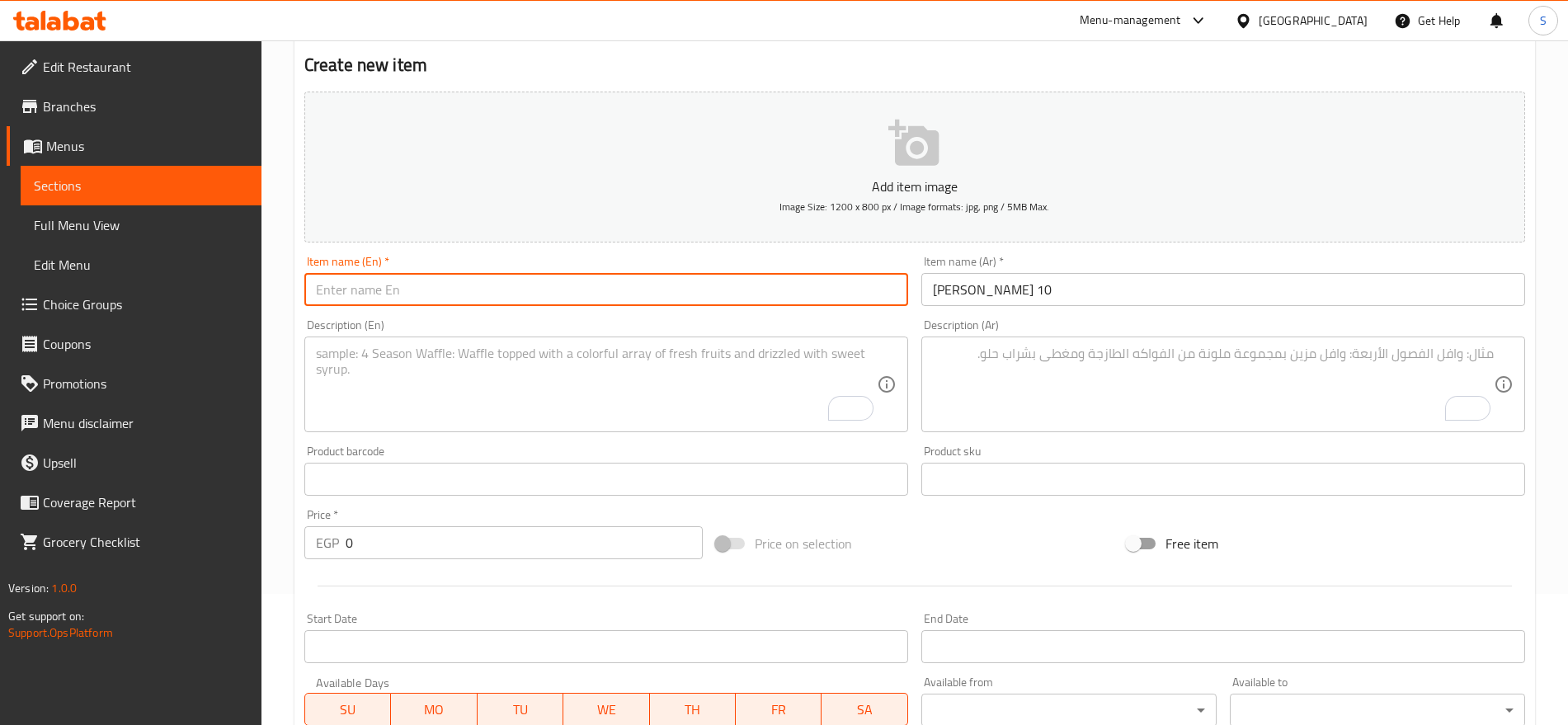
paste input "Jelly Cola 10"
type input "Jelly Cola 10"
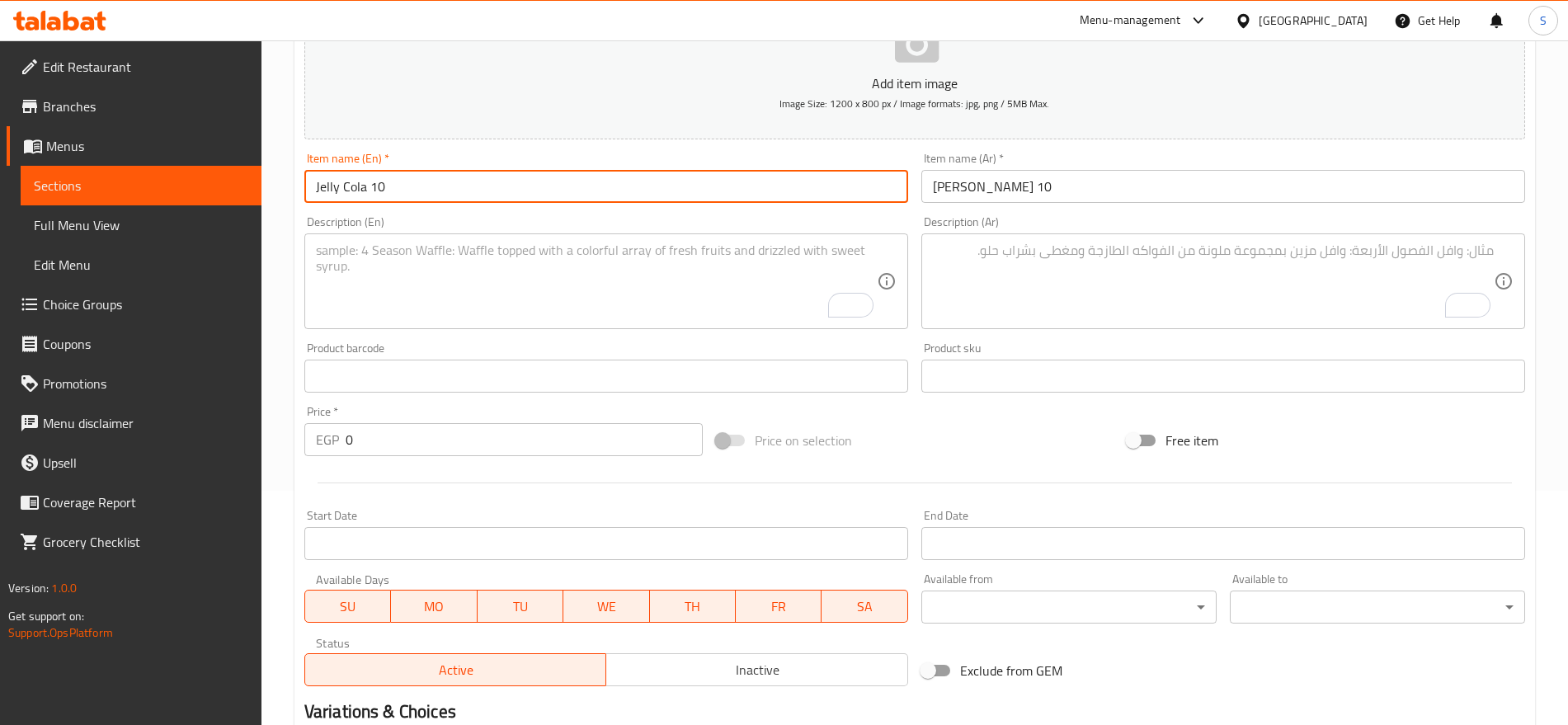
drag, startPoint x: 366, startPoint y: 434, endPoint x: 318, endPoint y: 434, distance: 48.0
click at [320, 434] on div "EGP 0 Price *" at bounding box center [504, 440] width 399 height 33
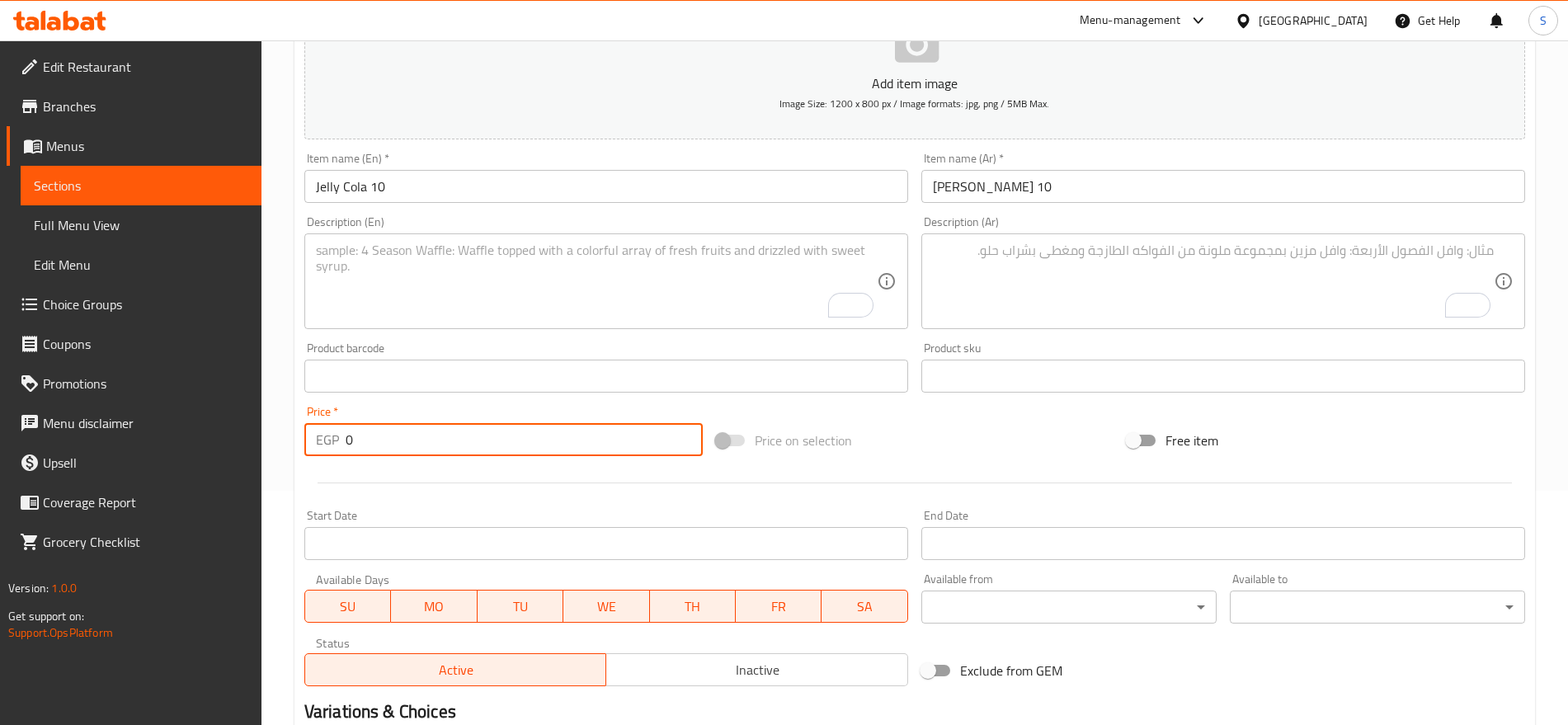
paste input "10.0"
type input "10.00"
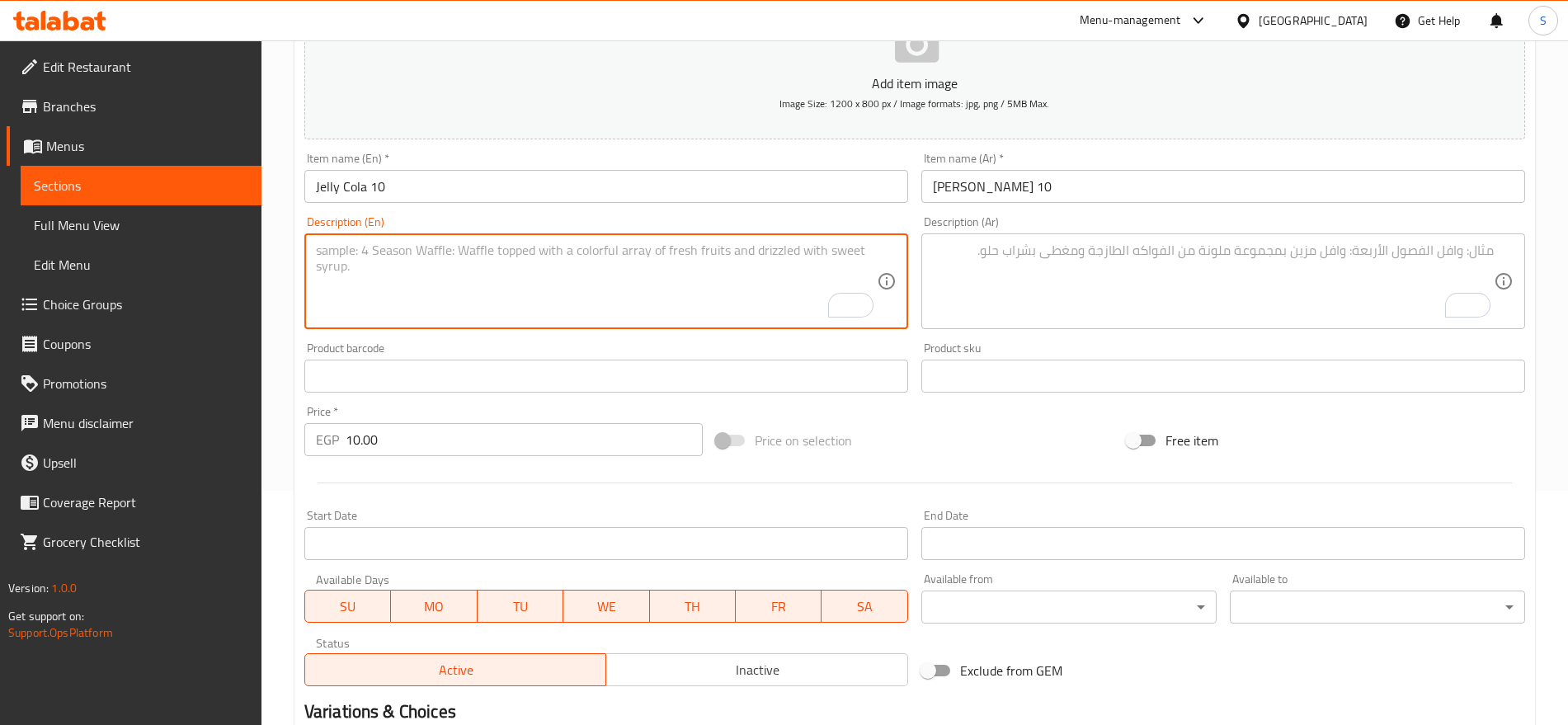
click at [426, 275] on textarea "To enrich screen reader interactions, please activate Accessibility in Grammarl…" at bounding box center [597, 282] width 561 height 78
paste textarea "1 bag"
type textarea "1 bag"
click at [1102, 283] on textarea "To enrich screen reader interactions, please activate Accessibility in Grammarl…" at bounding box center [1213, 282] width 561 height 78
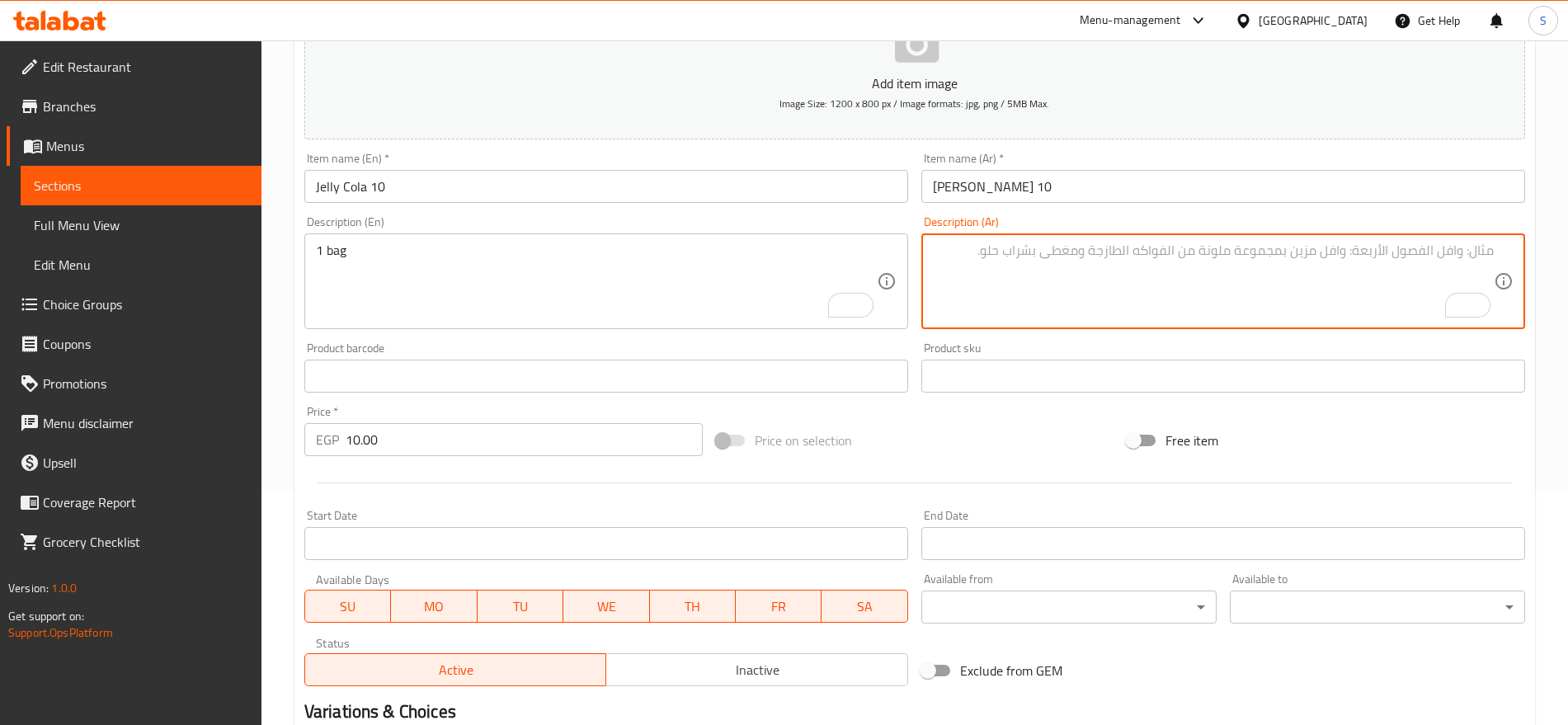
paste textarea "1 كيس"
type textarea "1 كيس"
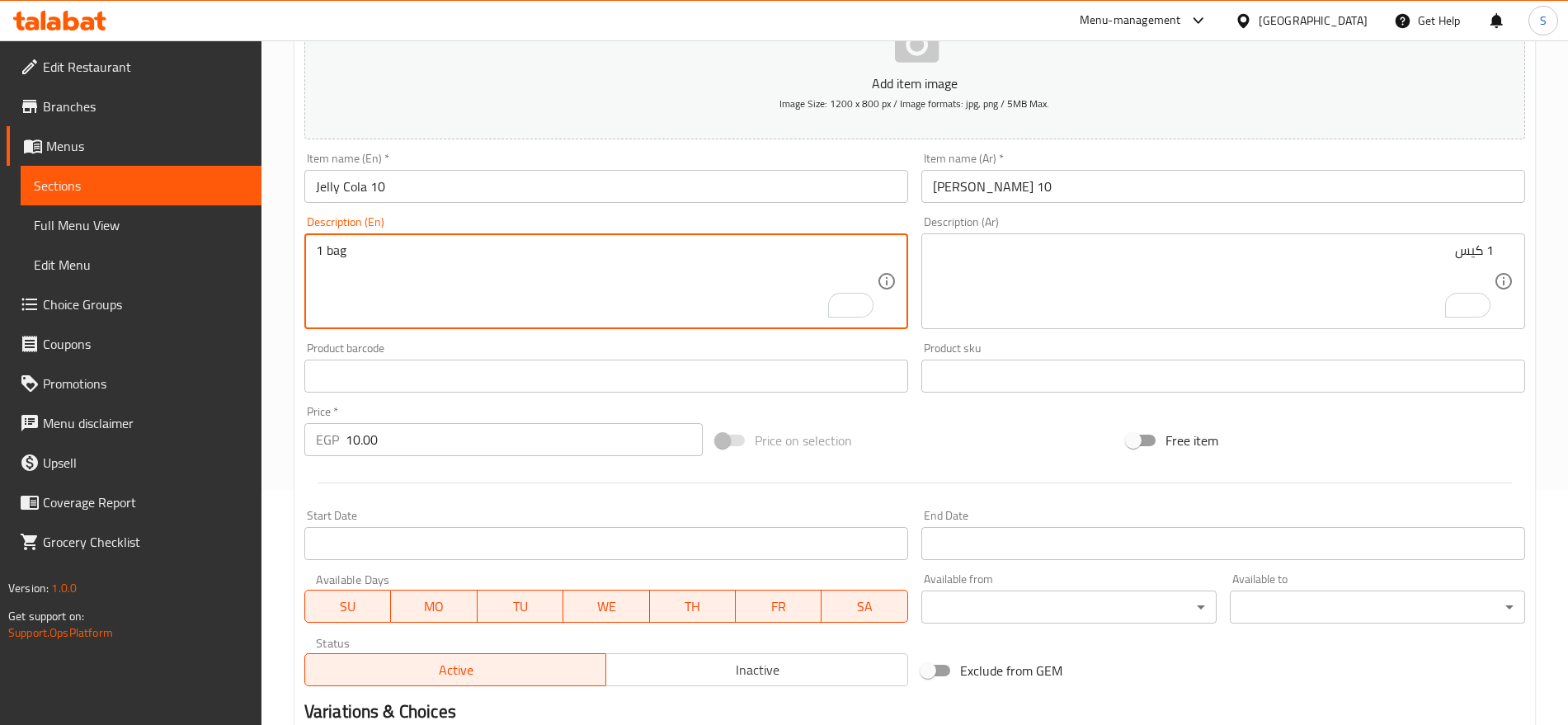
type textarea "1 bag"
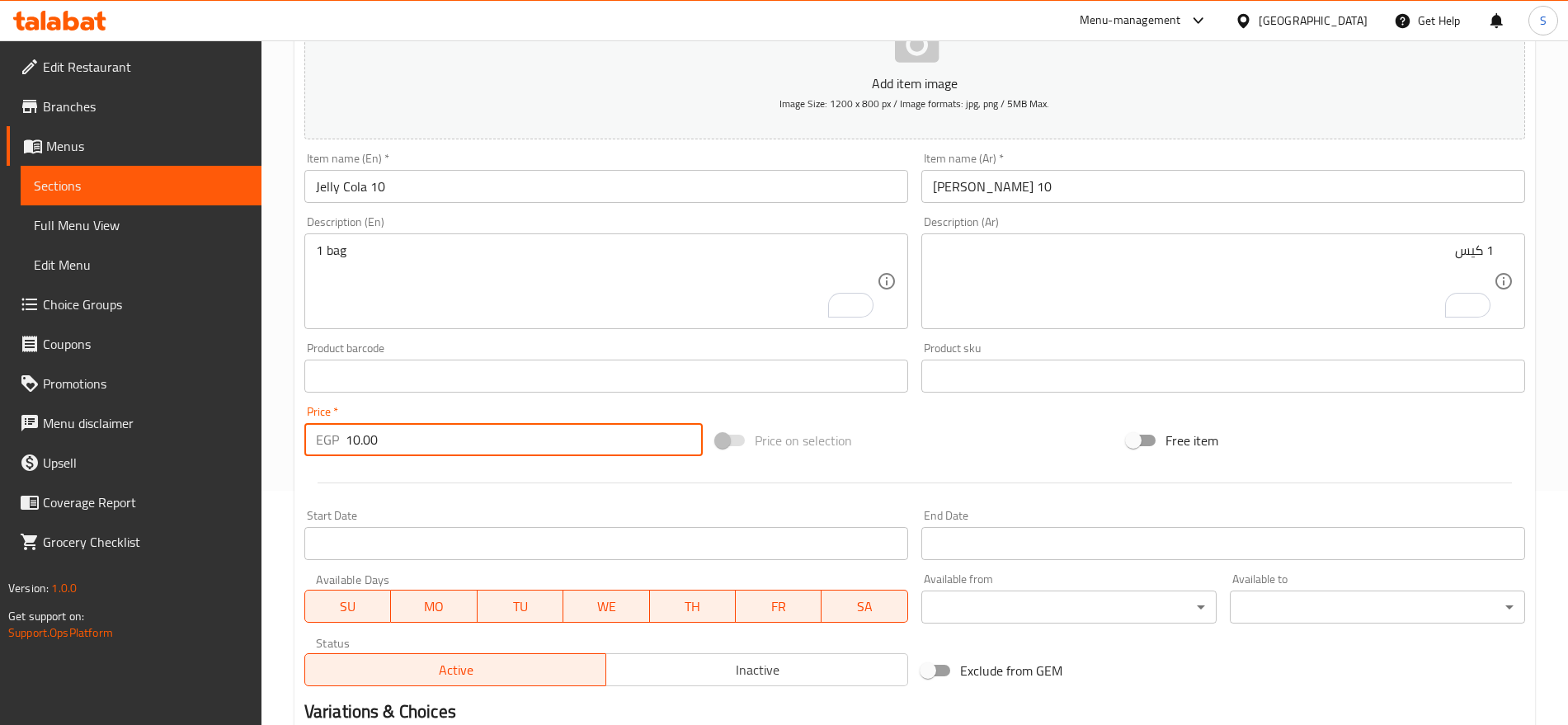
click at [405, 452] on input "10.00" at bounding box center [524, 440] width 357 height 33
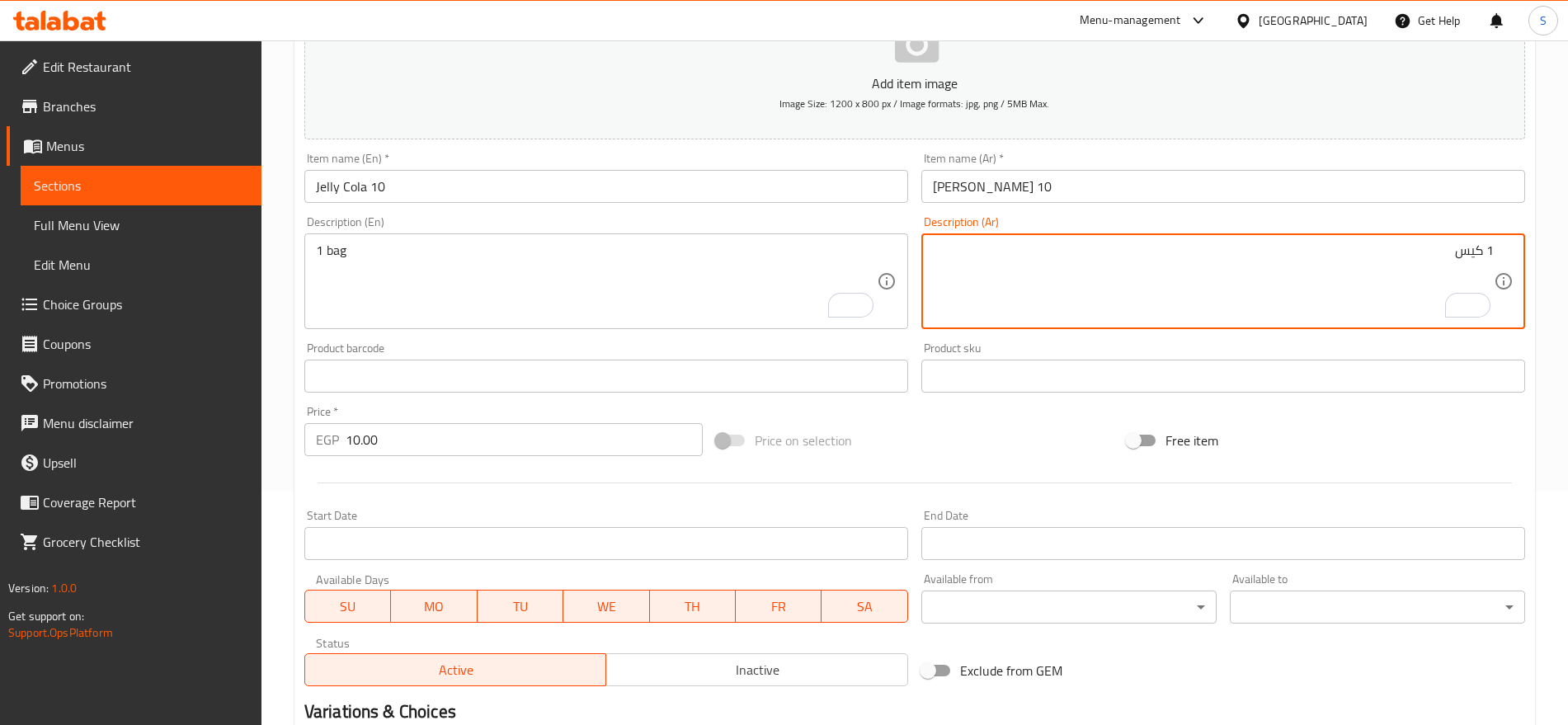
click at [1063, 177] on input "جيلى كولا 10" at bounding box center [1223, 186] width 604 height 33
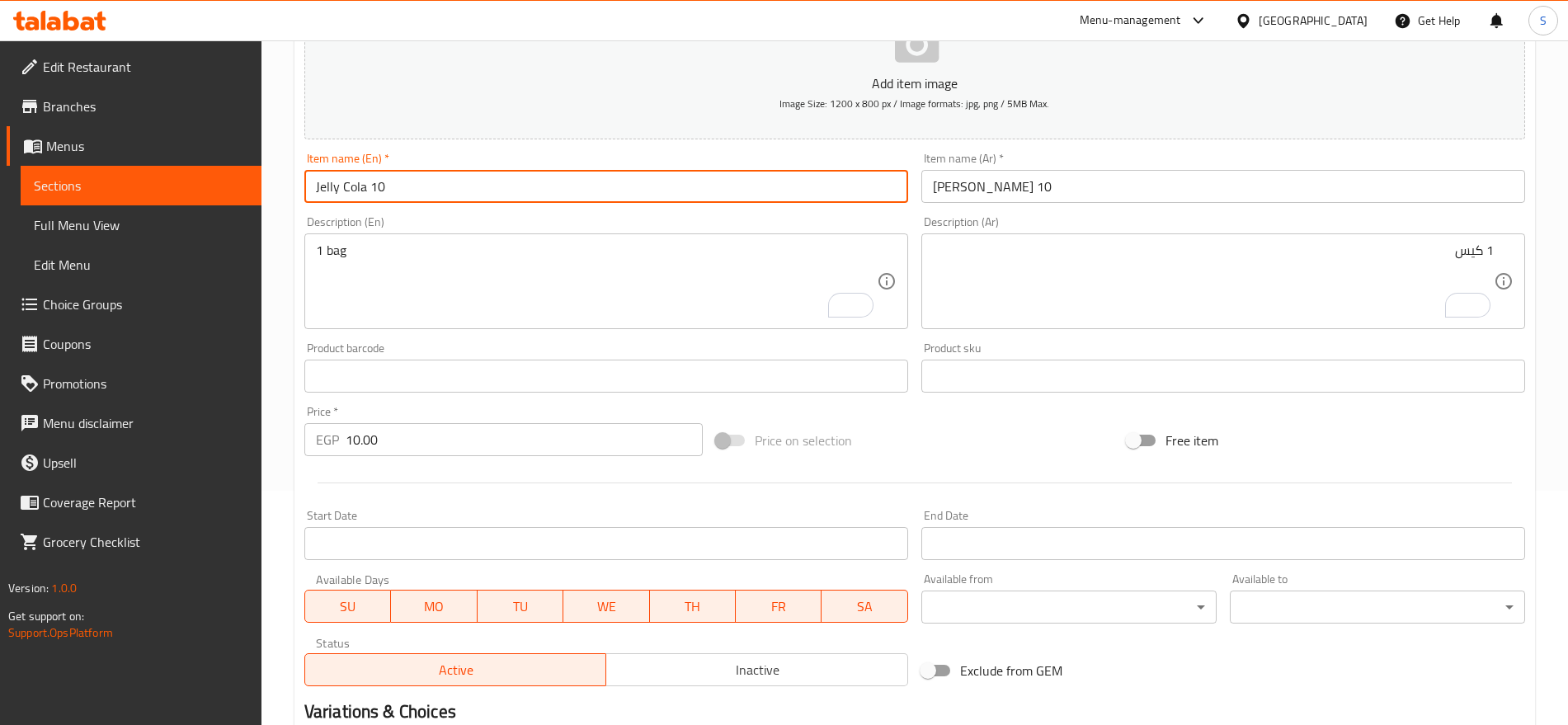
click at [679, 180] on input "Jelly Cola 10" at bounding box center [606, 186] width 604 height 33
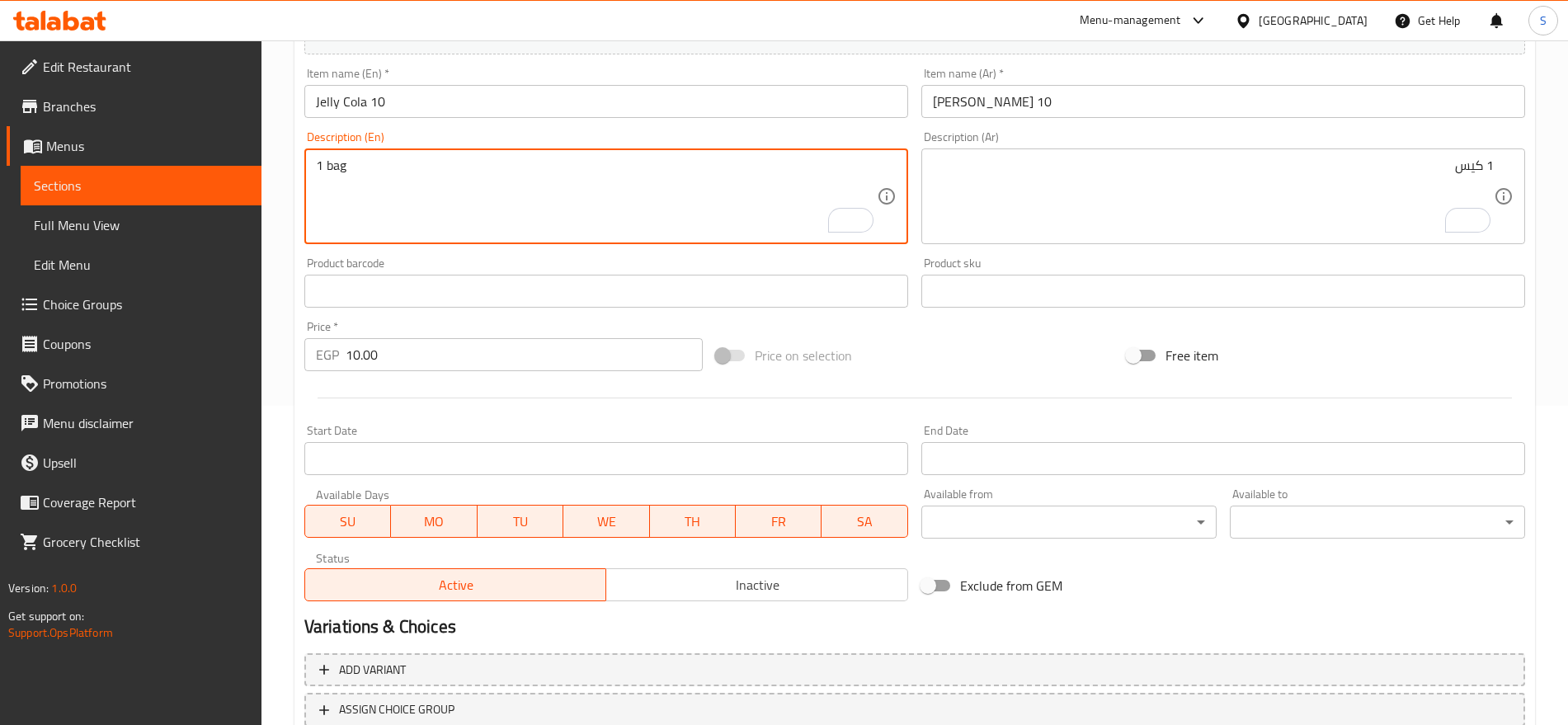
scroll to position [440, 0]
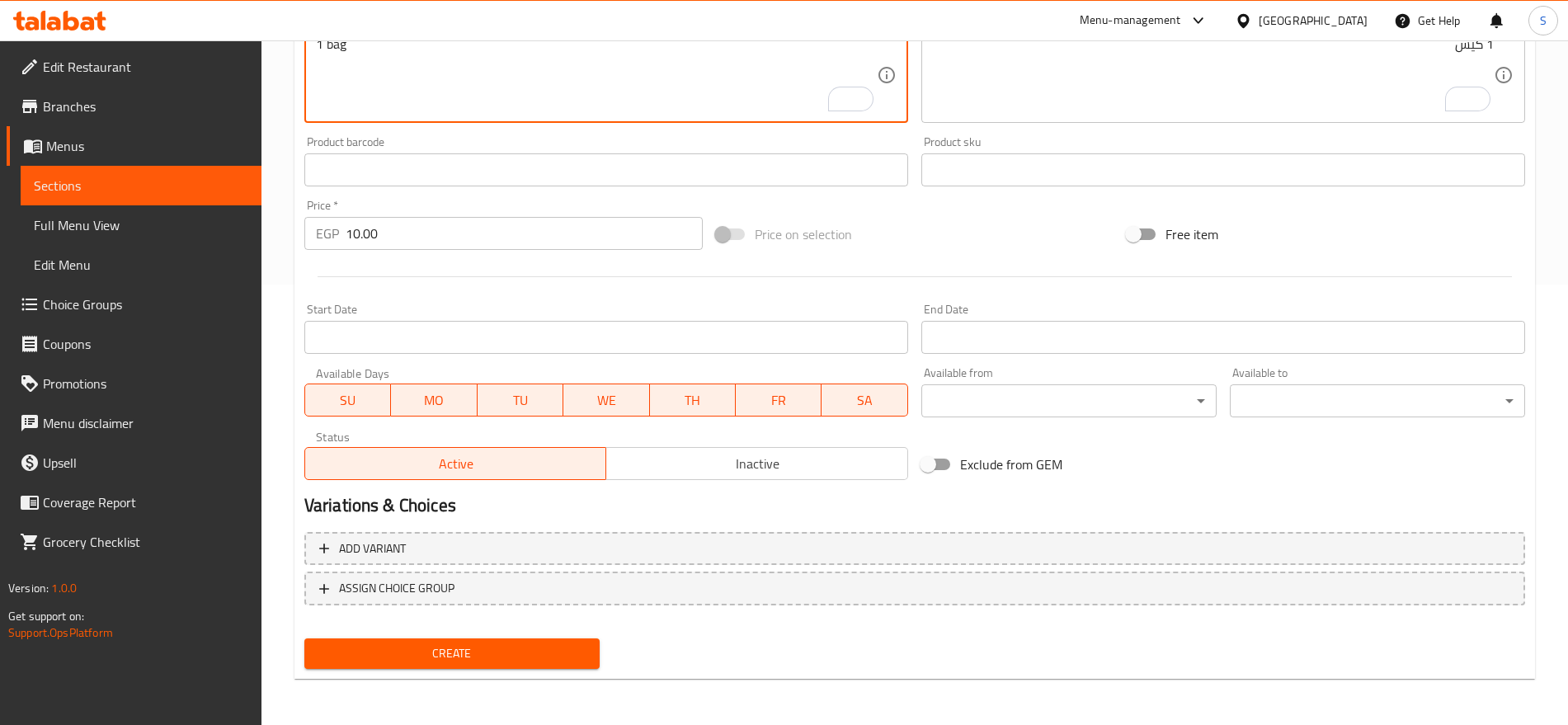
click at [425, 646] on span "Create" at bounding box center [453, 653] width 269 height 20
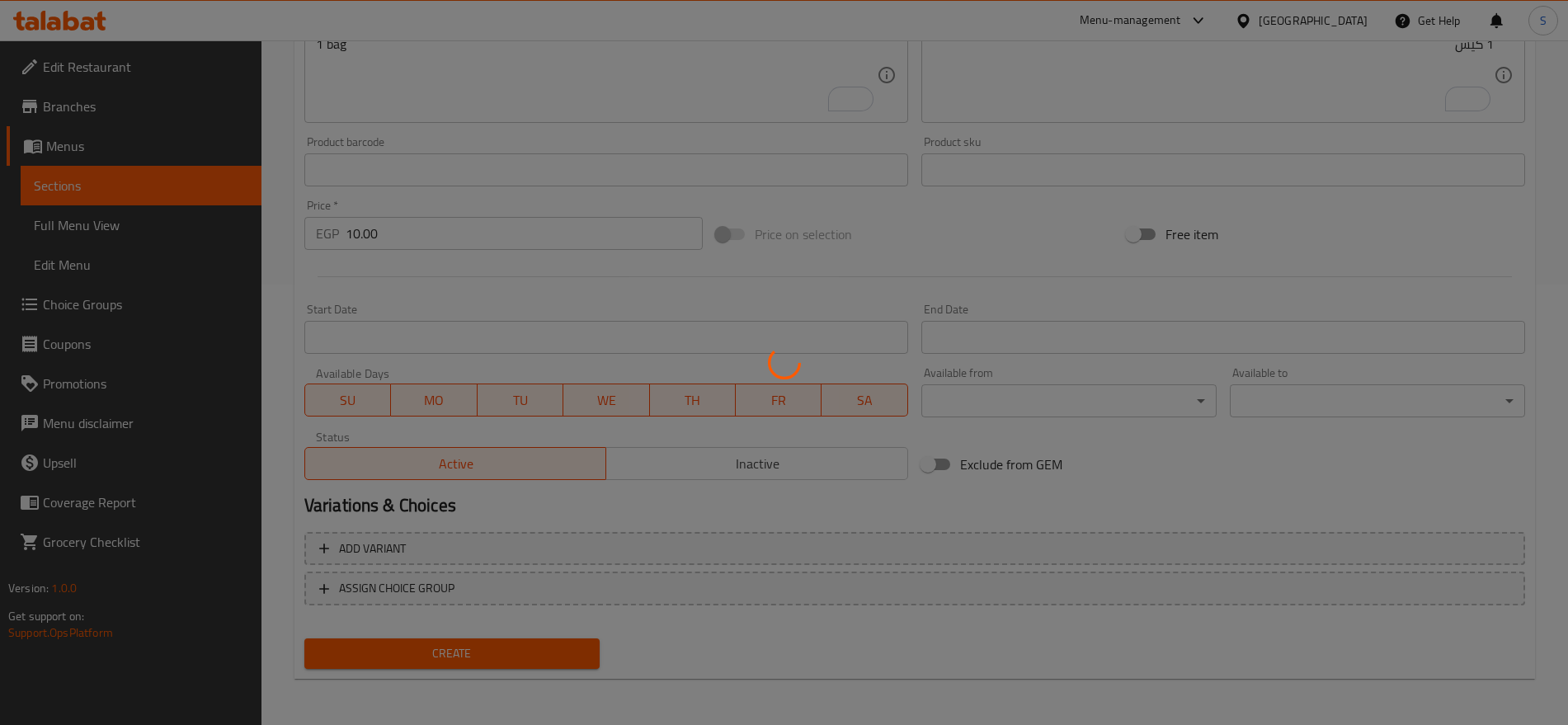
type input "0"
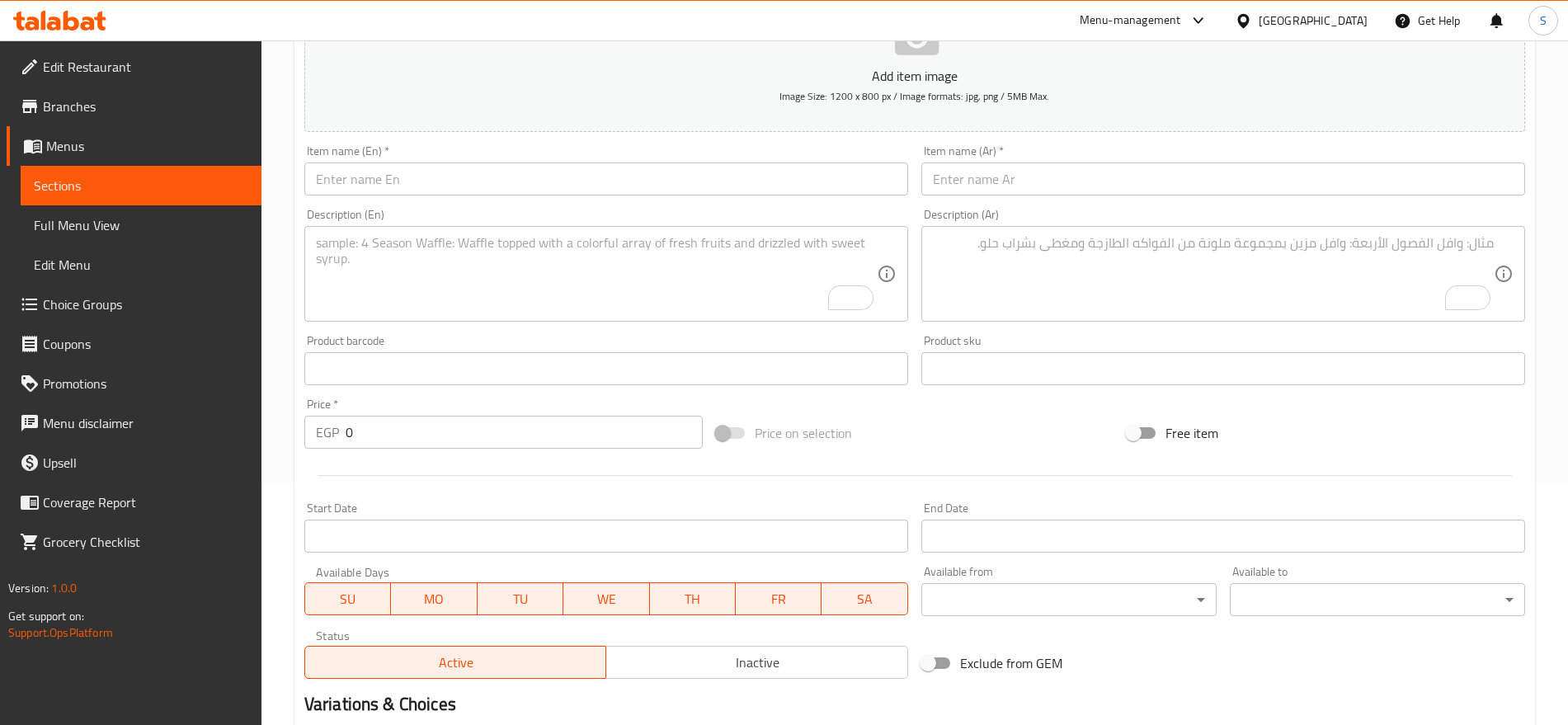
scroll to position [131, 0]
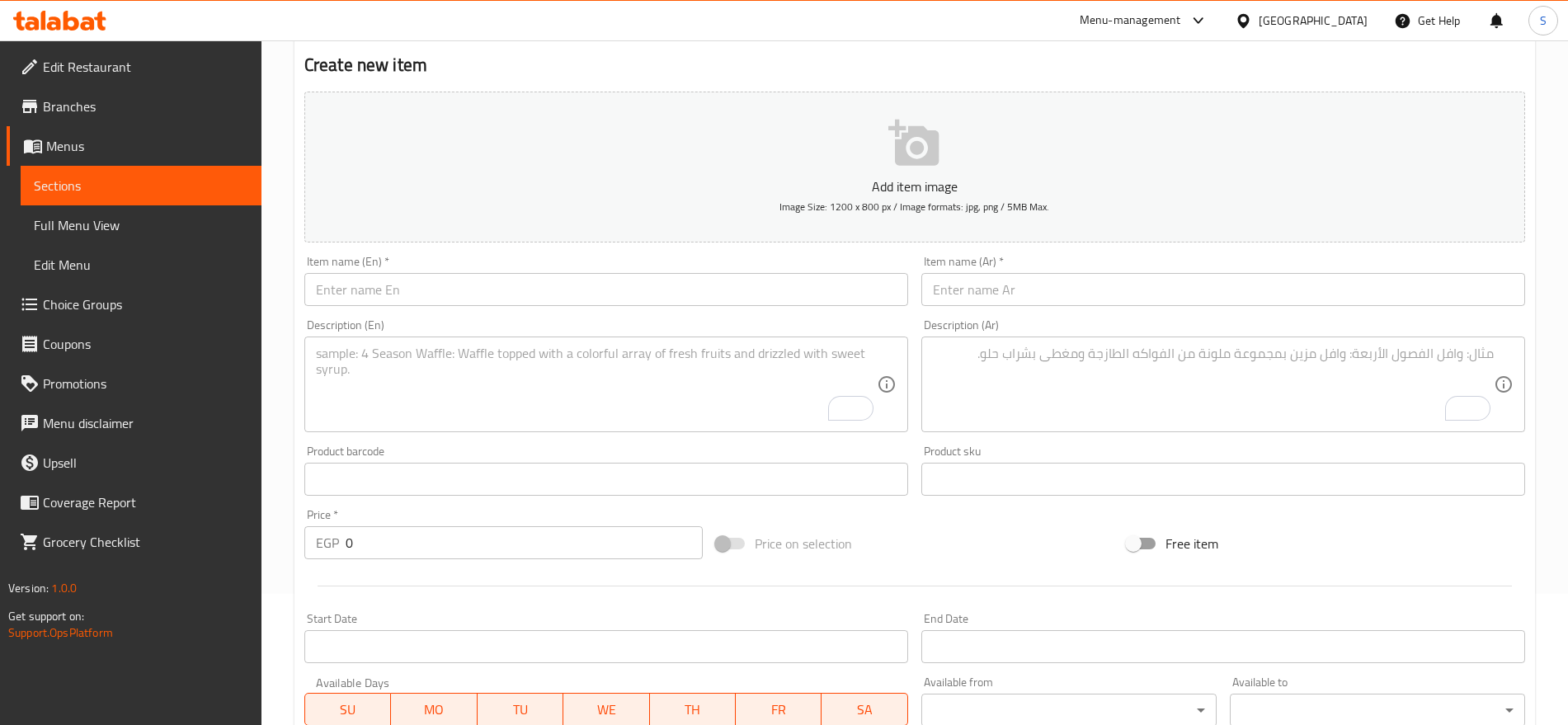
click at [1092, 280] on input "text" at bounding box center [1223, 289] width 604 height 33
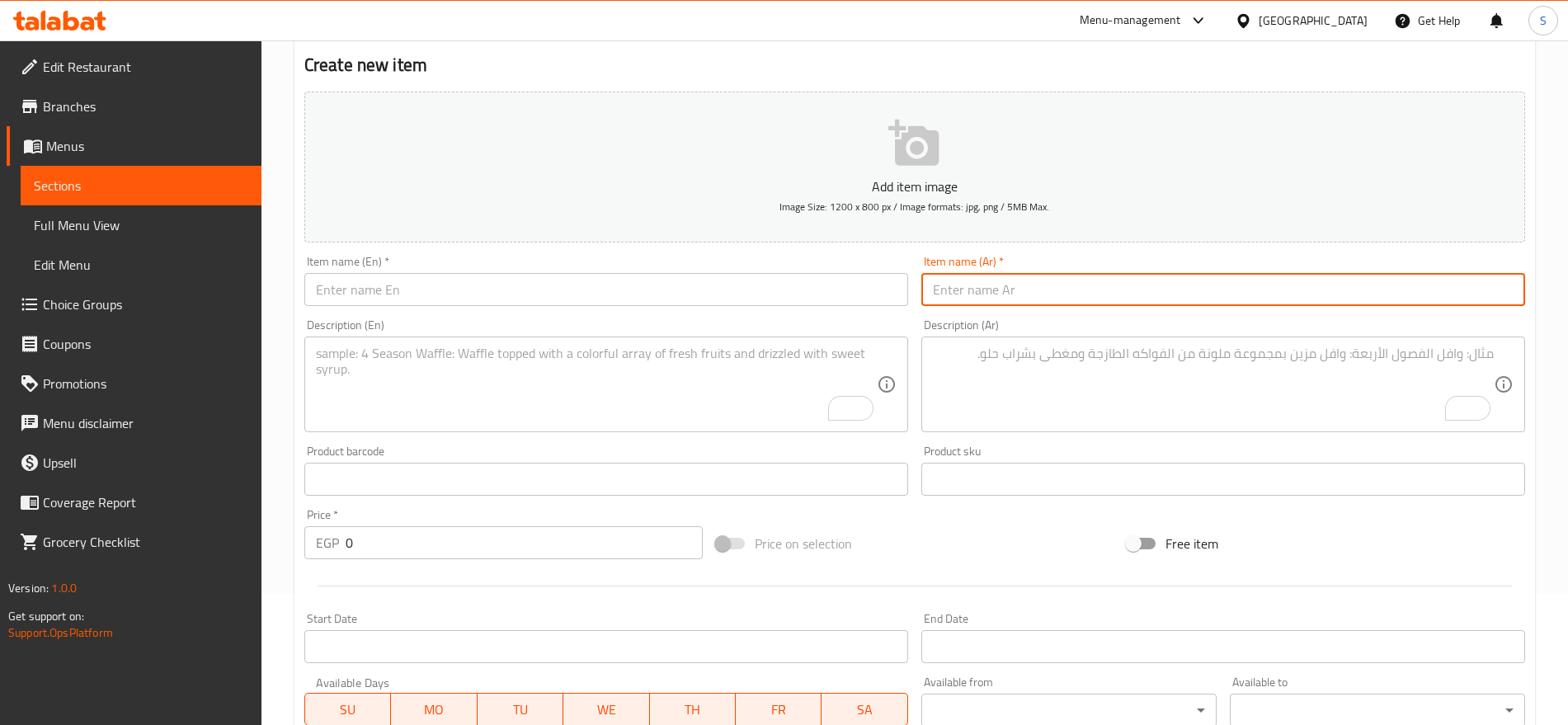
paste input "جيلى مستورد"
type input "جيلى مستورد"
click at [510, 287] on input "text" at bounding box center [606, 289] width 604 height 33
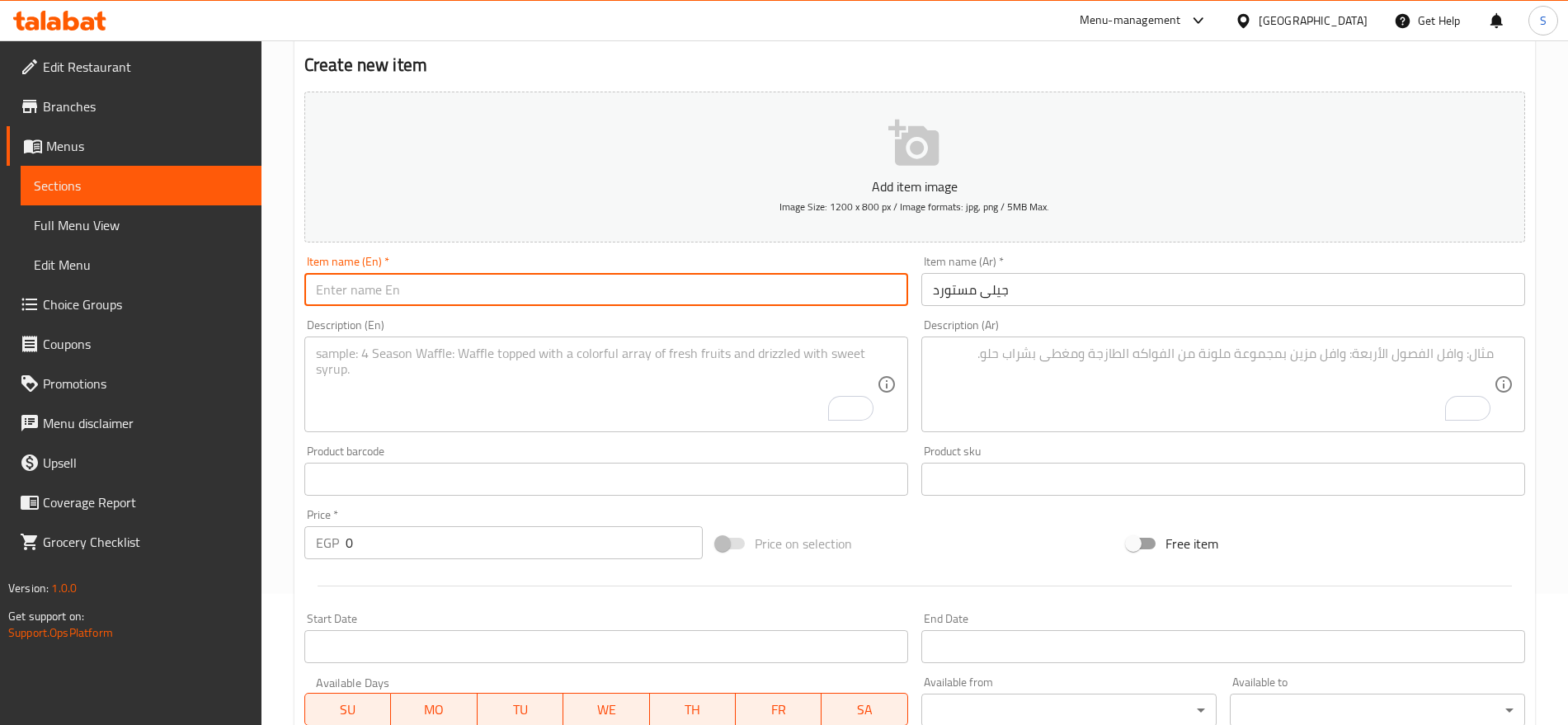
paste input "Imported jelly"
type input "Imported jelly"
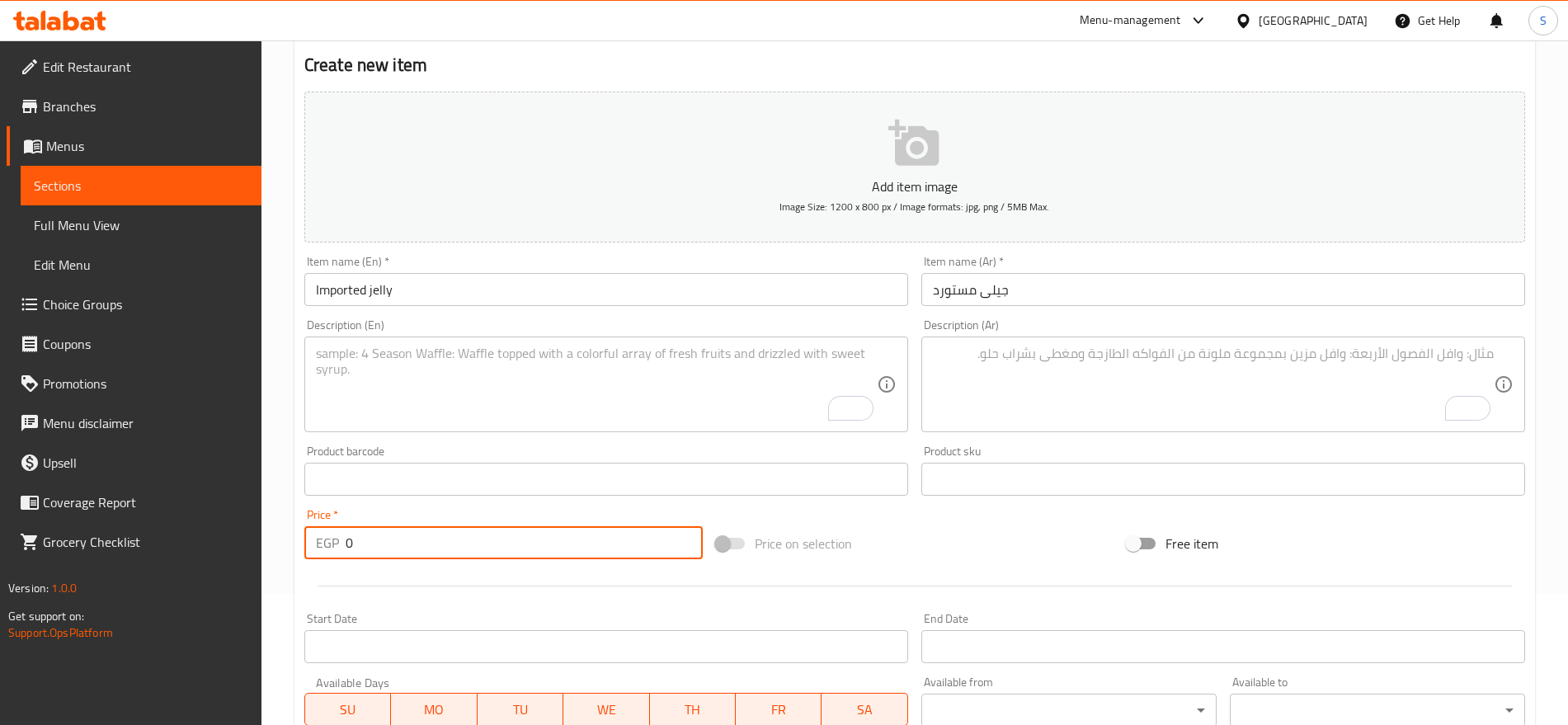
drag, startPoint x: 350, startPoint y: 535, endPoint x: 324, endPoint y: 538, distance: 26.2
click at [324, 538] on div "EGP 0 Price *" at bounding box center [504, 543] width 399 height 33
paste input "290.0"
type input "290.00"
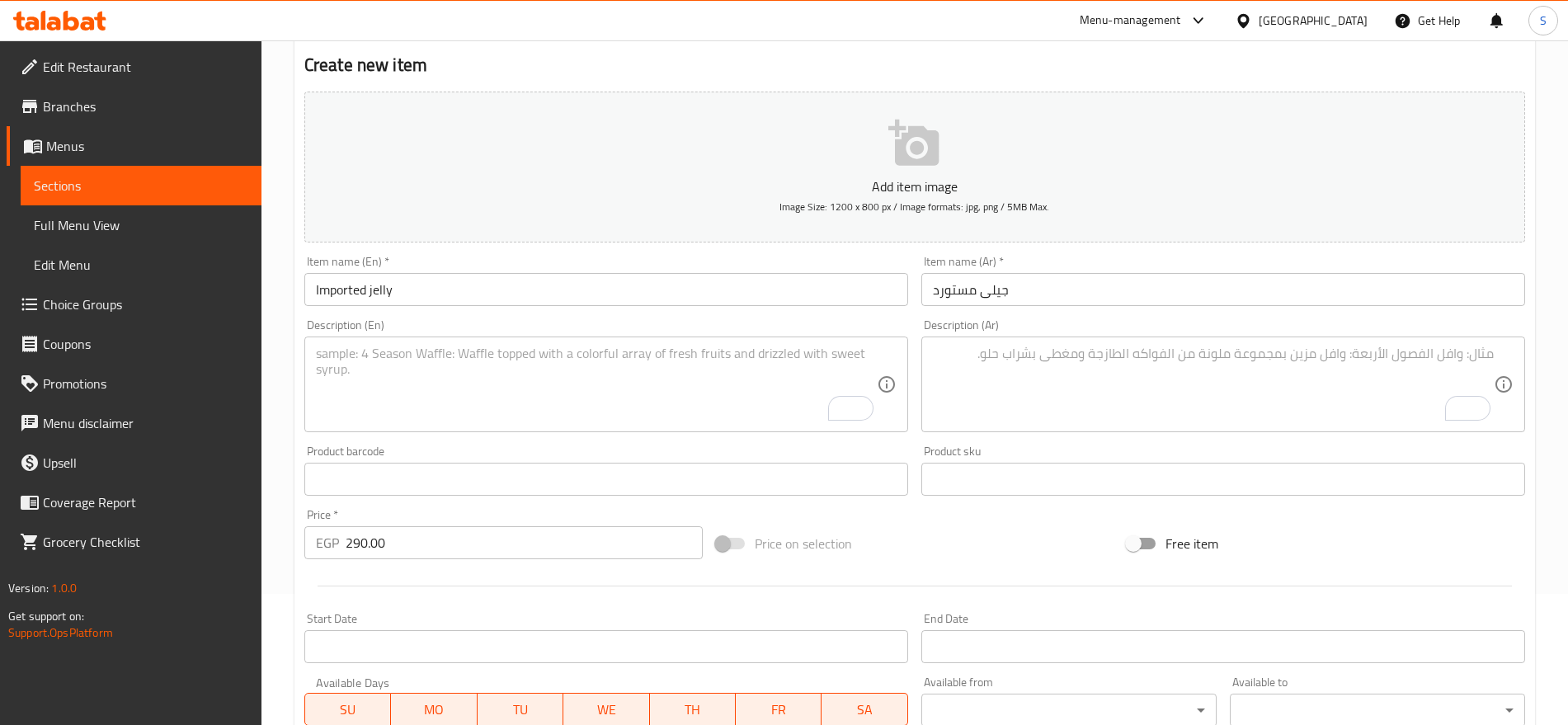
click at [974, 383] on textarea "To enrich screen reader interactions, please activate Accessibility in Grammarl…" at bounding box center [1213, 385] width 561 height 78
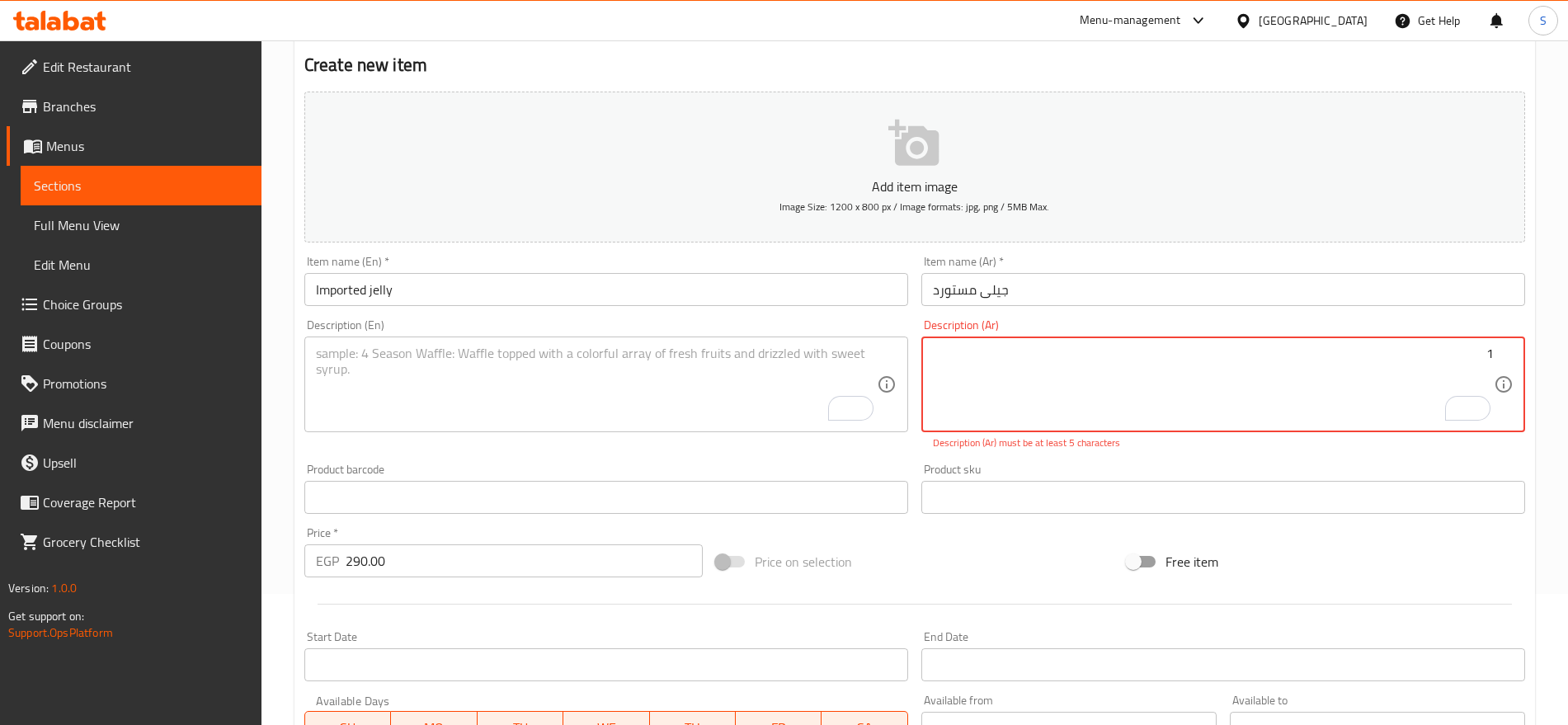
paste
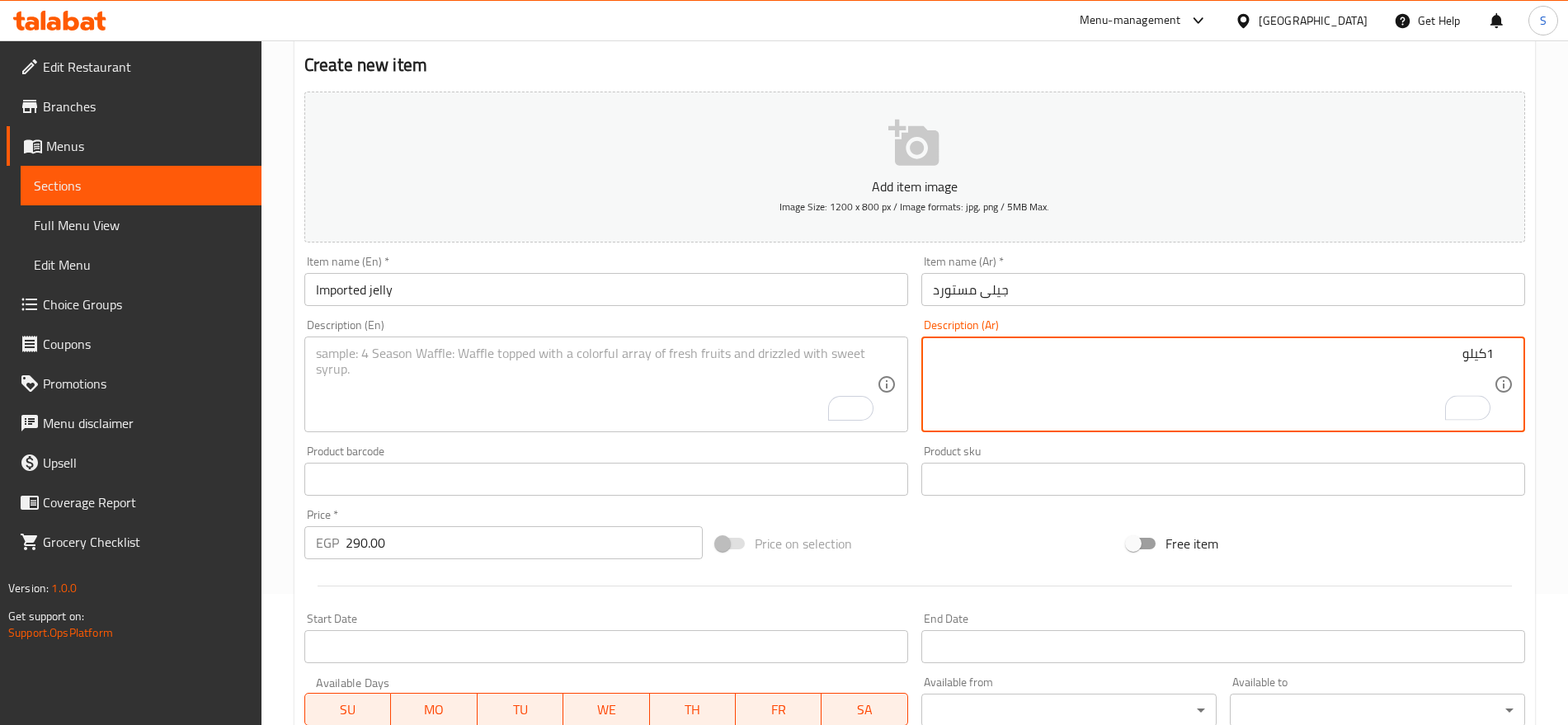
type textarea "1كيلو"
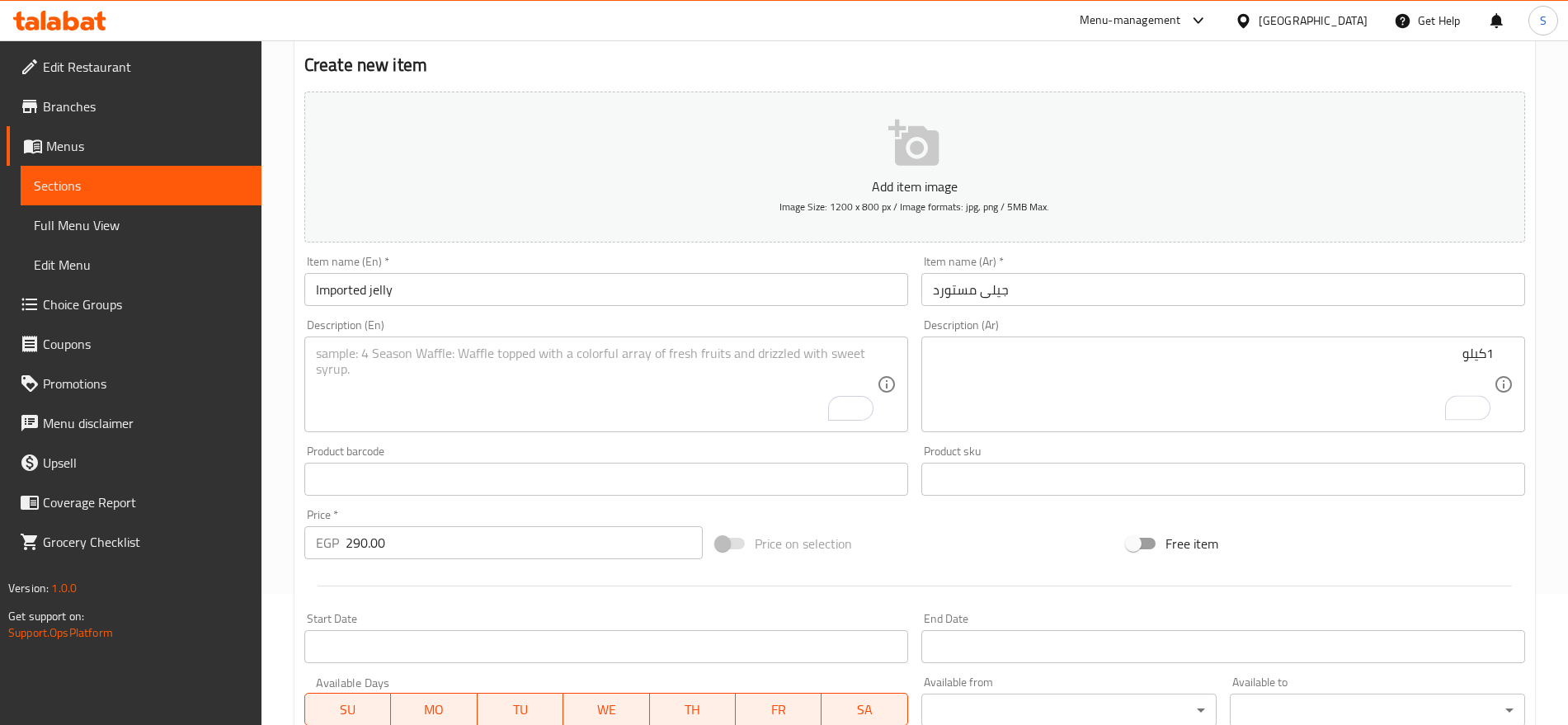
click at [506, 374] on textarea "To enrich screen reader interactions, please activate Accessibility in Grammarl…" at bounding box center [597, 385] width 561 height 78
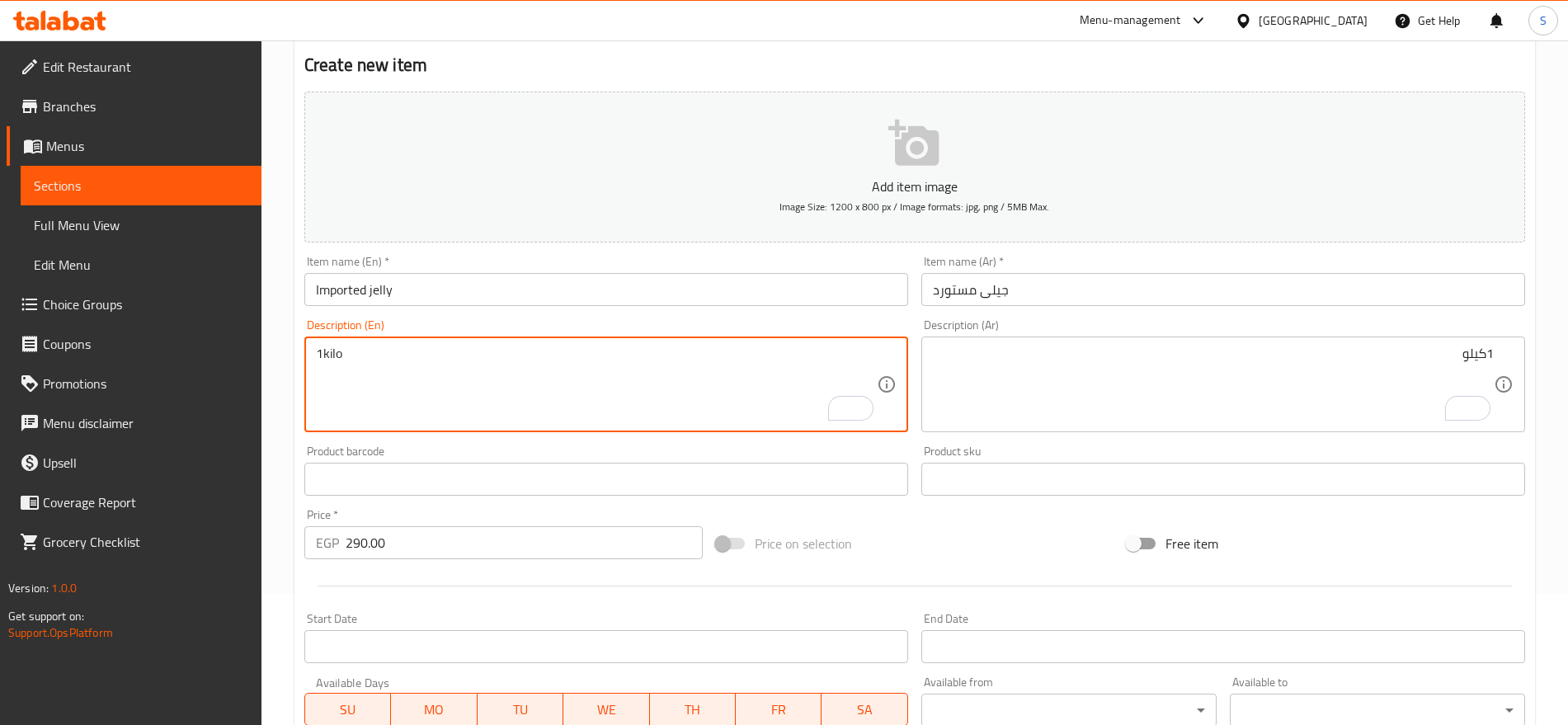
type textarea "1kilo"
click at [488, 552] on input "290.00" at bounding box center [524, 543] width 357 height 33
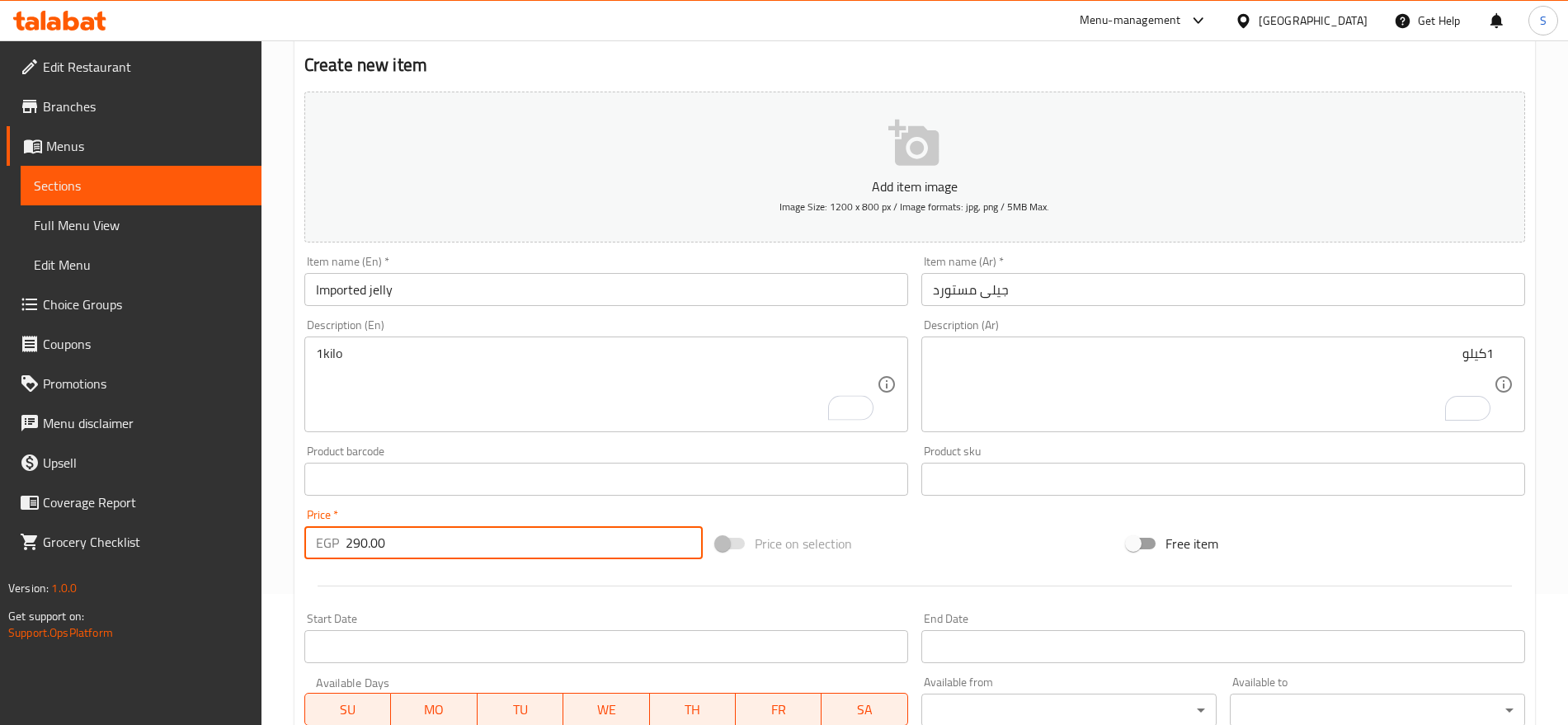
click at [494, 293] on input "Imported jelly" at bounding box center [606, 289] width 604 height 33
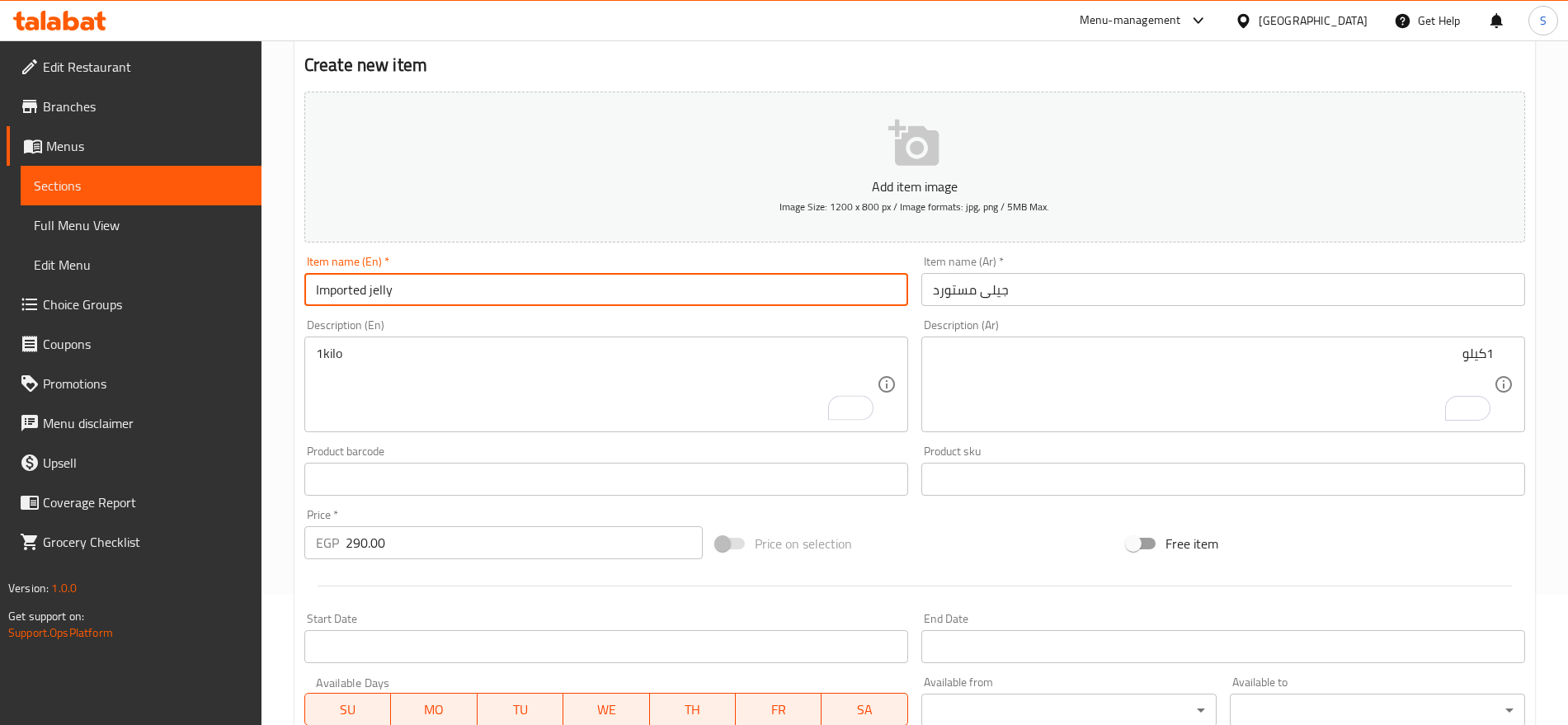
click at [1029, 290] on input "جيلى مستورد" at bounding box center [1223, 289] width 604 height 33
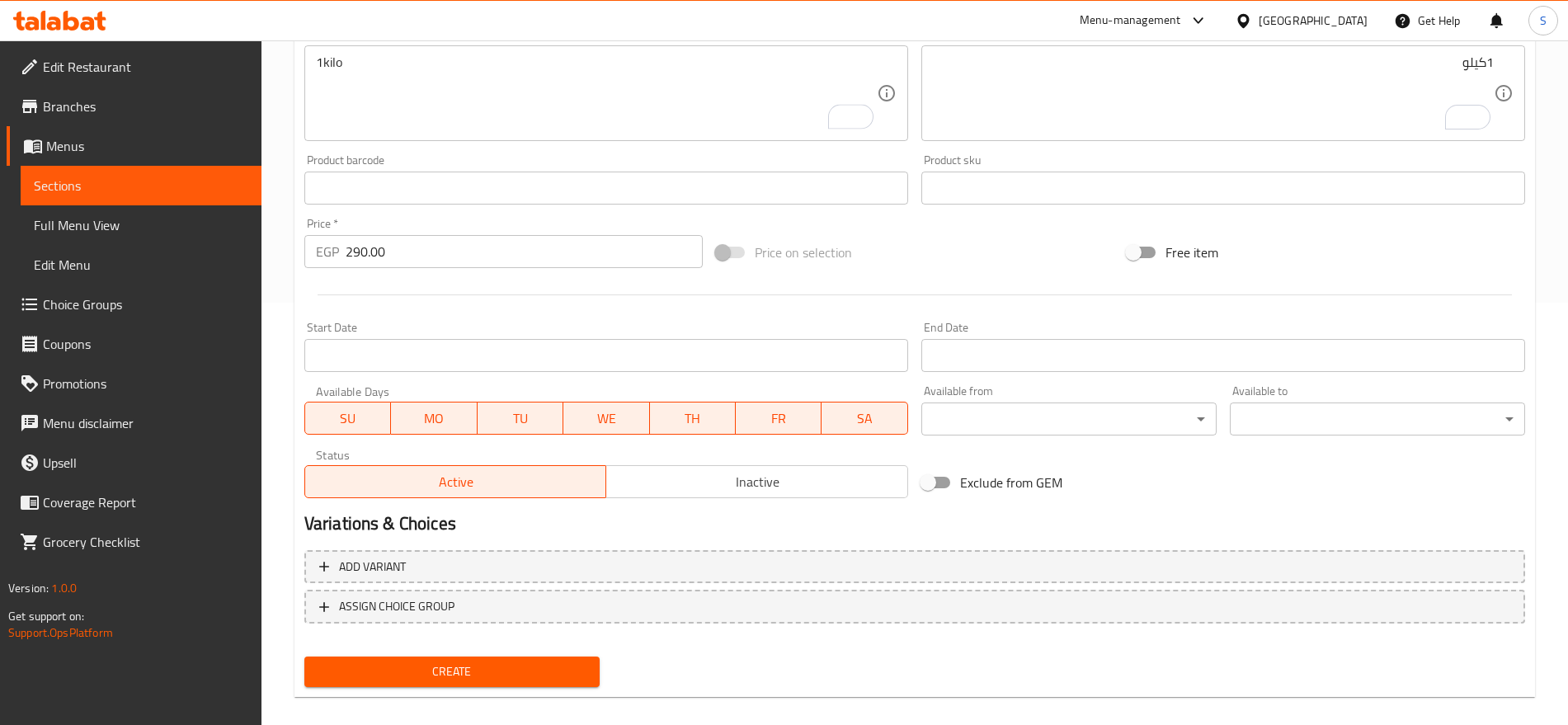
scroll to position [440, 0]
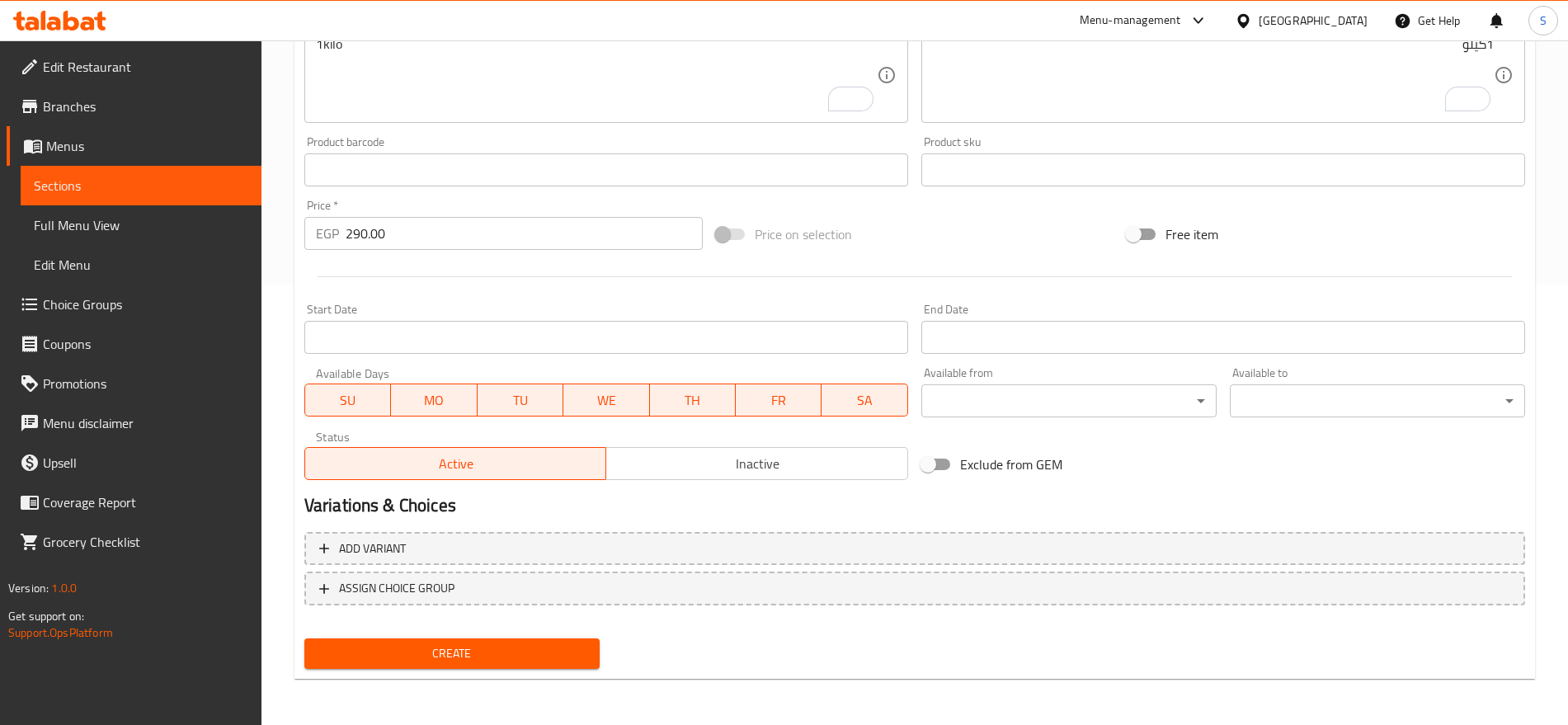
click at [495, 660] on span "Create" at bounding box center [453, 653] width 269 height 20
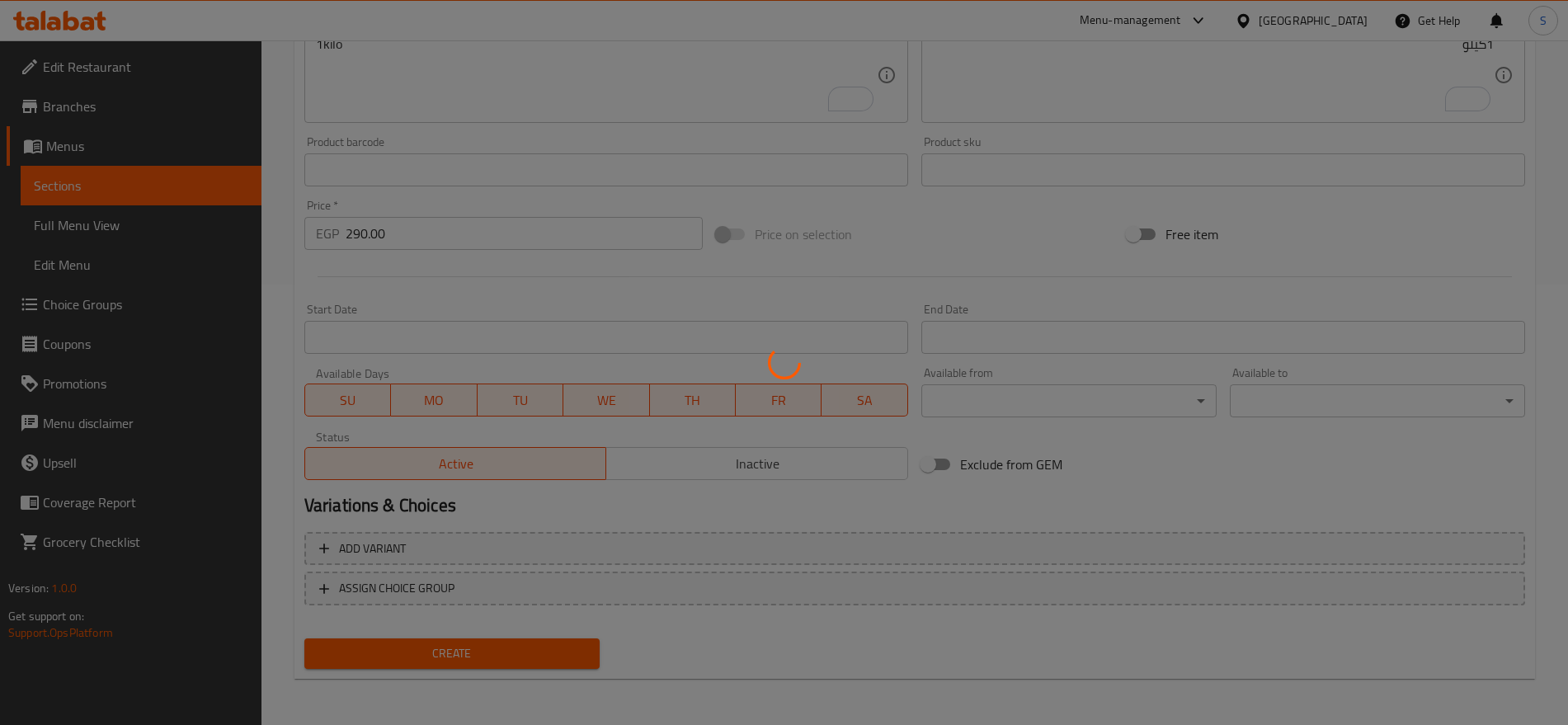
type input "0"
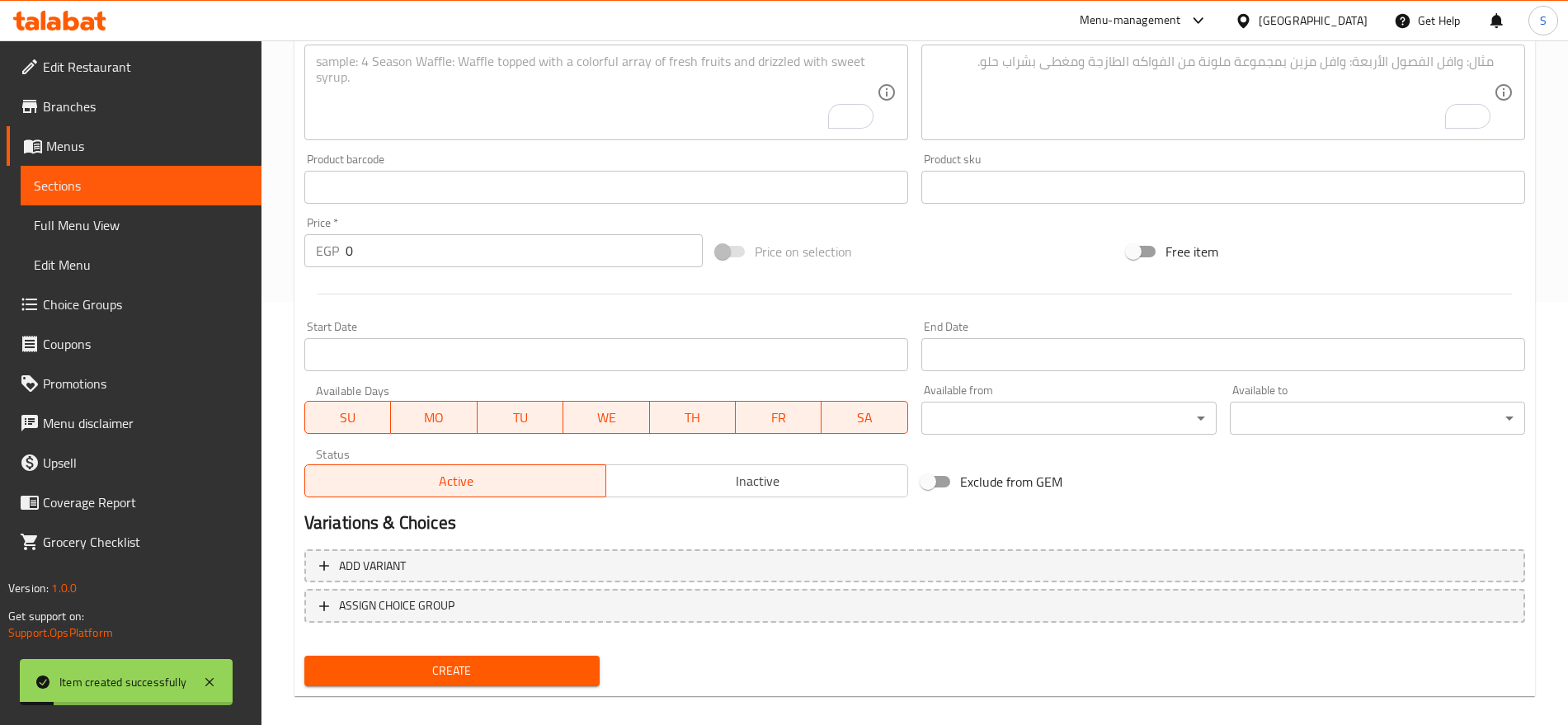
scroll to position [28, 0]
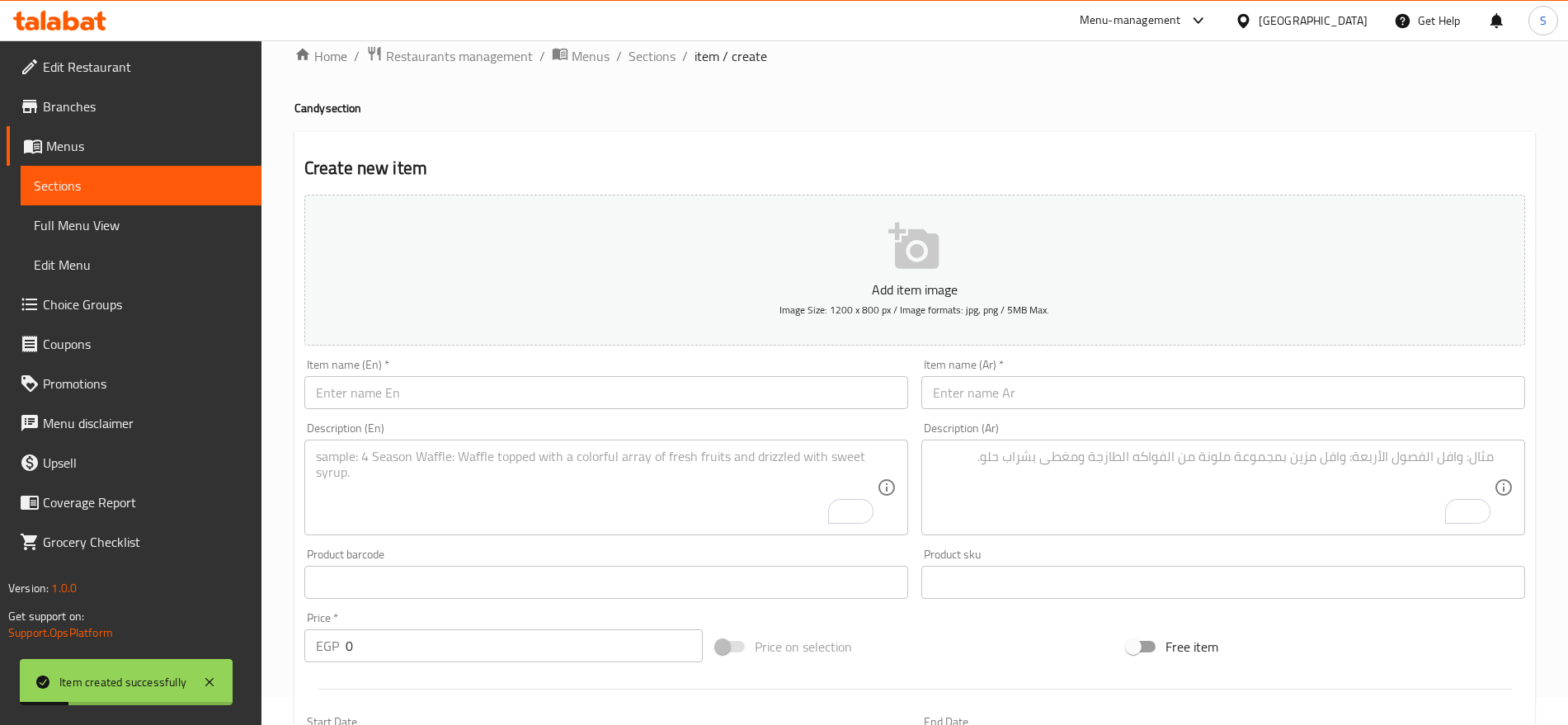
click at [1056, 398] on input "text" at bounding box center [1223, 392] width 604 height 33
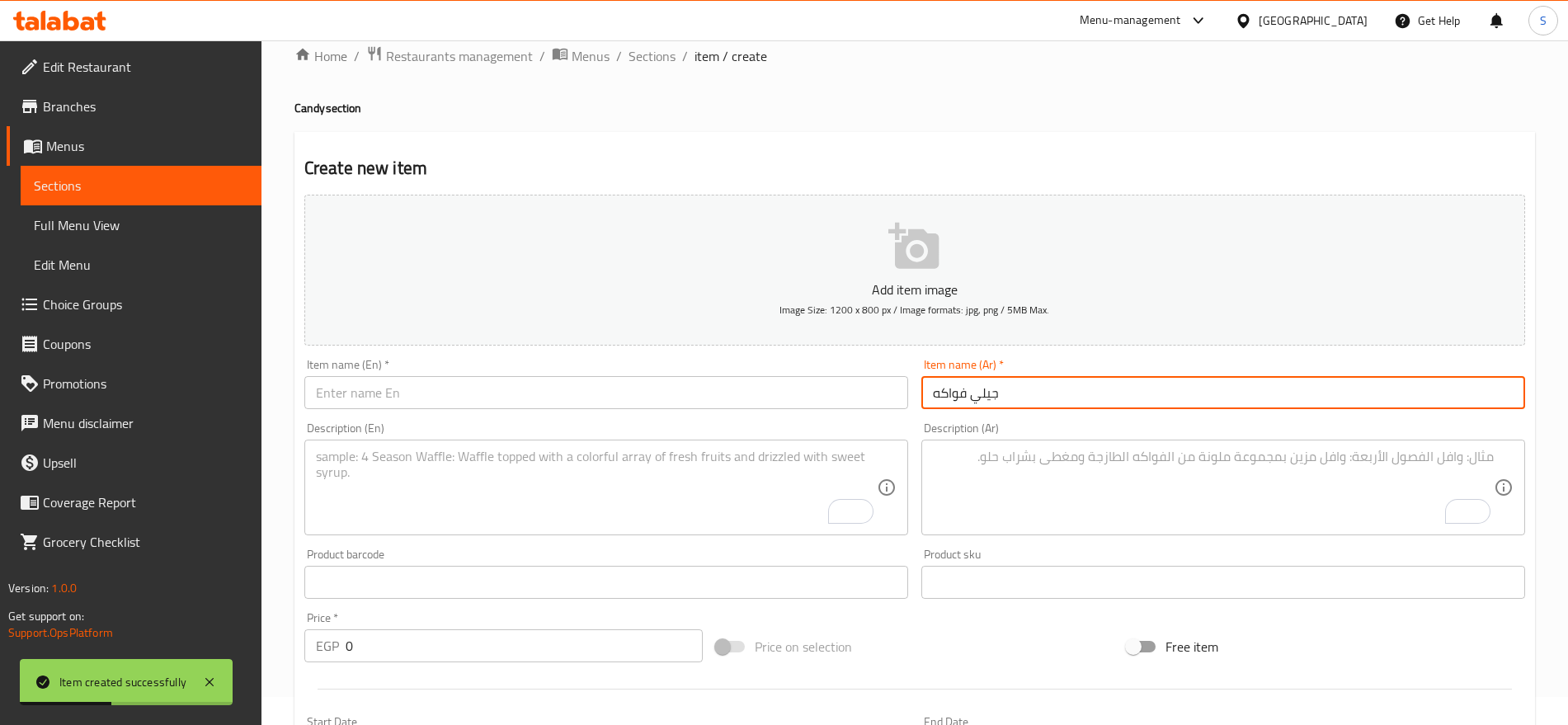
type input "جيلي فواكه"
click at [495, 394] on input "text" at bounding box center [606, 392] width 604 height 33
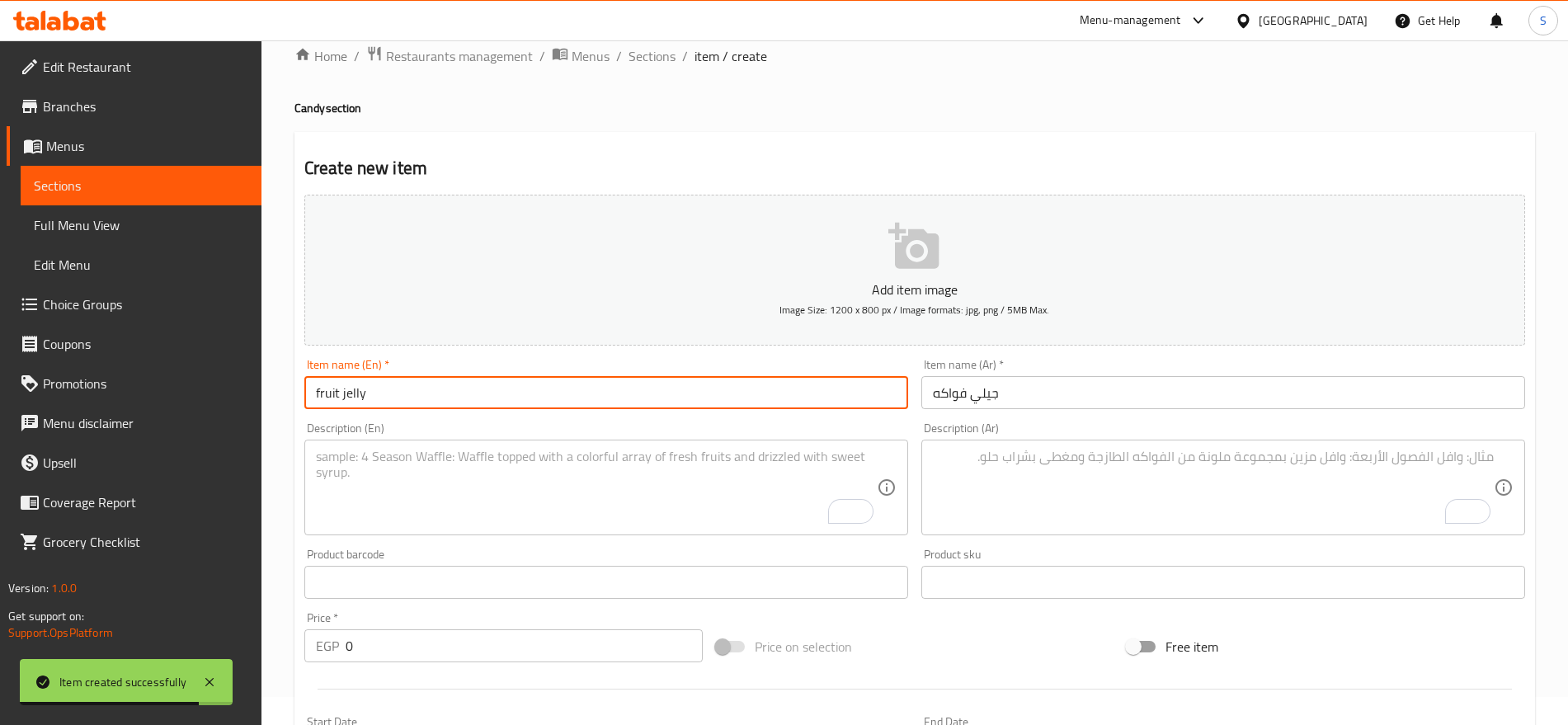
type input "fruit jelly"
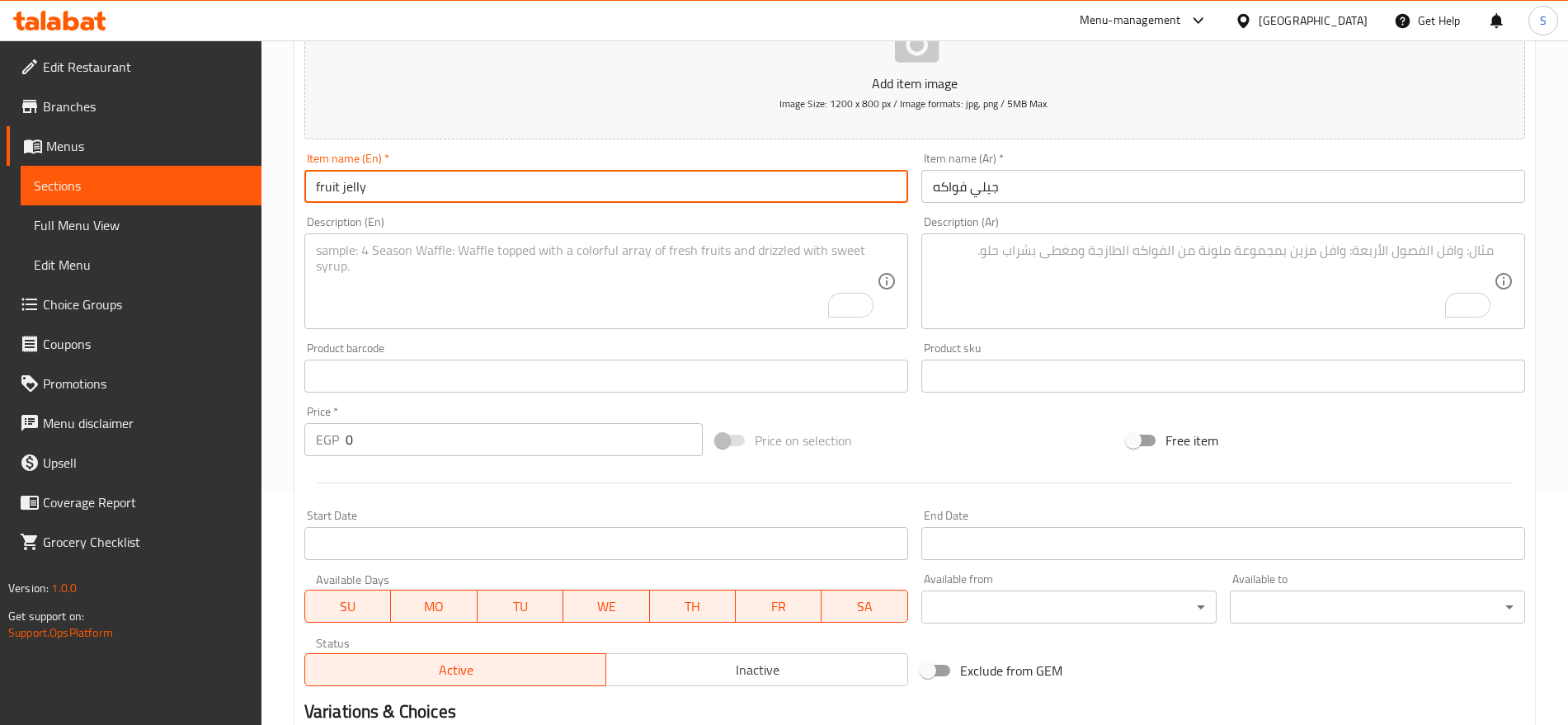
drag, startPoint x: 374, startPoint y: 448, endPoint x: 301, endPoint y: 448, distance: 73.0
click at [301, 448] on div "Price   * EGP 0 Price *" at bounding box center [503, 431] width 412 height 64
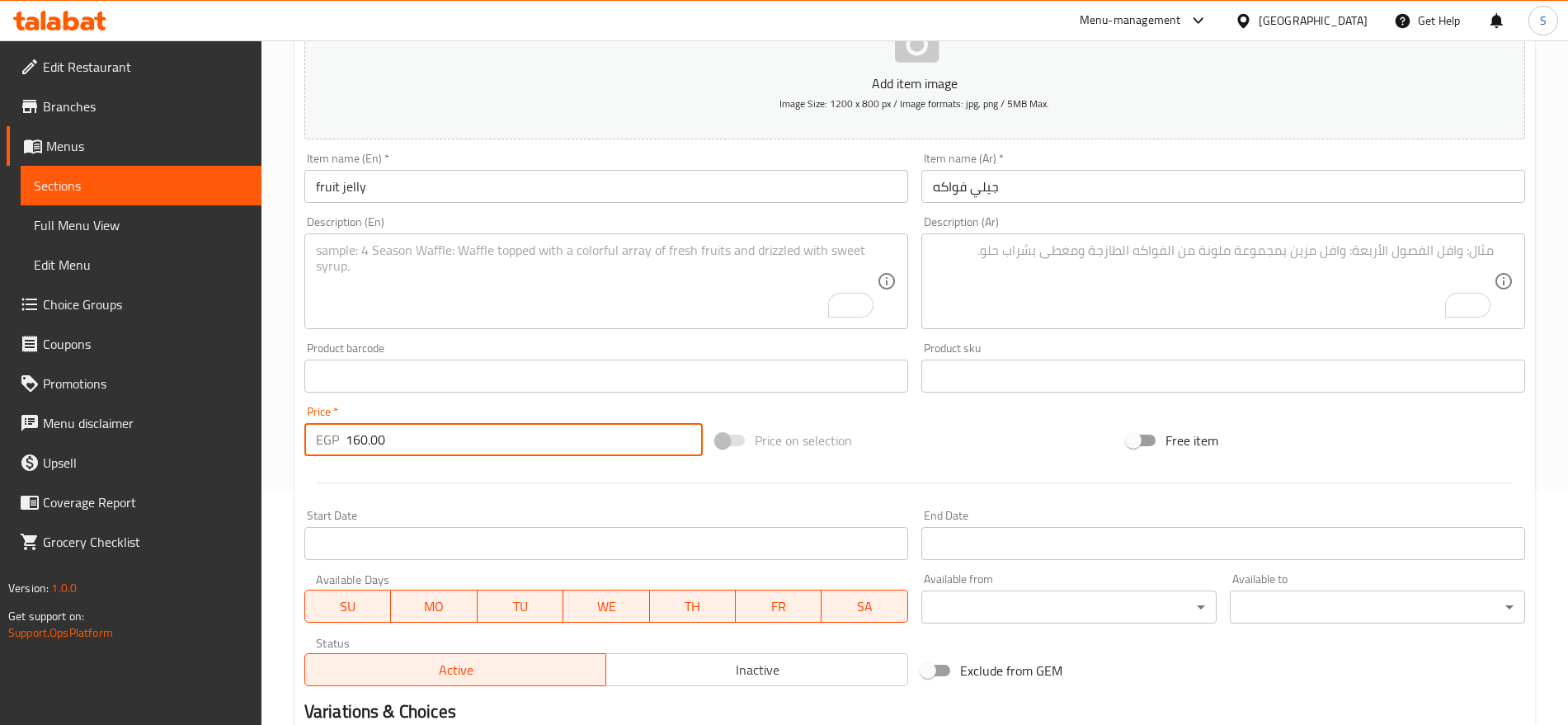
type input "160.00"
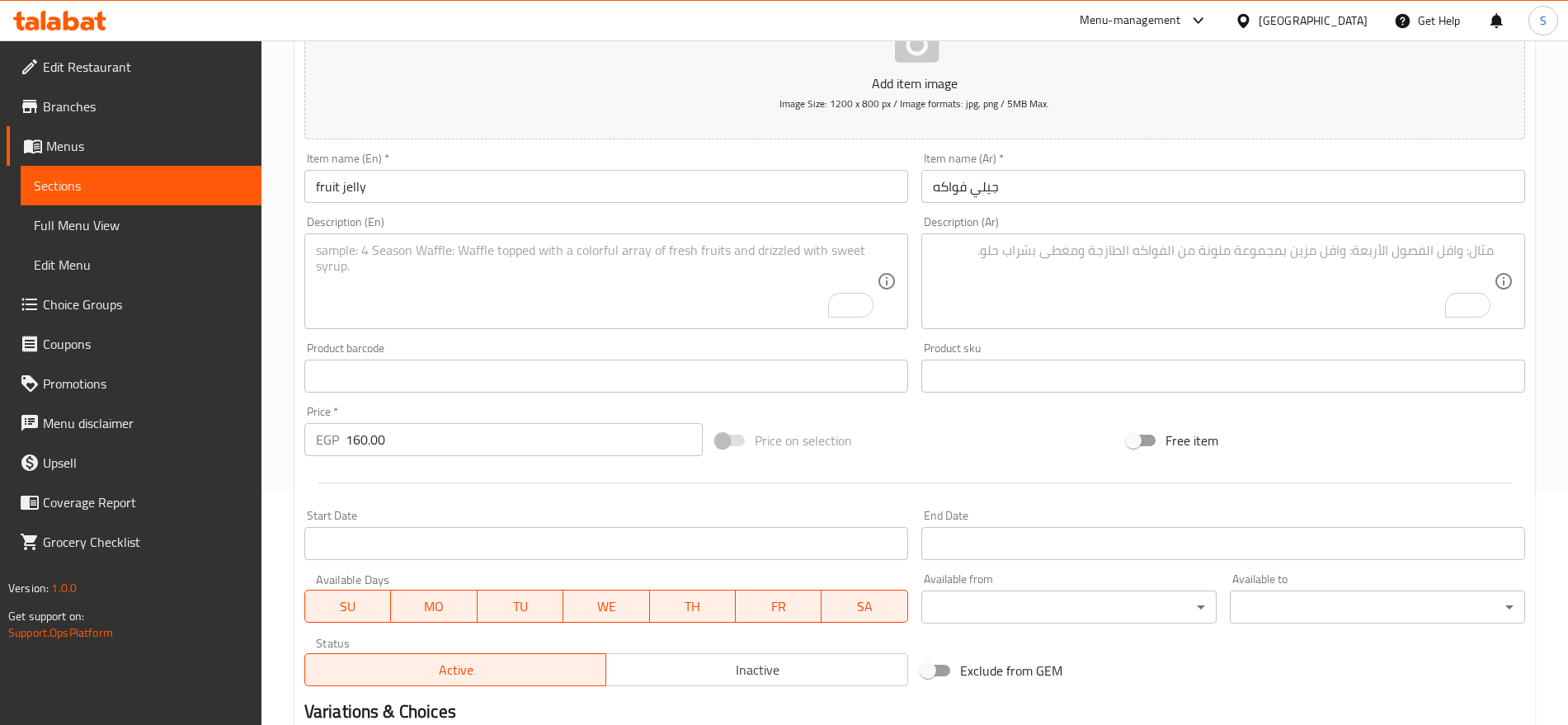
click at [961, 287] on textarea "To enrich screen reader interactions, please activate Accessibility in Grammarl…" at bounding box center [1213, 282] width 561 height 78
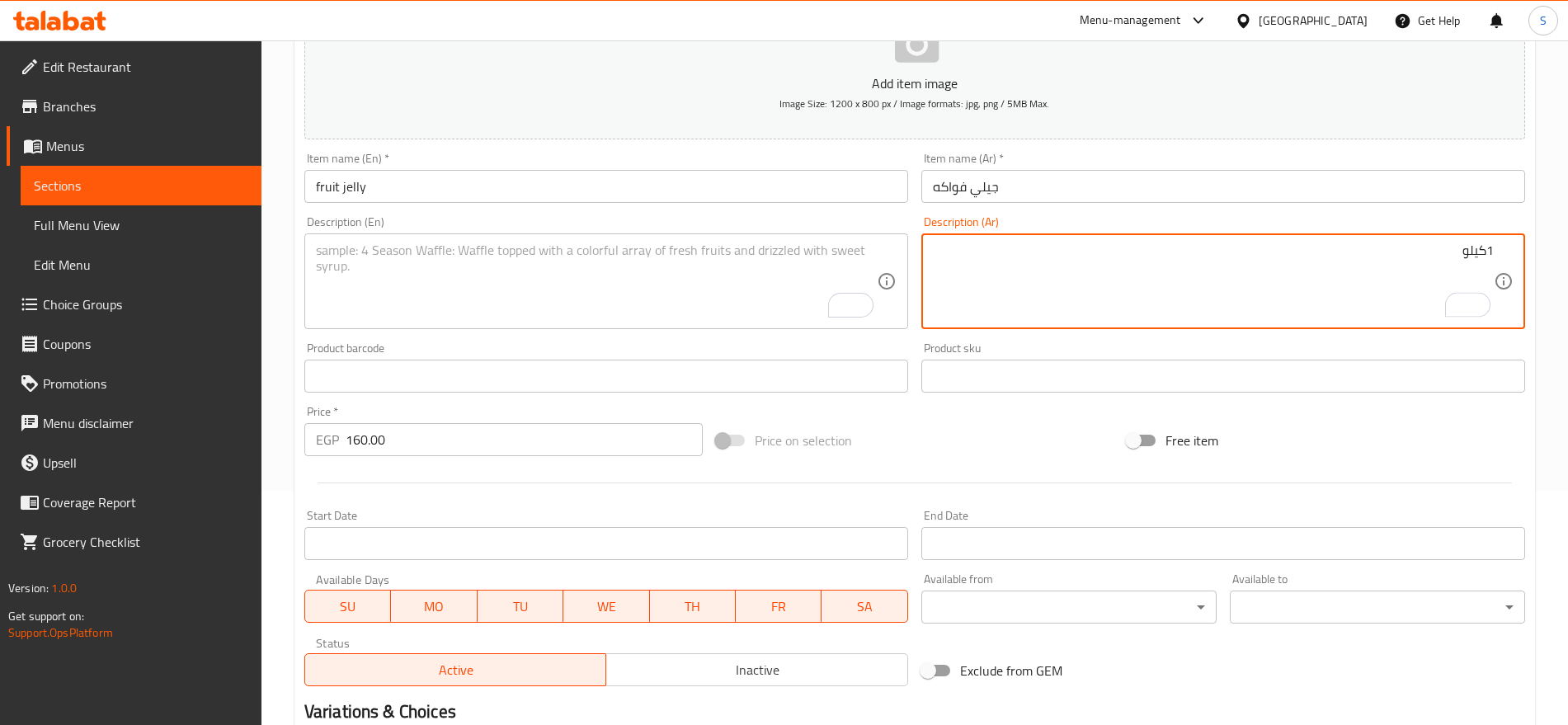
type textarea "1كيلو"
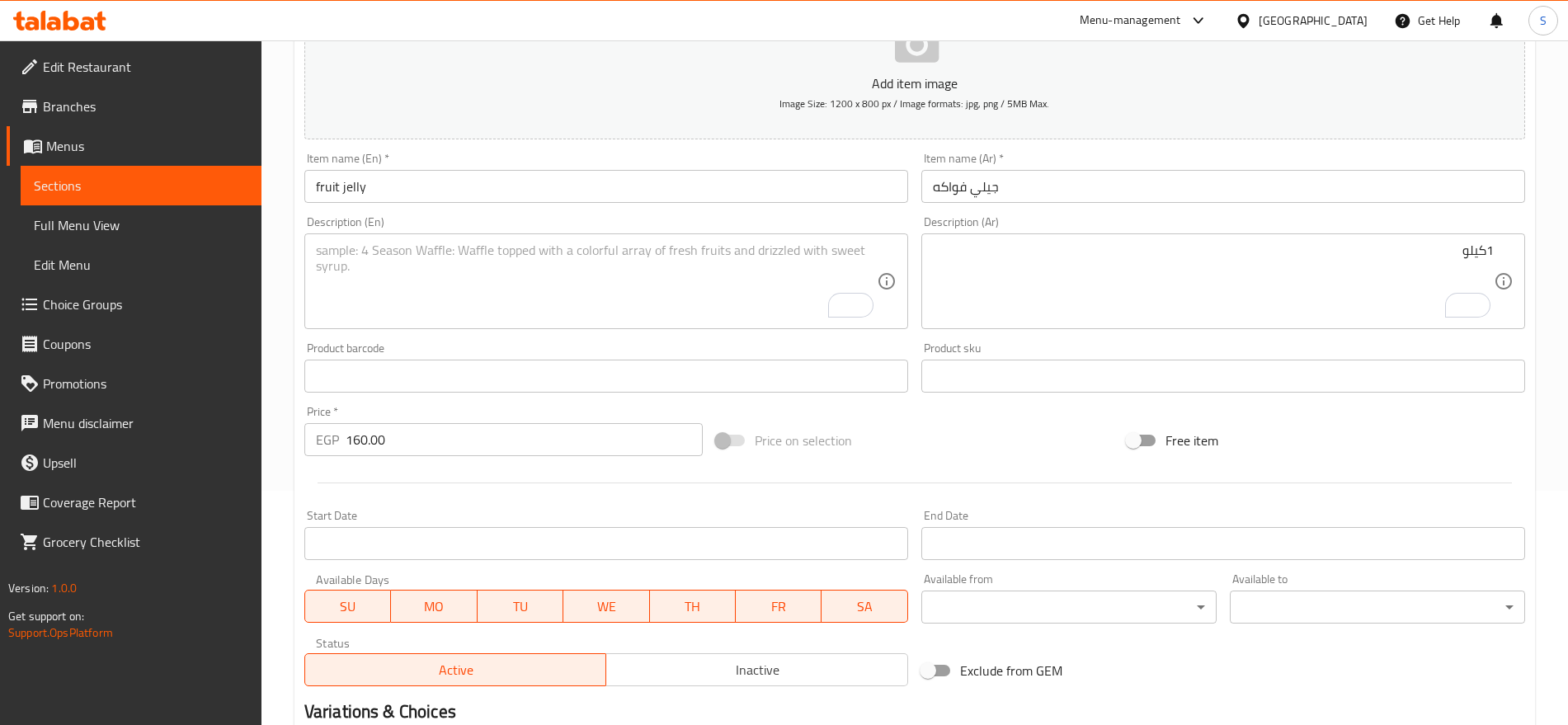
click at [428, 284] on textarea "To enrich screen reader interactions, please activate Accessibility in Grammarl…" at bounding box center [597, 282] width 561 height 78
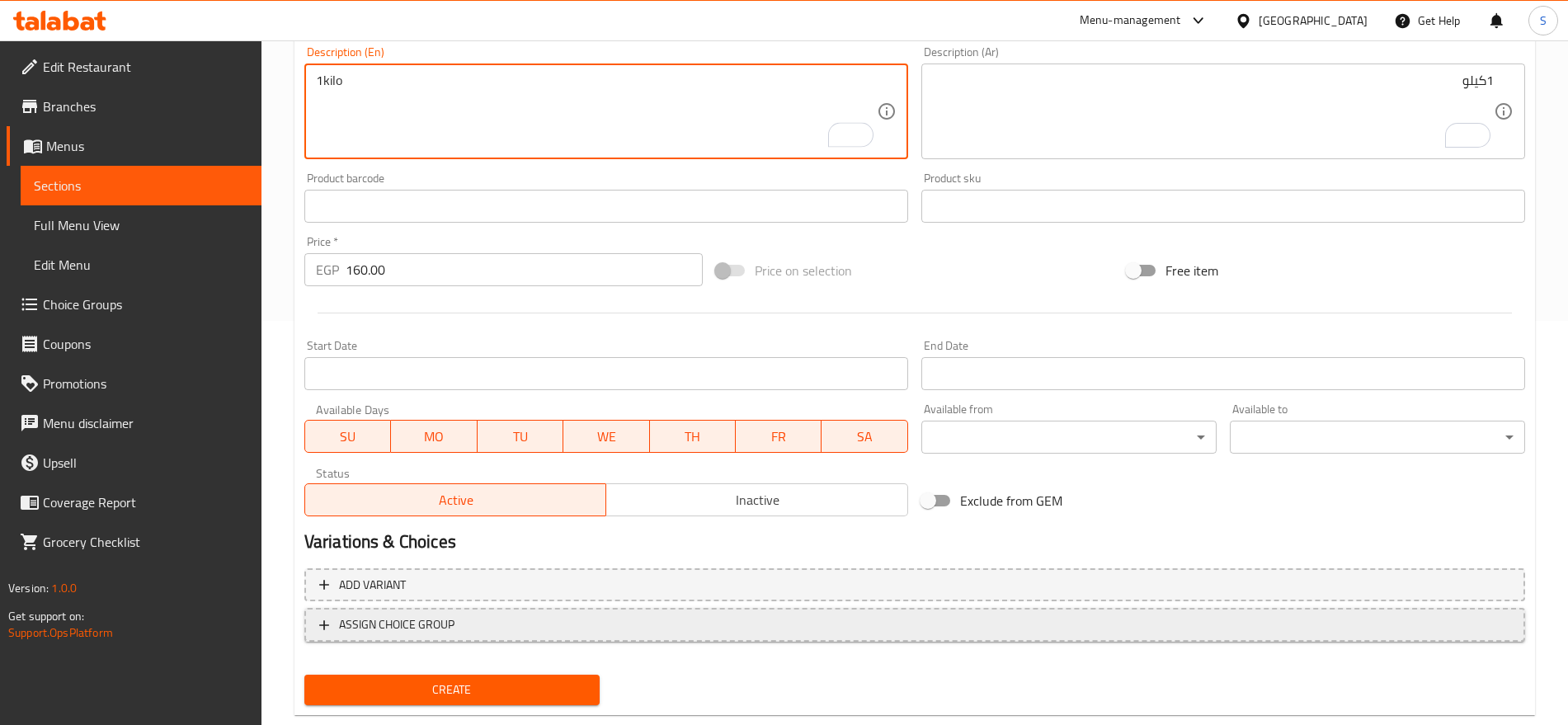
scroll to position [440, 0]
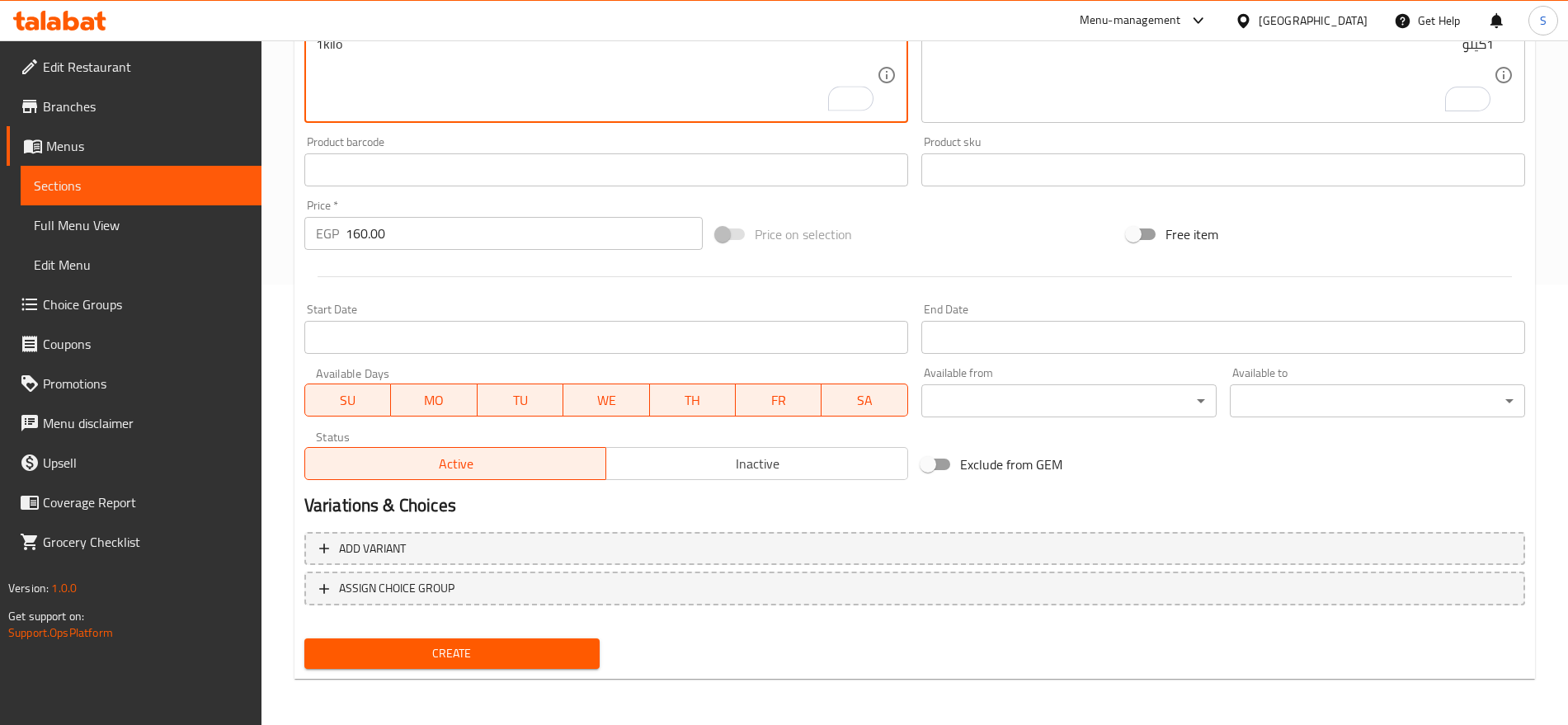
type textarea "1kilo"
click at [490, 640] on button "Create" at bounding box center [452, 653] width 296 height 31
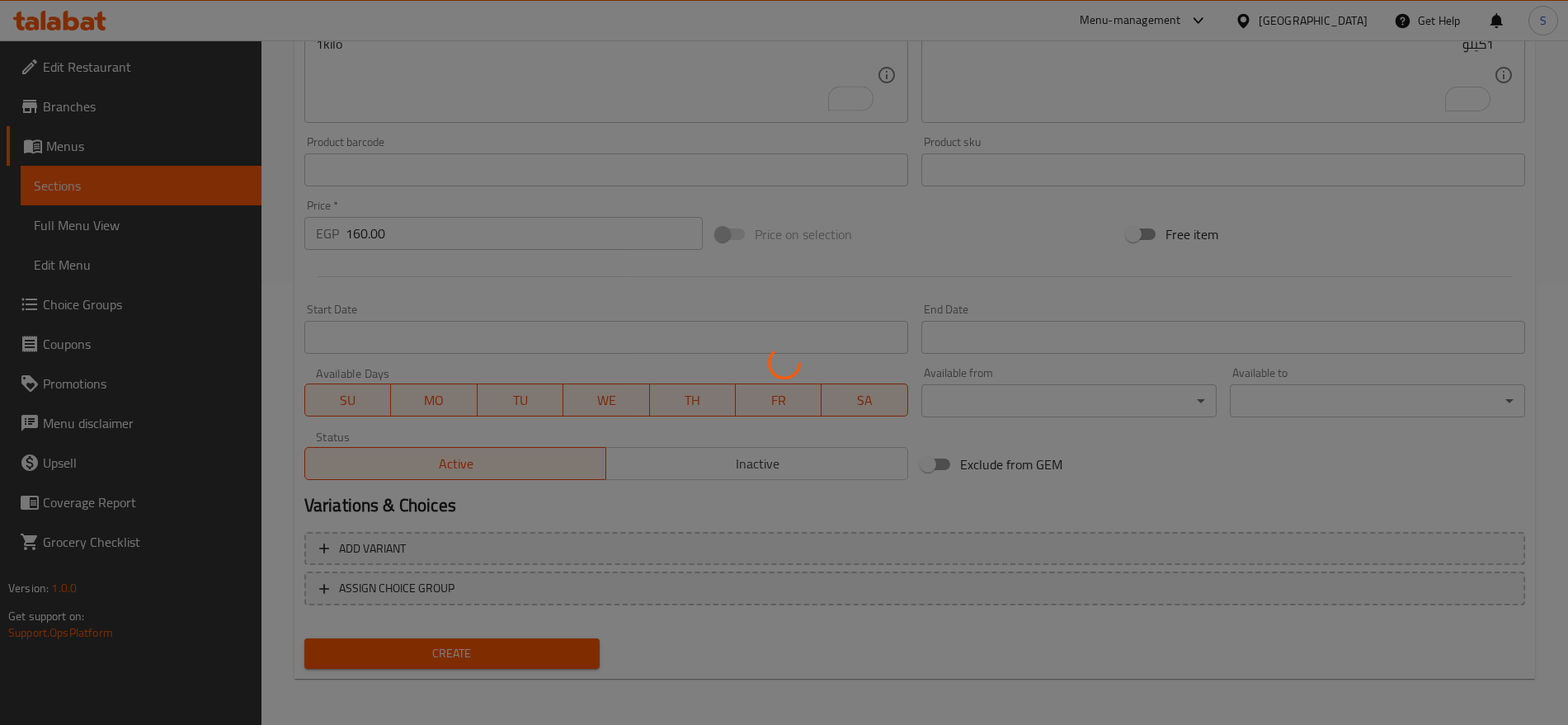
type input "0"
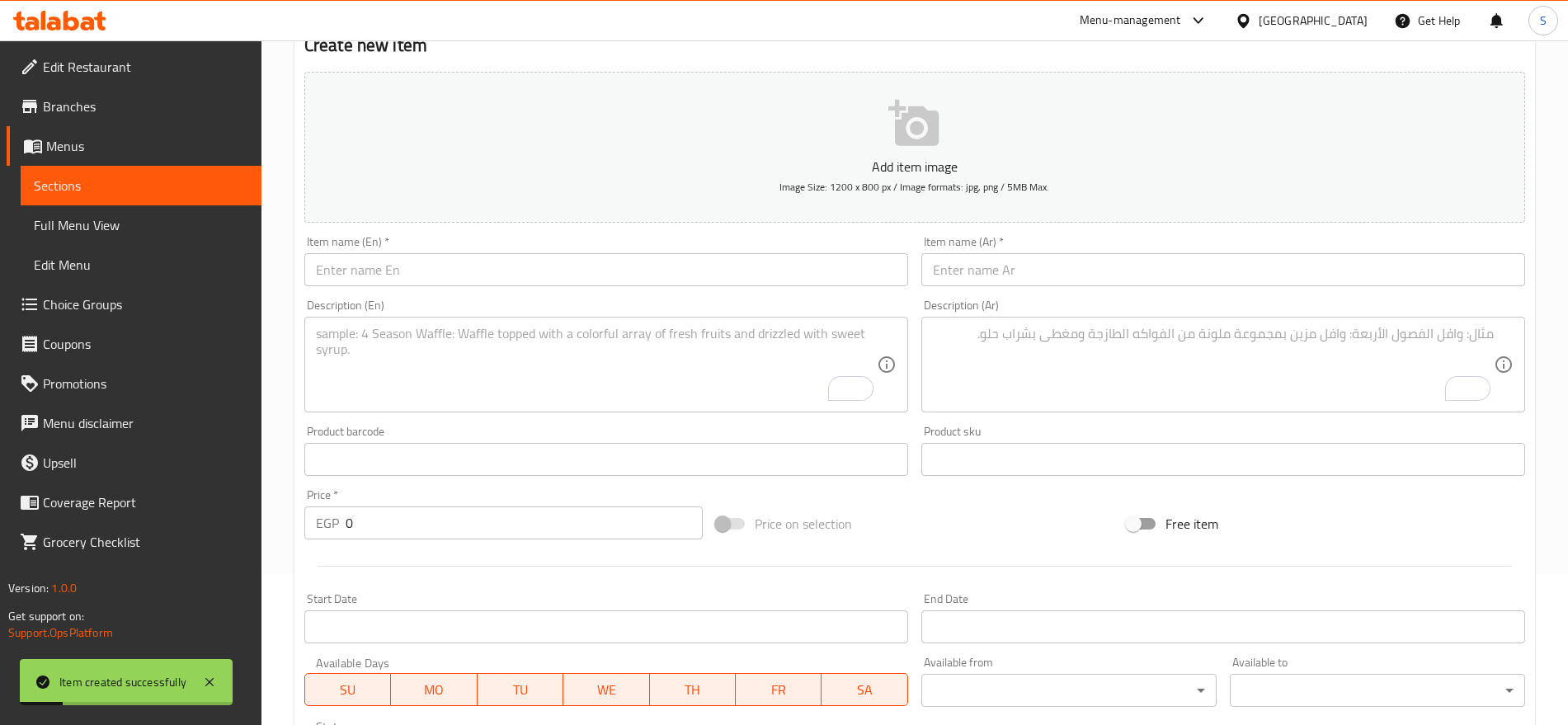
scroll to position [28, 0]
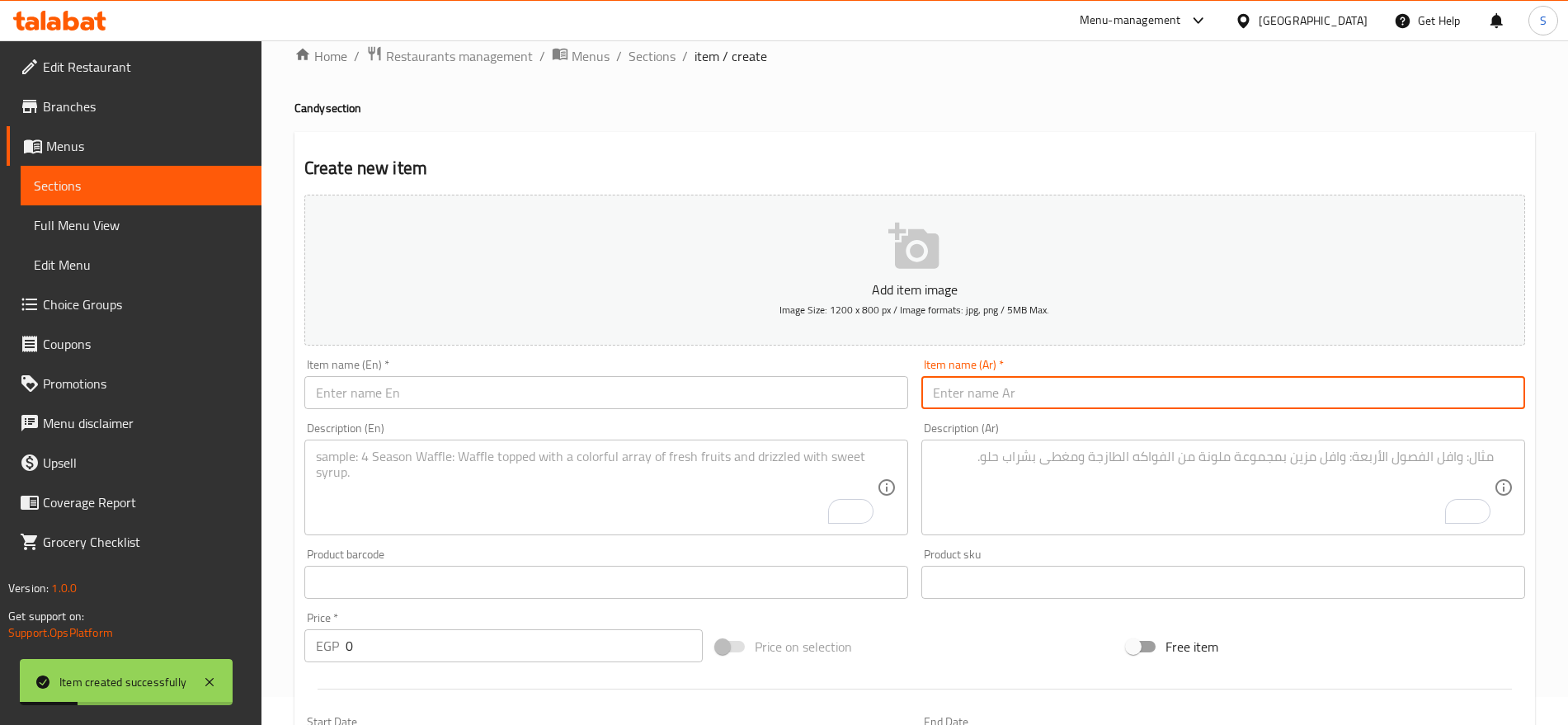
click at [1071, 381] on input "text" at bounding box center [1223, 392] width 604 height 33
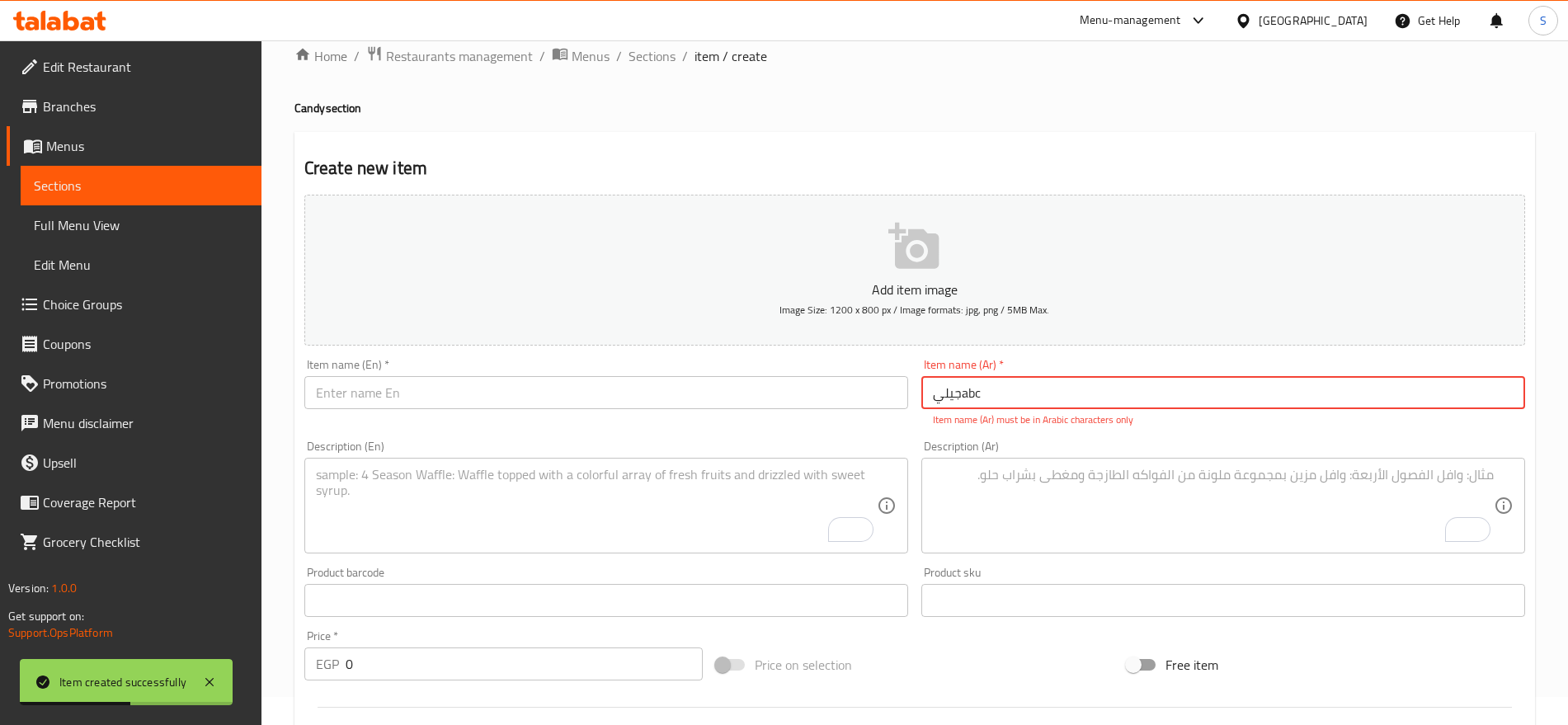
drag, startPoint x: 966, startPoint y: 395, endPoint x: 1031, endPoint y: 394, distance: 65.0
click at [1031, 394] on input "جيليabc" at bounding box center [1223, 392] width 604 height 33
click at [1041, 386] on input "جيليabc" at bounding box center [1223, 392] width 604 height 33
drag, startPoint x: 1018, startPoint y: 388, endPoint x: 965, endPoint y: 396, distance: 53.6
click at [965, 396] on input "جيليabc" at bounding box center [1223, 392] width 604 height 33
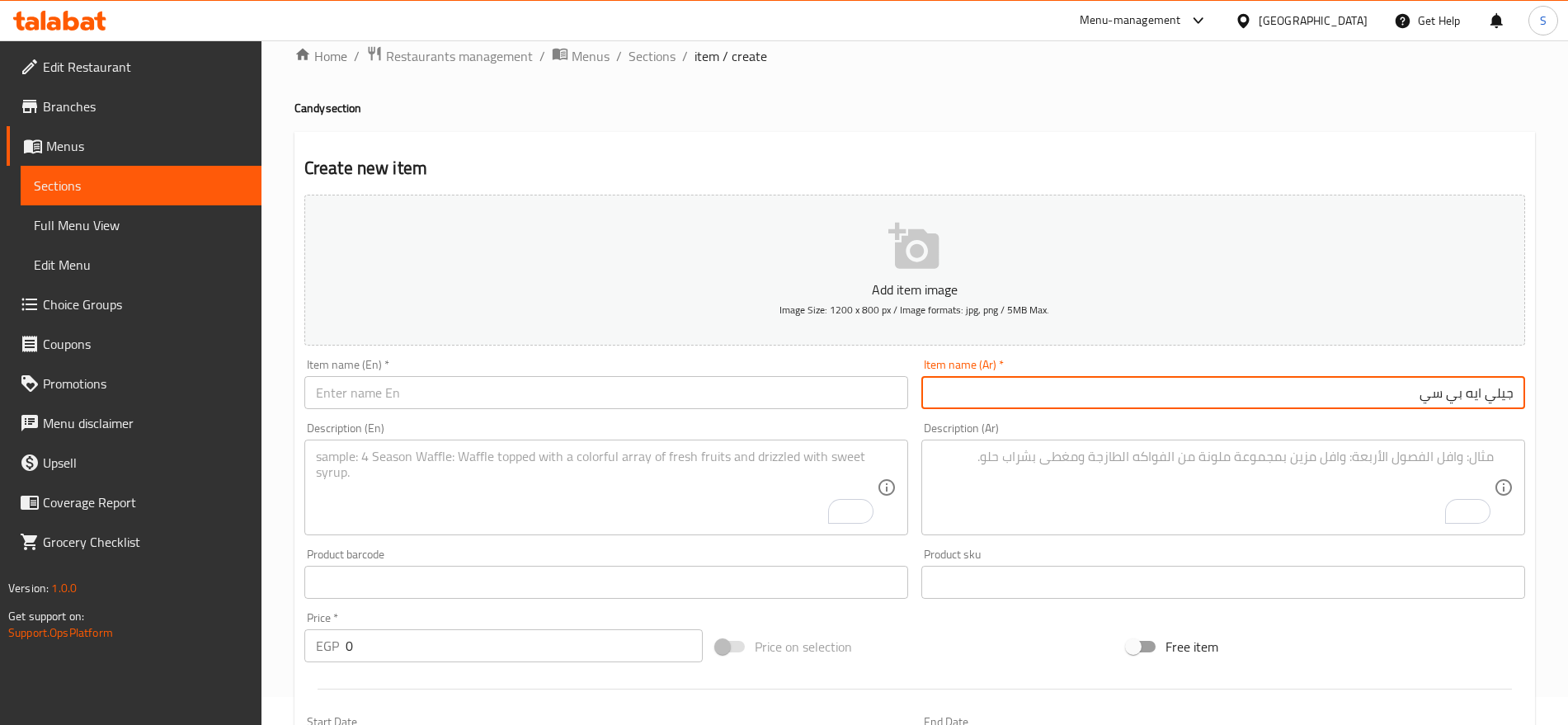
type input "جيلي ايه بي سي"
click at [384, 400] on input "text" at bounding box center [606, 392] width 604 height 33
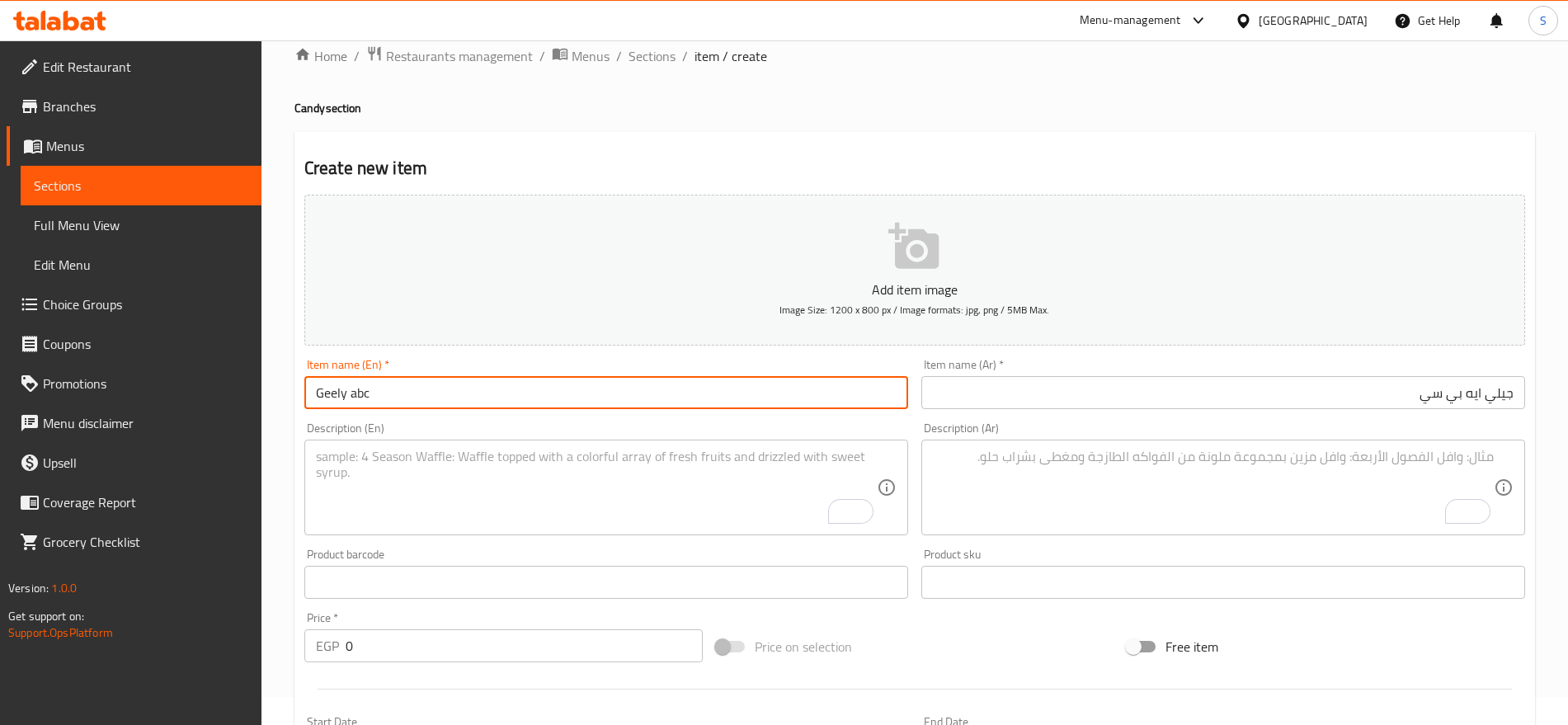
type input "Geely abc"
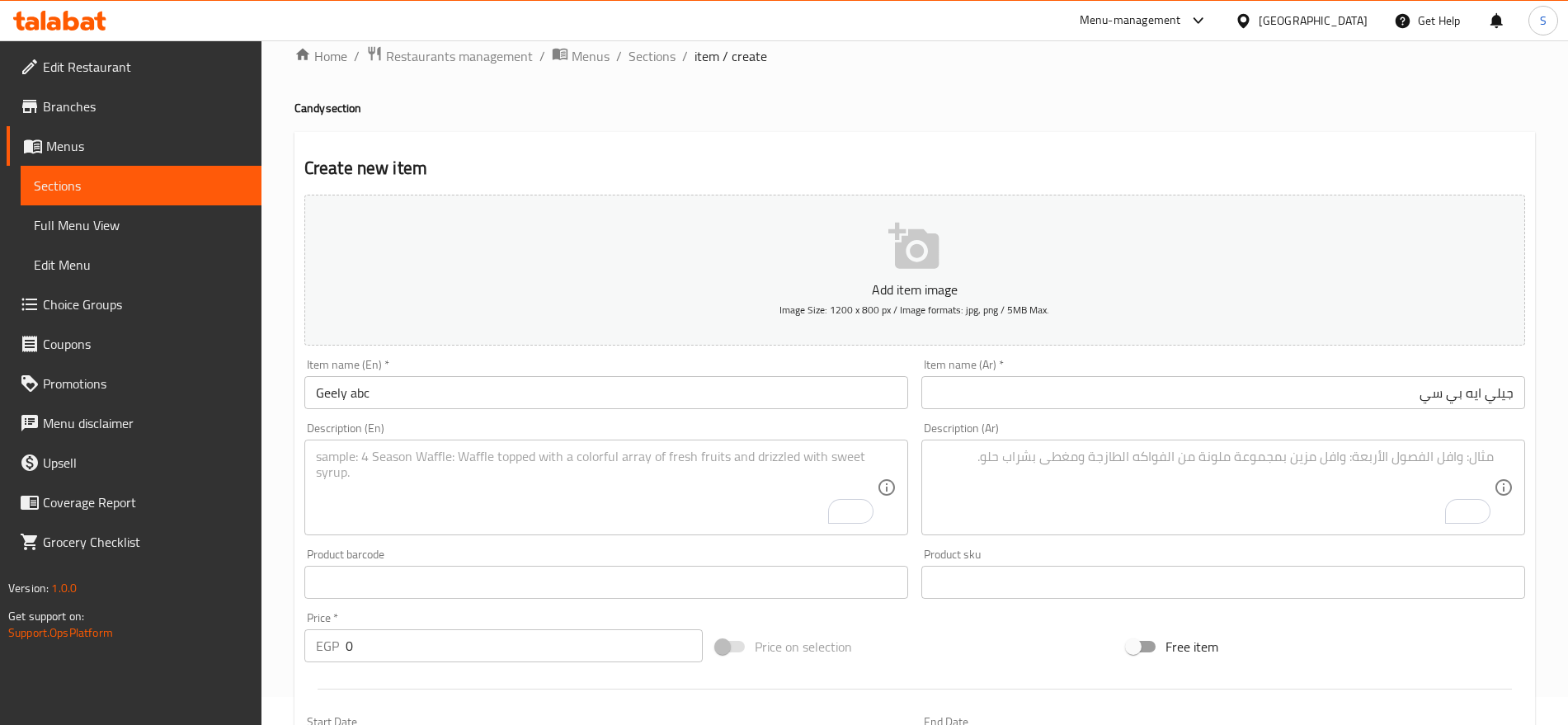
click at [1024, 469] on textarea "To enrich screen reader interactions, please activate Accessibility in Grammarl…" at bounding box center [1213, 488] width 561 height 78
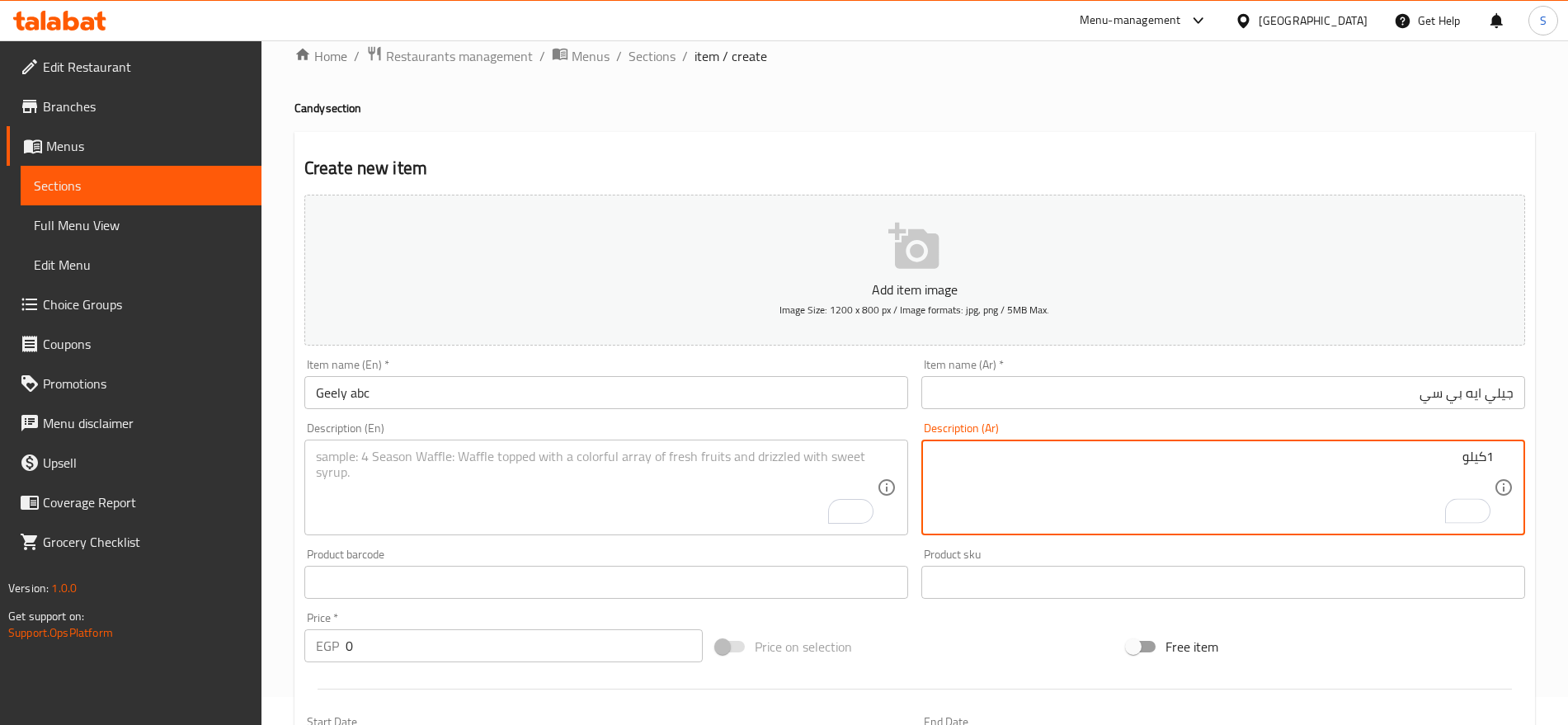
type textarea "1كيلو"
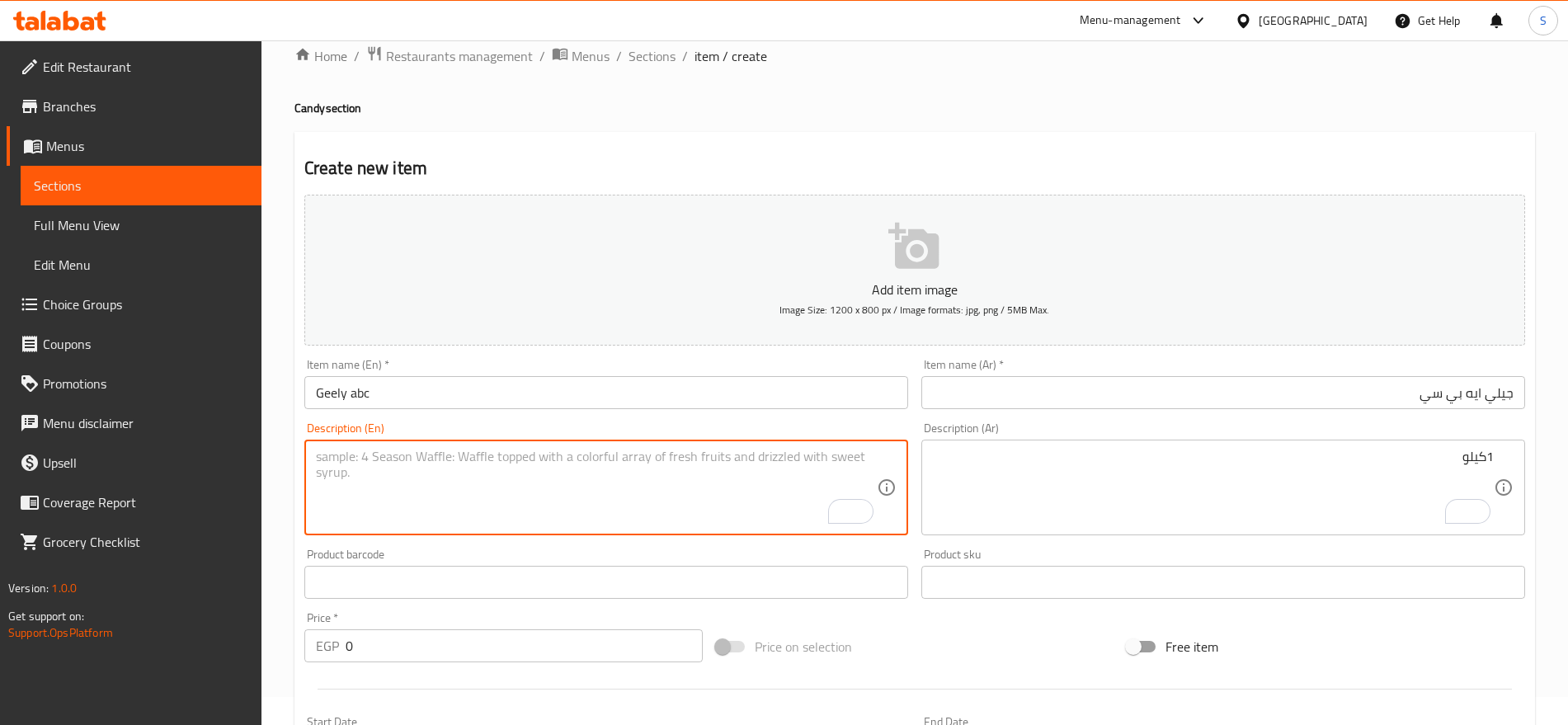
click at [426, 472] on textarea "To enrich screen reader interactions, please activate Accessibility in Grammarl…" at bounding box center [597, 488] width 561 height 78
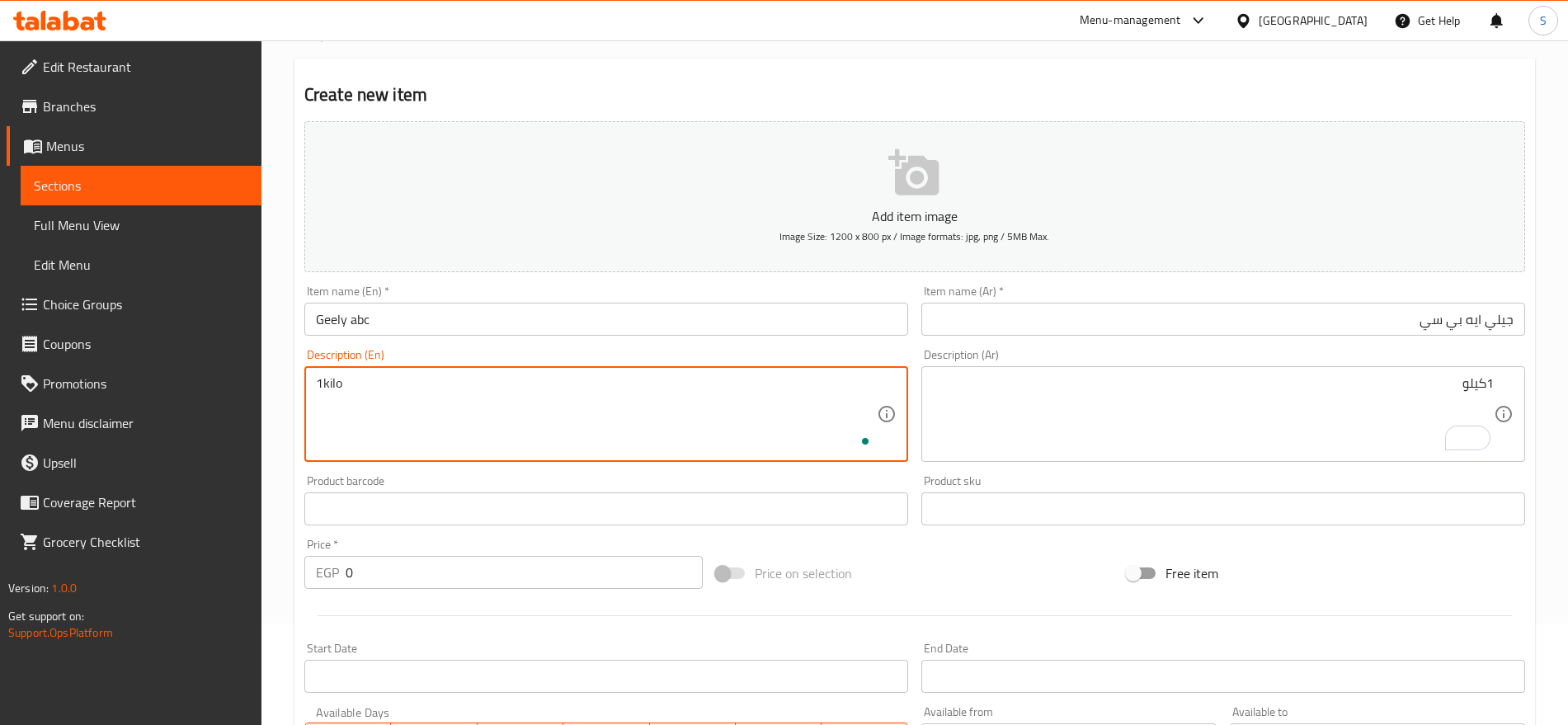
scroll to position [131, 0]
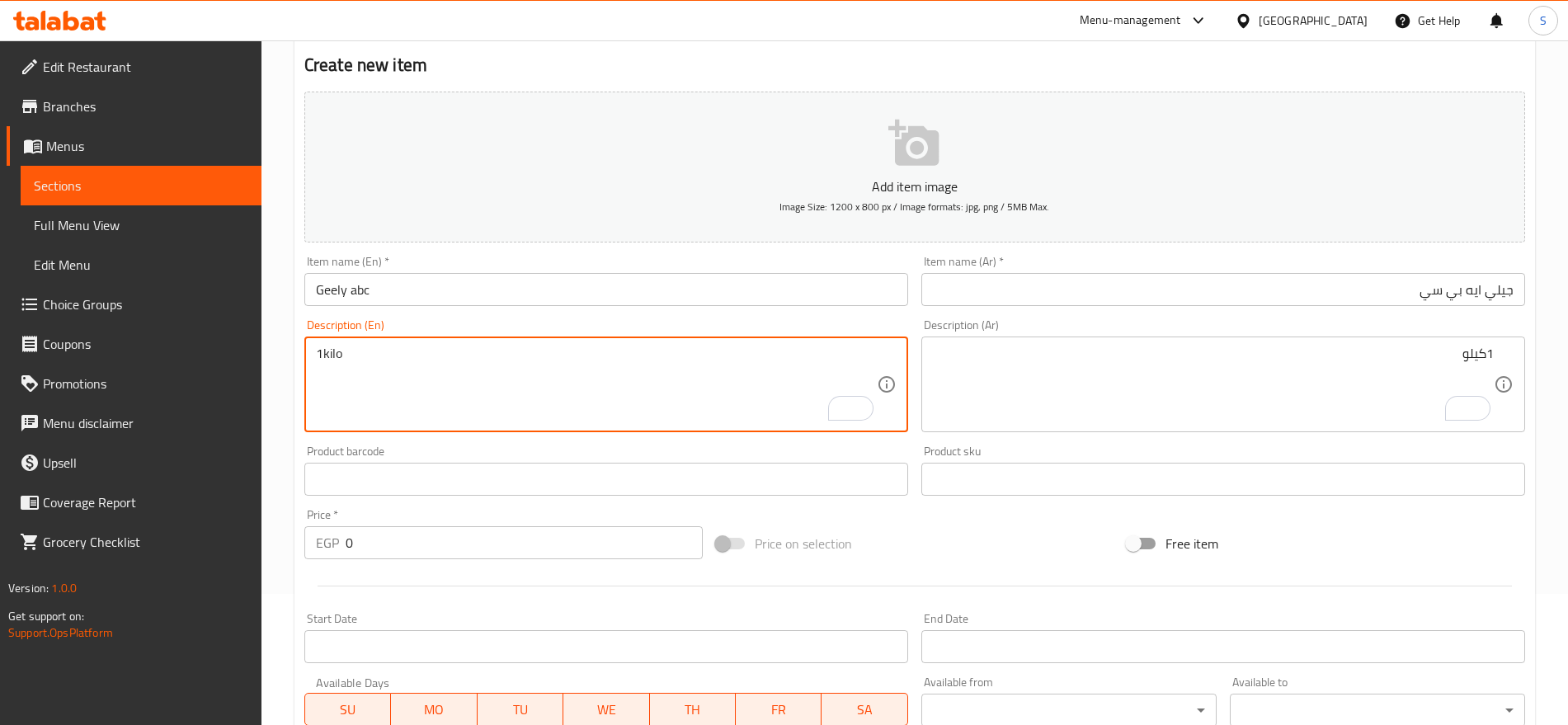
drag, startPoint x: 374, startPoint y: 548, endPoint x: 313, endPoint y: 544, distance: 61.1
click at [318, 544] on div "EGP 0 Price *" at bounding box center [504, 543] width 399 height 33
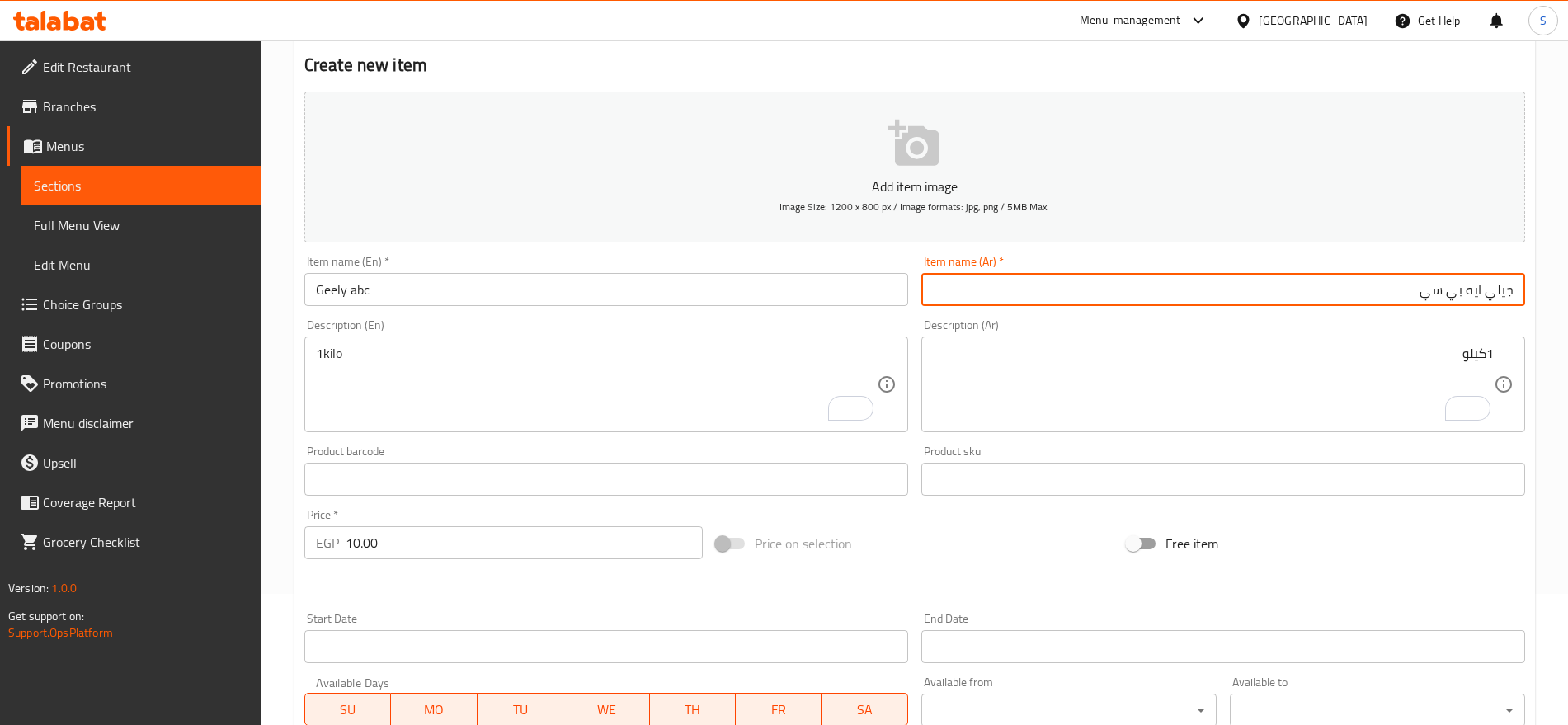
click at [1355, 291] on input "جيلي ايه بي سي" at bounding box center [1223, 289] width 604 height 33
click at [555, 299] on input "Geely abc" at bounding box center [606, 289] width 604 height 33
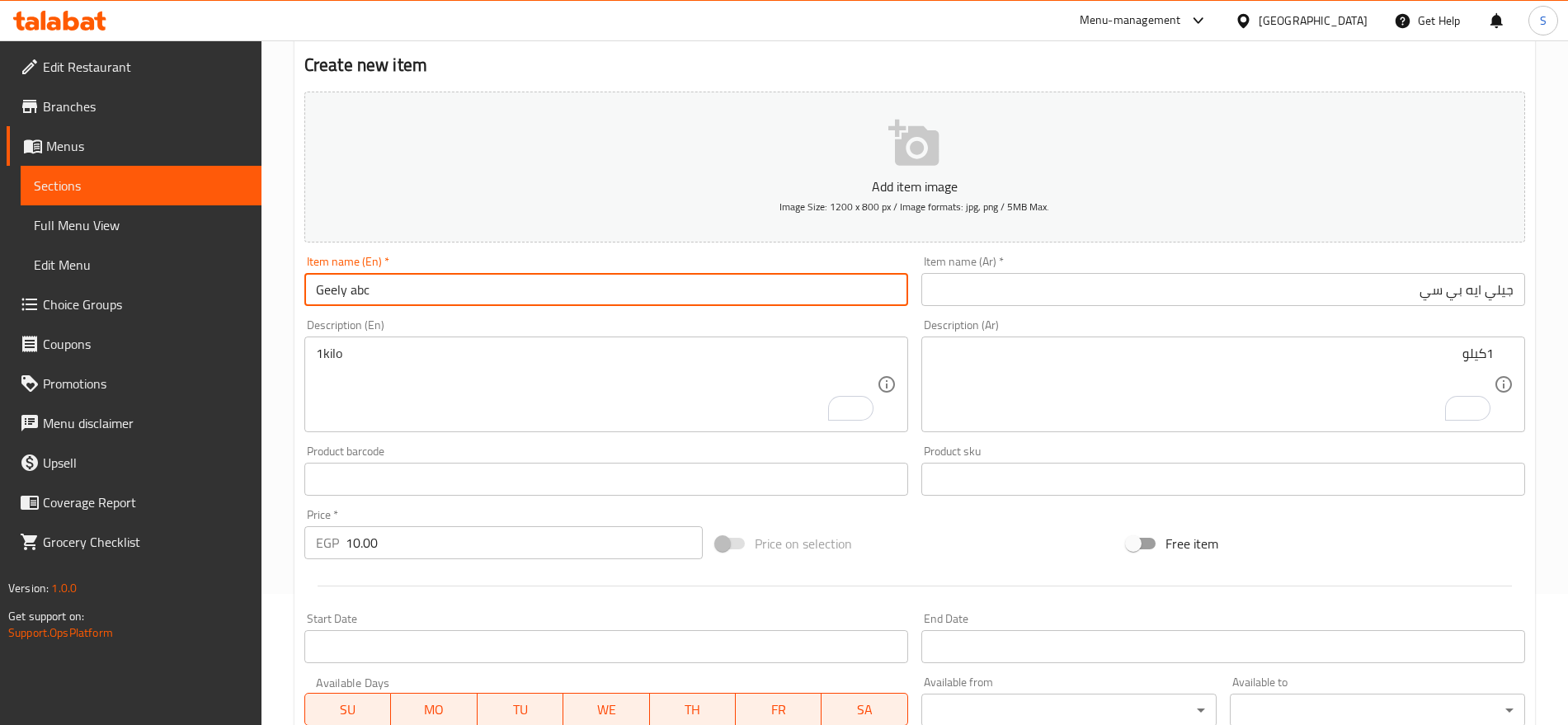
click at [551, 277] on input "Geely abc" at bounding box center [606, 289] width 604 height 33
click at [1102, 264] on div "Item name (Ar)   * جيلي ايه بي سي Item name (Ar) *" at bounding box center [1223, 280] width 604 height 50
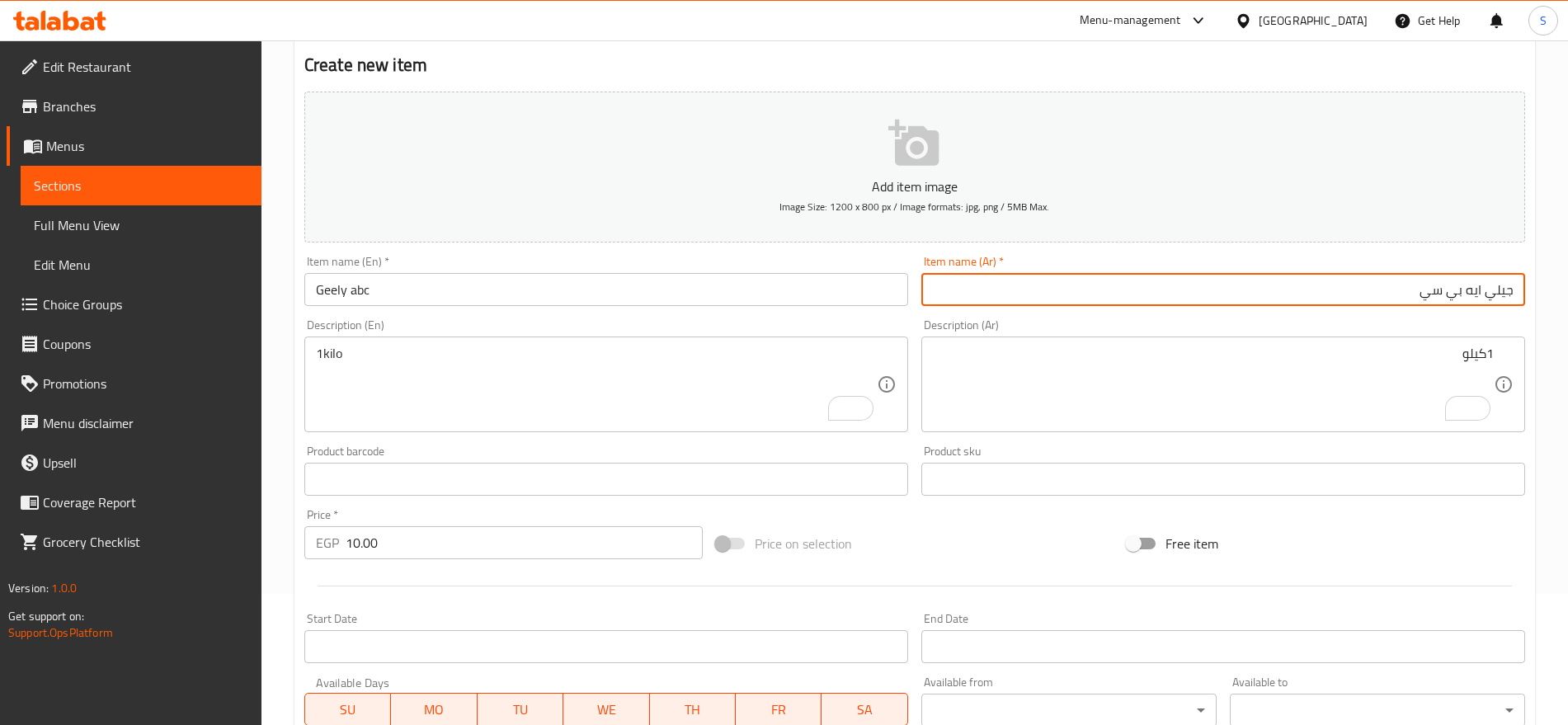
click at [1111, 286] on input "جيلي ايه بي سي" at bounding box center [1223, 289] width 604 height 33
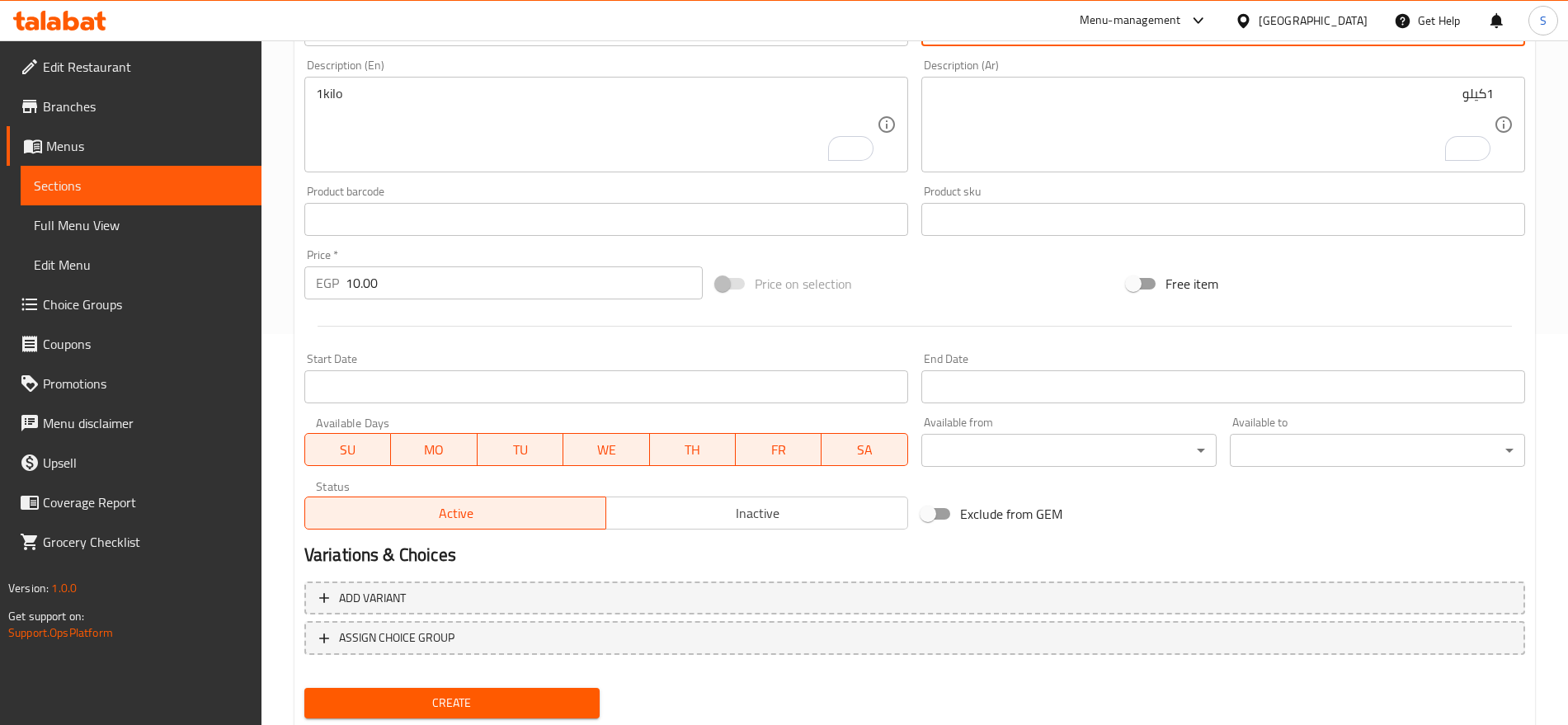
scroll to position [440, 0]
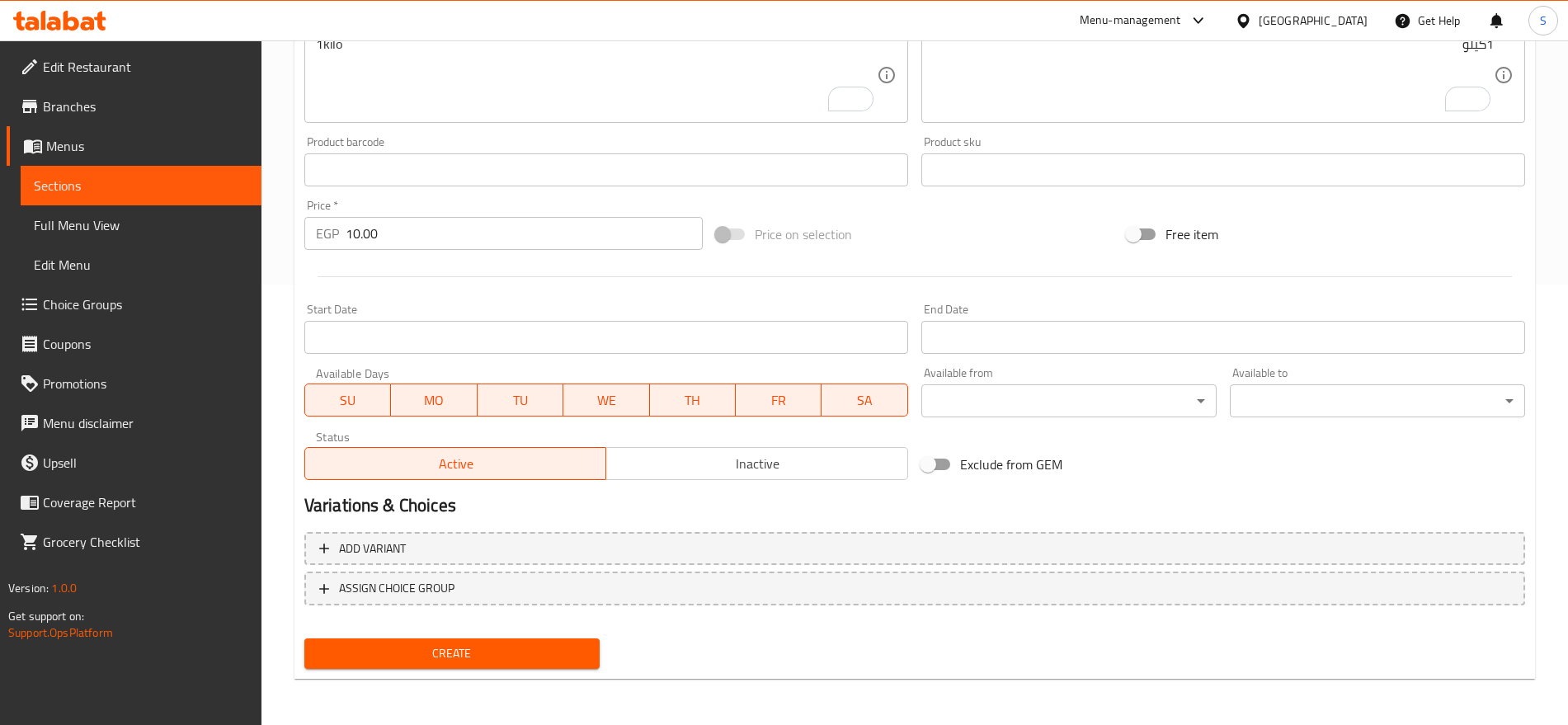
click at [453, 665] on button "Create" at bounding box center [452, 653] width 296 height 31
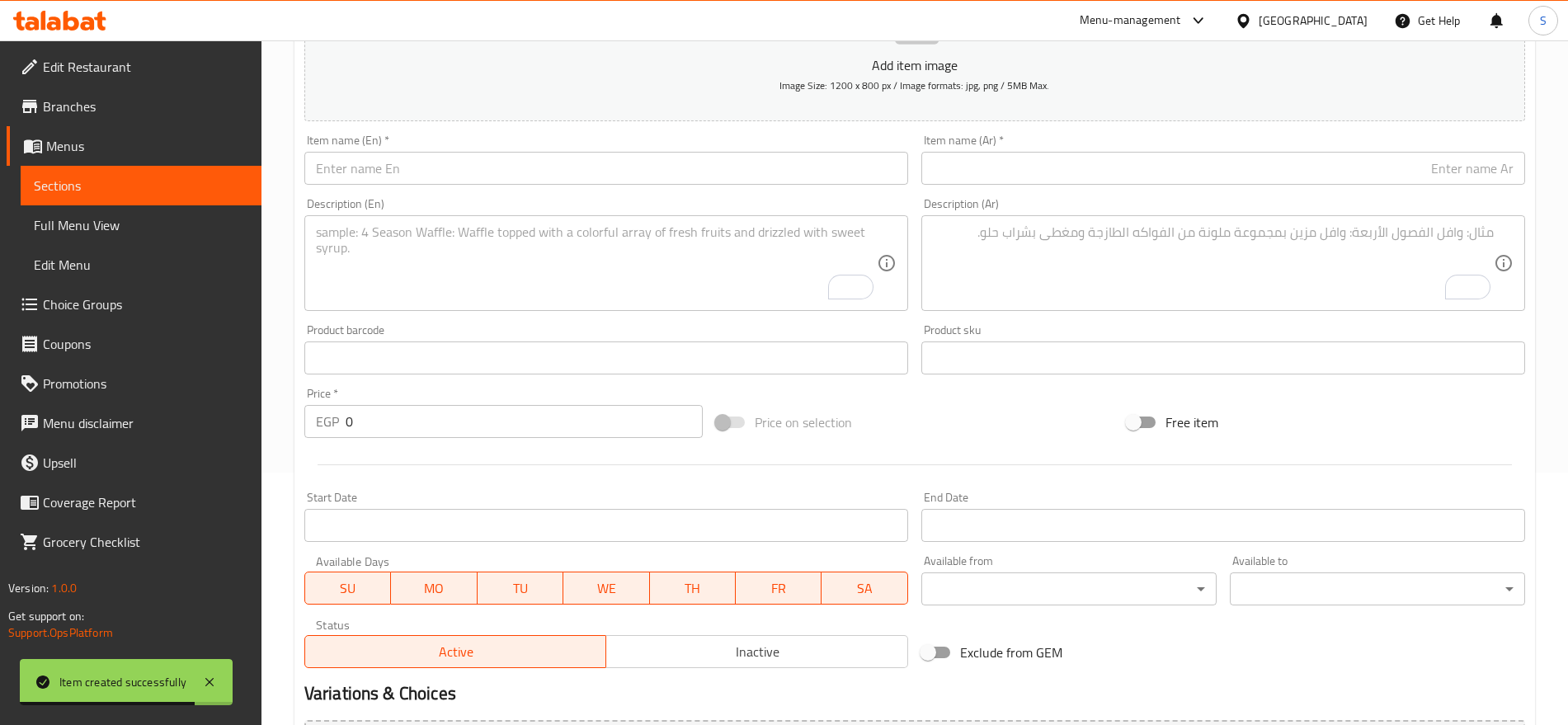
scroll to position [131, 0]
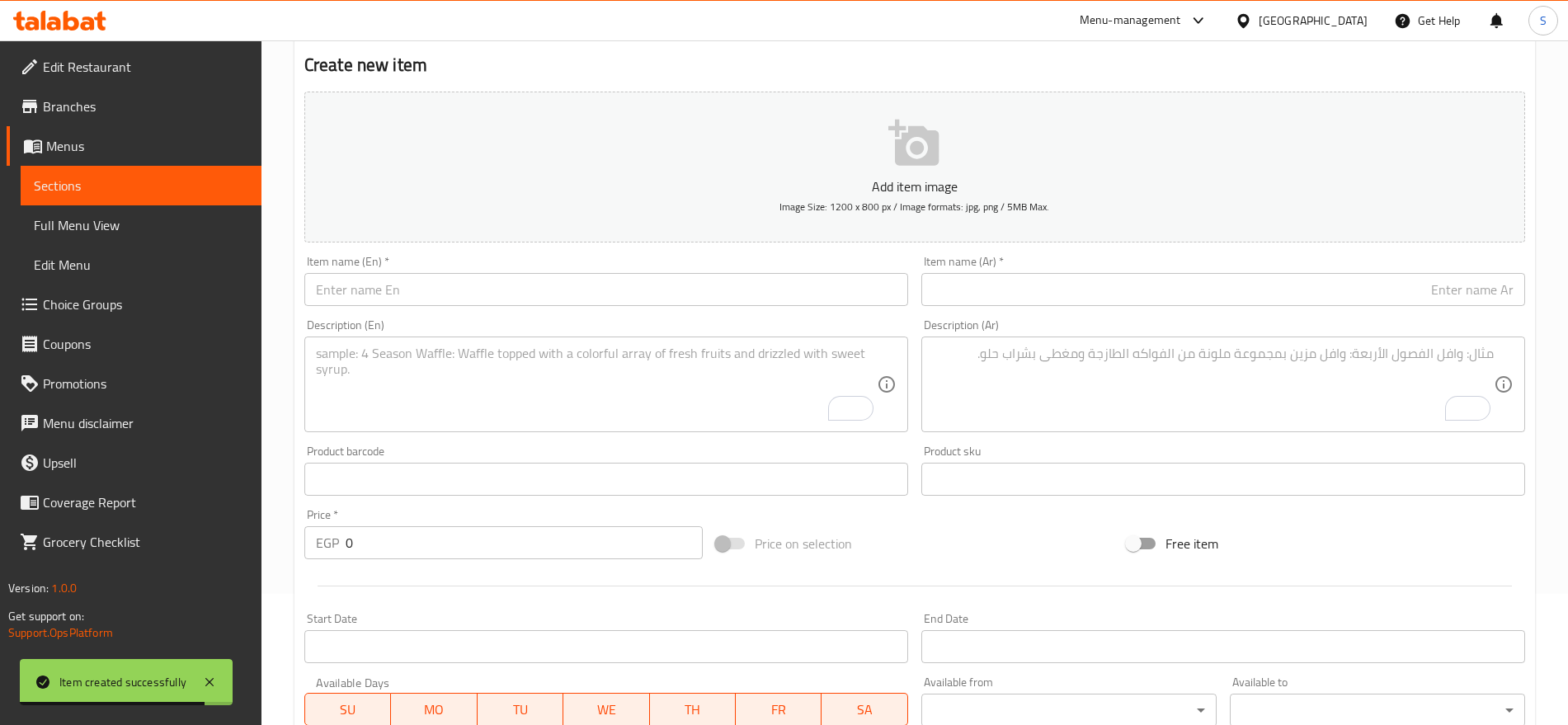
click at [1081, 308] on div "Item name (Ar)   * Item name (Ar) *" at bounding box center [1224, 280] width 617 height 64
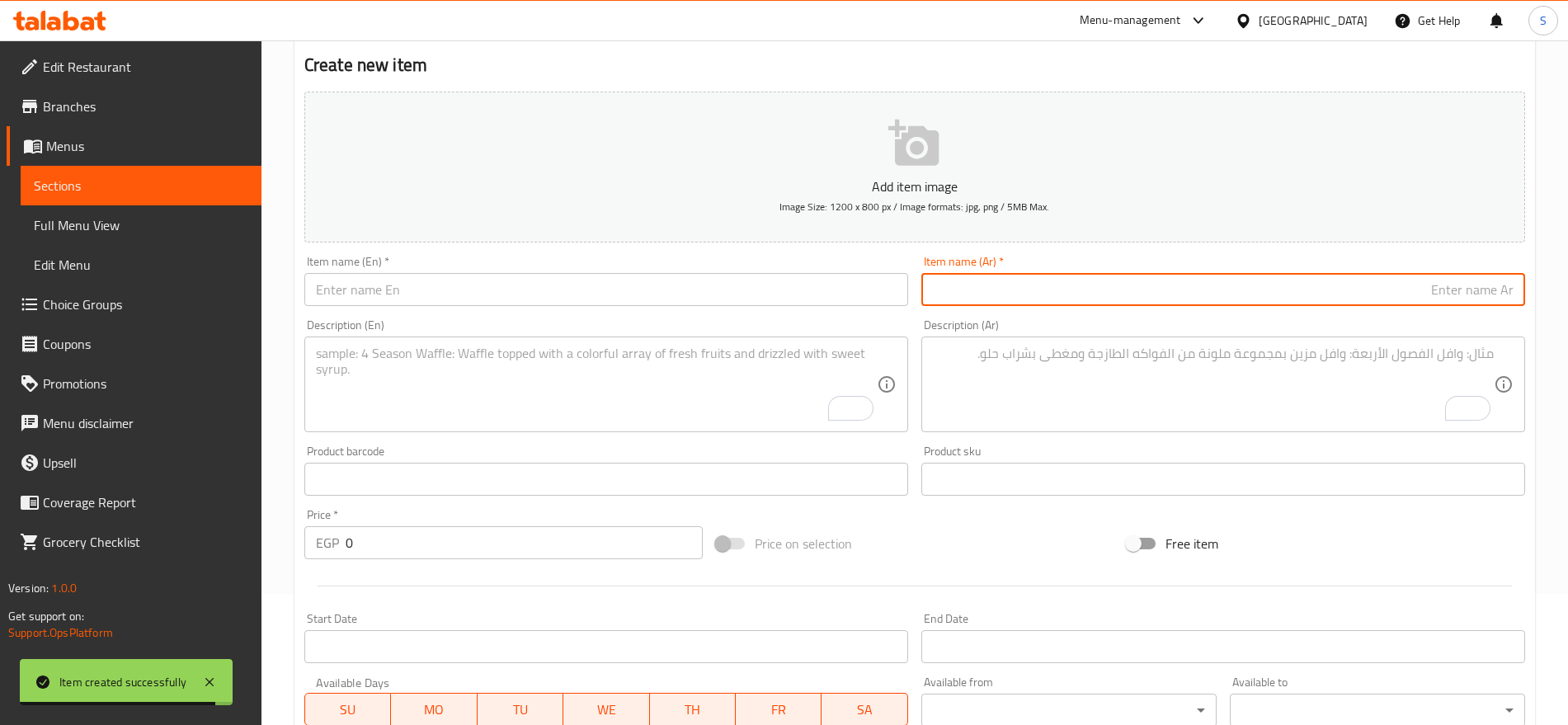
click at [1090, 279] on input "text" at bounding box center [1223, 289] width 604 height 33
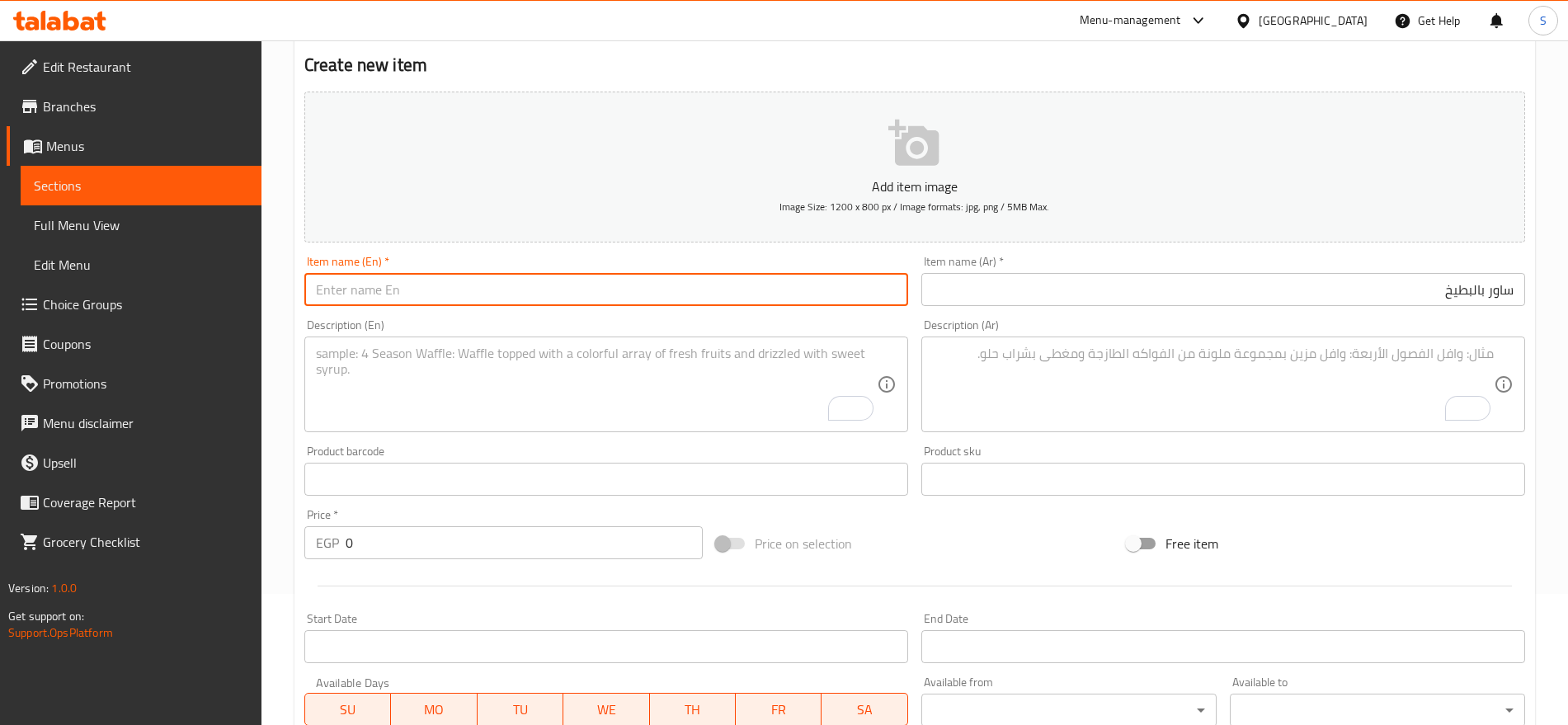
click at [504, 288] on input "text" at bounding box center [606, 289] width 604 height 33
drag, startPoint x: 497, startPoint y: 280, endPoint x: 420, endPoint y: 289, distance: 77.5
click at [420, 289] on input "Watermelon sauerkraut" at bounding box center [606, 289] width 604 height 33
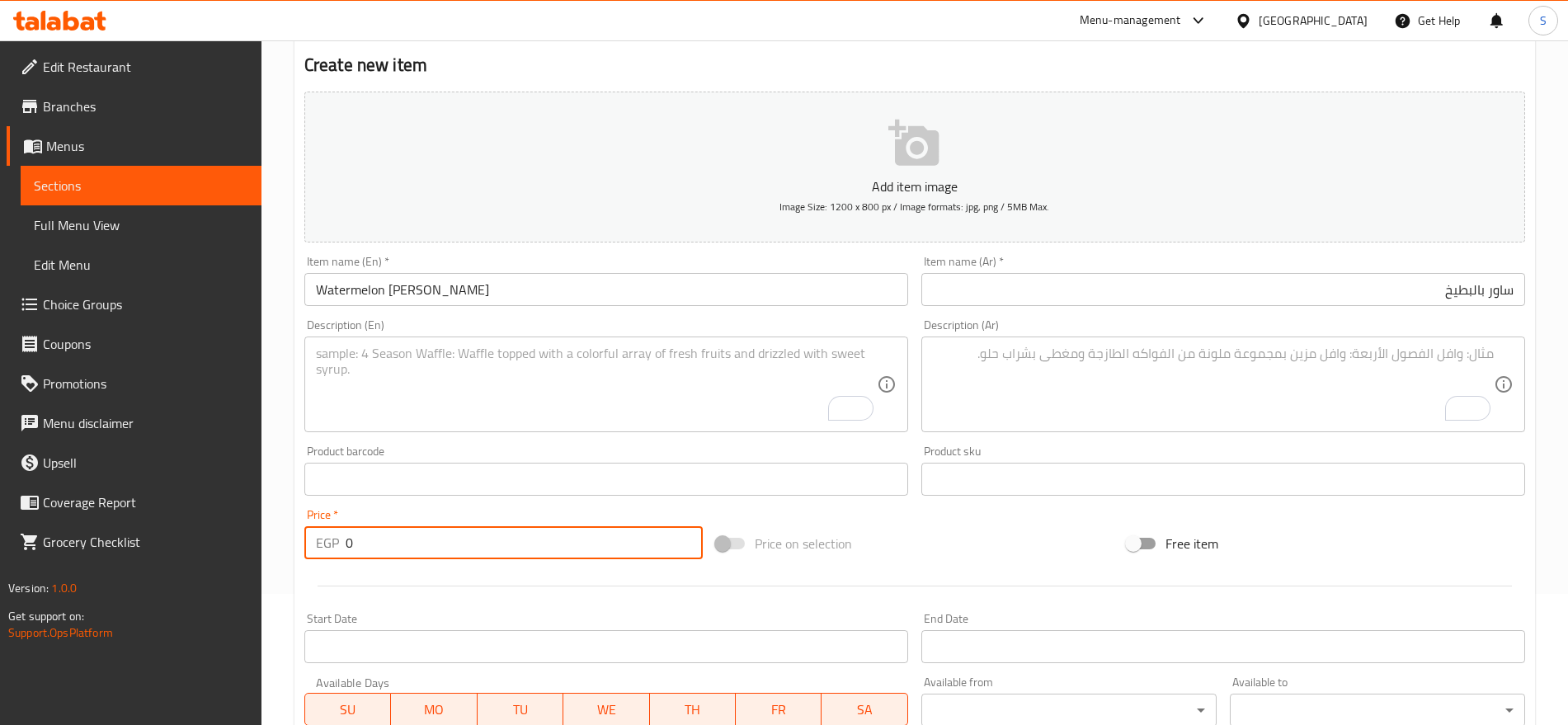
drag, startPoint x: 372, startPoint y: 538, endPoint x: 275, endPoint y: 533, distance: 97.1
click at [278, 534] on div "Home / Restaurants management / Menus / Sections / item / create Candy section …" at bounding box center [914, 472] width 1306 height 1125
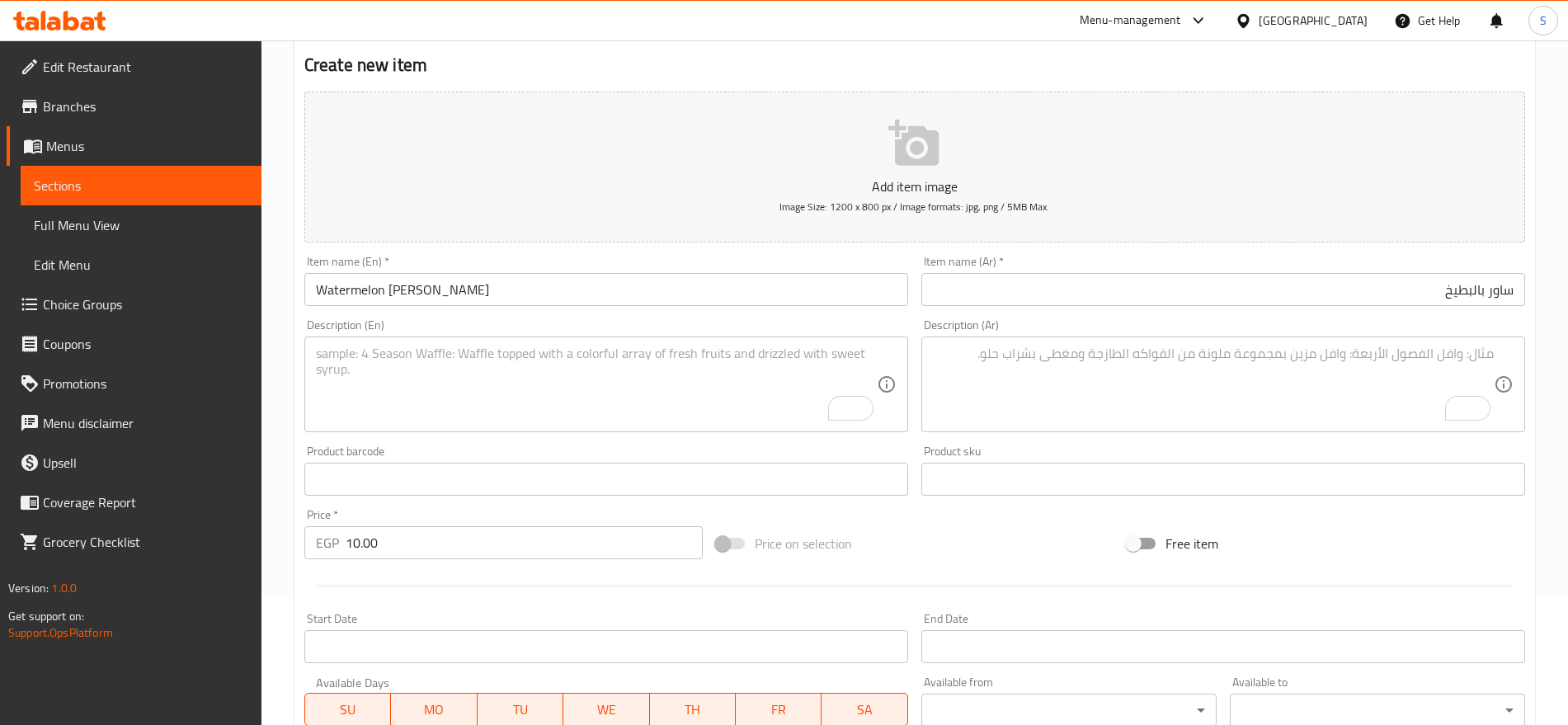
click at [977, 383] on textarea "To enrich screen reader interactions, please activate Accessibility in Grammarl…" at bounding box center [1213, 385] width 561 height 78
click at [539, 407] on textarea "To enrich screen reader interactions, please activate Accessibility in Grammarl…" at bounding box center [597, 385] width 561 height 78
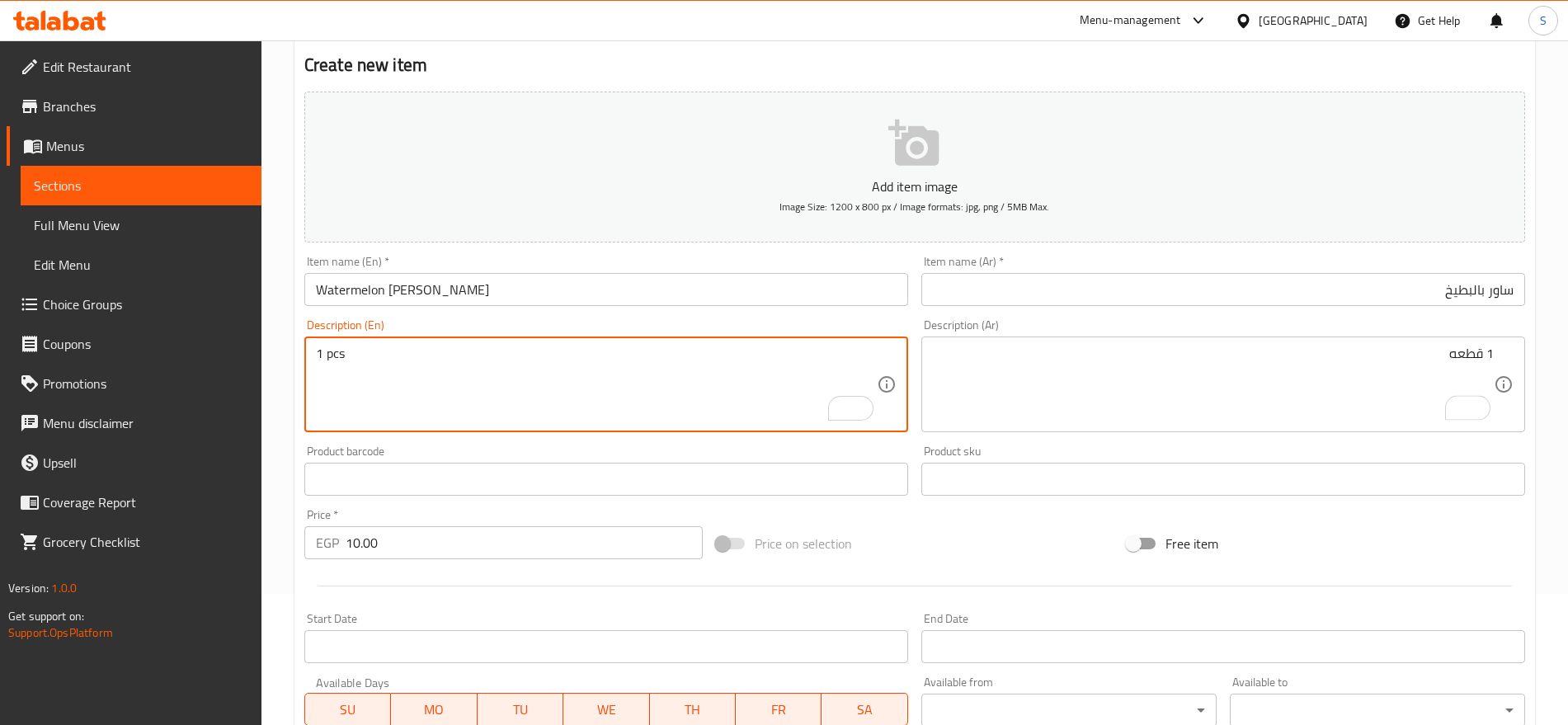
scroll to position [440, 0]
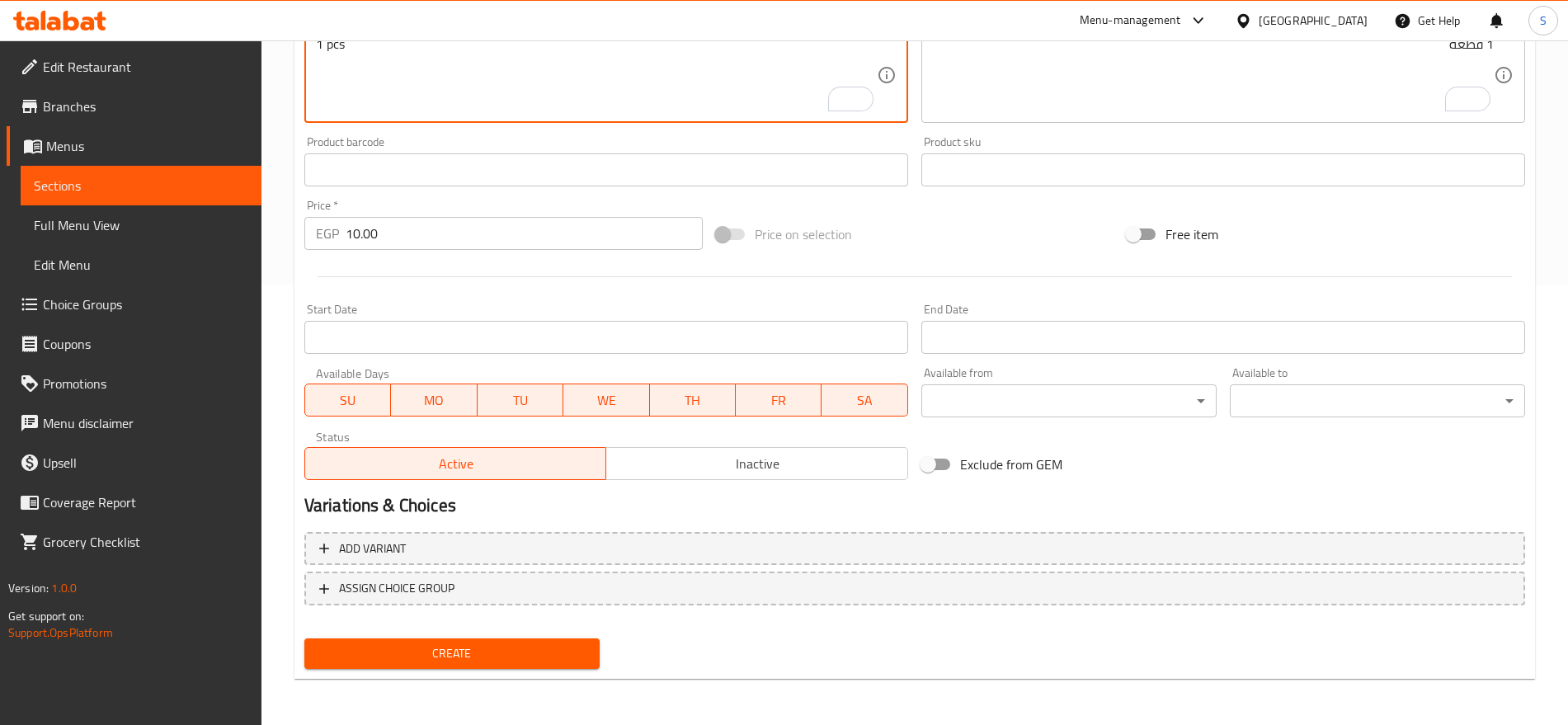
click at [478, 654] on span "Create" at bounding box center [453, 653] width 269 height 20
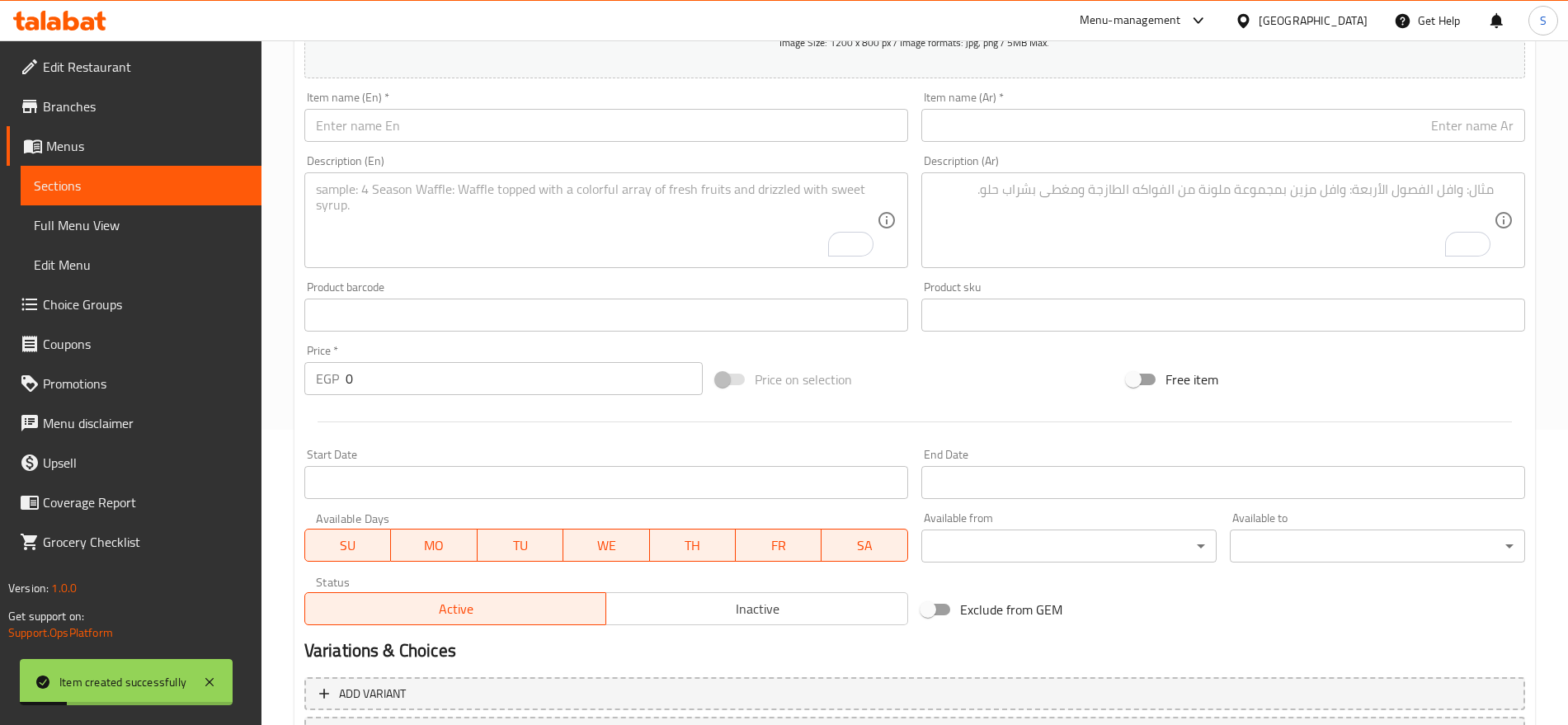
scroll to position [234, 0]
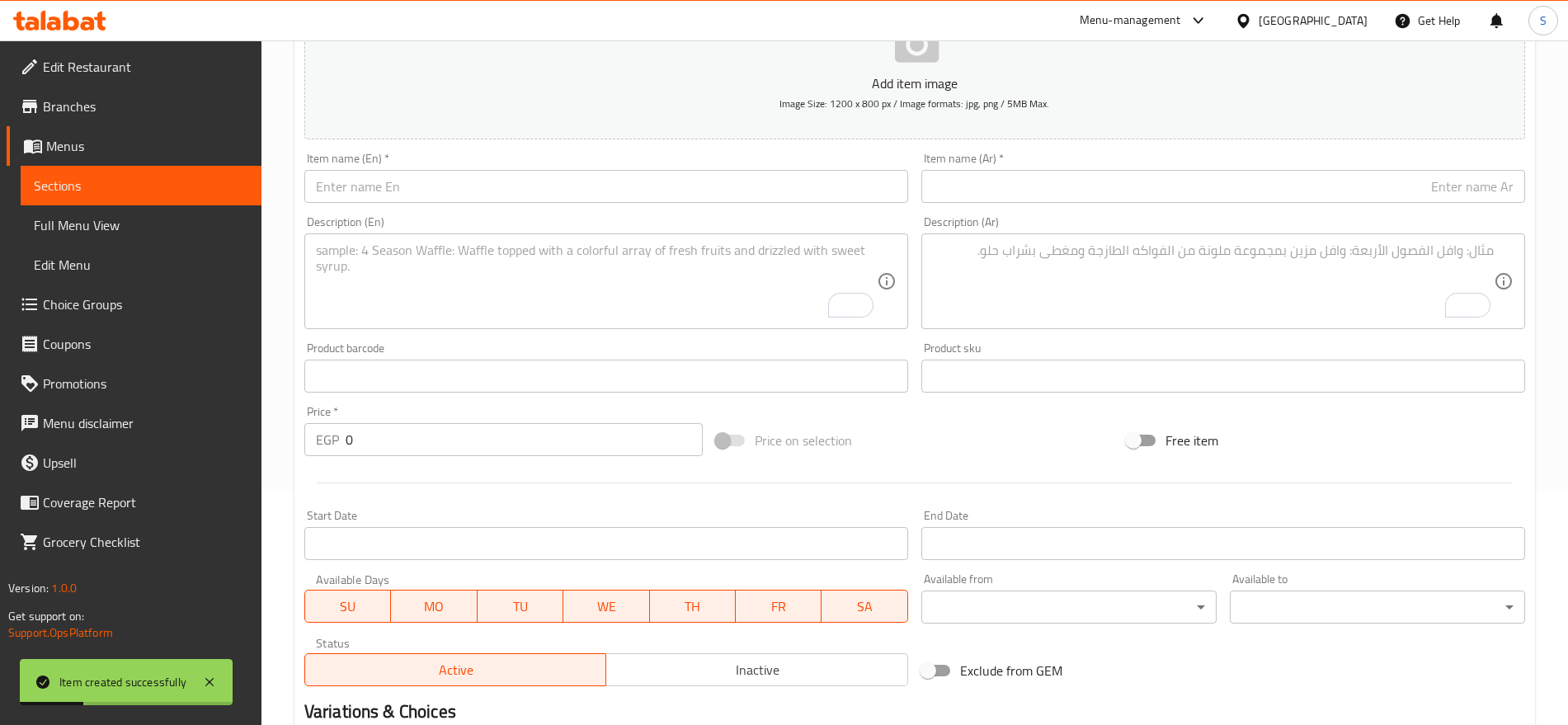
click at [1064, 203] on div "Item name (Ar)   * Item name (Ar) *" at bounding box center [1224, 177] width 617 height 64
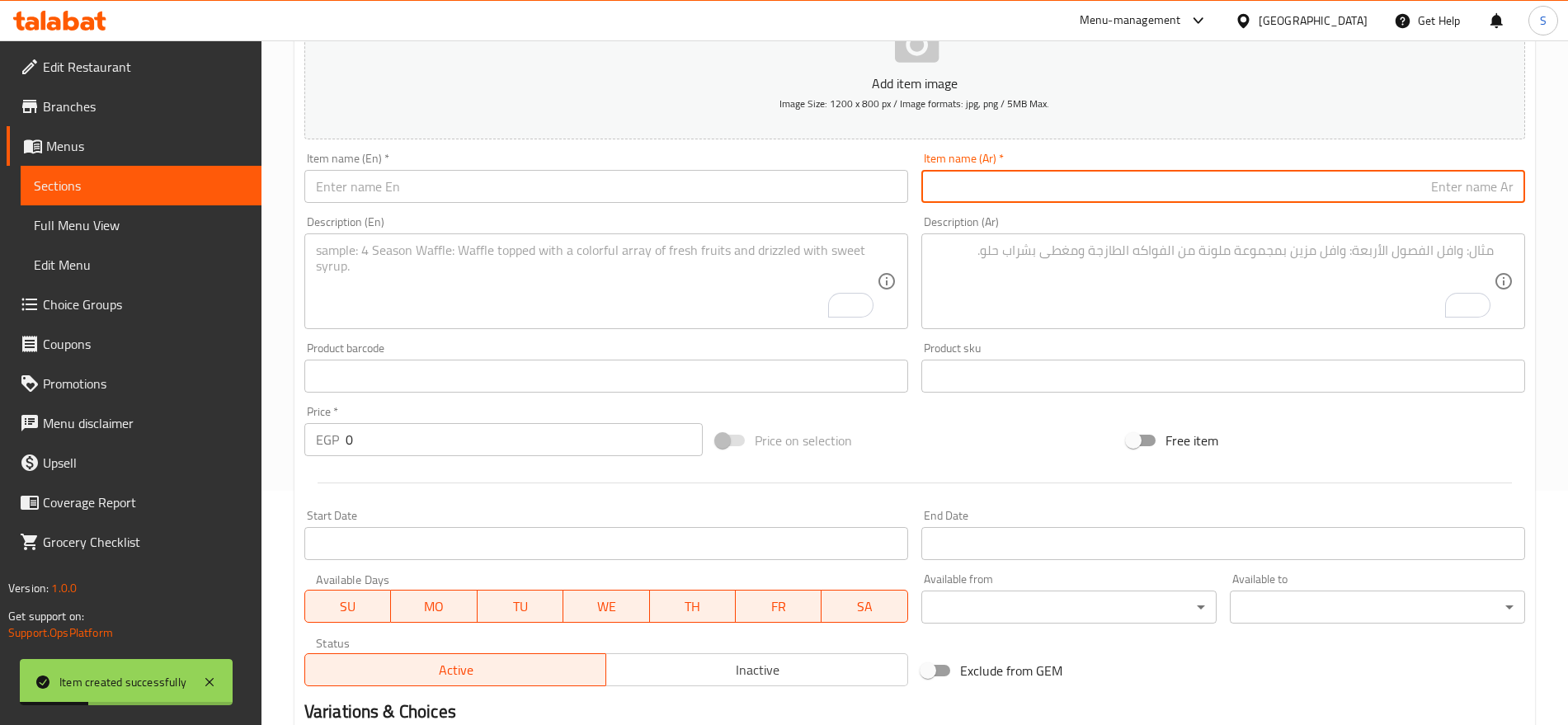
click at [1074, 187] on input "text" at bounding box center [1223, 186] width 604 height 33
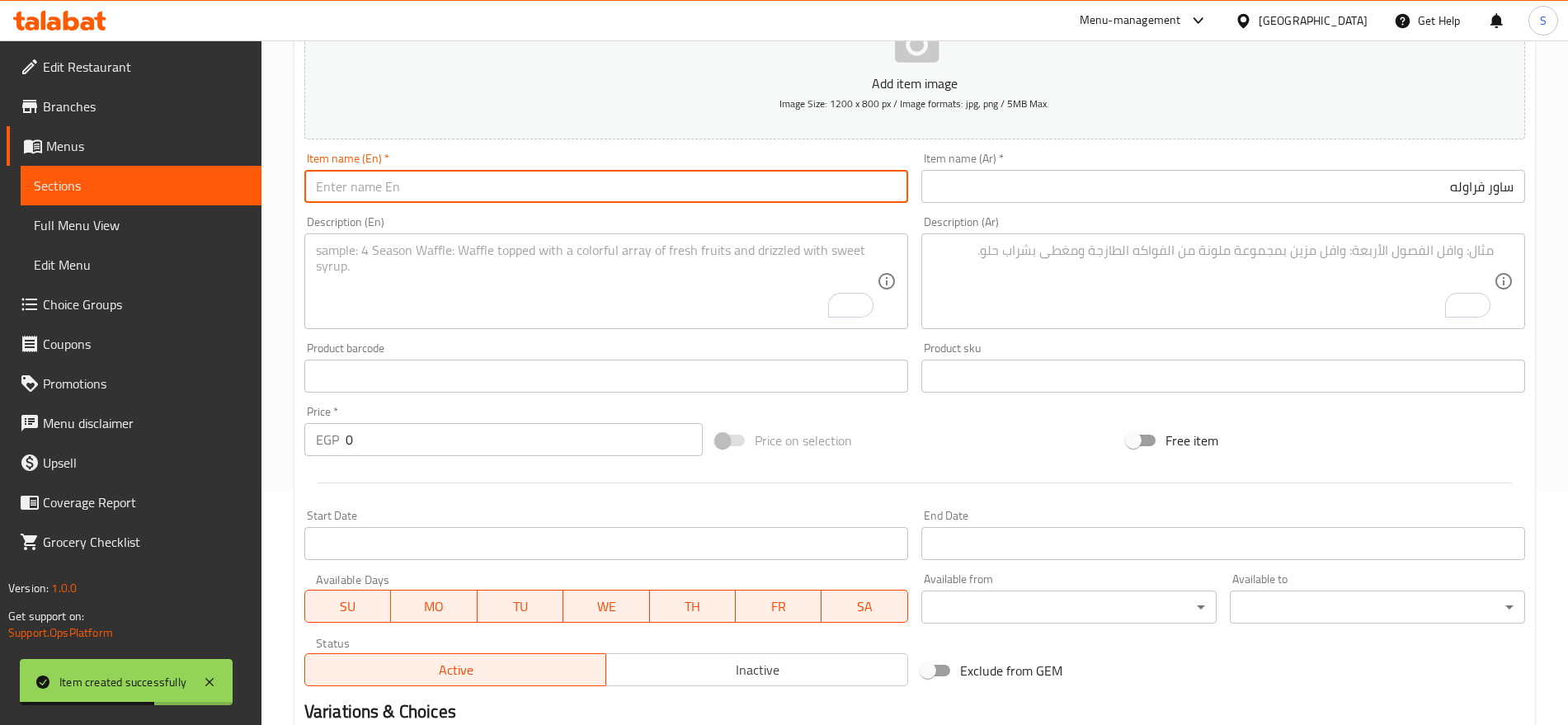
click at [391, 193] on input "text" at bounding box center [606, 186] width 604 height 33
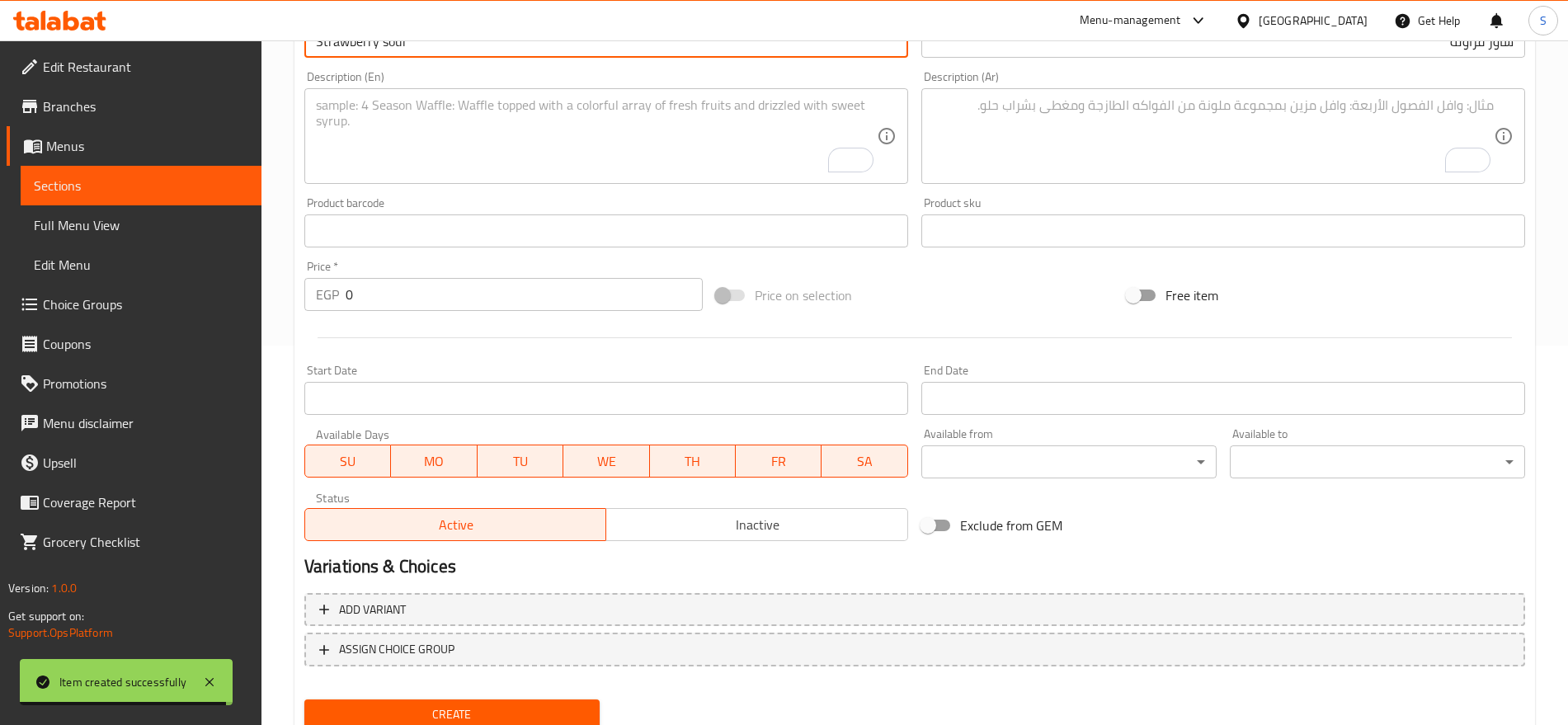
scroll to position [440, 0]
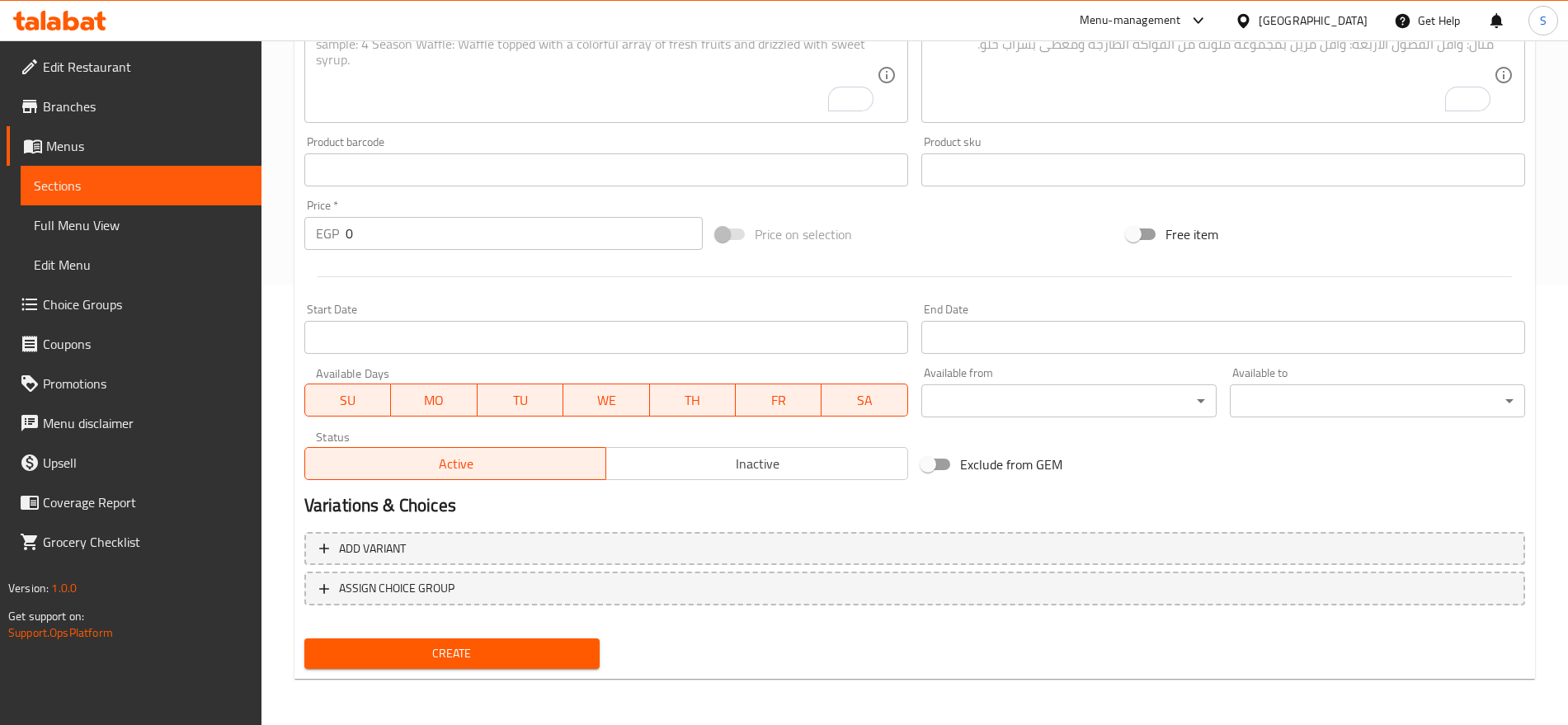
drag, startPoint x: 372, startPoint y: 239, endPoint x: 63, endPoint y: 225, distance: 309.3
click at [53, 229] on div "Edit Restaurant Branches Menus Sections Full Menu View Edit Menu Choice Groups …" at bounding box center [784, 162] width 1568 height 1125
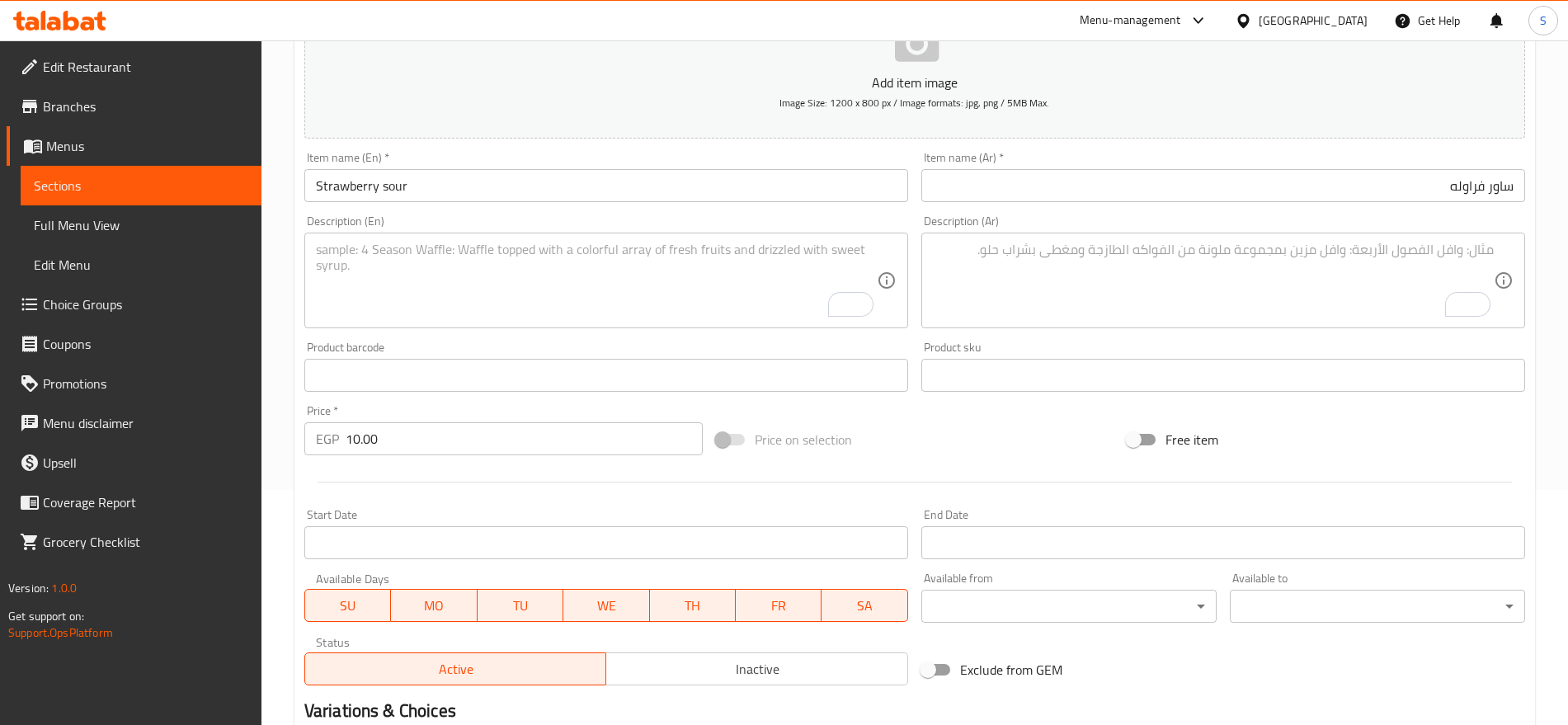
scroll to position [234, 0]
click at [1035, 324] on div "Description (Ar)" at bounding box center [1223, 281] width 604 height 95
click at [446, 244] on textarea "To enrich screen reader interactions, please activate Accessibility in Grammarl…" at bounding box center [597, 282] width 561 height 78
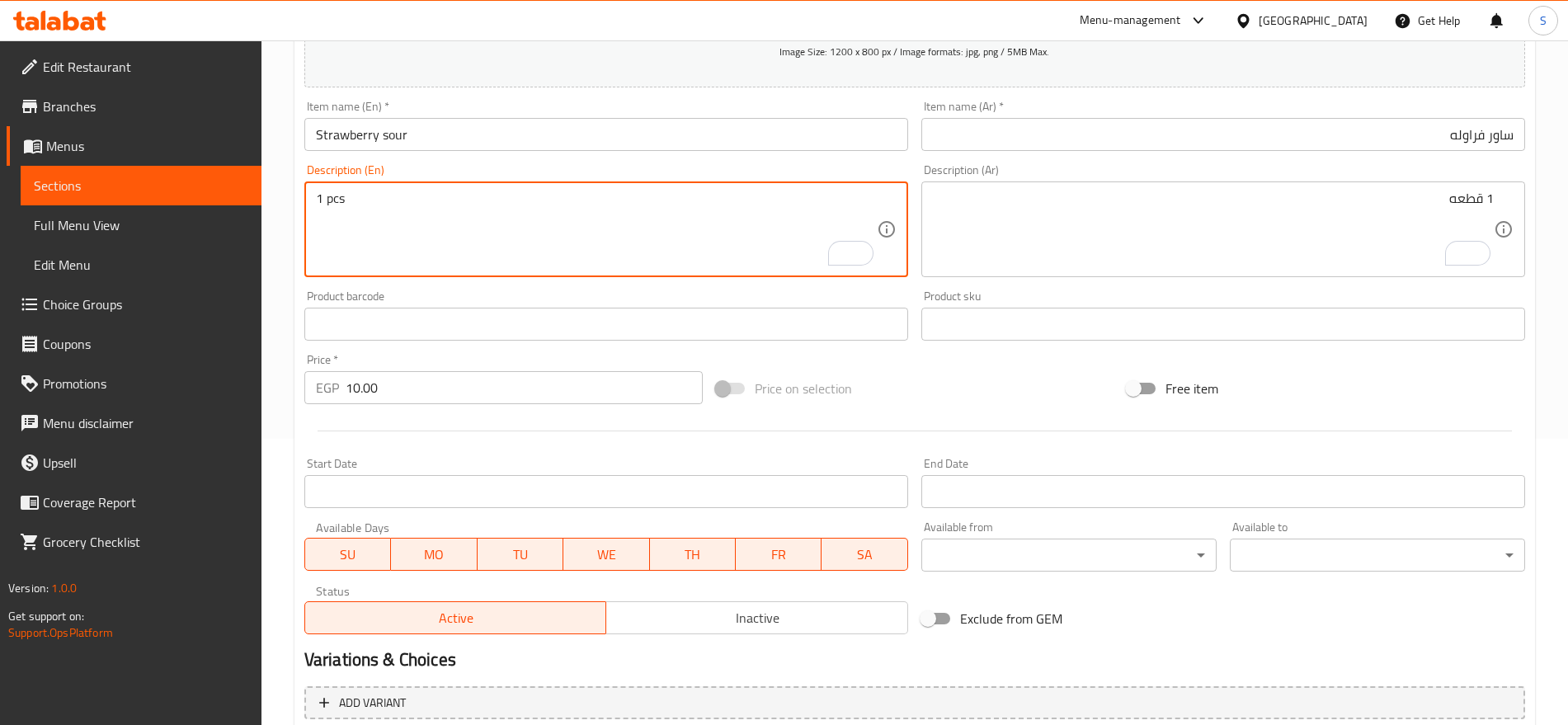
scroll to position [131, 0]
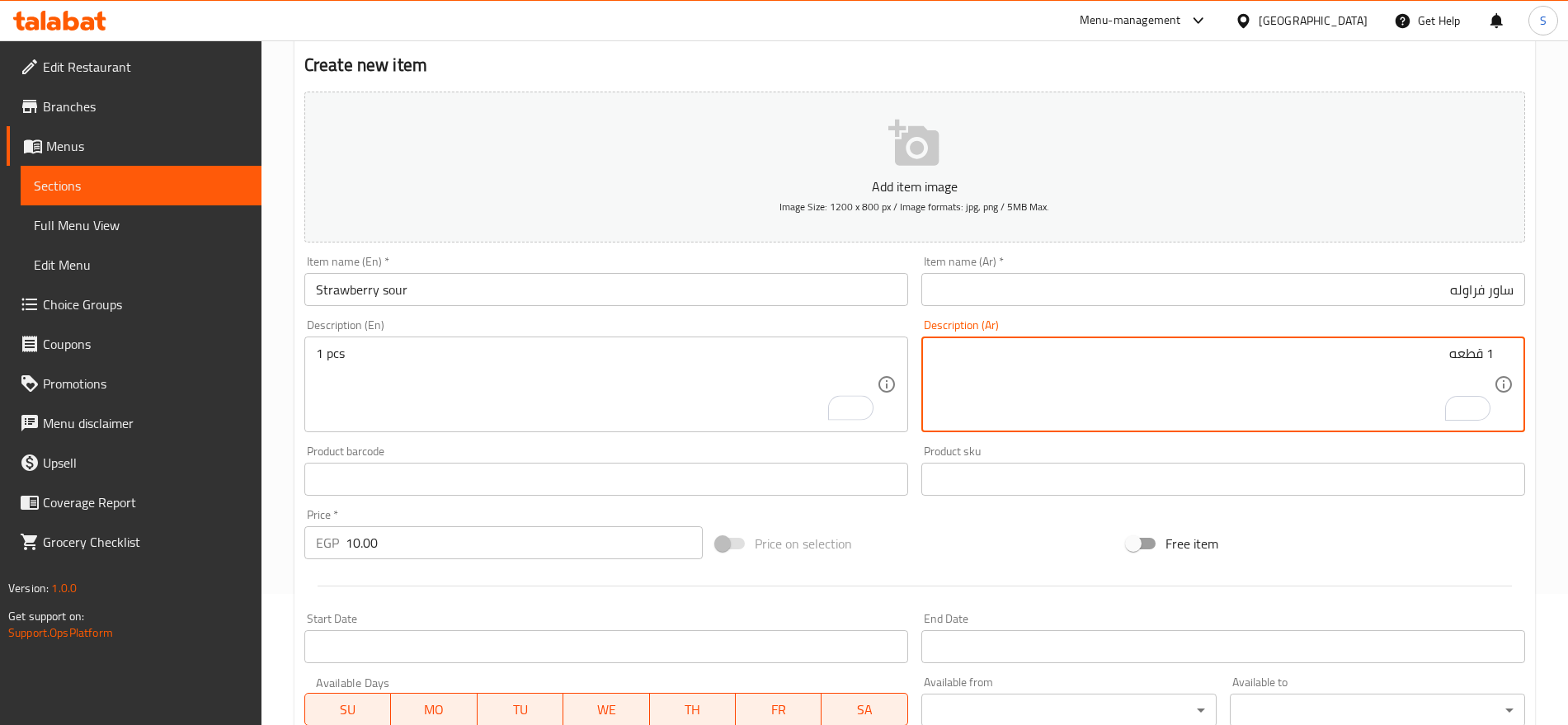
click at [1379, 293] on input "ساور فراوله" at bounding box center [1223, 289] width 604 height 33
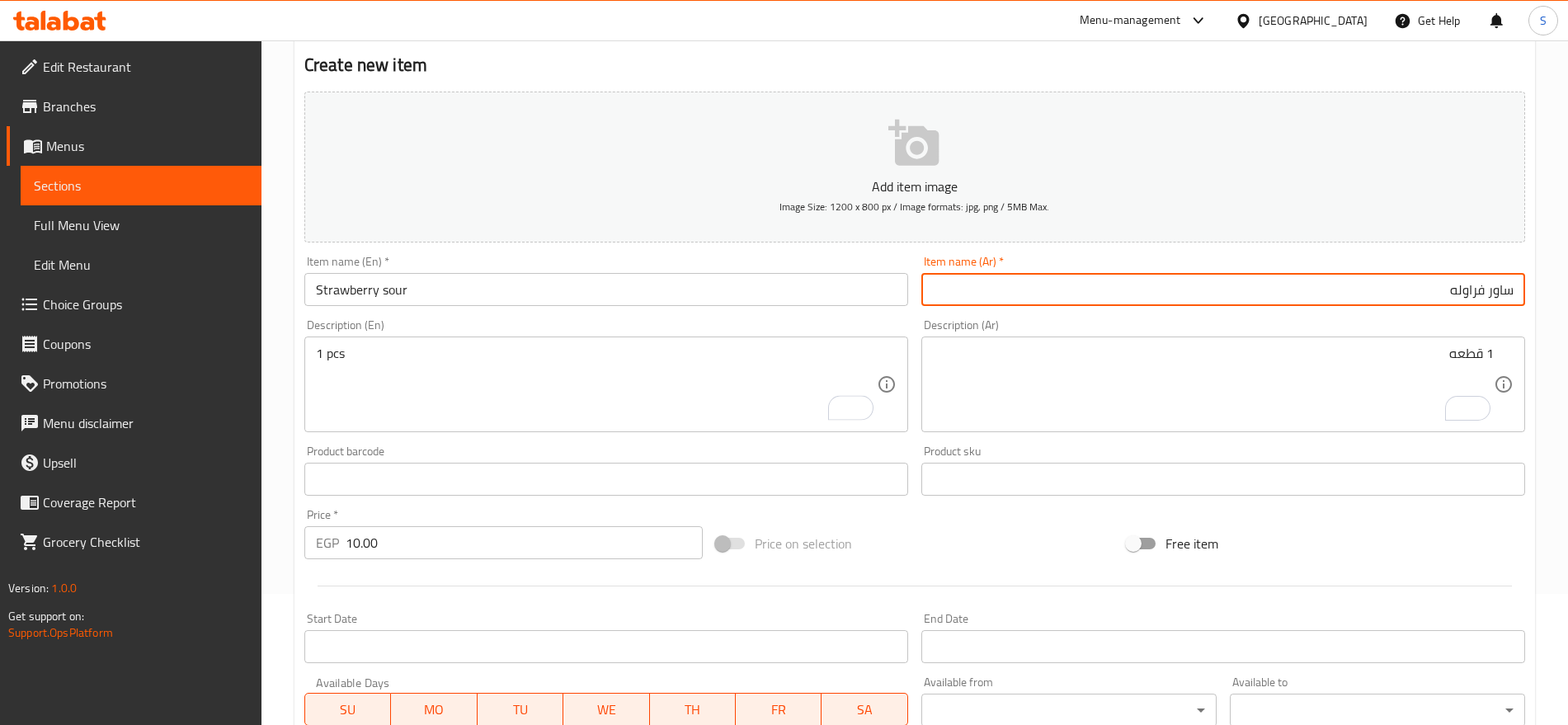
click at [563, 287] on input "Strawberry sour" at bounding box center [606, 289] width 604 height 33
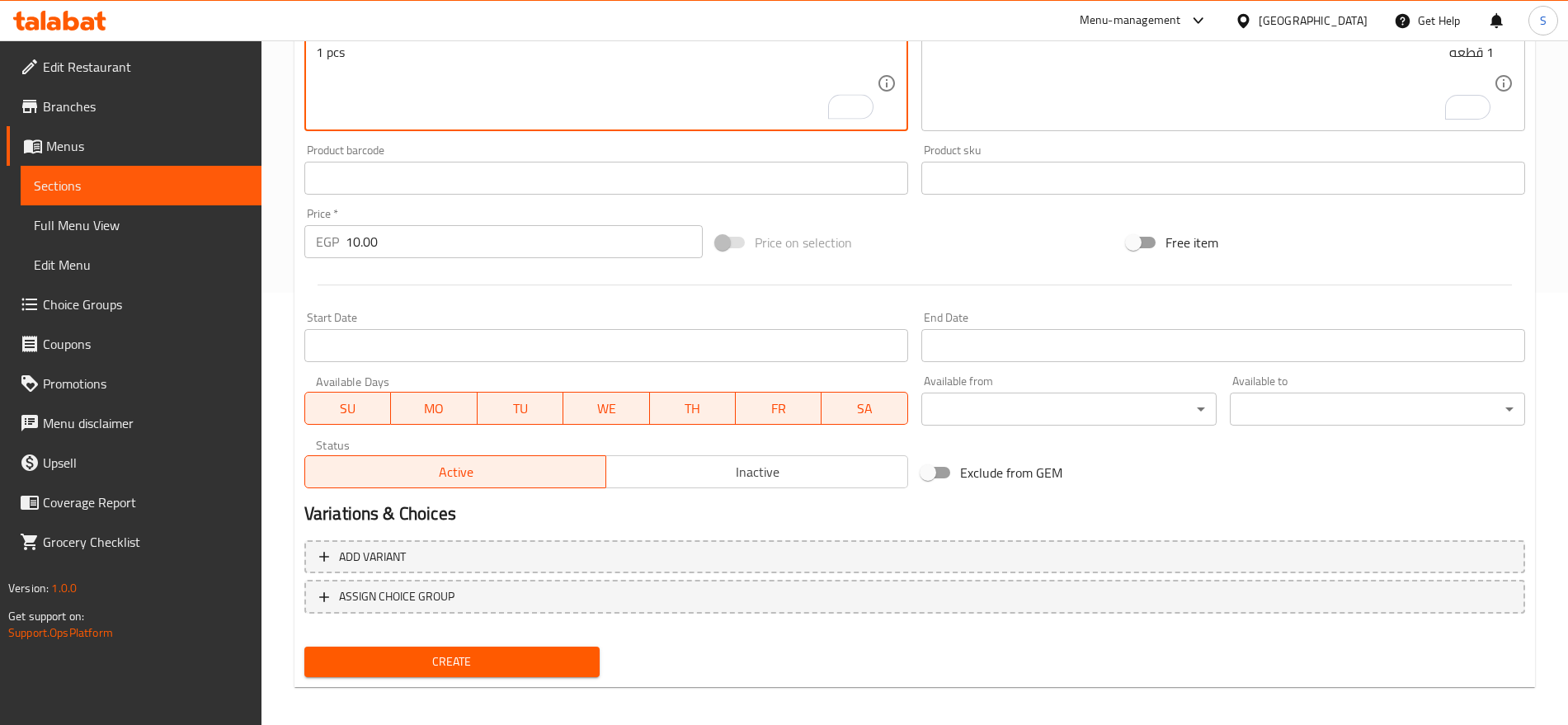
scroll to position [440, 0]
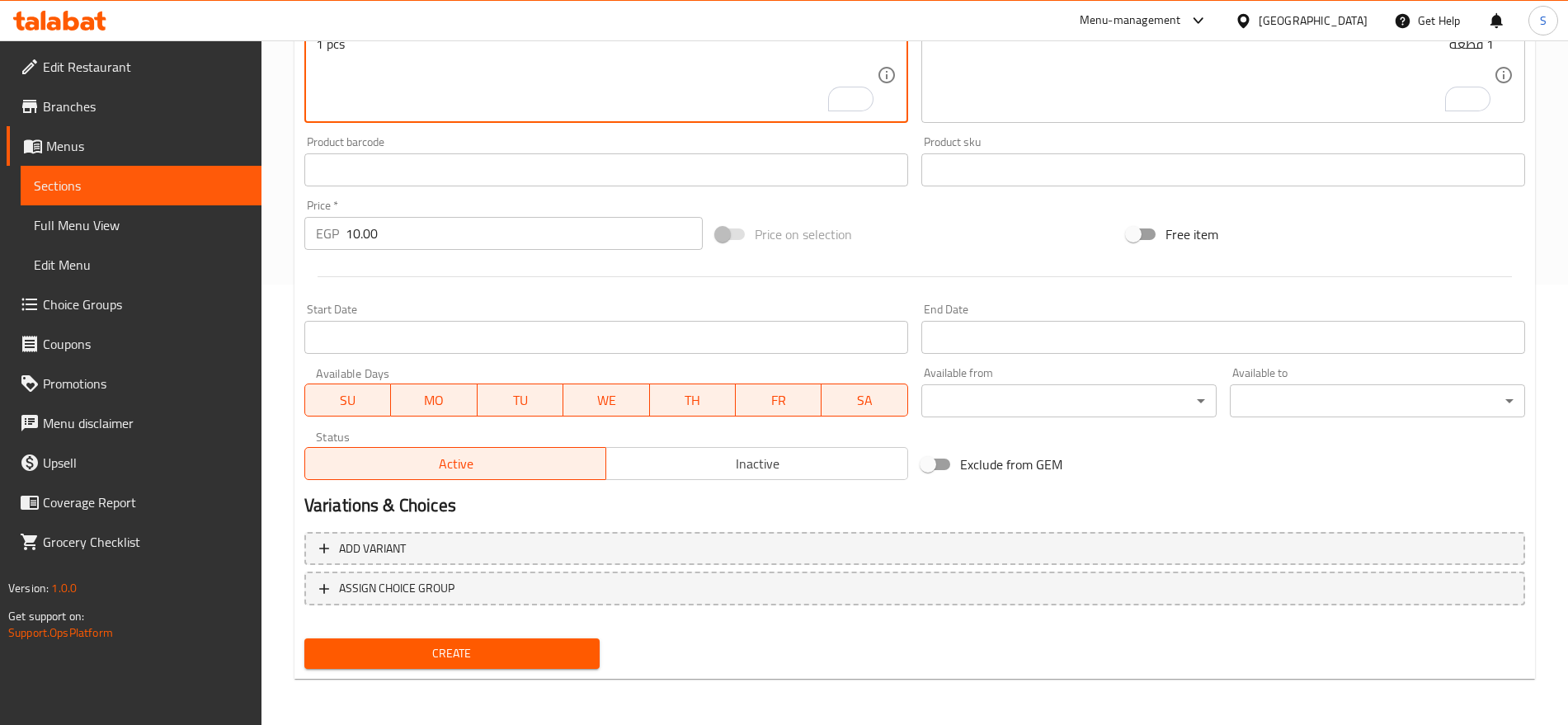
click at [516, 653] on span "Create" at bounding box center [453, 653] width 269 height 20
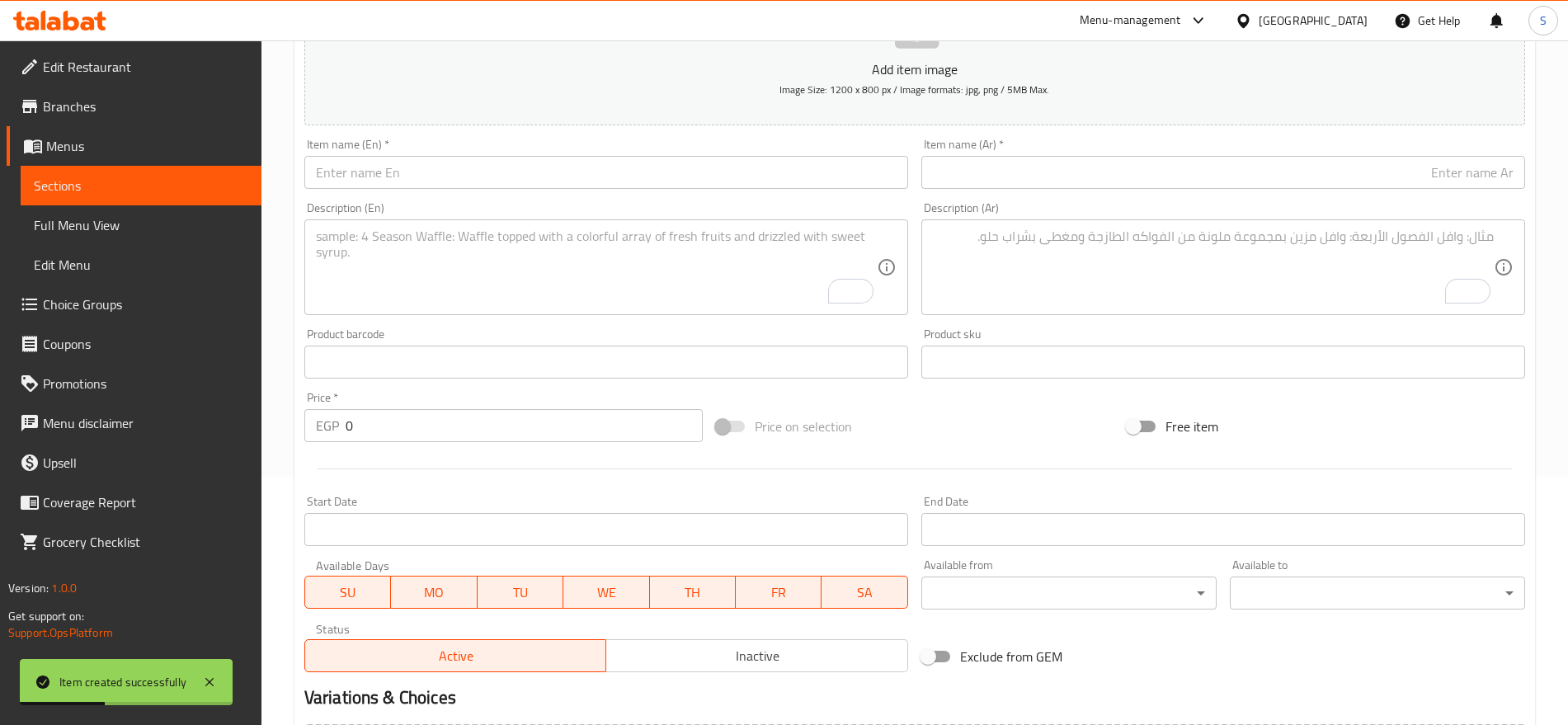
scroll to position [131, 0]
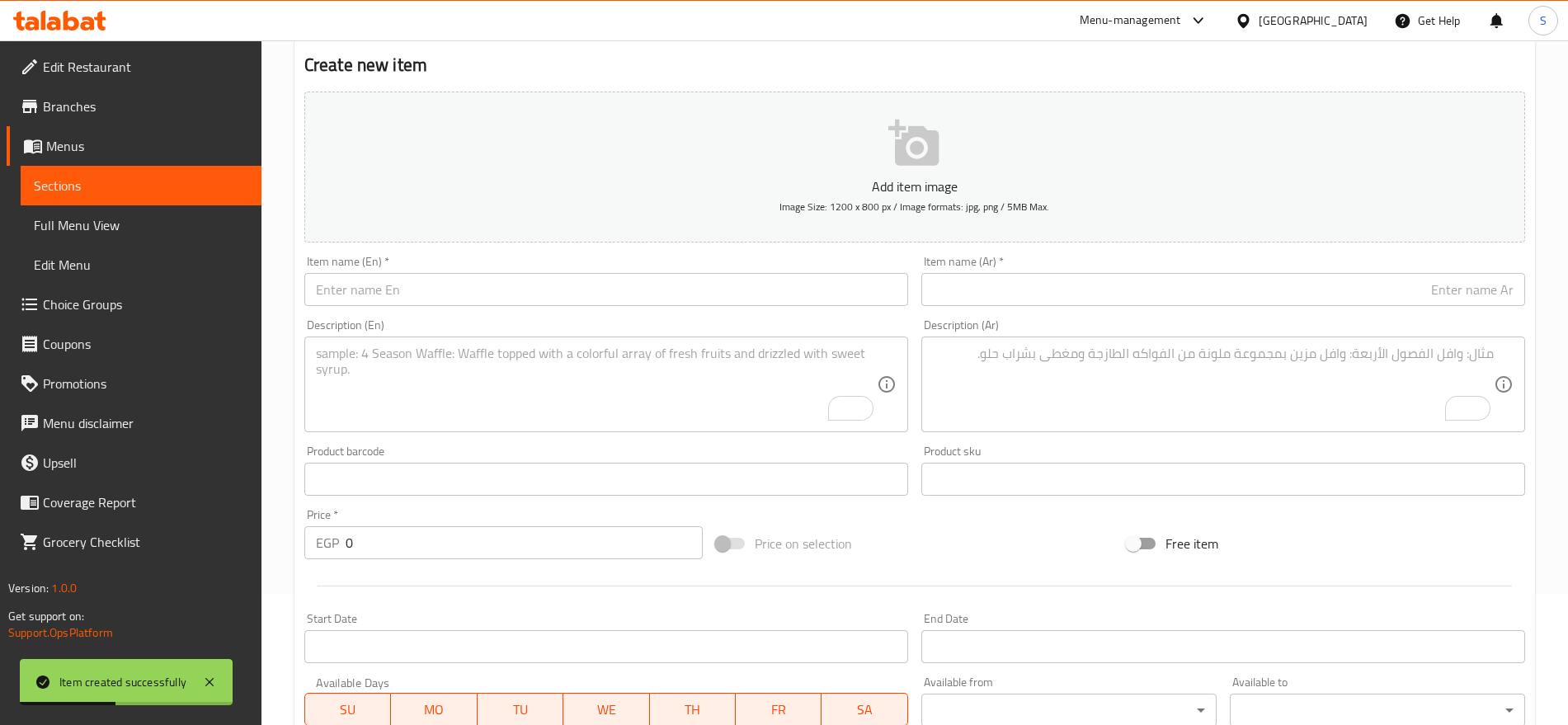
click at [993, 268] on div "Item name (Ar)   * Item name (Ar) *" at bounding box center [1223, 280] width 604 height 50
click at [993, 270] on div "Item name (Ar)   * Item name (Ar) *" at bounding box center [1223, 280] width 604 height 50
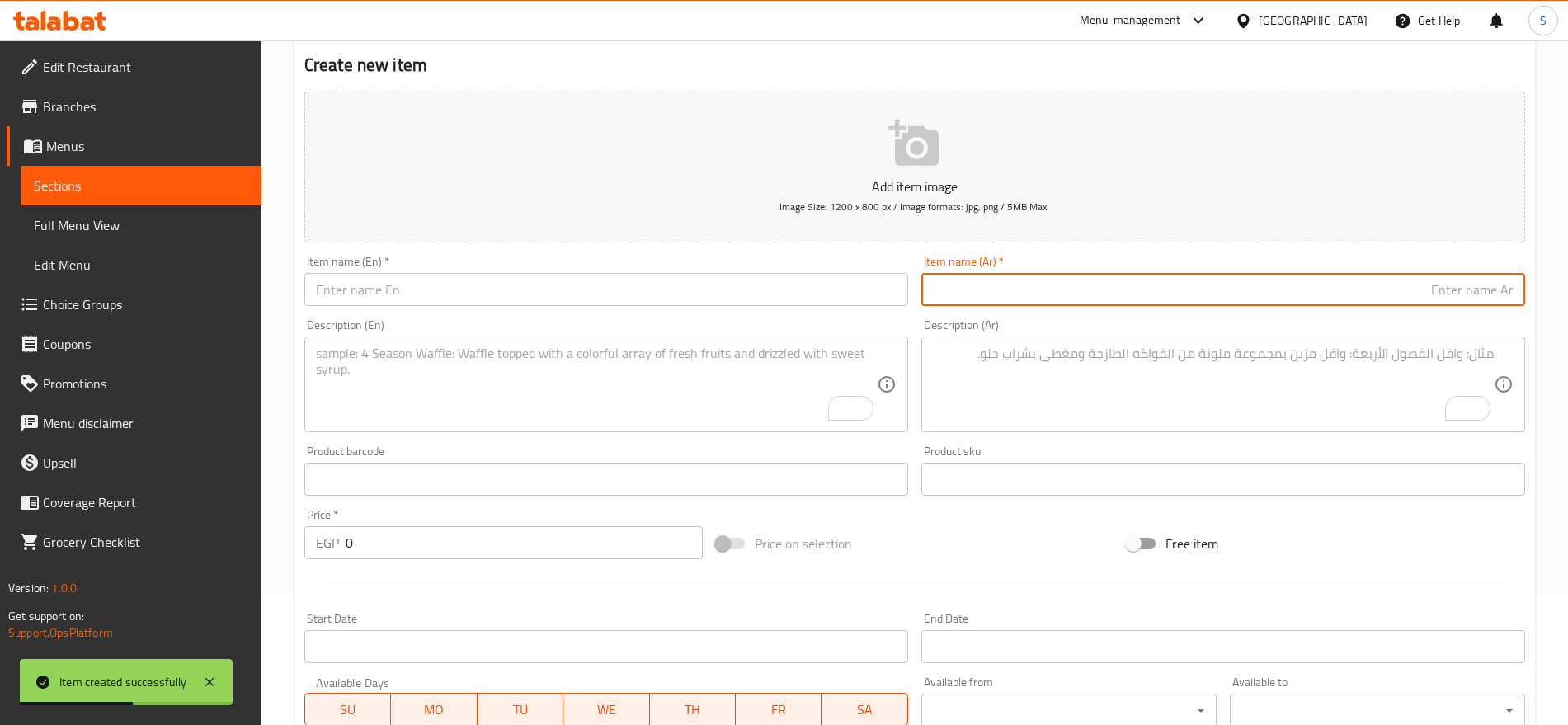
click at [983, 273] on input "text" at bounding box center [1223, 289] width 604 height 33
click at [396, 299] on input "text" at bounding box center [606, 289] width 604 height 33
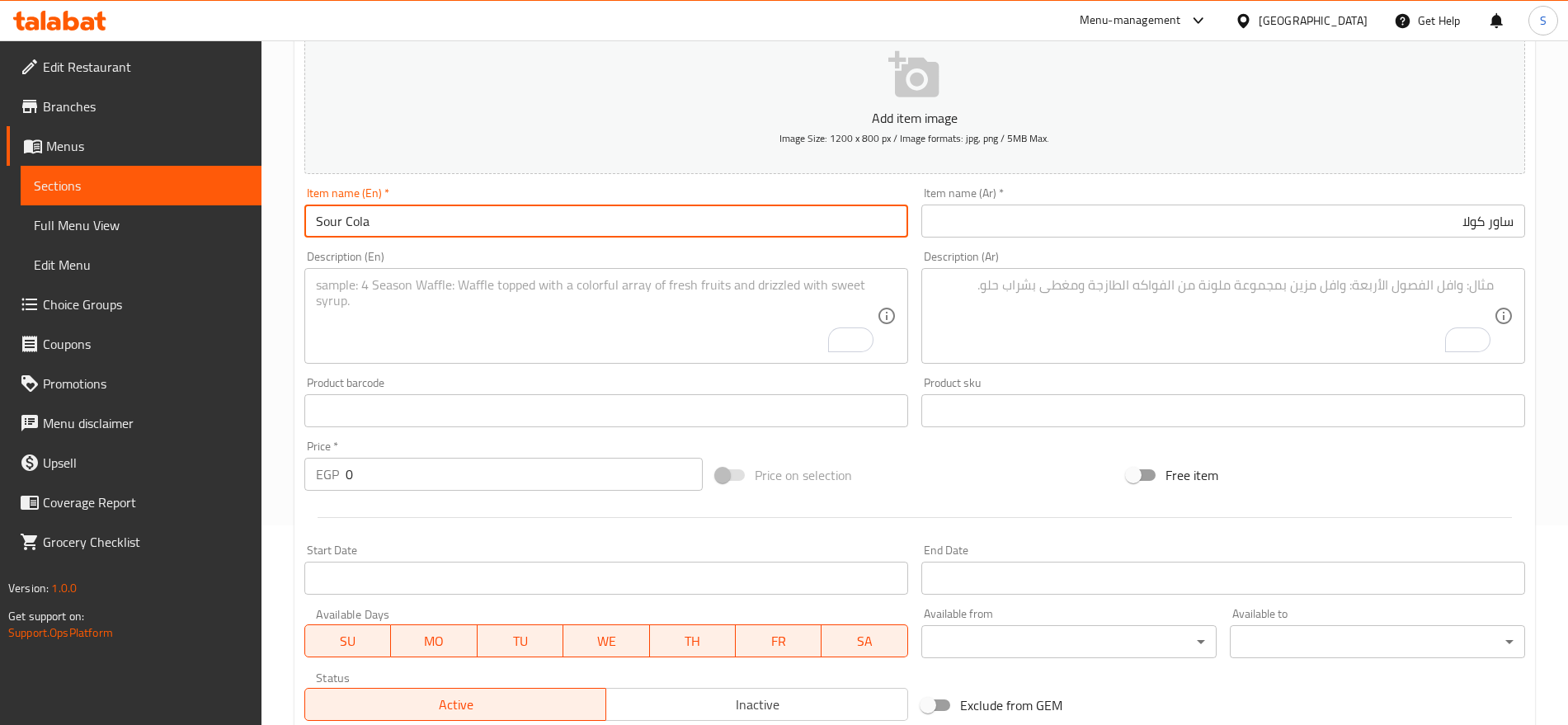
scroll to position [234, 0]
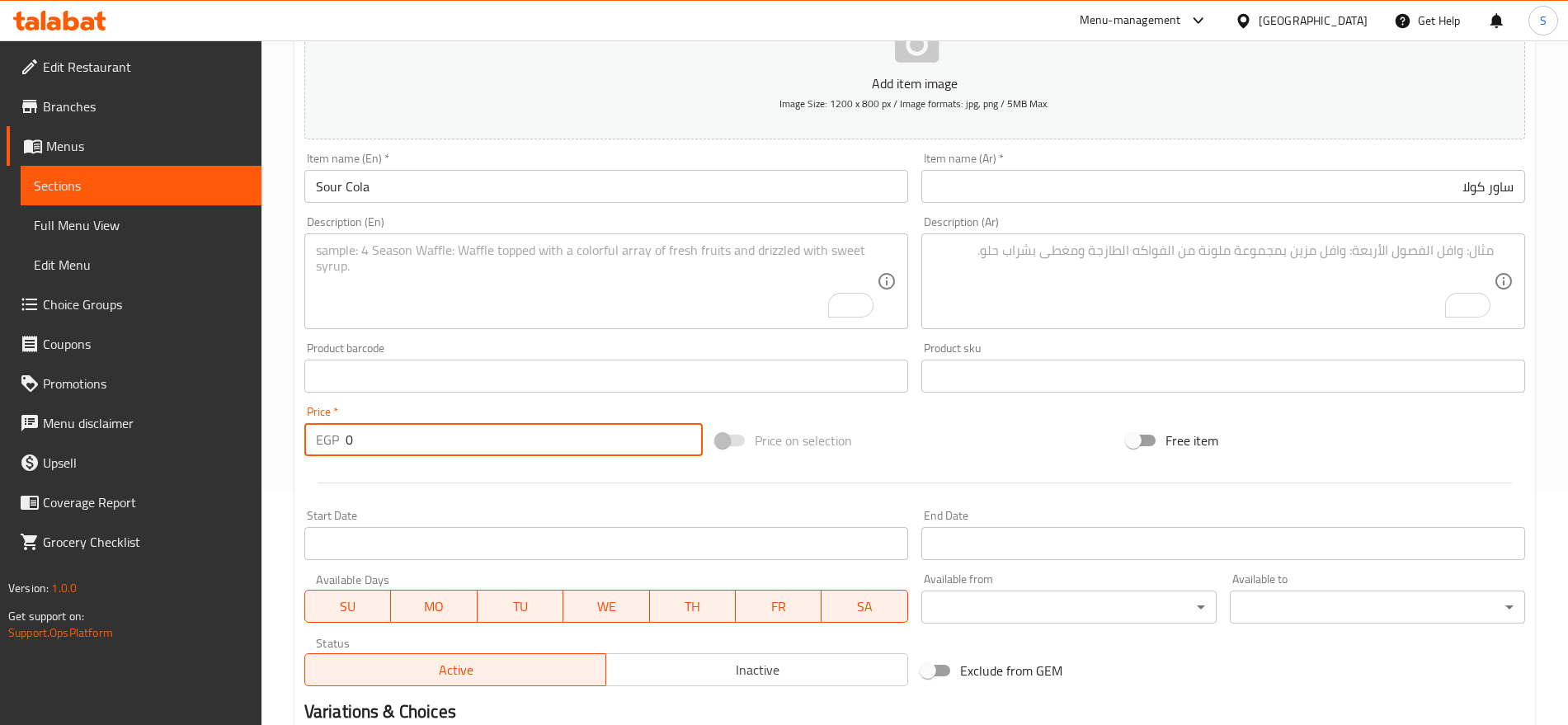
drag, startPoint x: 401, startPoint y: 440, endPoint x: 265, endPoint y: 424, distance: 136.9
click at [265, 424] on div "Home / Restaurants management / Menus / Sections / item / create Candy section …" at bounding box center [914, 369] width 1306 height 1125
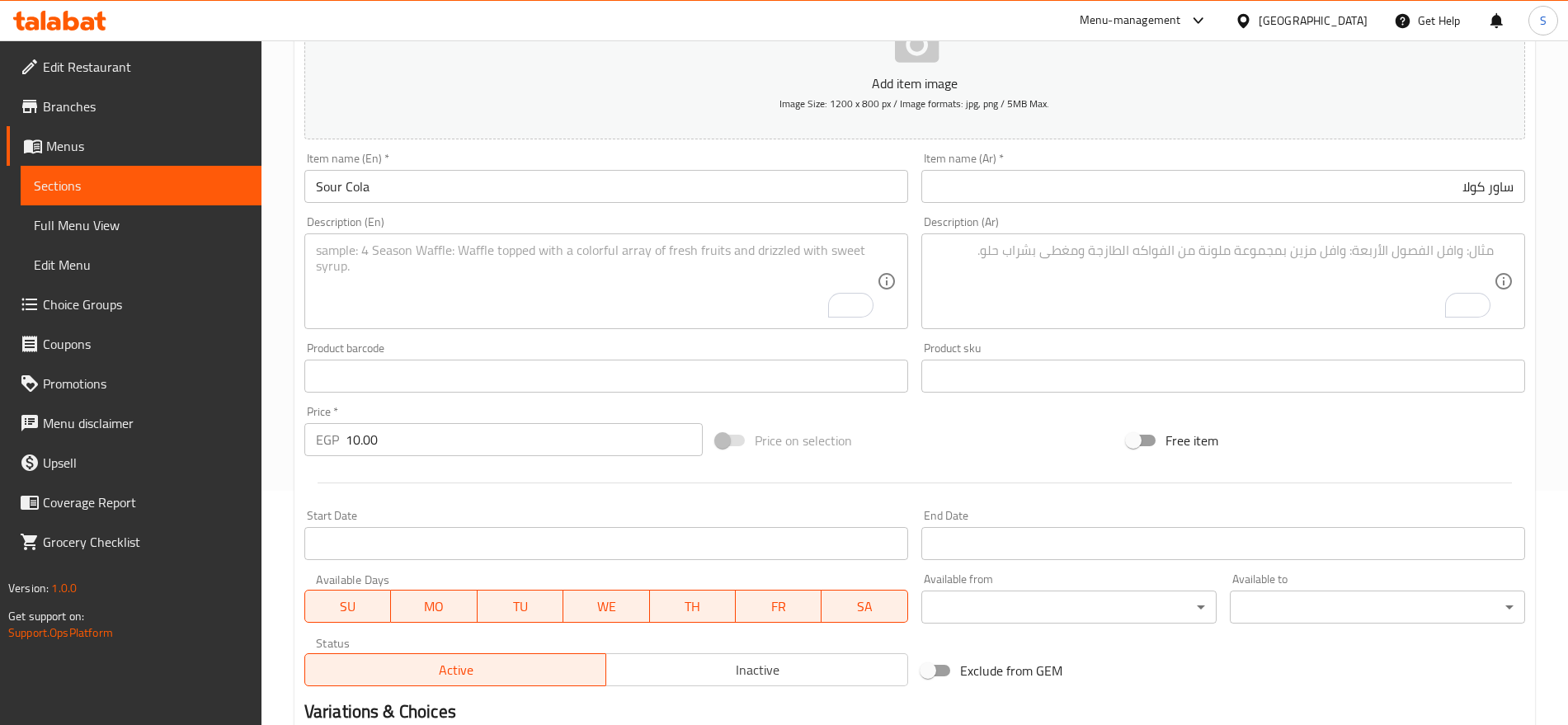
click at [1110, 281] on textarea "To enrich screen reader interactions, please activate Accessibility in Grammarl…" at bounding box center [1213, 282] width 561 height 78
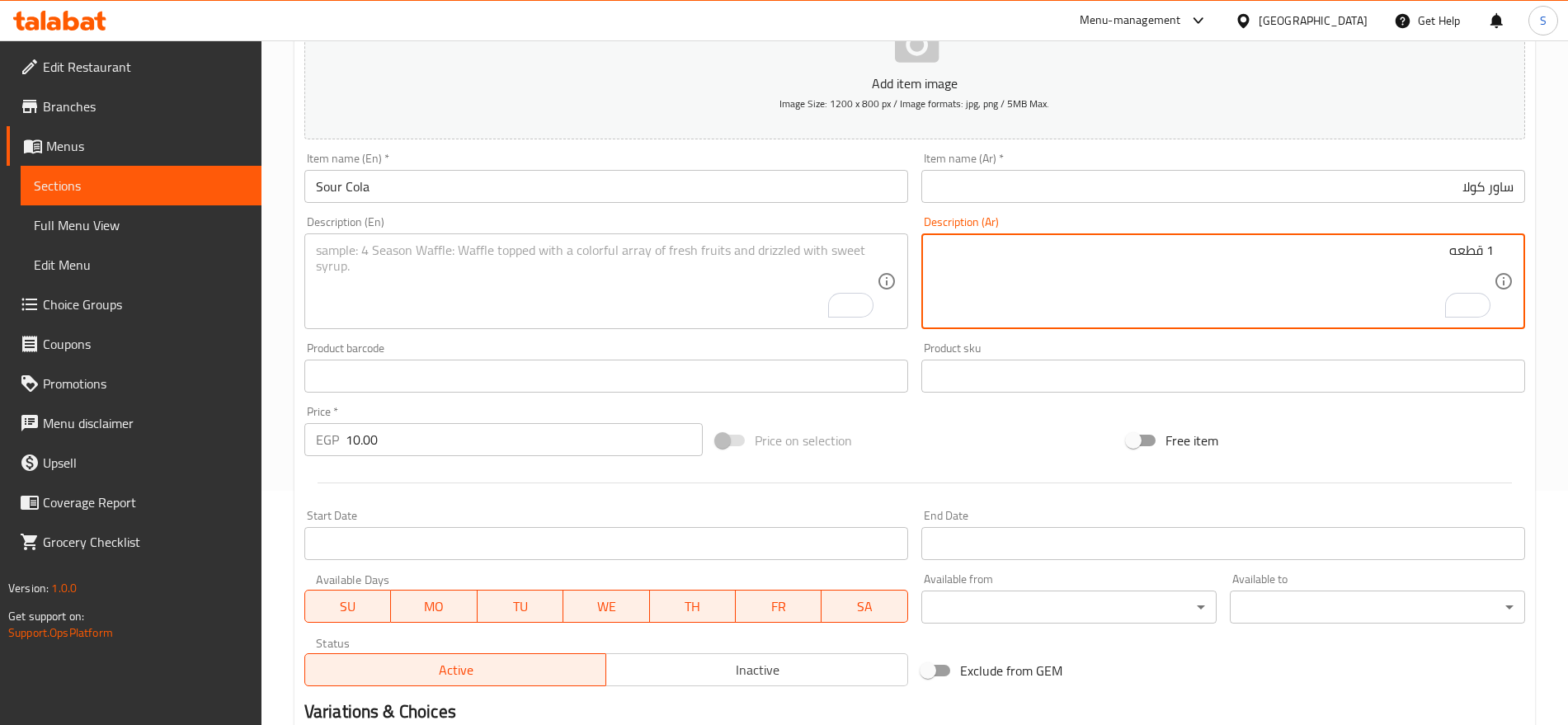
click at [632, 722] on h2 "Variations & Choices" at bounding box center [914, 711] width 1221 height 25
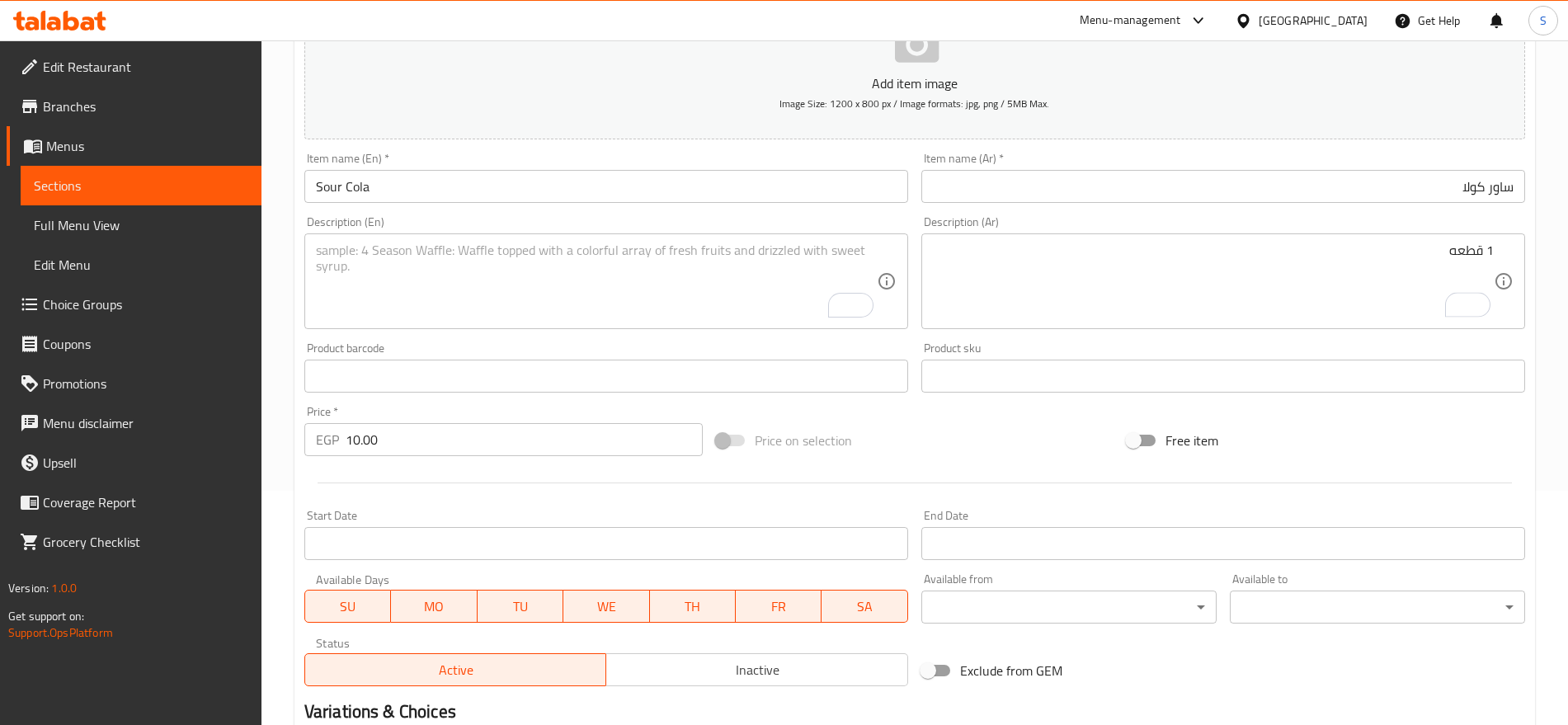
click at [498, 252] on textarea "To enrich screen reader interactions, please activate Accessibility in Grammarl…" at bounding box center [597, 282] width 561 height 78
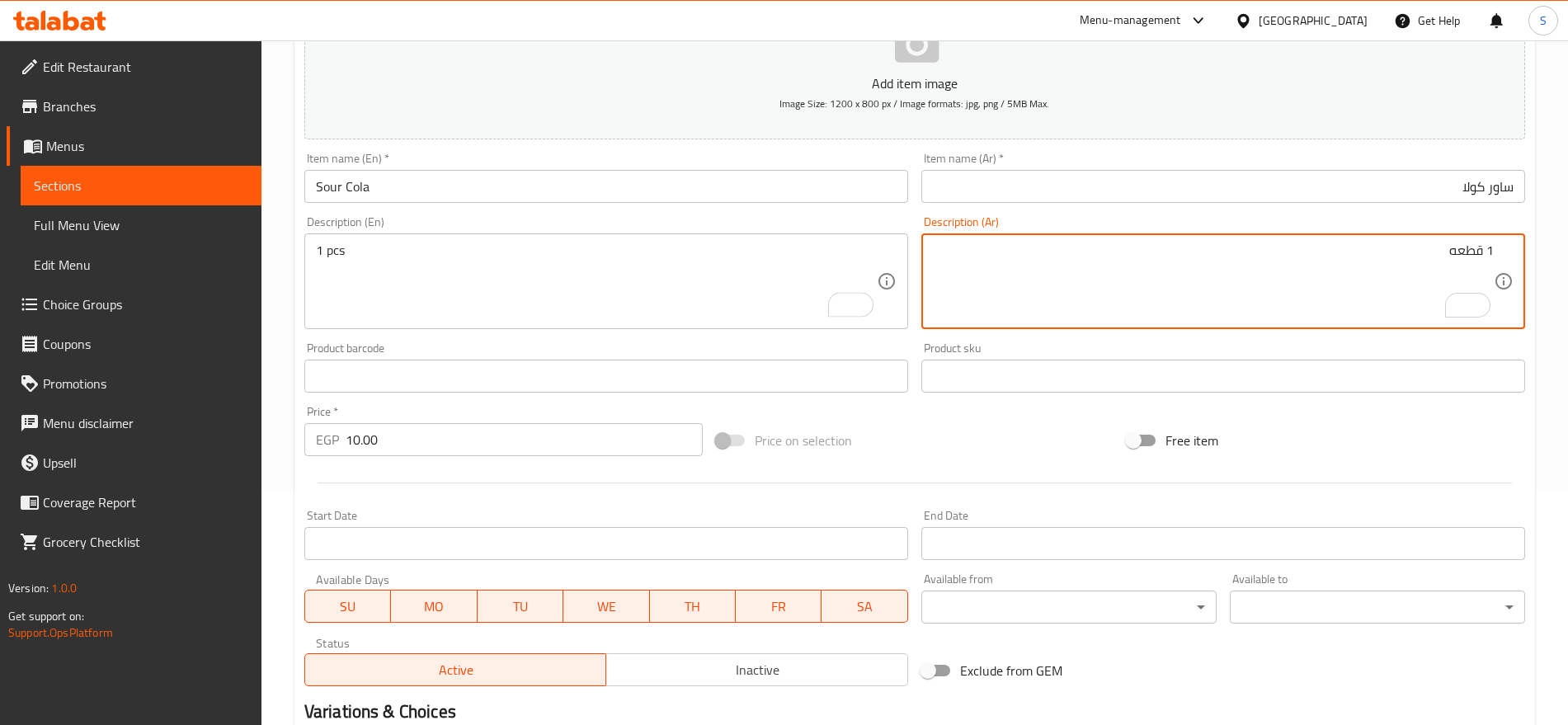
click at [1369, 173] on input "ساور كولا" at bounding box center [1223, 186] width 604 height 33
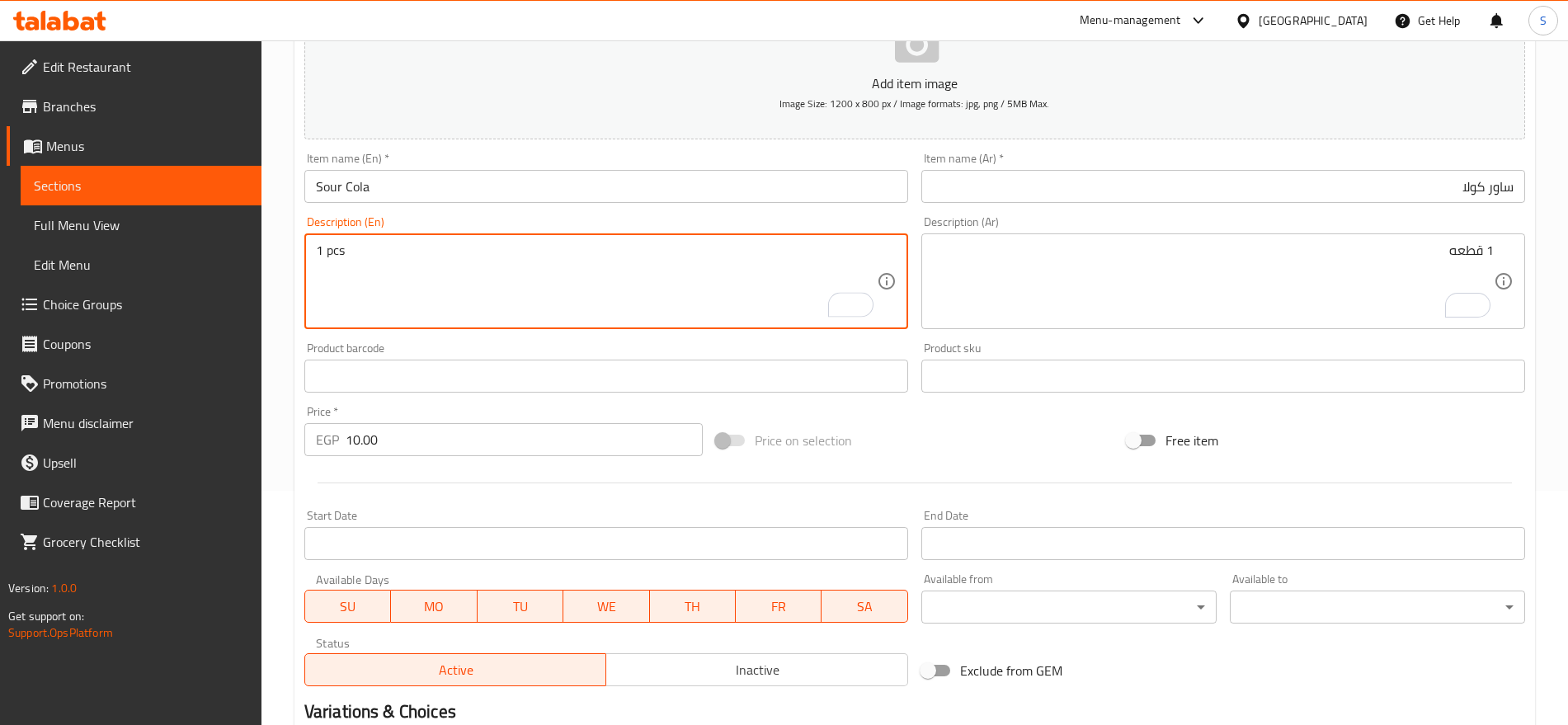
click at [567, 187] on input "Sour Cola" at bounding box center [606, 186] width 604 height 33
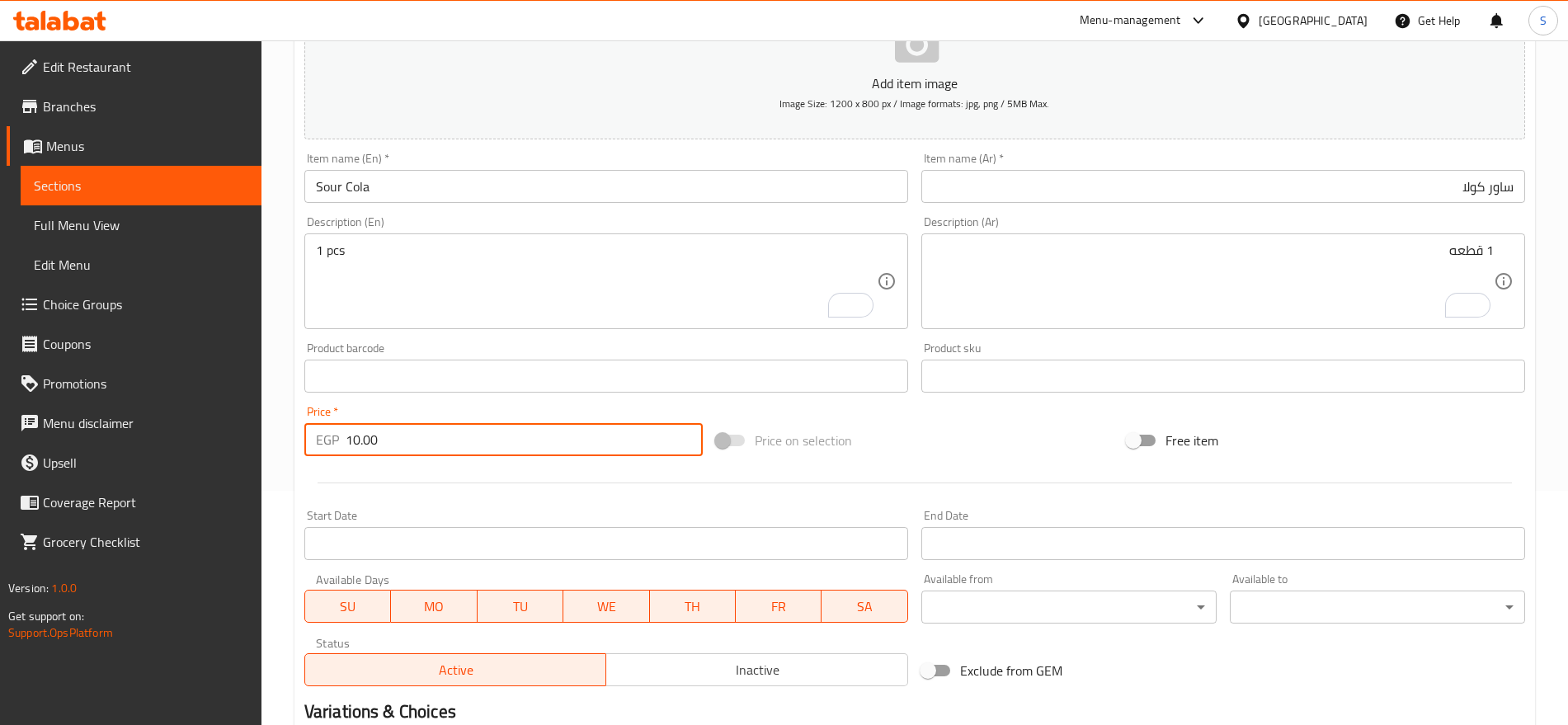
click at [453, 451] on input "10.00" at bounding box center [524, 440] width 357 height 33
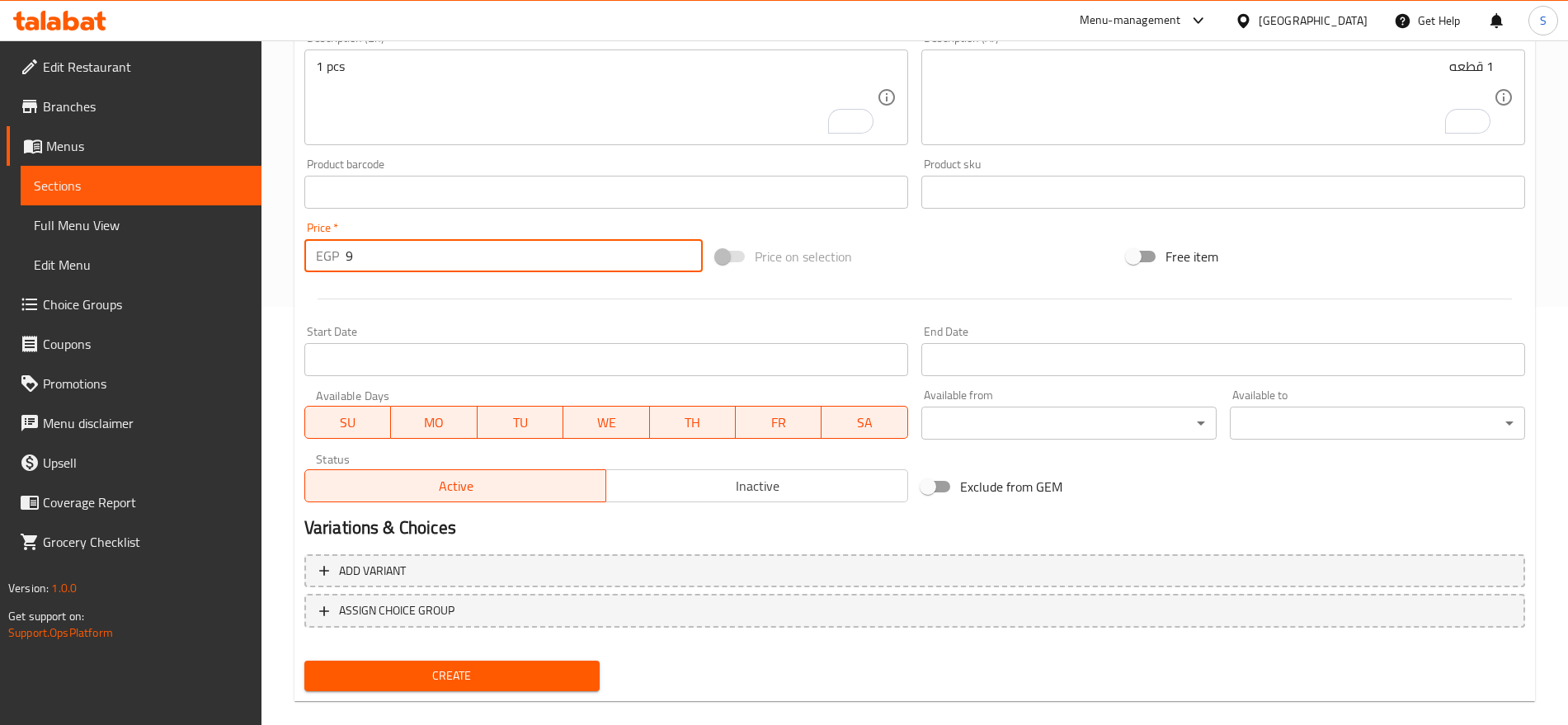
scroll to position [440, 0]
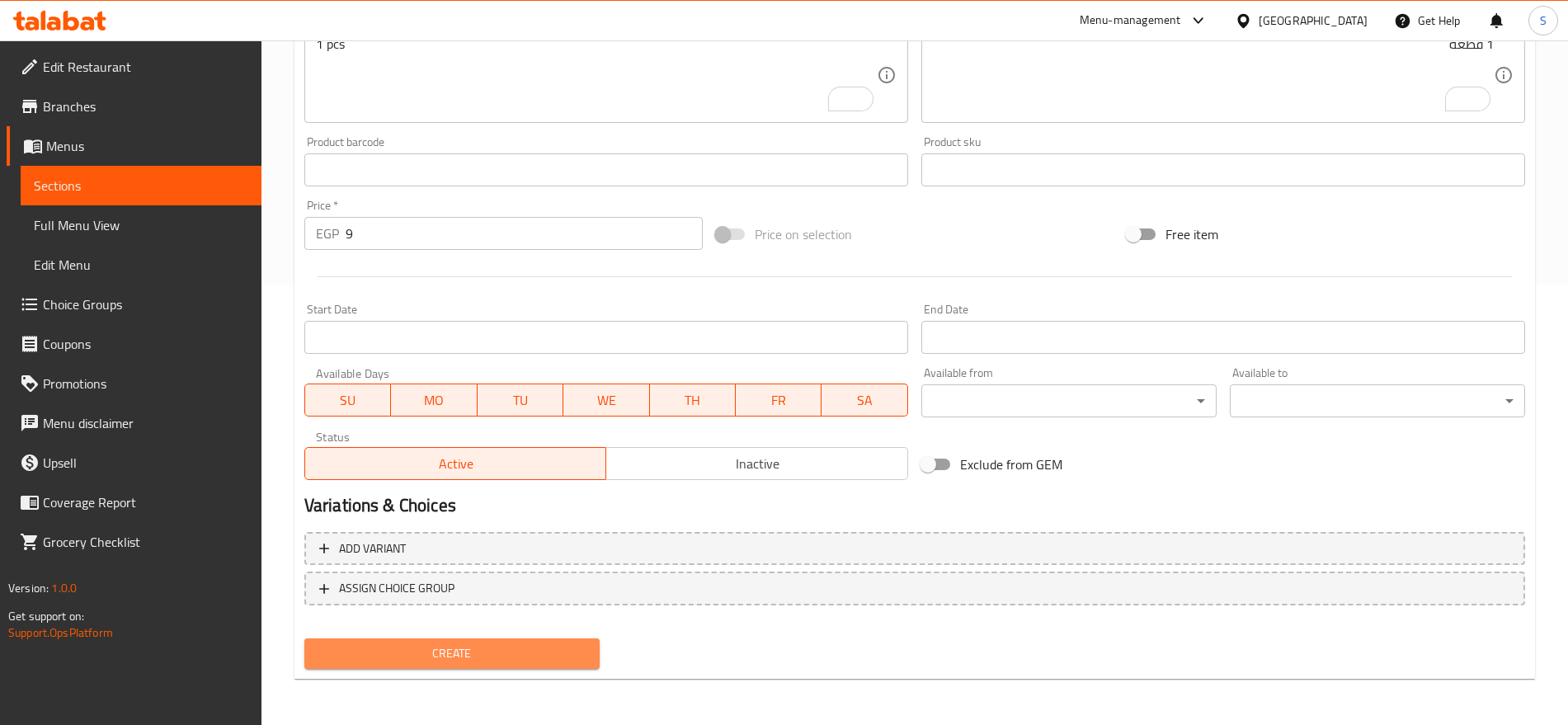
click at [546, 662] on span "Create" at bounding box center [453, 653] width 269 height 20
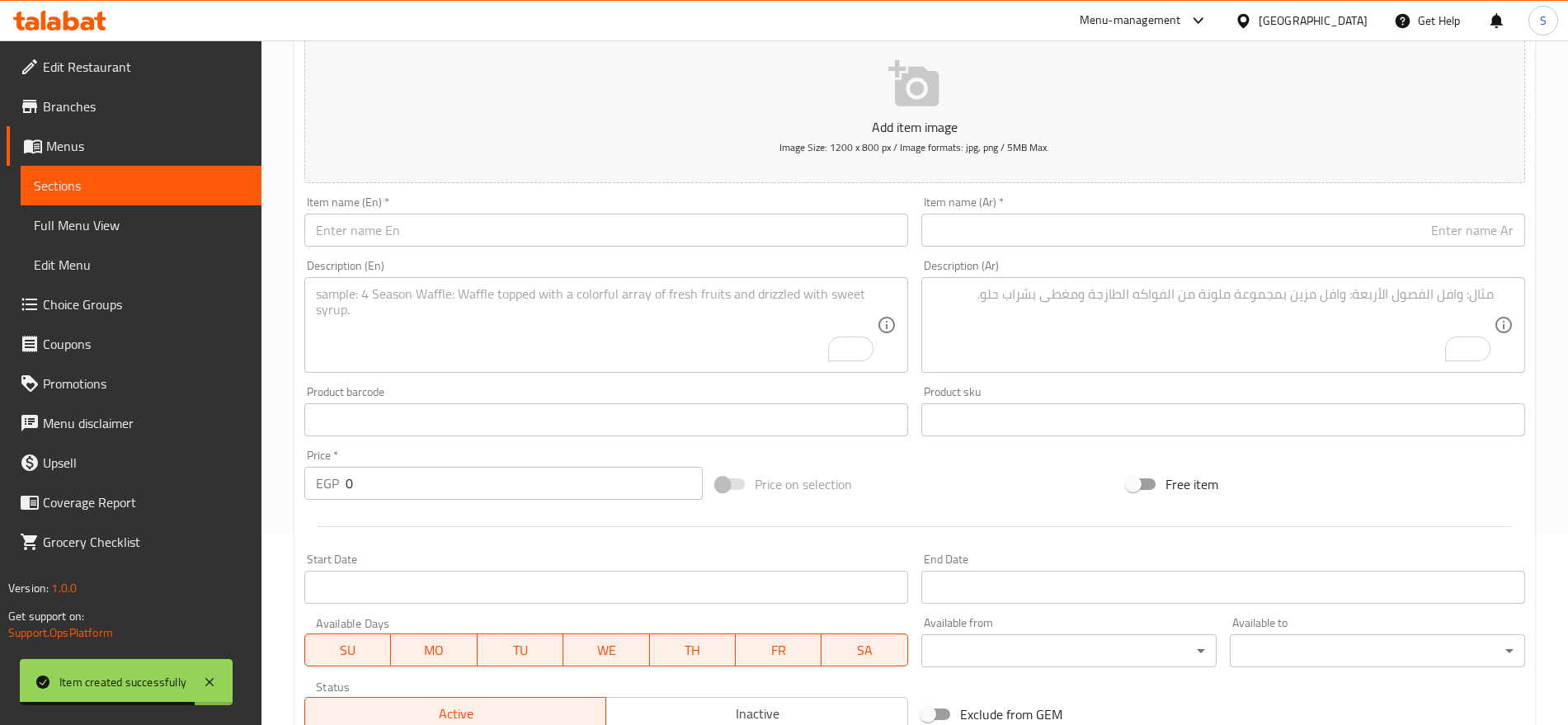
scroll to position [28, 0]
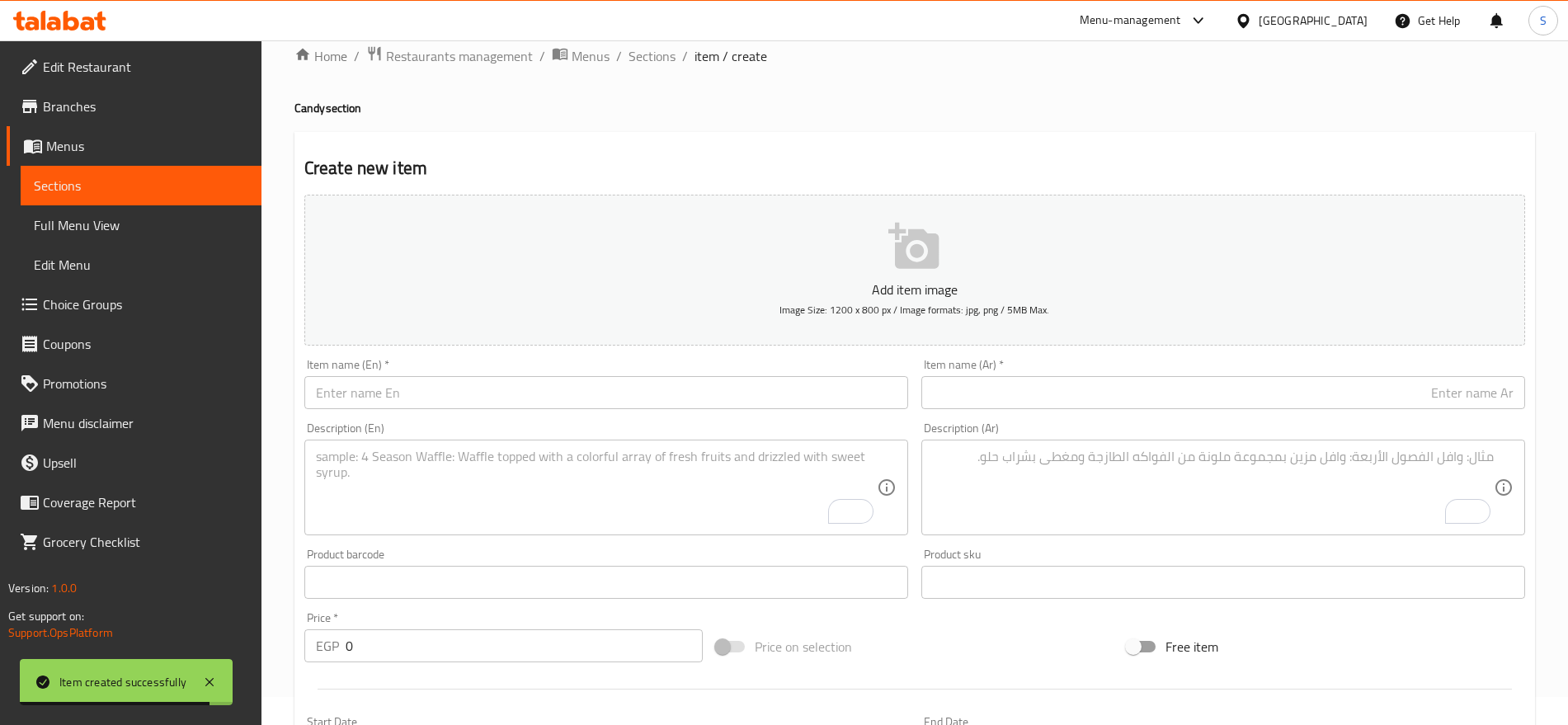
click at [1080, 366] on div "Item name (Ar)   * Item name (Ar) *" at bounding box center [1223, 383] width 604 height 50
click at [1043, 400] on input "text" at bounding box center [1223, 392] width 604 height 33
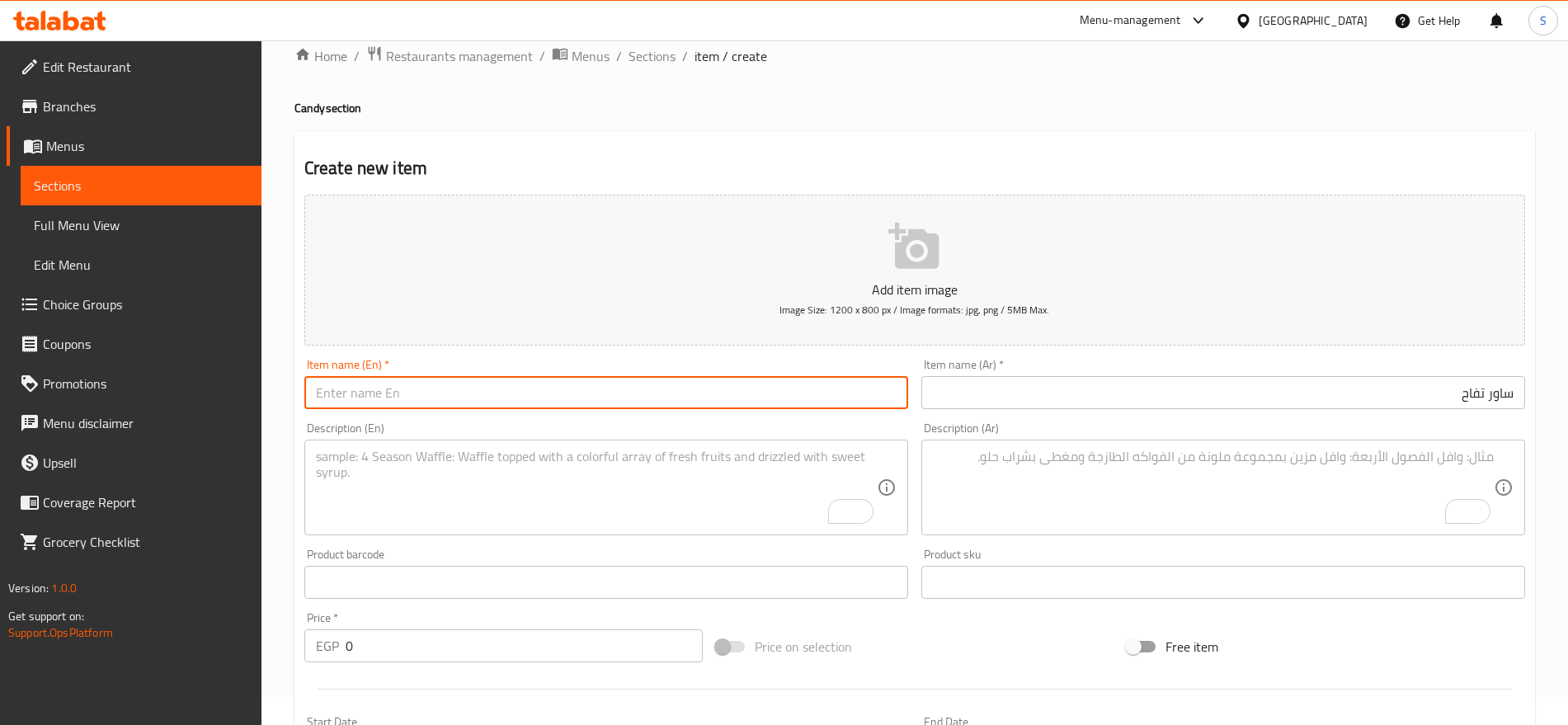
click at [513, 401] on input "text" at bounding box center [606, 392] width 604 height 33
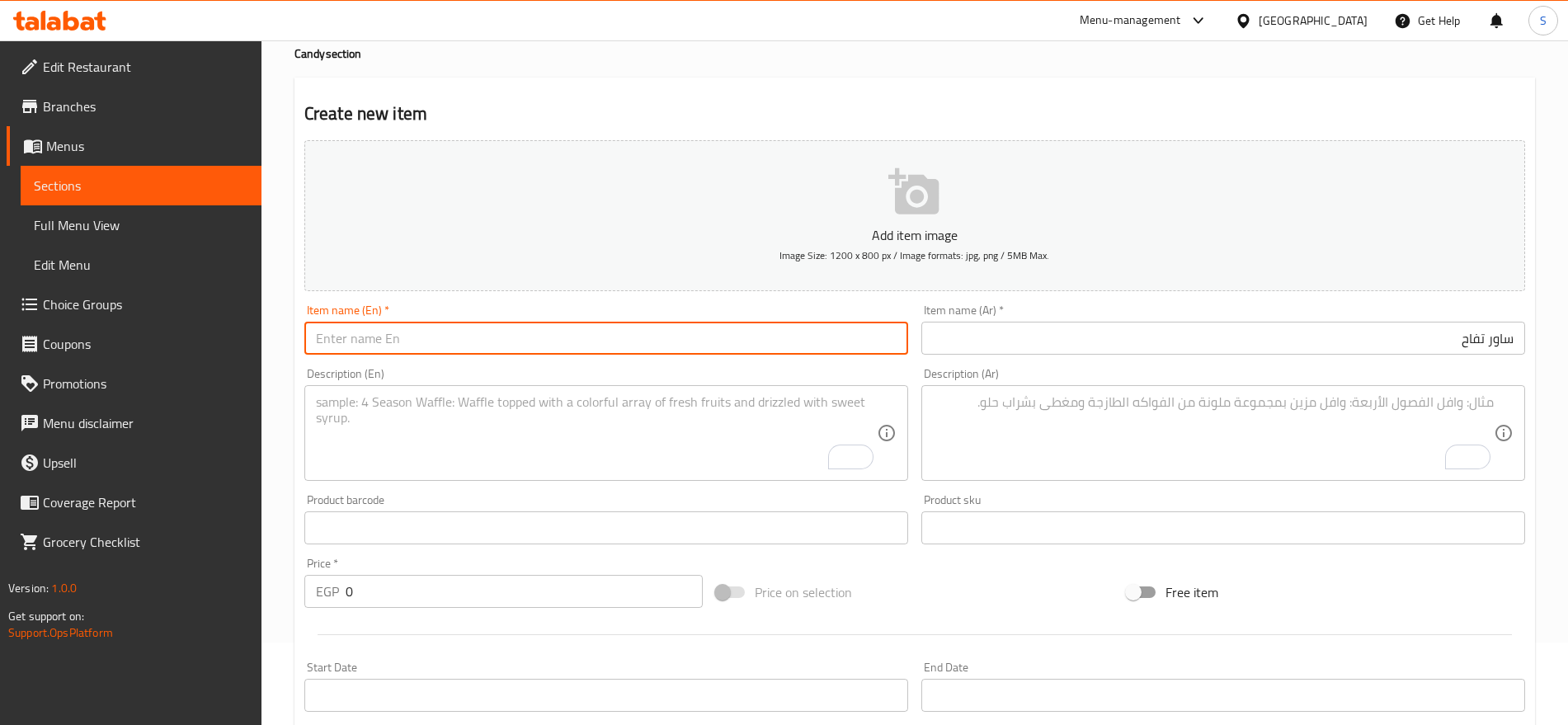
scroll to position [234, 0]
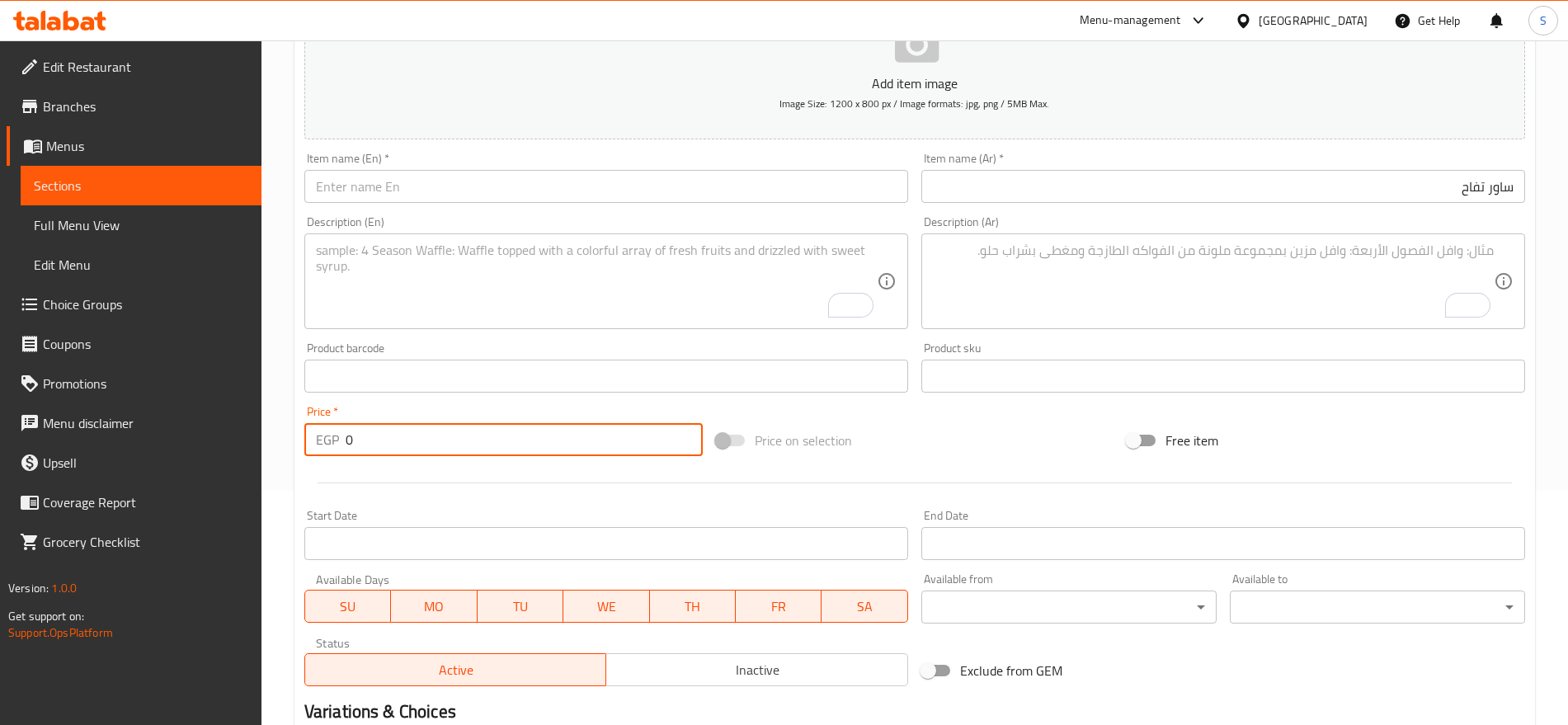
drag, startPoint x: 379, startPoint y: 449, endPoint x: 294, endPoint y: 452, distance: 85.1
click at [297, 452] on div "Price   * EGP 0 Price *" at bounding box center [503, 431] width 412 height 64
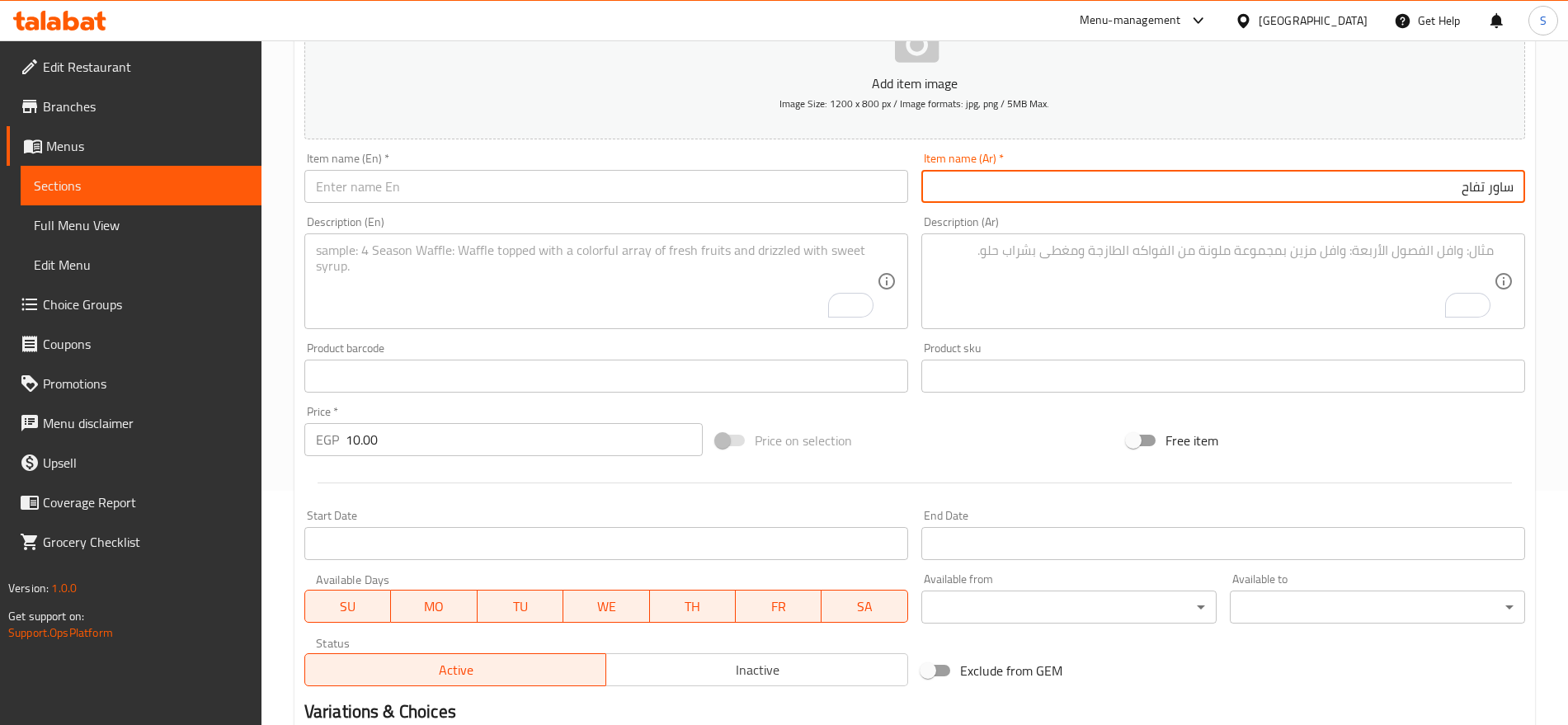
click at [1472, 188] on input "ساور تفاح" at bounding box center [1223, 186] width 604 height 33
click at [450, 195] on input "text" at bounding box center [606, 186] width 604 height 33
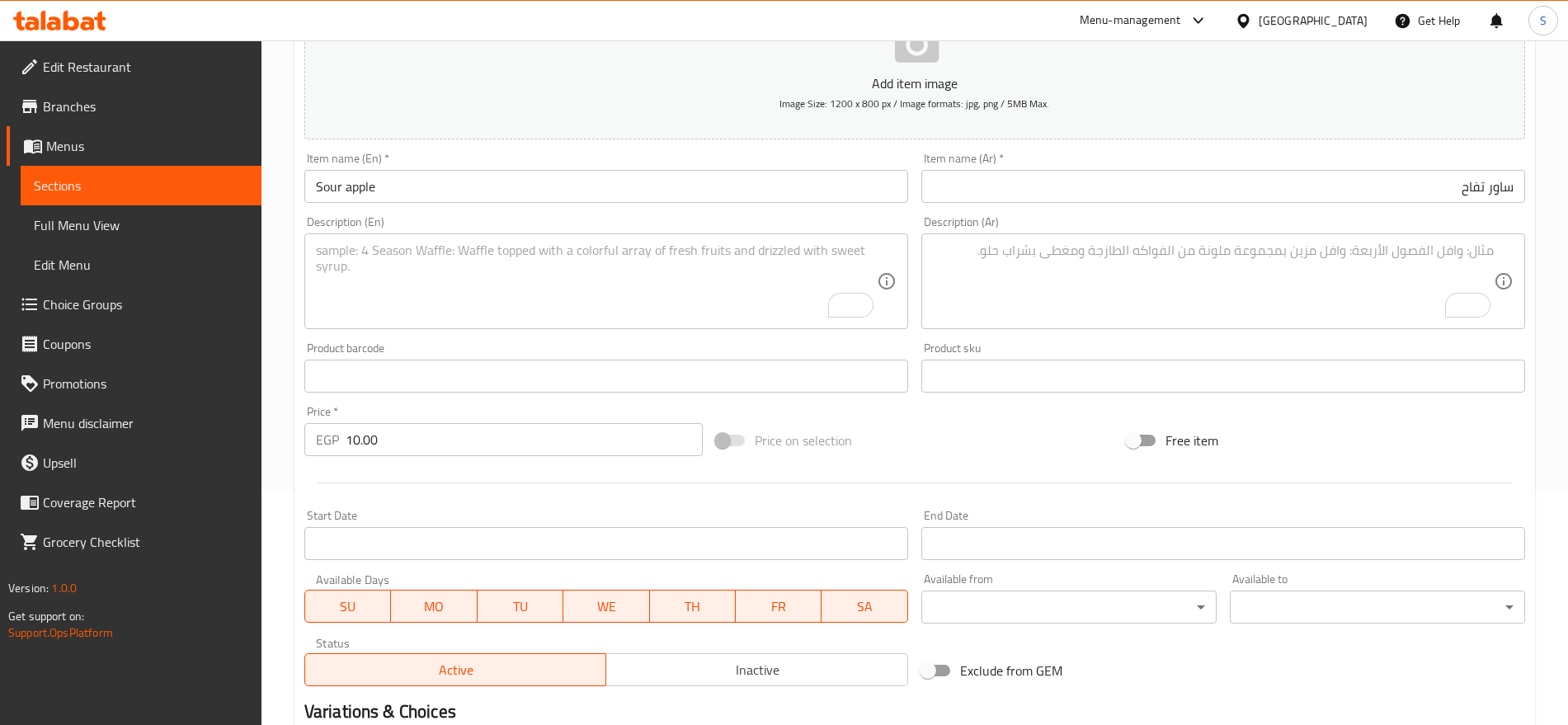
click at [1017, 283] on textarea "To enrich screen reader interactions, please activate Accessibility in Grammarl…" at bounding box center [1213, 282] width 561 height 78
click at [625, 278] on textarea "To enrich screen reader interactions, please activate Accessibility in Grammarl…" at bounding box center [597, 282] width 561 height 78
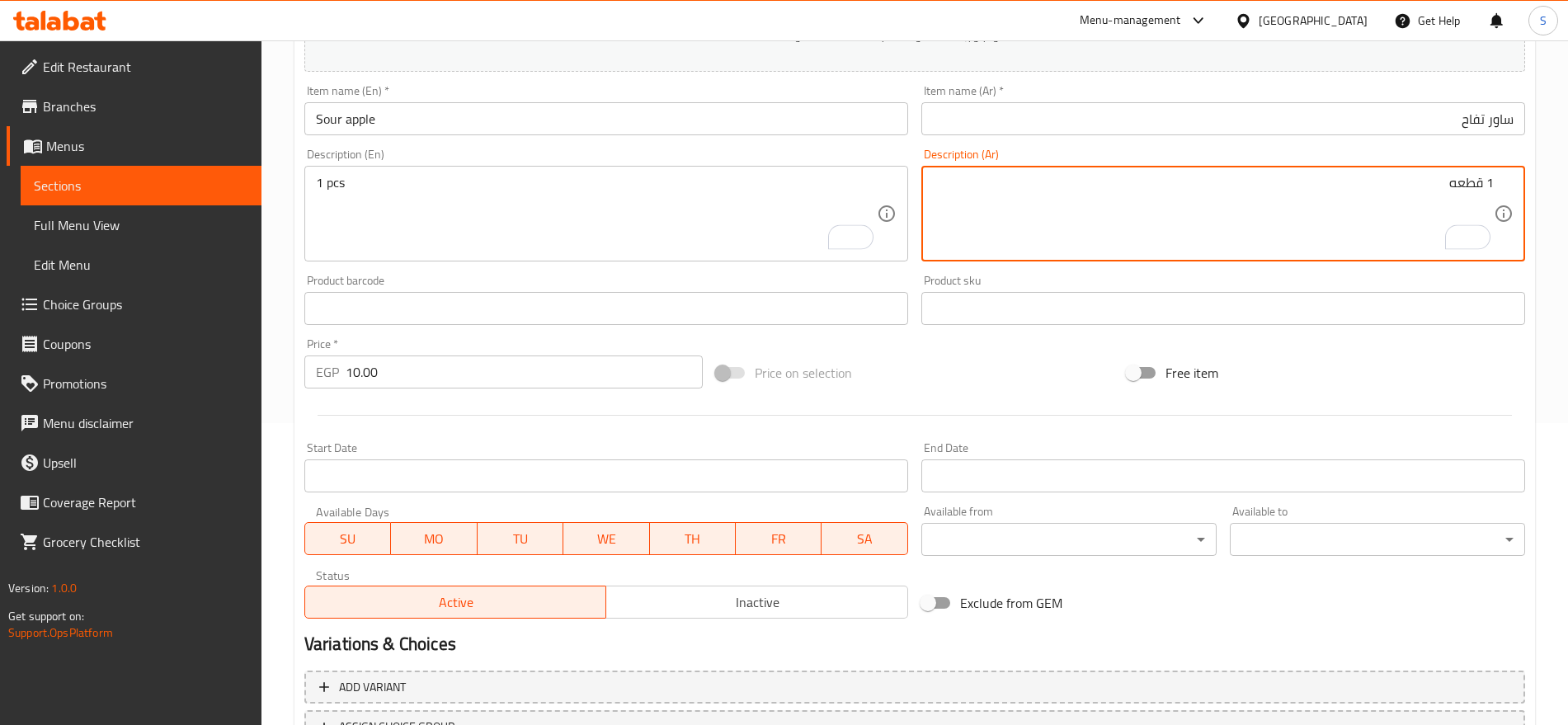
scroll to position [337, 0]
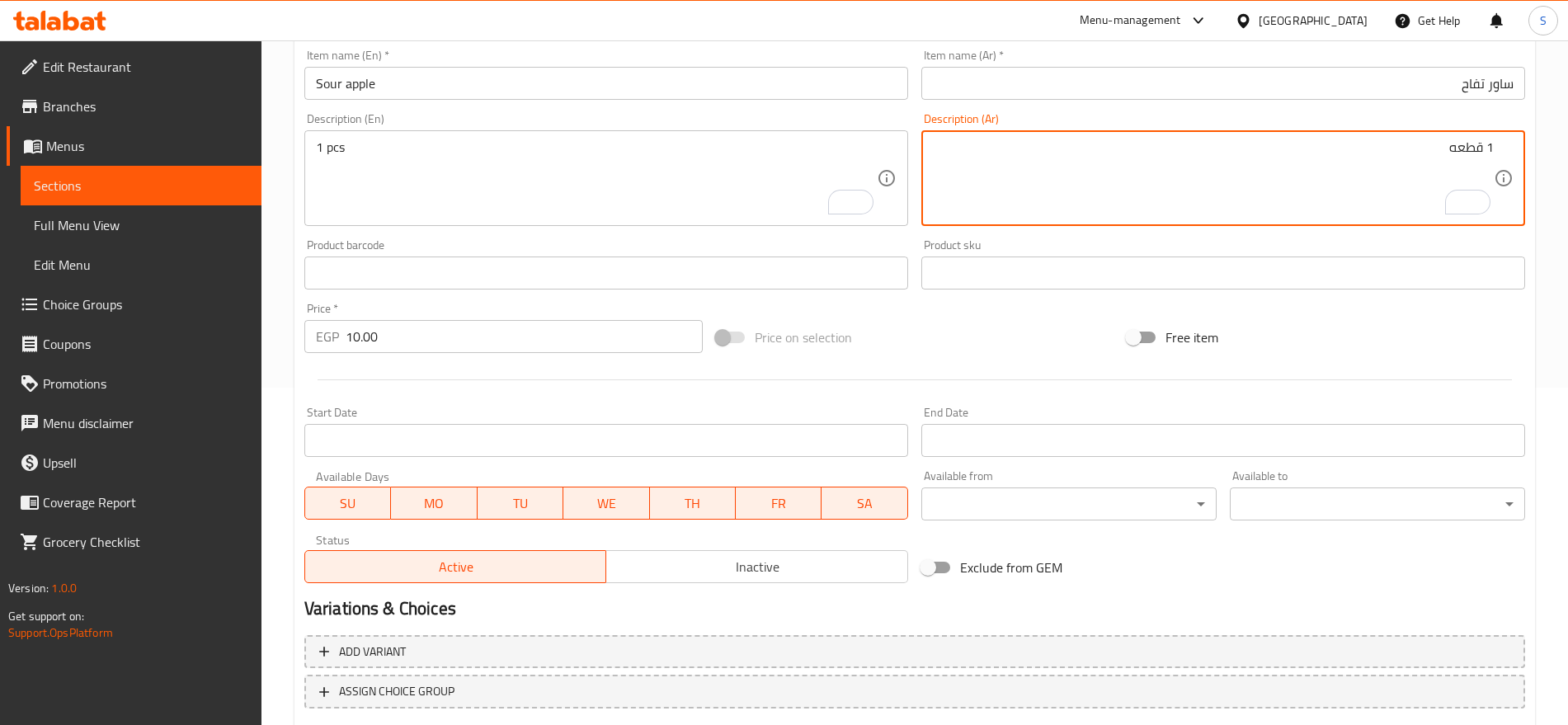
click at [490, 331] on input "10.00" at bounding box center [524, 337] width 357 height 33
click at [1172, 81] on input "ساور تفاح" at bounding box center [1223, 83] width 604 height 33
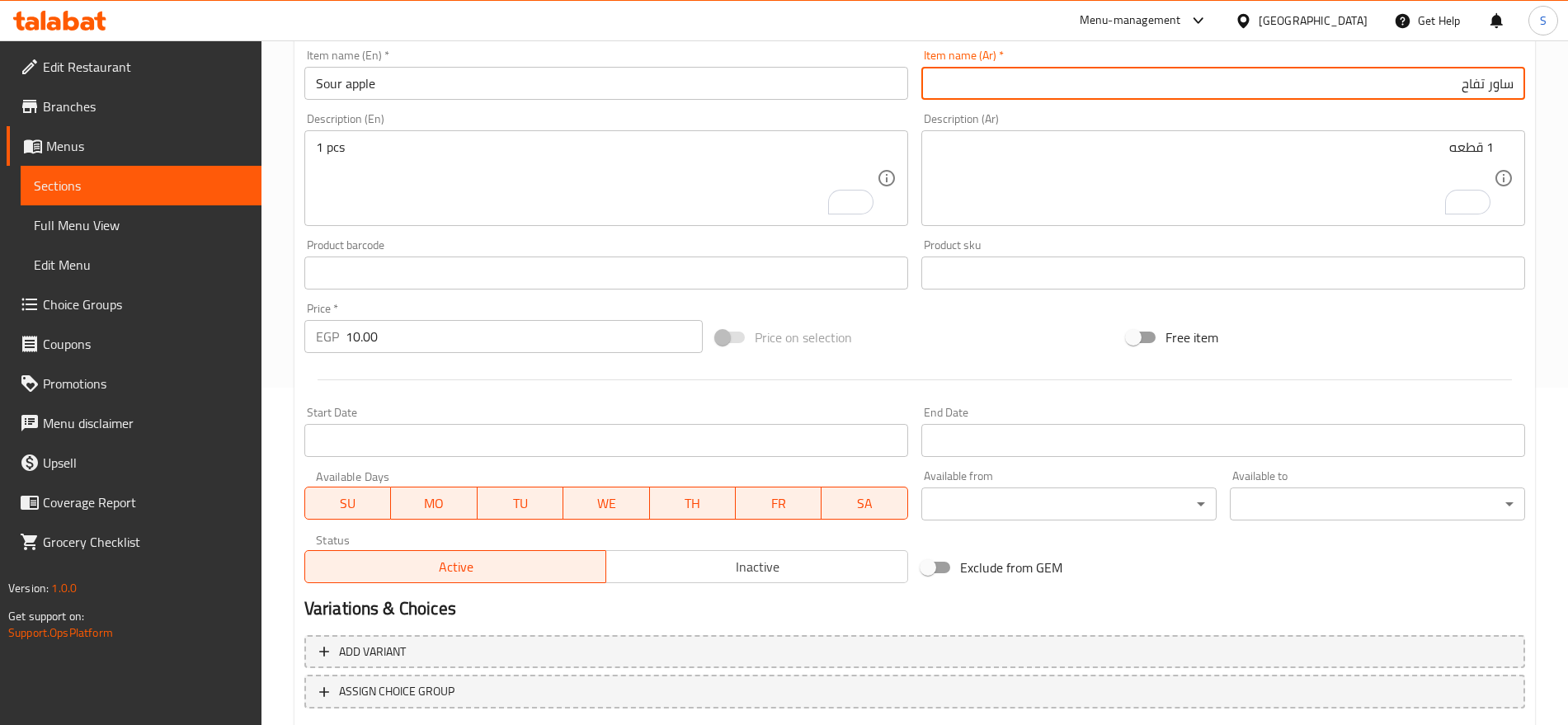
click at [1312, 79] on input "ساور تفاح" at bounding box center [1223, 83] width 604 height 33
click at [477, 70] on input "Sour apple" at bounding box center [606, 83] width 604 height 33
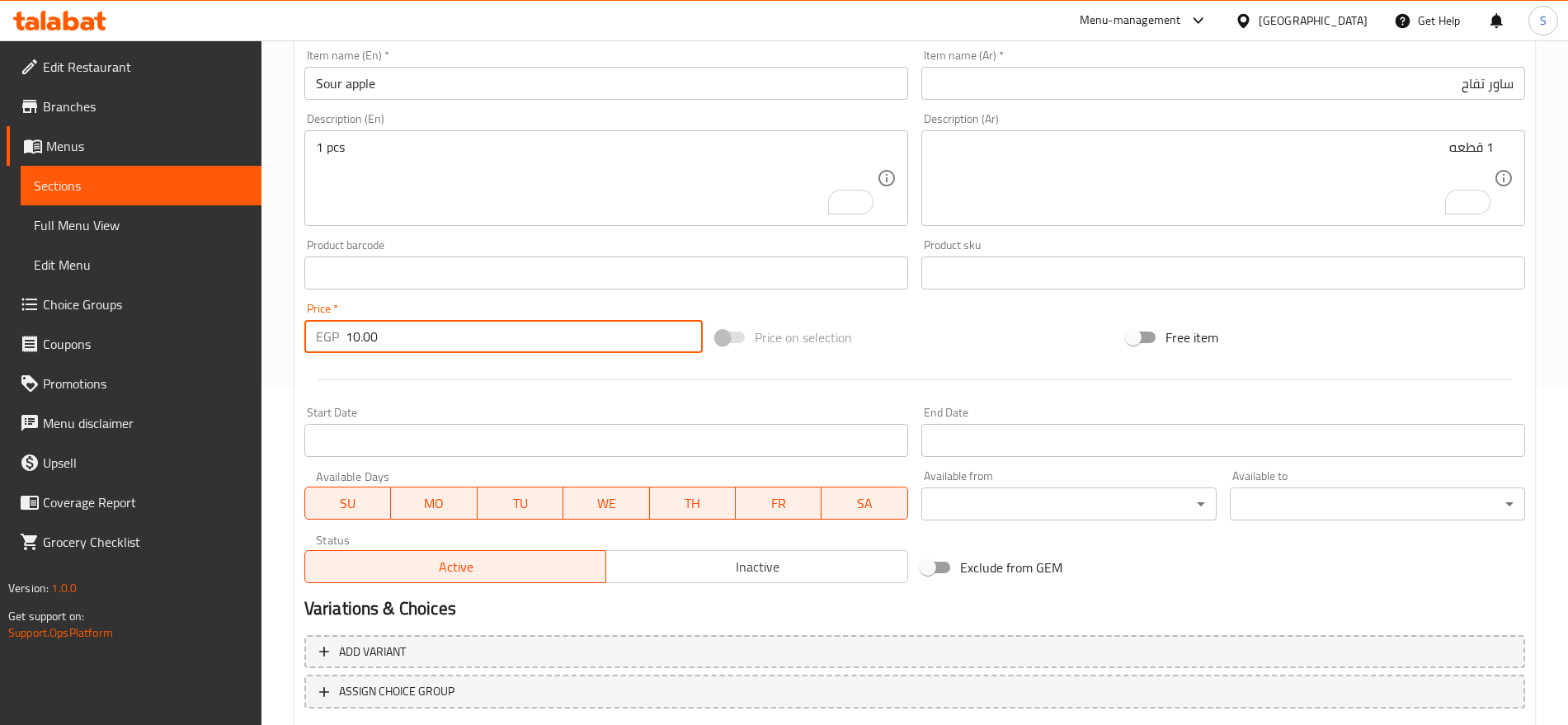
click at [423, 324] on input "10.00" at bounding box center [524, 337] width 357 height 33
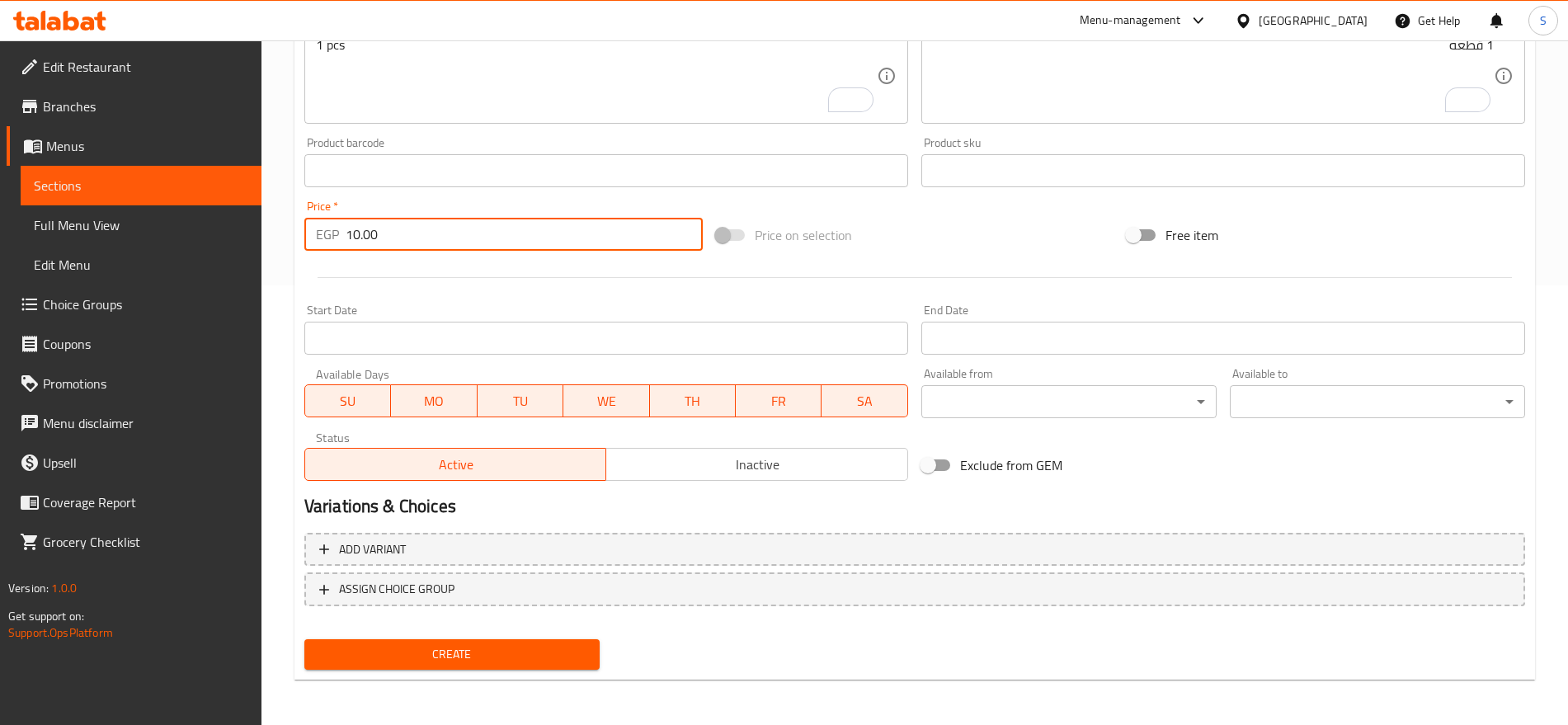
scroll to position [440, 0]
click at [510, 651] on span "Create" at bounding box center [453, 653] width 269 height 20
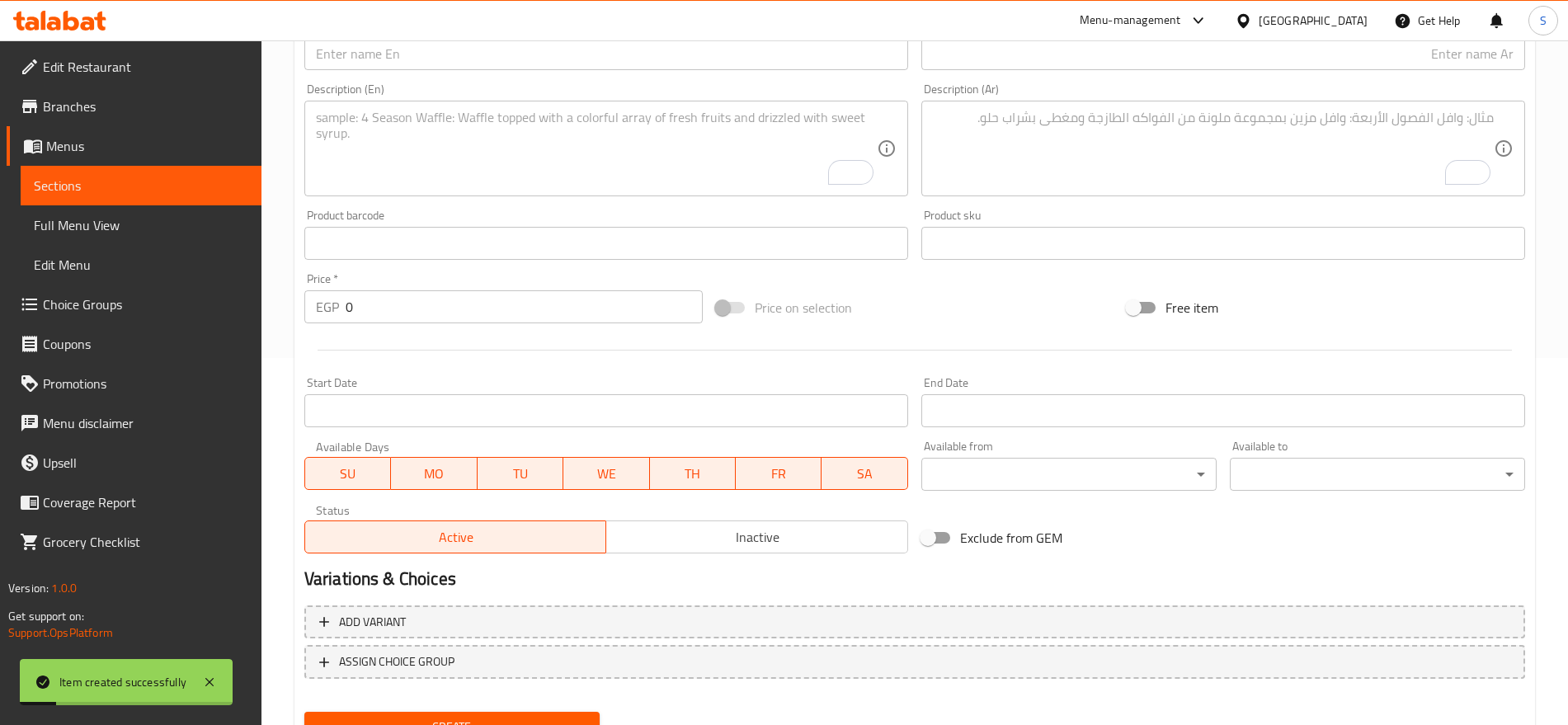
scroll to position [131, 0]
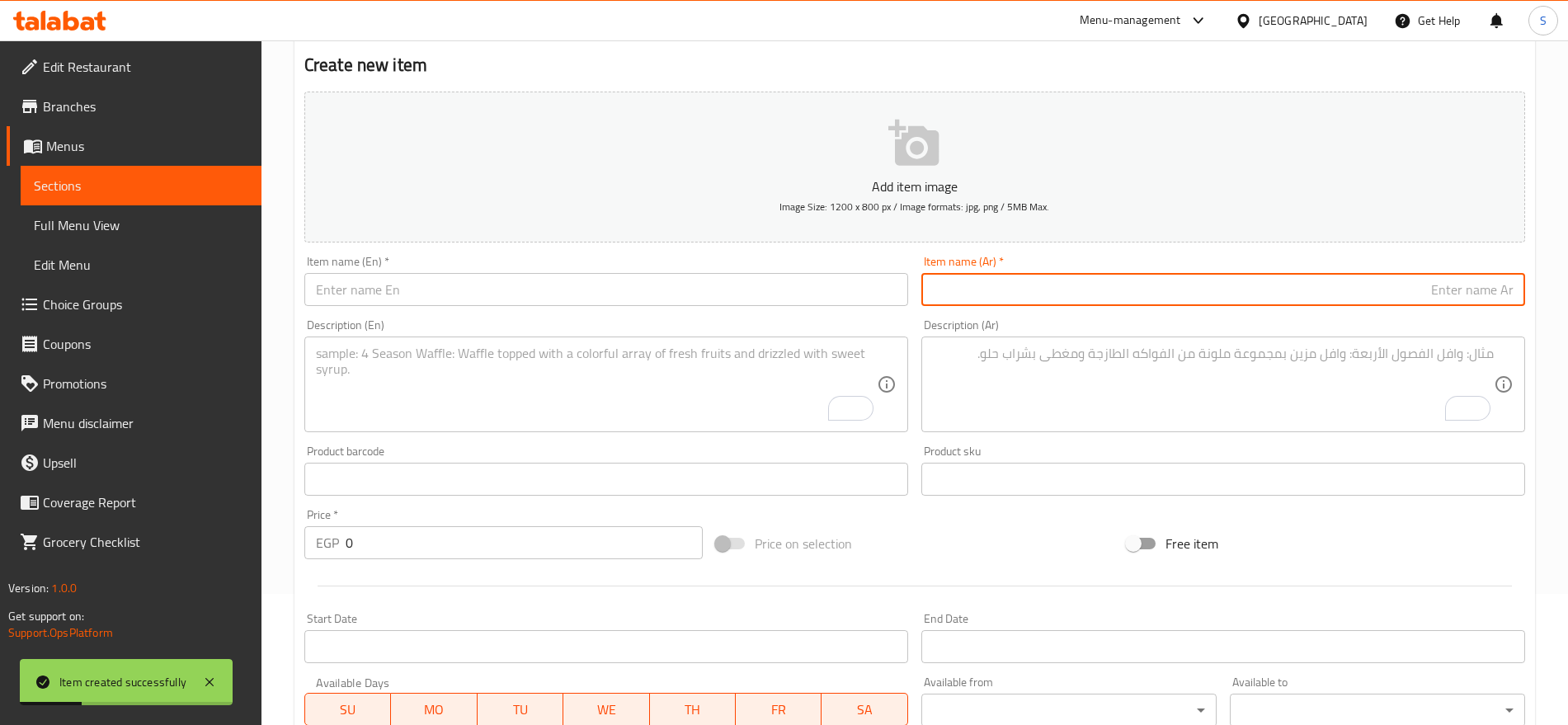
click at [1324, 273] on input "text" at bounding box center [1223, 289] width 604 height 33
click at [510, 290] on input "text" at bounding box center [606, 289] width 604 height 33
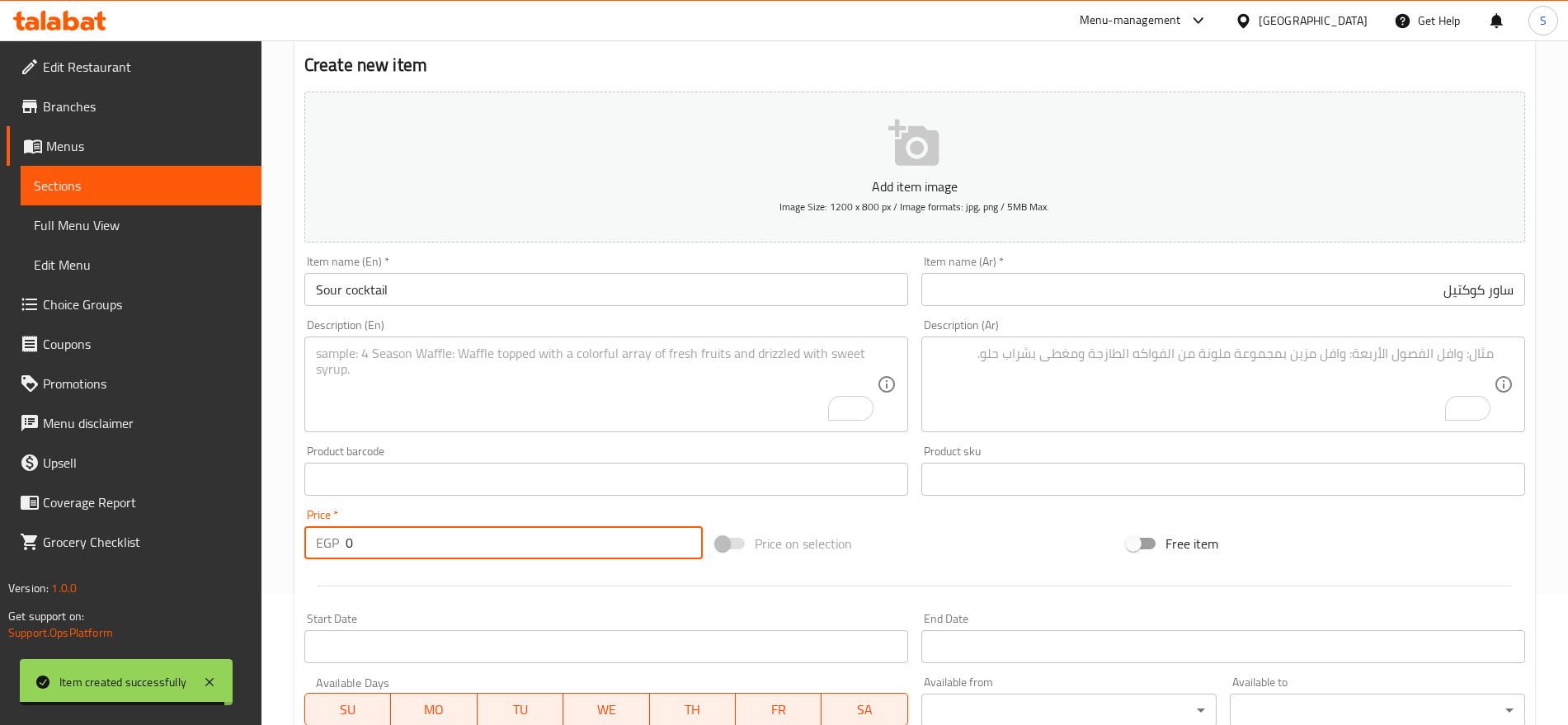
drag, startPoint x: 371, startPoint y: 539, endPoint x: 331, endPoint y: 539, distance: 40.0
click at [331, 539] on div "EGP 0 Price *" at bounding box center [504, 543] width 399 height 33
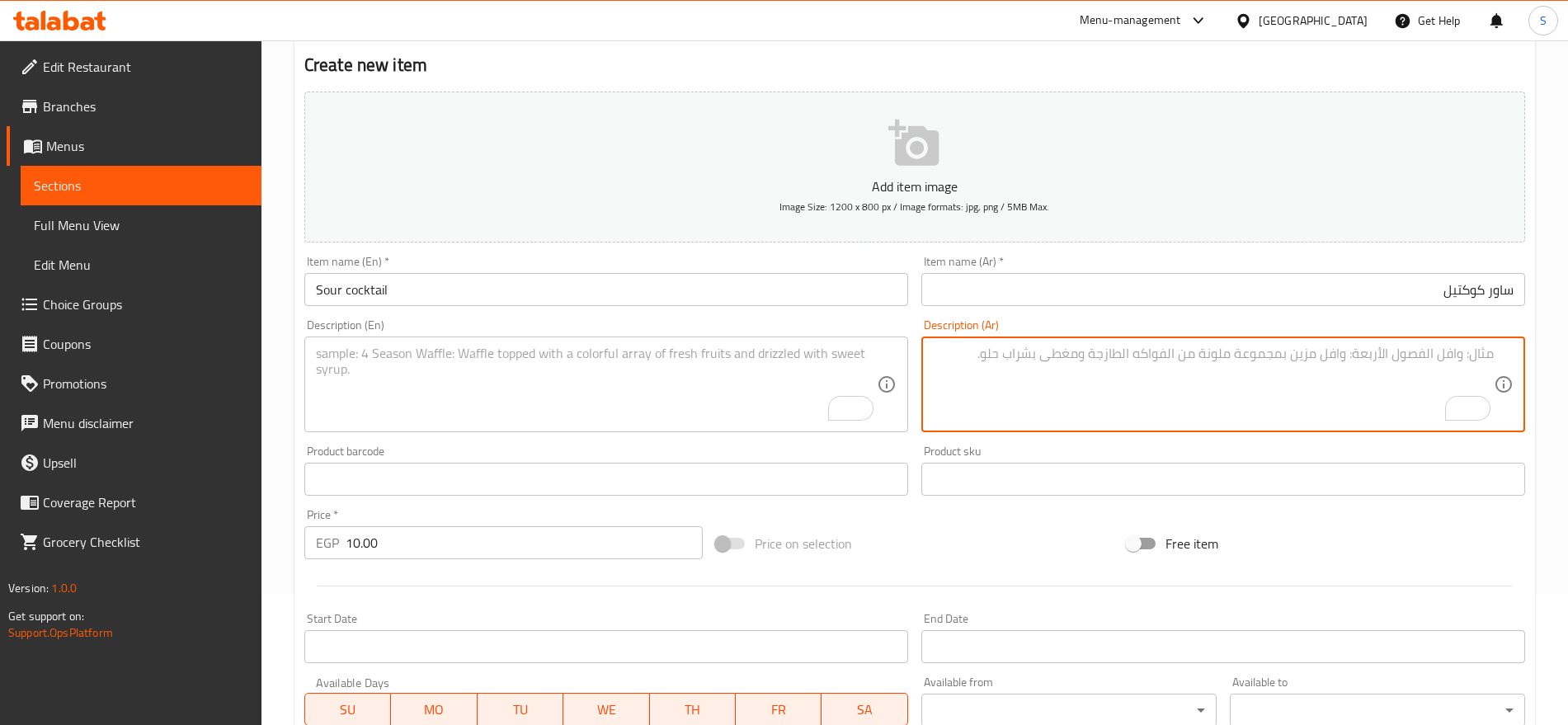
click at [1046, 386] on textarea "To enrich screen reader interactions, please activate Accessibility in Grammarl…" at bounding box center [1213, 385] width 561 height 78
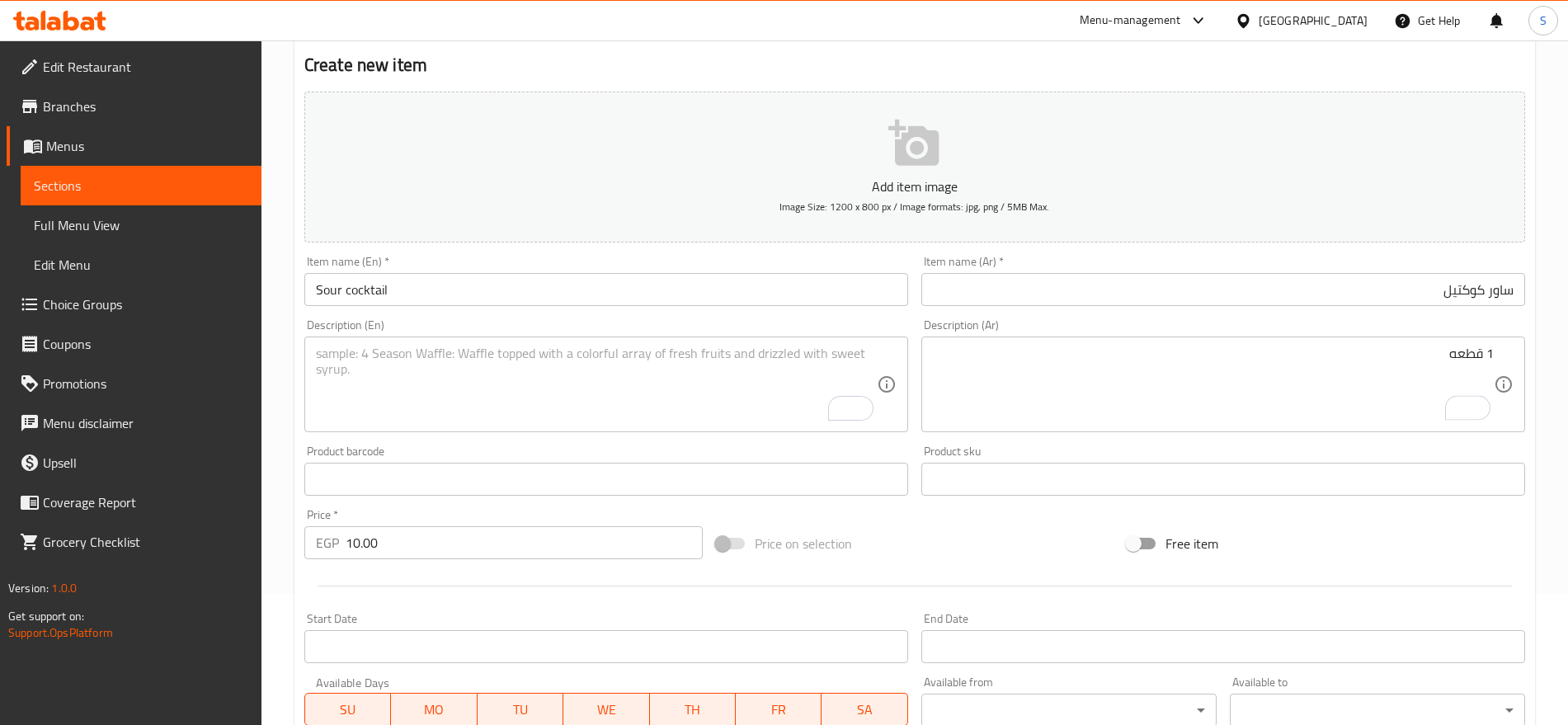
click at [576, 376] on textarea "To enrich screen reader interactions, please activate Accessibility in Grammarl…" at bounding box center [597, 385] width 561 height 78
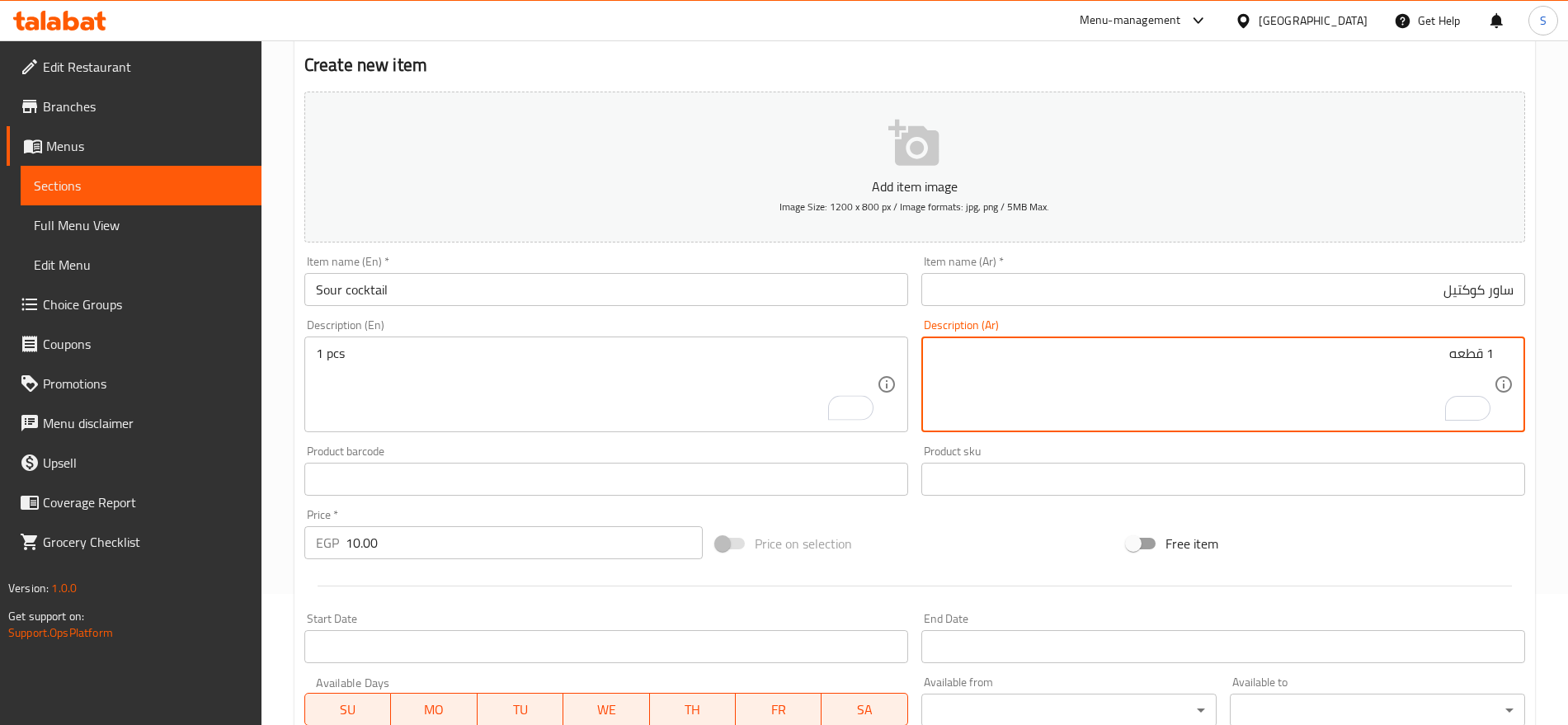
click at [1359, 349] on textarea "1 قطعه" at bounding box center [1213, 385] width 561 height 78
click at [1370, 373] on textarea "1 قطعه" at bounding box center [1213, 385] width 561 height 78
click at [997, 388] on textarea "1 قطعه" at bounding box center [1213, 385] width 561 height 78
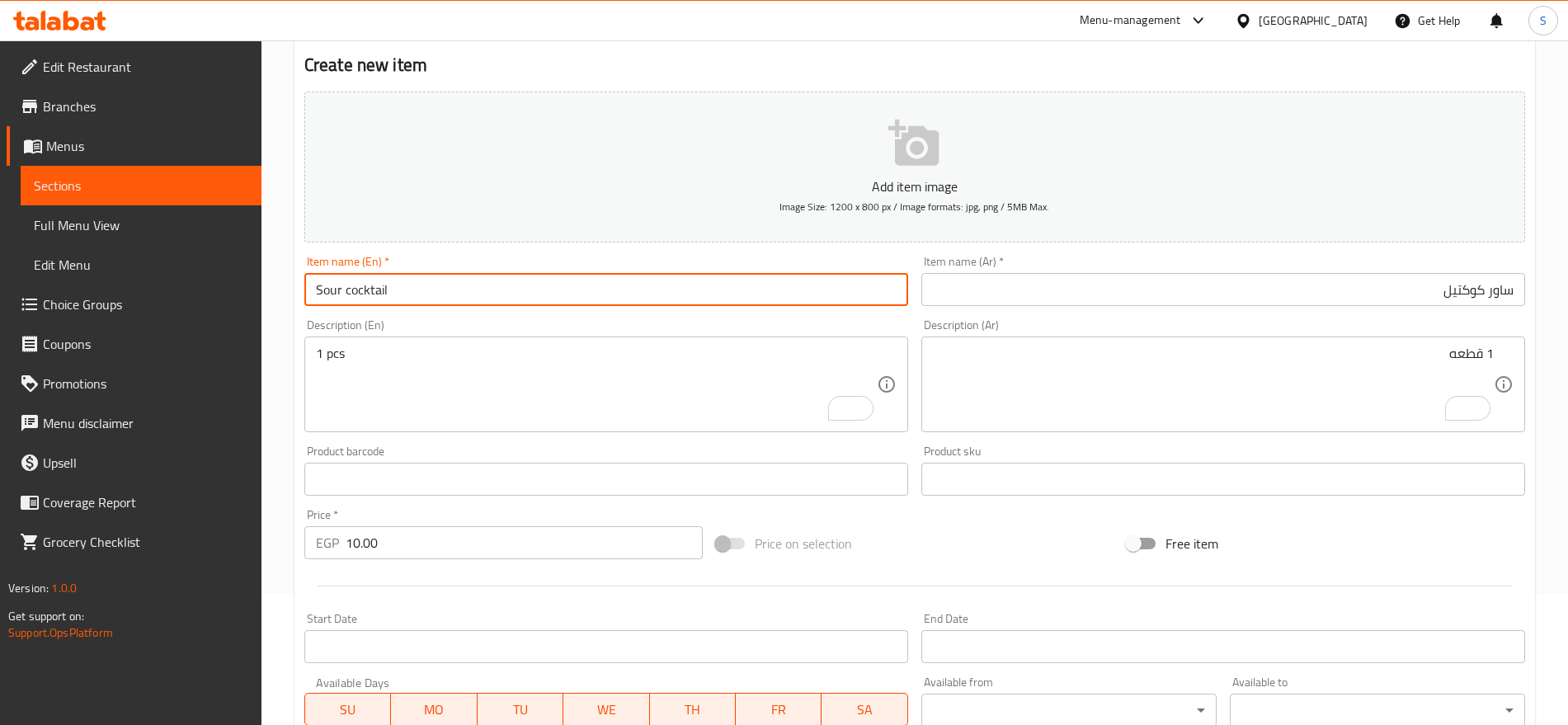
click at [699, 283] on input "Sour cocktail" at bounding box center [606, 289] width 604 height 33
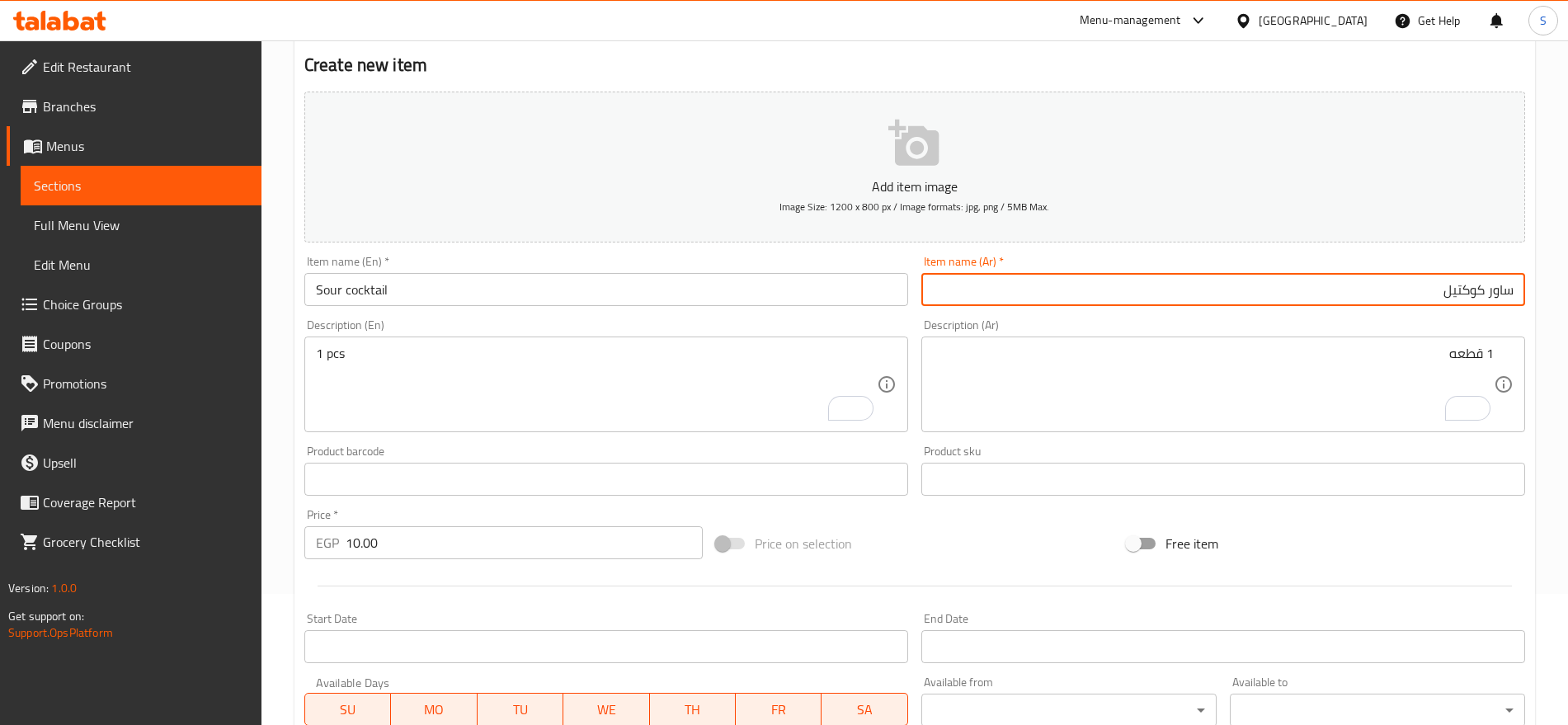
click at [1239, 275] on input "ساور كوكتيل" at bounding box center [1223, 289] width 604 height 33
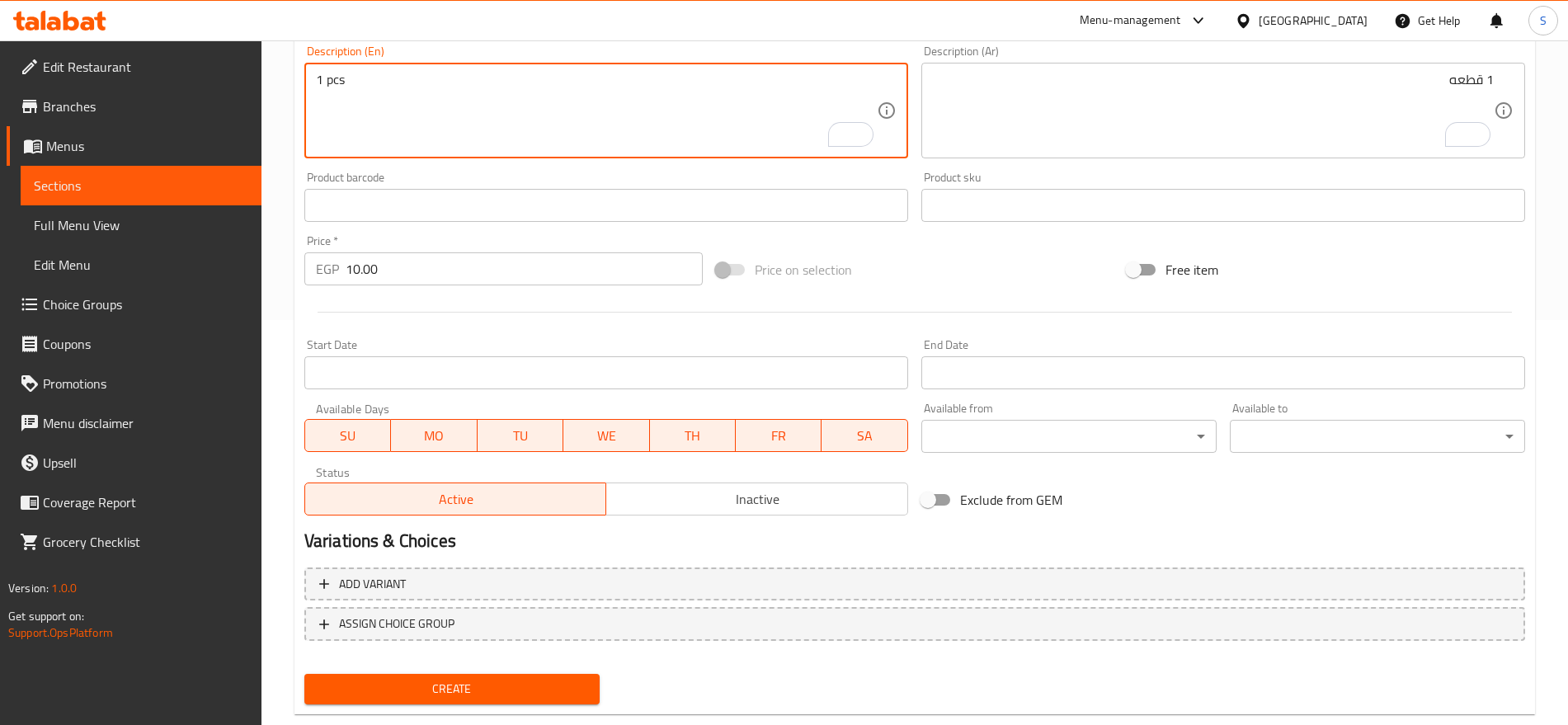
scroll to position [440, 0]
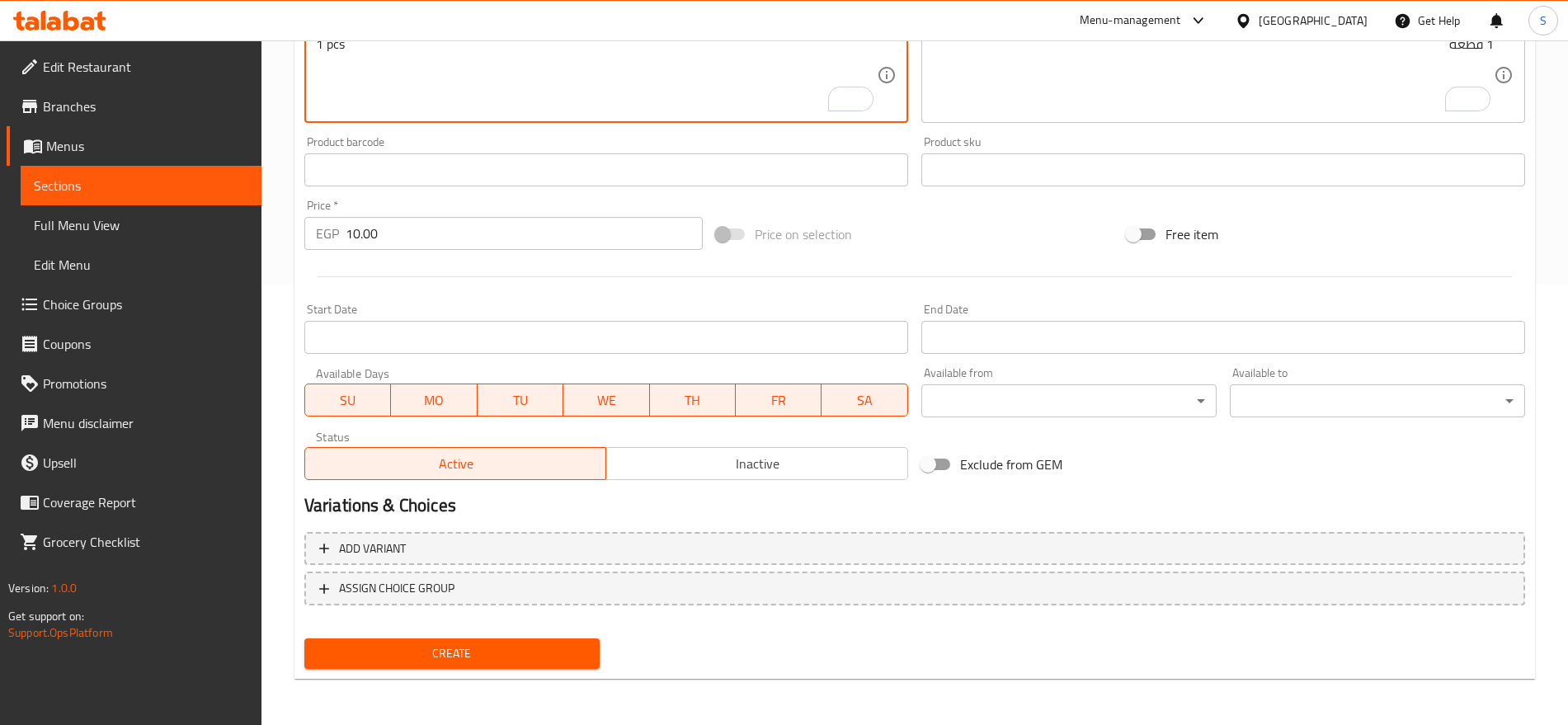
click at [469, 650] on span "Create" at bounding box center [453, 653] width 269 height 20
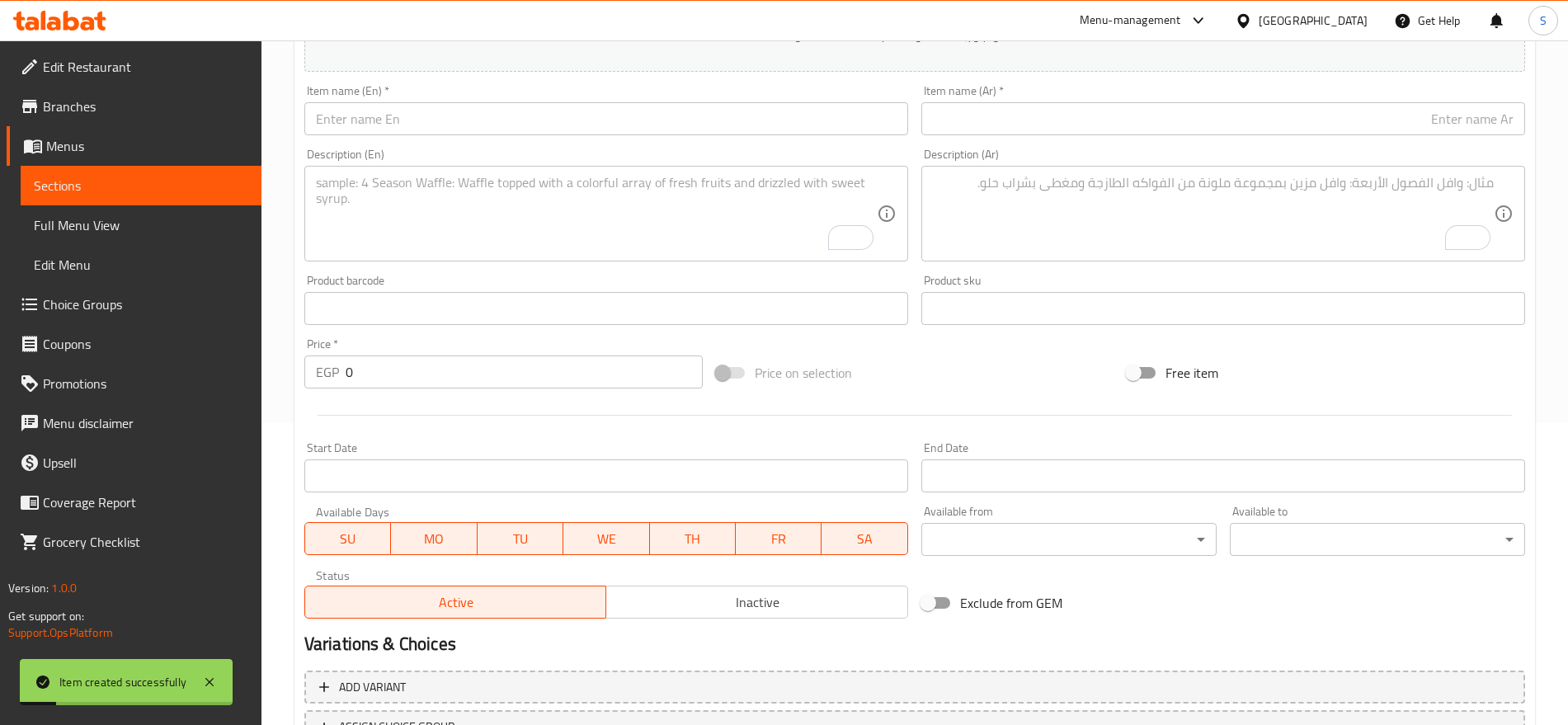
scroll to position [234, 0]
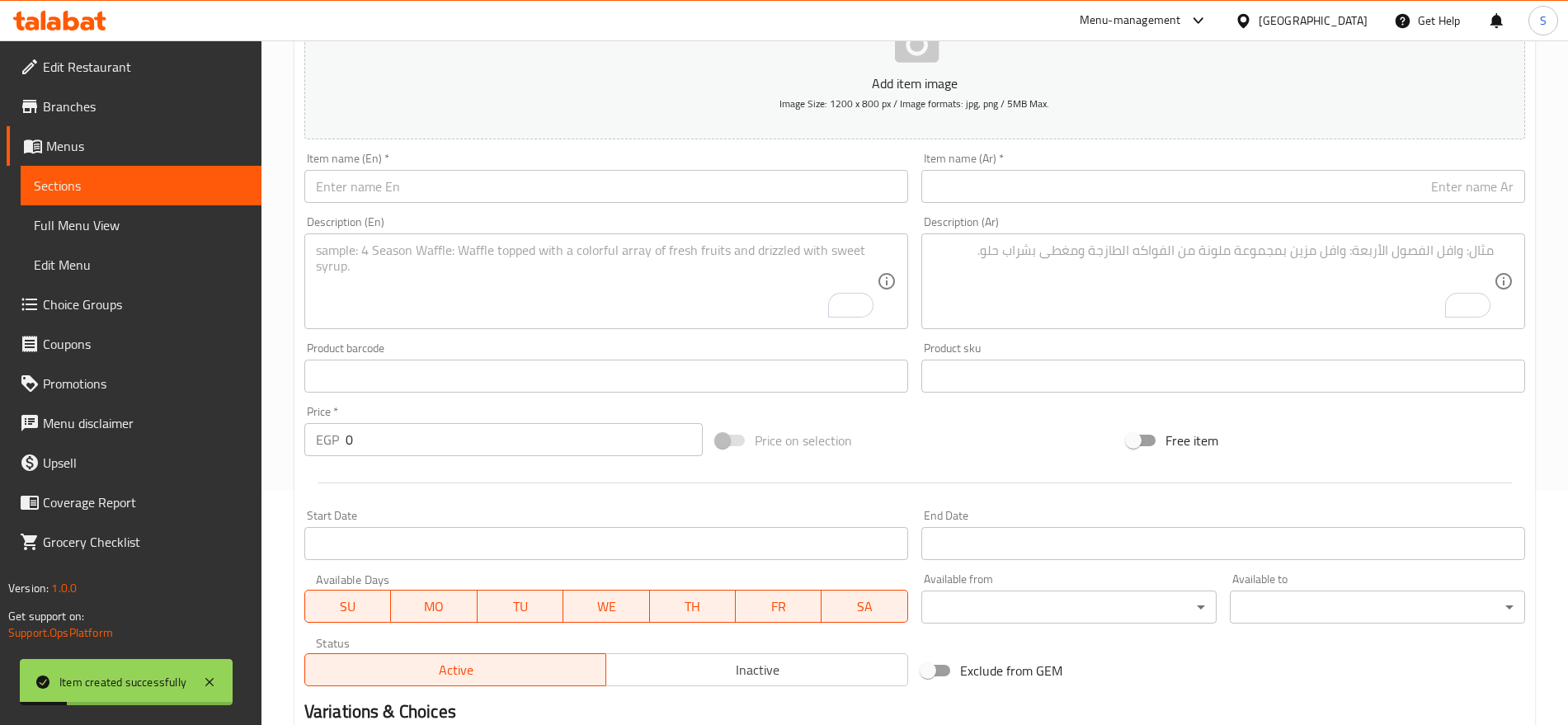
click at [1079, 184] on input "text" at bounding box center [1223, 186] width 604 height 33
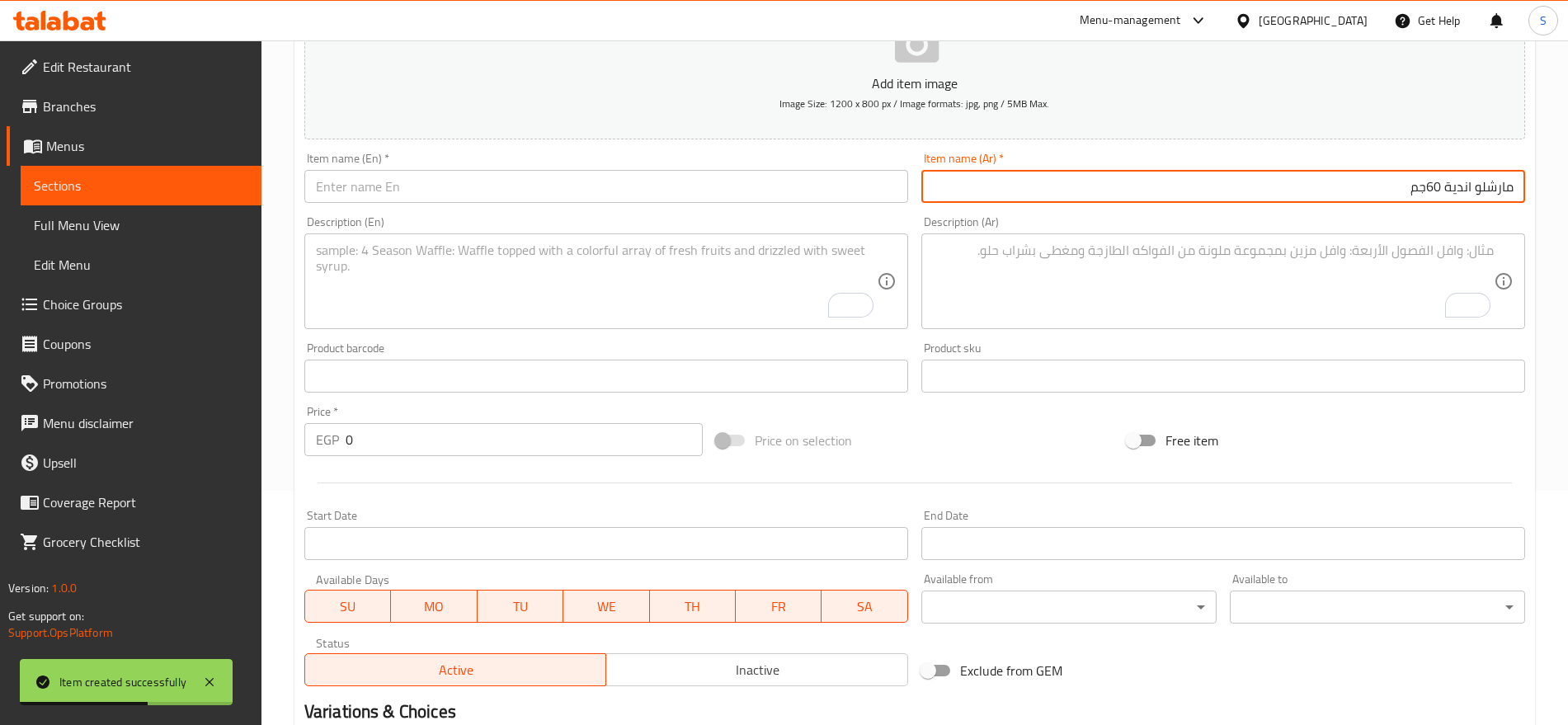
click at [470, 191] on input "text" at bounding box center [606, 186] width 604 height 33
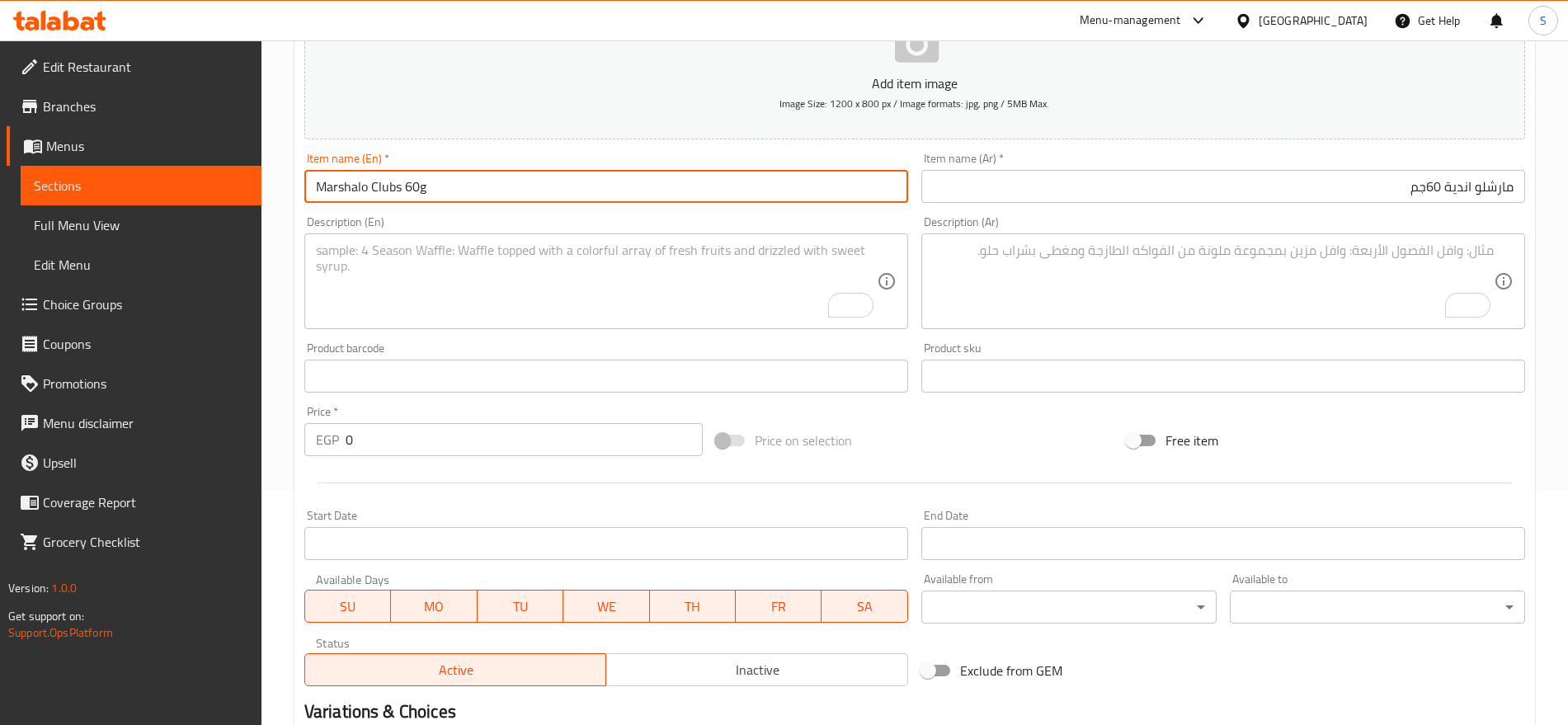
drag, startPoint x: 342, startPoint y: 439, endPoint x: 307, endPoint y: 439, distance: 35.0
click at [307, 439] on div "EGP 0 Price *" at bounding box center [504, 440] width 399 height 33
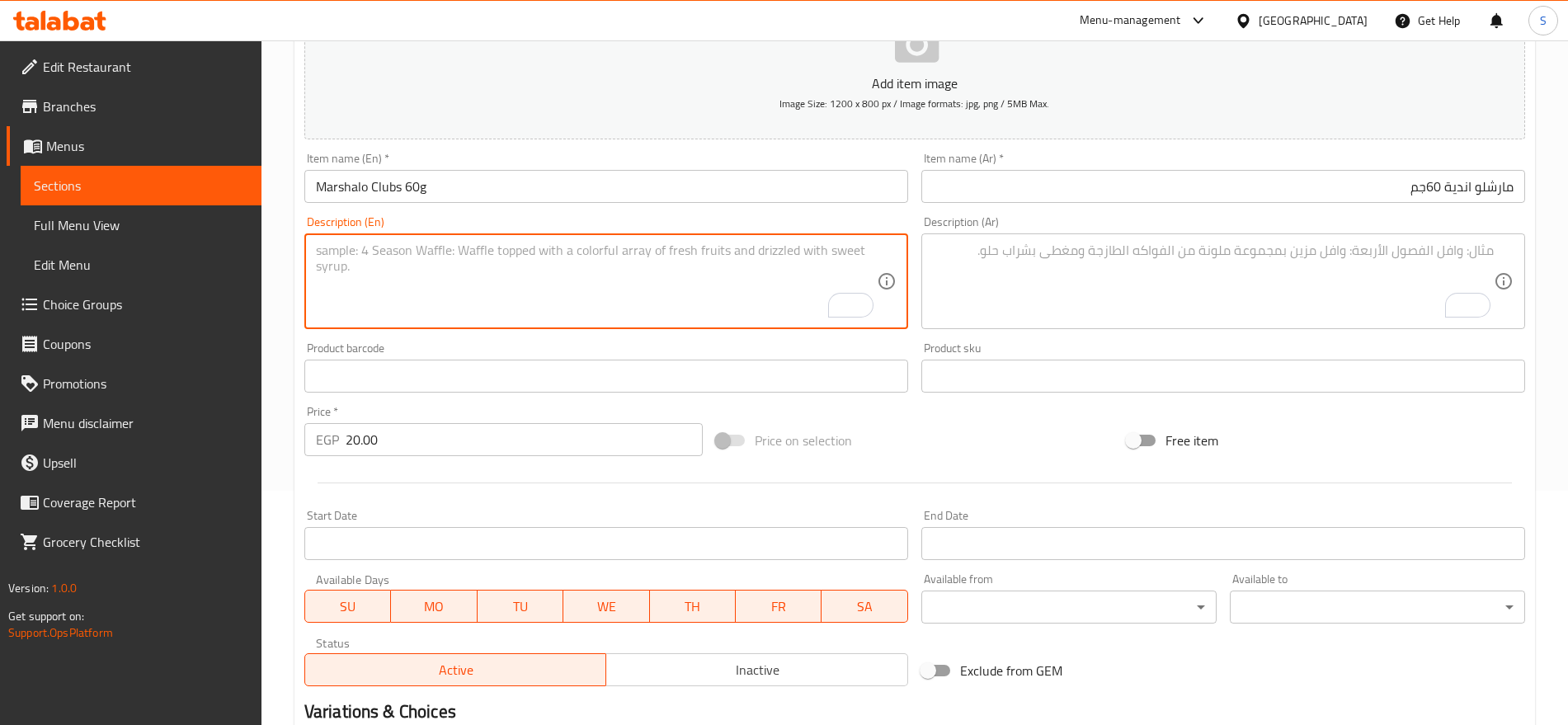
click at [595, 284] on textarea "To enrich screen reader interactions, please activate Accessibility in Grammarl…" at bounding box center [597, 282] width 561 height 78
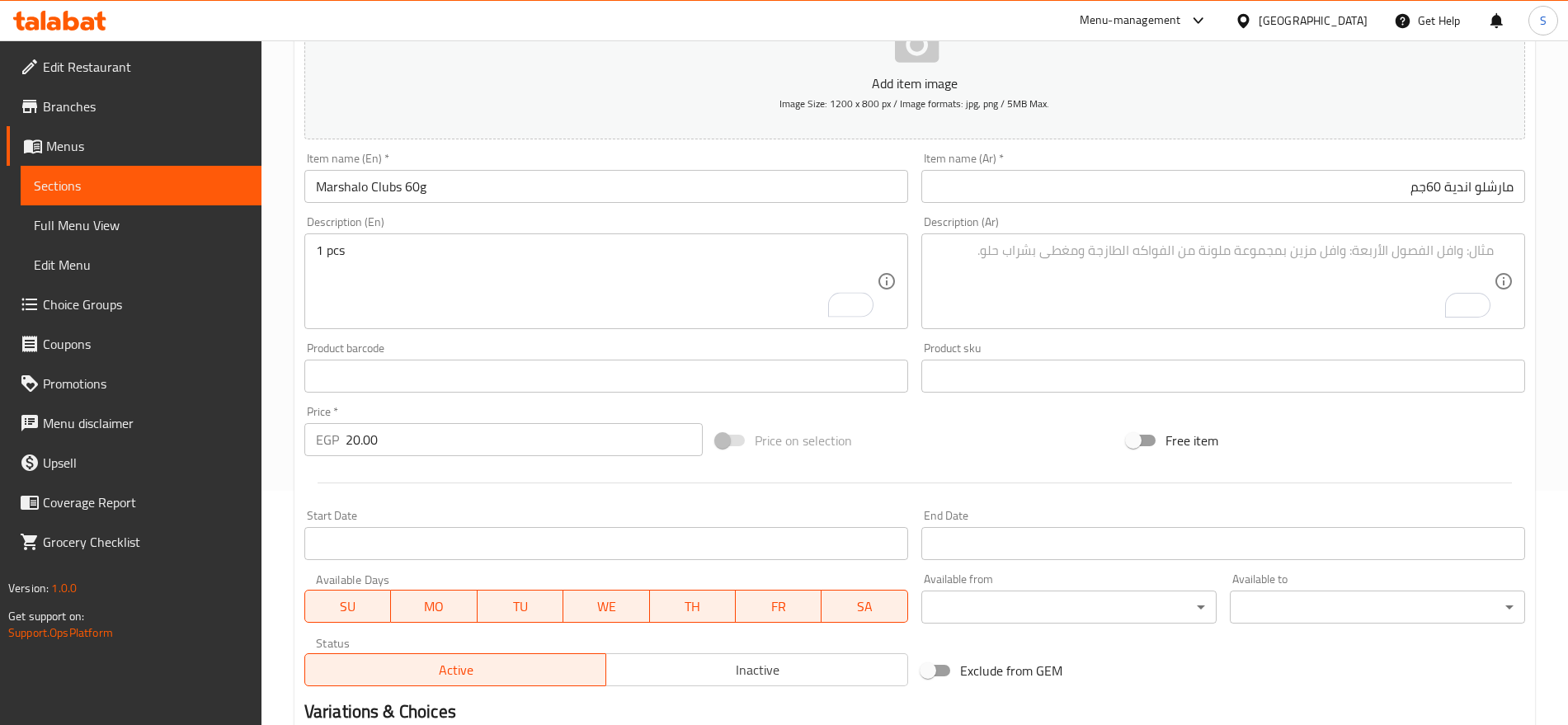
click at [1060, 259] on textarea "To enrich screen reader interactions, please activate Accessibility in Grammarl…" at bounding box center [1213, 282] width 561 height 78
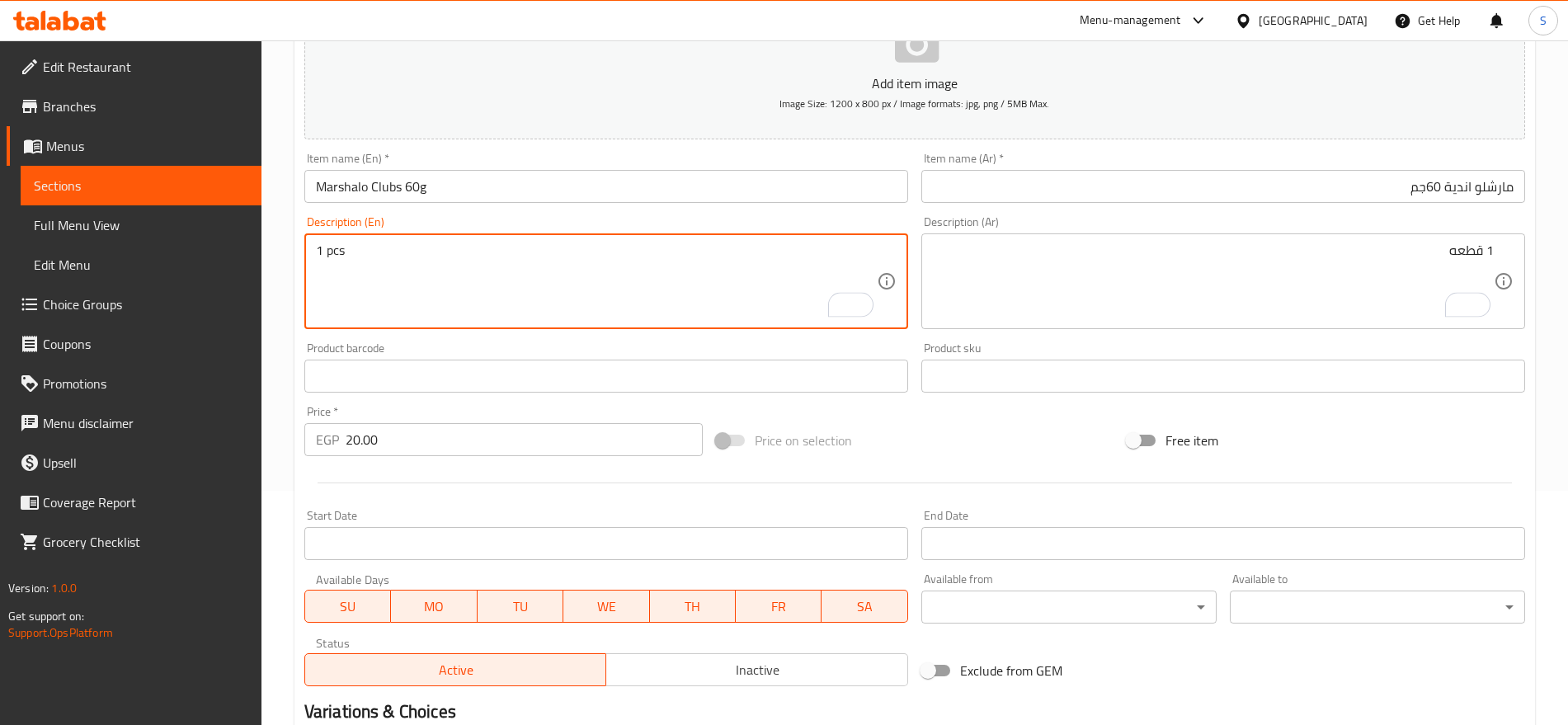
click at [413, 459] on div "Price   * EGP 20.00 Price *" at bounding box center [503, 431] width 412 height 64
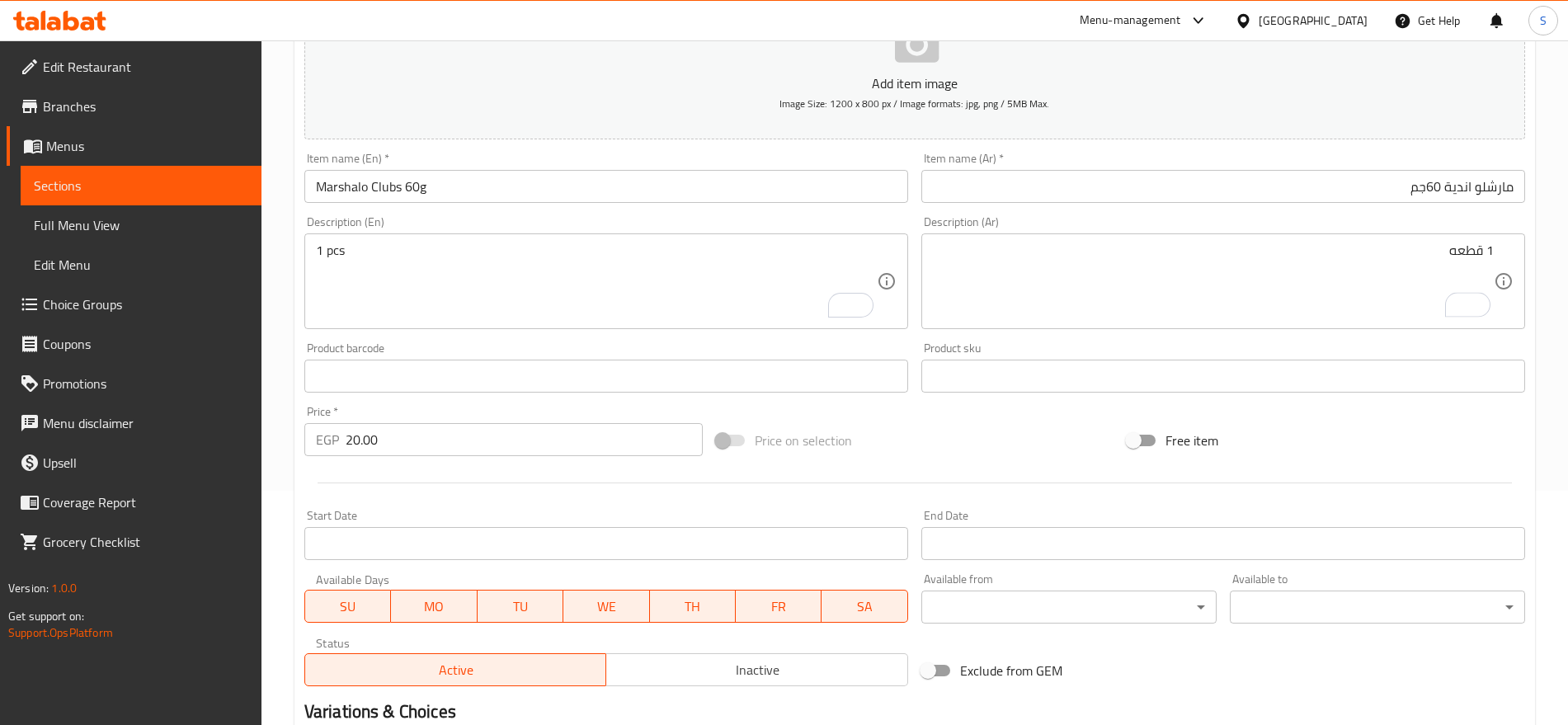
drag, startPoint x: 427, startPoint y: 446, endPoint x: 446, endPoint y: 416, distance: 35.5
click at [428, 446] on input "20.00" at bounding box center [524, 440] width 357 height 33
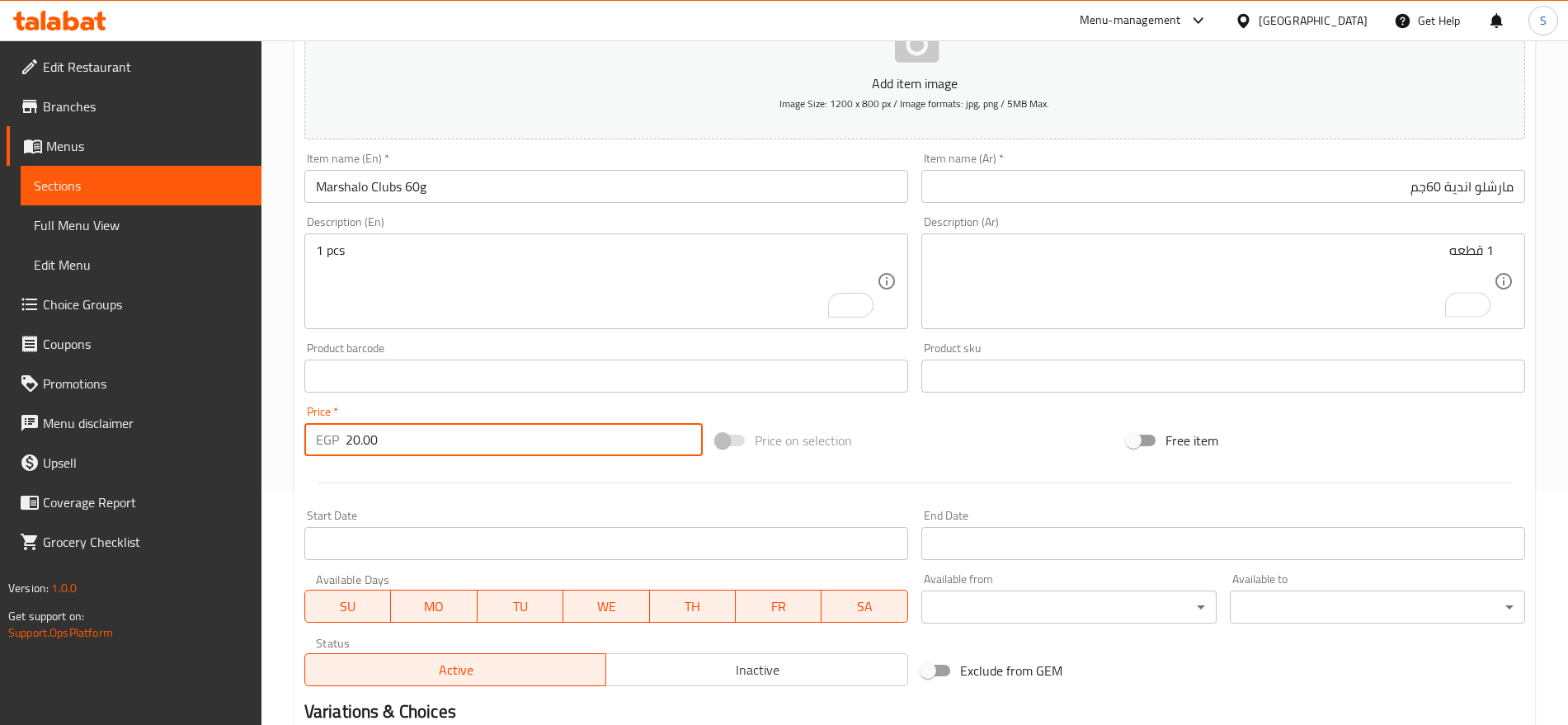
click at [477, 374] on input "text" at bounding box center [606, 376] width 604 height 33
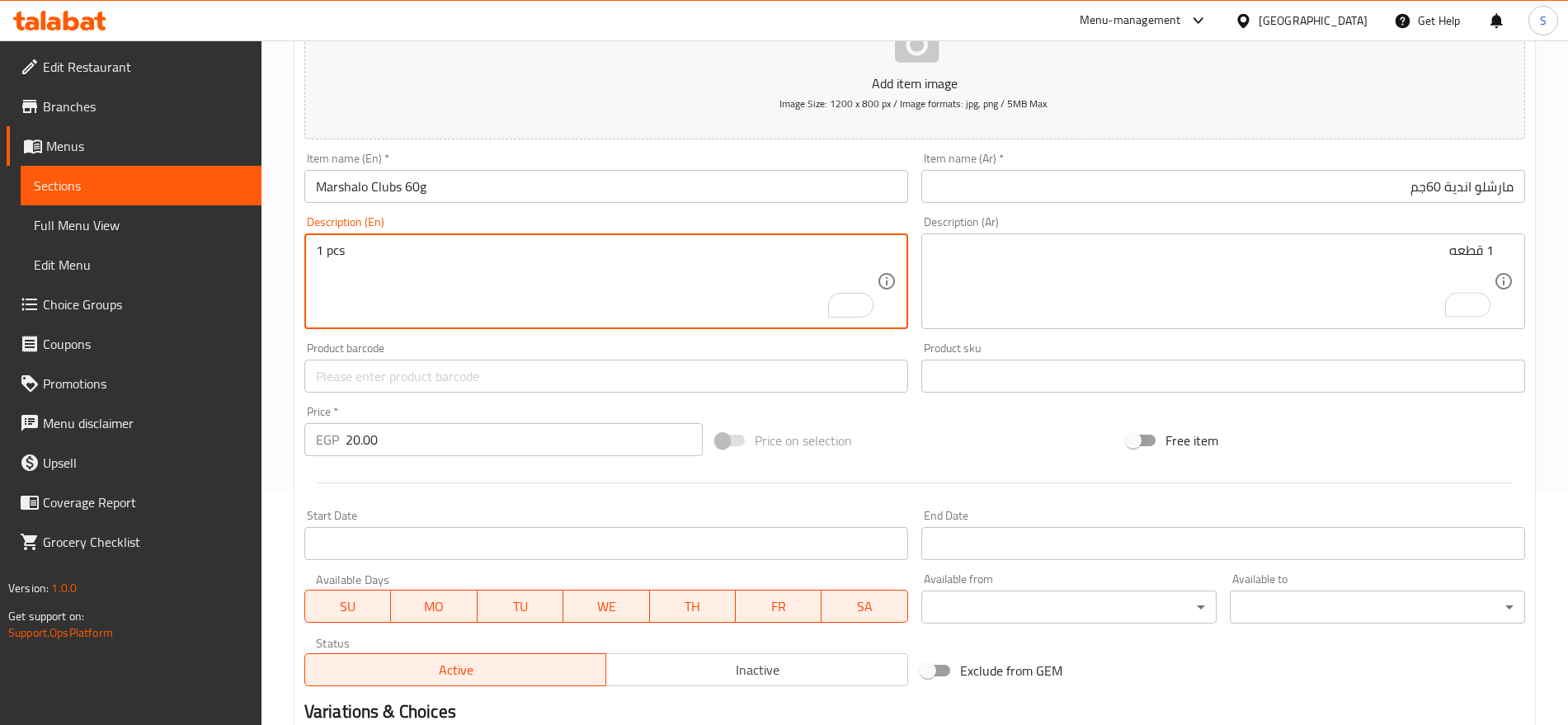
drag, startPoint x: 554, startPoint y: 304, endPoint x: 952, endPoint y: 251, distance: 401.5
click at [1018, 241] on div "1 قطعه Description (Ar)" at bounding box center [1223, 281] width 604 height 95
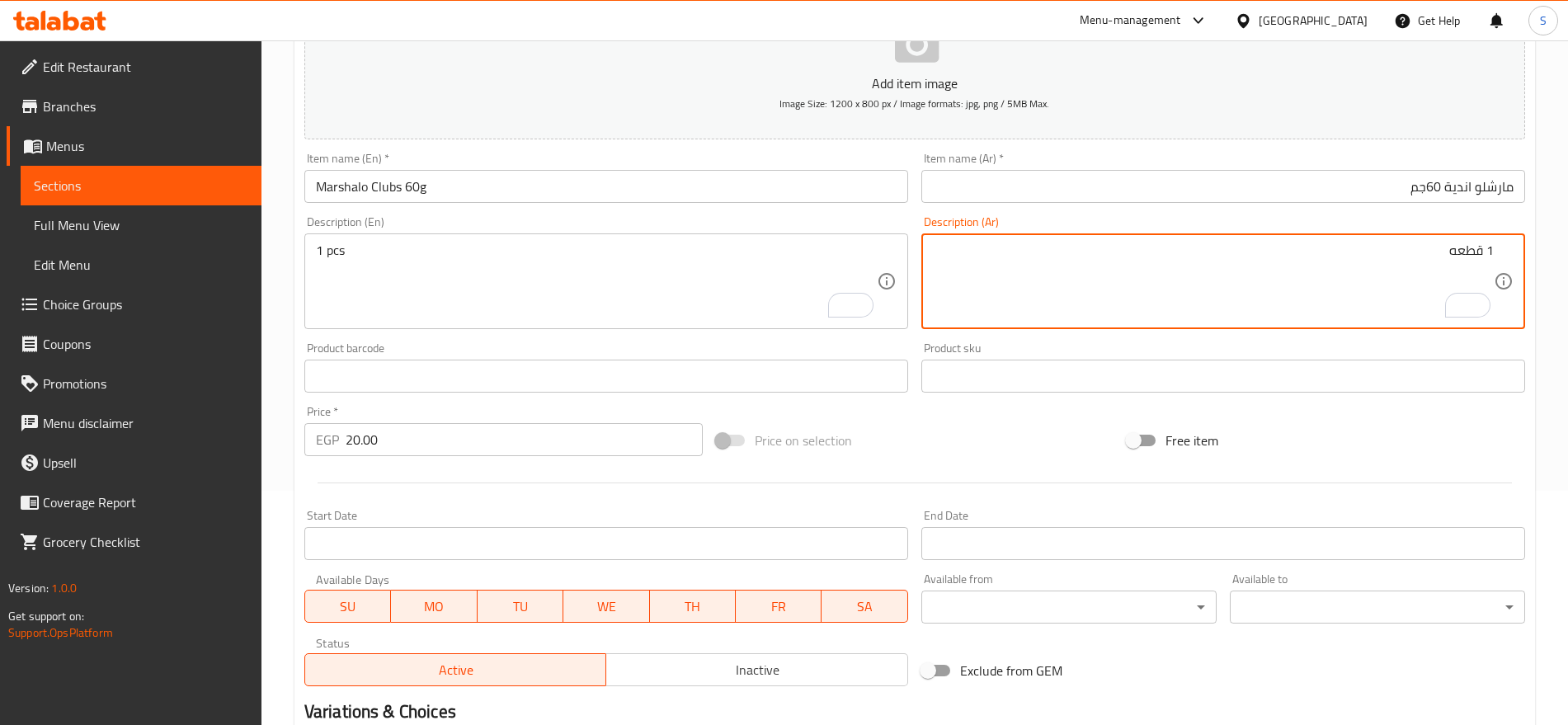
click at [1020, 180] on input "مارشلو اندية 60جم" at bounding box center [1223, 186] width 604 height 33
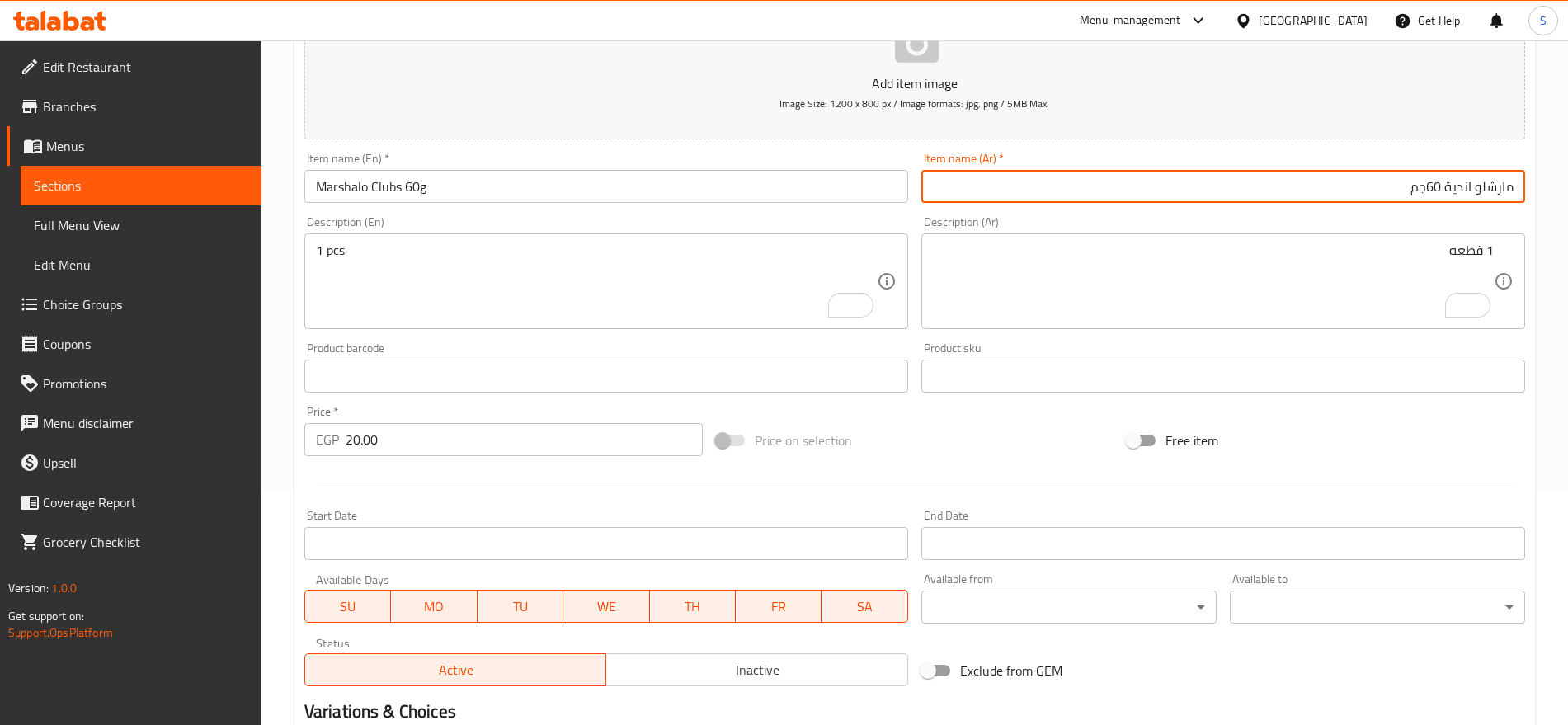
click at [597, 194] on input "Marshalo Clubs 60g" at bounding box center [606, 186] width 604 height 33
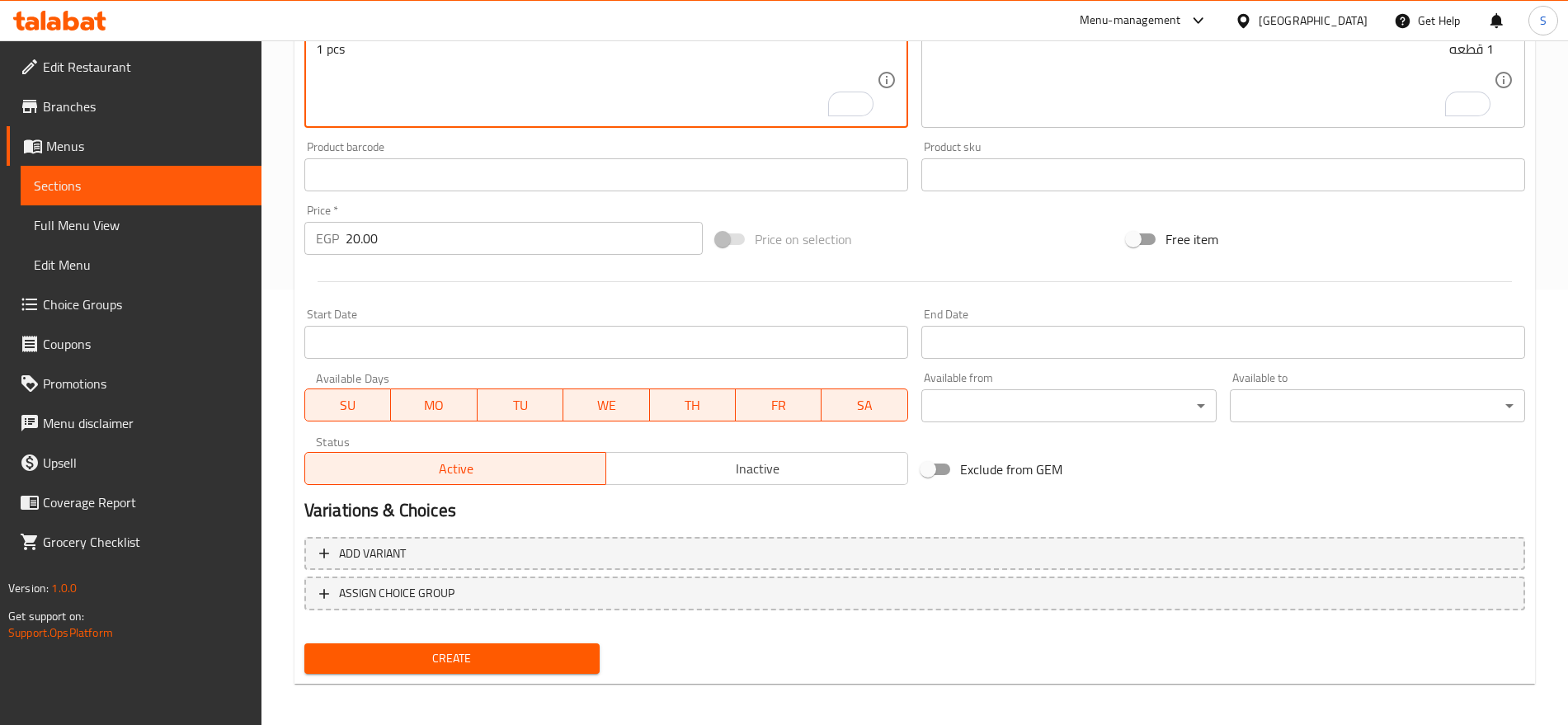
scroll to position [440, 0]
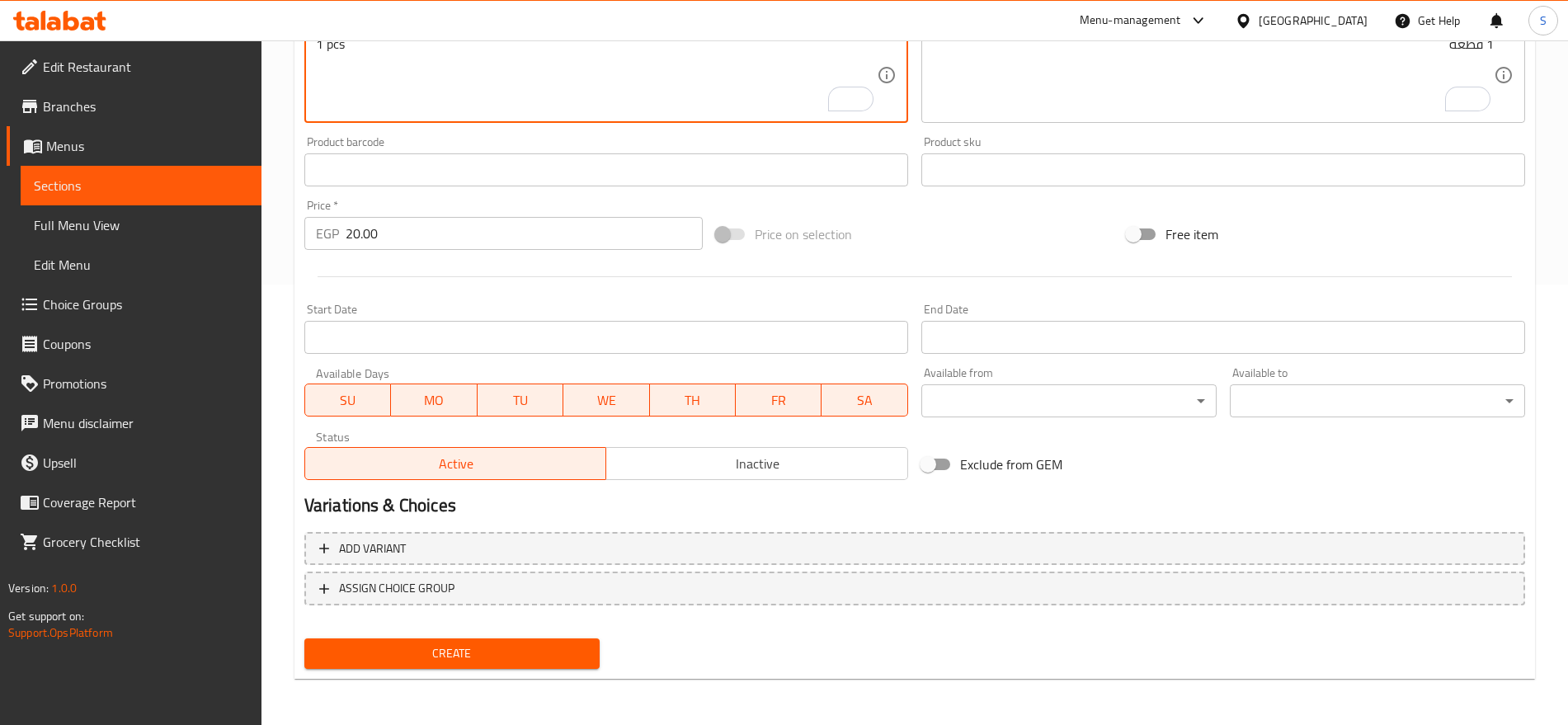
click at [501, 661] on span "Create" at bounding box center [453, 653] width 269 height 20
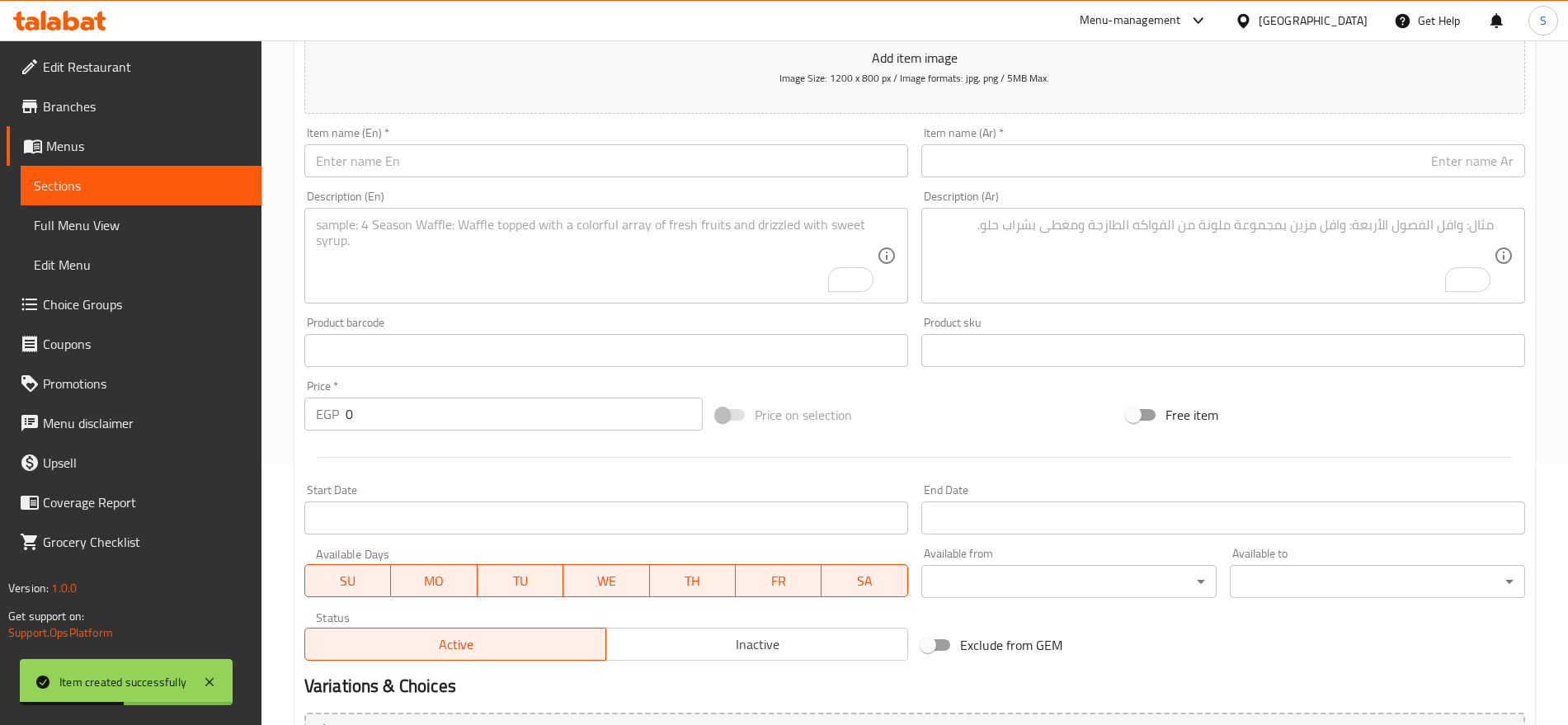
scroll to position [131, 0]
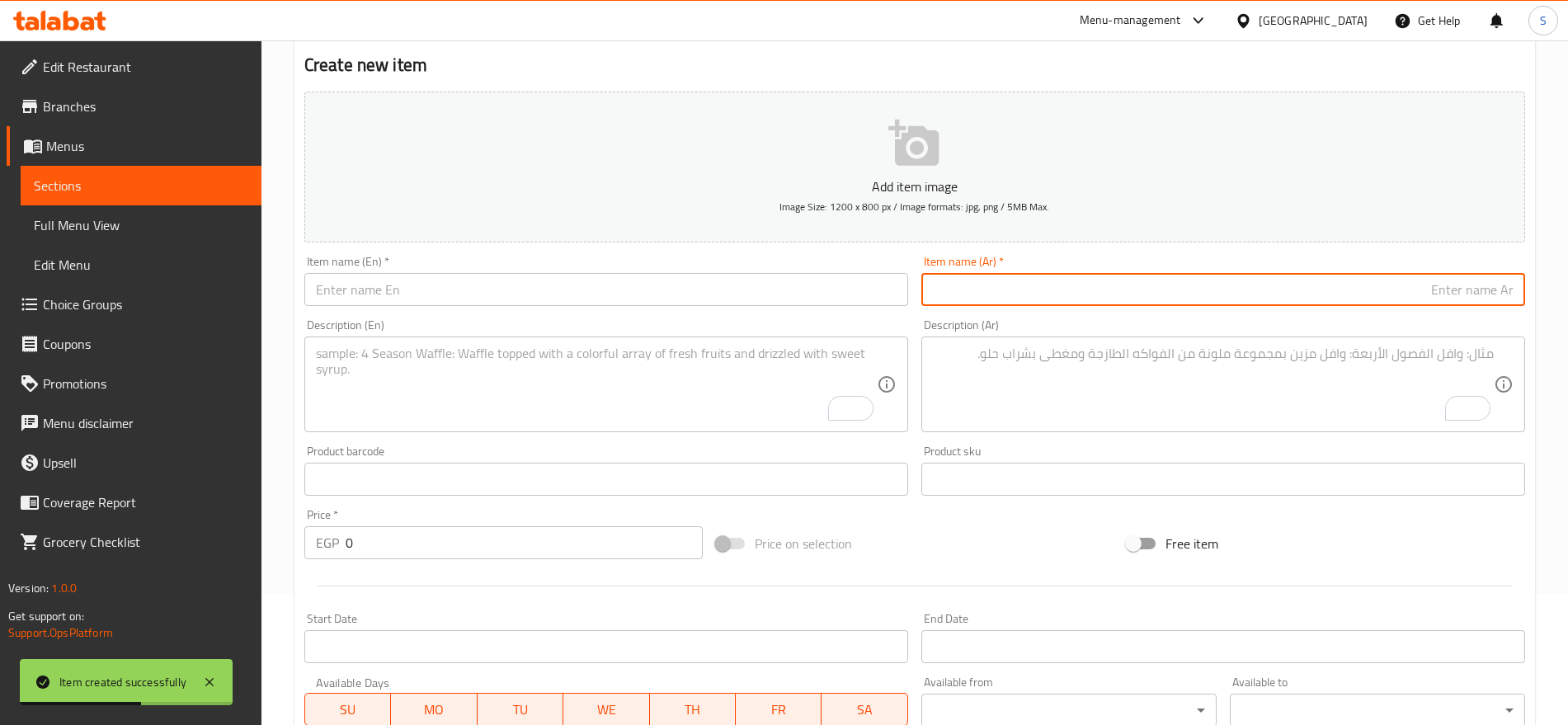
click at [1147, 276] on input "text" at bounding box center [1223, 289] width 604 height 33
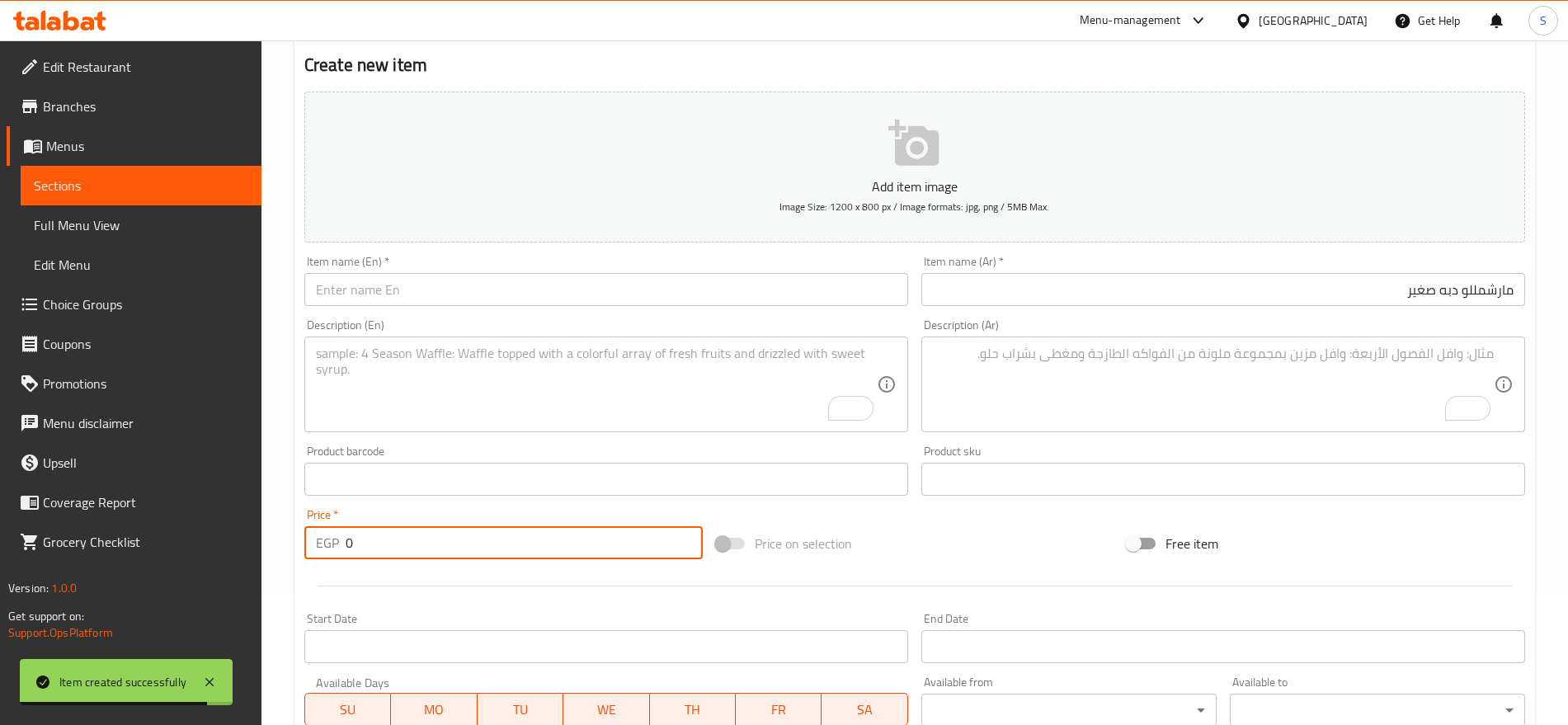
drag, startPoint x: 374, startPoint y: 537, endPoint x: 279, endPoint y: 536, distance: 95.0
click at [279, 536] on div "Home / Restaurants management / Menus / Sections / item / create Candy section …" at bounding box center [914, 472] width 1306 height 1125
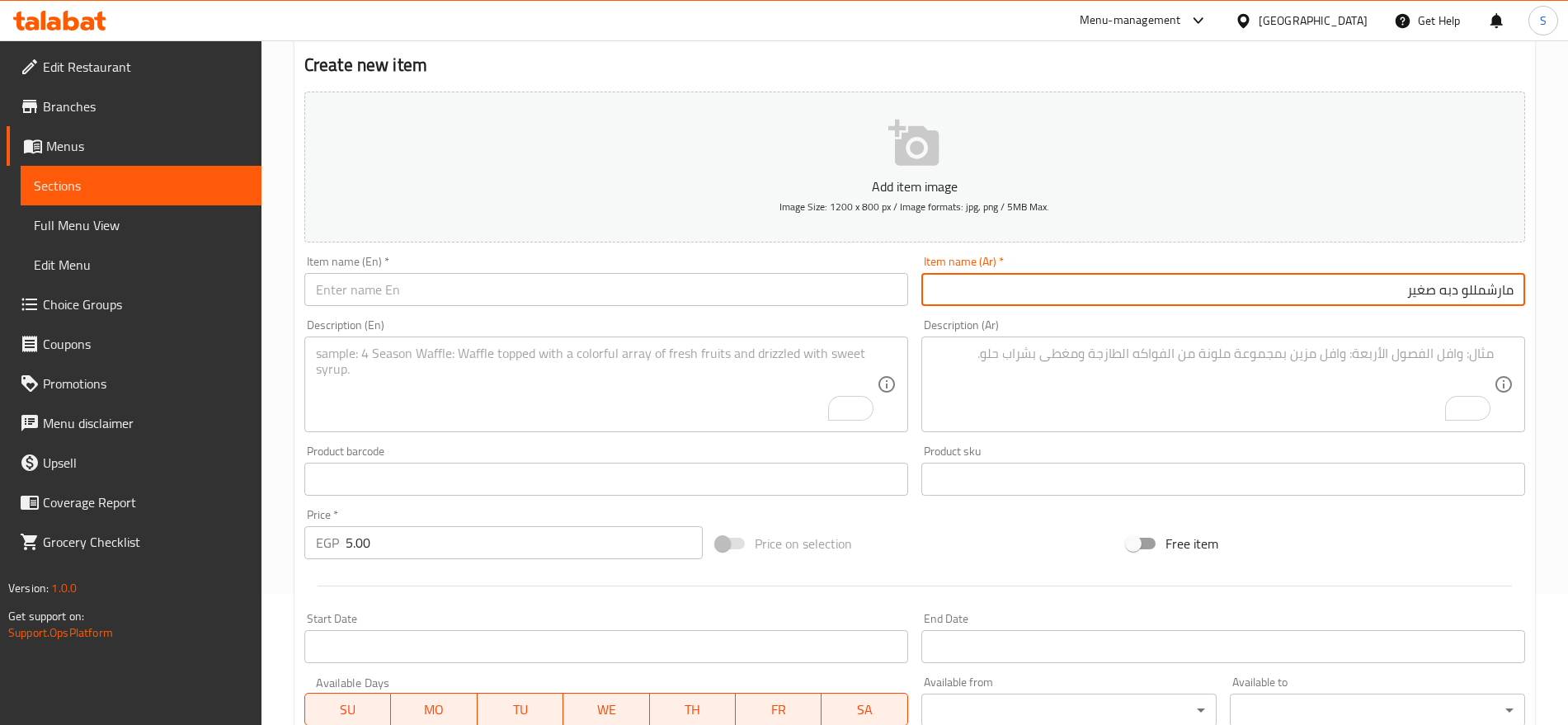
click at [969, 292] on input "مارشمللو دبه صغير" at bounding box center [1223, 289] width 604 height 33
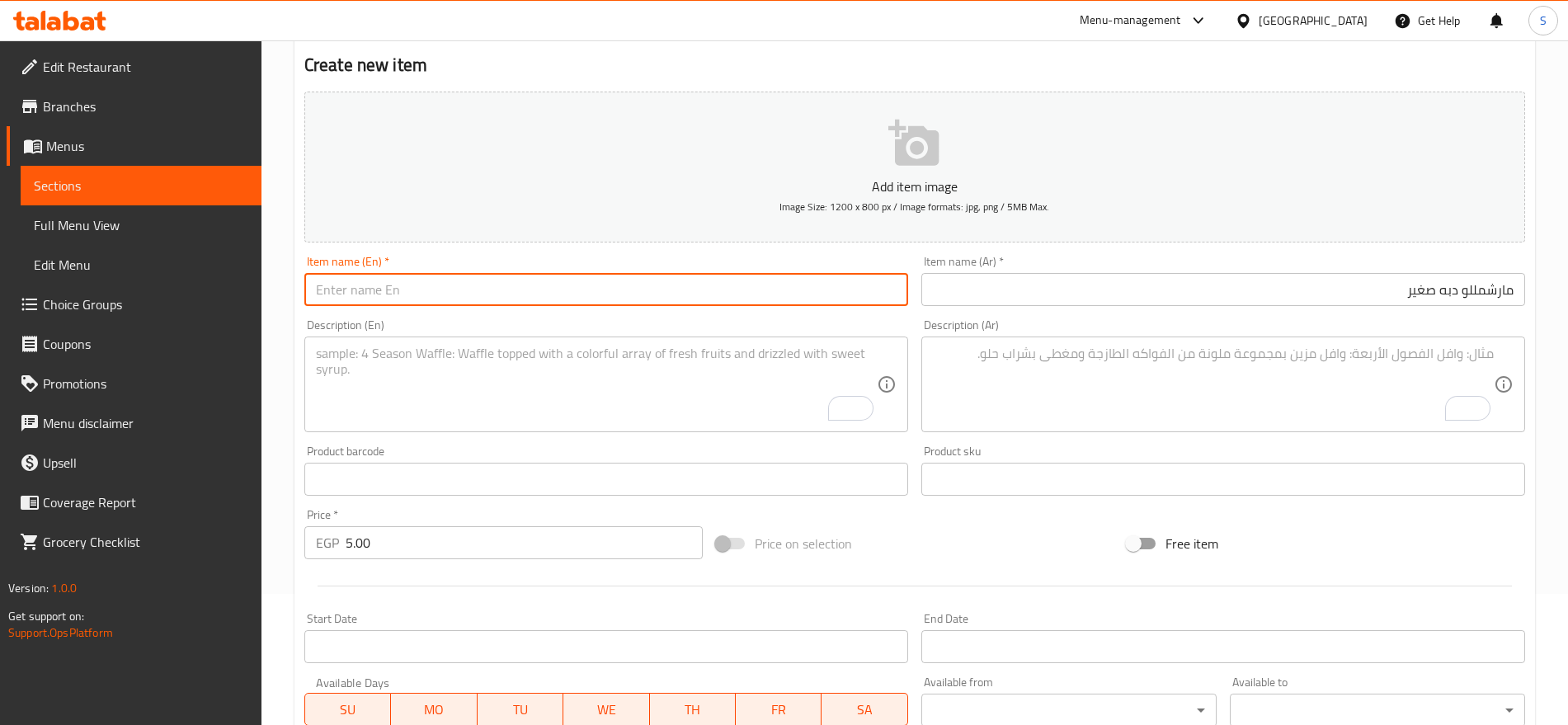
click at [633, 276] on input "text" at bounding box center [606, 289] width 604 height 33
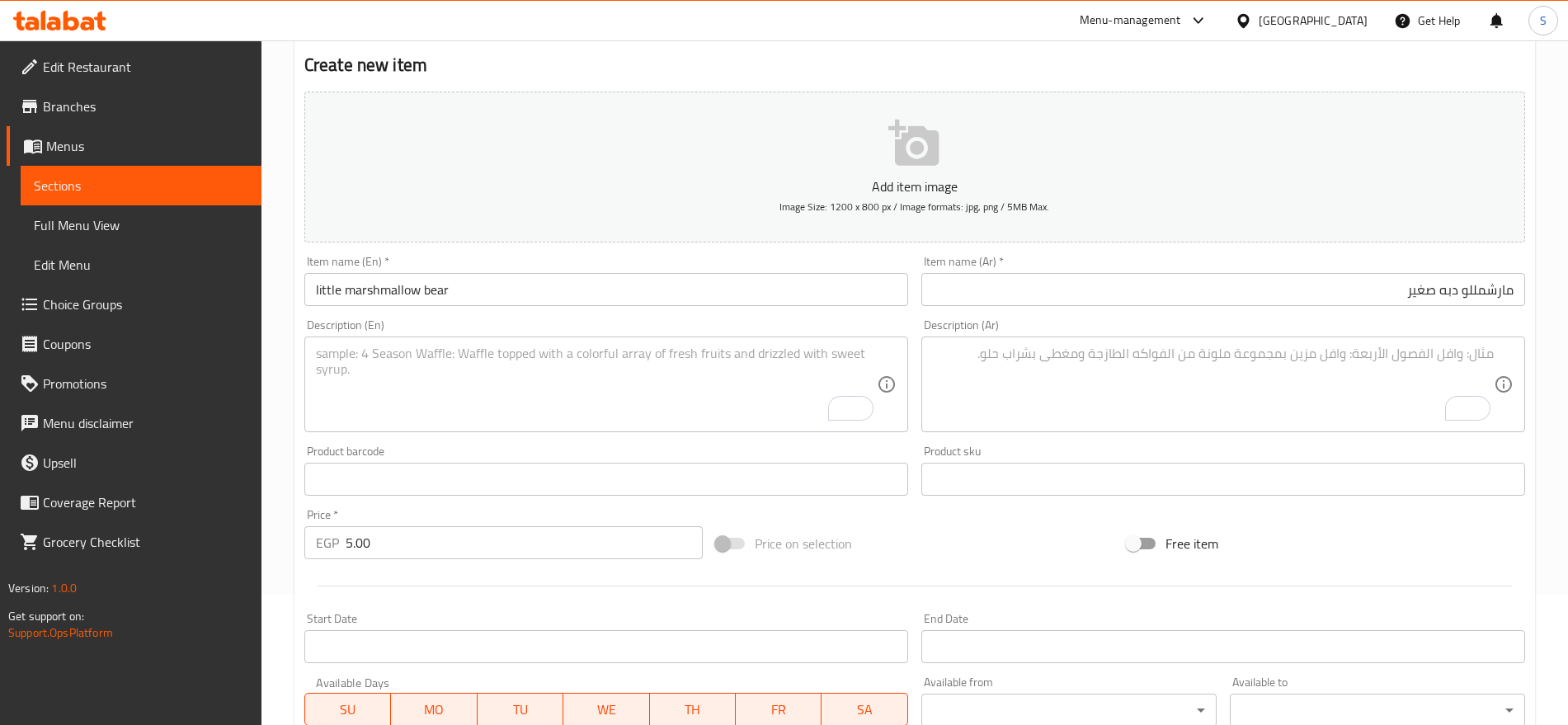
click at [994, 440] on div "Product sku Product sku" at bounding box center [1224, 470] width 617 height 64
click at [1013, 386] on textarea "To enrich screen reader interactions, please activate Accessibility in Grammarl…" at bounding box center [1213, 385] width 561 height 78
click at [518, 357] on textarea "To enrich screen reader interactions, please activate Accessibility in Grammarl…" at bounding box center [597, 385] width 561 height 78
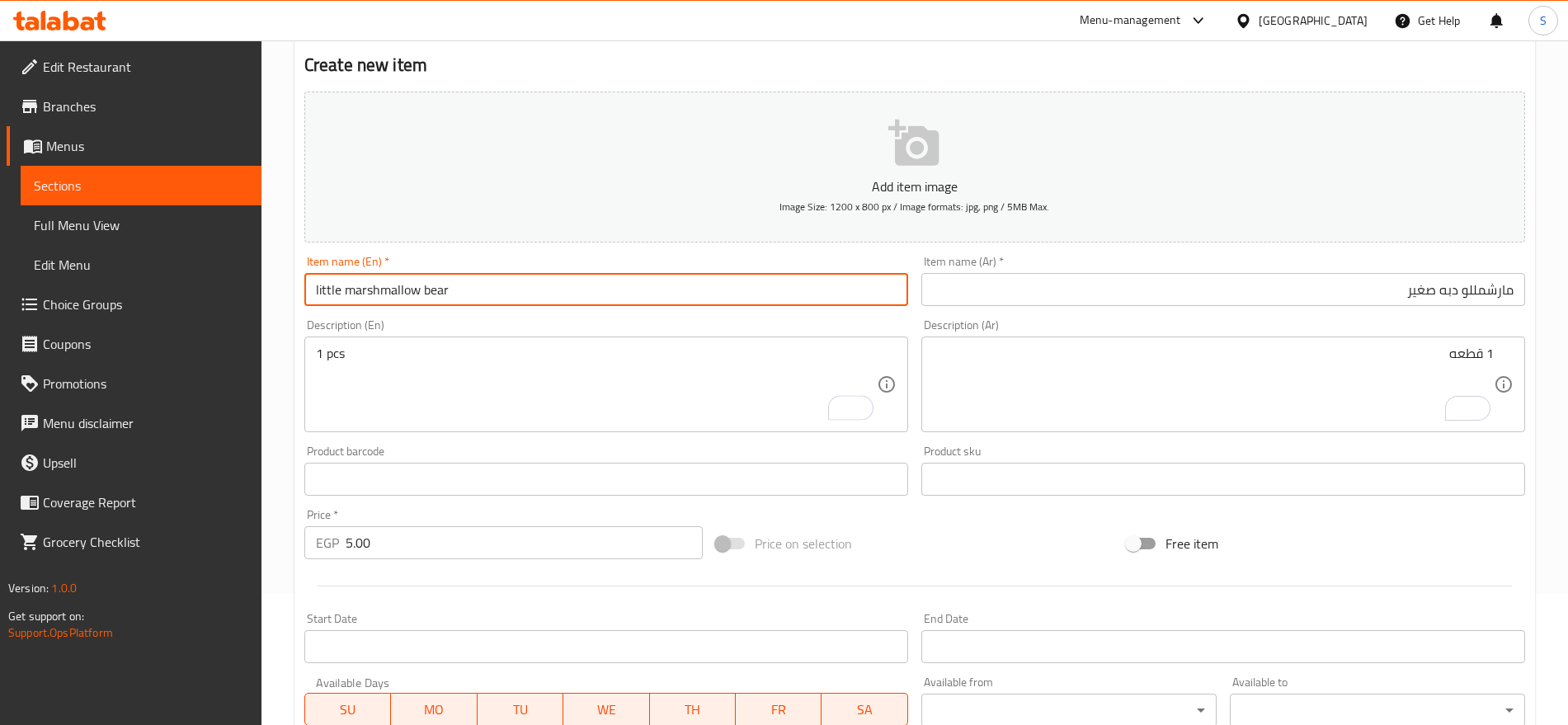
click at [496, 295] on input "little marshmallow bear" at bounding box center [606, 289] width 604 height 33
click at [1192, 290] on input "مارشمللو دبه صغير" at bounding box center [1223, 289] width 604 height 33
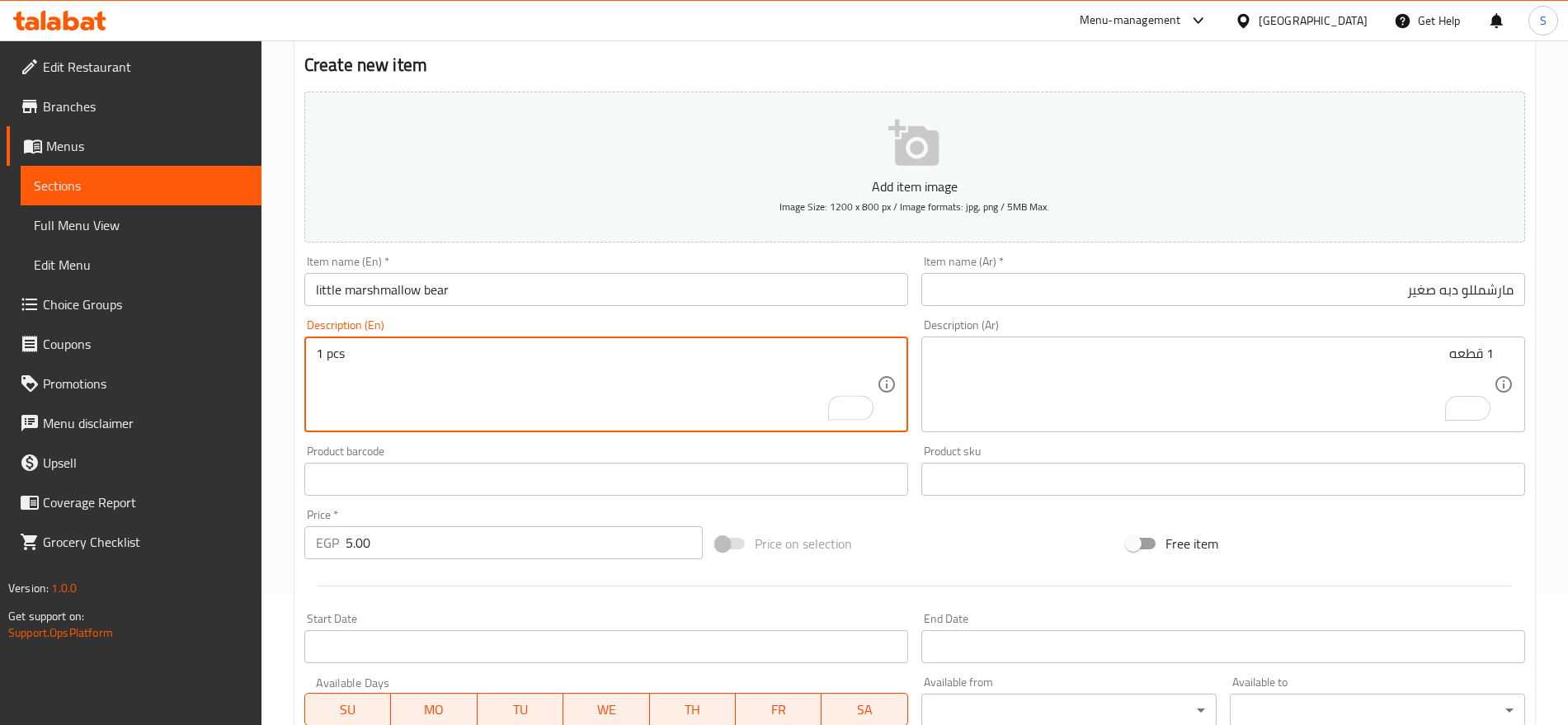
click at [392, 547] on input "5.00" at bounding box center [524, 543] width 357 height 33
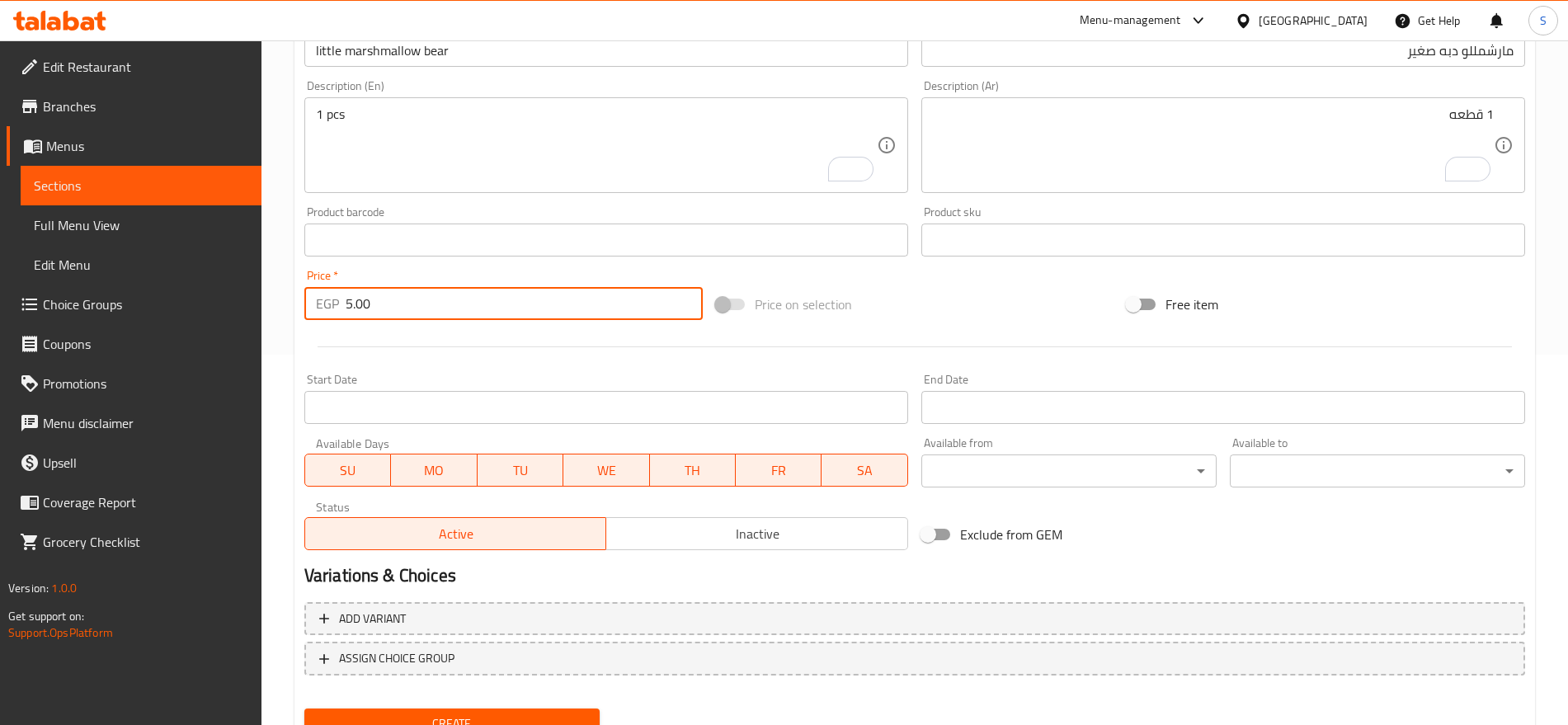
scroll to position [440, 0]
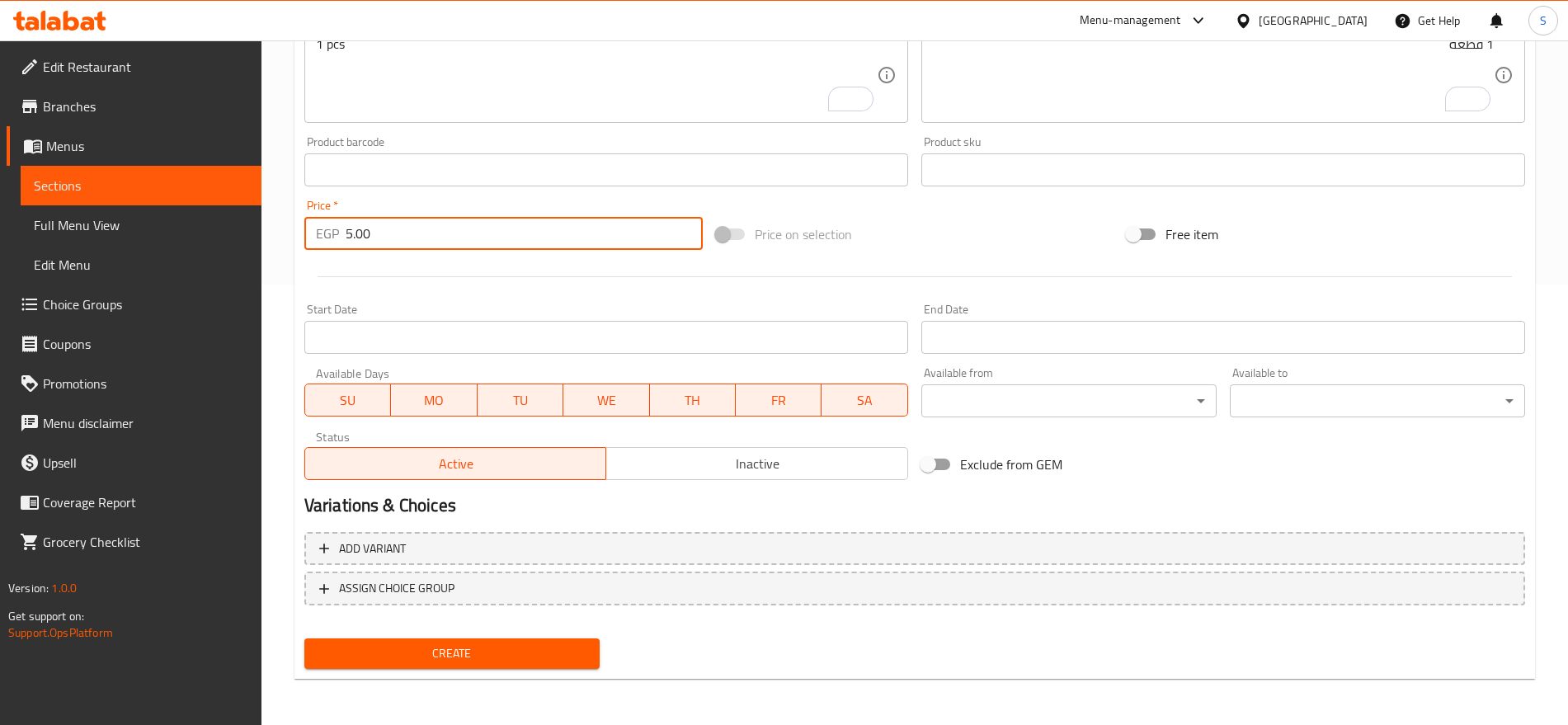
click at [461, 660] on span "Create" at bounding box center [453, 653] width 269 height 20
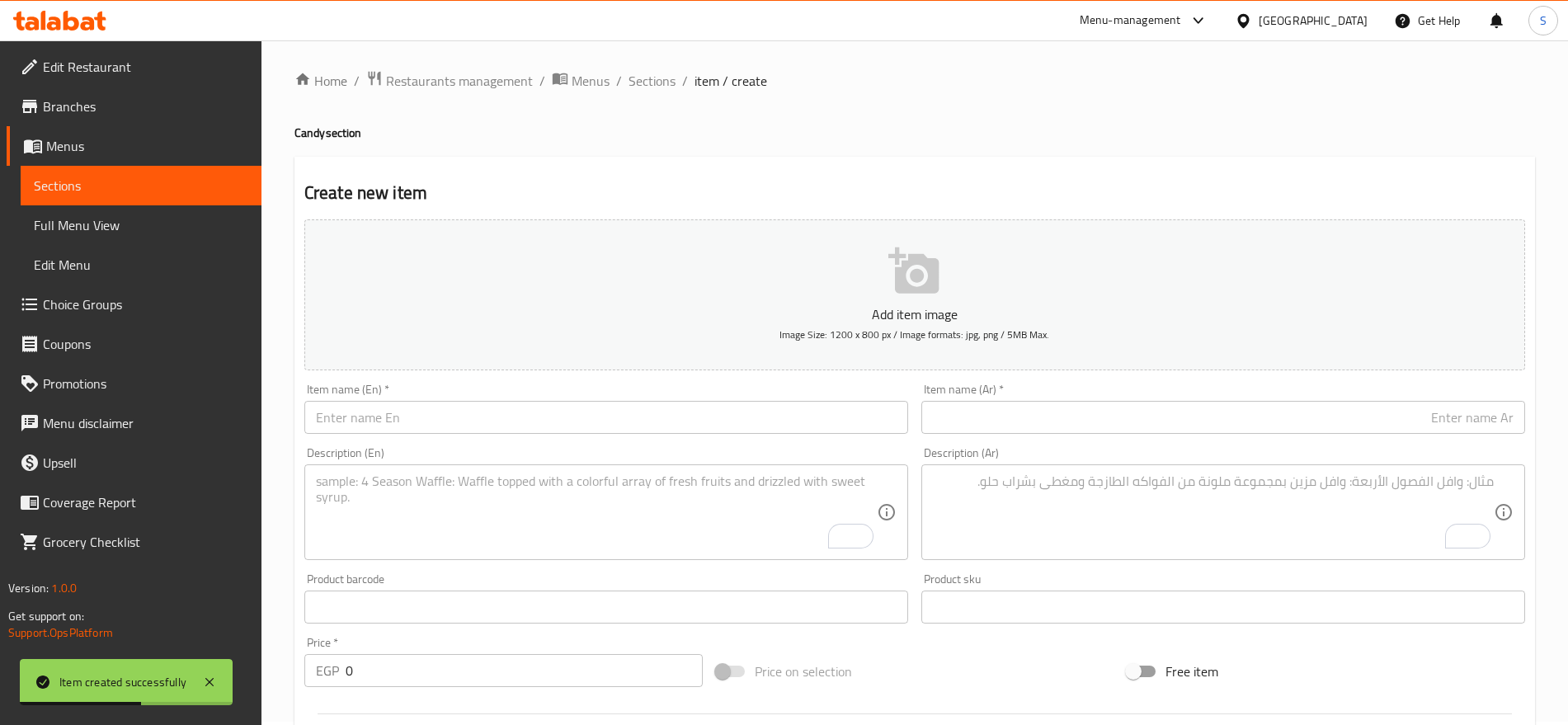
scroll to position [0, 0]
click at [1111, 415] on input "text" at bounding box center [1223, 420] width 604 height 33
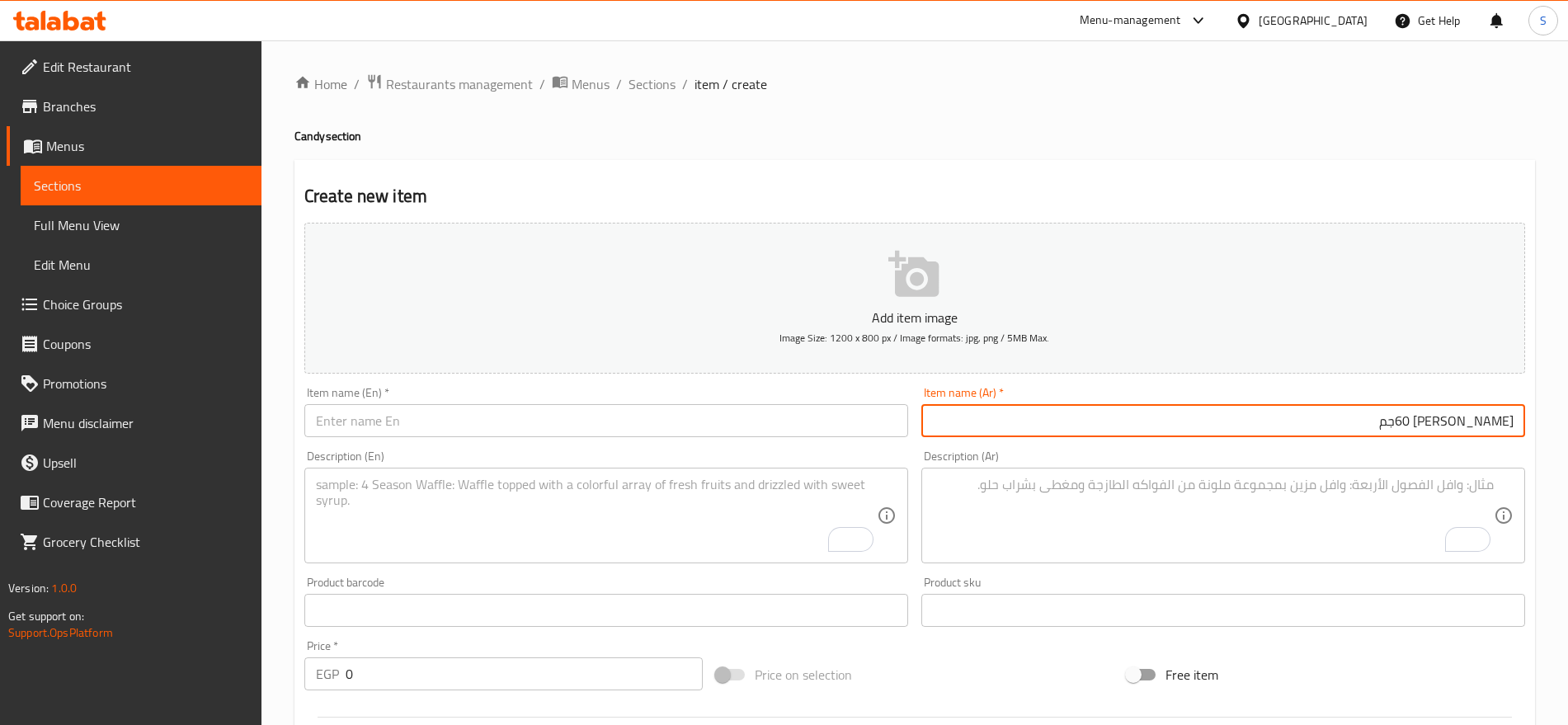
click at [413, 424] on input "text" at bounding box center [606, 420] width 604 height 33
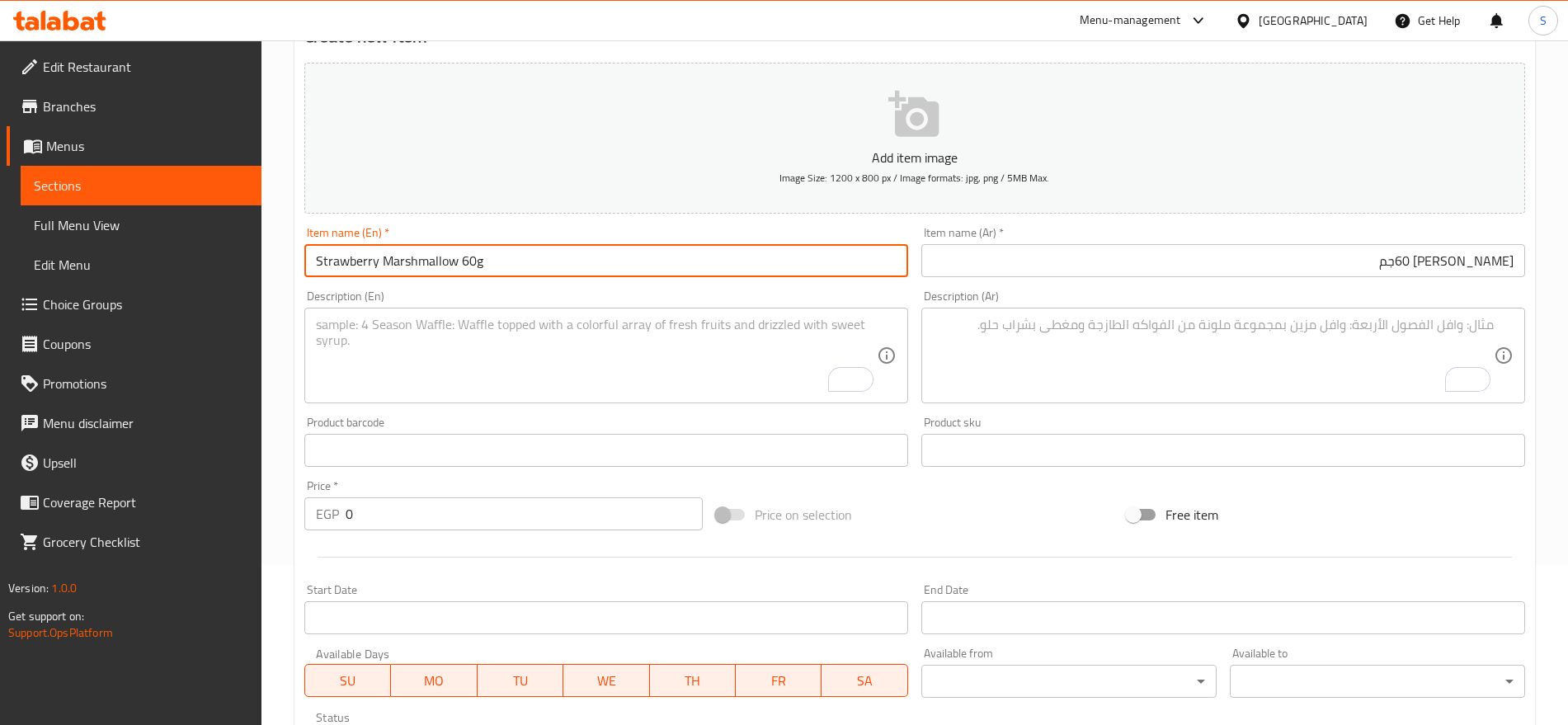
scroll to position [206, 0]
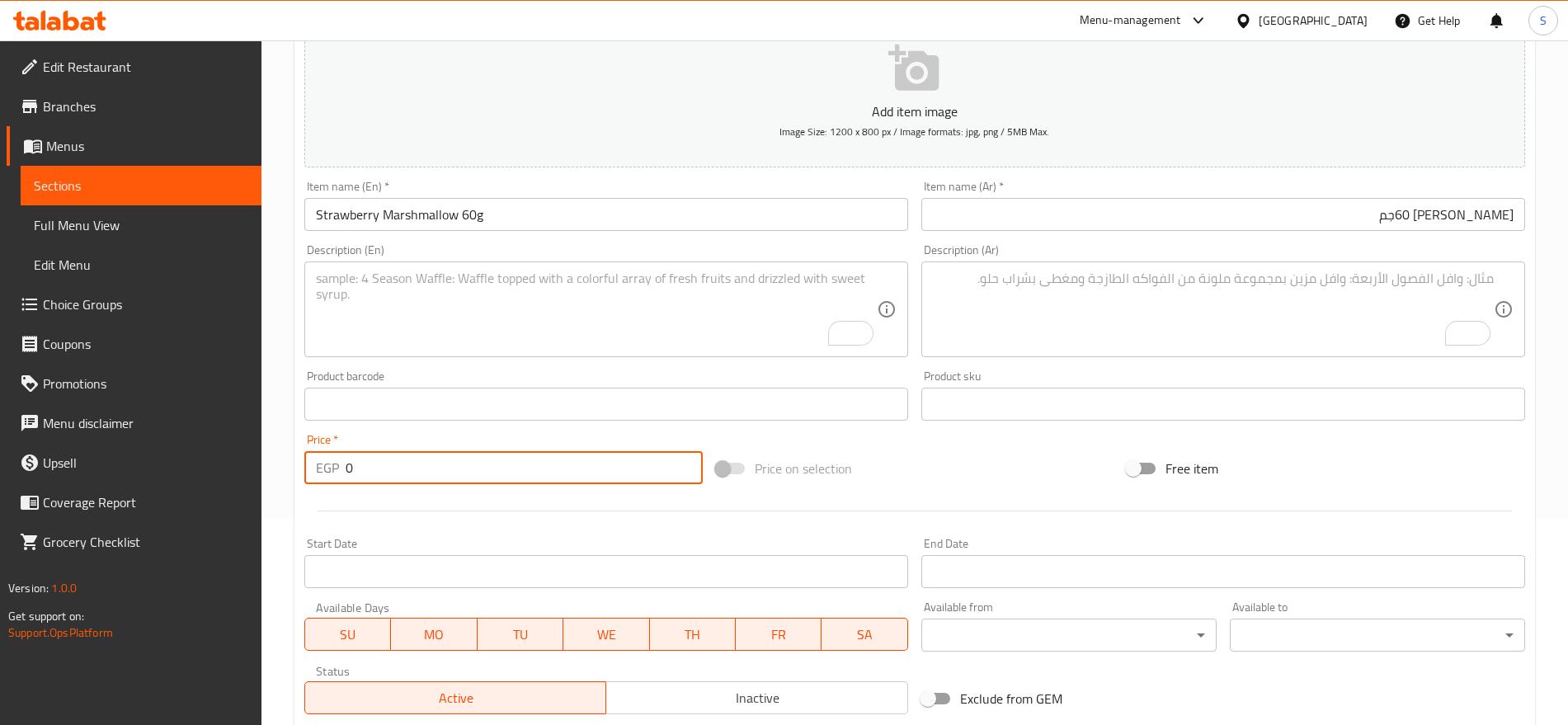
drag, startPoint x: 372, startPoint y: 483, endPoint x: 335, endPoint y: 477, distance: 37.5
click at [335, 477] on div "EGP 0 Price *" at bounding box center [504, 468] width 399 height 33
click at [1058, 330] on textarea "To enrich screen reader interactions, please activate Accessibility in Grammarl…" at bounding box center [1213, 310] width 561 height 78
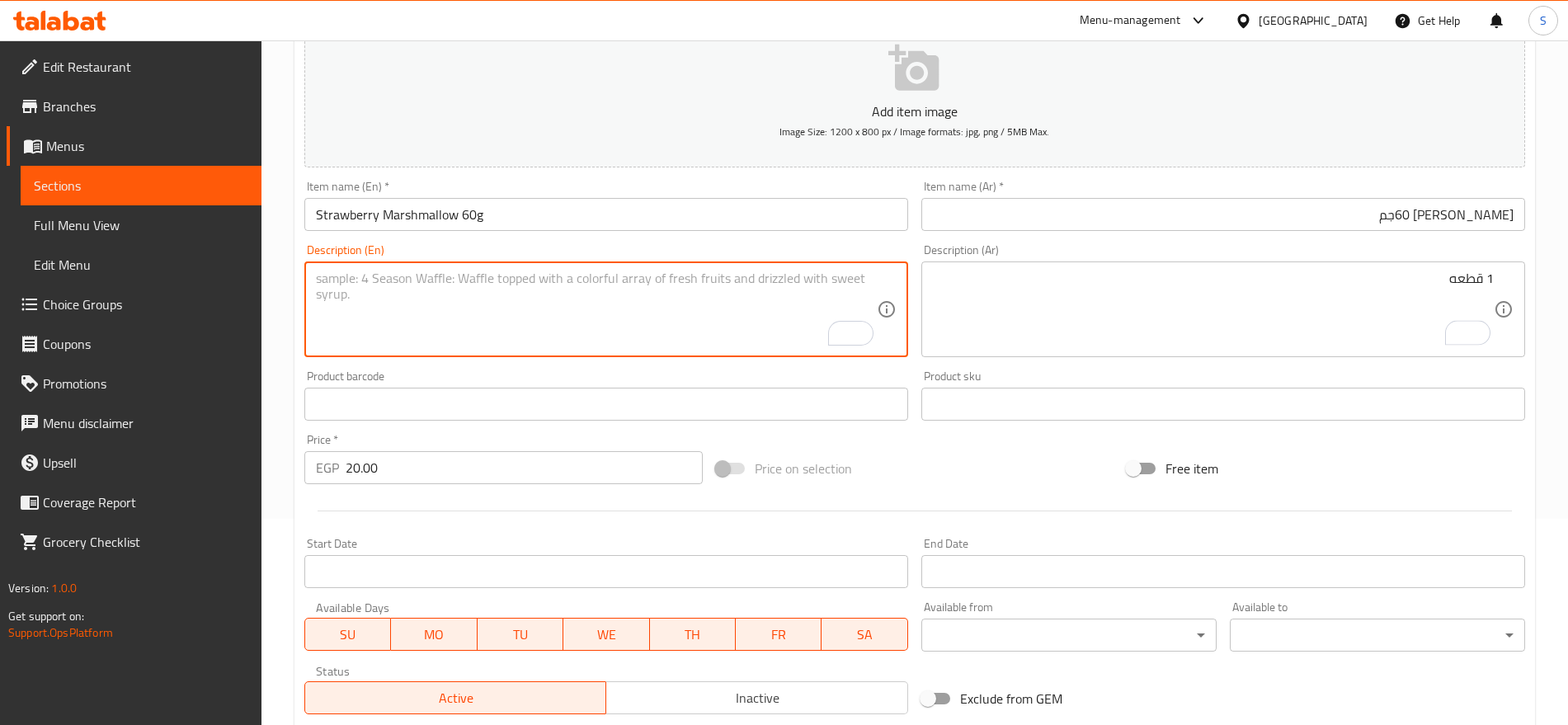
click at [548, 283] on textarea "To enrich screen reader interactions, please activate Accessibility in Grammarl…" at bounding box center [597, 310] width 561 height 78
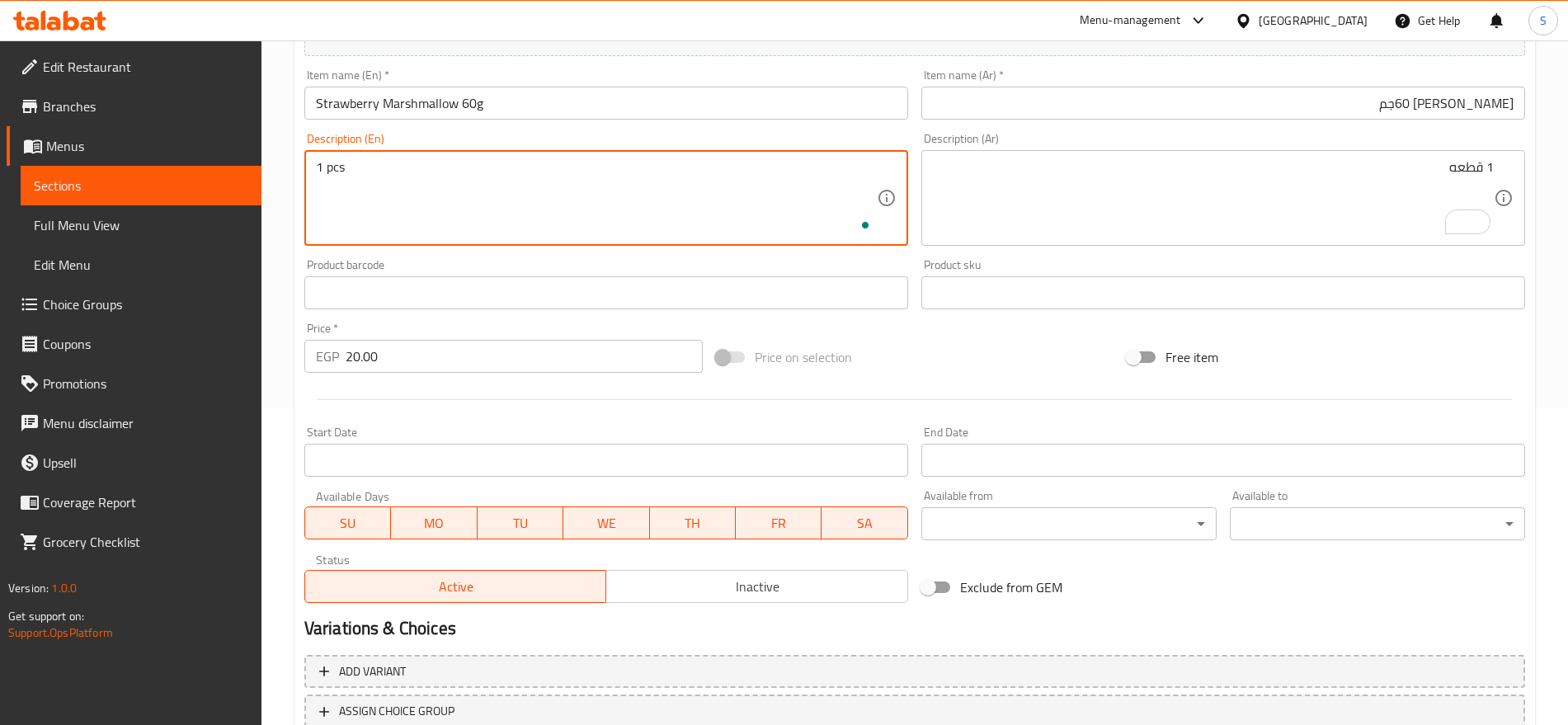
scroll to position [440, 0]
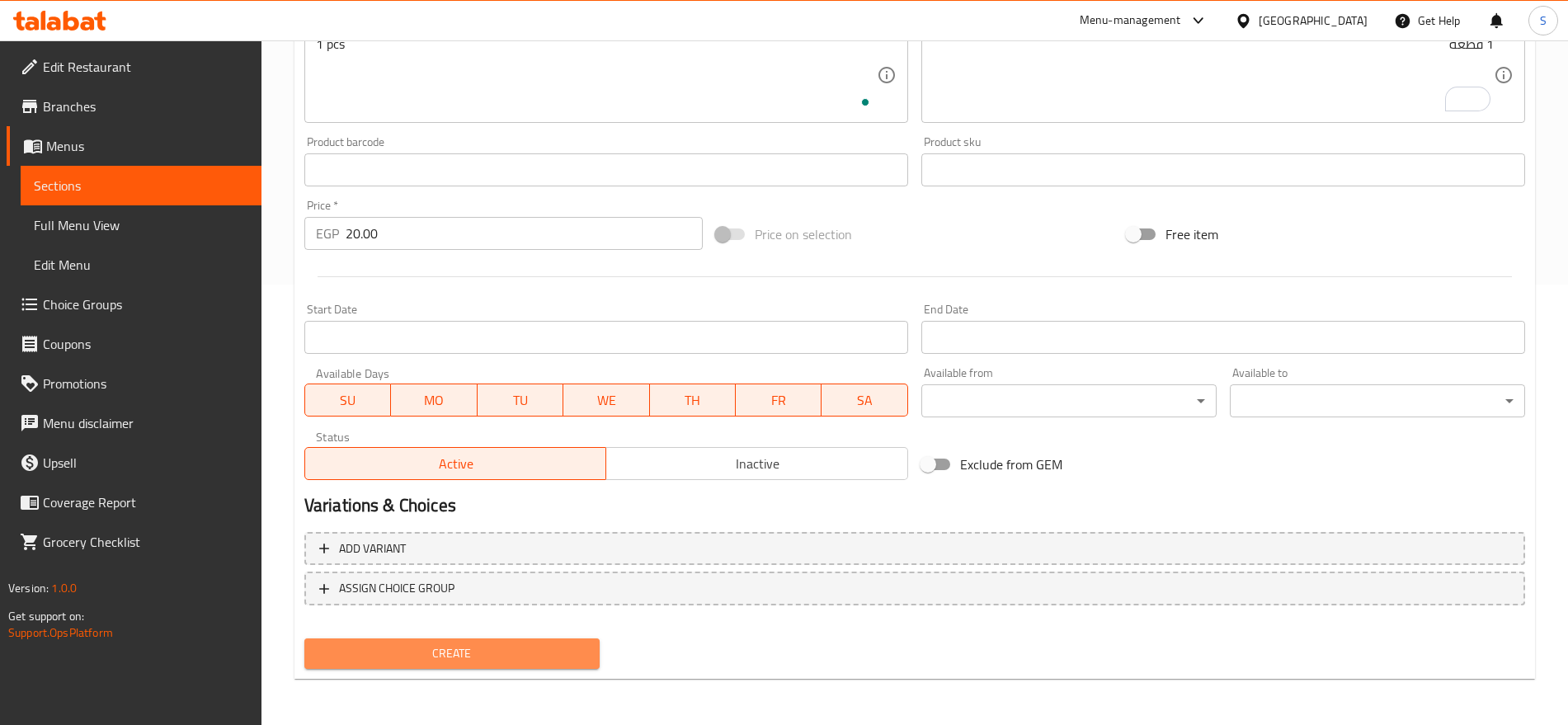
click at [466, 653] on span "Create" at bounding box center [453, 653] width 269 height 20
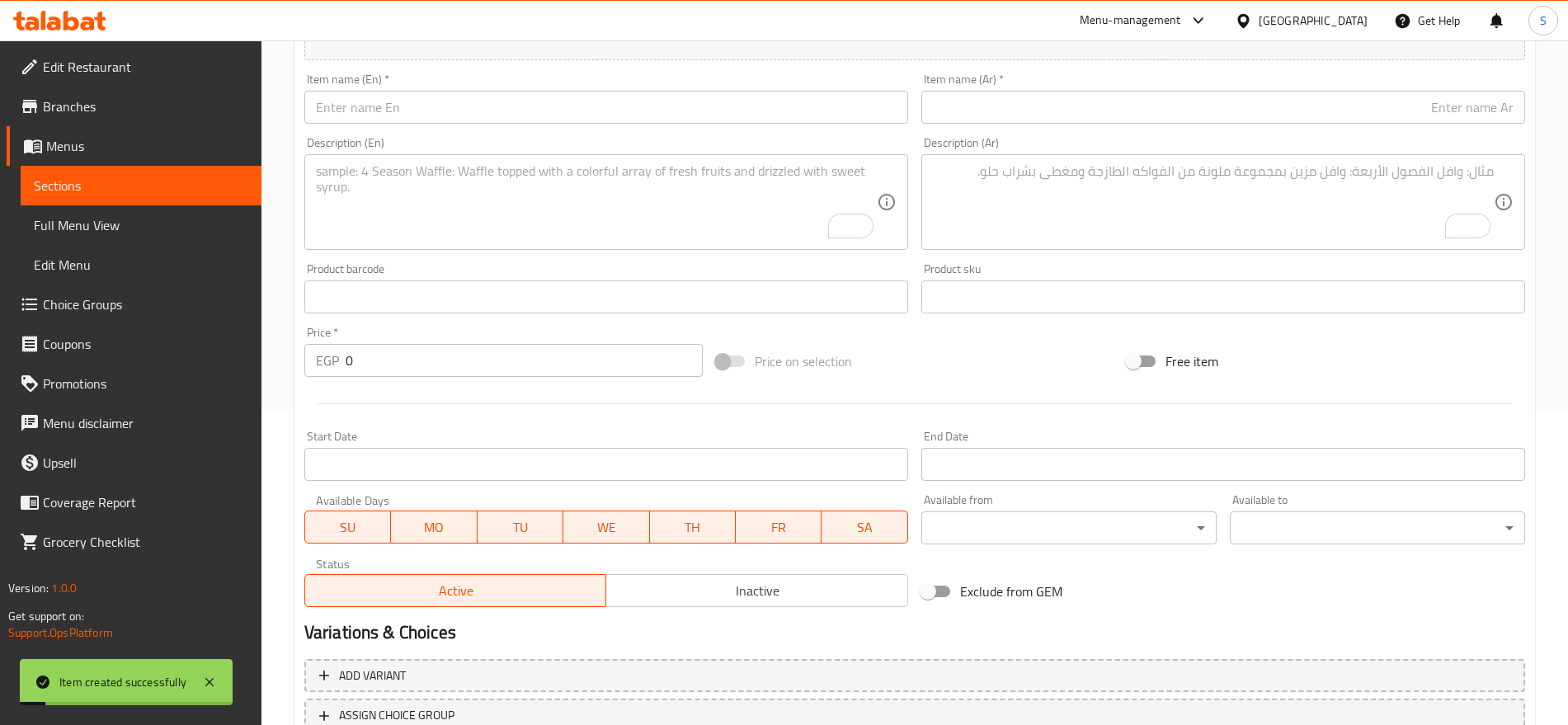
scroll to position [234, 0]
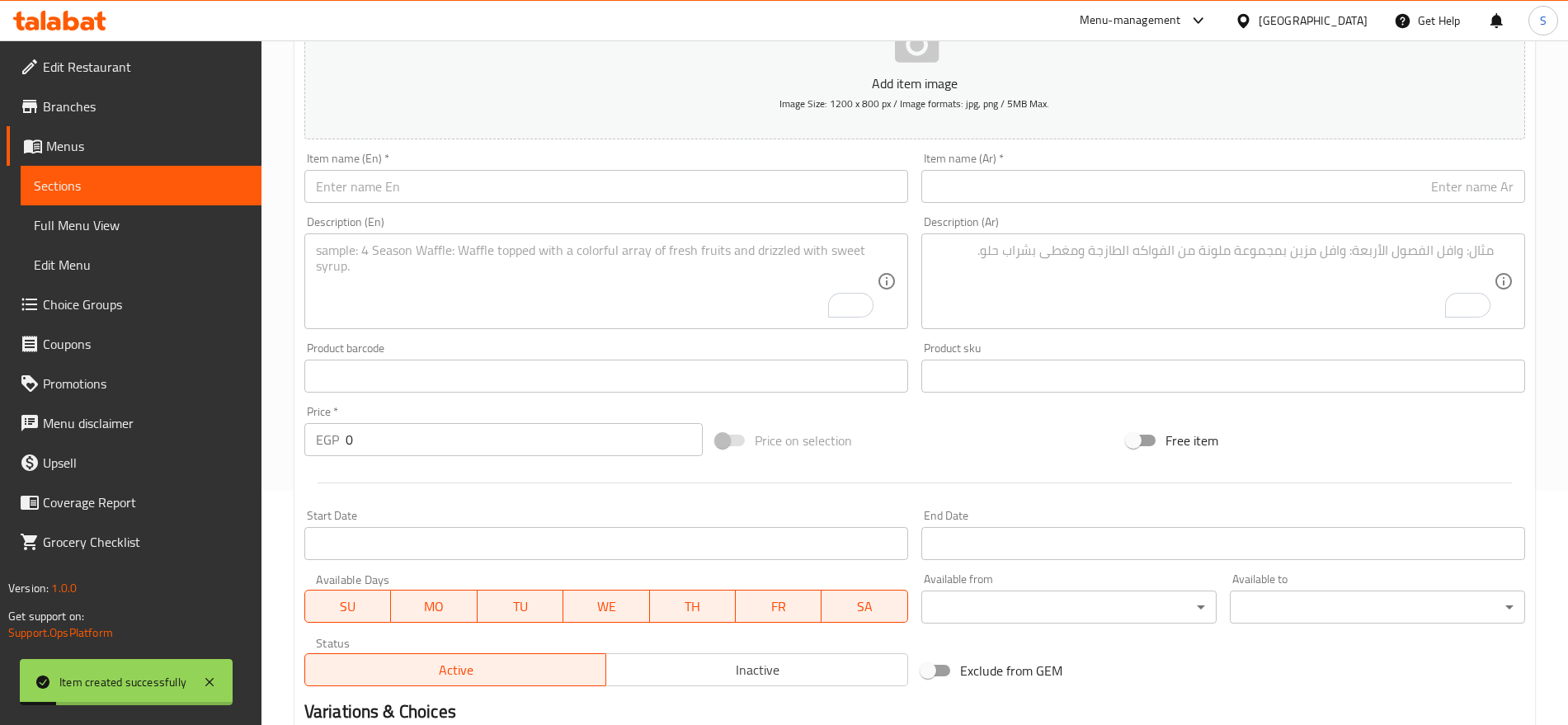
click at [993, 181] on input "text" at bounding box center [1223, 186] width 604 height 33
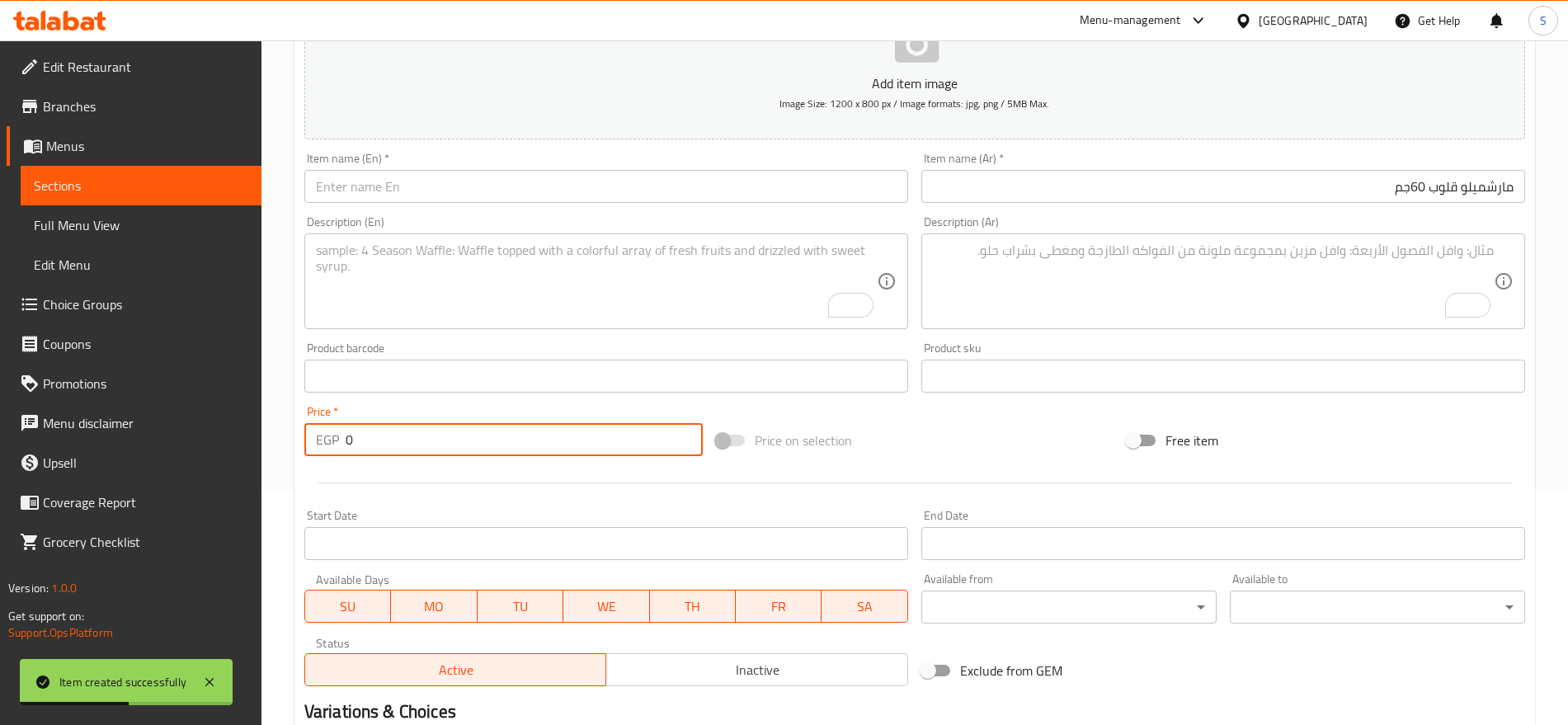
drag, startPoint x: 422, startPoint y: 427, endPoint x: 305, endPoint y: 442, distance: 118.0
click at [305, 442] on div "EGP 0 Price *" at bounding box center [504, 440] width 399 height 33
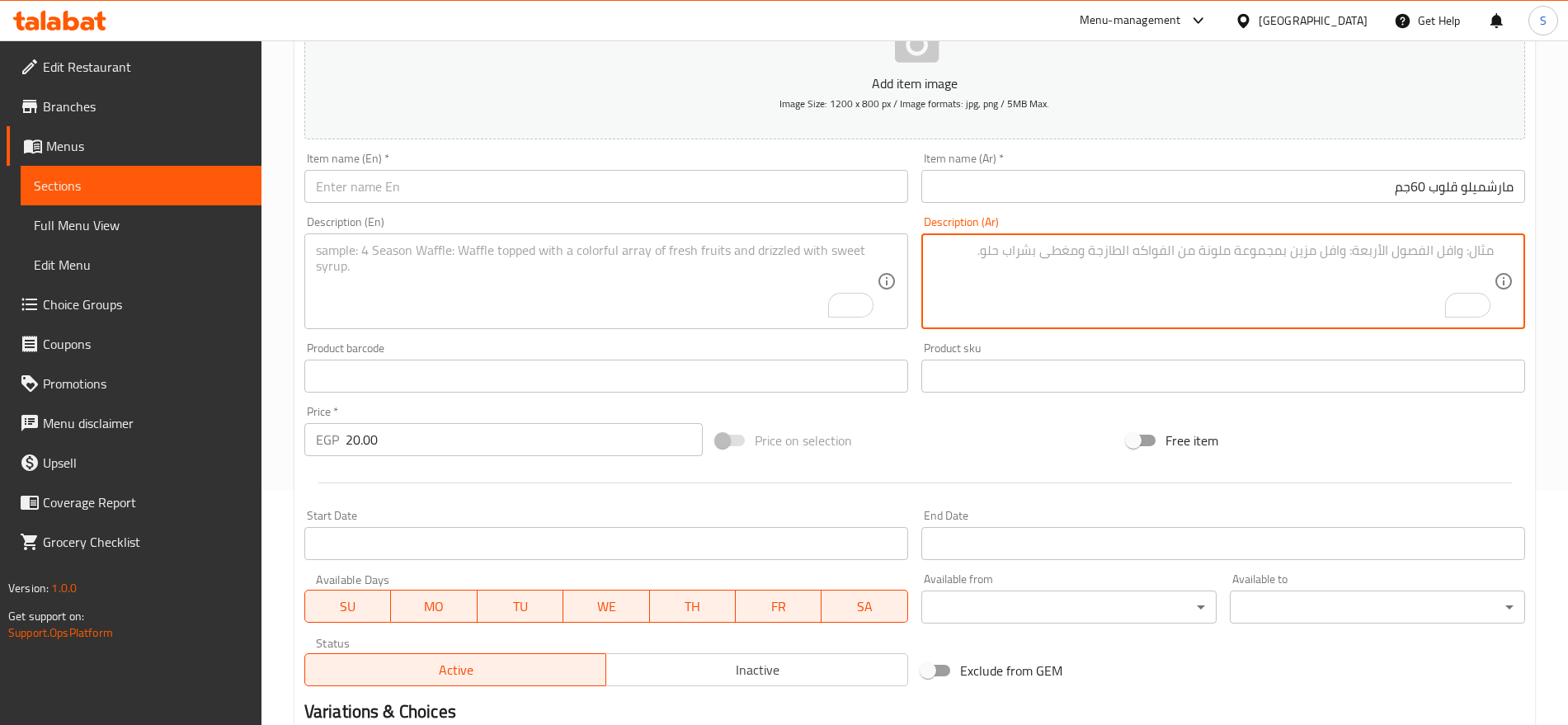
click at [1121, 279] on textarea "To enrich screen reader interactions, please activate Accessibility in Grammarl…" at bounding box center [1213, 282] width 561 height 78
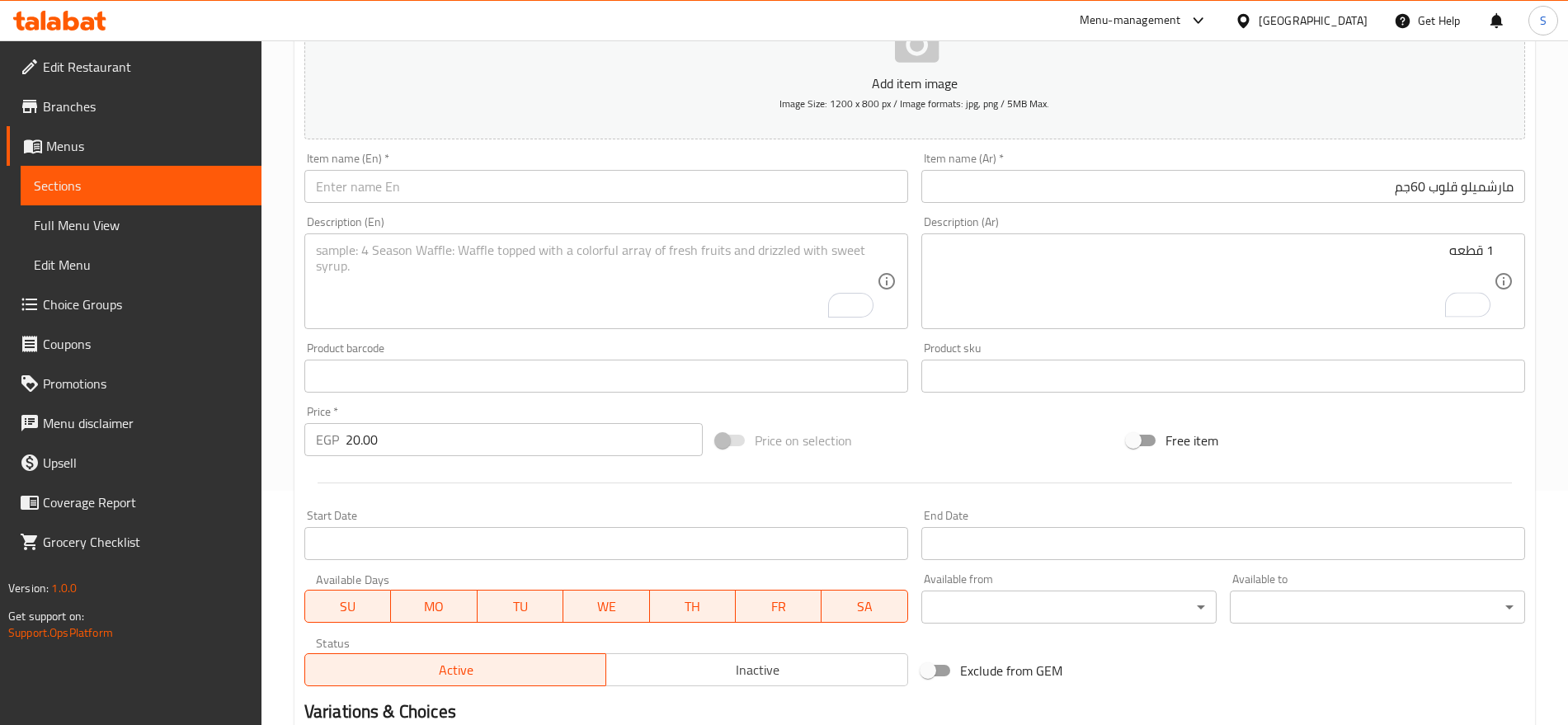
click at [723, 243] on textarea "To enrich screen reader interactions, please activate Accessibility in Grammarl…" at bounding box center [597, 282] width 561 height 78
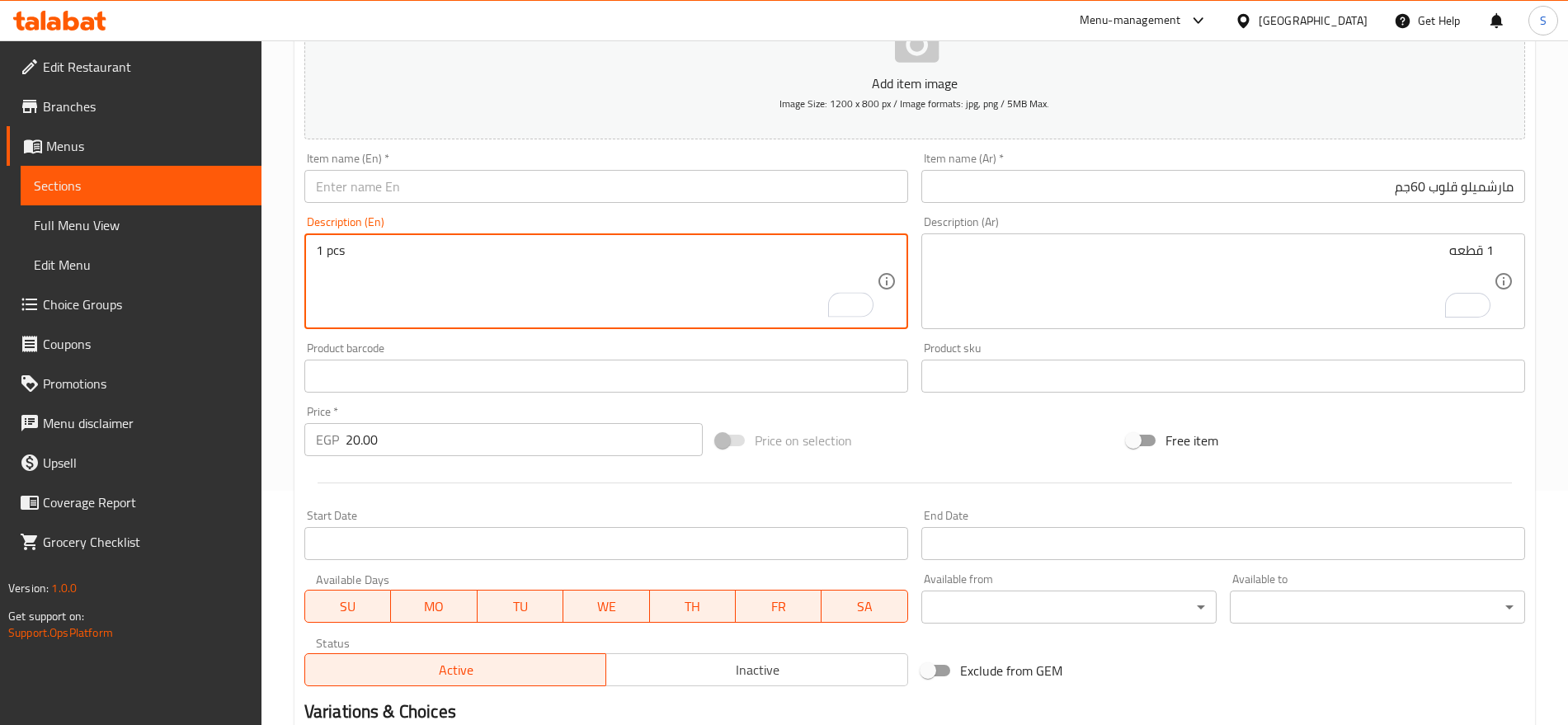
click at [1427, 185] on input "مارشميلو قلوب 60جم" at bounding box center [1223, 186] width 604 height 33
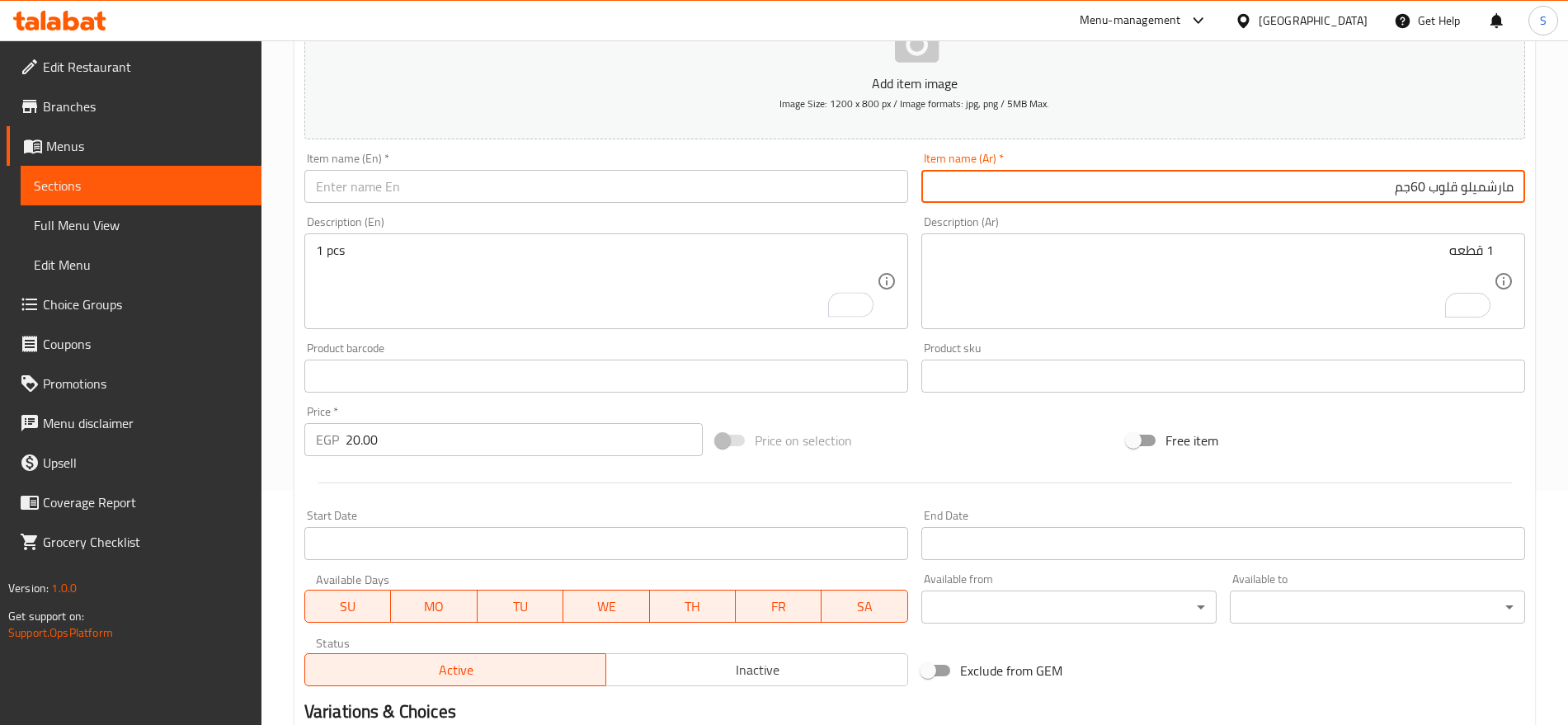
click at [1427, 185] on input "مارشميلو قلوب 60جم" at bounding box center [1223, 186] width 604 height 33
click at [1427, 184] on input "مارشميلو قلوب 60جم" at bounding box center [1223, 186] width 604 height 33
click at [441, 204] on div "Item name (En)   * Item name (En) *" at bounding box center [606, 177] width 617 height 64
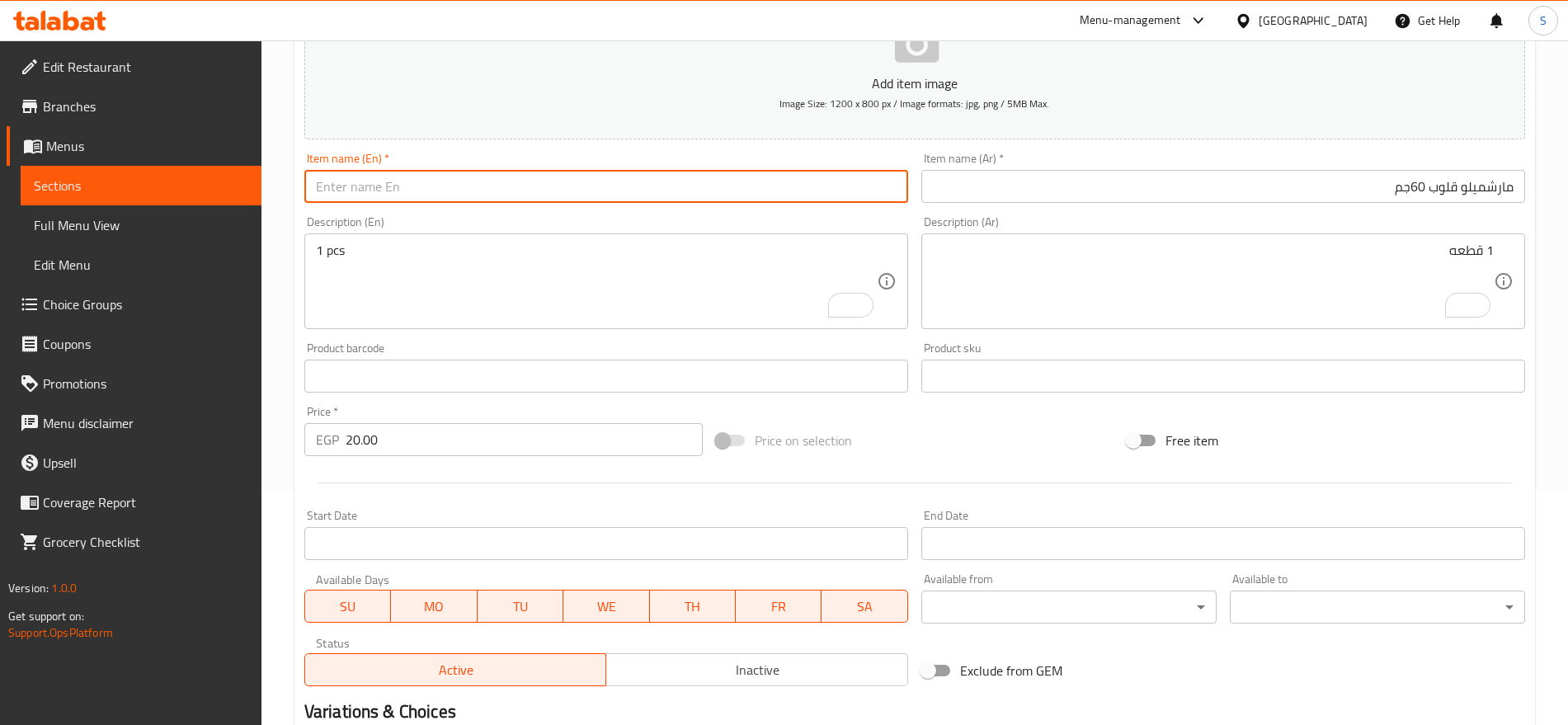
click at [461, 190] on input "text" at bounding box center [606, 186] width 604 height 33
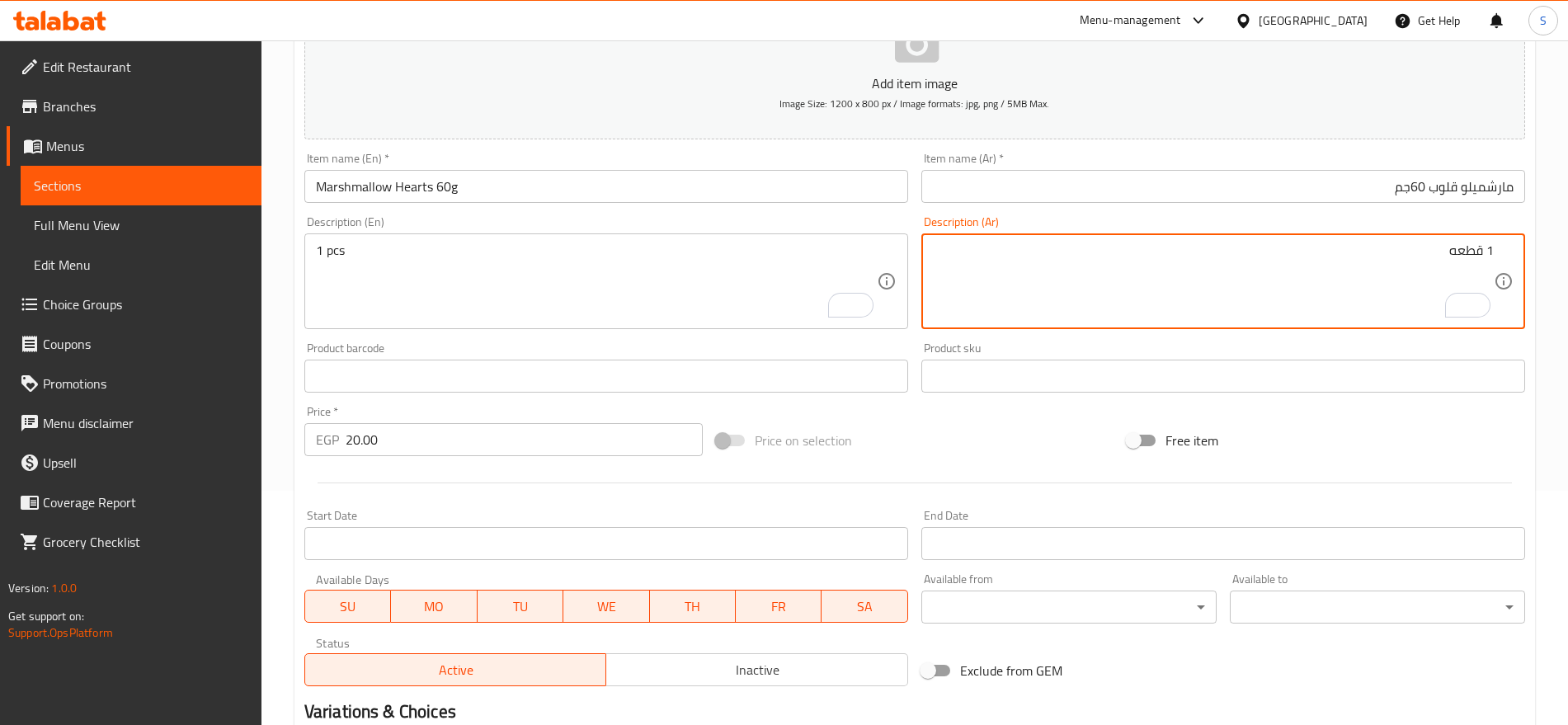
click at [1121, 186] on input "مارشميلو قلوب 60جم" at bounding box center [1223, 186] width 604 height 33
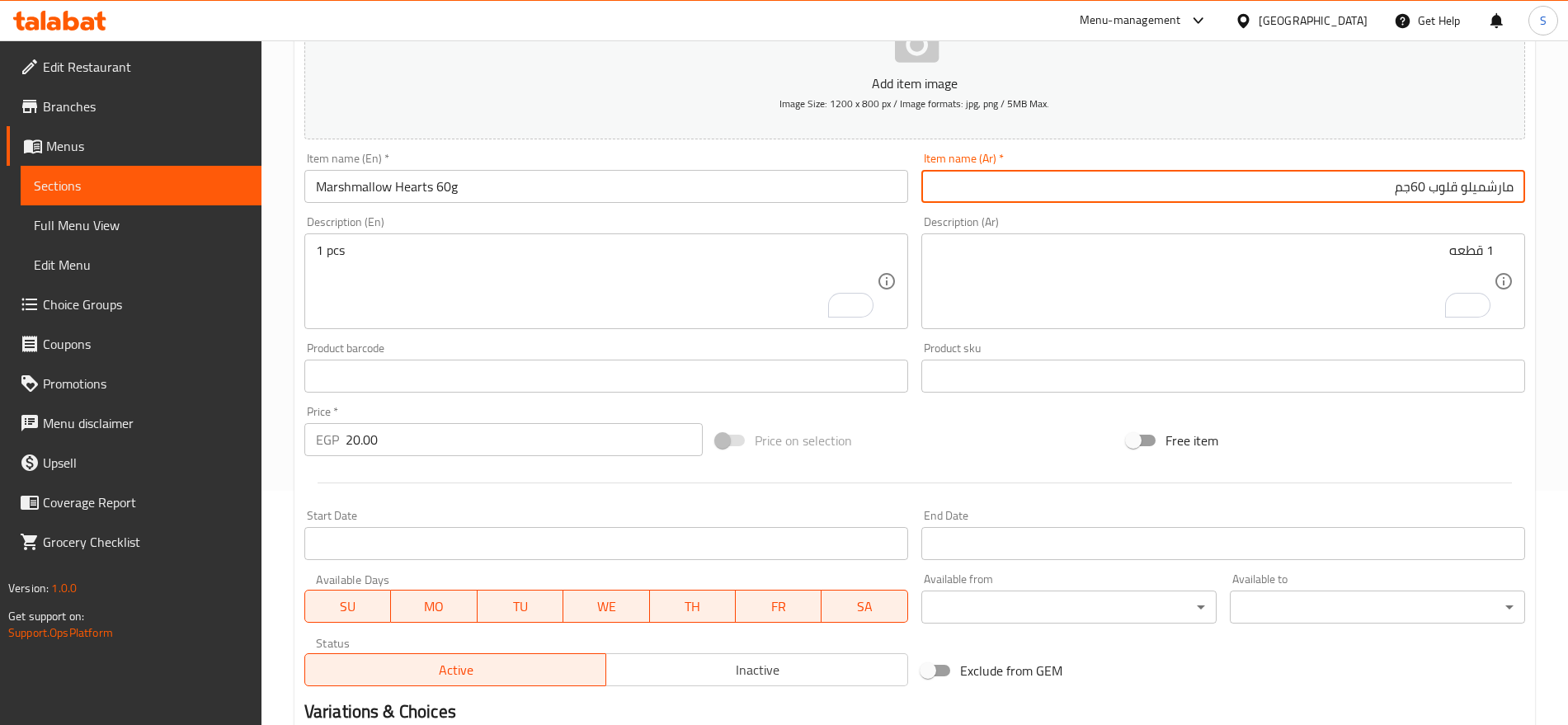
click at [625, 204] on div "Item name (En)   * Marshmallow Hearts 60g Item name (En) *" at bounding box center [606, 177] width 617 height 64
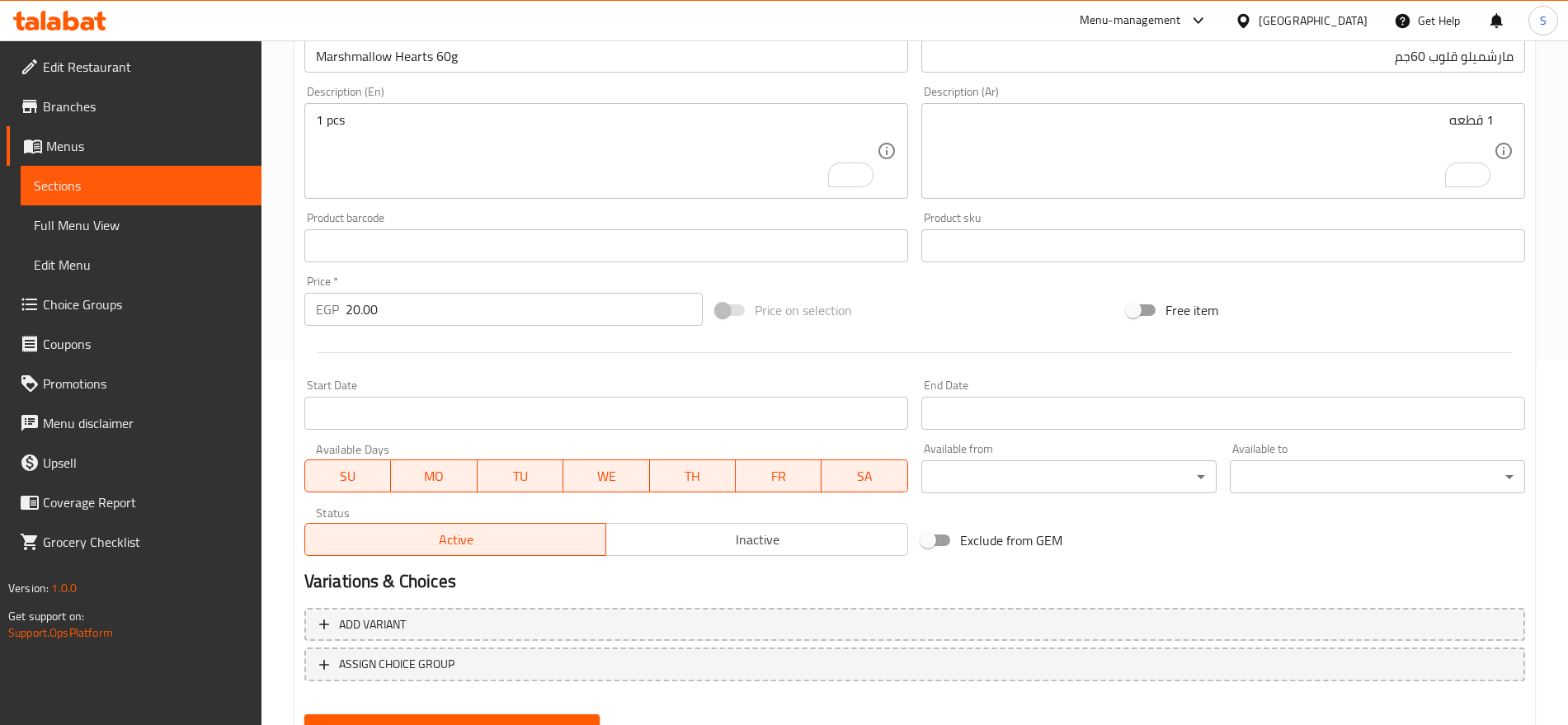
scroll to position [440, 0]
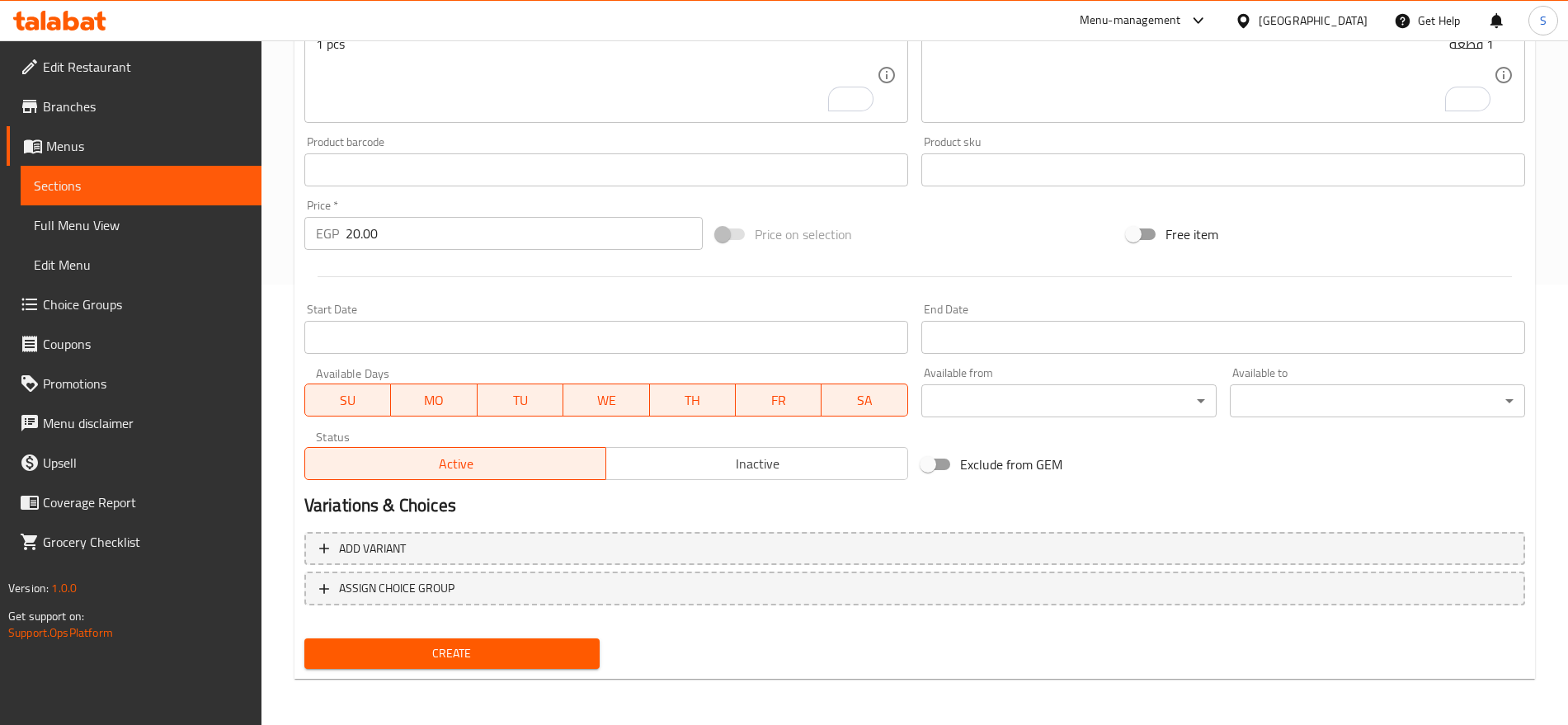
click at [459, 638] on button "Create" at bounding box center [452, 653] width 296 height 31
click at [123, 198] on link "Sections" at bounding box center [141, 186] width 241 height 39
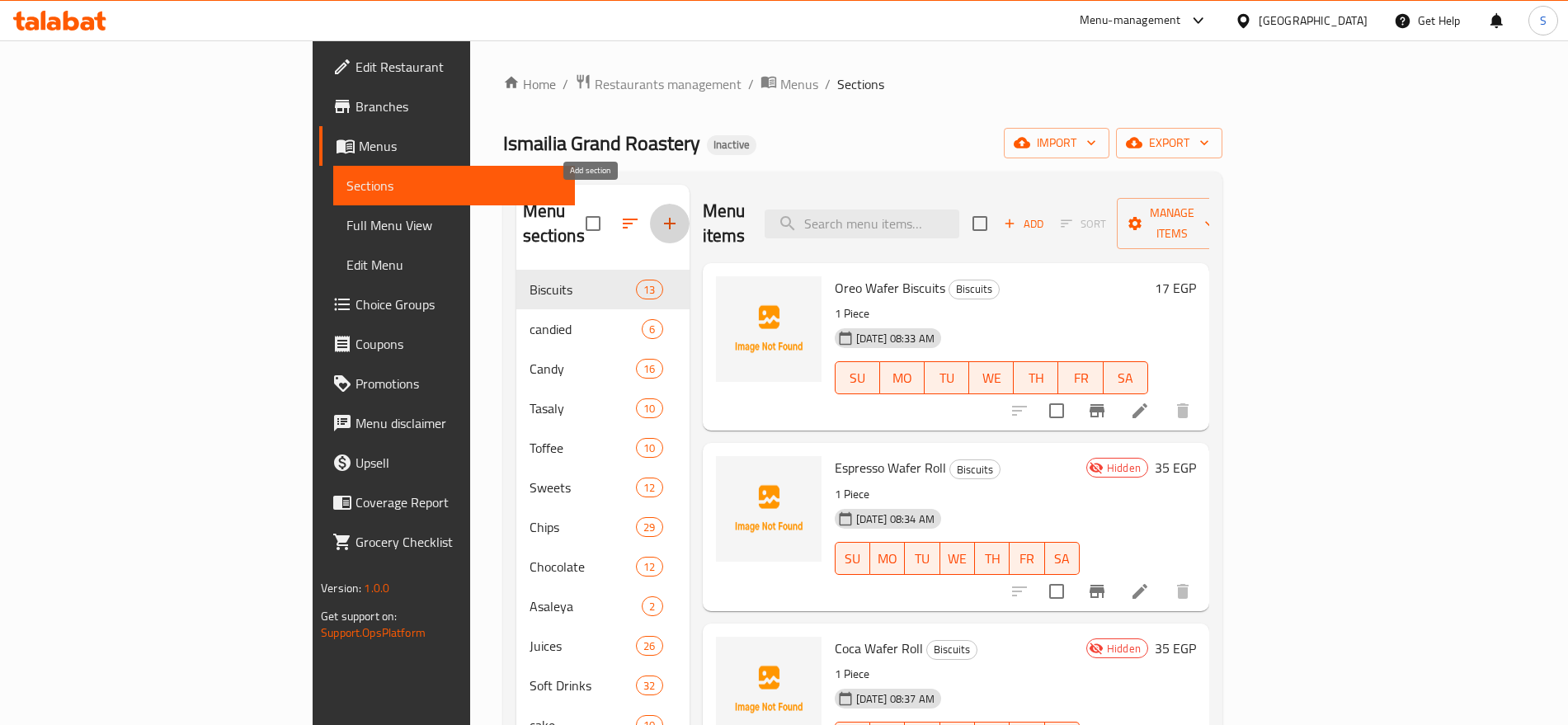
click at [660, 214] on icon "button" at bounding box center [669, 223] width 20 height 20
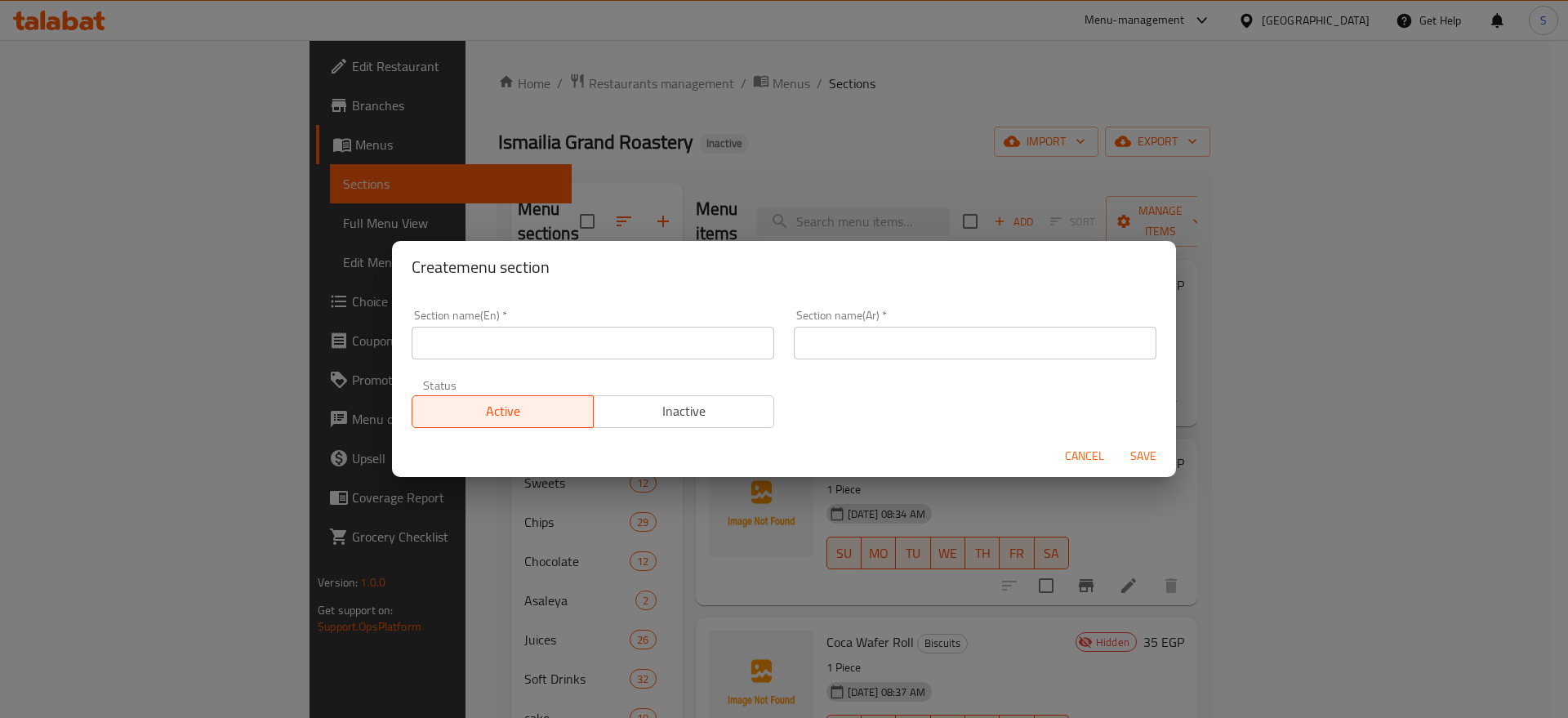
click at [897, 339] on input "text" at bounding box center [975, 343] width 363 height 33
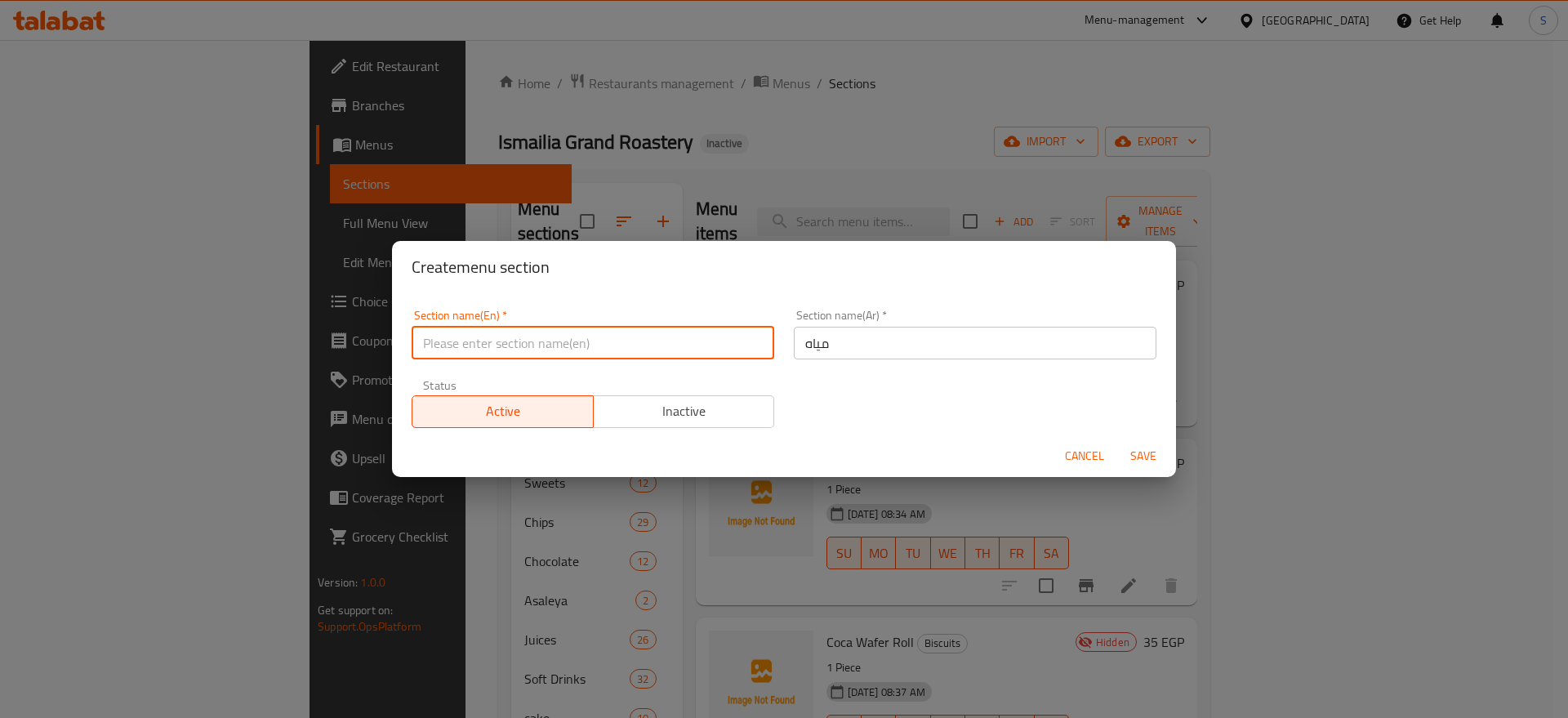
click at [456, 343] on input "text" at bounding box center [593, 343] width 363 height 33
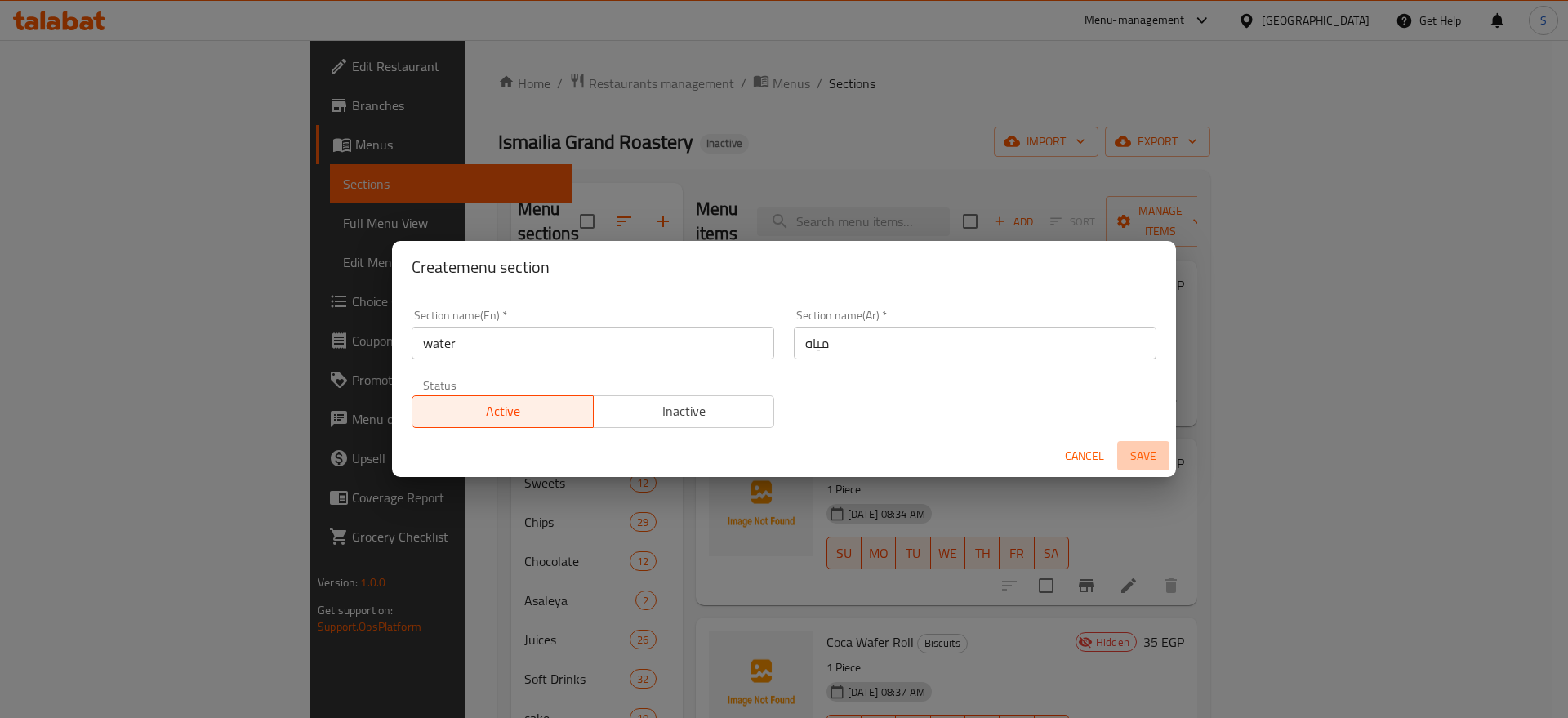
click at [1148, 457] on span "Save" at bounding box center [1143, 456] width 39 height 20
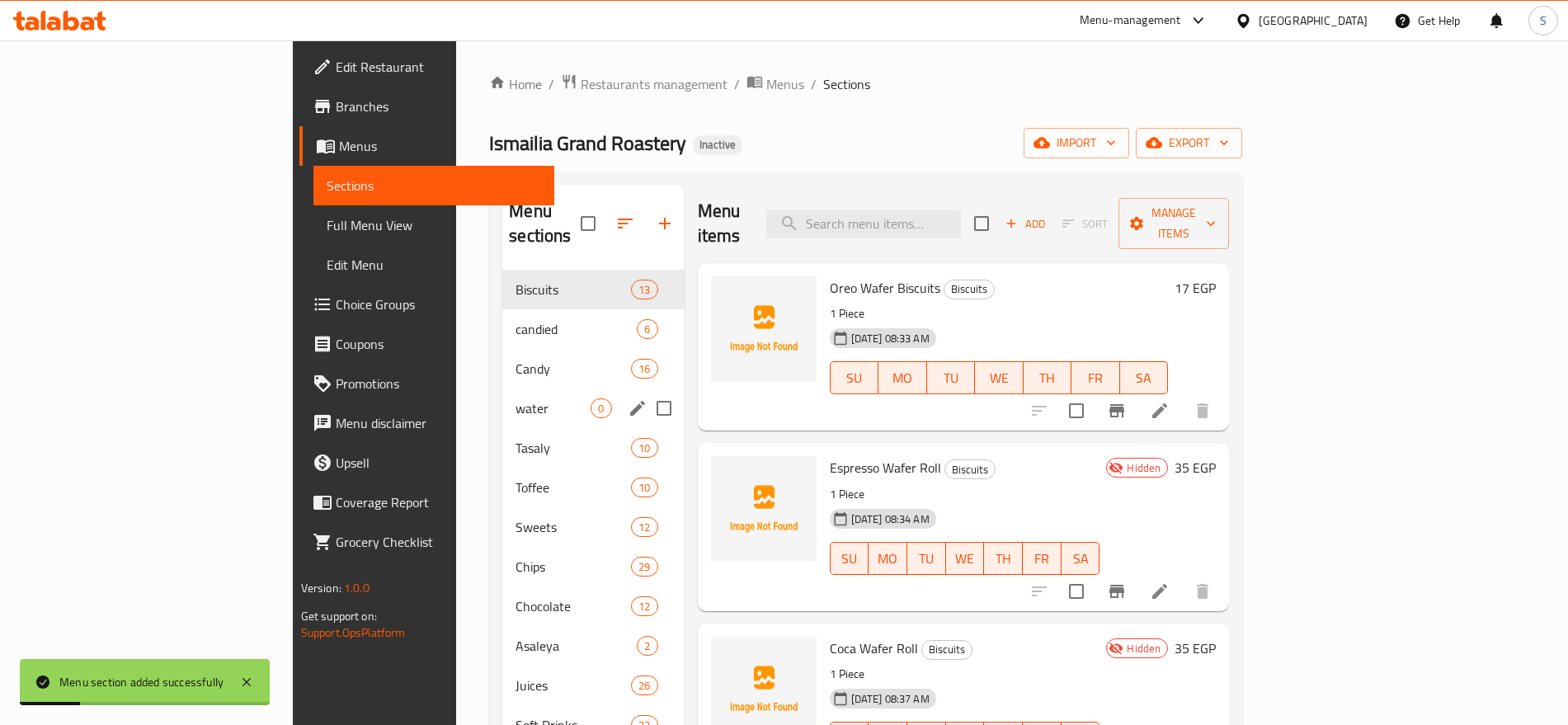
click at [516, 399] on span "water" at bounding box center [553, 408] width 75 height 20
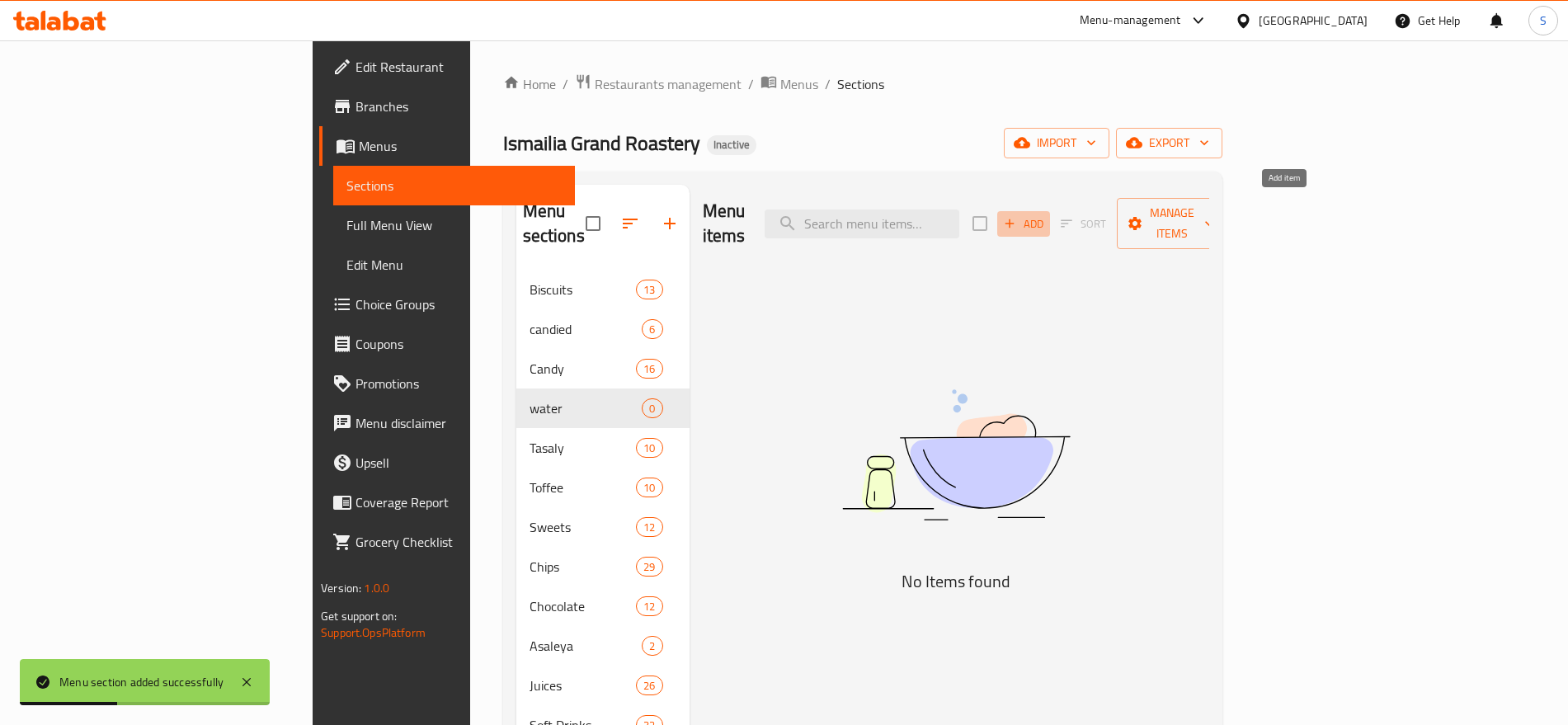
click at [1046, 216] on span "Add" at bounding box center [1023, 224] width 44 height 19
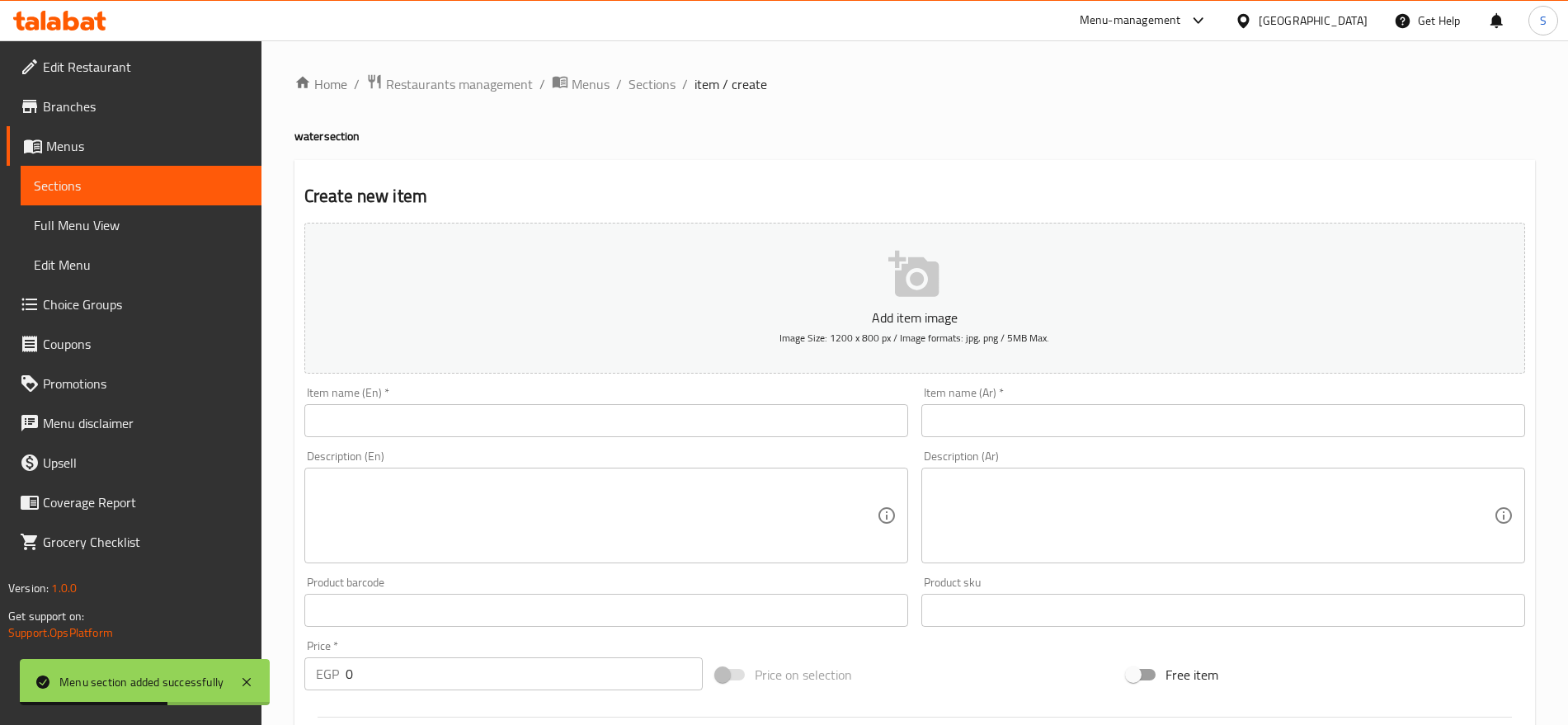
click at [994, 164] on div "Create new item Add item image Image Size: 1200 x 800 px / Image formats: jpg, …" at bounding box center [915, 640] width 1241 height 960
click at [987, 418] on input "text" at bounding box center [1223, 420] width 604 height 33
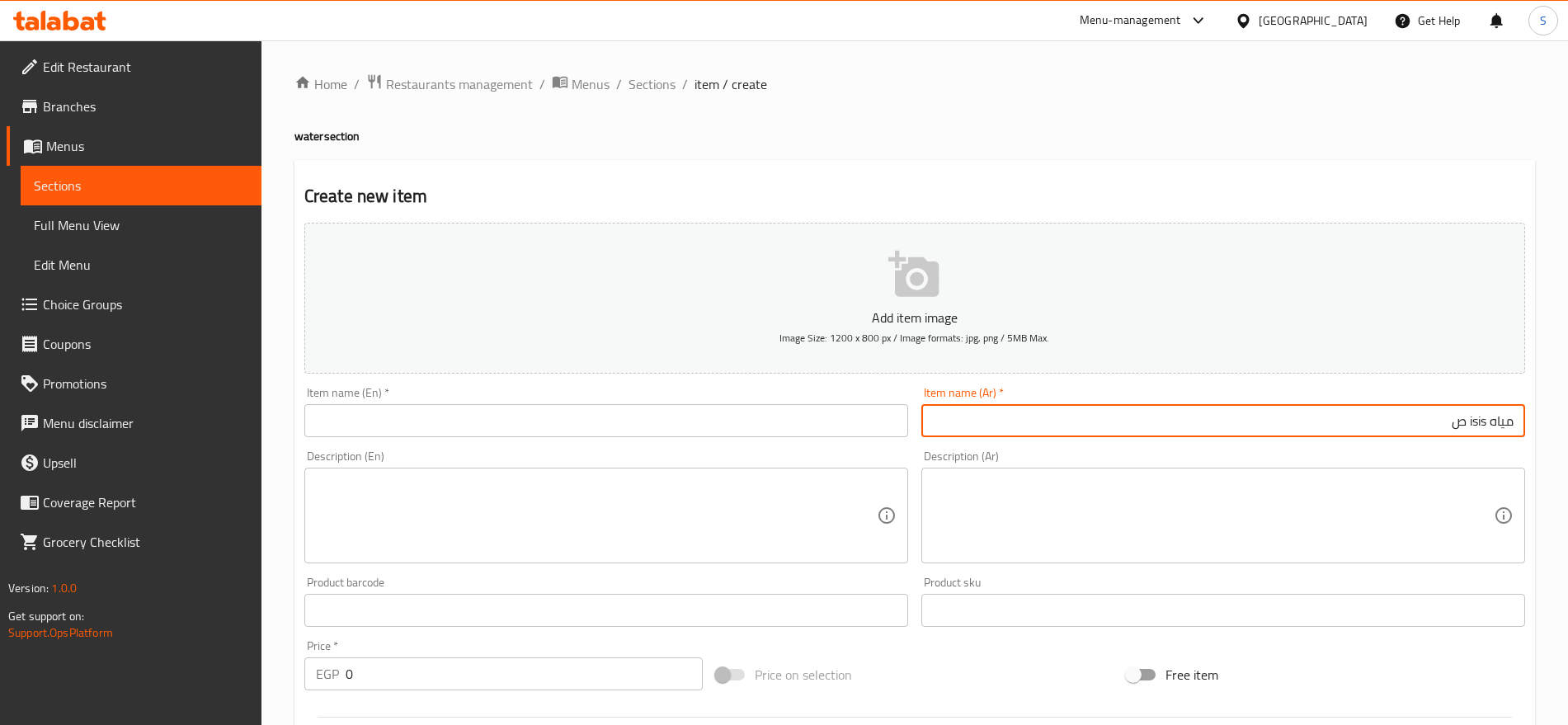
click at [1473, 418] on input "مياه isis ص" at bounding box center [1223, 420] width 604 height 33
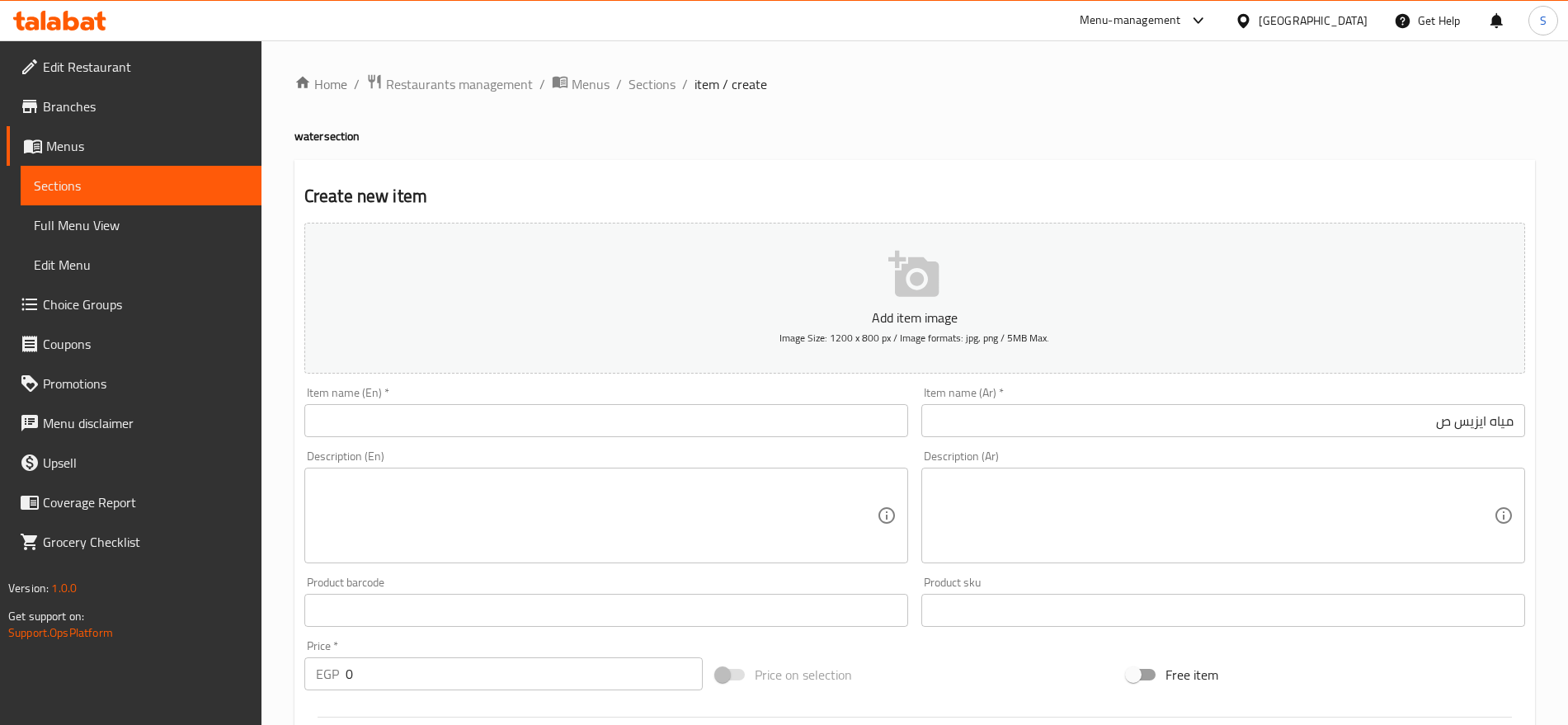
click at [425, 402] on div "Item name (En)   * Item name (En) *" at bounding box center [606, 411] width 604 height 50
click at [421, 419] on input "text" at bounding box center [606, 420] width 604 height 33
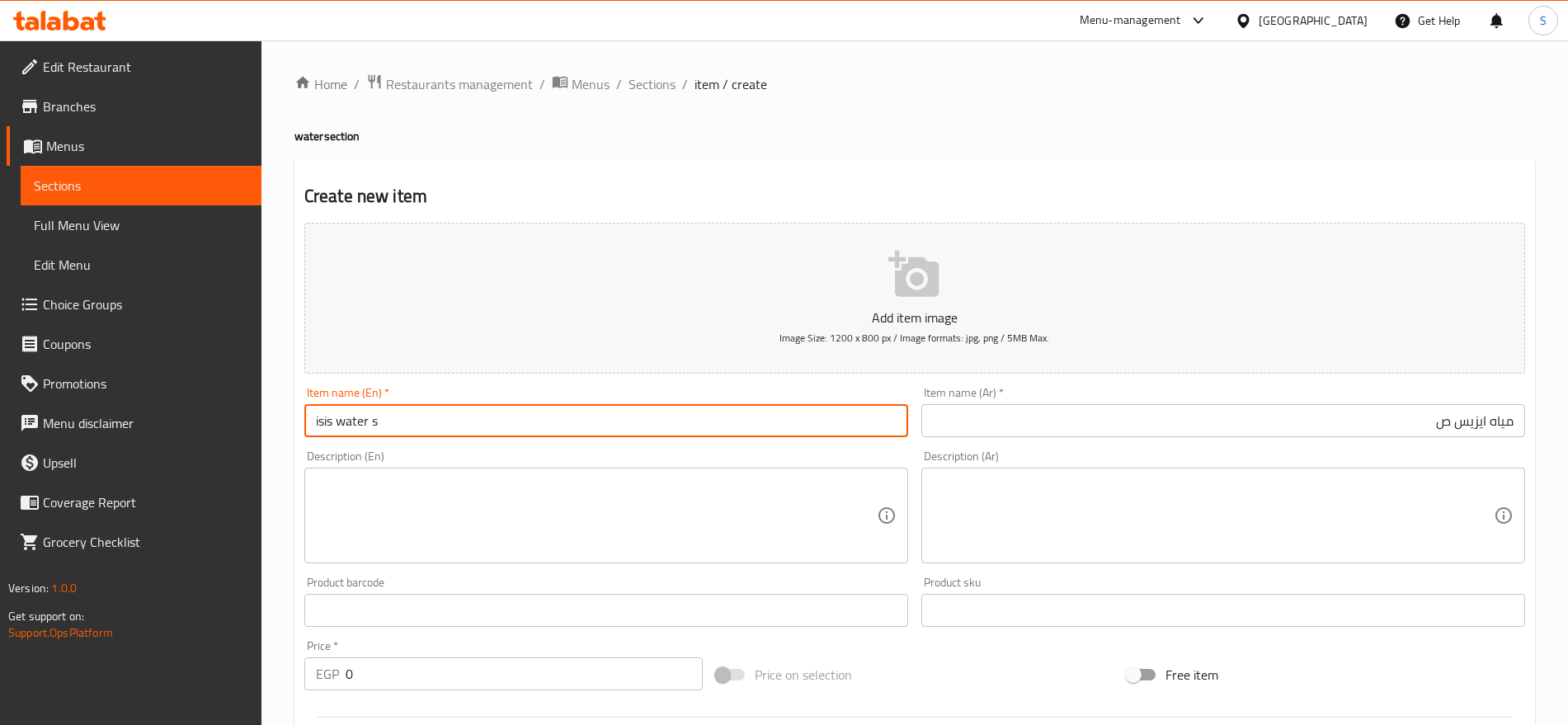
scroll to position [309, 0]
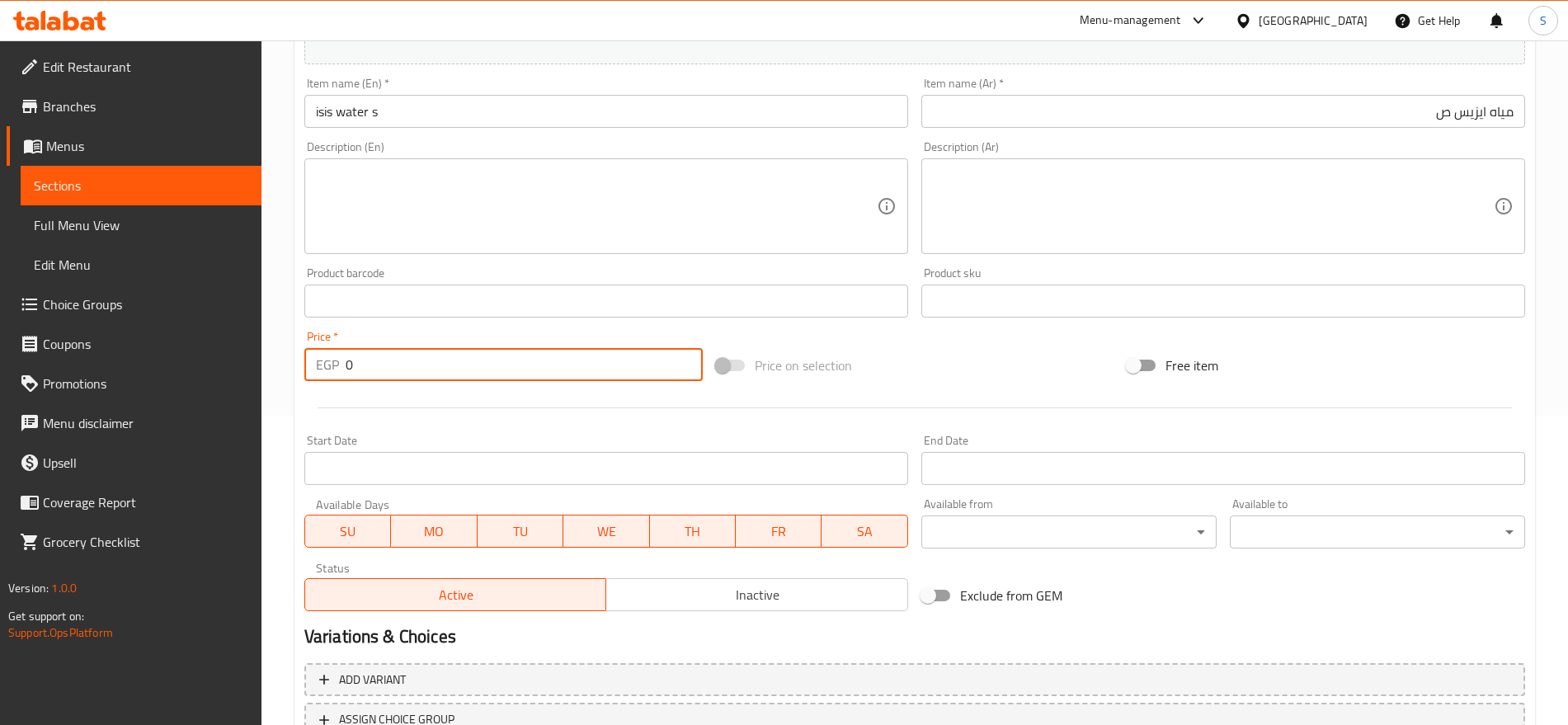
drag, startPoint x: 358, startPoint y: 374, endPoint x: 320, endPoint y: 370, distance: 38.2
click at [320, 370] on div "EGP 0 Price *" at bounding box center [504, 365] width 399 height 33
click at [1219, 224] on textarea at bounding box center [1213, 207] width 561 height 78
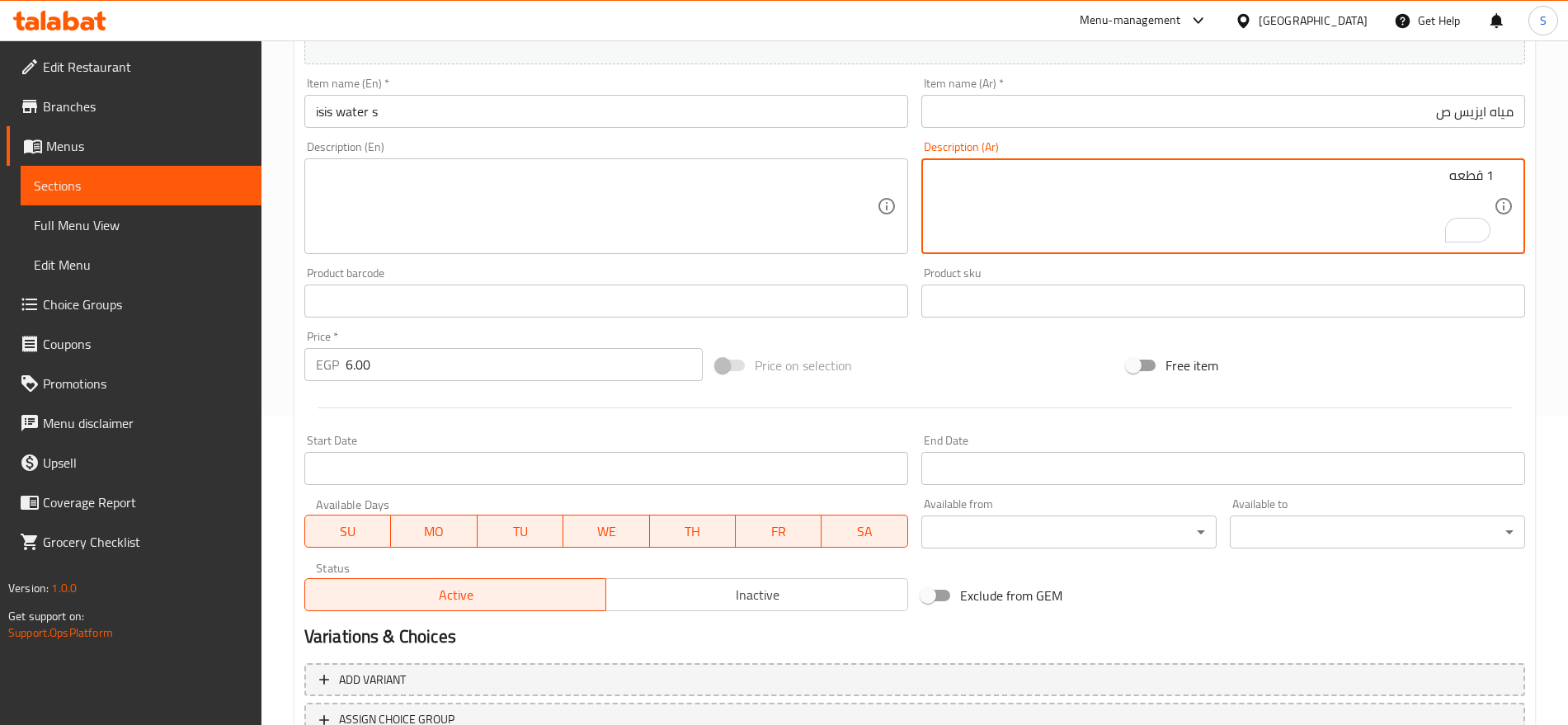
click at [683, 188] on textarea at bounding box center [597, 207] width 561 height 78
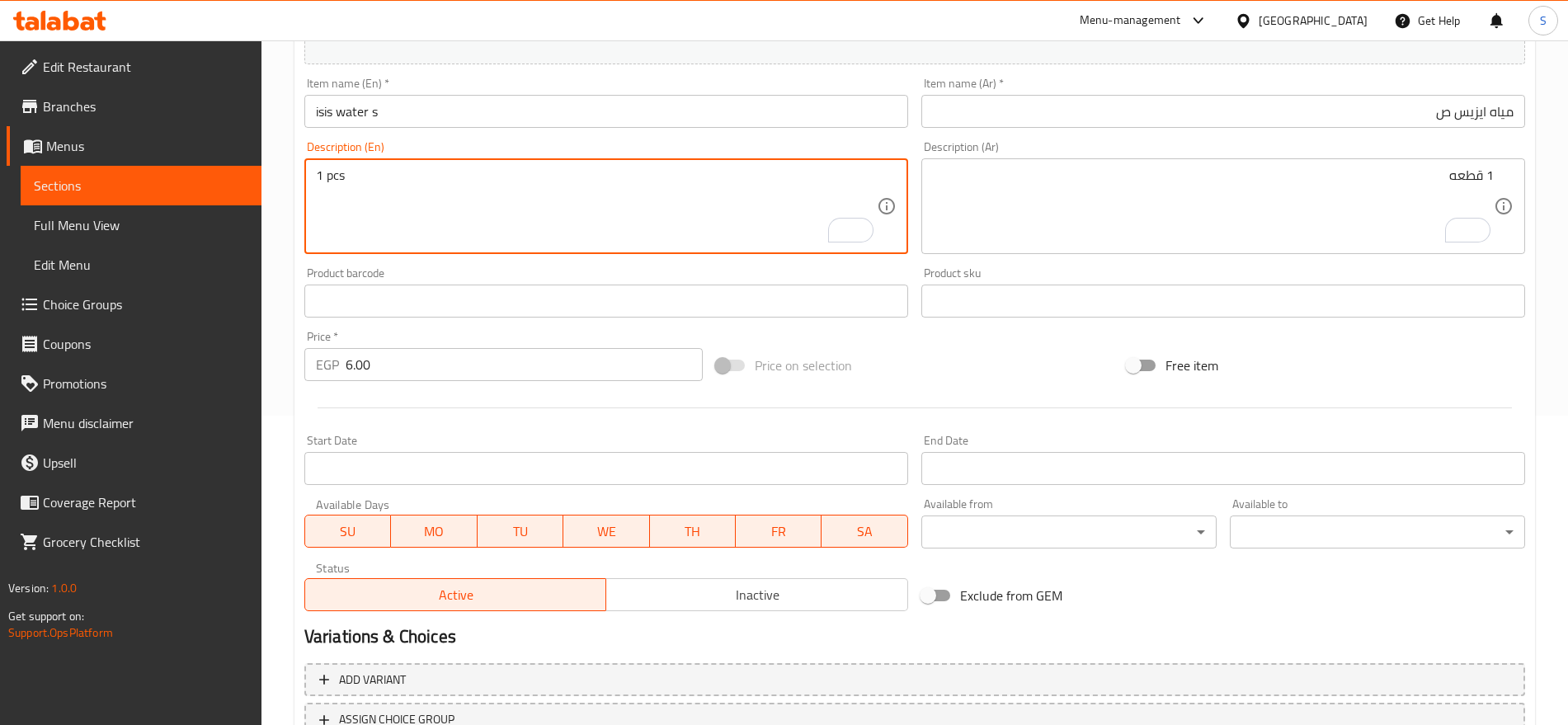
click at [493, 95] on input "isis water s" at bounding box center [606, 111] width 604 height 33
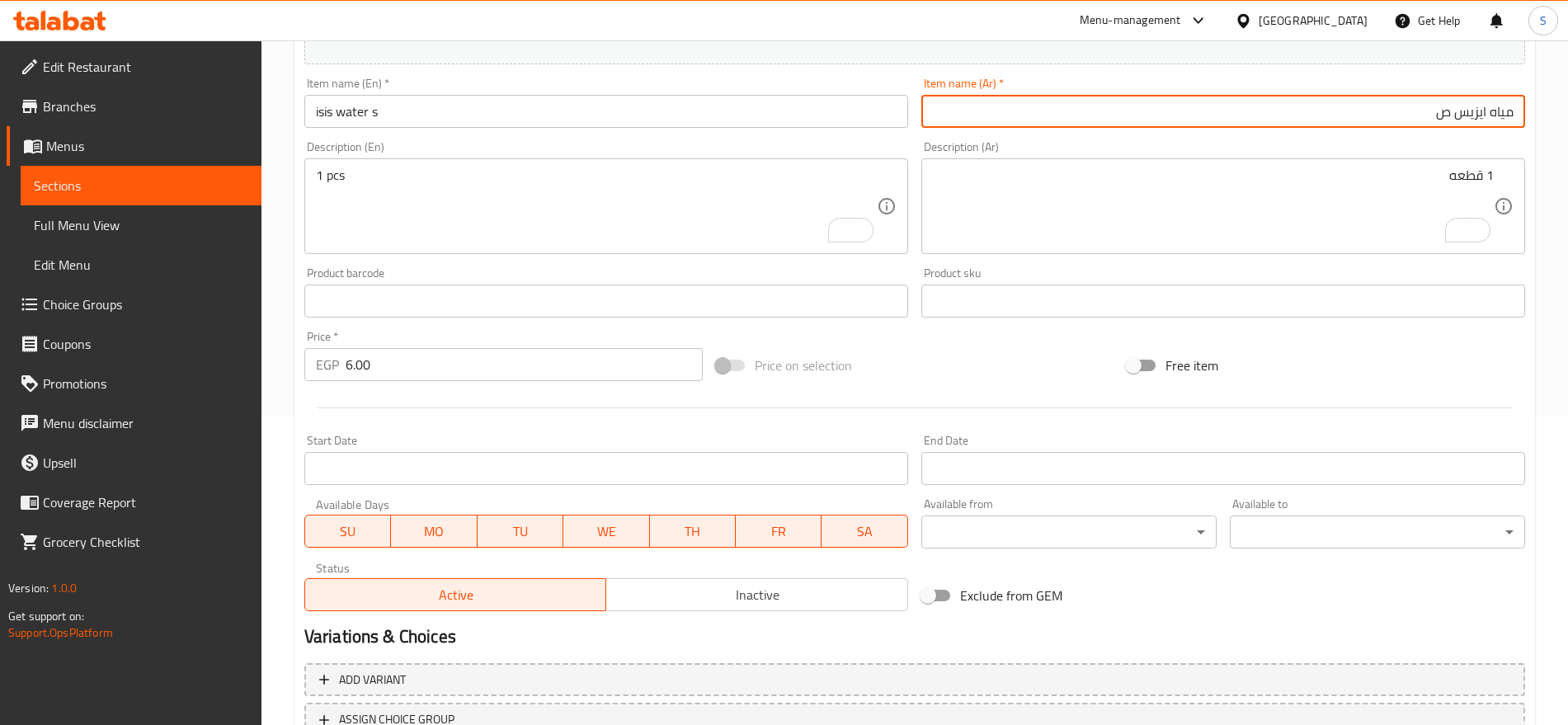
click at [1404, 117] on input "مياه ايزيس ص" at bounding box center [1223, 111] width 604 height 33
drag, startPoint x: 1309, startPoint y: 205, endPoint x: 597, endPoint y: 220, distance: 712.2
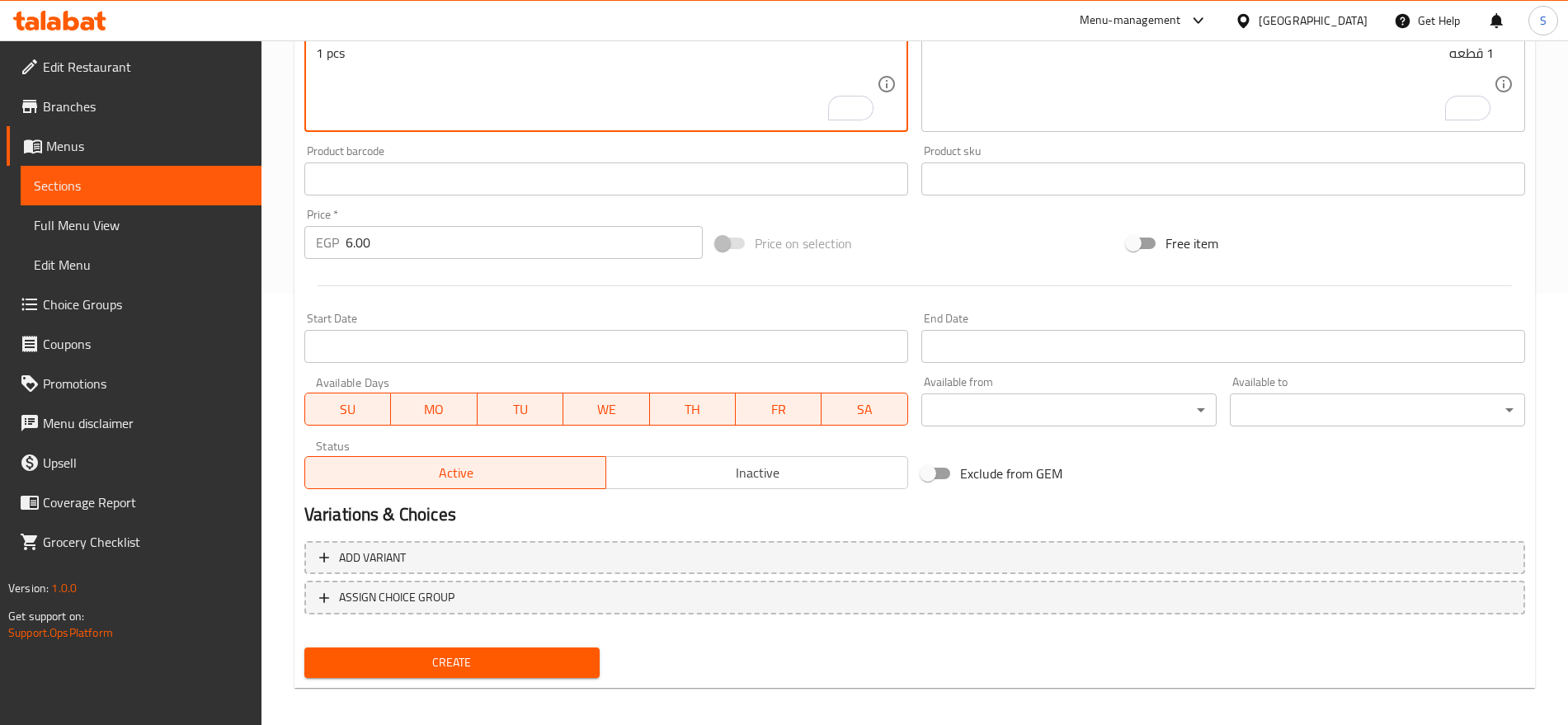
scroll to position [440, 0]
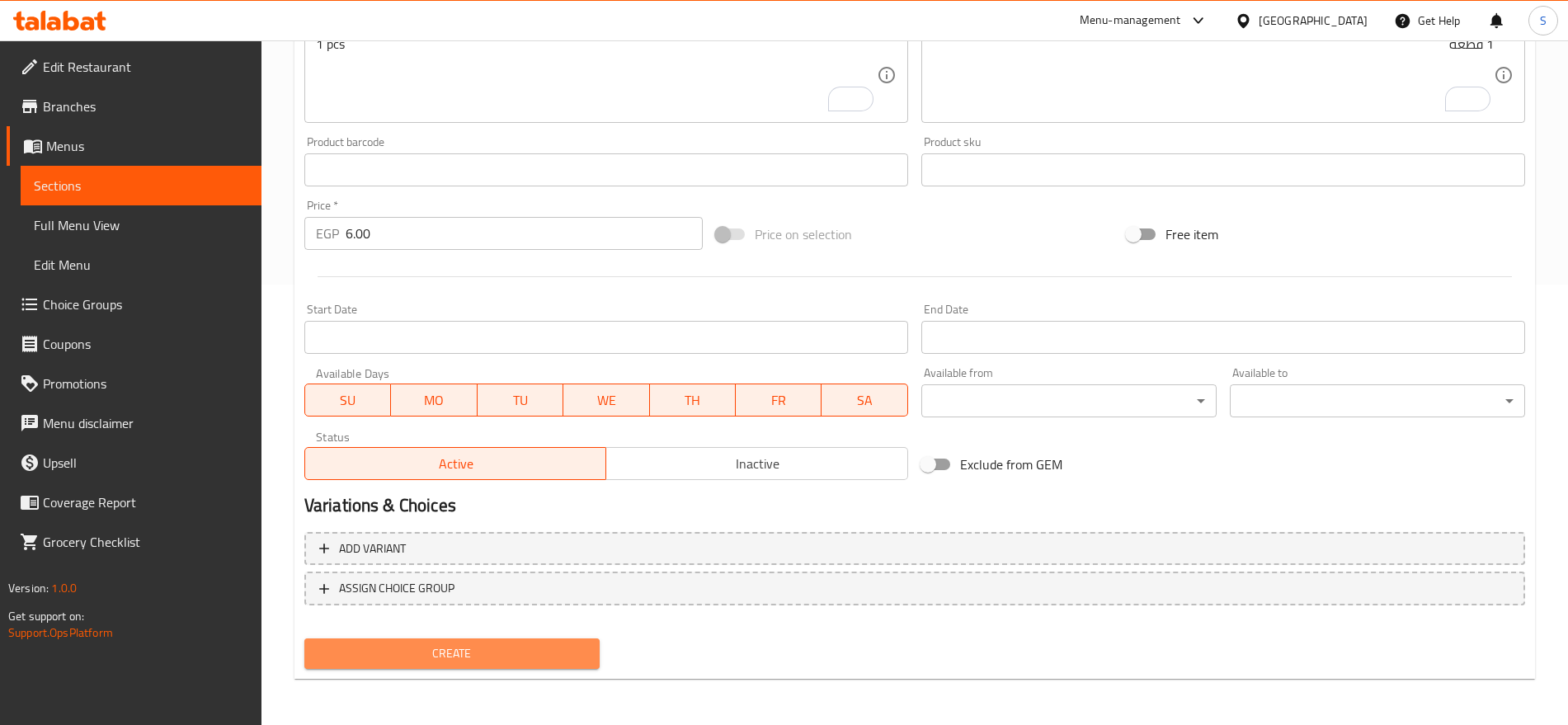
click at [442, 656] on span "Create" at bounding box center [453, 653] width 269 height 20
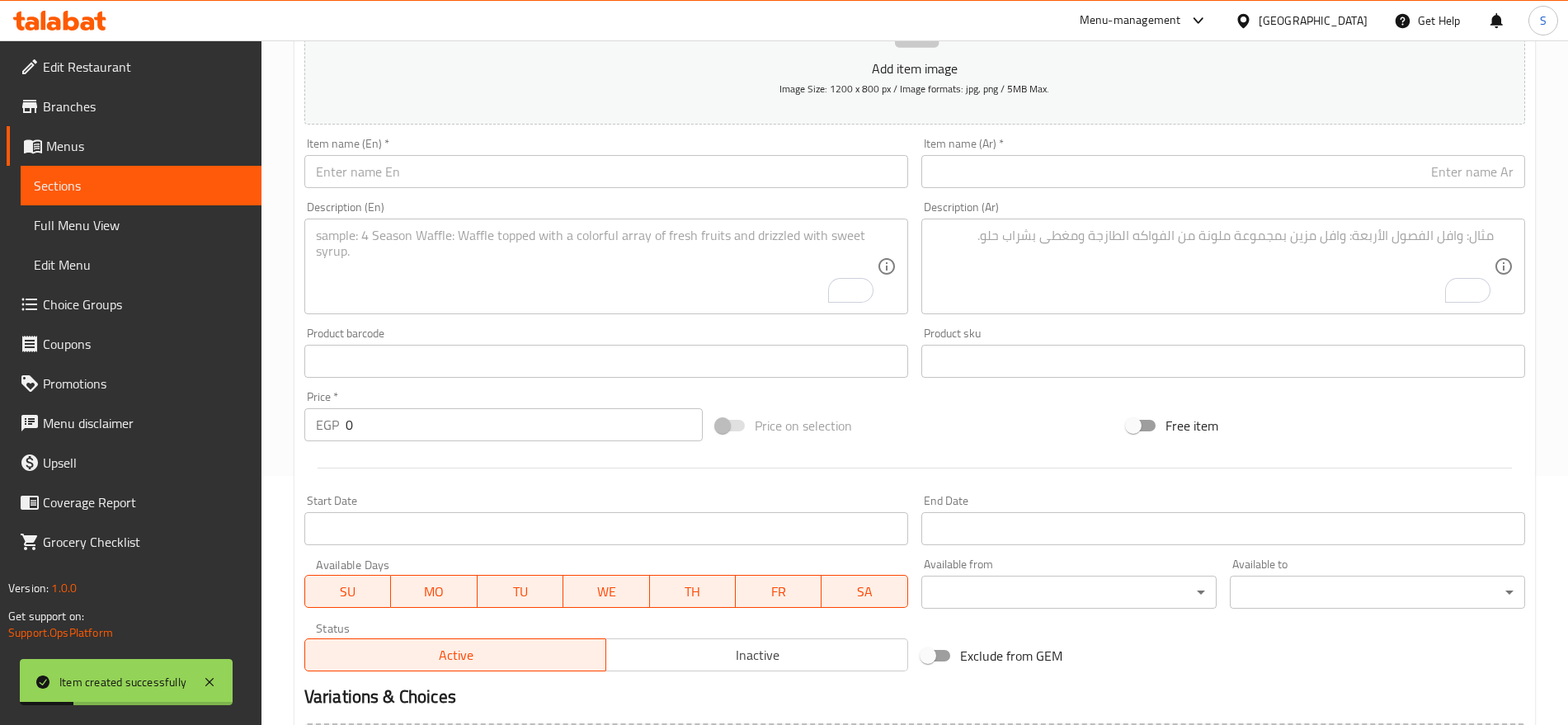
scroll to position [131, 0]
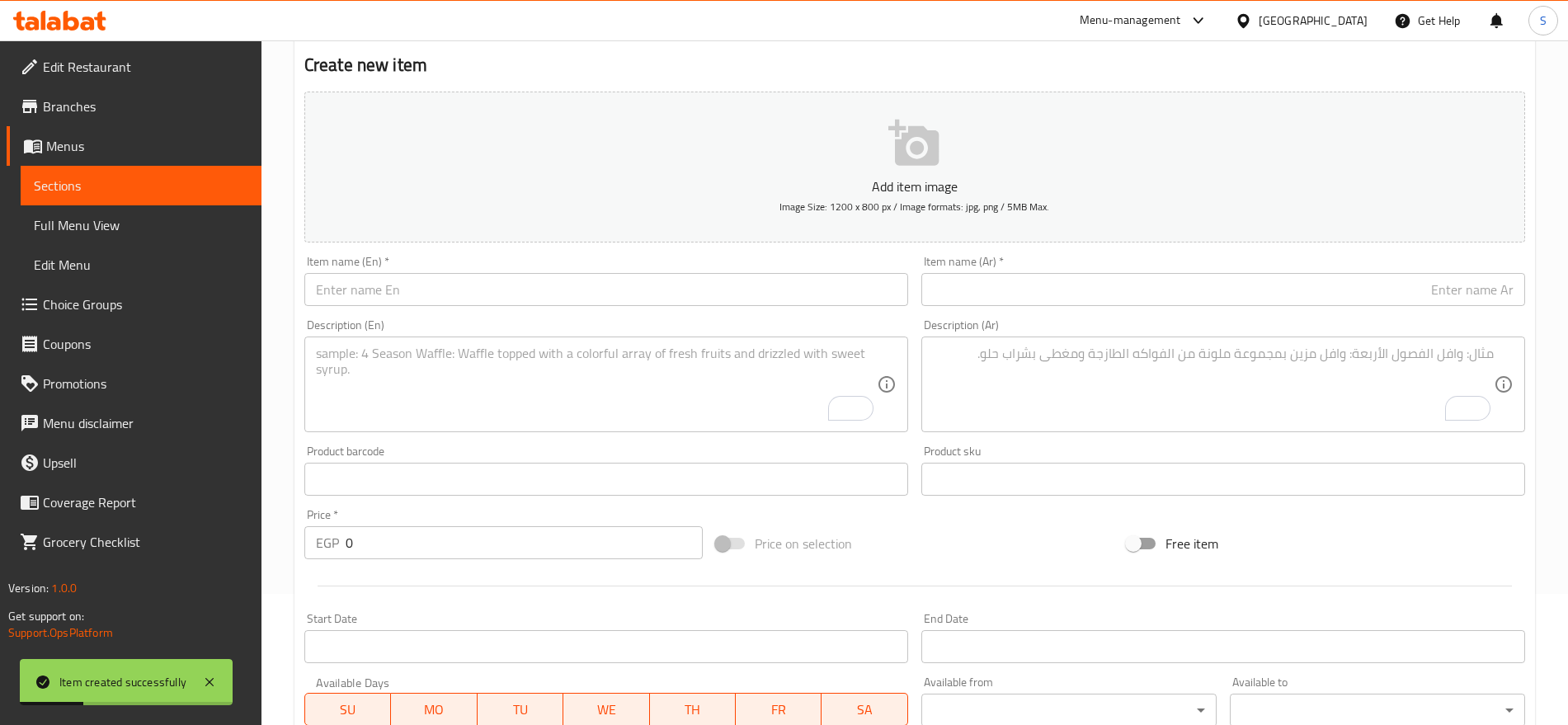
click at [1028, 316] on div "Description (Ar) Description (Ar)" at bounding box center [1224, 376] width 617 height 126
click at [1029, 302] on input "text" at bounding box center [1223, 289] width 604 height 33
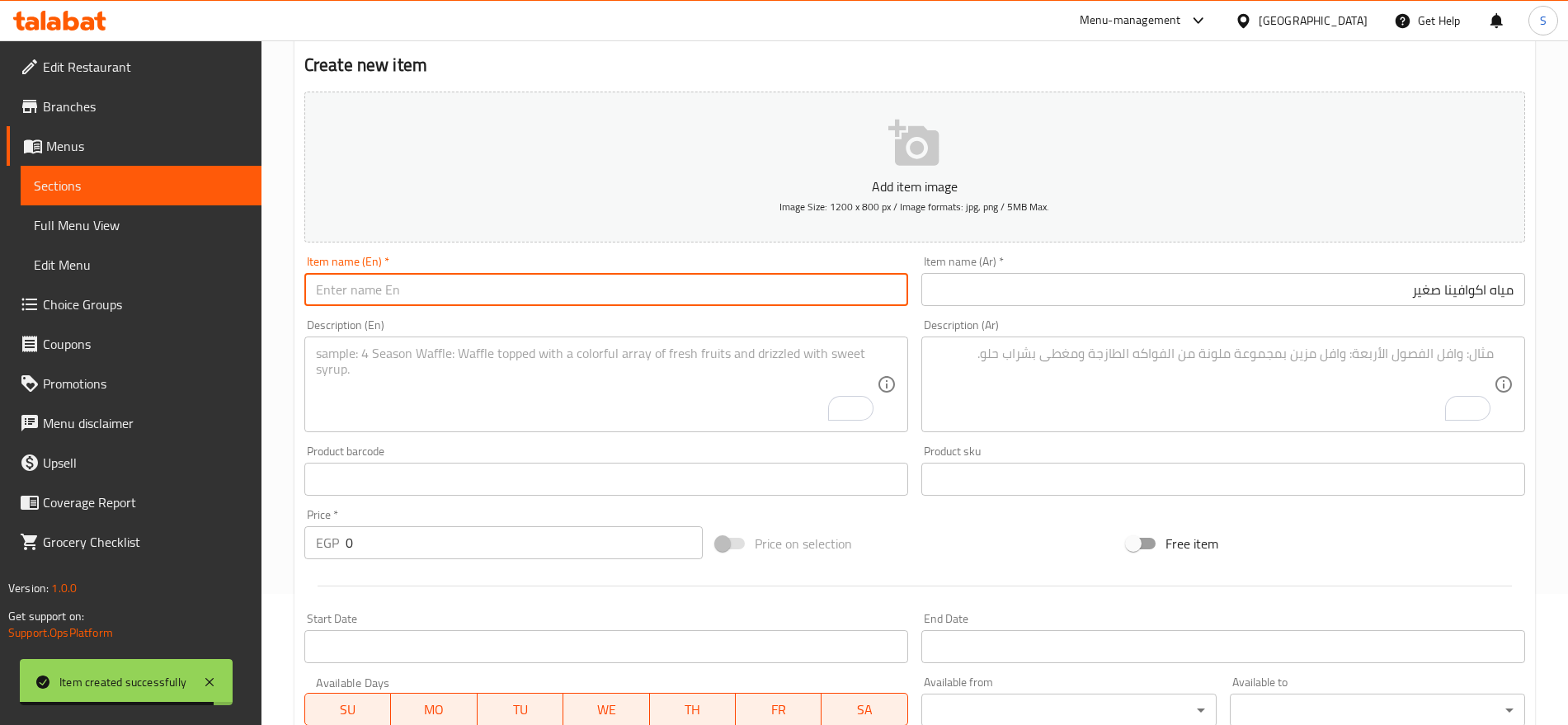
click at [464, 292] on input "text" at bounding box center [606, 289] width 604 height 33
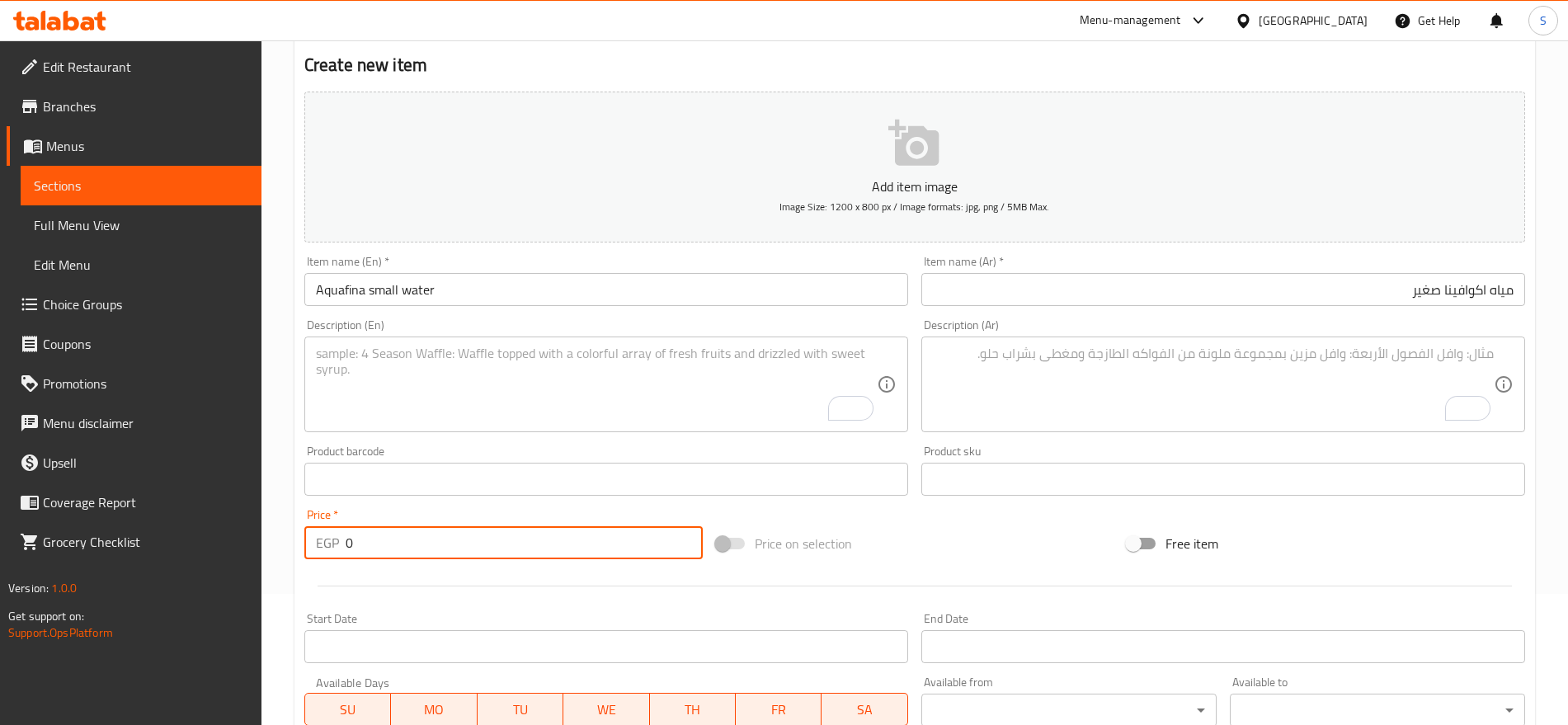
click at [286, 543] on div "Home / Restaurants management / Menus / Sections / item / create water section …" at bounding box center [914, 472] width 1306 height 1125
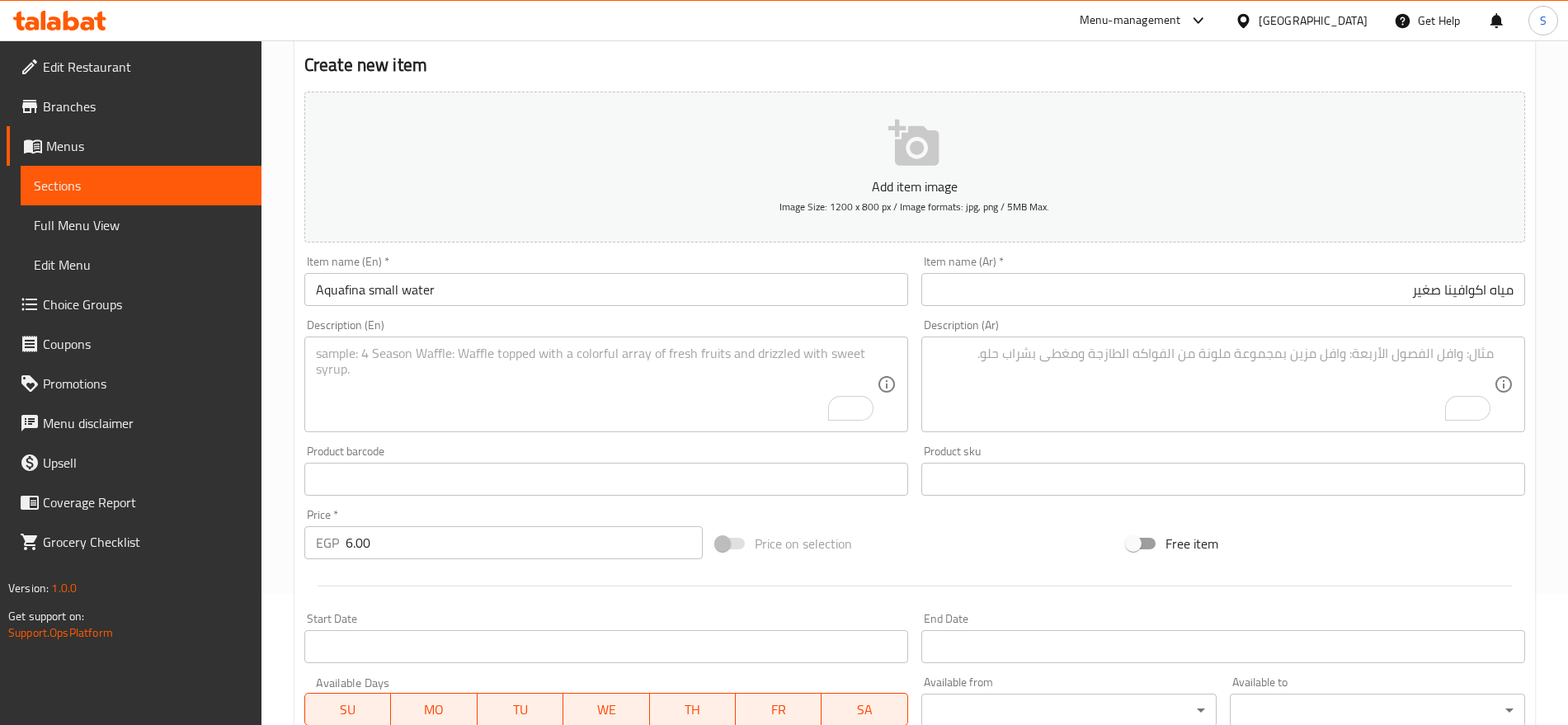
click at [428, 367] on textarea "To enrich screen reader interactions, please activate Accessibility in Grammarl…" at bounding box center [597, 385] width 561 height 78
click at [987, 396] on textarea "To enrich screen reader interactions, please activate Accessibility in Grammarl…" at bounding box center [1213, 385] width 561 height 78
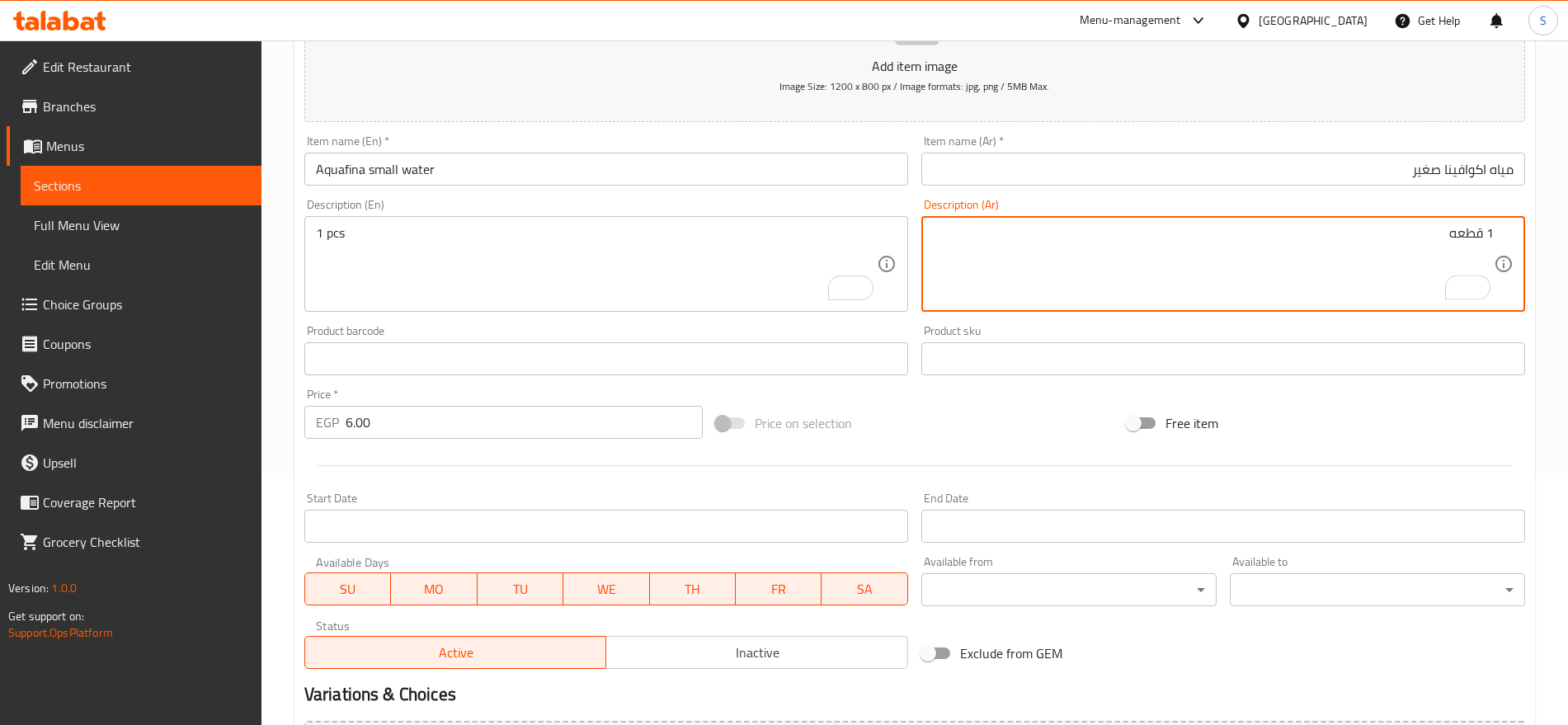
scroll to position [440, 0]
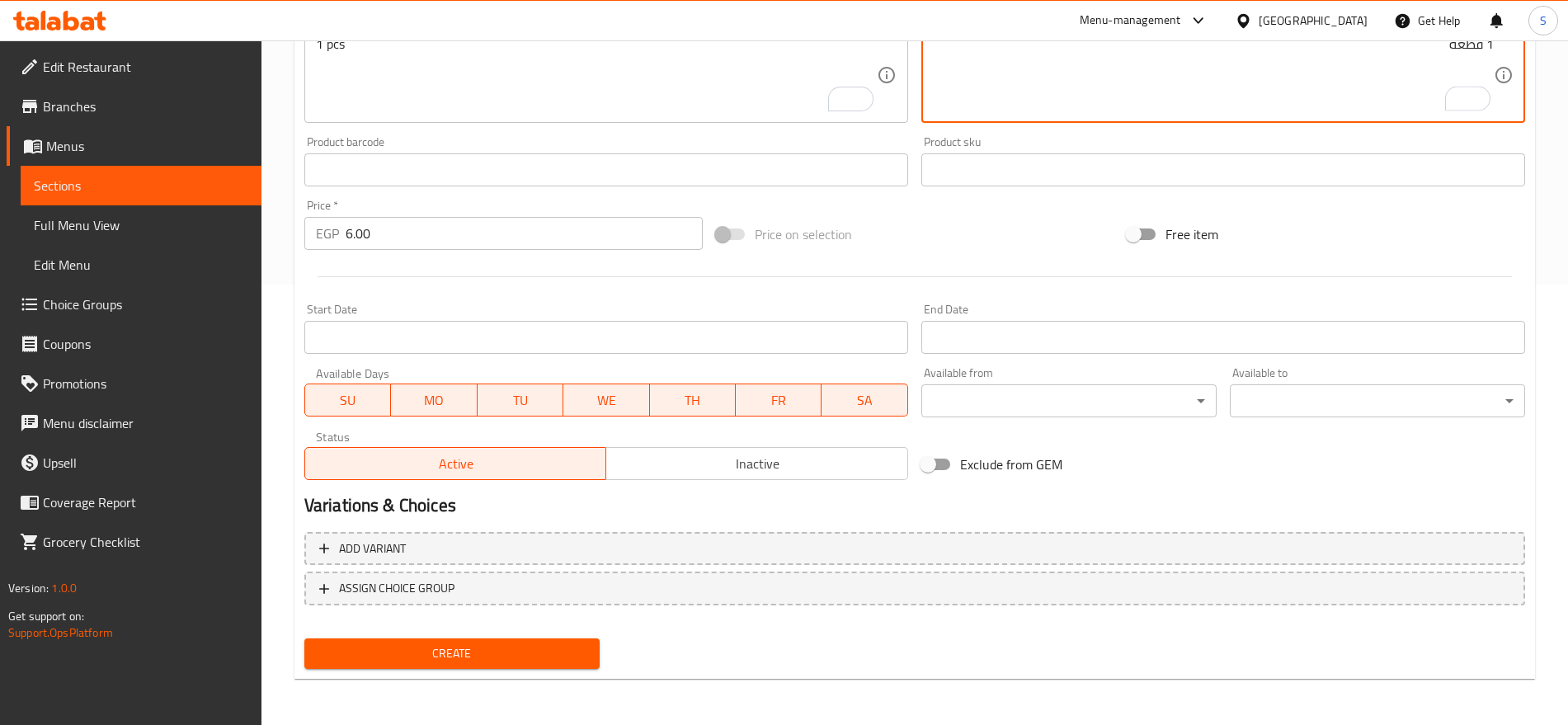
click at [467, 652] on span "Create" at bounding box center [453, 653] width 269 height 20
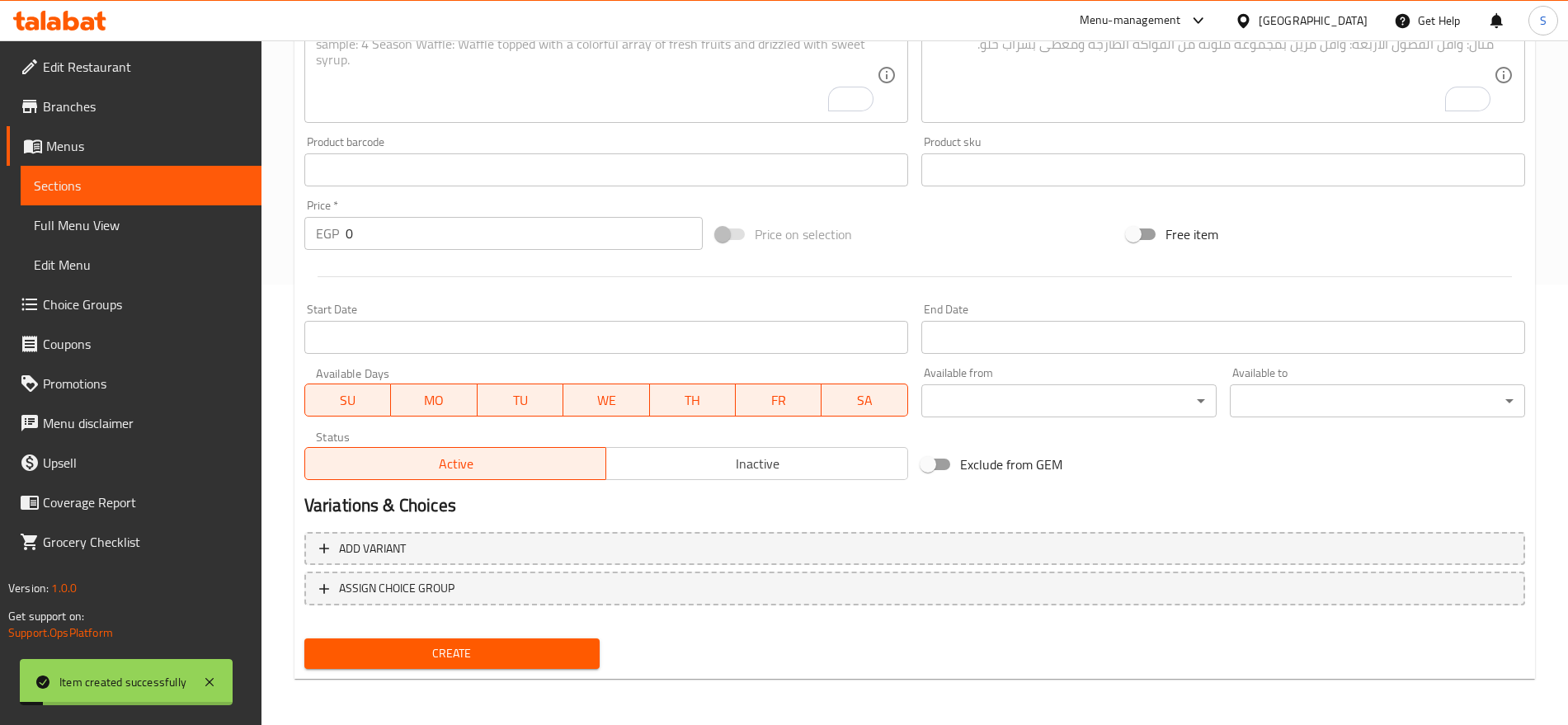
scroll to position [131, 0]
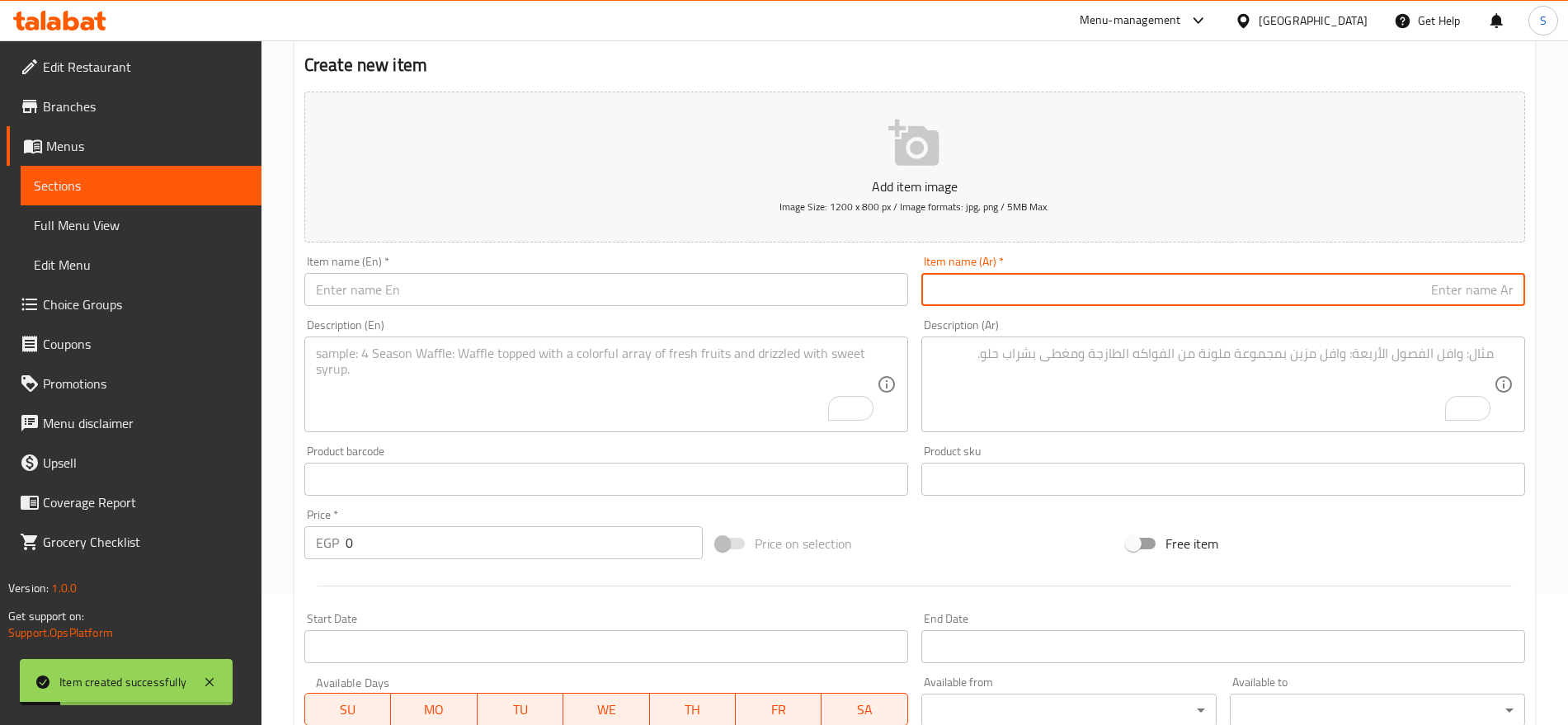
click at [1161, 296] on input "text" at bounding box center [1223, 289] width 604 height 33
click at [524, 305] on input "text" at bounding box center [606, 289] width 604 height 33
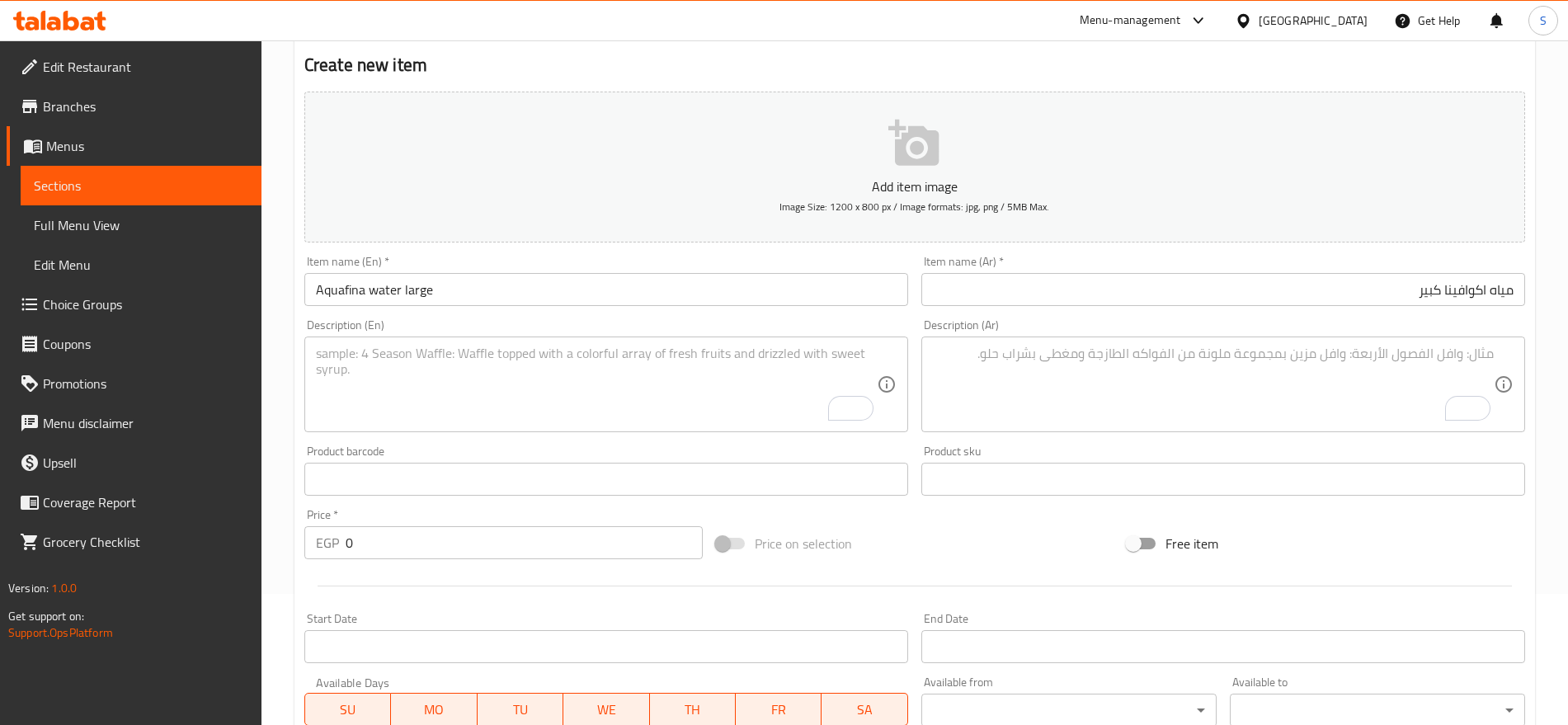
click at [1078, 394] on textarea "To enrich screen reader interactions, please activate Accessibility in Grammarl…" at bounding box center [1213, 385] width 561 height 78
click at [393, 398] on textarea "To enrich screen reader interactions, please activate Accessibility in Grammarl…" at bounding box center [597, 385] width 561 height 78
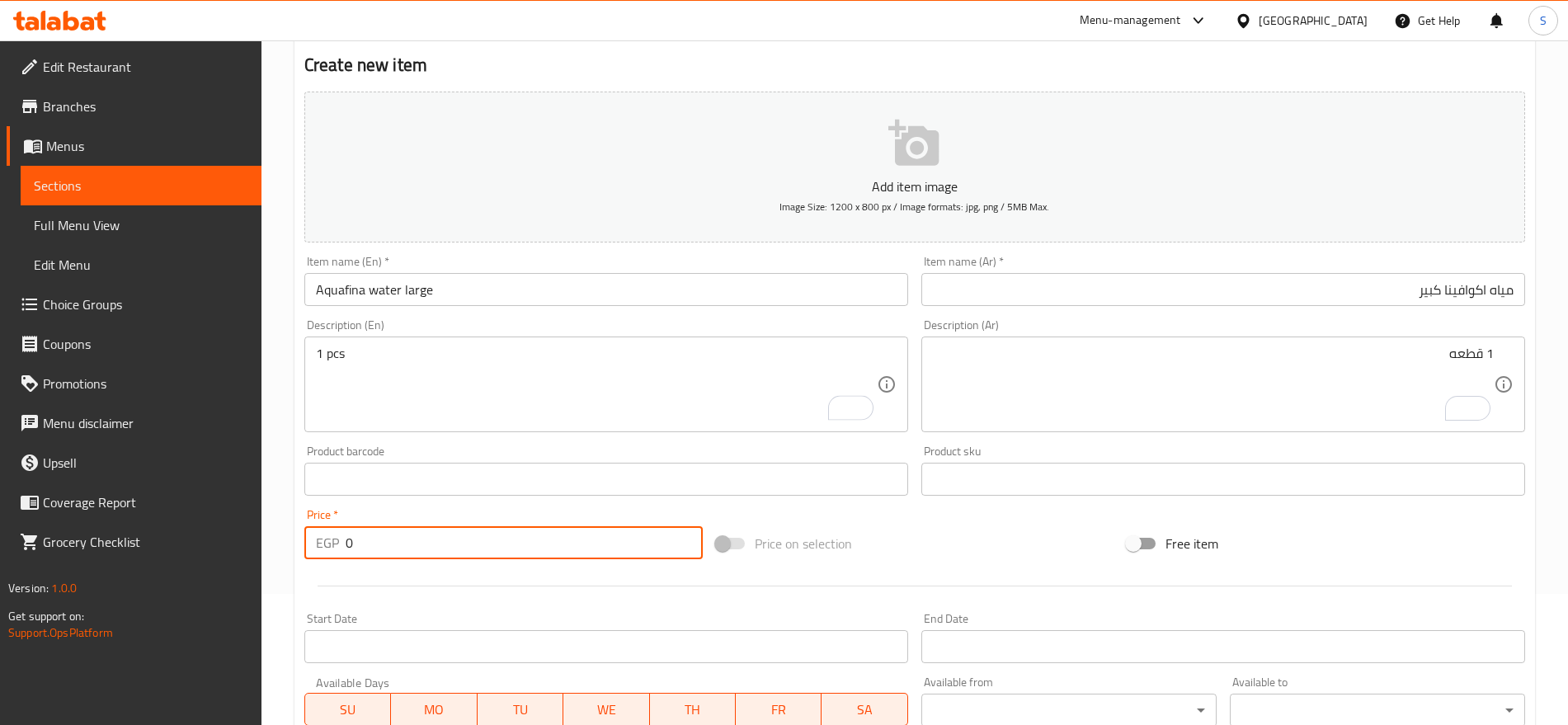
drag, startPoint x: 371, startPoint y: 555, endPoint x: 280, endPoint y: 531, distance: 94.1
click at [280, 531] on div "Home / Restaurants management / Menus / Sections / item / create water section …" at bounding box center [914, 472] width 1306 height 1125
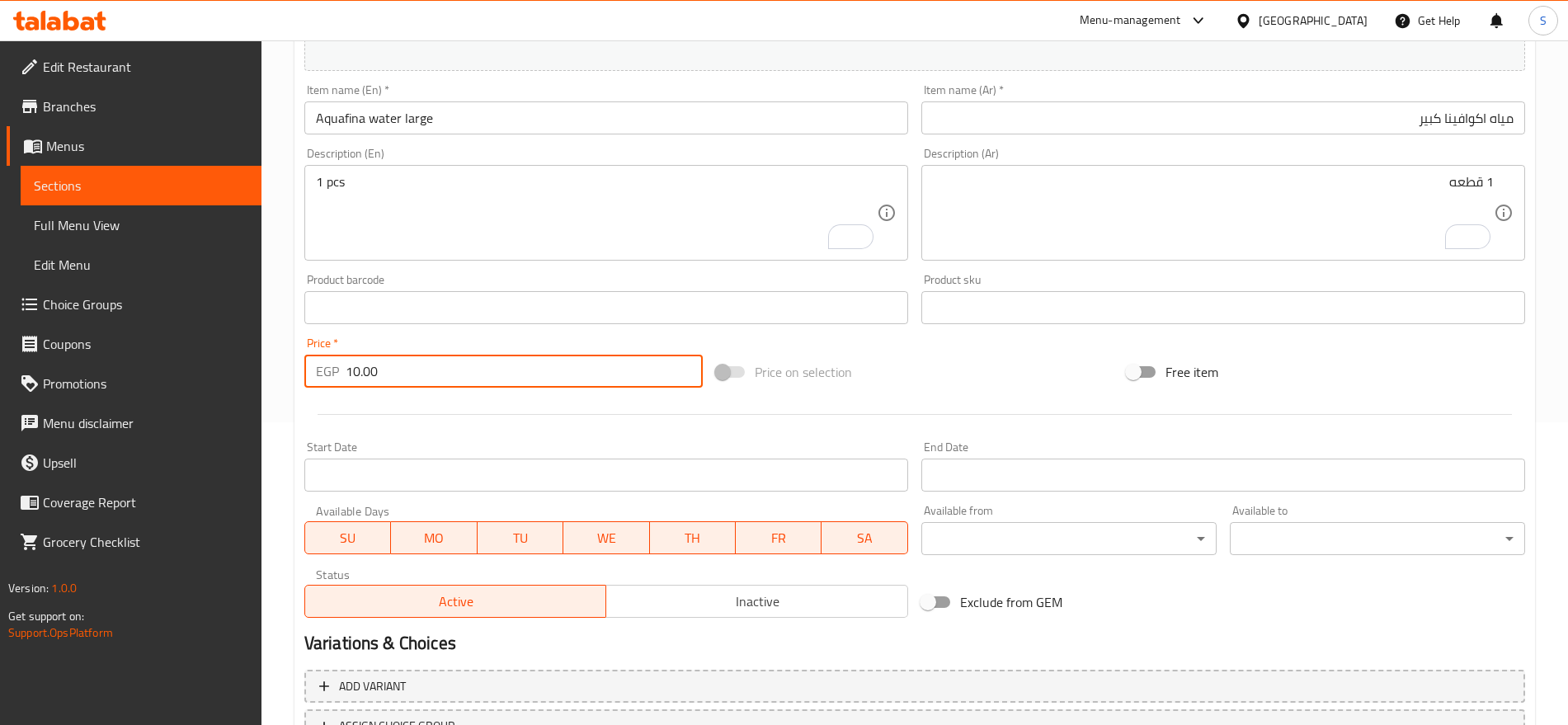
scroll to position [440, 0]
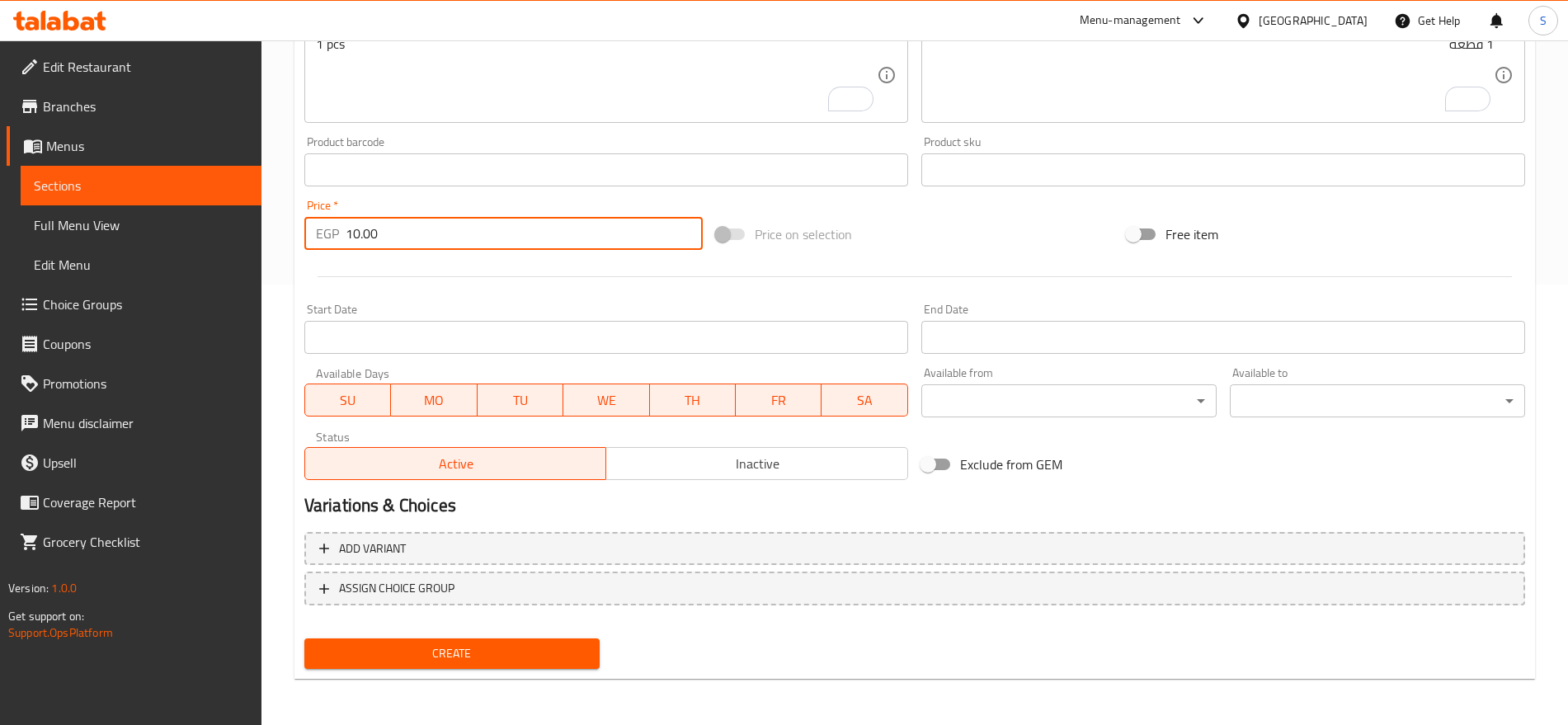
click at [436, 653] on span "Create" at bounding box center [453, 653] width 269 height 20
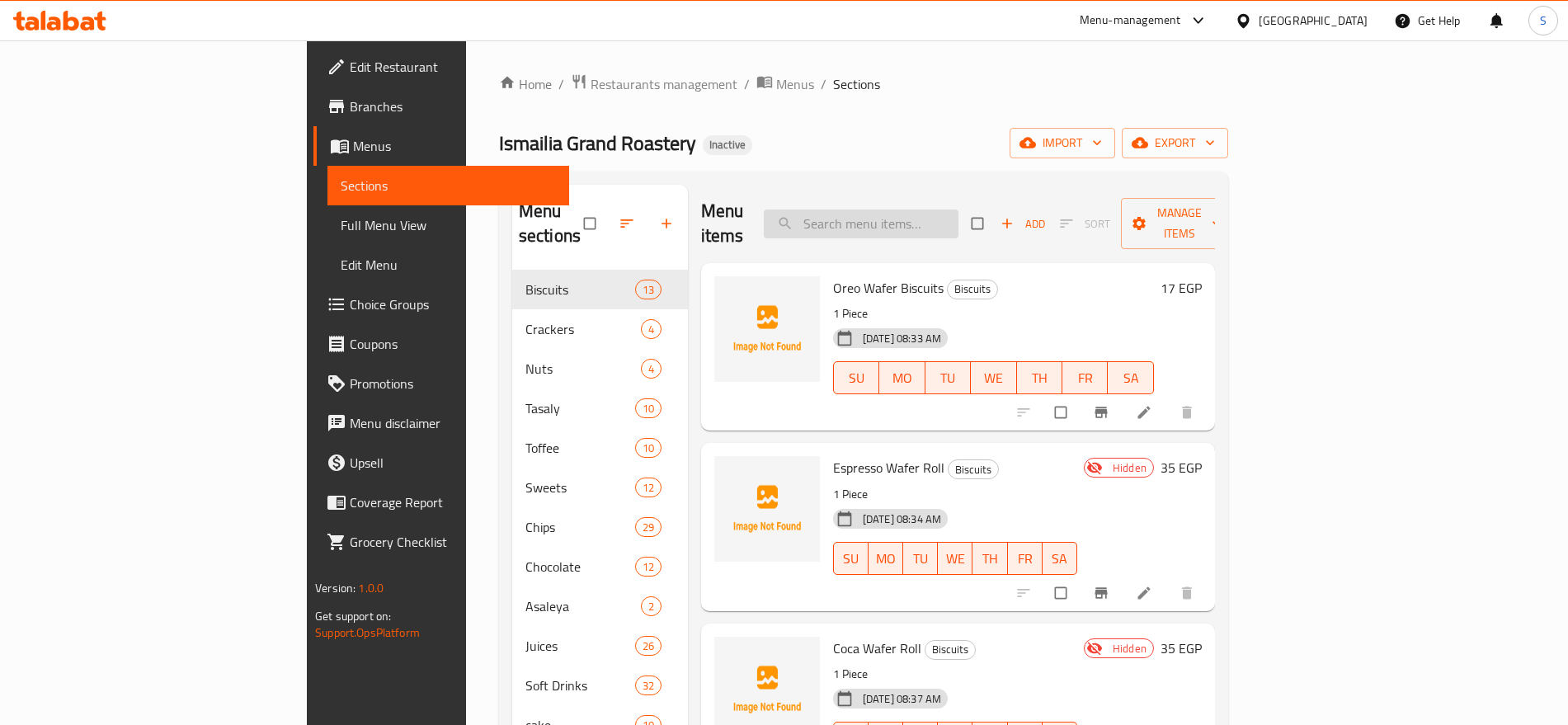
click at [959, 210] on input "search" at bounding box center [861, 224] width 194 height 29
paste input "Raw almonds"
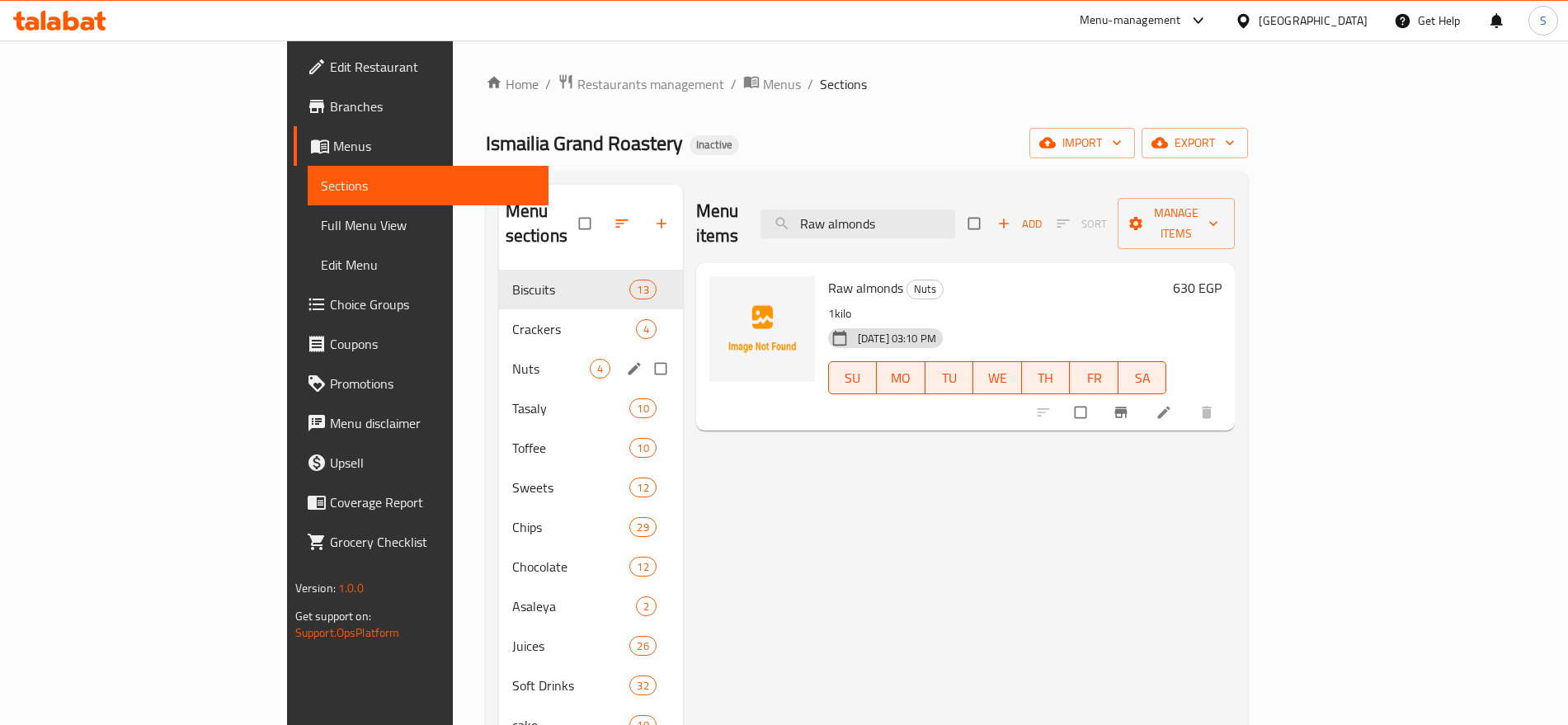
type input "Raw almonds"
click at [512, 359] on span "Nuts" at bounding box center [551, 368] width 78 height 20
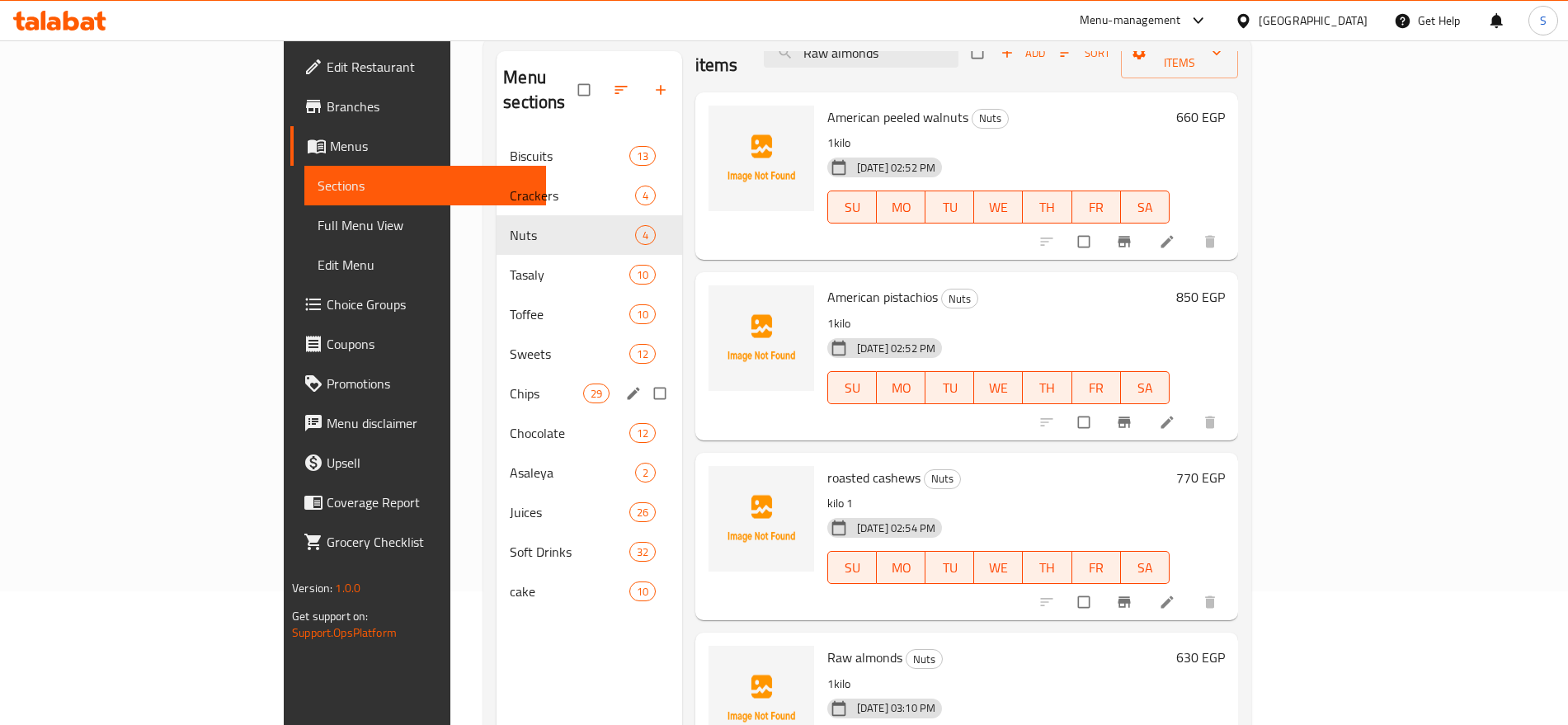
scroll to position [231, 0]
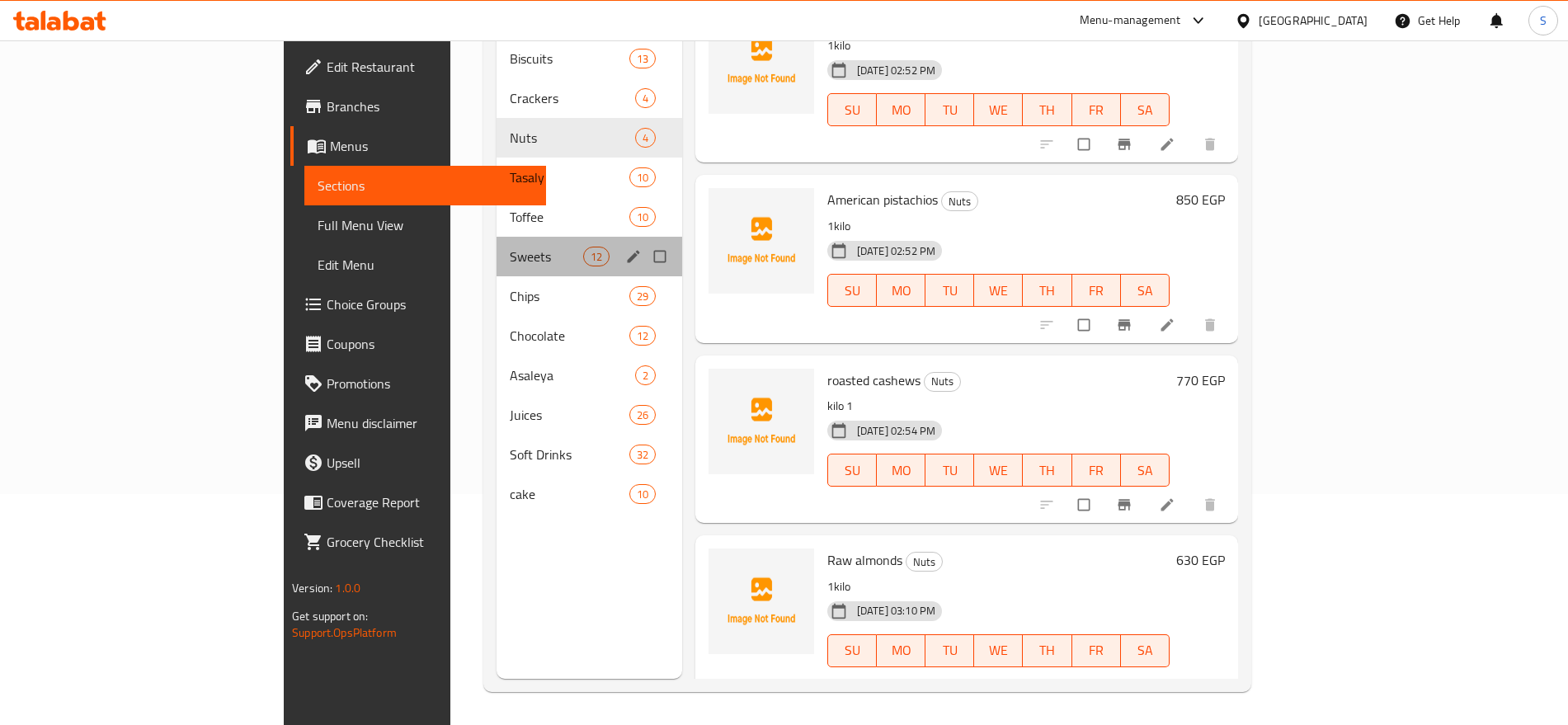
click at [497, 237] on div "Sweets 12" at bounding box center [590, 256] width 186 height 39
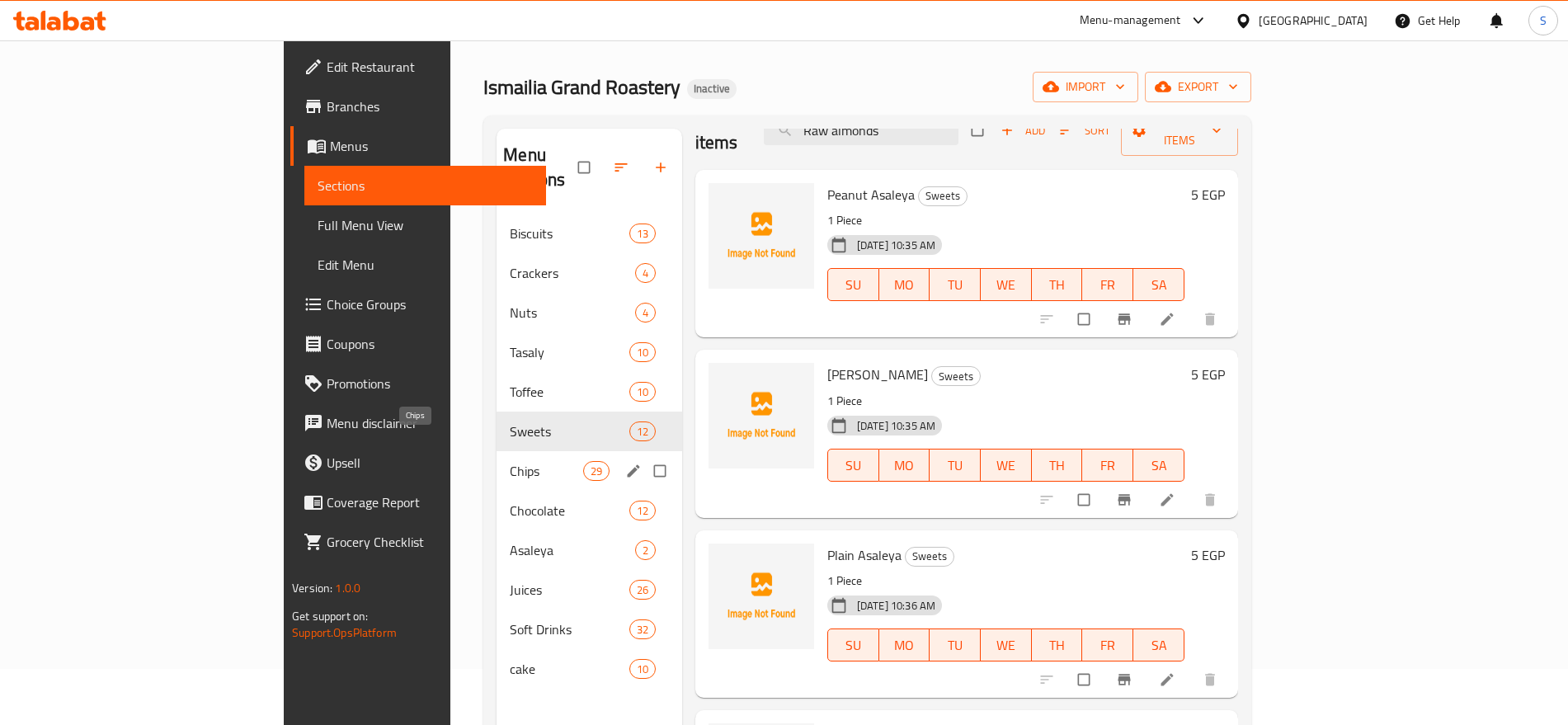
scroll to position [25, 0]
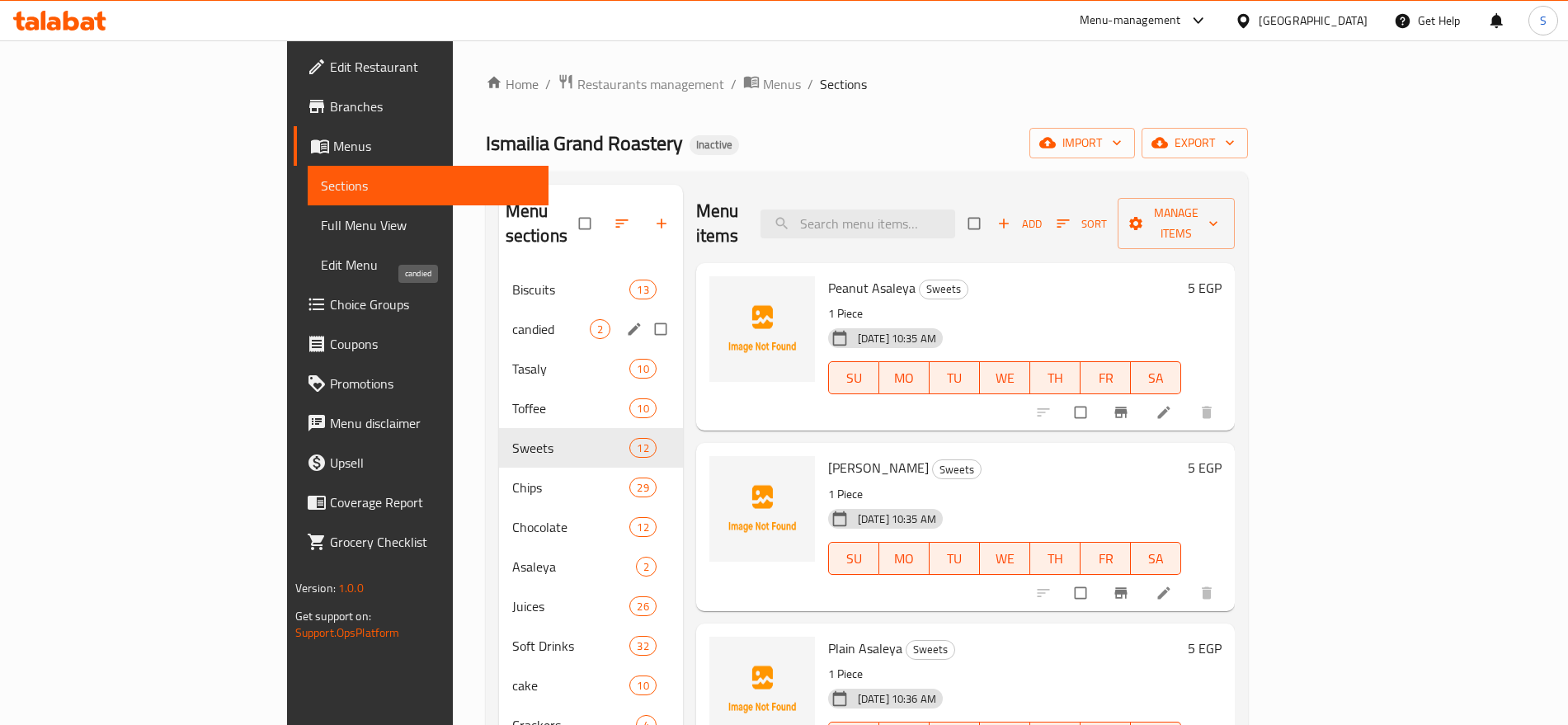
click at [512, 319] on span "candied" at bounding box center [551, 329] width 78 height 20
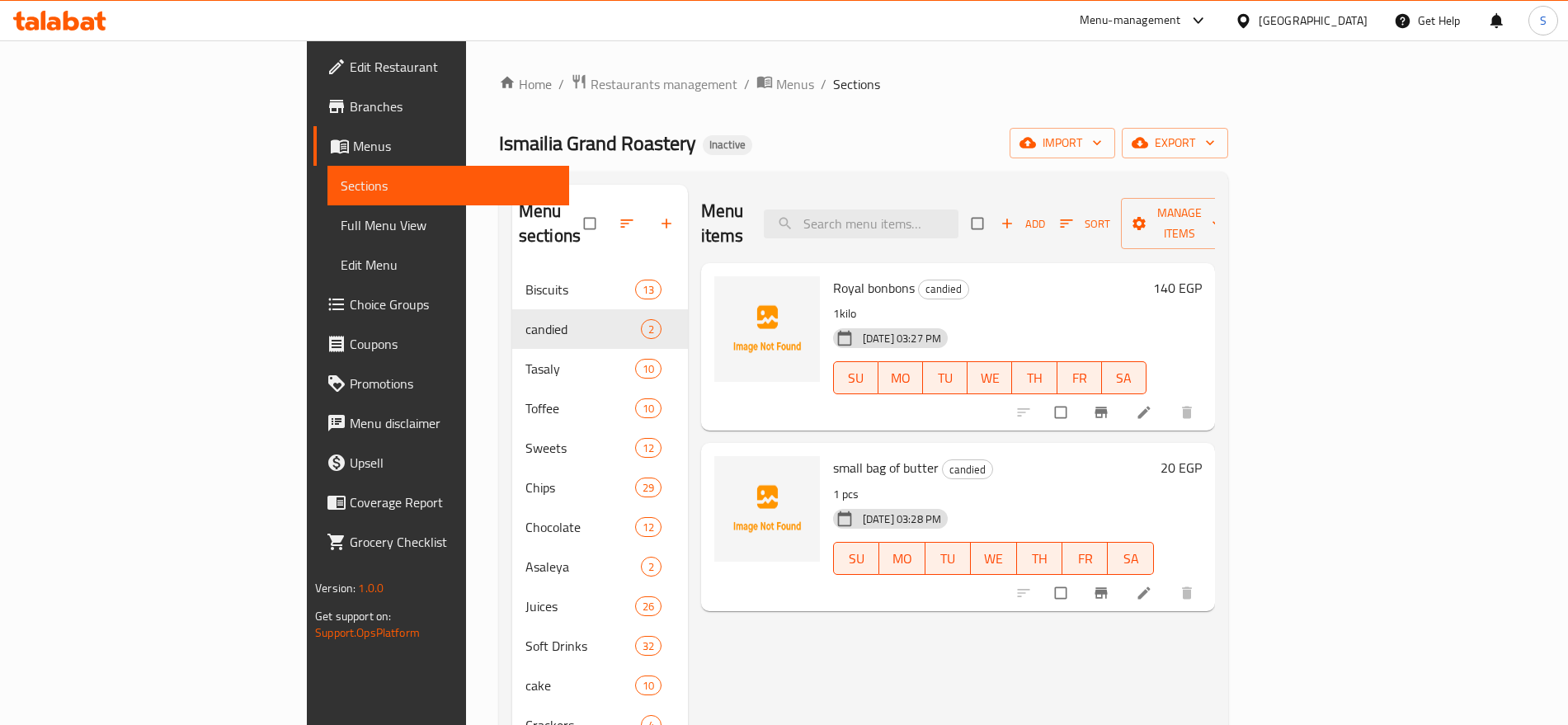
click at [833, 275] on span "Royal bonbons" at bounding box center [874, 287] width 82 height 25
copy h6 "bonbons"
click at [797, 224] on div "Menu items Add Sort Manage items" at bounding box center [958, 224] width 514 height 78
click at [945, 210] on input "search" at bounding box center [861, 224] width 194 height 29
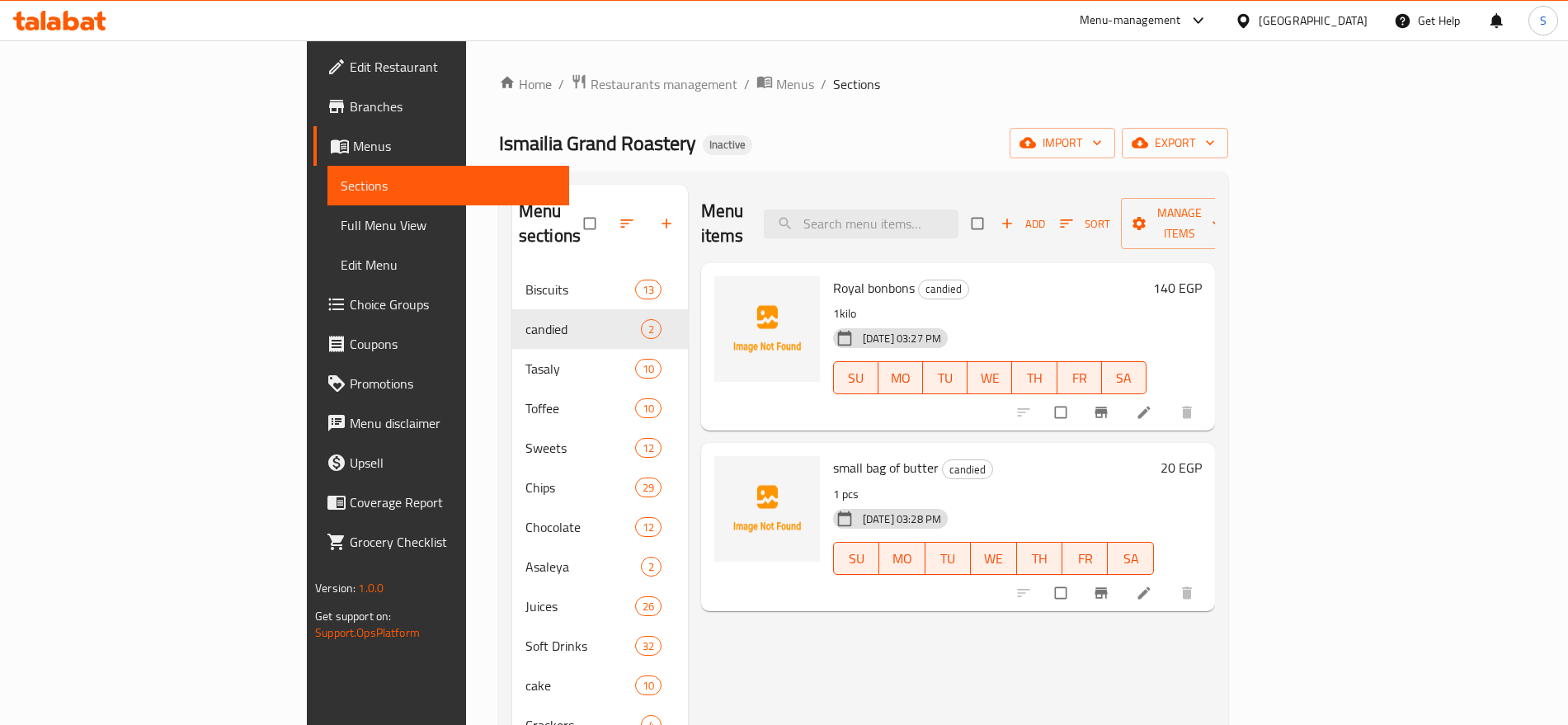
click at [833, 275] on span "Royal bonbons" at bounding box center [874, 287] width 82 height 25
copy h6 "bonbons"
click at [833, 275] on span "Royal bonbons" at bounding box center [874, 287] width 82 height 25
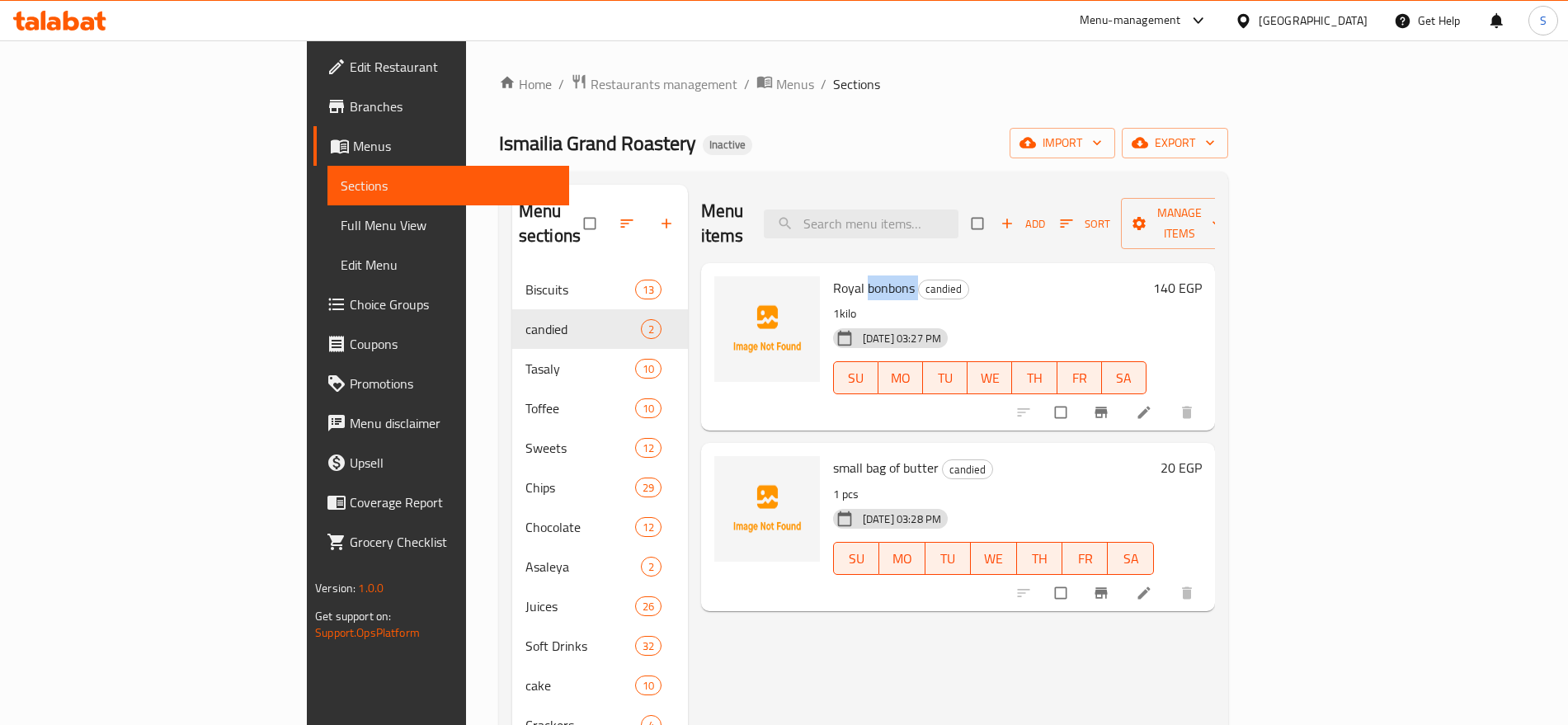
click at [833, 275] on span "Royal bonbons" at bounding box center [874, 287] width 82 height 25
click at [968, 611] on div "Menu items Add Sort Manage items Royal bonbons candied 1kilo [DATE] 03:27 PM SU…" at bounding box center [951, 547] width 527 height 725
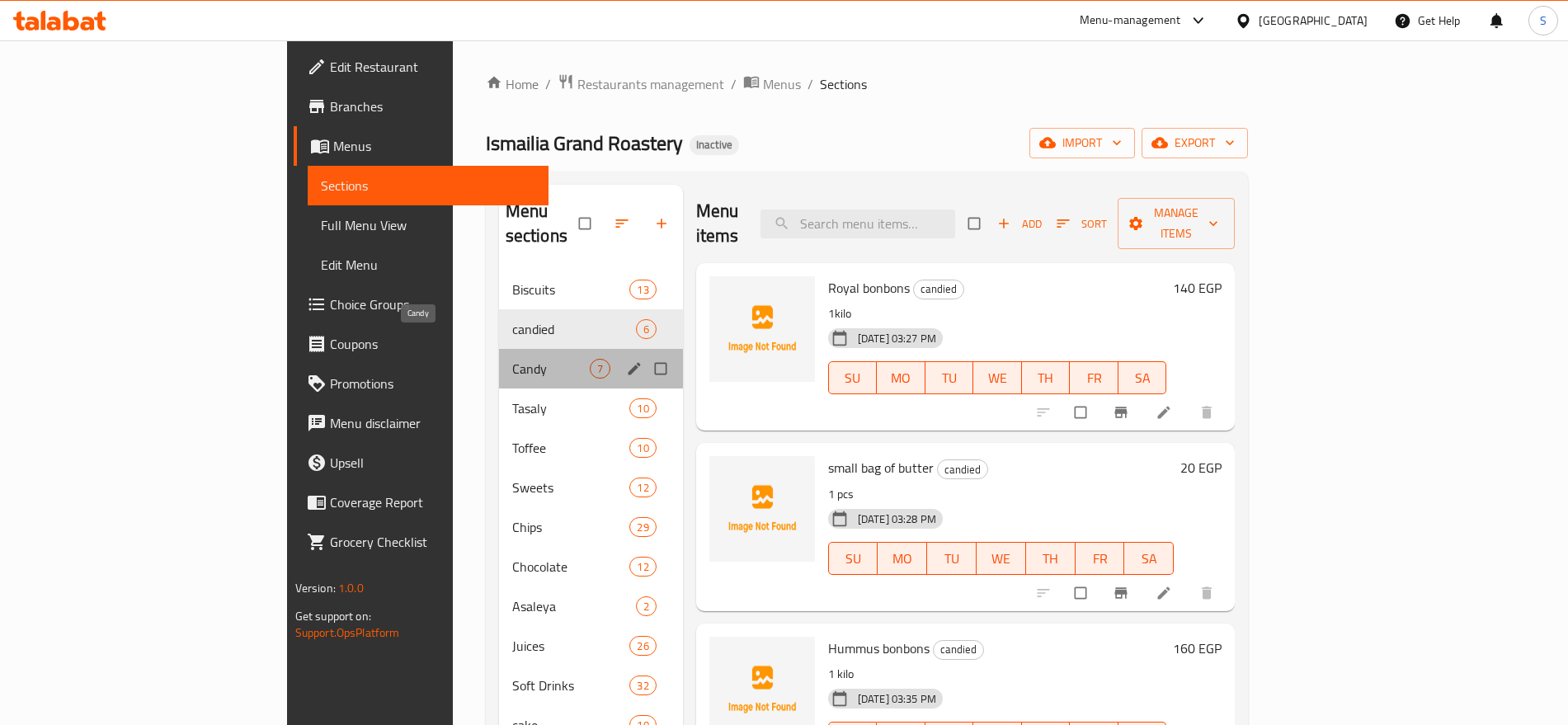
click at [512, 359] on span "Candy" at bounding box center [551, 368] width 78 height 20
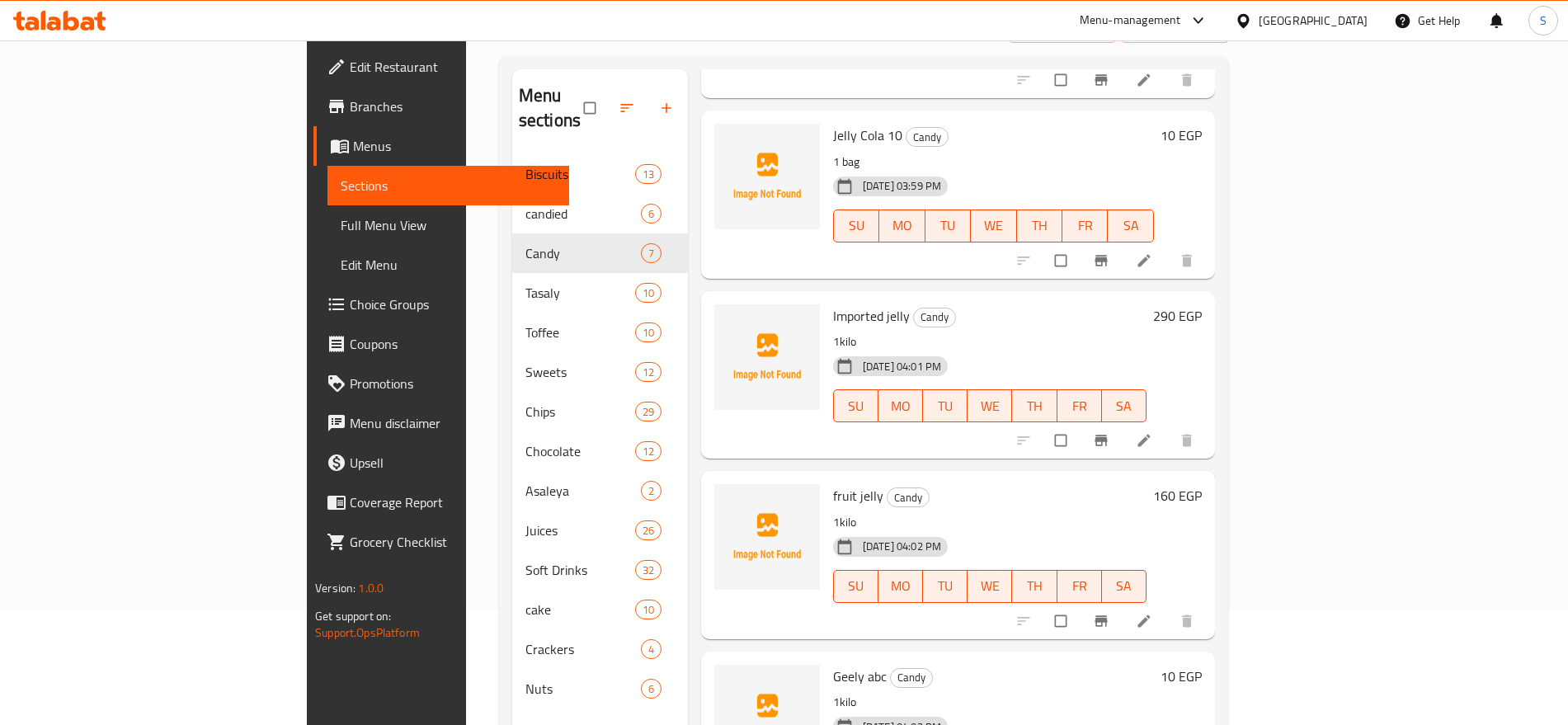
scroll to position [231, 0]
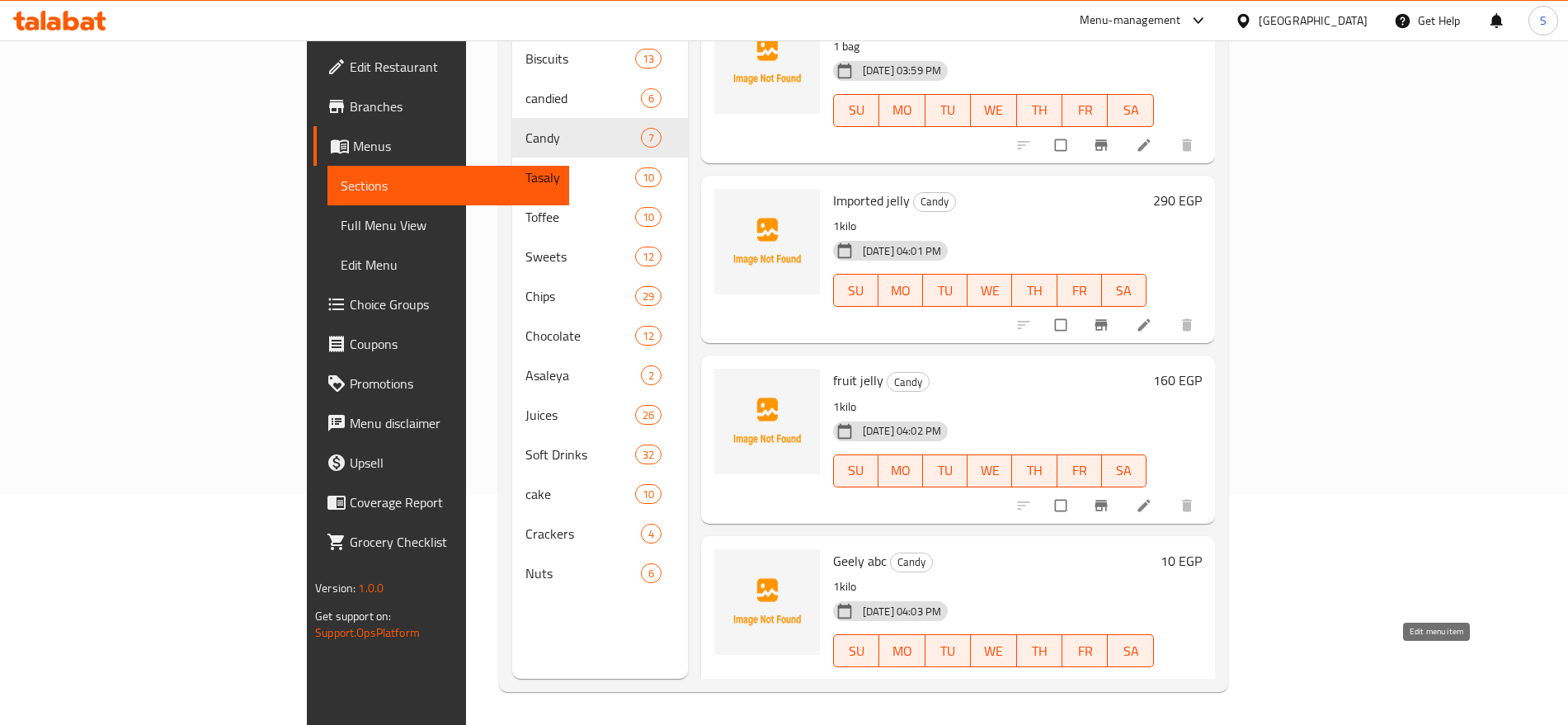
click at [1152, 677] on icon at bounding box center [1144, 685] width 16 height 16
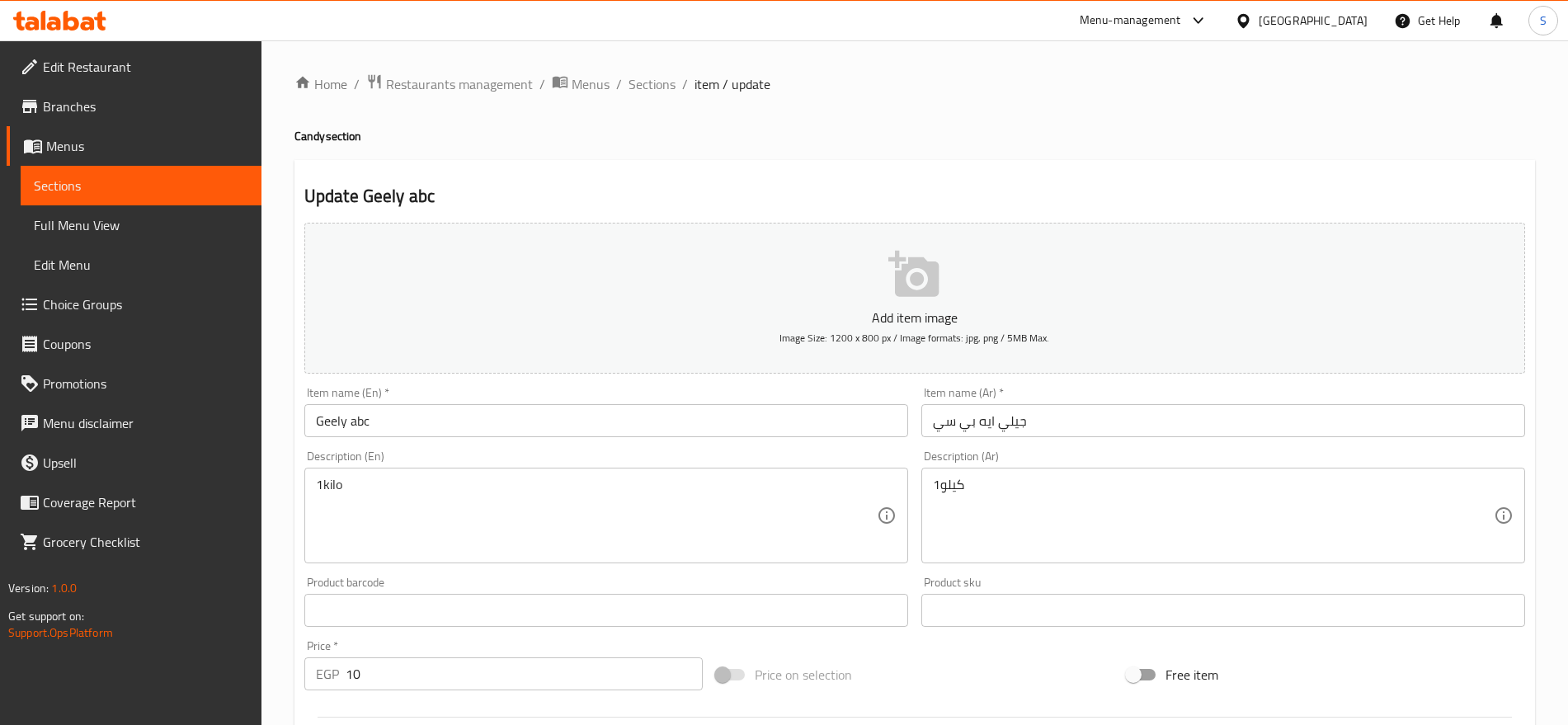
drag, startPoint x: 999, startPoint y: 522, endPoint x: 1000, endPoint y: 510, distance: 12.0
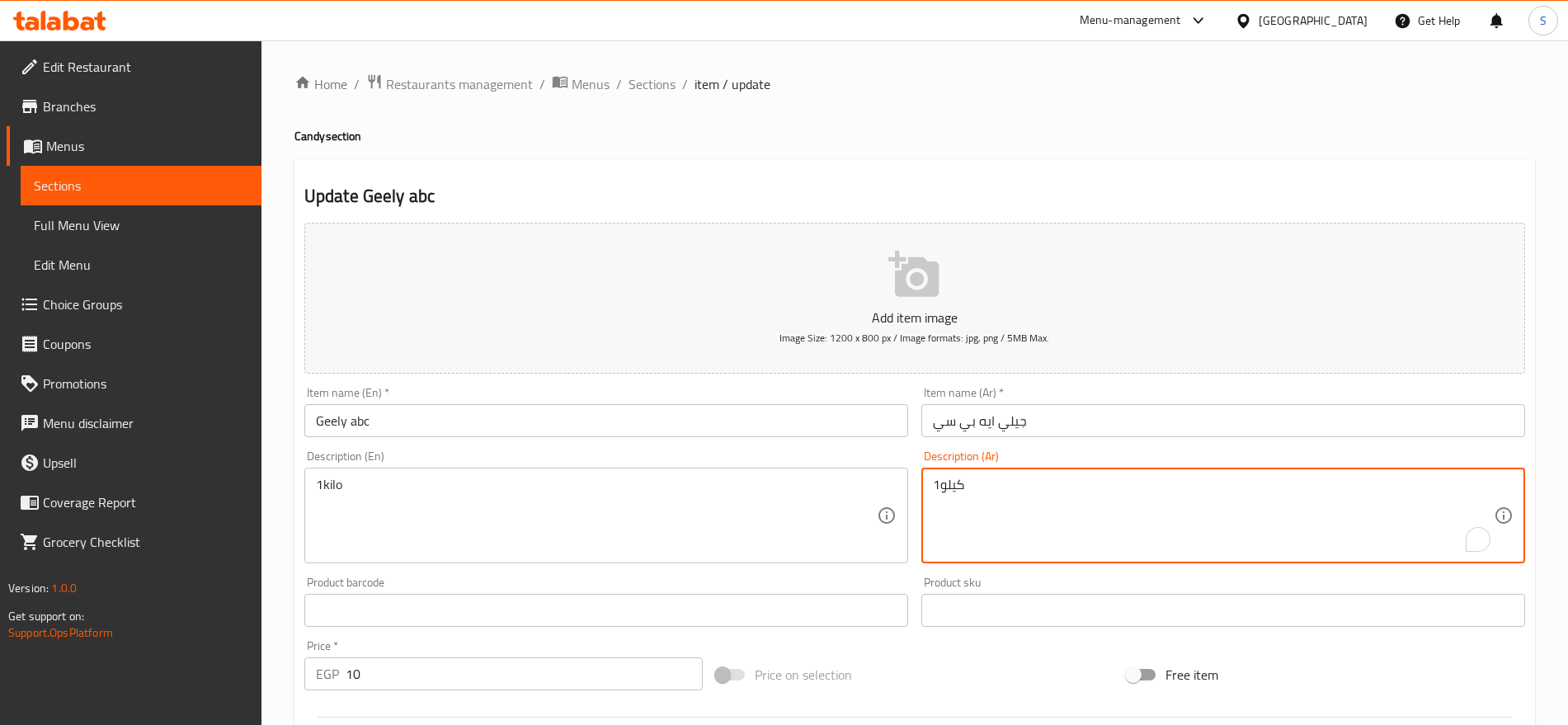
click at [1000, 507] on textarea "1كيلو" at bounding box center [1213, 516] width 561 height 78
paste textarea "قطعه"
type textarea "1 قطعه"
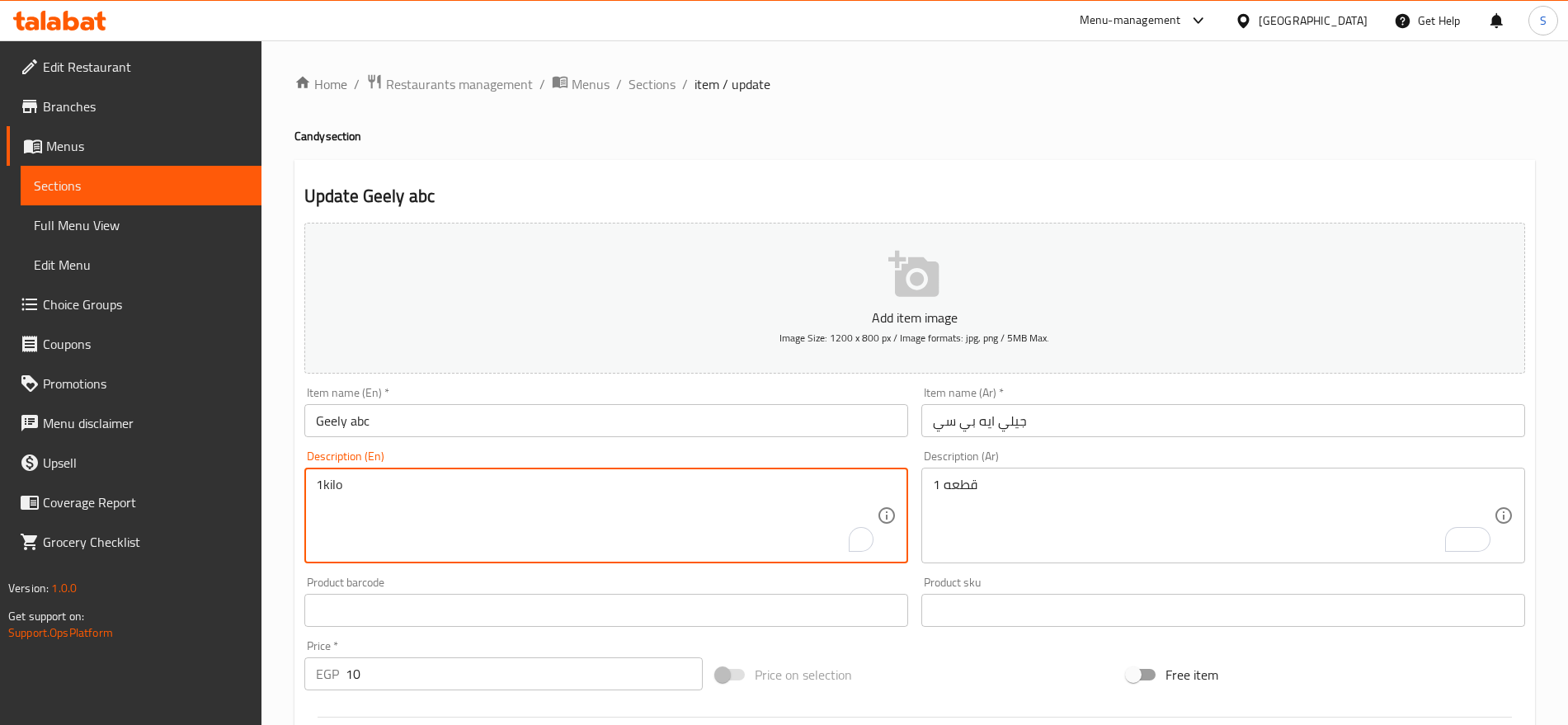
drag, startPoint x: 378, startPoint y: 494, endPoint x: 7, endPoint y: 452, distance: 373.4
paste textarea "pcs"
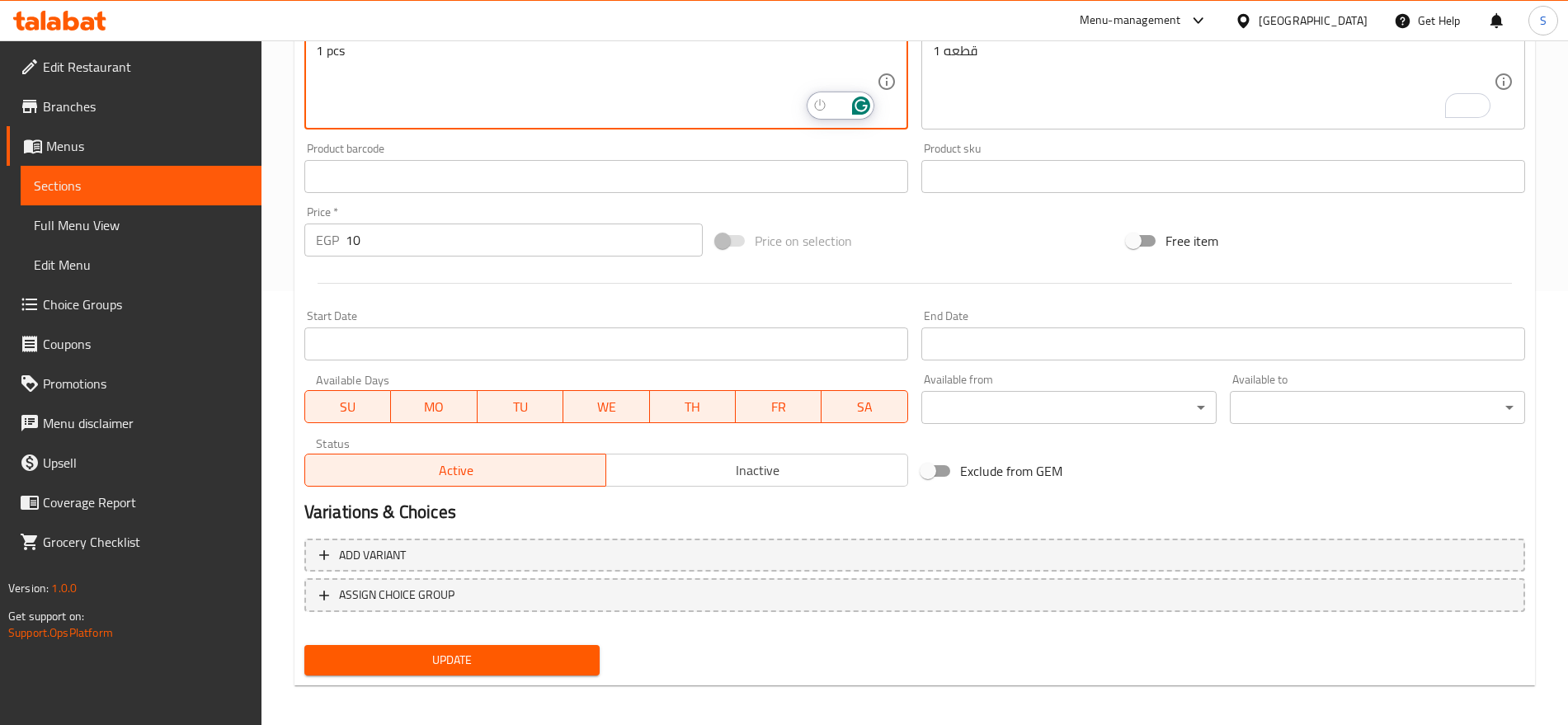
scroll to position [440, 0]
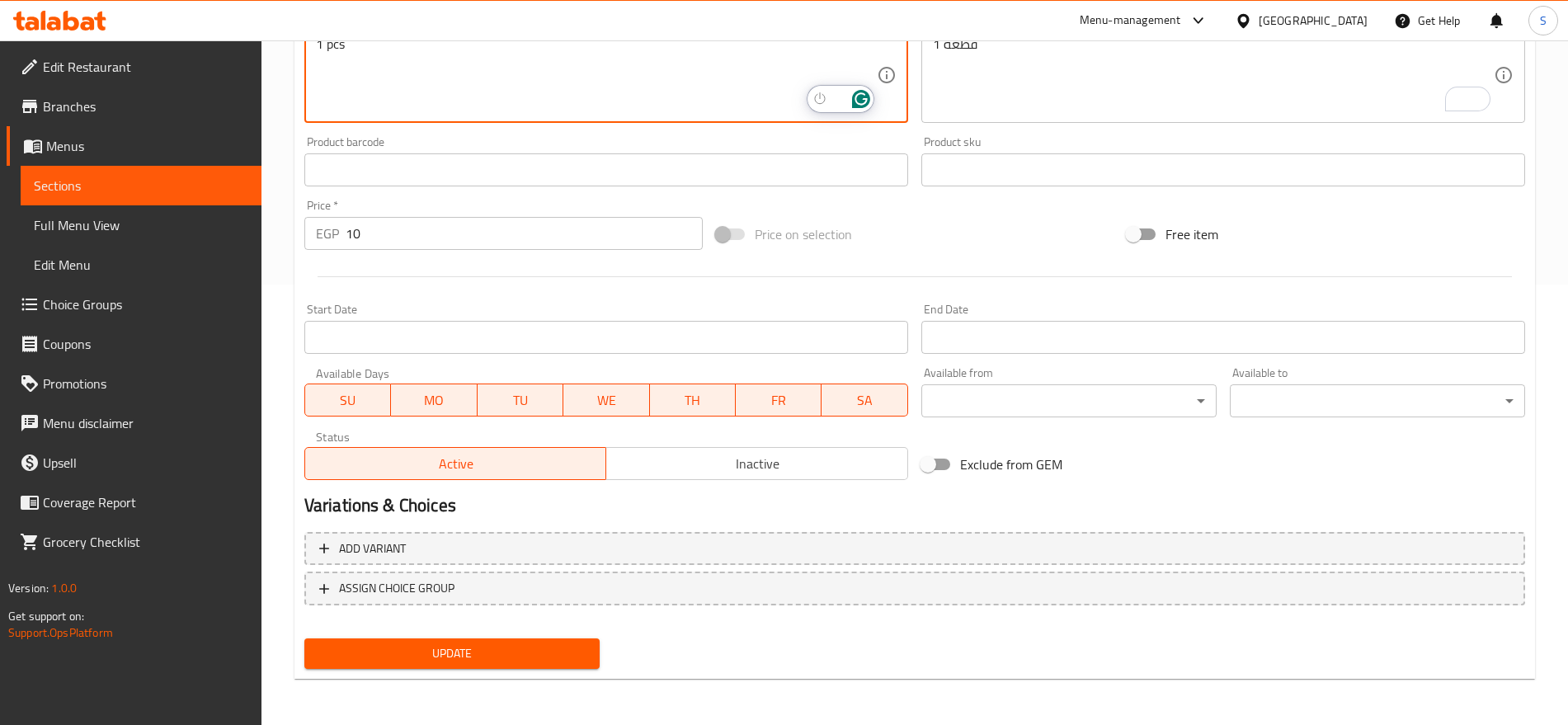
type textarea "1 pcs"
click at [429, 663] on span "Update" at bounding box center [453, 653] width 269 height 20
click at [470, 640] on button "Update" at bounding box center [452, 653] width 296 height 31
